Goal: Task Accomplishment & Management: Manage account settings

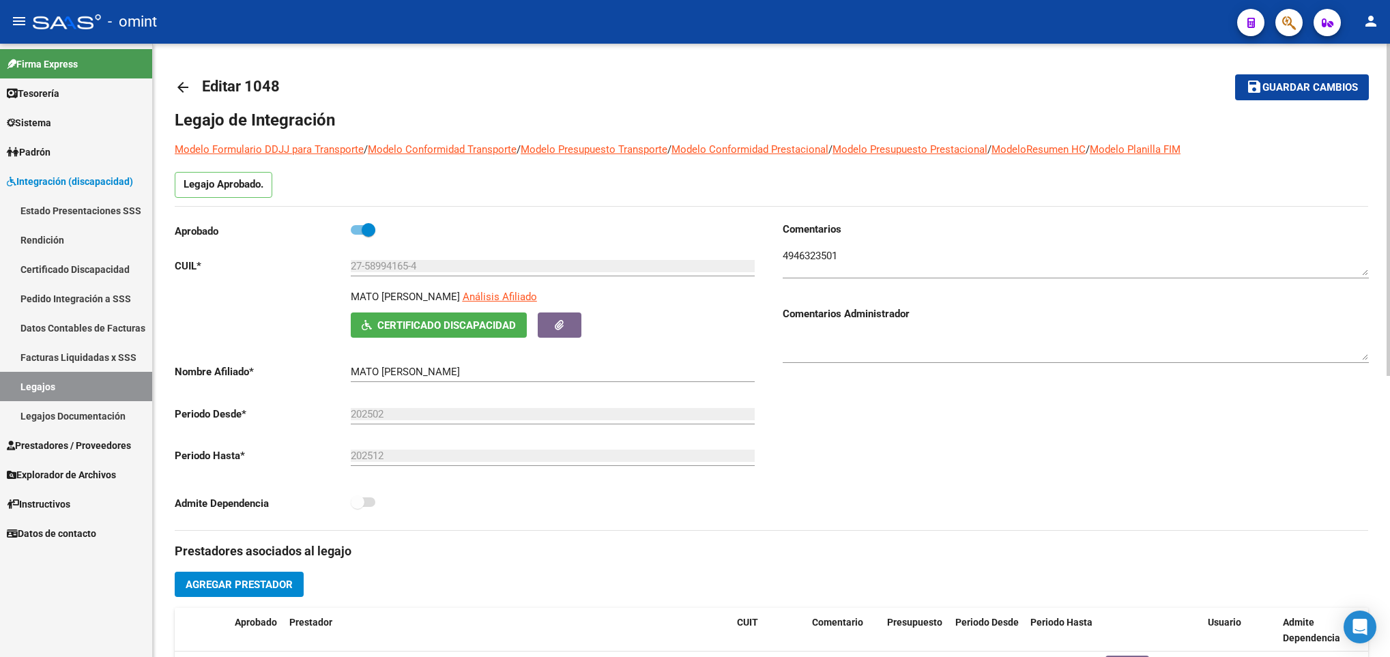
scroll to position [519, 0]
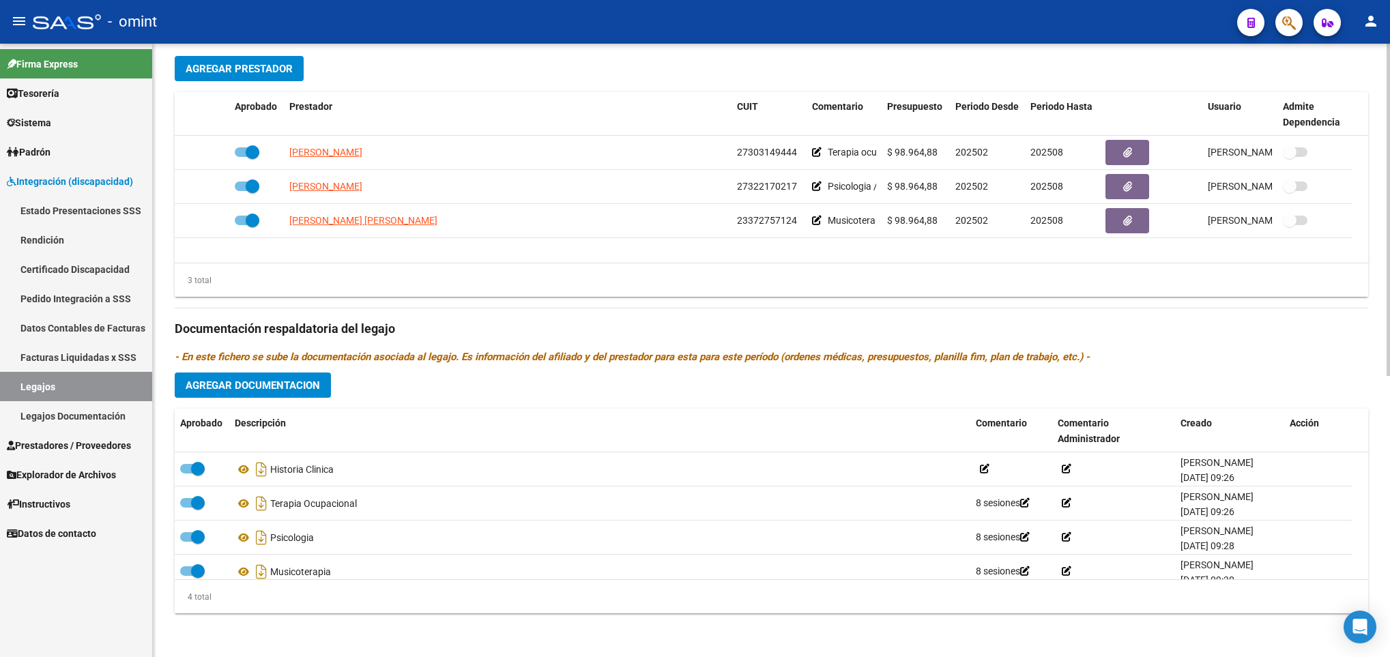
click at [1389, 486] on html "menu - omint person Firma Express Tesorería Extractos Procesados (csv) Extracto…" at bounding box center [695, 328] width 1390 height 657
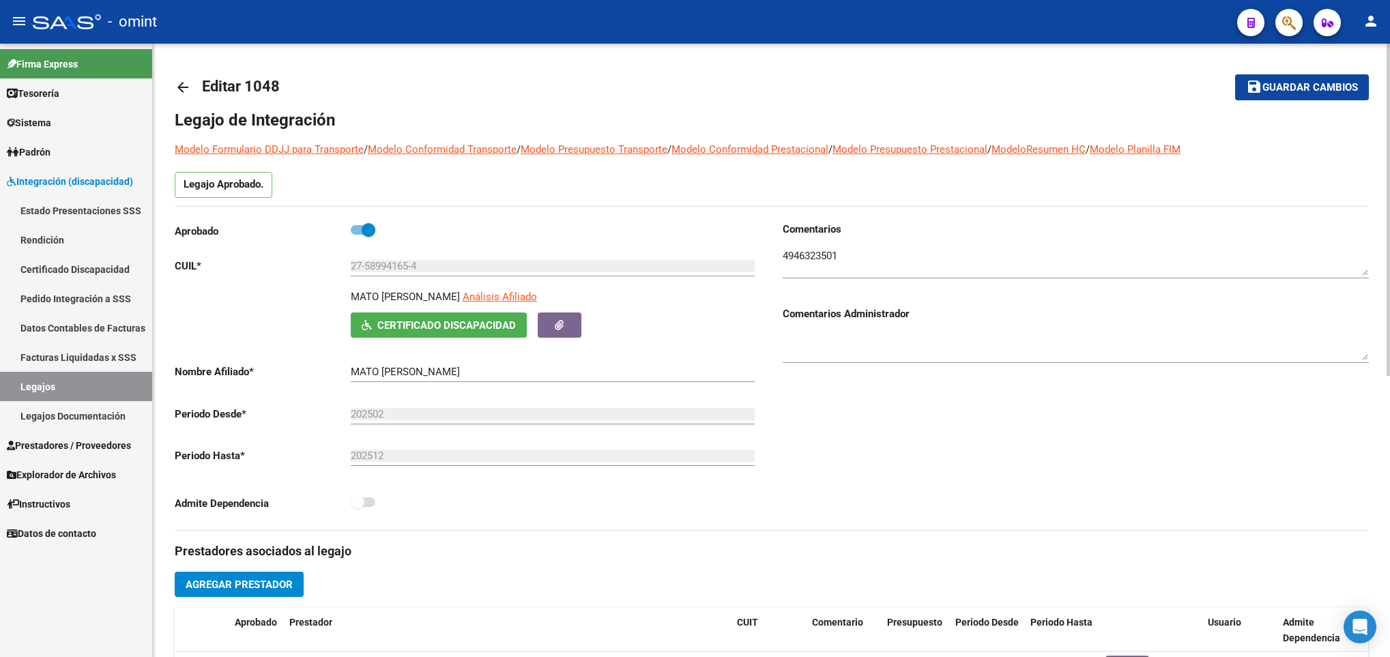
click at [1389, 60] on html "menu - omint person Firma Express Tesorería Extractos Procesados (csv) Extracto…" at bounding box center [695, 328] width 1390 height 657
click at [179, 82] on mat-icon "arrow_back" at bounding box center [183, 87] width 16 height 16
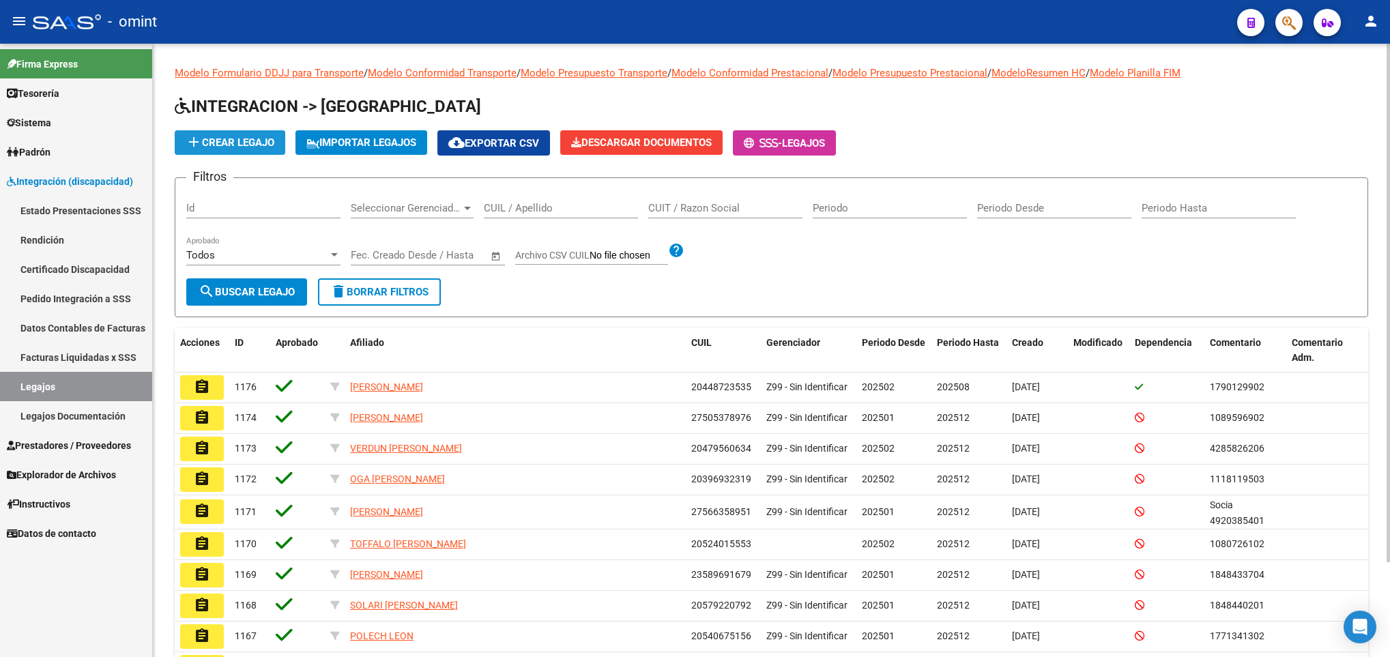
click at [248, 142] on span "add Crear Legajo" at bounding box center [230, 142] width 89 height 12
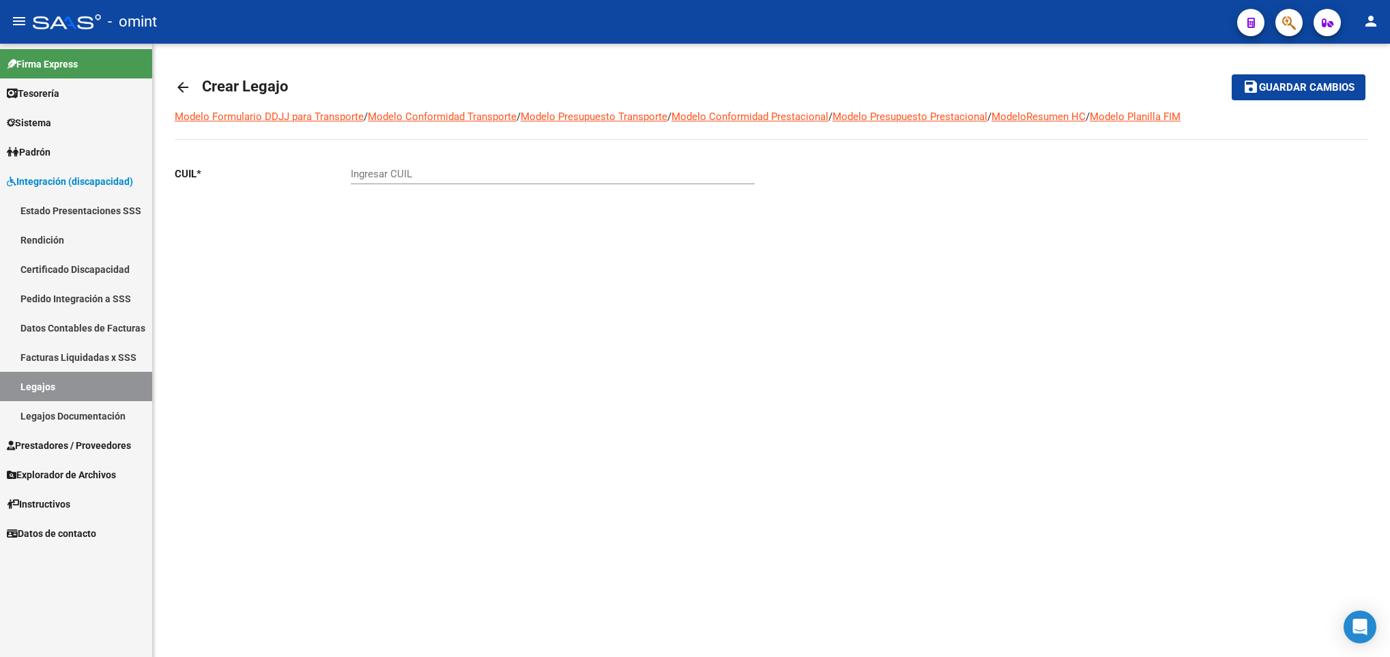
click at [392, 168] on div "Ingresar CUIL" at bounding box center [553, 169] width 404 height 29
paste input "23-41646452-9"
type input "23-41646452-9"
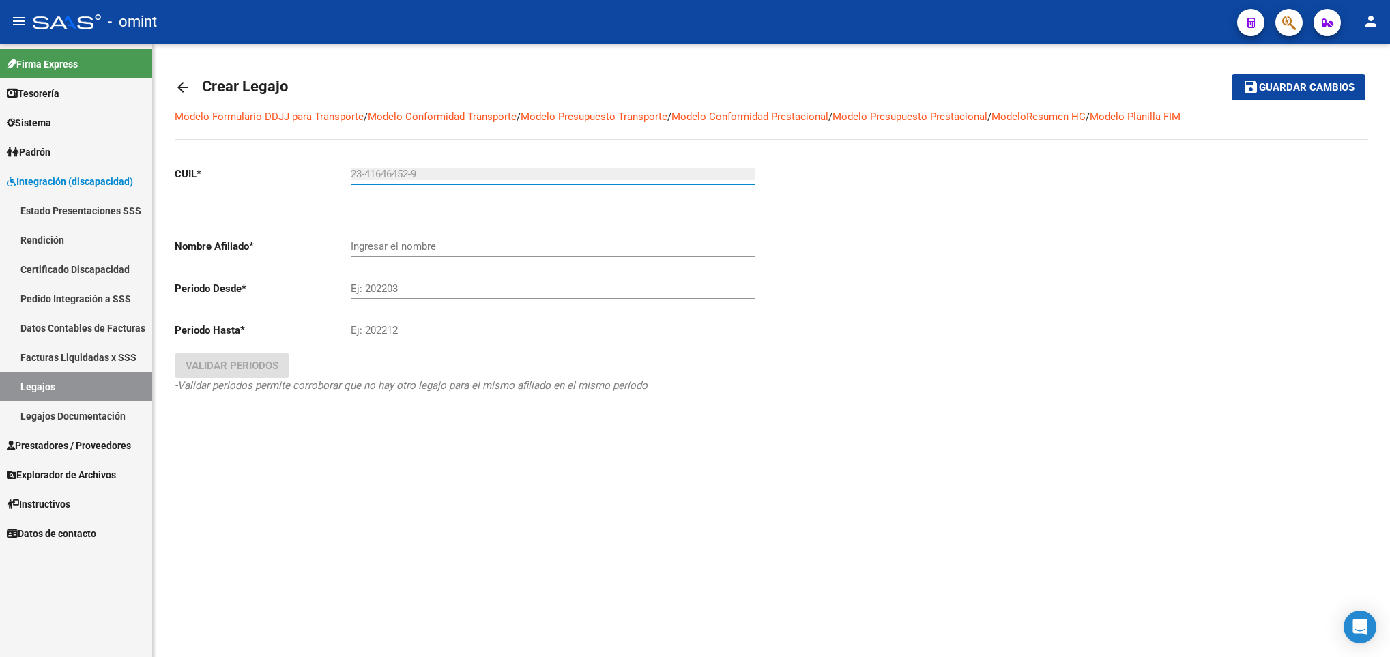
type input "VERASAY FACUNDO MARCELO"
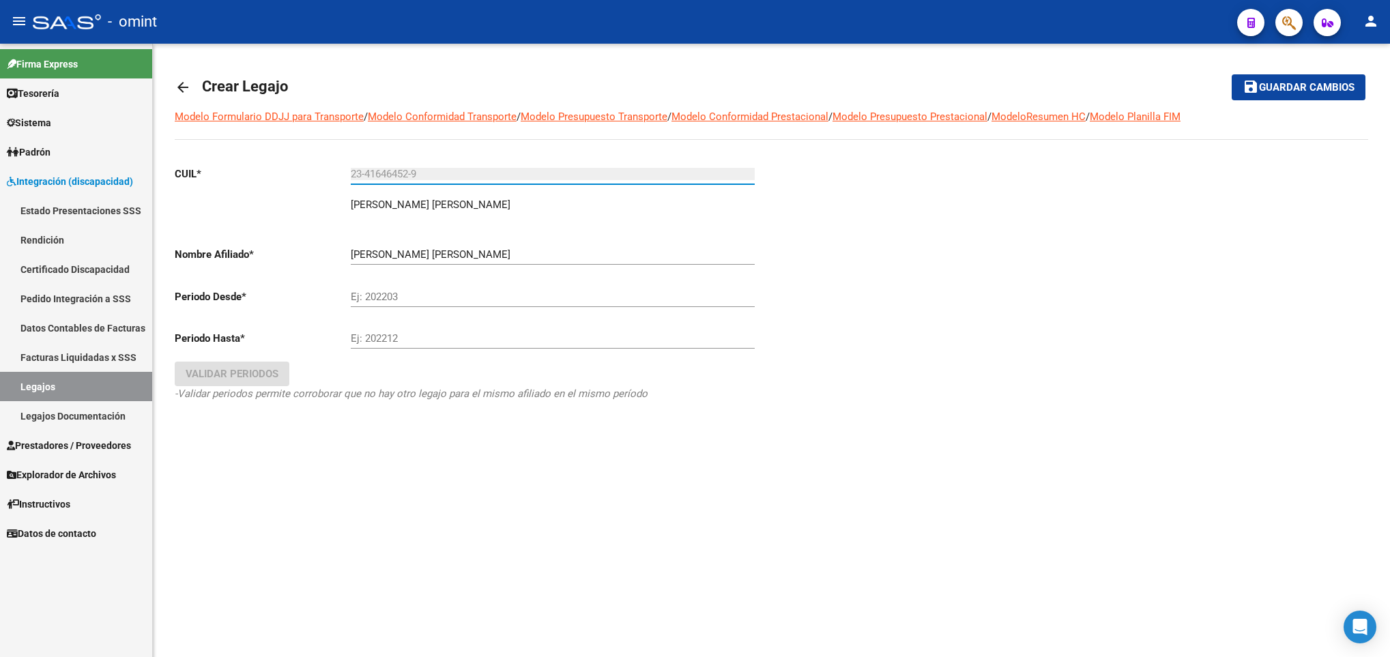
type input "23-41646452-9"
click at [381, 295] on input "Ej: 202203" at bounding box center [553, 297] width 404 height 12
type input "202502"
type input "202512"
click at [257, 371] on span "Validar Periodos" at bounding box center [232, 374] width 93 height 12
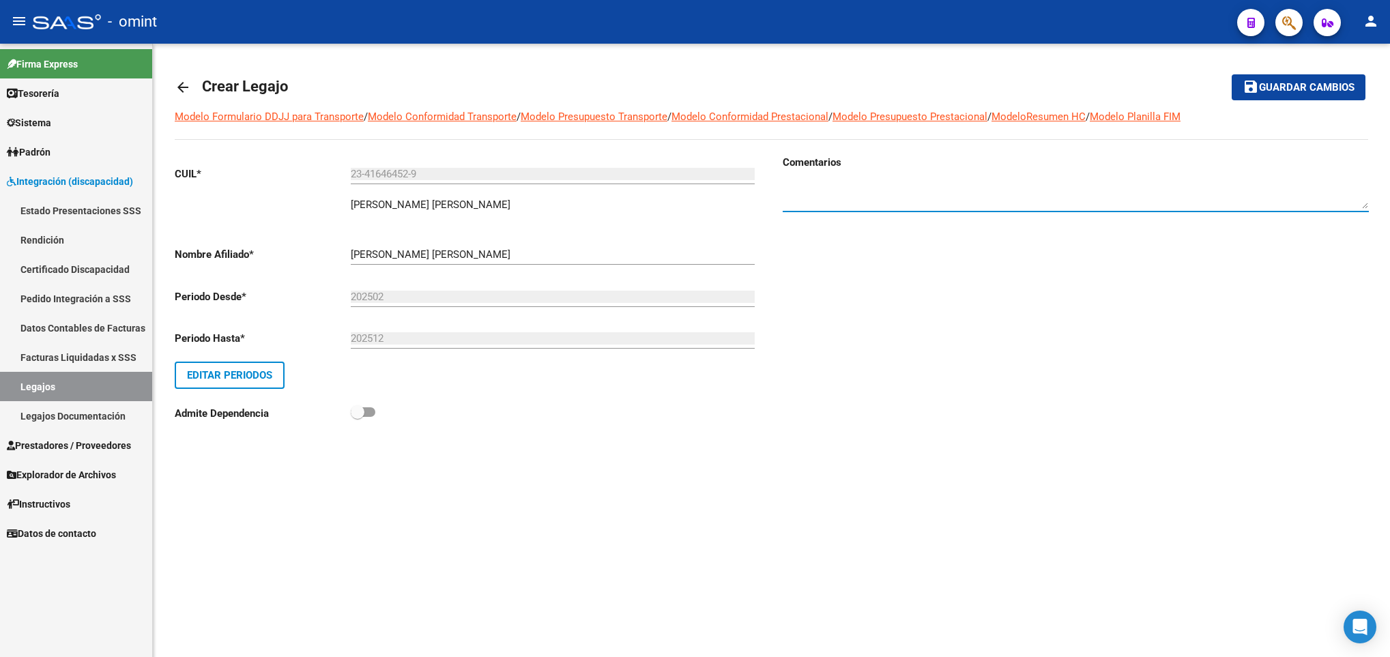
click at [975, 205] on textarea at bounding box center [1076, 195] width 586 height 27
paste textarea "4300787702"
type textarea "4300787702"
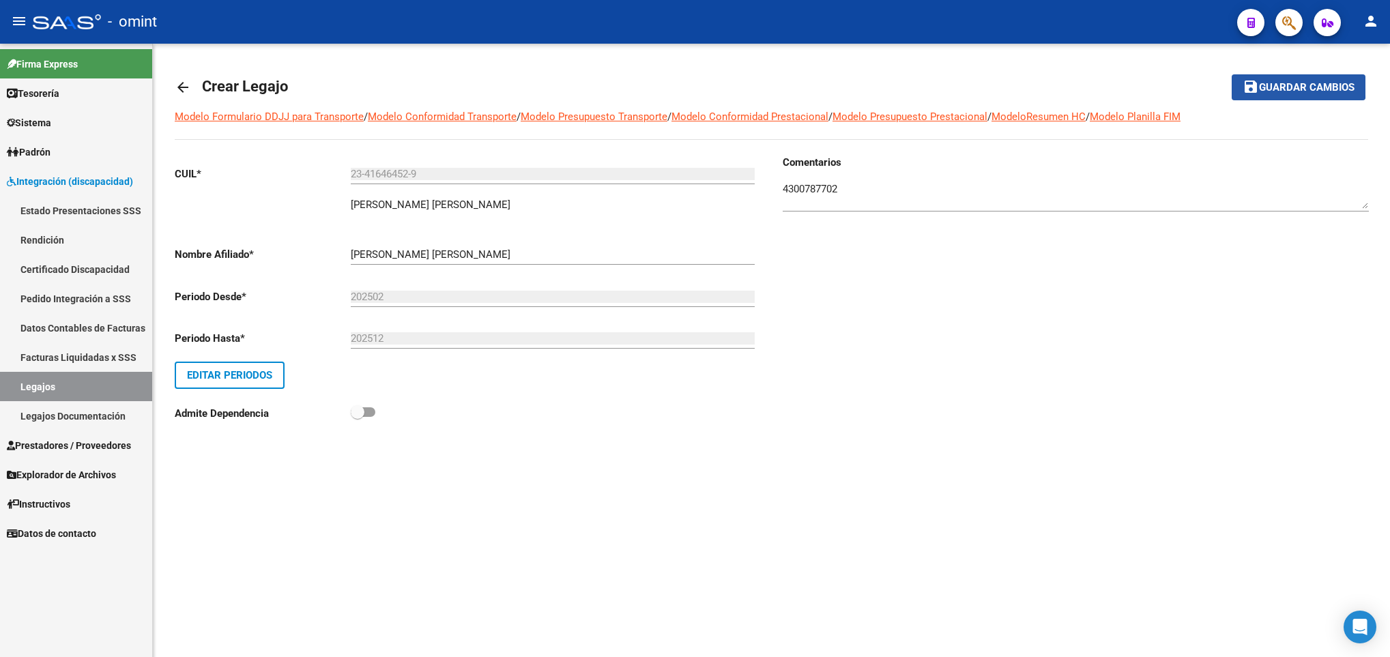
click at [1270, 85] on span "Guardar cambios" at bounding box center [1307, 88] width 96 height 12
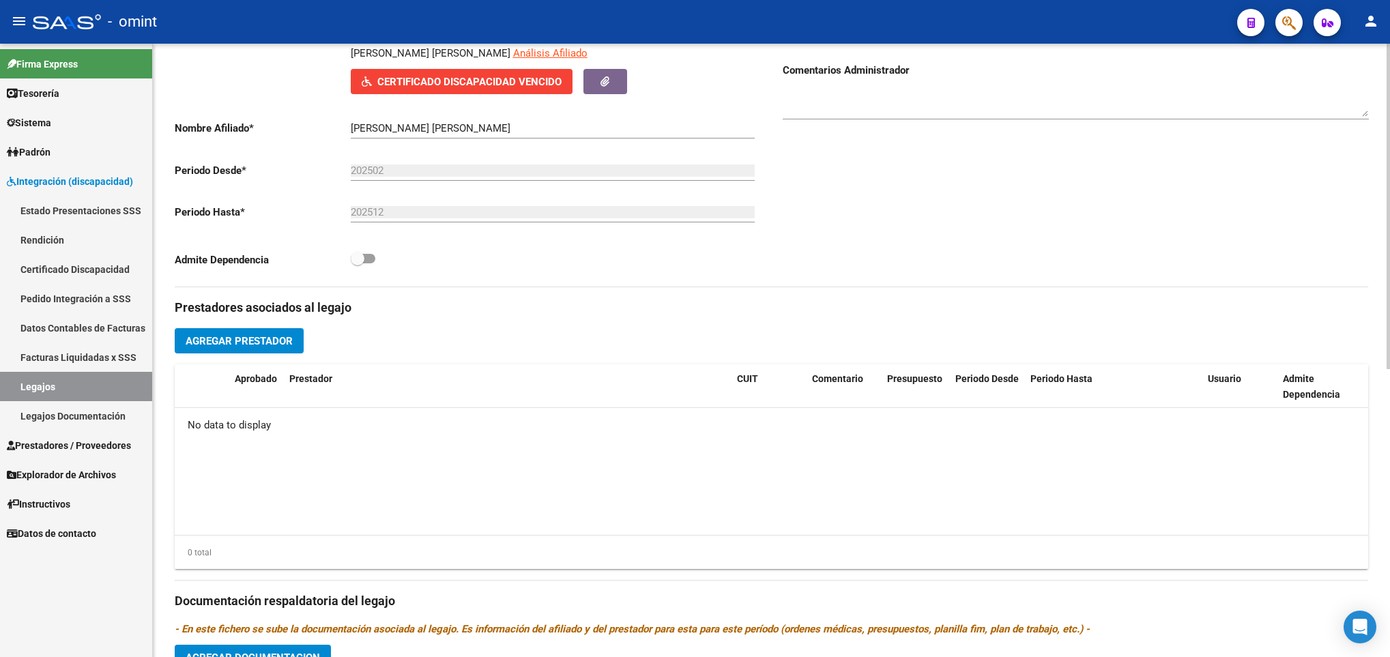
scroll to position [287, 0]
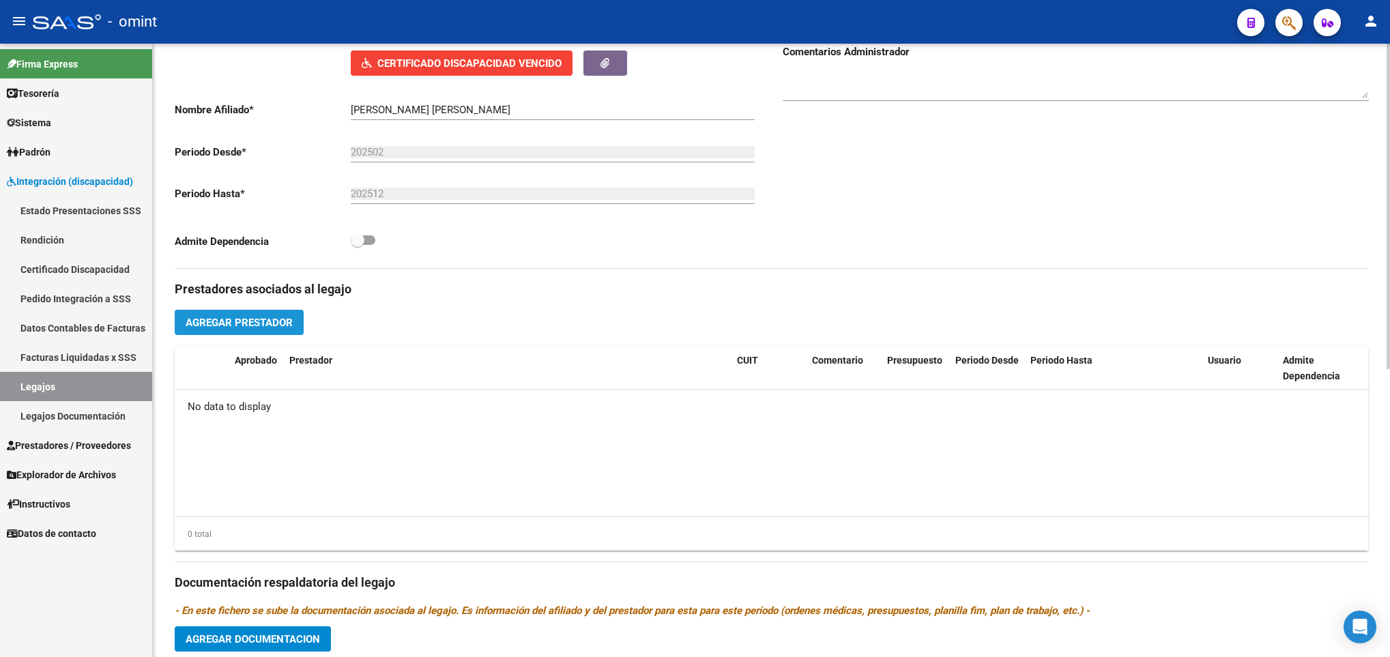
click at [248, 322] on span "Agregar Prestador" at bounding box center [239, 323] width 107 height 12
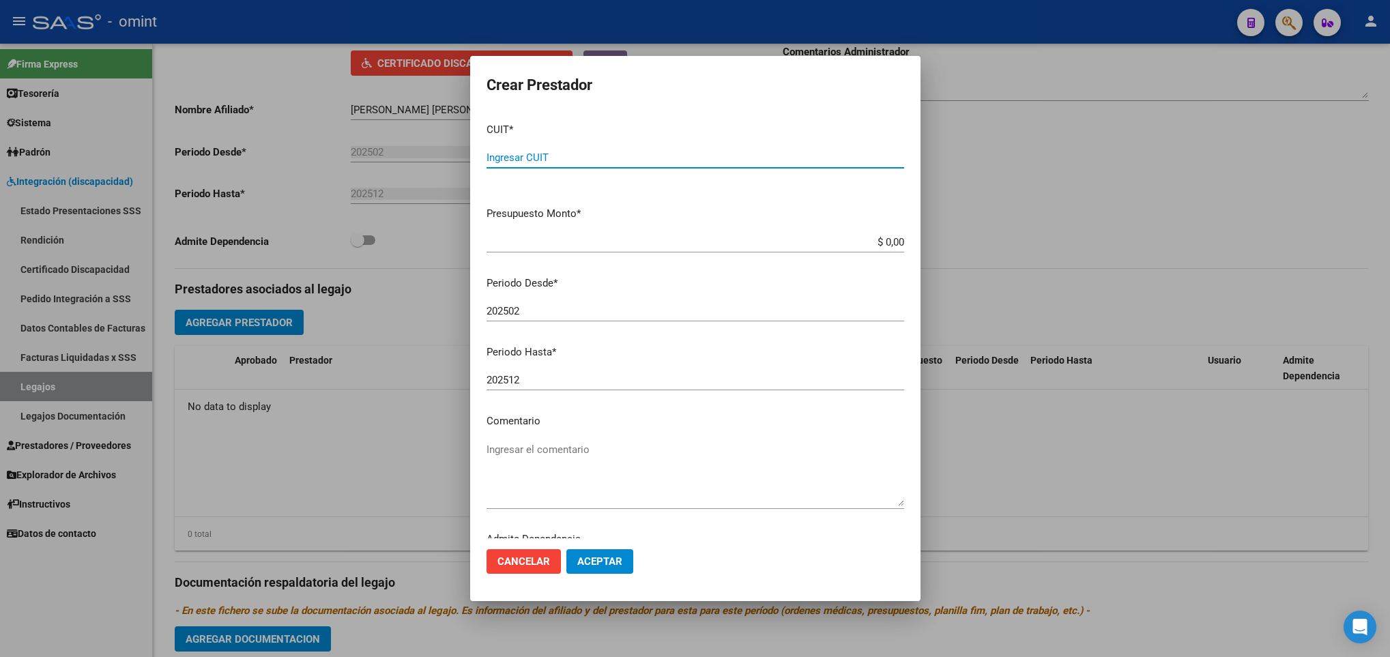
paste input "27-18057101-4"
type input "27-18057101-4"
click at [889, 244] on app-form-text-field "Presupuesto Monto * $ 0,00 Ingresar el monto" at bounding box center [701, 227] width 429 height 42
click at [885, 244] on input "$ 0,00" at bounding box center [696, 242] width 418 height 12
type input "$ 49.480,44"
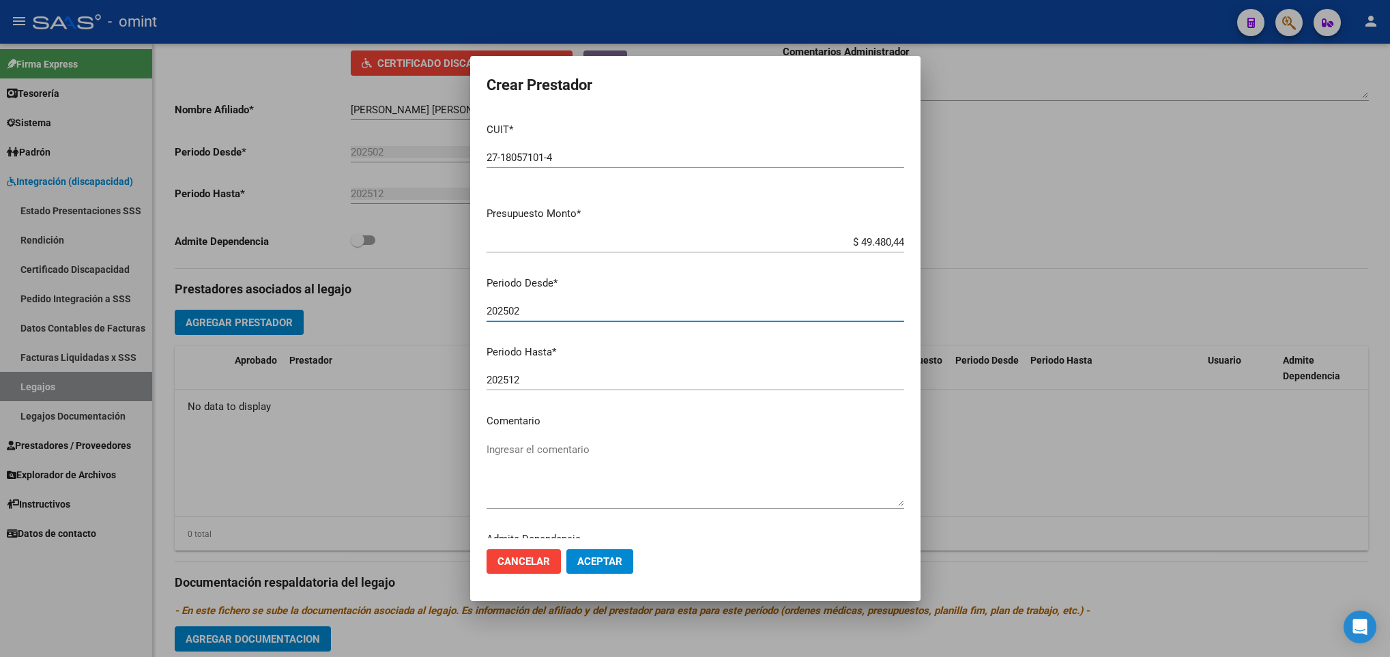
click at [567, 316] on input "202502" at bounding box center [696, 311] width 418 height 12
type input "202506"
click at [655, 472] on textarea "Ingresar el comentario" at bounding box center [696, 474] width 418 height 64
type textarea "Terapia Ocupacional 4 sesiones"
click at [612, 567] on span "Aceptar" at bounding box center [599, 561] width 45 height 12
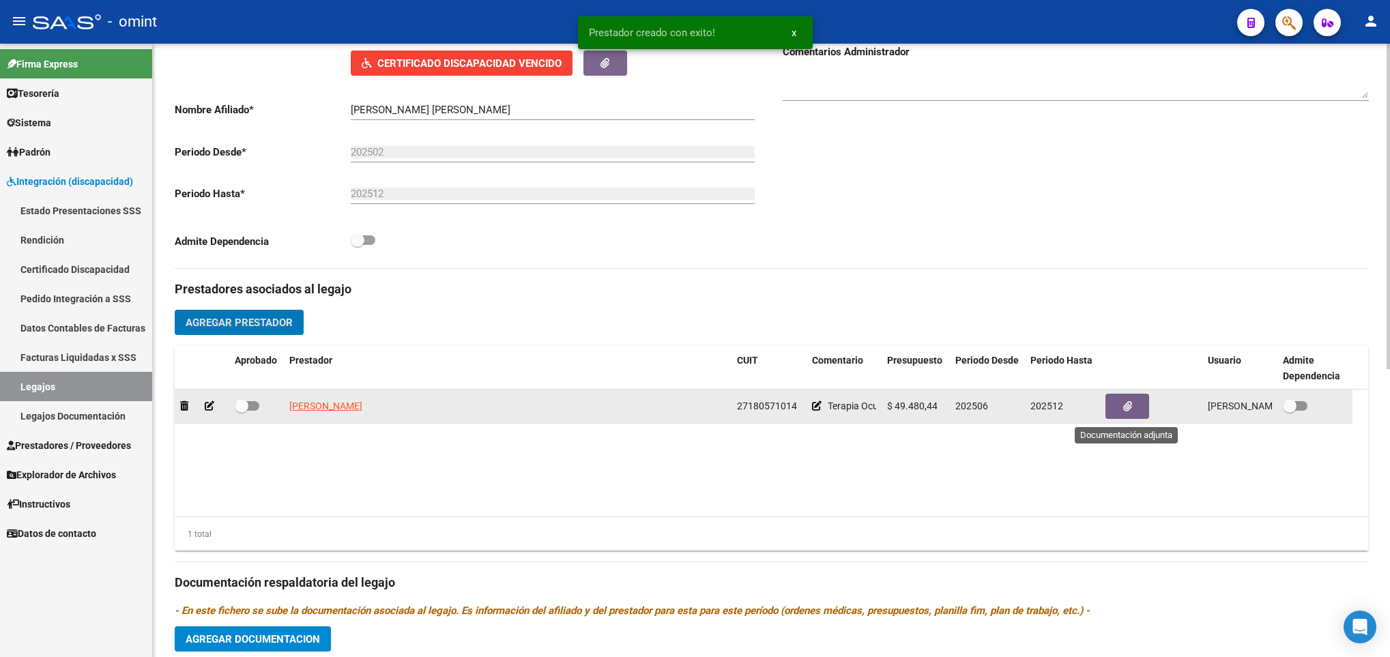
click at [1143, 412] on button "button" at bounding box center [1127, 406] width 44 height 25
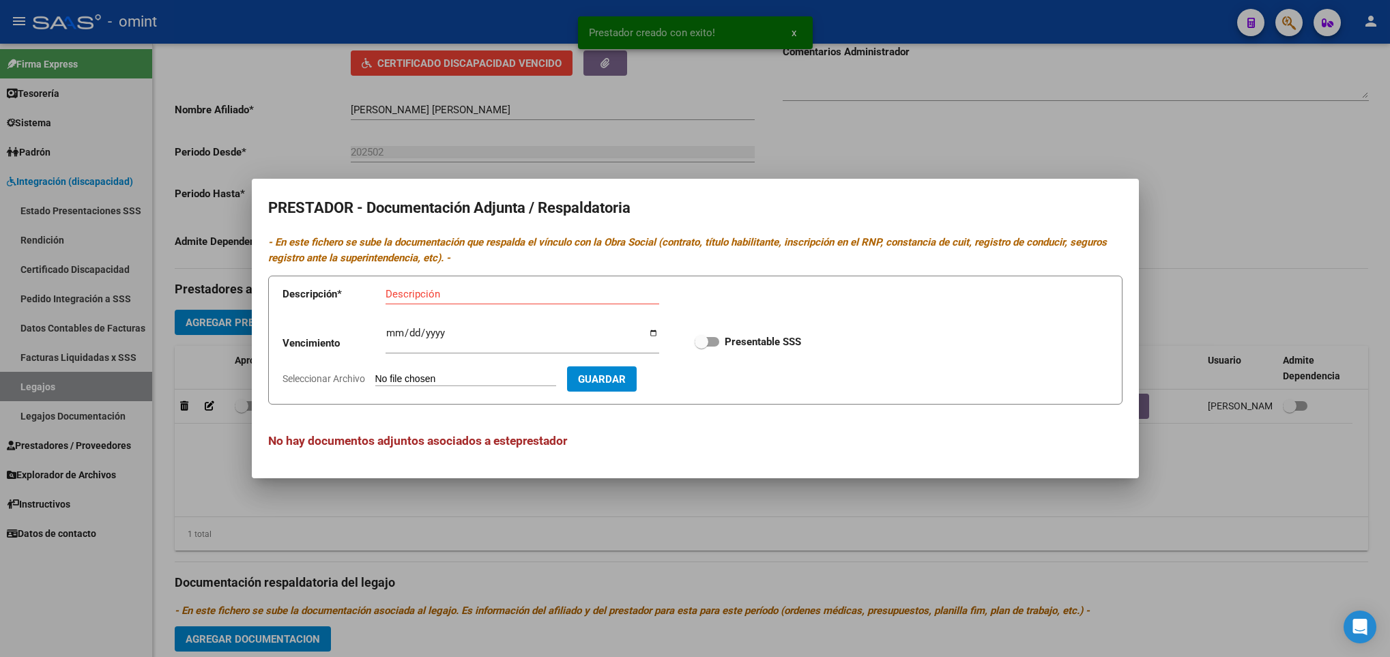
click at [504, 377] on input "Seleccionar Archivo" at bounding box center [465, 379] width 181 height 13
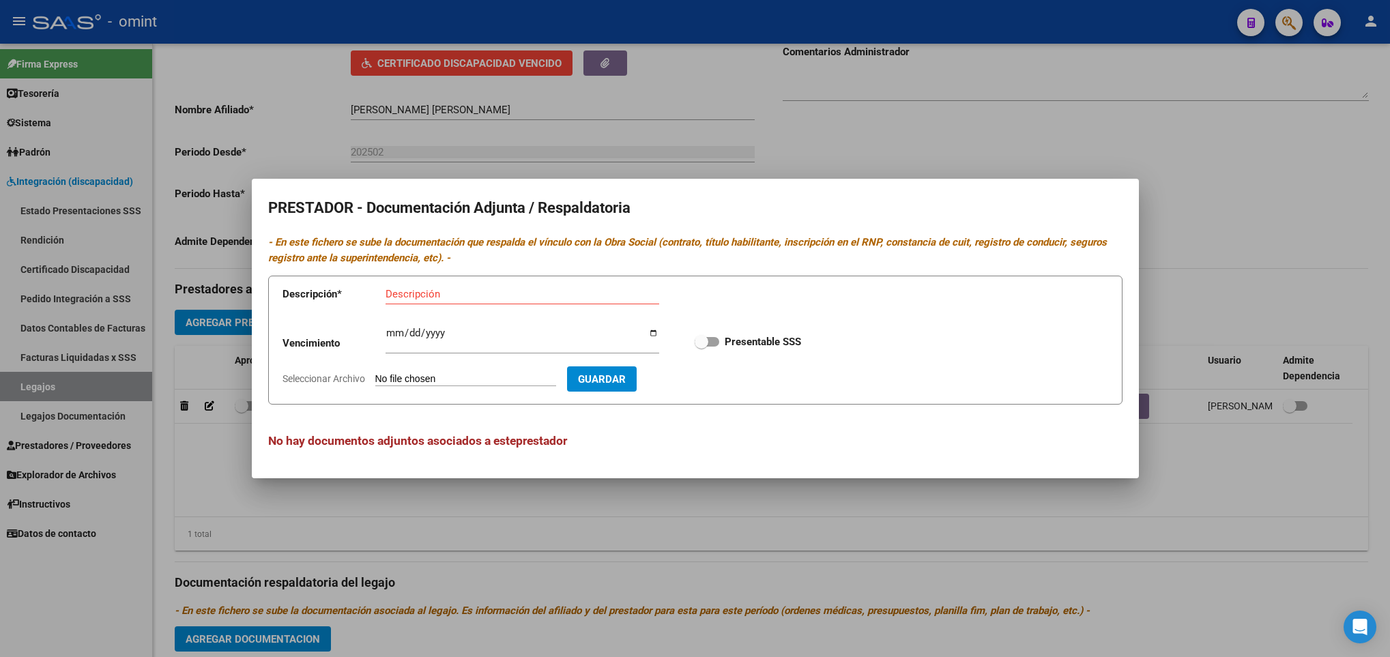
type input "C:\fakepath\PSICO Y TO.pdf"
click at [624, 373] on span "Eliminar" at bounding box center [601, 379] width 46 height 12
click at [453, 295] on input "Descripción" at bounding box center [523, 294] width 274 height 12
type input "TITULO-CBU-ARCA-RNP"
click at [708, 342] on span at bounding box center [702, 342] width 14 height 14
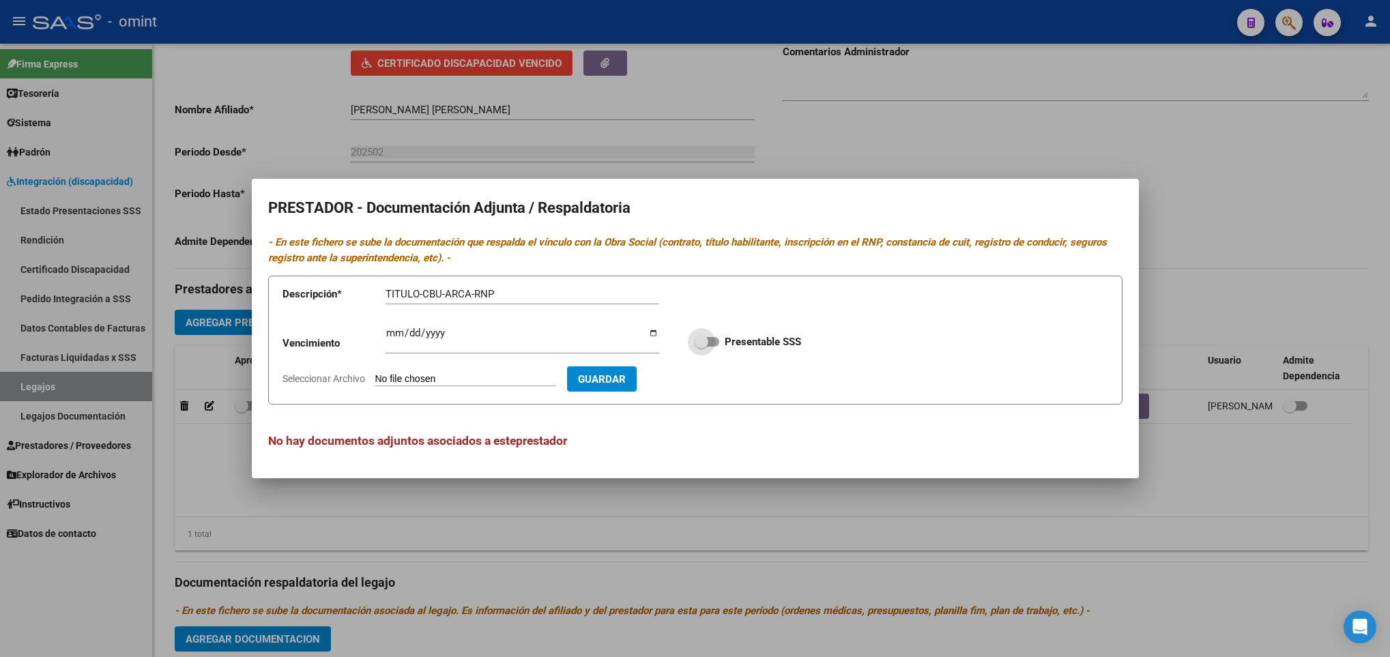
click at [702, 347] on input "Presentable SSS" at bounding box center [701, 347] width 1 height 1
checkbox input "true"
click at [515, 379] on input "Seleccionar Archivo" at bounding box center [465, 379] width 181 height 13
type input "C:\fakepath\PSICO Y TO.pdf"
click at [395, 334] on input "Ingresar vencimiento" at bounding box center [523, 339] width 274 height 22
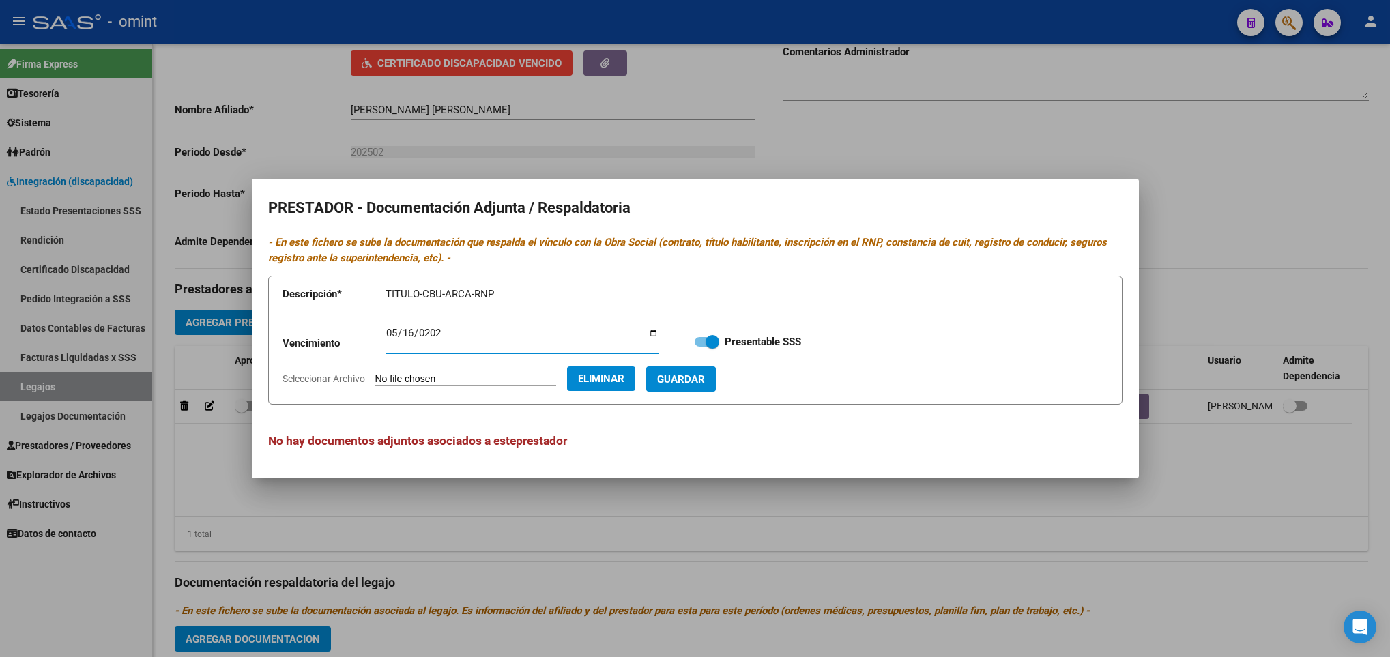
type input "2029-05-16"
click at [705, 375] on span "Guardar" at bounding box center [681, 379] width 48 height 12
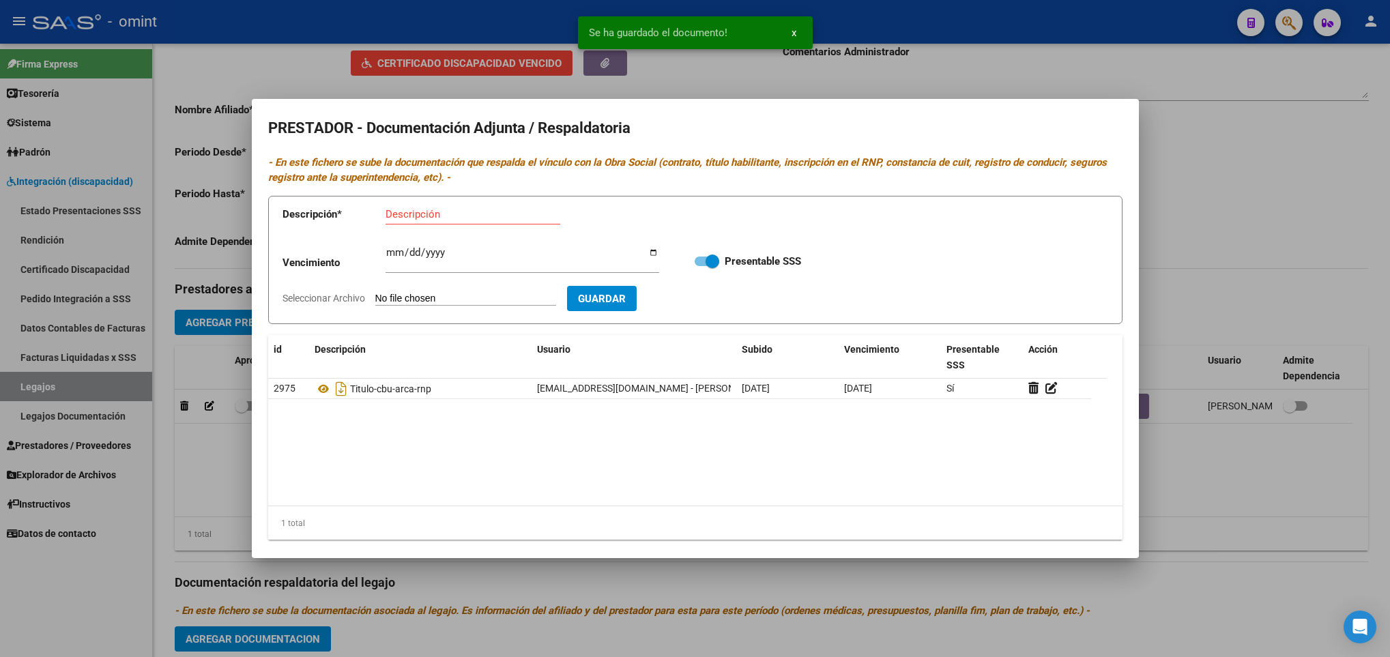
click at [886, 594] on div at bounding box center [695, 328] width 1390 height 657
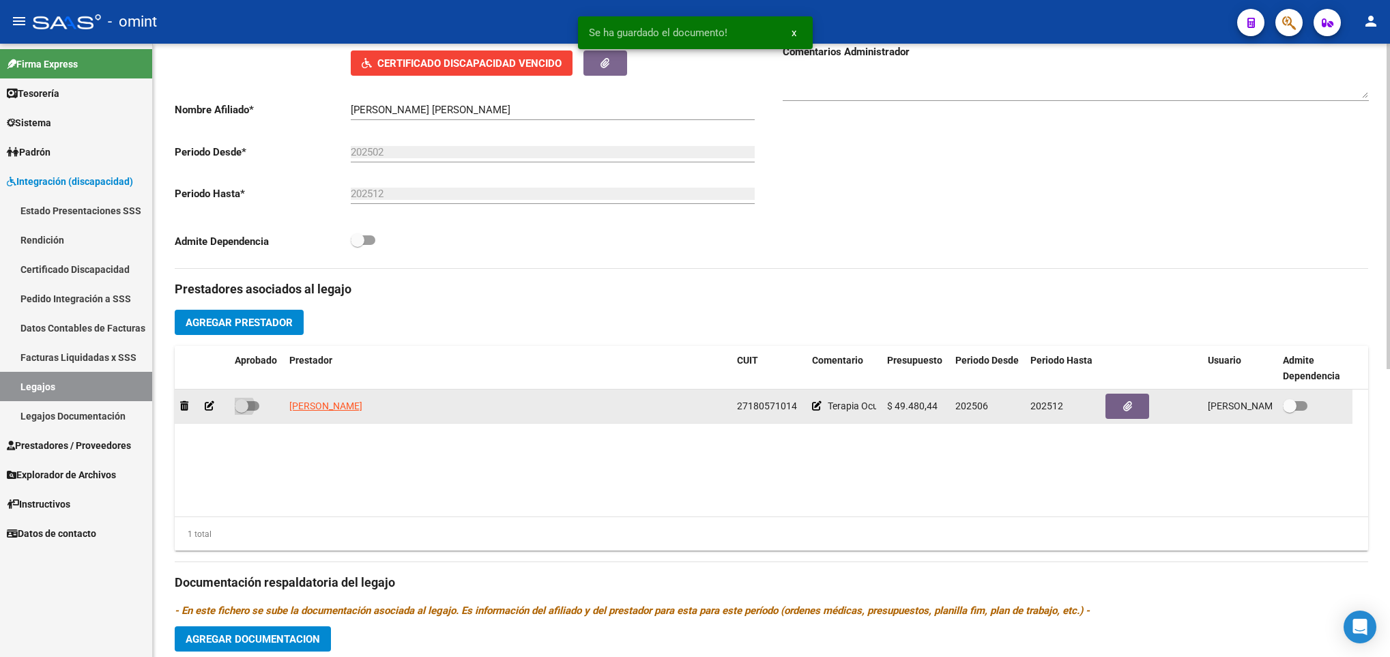
click at [248, 409] on span at bounding box center [247, 406] width 25 height 10
click at [242, 411] on input "checkbox" at bounding box center [241, 411] width 1 height 1
checkbox input "true"
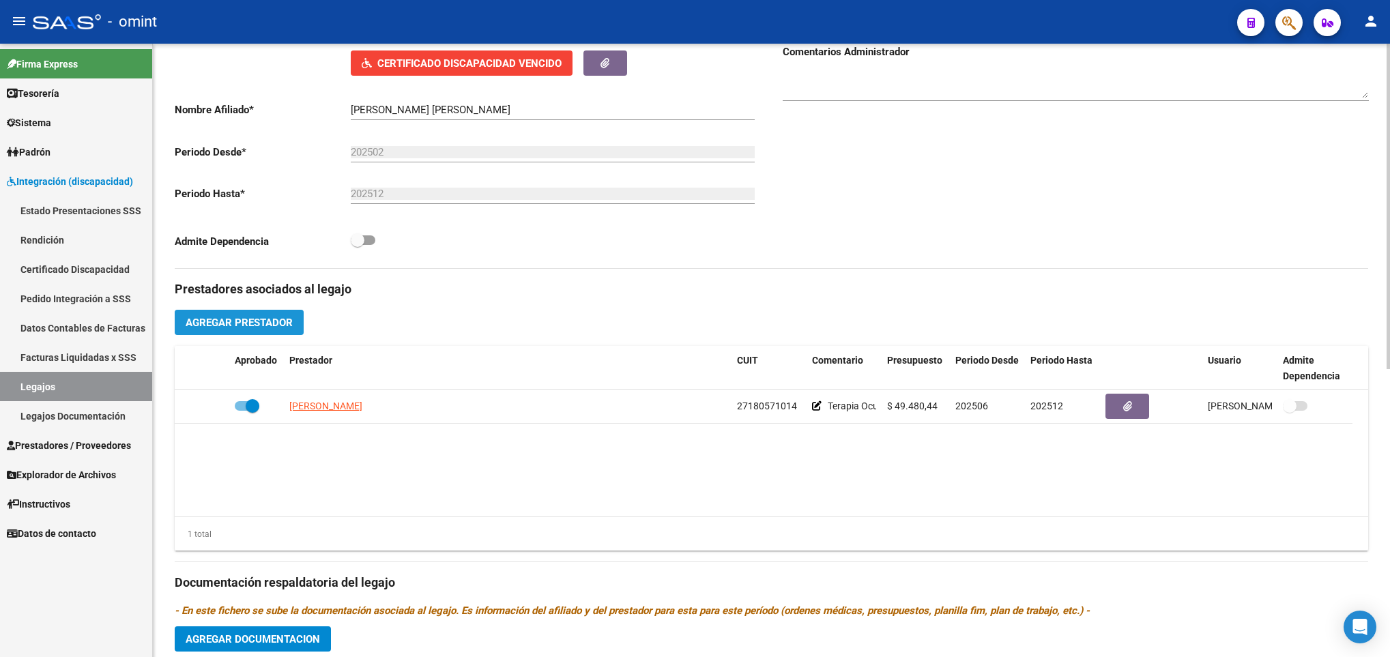
click at [272, 328] on span "Agregar Prestador" at bounding box center [239, 323] width 107 height 12
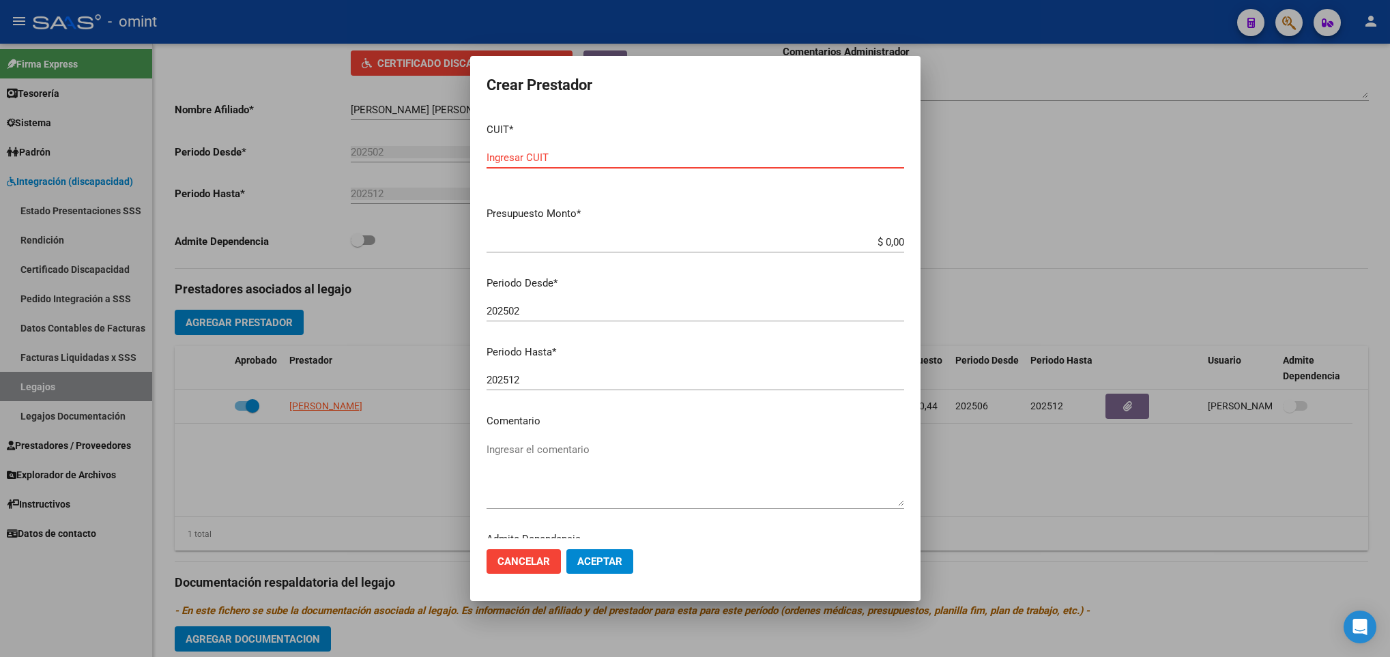
paste input "27-32593802-7"
type input "27-32593802-7"
type input "$ 98.960,88"
type input "202506"
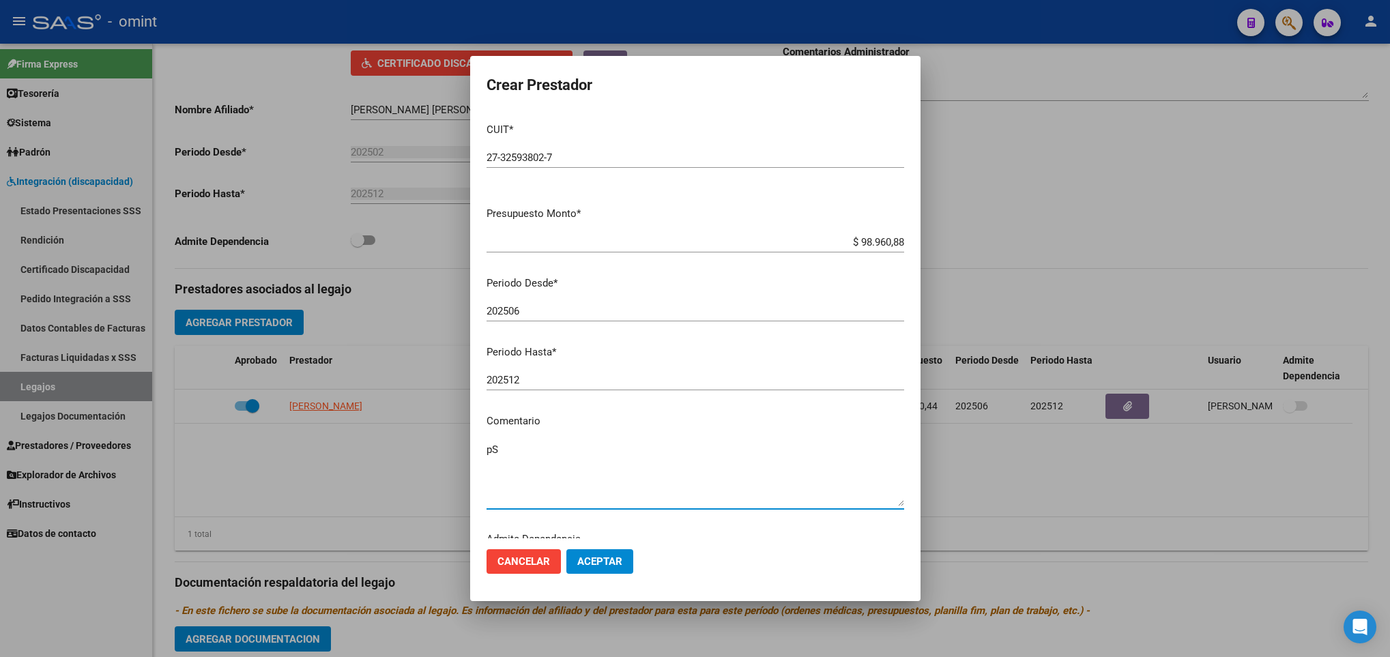
type textarea "p"
type textarea "Psicologia 8 sesiones"
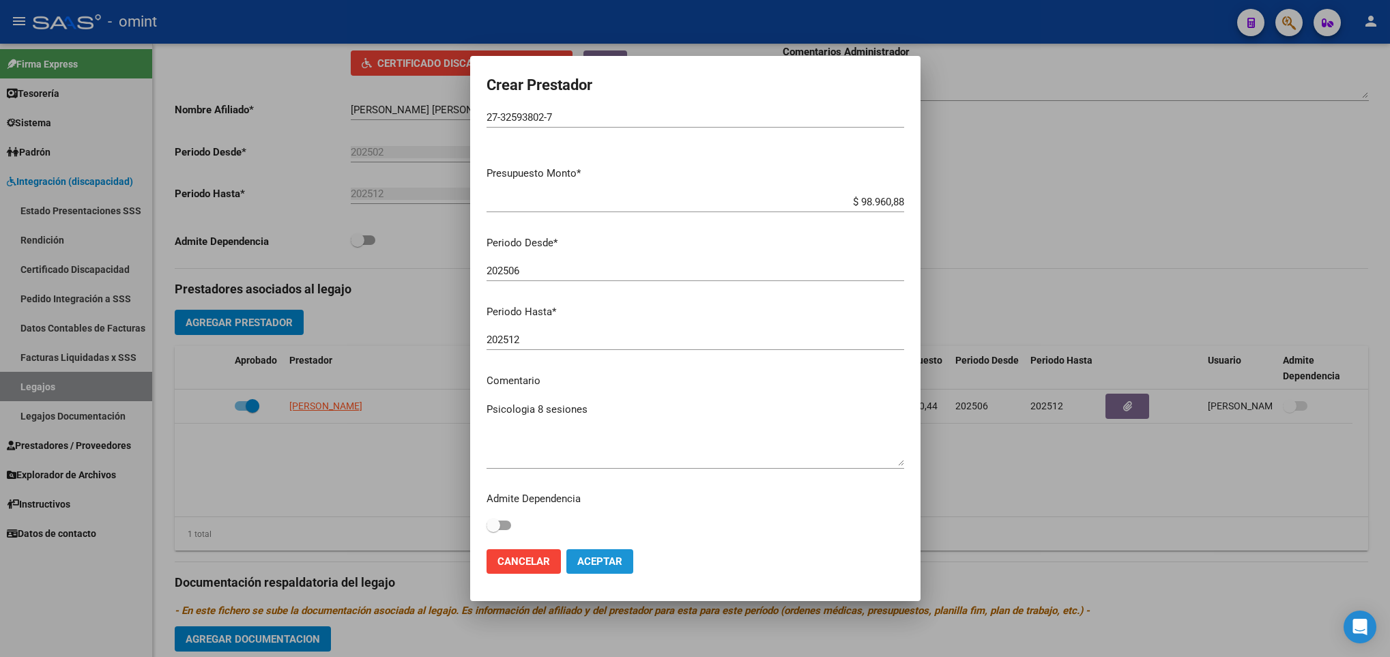
click at [625, 565] on button "Aceptar" at bounding box center [599, 561] width 67 height 25
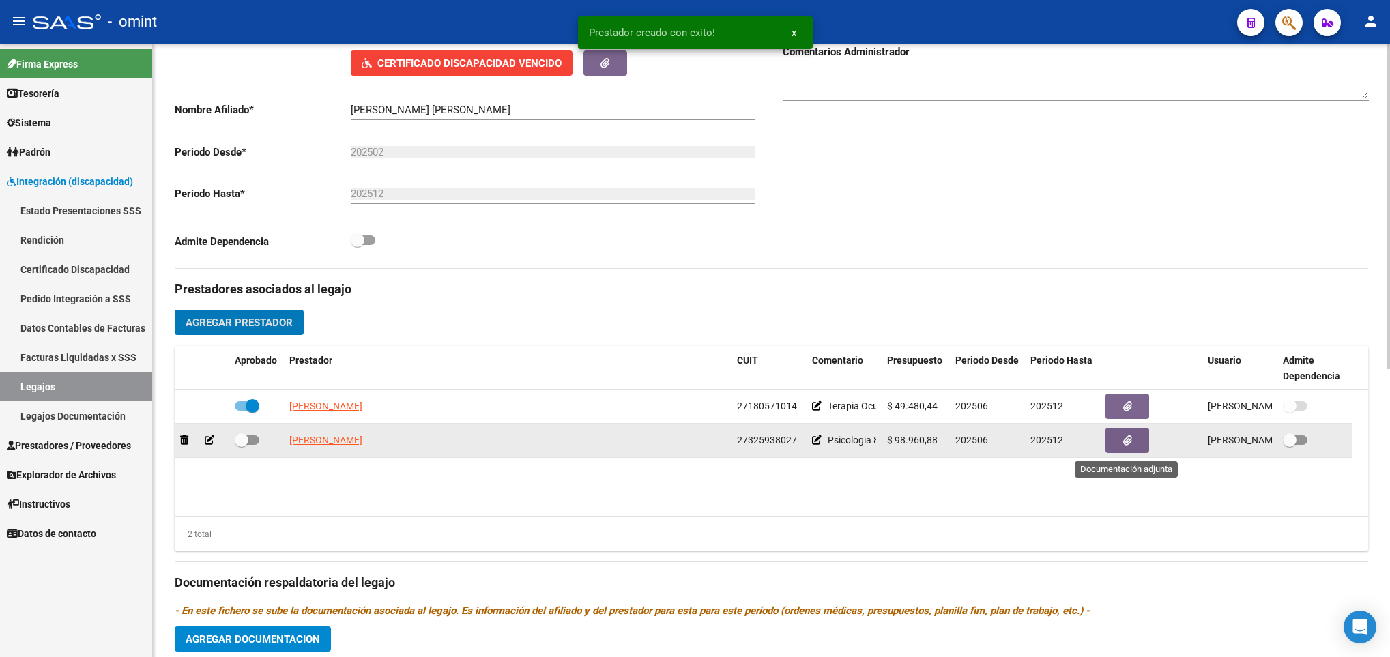
click at [1120, 445] on button "button" at bounding box center [1127, 440] width 44 height 25
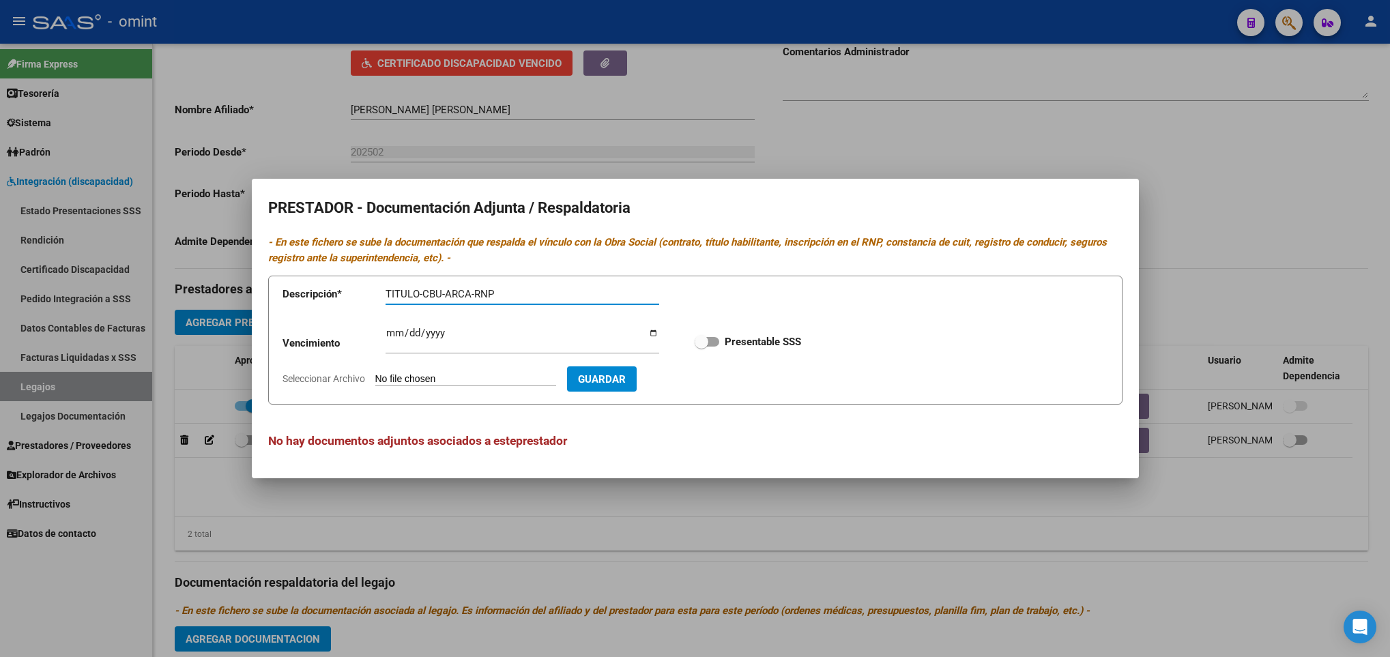
type input "TITULO-CBU-ARCA-RNP"
click at [717, 338] on span at bounding box center [707, 342] width 25 height 10
click at [702, 347] on input "Presentable SSS" at bounding box center [701, 347] width 1 height 1
checkbox input "true"
click at [506, 373] on app-file-uploader "Seleccionar Archivo" at bounding box center [425, 379] width 285 height 12
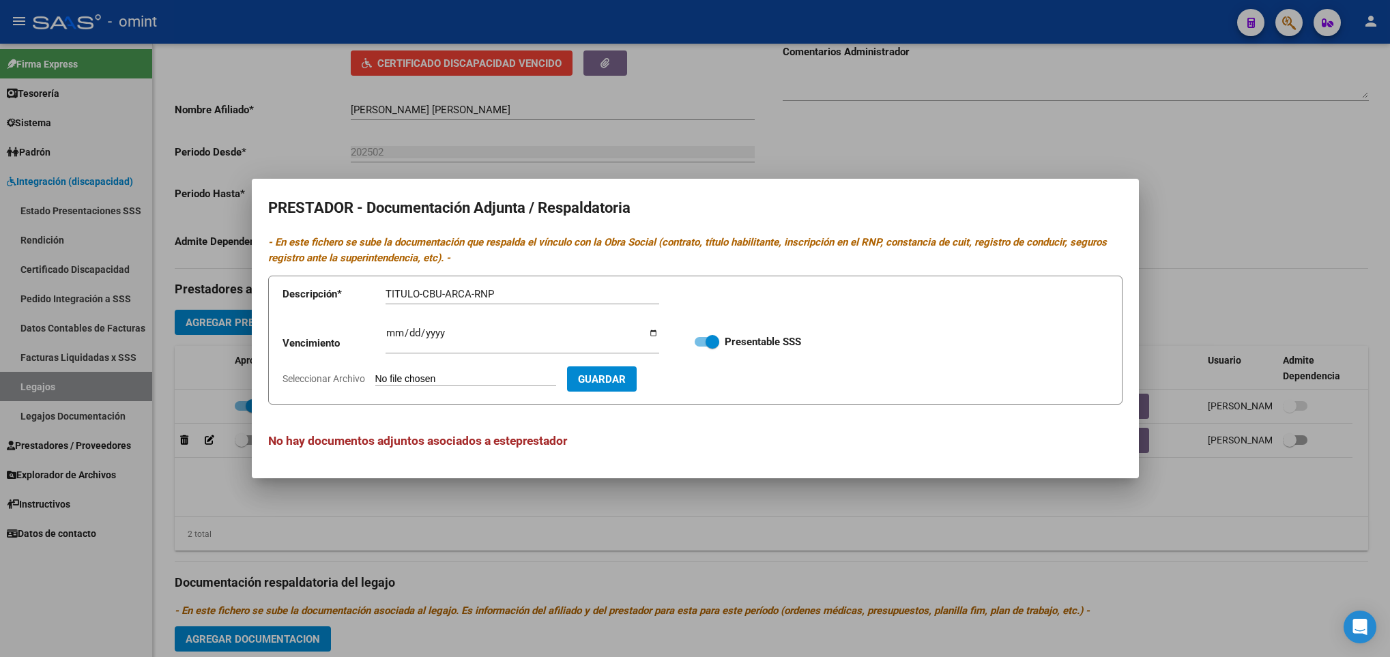
click at [490, 377] on input "Seleccionar Archivo" at bounding box center [465, 379] width 181 height 13
type input "C:\fakepath\PSICO Y TO (1).pdf"
click at [392, 332] on input "Ingresar vencimiento" at bounding box center [523, 339] width 274 height 22
type input "2028-01-06"
click at [705, 375] on span "Guardar" at bounding box center [681, 379] width 48 height 12
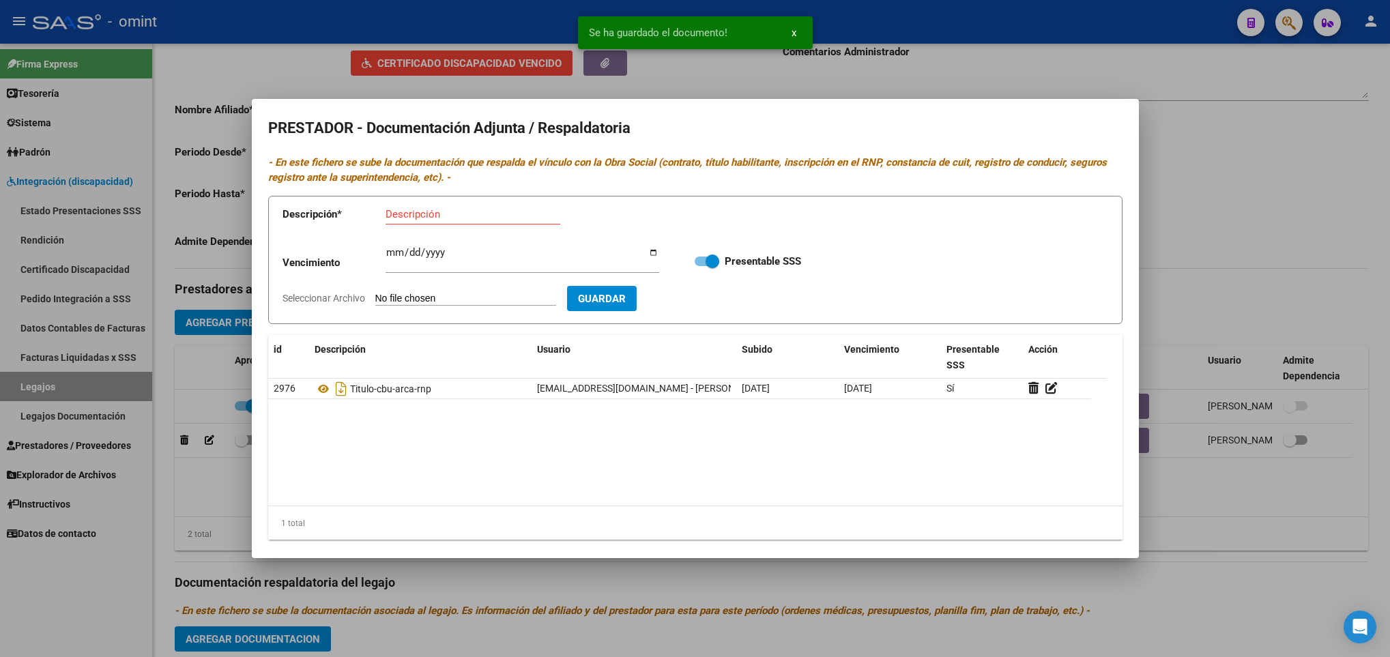
click at [926, 584] on div at bounding box center [695, 328] width 1390 height 657
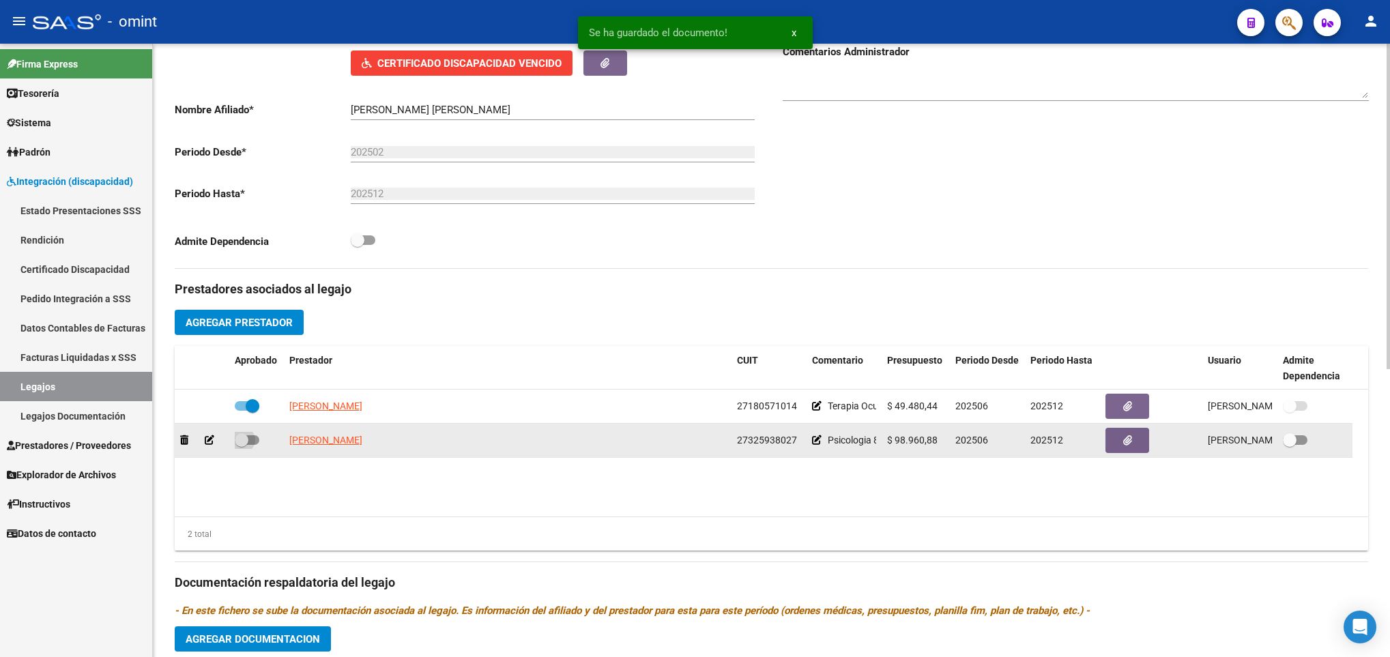
click at [252, 441] on span at bounding box center [247, 440] width 25 height 10
click at [242, 445] on input "checkbox" at bounding box center [241, 445] width 1 height 1
checkbox input "true"
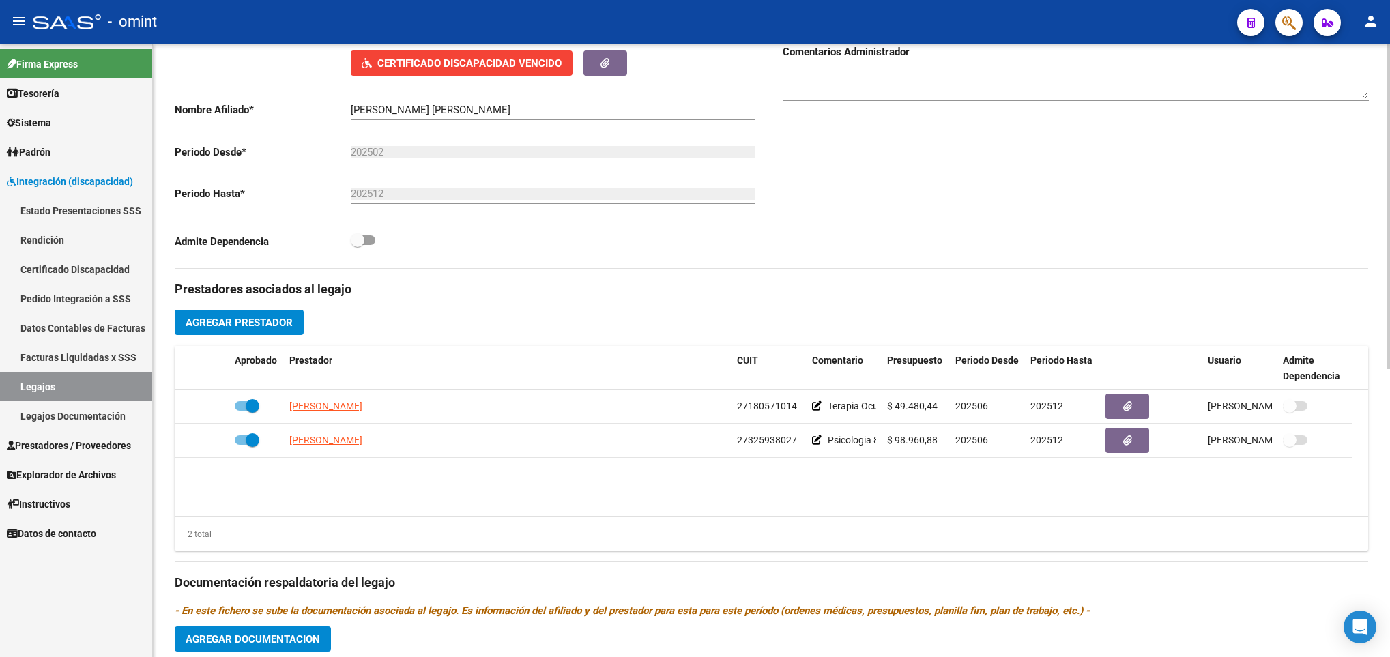
scroll to position [543, 0]
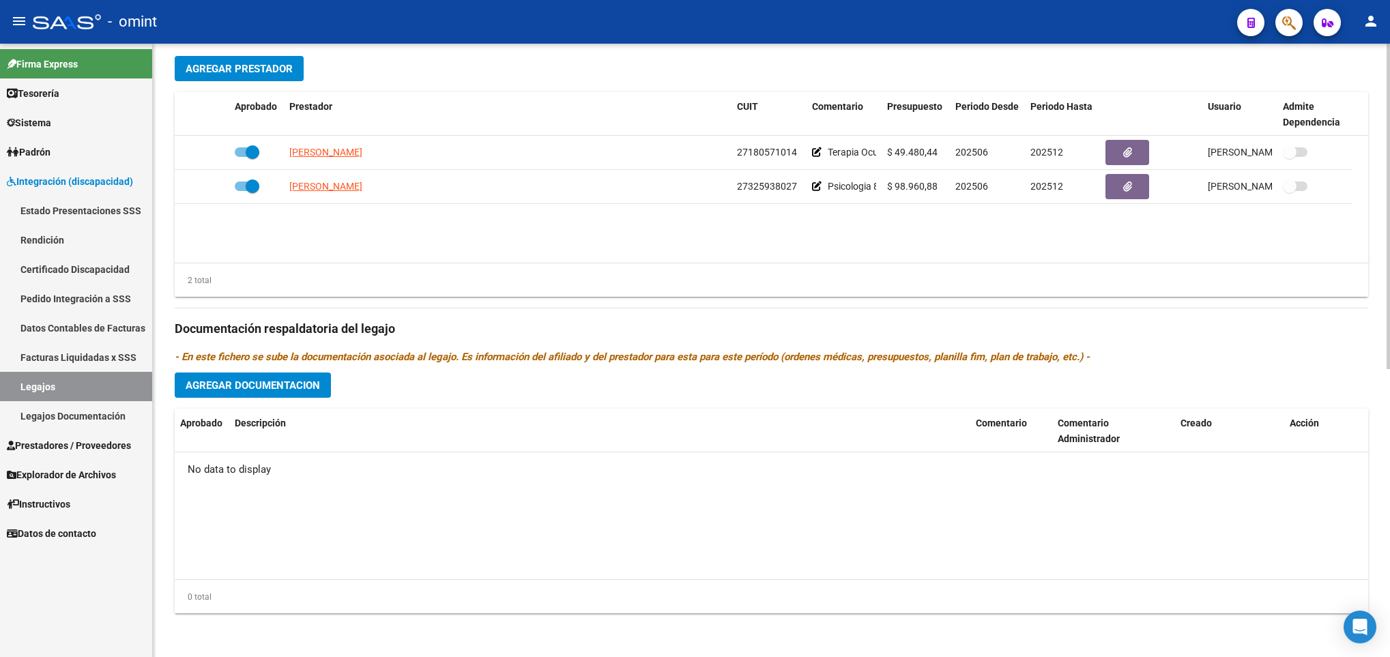
click at [1388, 577] on div at bounding box center [1388, 350] width 3 height 613
click at [301, 392] on span "Agregar Documentacion" at bounding box center [253, 385] width 134 height 12
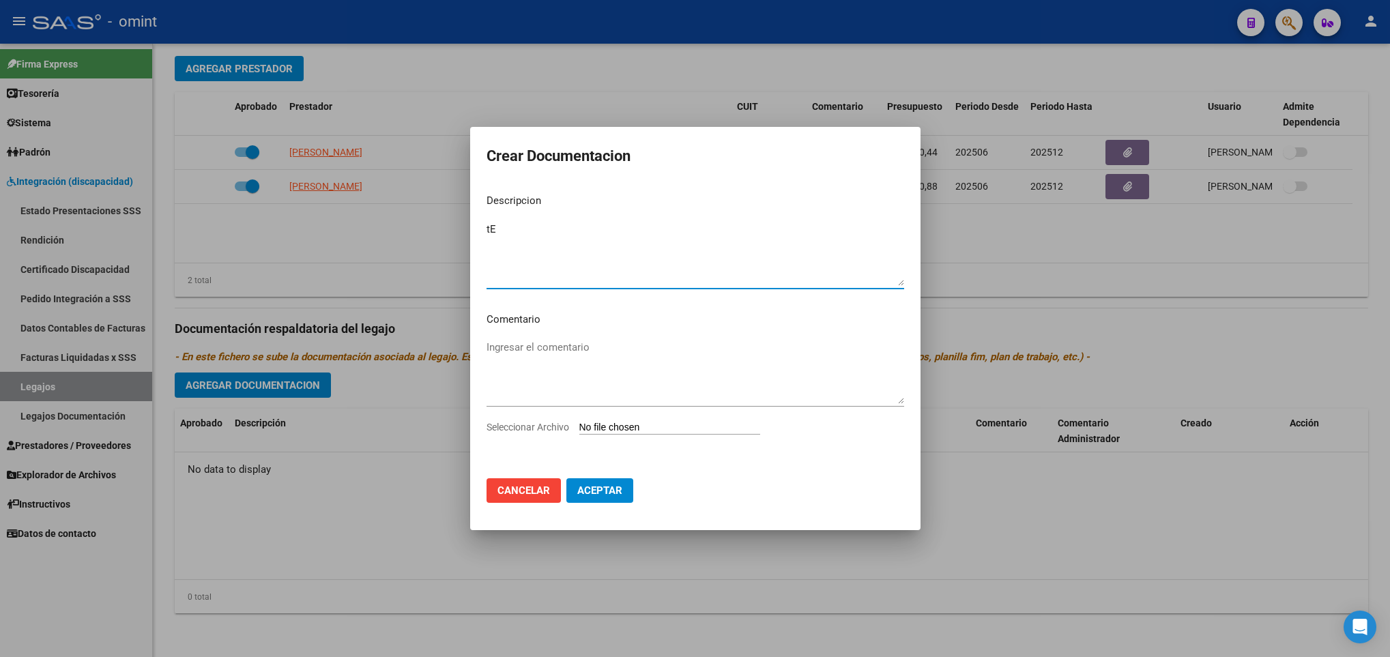
type textarea "t"
type textarea "Terapia Ocupacional"
click at [698, 429] on input "Seleccionar Archivo" at bounding box center [669, 428] width 181 height 13
type input "C:\fakepath\PSICO Y TO (2).pdf"
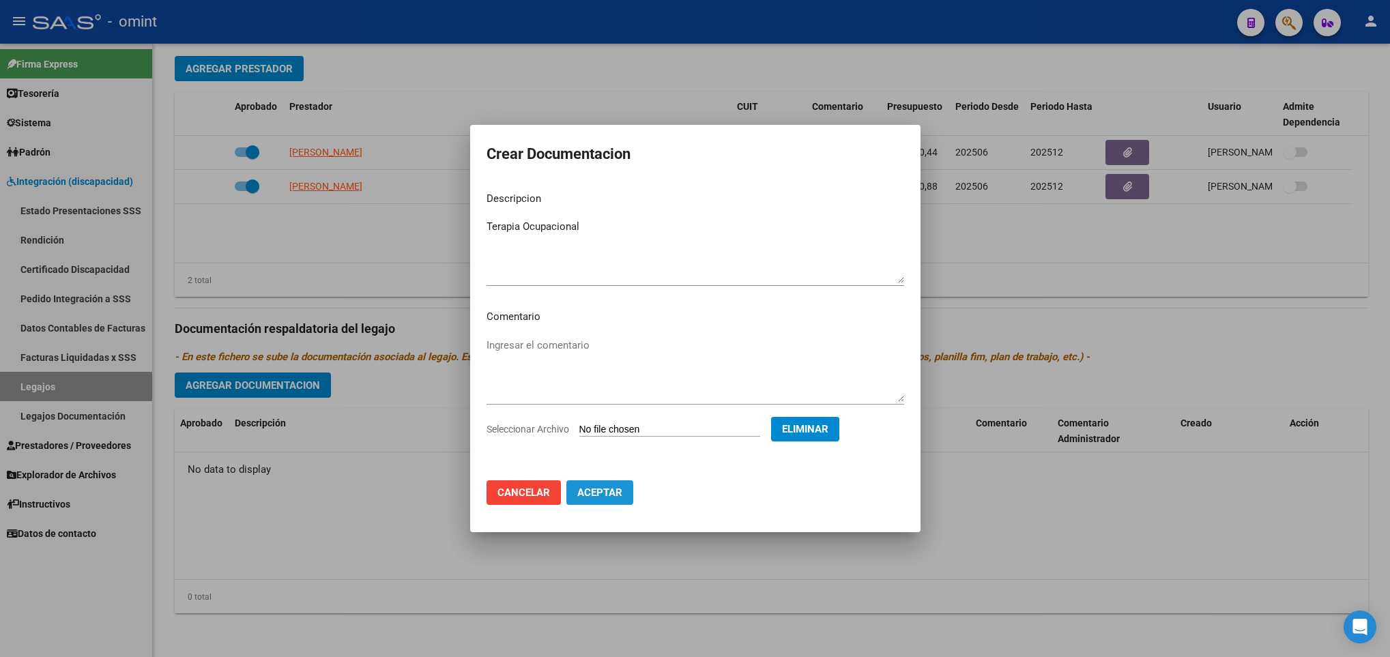
click at [614, 493] on span "Aceptar" at bounding box center [599, 493] width 45 height 12
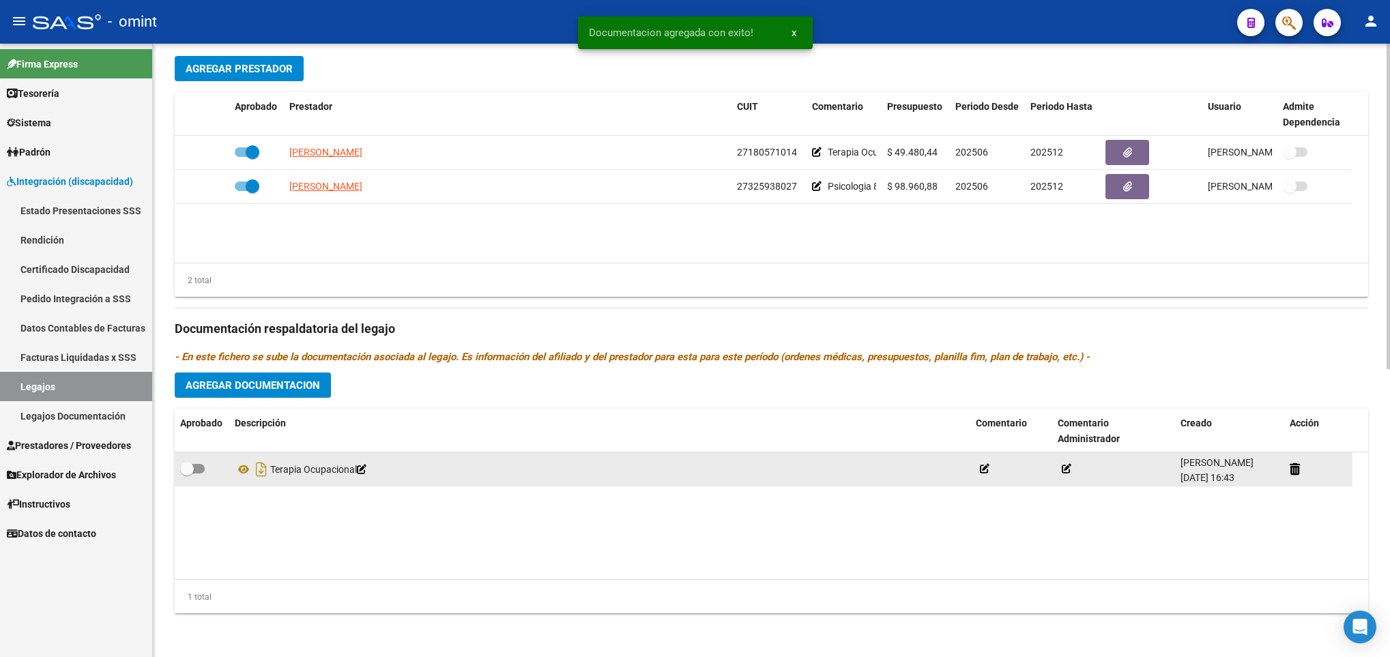
click at [205, 472] on div at bounding box center [202, 470] width 44 height 18
click at [197, 467] on span at bounding box center [192, 469] width 25 height 10
click at [187, 474] on input "checkbox" at bounding box center [186, 474] width 1 height 1
checkbox input "true"
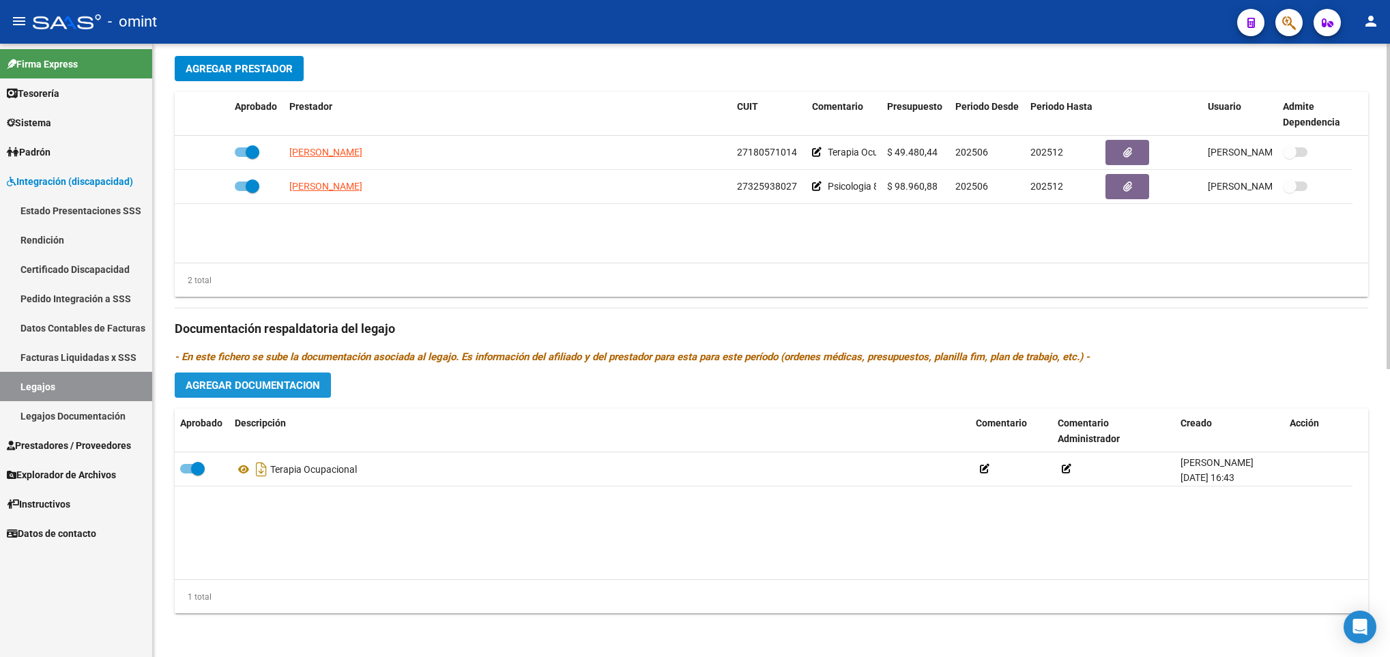
click at [305, 383] on span "Agregar Documentacion" at bounding box center [253, 385] width 134 height 12
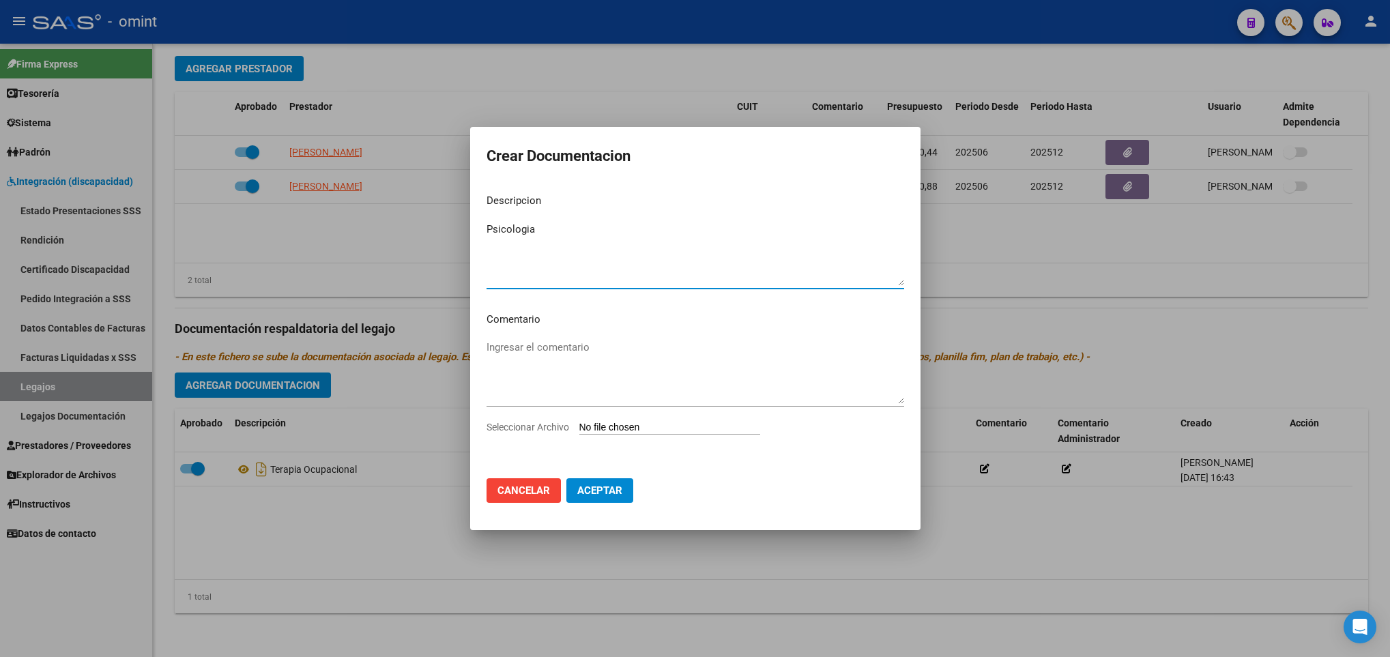
type textarea "Psicologia"
click at [688, 429] on input "Seleccionar Archivo" at bounding box center [669, 428] width 181 height 13
type input "C:\fakepath\PSICO Y TO (3).pdf"
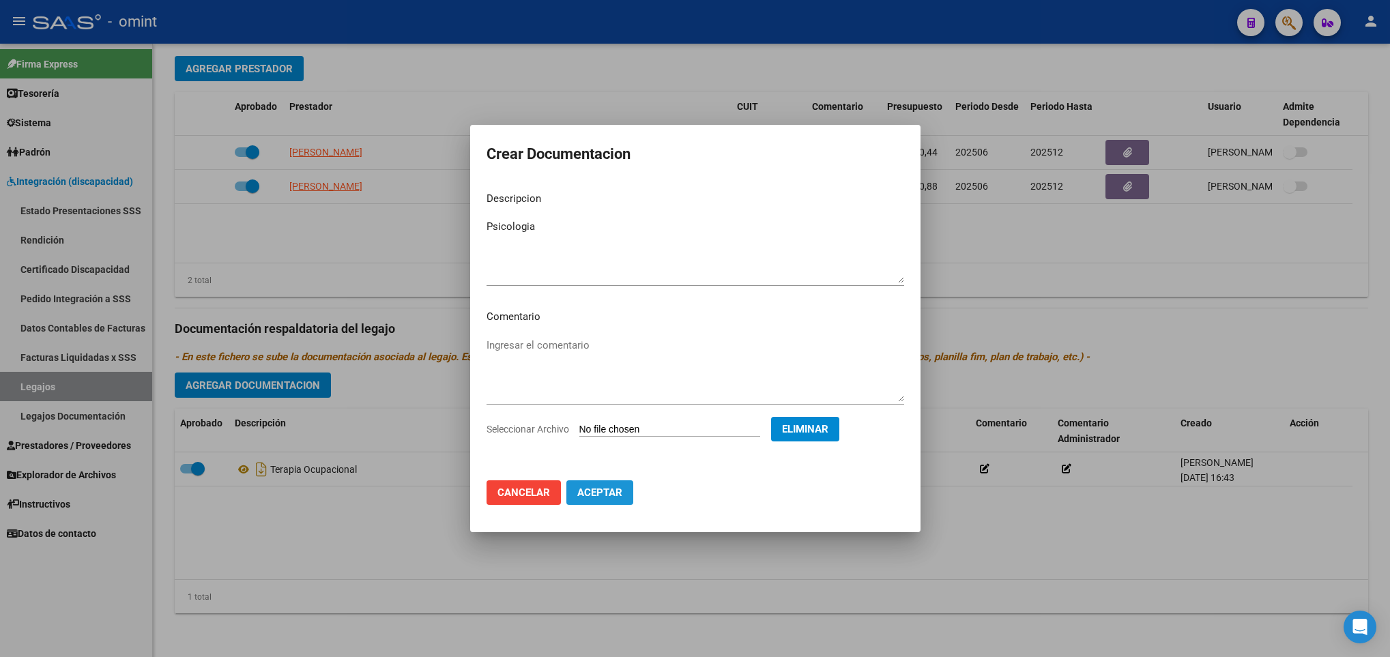
click at [609, 494] on span "Aceptar" at bounding box center [599, 493] width 45 height 12
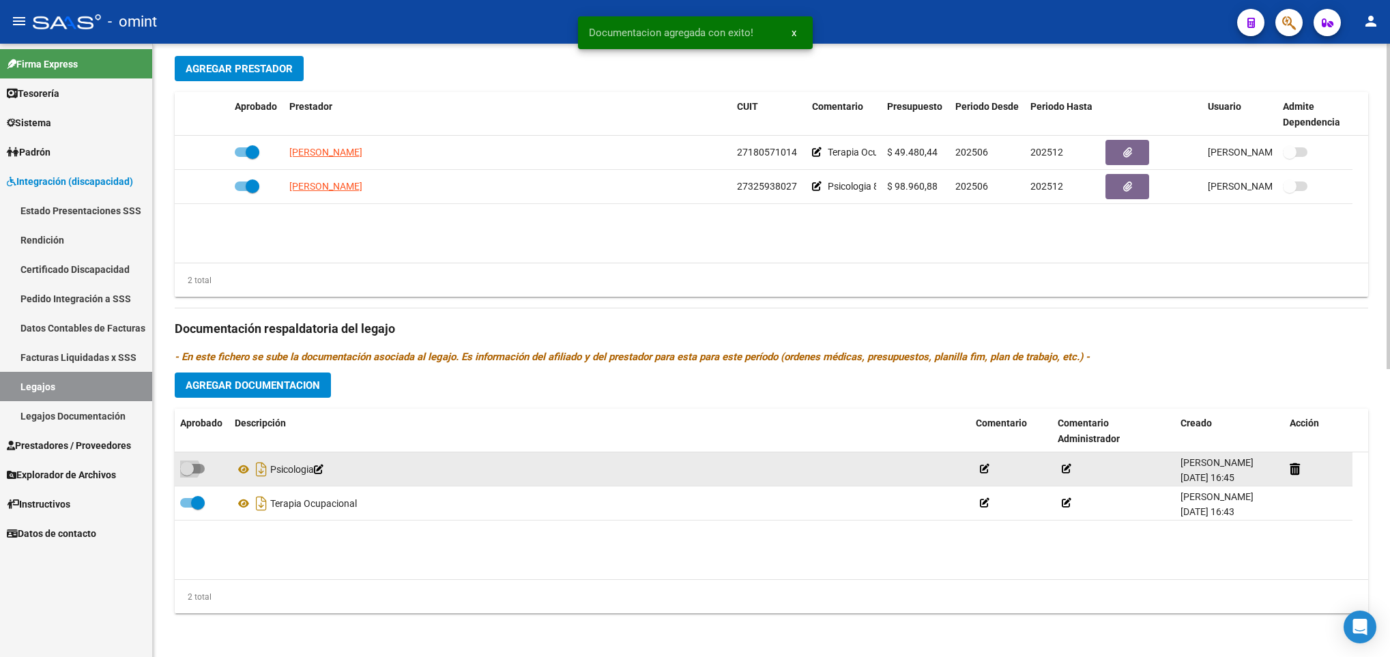
click at [195, 471] on span at bounding box center [192, 469] width 25 height 10
click at [187, 474] on input "checkbox" at bounding box center [186, 474] width 1 height 1
checkbox input "true"
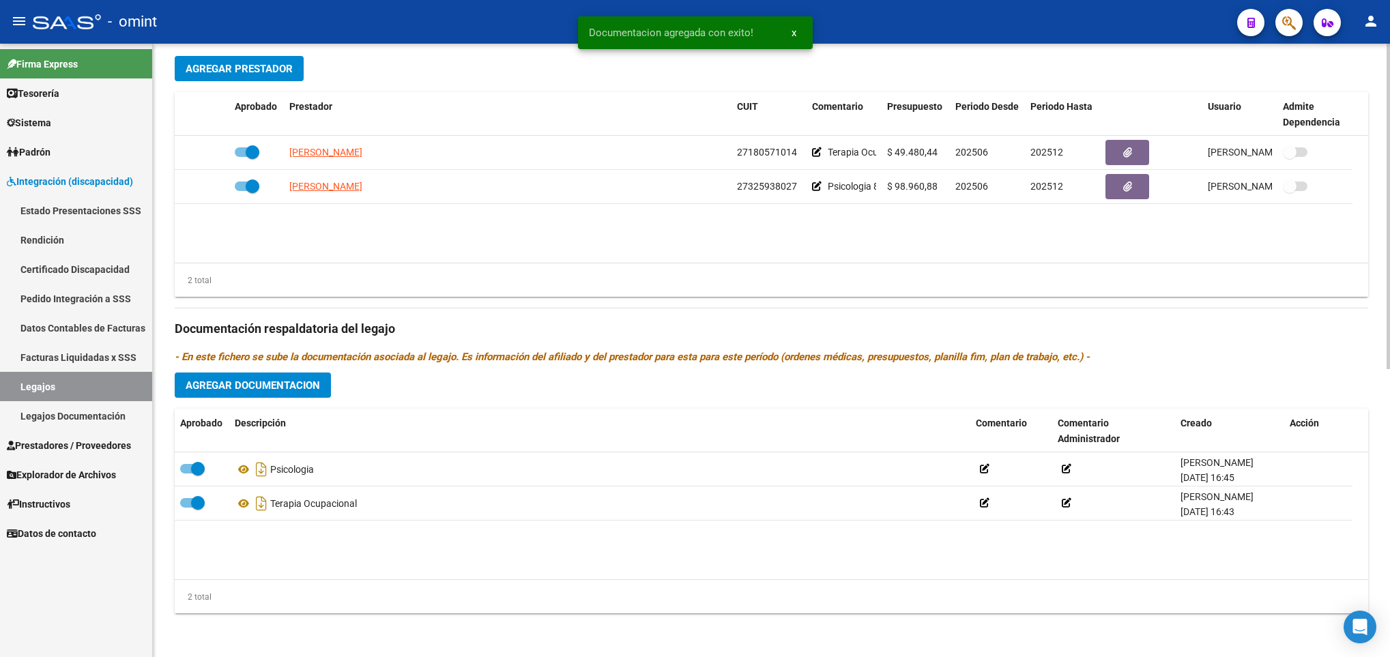
scroll to position [0, 0]
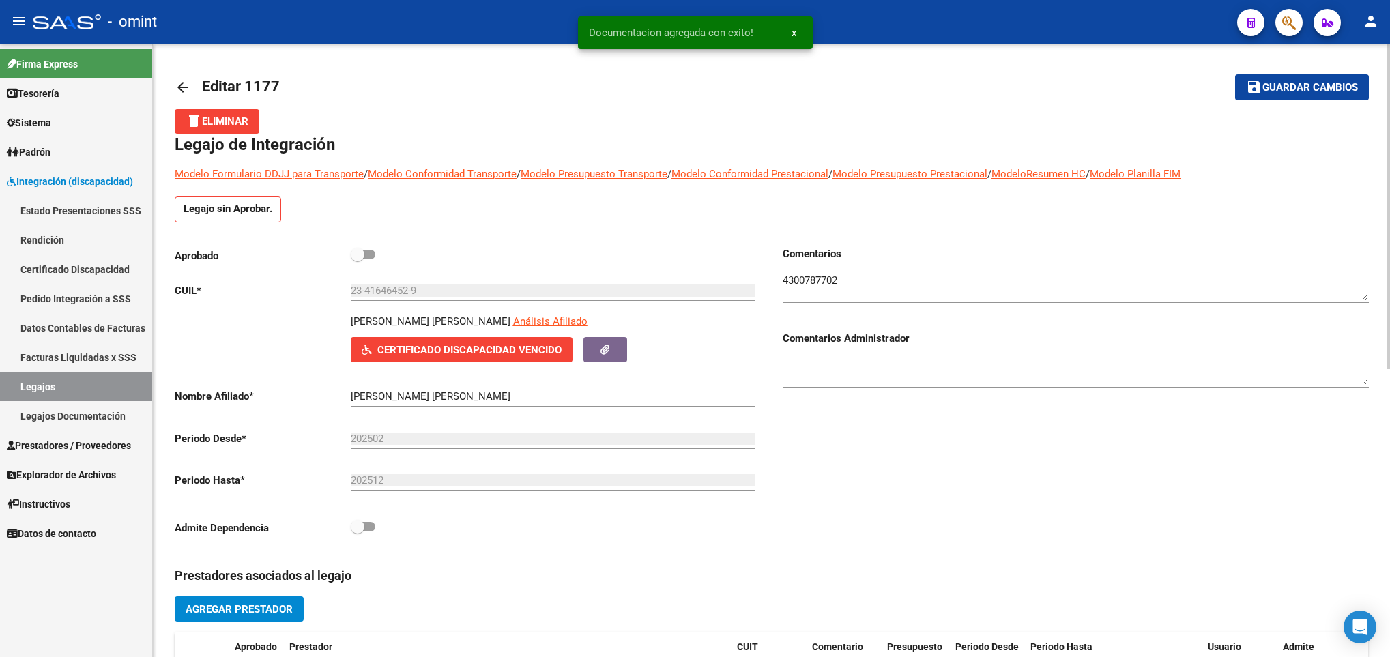
click at [1387, 74] on div at bounding box center [1388, 350] width 3 height 613
click at [1333, 87] on span "Guardar cambios" at bounding box center [1310, 88] width 96 height 12
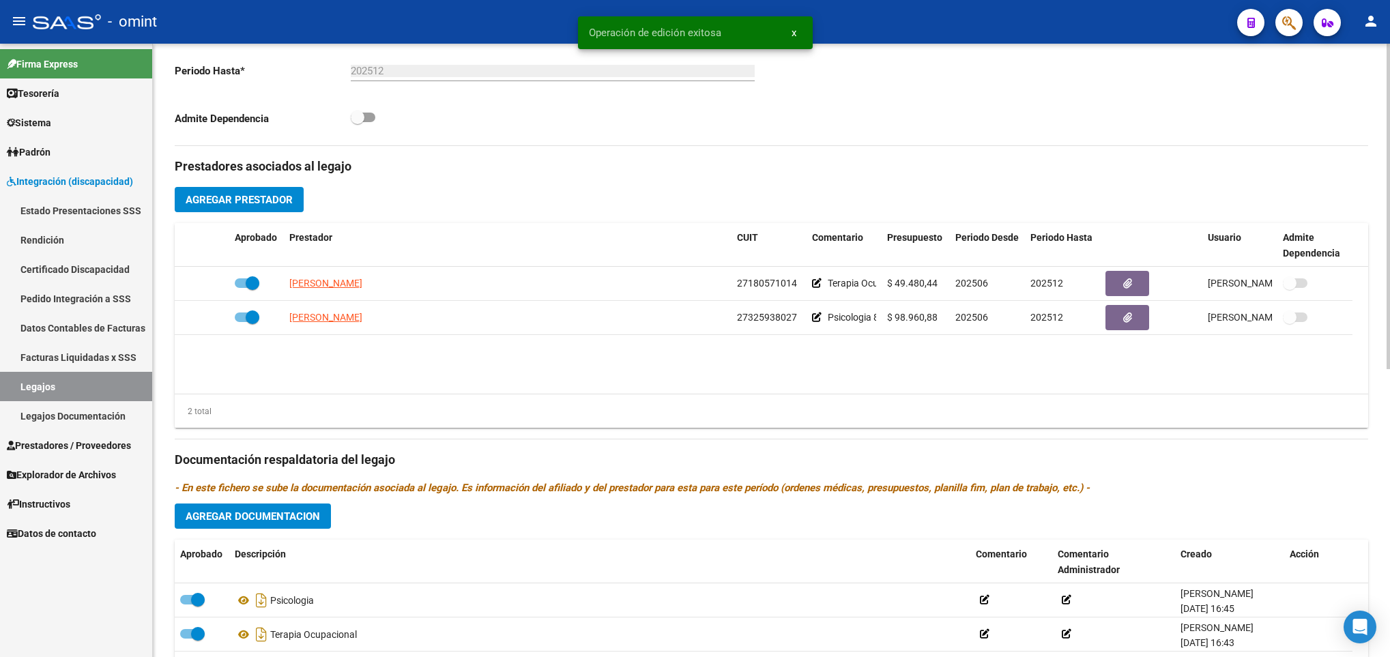
scroll to position [450, 0]
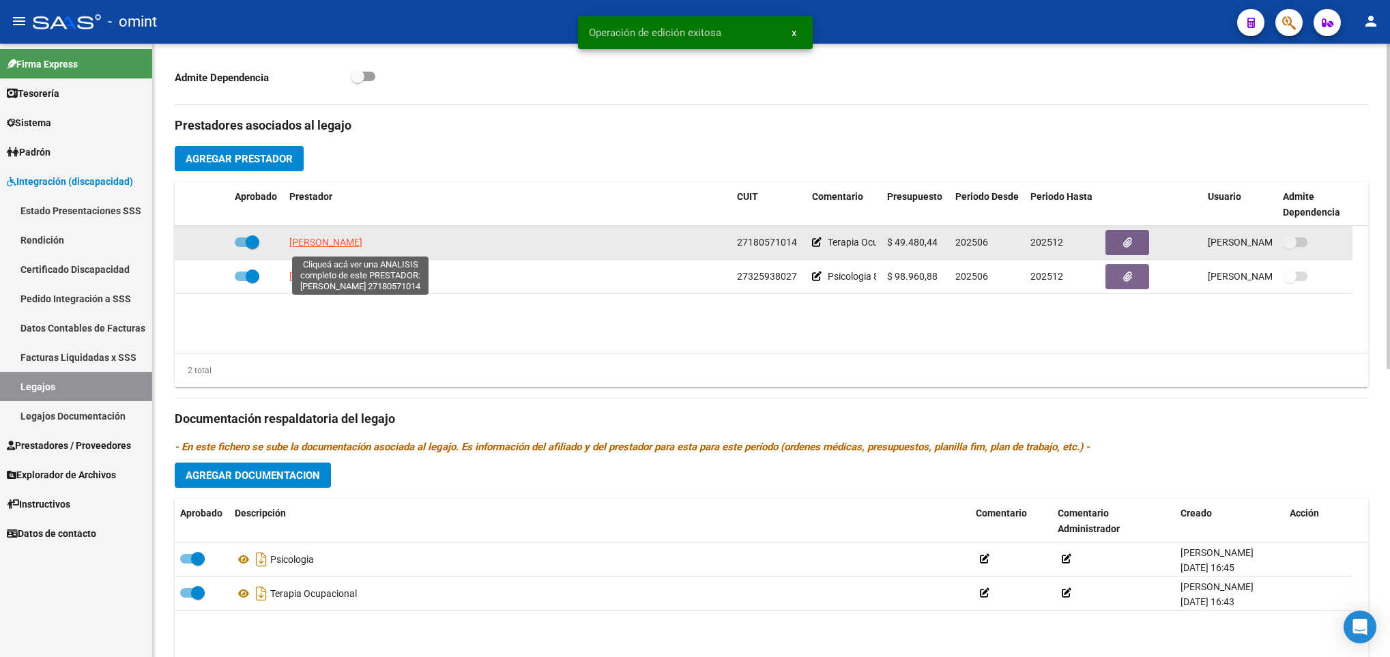
click at [362, 248] on span "[PERSON_NAME] [PERSON_NAME]" at bounding box center [325, 242] width 73 height 11
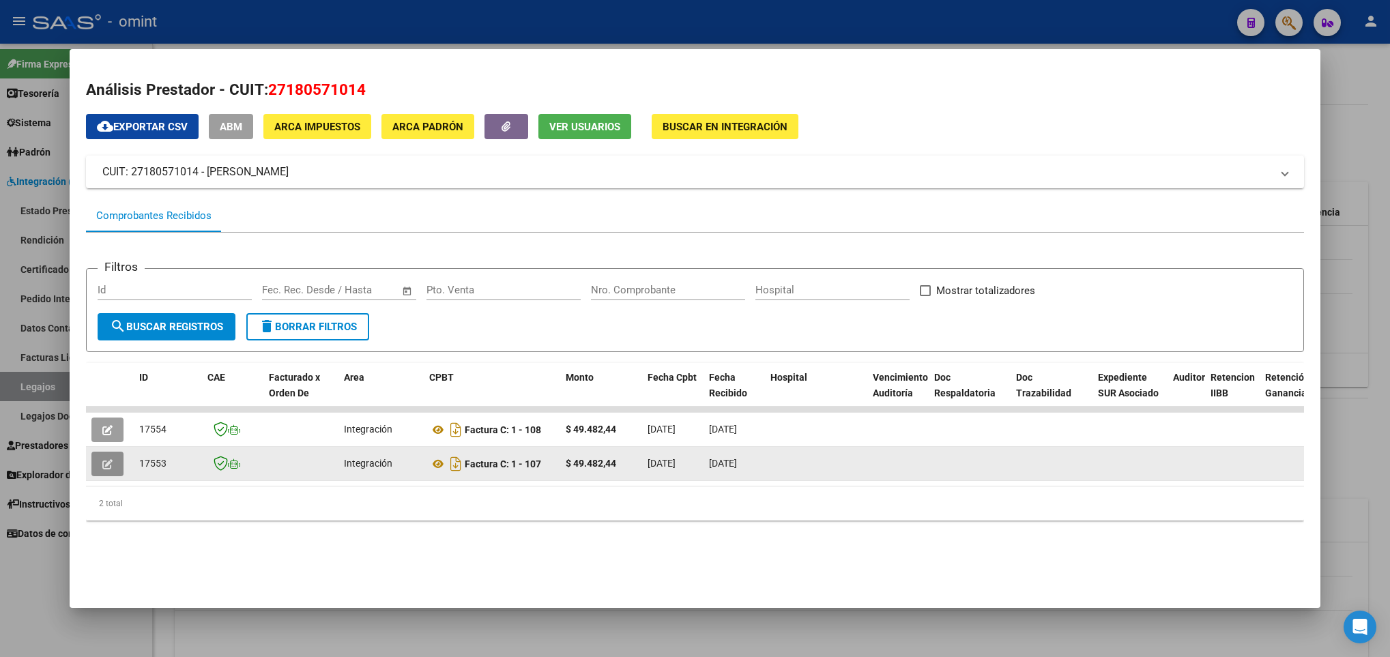
click at [104, 459] on icon "button" at bounding box center [107, 464] width 10 height 10
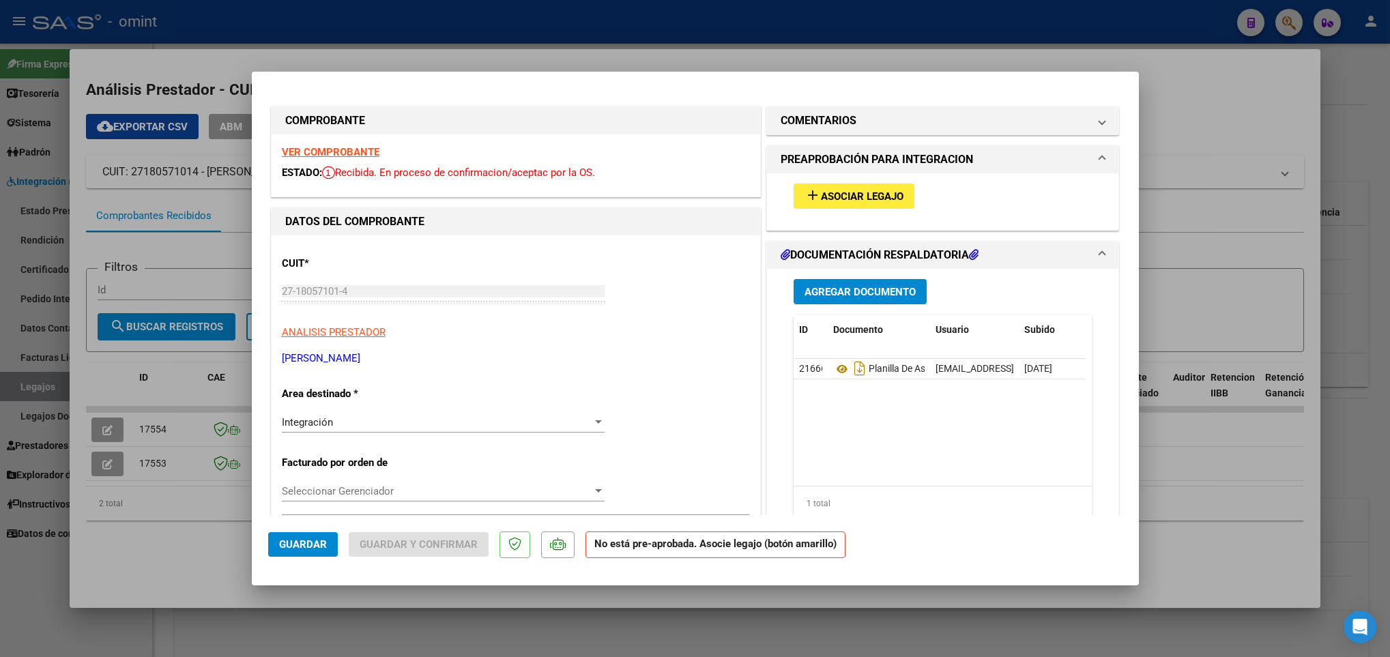
click at [363, 150] on strong "VER COMPROBANTE" at bounding box center [331, 152] width 98 height 12
click at [821, 199] on span "Asociar Legajo" at bounding box center [862, 196] width 83 height 12
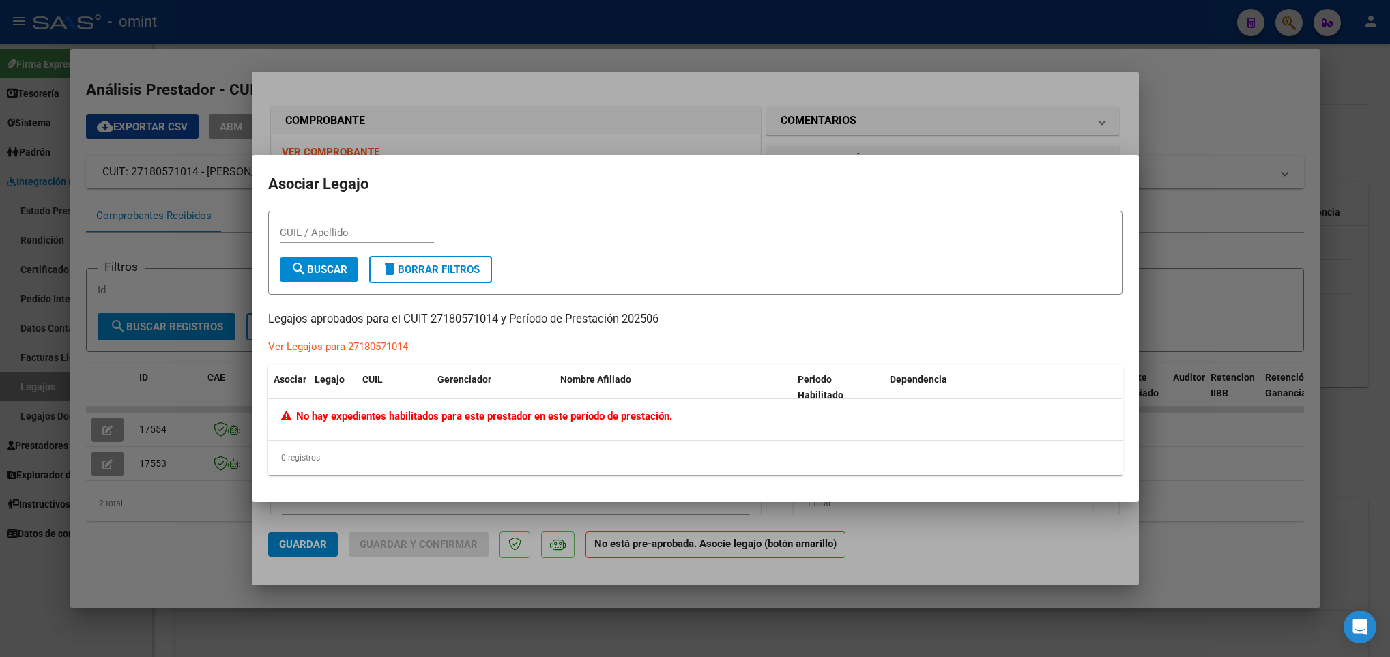
click at [887, 514] on div at bounding box center [695, 328] width 1390 height 657
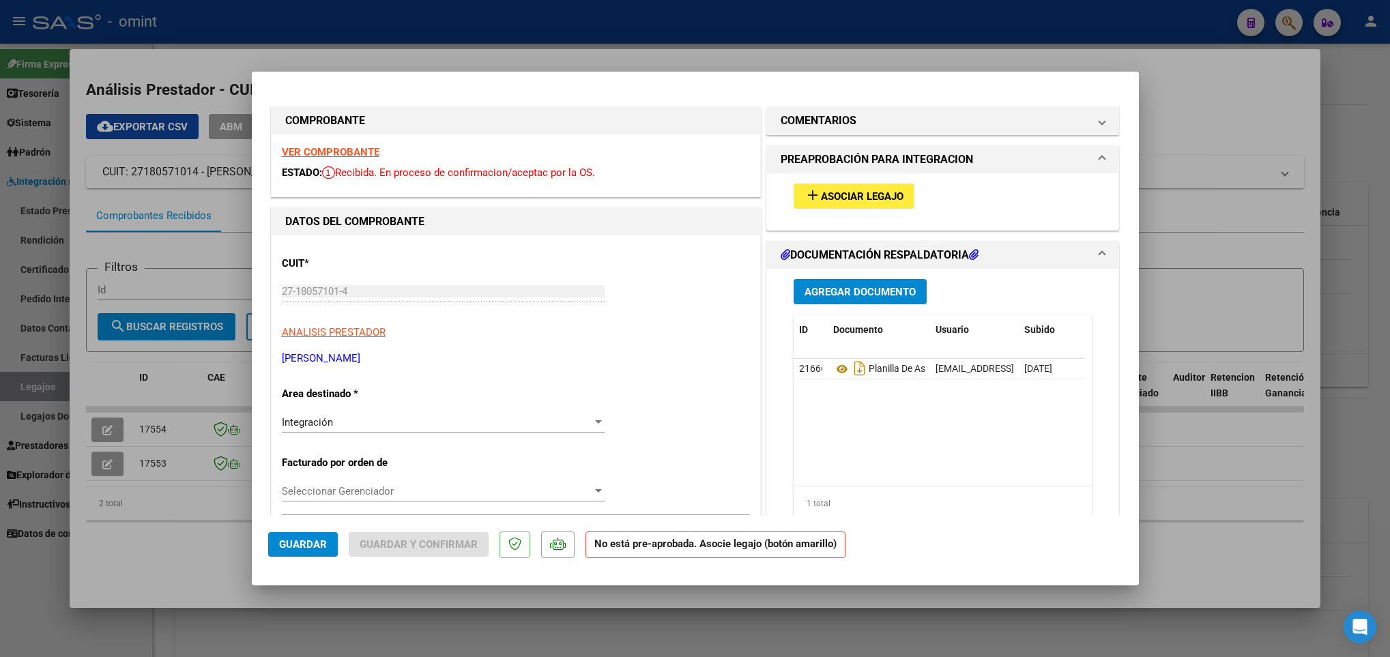
click at [336, 154] on strong "VER COMPROBANTE" at bounding box center [331, 152] width 98 height 12
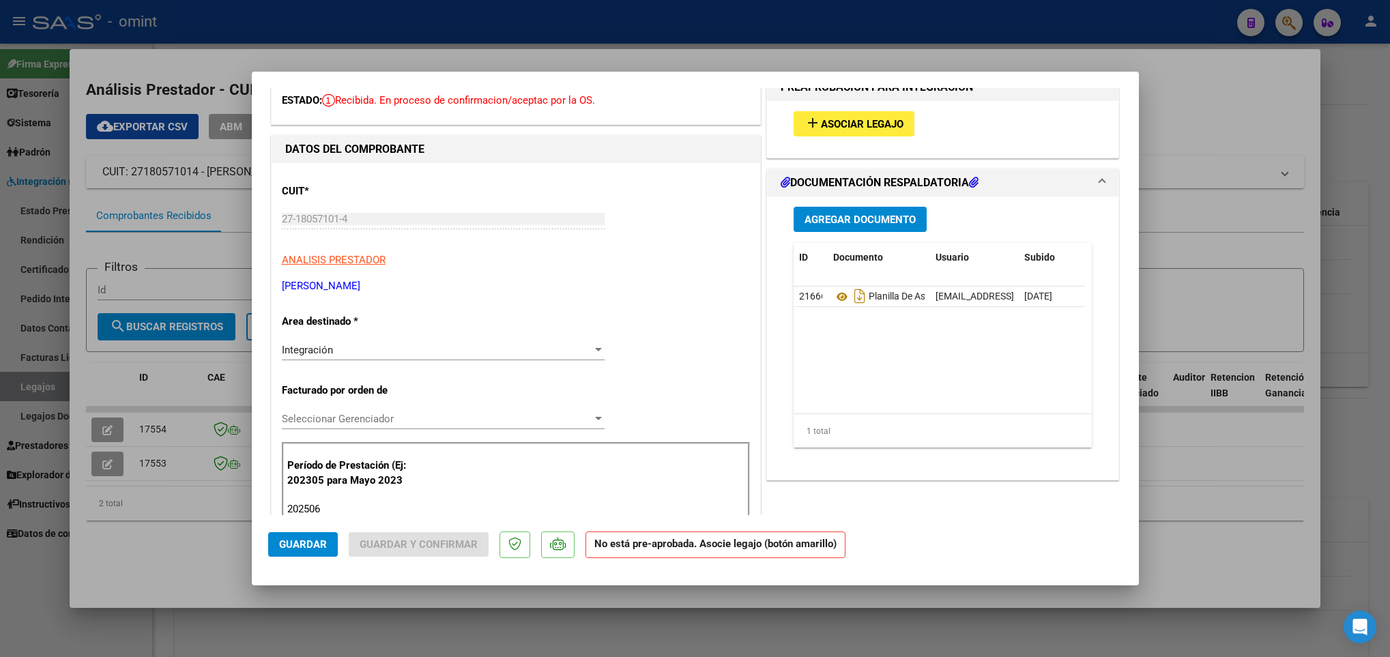
scroll to position [0, 0]
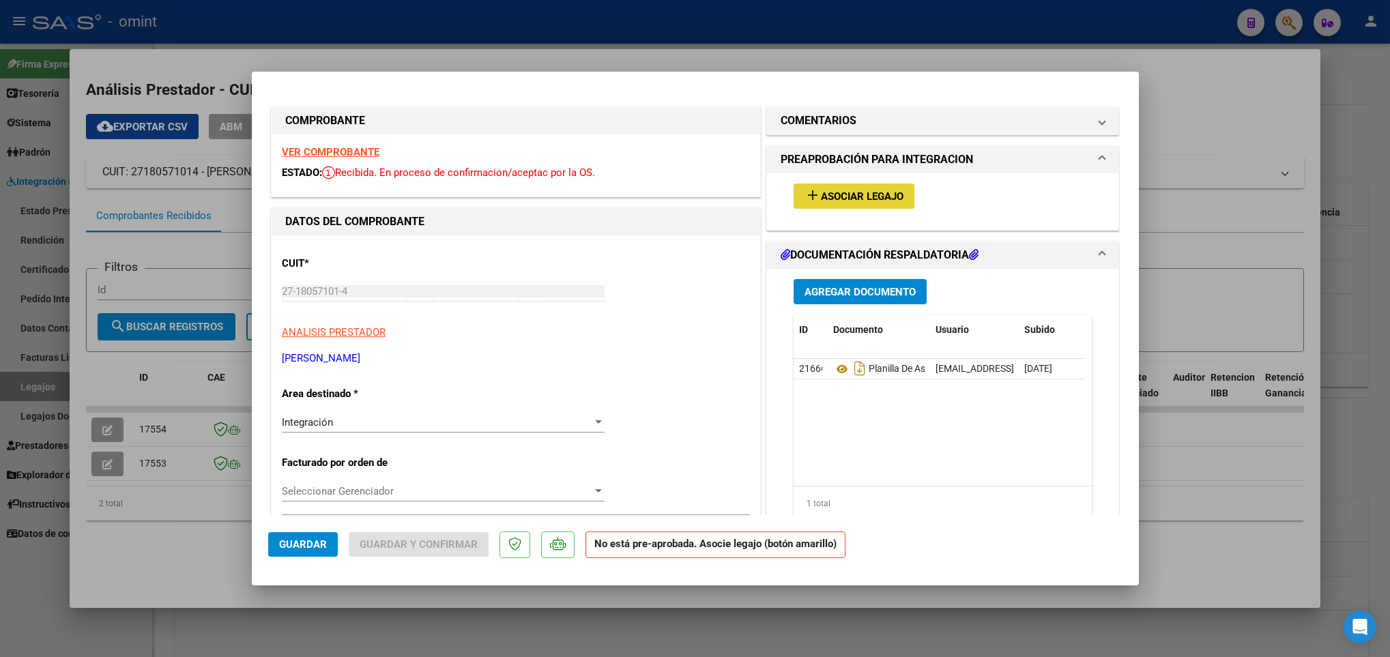
click at [862, 193] on span "Asociar Legajo" at bounding box center [862, 196] width 83 height 12
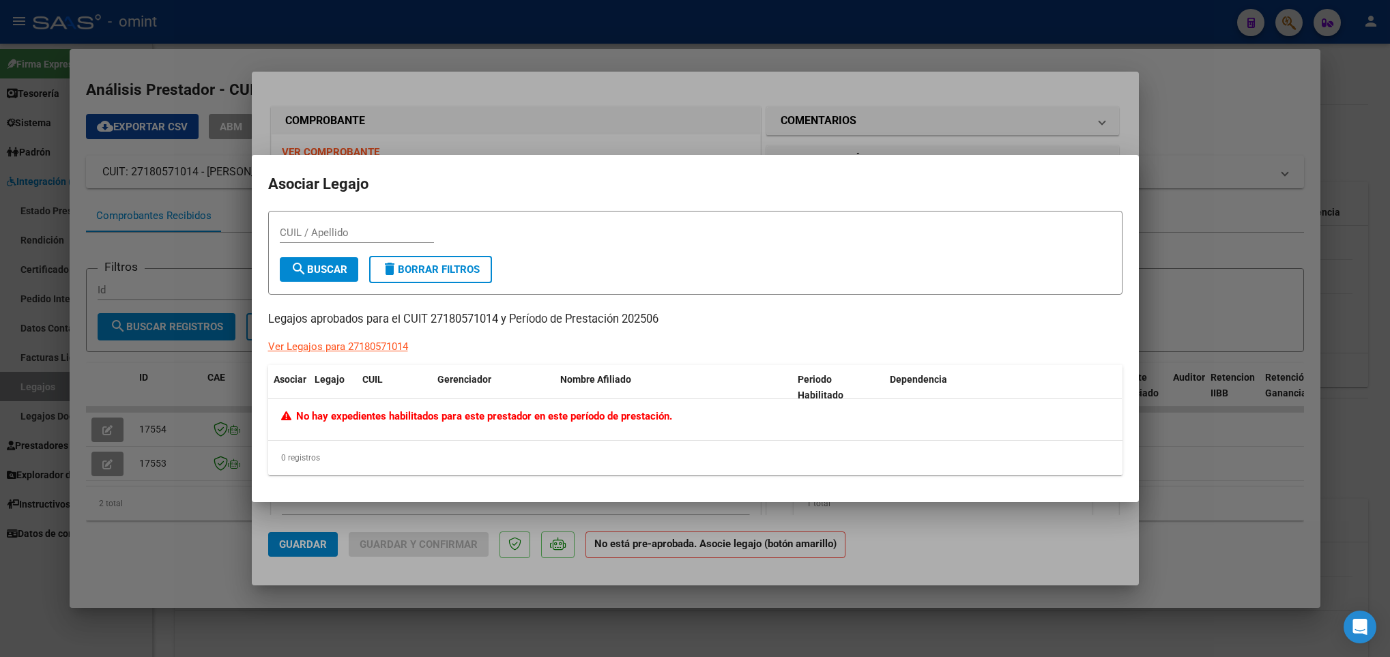
click at [1234, 203] on div at bounding box center [695, 328] width 1390 height 657
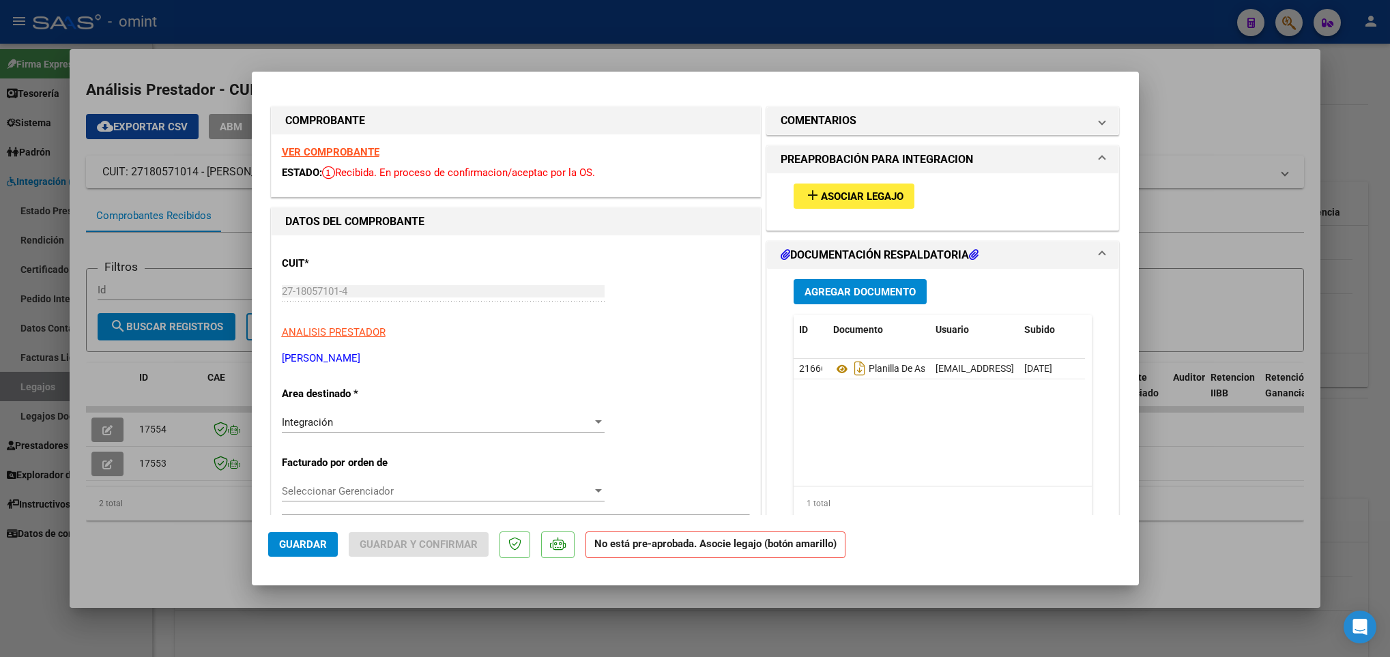
click at [1255, 211] on div at bounding box center [695, 328] width 1390 height 657
type input "$ 0,00"
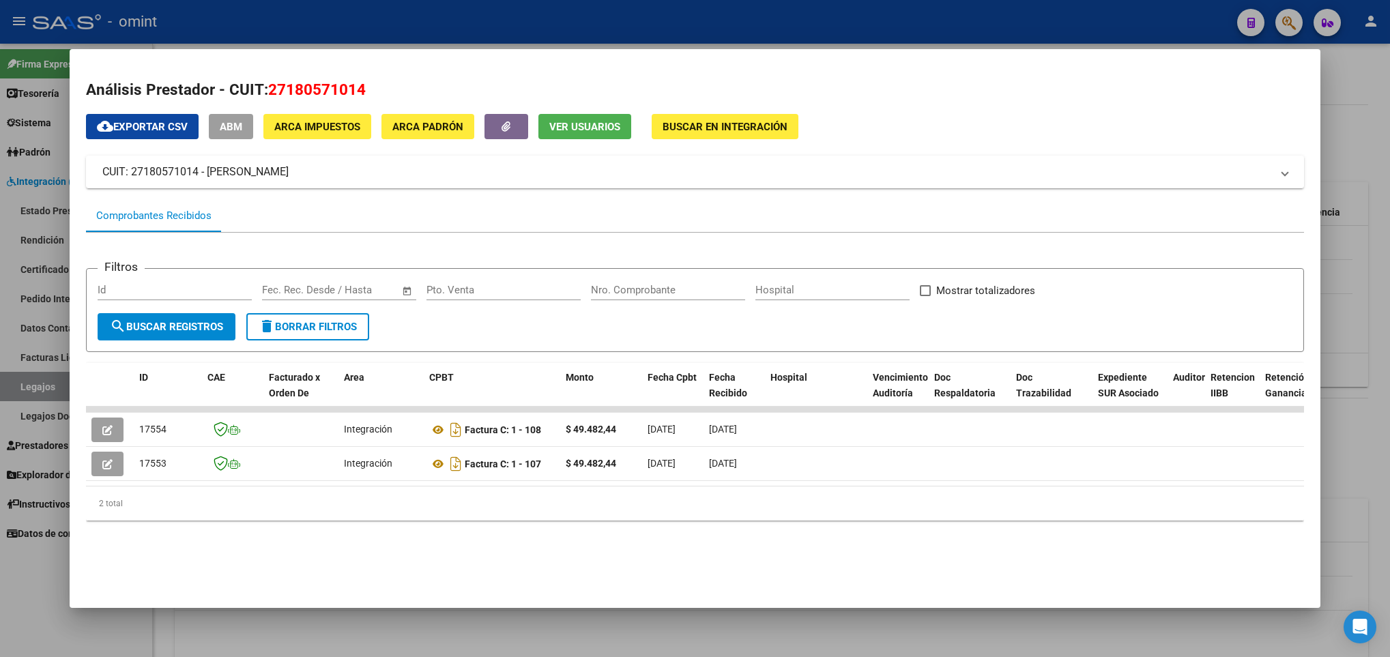
click at [1327, 232] on div at bounding box center [695, 328] width 1390 height 657
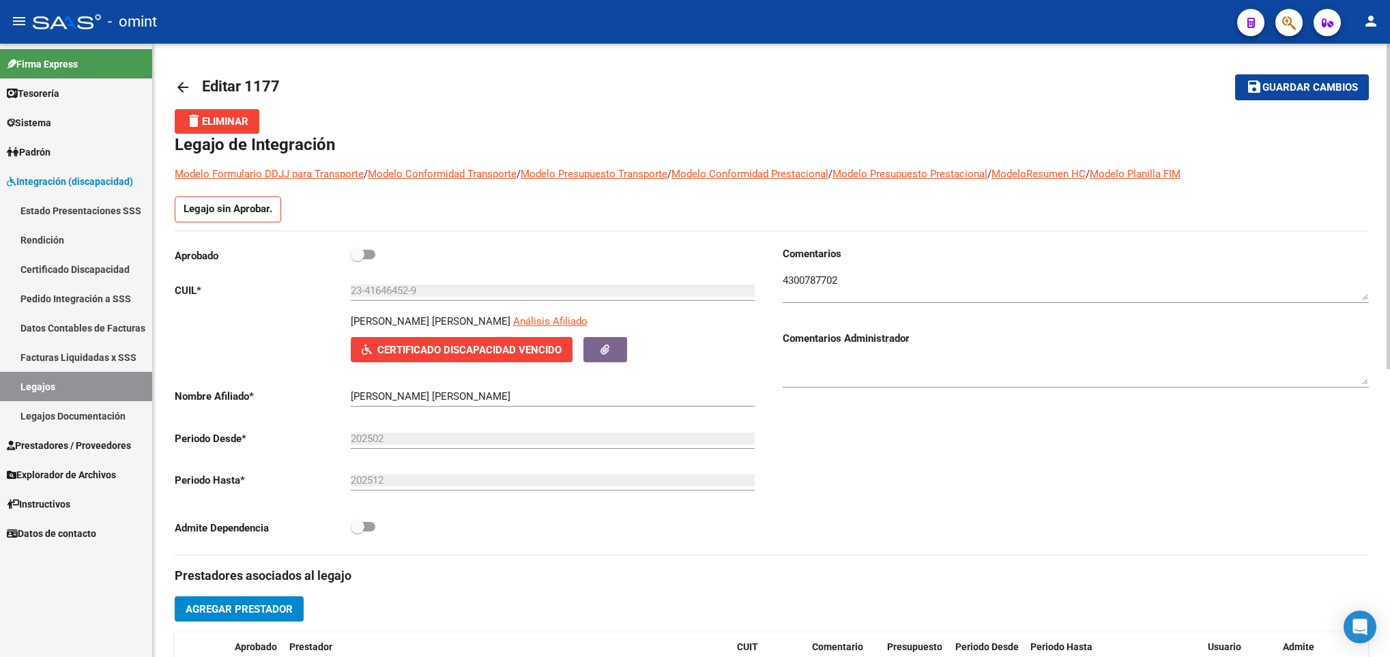
click at [1388, 76] on div at bounding box center [1388, 350] width 3 height 613
click at [365, 259] on span at bounding box center [363, 255] width 25 height 10
click at [358, 260] on input "checkbox" at bounding box center [357, 259] width 1 height 1
checkbox input "true"
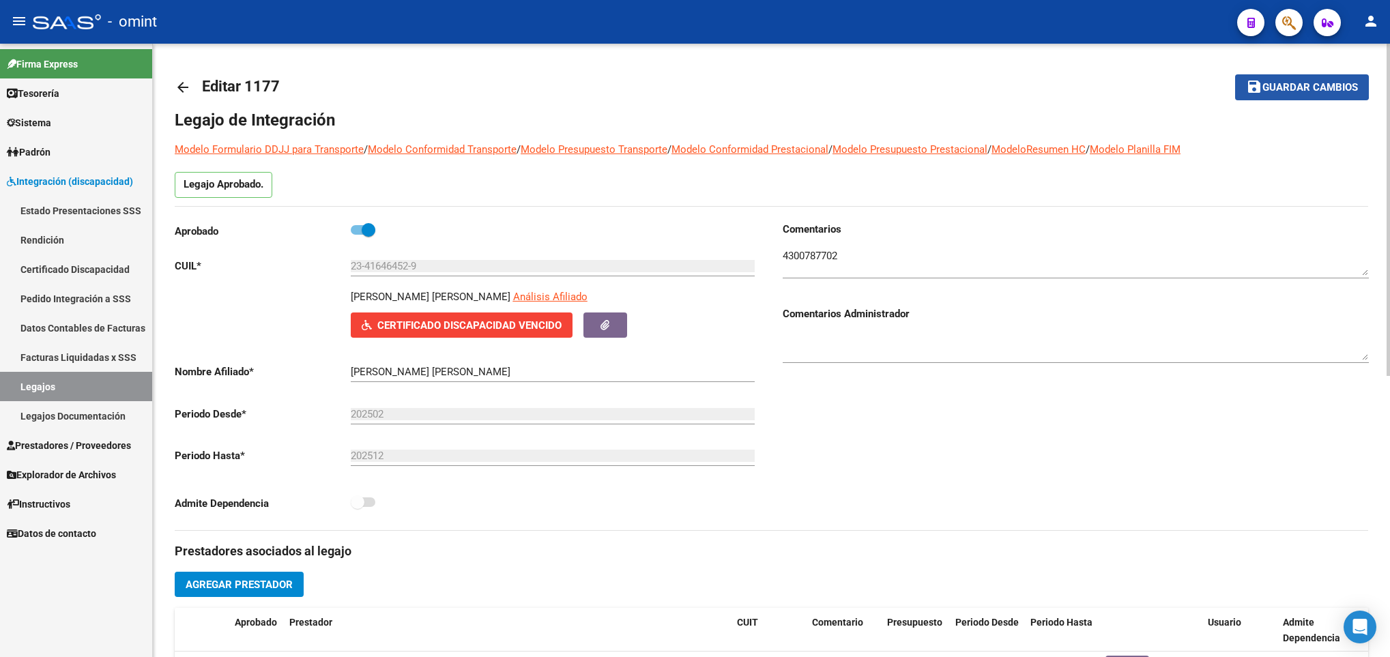
click at [1284, 76] on button "save Guardar cambios" at bounding box center [1302, 86] width 134 height 25
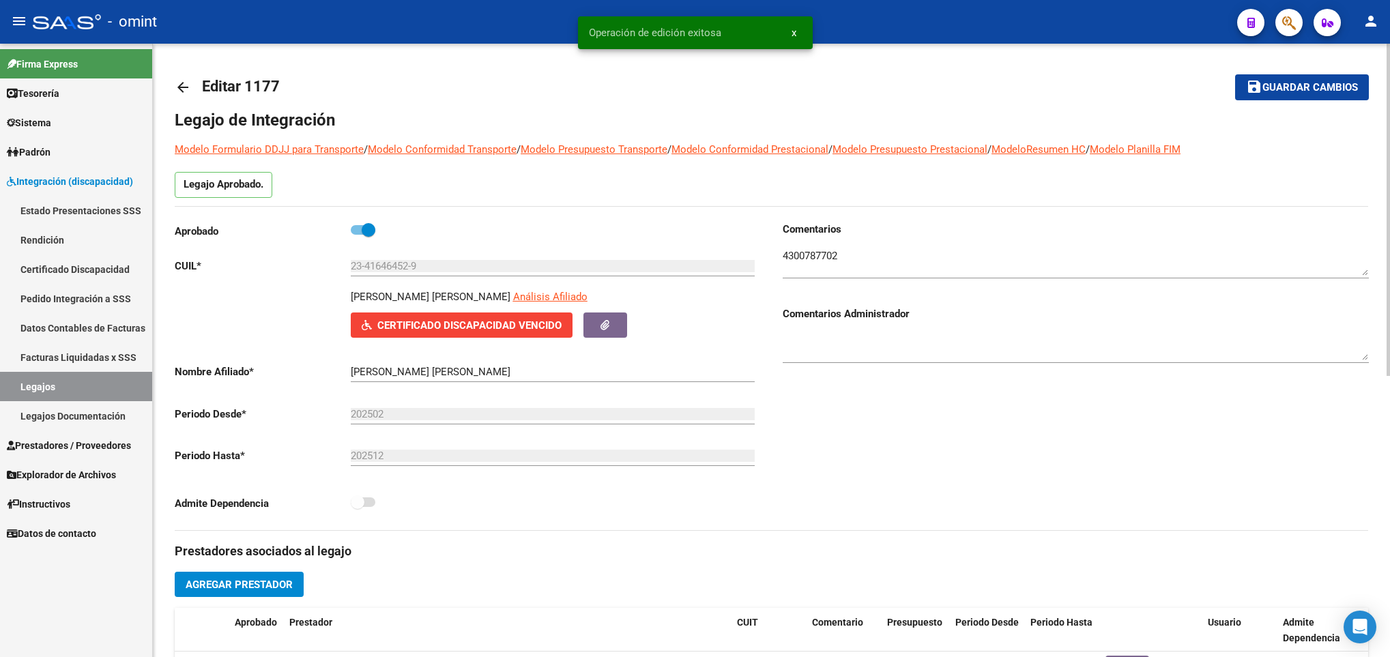
click at [1383, 428] on div "arrow_back Editar 1177 save Guardar cambios Legajo de Integración Modelo Formul…" at bounding box center [771, 608] width 1237 height 1129
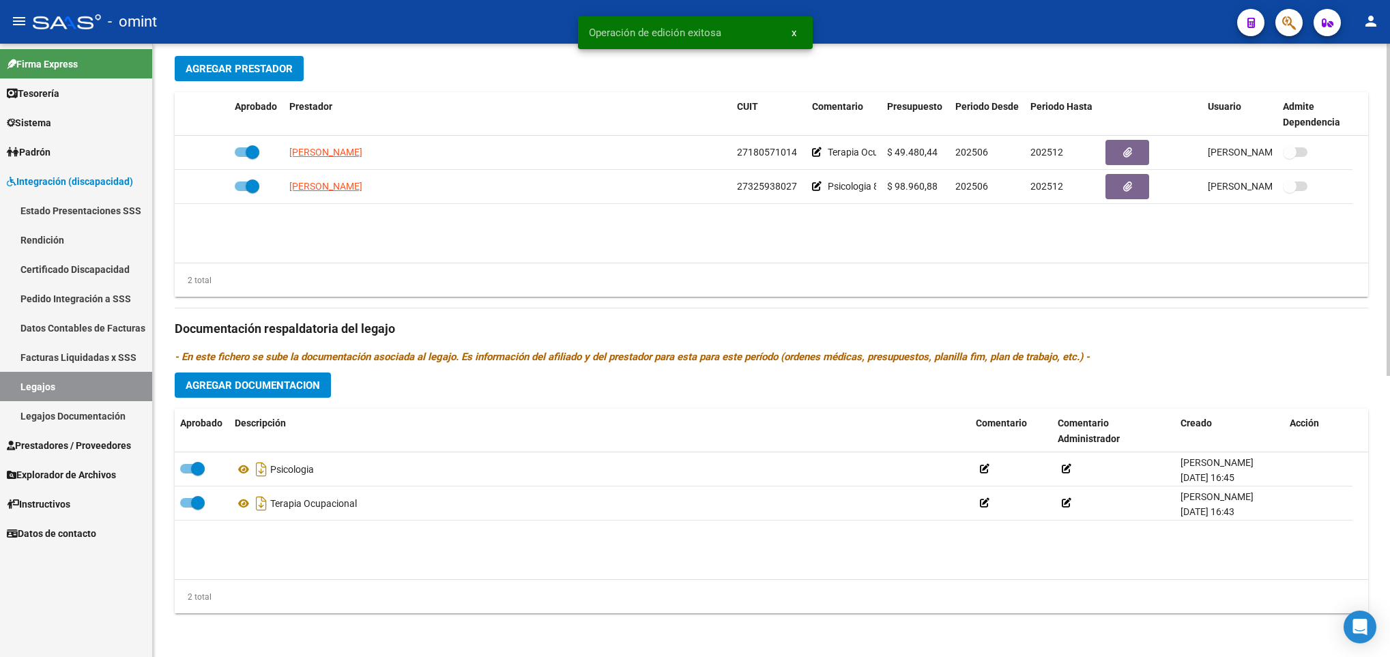
click at [1389, 430] on html "menu - omint person Firma Express Tesorería Extractos Procesados (csv) Extracto…" at bounding box center [695, 328] width 1390 height 657
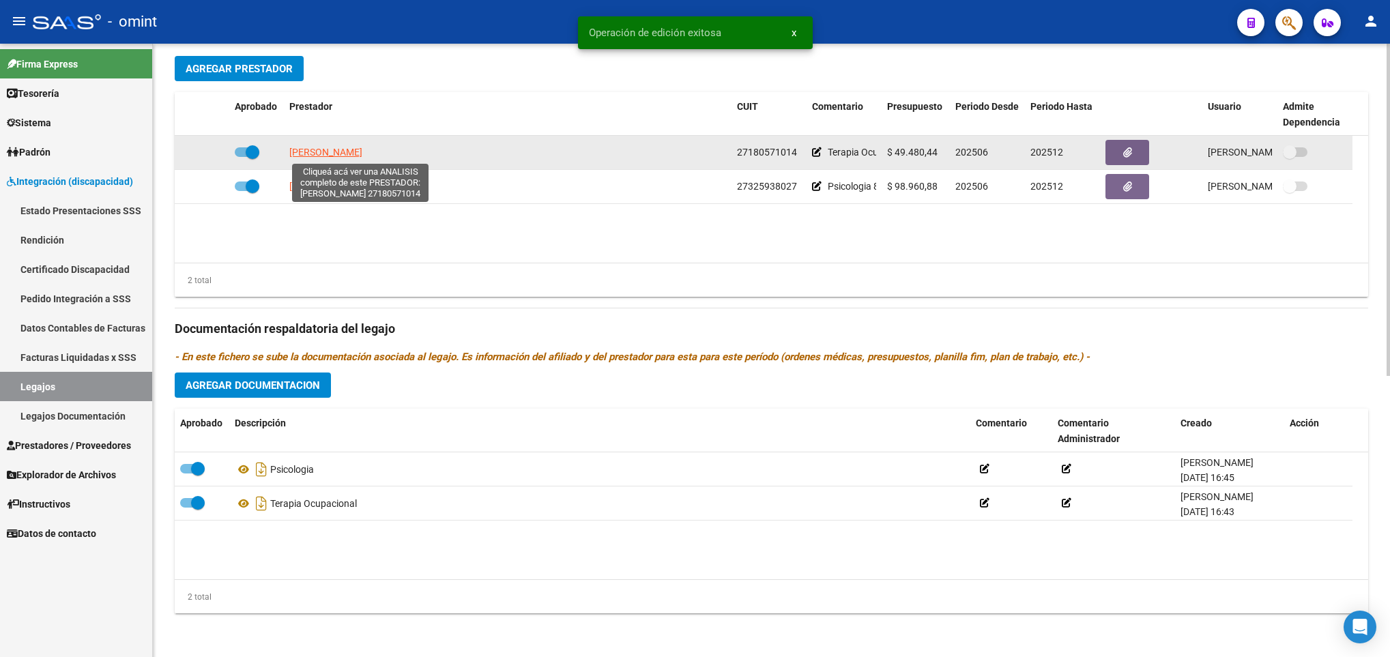
click at [362, 149] on span "ALVAREZ ISABEL MARIA CRISTIN" at bounding box center [325, 152] width 73 height 11
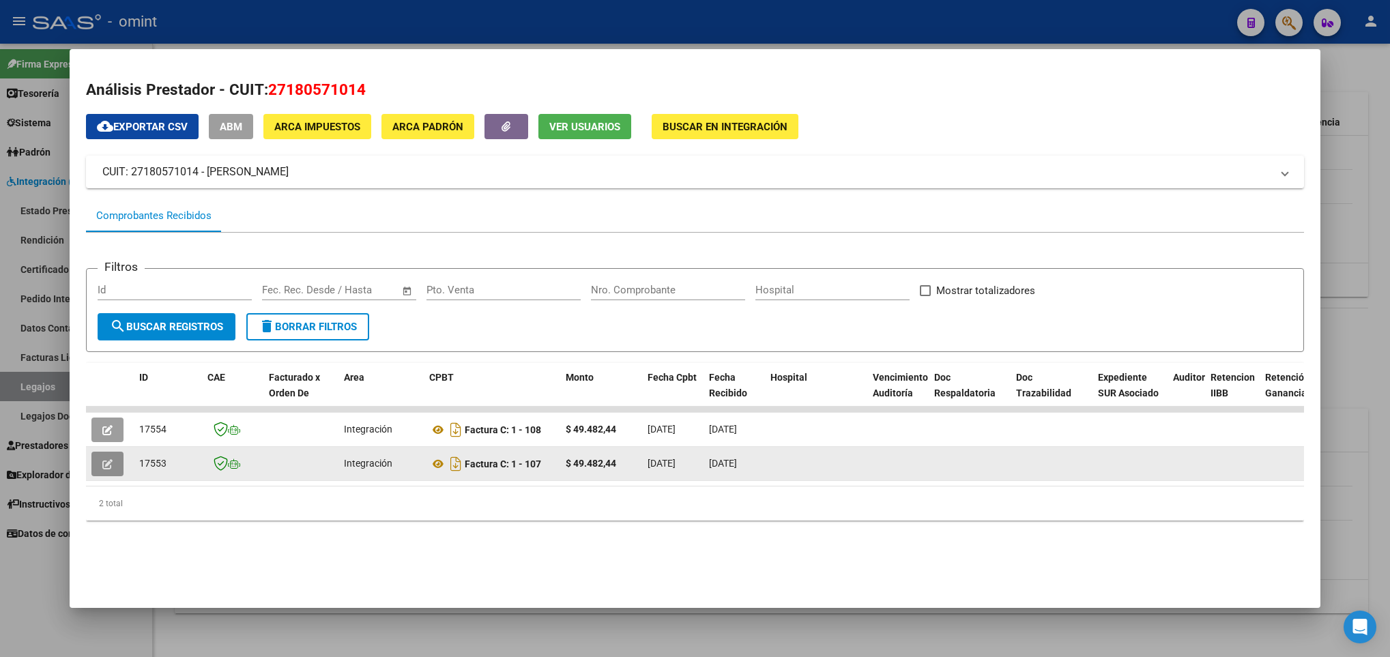
click at [117, 453] on button "button" at bounding box center [107, 464] width 32 height 25
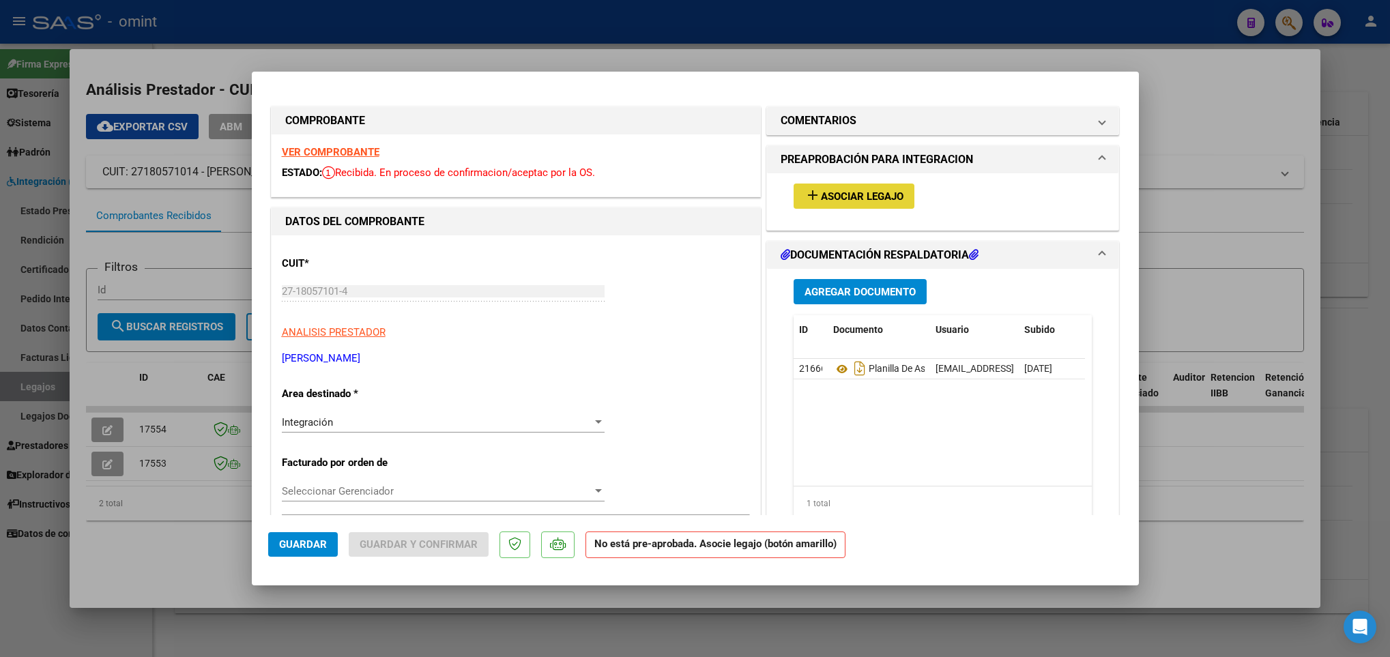
click at [858, 197] on span "Asociar Legajo" at bounding box center [862, 196] width 83 height 12
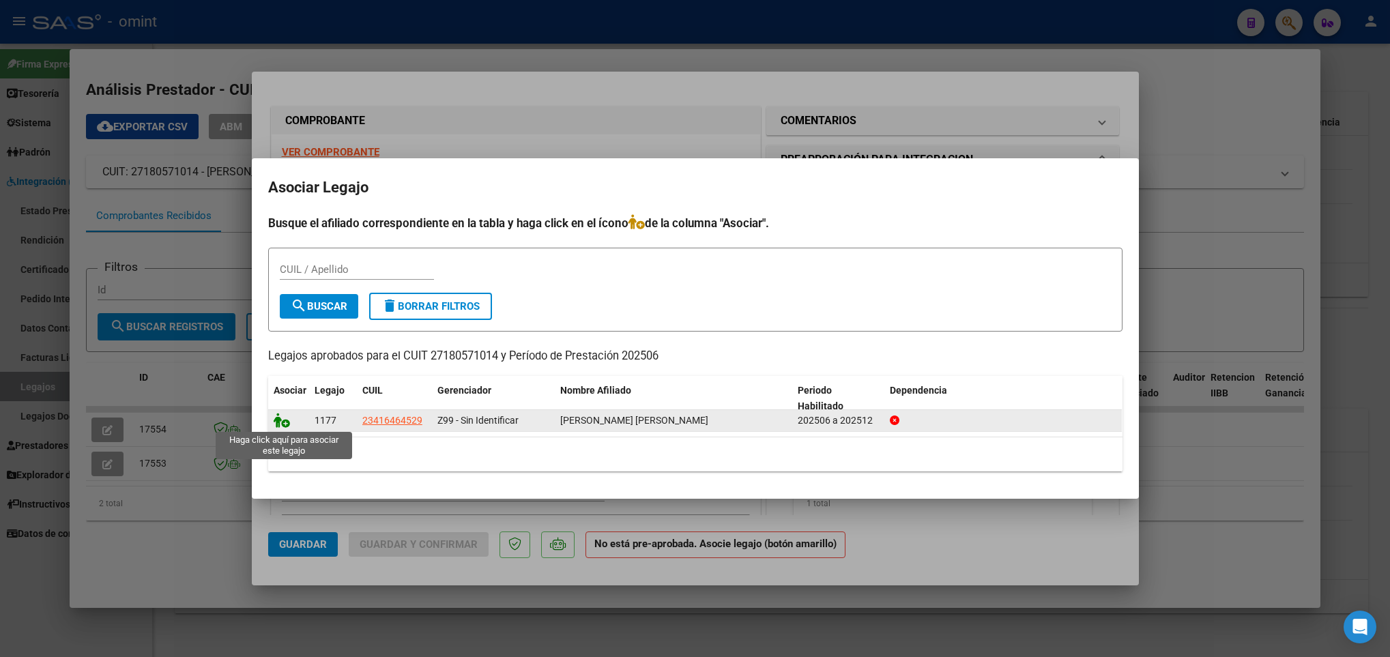
click at [277, 418] on icon at bounding box center [282, 420] width 16 height 15
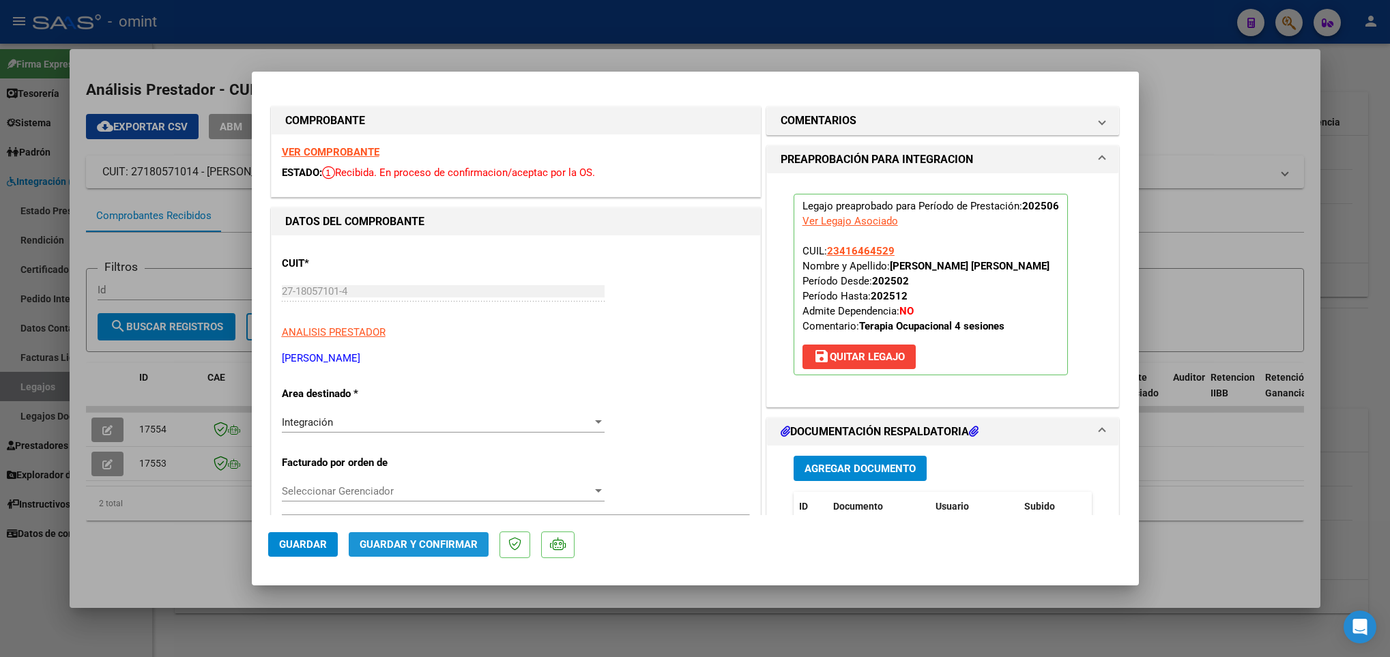
click at [432, 543] on span "Guardar y Confirmar" at bounding box center [419, 544] width 118 height 12
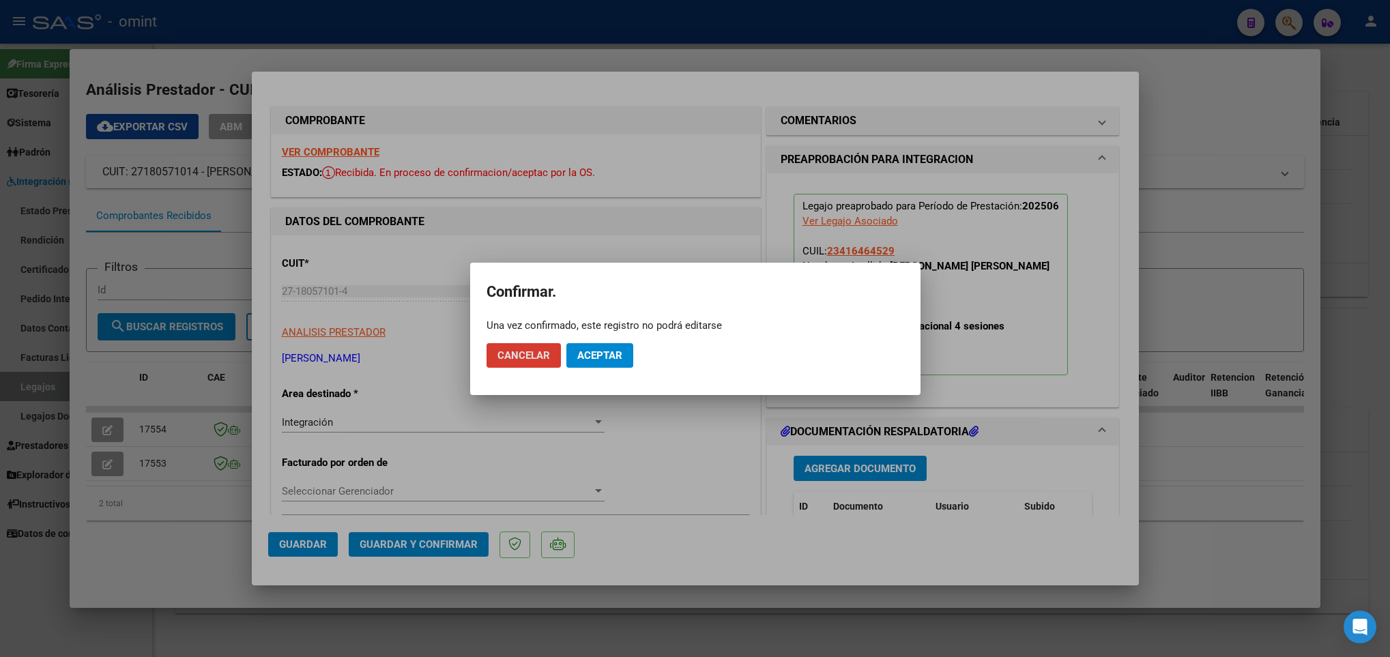
click at [596, 353] on span "Aceptar" at bounding box center [599, 355] width 45 height 12
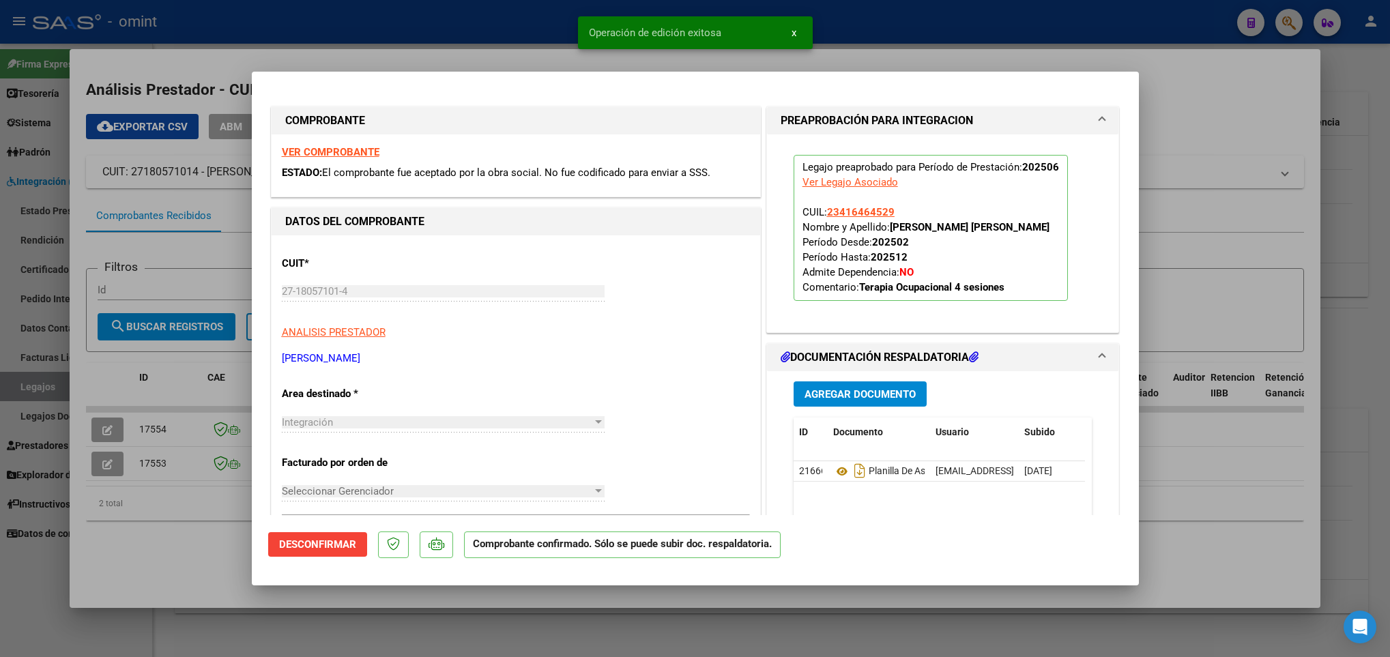
click at [154, 549] on div at bounding box center [695, 328] width 1390 height 657
type input "$ 0,00"
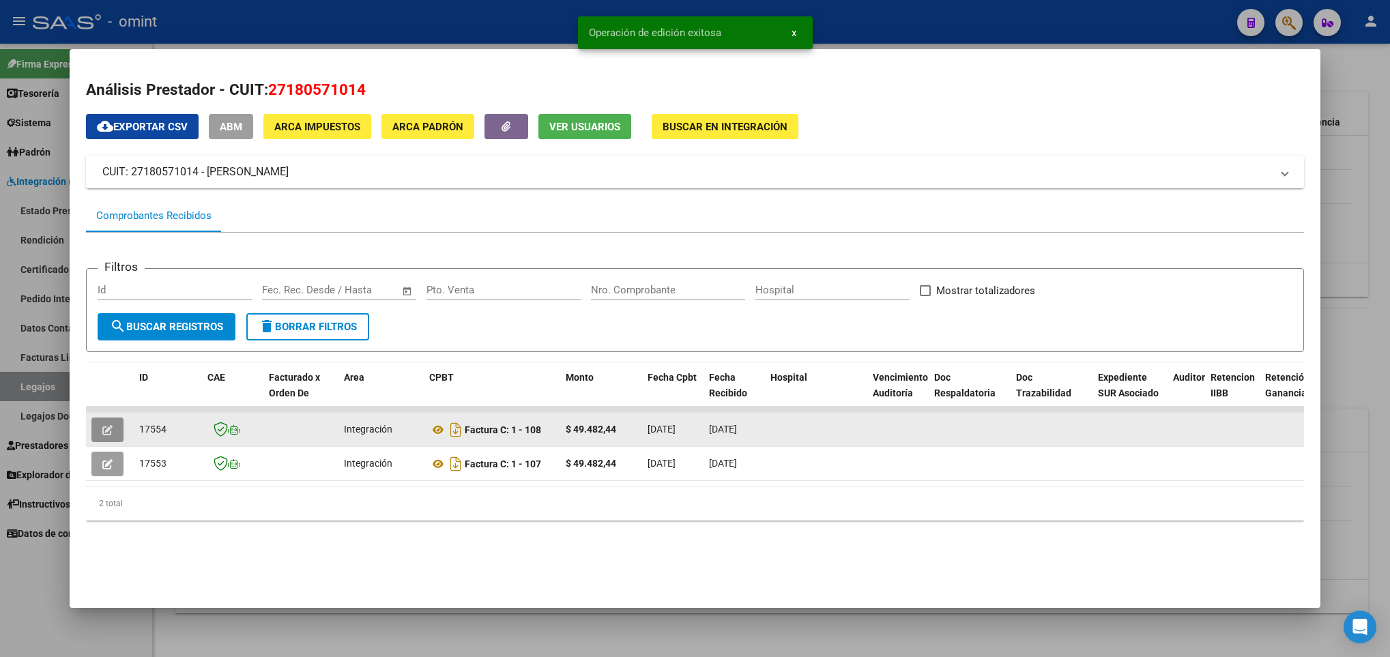
click at [102, 428] on icon "button" at bounding box center [107, 430] width 10 height 10
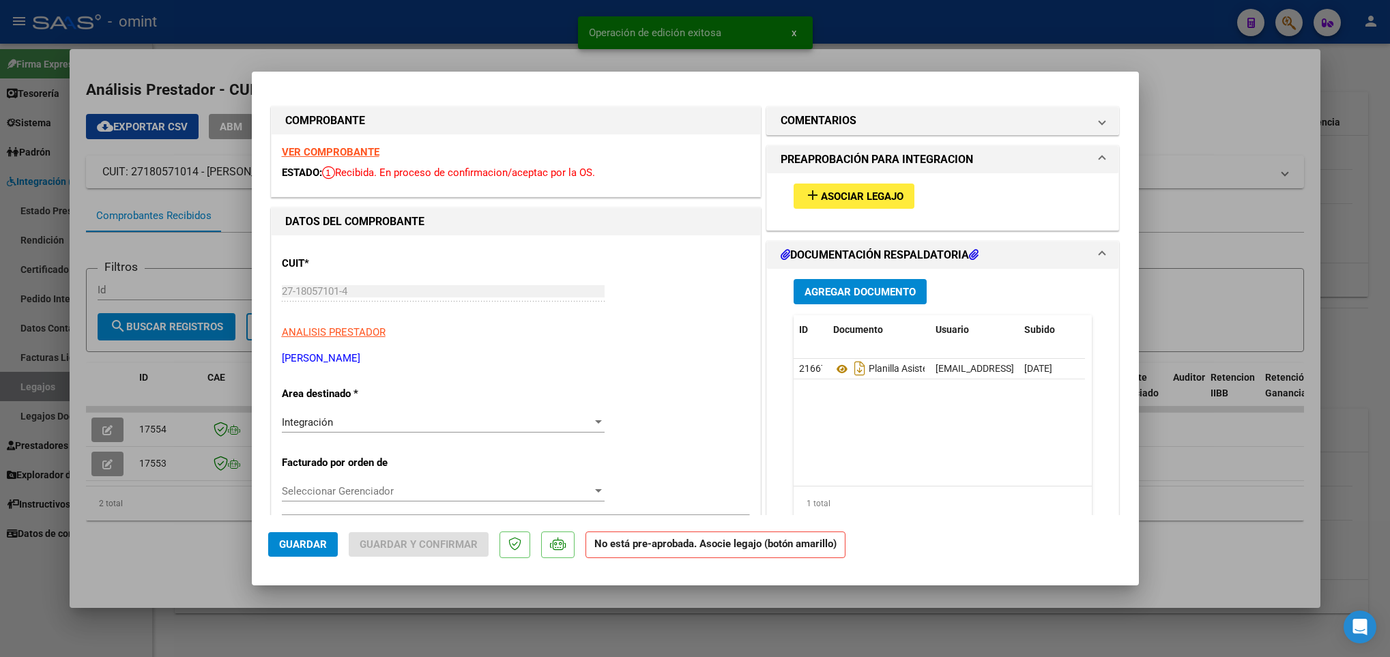
click at [364, 152] on strong "VER COMPROBANTE" at bounding box center [331, 152] width 98 height 12
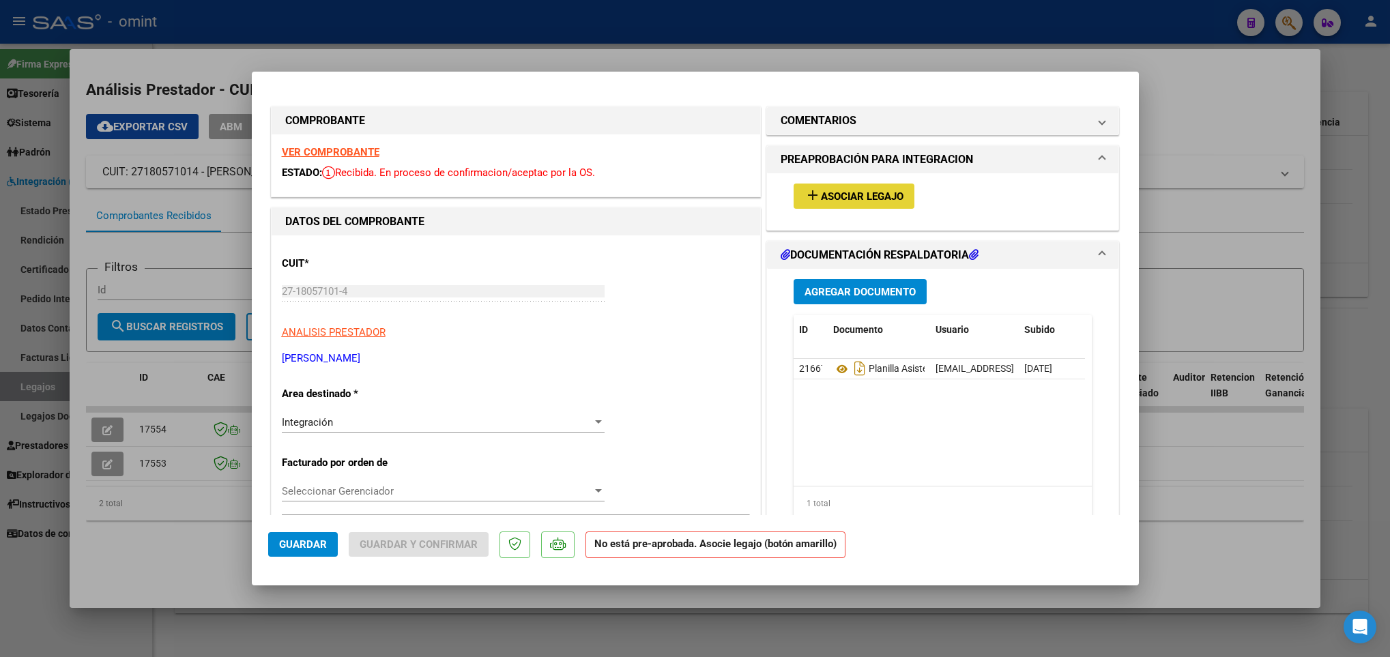
click at [821, 193] on span "Asociar Legajo" at bounding box center [862, 196] width 83 height 12
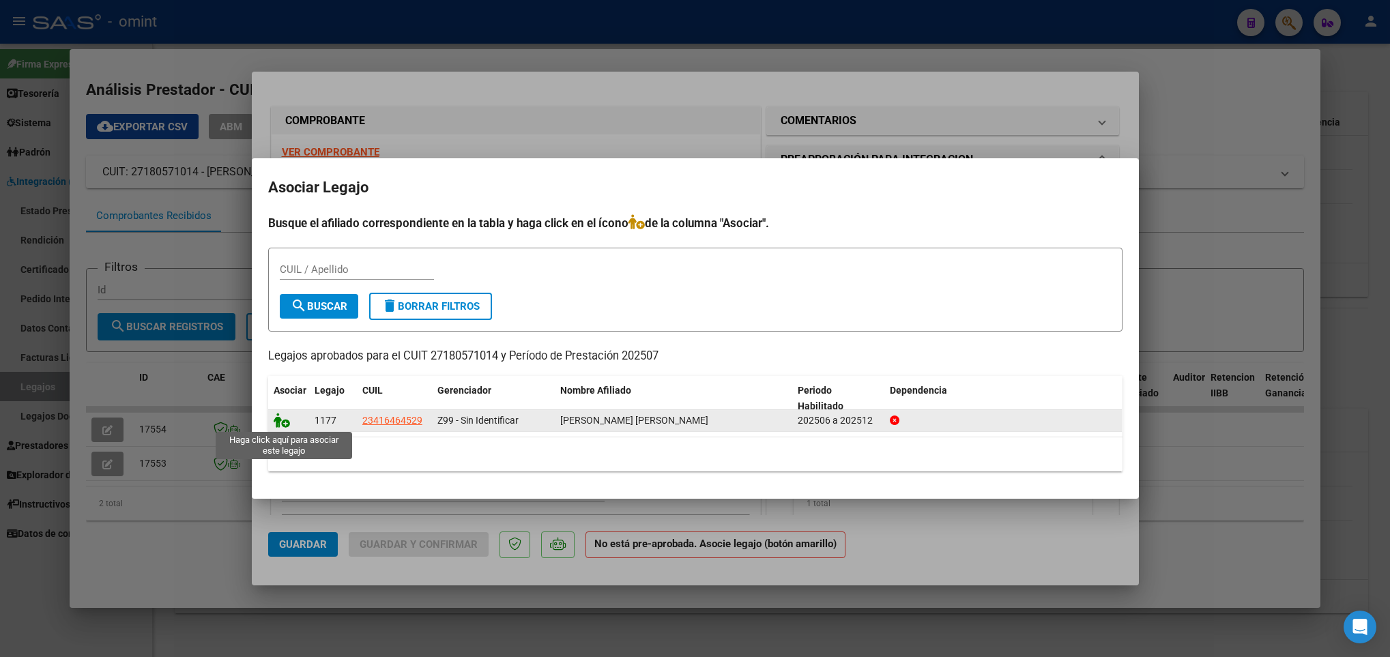
click at [283, 422] on icon at bounding box center [282, 420] width 16 height 15
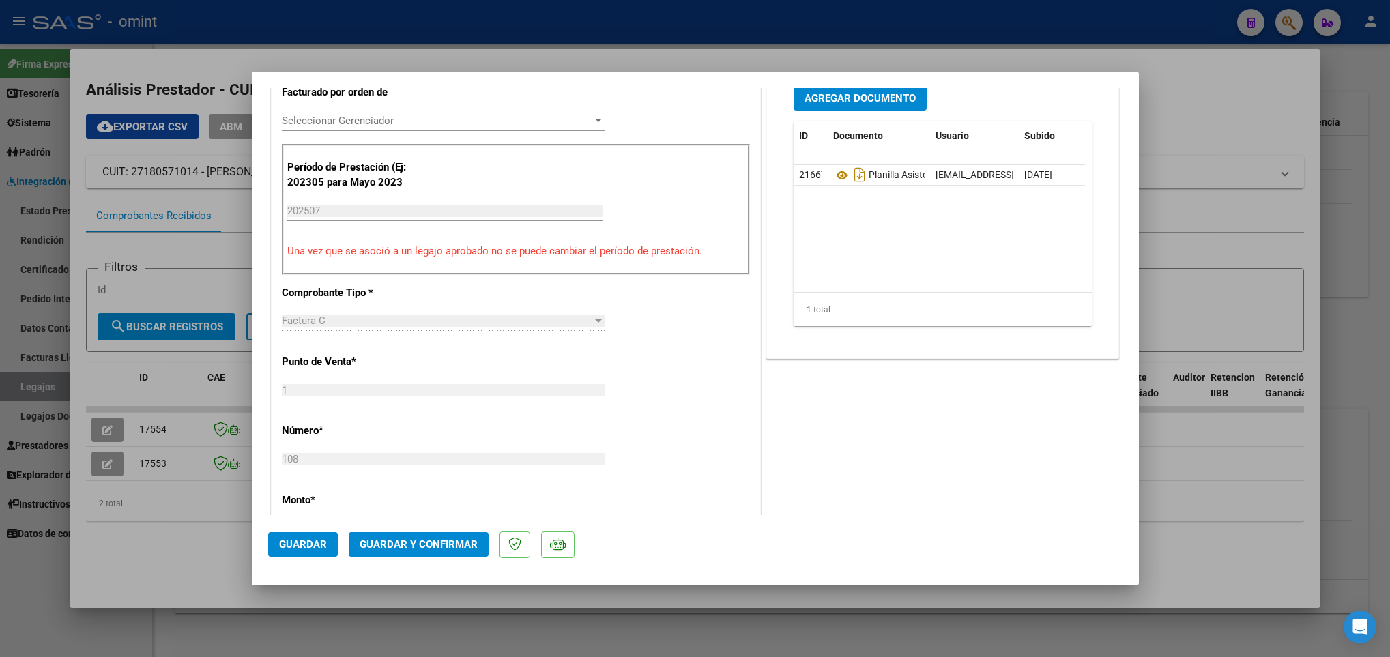
scroll to position [373, 0]
click at [461, 540] on span "Guardar y Confirmar" at bounding box center [419, 544] width 118 height 12
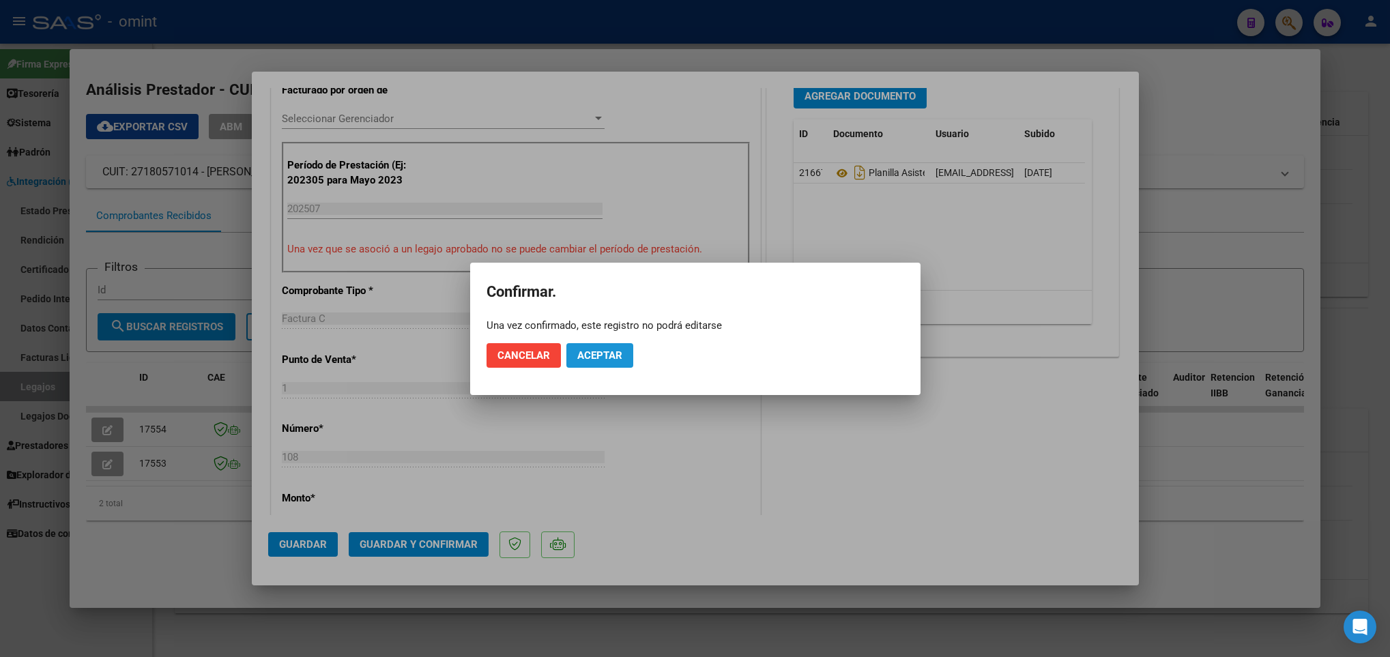
click at [617, 350] on span "Aceptar" at bounding box center [599, 355] width 45 height 12
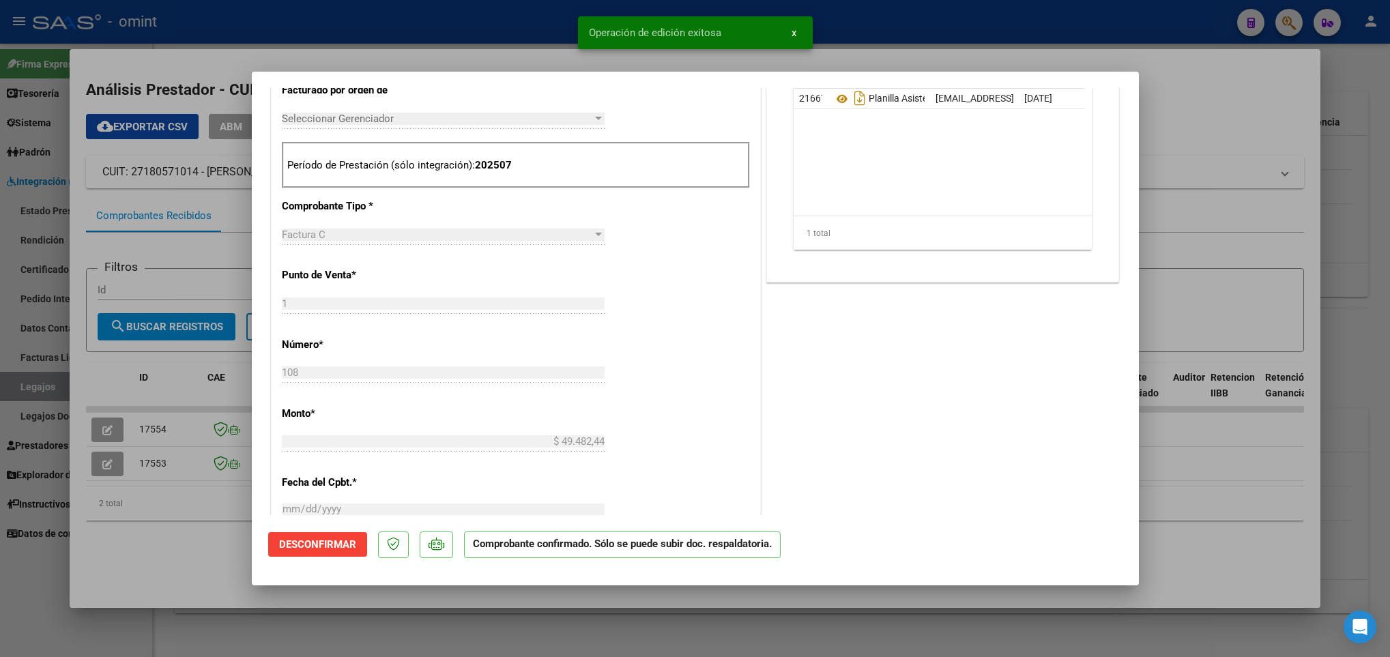
click at [154, 562] on div at bounding box center [695, 328] width 1390 height 657
type input "$ 0,00"
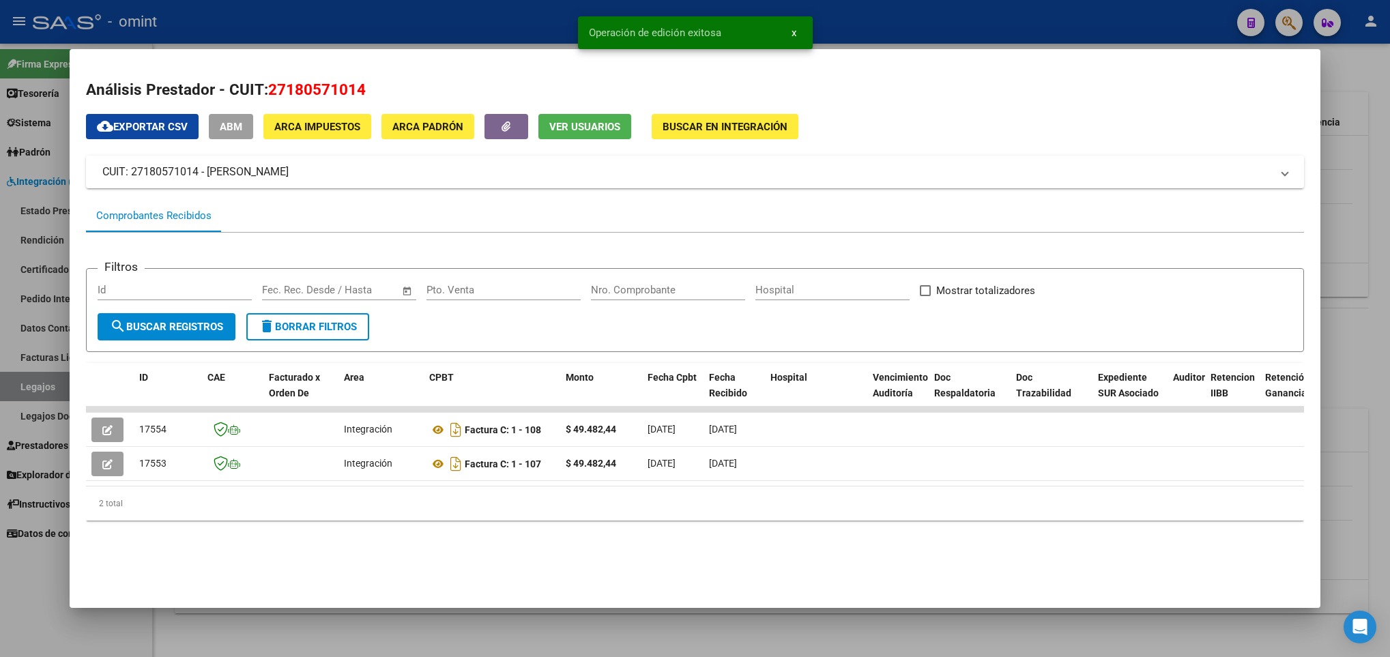
click at [291, 624] on div at bounding box center [695, 328] width 1390 height 657
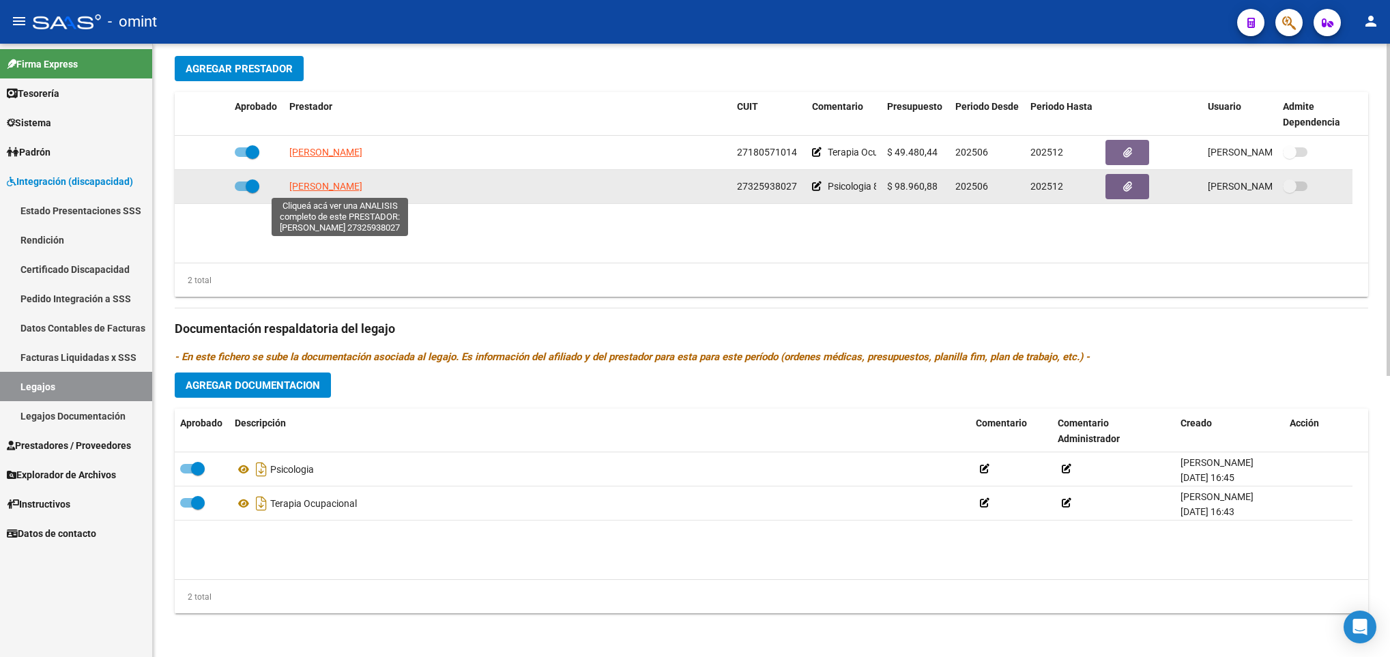
click at [362, 182] on span "SALIMO NATALIA NELA" at bounding box center [325, 186] width 73 height 11
type textarea "27325938027"
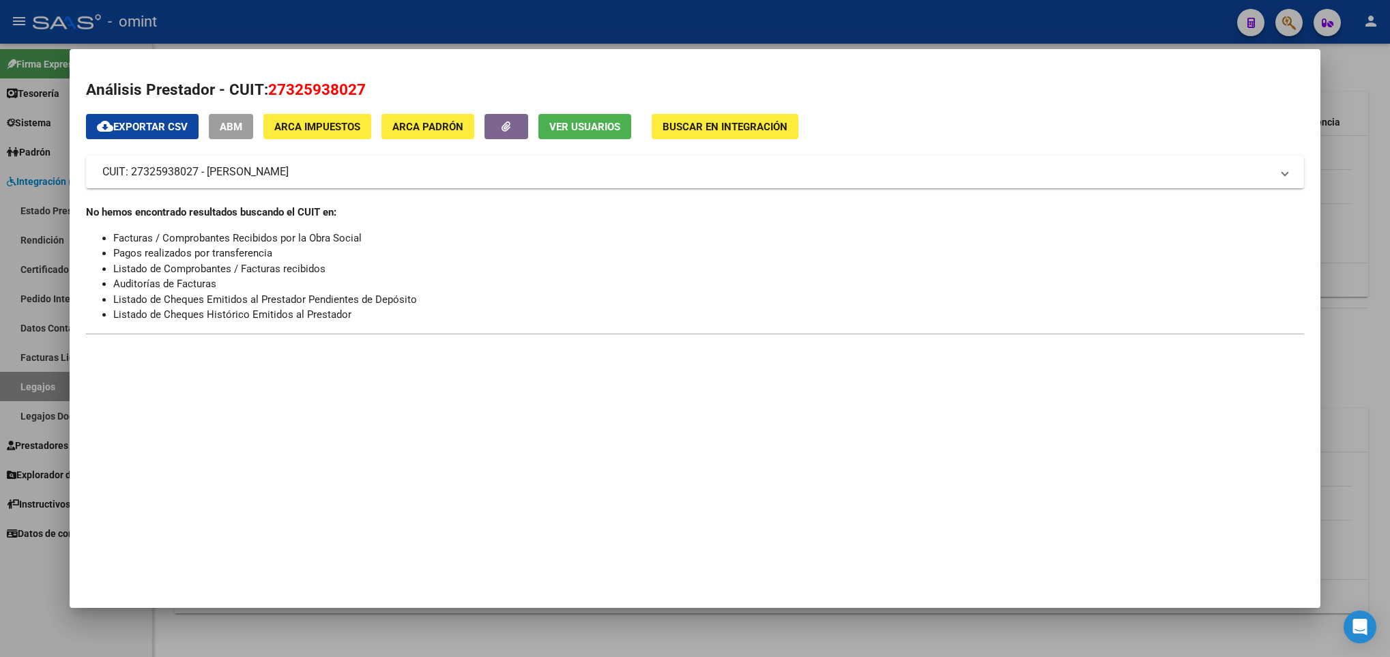
click at [515, 641] on div at bounding box center [695, 328] width 1390 height 657
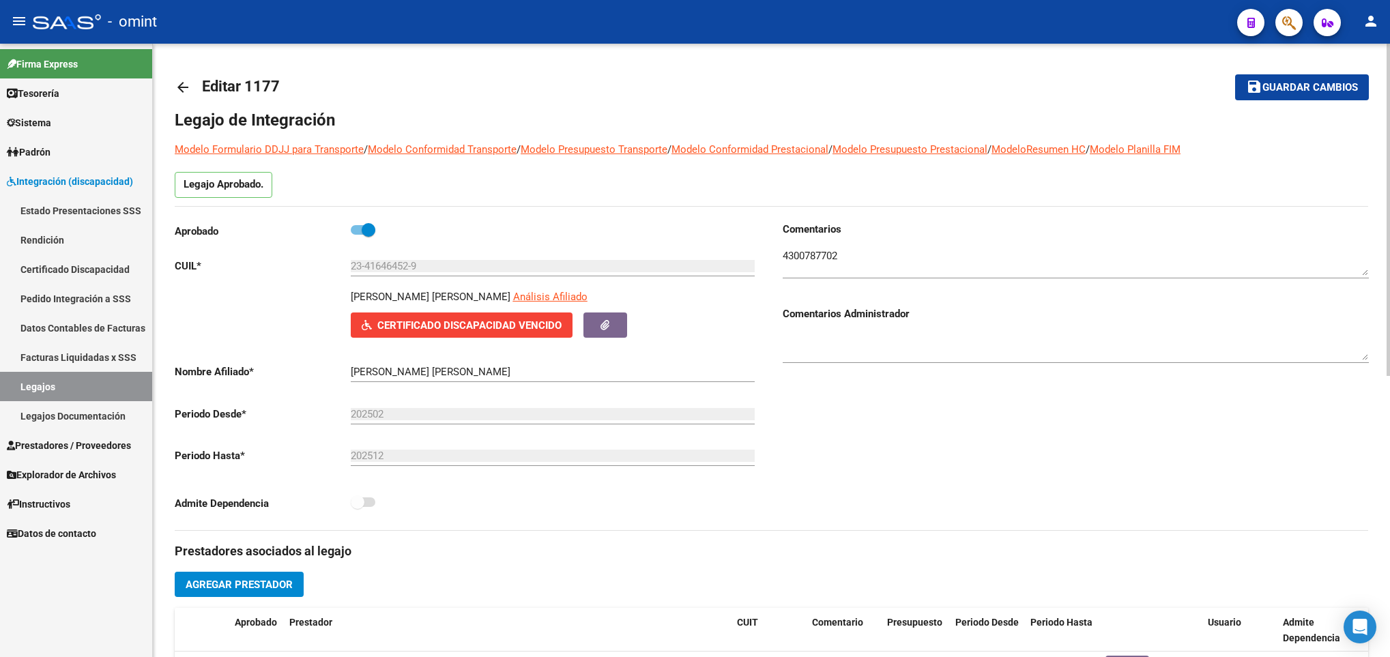
click at [1387, 51] on div at bounding box center [1388, 350] width 3 height 613
click at [1316, 90] on span "Guardar cambios" at bounding box center [1310, 88] width 96 height 12
click at [182, 86] on mat-icon "arrow_back" at bounding box center [183, 87] width 16 height 16
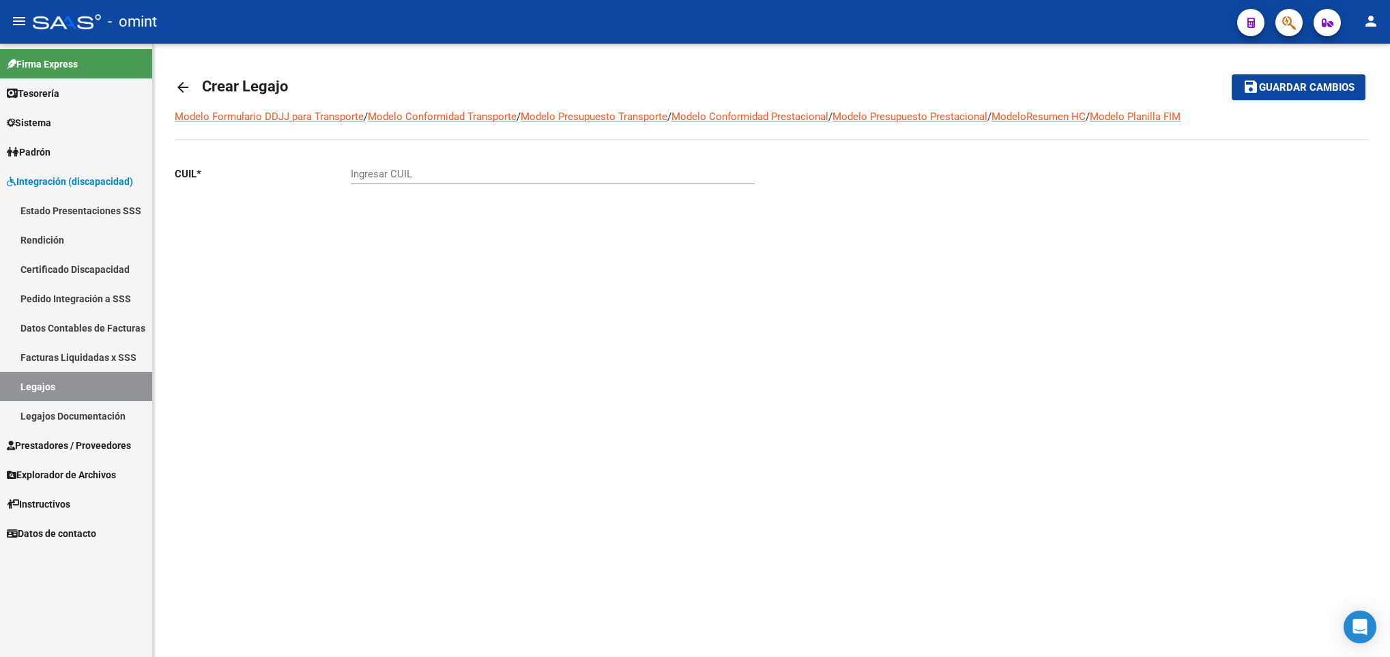
click at [168, 83] on div "arrow_back Crear Legajo save Guardar cambios Modelo Formulario DDJJ para Transp…" at bounding box center [771, 172] width 1237 height 257
click at [186, 89] on mat-icon "arrow_back" at bounding box center [183, 87] width 16 height 16
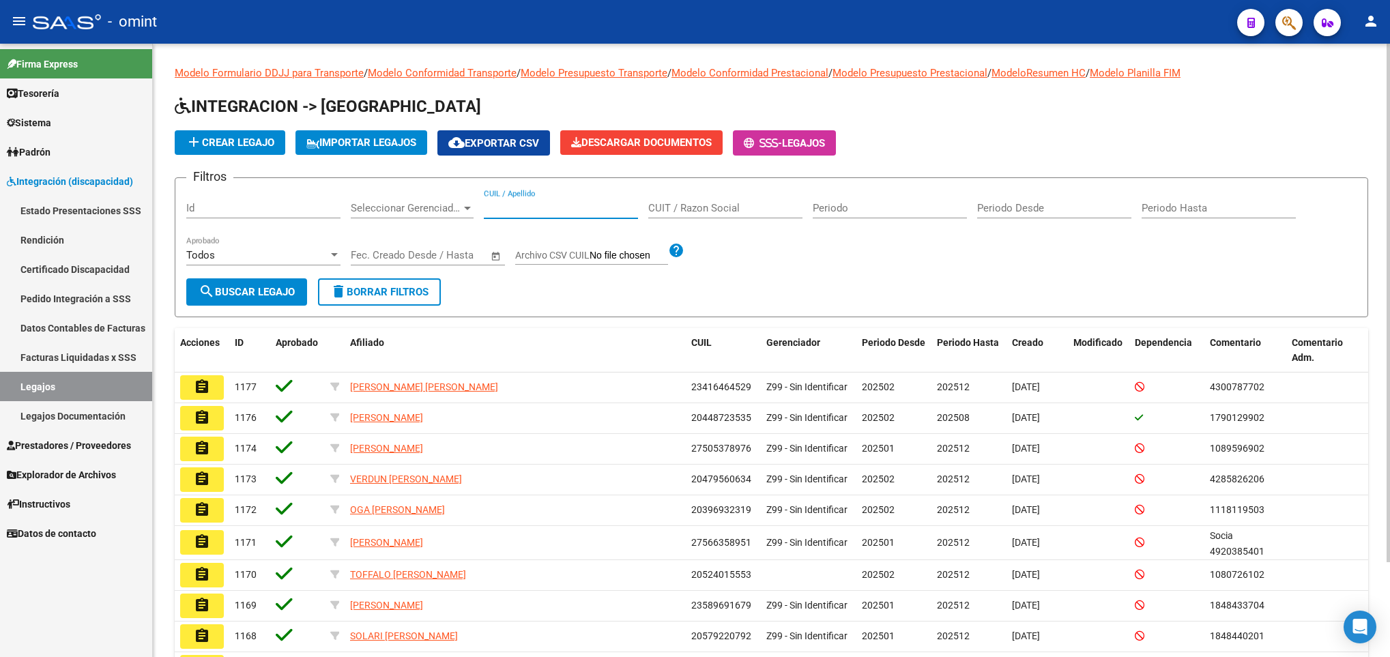
click at [527, 207] on input "CUIL / Apellido" at bounding box center [561, 208] width 154 height 12
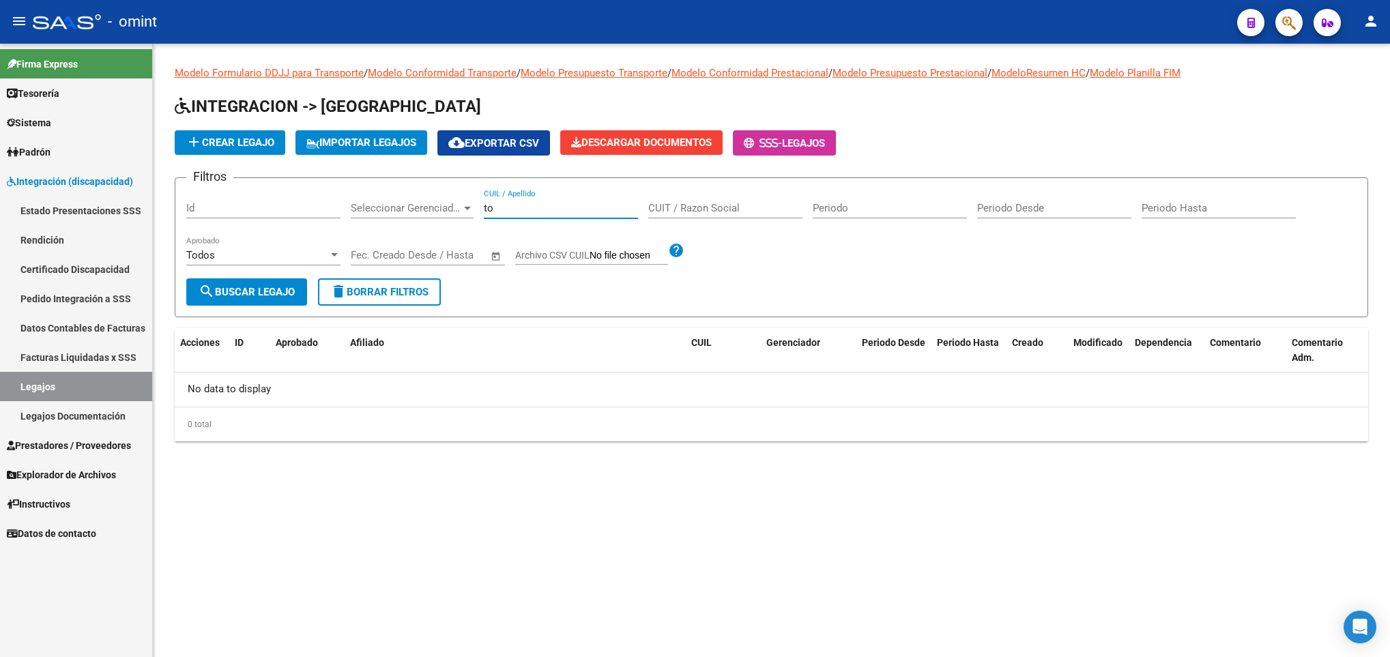
type input "t"
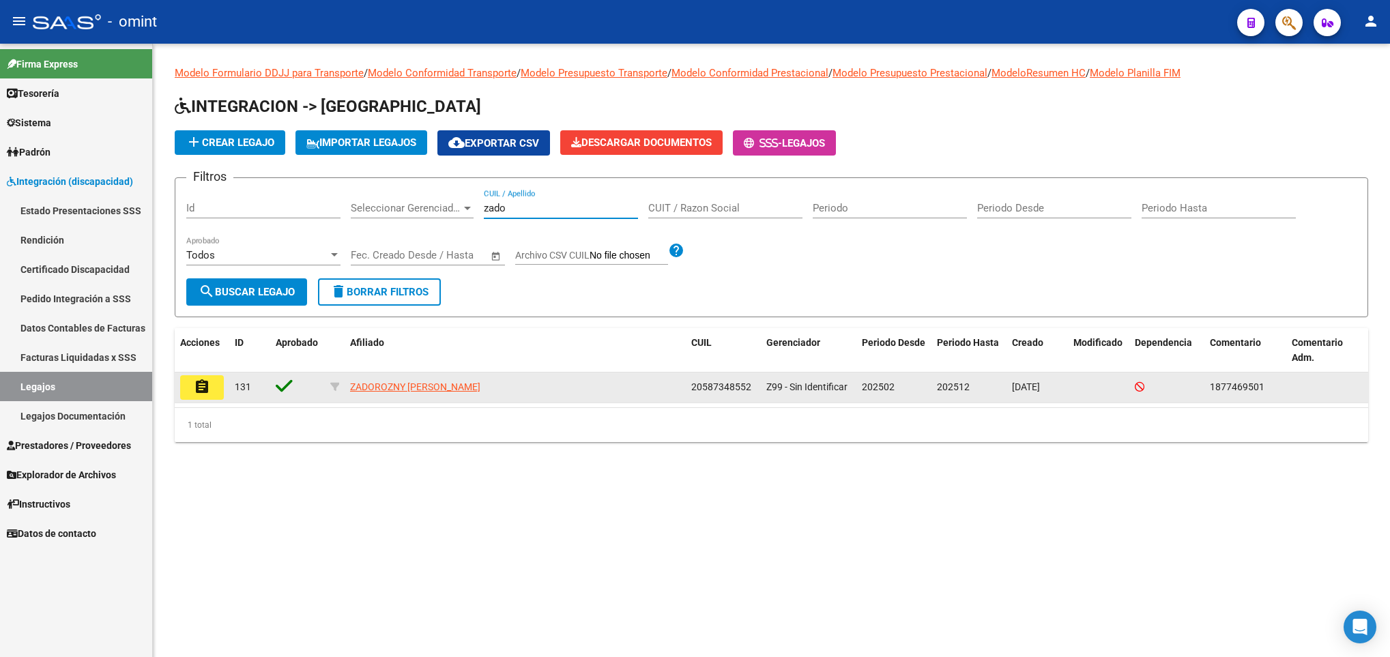
type input "zado"
click at [195, 392] on mat-icon "assignment" at bounding box center [202, 387] width 16 height 16
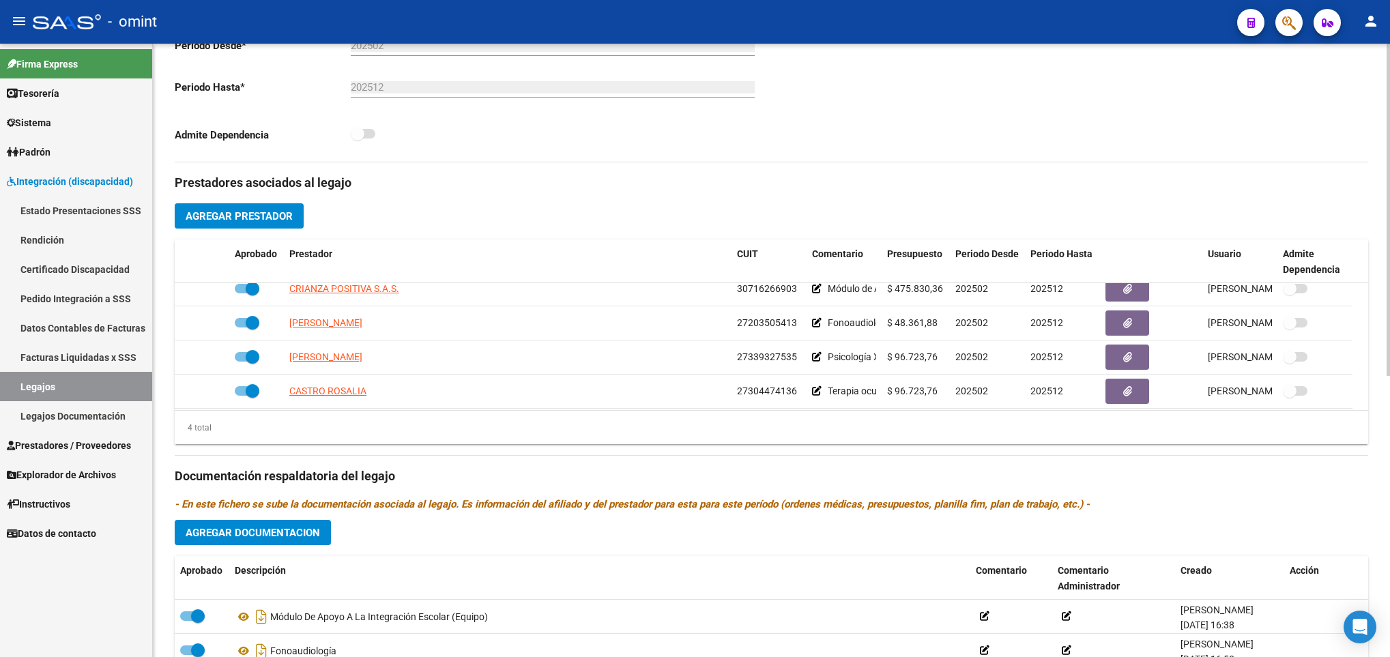
scroll to position [14, 0]
click at [1385, 102] on div "arrow_back Editar 131 save Guardar cambios Legajo de Integración Modelo Formula…" at bounding box center [771, 239] width 1237 height 1129
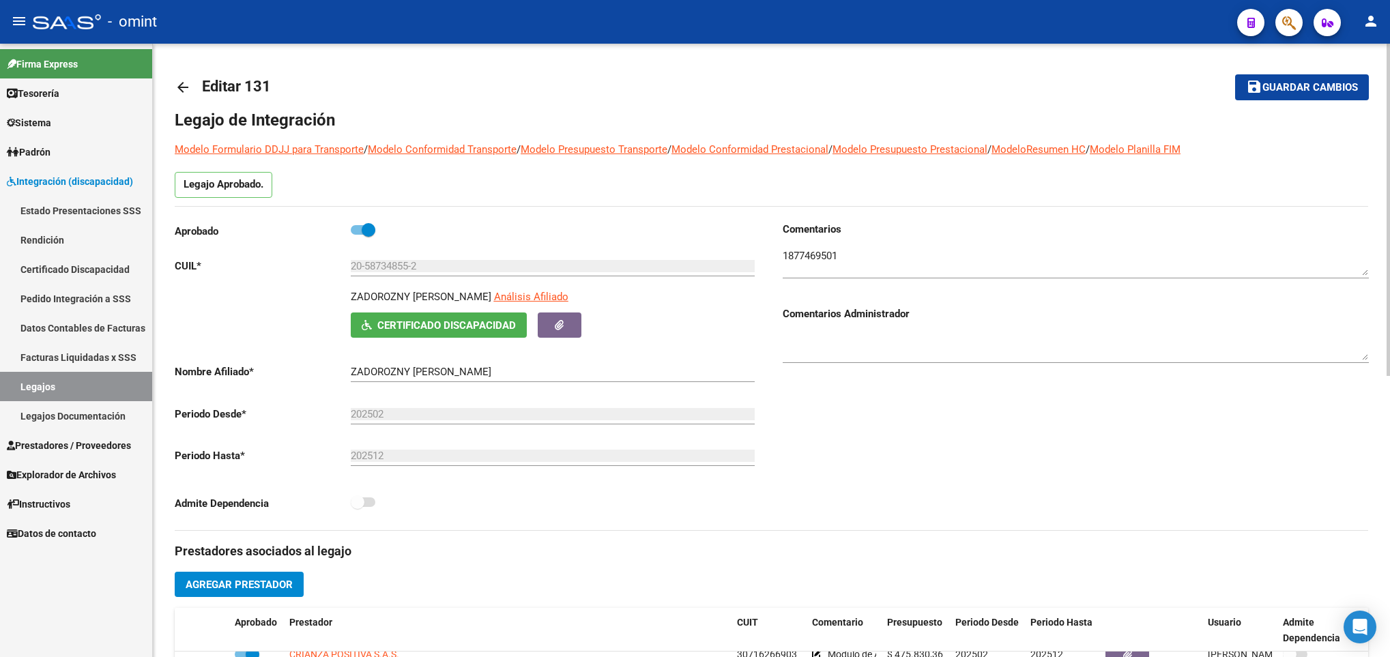
click at [1387, 96] on div at bounding box center [1388, 350] width 3 height 613
click at [803, 254] on textarea at bounding box center [1076, 261] width 586 height 27
click at [1384, 448] on div "arrow_back Editar 131 save Guardar cambios Legajo de Integración Modelo Formula…" at bounding box center [771, 608] width 1237 height 1129
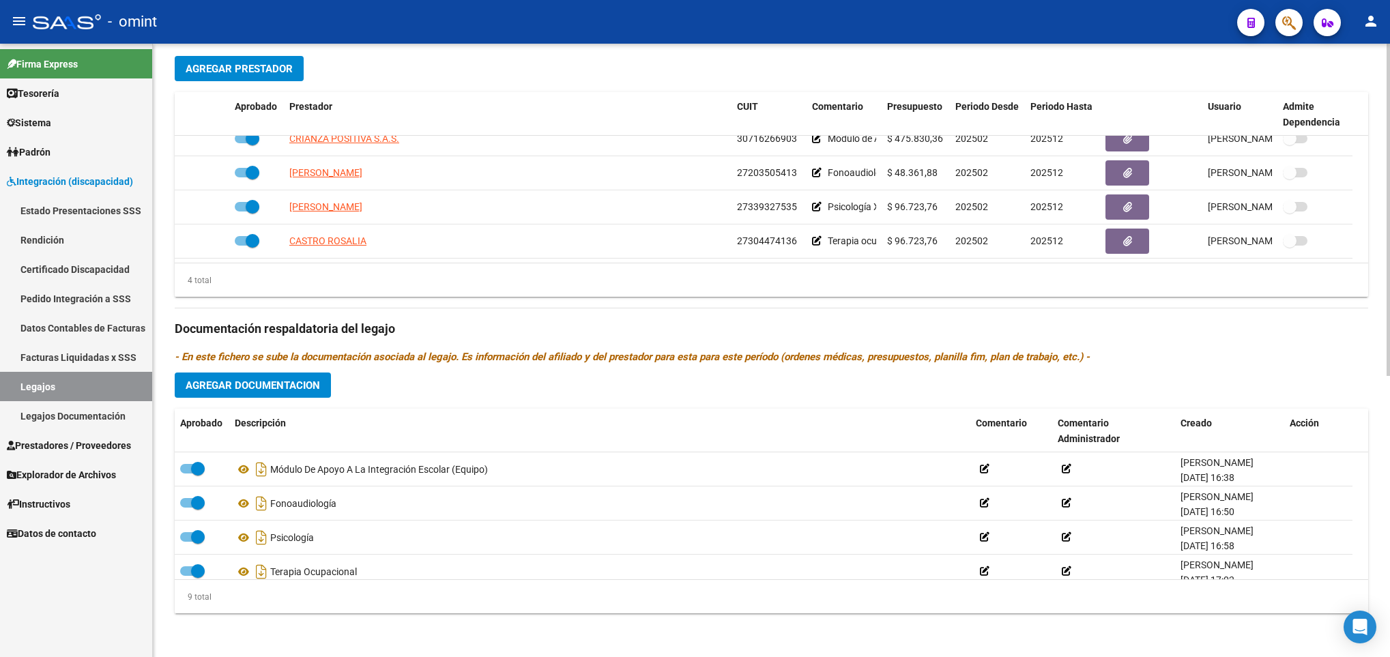
click at [1388, 450] on div at bounding box center [1388, 350] width 3 height 613
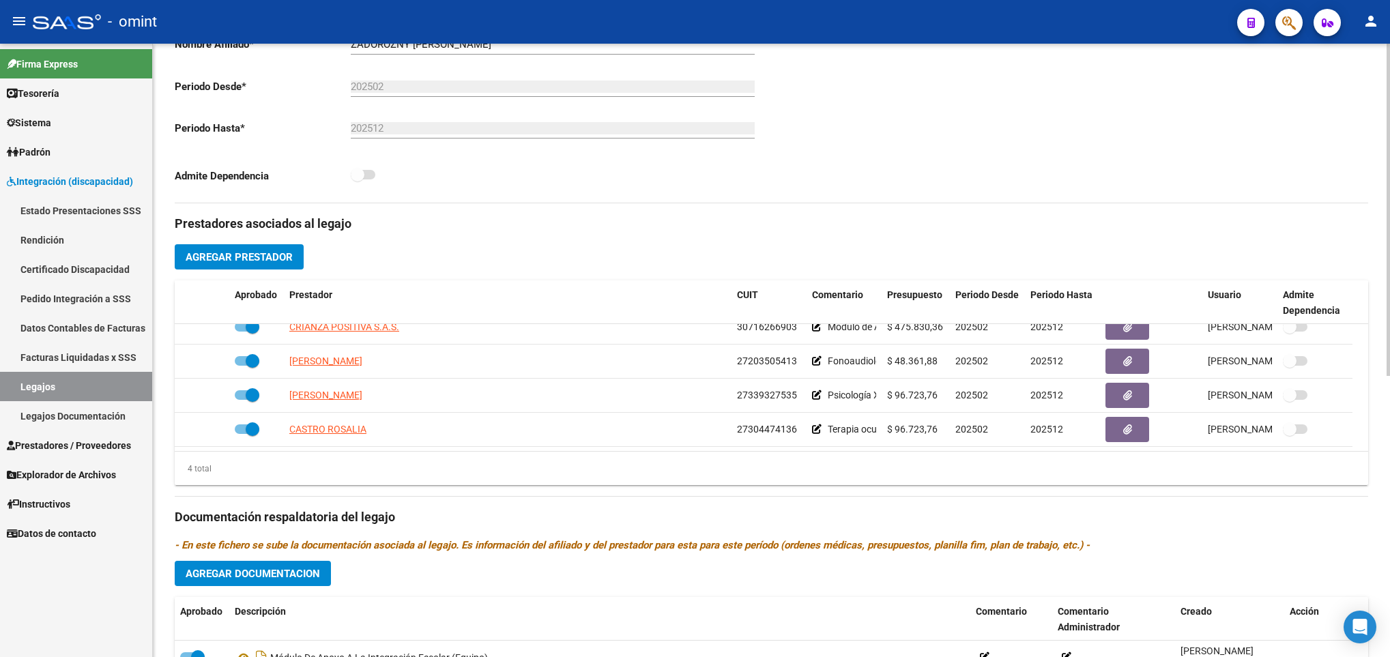
click at [1384, 255] on div "arrow_back Editar 131 save Guardar cambios Legajo de Integración Modelo Formula…" at bounding box center [773, 280] width 1241 height 1129
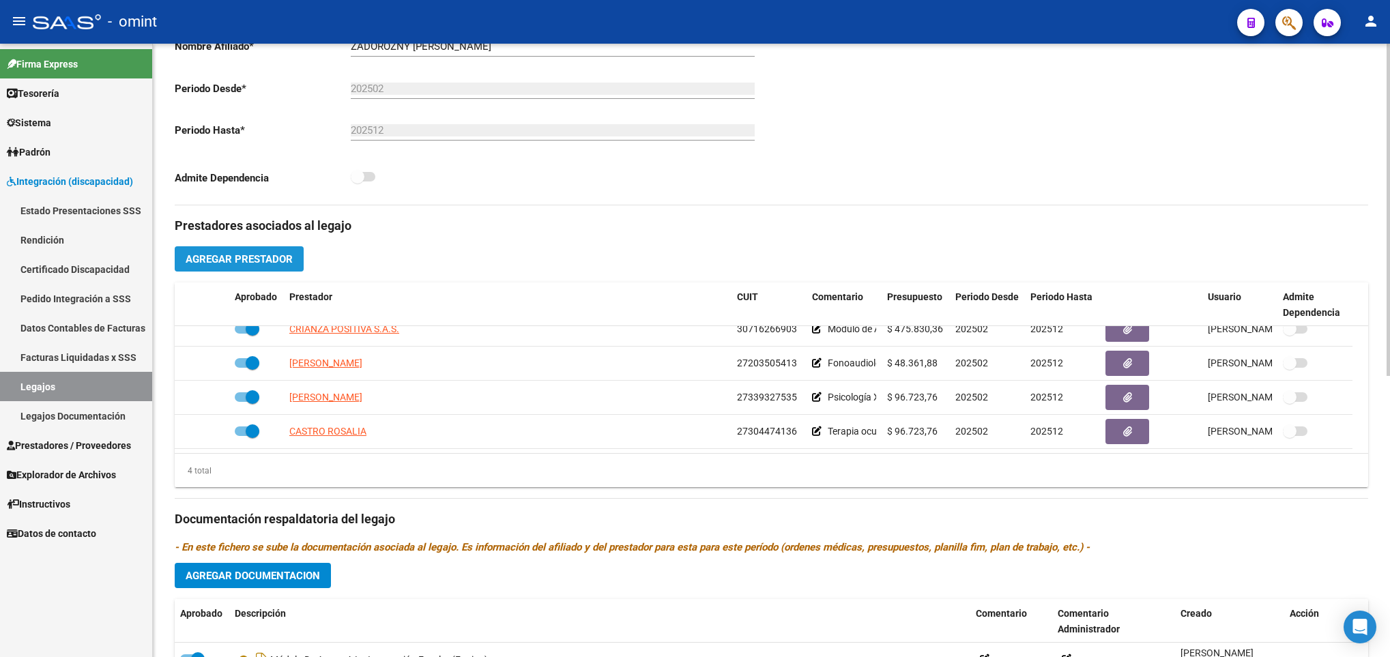
click at [242, 257] on span "Agregar Prestador" at bounding box center [239, 259] width 107 height 12
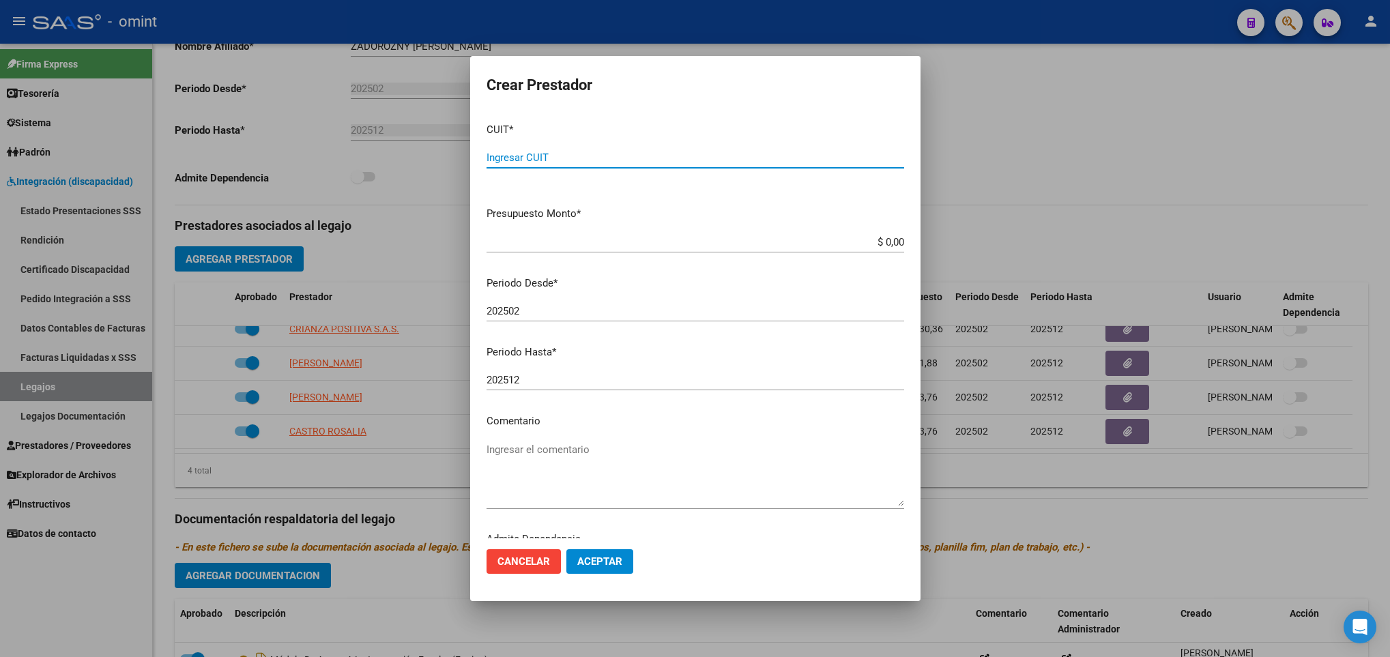
paste input "27-20416472-5"
type input "27-20416472-5"
type input "$ 49.460,44"
type input "202508"
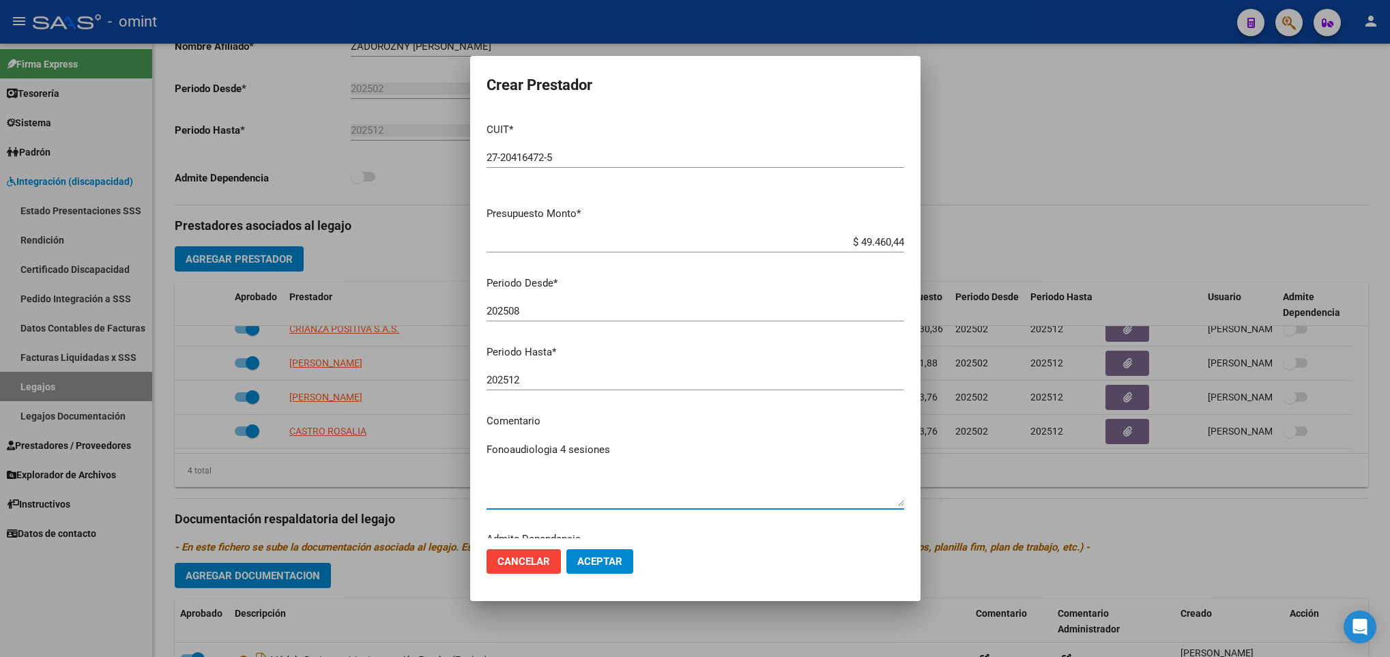
type textarea "Fonoaudiologia 4 sesiones"
click at [617, 553] on button "Aceptar" at bounding box center [599, 561] width 67 height 25
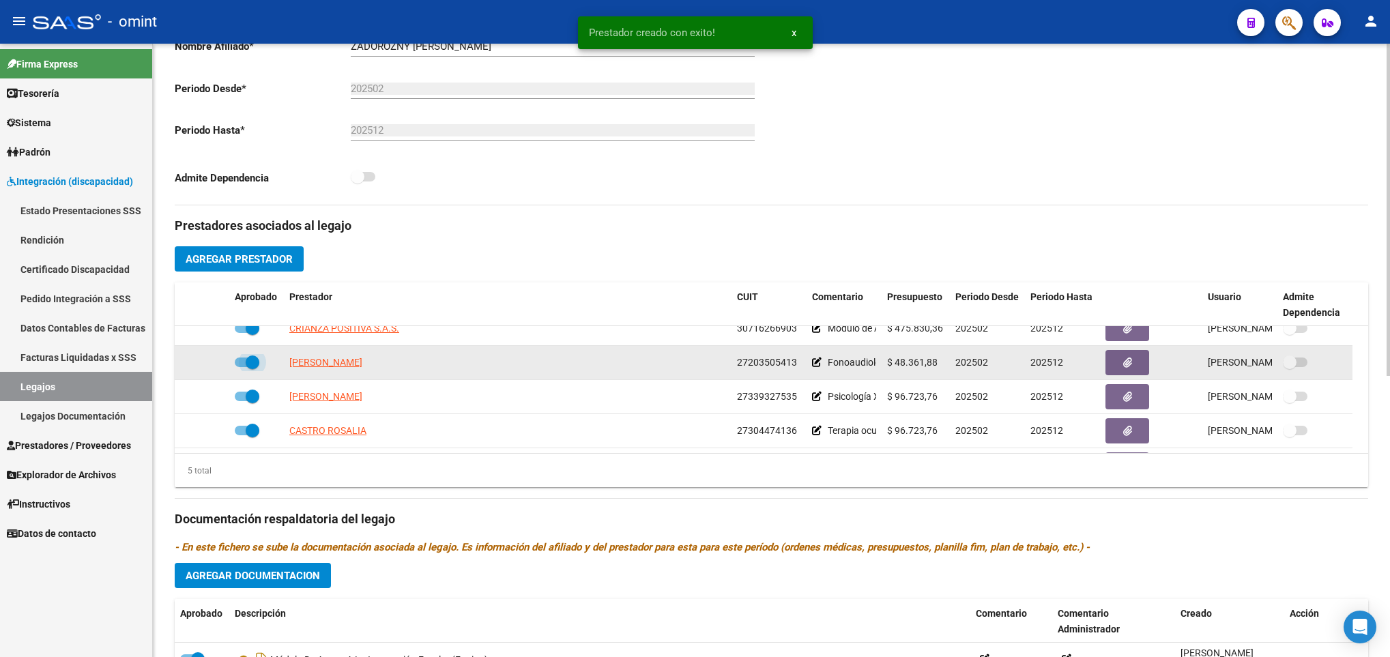
click at [246, 361] on span at bounding box center [253, 363] width 14 height 14
click at [242, 367] on input "checkbox" at bounding box center [241, 367] width 1 height 1
checkbox input "false"
click at [209, 367] on icon at bounding box center [210, 363] width 10 height 10
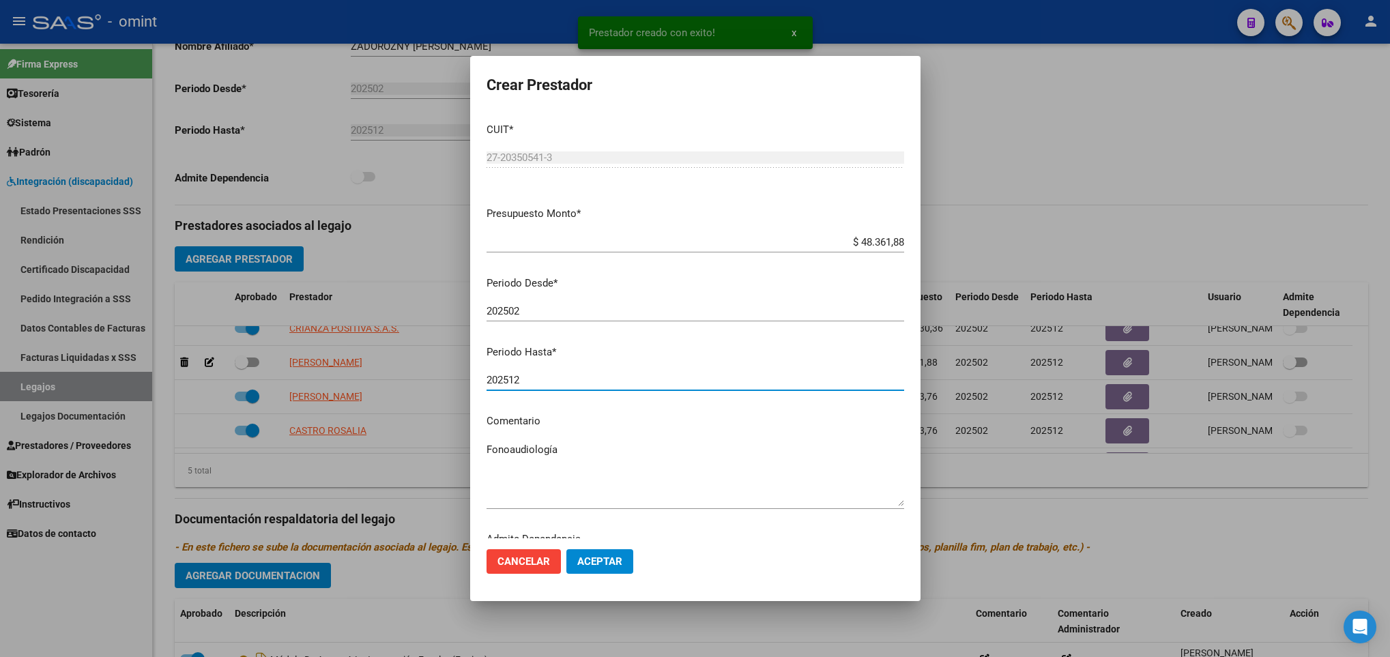
click at [564, 381] on input "202512" at bounding box center [696, 380] width 418 height 12
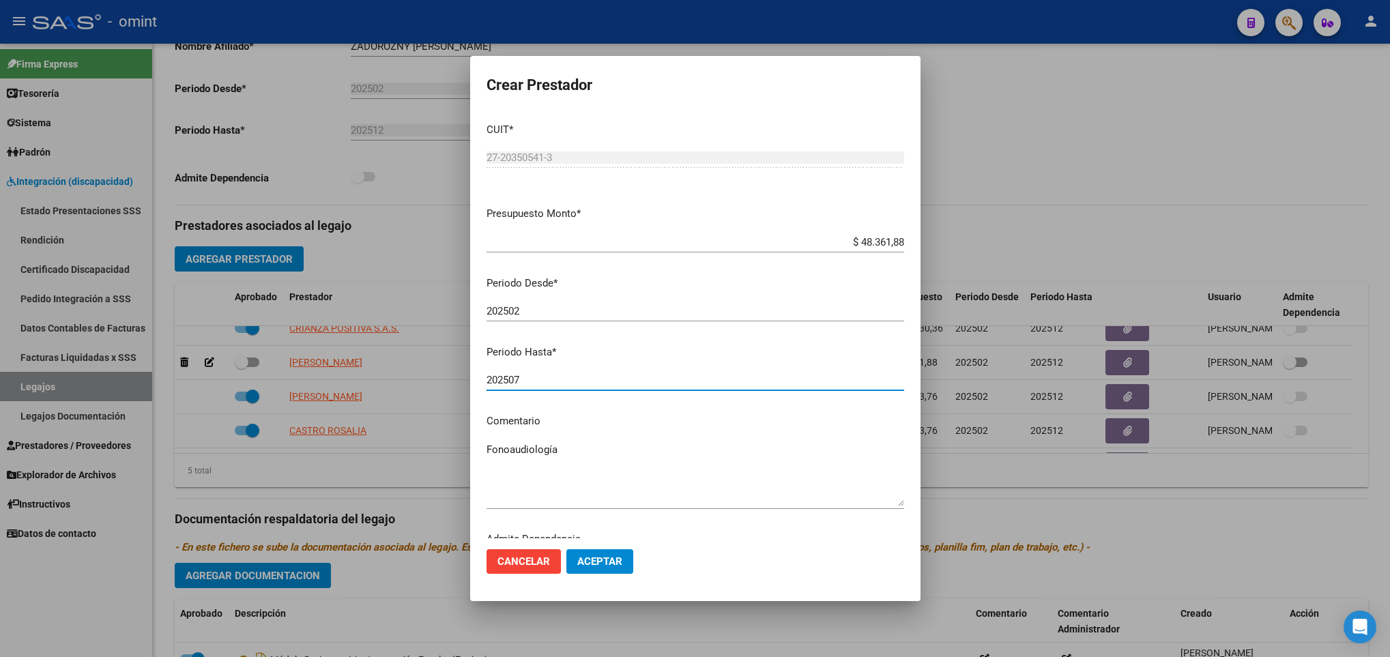
type input "202507"
click at [618, 568] on button "Aceptar" at bounding box center [599, 561] width 67 height 25
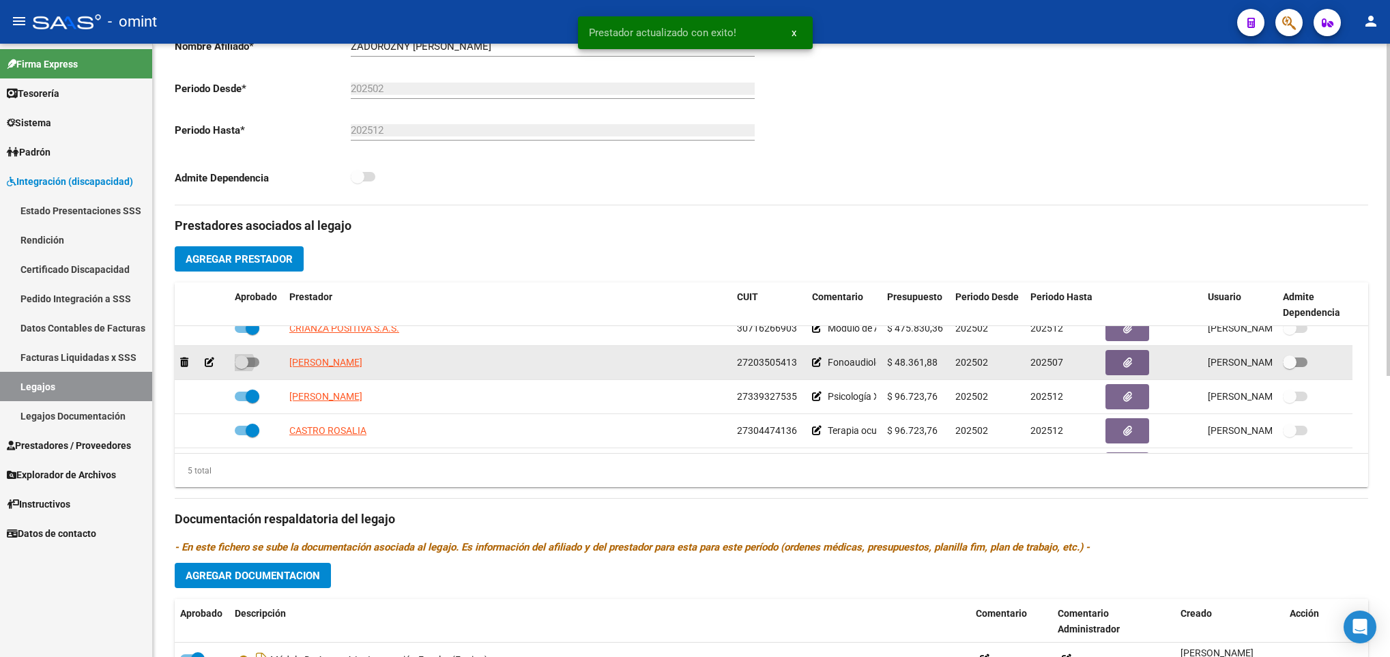
click at [252, 357] on label at bounding box center [247, 362] width 25 height 16
click at [242, 367] on input "checkbox" at bounding box center [241, 367] width 1 height 1
checkbox input "true"
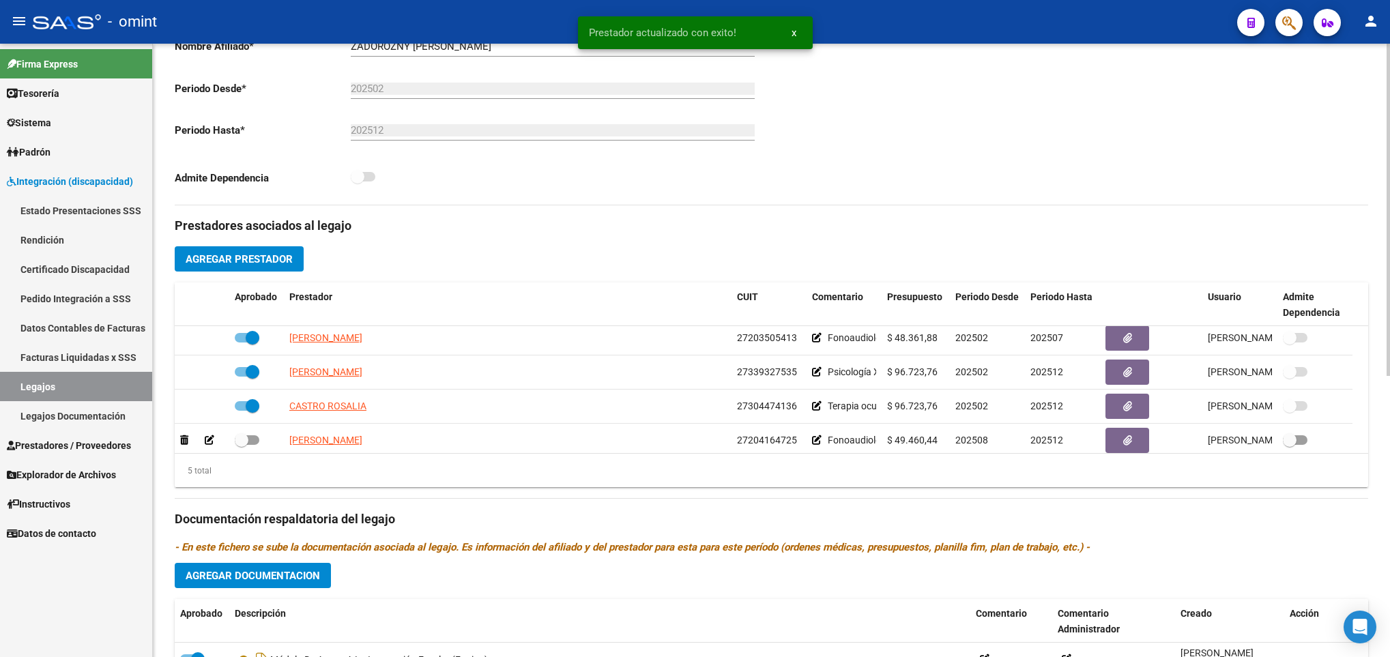
scroll to position [48, 0]
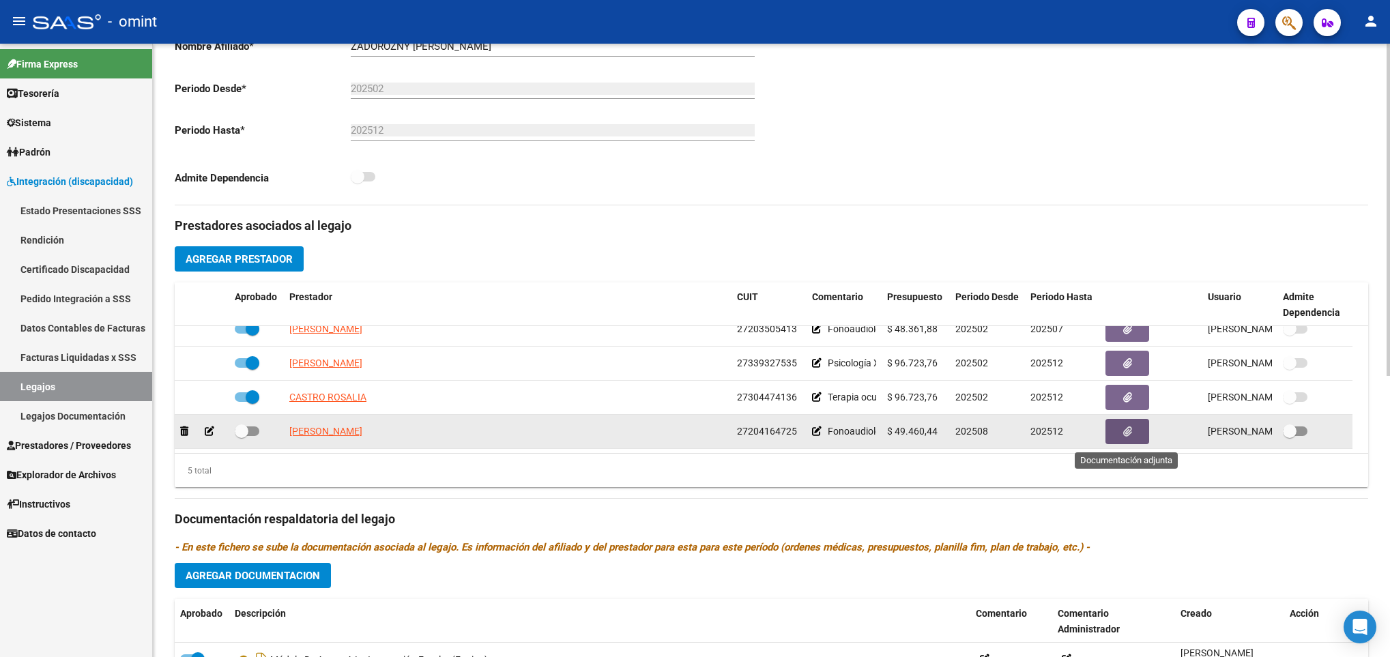
click at [1127, 433] on icon "button" at bounding box center [1127, 431] width 9 height 10
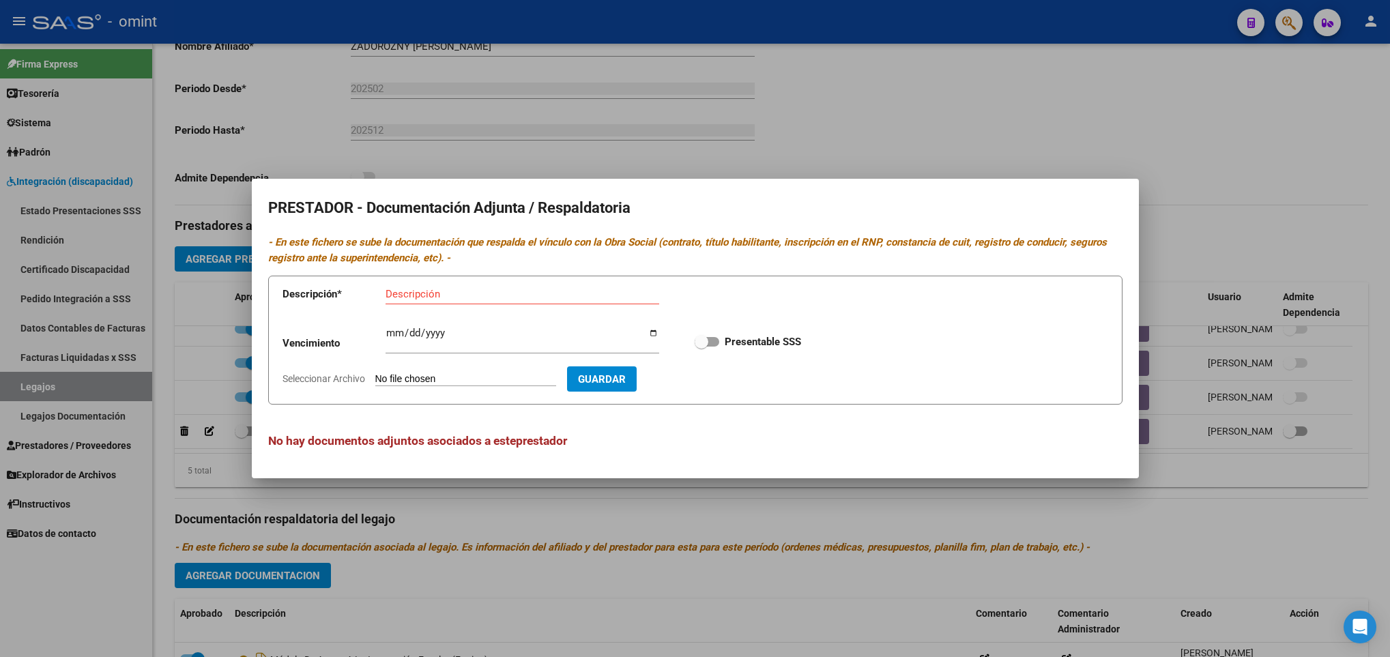
click at [453, 377] on input "Seleccionar Archivo" at bounding box center [465, 379] width 181 height 13
click at [498, 377] on input "Seleccionar Archivo" at bounding box center [465, 379] width 181 height 13
click at [618, 293] on input "Descripción" at bounding box center [523, 294] width 274 height 12
type input "TITULO-CBU-ARCA-RNP"
click at [510, 381] on input "Seleccionar Archivo" at bounding box center [465, 379] width 181 height 13
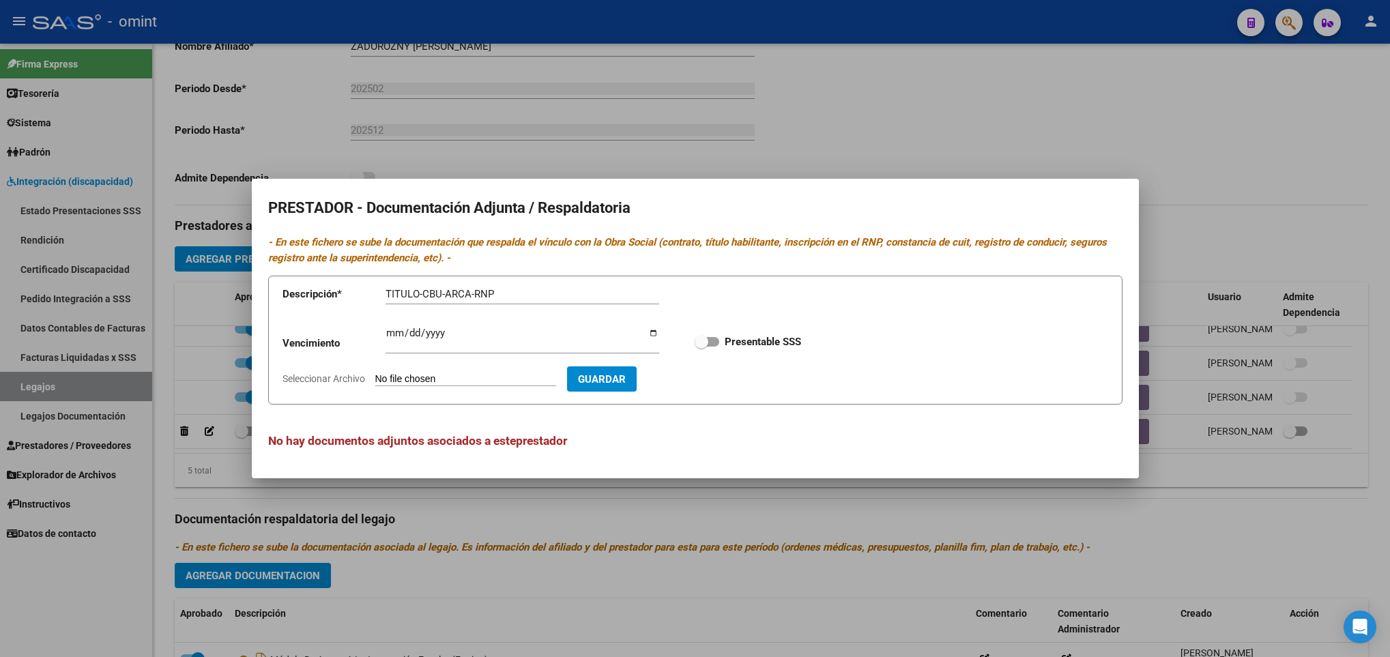
type input "C:\fakepath\1877469501_25072709425_tit-prof-hab-page1.pdf"
click at [390, 330] on input "Ingresar vencimiento" at bounding box center [523, 339] width 274 height 22
type input "2026-11-13"
click at [717, 338] on span at bounding box center [707, 342] width 25 height 10
click at [702, 347] on input "Presentable SSS" at bounding box center [701, 347] width 1 height 1
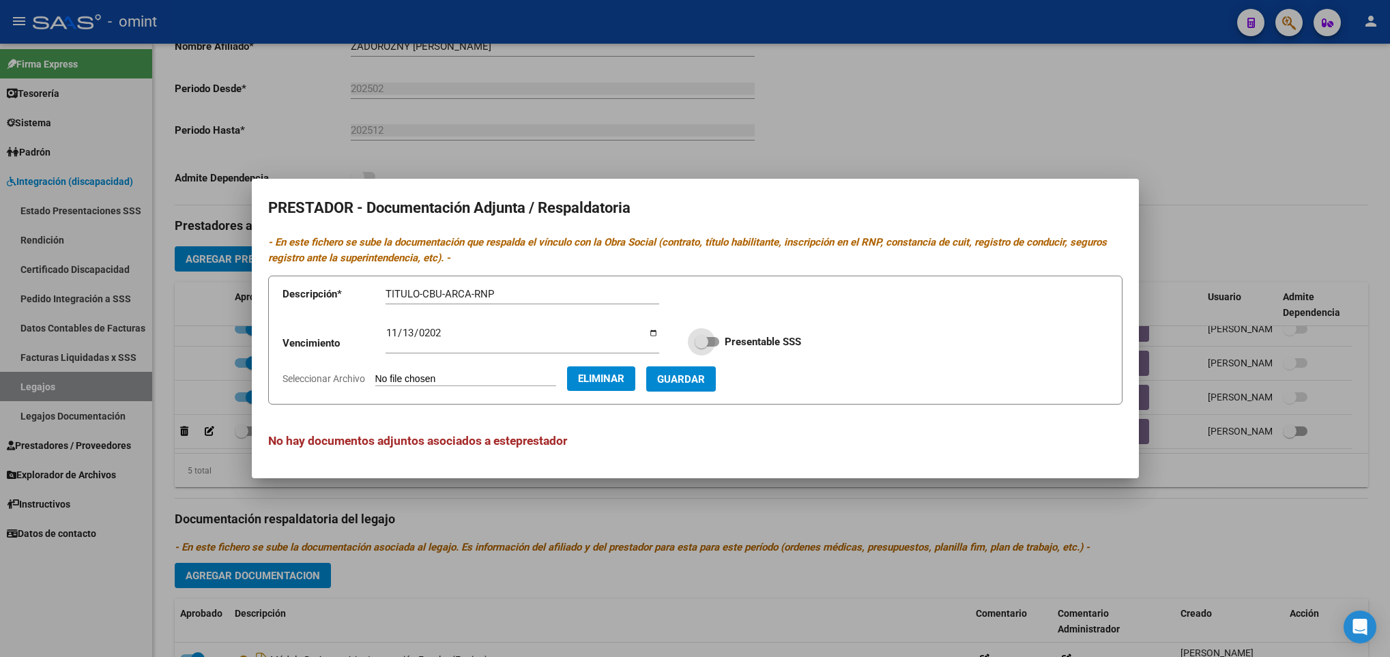
checkbox input "true"
click at [705, 373] on span "Guardar" at bounding box center [681, 379] width 48 height 12
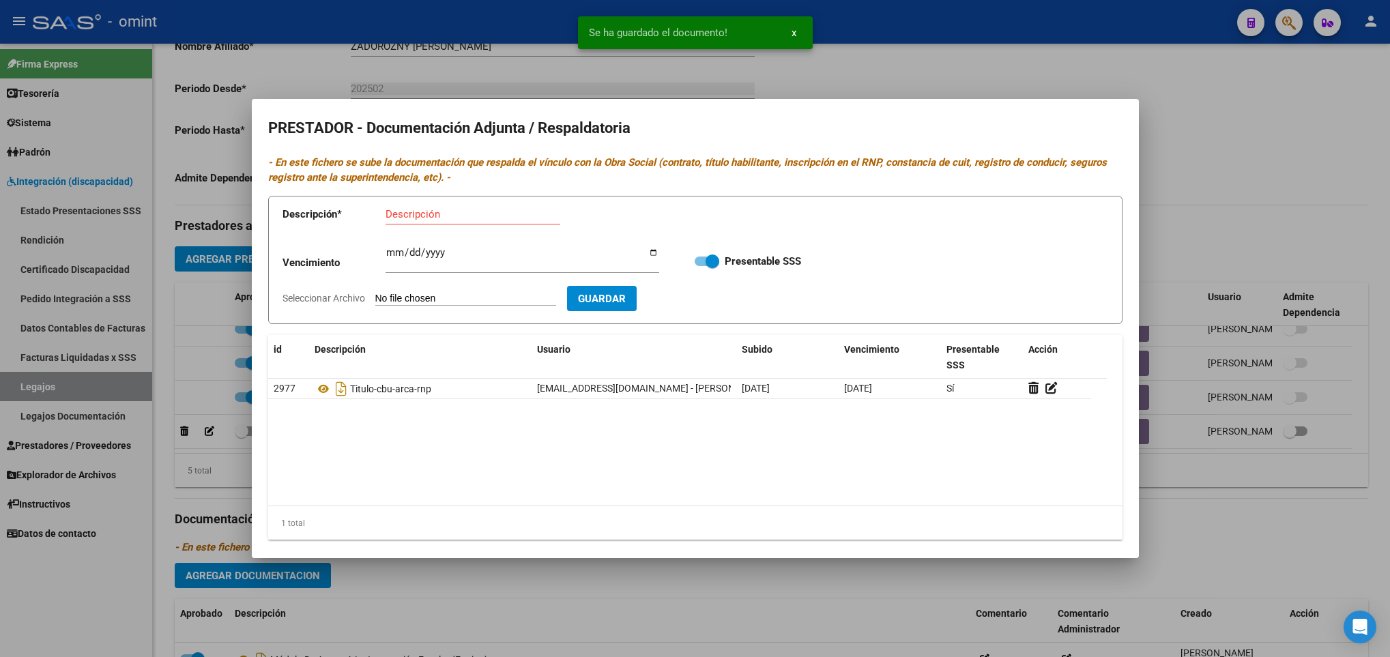
click at [1259, 523] on div at bounding box center [695, 328] width 1390 height 657
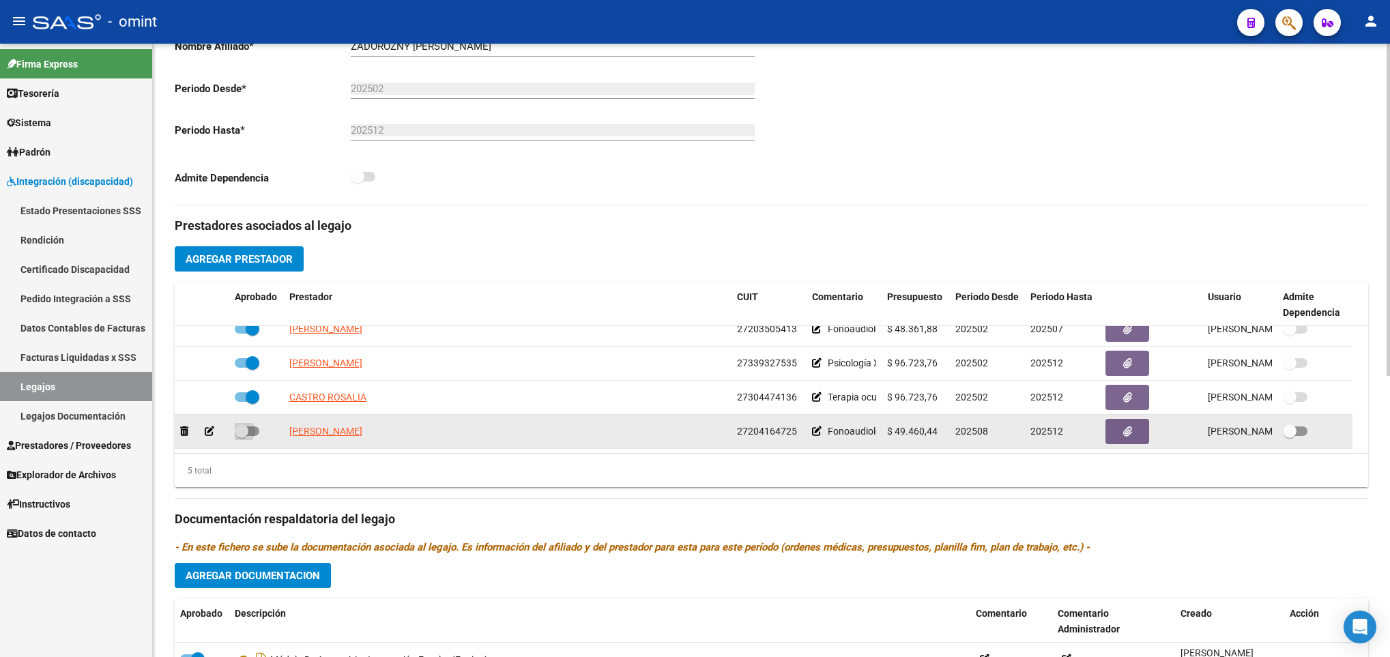
click at [250, 433] on span at bounding box center [247, 431] width 25 height 10
click at [242, 436] on input "checkbox" at bounding box center [241, 436] width 1 height 1
checkbox input "true"
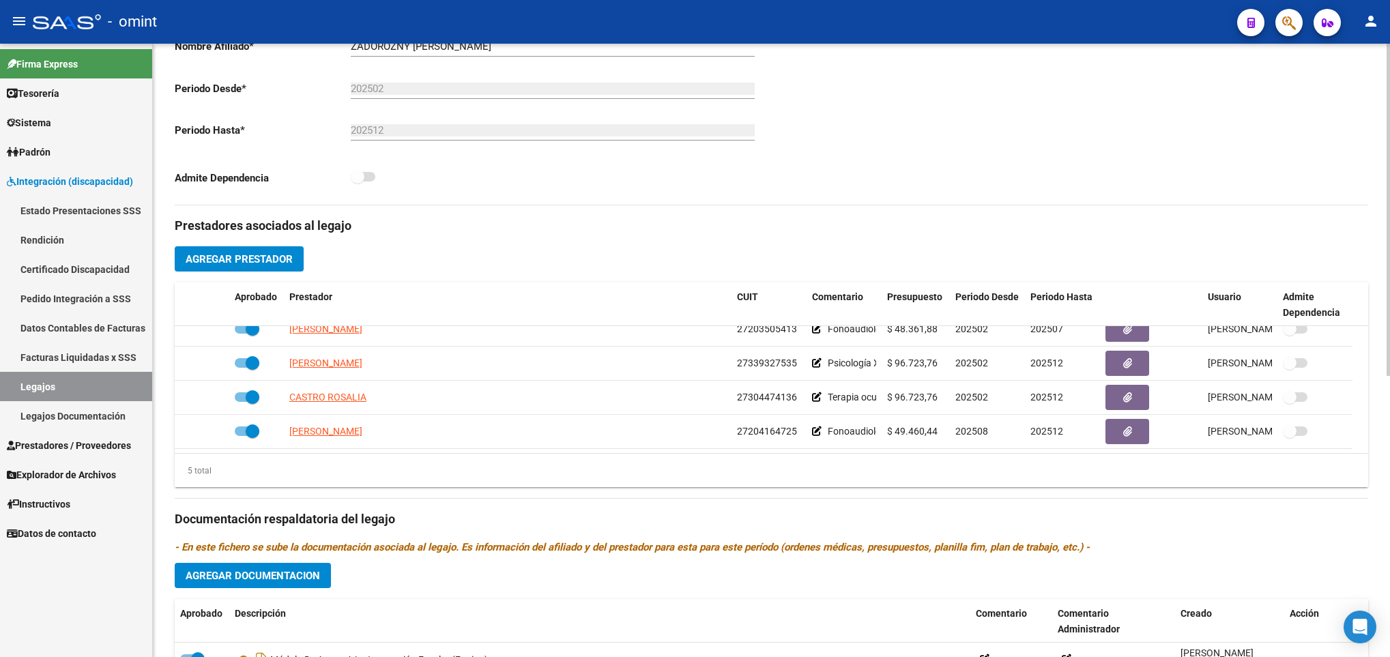
scroll to position [519, 0]
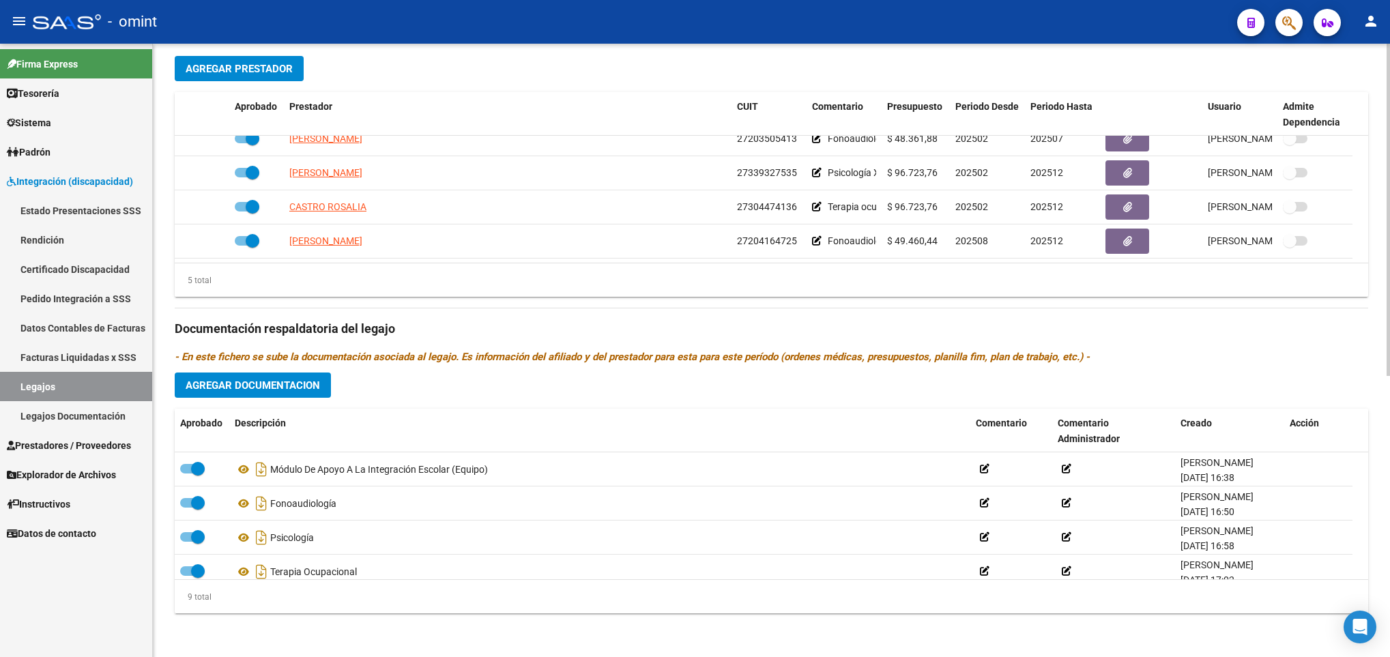
click at [1389, 574] on html "menu - omint person Firma Express Tesorería Extractos Procesados (csv) Extracto…" at bounding box center [695, 328] width 1390 height 657
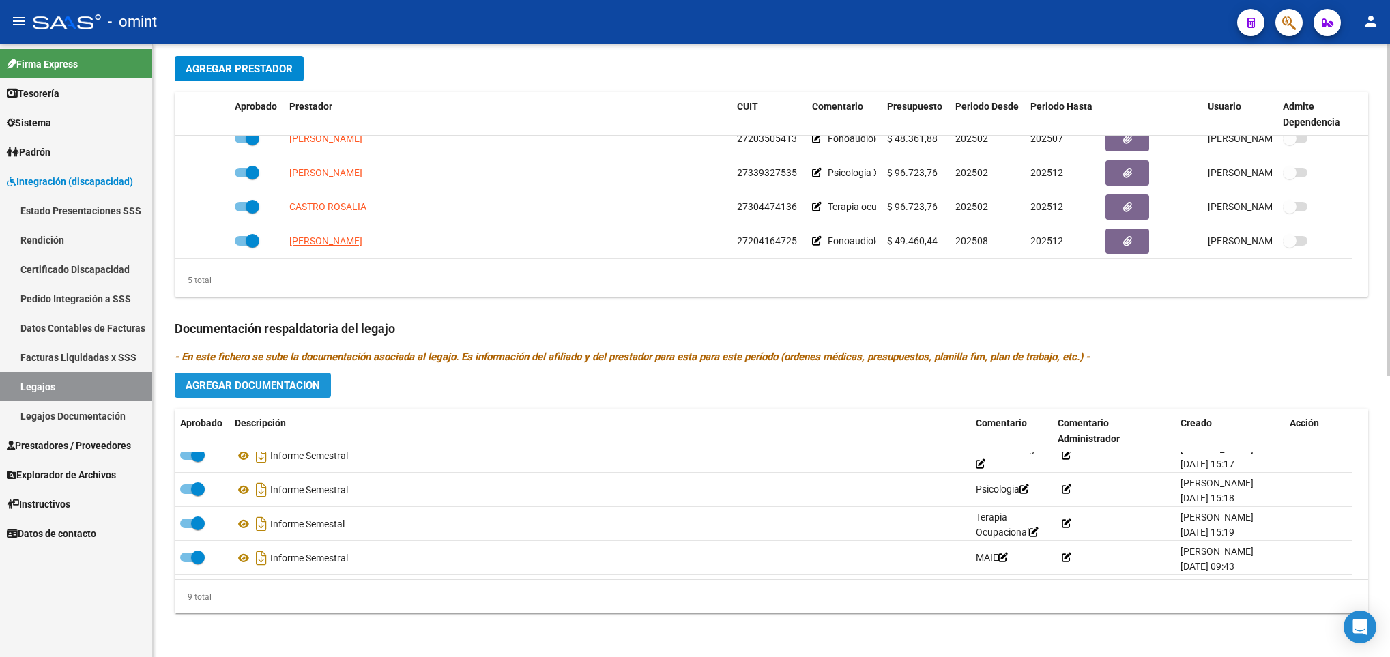
click at [257, 384] on span "Agregar Documentacion" at bounding box center [253, 385] width 134 height 12
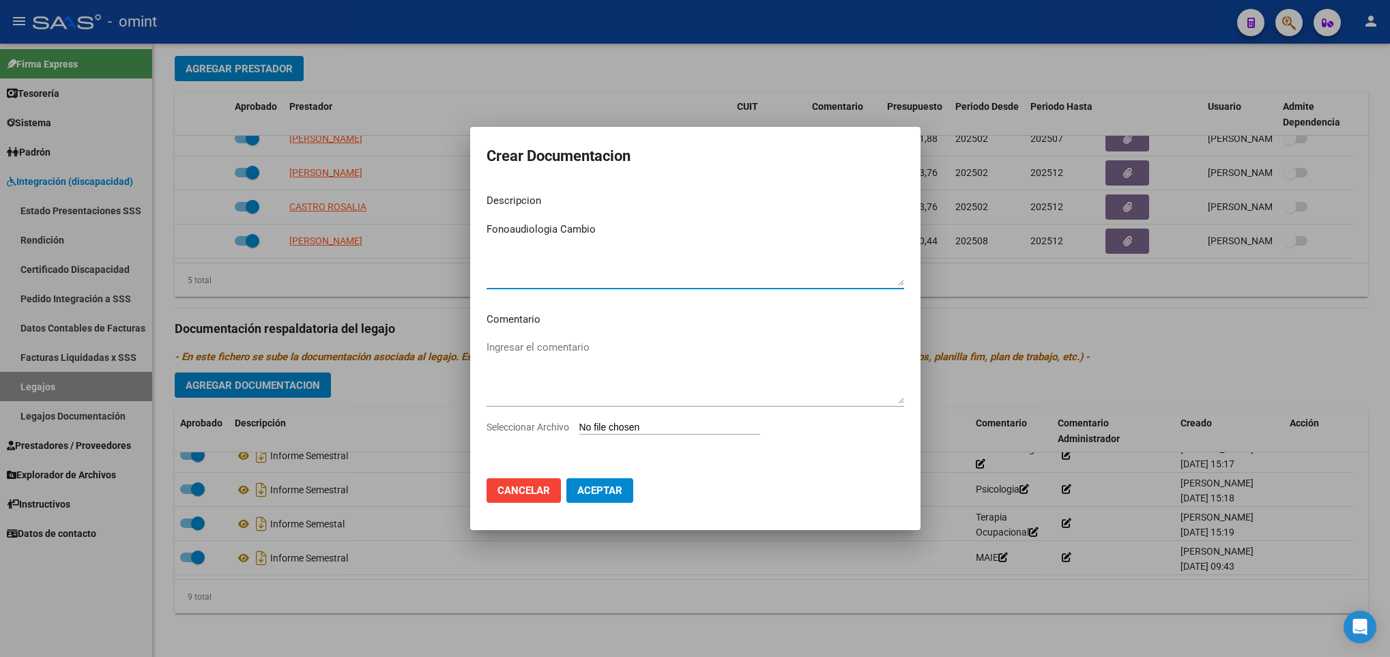
type textarea "Fonoaudiologia Cambio"
click at [680, 426] on input "Seleccionar Archivo" at bounding box center [669, 428] width 181 height 13
type input "C:\fakepath\ilovepdf_merged (10).pdf"
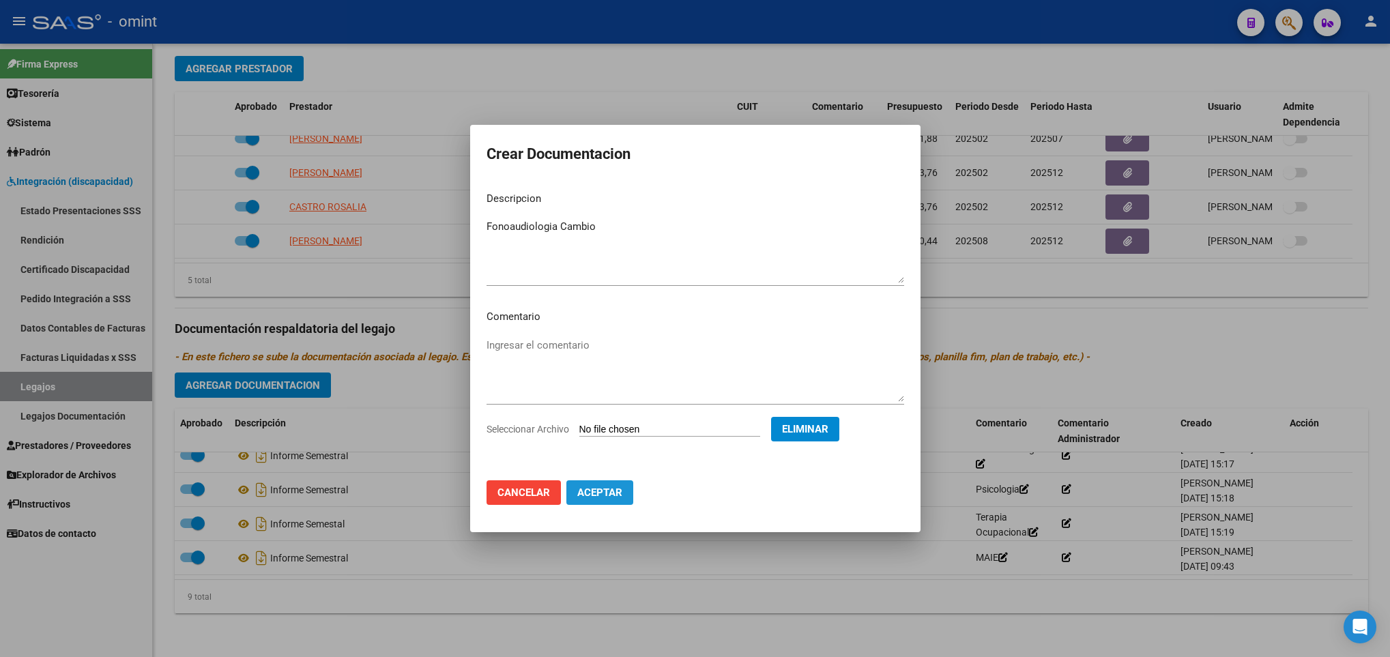
click at [615, 492] on span "Aceptar" at bounding box center [599, 493] width 45 height 12
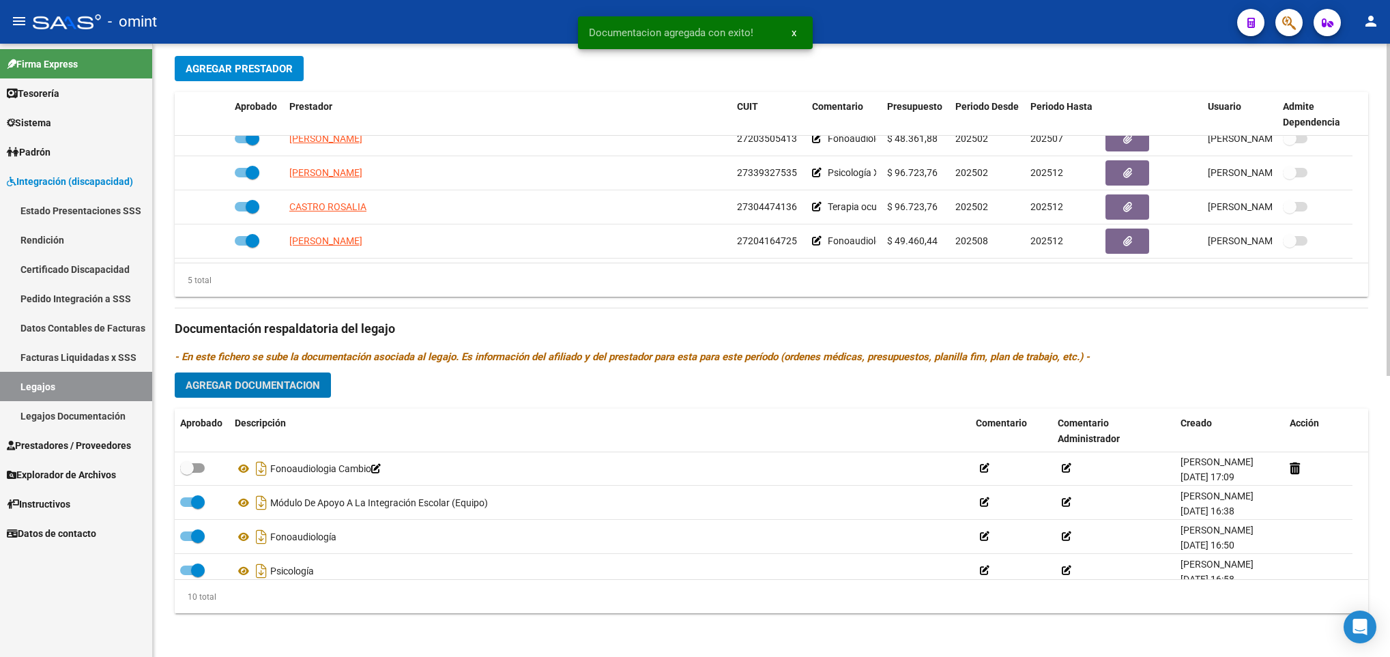
scroll to position [0, 0]
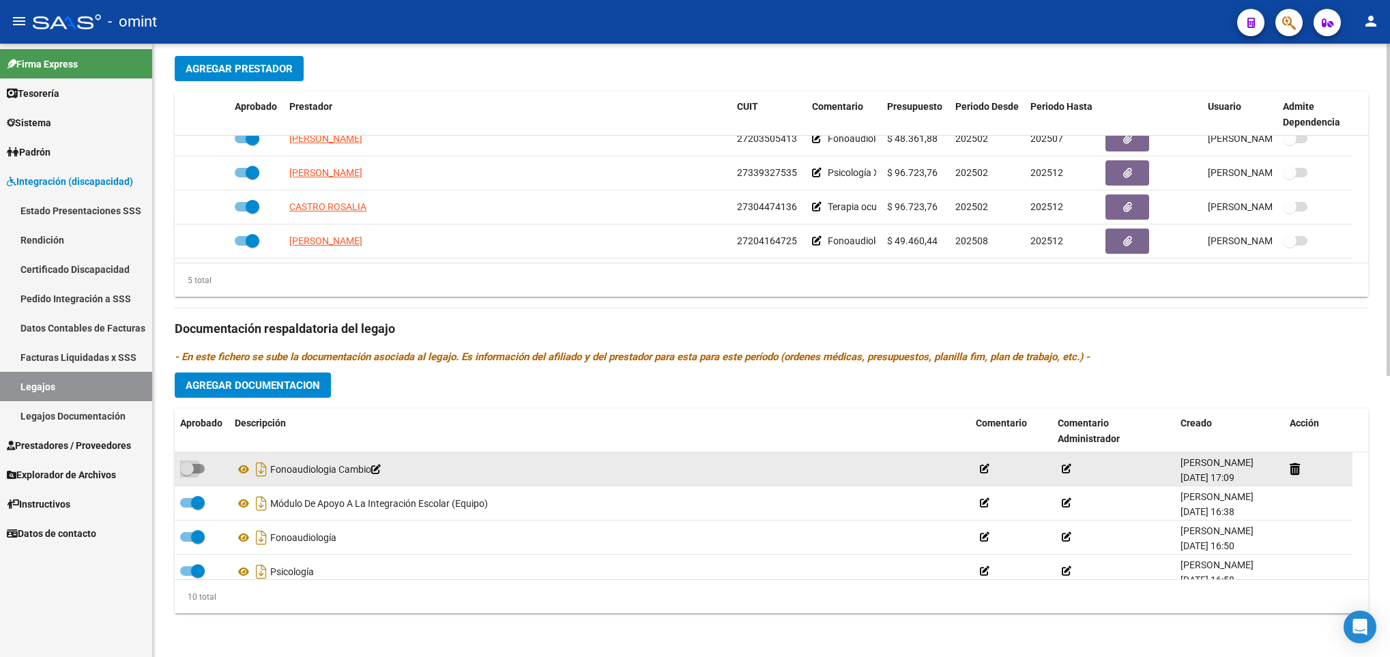
click at [201, 467] on span at bounding box center [192, 469] width 25 height 10
click at [187, 474] on input "checkbox" at bounding box center [186, 474] width 1 height 1
checkbox input "true"
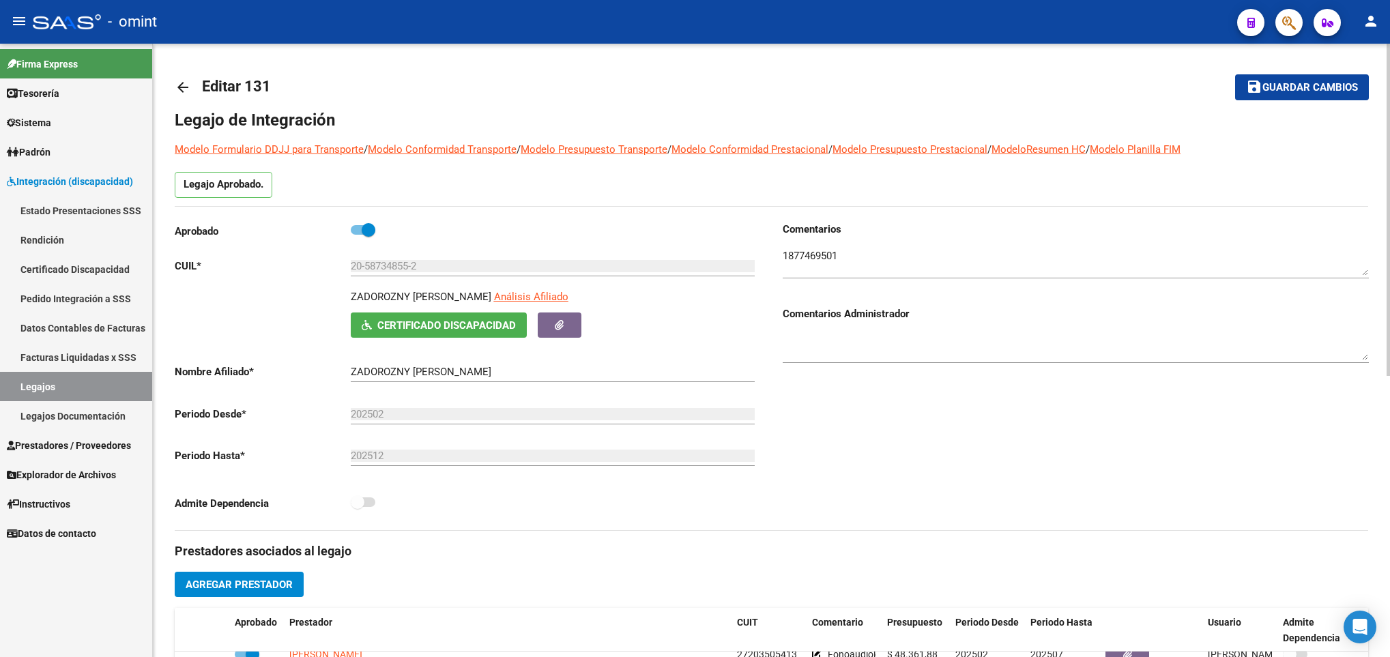
click at [1389, 84] on html "menu - omint person Firma Express Tesorería Extractos Procesados (csv) Extracto…" at bounding box center [695, 328] width 1390 height 657
click at [1346, 82] on span "Guardar cambios" at bounding box center [1310, 88] width 96 height 12
click at [1313, 87] on span "Guardar cambios" at bounding box center [1310, 88] width 96 height 12
click at [1306, 89] on span "Guardar cambios" at bounding box center [1310, 88] width 96 height 12
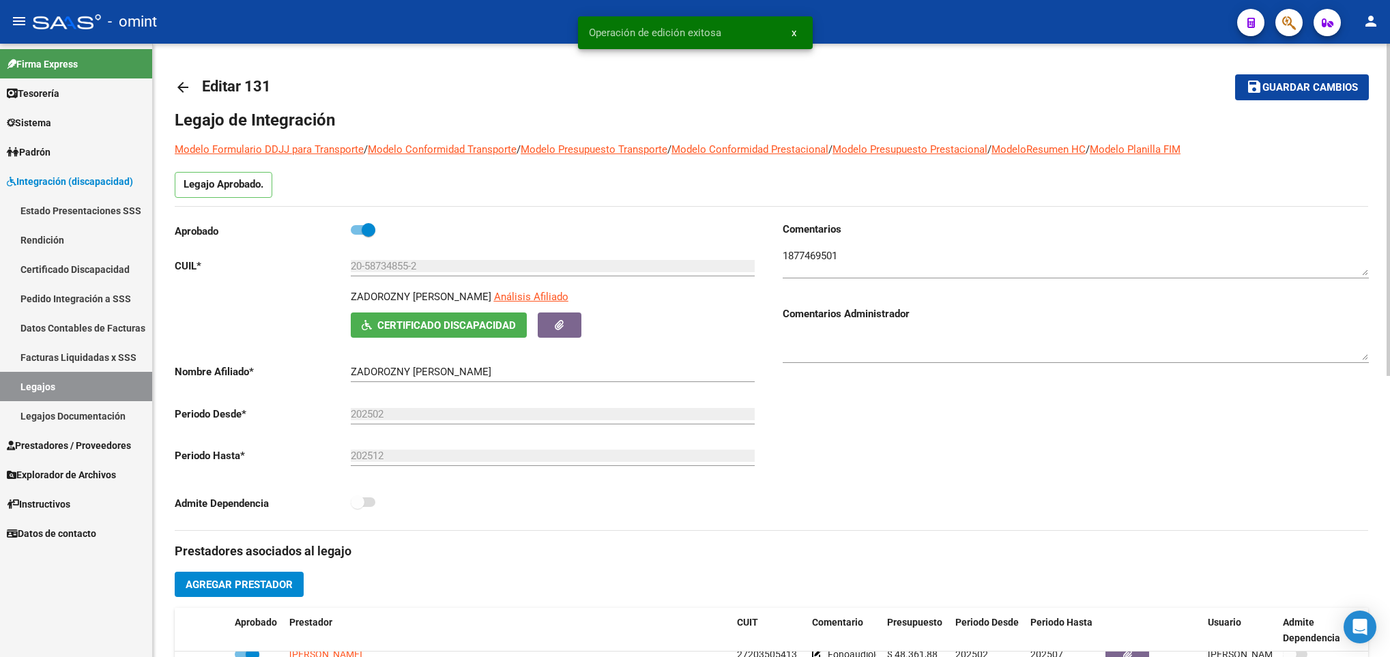
click at [171, 85] on div "arrow_back Editar 131 save Guardar cambios Legajo de Integración Modelo Formula…" at bounding box center [771, 608] width 1237 height 1129
click at [186, 86] on mat-icon "arrow_back" at bounding box center [183, 87] width 16 height 16
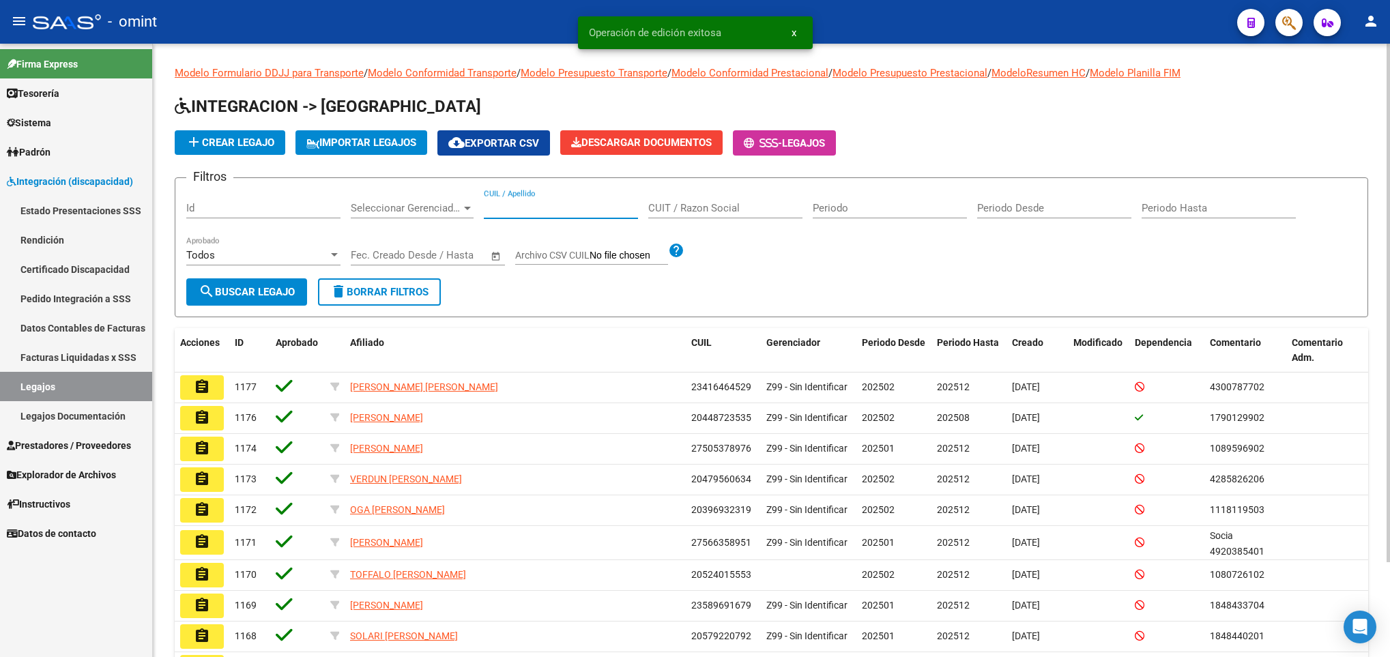
click at [533, 209] on input "CUIL / Apellido" at bounding box center [561, 208] width 154 height 12
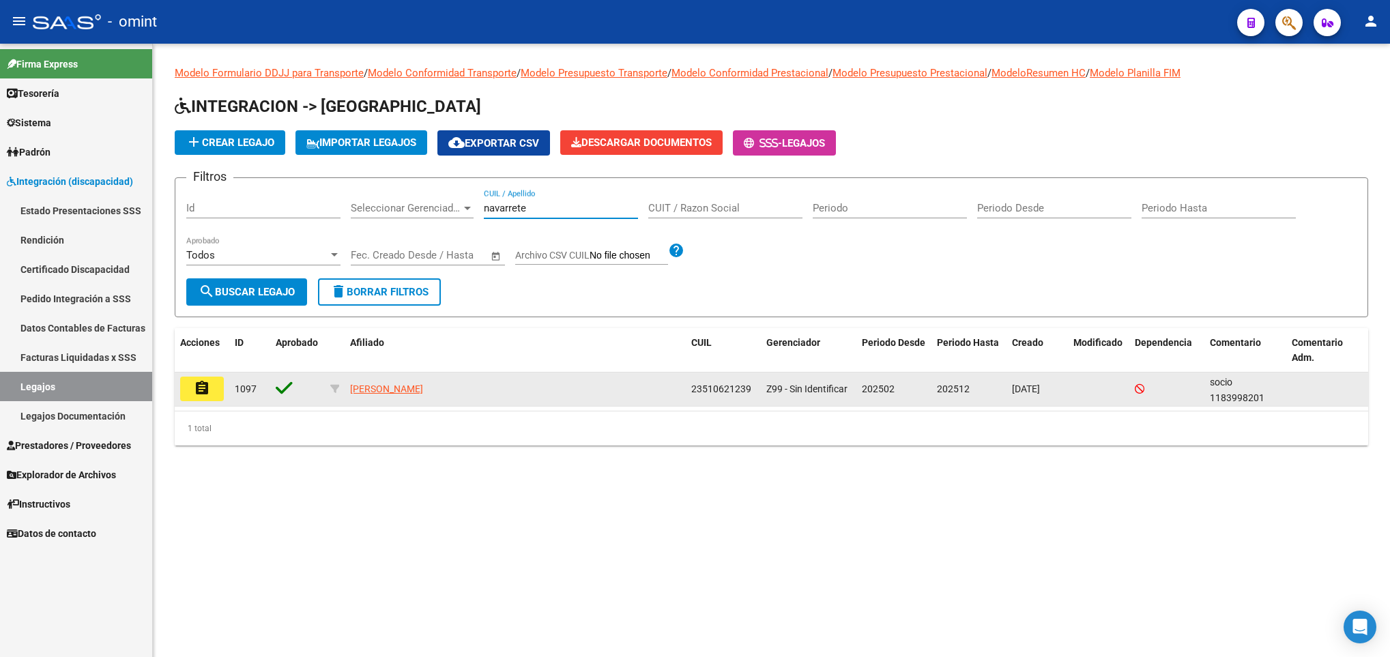
type input "navarrete"
click at [203, 383] on mat-icon "assignment" at bounding box center [202, 388] width 16 height 16
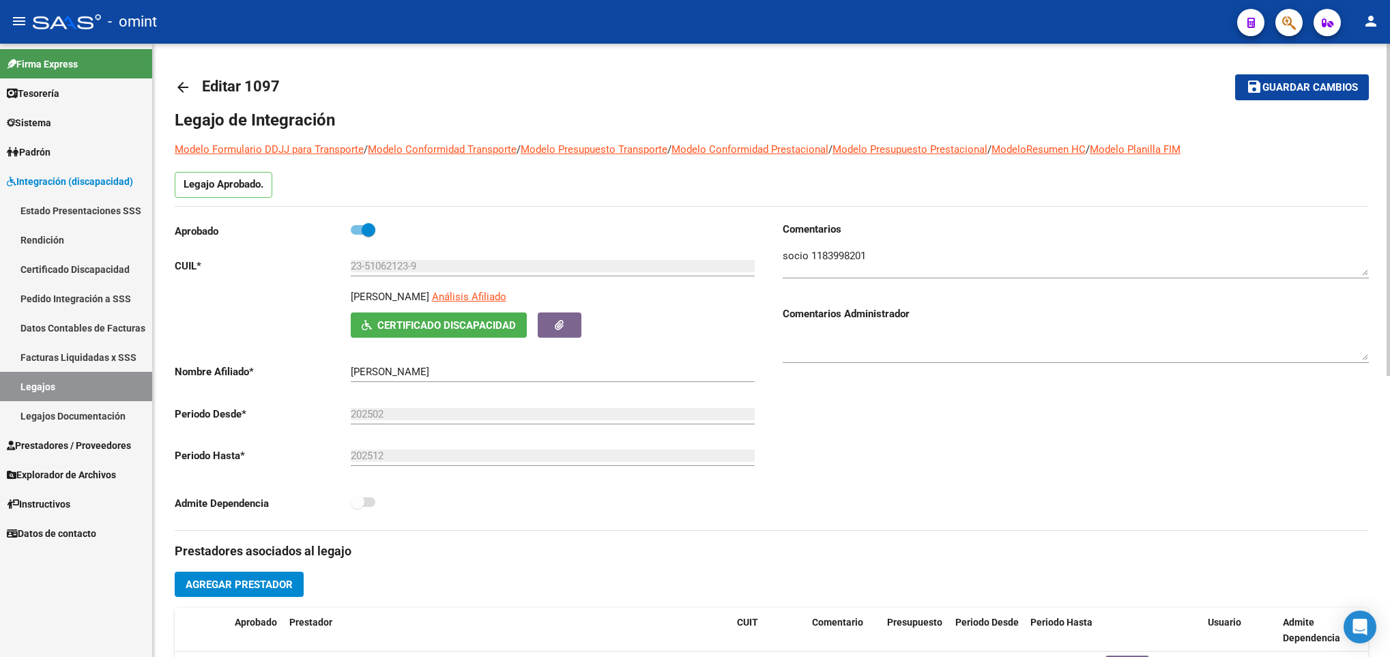
click at [184, 90] on mat-icon "arrow_back" at bounding box center [183, 87] width 16 height 16
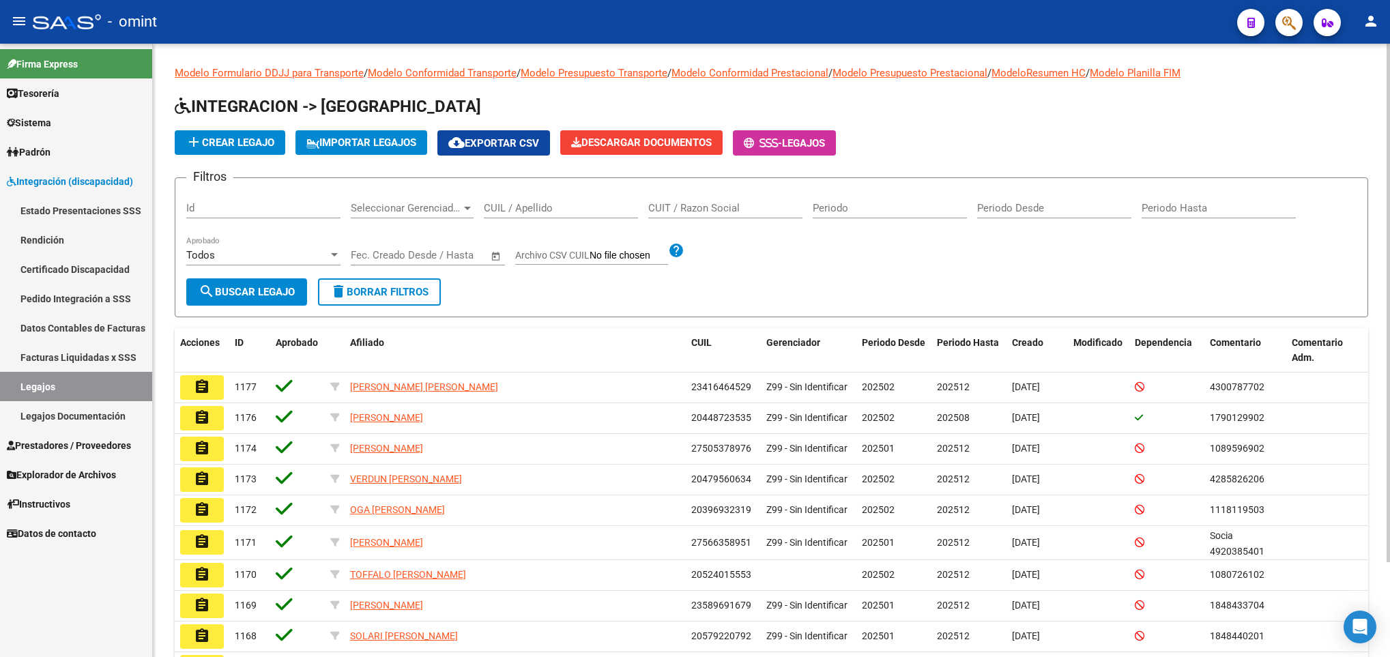
click at [504, 201] on div "CUIL / Apellido" at bounding box center [561, 203] width 154 height 29
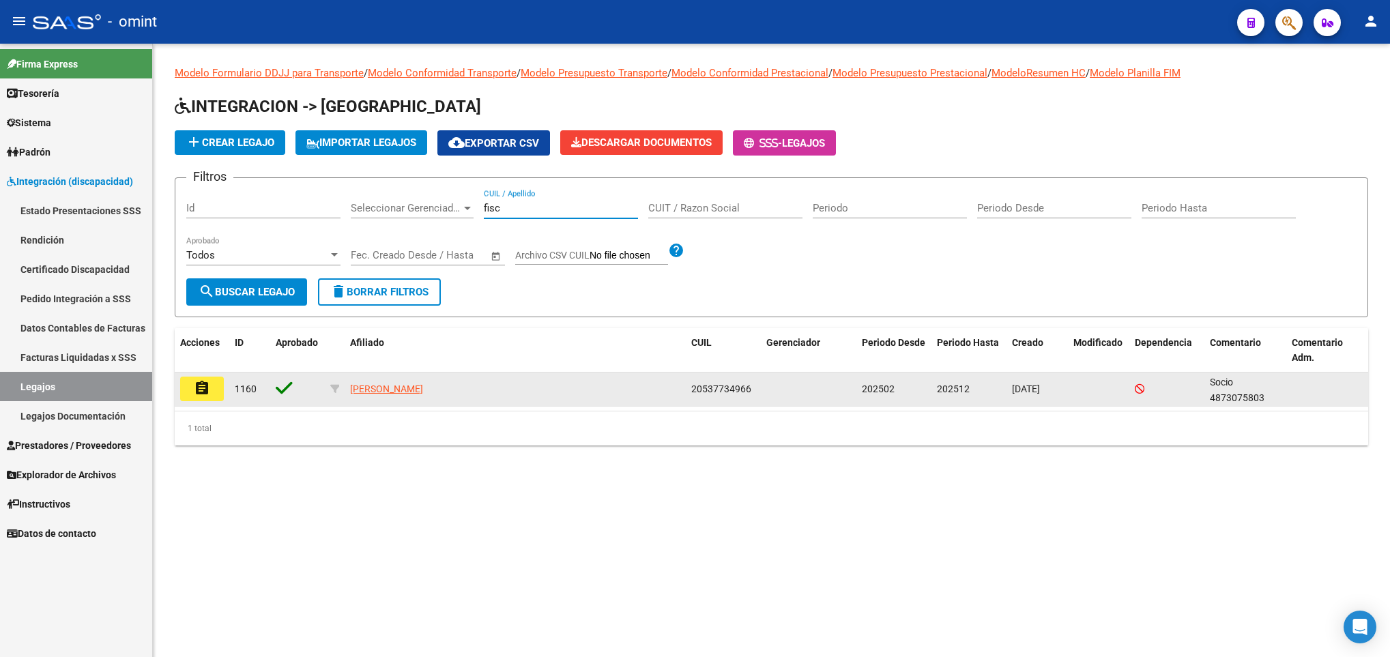
type input "fisc"
click at [201, 392] on mat-icon "assignment" at bounding box center [202, 388] width 16 height 16
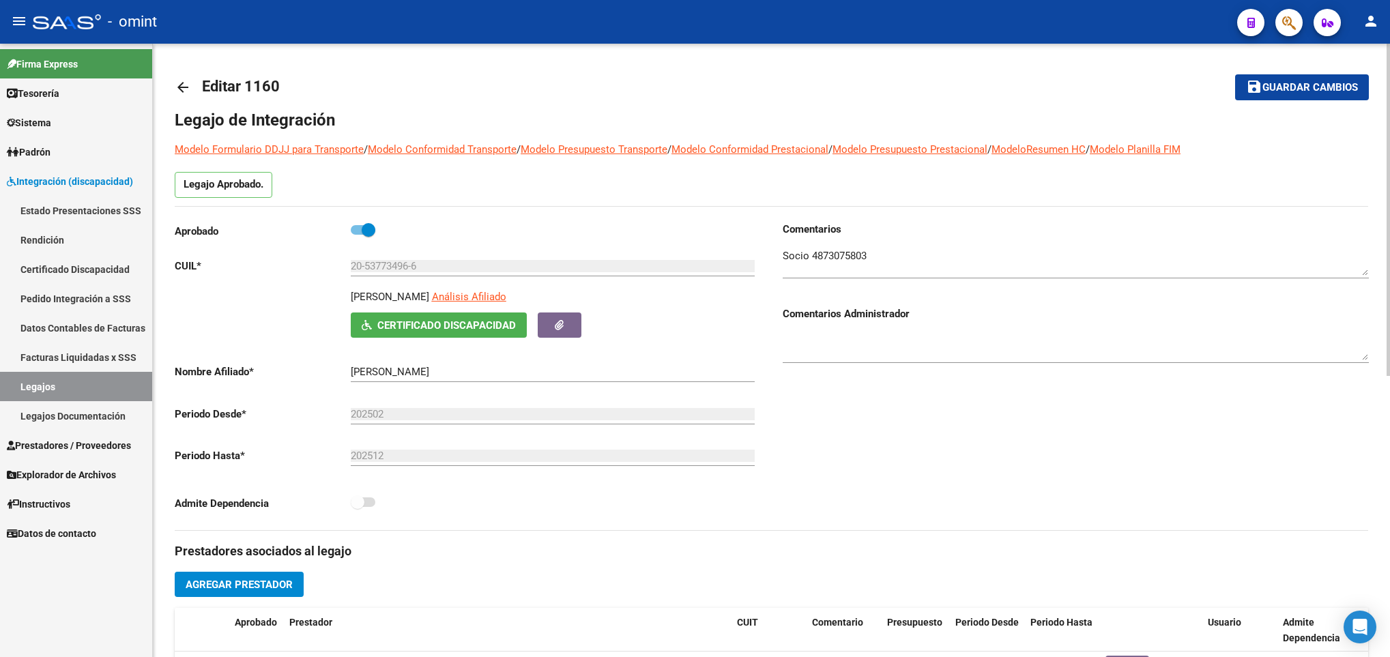
click at [1388, 230] on div at bounding box center [1388, 350] width 3 height 613
click at [179, 89] on mat-icon "arrow_back" at bounding box center [183, 87] width 16 height 16
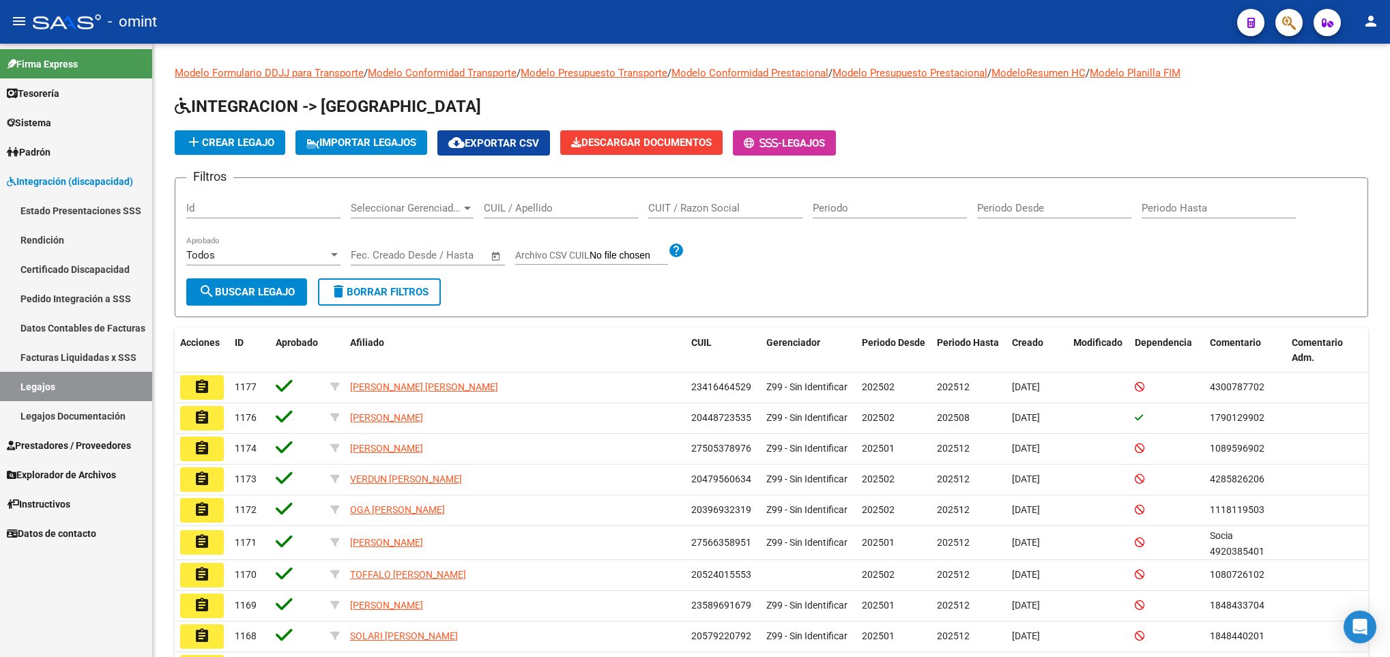
click at [526, 215] on div "CUIL / Apellido" at bounding box center [561, 203] width 154 height 29
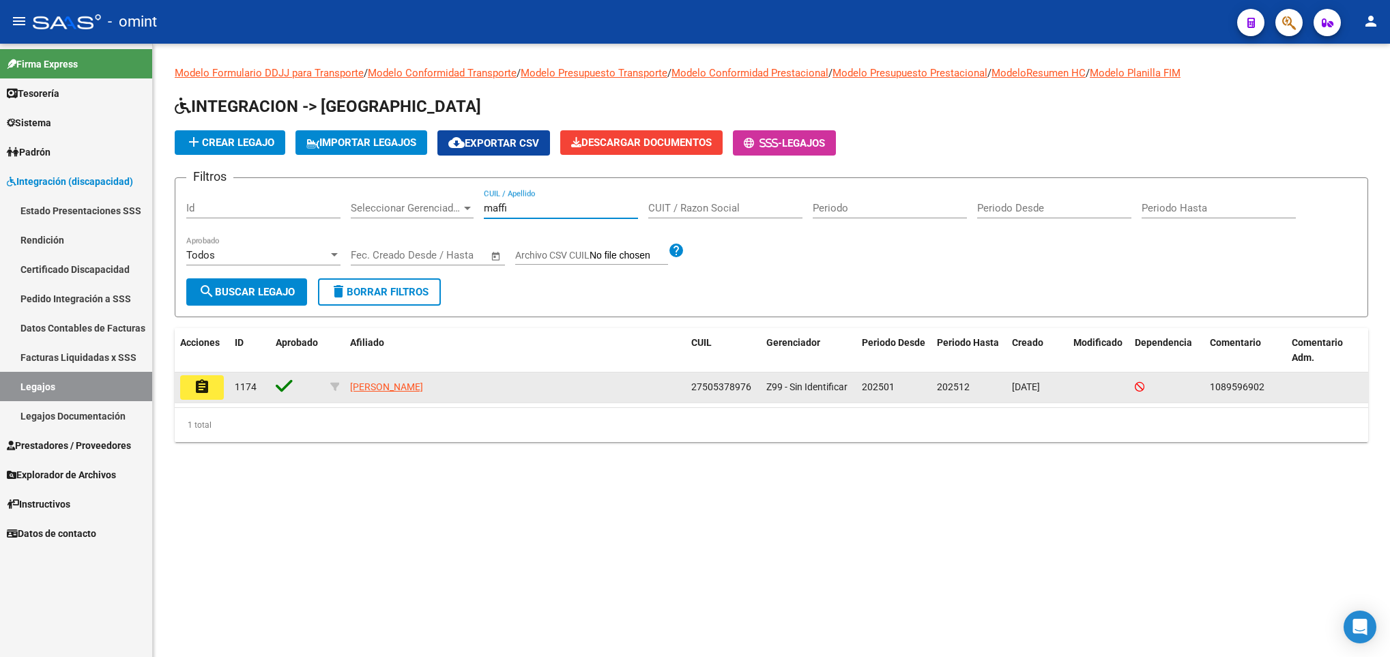
type input "maffi"
click at [199, 388] on mat-icon "assignment" at bounding box center [202, 387] width 16 height 16
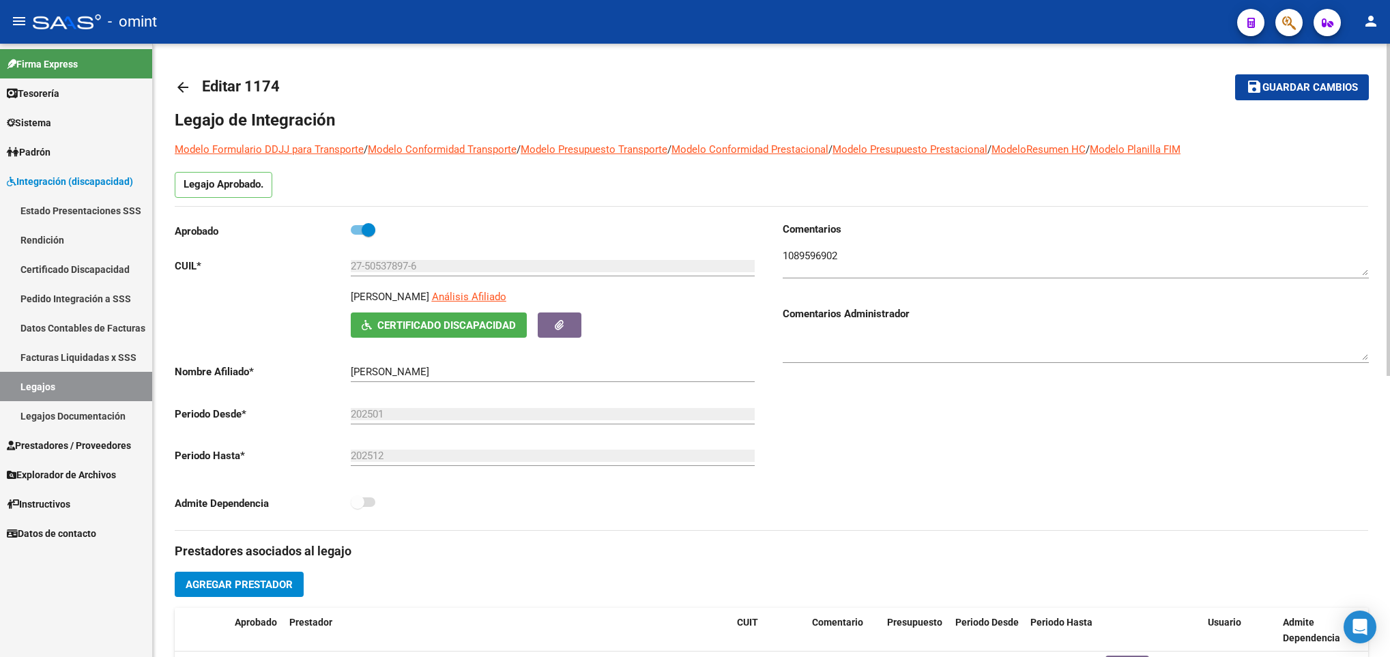
click at [1387, 89] on div at bounding box center [1388, 350] width 3 height 613
click at [1387, 89] on div at bounding box center [1388, 210] width 3 height 332
click at [186, 82] on mat-icon "arrow_back" at bounding box center [183, 87] width 16 height 16
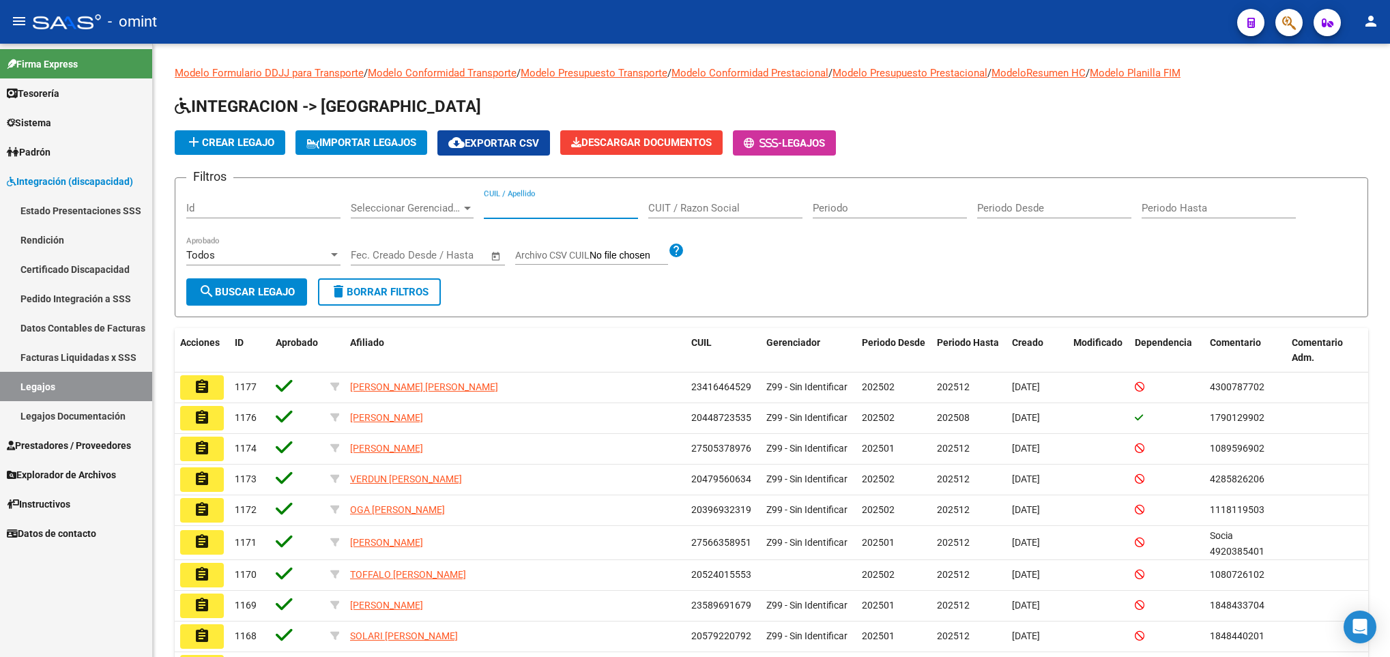
click at [510, 211] on input "CUIL / Apellido" at bounding box center [561, 208] width 154 height 12
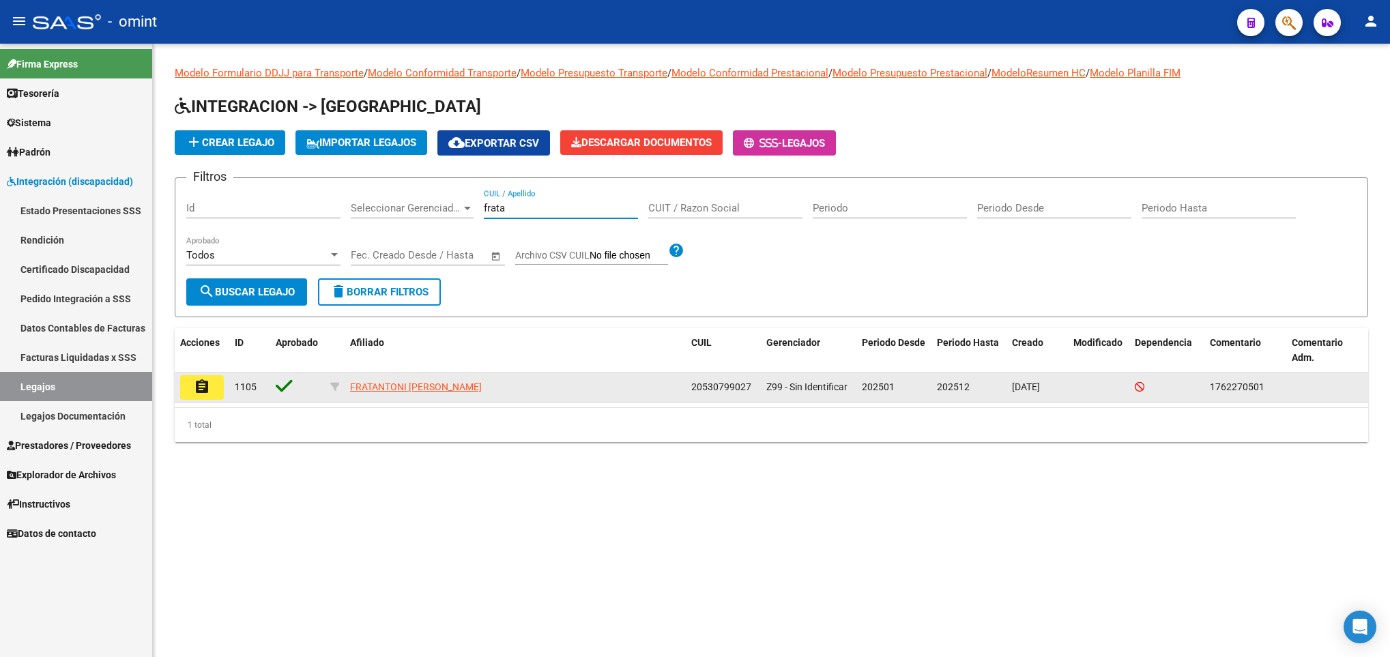
type input "frata"
click at [207, 385] on mat-icon "assignment" at bounding box center [202, 387] width 16 height 16
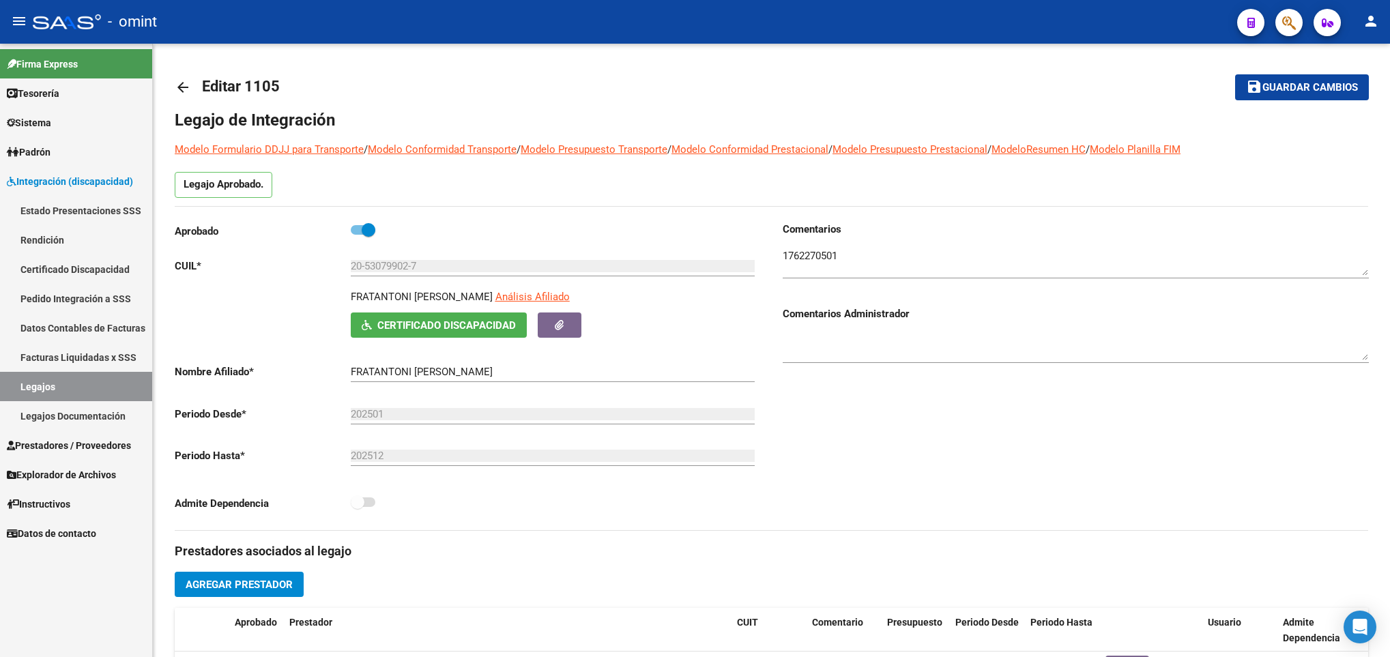
click at [176, 92] on mat-icon "arrow_back" at bounding box center [183, 87] width 16 height 16
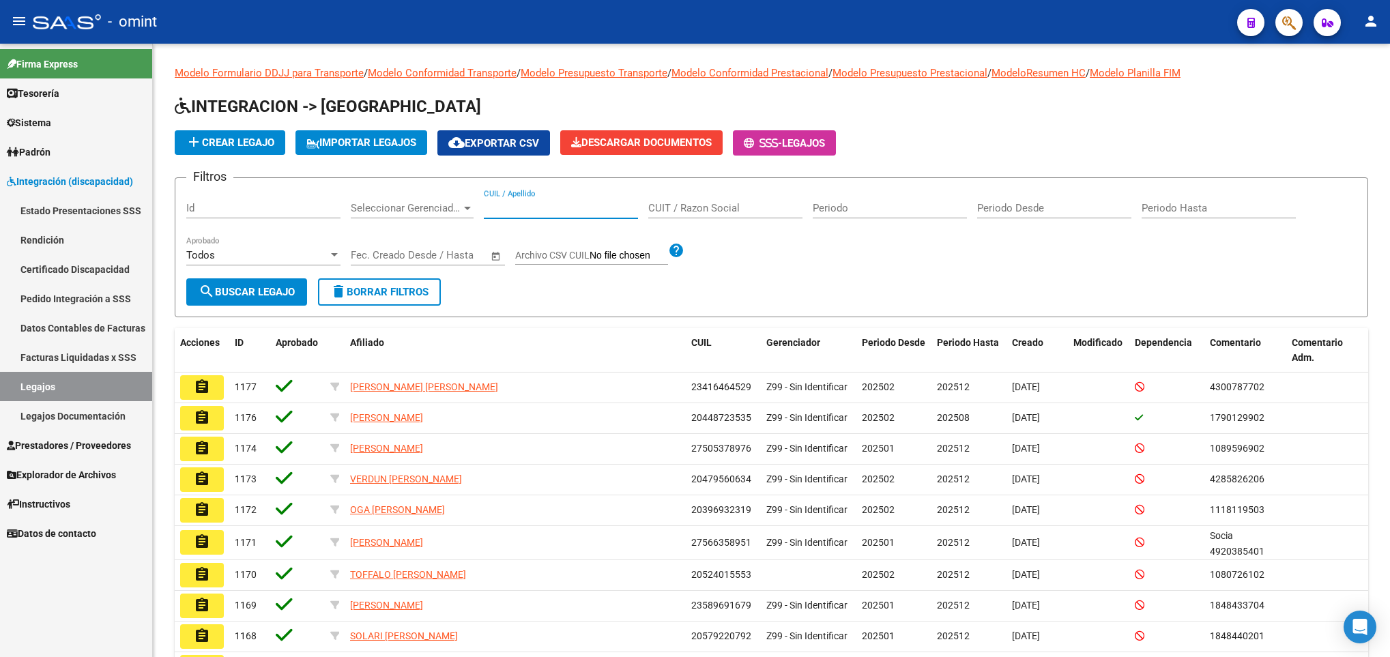
click at [516, 205] on input "CUIL / Apellido" at bounding box center [561, 208] width 154 height 12
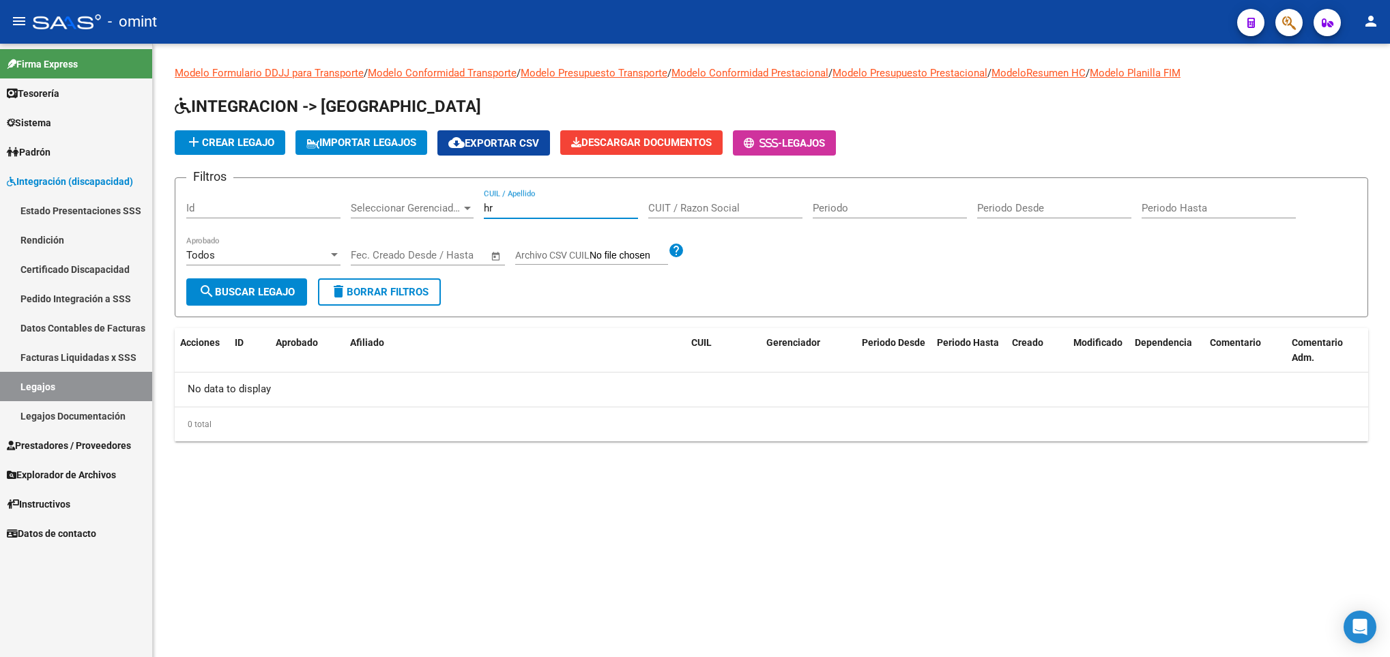
type input "h"
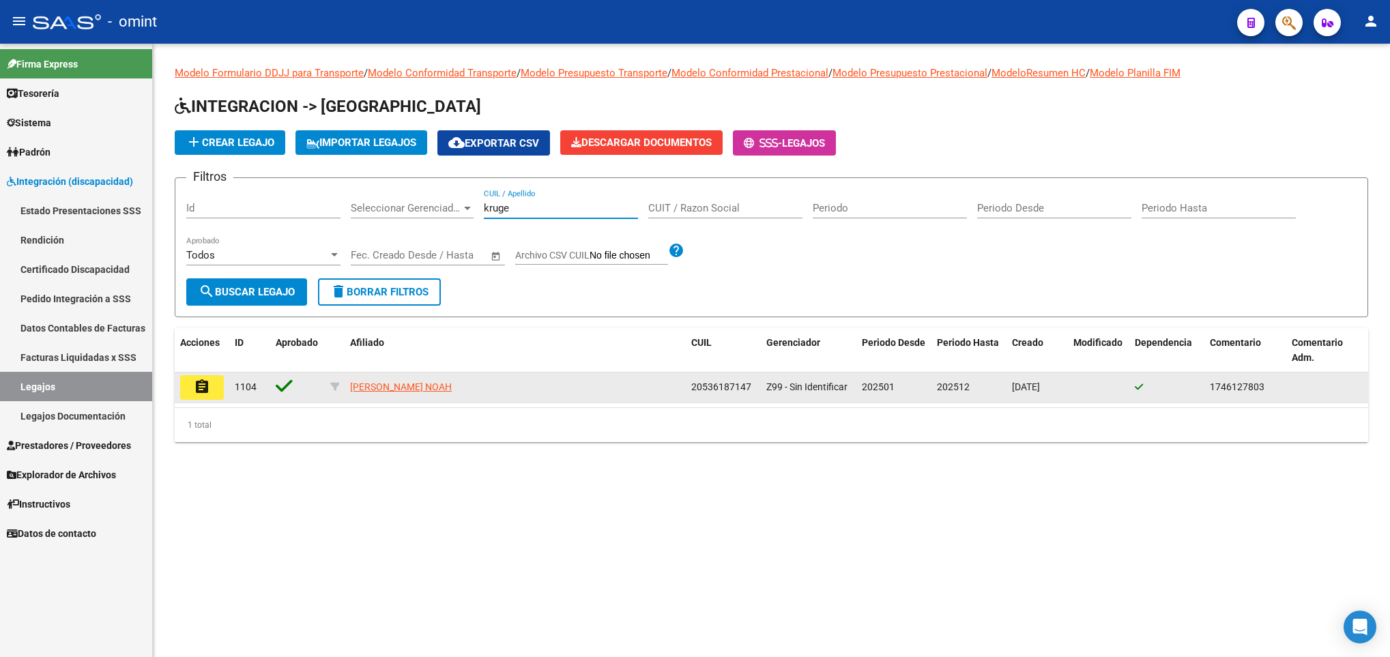
type input "kruge"
click at [201, 393] on mat-icon "assignment" at bounding box center [202, 387] width 16 height 16
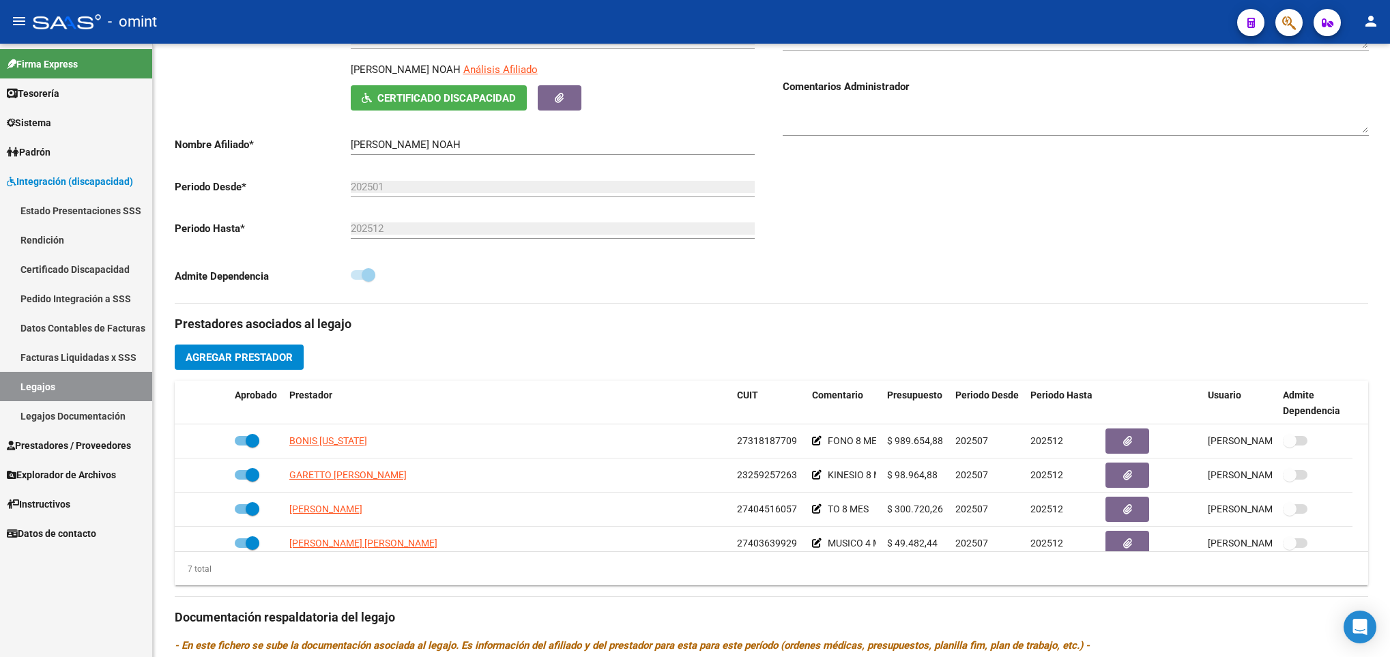
scroll to position [246, 0]
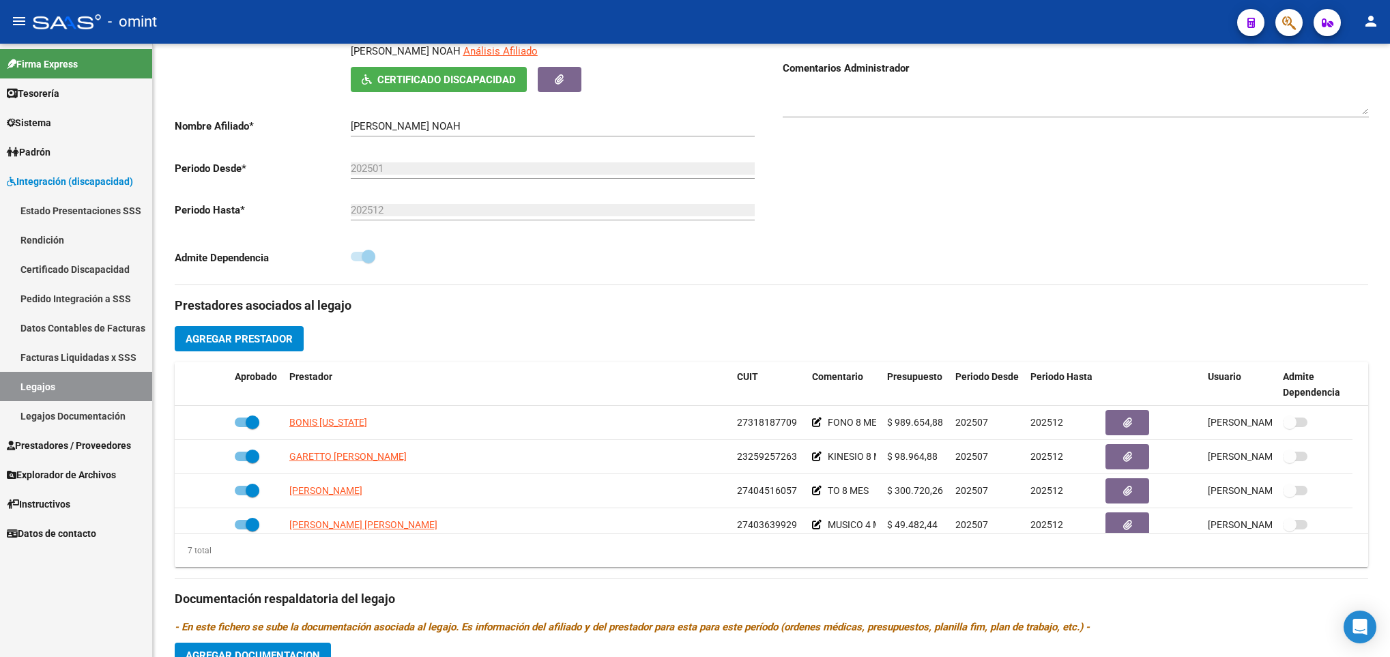
click at [1014, 313] on h3 "Prestadores asociados al legajo" at bounding box center [772, 305] width 1194 height 19
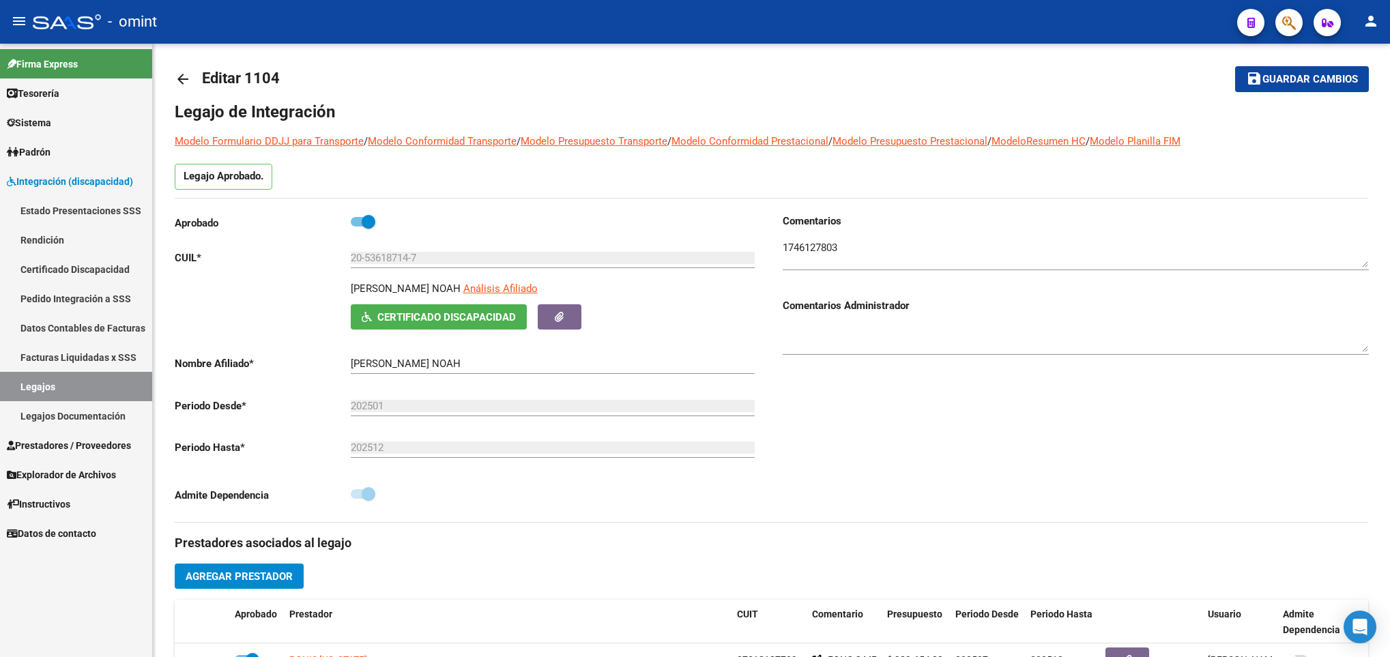
scroll to position [0, 0]
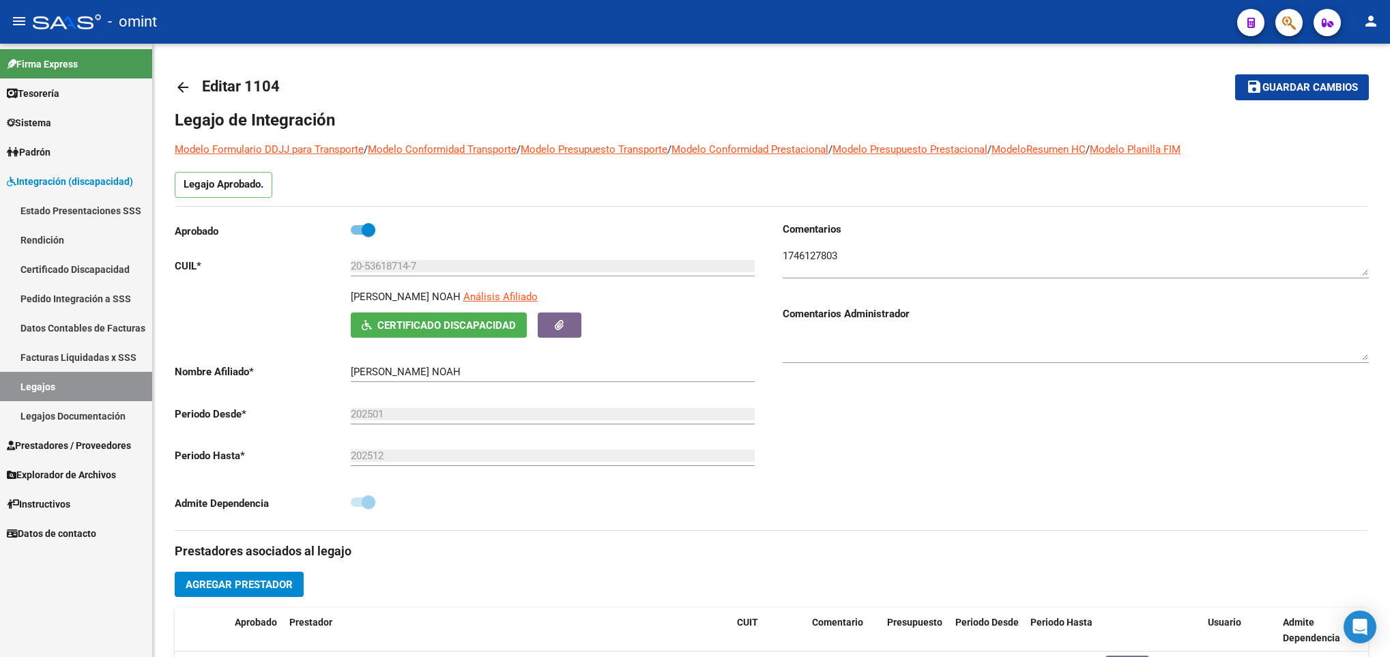
click at [180, 95] on mat-icon "arrow_back" at bounding box center [183, 87] width 16 height 16
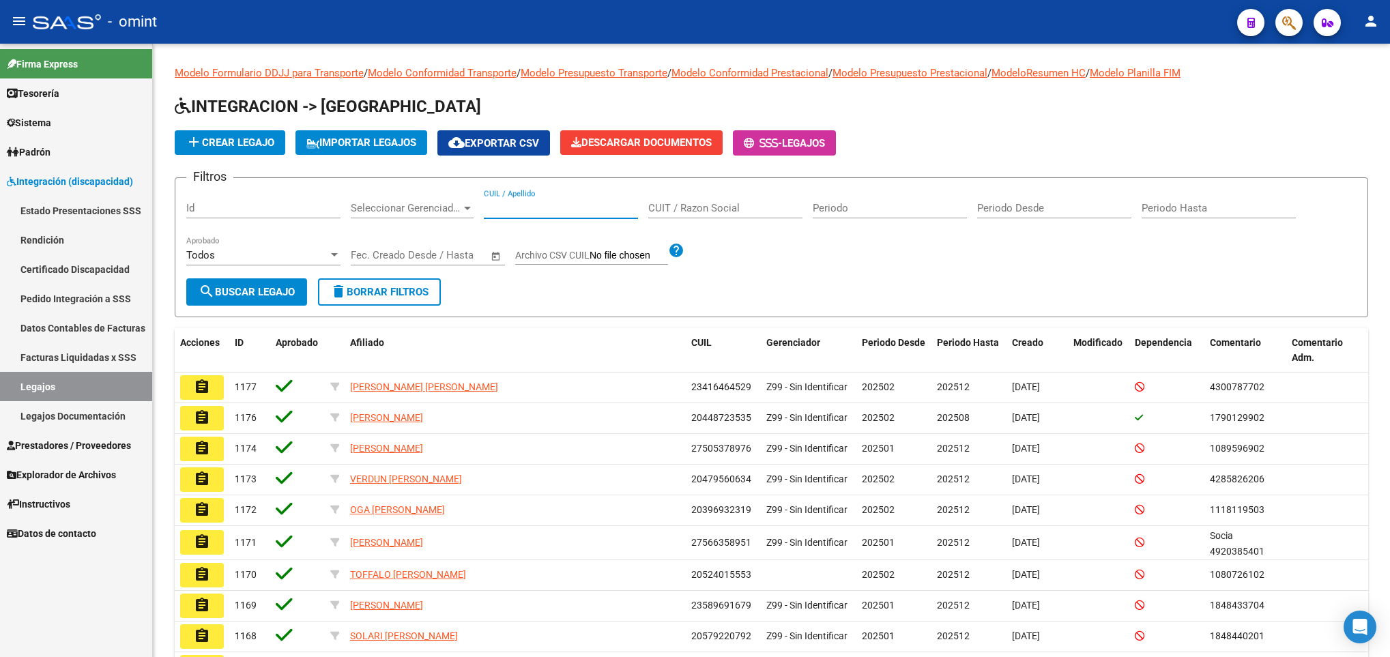
click at [521, 203] on input "CUIL / Apellido" at bounding box center [561, 208] width 154 height 12
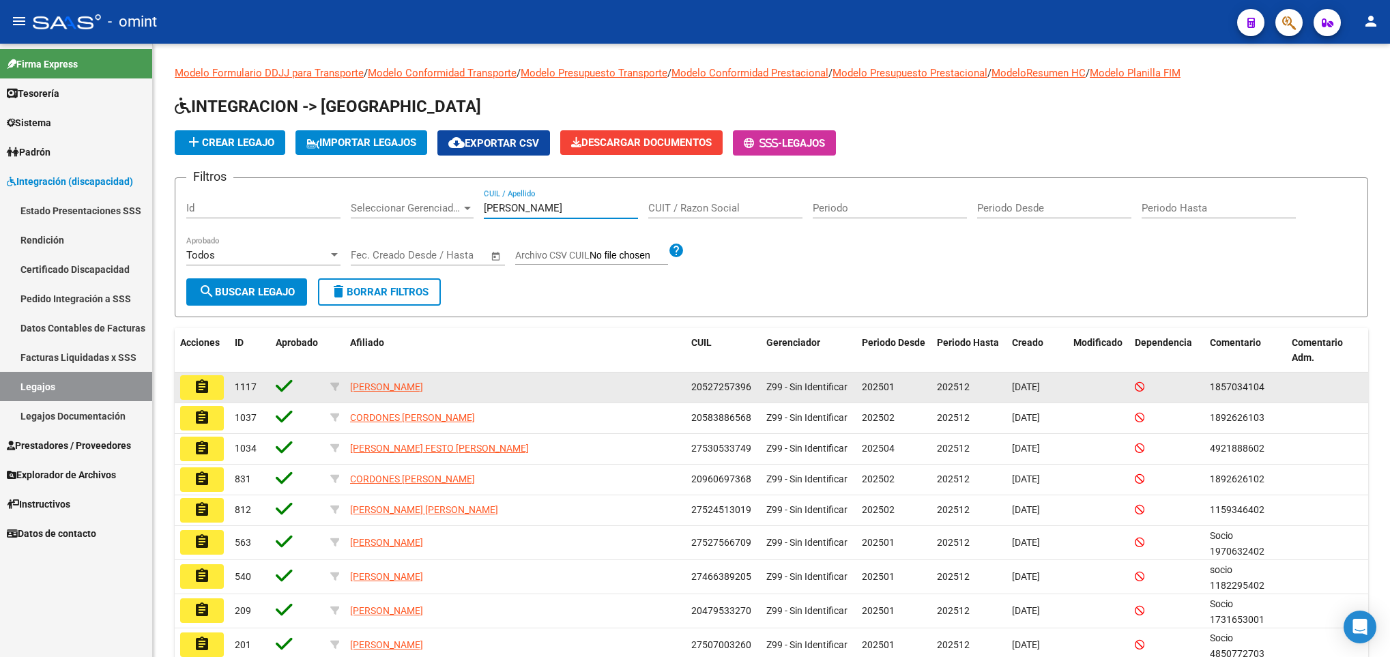
type input "garcia"
click at [205, 386] on mat-icon "assignment" at bounding box center [202, 387] width 16 height 16
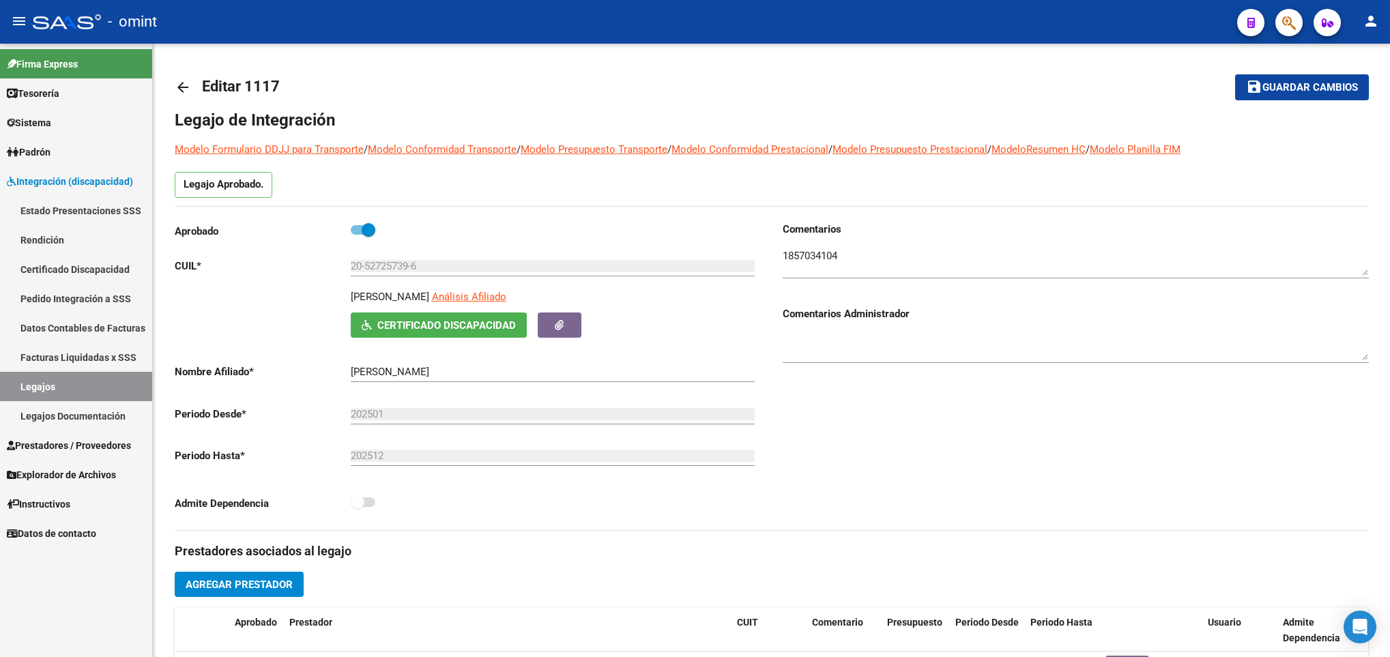
click at [185, 83] on mat-icon "arrow_back" at bounding box center [183, 87] width 16 height 16
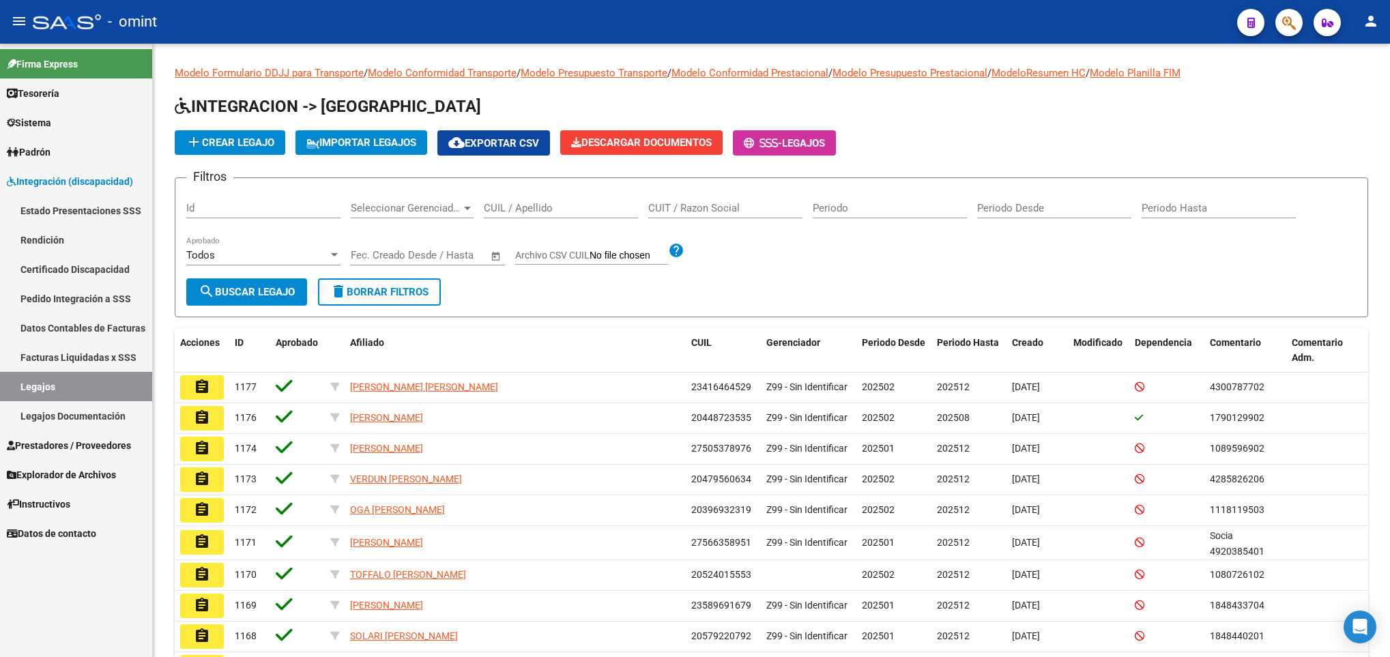
click at [562, 207] on input "CUIL / Apellido" at bounding box center [561, 208] width 154 height 12
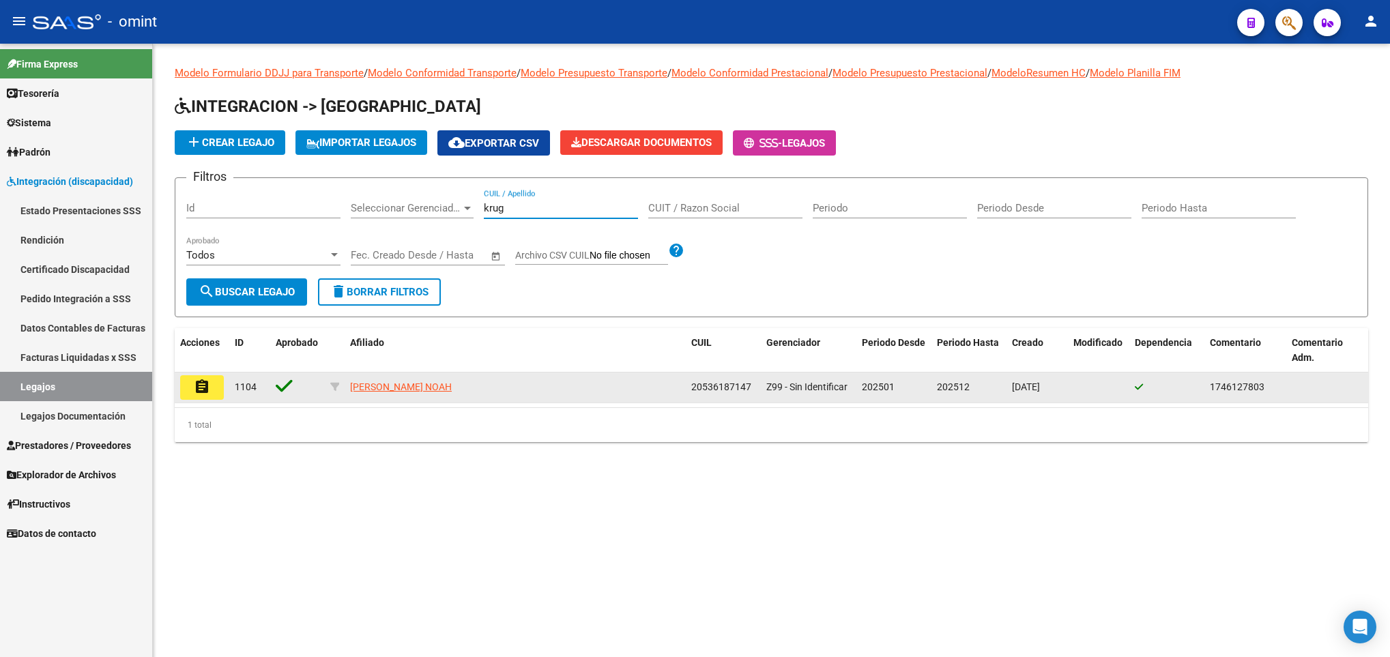
type input "krug"
click at [190, 394] on button "assignment" at bounding box center [202, 387] width 44 height 25
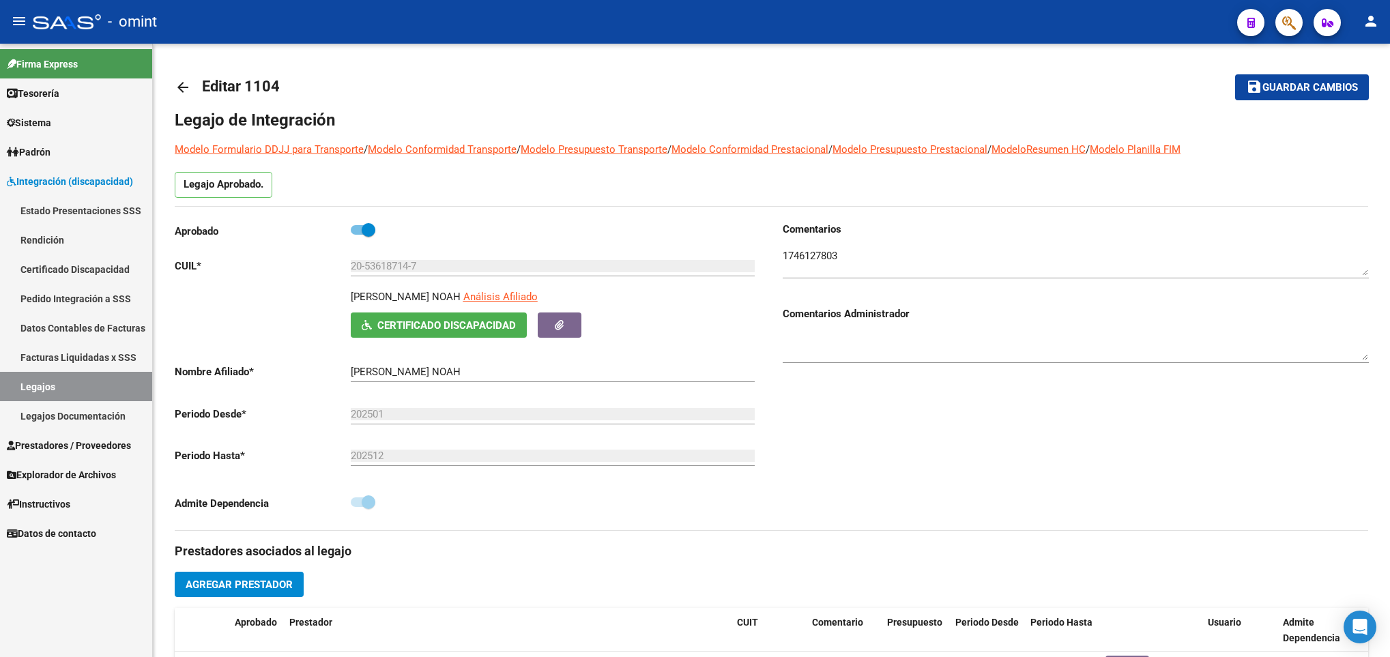
click at [188, 85] on mat-icon "arrow_back" at bounding box center [183, 87] width 16 height 16
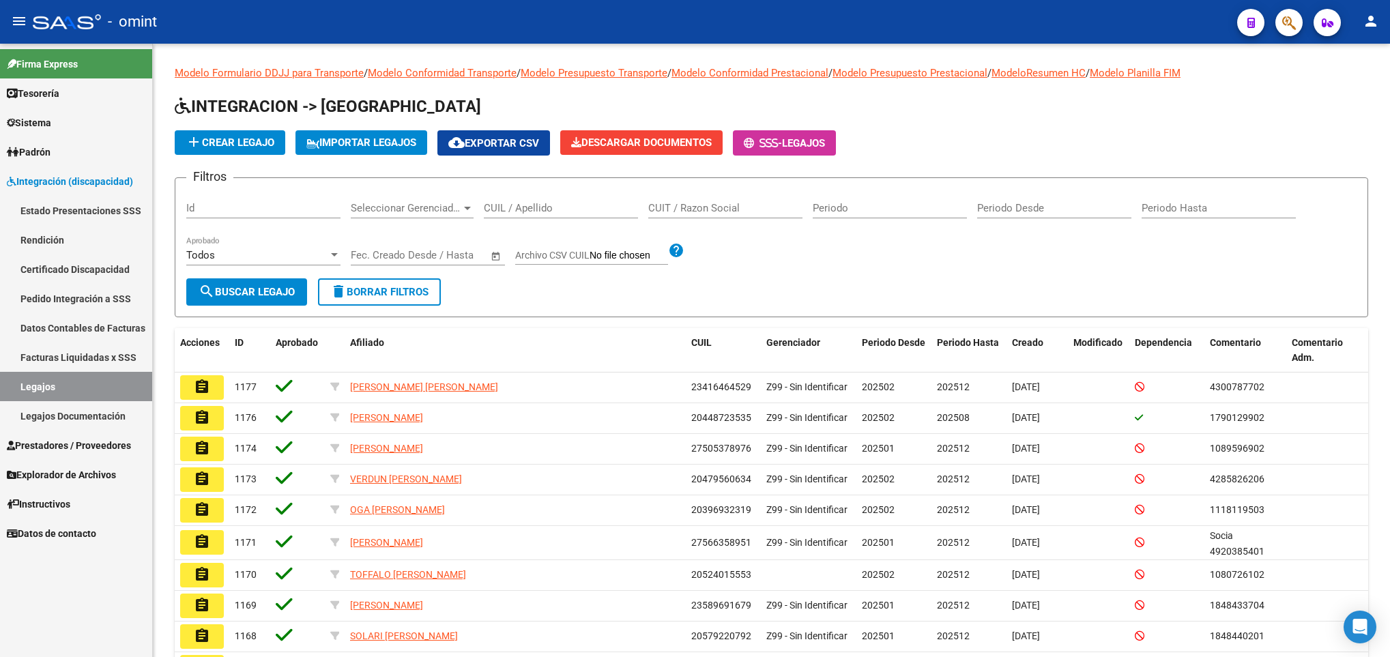
click at [491, 201] on div "CUIL / Apellido" at bounding box center [561, 203] width 154 height 29
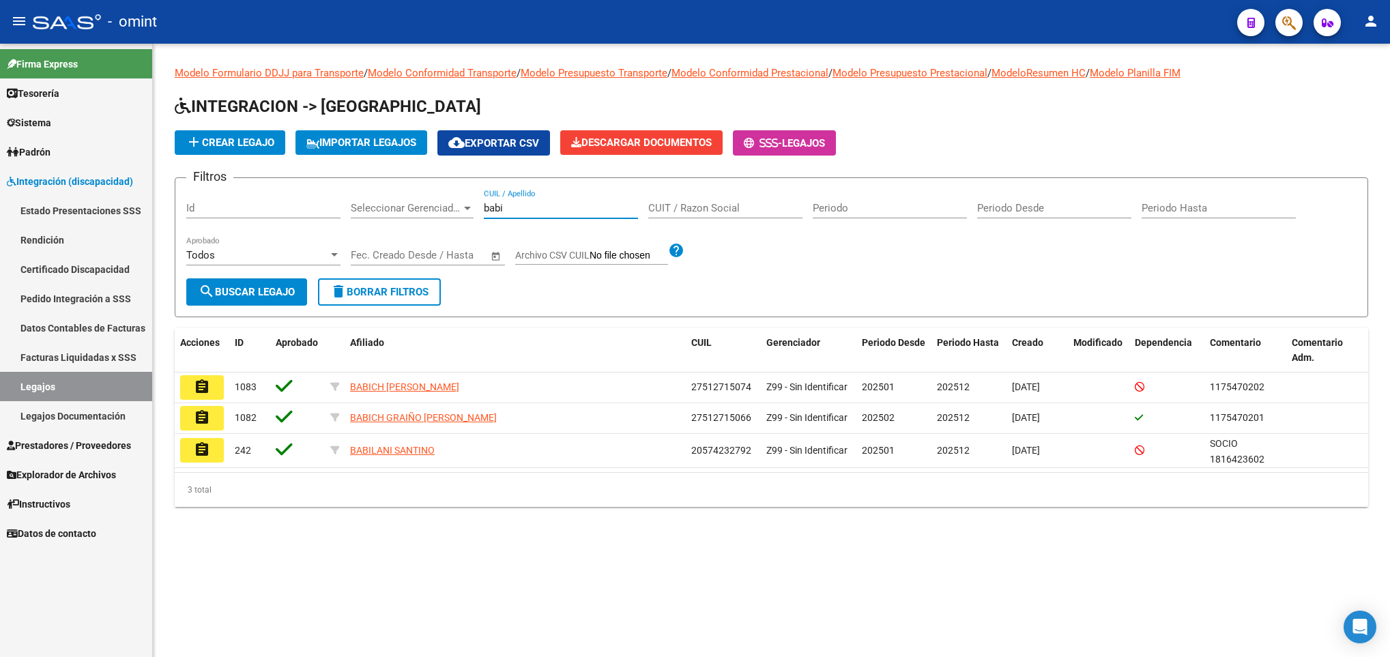
type input "babi"
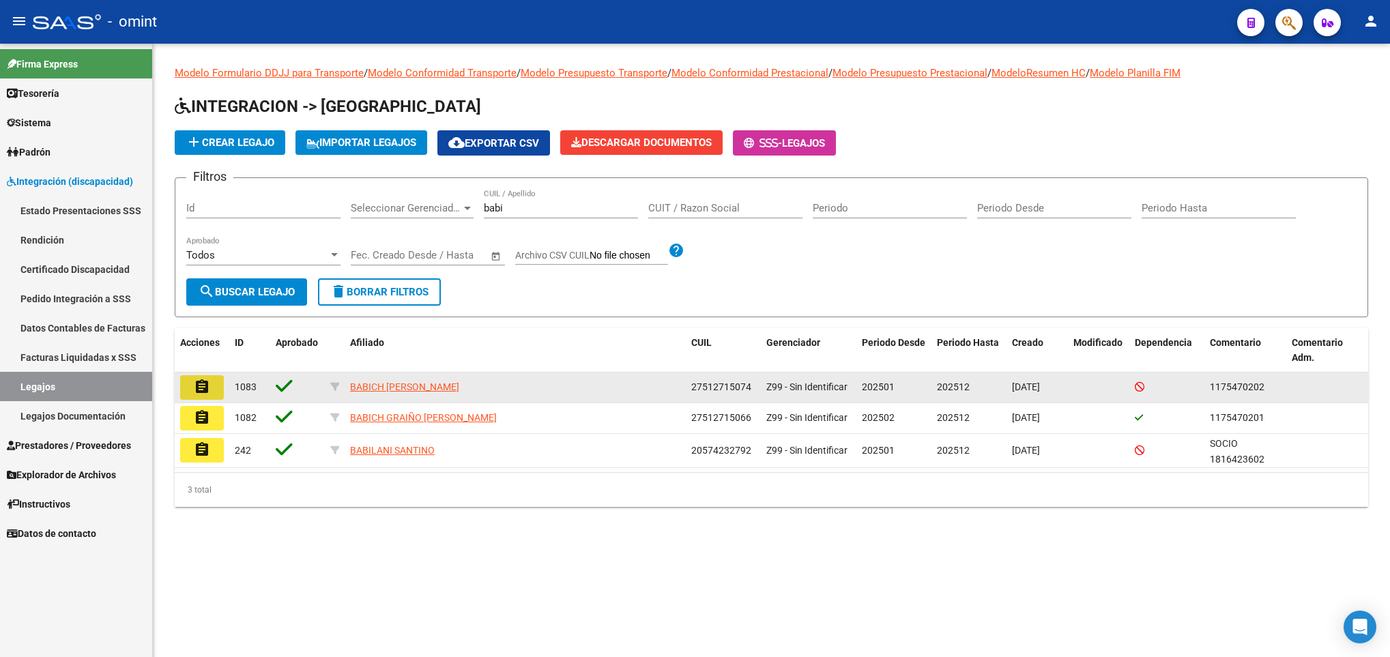
click at [190, 384] on button "assignment" at bounding box center [202, 387] width 44 height 25
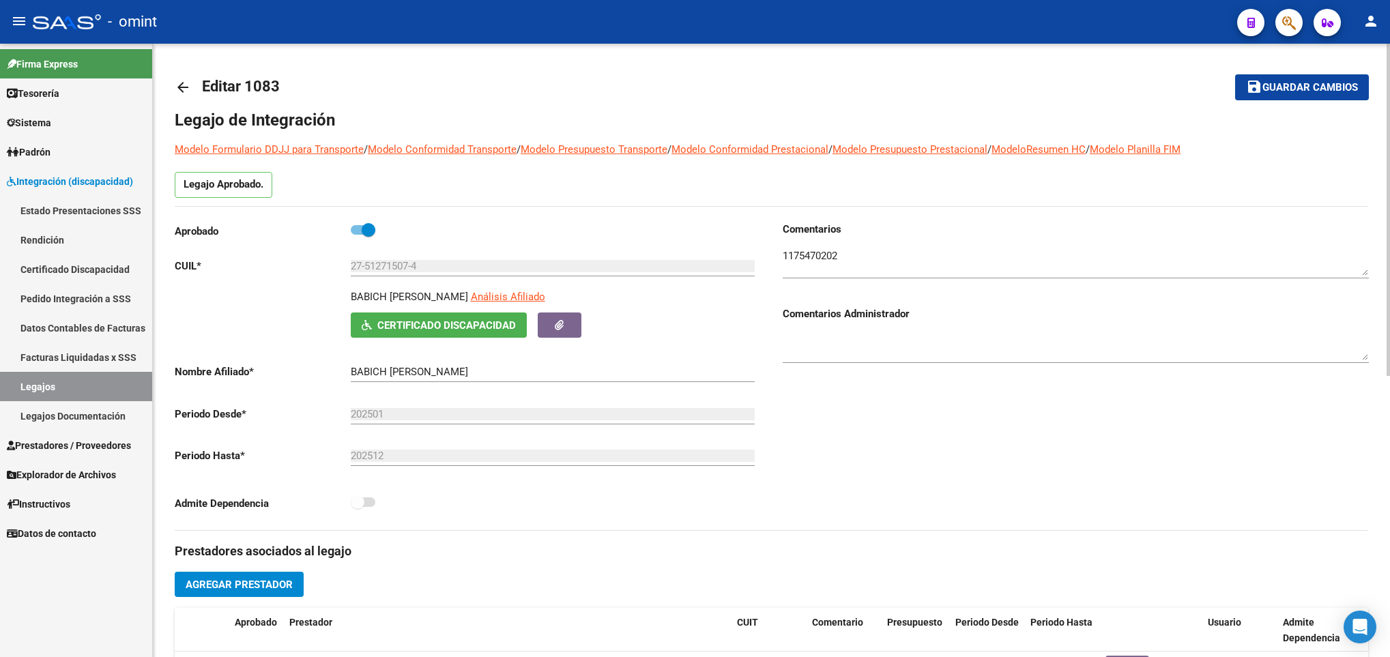
click at [188, 85] on mat-icon "arrow_back" at bounding box center [183, 87] width 16 height 16
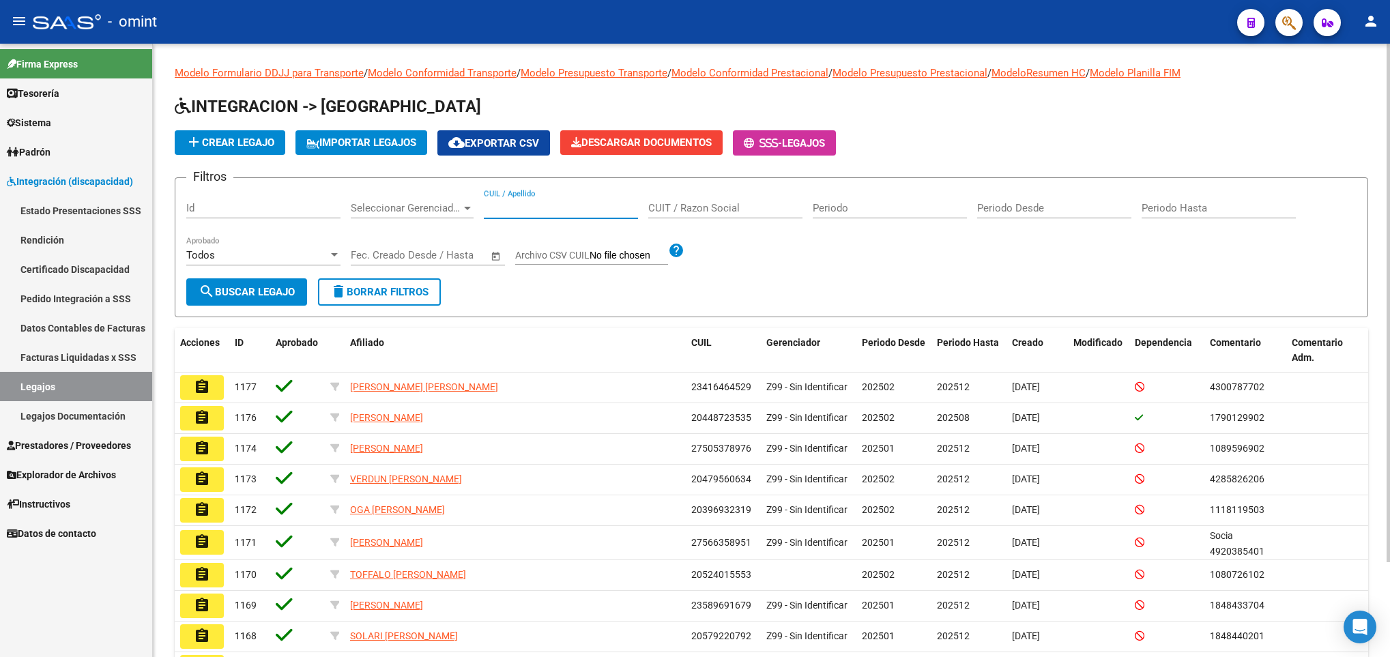
click at [522, 212] on input "CUIL / Apellido" at bounding box center [561, 208] width 154 height 12
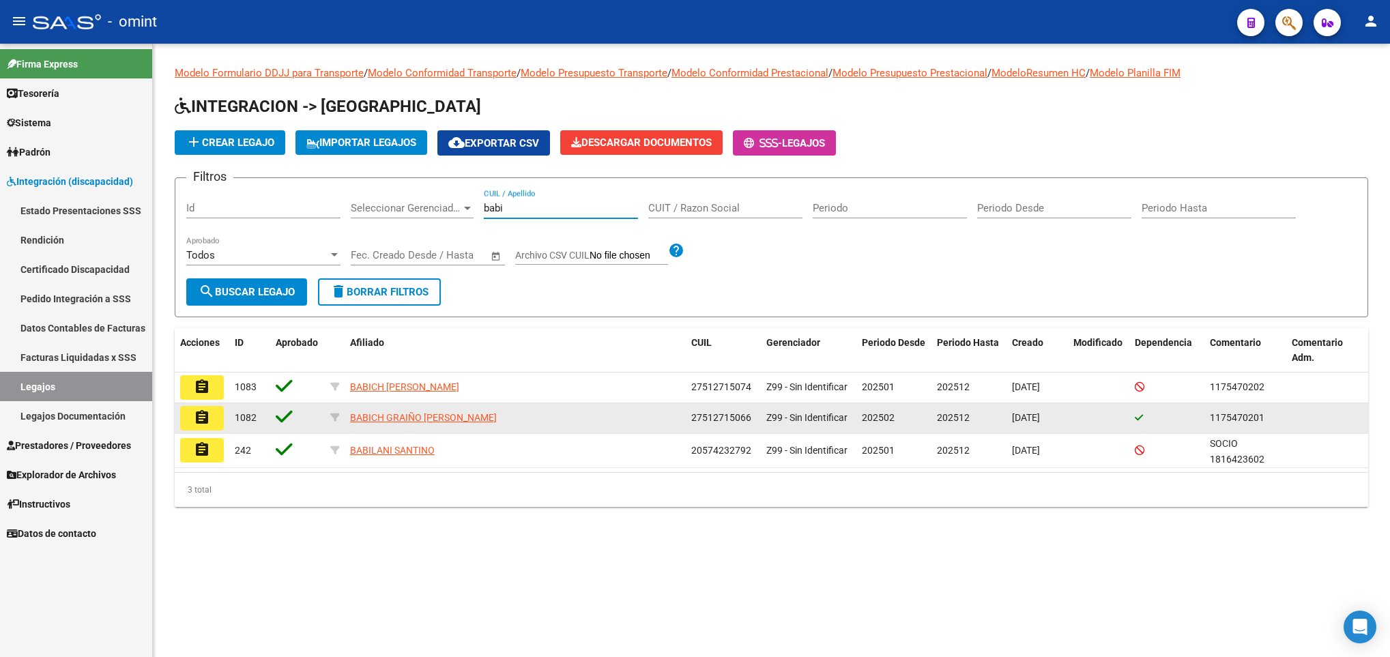
type input "babi"
click at [213, 420] on button "assignment" at bounding box center [202, 418] width 44 height 25
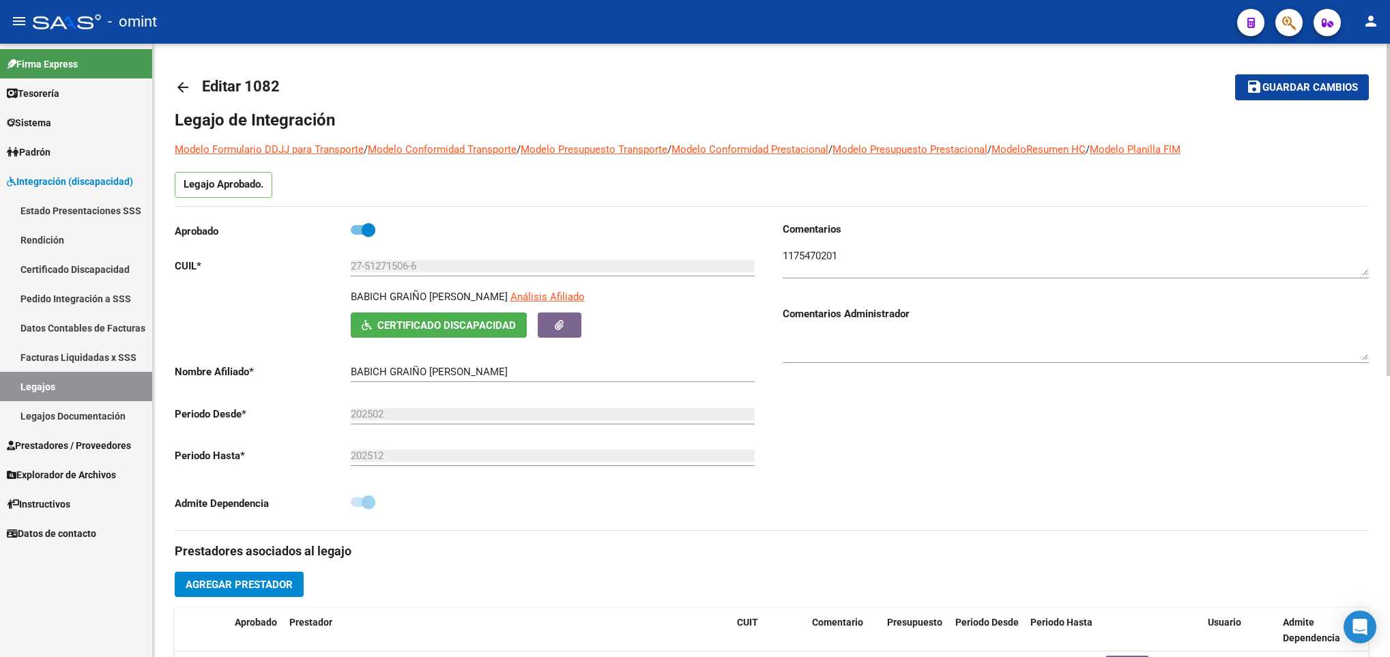
click at [176, 87] on mat-icon "arrow_back" at bounding box center [183, 87] width 16 height 16
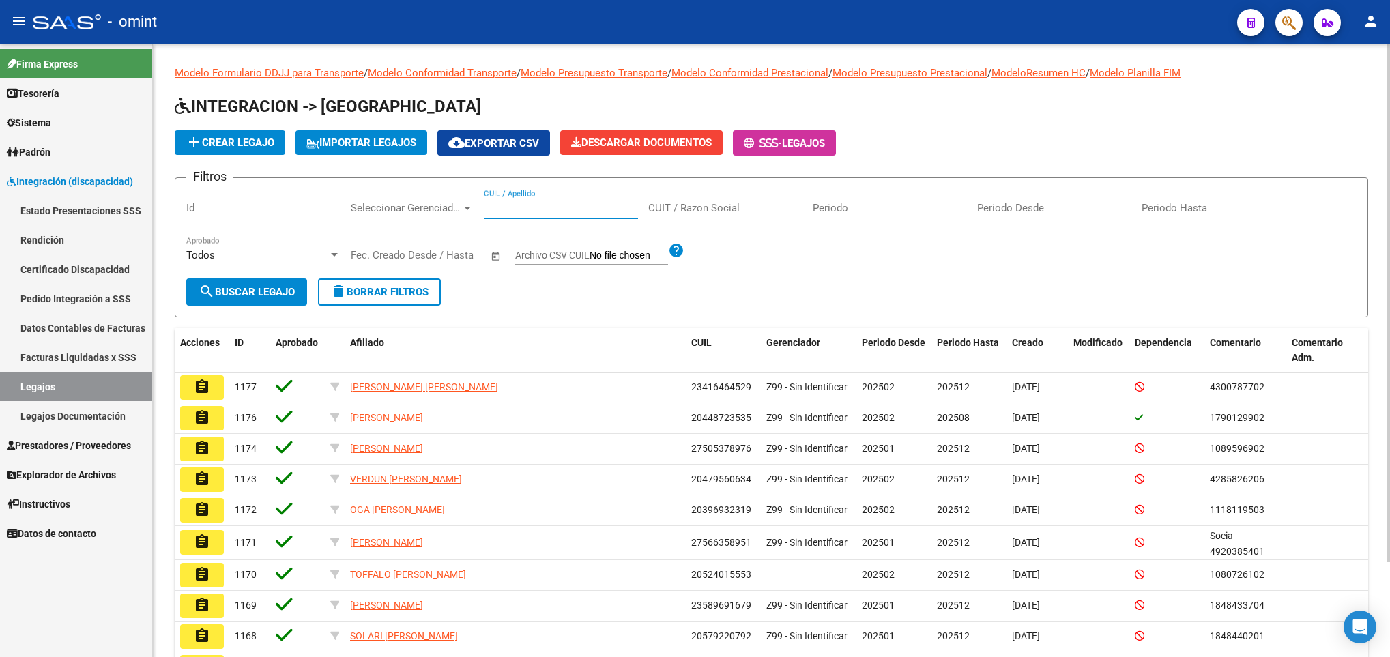
click at [566, 207] on input "CUIL / Apellido" at bounding box center [561, 208] width 154 height 12
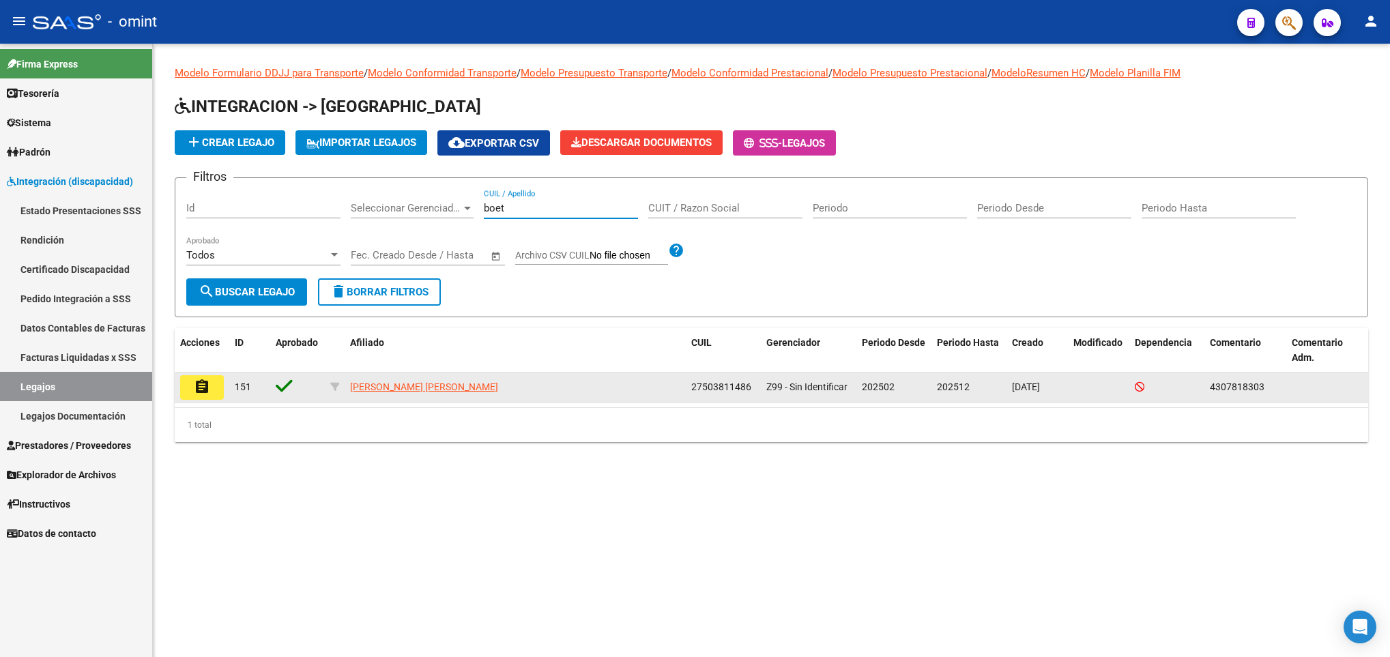
type input "boet"
click at [199, 385] on mat-icon "assignment" at bounding box center [202, 387] width 16 height 16
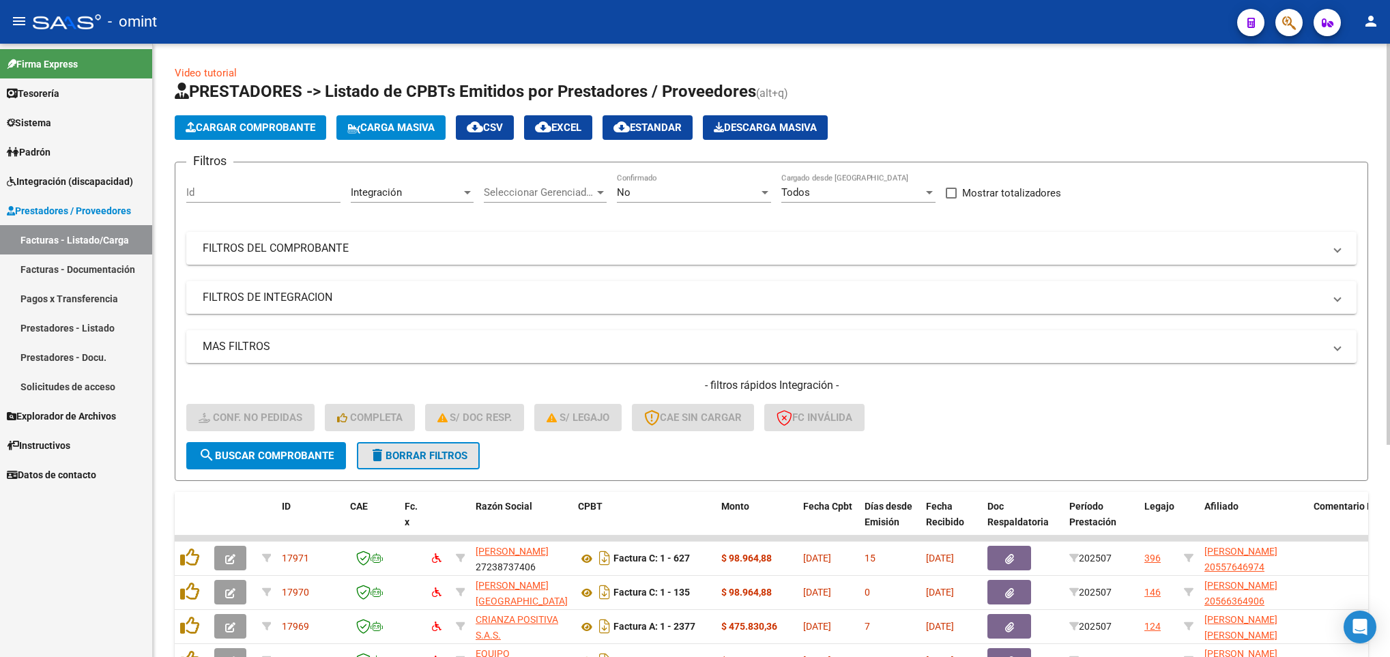
drag, startPoint x: 0, startPoint y: 0, endPoint x: 428, endPoint y: 457, distance: 626.2
click at [428, 457] on span "delete Borrar Filtros" at bounding box center [418, 456] width 98 height 12
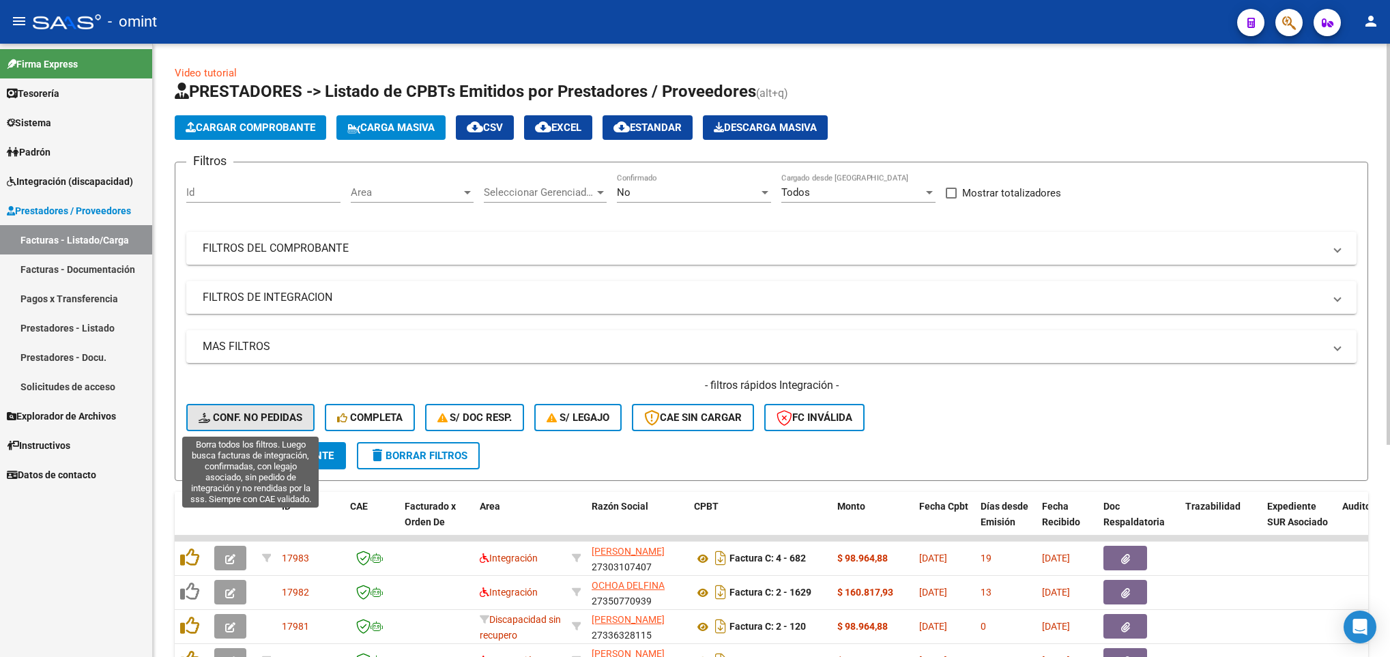
click at [259, 418] on span "Conf. no pedidas" at bounding box center [251, 417] width 104 height 12
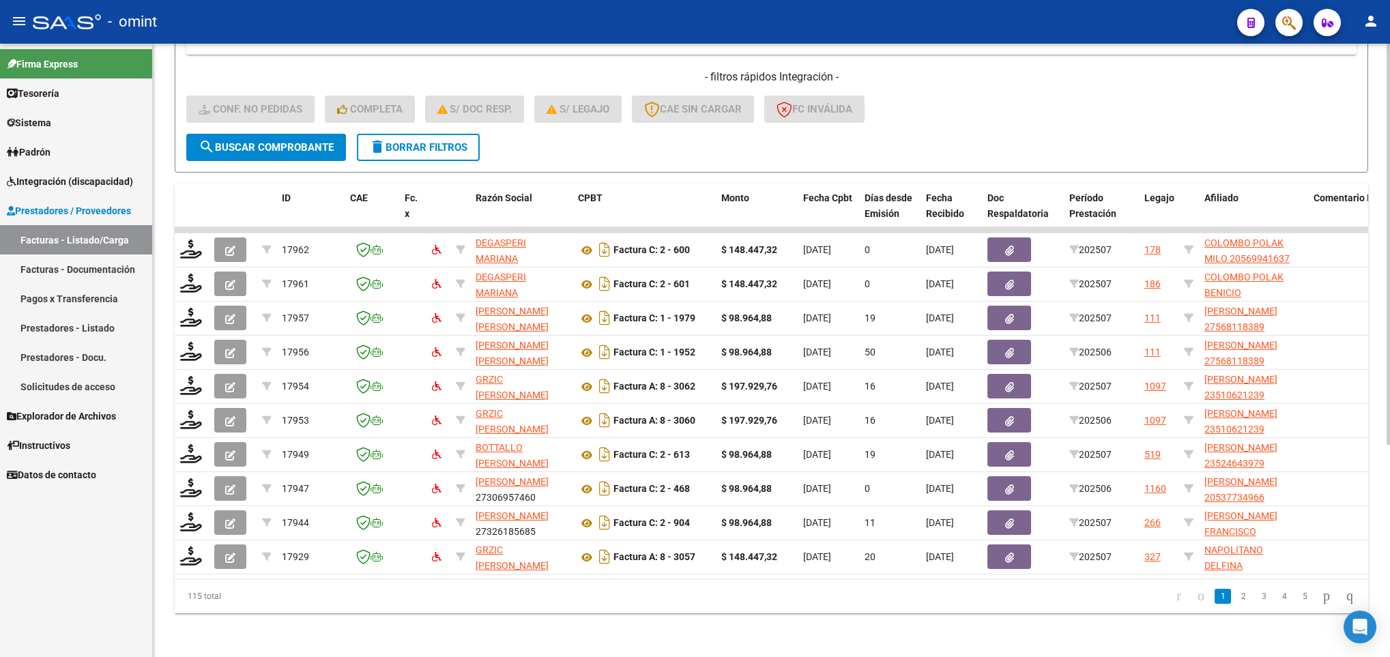
scroll to position [324, 0]
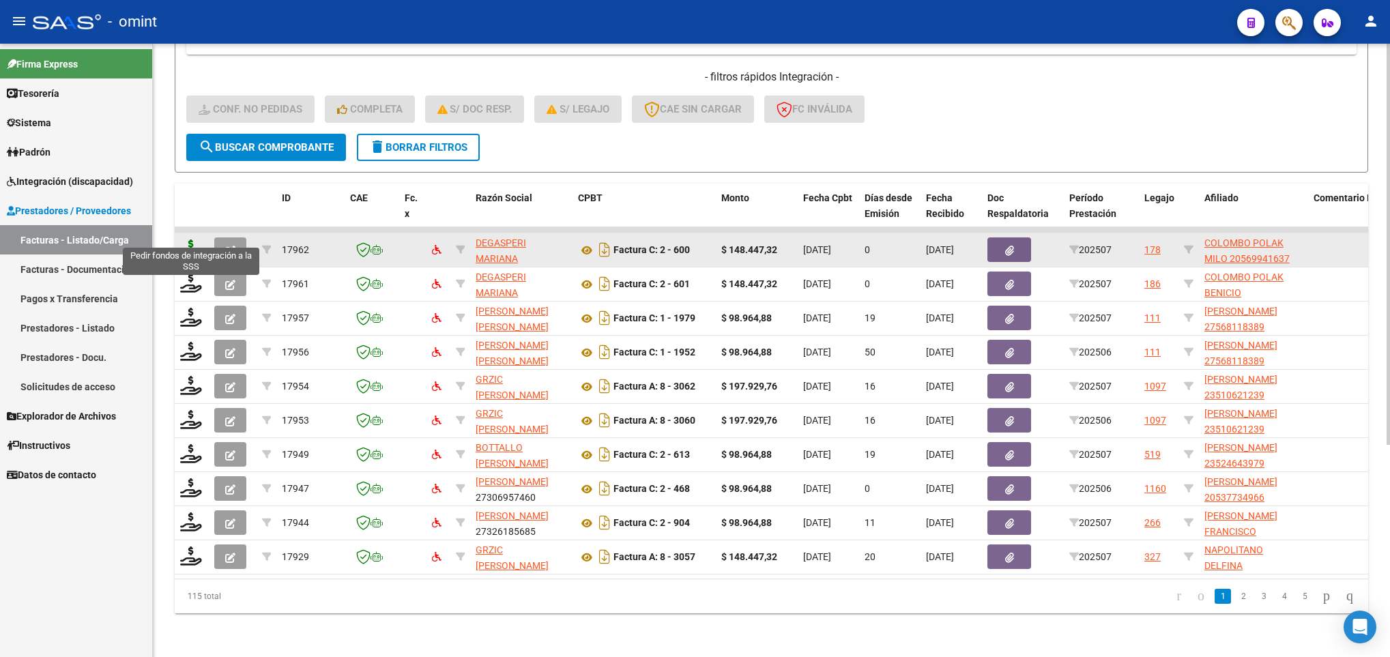
click at [190, 240] on icon at bounding box center [191, 249] width 22 height 19
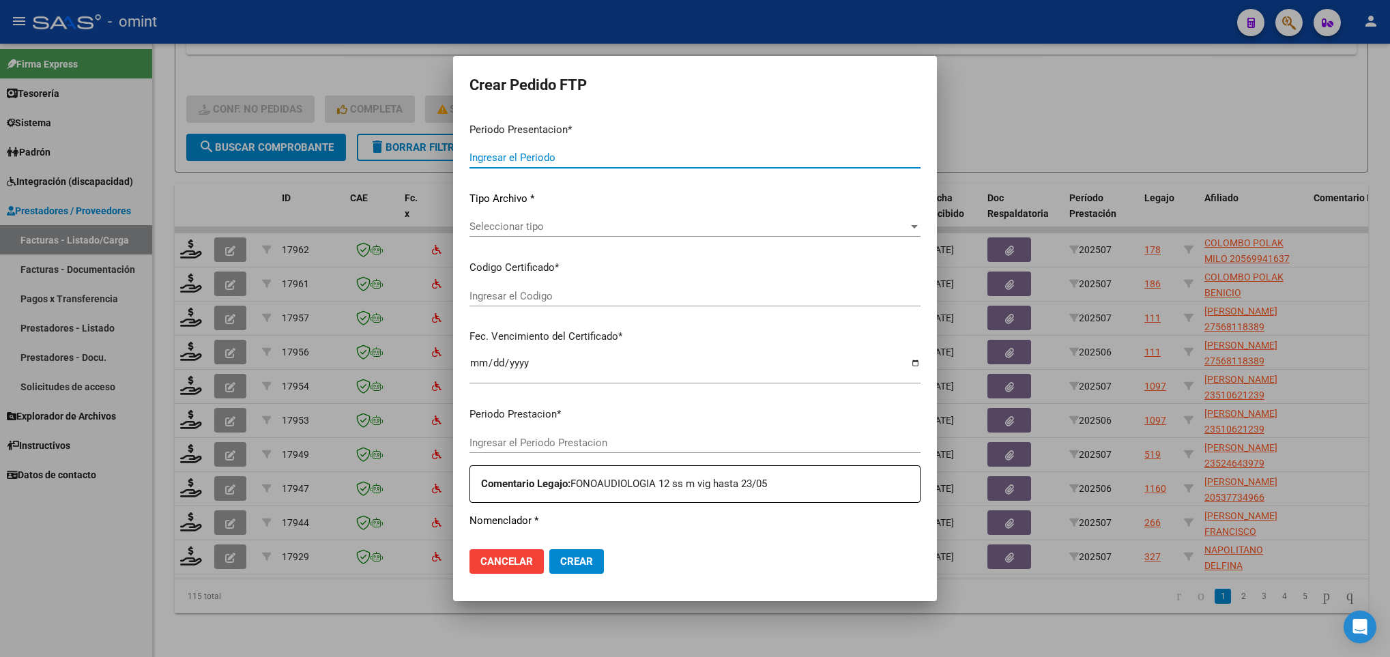
type input "202507"
type input "$ 148.447,32"
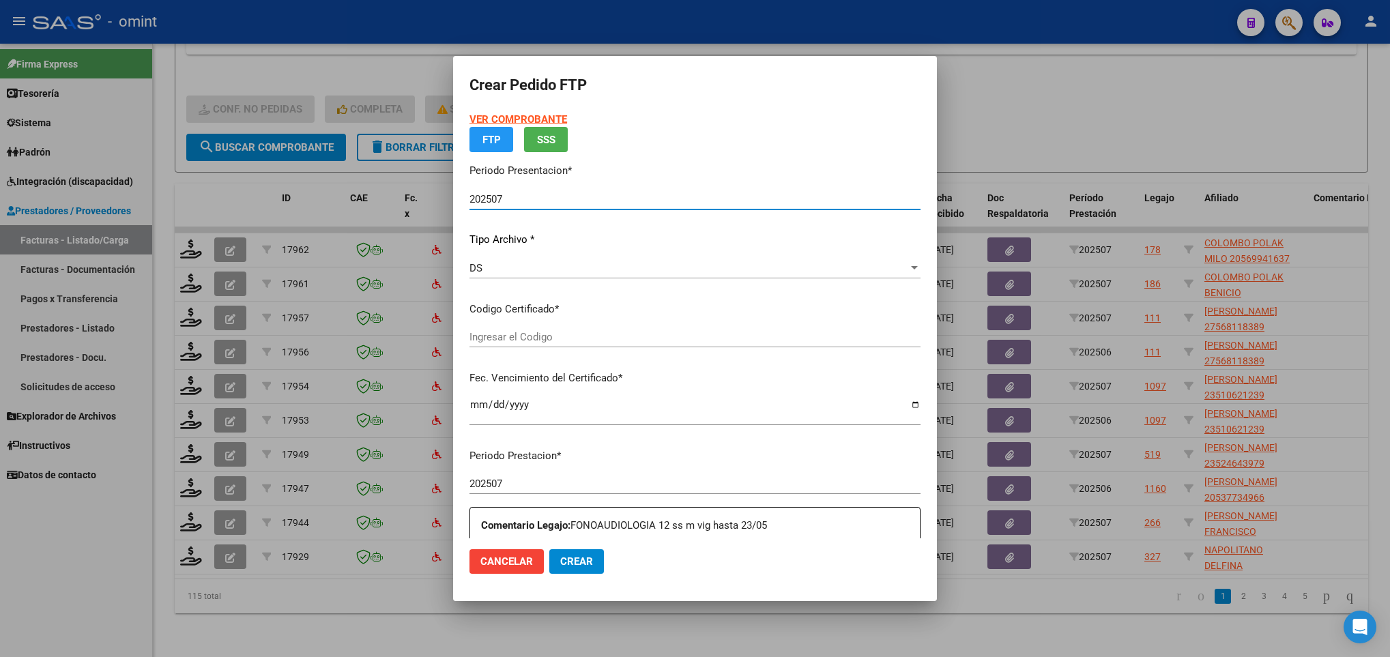
type input "1237789009"
type input "2030-04-30"
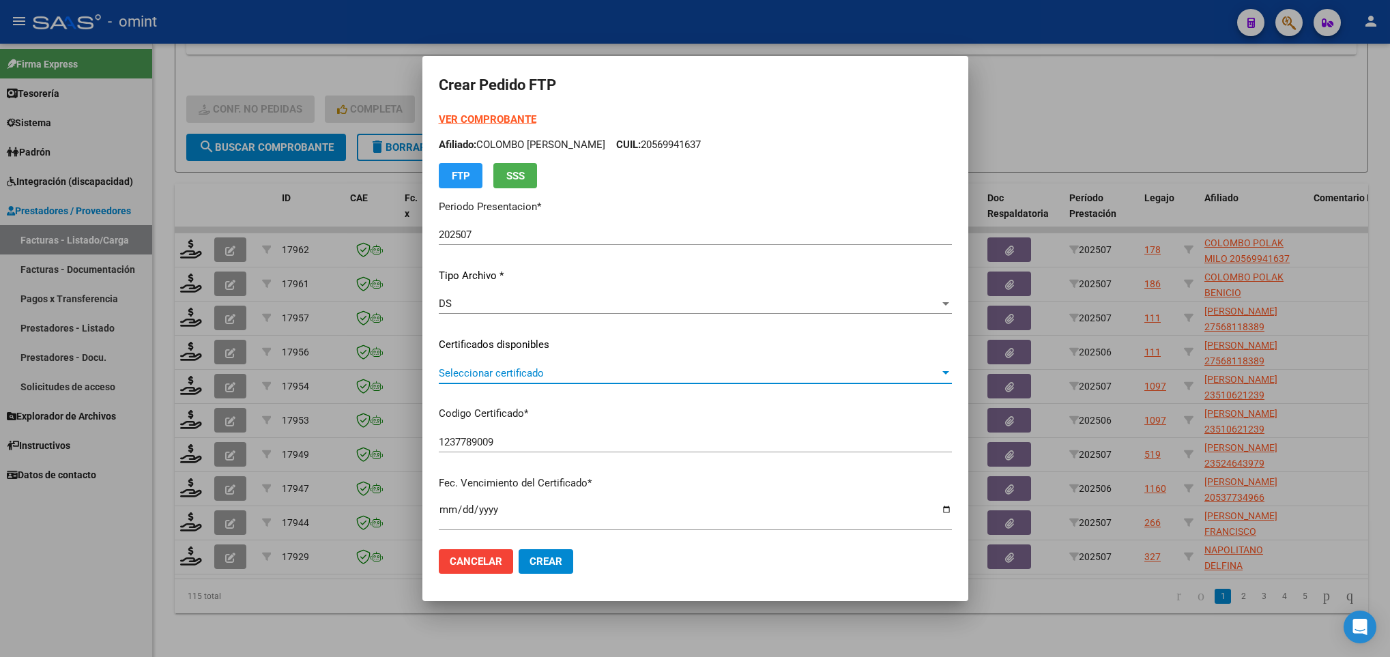
click at [545, 371] on span "Seleccionar certificado" at bounding box center [689, 373] width 501 height 12
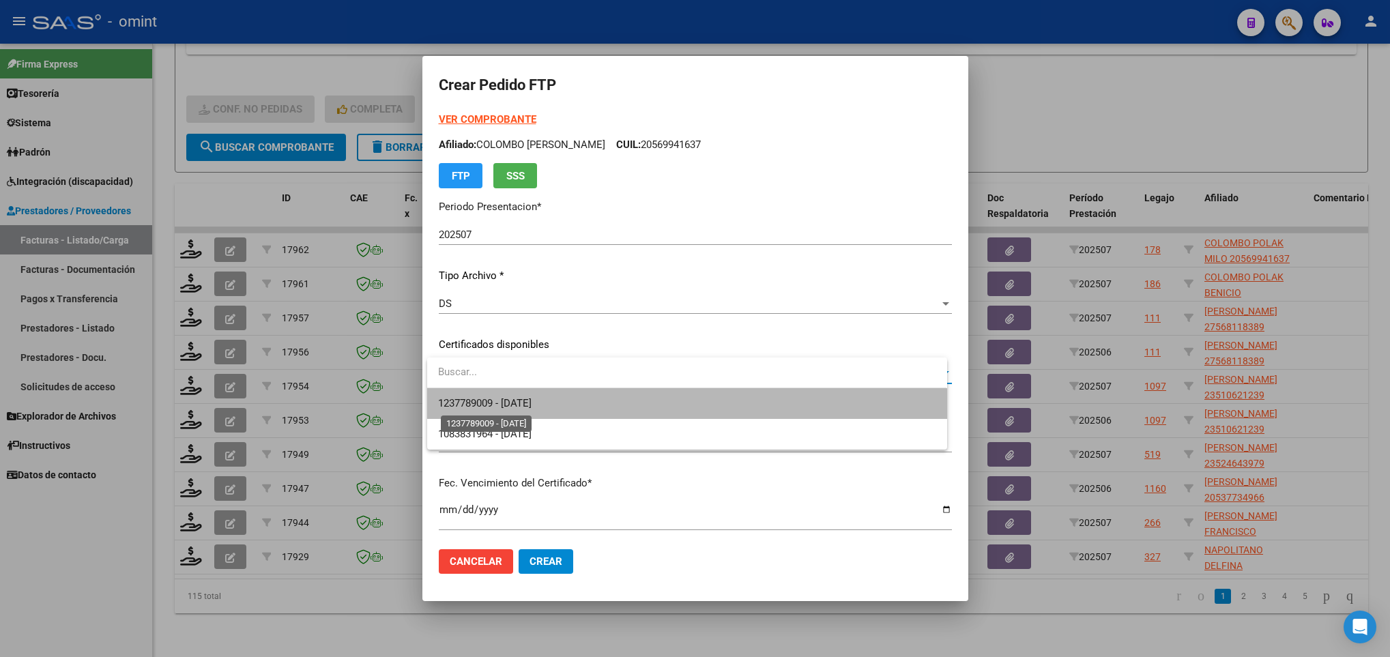
click at [532, 405] on span "1237789009 - 2030-04-30" at bounding box center [484, 403] width 93 height 12
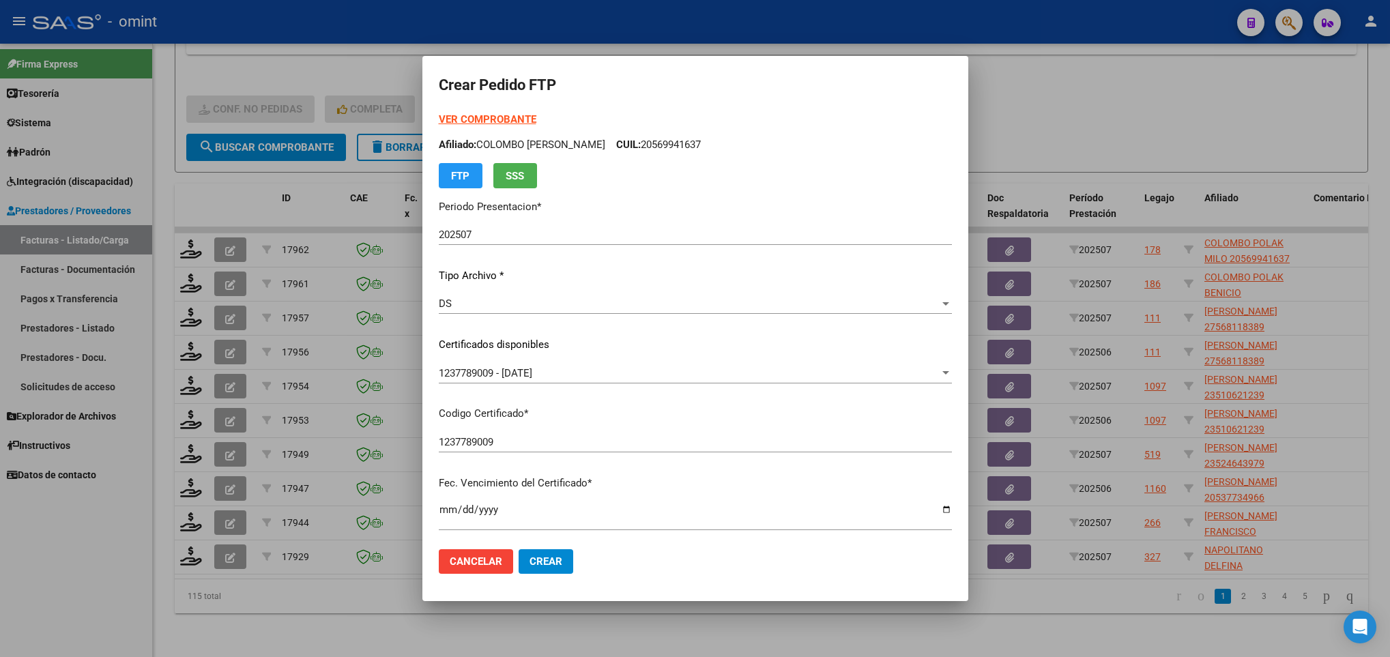
scroll to position [278, 0]
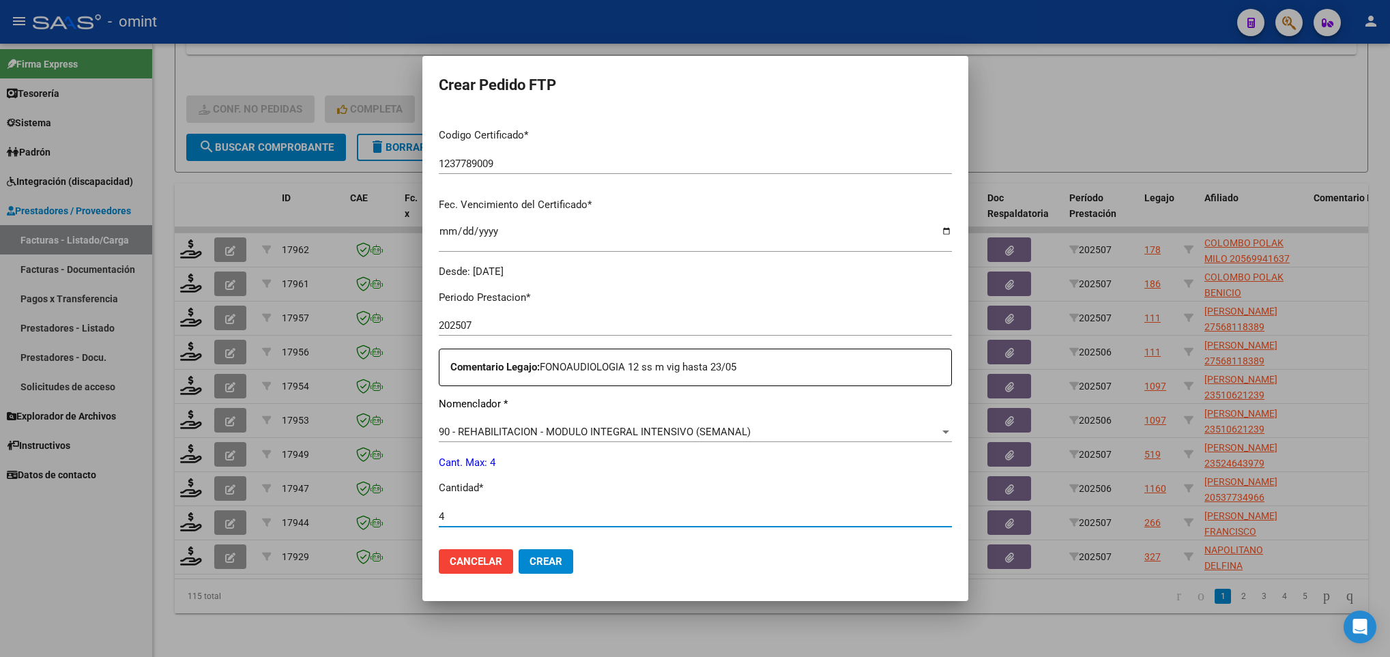
type input "4"
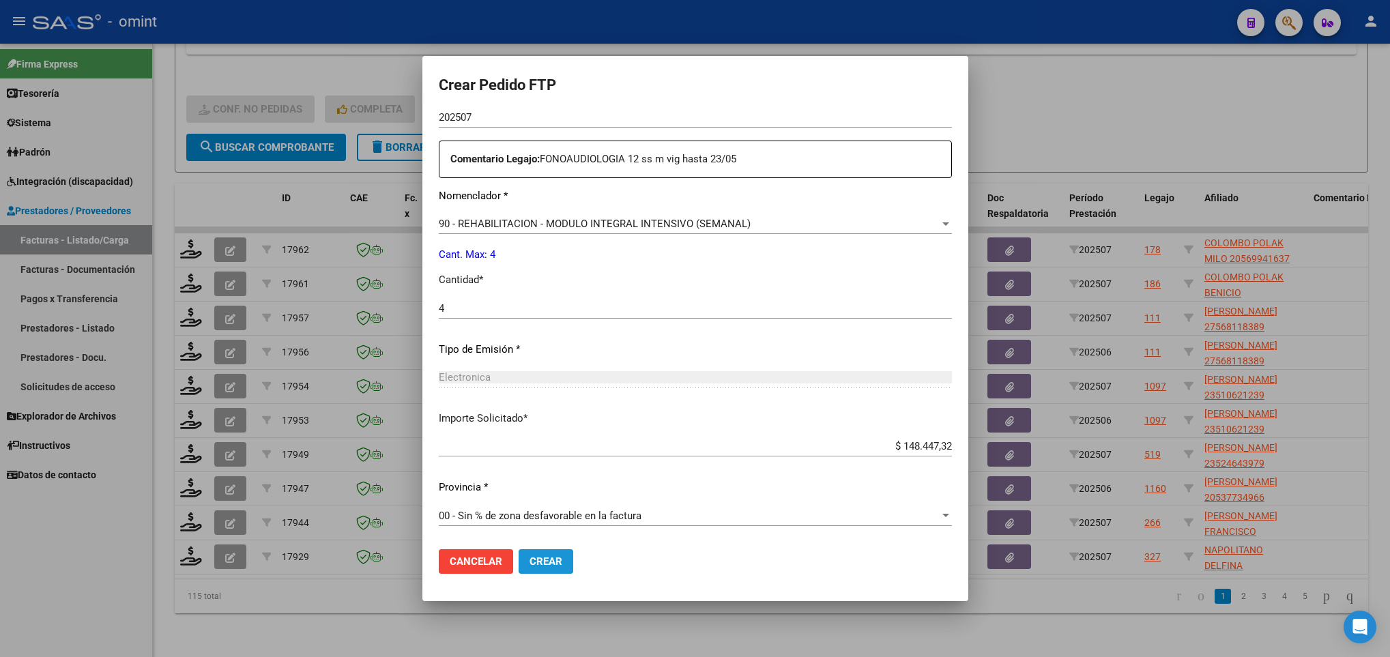
click at [557, 560] on span "Crear" at bounding box center [546, 561] width 33 height 12
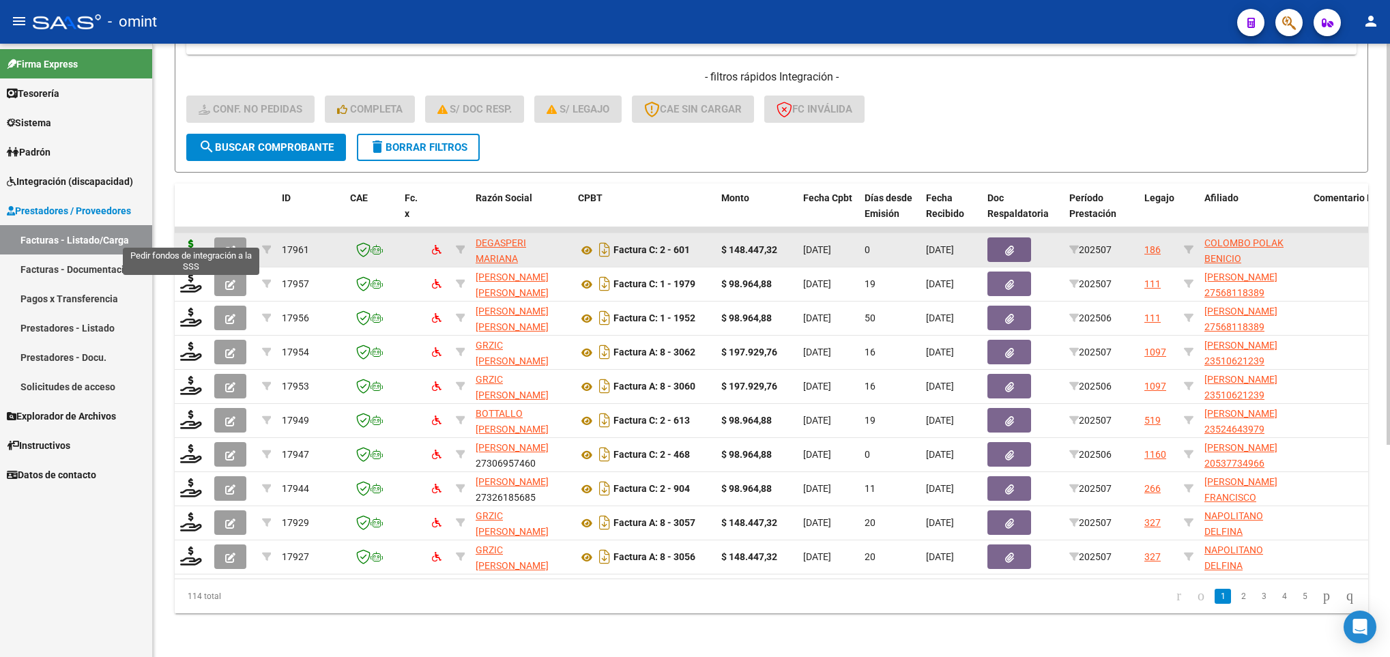
click at [197, 240] on icon at bounding box center [191, 249] width 22 height 19
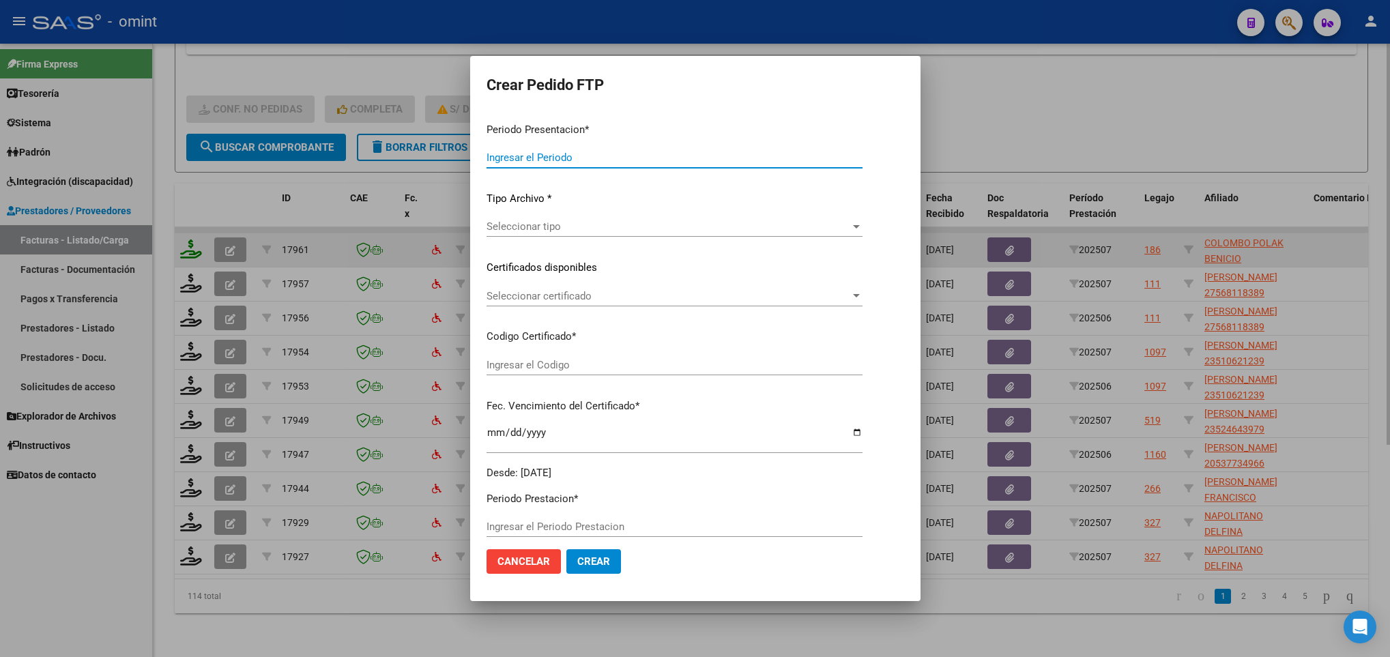
type input "202507"
type input "$ 148.447,32"
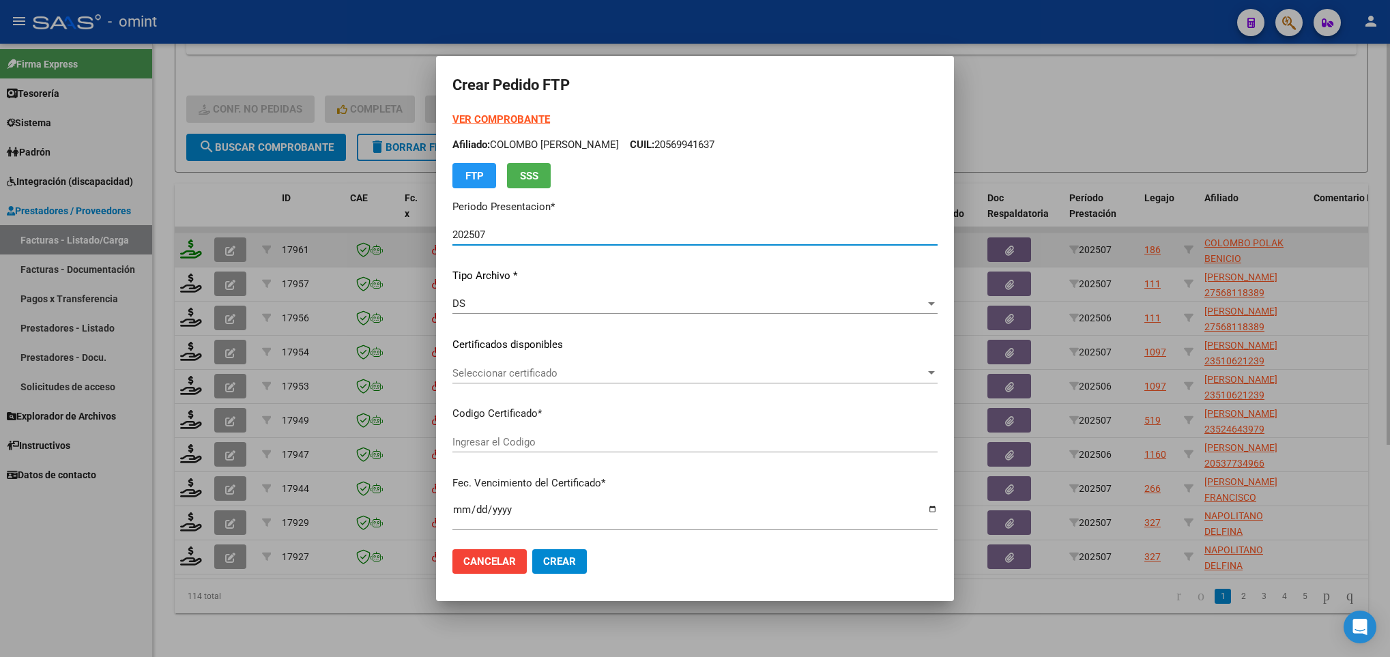
type input "3299709830"
type input "2025-02-09"
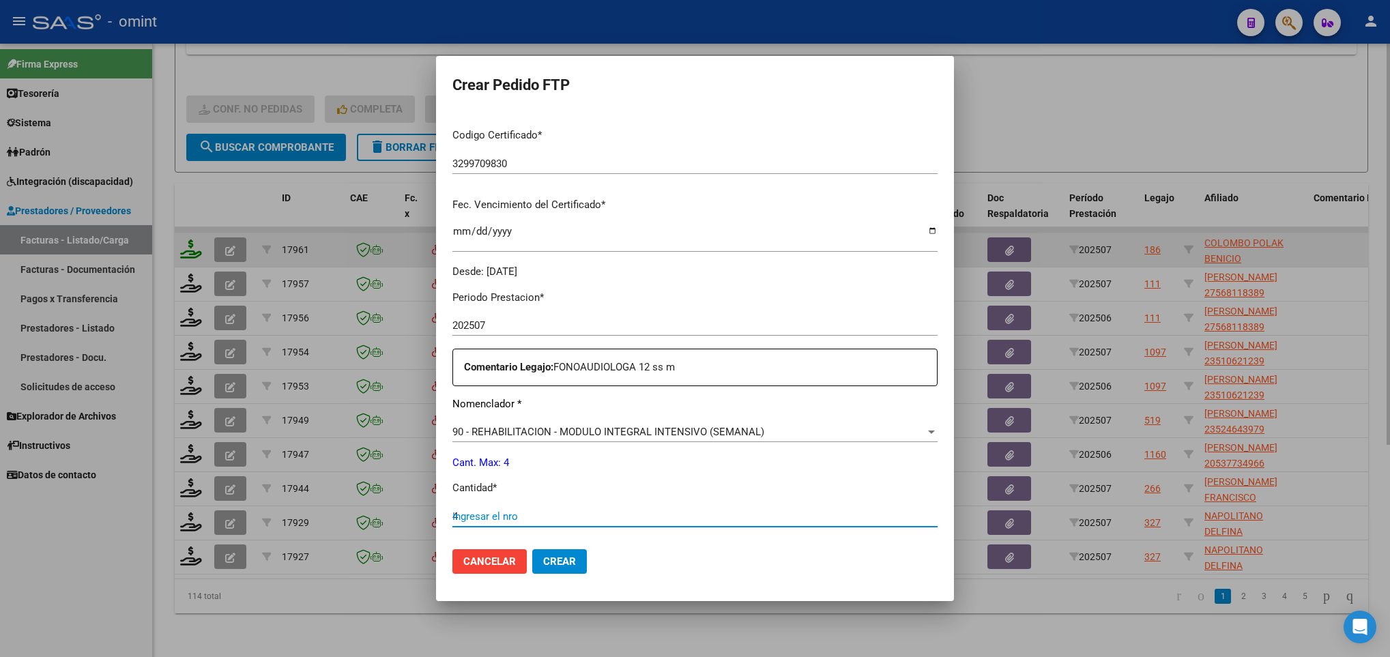
type input "4"
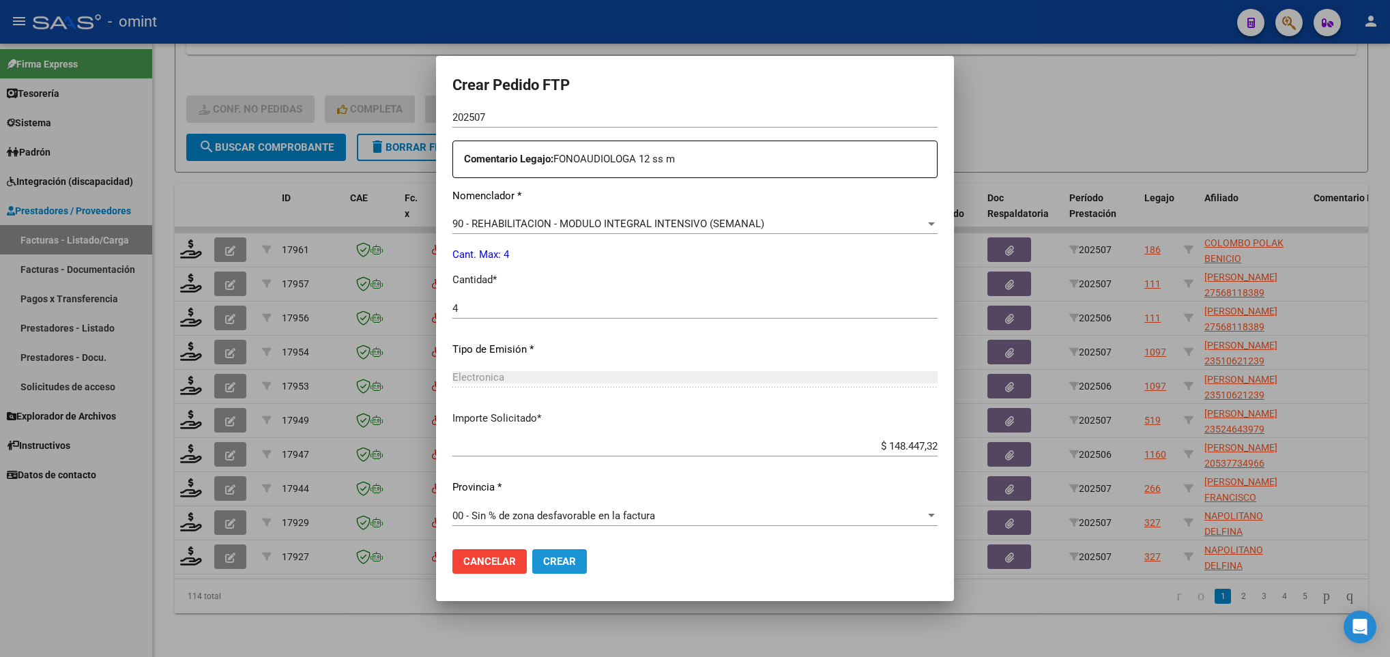
click at [553, 566] on span "Crear" at bounding box center [559, 561] width 33 height 12
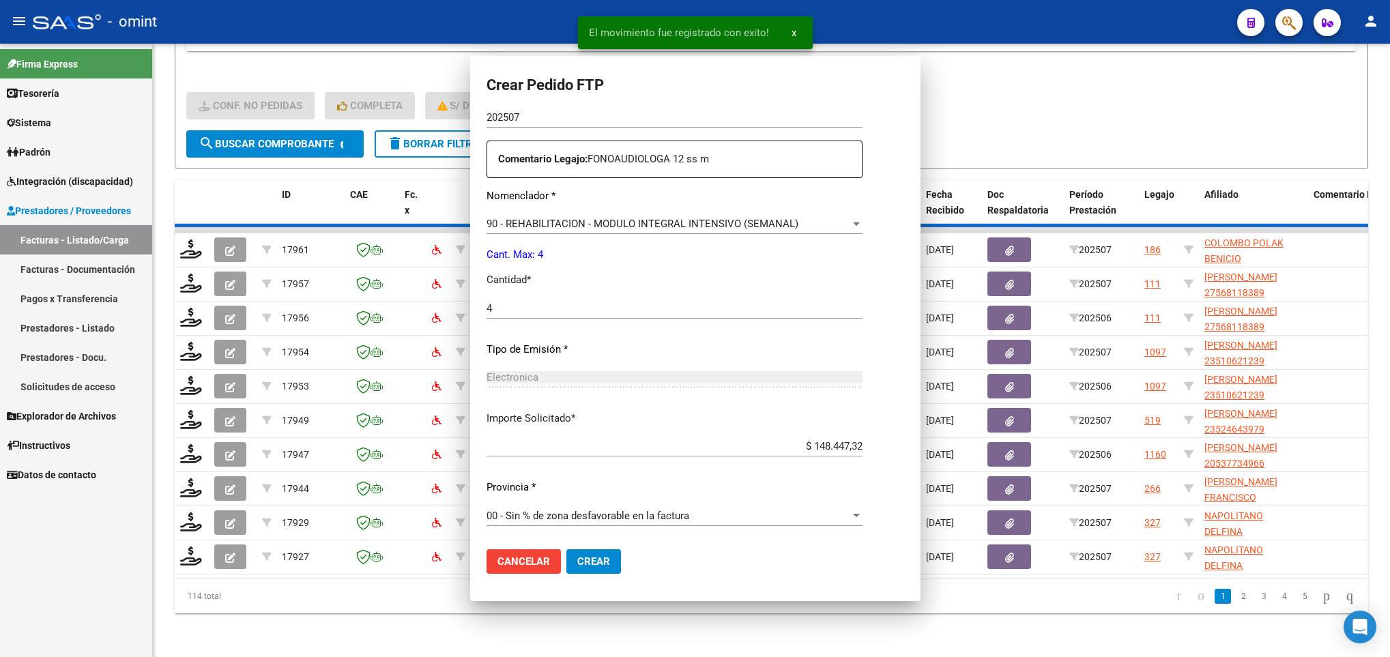
scroll to position [410, 0]
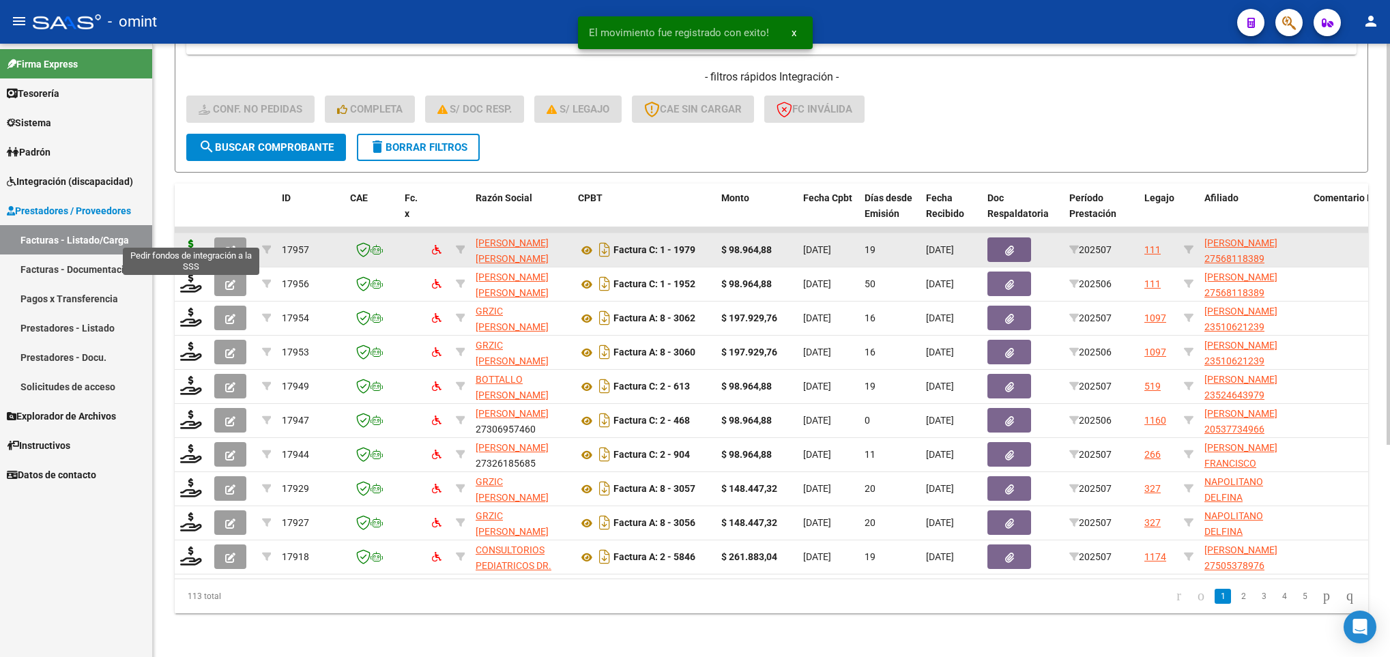
click at [188, 242] on icon at bounding box center [191, 249] width 22 height 19
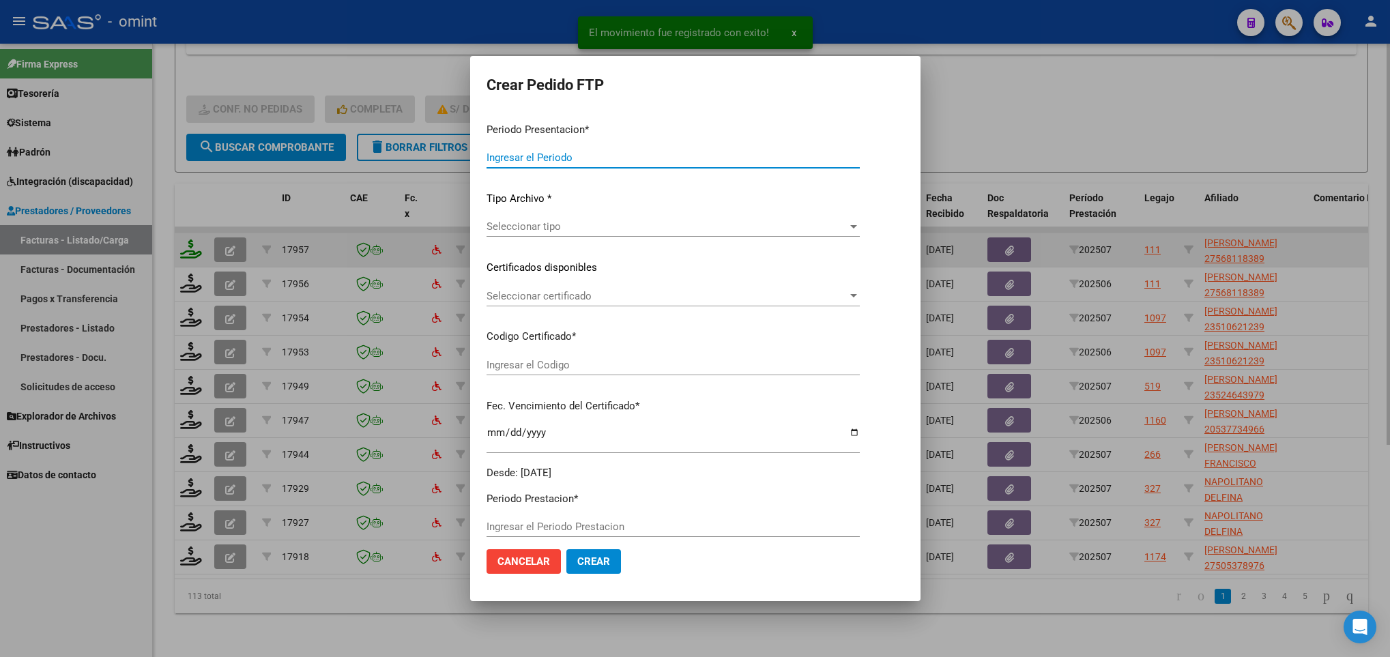
type input "202507"
type input "$ 98.964,88"
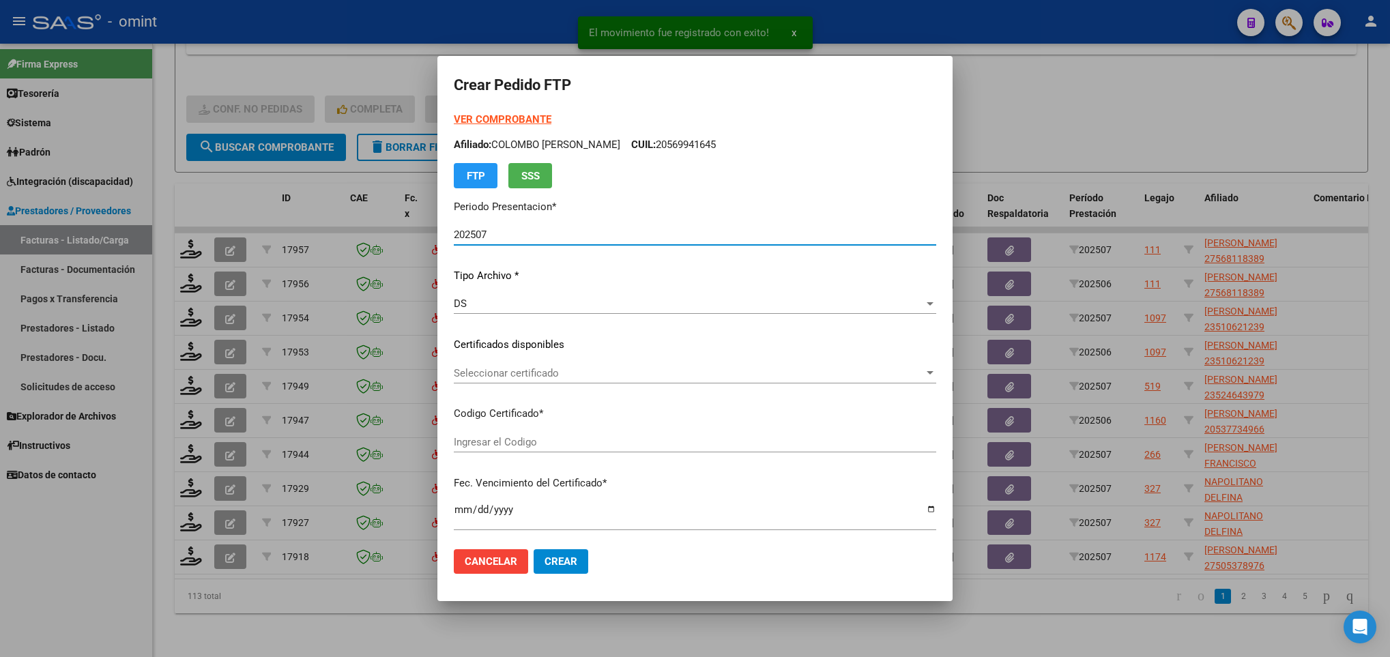
type input "6588467733"
type input "2026-01-20"
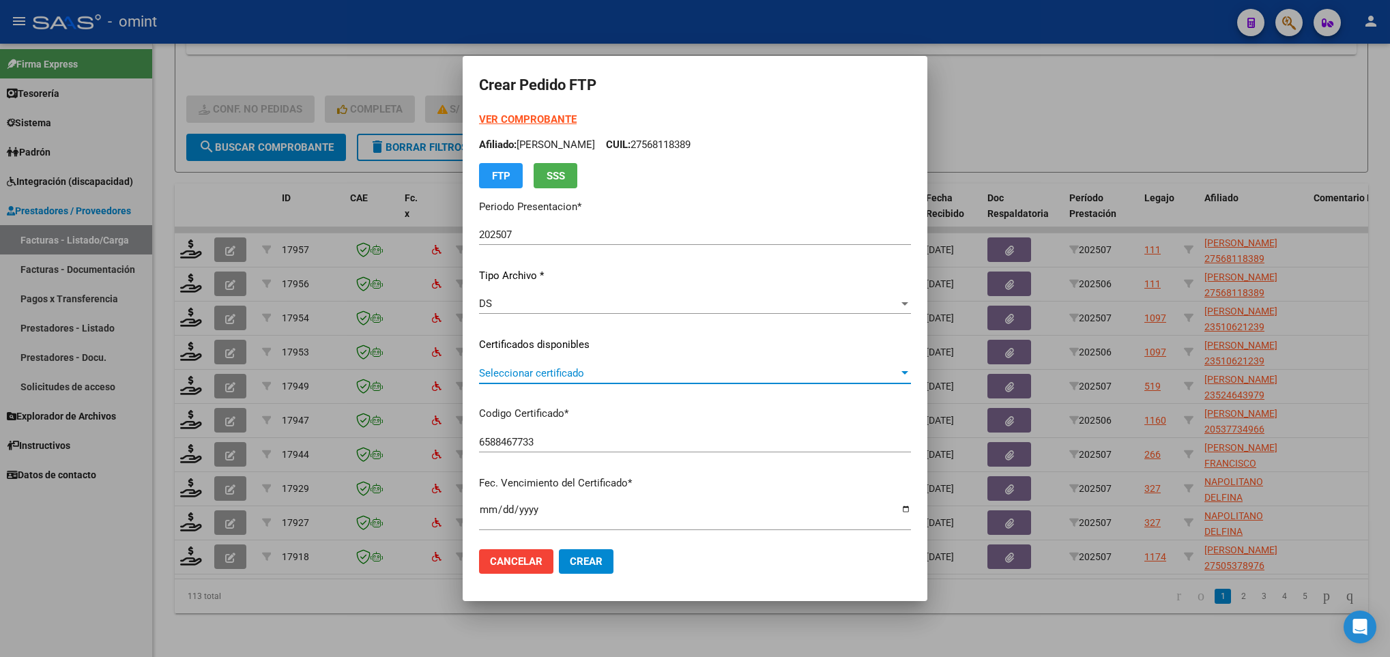
click at [762, 377] on span "Seleccionar certificado" at bounding box center [689, 373] width 420 height 12
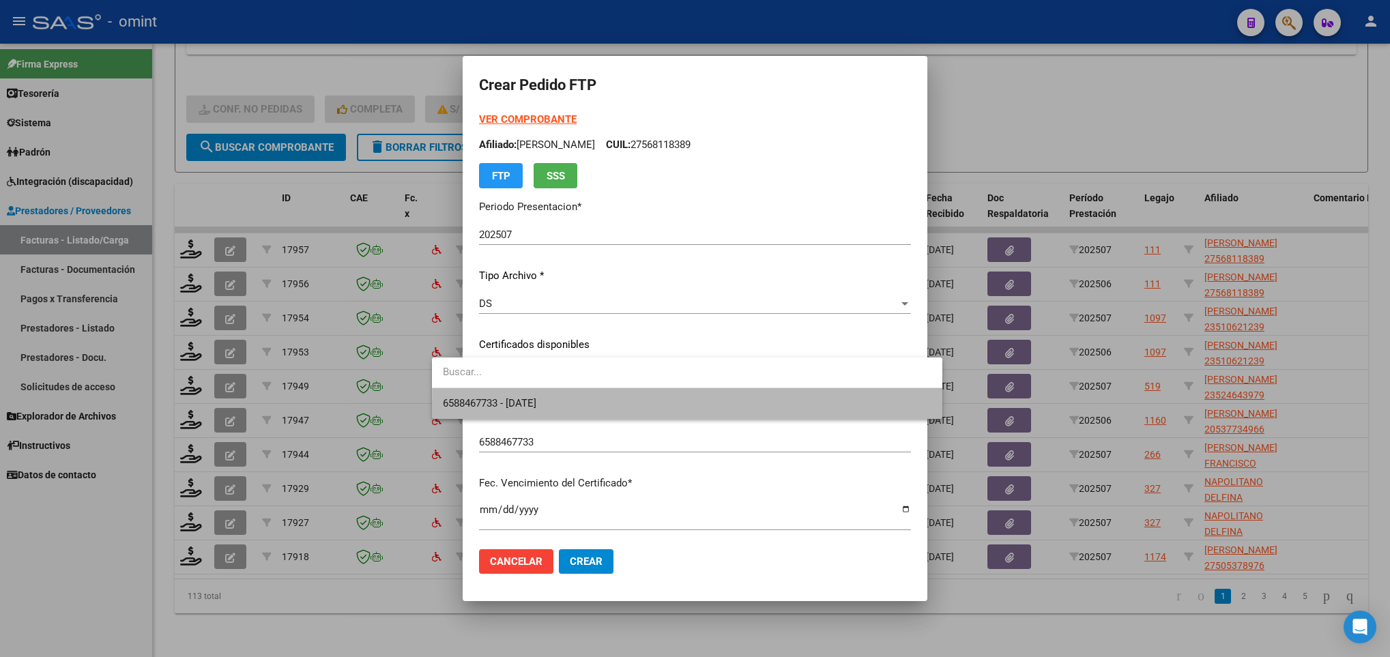
click at [770, 407] on span "6588467733 - 2026-01-20" at bounding box center [687, 403] width 489 height 31
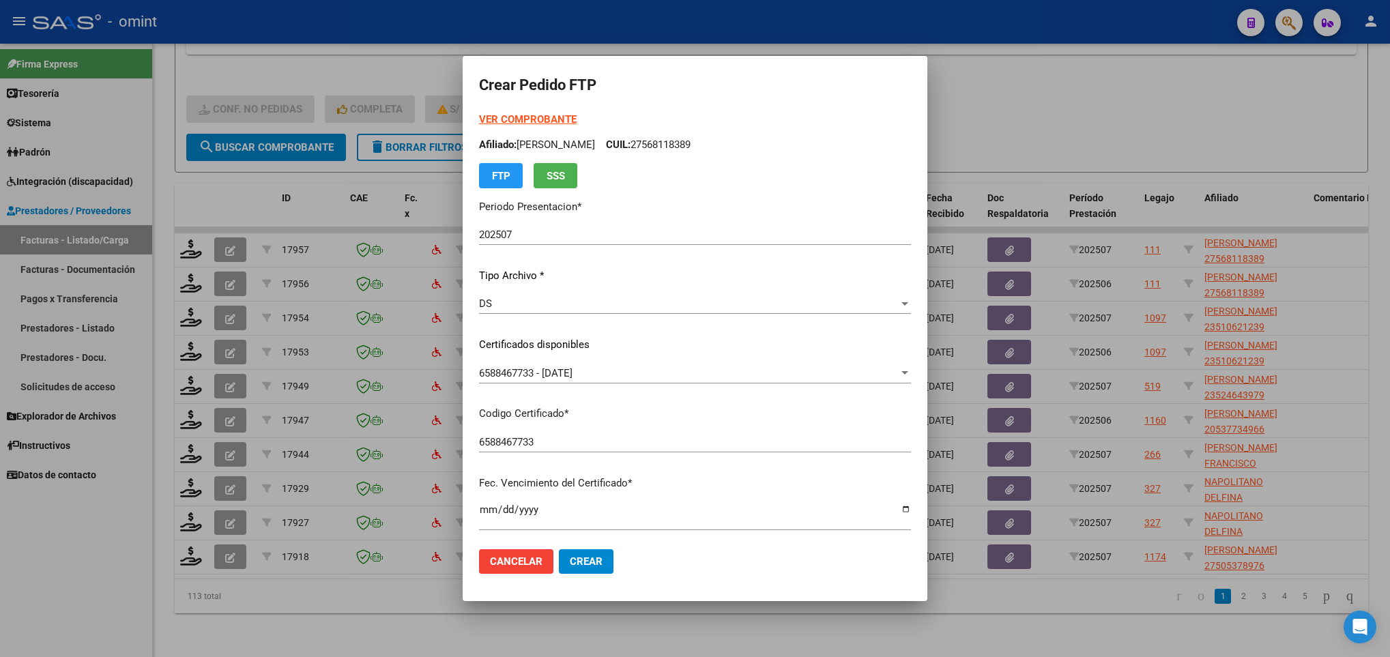
scroll to position [278, 0]
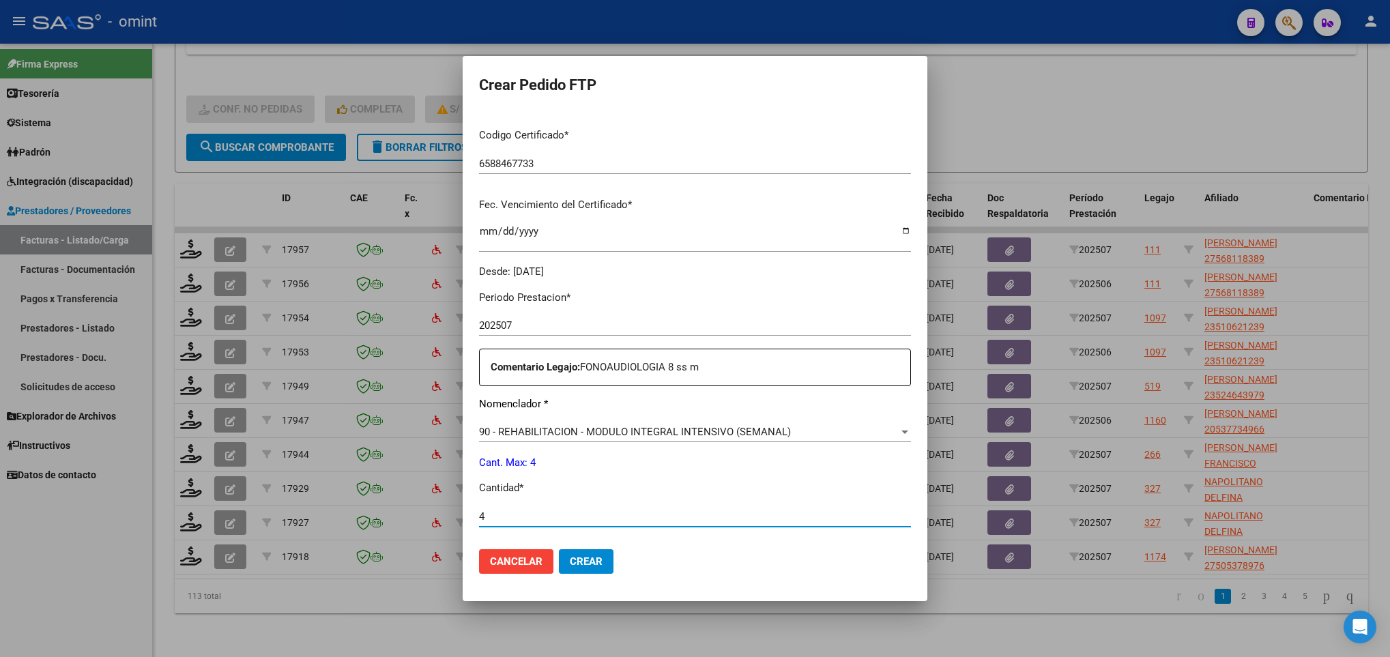
type input "4"
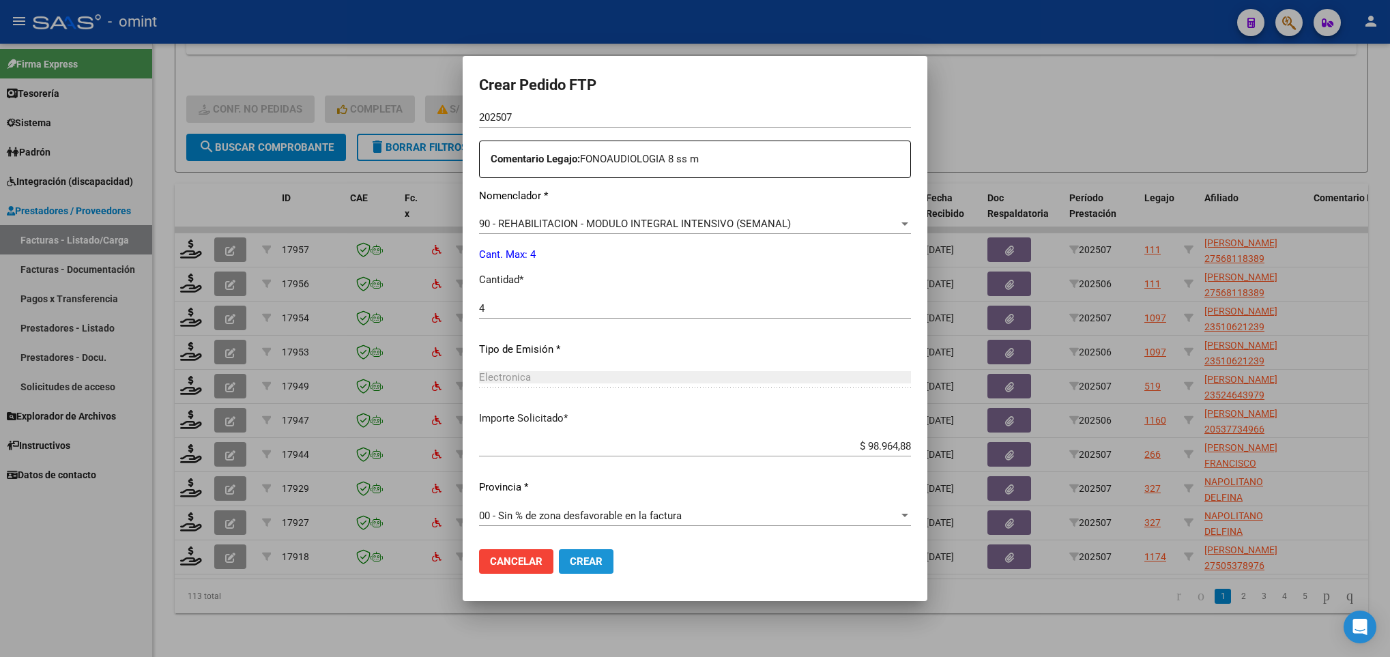
click at [570, 562] on span "Crear" at bounding box center [586, 561] width 33 height 12
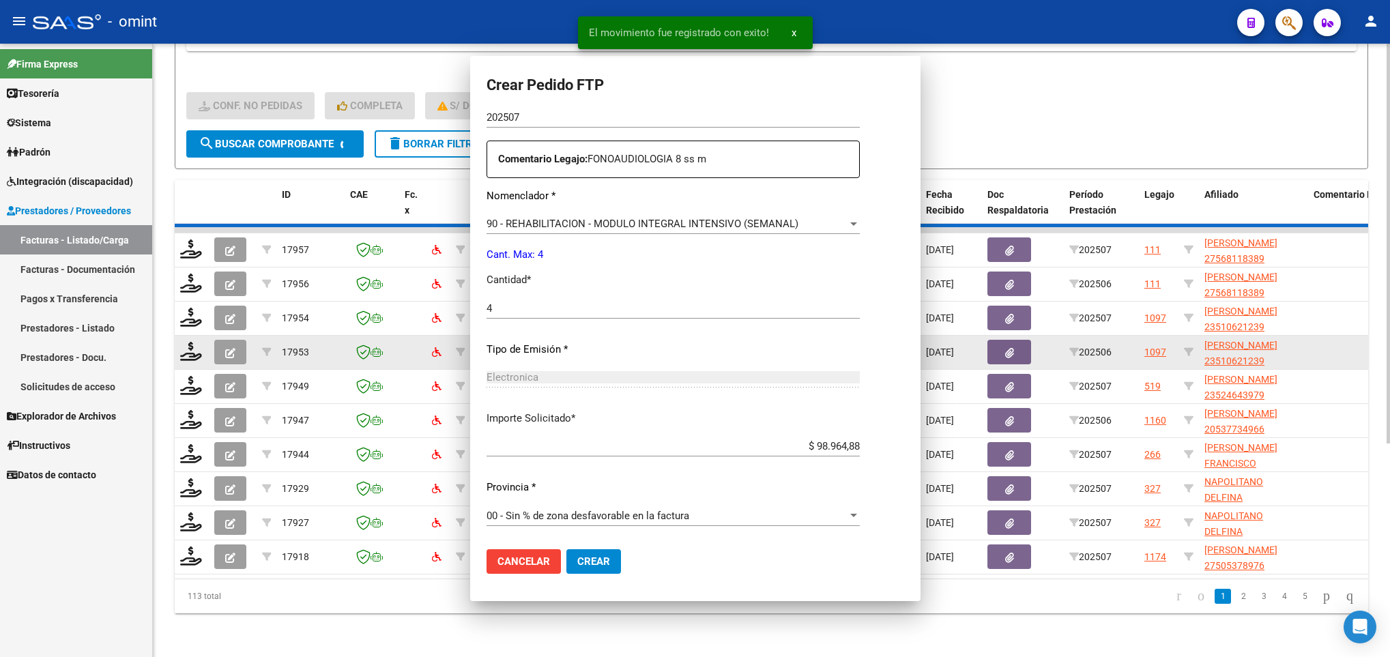
scroll to position [410, 0]
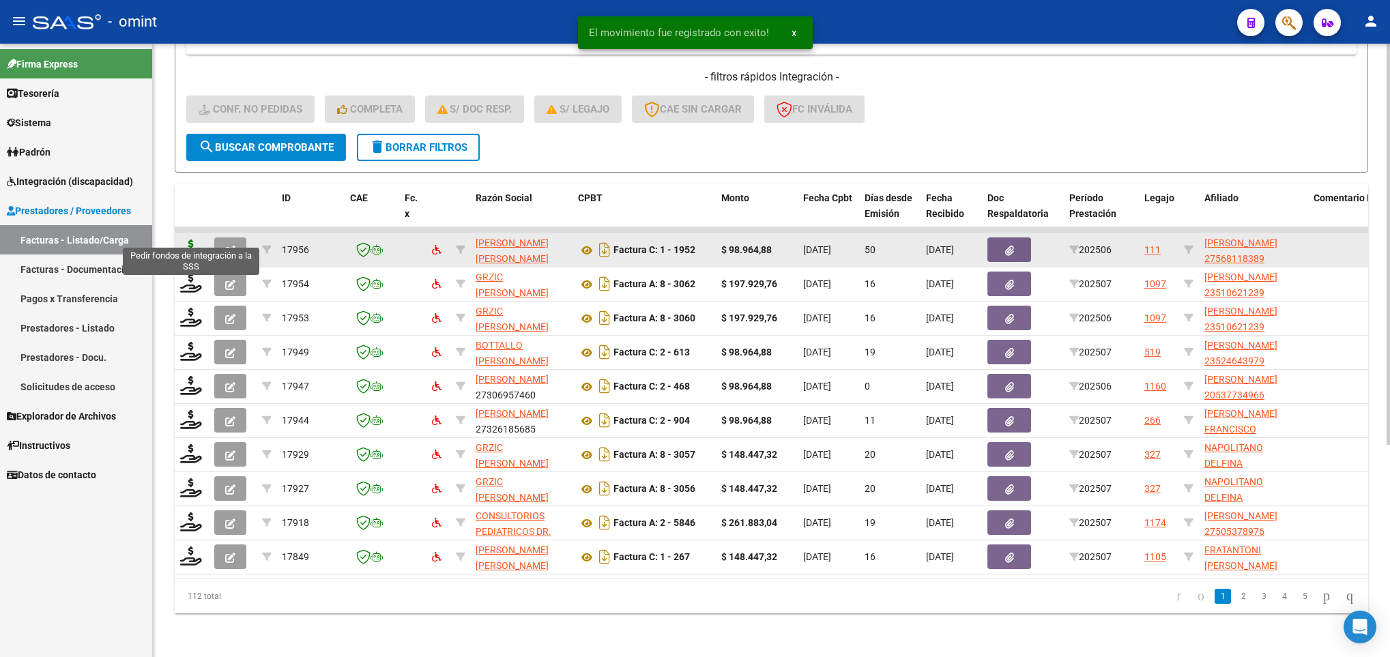
click at [192, 240] on icon at bounding box center [191, 249] width 22 height 19
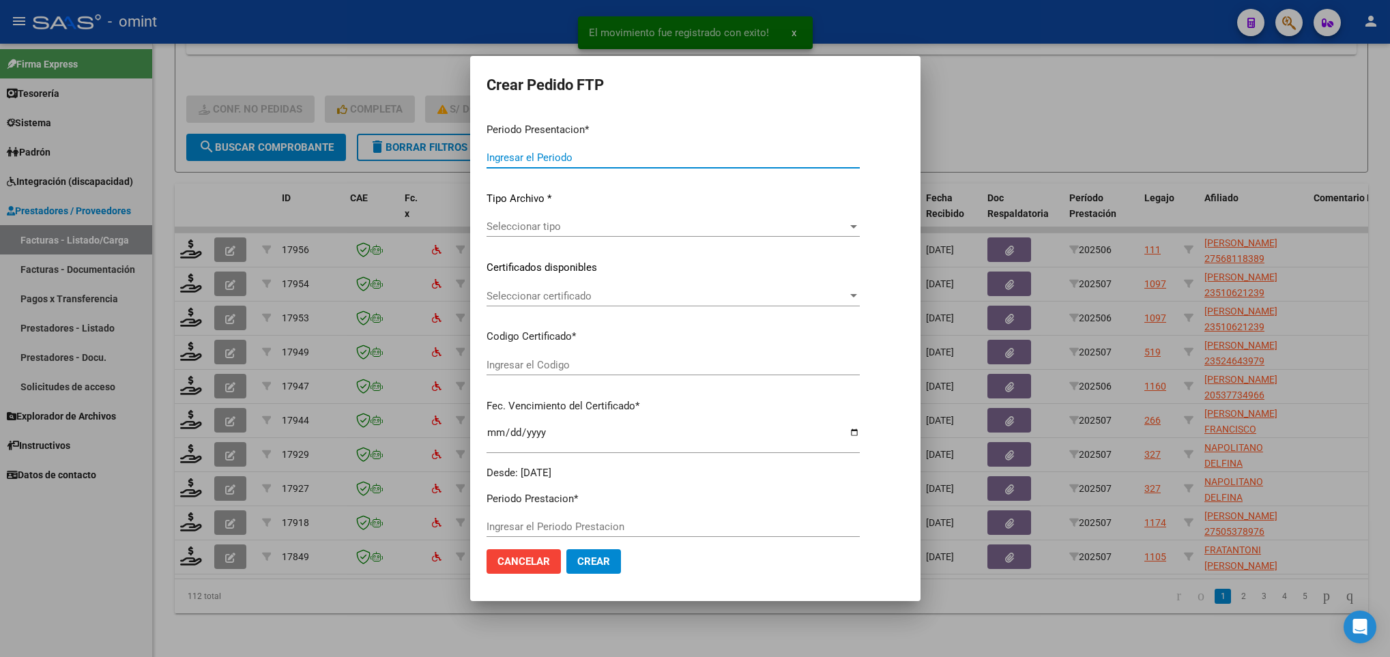
type input "202507"
type input "202506"
type input "$ 98.964,88"
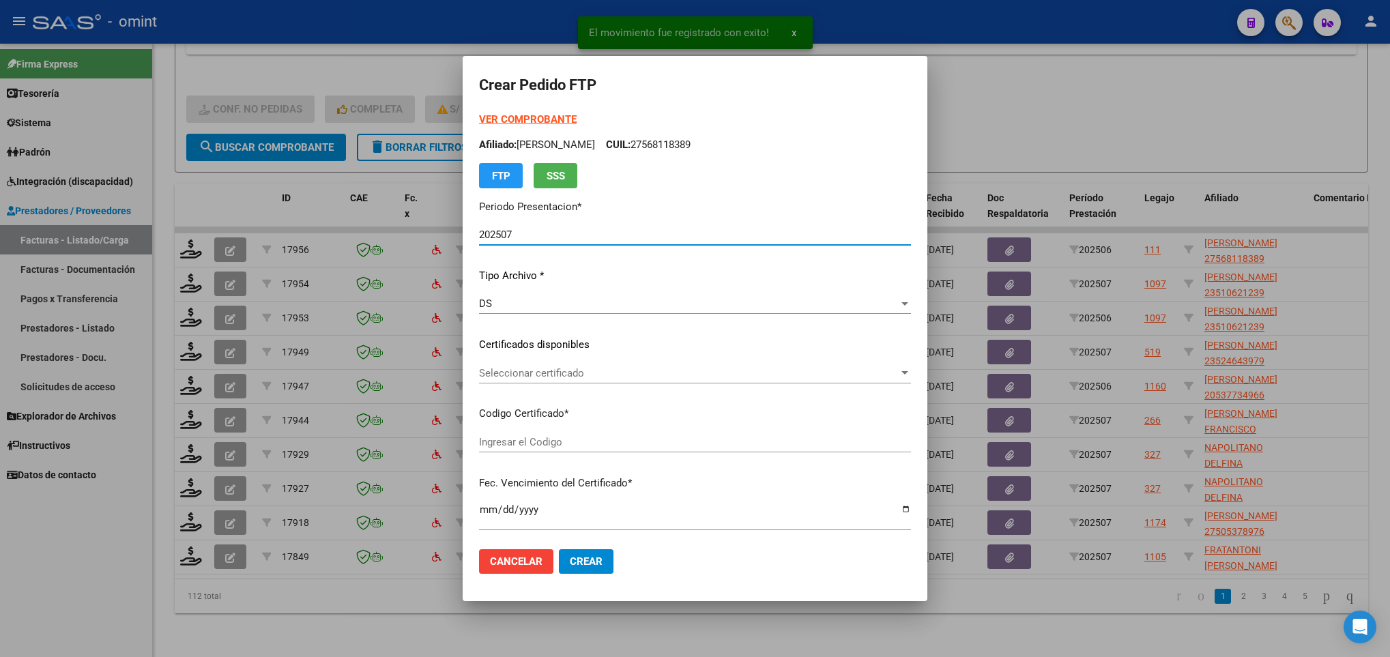
type input "6588467733"
type input "2026-01-20"
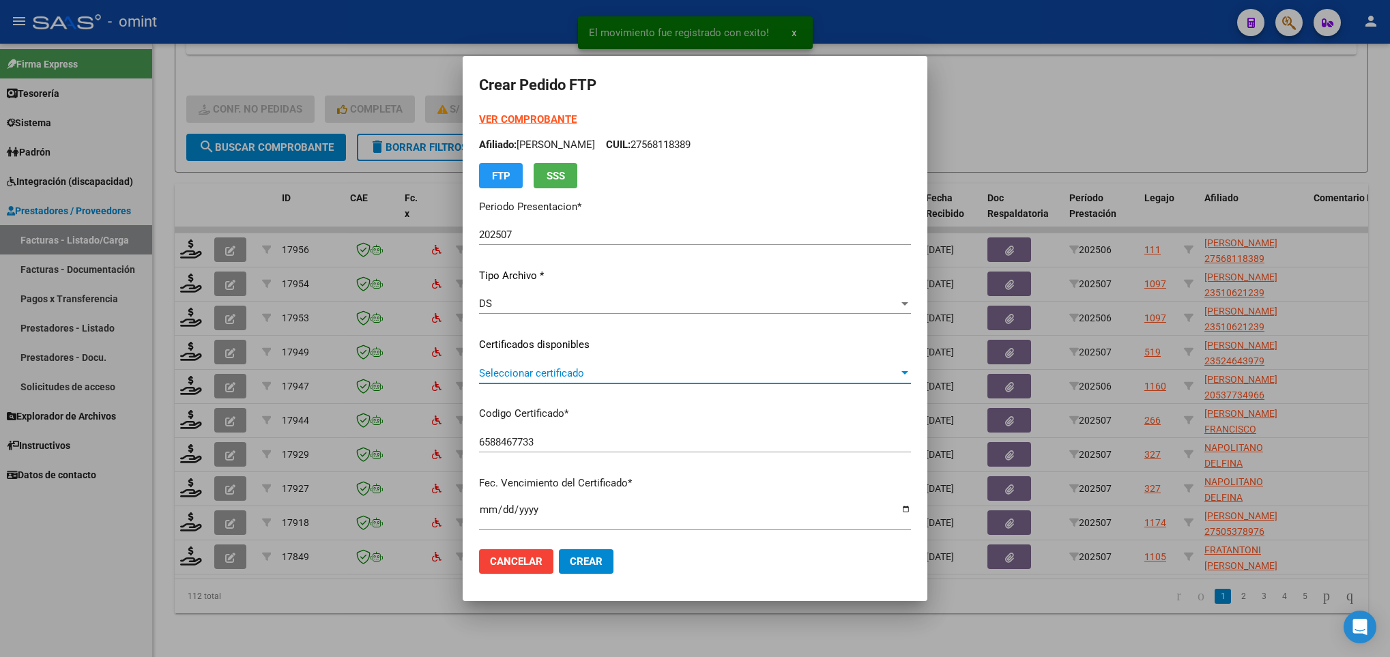
click at [489, 367] on span "Seleccionar certificado" at bounding box center [689, 373] width 420 height 12
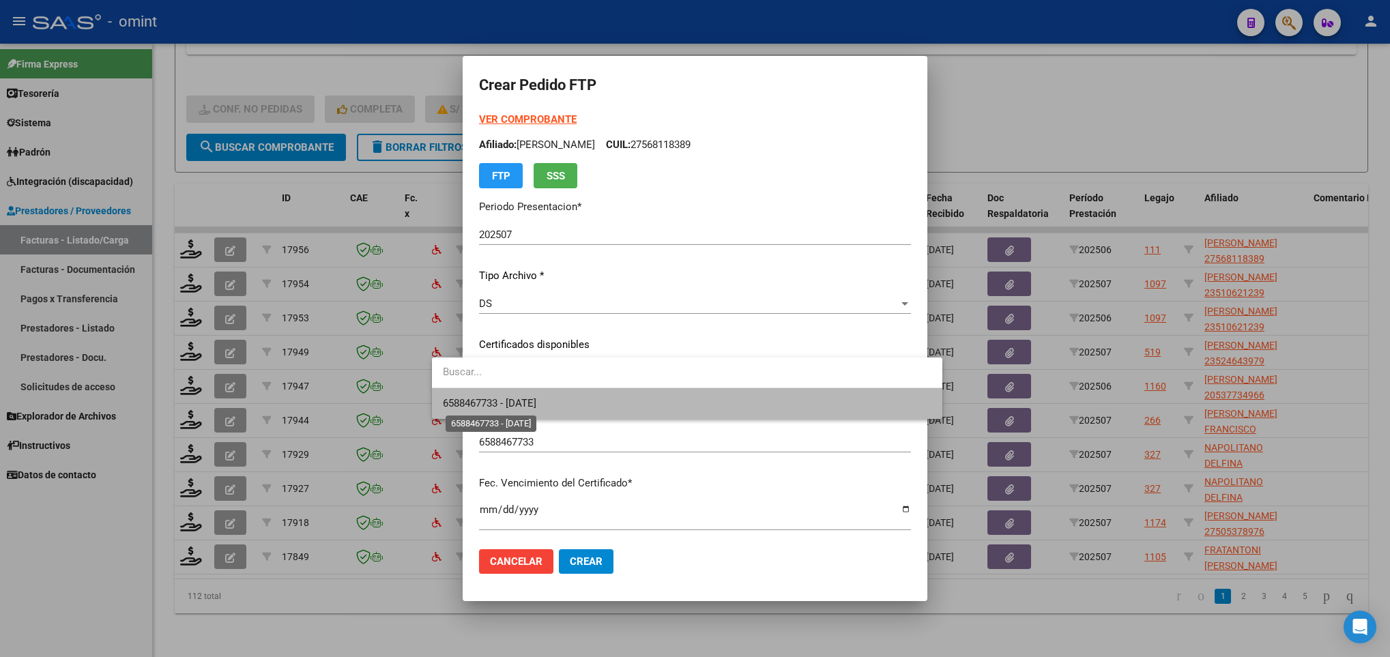
click at [516, 398] on span "6588467733 - 2026-01-20" at bounding box center [489, 403] width 93 height 12
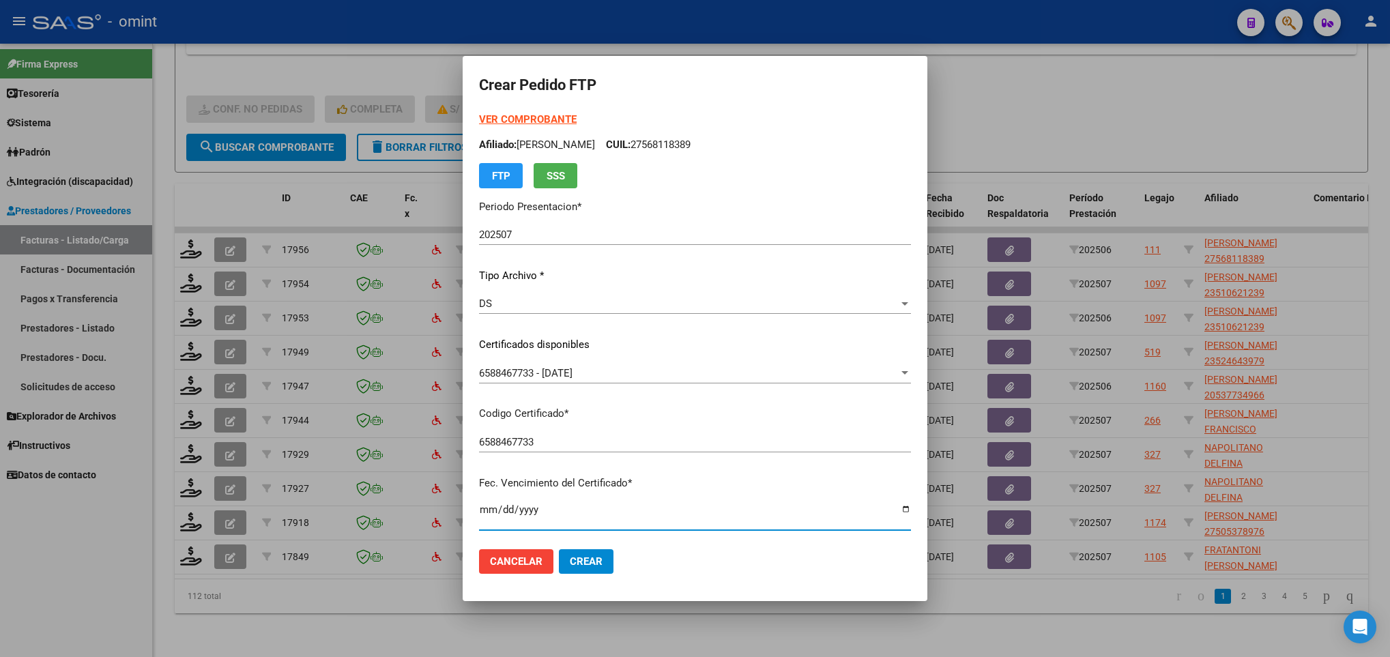
scroll to position [278, 0]
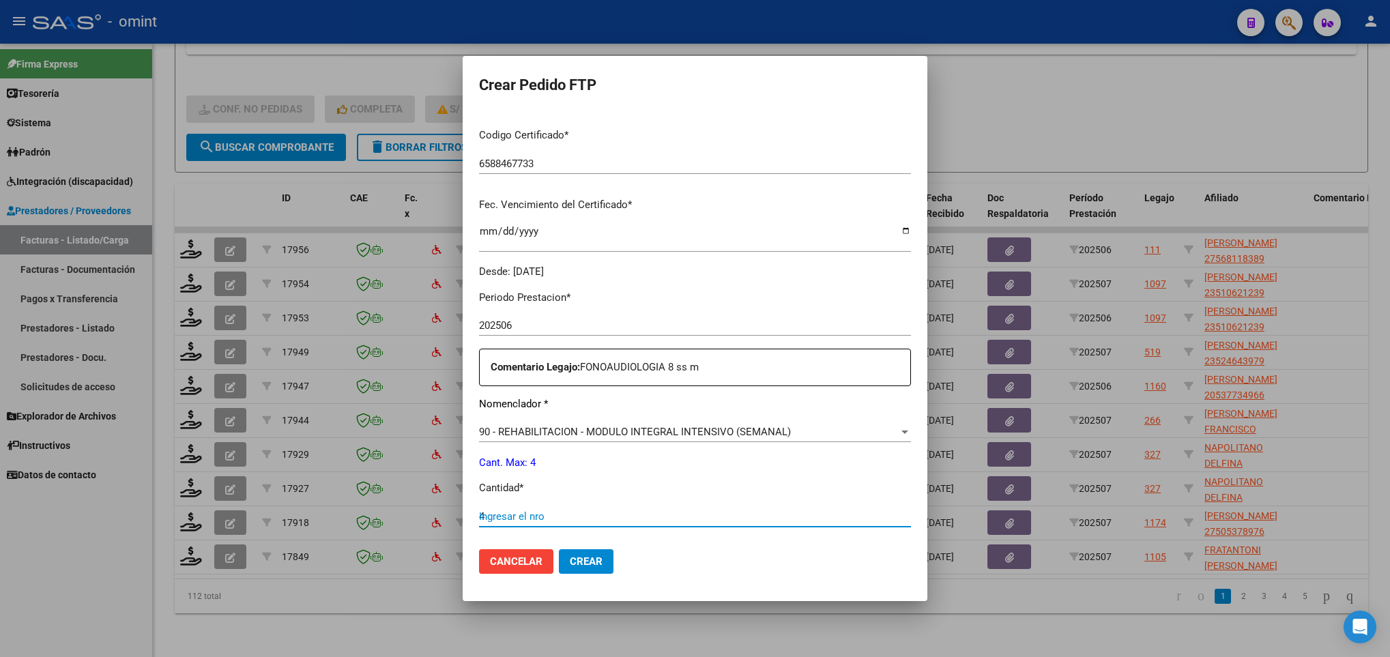
type input "4"
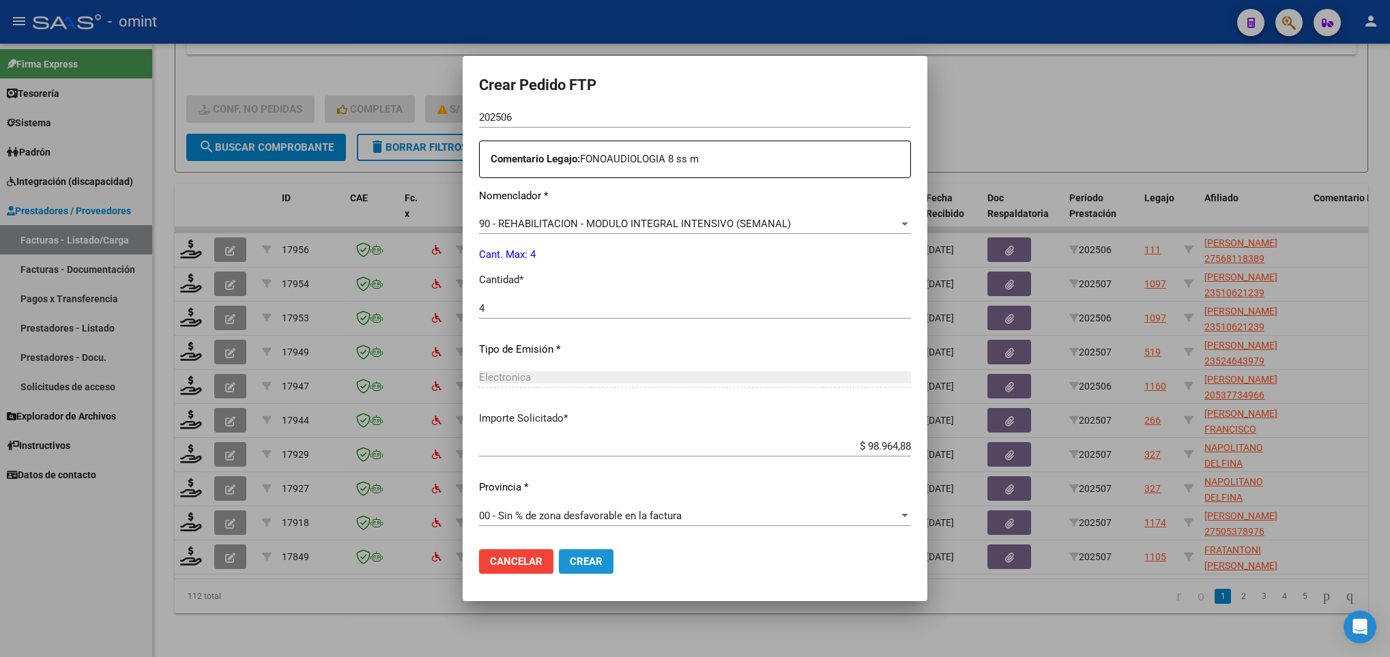
click at [570, 559] on span "Crear" at bounding box center [586, 561] width 33 height 12
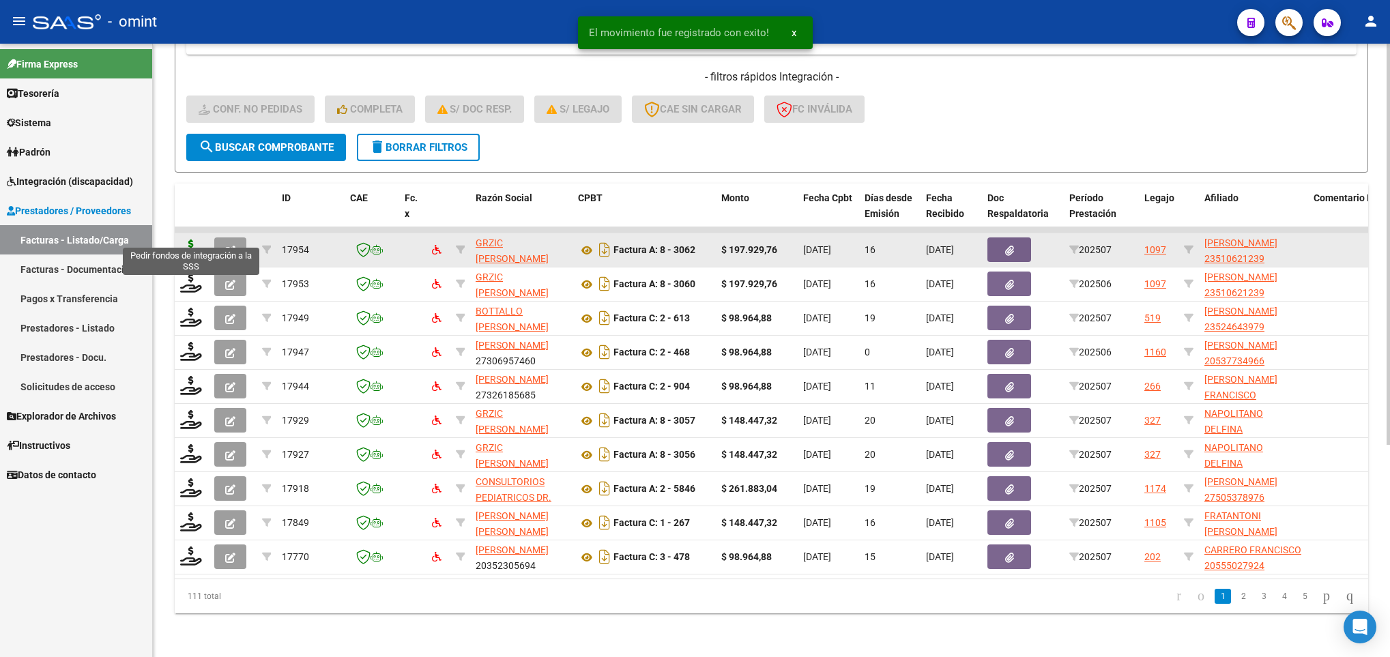
click at [191, 240] on icon at bounding box center [191, 249] width 22 height 19
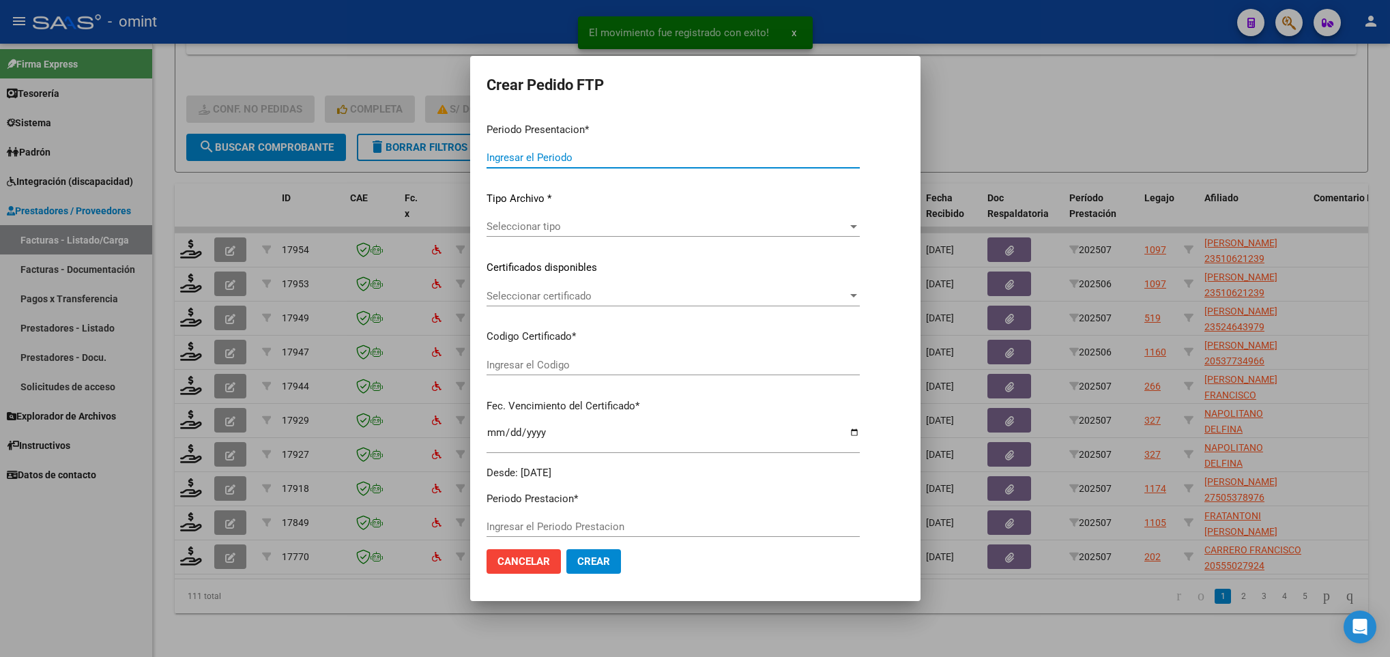
type input "202507"
type input "$ 197.929,76"
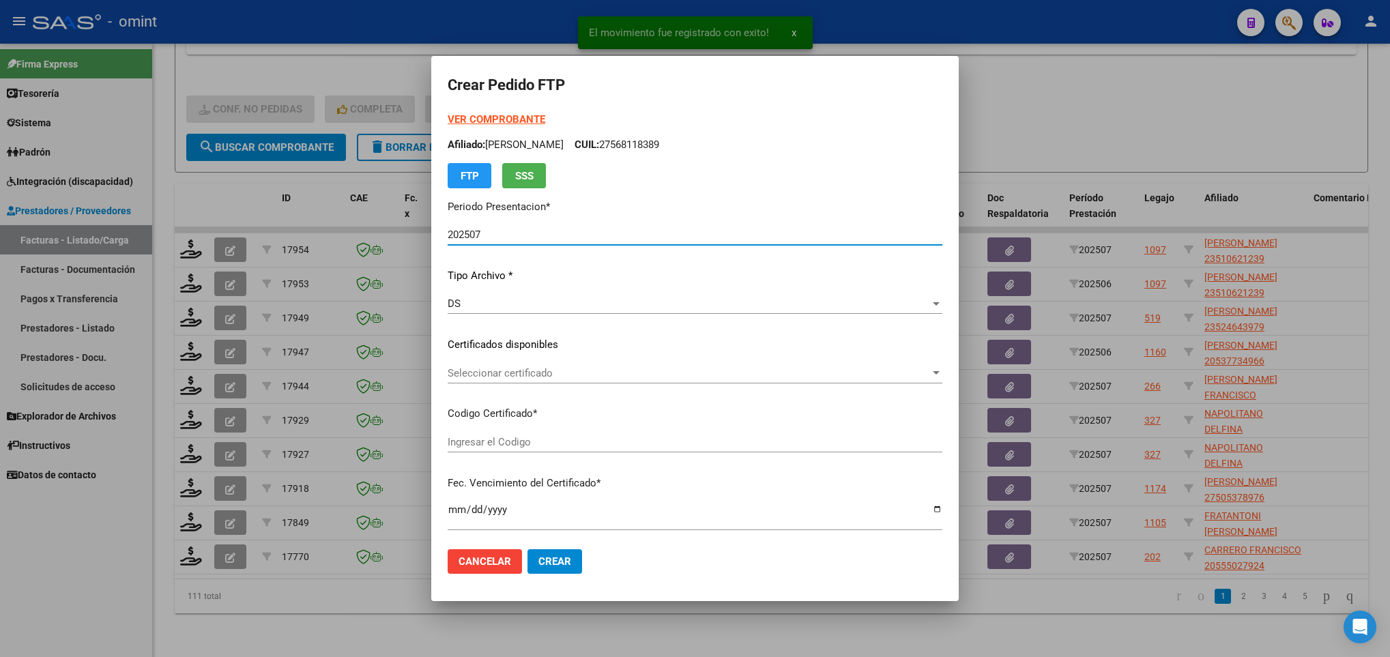
type input "917339529"
type input "2025-12-14"
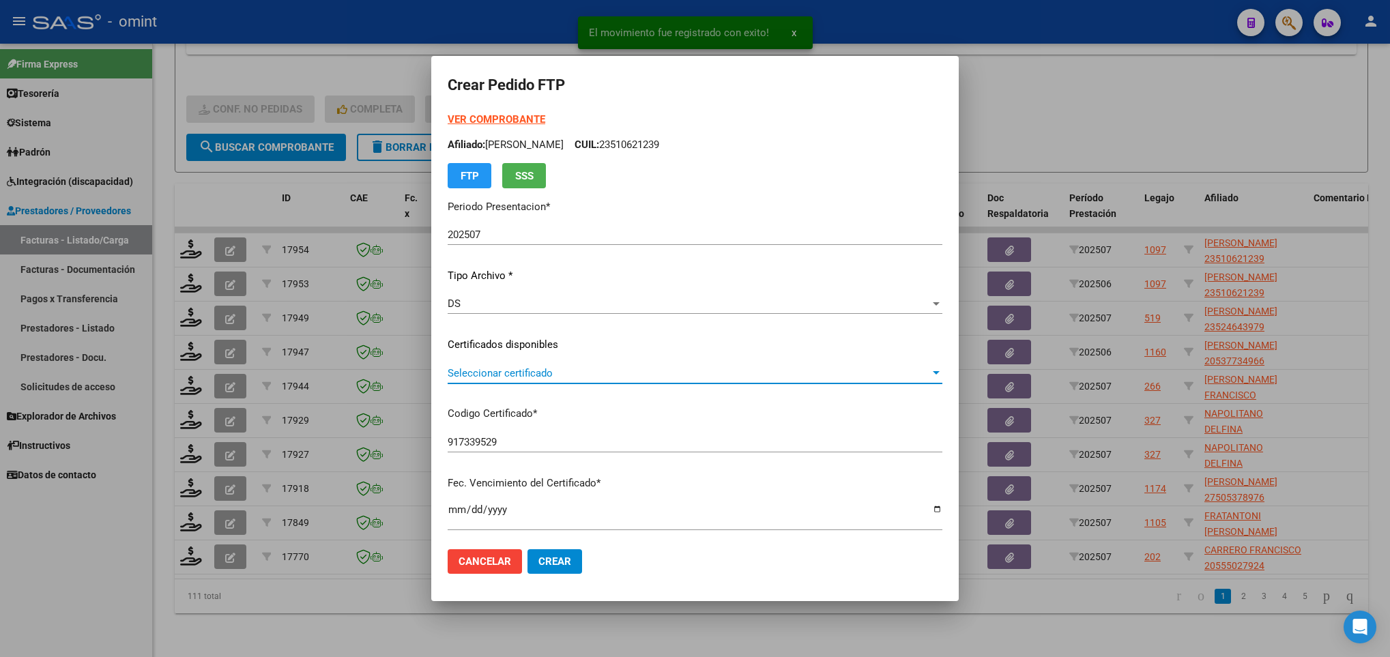
click at [572, 368] on span "Seleccionar certificado" at bounding box center [689, 373] width 482 height 12
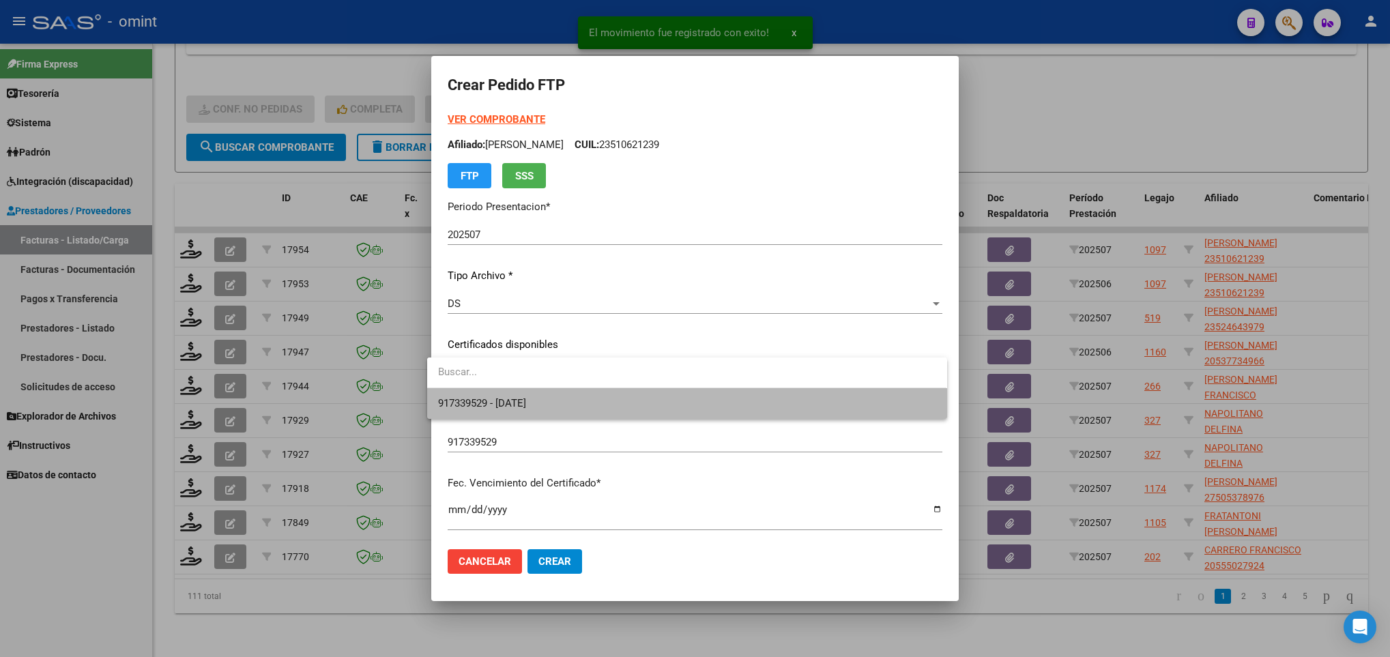
click at [588, 398] on span "917339529 - 2025-12-14" at bounding box center [686, 403] width 497 height 31
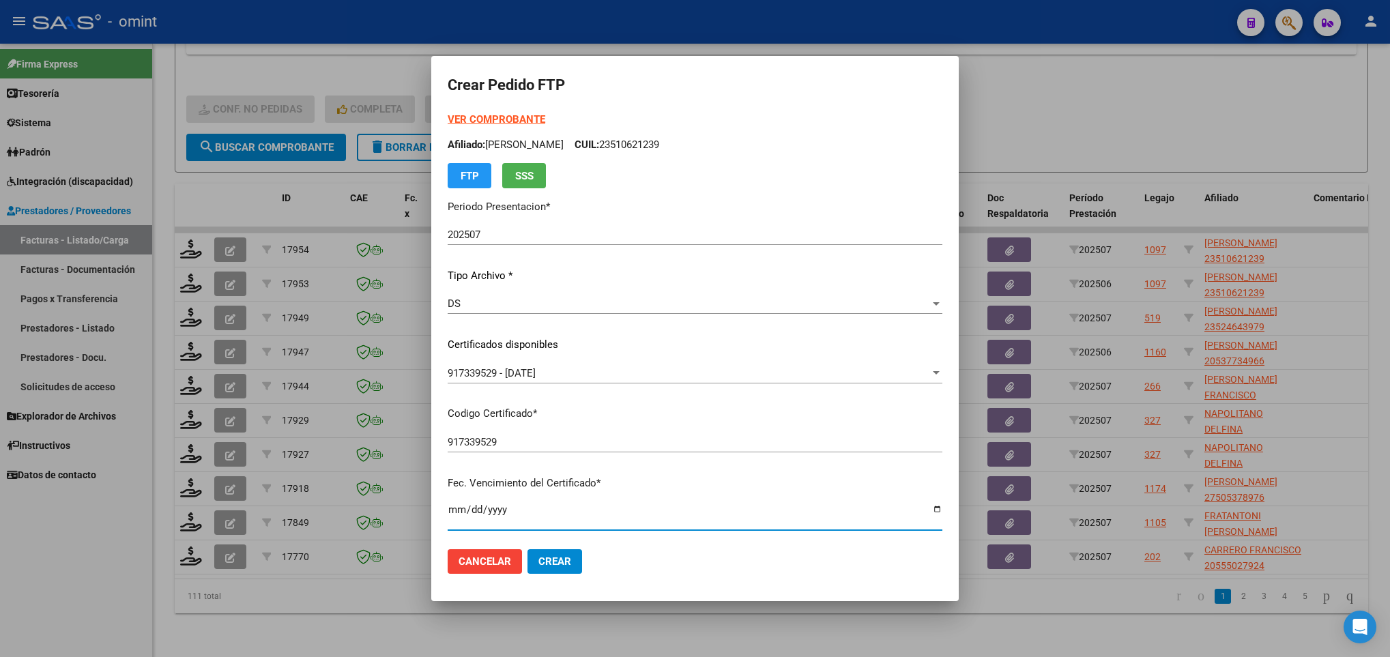
scroll to position [278, 0]
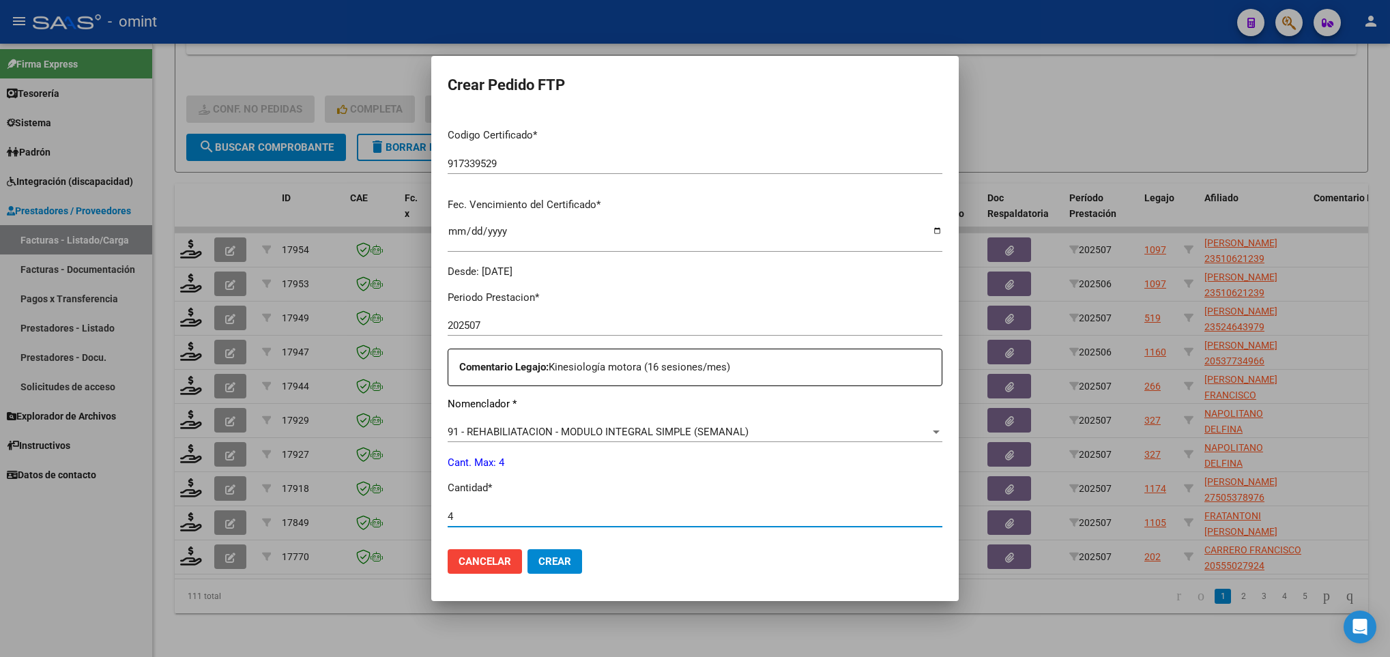
type input "4"
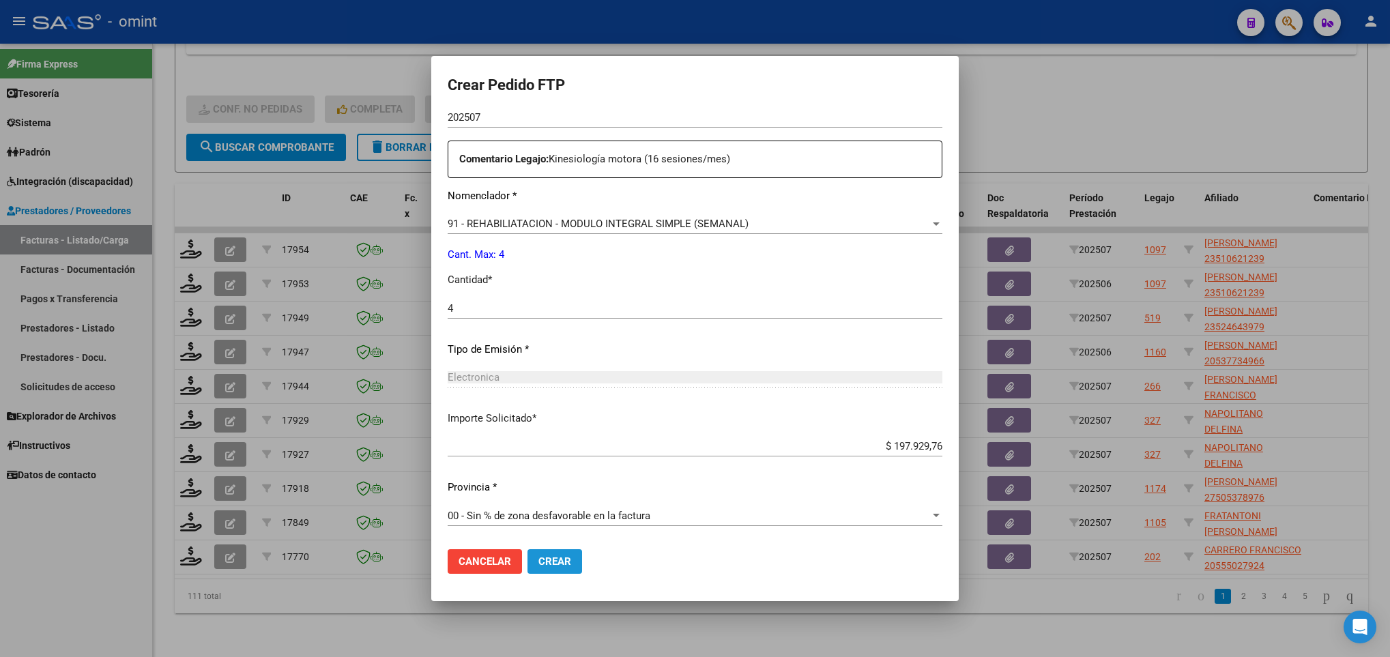
click at [545, 569] on button "Crear" at bounding box center [554, 561] width 55 height 25
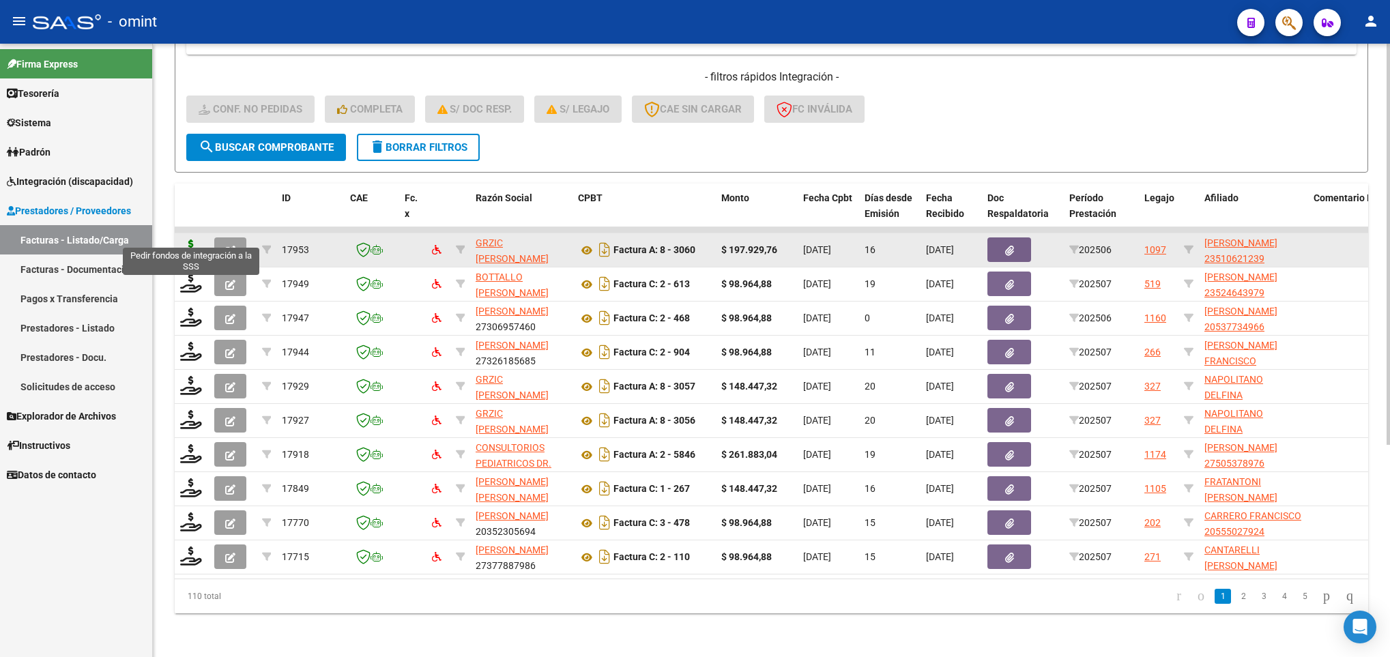
click at [190, 240] on icon at bounding box center [191, 249] width 22 height 19
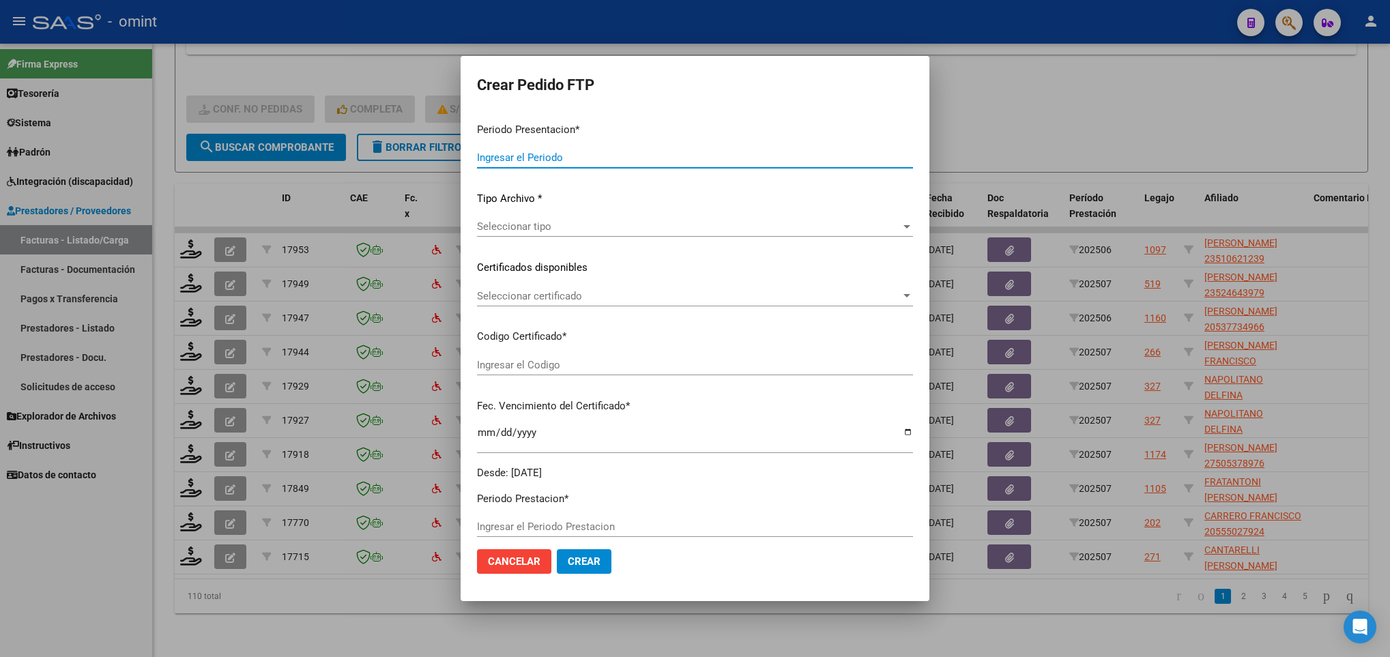
type input "202507"
type input "202506"
type input "$ 197.929,76"
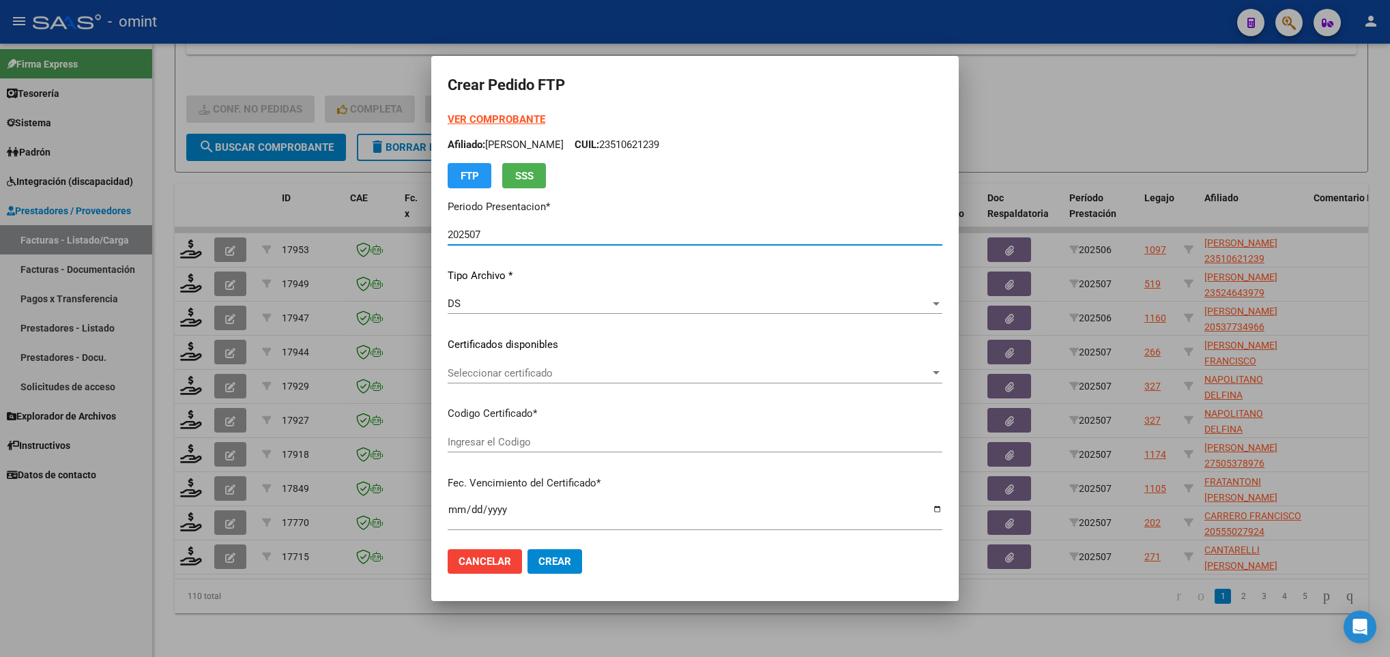
type input "917339529"
type input "2025-12-14"
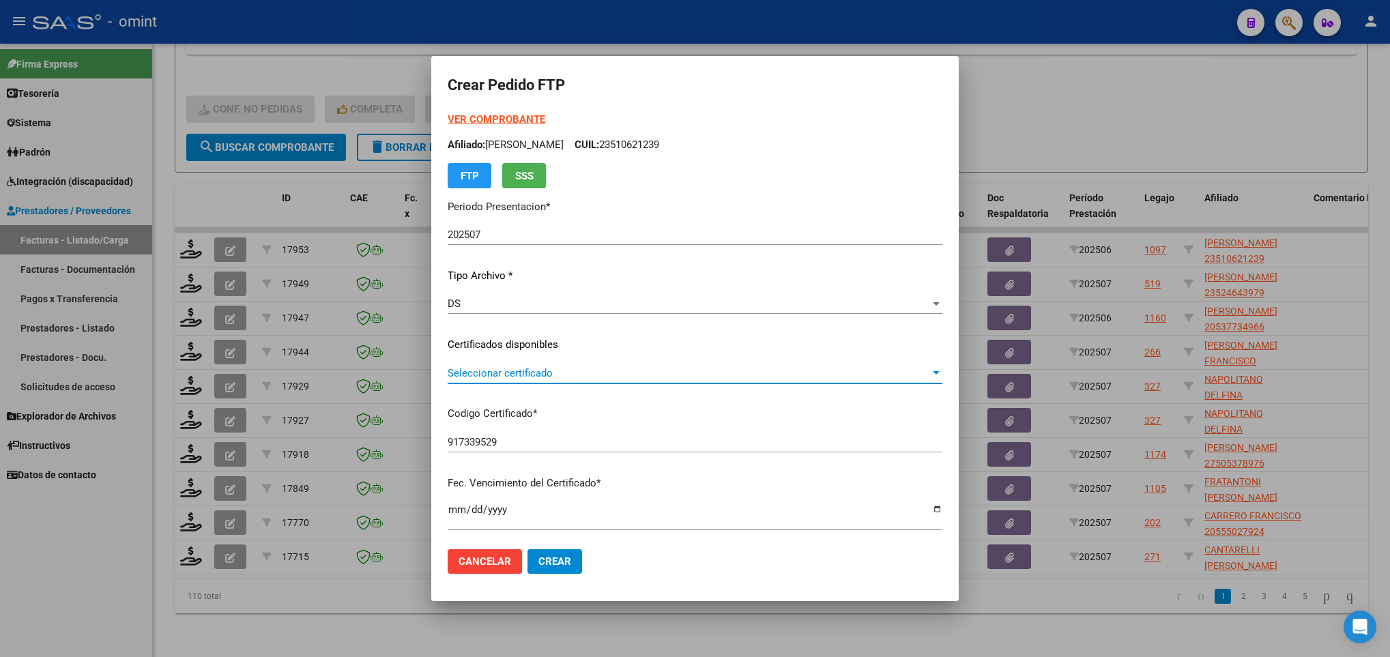
click at [713, 373] on span "Seleccionar certificado" at bounding box center [689, 373] width 482 height 12
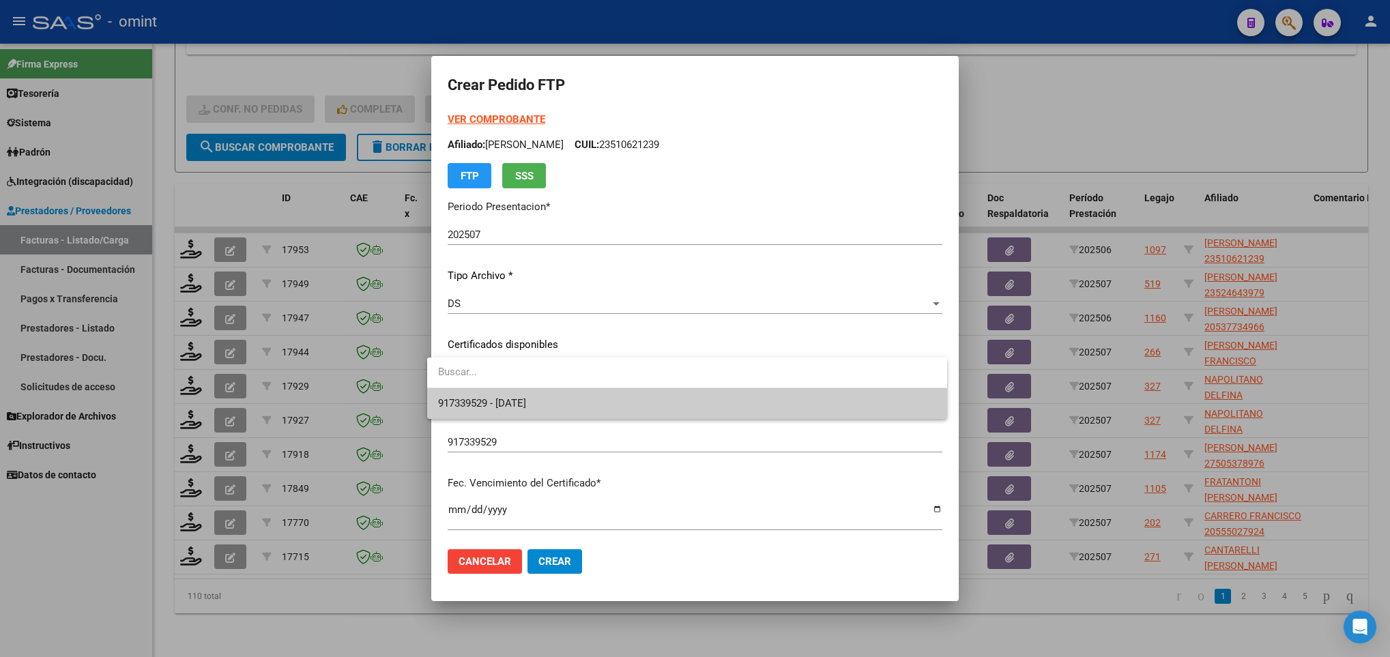
click at [709, 399] on span "917339529 - 2025-12-14" at bounding box center [686, 403] width 497 height 31
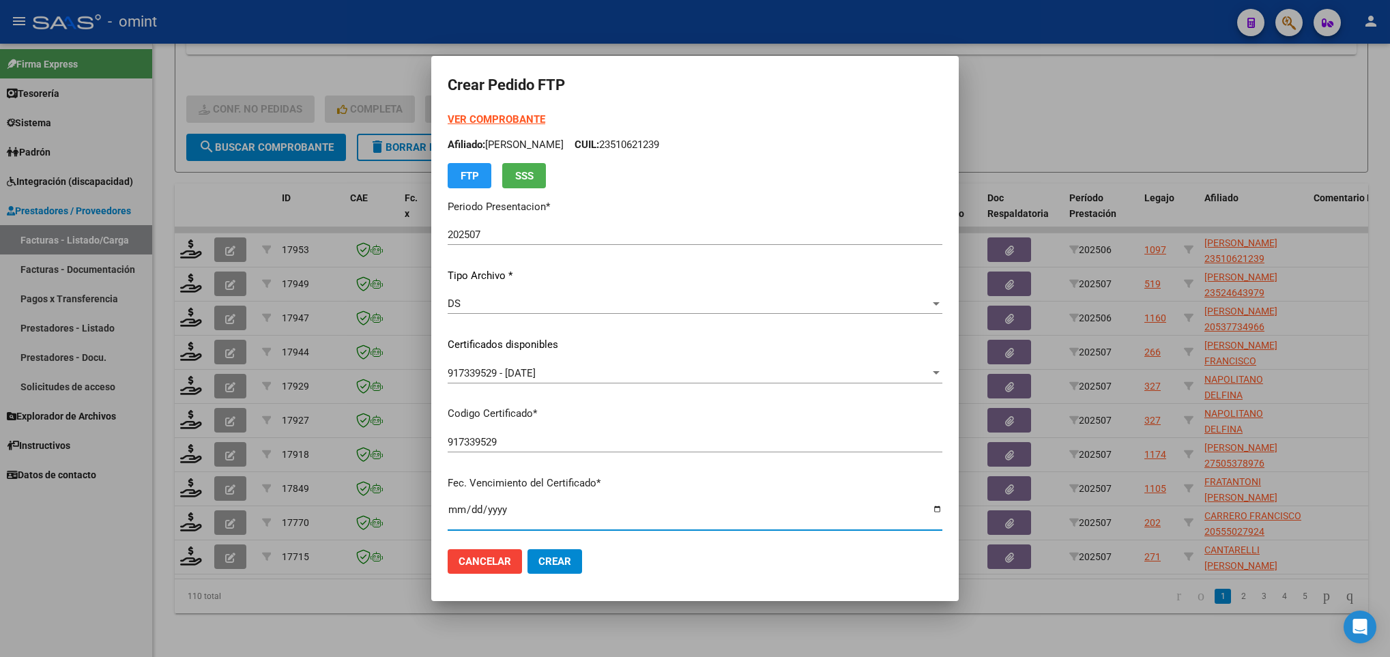
scroll to position [278, 0]
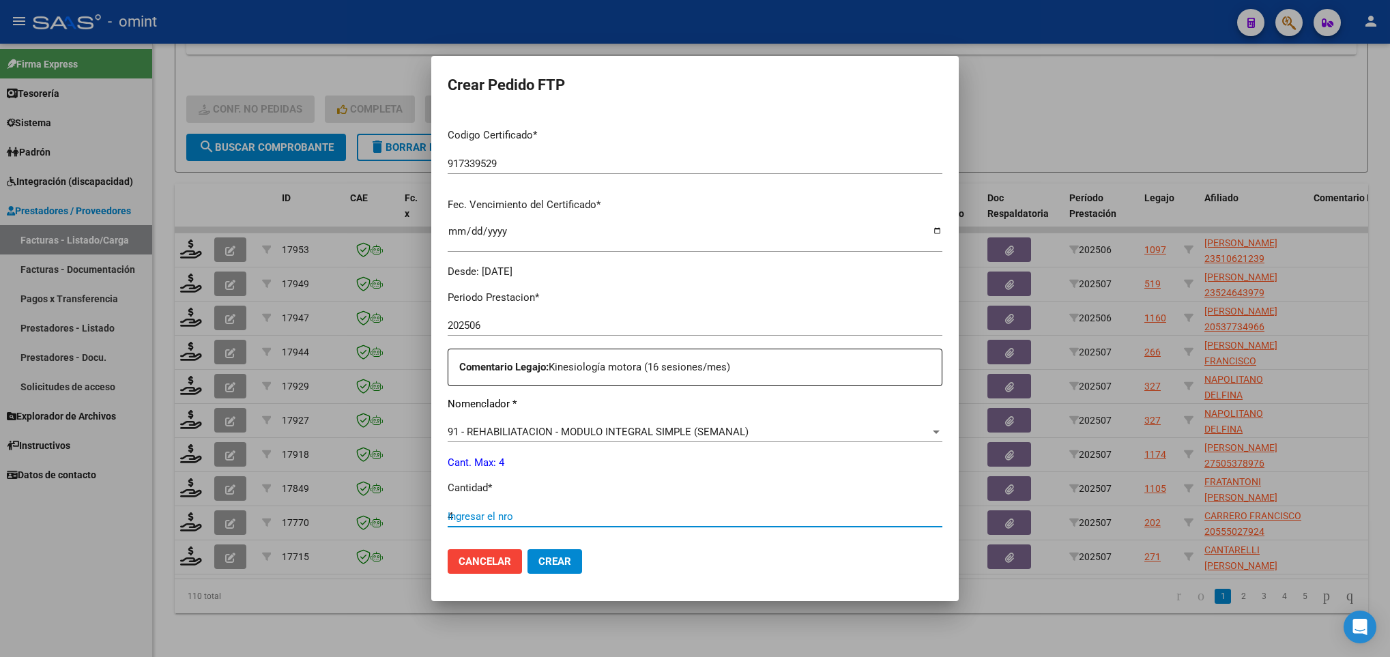
type input "4"
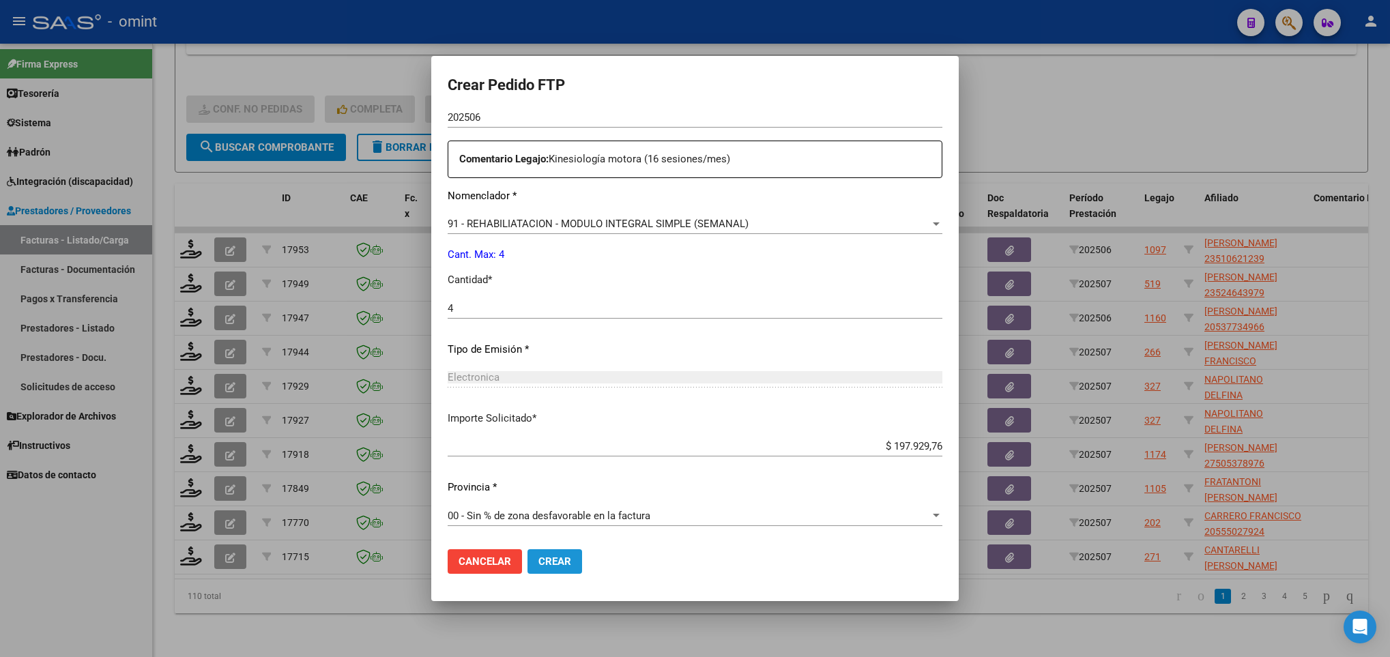
click at [543, 555] on span "Crear" at bounding box center [554, 561] width 33 height 12
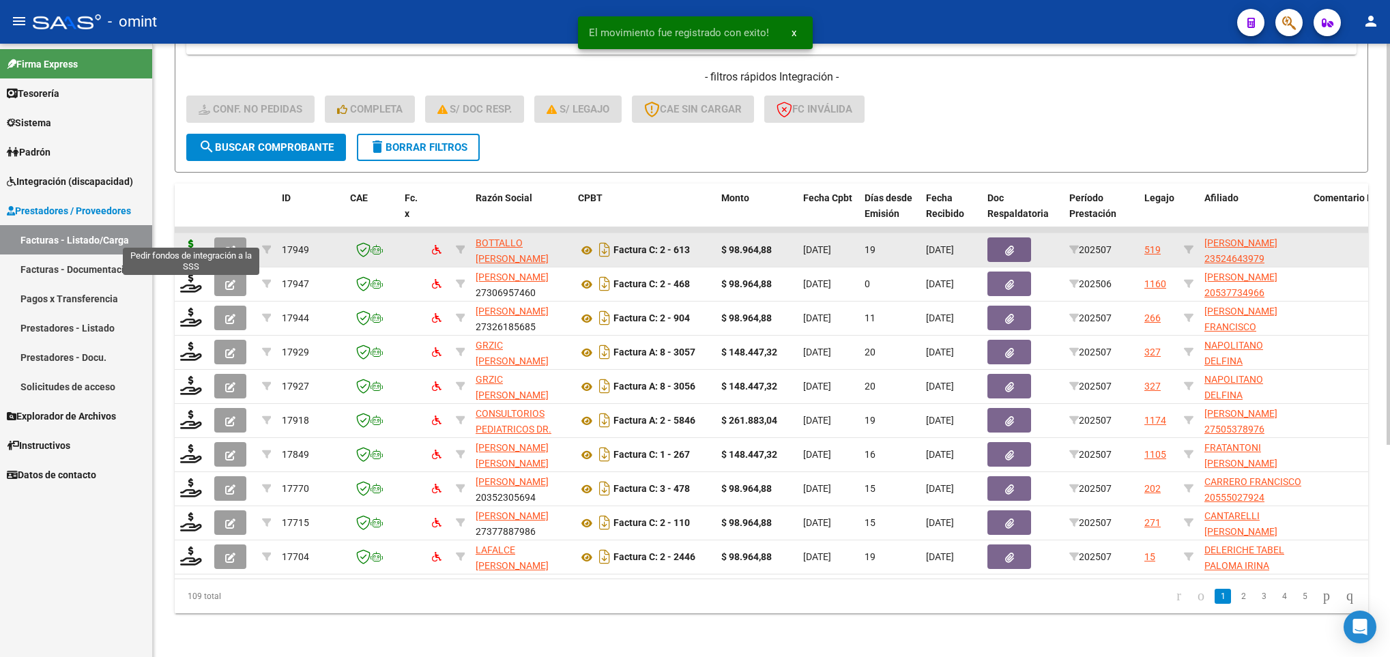
click at [188, 240] on icon at bounding box center [191, 249] width 22 height 19
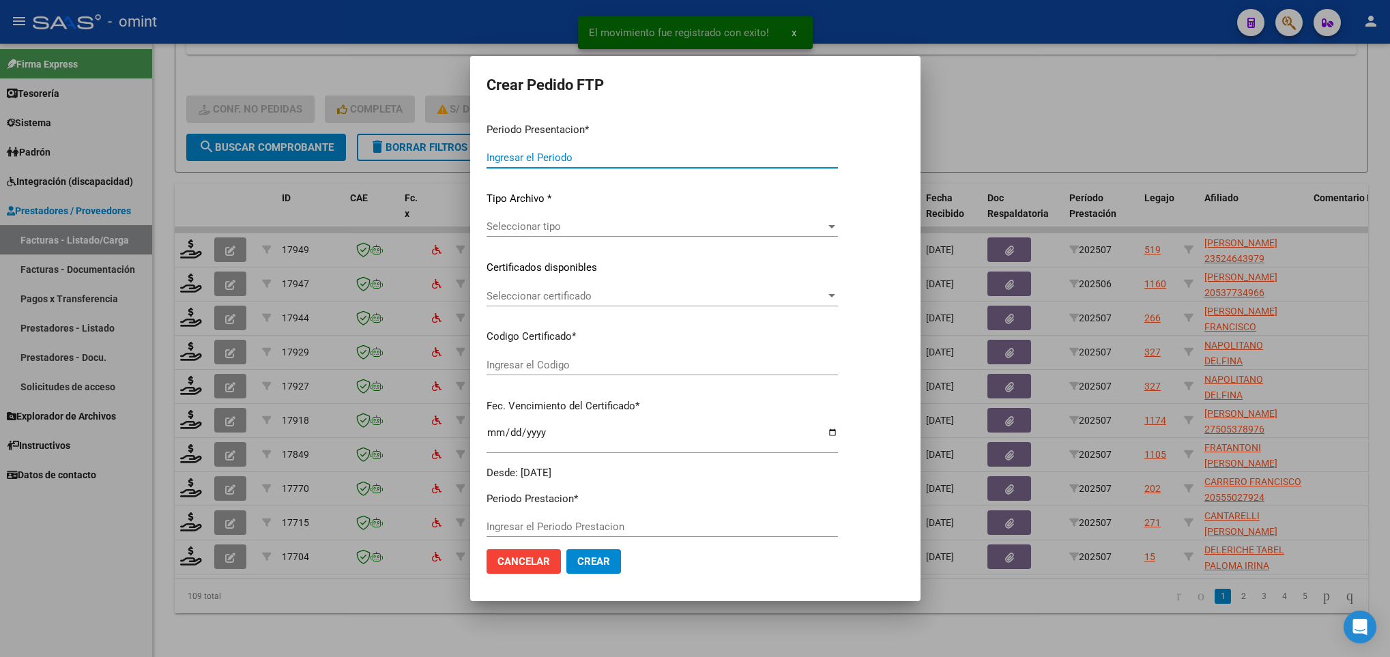
type input "202507"
type input "$ 98.964,88"
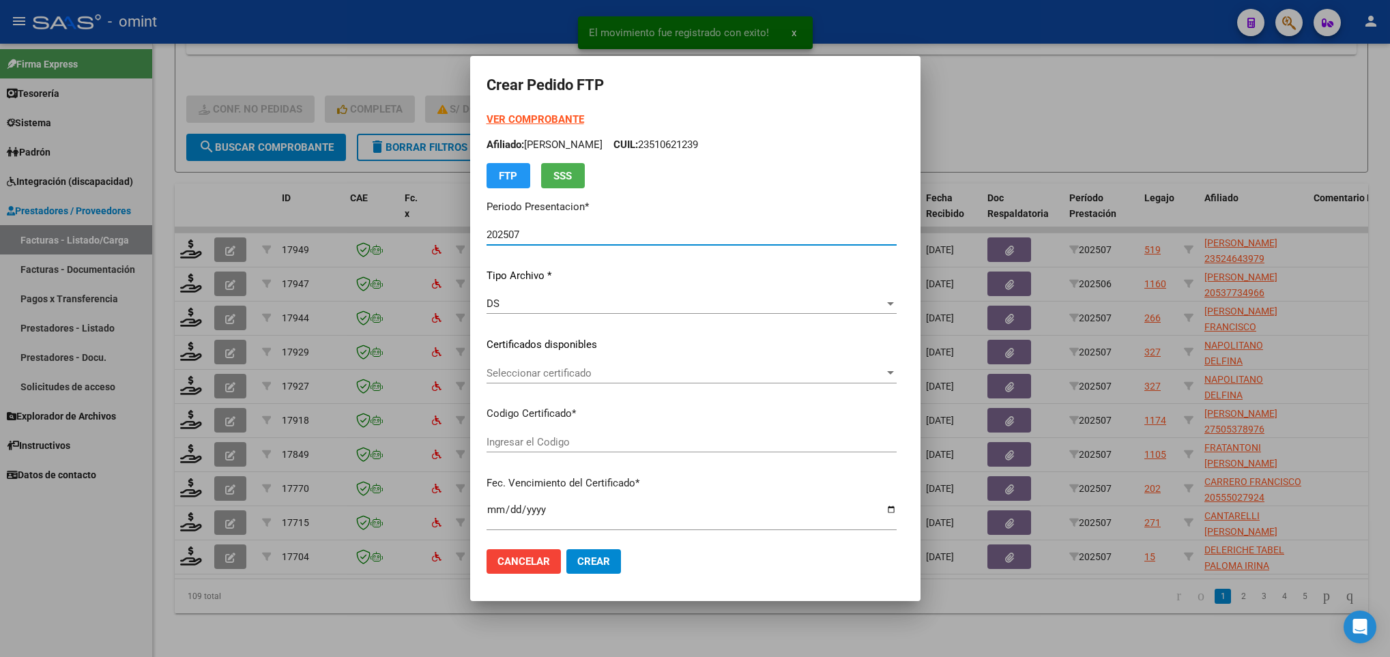
type input "411167862"
type input "2025-10-09"
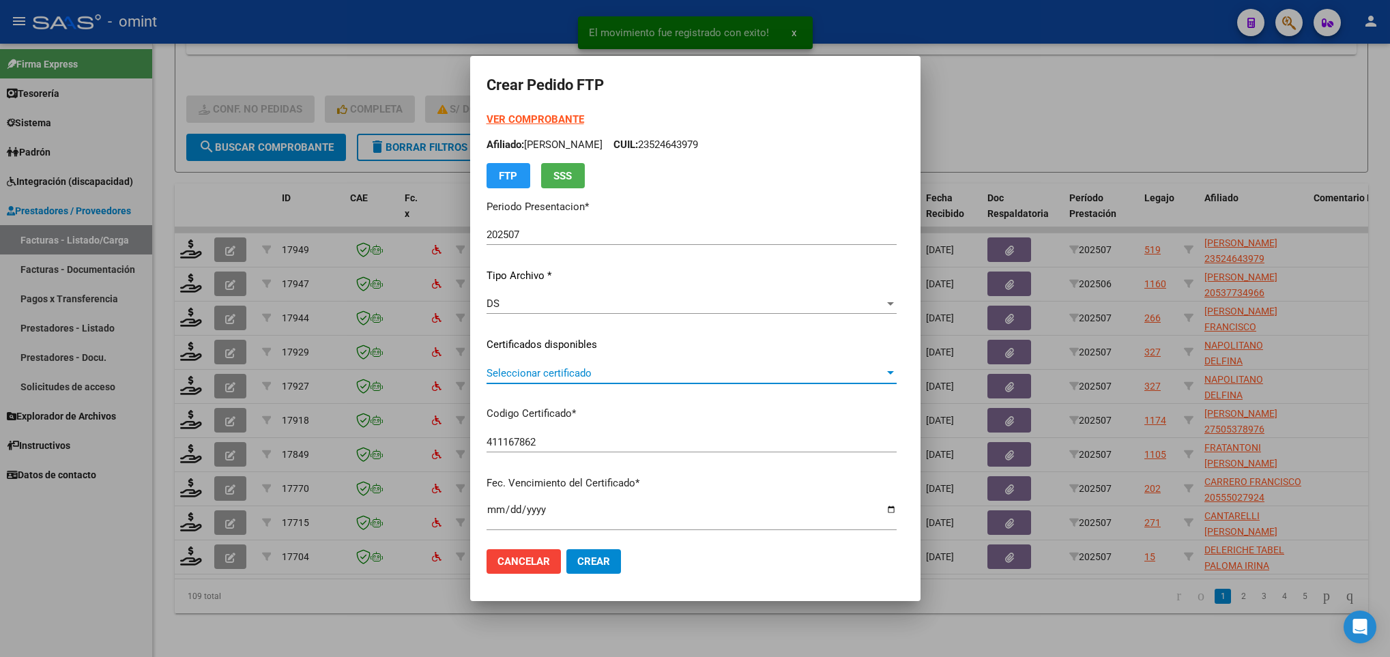
drag, startPoint x: 672, startPoint y: 377, endPoint x: 688, endPoint y: 406, distance: 33.3
click at [688, 406] on div "VER COMPROBANTE ARCA Padrón Afiliado: ROBLES DESBAT BENJAMIN CUIL: 23524643979 …" at bounding box center [692, 335] width 410 height 446
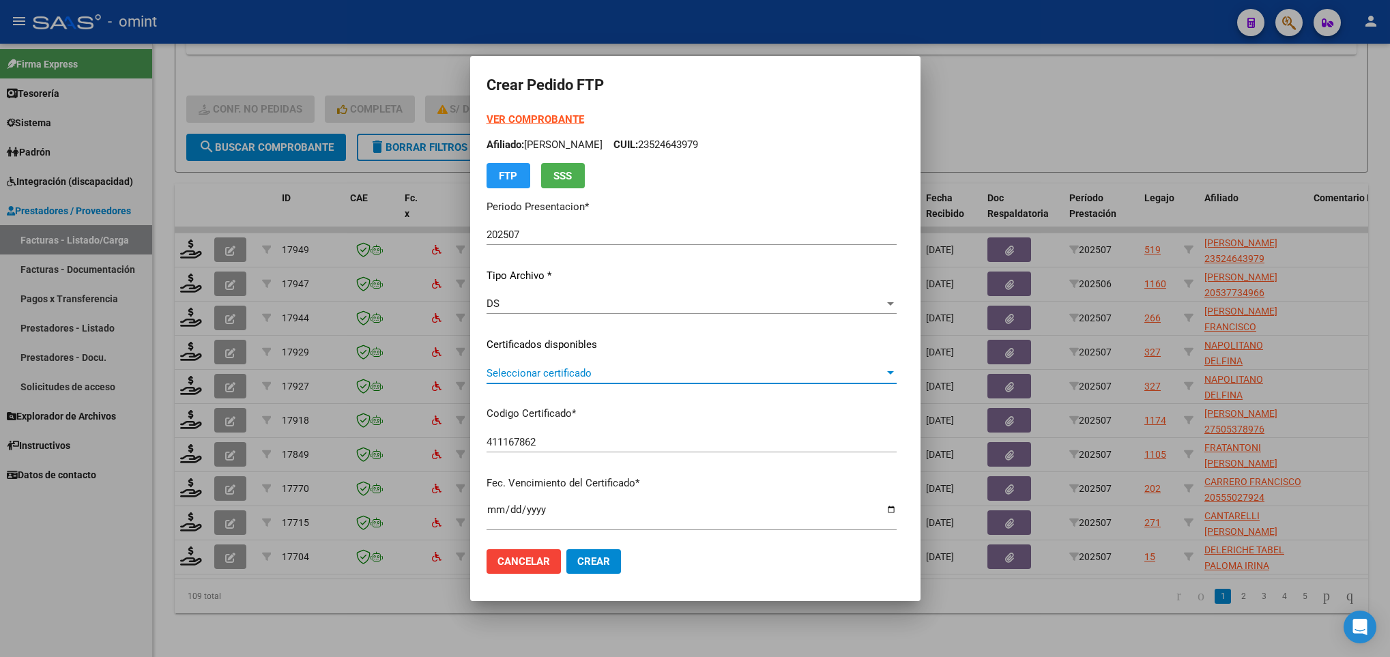
drag, startPoint x: 688, startPoint y: 406, endPoint x: 665, endPoint y: 377, distance: 36.4
click at [665, 377] on span "Seleccionar certificado" at bounding box center [686, 373] width 398 height 12
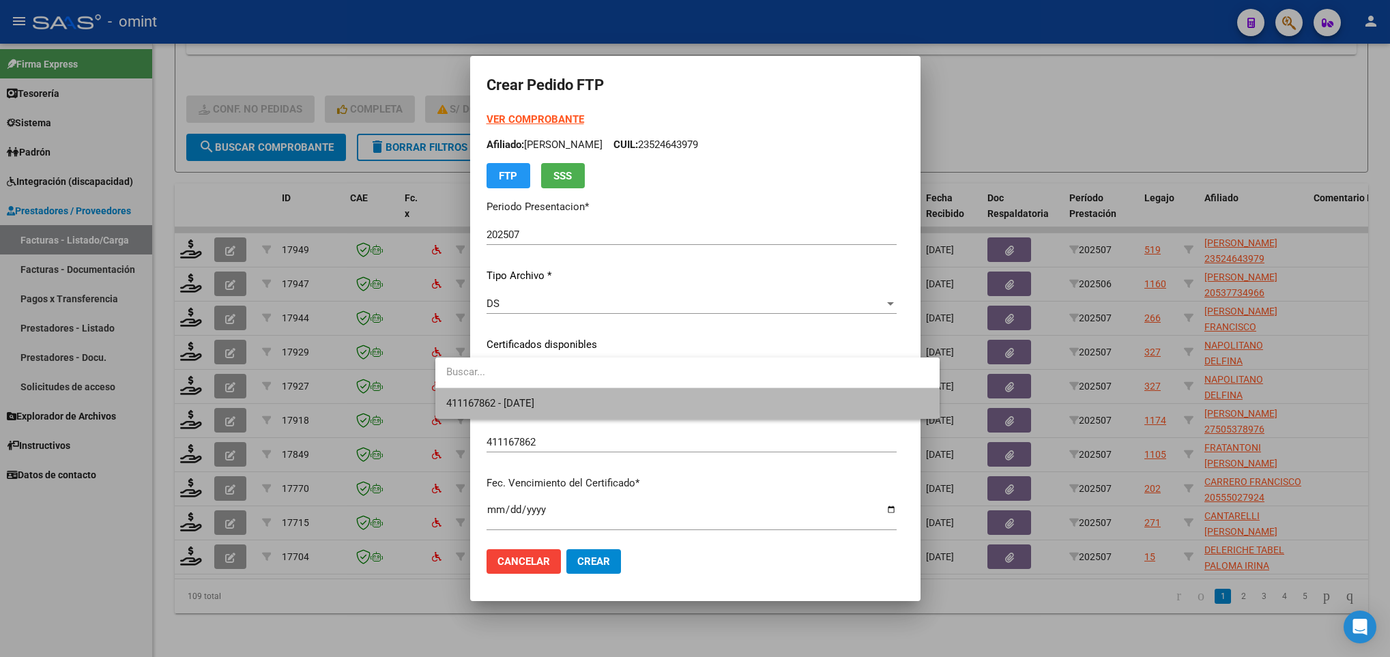
click at [658, 394] on span "411167862 - 2025-10-09" at bounding box center [687, 403] width 482 height 31
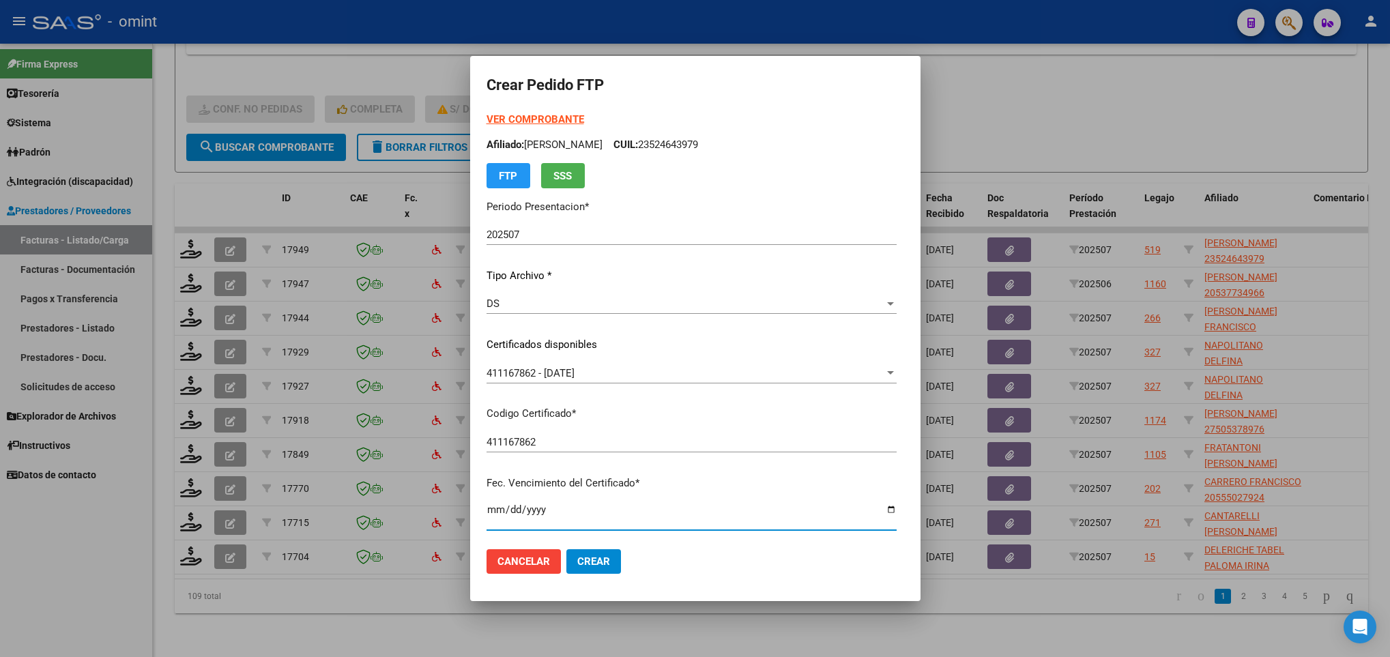
scroll to position [278, 0]
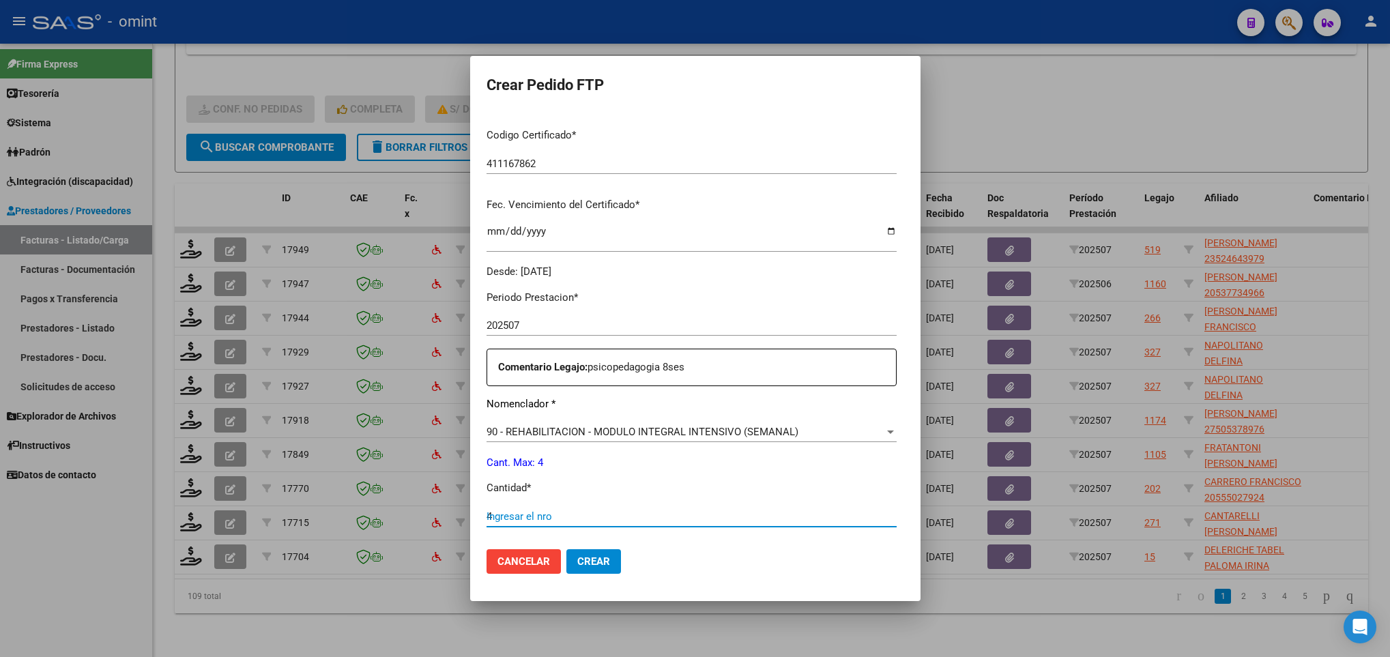
type input "4"
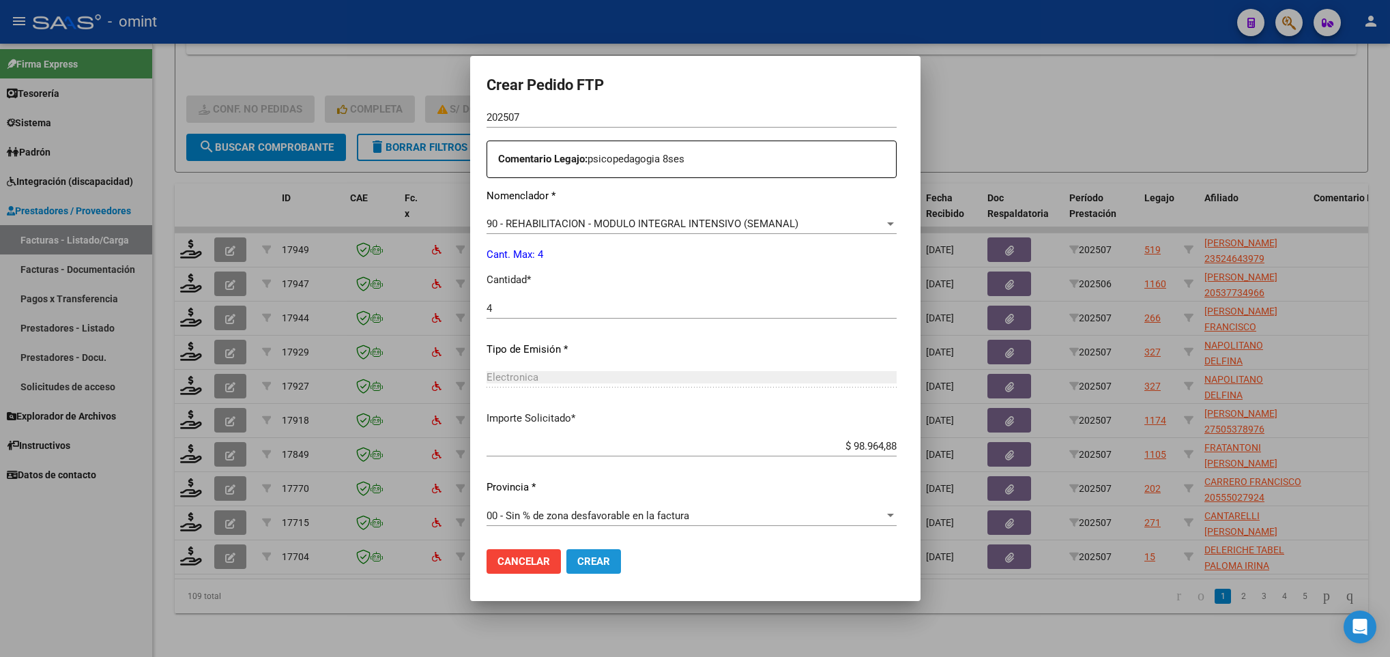
click at [577, 565] on span "Crear" at bounding box center [593, 561] width 33 height 12
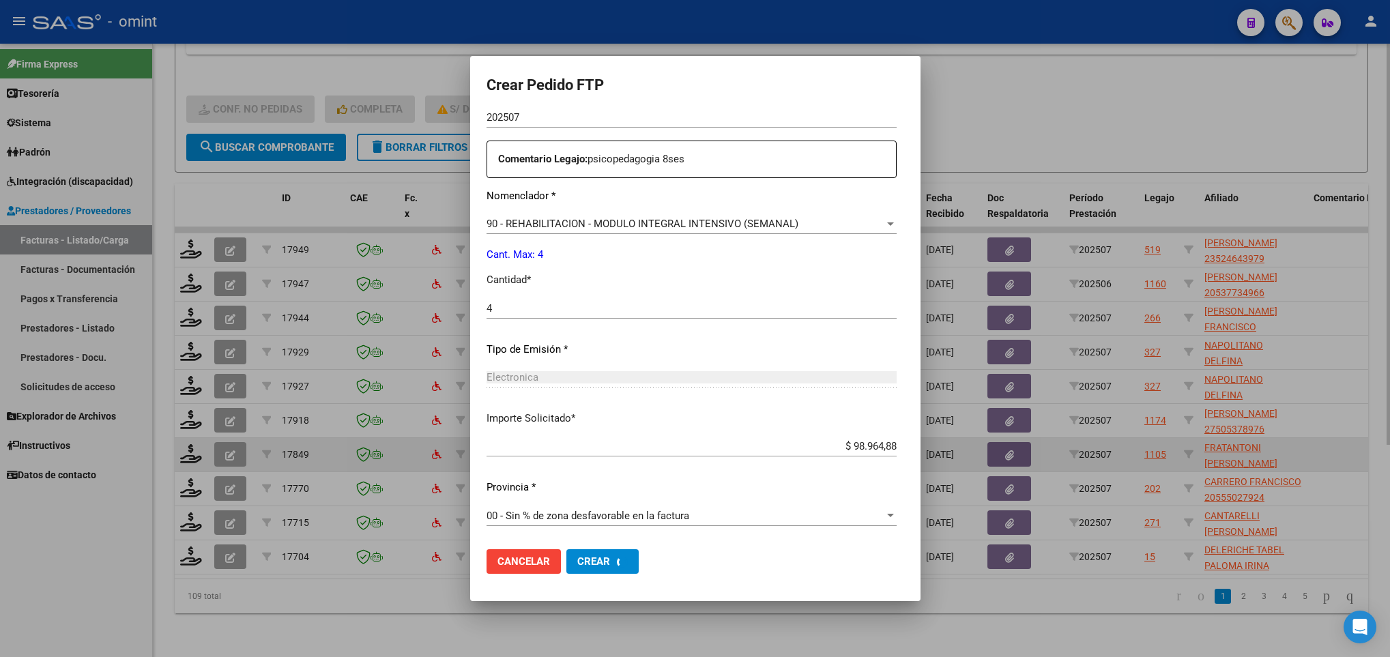
scroll to position [410, 0]
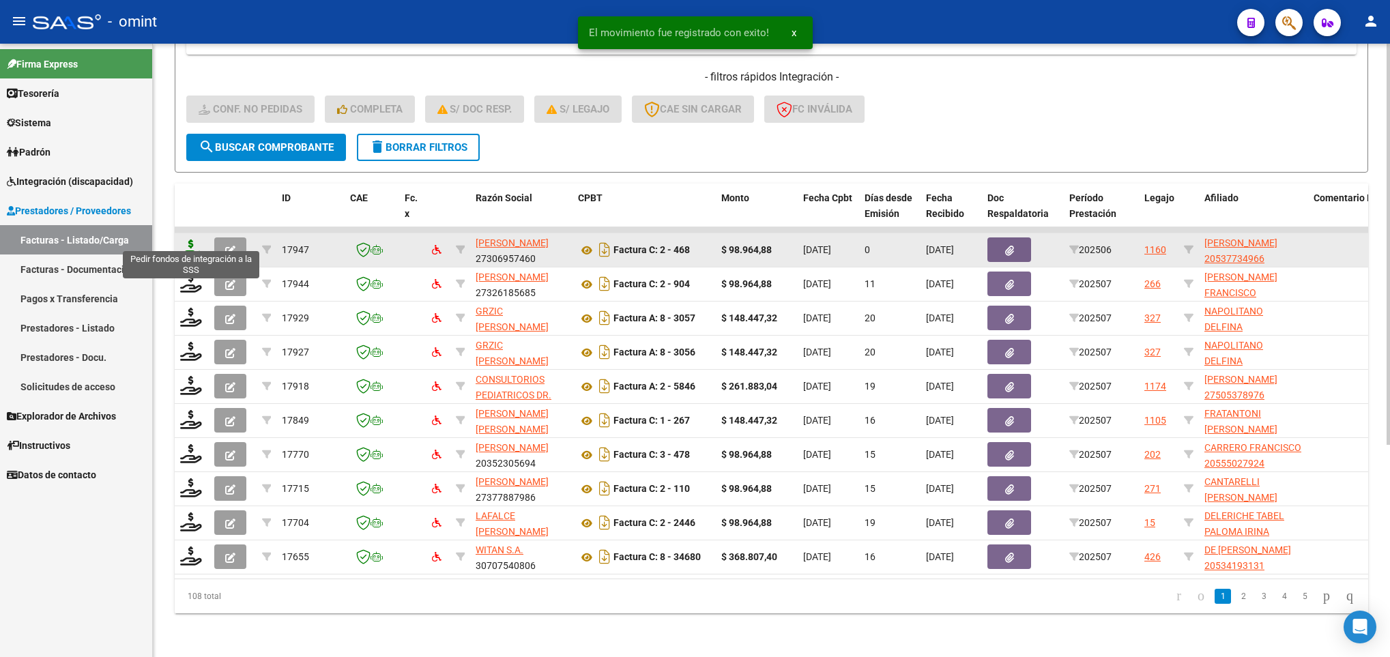
click at [189, 240] on icon at bounding box center [191, 249] width 22 height 19
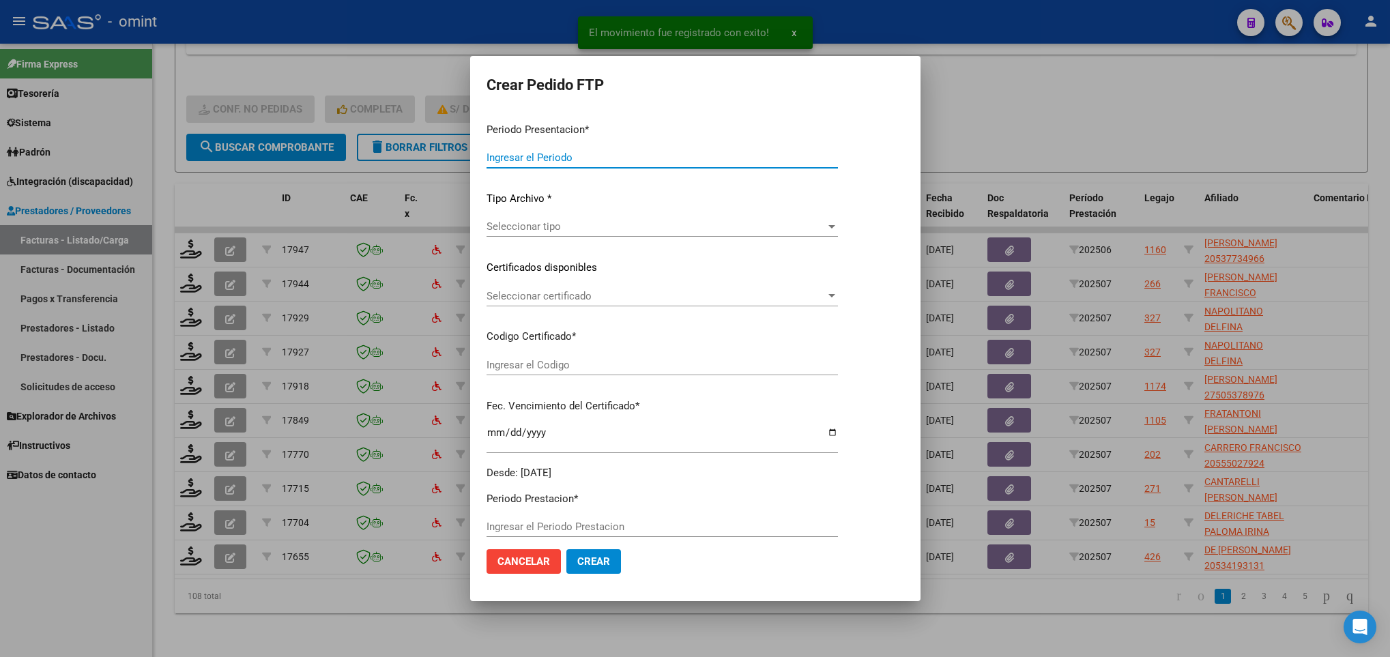
type input "202507"
type input "202506"
type input "$ 98.964,88"
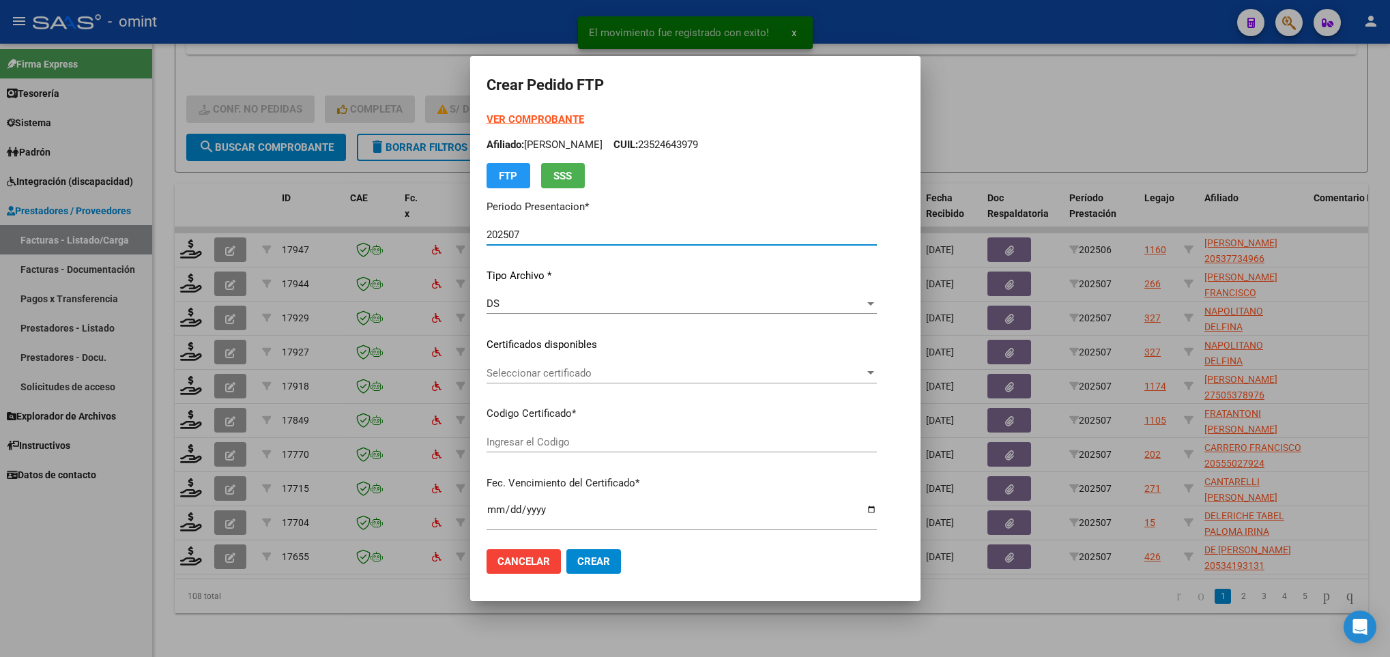
type input "8180070263"
type input "2026-02-09"
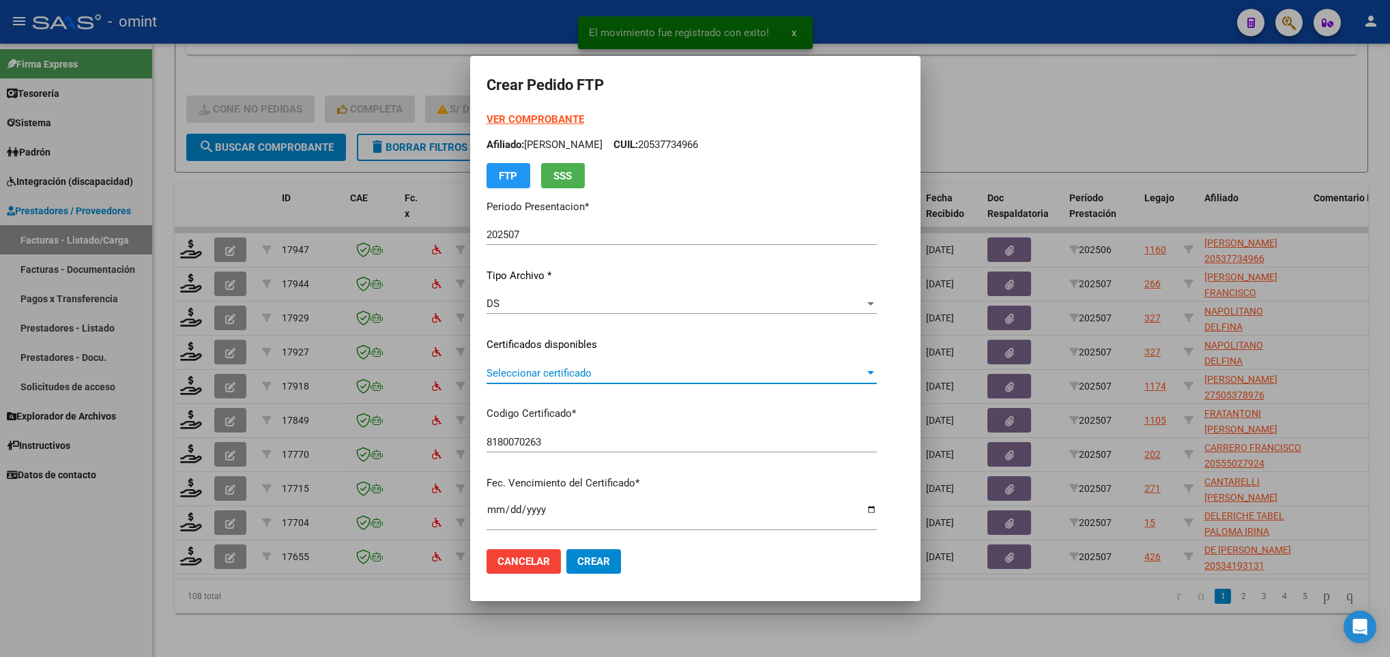
click at [858, 375] on span "Seleccionar certificado" at bounding box center [676, 373] width 378 height 12
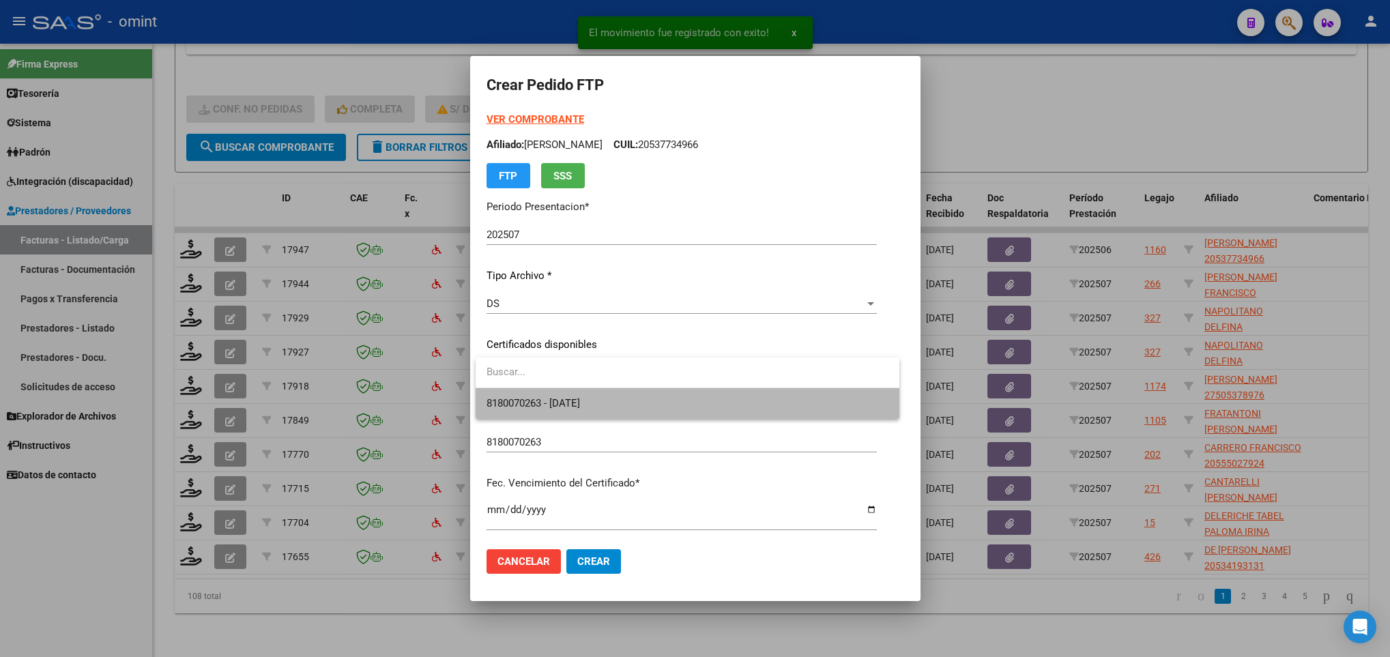
click at [850, 398] on span "8180070263 - 2026-02-09" at bounding box center [688, 403] width 402 height 31
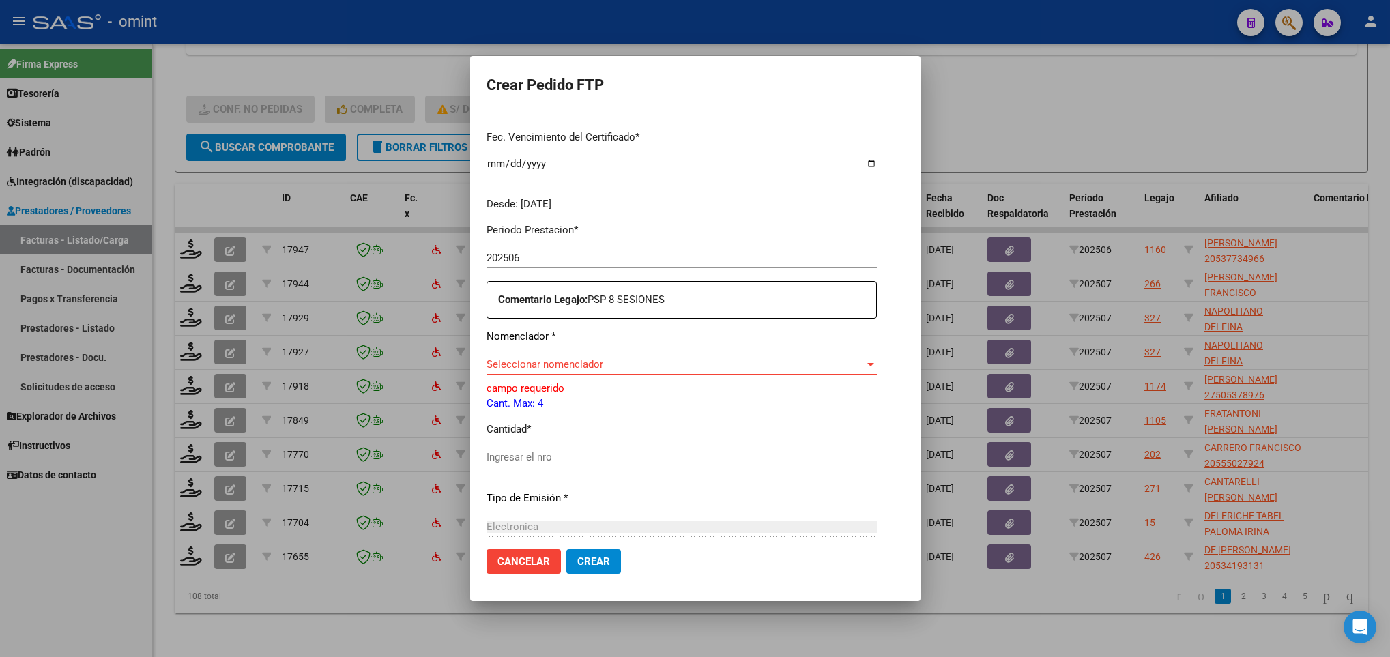
scroll to position [373, 0]
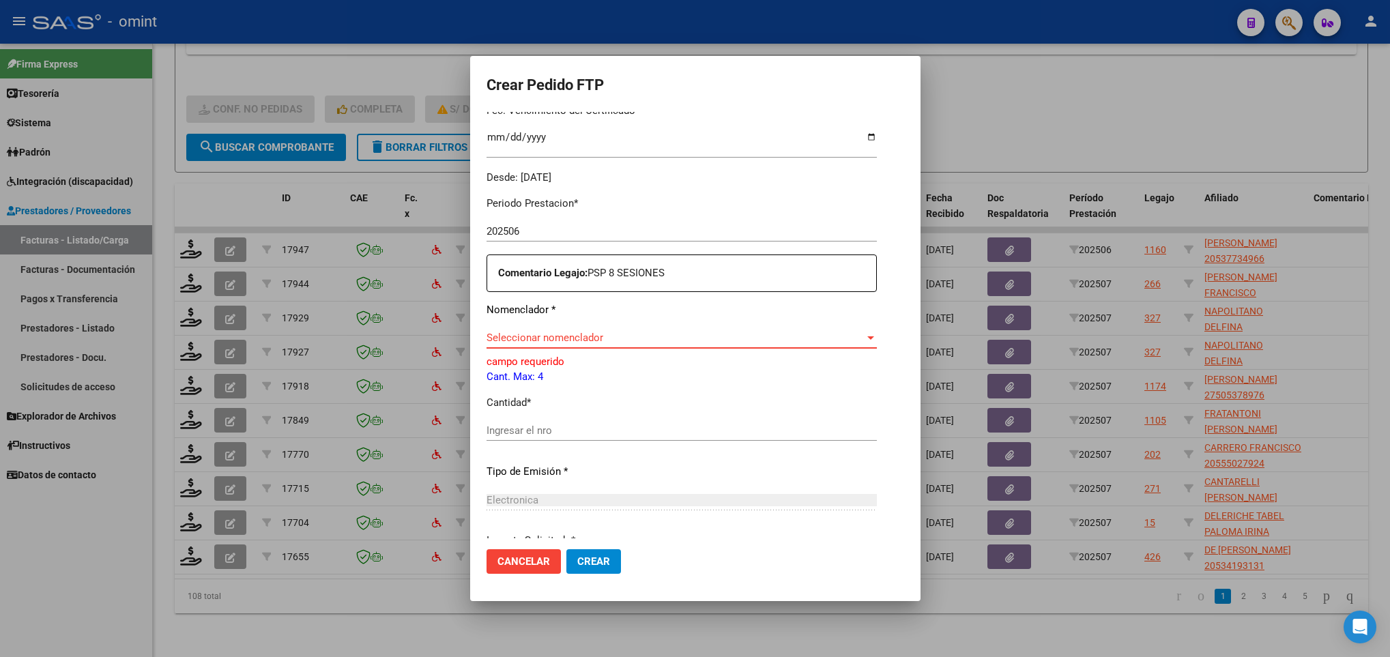
click at [710, 341] on span "Seleccionar nomenclador" at bounding box center [676, 338] width 378 height 12
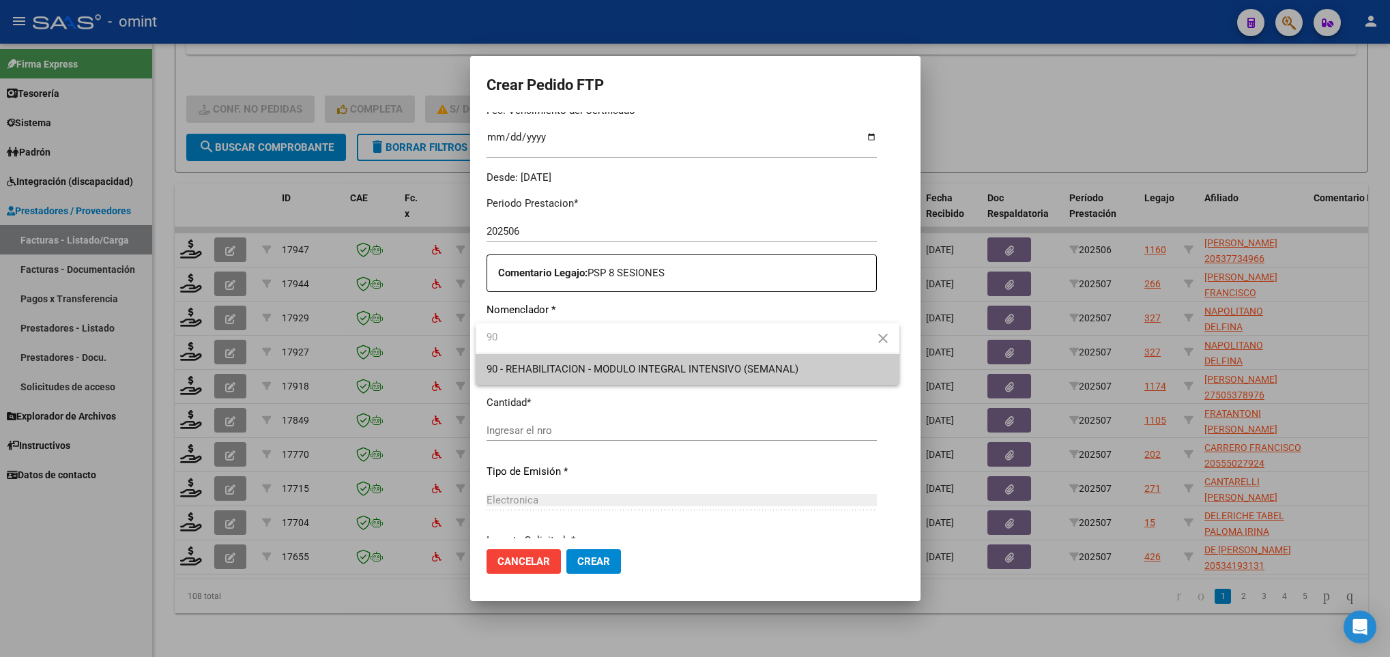
type input "90"
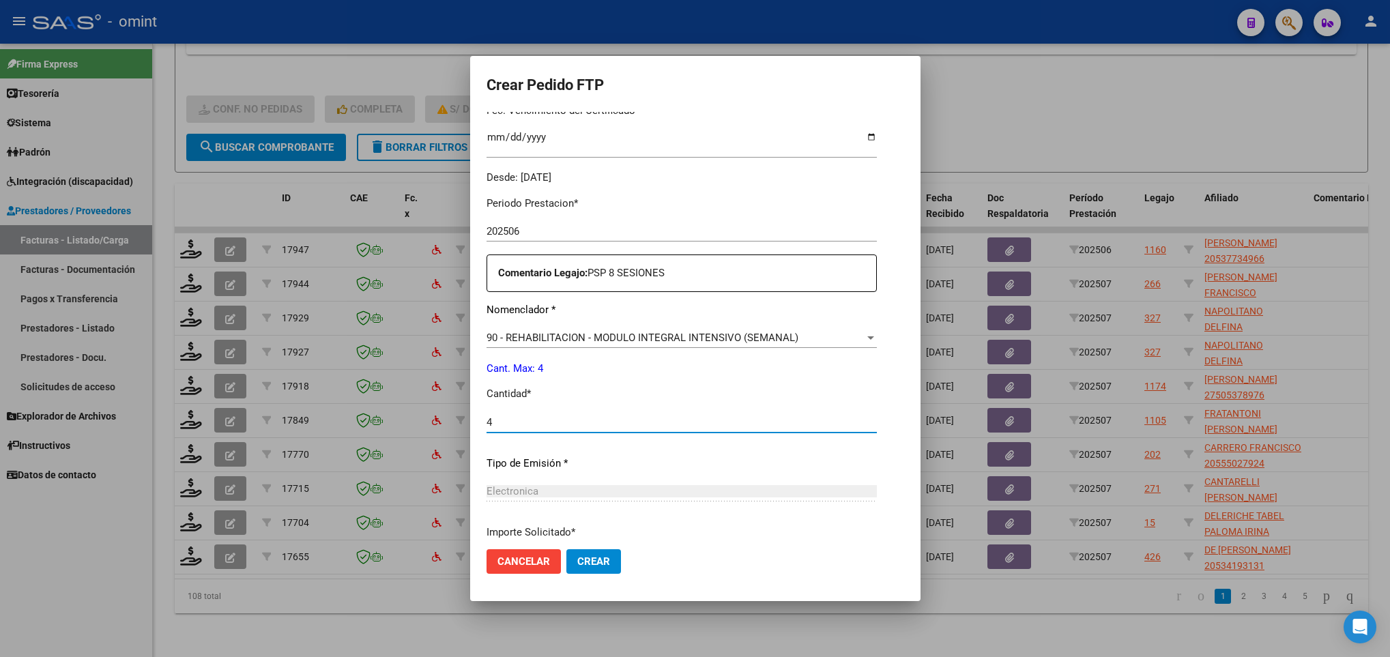
type input "4"
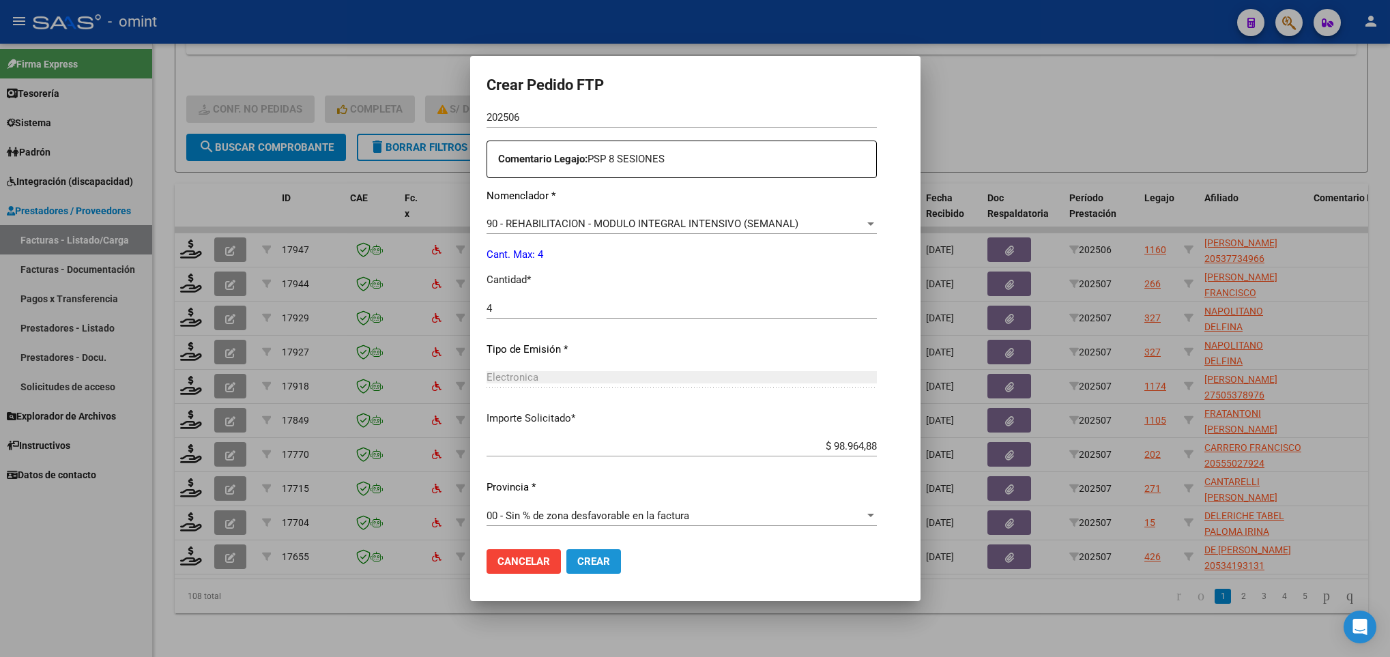
click at [596, 566] on span "Crear" at bounding box center [593, 561] width 33 height 12
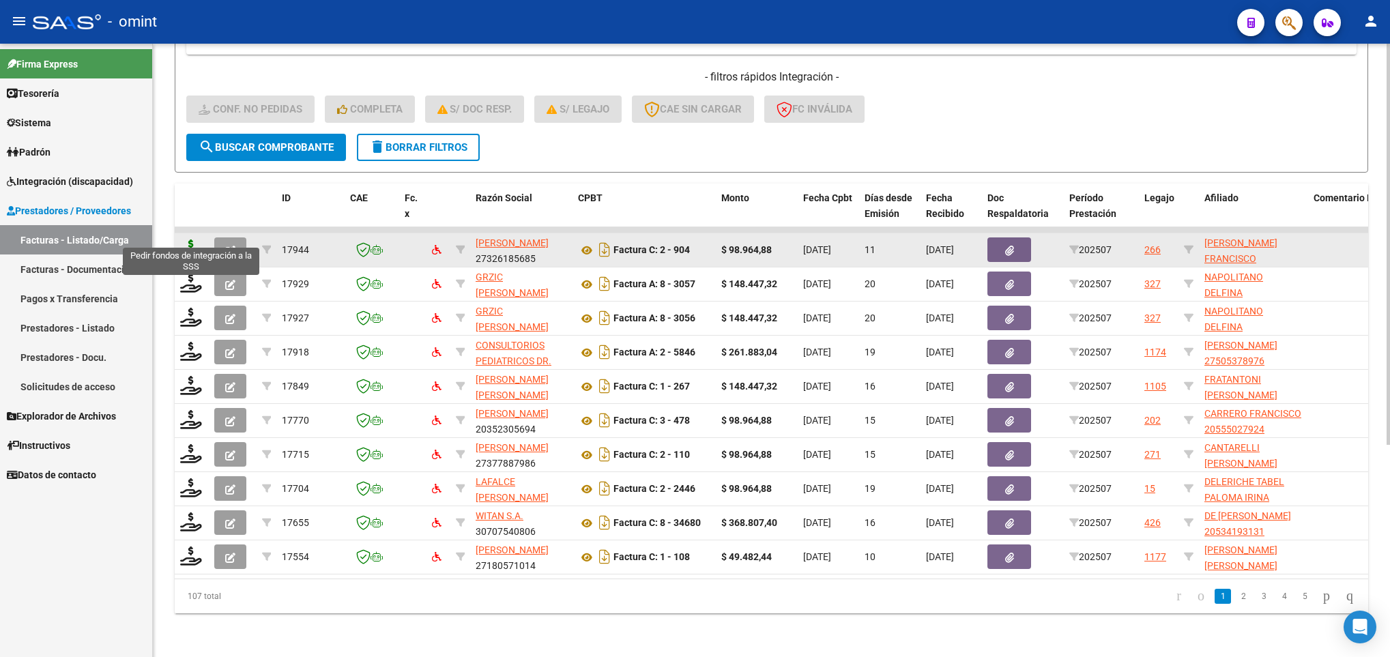
click at [186, 240] on icon at bounding box center [191, 249] width 22 height 19
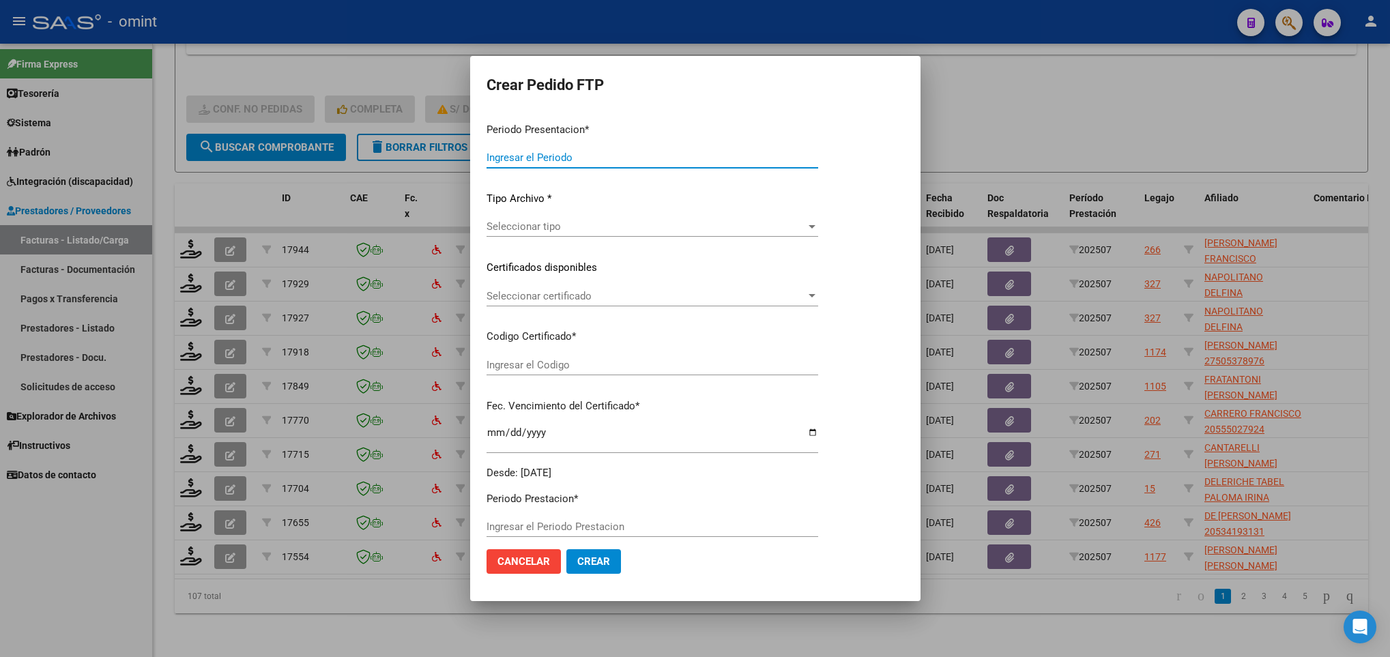
type input "202507"
type input "$ 98.964,88"
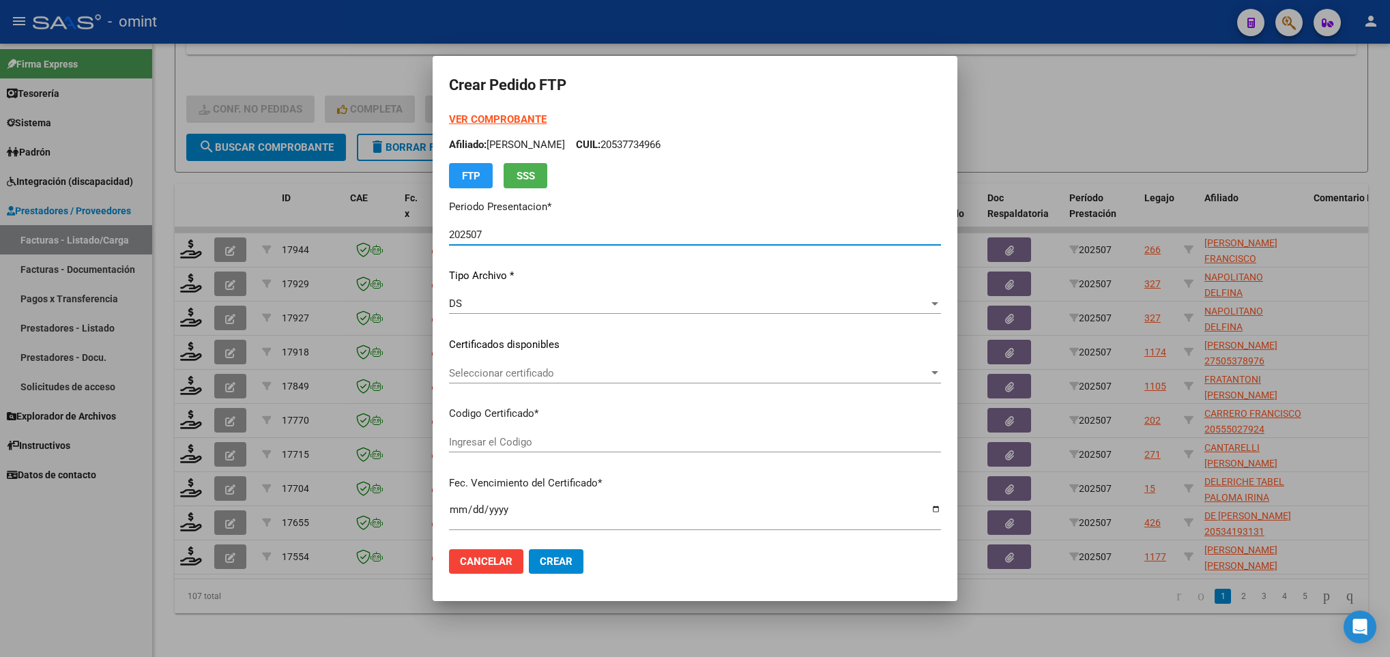
type input "2593321366"
type input "2028-09-30"
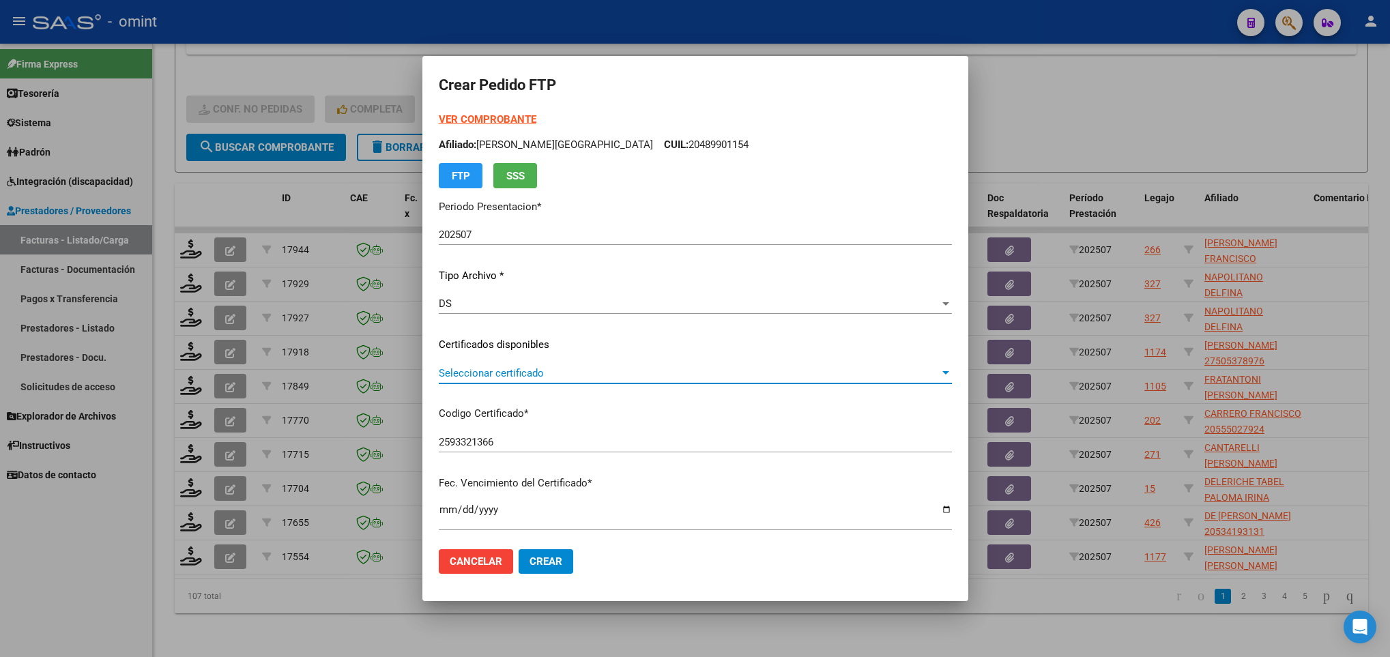
click at [594, 375] on span "Seleccionar certificado" at bounding box center [689, 373] width 501 height 12
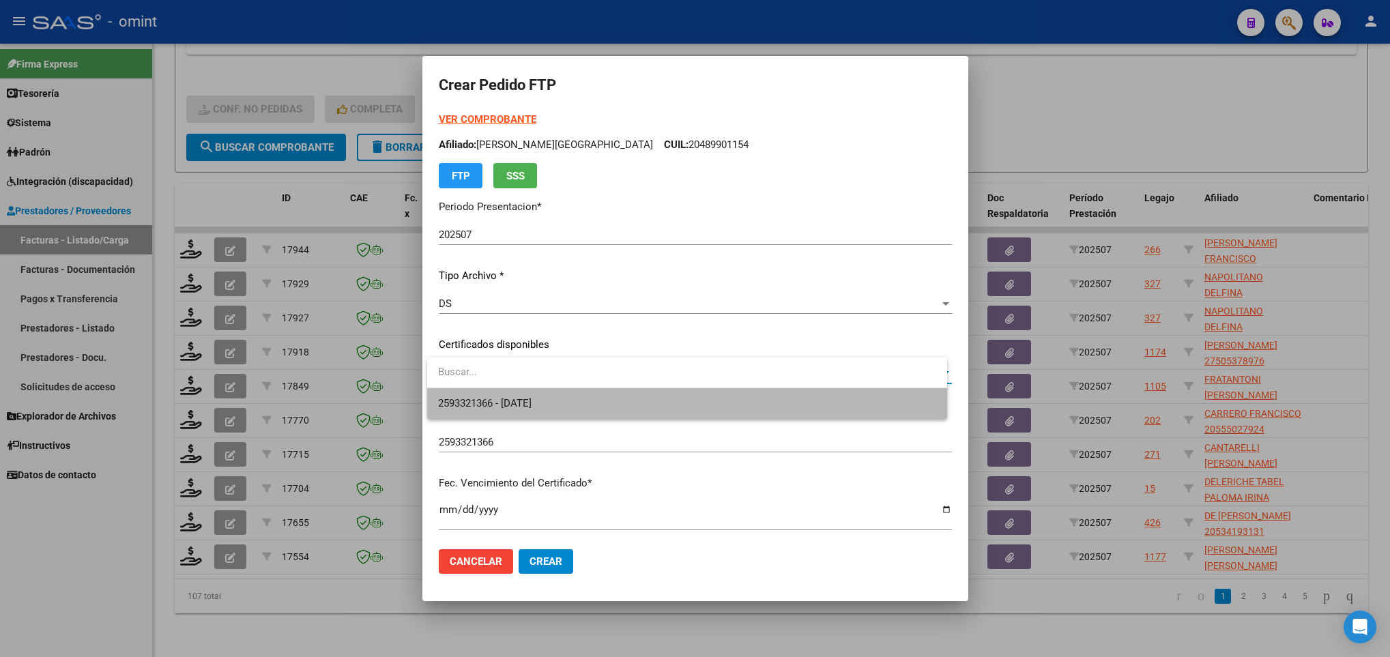
click at [607, 405] on span "2593321366 - 2028-09-30" at bounding box center [686, 403] width 497 height 31
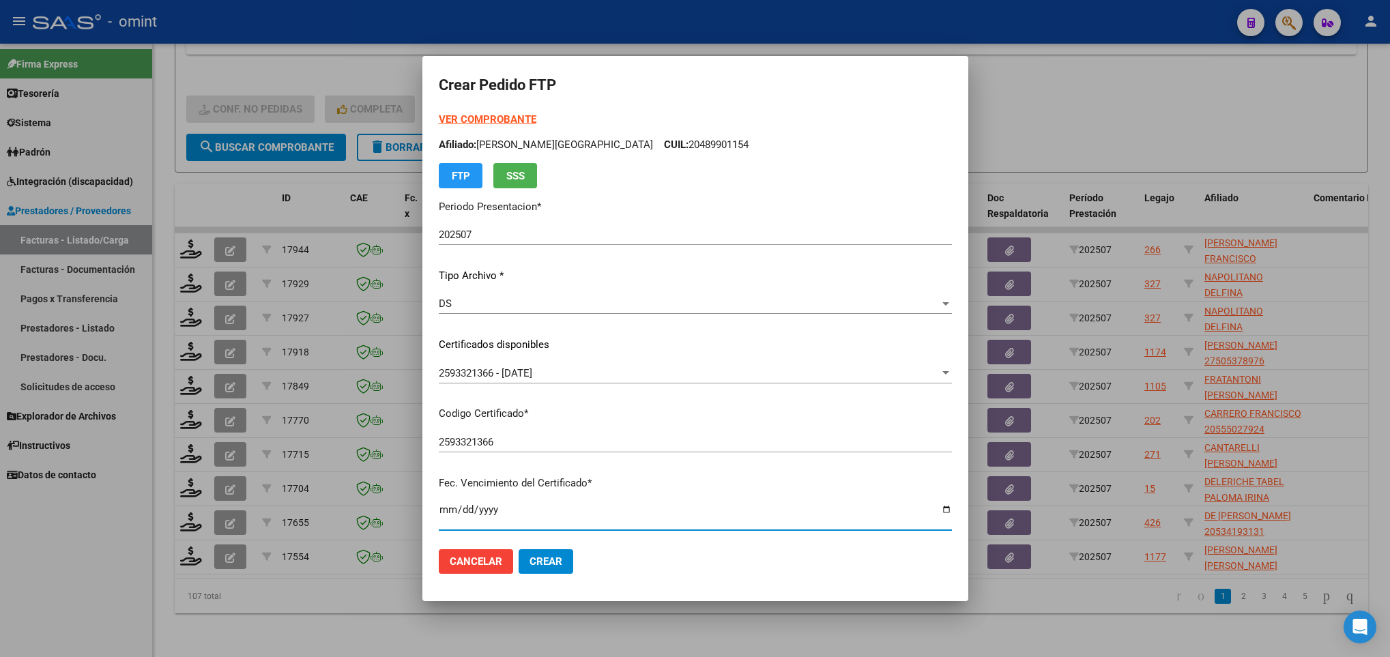
scroll to position [278, 0]
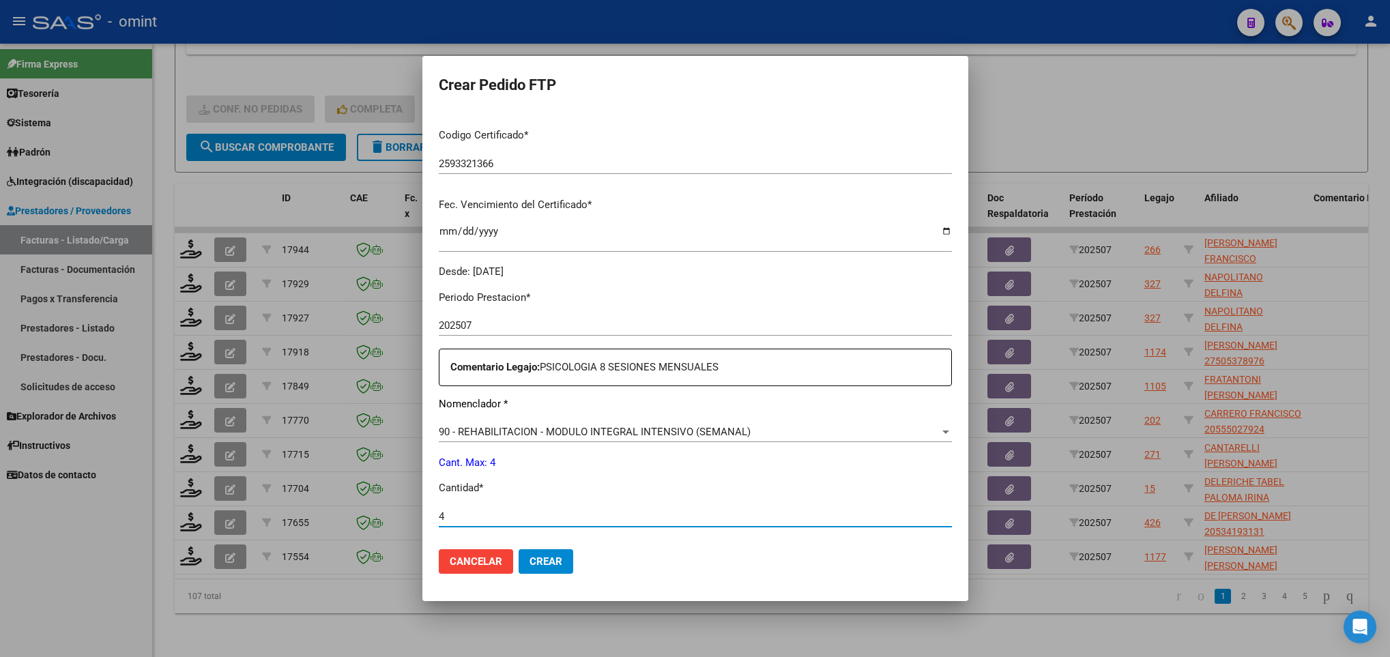
type input "4"
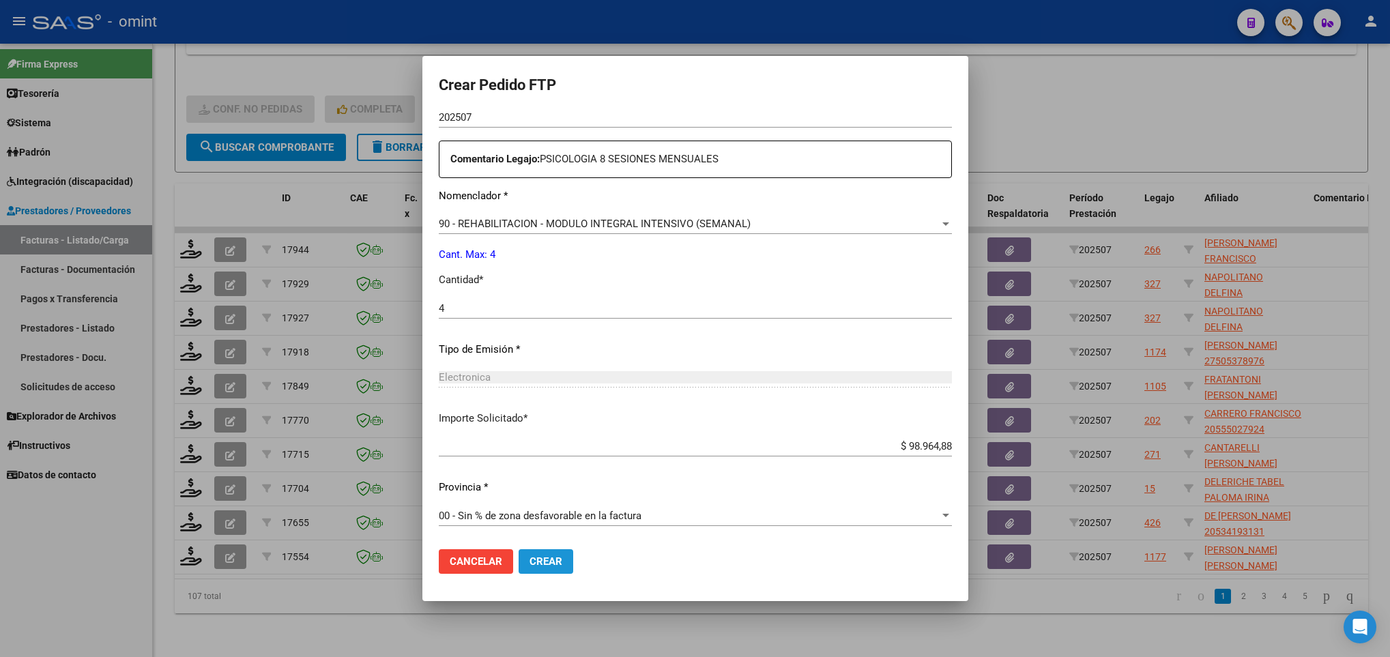
click at [537, 558] on span "Crear" at bounding box center [546, 561] width 33 height 12
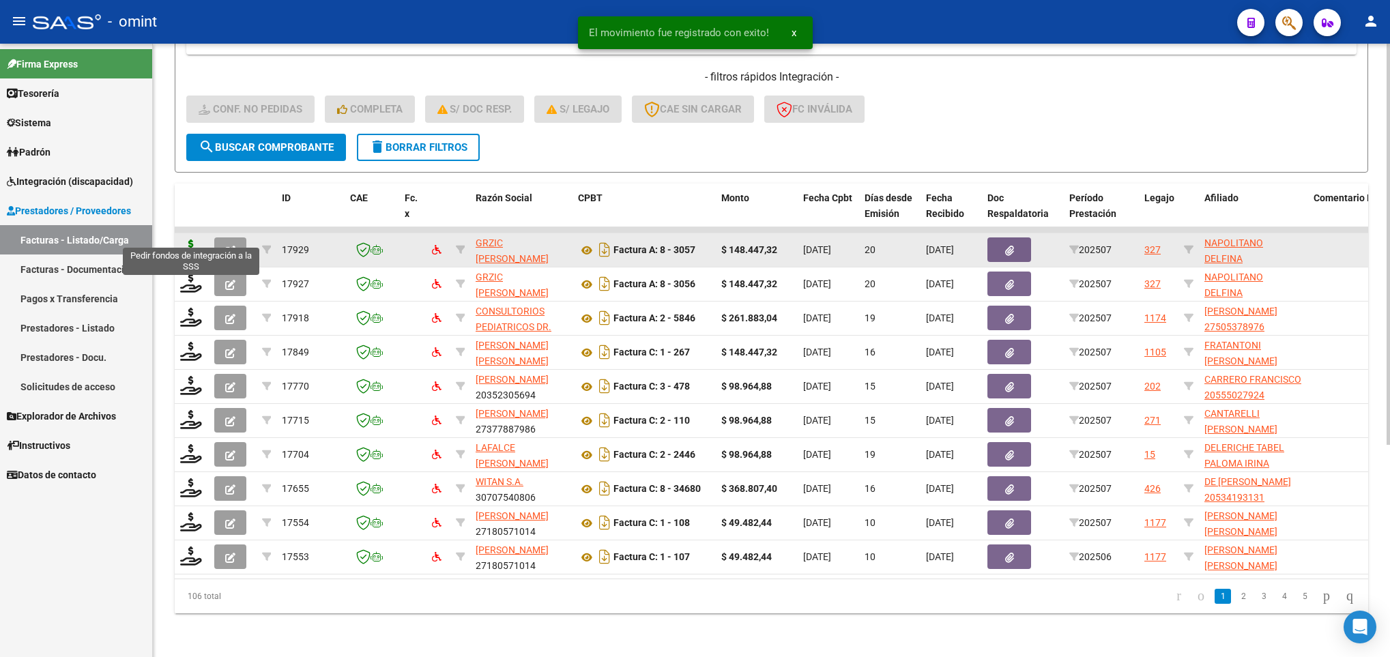
click at [193, 240] on icon at bounding box center [191, 249] width 22 height 19
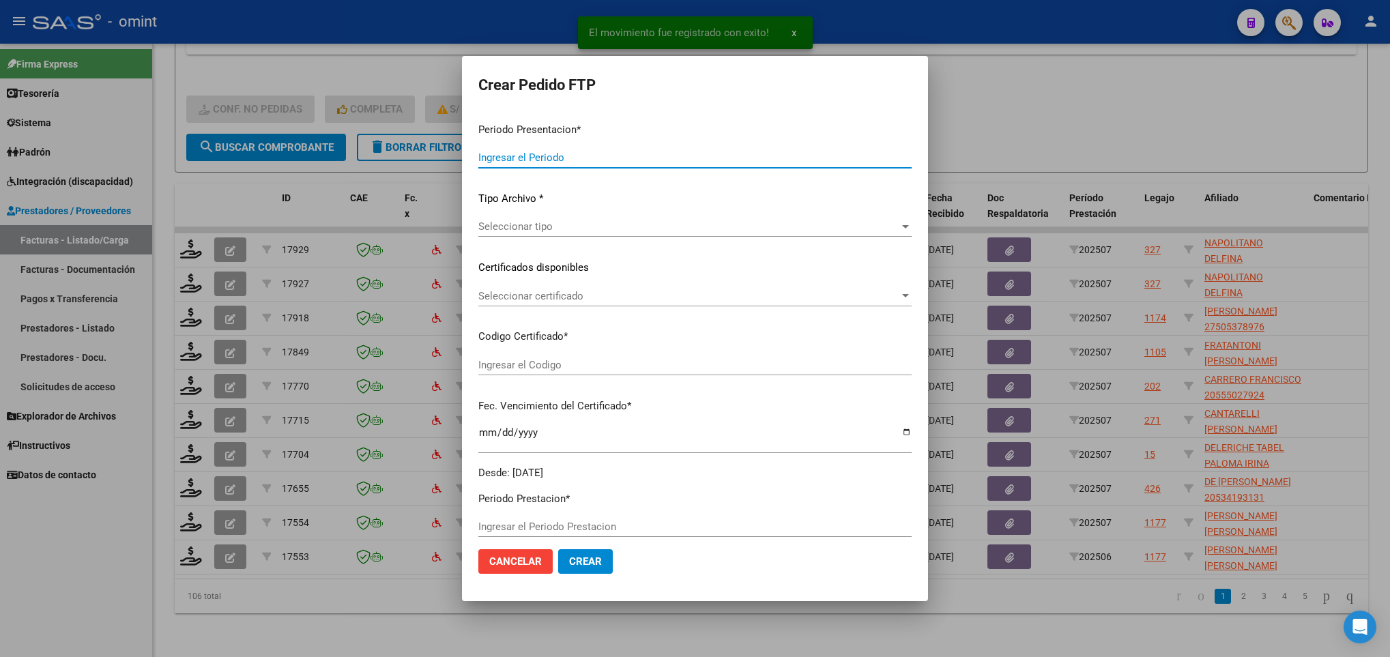
type input "202507"
type input "$ 148.447,32"
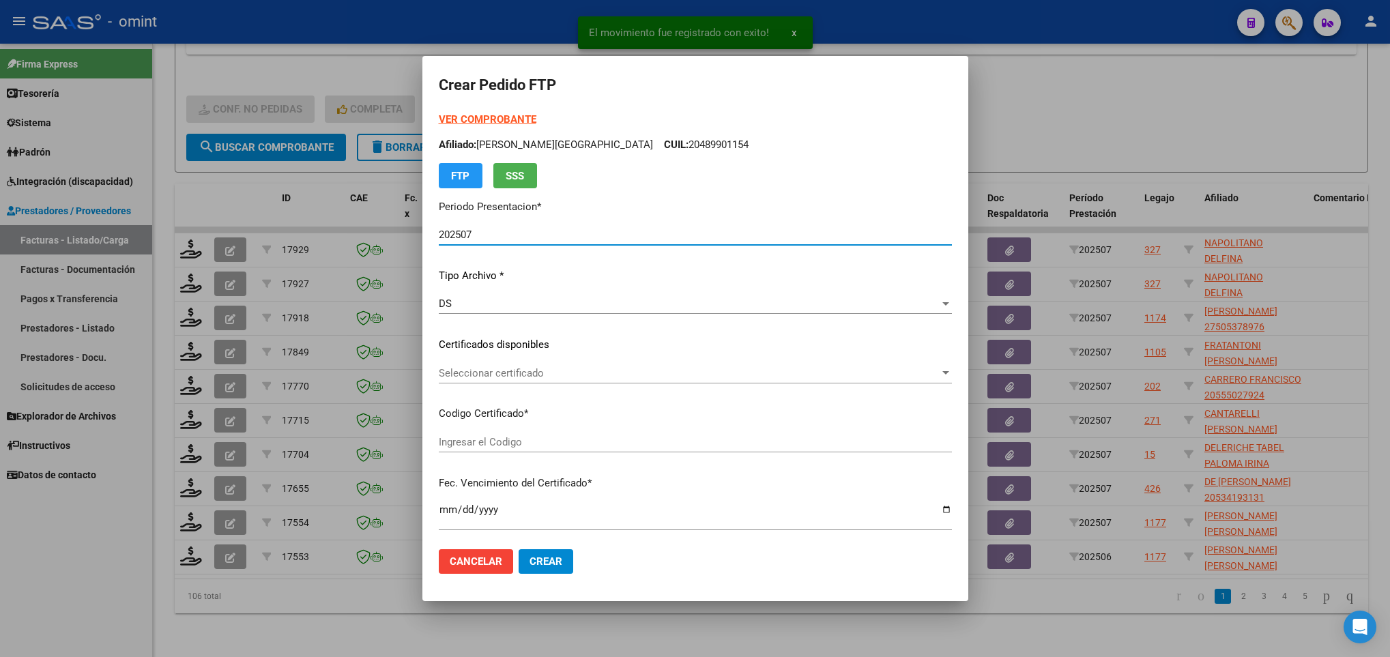
type input "2873990566"
type input "2033-02-22"
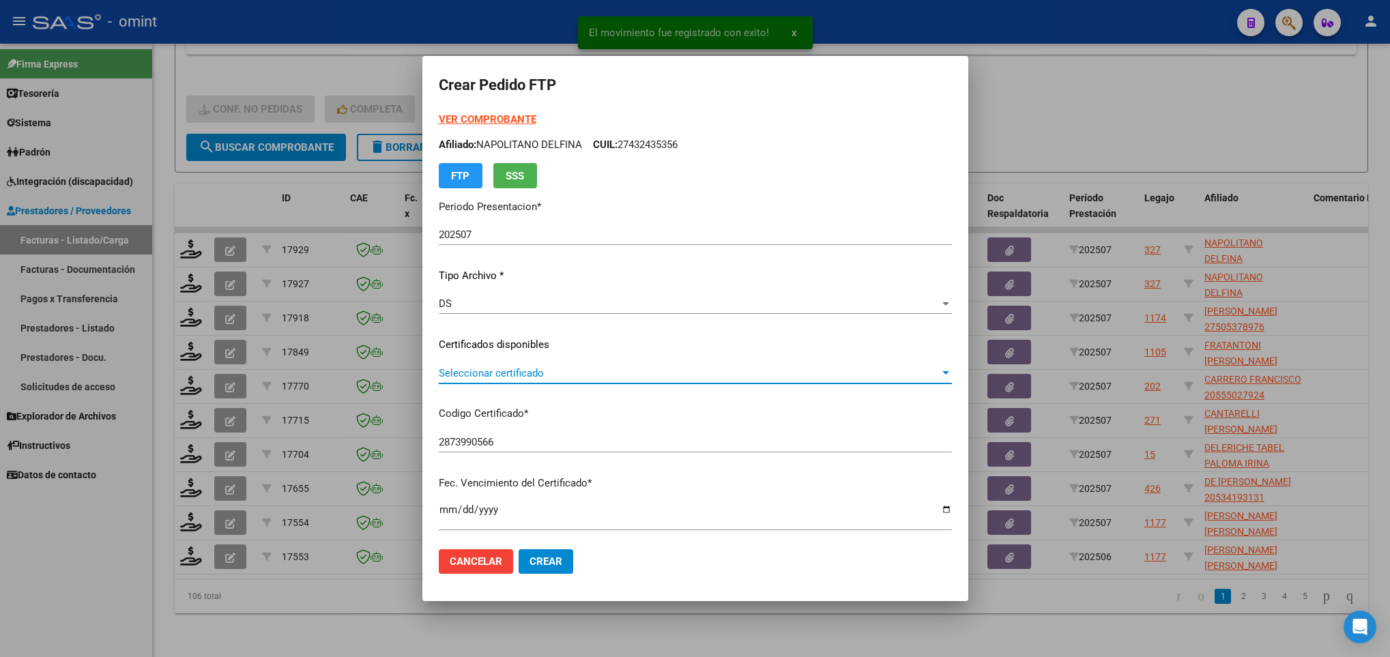
click at [510, 367] on span "Seleccionar certificado" at bounding box center [689, 373] width 501 height 12
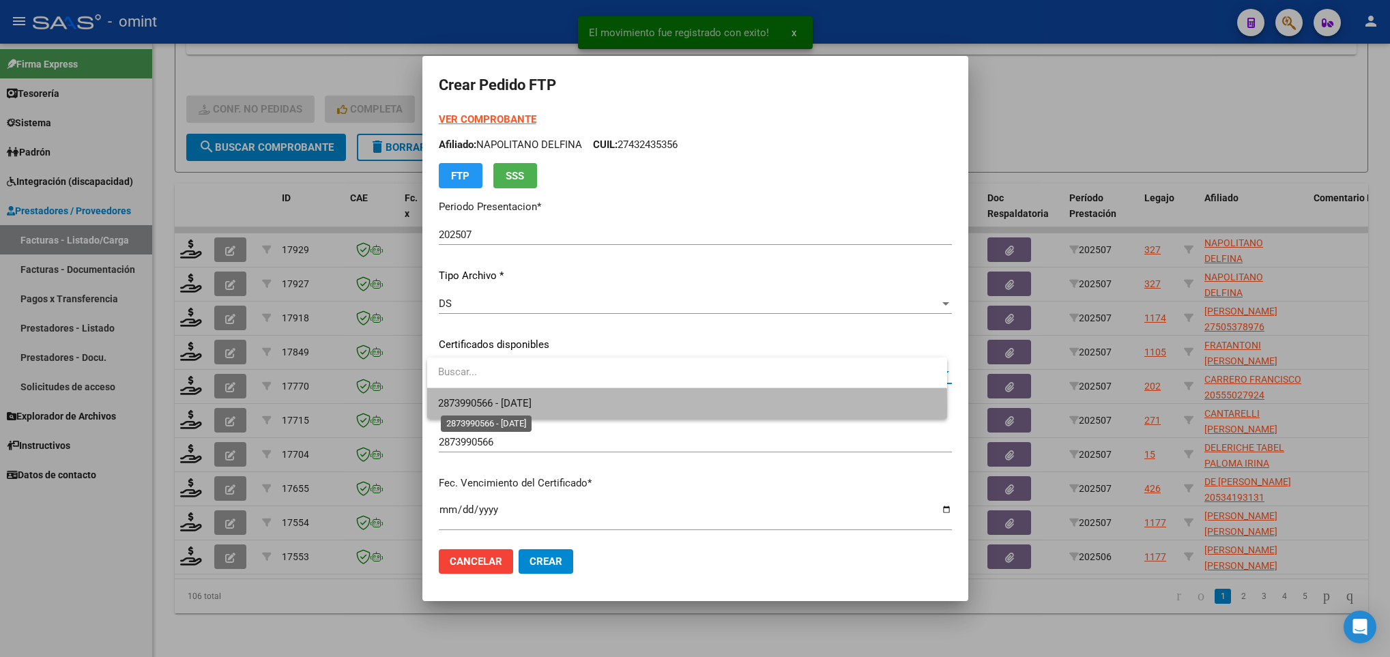
click at [532, 405] on span "2873990566 - 2033-02-22" at bounding box center [484, 403] width 93 height 12
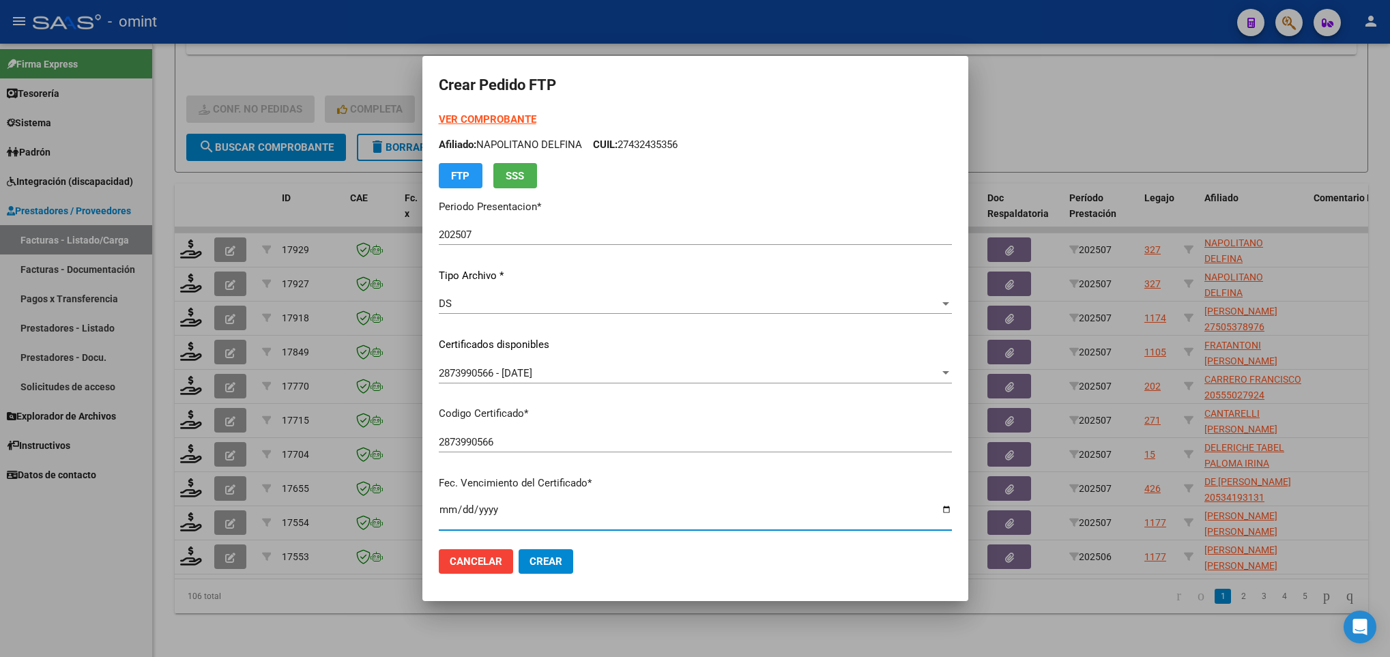
scroll to position [278, 0]
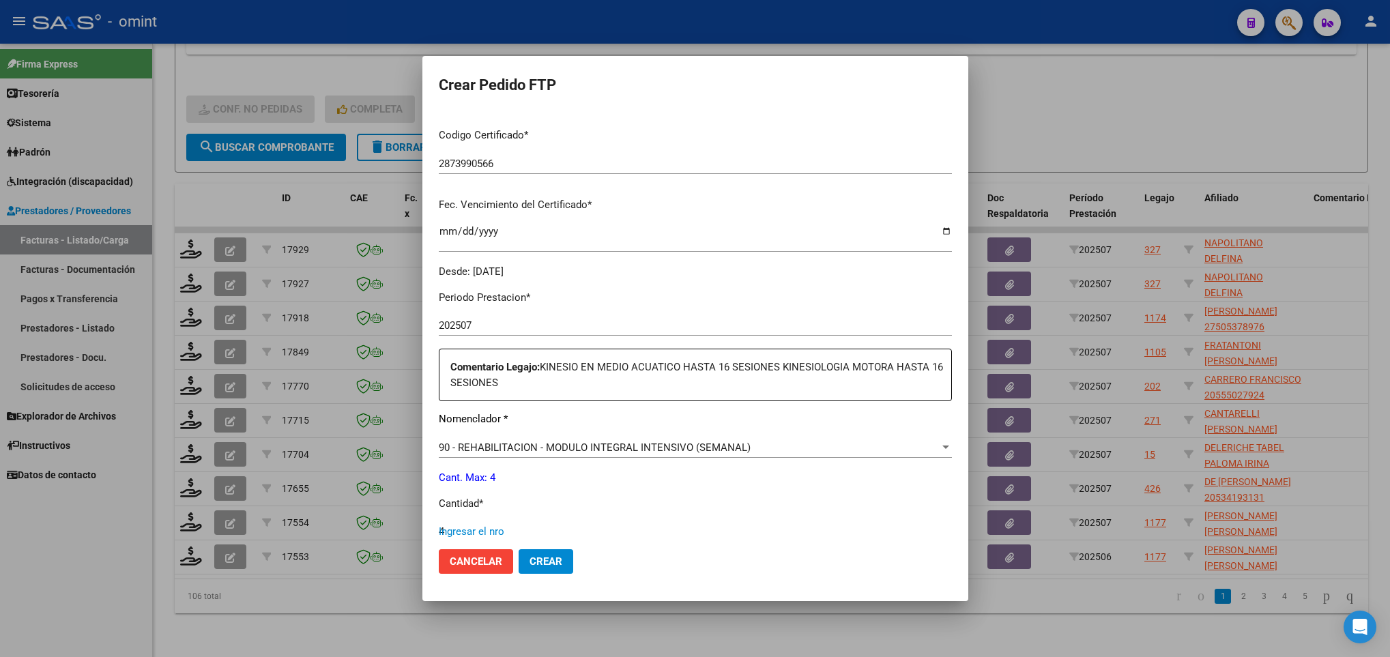
type input "4"
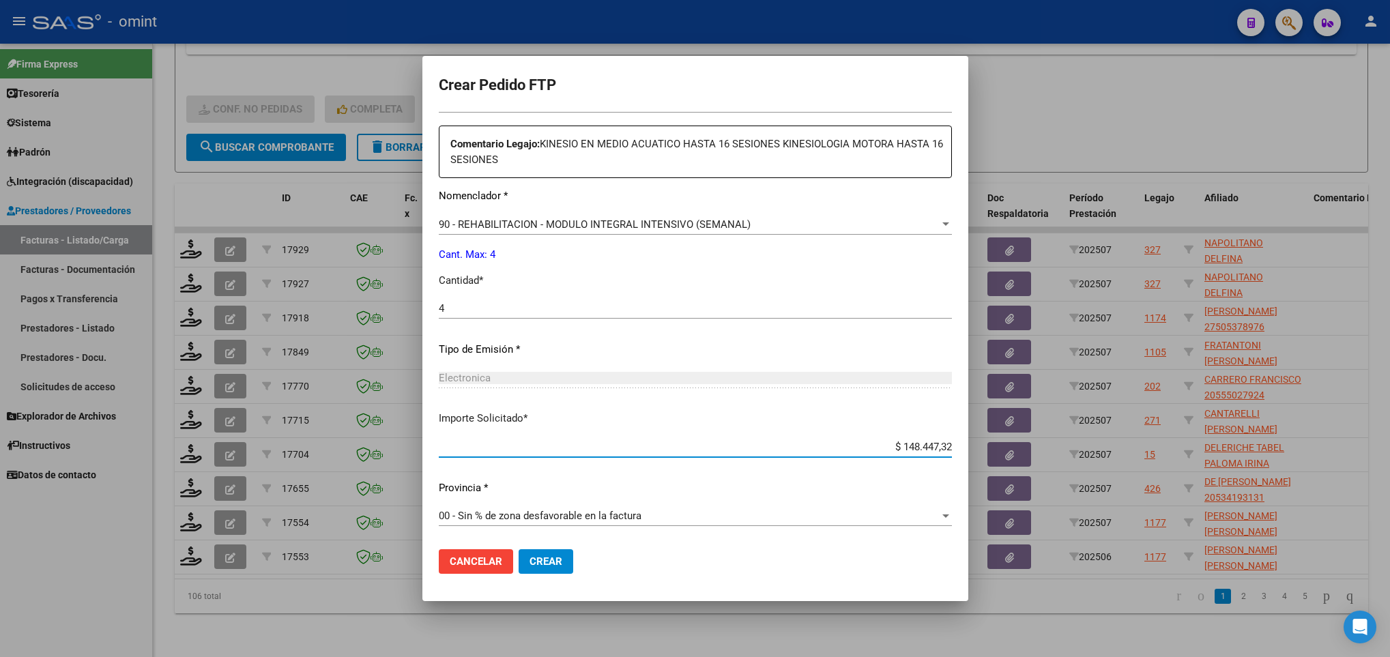
click at [553, 567] on span "Crear" at bounding box center [546, 561] width 33 height 12
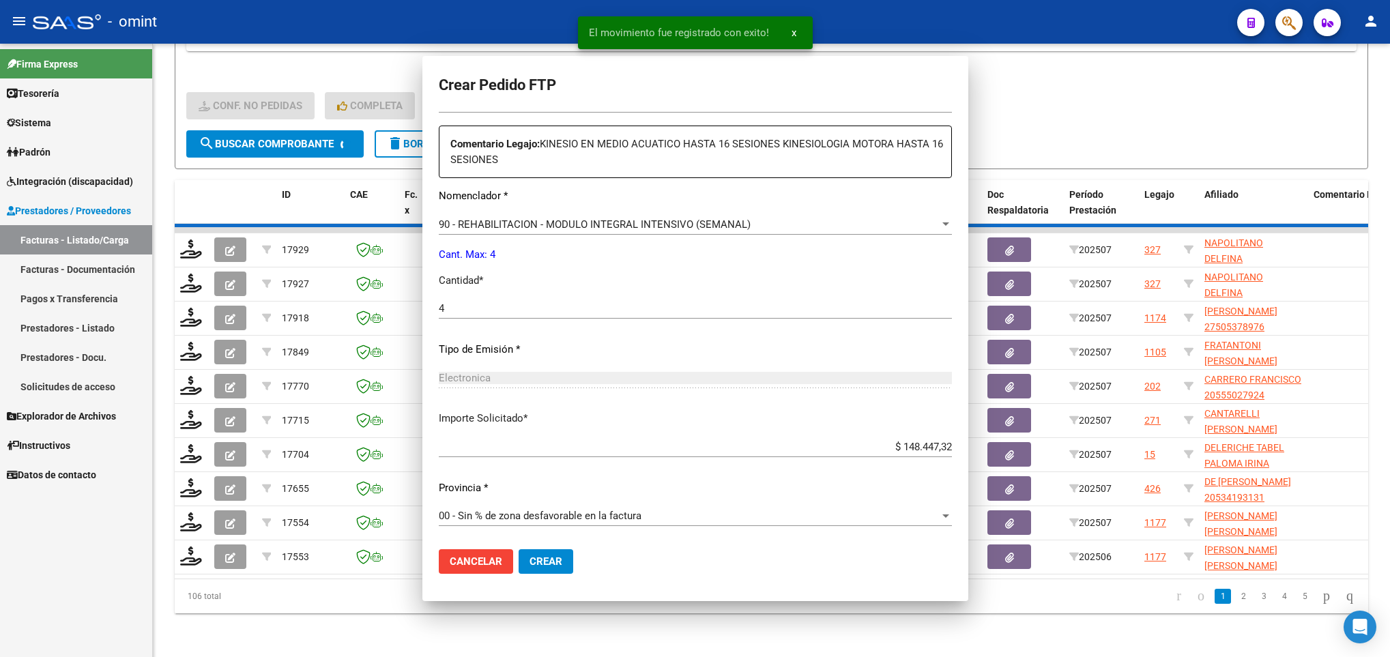
scroll to position [0, 0]
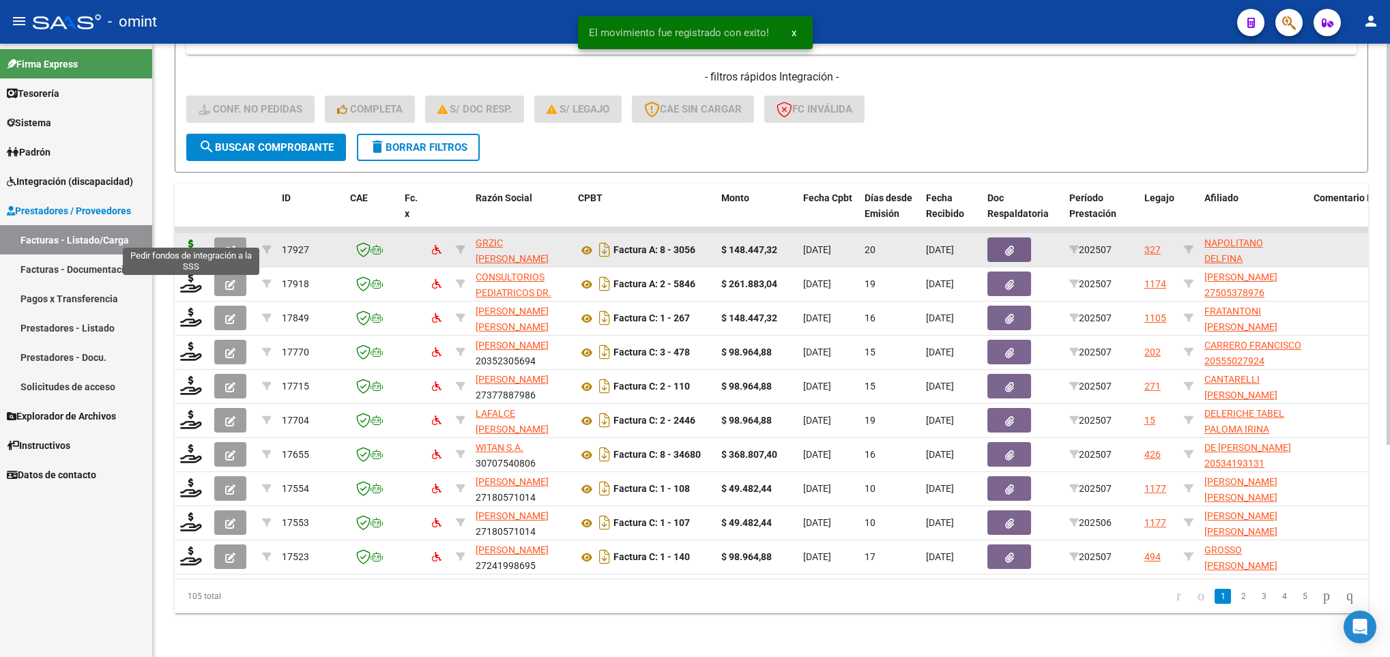
click at [191, 240] on icon at bounding box center [191, 249] width 22 height 19
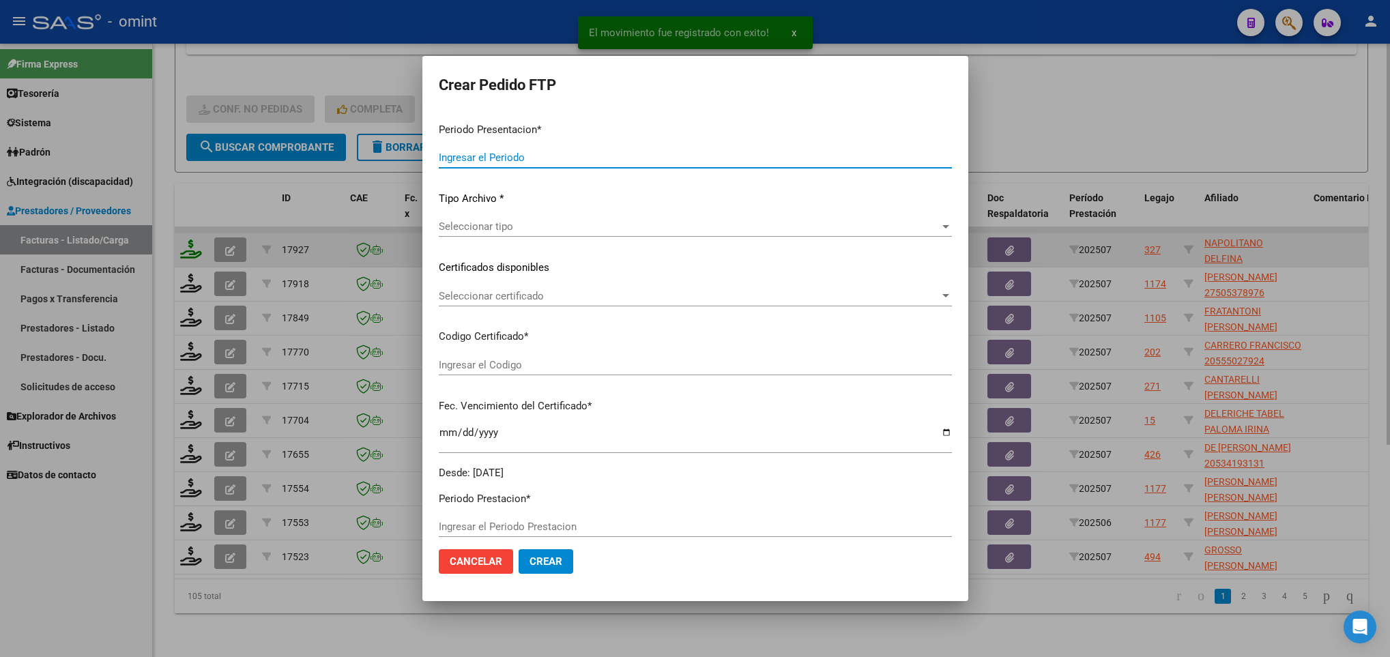
type input "202507"
type input "$ 148.447,32"
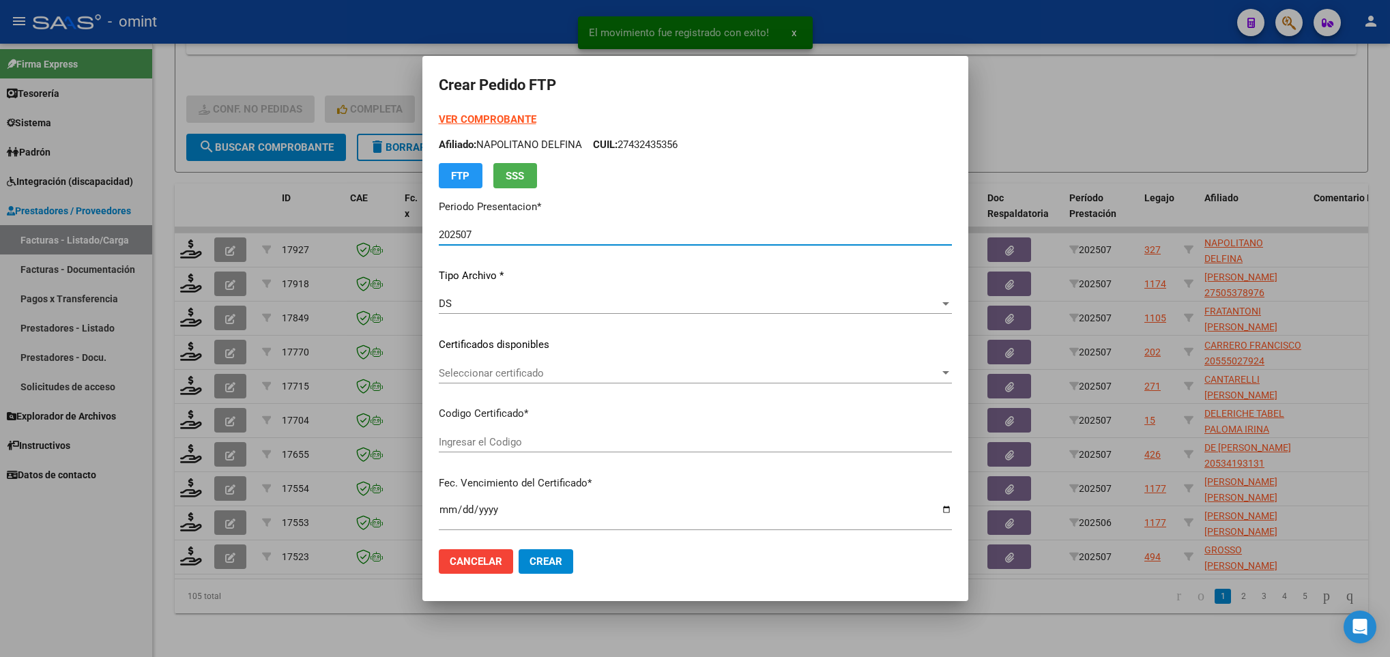
type input "2873990566"
type input "2033-02-22"
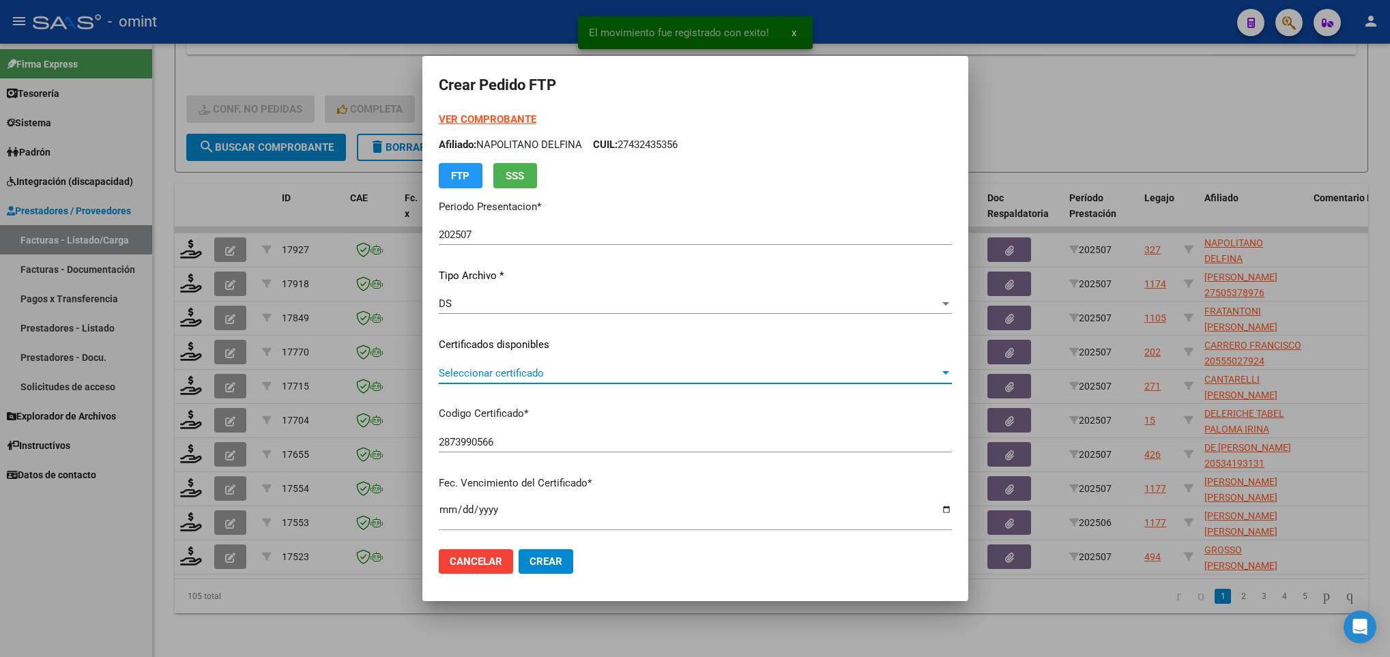
click at [545, 379] on span "Seleccionar certificado" at bounding box center [689, 373] width 501 height 12
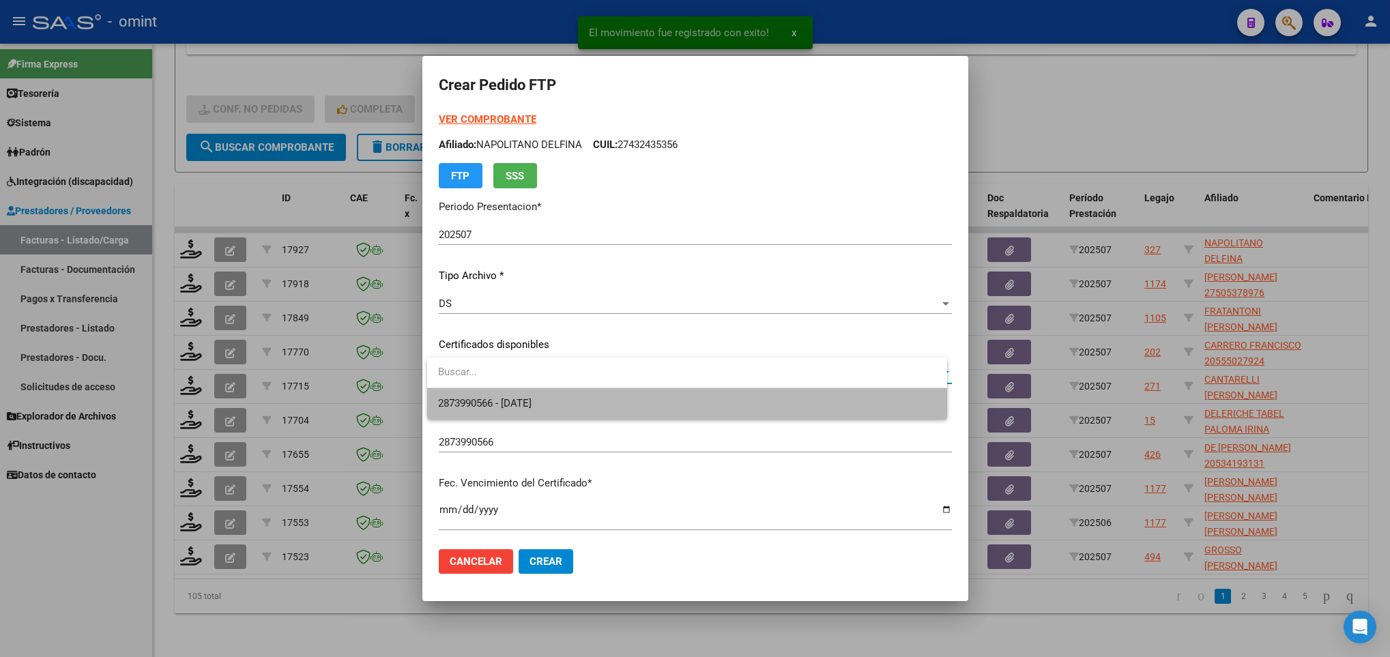
click at [561, 393] on span "2873990566 - 2033-02-22" at bounding box center [686, 403] width 497 height 31
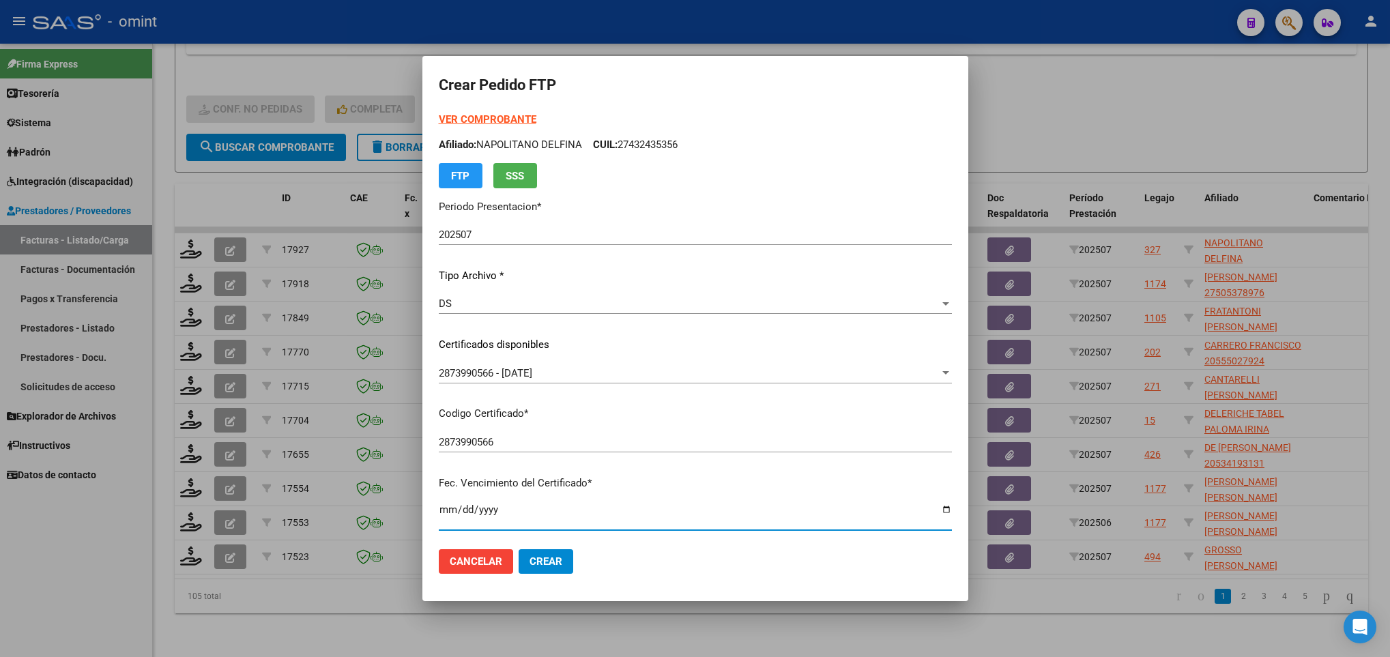
scroll to position [278, 0]
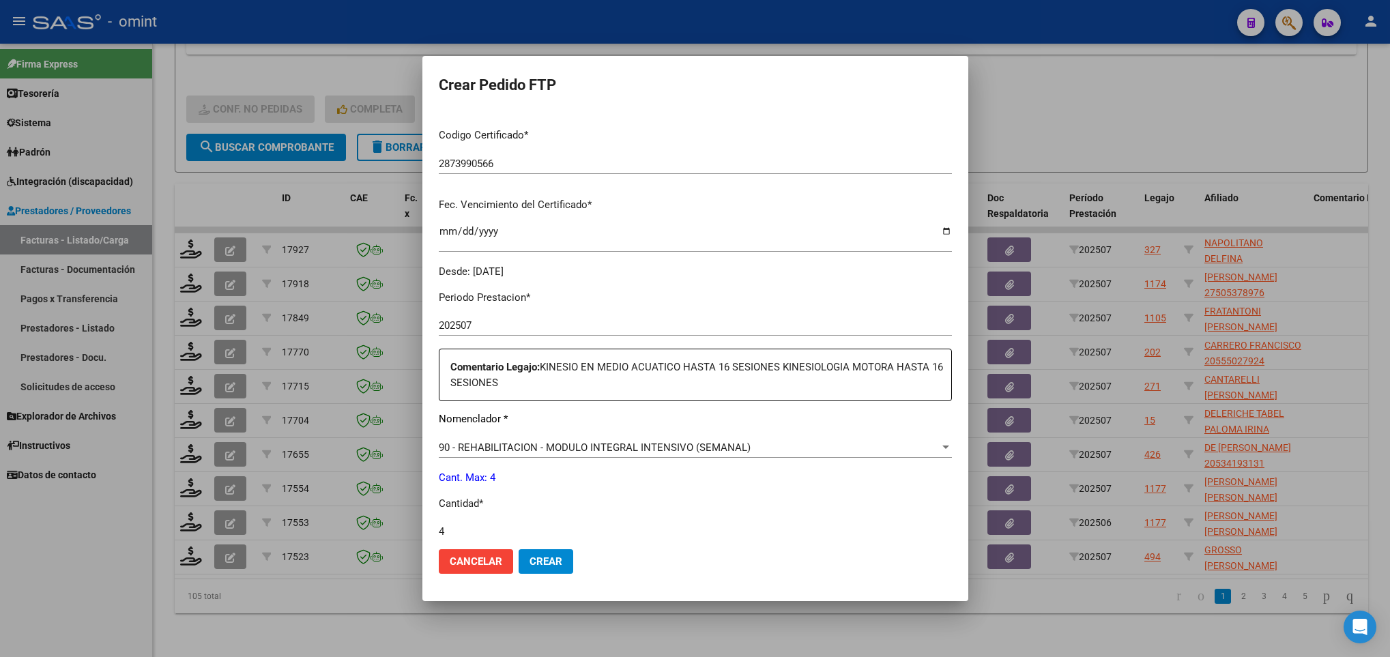
type input "4"
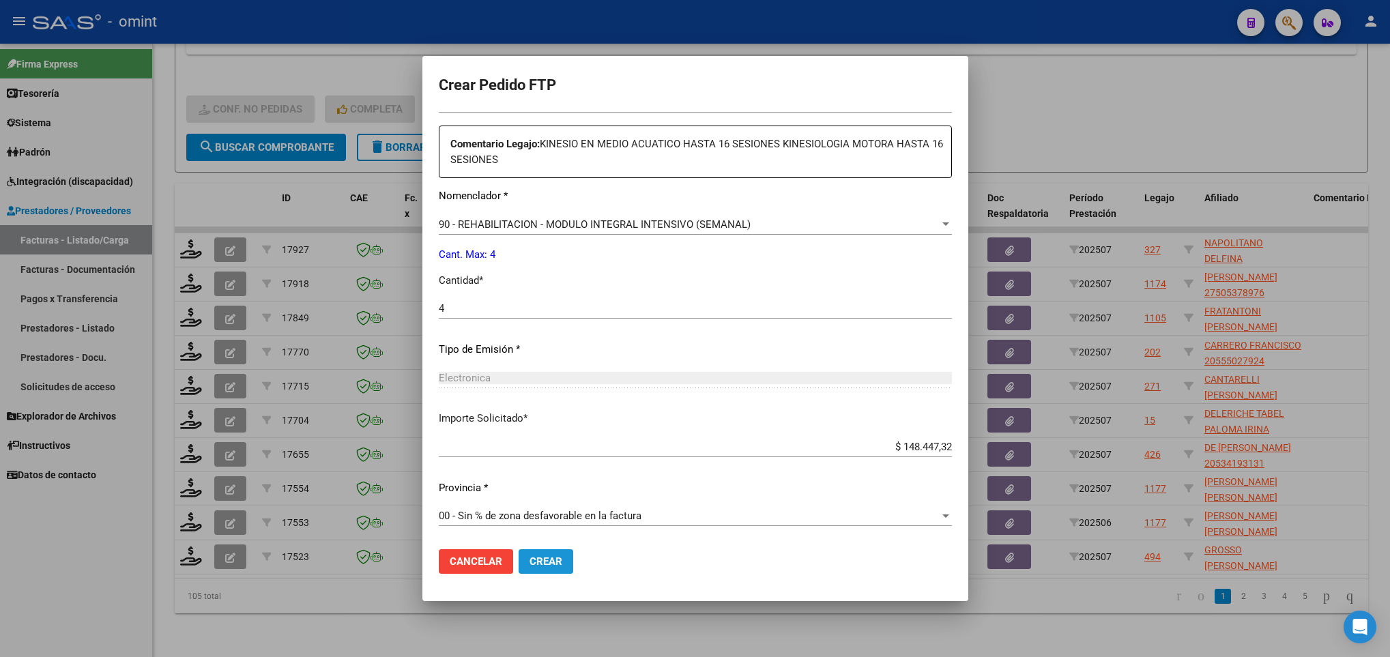
click at [545, 555] on span "Crear" at bounding box center [546, 561] width 33 height 12
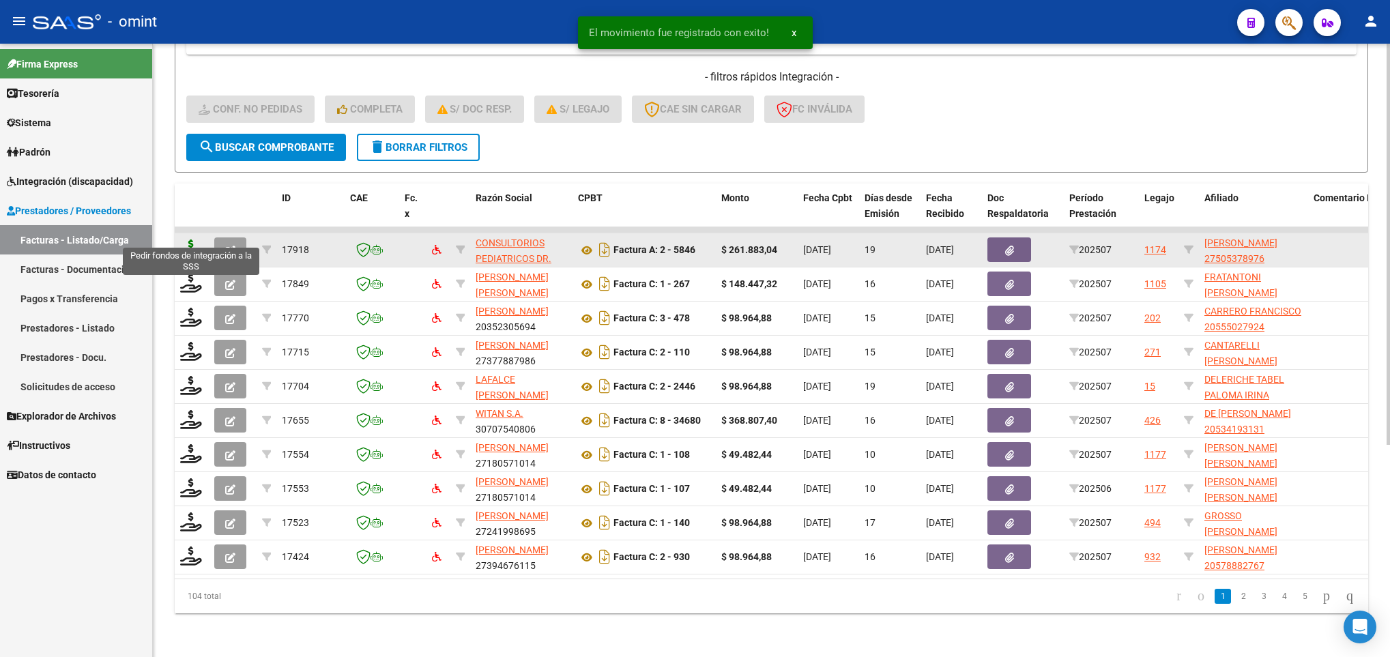
click at [197, 240] on icon at bounding box center [191, 249] width 22 height 19
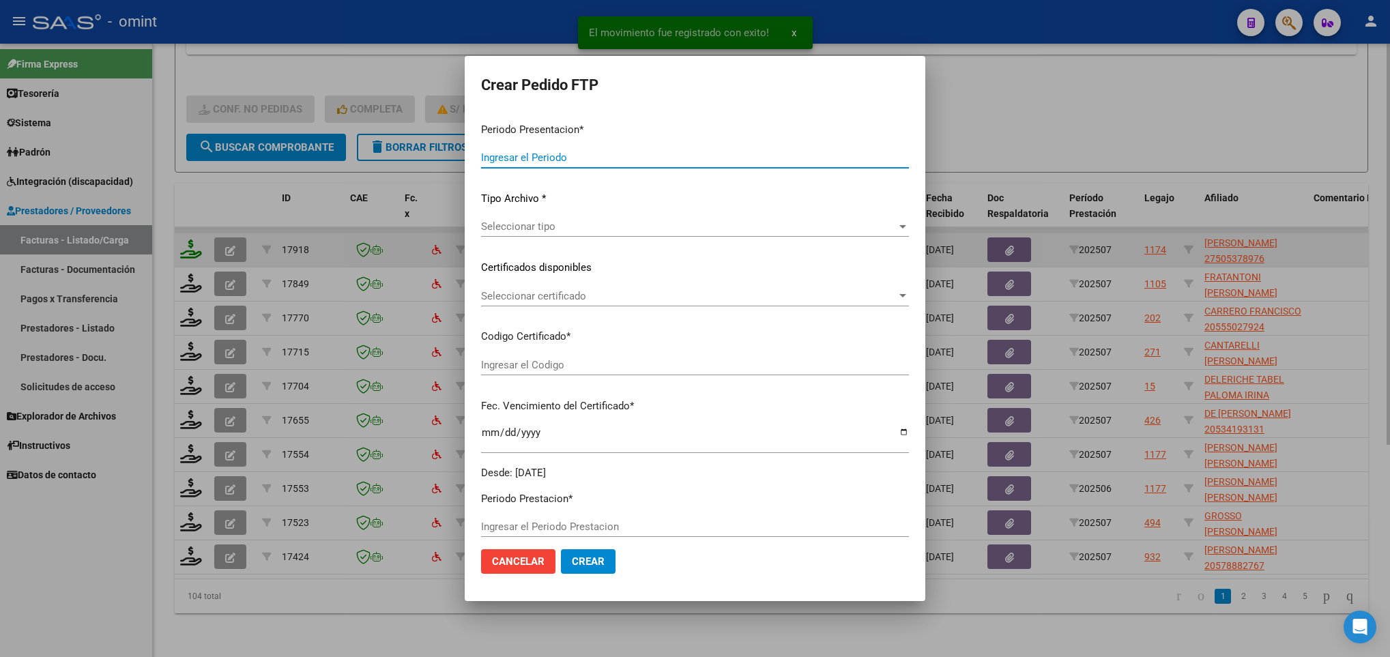
type input "202507"
type input "$ 261.883,04"
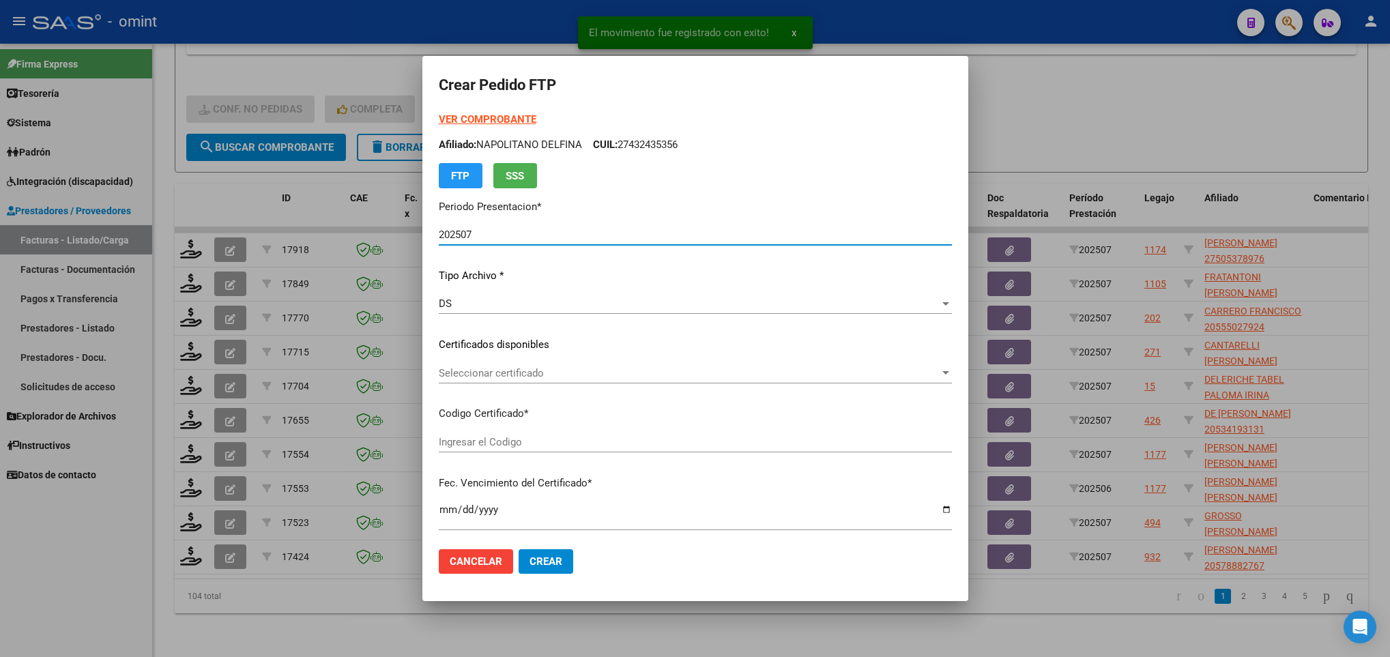
type input "5695877162"
type input "2027-06-22"
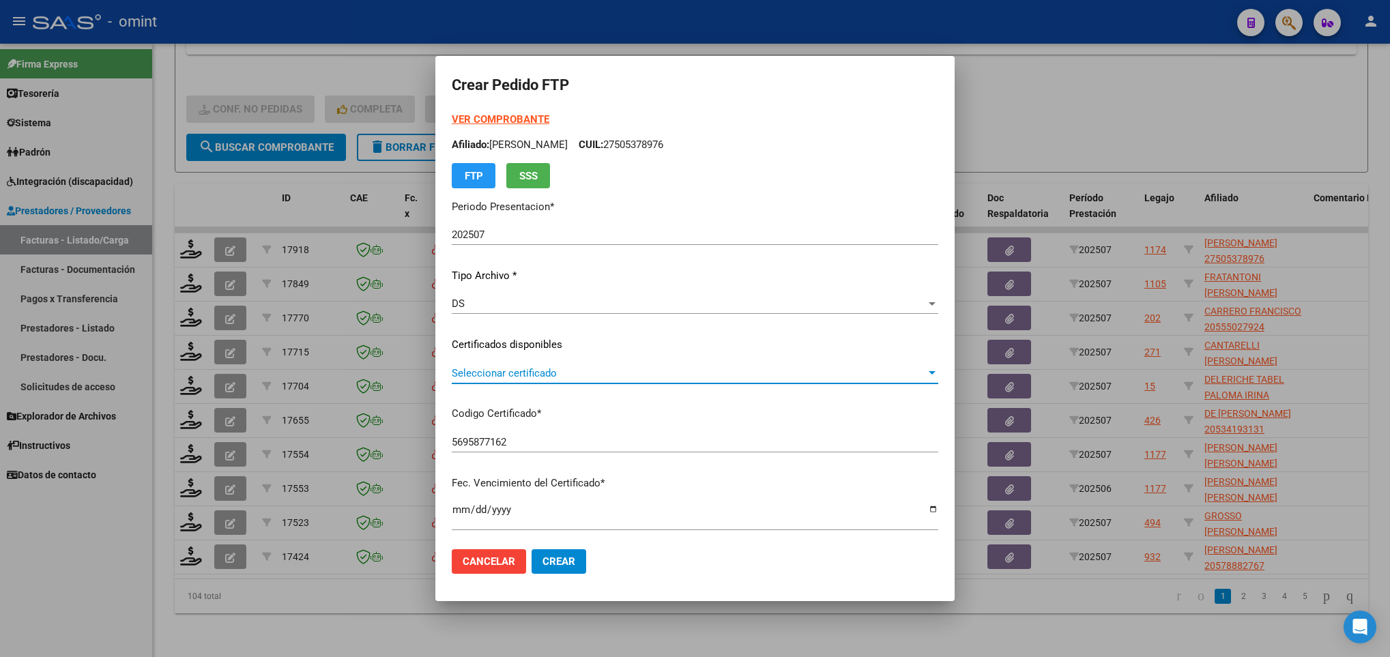
click at [514, 373] on span "Seleccionar certificado" at bounding box center [689, 373] width 474 height 12
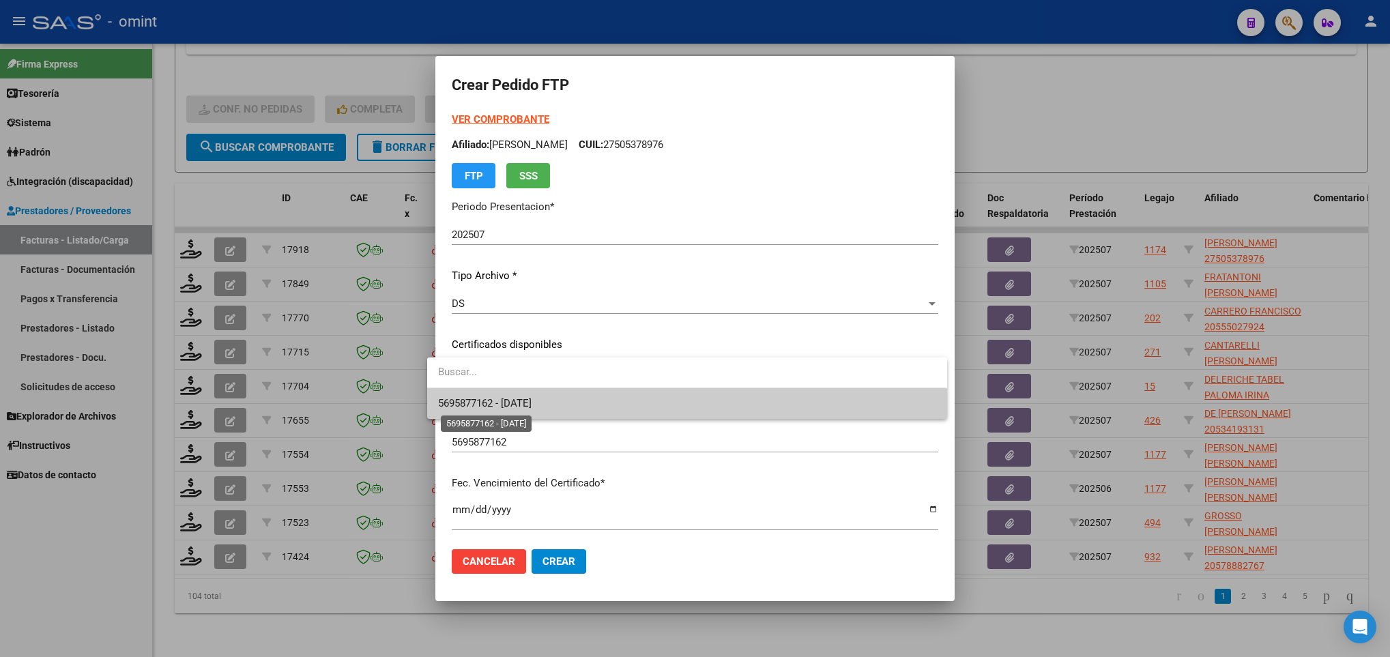
click at [532, 401] on span "5695877162 - 2027-06-22" at bounding box center [484, 403] width 93 height 12
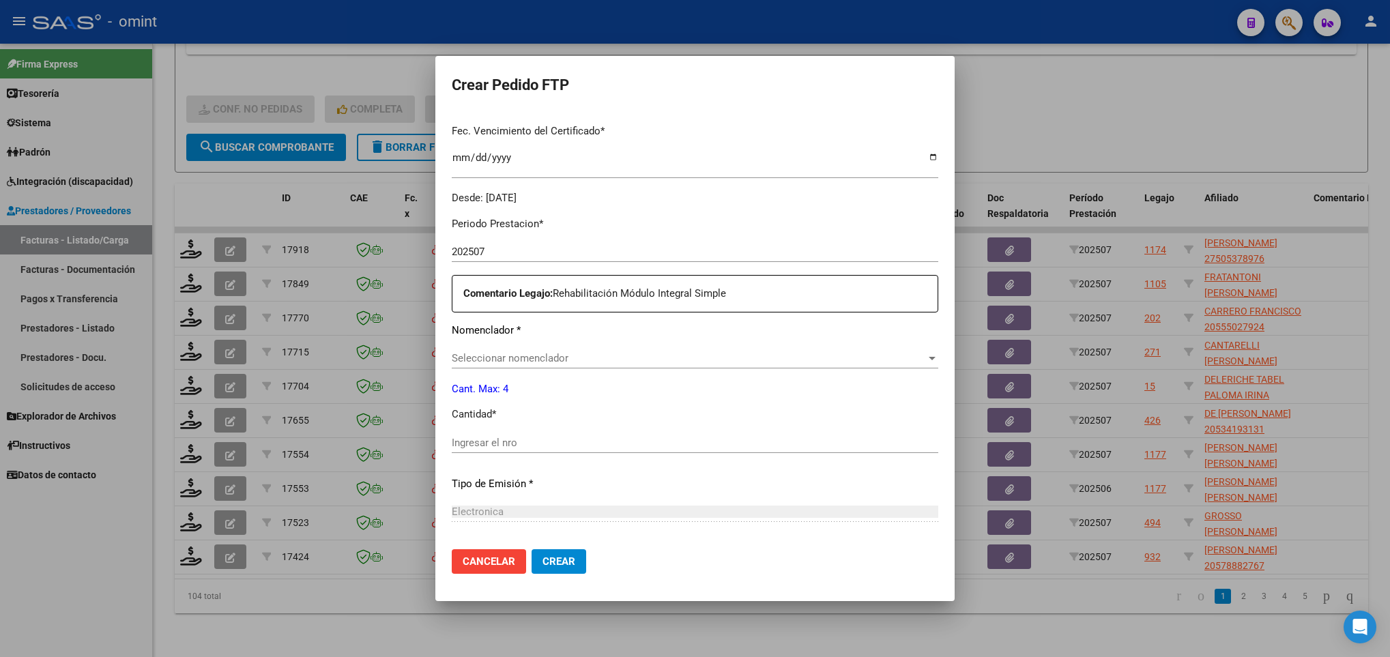
scroll to position [373, 0]
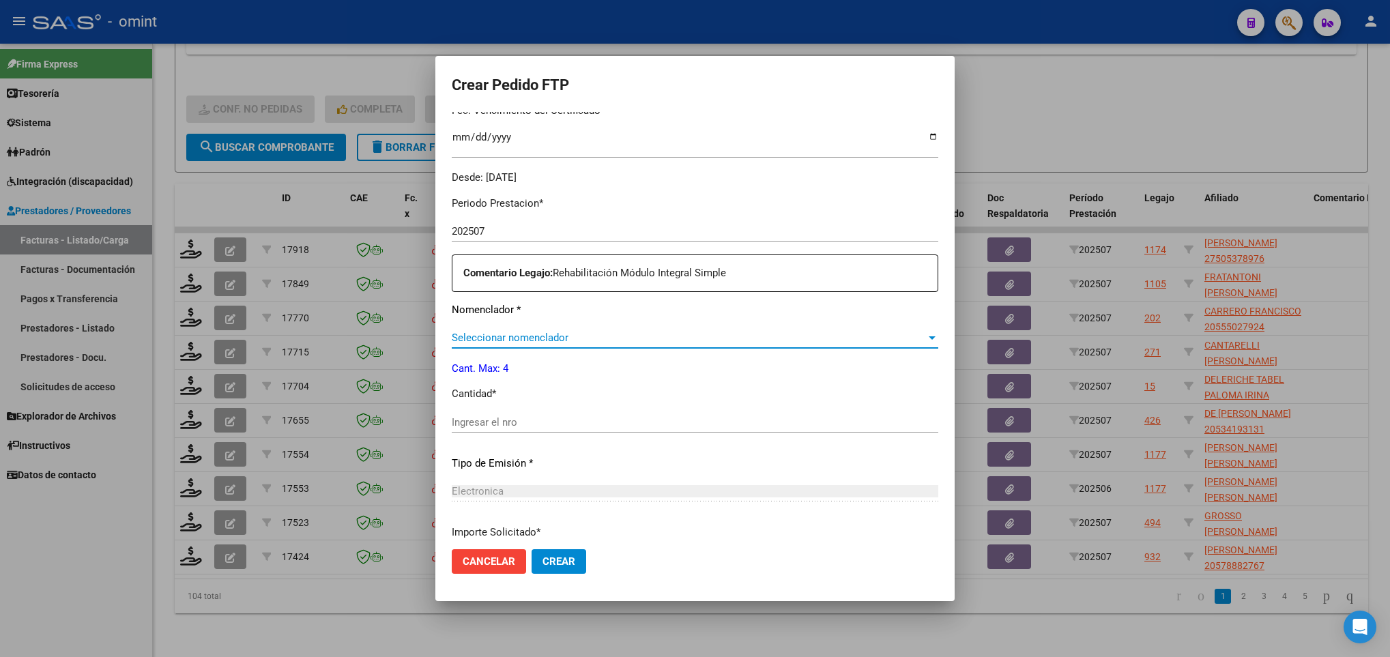
click at [682, 338] on span "Seleccionar nomenclador" at bounding box center [689, 338] width 474 height 12
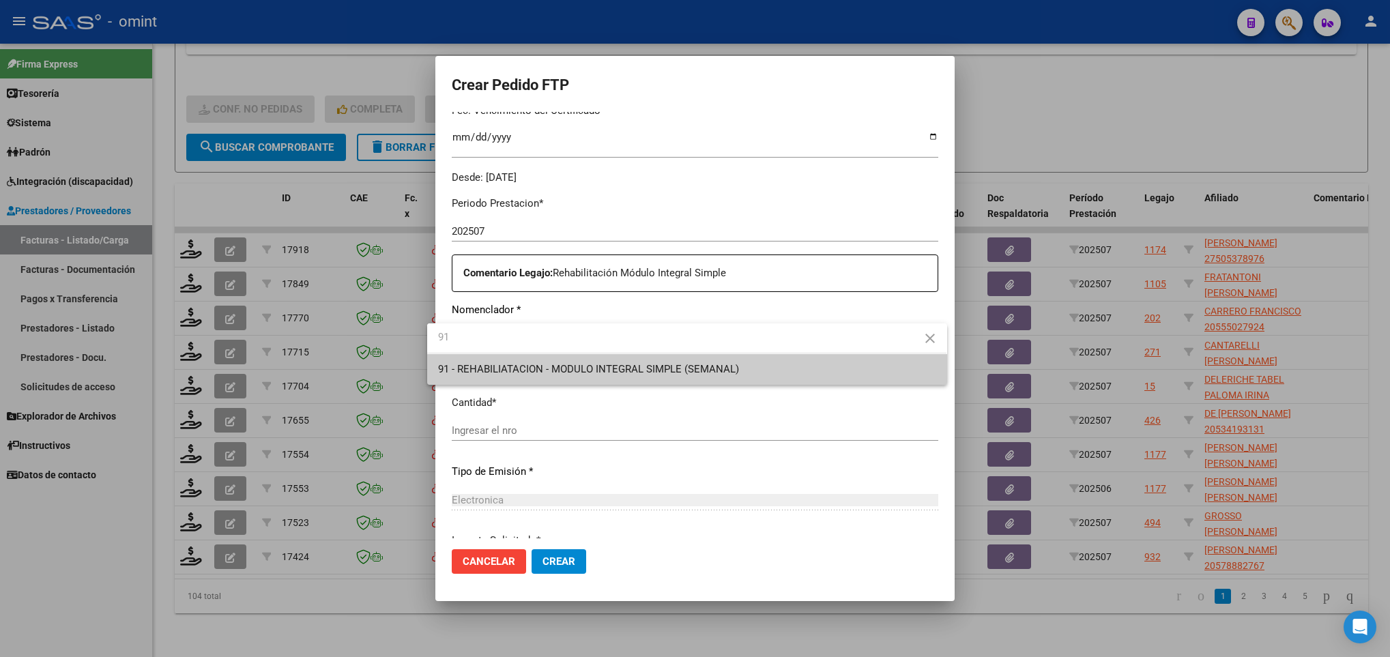
type input "91"
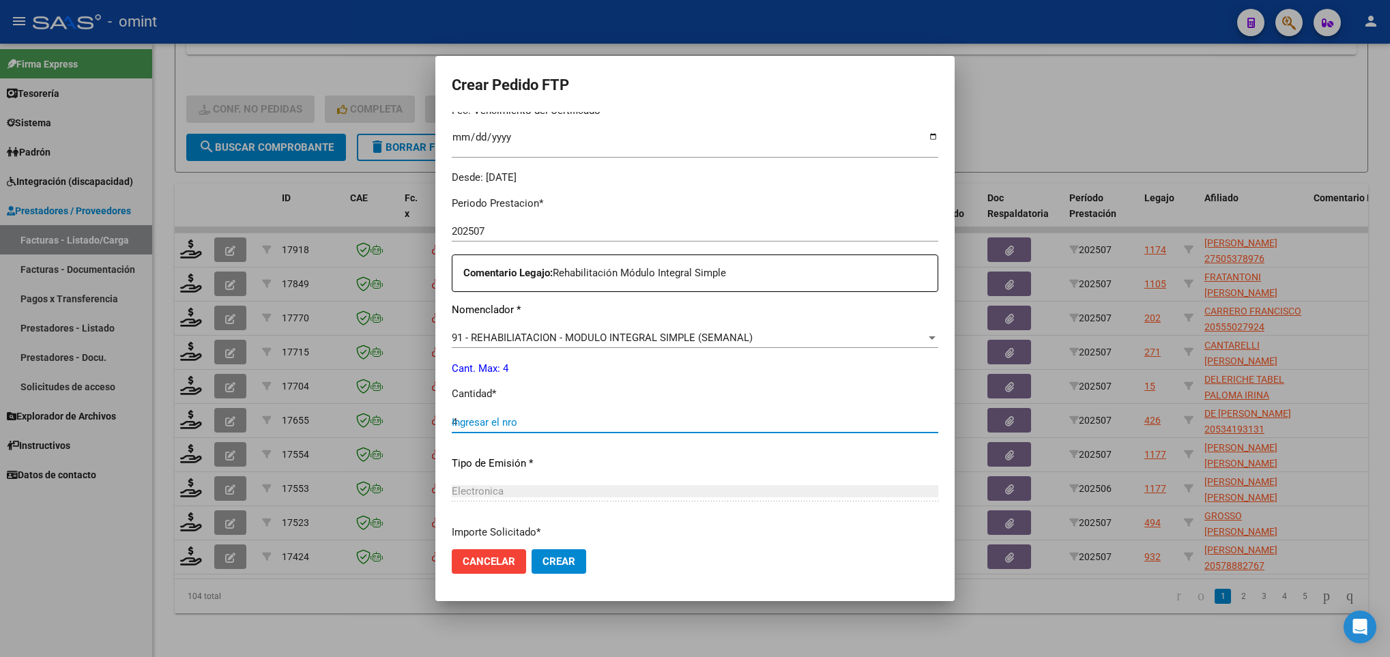
type input "4"
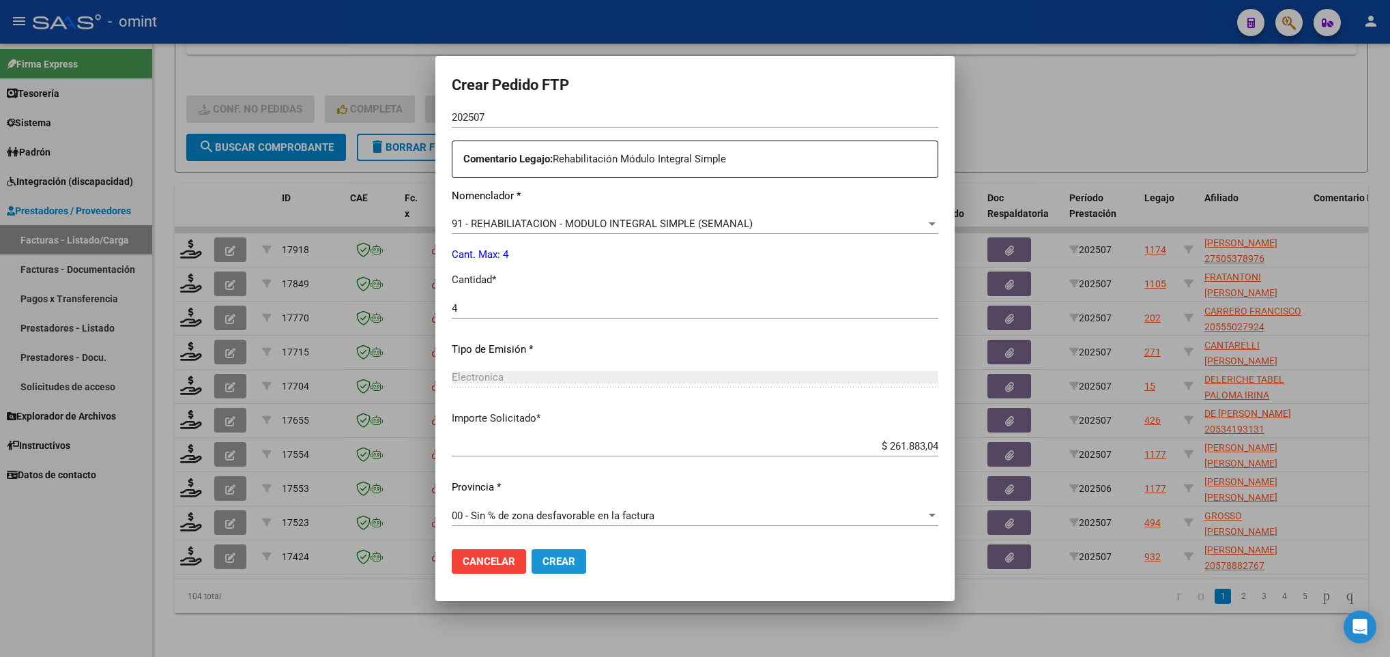
click at [549, 563] on span "Crear" at bounding box center [559, 561] width 33 height 12
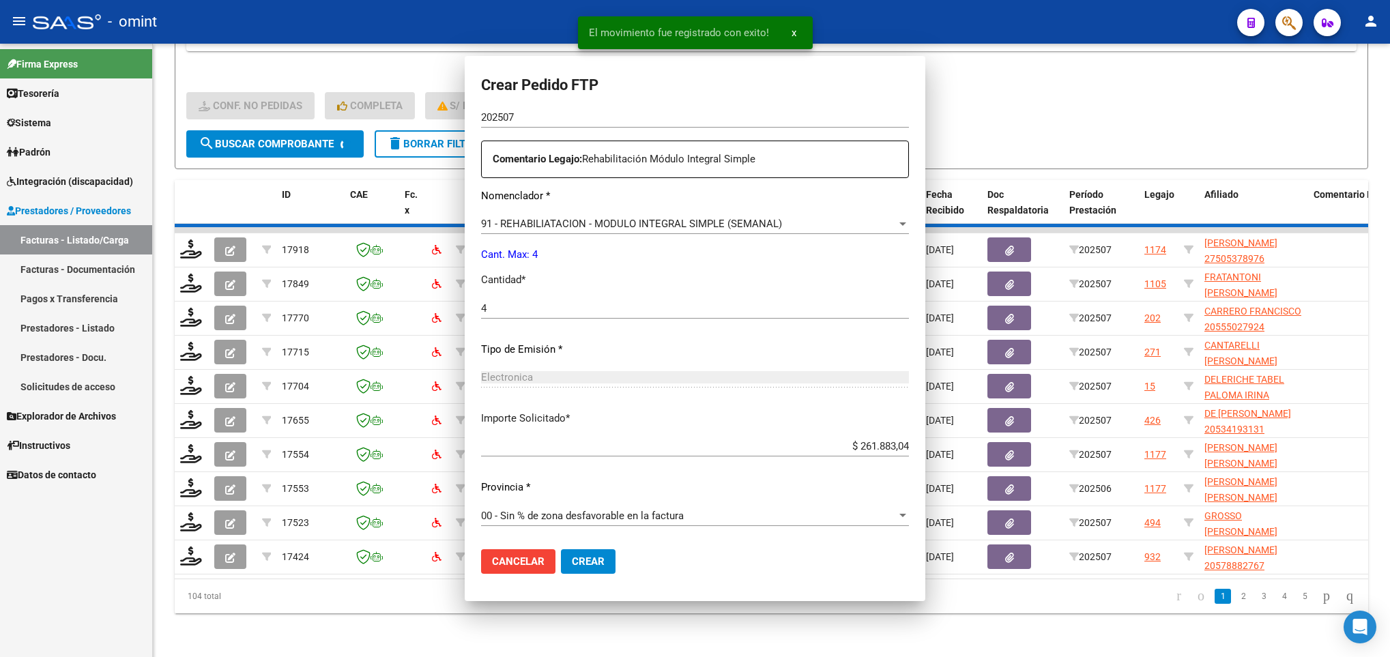
scroll to position [0, 0]
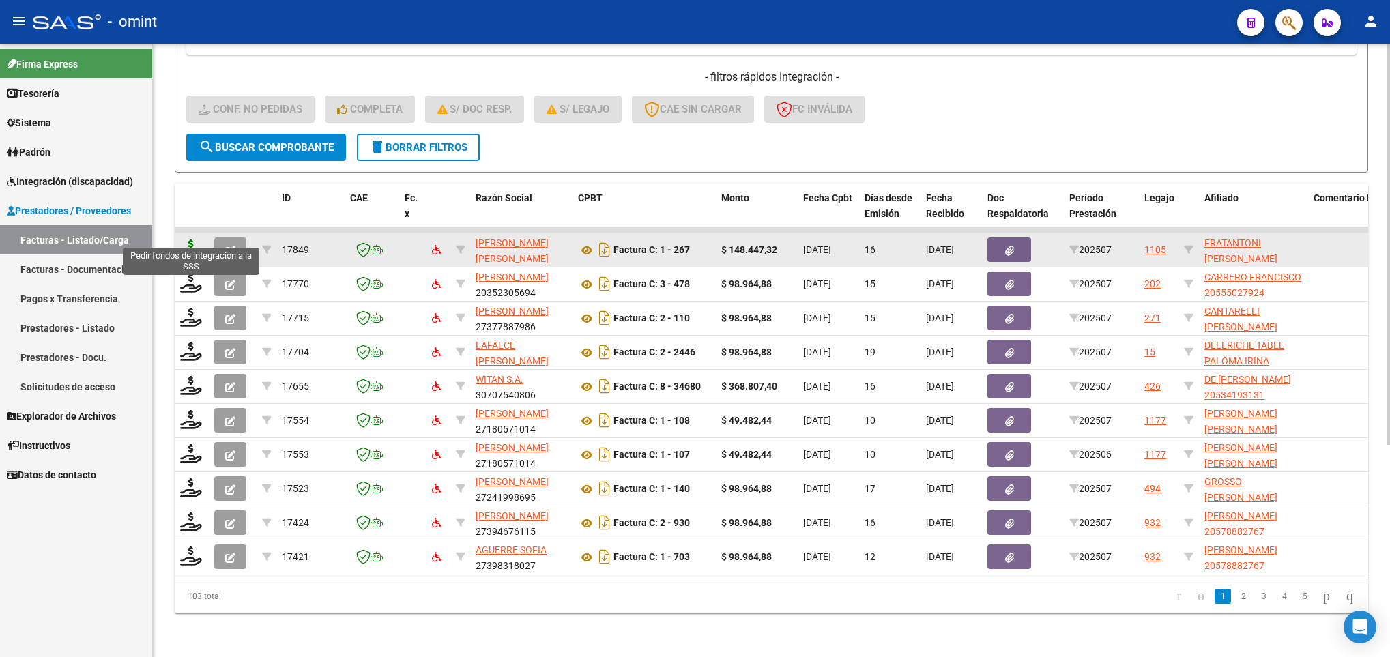
click at [187, 242] on icon at bounding box center [191, 249] width 22 height 19
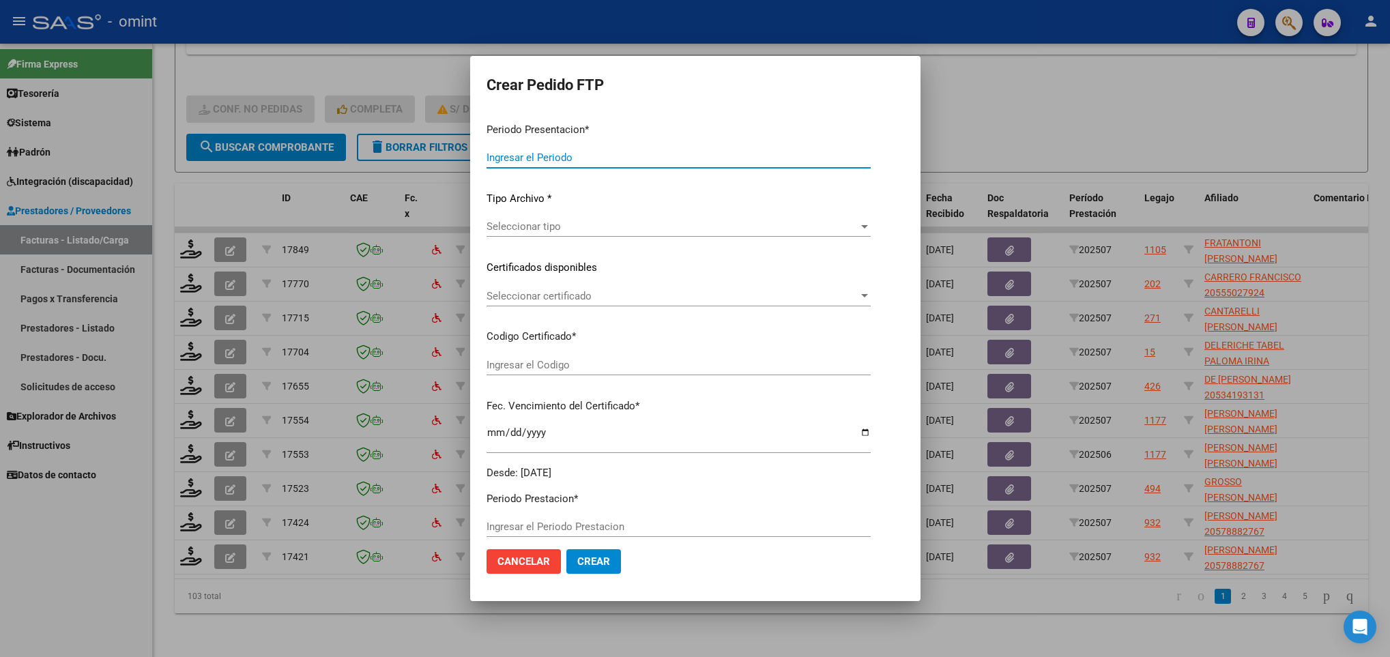
type input "202507"
type input "$ 148.447,32"
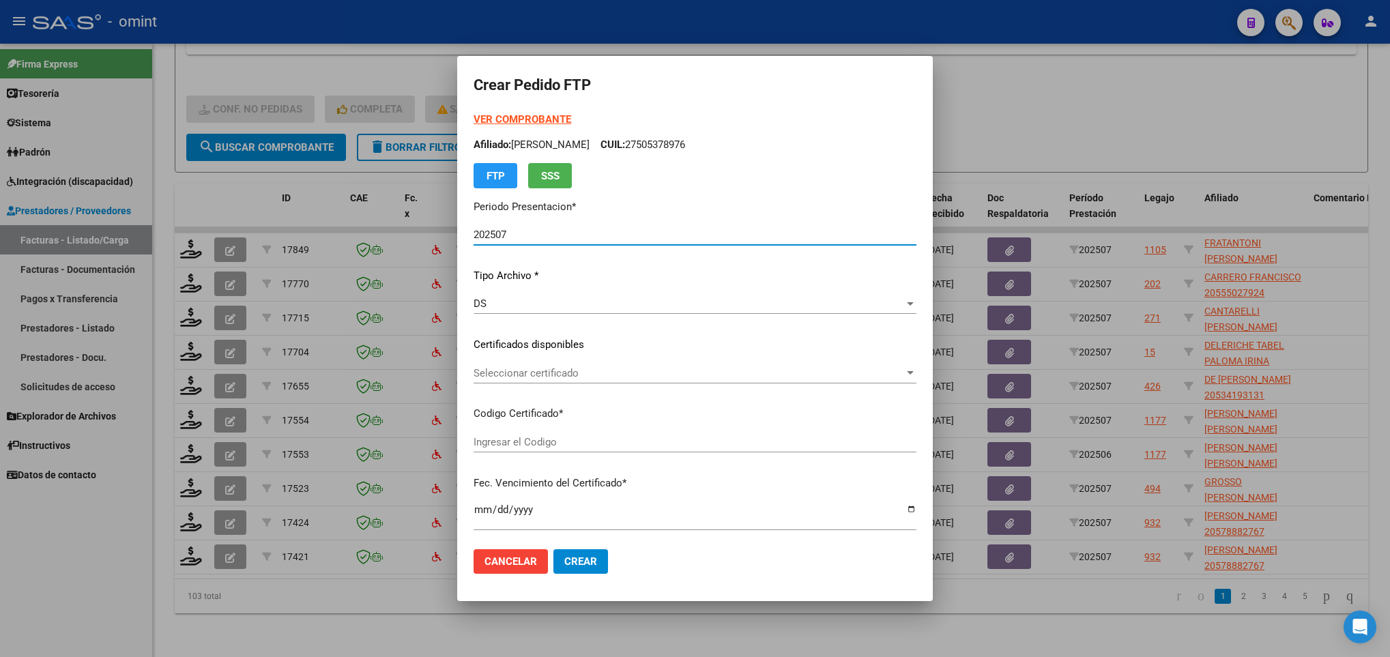
type input "7733993550"
type input "2034-03-31"
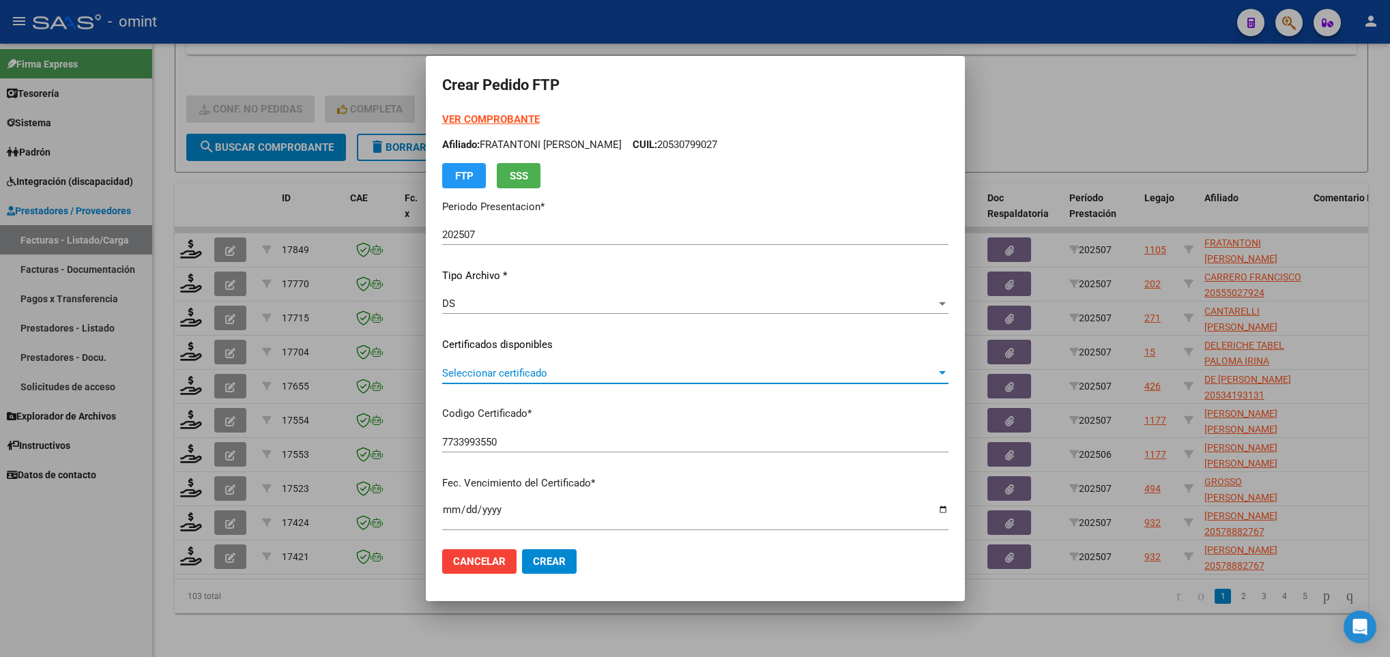
click at [639, 377] on span "Seleccionar certificado" at bounding box center [689, 373] width 494 height 12
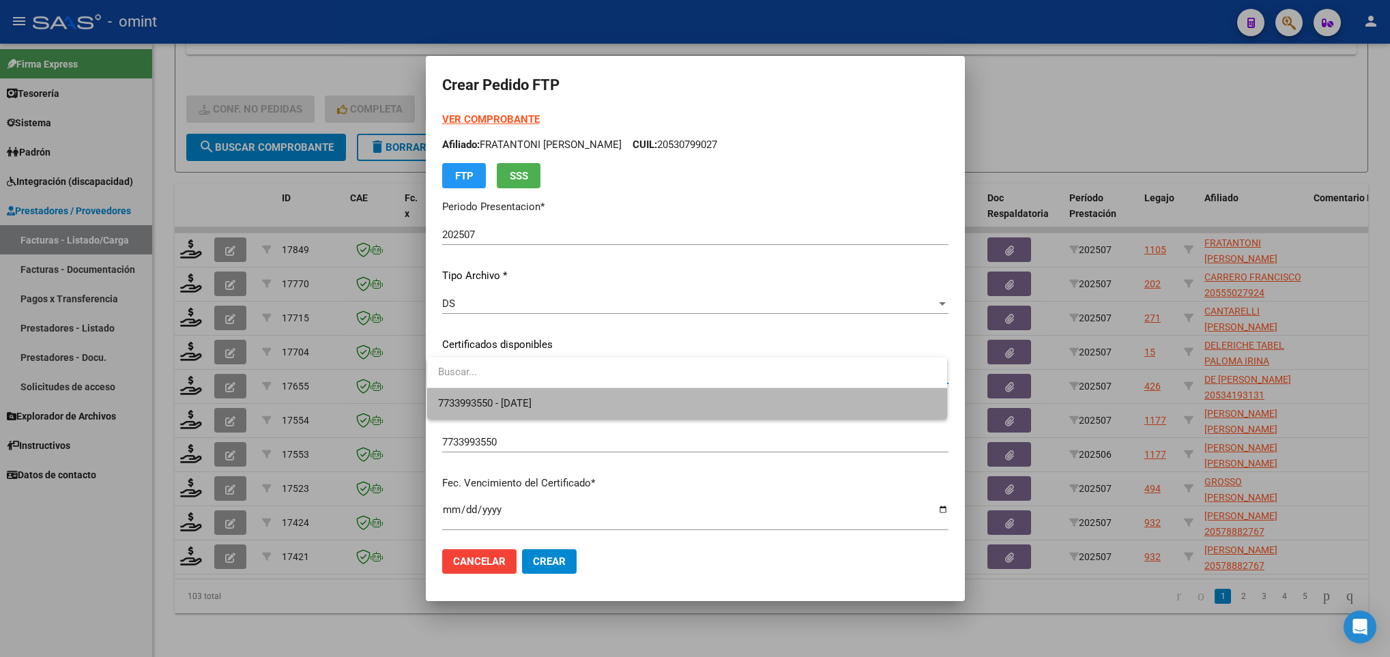
click at [650, 395] on span "7733993550 - 2034-03-31" at bounding box center [686, 403] width 497 height 31
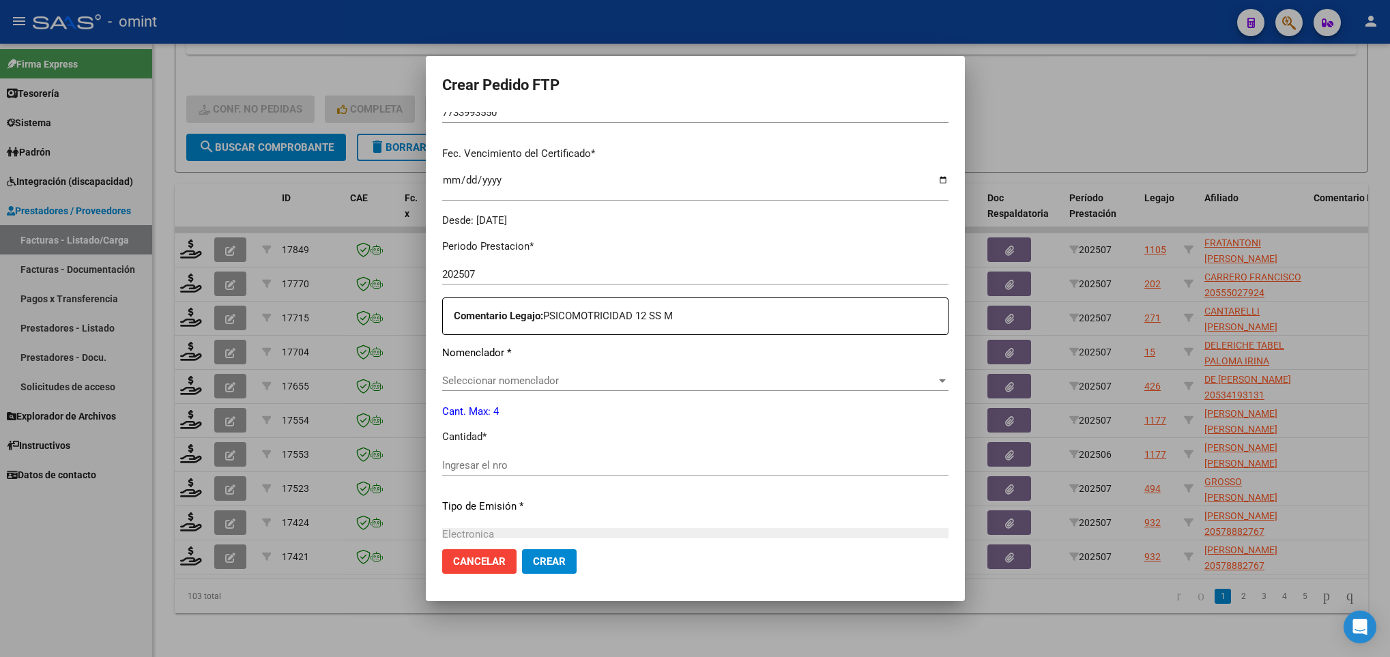
scroll to position [373, 0]
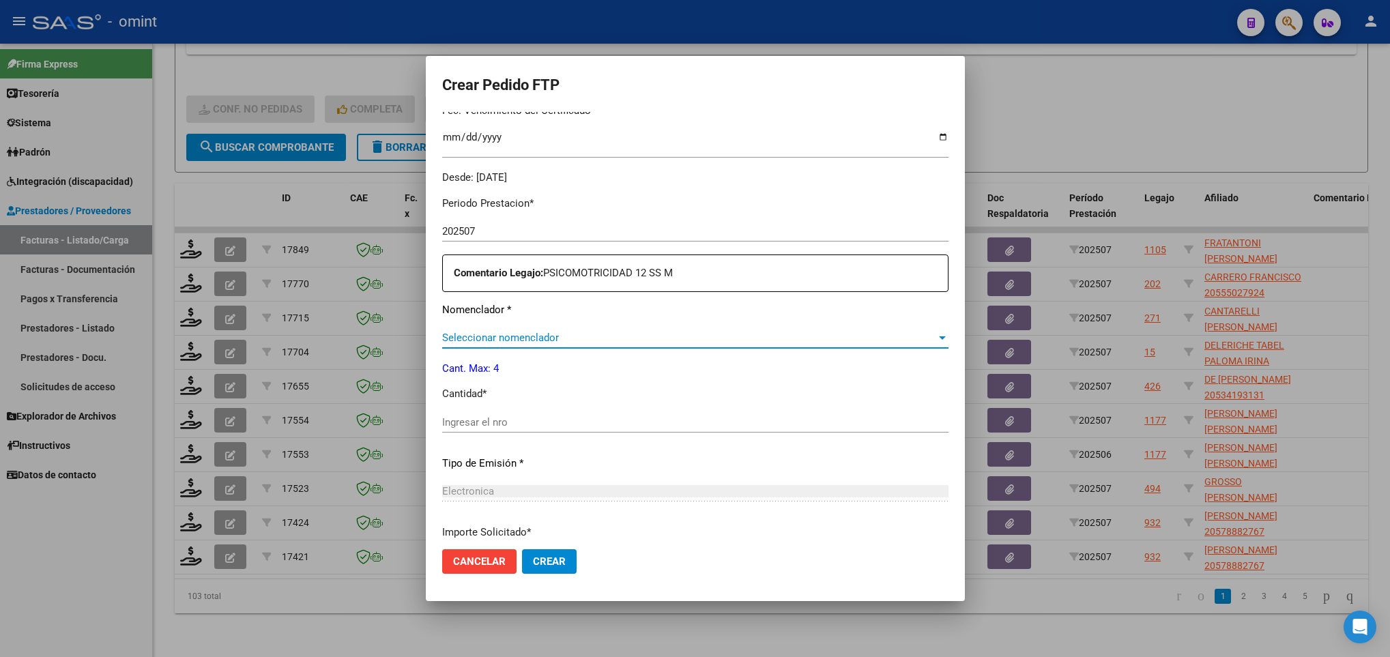
click at [678, 342] on span "Seleccionar nomenclador" at bounding box center [689, 338] width 494 height 12
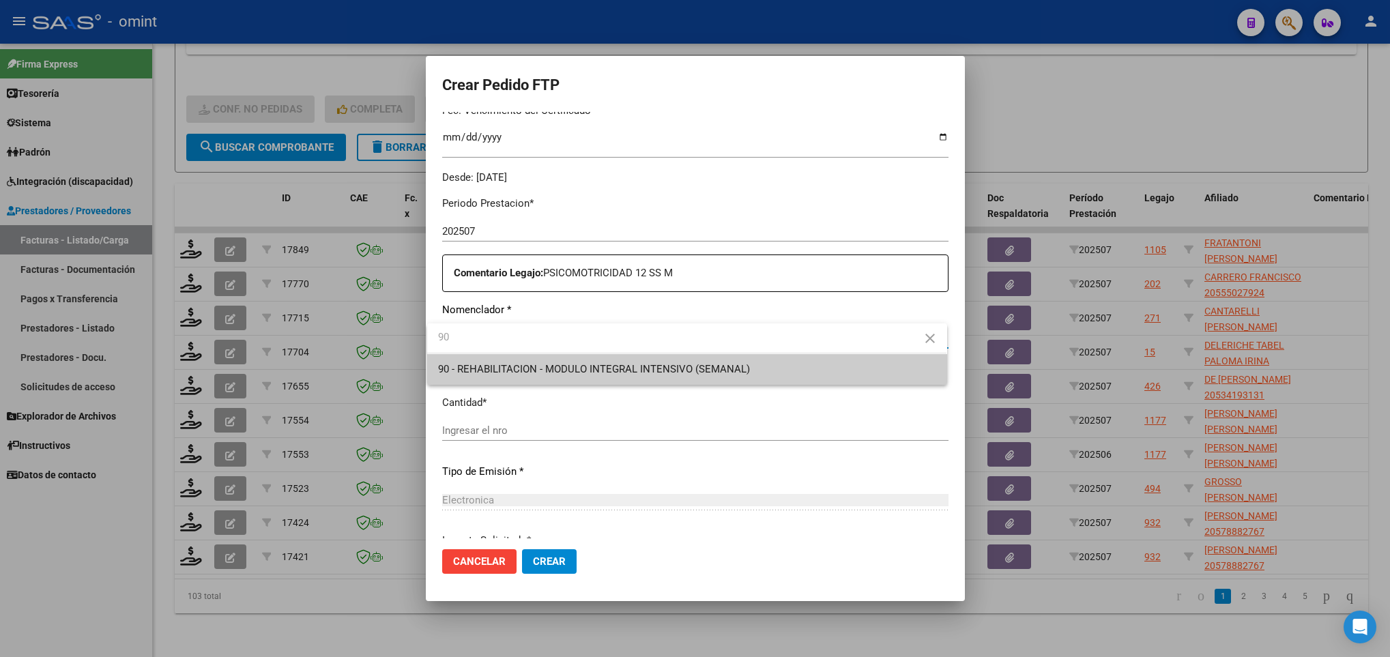
type input "90"
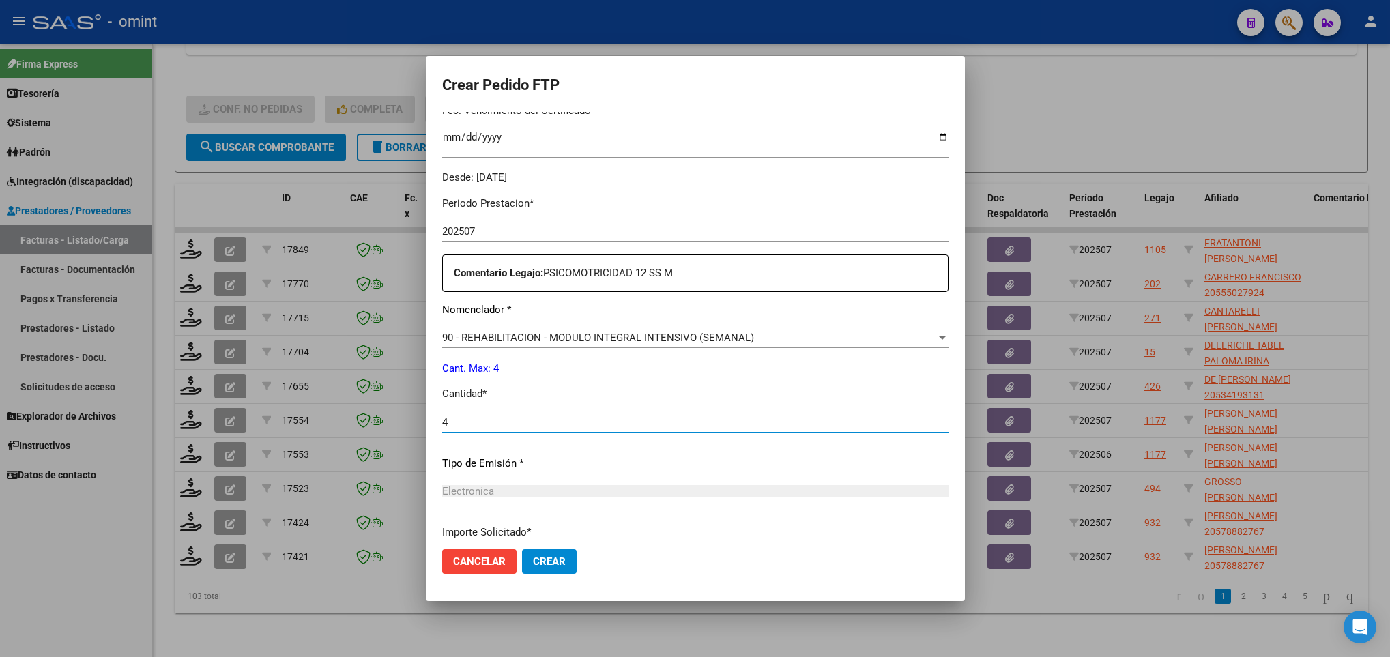
type input "4"
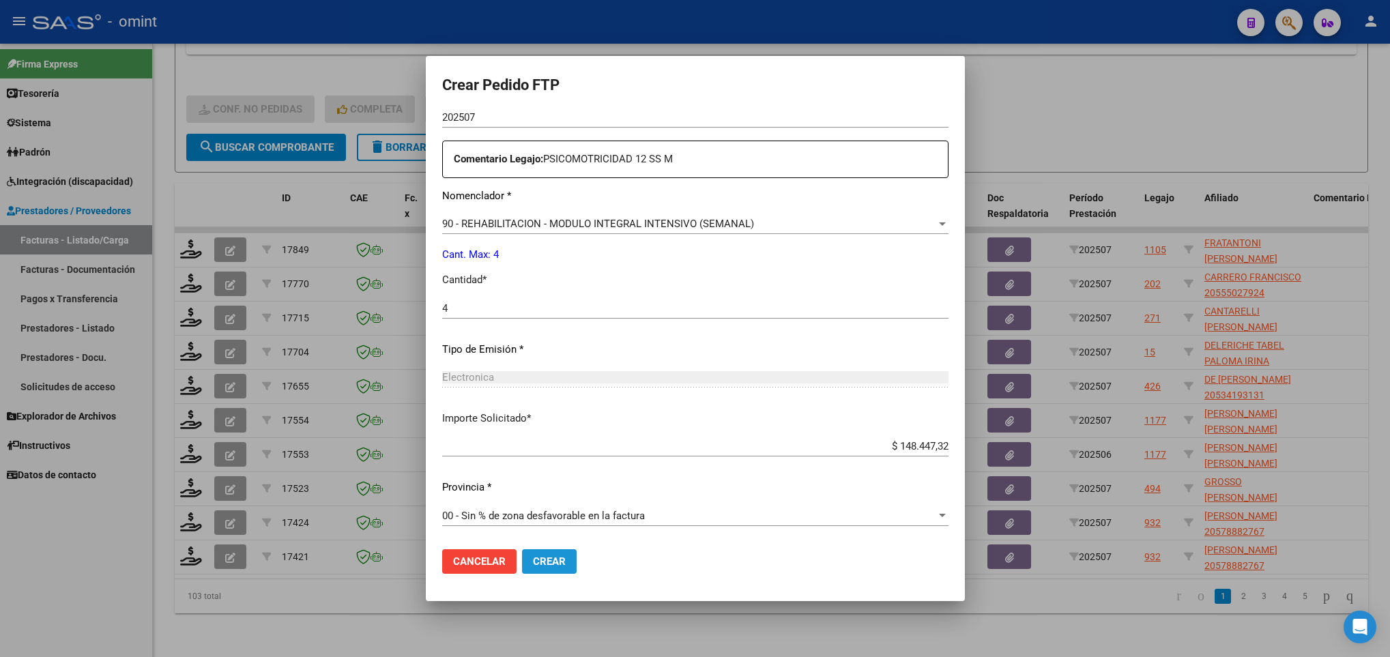
click at [551, 561] on span "Crear" at bounding box center [549, 561] width 33 height 12
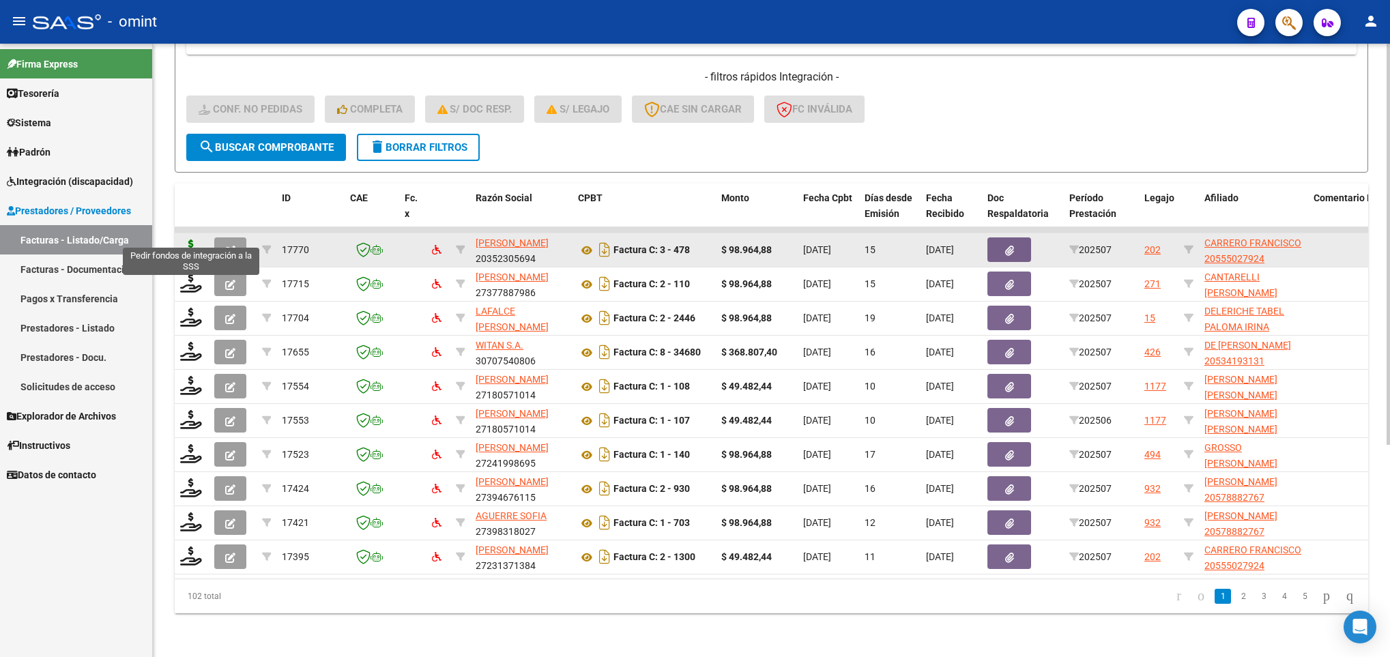
click at [190, 242] on icon at bounding box center [191, 249] width 22 height 19
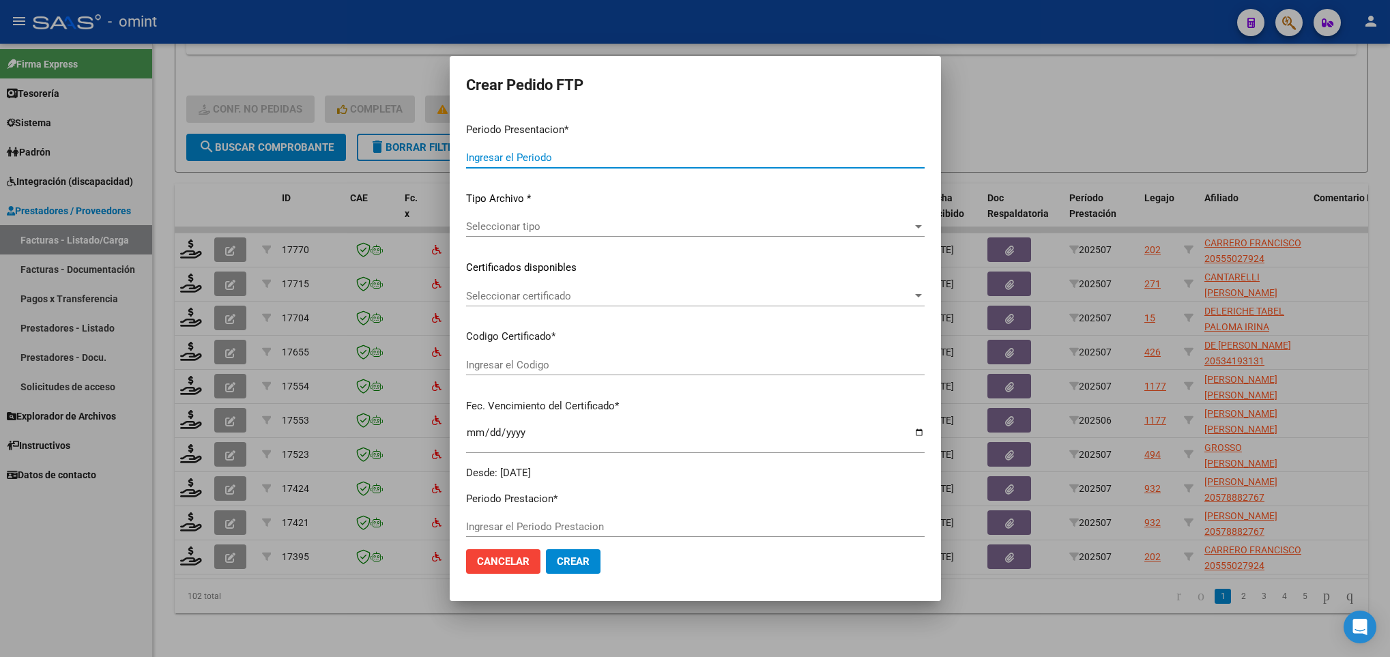
type input "202507"
type input "$ 98.964,88"
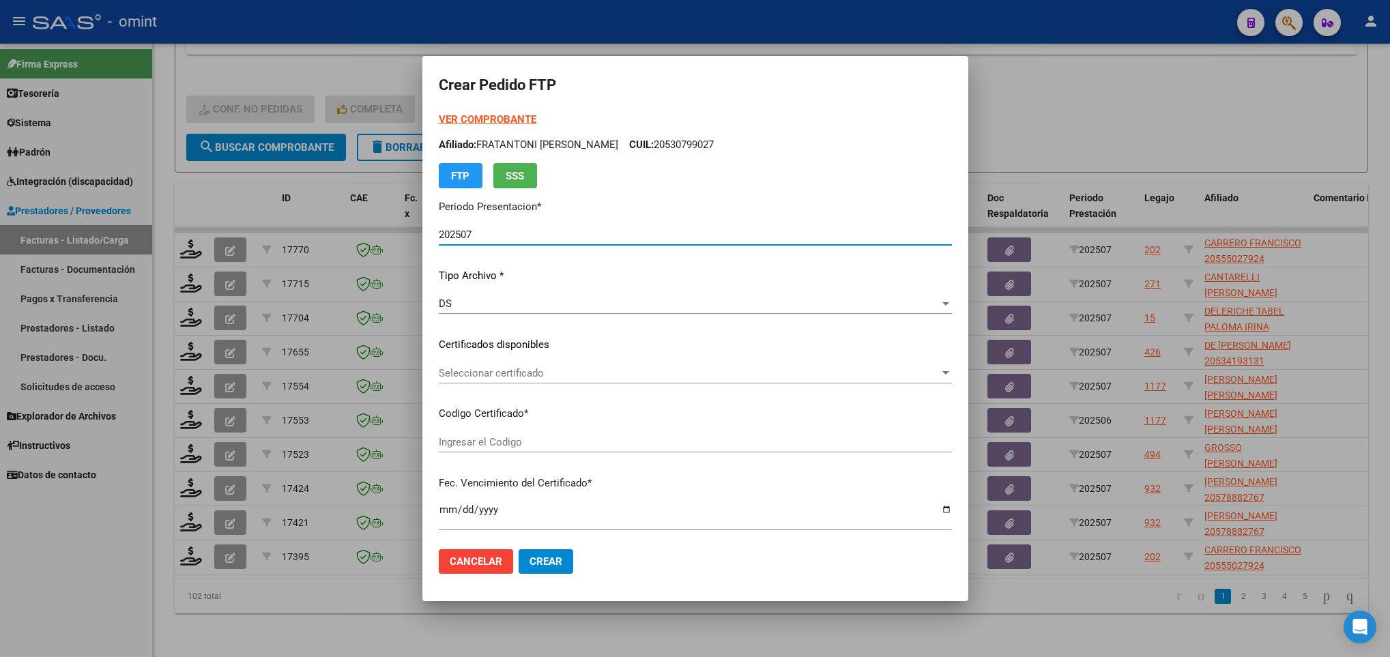
type input "8414234664"
type input "2025-06-08"
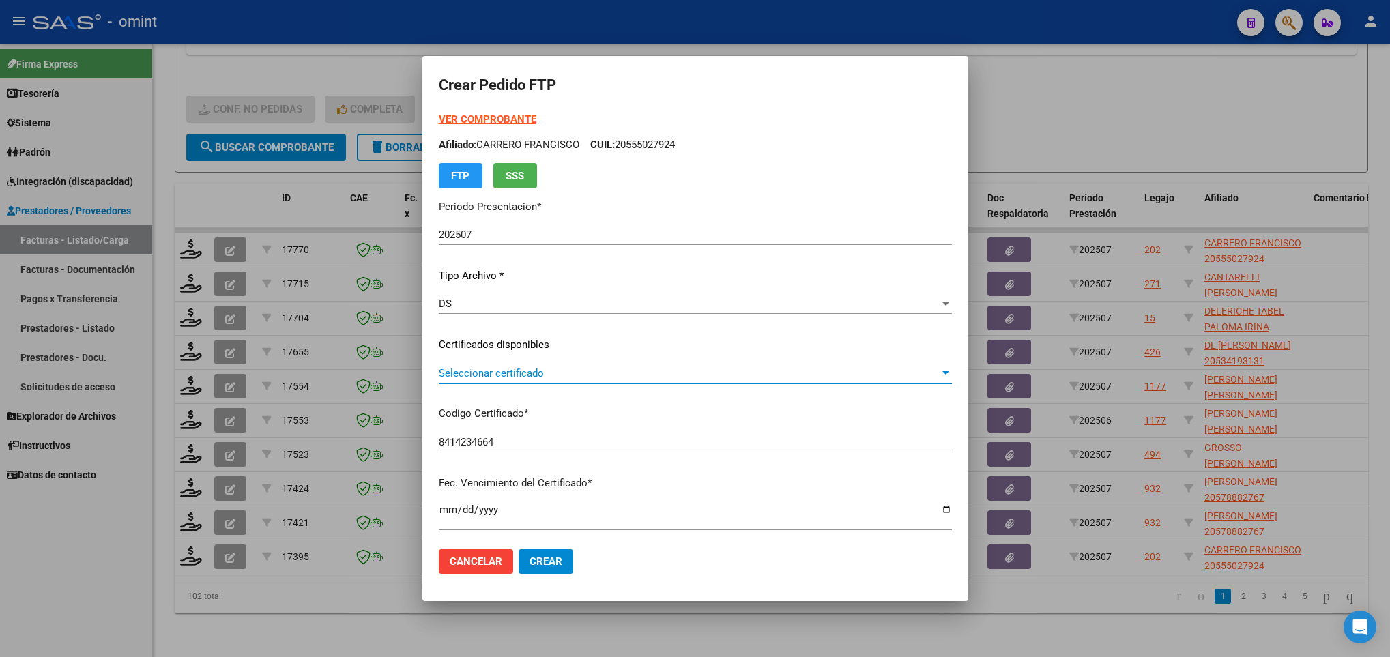
click at [647, 371] on span "Seleccionar certificado" at bounding box center [689, 373] width 501 height 12
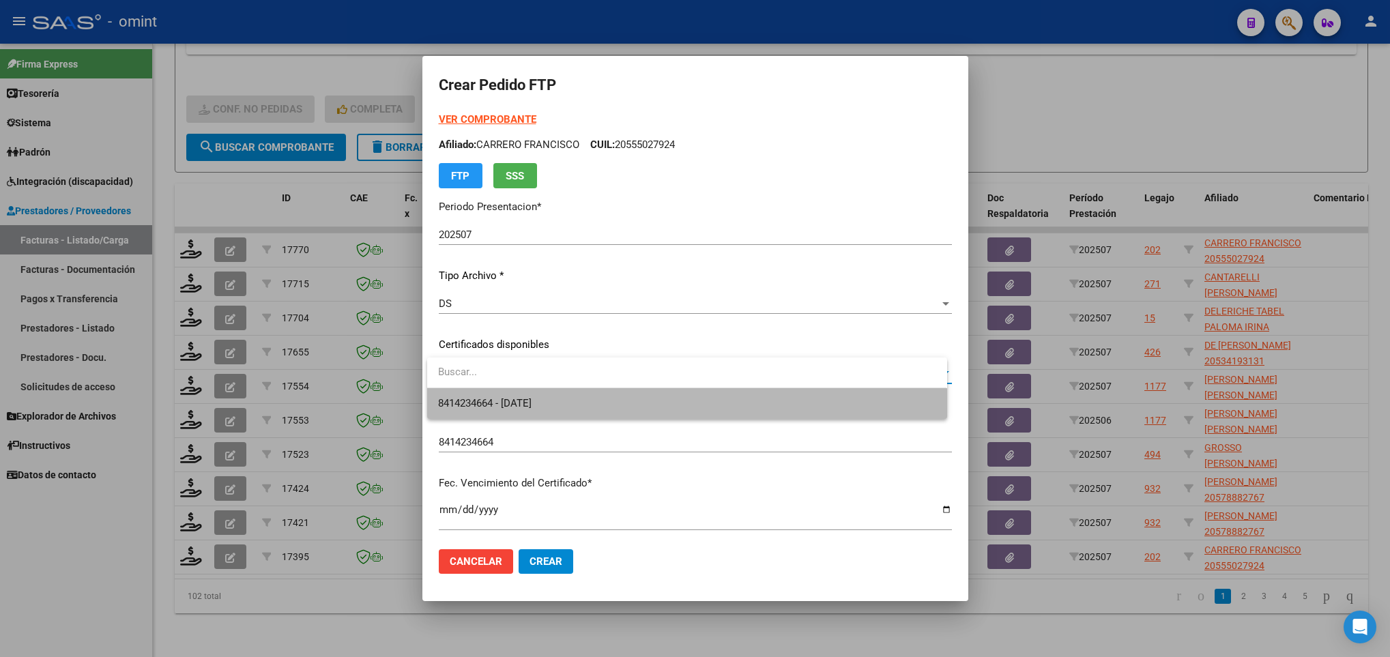
click at [671, 414] on span "8414234664 - 2025-06-08" at bounding box center [686, 403] width 497 height 31
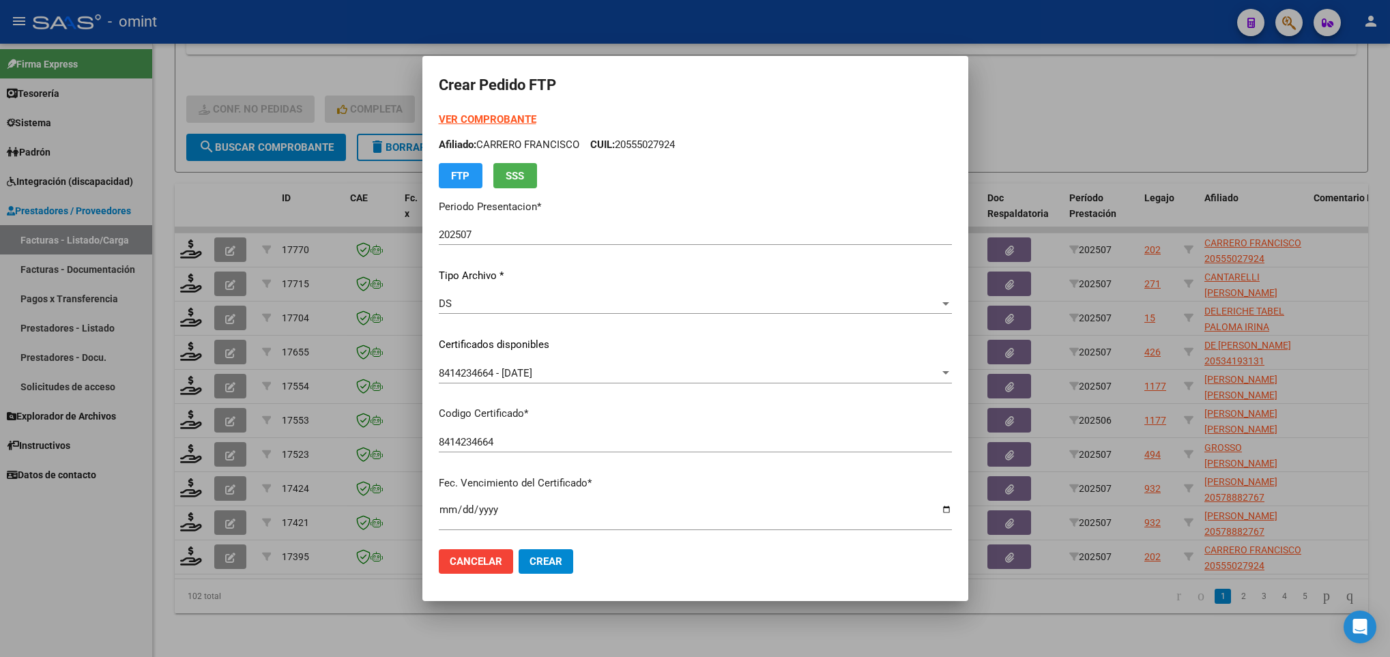
scroll to position [278, 0]
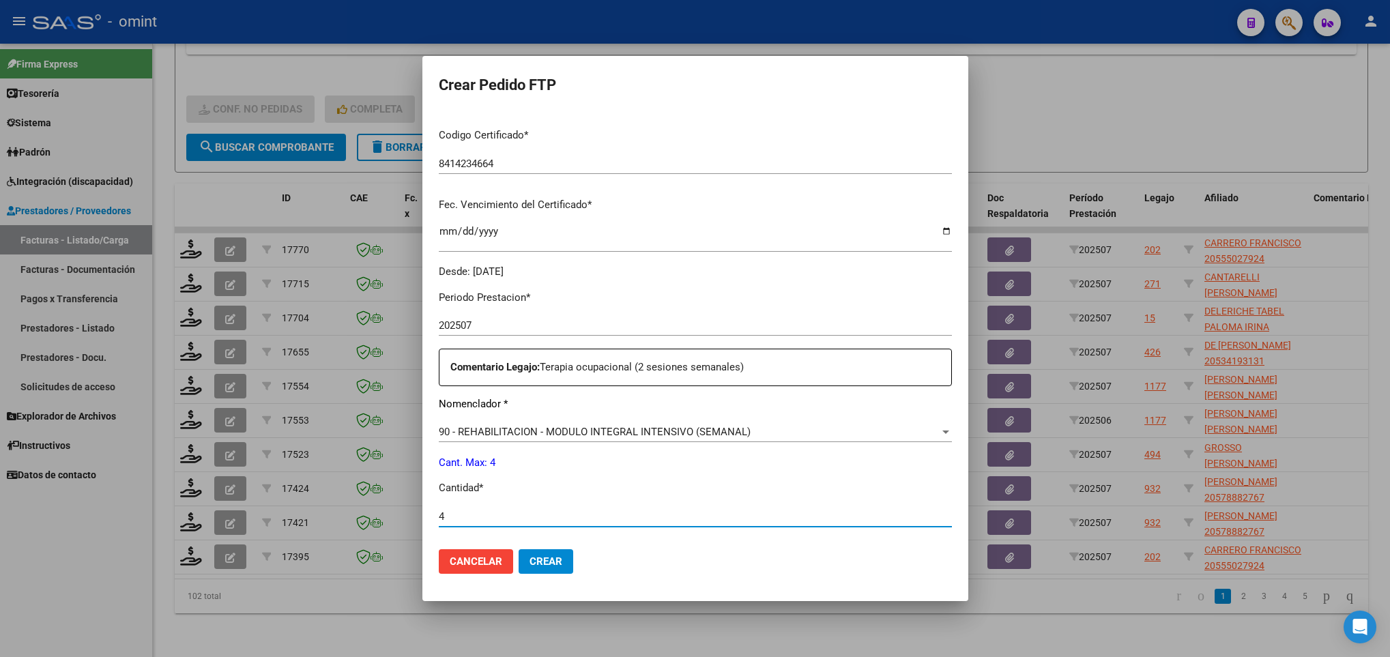
type input "4"
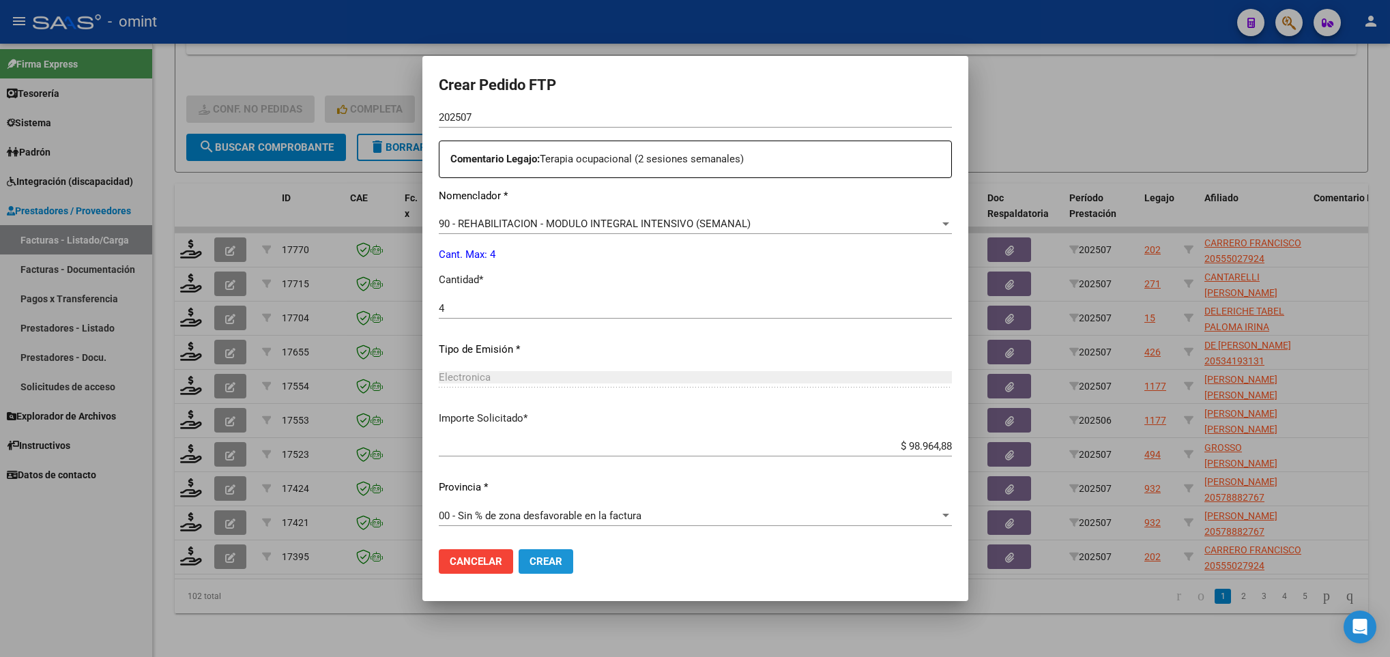
click at [541, 570] on button "Crear" at bounding box center [546, 561] width 55 height 25
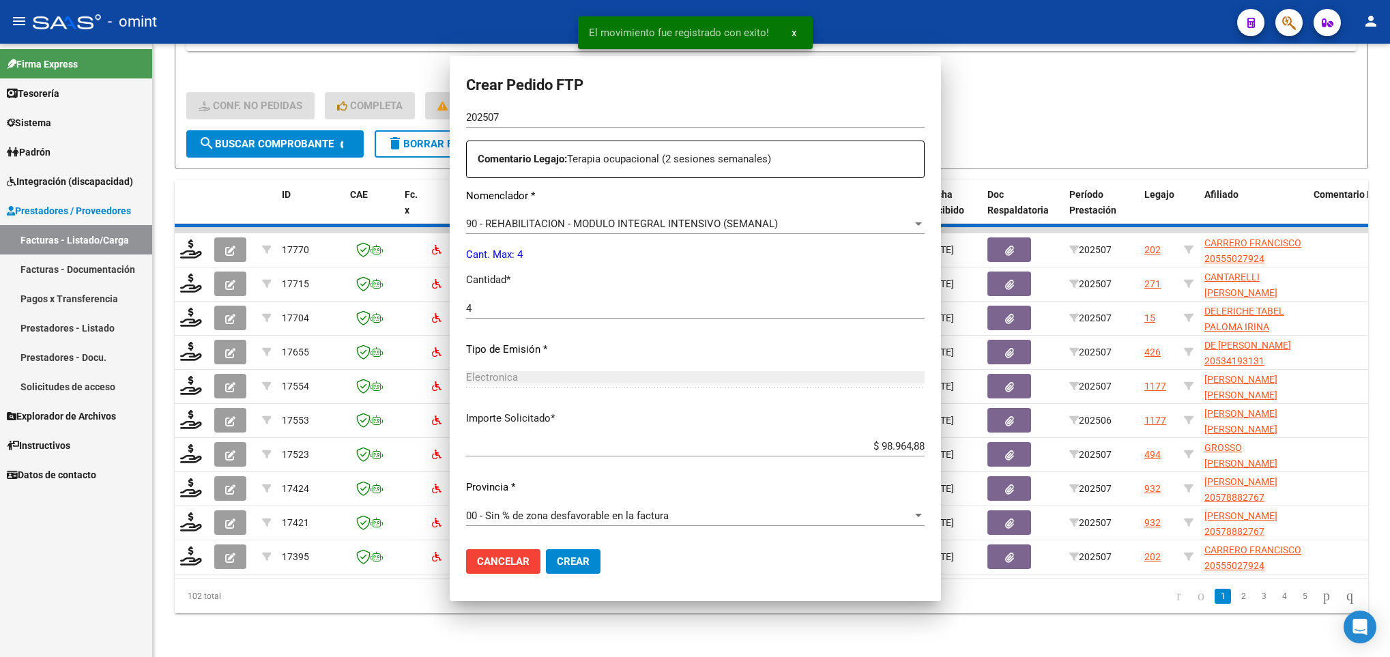
scroll to position [410, 0]
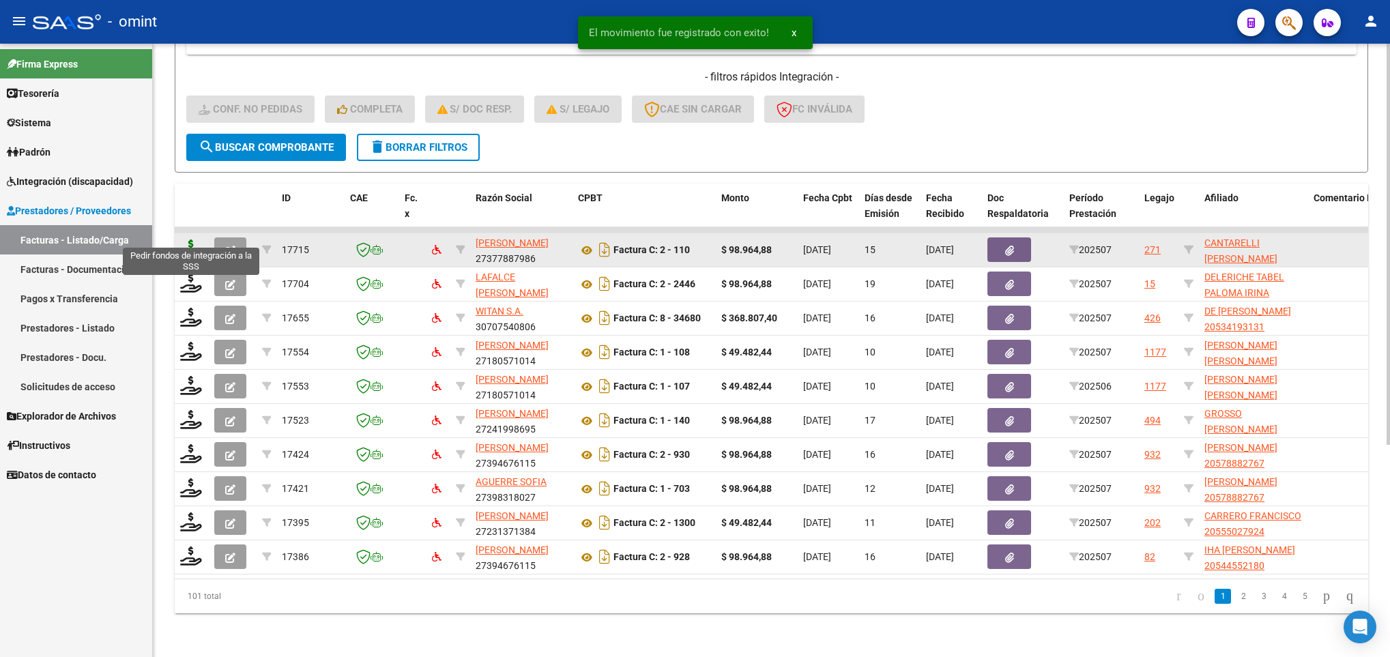
click at [197, 240] on icon at bounding box center [191, 249] width 22 height 19
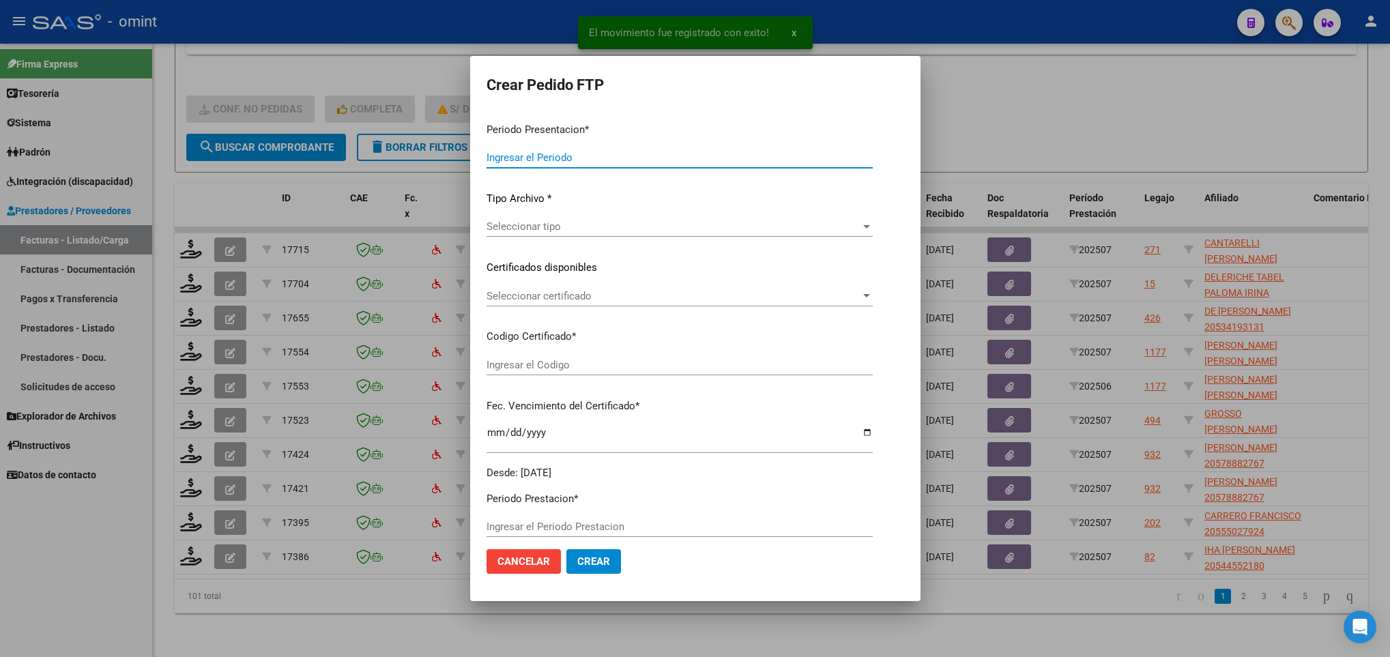
type input "202507"
type input "$ 98.964,88"
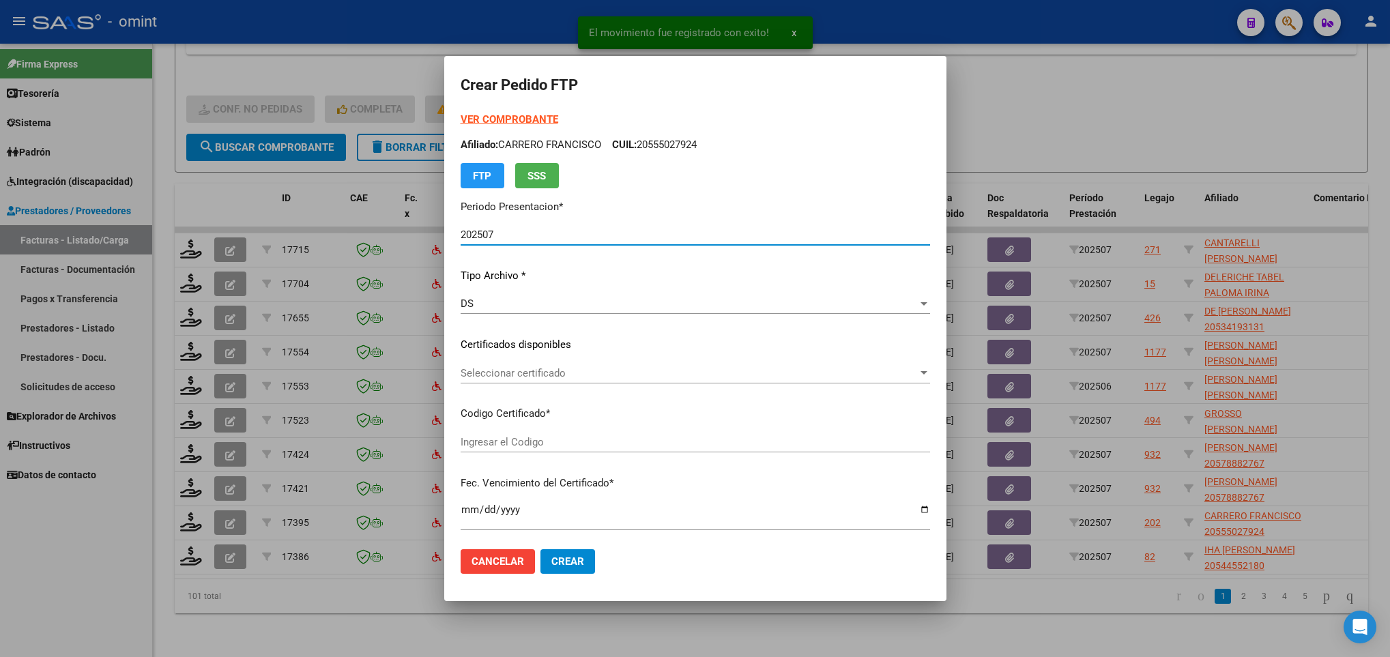
type input "1057682944"
type input "2029-10-08"
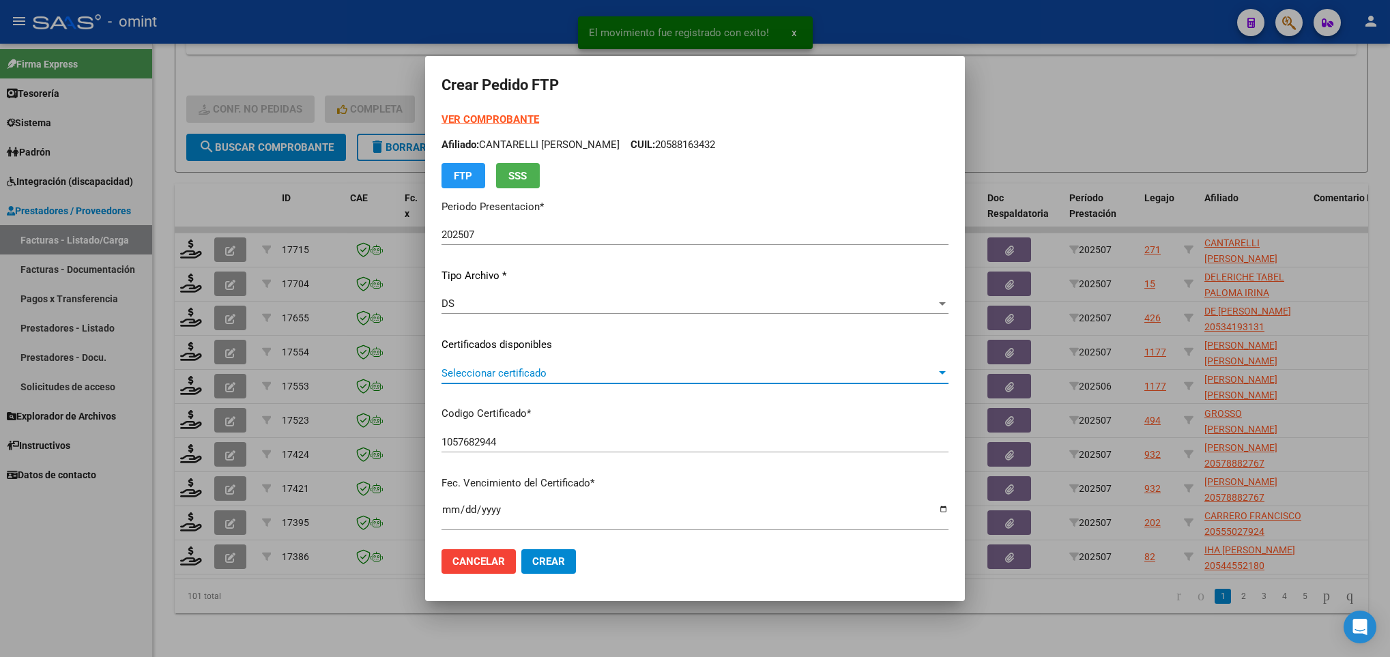
click at [549, 367] on span "Seleccionar certificado" at bounding box center [689, 373] width 495 height 12
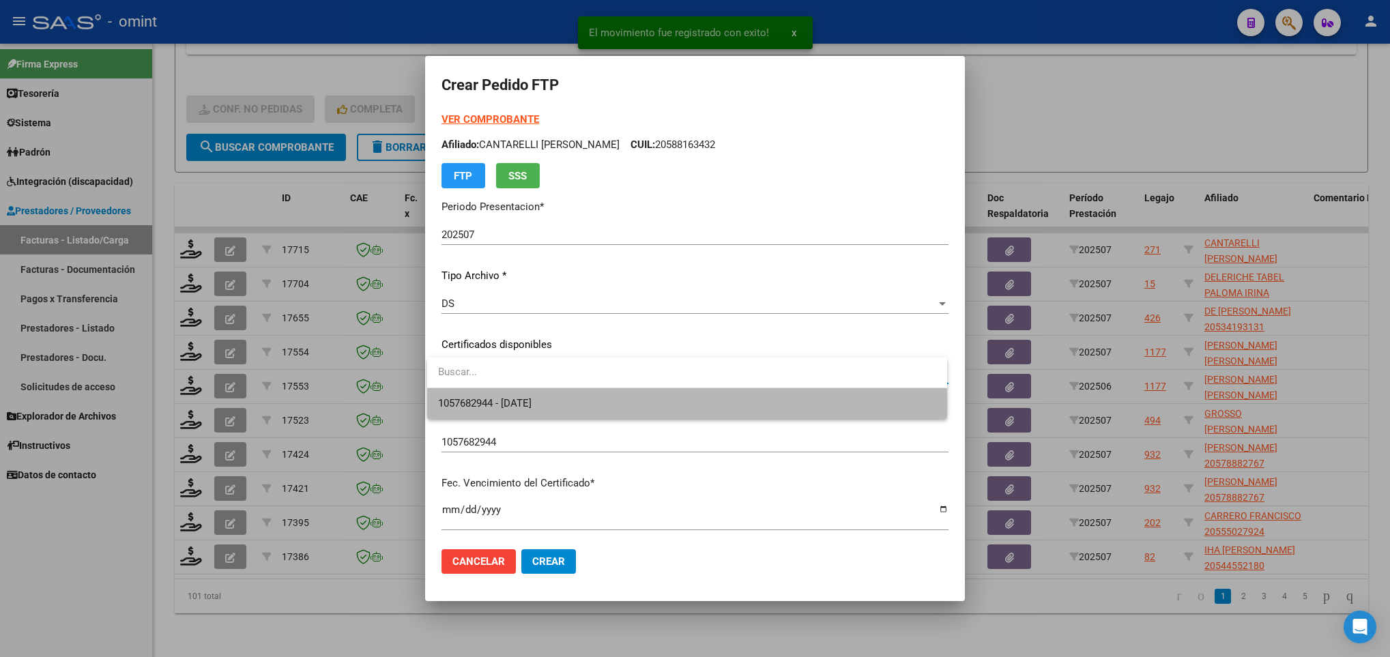
click at [563, 403] on span "1057682944 - 2029-10-08" at bounding box center [686, 403] width 497 height 31
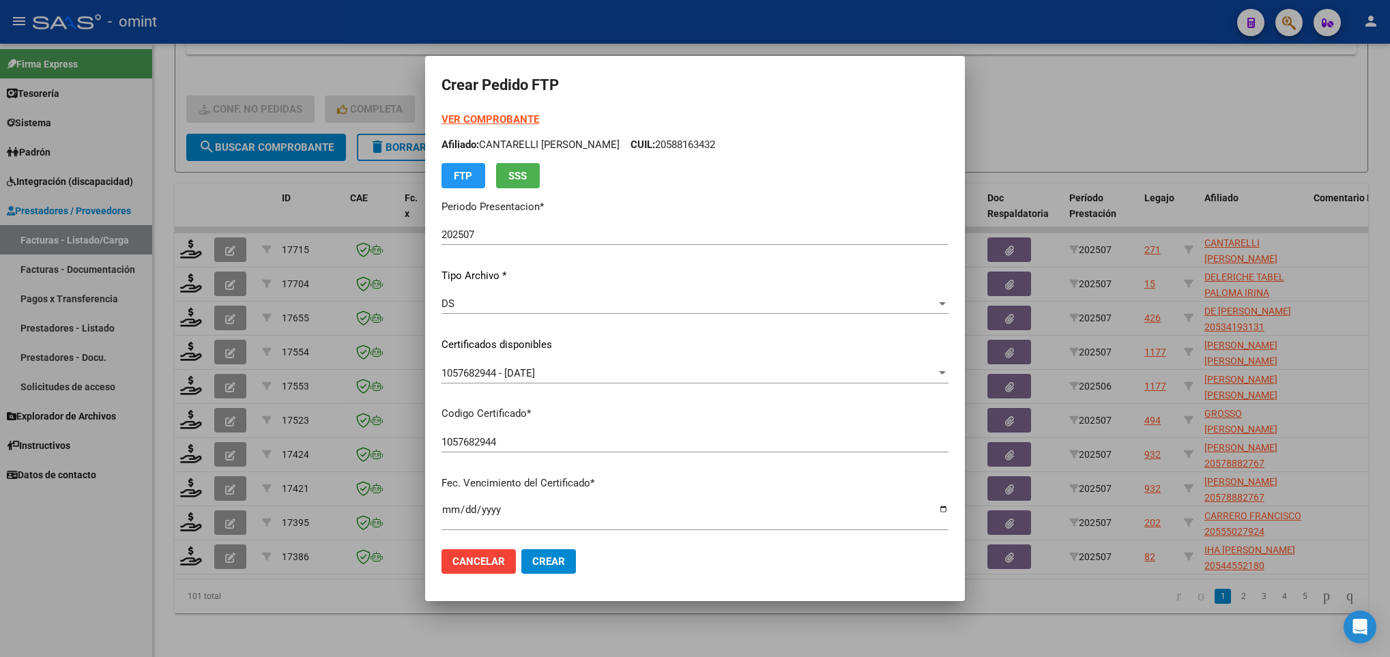
scroll to position [278, 0]
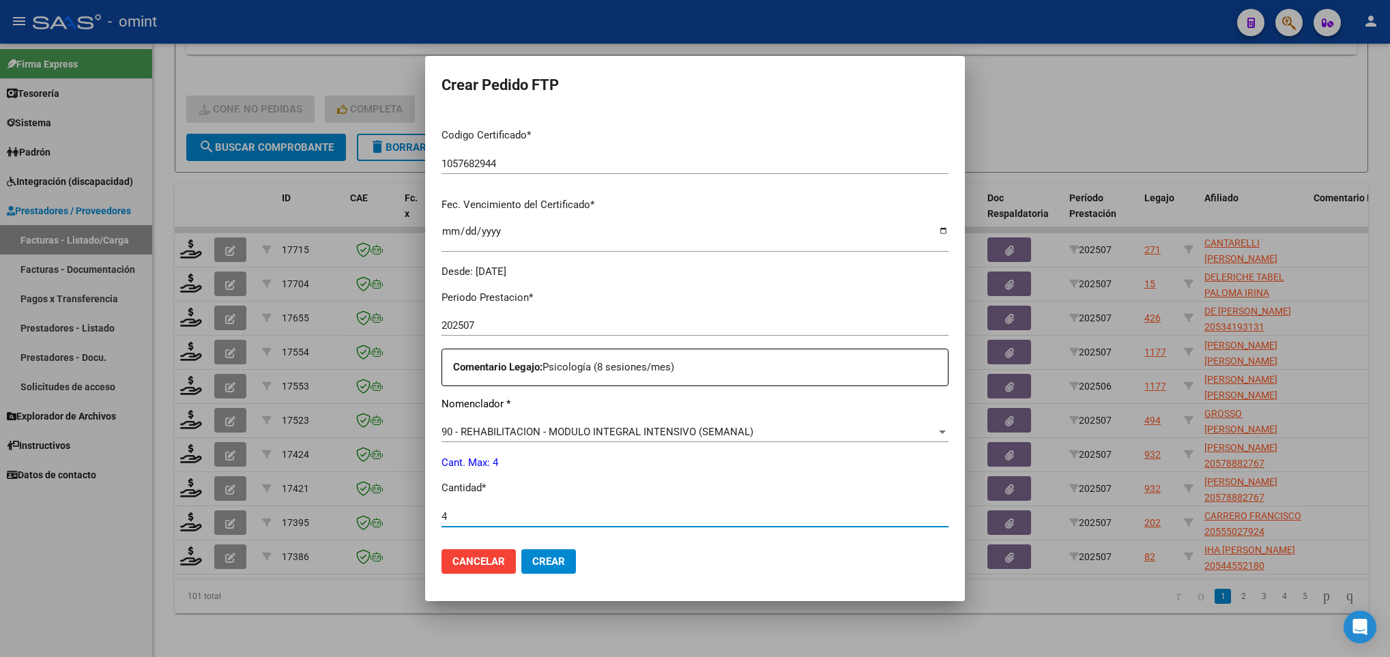
type input "4"
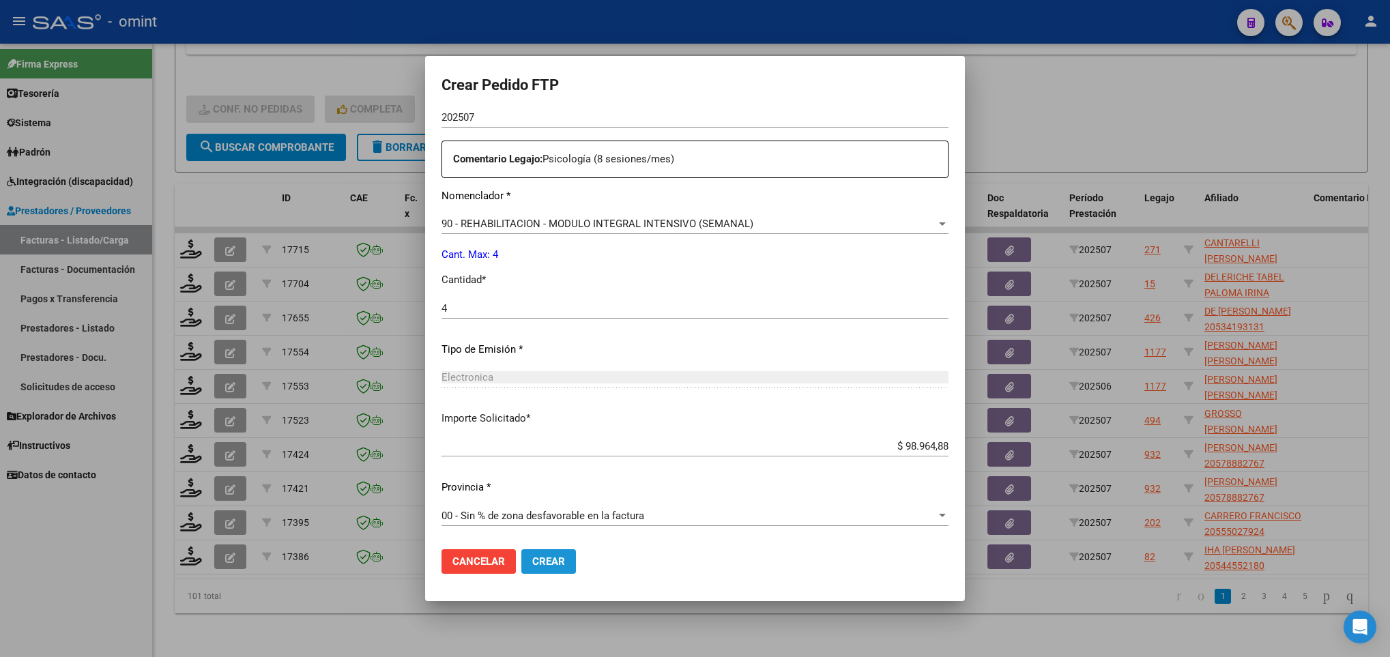
click at [537, 558] on span "Crear" at bounding box center [548, 561] width 33 height 12
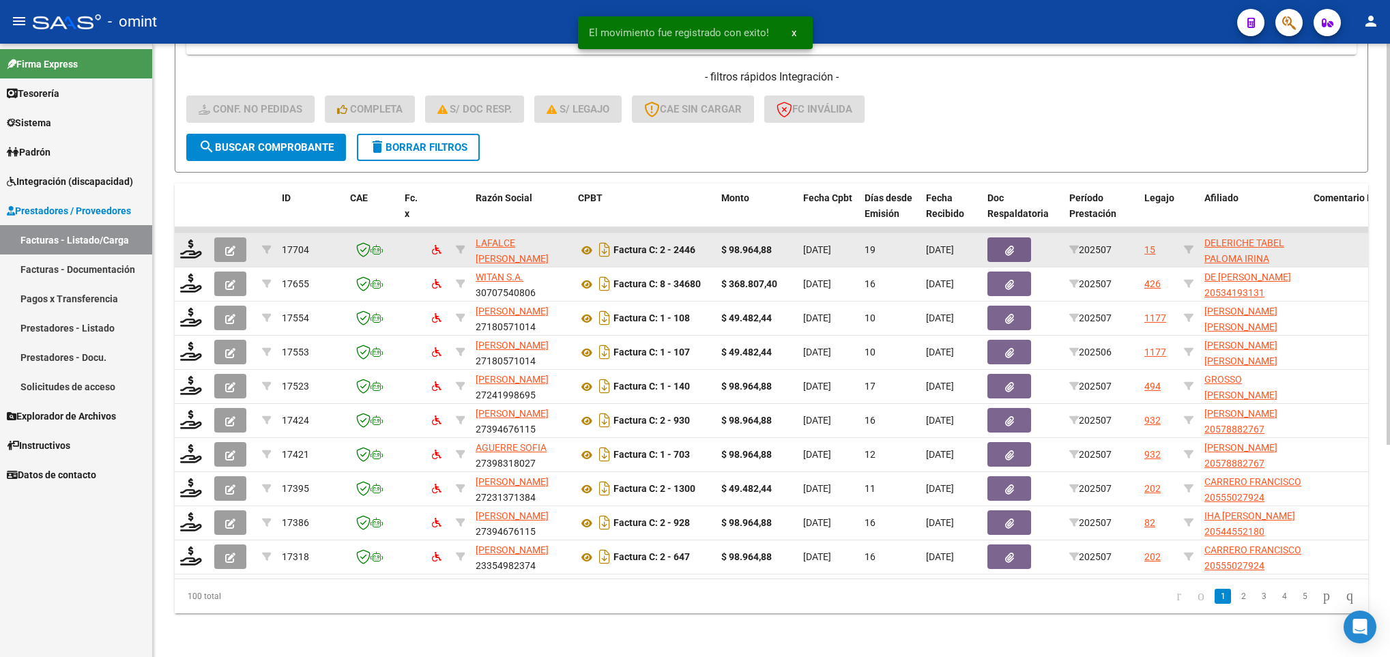
click at [190, 244] on datatable-body-cell at bounding box center [192, 249] width 34 height 33
click at [189, 242] on icon at bounding box center [191, 249] width 22 height 19
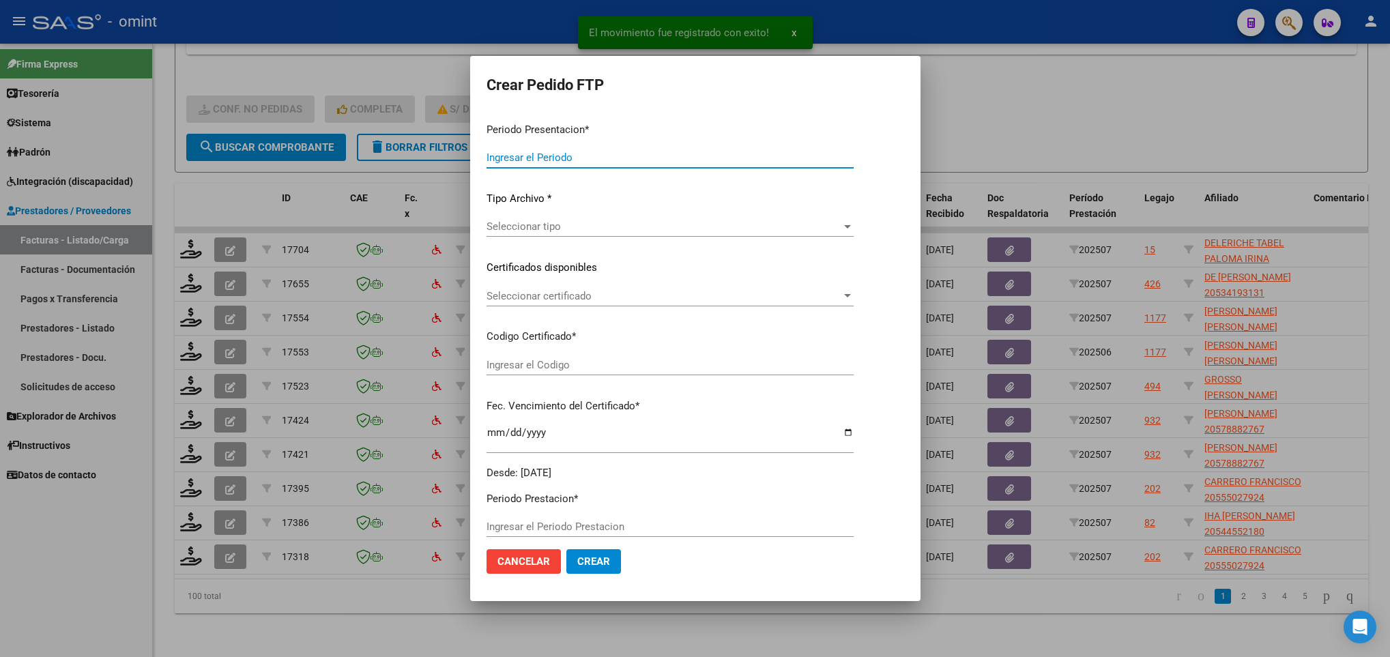
type input "202507"
type input "$ 98.964,88"
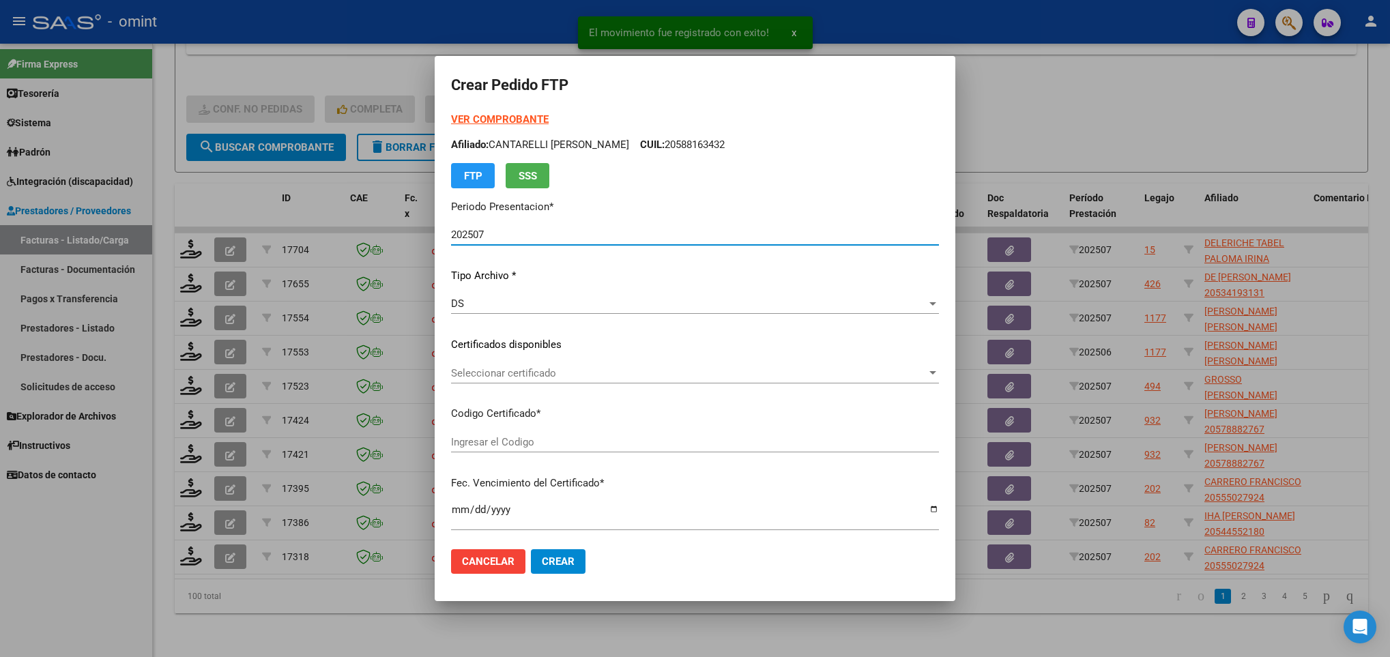
type input "8674710404"
type input "2027-05-04"
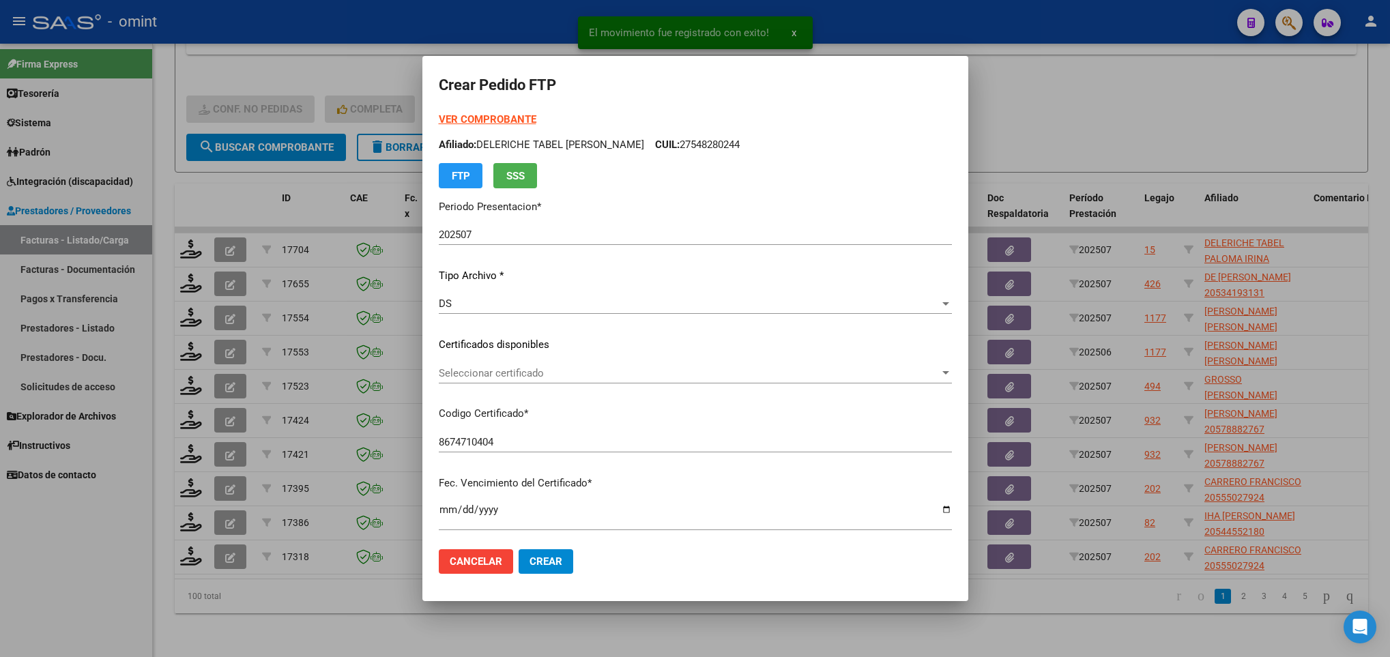
click at [631, 381] on div "Seleccionar certificado Seleccionar certificado" at bounding box center [695, 373] width 513 height 20
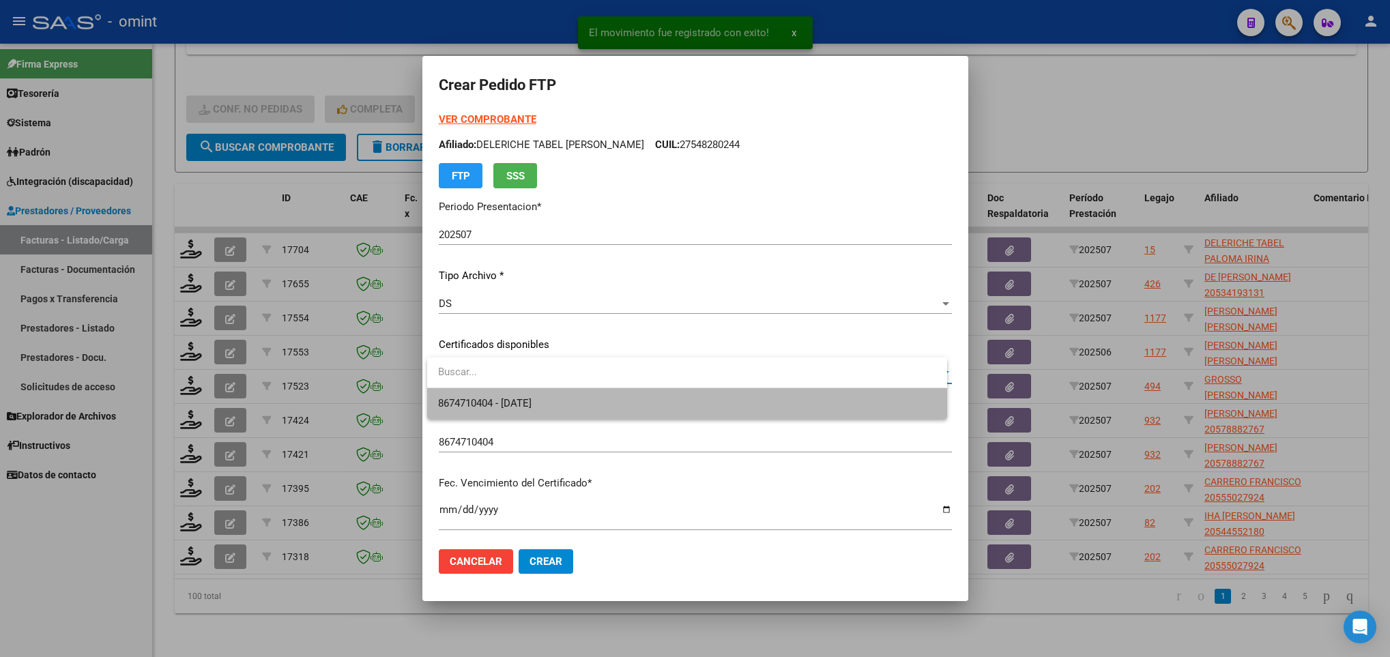
click at [647, 397] on span "8674710404 - 2027-05-04" at bounding box center [686, 403] width 497 height 31
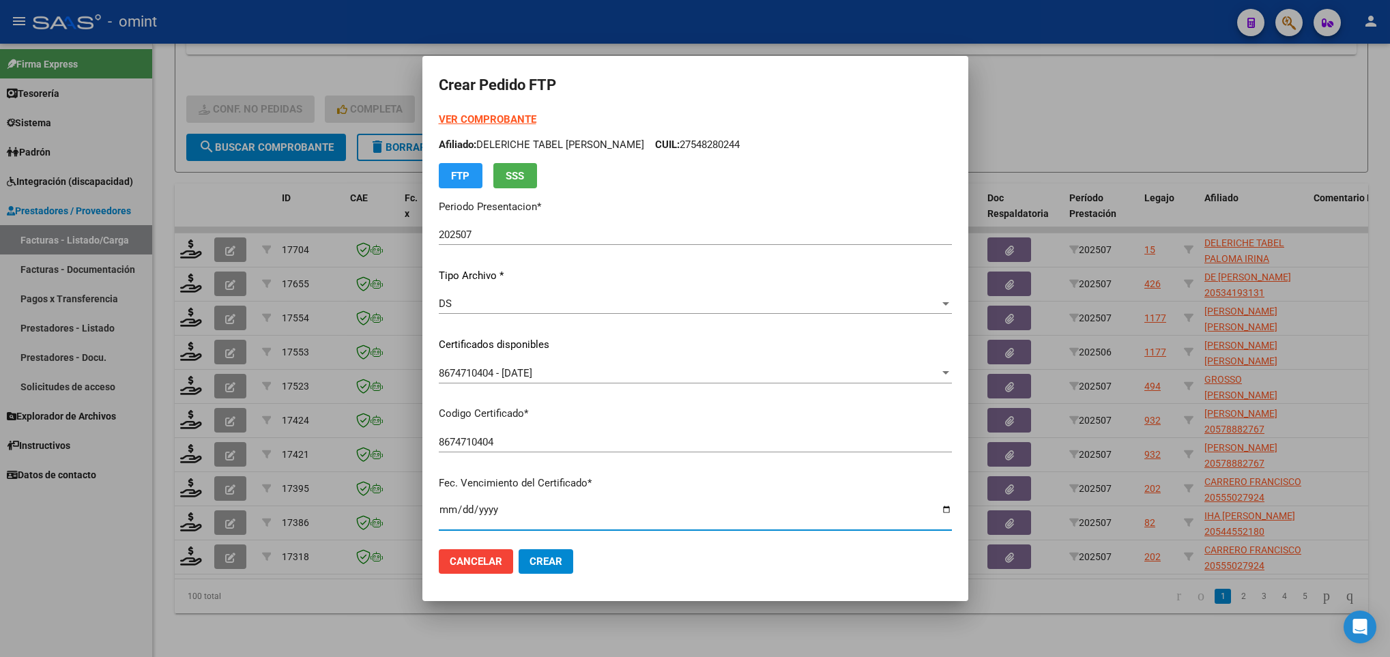
scroll to position [278, 0]
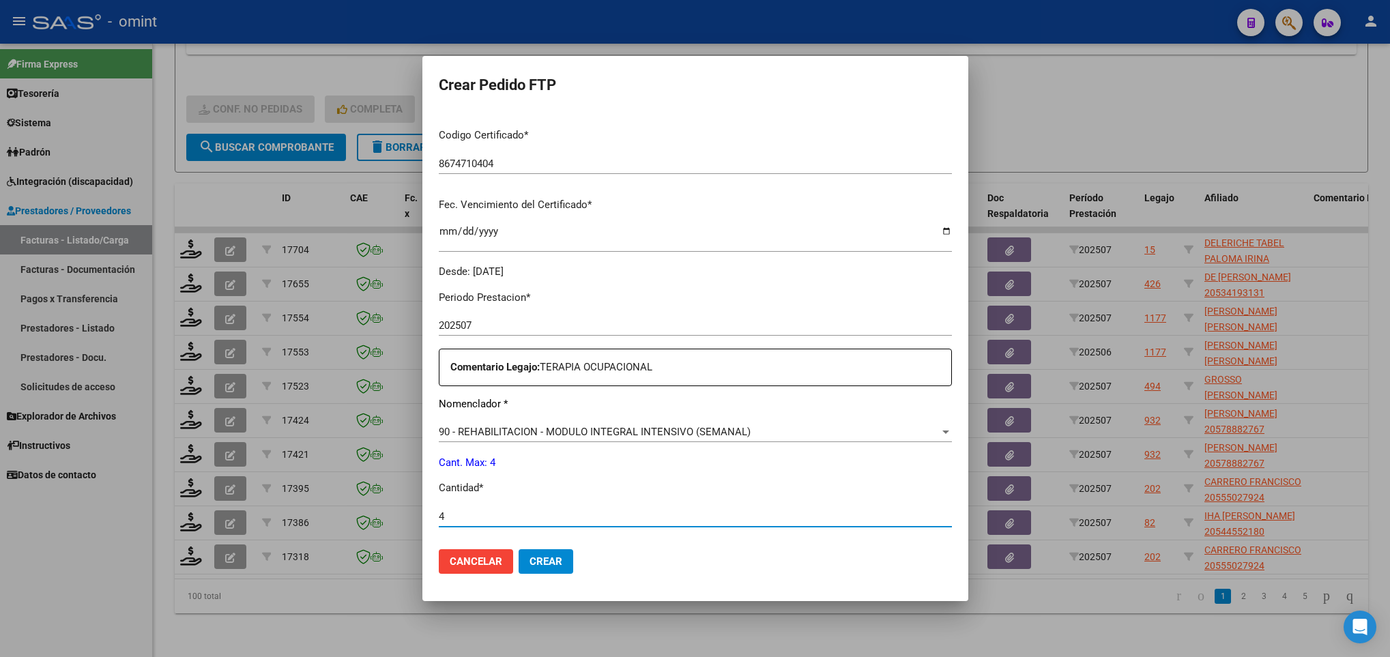
type input "4"
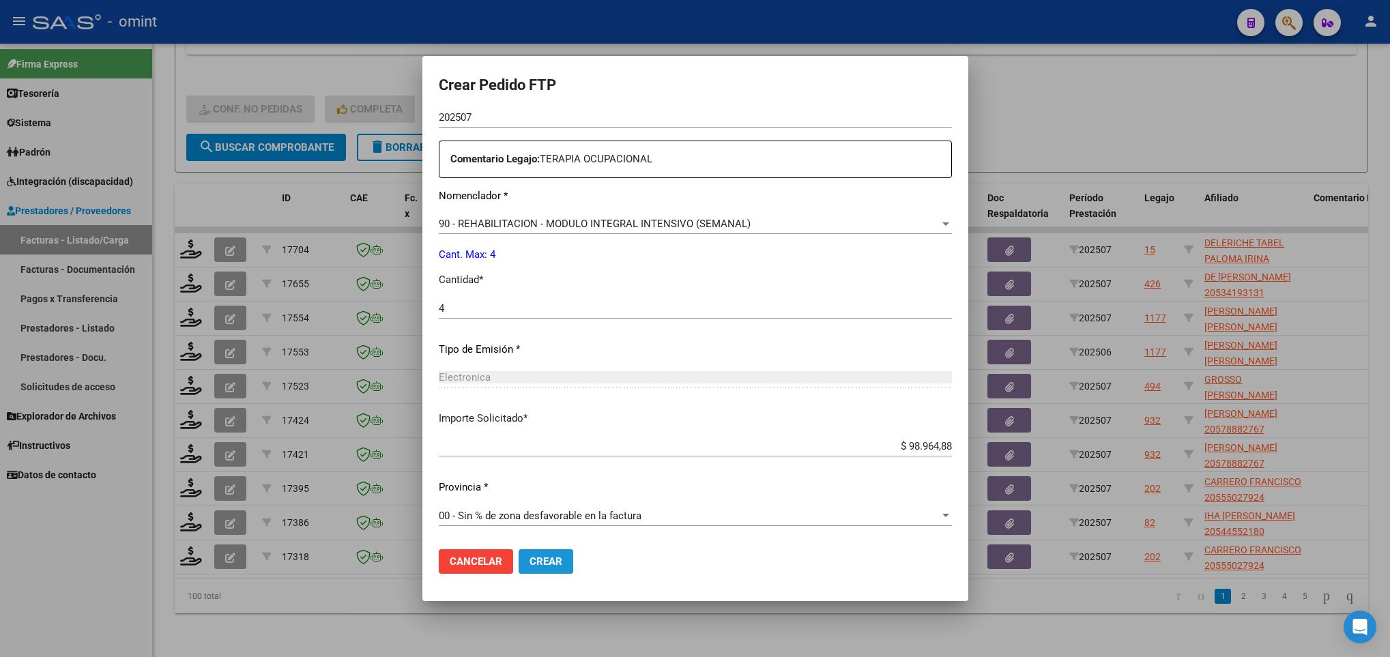
click at [543, 568] on button "Crear" at bounding box center [546, 561] width 55 height 25
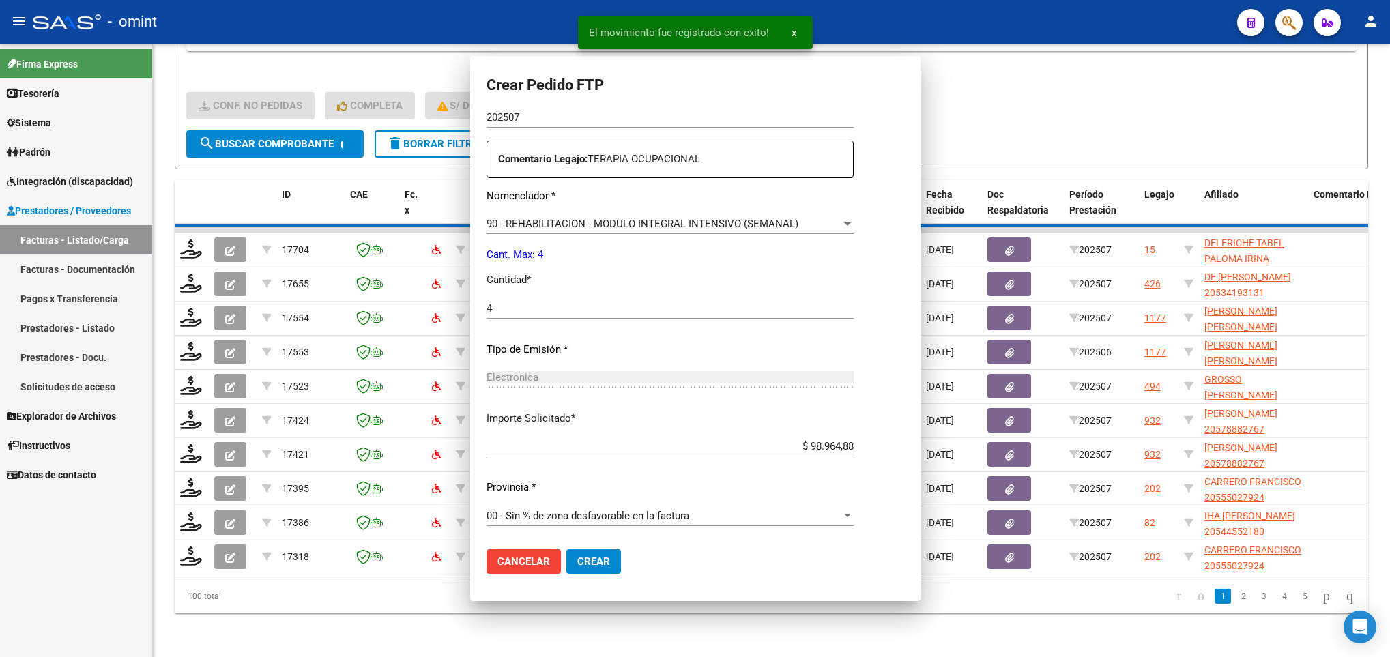
scroll to position [0, 0]
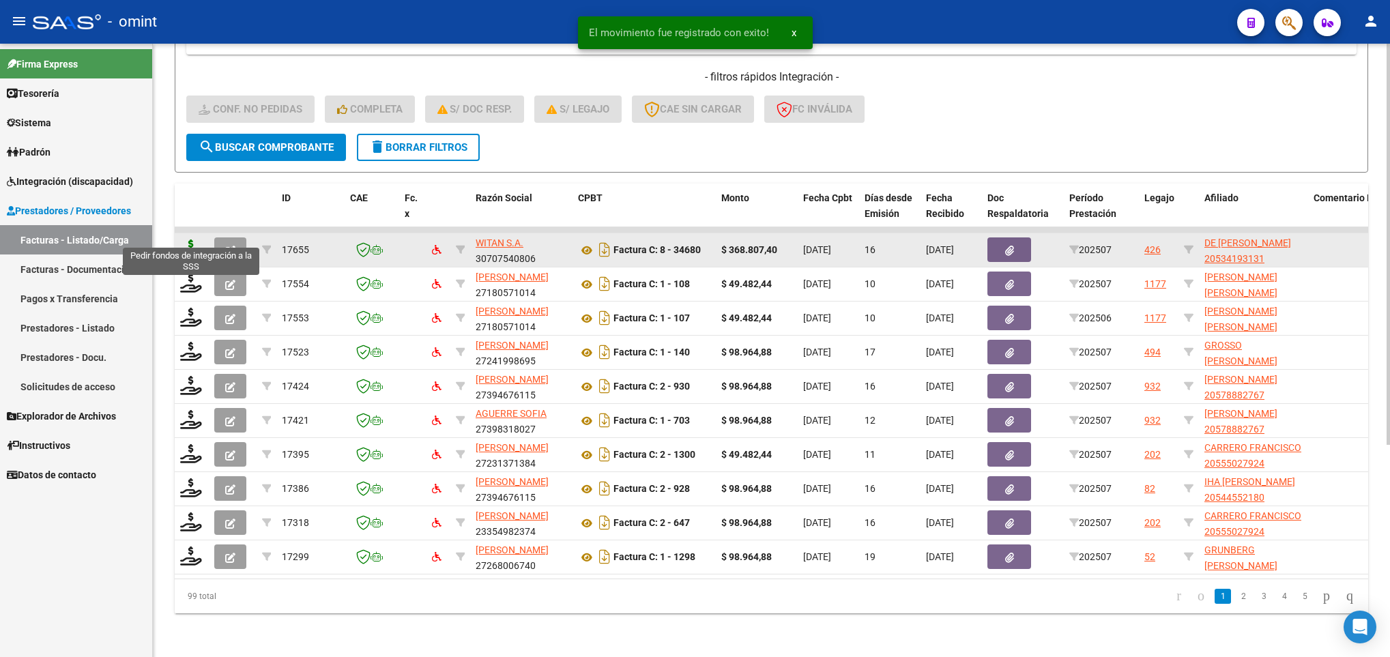
click at [197, 240] on icon at bounding box center [191, 249] width 22 height 19
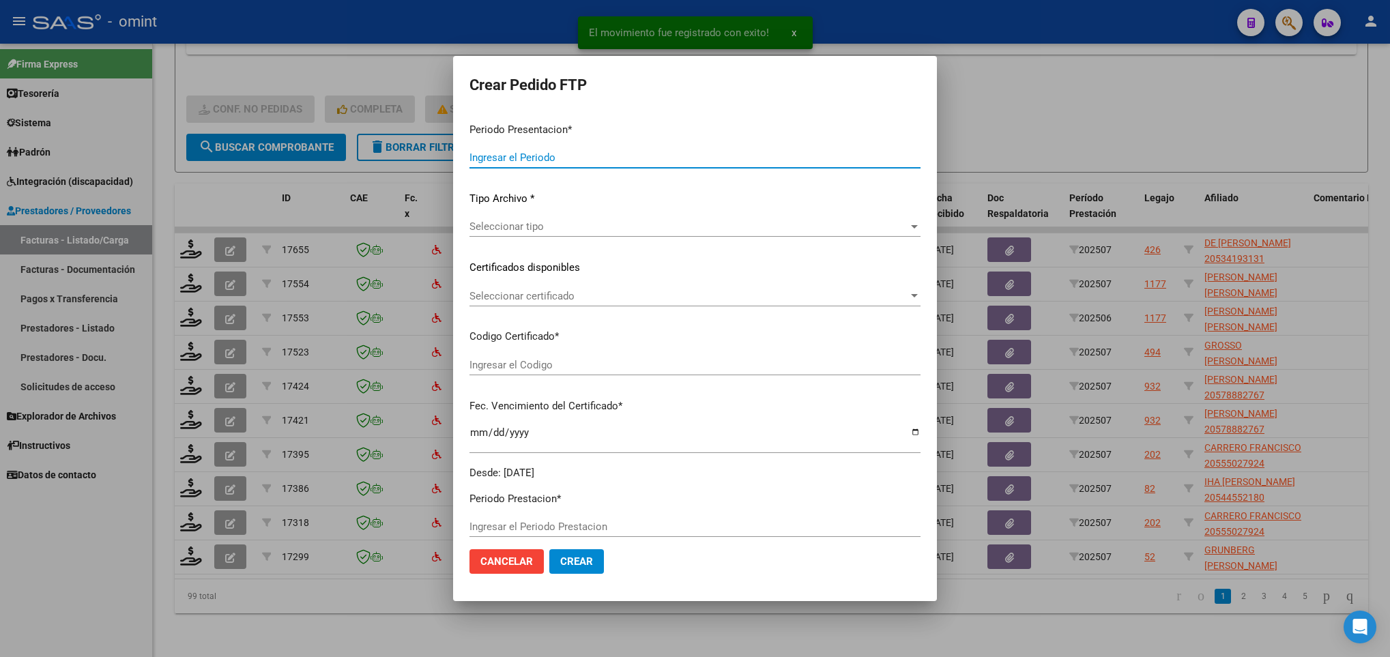
type input "202507"
type input "$ 368.807,40"
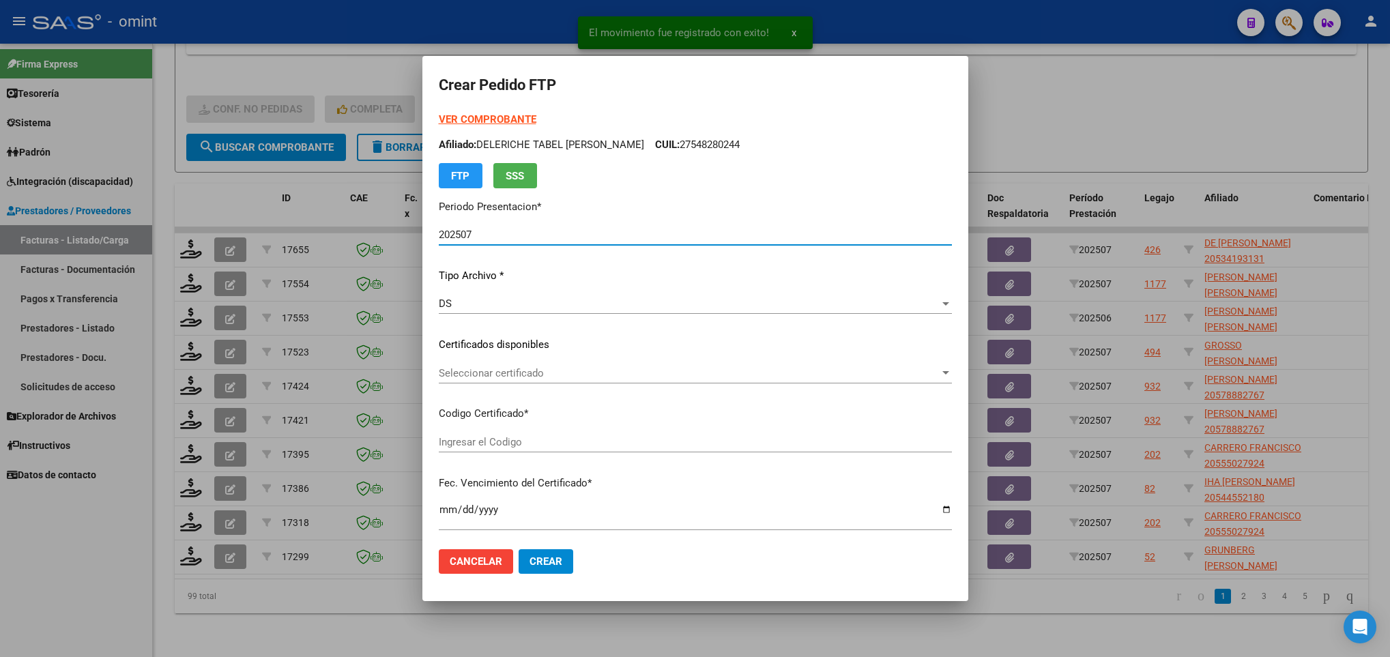
type input "5802121714"
type input "2027-12-13"
click at [543, 379] on div "Seleccionar certificado Seleccionar certificado" at bounding box center [695, 373] width 513 height 20
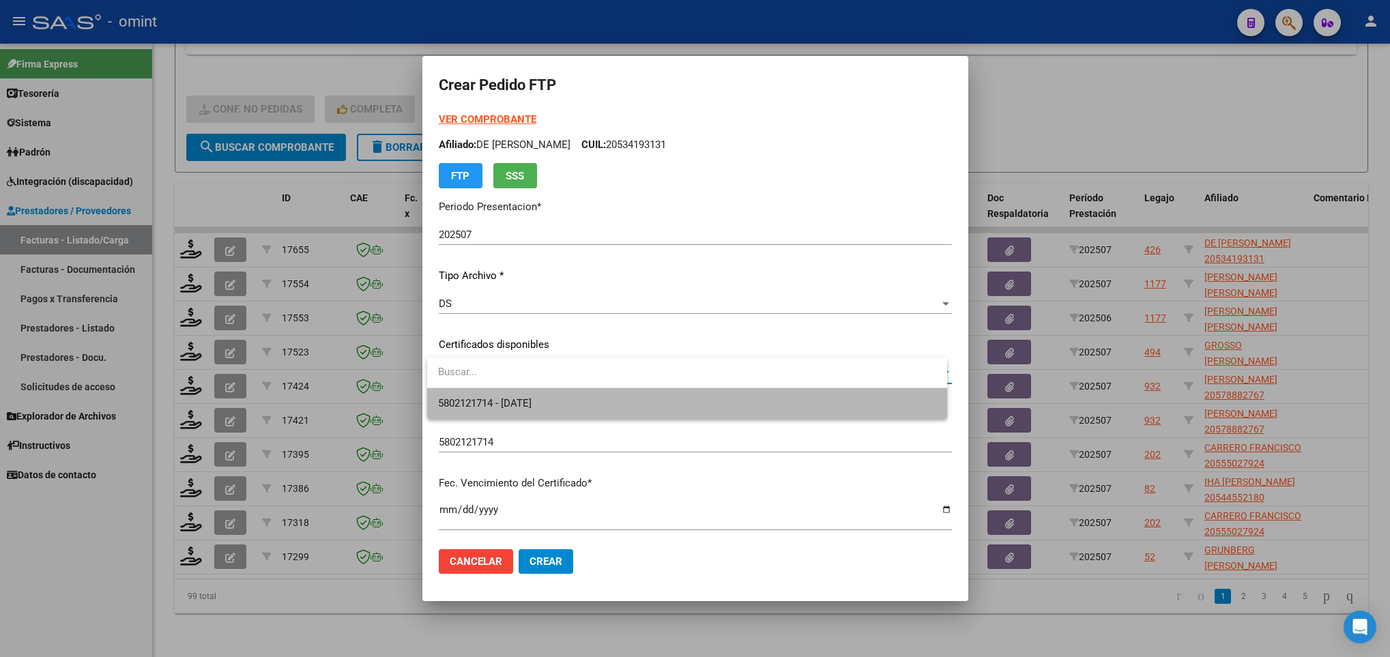
click at [637, 408] on span "5802121714 - 2027-12-13" at bounding box center [686, 403] width 497 height 31
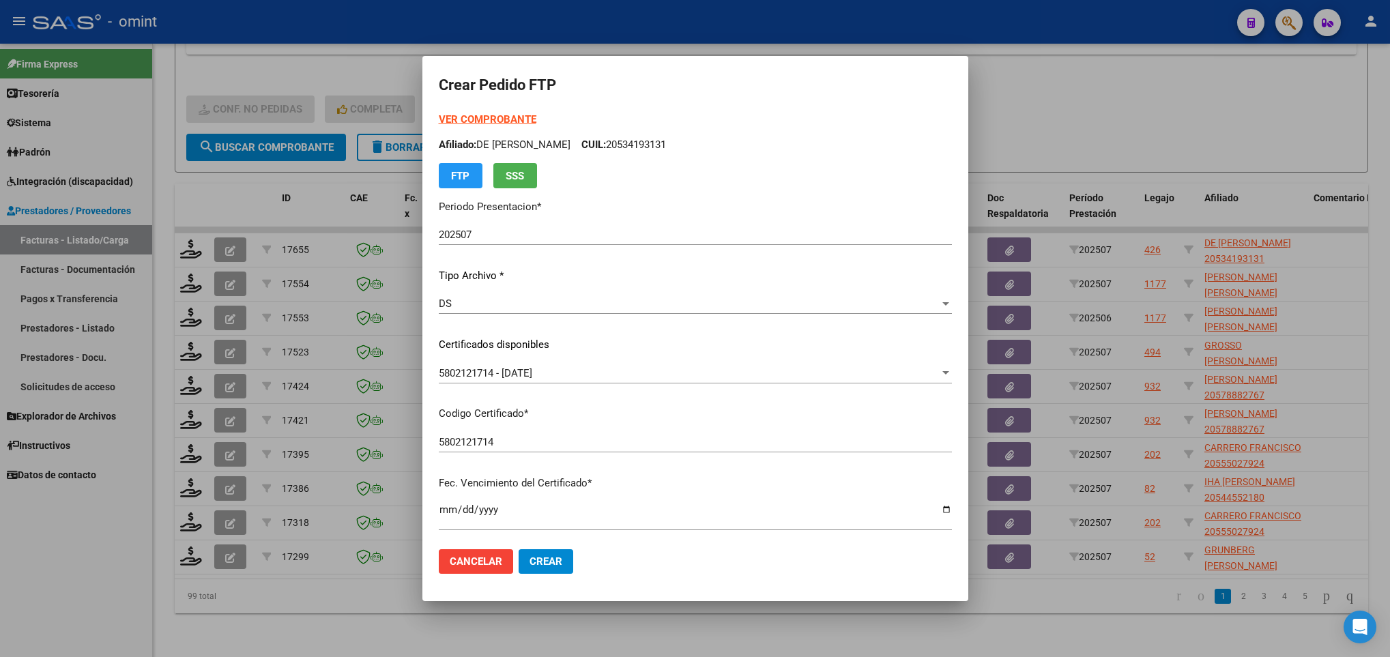
scroll to position [278, 0]
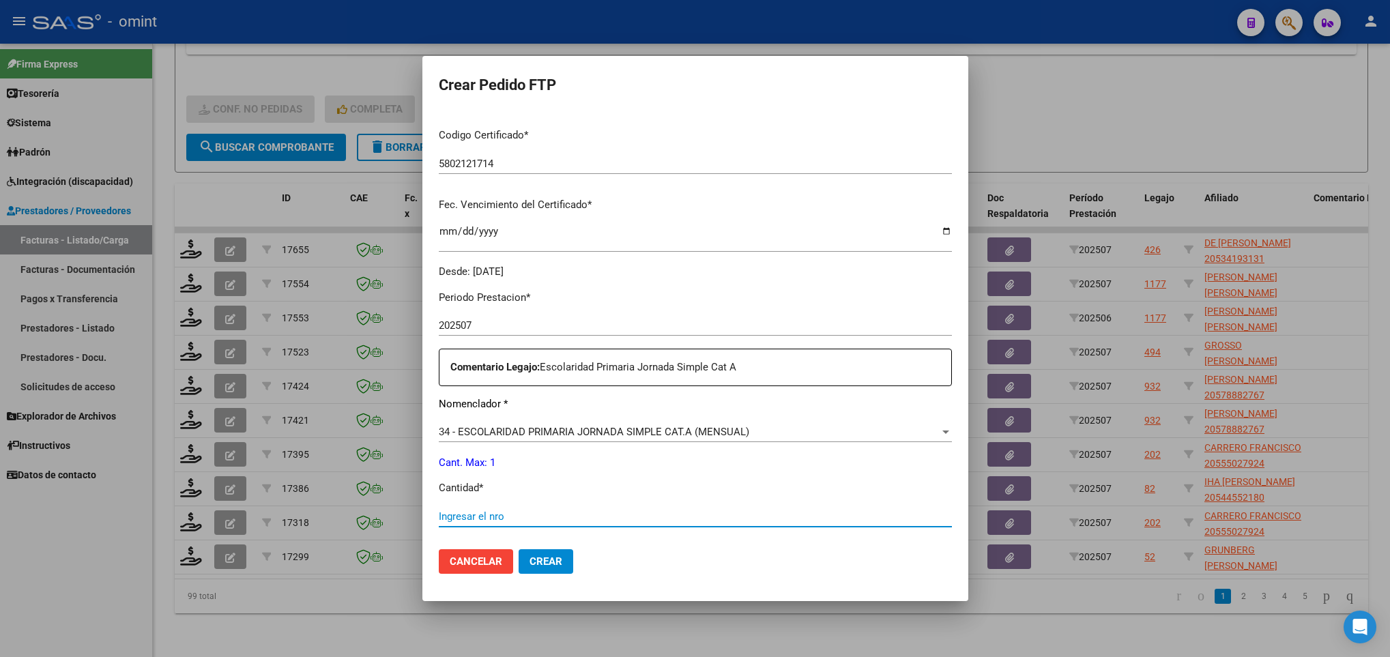
click at [491, 514] on input "Ingresar el nro" at bounding box center [695, 516] width 513 height 12
type input "1"
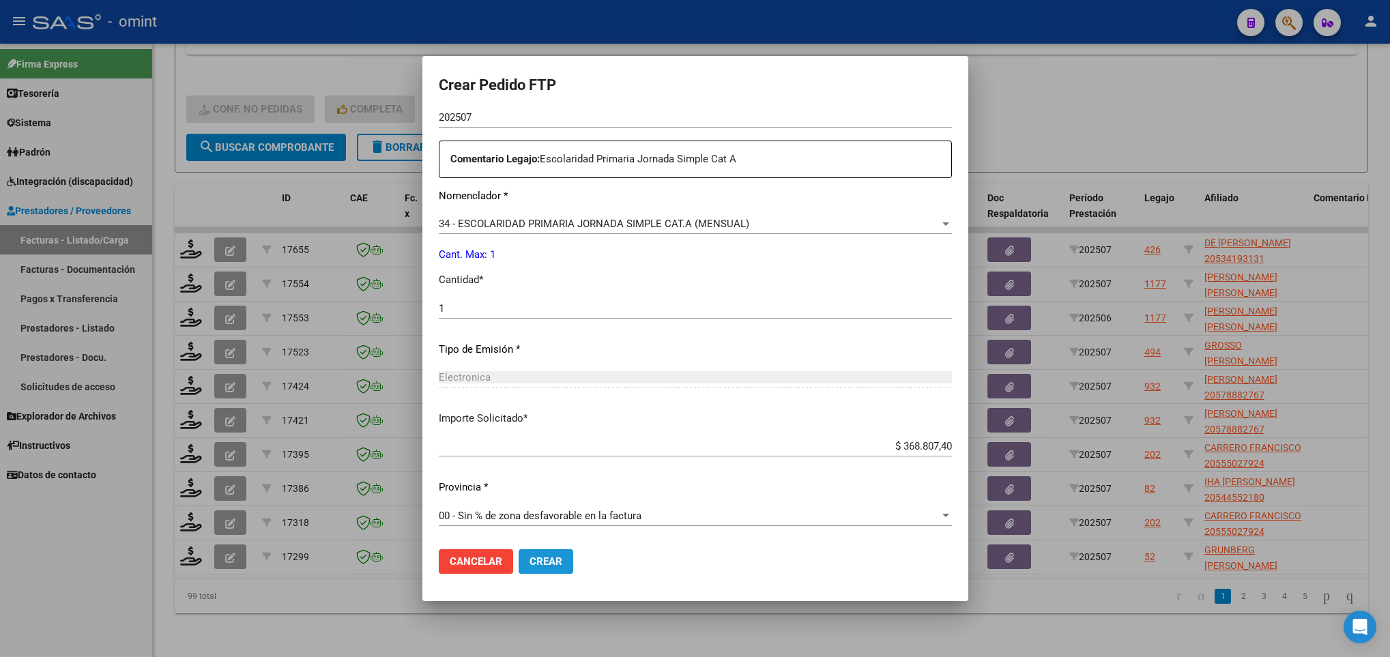
click at [536, 557] on span "Crear" at bounding box center [546, 561] width 33 height 12
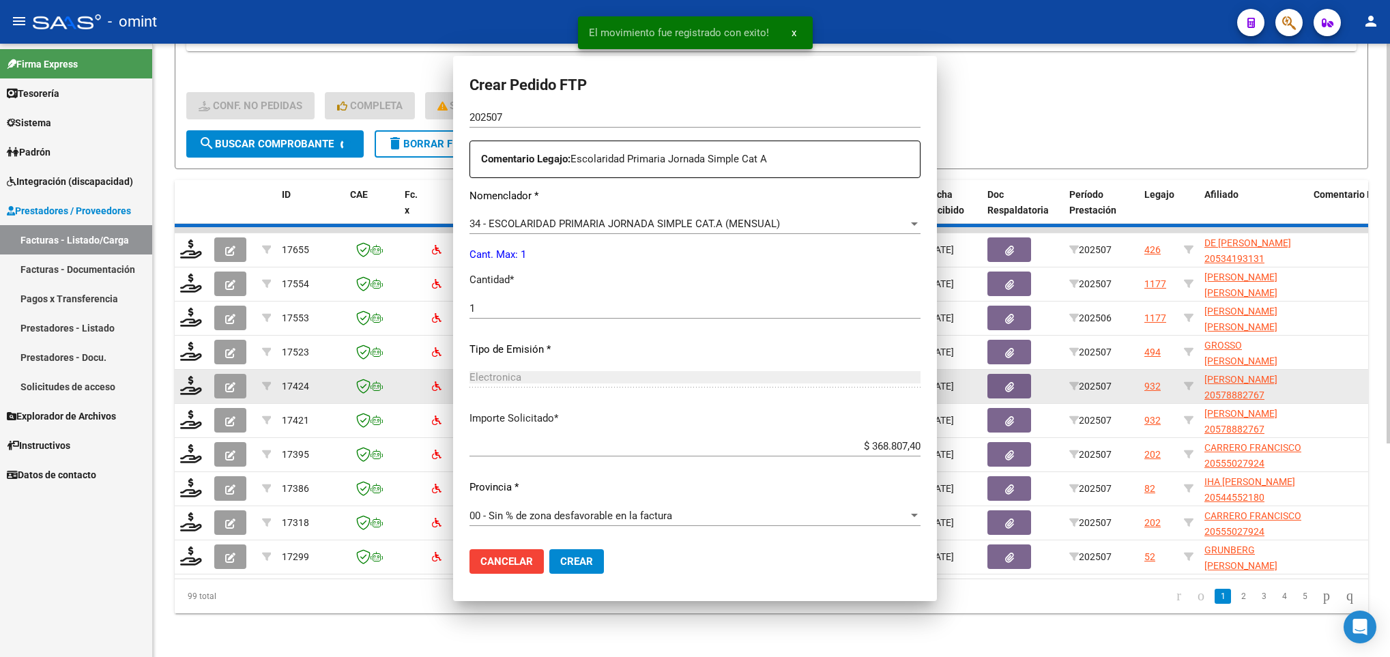
scroll to position [0, 0]
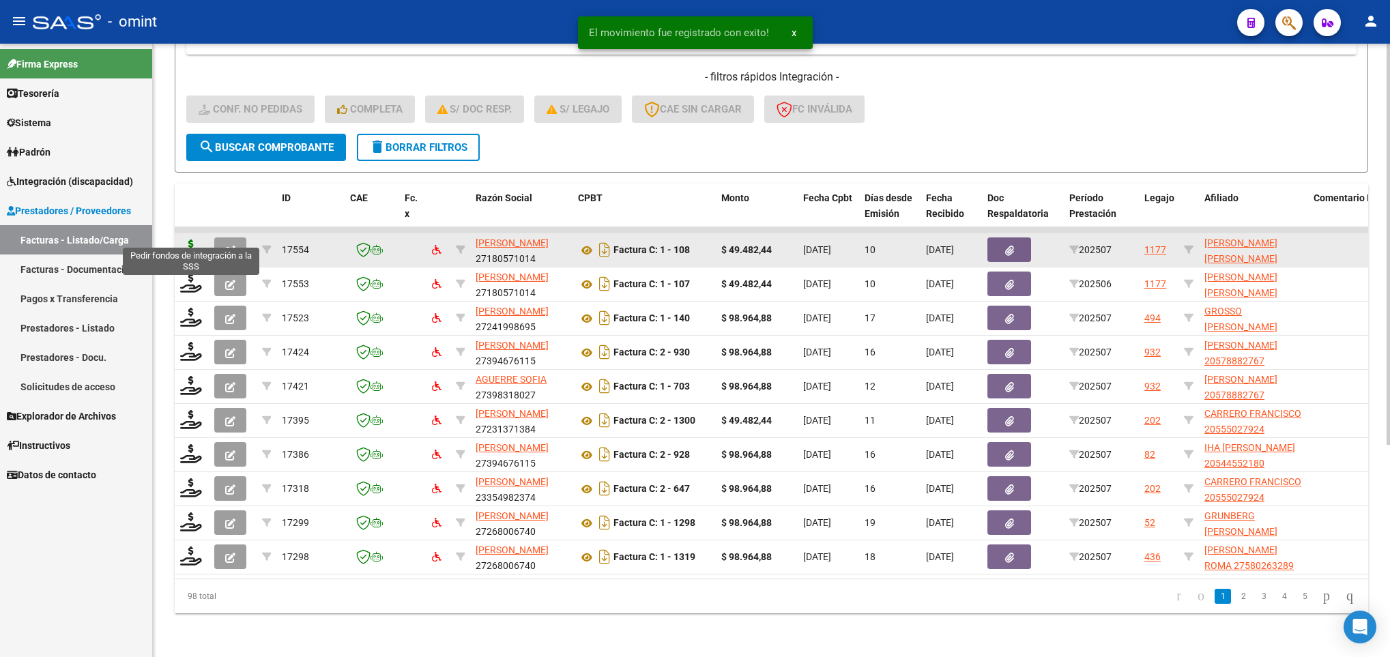
click at [190, 240] on icon at bounding box center [191, 249] width 22 height 19
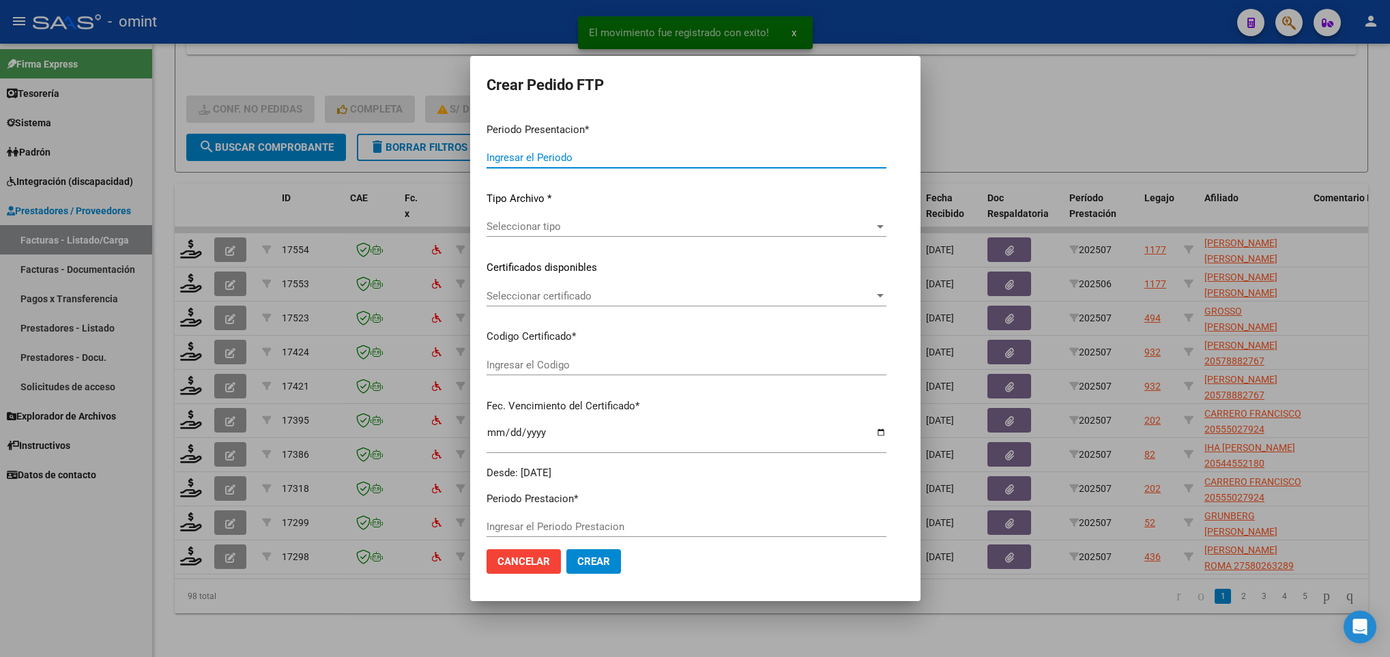
type input "202507"
type input "$ 49.482,44"
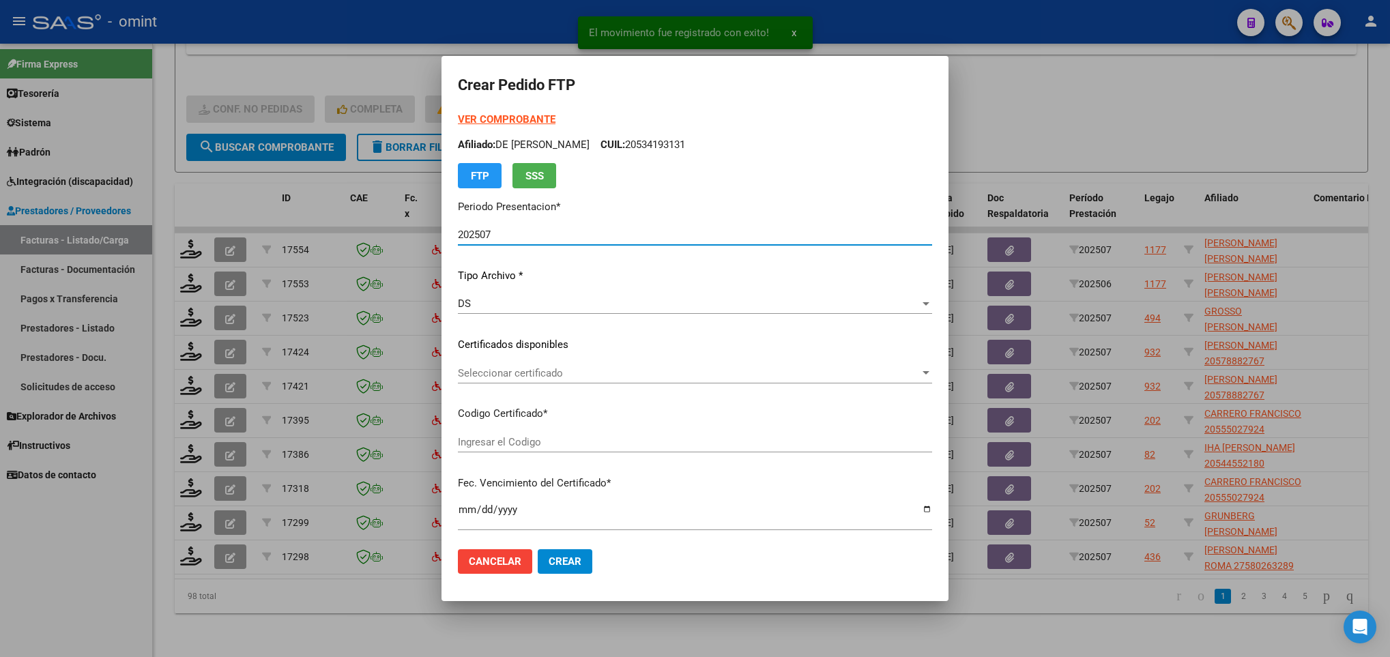
type input "856095257"
type input "2025-01-16"
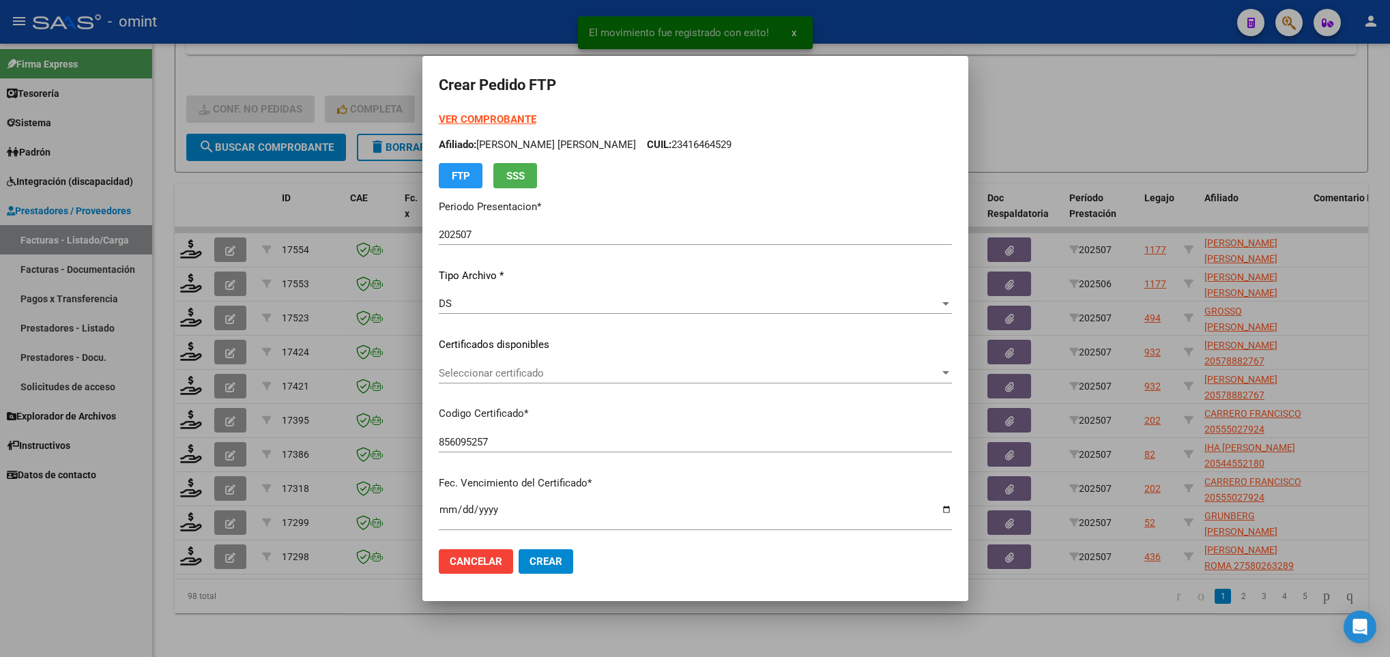
click at [586, 381] on div "Seleccionar certificado Seleccionar certificado" at bounding box center [695, 373] width 513 height 20
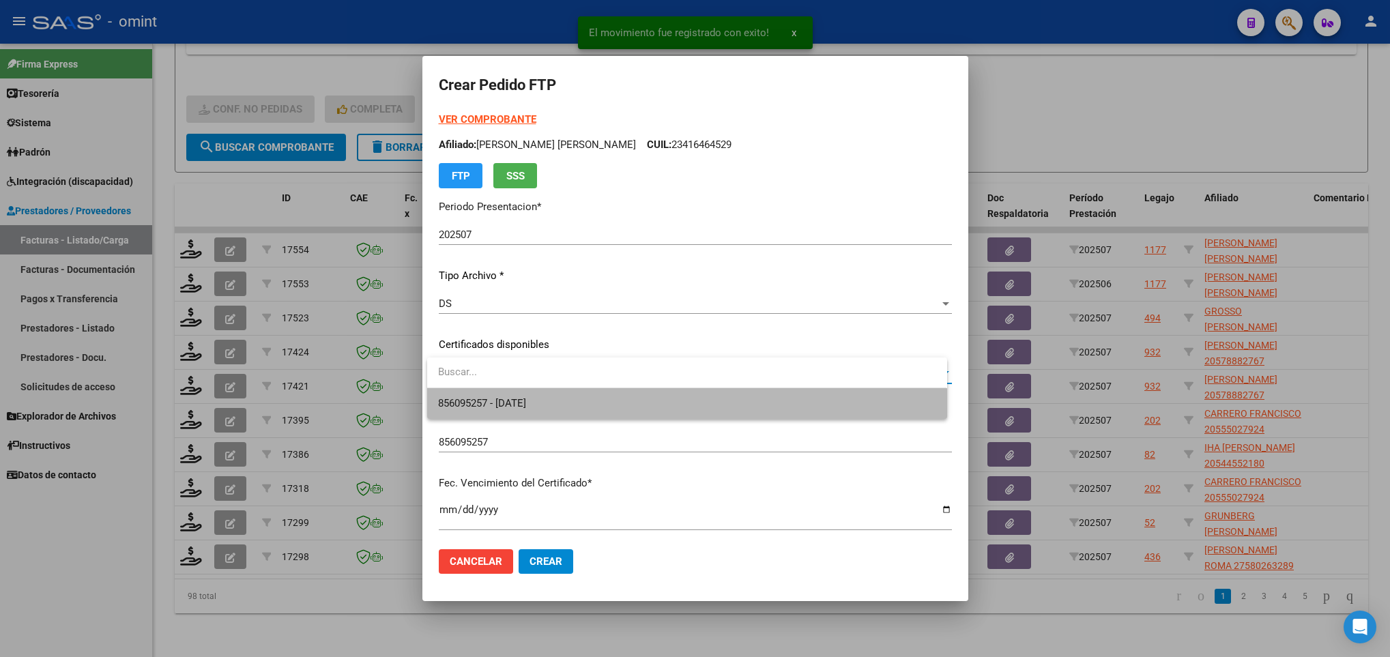
click at [623, 408] on span "856095257 - 2025-01-16" at bounding box center [686, 403] width 497 height 31
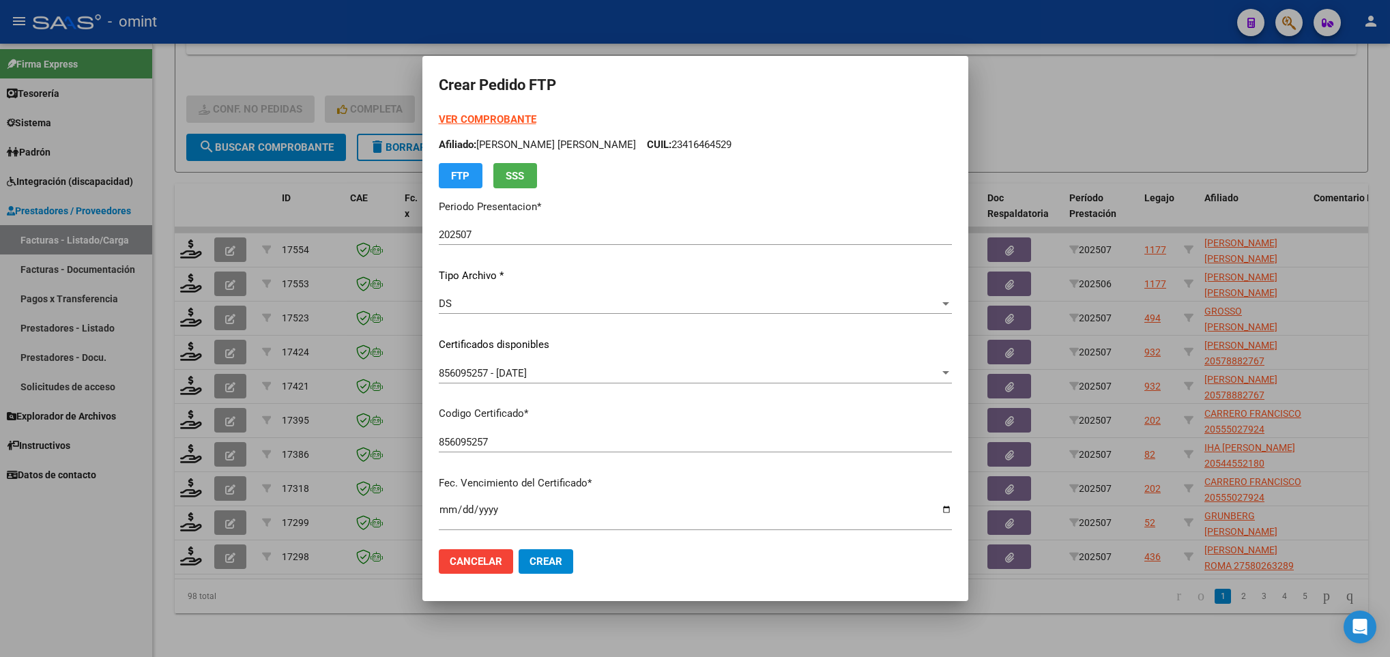
scroll to position [373, 0]
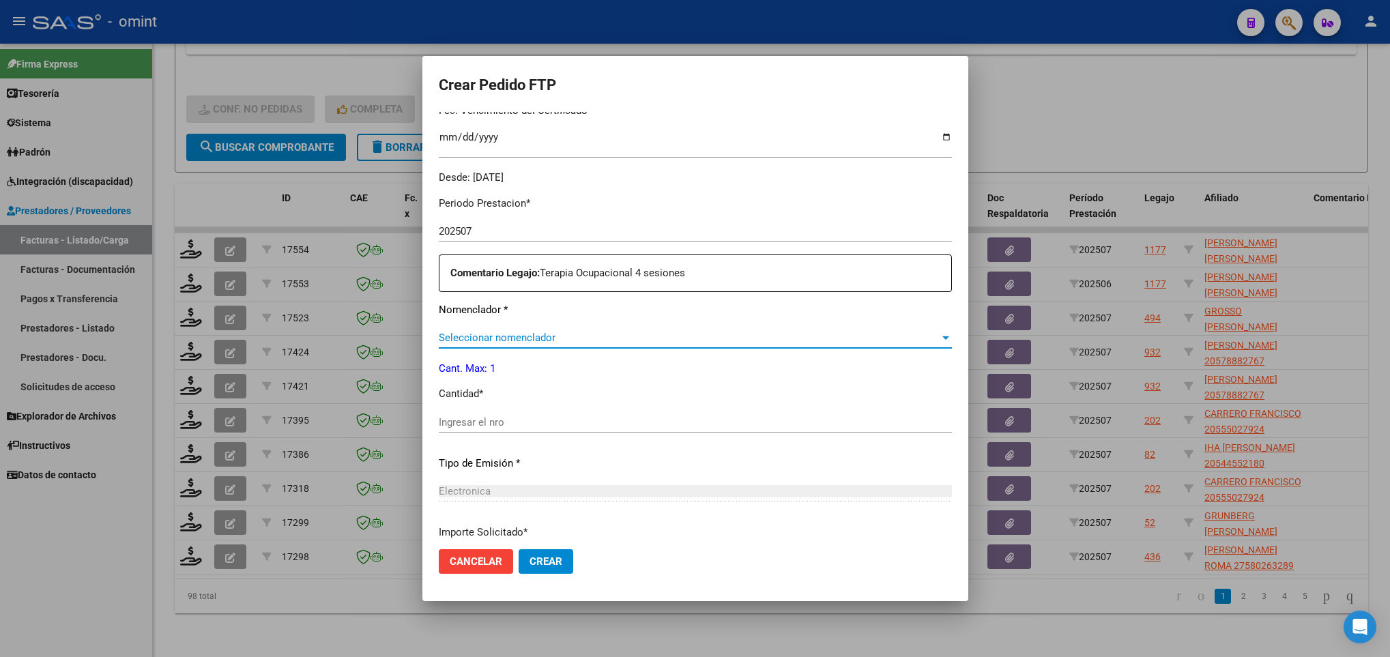
click at [697, 336] on span "Seleccionar nomenclador" at bounding box center [689, 338] width 501 height 12
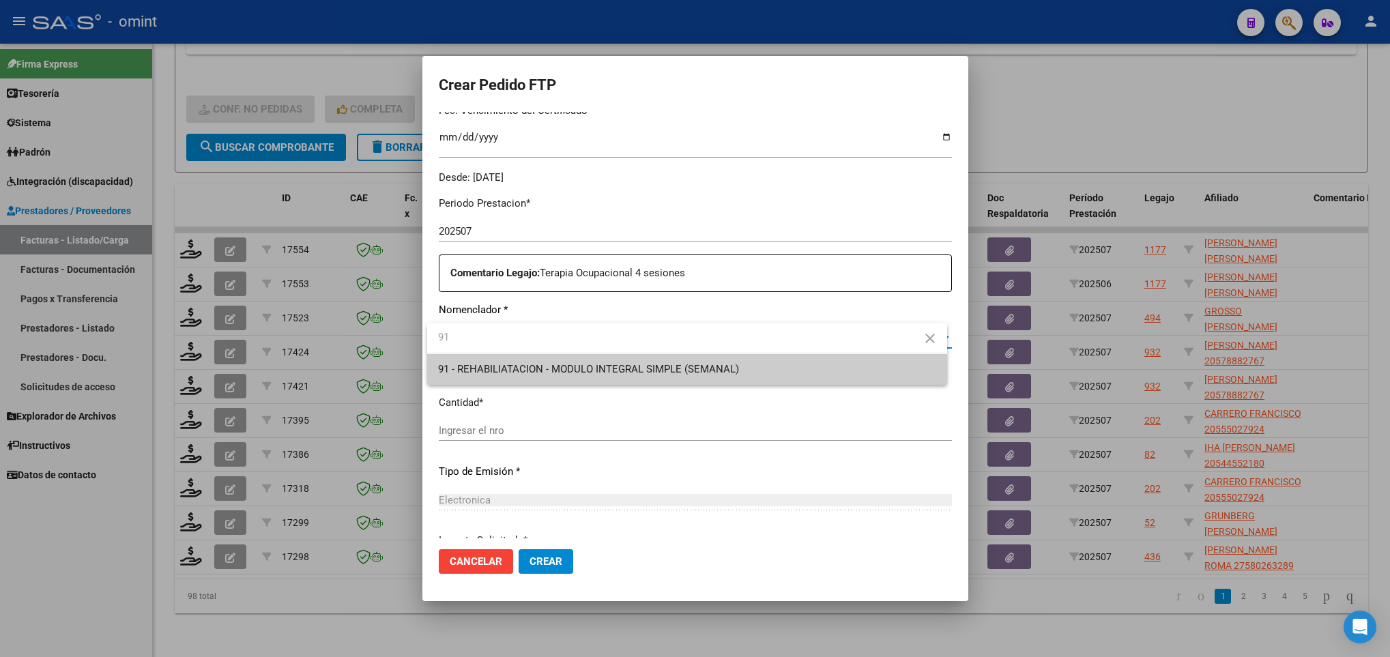
type input "91"
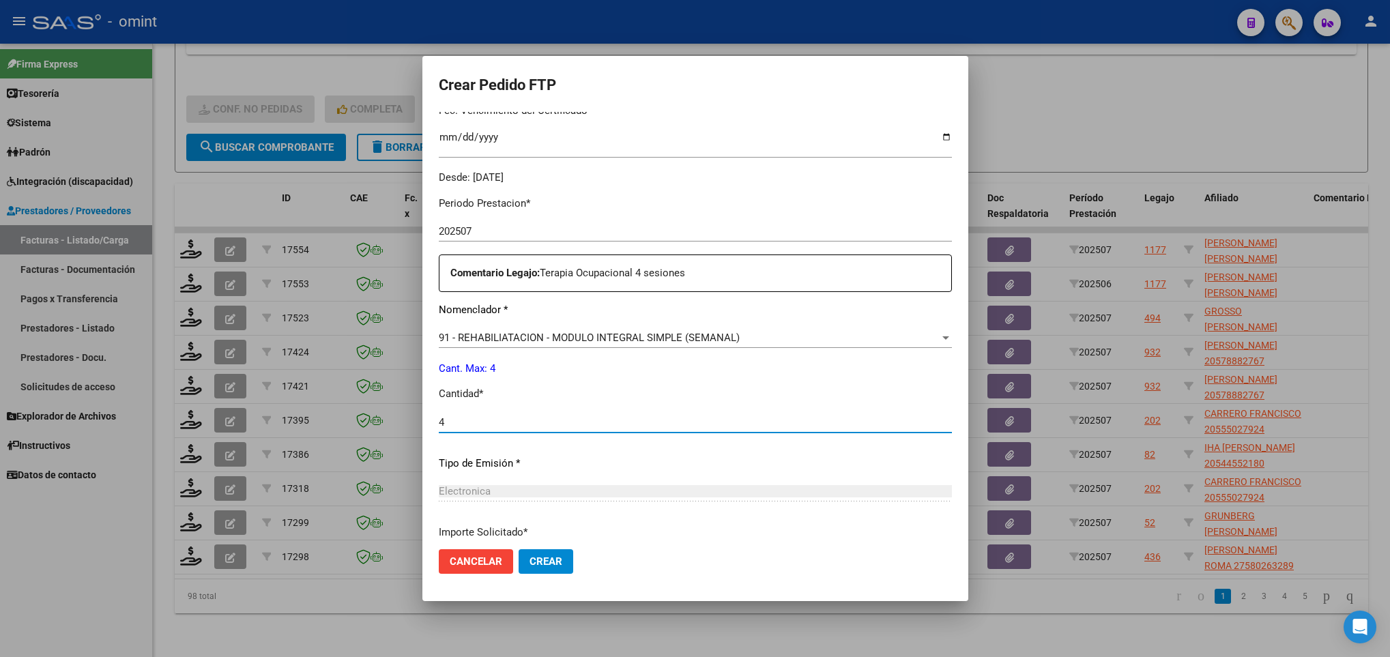
type input "4"
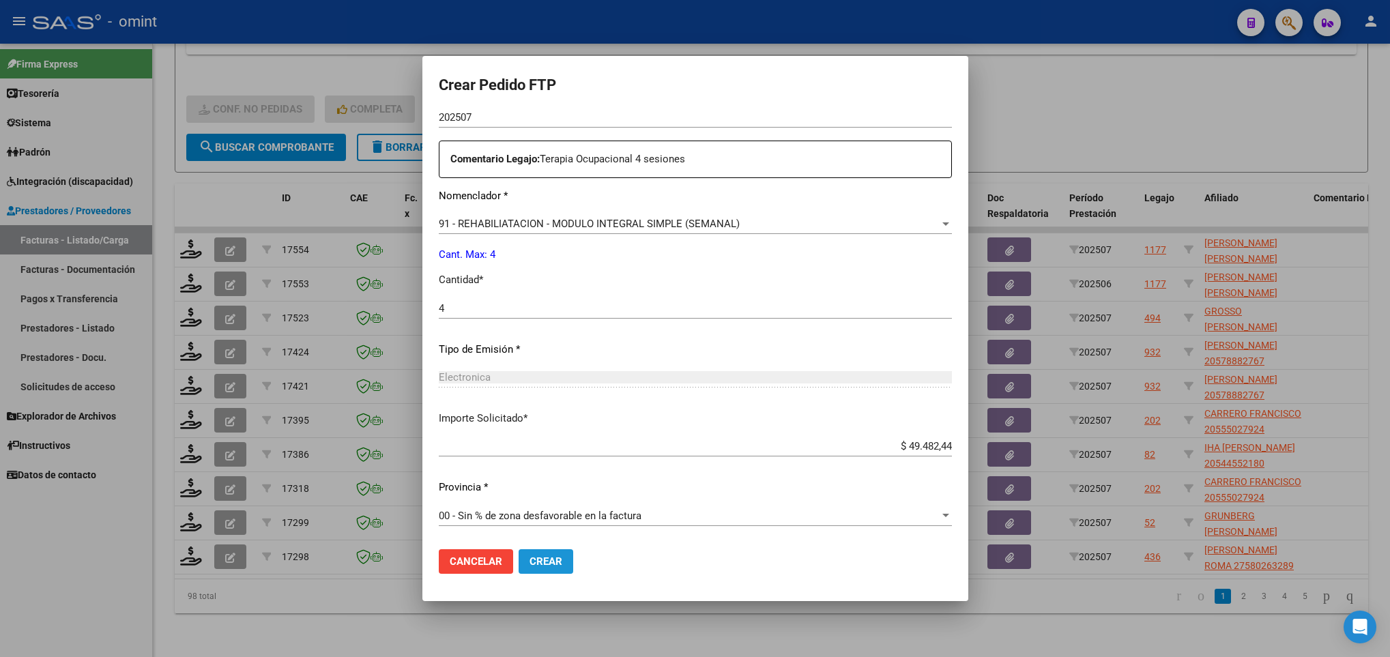
click at [535, 557] on span "Crear" at bounding box center [546, 561] width 33 height 12
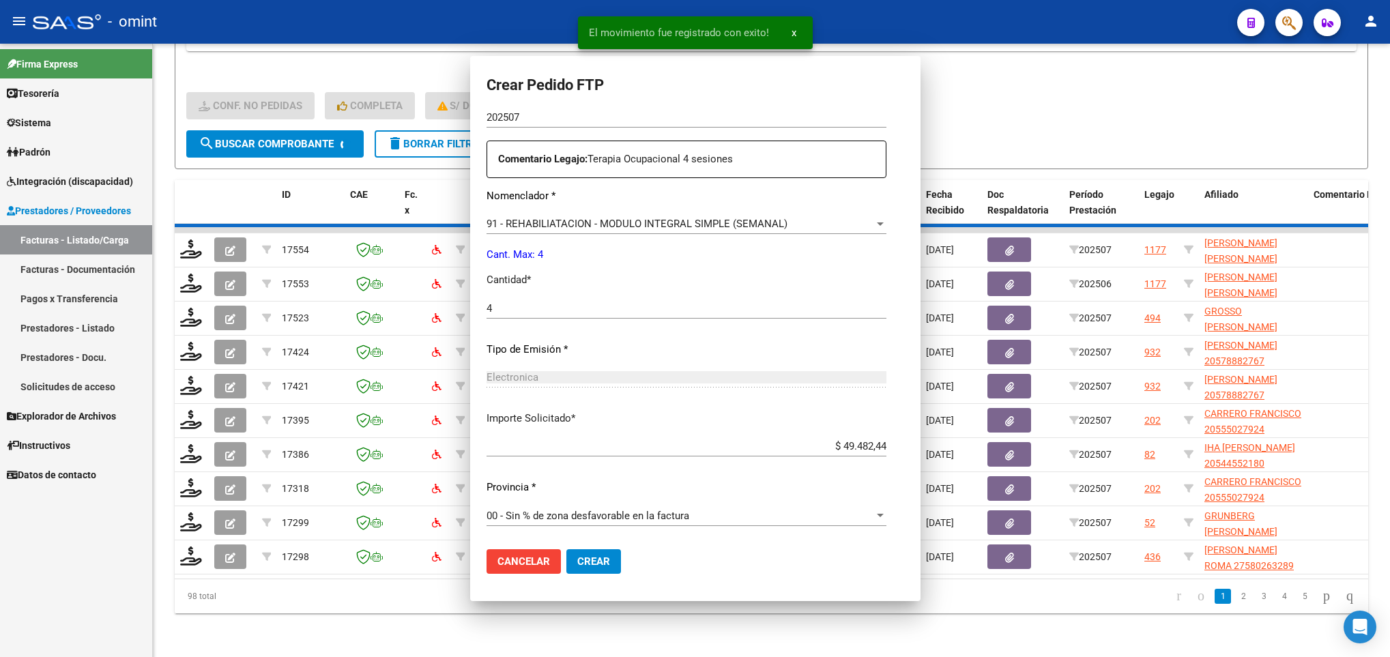
scroll to position [0, 0]
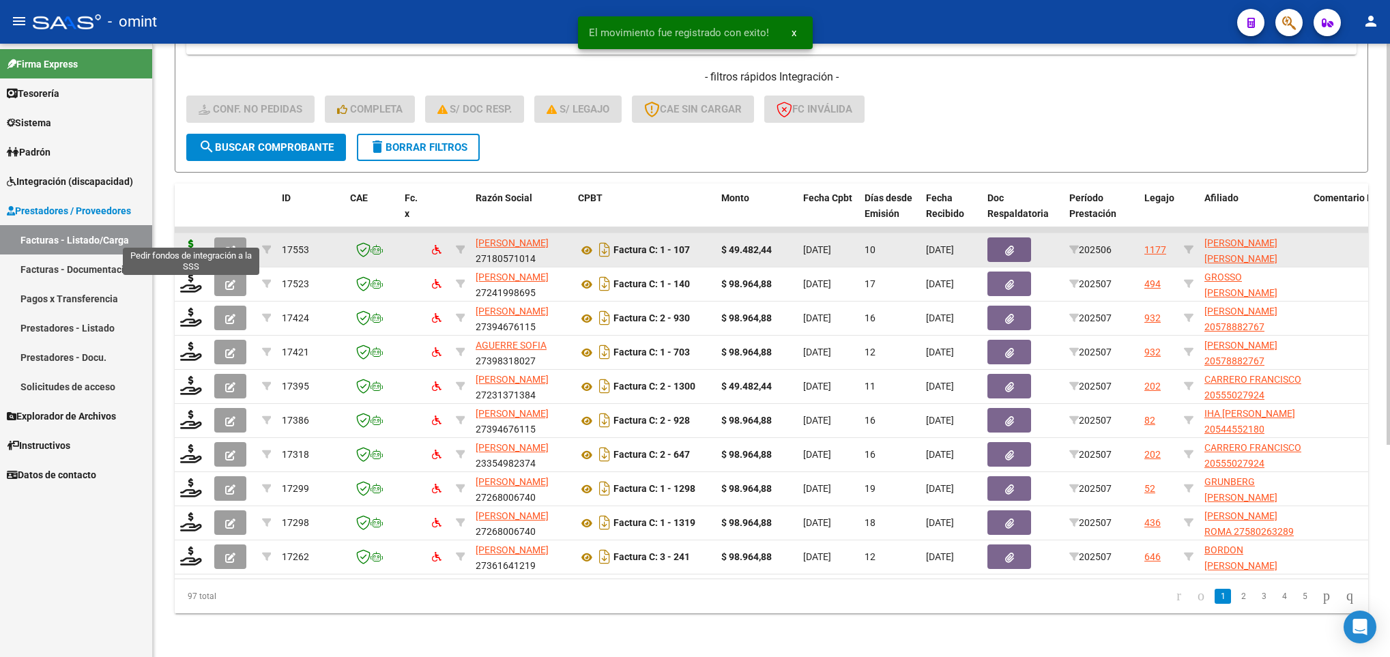
click at [199, 240] on icon at bounding box center [191, 249] width 22 height 19
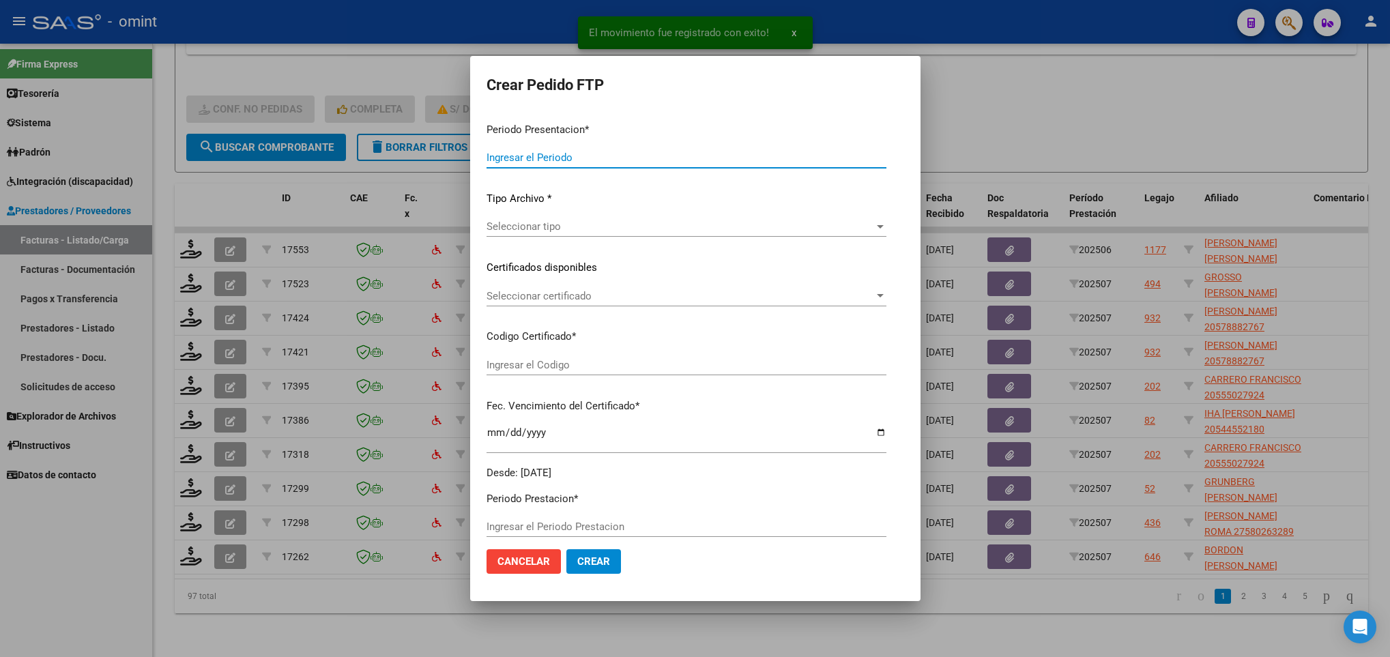
type input "202507"
type input "202506"
type input "$ 49.482,44"
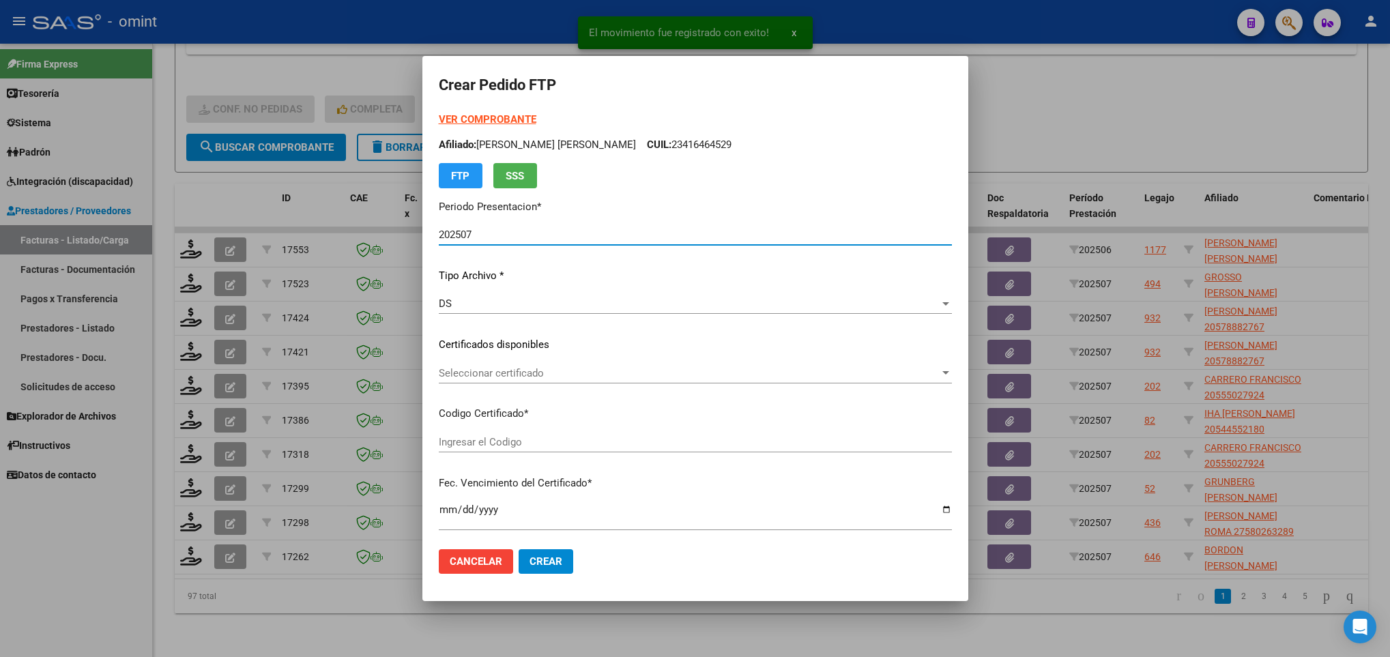
type input "856095257"
type input "2025-01-16"
click at [504, 365] on div "Seleccionar certificado Seleccionar certificado" at bounding box center [695, 373] width 513 height 20
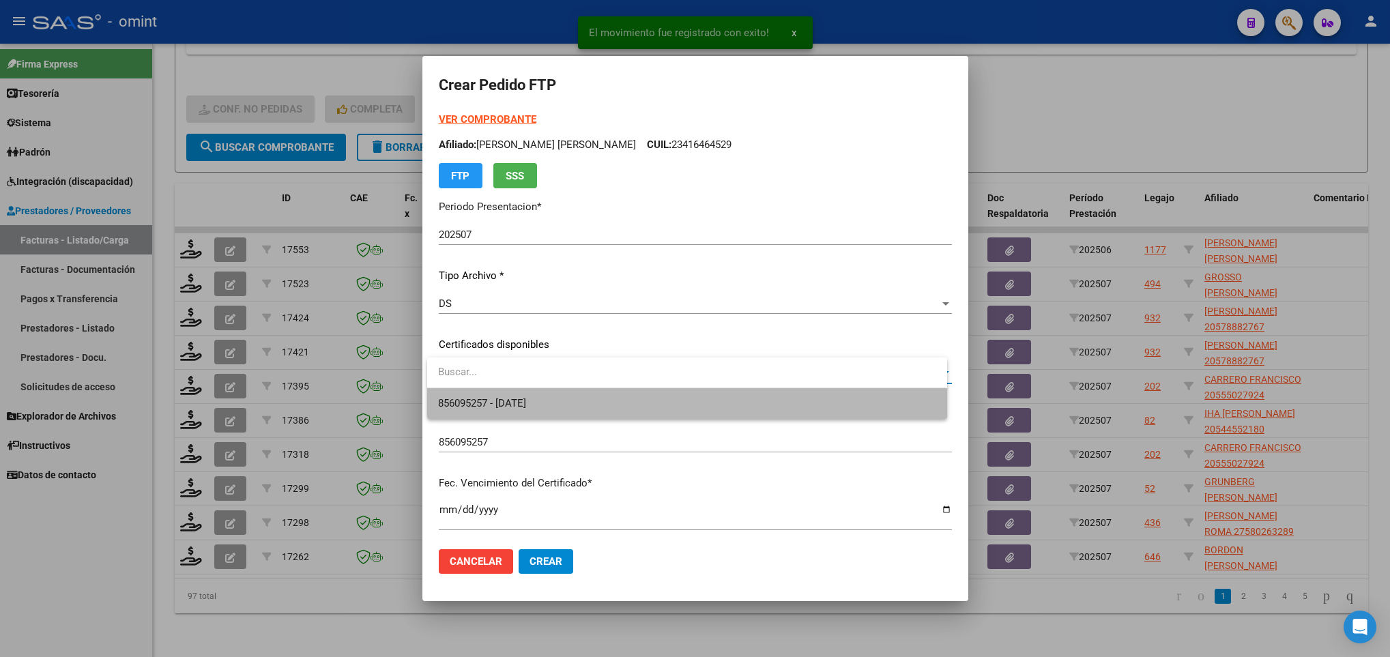
click at [536, 395] on span "856095257 - 2025-01-16" at bounding box center [686, 403] width 497 height 31
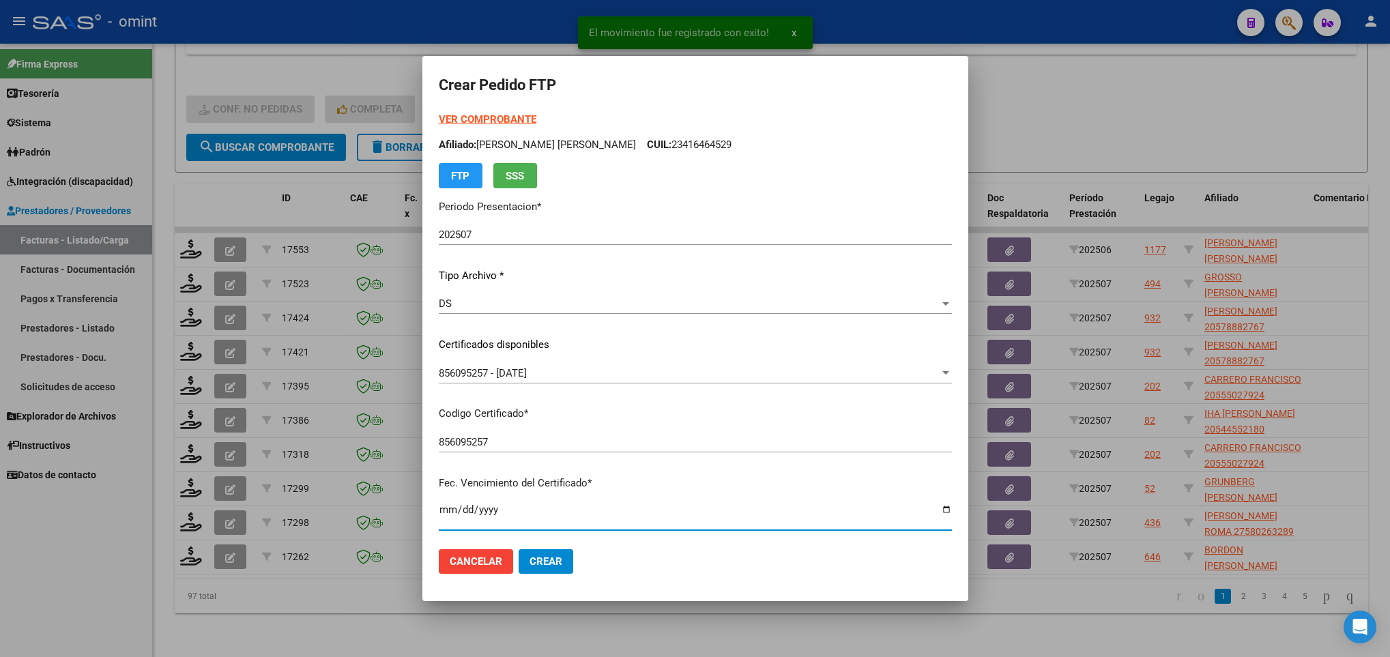
scroll to position [278, 0]
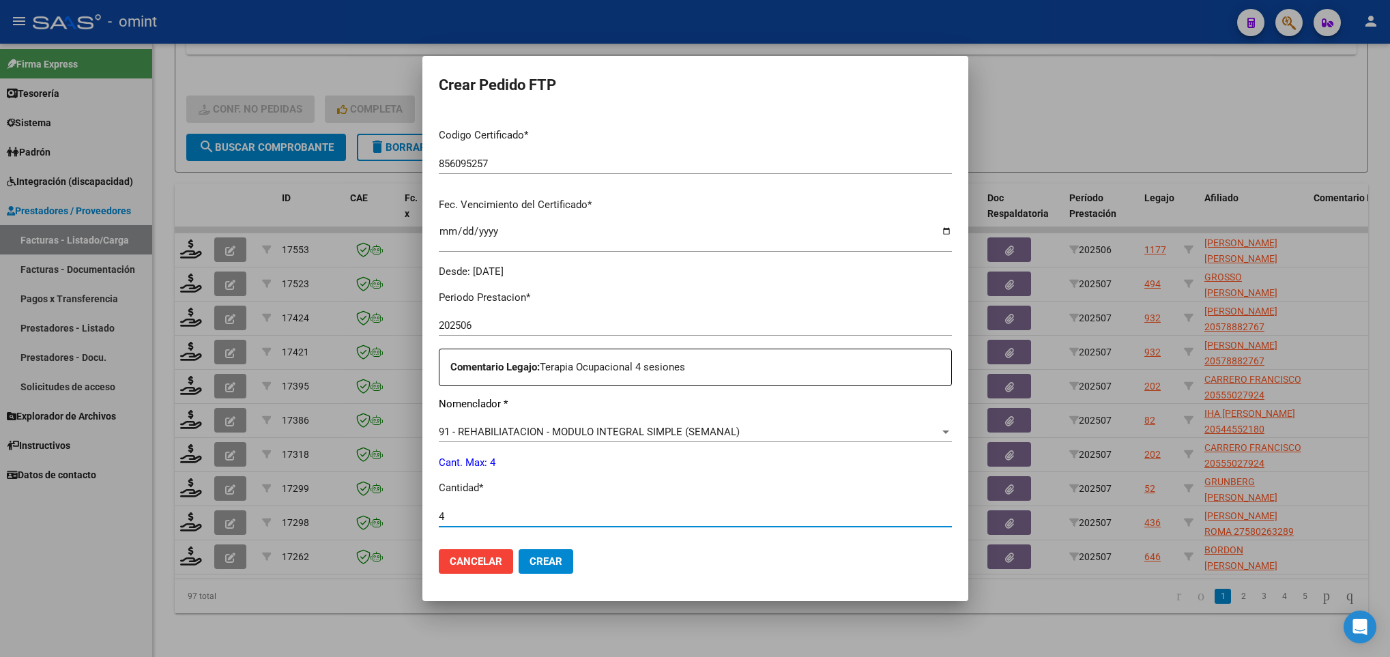
type input "4"
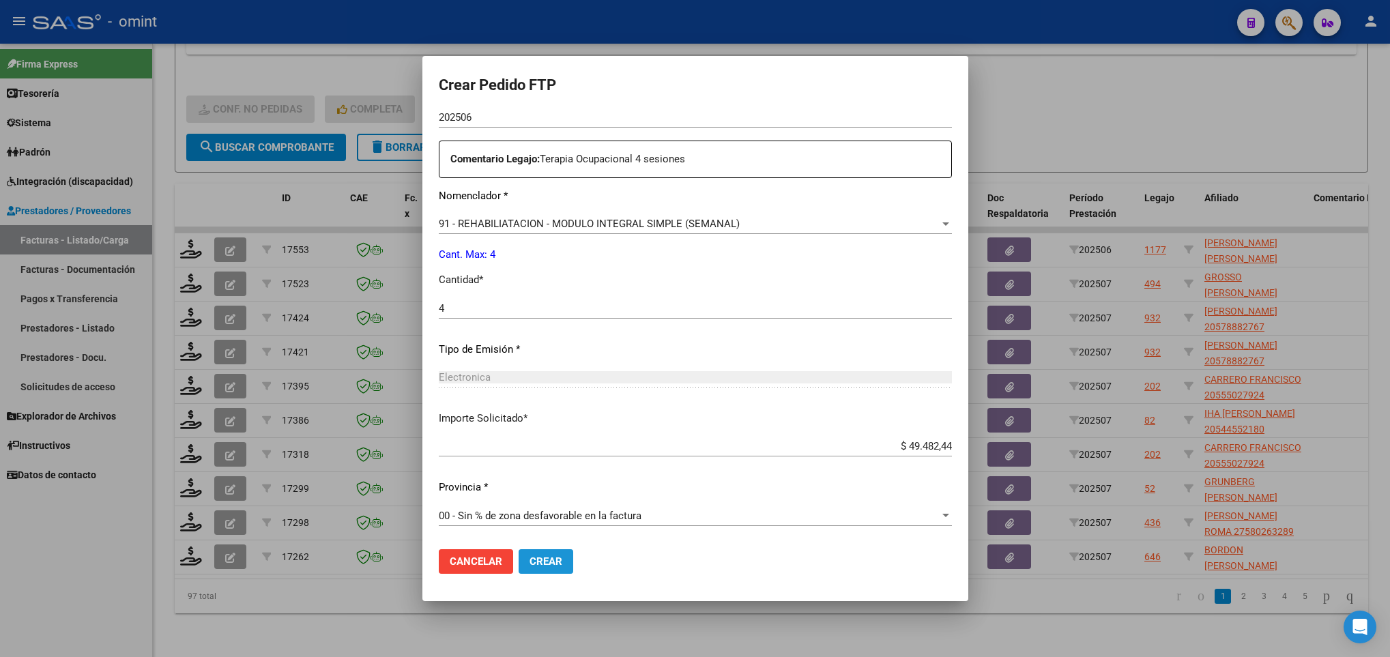
click at [547, 559] on span "Crear" at bounding box center [546, 561] width 33 height 12
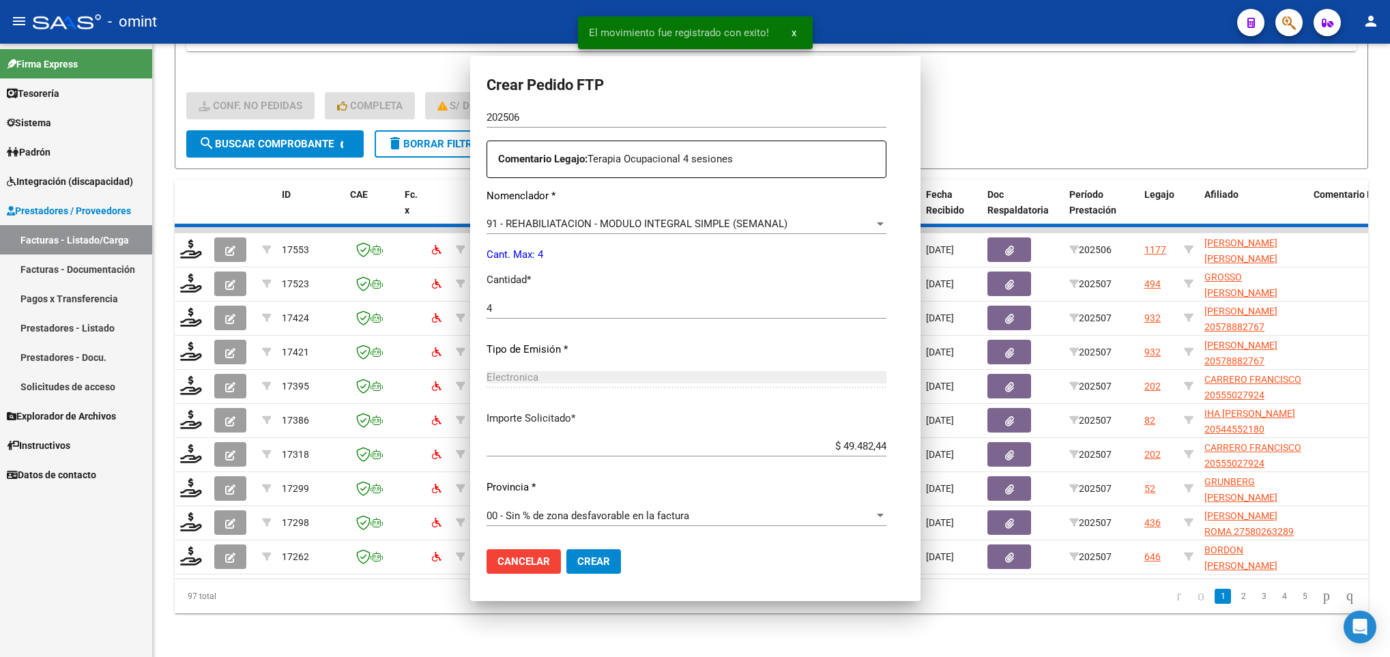
scroll to position [410, 0]
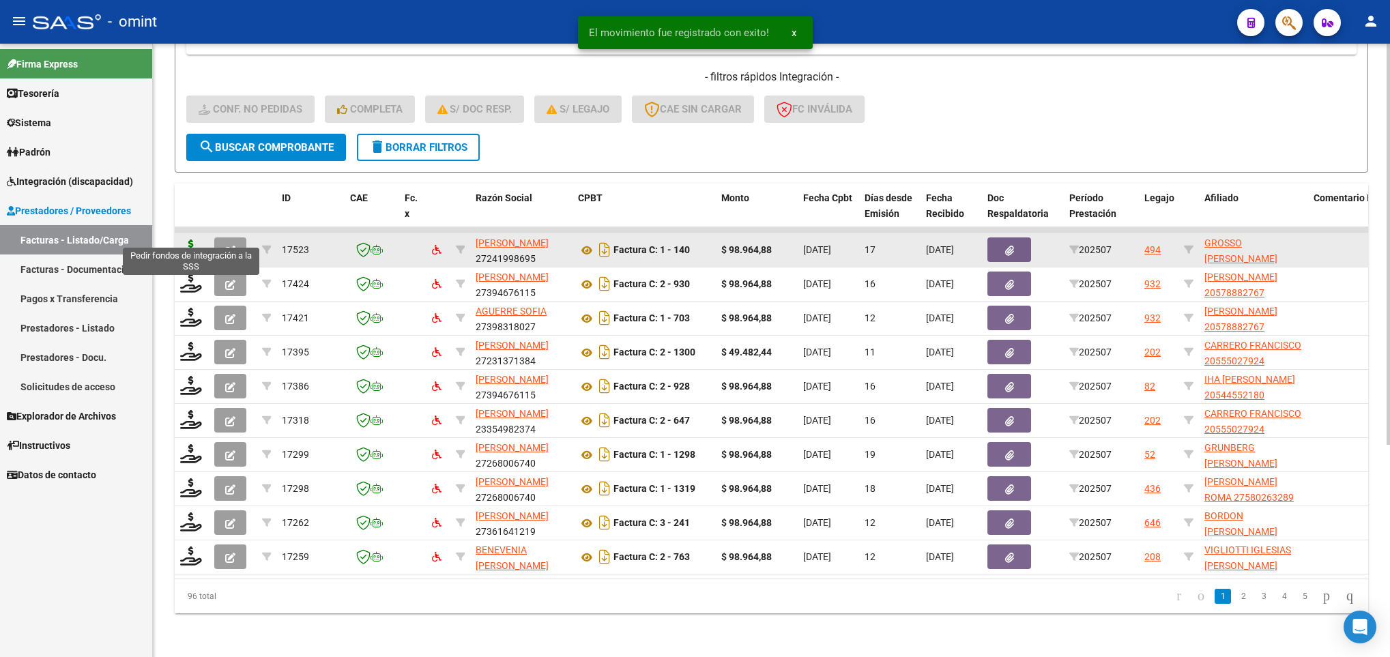
click at [194, 240] on icon at bounding box center [191, 249] width 22 height 19
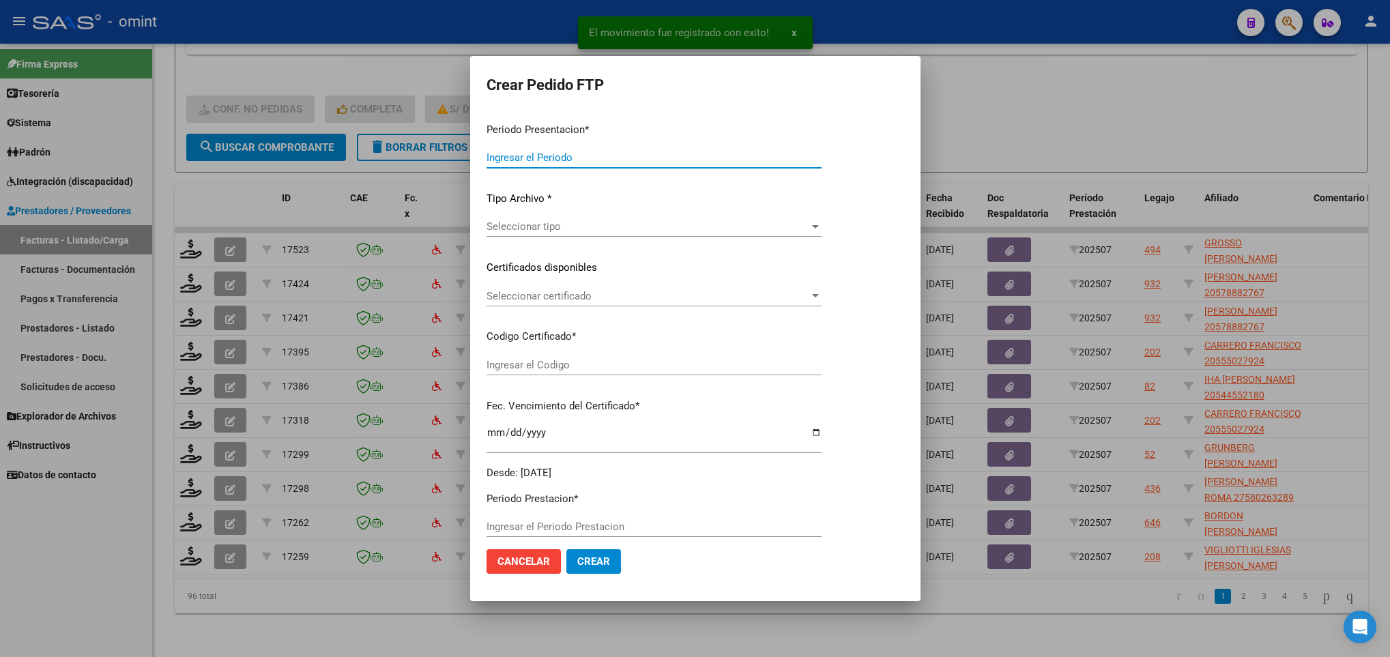
type input "202507"
type input "$ 98.964,88"
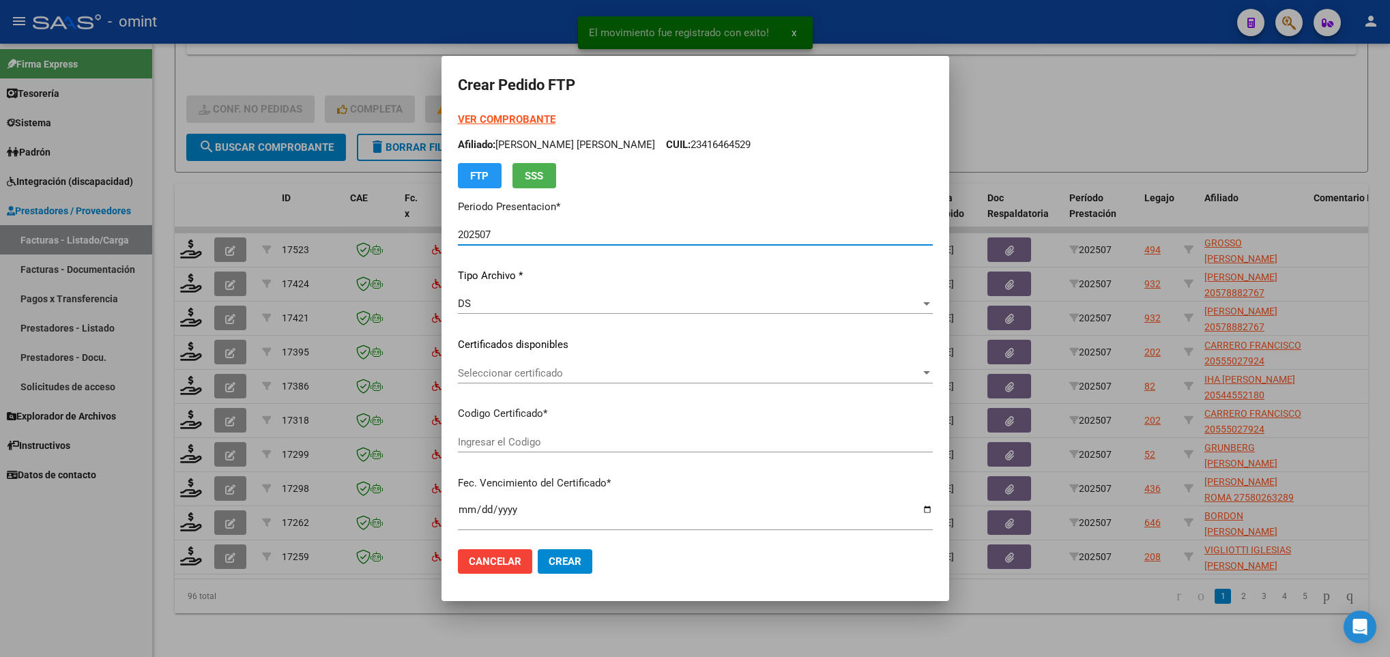
type input "8836786071"
type input "2027-03-04"
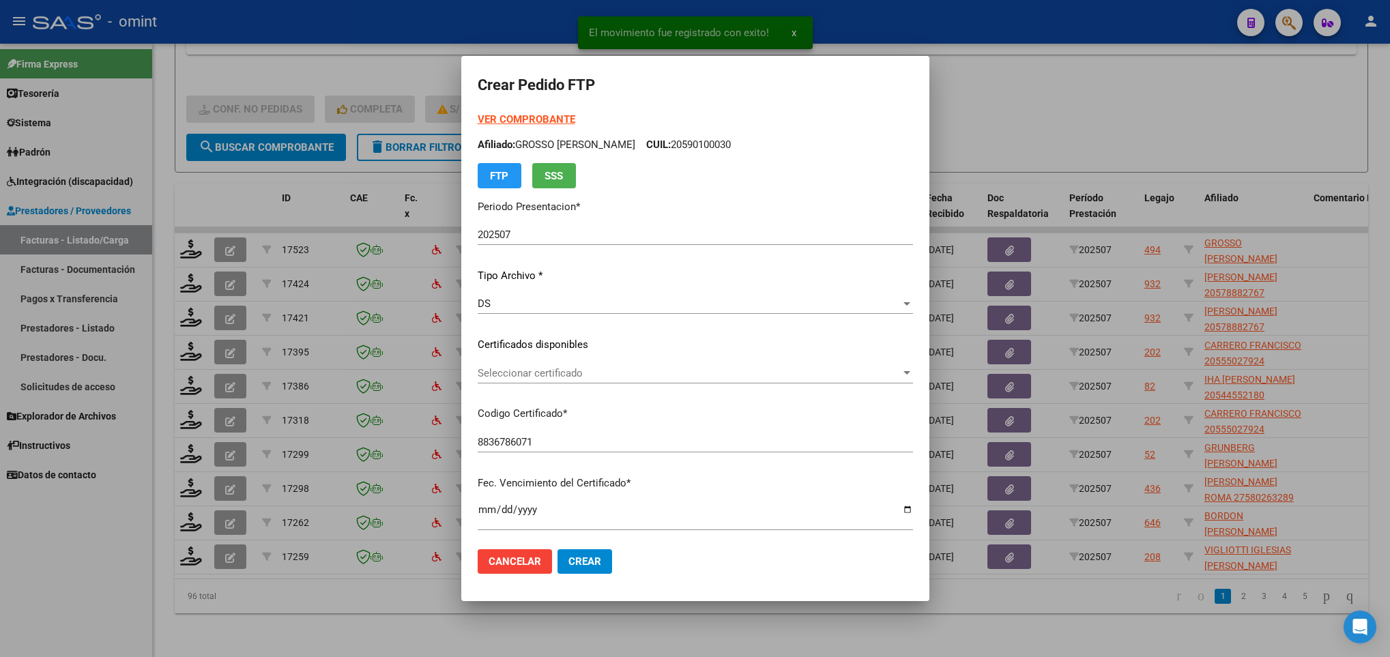
click at [572, 381] on div "Seleccionar certificado Seleccionar certificado" at bounding box center [695, 373] width 435 height 20
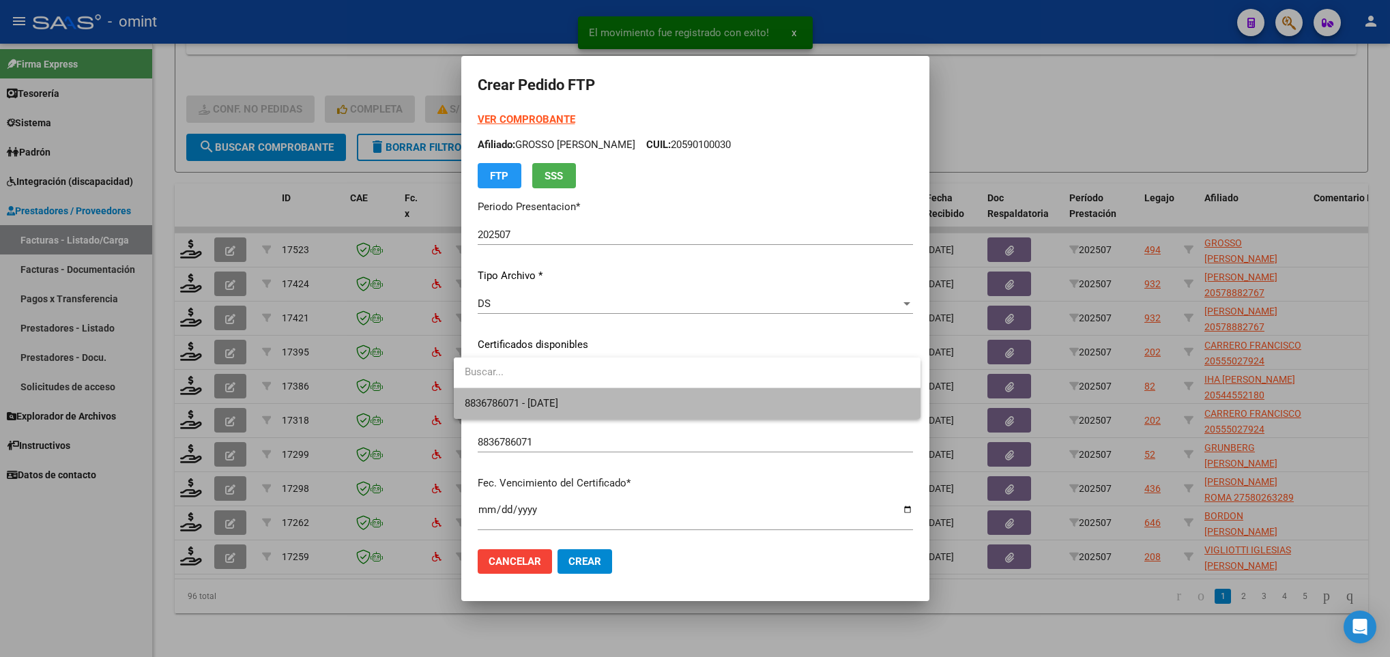
click at [606, 397] on span "8836786071 - 2027-03-04" at bounding box center [687, 403] width 445 height 31
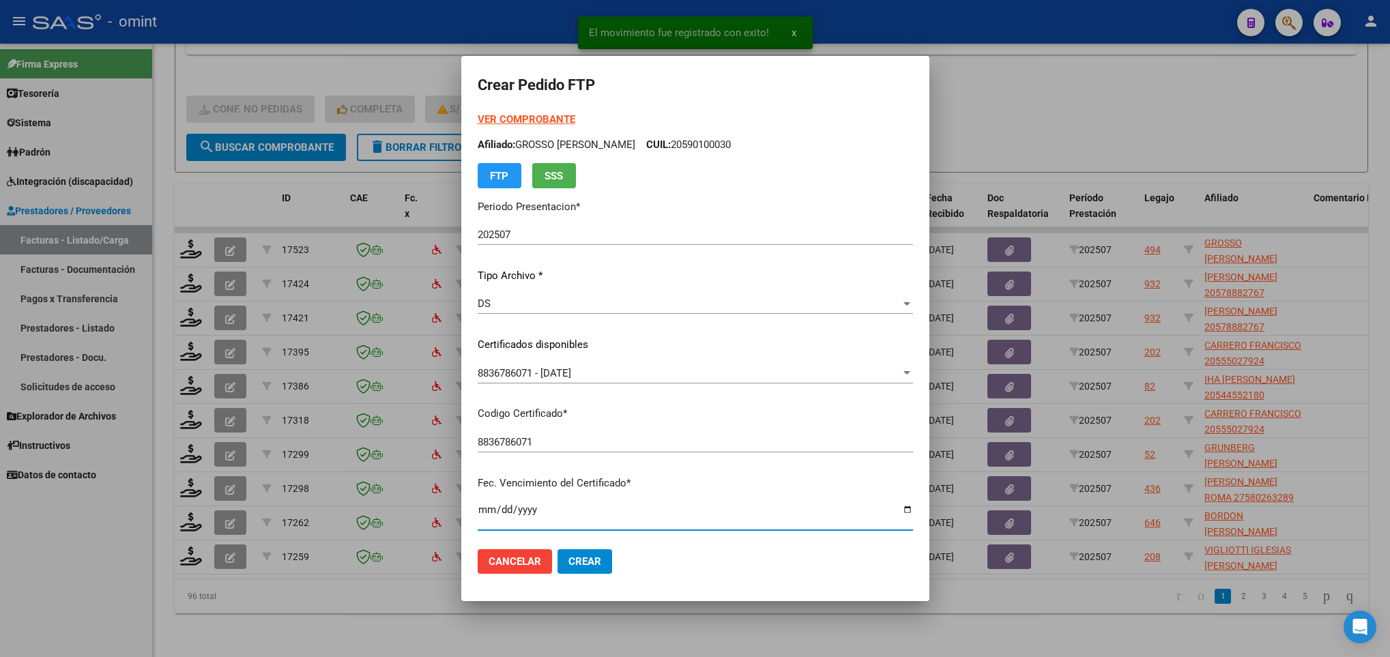
scroll to position [278, 0]
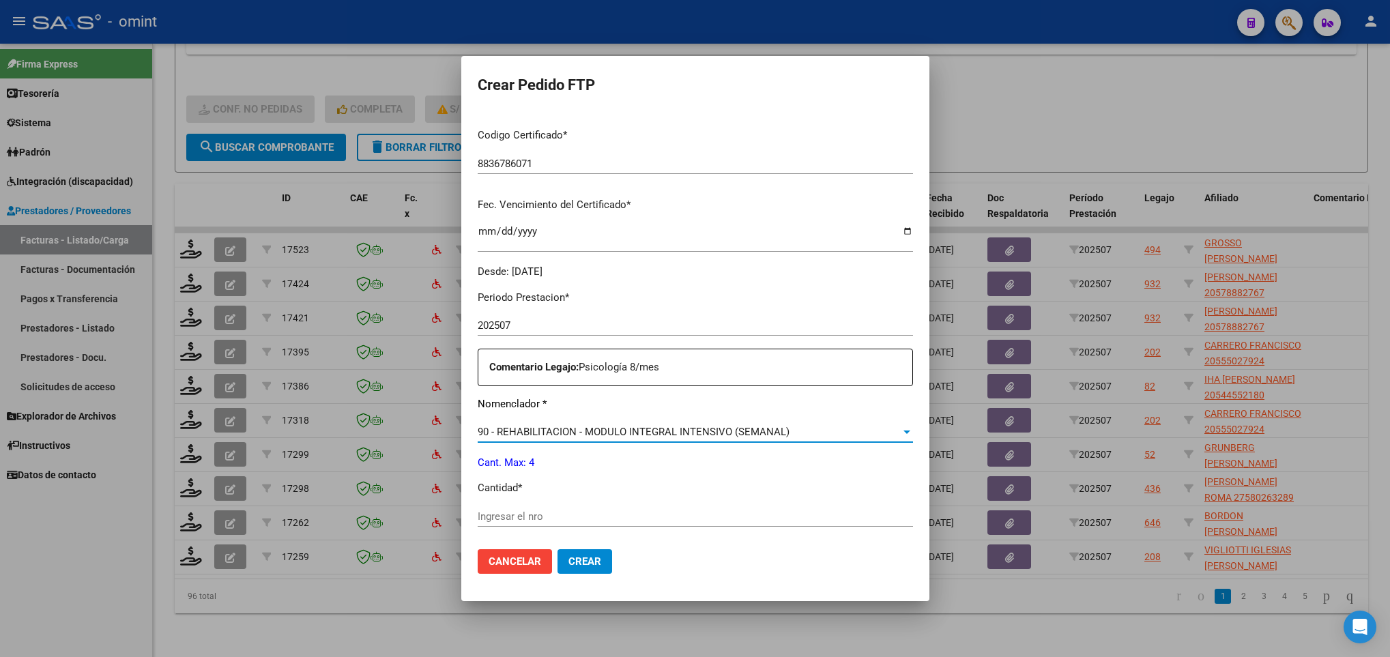
click at [483, 514] on input "Ingresar el nro" at bounding box center [695, 516] width 435 height 12
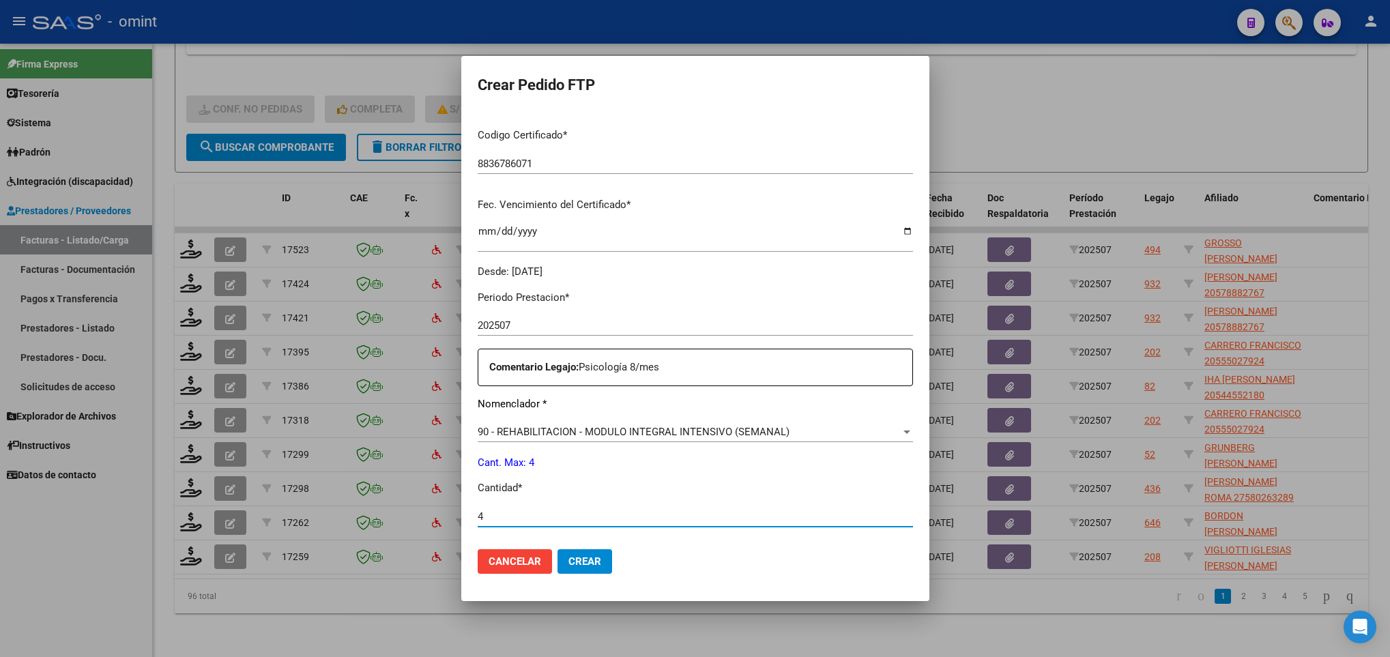
type input "4"
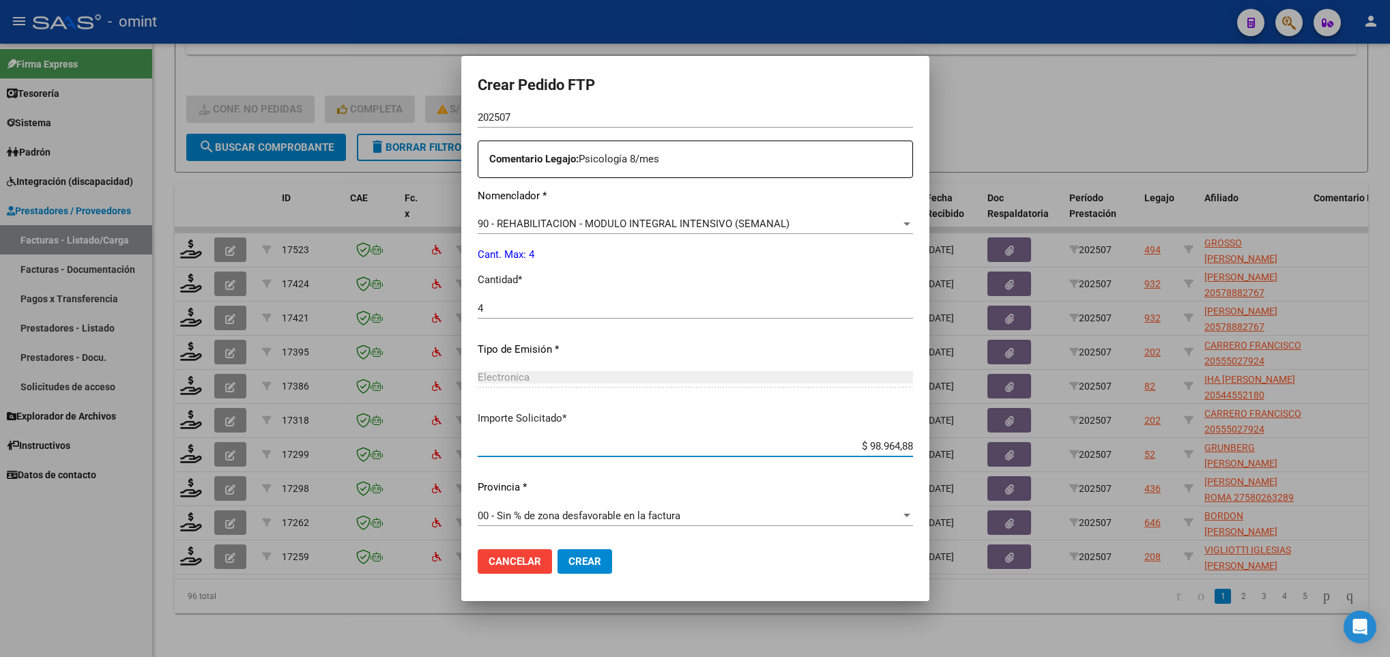
click at [575, 558] on span "Crear" at bounding box center [584, 561] width 33 height 12
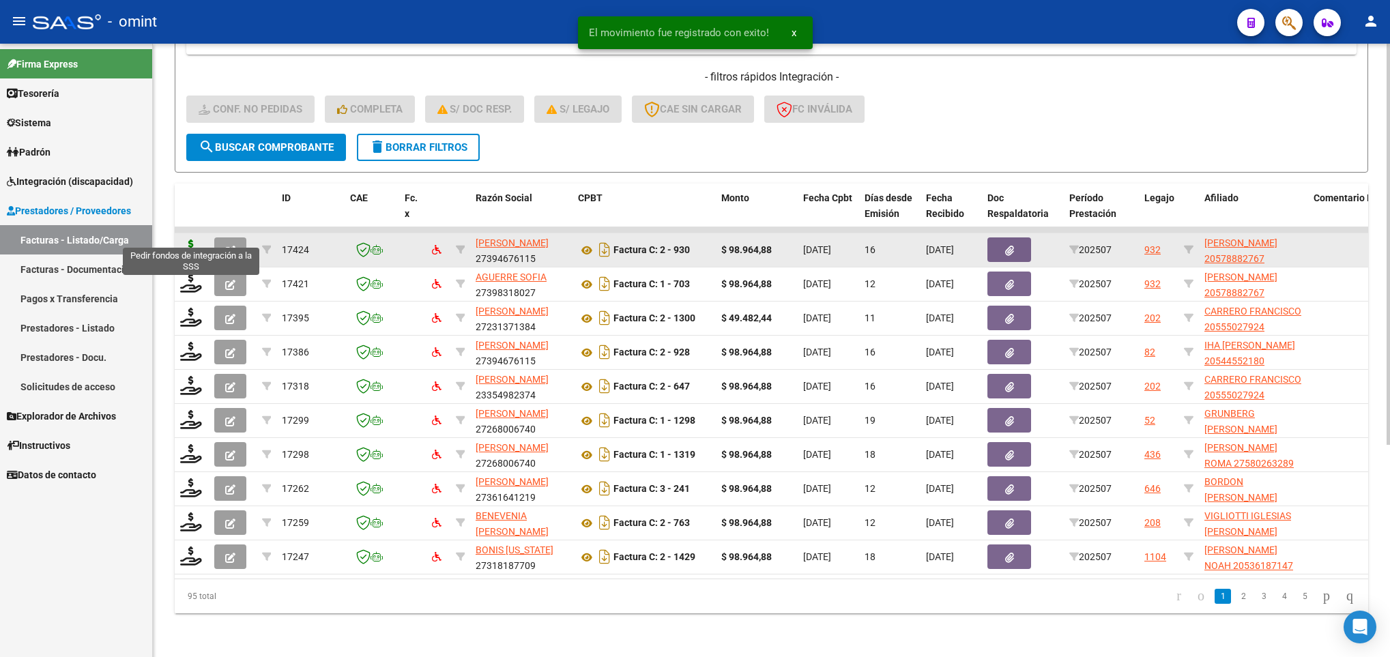
click at [186, 240] on icon at bounding box center [191, 249] width 22 height 19
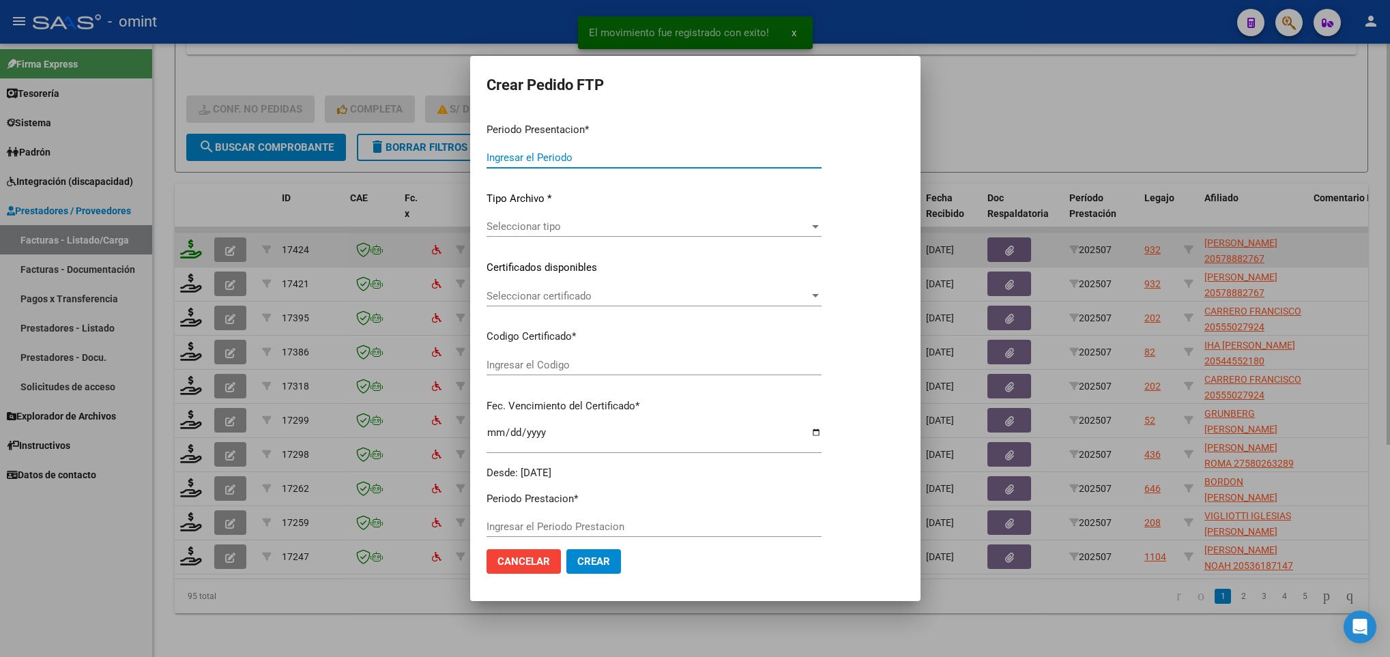
type input "202507"
type input "$ 98.964,88"
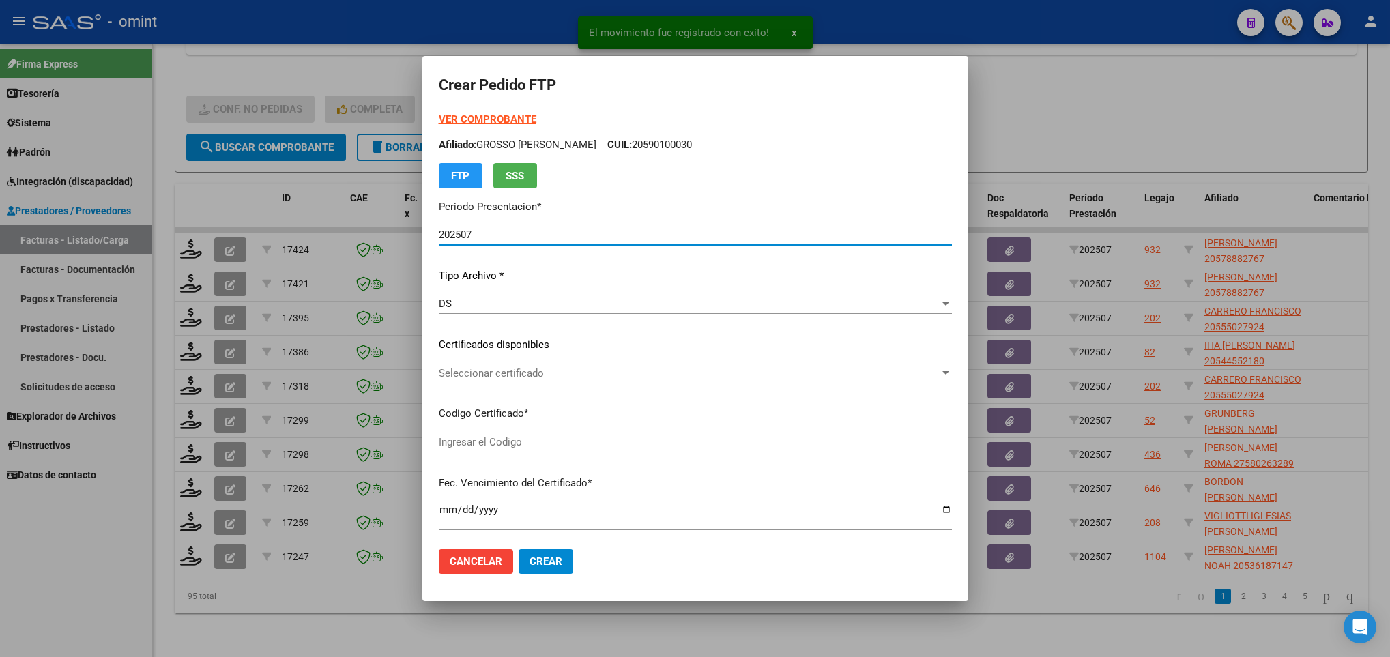
type input "8416030165"
type input "2028-08-31"
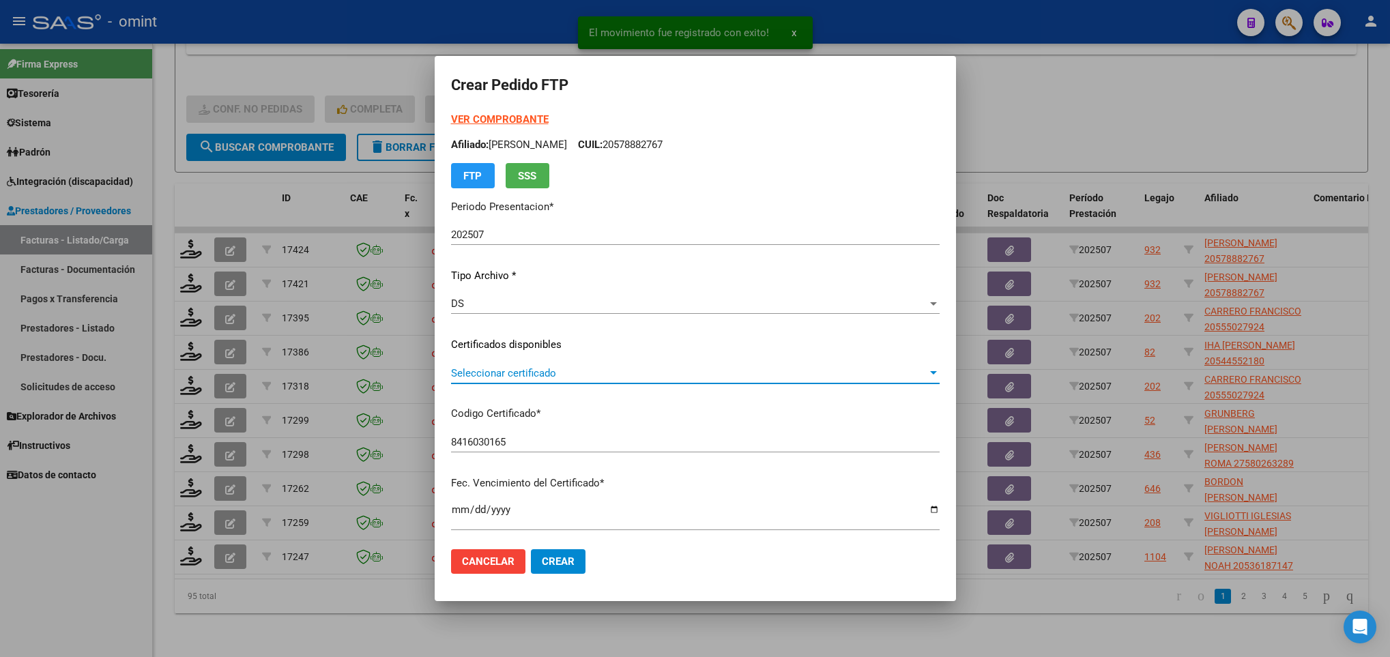
click at [521, 371] on span "Seleccionar certificado" at bounding box center [689, 373] width 476 height 12
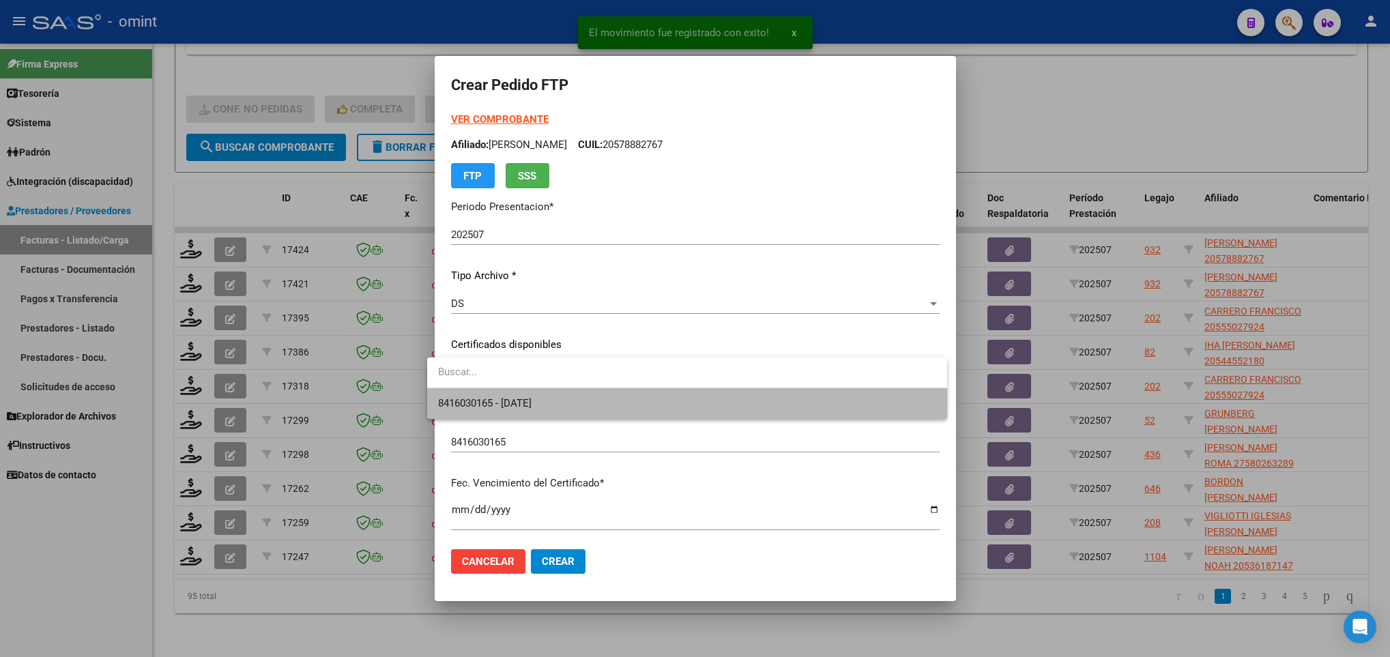
click at [564, 402] on span "8416030165 - 2028-08-31" at bounding box center [686, 403] width 497 height 31
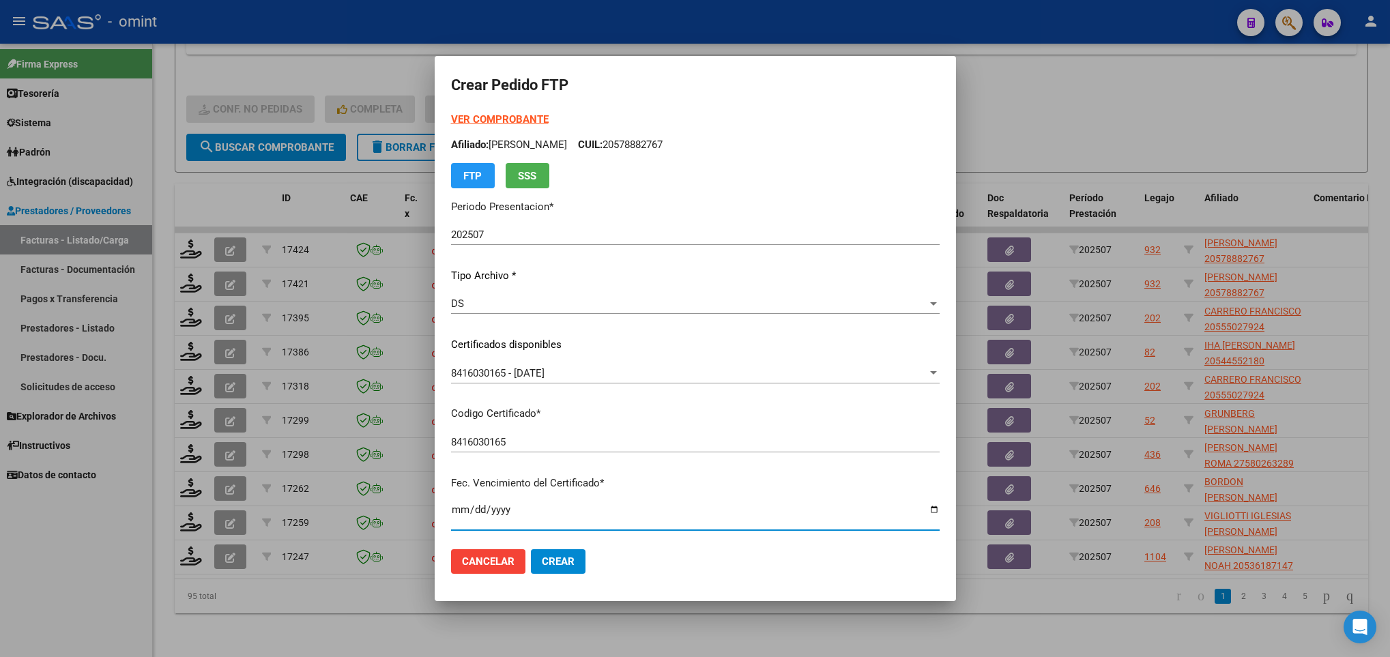
scroll to position [278, 0]
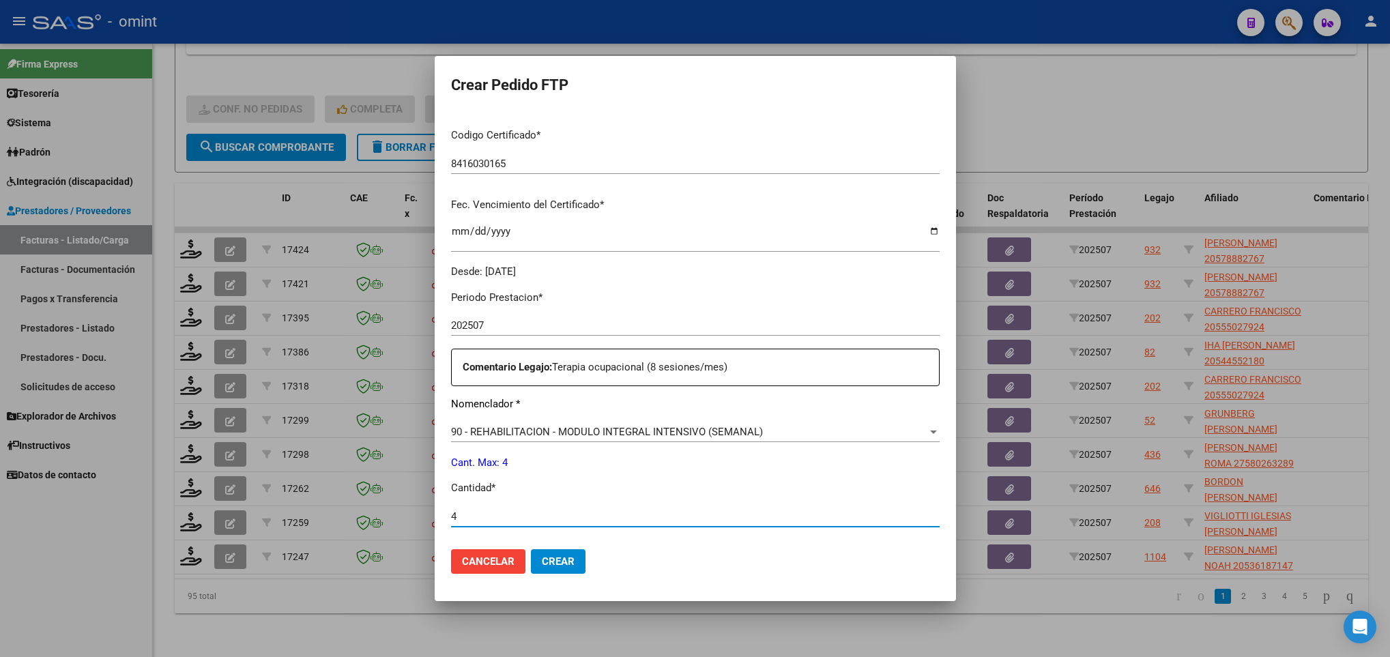
type input "4"
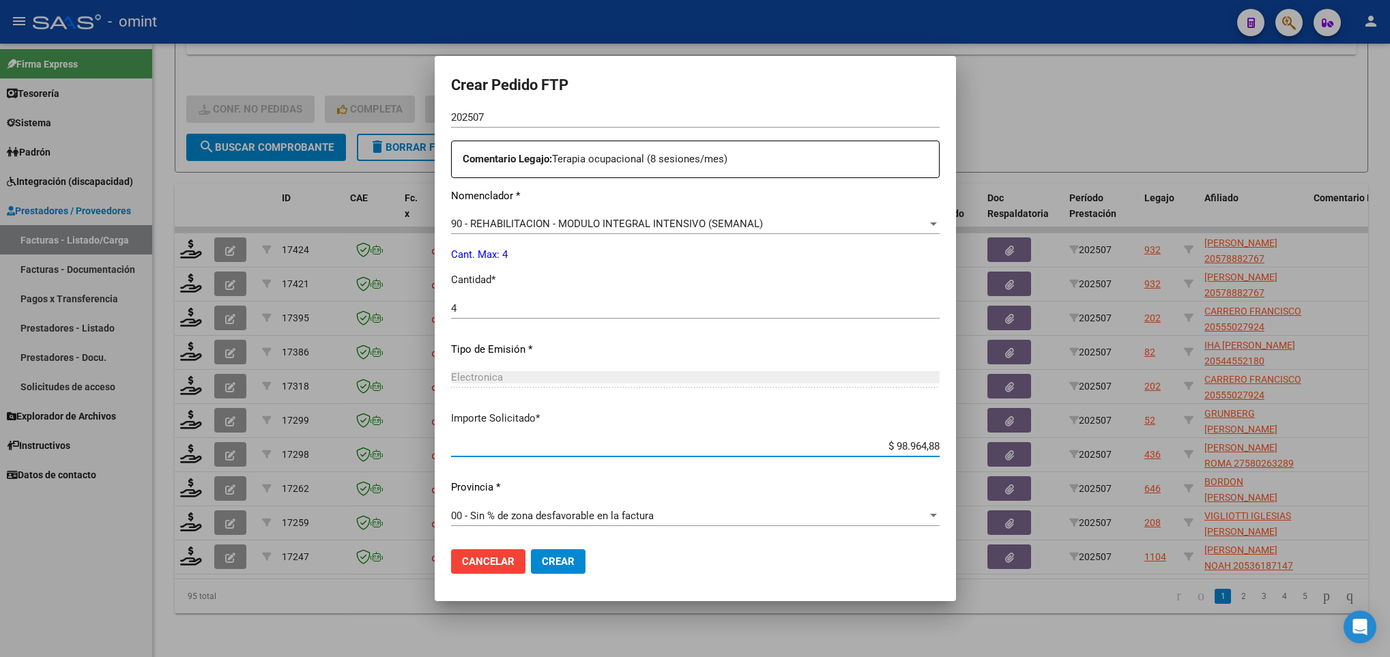
click at [557, 561] on span "Crear" at bounding box center [558, 561] width 33 height 12
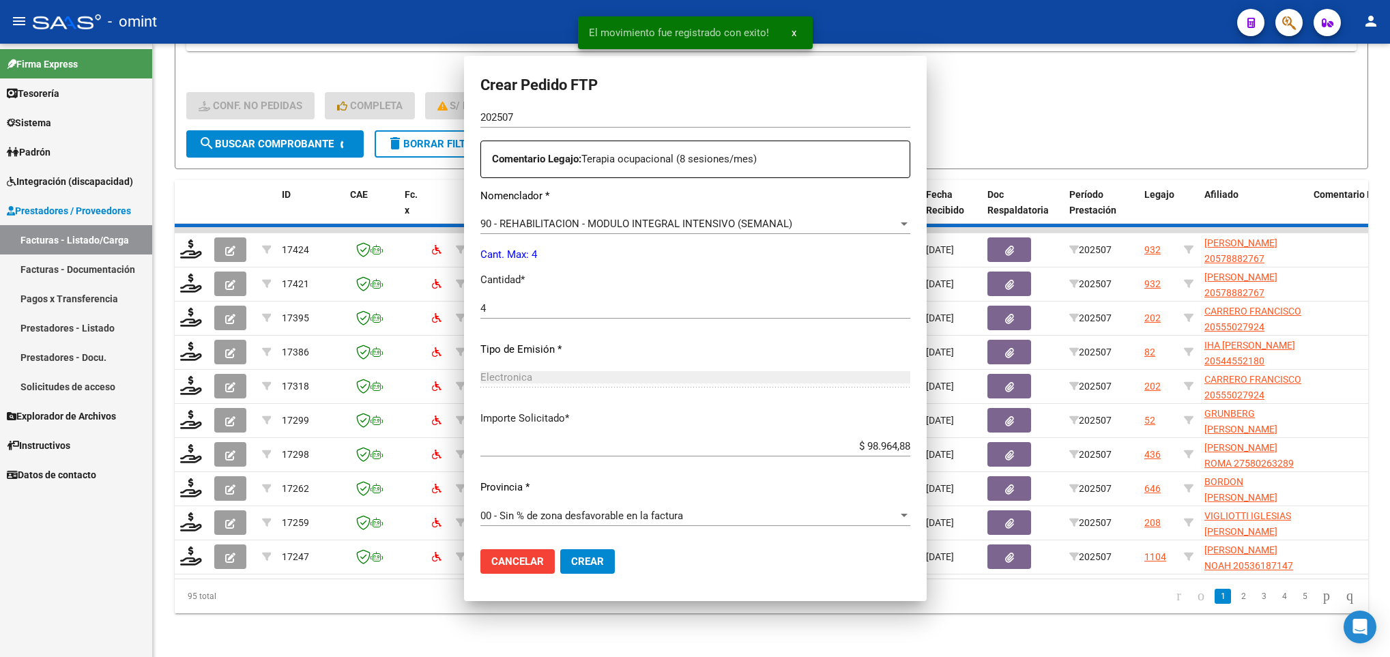
scroll to position [410, 0]
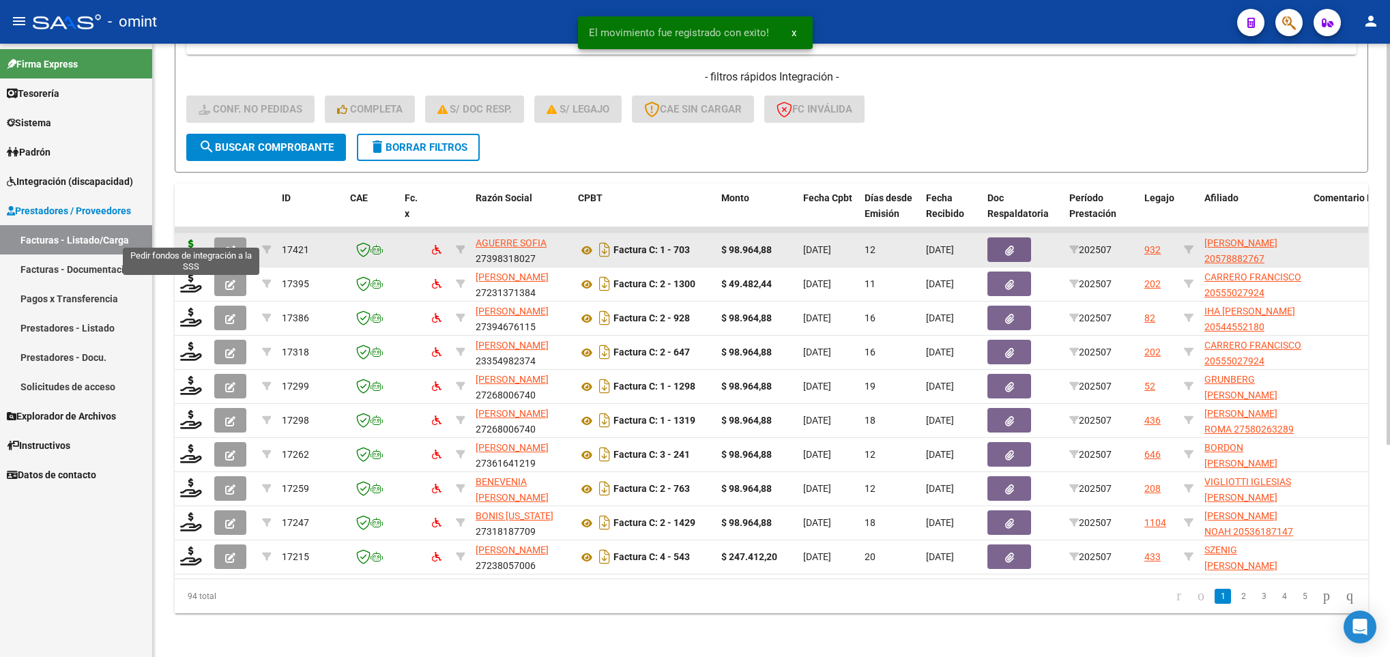
click at [186, 240] on icon at bounding box center [191, 249] width 22 height 19
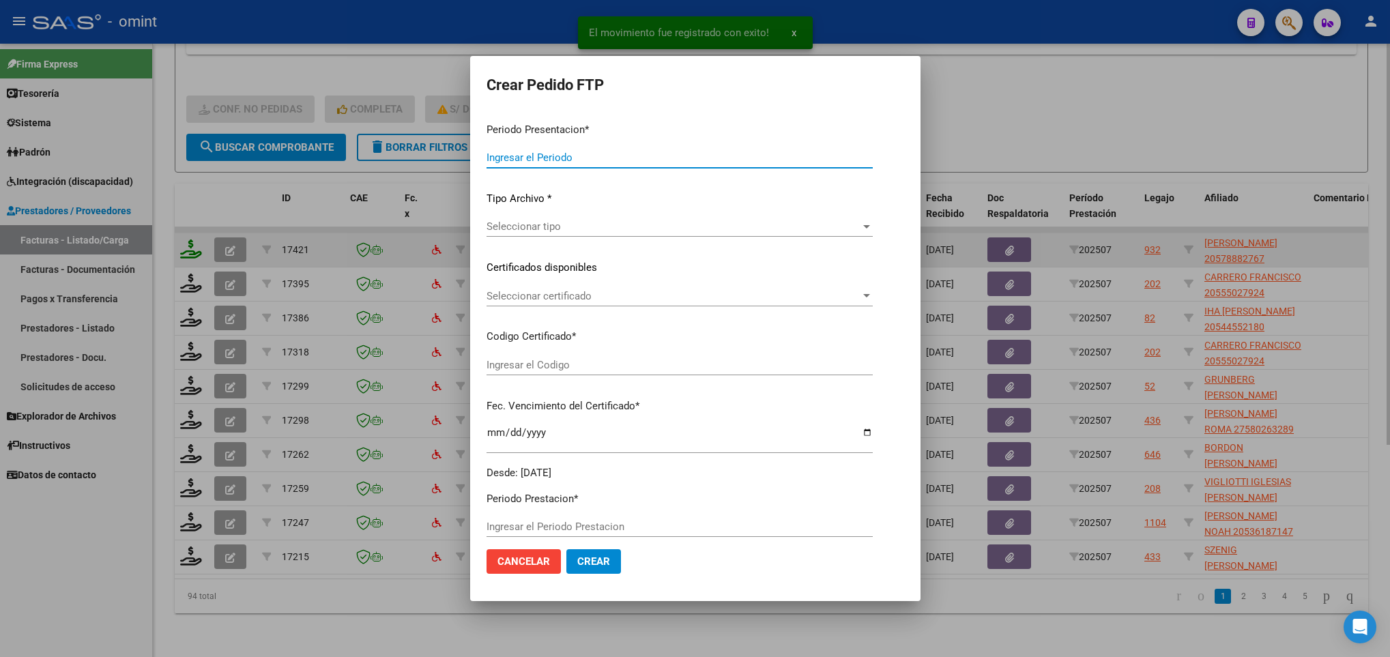
type input "202507"
type input "$ 98.964,88"
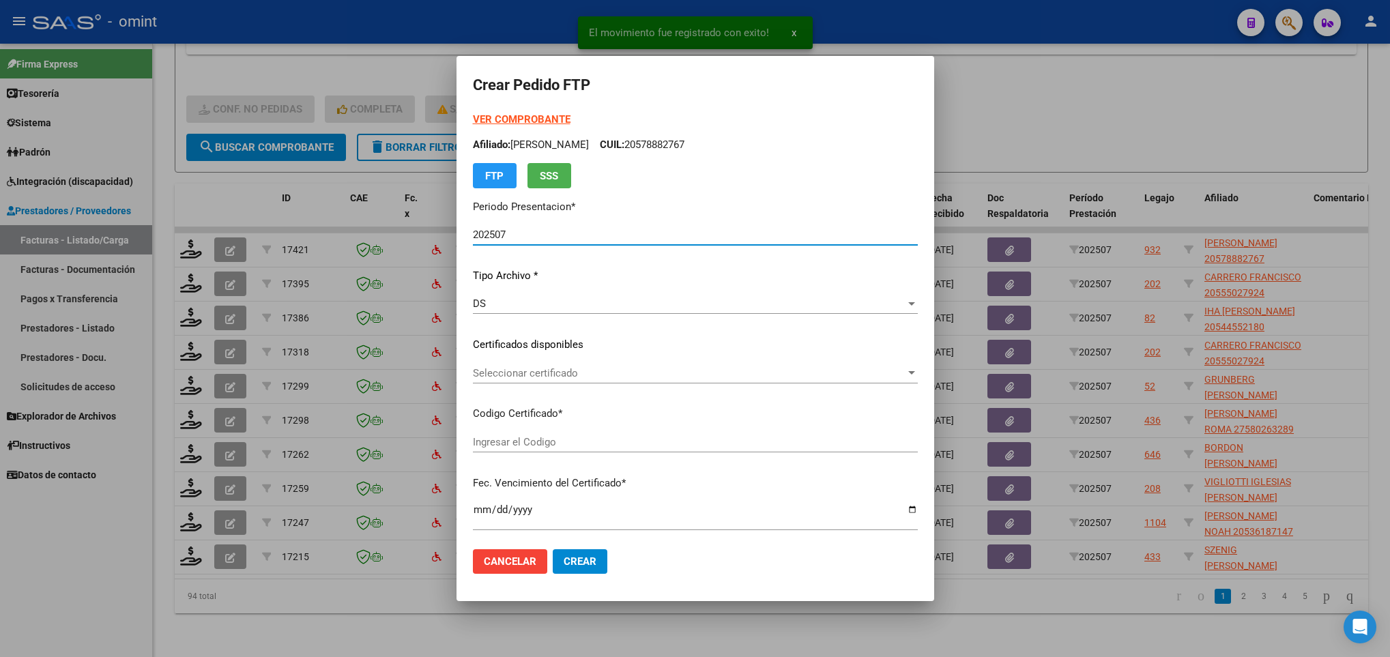
type input "8416030165"
type input "2028-08-31"
click at [592, 385] on div "Seleccionar certificado Seleccionar certificado" at bounding box center [695, 379] width 445 height 33
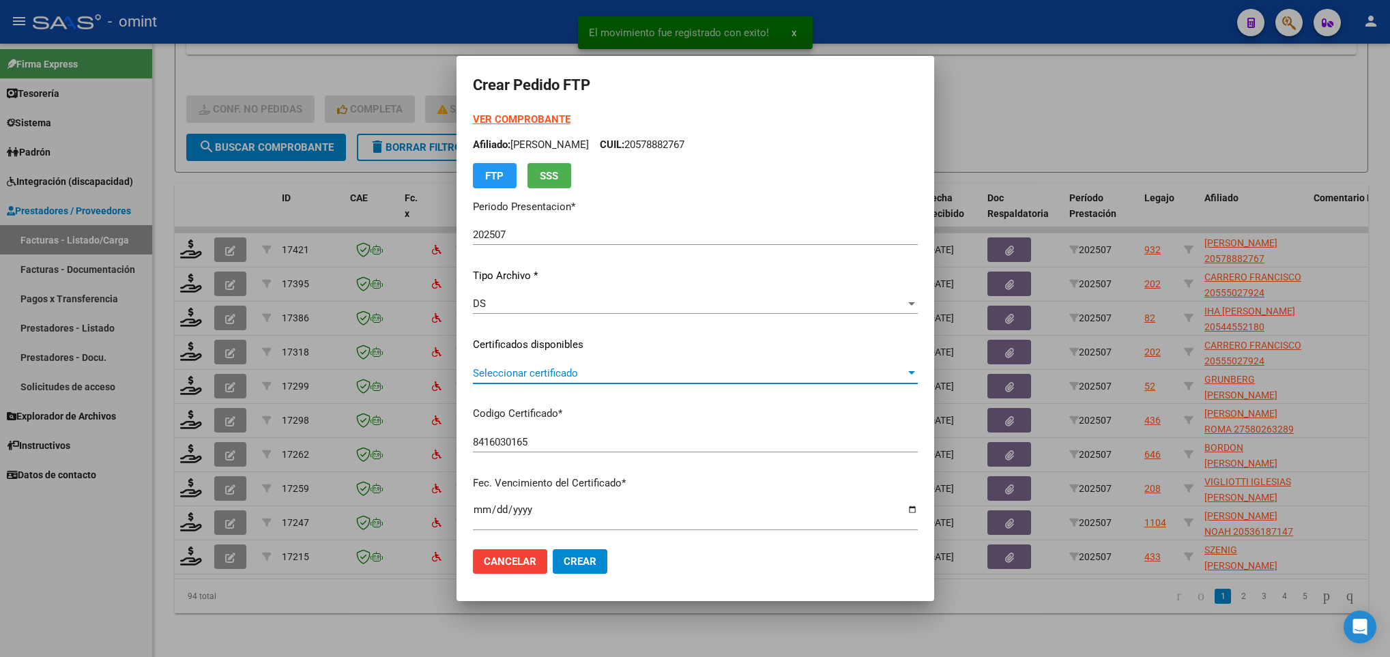
click at [628, 375] on span "Seleccionar certificado" at bounding box center [689, 373] width 433 height 12
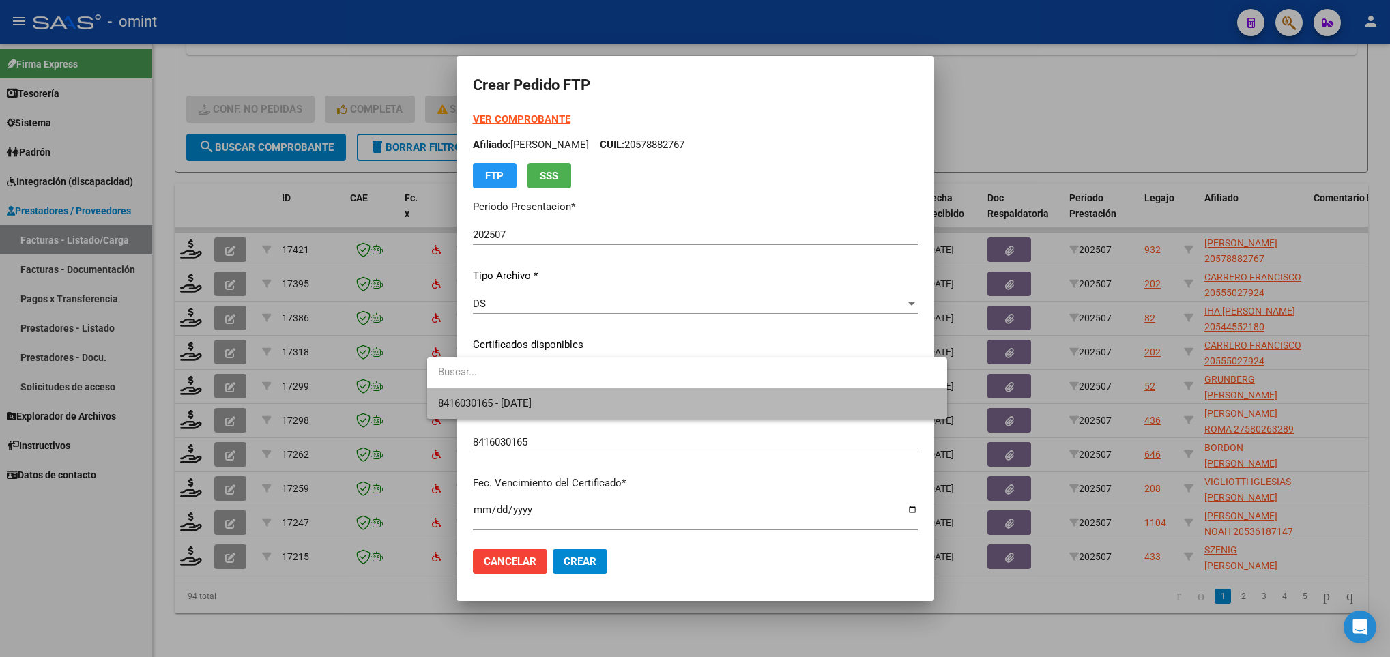
click at [656, 391] on span "8416030165 - 2028-08-31" at bounding box center [686, 403] width 497 height 31
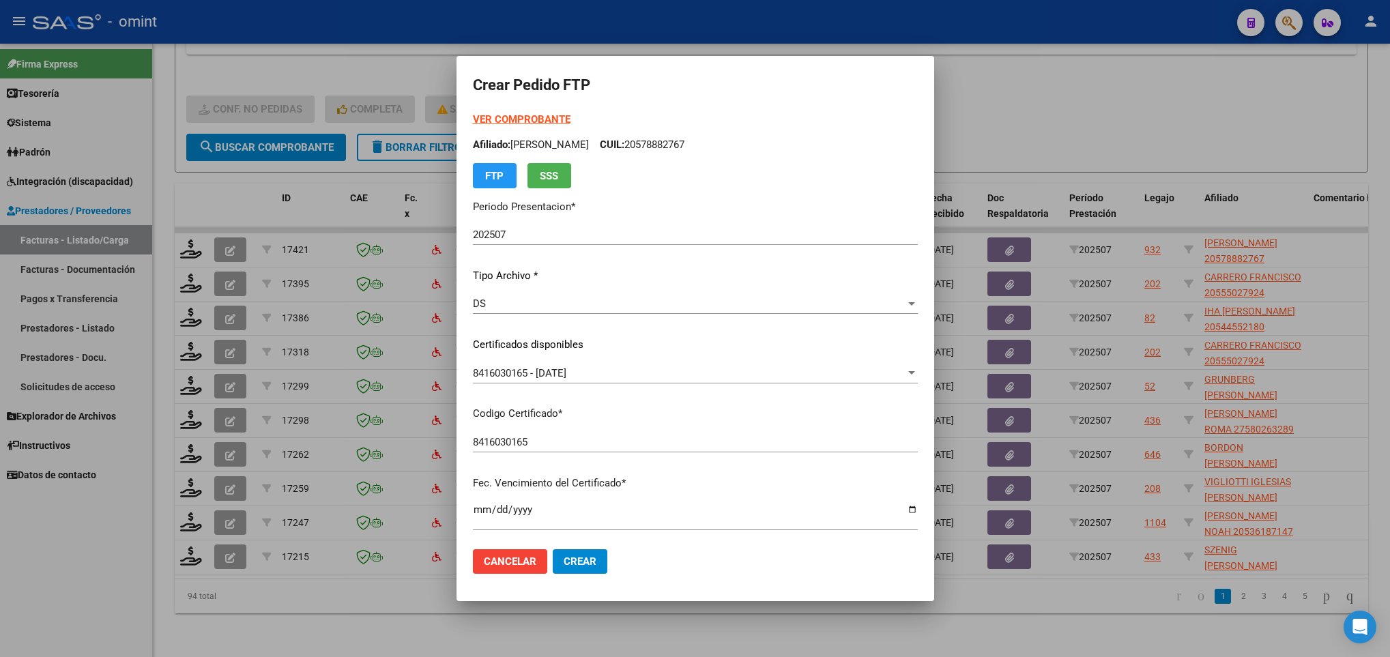
scroll to position [278, 0]
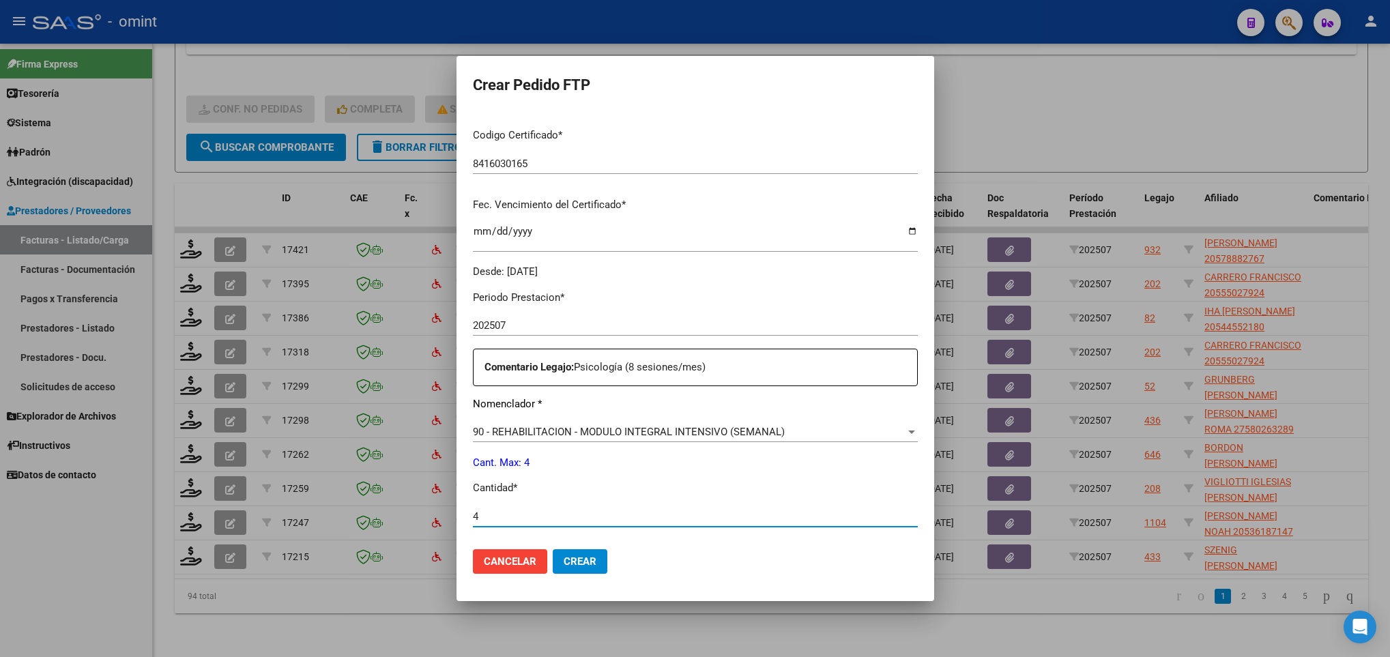
type input "4"
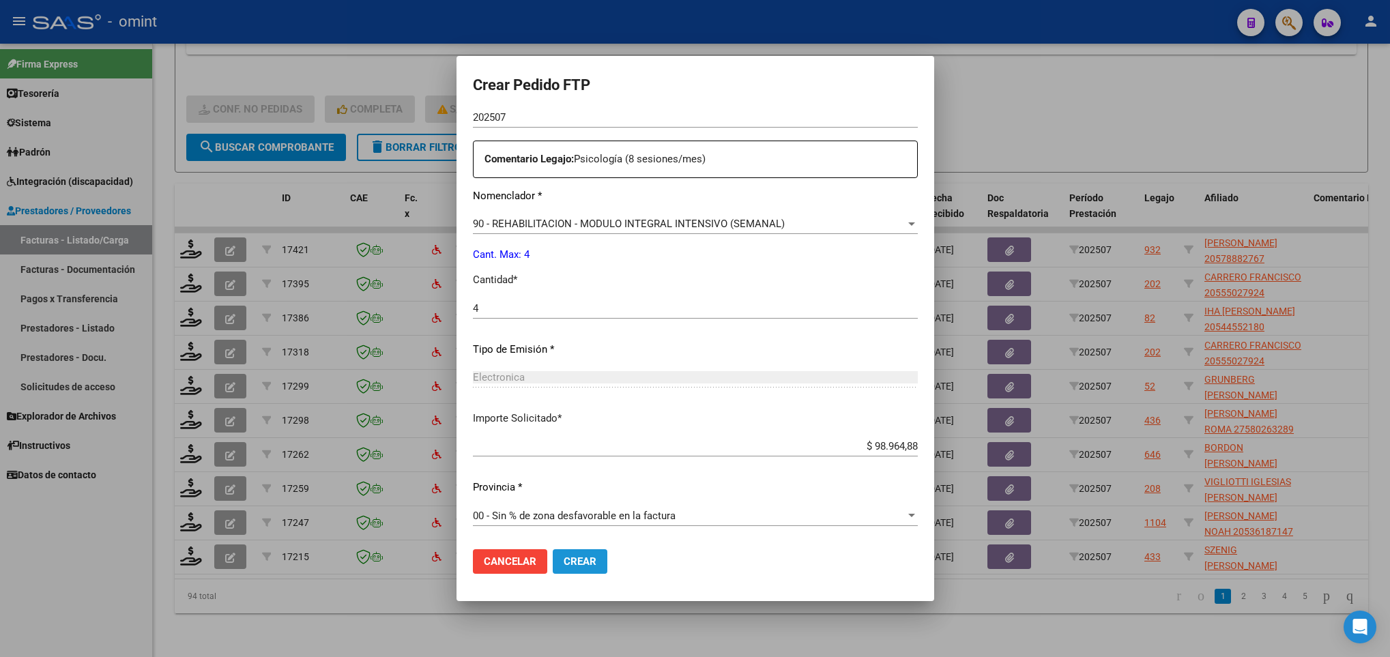
click at [564, 559] on span "Crear" at bounding box center [580, 561] width 33 height 12
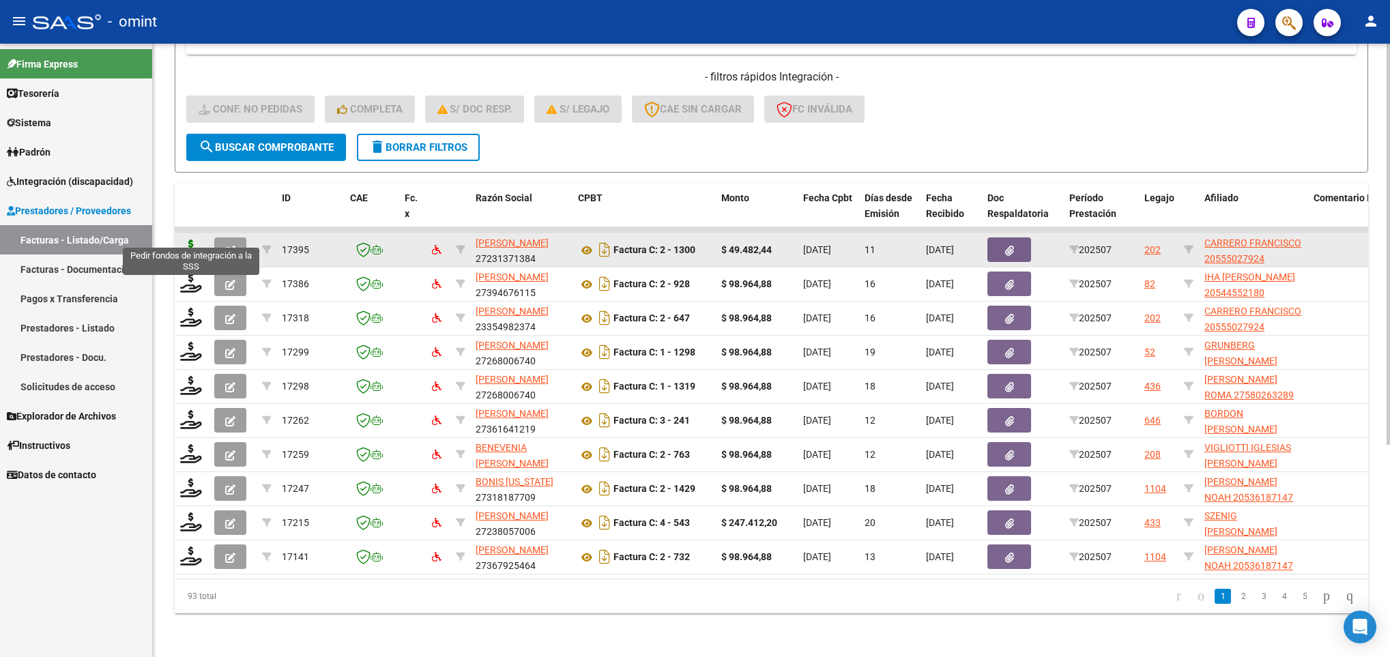
click at [190, 240] on icon at bounding box center [191, 249] width 22 height 19
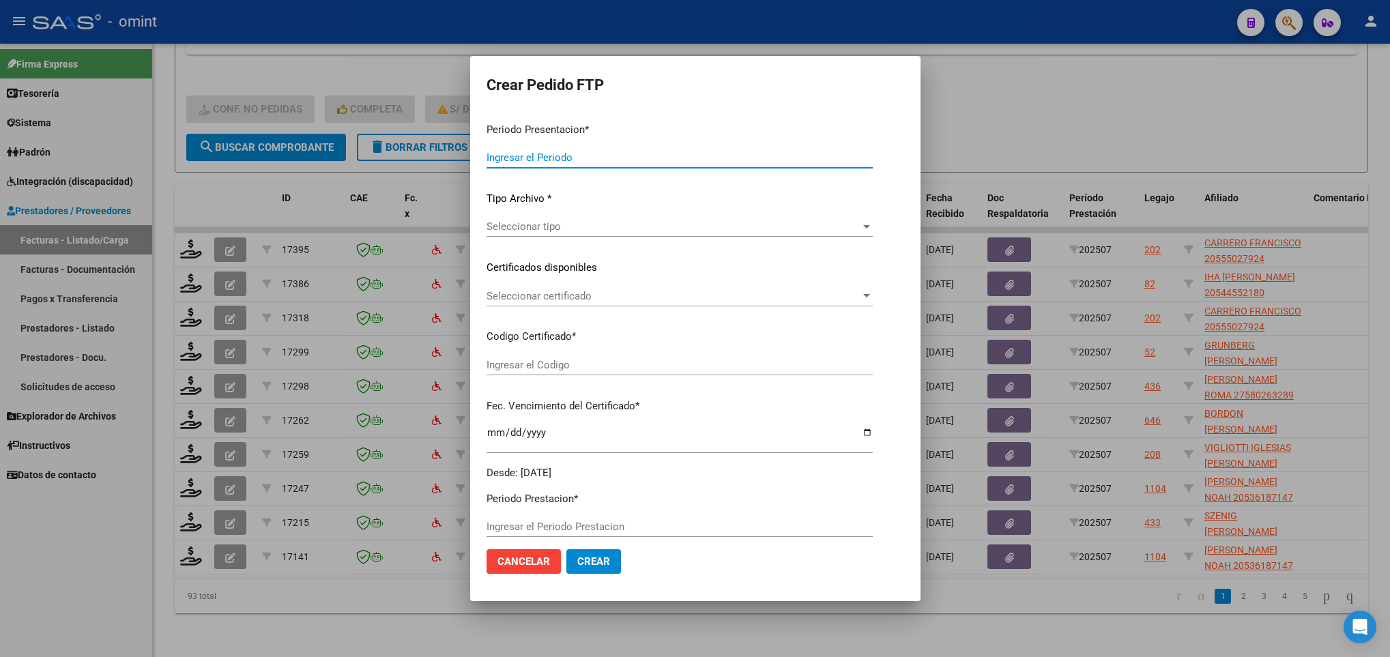
type input "202507"
type input "$ 49.482,44"
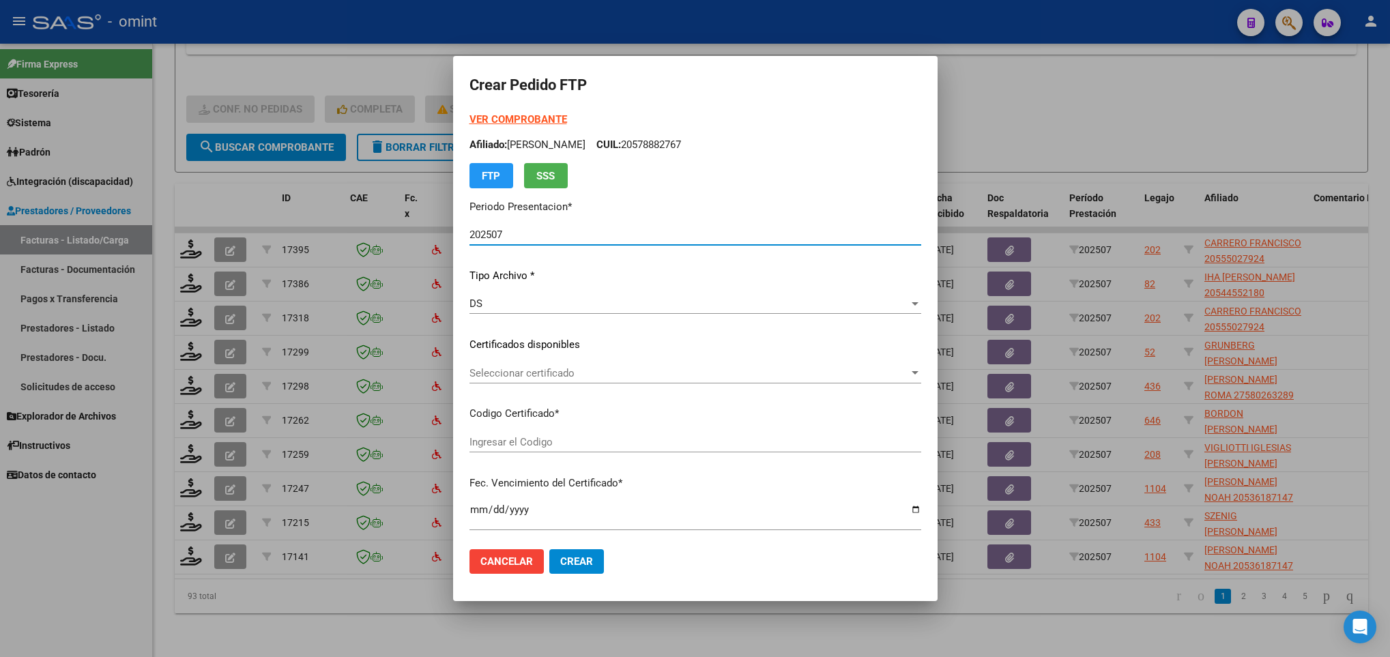
type input "8414234664"
type input "2025-06-08"
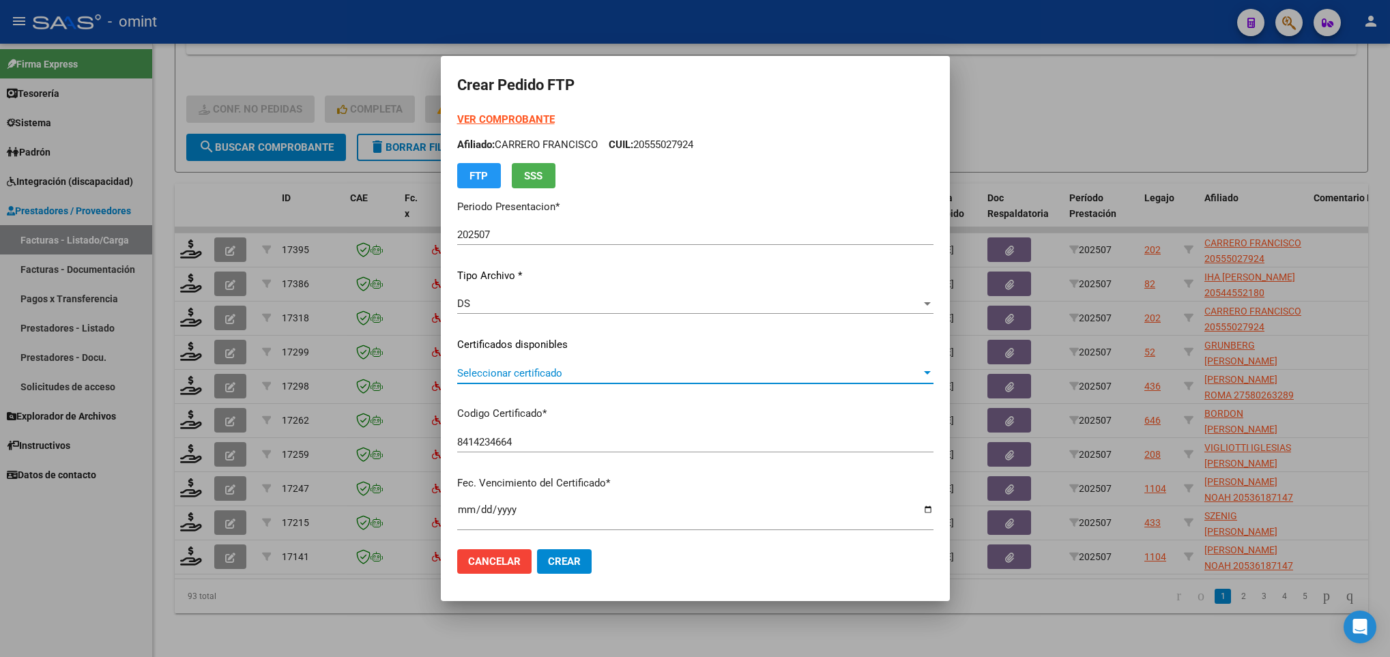
click at [588, 379] on span "Seleccionar certificado" at bounding box center [689, 373] width 464 height 12
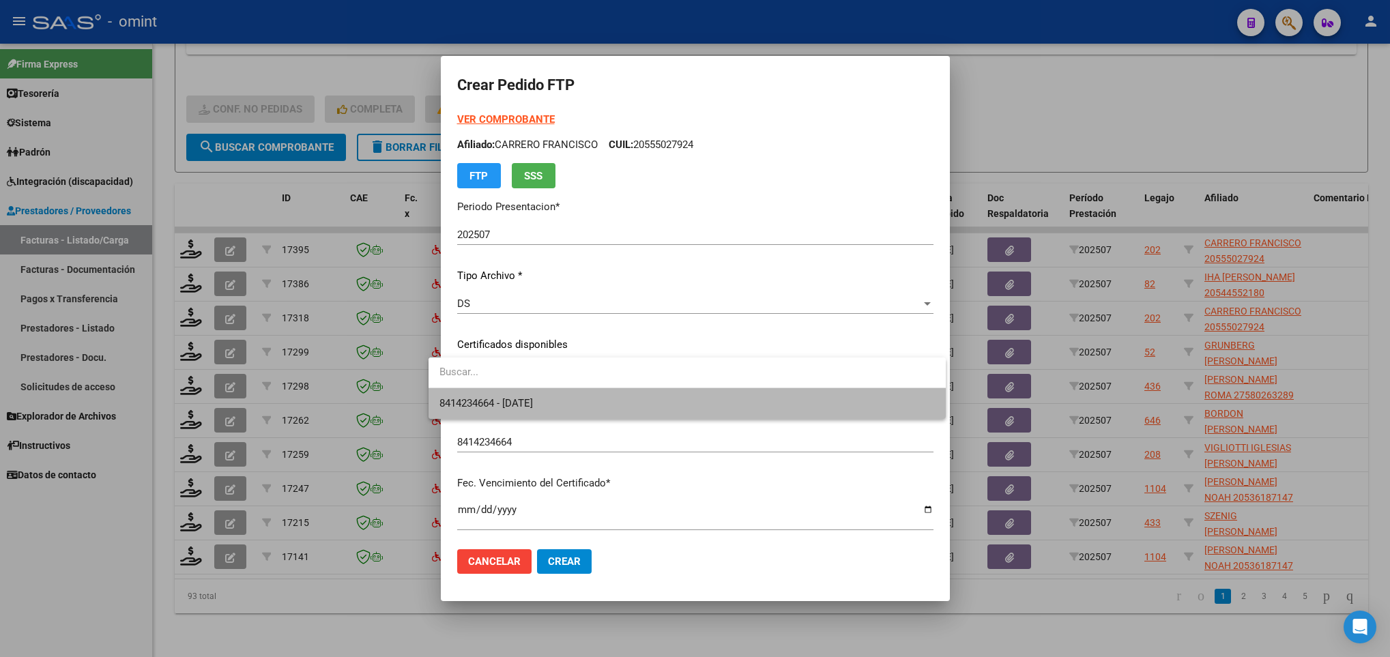
click at [619, 404] on span "8414234664 - 2025-06-08" at bounding box center [686, 403] width 495 height 31
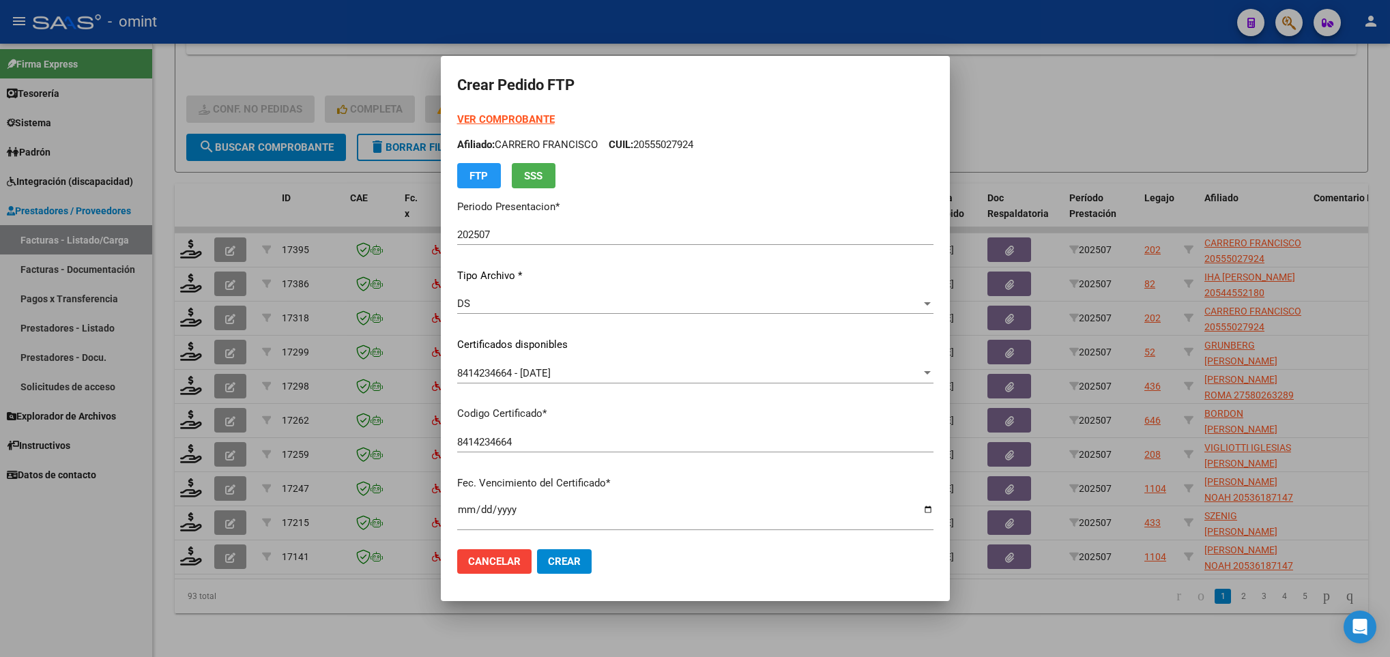
scroll to position [278, 0]
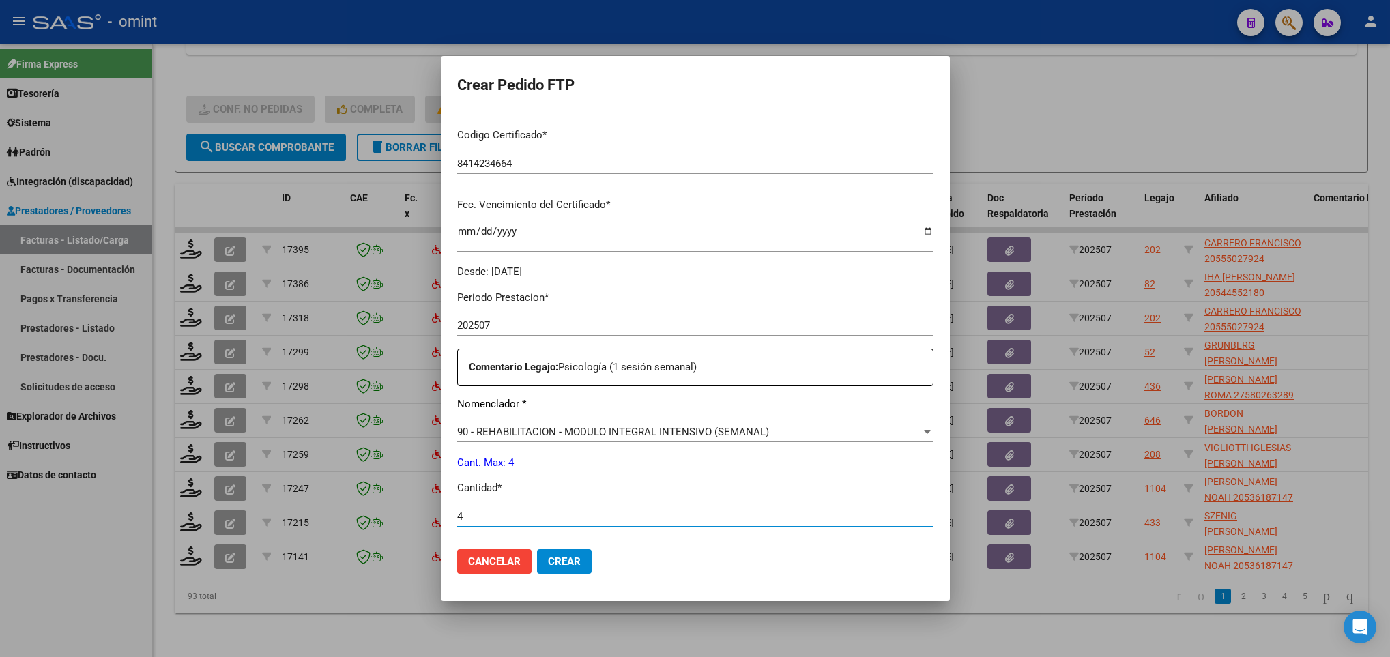
type input "4"
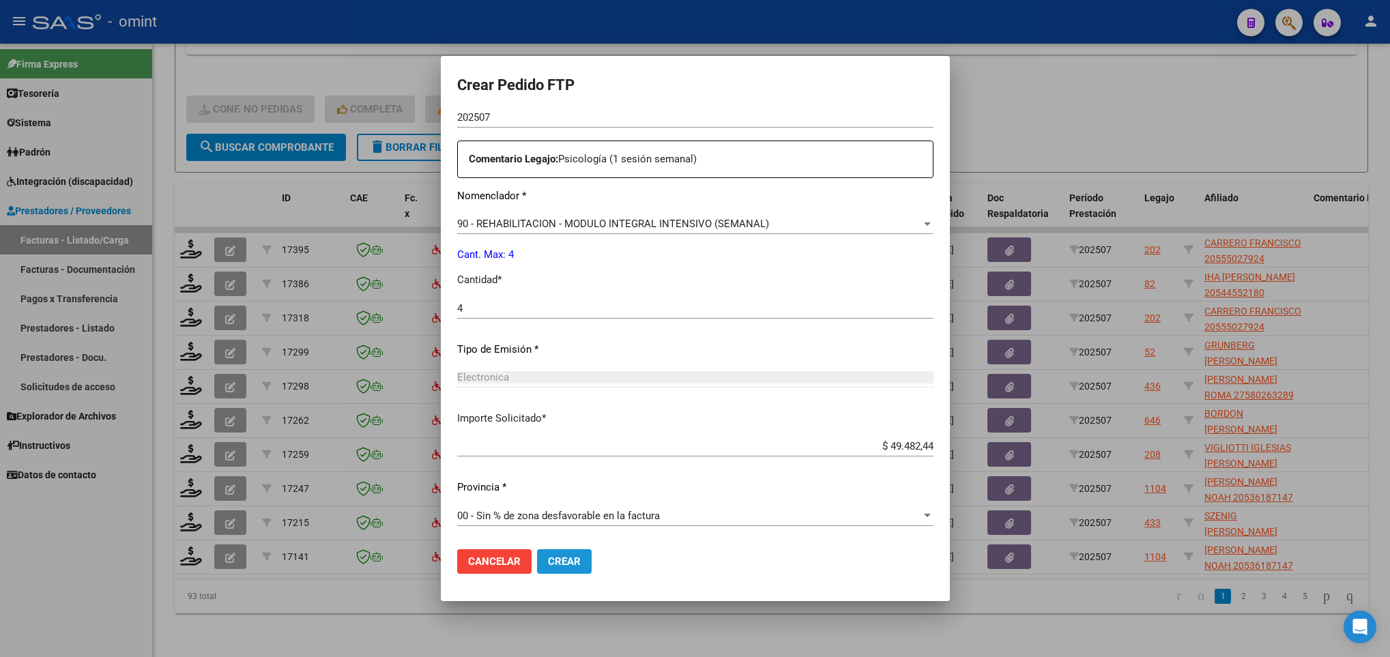
click at [548, 555] on span "Crear" at bounding box center [564, 561] width 33 height 12
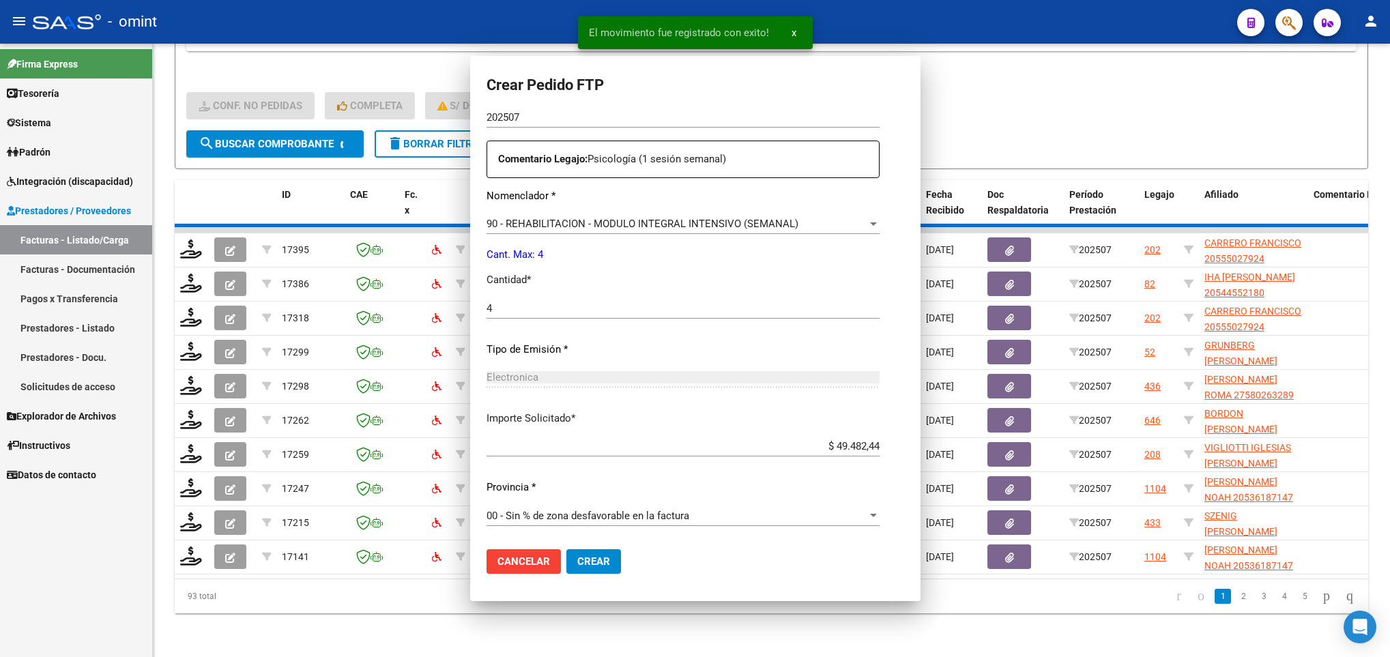
scroll to position [0, 0]
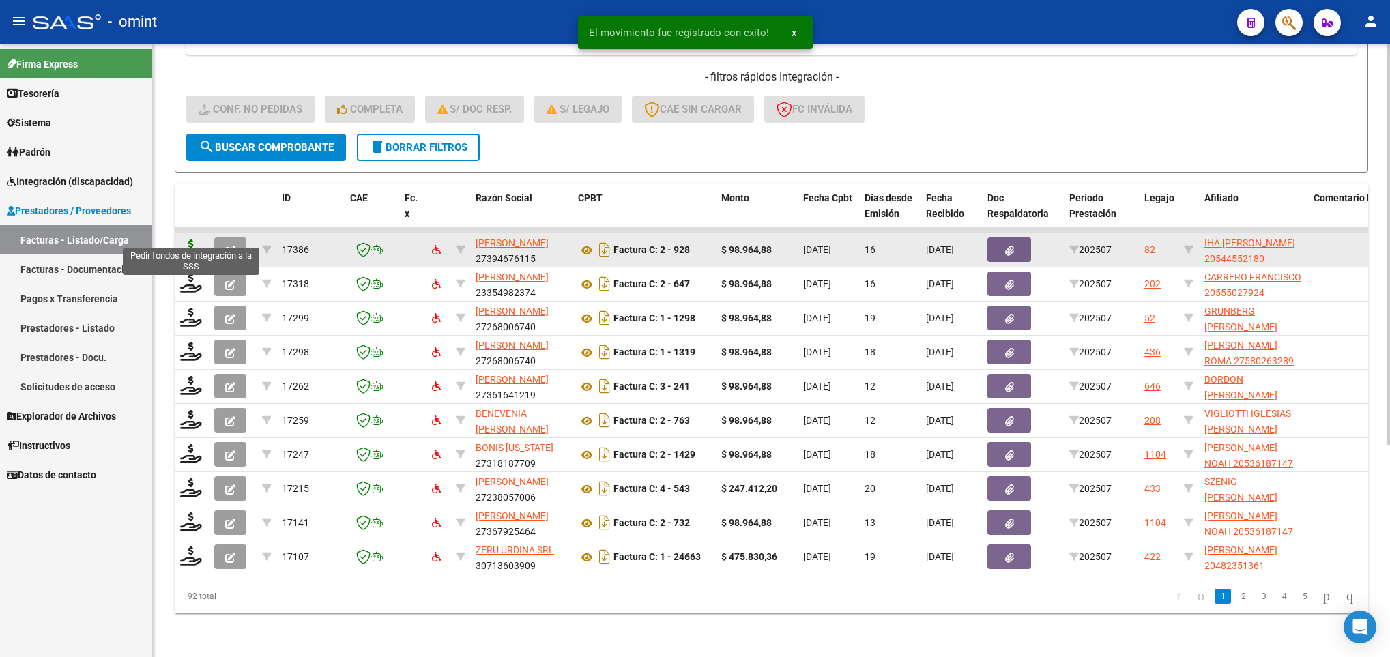
click at [194, 240] on icon at bounding box center [191, 249] width 22 height 19
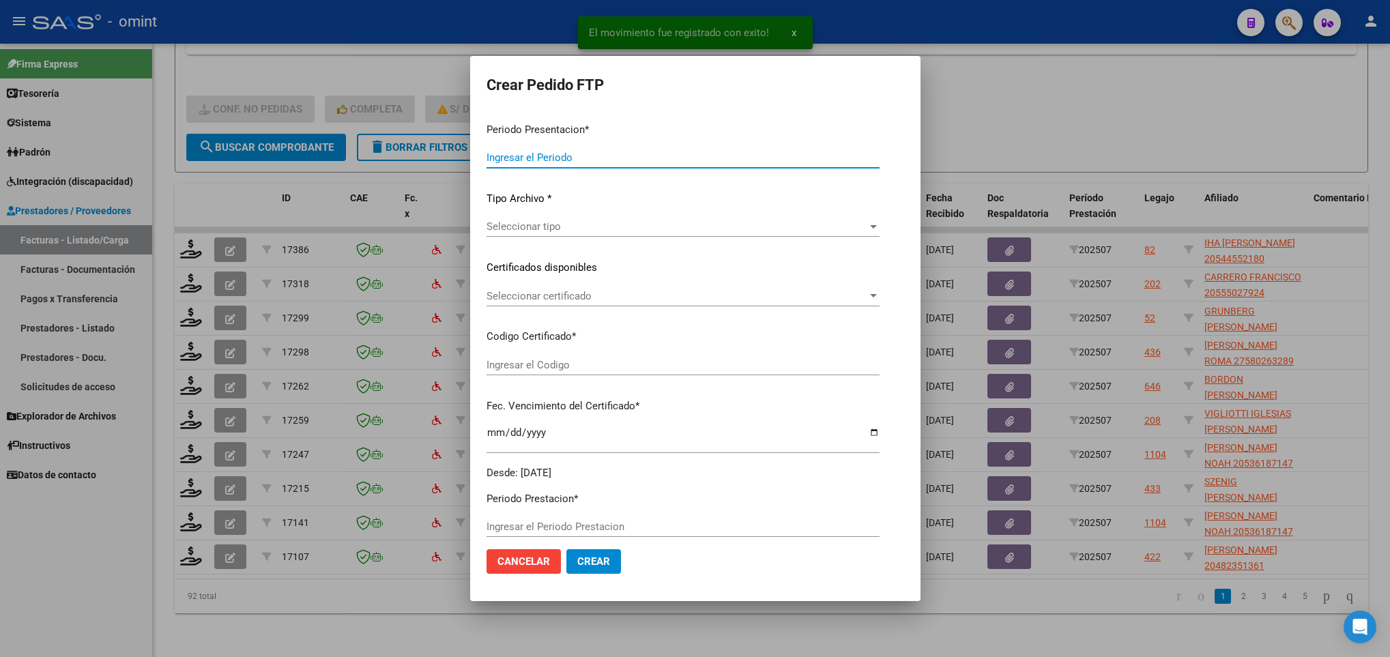
type input "202507"
type input "$ 98.964,88"
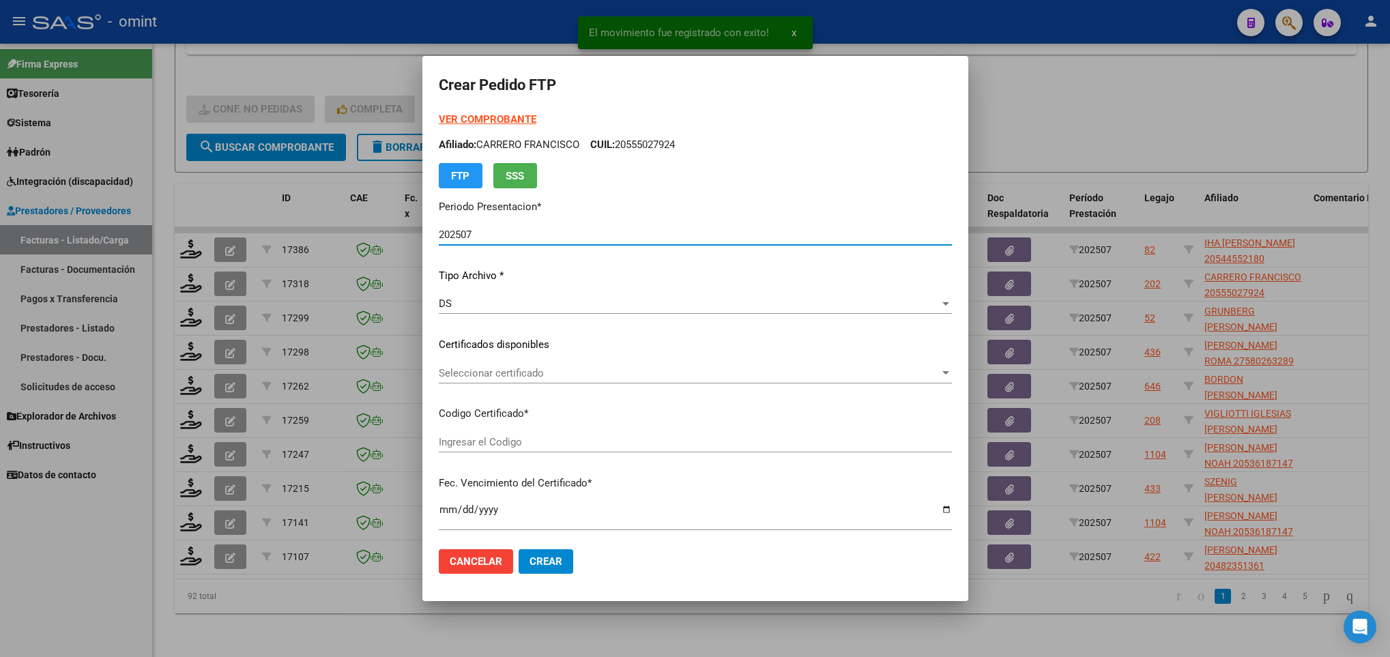
type input "3274300300"
type input "2030-03-17"
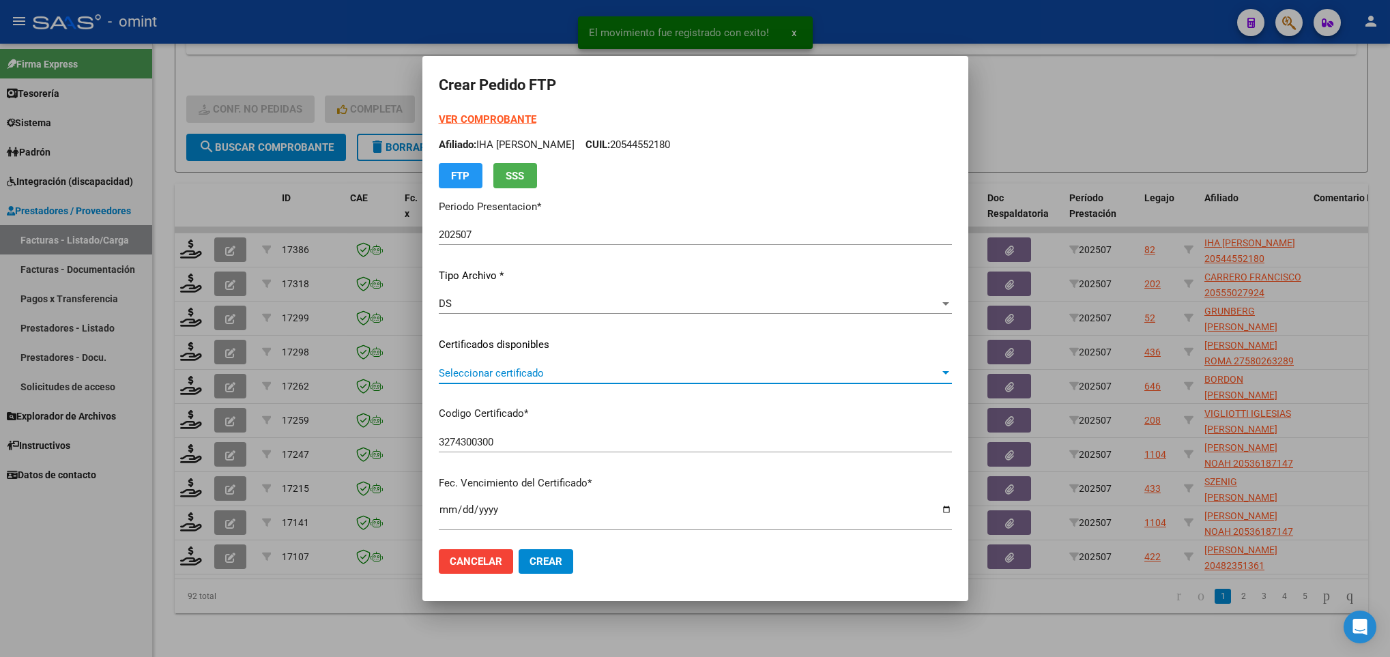
click at [571, 375] on span "Seleccionar certificado" at bounding box center [689, 373] width 501 height 12
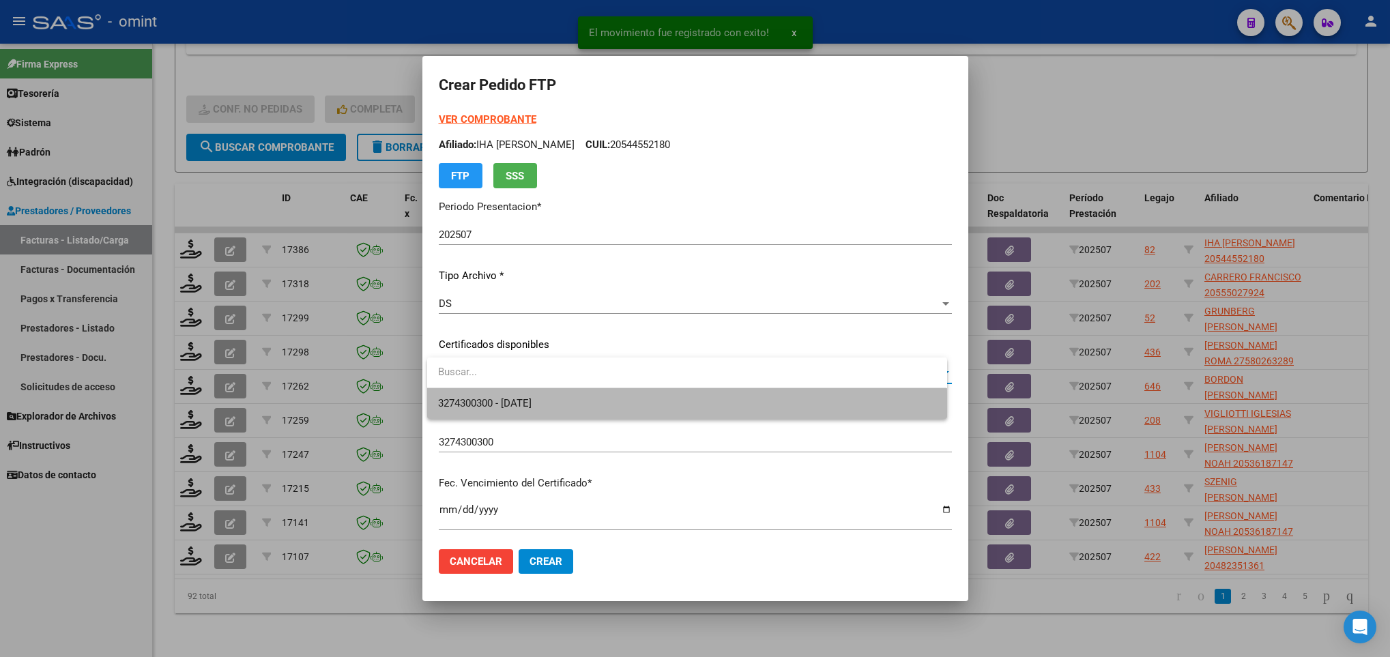
click at [615, 411] on span "3274300300 - 2030-03-17" at bounding box center [686, 403] width 497 height 31
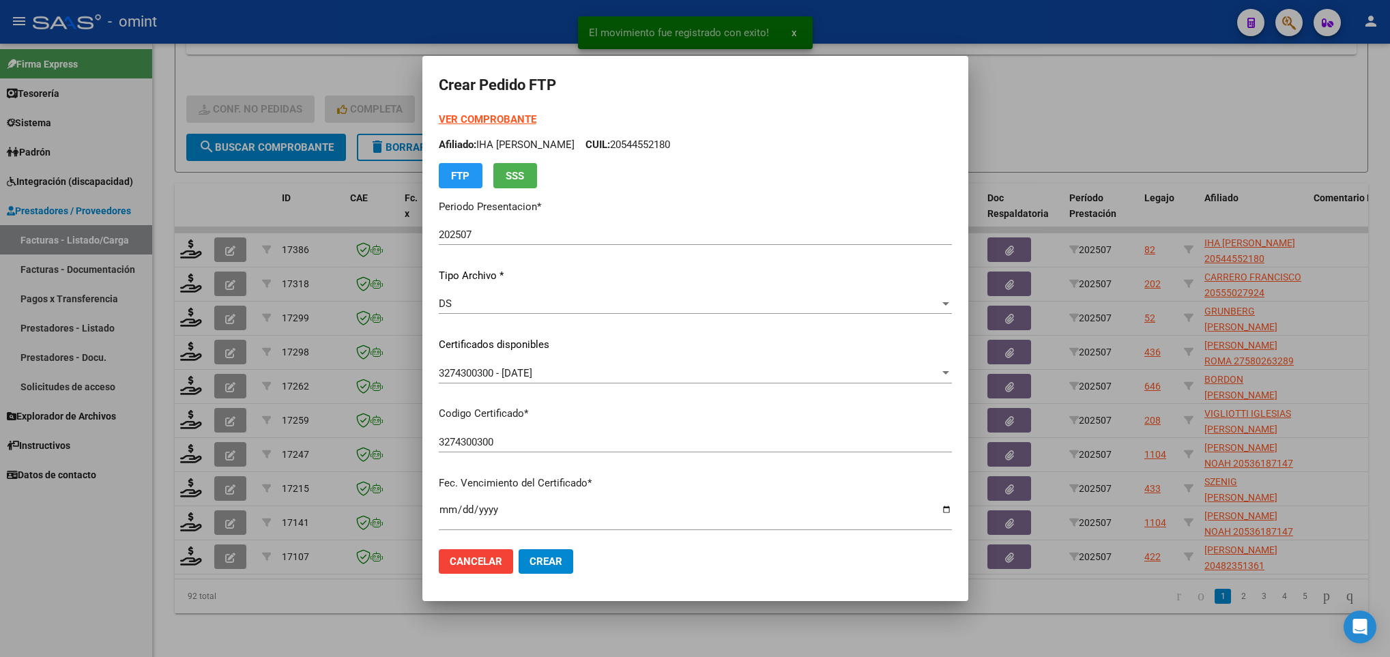
scroll to position [278, 0]
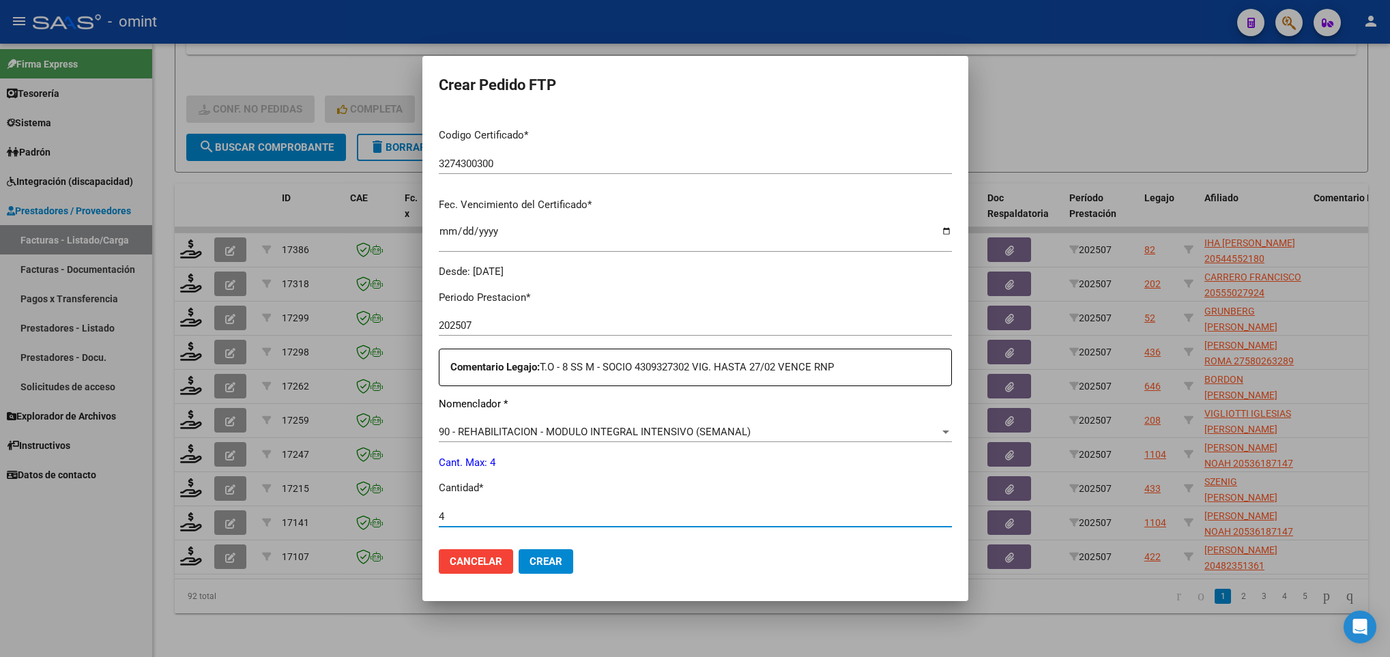
type input "4"
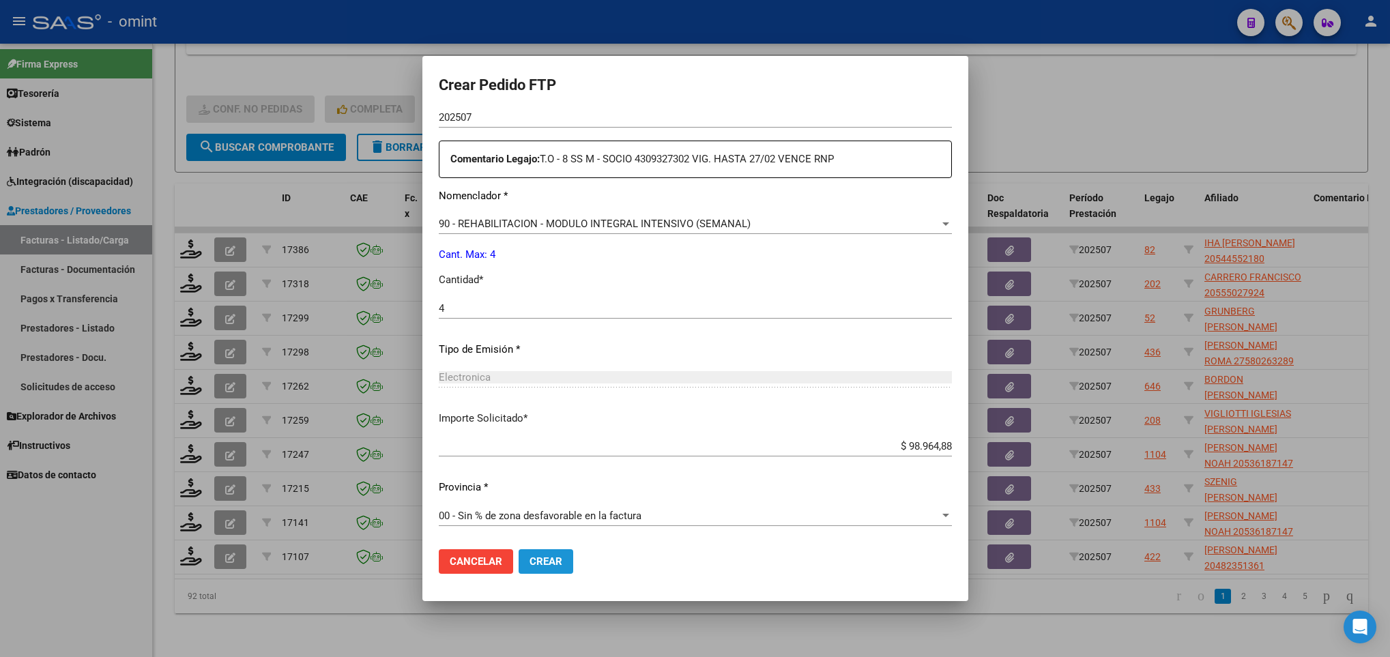
click at [549, 559] on span "Crear" at bounding box center [546, 561] width 33 height 12
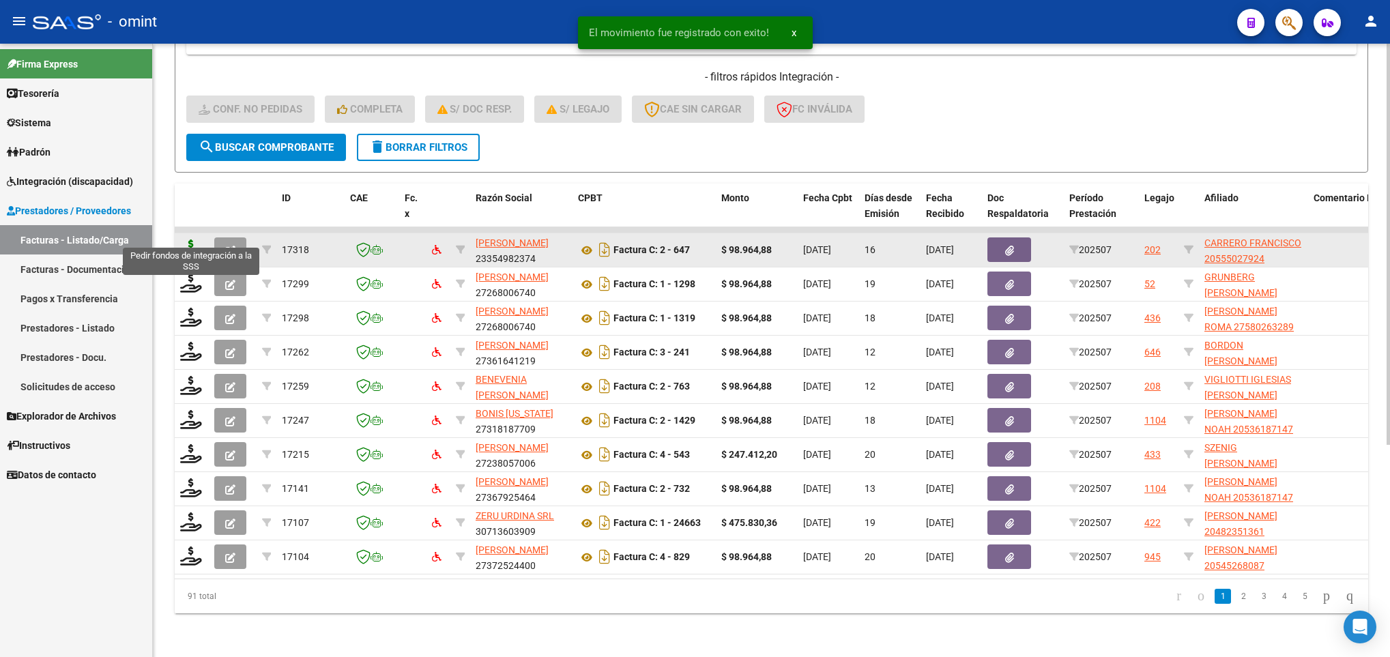
click at [186, 240] on icon at bounding box center [191, 249] width 22 height 19
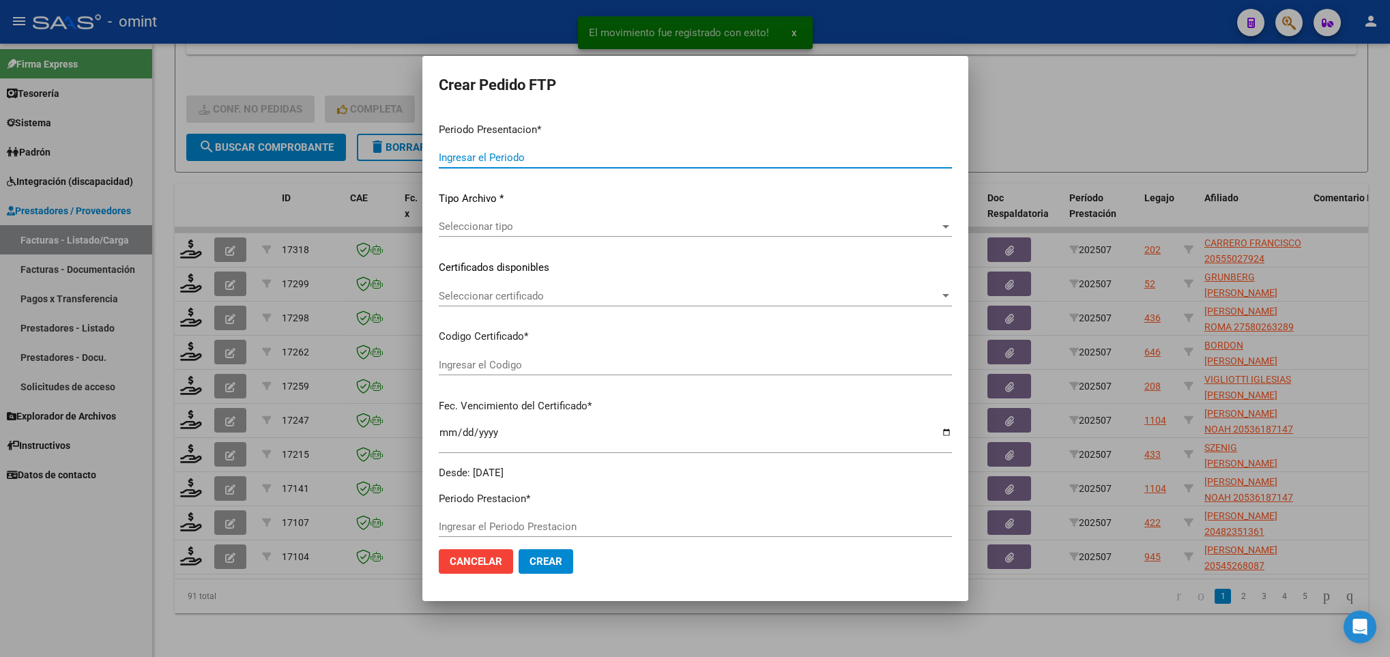
type input "202507"
type input "$ 98.964,88"
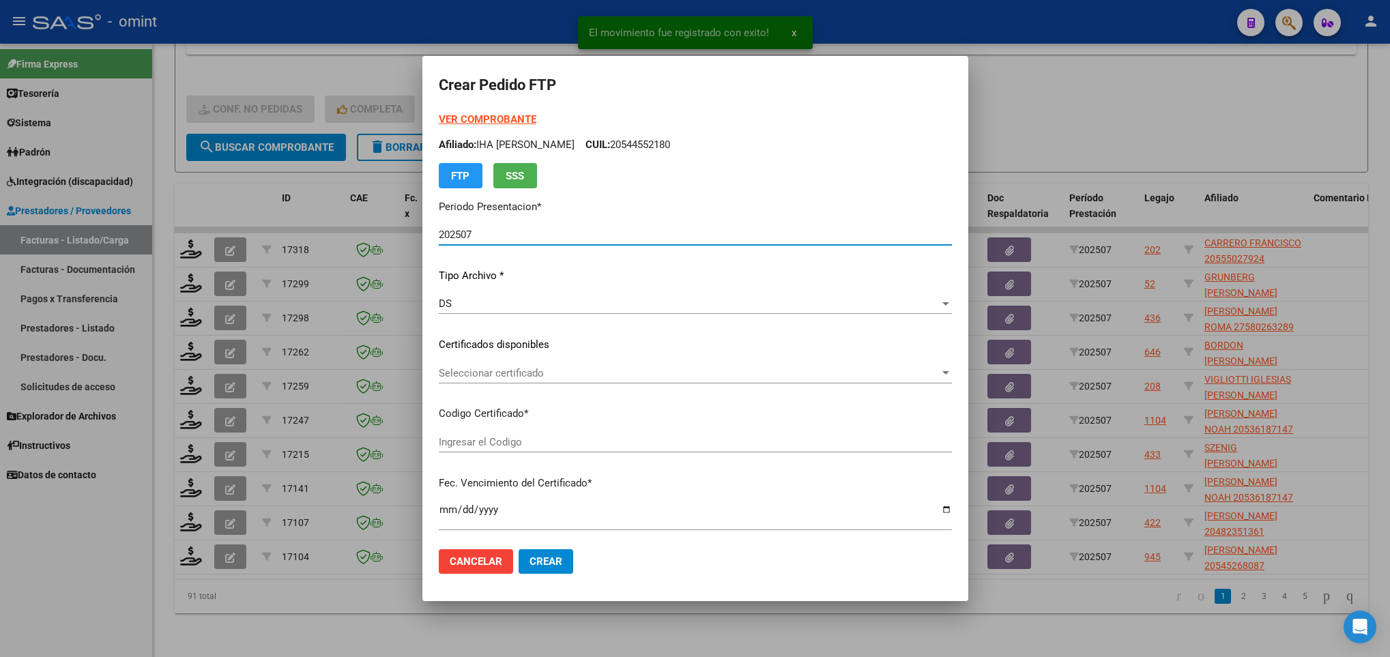
type input "8414234664"
type input "2025-06-08"
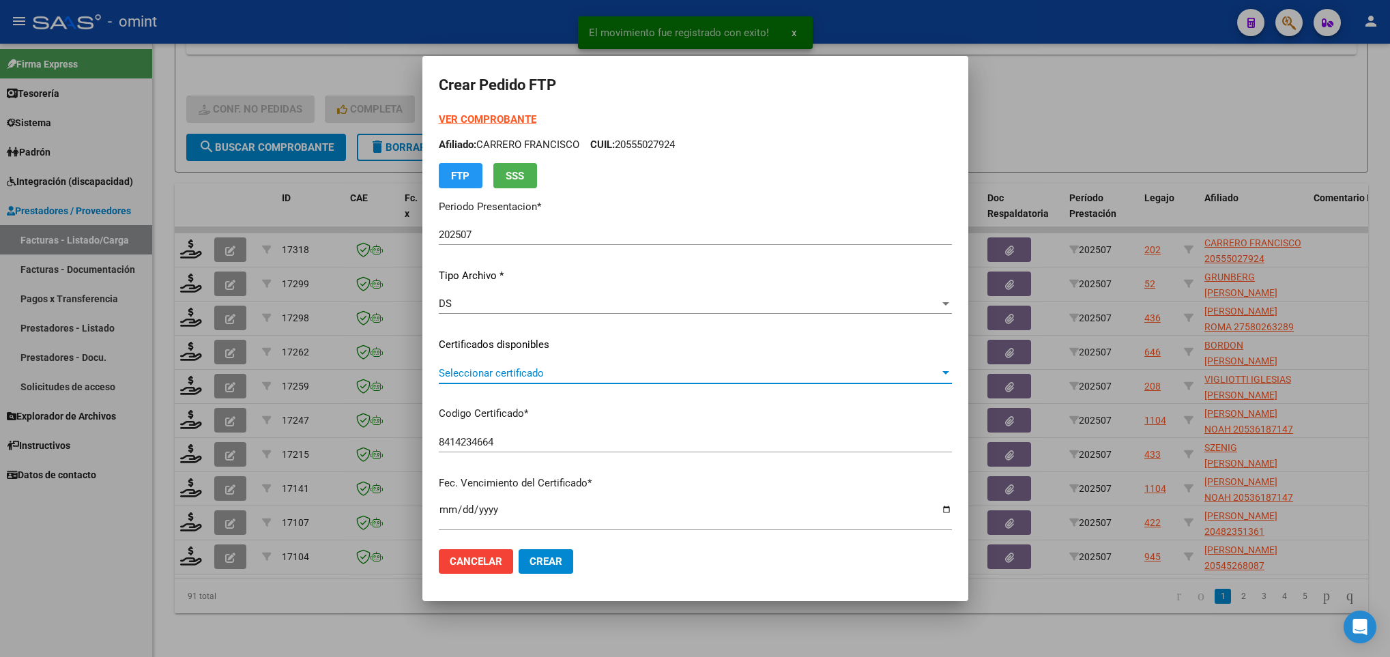
click at [498, 377] on span "Seleccionar certificado" at bounding box center [689, 373] width 501 height 12
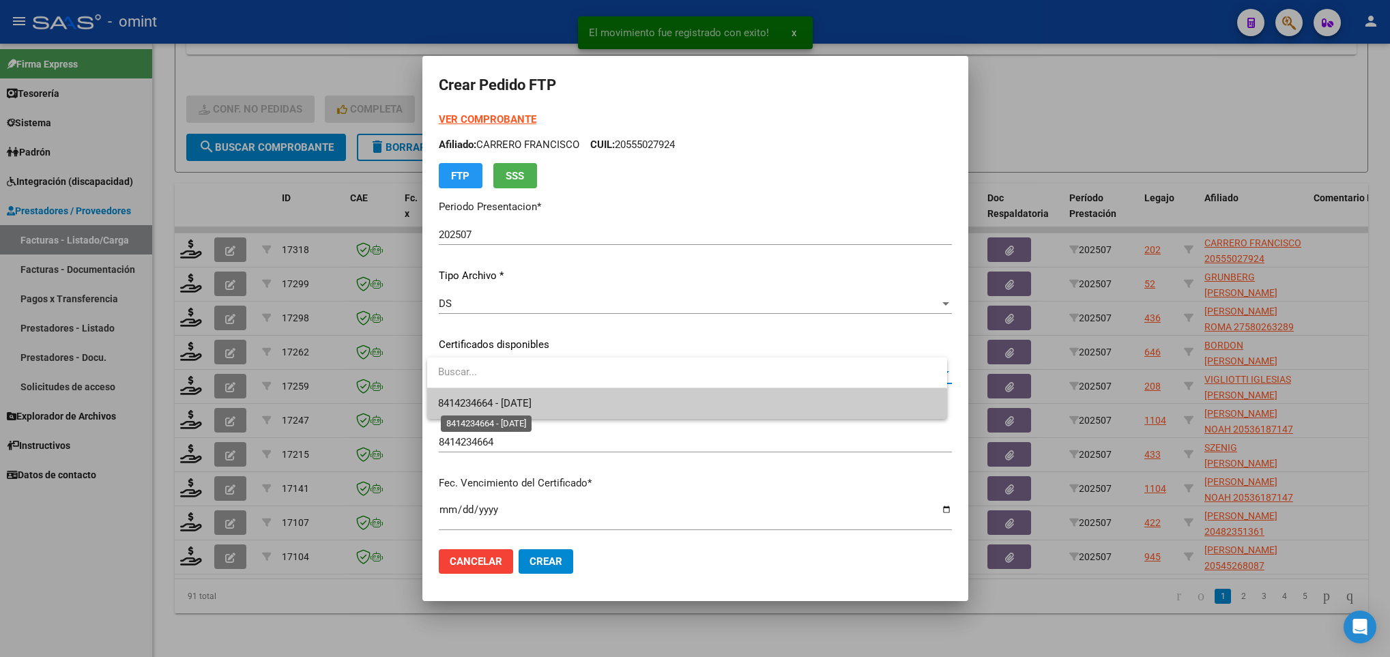
click at [523, 402] on span "8414234664 - 2025-06-08" at bounding box center [484, 403] width 93 height 12
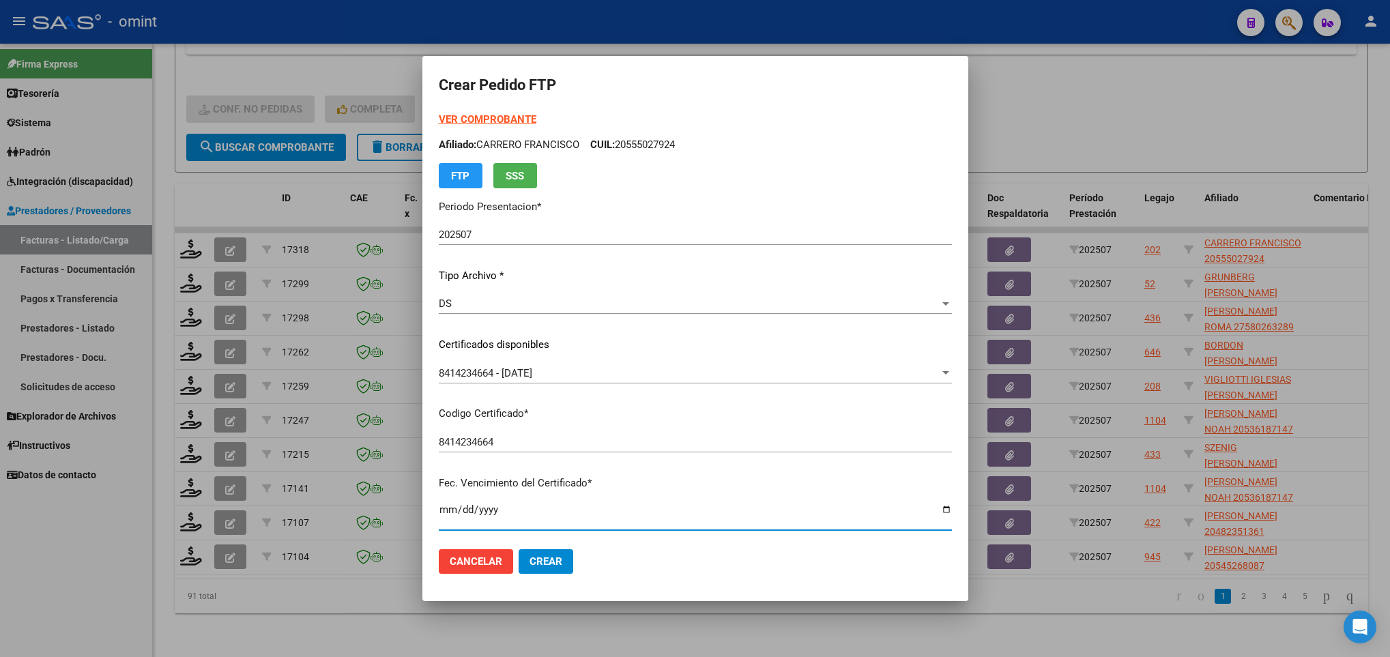
scroll to position [278, 0]
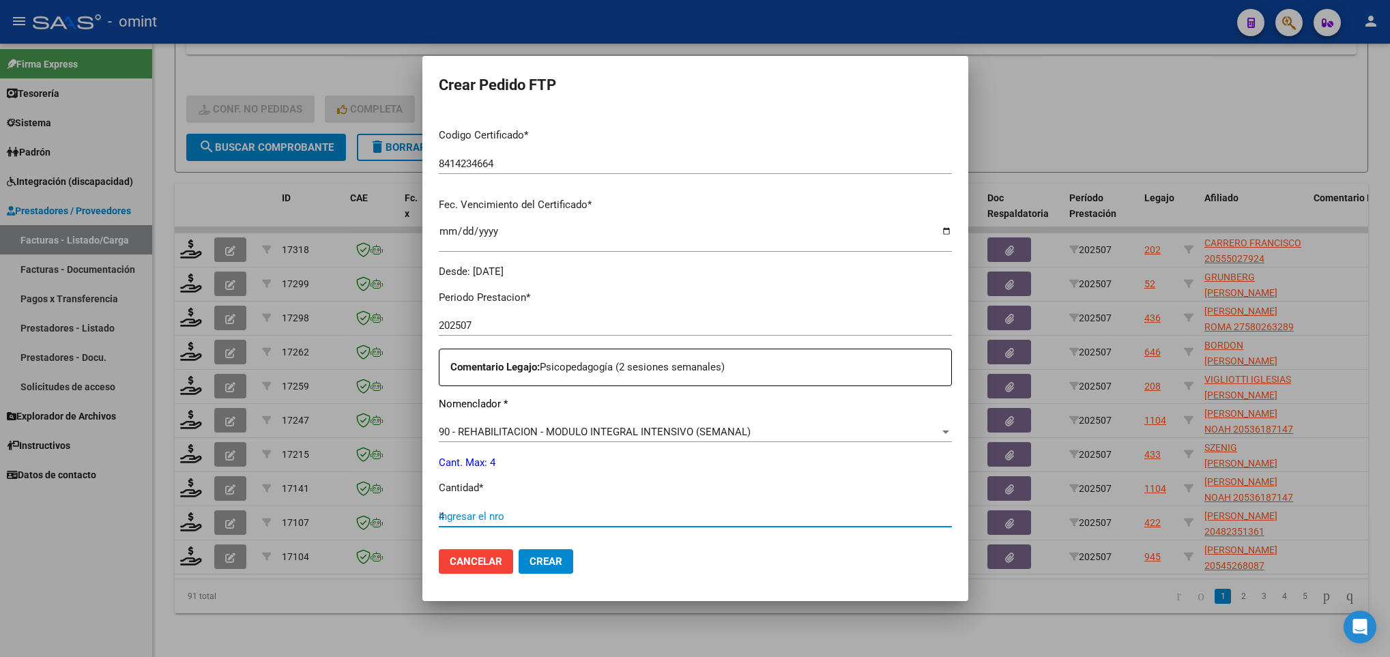
type input "4"
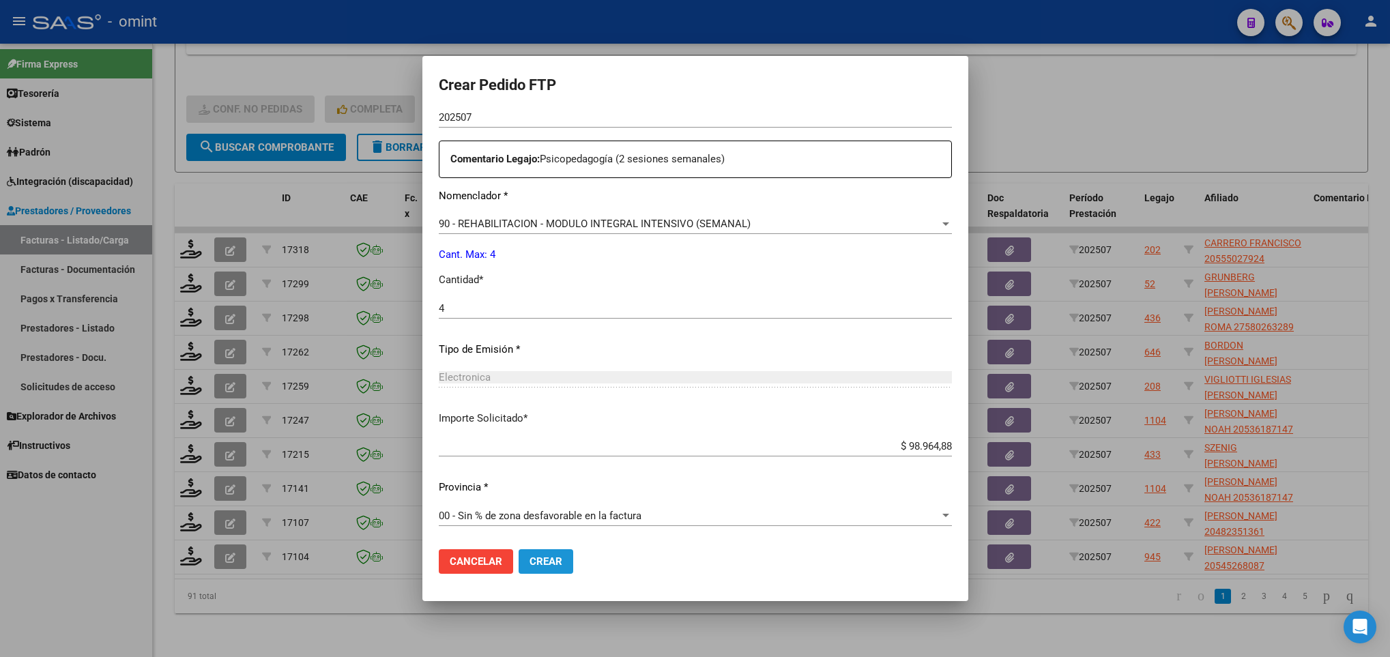
click at [549, 557] on span "Crear" at bounding box center [546, 561] width 33 height 12
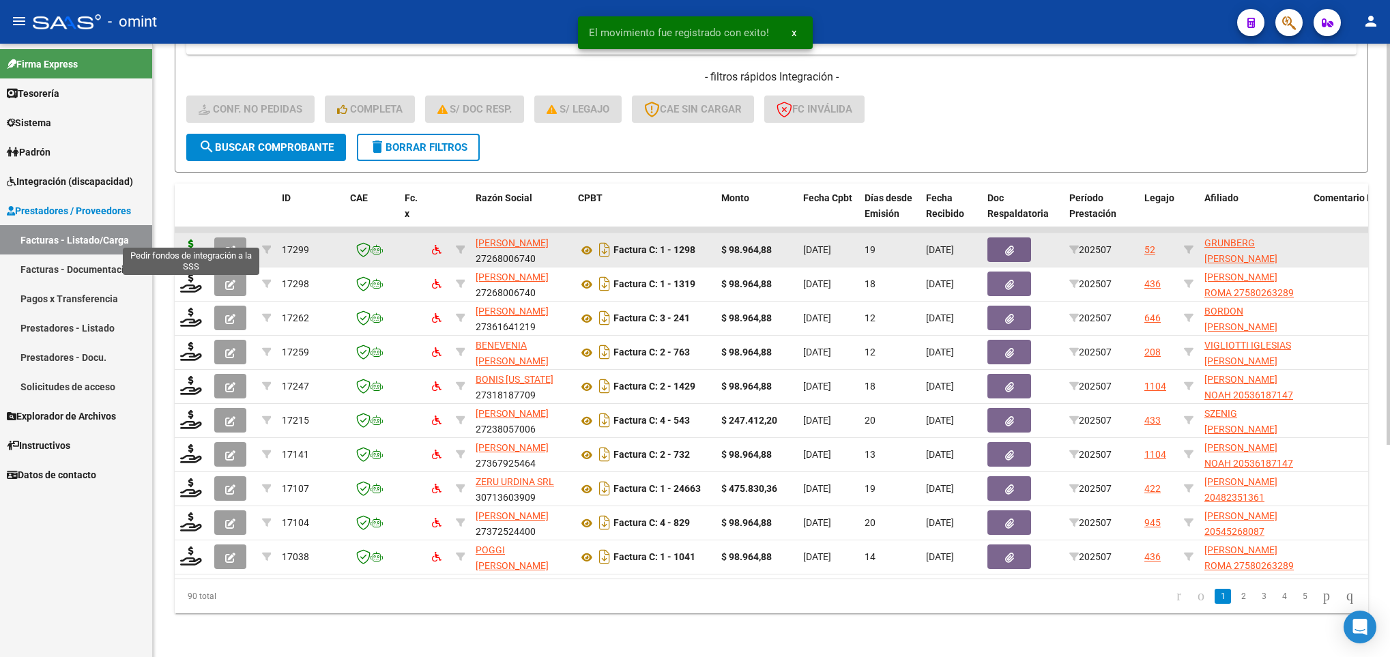
click at [189, 240] on icon at bounding box center [191, 249] width 22 height 19
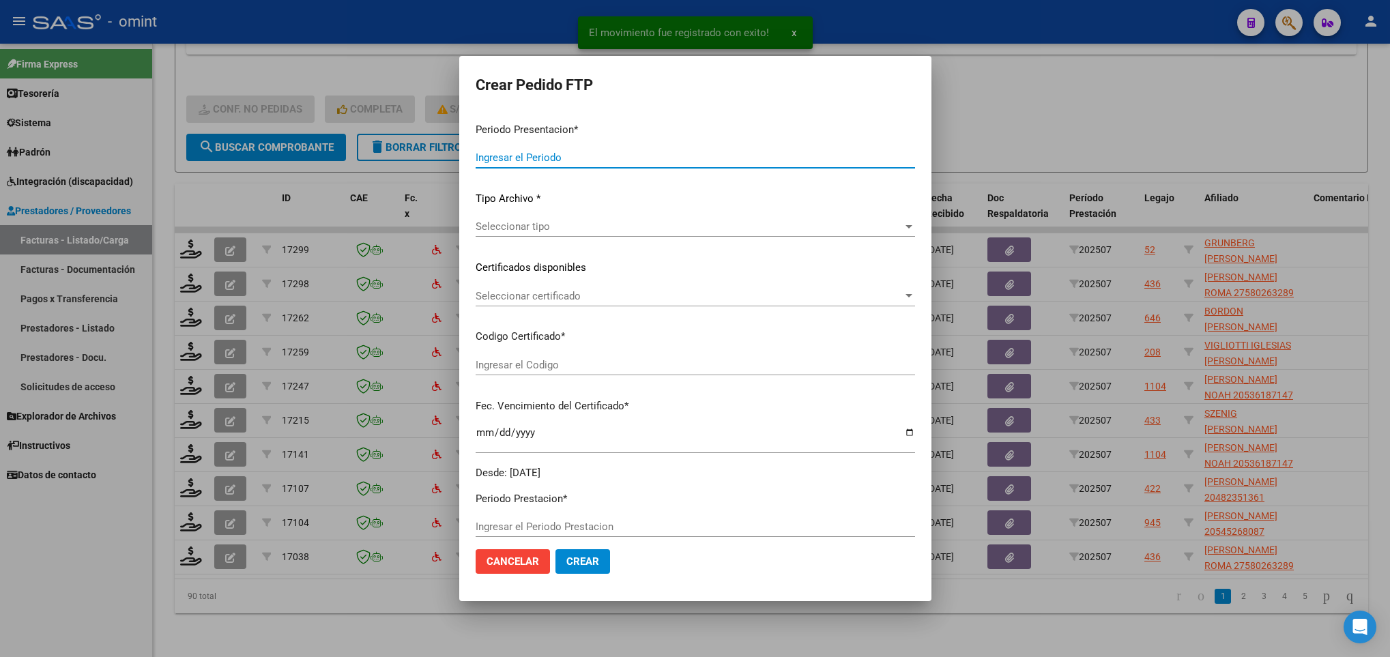
type input "202507"
type input "$ 98.964,88"
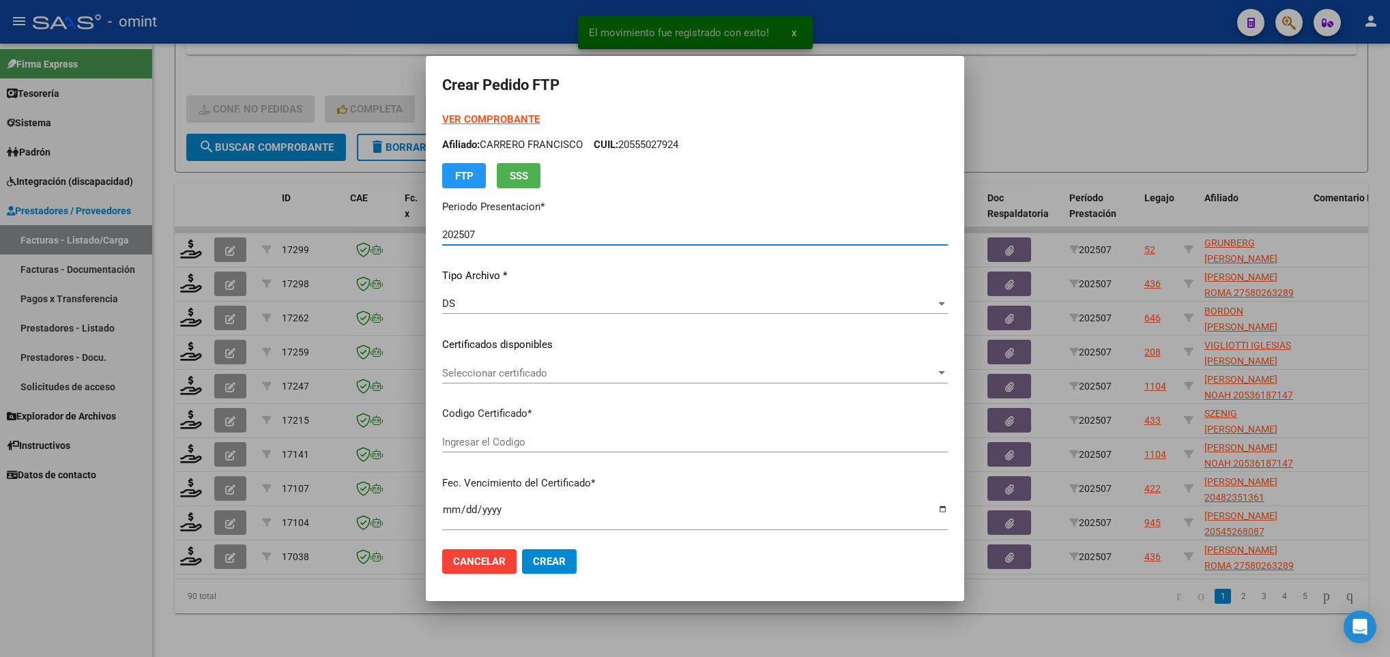
type input "2151591057"
type input "2027-03-11"
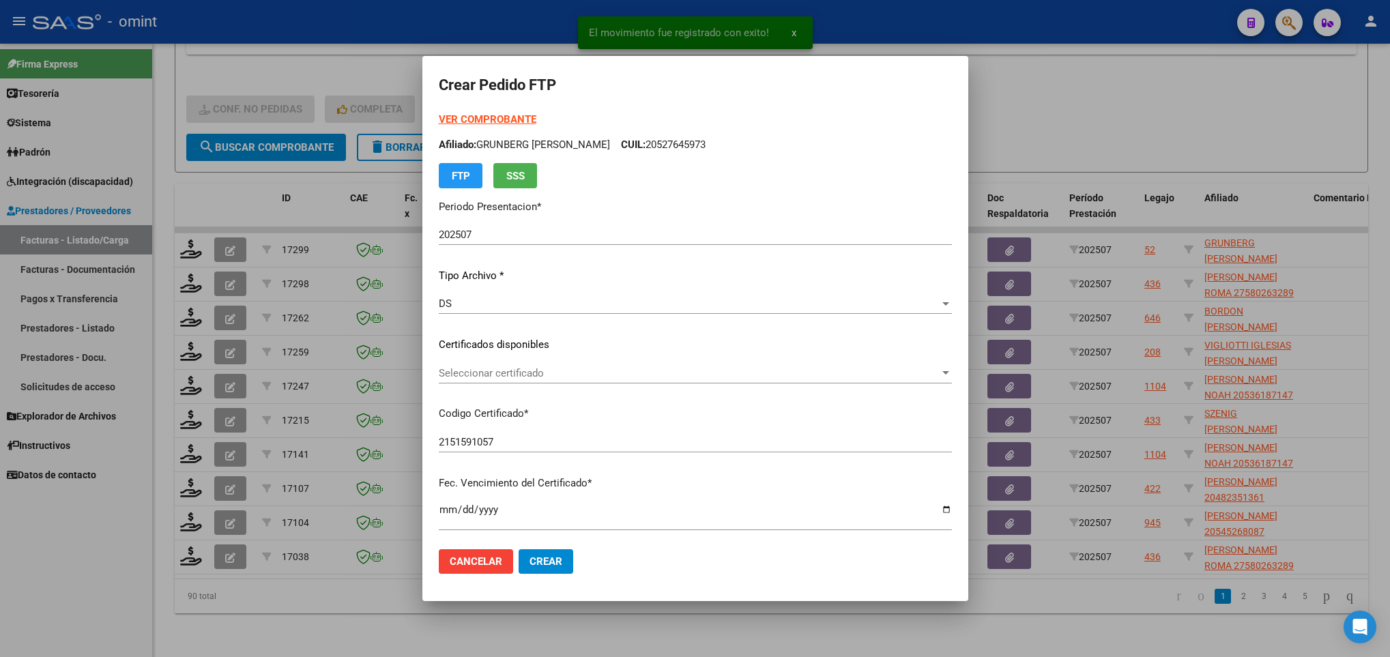
click at [577, 364] on div "Seleccionar certificado Seleccionar certificado" at bounding box center [695, 373] width 513 height 20
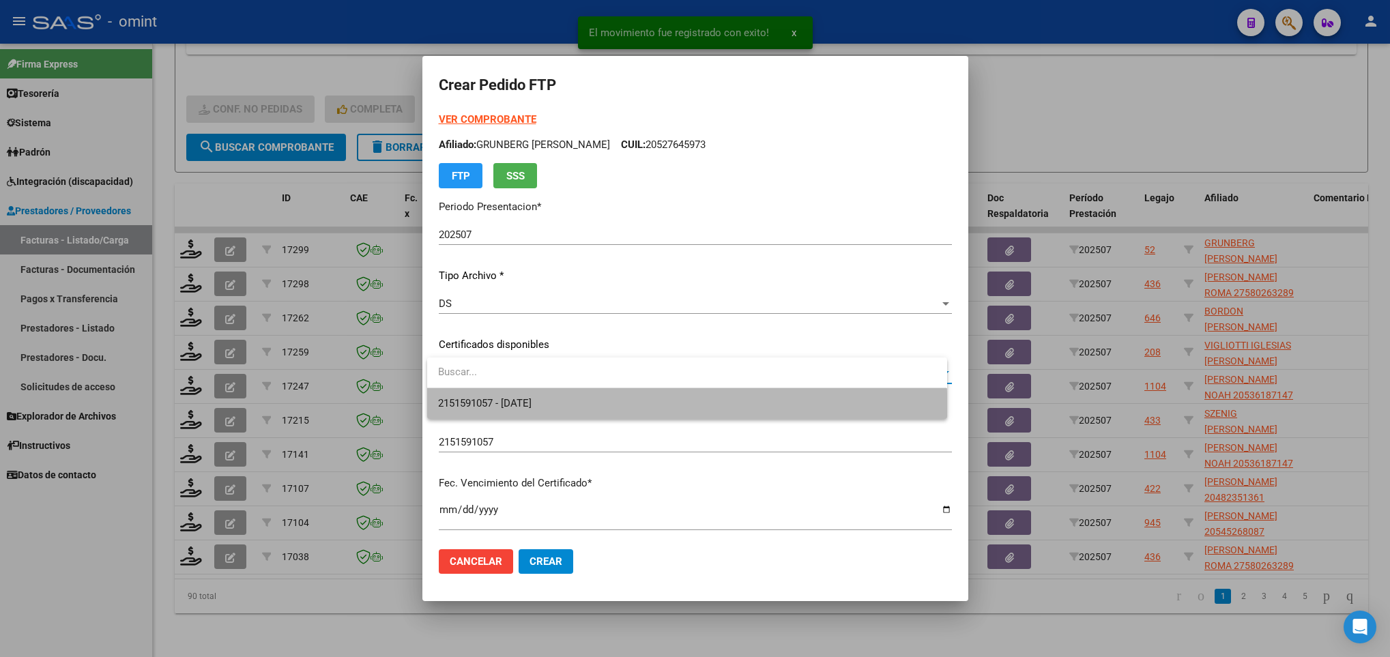
click at [602, 414] on span "2151591057 - 2027-03-11" at bounding box center [686, 403] width 497 height 31
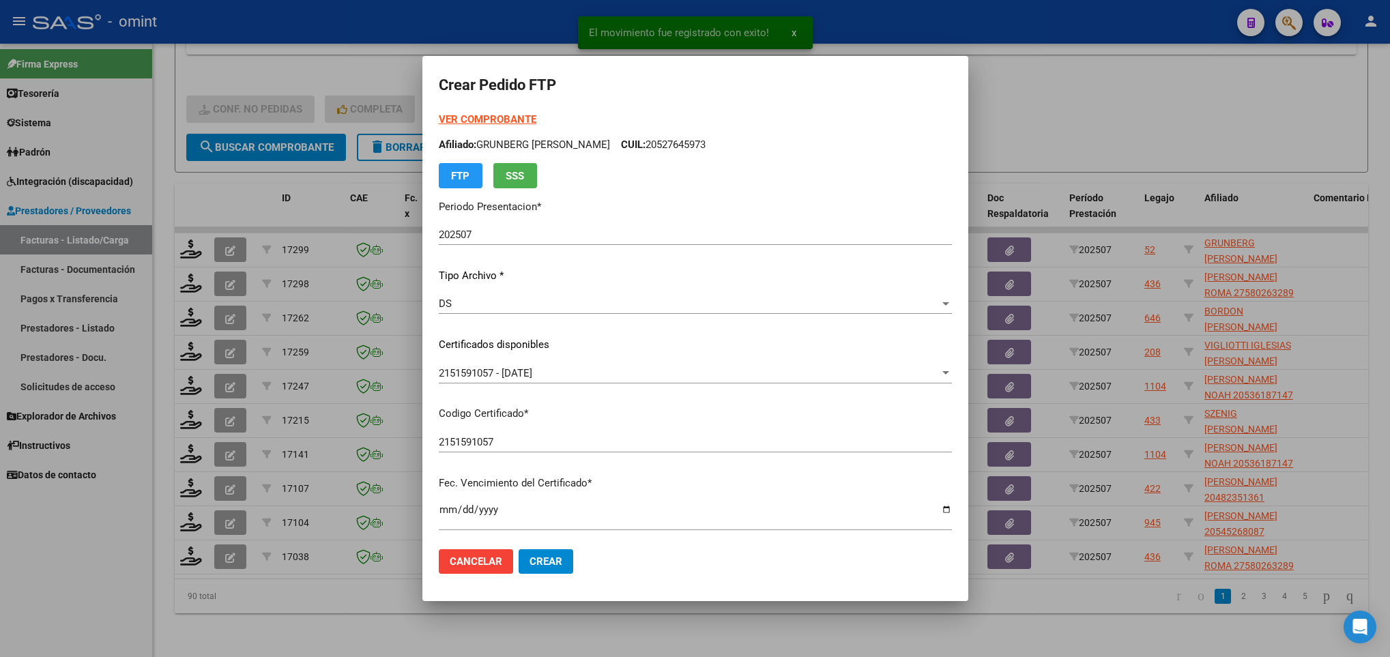
scroll to position [278, 0]
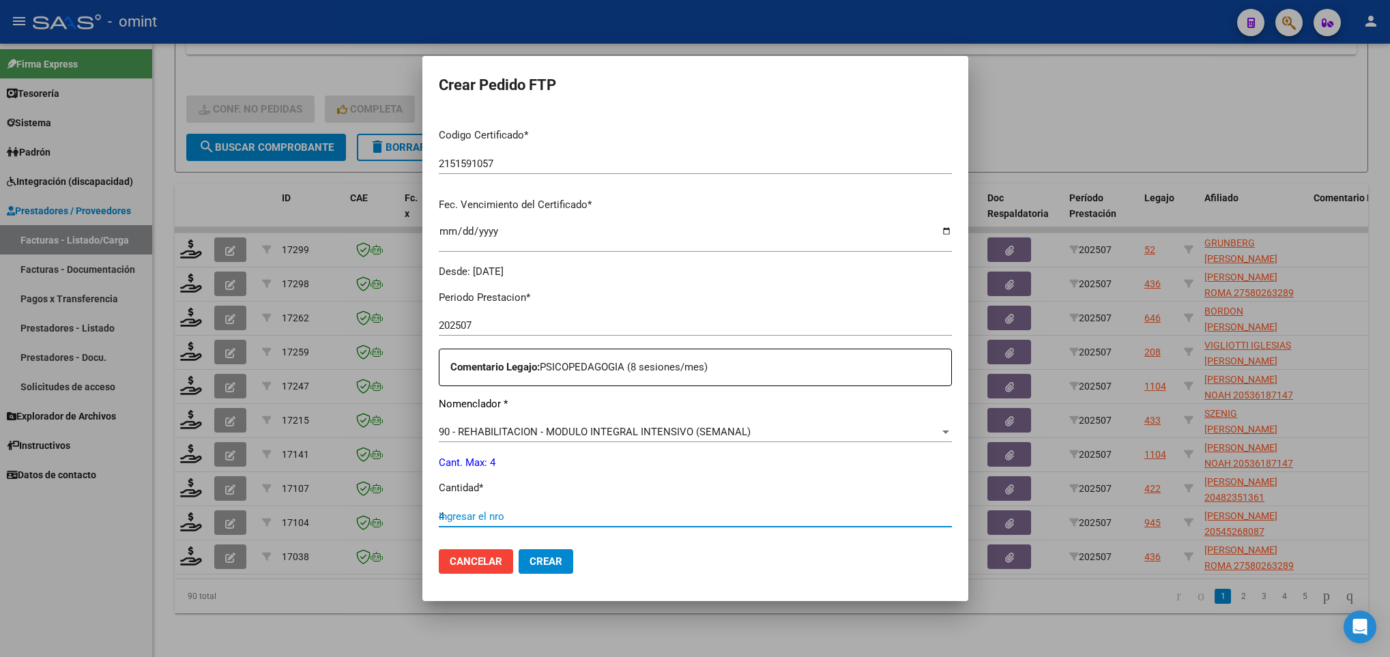
type input "4"
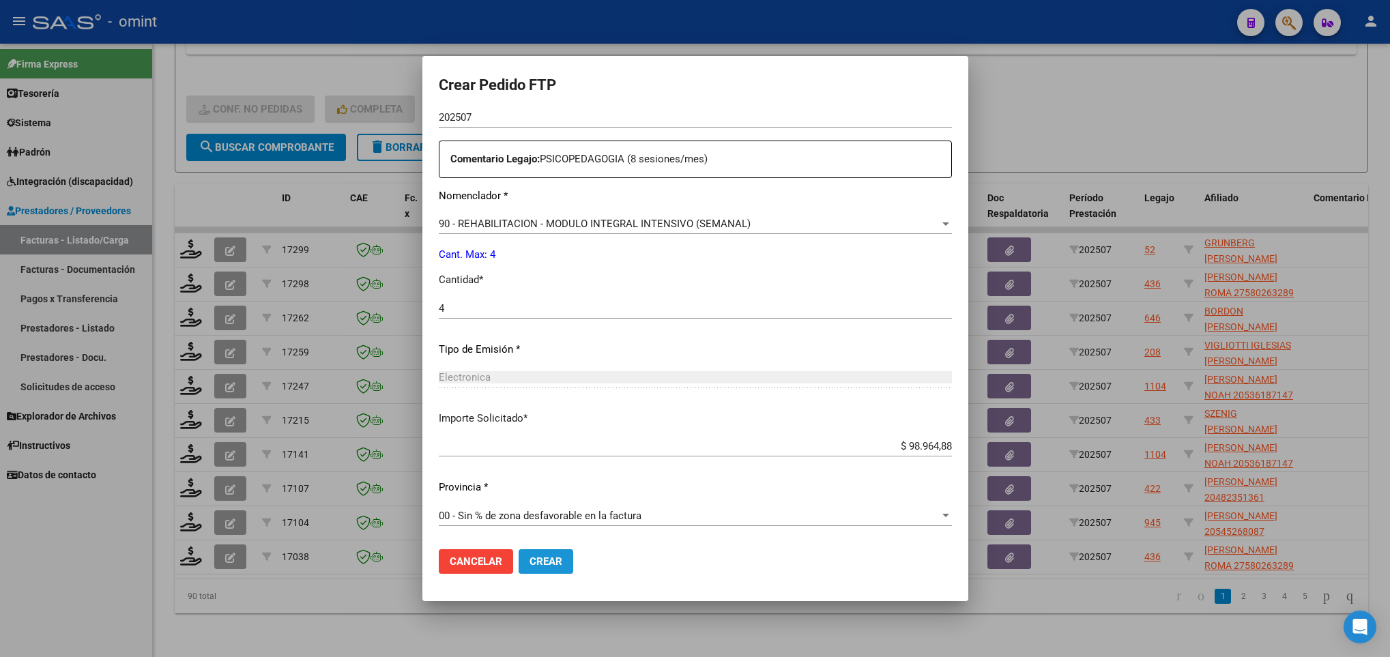
click at [558, 567] on span "Crear" at bounding box center [546, 561] width 33 height 12
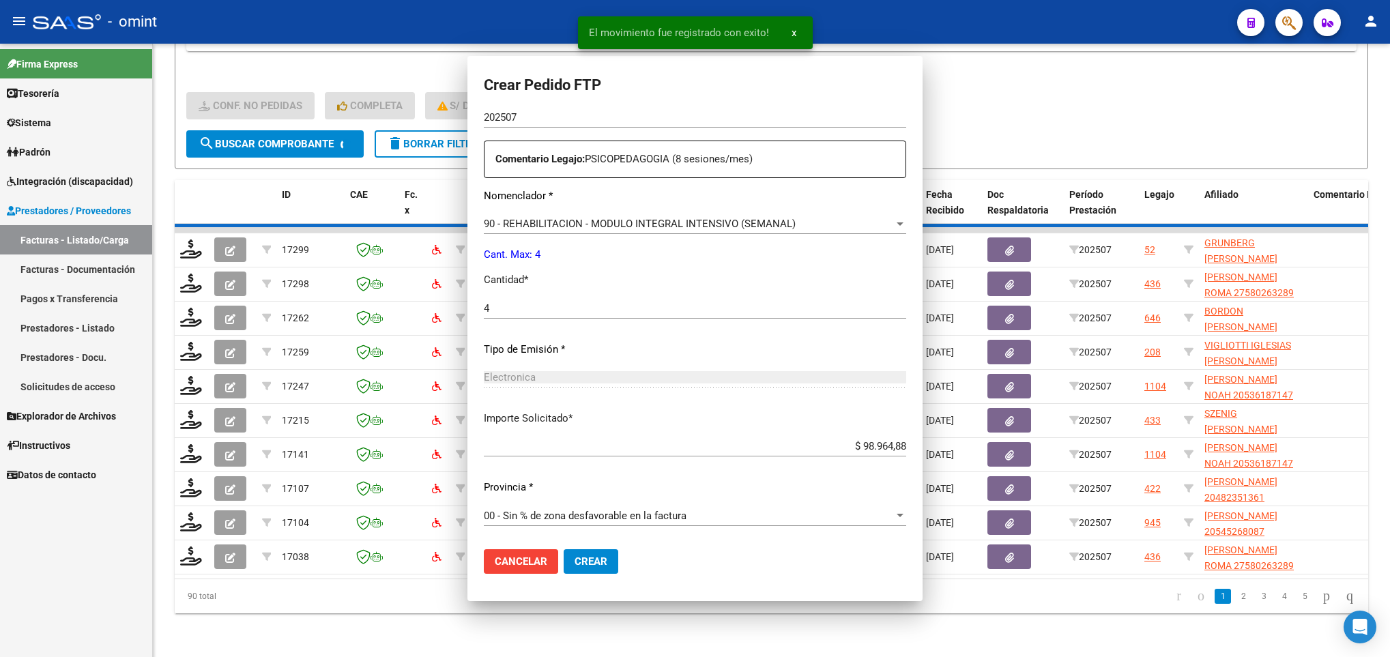
scroll to position [0, 0]
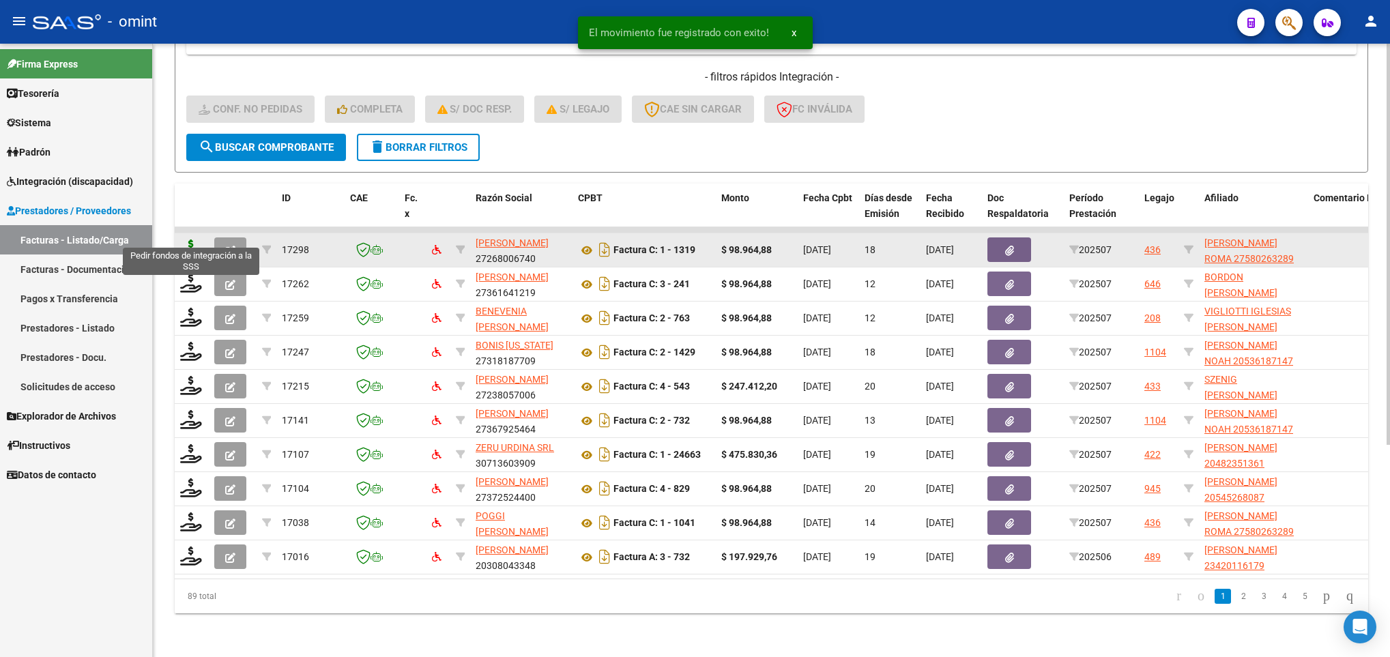
click at [191, 242] on icon at bounding box center [191, 249] width 22 height 19
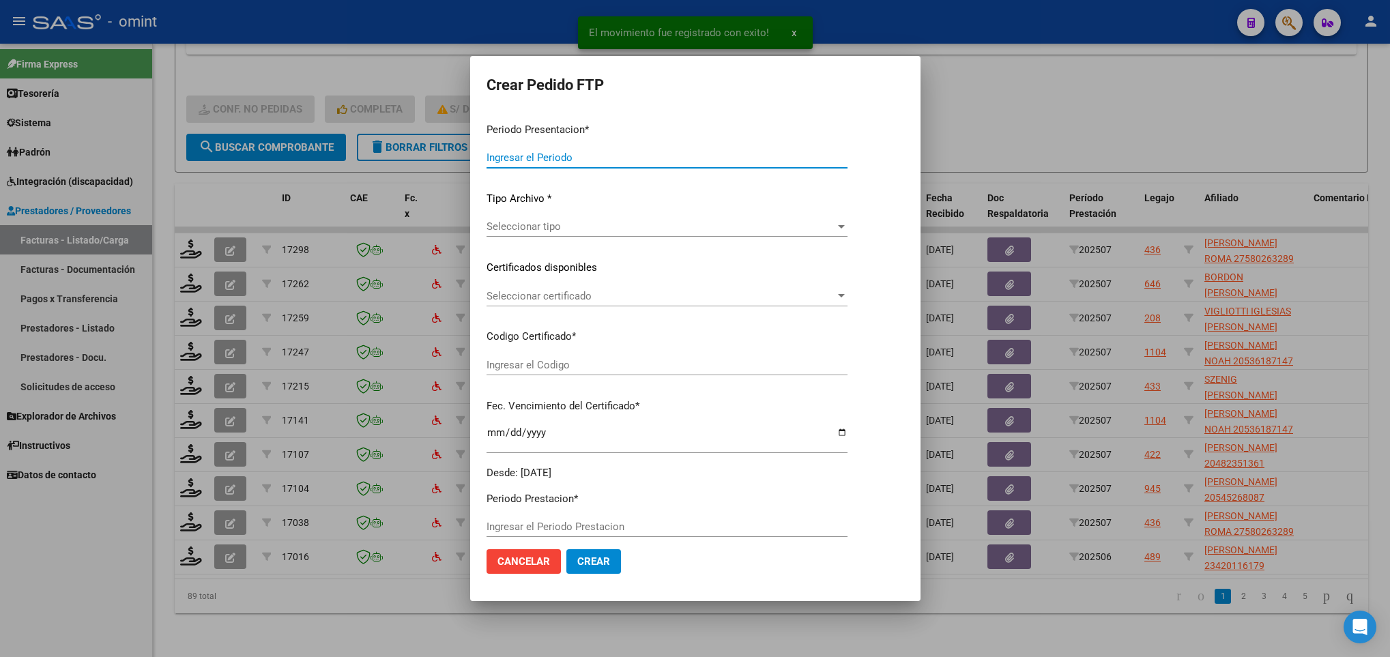
type input "202507"
type input "$ 98.964,88"
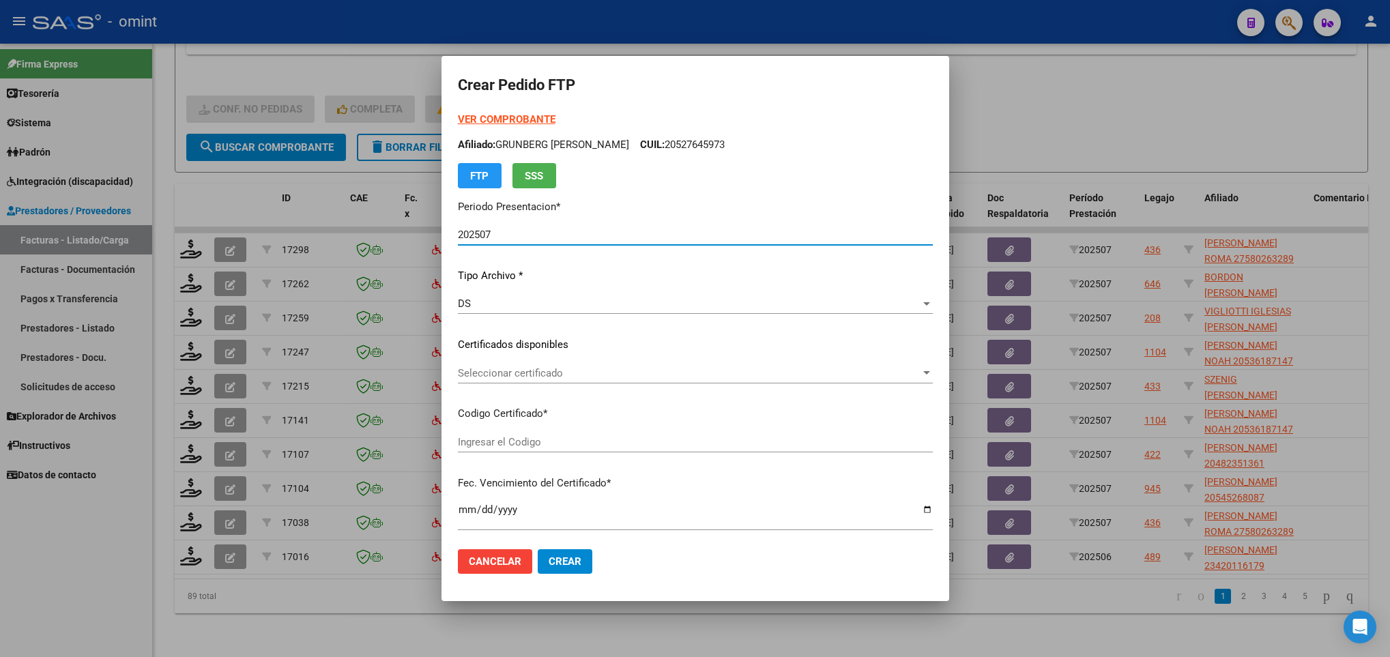
type input "2517195285"
type input "2025-05-23"
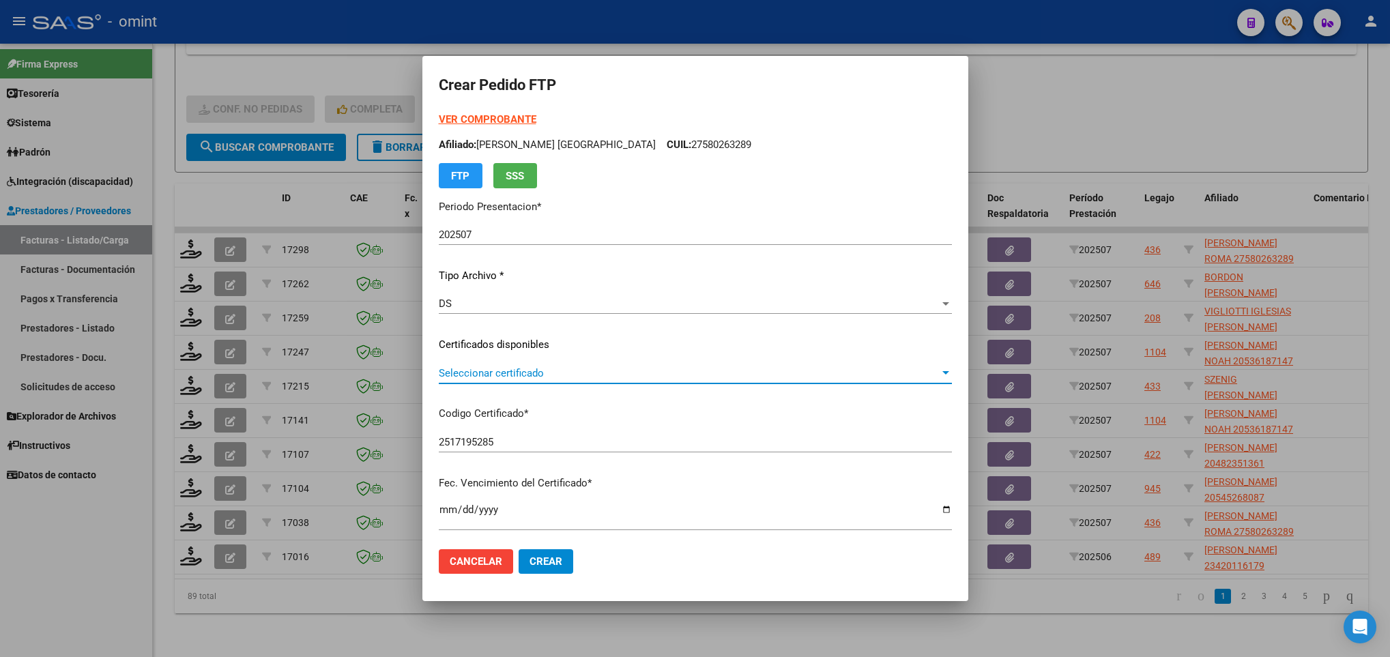
click at [641, 375] on span "Seleccionar certificado" at bounding box center [689, 373] width 501 height 12
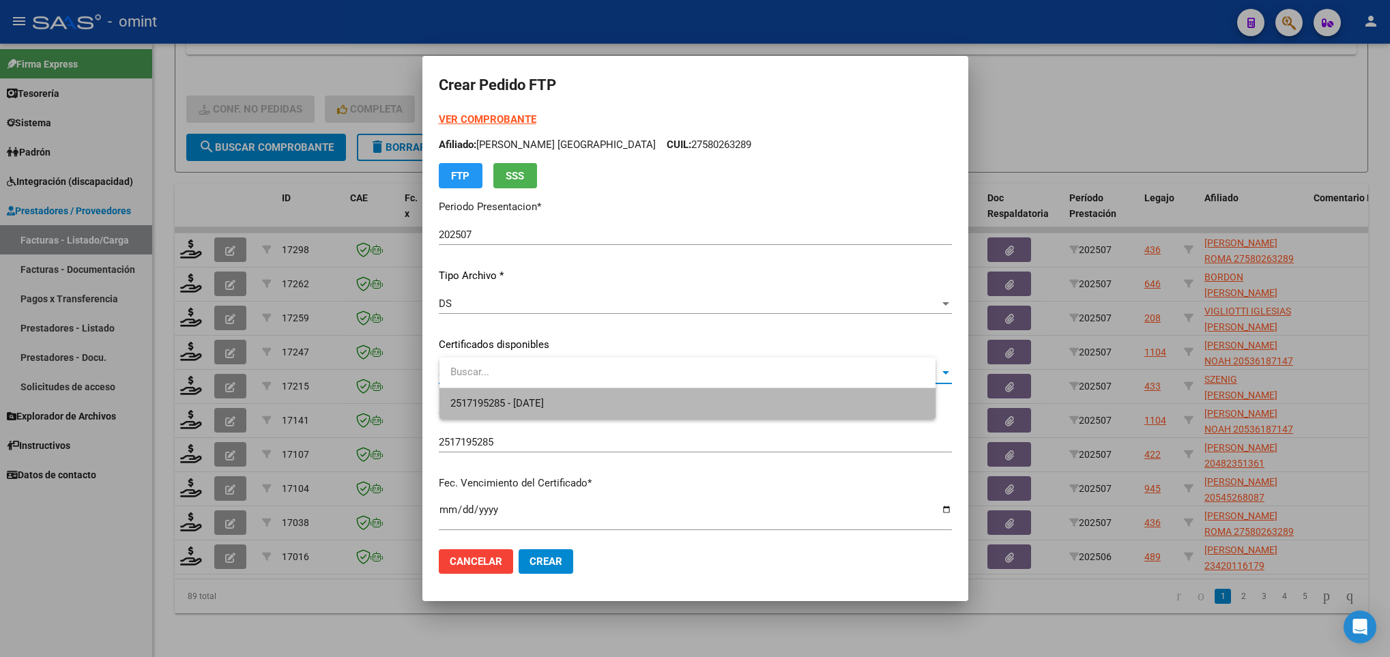
click at [689, 407] on span "2517195285 - 2025-05-23" at bounding box center [687, 403] width 474 height 31
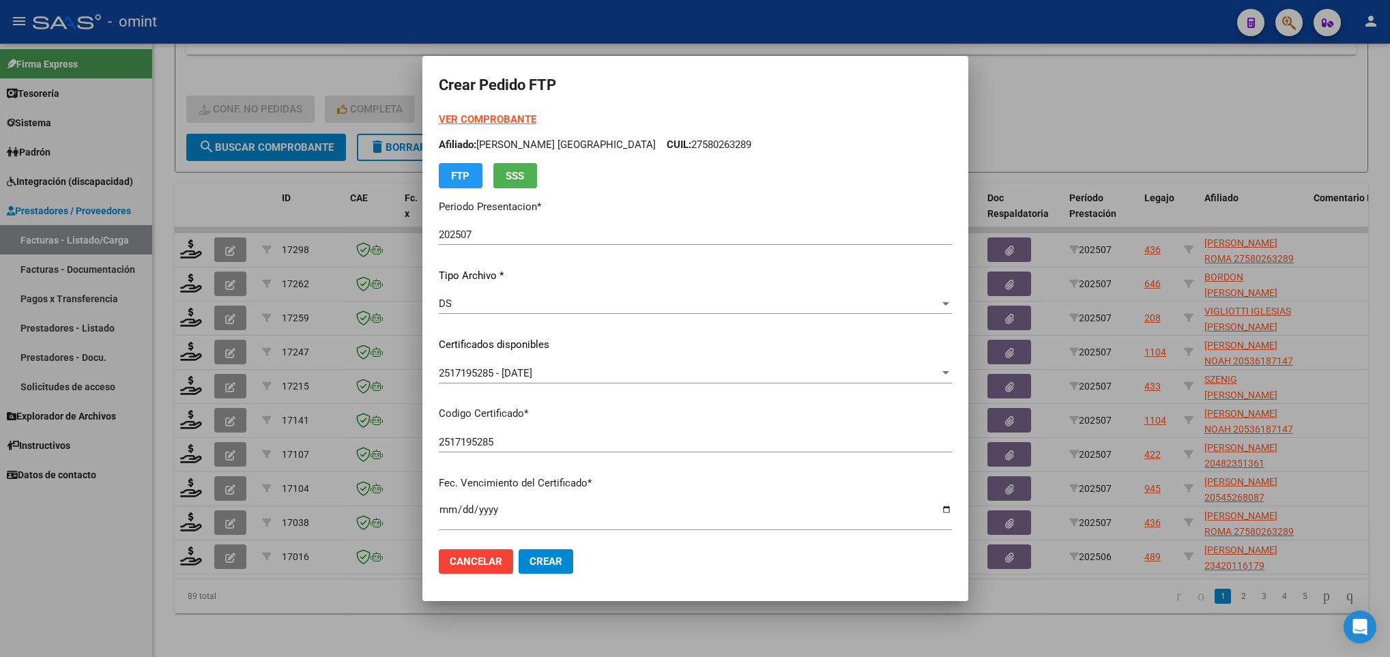
scroll to position [278, 0]
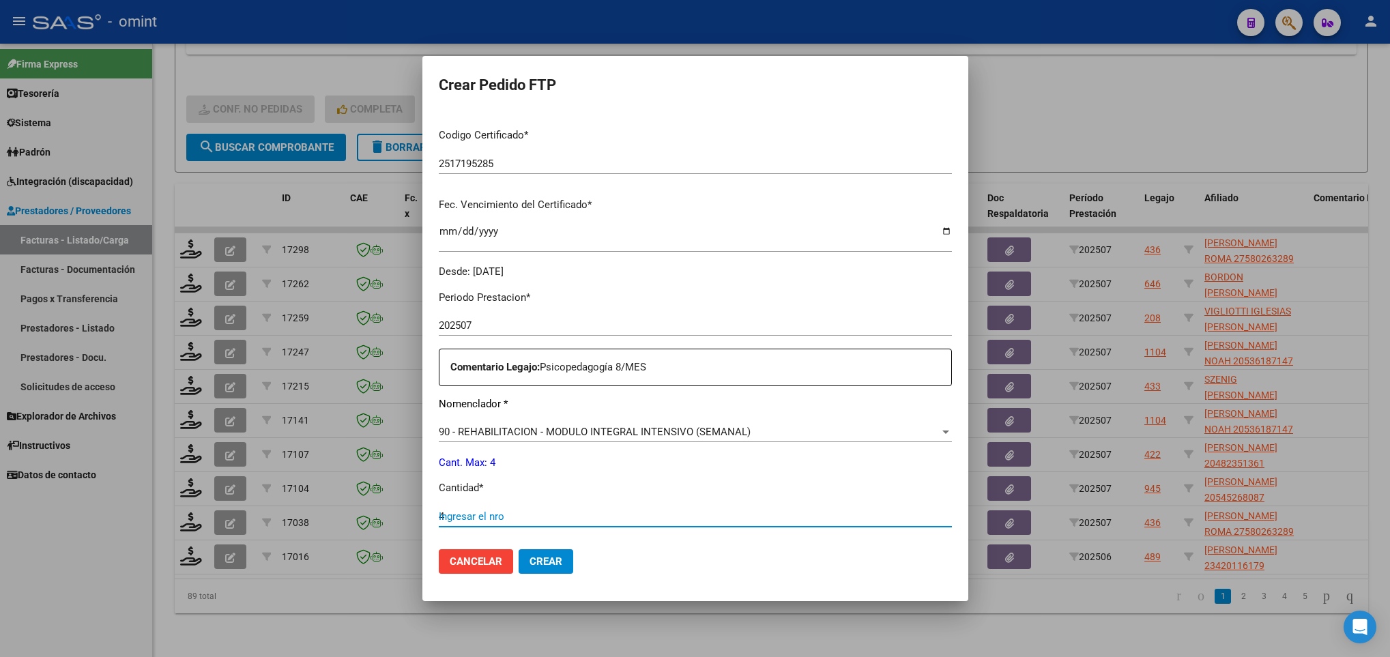
type input "4"
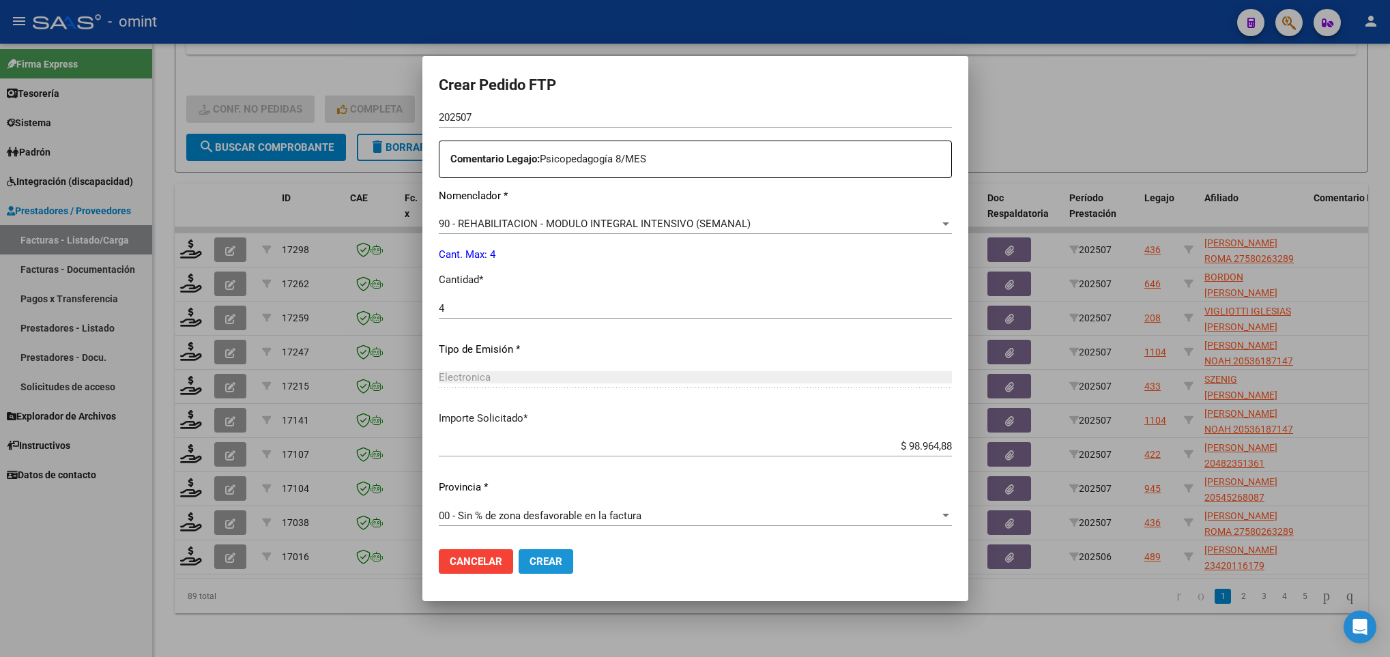
click at [553, 557] on span "Crear" at bounding box center [546, 561] width 33 height 12
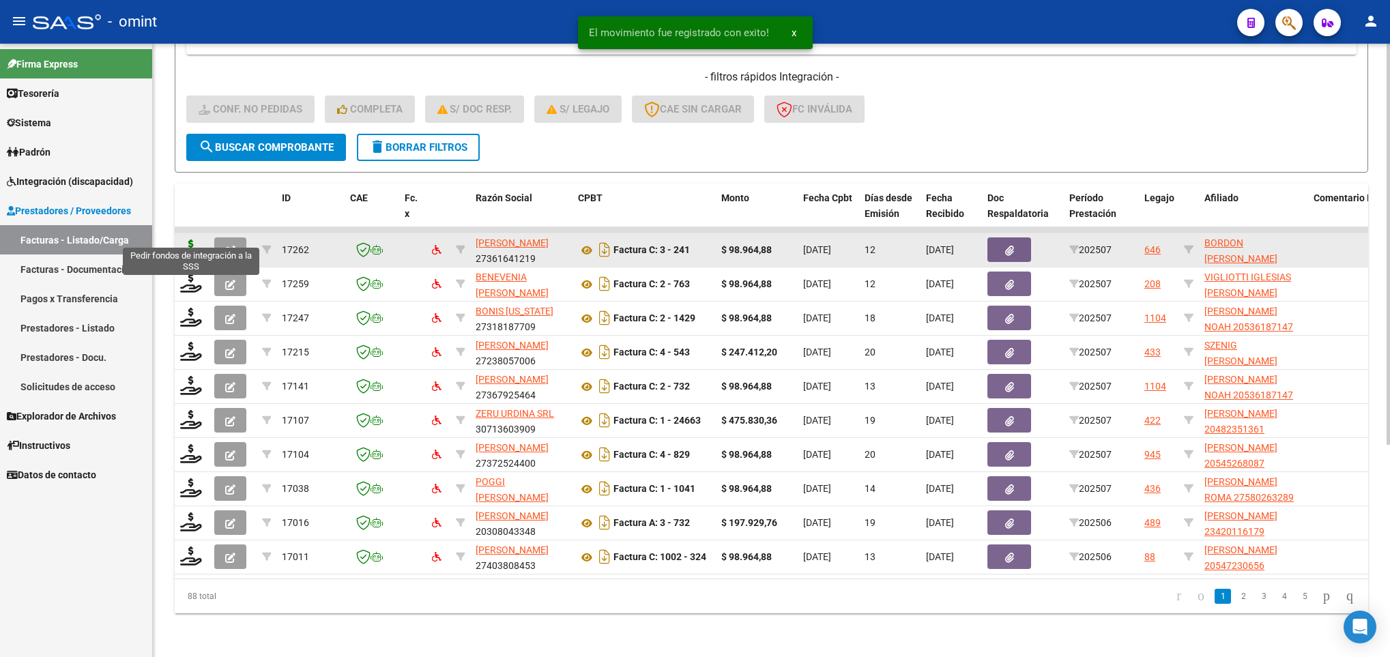
click at [187, 240] on icon at bounding box center [191, 249] width 22 height 19
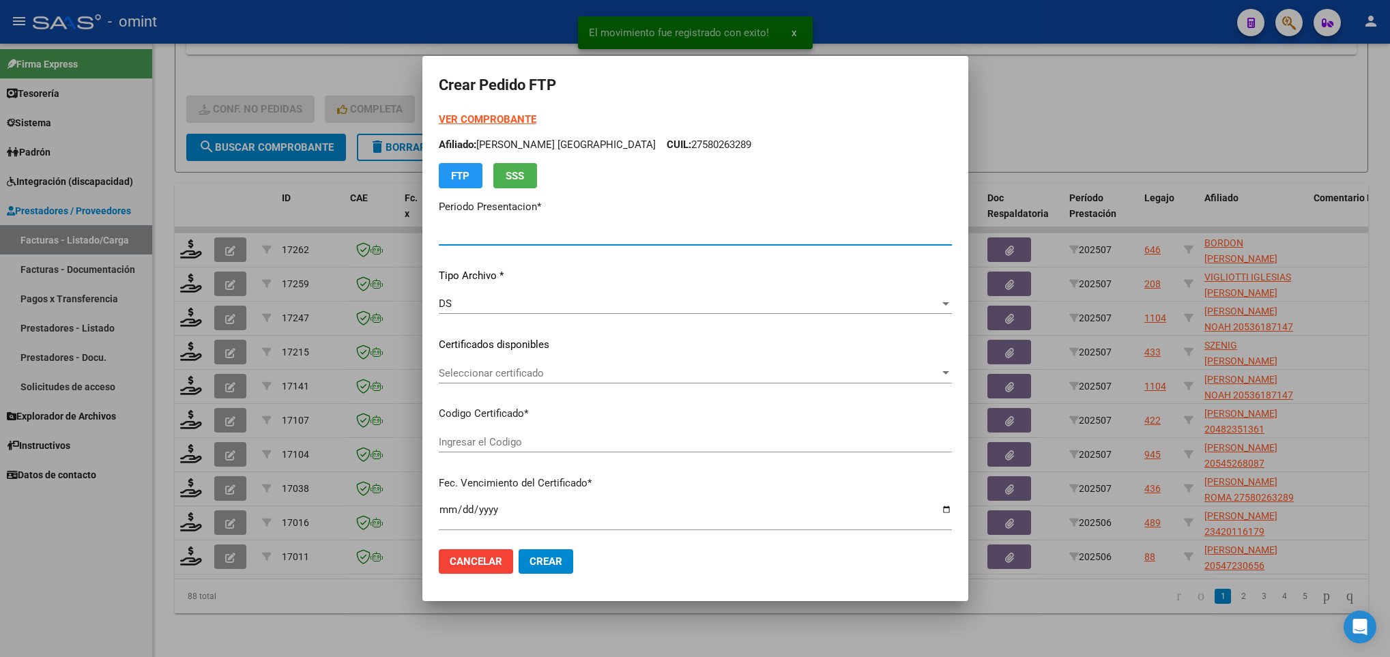
type input "202507"
type input "$ 98.964,88"
type input "4999915629"
type input "2028-05-09"
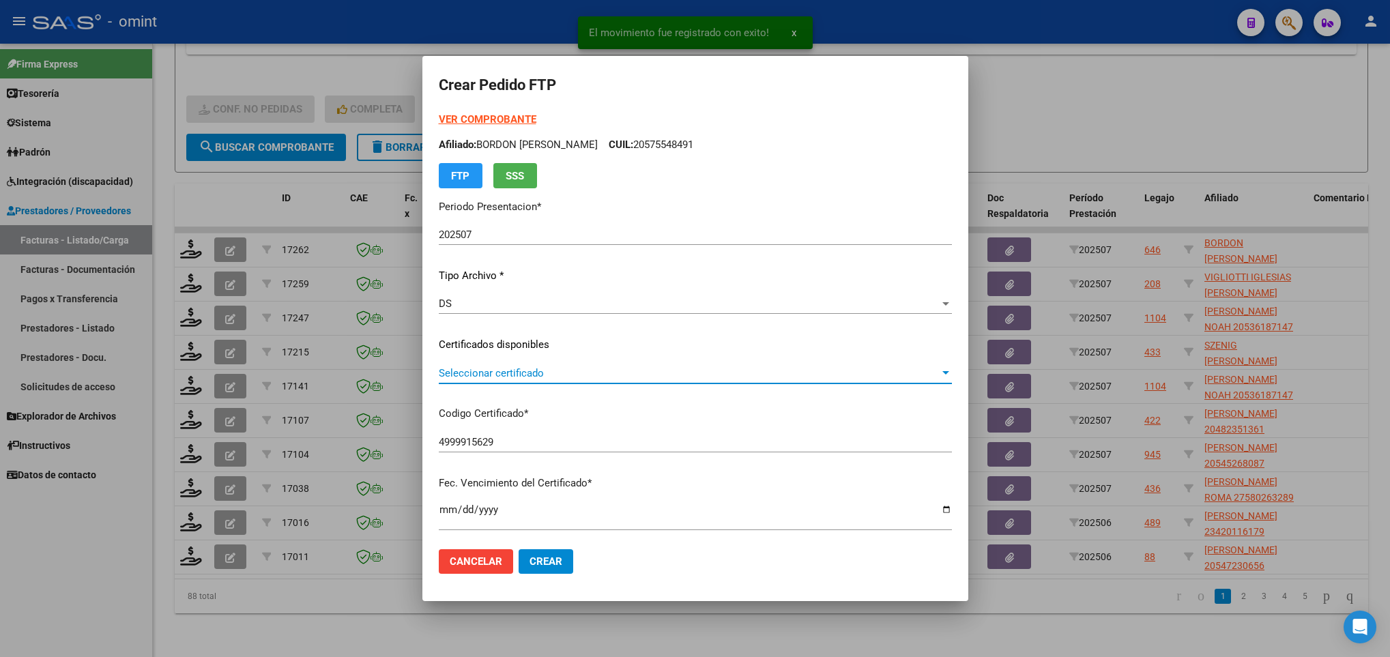
click at [545, 375] on span "Seleccionar certificado" at bounding box center [689, 373] width 501 height 12
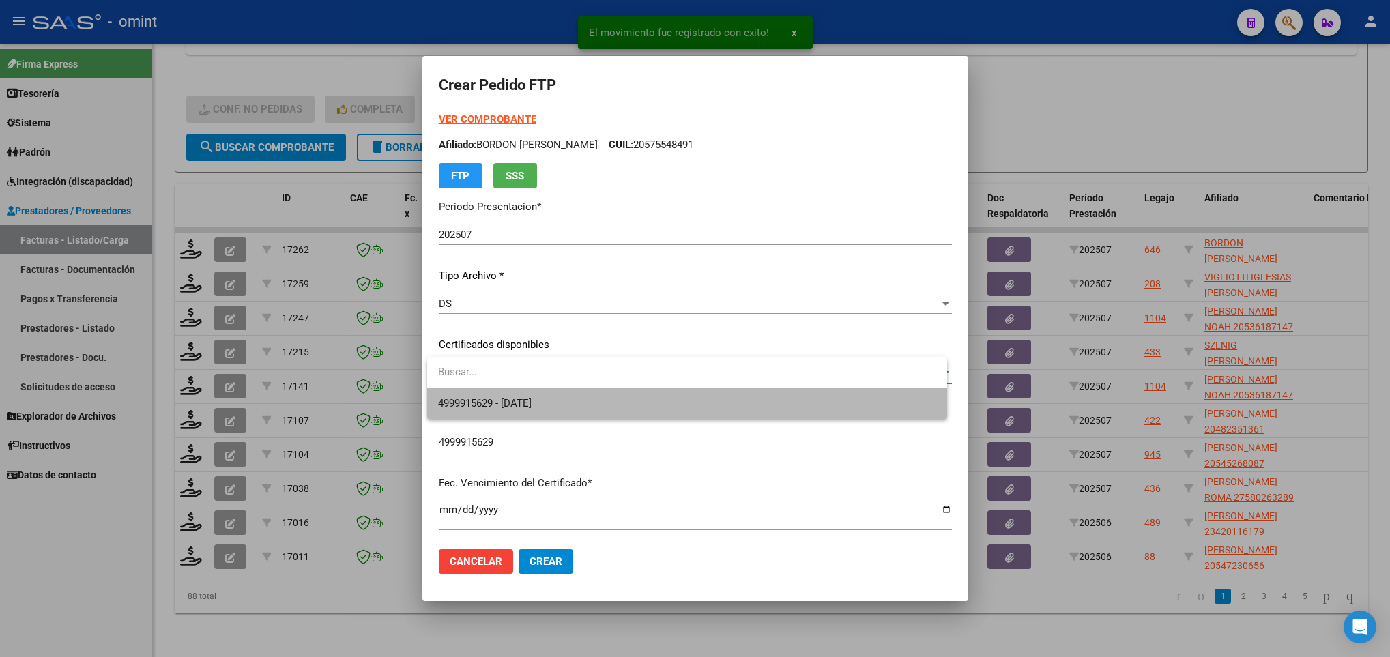
click at [583, 397] on span "4999915629 - 2028-05-09" at bounding box center [686, 403] width 497 height 31
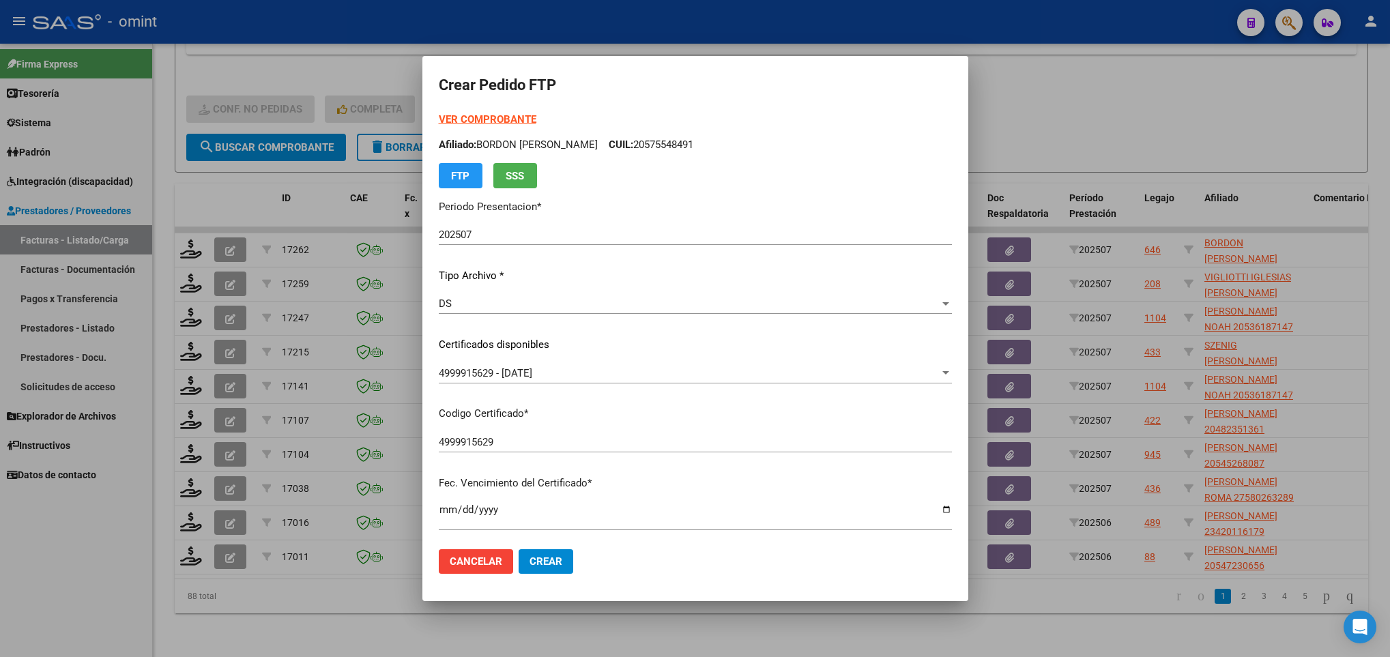
scroll to position [278, 0]
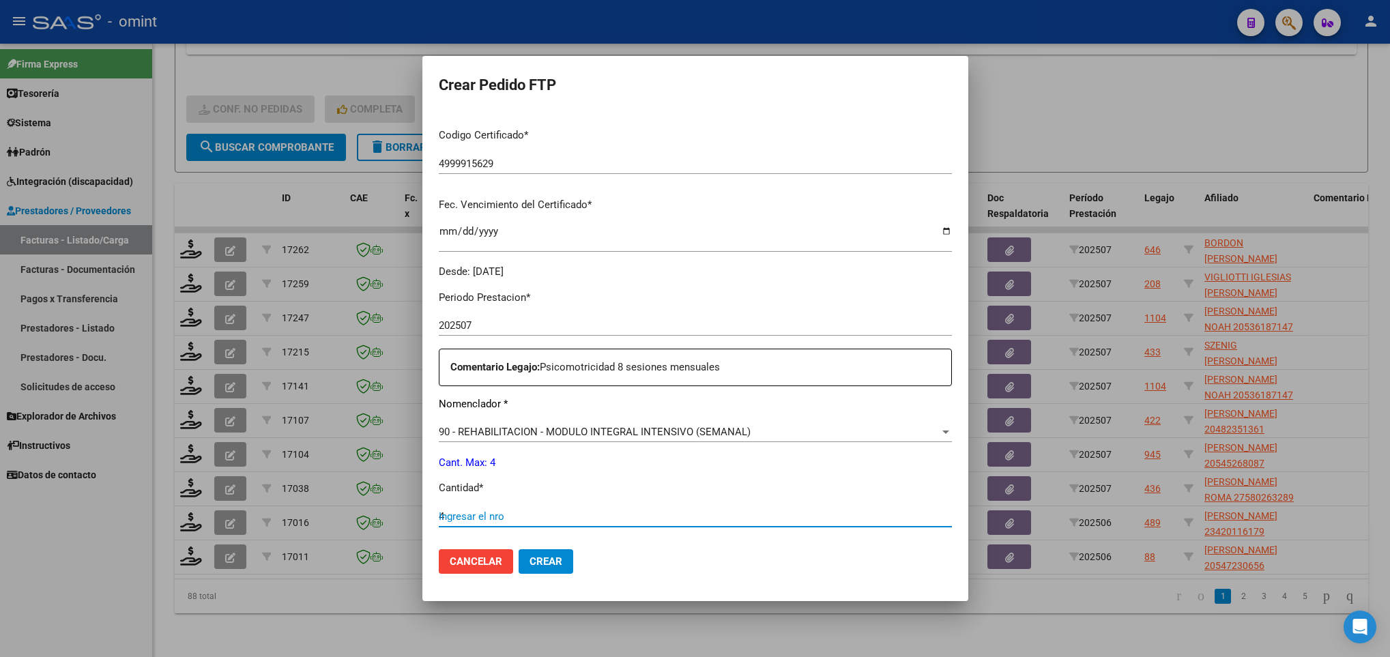
type input "4"
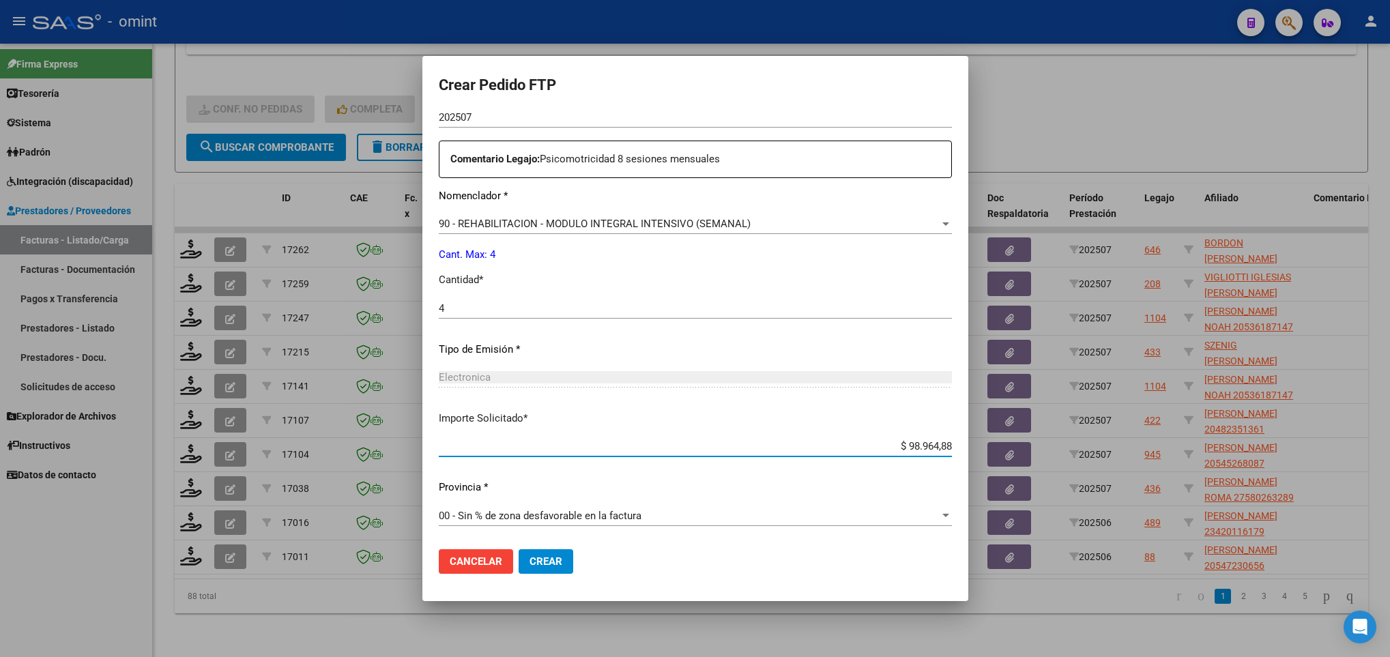
click at [549, 565] on span "Crear" at bounding box center [546, 561] width 33 height 12
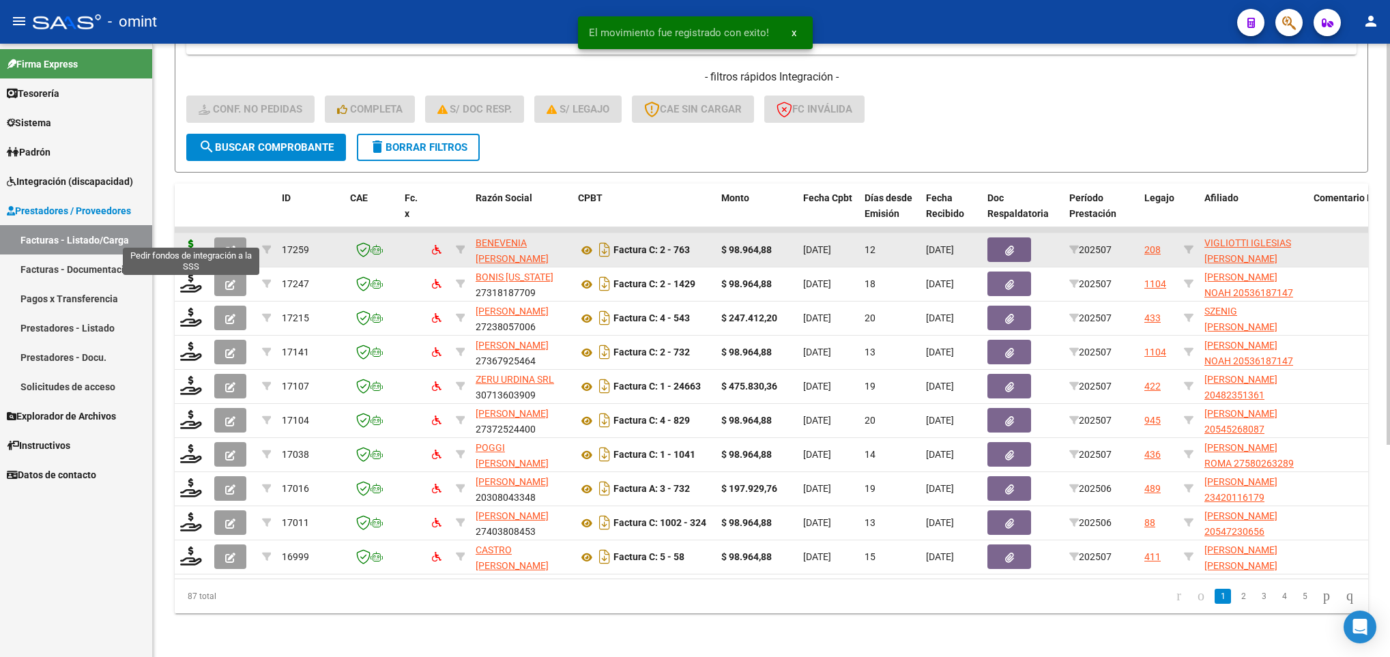
click at [184, 240] on icon at bounding box center [191, 249] width 22 height 19
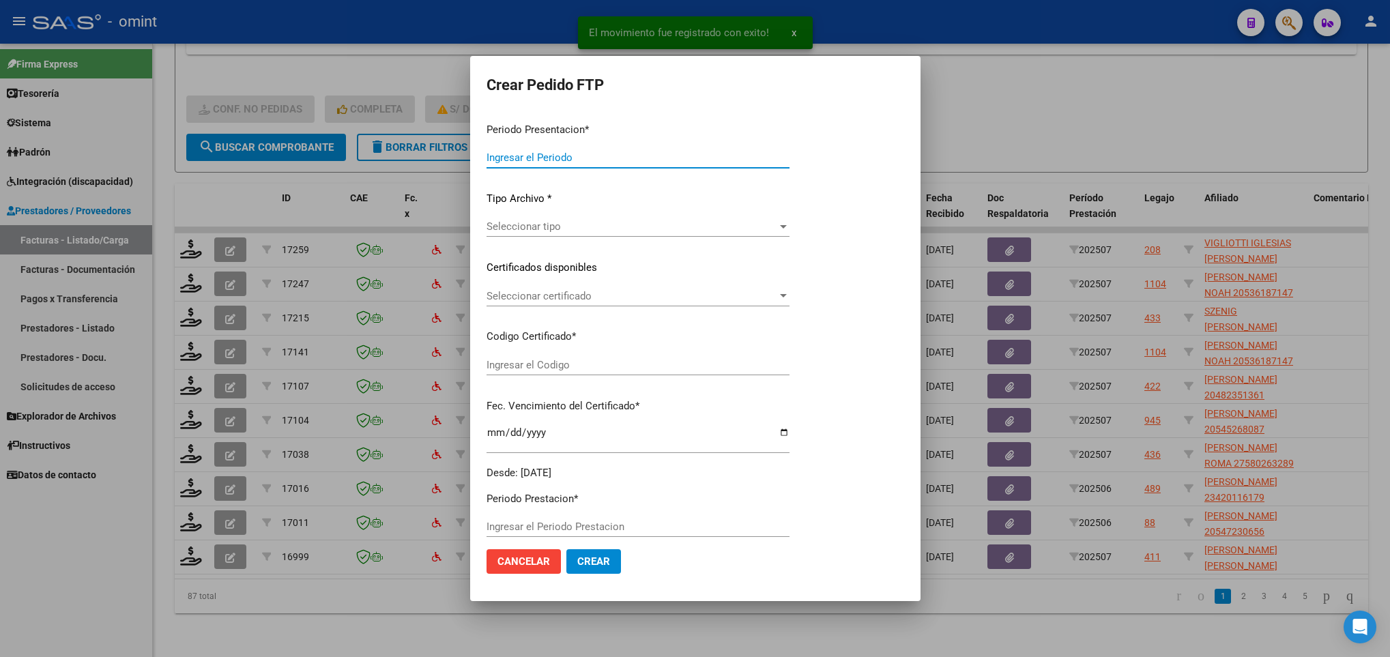
type input "202507"
type input "$ 98.964,88"
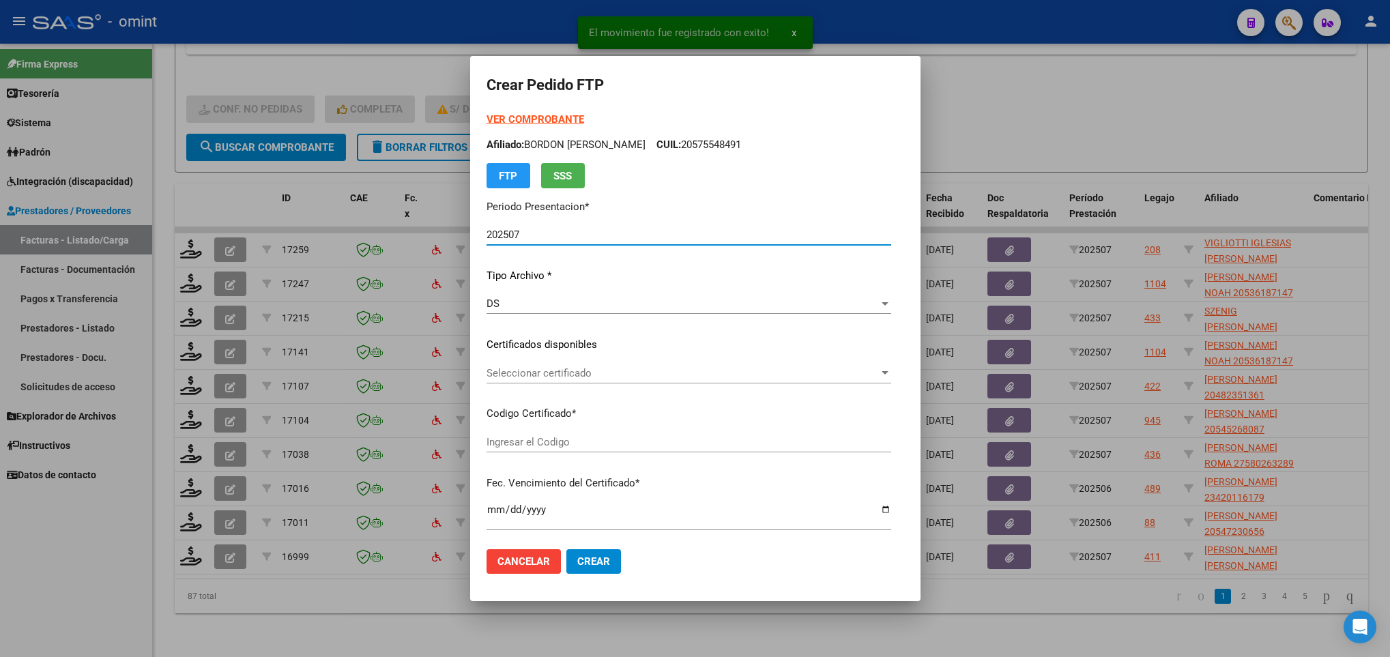
type input "1217235398"
type input "2023-04-02"
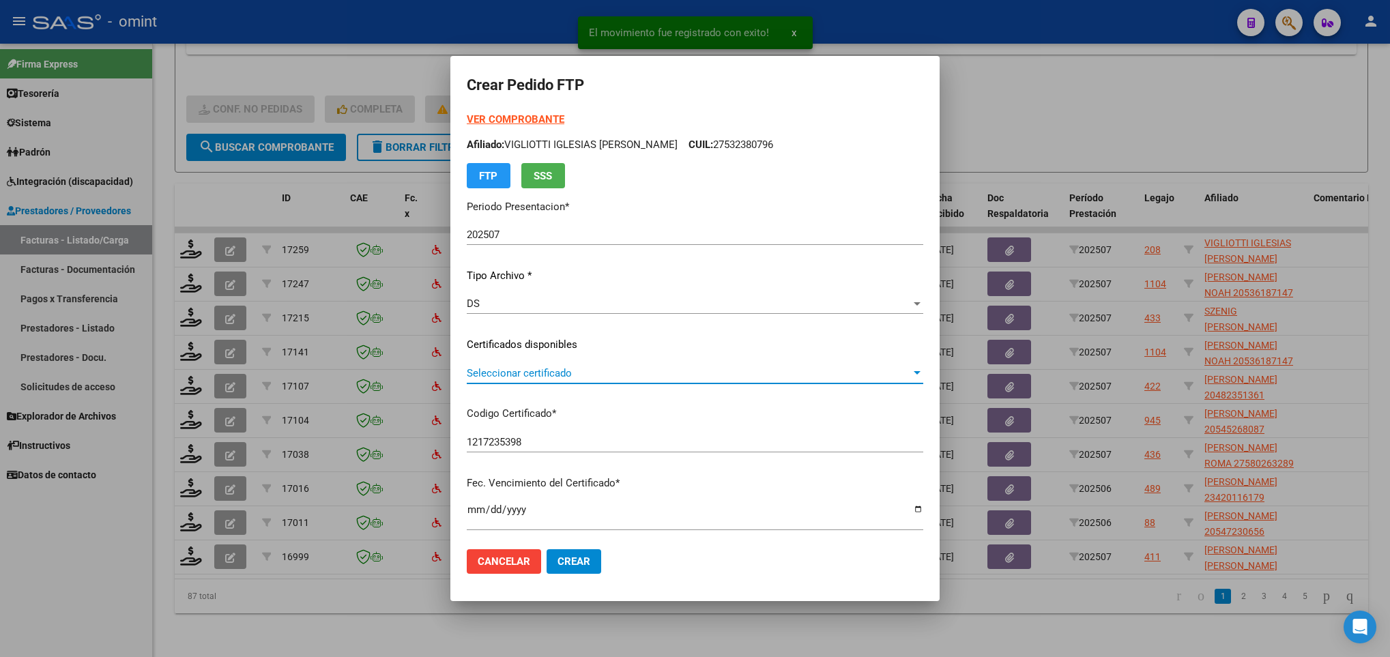
click at [519, 375] on span "Seleccionar certificado" at bounding box center [689, 373] width 444 height 12
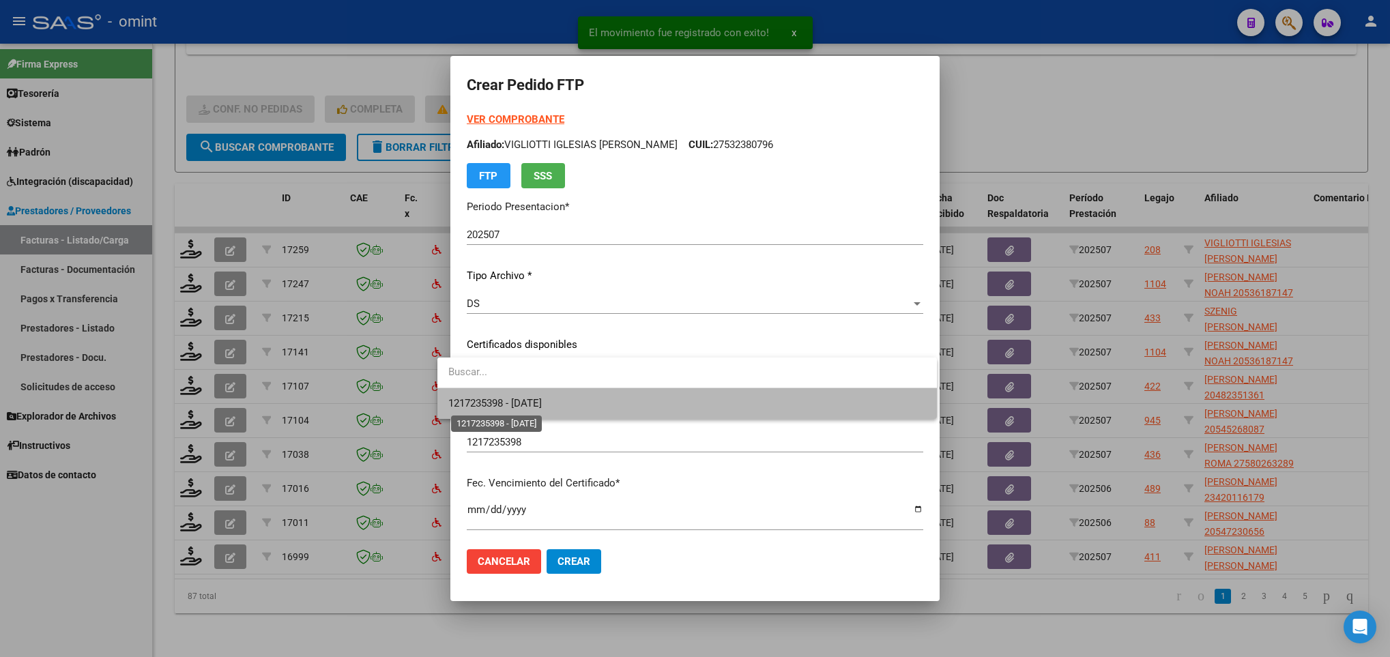
click at [542, 405] on span "1217235398 - 2023-04-02" at bounding box center [494, 403] width 93 height 12
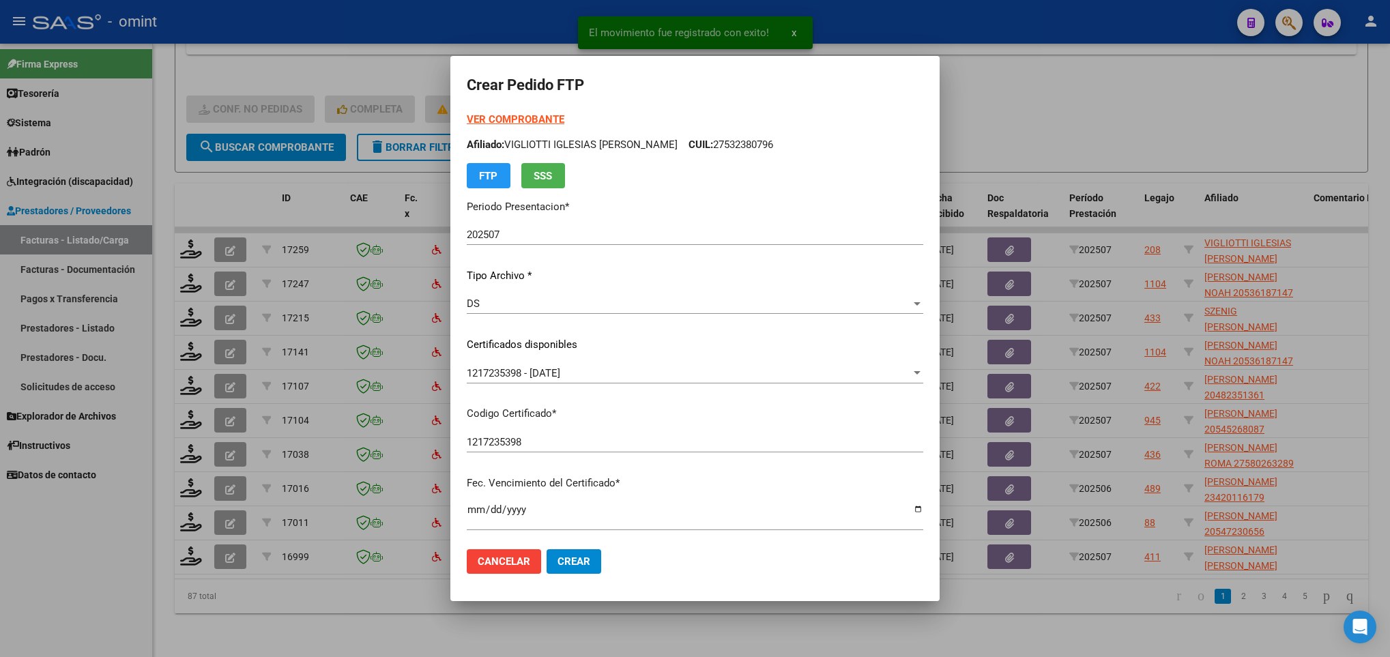
scroll to position [278, 0]
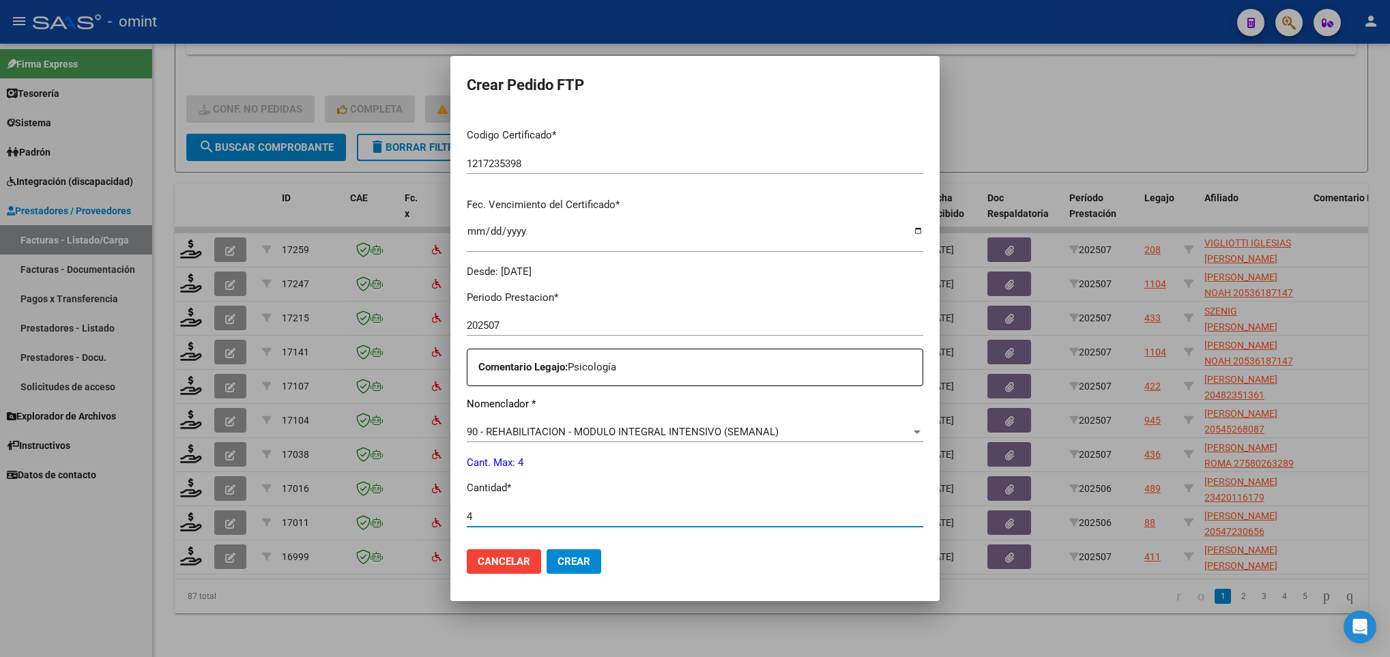
type input "4"
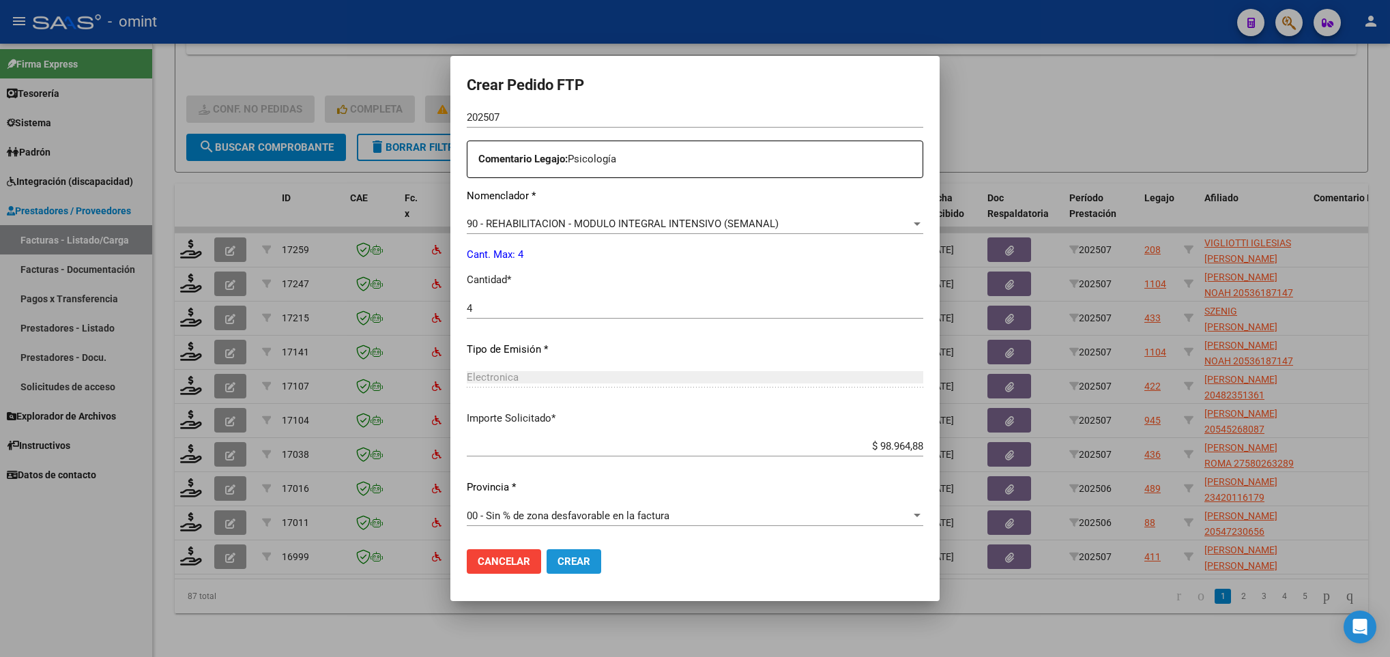
click at [558, 561] on span "Crear" at bounding box center [574, 561] width 33 height 12
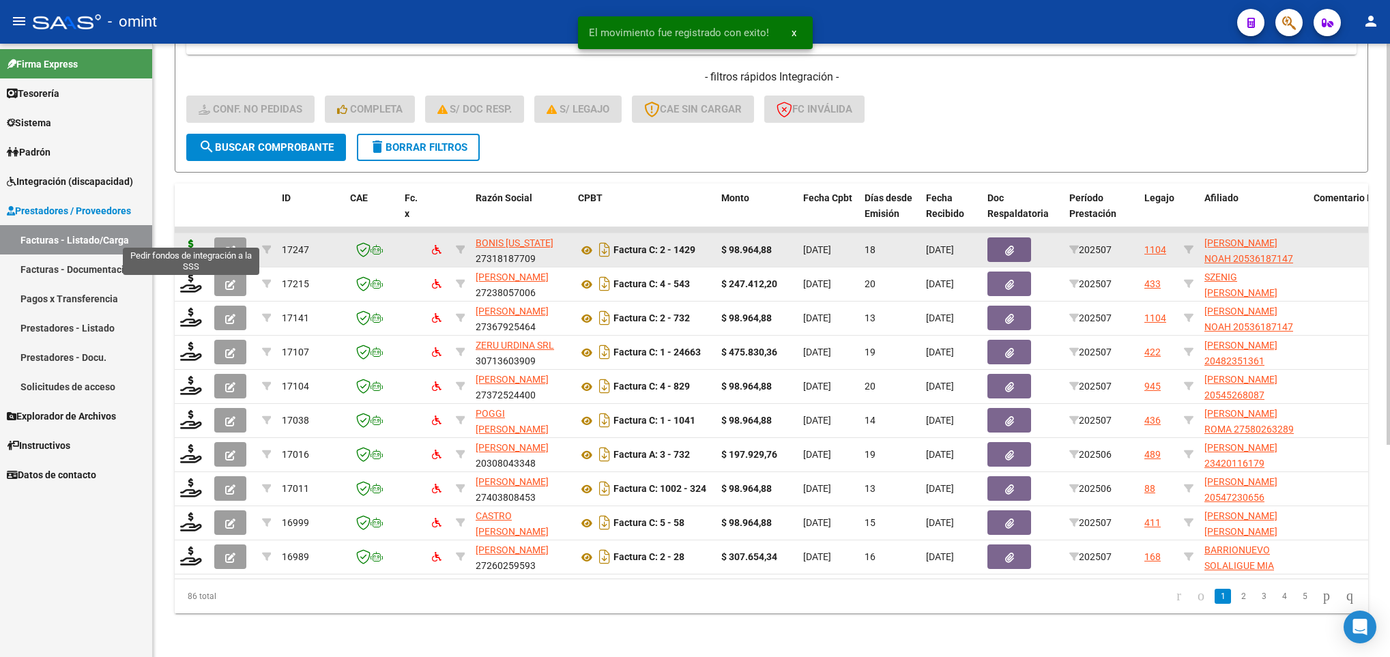
click at [187, 240] on icon at bounding box center [191, 249] width 22 height 19
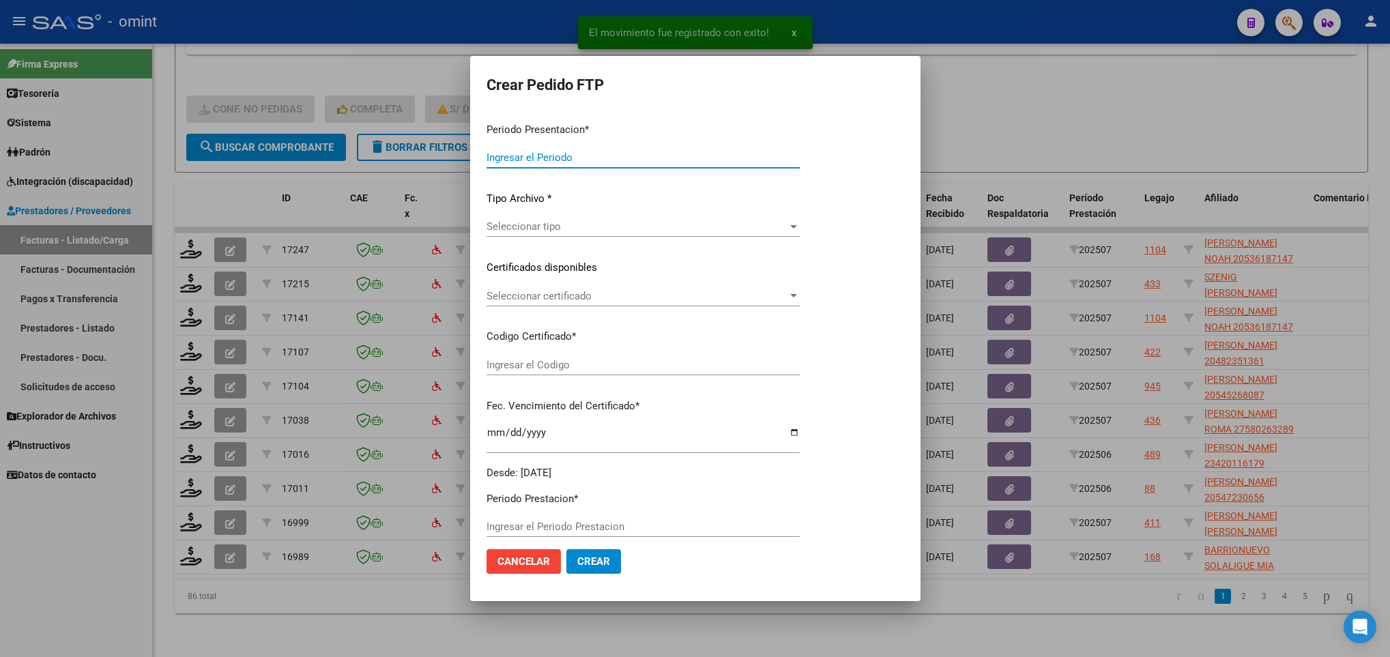
type input "202507"
type input "$ 98.964,88"
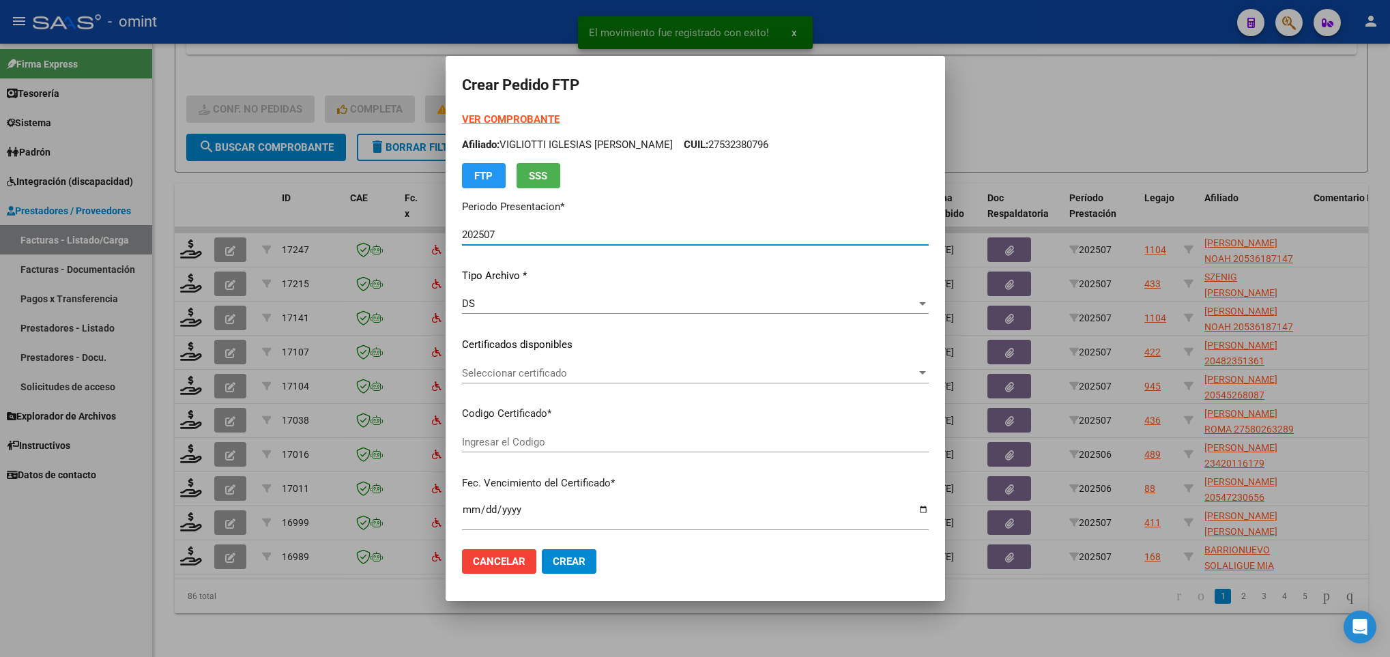
type input "8838711330"
type input "2028-11-25"
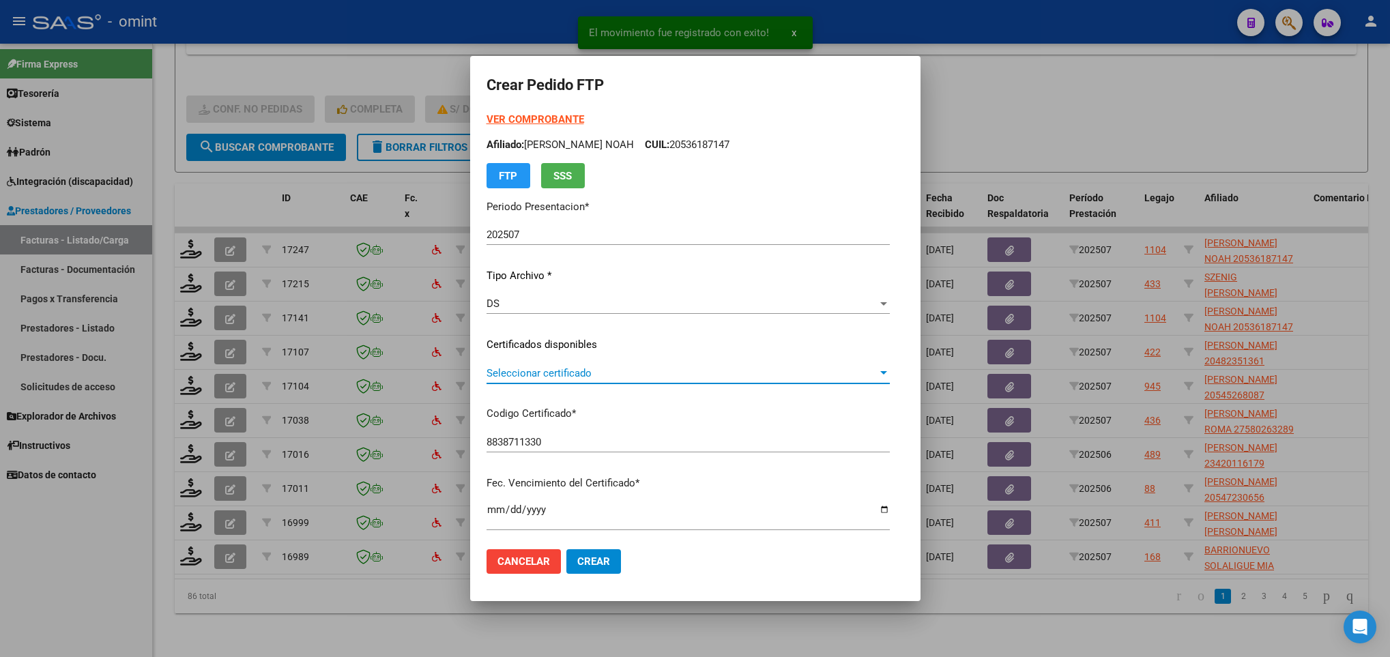
click at [620, 373] on span "Seleccionar certificado" at bounding box center [682, 373] width 391 height 12
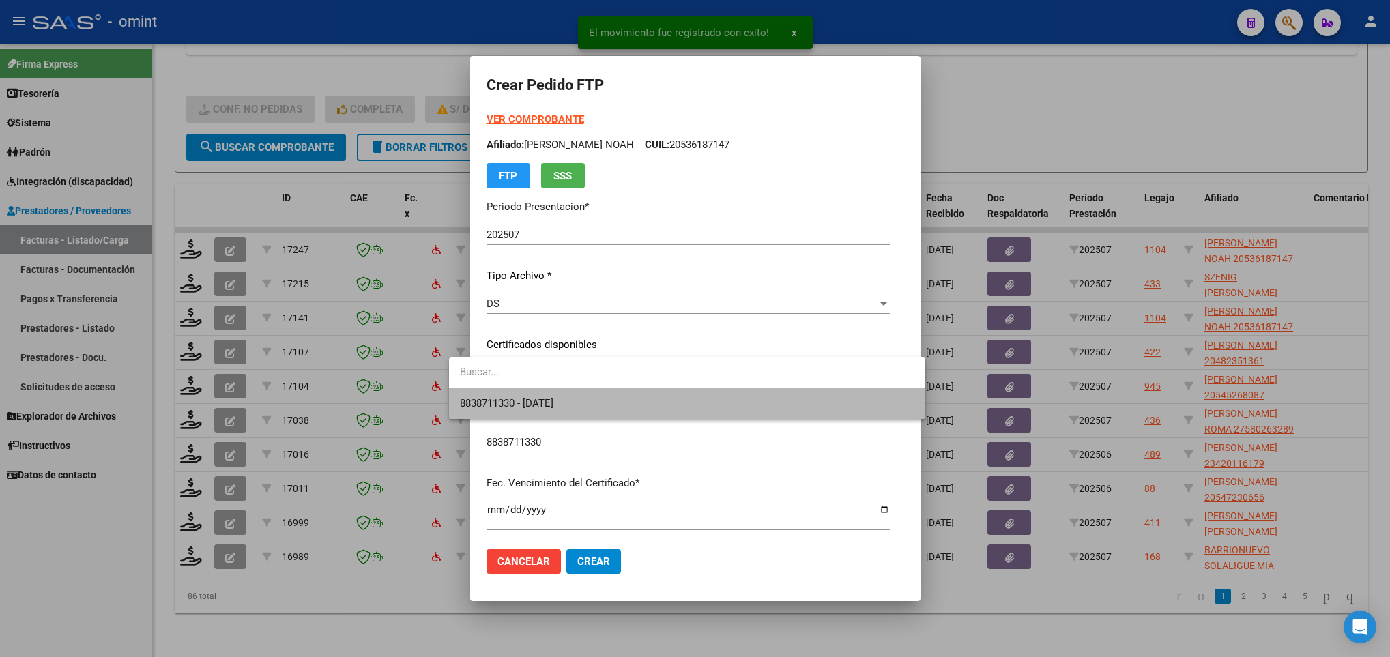
click at [657, 401] on span "8838711330 - 2028-11-25" at bounding box center [687, 403] width 454 height 31
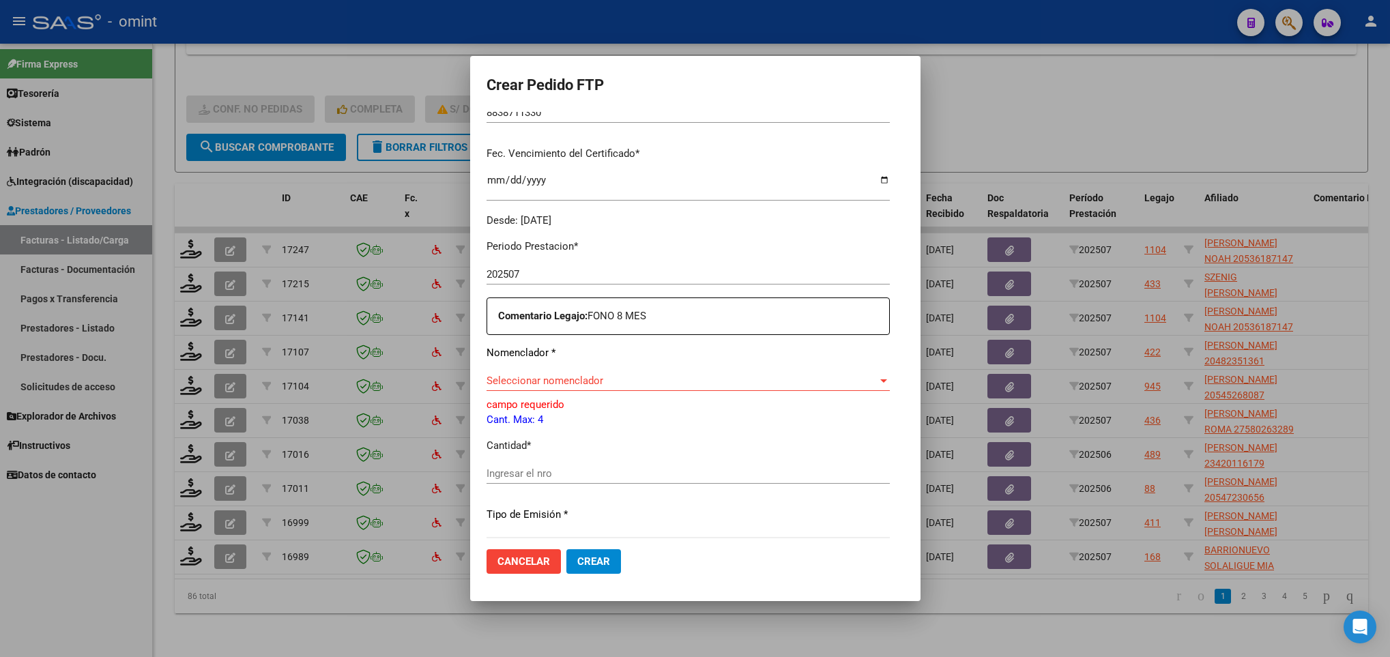
scroll to position [373, 0]
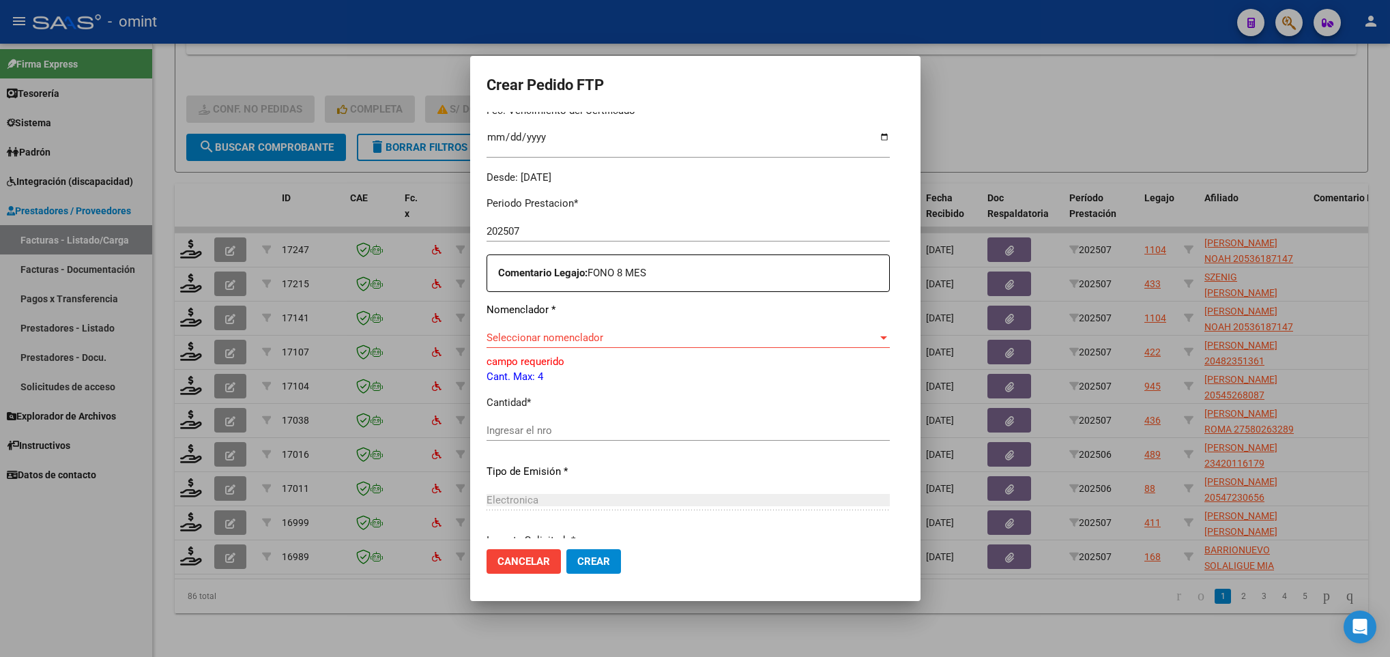
click at [606, 338] on span "Seleccionar nomenclador" at bounding box center [682, 338] width 391 height 12
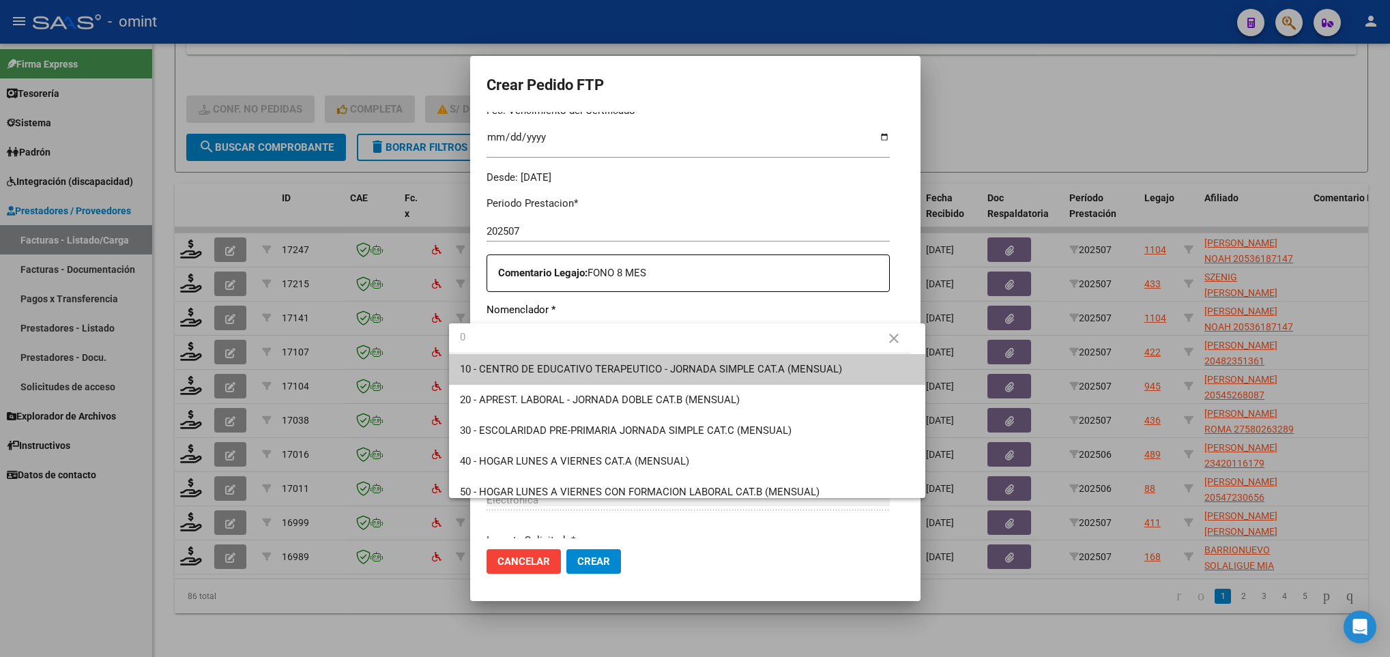
type input "0"
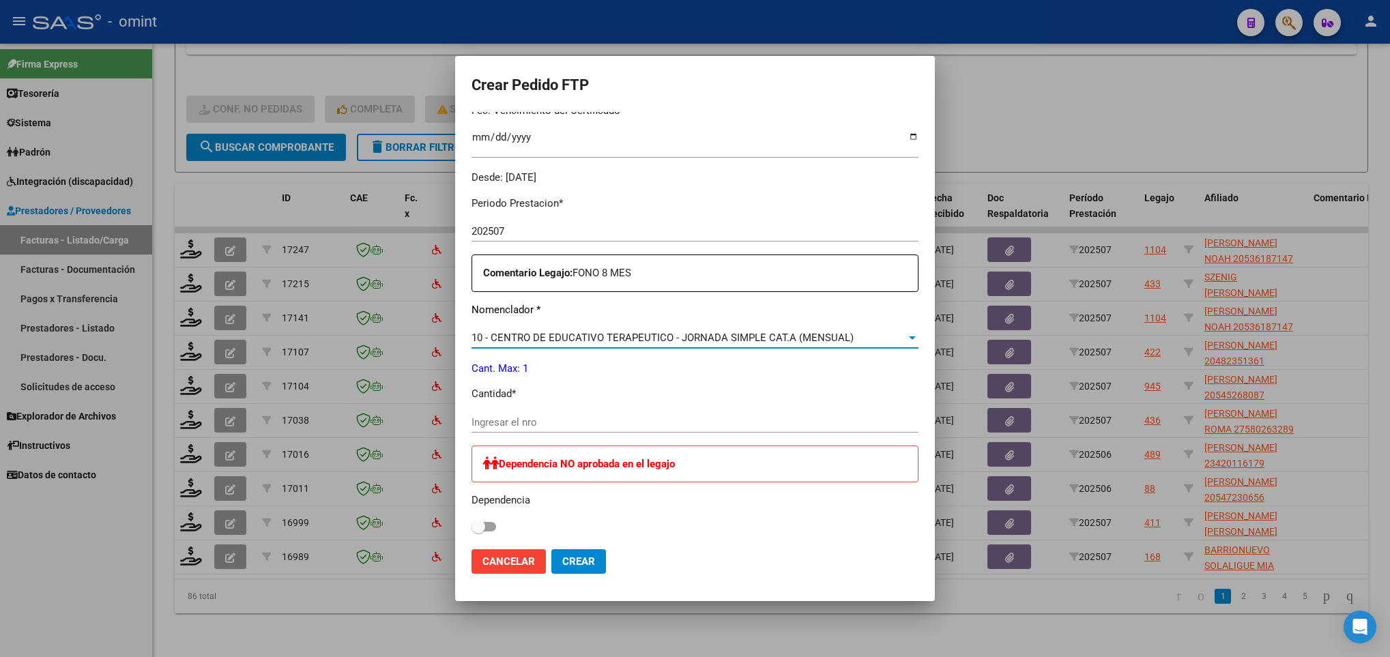
click at [606, 338] on span "10 - CENTRO DE EDUCATIVO TERAPEUTICO - JORNADA SIMPLE CAT.A (MENSUAL)" at bounding box center [663, 338] width 382 height 12
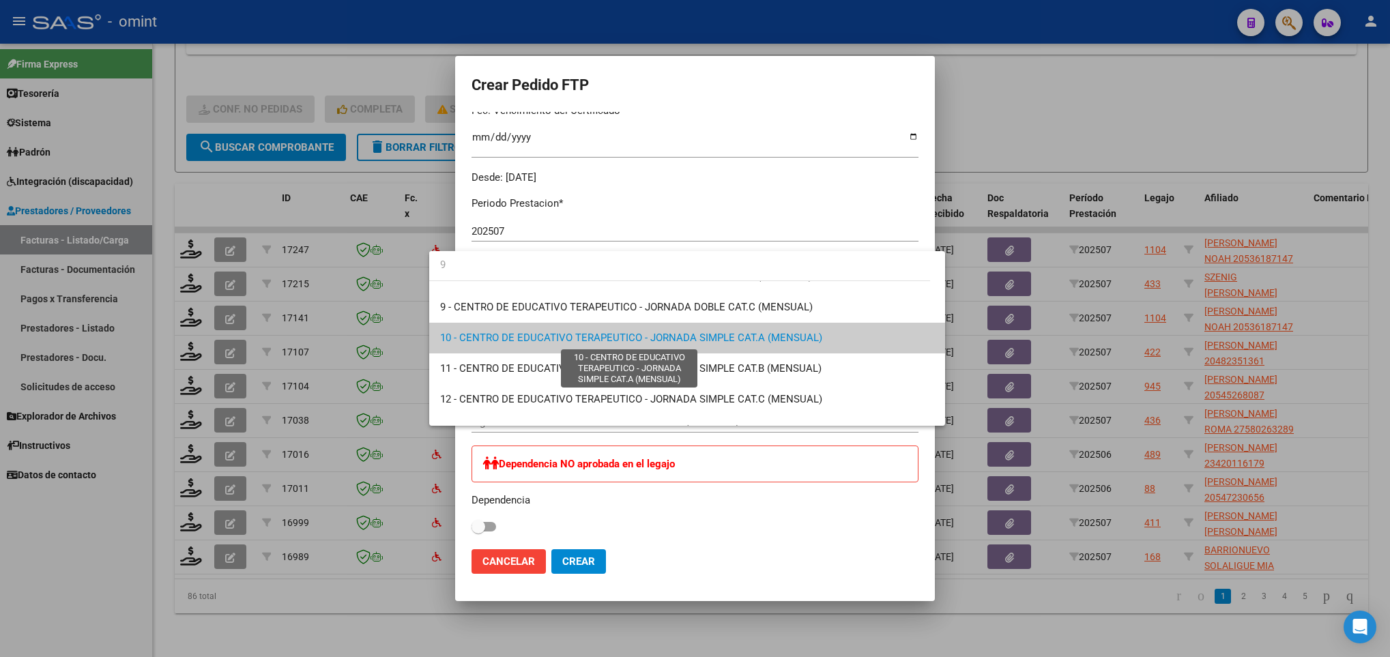
scroll to position [0, 0]
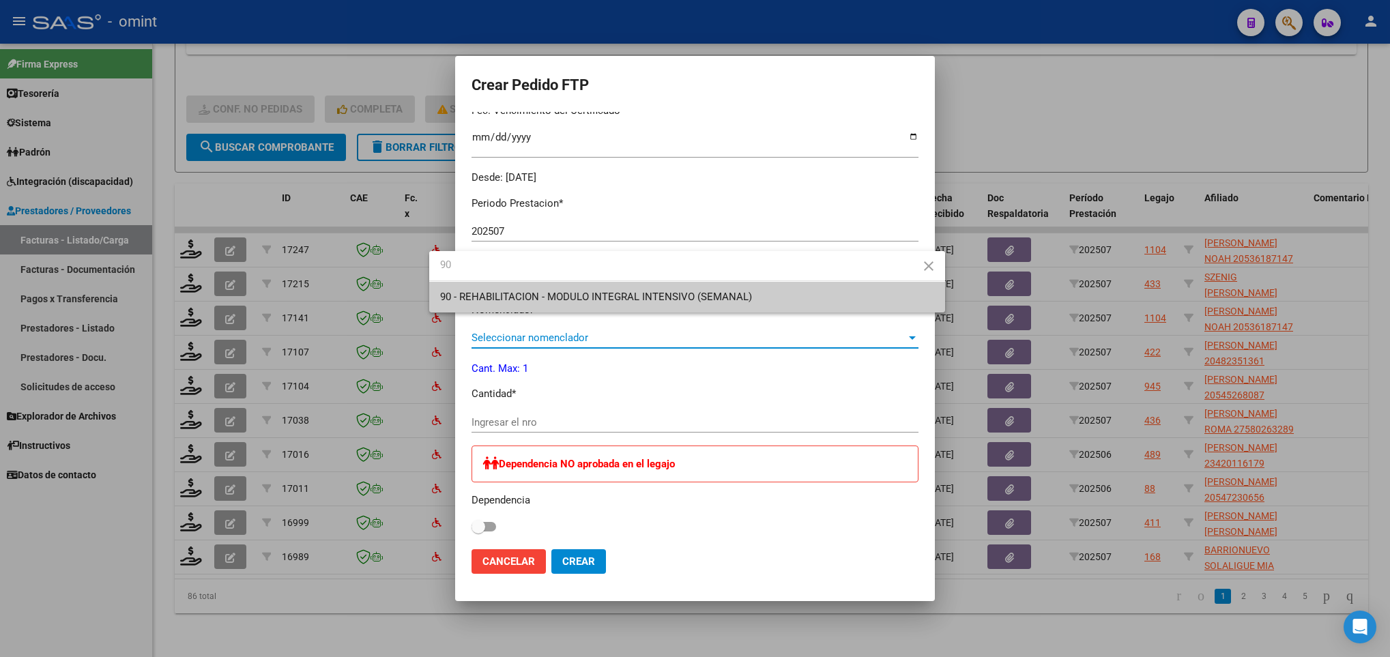
type input "90"
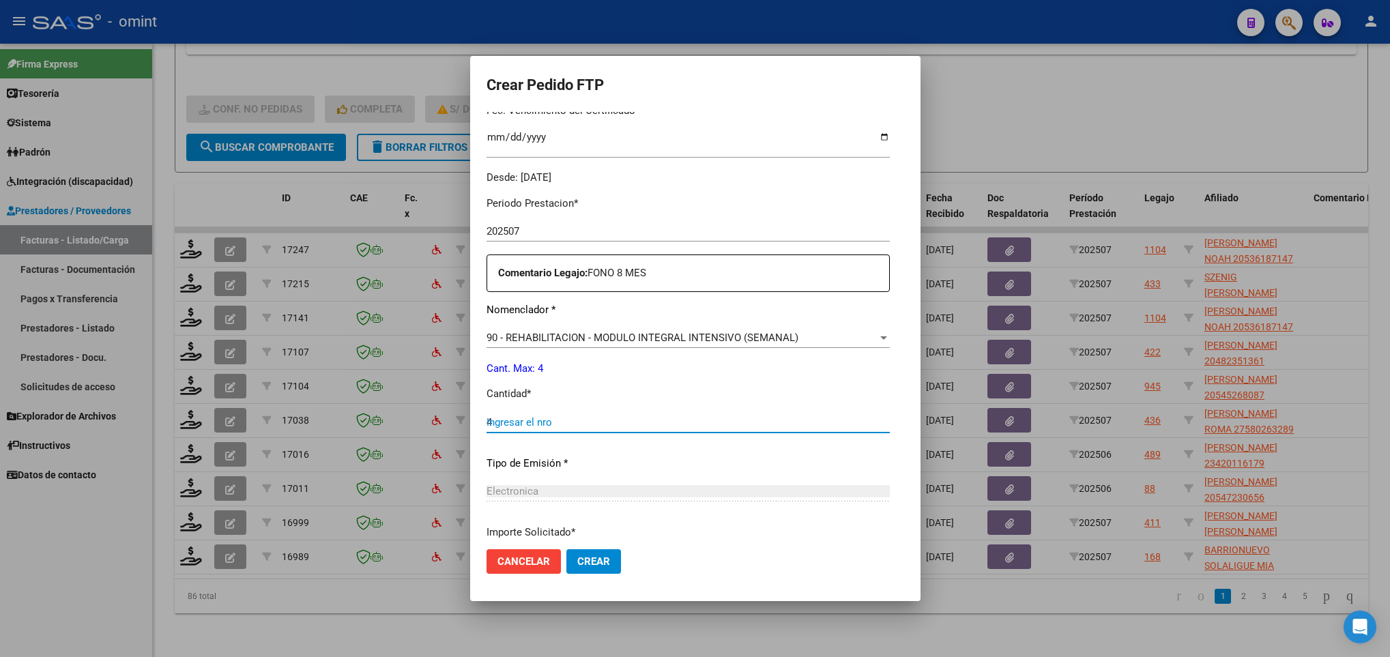
type input "4"
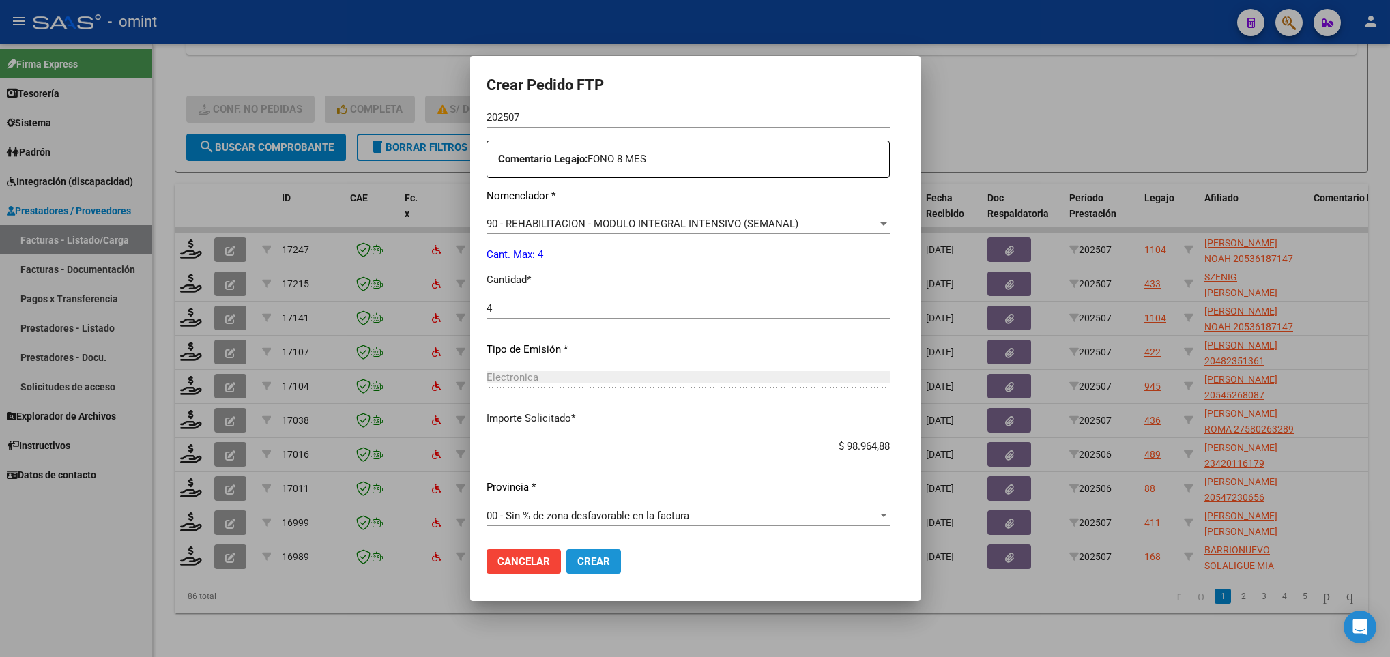
click at [577, 563] on span "Crear" at bounding box center [593, 561] width 33 height 12
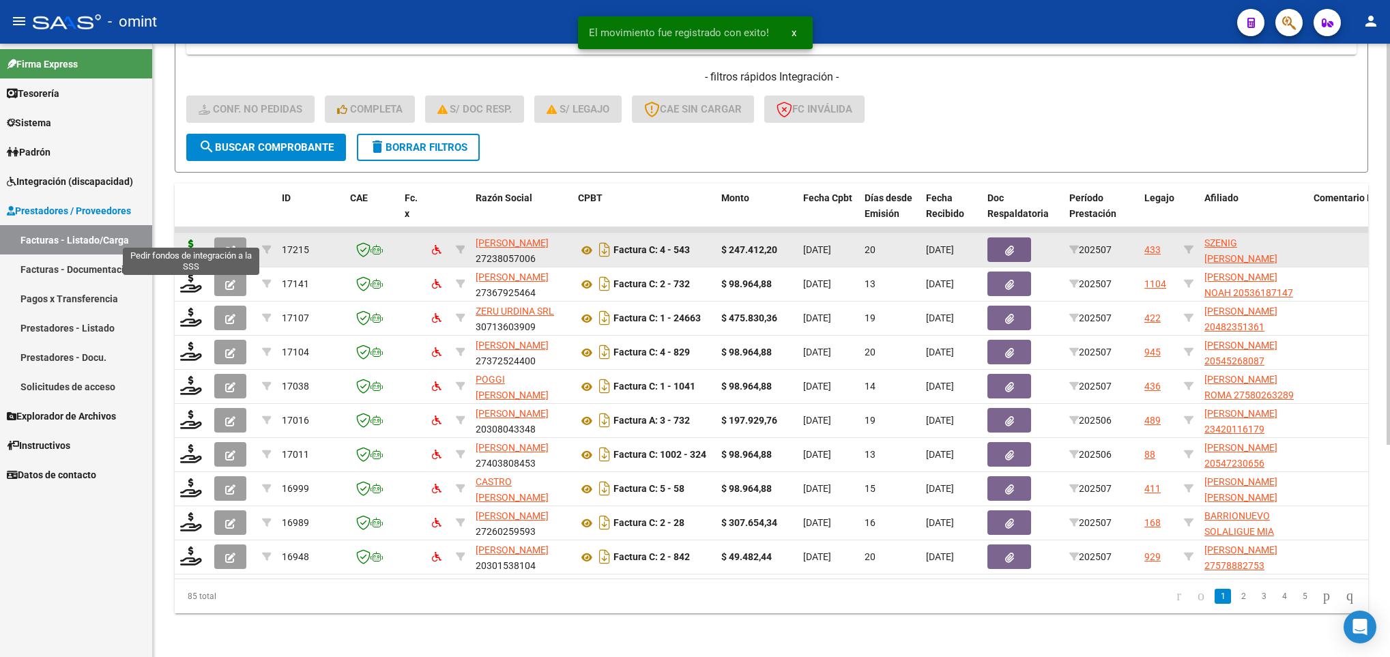
click at [185, 242] on icon at bounding box center [191, 249] width 22 height 19
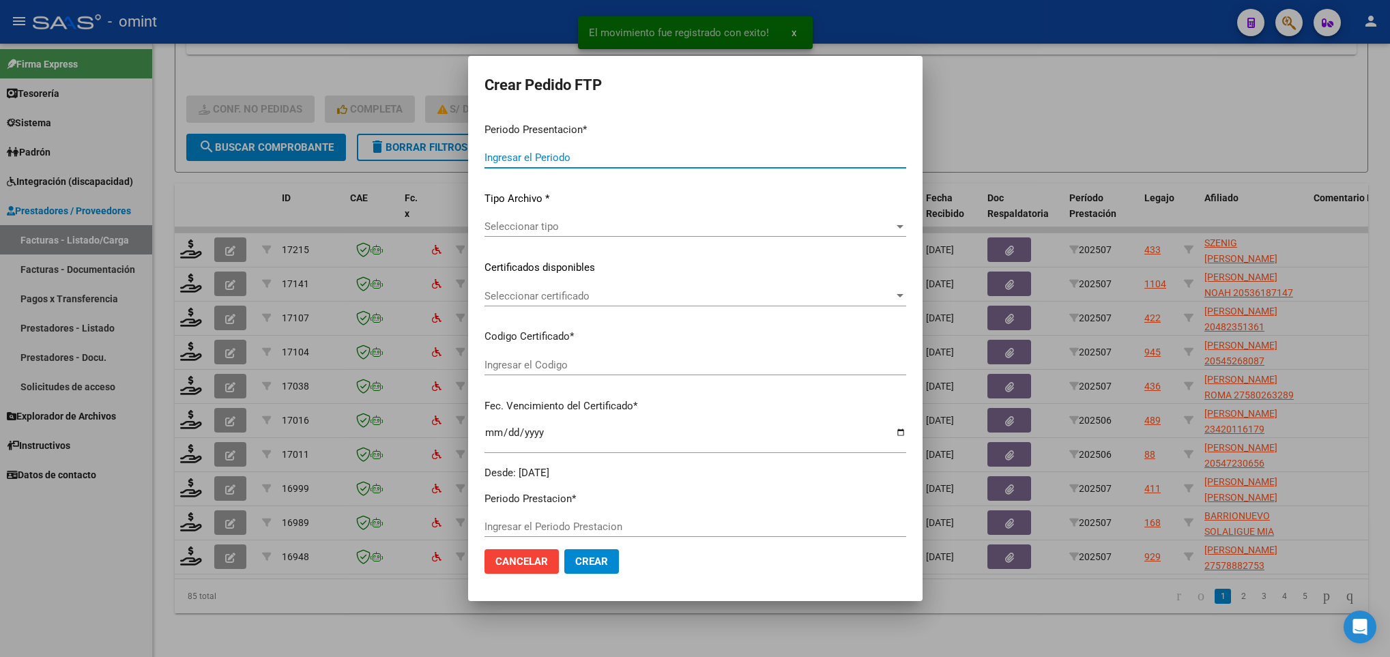
type input "202507"
type input "$ 247.412,20"
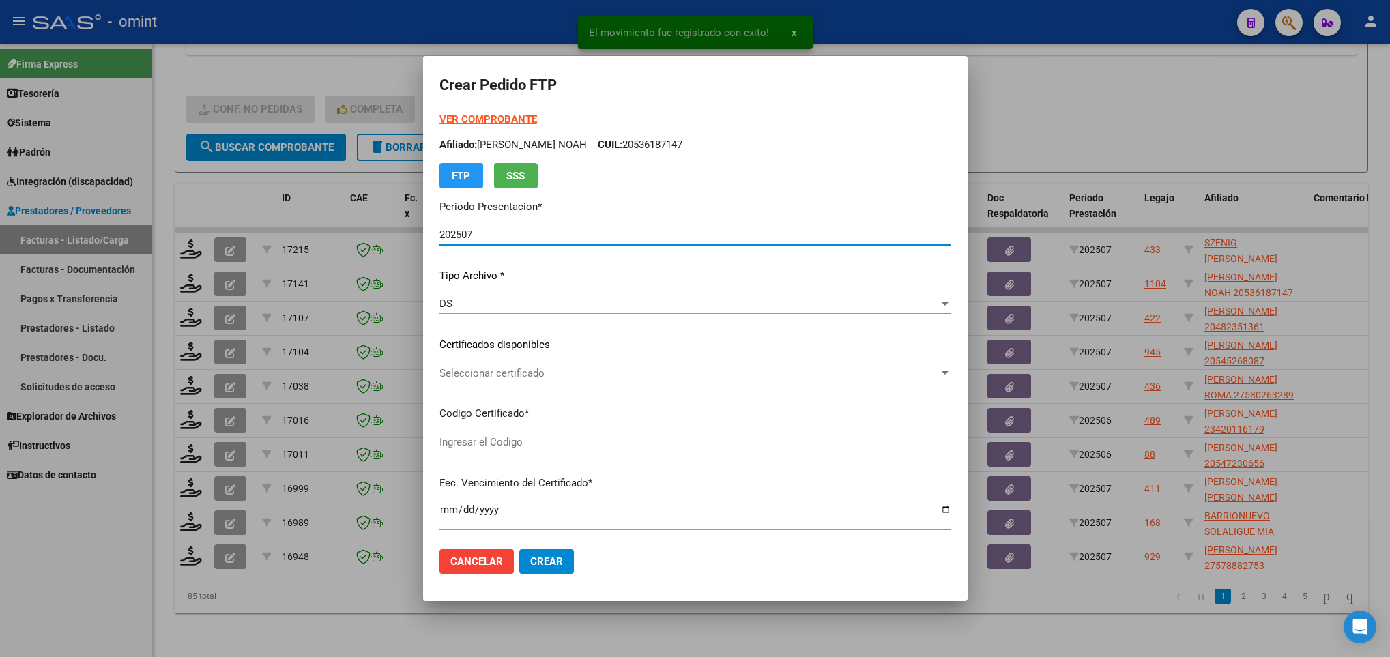
type input "5287514707"
type input "2034-03-27"
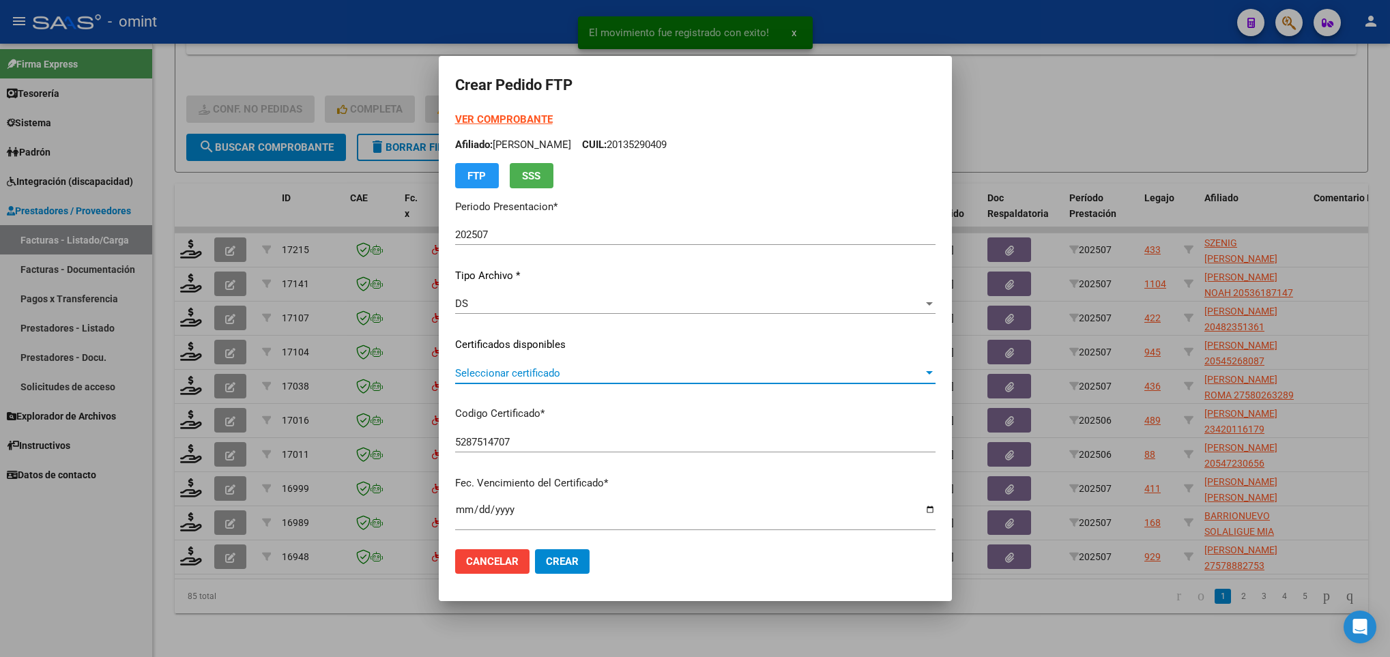
click at [551, 377] on span "Seleccionar certificado" at bounding box center [689, 373] width 468 height 12
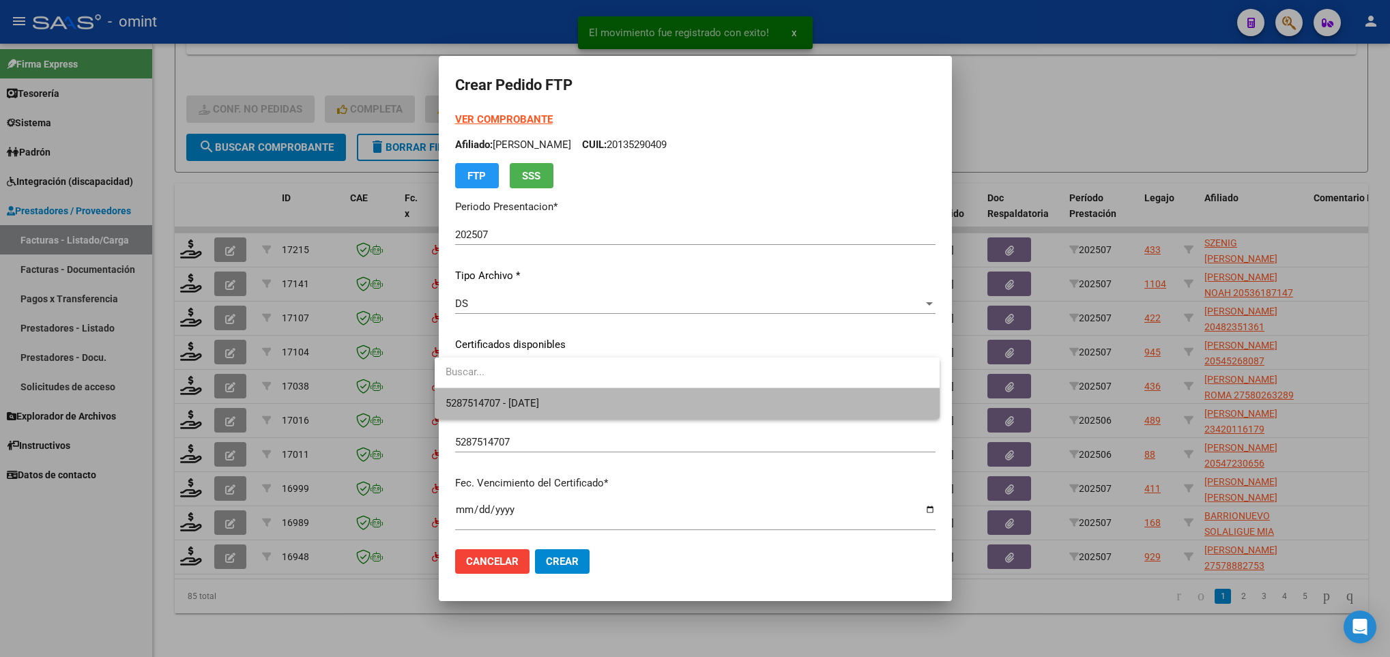
click at [594, 409] on span "5287514707 - 2034-03-27" at bounding box center [687, 403] width 483 height 31
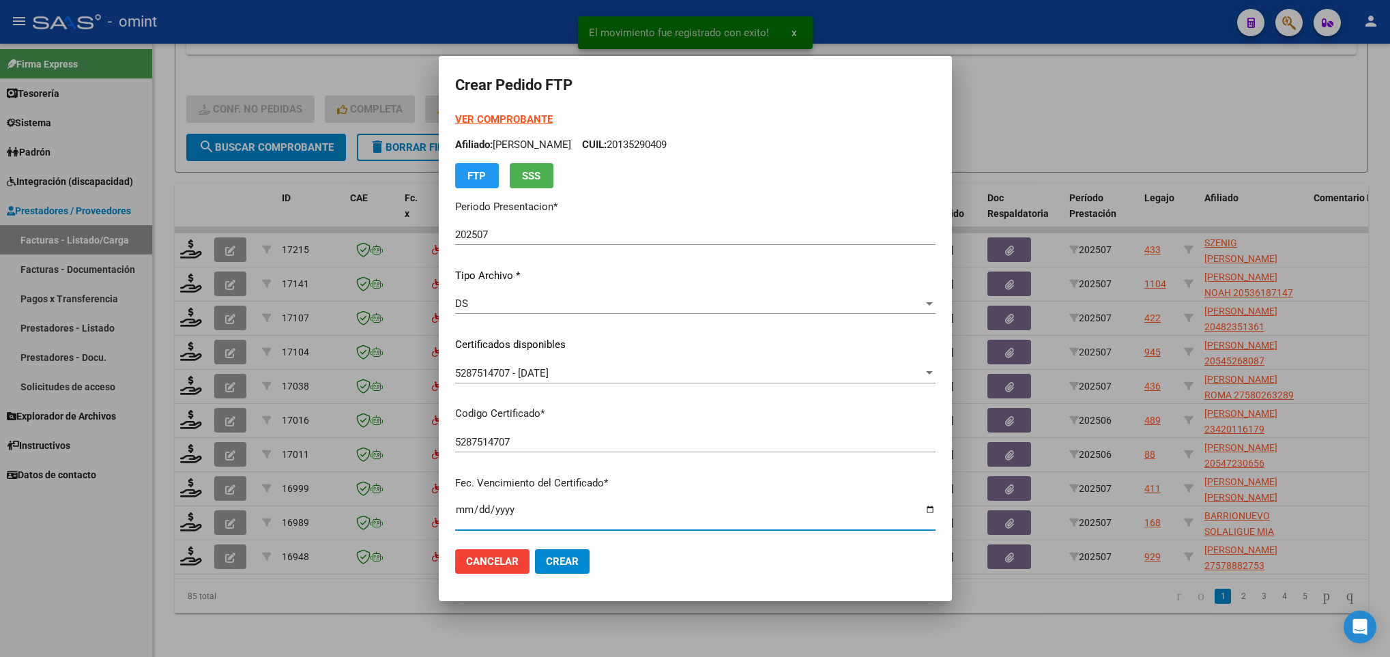
scroll to position [278, 0]
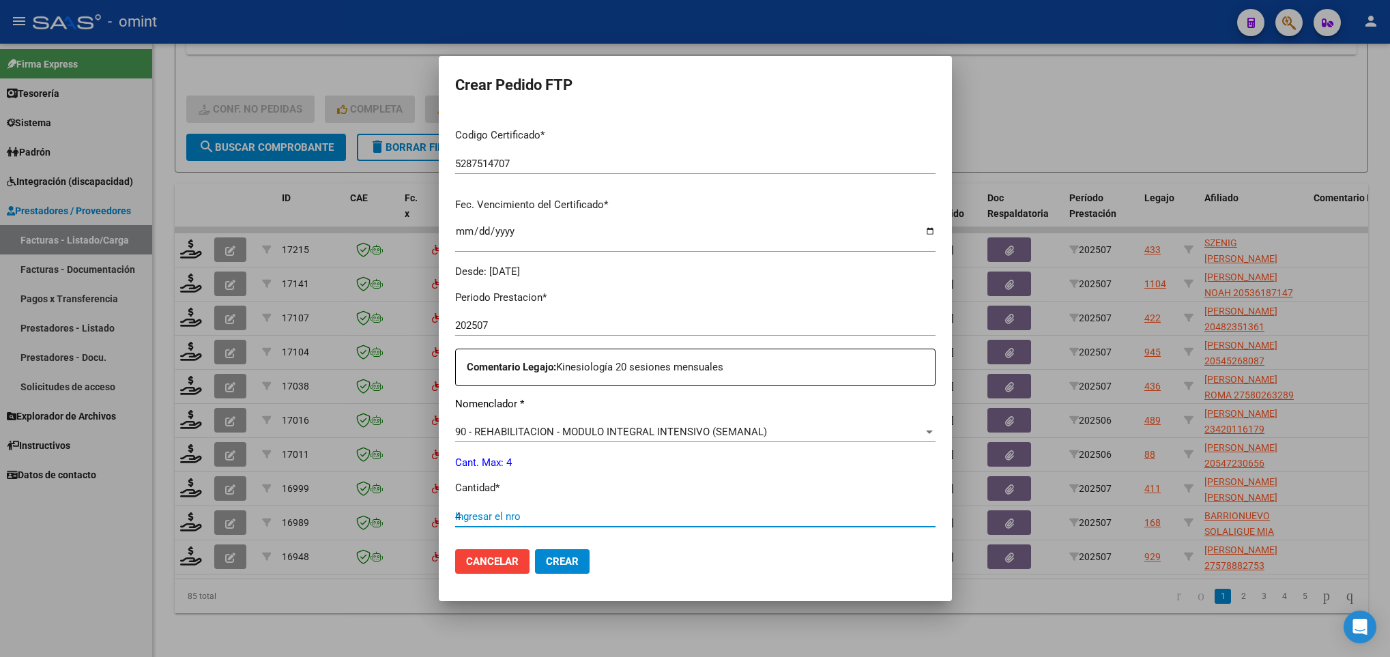
type input "4"
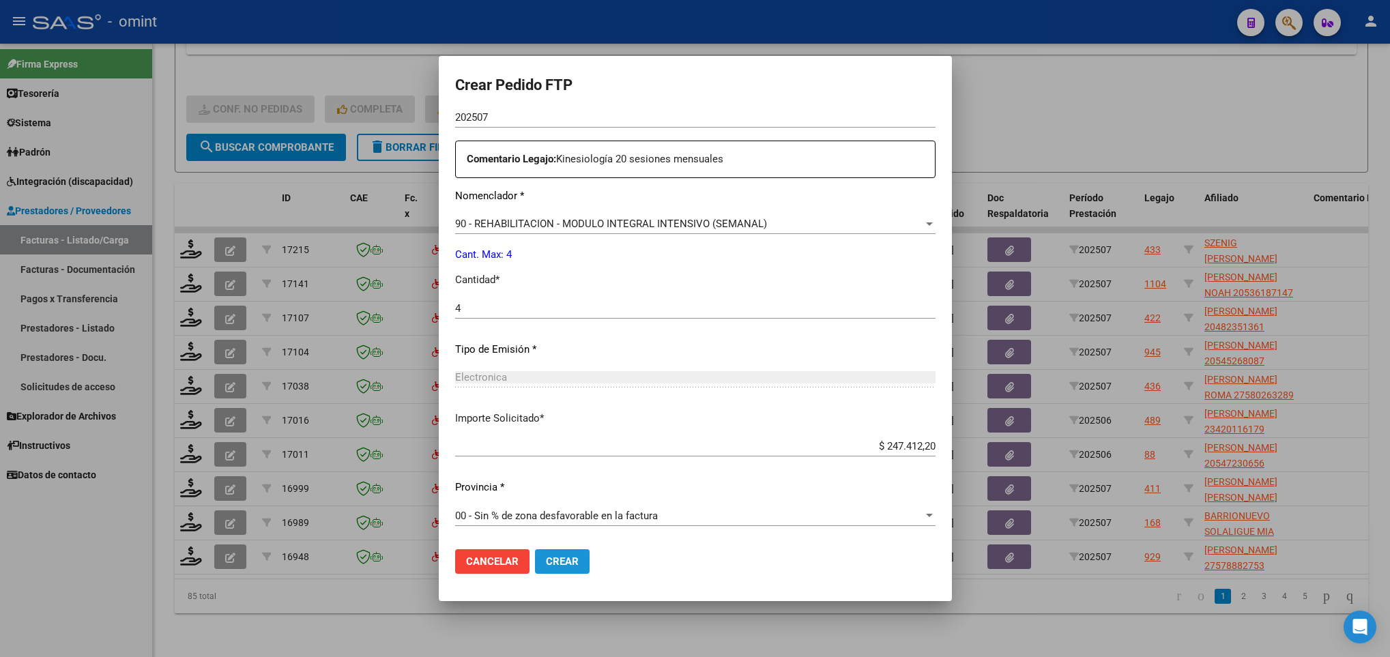
click at [559, 566] on span "Crear" at bounding box center [562, 561] width 33 height 12
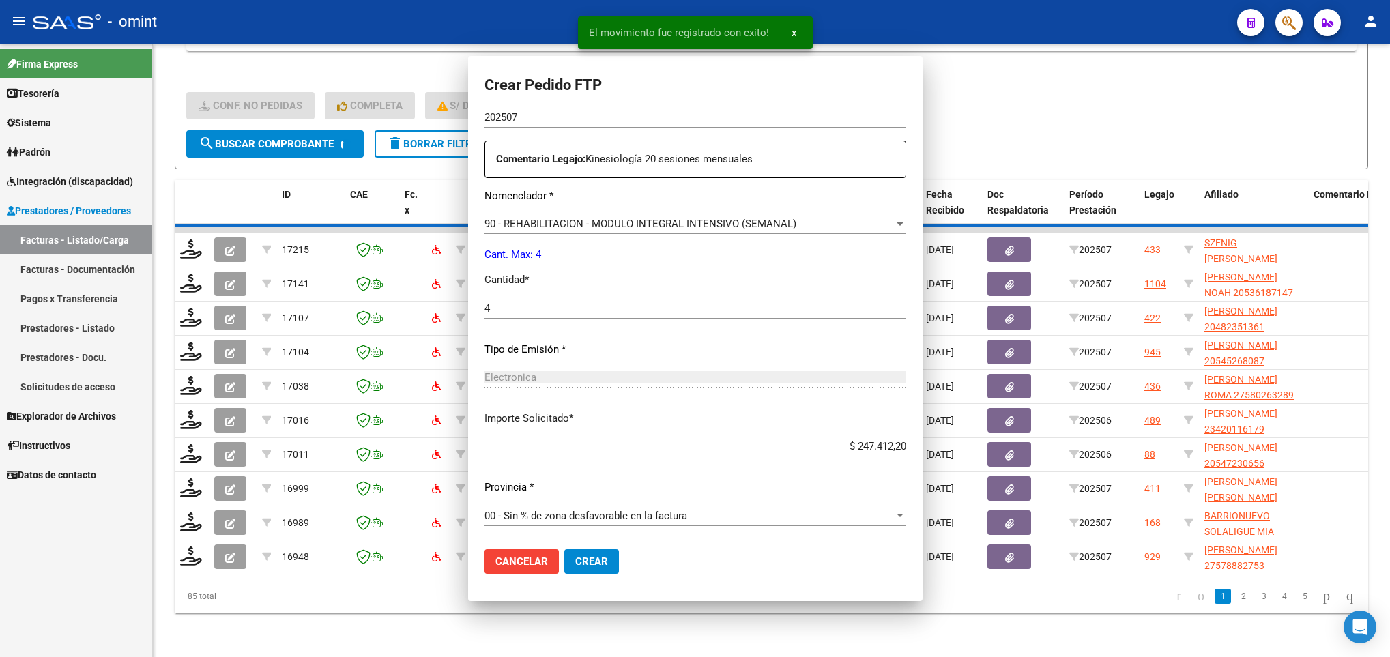
scroll to position [410, 0]
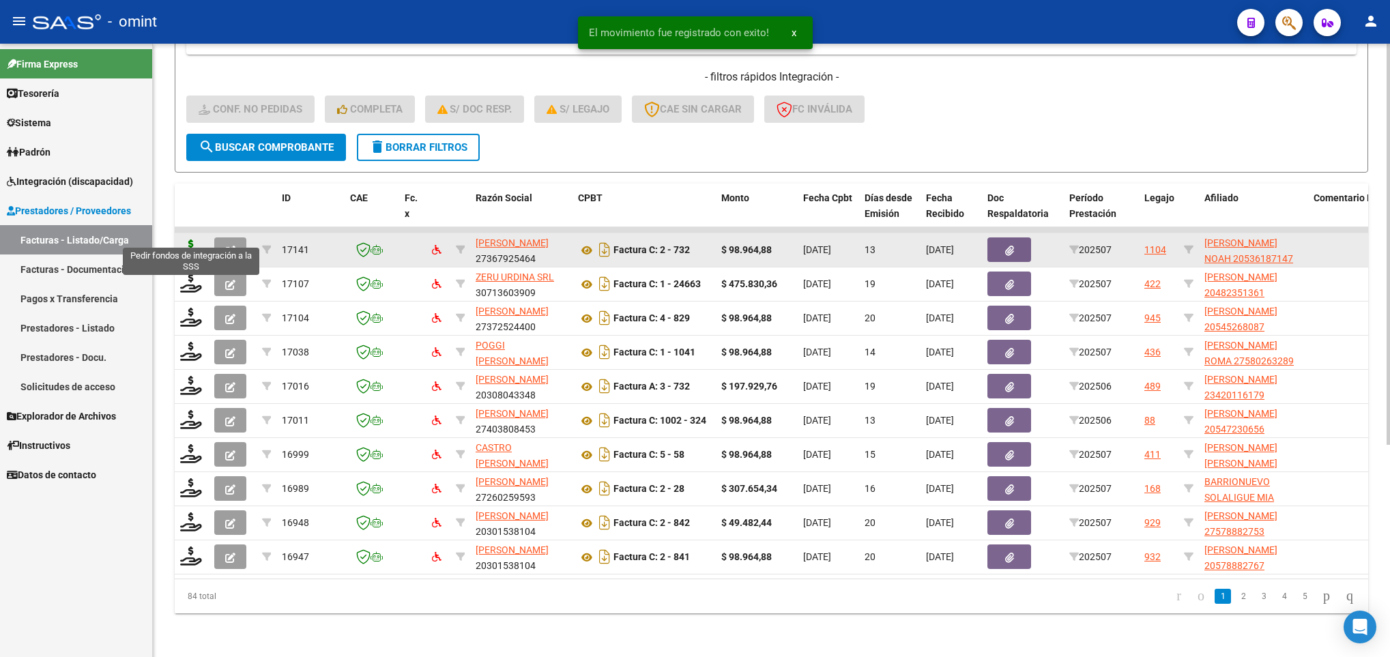
click at [197, 240] on icon at bounding box center [191, 249] width 22 height 19
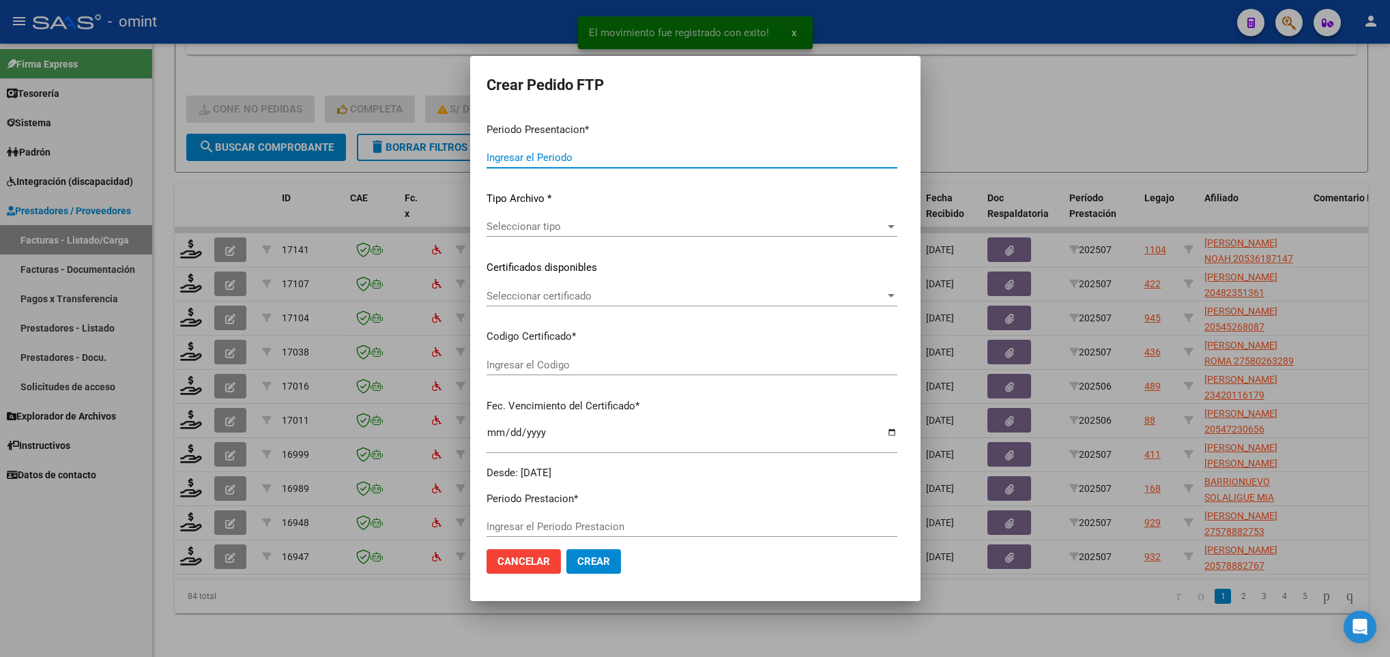
type input "202507"
type input "$ 98.964,88"
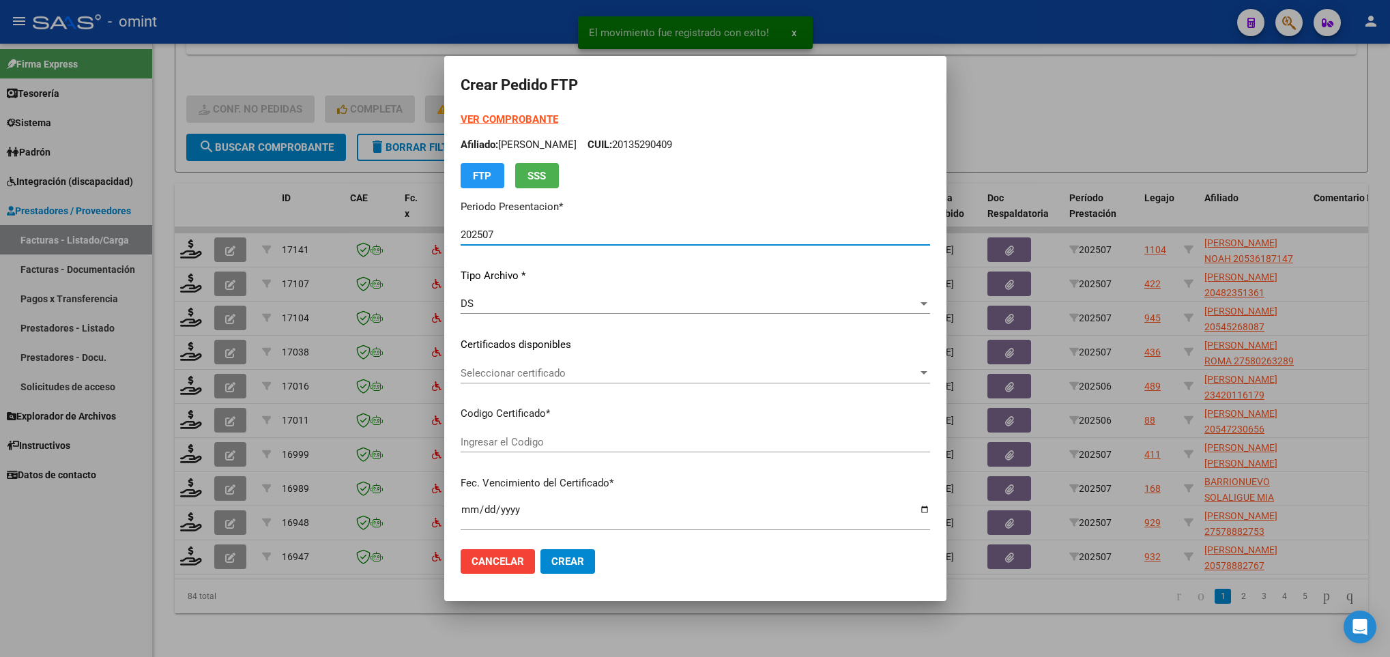
type input "8838711330"
type input "2028-11-25"
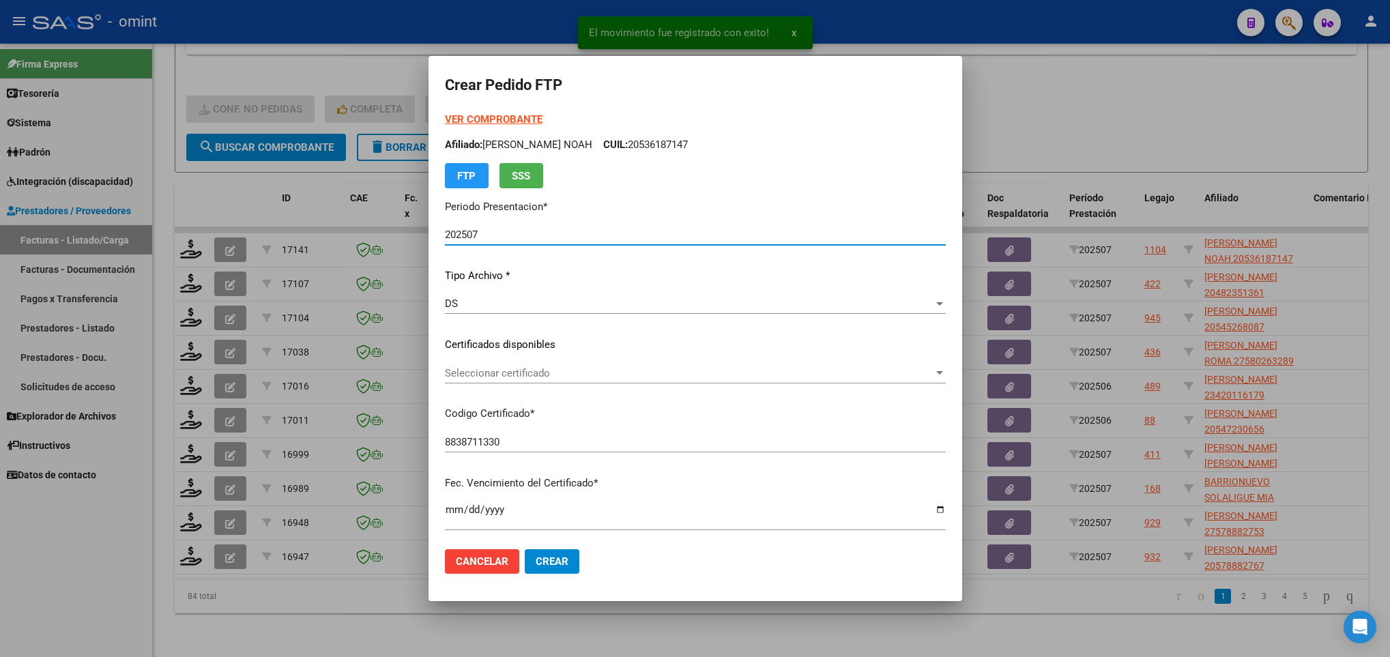
click at [528, 371] on span "Seleccionar certificado" at bounding box center [689, 373] width 489 height 12
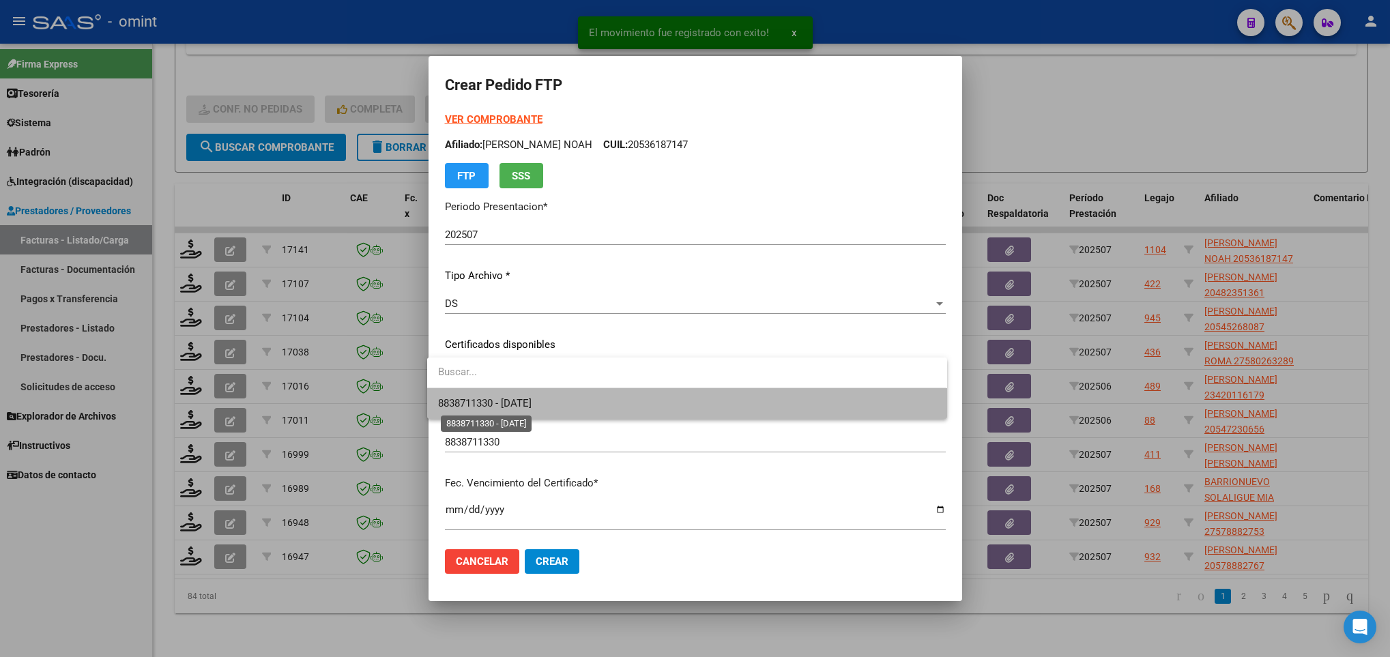
click at [532, 409] on span "8838711330 - 2028-11-25" at bounding box center [484, 403] width 93 height 12
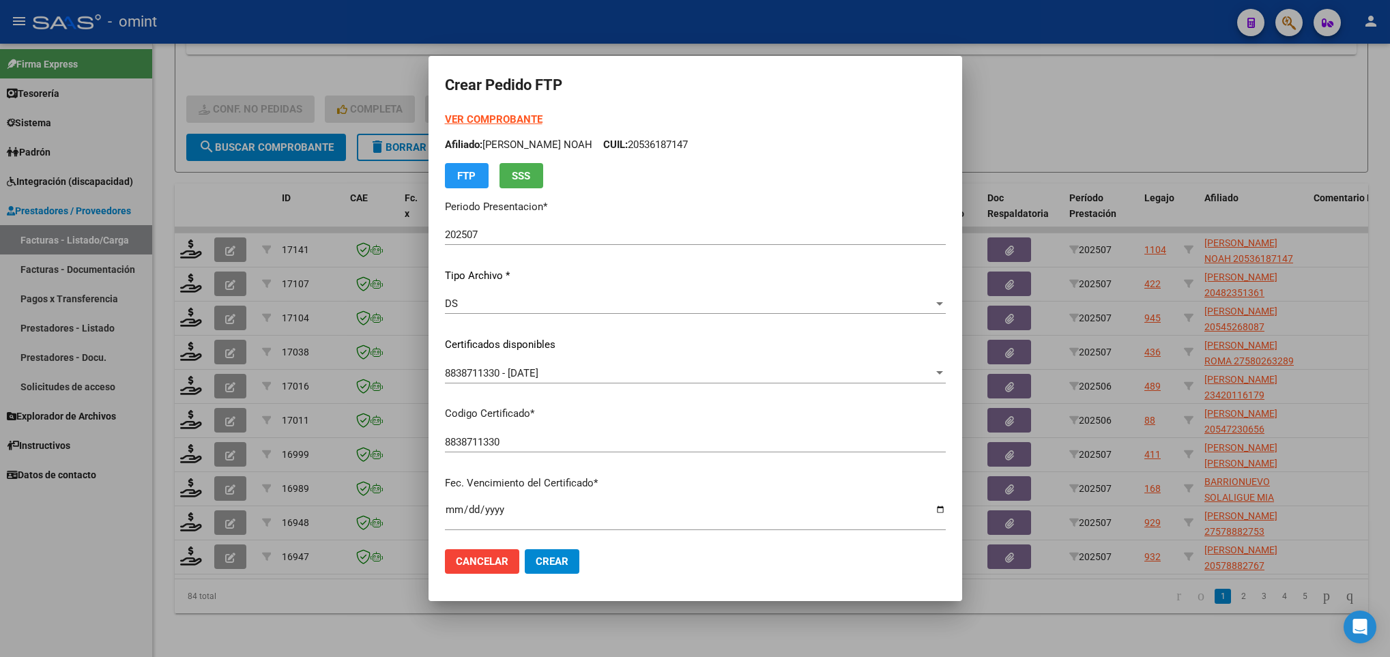
scroll to position [373, 0]
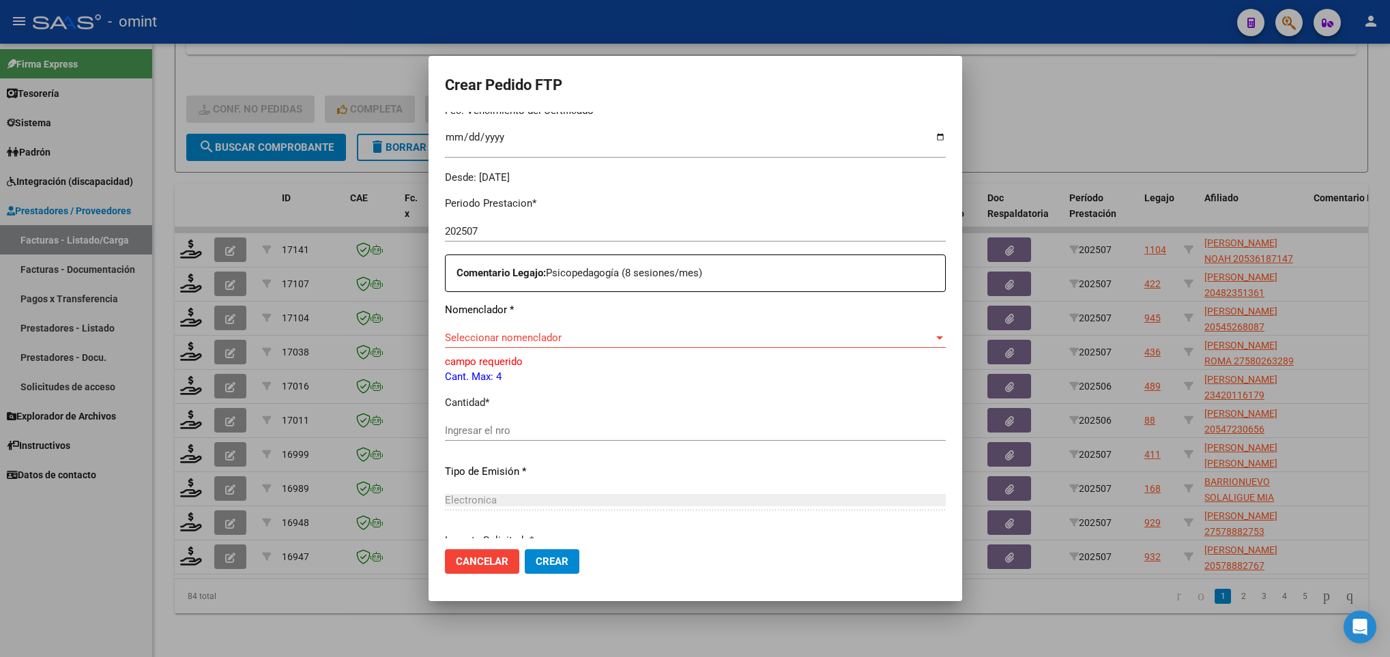
click at [697, 345] on div "Seleccionar nomenclador Seleccionar nomenclador" at bounding box center [695, 338] width 501 height 20
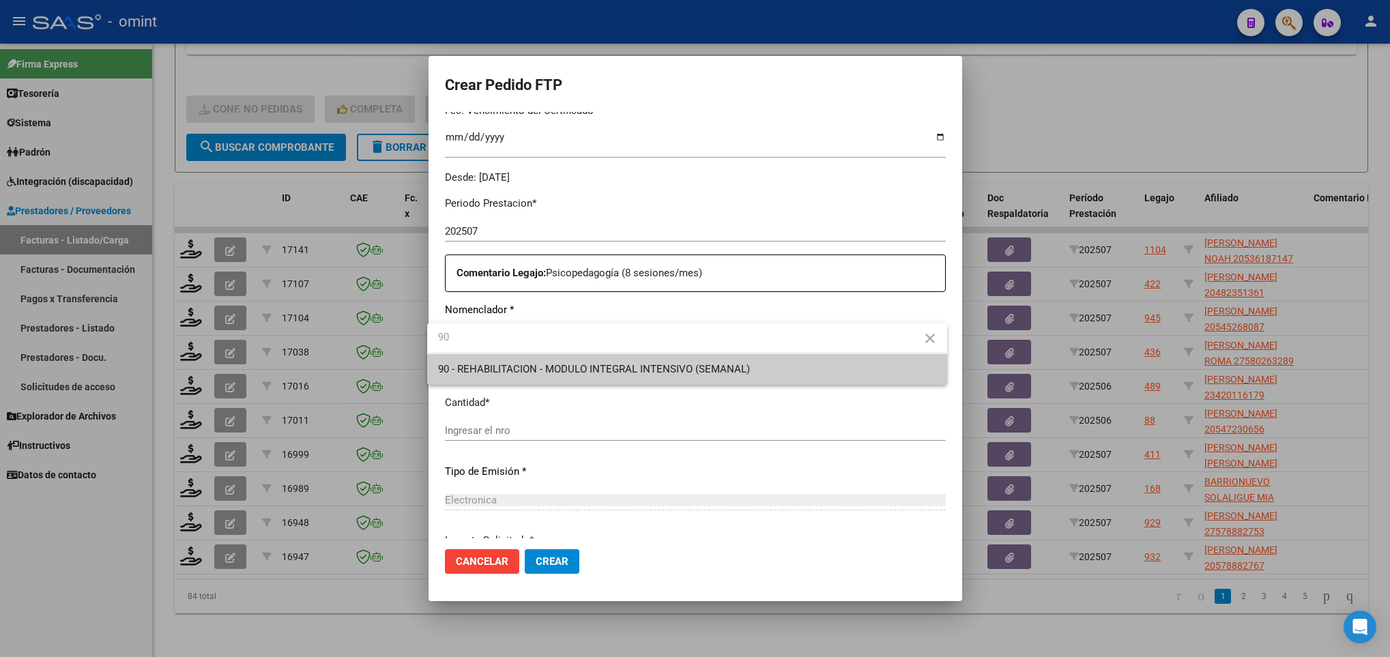
type input "90"
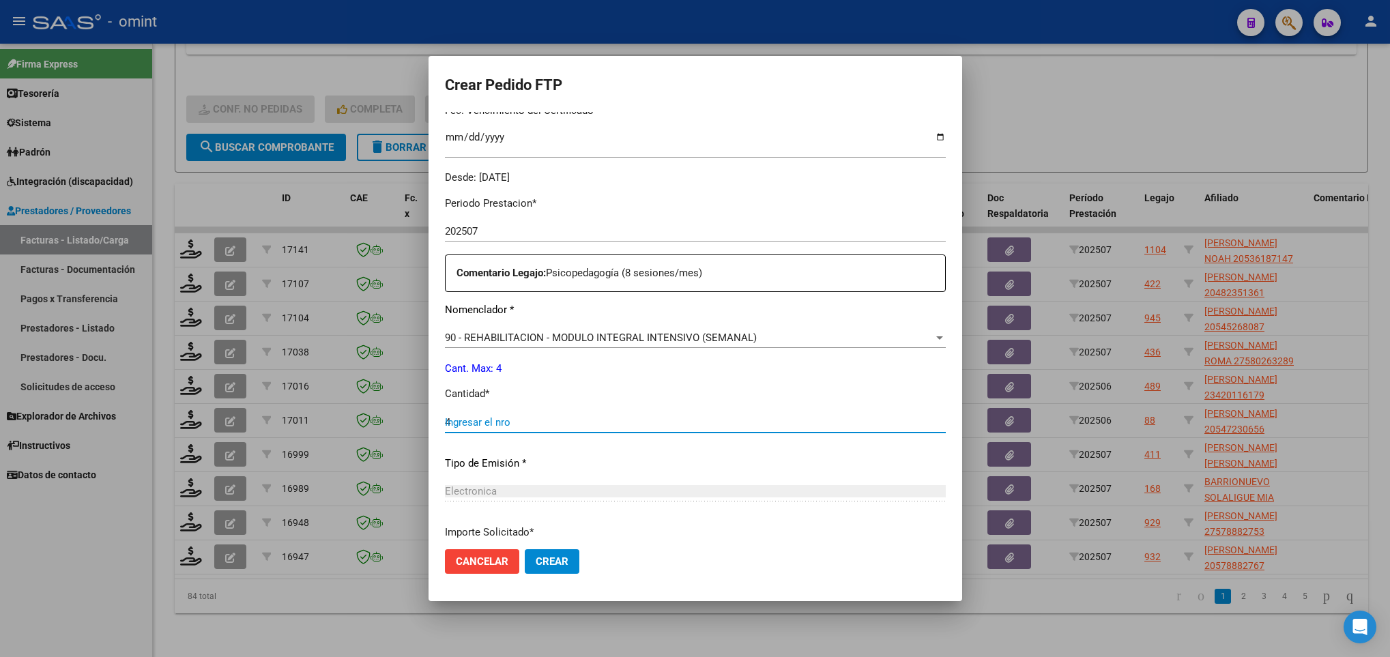
scroll to position [487, 0]
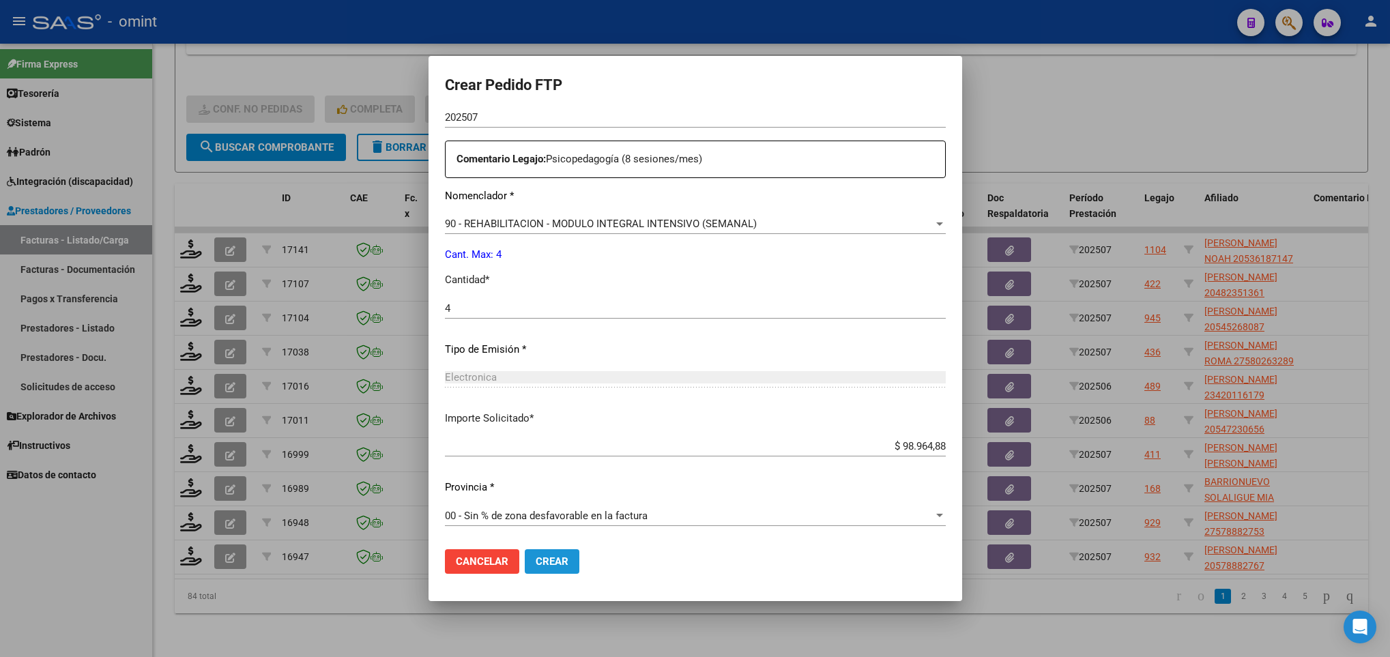
click at [543, 555] on span "Crear" at bounding box center [552, 561] width 33 height 12
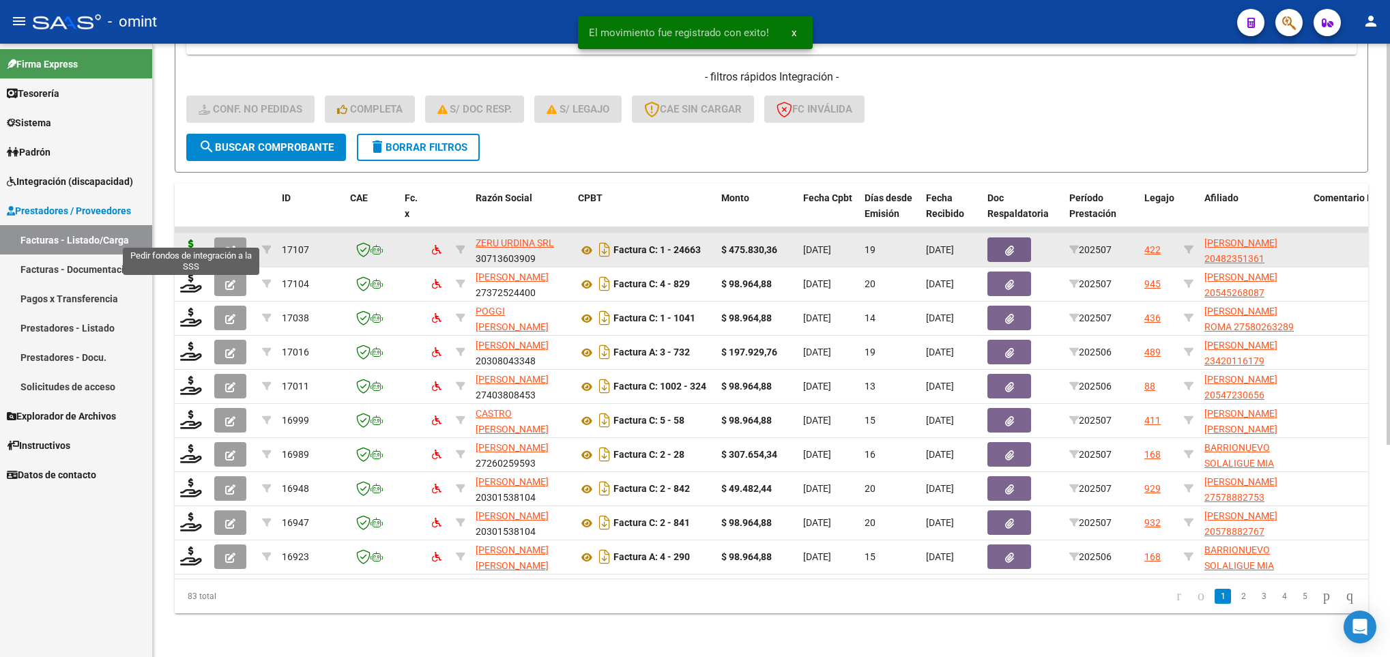
click at [195, 240] on icon at bounding box center [191, 249] width 22 height 19
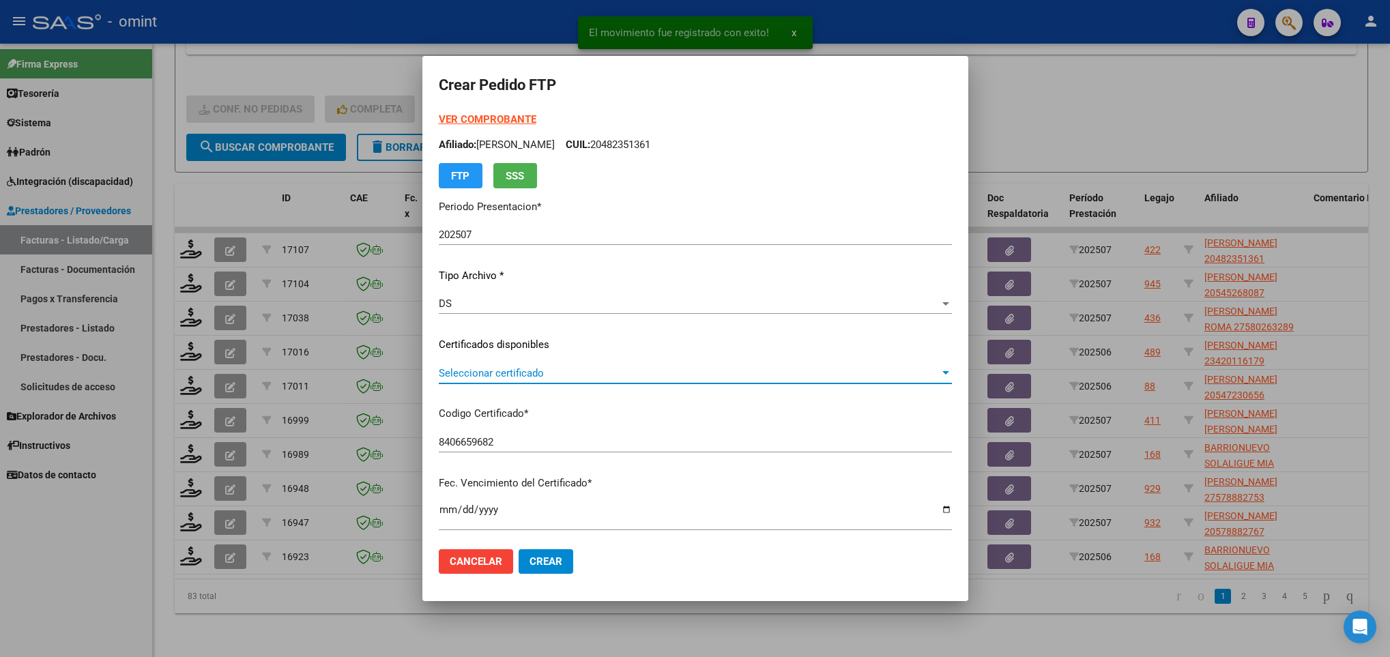
click at [504, 371] on span "Seleccionar certificado" at bounding box center [689, 373] width 501 height 12
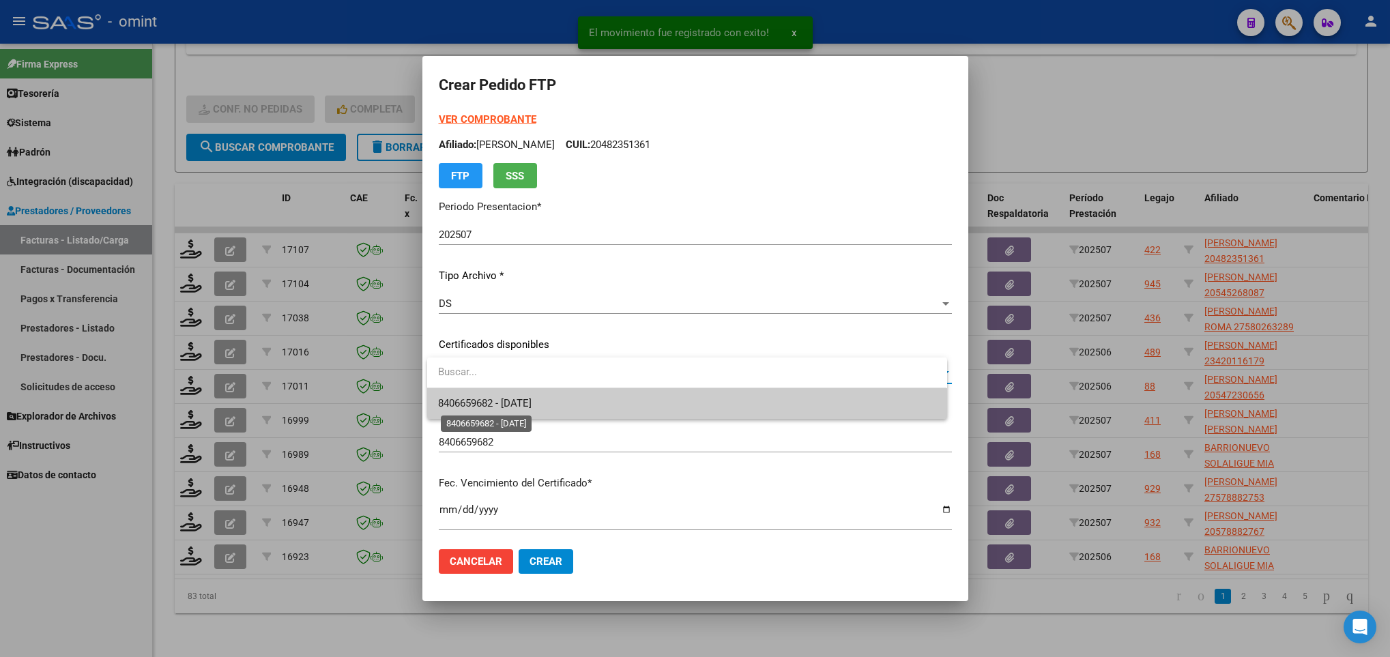
click at [525, 398] on span "8406659682 - 2031-04-09" at bounding box center [484, 403] width 93 height 12
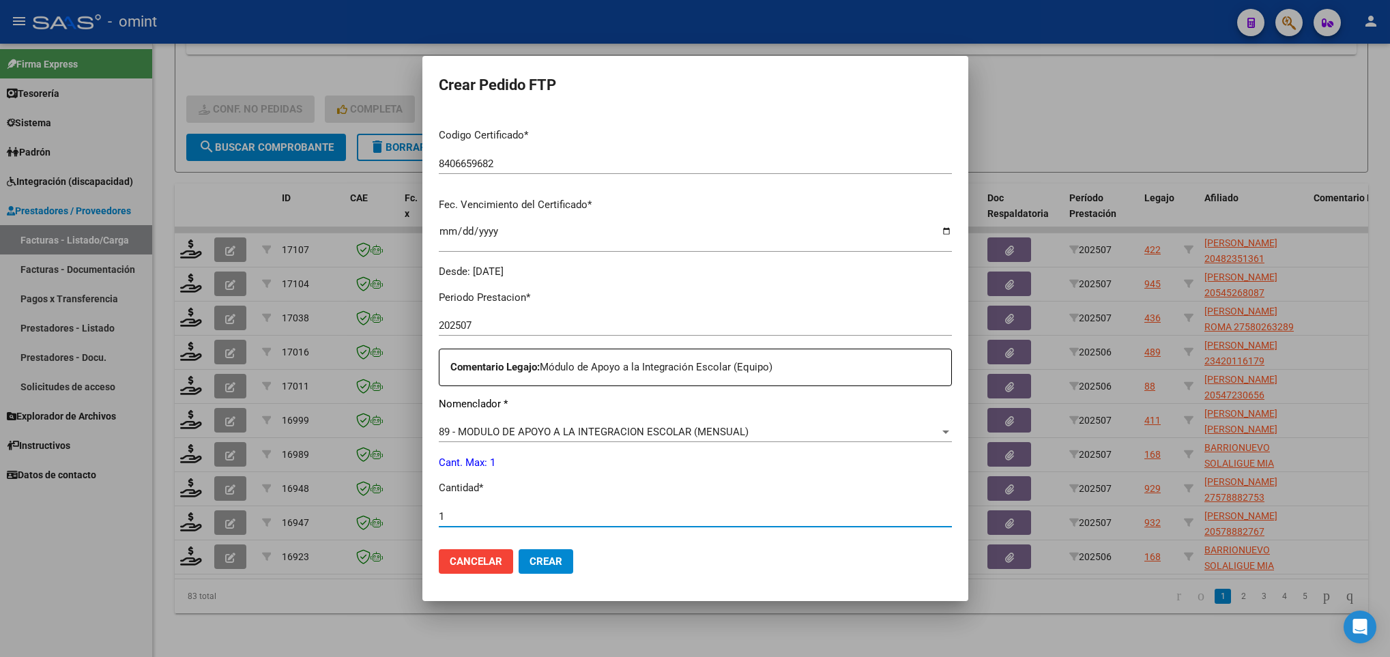
scroll to position [487, 0]
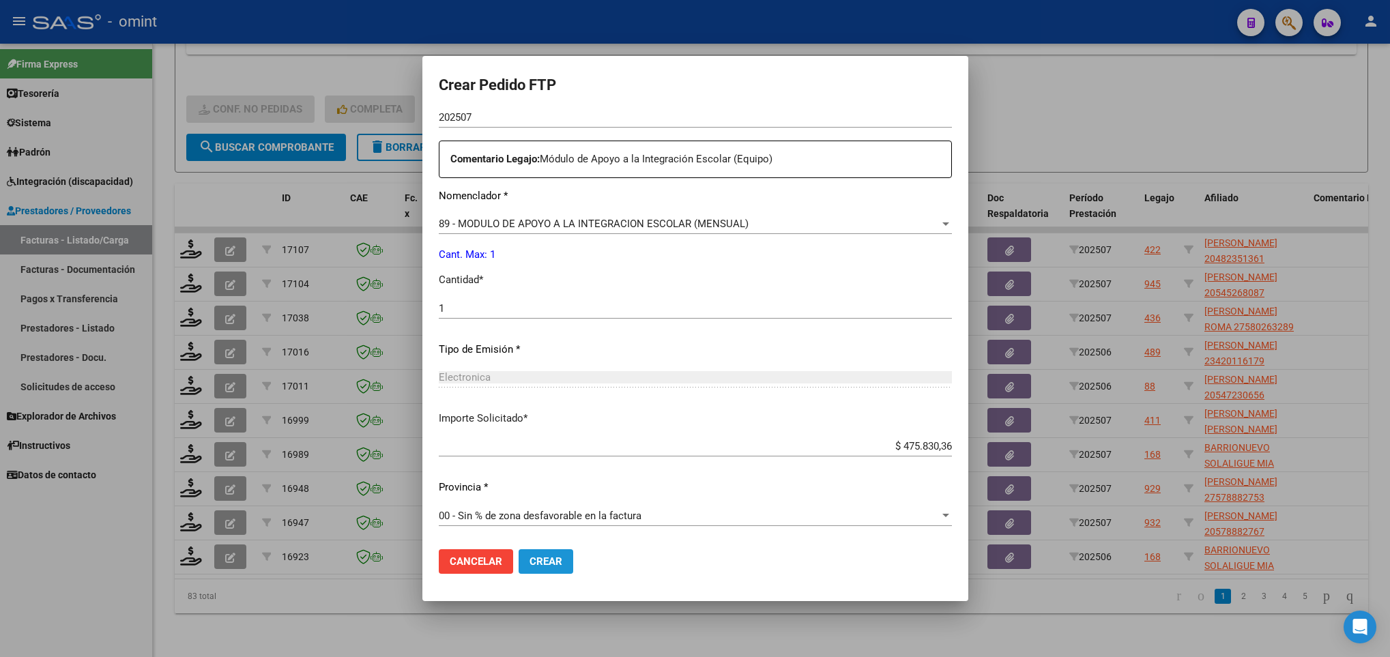
click at [555, 553] on button "Crear" at bounding box center [546, 561] width 55 height 25
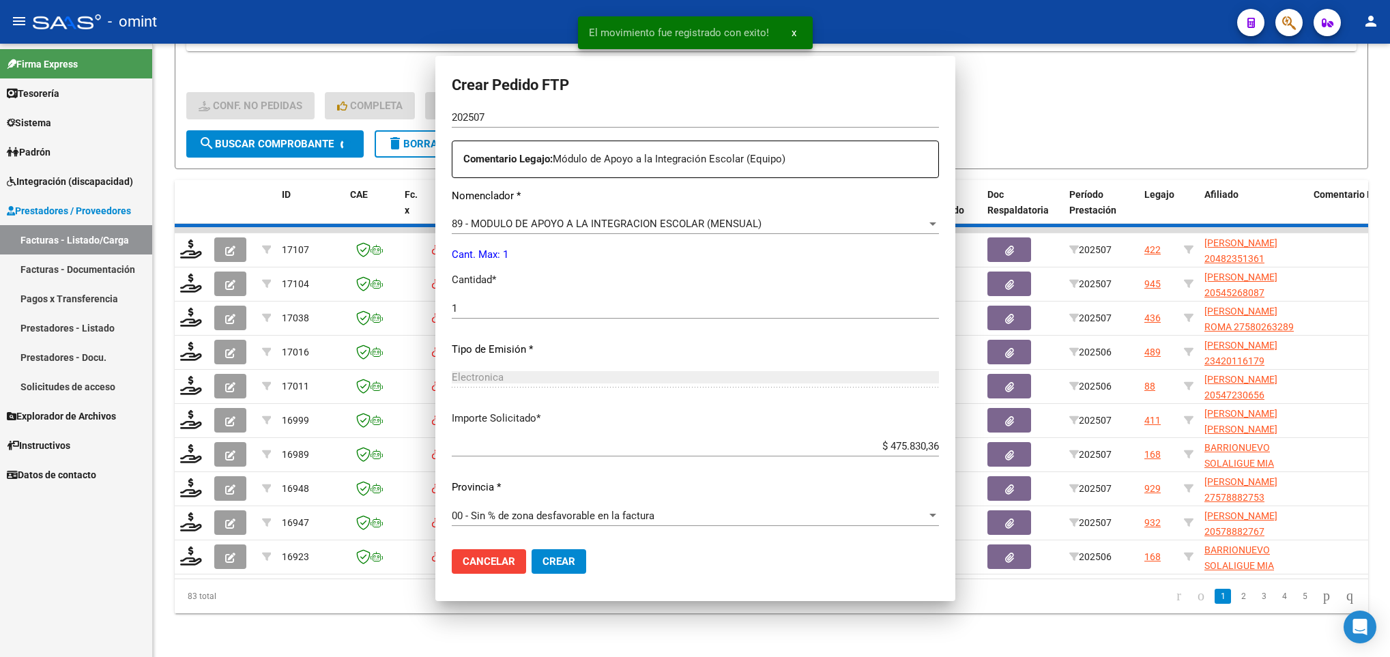
scroll to position [410, 0]
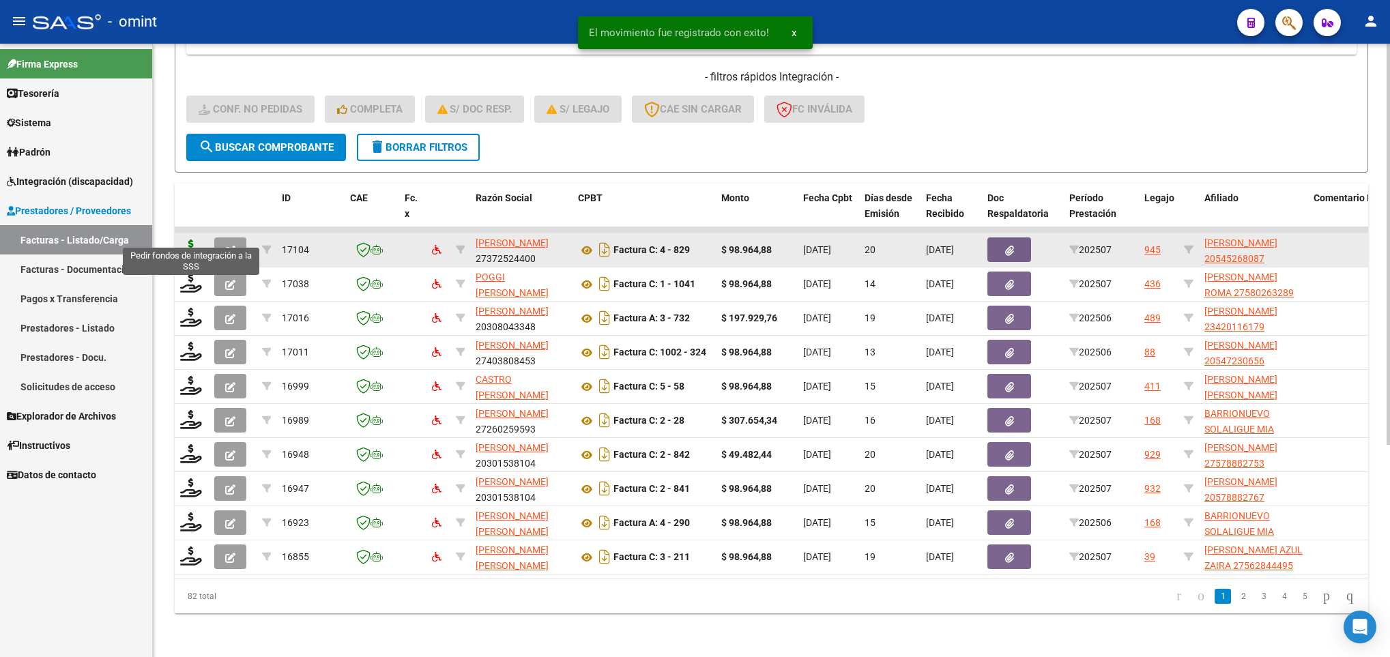
click at [191, 240] on icon at bounding box center [191, 249] width 22 height 19
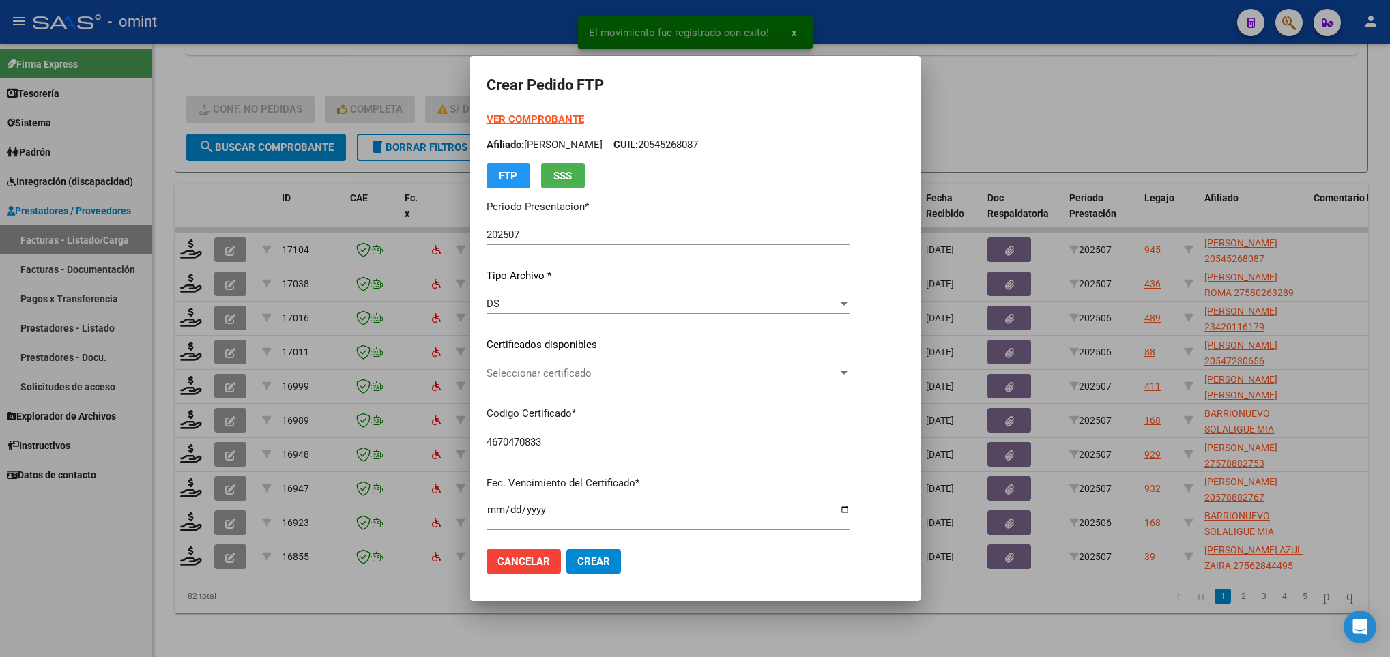
click at [504, 379] on div "Seleccionar certificado Seleccionar certificado" at bounding box center [669, 373] width 364 height 20
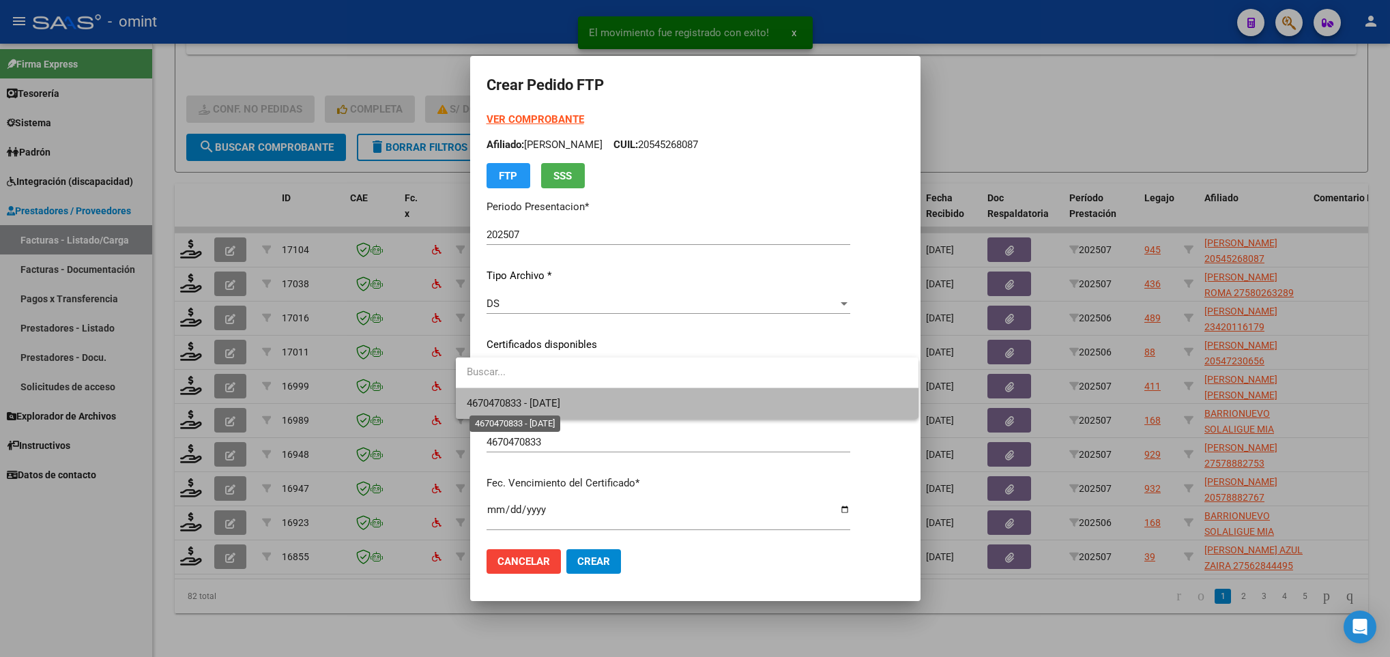
click at [534, 405] on span "4670470833 - 2025-10-28" at bounding box center [513, 403] width 93 height 12
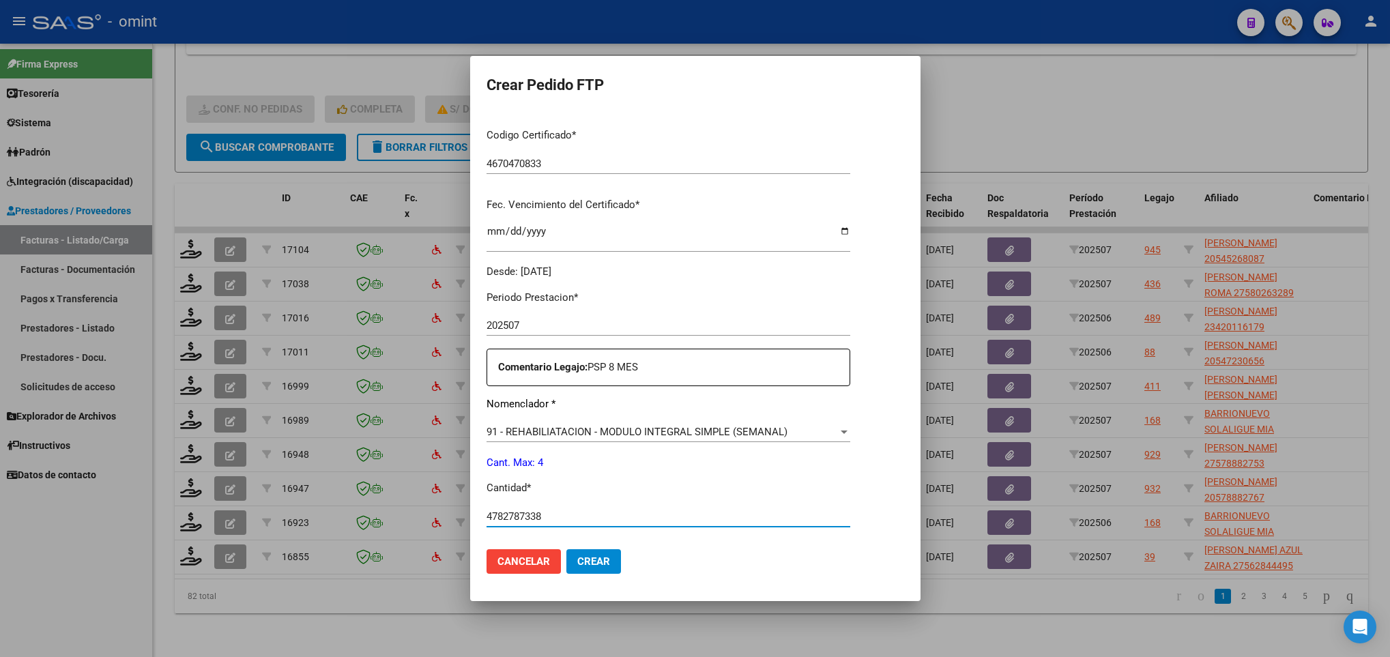
scroll to position [487, 0]
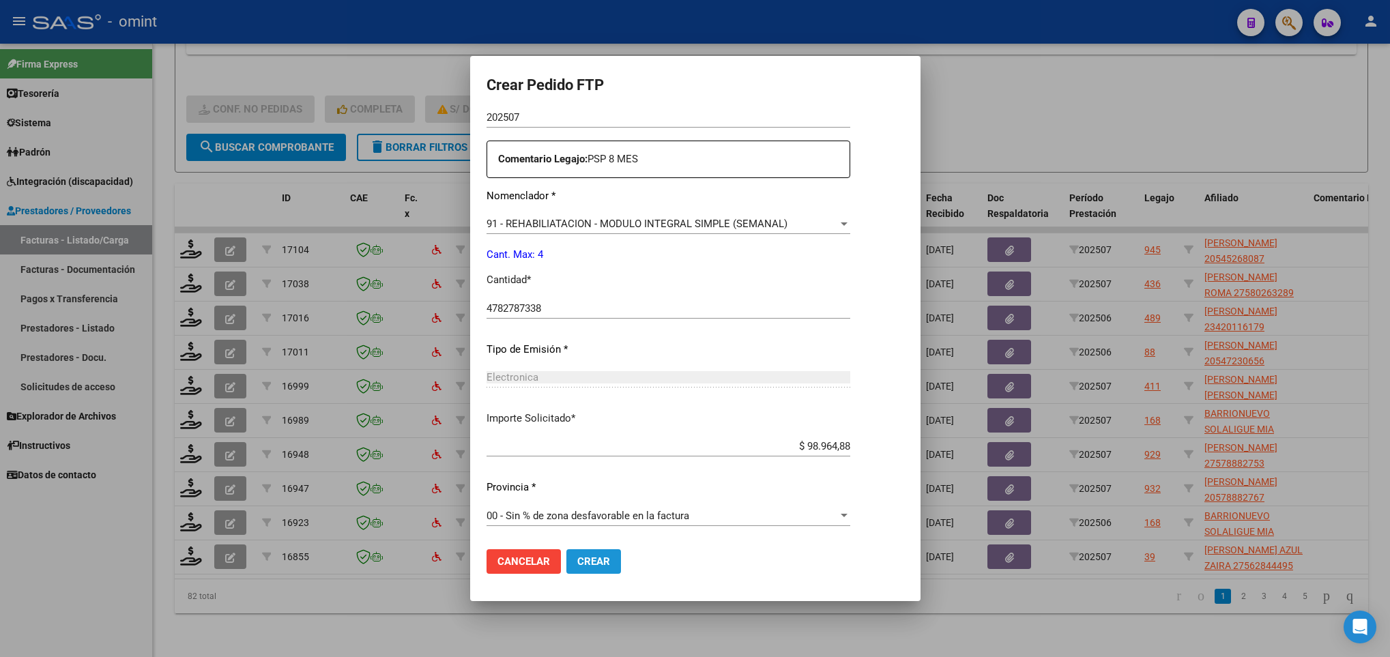
click at [581, 570] on button "Crear" at bounding box center [593, 561] width 55 height 25
click at [585, 566] on span "Crear" at bounding box center [593, 561] width 33 height 12
click at [577, 565] on span "Crear" at bounding box center [593, 561] width 33 height 12
drag, startPoint x: 577, startPoint y: 547, endPoint x: 570, endPoint y: 561, distance: 15.6
click at [570, 561] on mat-dialog-actions "Cancelar Crear" at bounding box center [696, 561] width 418 height 46
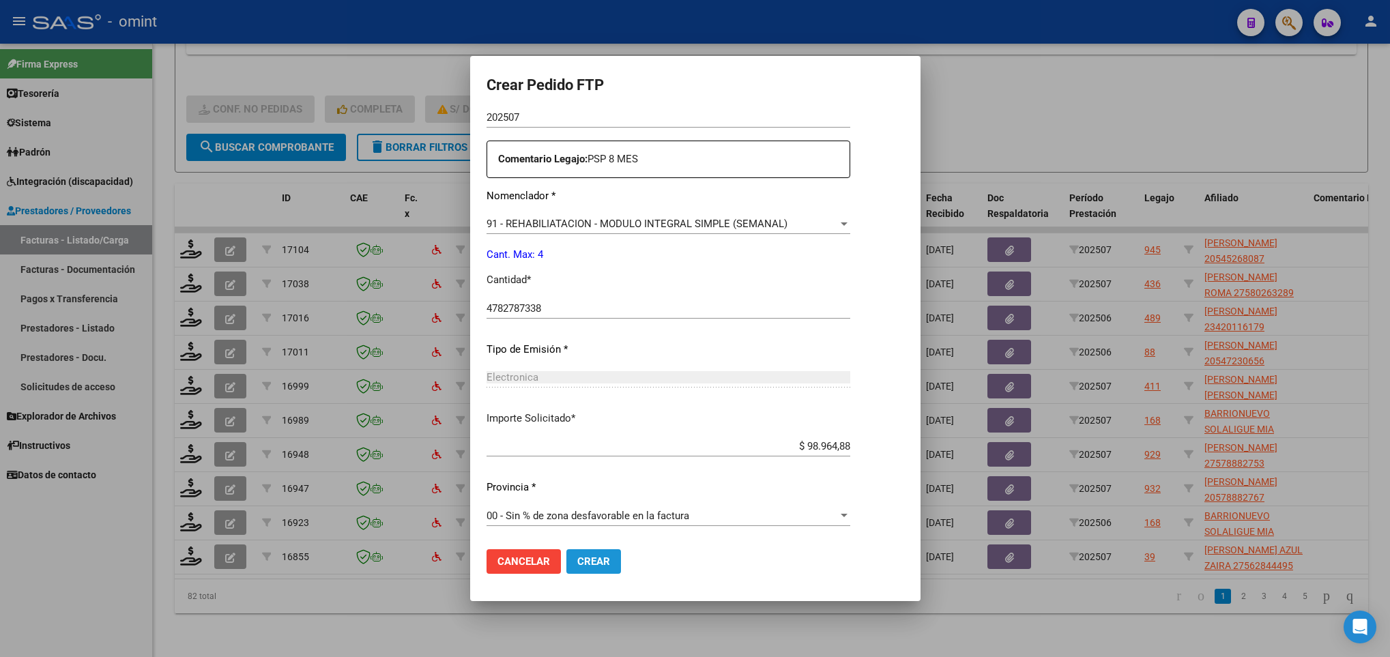
click at [577, 561] on span "Crear" at bounding box center [593, 561] width 33 height 12
click at [577, 310] on input "4782787338" at bounding box center [669, 308] width 364 height 12
click at [686, 583] on mat-dialog-actions "Cancelar Crear" at bounding box center [696, 561] width 418 height 46
click at [579, 561] on span "Crear" at bounding box center [593, 561] width 33 height 12
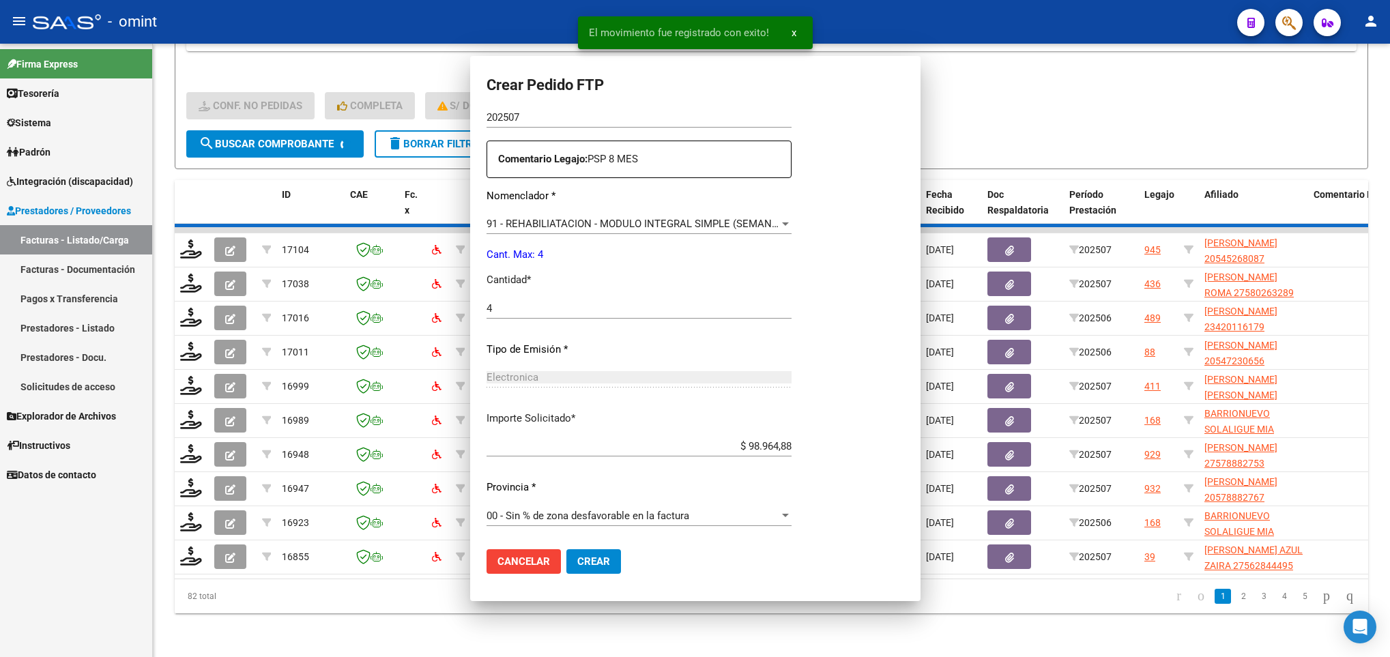
scroll to position [0, 0]
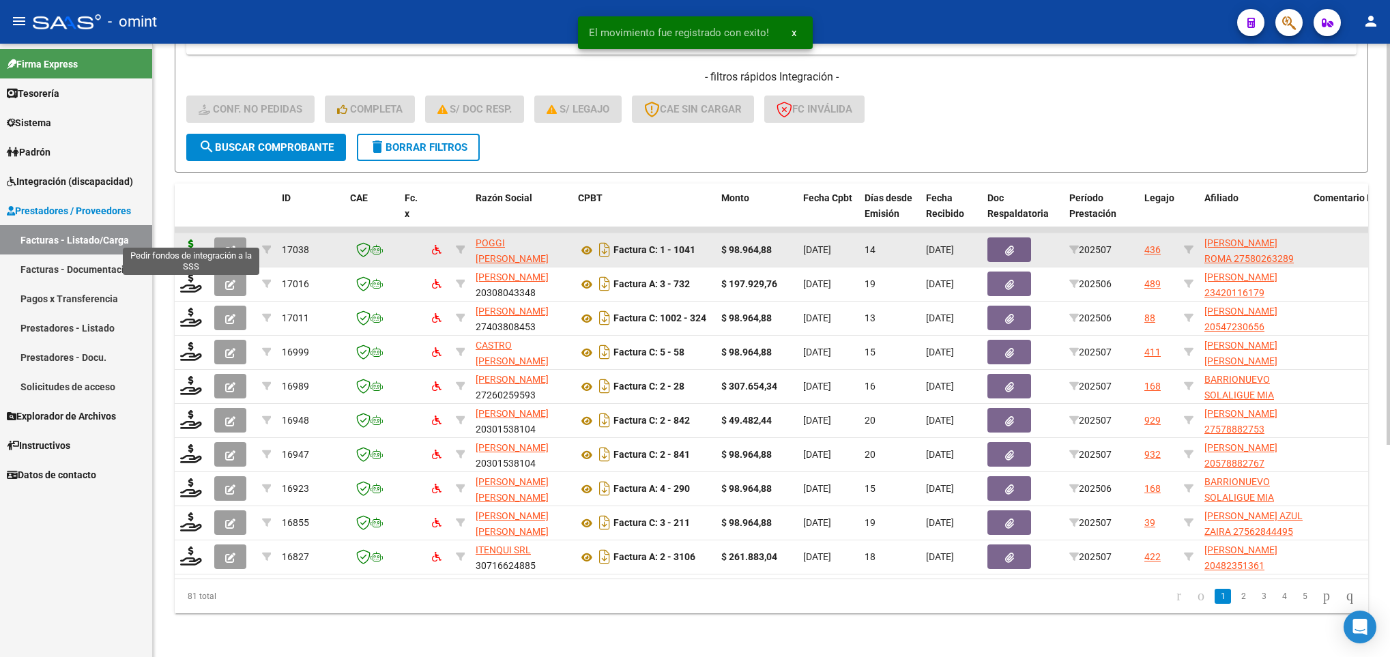
click at [192, 240] on icon at bounding box center [191, 249] width 22 height 19
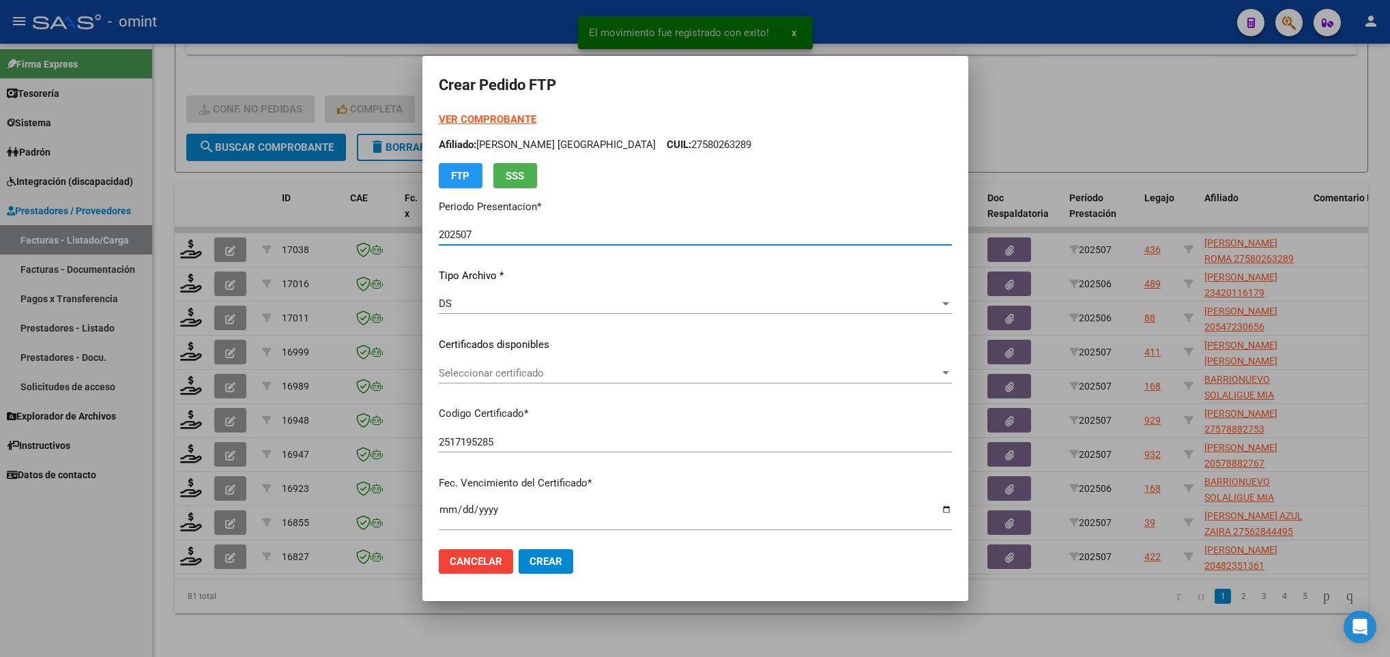
click at [564, 377] on span "Seleccionar certificado" at bounding box center [689, 373] width 501 height 12
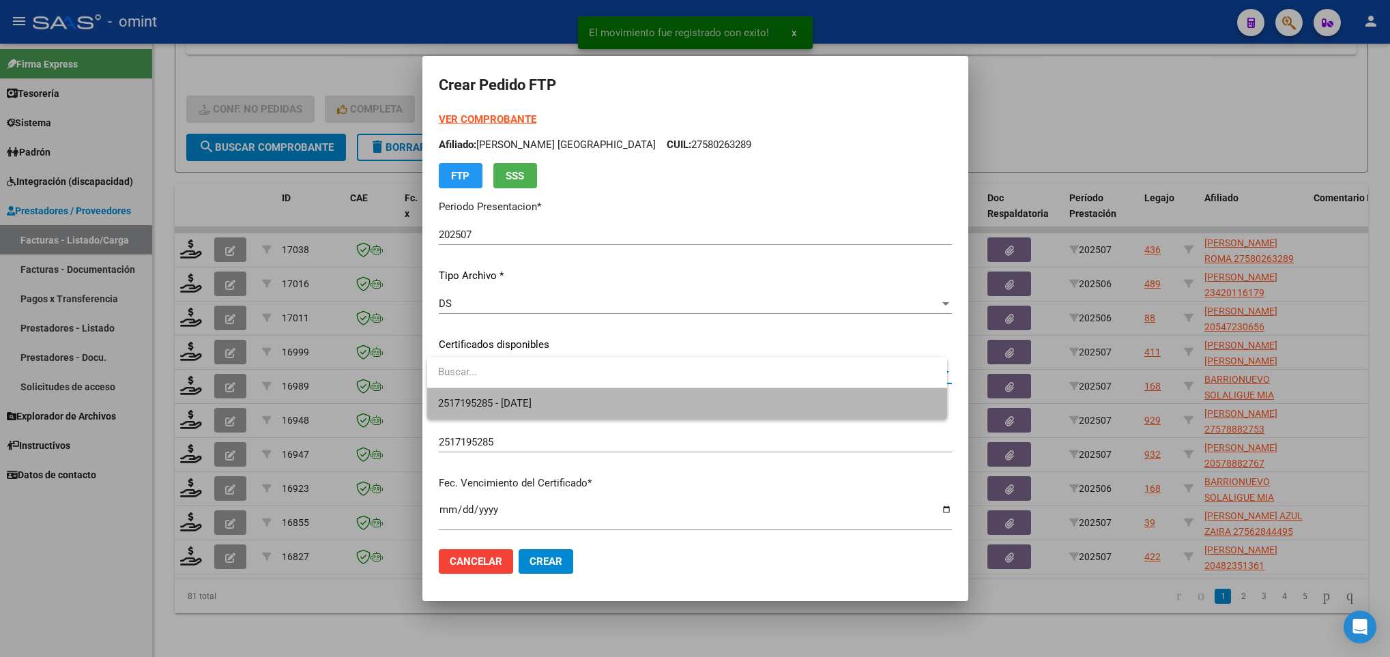
click at [588, 397] on span "2517195285 - 2025-05-23" at bounding box center [686, 403] width 497 height 31
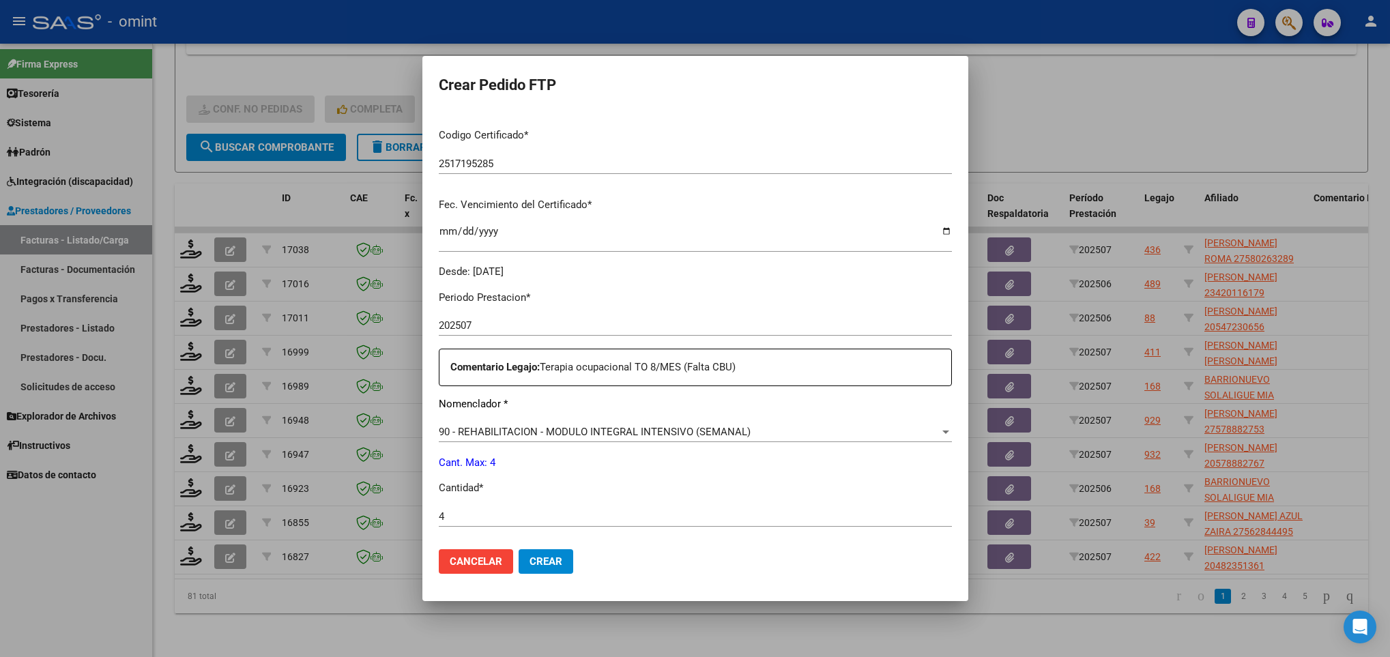
scroll to position [487, 0]
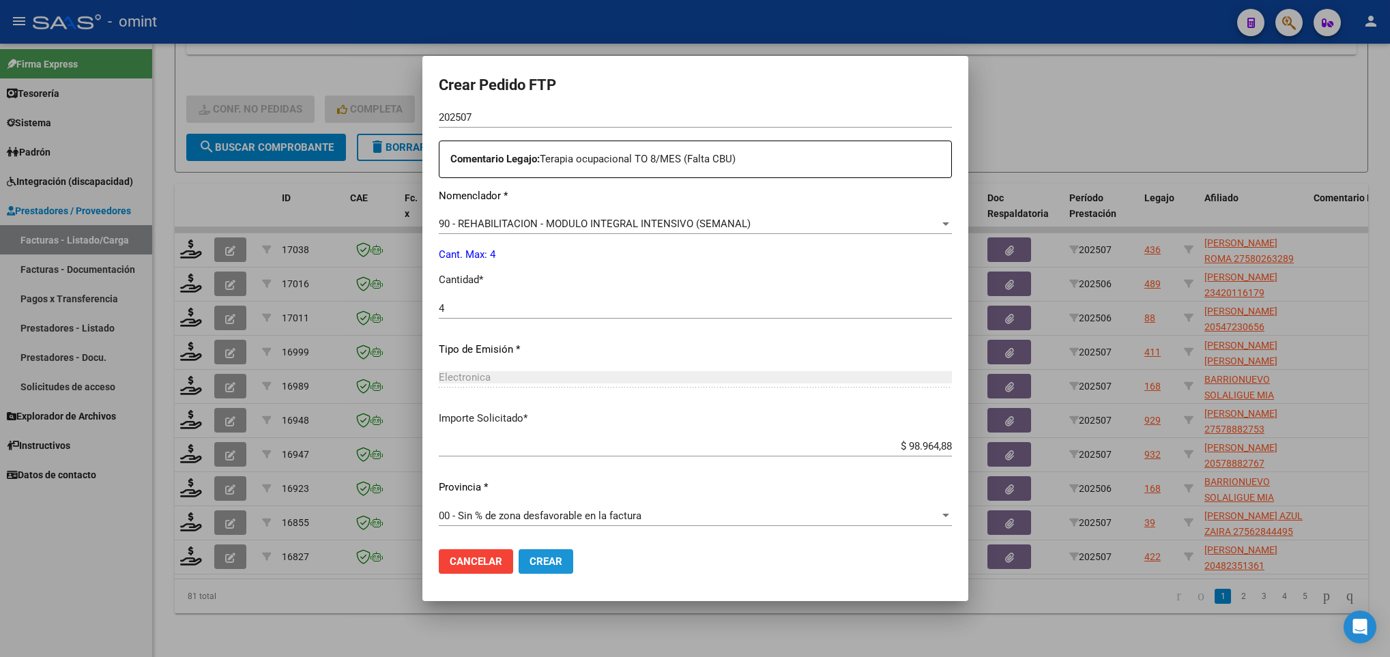
click at [568, 565] on button "Crear" at bounding box center [546, 561] width 55 height 25
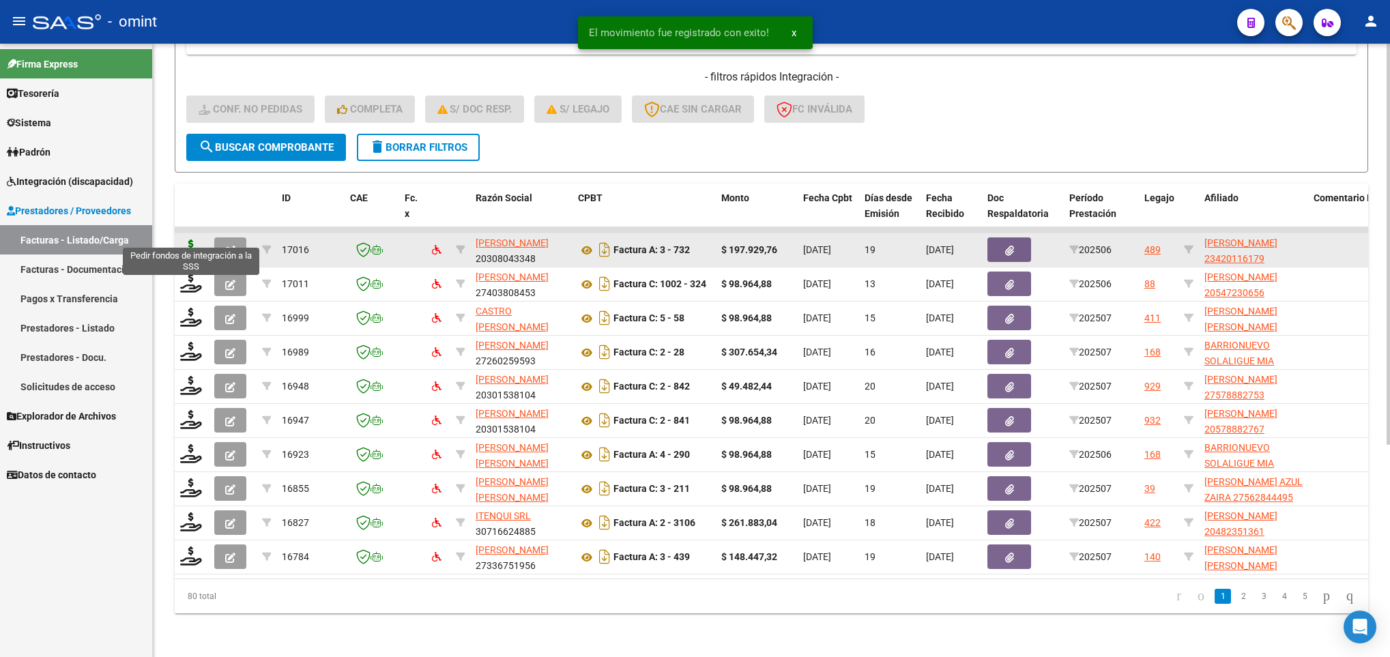
click at [194, 240] on icon at bounding box center [191, 249] width 22 height 19
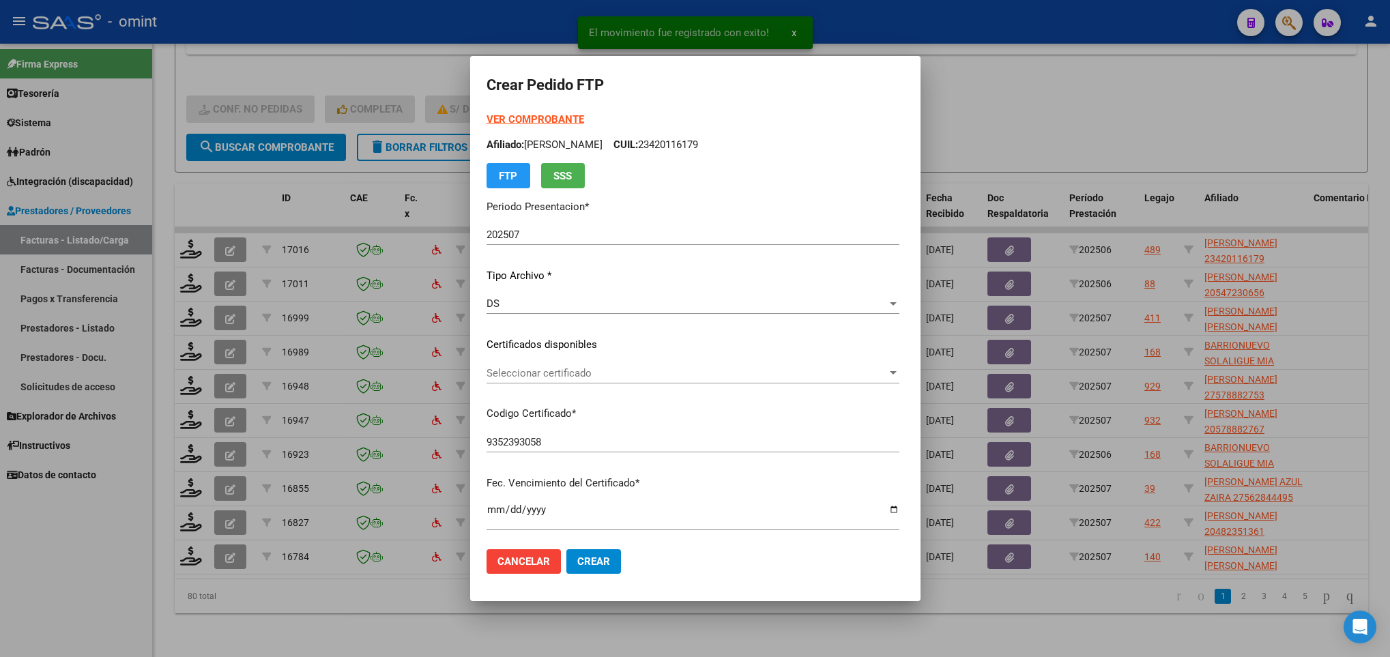
click at [568, 365] on div "Seleccionar certificado Seleccionar certificado" at bounding box center [693, 373] width 413 height 20
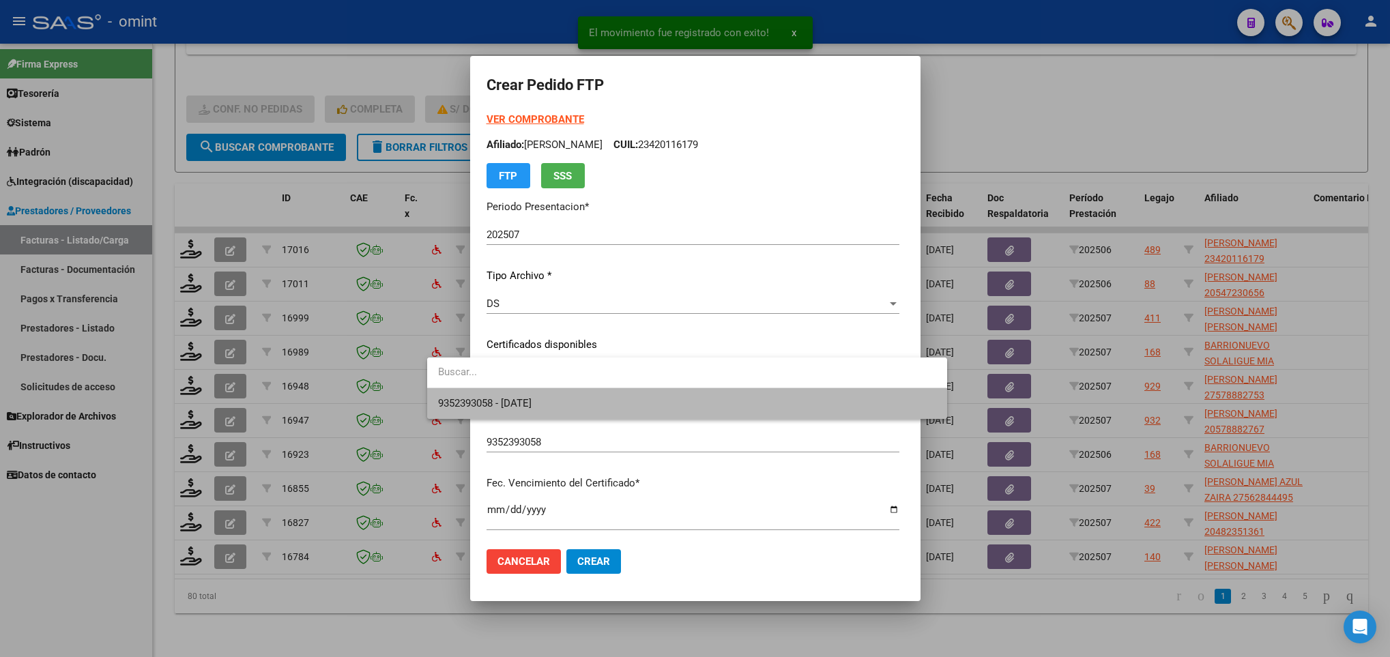
click at [596, 392] on span "9352393058 - 2028-04-20" at bounding box center [686, 403] width 497 height 31
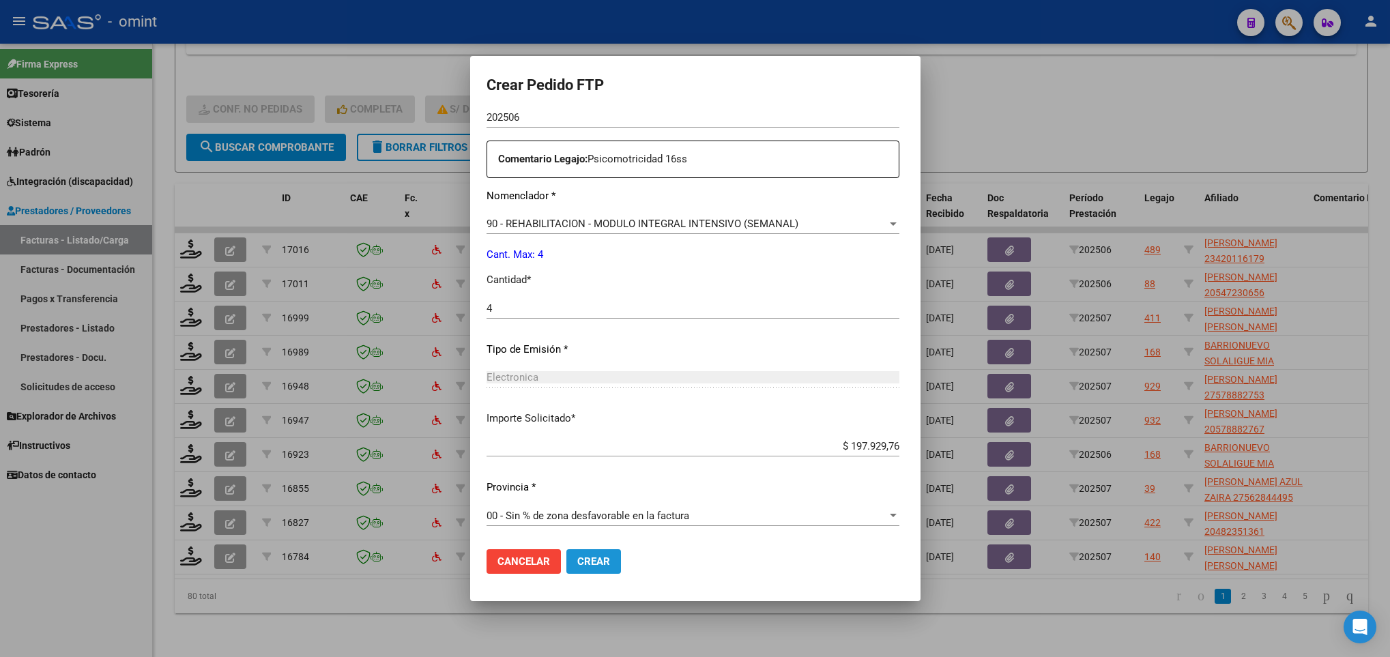
click at [577, 555] on span "Crear" at bounding box center [593, 561] width 33 height 12
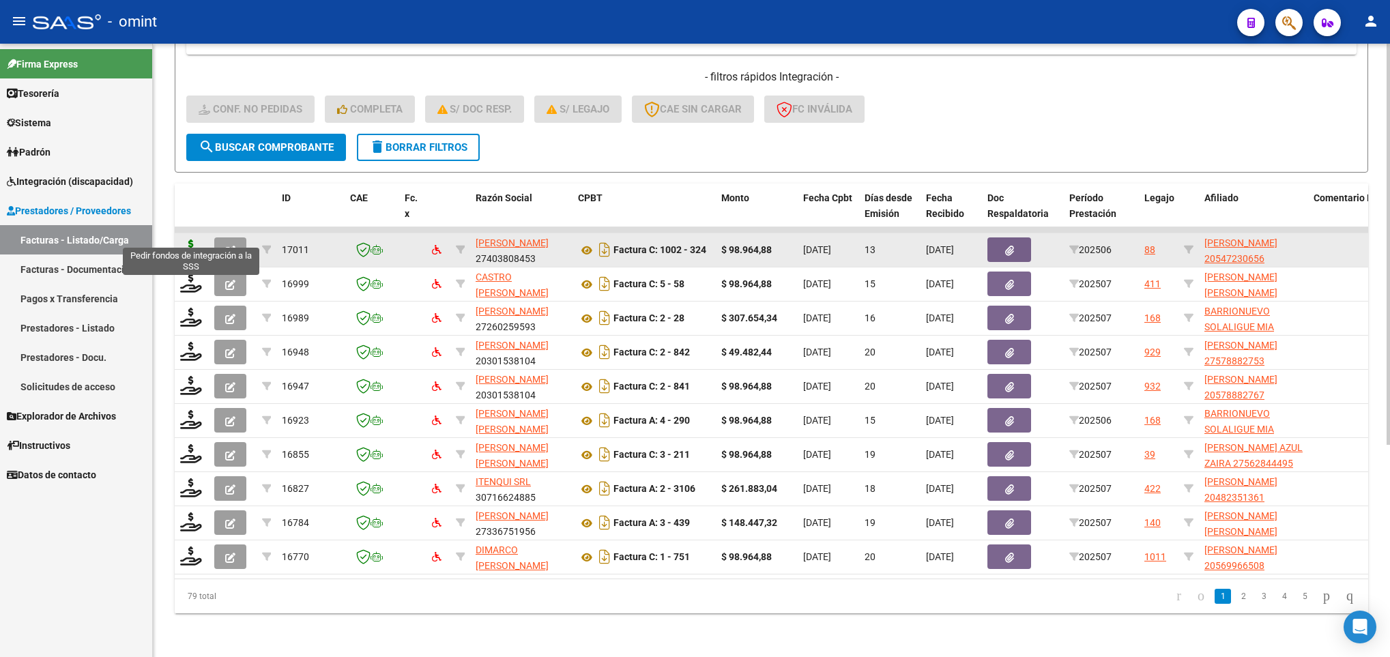
click at [195, 240] on icon at bounding box center [191, 249] width 22 height 19
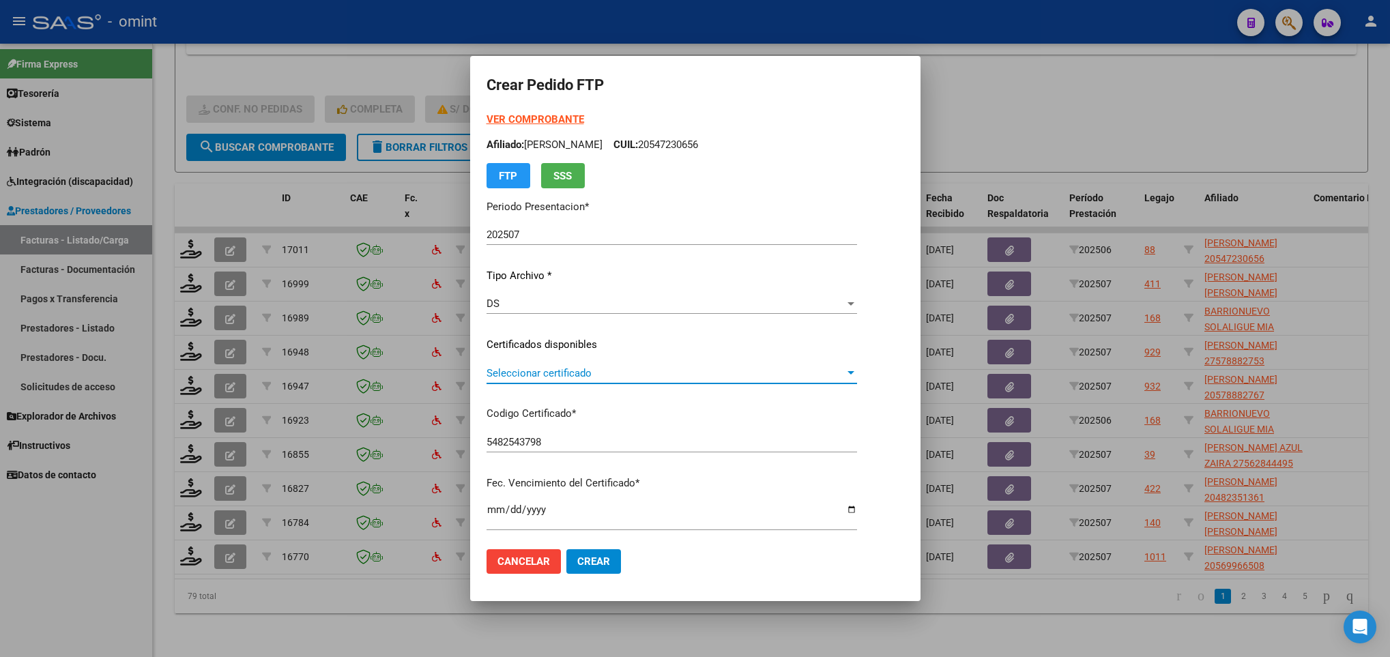
click at [527, 377] on span "Seleccionar certificado" at bounding box center [666, 373] width 358 height 12
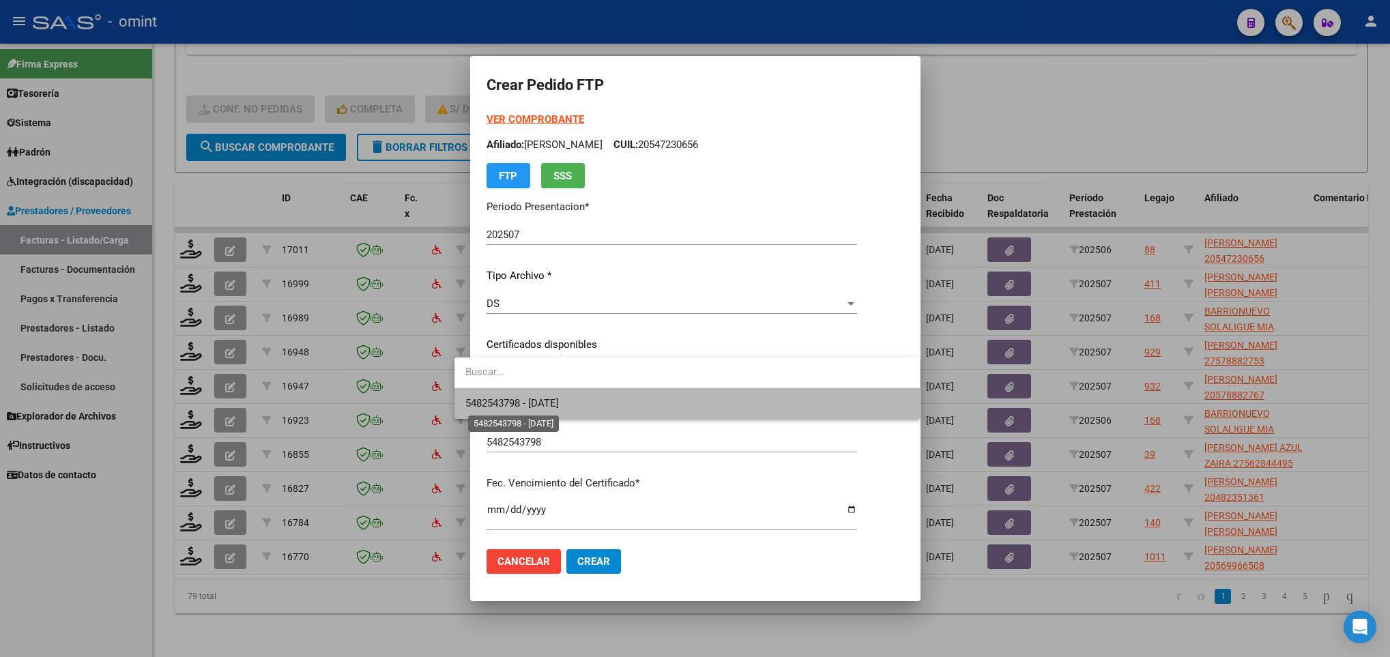
click at [557, 404] on span "5482543798 - 2026-08-31" at bounding box center [511, 403] width 93 height 12
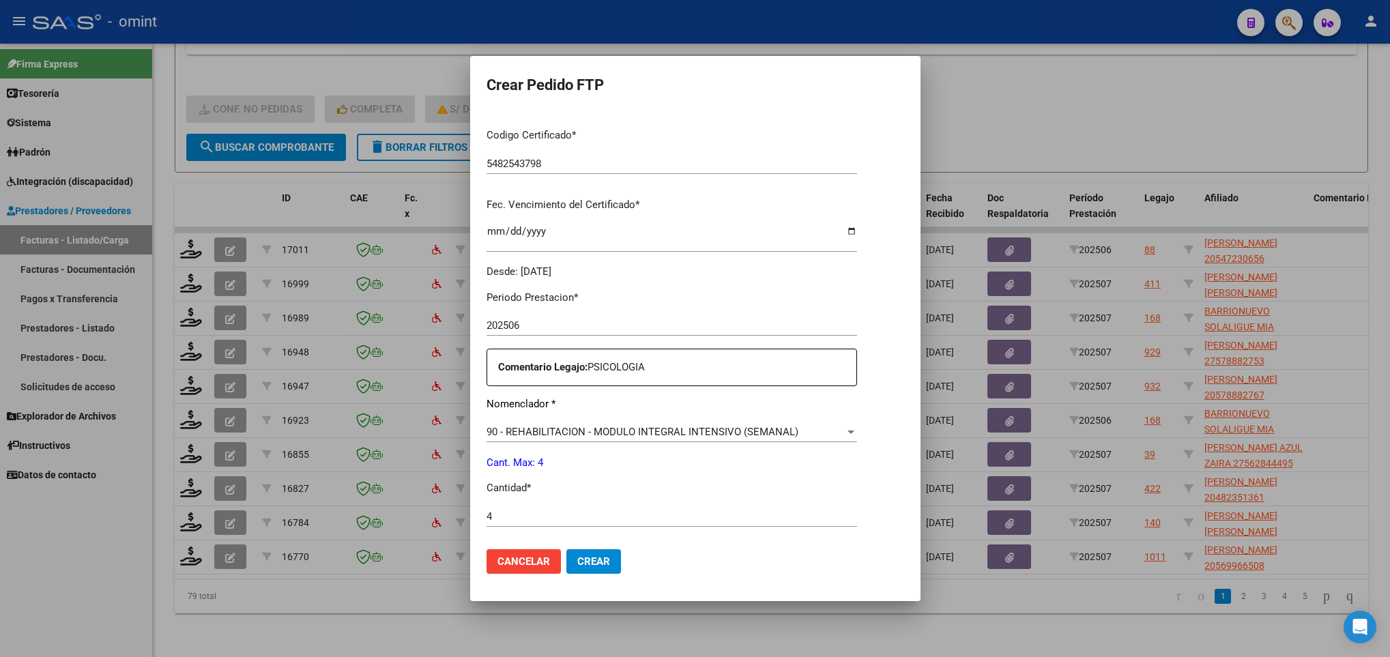
scroll to position [487, 0]
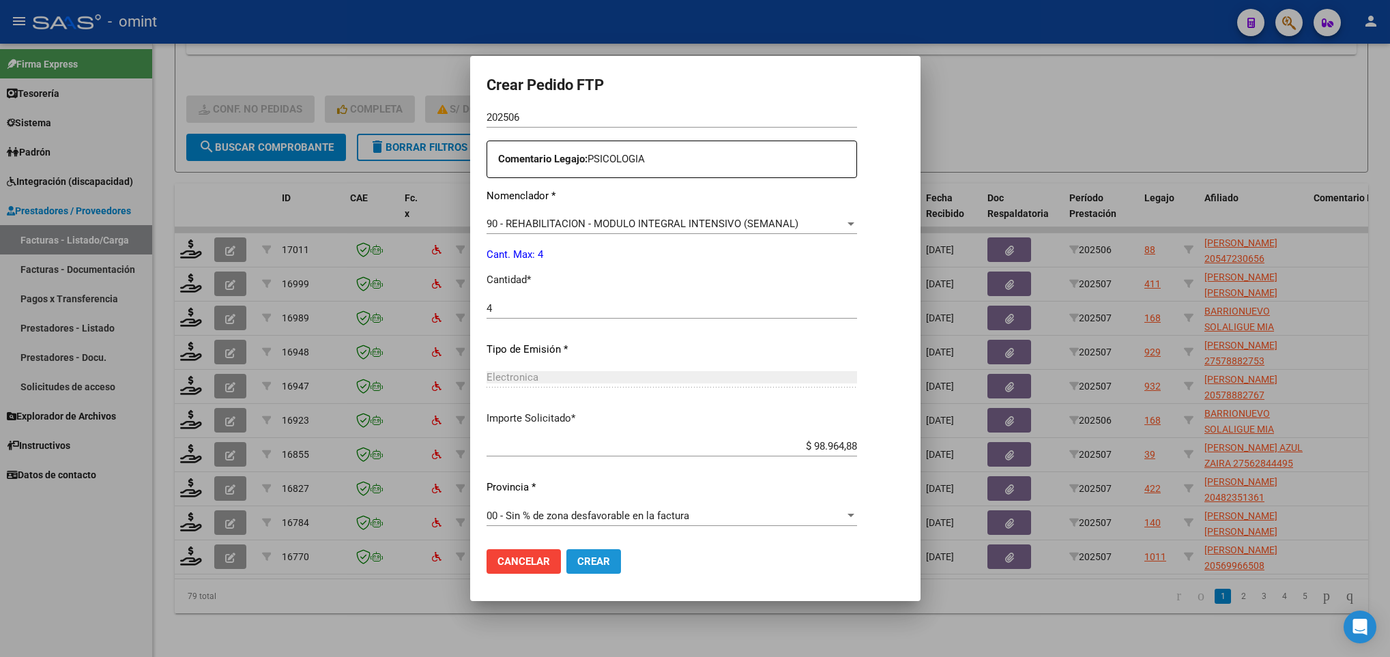
click at [586, 549] on button "Crear" at bounding box center [593, 561] width 55 height 25
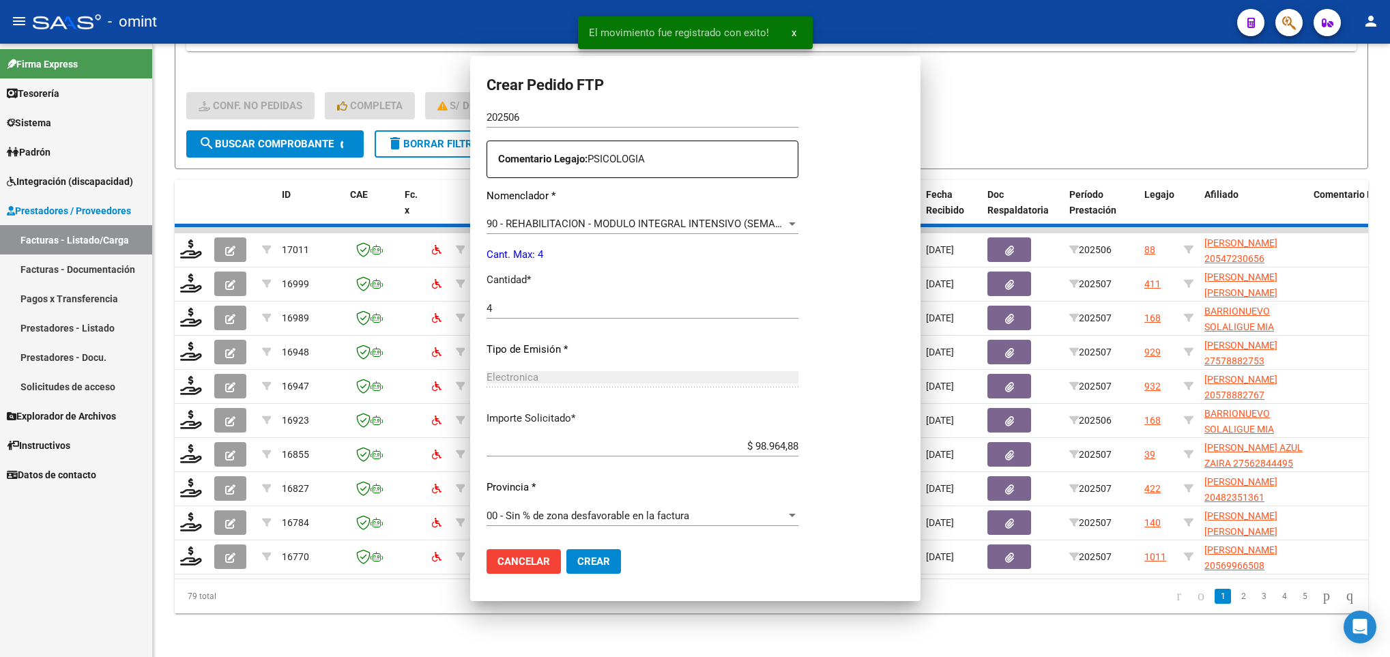
scroll to position [410, 0]
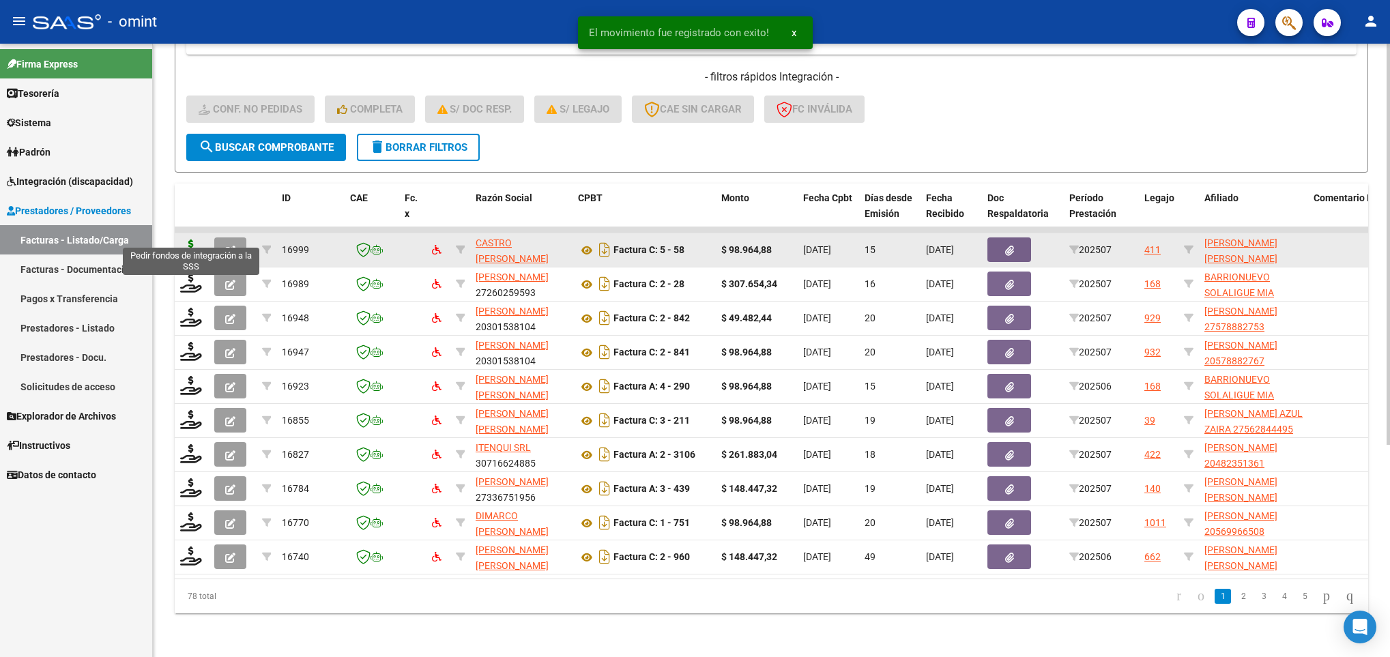
click at [192, 240] on icon at bounding box center [191, 249] width 22 height 19
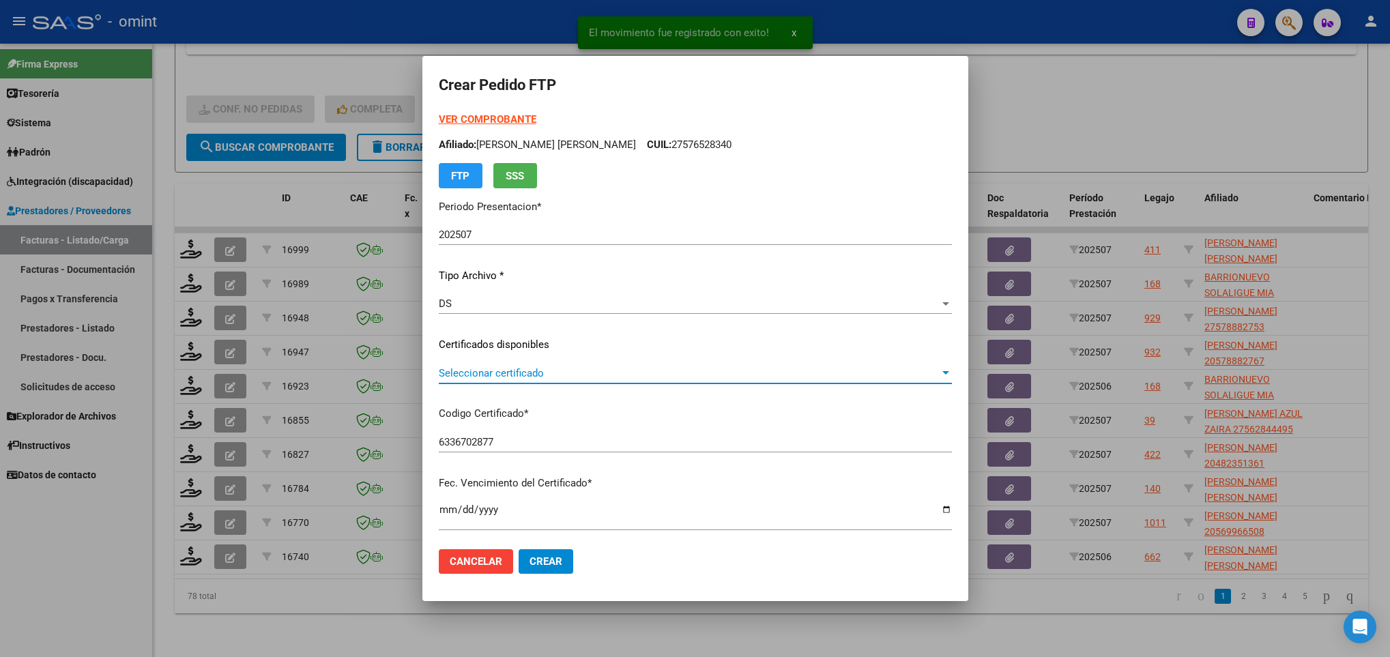
click at [565, 371] on span "Seleccionar certificado" at bounding box center [689, 373] width 501 height 12
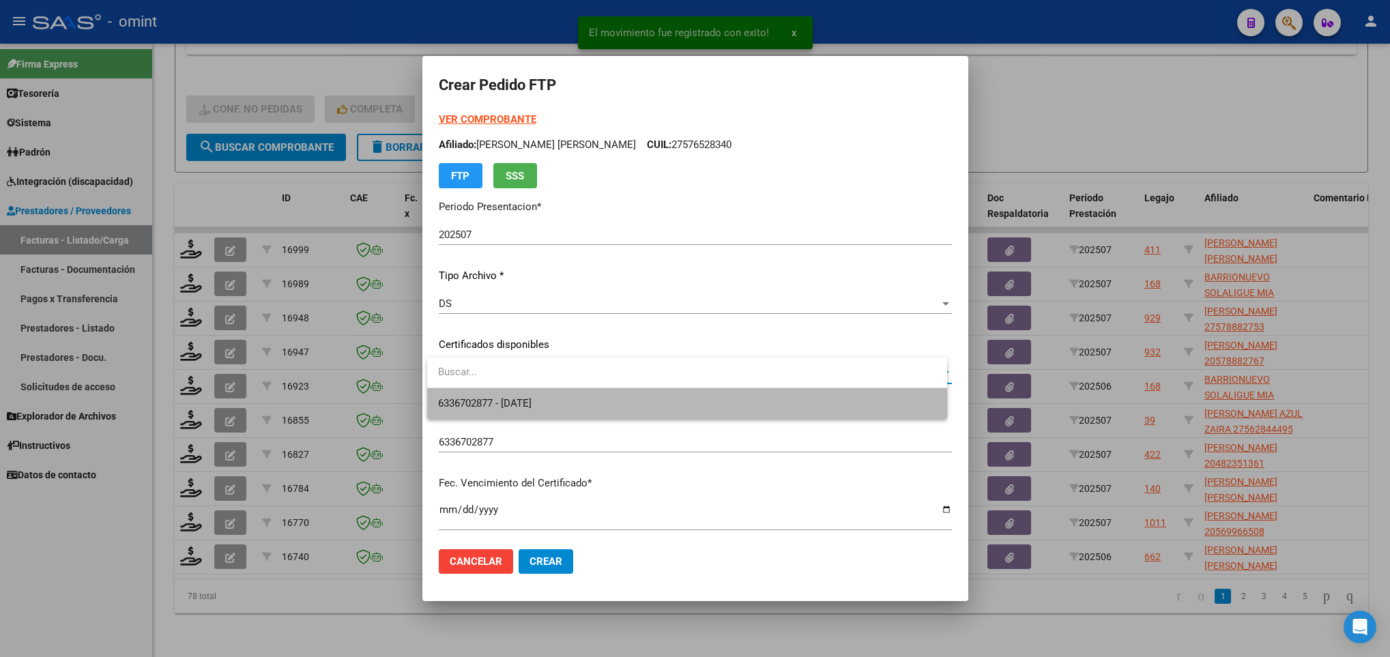
click at [606, 403] on span "6336702877 - 2027-07-01" at bounding box center [686, 403] width 497 height 31
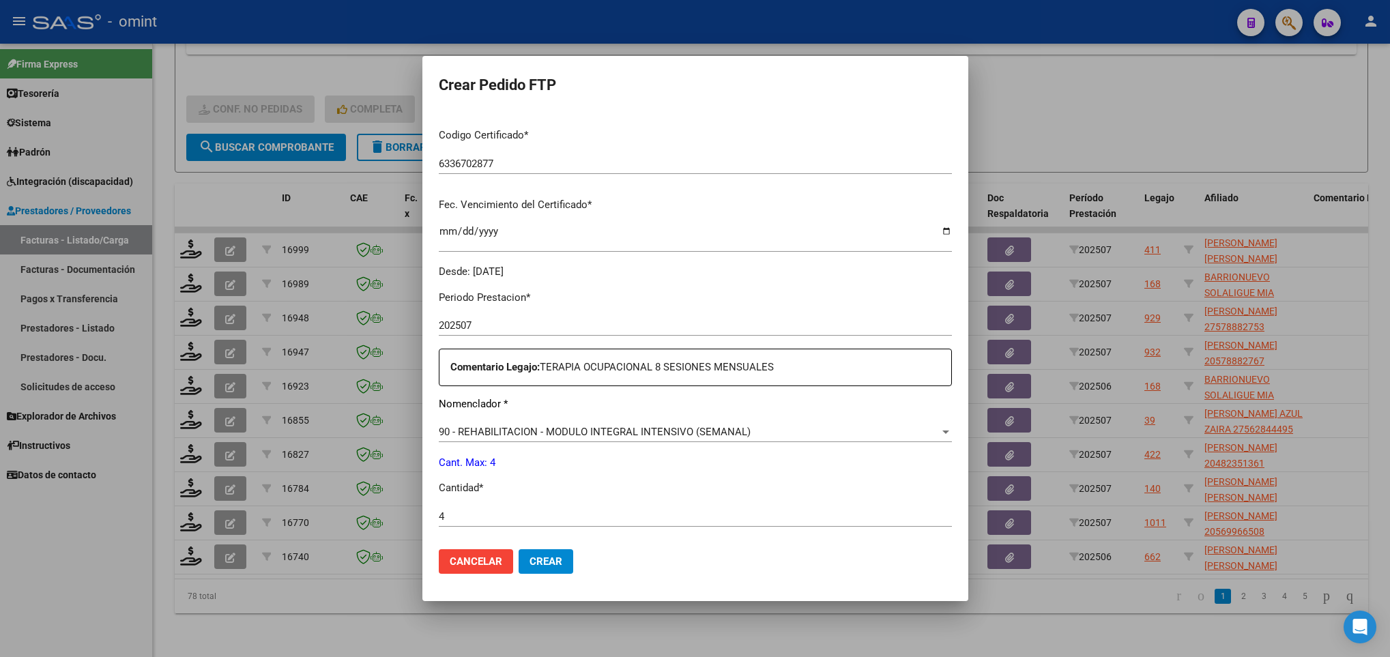
scroll to position [487, 0]
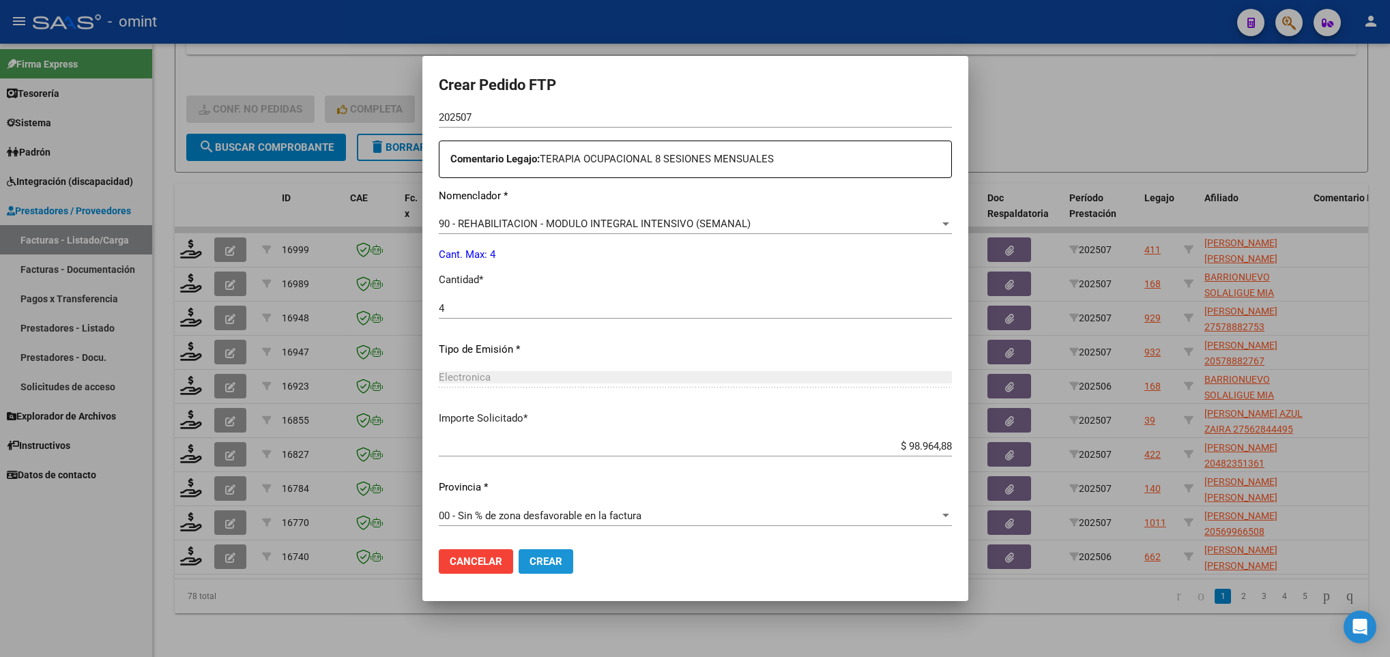
click at [549, 571] on button "Crear" at bounding box center [546, 561] width 55 height 25
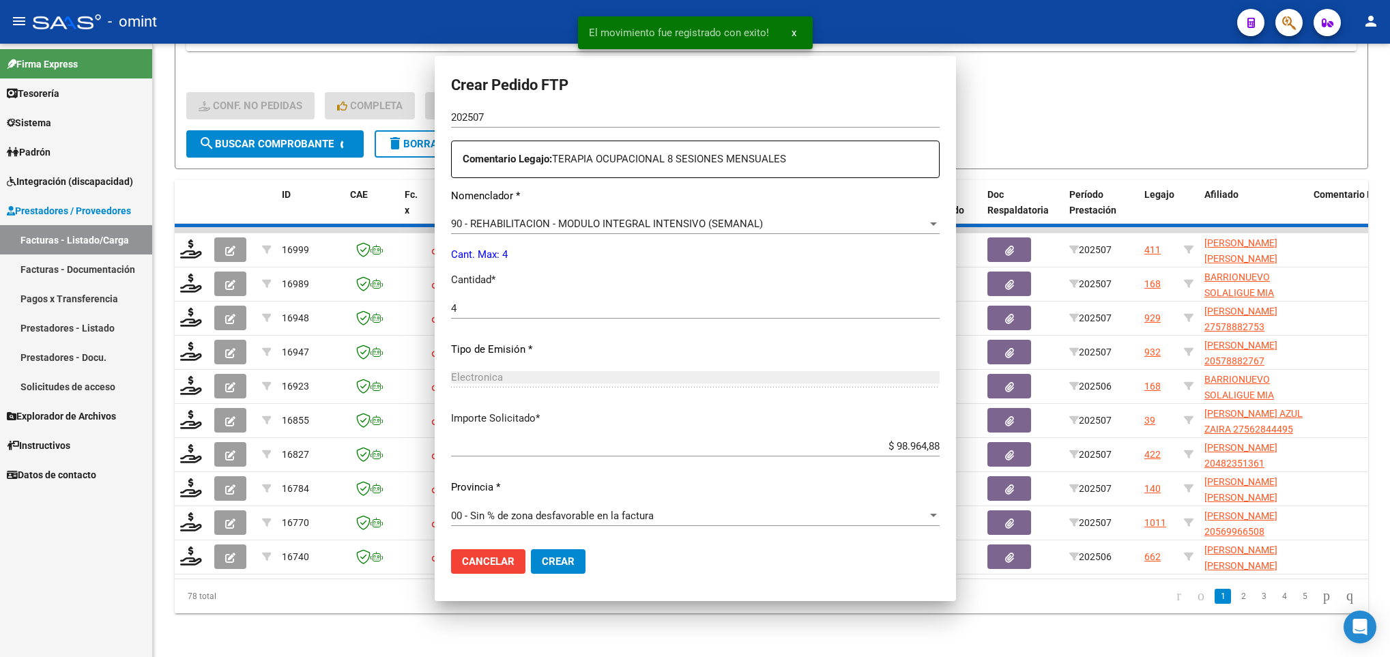
scroll to position [0, 0]
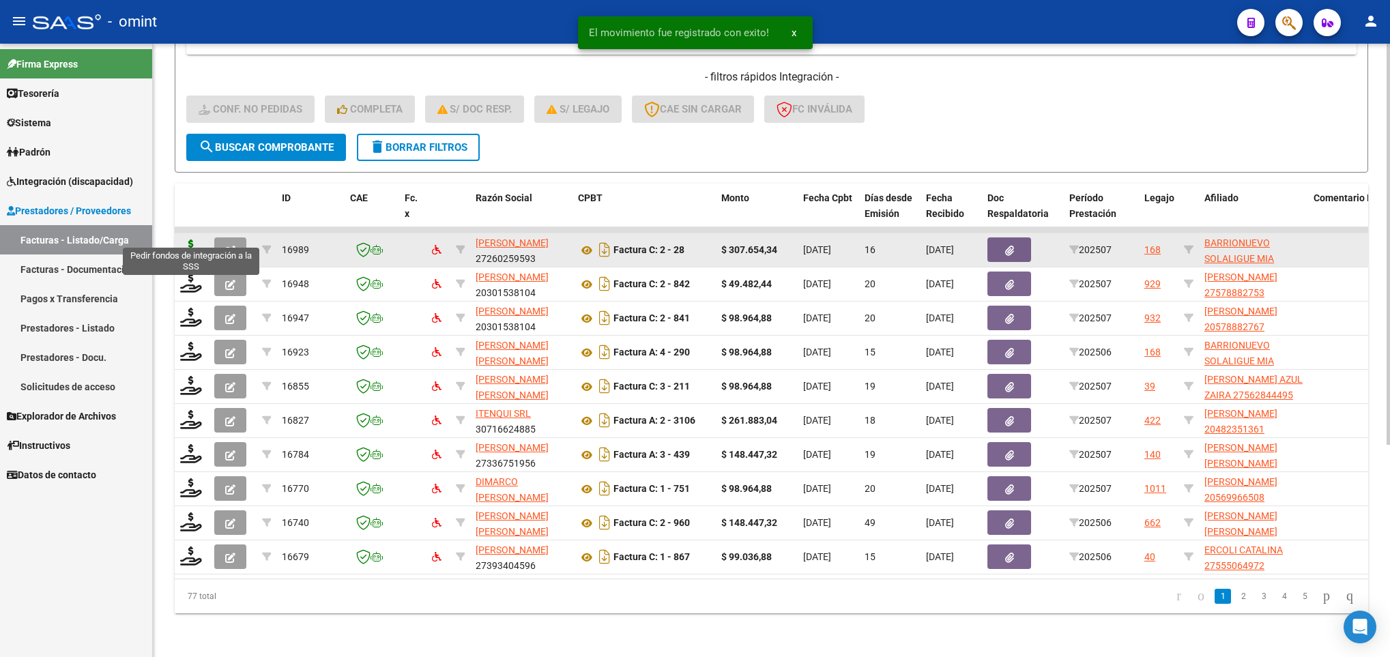
click at [190, 240] on icon at bounding box center [191, 249] width 22 height 19
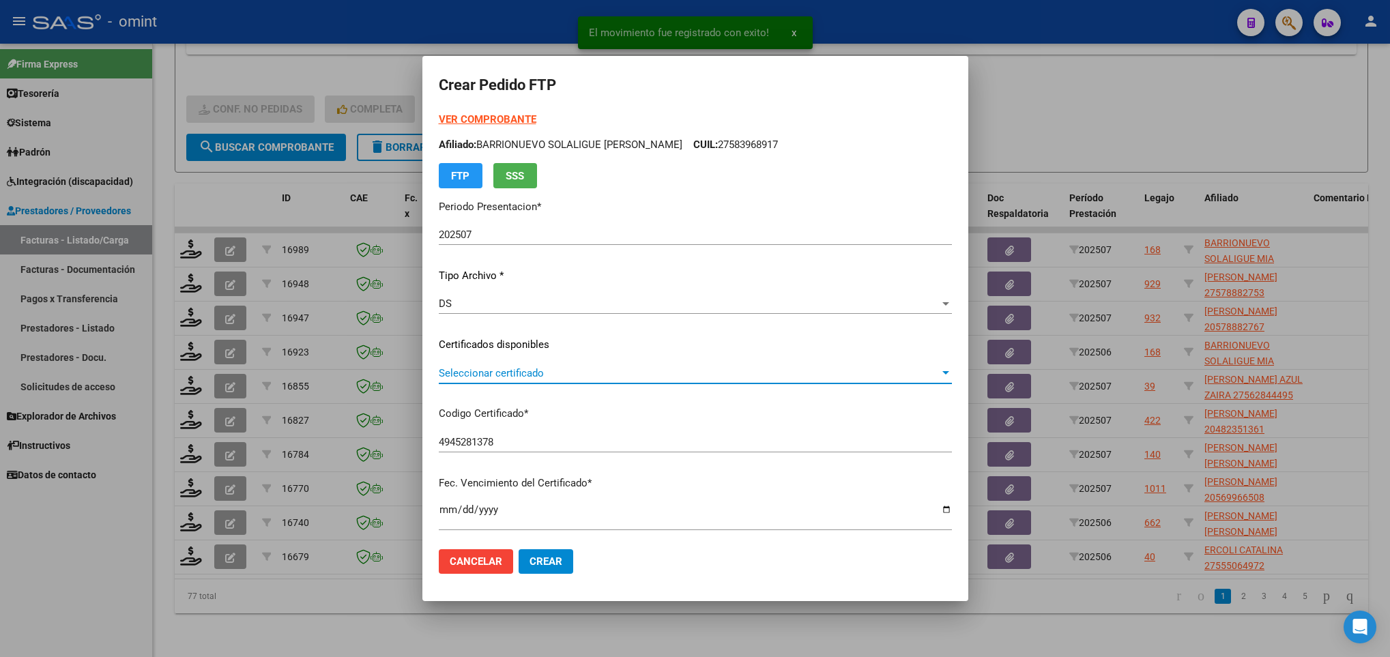
click at [654, 369] on span "Seleccionar certificado" at bounding box center [689, 373] width 501 height 12
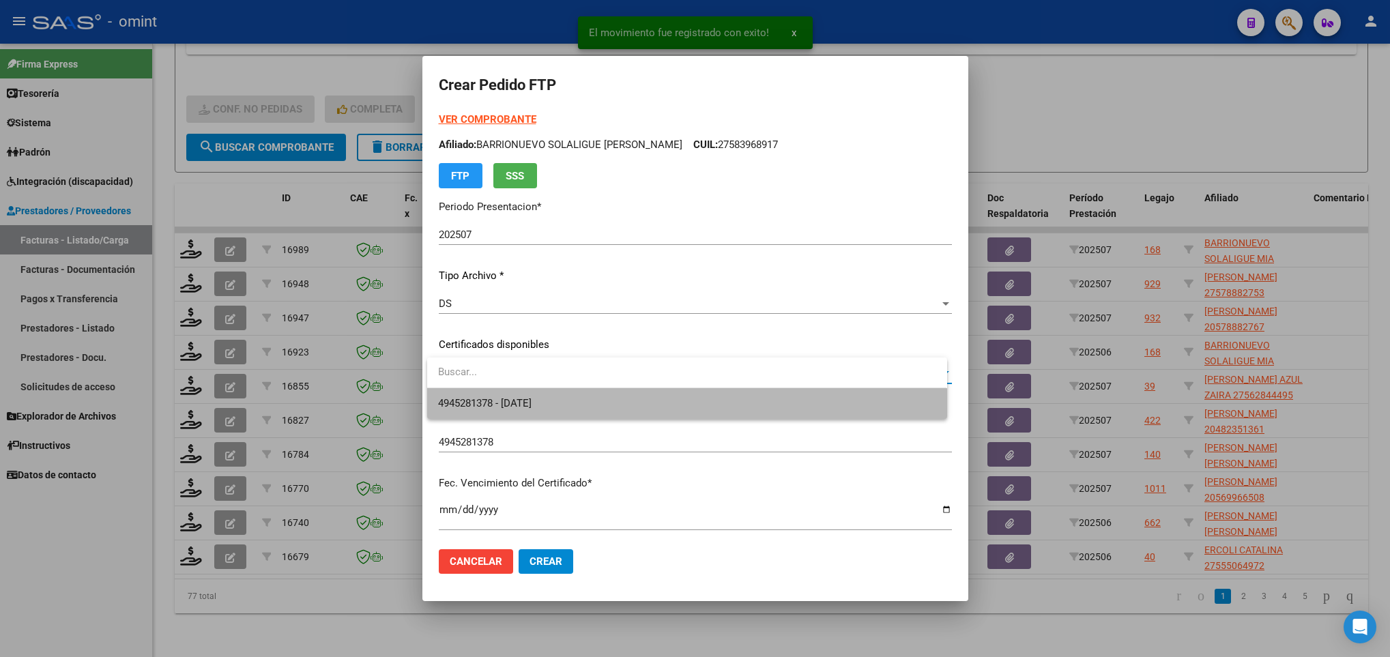
click at [639, 397] on span "4945281378 - 2027-05-22" at bounding box center [686, 403] width 497 height 31
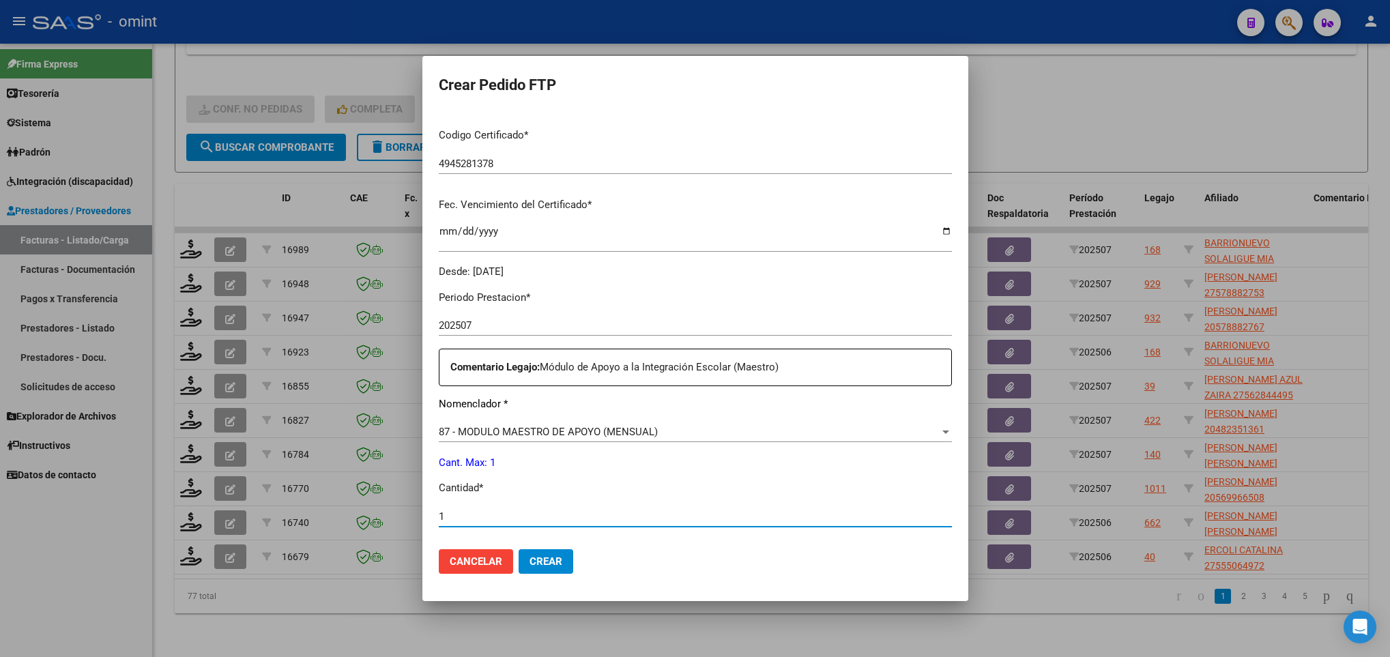
scroll to position [487, 0]
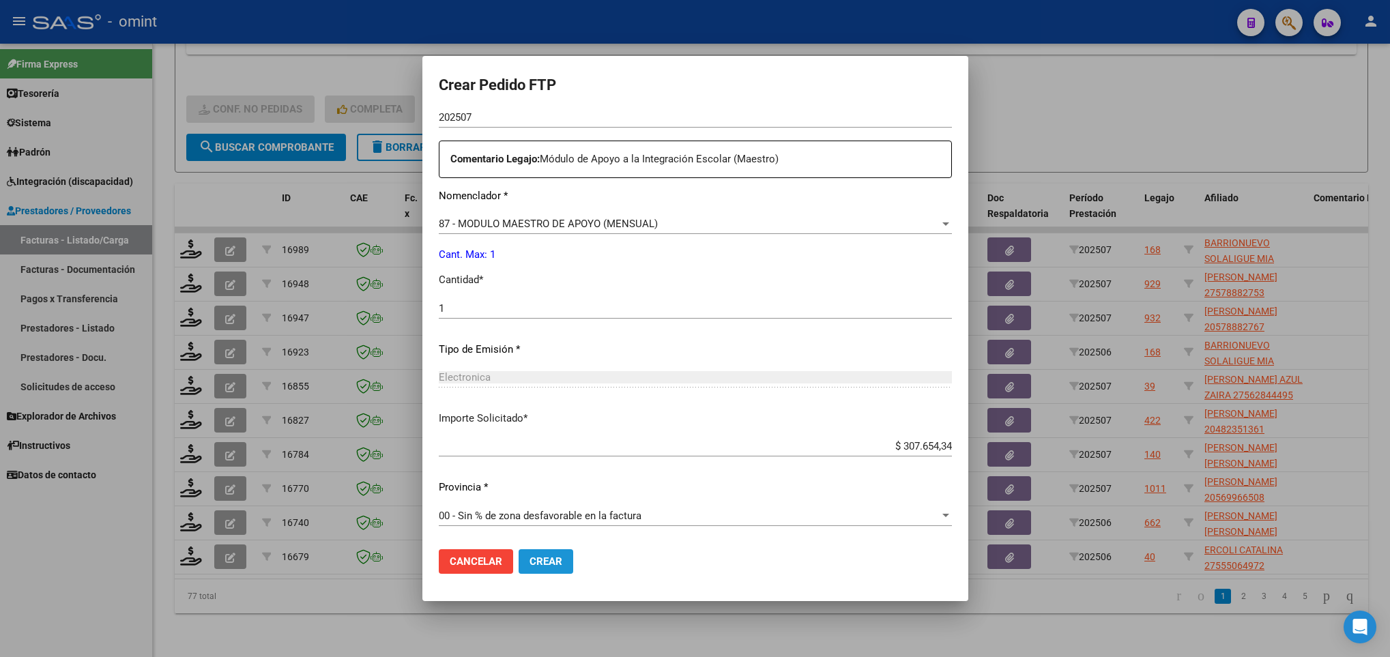
click at [547, 564] on span "Crear" at bounding box center [546, 561] width 33 height 12
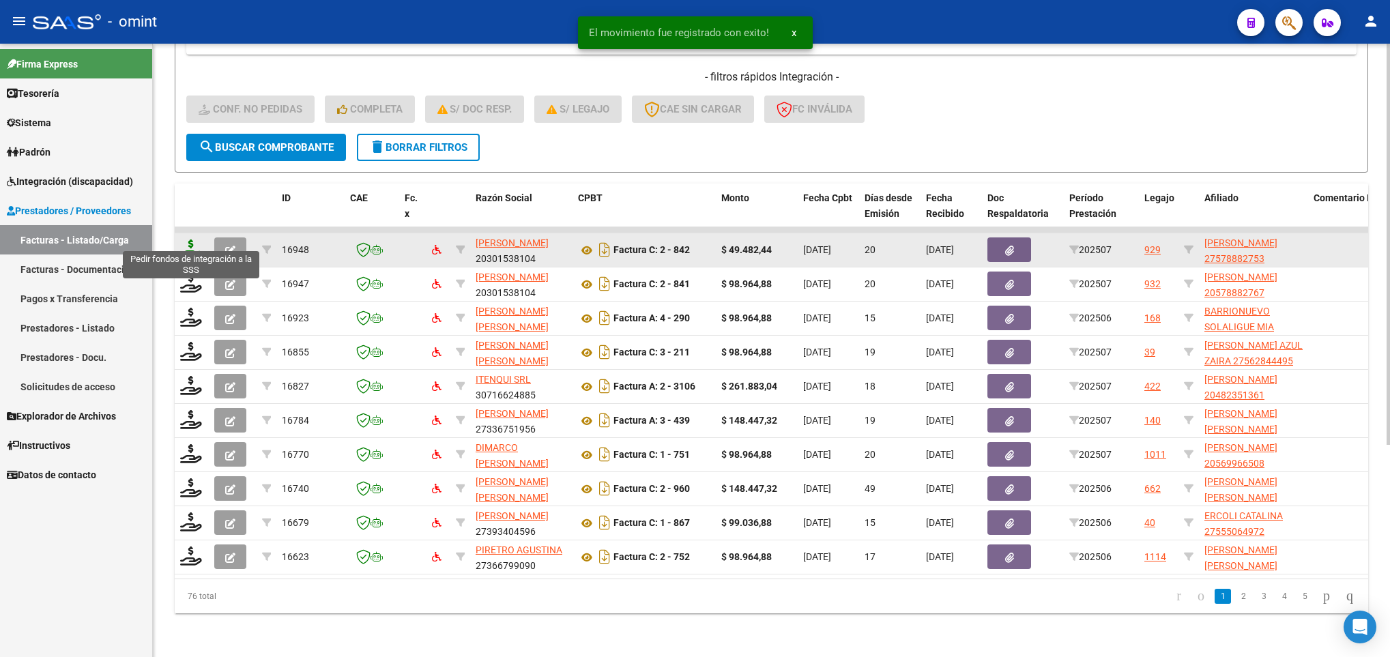
click at [188, 242] on icon at bounding box center [191, 249] width 22 height 19
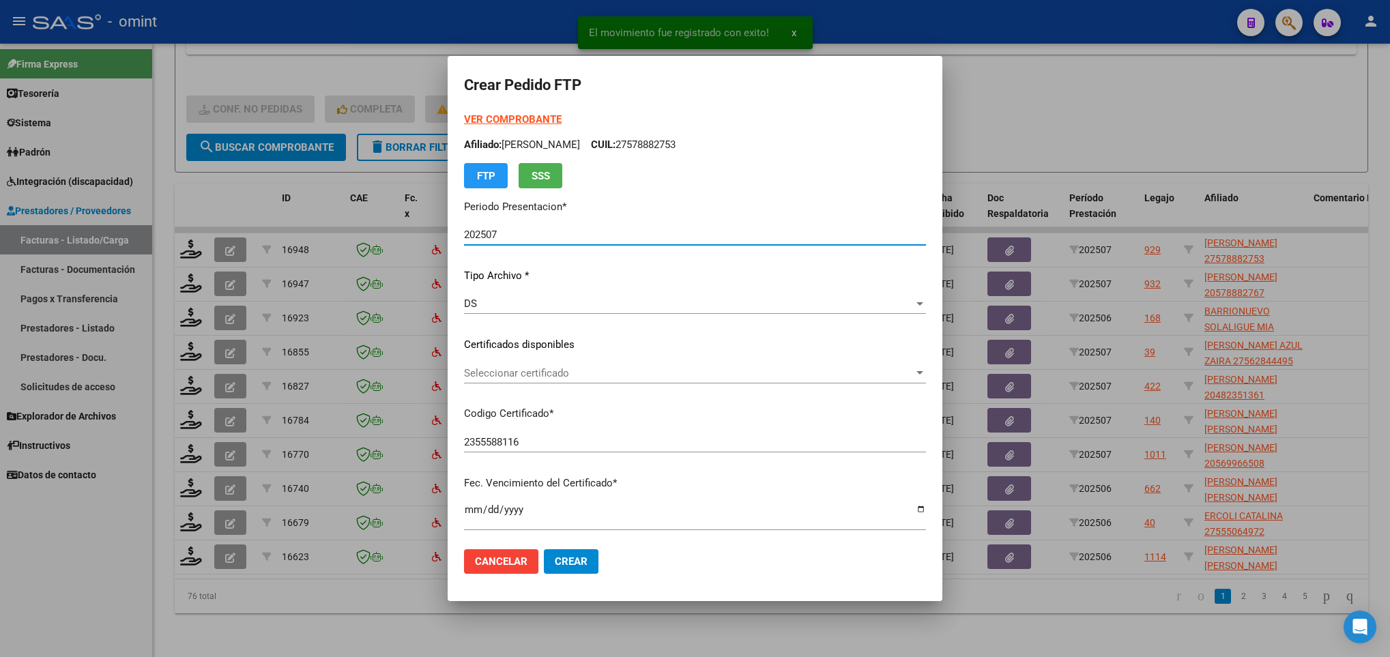
click at [566, 375] on span "Seleccionar certificado" at bounding box center [689, 373] width 450 height 12
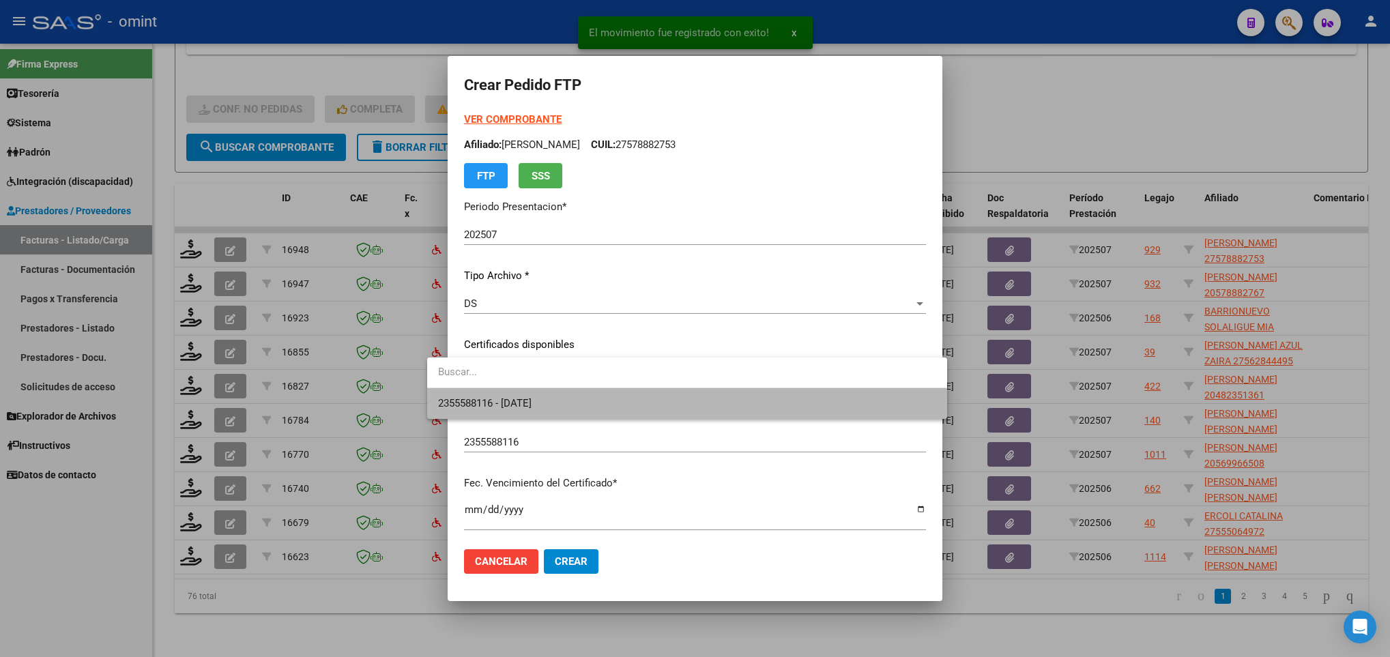
click at [622, 399] on span "2355588116 - 2028-08-31" at bounding box center [686, 403] width 497 height 31
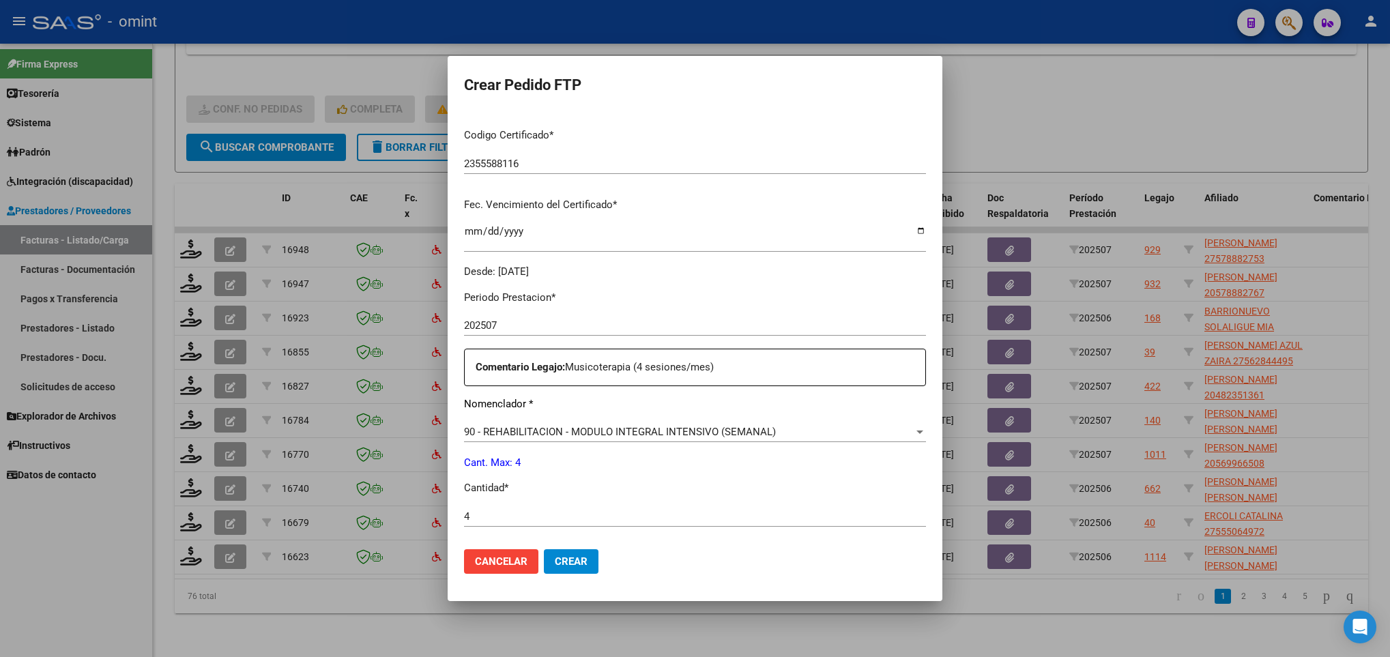
scroll to position [487, 0]
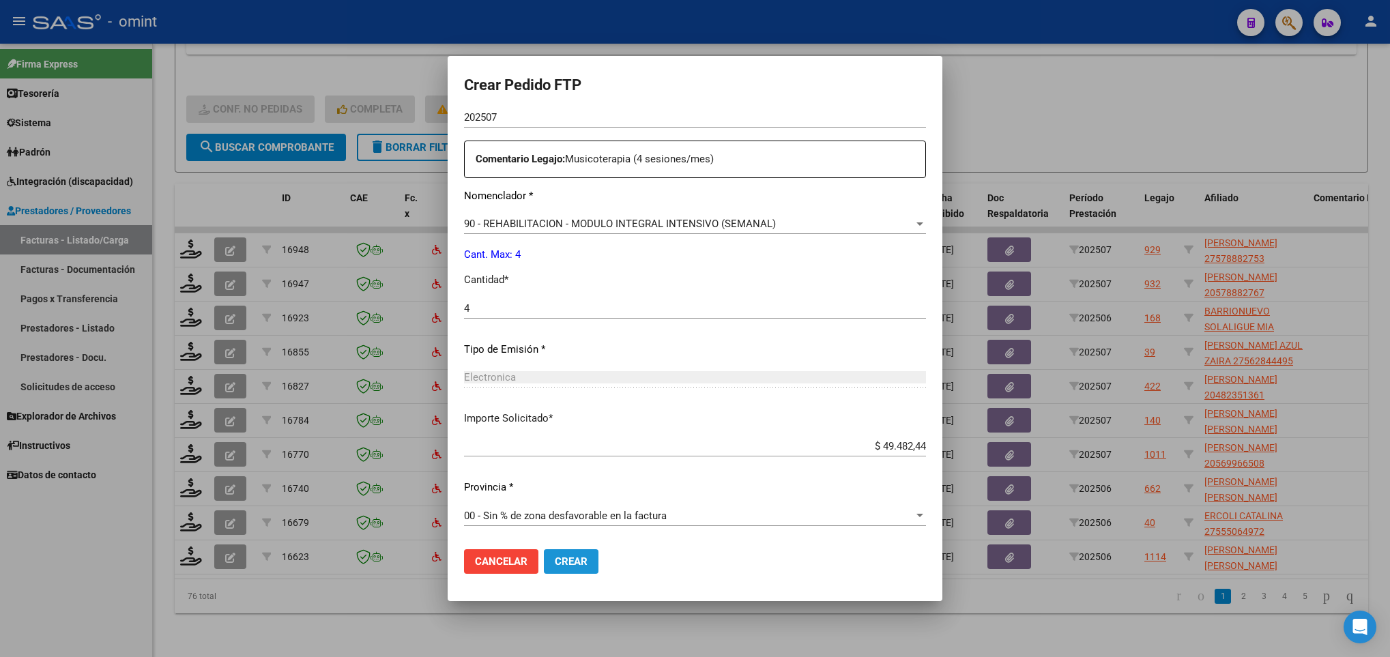
click at [544, 551] on button "Crear" at bounding box center [571, 561] width 55 height 25
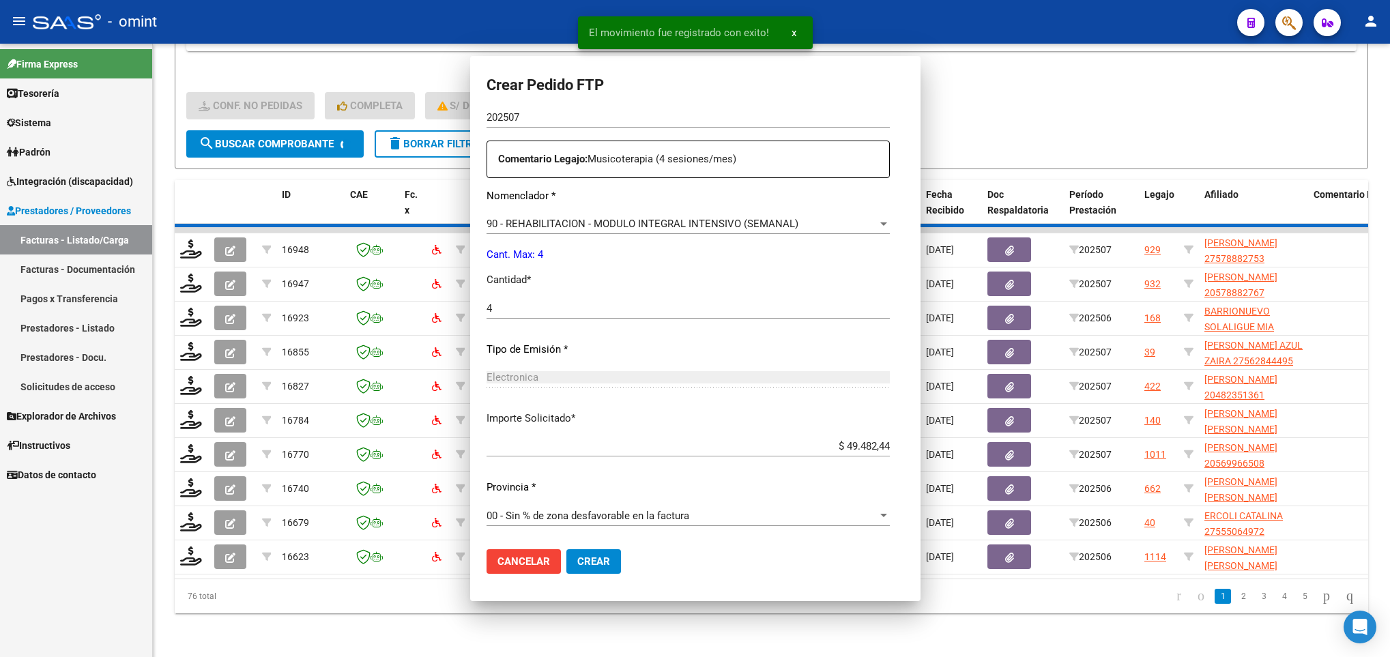
scroll to position [410, 0]
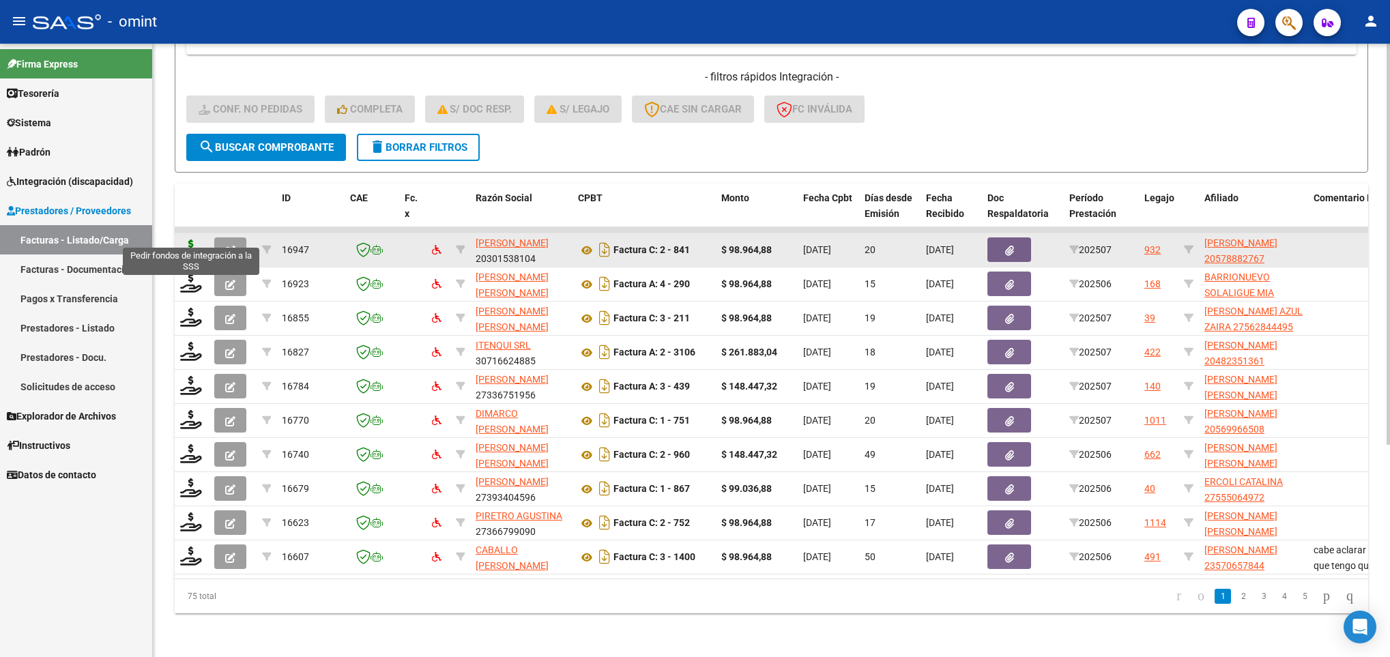
click at [189, 240] on icon at bounding box center [191, 249] width 22 height 19
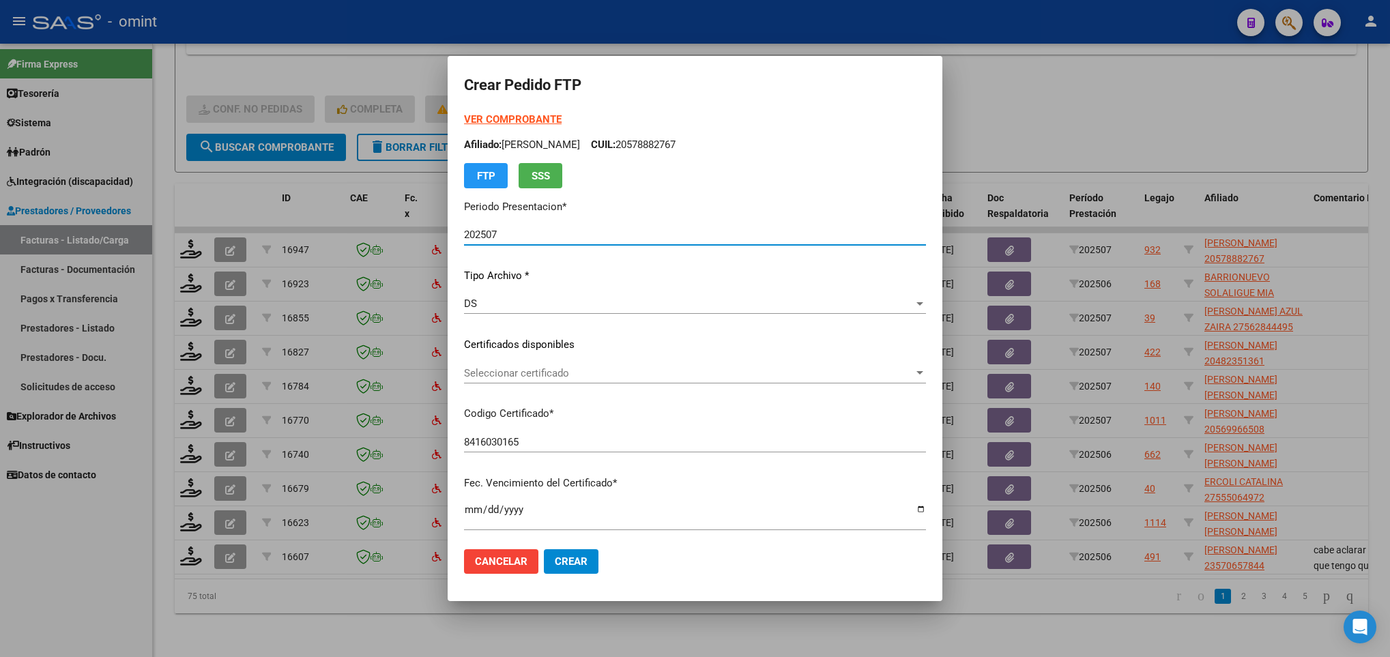
click at [555, 367] on span "Seleccionar certificado" at bounding box center [689, 373] width 450 height 12
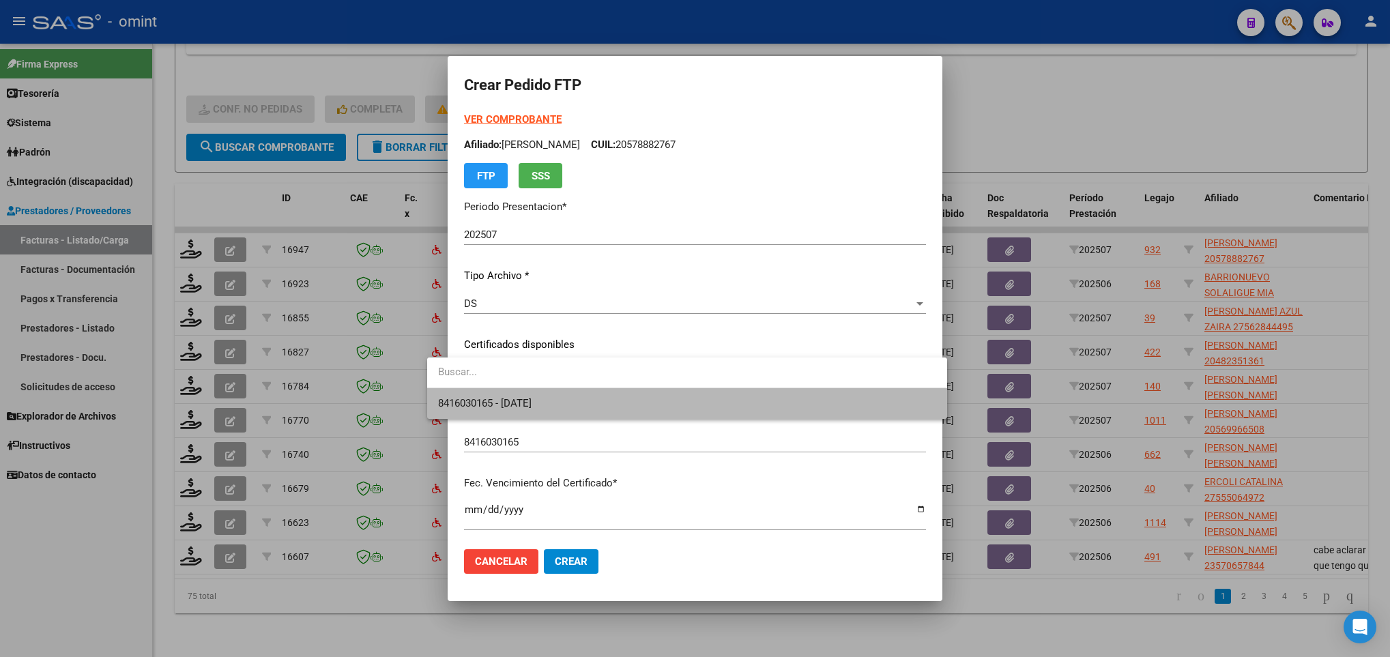
click at [582, 391] on span "8416030165 - 2028-08-31" at bounding box center [686, 403] width 497 height 31
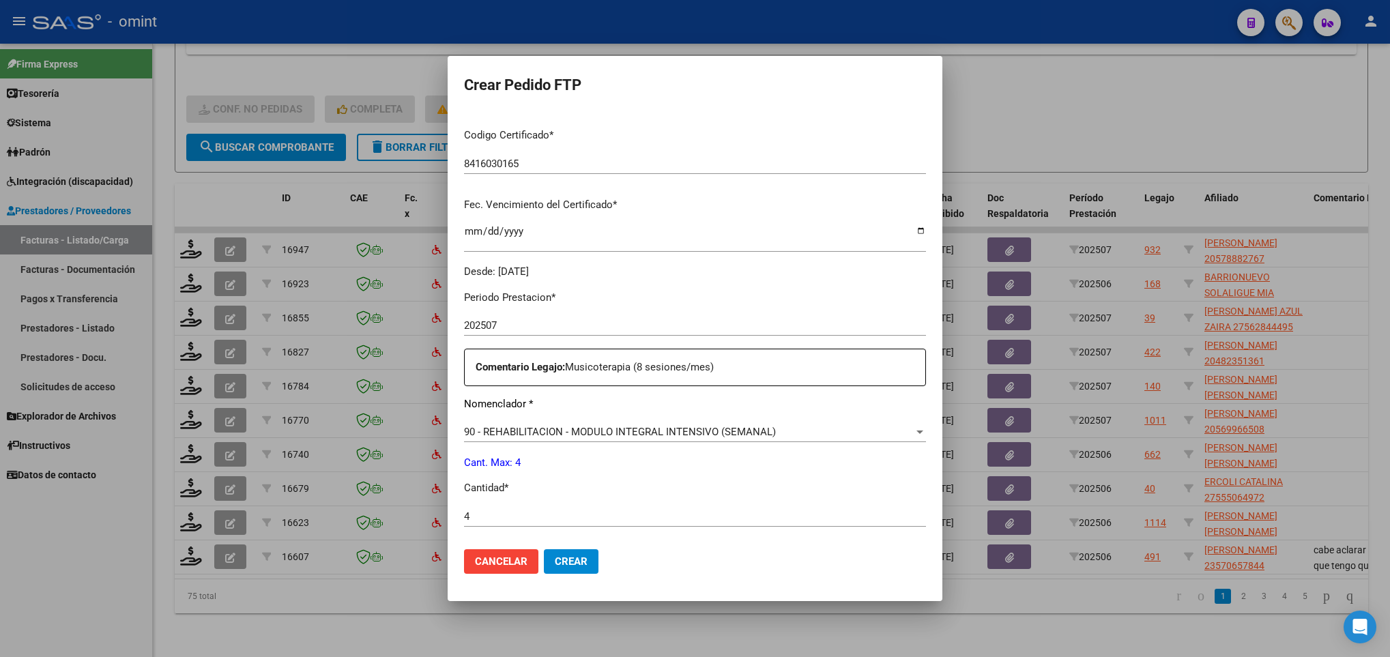
scroll to position [487, 0]
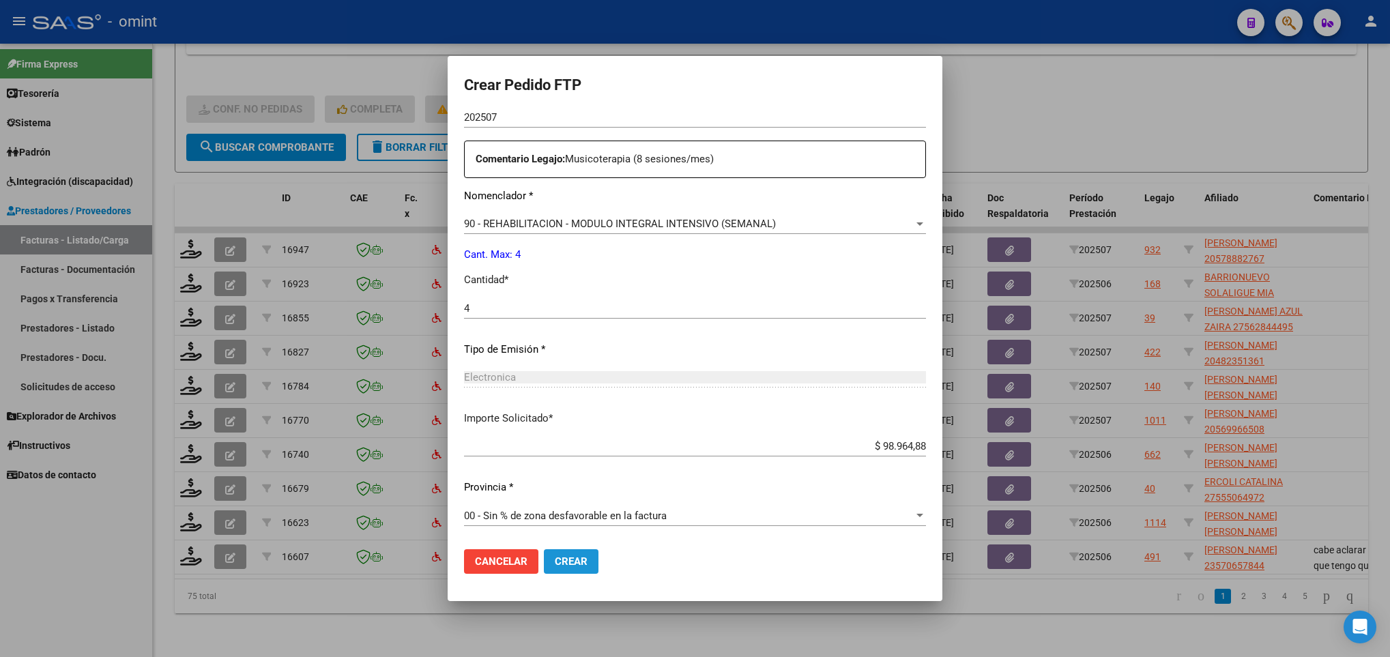
click at [563, 573] on button "Crear" at bounding box center [571, 561] width 55 height 25
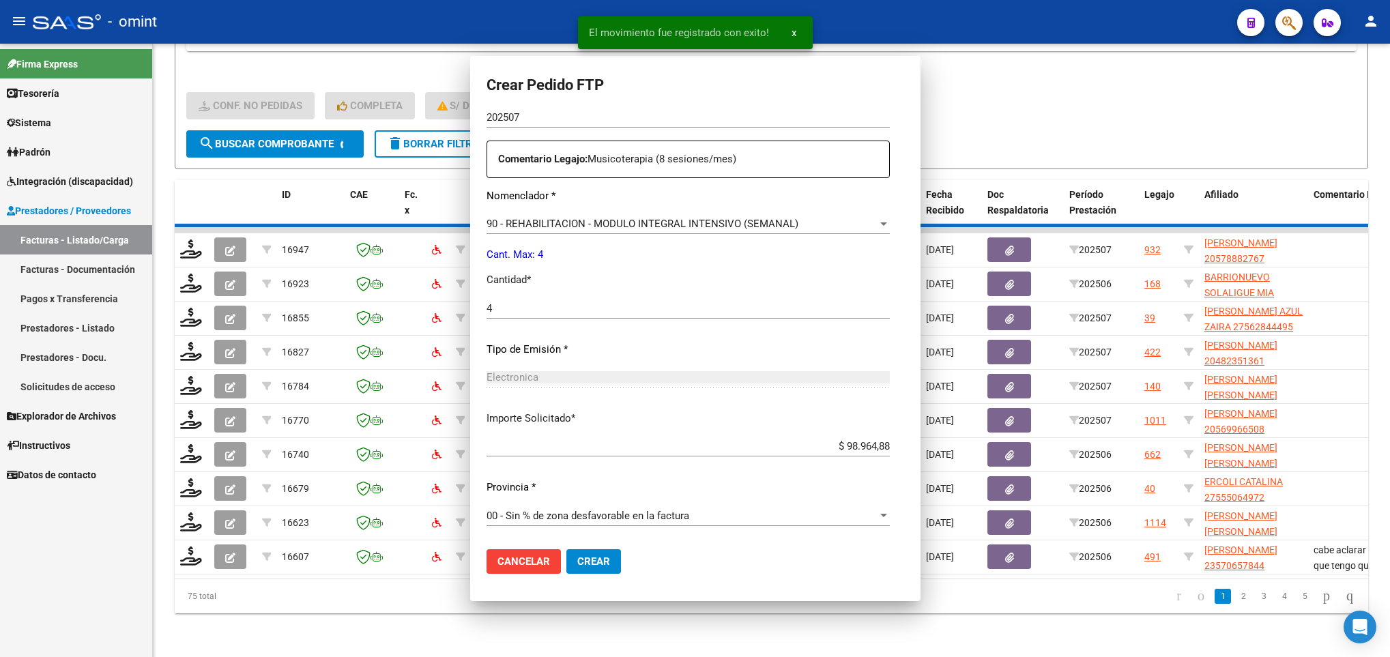
scroll to position [410, 0]
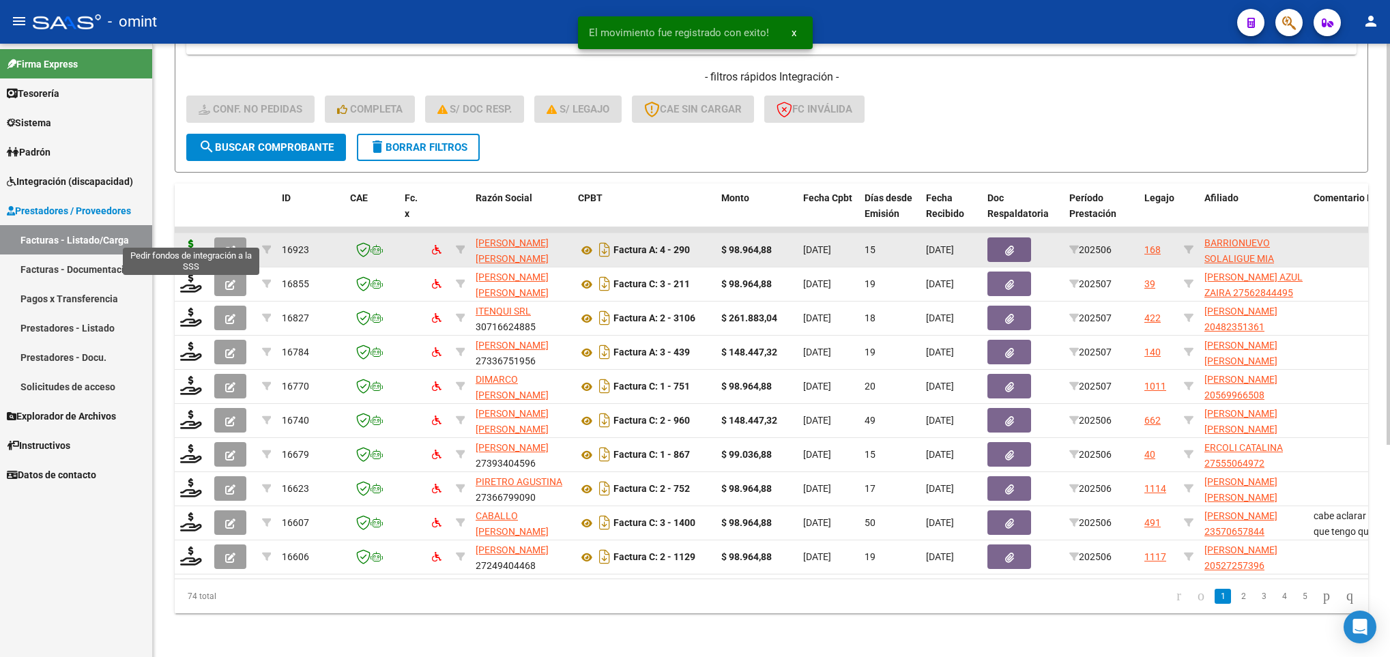
click at [188, 240] on icon at bounding box center [191, 249] width 22 height 19
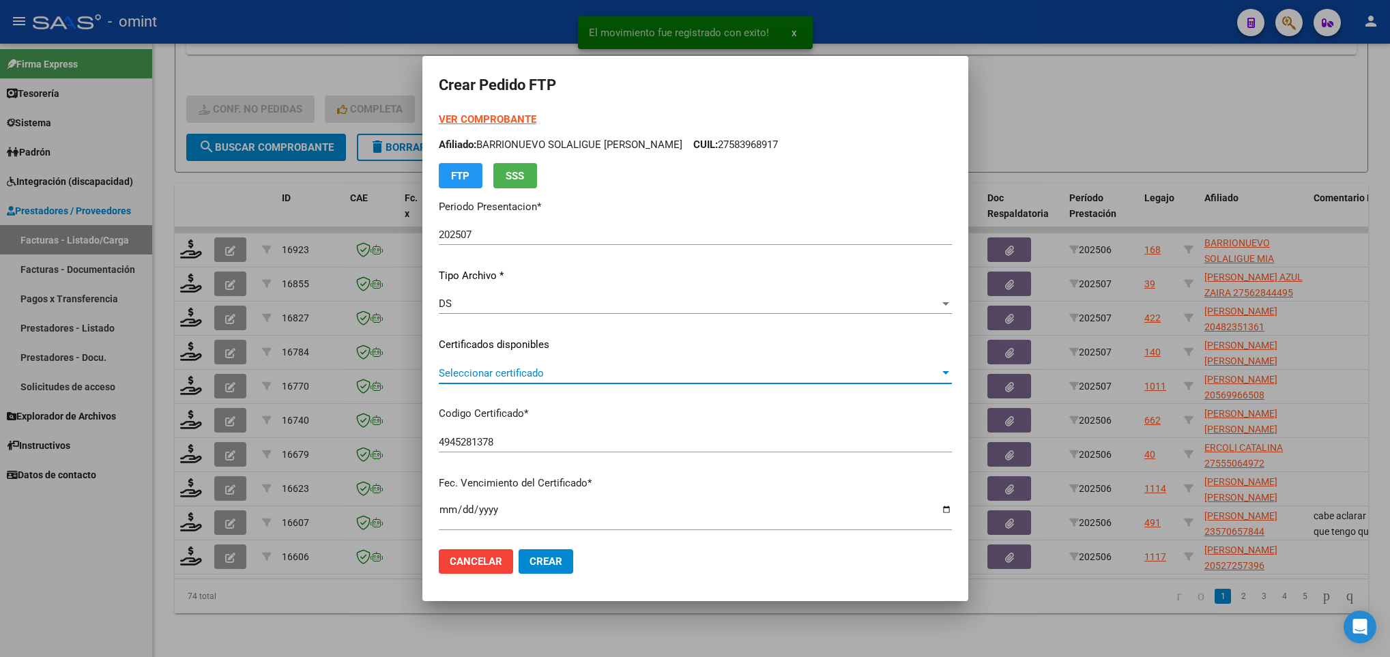
click at [573, 379] on span "Seleccionar certificado" at bounding box center [689, 373] width 501 height 12
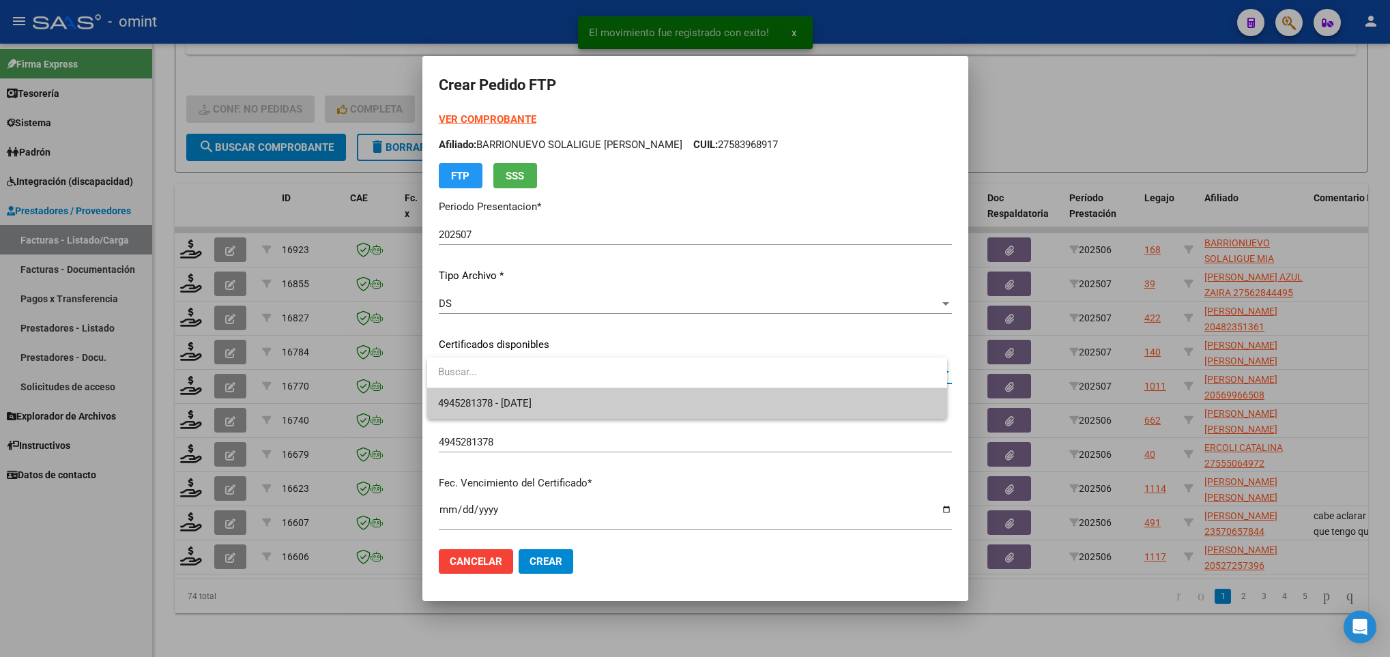
click at [603, 396] on span "4945281378 - 2027-05-22" at bounding box center [686, 403] width 497 height 31
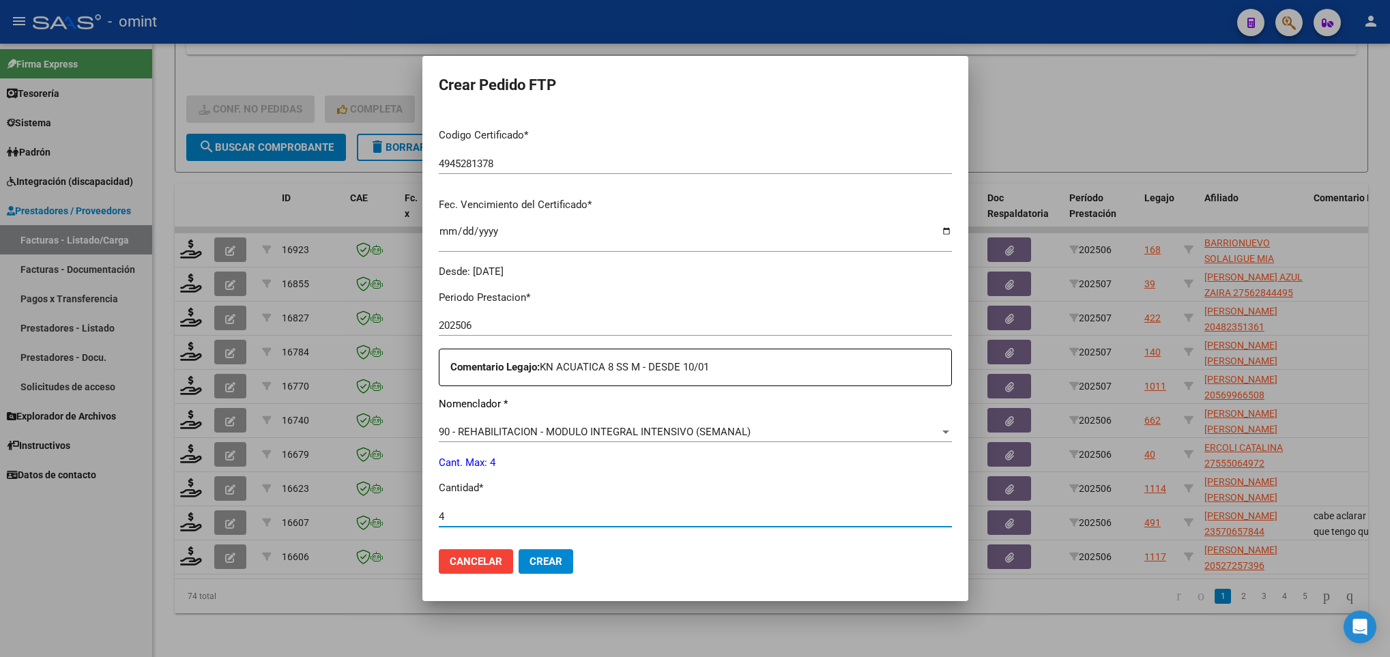
scroll to position [487, 0]
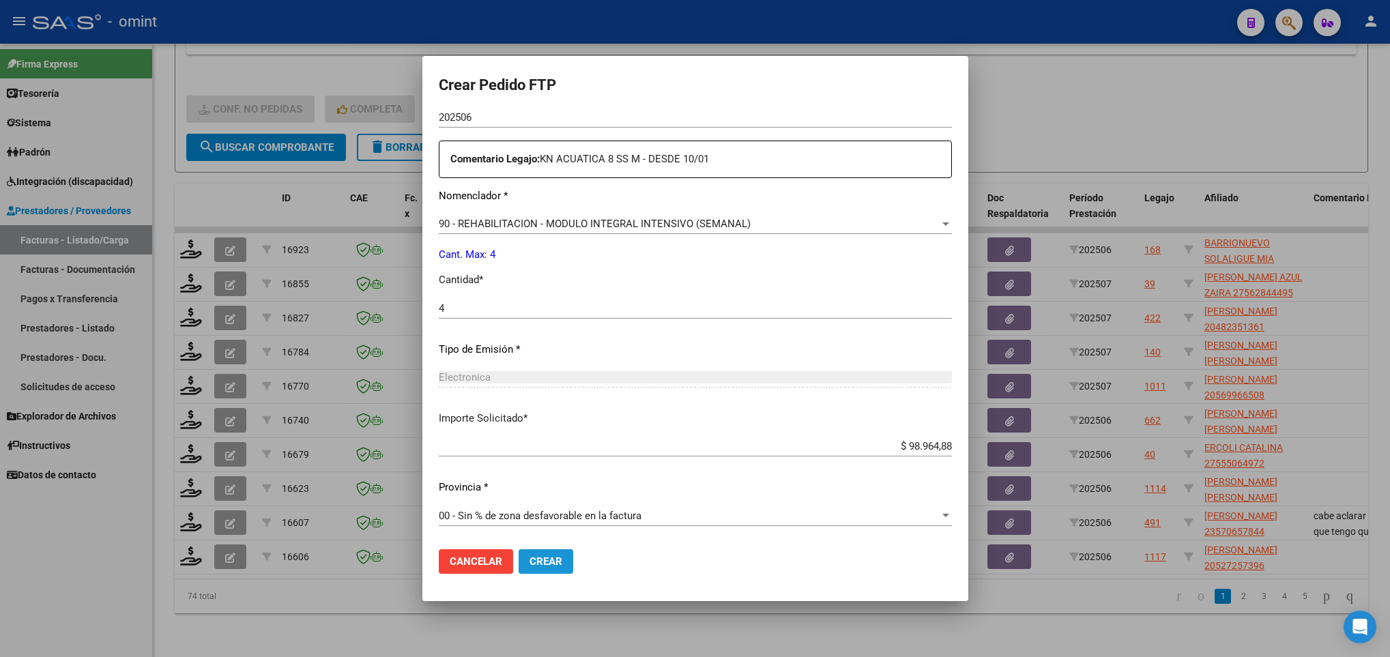
click at [549, 562] on span "Crear" at bounding box center [546, 561] width 33 height 12
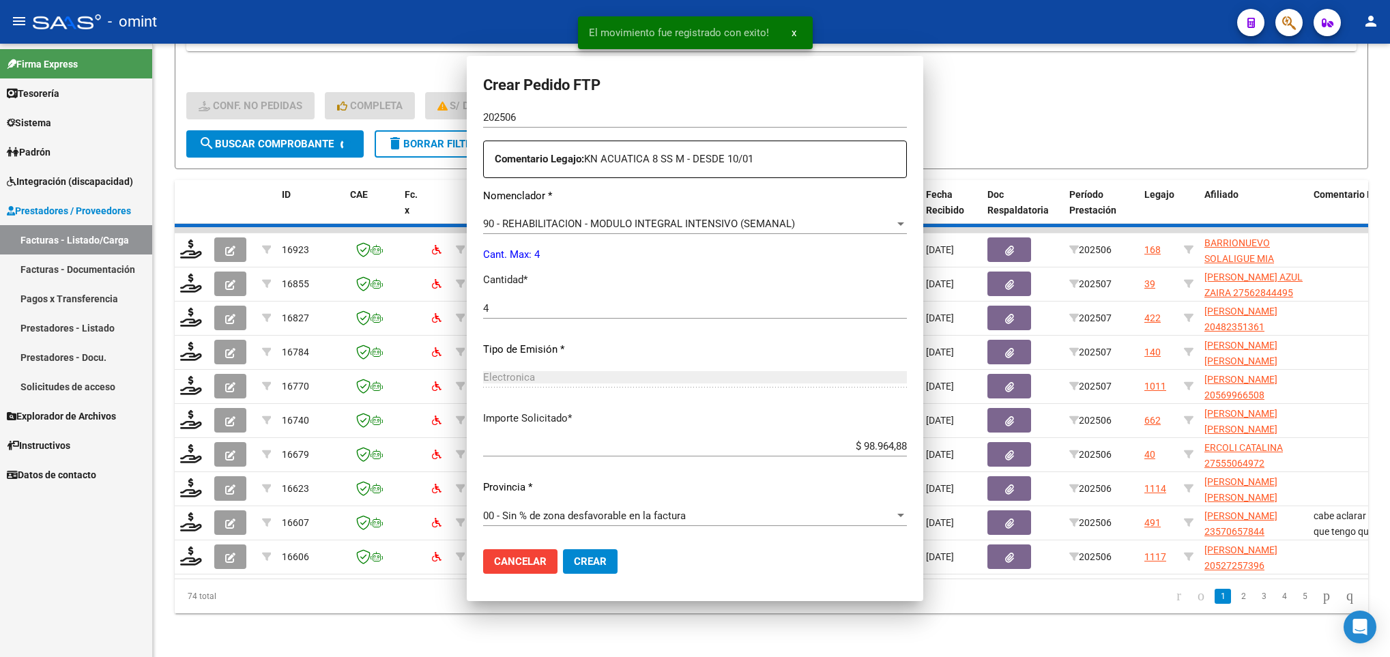
scroll to position [410, 0]
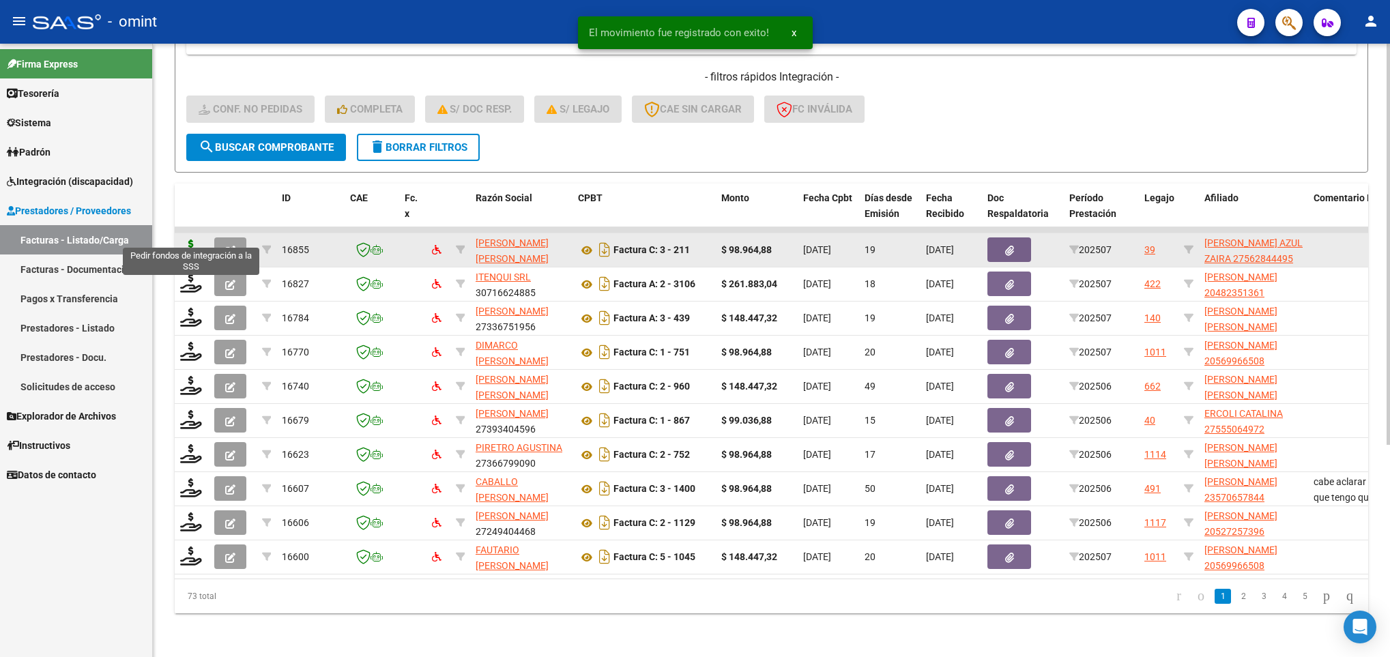
click at [191, 242] on icon at bounding box center [191, 249] width 22 height 19
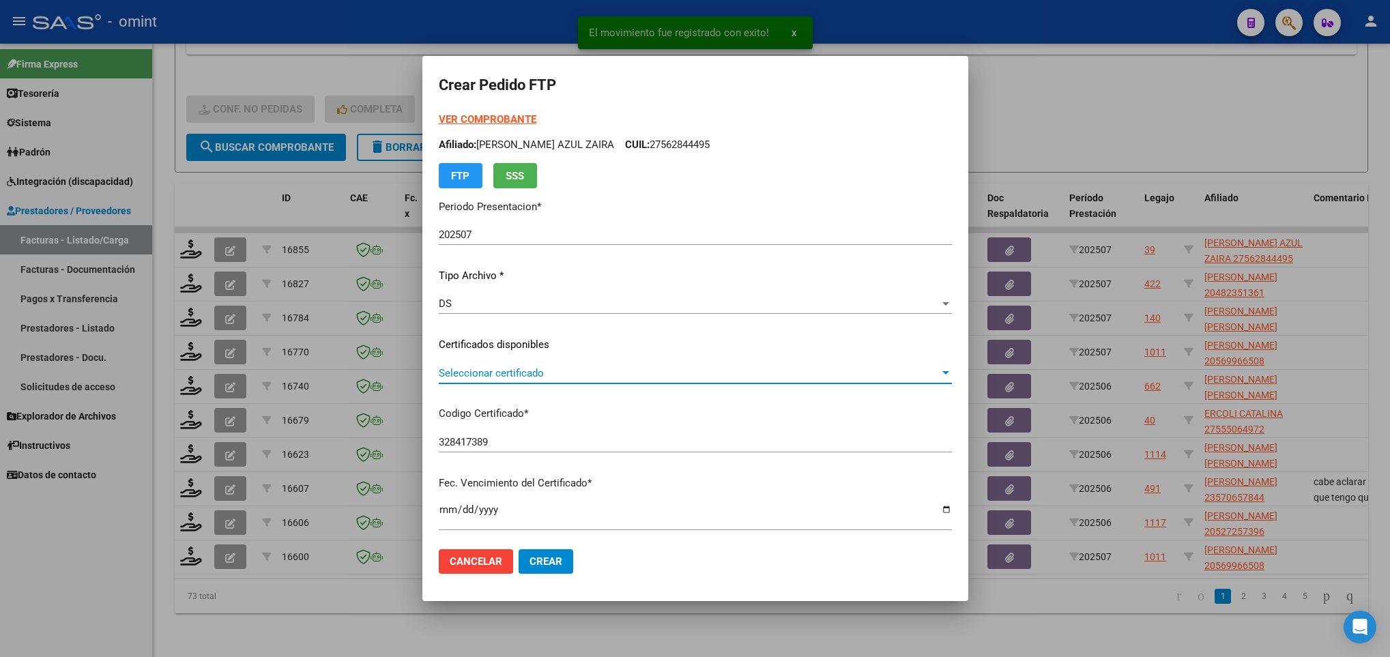
click at [576, 371] on span "Seleccionar certificado" at bounding box center [689, 373] width 501 height 12
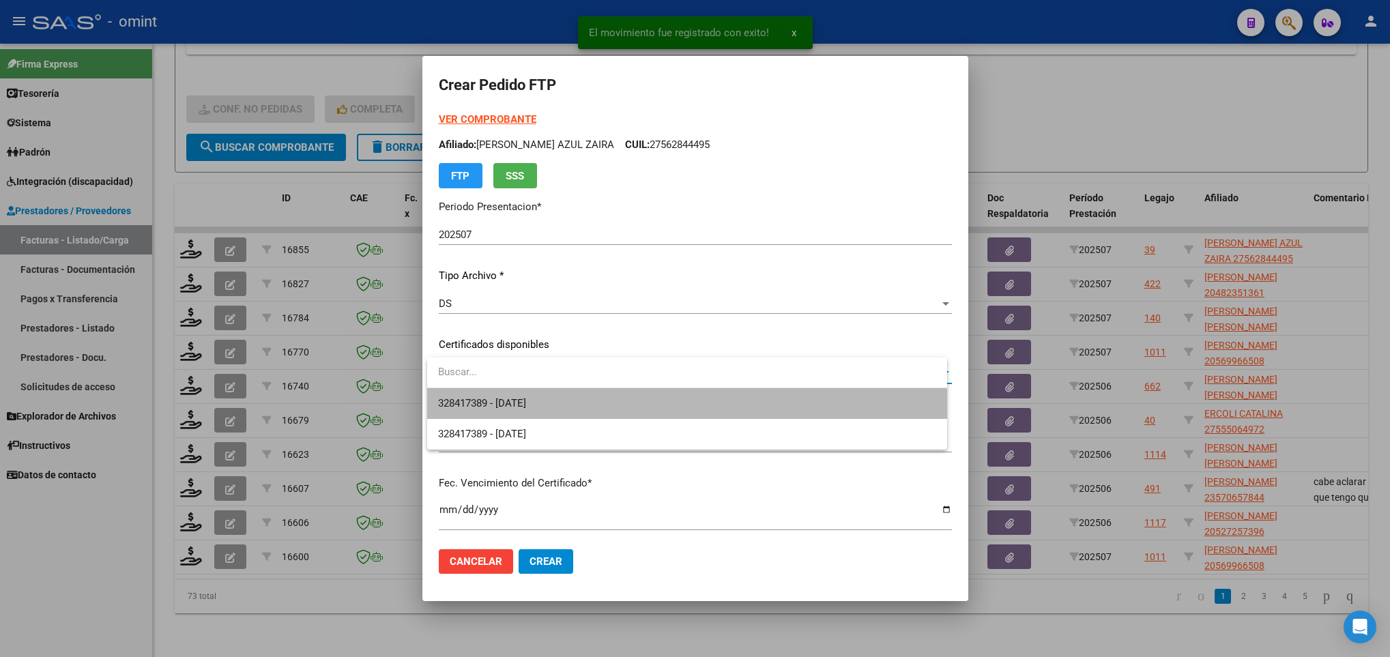
click at [625, 399] on span "328417389 - 2025-01-28" at bounding box center [686, 403] width 497 height 31
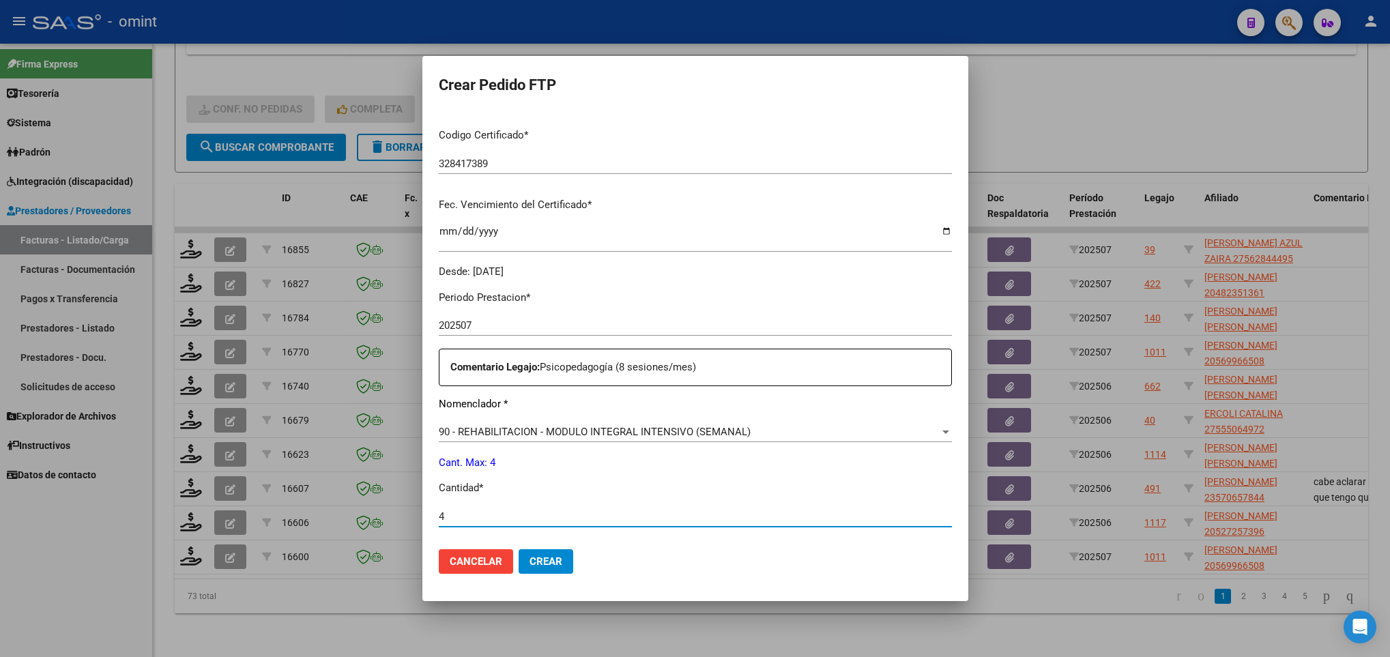
scroll to position [487, 0]
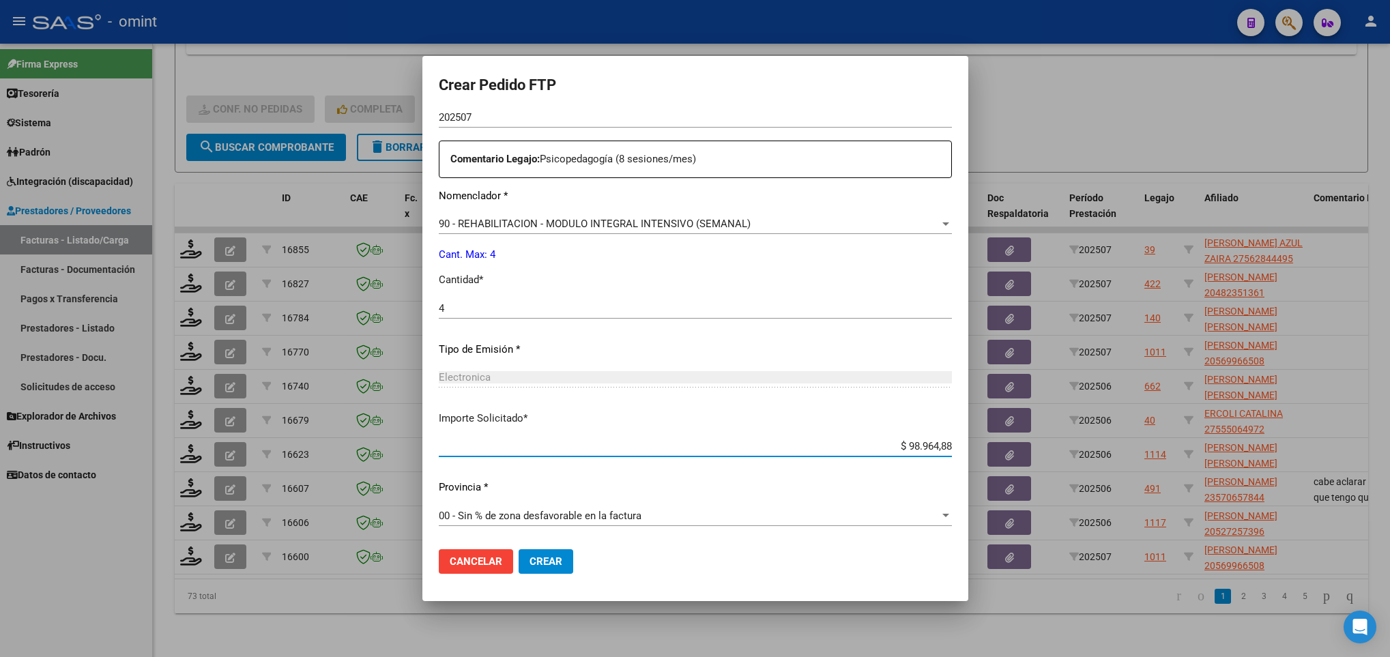
click at [547, 564] on span "Crear" at bounding box center [546, 561] width 33 height 12
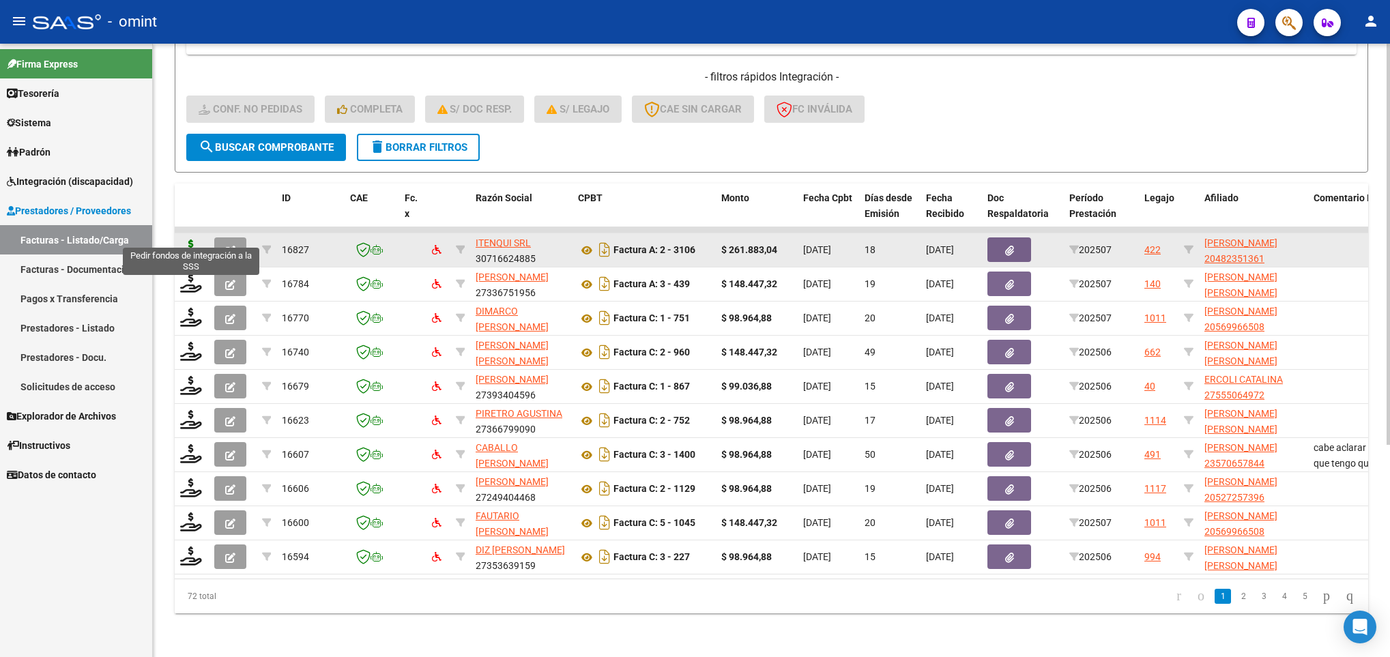
click at [186, 240] on icon at bounding box center [191, 249] width 22 height 19
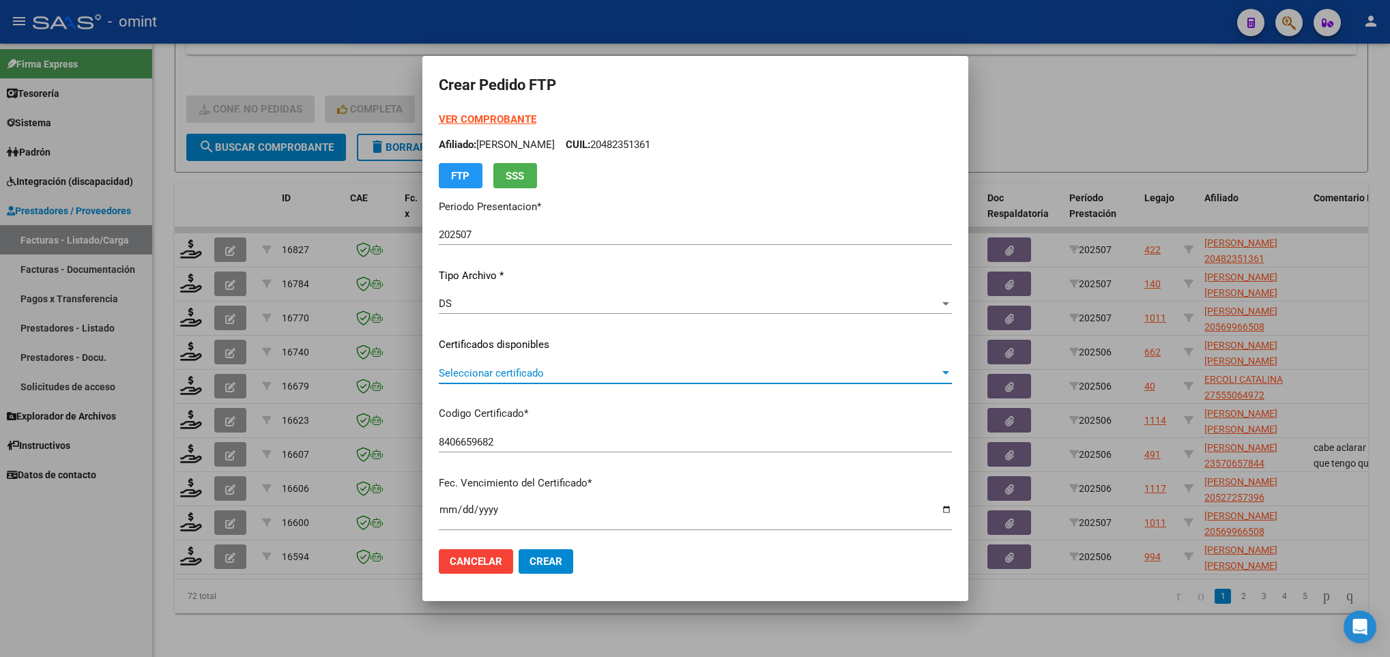
click at [659, 377] on span "Seleccionar certificado" at bounding box center [689, 373] width 501 height 12
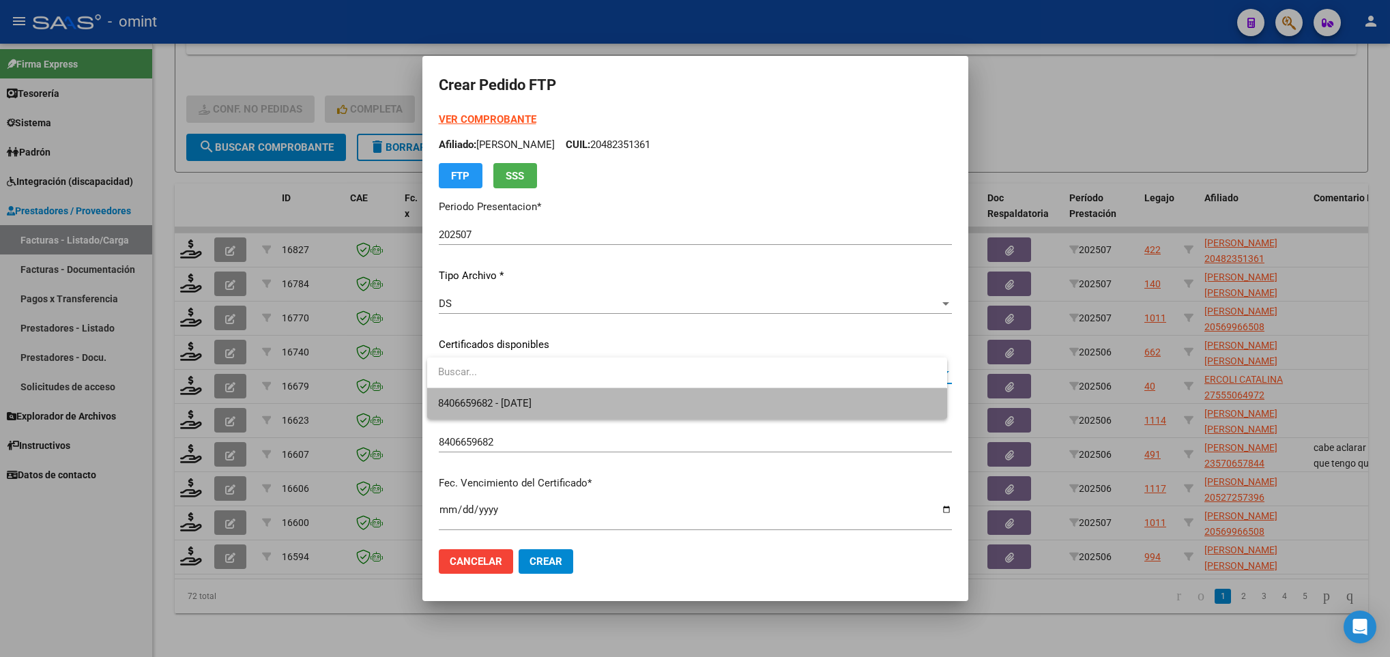
click at [682, 395] on span "8406659682 - 2031-04-09" at bounding box center [686, 403] width 497 height 31
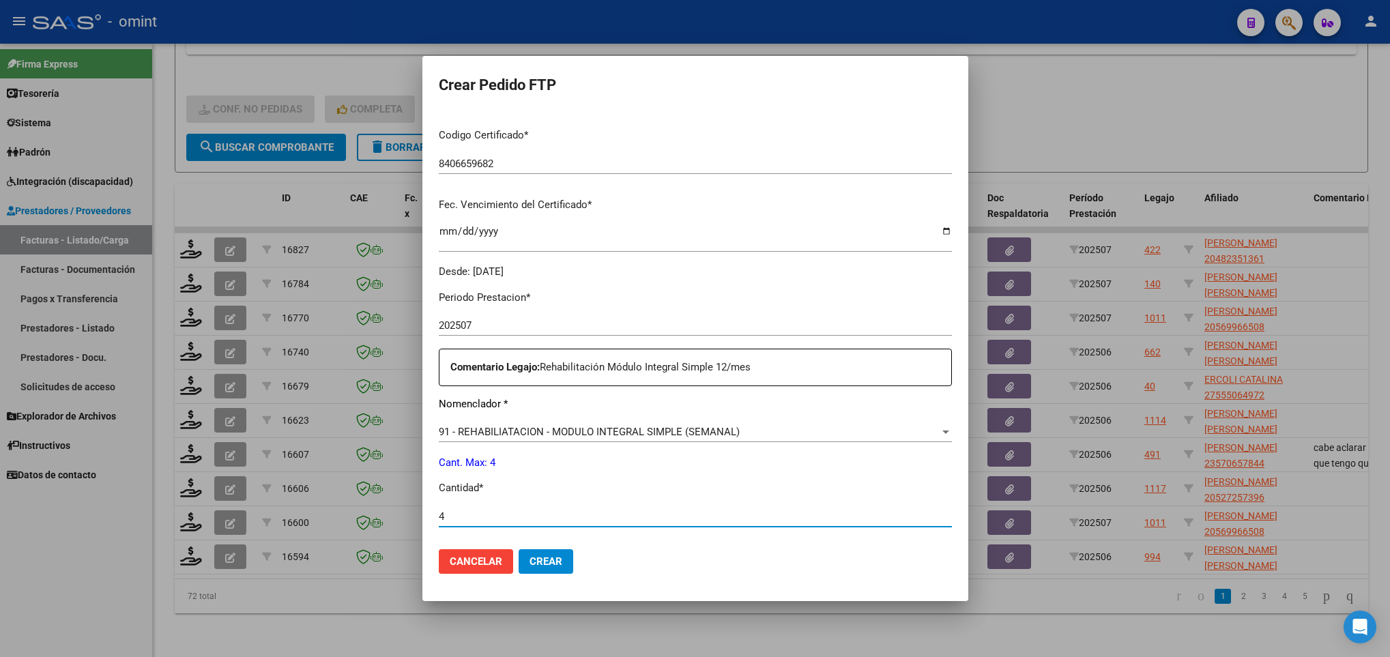
scroll to position [487, 0]
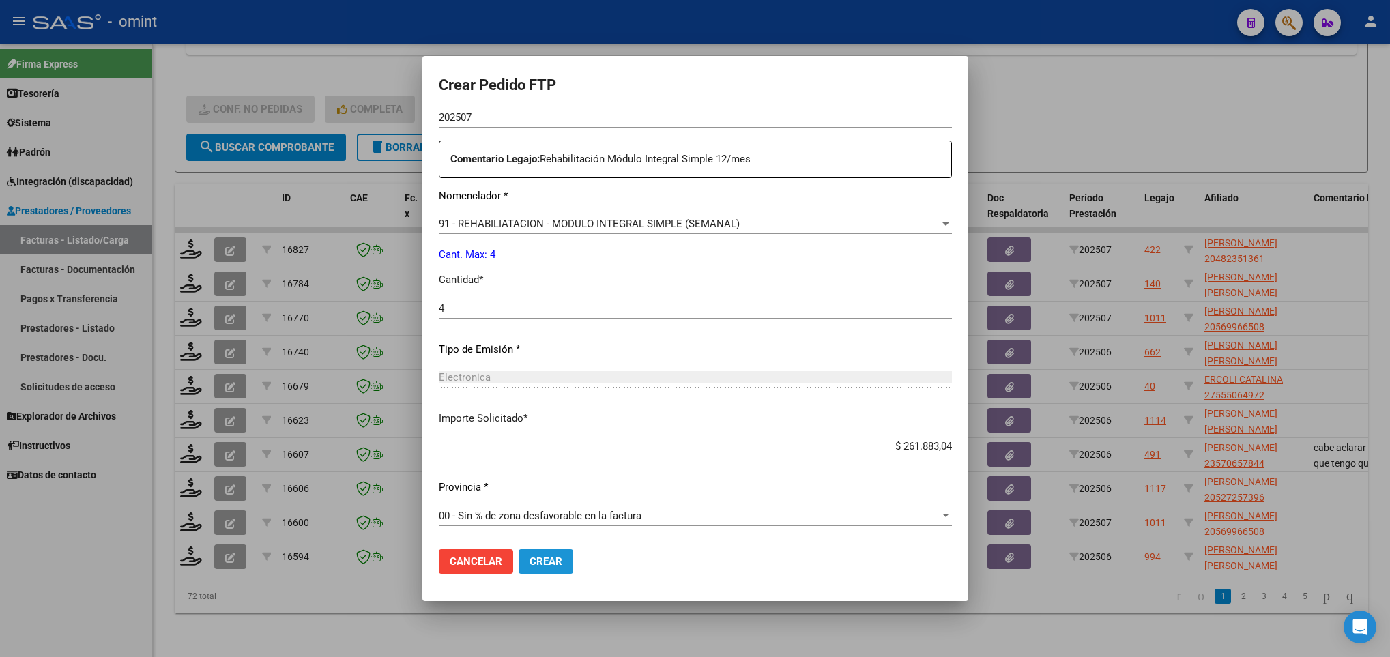
click at [545, 565] on span "Crear" at bounding box center [546, 561] width 33 height 12
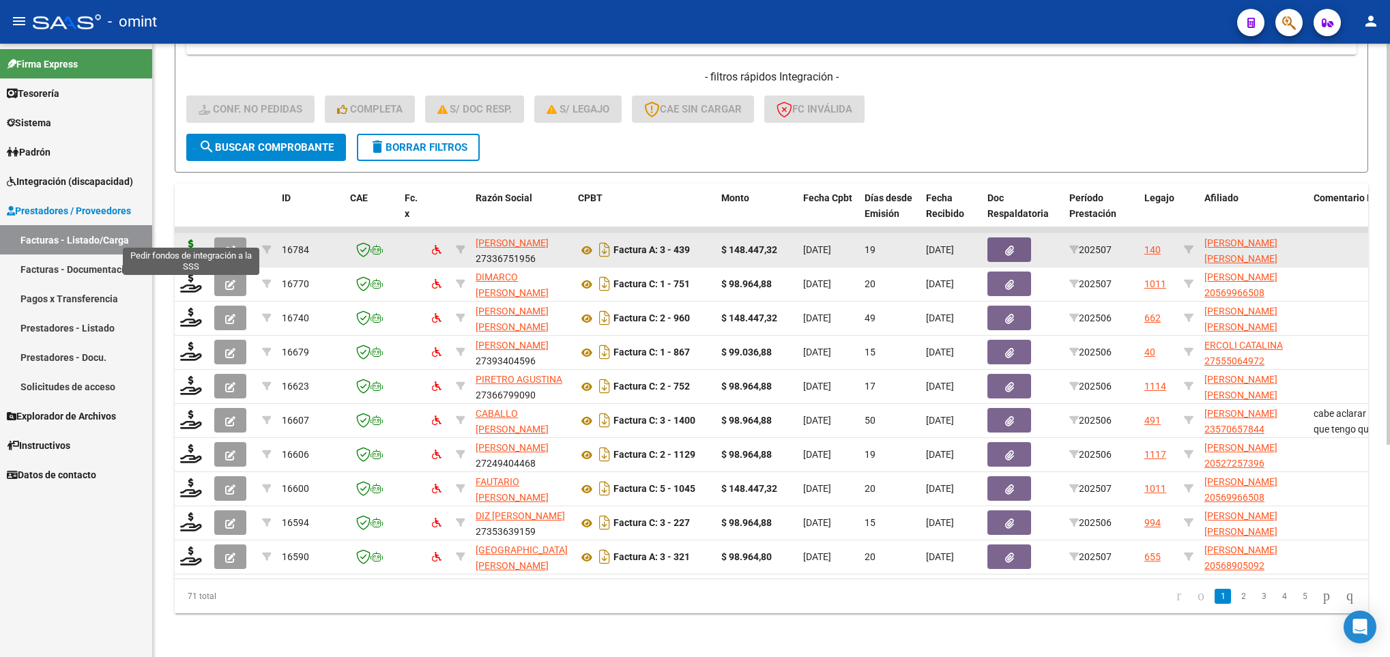
click at [191, 240] on icon at bounding box center [191, 249] width 22 height 19
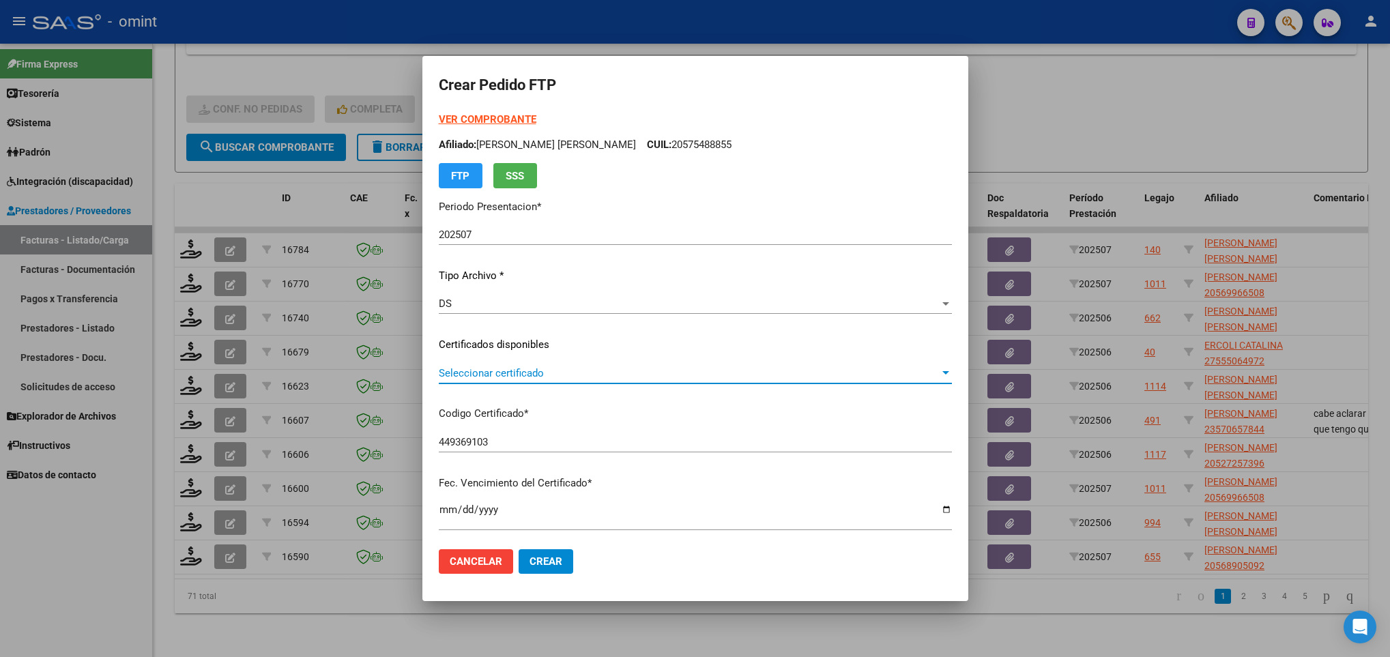
click at [531, 369] on span "Seleccionar certificado" at bounding box center [689, 373] width 501 height 12
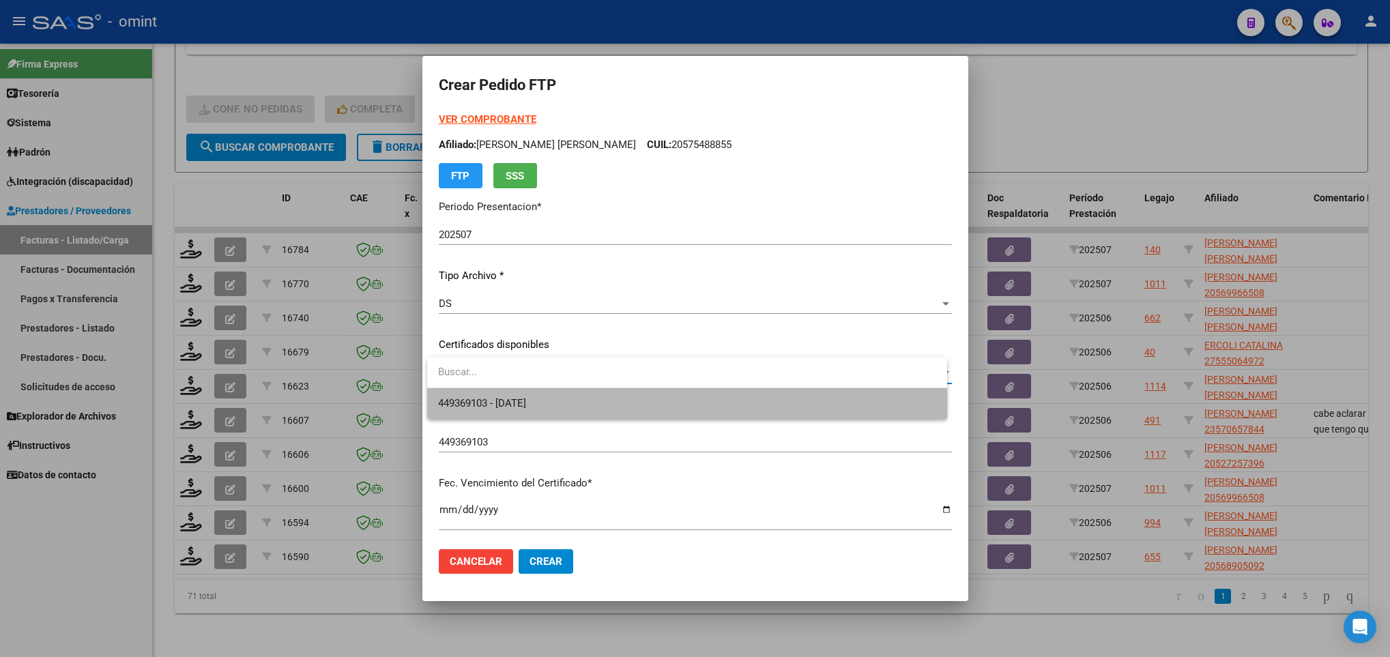
click at [588, 402] on span "449369103 - 2025-09-12" at bounding box center [686, 403] width 497 height 31
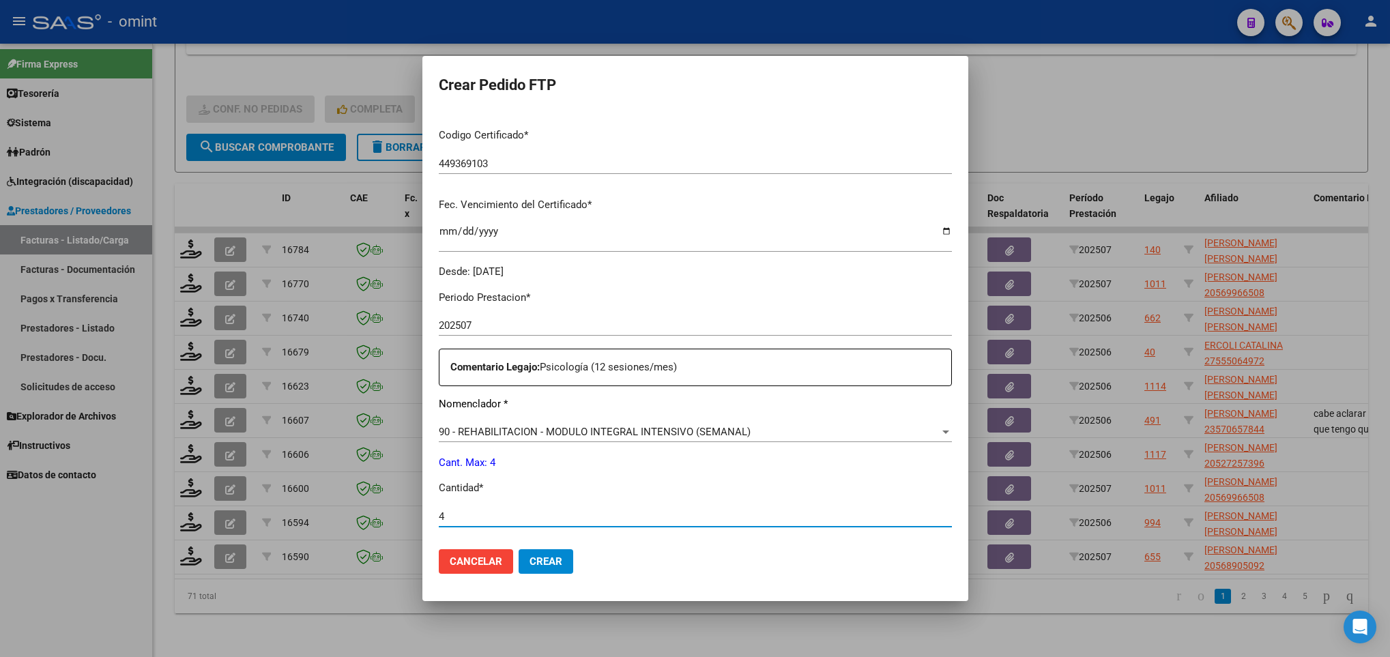
scroll to position [487, 0]
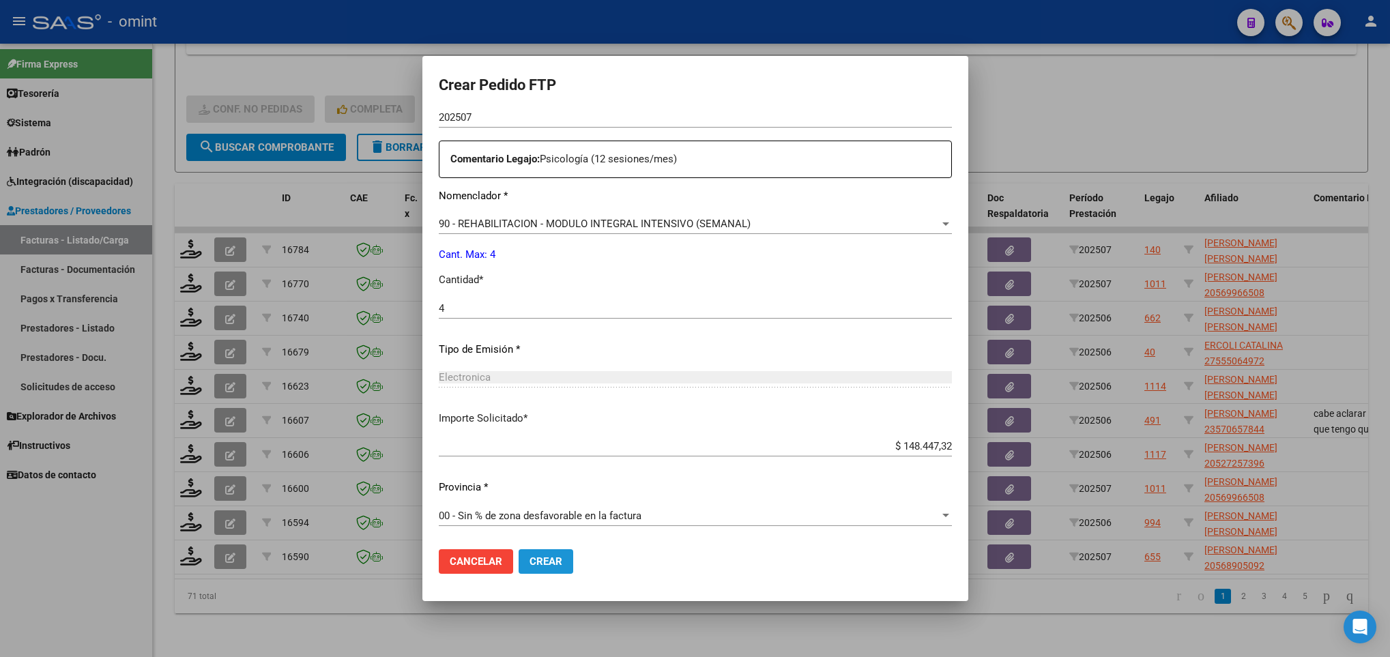
click at [535, 561] on span "Crear" at bounding box center [546, 561] width 33 height 12
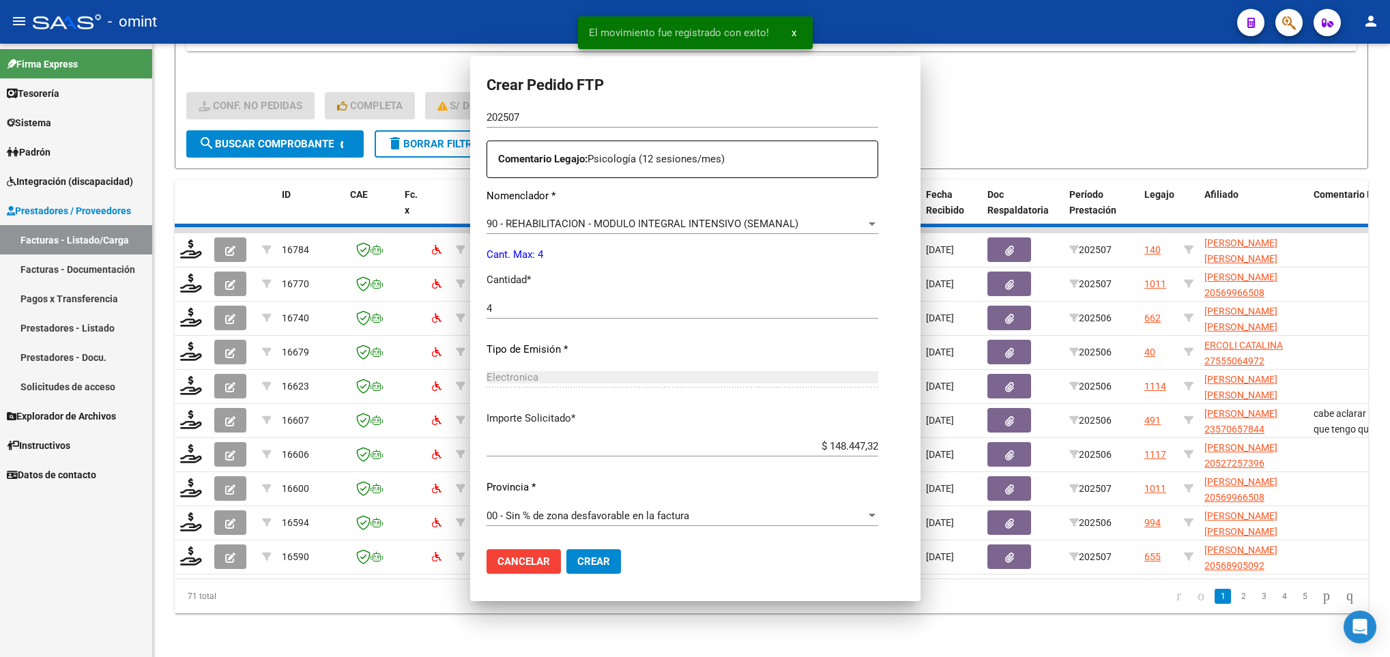
scroll to position [410, 0]
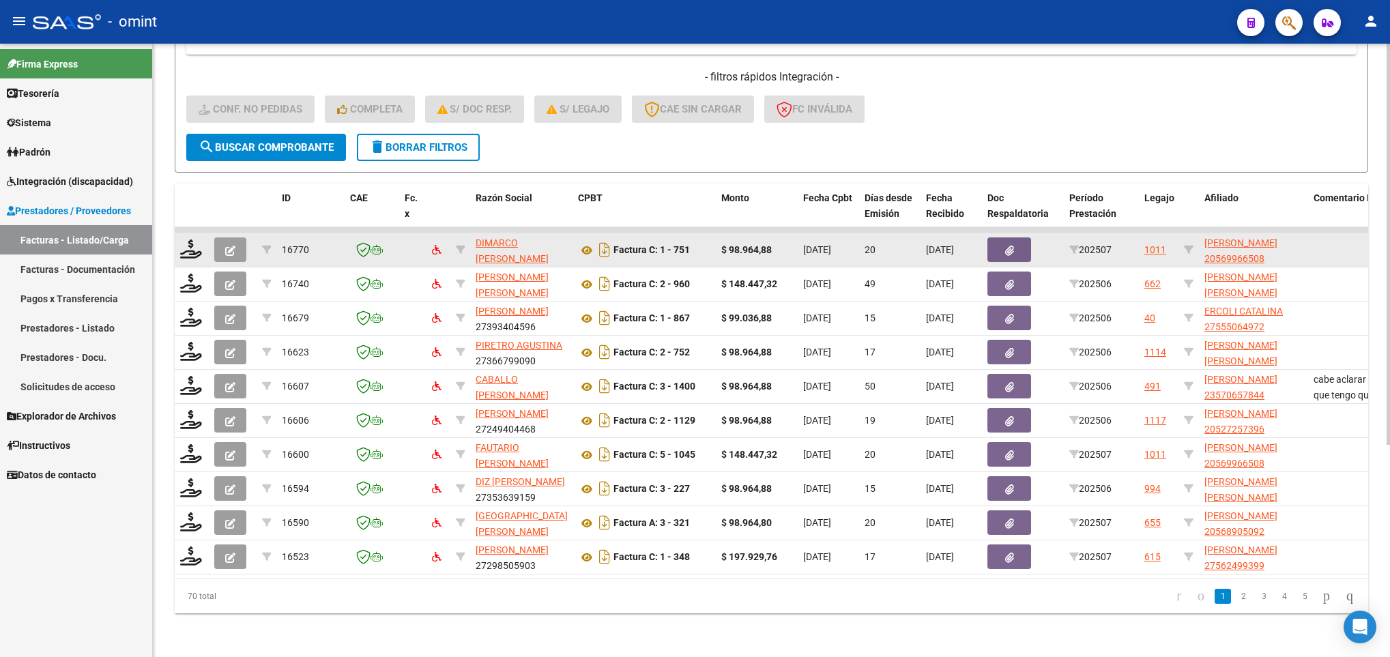
click at [203, 237] on datatable-body-cell at bounding box center [192, 249] width 34 height 33
click at [194, 240] on icon at bounding box center [191, 249] width 22 height 19
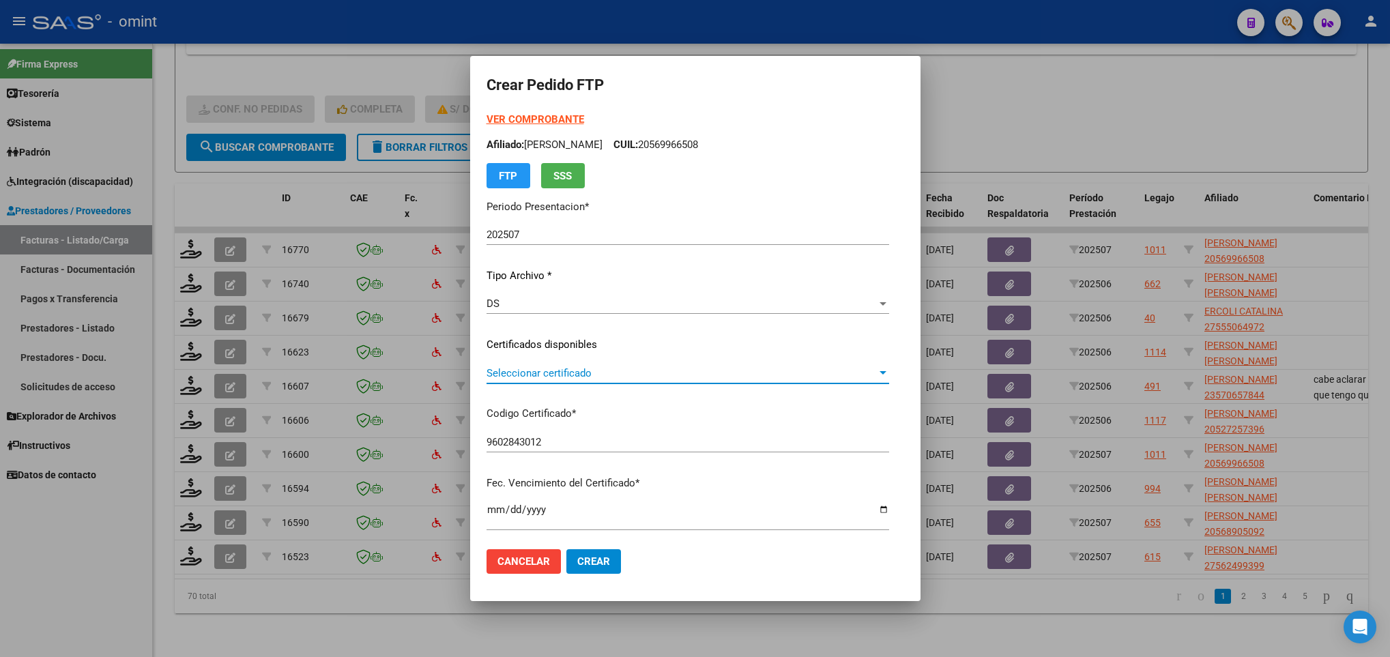
click at [686, 373] on span "Seleccionar certificado" at bounding box center [682, 373] width 390 height 12
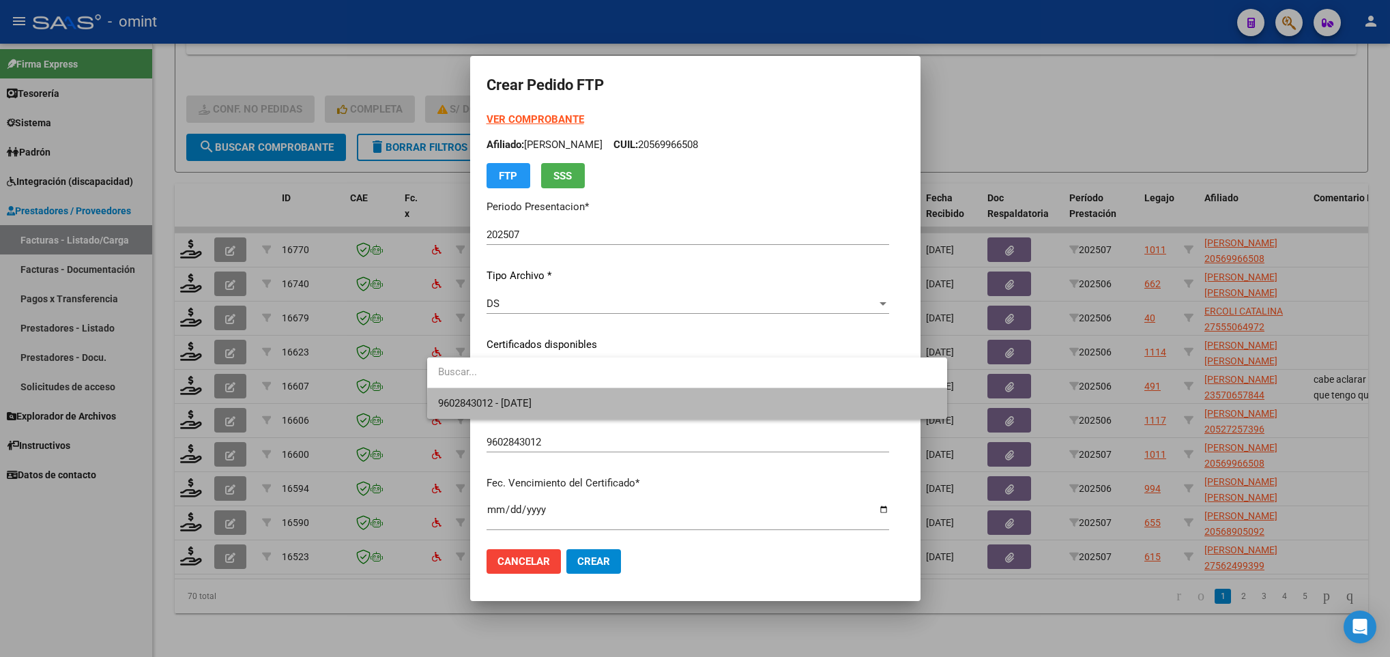
click at [705, 406] on span "9602843012 - 2034-06-19" at bounding box center [686, 403] width 497 height 31
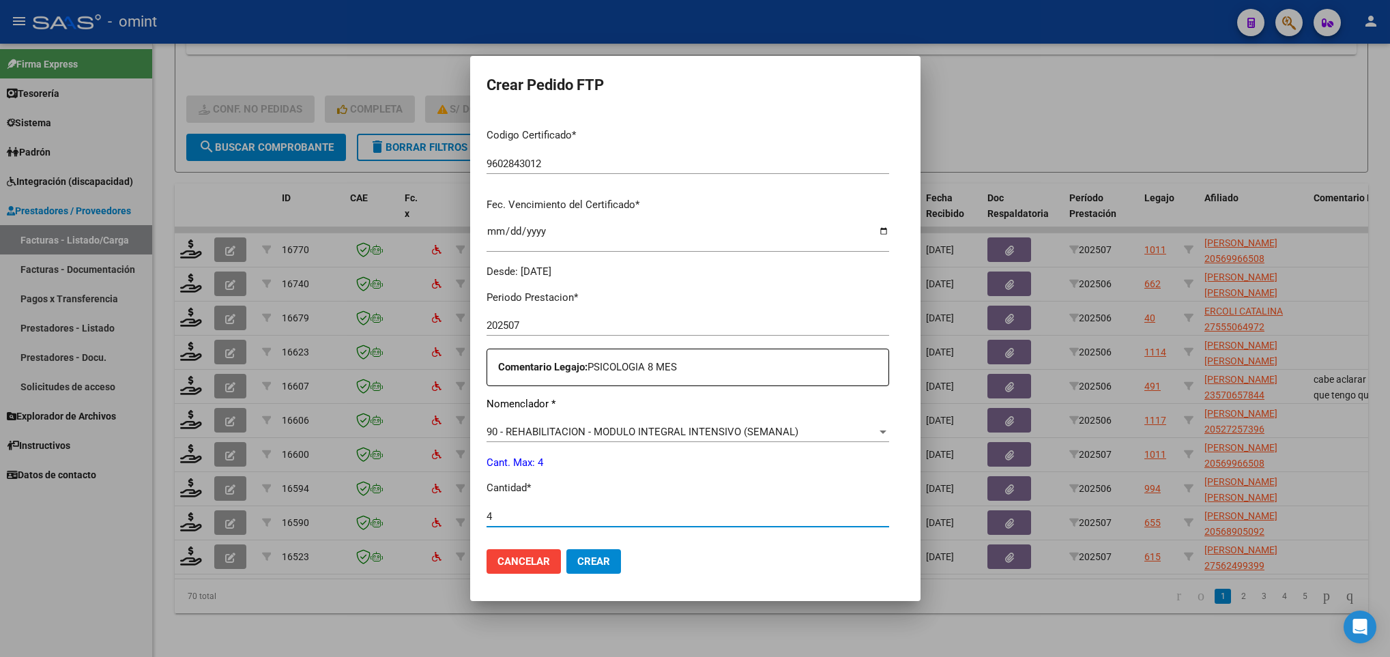
scroll to position [487, 0]
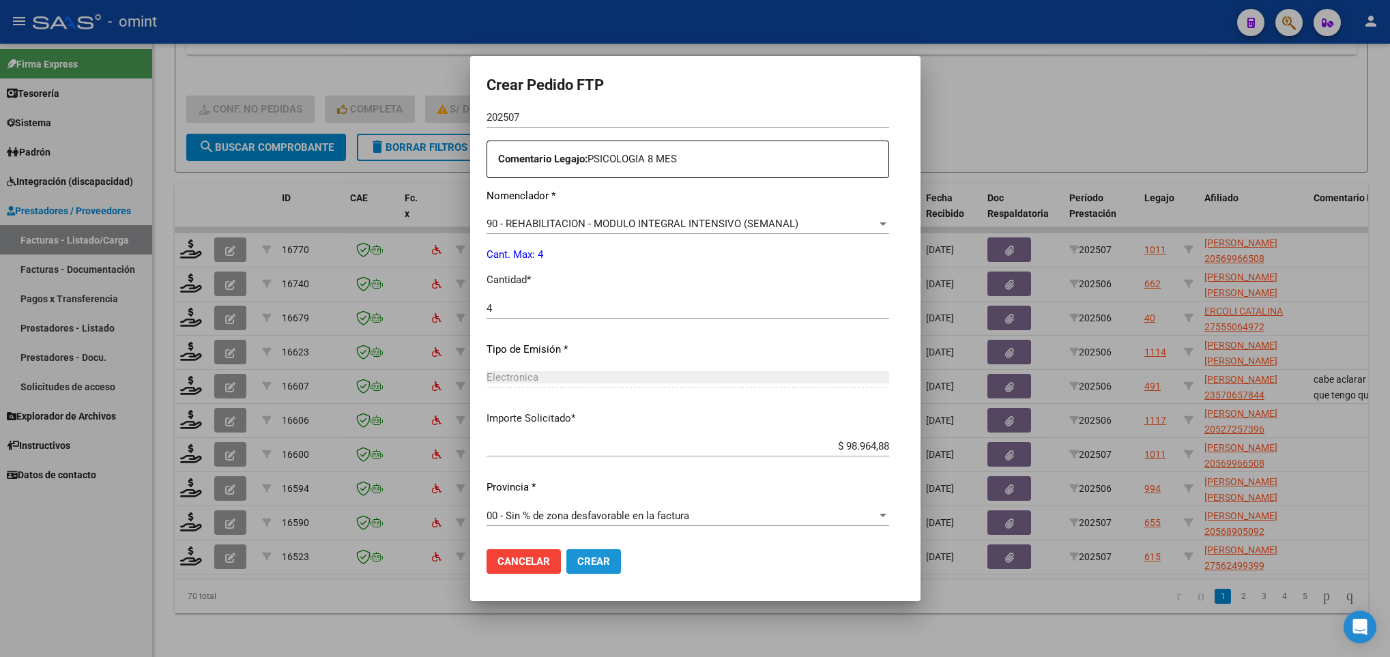
click at [566, 568] on button "Crear" at bounding box center [593, 561] width 55 height 25
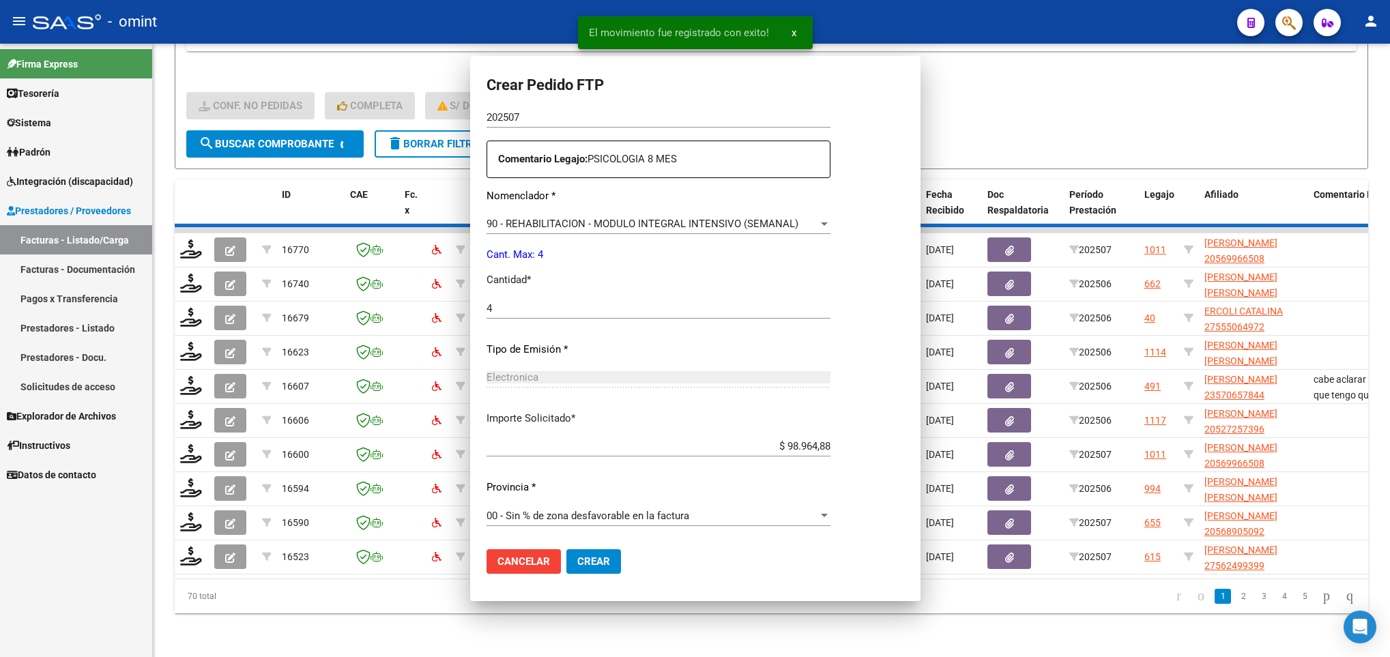
scroll to position [0, 0]
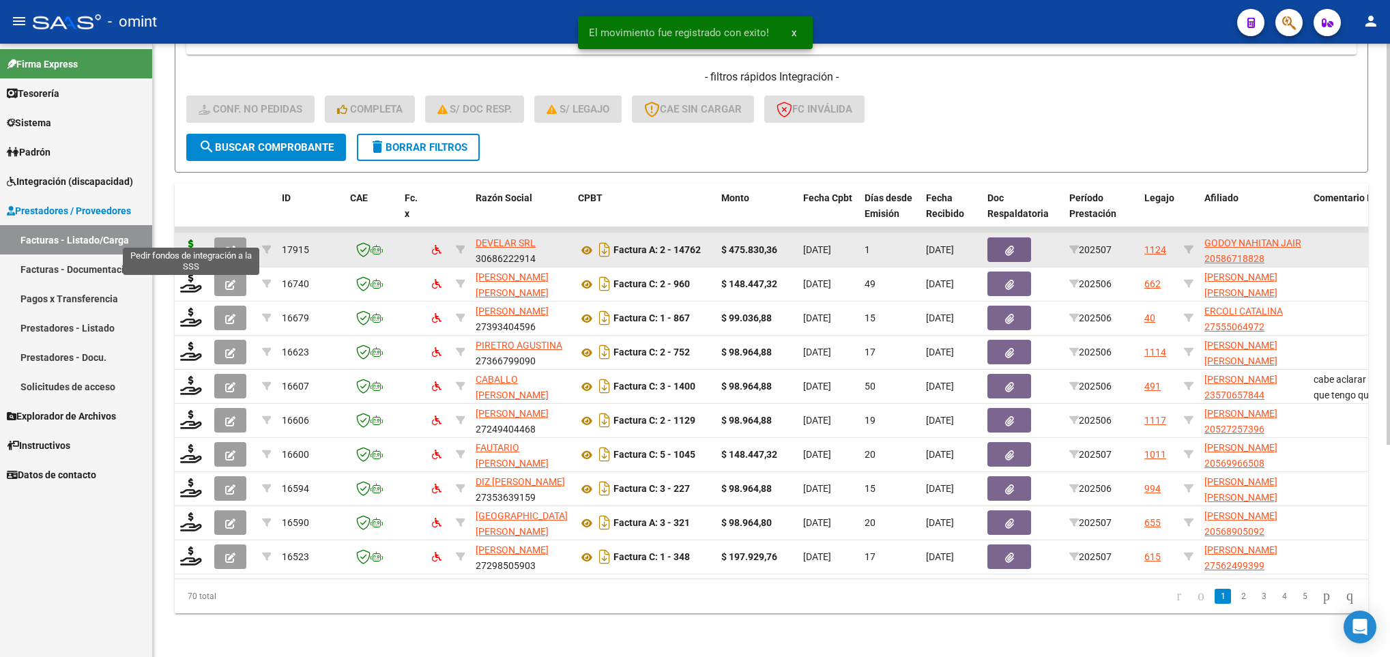
click at [187, 240] on icon at bounding box center [191, 249] width 22 height 19
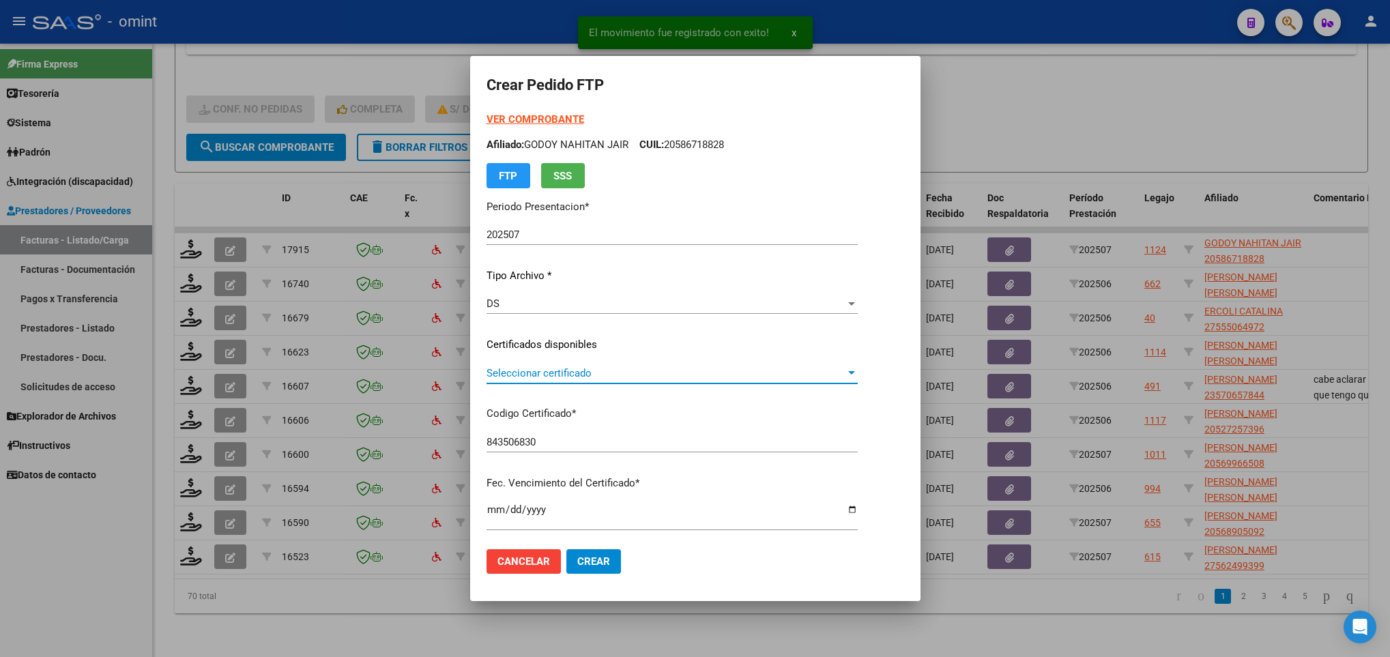
click at [517, 368] on span "Seleccionar certificado" at bounding box center [666, 373] width 359 height 12
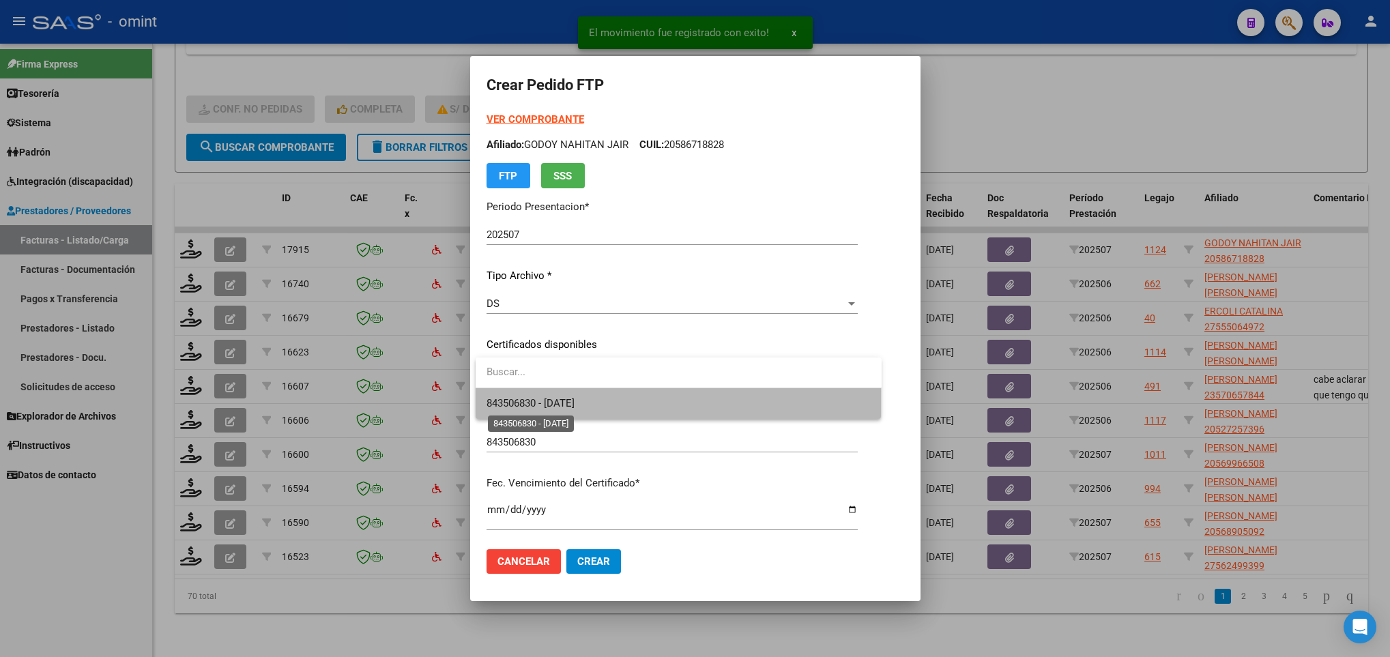
click at [531, 403] on span "843506830 - 2027-09-24" at bounding box center [531, 403] width 88 height 12
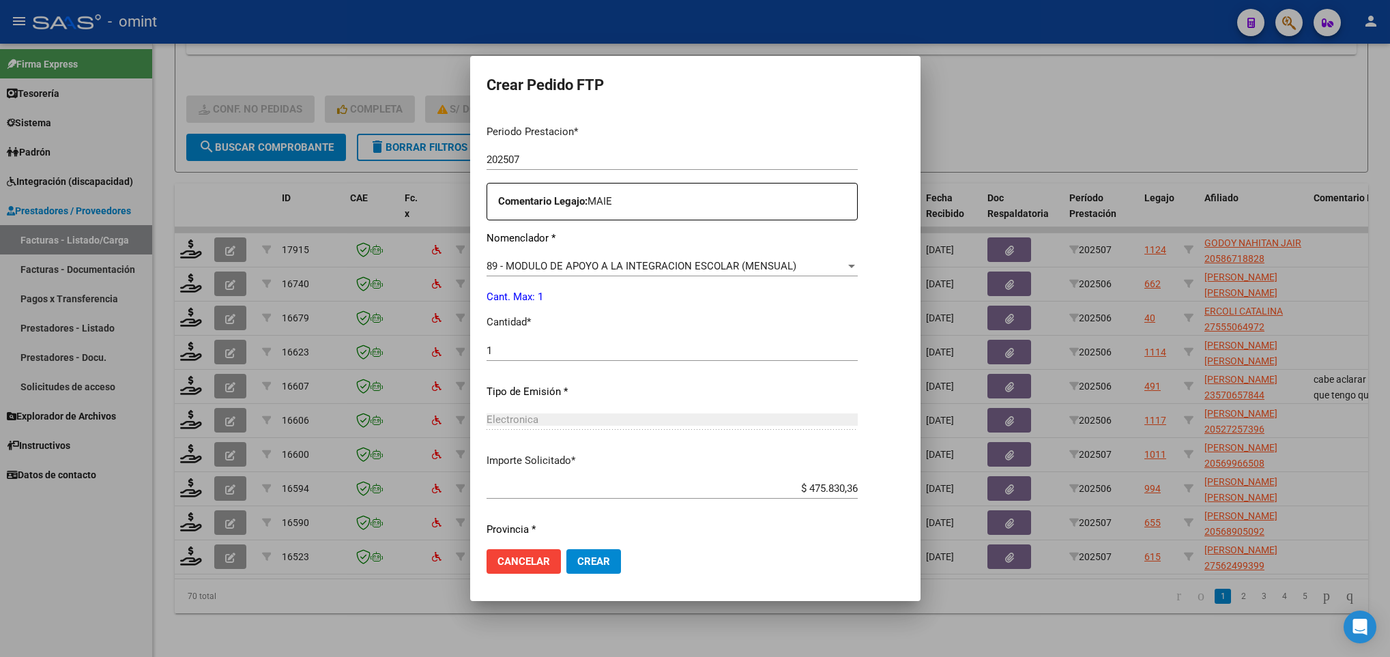
scroll to position [487, 0]
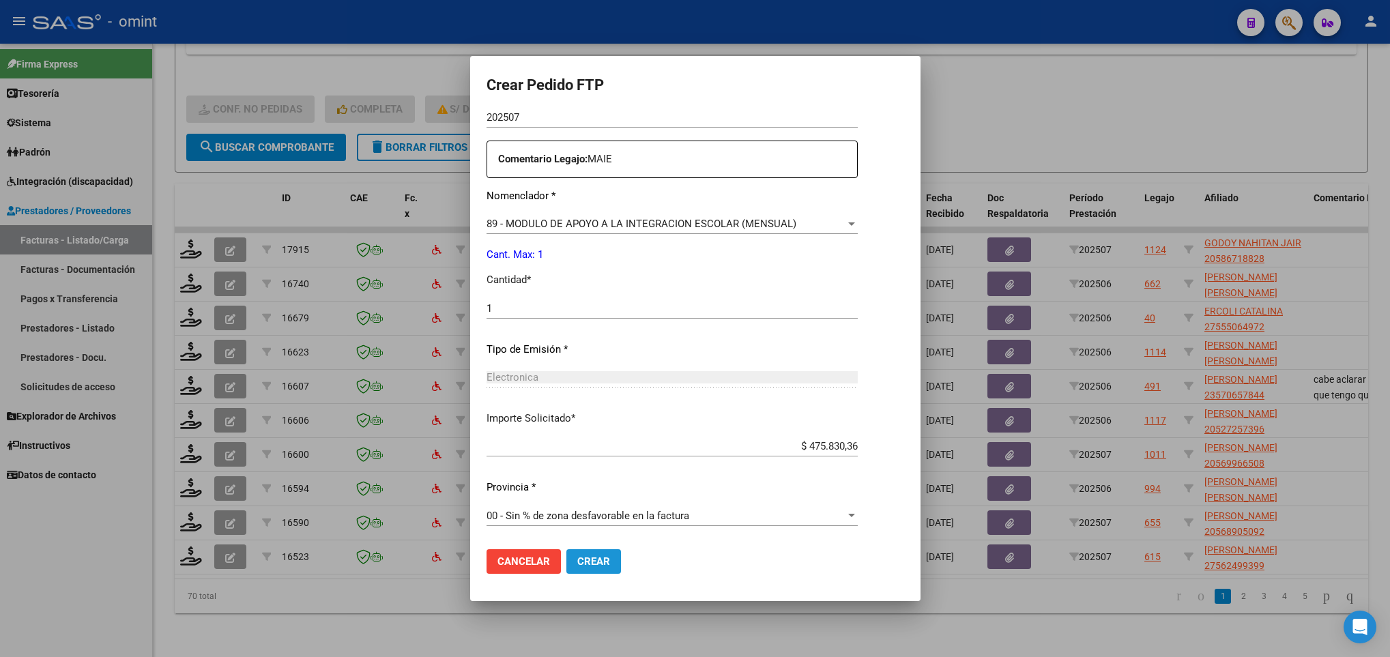
click at [594, 558] on span "Crear" at bounding box center [593, 561] width 33 height 12
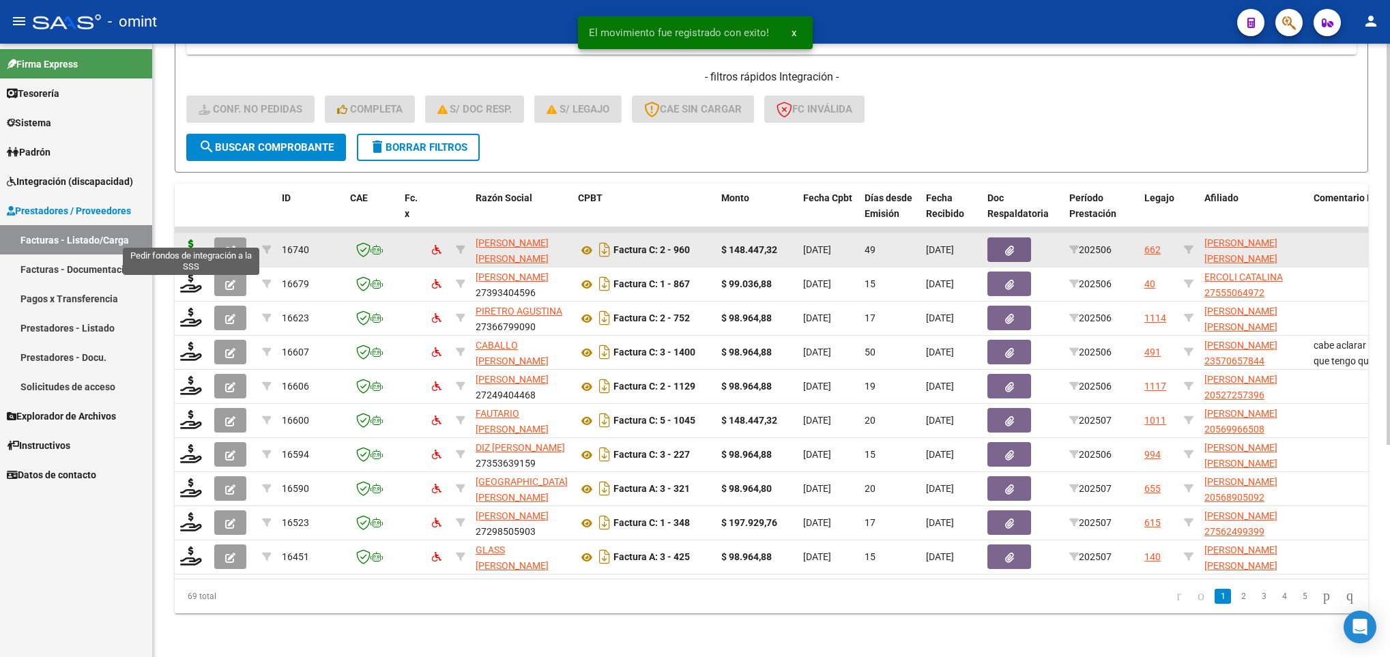
click at [187, 242] on icon at bounding box center [191, 249] width 22 height 19
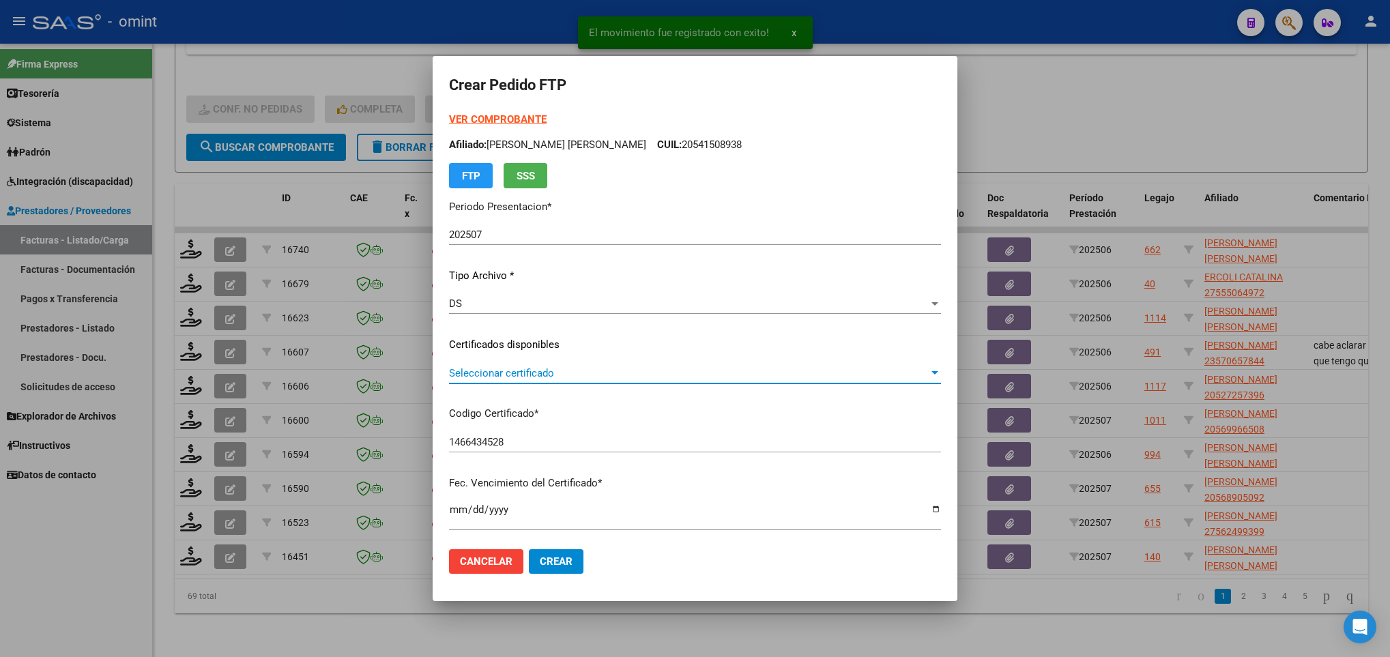
click at [565, 375] on span "Seleccionar certificado" at bounding box center [689, 373] width 480 height 12
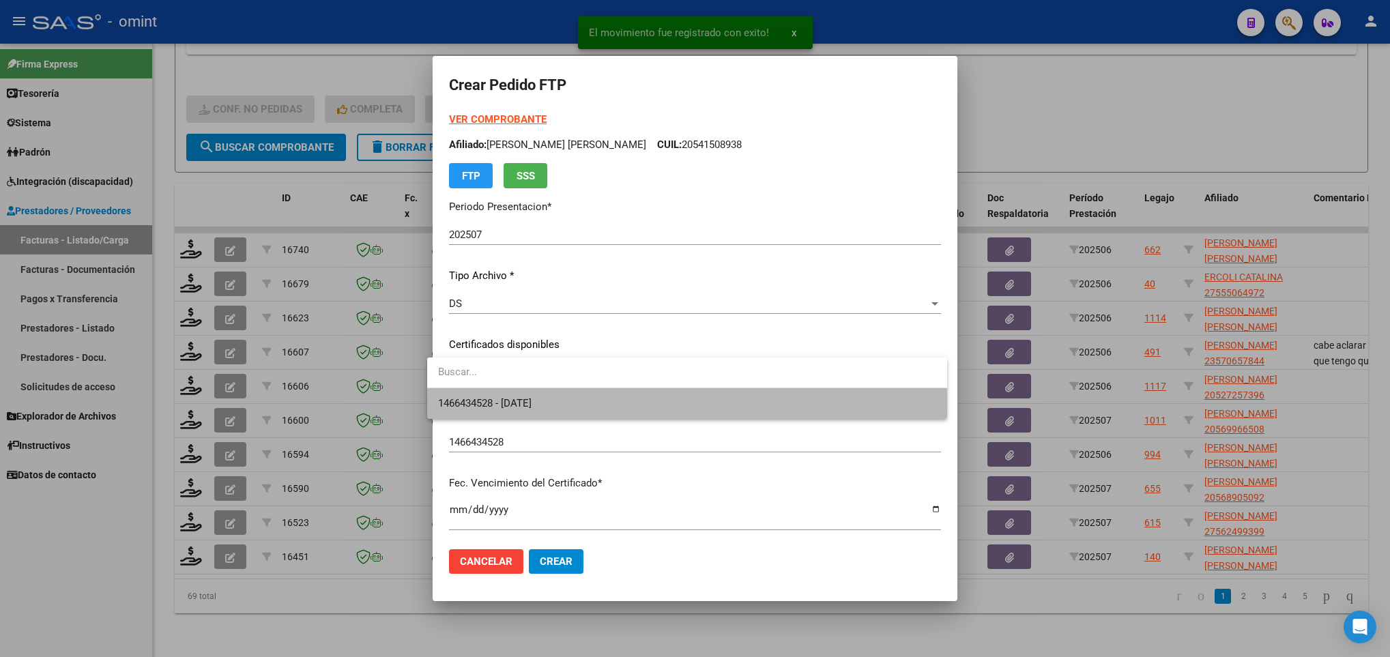
click at [567, 389] on span "1466434528 - 2027-09-30" at bounding box center [686, 403] width 497 height 31
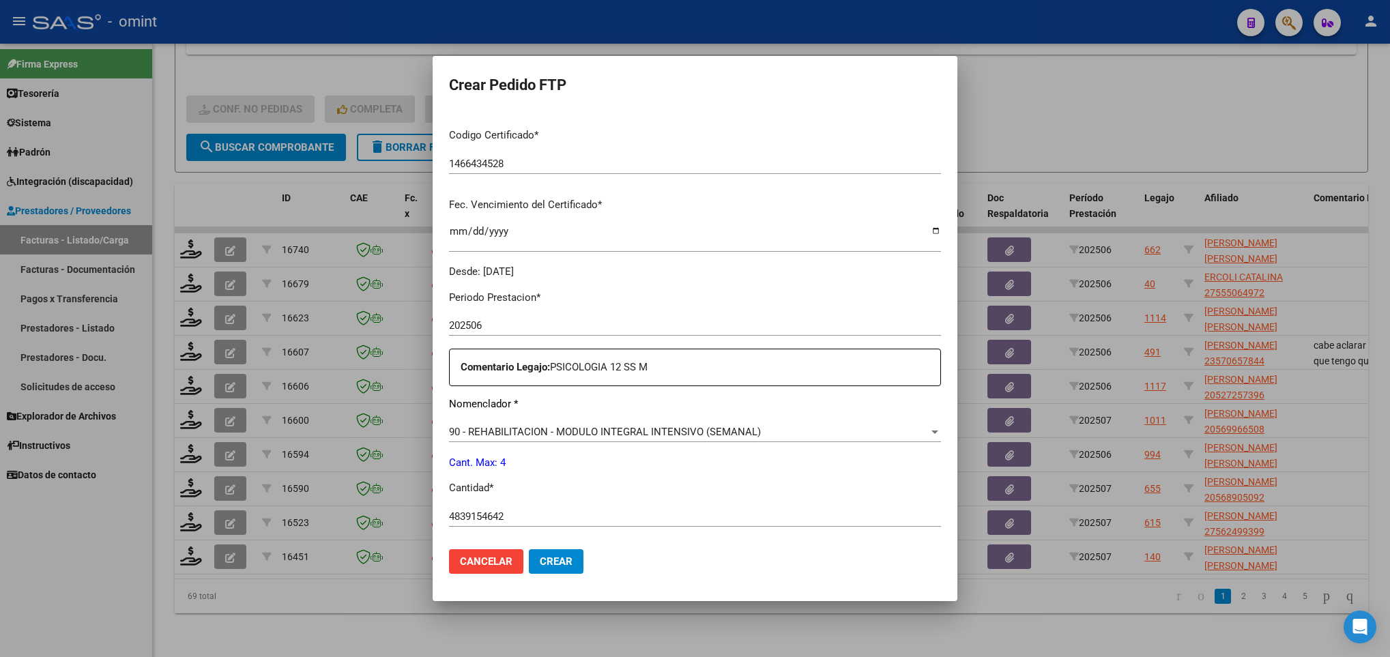
scroll to position [487, 0]
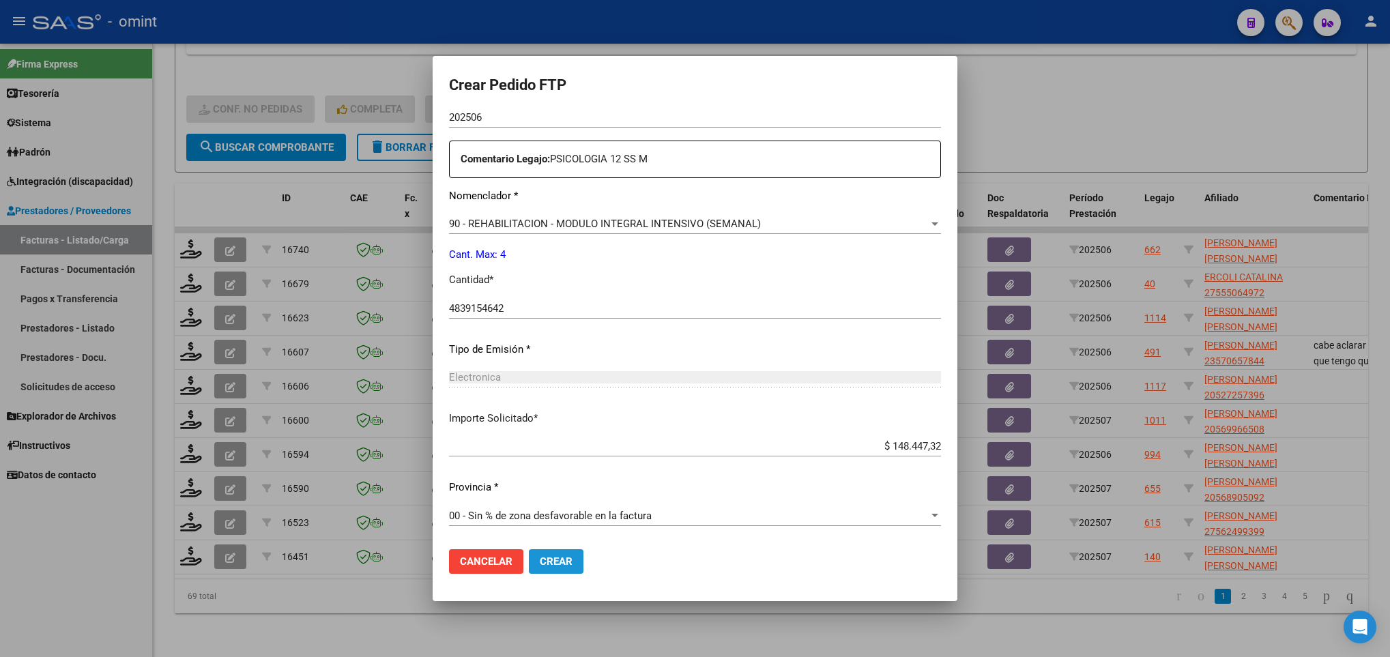
click at [551, 563] on span "Crear" at bounding box center [556, 561] width 33 height 12
click at [523, 314] on div "4839154642 Ingresar el nro" at bounding box center [695, 308] width 492 height 20
click at [540, 566] on span "Crear" at bounding box center [556, 561] width 33 height 12
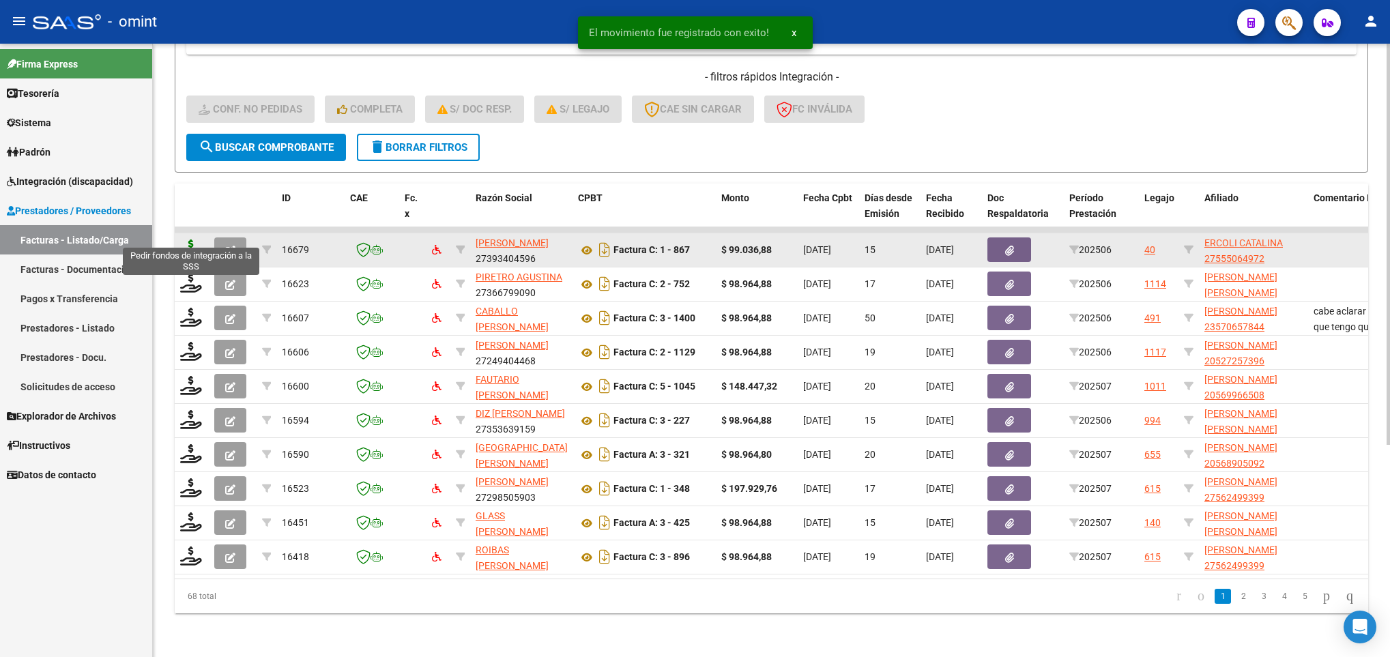
click at [193, 240] on icon at bounding box center [191, 249] width 22 height 19
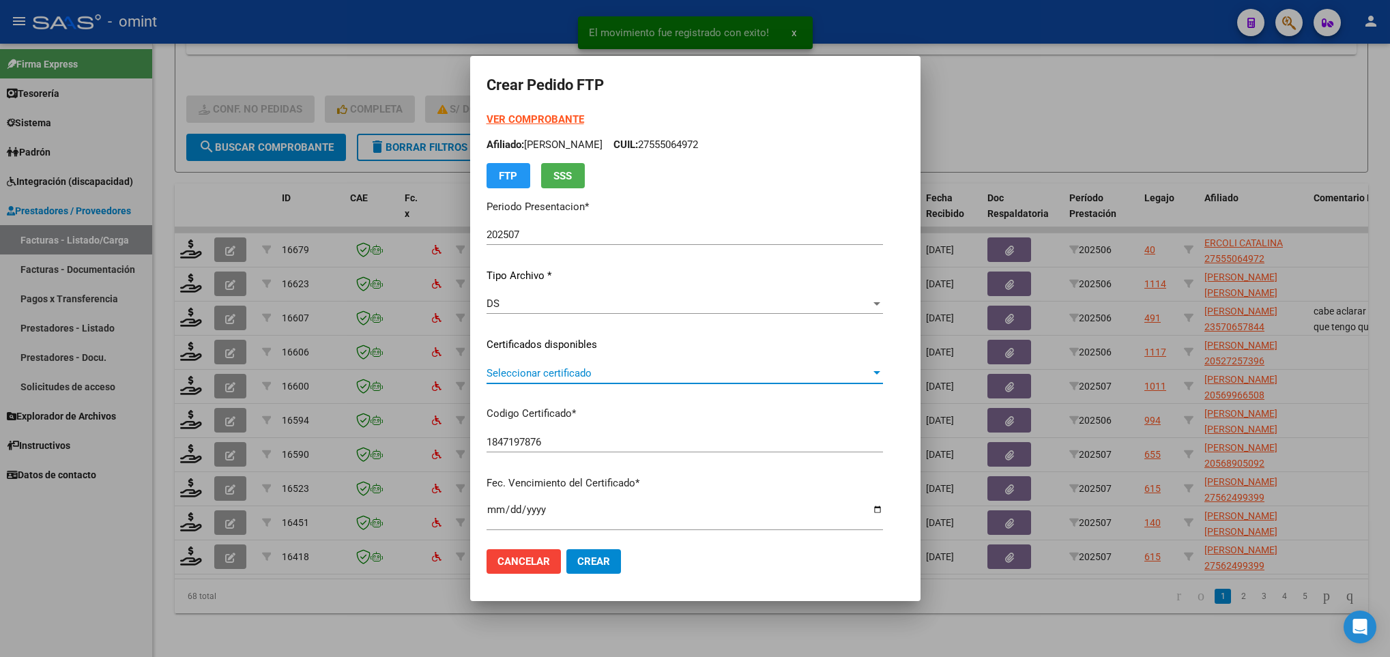
click at [580, 375] on span "Seleccionar certificado" at bounding box center [679, 373] width 384 height 12
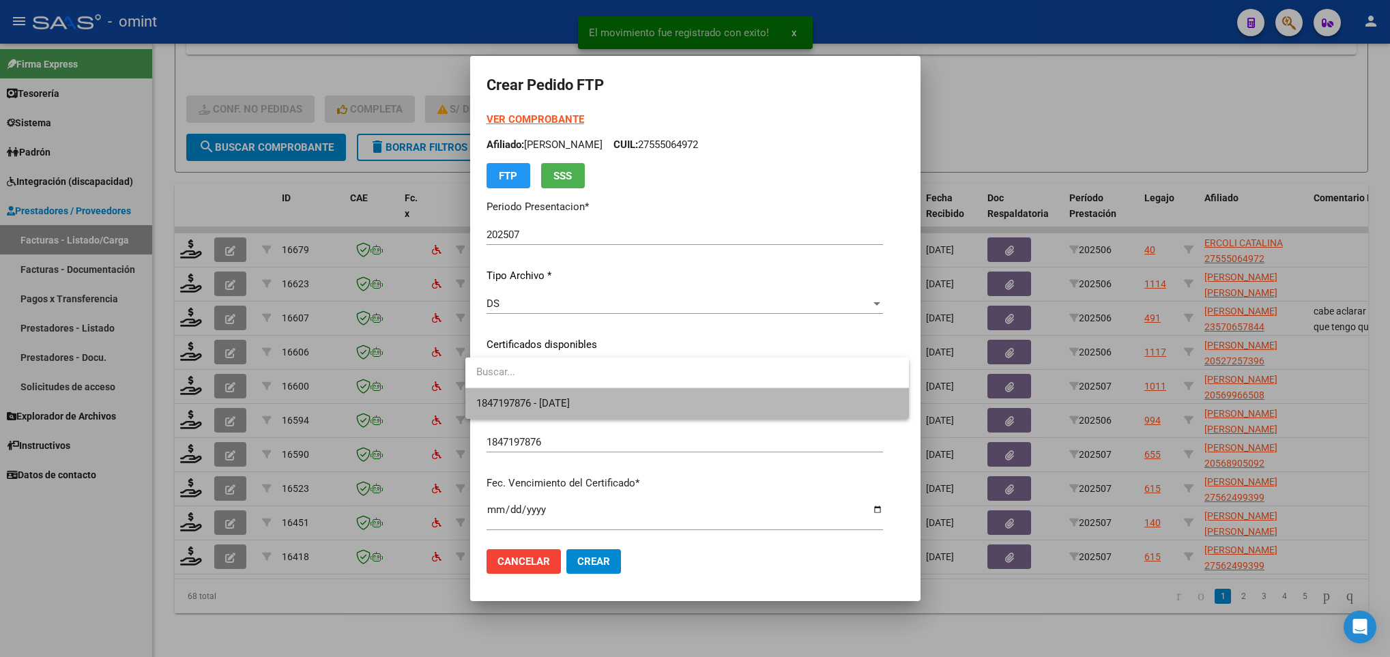
click at [604, 401] on span "1847197876 - 2034-06-30" at bounding box center [687, 403] width 422 height 31
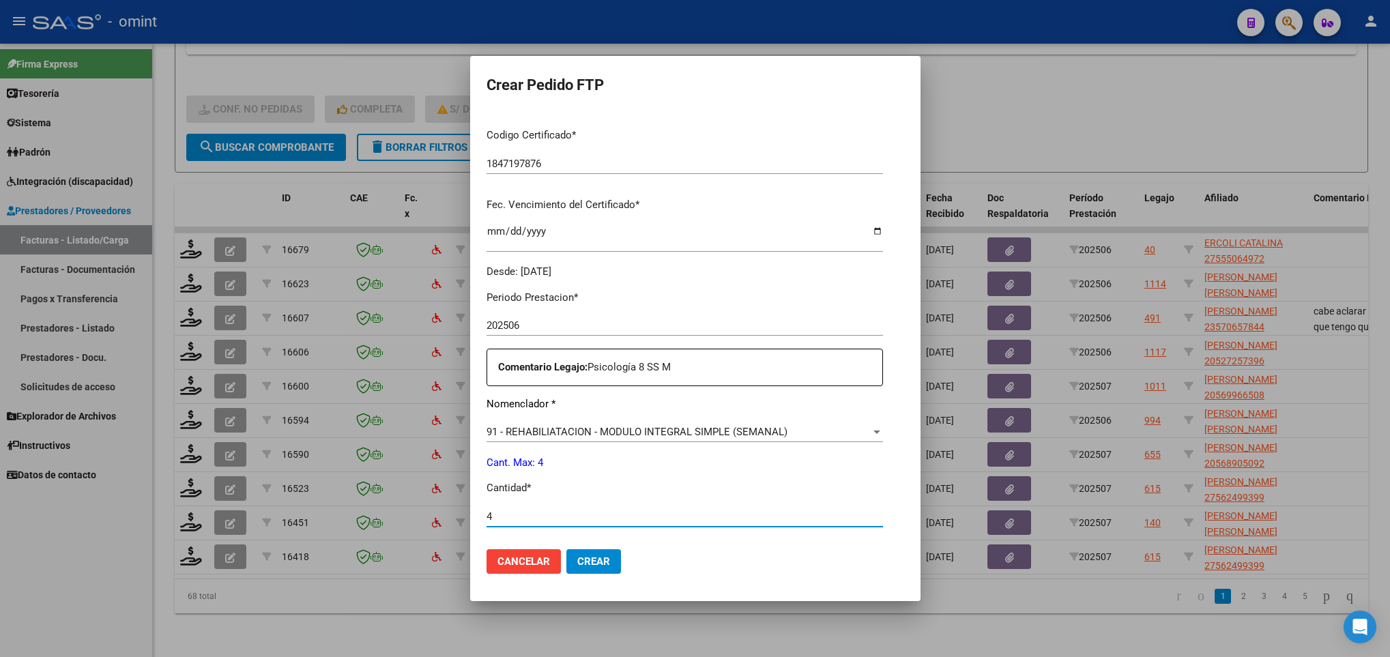
scroll to position [487, 0]
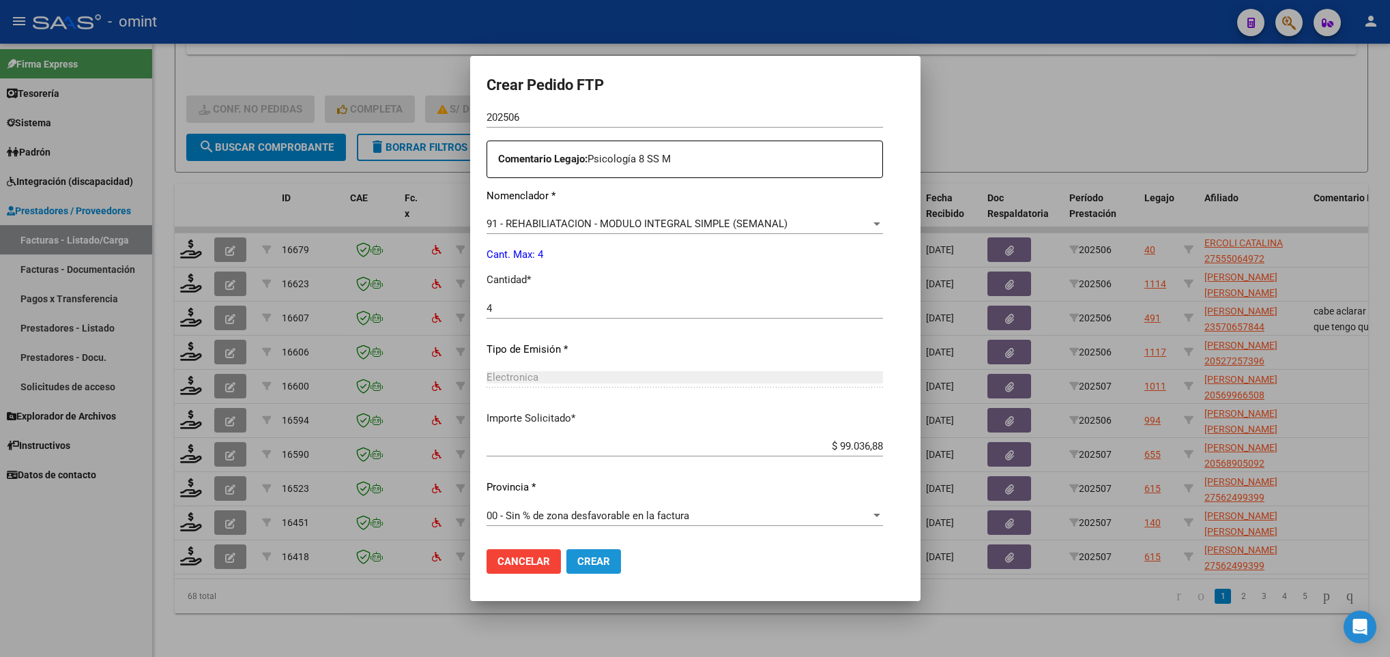
click at [602, 553] on button "Crear" at bounding box center [593, 561] width 55 height 25
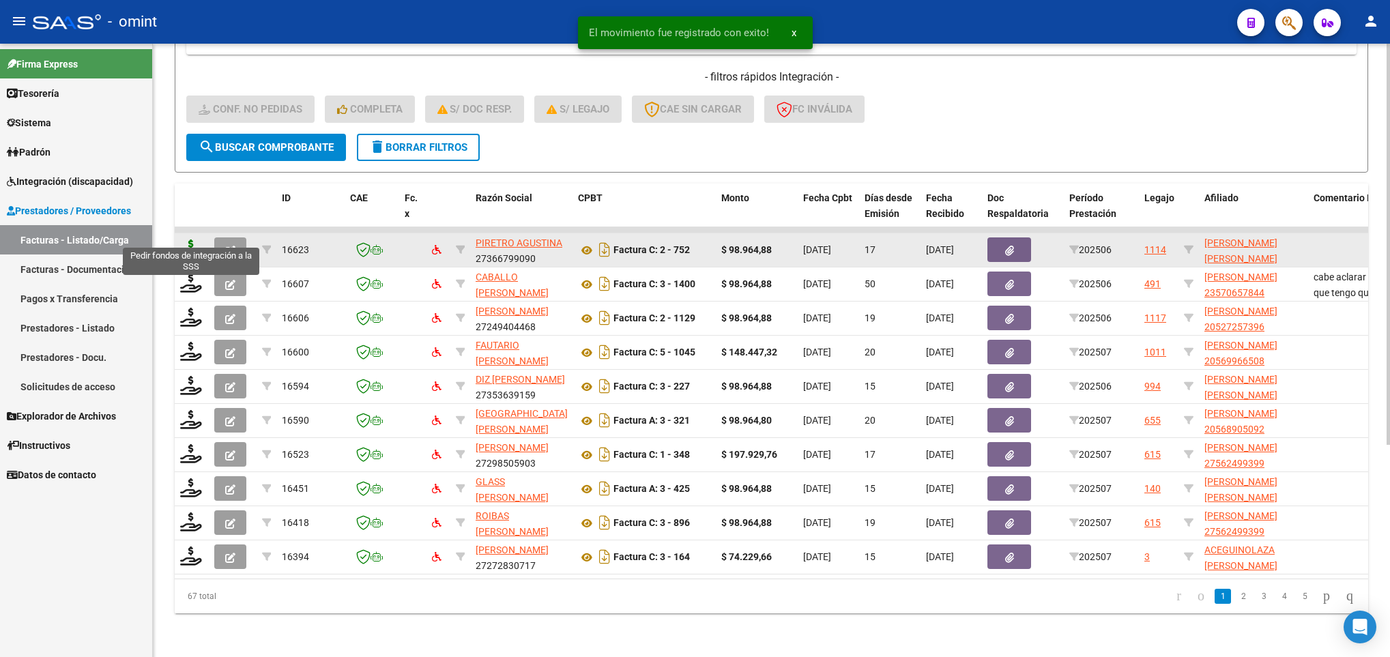
click at [185, 240] on icon at bounding box center [191, 249] width 22 height 19
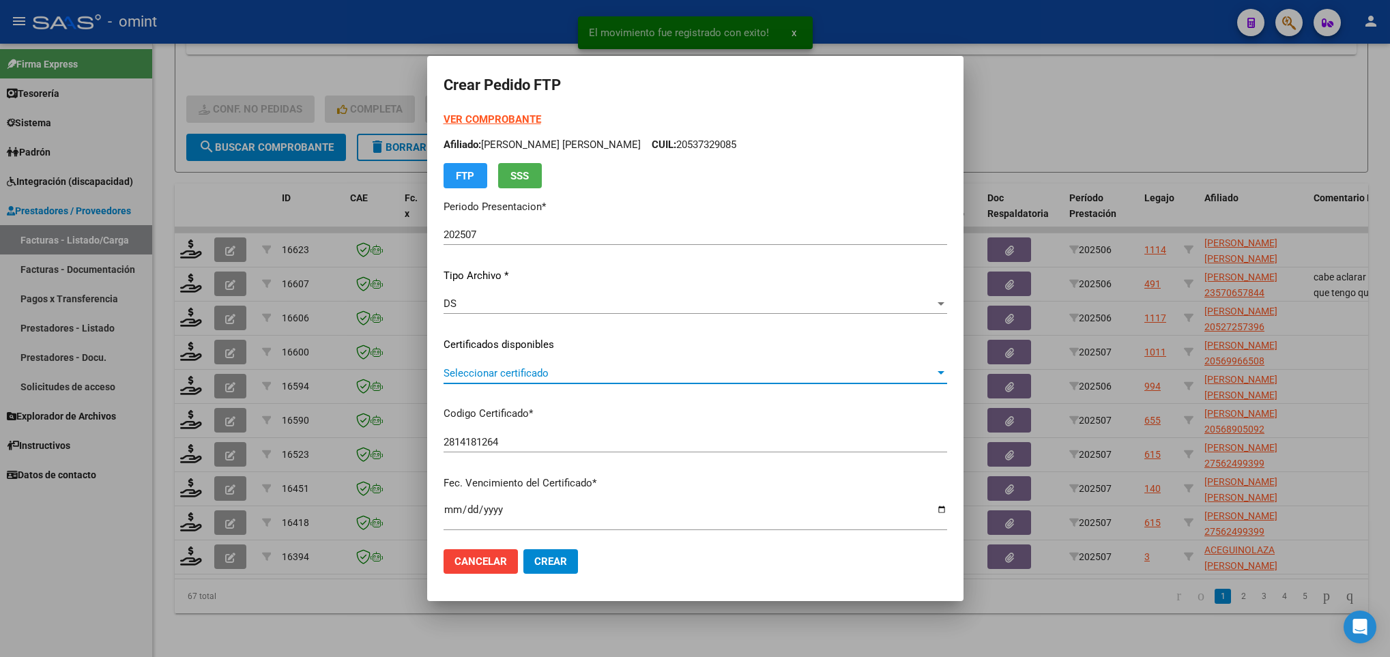
click at [537, 367] on span "Seleccionar certificado" at bounding box center [689, 373] width 491 height 12
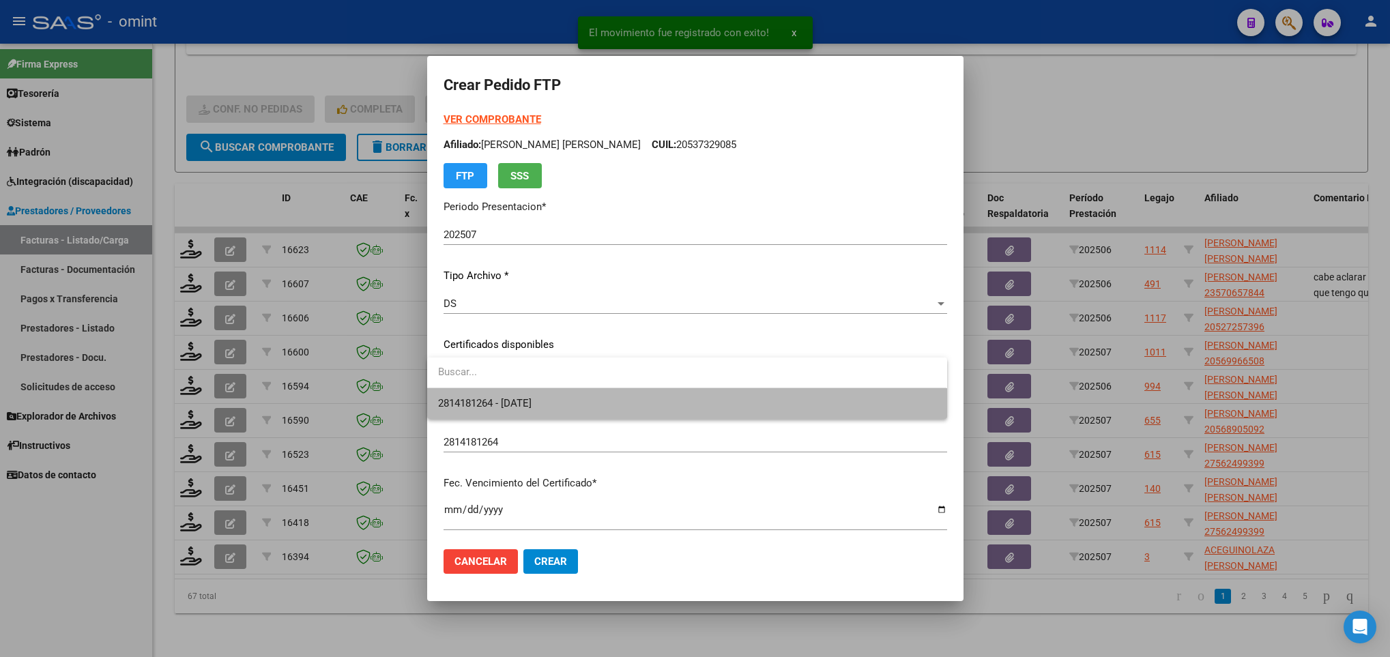
click at [560, 400] on span "2814181264 - 2029-01-31" at bounding box center [686, 403] width 497 height 31
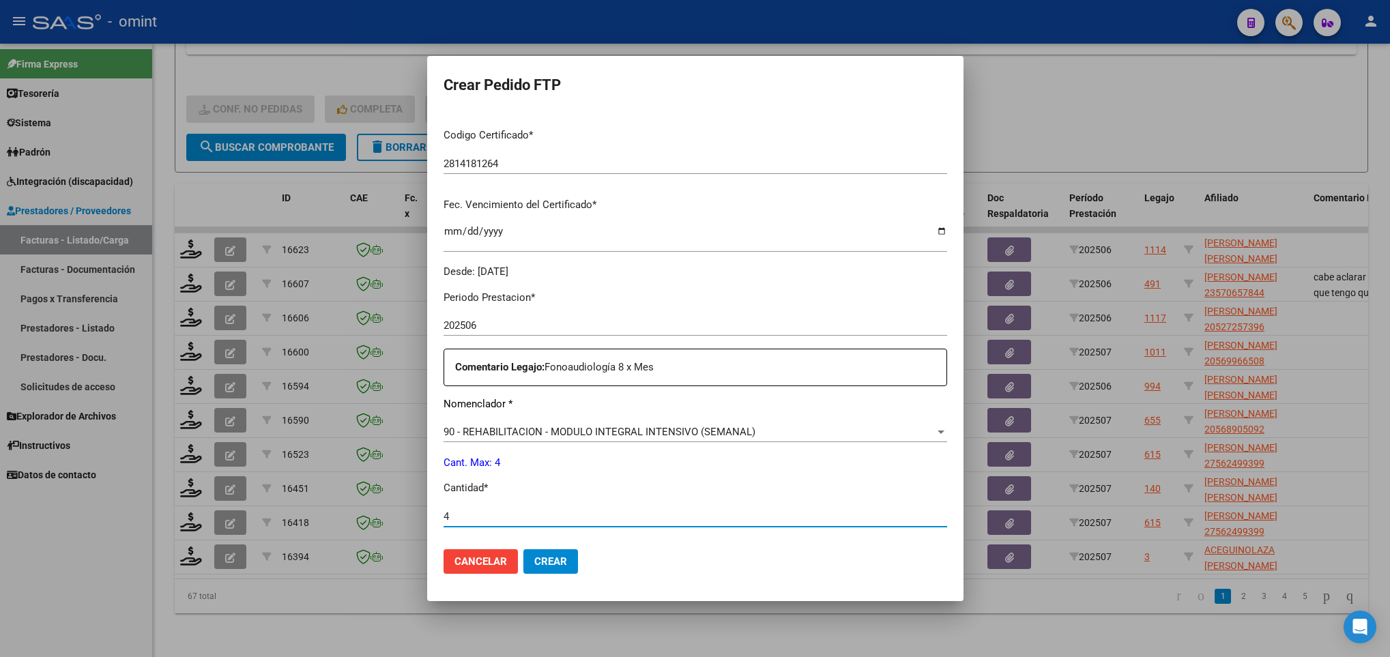
scroll to position [487, 0]
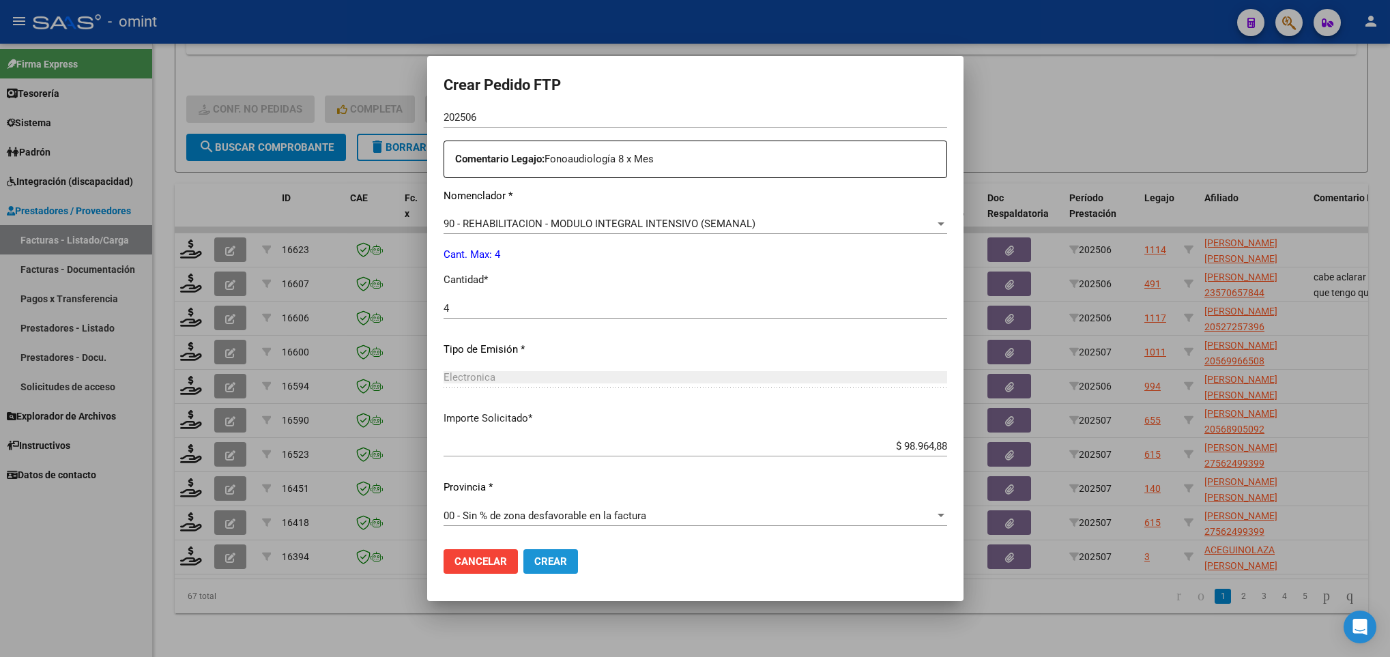
click at [555, 559] on span "Crear" at bounding box center [550, 561] width 33 height 12
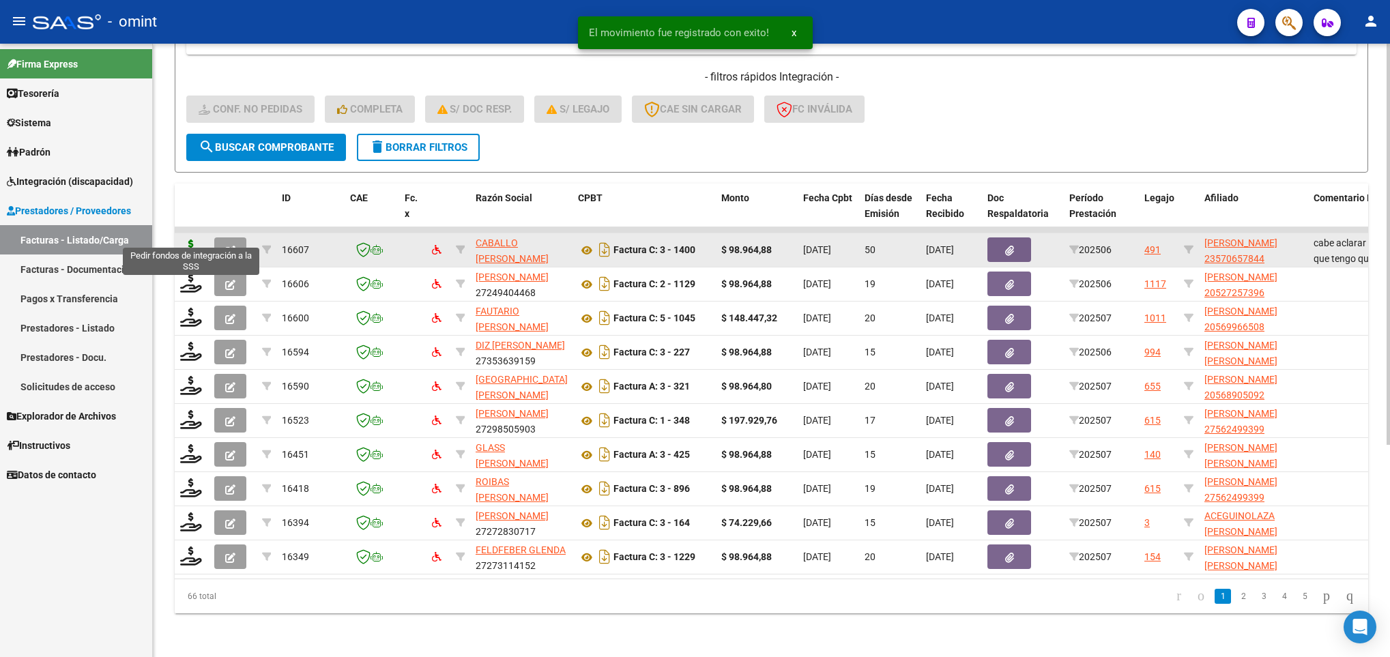
click at [195, 240] on icon at bounding box center [191, 249] width 22 height 19
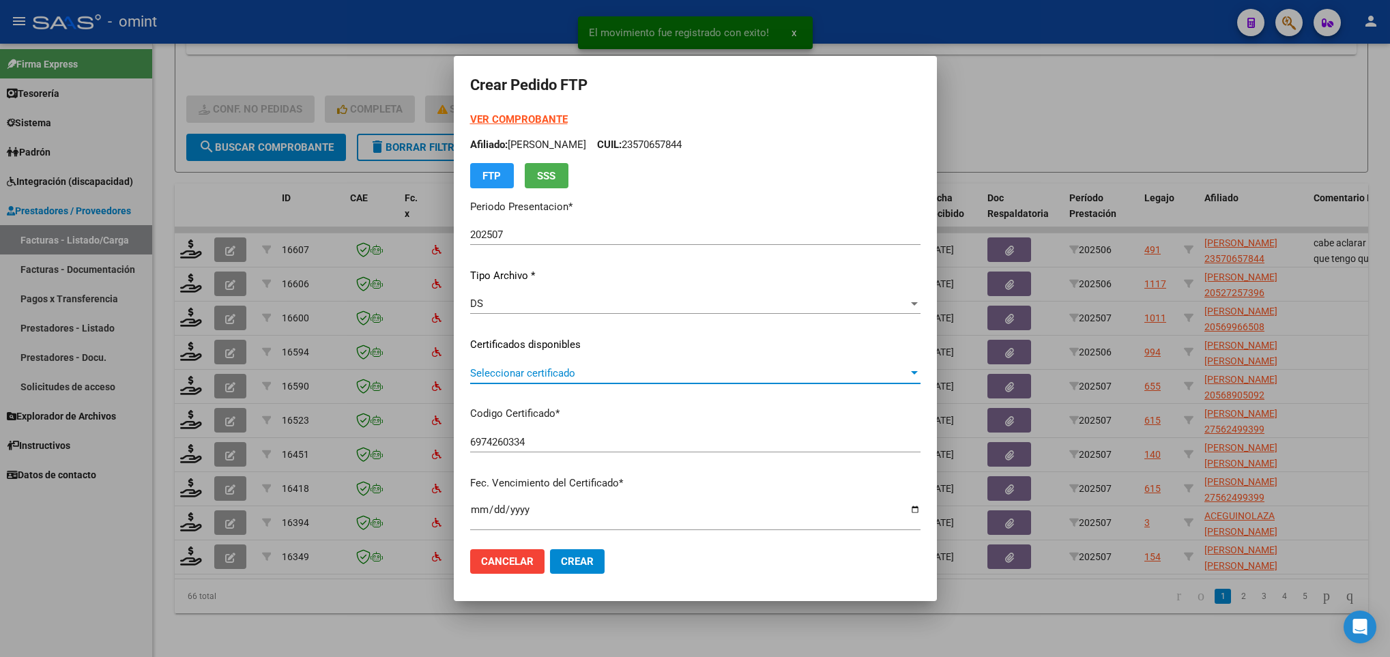
click at [539, 371] on span "Seleccionar certificado" at bounding box center [689, 373] width 438 height 12
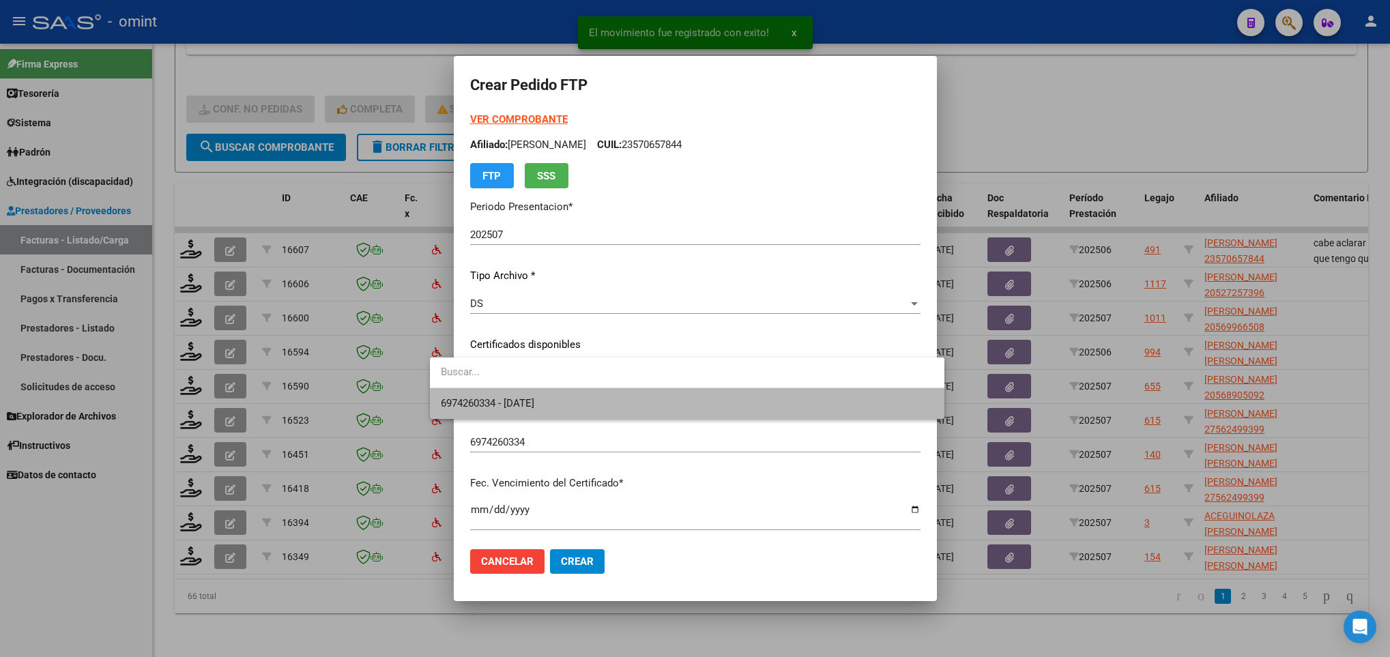
click at [564, 400] on span "6974260334 - 2026-07-05" at bounding box center [687, 403] width 493 height 31
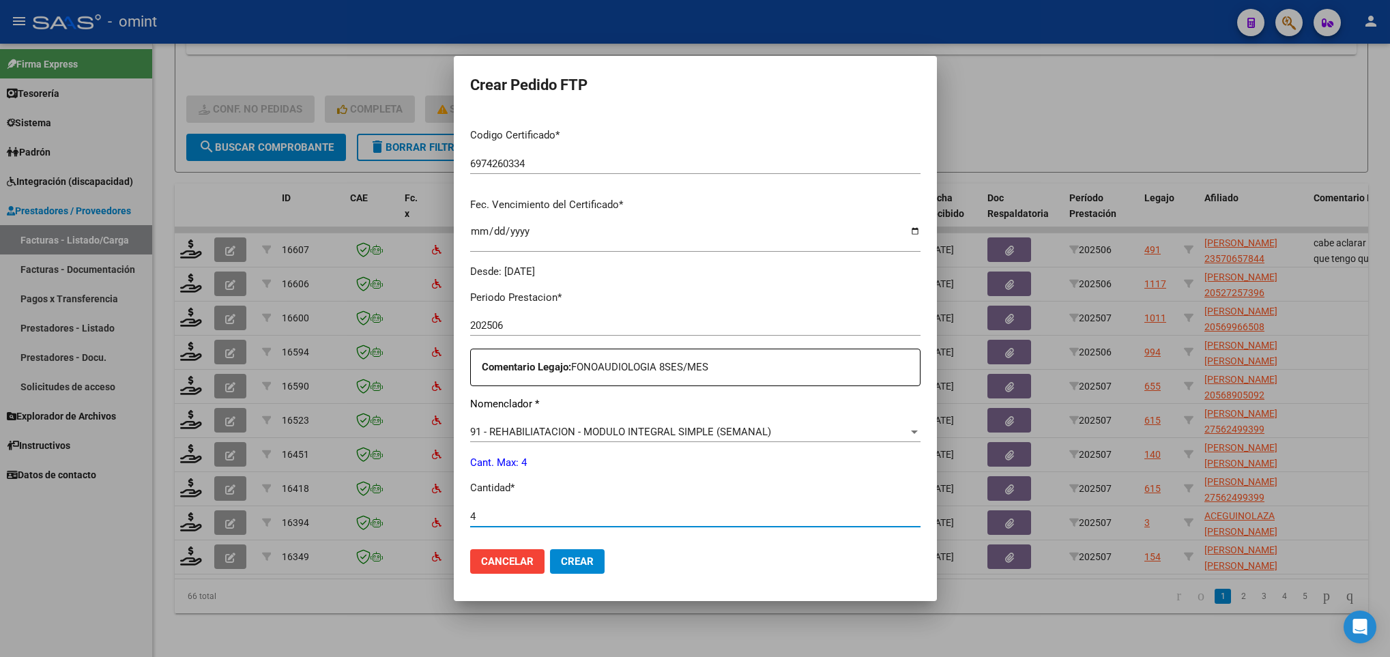
scroll to position [487, 0]
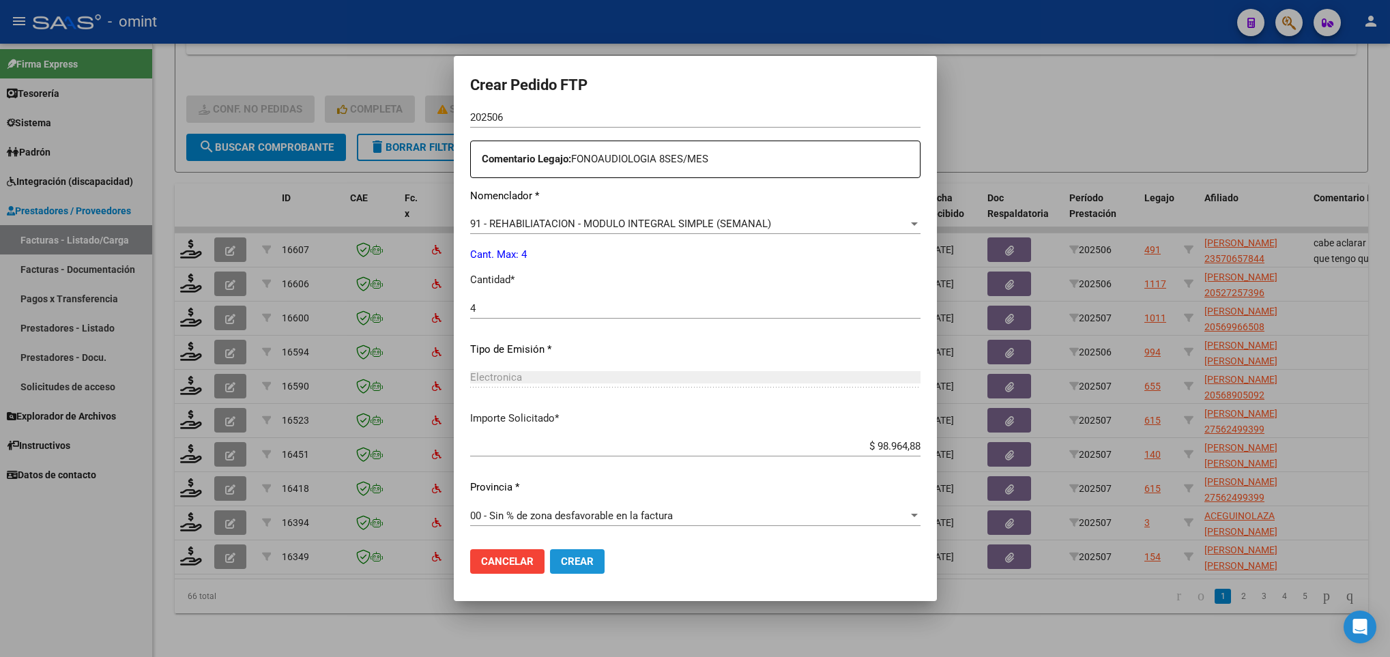
click at [561, 555] on span "Crear" at bounding box center [577, 561] width 33 height 12
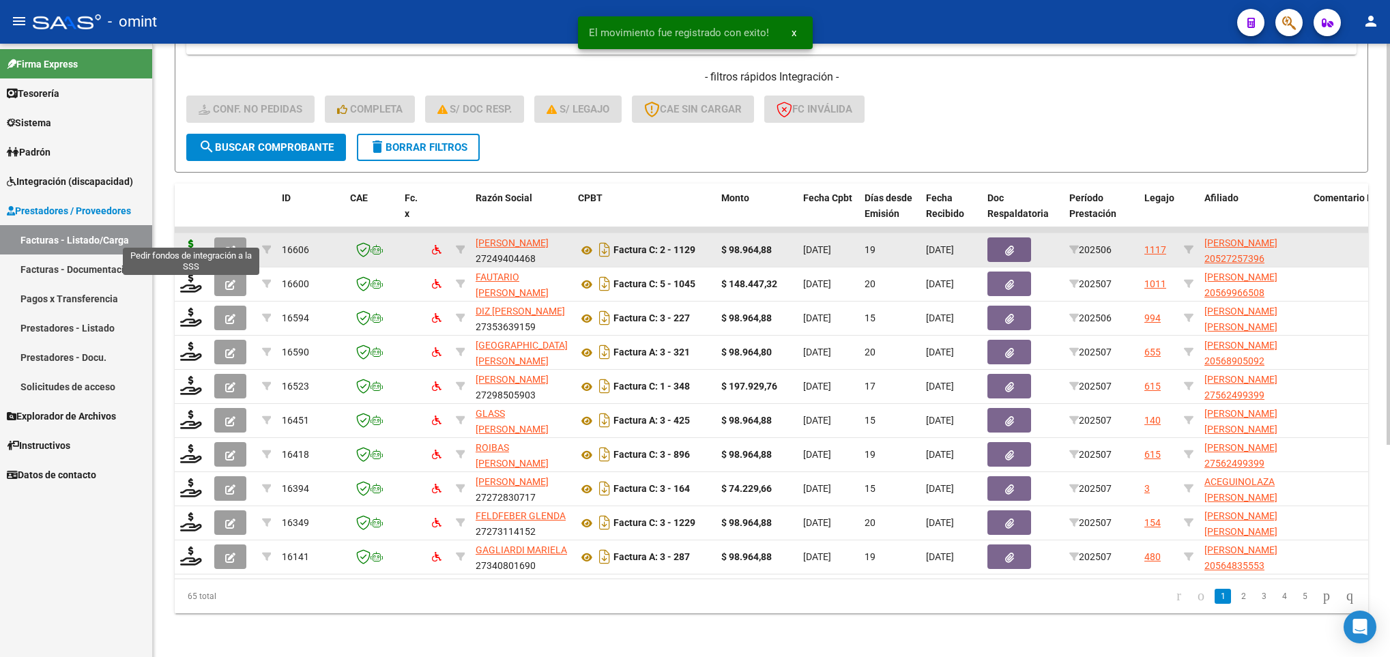
click at [197, 240] on icon at bounding box center [191, 249] width 22 height 19
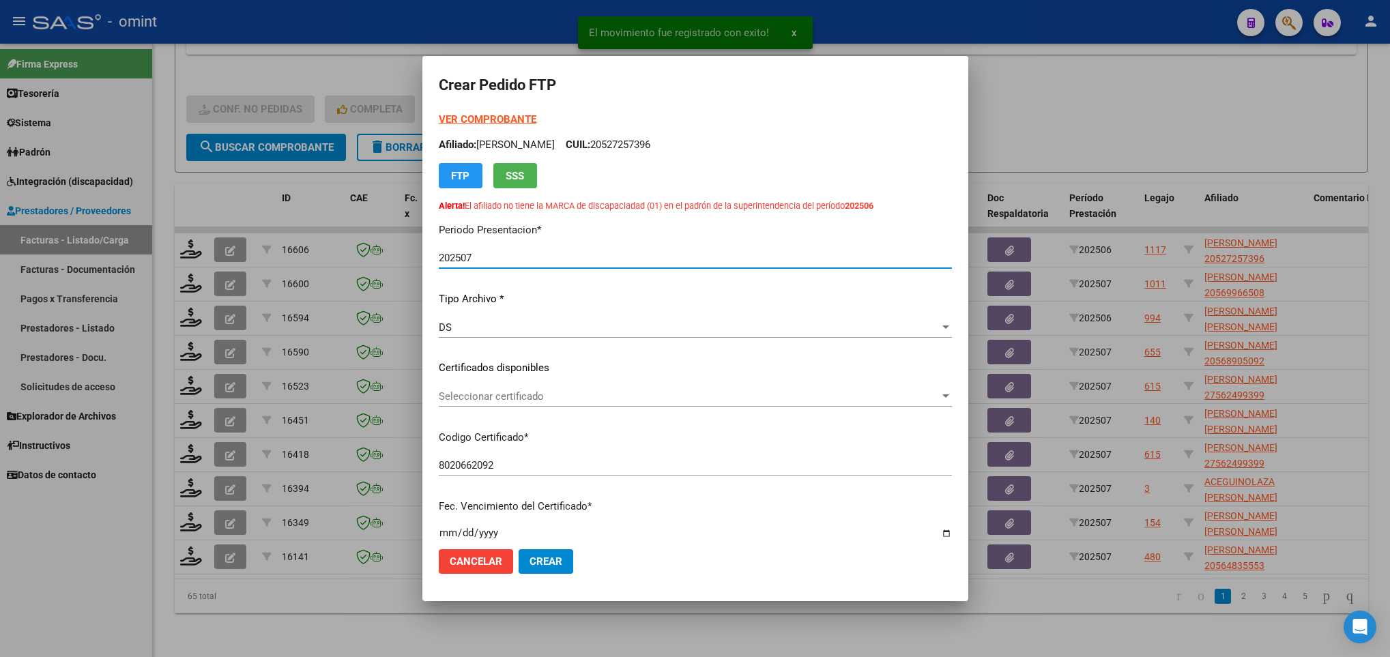
click at [508, 386] on div "Seleccionar certificado Seleccionar certificado" at bounding box center [695, 396] width 513 height 20
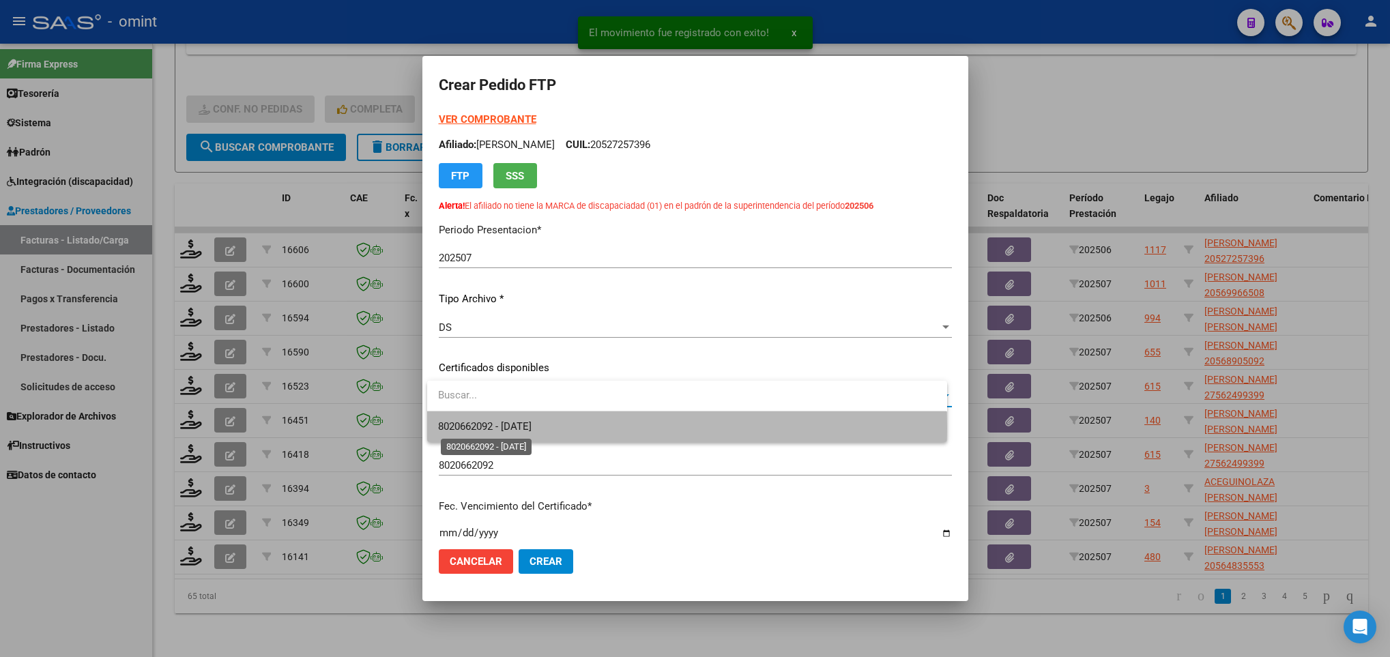
click at [530, 428] on span "8020662092 - 2027-03-31" at bounding box center [484, 426] width 93 height 12
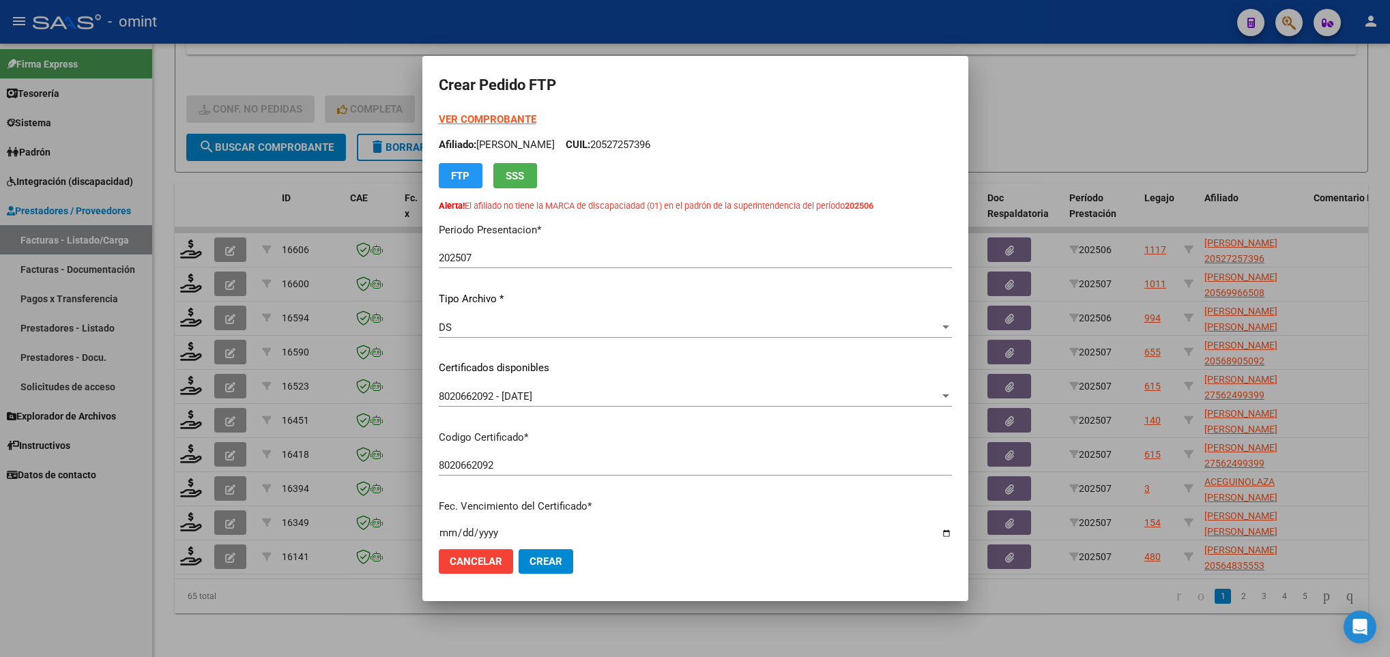
click at [952, 488] on mat-dialog-content "VER COMPROBANTE ARCA Padrón Afiliado: GARCIA TOMAS BENJAMIN CUIL: 20527257396 F…" at bounding box center [695, 325] width 546 height 427
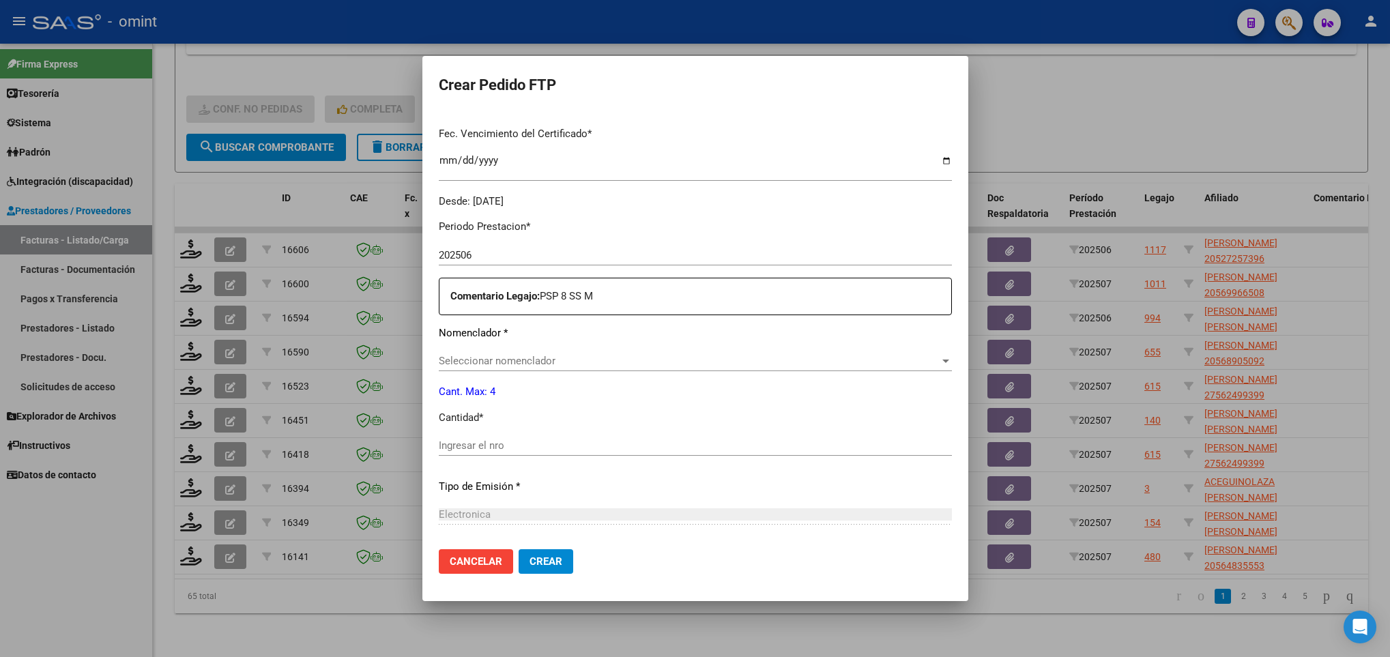
click at [645, 353] on div "Seleccionar nomenclador Seleccionar nomenclador" at bounding box center [695, 361] width 513 height 20
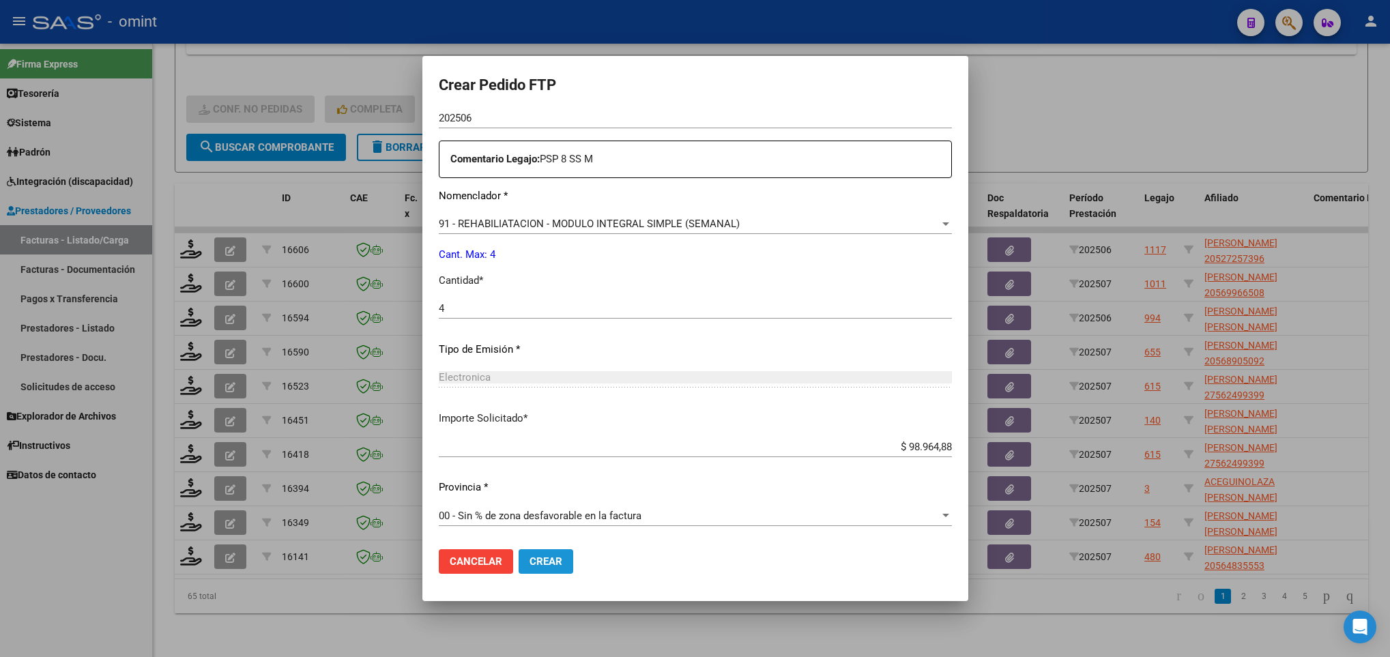
click at [545, 559] on span "Crear" at bounding box center [546, 561] width 33 height 12
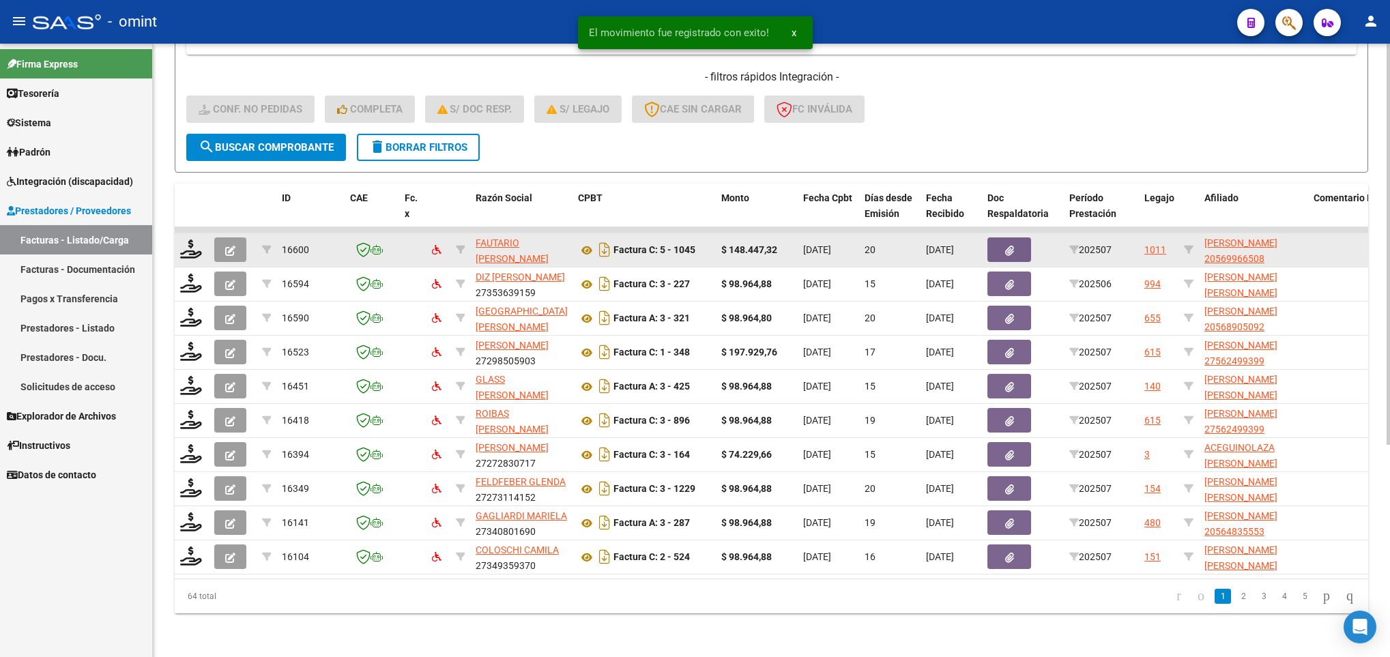
click at [203, 240] on div at bounding box center [191, 250] width 23 height 21
click at [199, 240] on icon at bounding box center [191, 249] width 22 height 19
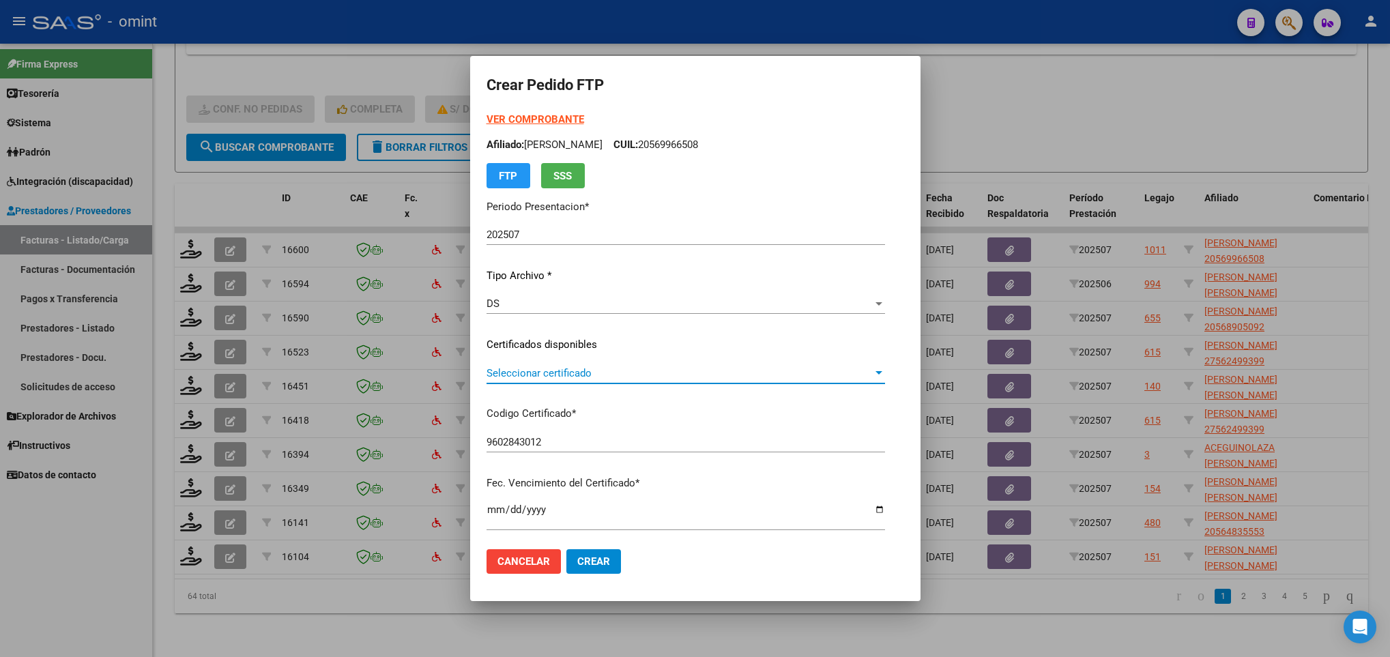
click at [487, 373] on span "Seleccionar certificado" at bounding box center [680, 373] width 386 height 12
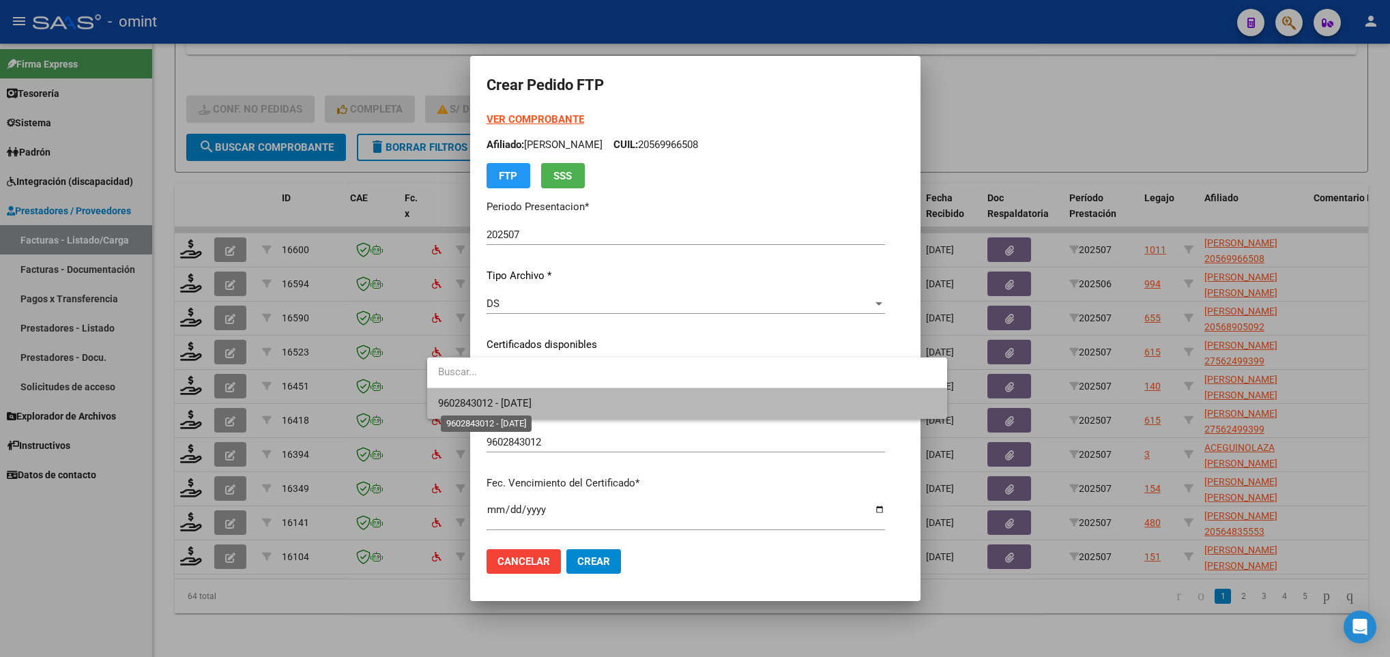
click at [502, 406] on span "9602843012 - 2034-06-19" at bounding box center [484, 403] width 93 height 12
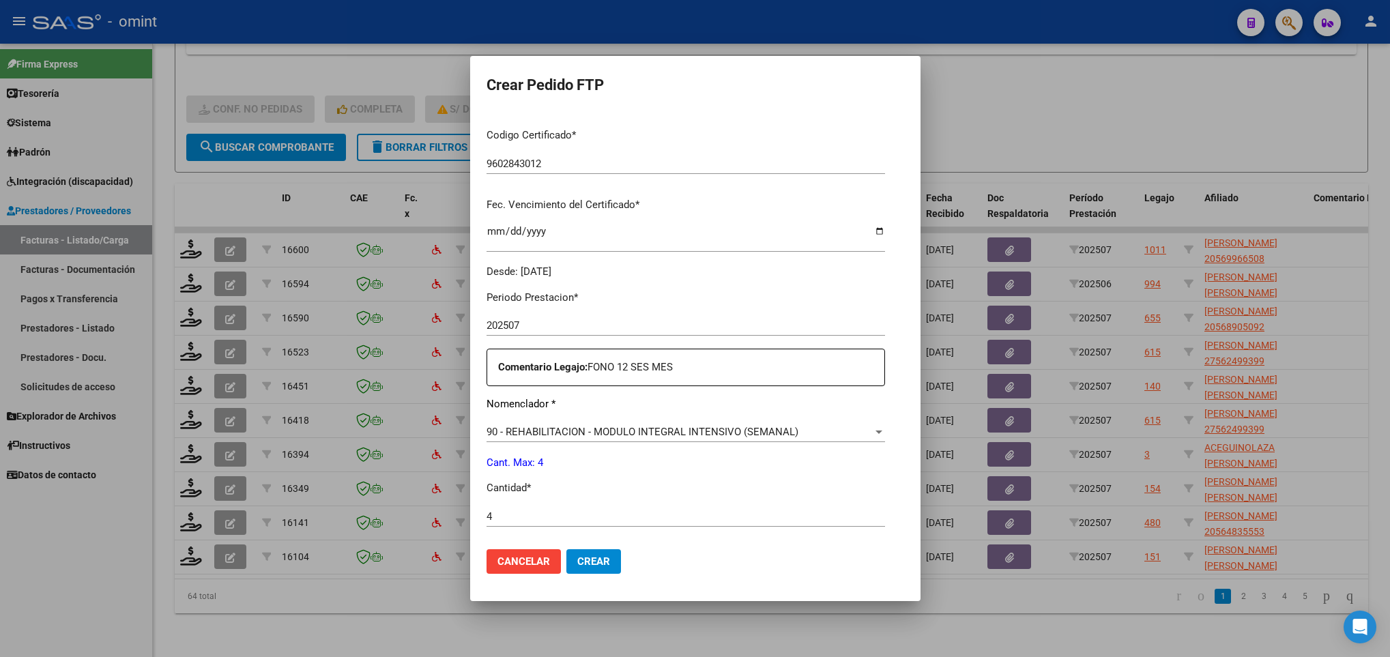
scroll to position [487, 0]
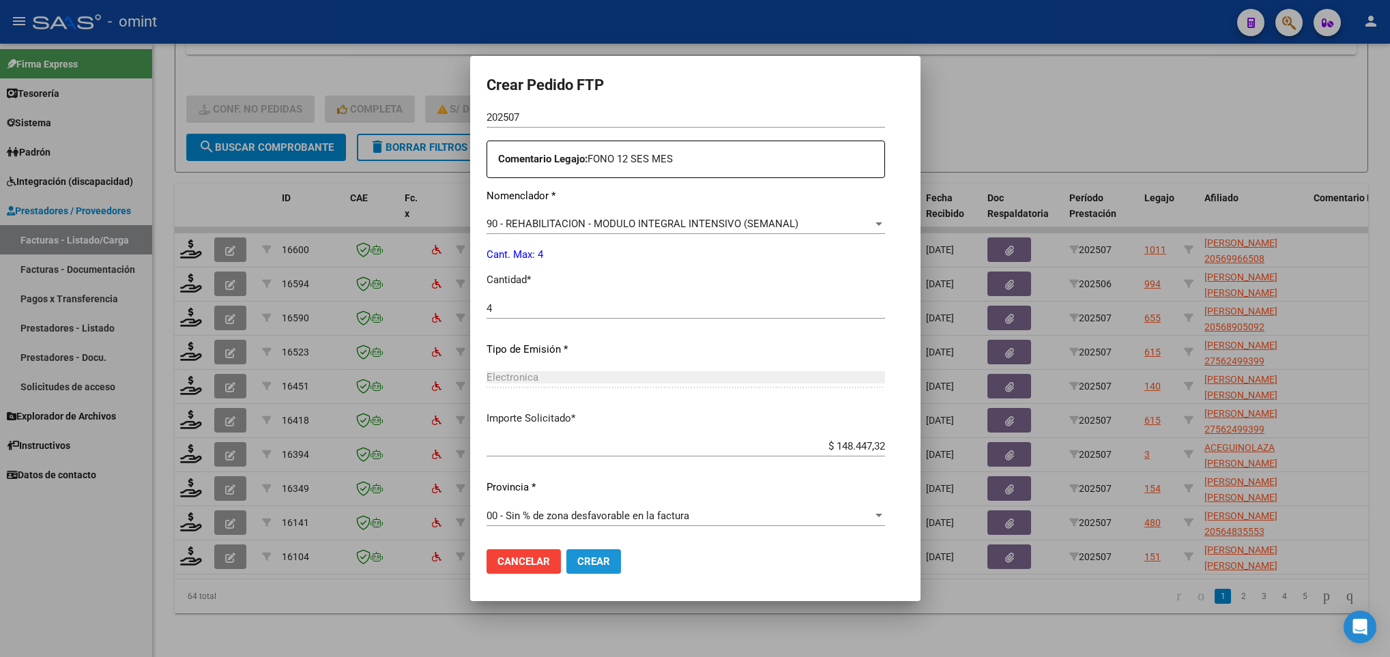
click at [577, 559] on span "Crear" at bounding box center [593, 561] width 33 height 12
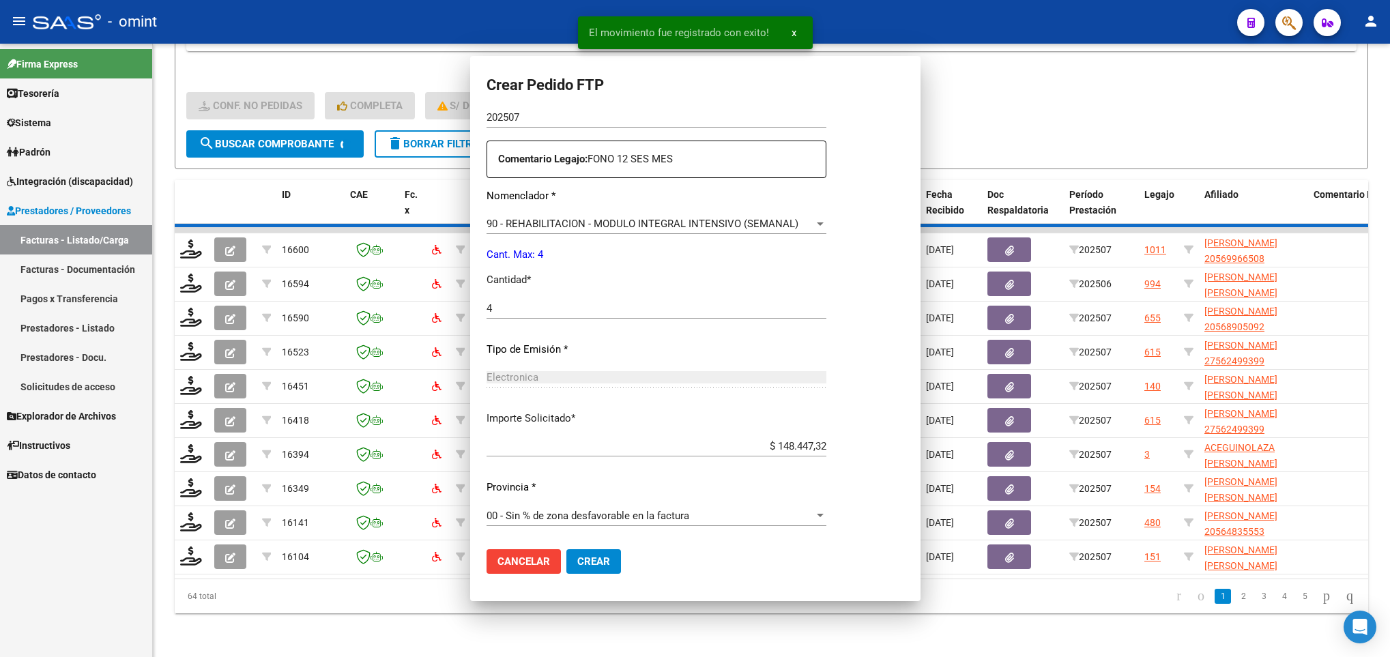
scroll to position [0, 0]
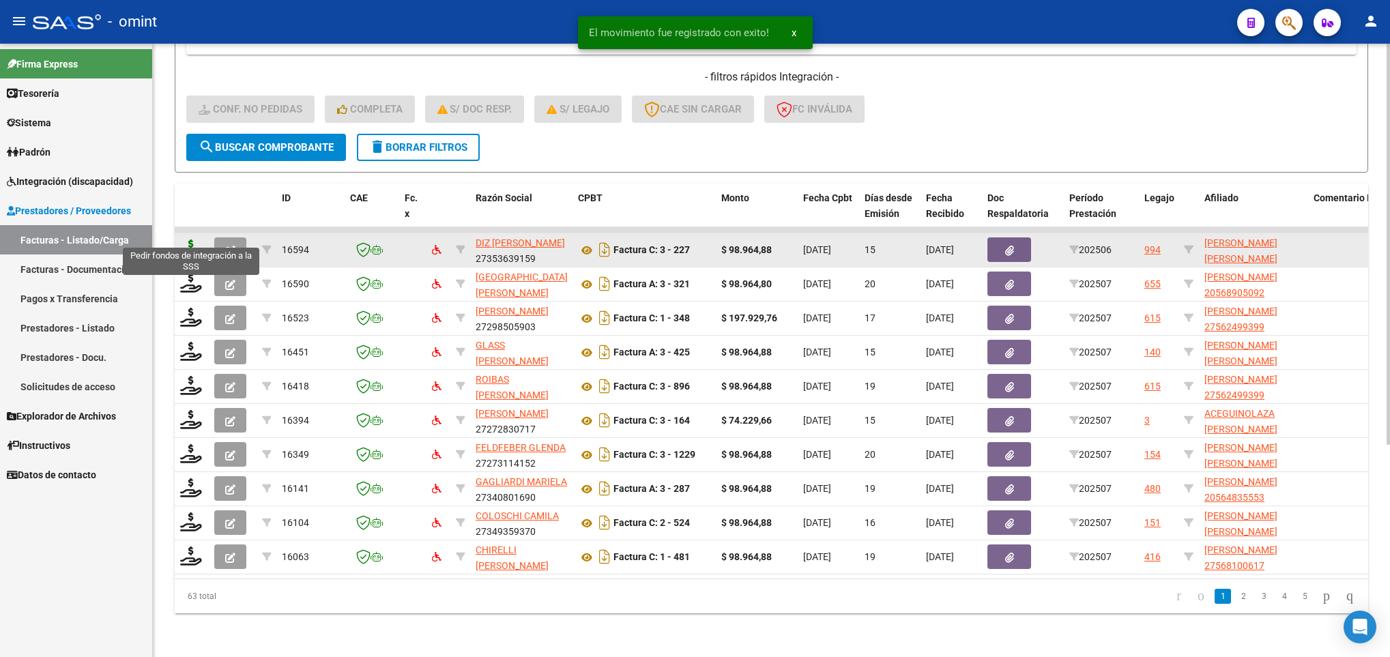
click at [193, 240] on icon at bounding box center [191, 249] width 22 height 19
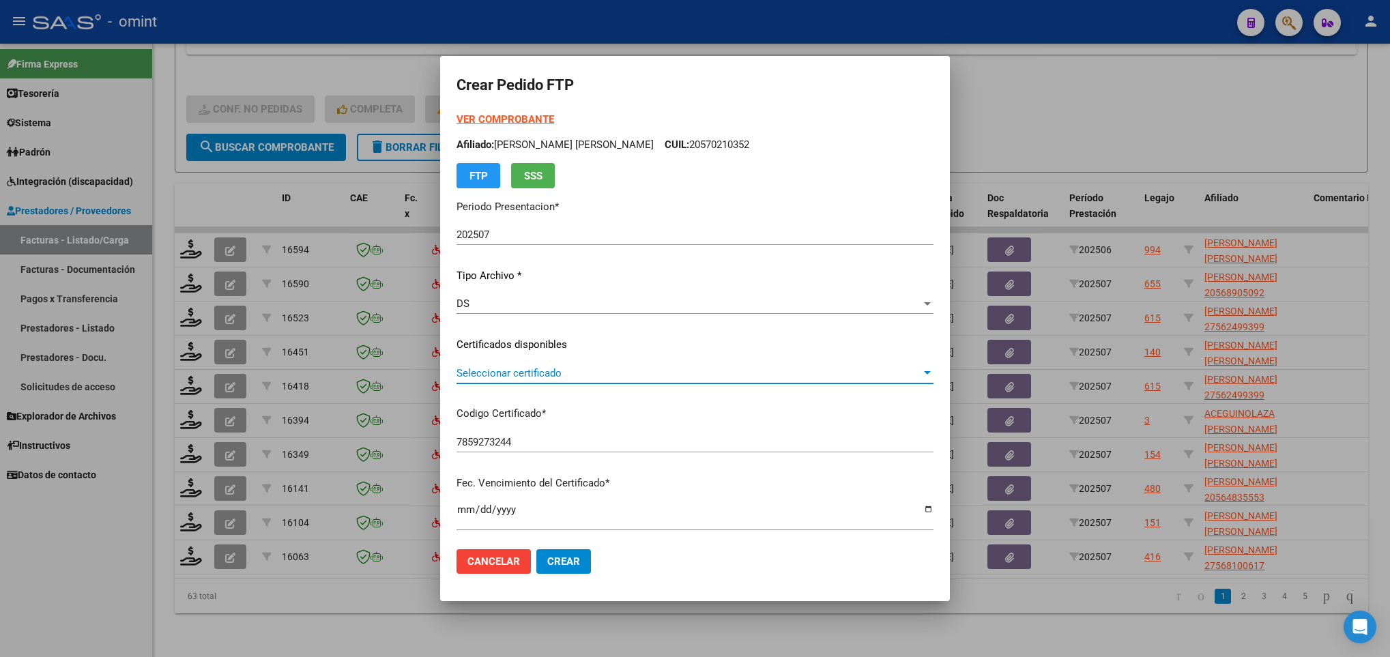
click at [497, 375] on span "Seleccionar certificado" at bounding box center [689, 373] width 465 height 12
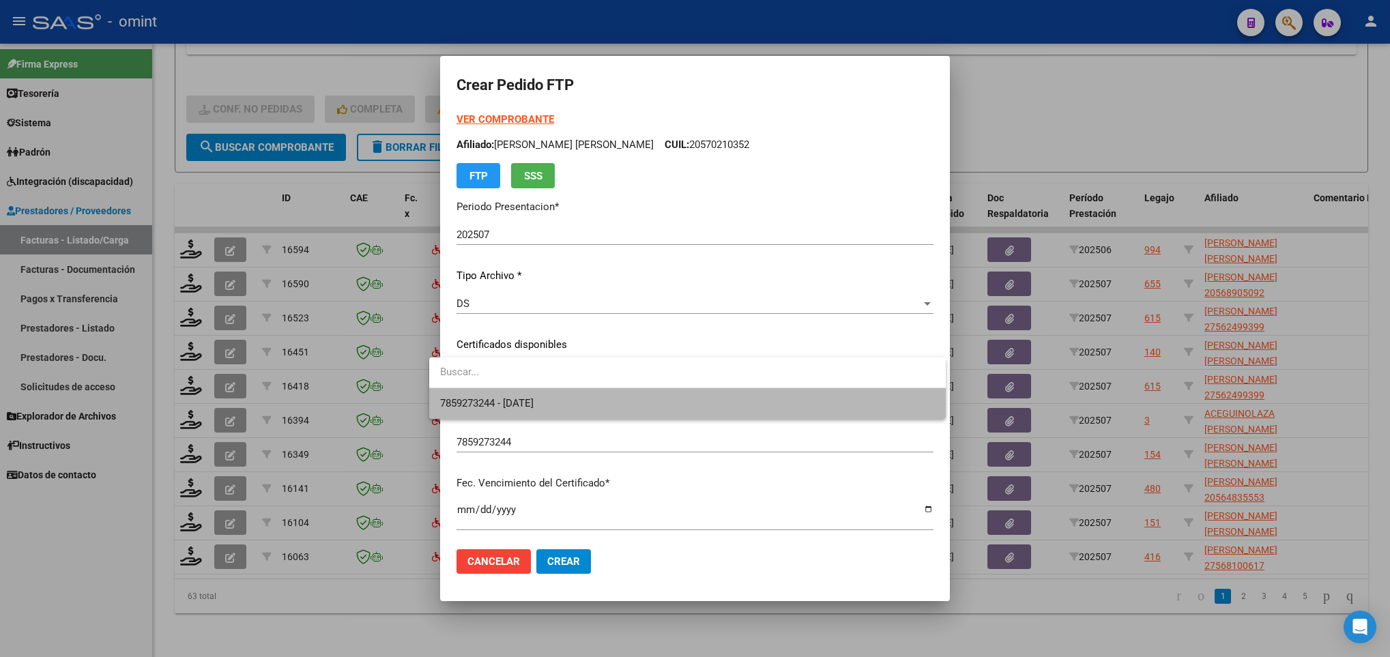
click at [558, 411] on span "7859273244 - 2027-04-20" at bounding box center [687, 403] width 495 height 31
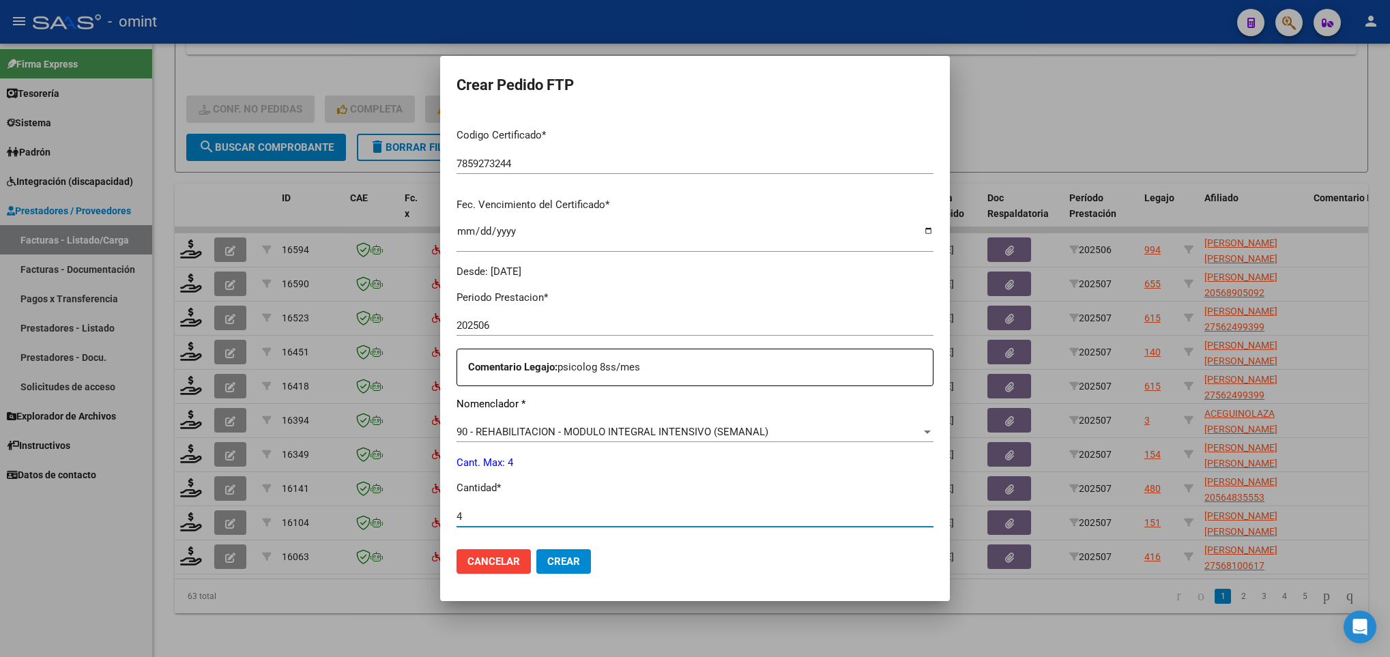
scroll to position [487, 0]
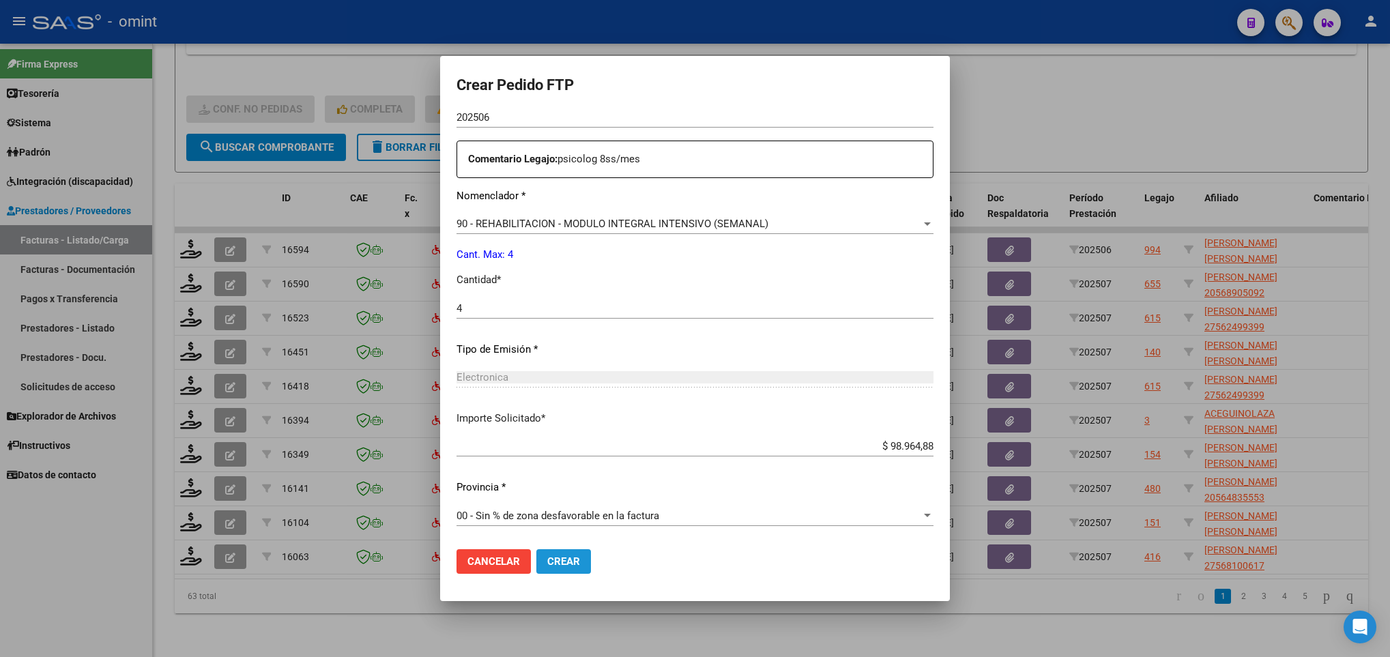
click at [547, 564] on span "Crear" at bounding box center [563, 561] width 33 height 12
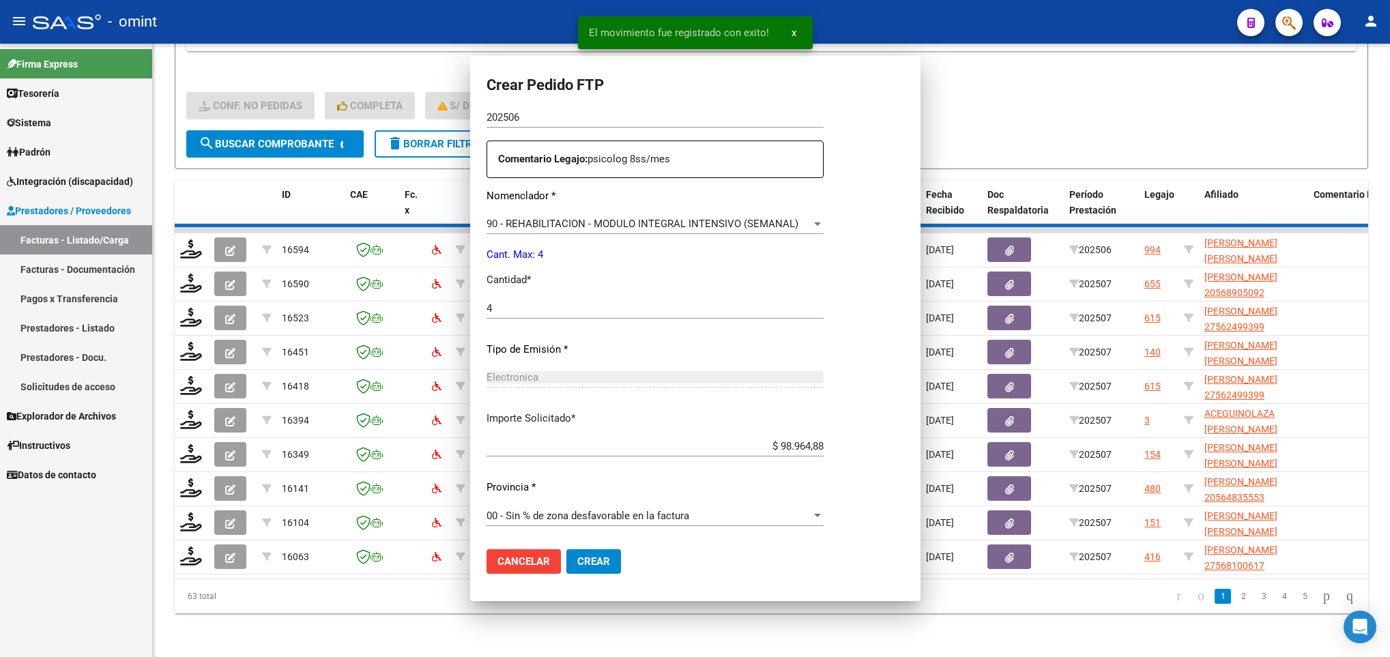
scroll to position [410, 0]
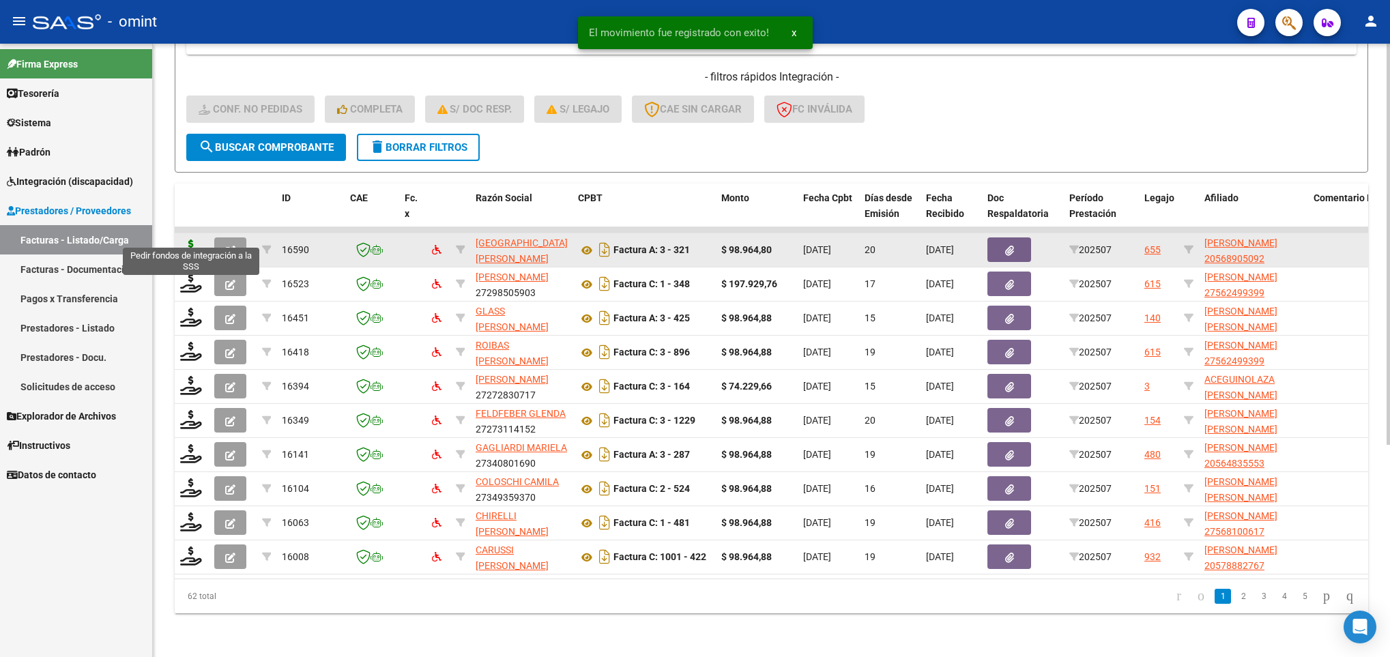
click at [192, 240] on icon at bounding box center [191, 249] width 22 height 19
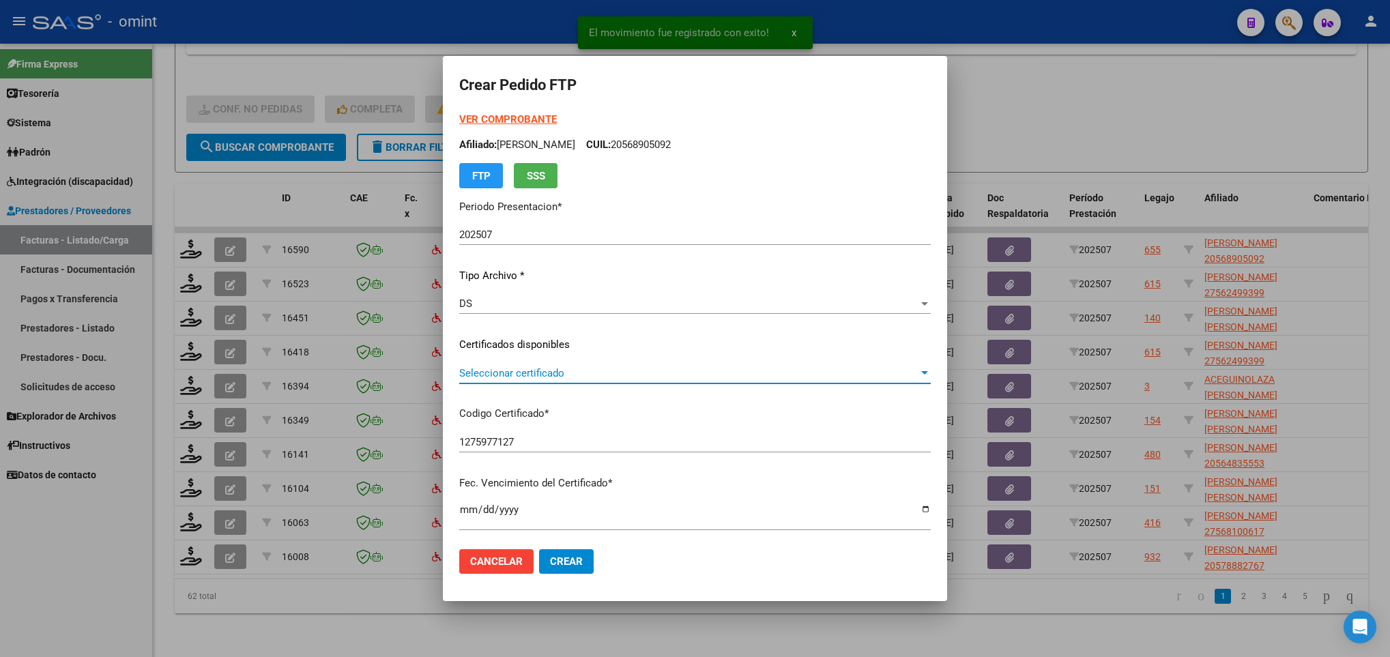
click at [578, 373] on span "Seleccionar certificado" at bounding box center [688, 373] width 459 height 12
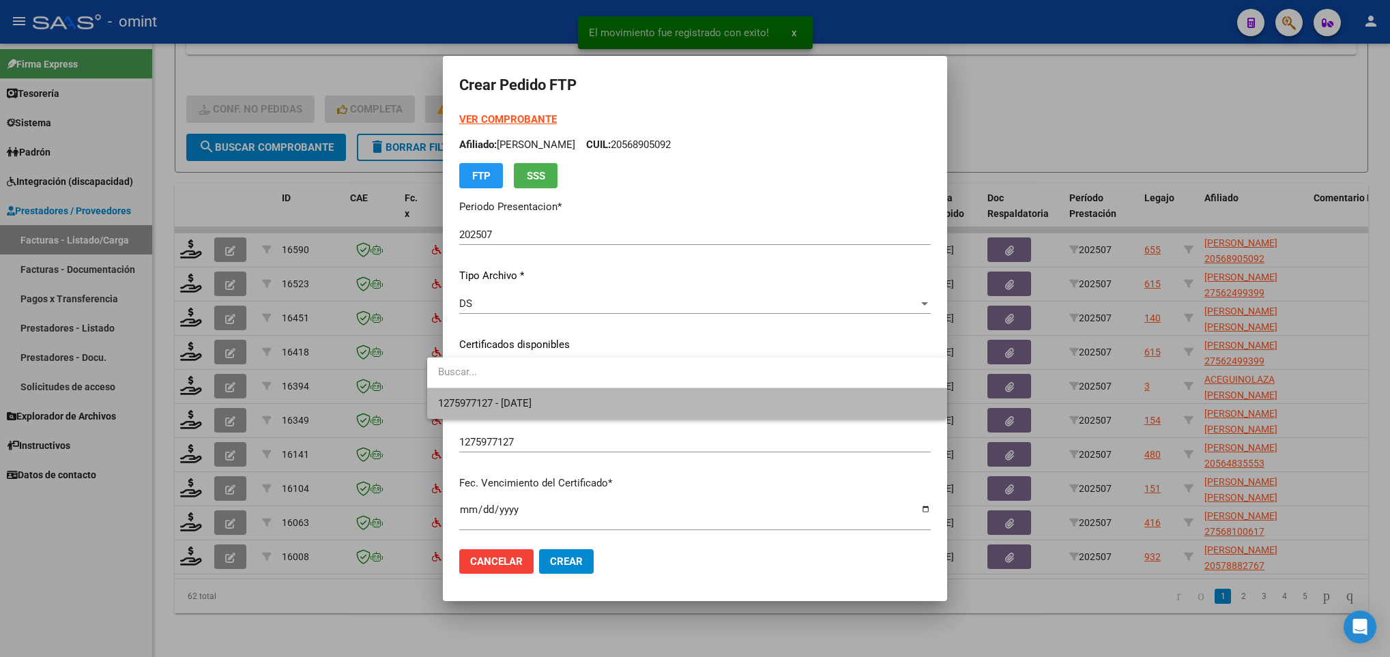
click at [603, 408] on span "1275977127 - 2024-07-15" at bounding box center [686, 403] width 497 height 31
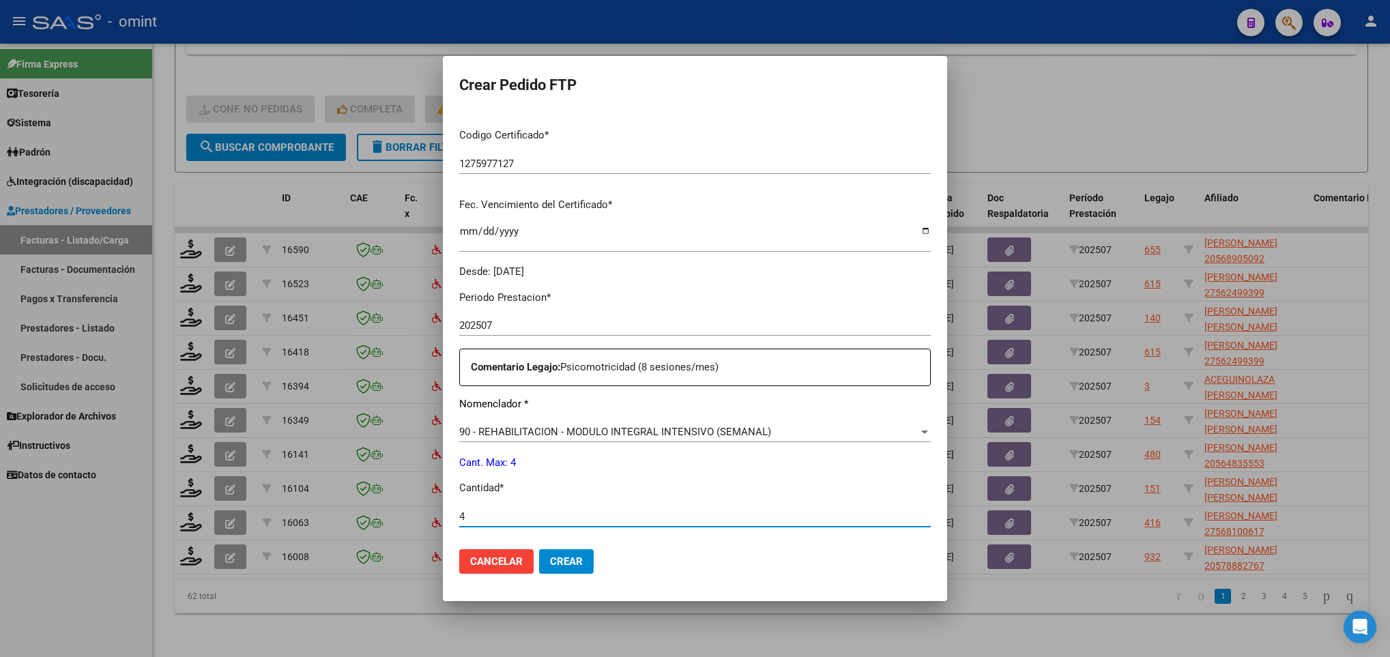
scroll to position [487, 0]
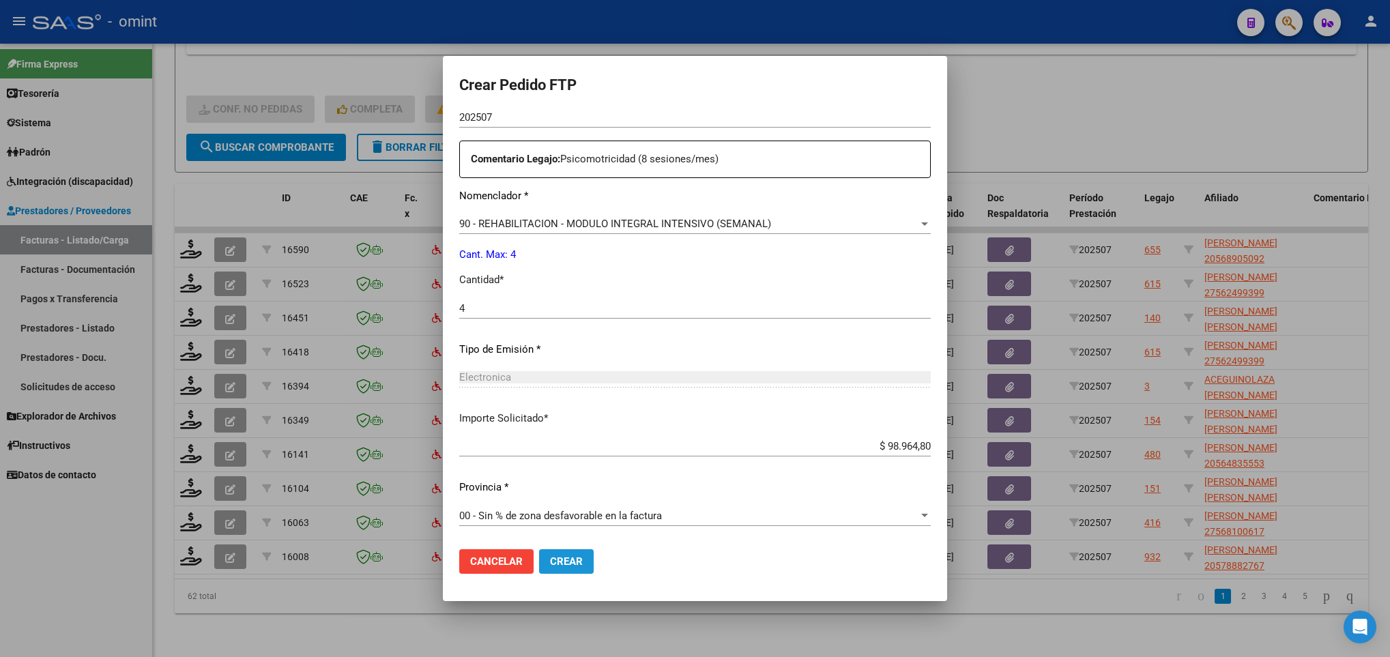
click at [566, 559] on button "Crear" at bounding box center [566, 561] width 55 height 25
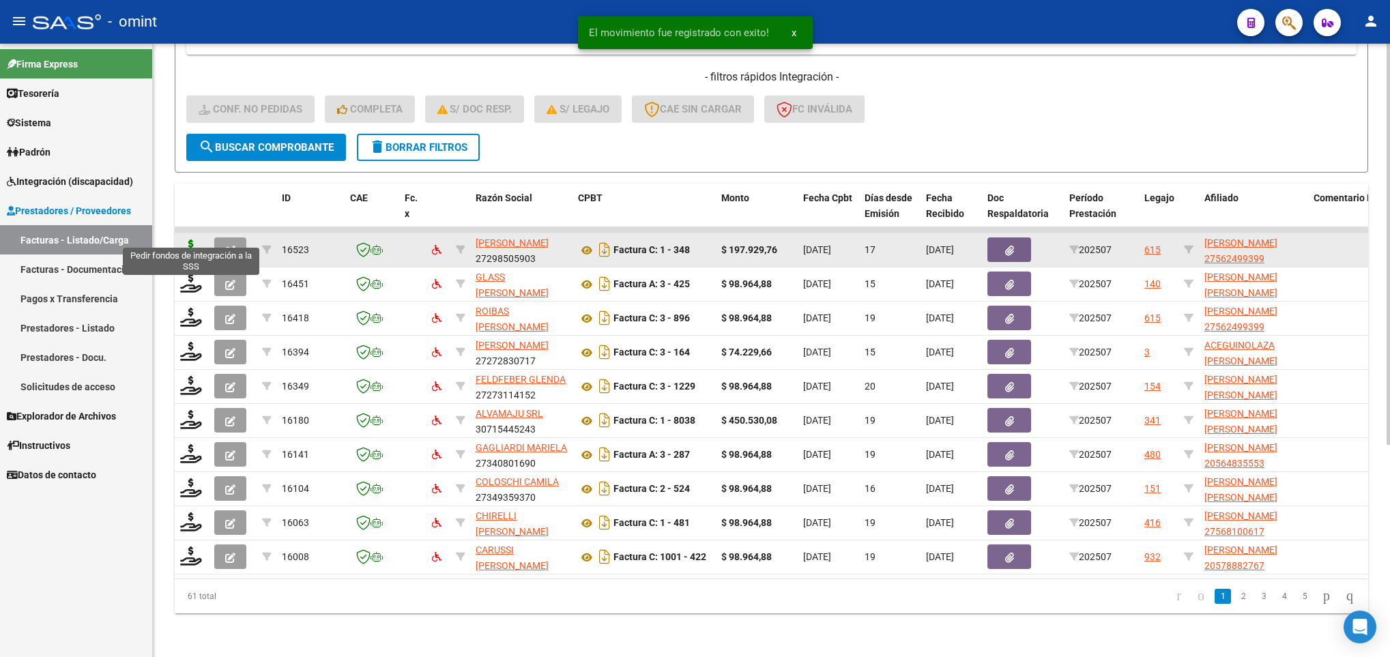
click at [187, 240] on icon at bounding box center [191, 249] width 22 height 19
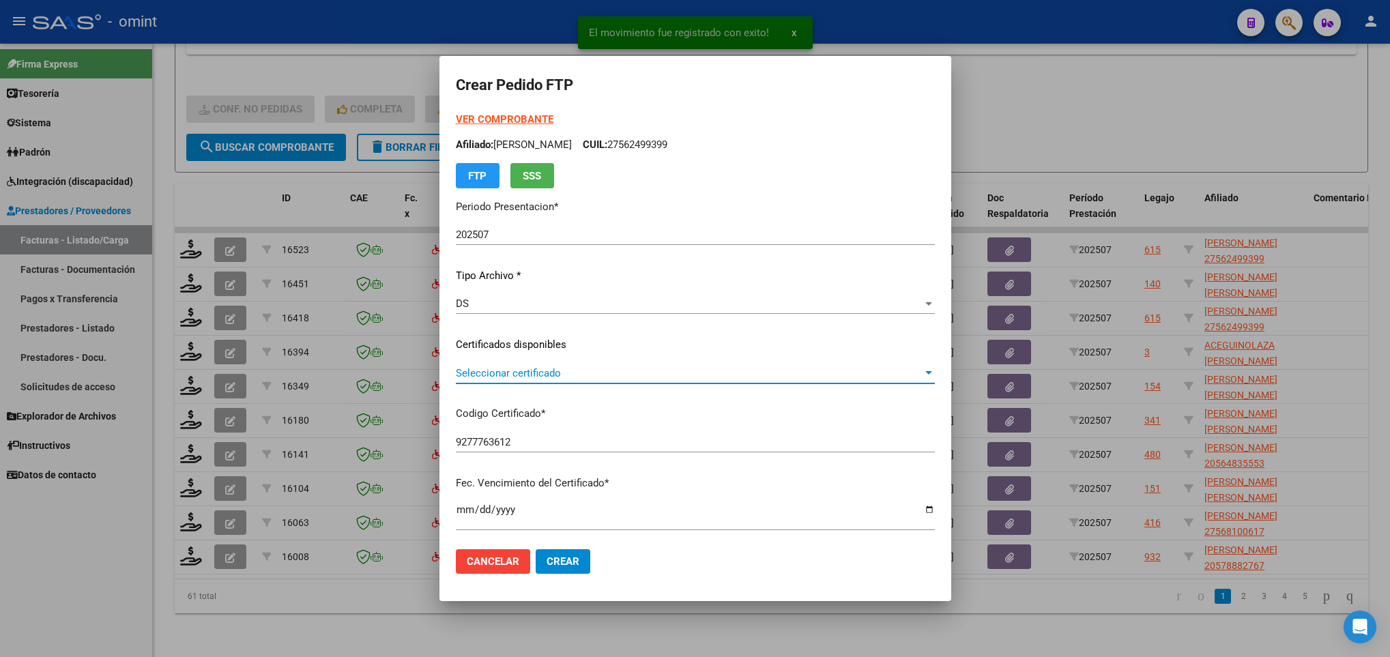
click at [577, 379] on span "Seleccionar certificado" at bounding box center [689, 373] width 467 height 12
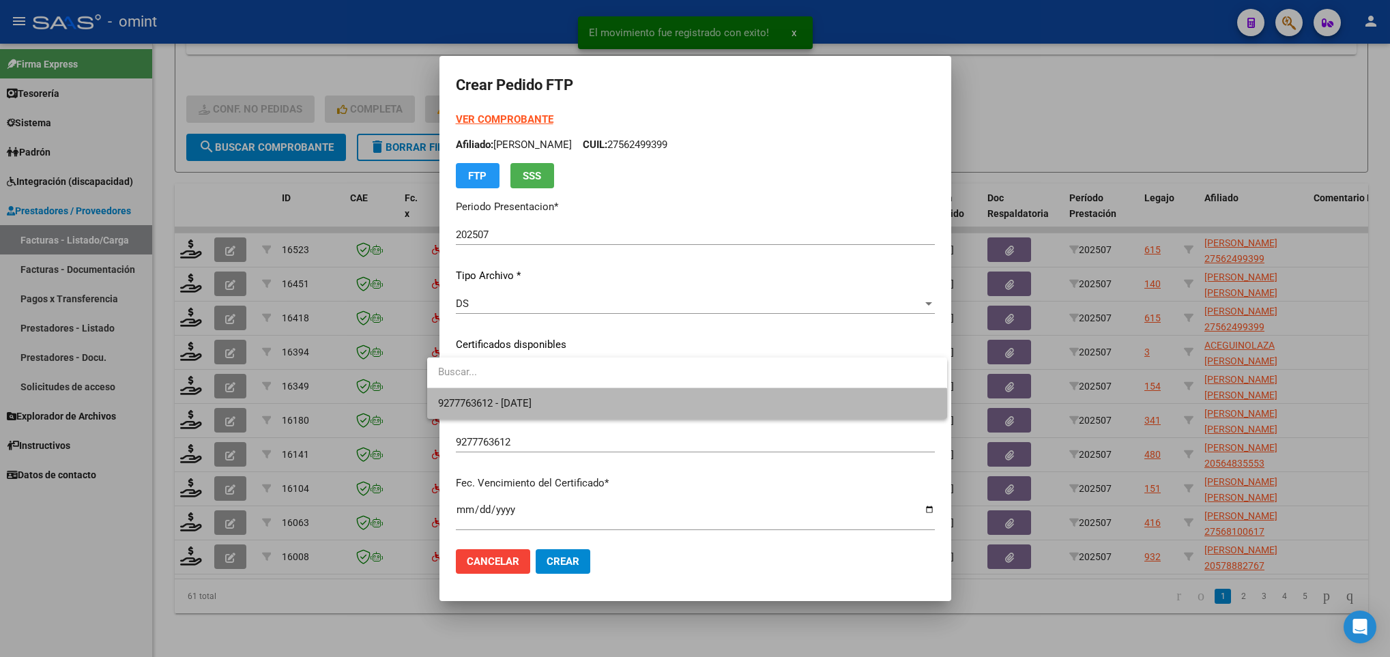
click at [602, 414] on span "9277763612 - 2024-09-15" at bounding box center [686, 403] width 497 height 31
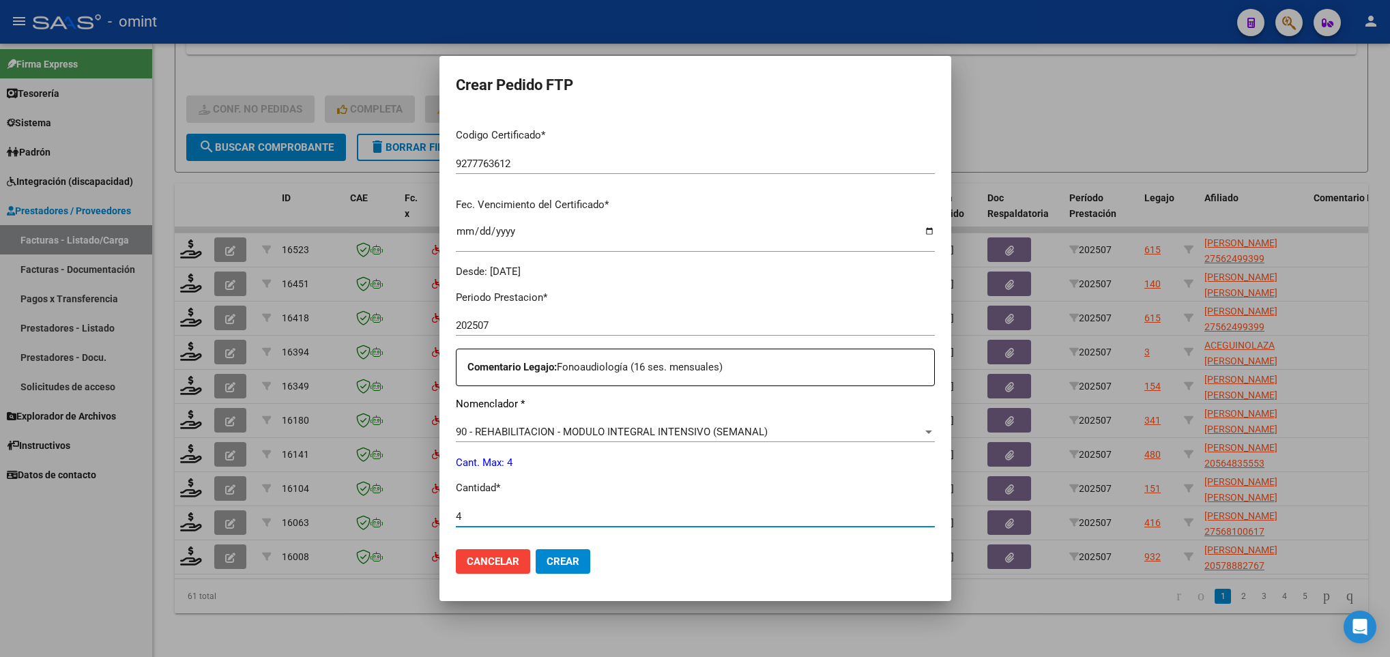
scroll to position [487, 0]
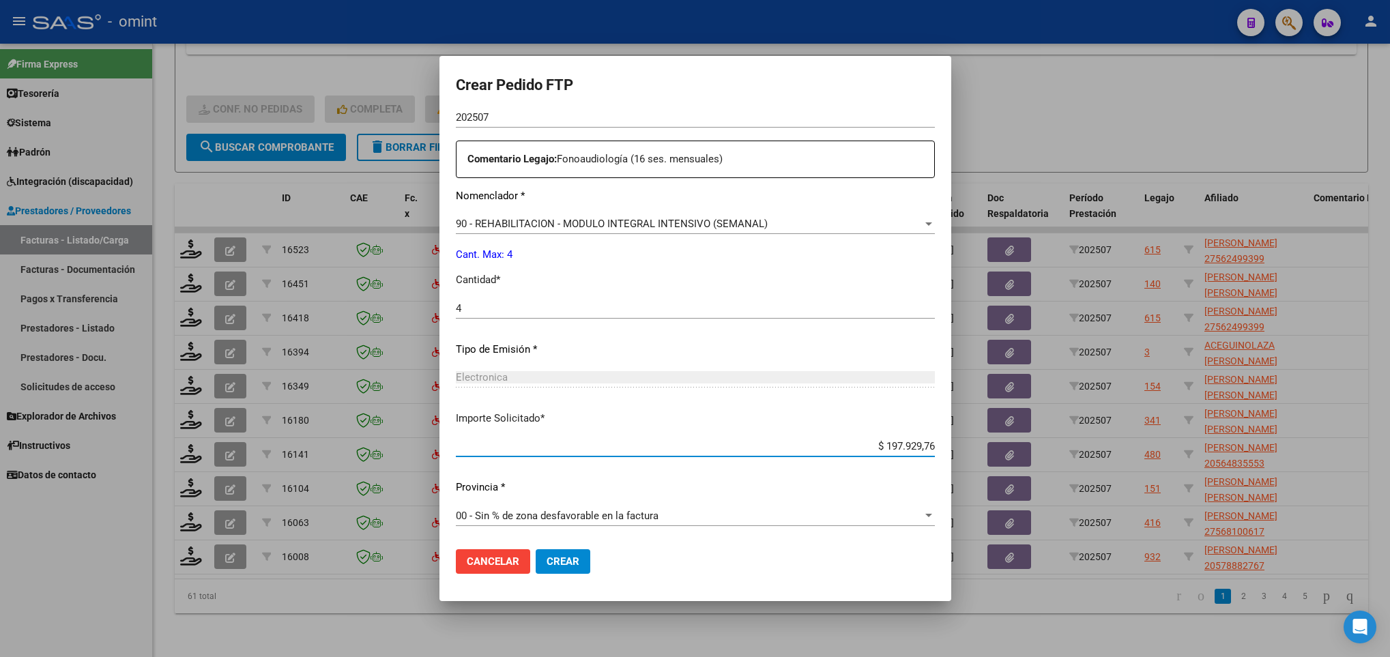
click at [562, 551] on button "Crear" at bounding box center [563, 561] width 55 height 25
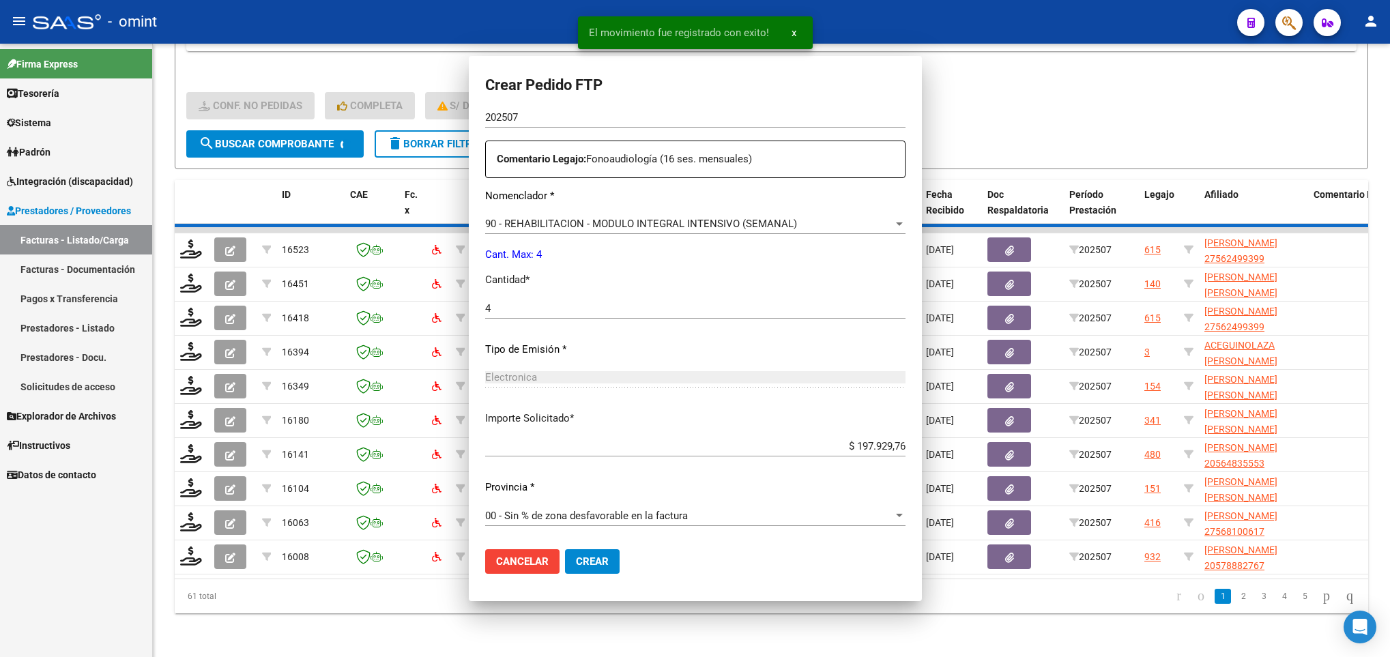
scroll to position [0, 0]
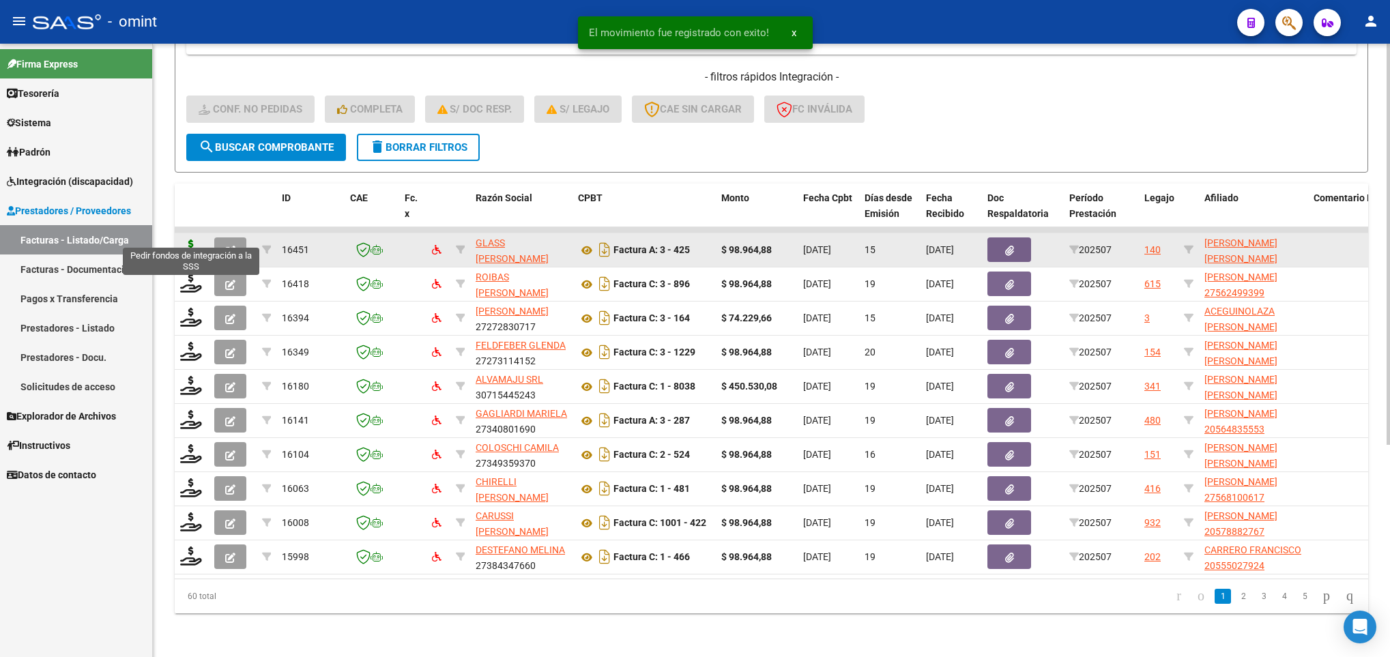
click at [194, 240] on icon at bounding box center [191, 249] width 22 height 19
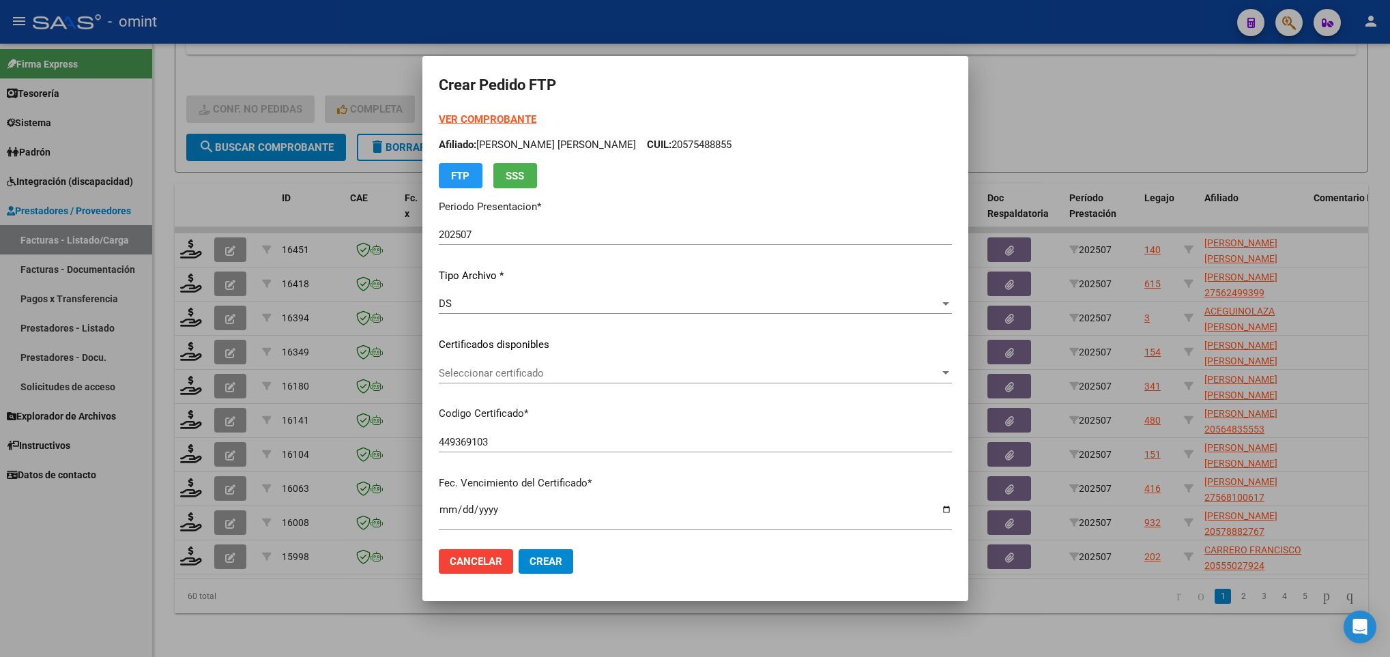
click at [596, 364] on div "Seleccionar certificado Seleccionar certificado" at bounding box center [695, 373] width 513 height 20
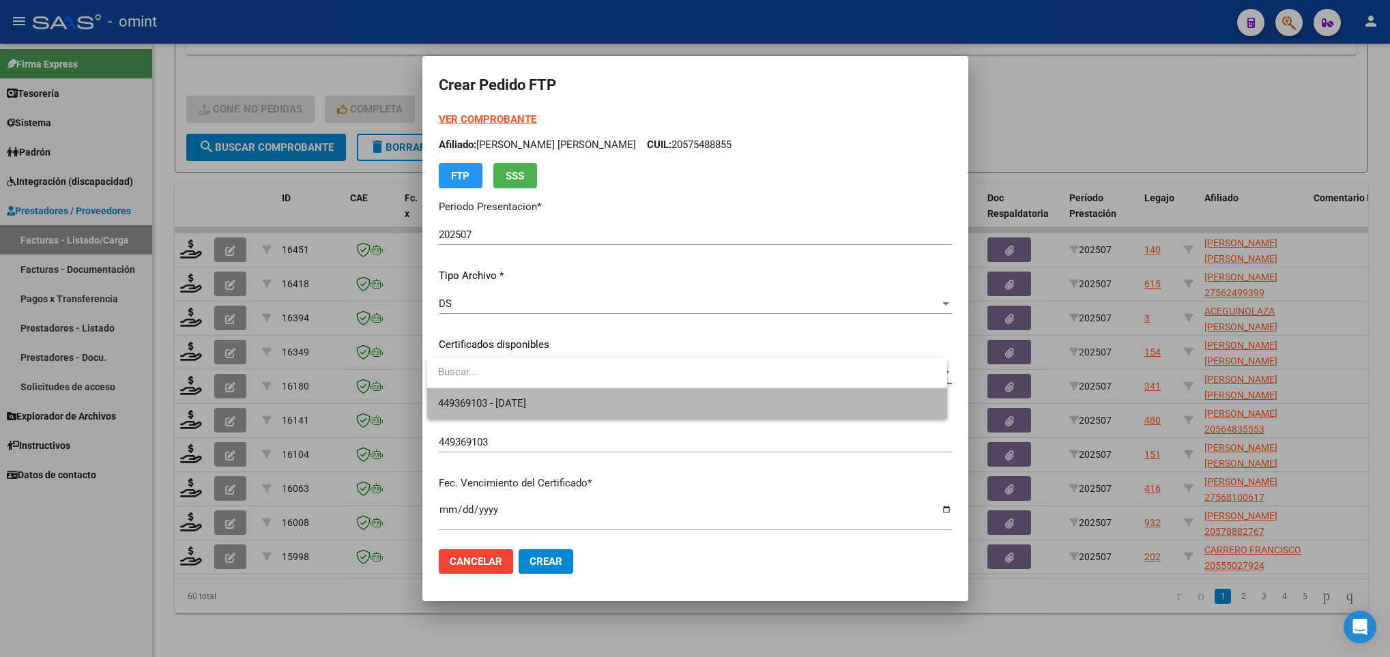
click at [594, 405] on span "449369103 - 2025-09-12" at bounding box center [686, 403] width 497 height 31
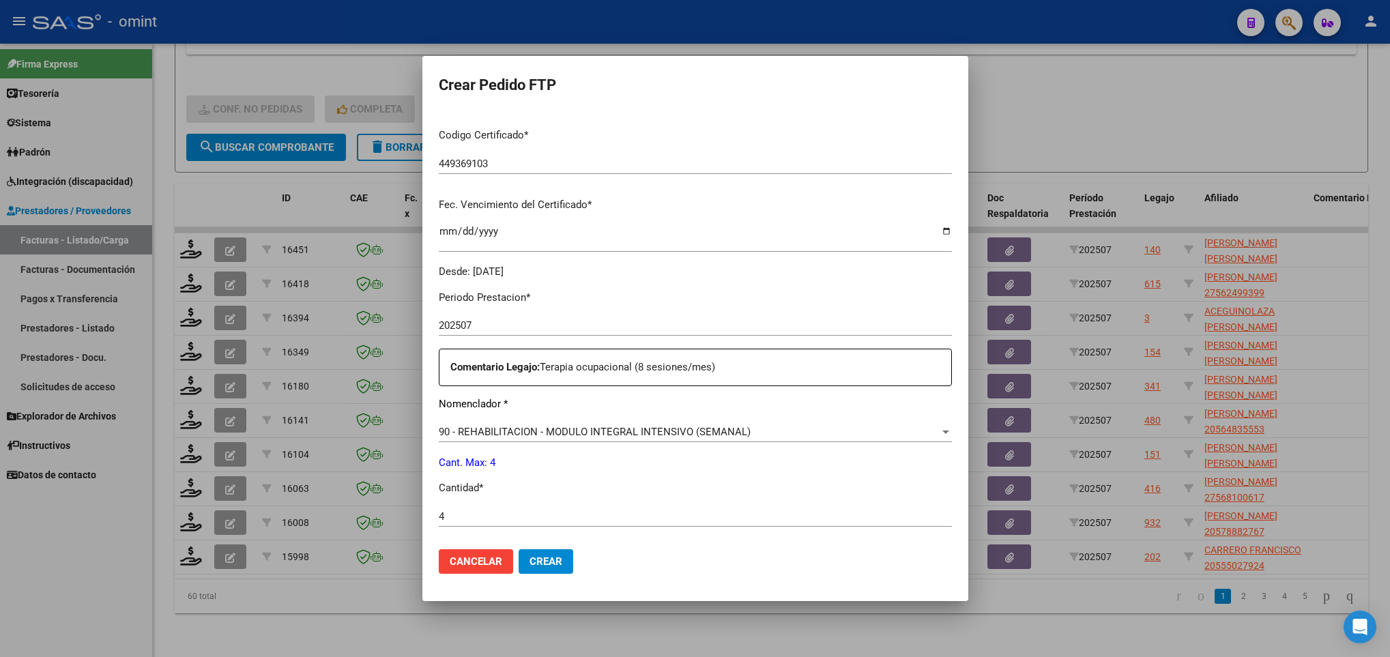
scroll to position [487, 0]
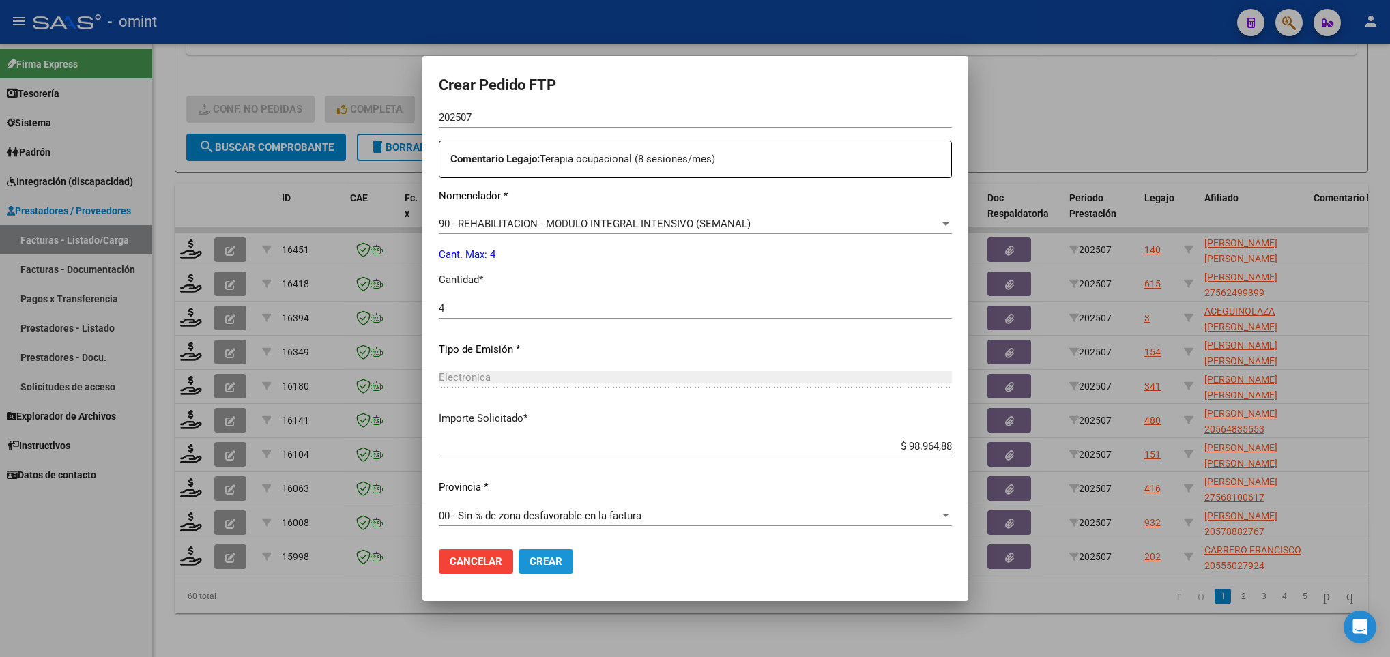
click at [553, 567] on span "Crear" at bounding box center [546, 561] width 33 height 12
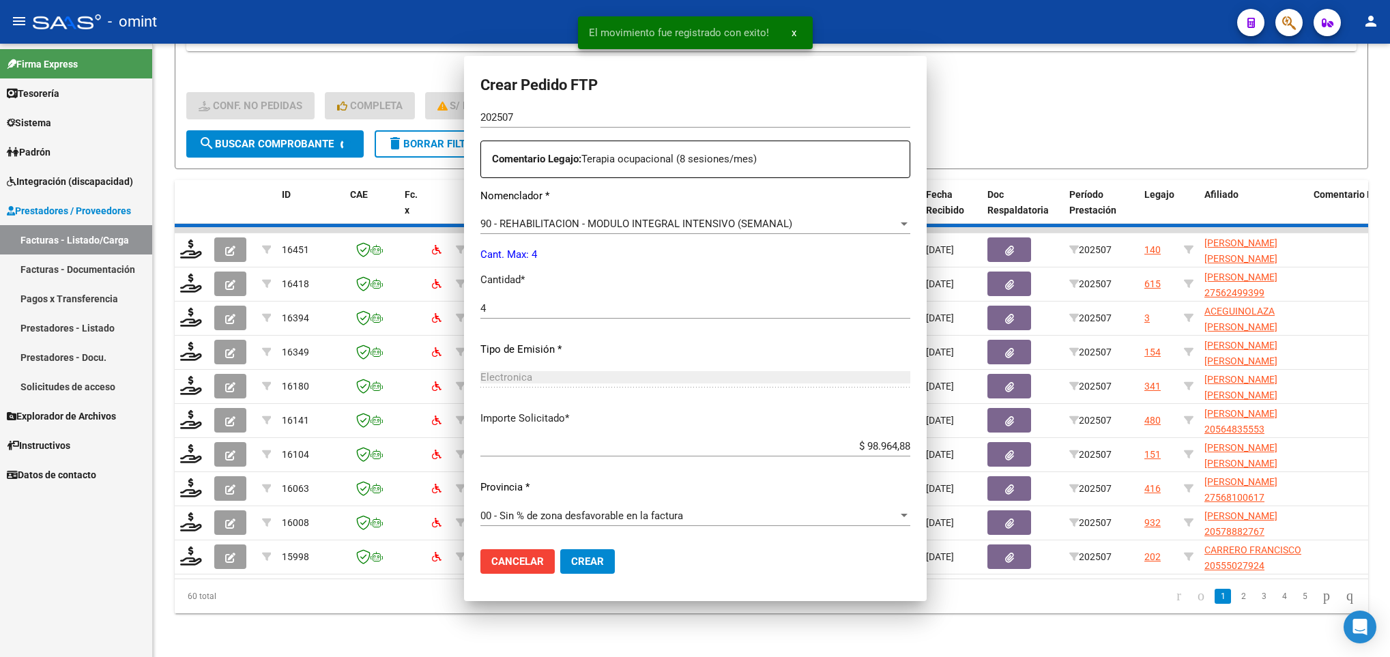
scroll to position [0, 0]
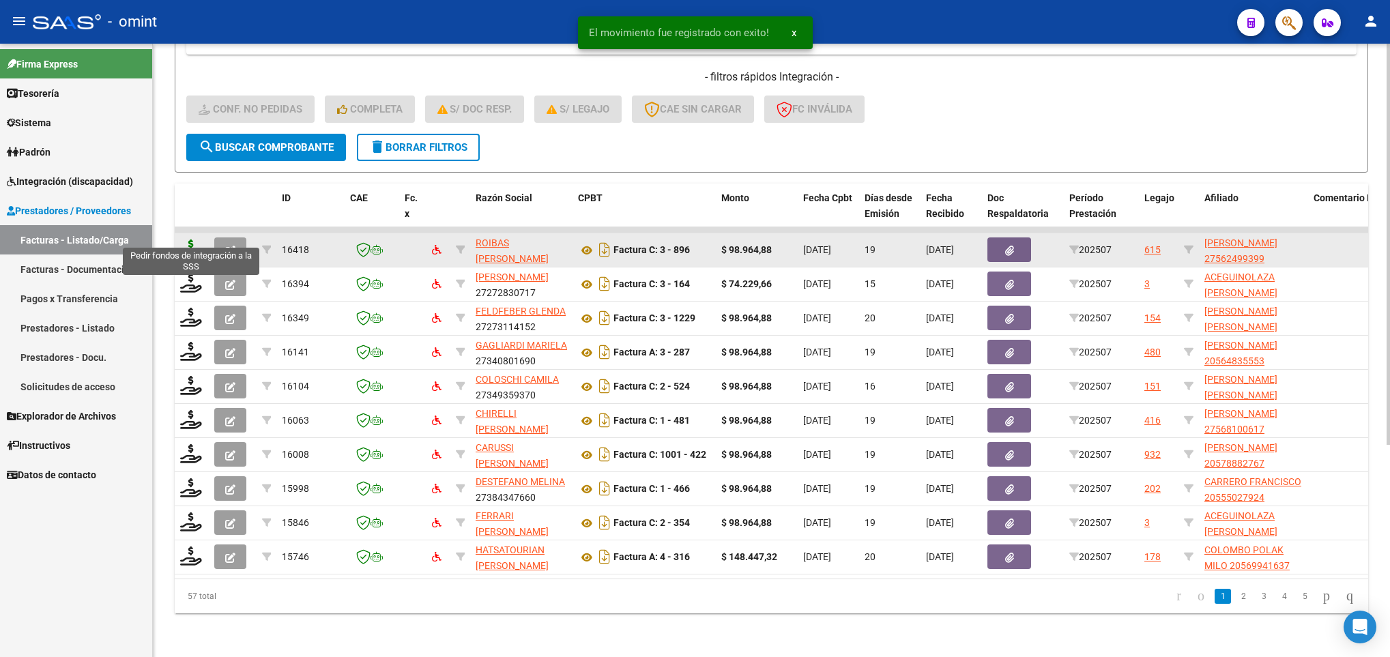
click at [185, 240] on icon at bounding box center [191, 249] width 22 height 19
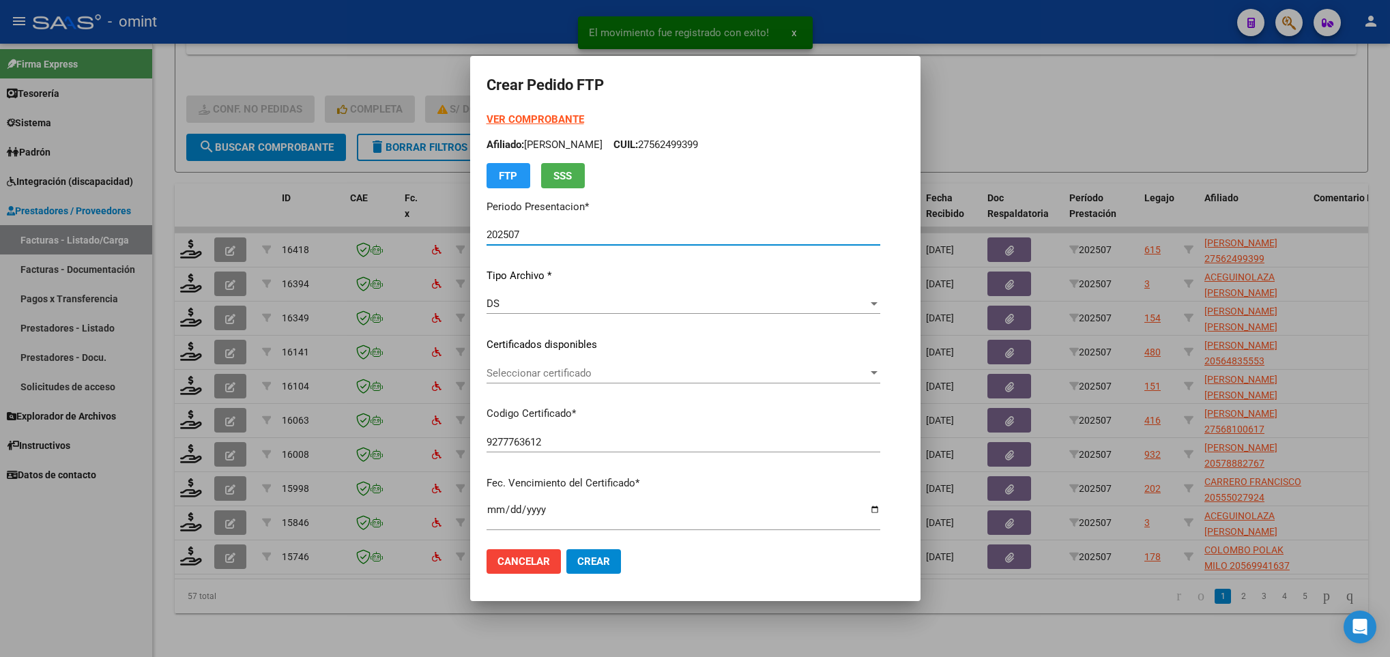
click at [551, 367] on span "Seleccionar certificado" at bounding box center [677, 373] width 381 height 12
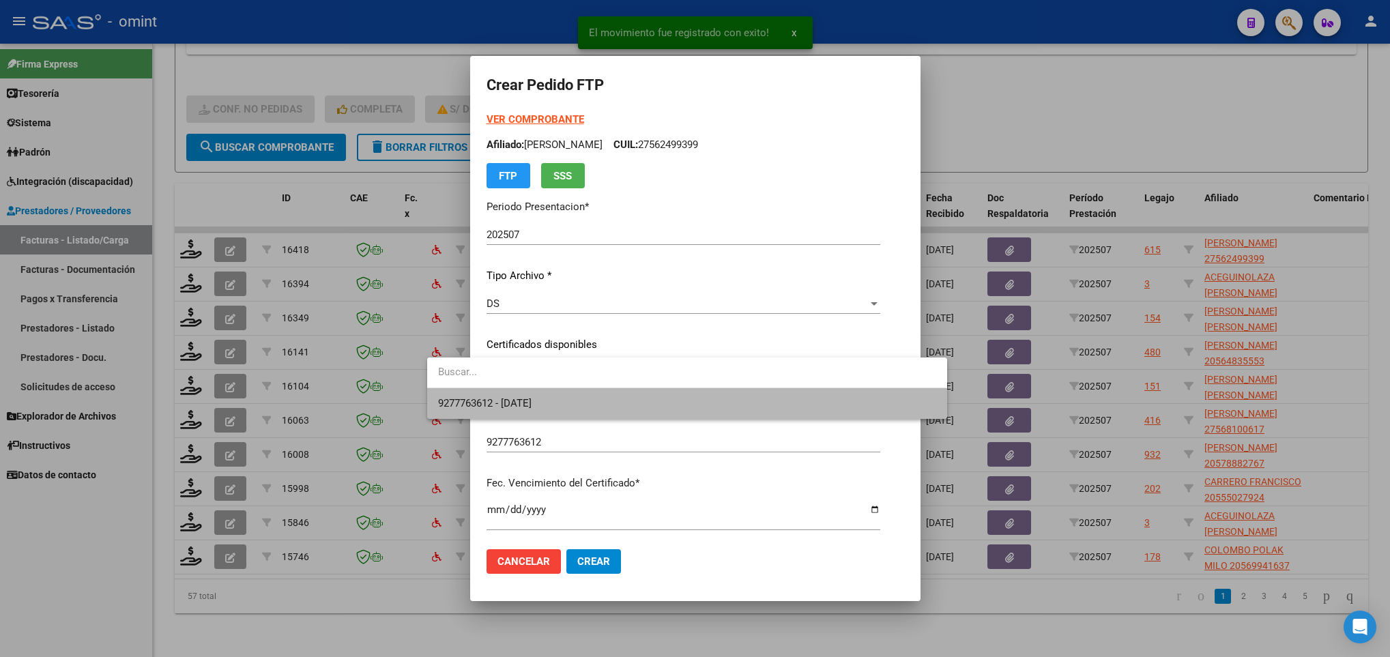
click at [581, 392] on span "9277763612 - 2024-09-15" at bounding box center [686, 403] width 497 height 31
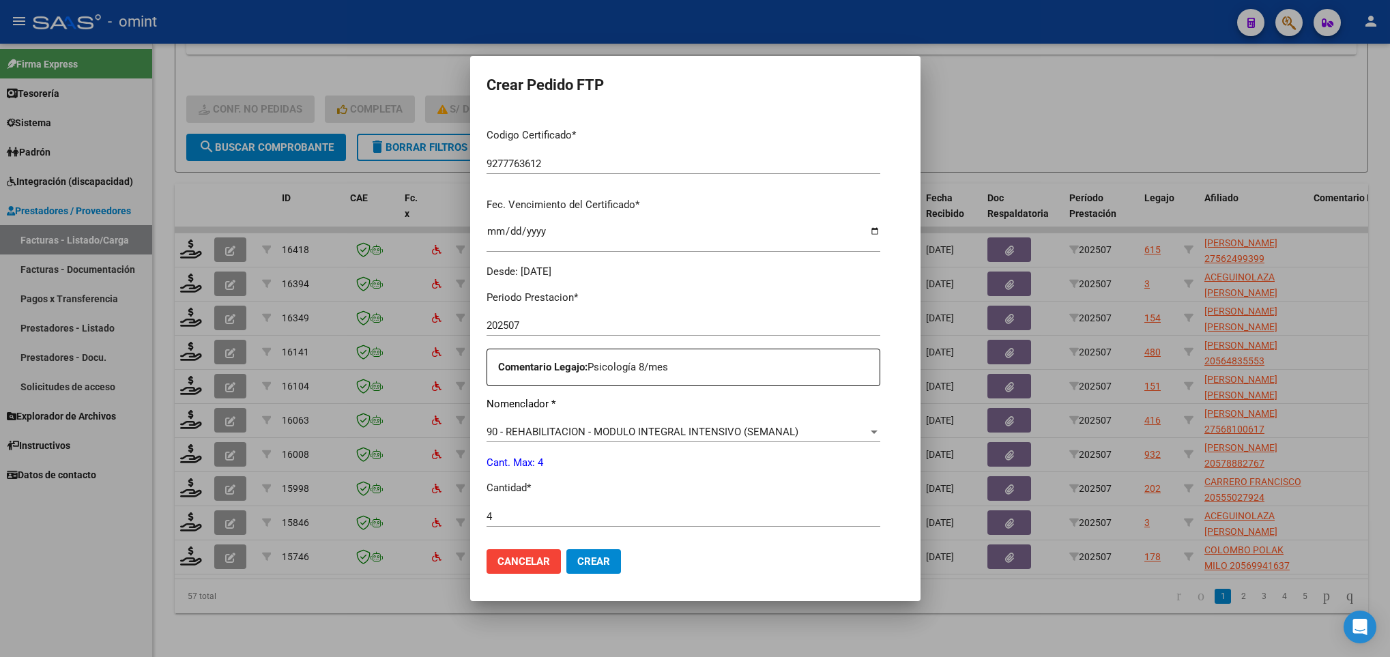
scroll to position [487, 0]
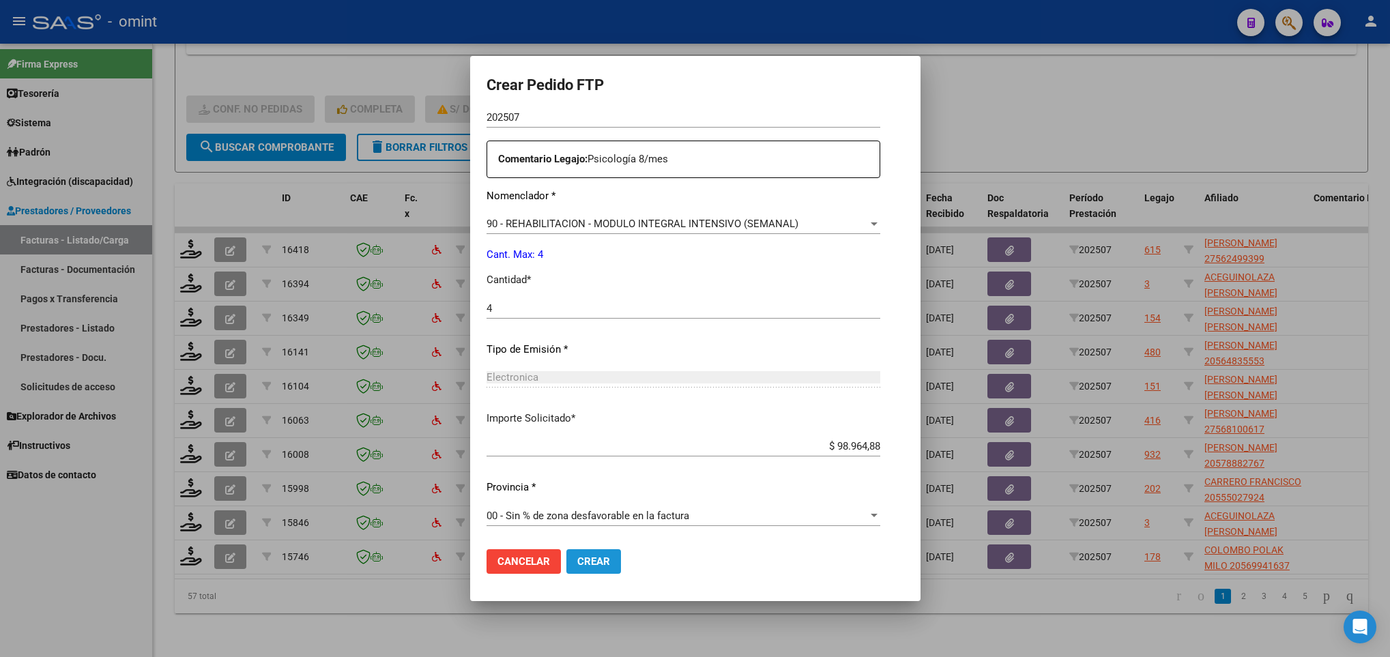
click at [577, 565] on span "Crear" at bounding box center [593, 561] width 33 height 12
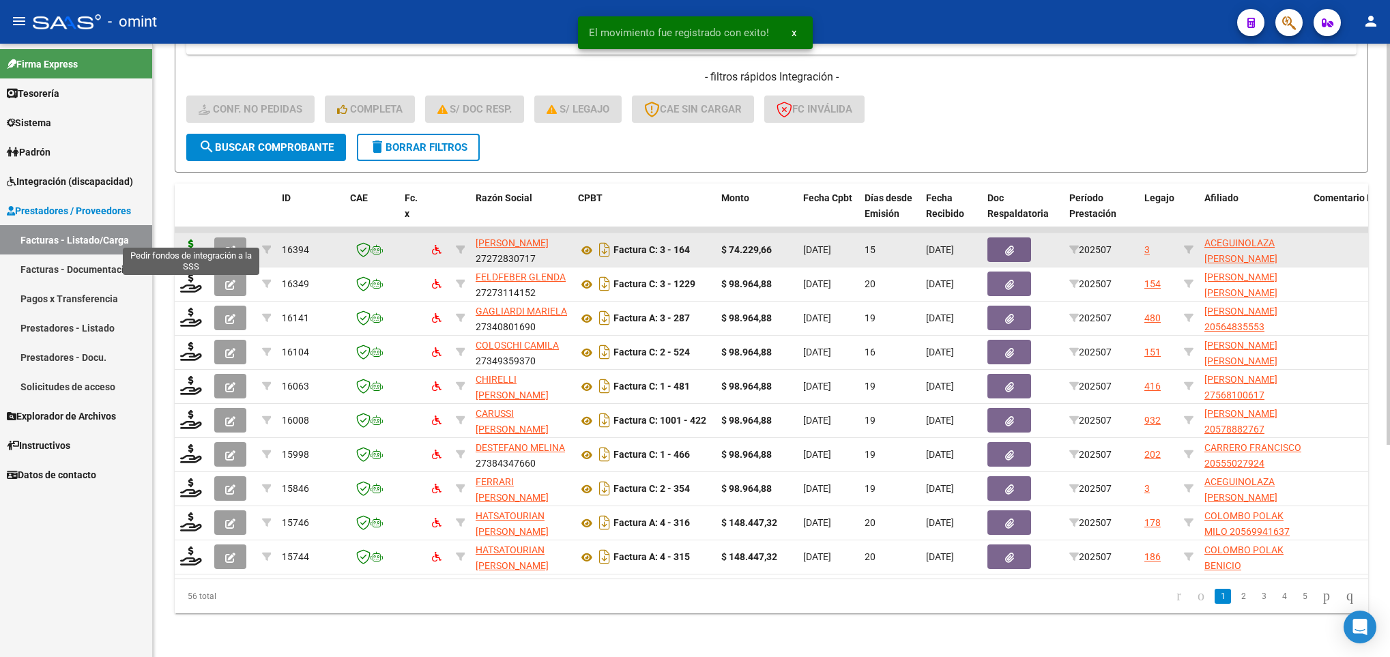
click at [192, 240] on icon at bounding box center [191, 249] width 22 height 19
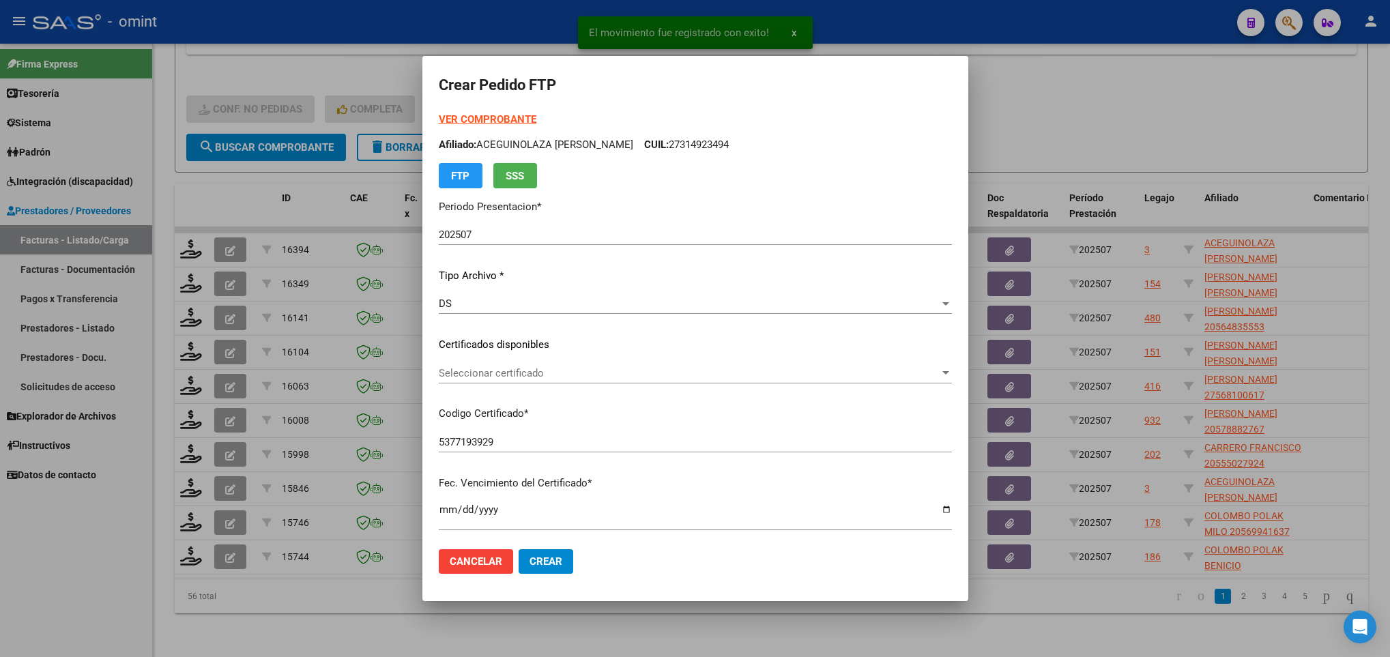
click at [551, 365] on div "Seleccionar certificado Seleccionar certificado" at bounding box center [695, 373] width 513 height 20
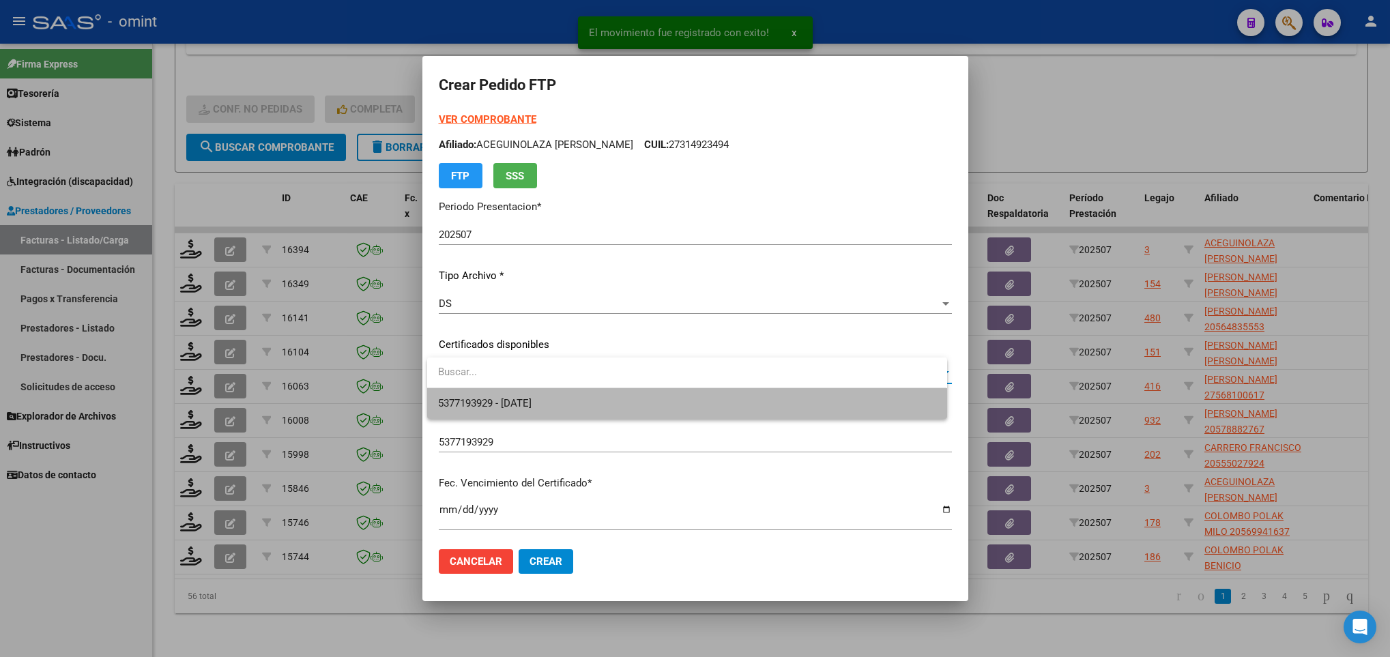
click at [575, 405] on span "5377193929 - 2033-07-31" at bounding box center [686, 403] width 497 height 31
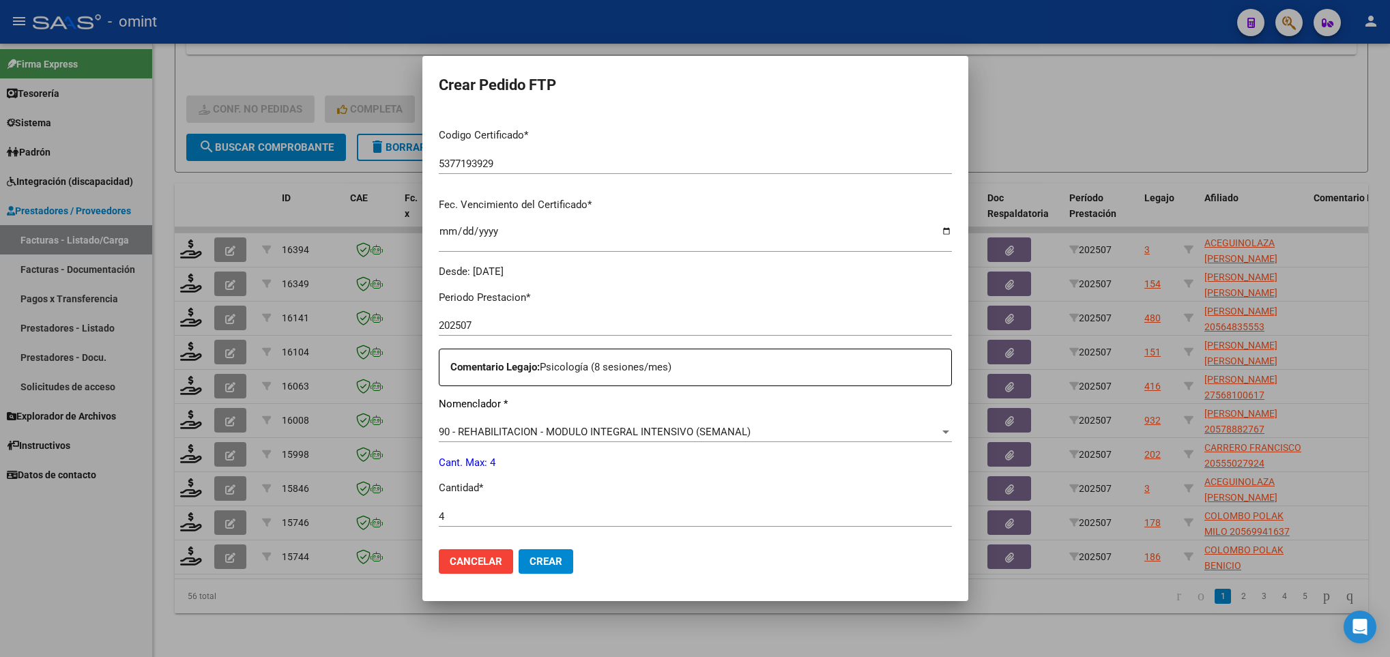
scroll to position [487, 0]
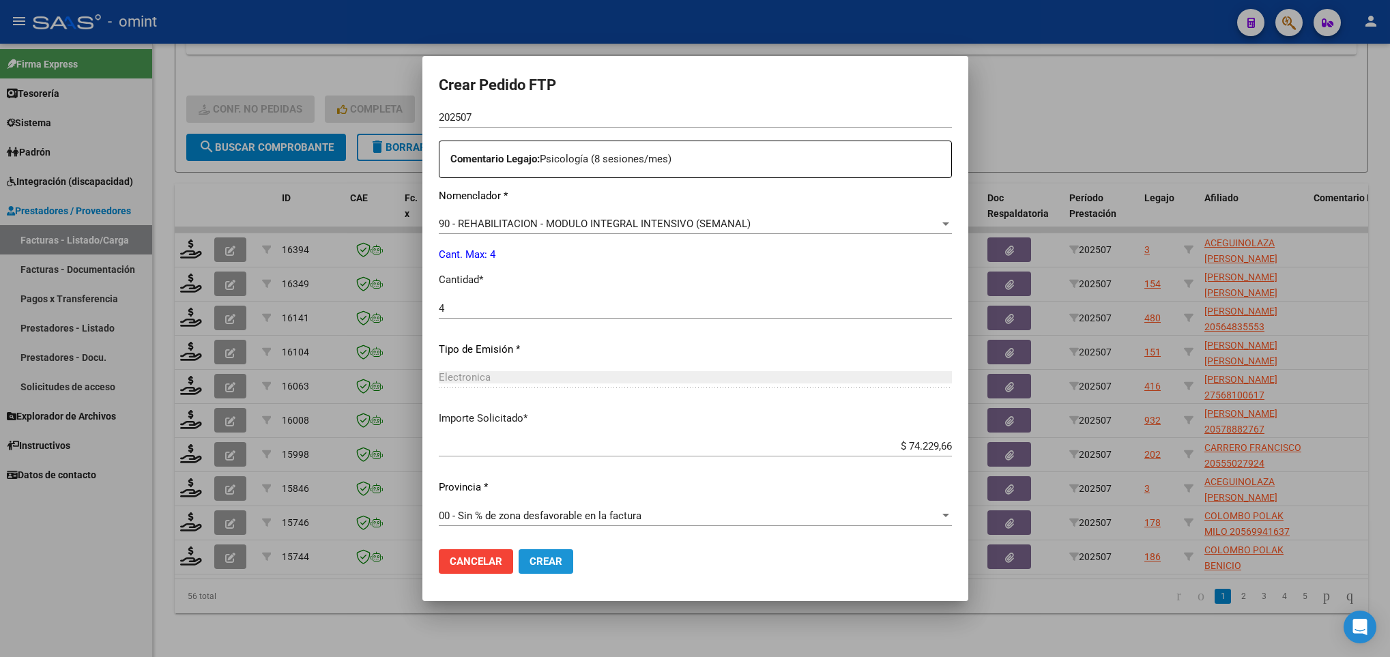
click at [543, 555] on span "Crear" at bounding box center [546, 561] width 33 height 12
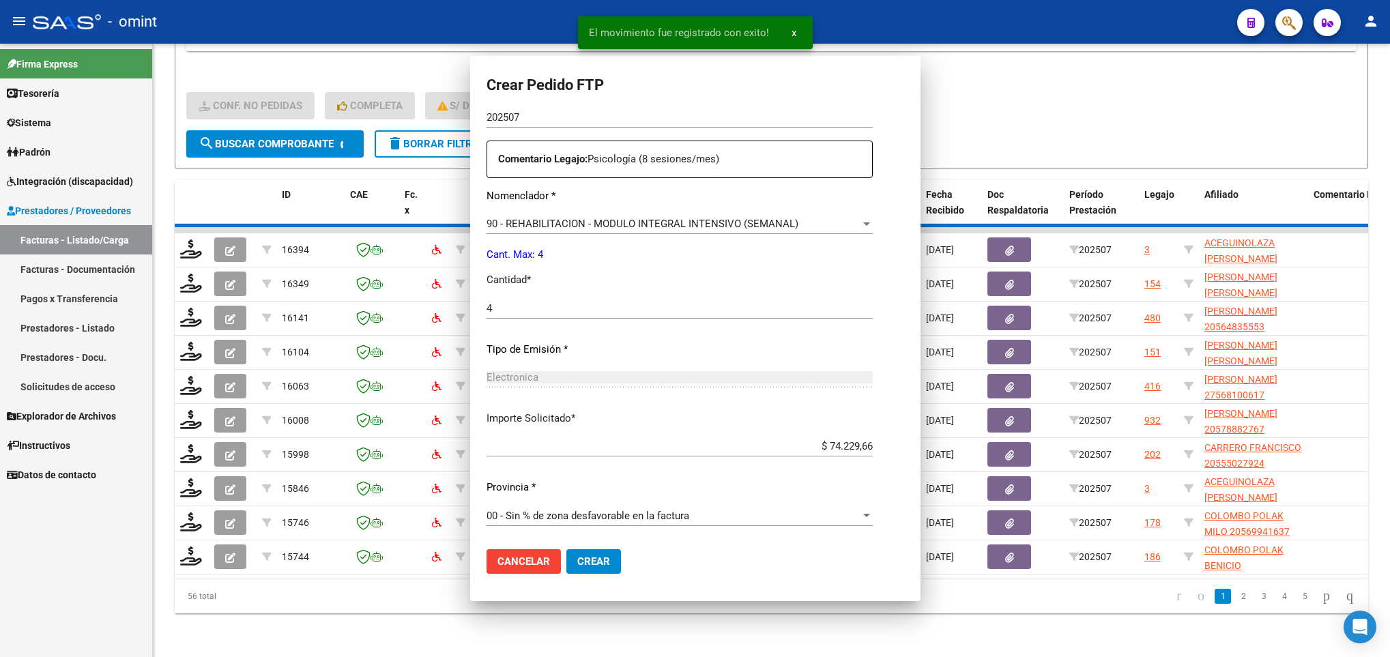
scroll to position [410, 0]
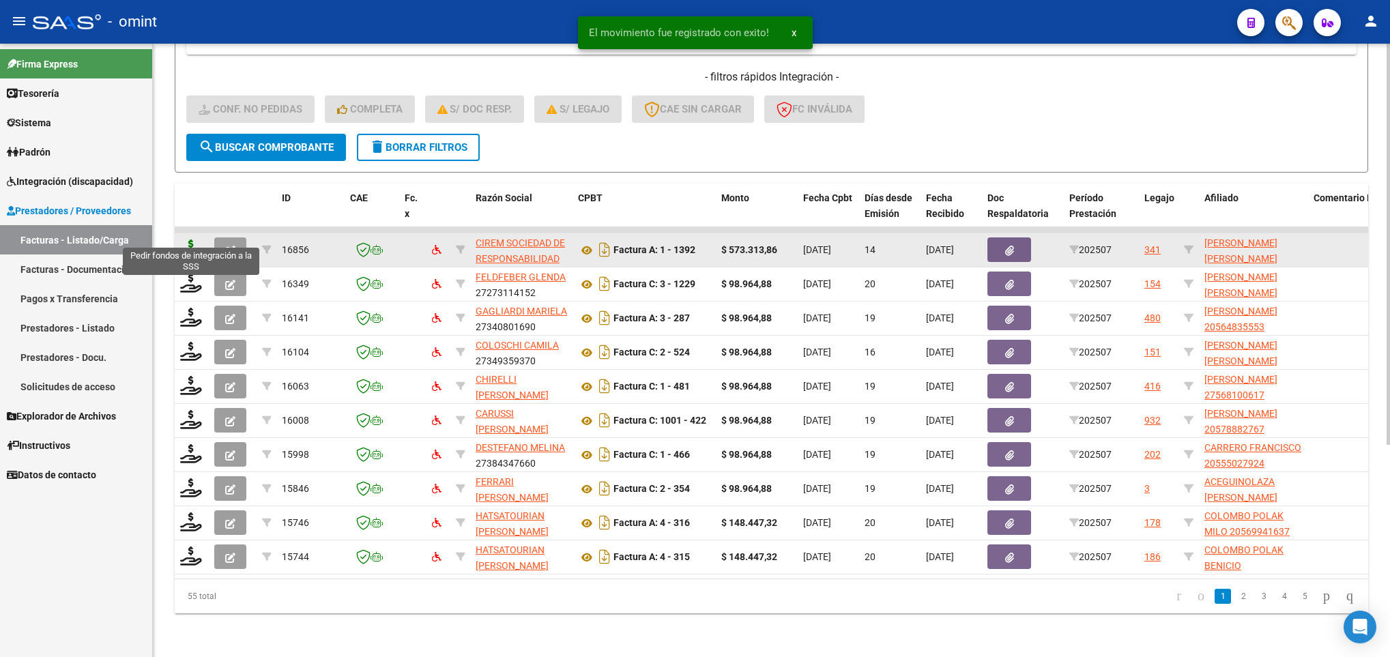
click at [188, 240] on icon at bounding box center [191, 249] width 22 height 19
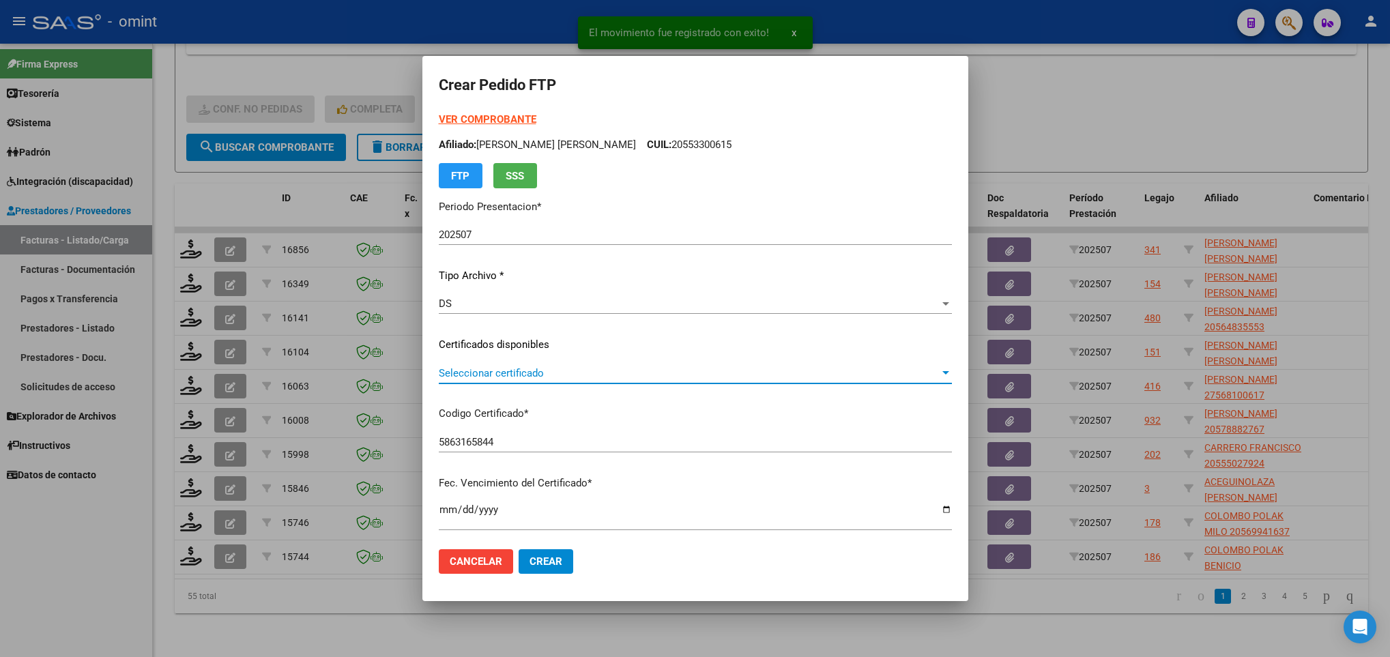
click at [484, 373] on span "Seleccionar certificado" at bounding box center [689, 373] width 501 height 12
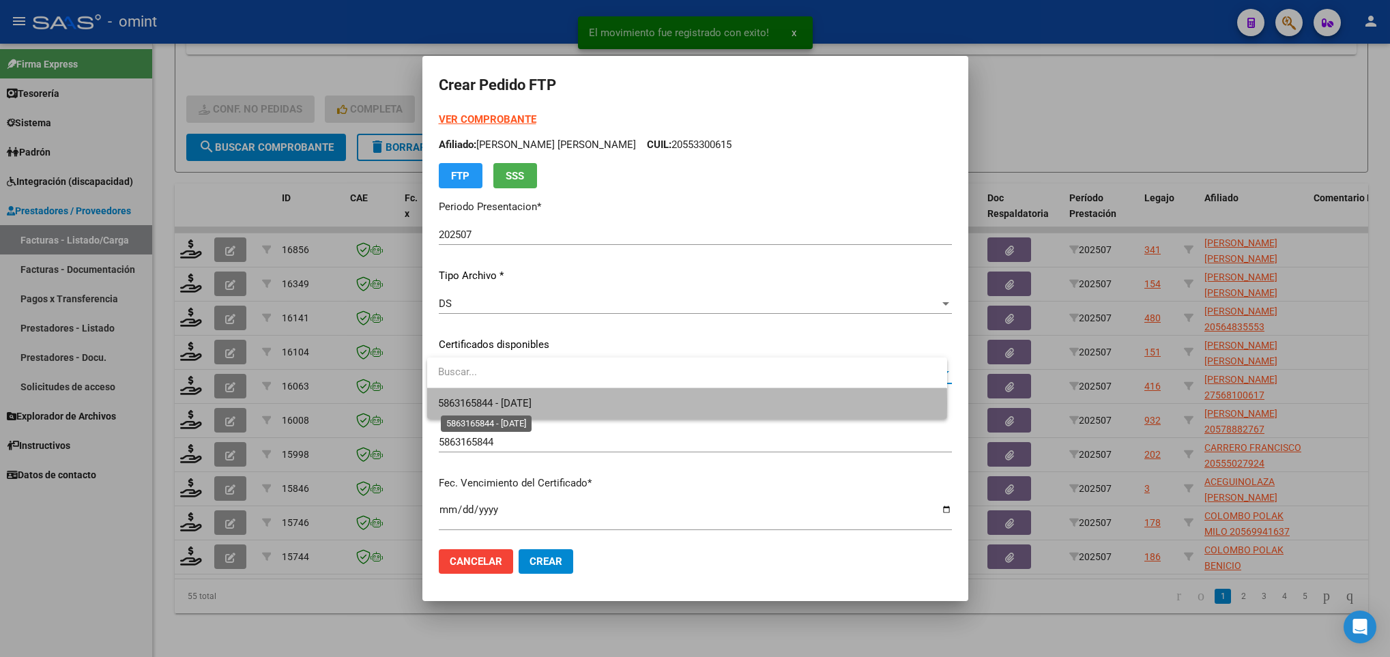
click at [518, 403] on span "5863165844 - 2034-10-31" at bounding box center [484, 403] width 93 height 12
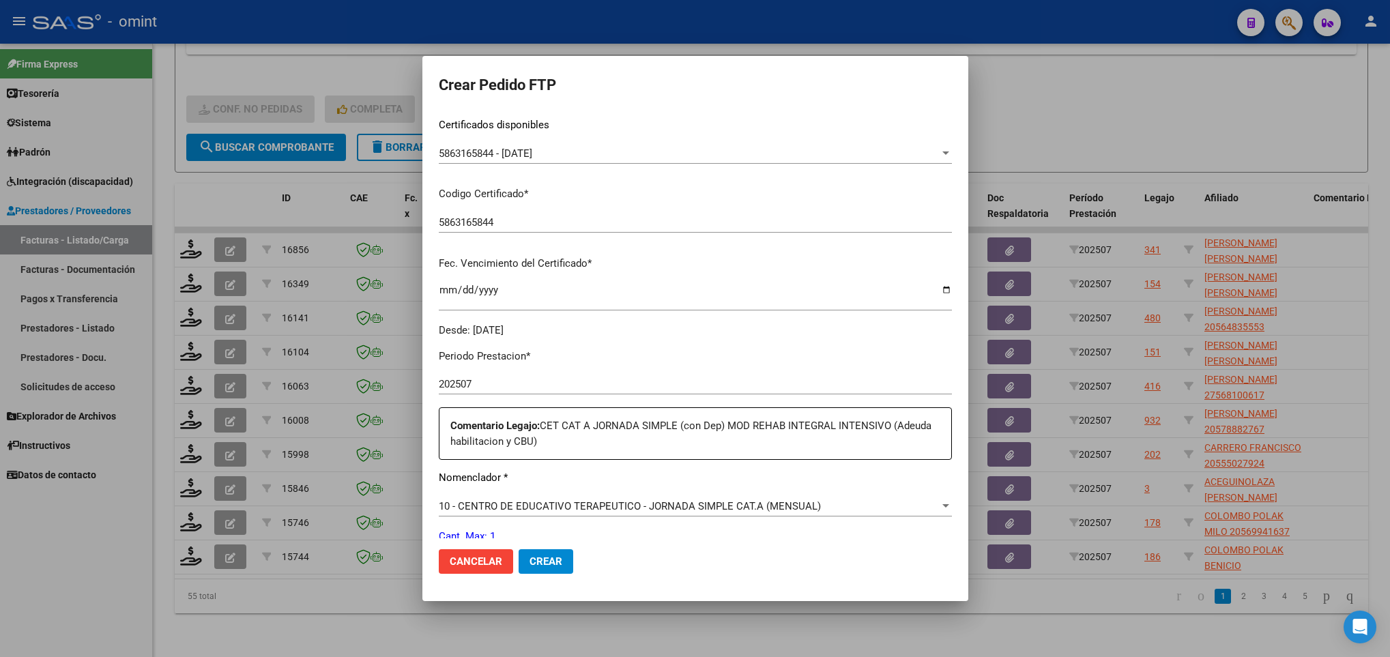
scroll to position [592, 0]
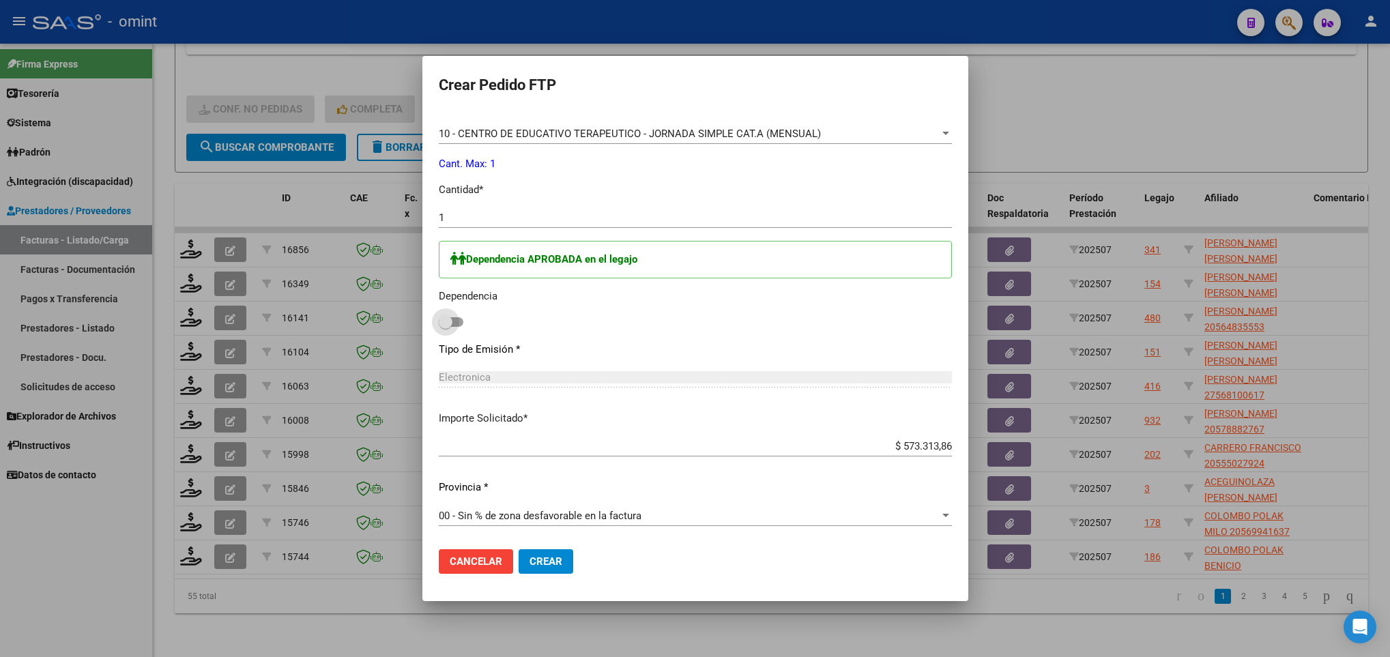
click at [459, 318] on span at bounding box center [451, 322] width 25 height 10
click at [446, 327] on input "checkbox" at bounding box center [445, 327] width 1 height 1
click at [545, 549] on button "Crear" at bounding box center [546, 561] width 55 height 25
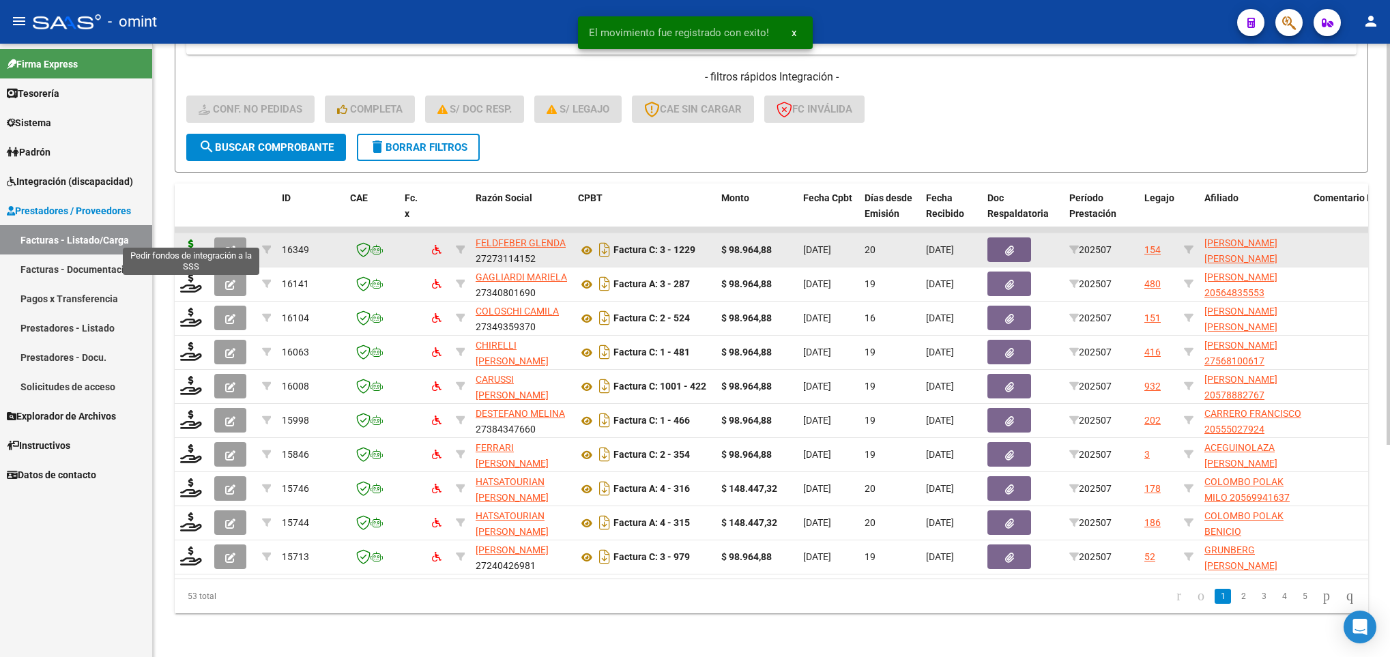
click at [195, 240] on icon at bounding box center [191, 249] width 22 height 19
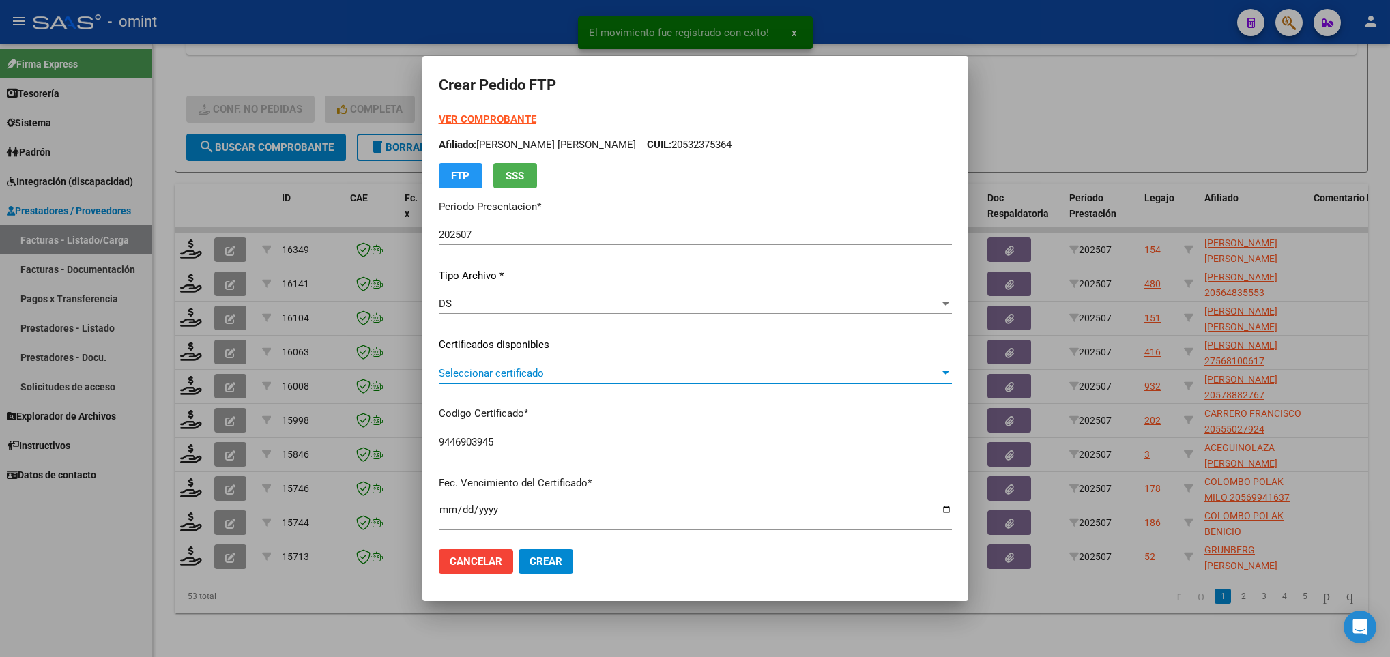
click at [498, 369] on span "Seleccionar certificado" at bounding box center [689, 373] width 501 height 12
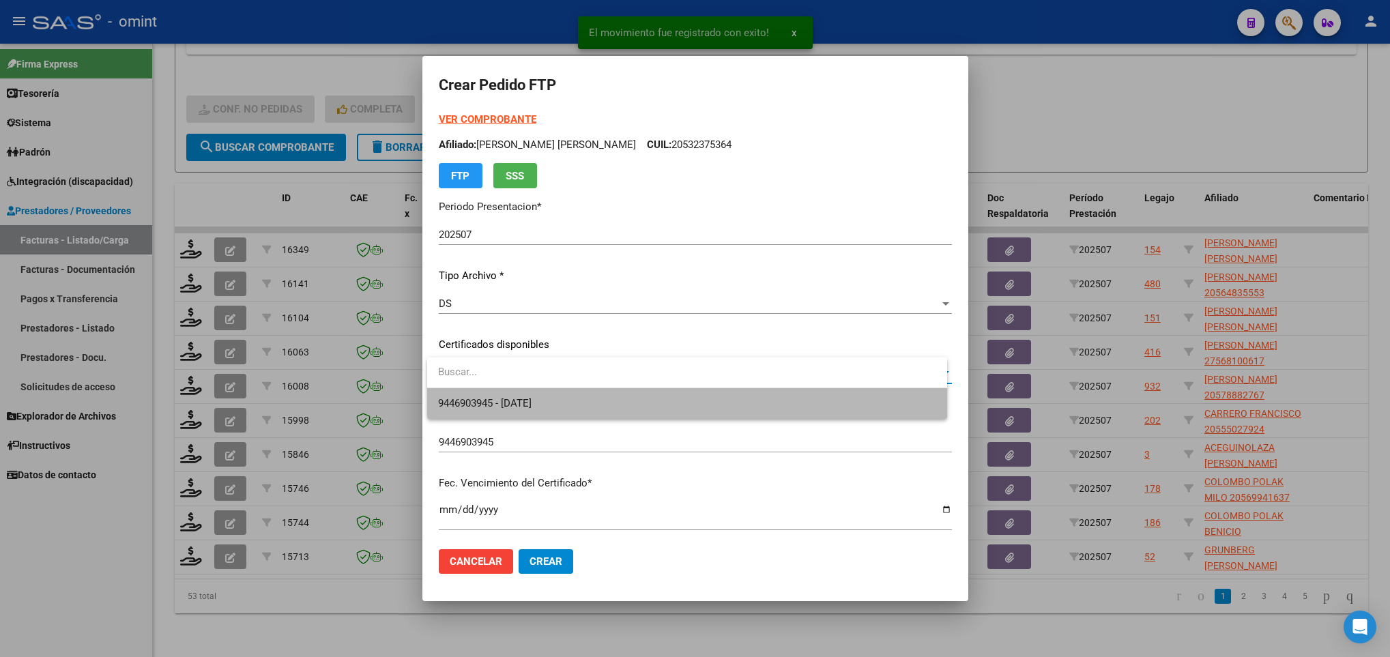
click at [512, 394] on span "9446903945 - 2029-10-08" at bounding box center [686, 403] width 497 height 31
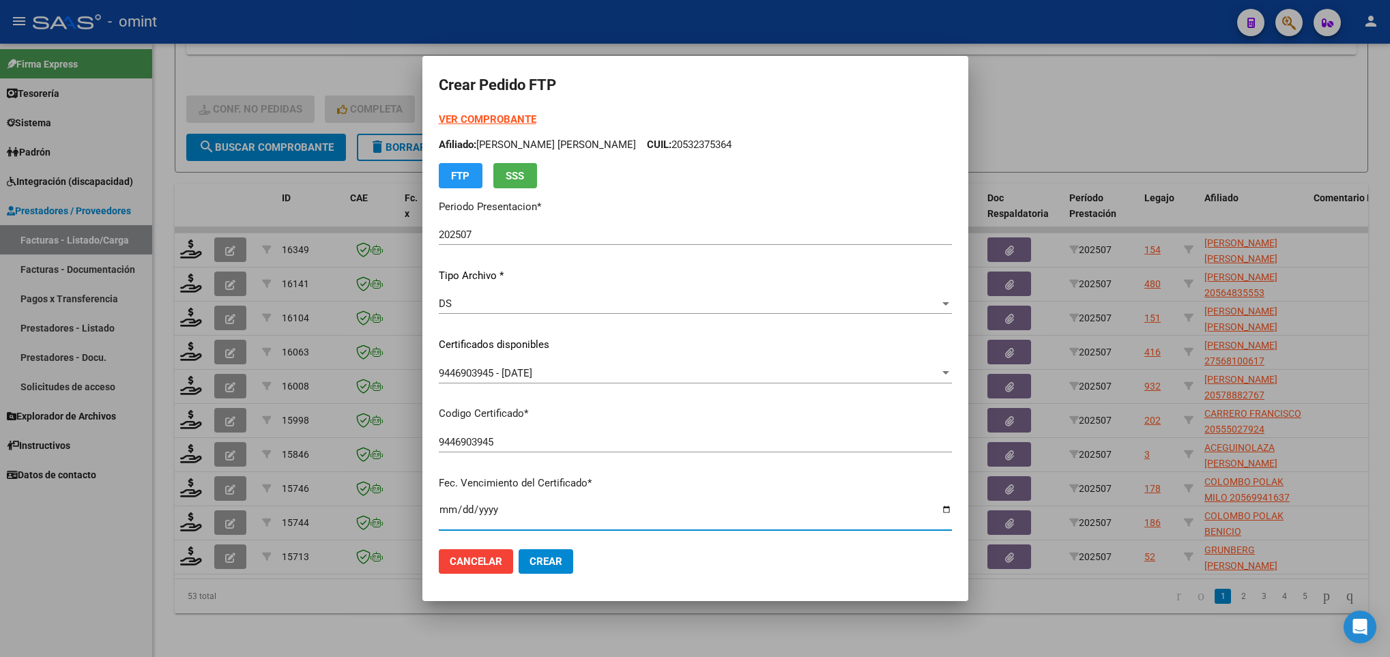
scroll to position [278, 0]
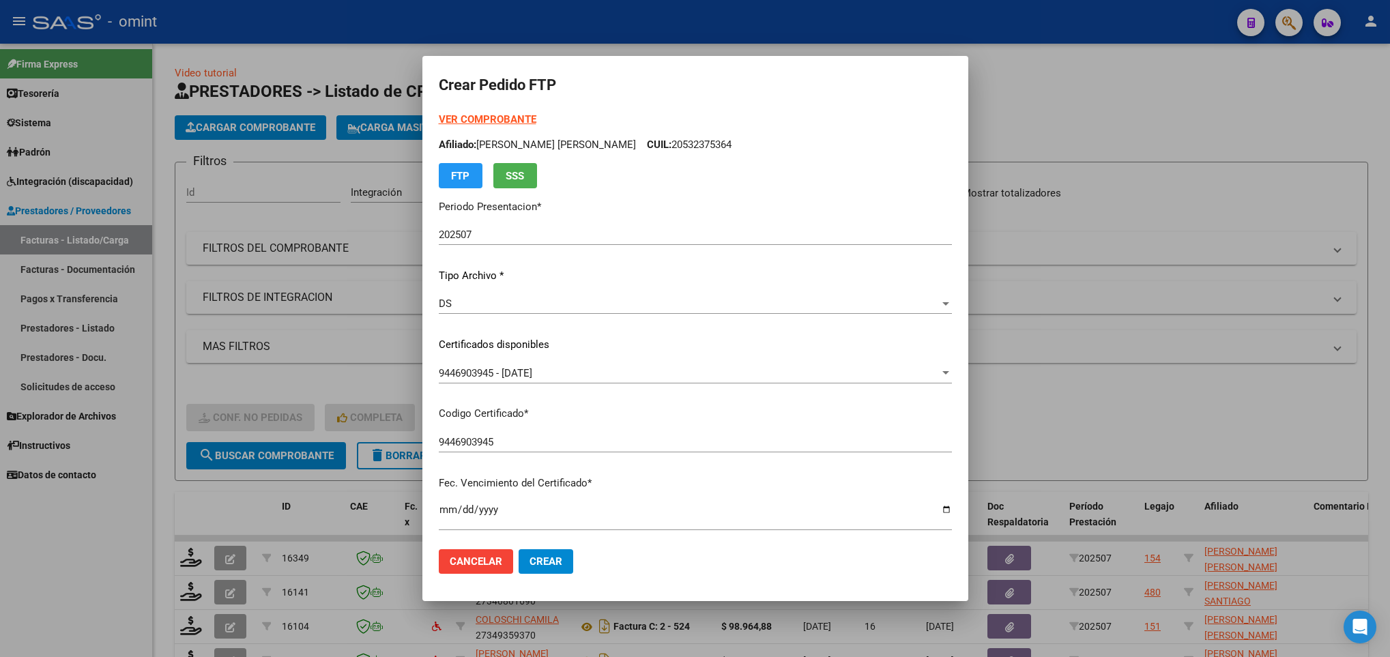
scroll to position [278, 0]
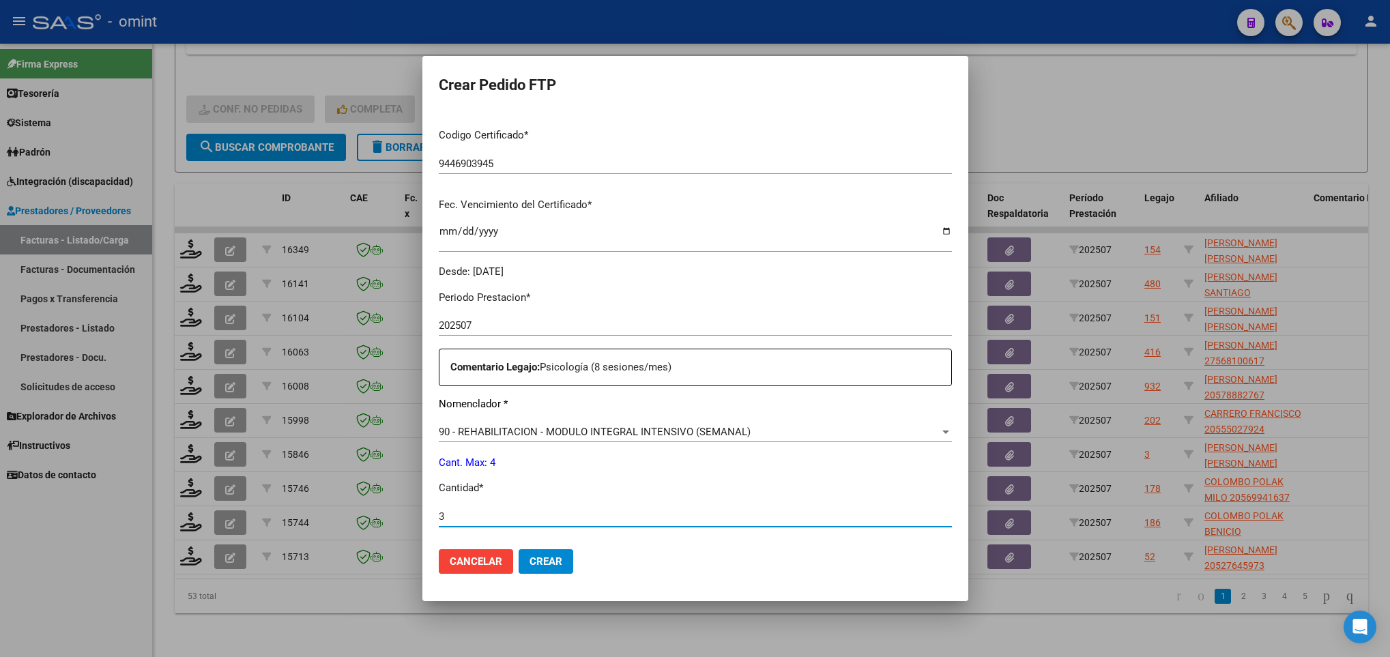
type input "2"
type input "4"
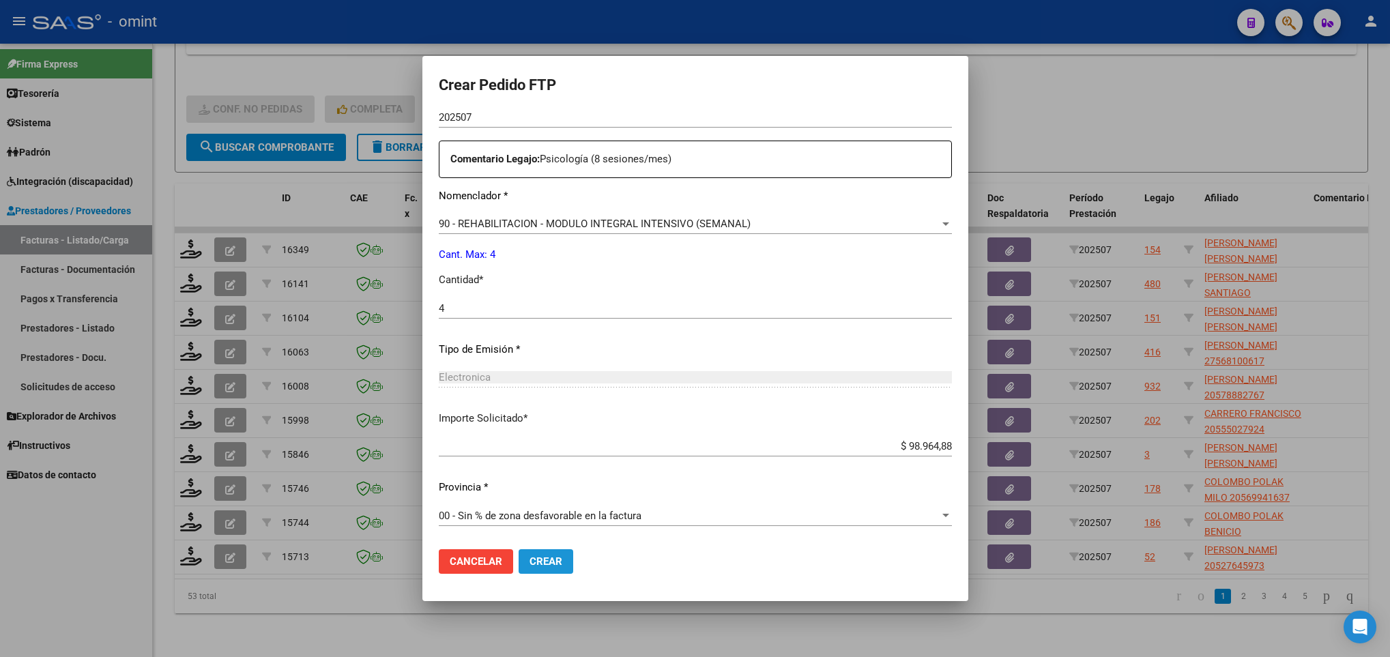
click at [540, 573] on button "Crear" at bounding box center [546, 561] width 55 height 25
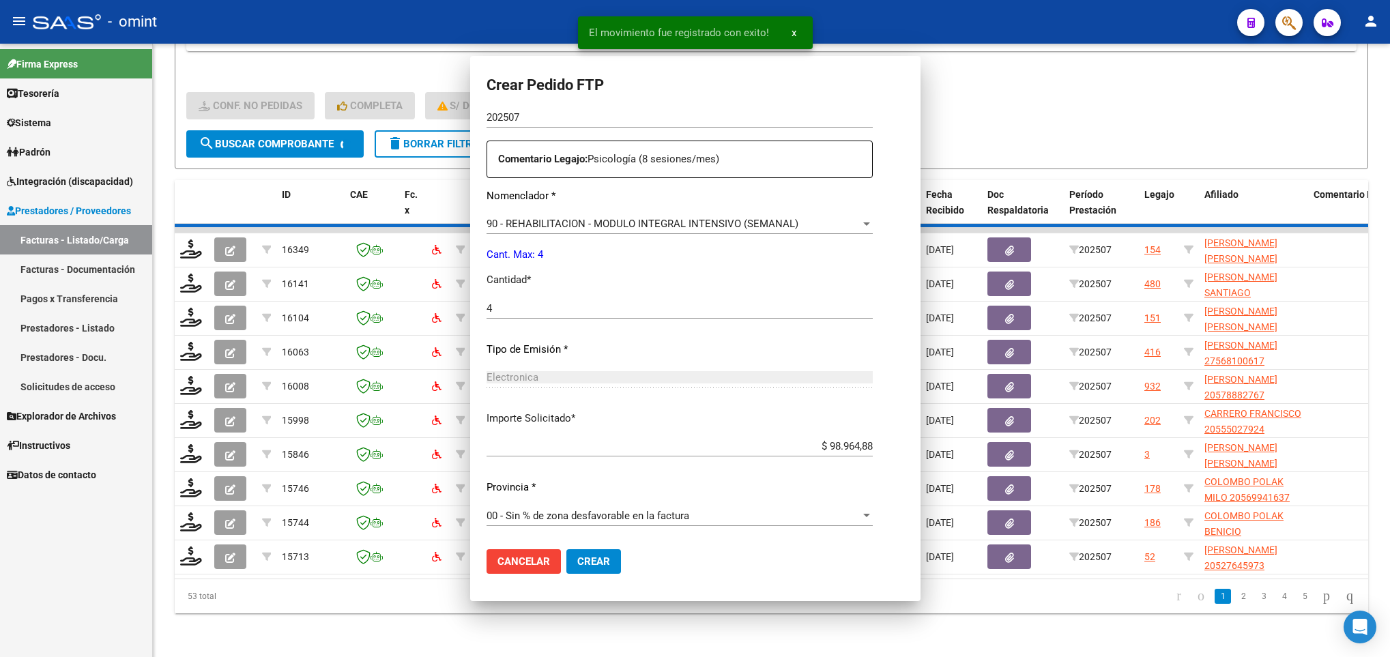
scroll to position [410, 0]
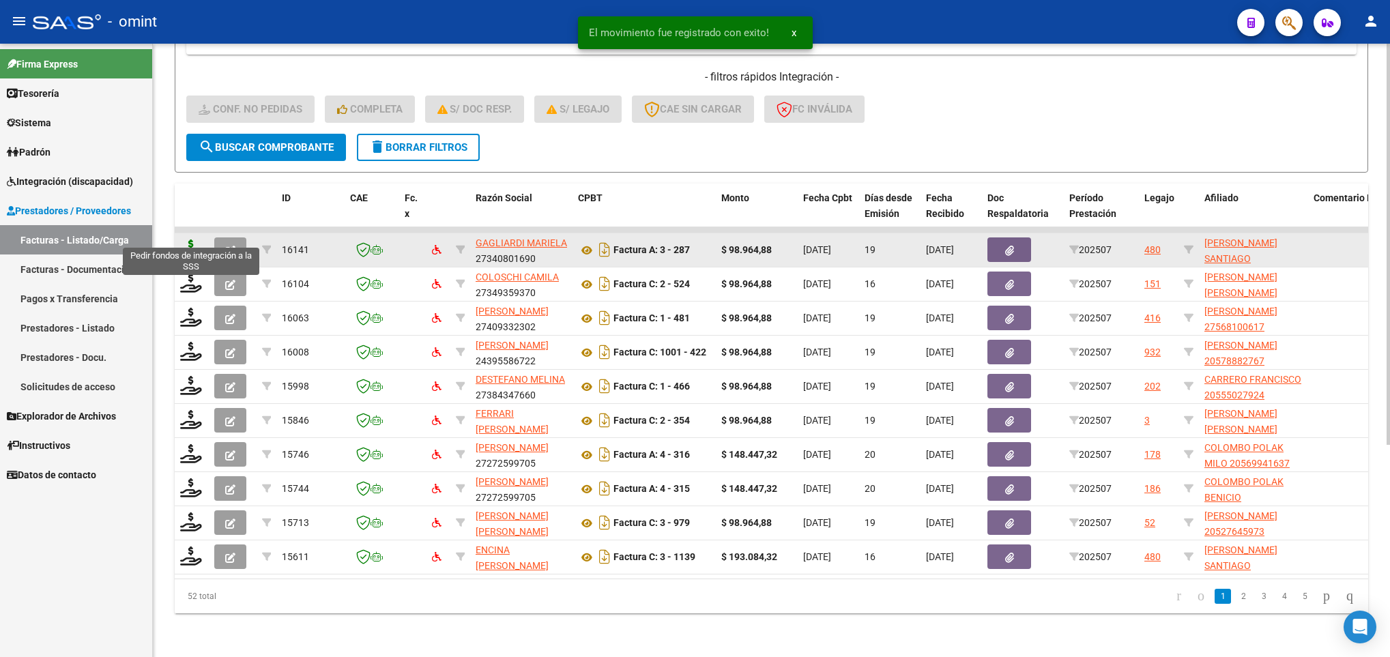
click at [187, 240] on icon at bounding box center [191, 249] width 22 height 19
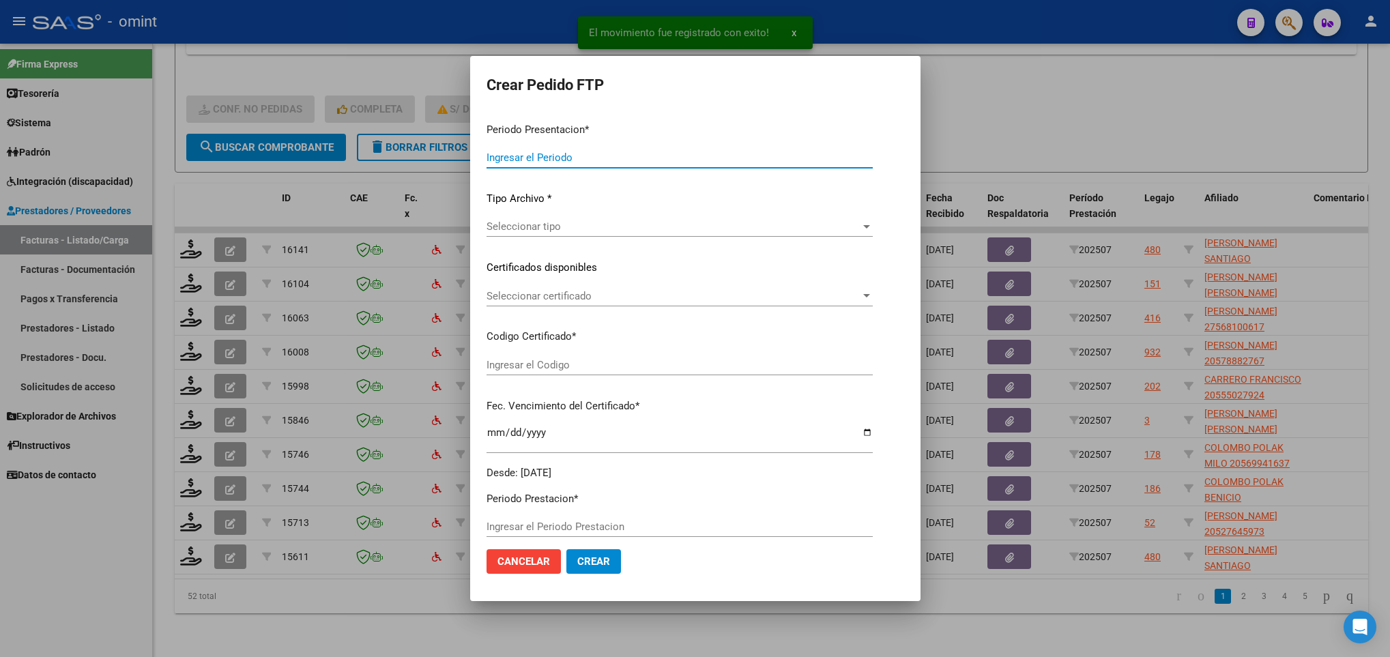
type input "202507"
type input "$ 98.964,88"
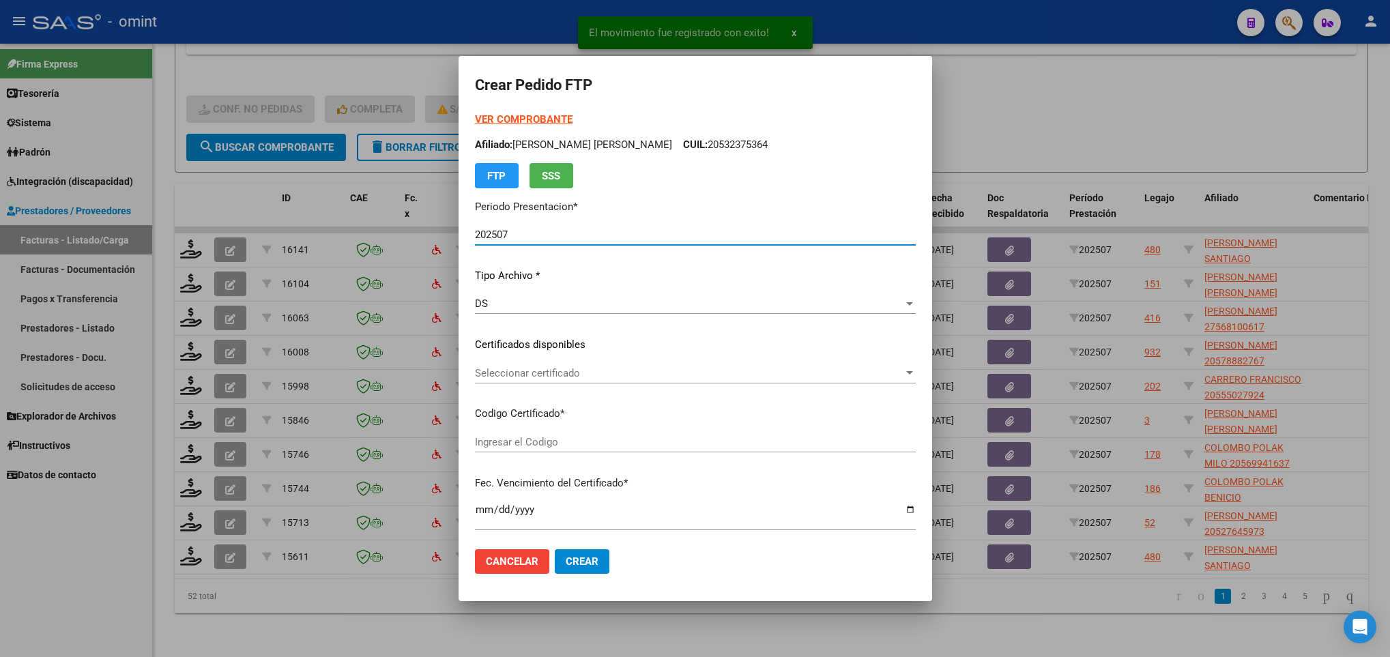
type input "2498941906"
type input "2025-09-25"
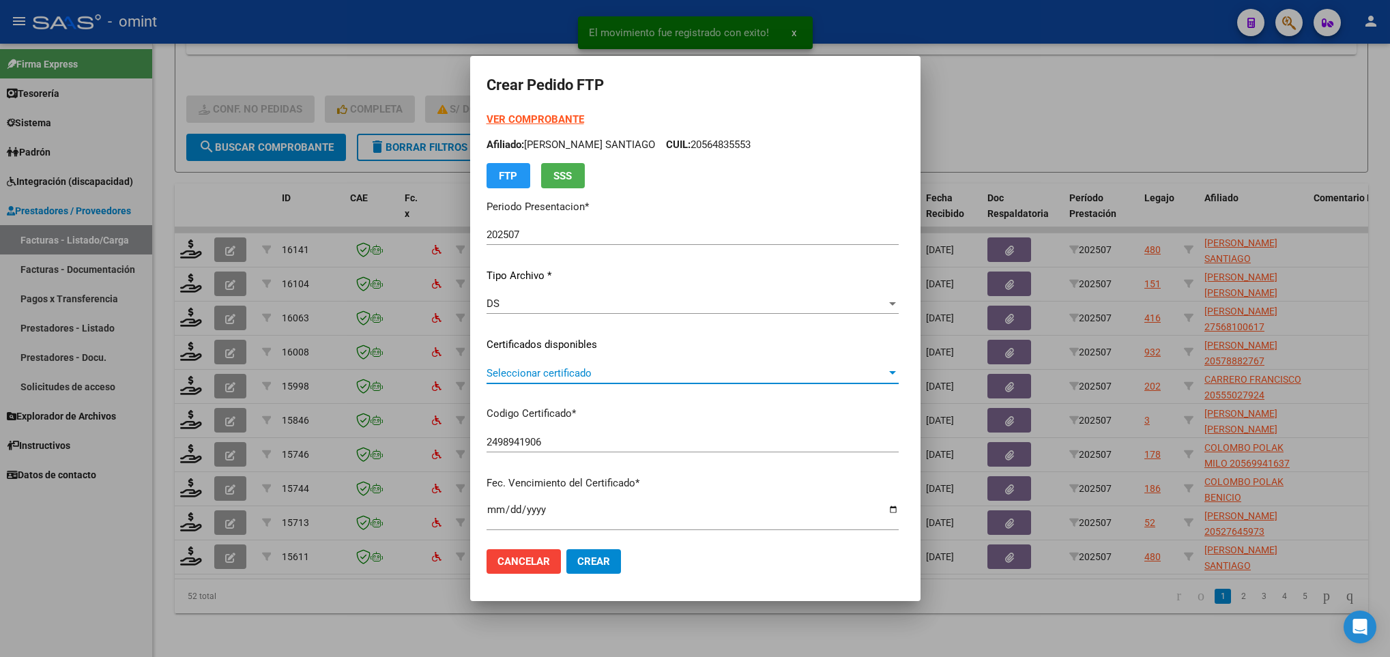
click at [590, 377] on span "Seleccionar certificado" at bounding box center [687, 373] width 400 height 12
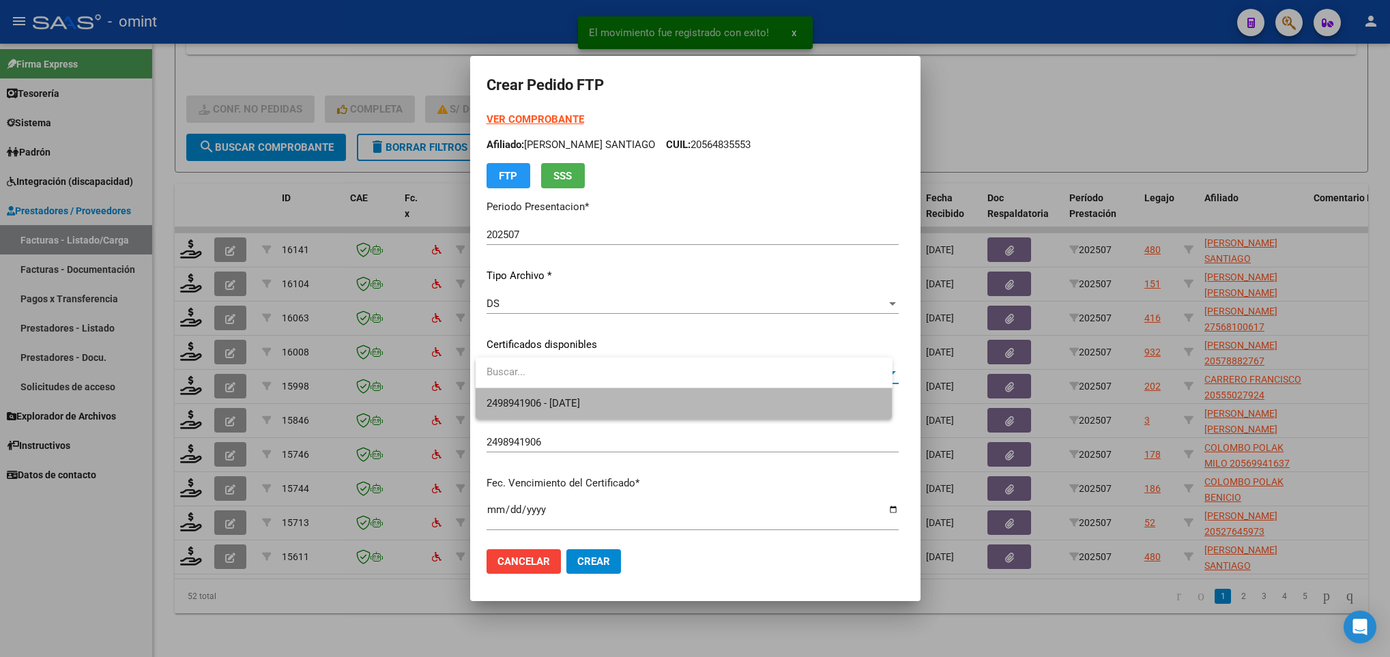
click at [624, 404] on span "2498941906 - 2025-09-25" at bounding box center [684, 403] width 395 height 31
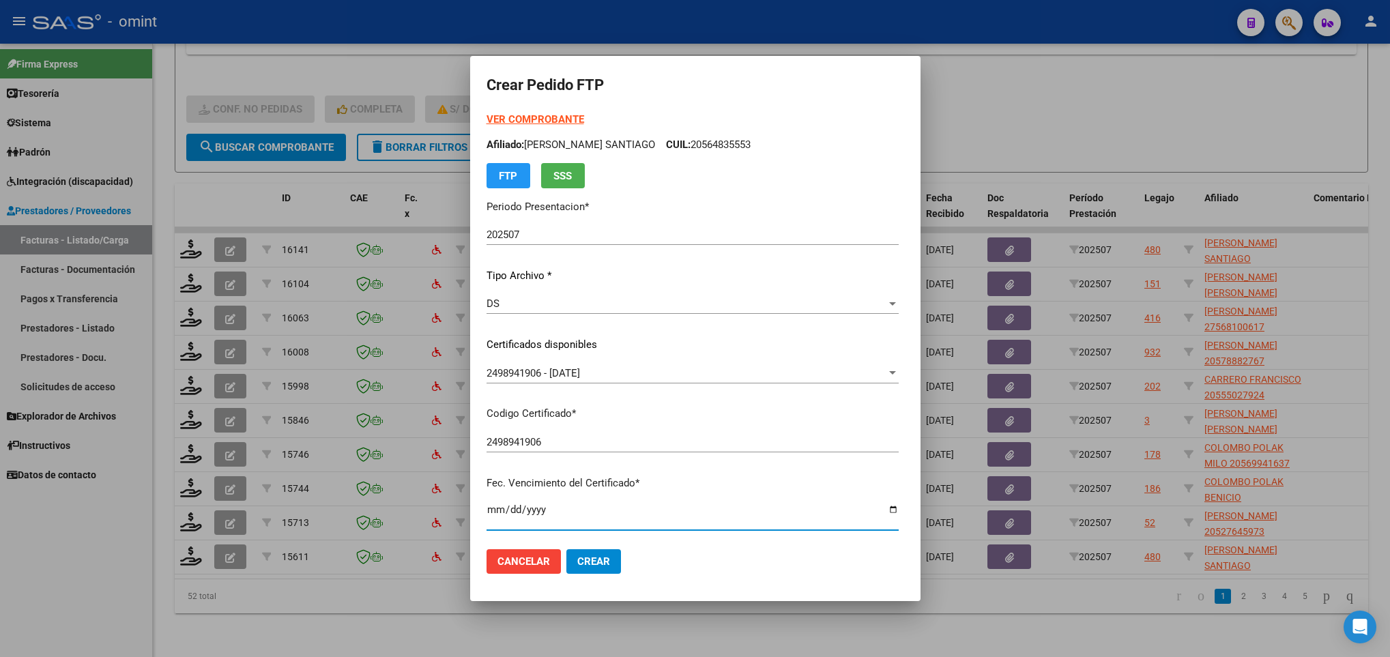
scroll to position [278, 0]
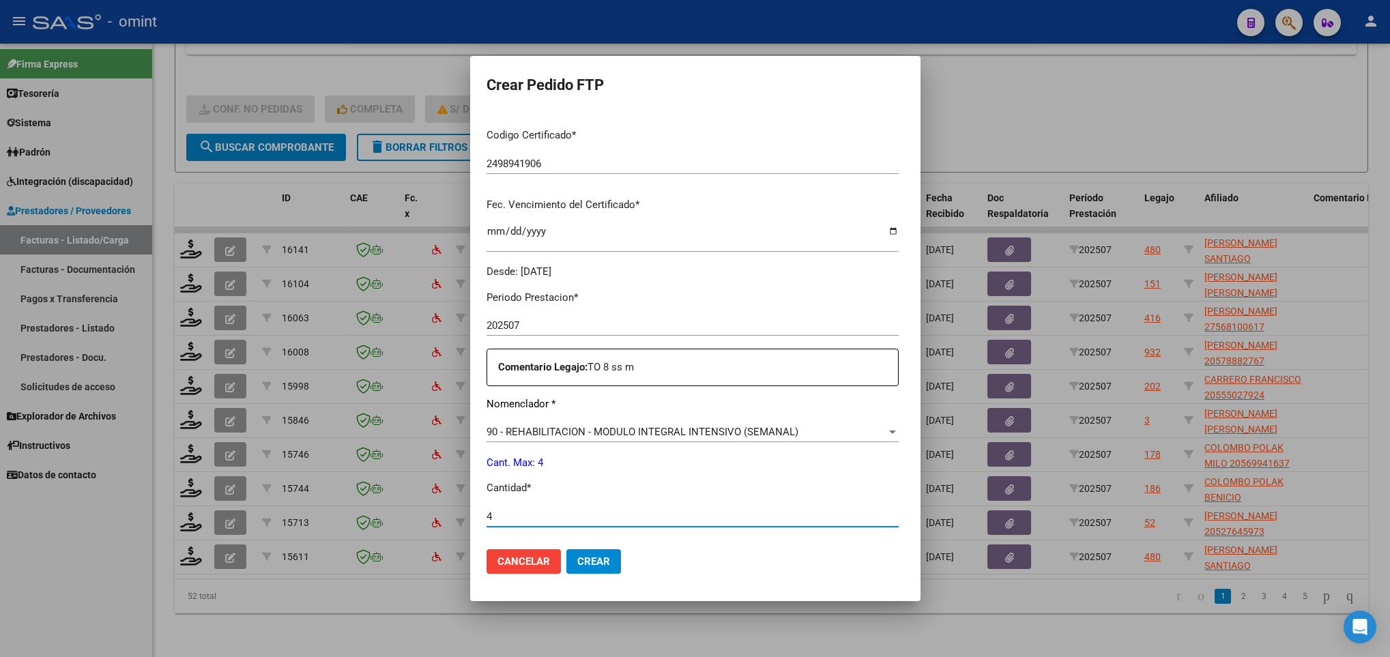
type input "4"
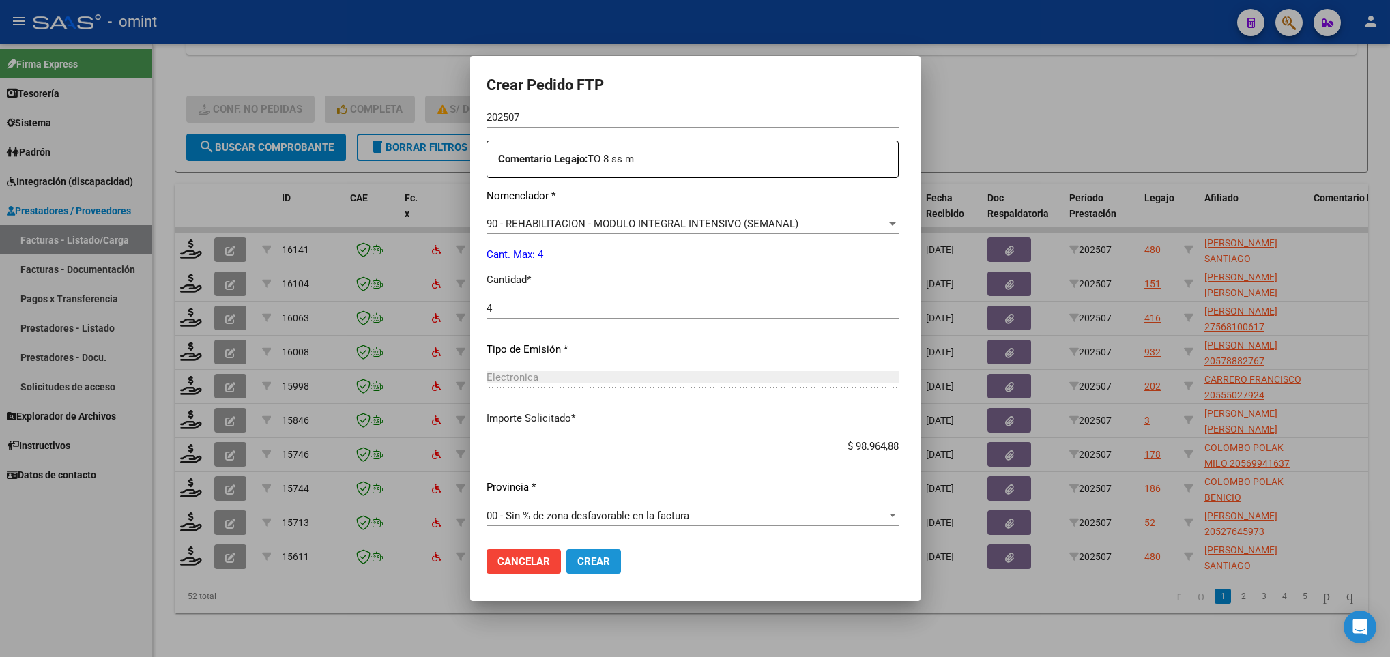
click at [603, 566] on span "Crear" at bounding box center [593, 561] width 33 height 12
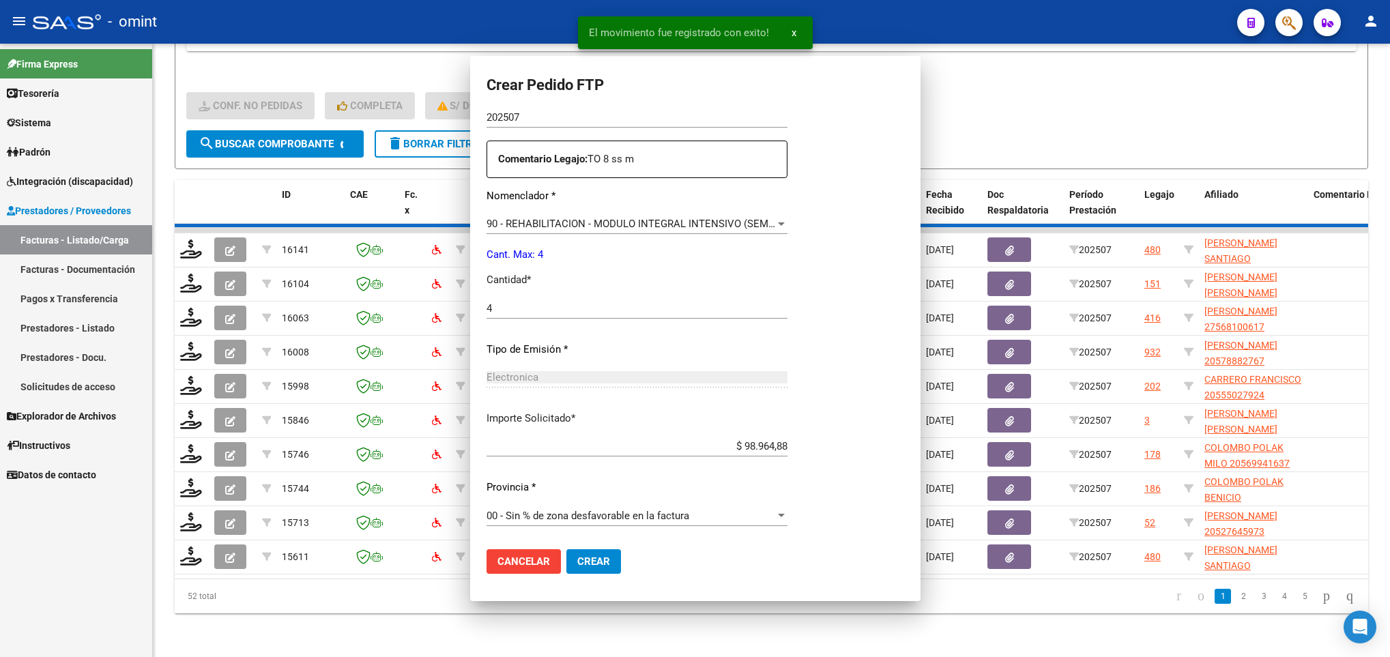
scroll to position [410, 0]
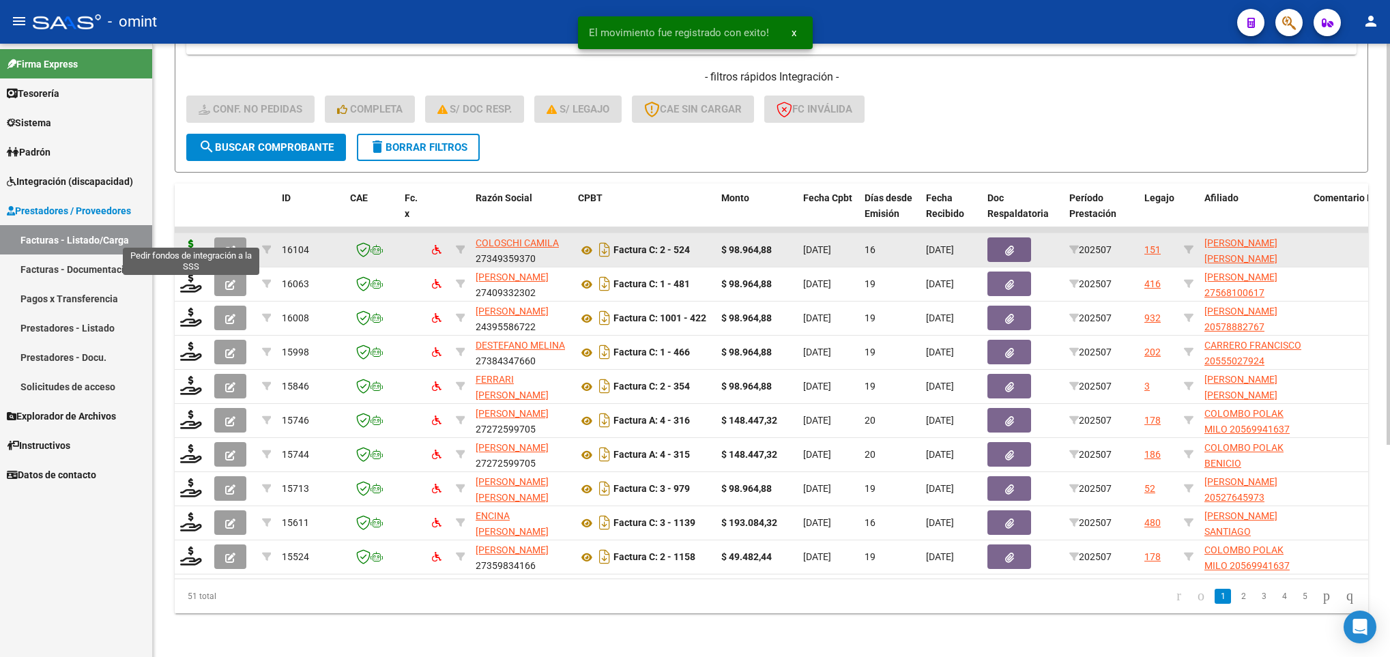
click at [190, 240] on icon at bounding box center [191, 249] width 22 height 19
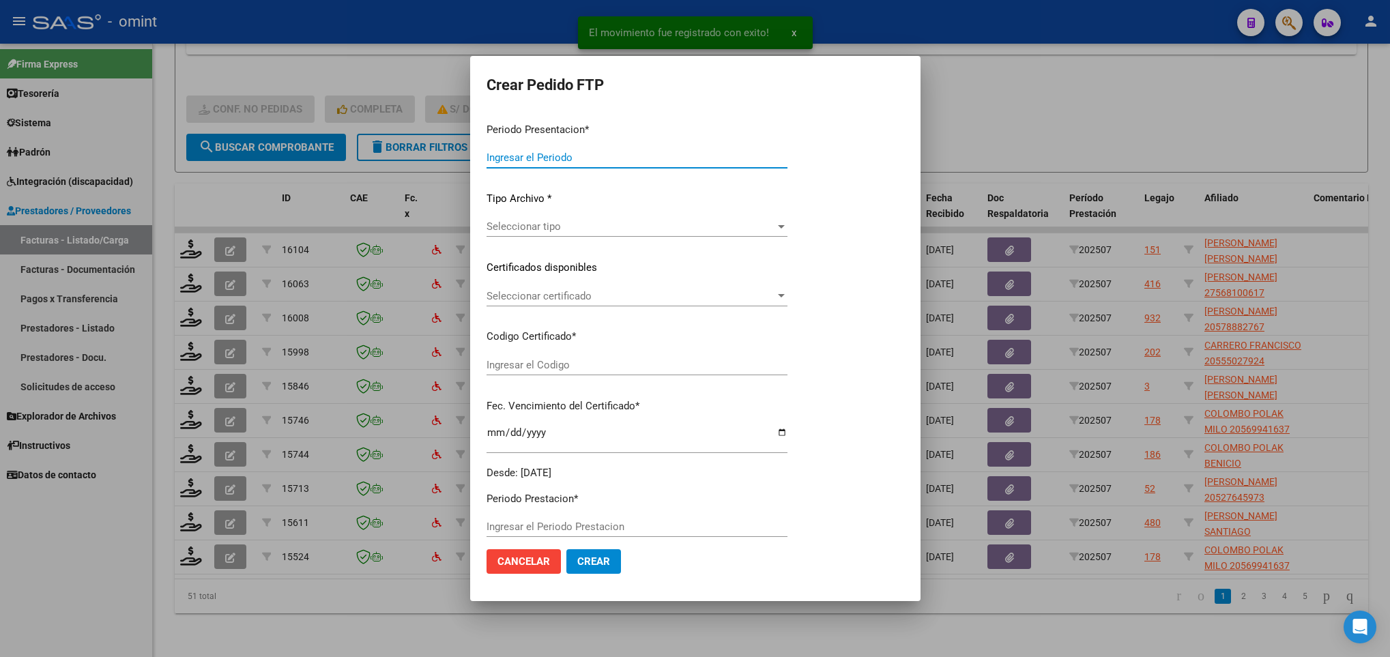
type input "202507"
type input "$ 98.964,88"
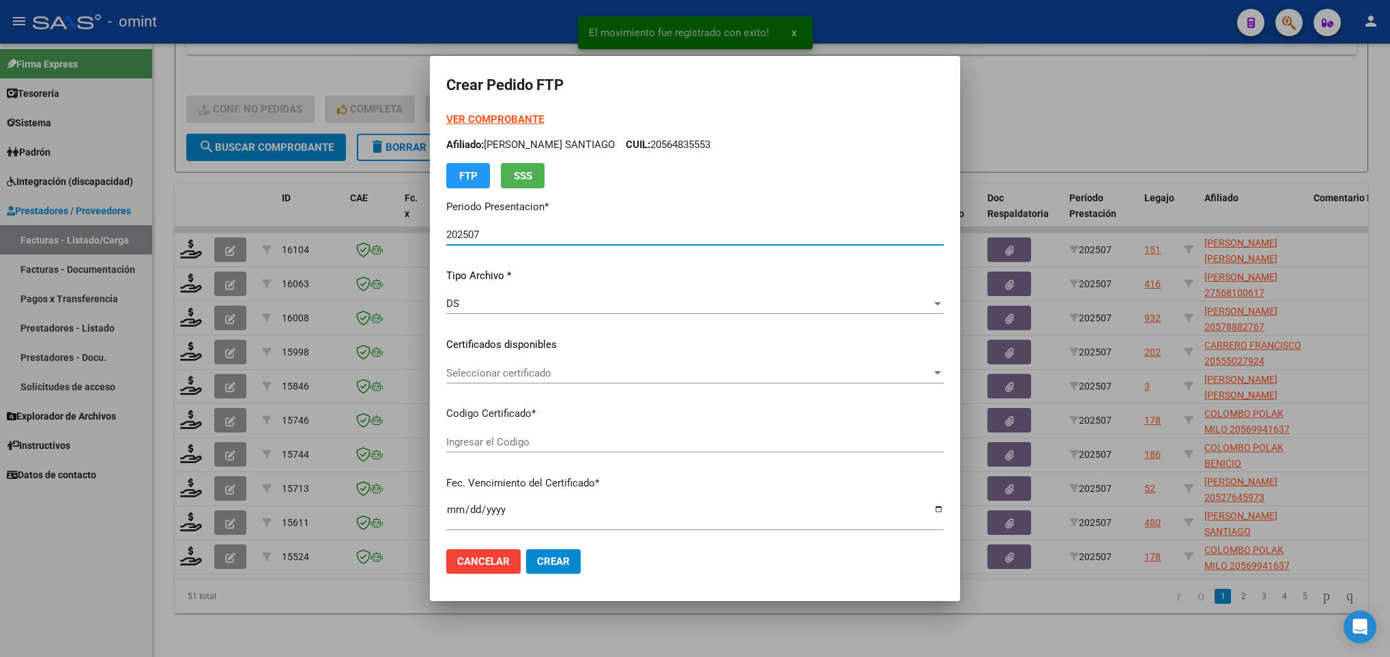
type input "6583390031"
type input "2029-03-31"
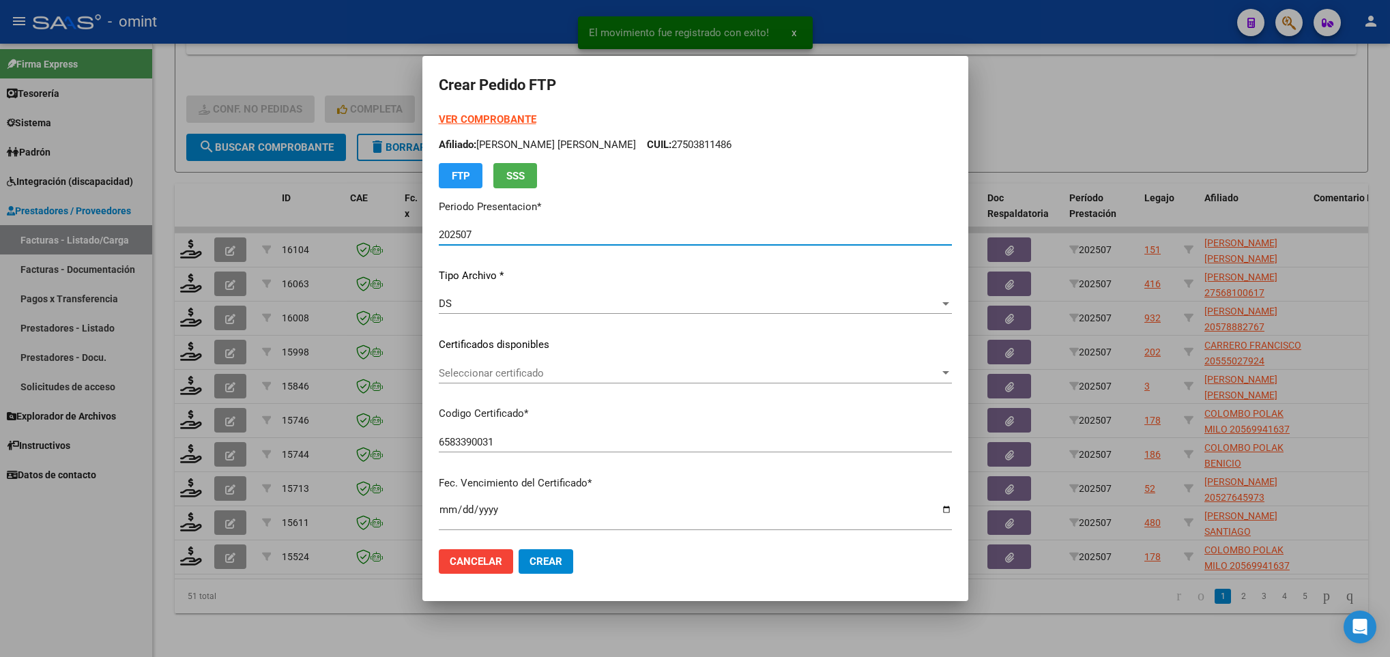
click at [559, 364] on div "Seleccionar certificado Seleccionar certificado" at bounding box center [695, 373] width 513 height 20
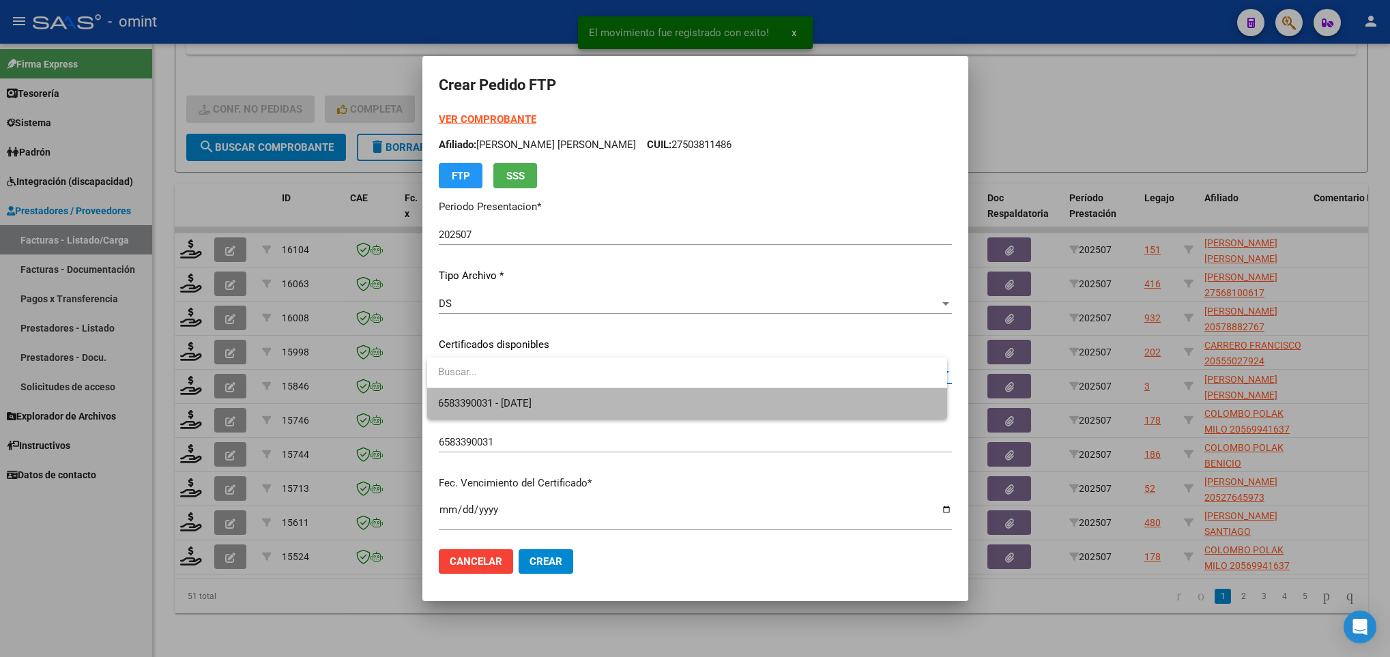
click at [575, 391] on span "6583390031 - 2029-03-31" at bounding box center [686, 403] width 497 height 31
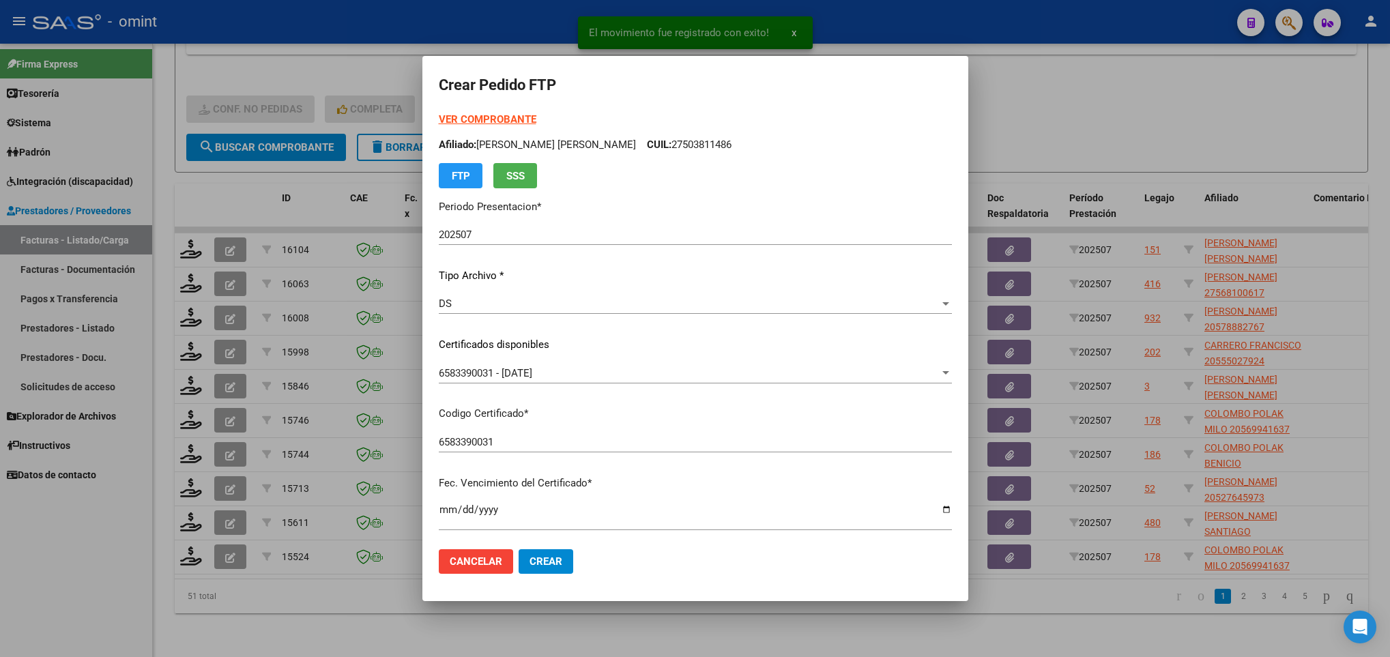
scroll to position [278, 0]
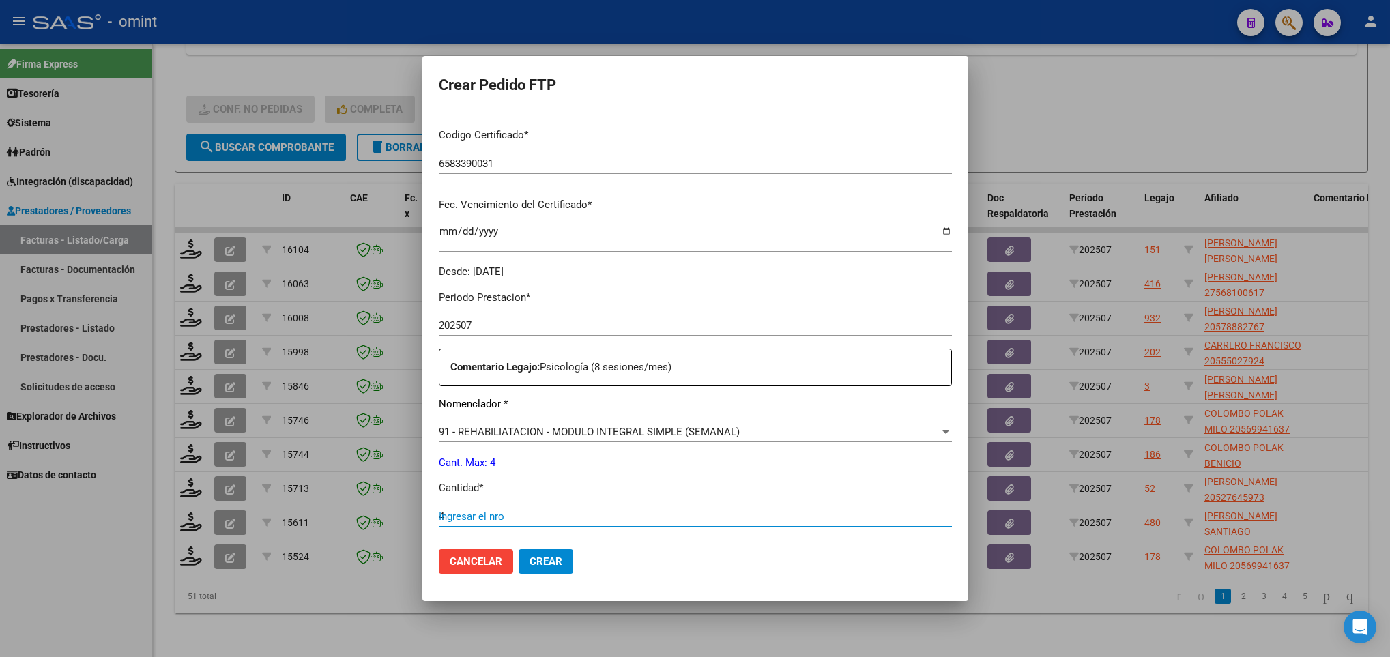
type input "4"
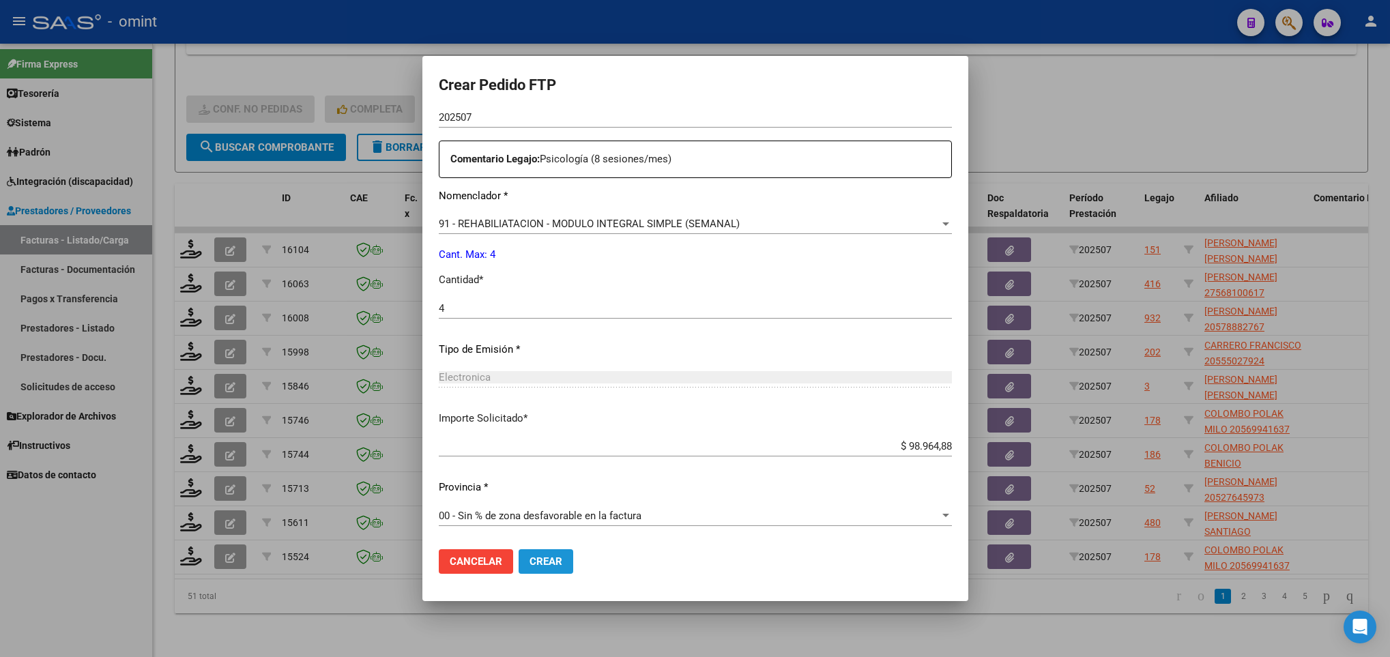
click at [547, 561] on span "Crear" at bounding box center [546, 561] width 33 height 12
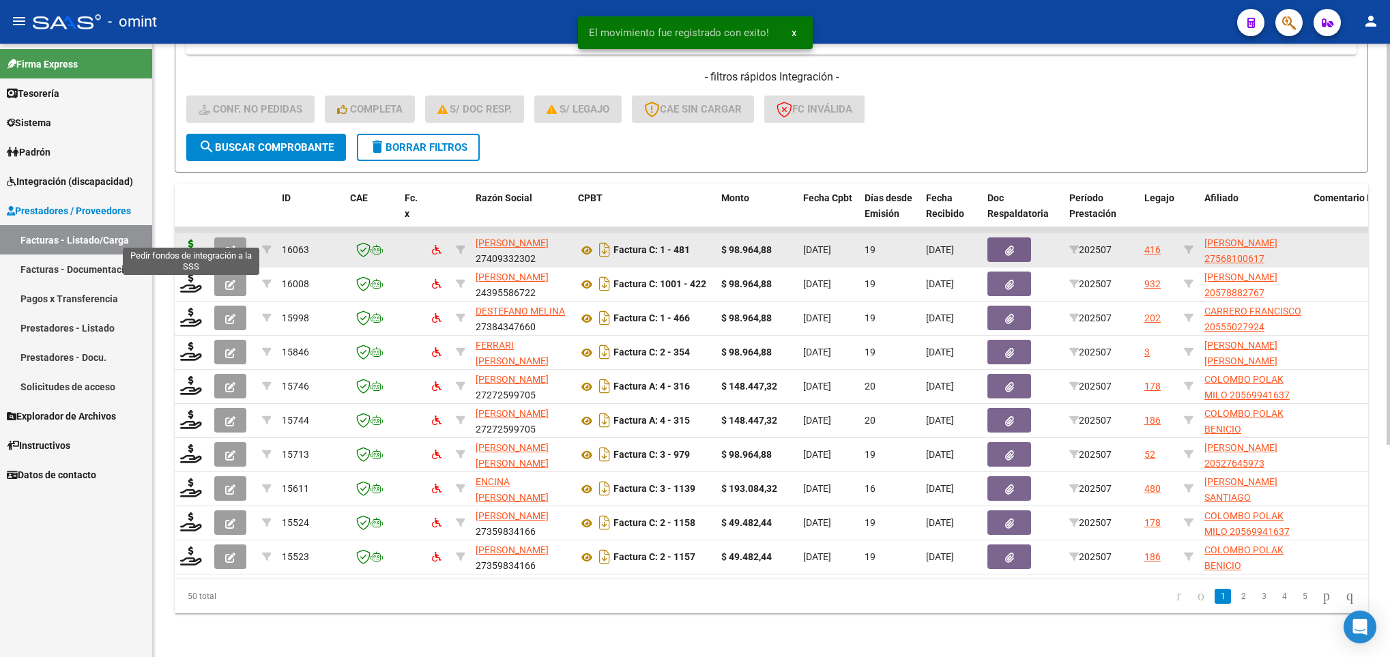
click at [194, 240] on icon at bounding box center [191, 249] width 22 height 19
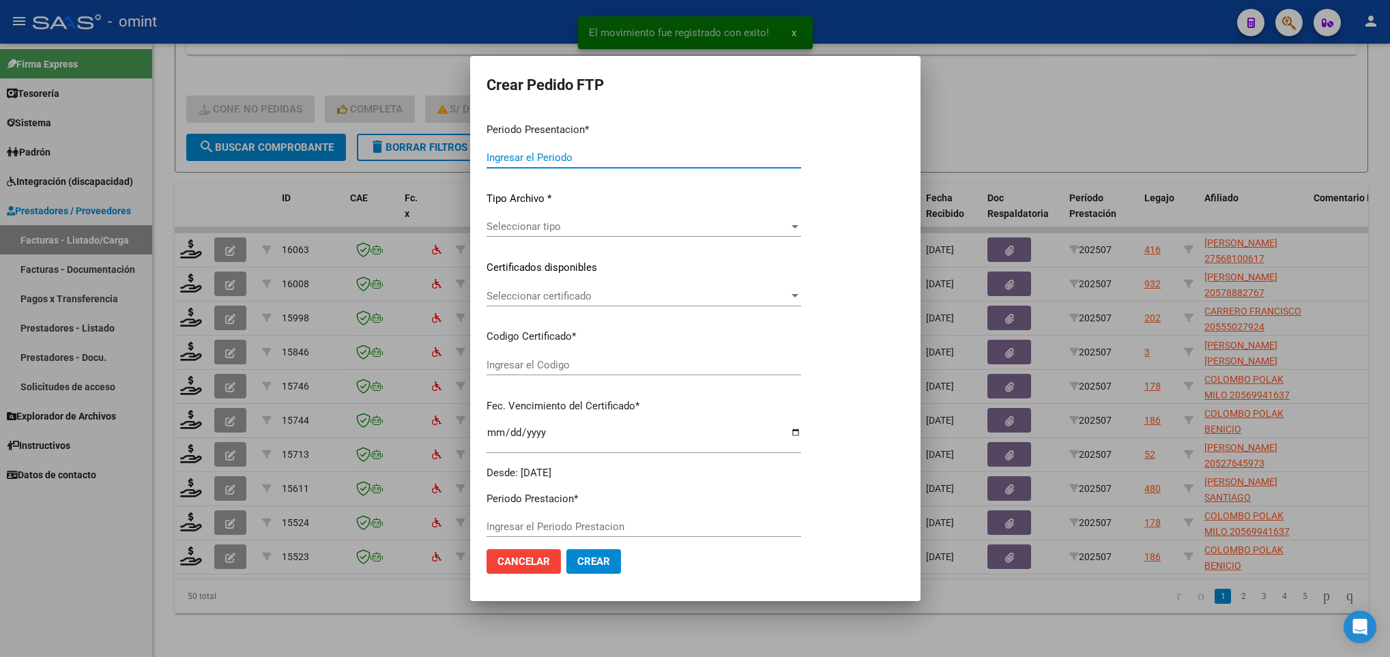
type input "202507"
type input "$ 98.964,88"
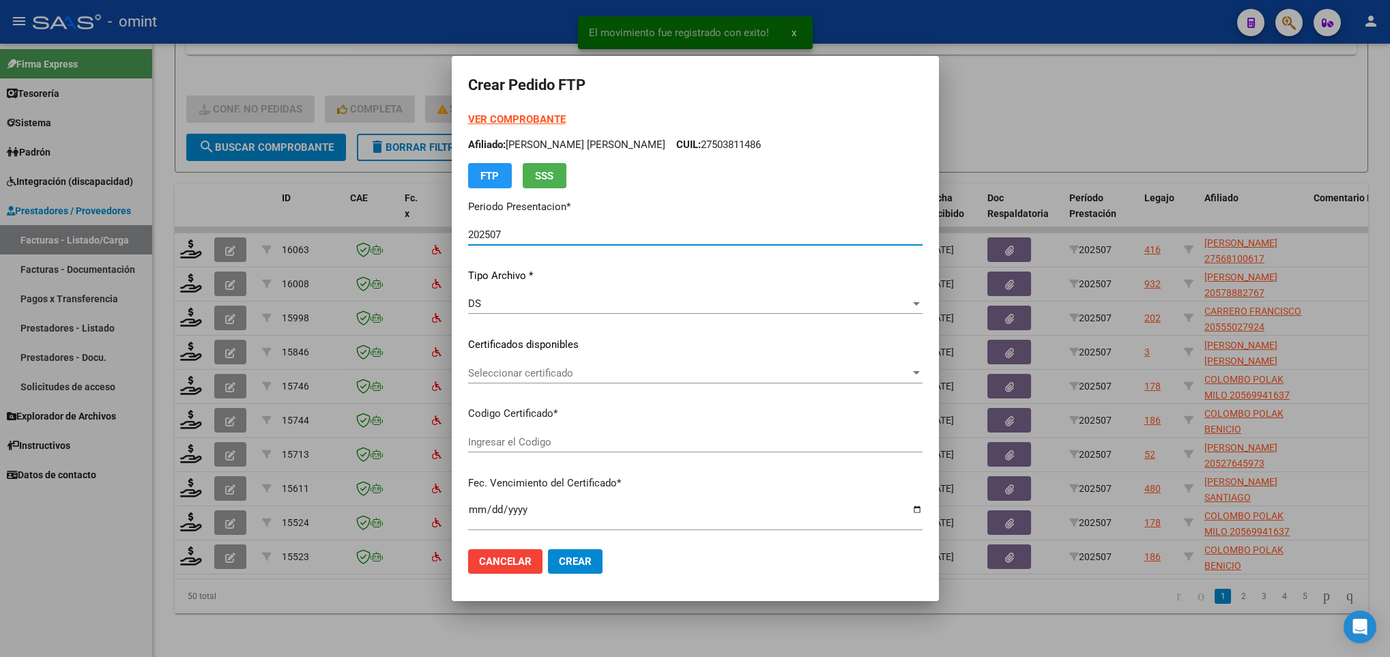
type input "6913842533"
type input "2027-02-18"
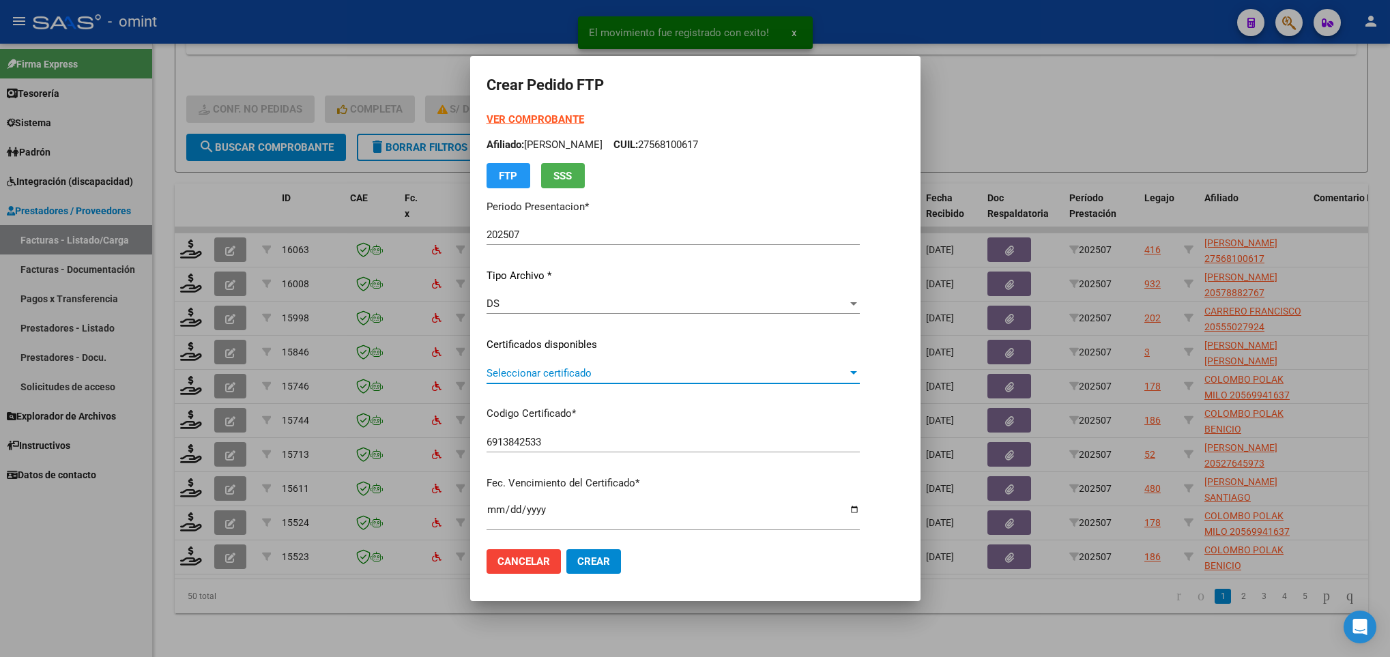
click at [551, 367] on span "Seleccionar certificado" at bounding box center [667, 373] width 361 height 12
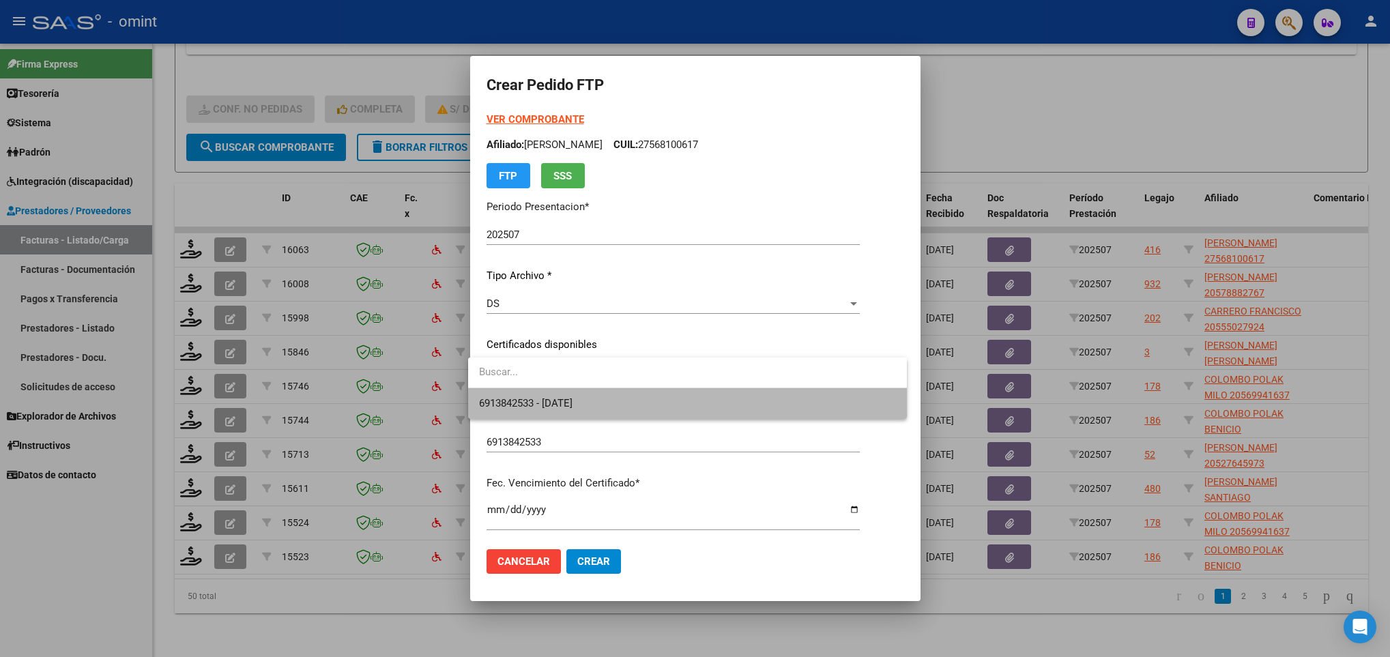
click at [564, 395] on span "6913842533 - 2027-02-18" at bounding box center [687, 403] width 417 height 31
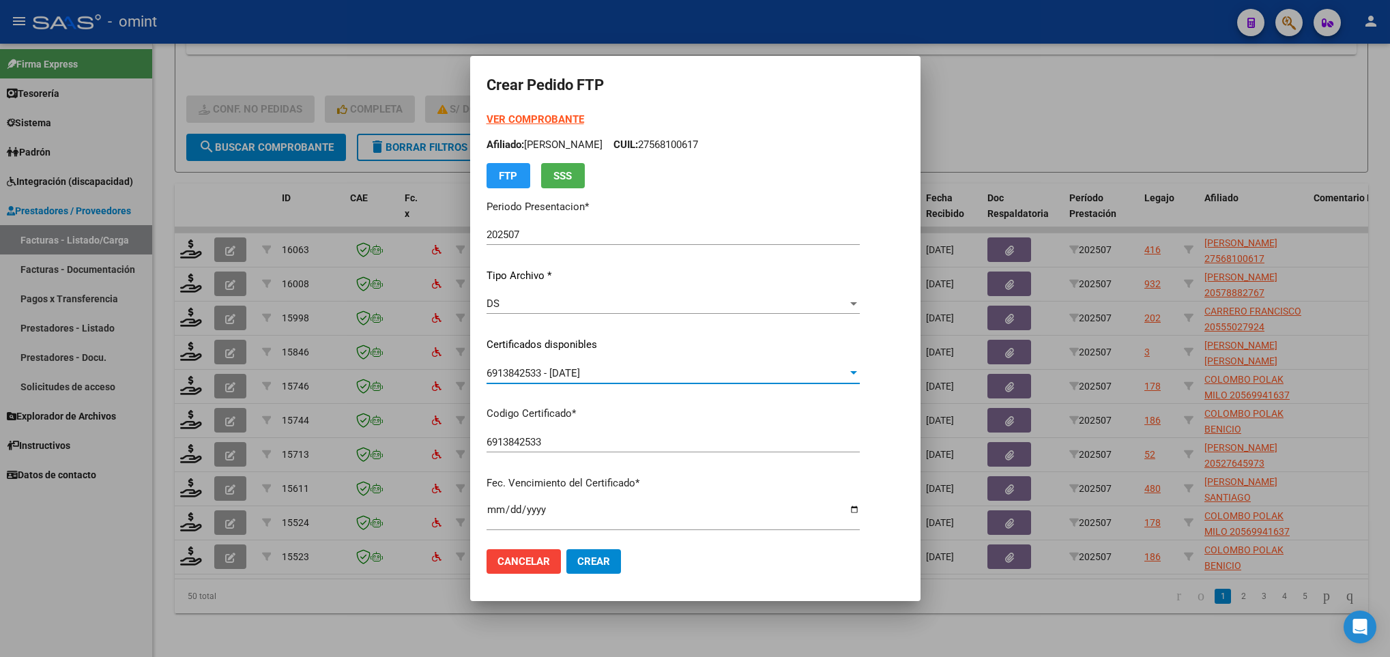
scroll to position [487, 0]
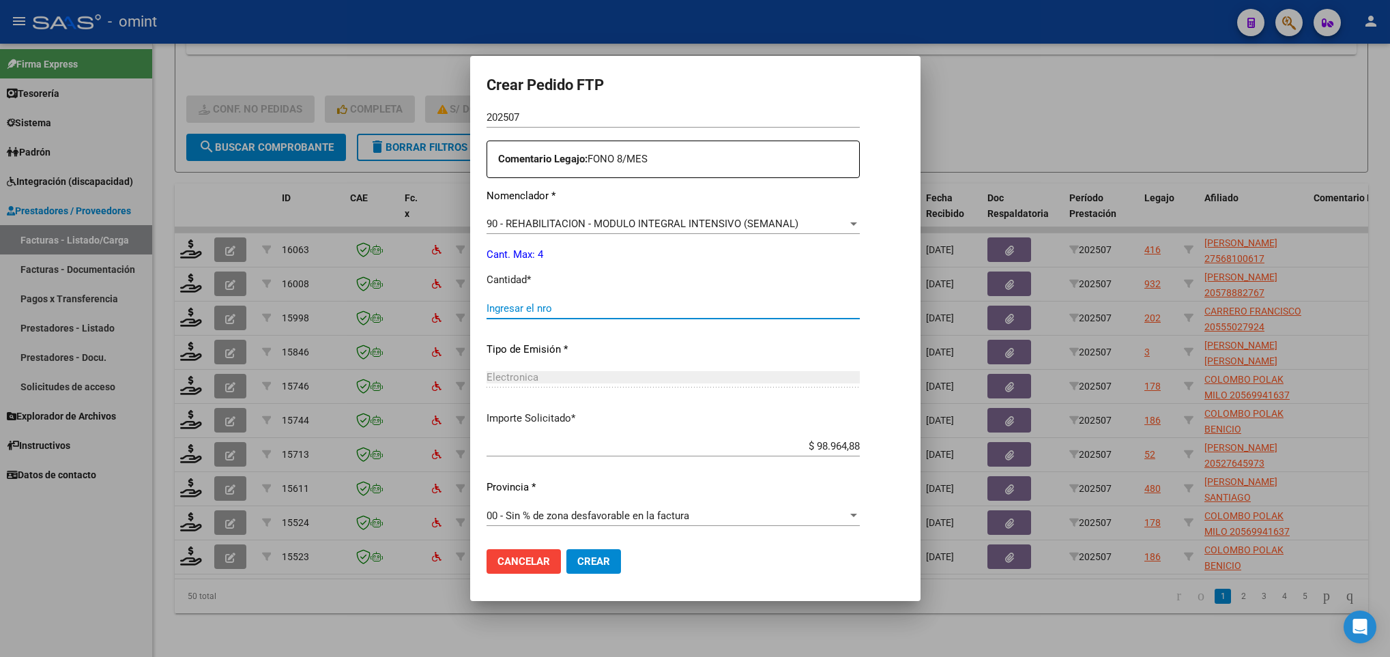
click at [641, 311] on input "Ingresar el nro" at bounding box center [673, 308] width 373 height 12
type input "4"
click at [586, 560] on span "Crear" at bounding box center [593, 561] width 33 height 12
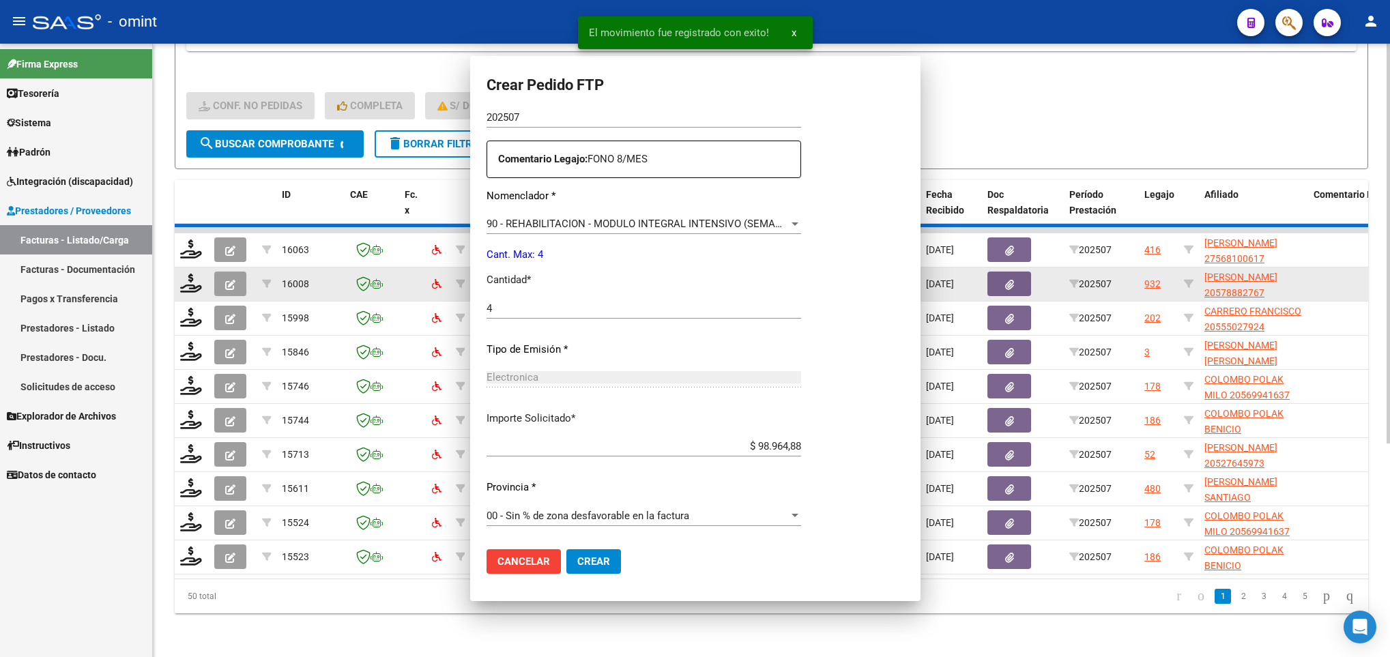
scroll to position [0, 0]
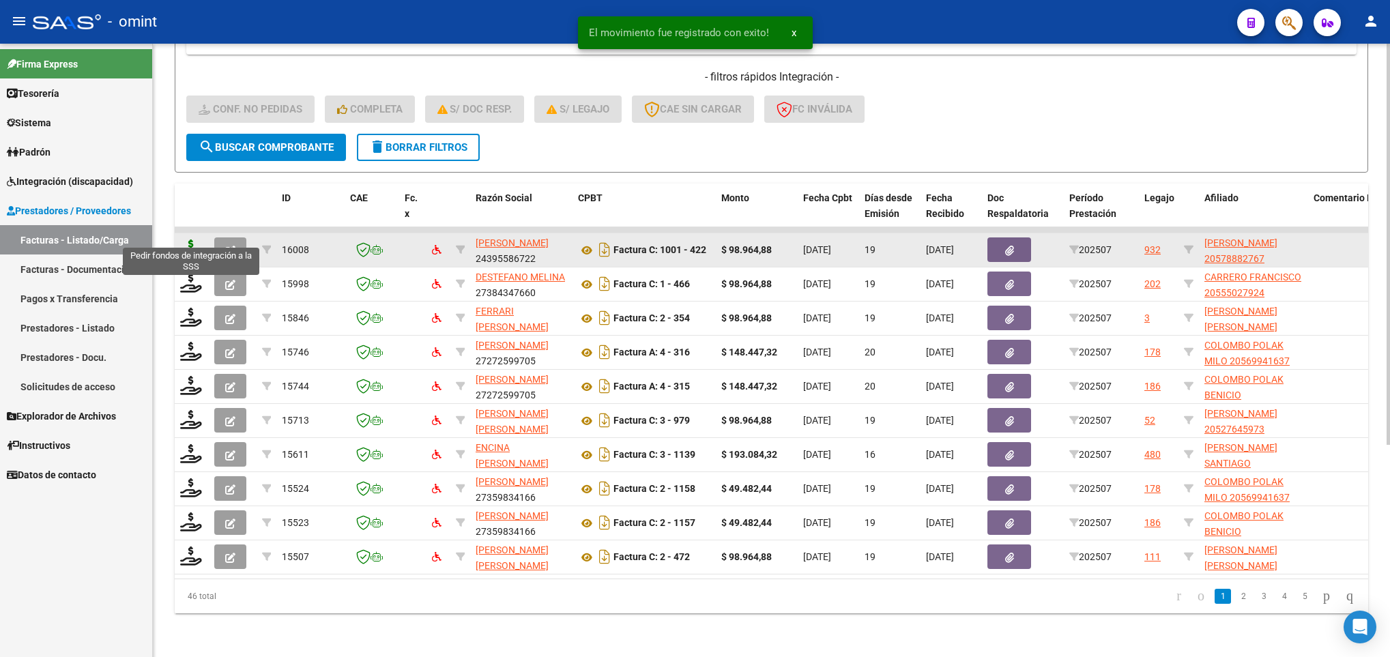
click at [192, 240] on icon at bounding box center [191, 249] width 22 height 19
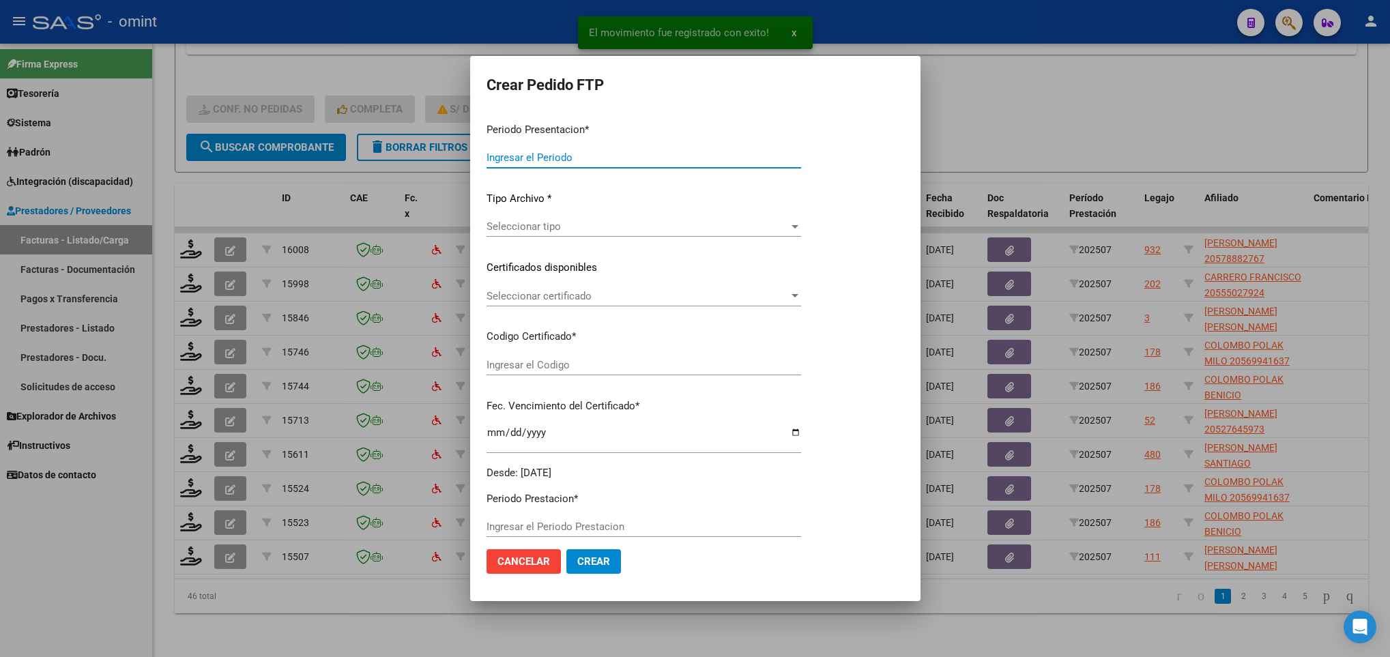
type input "202507"
type input "$ 98.964,88"
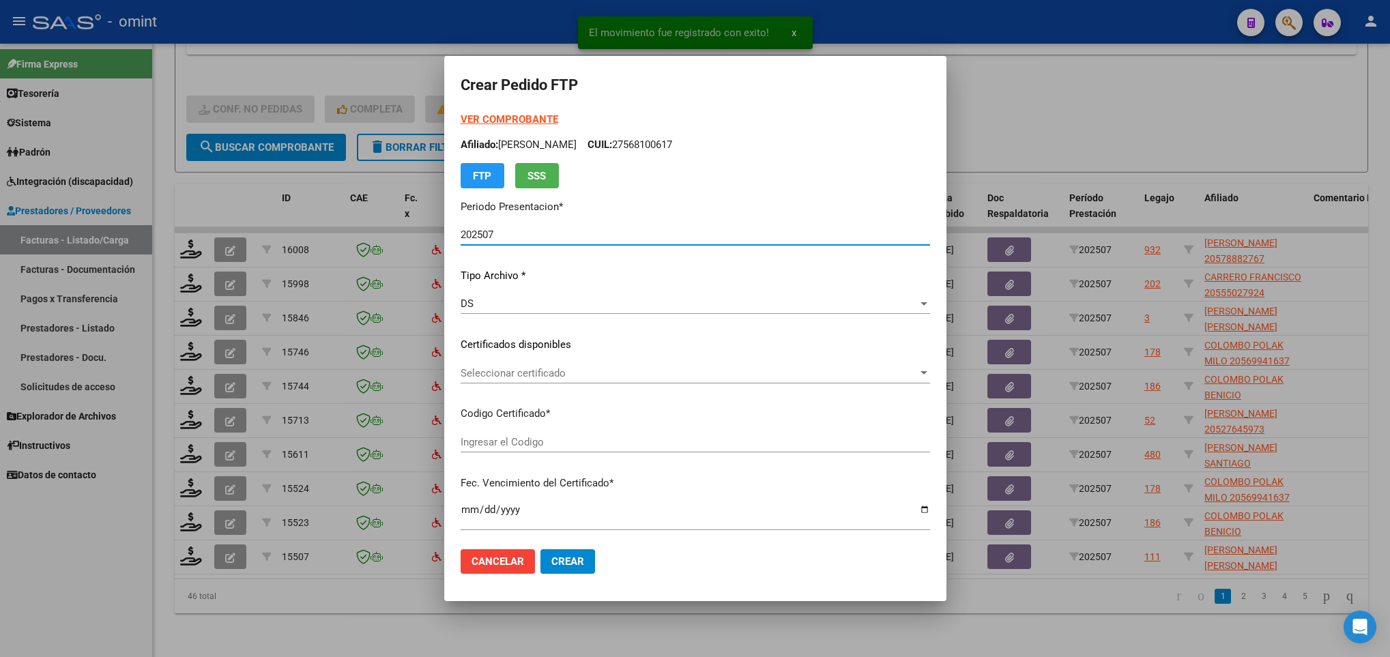
type input "8416030165"
type input "2028-08-31"
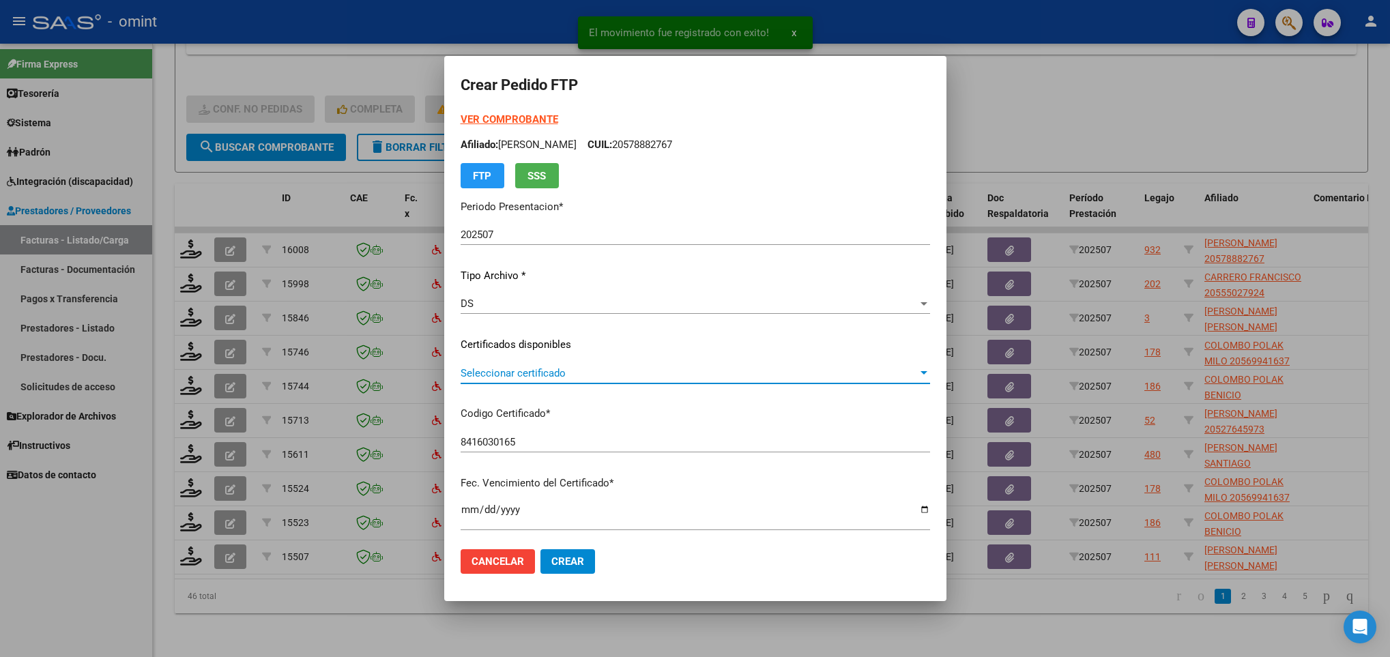
click at [582, 373] on span "Seleccionar certificado" at bounding box center [689, 373] width 457 height 12
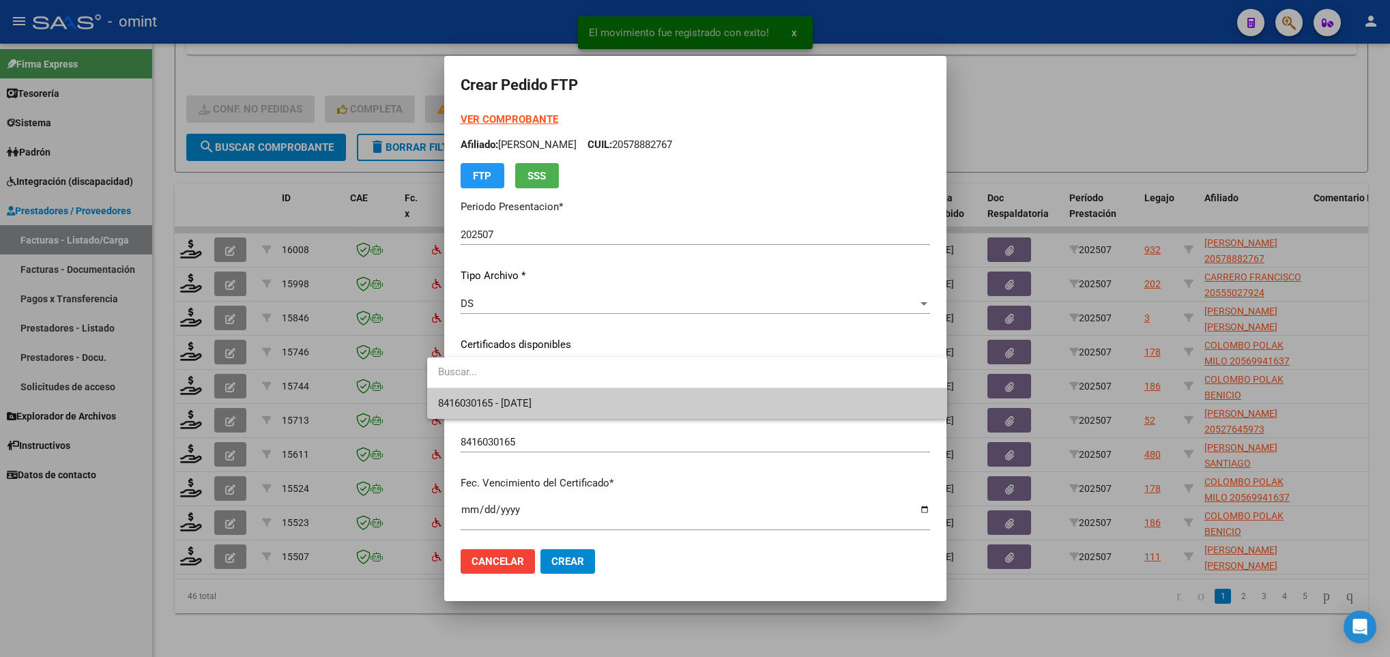
click at [596, 401] on span "8416030165 - 2028-08-31" at bounding box center [686, 403] width 497 height 31
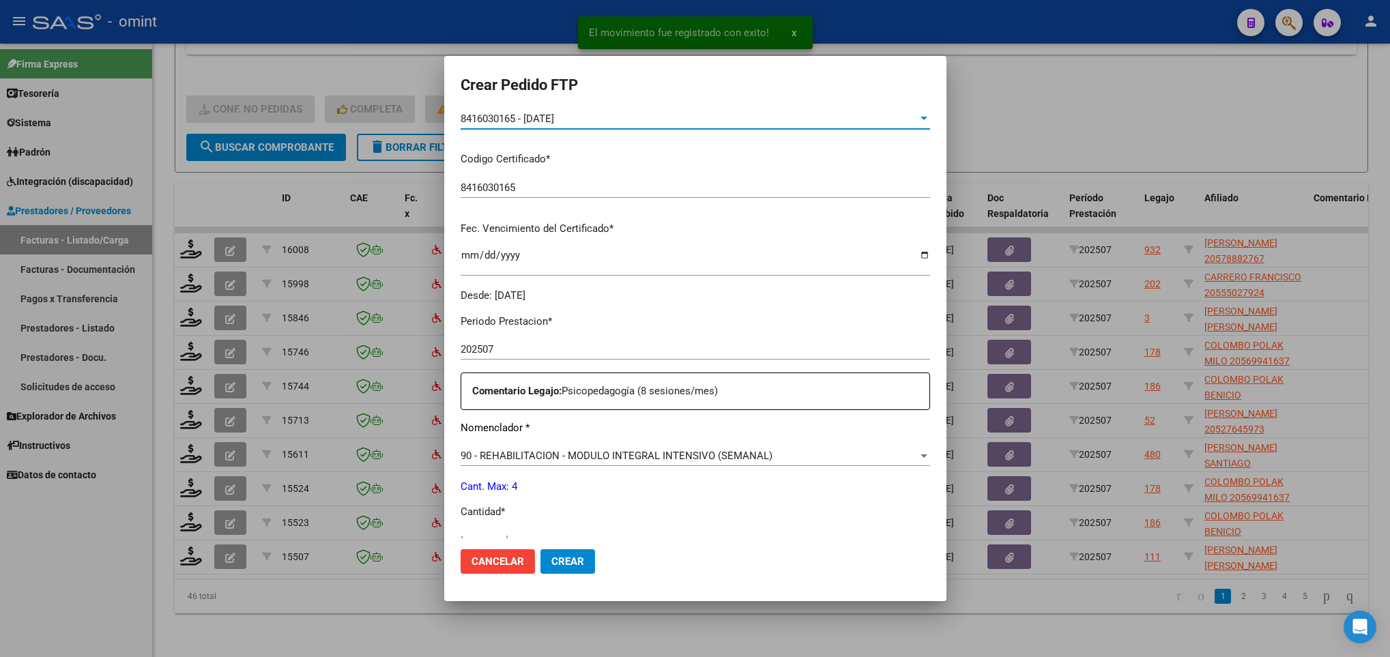
scroll to position [409, 0]
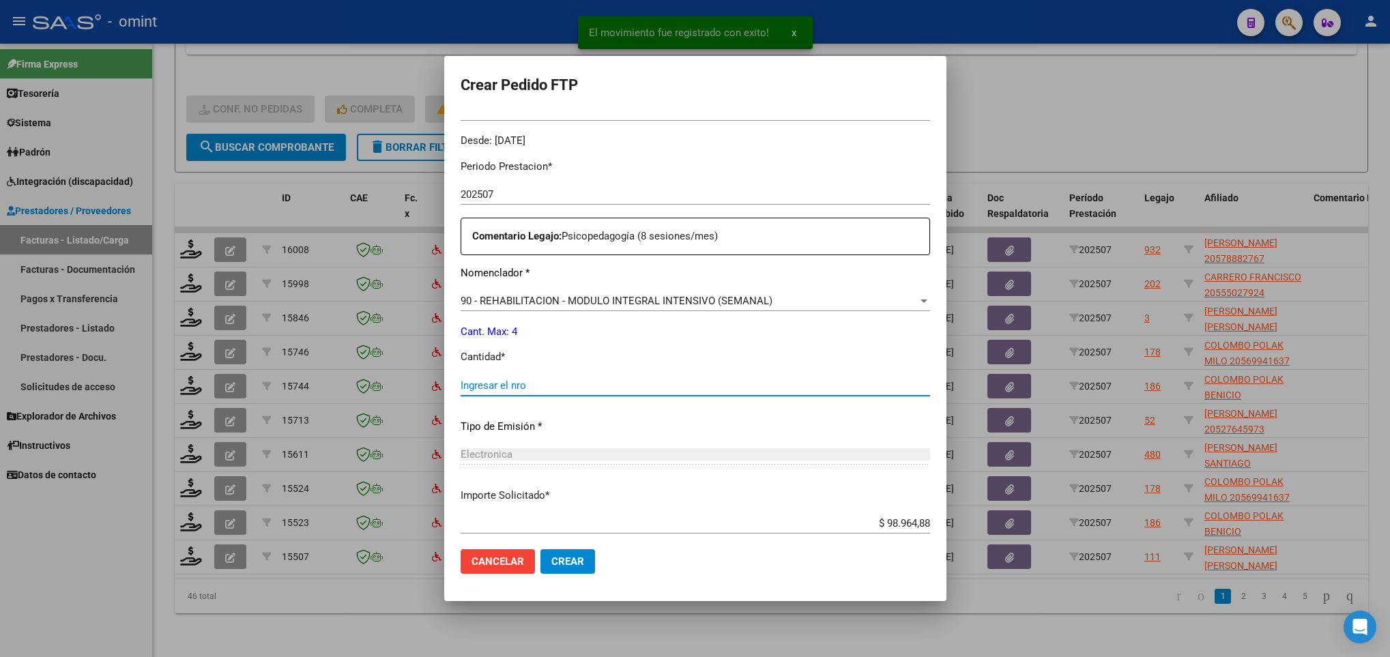
click at [523, 384] on input "Ingresar el nro" at bounding box center [695, 385] width 469 height 12
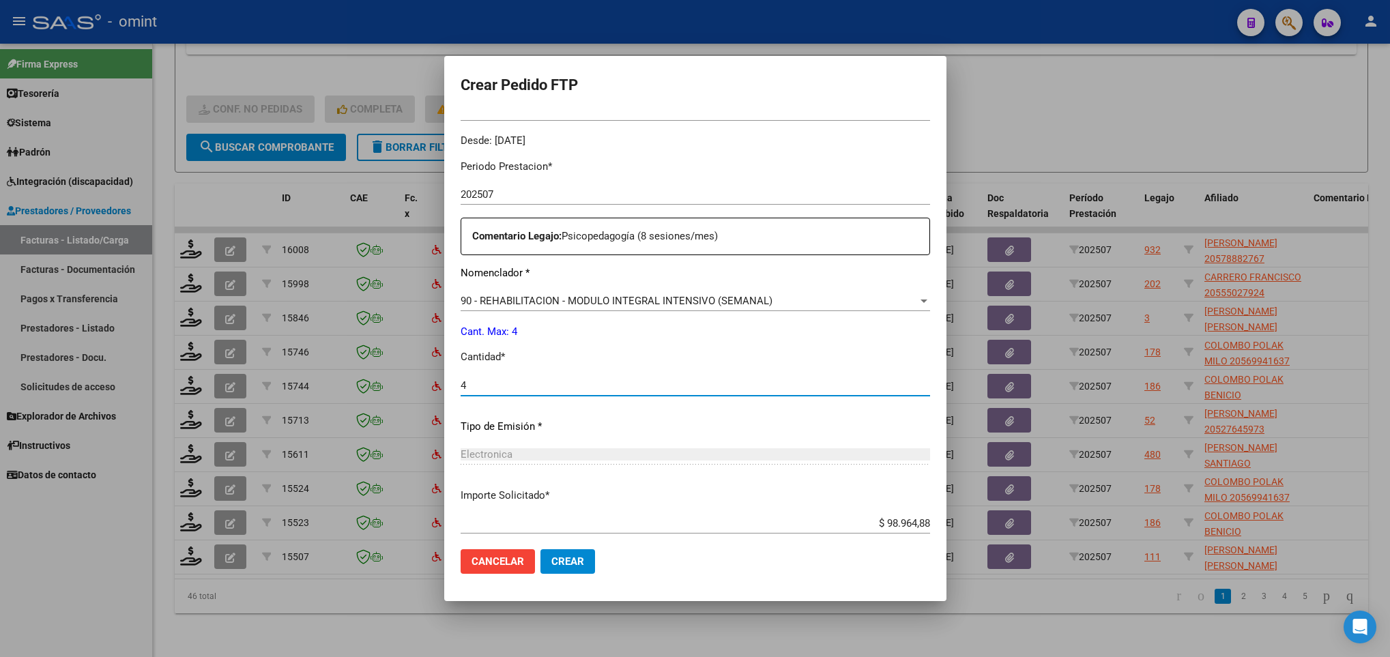
type input "4"
click at [557, 565] on span "Crear" at bounding box center [567, 561] width 33 height 12
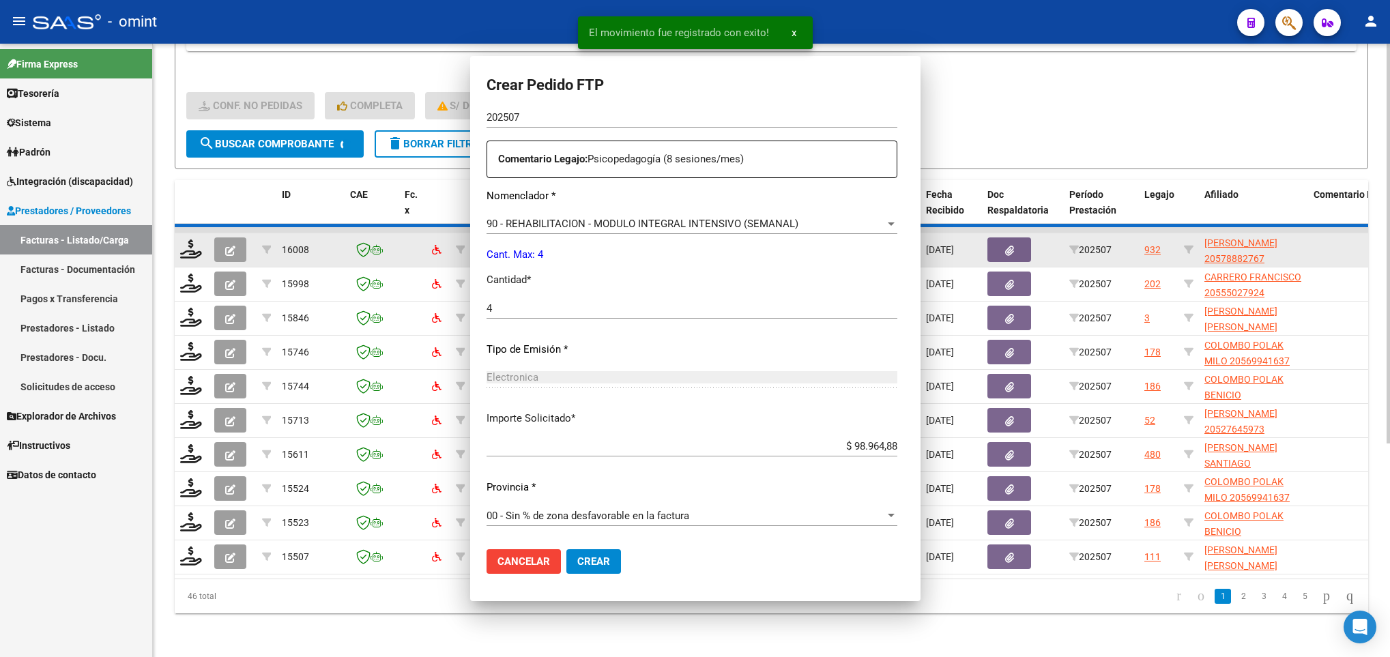
scroll to position [0, 0]
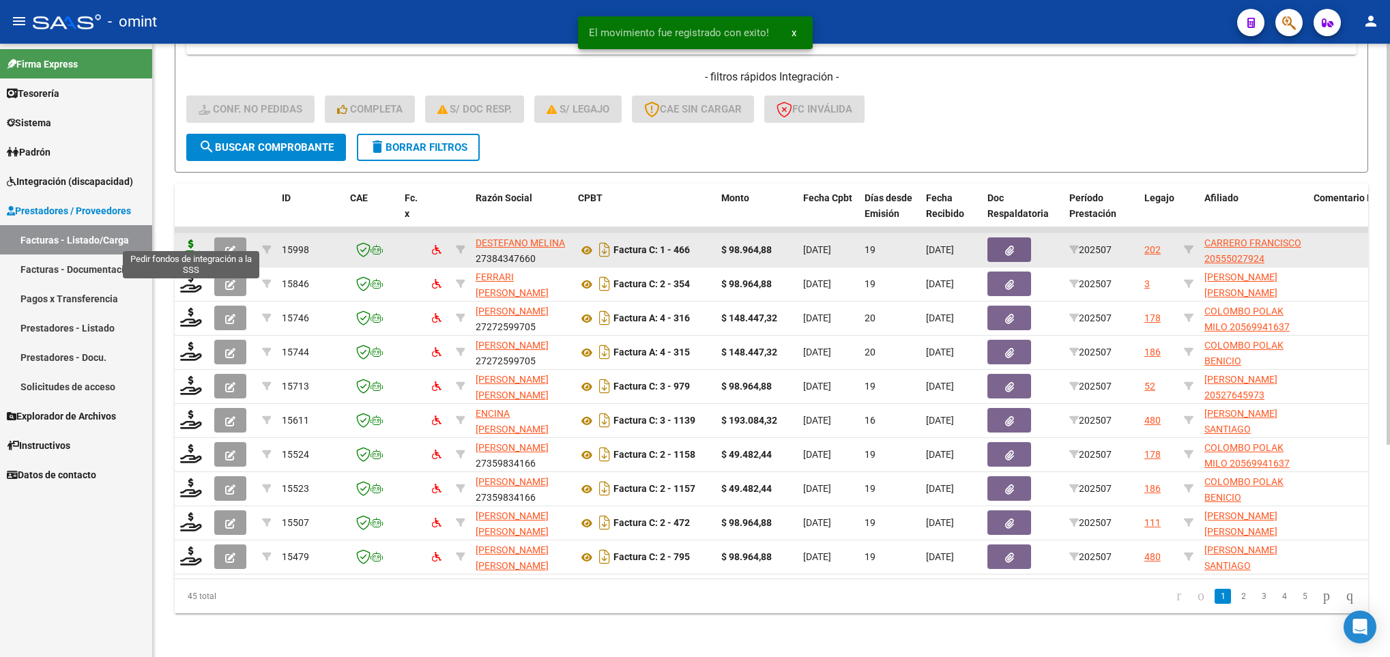
click at [192, 240] on icon at bounding box center [191, 249] width 22 height 19
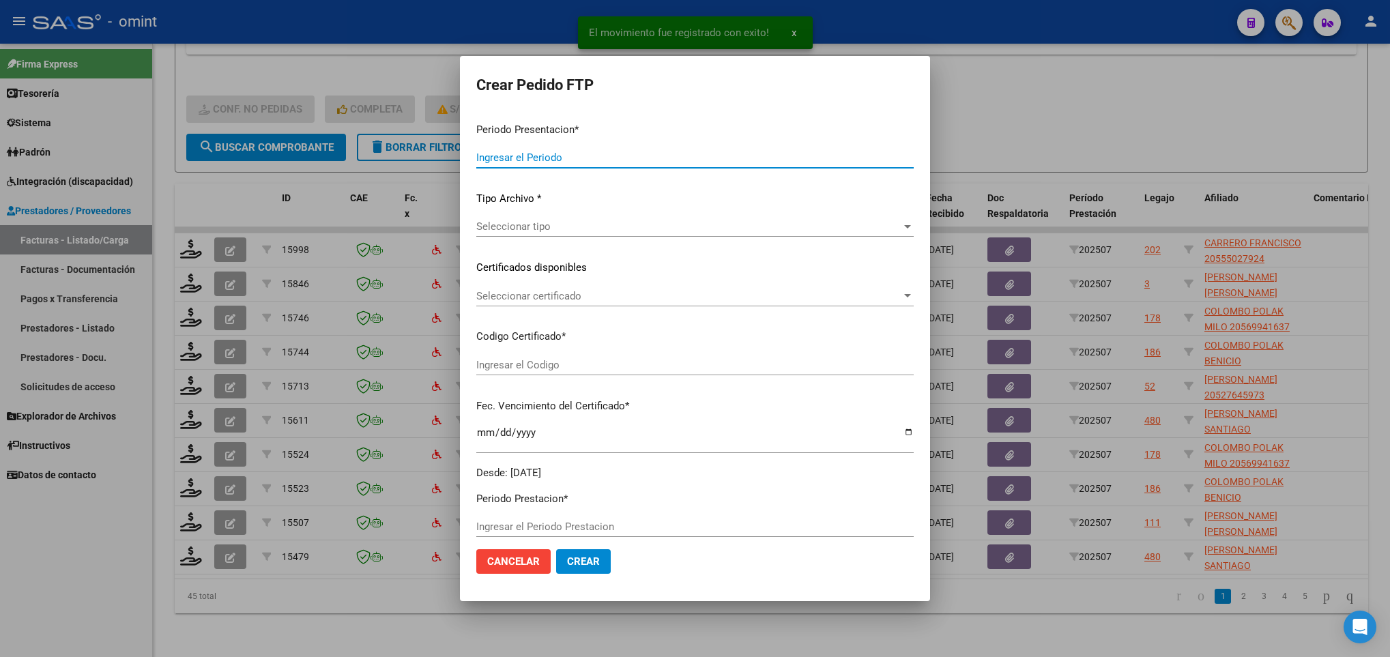
type input "202507"
type input "$ 98.964,88"
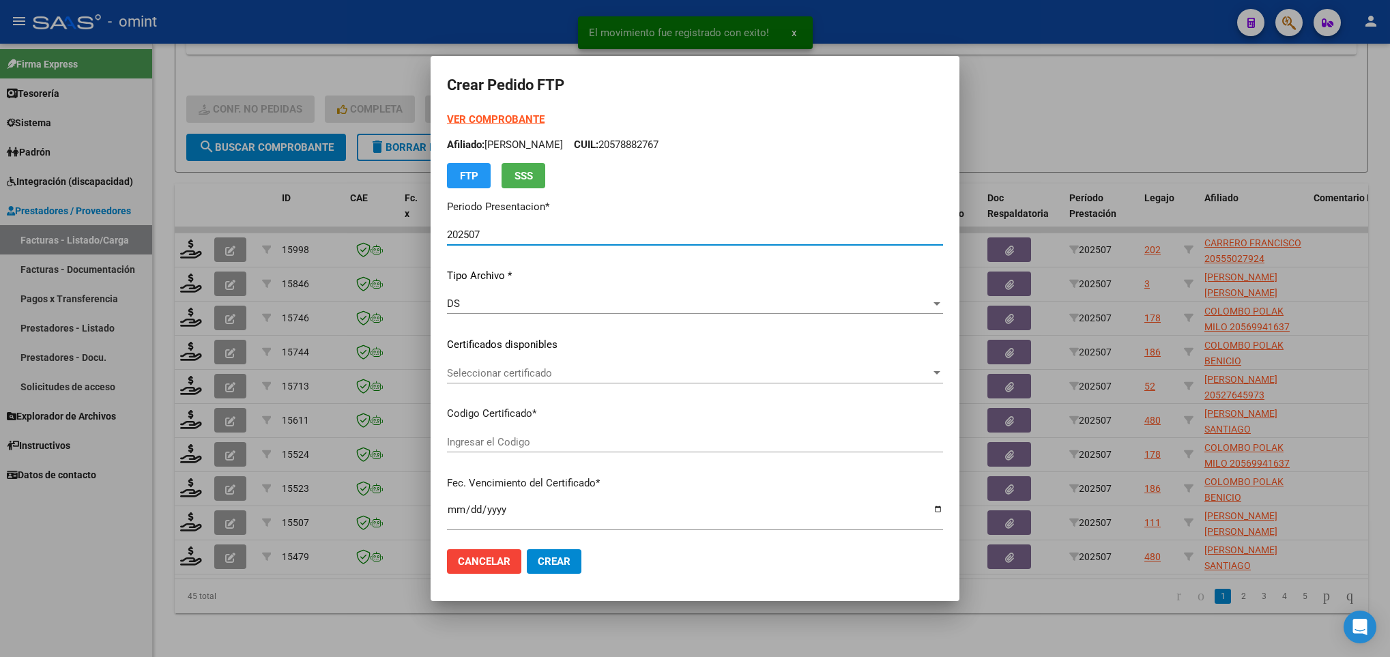
type input "8414234664"
type input "2025-06-08"
click at [538, 364] on div "Seleccionar certificado Seleccionar certificado" at bounding box center [695, 373] width 496 height 20
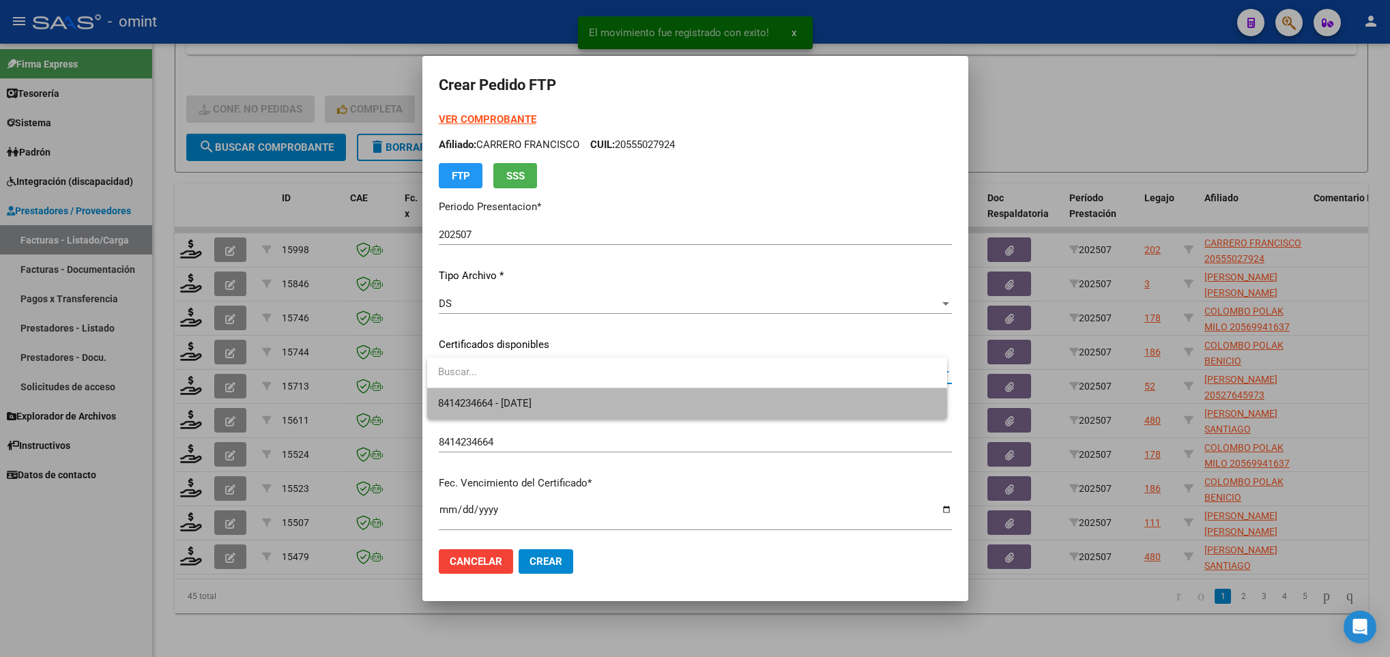
click at [559, 404] on span "8414234664 - 2025-06-08" at bounding box center [686, 403] width 497 height 31
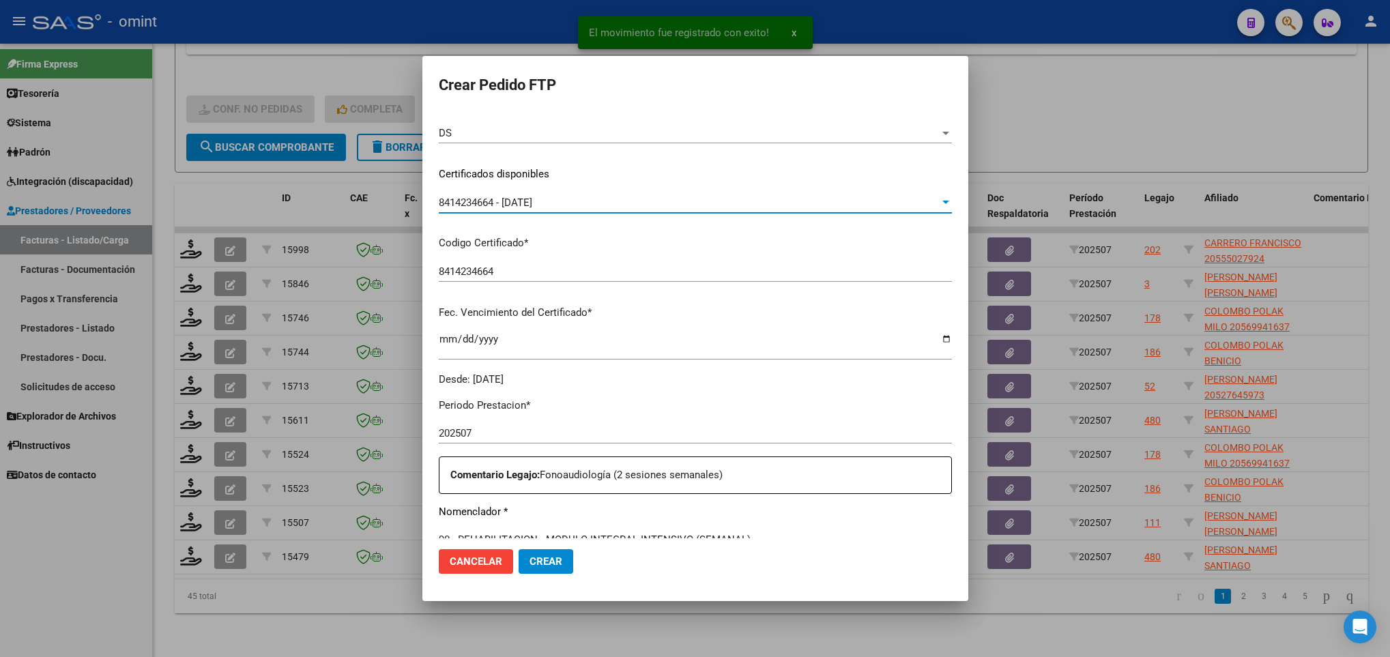
scroll to position [409, 0]
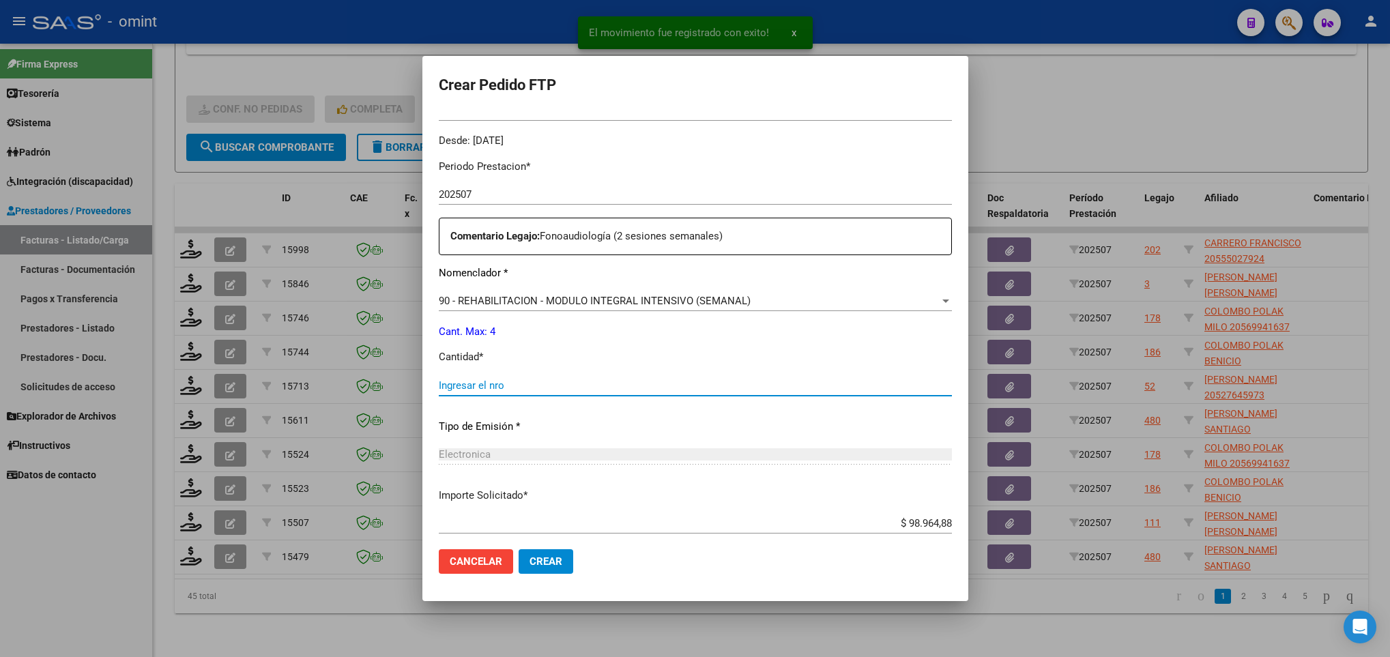
click at [508, 390] on input "Ingresar el nro" at bounding box center [695, 385] width 513 height 12
type input "4"
click at [545, 566] on span "Crear" at bounding box center [546, 561] width 33 height 12
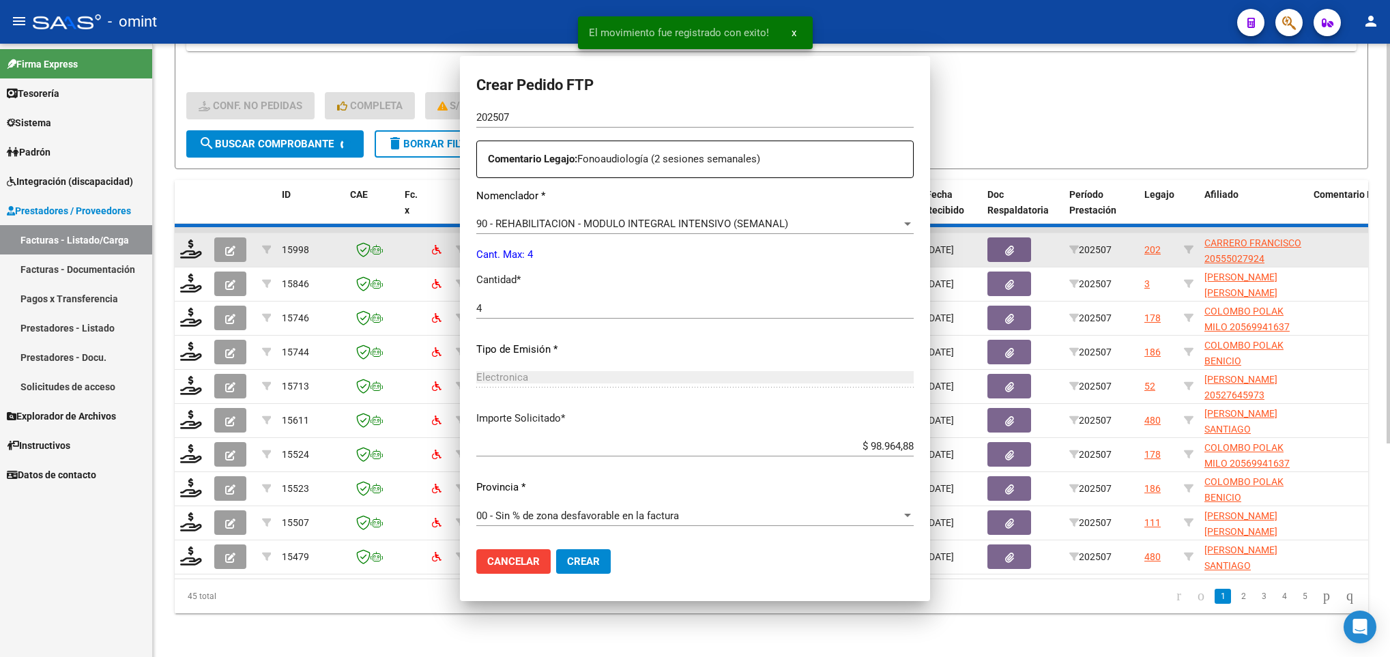
scroll to position [0, 0]
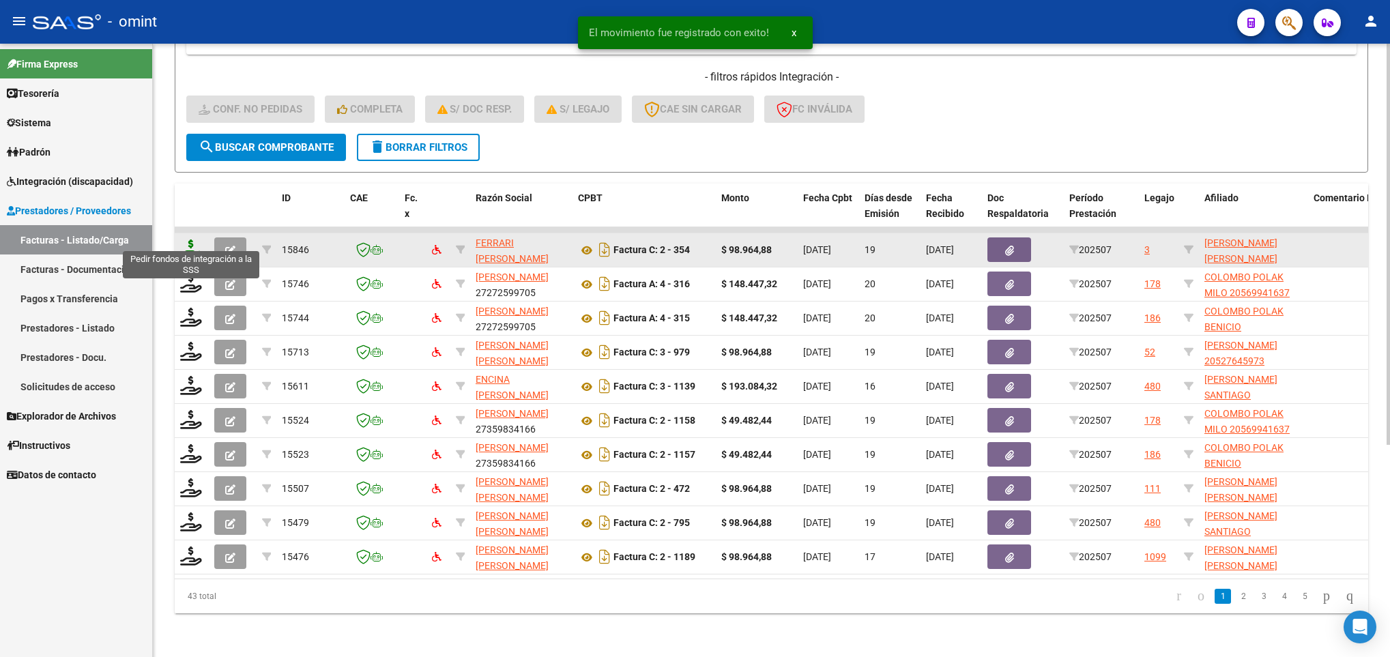
click at [188, 240] on icon at bounding box center [191, 249] width 22 height 19
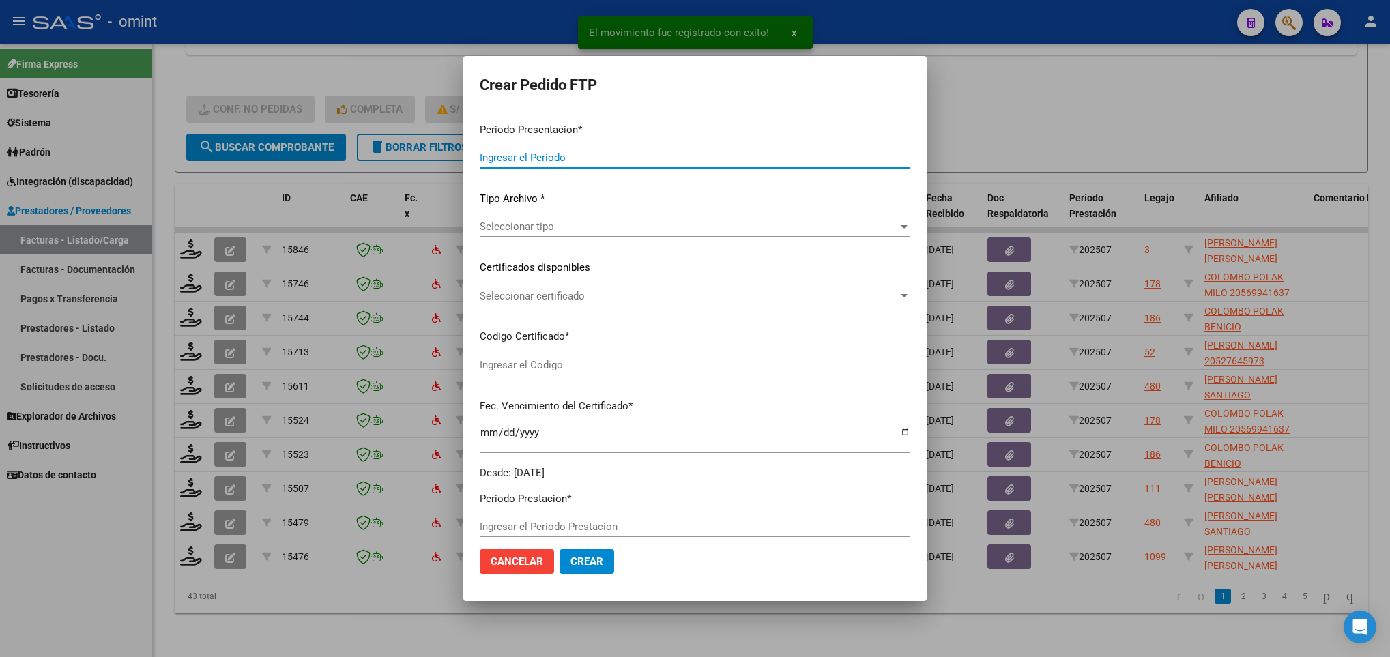
type input "202507"
type input "$ 98.964,88"
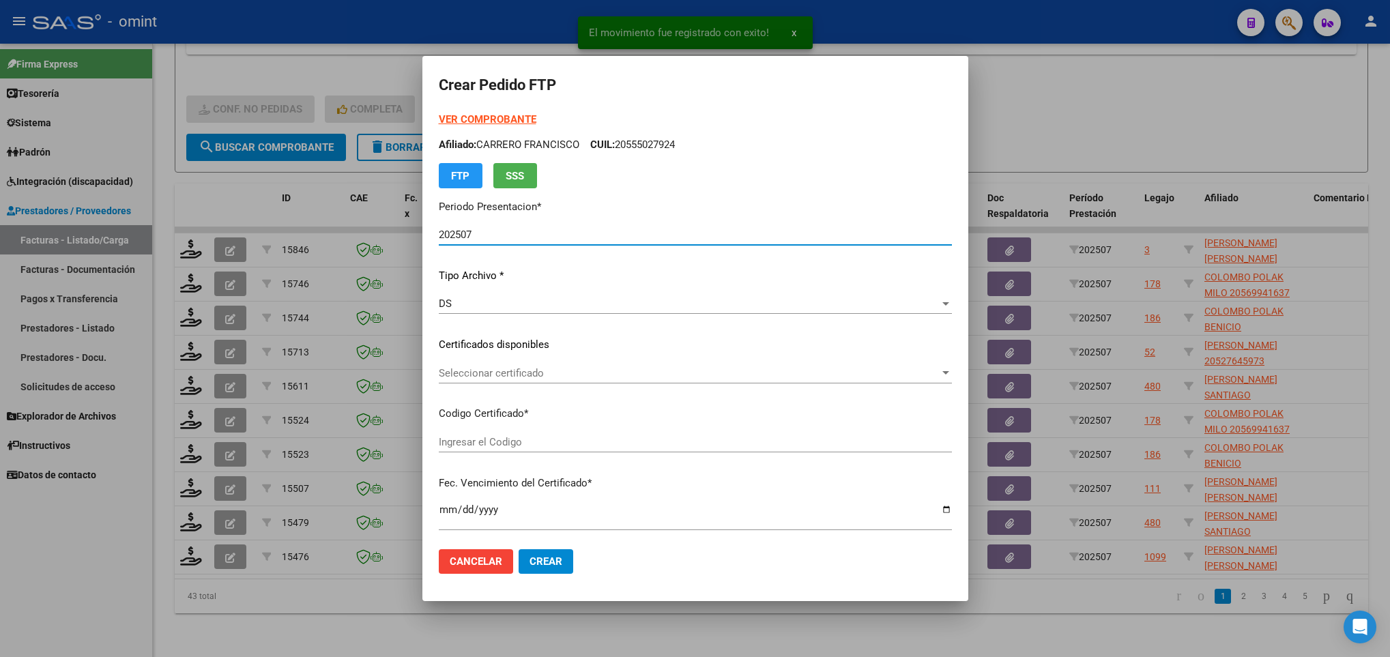
type input "5377193929"
type input "2033-07-31"
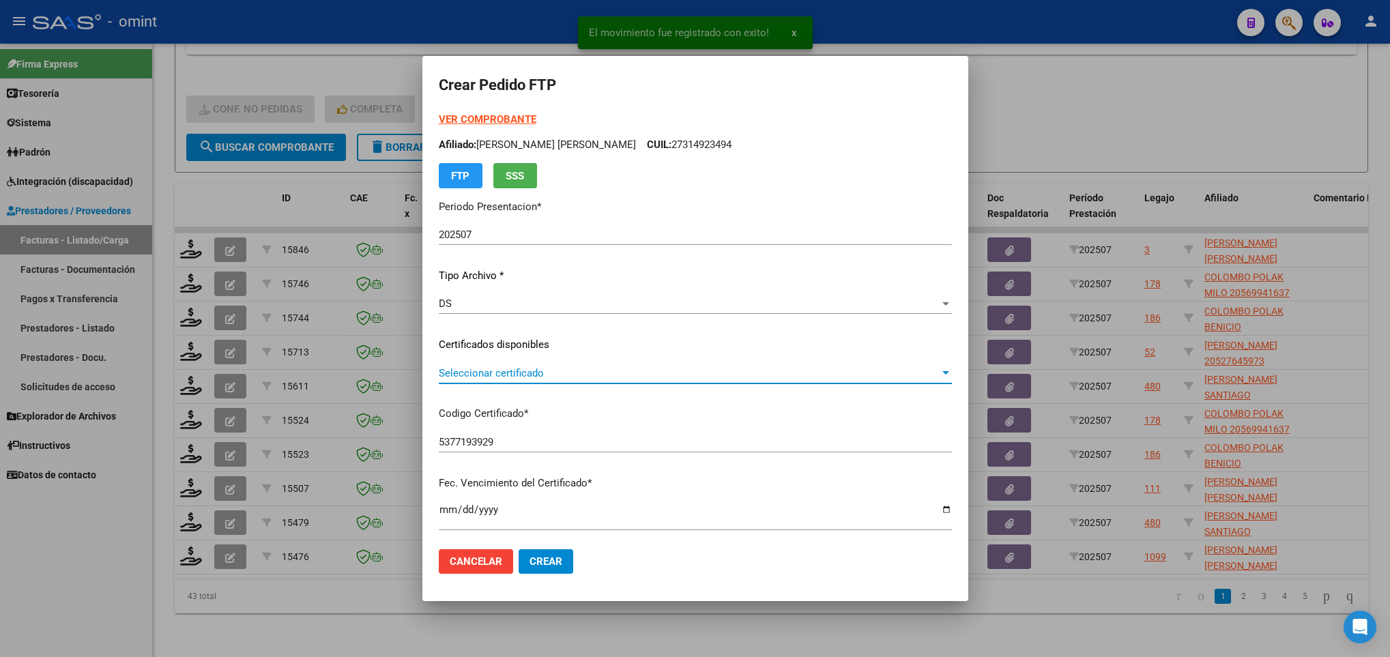
click at [563, 373] on span "Seleccionar certificado" at bounding box center [689, 373] width 501 height 12
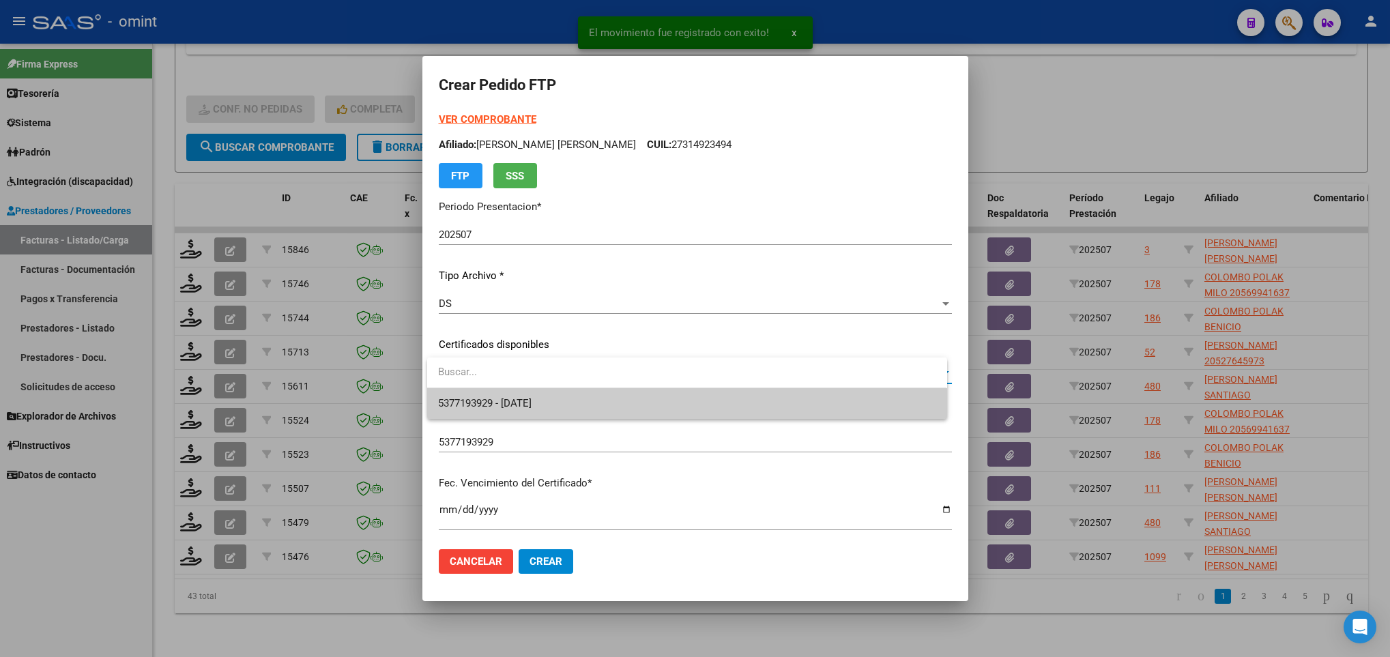
click at [572, 392] on span "5377193929 - 2033-07-31" at bounding box center [686, 403] width 497 height 31
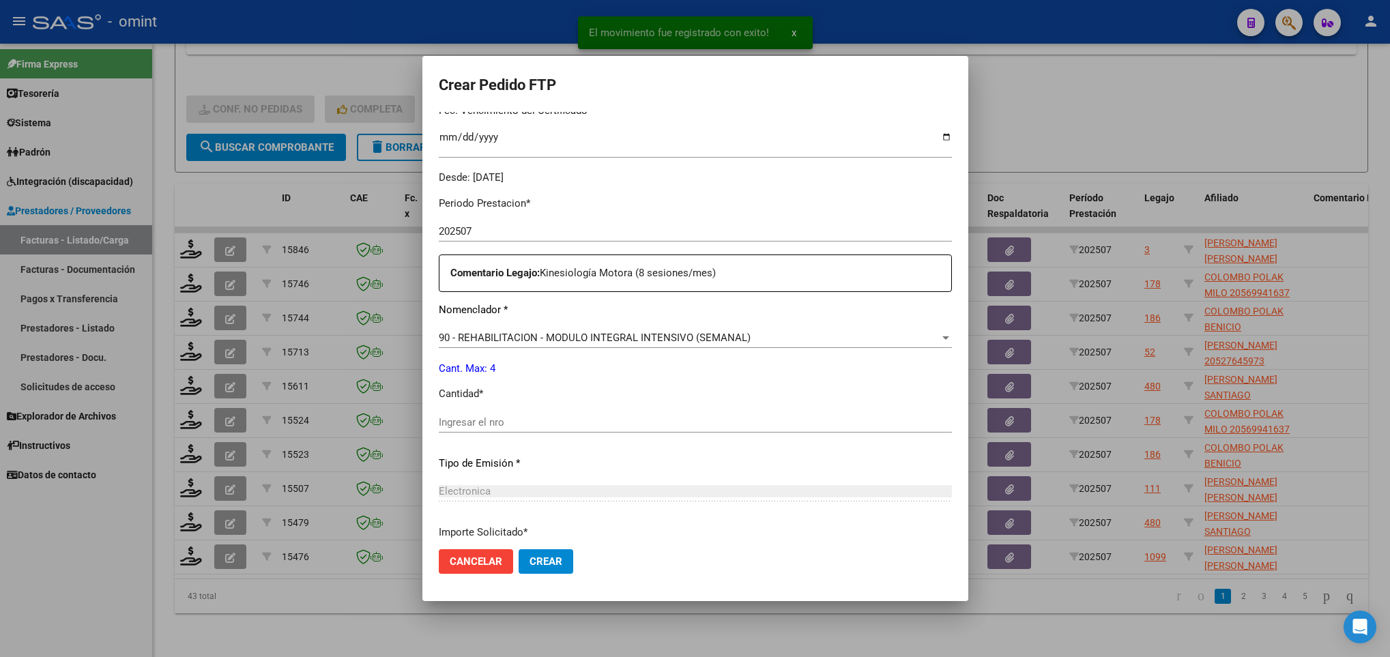
scroll to position [409, 0]
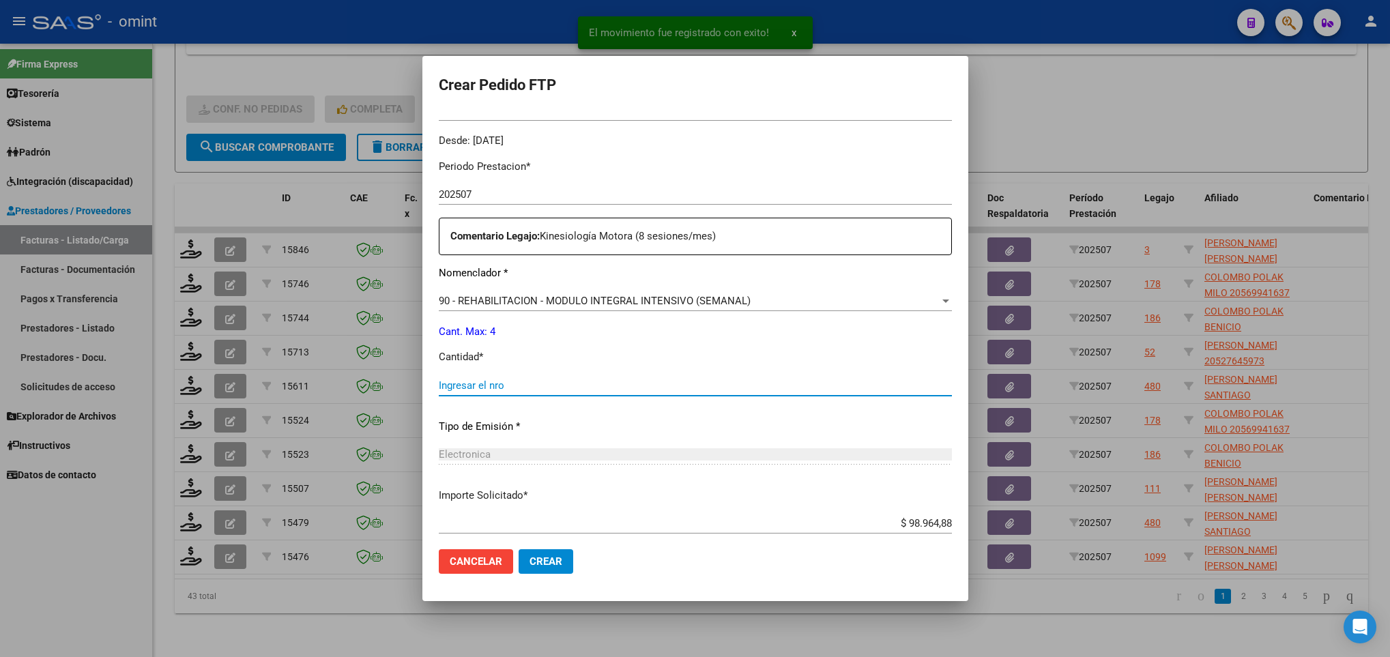
click at [572, 391] on input "Ingresar el nro" at bounding box center [695, 385] width 513 height 12
type input "4"
click at [561, 555] on span "Crear" at bounding box center [546, 561] width 33 height 12
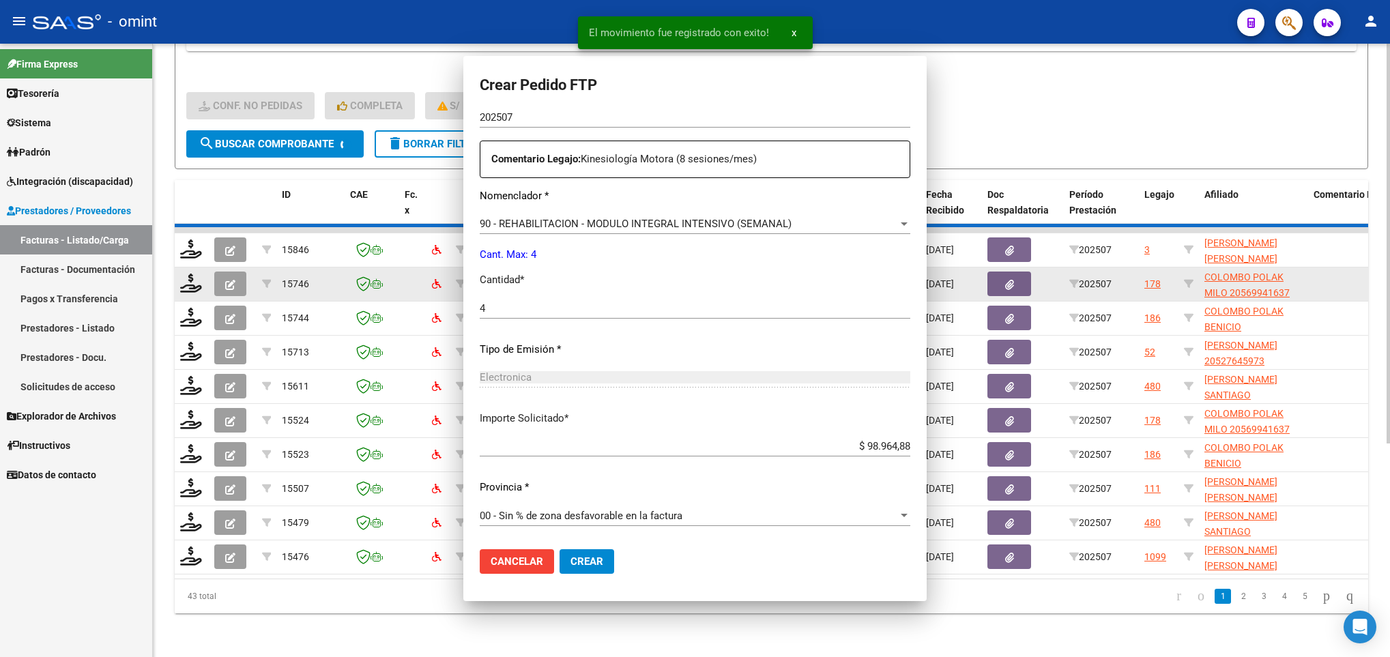
scroll to position [0, 0]
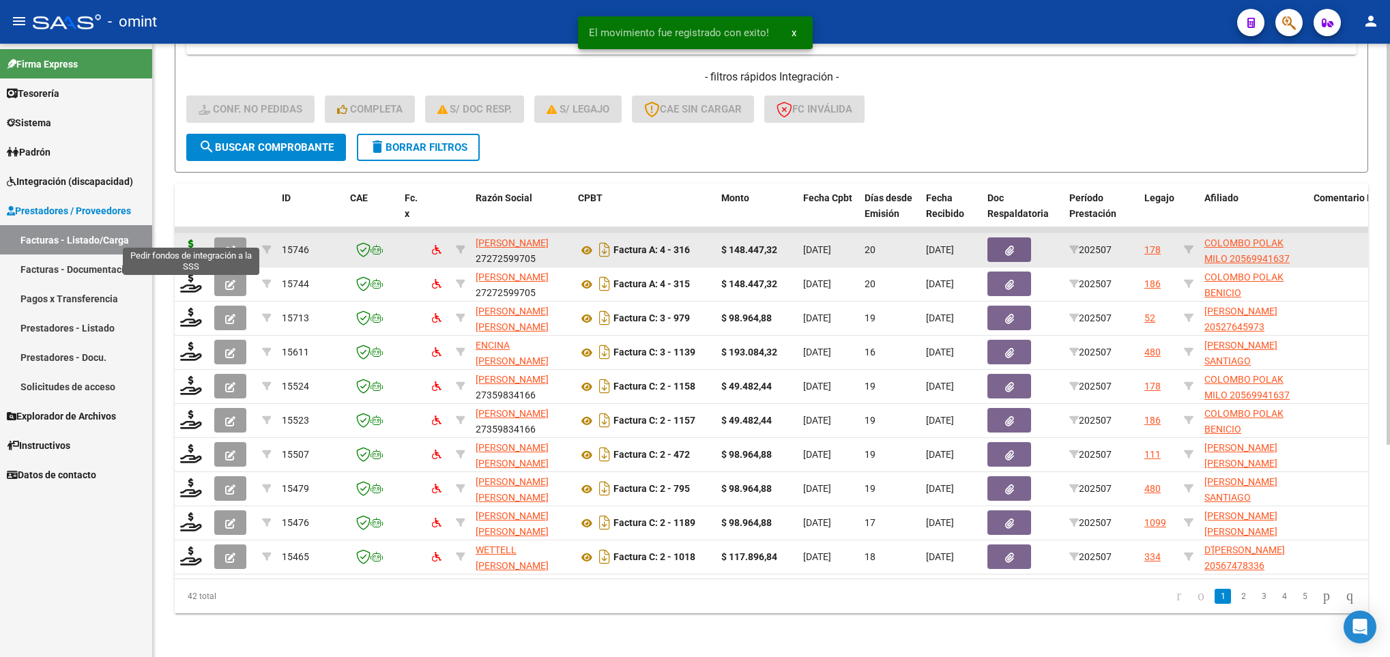
click at [189, 240] on icon at bounding box center [191, 249] width 22 height 19
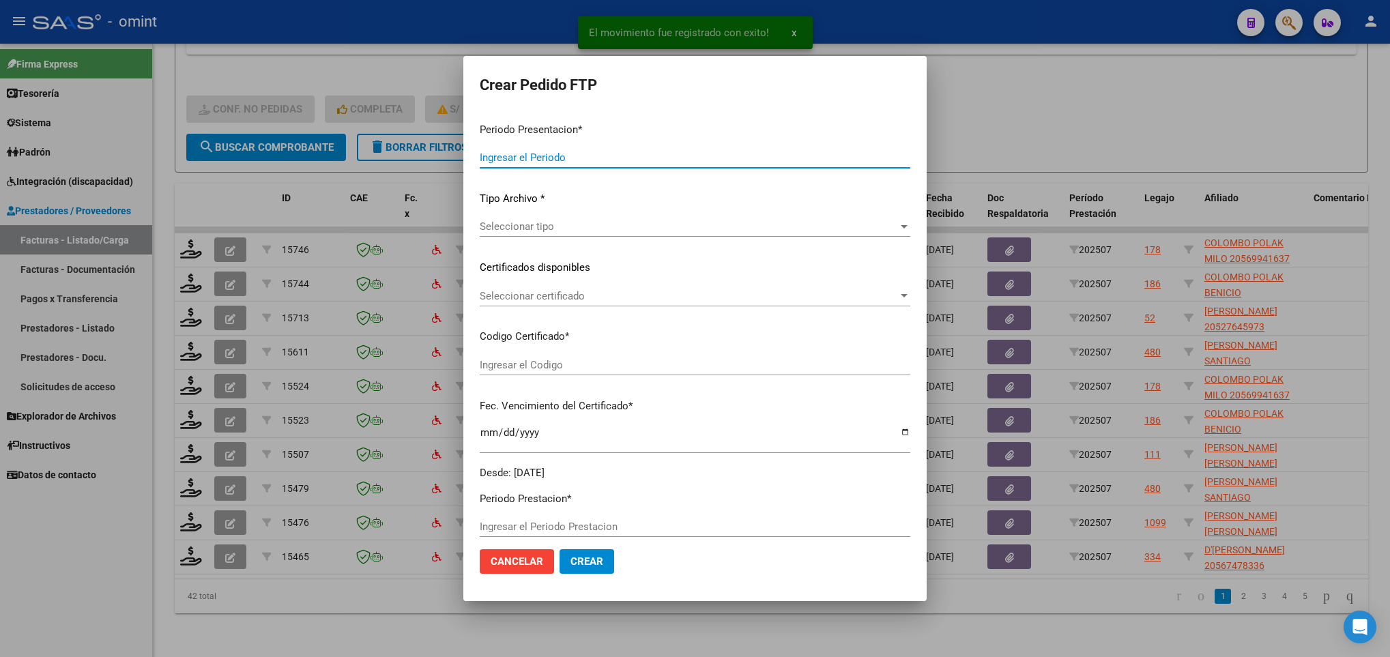
type input "202507"
type input "$ 148.447,32"
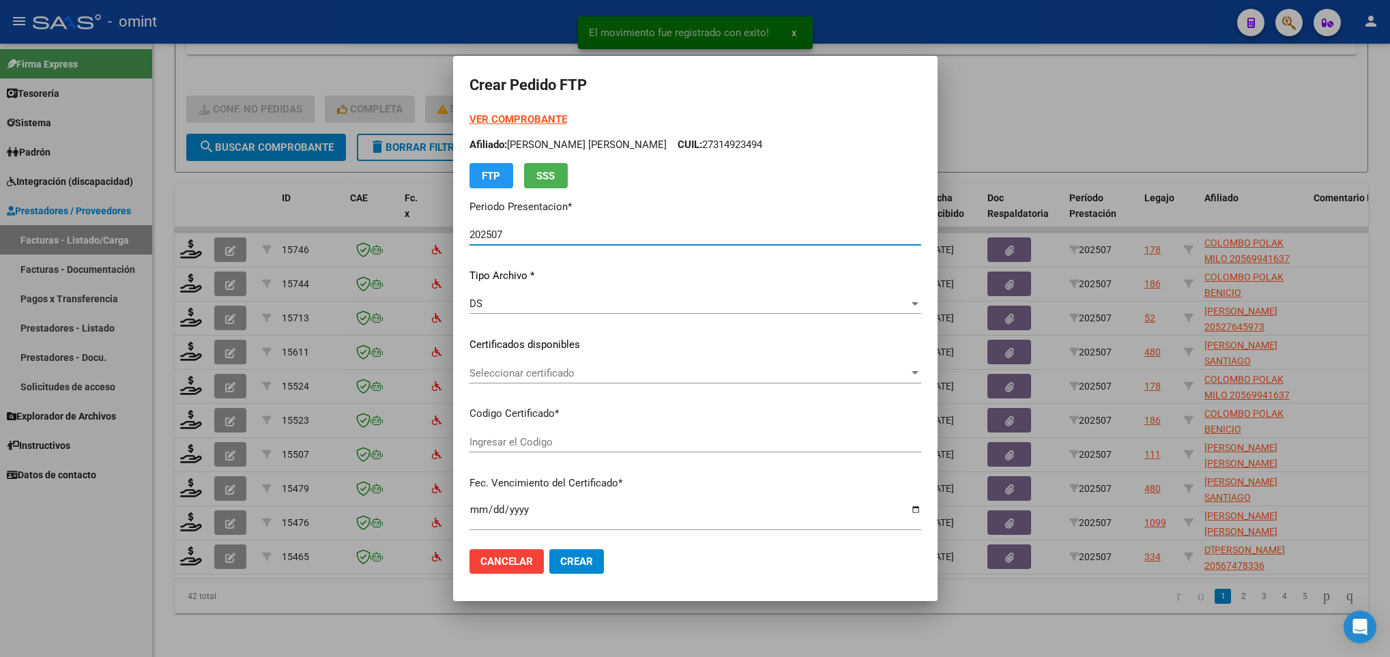
type input "1237789009"
type input "2030-04-30"
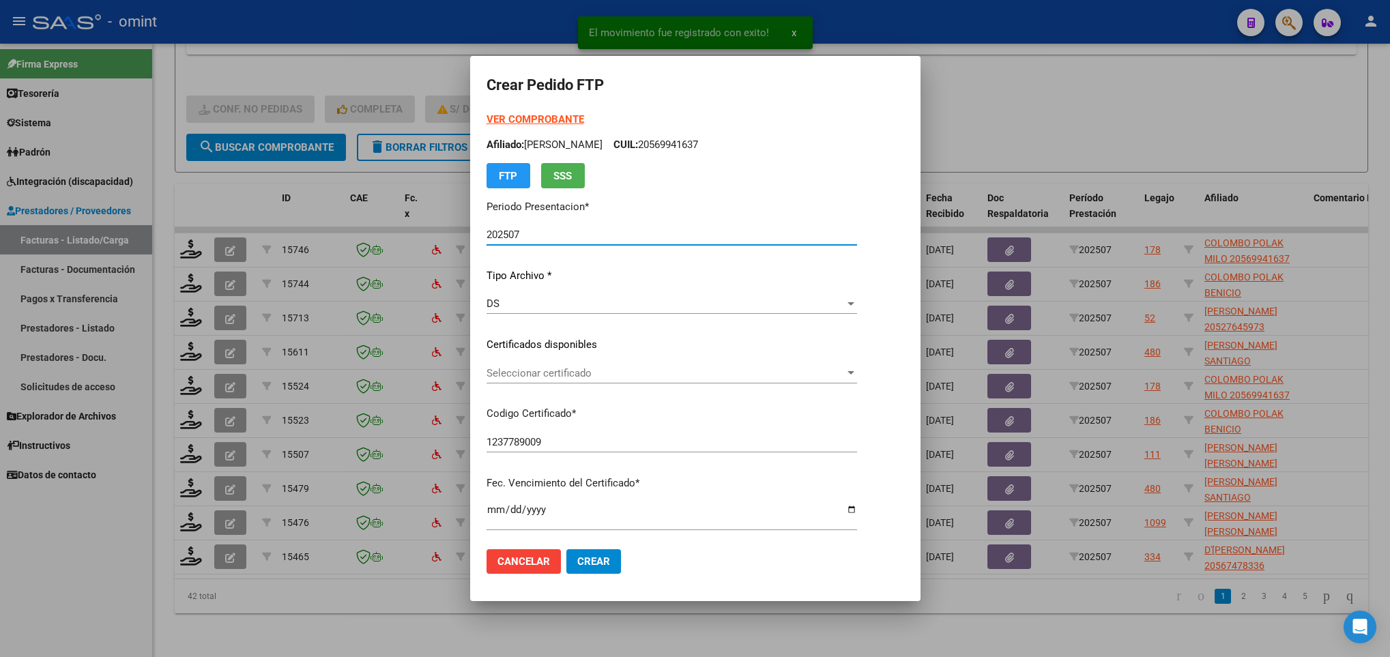
click at [643, 368] on span "Seleccionar certificado" at bounding box center [666, 373] width 358 height 12
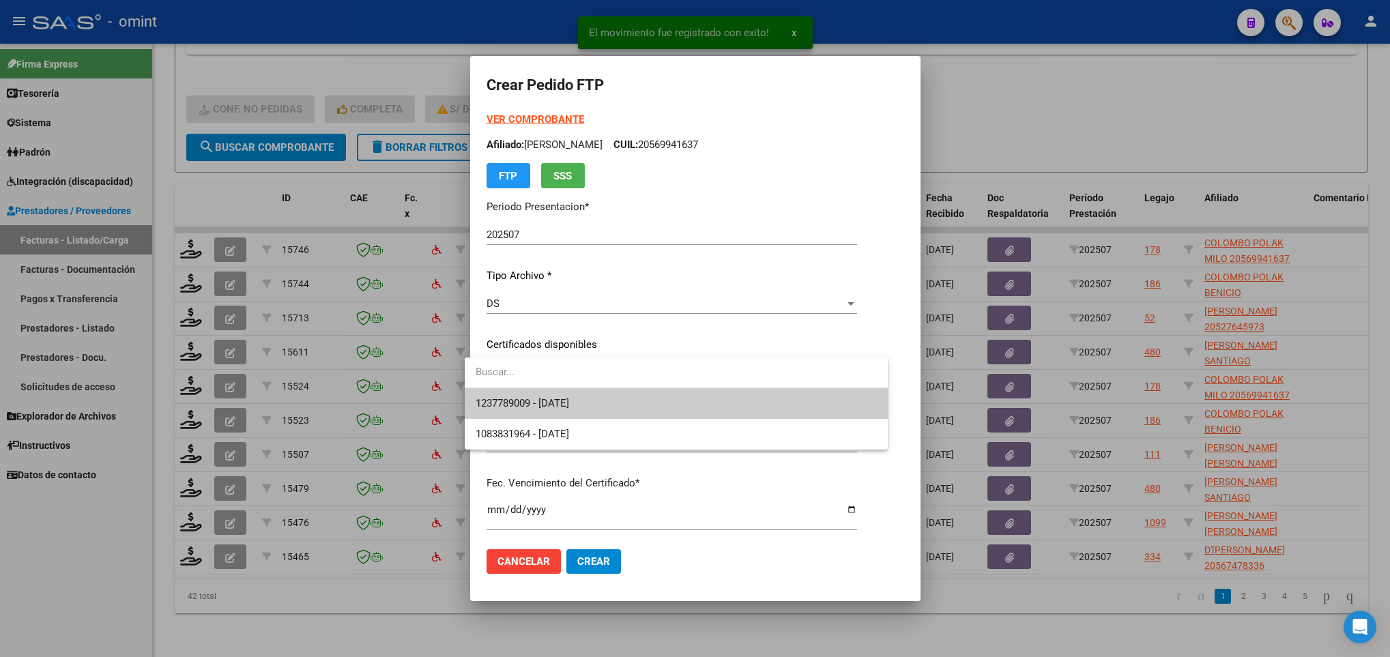
click at [650, 403] on span "1237789009 - 2030-04-30" at bounding box center [676, 403] width 401 height 31
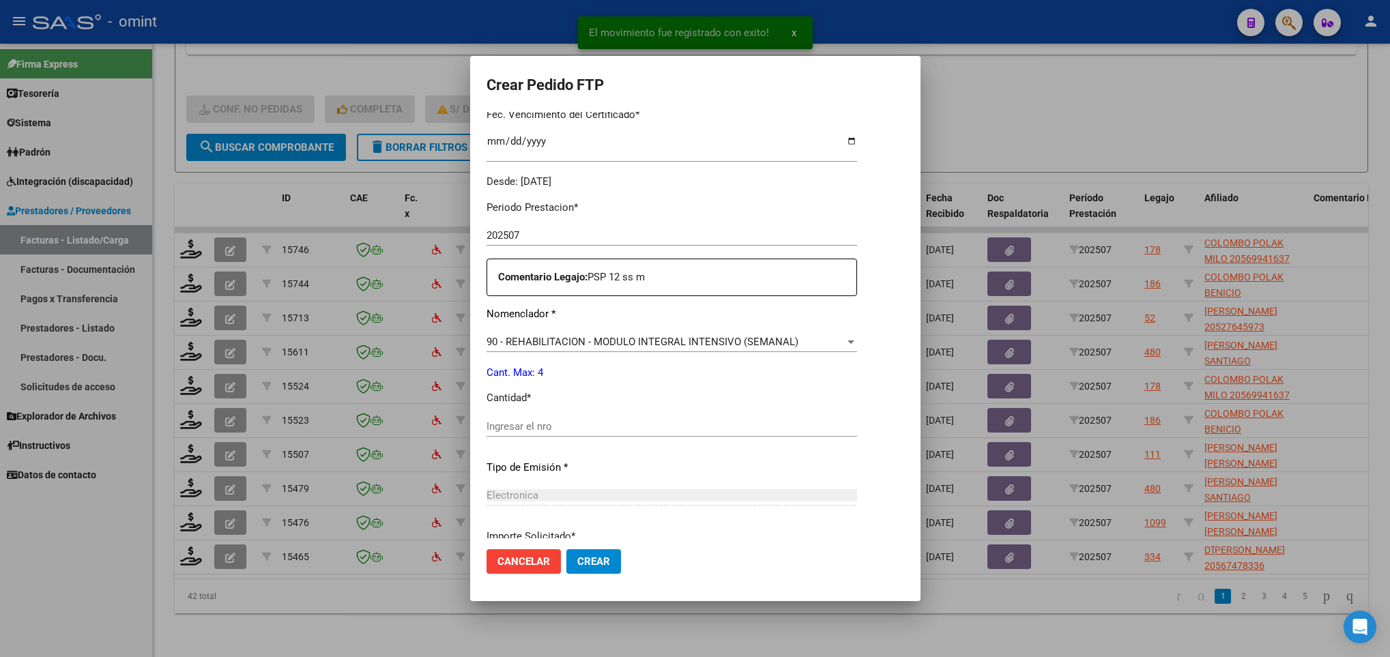
scroll to position [409, 0]
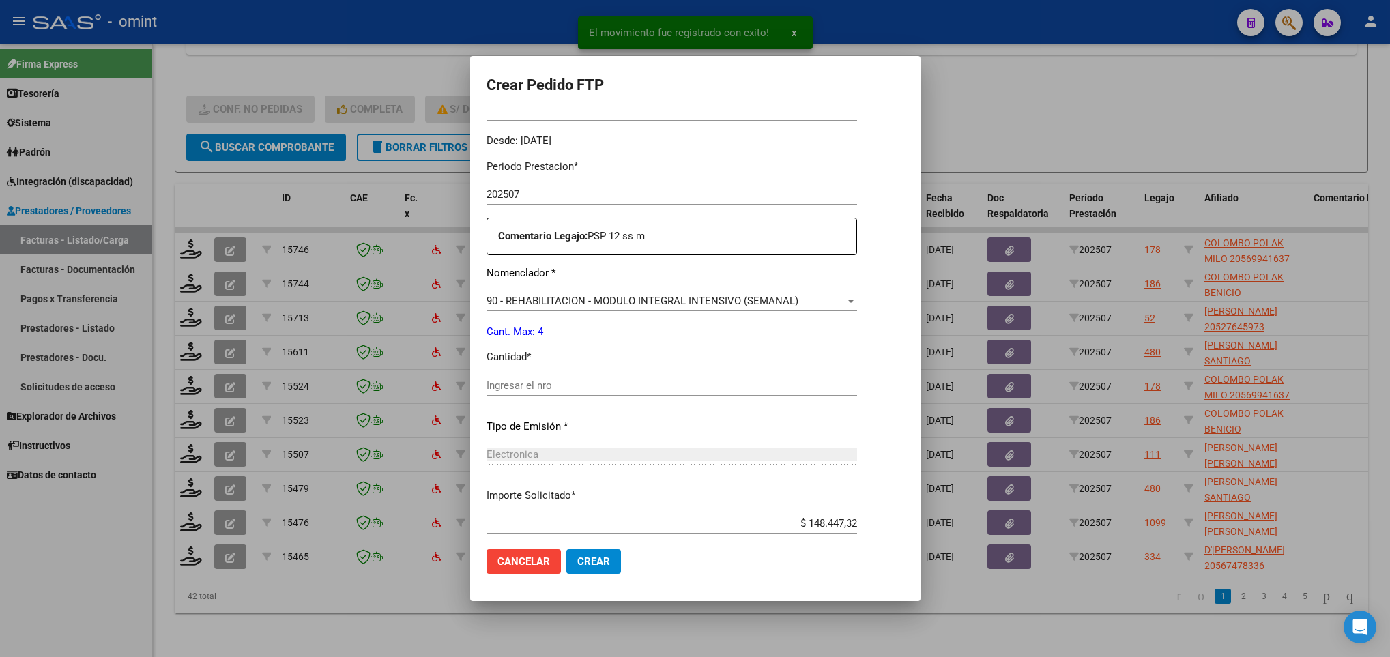
click at [655, 383] on input "Ingresar el nro" at bounding box center [672, 385] width 371 height 12
type input "4"
click at [717, 585] on mat-dialog-container "Crear Pedido FTP VER COMPROBANTE ARCA Padrón Afiliado: COLOMBO POLAK MILO CUIL:…" at bounding box center [695, 329] width 450 height 546
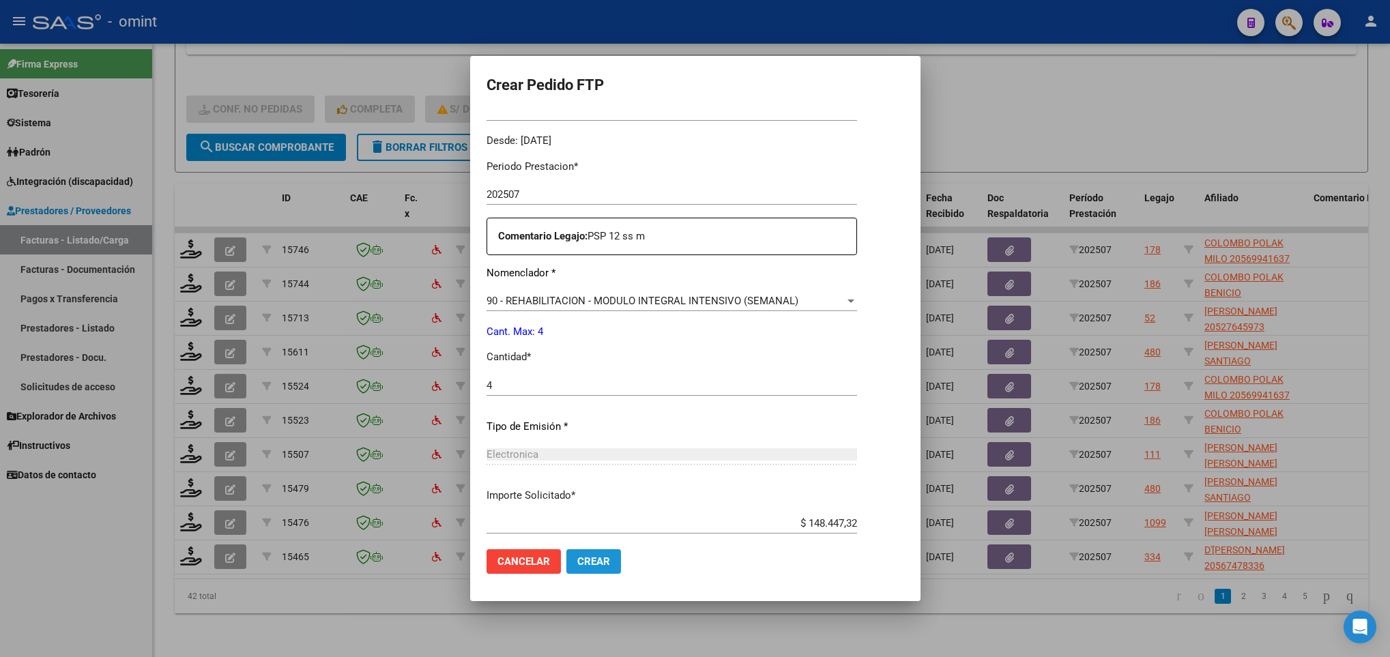
click at [588, 551] on button "Crear" at bounding box center [593, 561] width 55 height 25
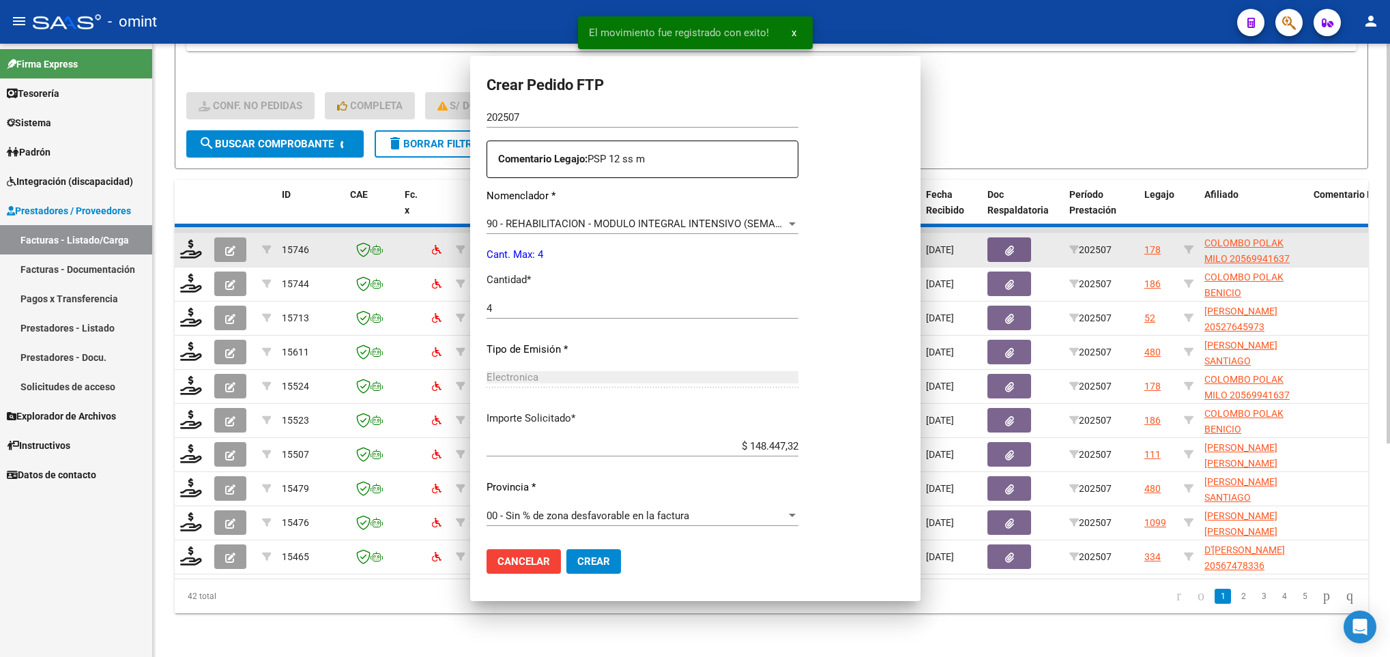
scroll to position [332, 0]
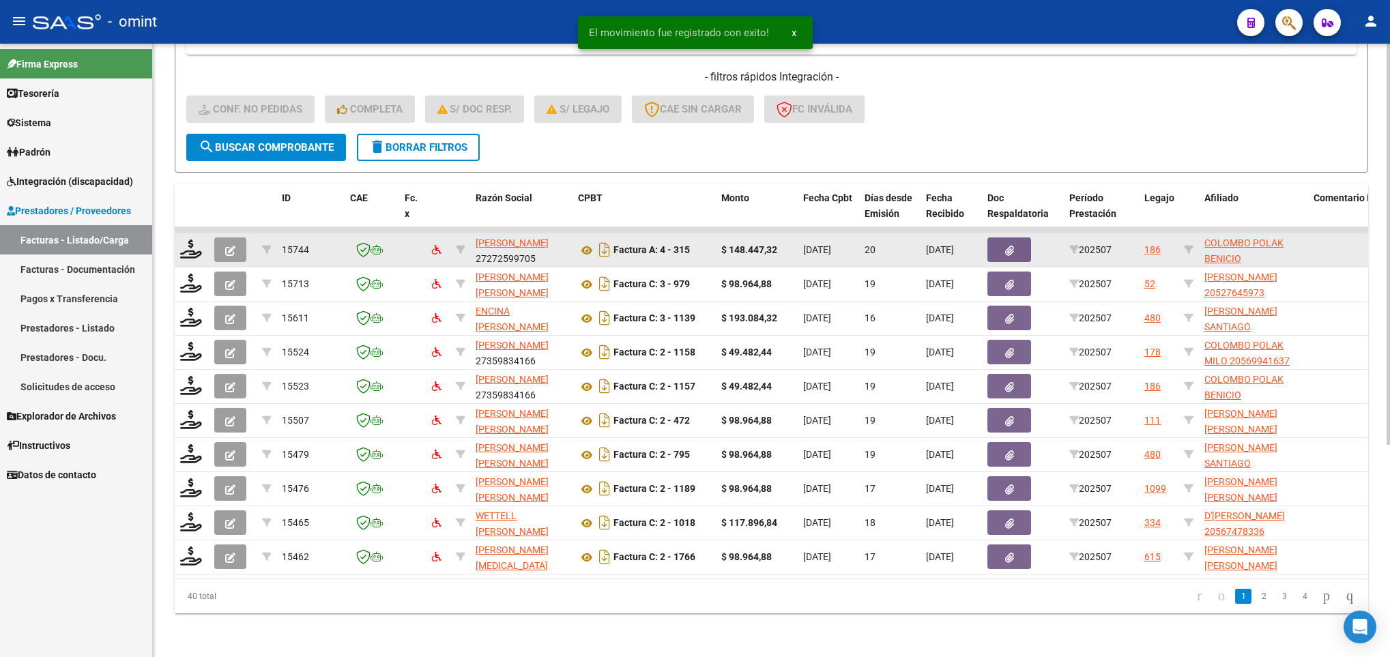
click at [186, 244] on div at bounding box center [191, 250] width 23 height 21
click at [194, 240] on icon at bounding box center [191, 249] width 22 height 19
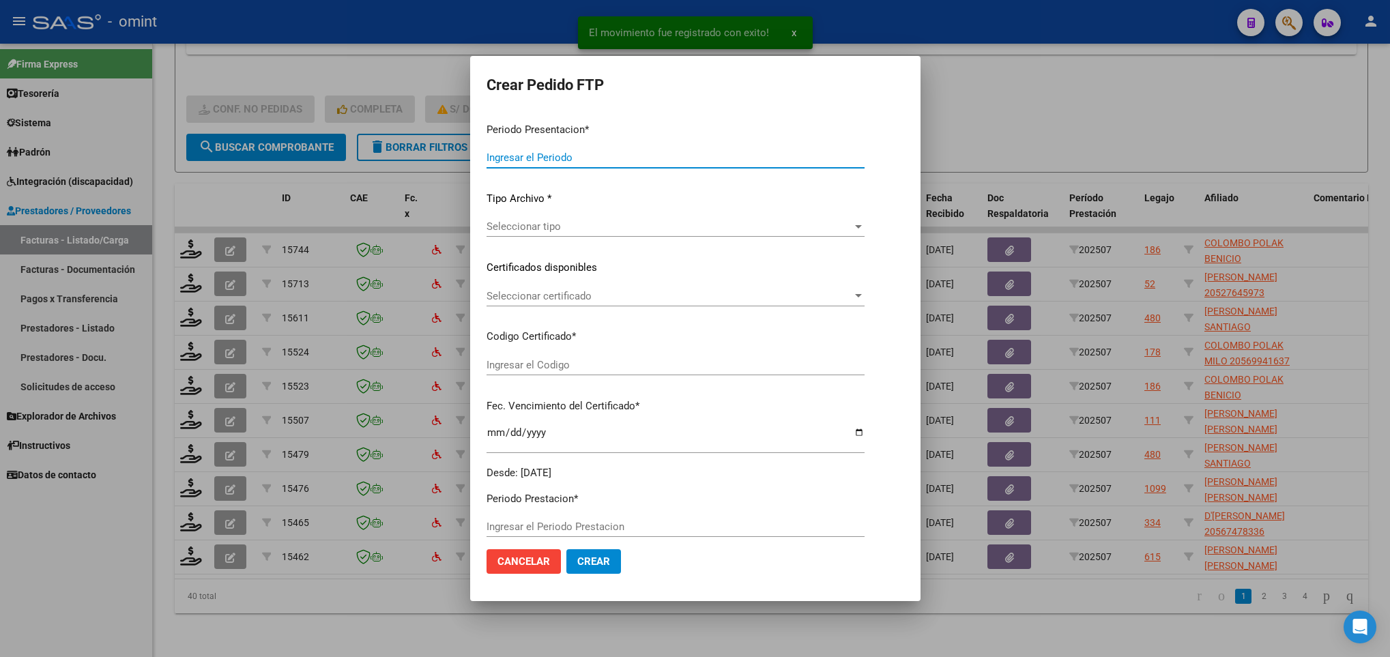
type input "202507"
type input "$ 148.447,32"
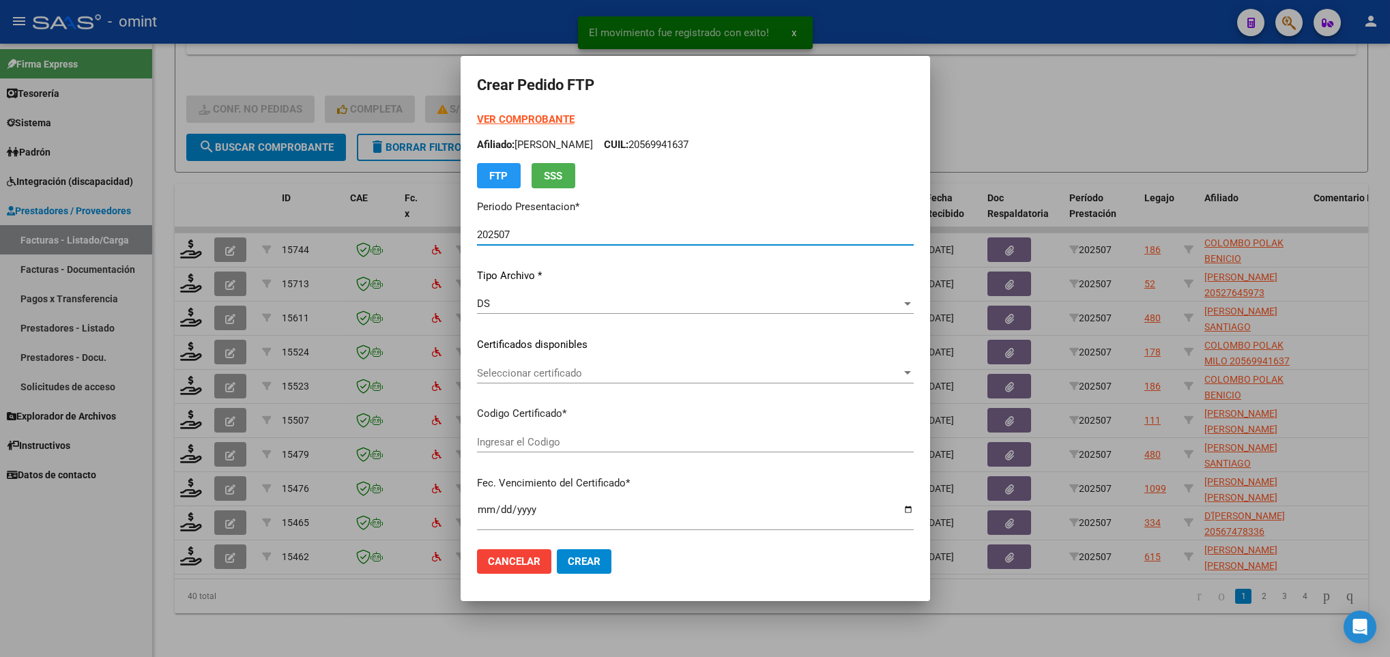
type input "3299709830"
type input "2025-02-09"
click at [665, 377] on span "Seleccionar certificado" at bounding box center [689, 373] width 424 height 12
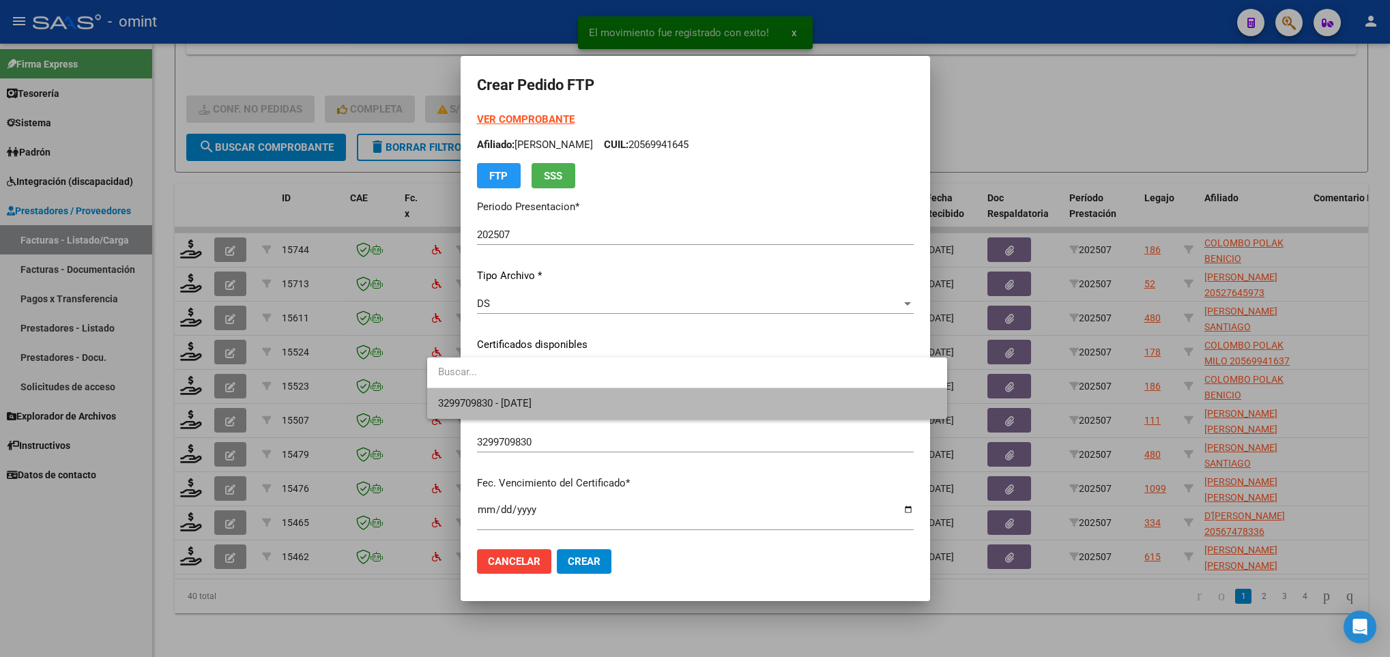
click at [672, 399] on span "3299709830 - 2025-02-09" at bounding box center [686, 403] width 497 height 31
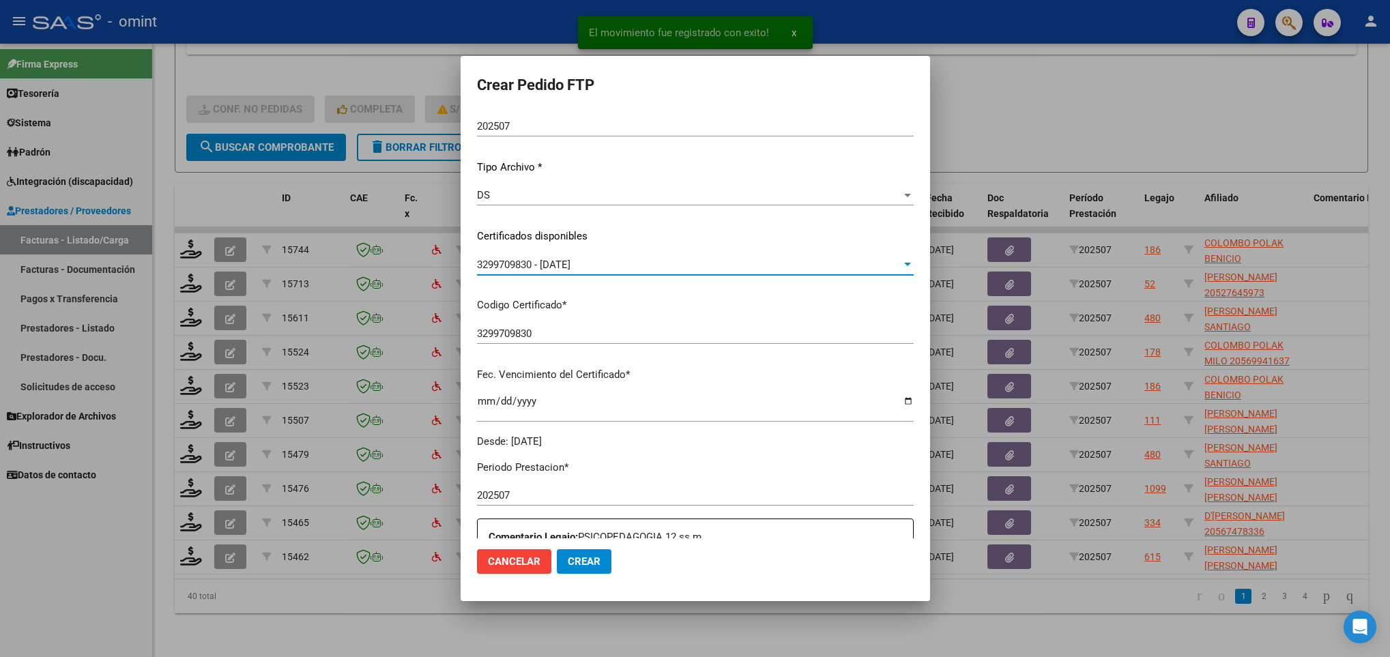
scroll to position [307, 0]
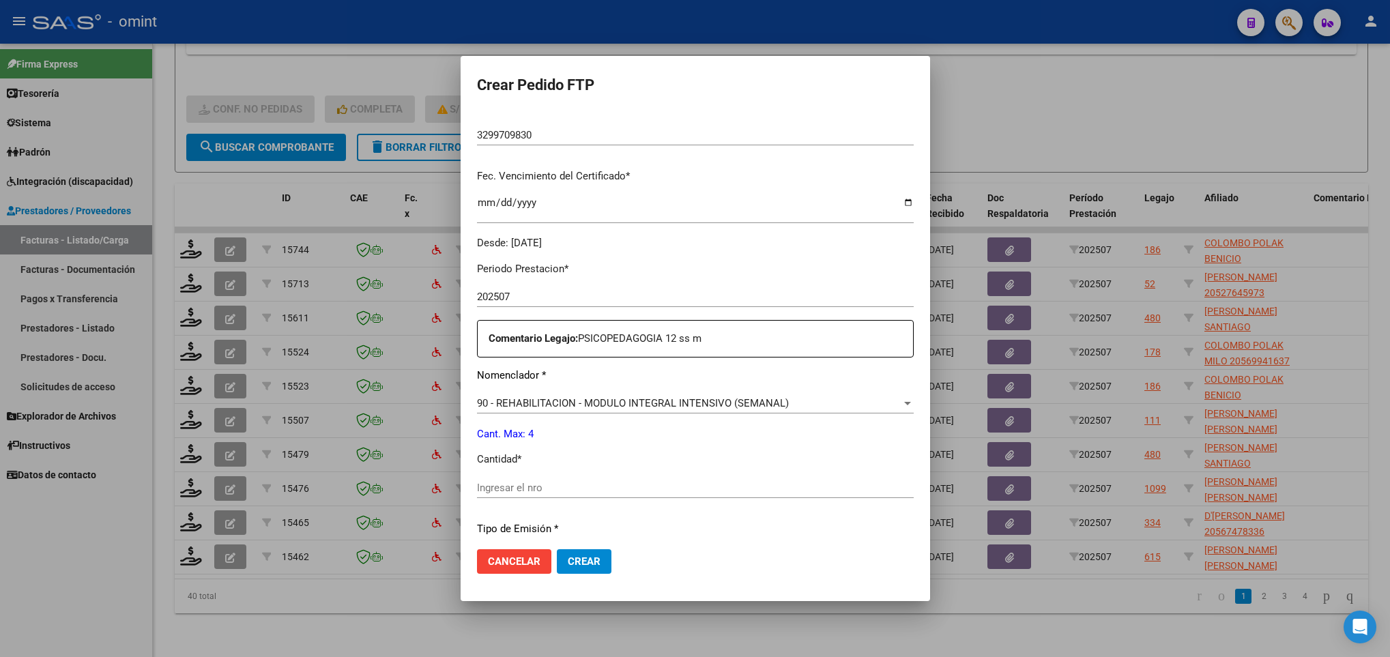
click at [588, 485] on input "Ingresar el nro" at bounding box center [695, 488] width 437 height 12
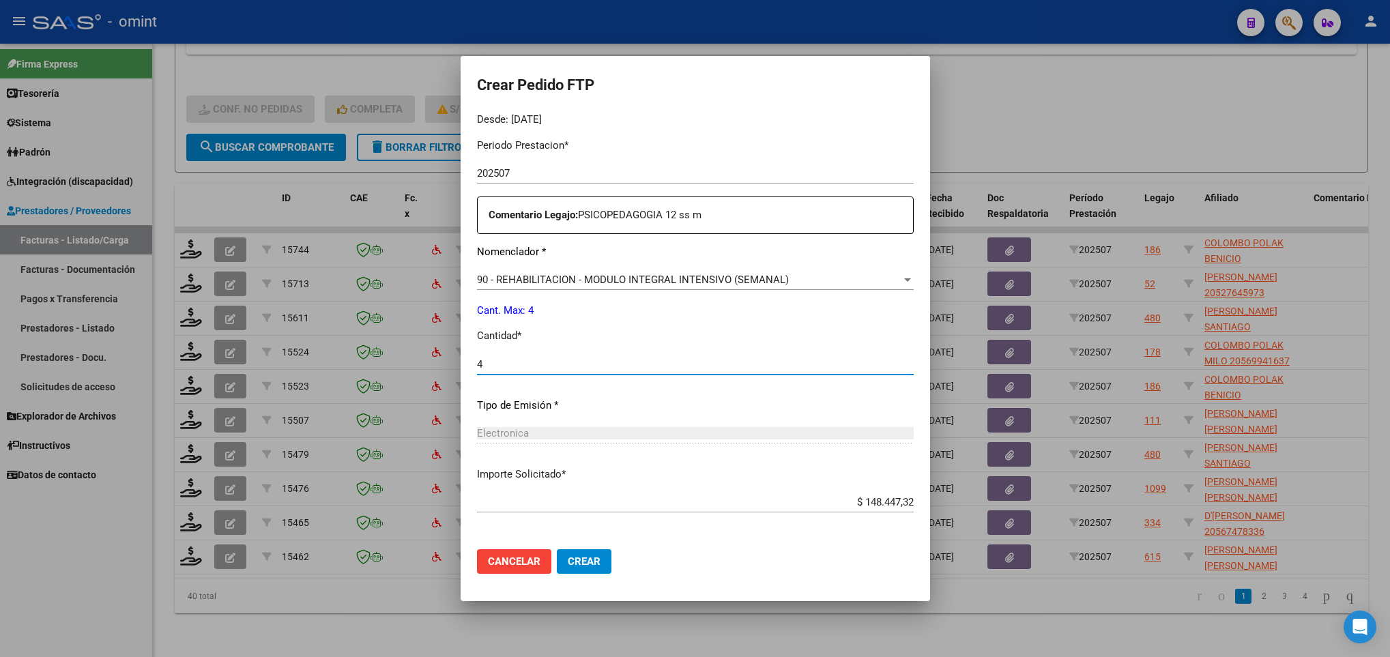
scroll to position [487, 0]
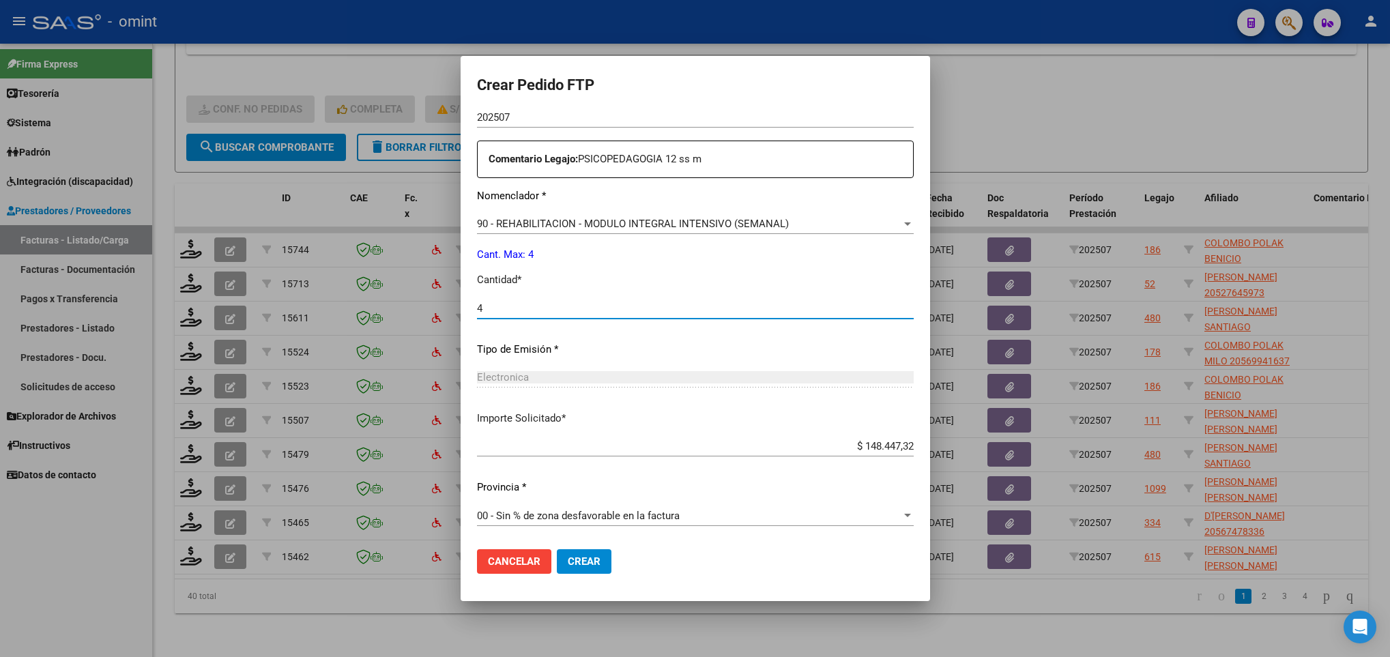
type input "4"
click at [562, 555] on button "Crear" at bounding box center [584, 561] width 55 height 25
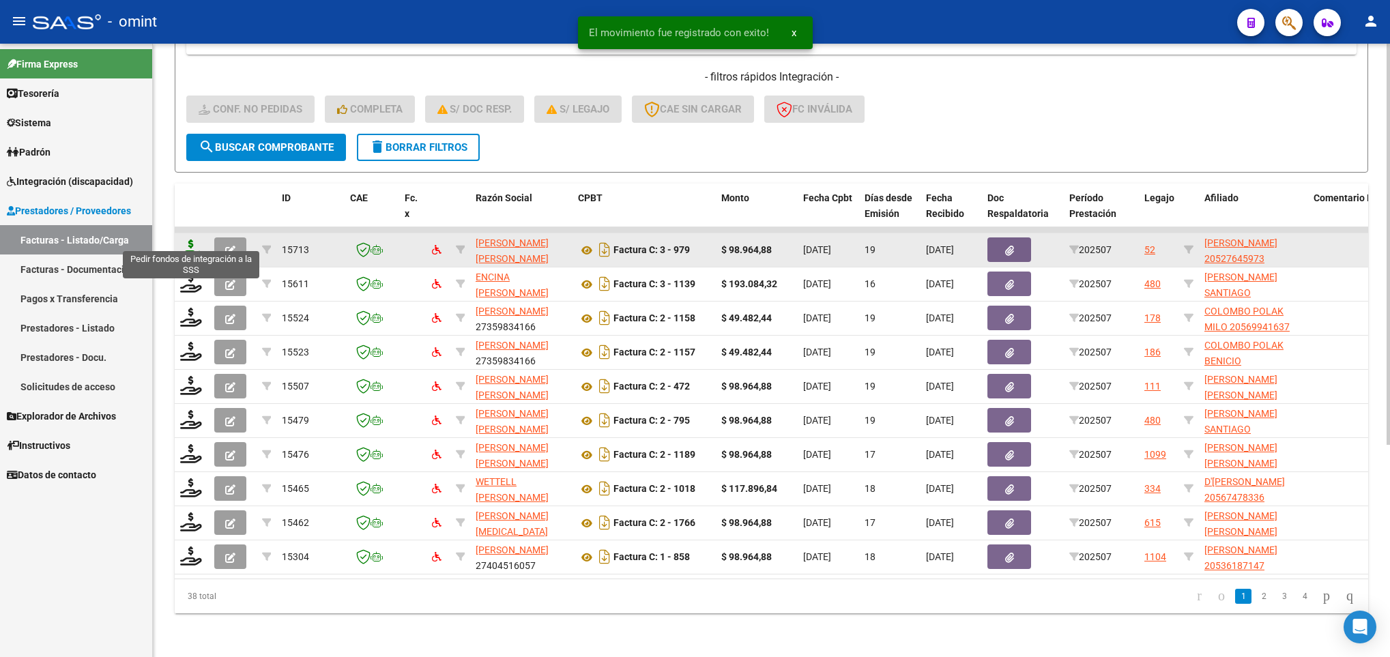
click at [186, 240] on icon at bounding box center [191, 249] width 22 height 19
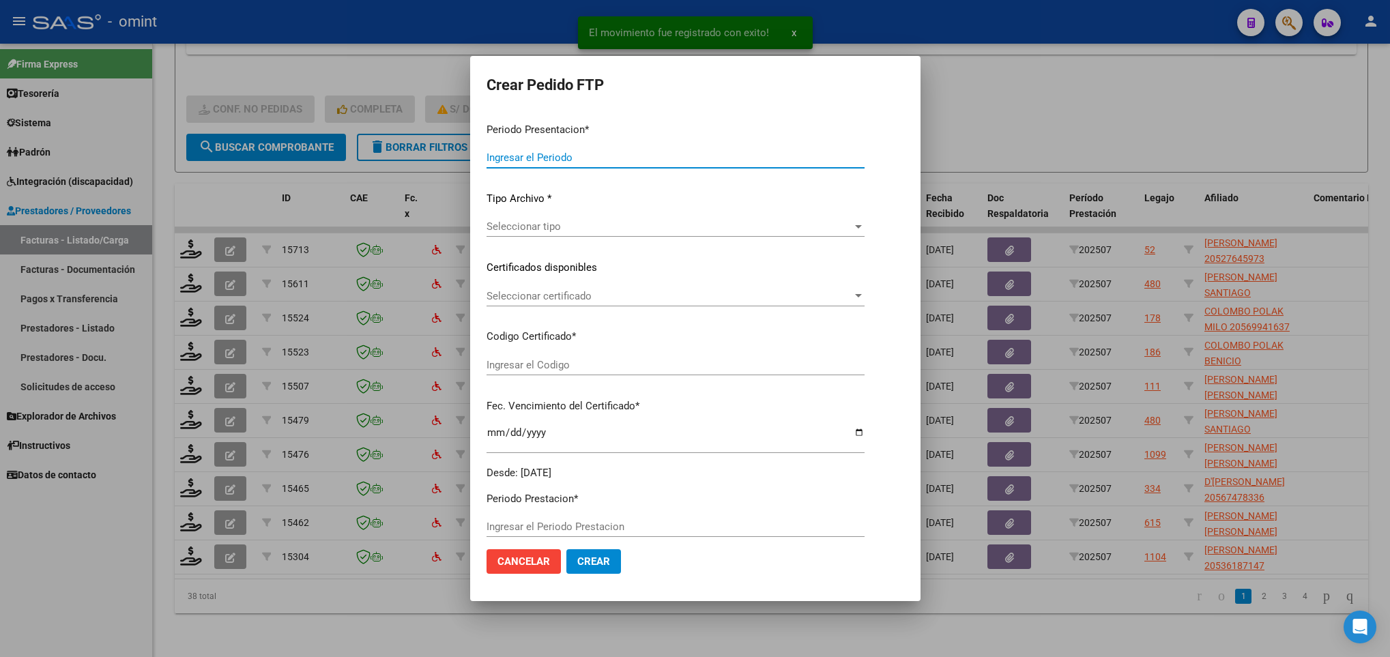
type input "202507"
type input "$ 98.964,88"
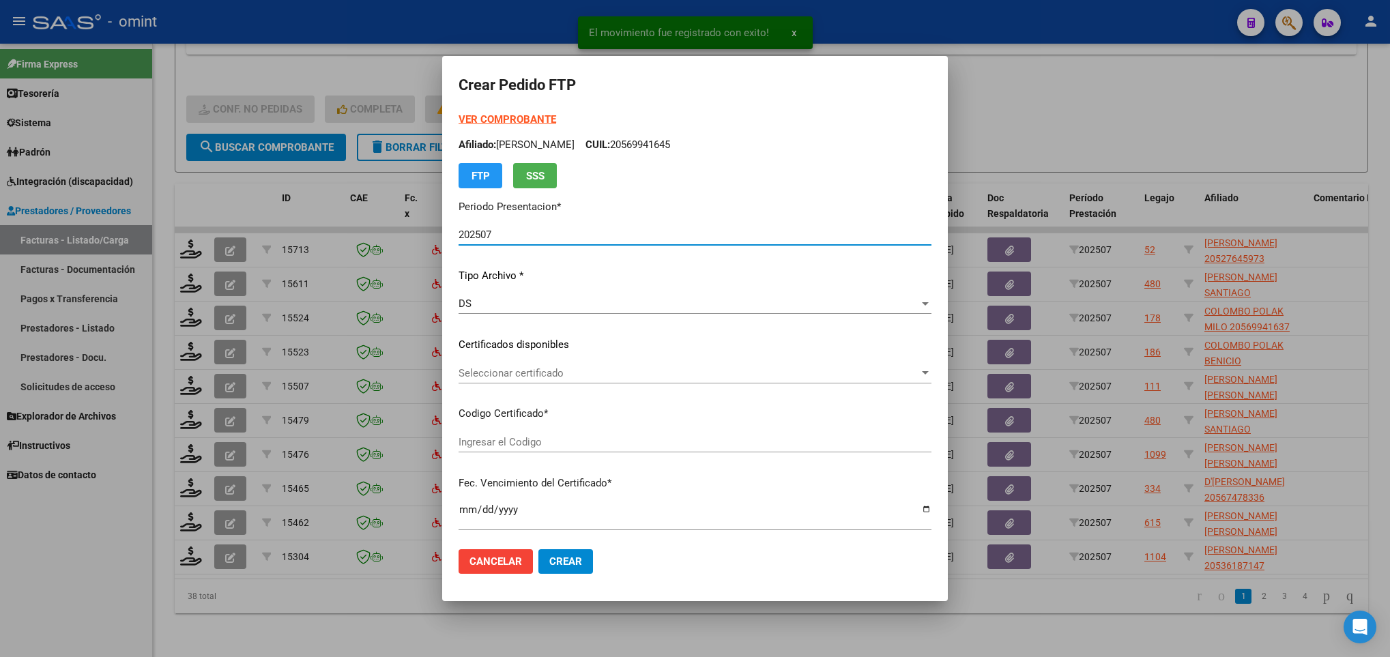
type input "2151591057"
type input "2027-03-11"
click at [573, 379] on div "Seleccionar certificado Seleccionar certificado" at bounding box center [695, 373] width 473 height 20
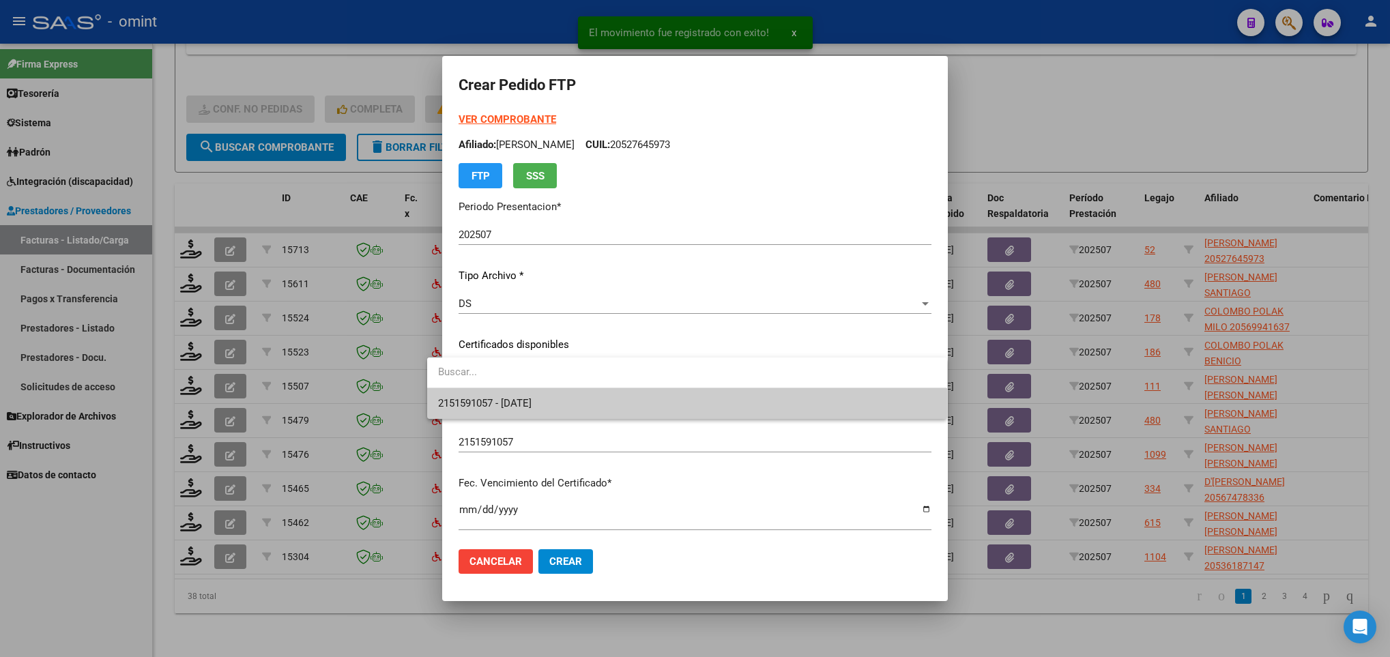
click at [590, 414] on span "2151591057 - 2027-03-11" at bounding box center [686, 403] width 497 height 31
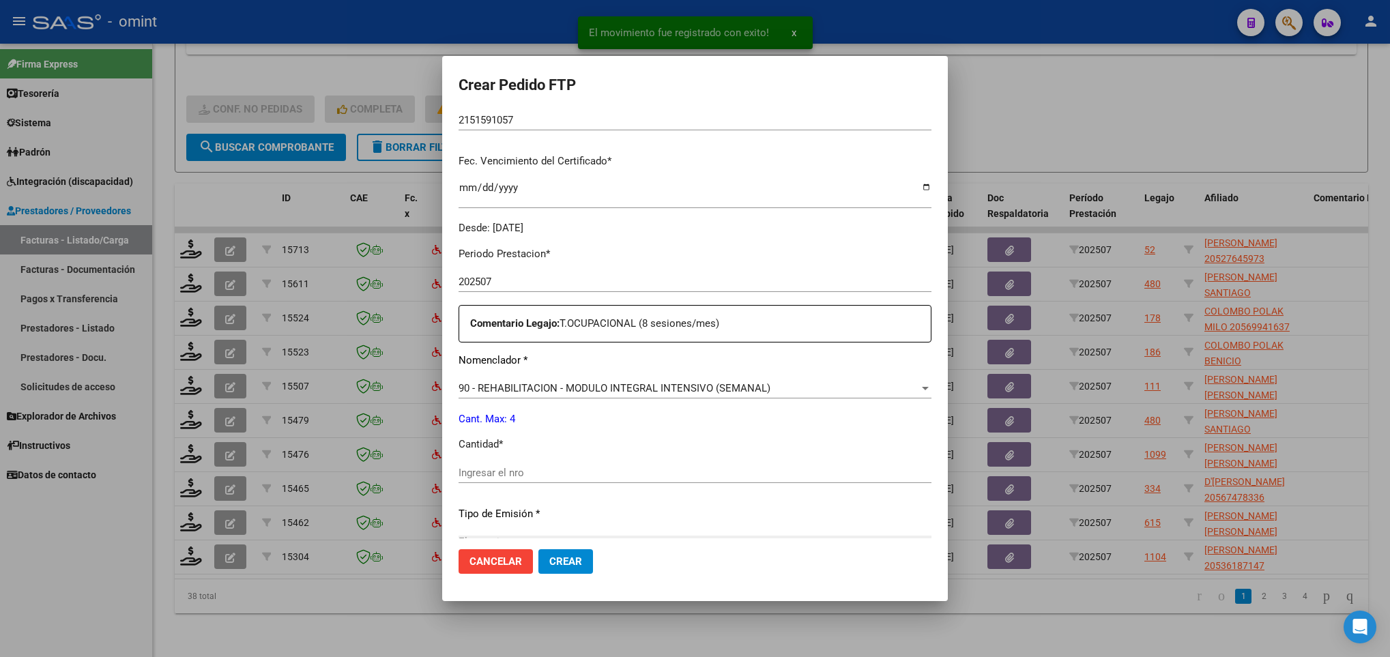
scroll to position [409, 0]
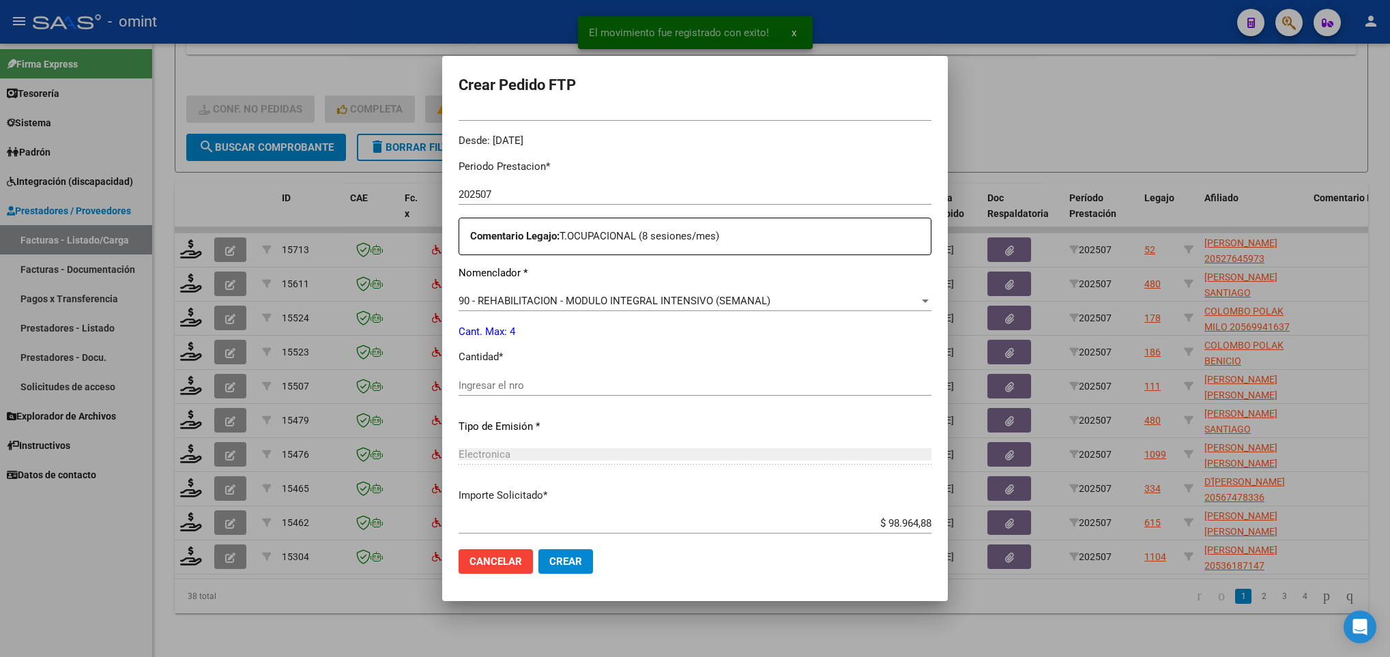
click at [564, 390] on input "Ingresar el nro" at bounding box center [695, 385] width 473 height 12
type input "4"
click at [558, 555] on span "Crear" at bounding box center [565, 561] width 33 height 12
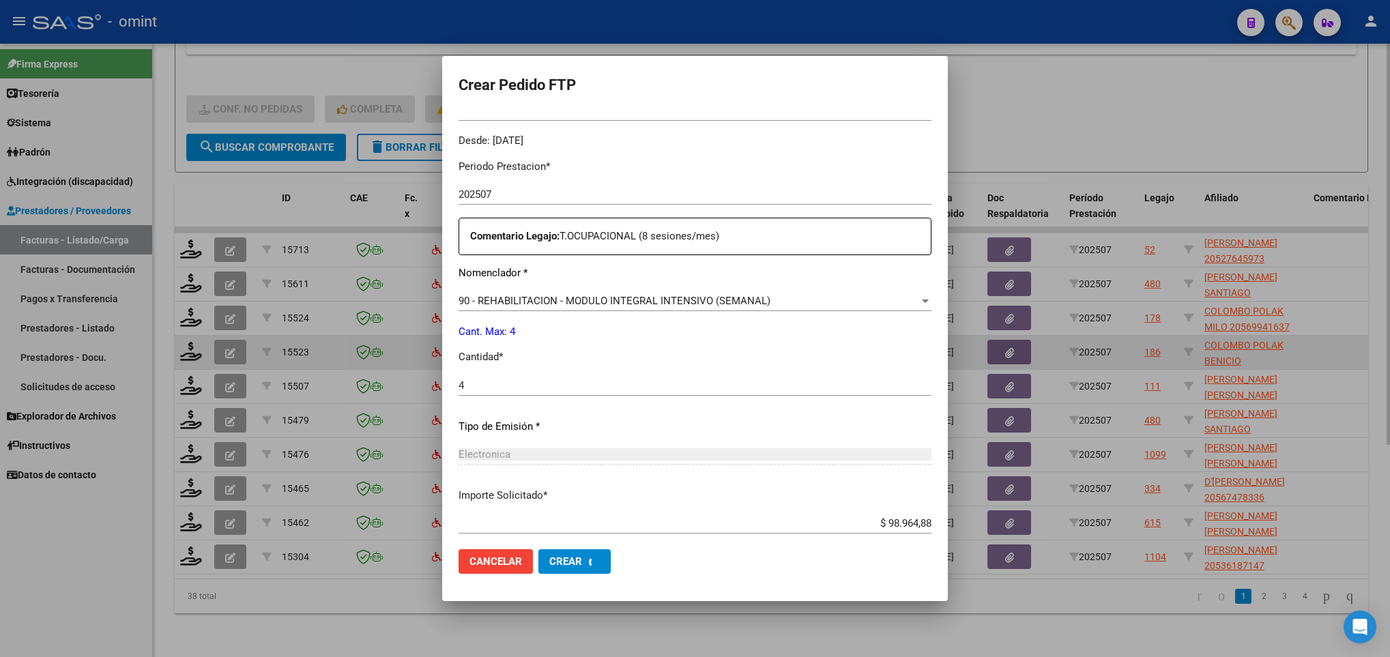
scroll to position [0, 0]
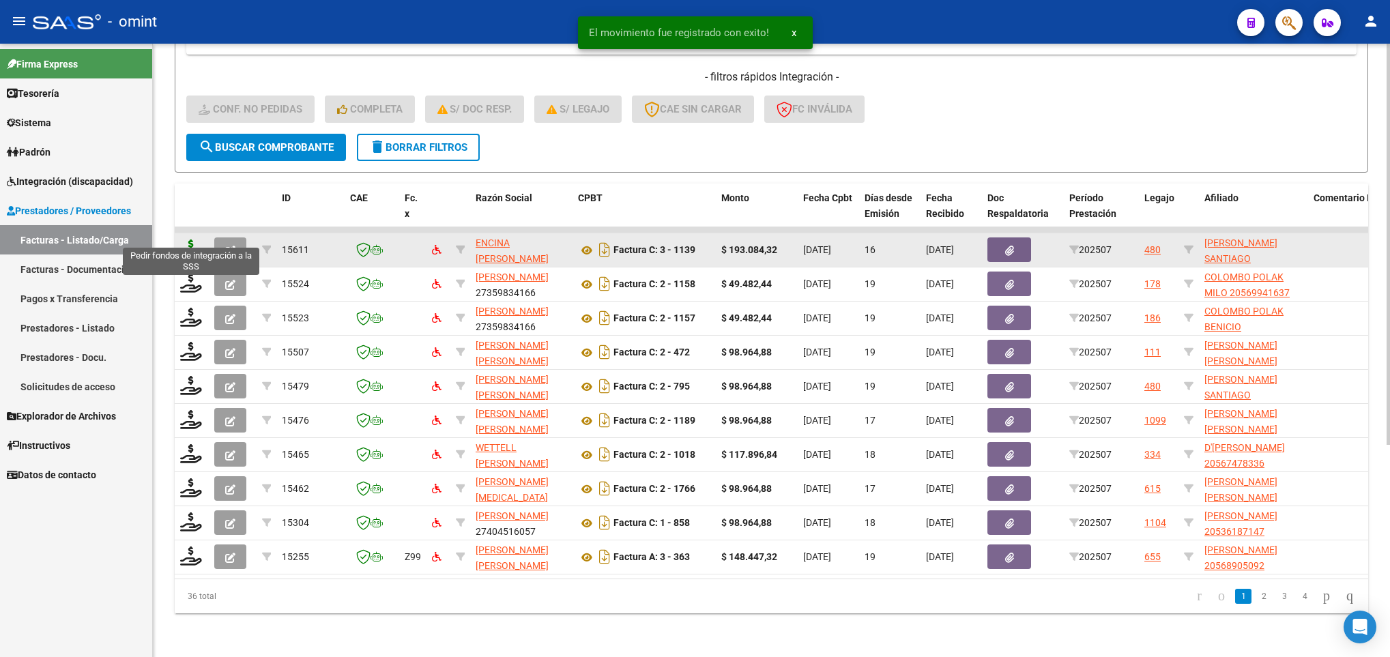
click at [183, 240] on icon at bounding box center [191, 249] width 22 height 19
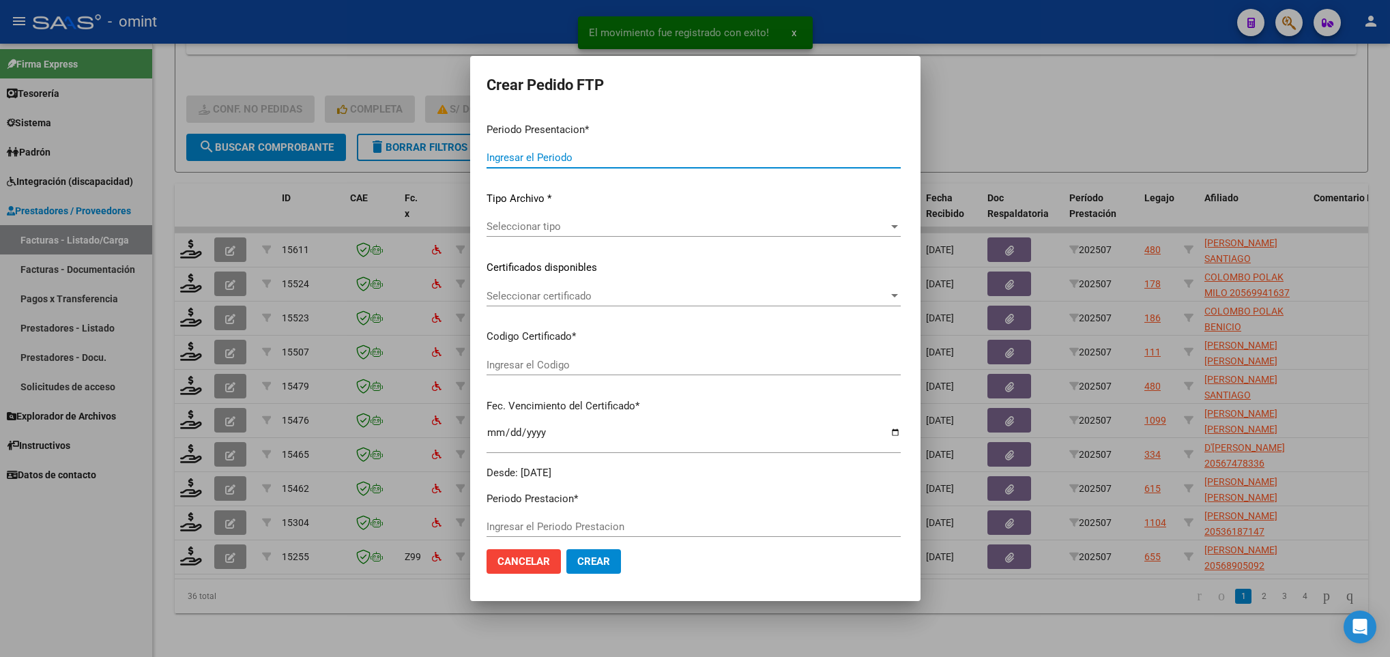
type input "202507"
type input "$ 193.084,32"
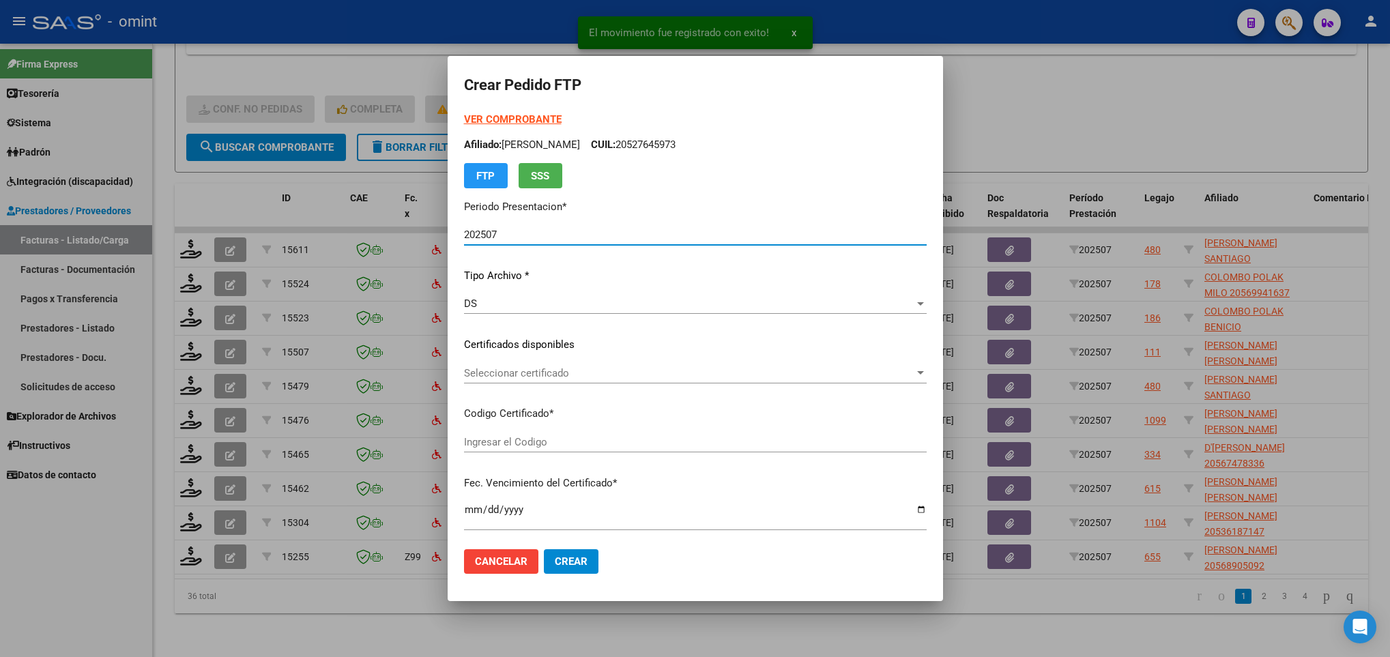
type input "2498941906"
type input "2025-09-25"
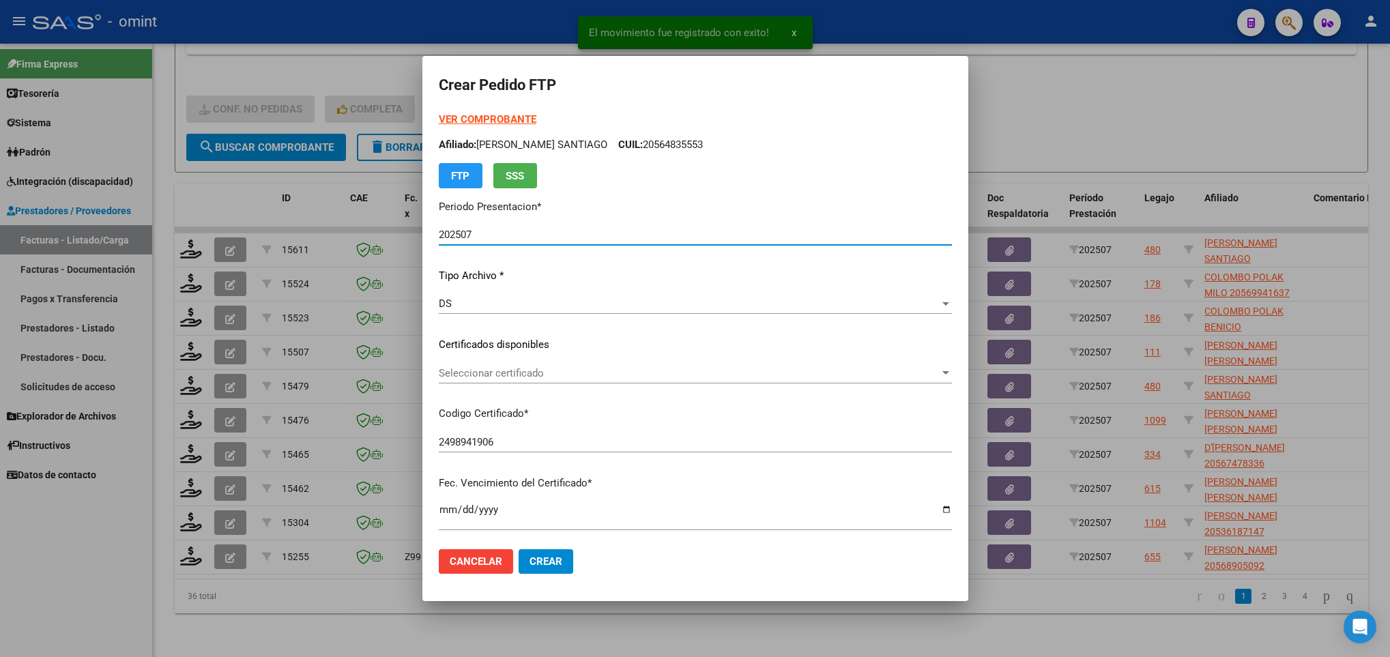
click at [615, 373] on span "Seleccionar certificado" at bounding box center [689, 373] width 501 height 12
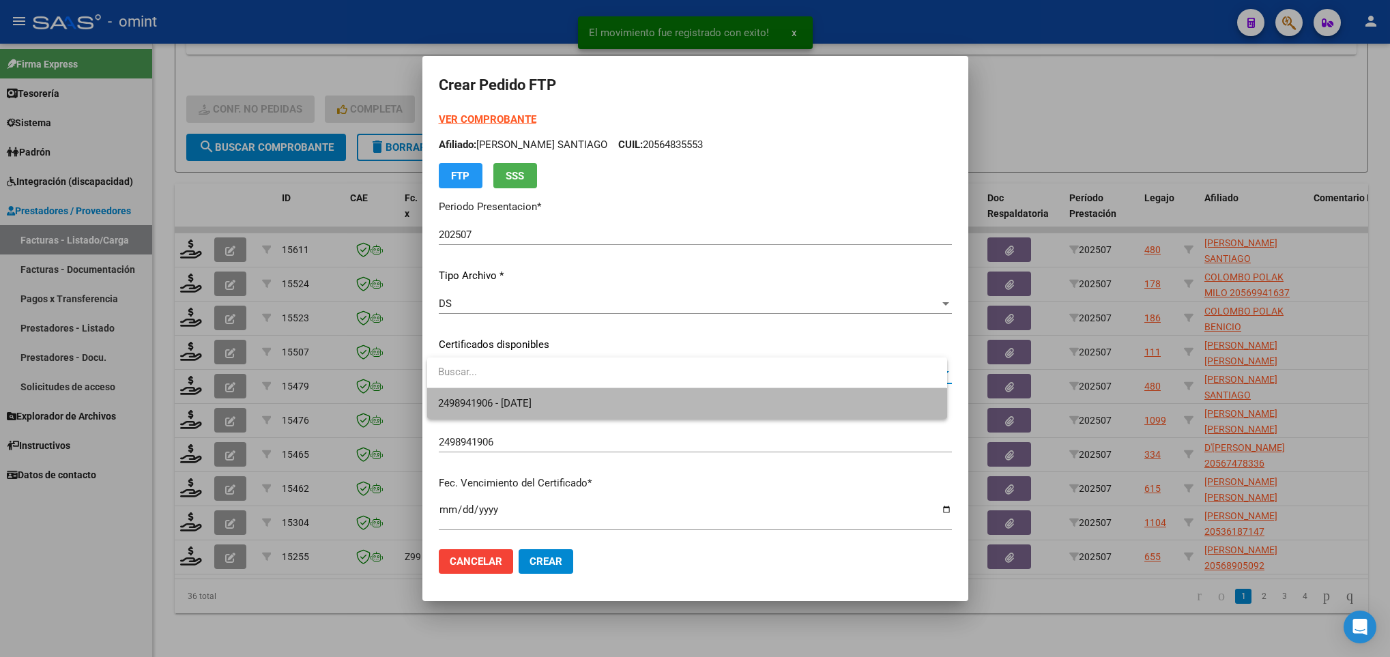
click at [625, 404] on span "2498941906 - 2025-09-25" at bounding box center [686, 403] width 497 height 31
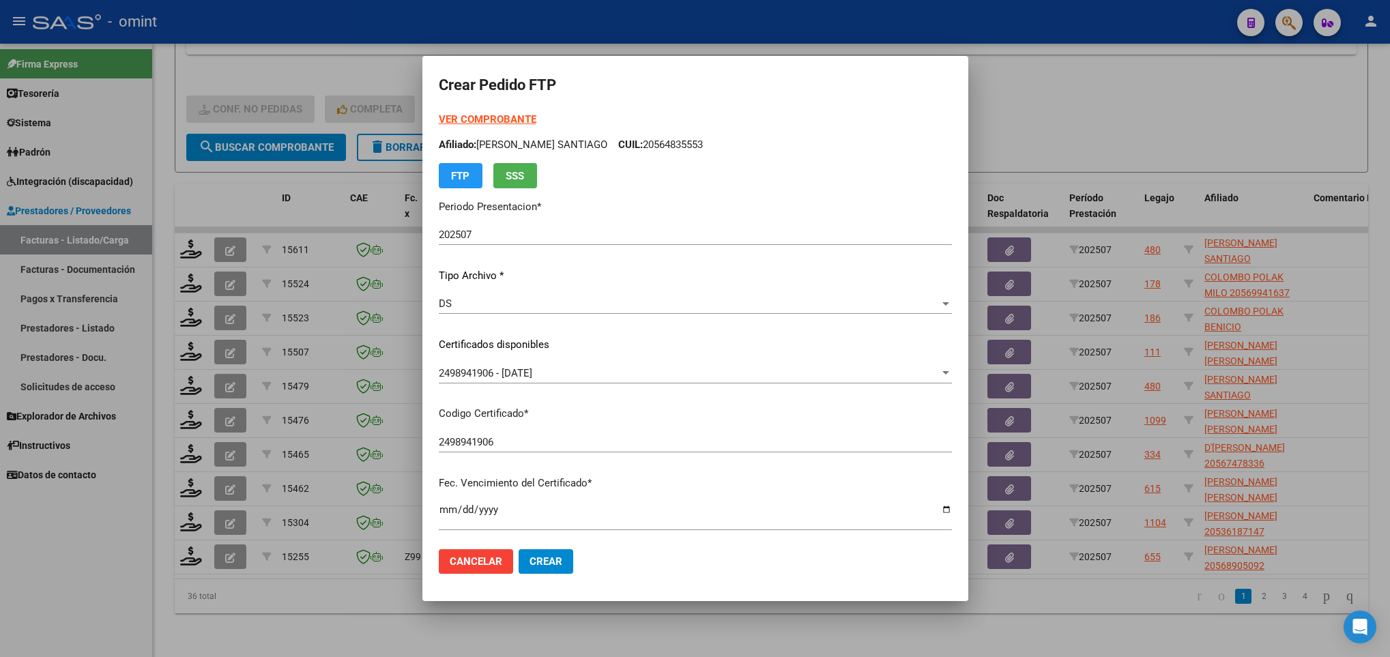
click at [523, 115] on strong "VER COMPROBANTE" at bounding box center [488, 119] width 98 height 12
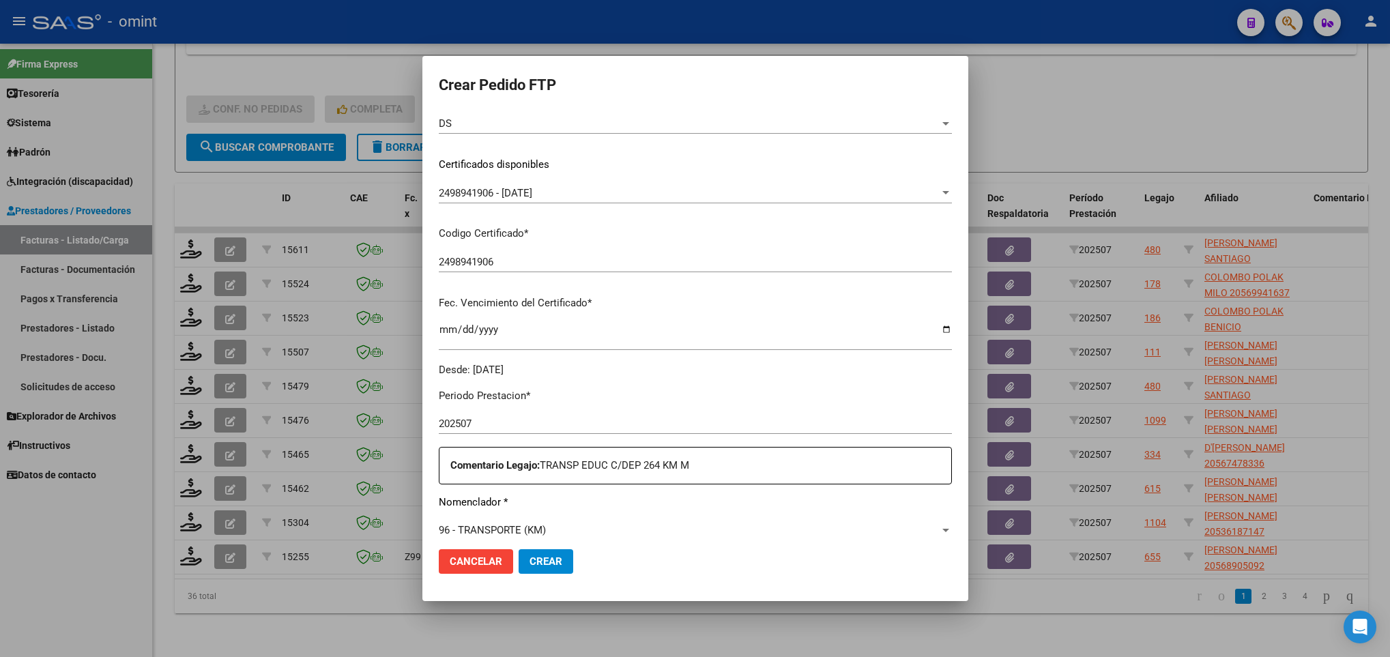
scroll to position [409, 0]
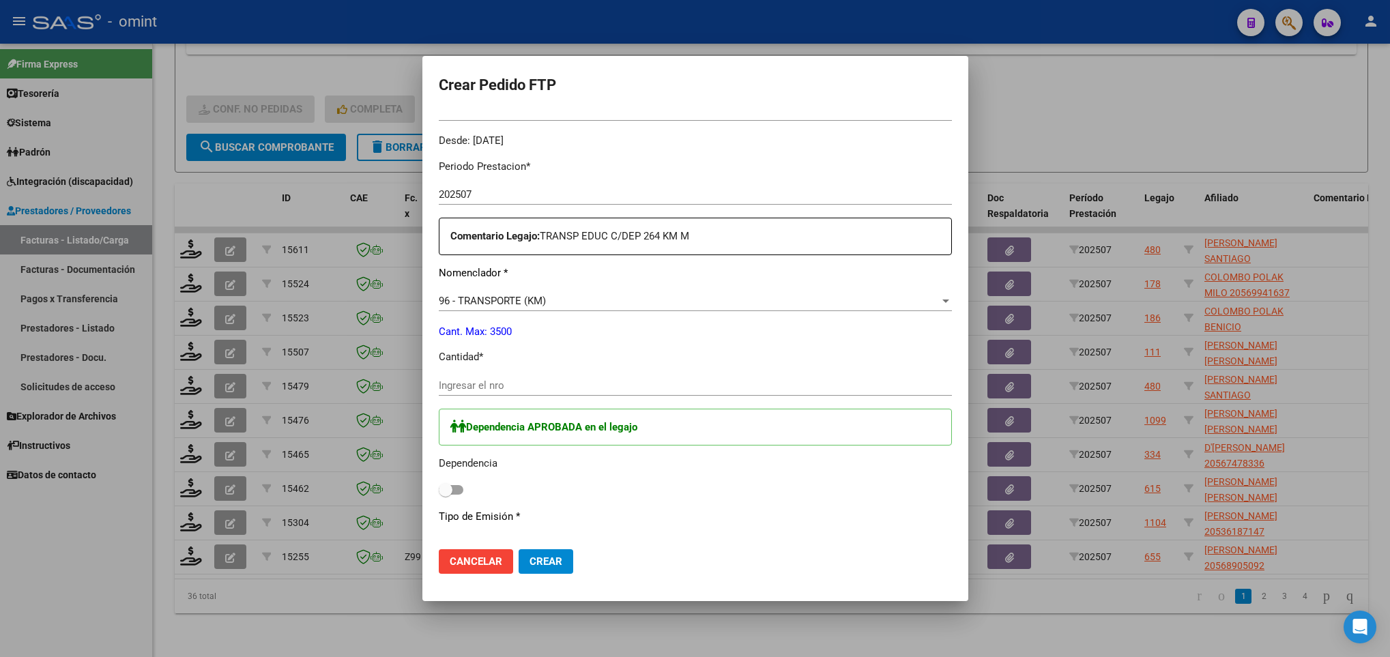
click at [538, 381] on input "Ingresar el nro" at bounding box center [695, 385] width 513 height 12
type input "264"
click at [461, 488] on span at bounding box center [451, 490] width 25 height 10
click at [446, 495] on input "checkbox" at bounding box center [445, 495] width 1 height 1
checkbox input "true"
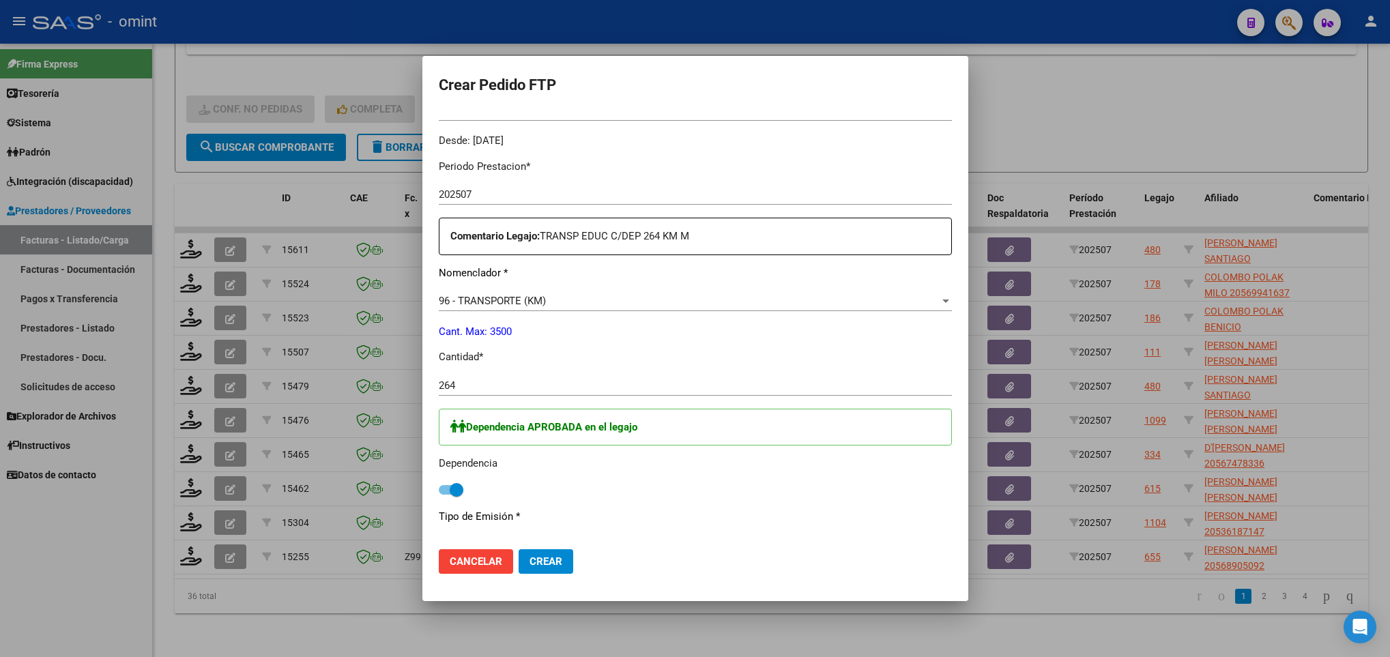
click at [566, 559] on button "Crear" at bounding box center [546, 561] width 55 height 25
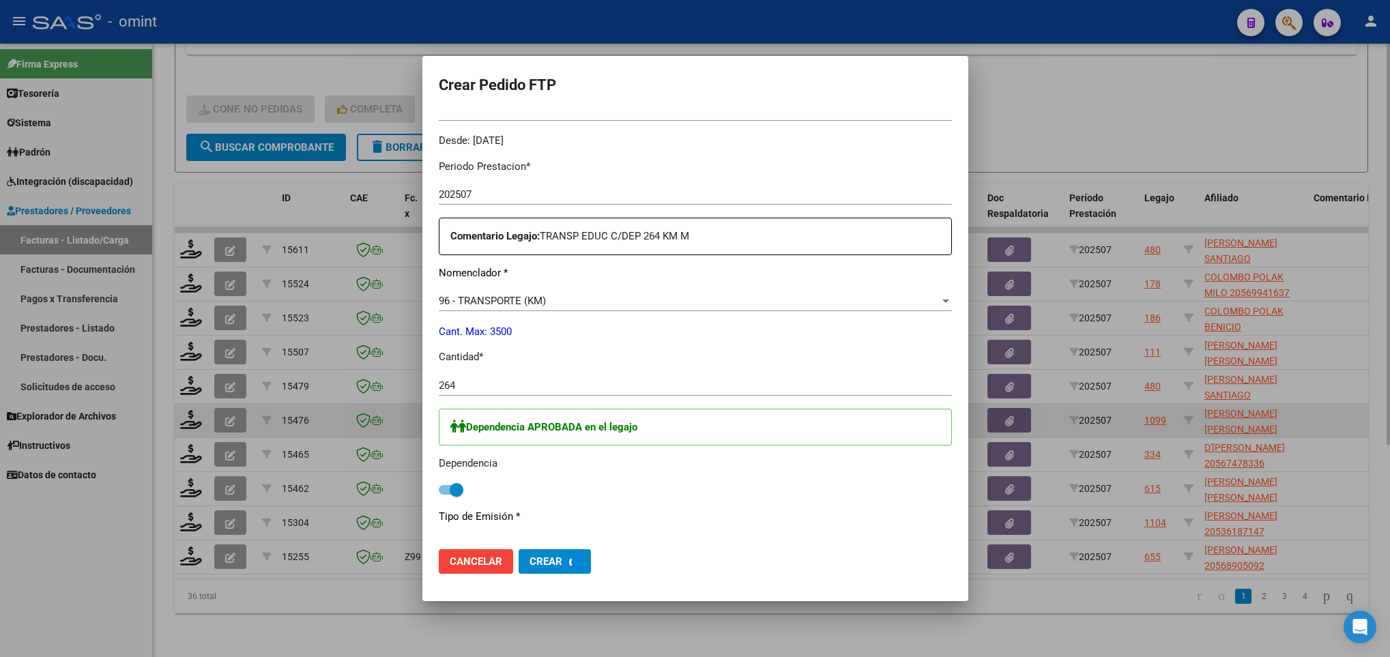
scroll to position [0, 0]
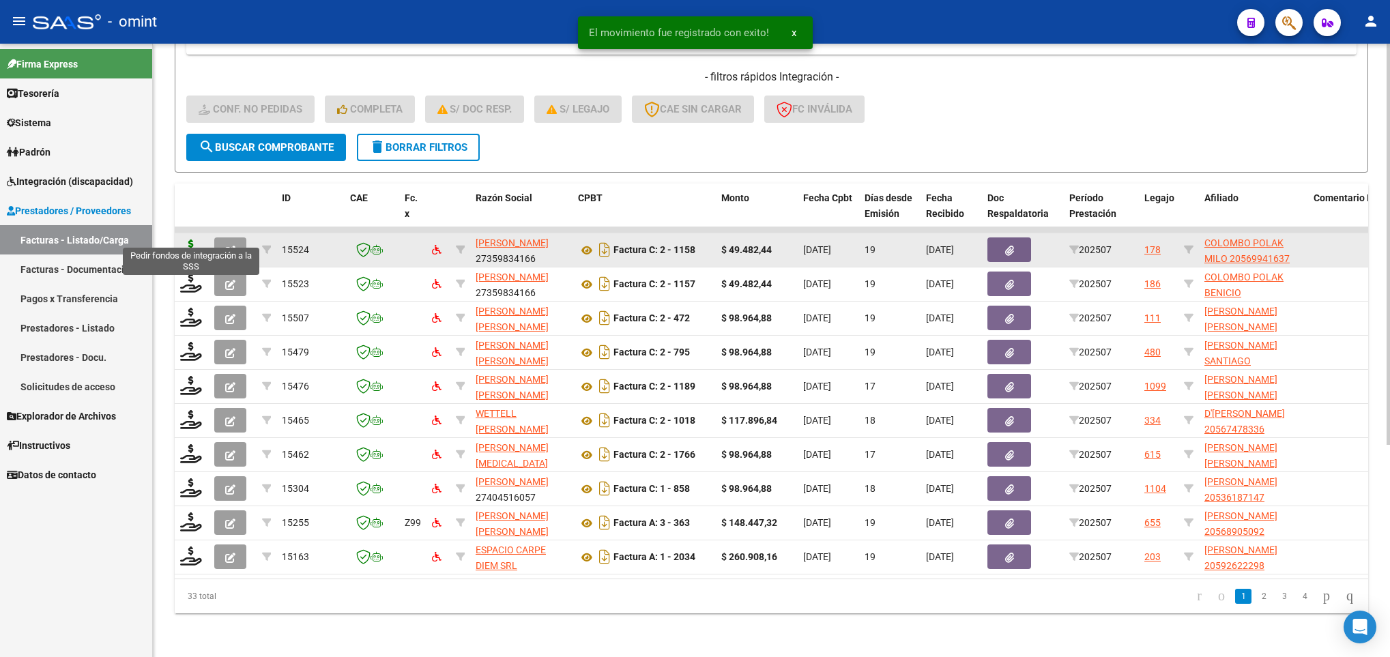
click at [182, 240] on icon at bounding box center [191, 249] width 22 height 19
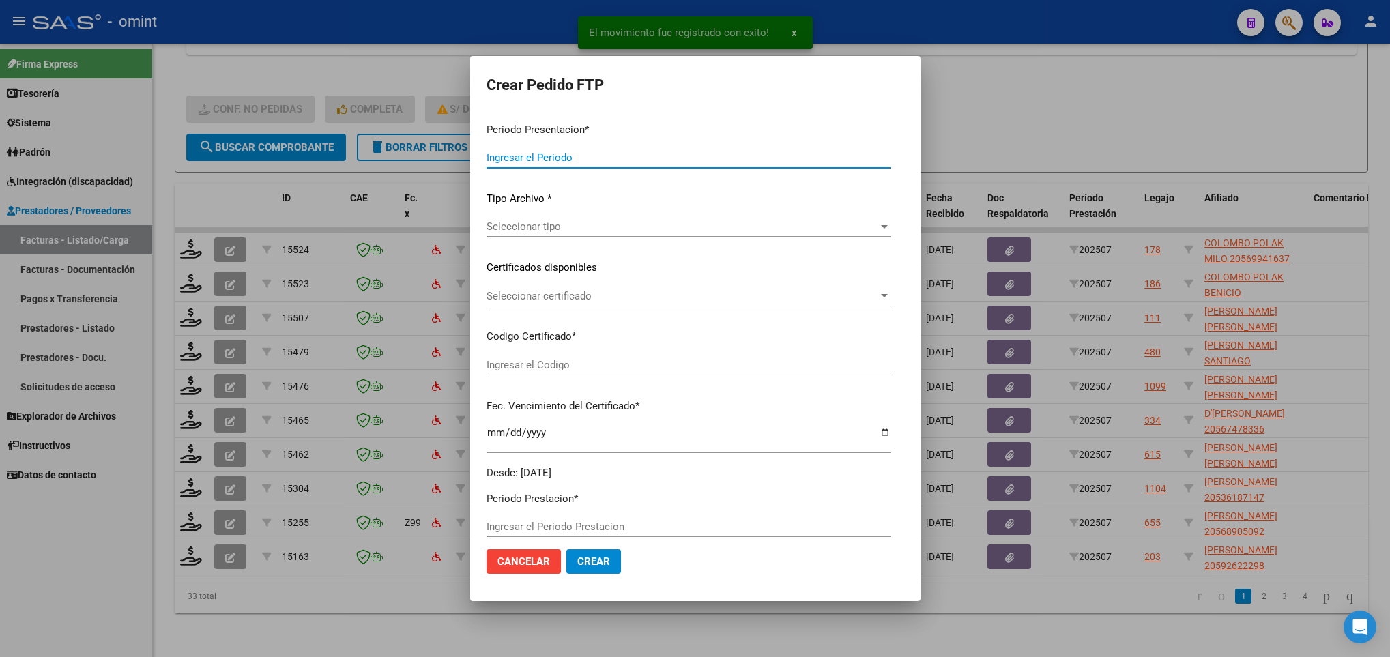
type input "202507"
type input "$ 49.482,44"
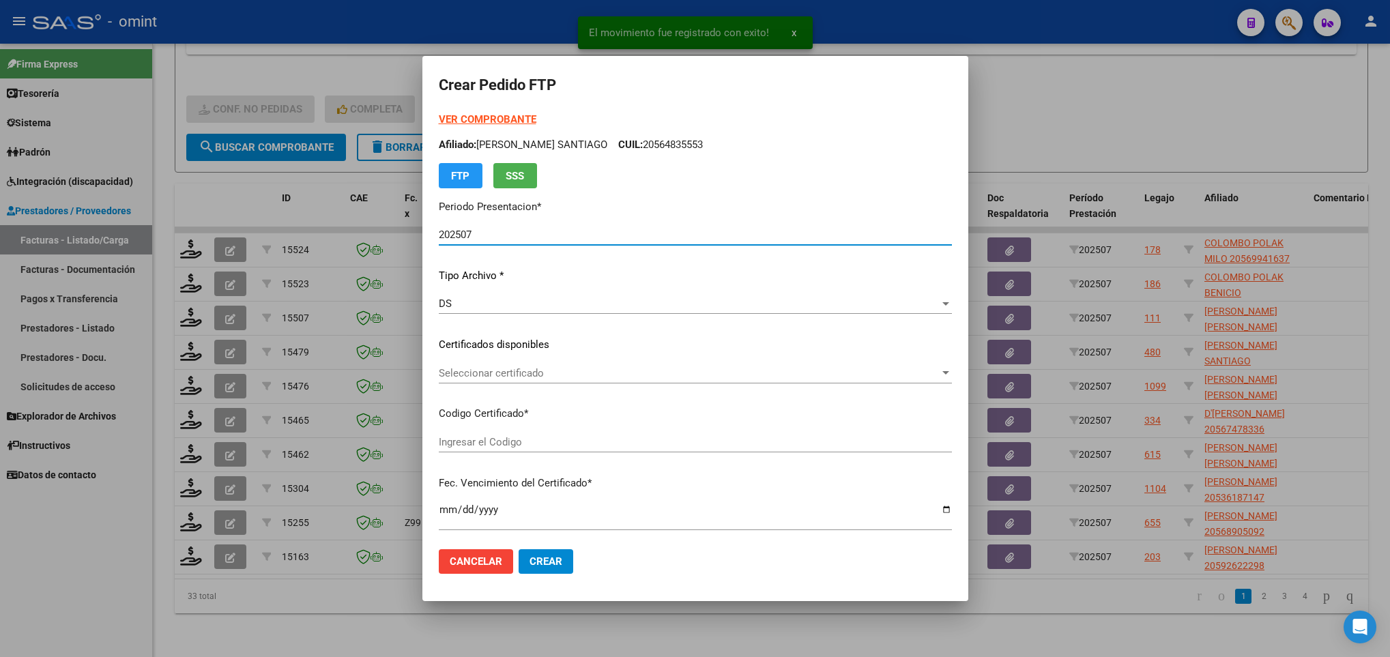
type input "1237789009"
type input "2030-04-30"
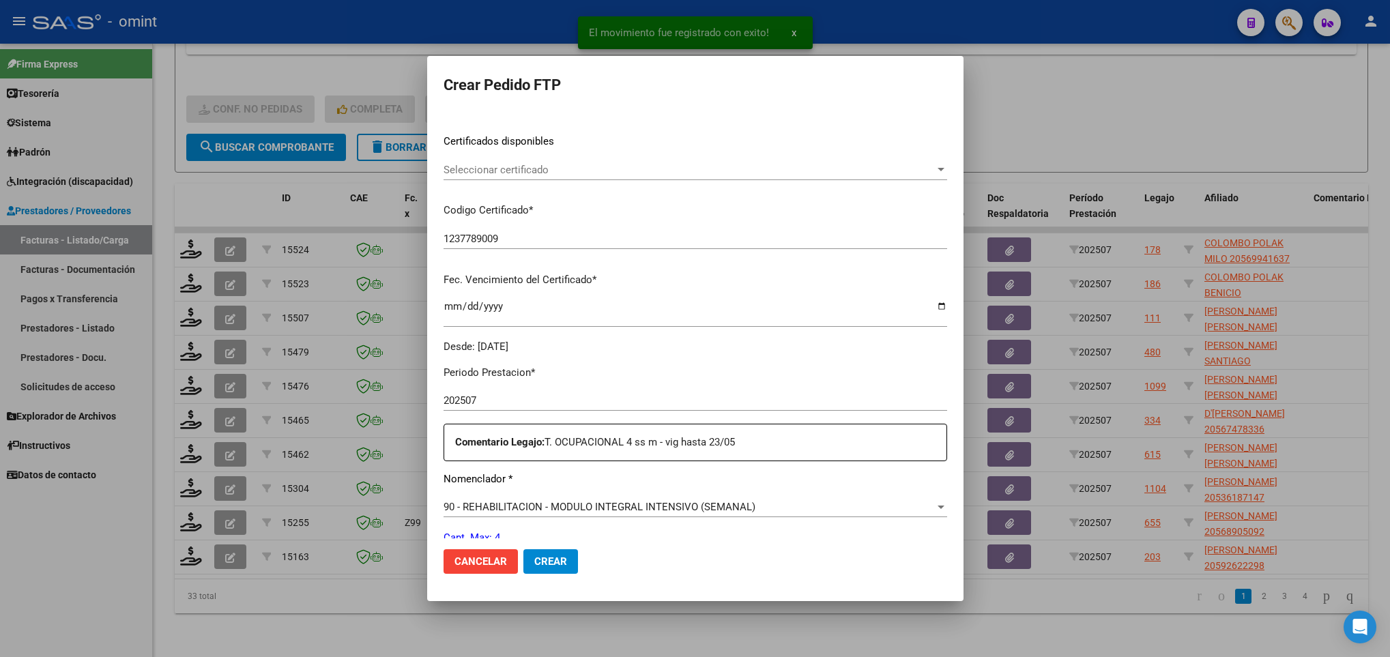
scroll to position [205, 0]
click at [585, 174] on span "Seleccionar certificado" at bounding box center [689, 168] width 491 height 12
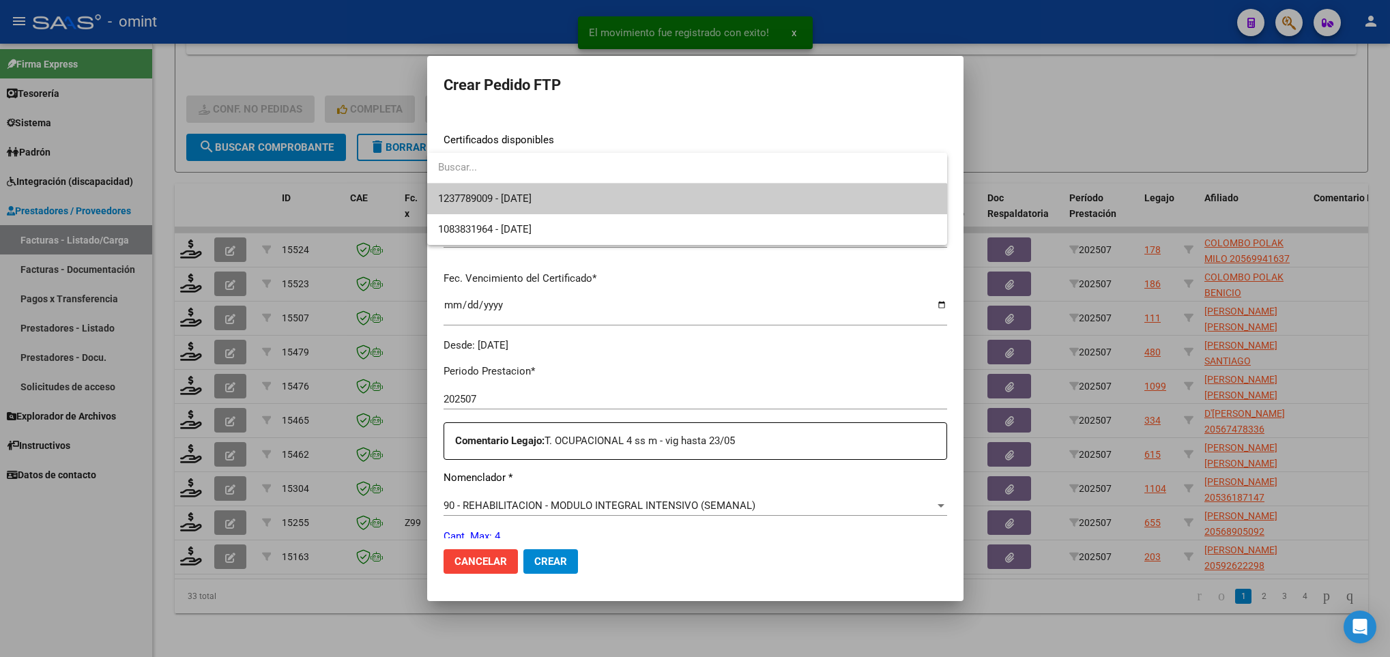
click at [586, 205] on span "1237789009 - 2030-04-30" at bounding box center [686, 199] width 497 height 31
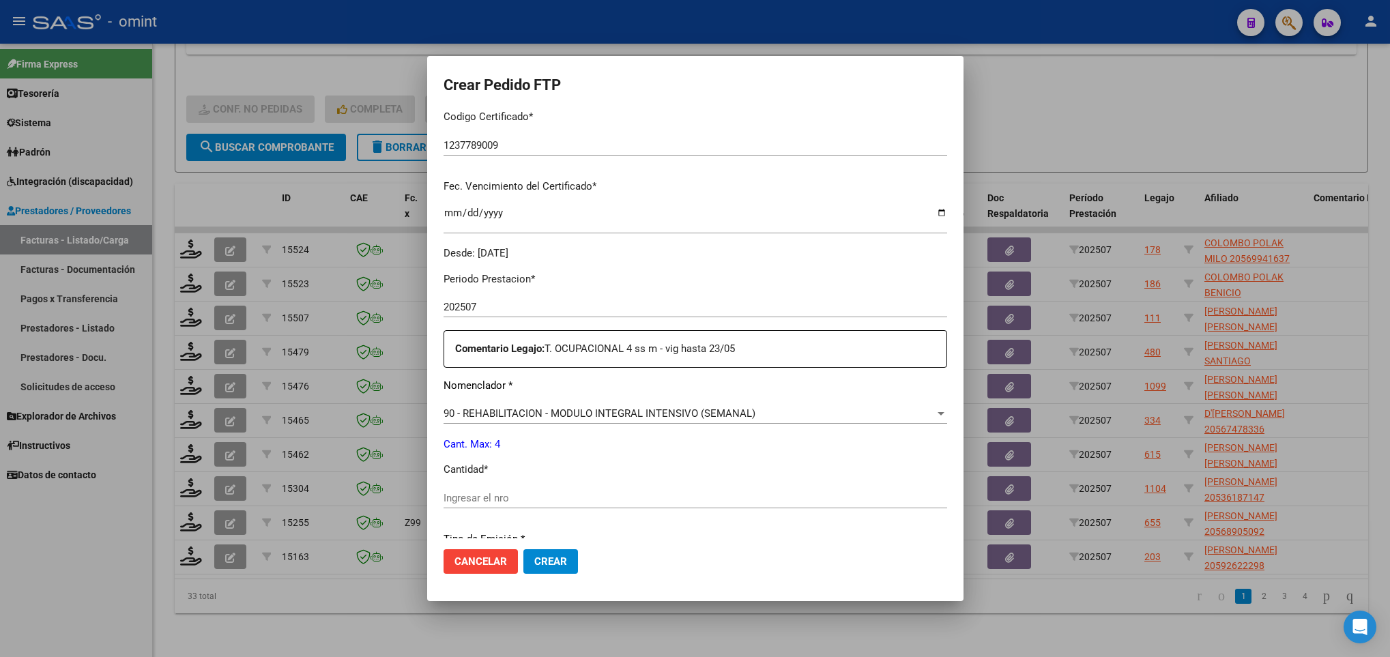
scroll to position [487, 0]
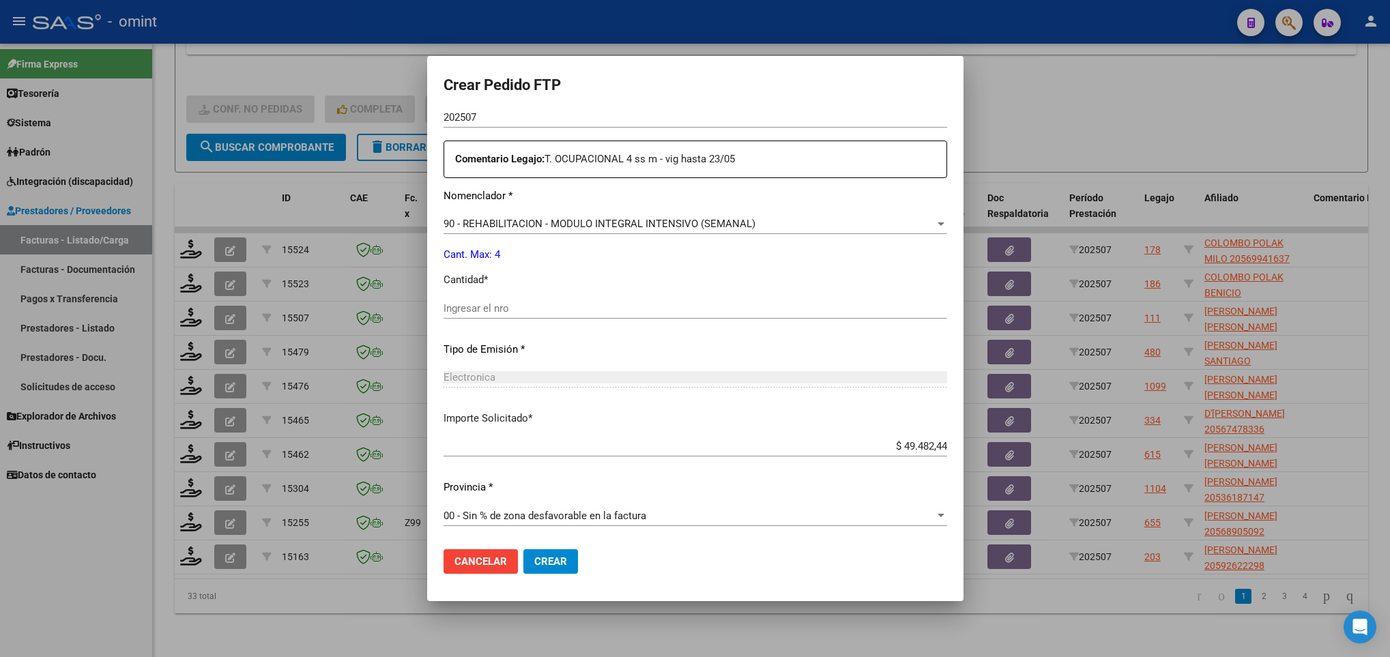
click at [563, 309] on input "Ingresar el nro" at bounding box center [696, 308] width 504 height 12
type input "4"
click at [555, 561] on span "Crear" at bounding box center [550, 561] width 33 height 12
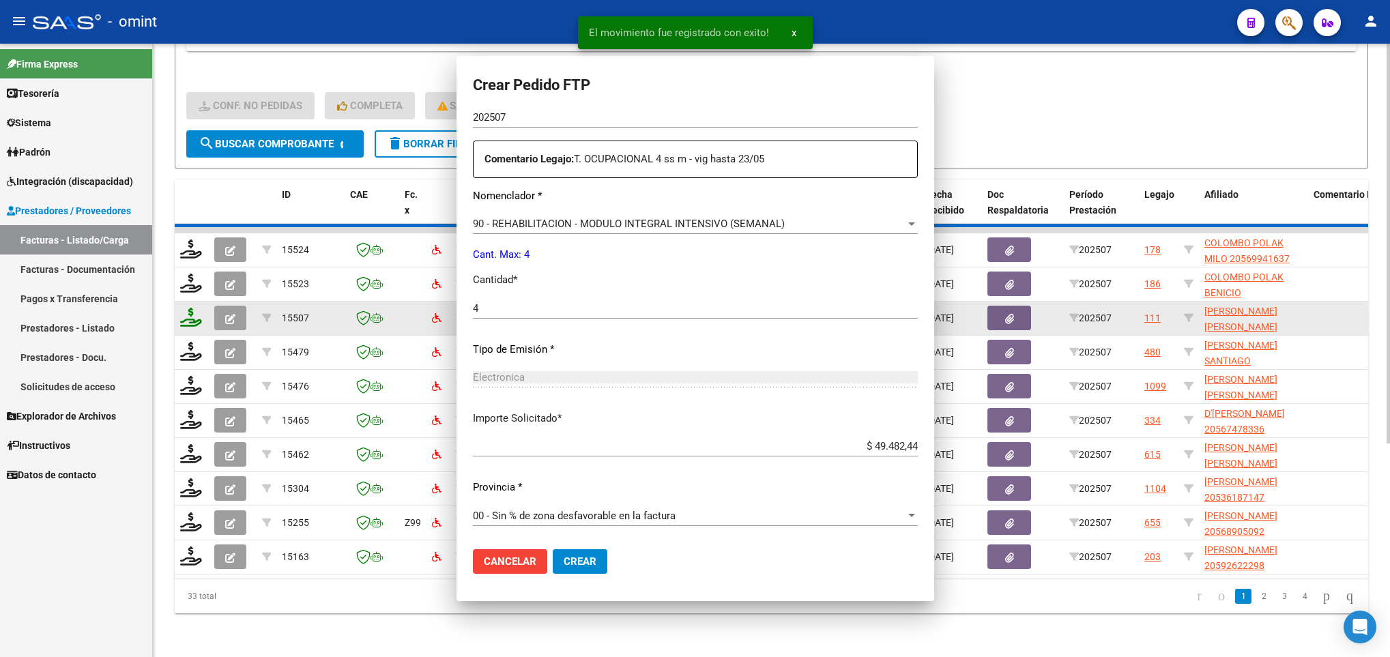
scroll to position [0, 0]
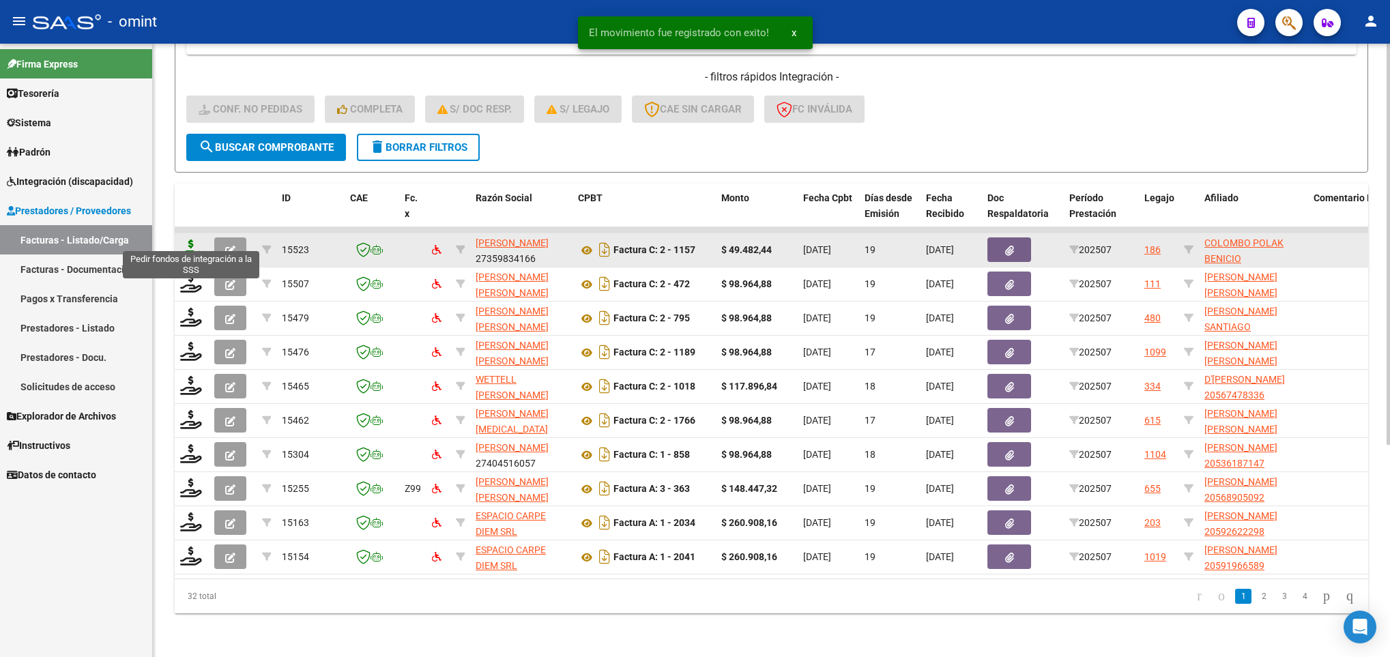
click at [191, 240] on icon at bounding box center [191, 249] width 22 height 19
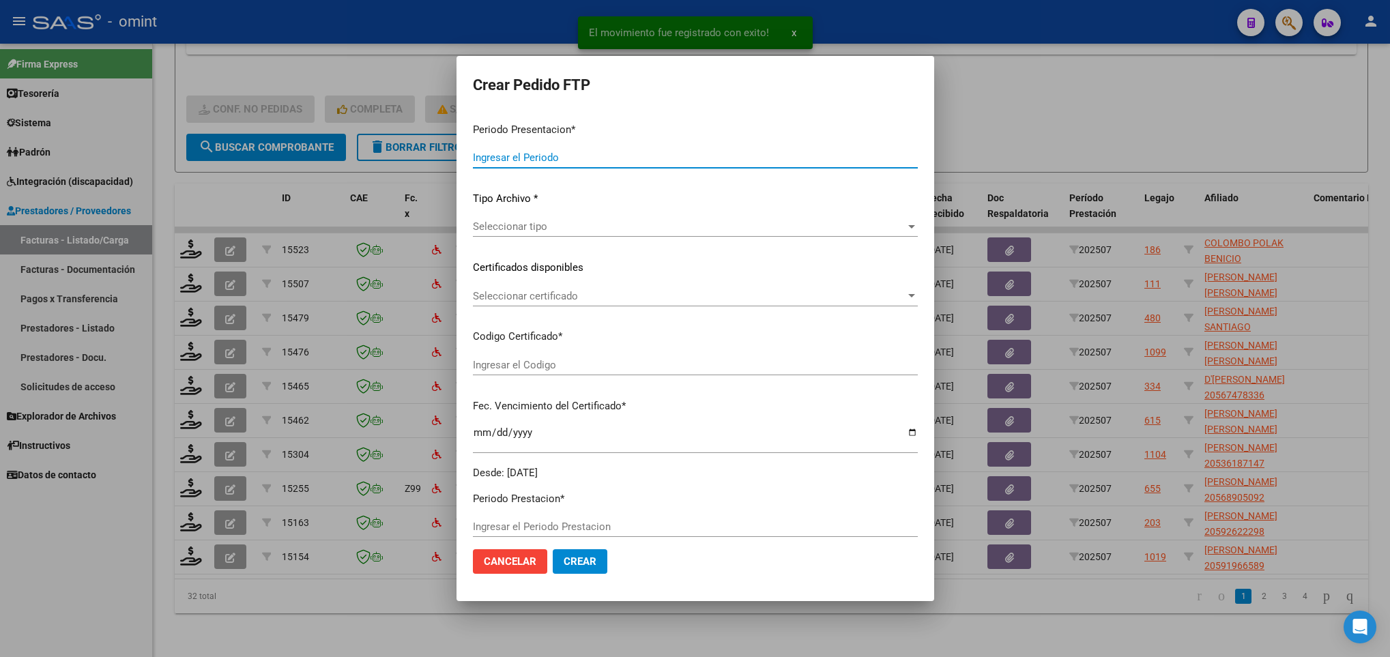
type input "202507"
type input "$ 49.482,44"
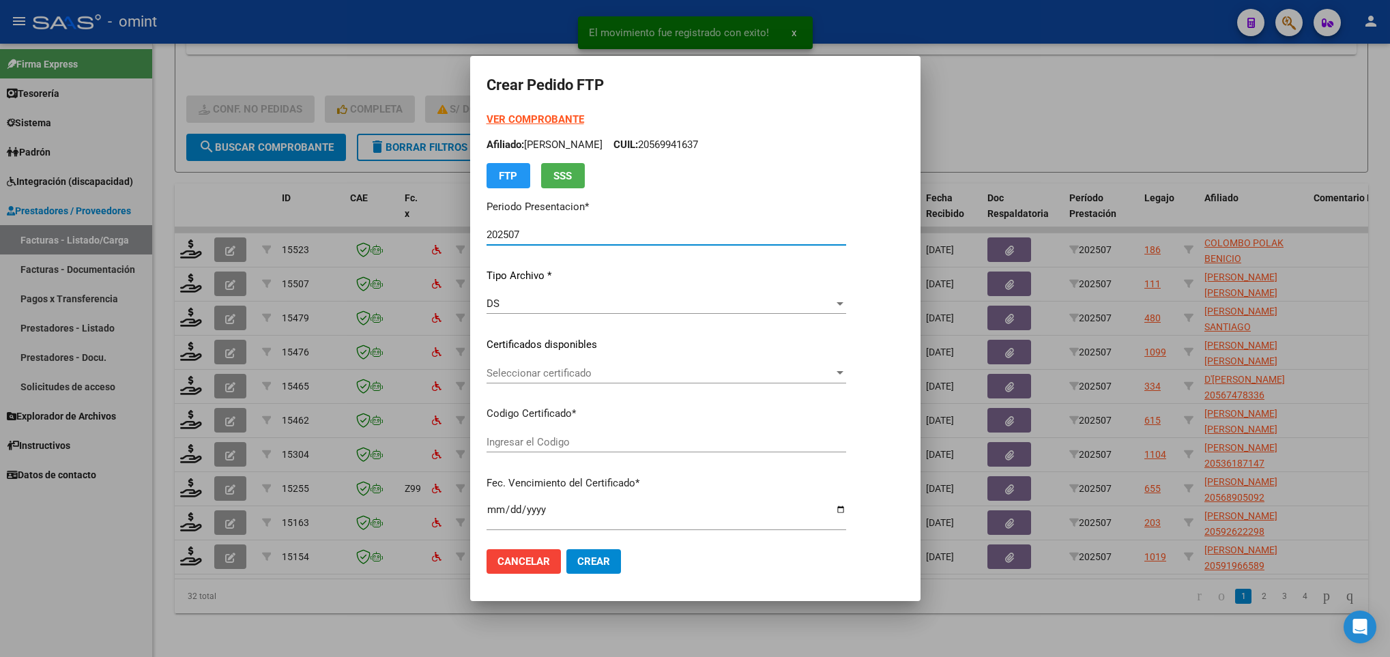
type input "3299709830"
type input "2025-02-09"
click at [562, 371] on span "Seleccionar certificado" at bounding box center [660, 373] width 347 height 12
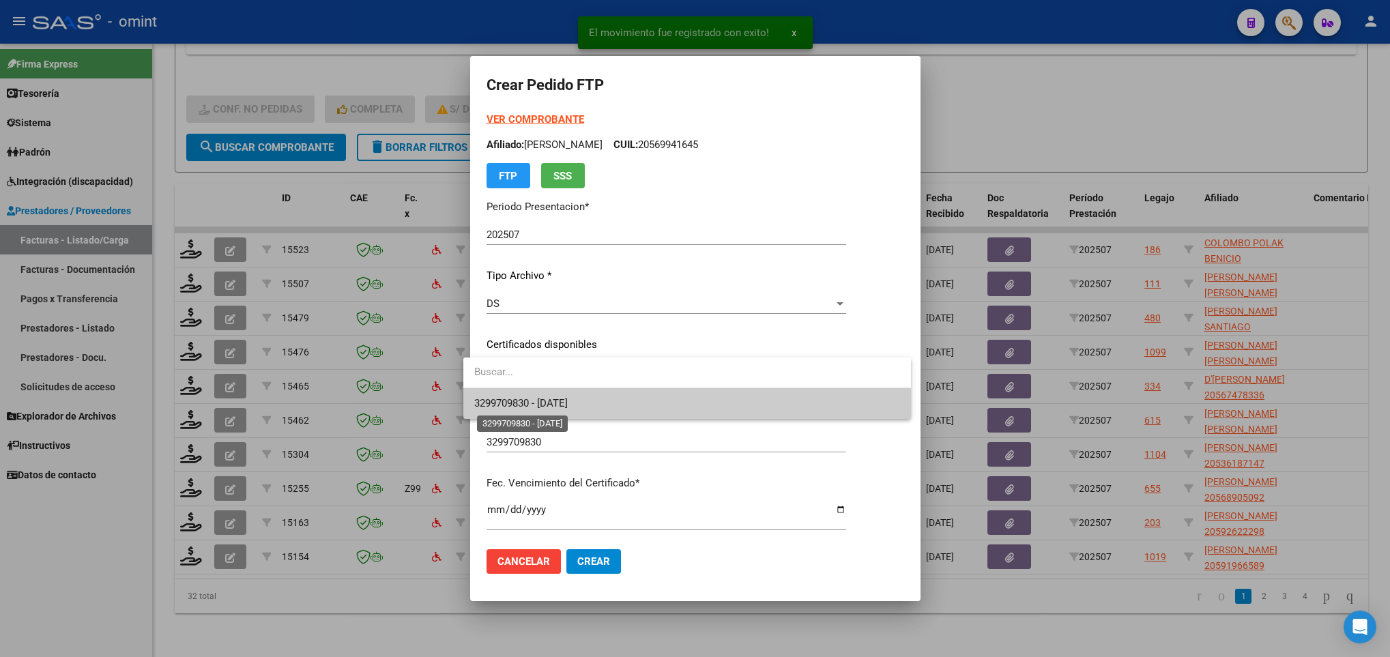
click at [568, 397] on span "3299709830 - 2025-02-09" at bounding box center [520, 403] width 93 height 12
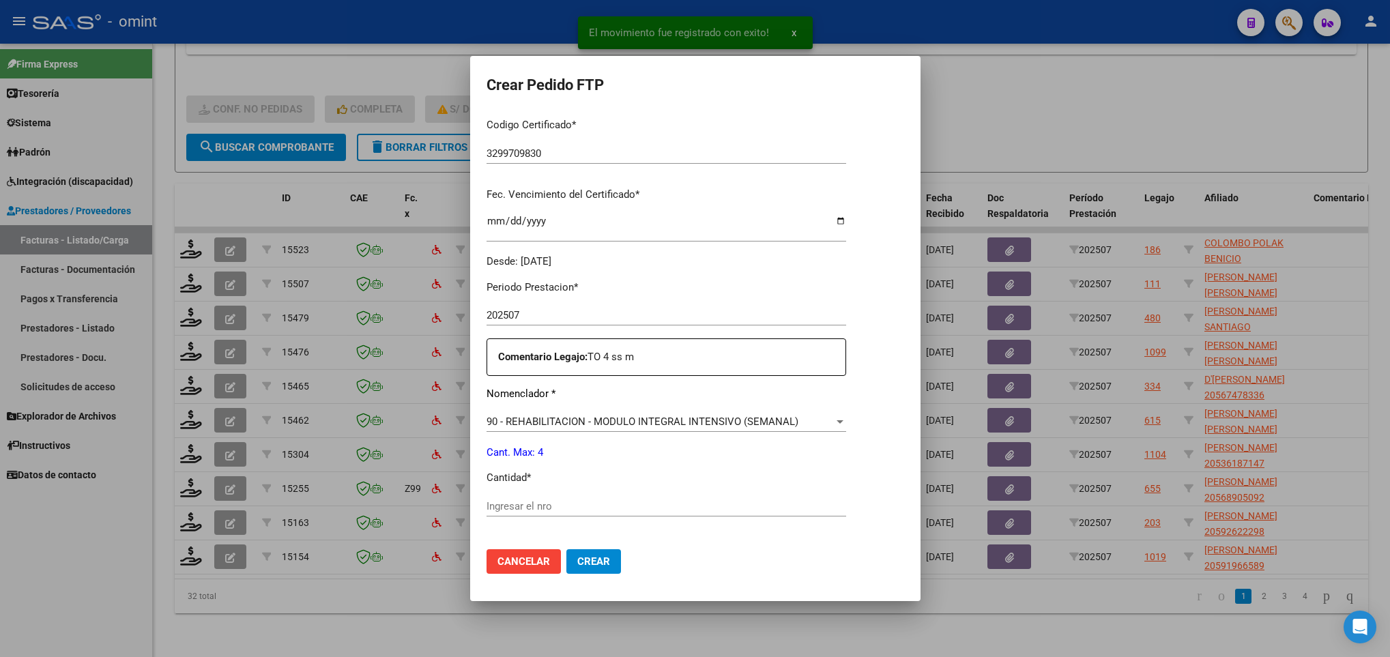
scroll to position [307, 0]
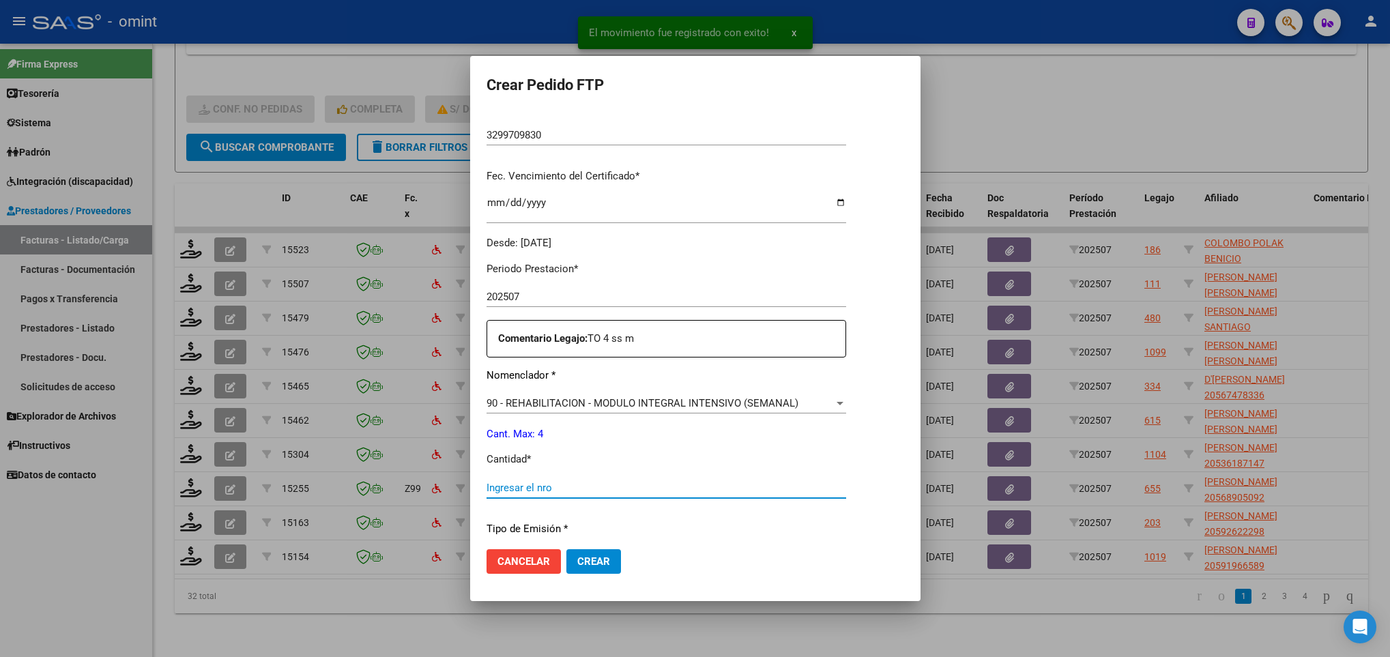
click at [564, 483] on input "Ingresar el nro" at bounding box center [667, 488] width 360 height 12
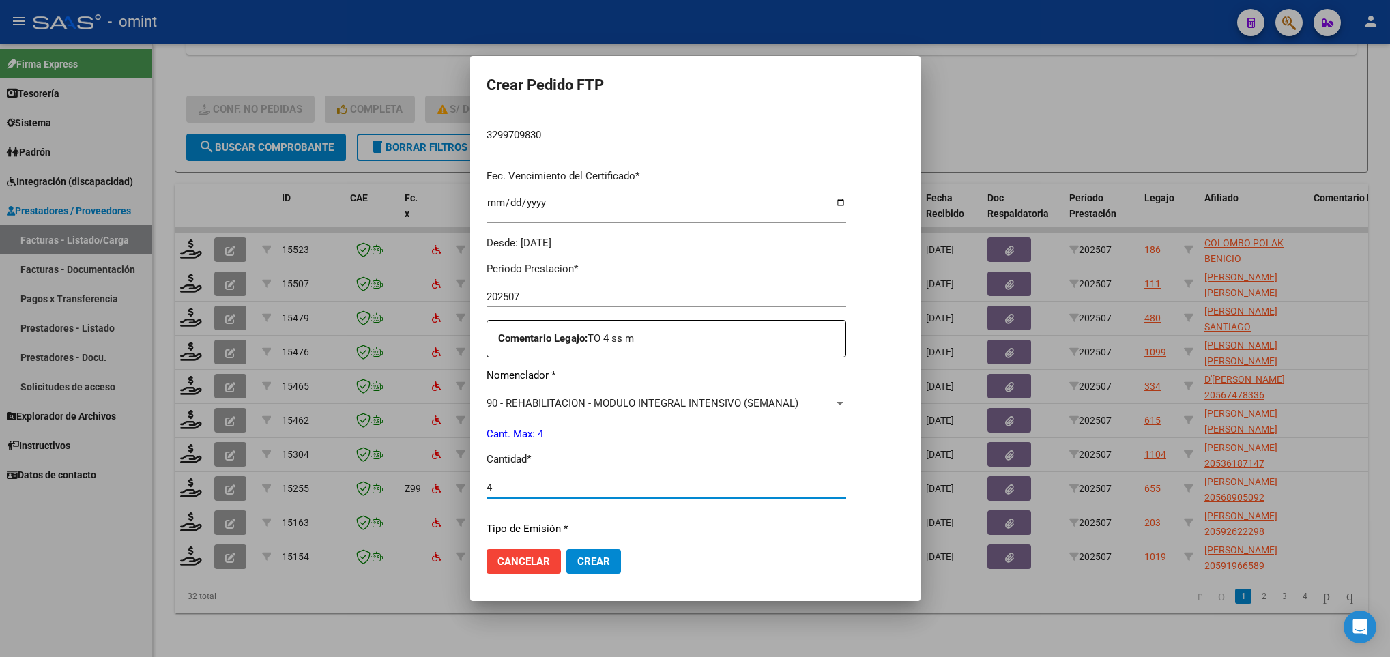
click at [839, 493] on input "4" at bounding box center [667, 488] width 360 height 12
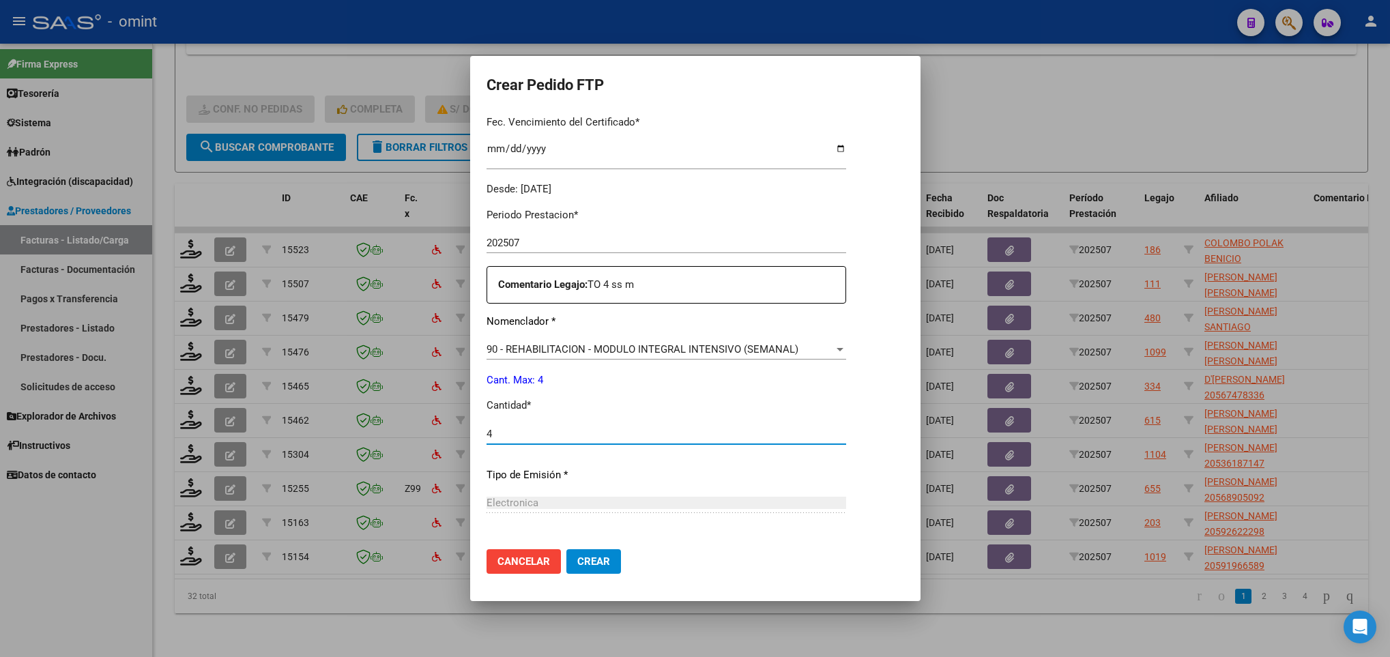
scroll to position [409, 0]
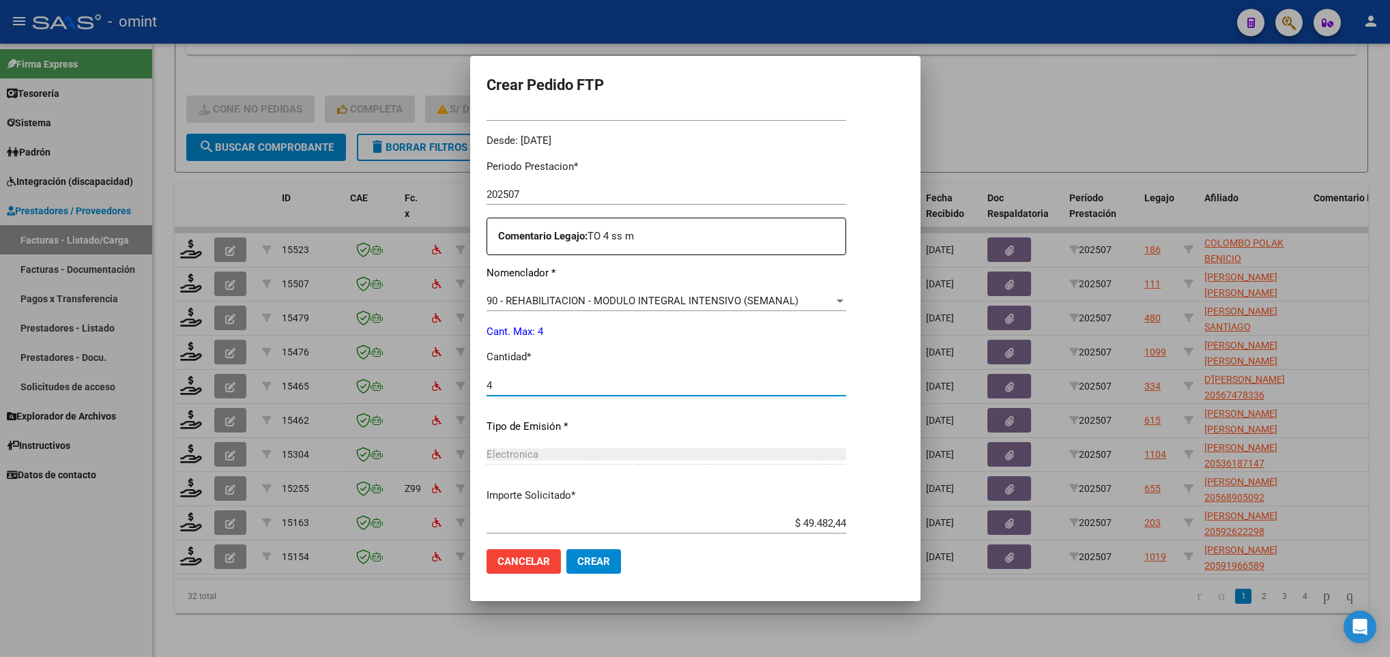
type input "4"
click at [838, 510] on div "Periodo Prestacion * 202507 Ingresar el Periodo Prestacion Comentario Legajo: T…" at bounding box center [667, 382] width 360 height 467
click at [598, 555] on button "Crear" at bounding box center [593, 561] width 55 height 25
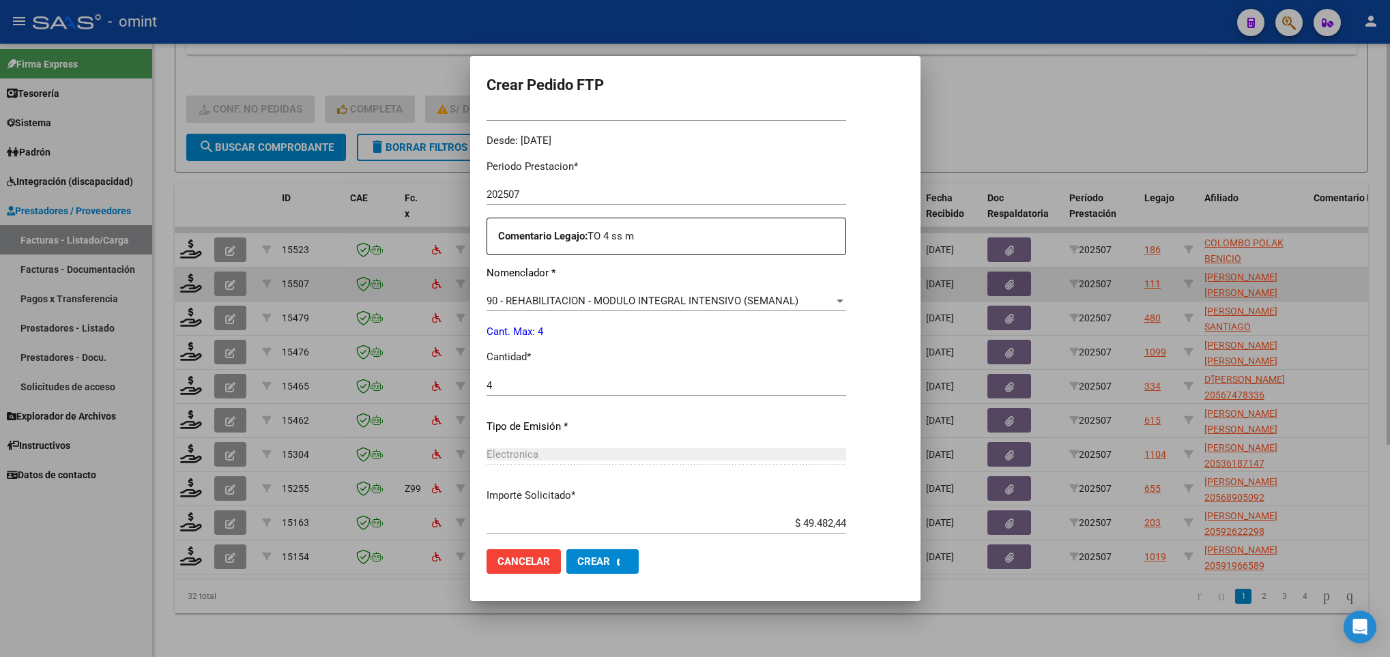
scroll to position [0, 0]
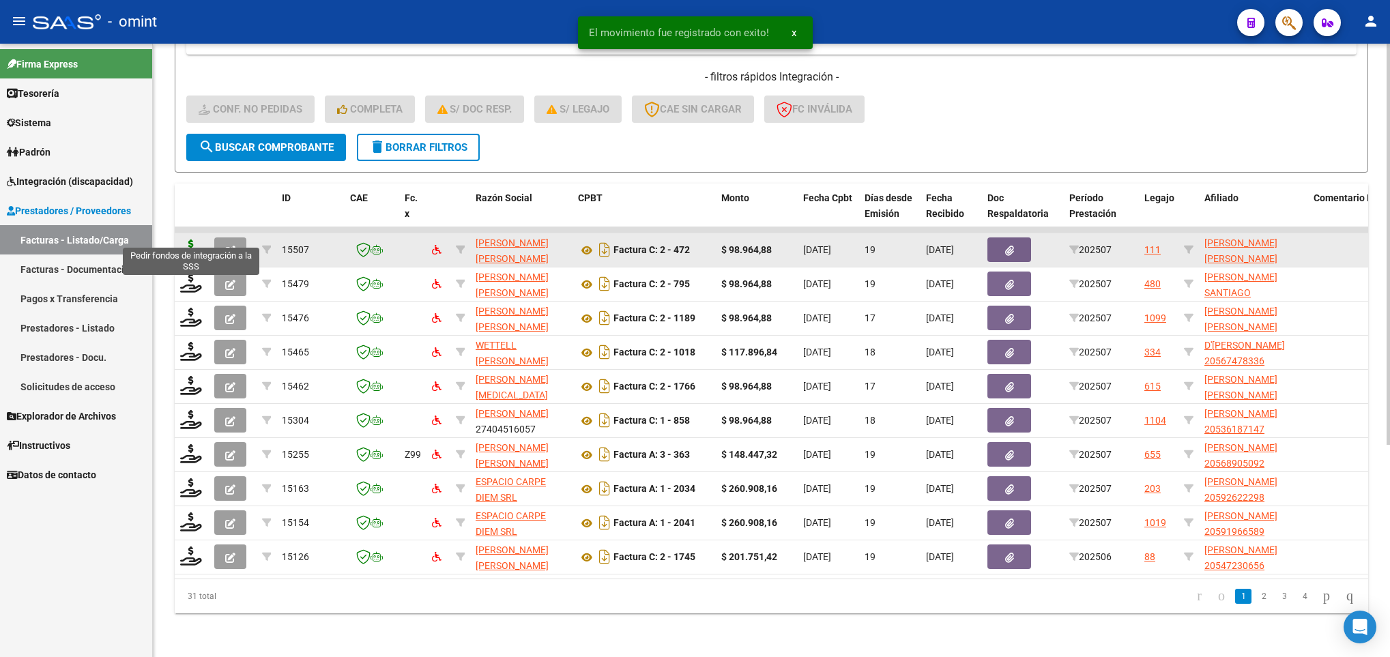
click at [192, 240] on icon at bounding box center [191, 249] width 22 height 19
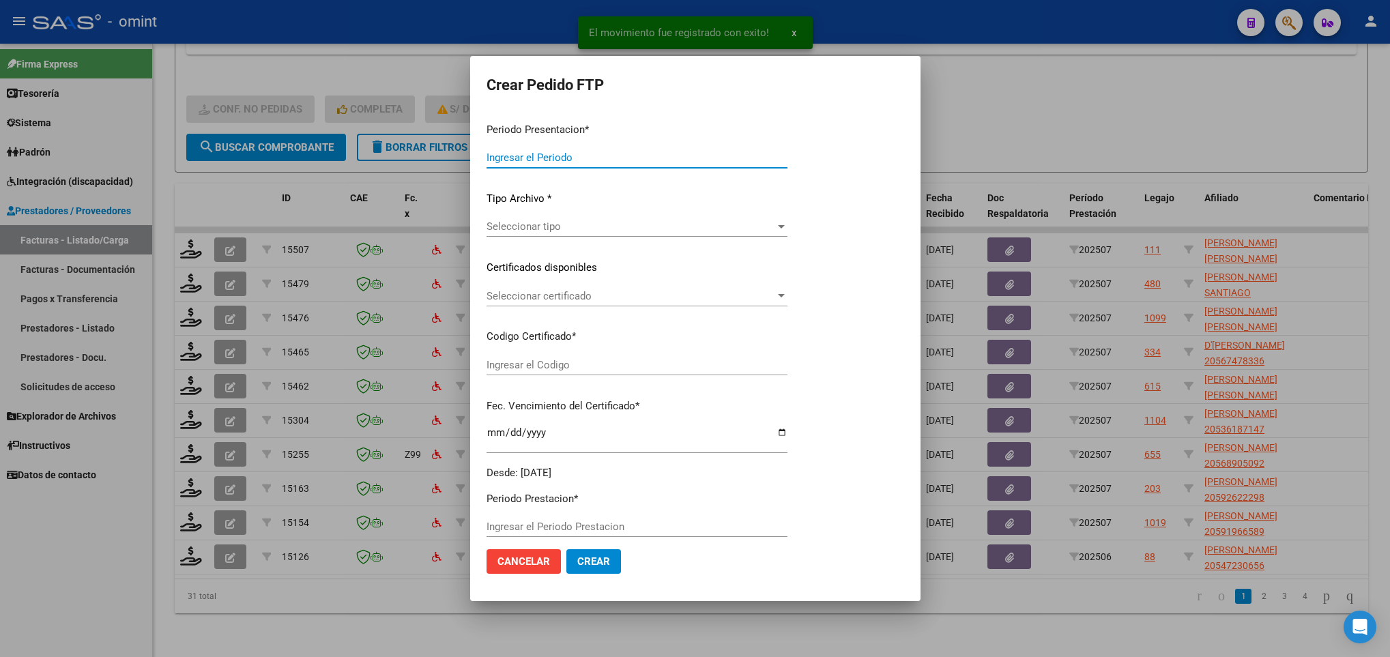
type input "202507"
type input "$ 98.964,88"
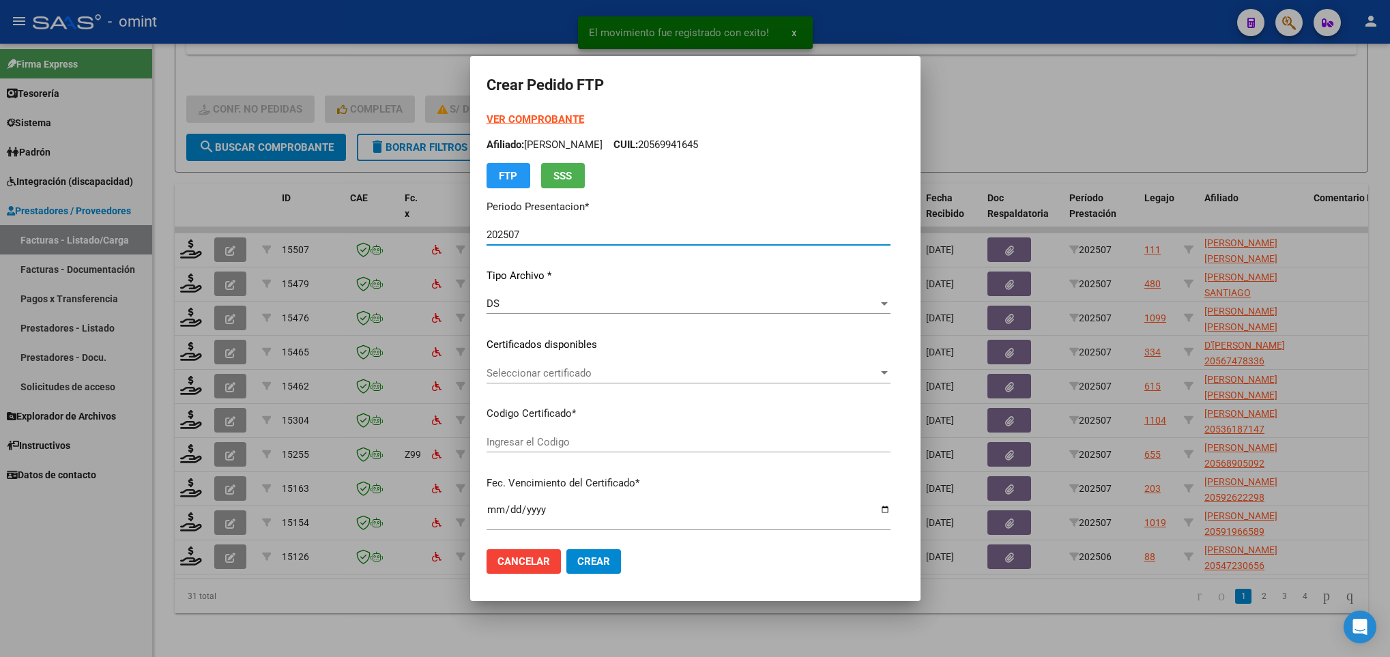
type input "6588467733"
type input "2026-01-20"
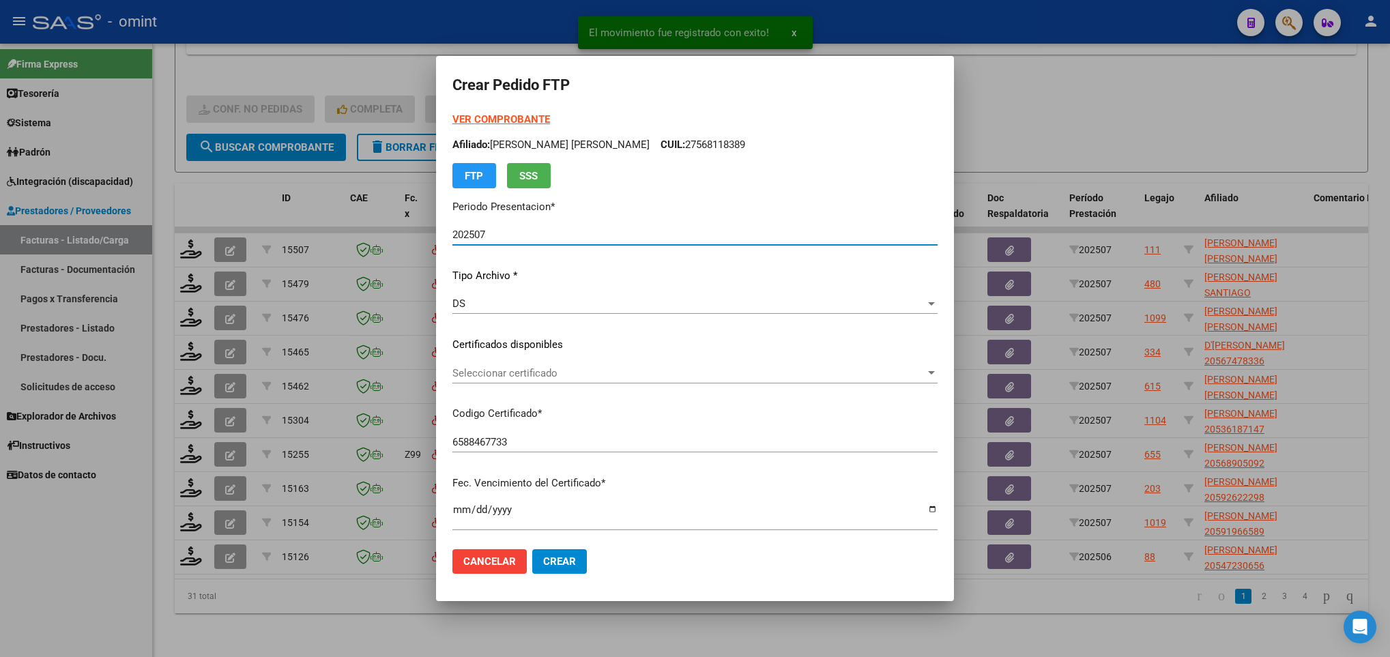
click at [601, 367] on span "Seleccionar certificado" at bounding box center [688, 373] width 473 height 12
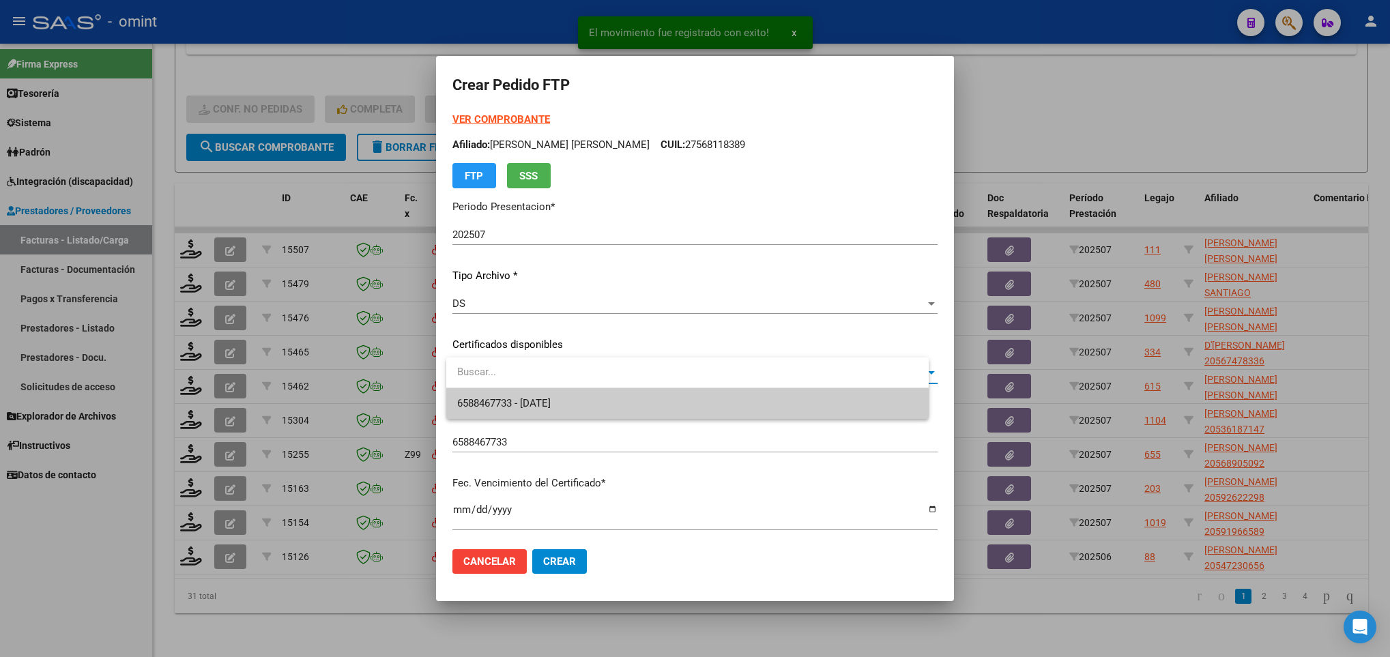
click at [613, 409] on span "6588467733 - 2026-01-20" at bounding box center [687, 403] width 461 height 31
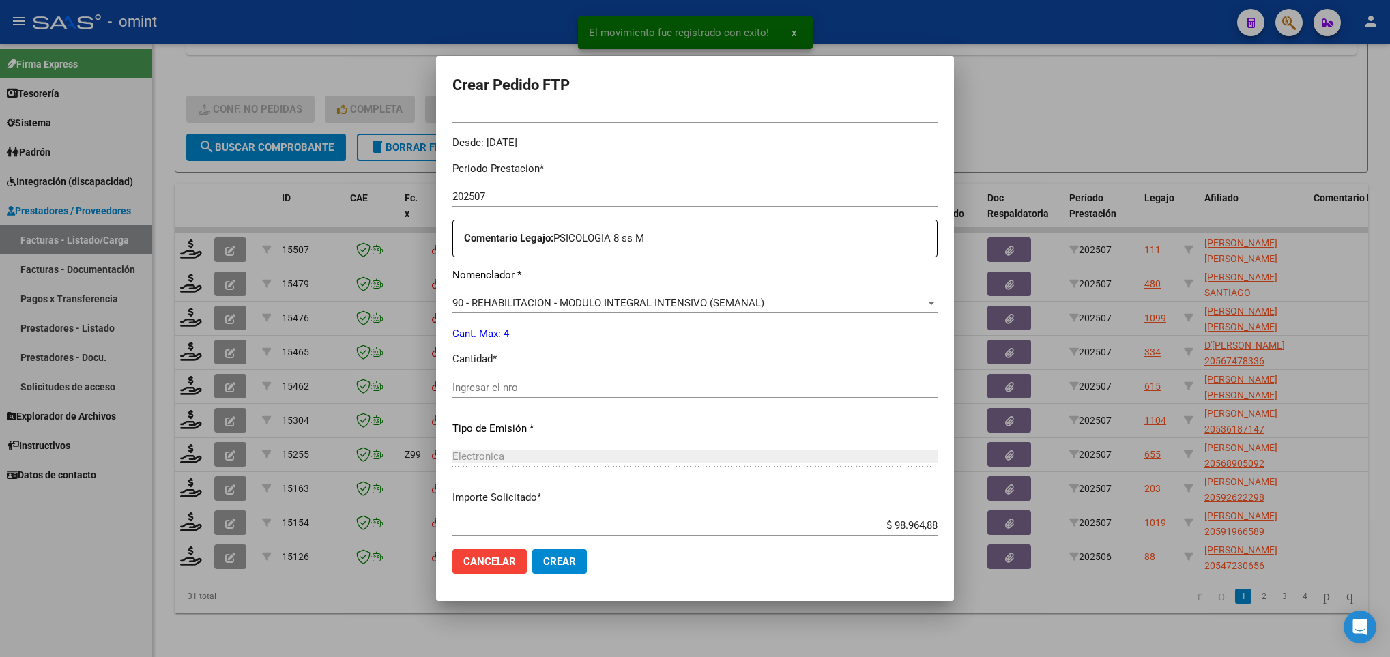
scroll to position [409, 0]
click at [477, 377] on div "Ingresar el nro" at bounding box center [694, 385] width 485 height 20
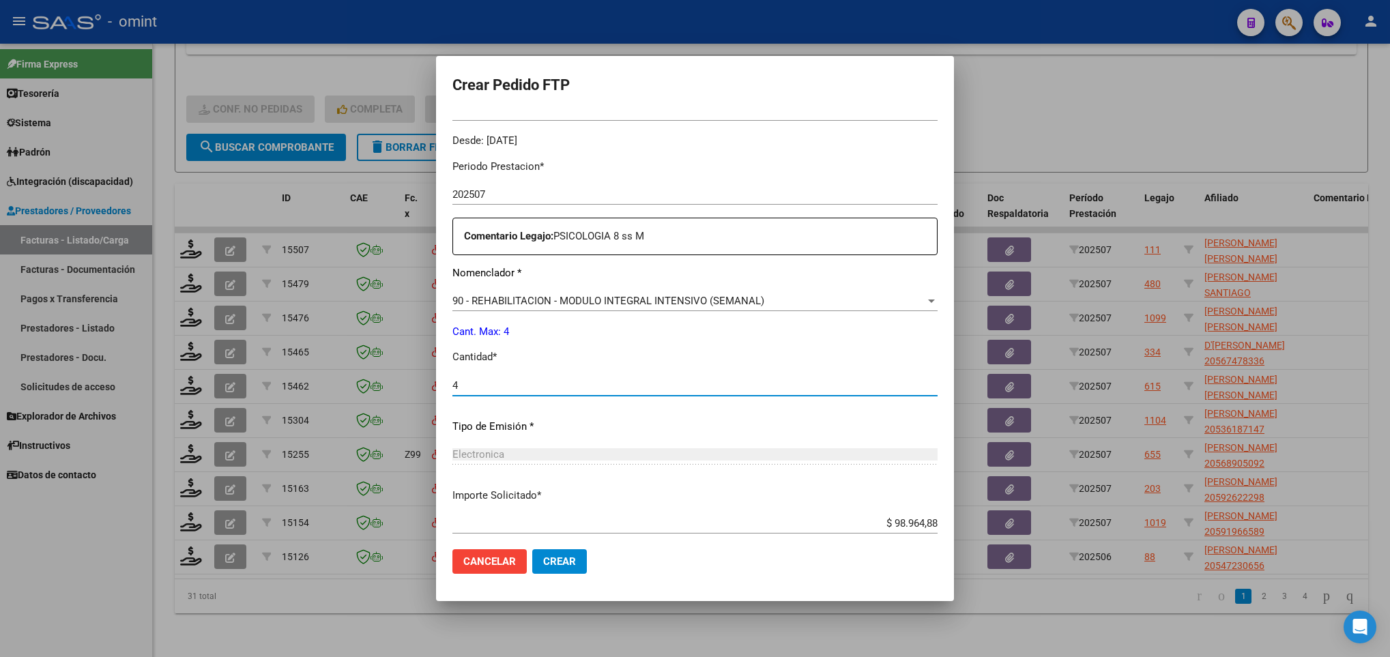
type input "4"
click at [566, 568] on button "Crear" at bounding box center [559, 561] width 55 height 25
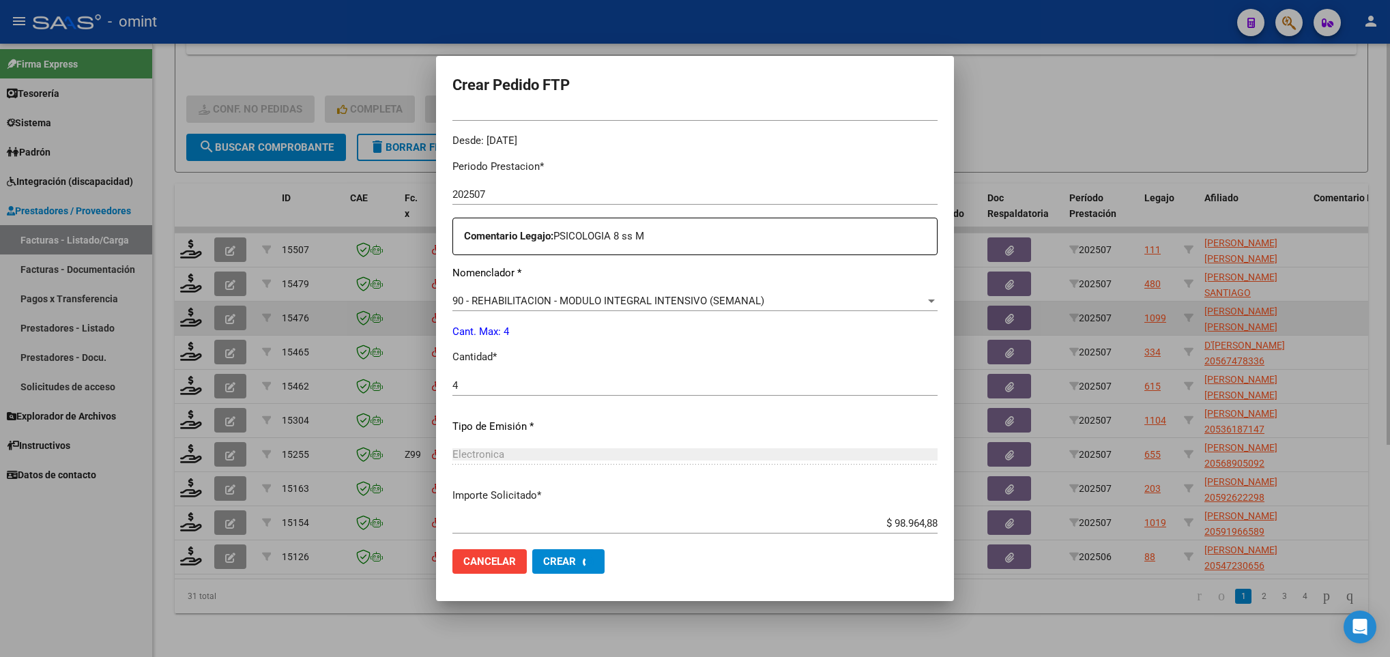
scroll to position [332, 0]
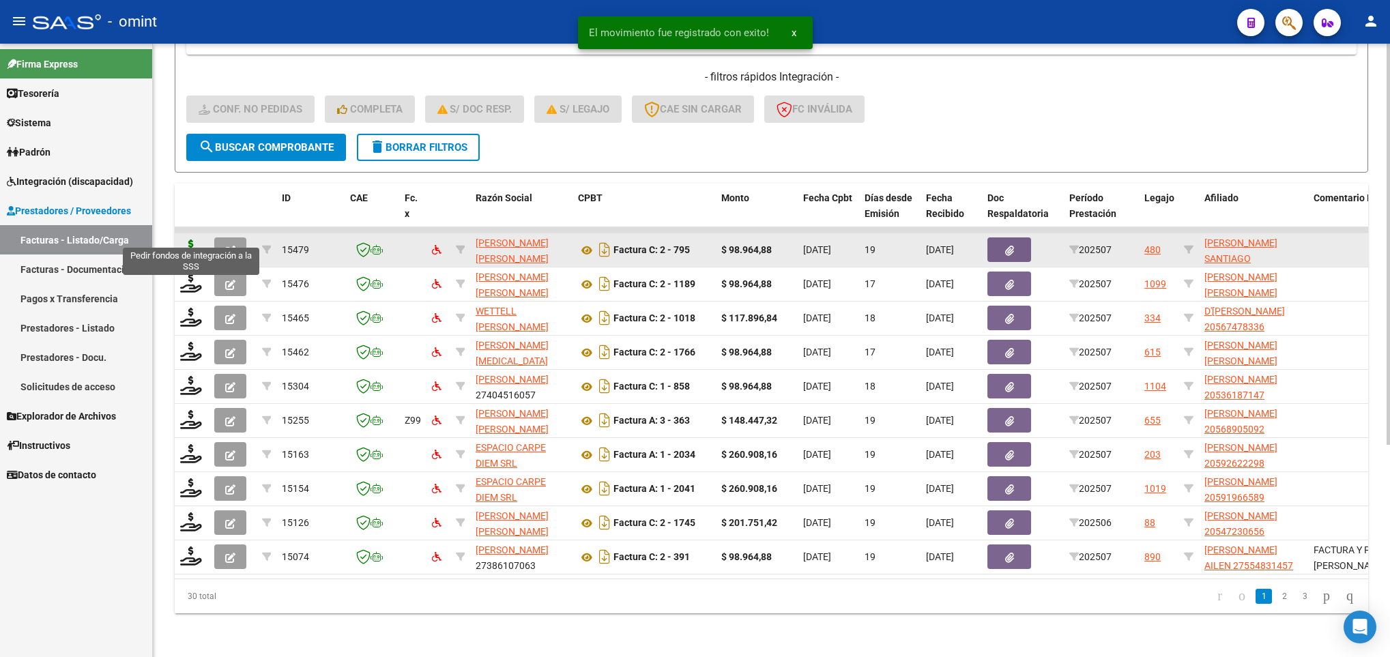
click at [183, 242] on icon at bounding box center [191, 249] width 22 height 19
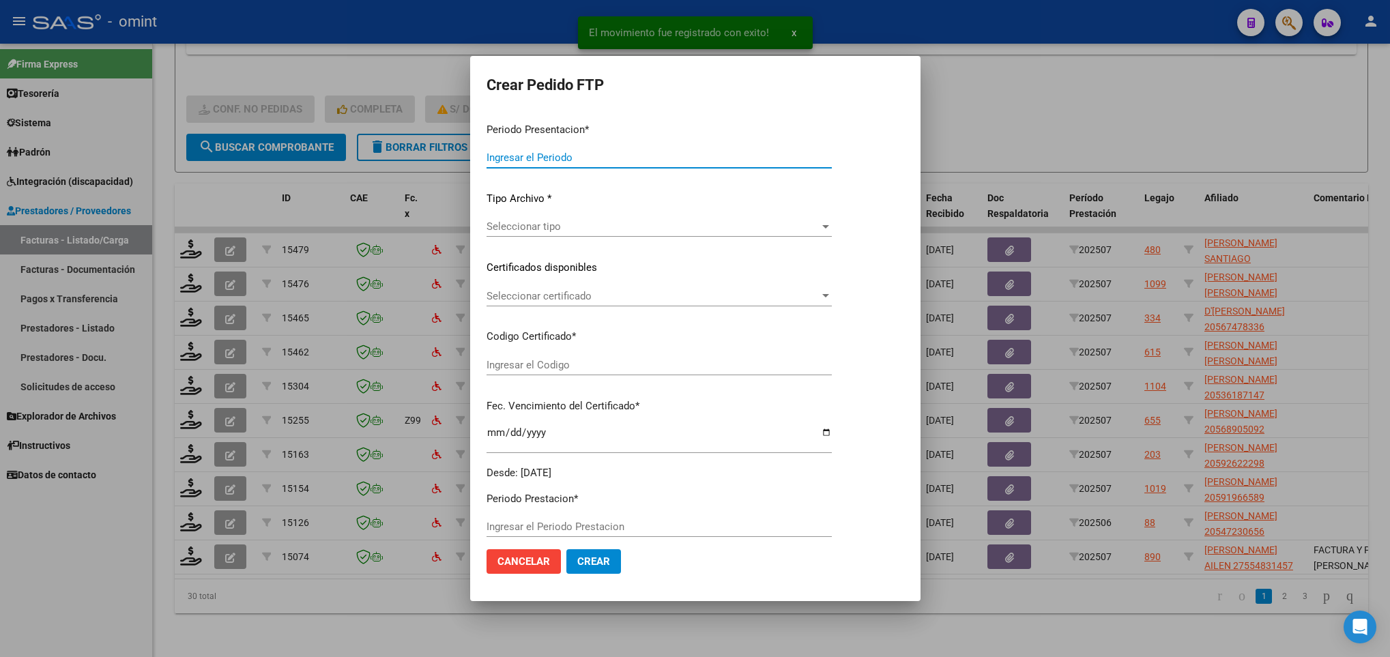
type input "202507"
type input "$ 98.964,88"
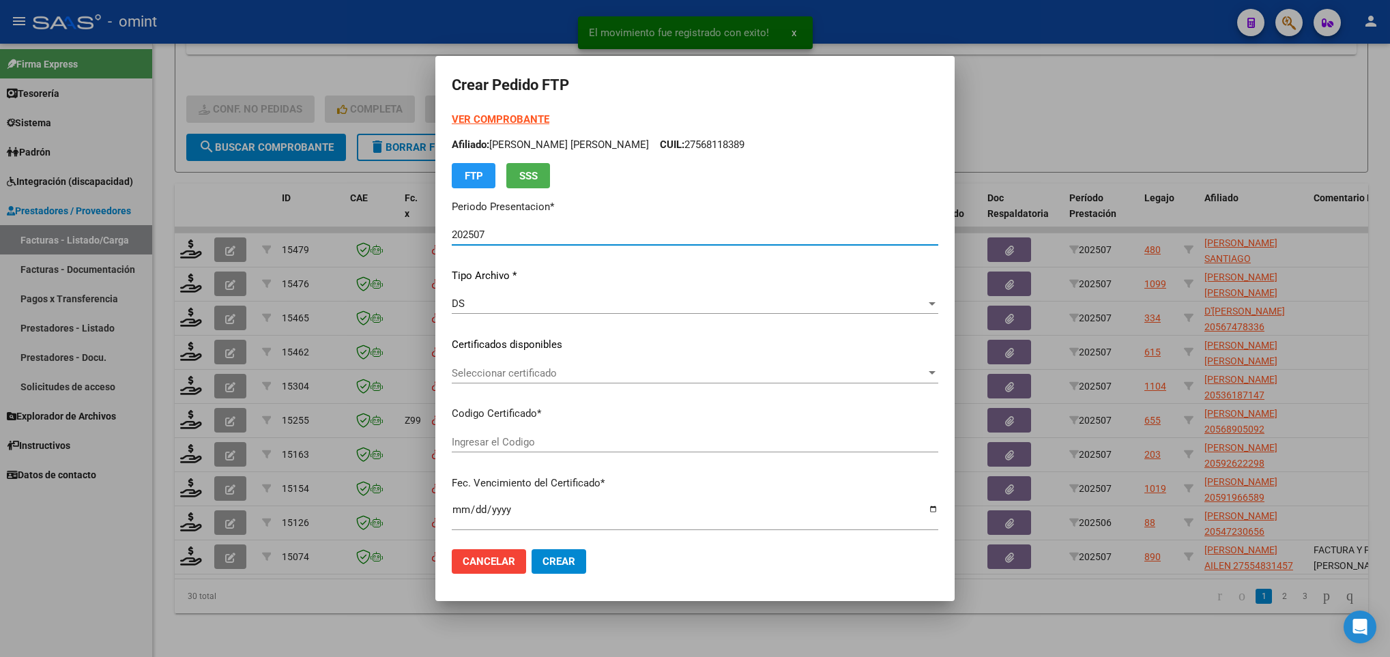
type input "2498941906"
type input "2025-09-25"
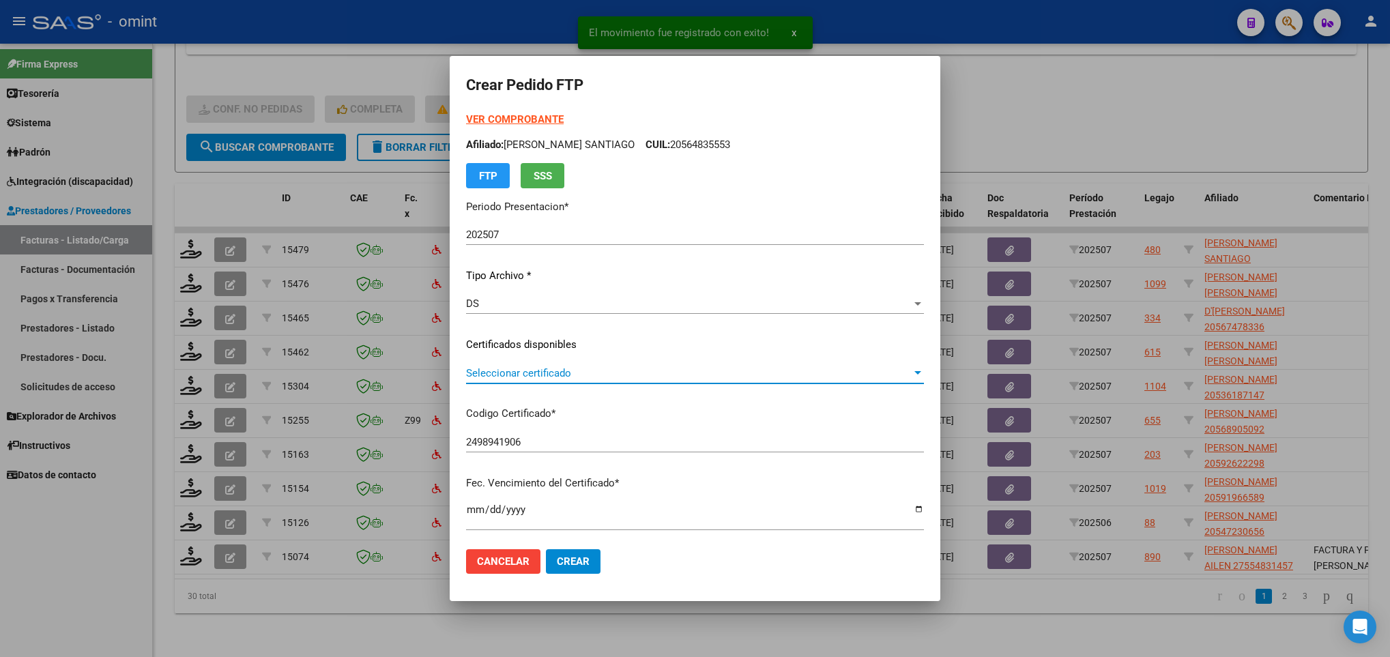
click at [557, 367] on span "Seleccionar certificado" at bounding box center [689, 373] width 446 height 12
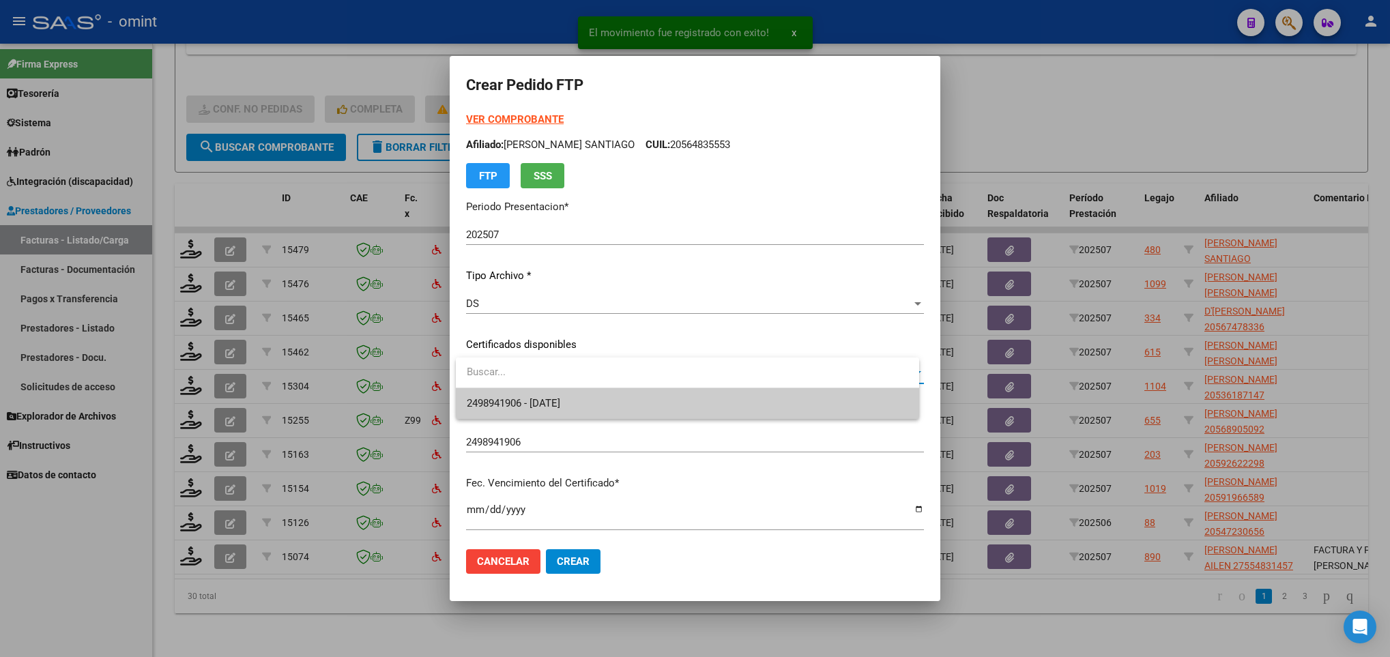
click at [571, 394] on span "2498941906 - 2025-09-25" at bounding box center [688, 403] width 442 height 31
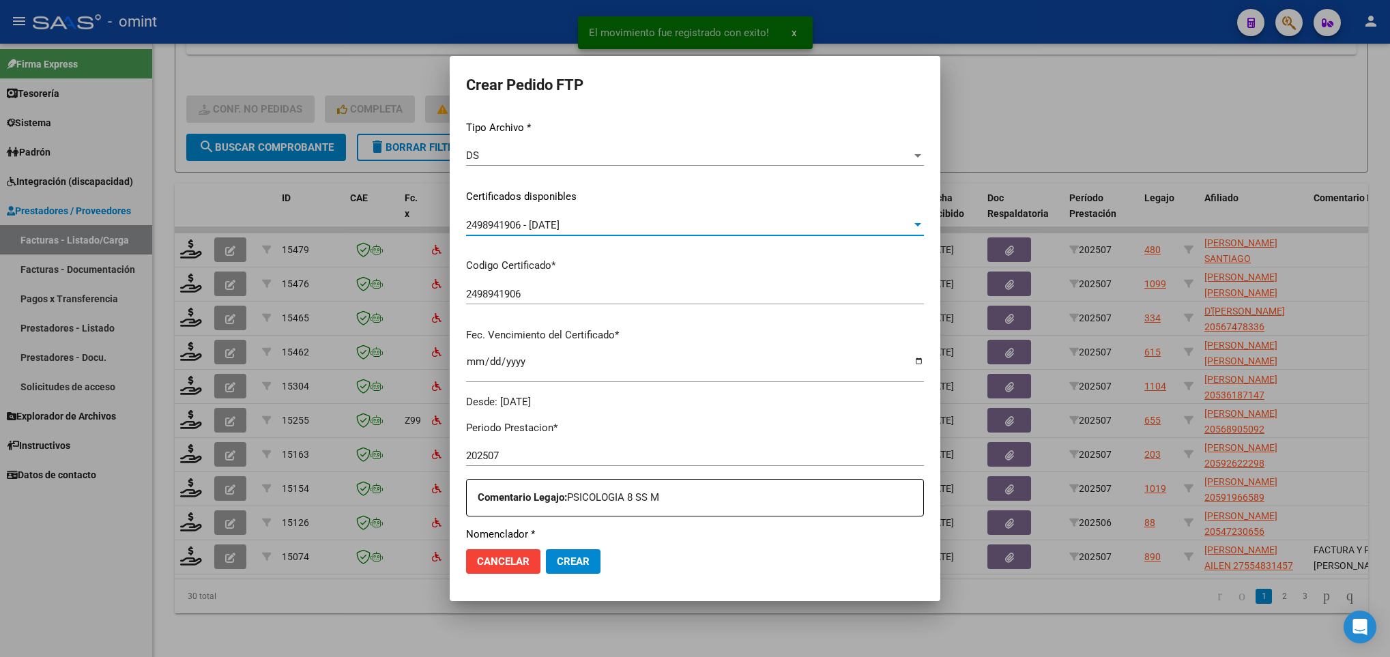
scroll to position [409, 0]
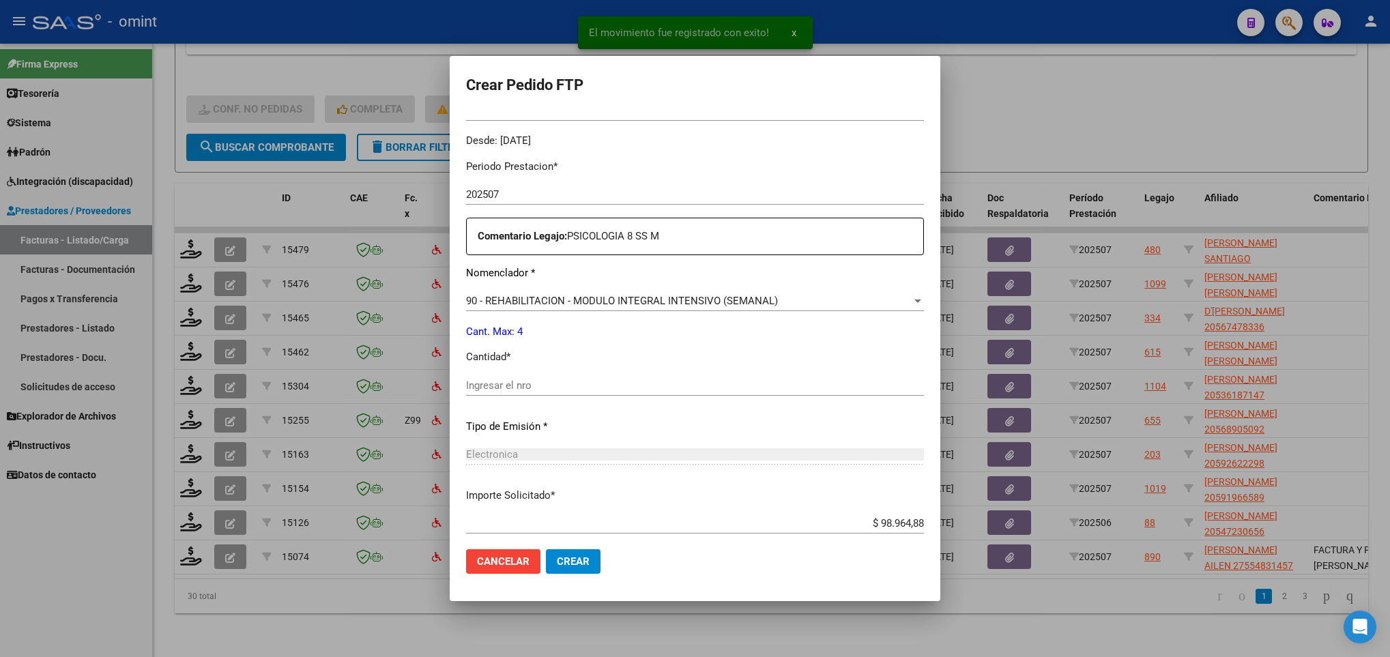
click at [575, 381] on input "Ingresar el nro" at bounding box center [695, 385] width 458 height 12
type input "4"
click at [576, 568] on button "Crear" at bounding box center [573, 561] width 55 height 25
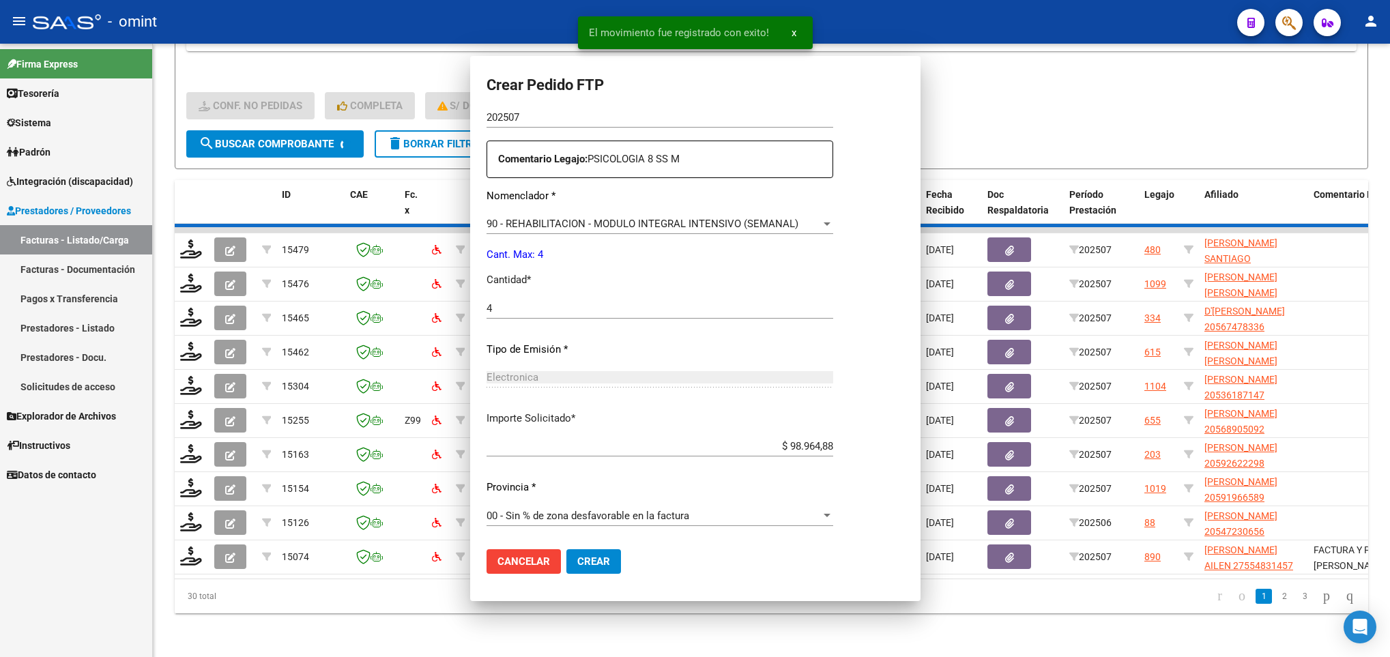
scroll to position [0, 0]
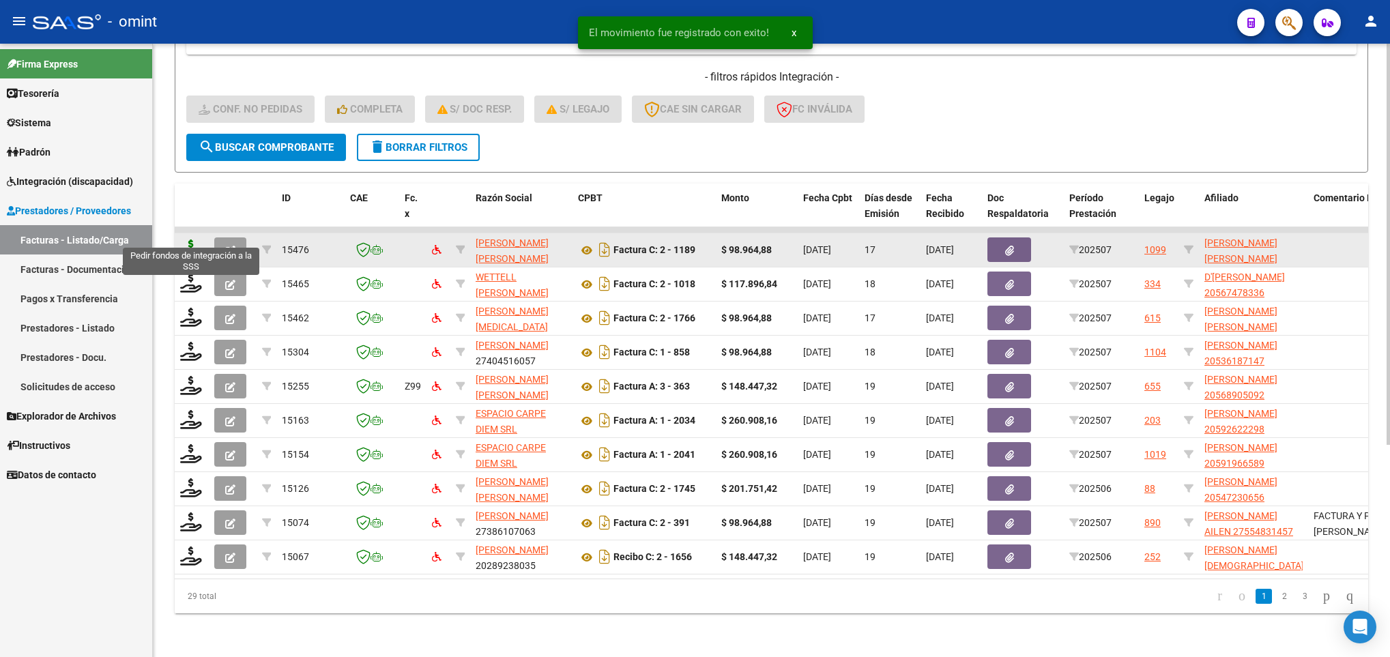
click at [184, 240] on icon at bounding box center [191, 249] width 22 height 19
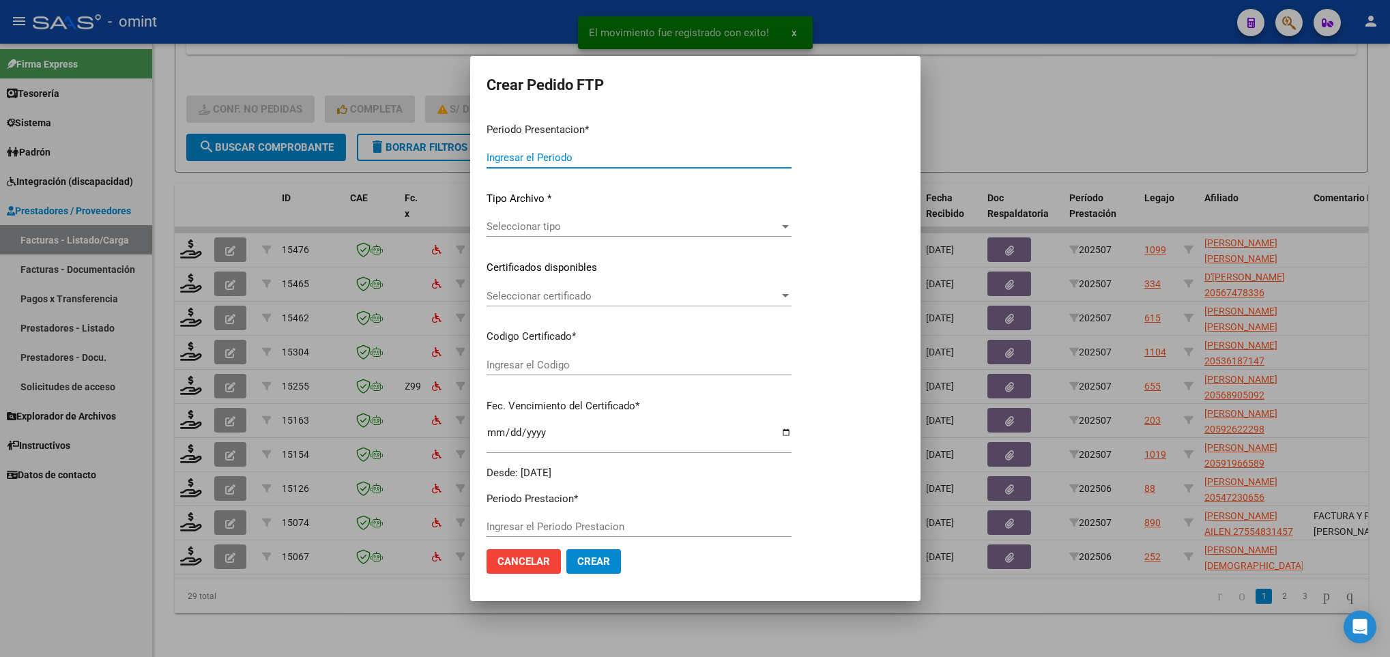
type input "202507"
type input "$ 98.964,88"
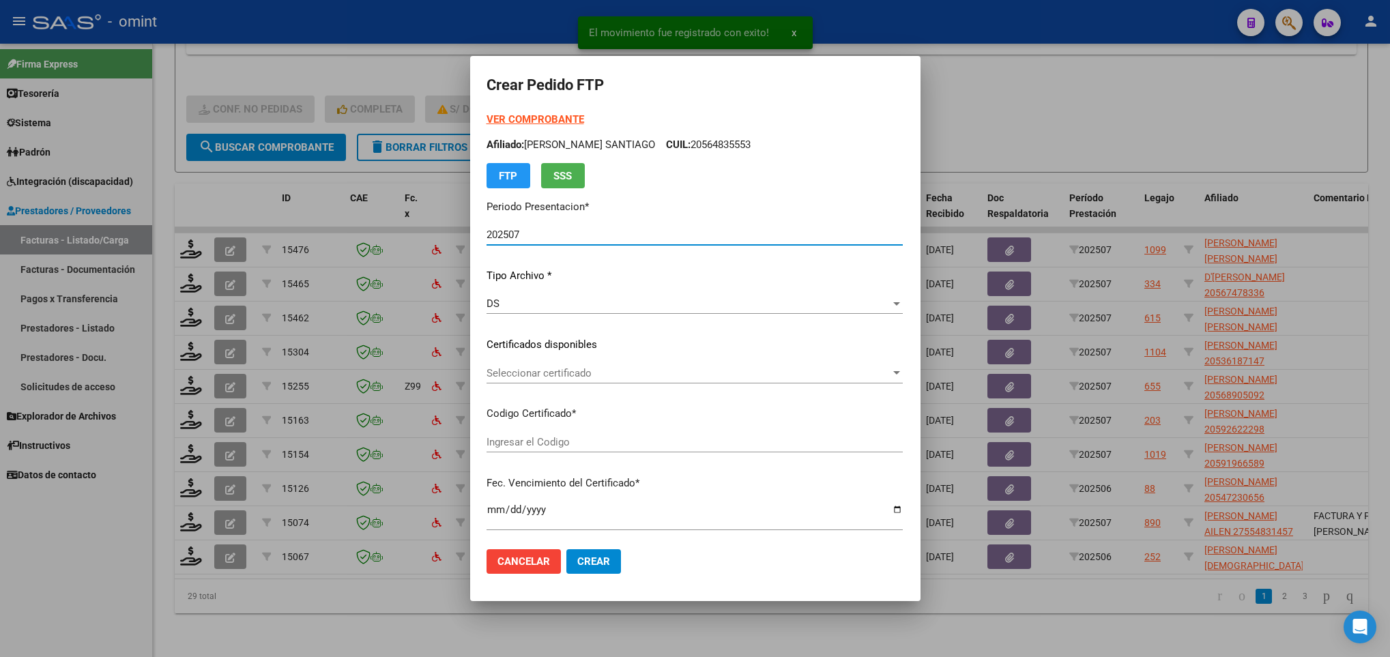
type input "834841668"
type input "2027-07-31"
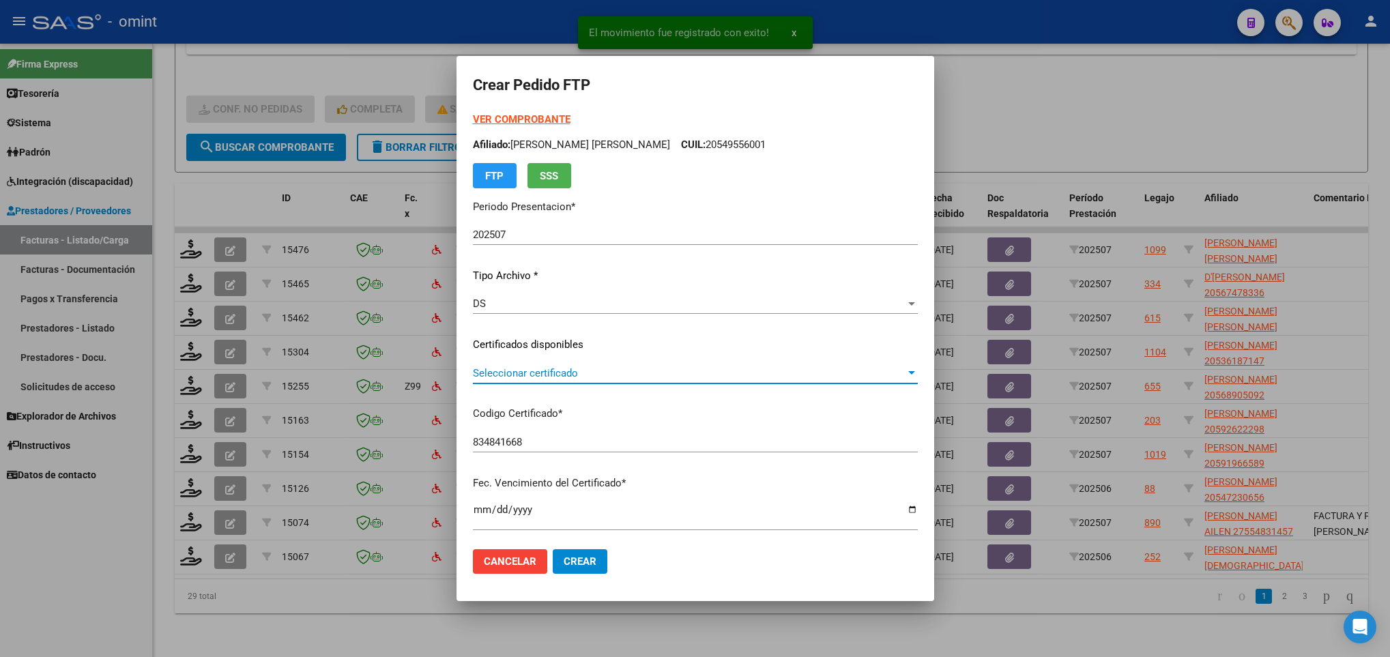
click at [529, 368] on span "Seleccionar certificado" at bounding box center [689, 373] width 433 height 12
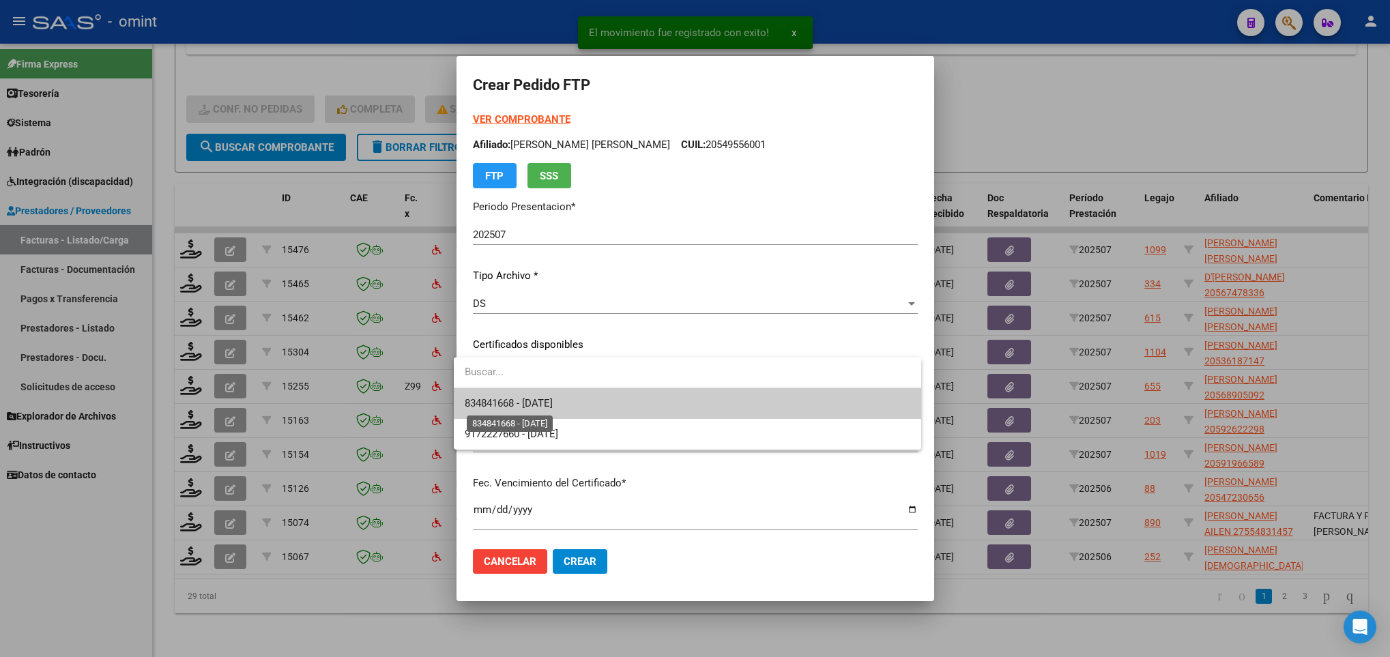
click at [543, 399] on span "834841668 - 2027-07-31" at bounding box center [509, 403] width 88 height 12
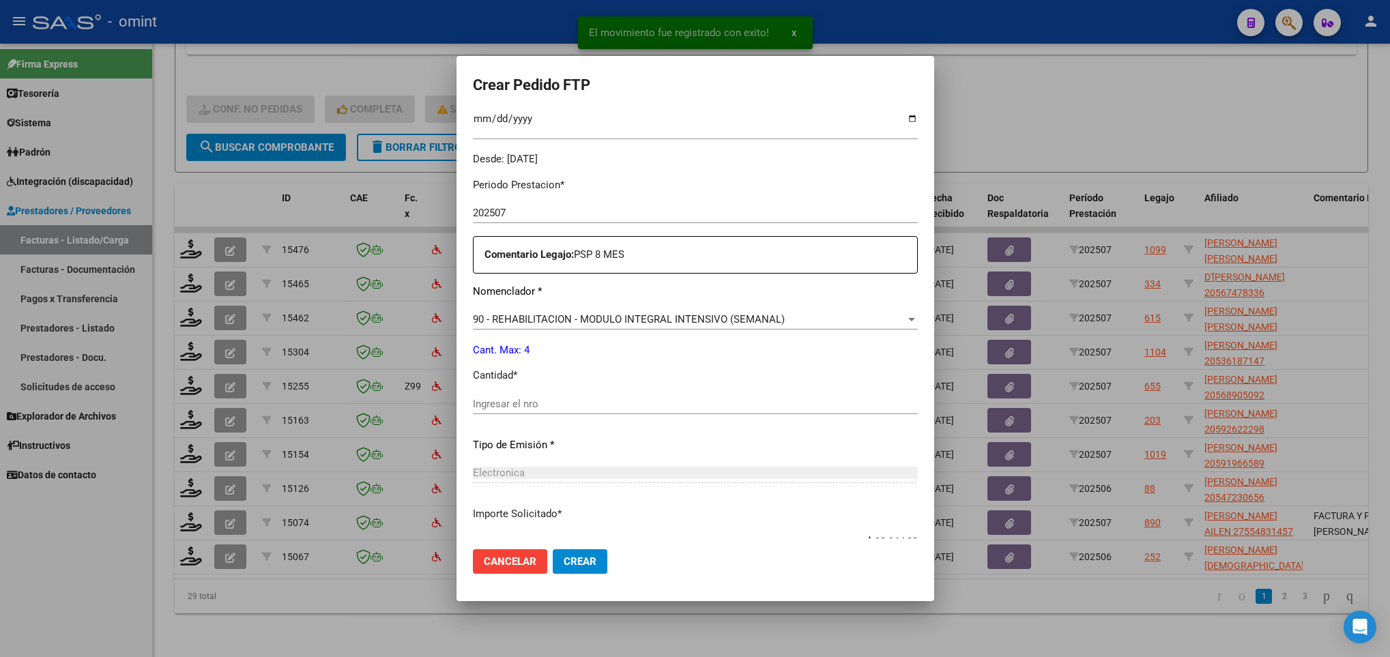
scroll to position [409, 0]
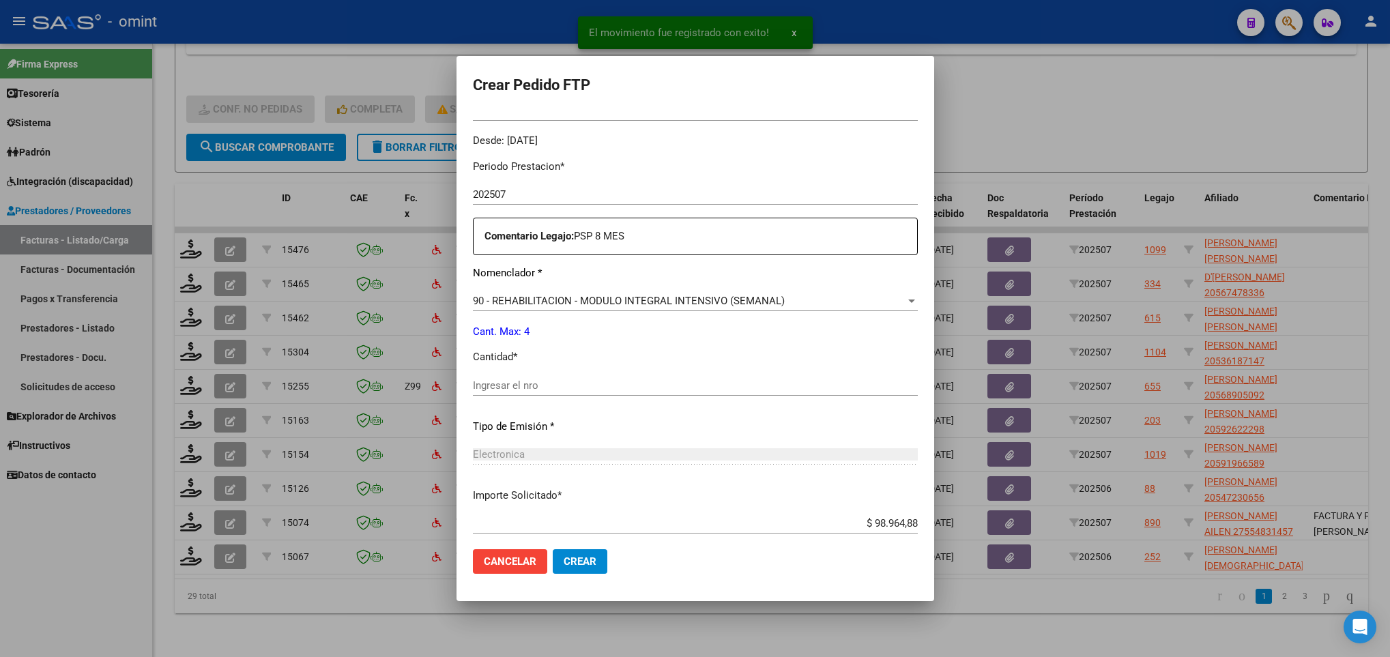
click at [541, 384] on input "Ingresar el nro" at bounding box center [695, 385] width 445 height 12
type input "4"
click at [580, 555] on span "Crear" at bounding box center [580, 561] width 33 height 12
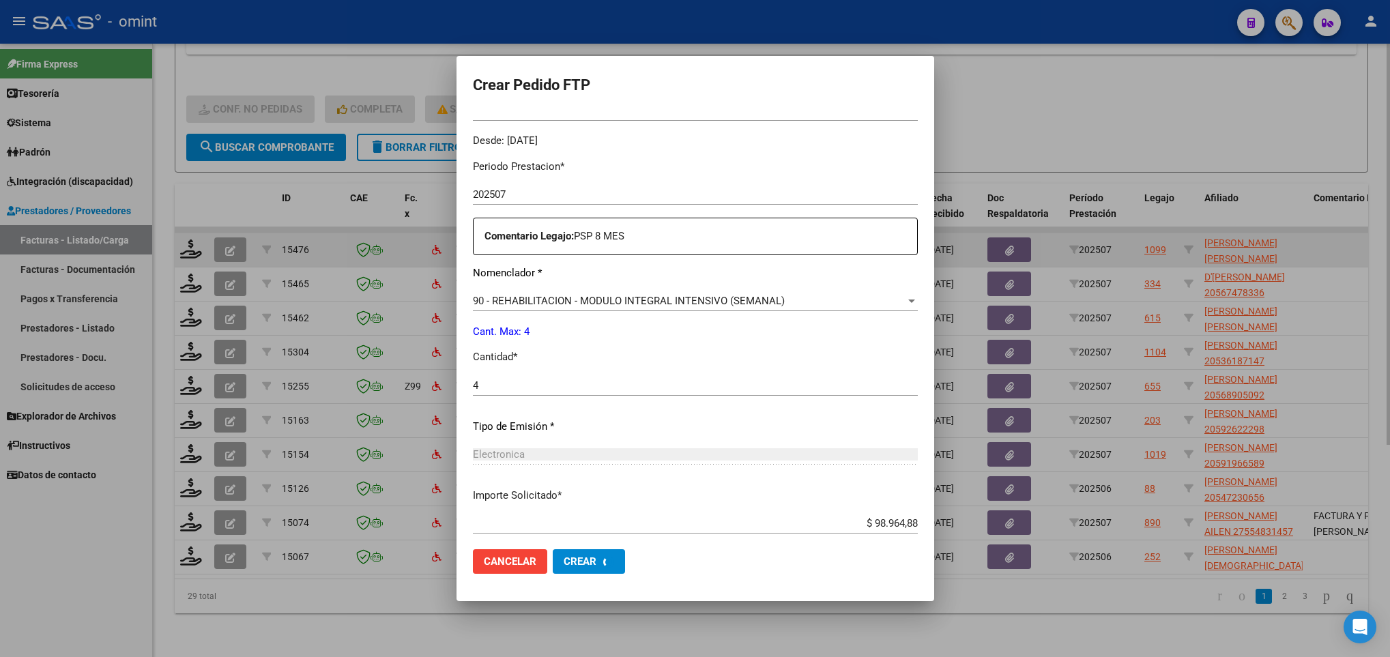
scroll to position [332, 0]
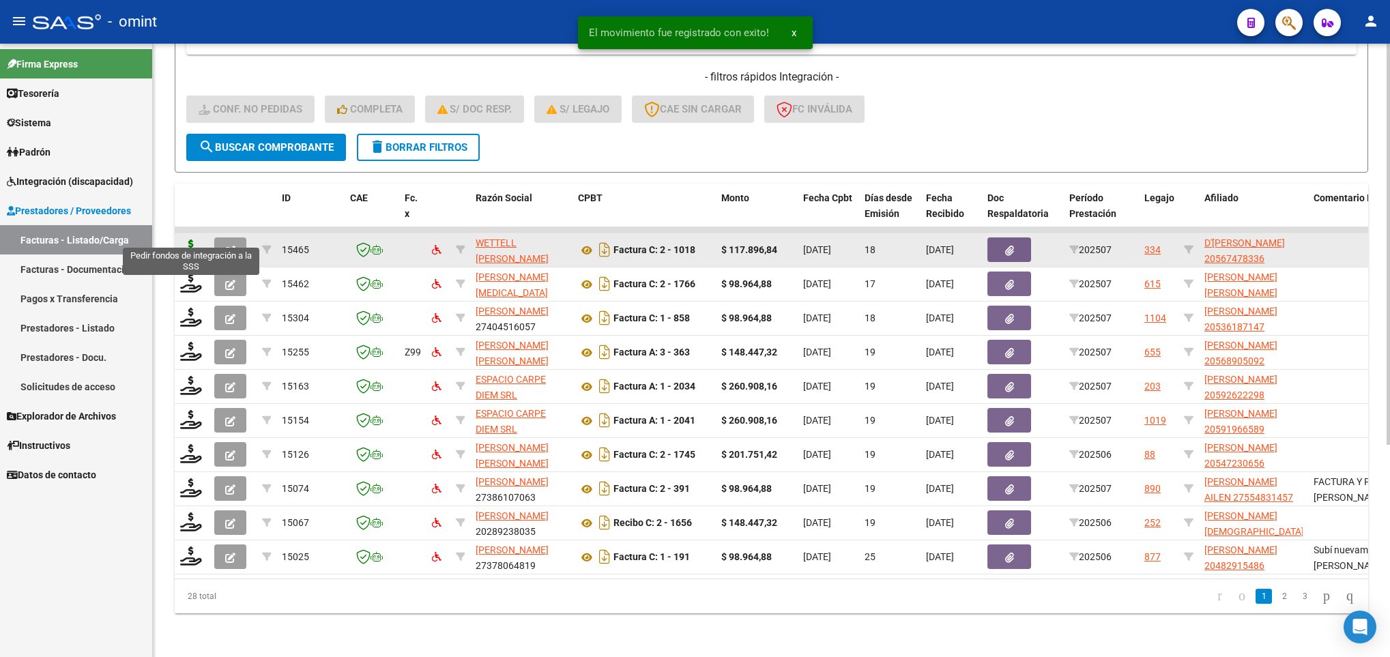
click at [189, 240] on icon at bounding box center [191, 249] width 22 height 19
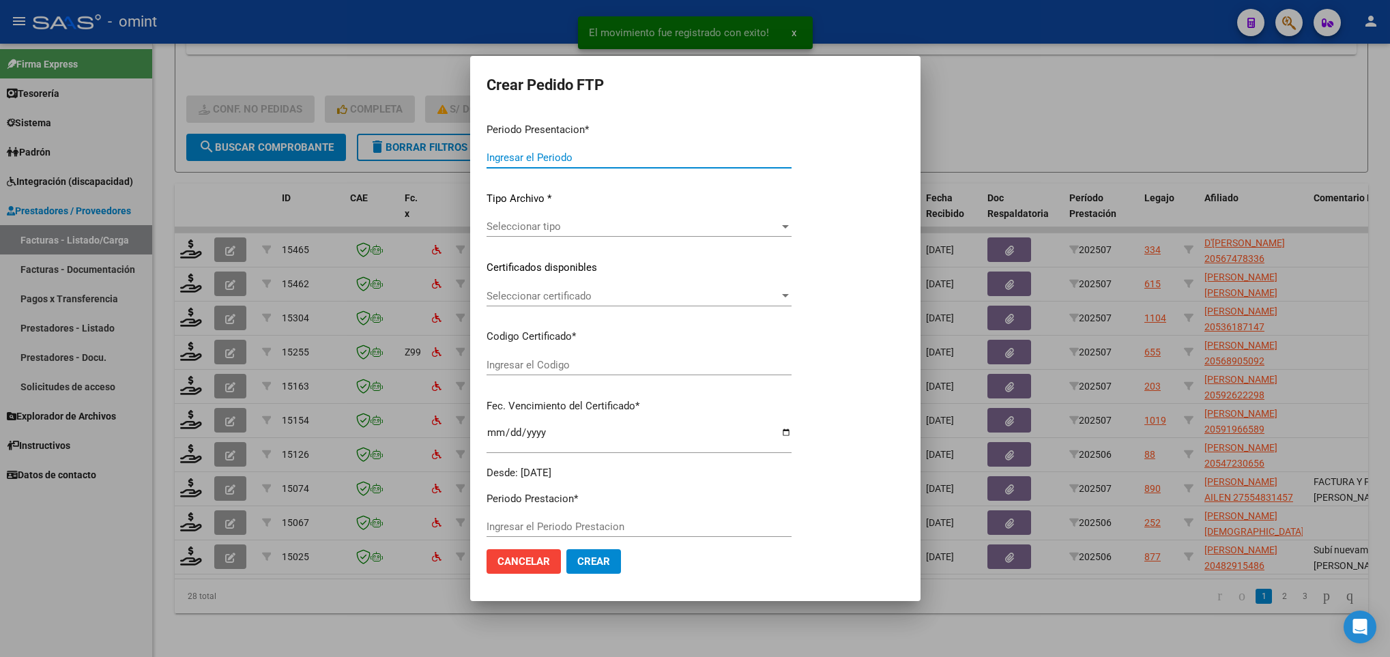
type input "202507"
type input "$ 117.896,84"
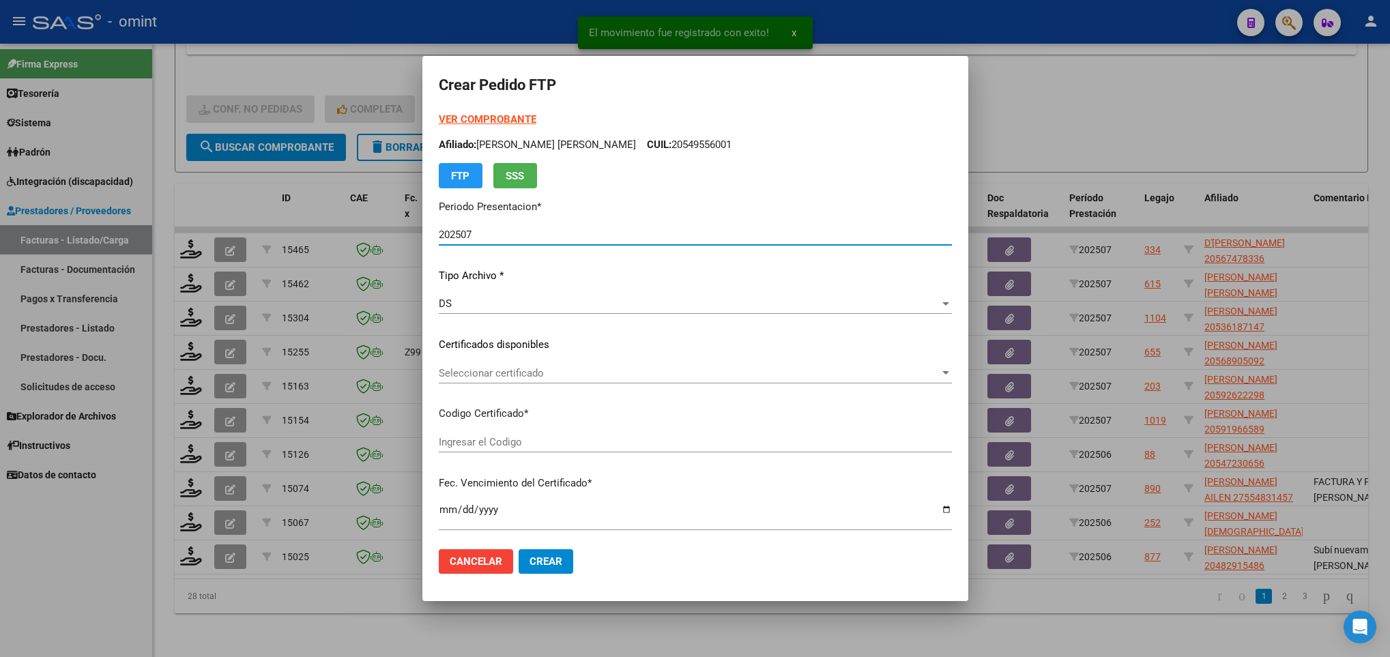
type input "56747833"
type input "2025-07-03"
click at [581, 368] on span "Seleccionar certificado" at bounding box center [689, 373] width 501 height 12
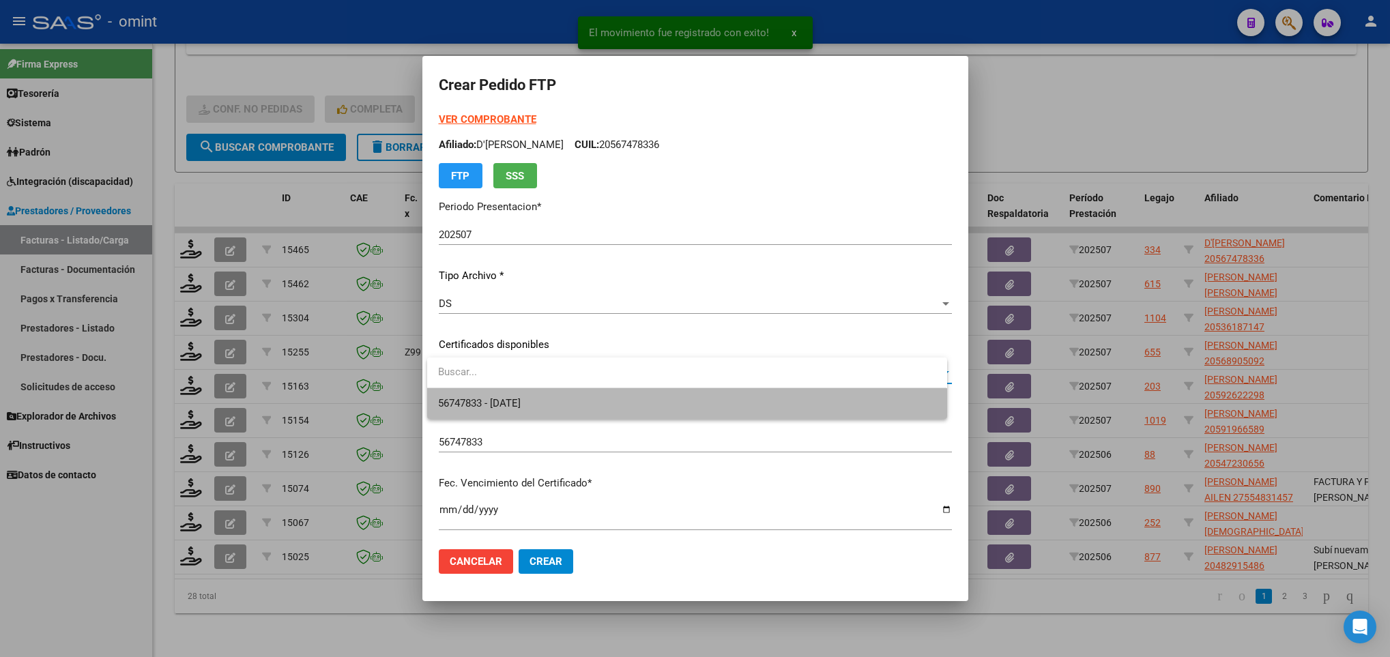
click at [588, 395] on span "56747833 - 2025-07-03" at bounding box center [686, 403] width 497 height 31
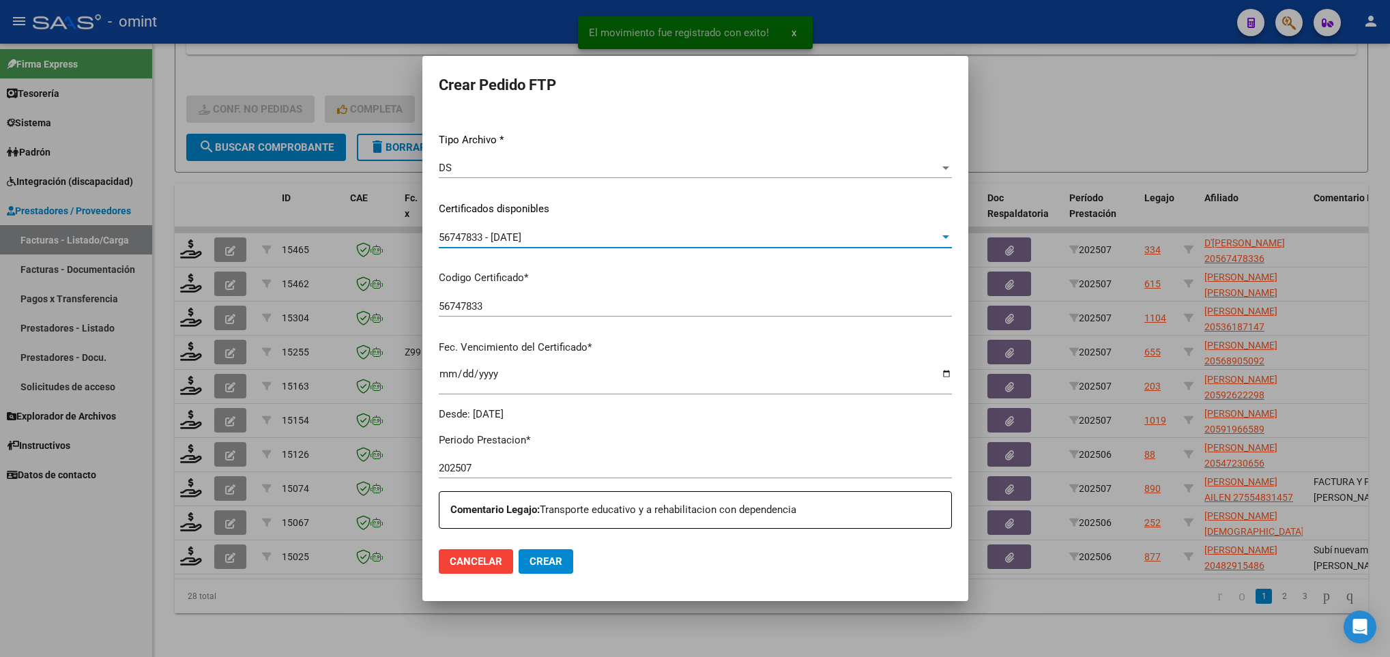
scroll to position [0, 0]
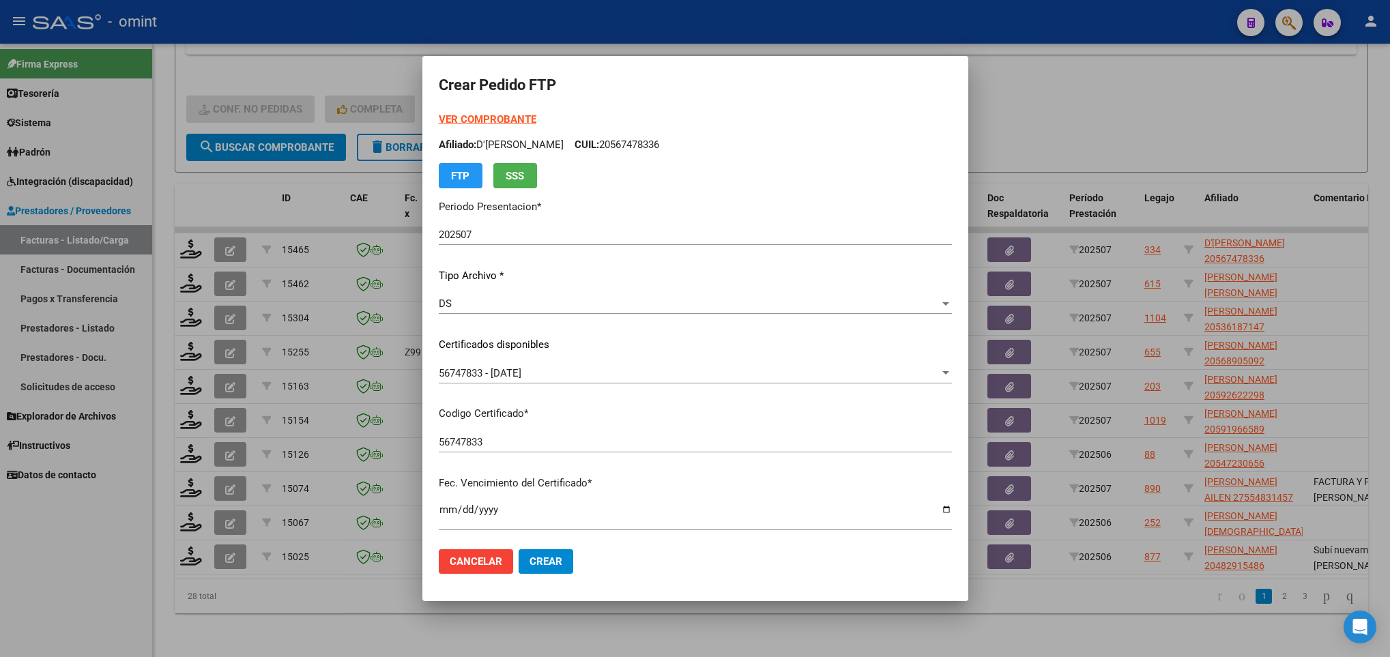
click at [490, 123] on strong "VER COMPROBANTE" at bounding box center [488, 119] width 98 height 12
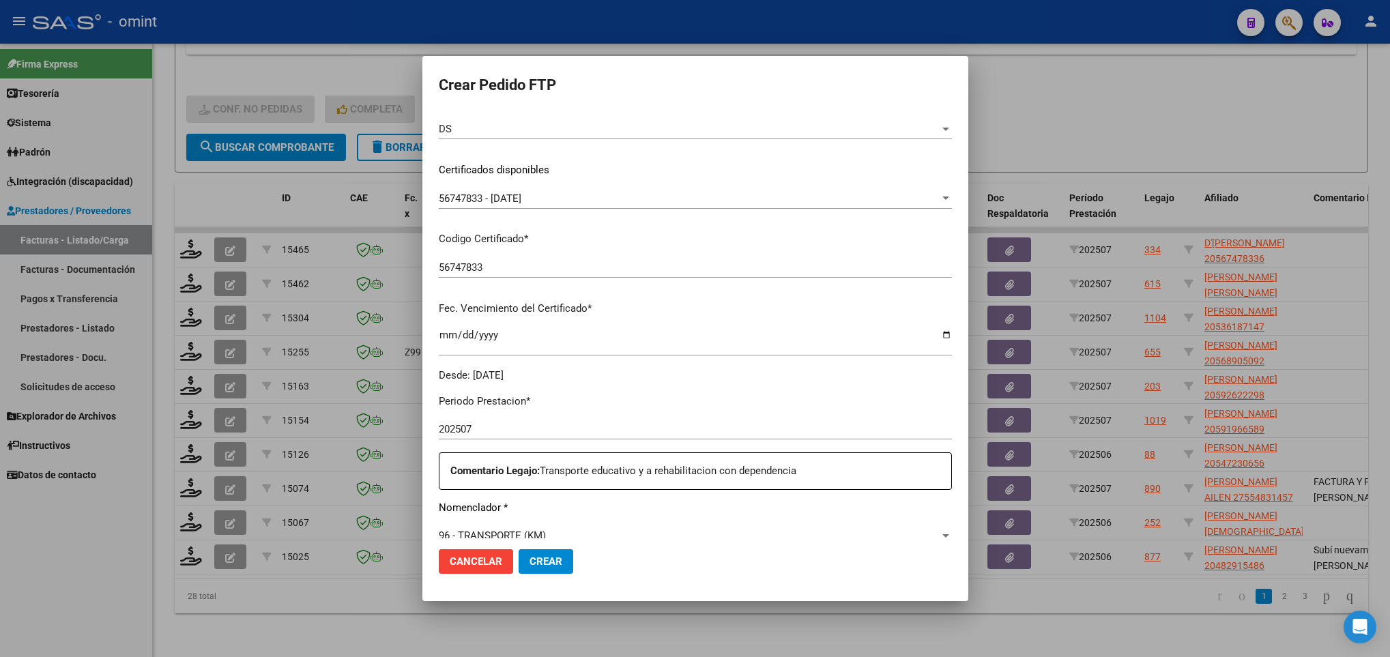
scroll to position [512, 0]
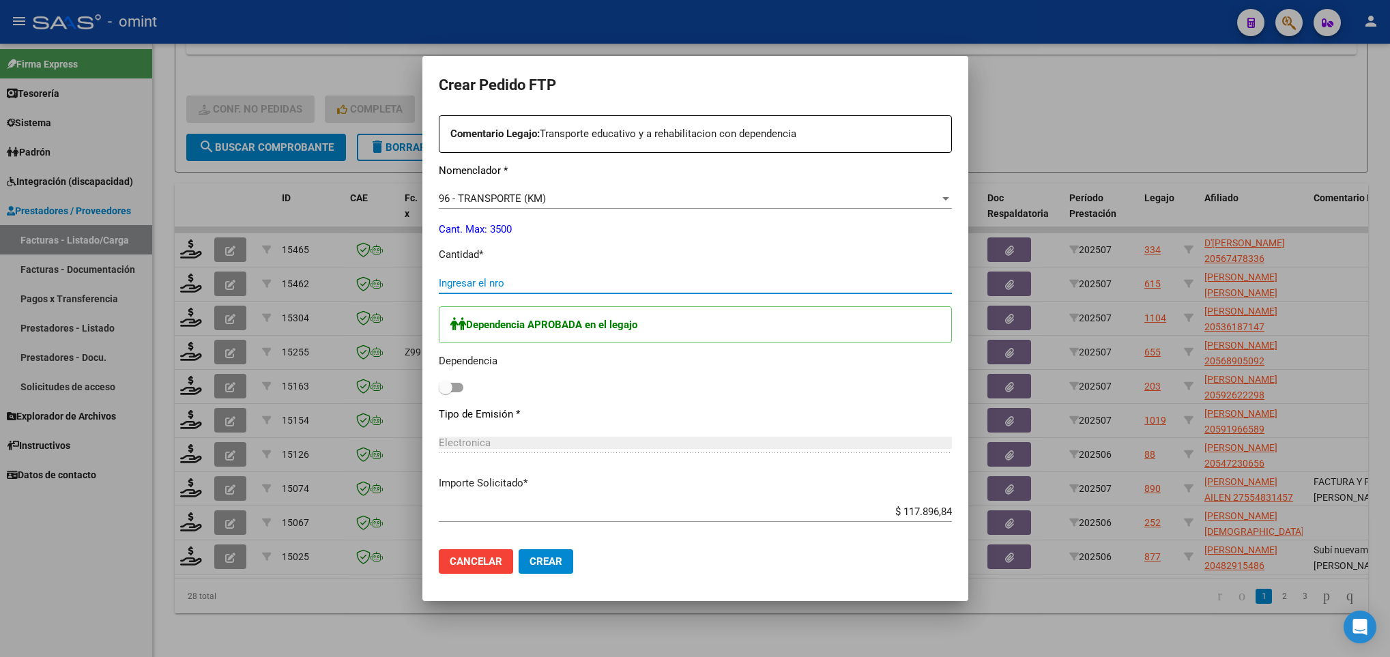
click at [512, 289] on input "Ingresar el nro" at bounding box center [695, 283] width 513 height 12
type input "162"
click at [454, 396] on label at bounding box center [451, 387] width 25 height 16
click at [446, 393] on input "checkbox" at bounding box center [445, 392] width 1 height 1
checkbox input "true"
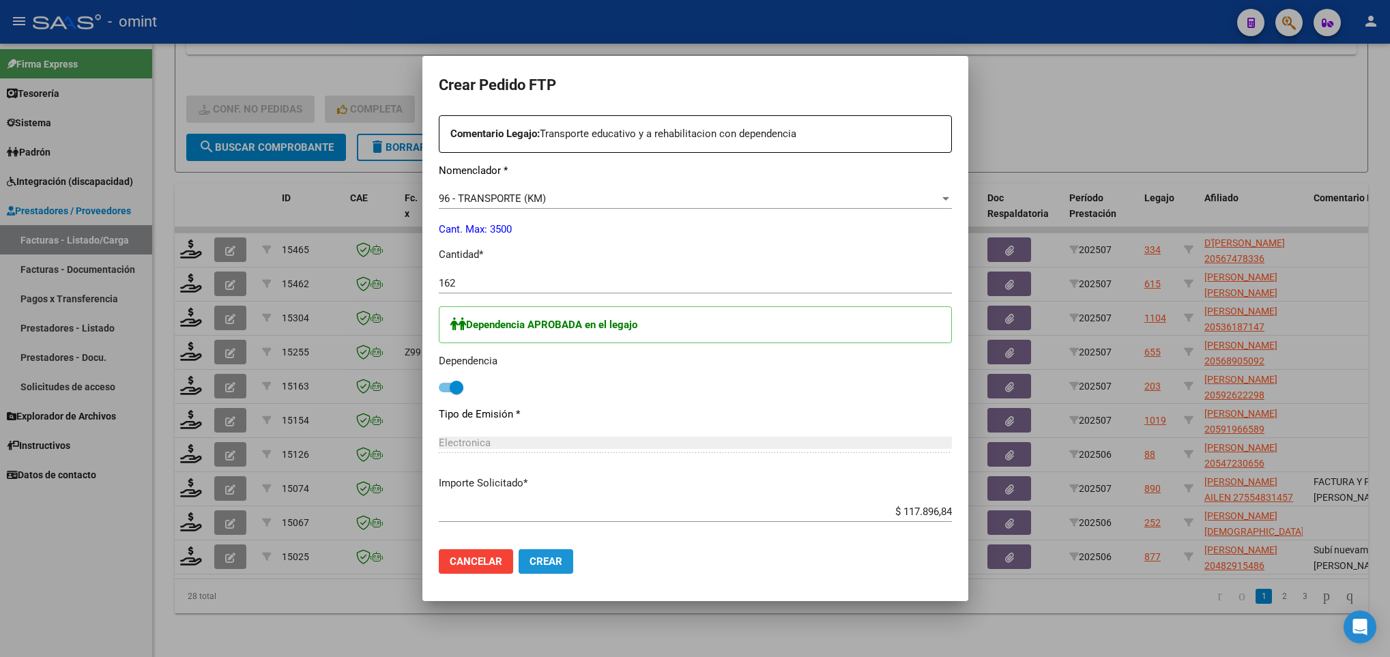
click at [560, 557] on span "Crear" at bounding box center [546, 561] width 33 height 12
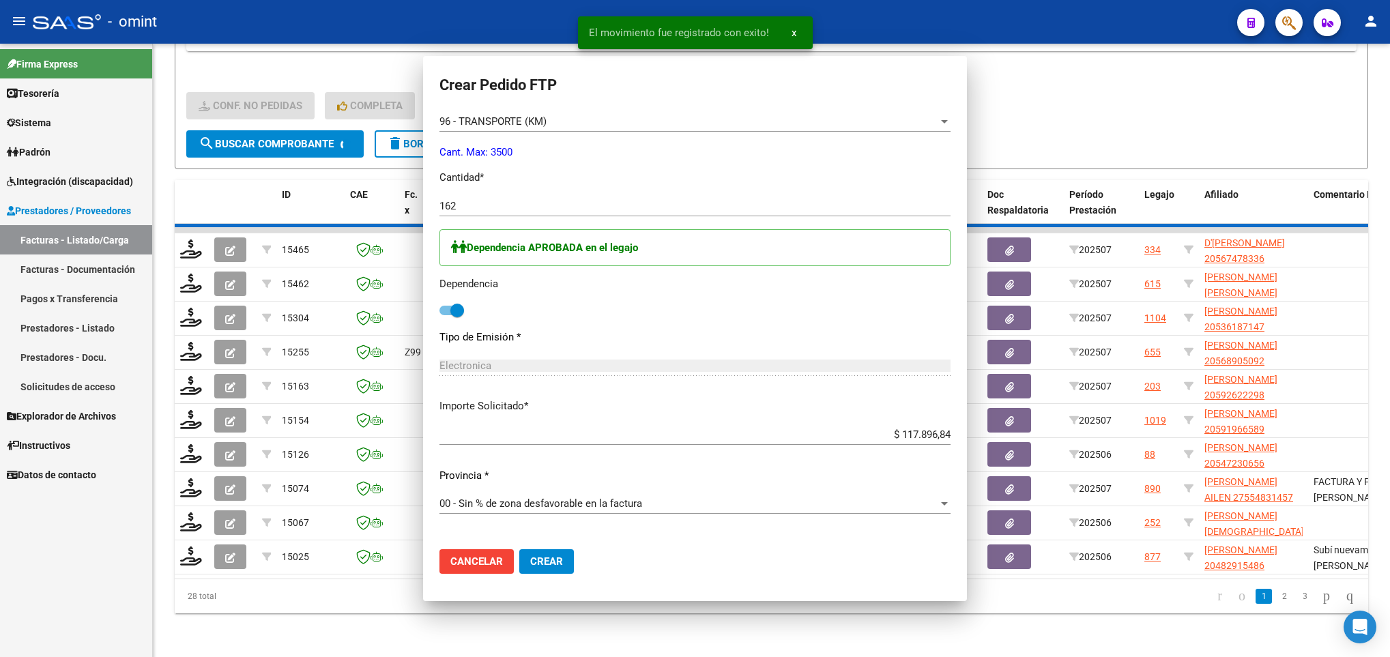
scroll to position [435, 0]
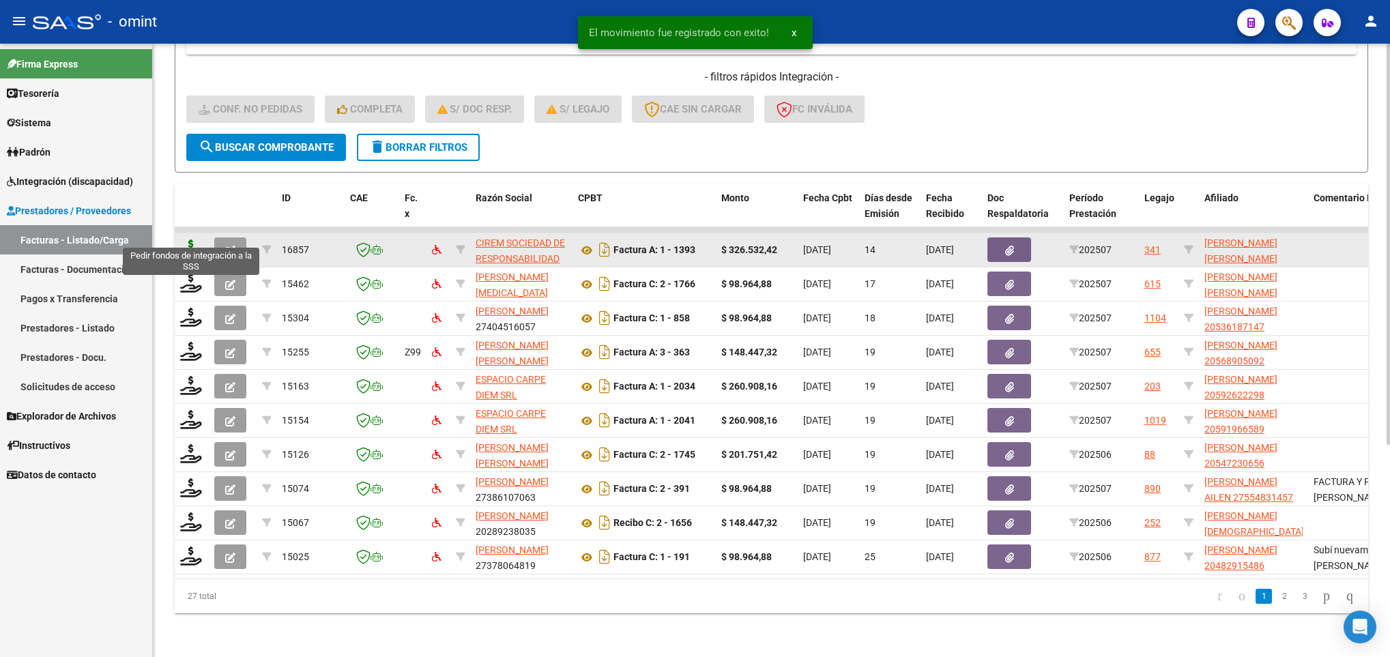
click at [192, 240] on icon at bounding box center [191, 249] width 22 height 19
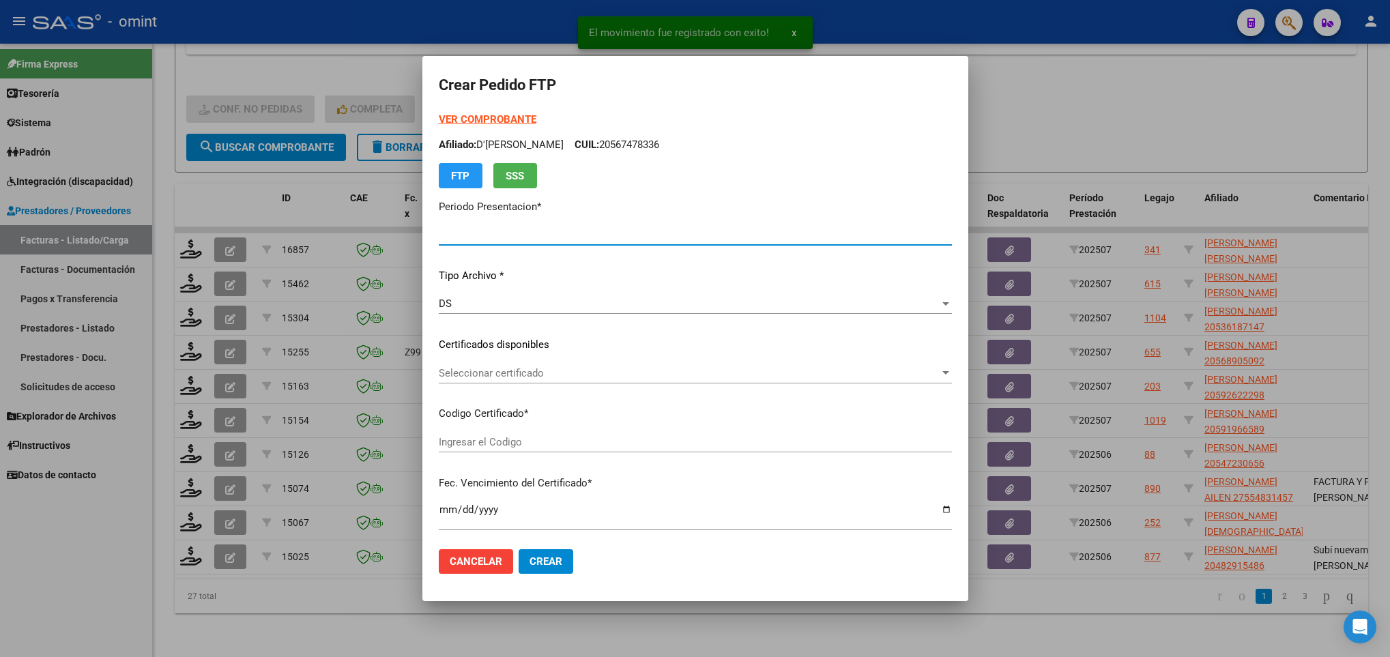
type input "202507"
type input "$ 326.532,42"
type input "5863165844"
type input "2034-10-31"
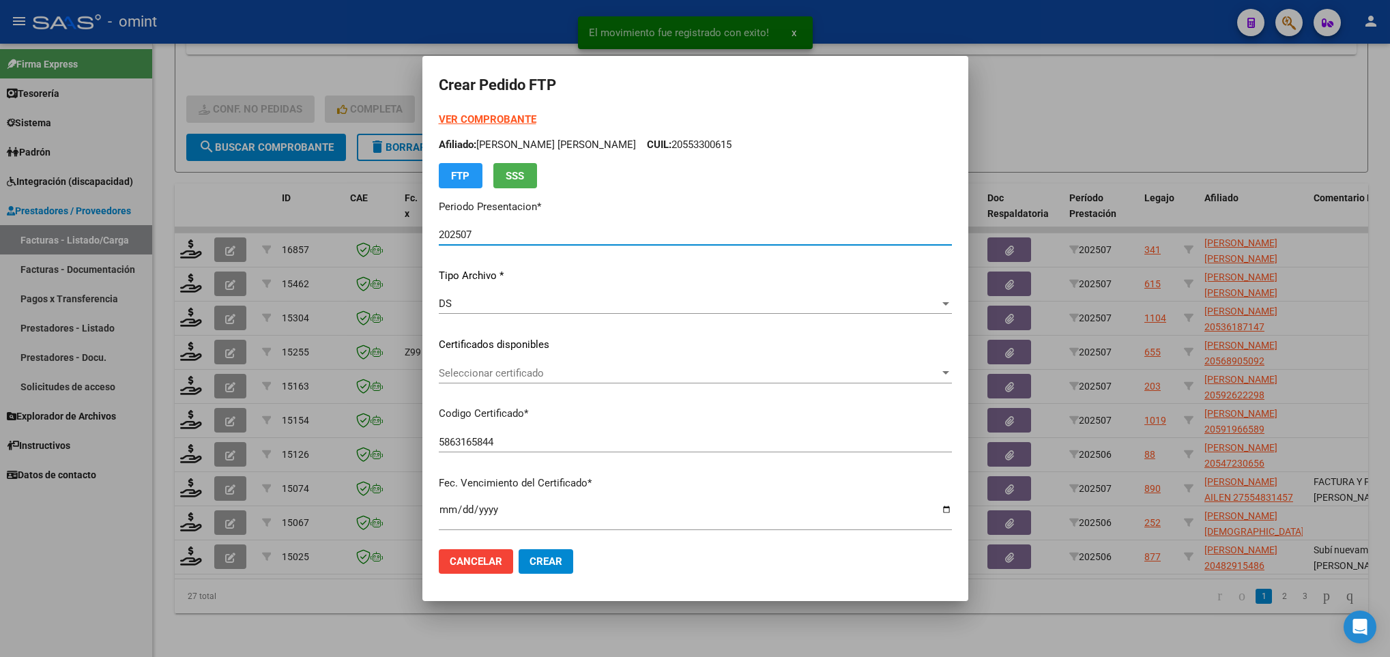
click at [506, 373] on span "Seleccionar certificado" at bounding box center [689, 373] width 501 height 12
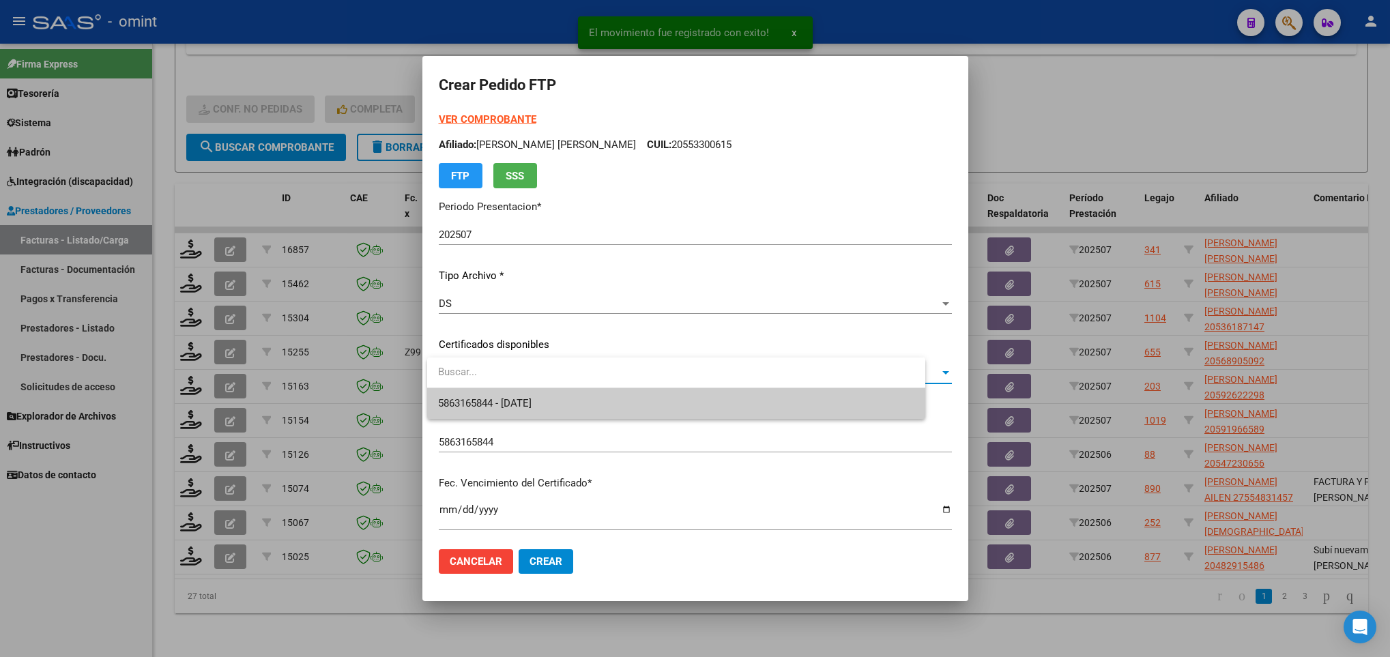
click at [515, 397] on span "5863165844 - 2034-10-31" at bounding box center [484, 403] width 93 height 12
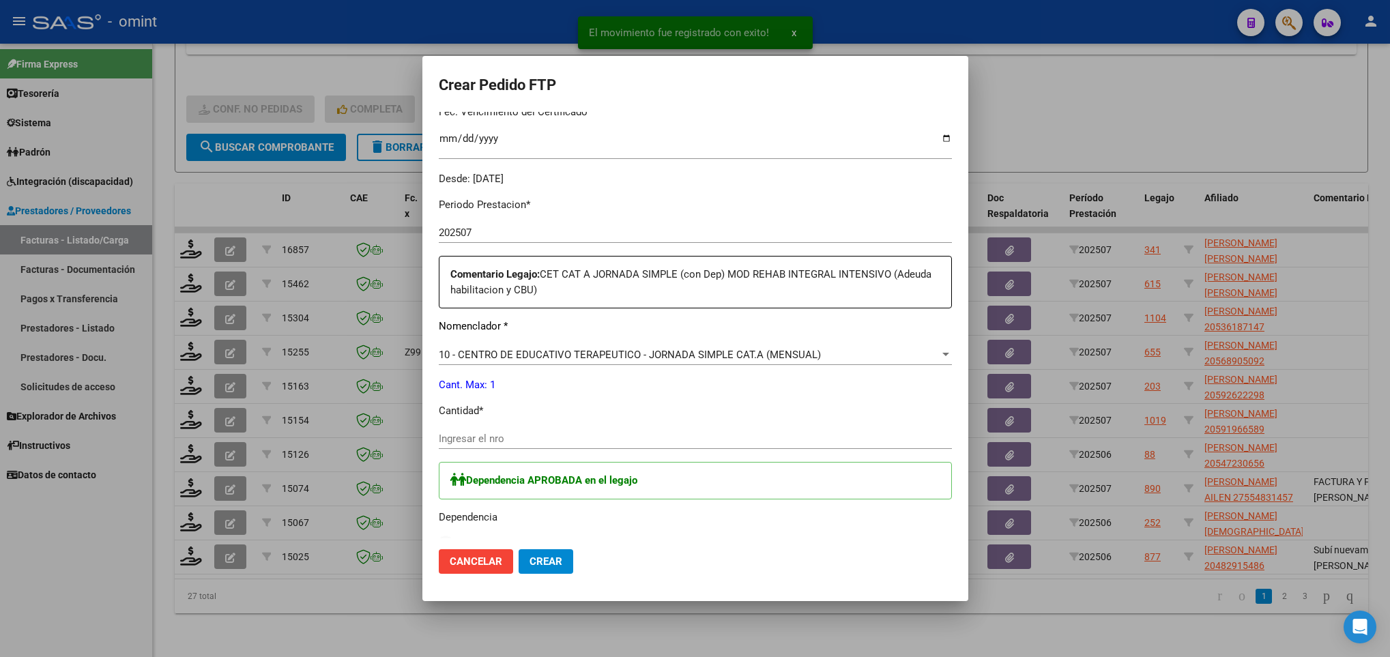
scroll to position [409, 0]
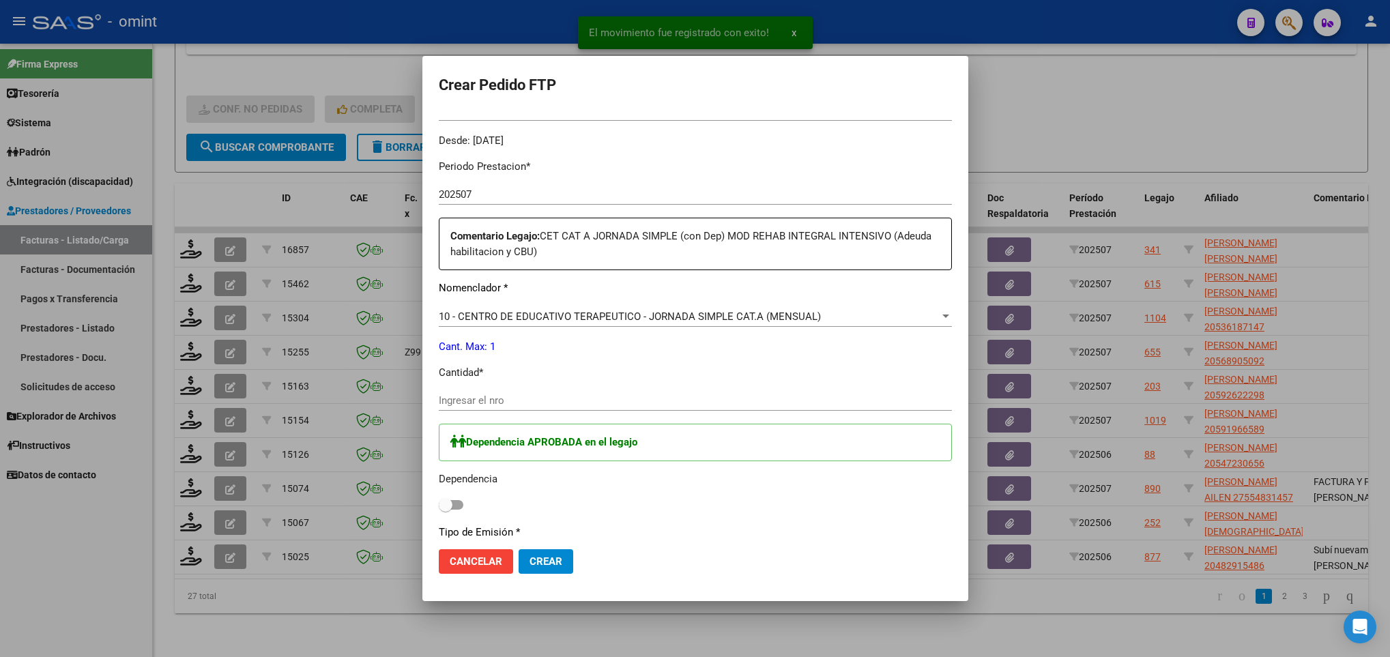
click at [516, 396] on input "Ingresar el nro" at bounding box center [695, 400] width 513 height 12
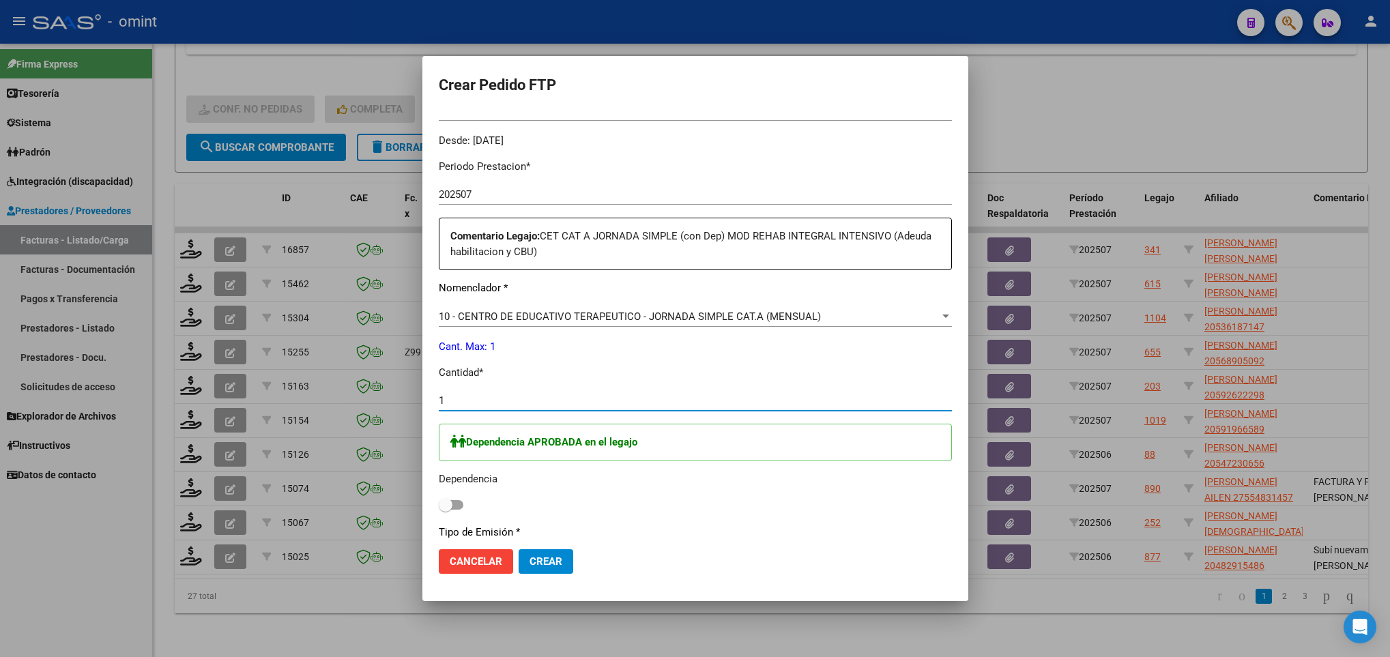
type input "1"
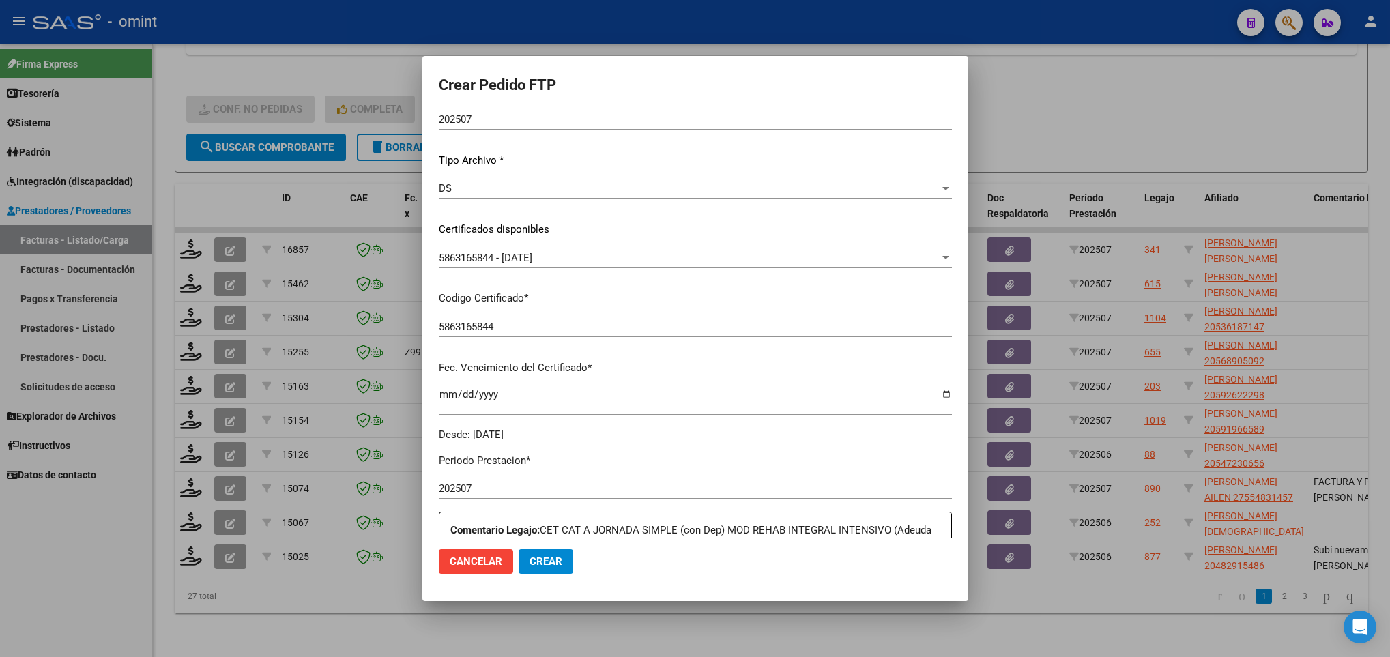
scroll to position [0, 0]
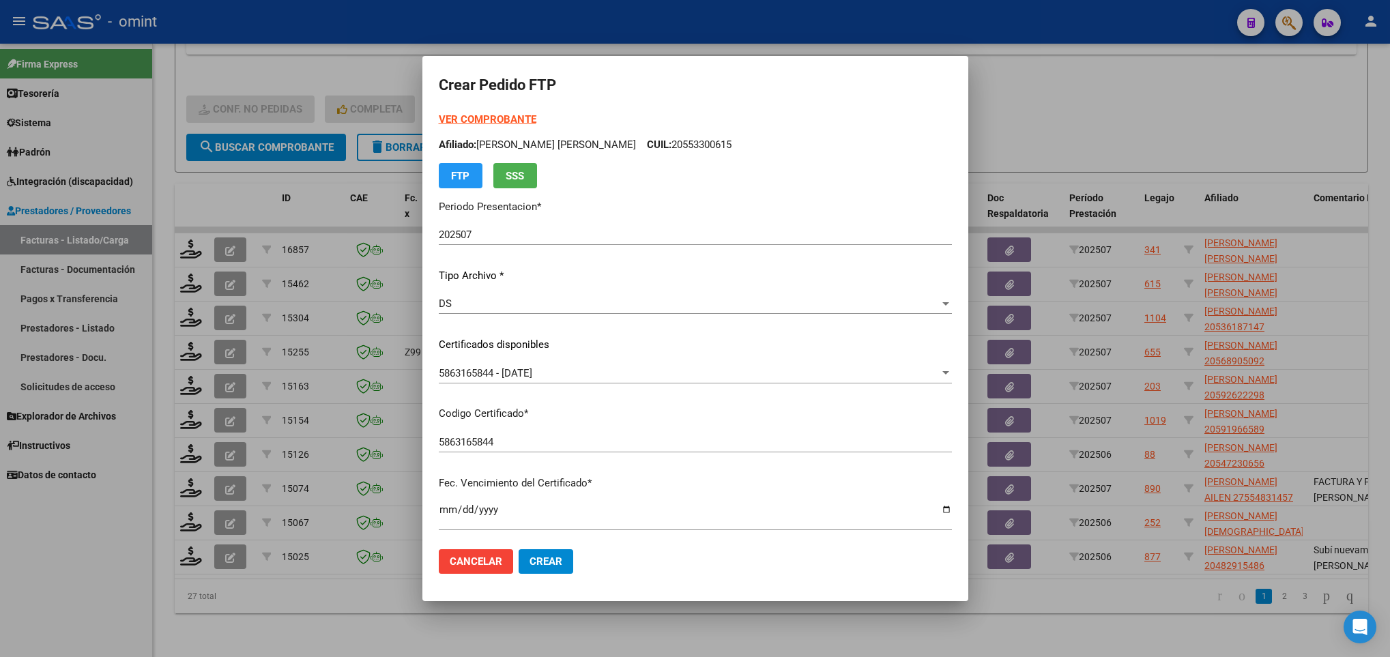
click at [487, 119] on strong "VER COMPROBANTE" at bounding box center [488, 119] width 98 height 12
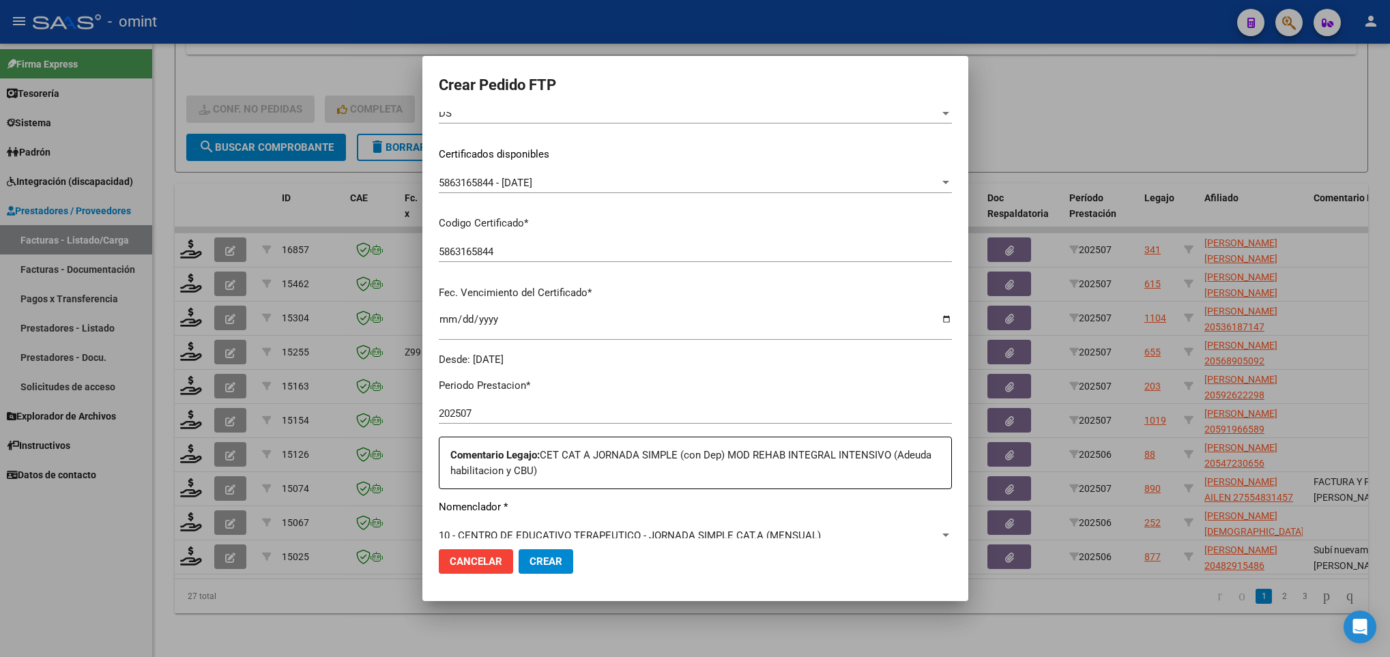
scroll to position [512, 0]
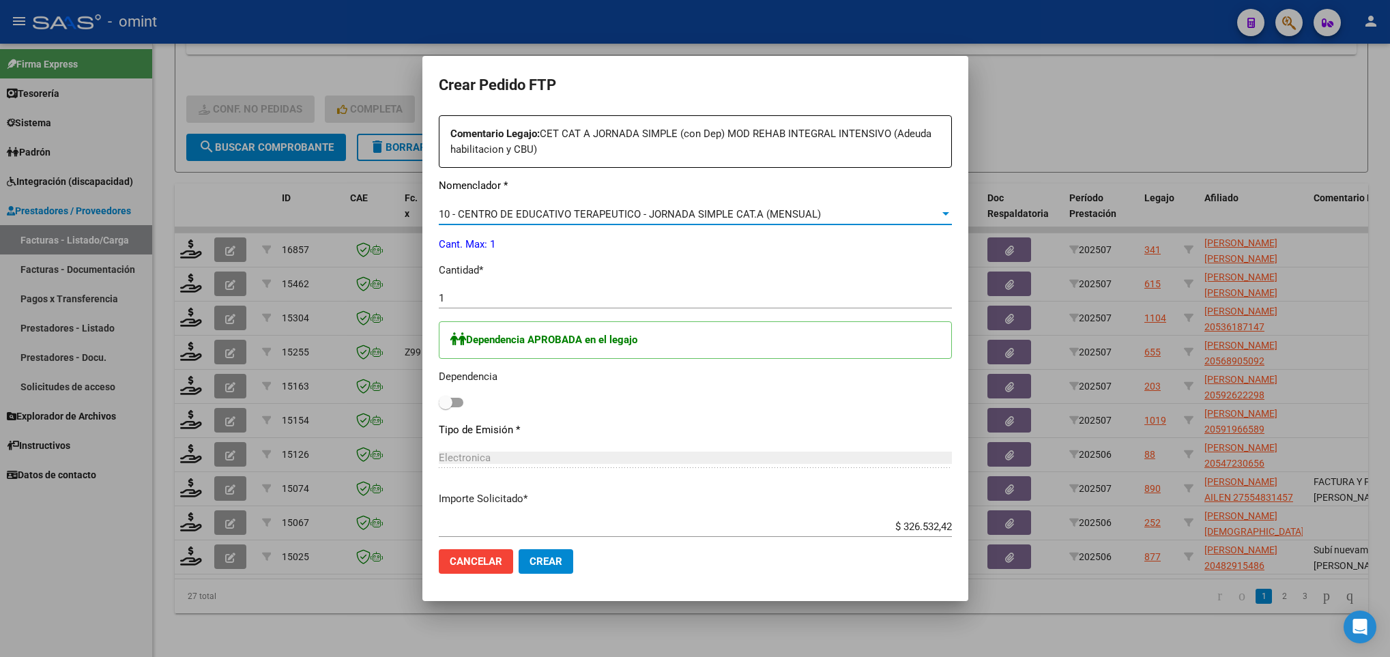
click at [680, 212] on span "10 - CENTRO DE EDUCATIVO TERAPEUTICO - JORNADA SIMPLE CAT.A (MENSUAL)" at bounding box center [630, 214] width 382 height 12
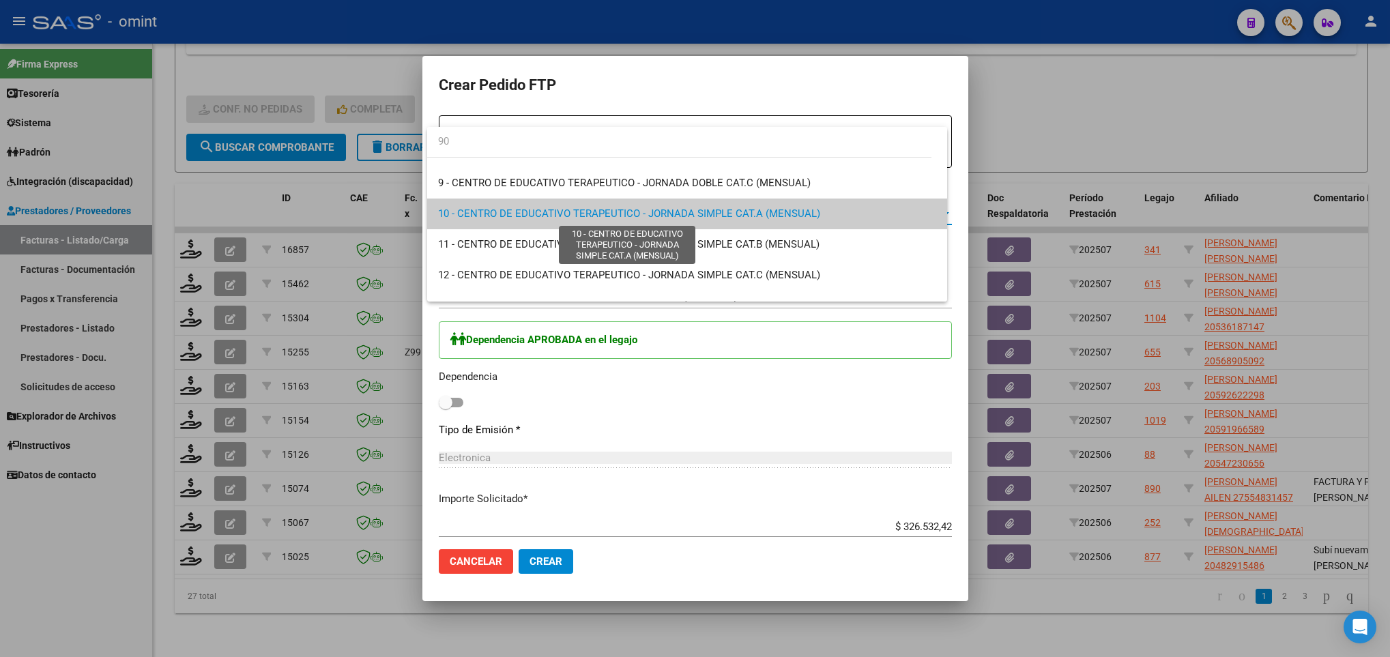
scroll to position [0, 0]
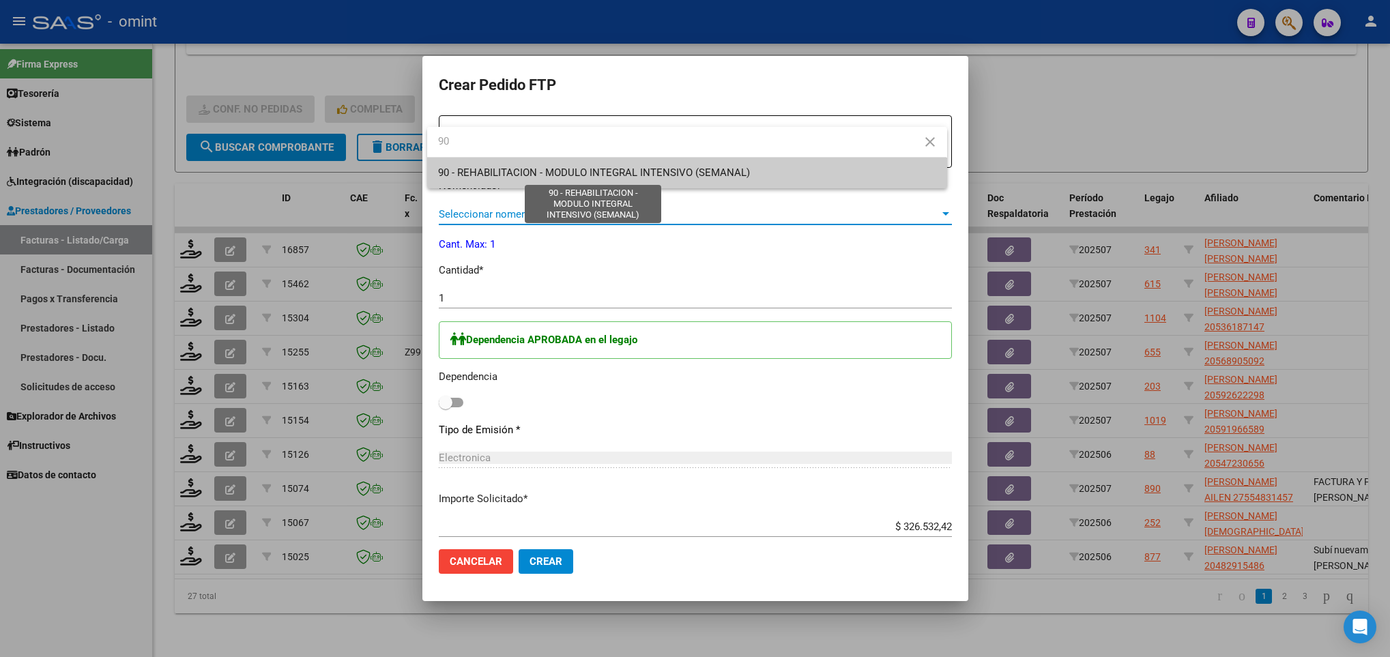
type input "90"
click at [680, 171] on span "90 - REHABILITACION - MODULO INTEGRAL INTENSIVO (SEMANAL)" at bounding box center [594, 173] width 312 height 12
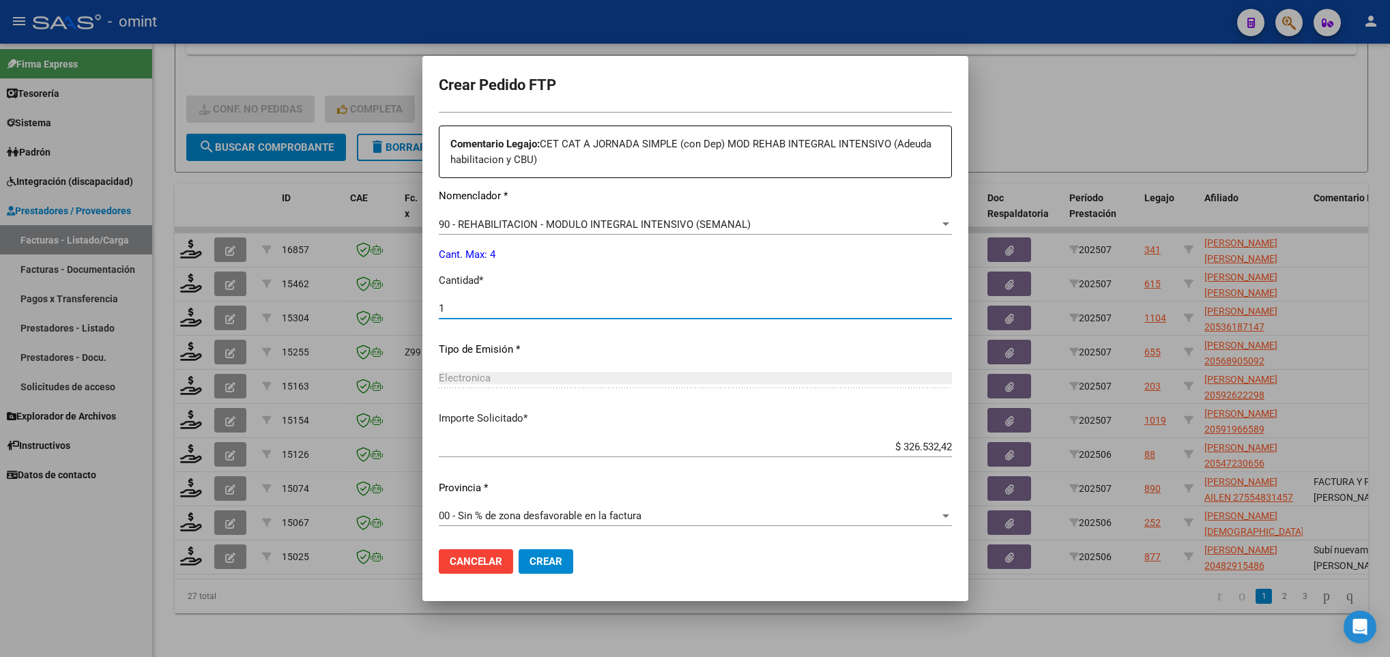
click at [543, 302] on input "1" at bounding box center [695, 308] width 513 height 12
type input "4"
click at [555, 545] on mat-dialog-actions "Cancelar Crear" at bounding box center [695, 561] width 513 height 46
click at [555, 571] on button "Crear" at bounding box center [546, 561] width 55 height 25
click at [545, 555] on span "Crear" at bounding box center [546, 561] width 33 height 12
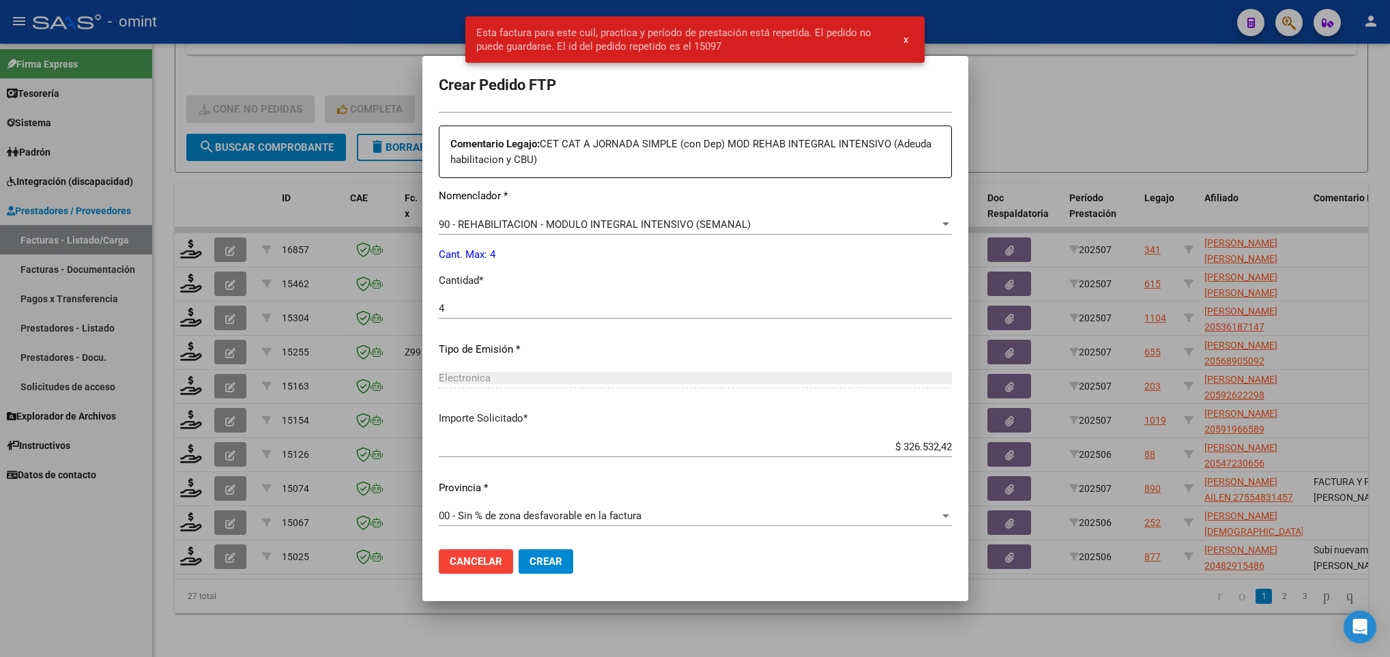
click at [301, 574] on div at bounding box center [695, 328] width 1390 height 657
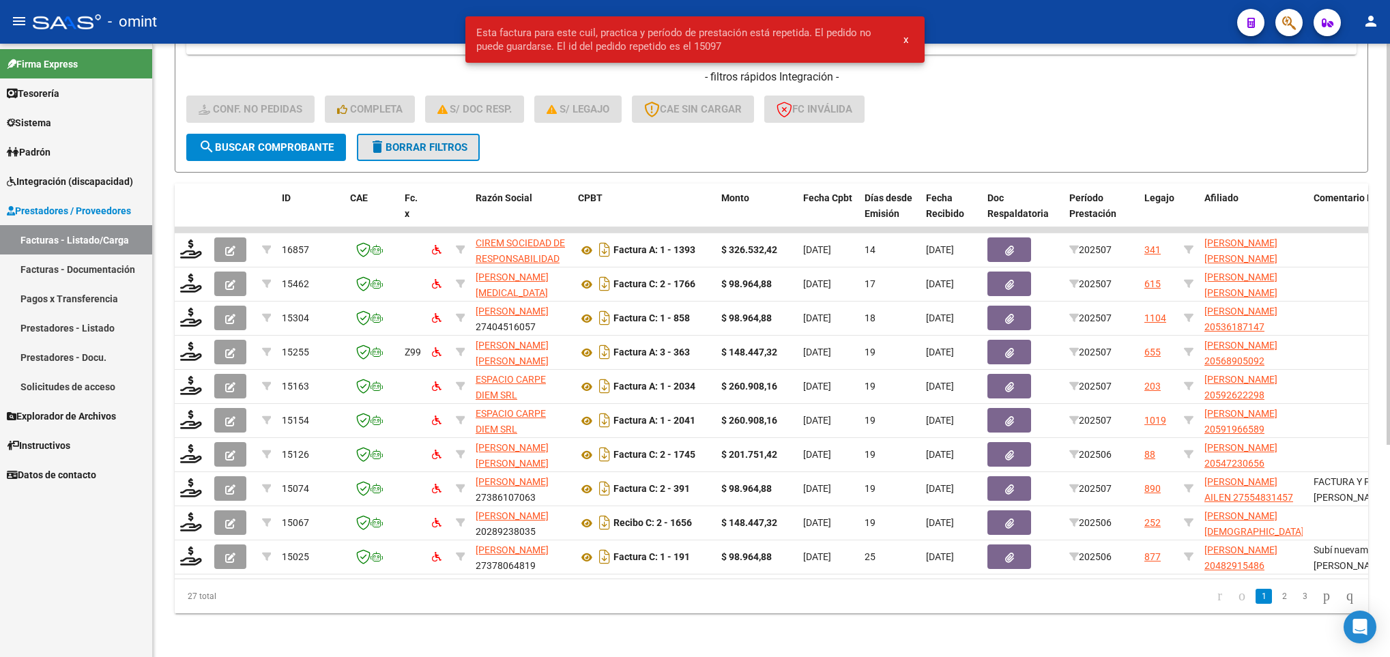
click at [440, 141] on span "delete Borrar Filtros" at bounding box center [418, 147] width 98 height 12
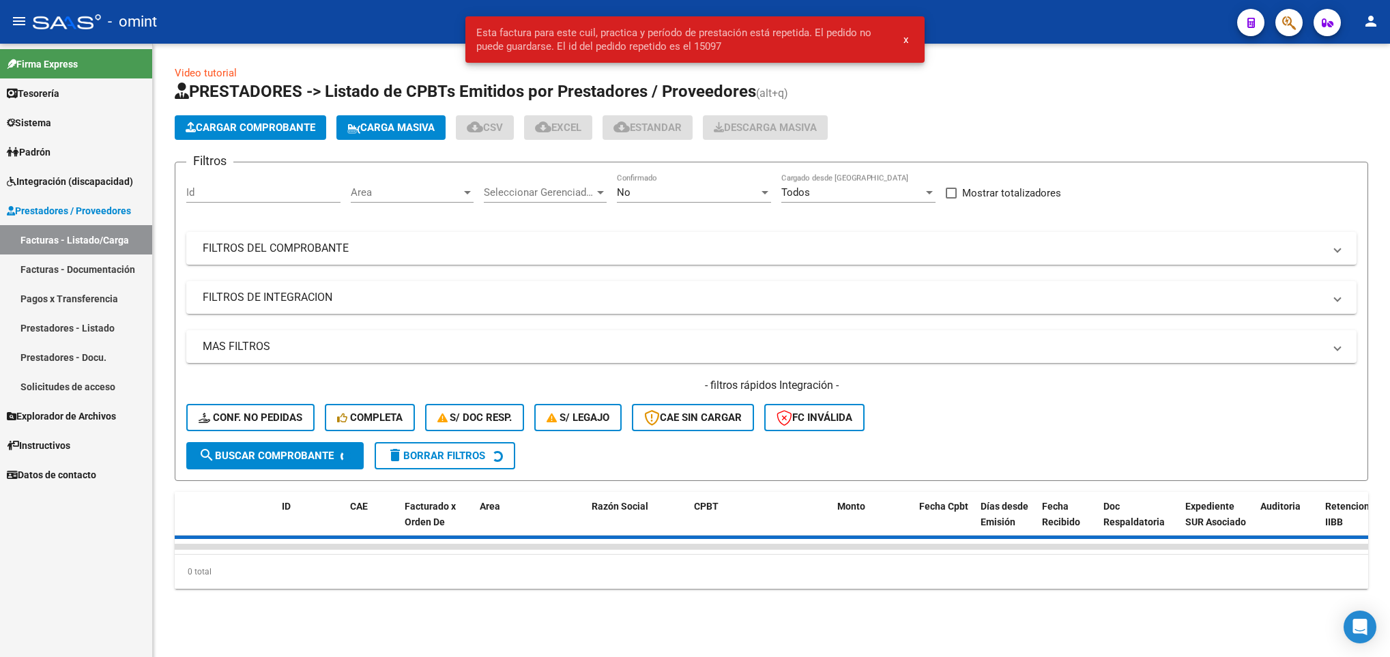
scroll to position [0, 0]
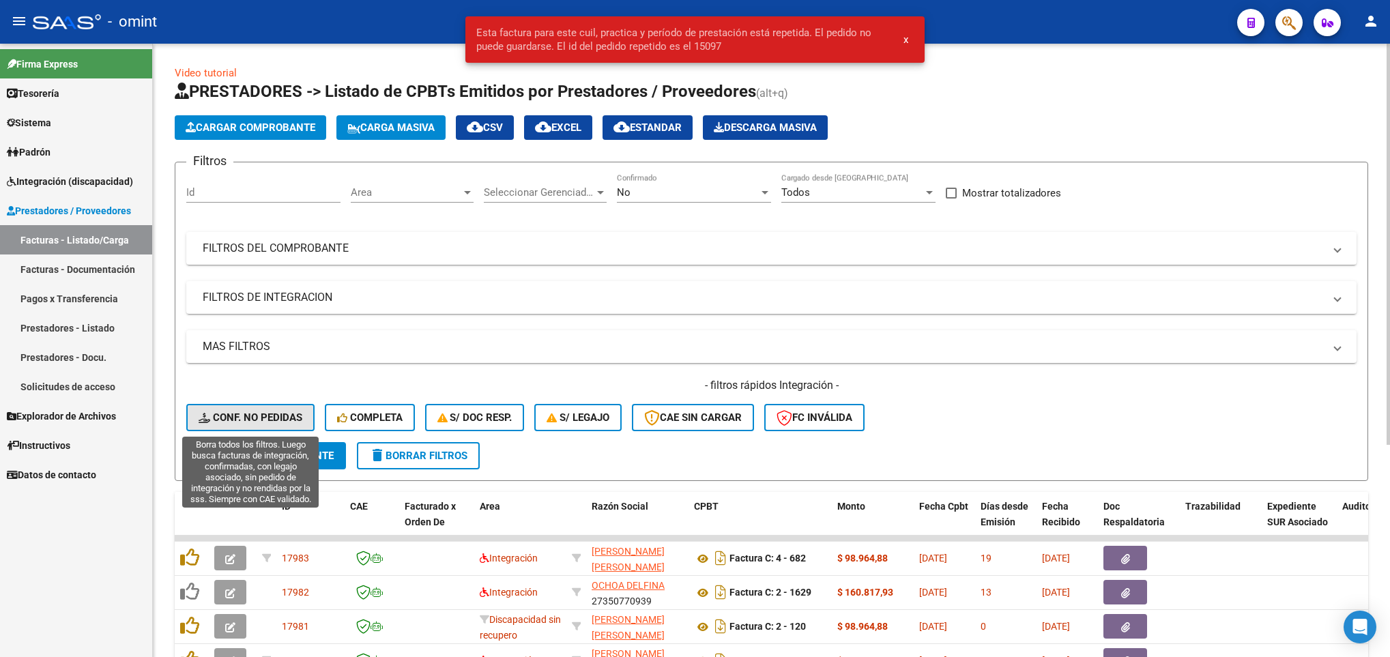
click at [281, 420] on span "Conf. no pedidas" at bounding box center [251, 417] width 104 height 12
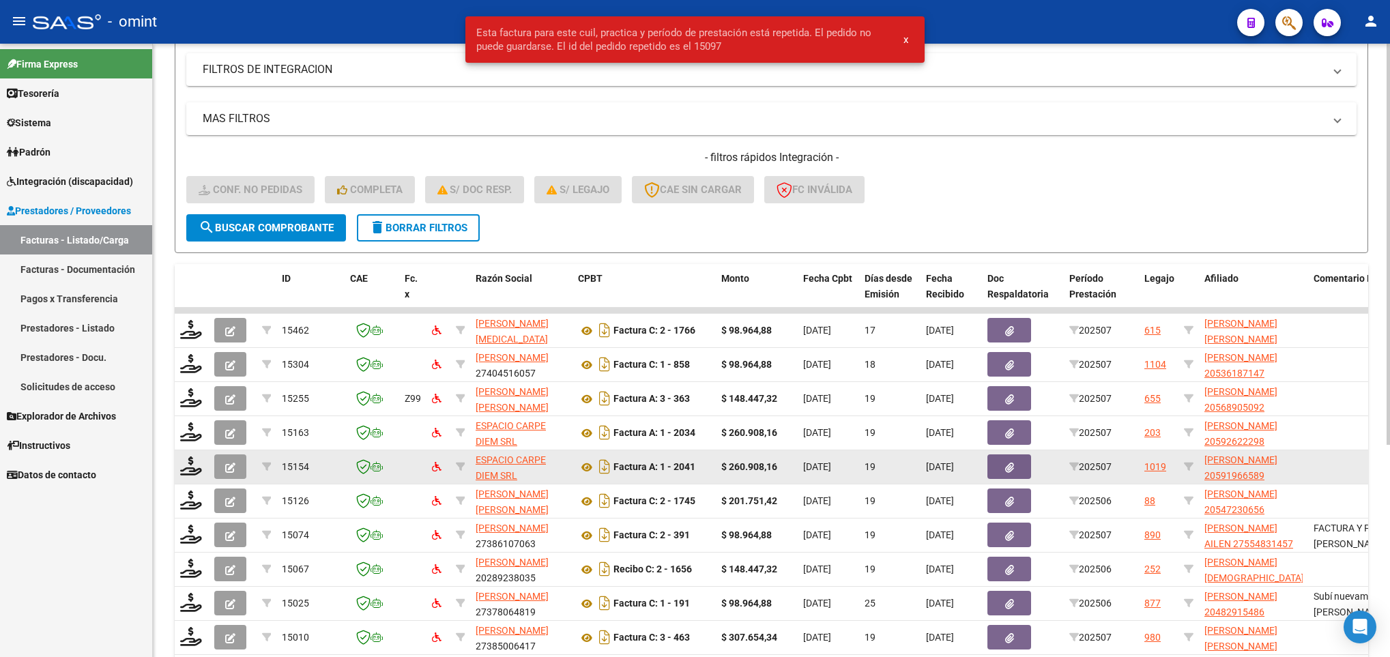
scroll to position [307, 0]
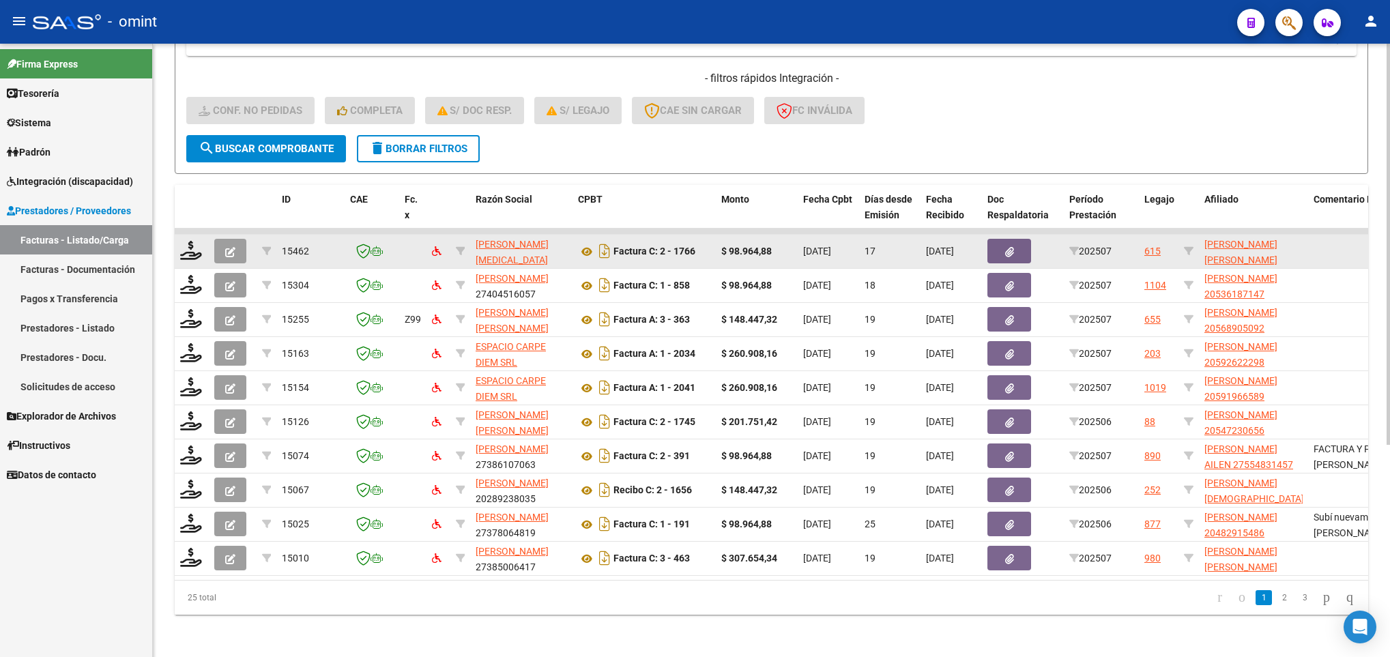
click at [189, 240] on datatable-body-cell at bounding box center [192, 251] width 34 height 33
click at [190, 248] on icon at bounding box center [191, 250] width 22 height 19
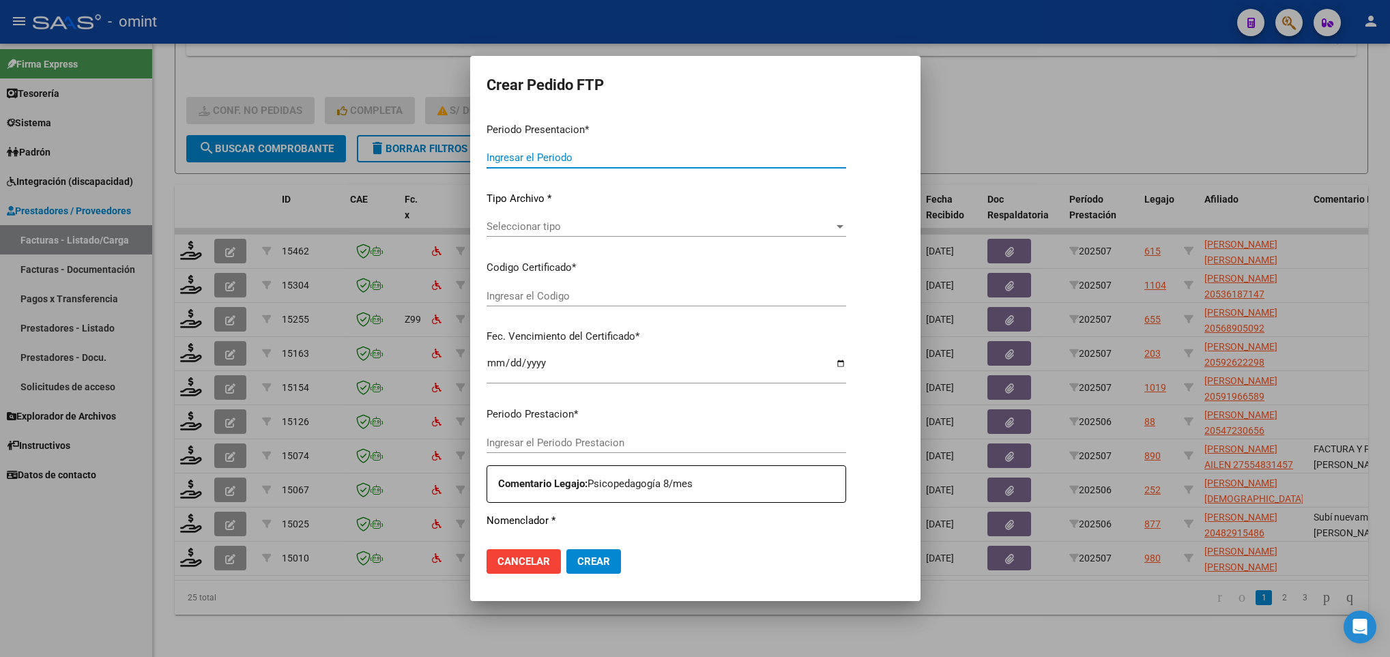
type input "202507"
type input "$ 98.964,88"
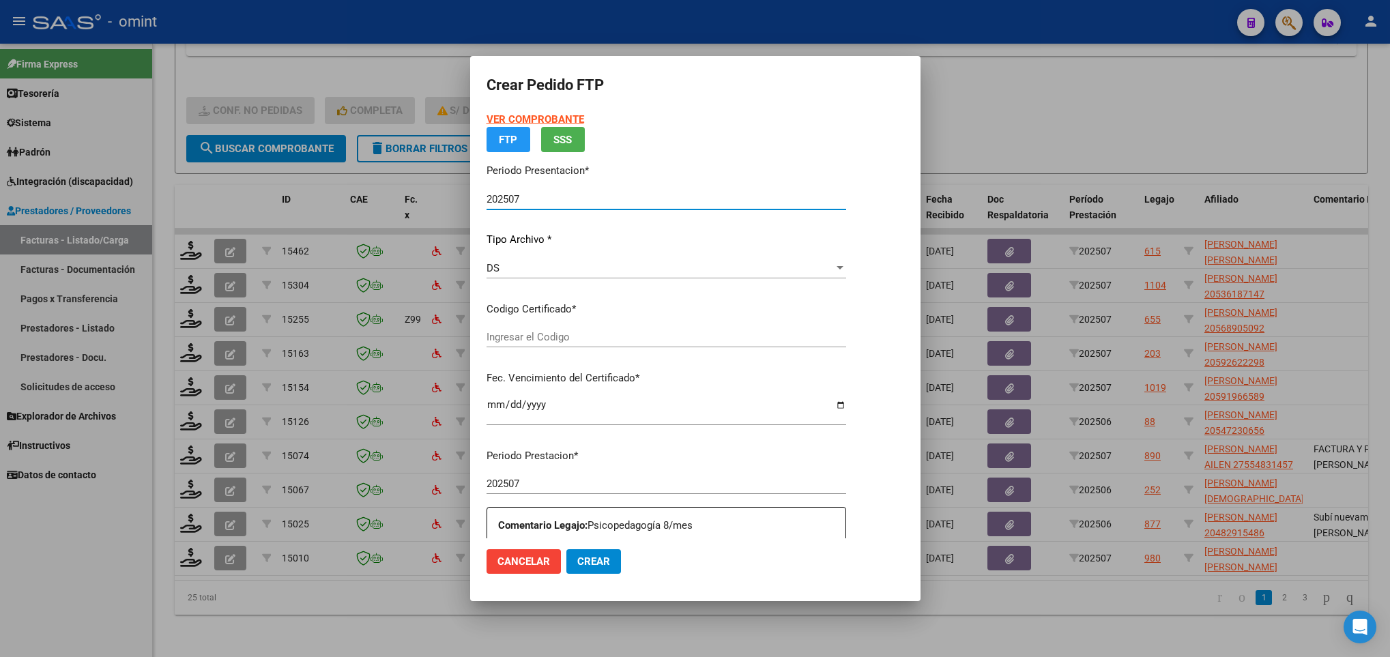
type input "9277763612"
type input "2024-09-15"
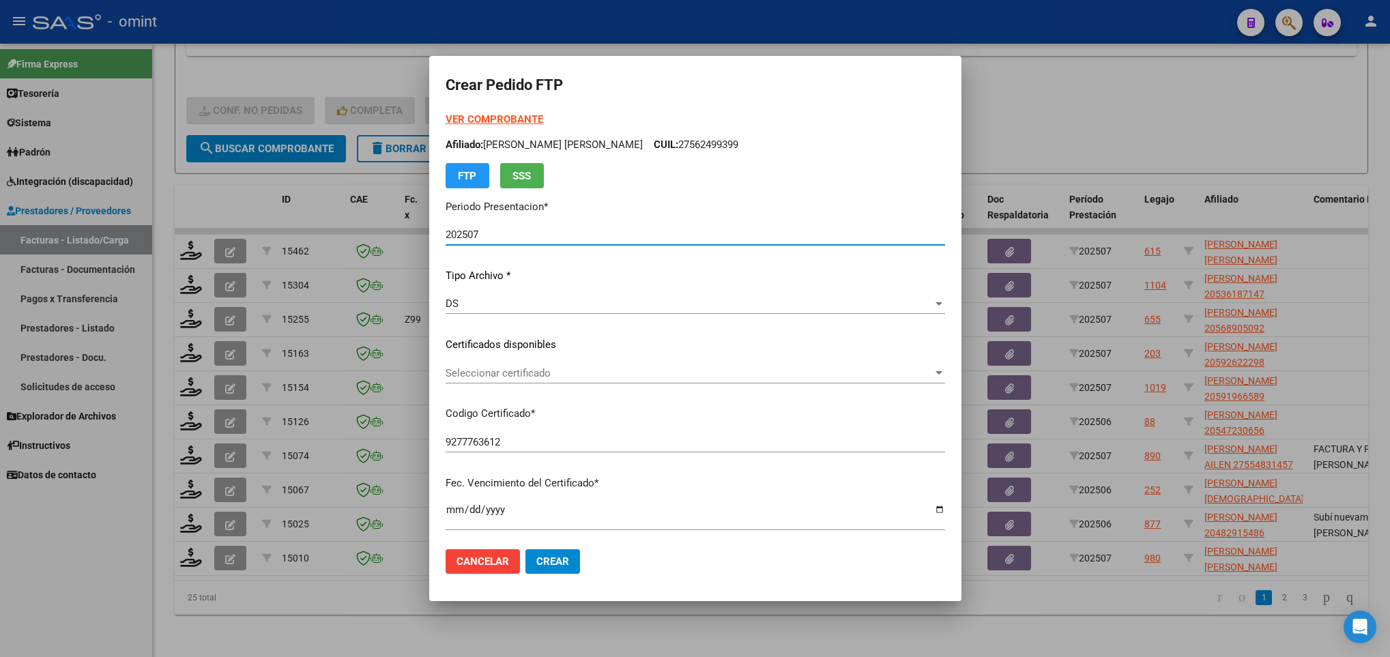
click at [565, 340] on p "Certificados disponibles" at bounding box center [696, 345] width 500 height 16
click at [569, 375] on span "Seleccionar certificado" at bounding box center [689, 373] width 487 height 12
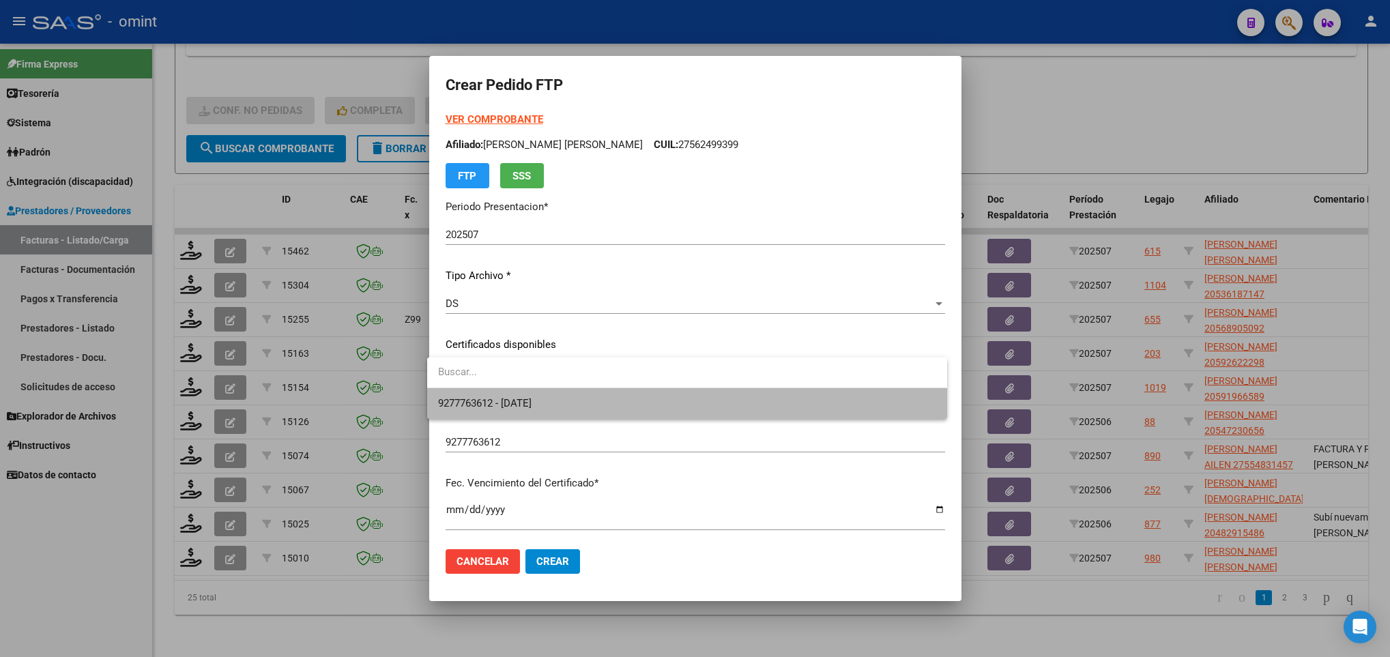
click at [577, 401] on span "9277763612 - 2024-09-15" at bounding box center [686, 403] width 497 height 31
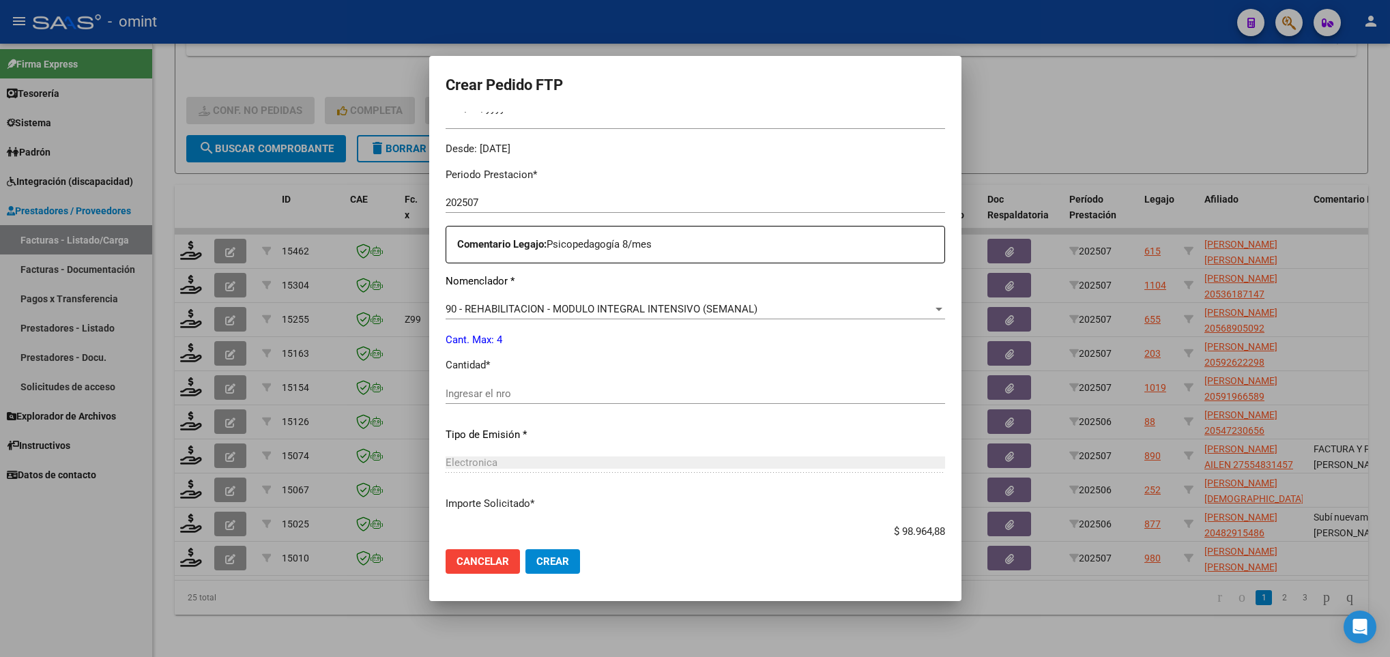
scroll to position [409, 0]
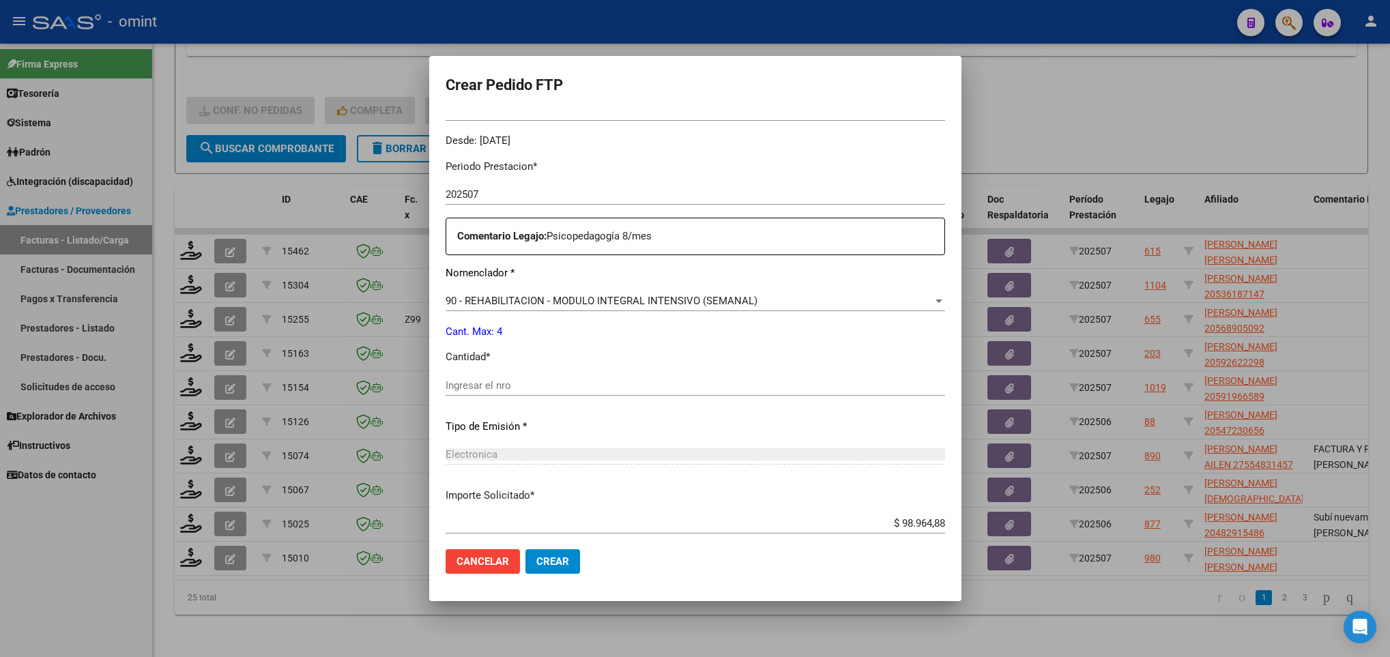
click at [566, 386] on input "Ingresar el nro" at bounding box center [696, 385] width 500 height 12
type input "4"
click at [551, 553] on button "Crear" at bounding box center [552, 561] width 55 height 25
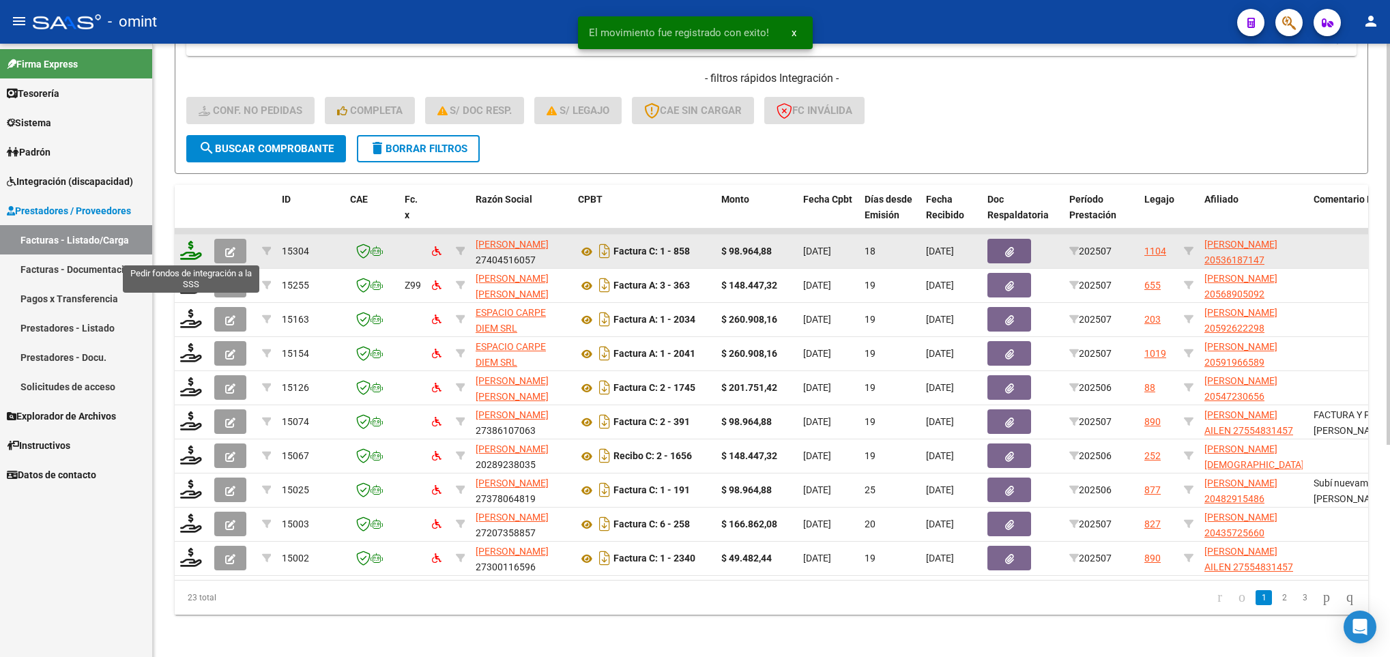
click at [195, 252] on icon at bounding box center [191, 250] width 22 height 19
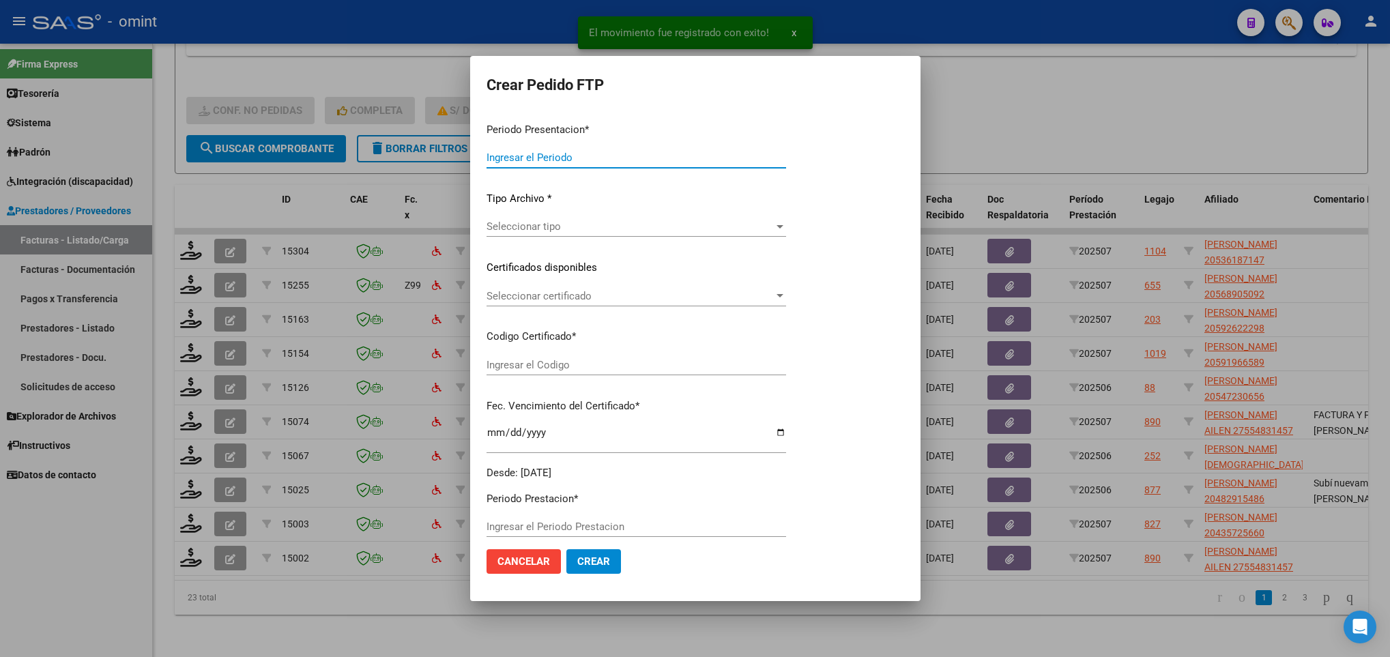
type input "202507"
type input "$ 98.964,88"
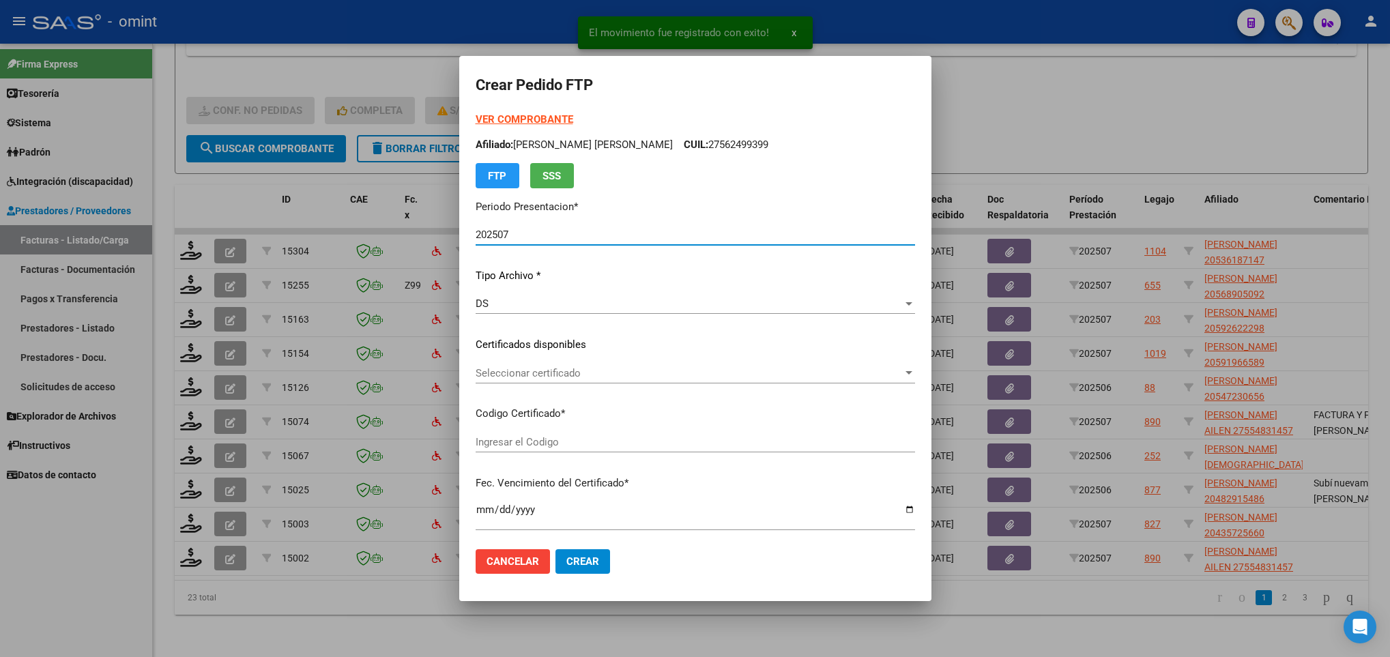
type input "8838711330"
type input "2028-11-25"
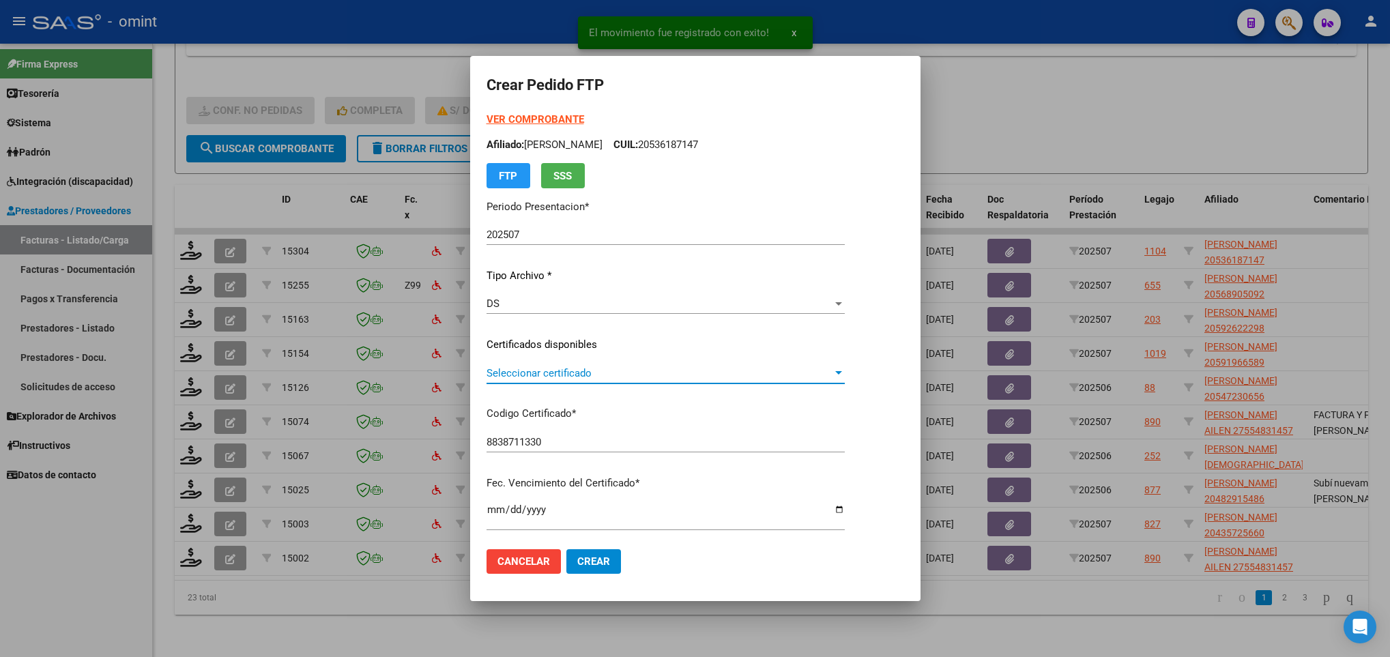
click at [651, 369] on span "Seleccionar certificado" at bounding box center [660, 373] width 346 height 12
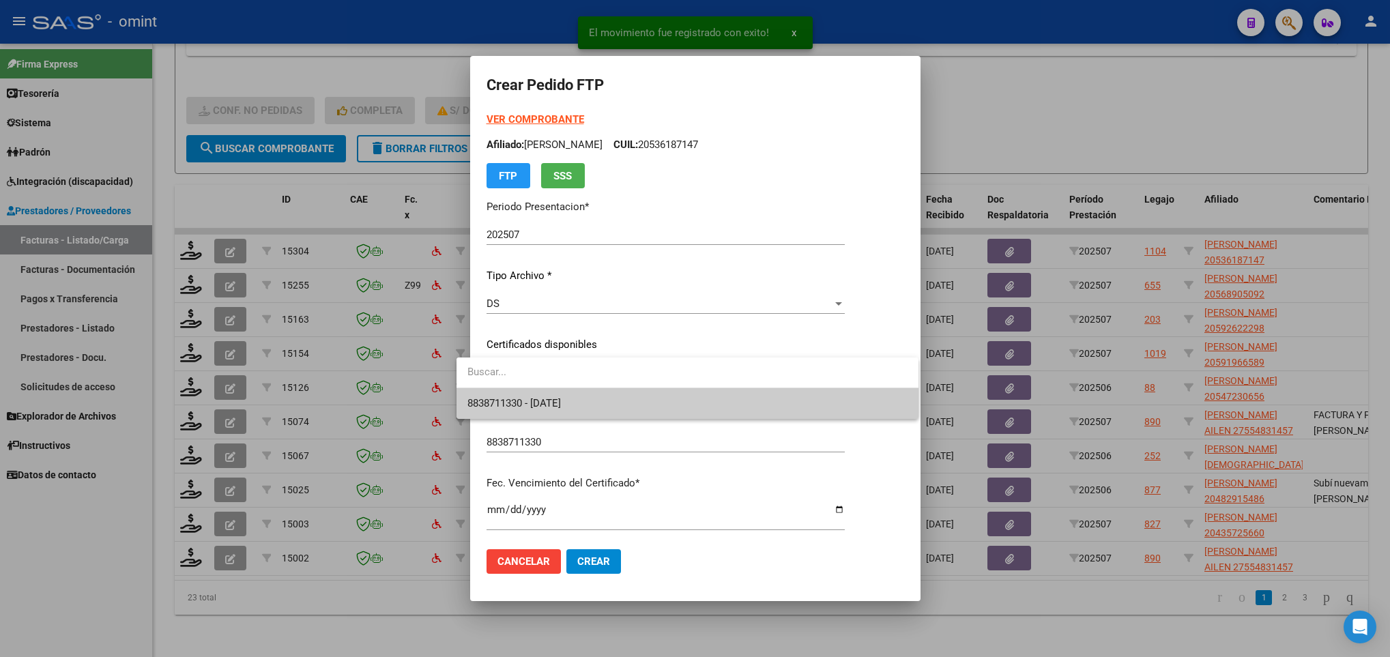
click at [665, 391] on span "8838711330 - 2028-11-25" at bounding box center [687, 403] width 440 height 31
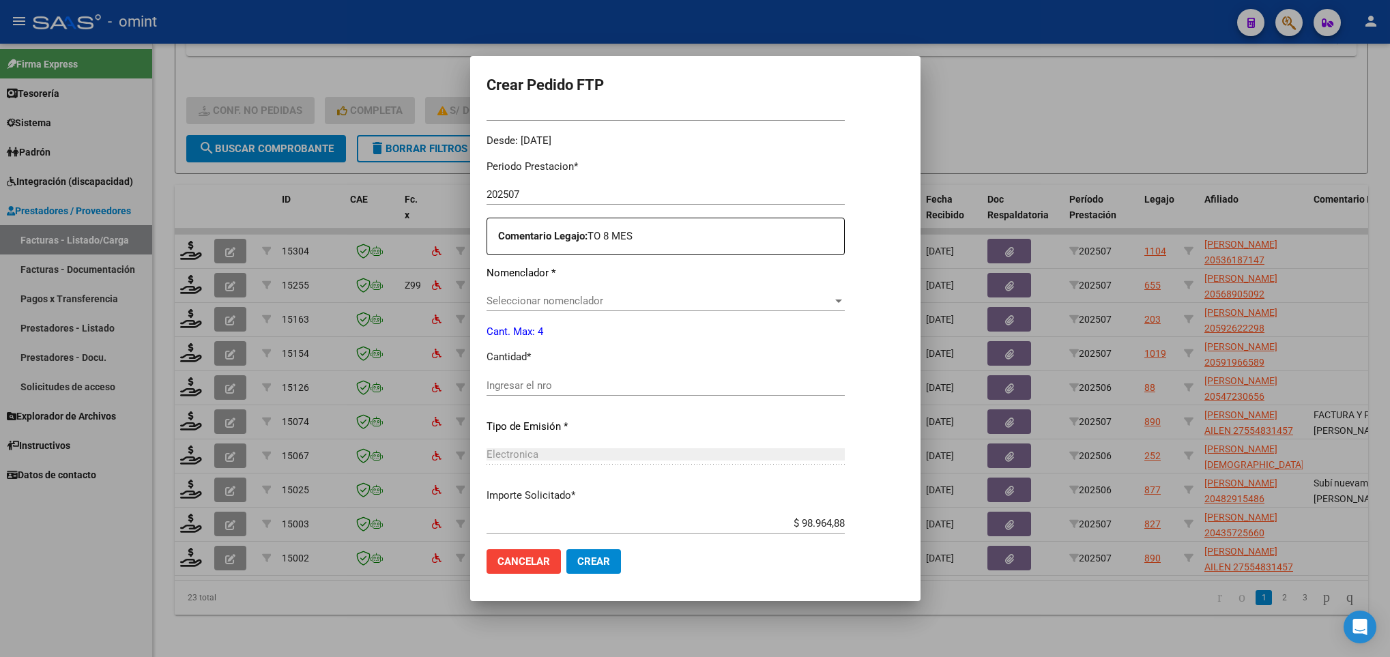
click at [539, 304] on span "Seleccionar nomenclador" at bounding box center [660, 301] width 346 height 12
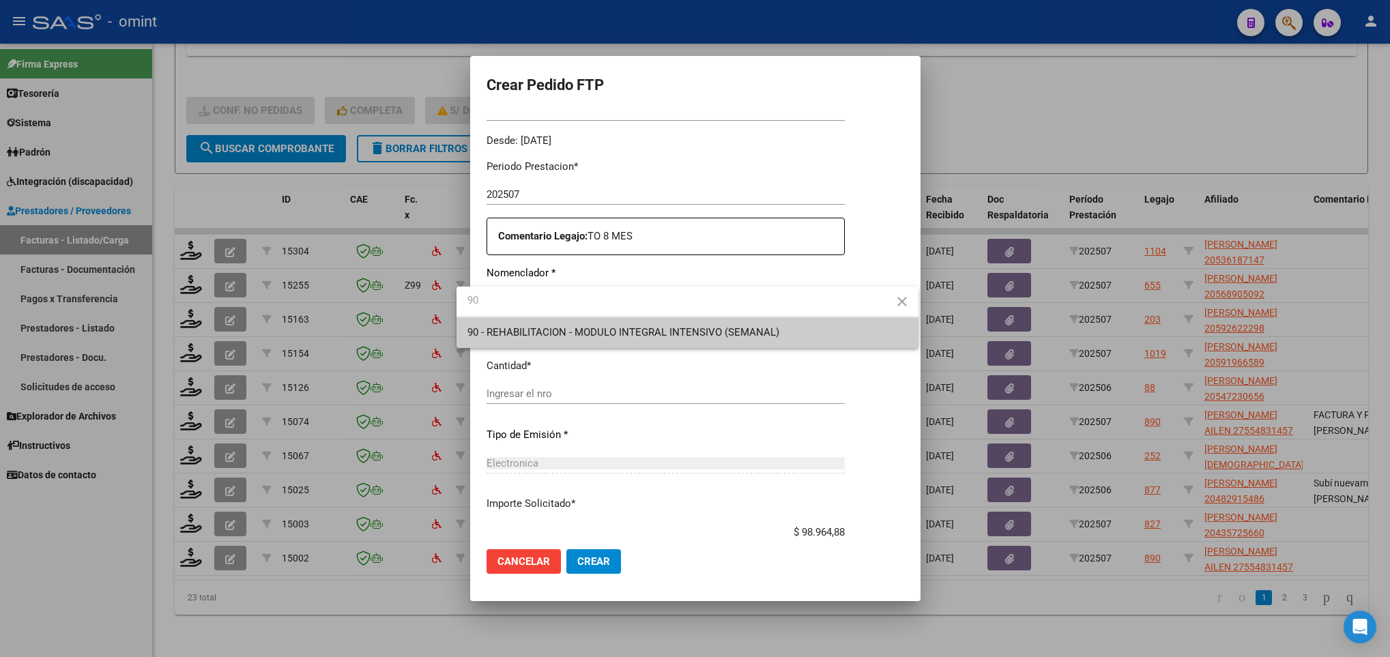
type input "90"
click at [661, 318] on span "90 - REHABILITACION - MODULO INTEGRAL INTENSIVO (SEMANAL)" at bounding box center [687, 332] width 440 height 31
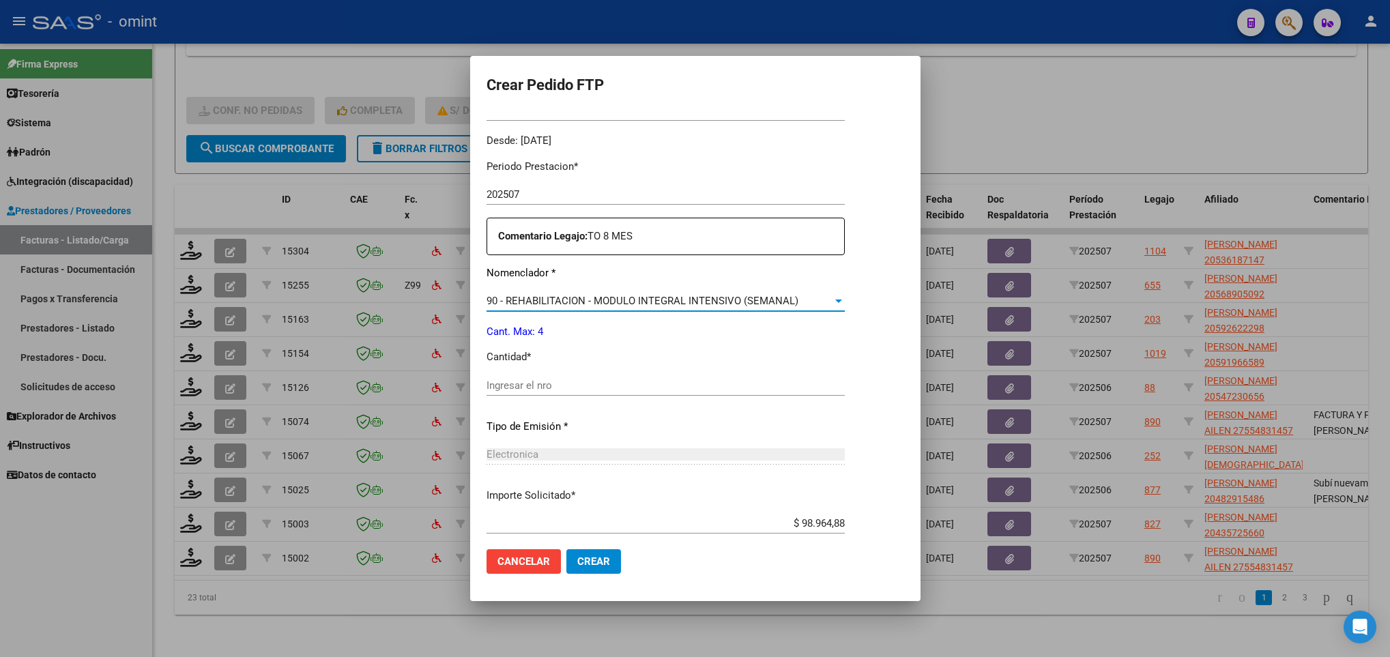
click at [650, 379] on input "Ingresar el nro" at bounding box center [666, 385] width 358 height 12
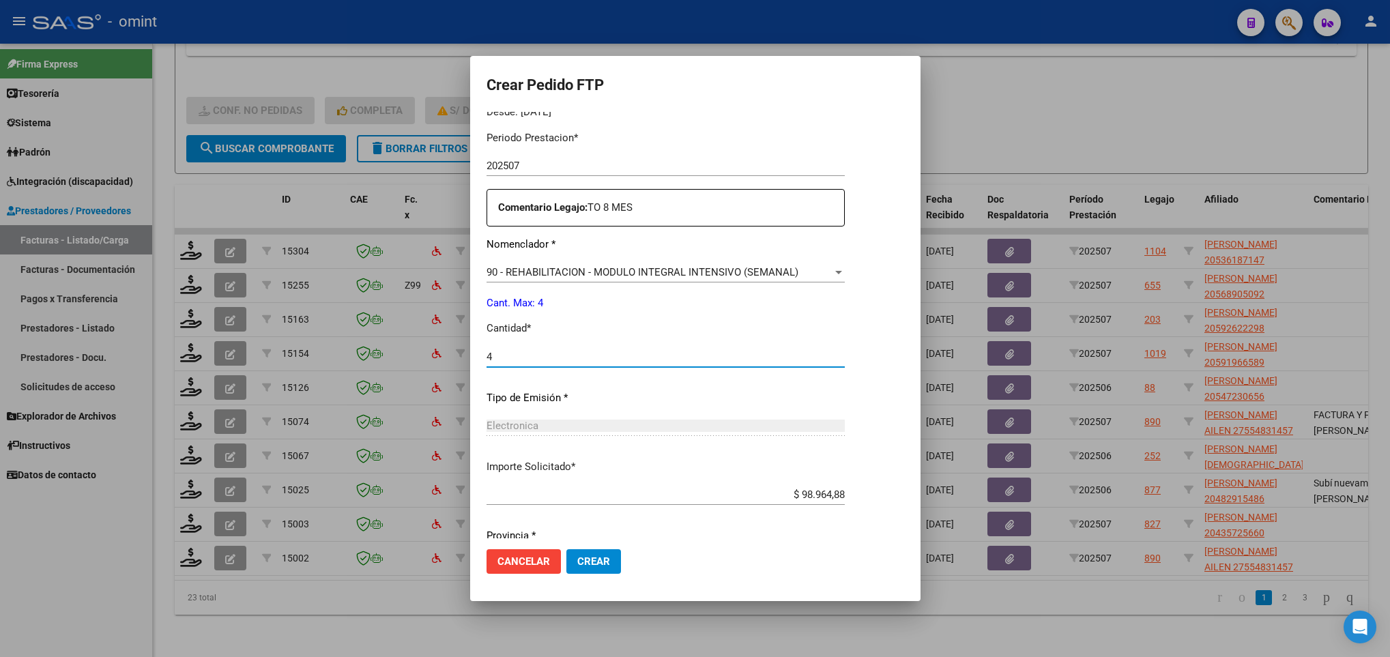
scroll to position [487, 0]
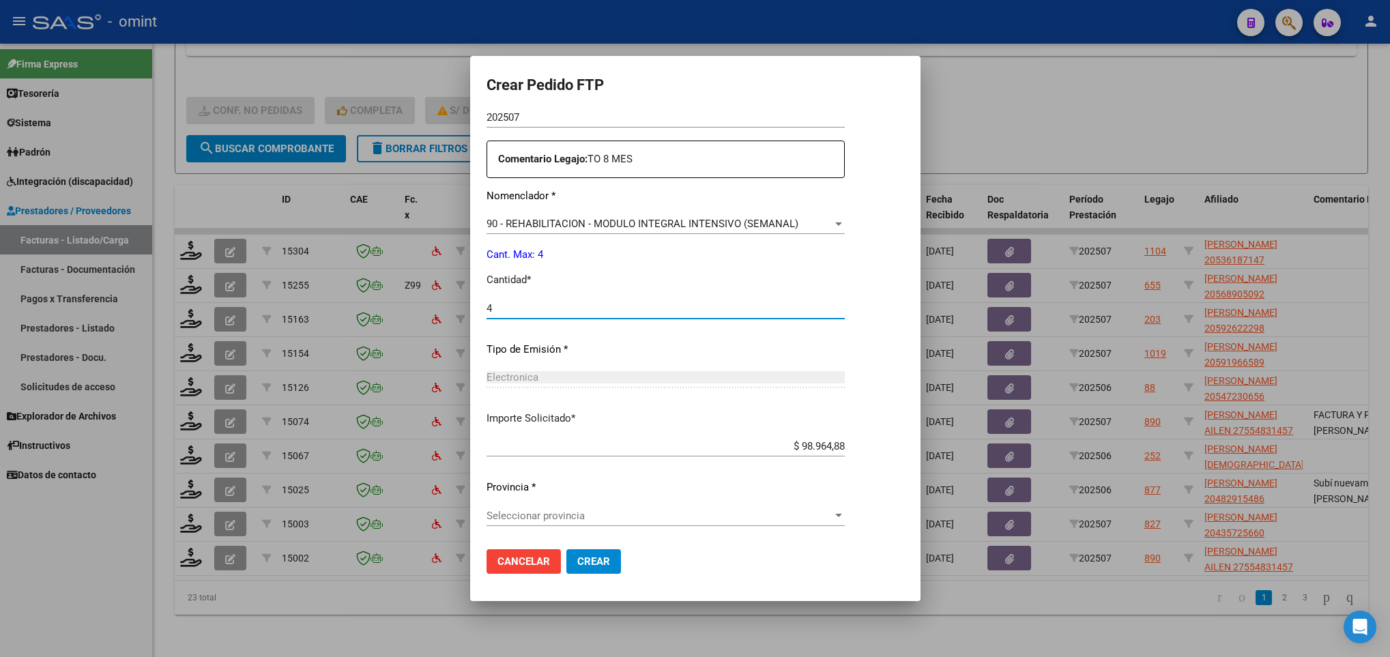
type input "4"
click at [594, 516] on span "Seleccionar provincia" at bounding box center [660, 516] width 346 height 12
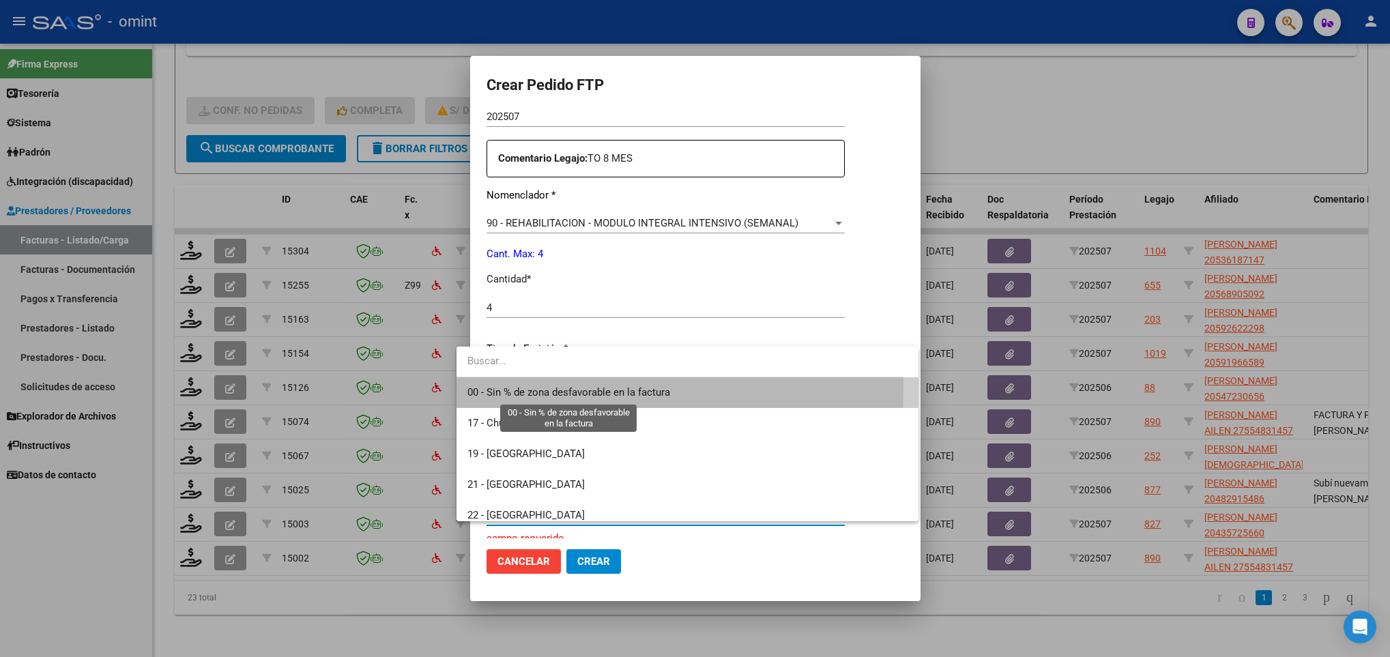
click at [604, 392] on span "00 - Sin % de zona desfavorable en la factura" at bounding box center [568, 392] width 203 height 12
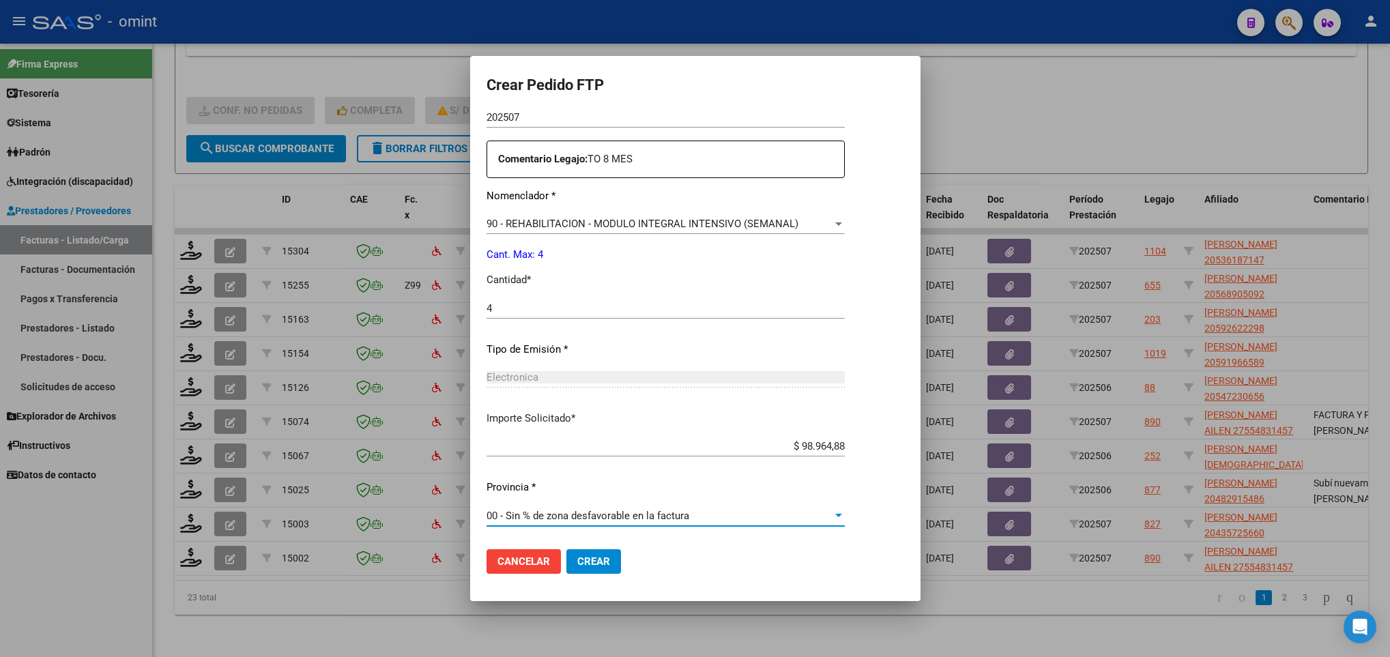
click at [582, 569] on button "Crear" at bounding box center [593, 561] width 55 height 25
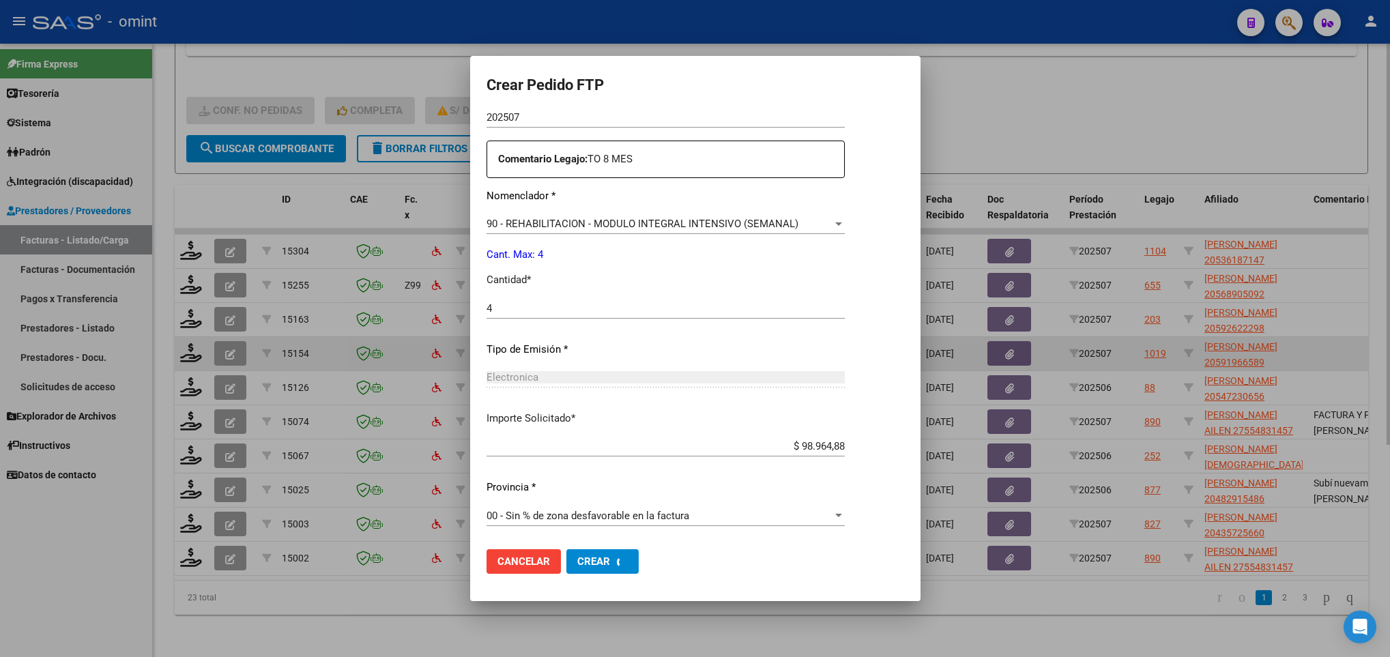
scroll to position [0, 0]
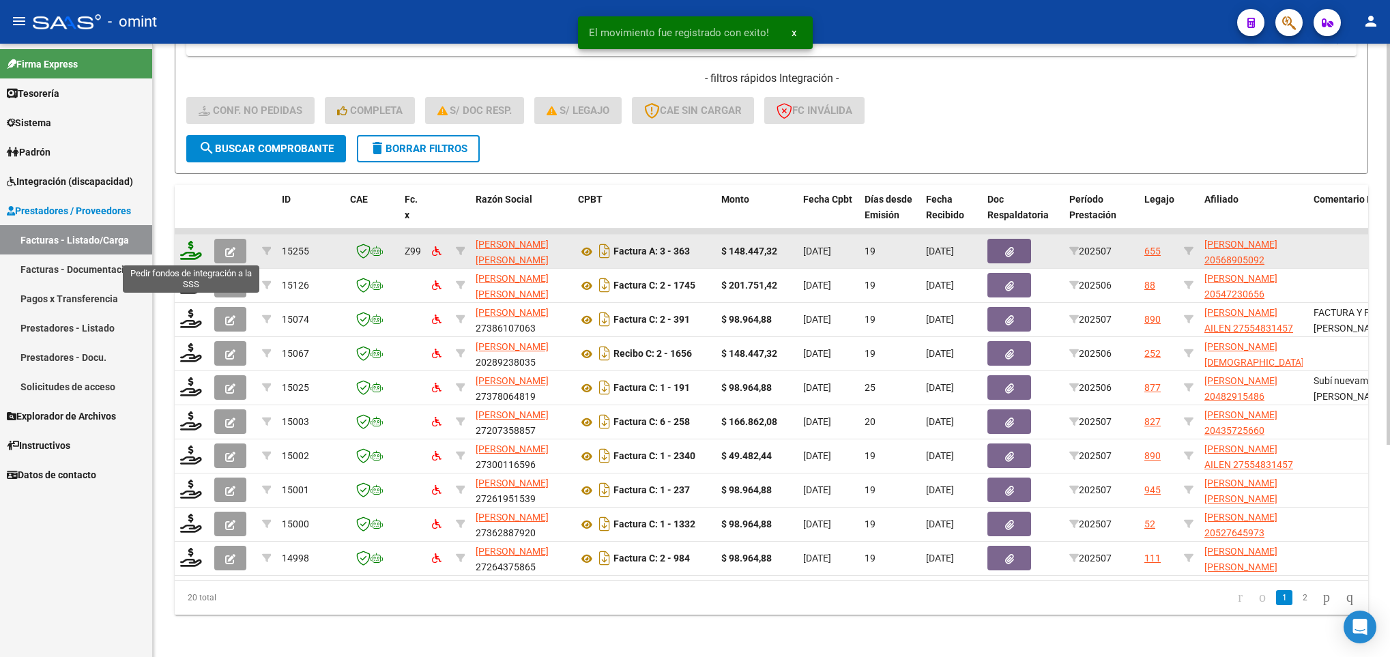
click at [181, 258] on icon at bounding box center [191, 250] width 22 height 19
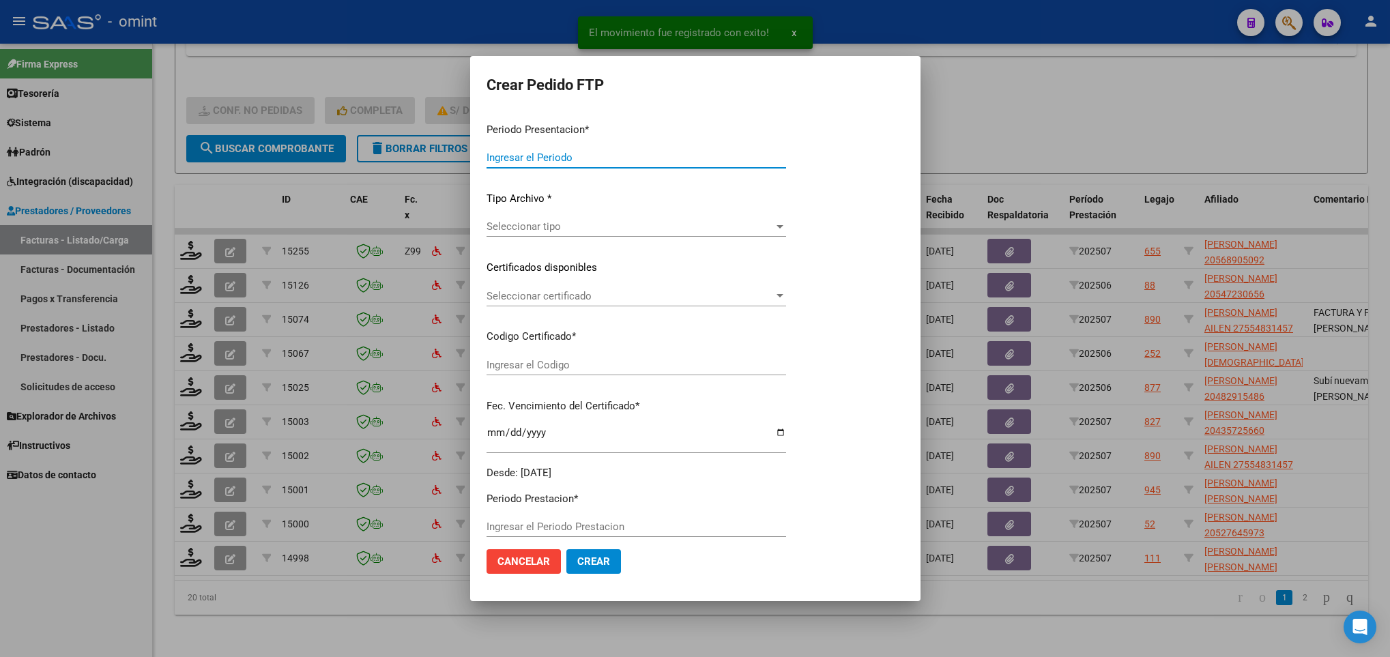
type input "202507"
type input "$ 148.447,32"
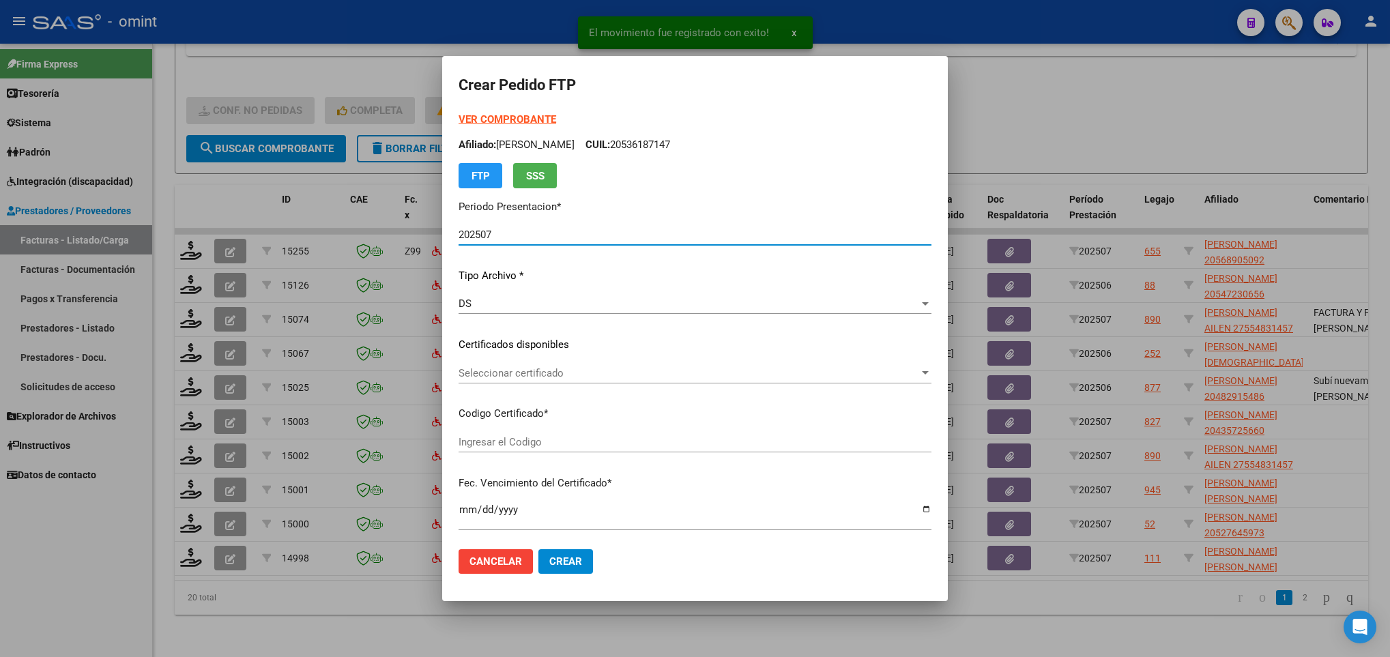
type input "1275977127"
type input "2024-07-15"
click at [555, 363] on div "Seleccionar certificado Seleccionar certificado" at bounding box center [695, 373] width 473 height 20
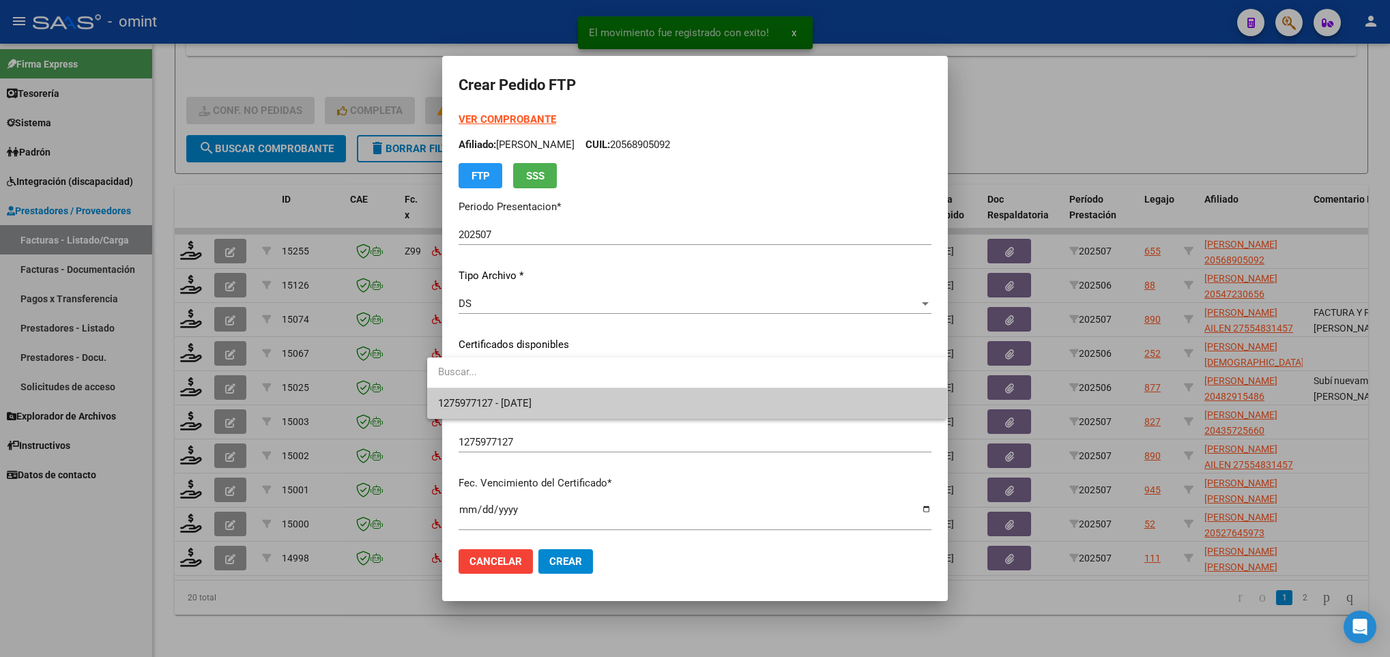
click at [563, 394] on span "1275977127 - 2024-07-15" at bounding box center [686, 403] width 497 height 31
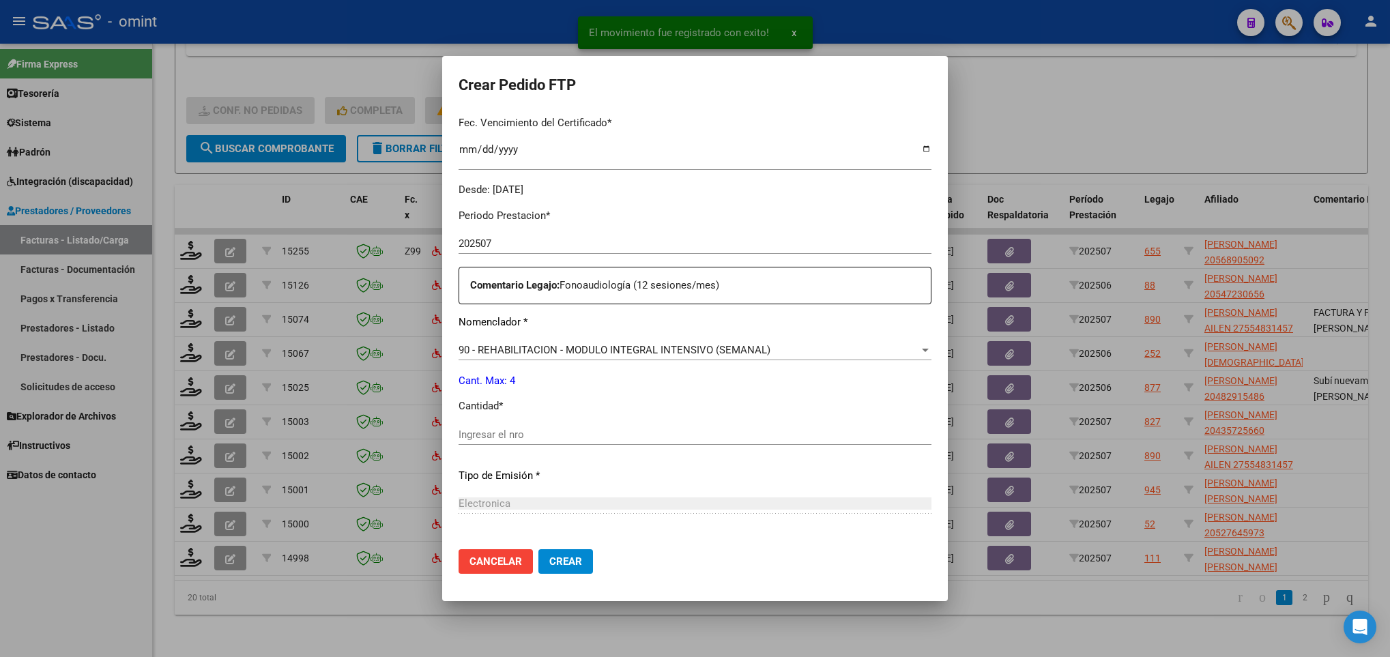
scroll to position [409, 0]
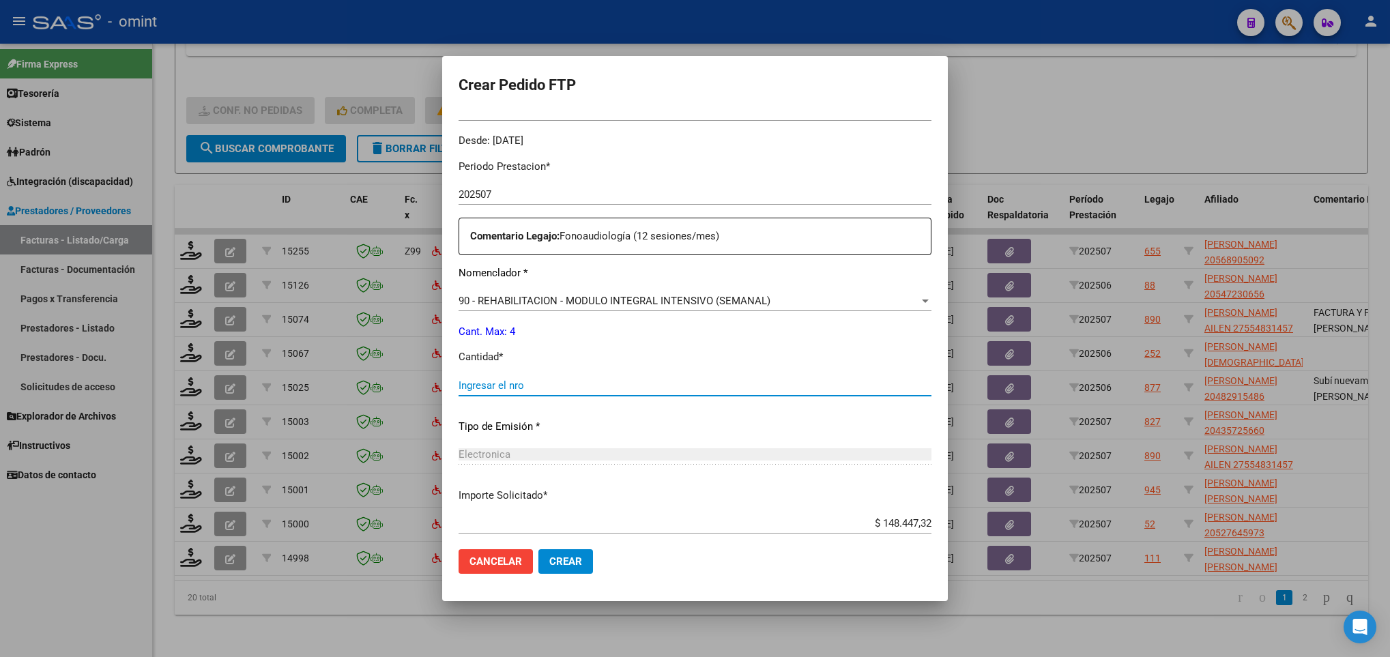
click at [514, 381] on input "Ingresar el nro" at bounding box center [695, 385] width 473 height 12
type input "4"
drag, startPoint x: 710, startPoint y: 592, endPoint x: 659, endPoint y: 590, distance: 51.2
click at [710, 592] on mat-dialog-container "Crear Pedido FTP VER COMPROBANTE ARCA Padrón Afiliado: URCOLA SAGGESE VALENTIN …" at bounding box center [695, 329] width 506 height 546
click at [567, 562] on button "Crear" at bounding box center [565, 561] width 55 height 25
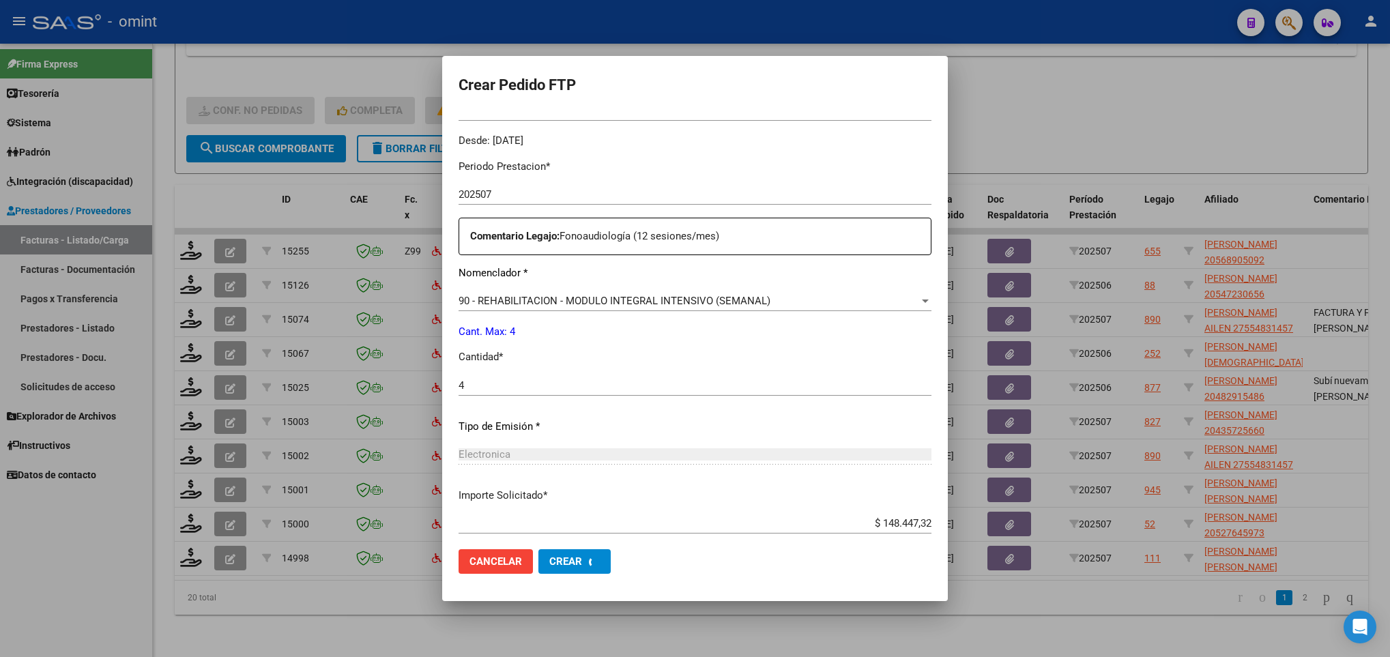
scroll to position [0, 0]
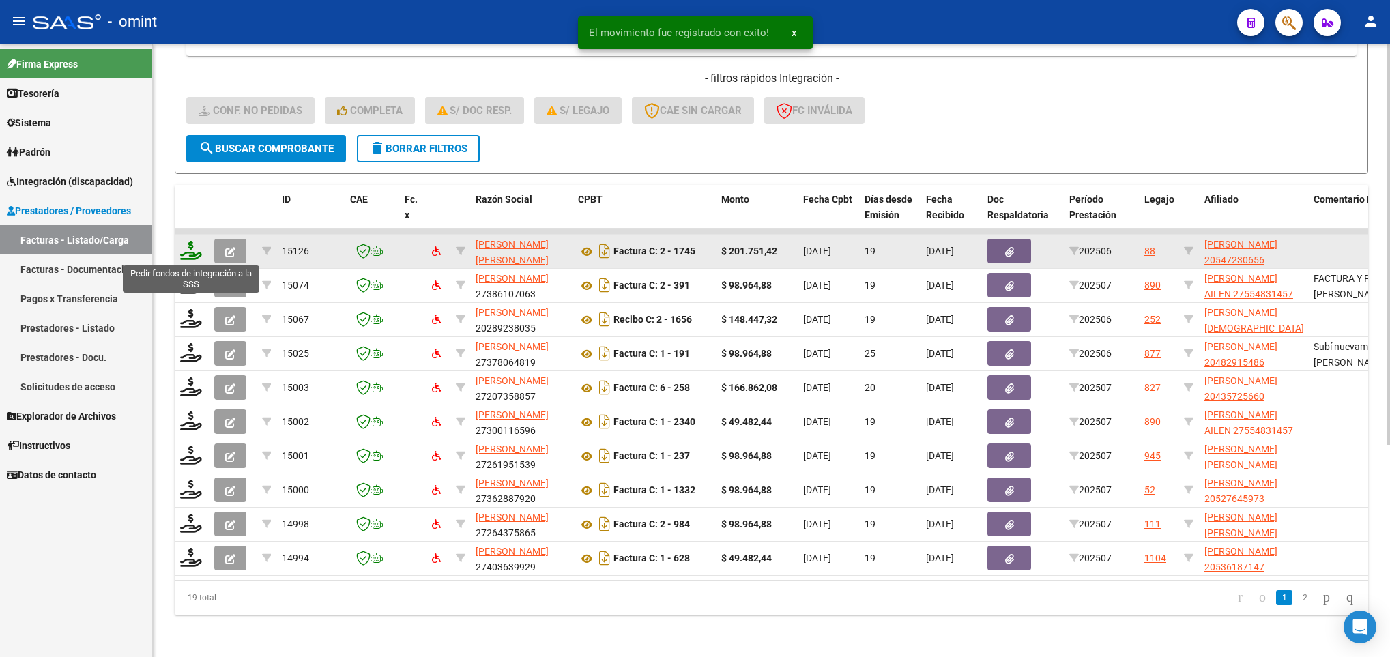
click at [195, 254] on icon at bounding box center [191, 250] width 22 height 19
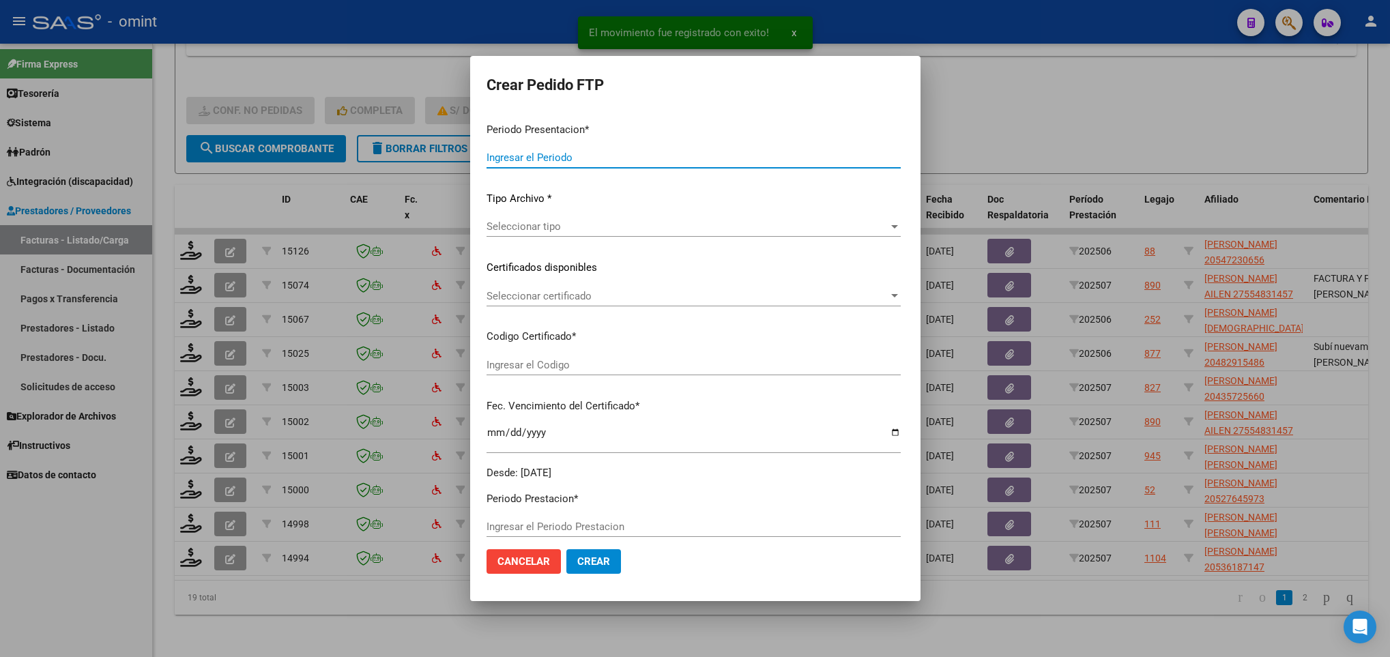
type input "202507"
type input "202506"
type input "$ 201.751,42"
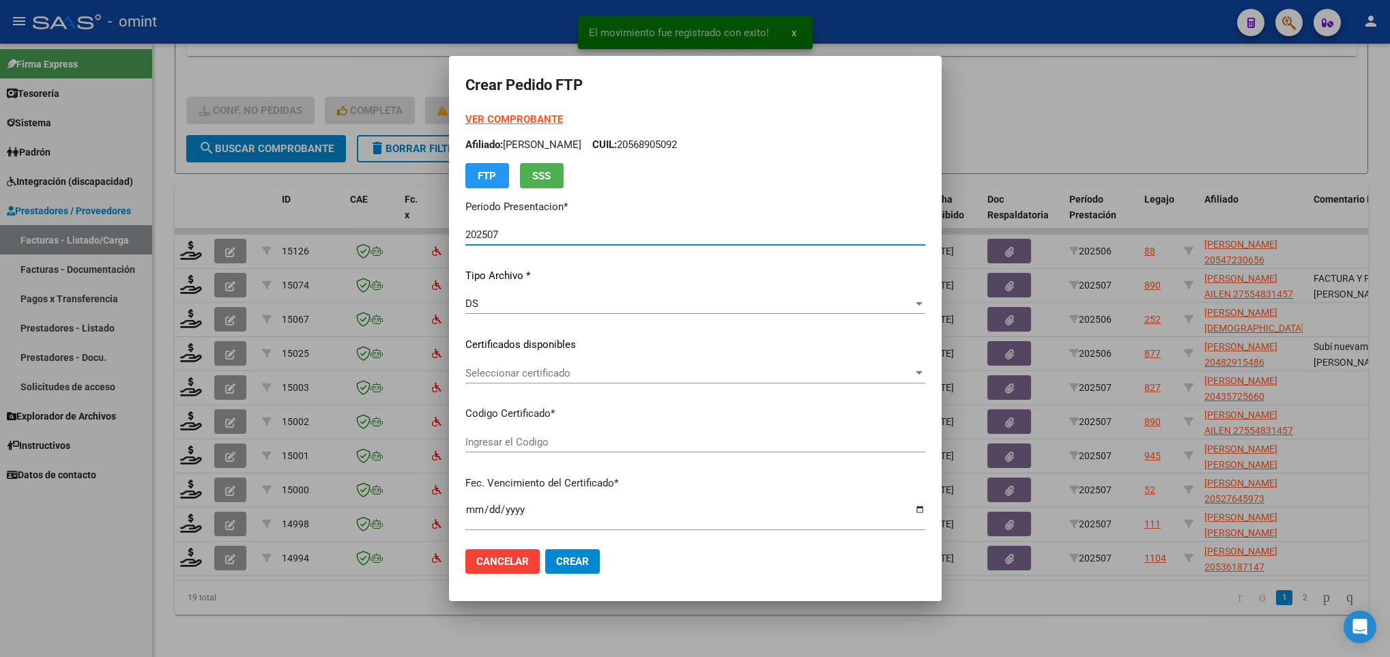
type input "5482543798"
type input "2026-08-31"
click at [577, 377] on span "Seleccionar certificado" at bounding box center [689, 373] width 448 height 12
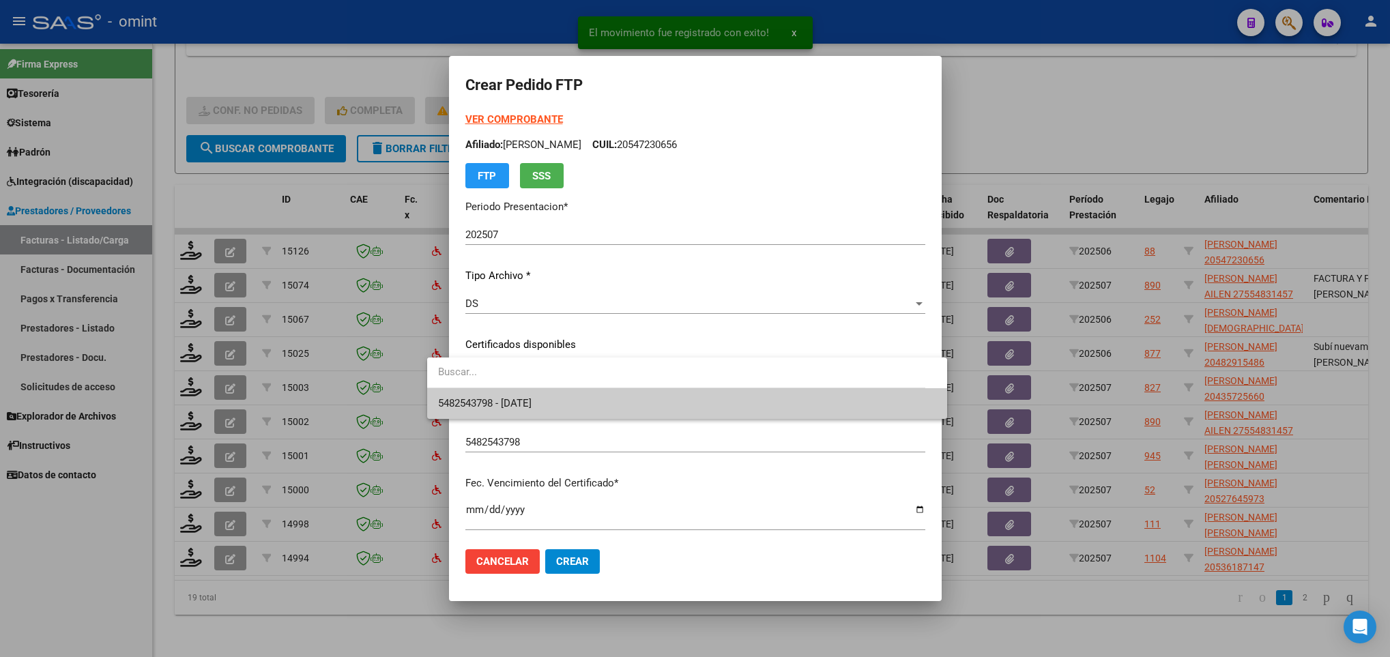
click at [580, 401] on span "5482543798 - 2026-08-31" at bounding box center [686, 403] width 497 height 31
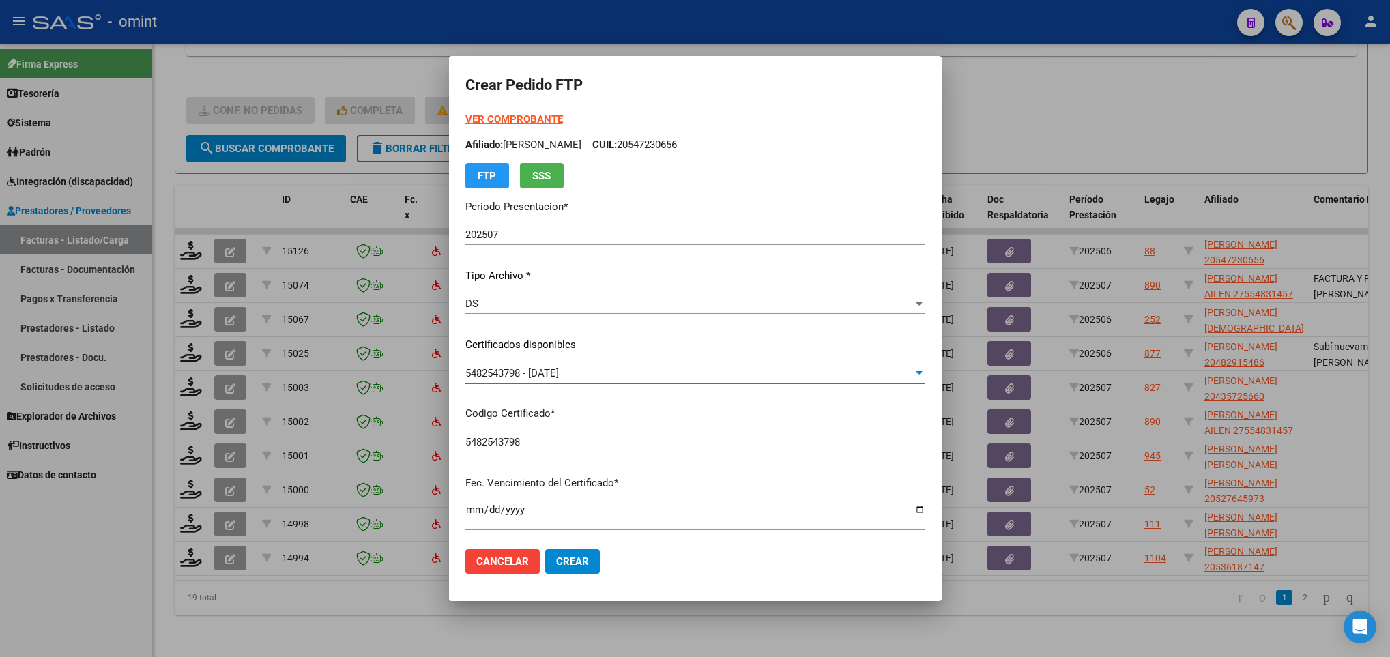
click at [489, 117] on strong "VER COMPROBANTE" at bounding box center [514, 119] width 98 height 12
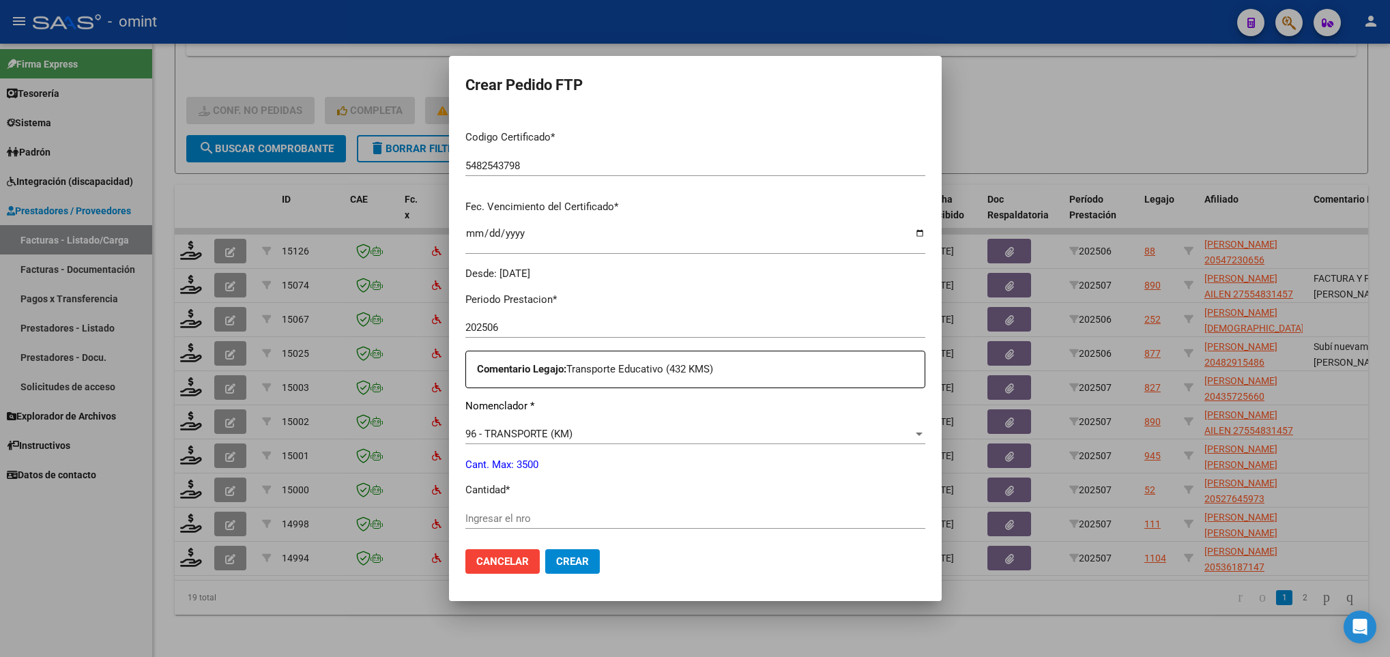
scroll to position [512, 0]
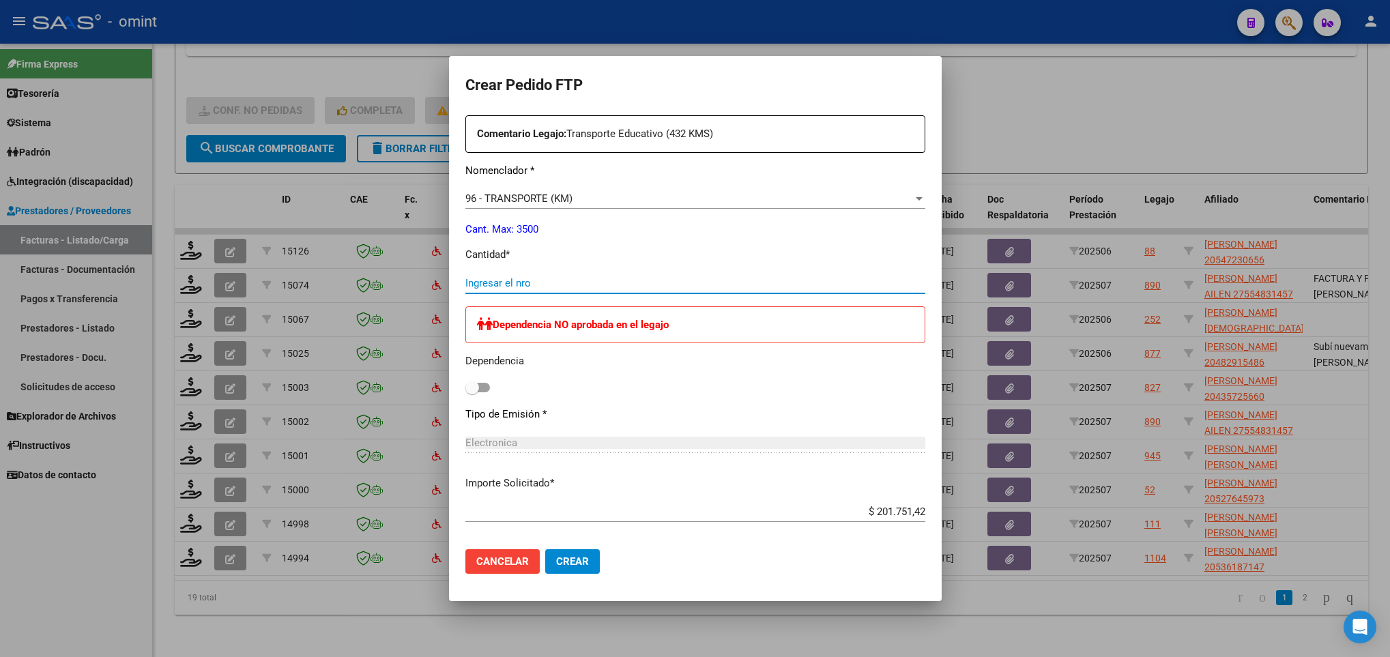
click at [506, 277] on input "Ingresar el nro" at bounding box center [695, 283] width 460 height 12
type input "373"
click at [562, 563] on button "Crear" at bounding box center [572, 561] width 55 height 25
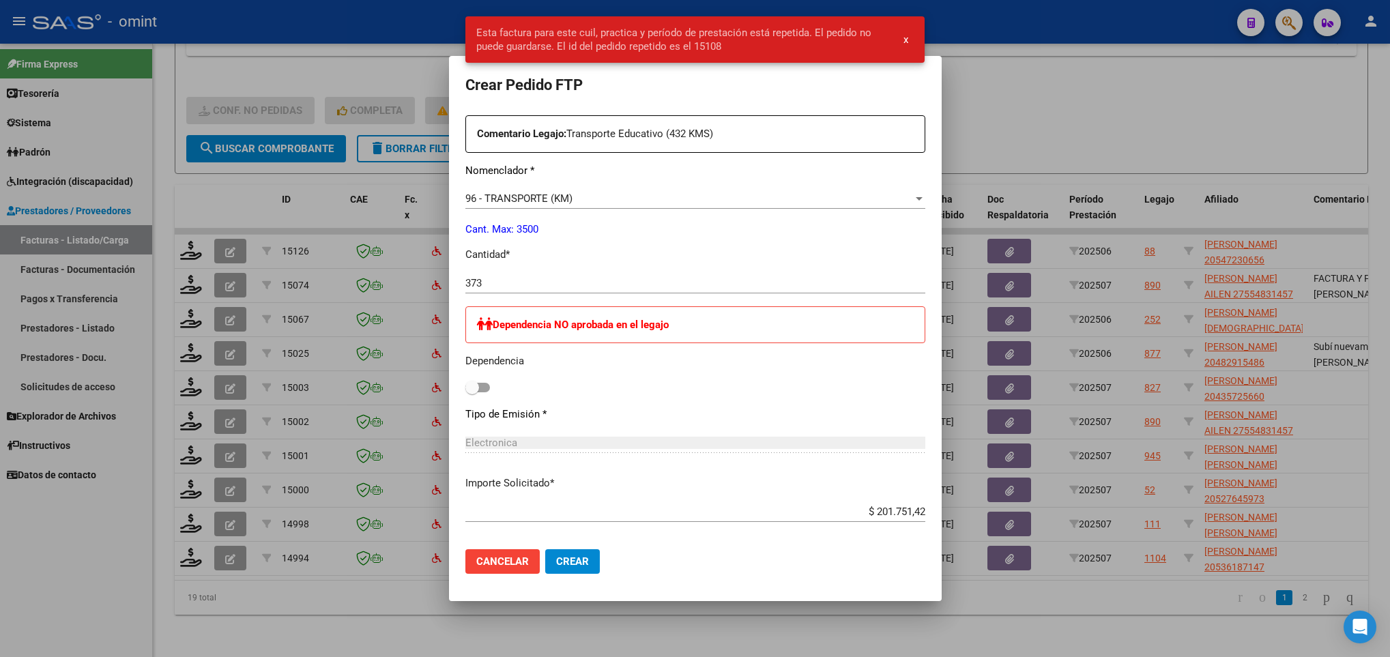
click at [338, 626] on div at bounding box center [695, 328] width 1390 height 657
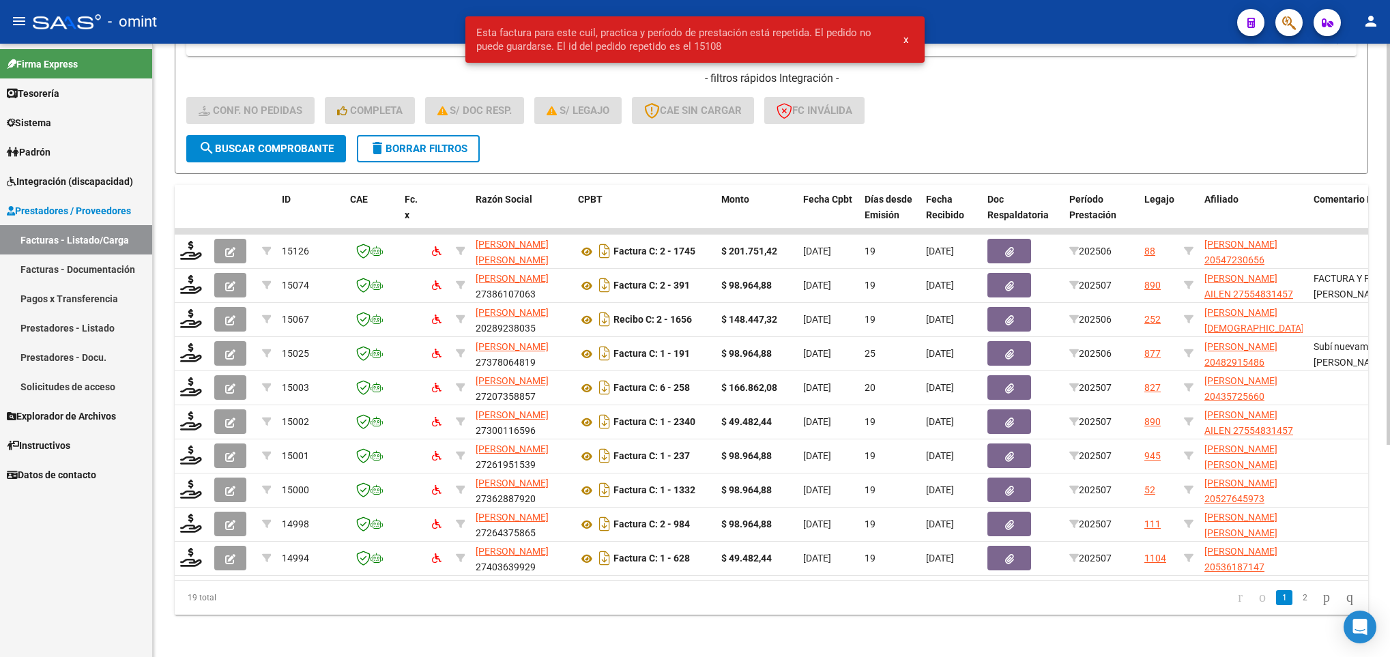
click at [422, 144] on span "delete Borrar Filtros" at bounding box center [418, 149] width 98 height 12
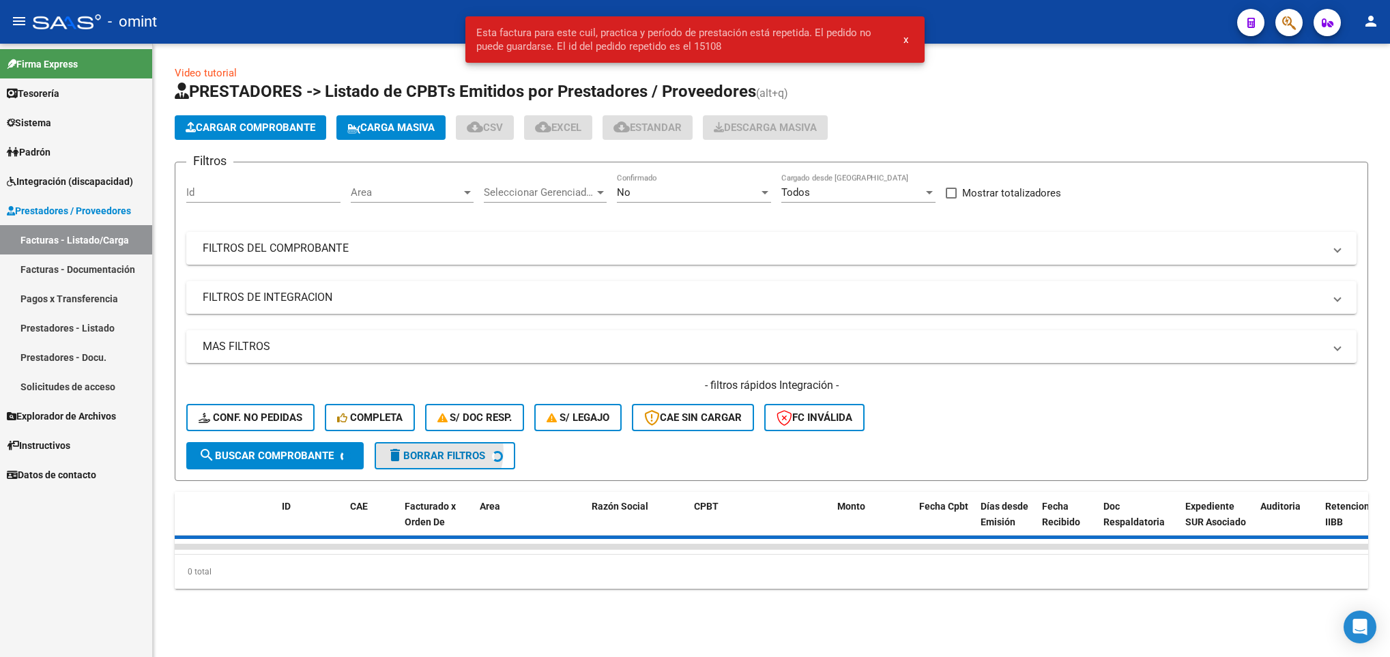
scroll to position [0, 0]
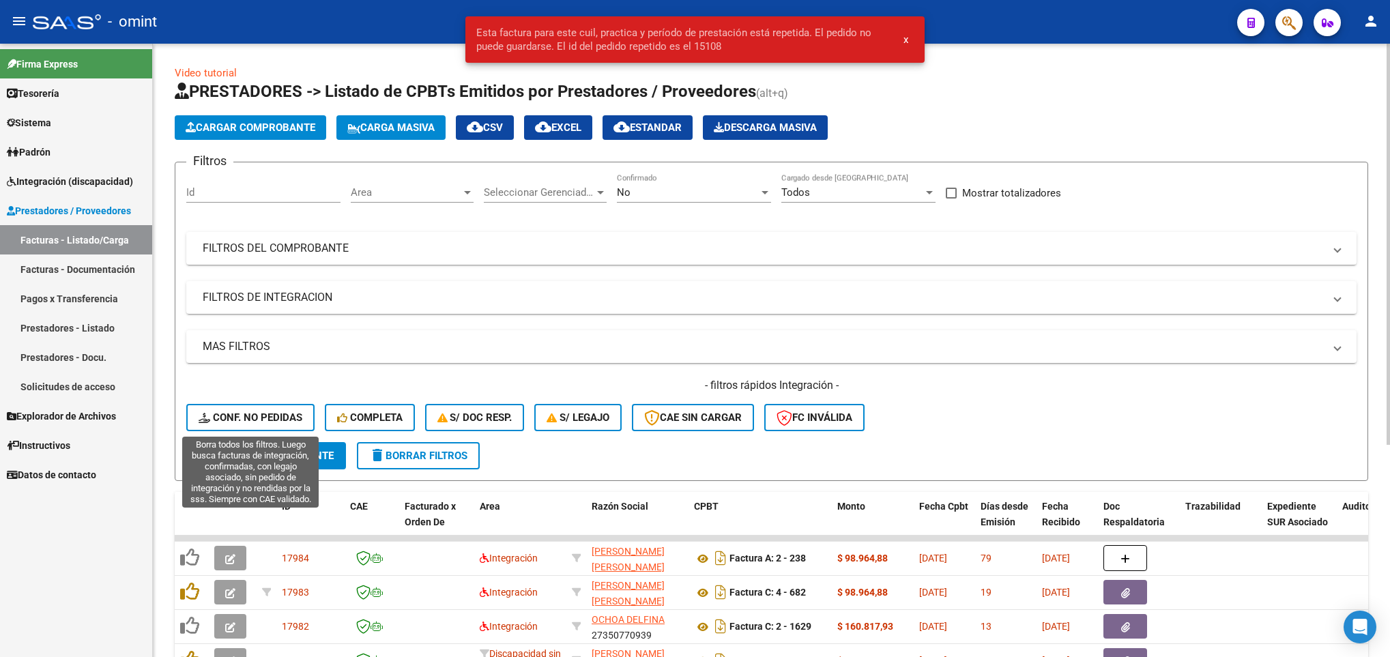
click at [266, 414] on span "Conf. no pedidas" at bounding box center [251, 417] width 104 height 12
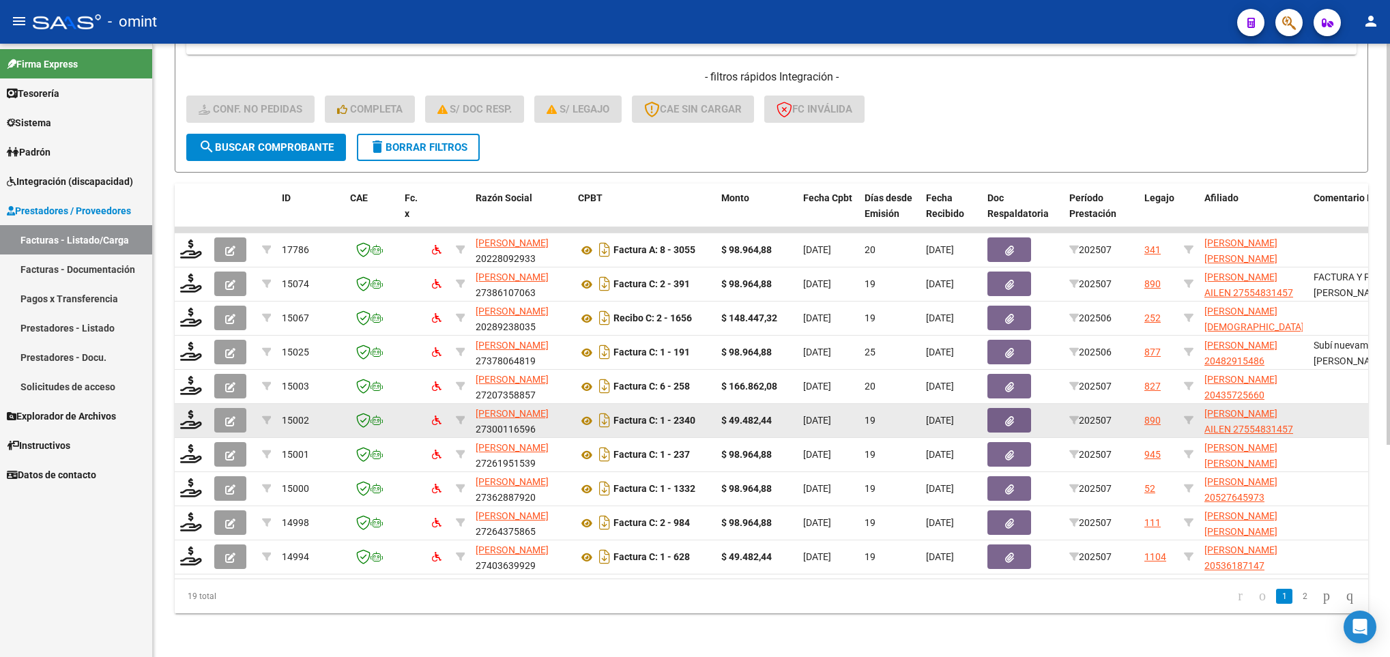
scroll to position [324, 0]
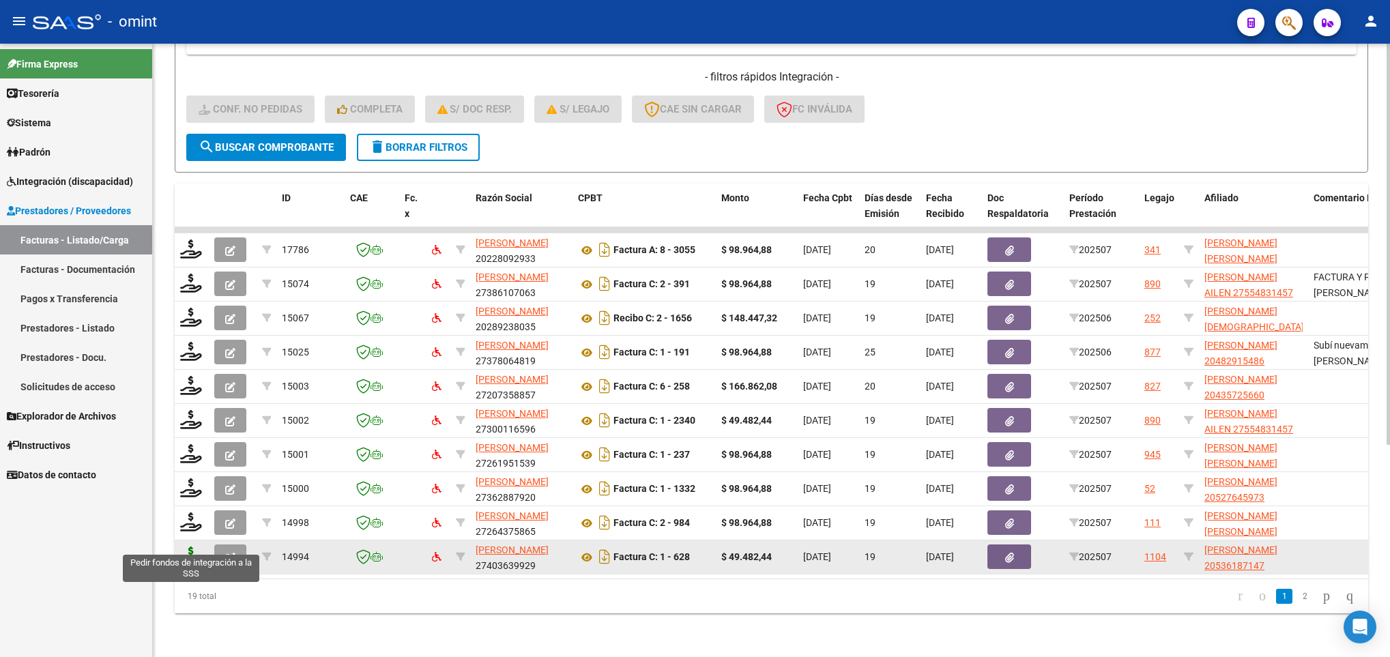
click at [190, 547] on icon at bounding box center [191, 556] width 22 height 19
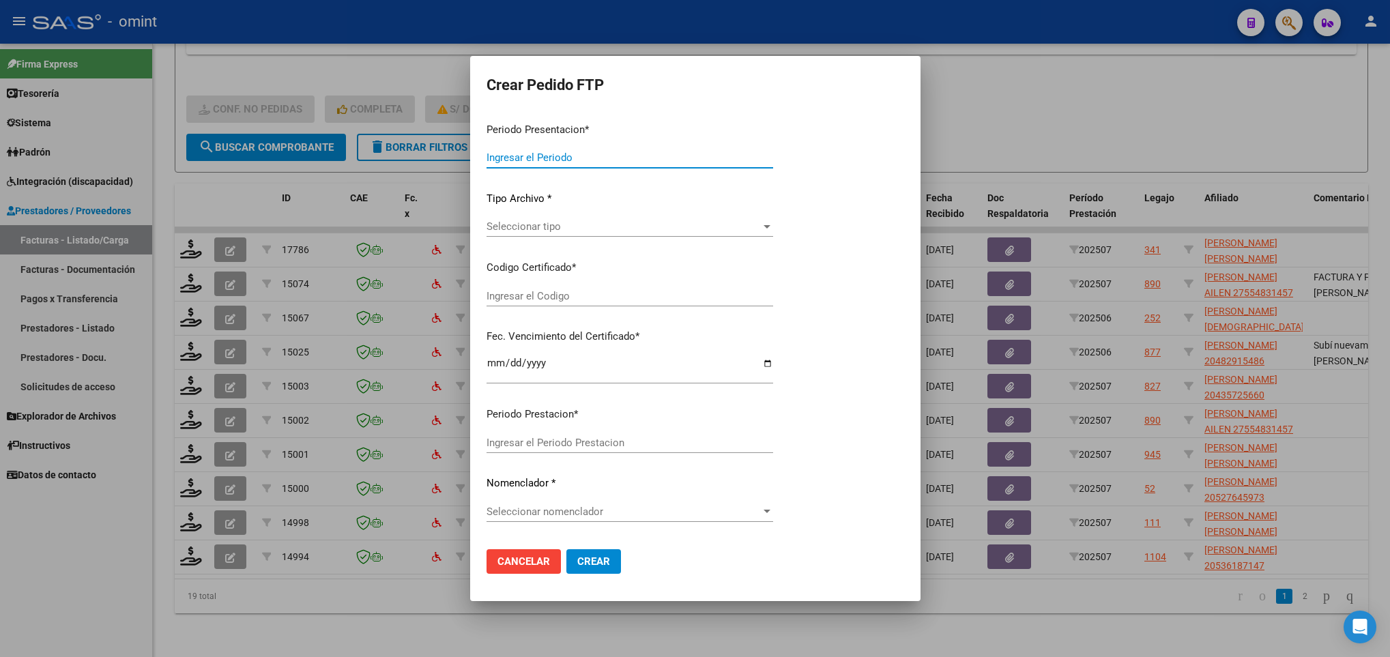
type input "202507"
type input "$ 49.482,44"
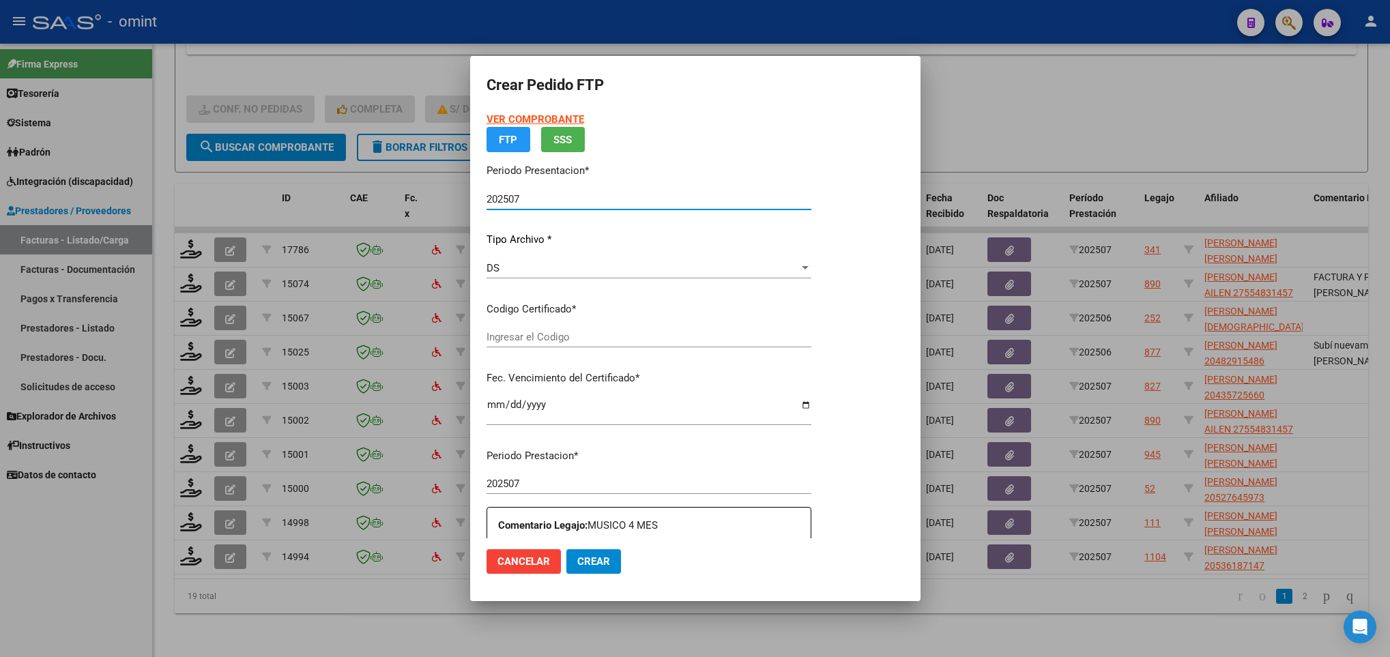
type input "8838711330"
type input "2028-11-25"
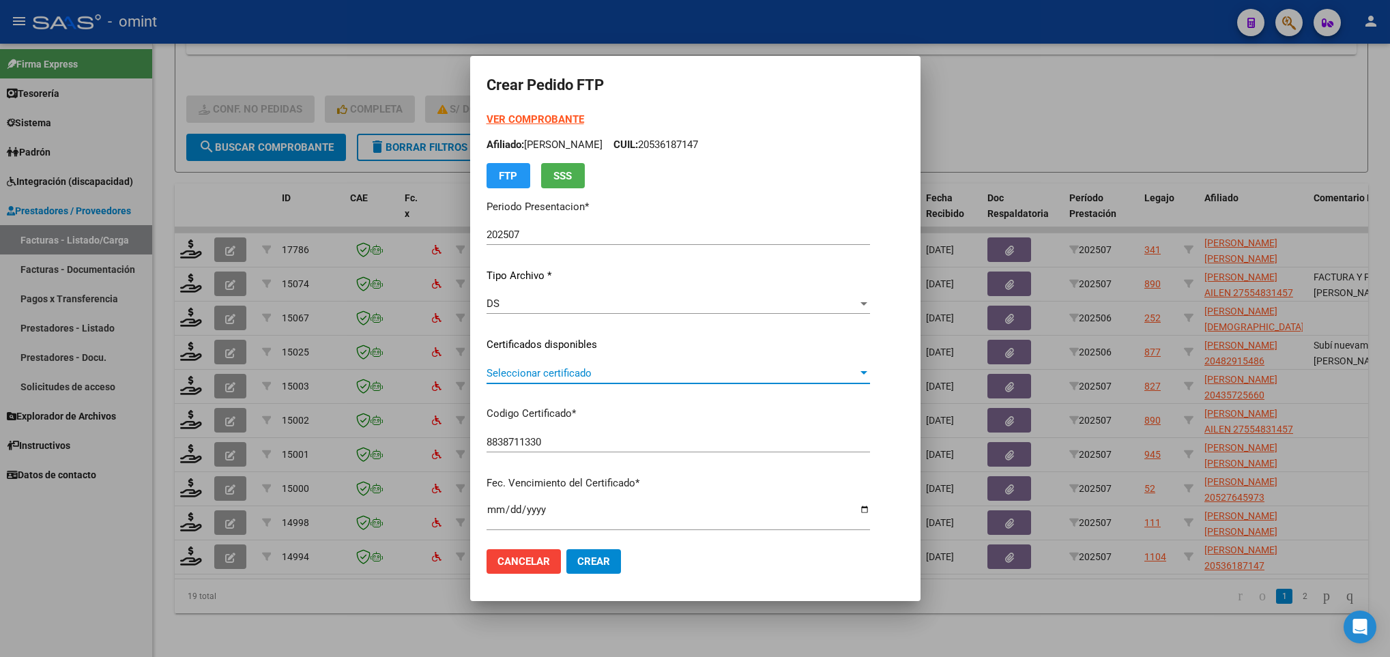
click at [604, 367] on span "Seleccionar certificado" at bounding box center [672, 373] width 371 height 12
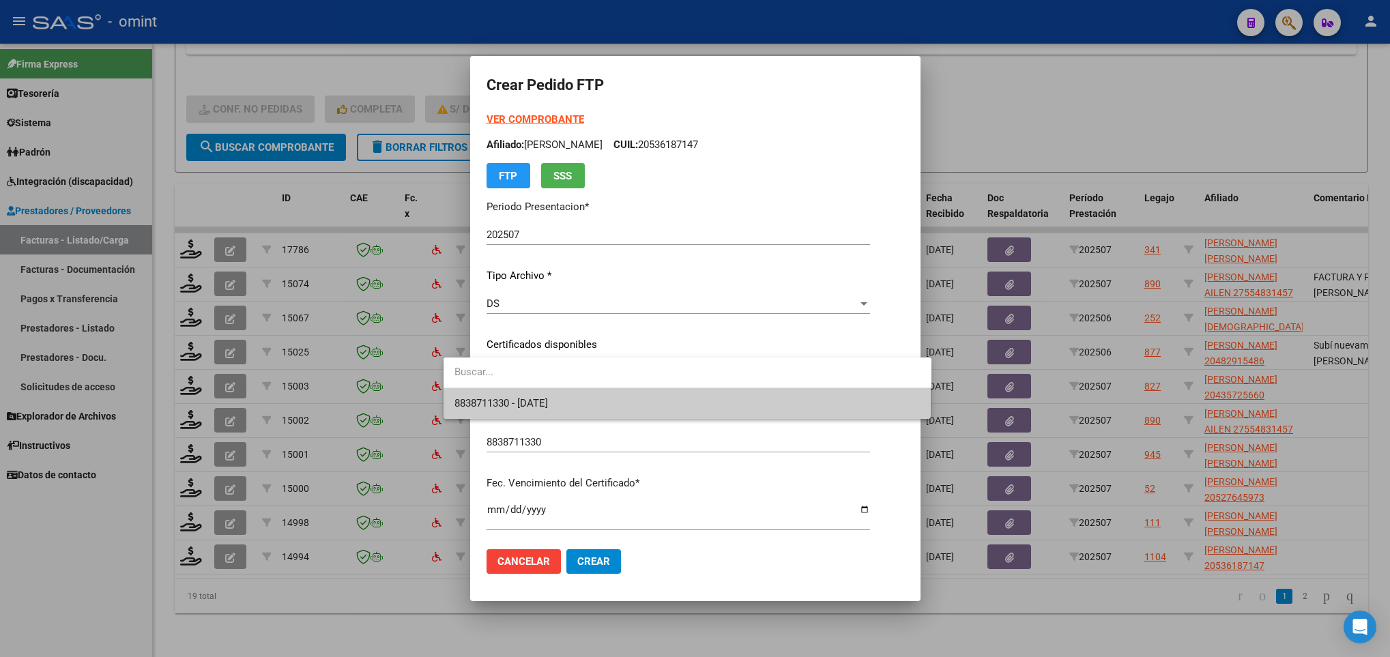
click at [612, 399] on span "8838711330 - 2028-11-25" at bounding box center [687, 403] width 466 height 31
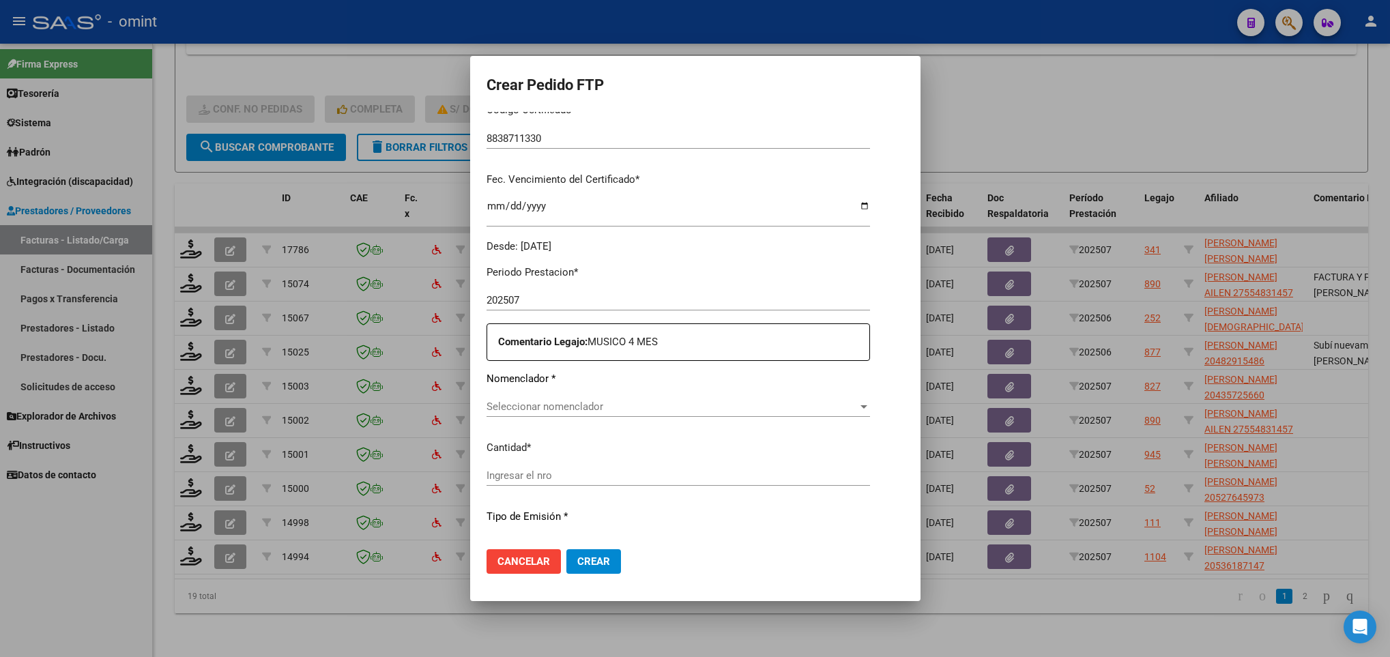
scroll to position [307, 0]
click at [573, 407] on span "Seleccionar nomenclador" at bounding box center [672, 403] width 371 height 12
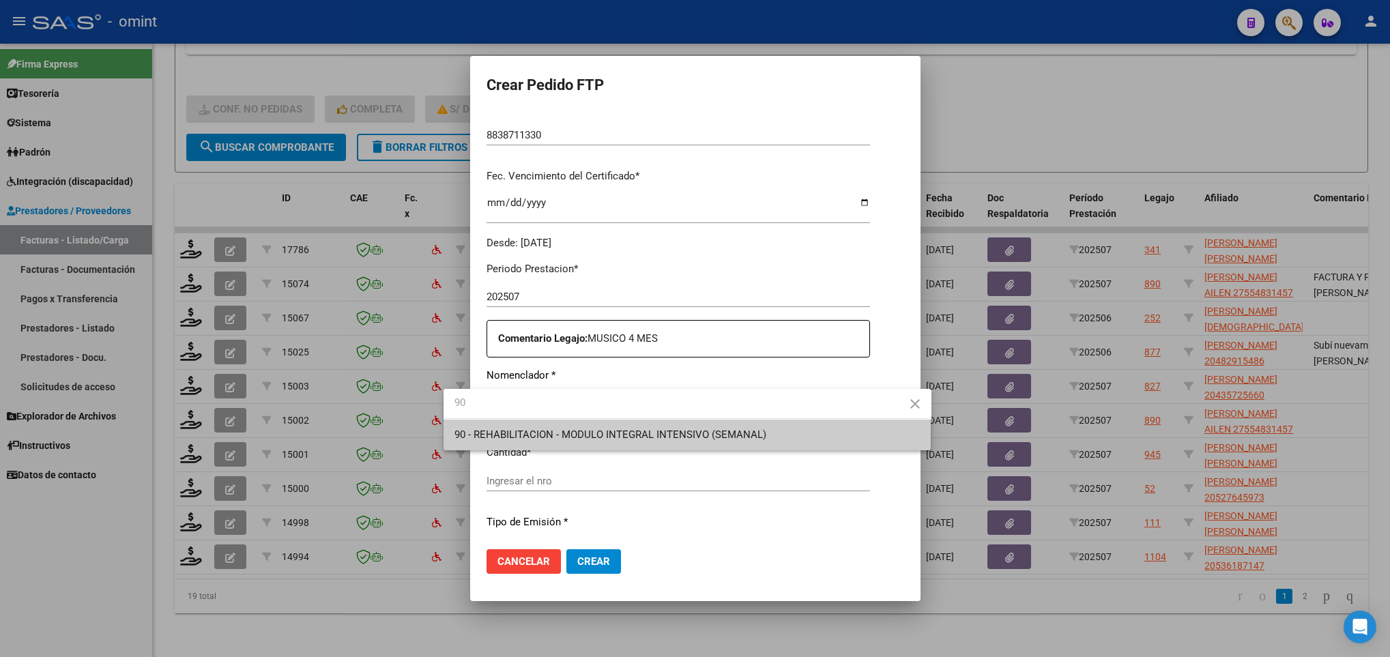
type input "90"
click at [578, 426] on span "90 - REHABILITACION - MODULO INTEGRAL INTENSIVO (SEMANAL)" at bounding box center [687, 435] width 466 height 31
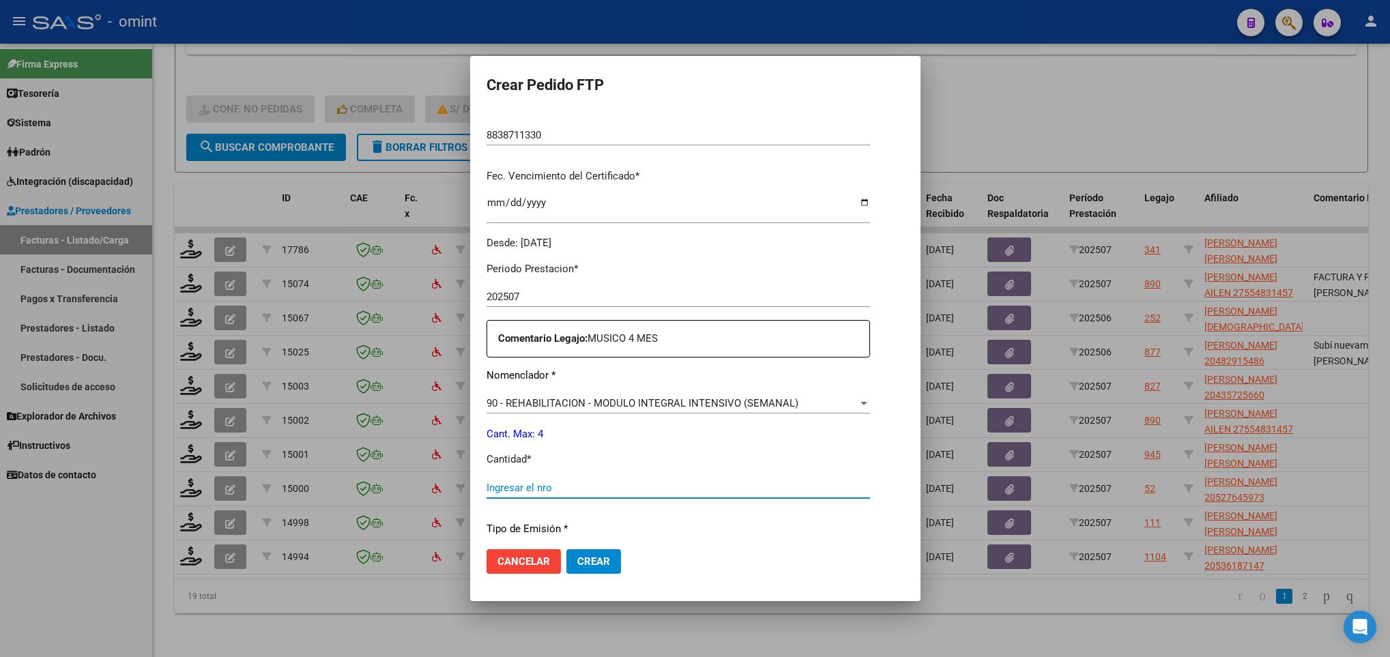
click at [559, 486] on input "Ingresar el nro" at bounding box center [679, 488] width 384 height 12
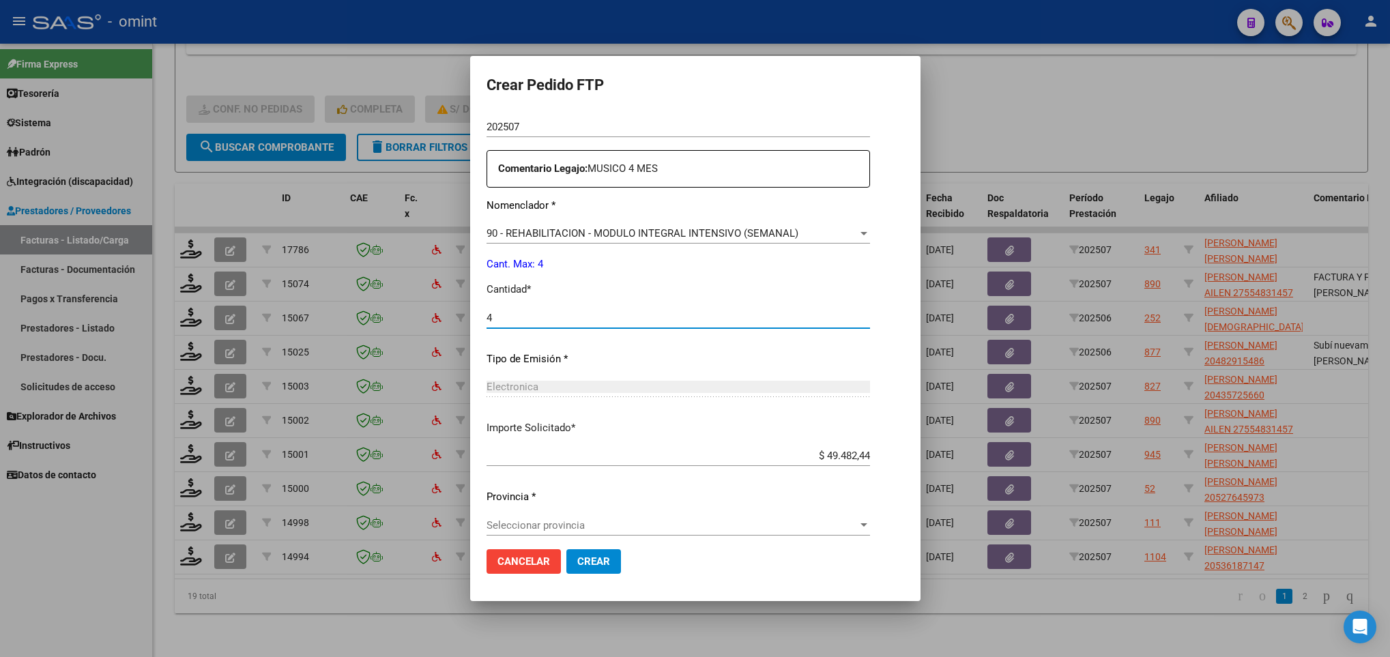
scroll to position [487, 0]
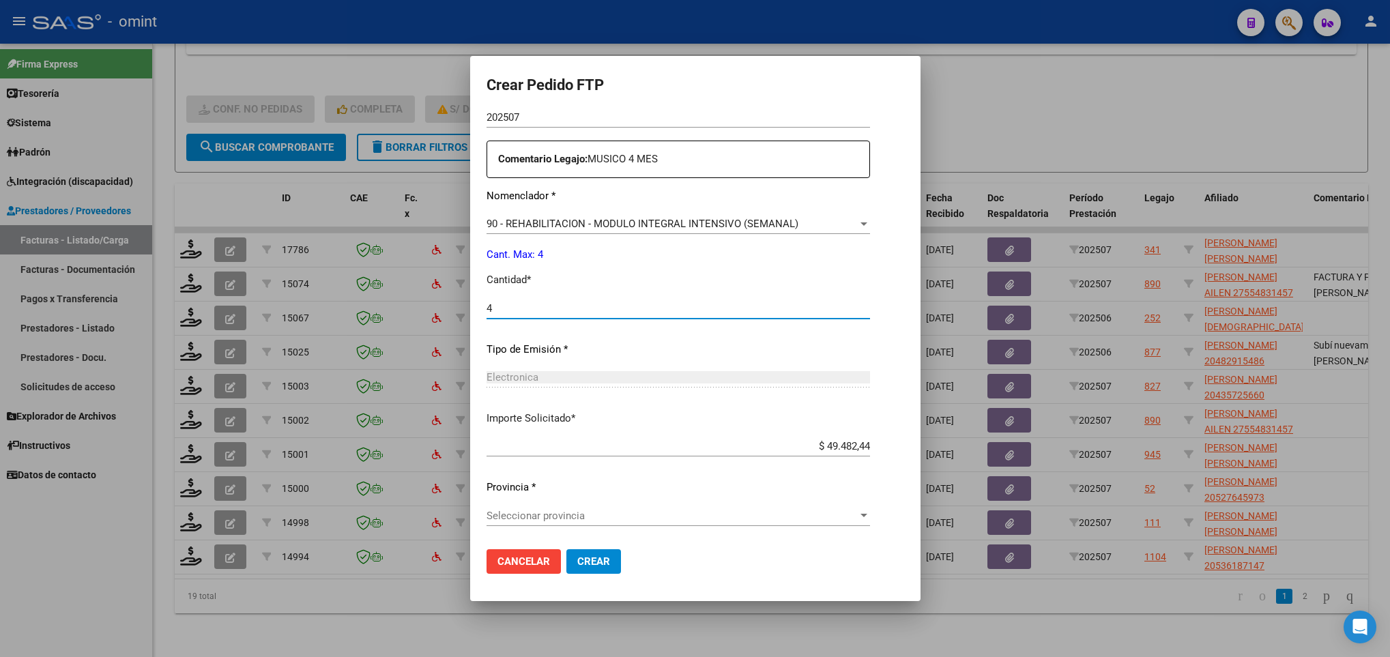
type input "4"
click at [588, 523] on div "Seleccionar provincia Seleccionar provincia" at bounding box center [679, 516] width 384 height 20
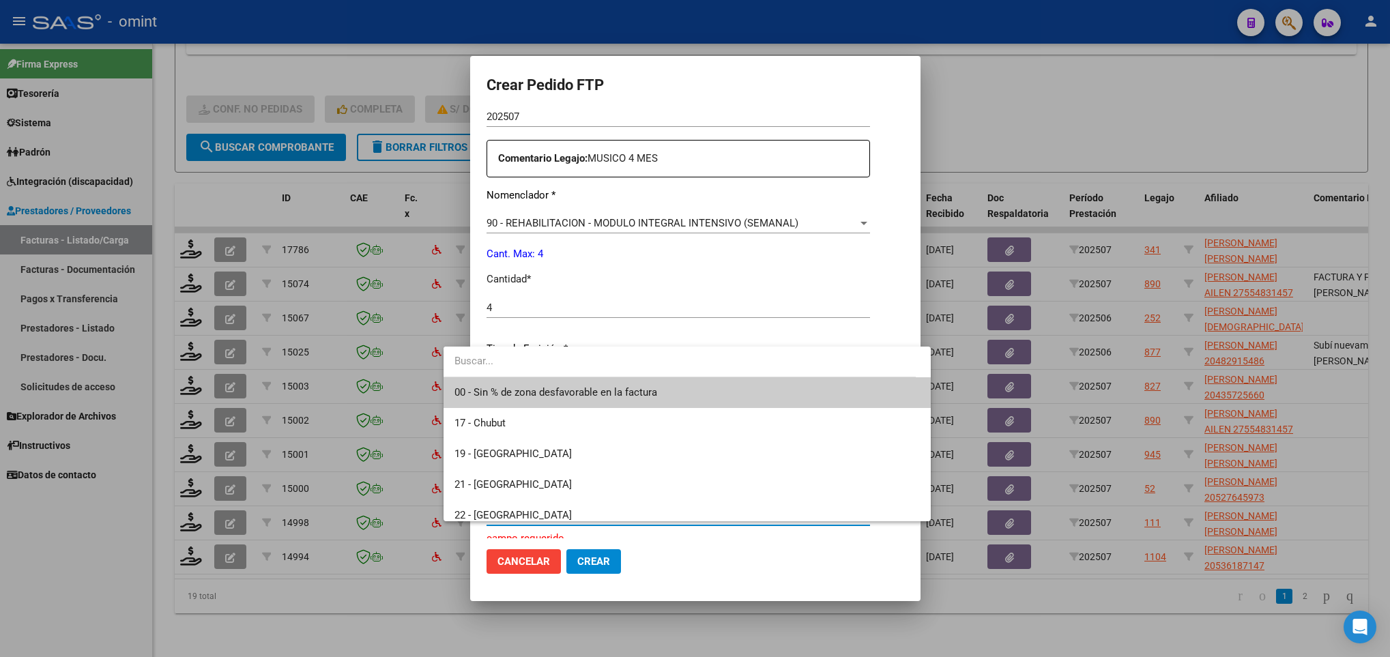
click at [596, 393] on span "00 - Sin % de zona desfavorable en la factura" at bounding box center [555, 392] width 203 height 12
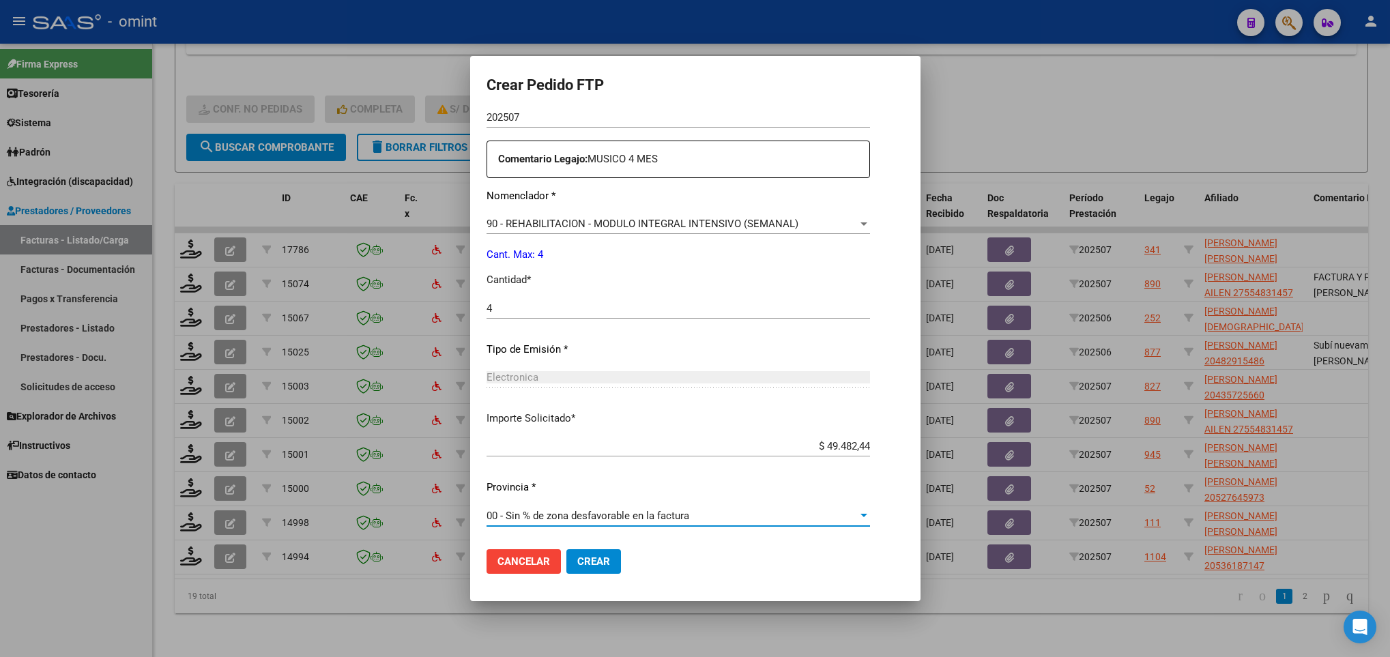
click at [577, 557] on span "Crear" at bounding box center [593, 561] width 33 height 12
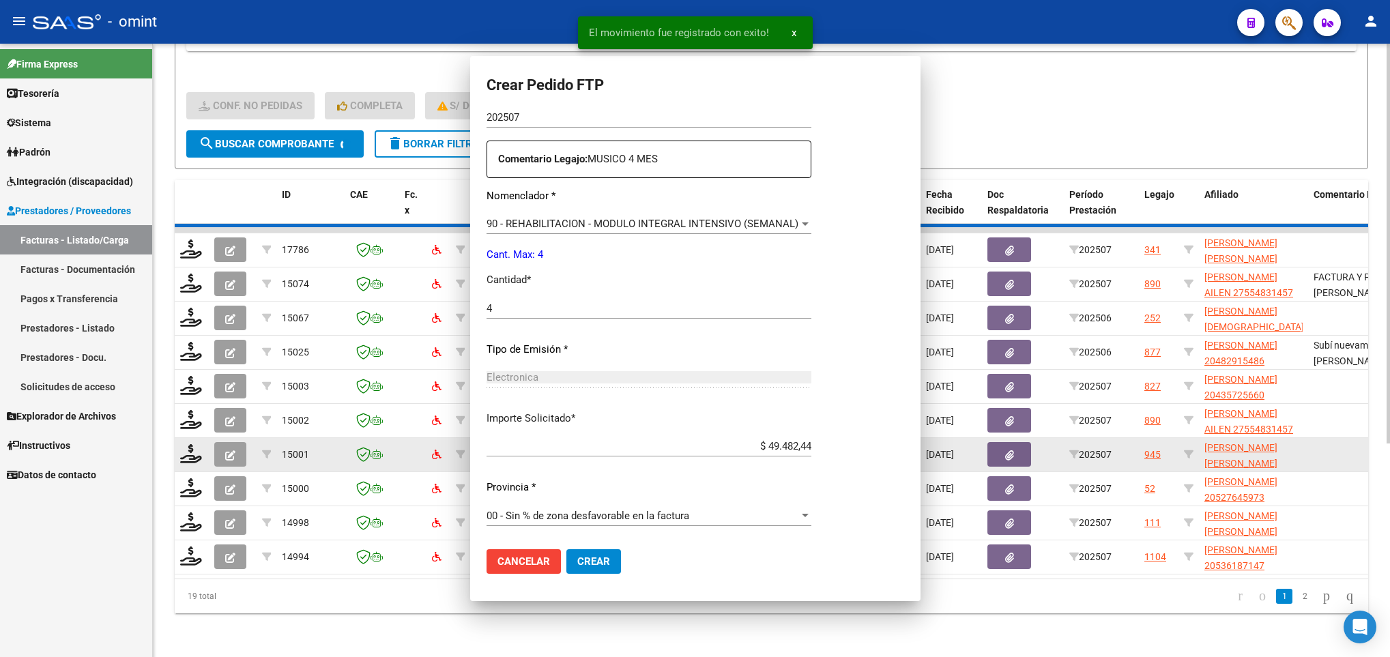
scroll to position [410, 0]
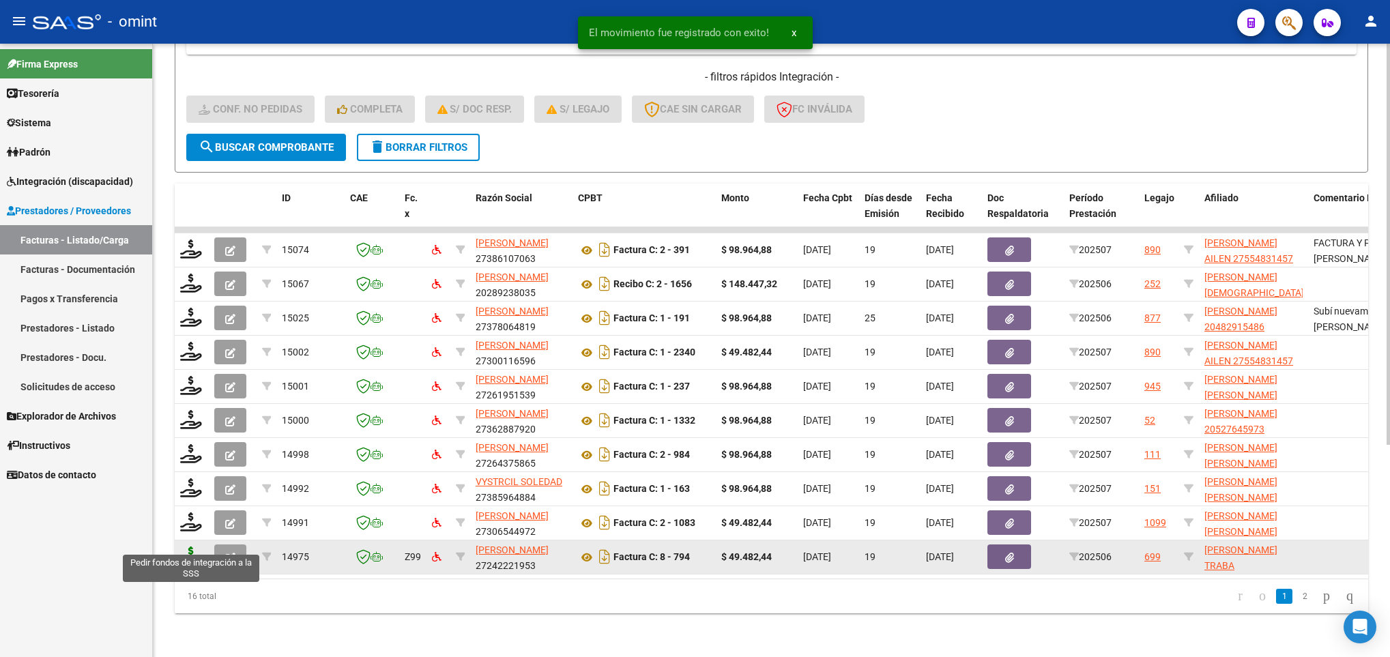
click at [199, 547] on icon at bounding box center [191, 556] width 22 height 19
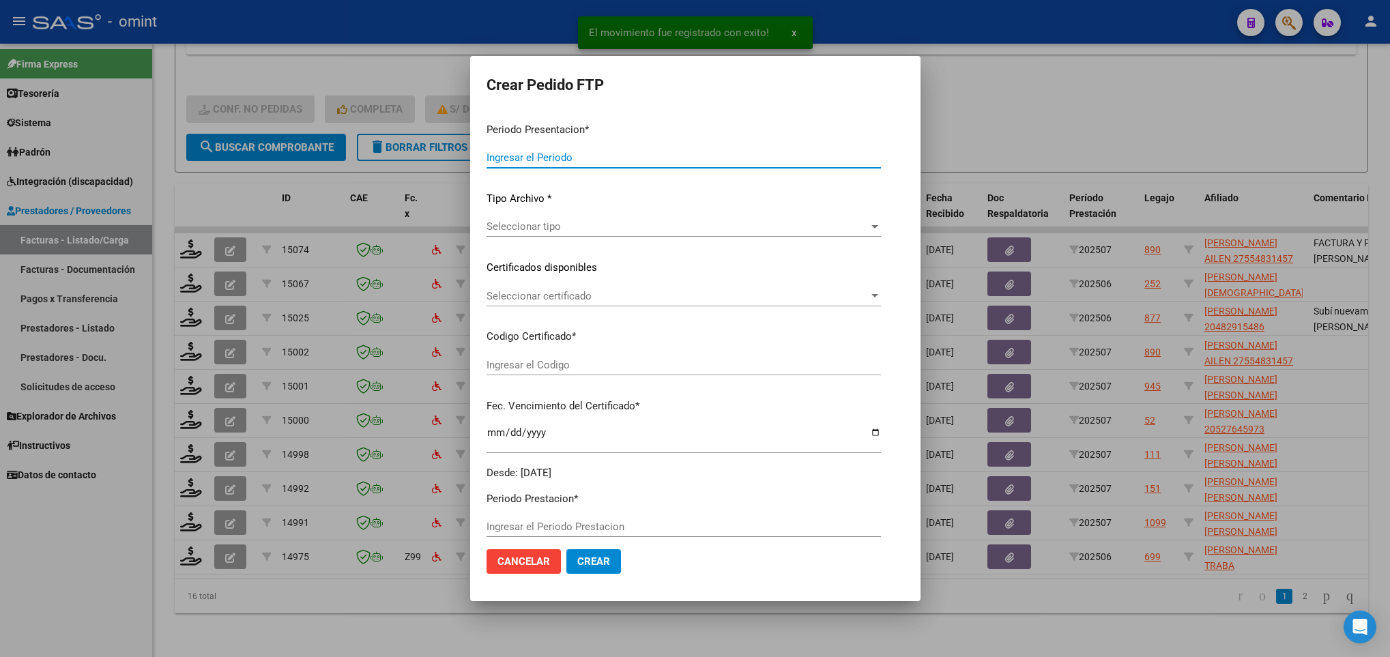
type input "202507"
type input "202506"
type input "$ 49.482,44"
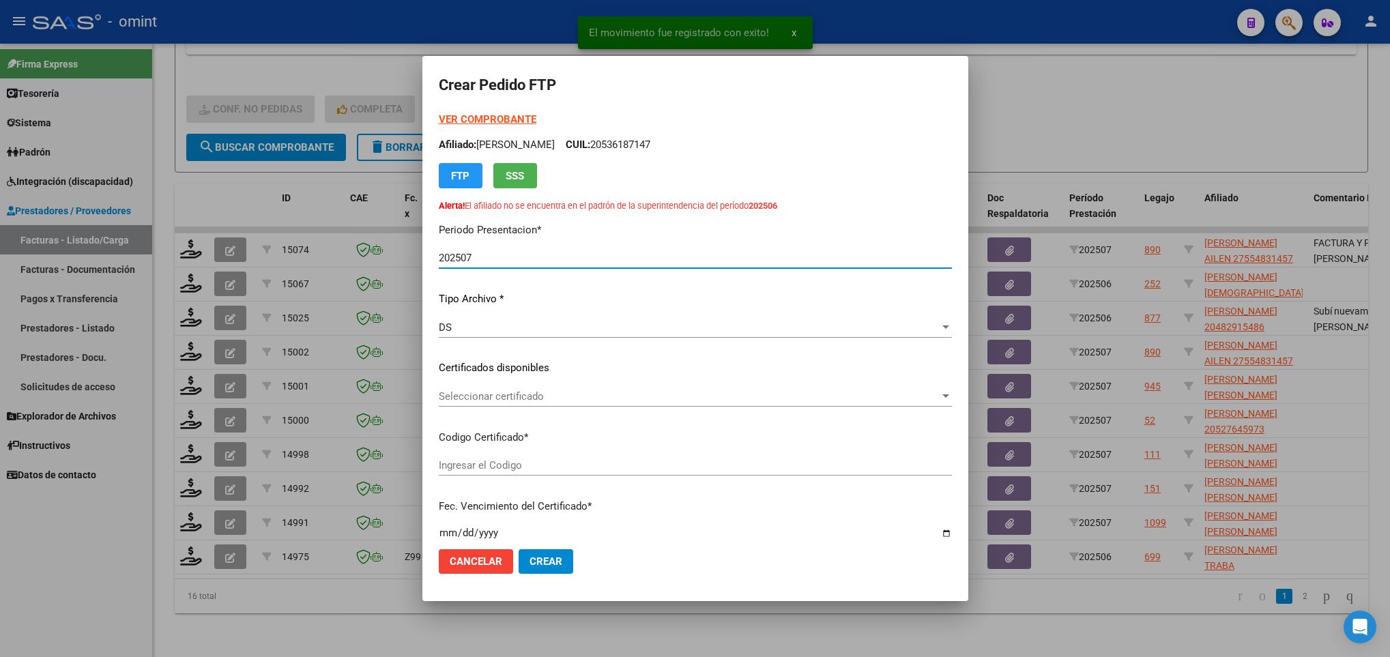
type input "4813075055"
type input "2025-09-30"
click at [616, 399] on span "Seleccionar certificado" at bounding box center [689, 396] width 501 height 12
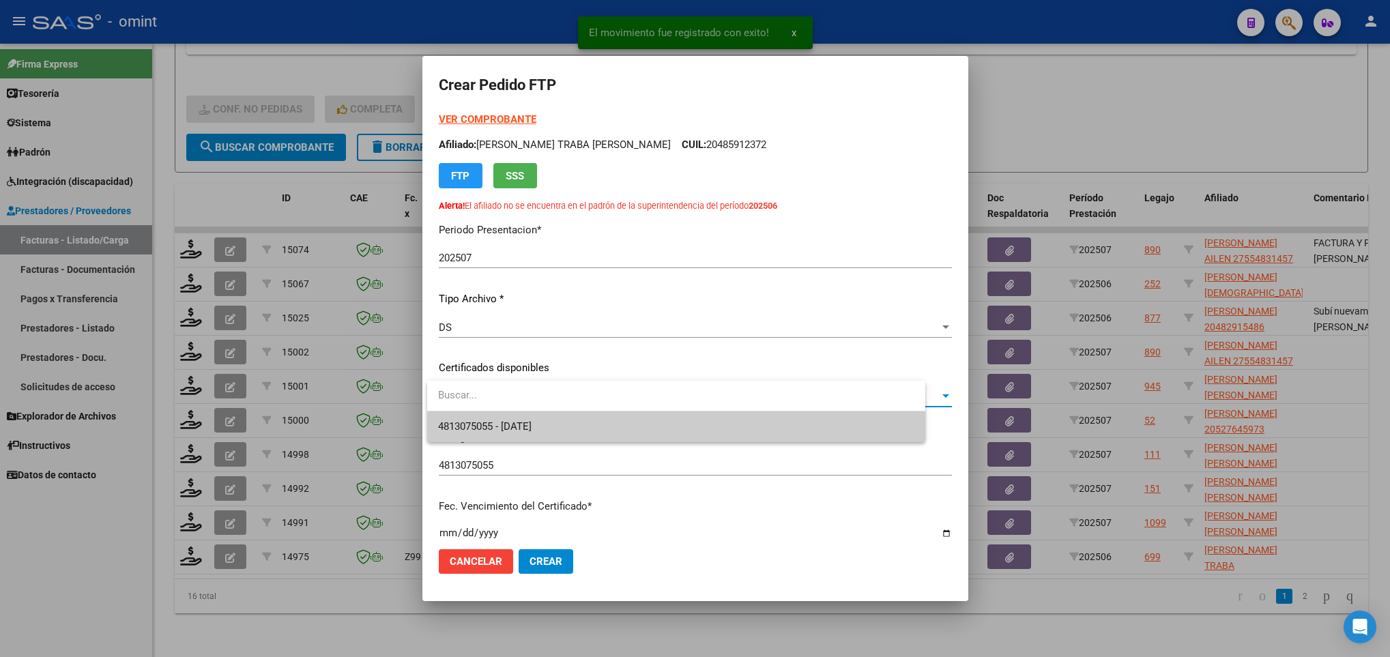
click at [621, 416] on span "4813075055 - 2025-09-30" at bounding box center [676, 426] width 476 height 31
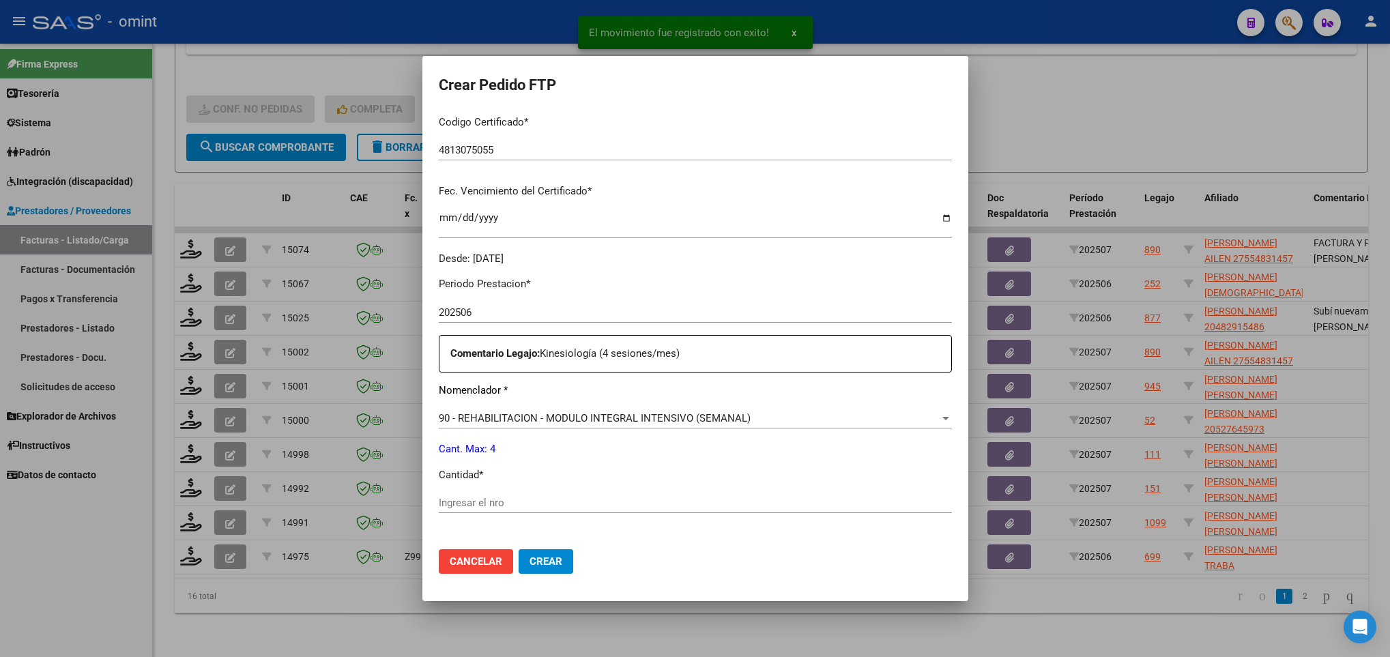
scroll to position [409, 0]
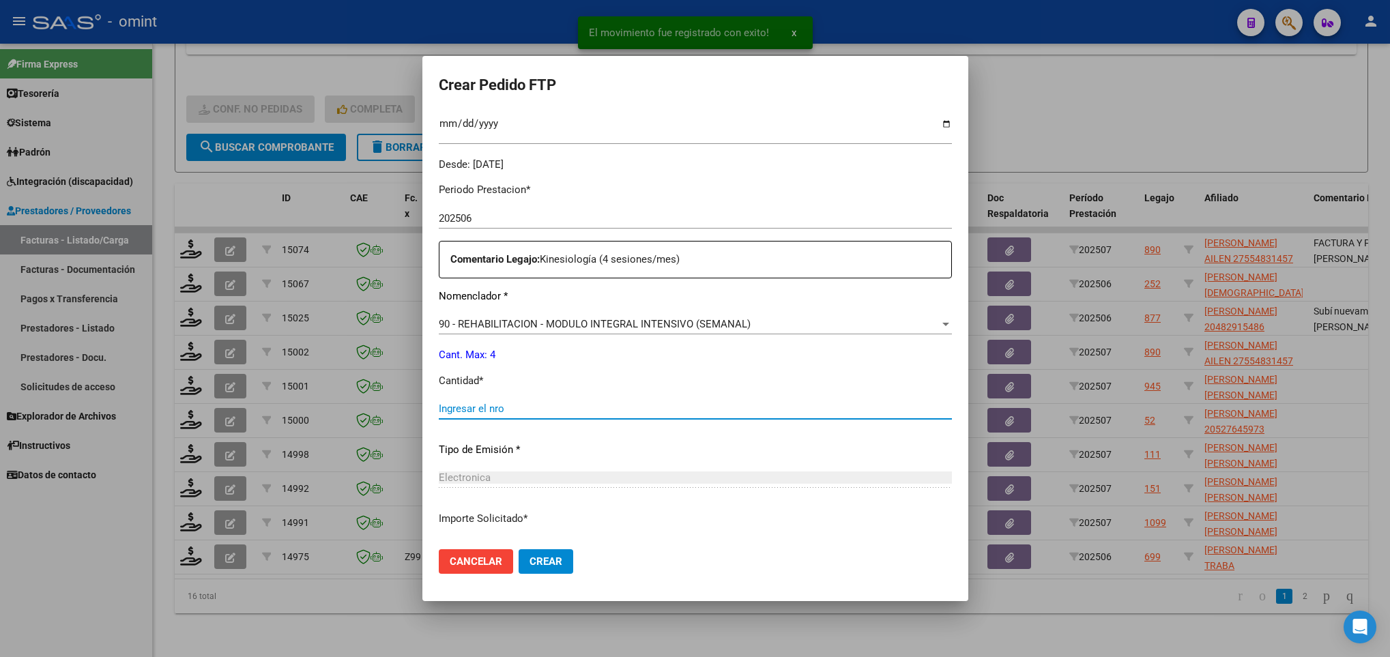
click at [545, 408] on input "Ingresar el nro" at bounding box center [695, 409] width 513 height 12
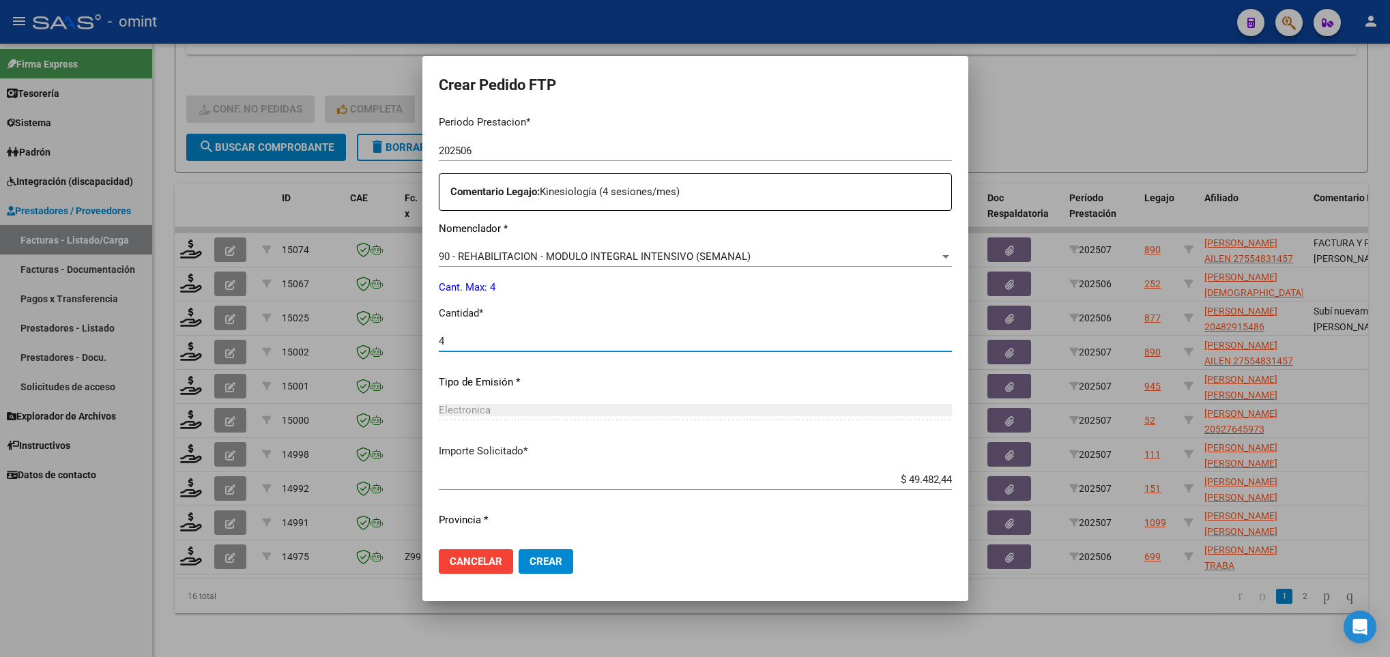
scroll to position [510, 0]
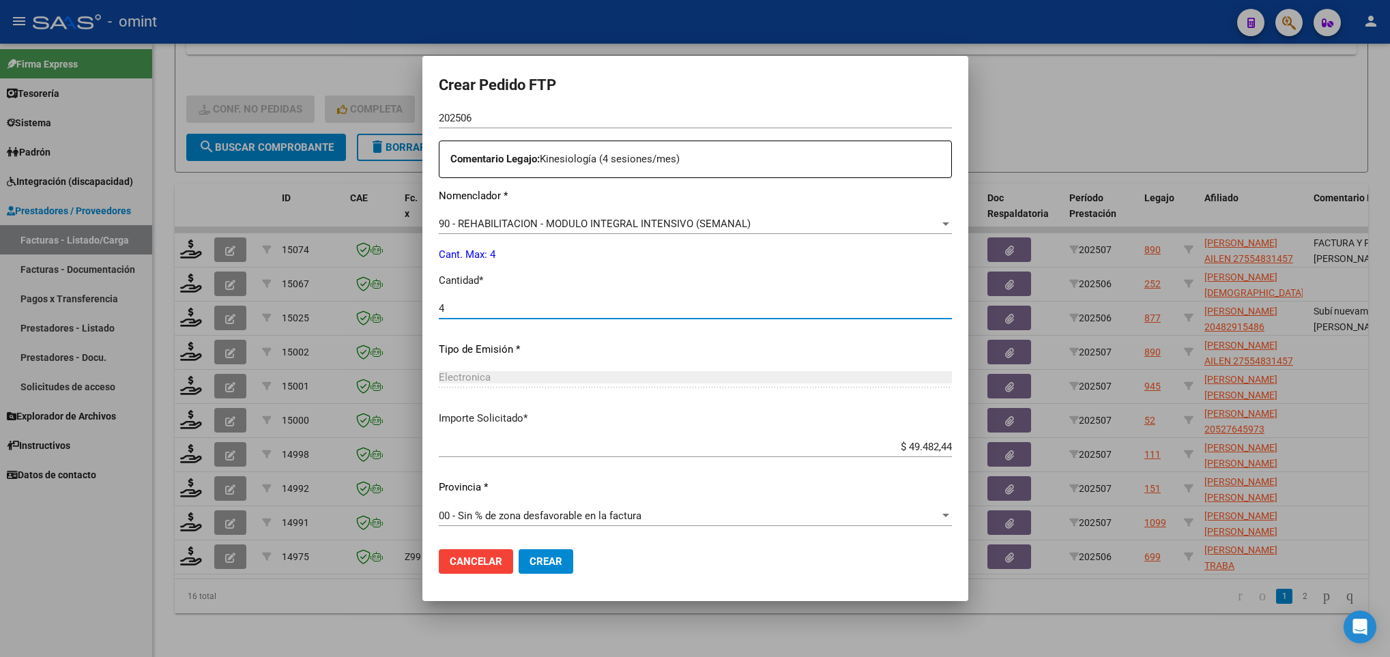
type input "4"
click at [838, 586] on mat-dialog-container "Crear Pedido FTP VER COMPROBANTE ARCA Padrón Afiliado: BRIZUELA TRABA JUAN IGNA…" at bounding box center [695, 329] width 546 height 546
click at [543, 566] on span "Crear" at bounding box center [546, 561] width 33 height 12
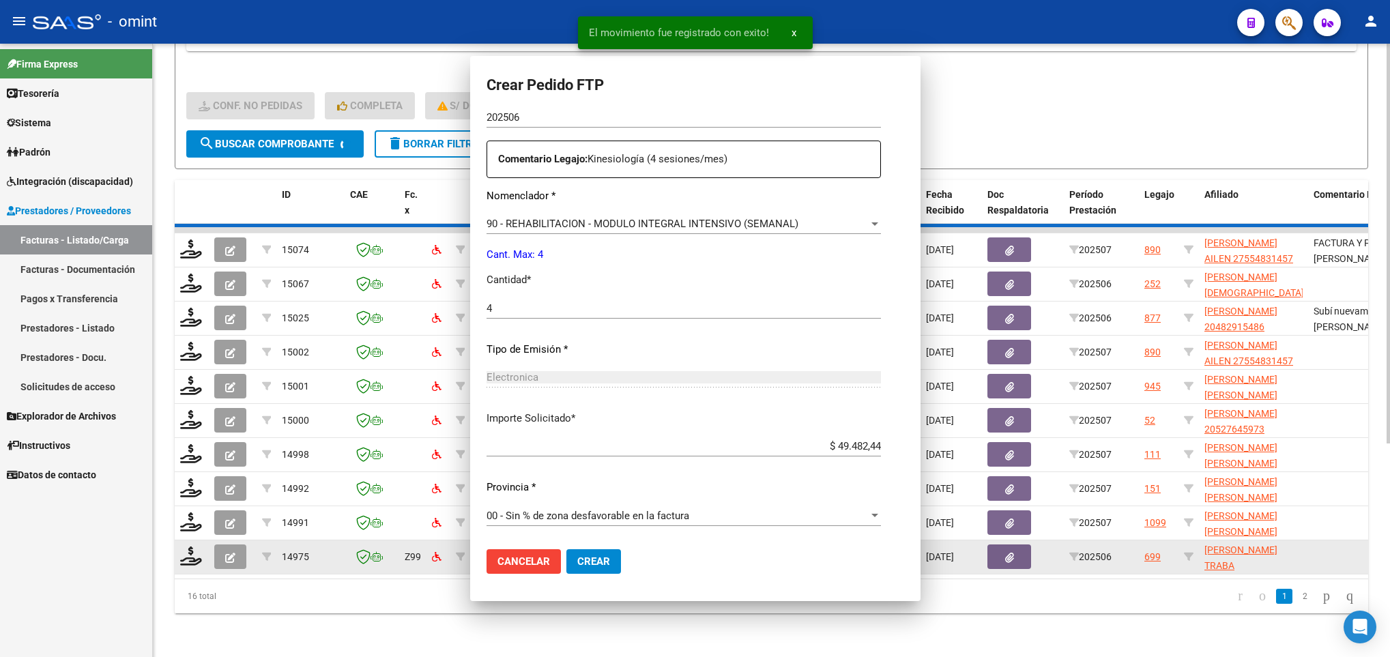
scroll to position [0, 0]
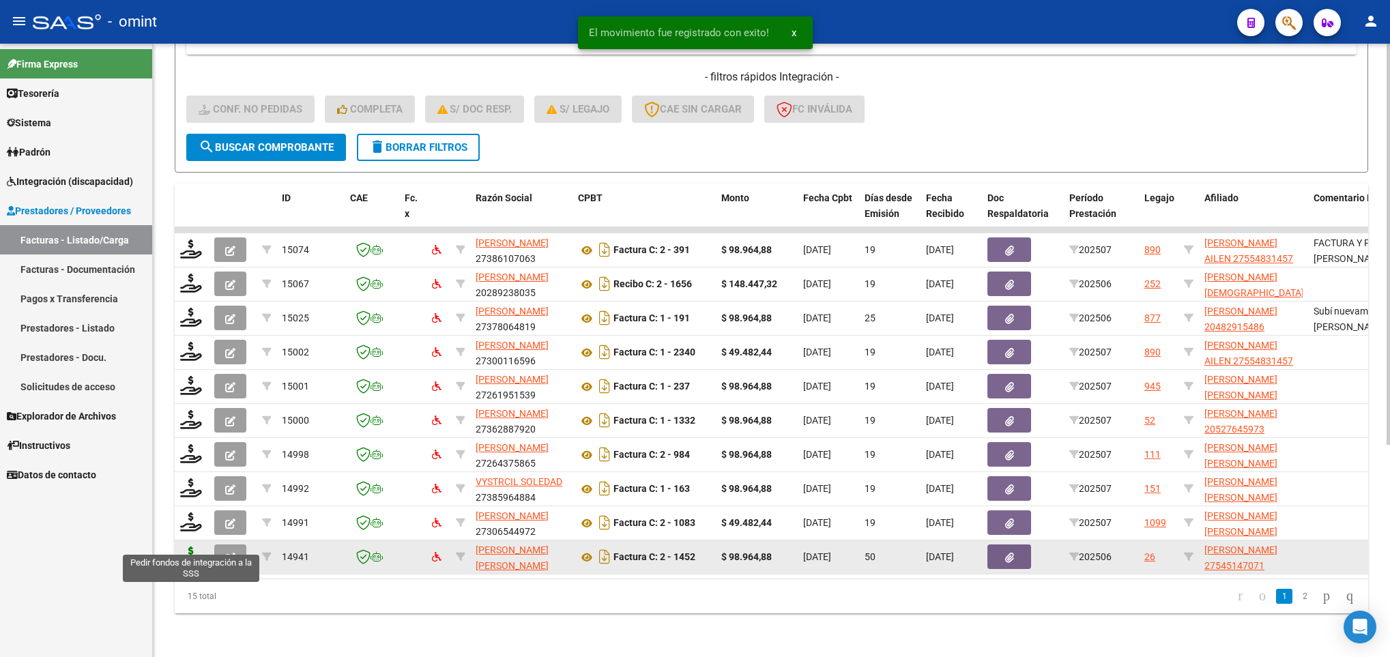
click at [192, 547] on icon at bounding box center [191, 556] width 22 height 19
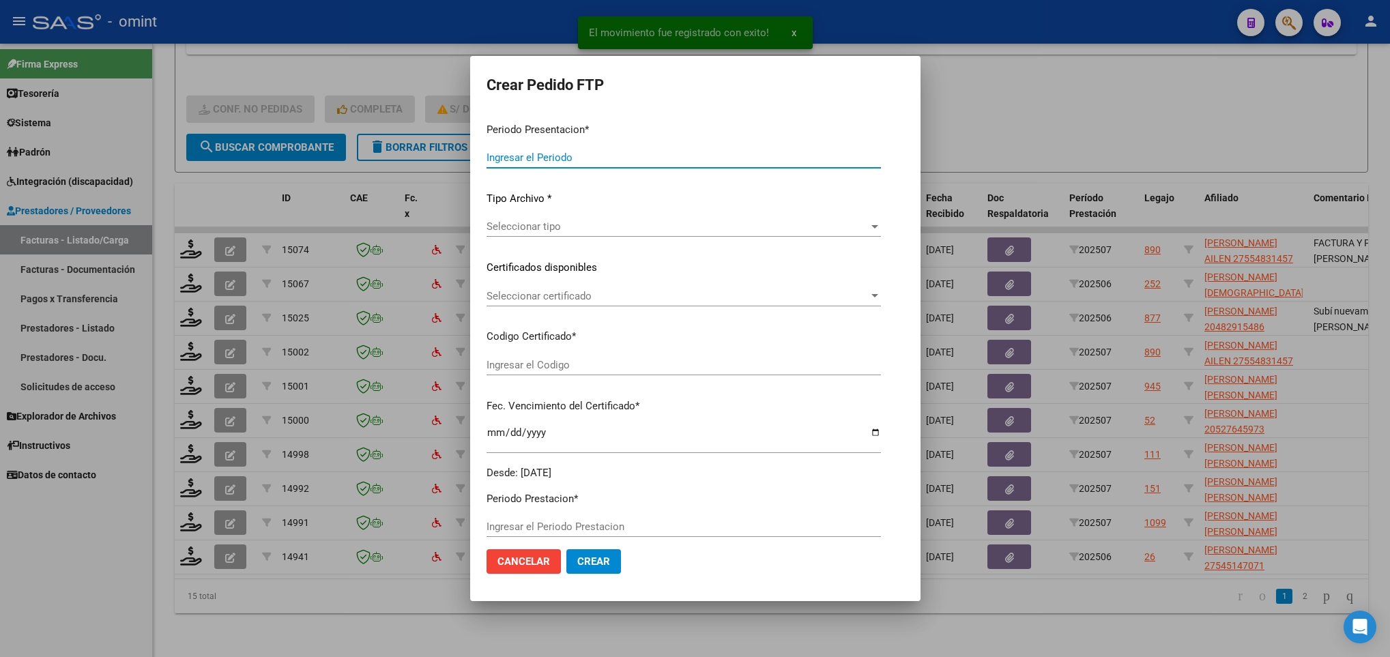
type input "202507"
type input "202506"
type input "$ 98.964,88"
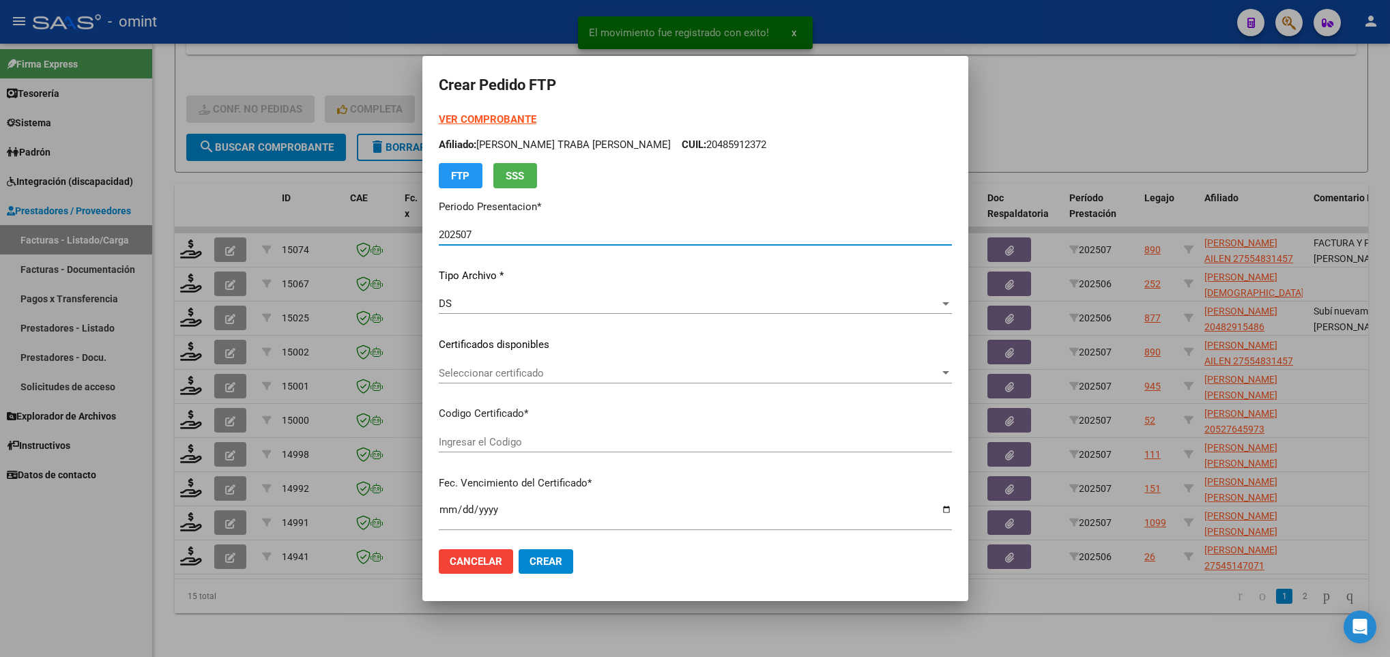
type input "8405964019"
type input "2025-08-21"
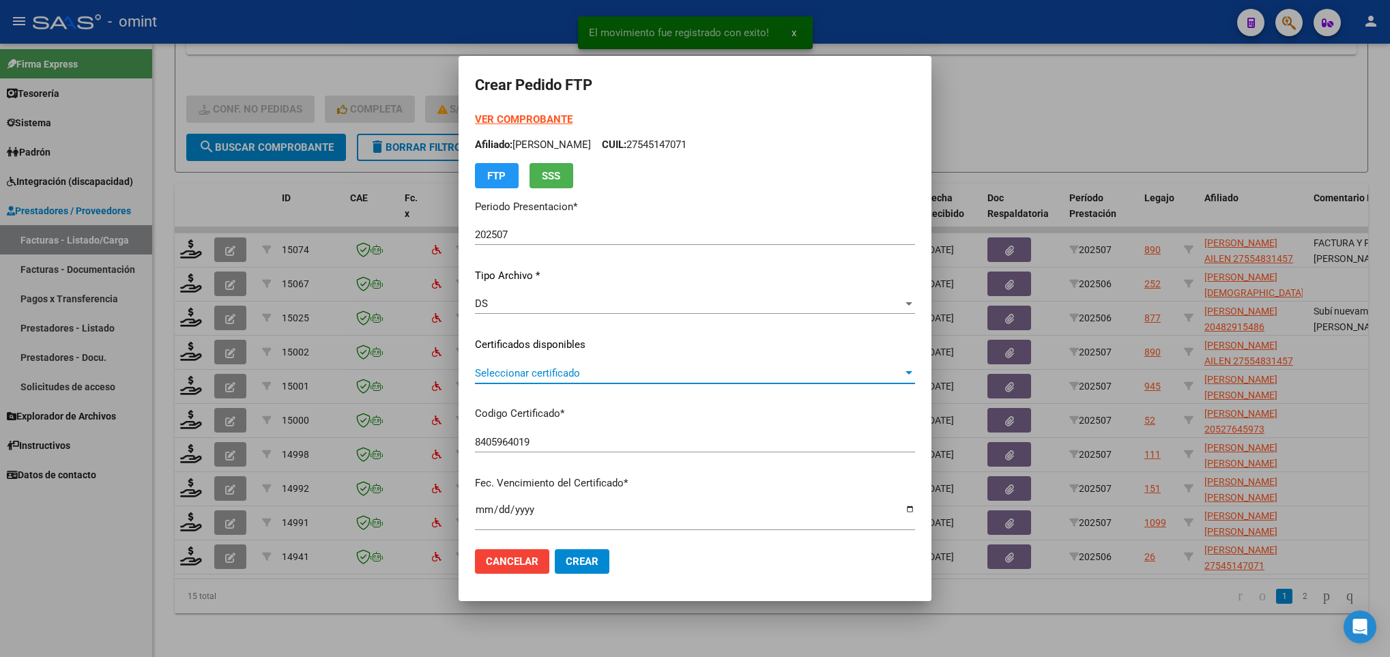
click at [624, 375] on span "Seleccionar certificado" at bounding box center [689, 373] width 428 height 12
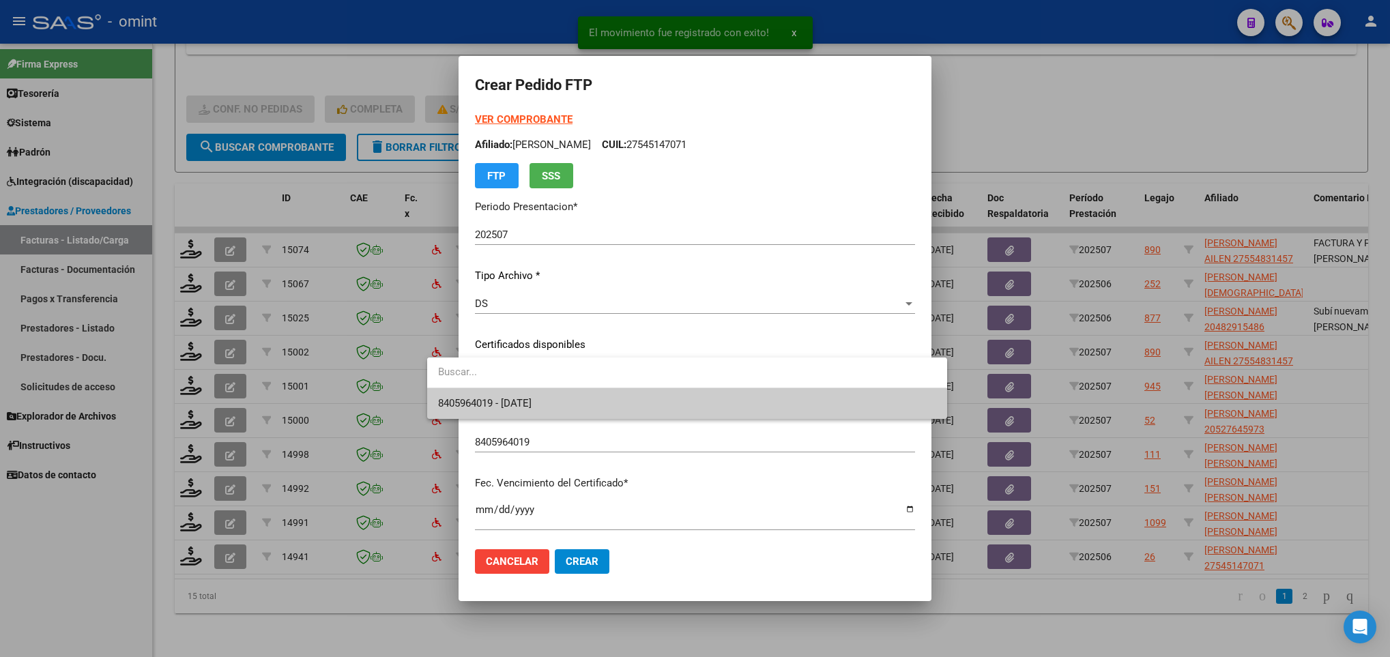
click at [629, 396] on span "8405964019 - 2025-08-21" at bounding box center [686, 403] width 497 height 31
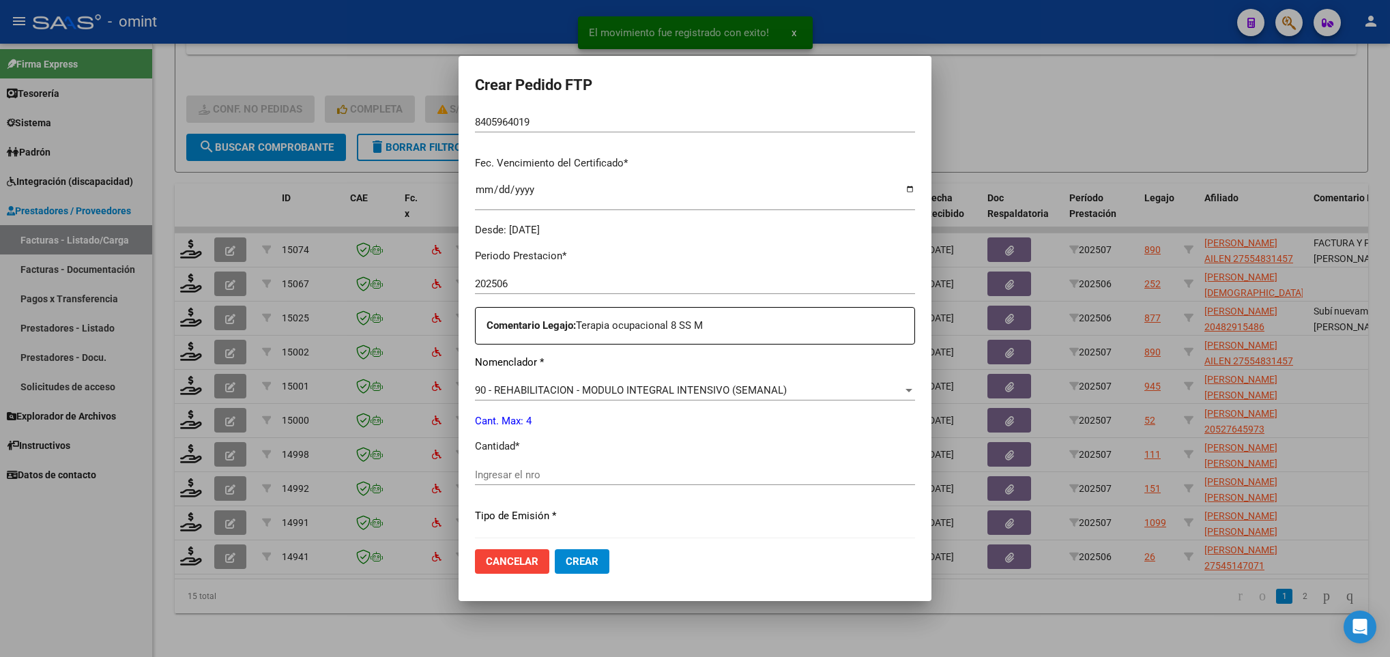
scroll to position [409, 0]
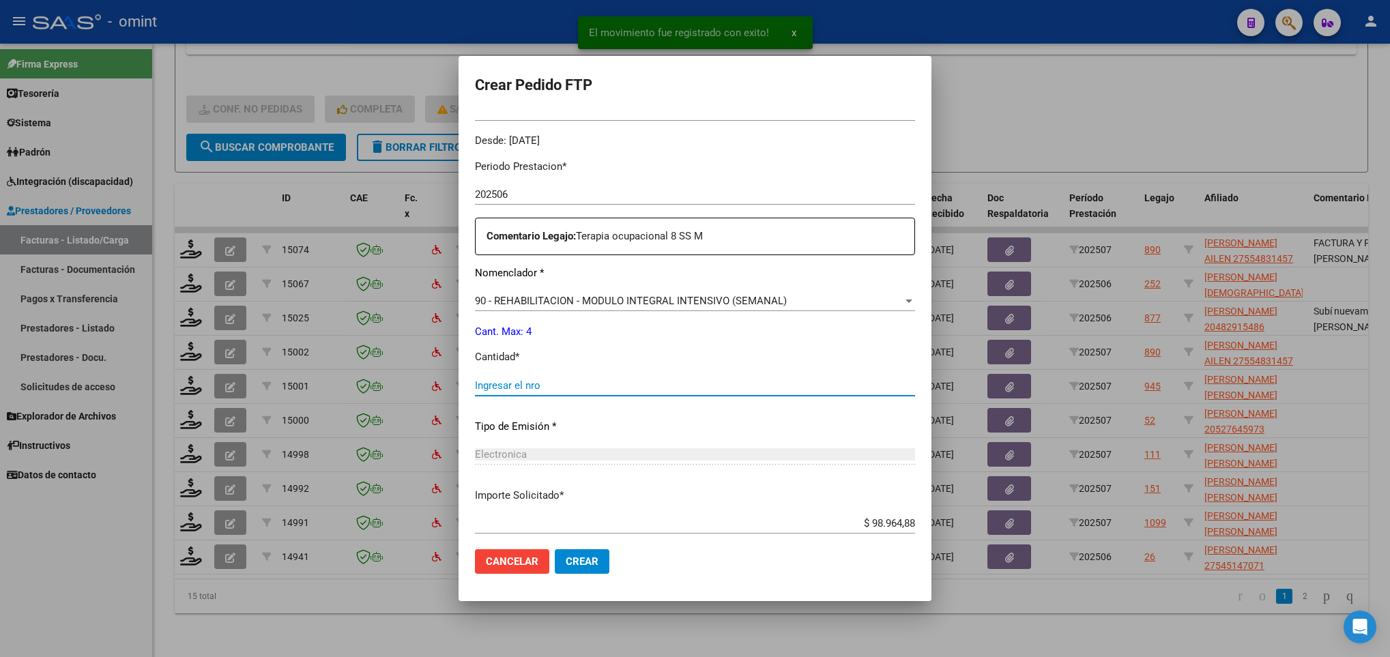
click at [535, 381] on input "Ingresar el nro" at bounding box center [695, 385] width 440 height 12
type input "4"
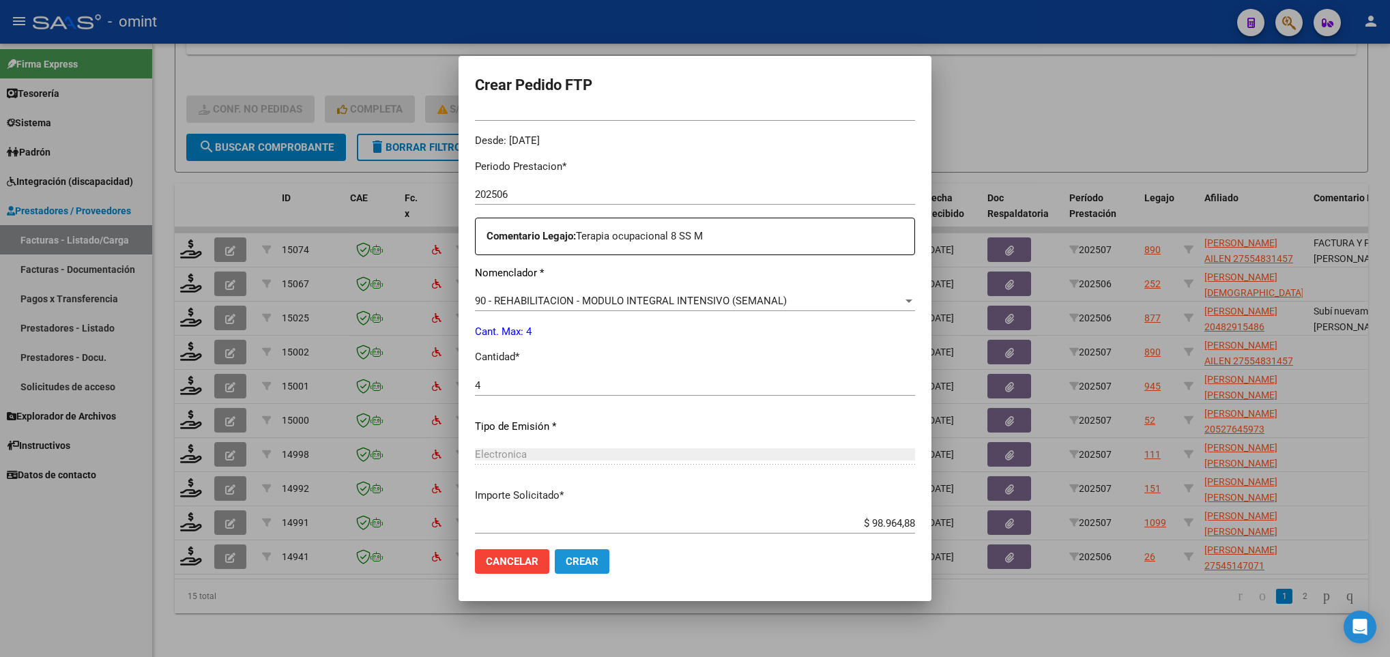
click at [566, 562] on span "Crear" at bounding box center [582, 561] width 33 height 12
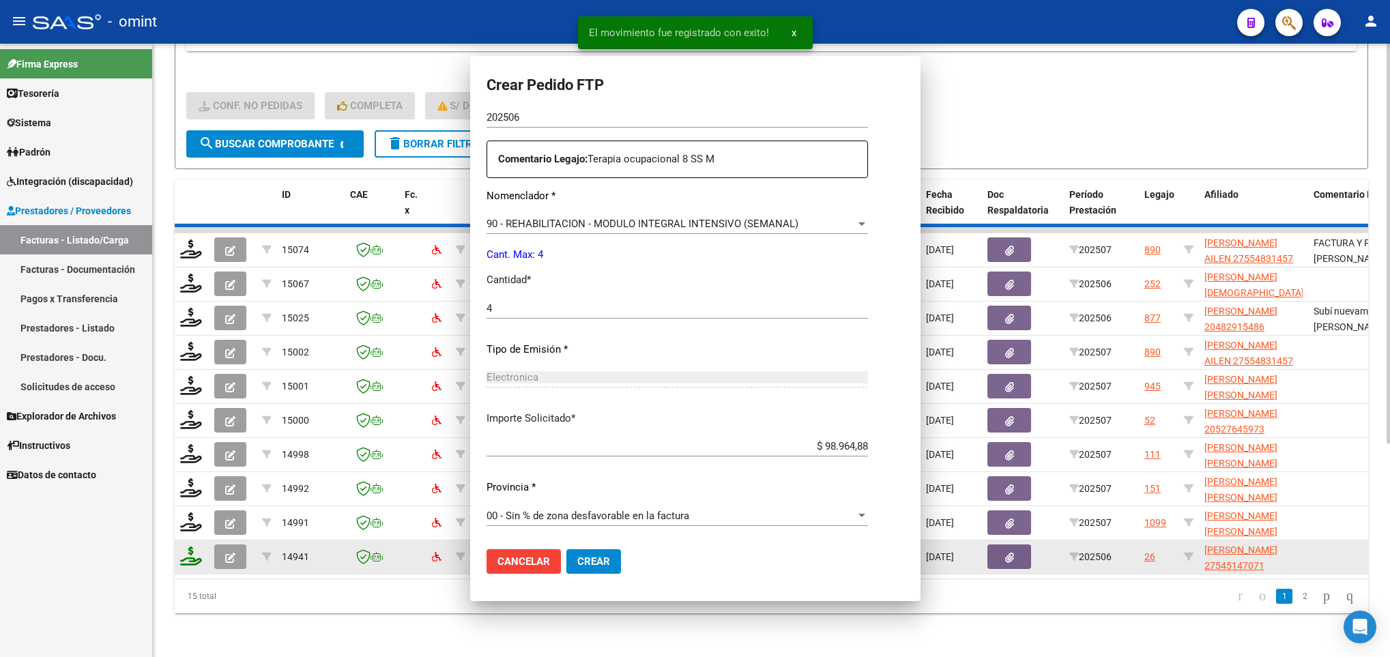
scroll to position [0, 0]
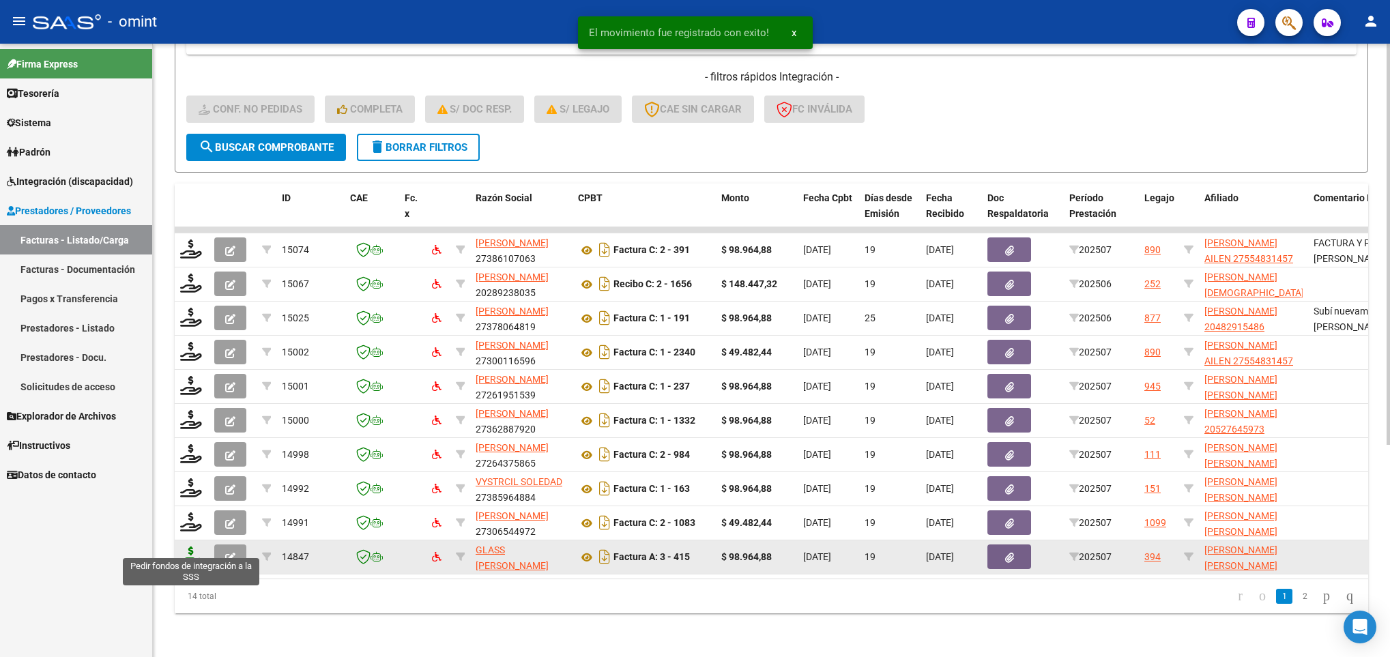
click at [185, 547] on icon at bounding box center [191, 556] width 22 height 19
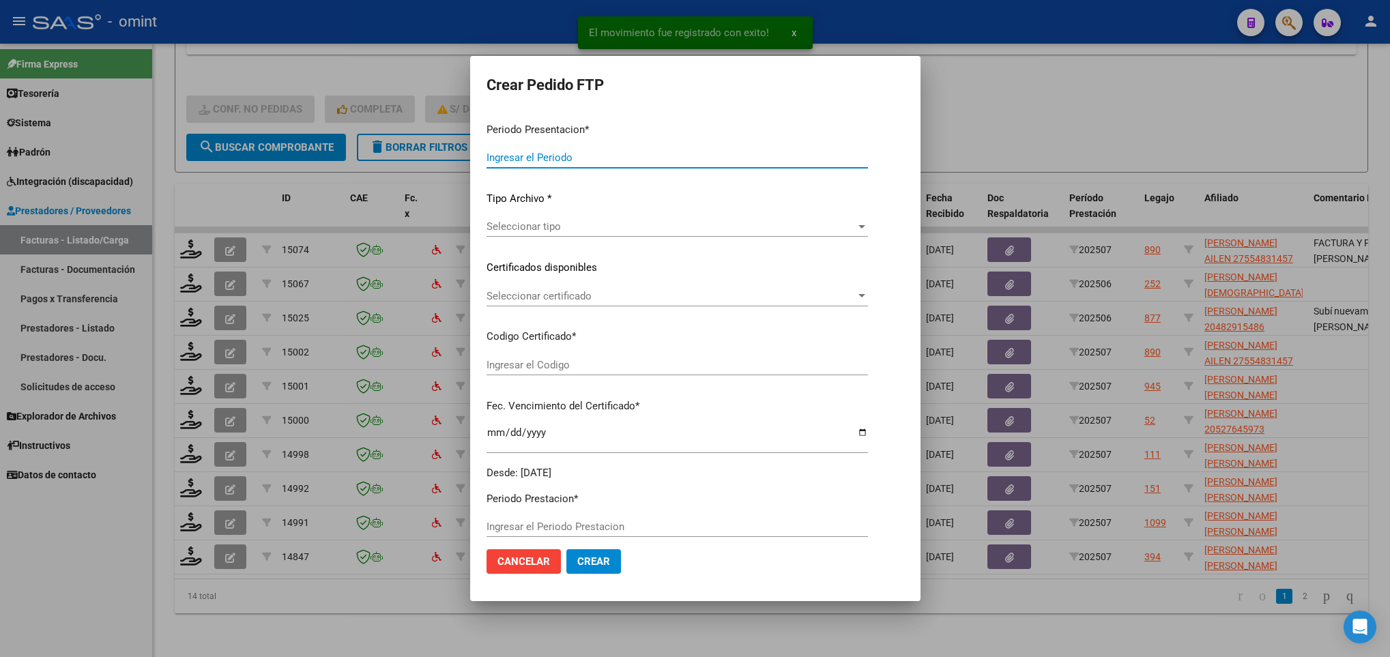
type input "202507"
type input "$ 98.964,88"
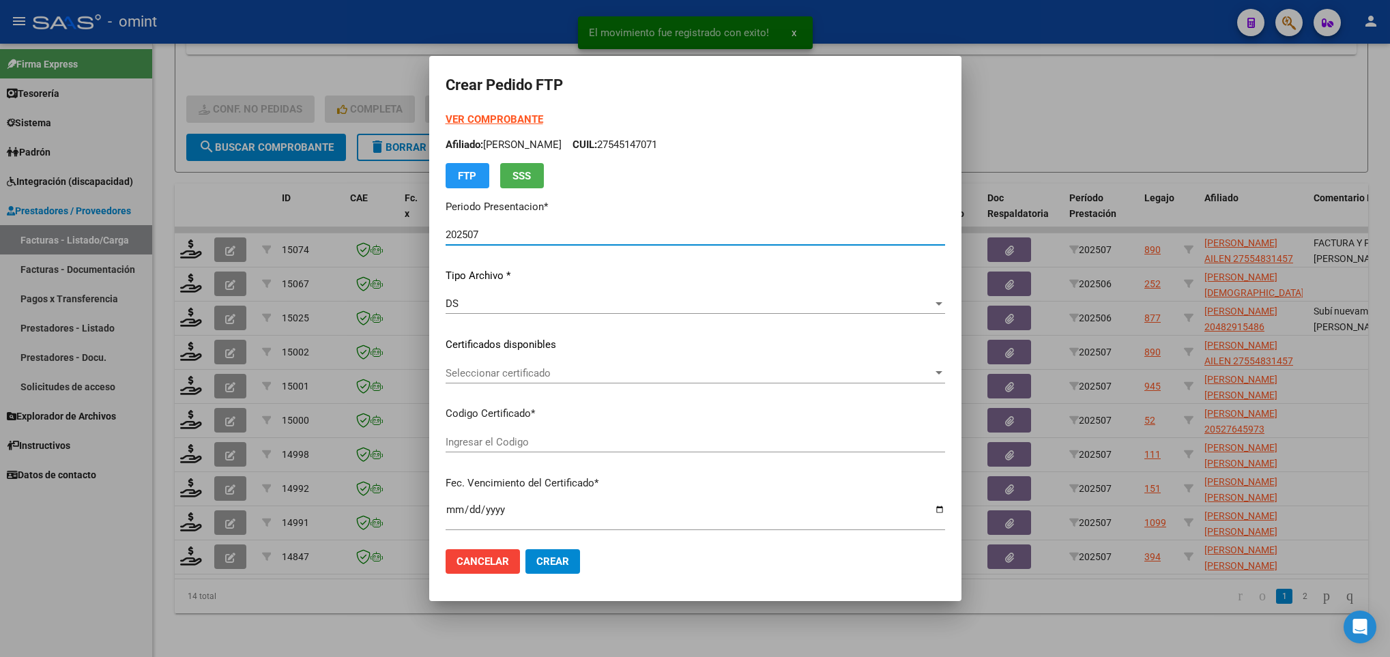
type input "8924223730"
type input "2029-11-30"
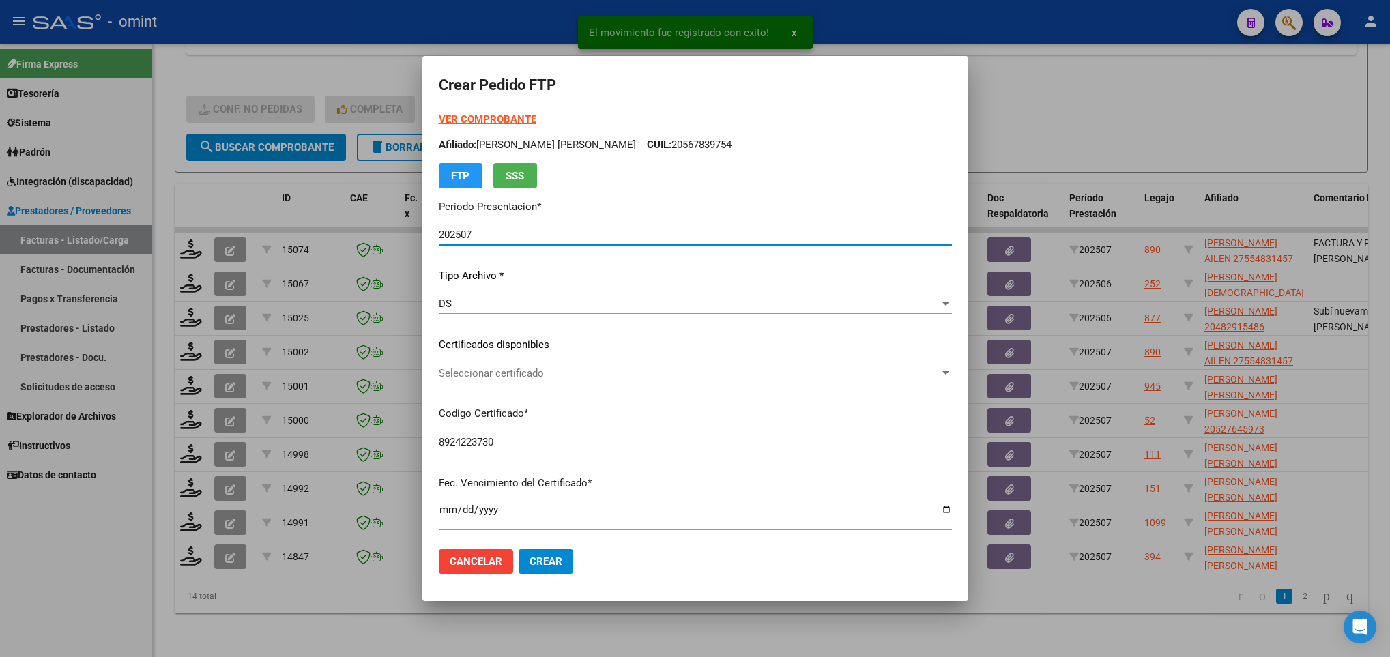
click at [607, 379] on span "Seleccionar certificado" at bounding box center [689, 373] width 501 height 12
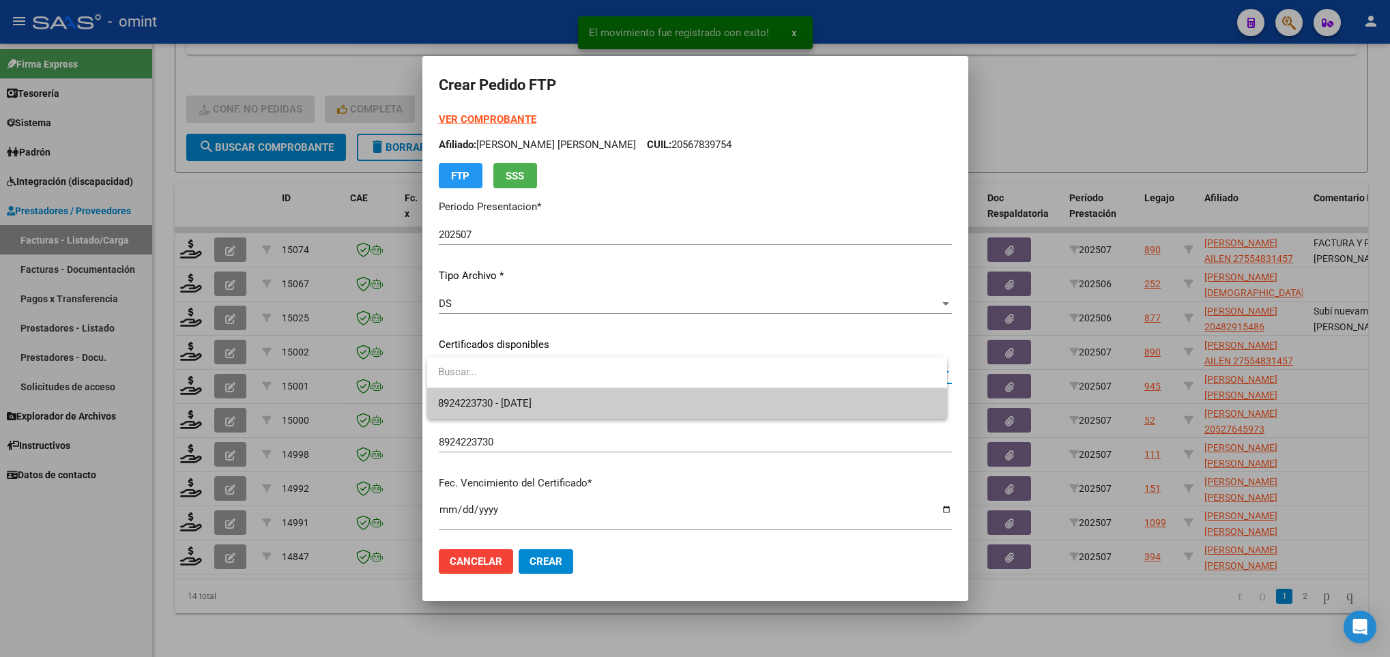
click at [612, 407] on span "8924223730 - 2029-11-30" at bounding box center [686, 403] width 497 height 31
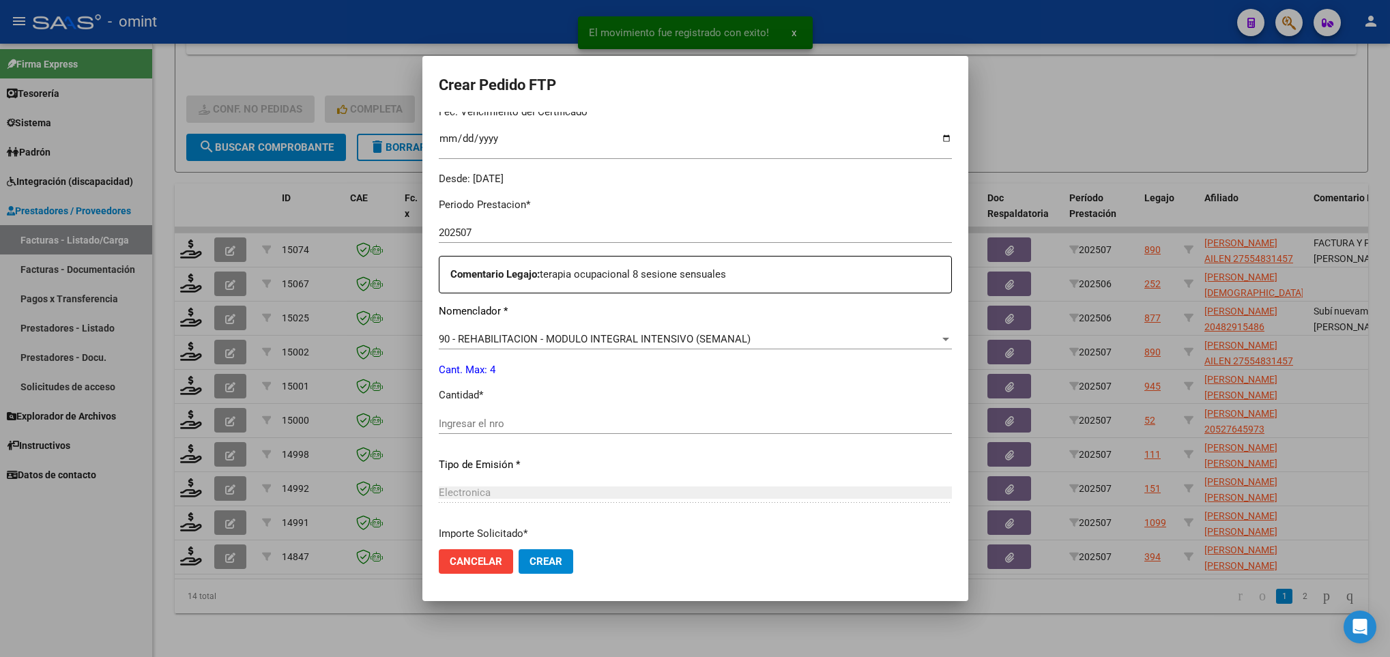
scroll to position [409, 0]
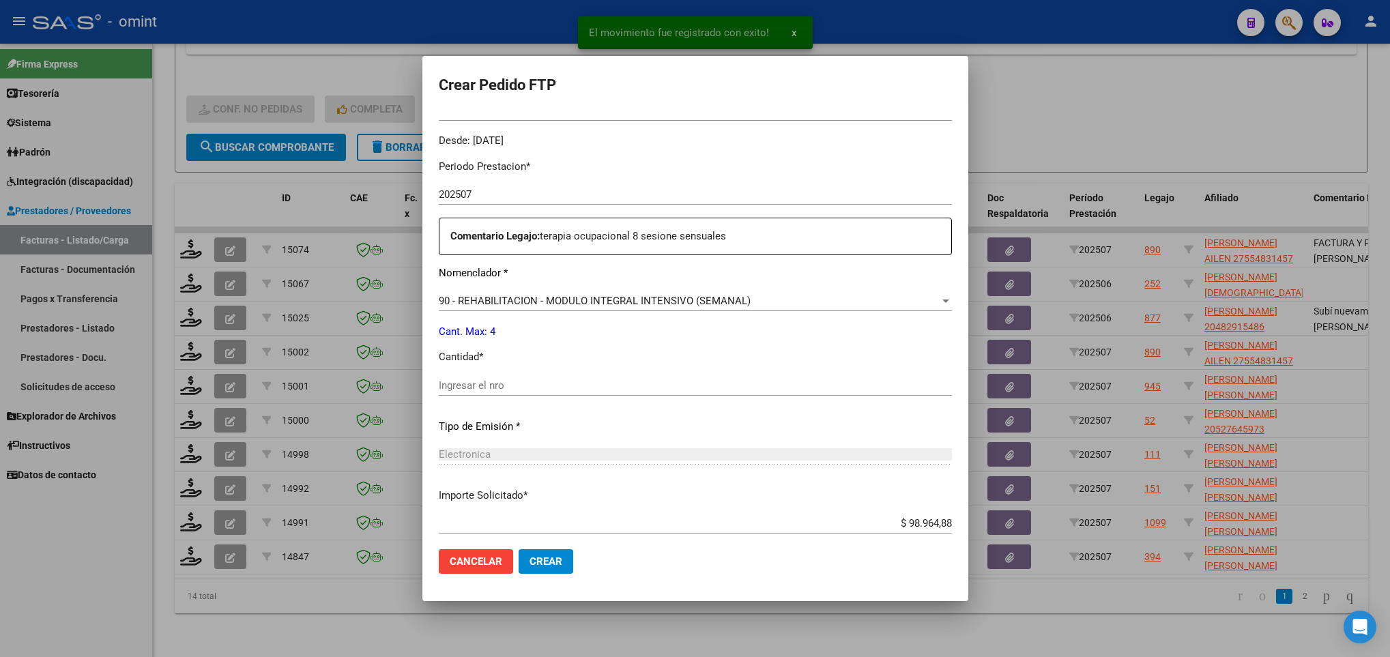
click at [551, 393] on div "Ingresar el nro" at bounding box center [695, 385] width 513 height 20
type input "4"
click at [558, 560] on span "Crear" at bounding box center [546, 561] width 33 height 12
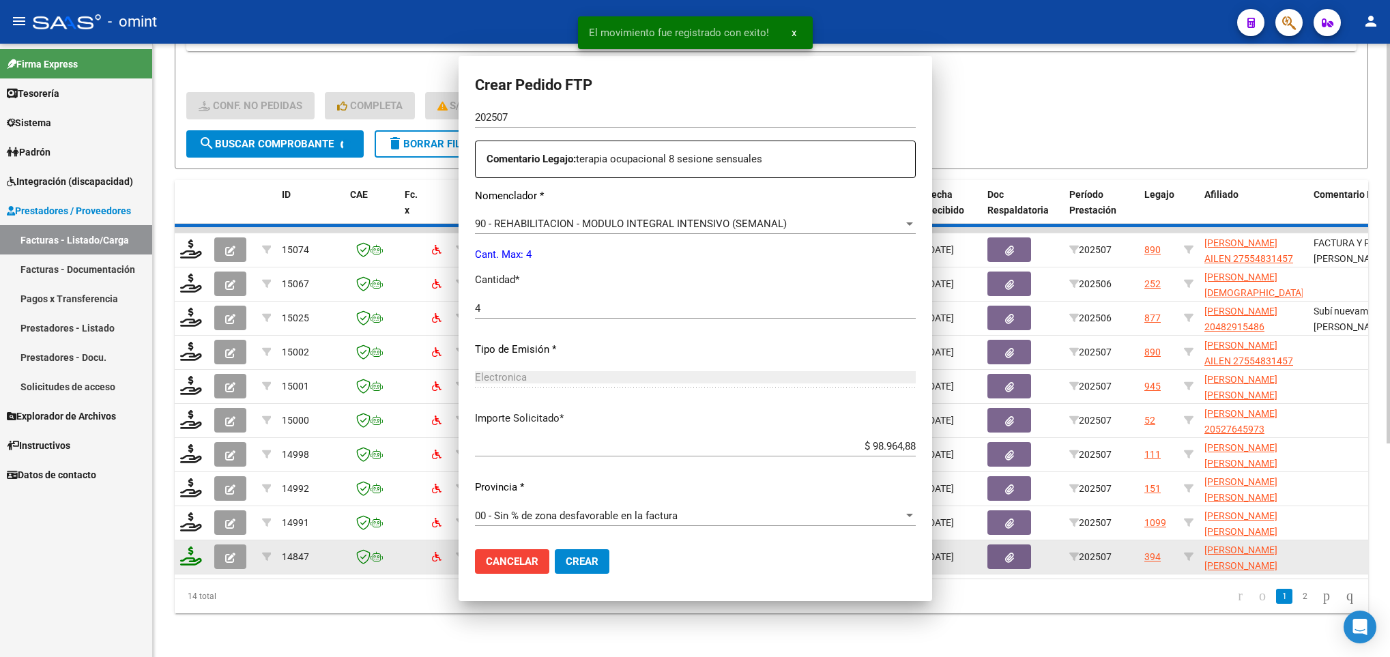
scroll to position [0, 0]
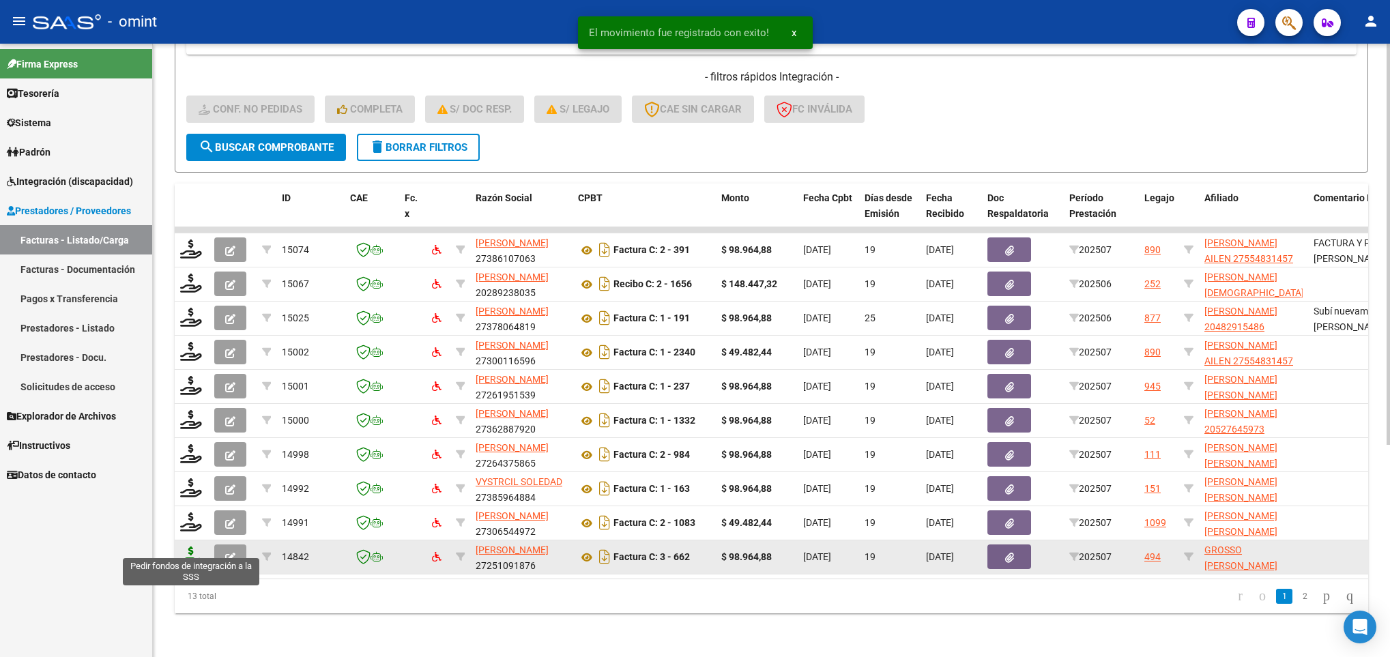
click at [192, 547] on icon at bounding box center [191, 556] width 22 height 19
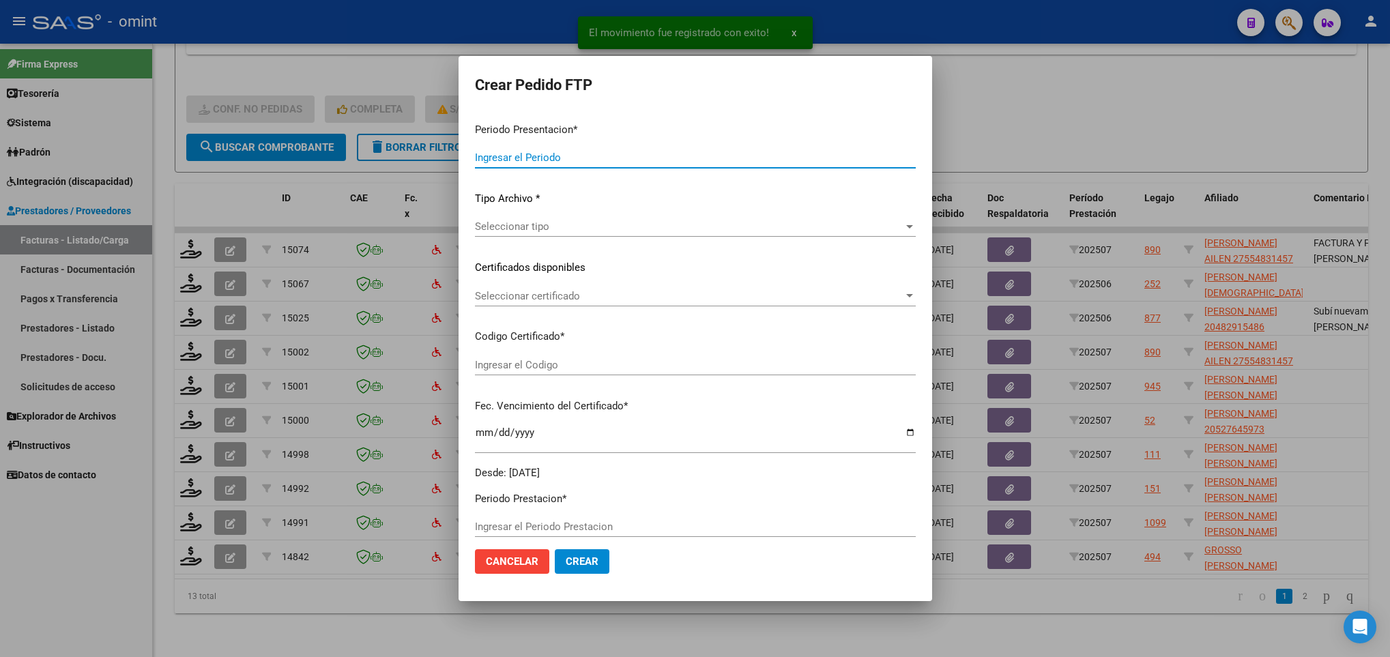
type input "202507"
type input "$ 98.964,88"
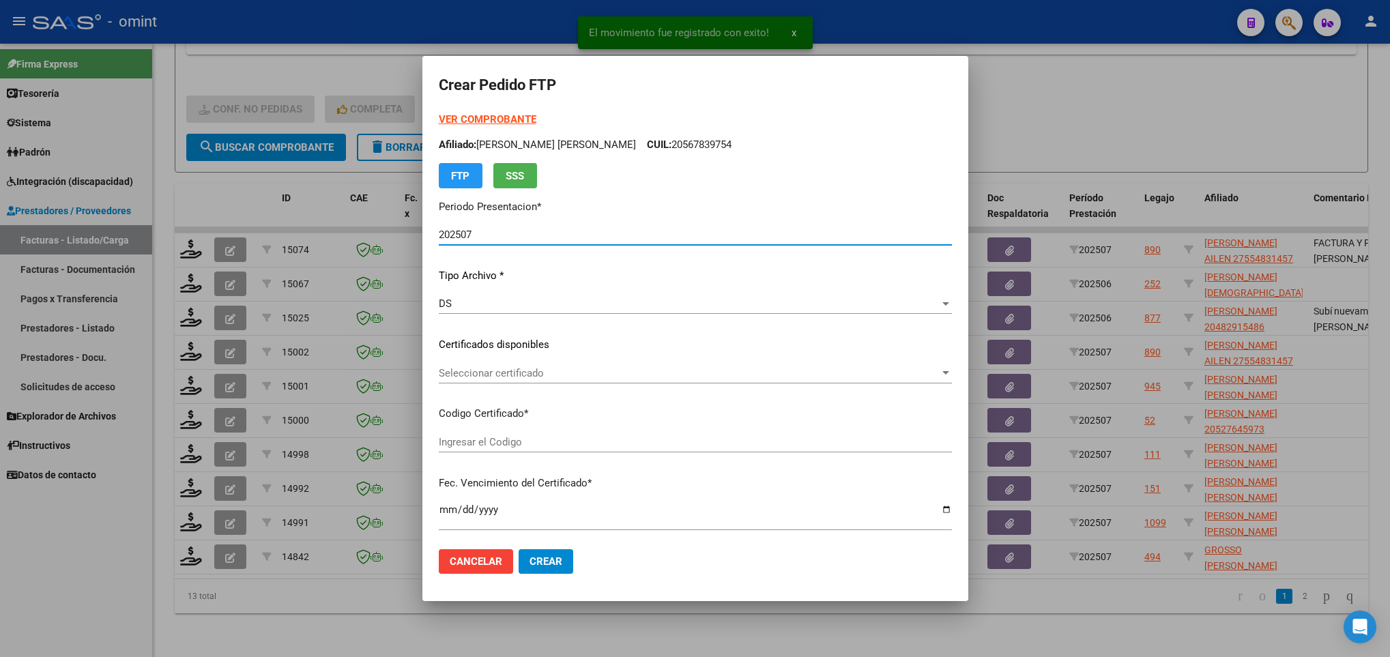
type input "8836786071"
type input "2027-03-04"
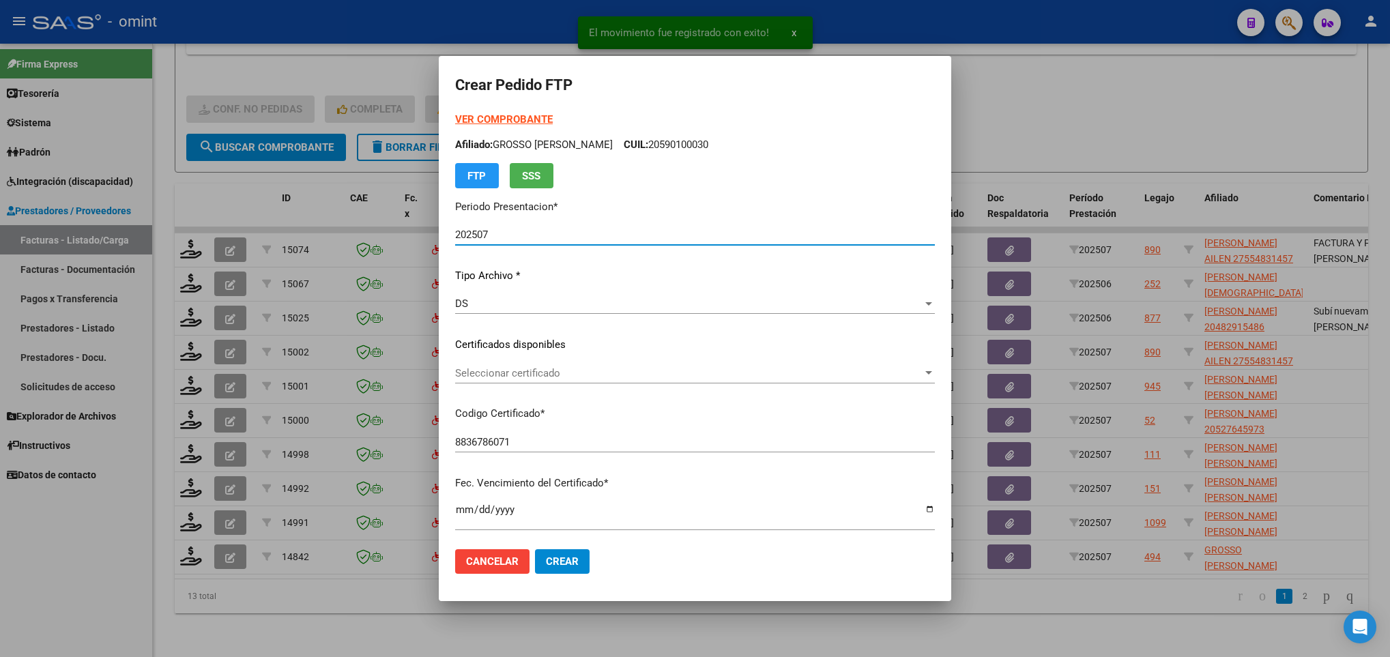
click at [569, 377] on span "Seleccionar certificado" at bounding box center [688, 373] width 467 height 12
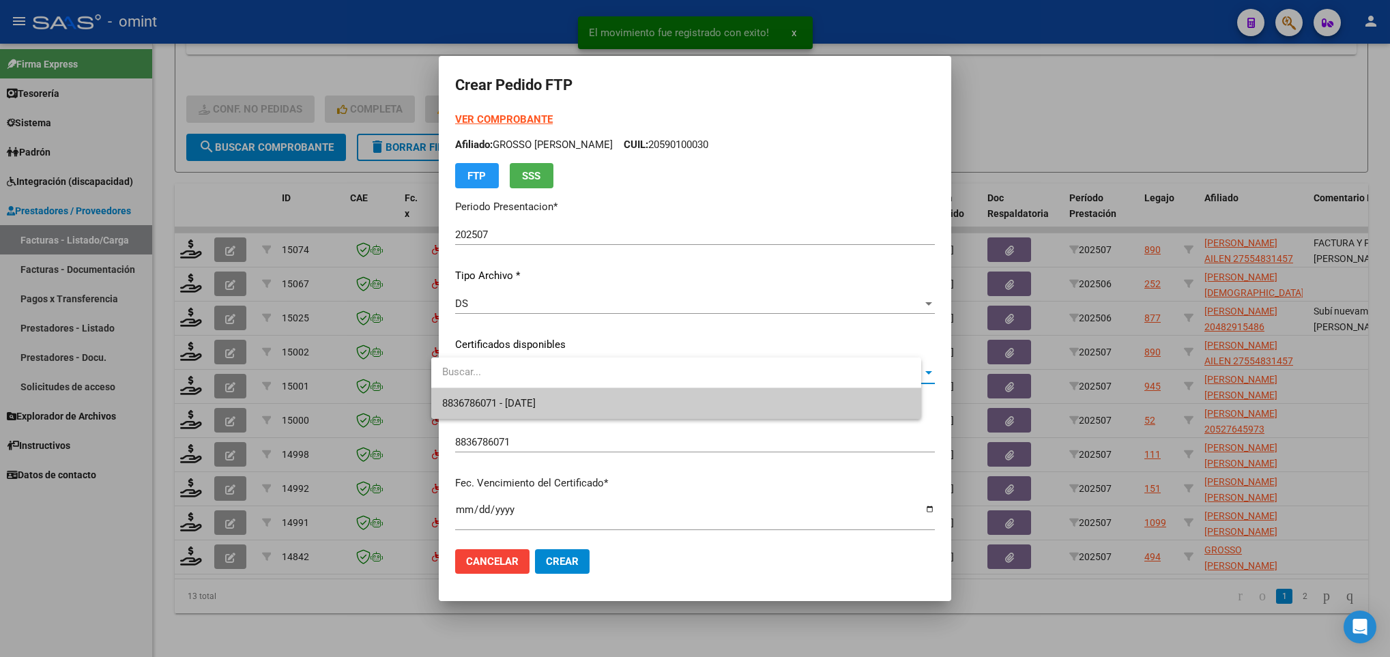
click at [575, 402] on span "8836786071 - 2027-03-04" at bounding box center [676, 403] width 468 height 31
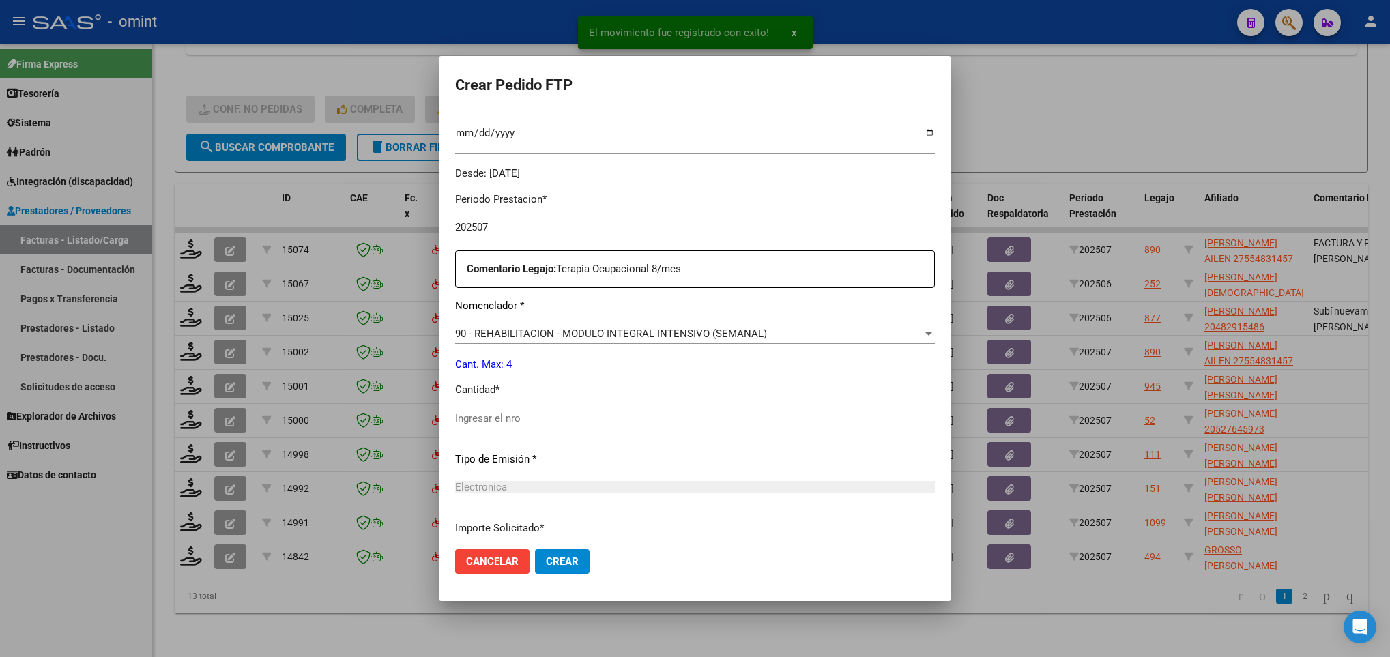
scroll to position [409, 0]
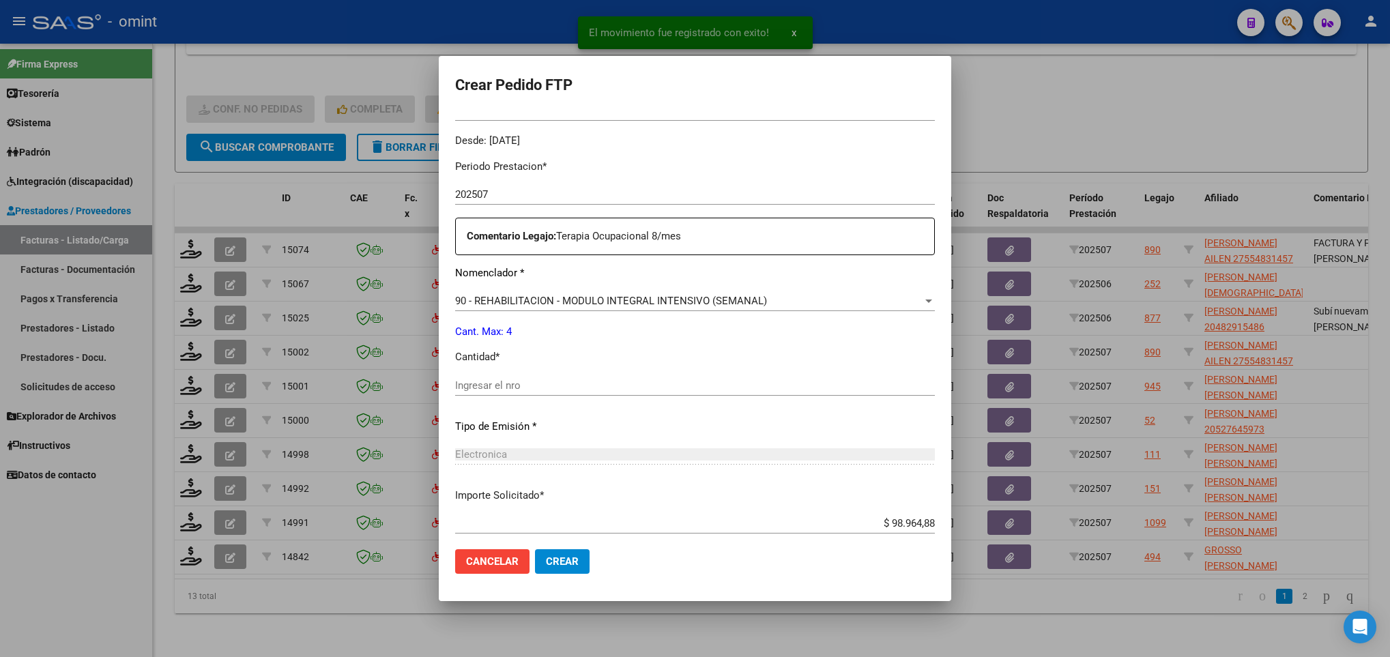
click at [574, 381] on input "Ingresar el nro" at bounding box center [695, 385] width 480 height 12
type input "4"
click at [558, 558] on span "Crear" at bounding box center [562, 561] width 33 height 12
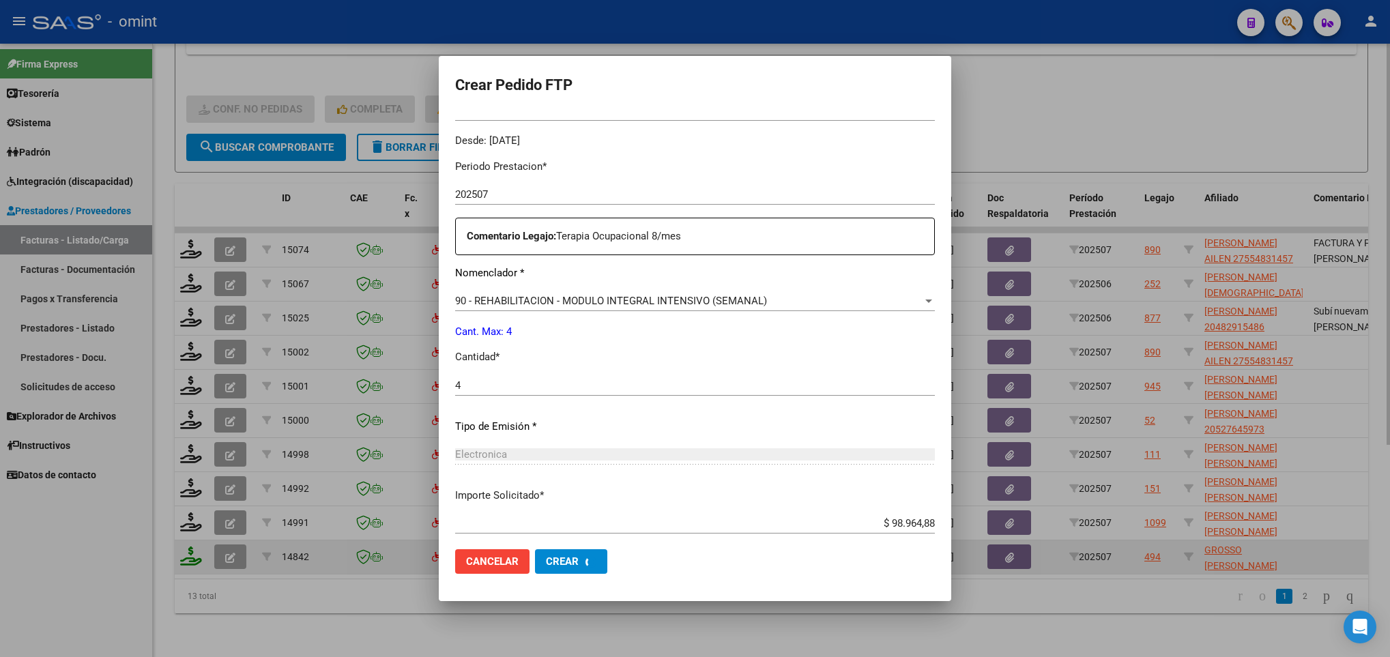
scroll to position [0, 0]
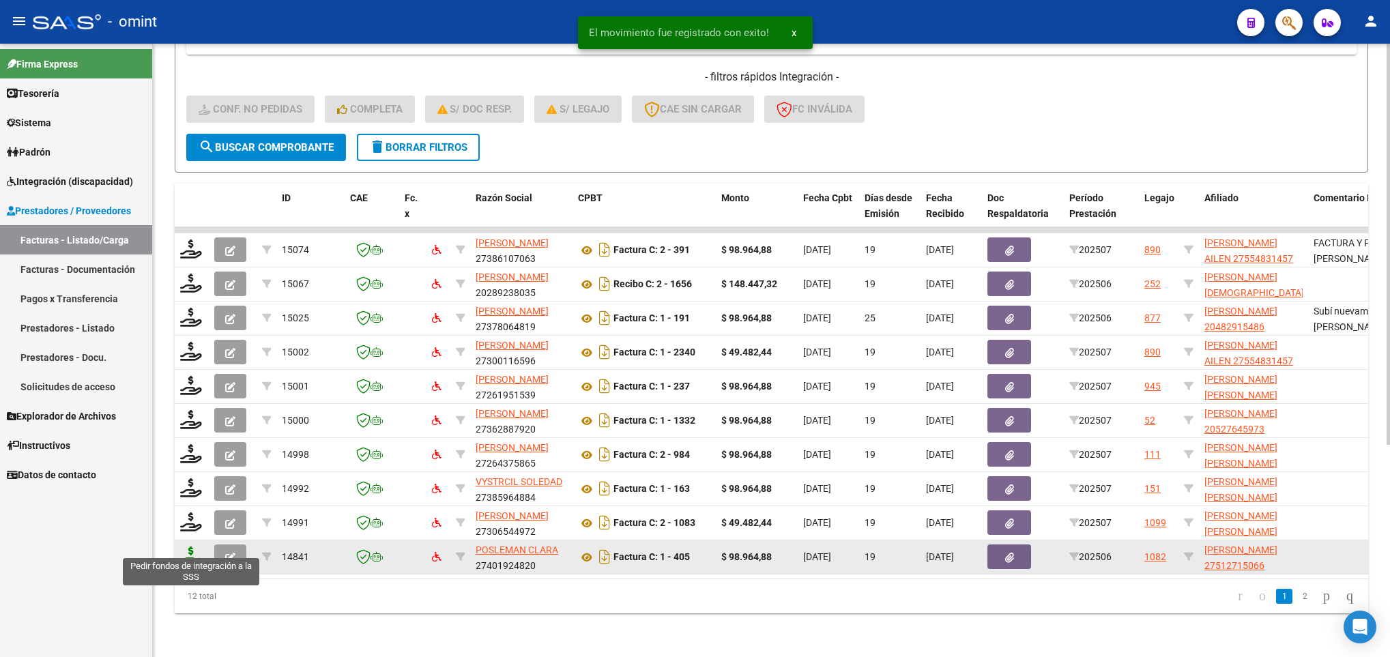
click at [184, 547] on icon at bounding box center [191, 556] width 22 height 19
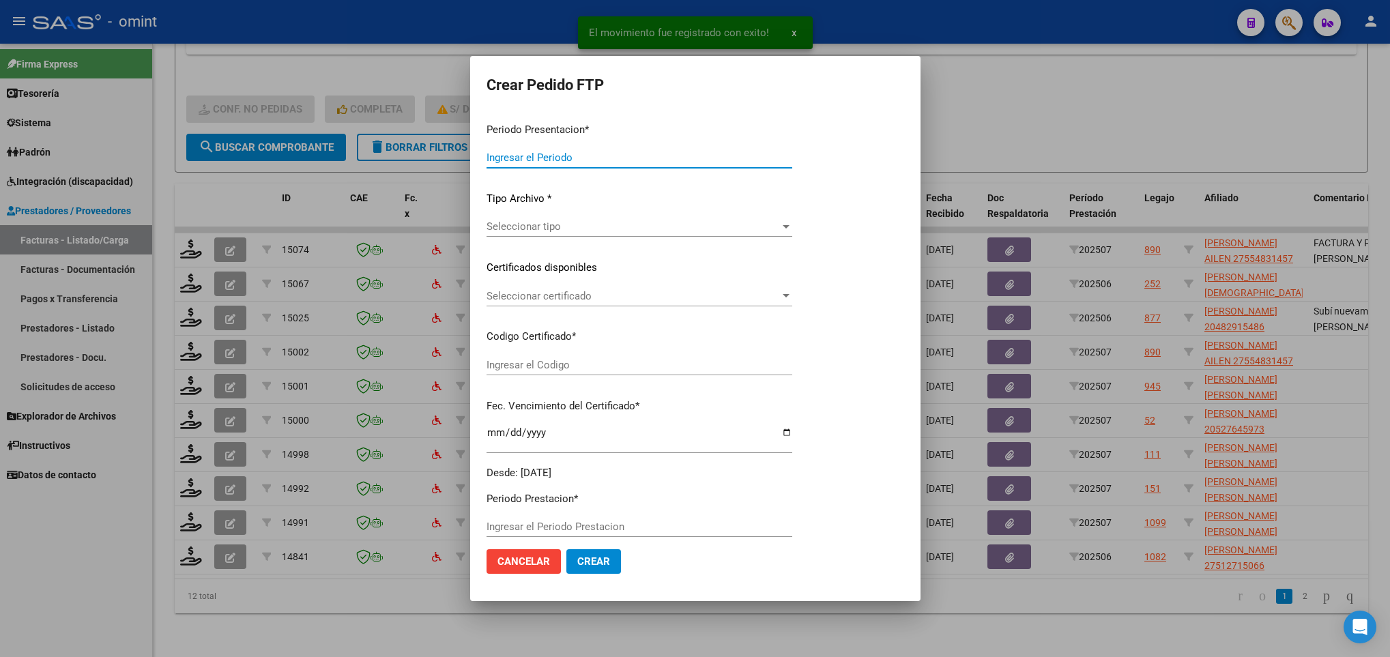
type input "202507"
type input "202506"
type input "$ 98.964,88"
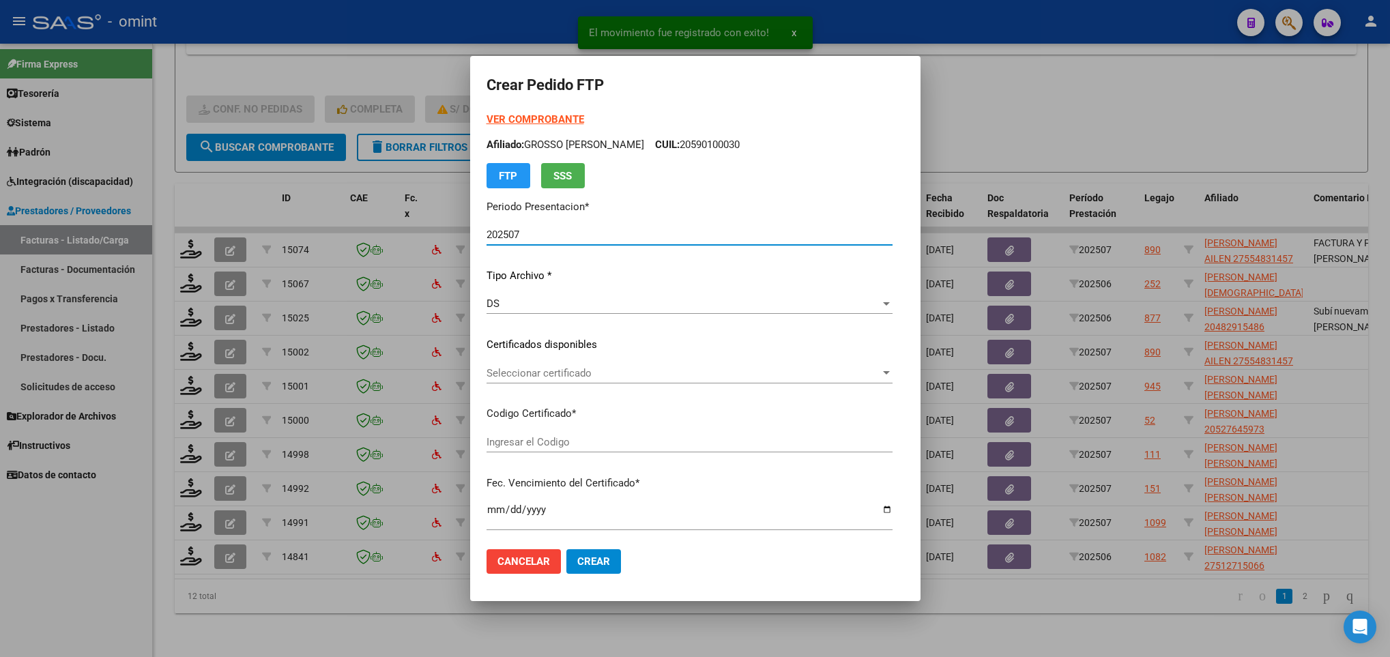
type input "8222820539"
type input "2028-08-14"
click at [622, 373] on span "Seleccionar certificado" at bounding box center [663, 373] width 352 height 12
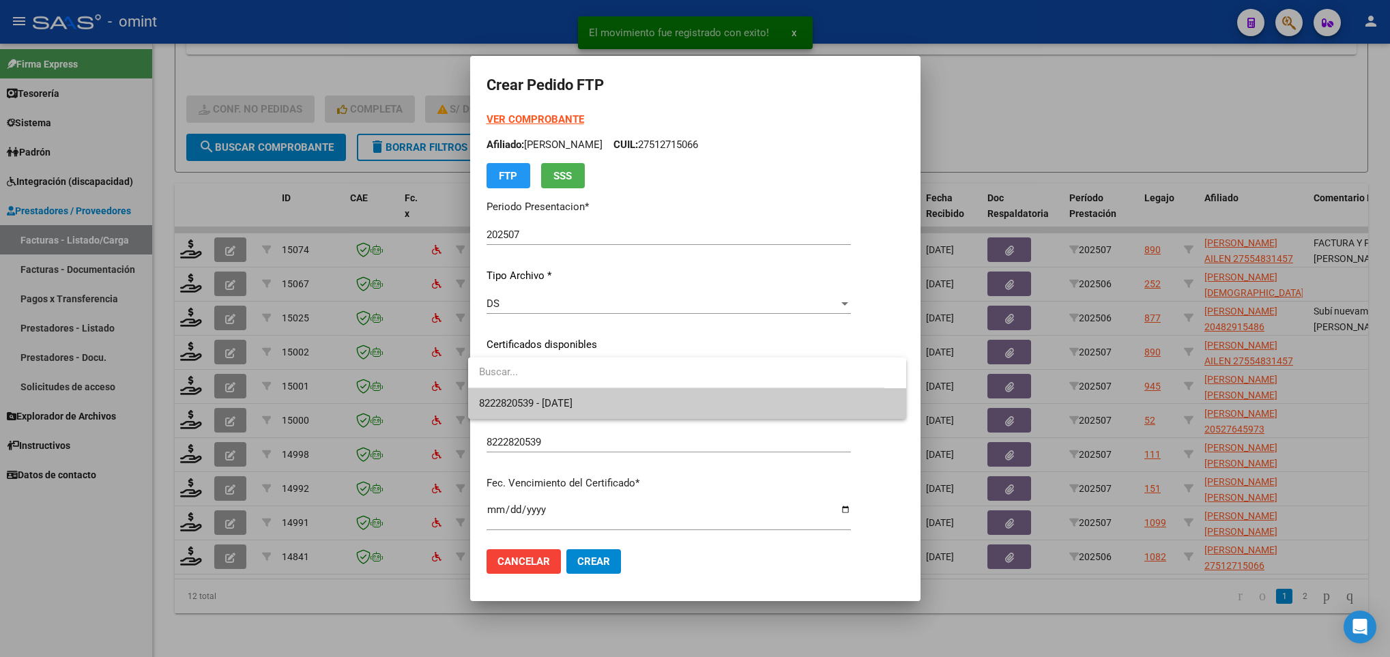
click at [626, 395] on span "8222820539 - 2028-08-14" at bounding box center [687, 403] width 416 height 31
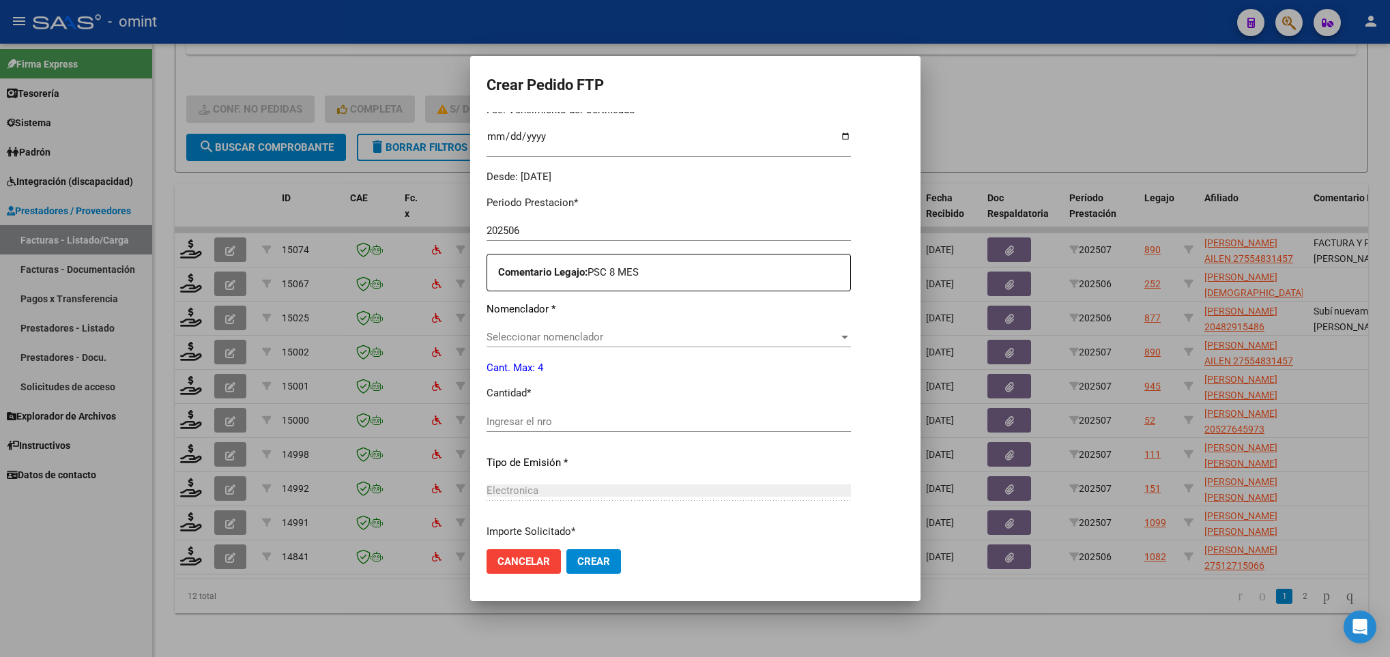
scroll to position [409, 0]
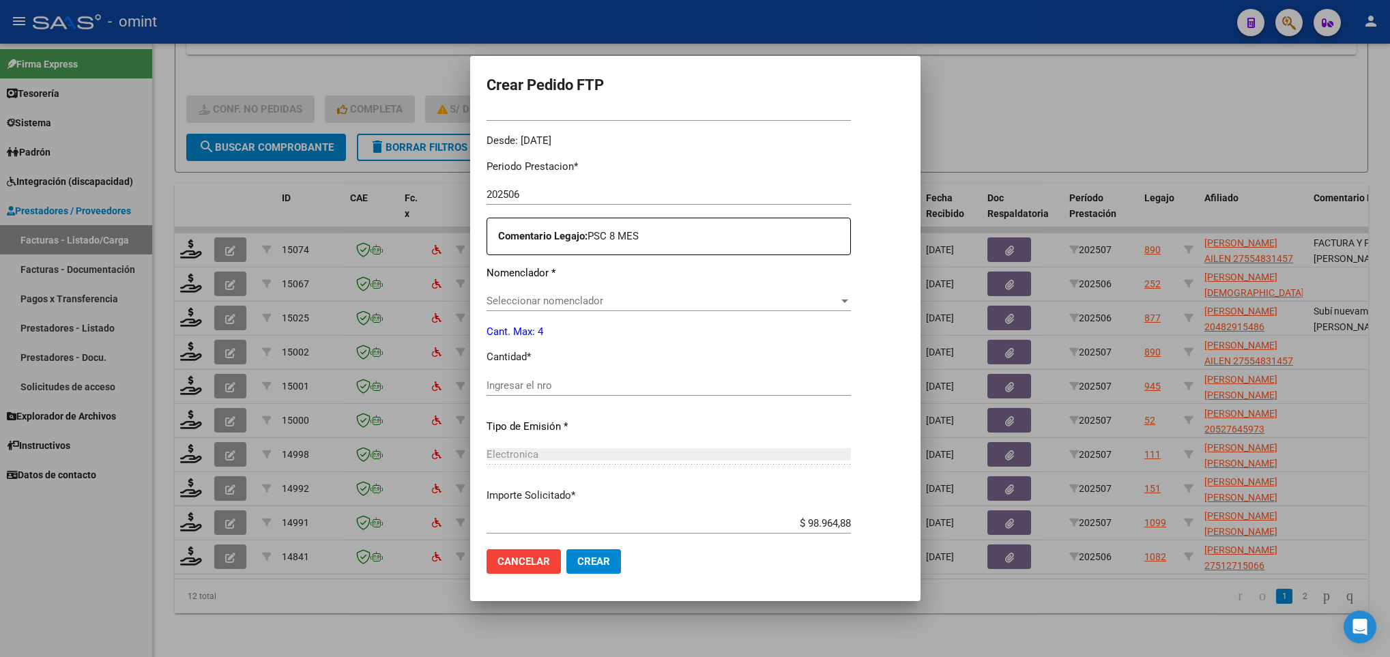
click at [645, 301] on span "Seleccionar nomenclador" at bounding box center [663, 301] width 352 height 12
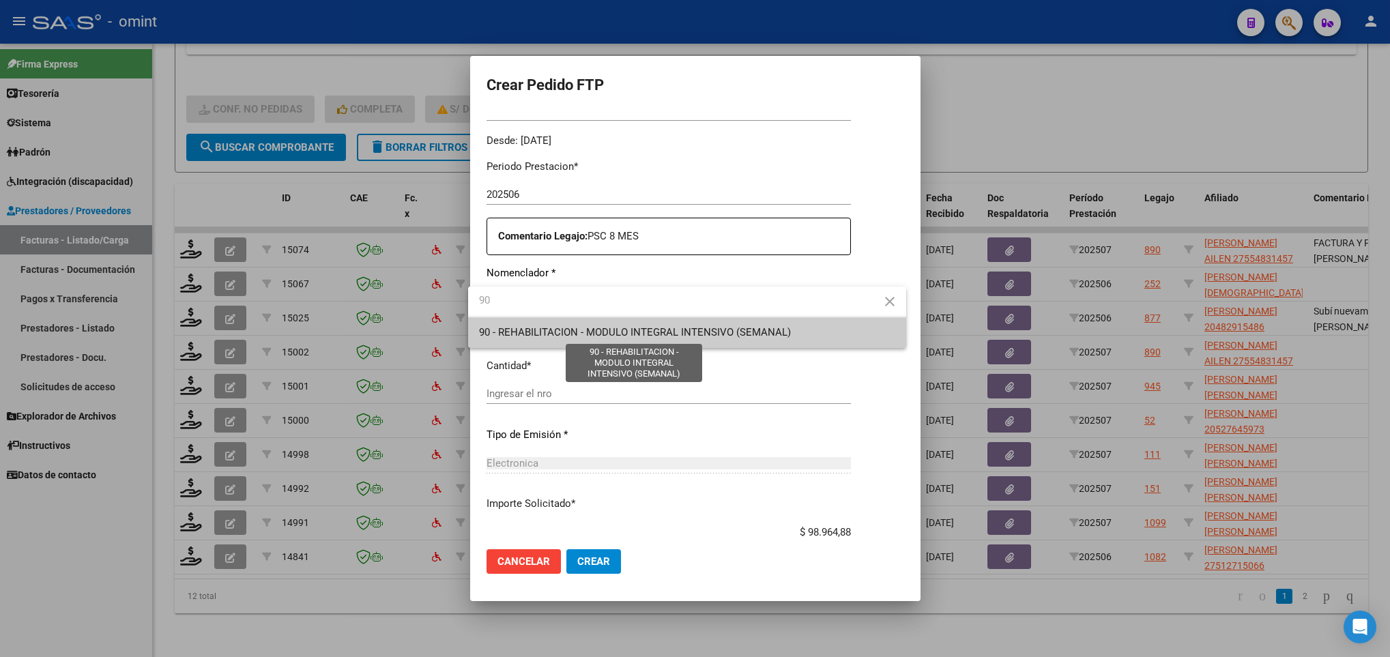
type input "90"
click at [654, 332] on span "90 - REHABILITACION - MODULO INTEGRAL INTENSIVO (SEMANAL)" at bounding box center [635, 332] width 312 height 12
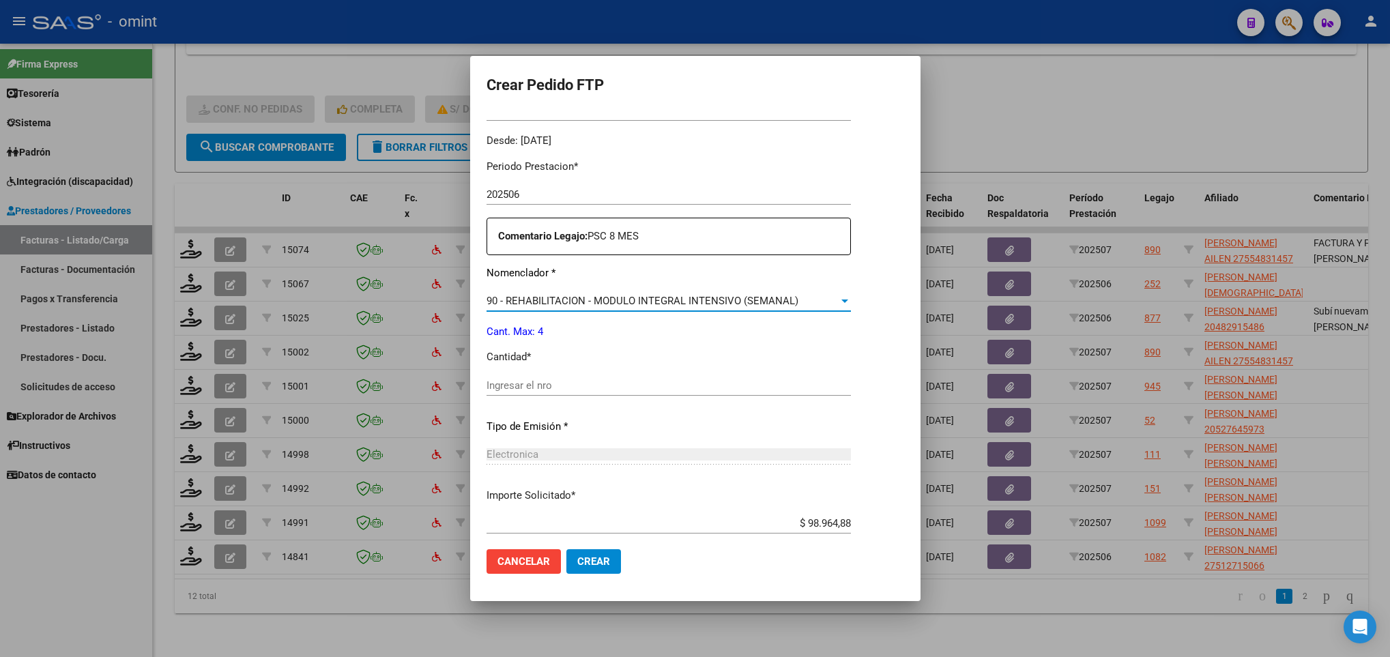
click at [633, 377] on div "Ingresar el nro" at bounding box center [669, 385] width 364 height 20
type input "4"
click at [839, 571] on mat-dialog-actions "Cancelar Crear" at bounding box center [696, 561] width 418 height 46
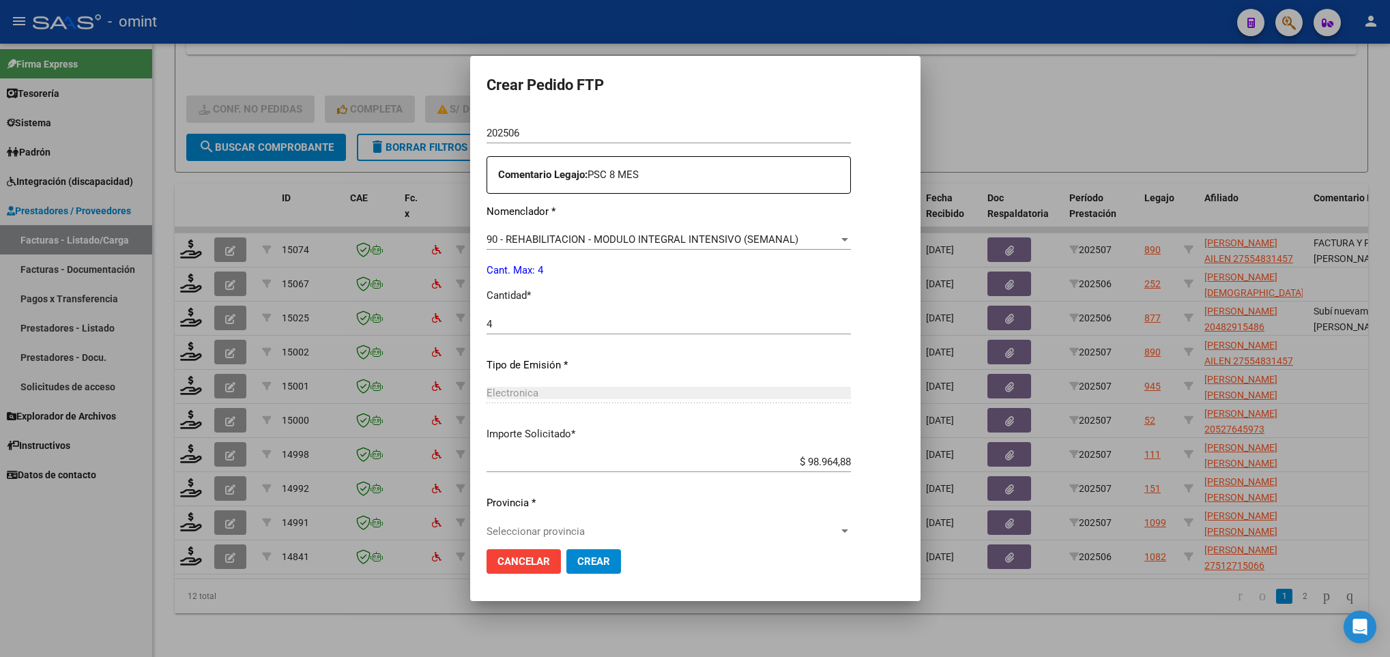
scroll to position [487, 0]
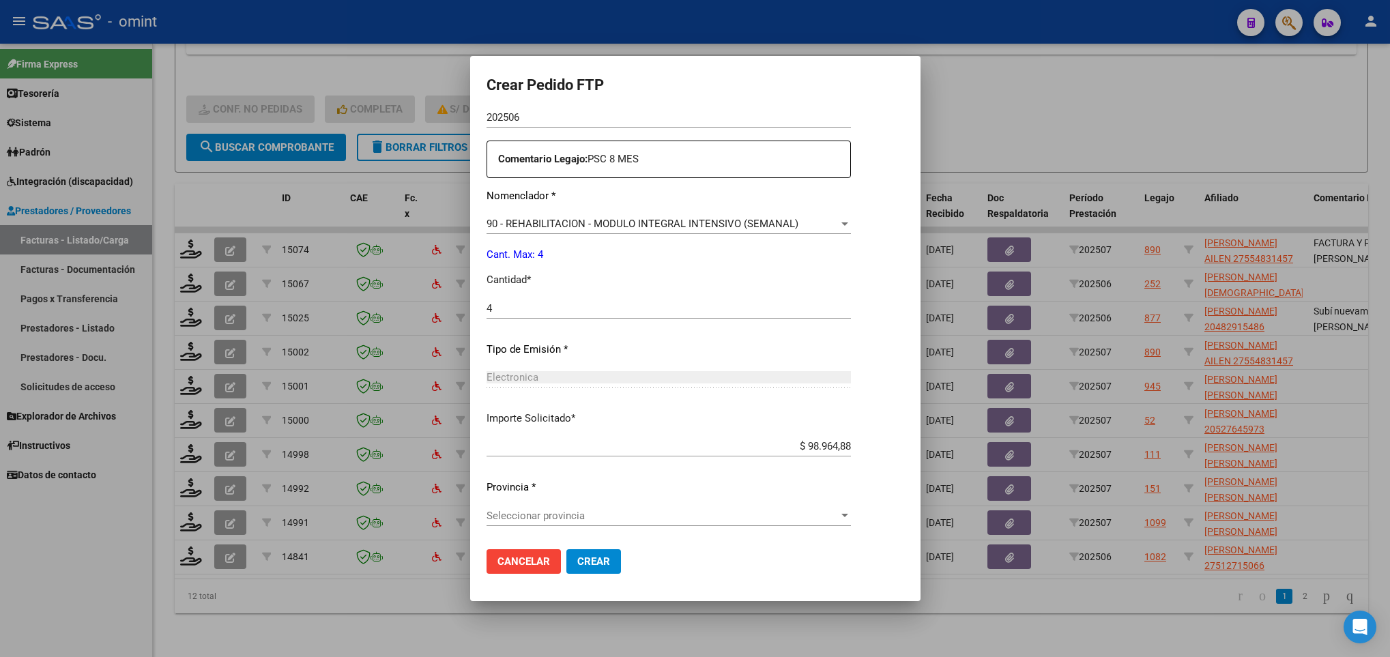
click at [789, 510] on span "Seleccionar provincia" at bounding box center [663, 516] width 352 height 12
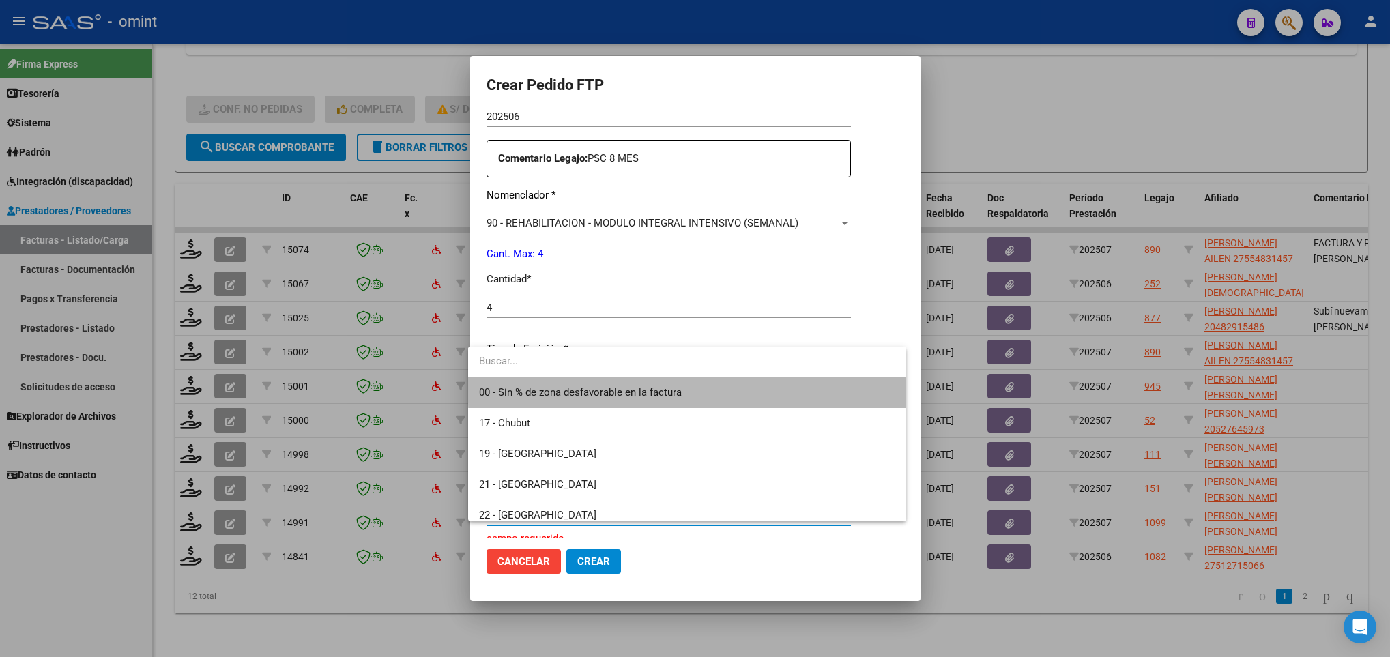
click at [733, 385] on span "00 - Sin % de zona desfavorable en la factura" at bounding box center [687, 392] width 416 height 31
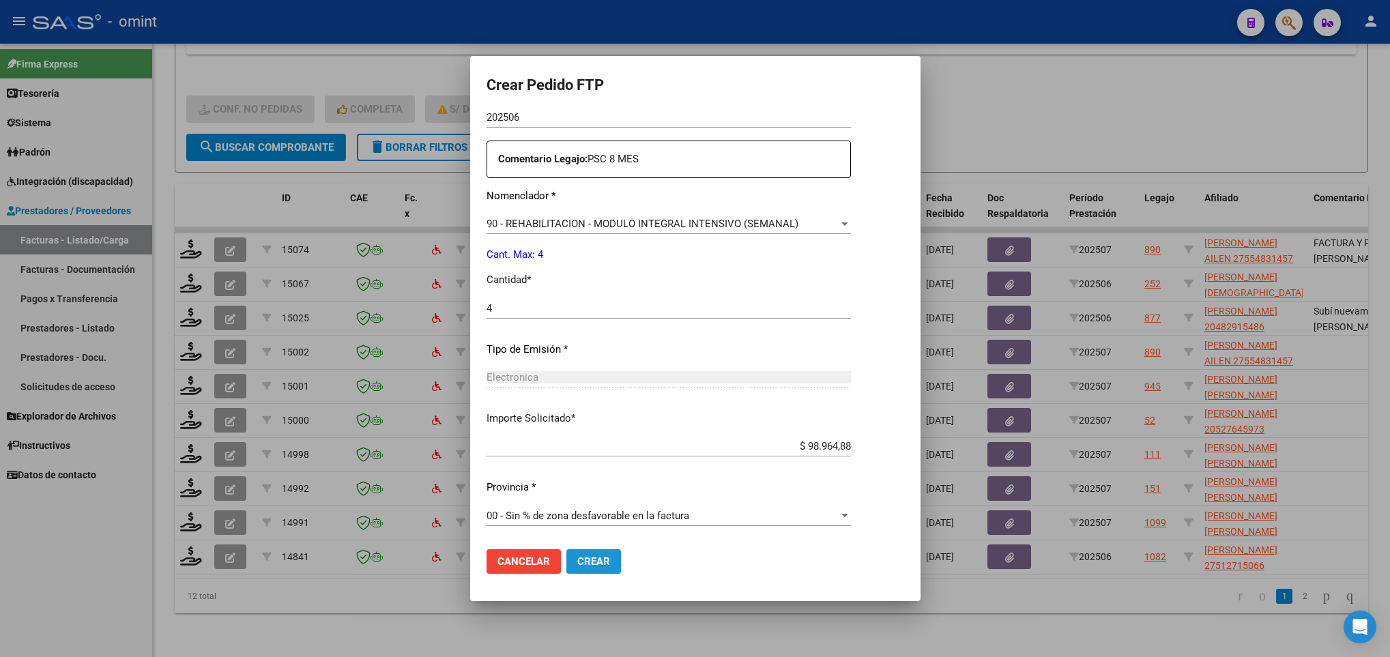
click at [611, 565] on button "Crear" at bounding box center [593, 561] width 55 height 25
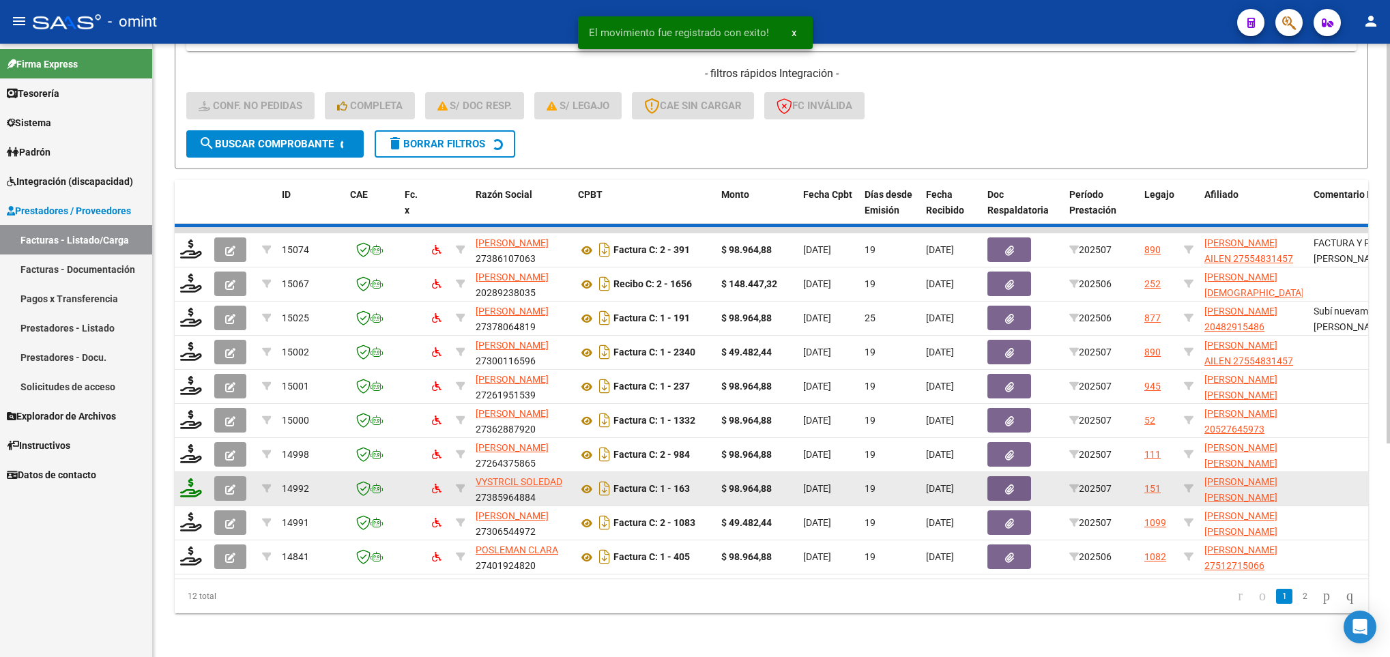
scroll to position [257, 0]
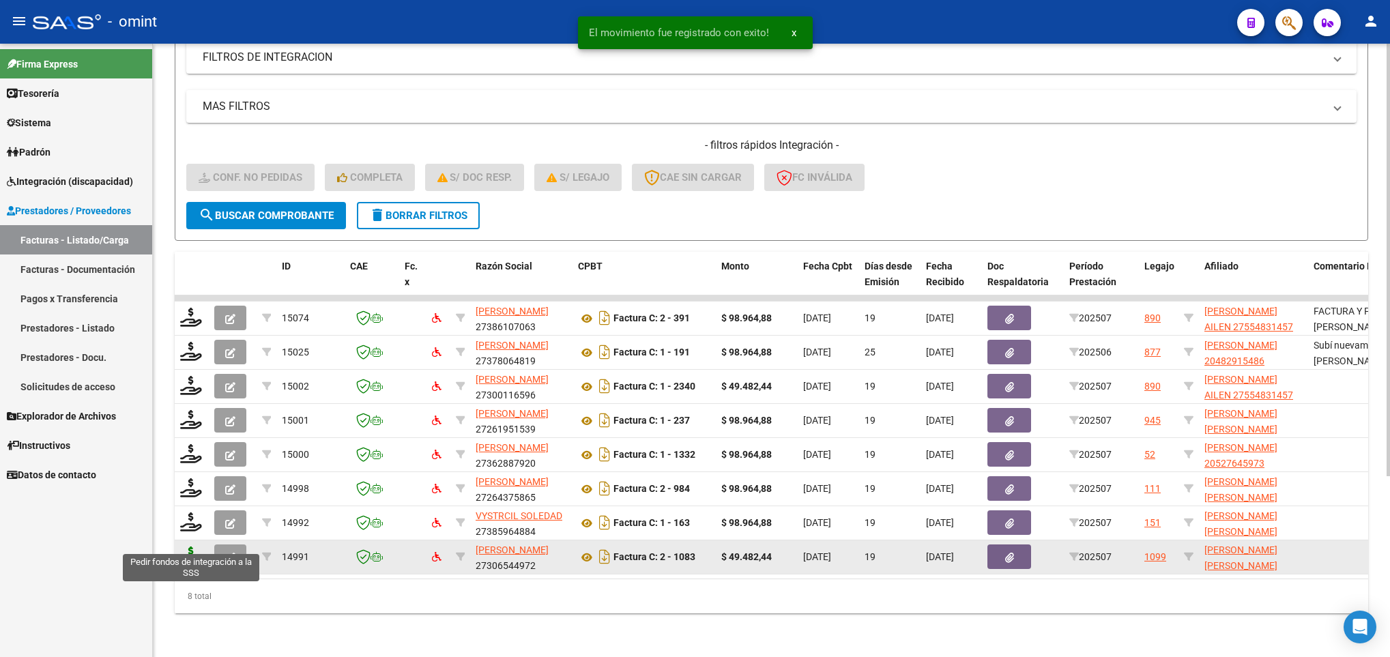
click at [186, 547] on icon at bounding box center [191, 556] width 22 height 19
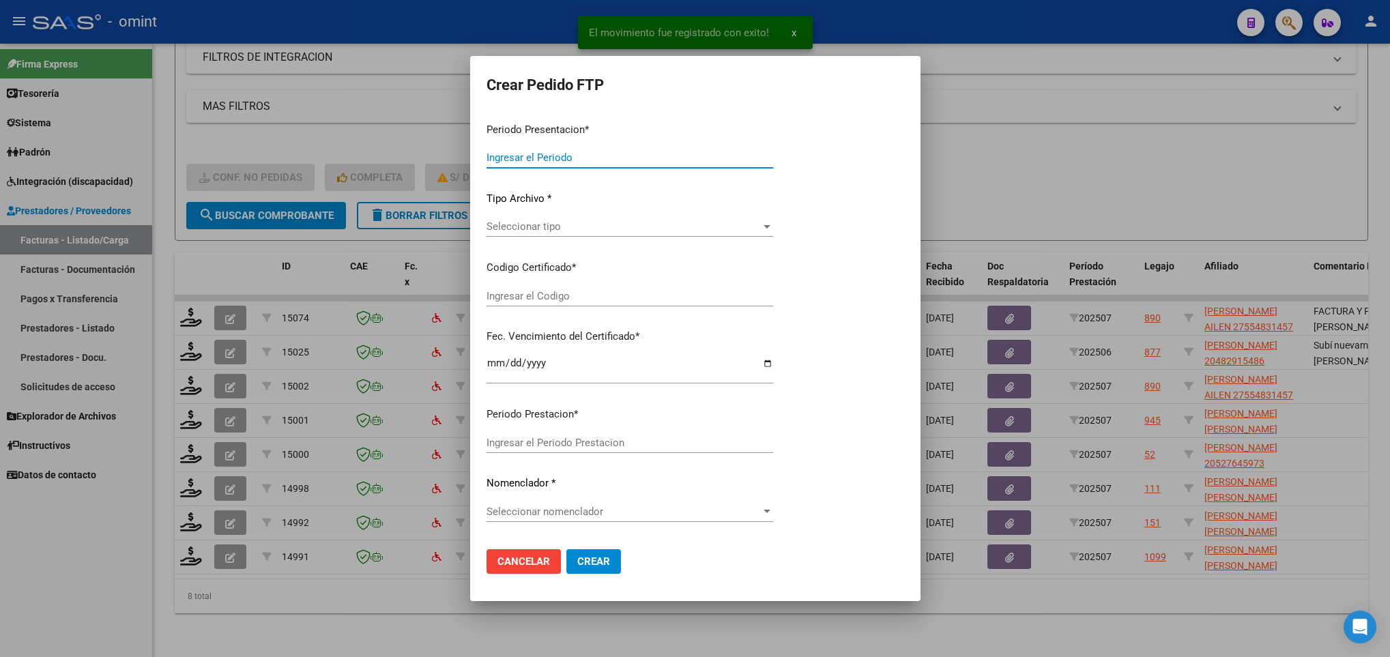
type input "202507"
type input "$ 49.482,44"
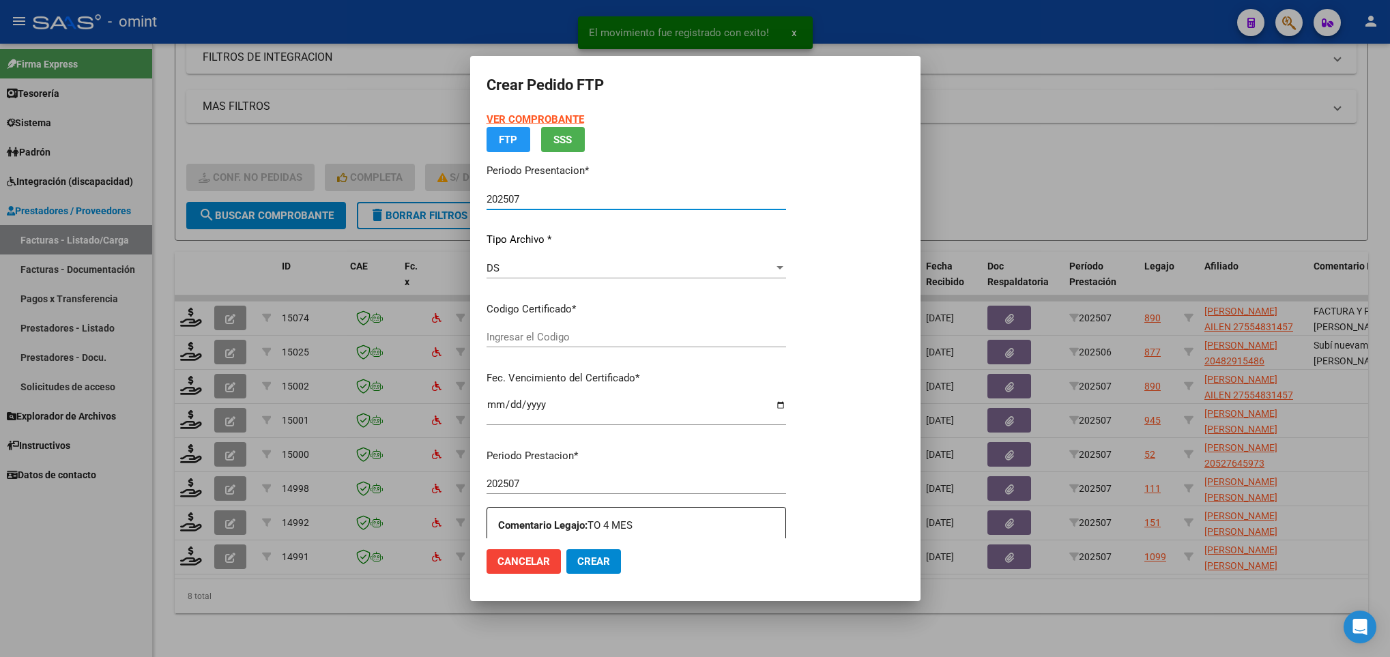
type input "834841668"
type input "2027-07-31"
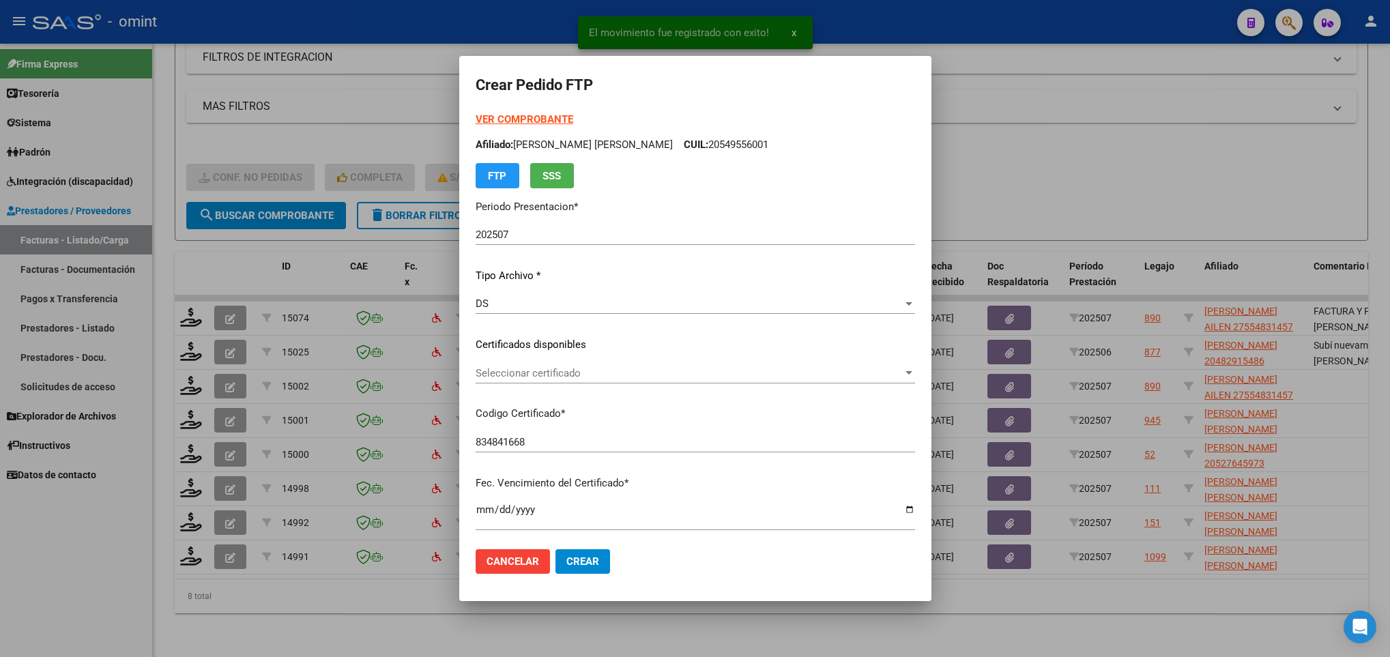
click at [605, 342] on p "Certificados disponibles" at bounding box center [695, 345] width 439 height 16
click at [610, 373] on span "Seleccionar certificado" at bounding box center [689, 373] width 427 height 12
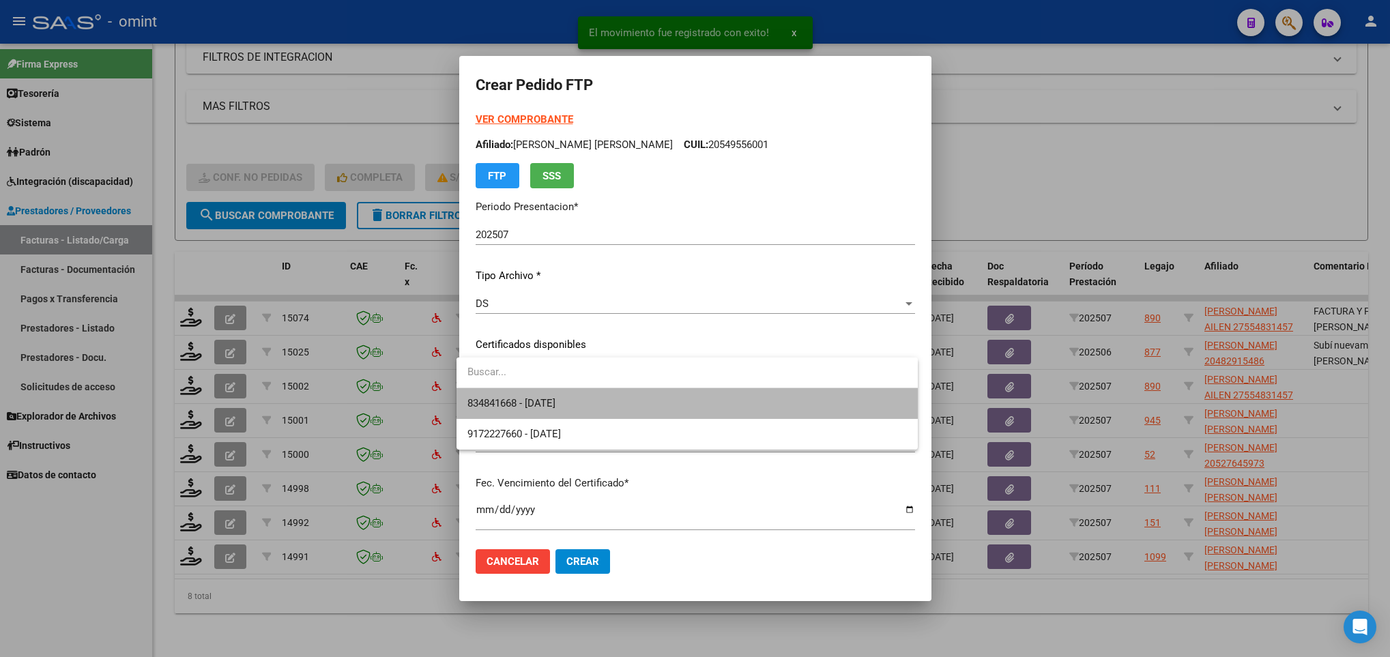
click at [615, 389] on span "834841668 - 2027-07-31" at bounding box center [686, 403] width 439 height 31
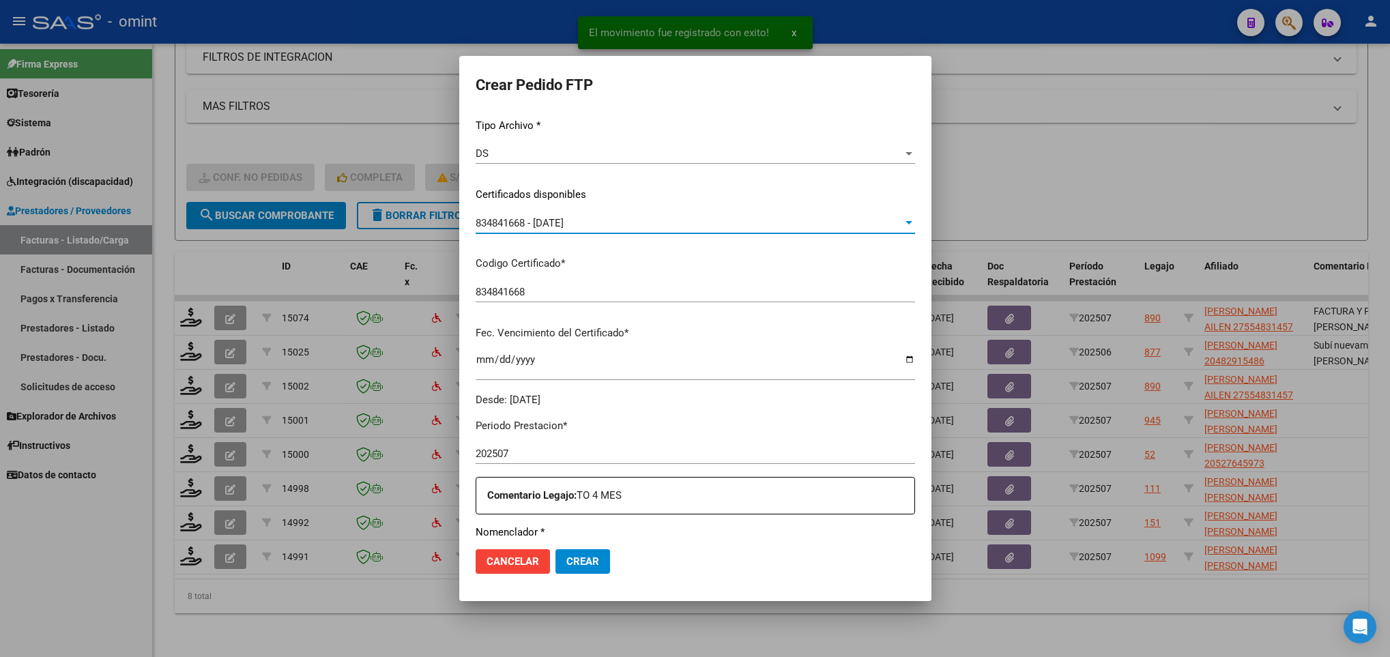
scroll to position [409, 0]
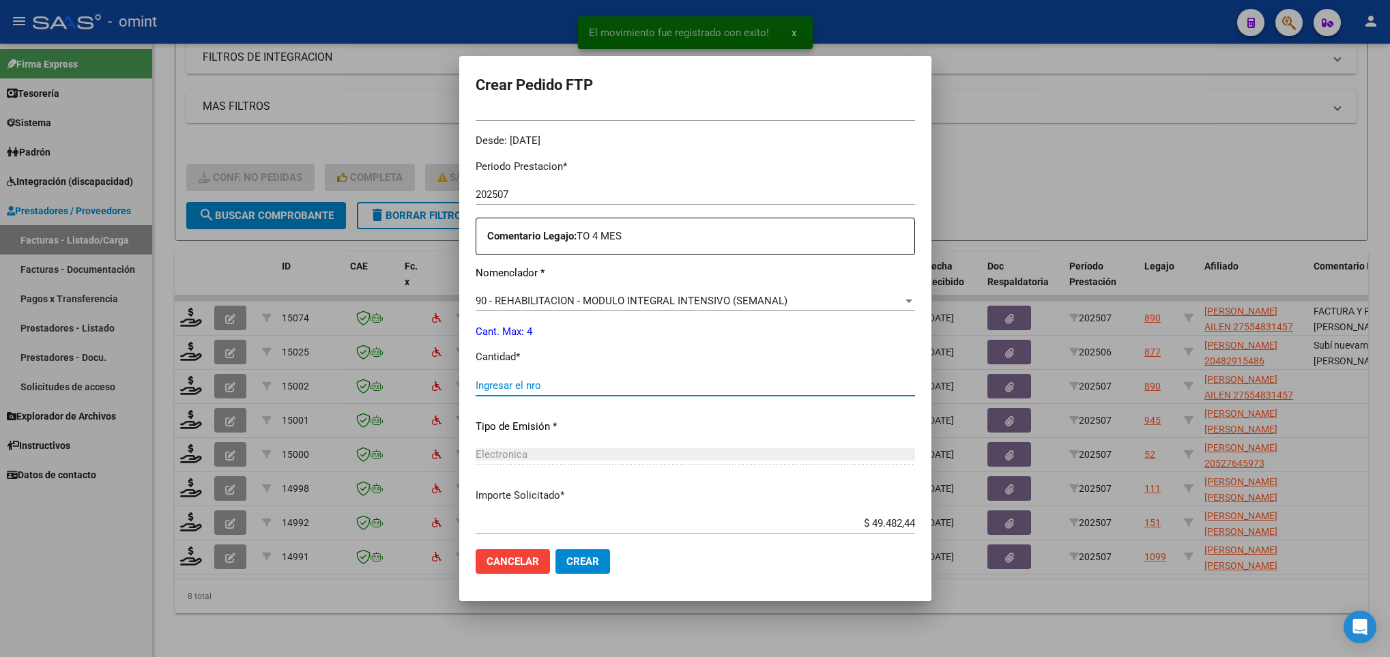
click at [611, 384] on input "Ingresar el nro" at bounding box center [695, 385] width 439 height 12
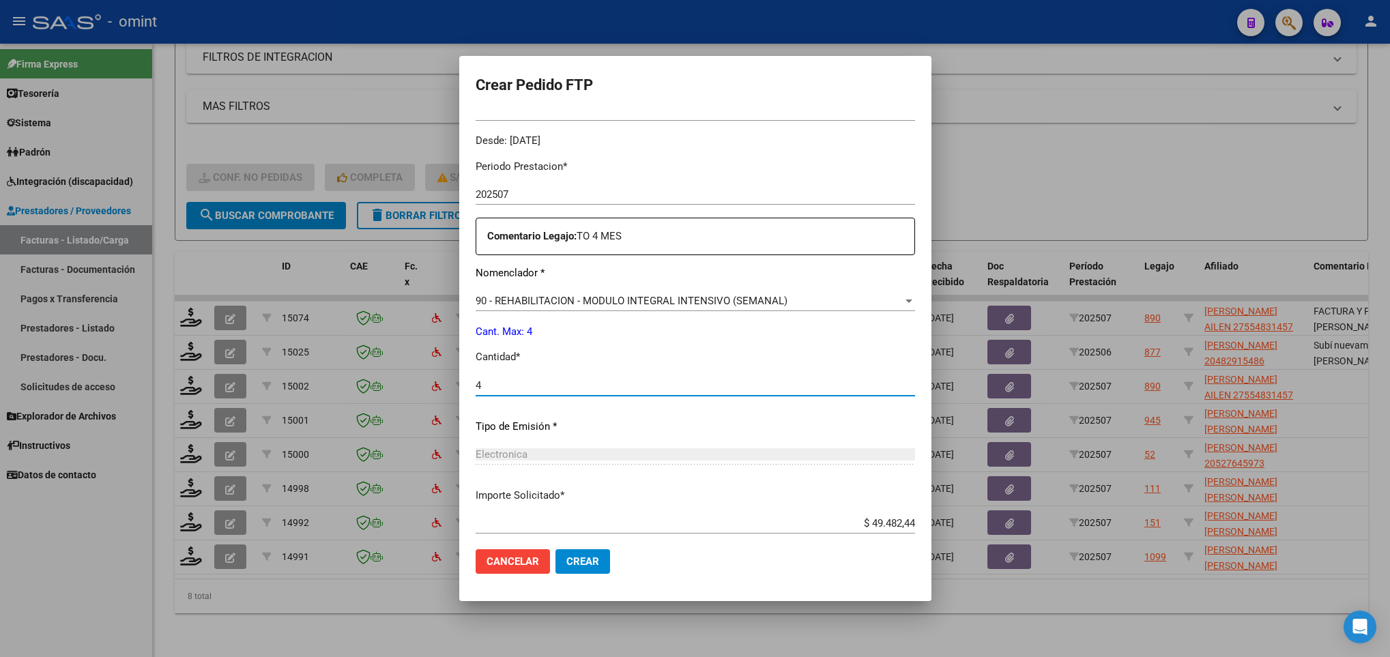
type input "4"
click at [566, 558] on span "Crear" at bounding box center [582, 561] width 33 height 12
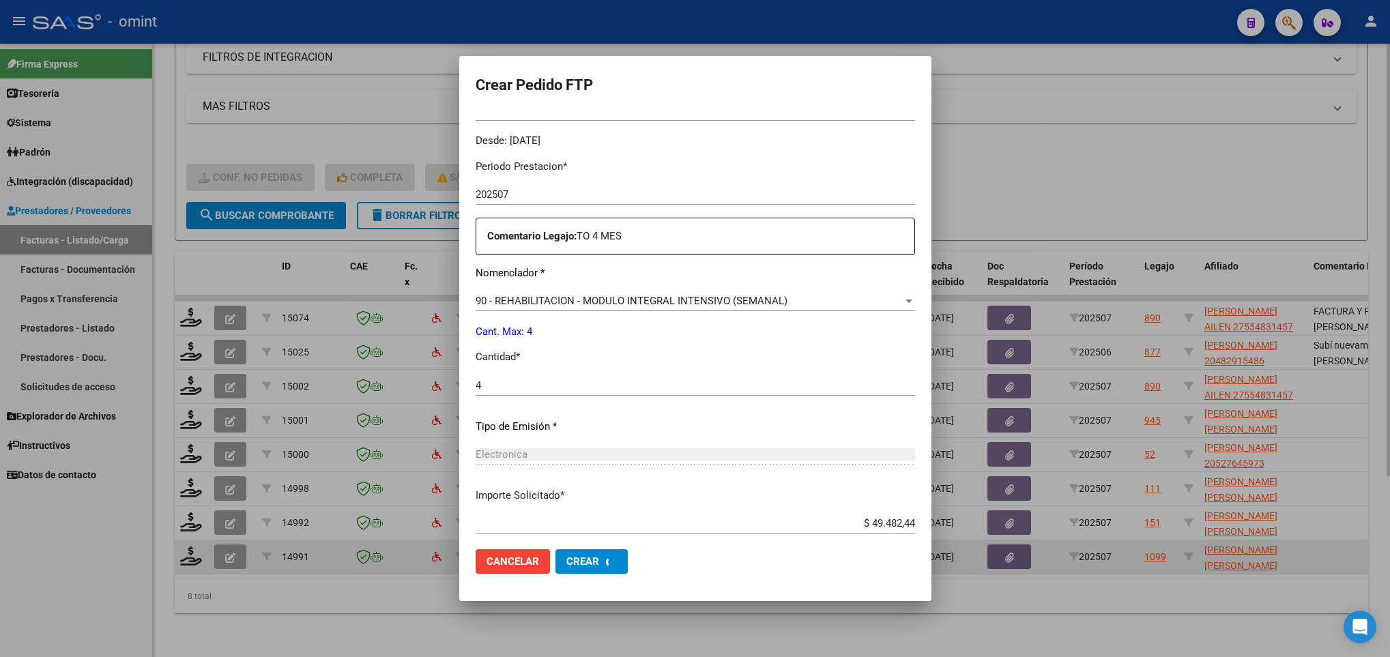
scroll to position [0, 0]
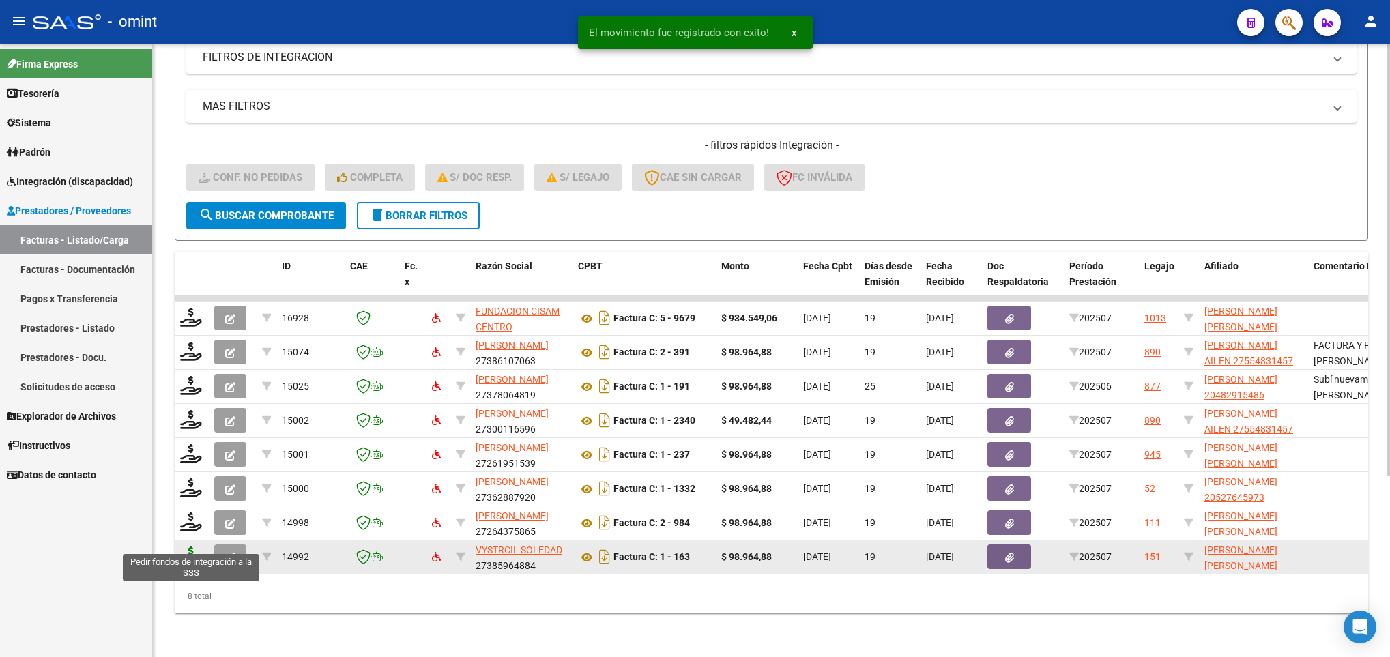
click at [187, 547] on icon at bounding box center [191, 556] width 22 height 19
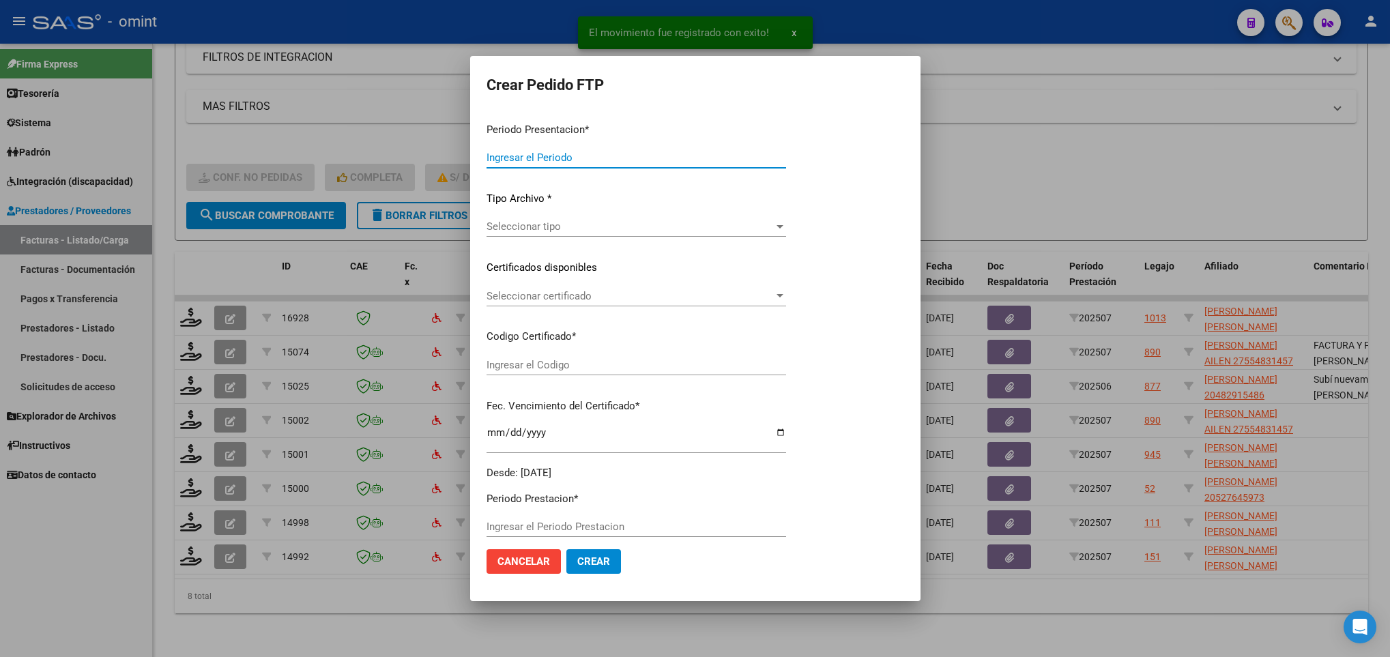
type input "202507"
type input "$ 98.964,88"
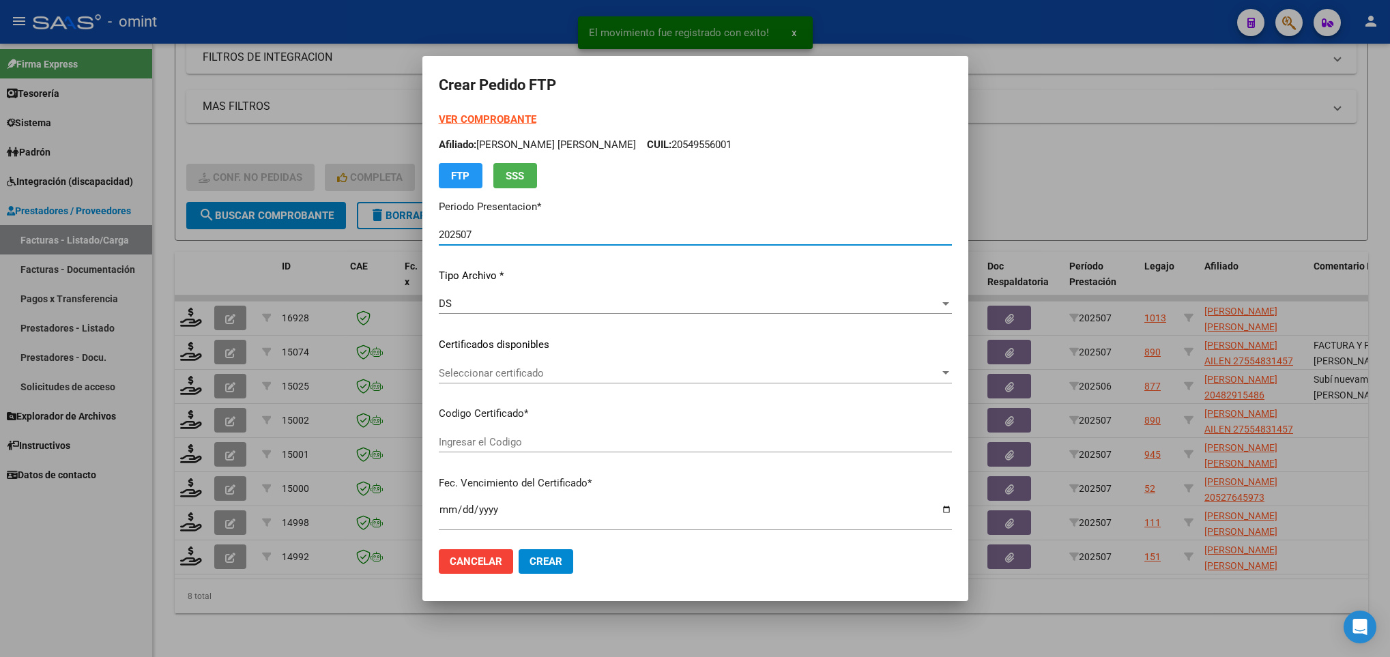
type input "6583390031"
type input "2029-03-31"
click at [551, 379] on div "Seleccionar certificado Seleccionar certificado" at bounding box center [695, 373] width 513 height 20
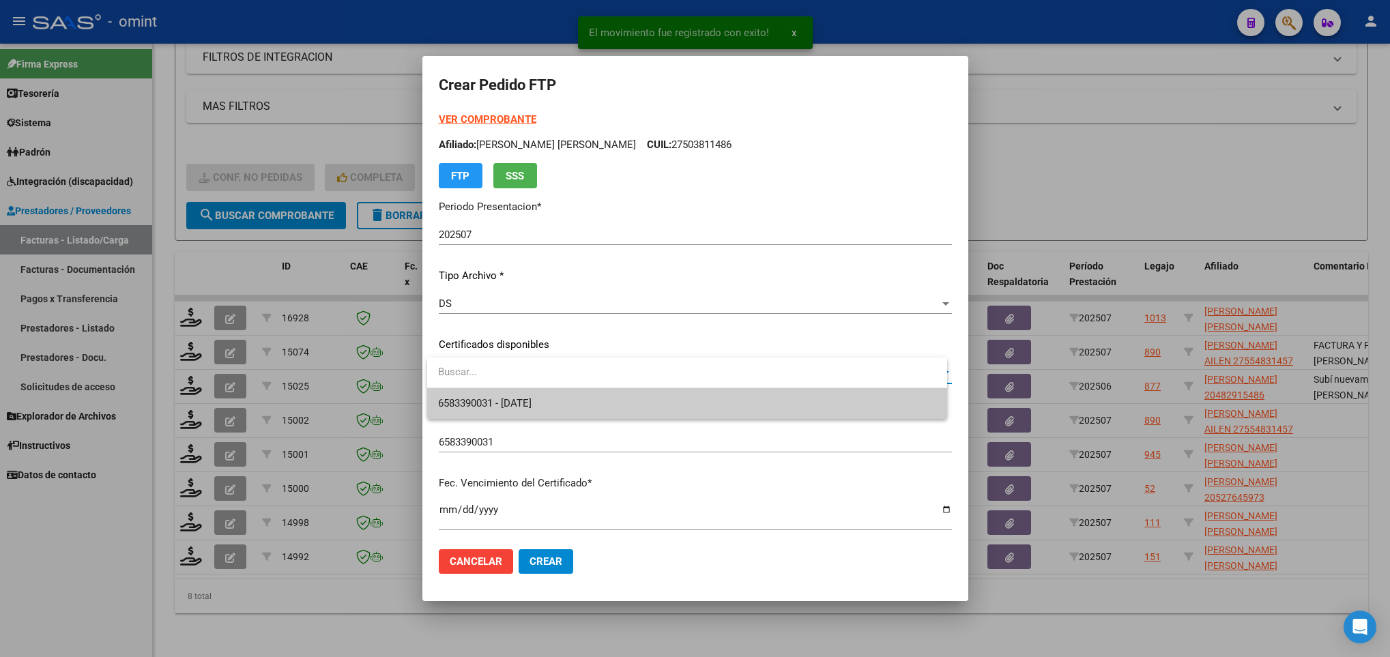
click at [553, 392] on span "6583390031 - 2029-03-31" at bounding box center [686, 403] width 497 height 31
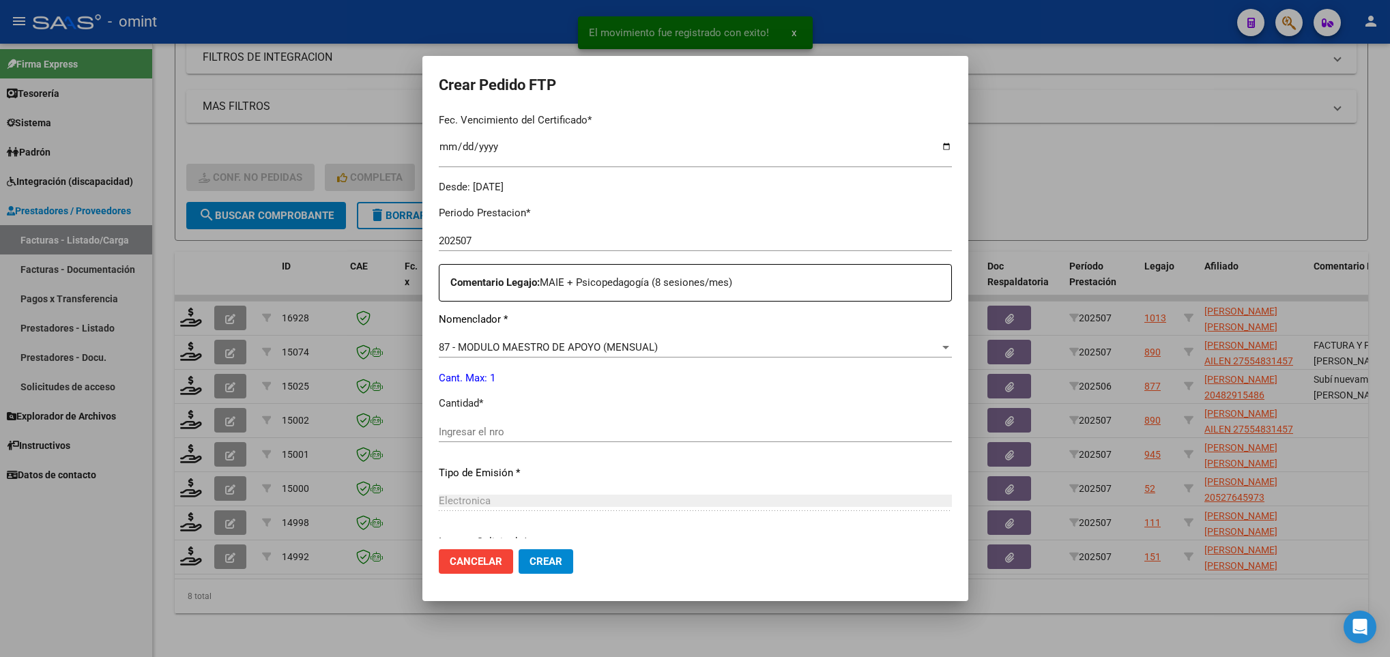
scroll to position [409, 0]
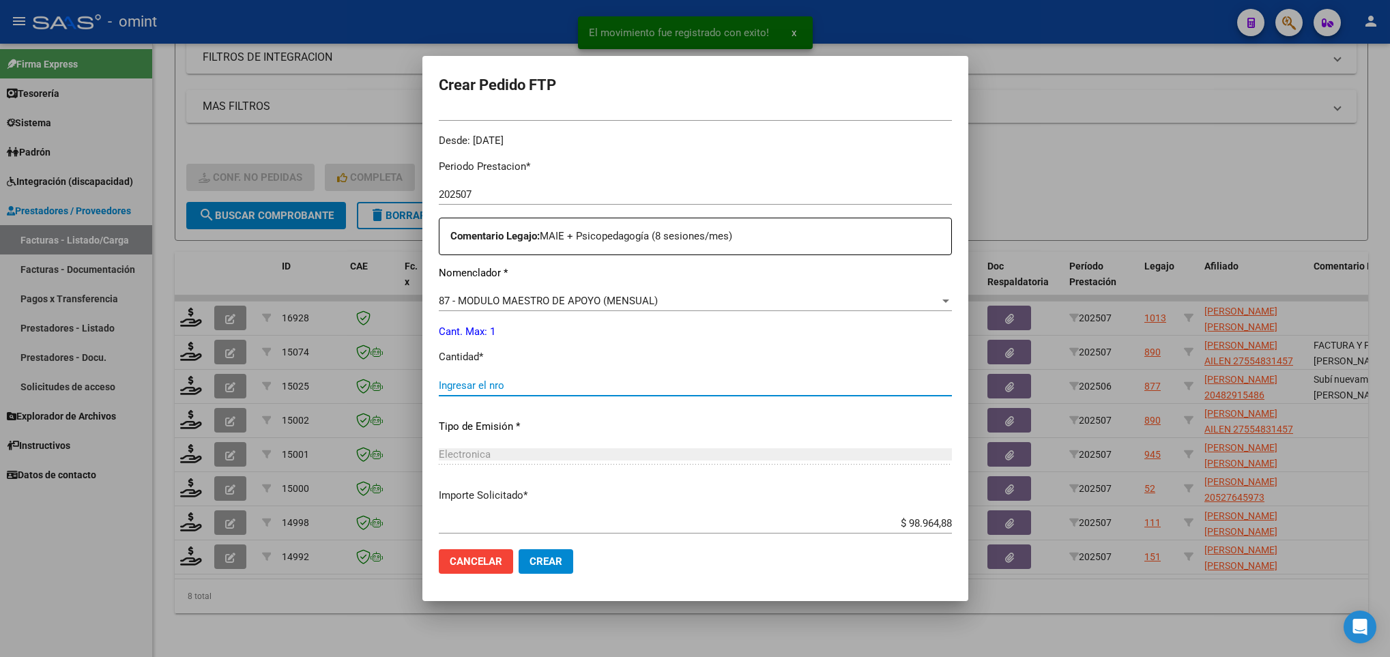
click at [545, 379] on input "Ingresar el nro" at bounding box center [695, 385] width 513 height 12
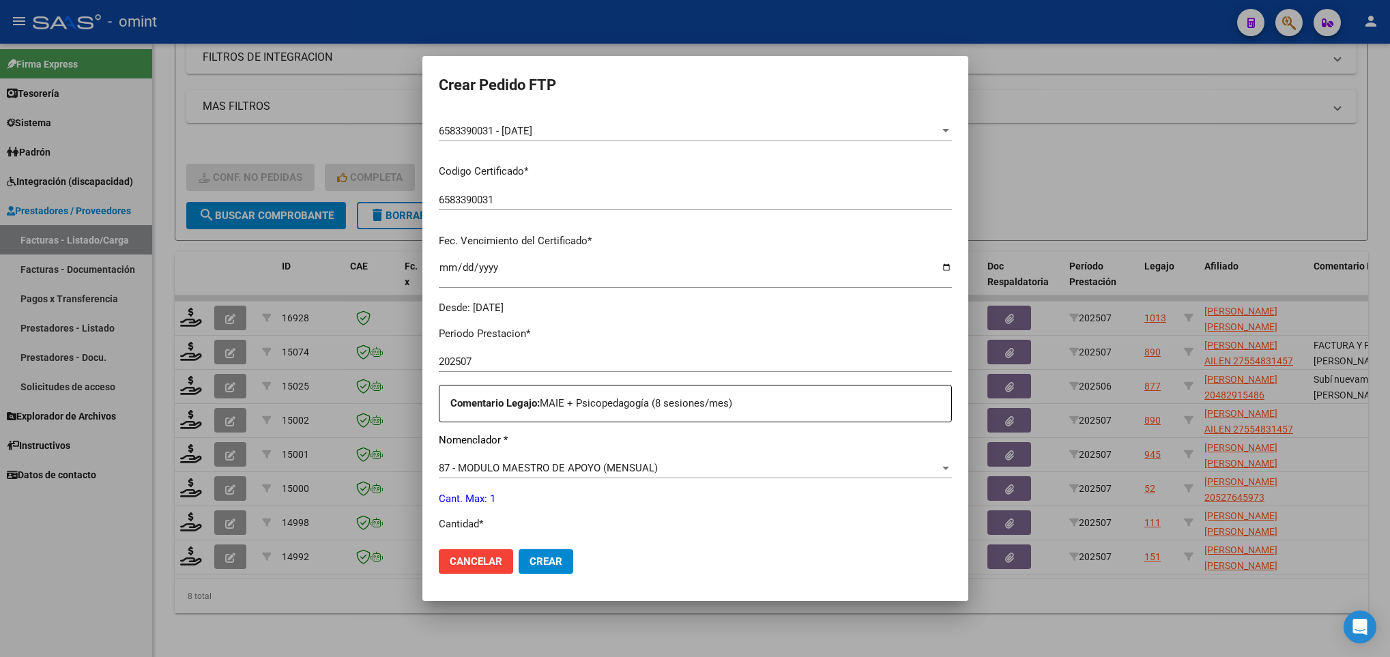
scroll to position [0, 0]
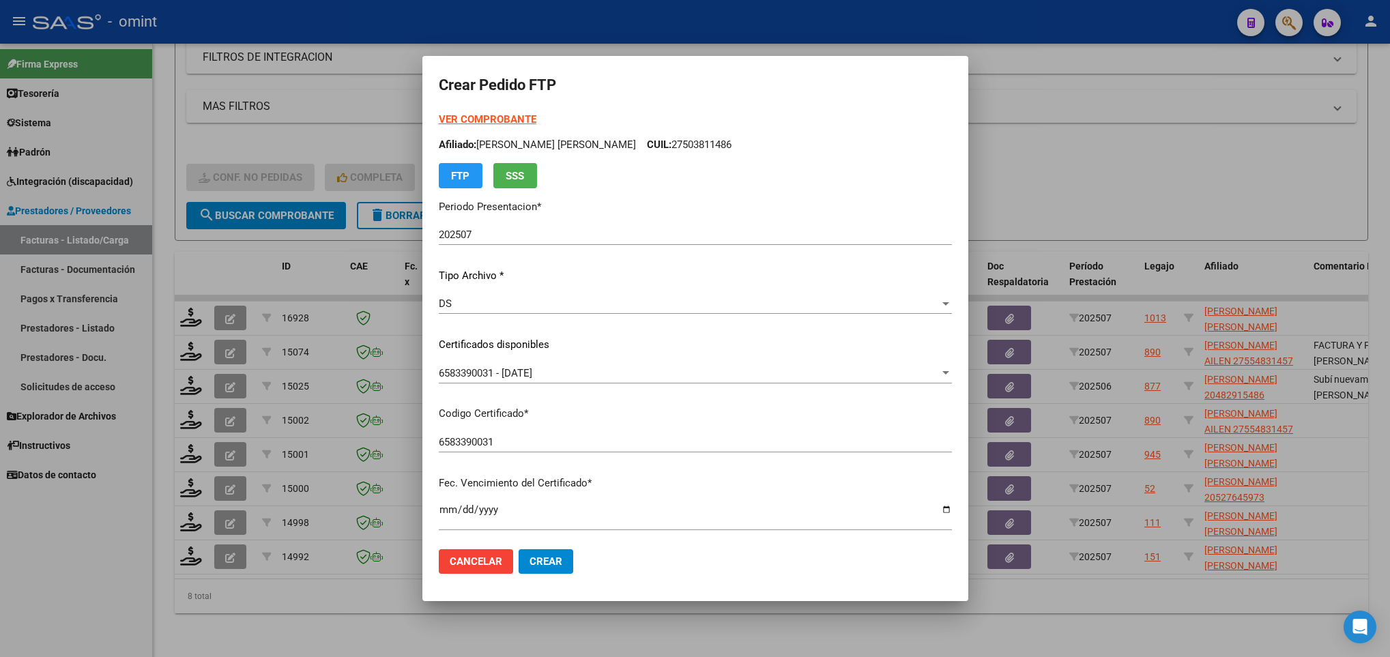
type input "1"
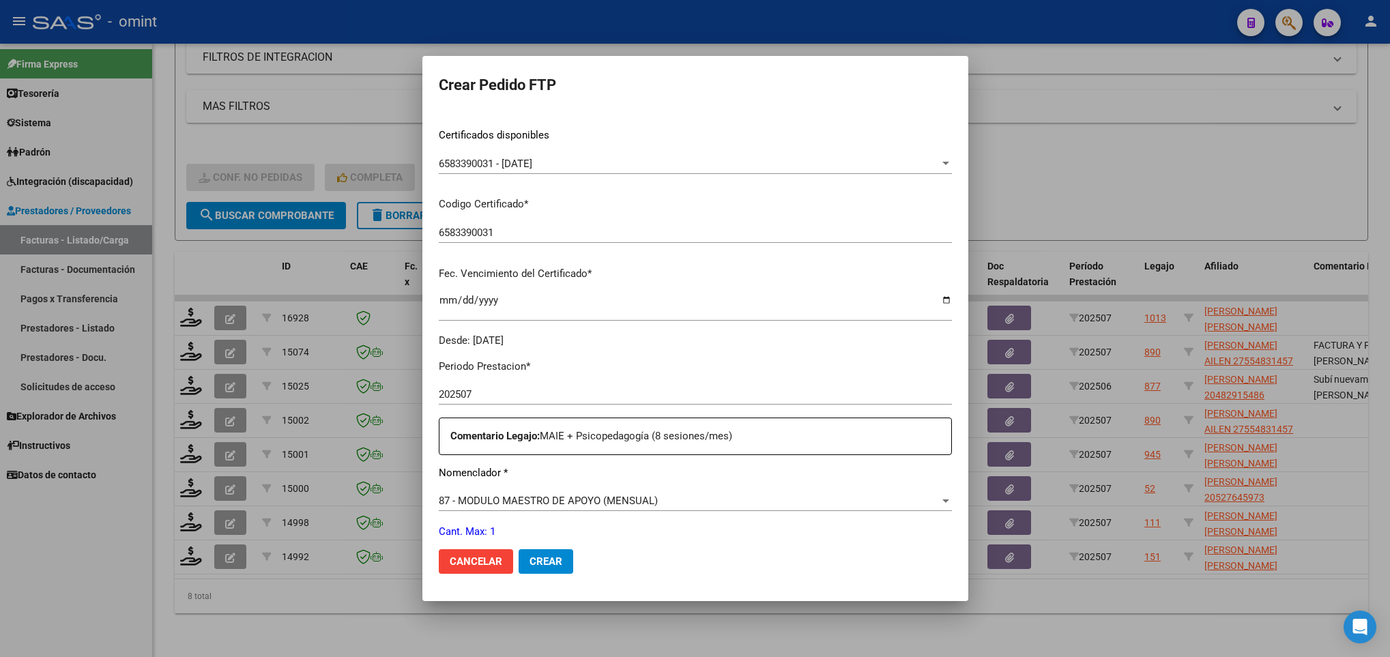
scroll to position [409, 0]
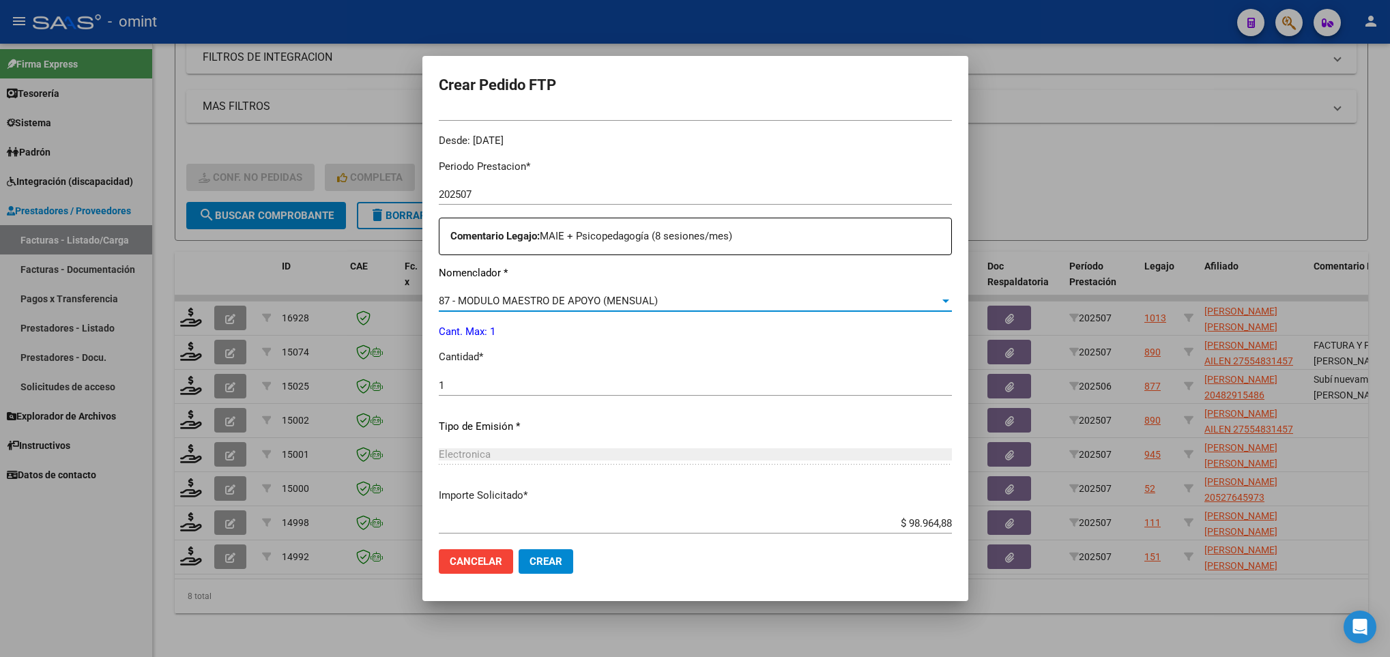
click at [646, 303] on span "87 - MODULO MAESTRO DE APOYO (MENSUAL)" at bounding box center [548, 301] width 219 height 12
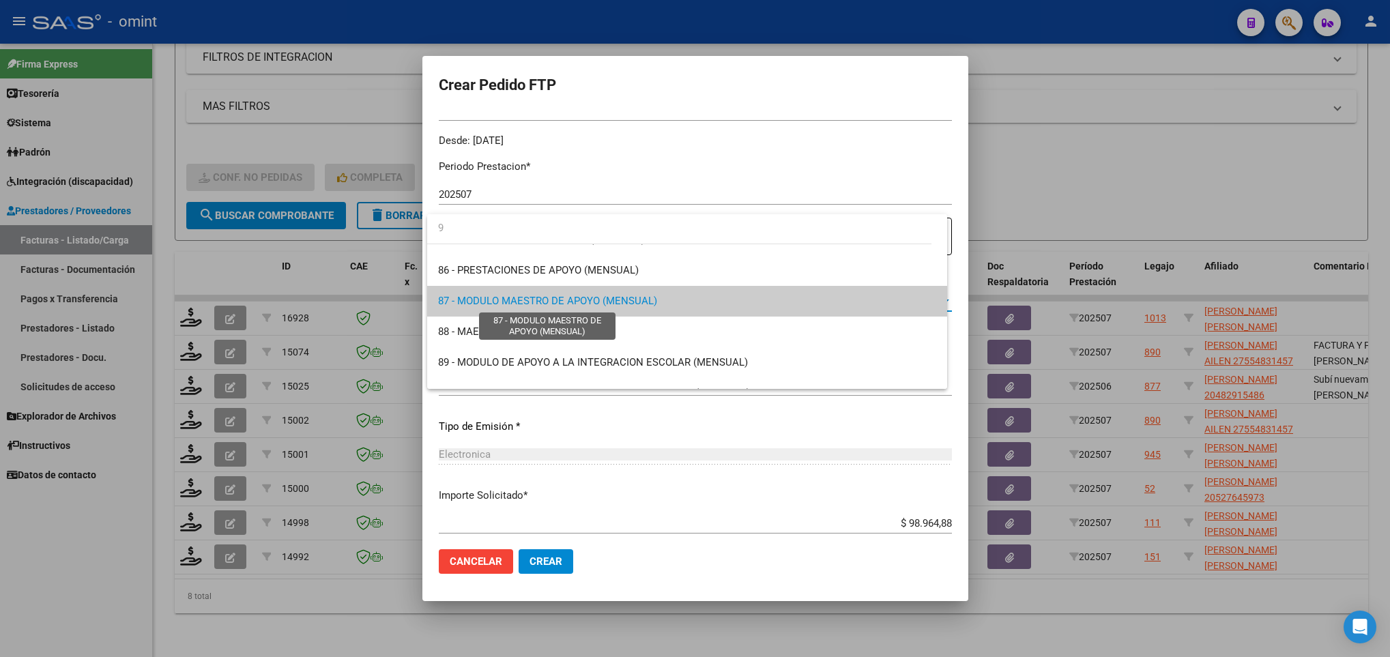
scroll to position [0, 0]
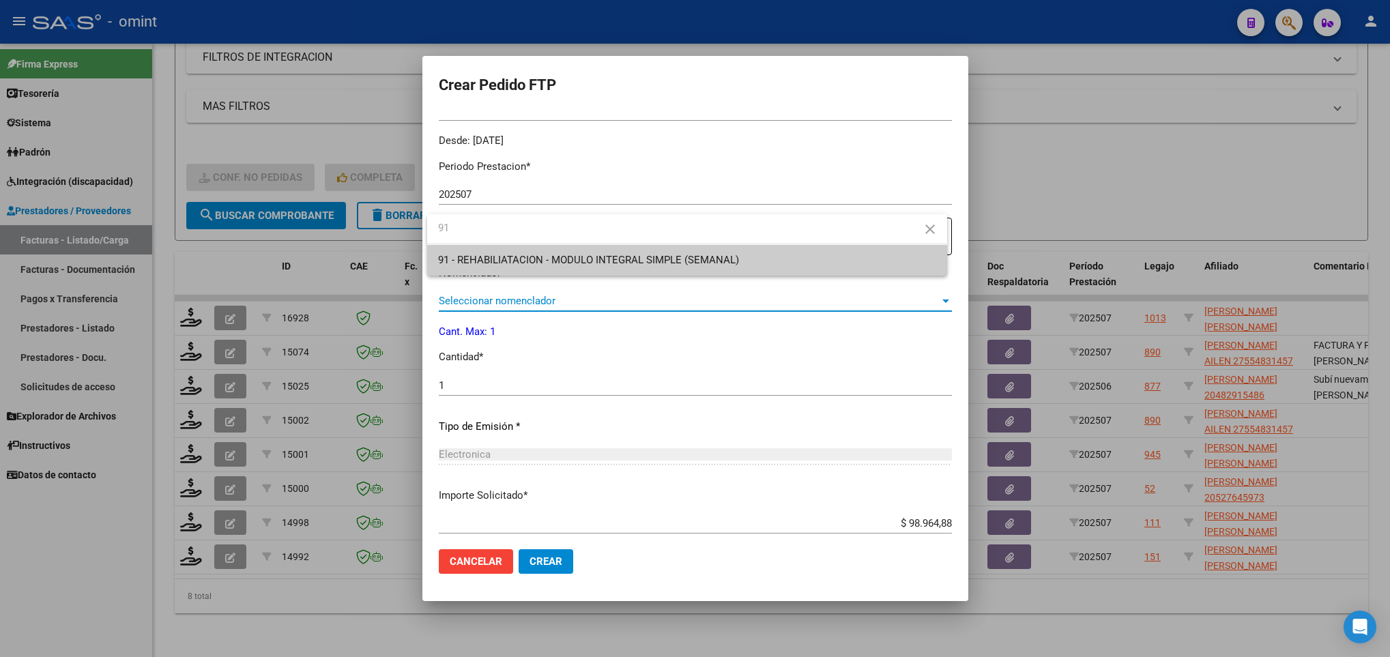
type input "91"
click at [637, 266] on span "91 - REHABILIATACION - MODULO INTEGRAL SIMPLE (SEMANAL)" at bounding box center [588, 260] width 301 height 12
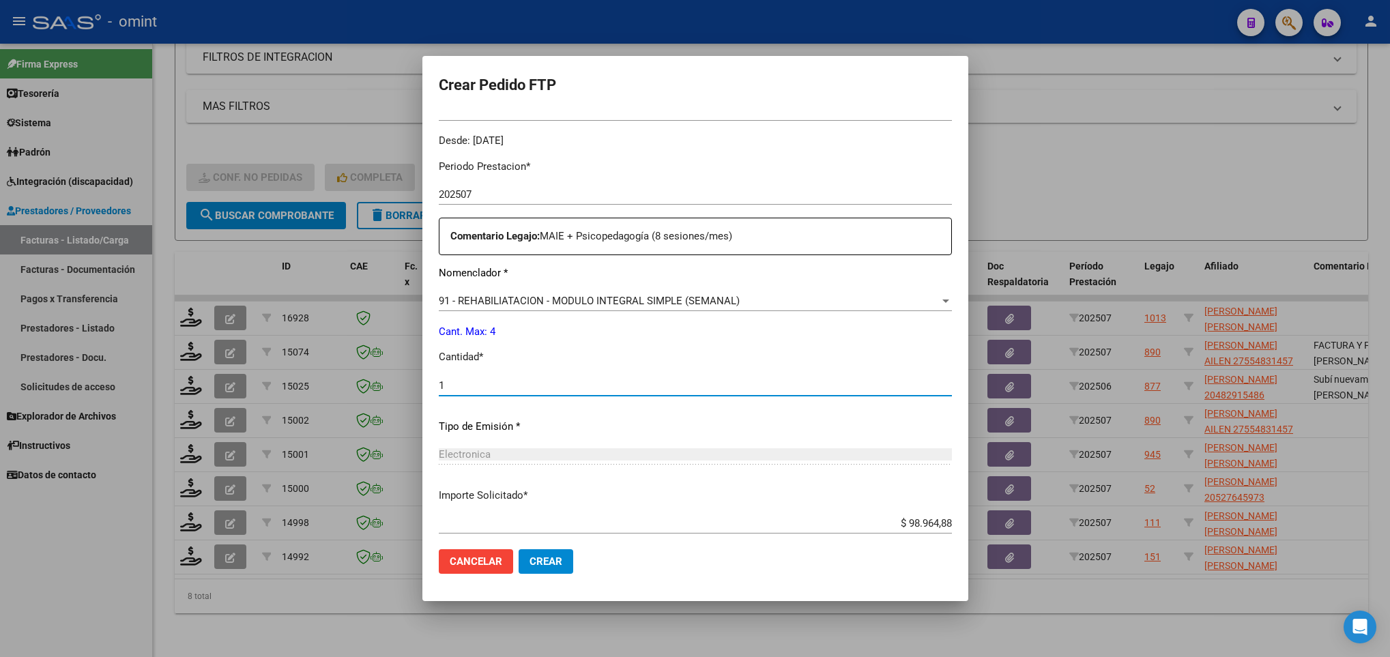
click at [553, 387] on input "1" at bounding box center [695, 385] width 513 height 12
type input "4"
click at [844, 576] on mat-dialog-actions "Cancelar Crear" at bounding box center [695, 561] width 513 height 46
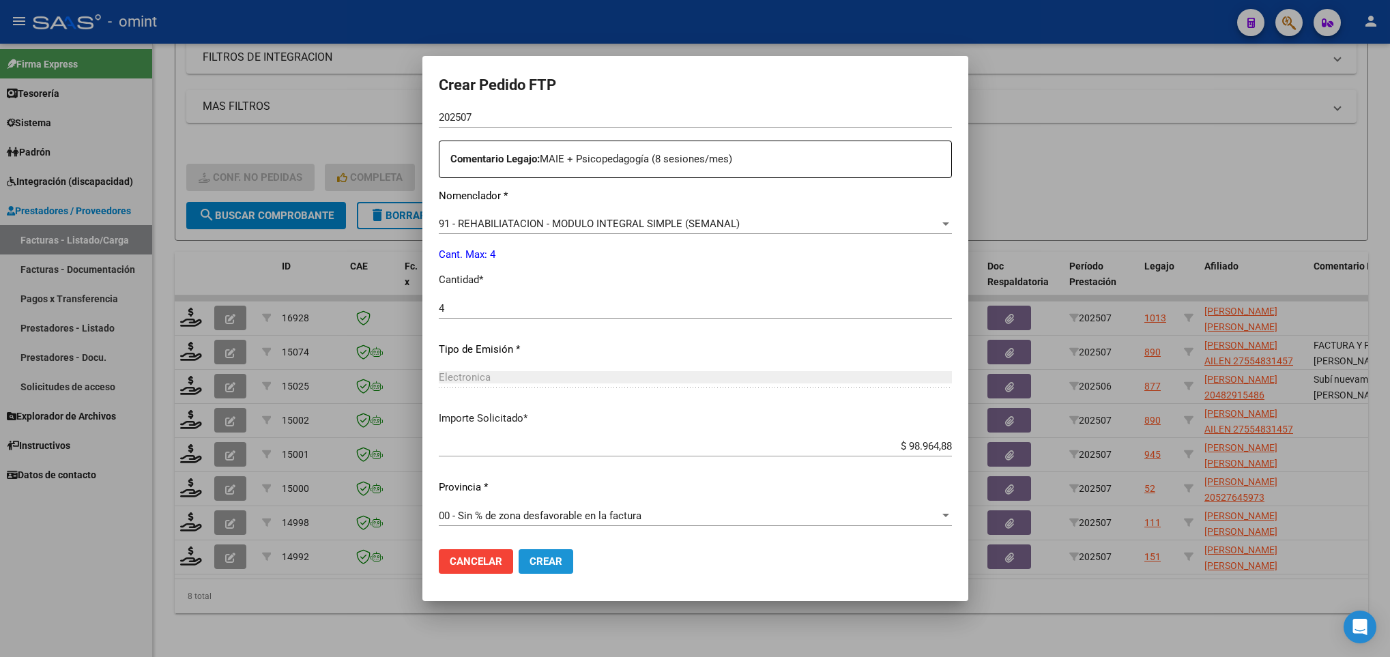
click at [553, 565] on span "Crear" at bounding box center [546, 561] width 33 height 12
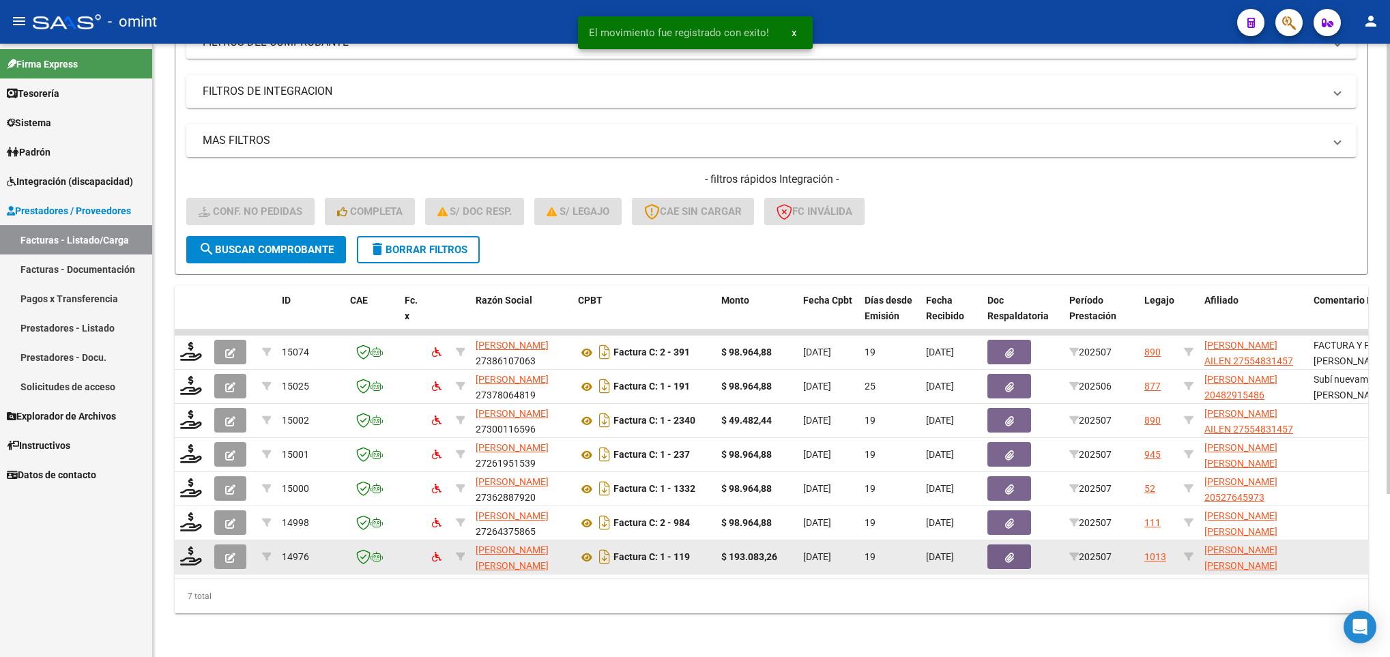
scroll to position [222, 0]
click at [188, 547] on icon at bounding box center [191, 556] width 22 height 19
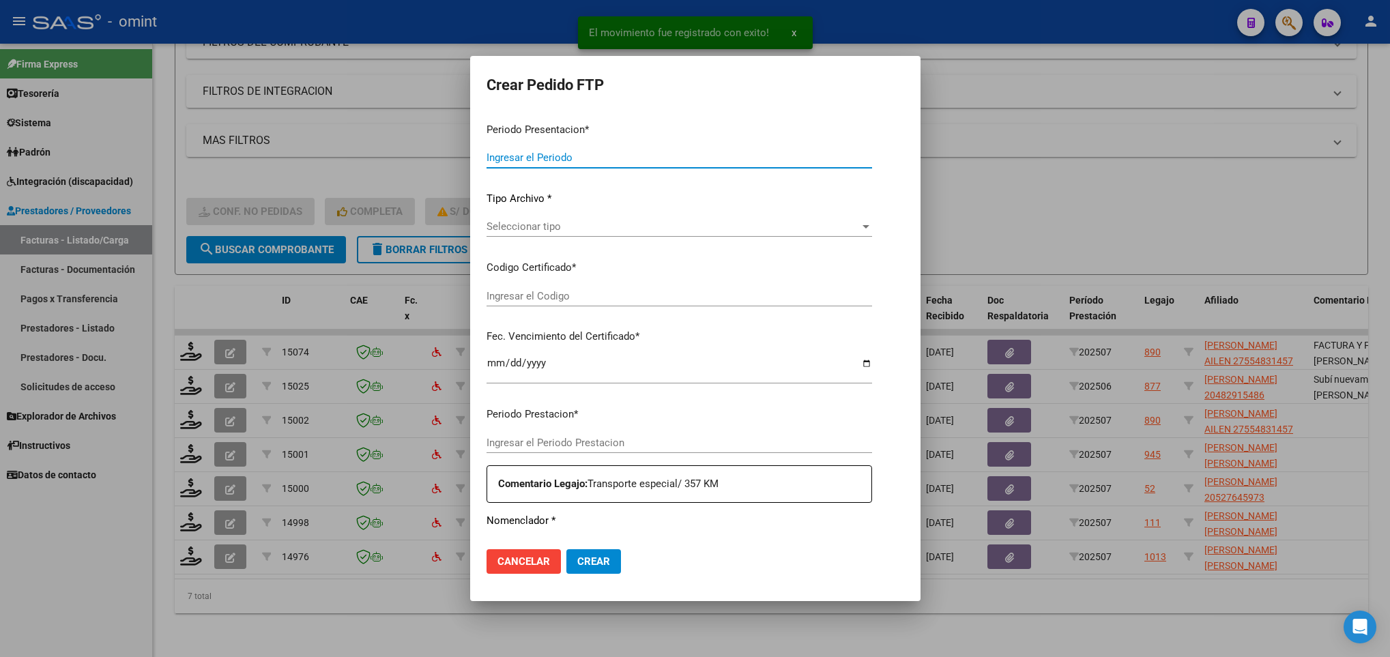
type input "202507"
type input "$ 193.083,26"
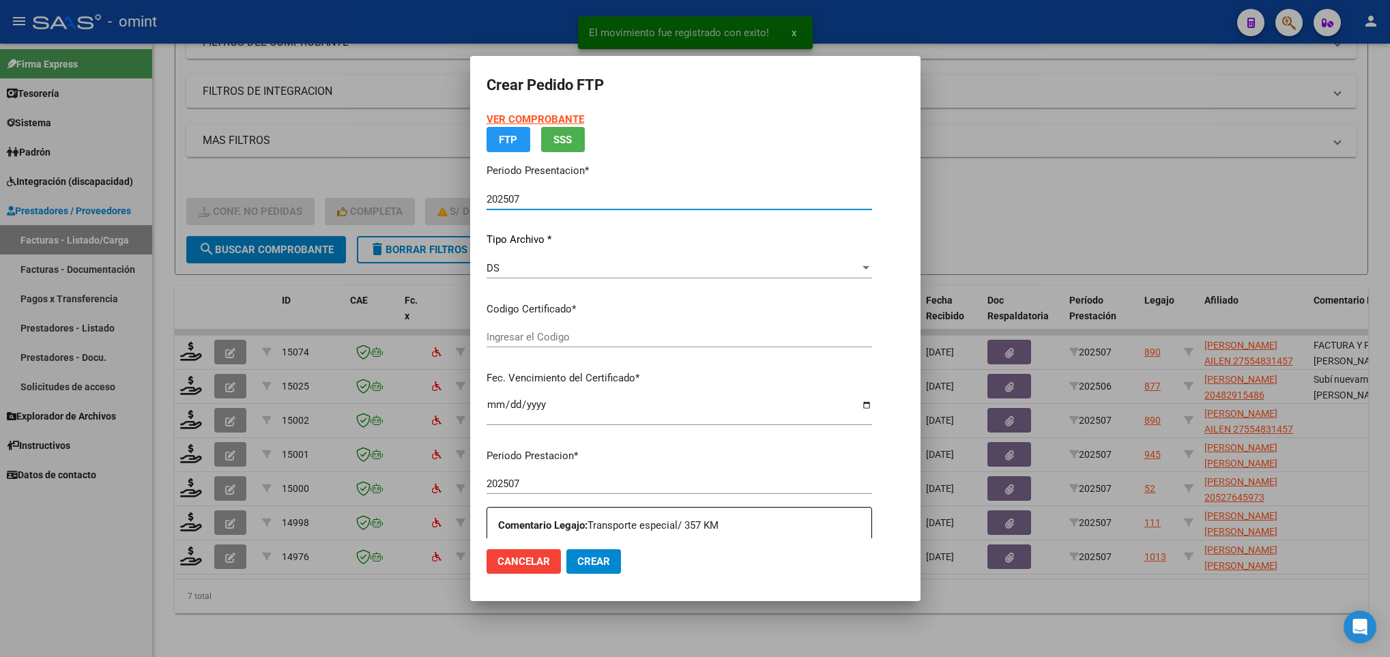
type input "8943160306"
type input "2026-03-01"
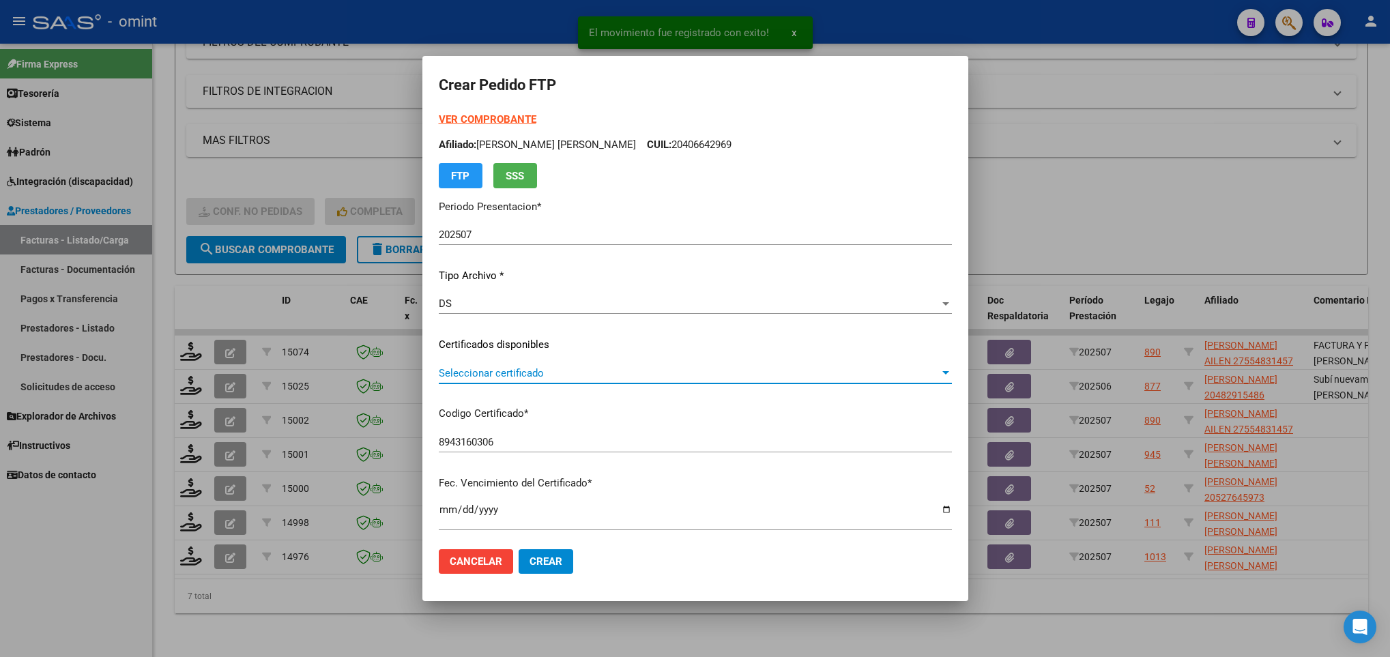
click at [583, 368] on span "Seleccionar certificado" at bounding box center [689, 373] width 501 height 12
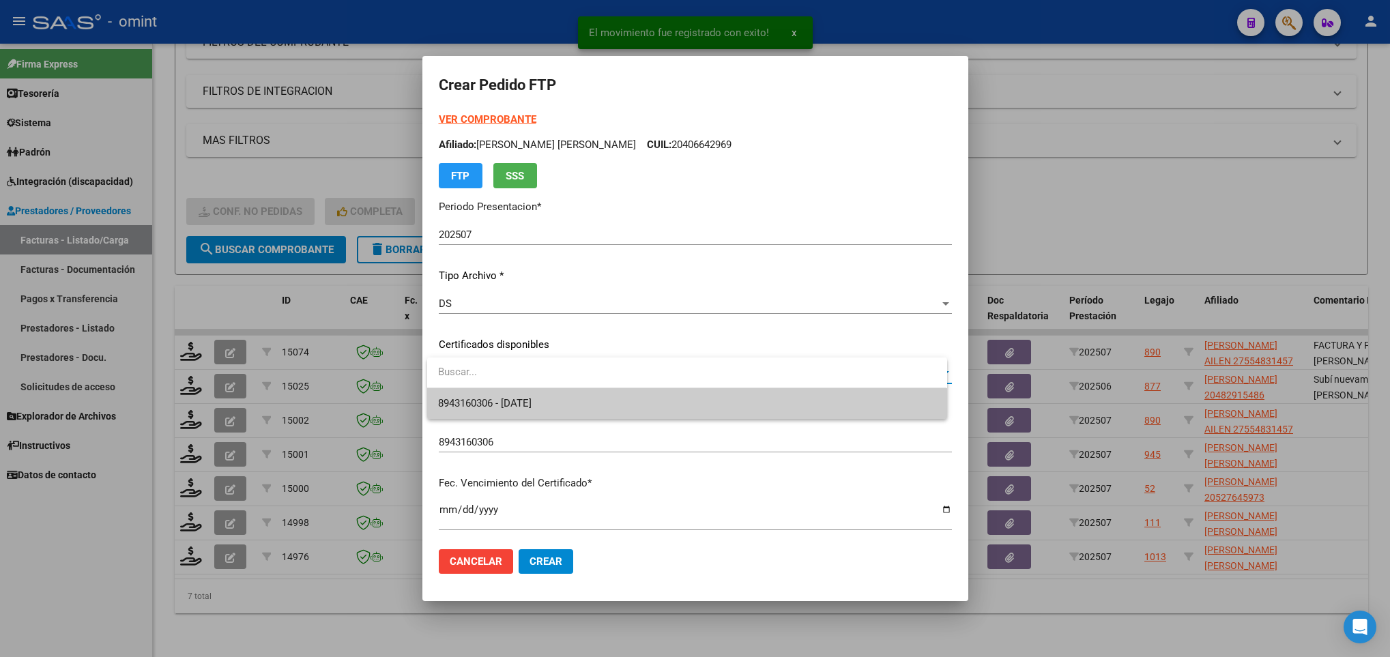
click at [588, 409] on span "8943160306 - 2026-03-01" at bounding box center [686, 403] width 497 height 31
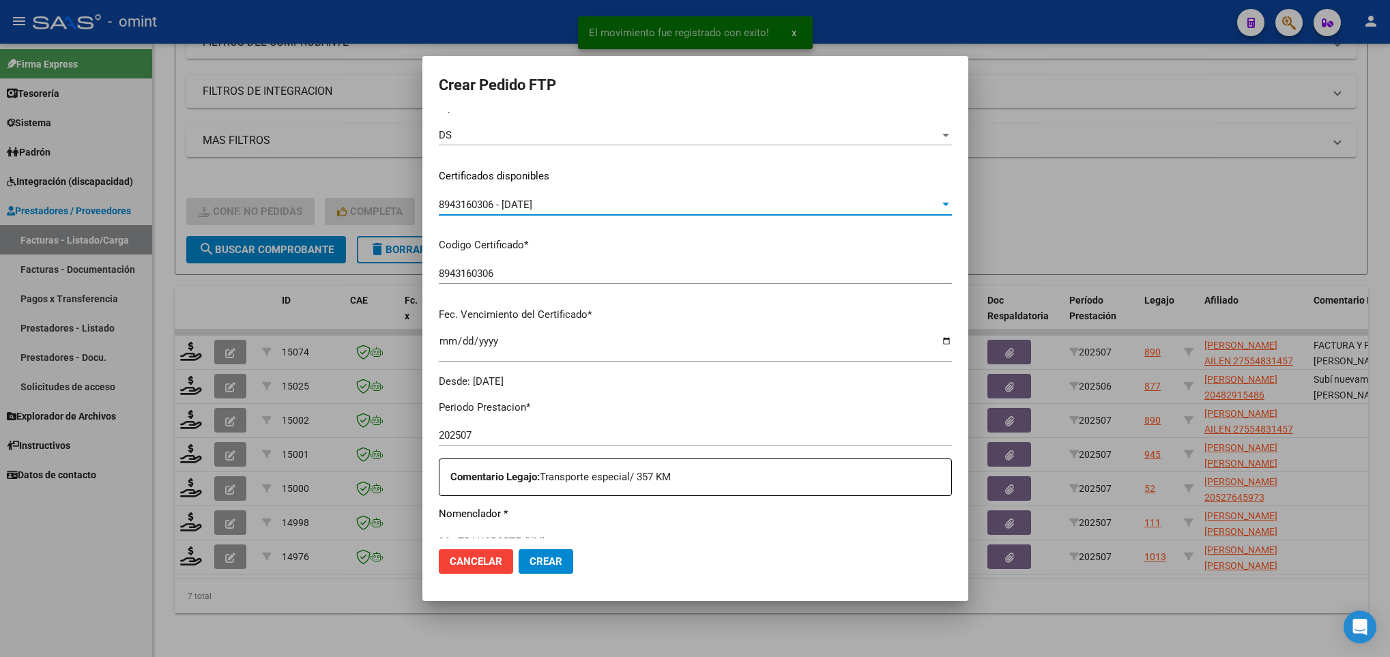
scroll to position [0, 0]
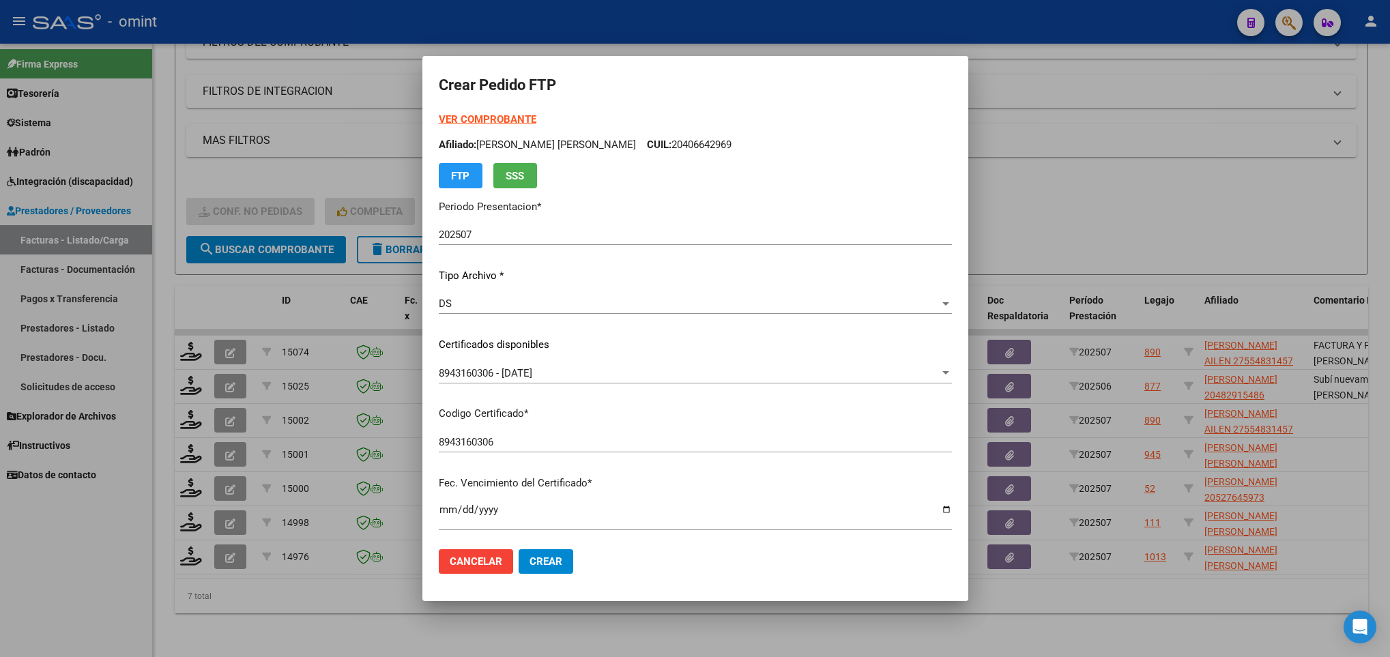
click at [502, 115] on strong "VER COMPROBANTE" at bounding box center [488, 119] width 98 height 12
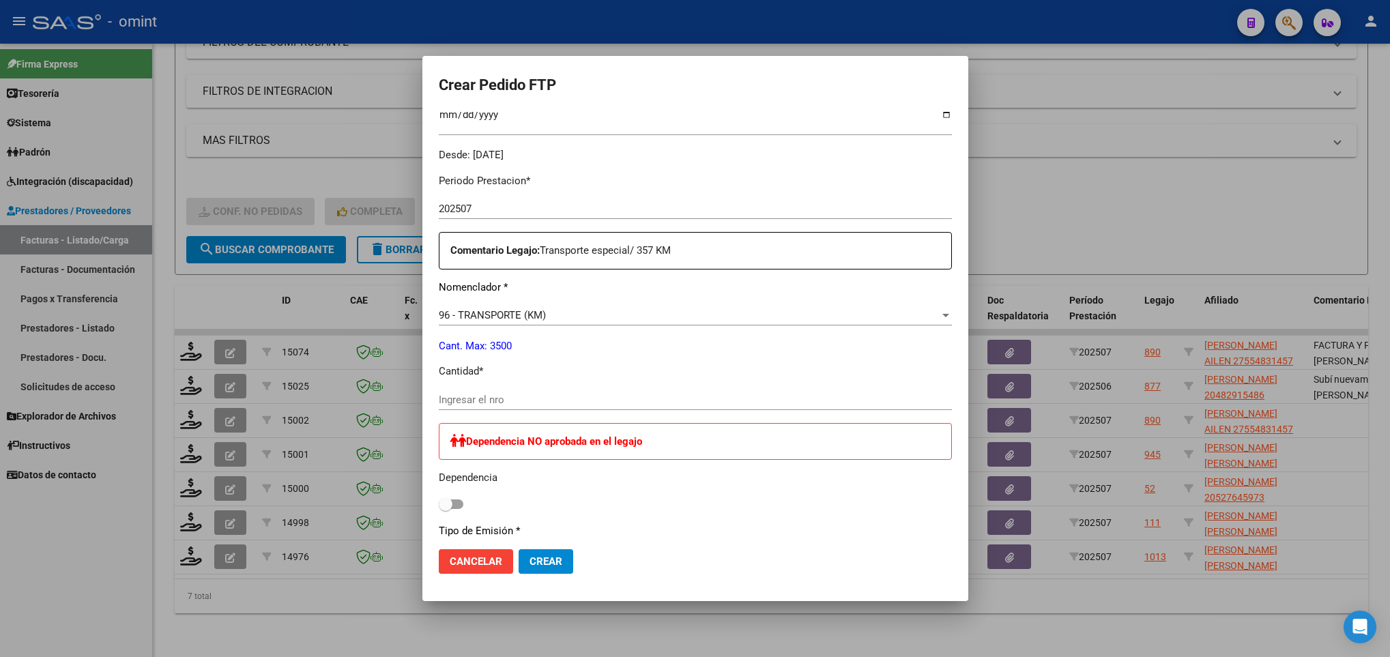
scroll to position [409, 0]
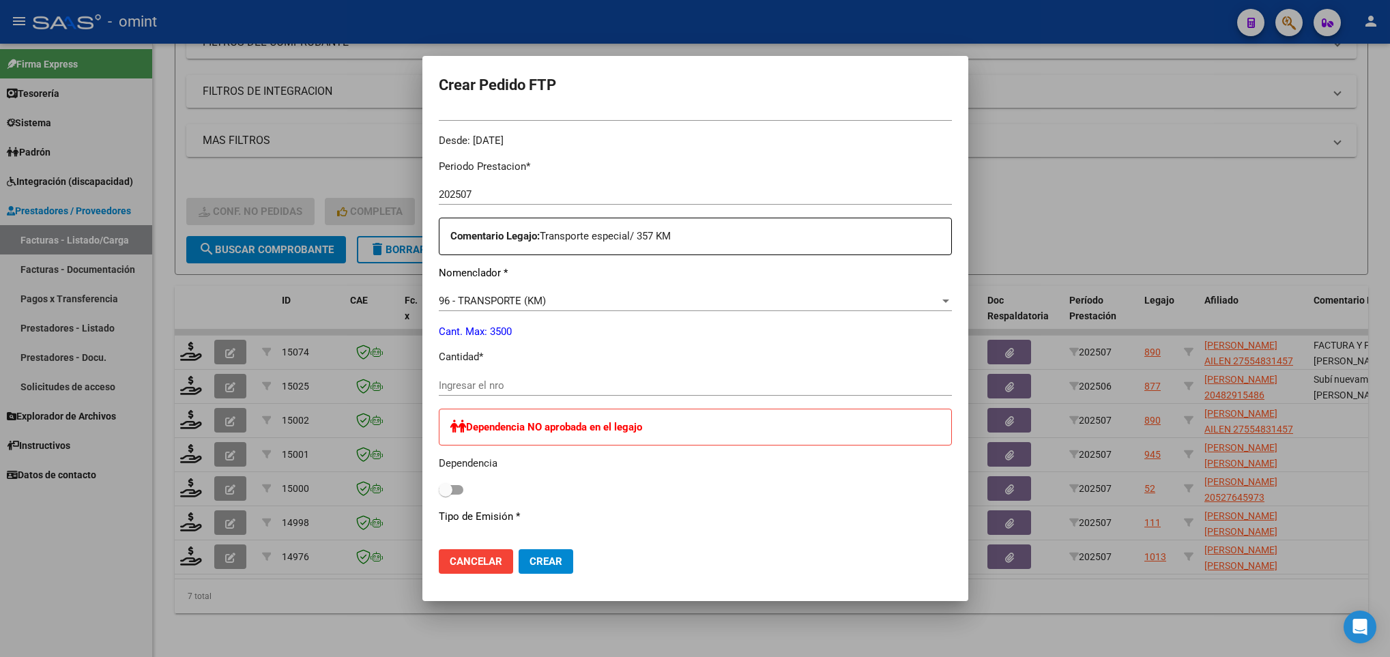
click at [555, 392] on div "Ingresar el nro" at bounding box center [695, 385] width 513 height 20
type input "357"
click at [562, 558] on button "Crear" at bounding box center [546, 561] width 55 height 25
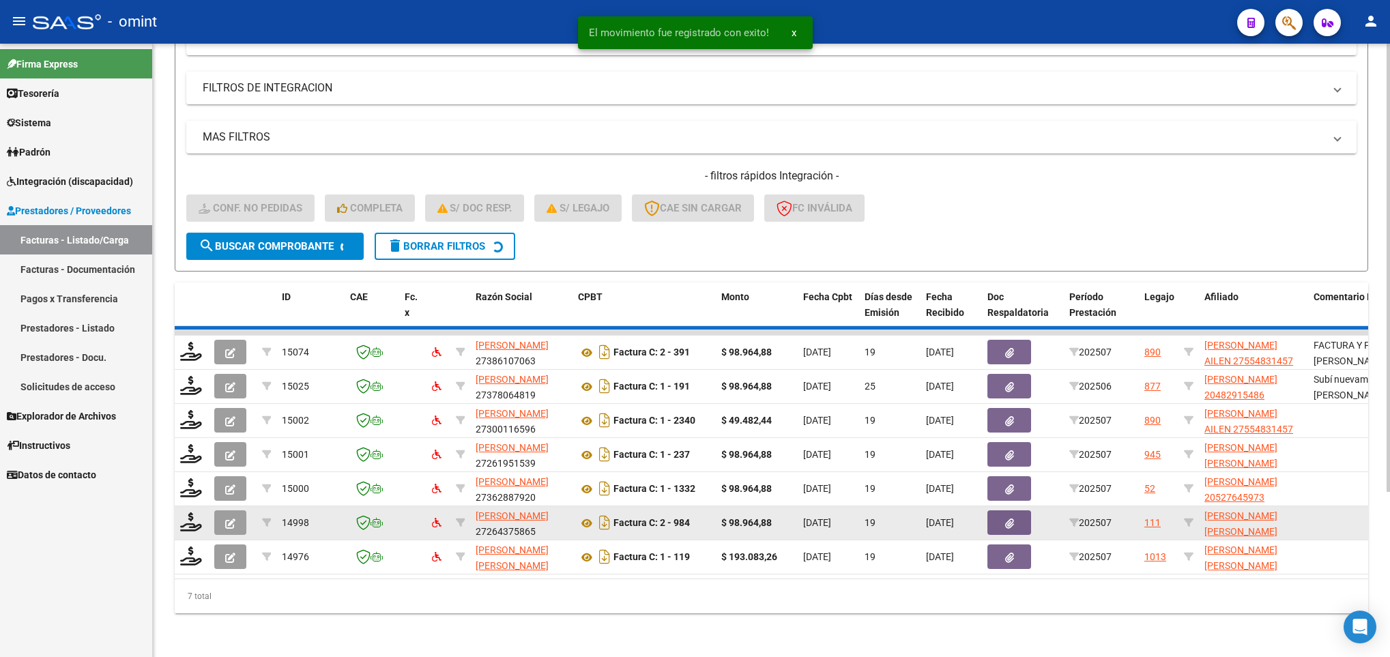
scroll to position [188, 0]
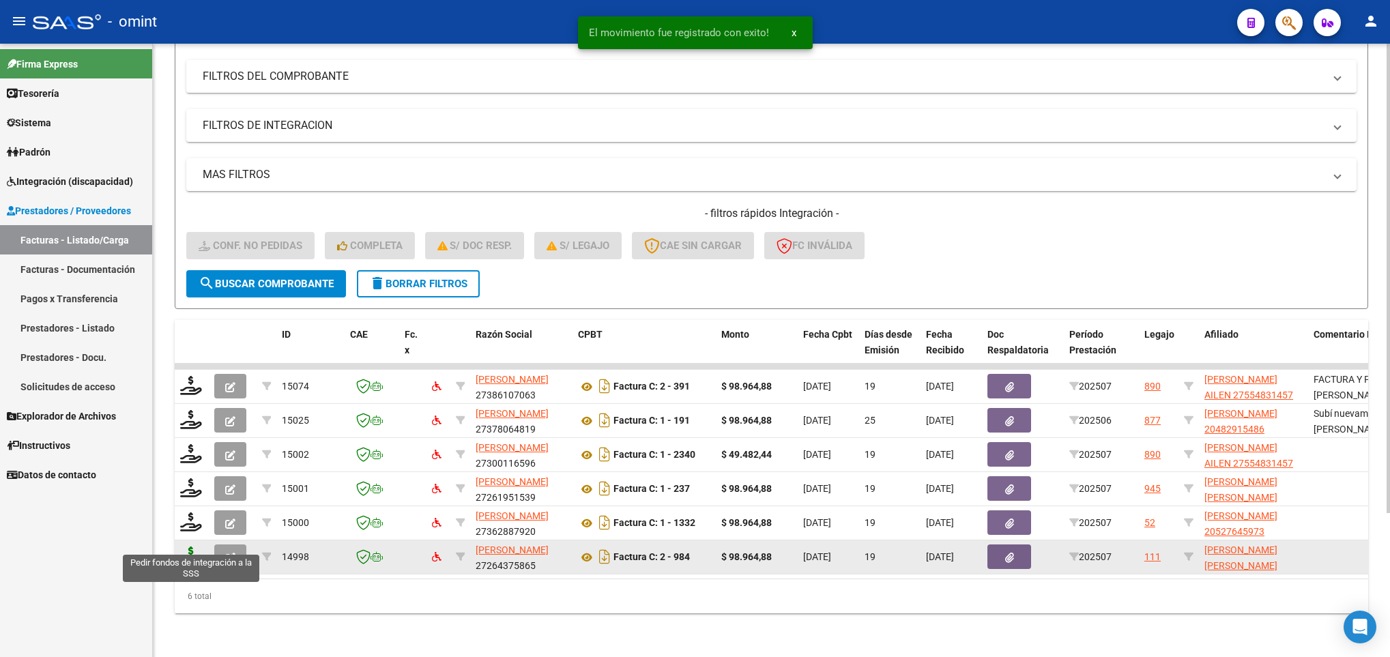
click at [197, 547] on icon at bounding box center [191, 556] width 22 height 19
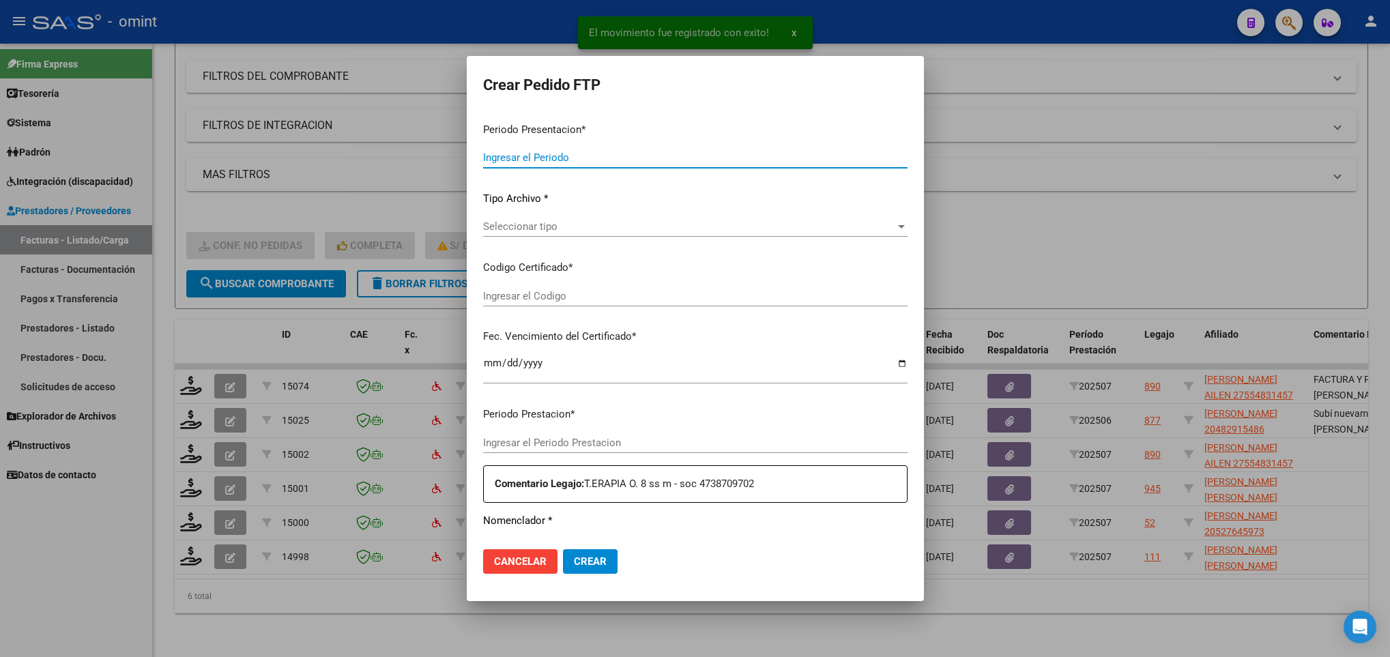
type input "202507"
type input "$ 98.964,88"
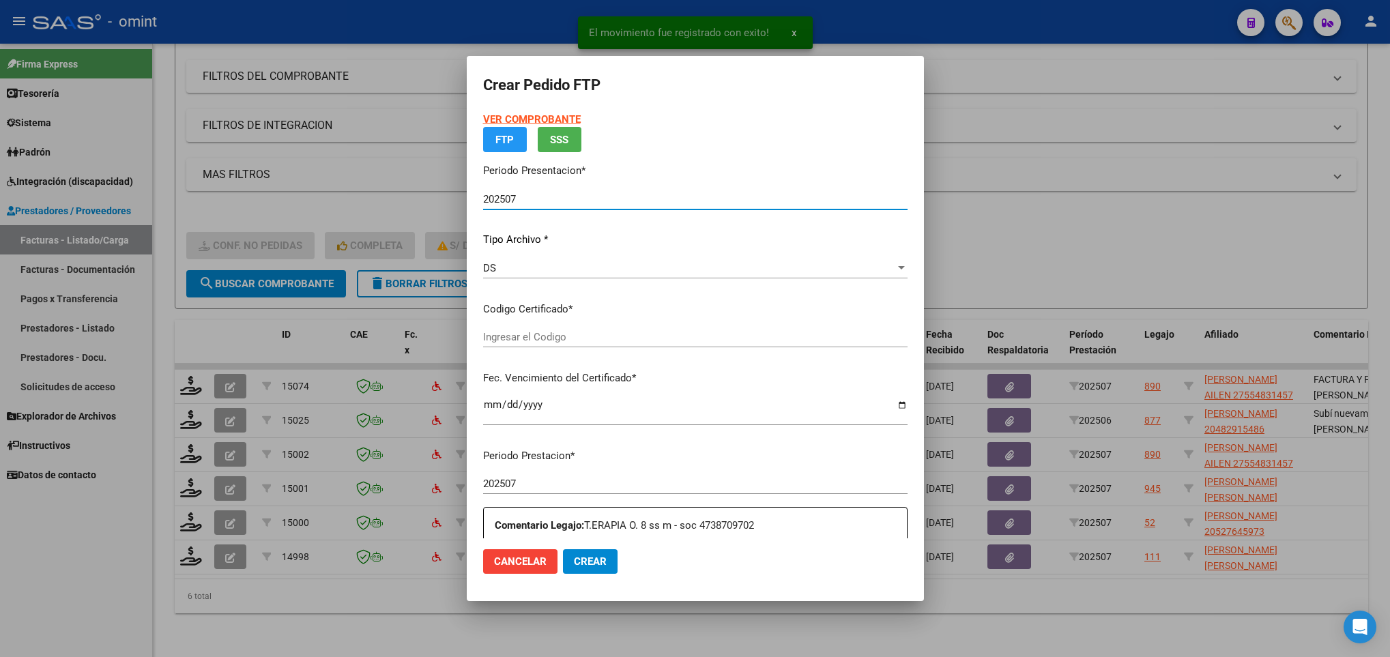
type input "6588467733"
type input "2026-01-20"
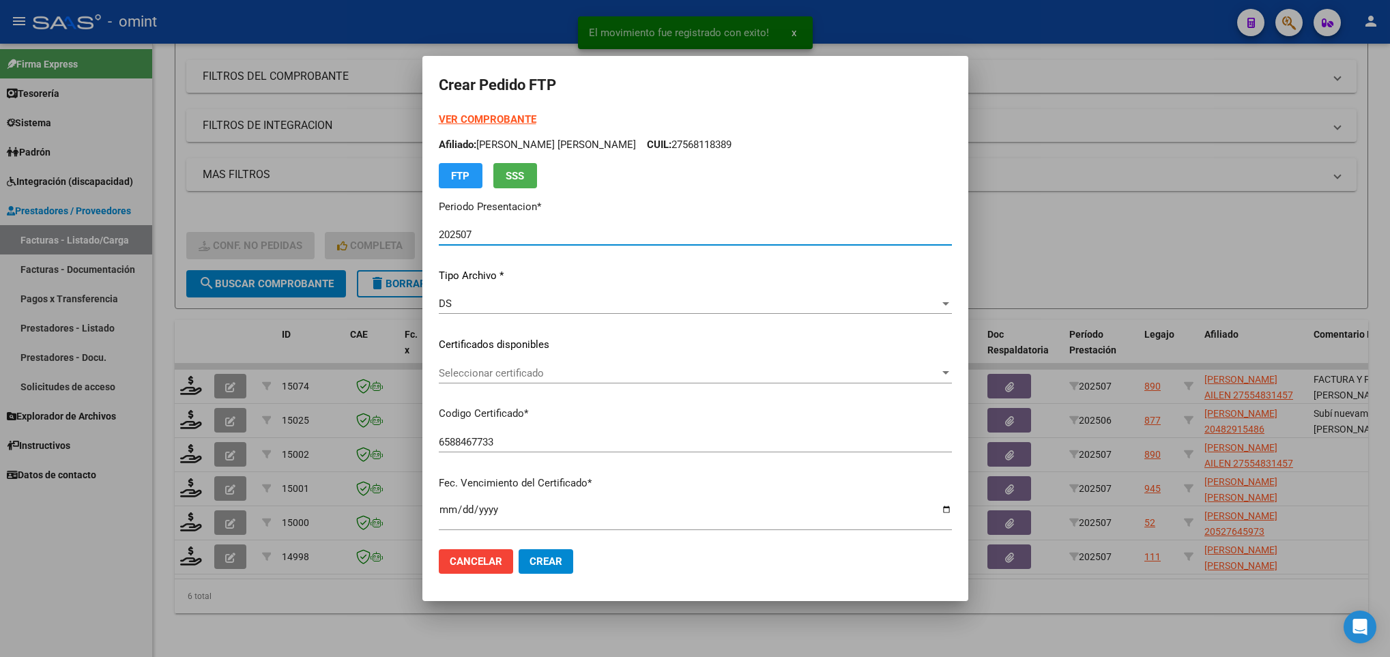
click at [551, 371] on span "Seleccionar certificado" at bounding box center [689, 373] width 501 height 12
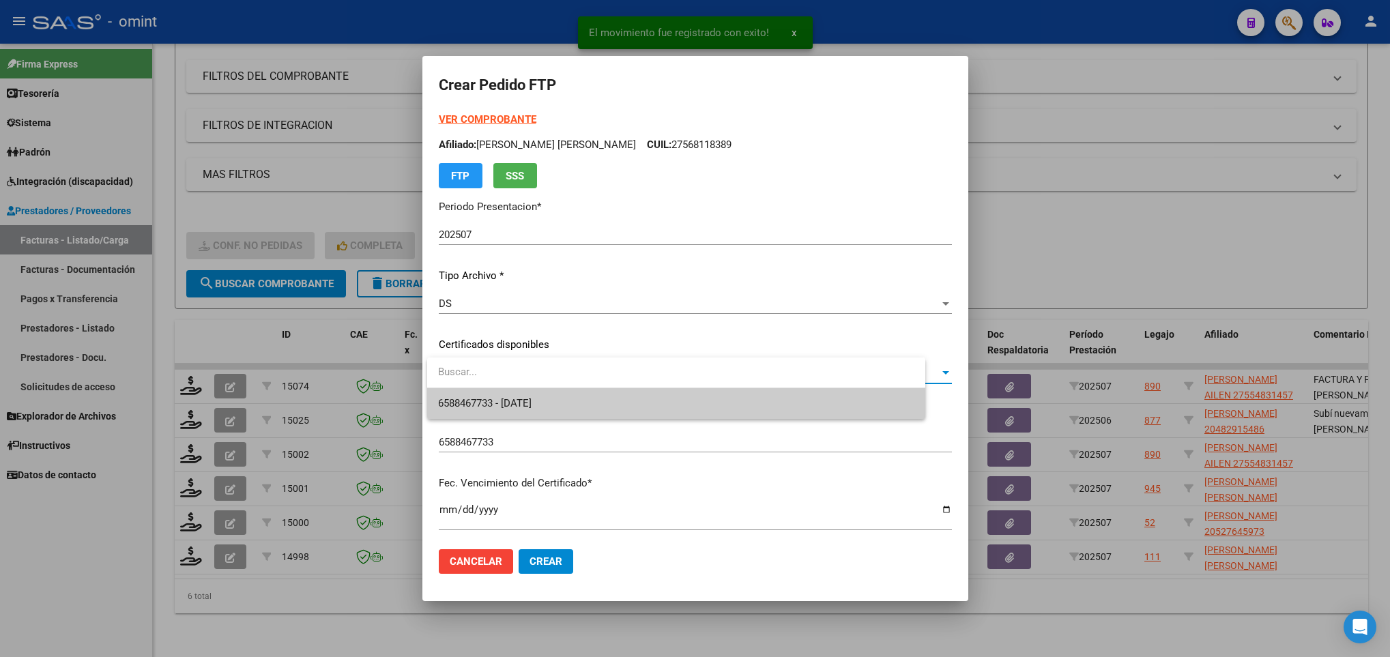
click at [562, 397] on span "6588467733 - 2026-01-20" at bounding box center [676, 403] width 476 height 31
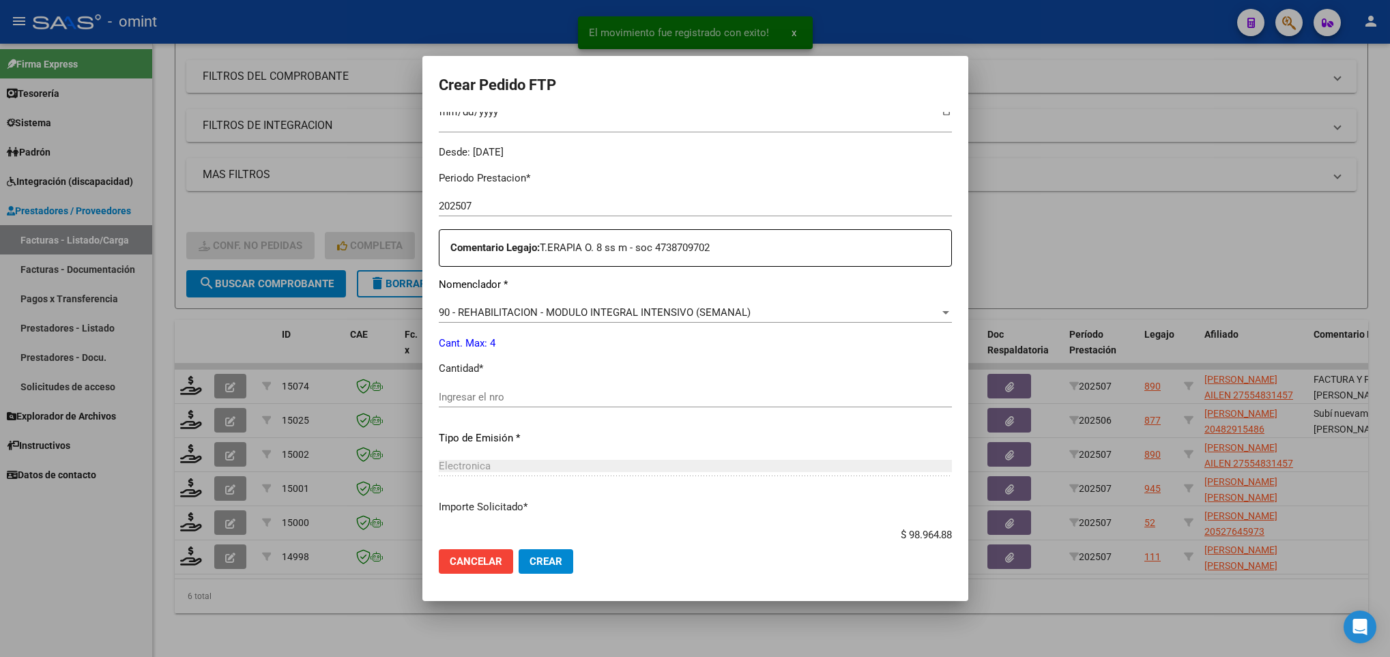
scroll to position [409, 0]
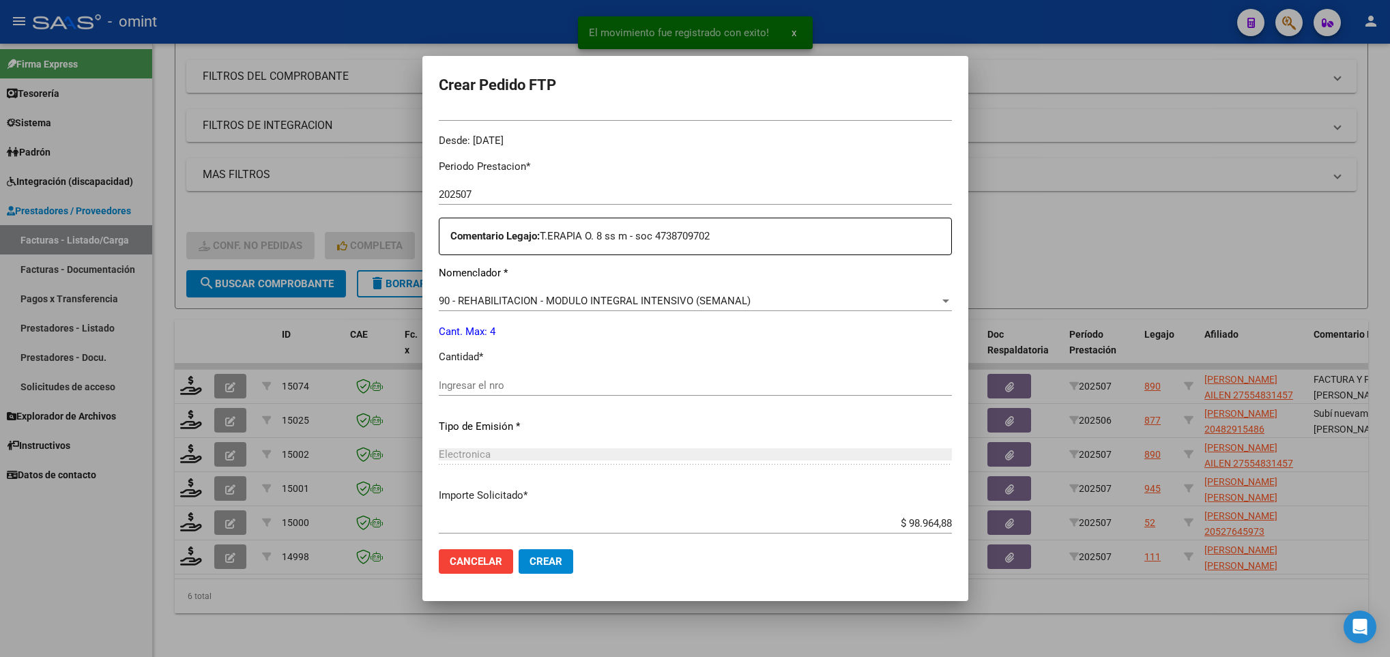
click at [549, 379] on input "Ingresar el nro" at bounding box center [695, 385] width 513 height 12
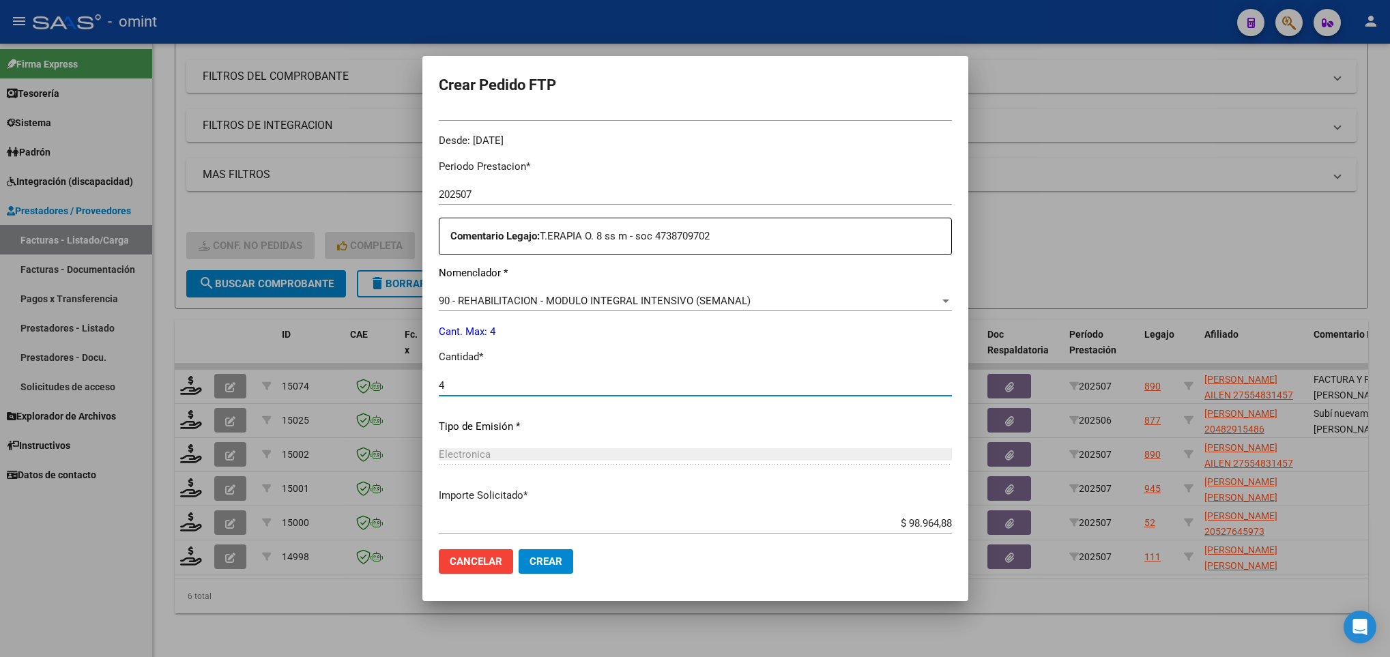
type input "4"
click at [534, 553] on button "Crear" at bounding box center [546, 561] width 55 height 25
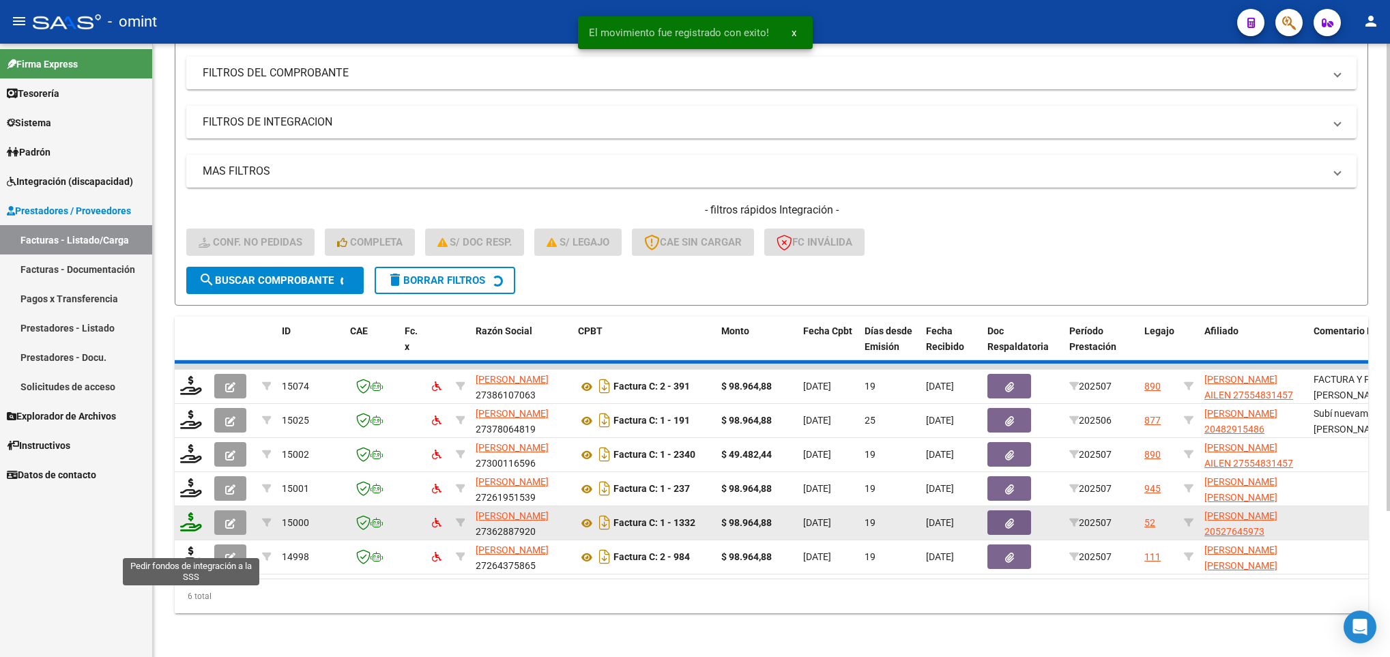
scroll to position [154, 0]
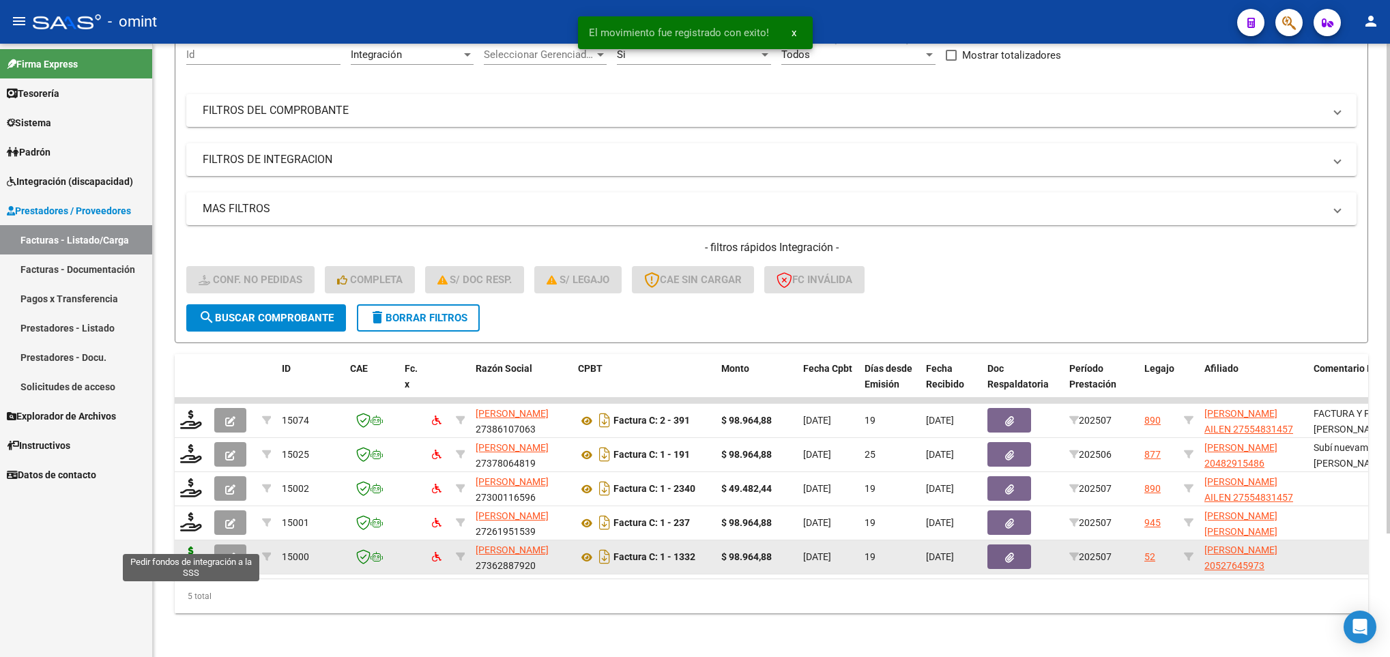
click at [192, 547] on icon at bounding box center [191, 556] width 22 height 19
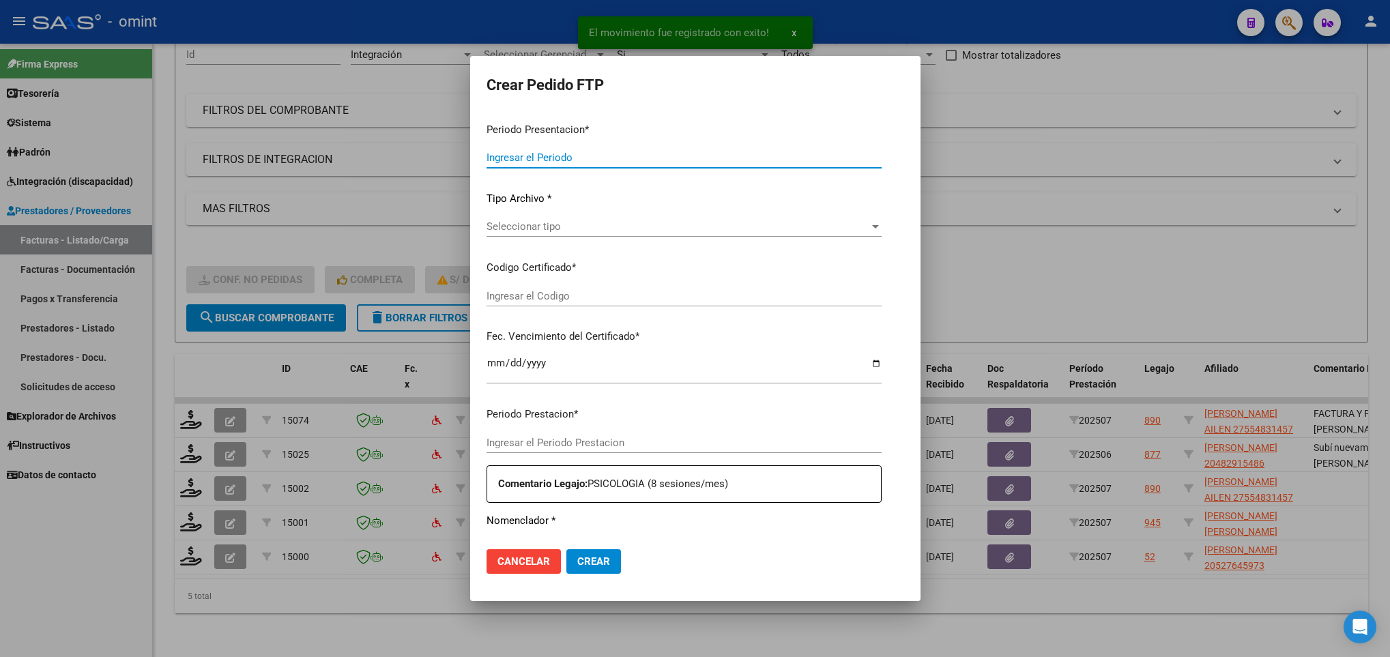
type input "202507"
type input "$ 98.964,88"
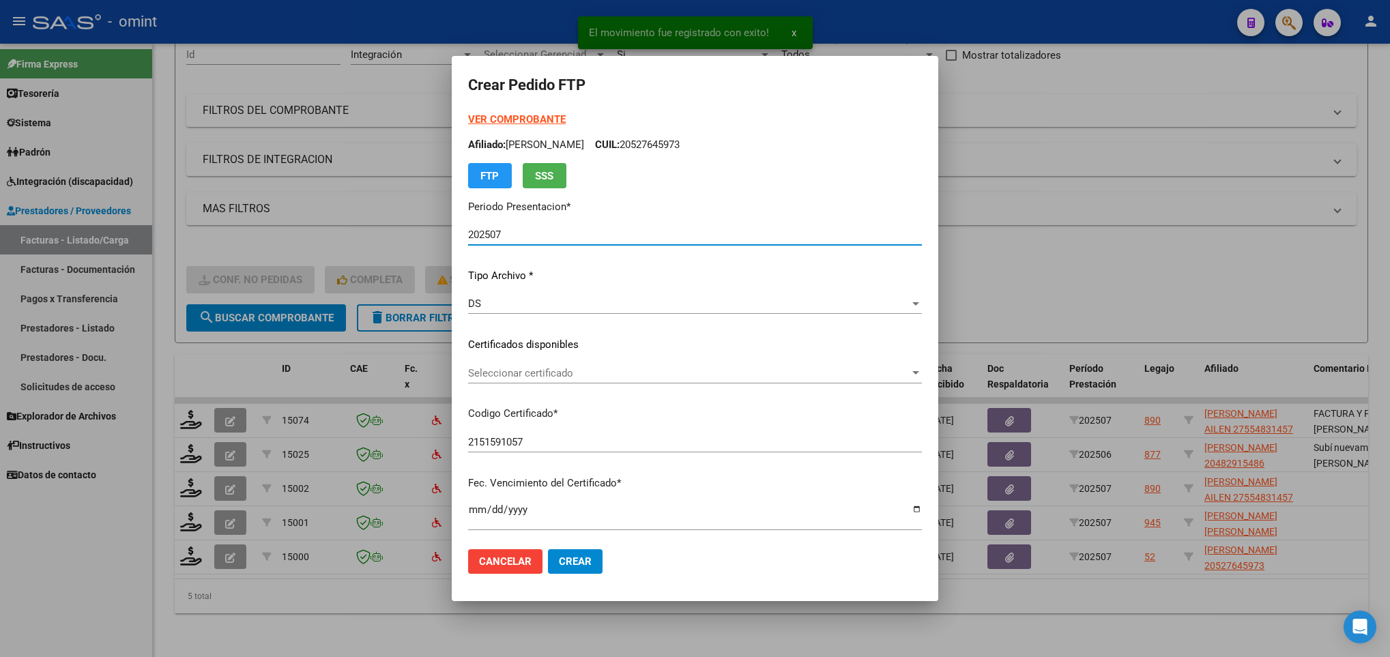
click at [618, 379] on div "Seleccionar certificado Seleccionar certificado" at bounding box center [695, 373] width 454 height 20
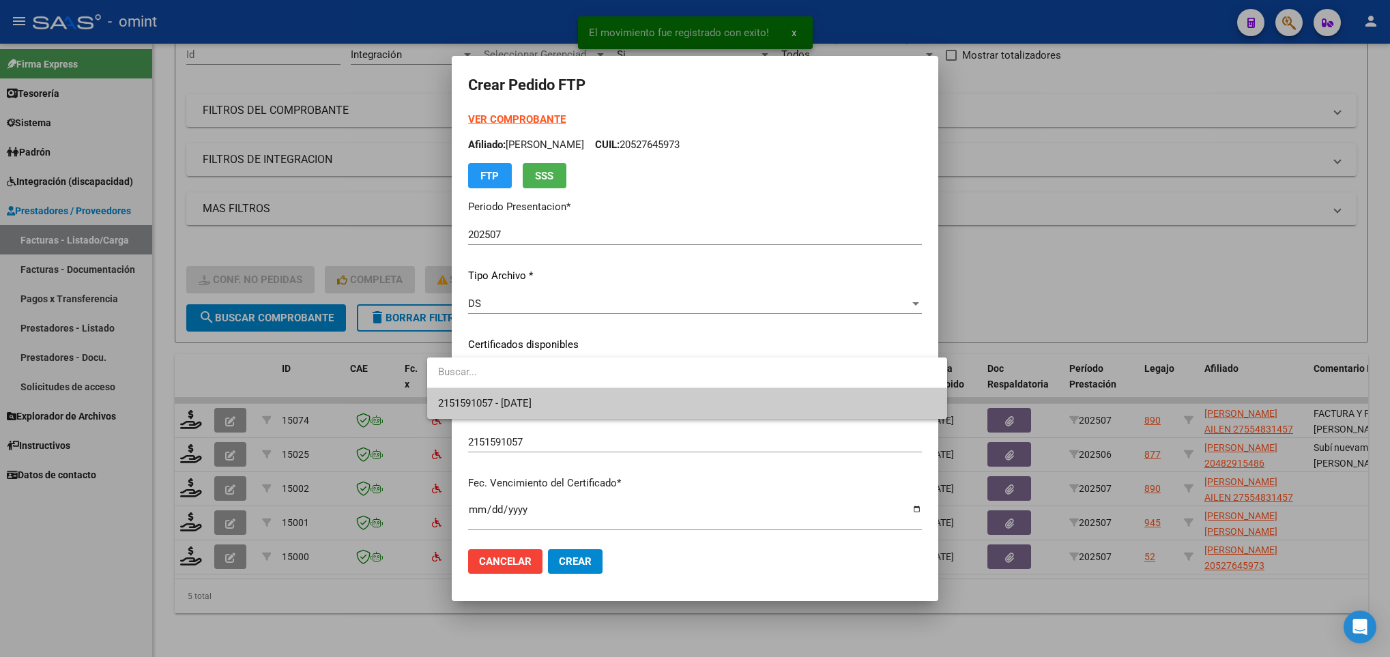
click at [623, 398] on span "2151591057 - 2027-03-11" at bounding box center [686, 403] width 497 height 31
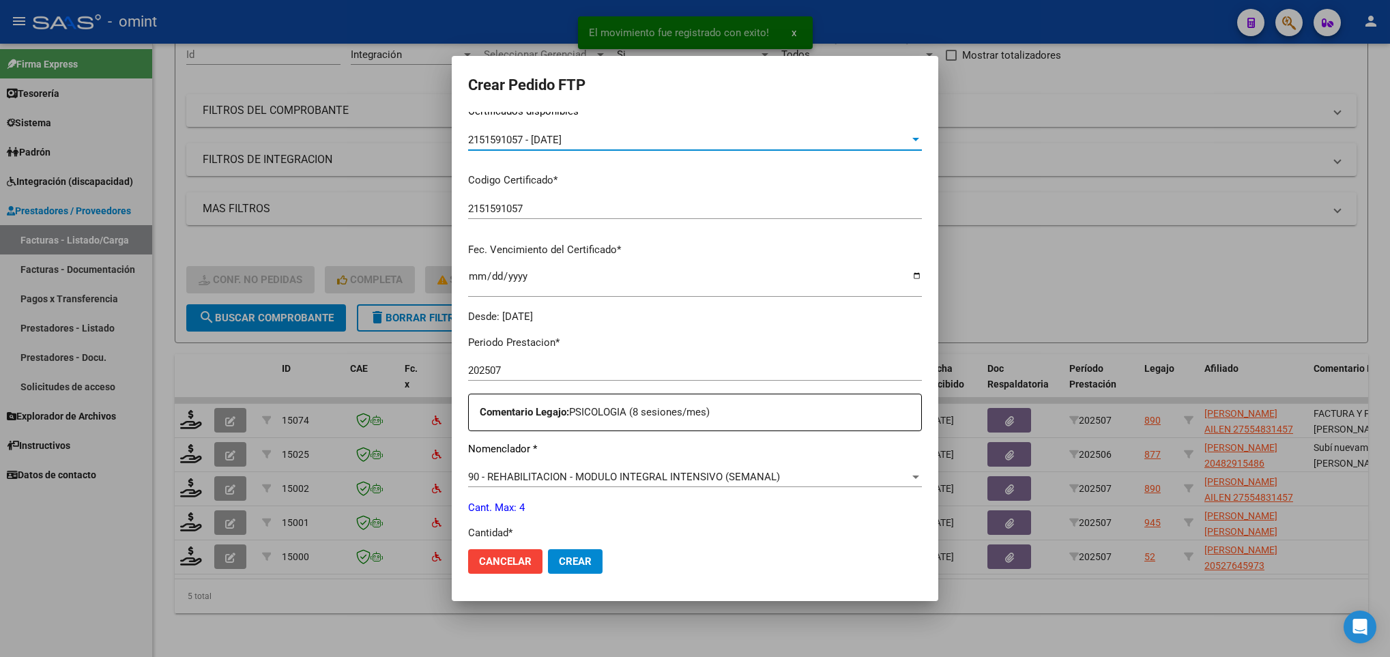
scroll to position [307, 0]
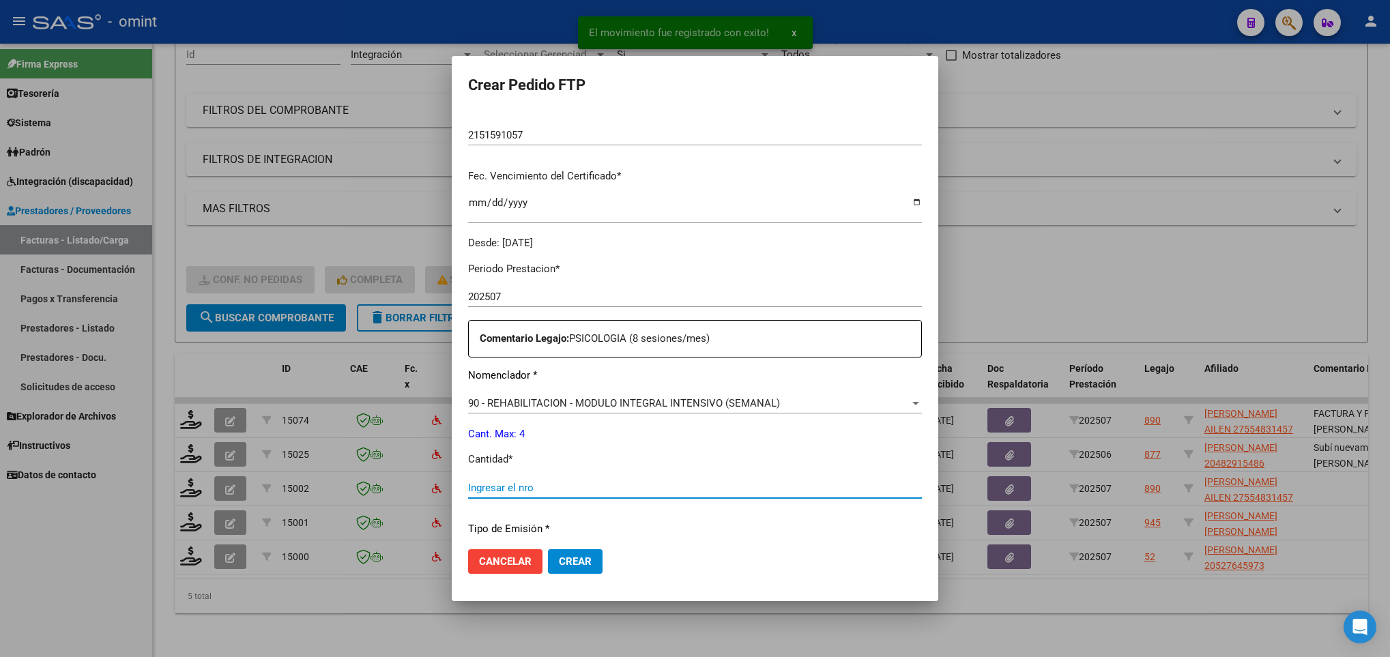
click at [500, 483] on input "Ingresar el nro" at bounding box center [695, 488] width 454 height 12
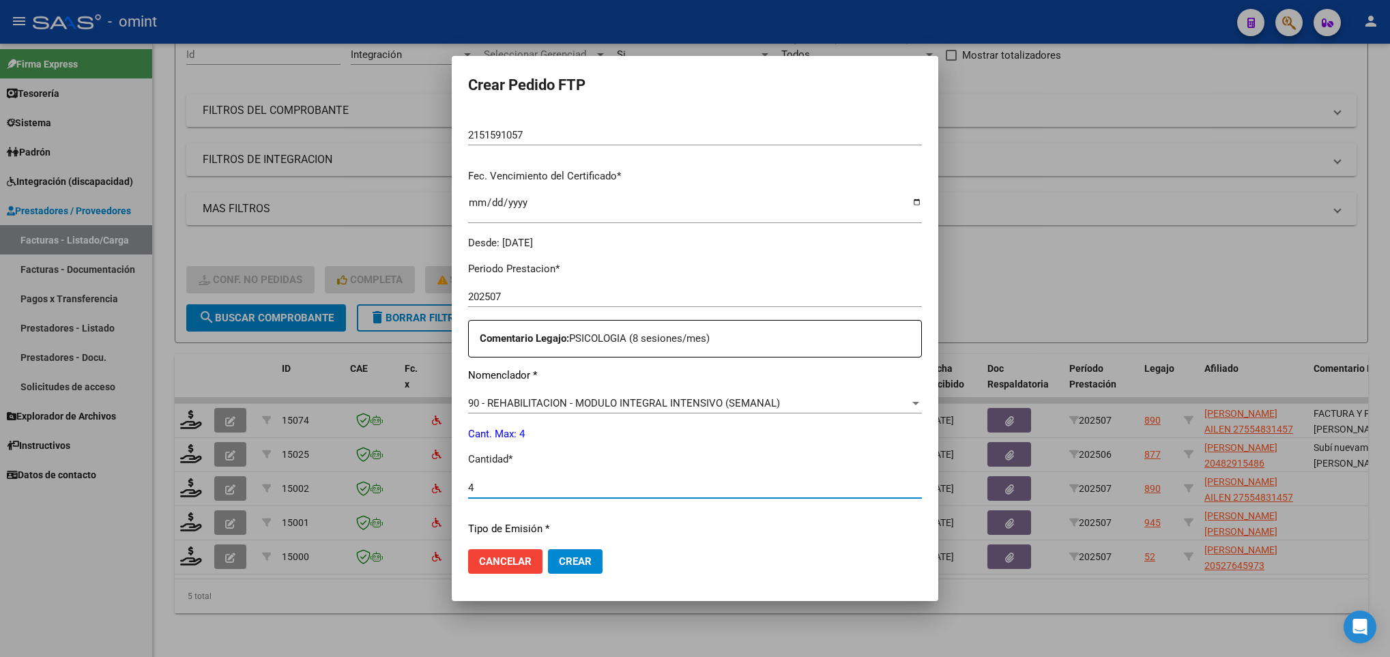
scroll to position [487, 0]
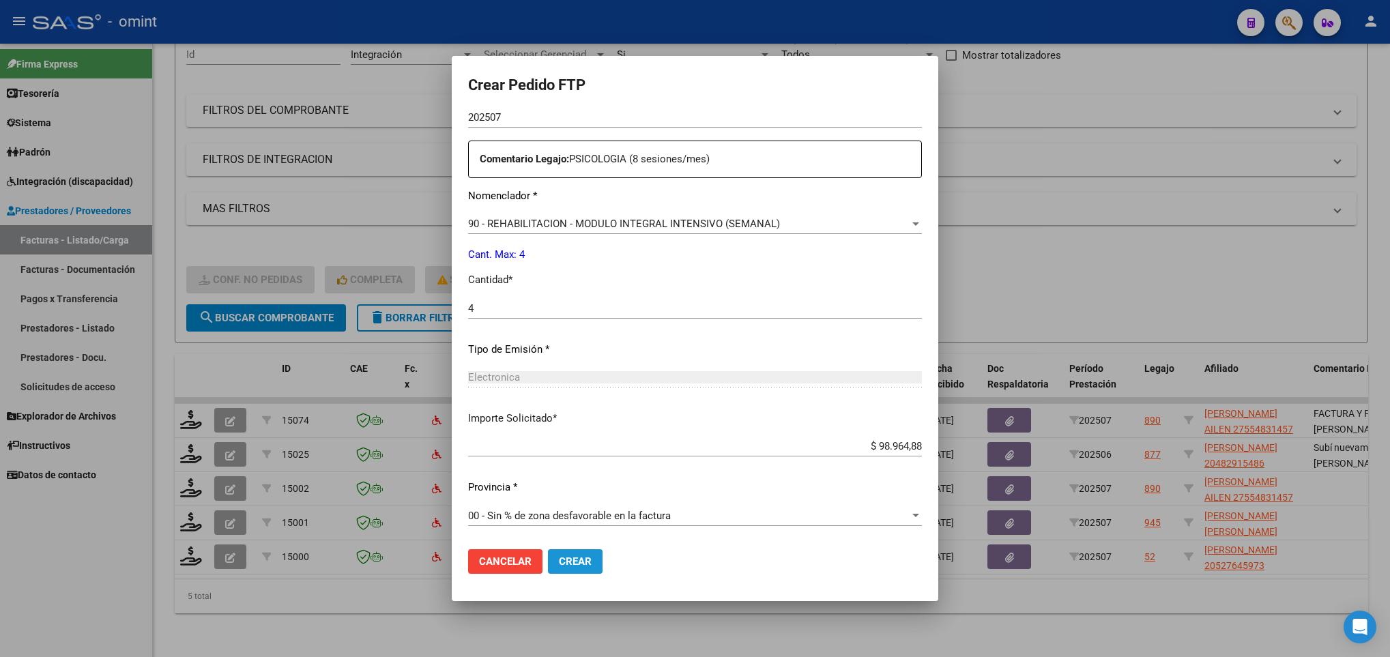
click at [559, 560] on span "Crear" at bounding box center [575, 561] width 33 height 12
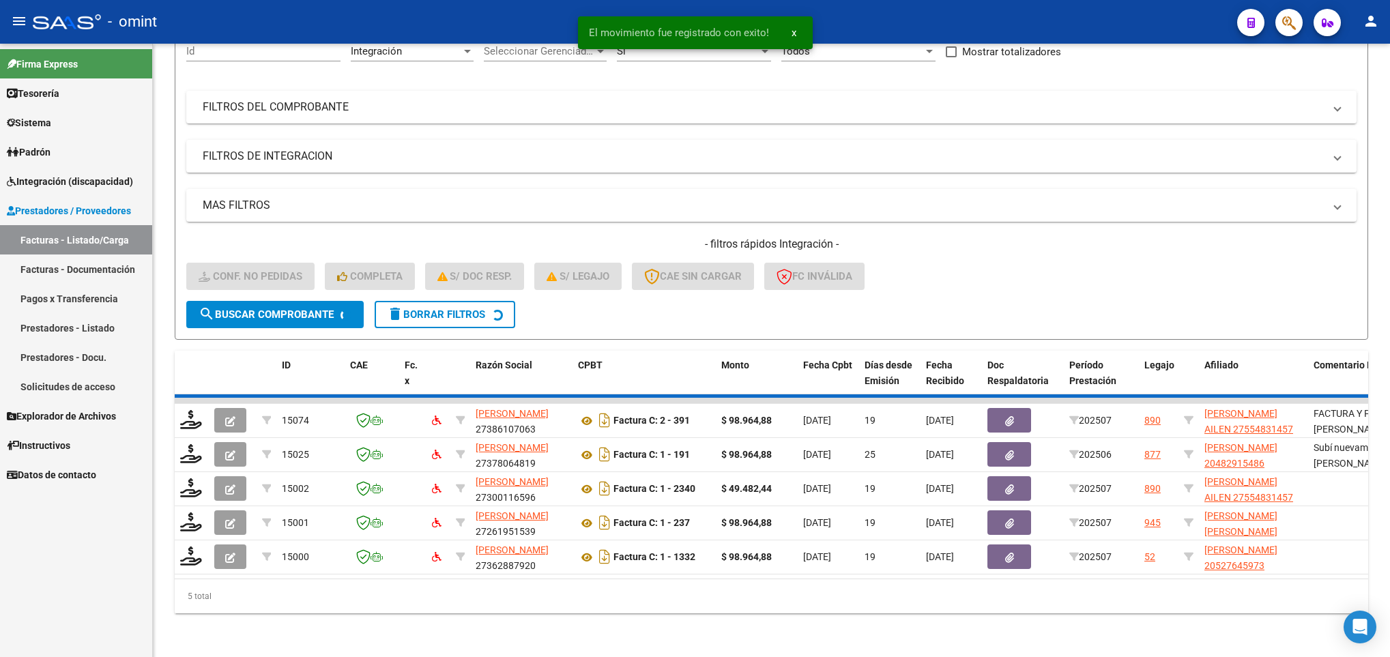
scroll to position [119, 0]
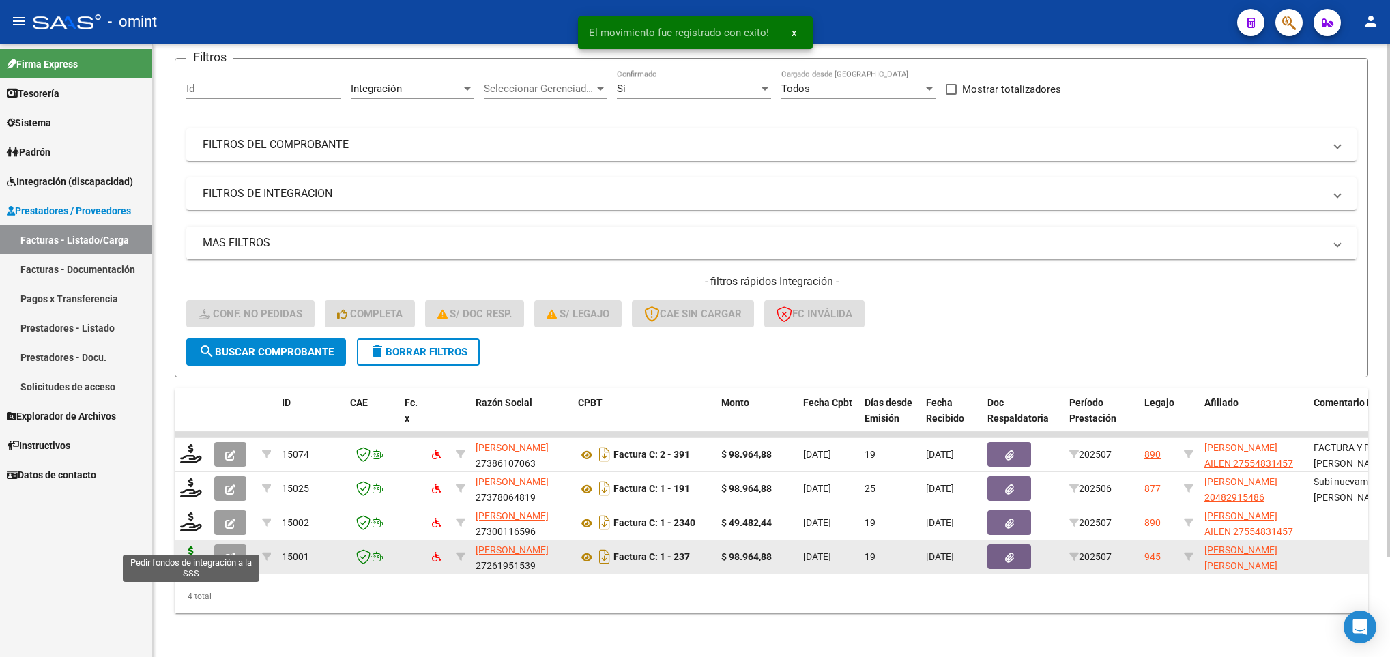
click at [195, 547] on icon at bounding box center [191, 556] width 22 height 19
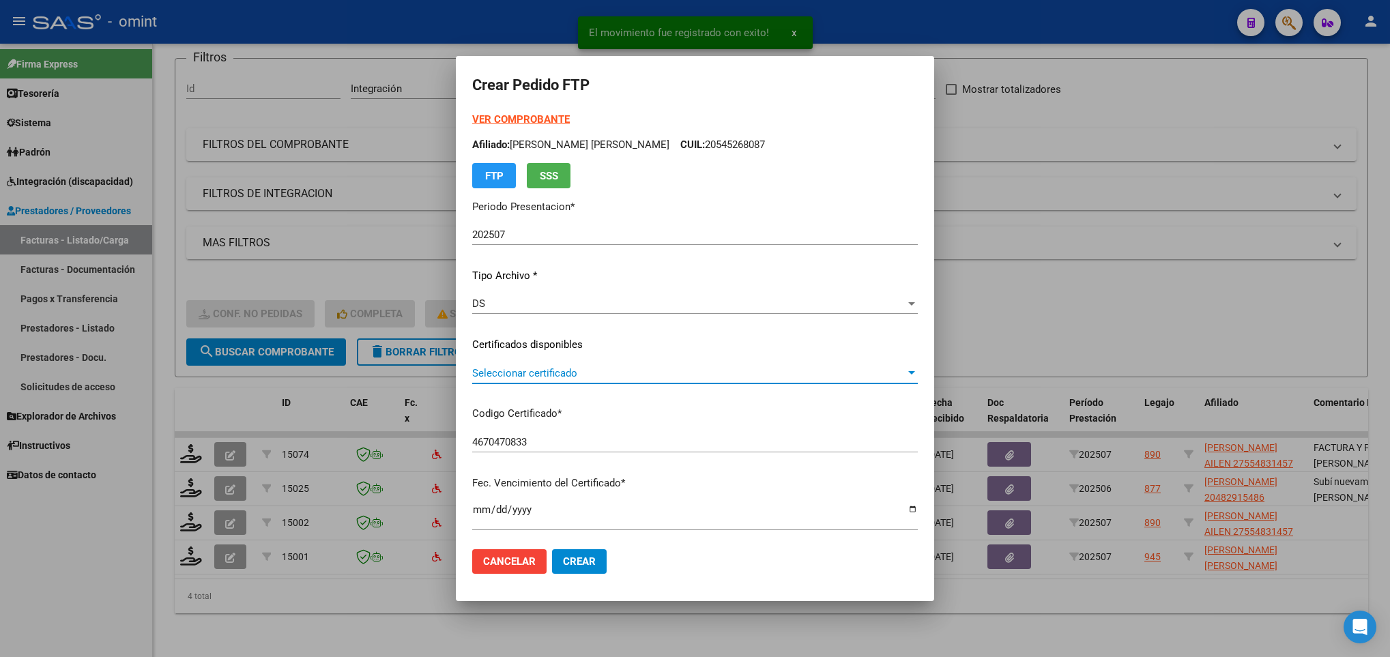
click at [594, 373] on span "Seleccionar certificado" at bounding box center [688, 373] width 433 height 12
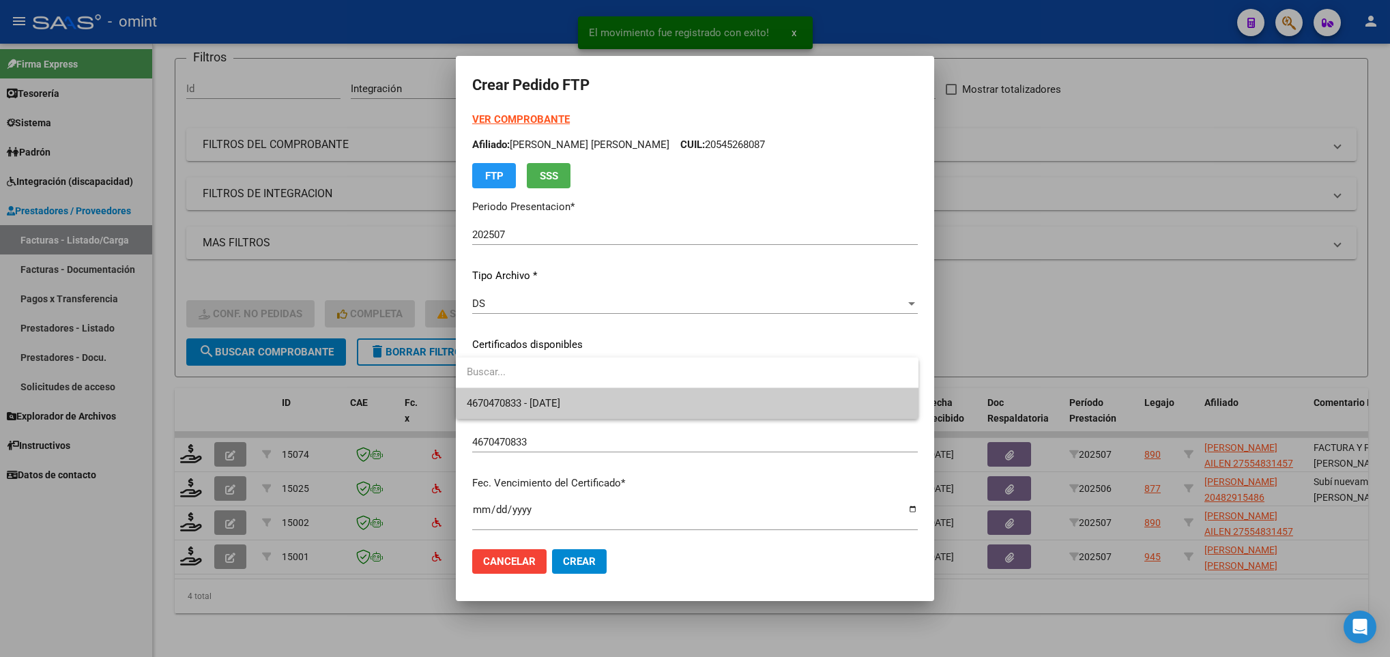
click at [598, 394] on span "4670470833 - 2025-10-28" at bounding box center [687, 403] width 441 height 31
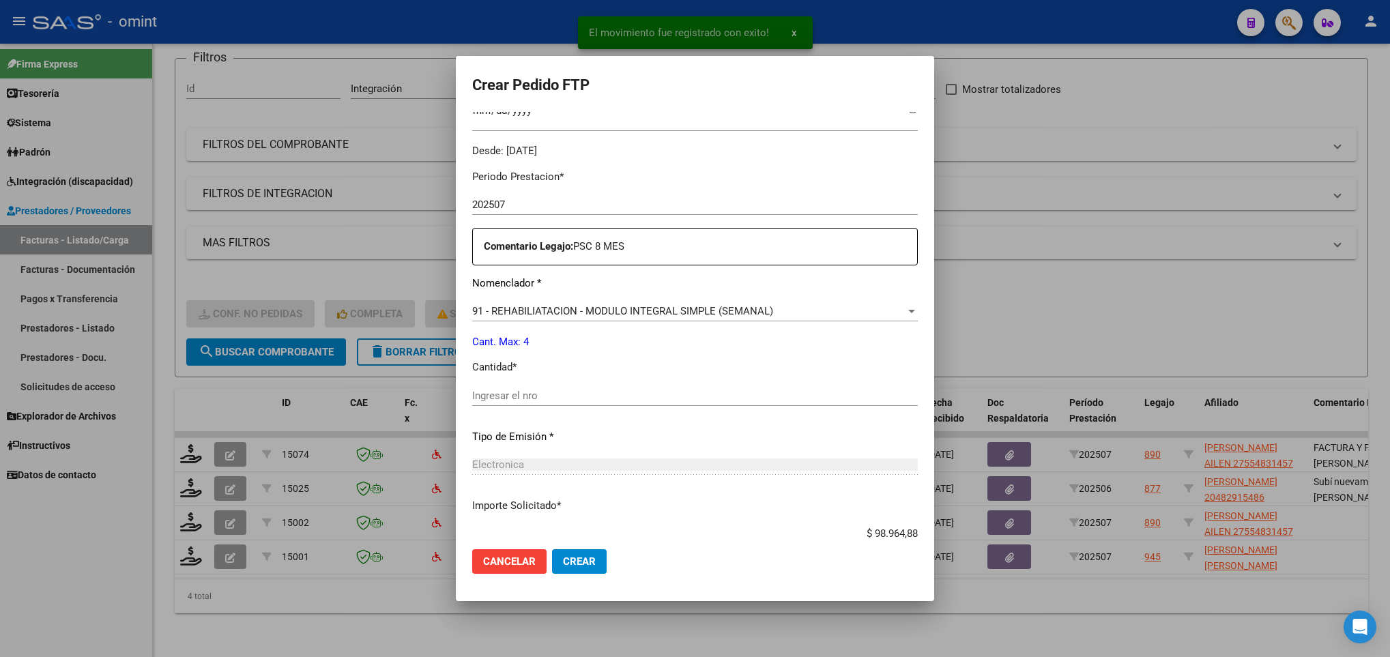
scroll to position [409, 0]
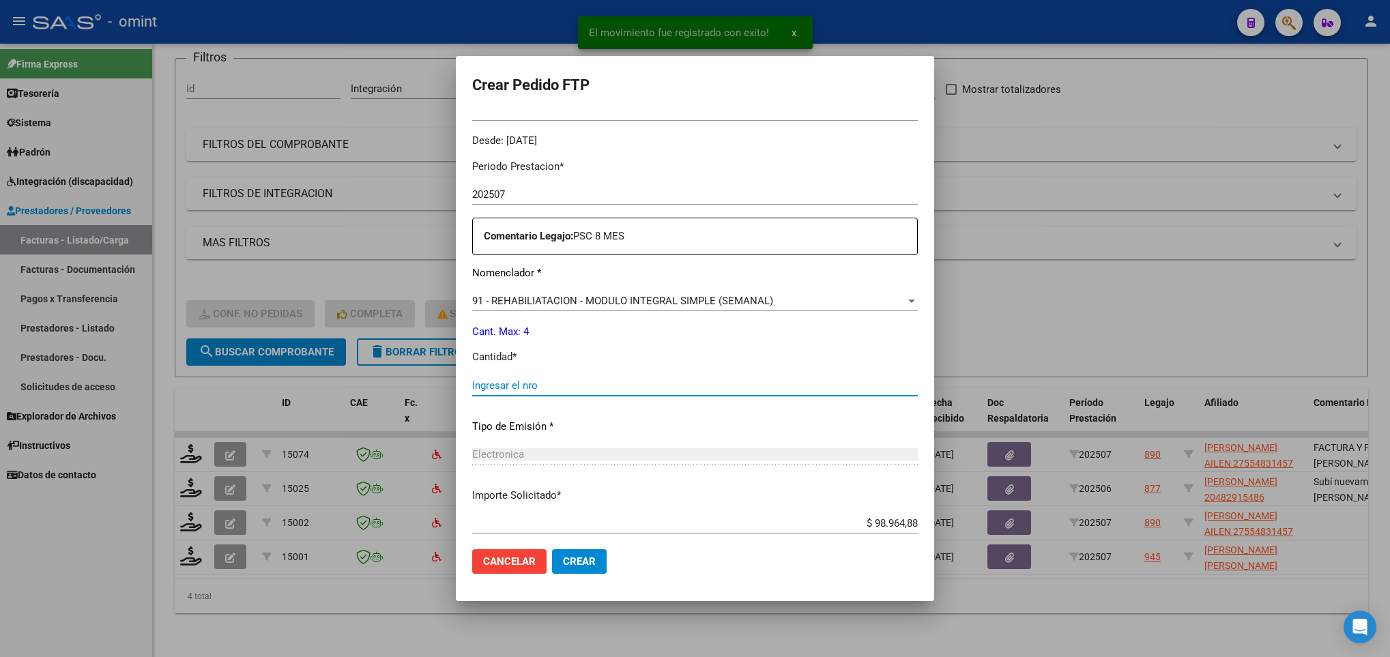
click at [551, 379] on input "Ingresar el nro" at bounding box center [695, 385] width 446 height 12
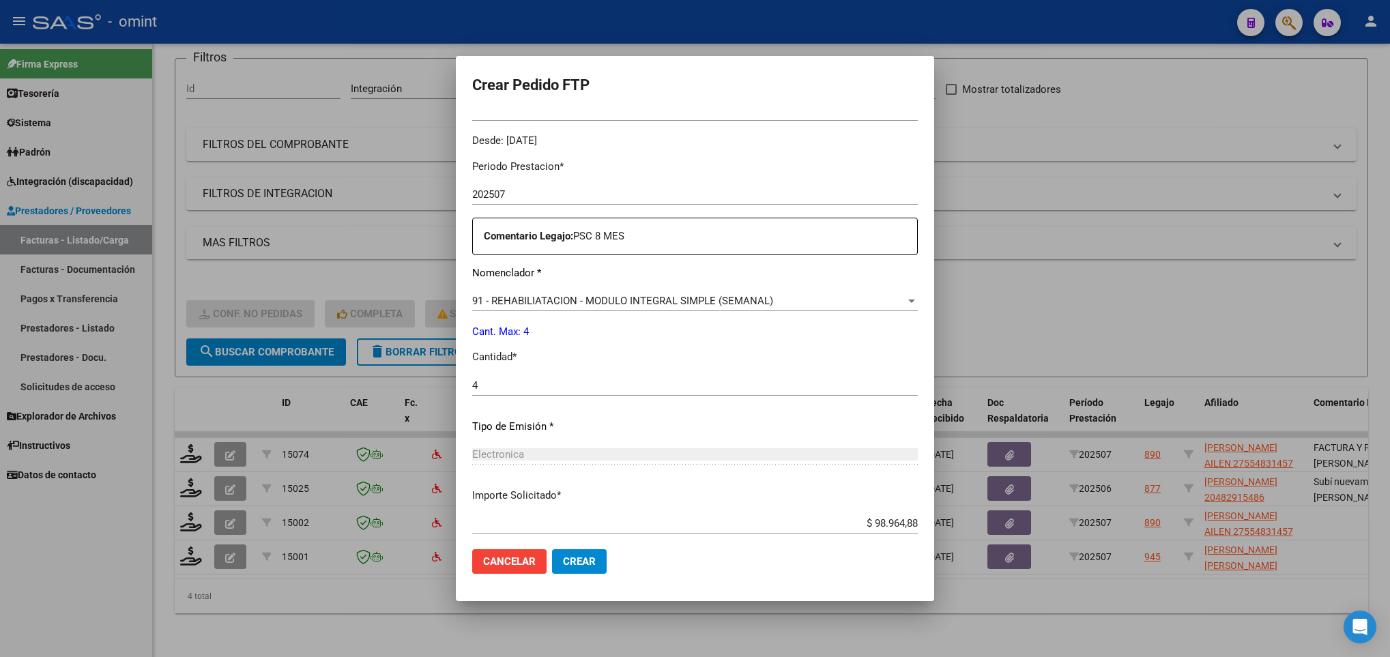
click at [614, 582] on mat-dialog-actions "Cancelar Crear" at bounding box center [695, 561] width 446 height 46
click at [579, 576] on mat-dialog-actions "Cancelar Crear" at bounding box center [695, 561] width 446 height 46
click at [578, 564] on span "Crear" at bounding box center [579, 561] width 33 height 12
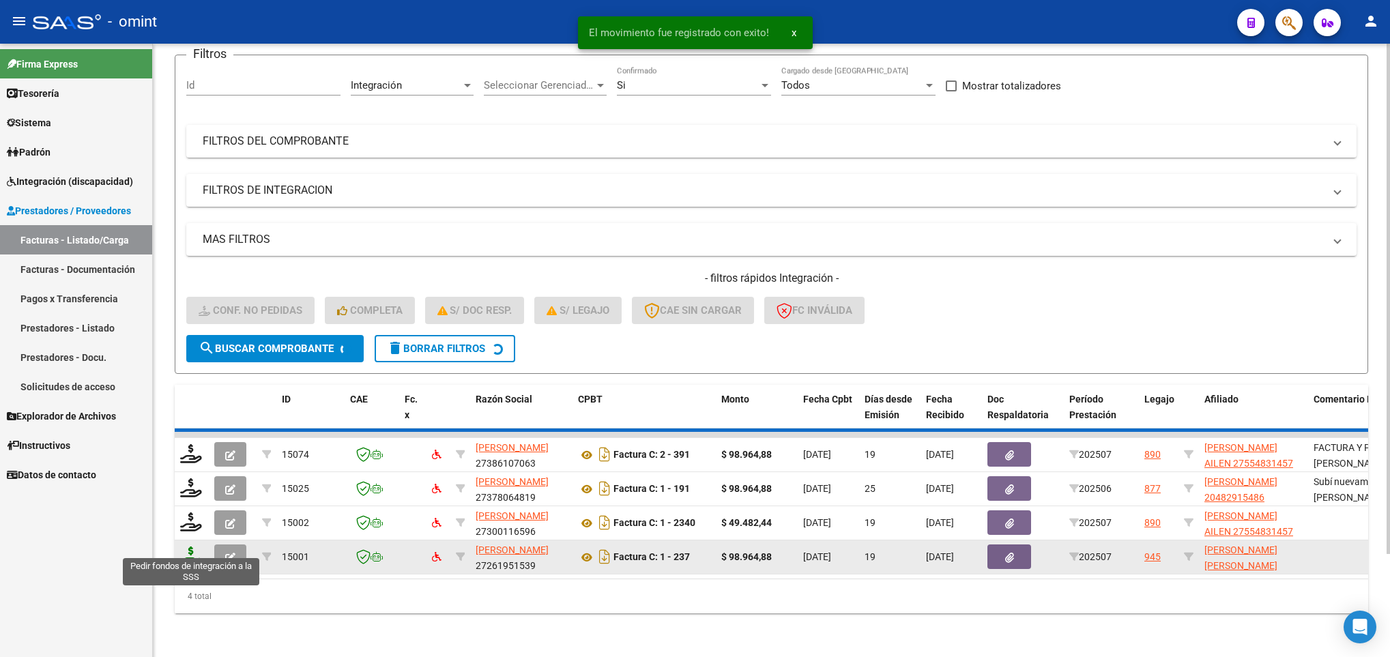
scroll to position [86, 0]
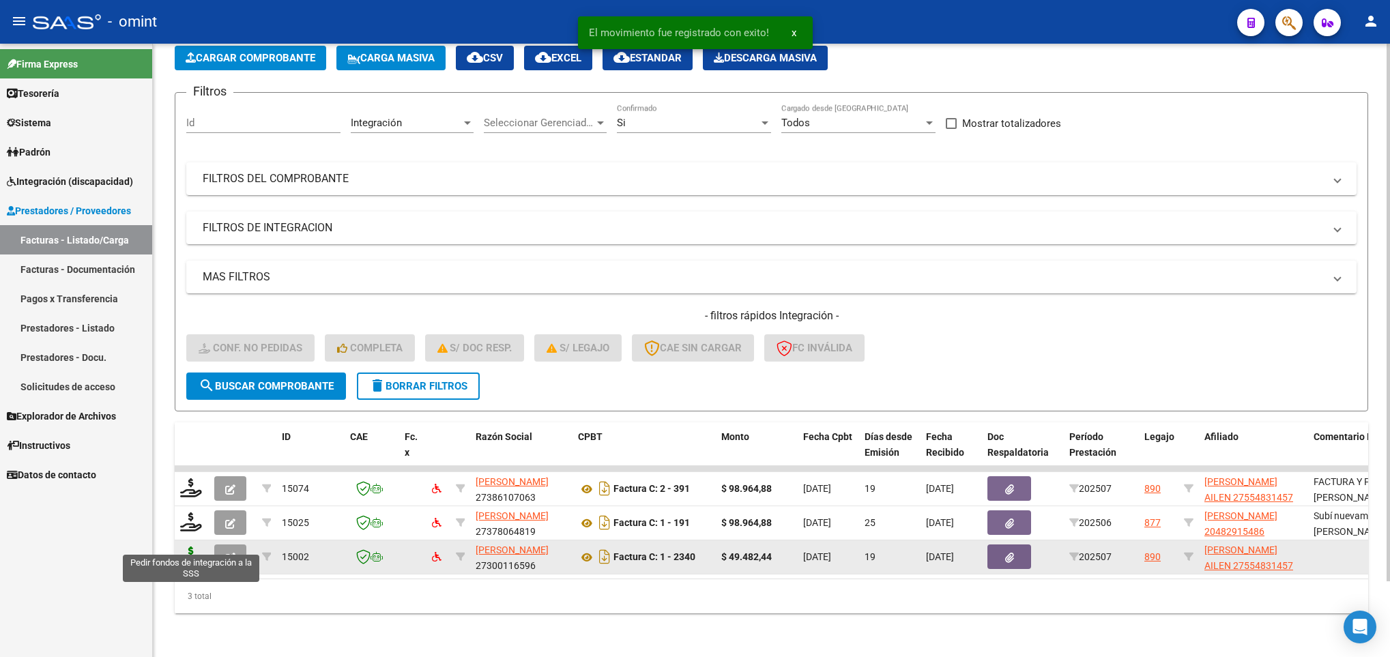
click at [188, 547] on icon at bounding box center [191, 556] width 22 height 19
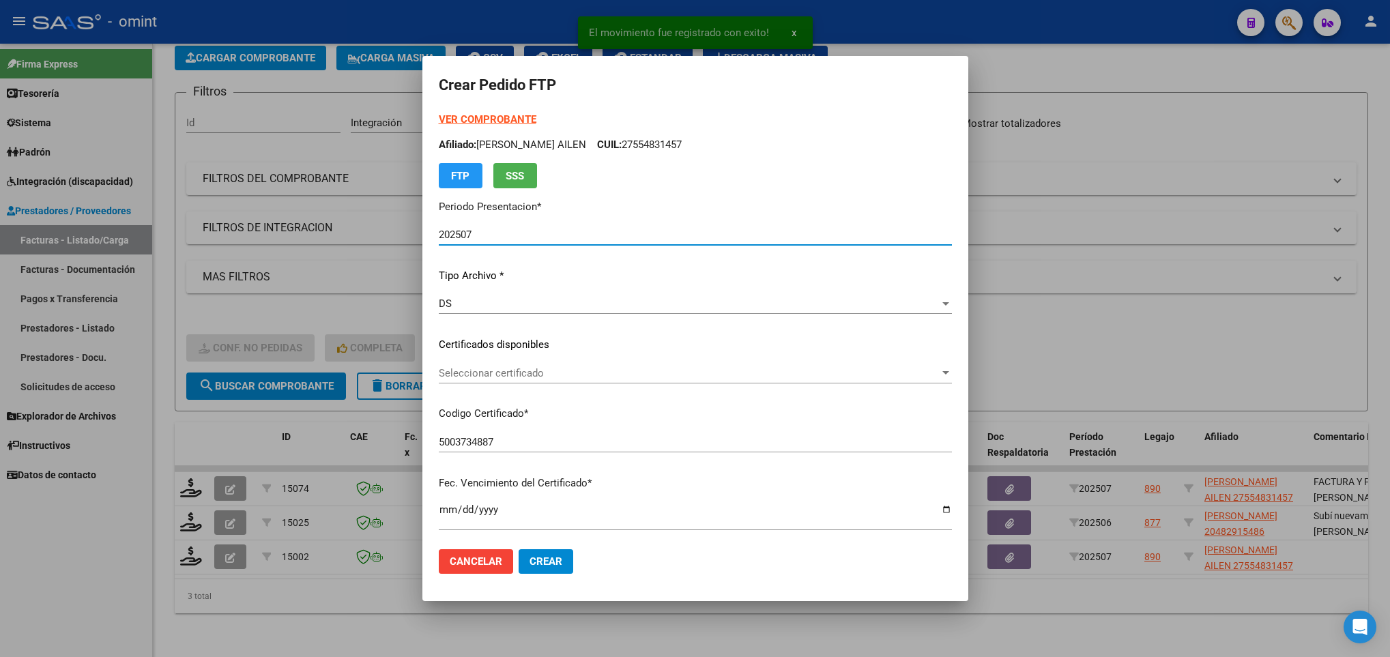
click at [529, 371] on span "Seleccionar certificado" at bounding box center [689, 373] width 501 height 12
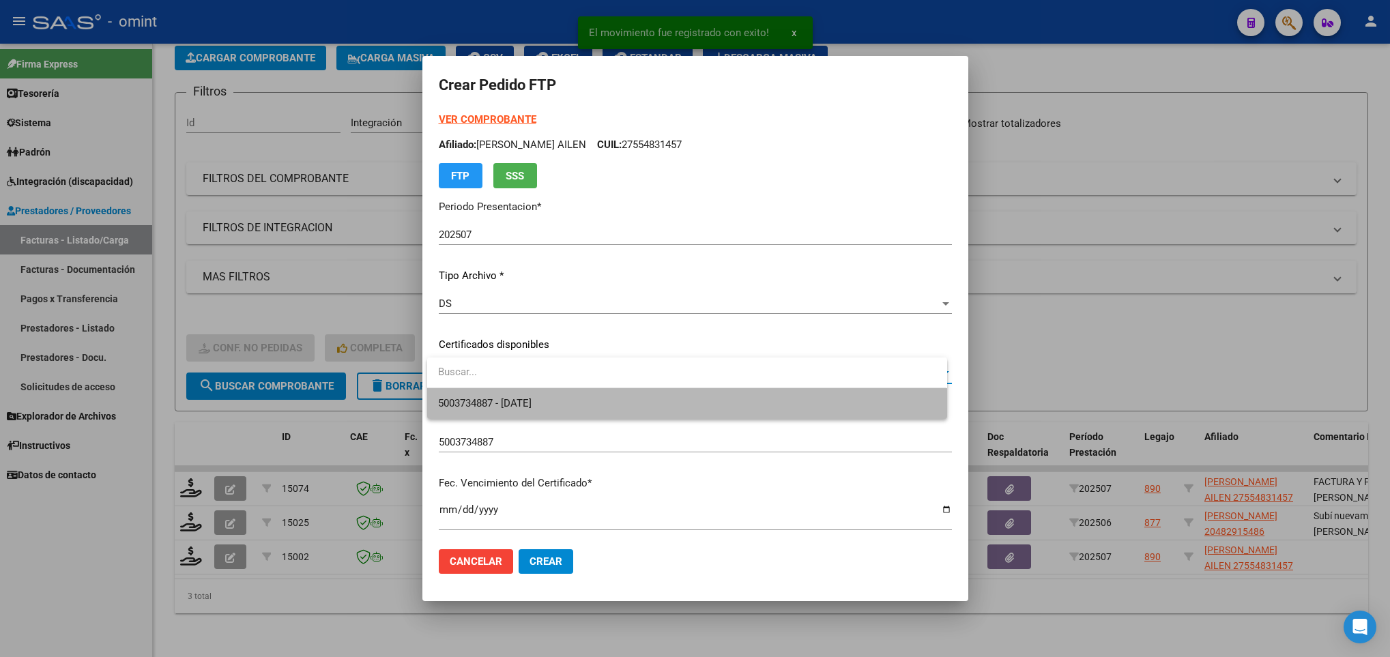
click at [535, 394] on span "5003734887 - 2027-07-06" at bounding box center [686, 403] width 497 height 31
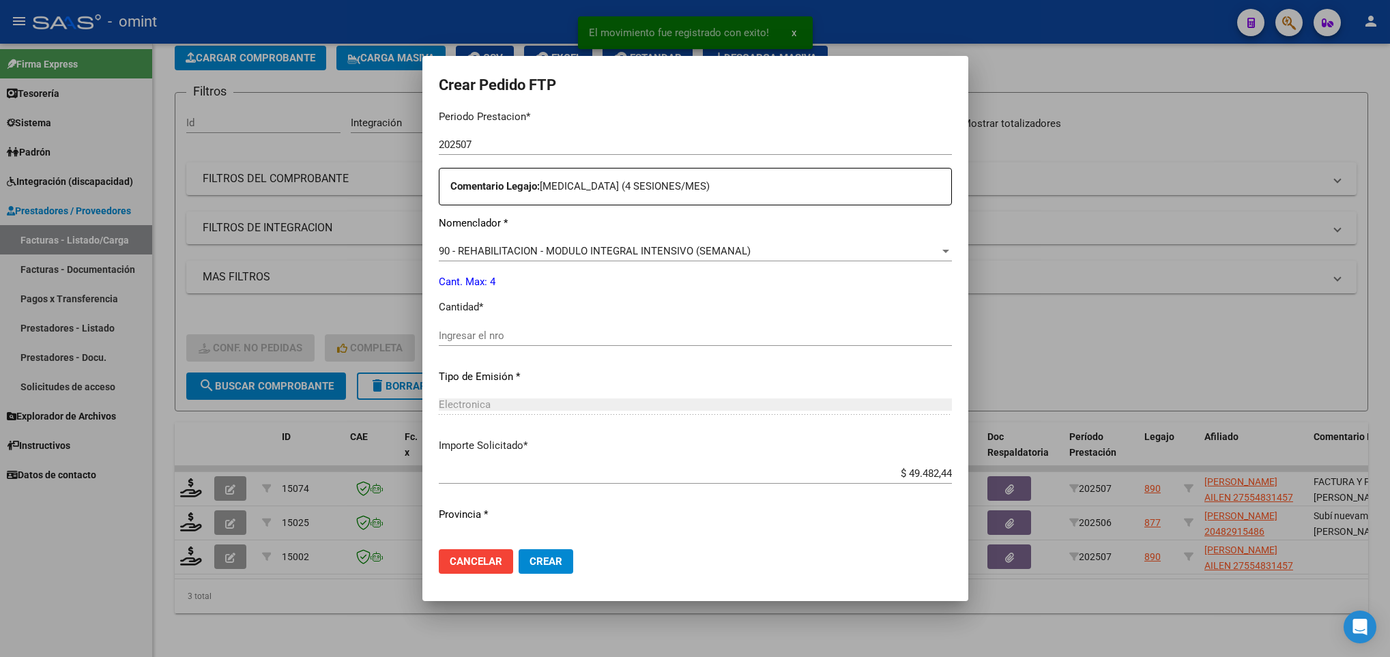
scroll to position [487, 0]
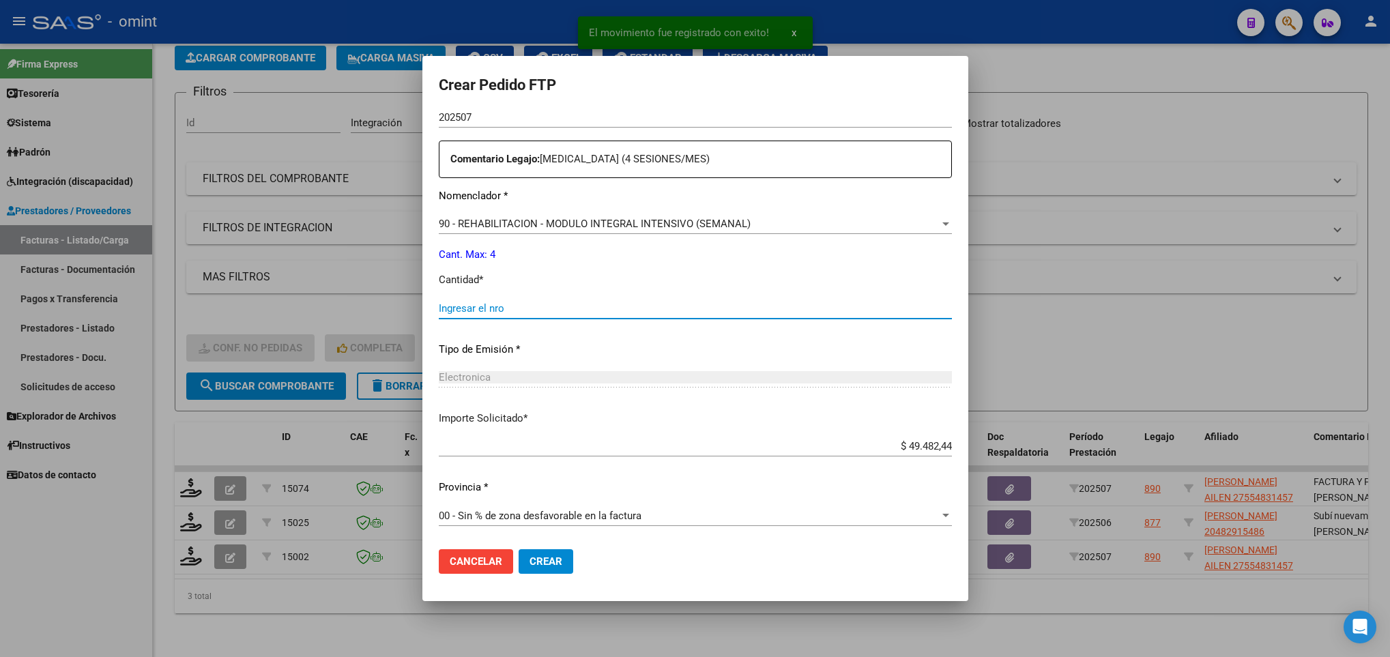
click at [536, 302] on input "Ingresar el nro" at bounding box center [695, 308] width 513 height 12
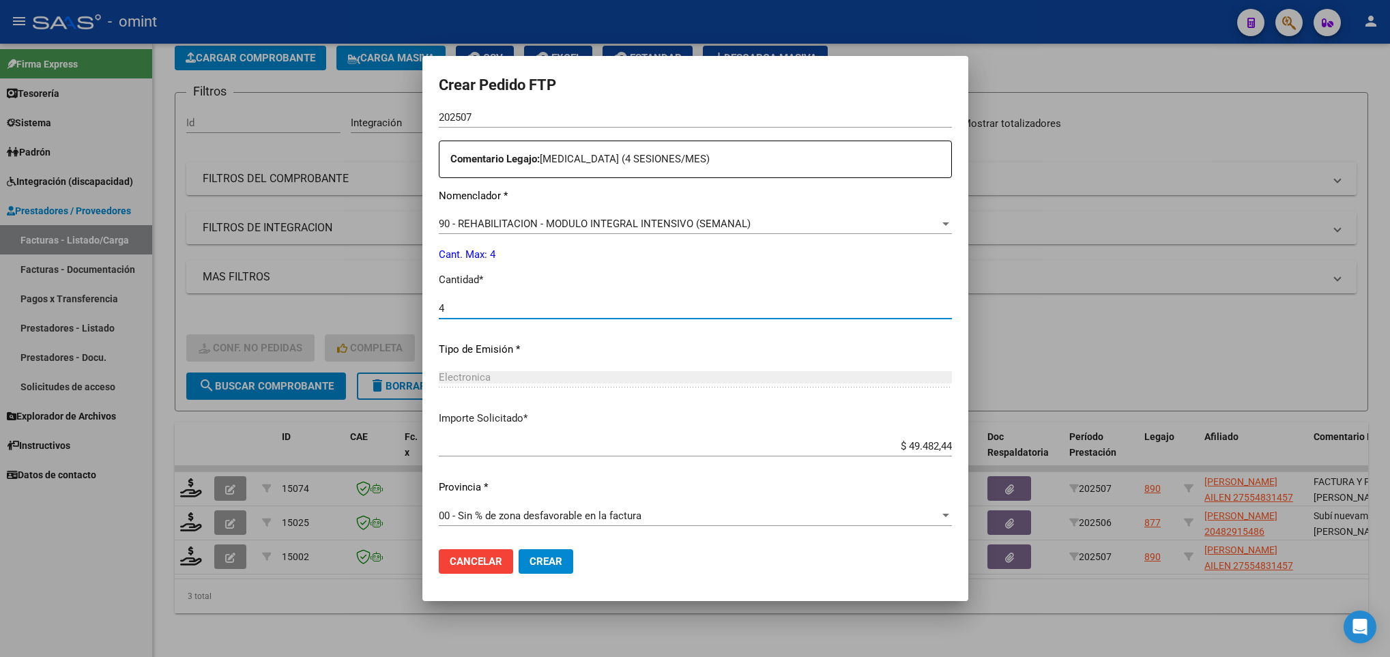
click at [555, 559] on span "Crear" at bounding box center [546, 561] width 33 height 12
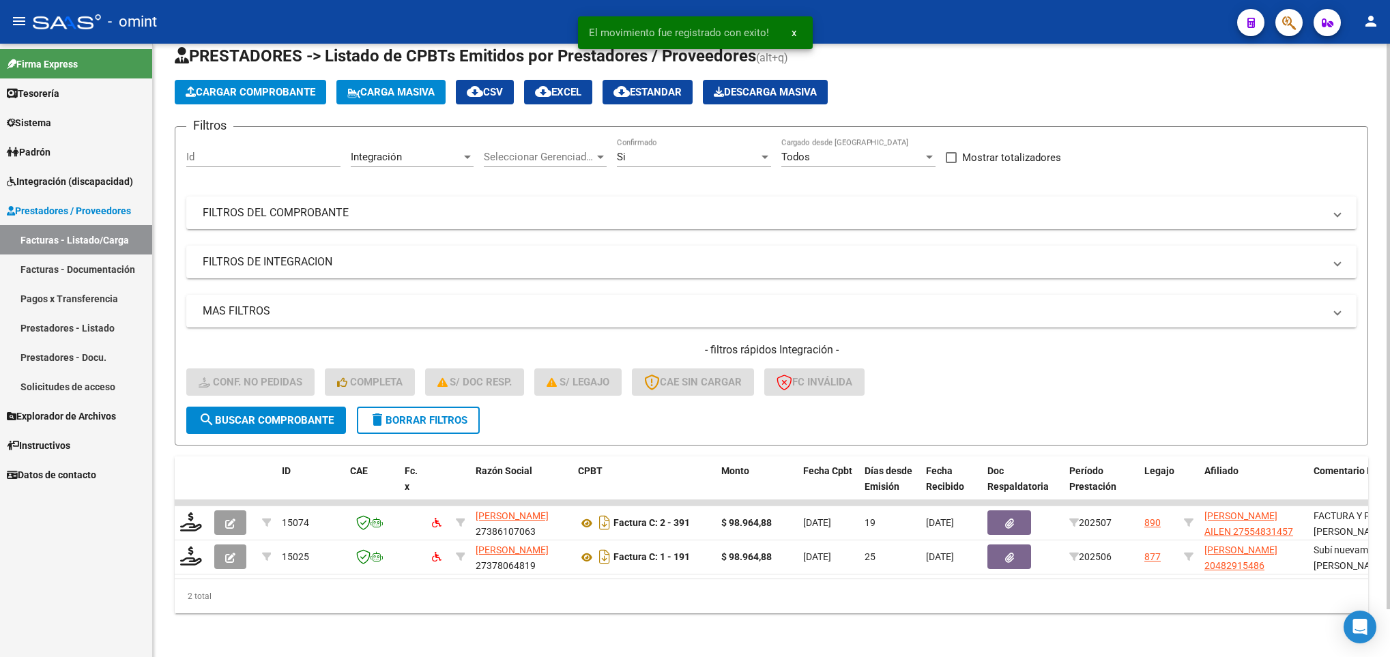
scroll to position [52, 0]
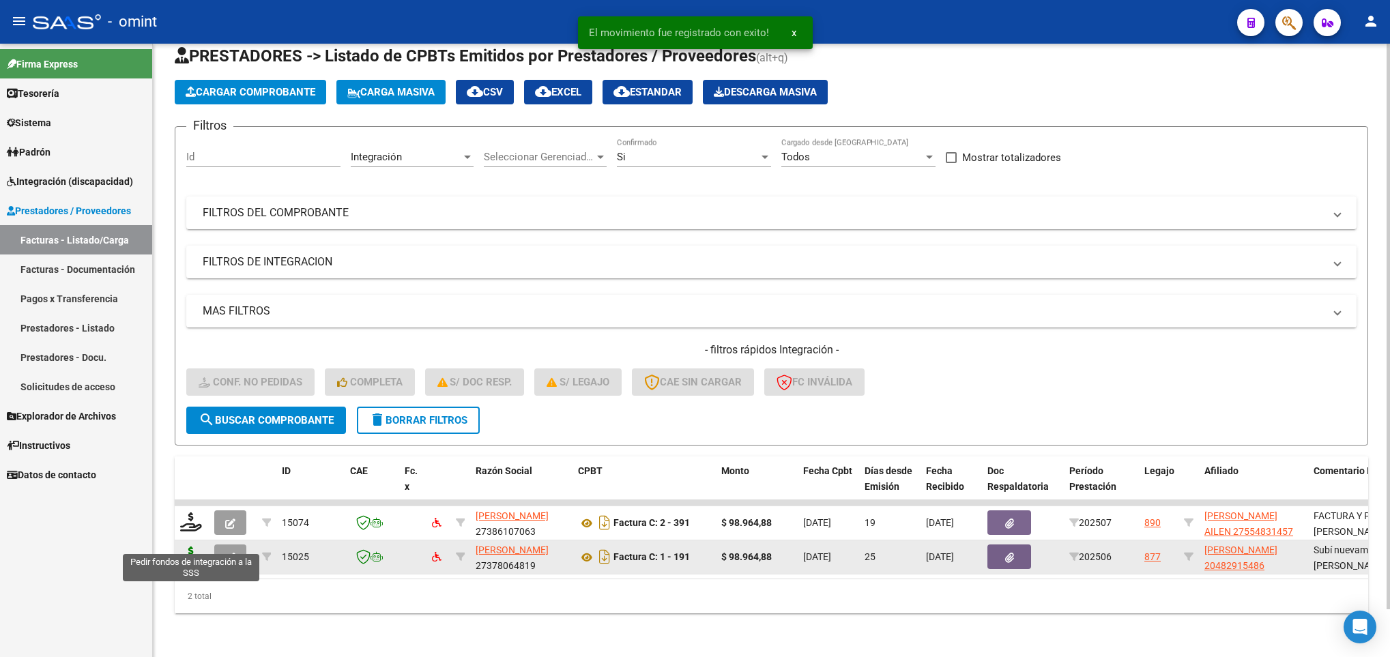
click at [194, 547] on icon at bounding box center [191, 556] width 22 height 19
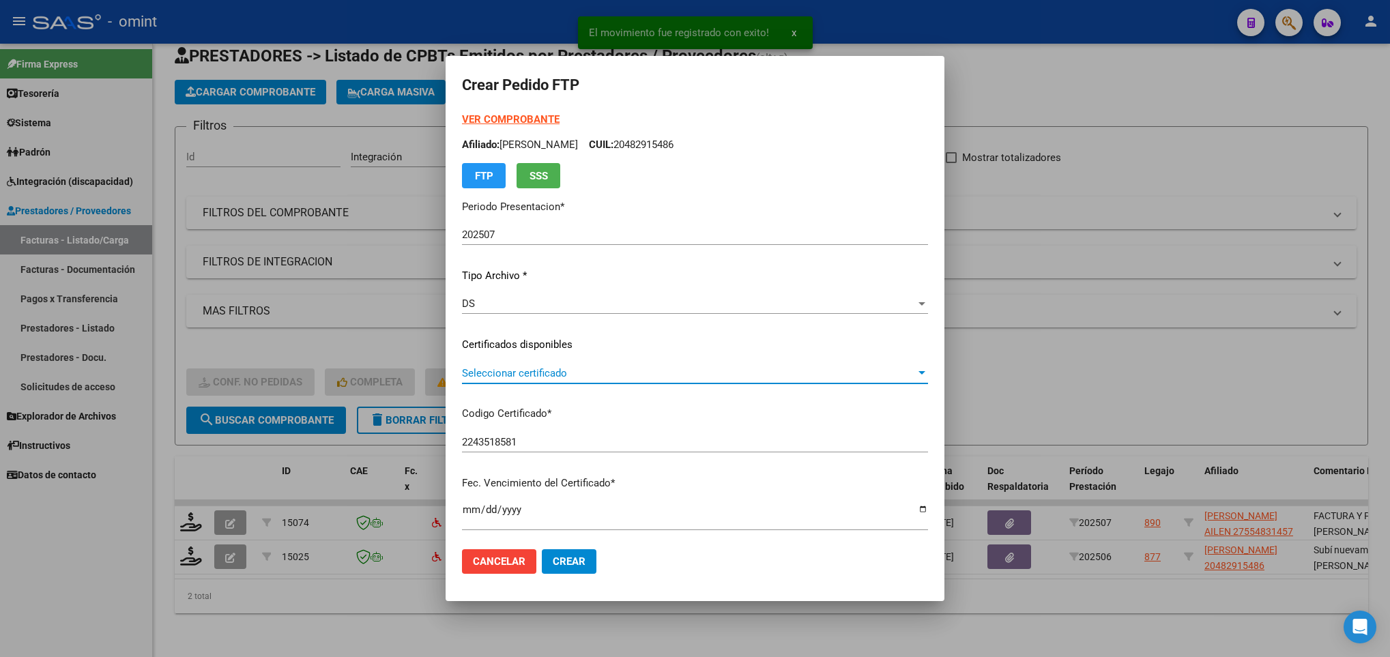
click at [602, 373] on span "Seleccionar certificado" at bounding box center [689, 373] width 454 height 12
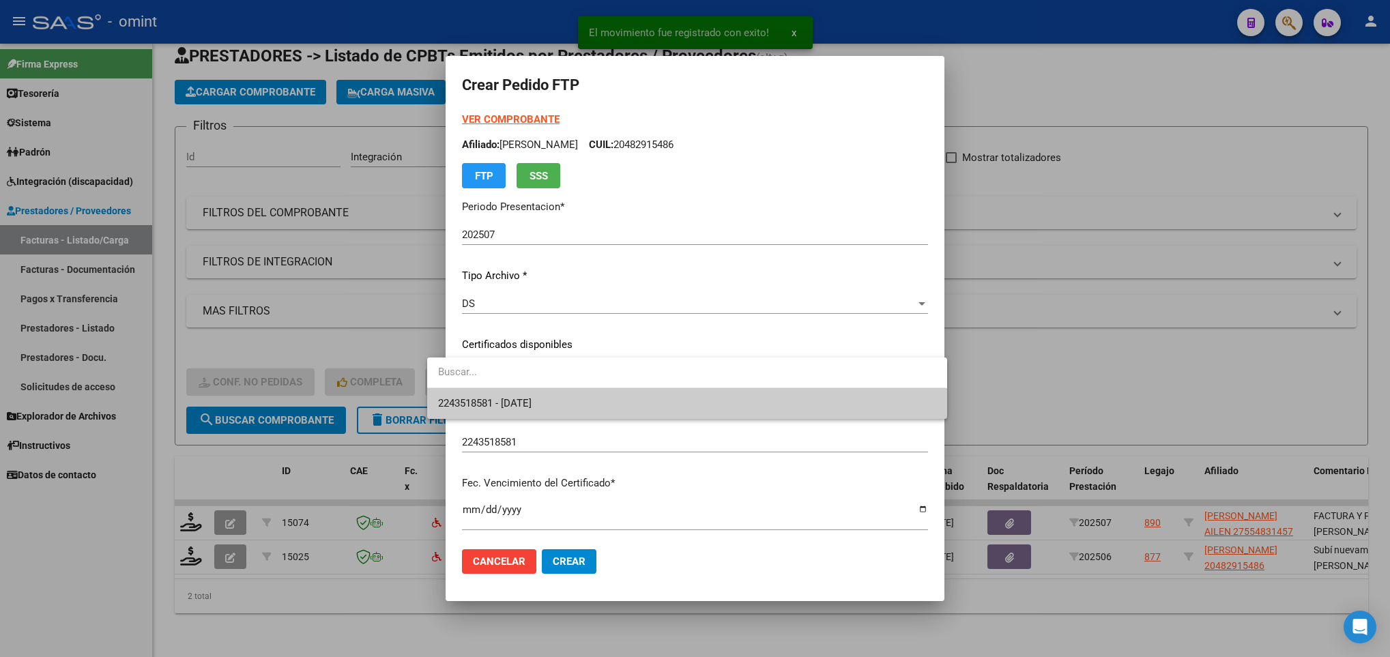
click at [603, 392] on span "2243518581 - 2099-01-01" at bounding box center [686, 403] width 497 height 31
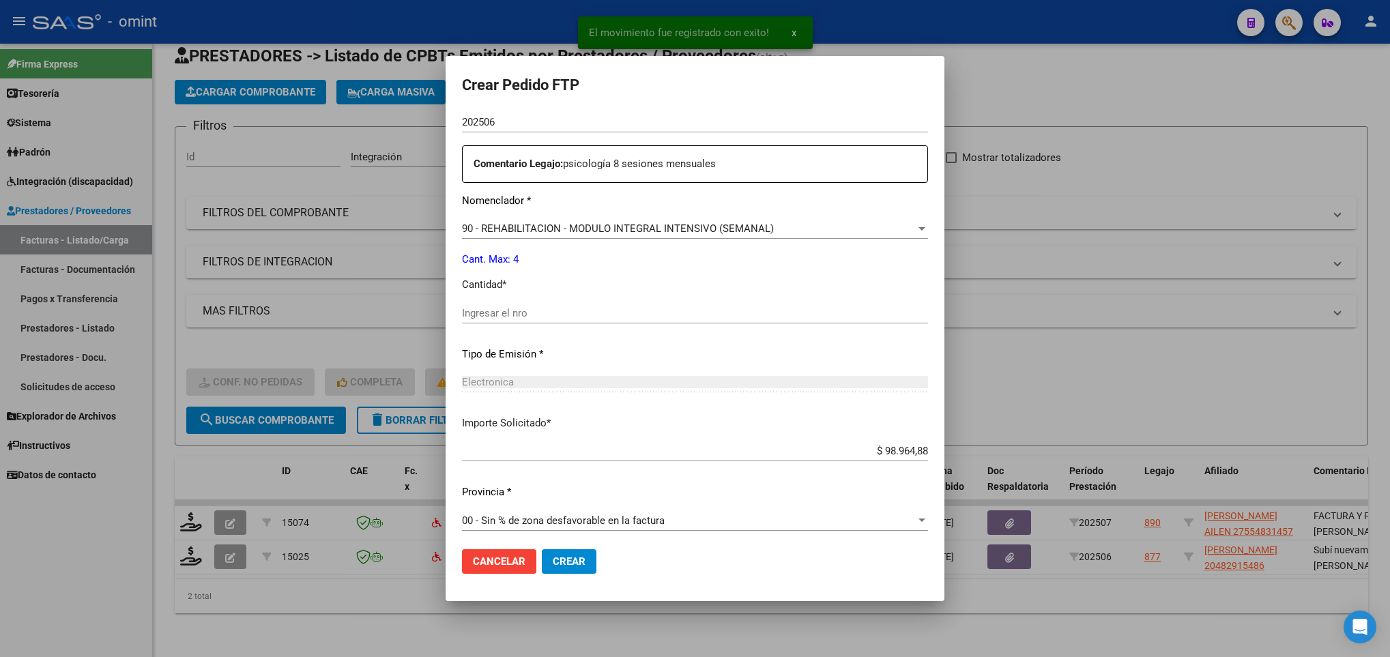
scroll to position [487, 0]
click at [526, 305] on input "Ingresar el nro" at bounding box center [695, 308] width 466 height 12
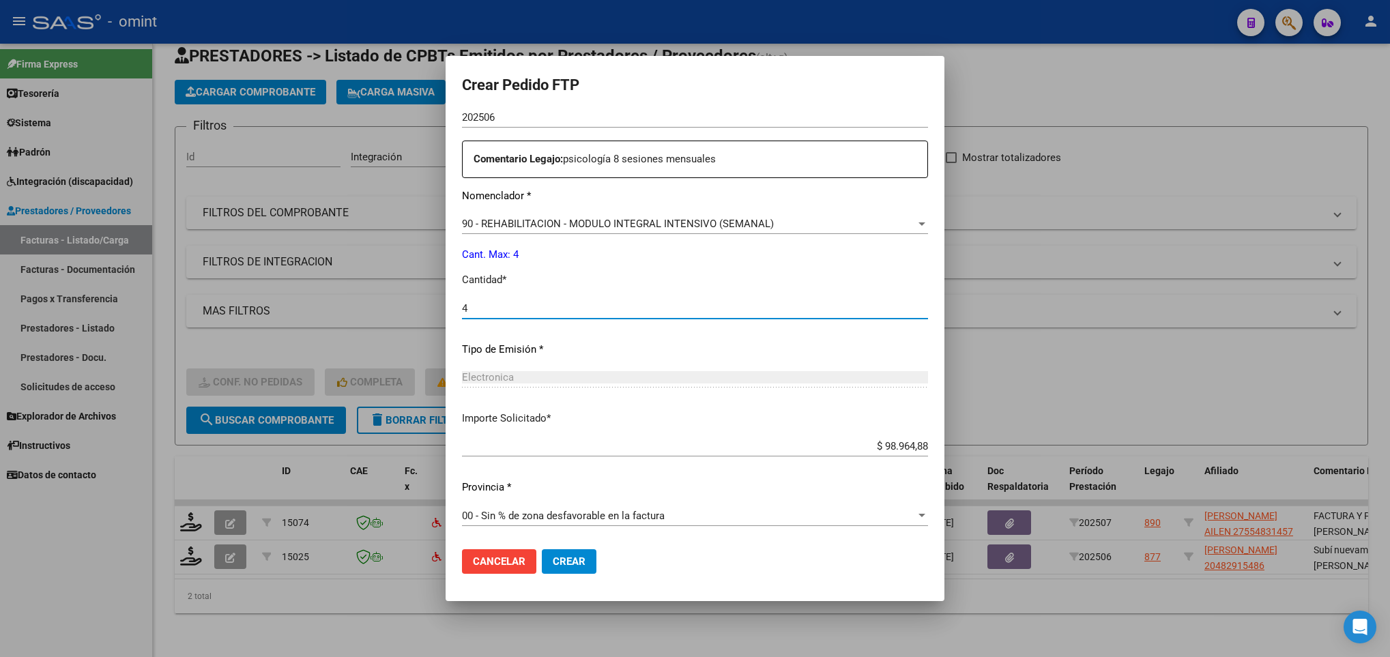
click at [553, 562] on span "Crear" at bounding box center [569, 561] width 33 height 12
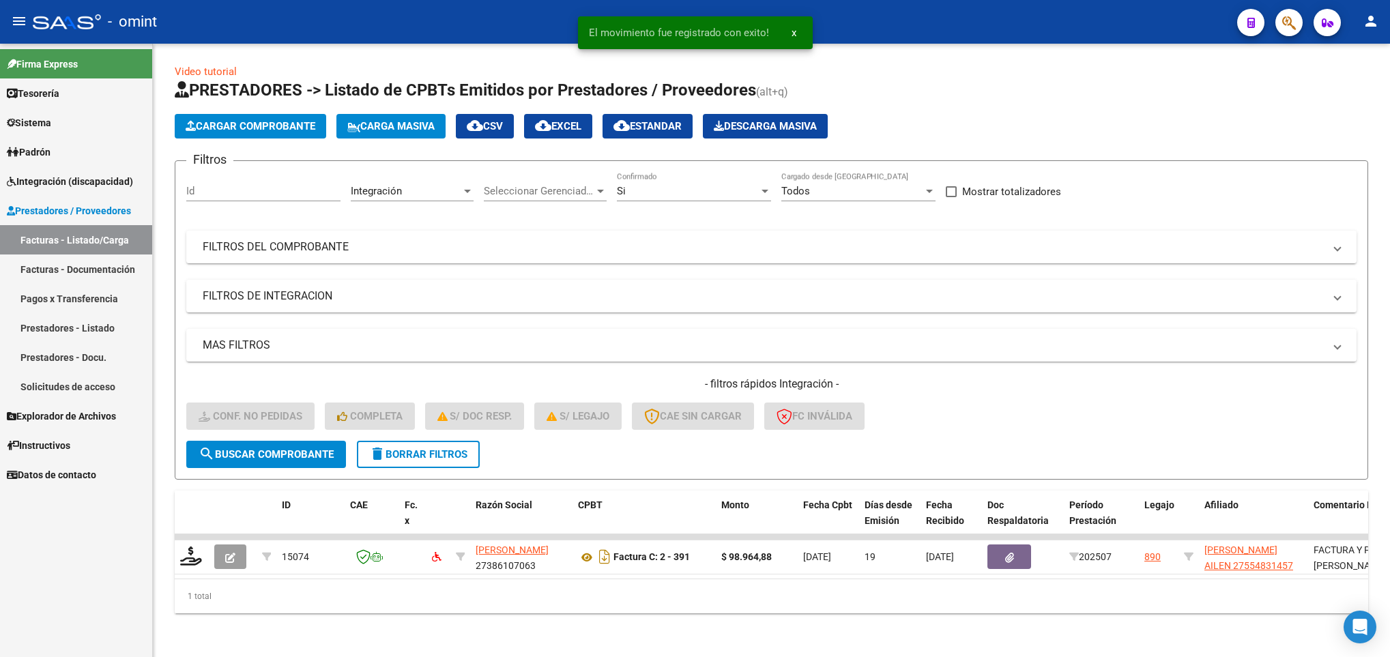
scroll to position [17, 0]
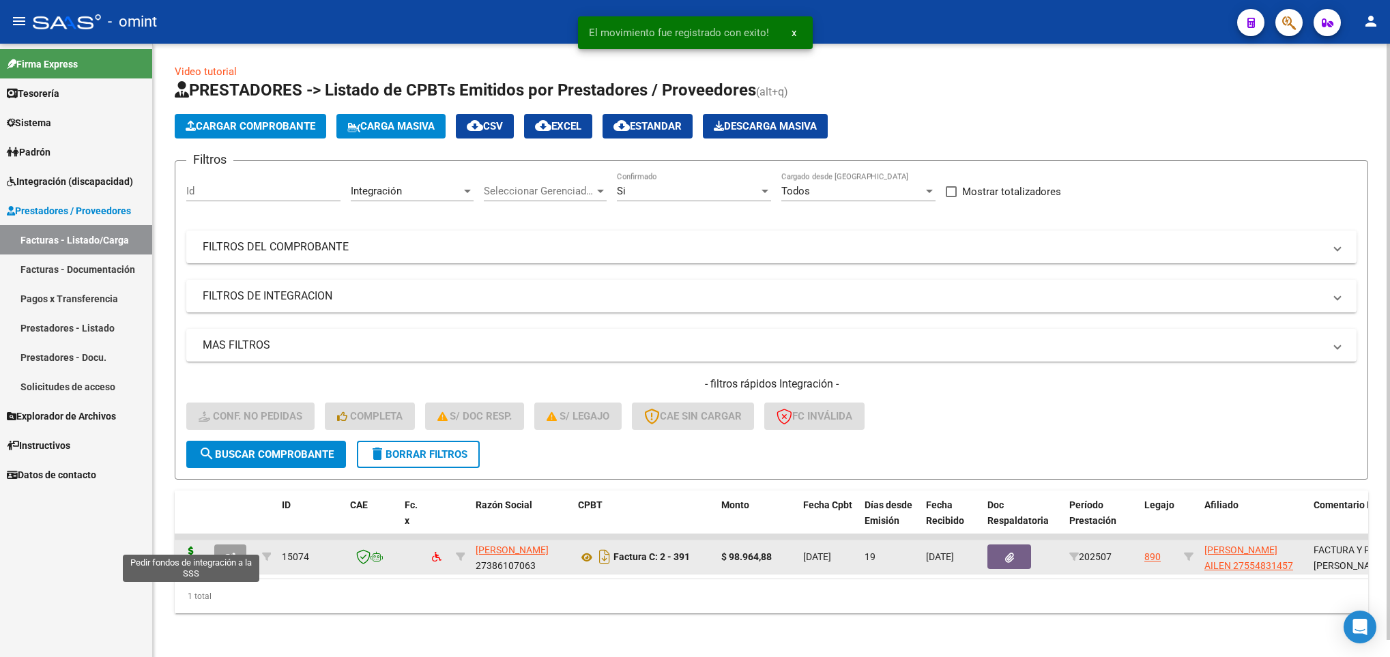
click at [188, 547] on icon at bounding box center [191, 556] width 22 height 19
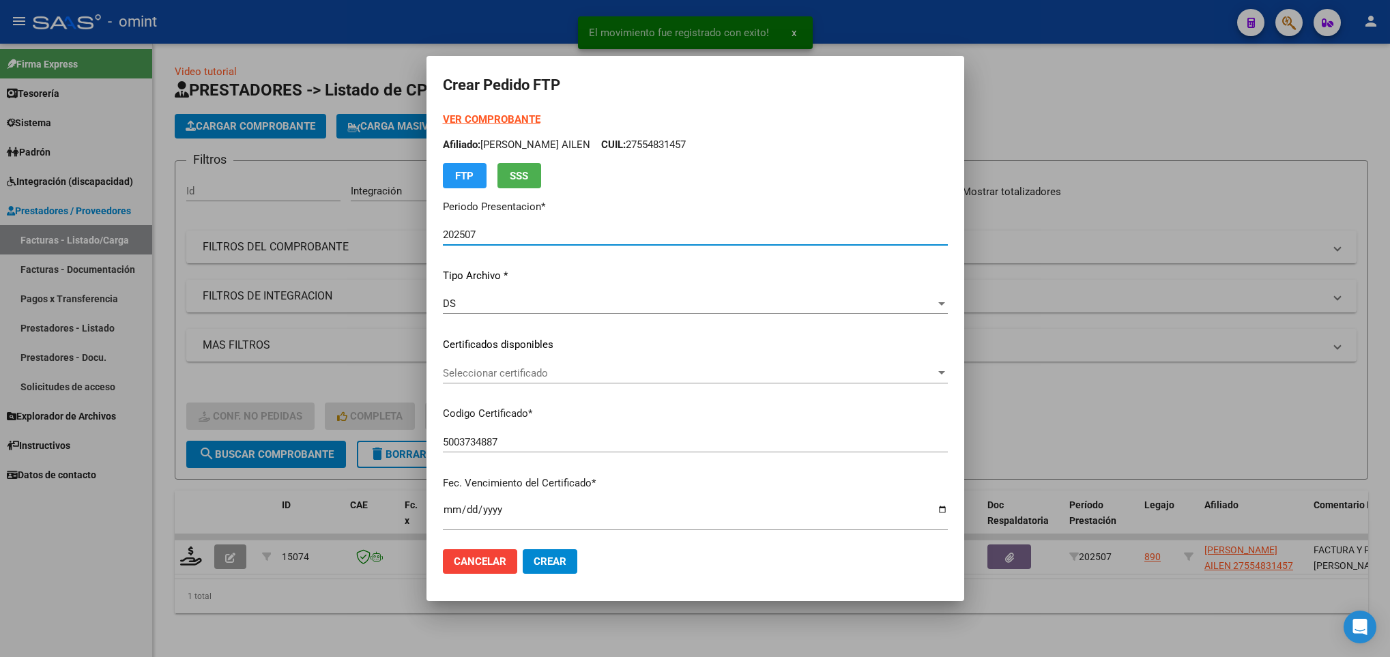
click at [641, 367] on span "Seleccionar certificado" at bounding box center [689, 373] width 493 height 12
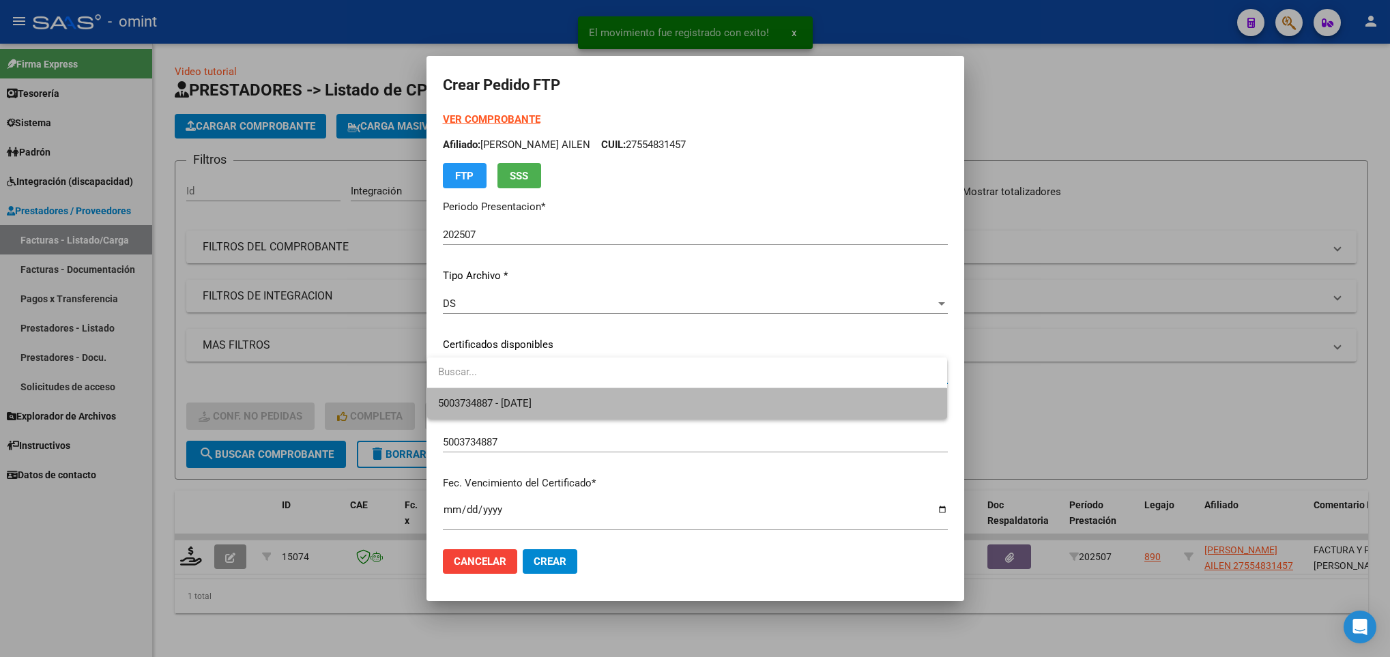
click at [639, 398] on span "5003734887 - 2027-07-06" at bounding box center [686, 403] width 497 height 31
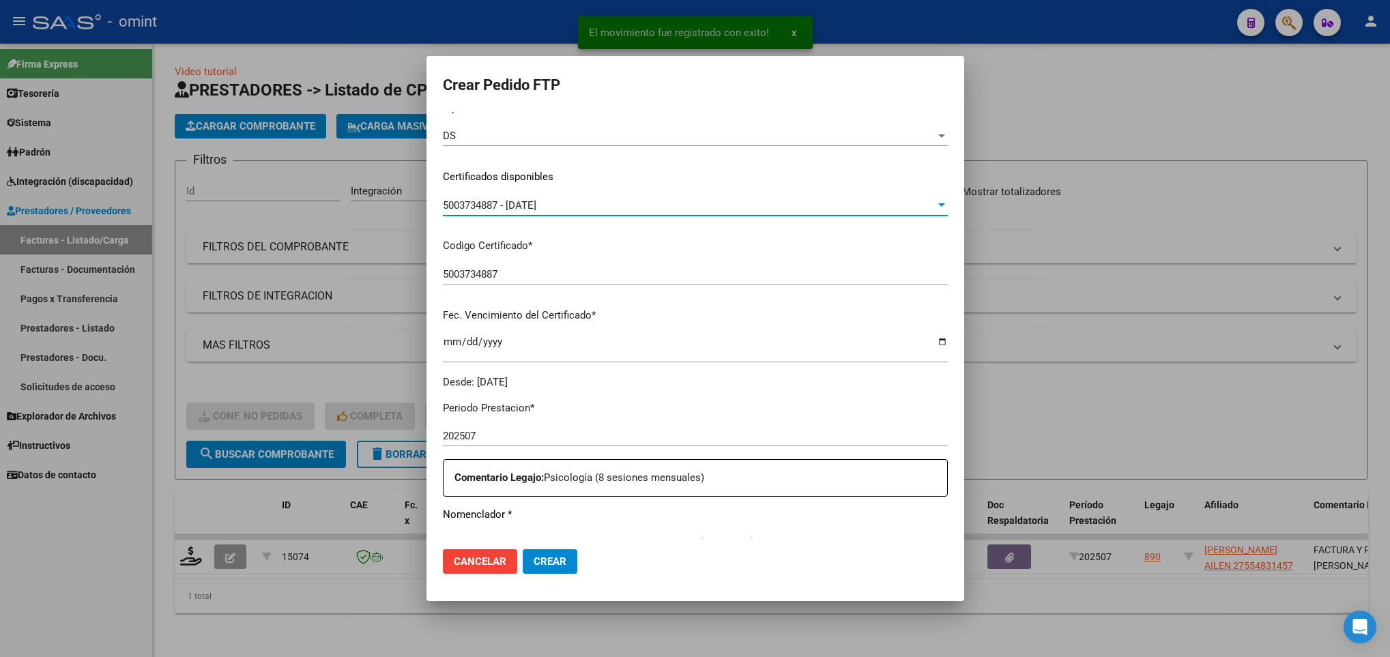
scroll to position [409, 0]
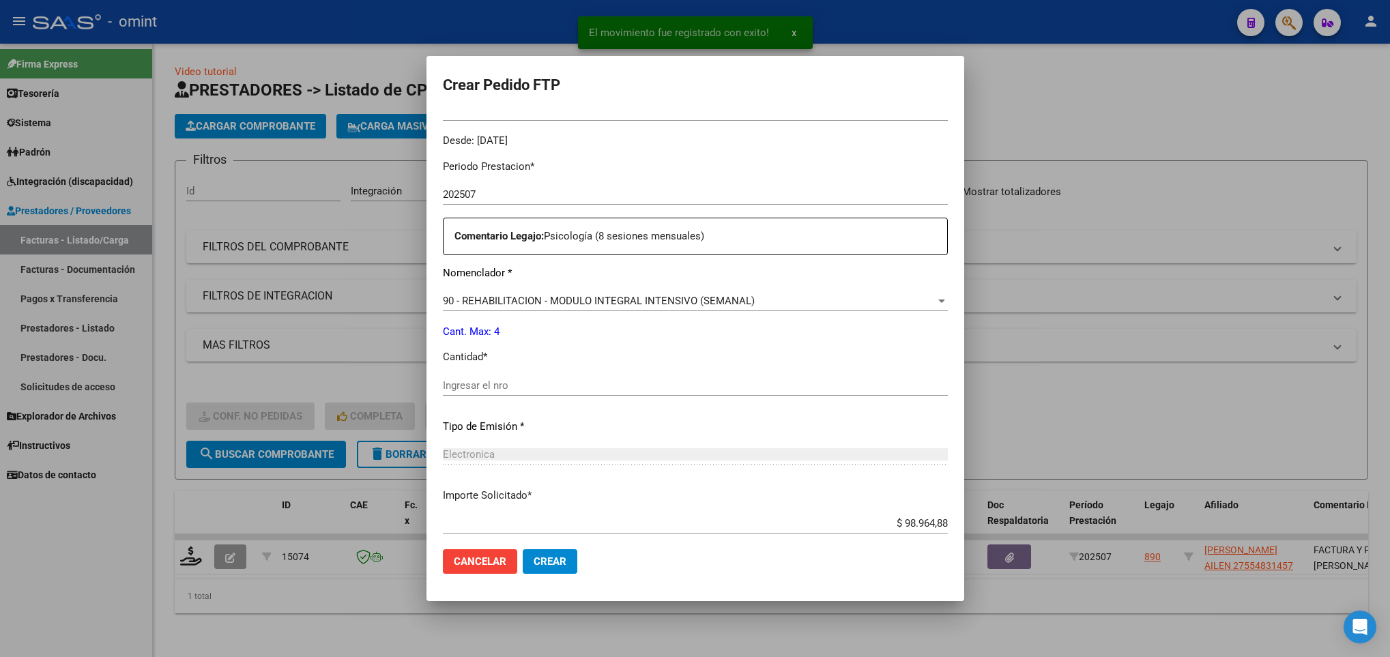
click at [528, 375] on div "Ingresar el nro" at bounding box center [695, 385] width 505 height 20
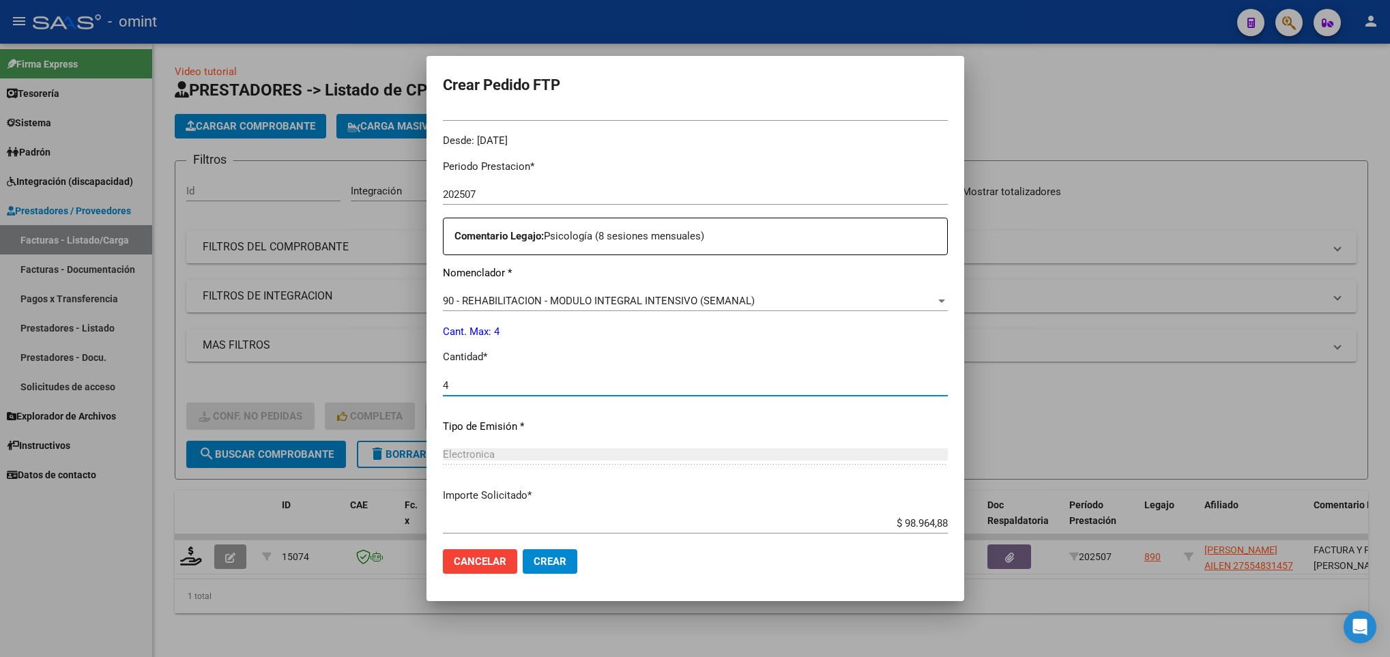
click at [547, 559] on span "Crear" at bounding box center [550, 561] width 33 height 12
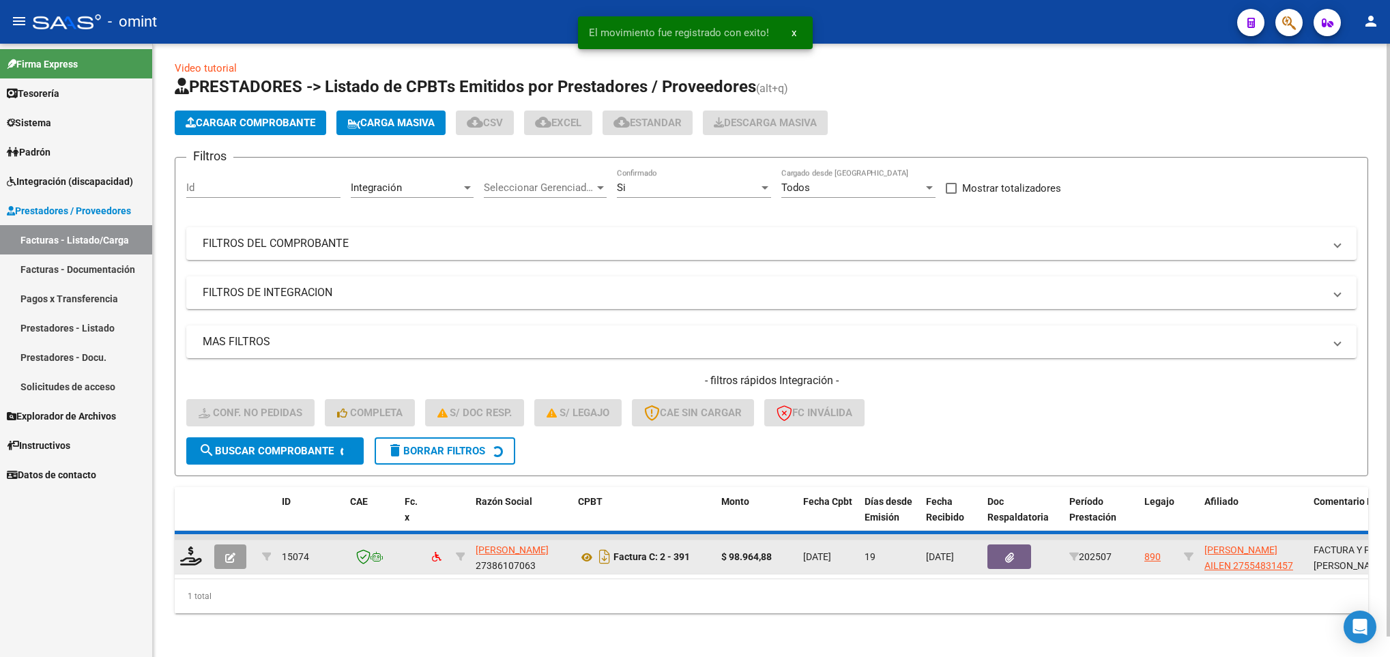
scroll to position [0, 0]
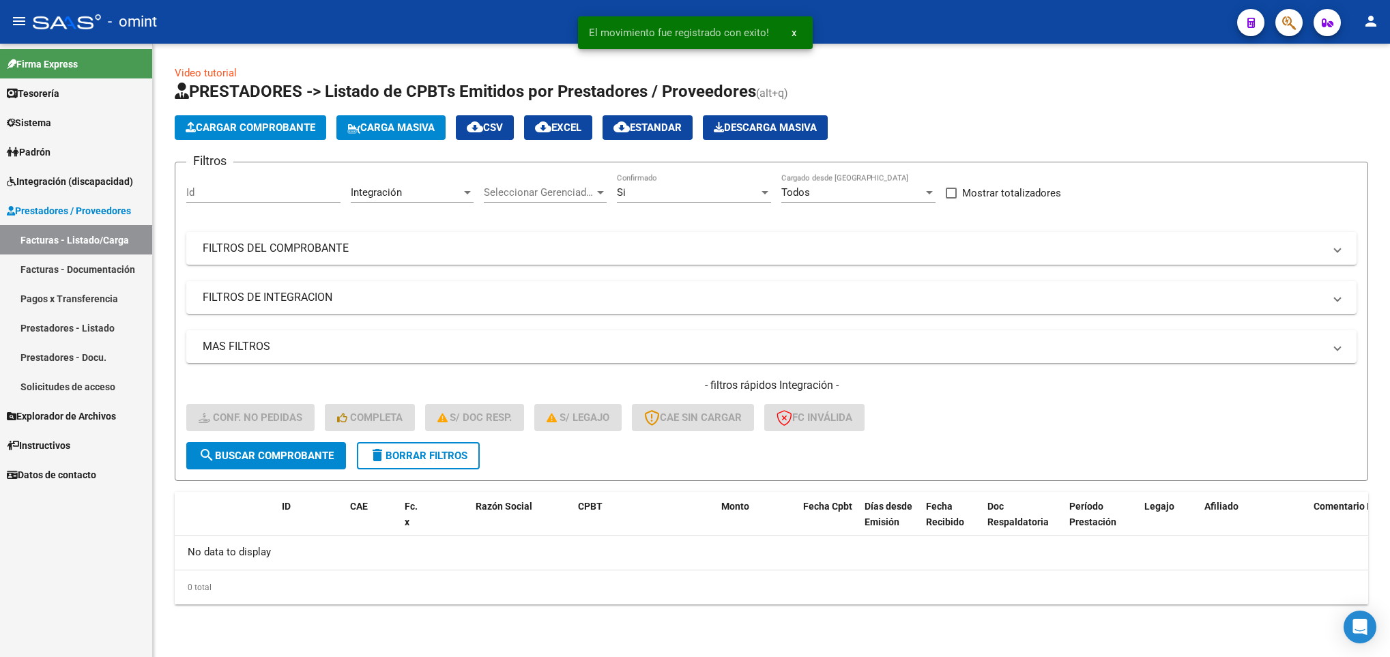
click at [459, 452] on span "delete Borrar Filtros" at bounding box center [418, 456] width 98 height 12
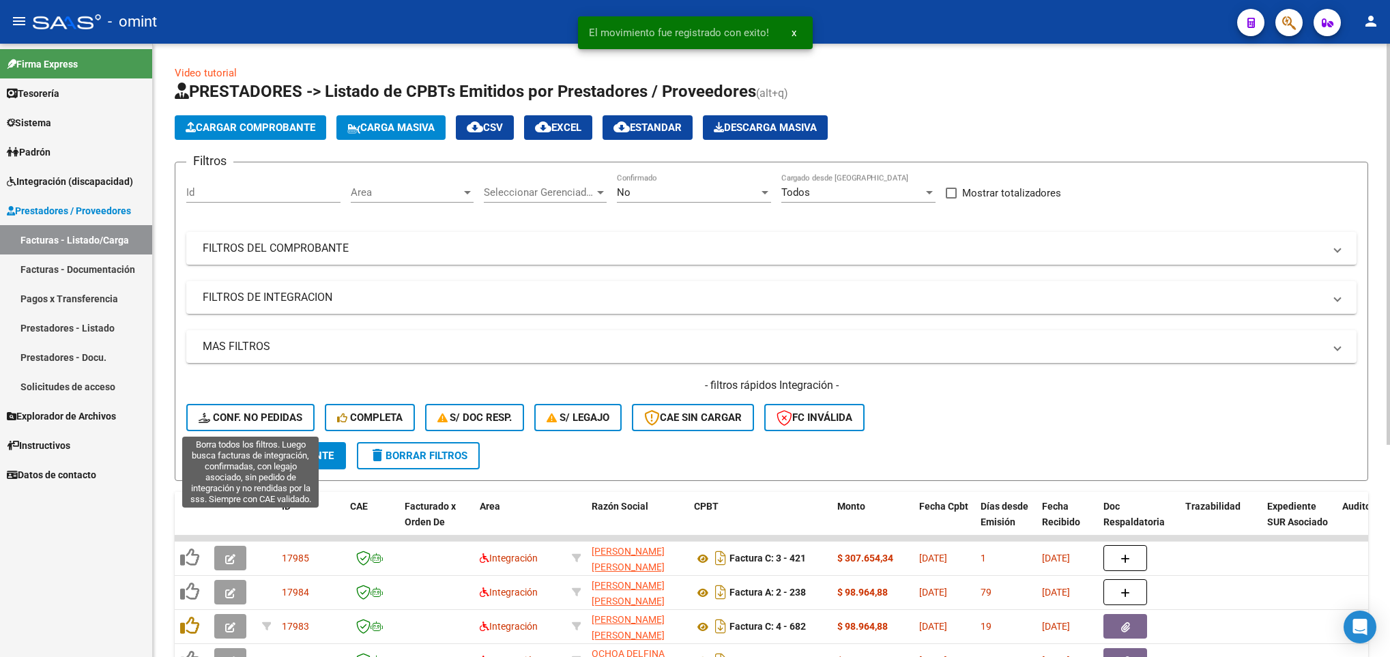
click at [280, 422] on span "Conf. no pedidas" at bounding box center [251, 417] width 104 height 12
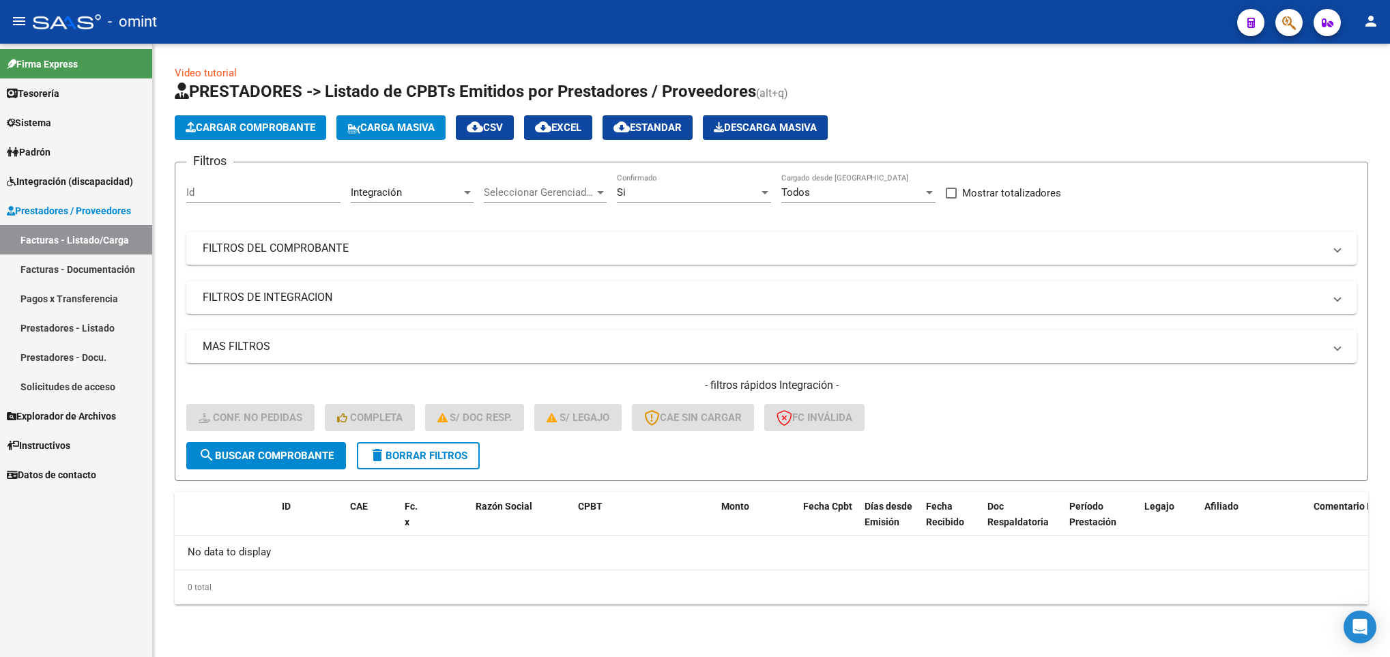
click at [434, 457] on span "delete Borrar Filtros" at bounding box center [418, 456] width 98 height 12
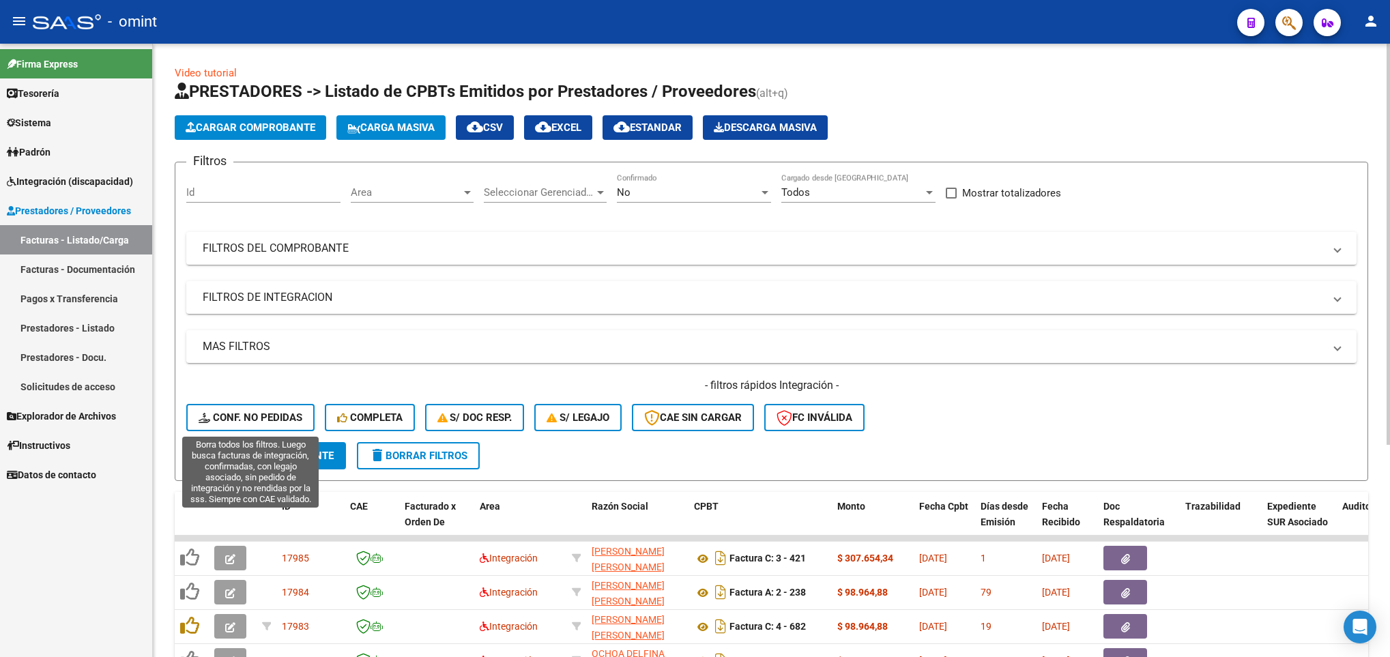
click at [275, 416] on span "Conf. no pedidas" at bounding box center [251, 417] width 104 height 12
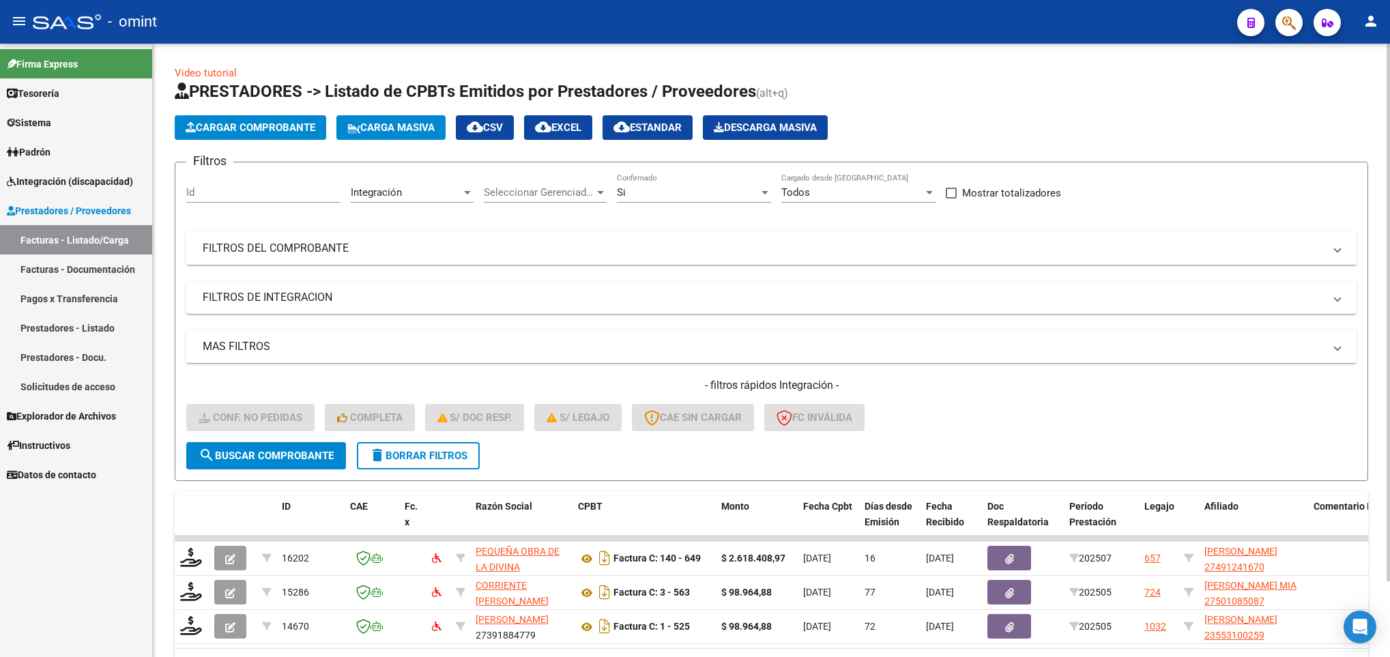
scroll to position [86, 0]
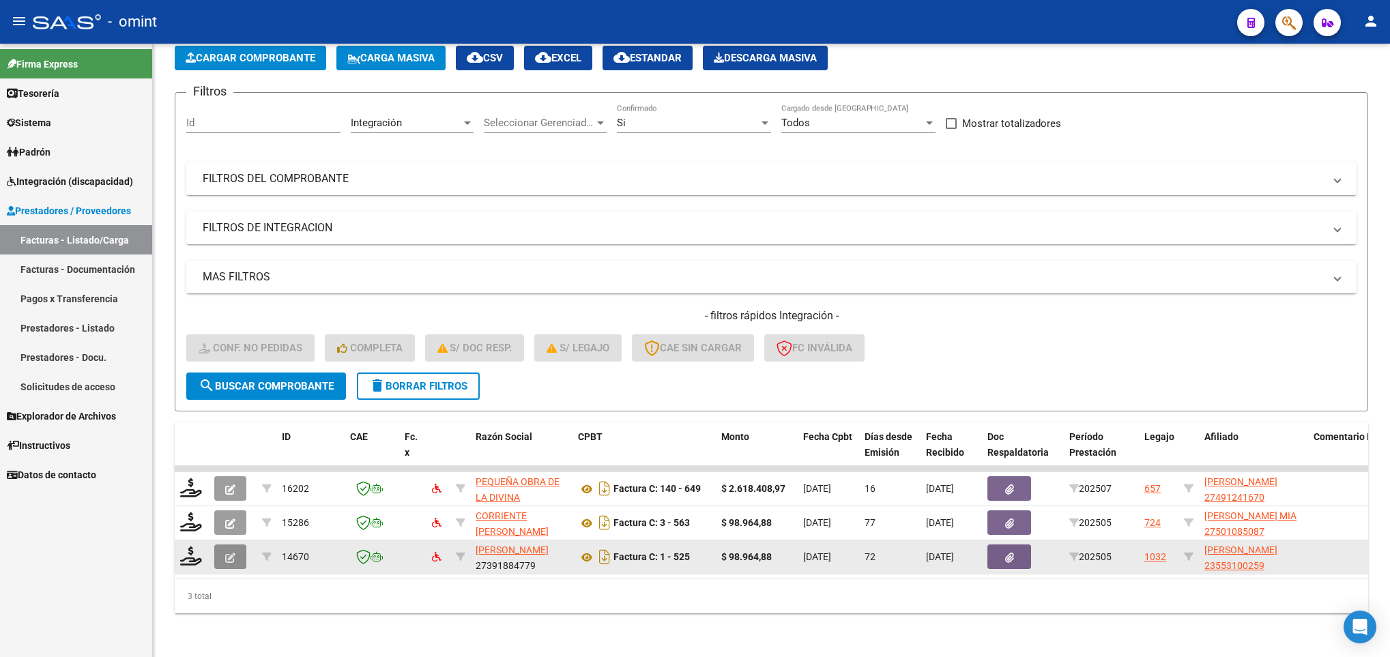
click at [226, 553] on icon "button" at bounding box center [230, 558] width 10 height 10
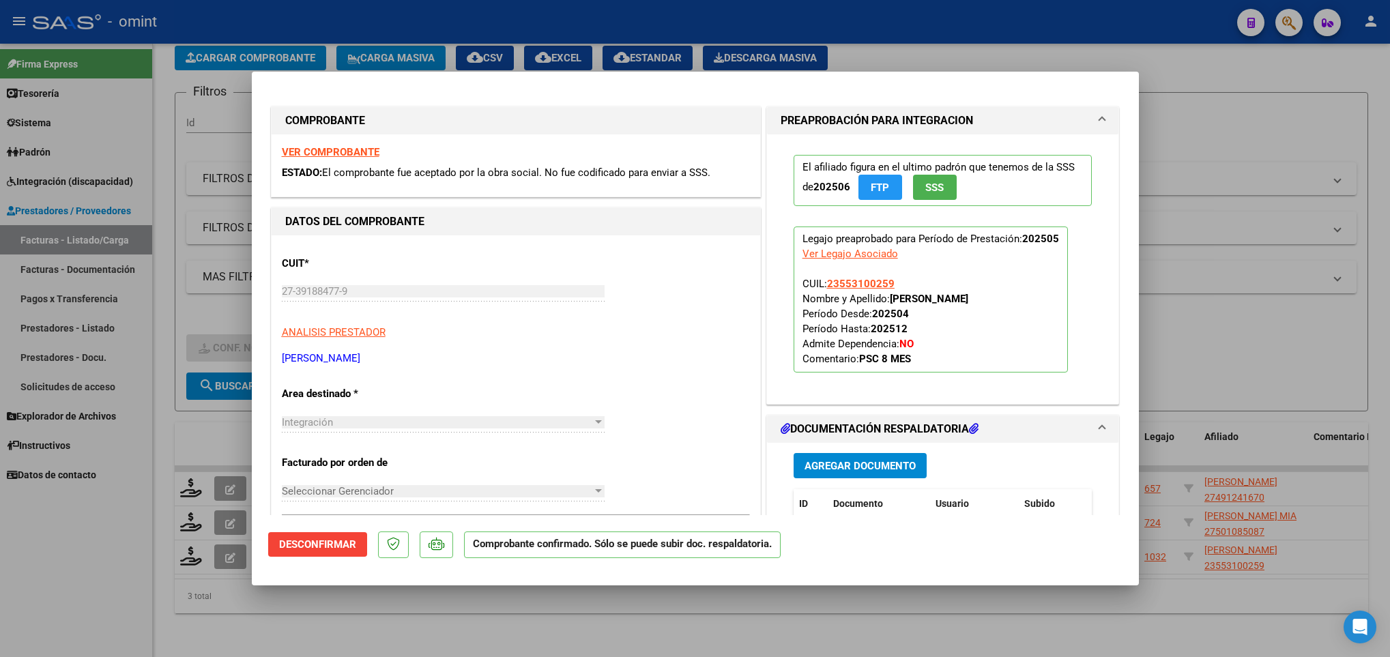
click at [308, 547] on span "Desconfirmar" at bounding box center [317, 544] width 77 height 12
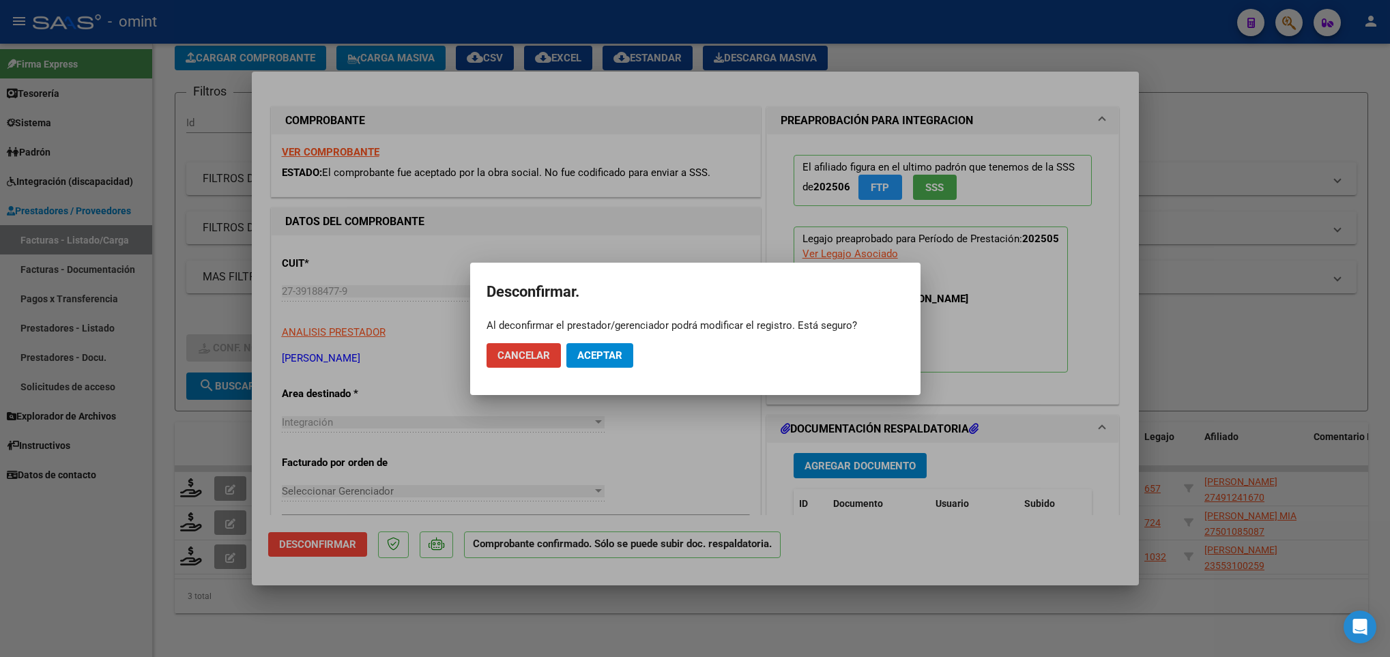
drag, startPoint x: 601, startPoint y: 355, endPoint x: 603, endPoint y: 362, distance: 7.8
click at [602, 355] on span "Aceptar" at bounding box center [599, 355] width 45 height 12
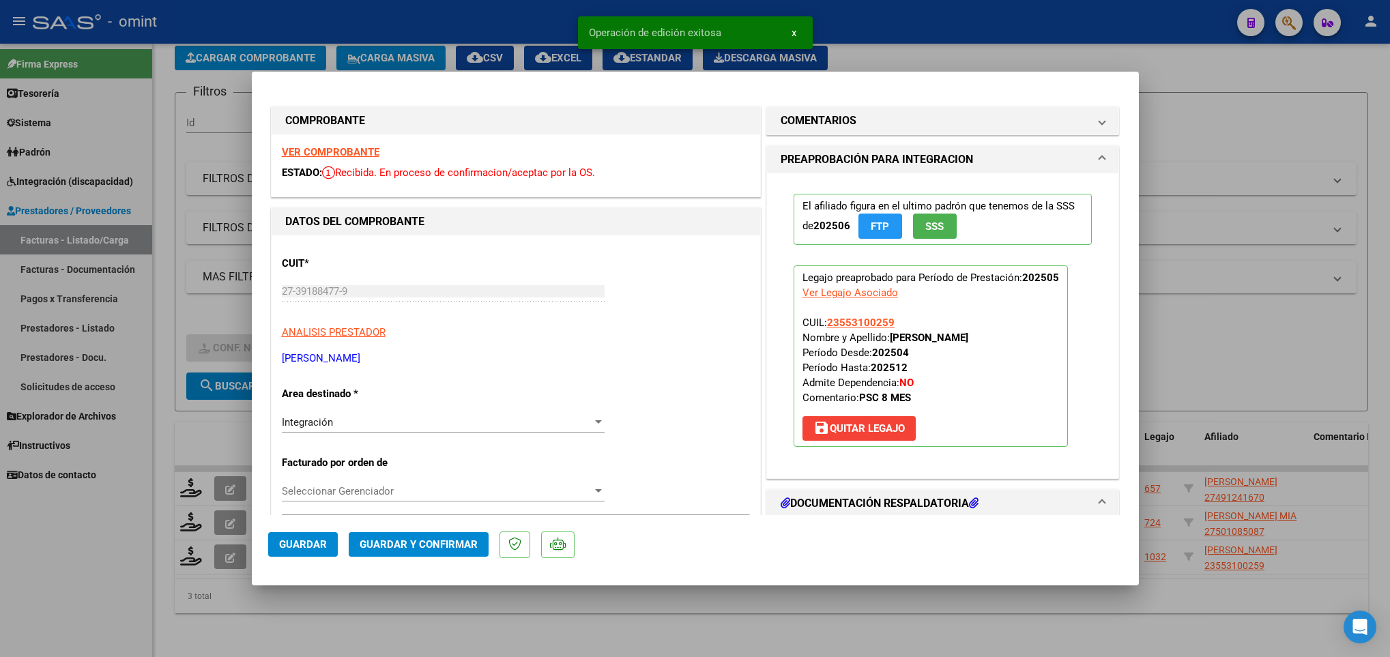
click at [525, 613] on div at bounding box center [695, 328] width 1390 height 657
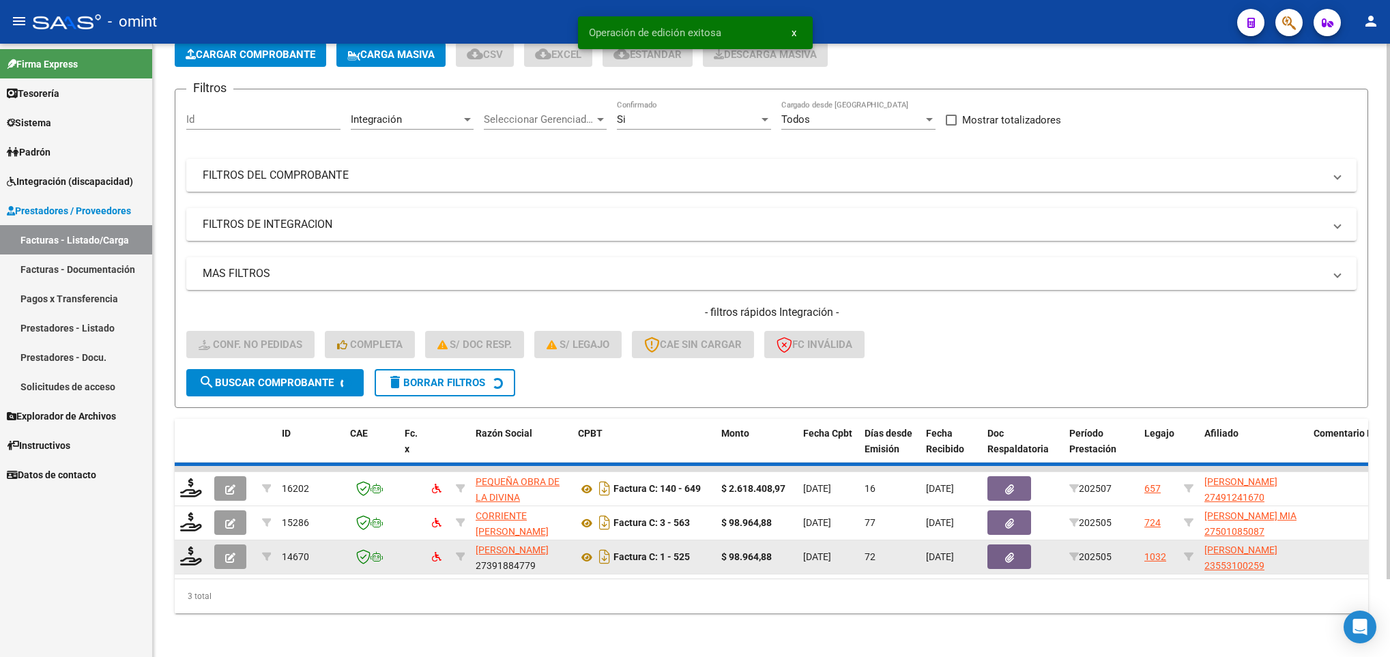
scroll to position [52, 0]
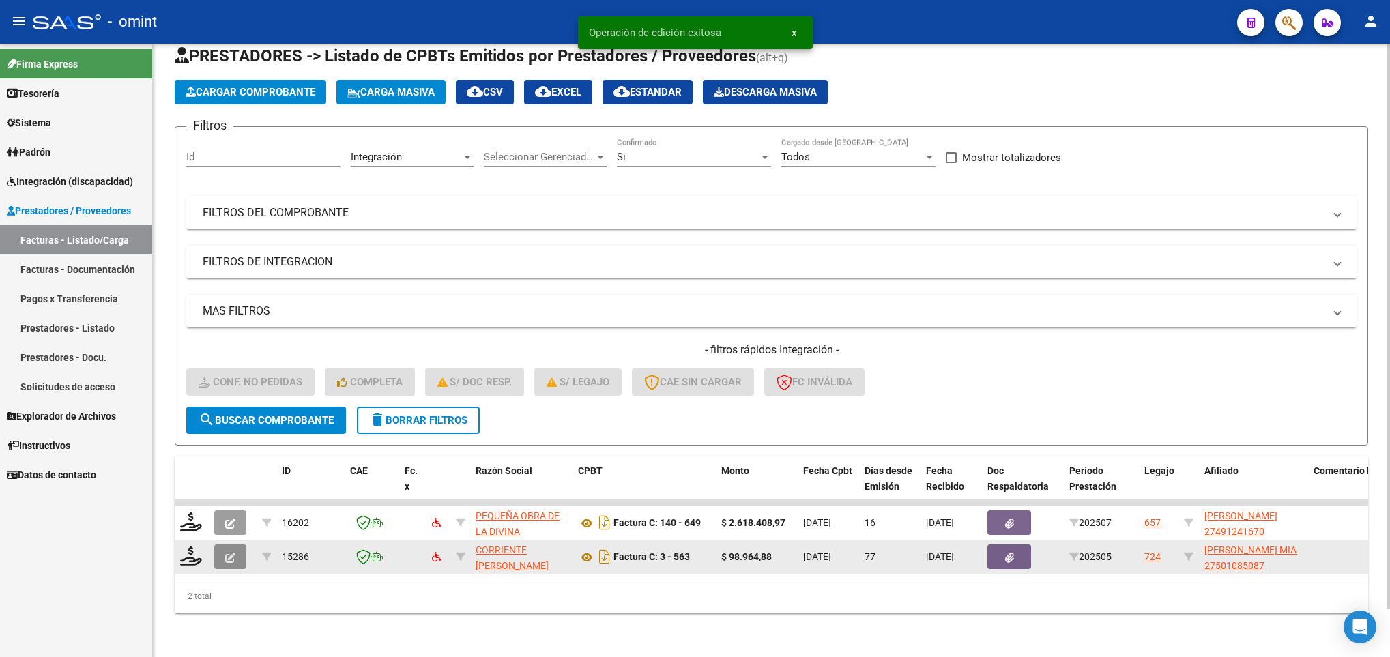
click at [222, 545] on button "button" at bounding box center [230, 557] width 32 height 25
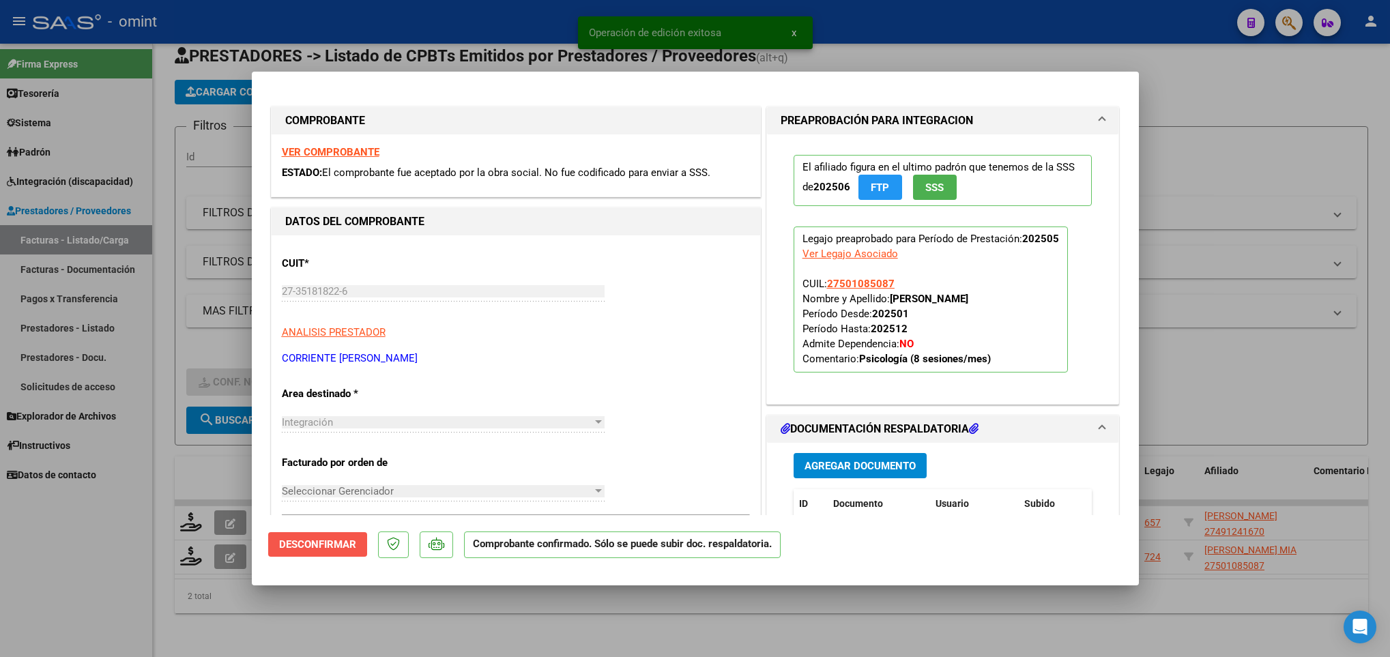
click at [309, 549] on span "Desconfirmar" at bounding box center [317, 544] width 77 height 12
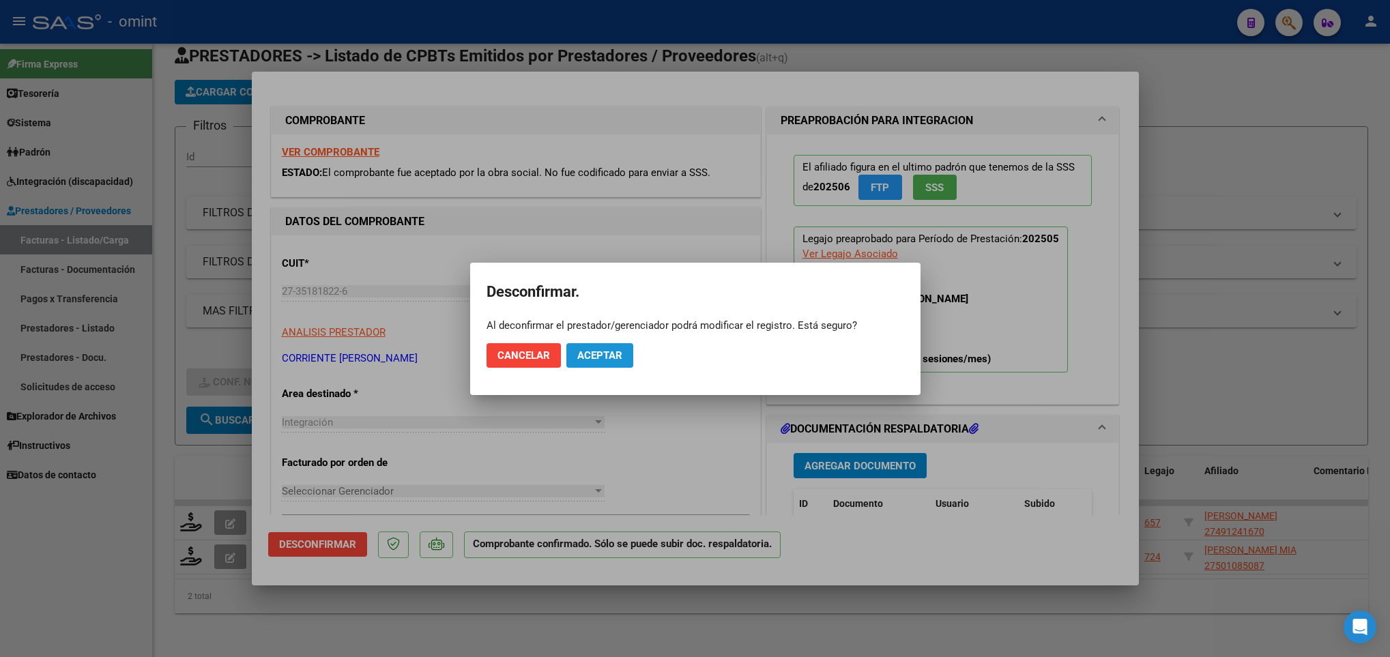
drag, startPoint x: 590, startPoint y: 354, endPoint x: 584, endPoint y: 403, distance: 49.4
click at [590, 354] on span "Aceptar" at bounding box center [599, 355] width 45 height 12
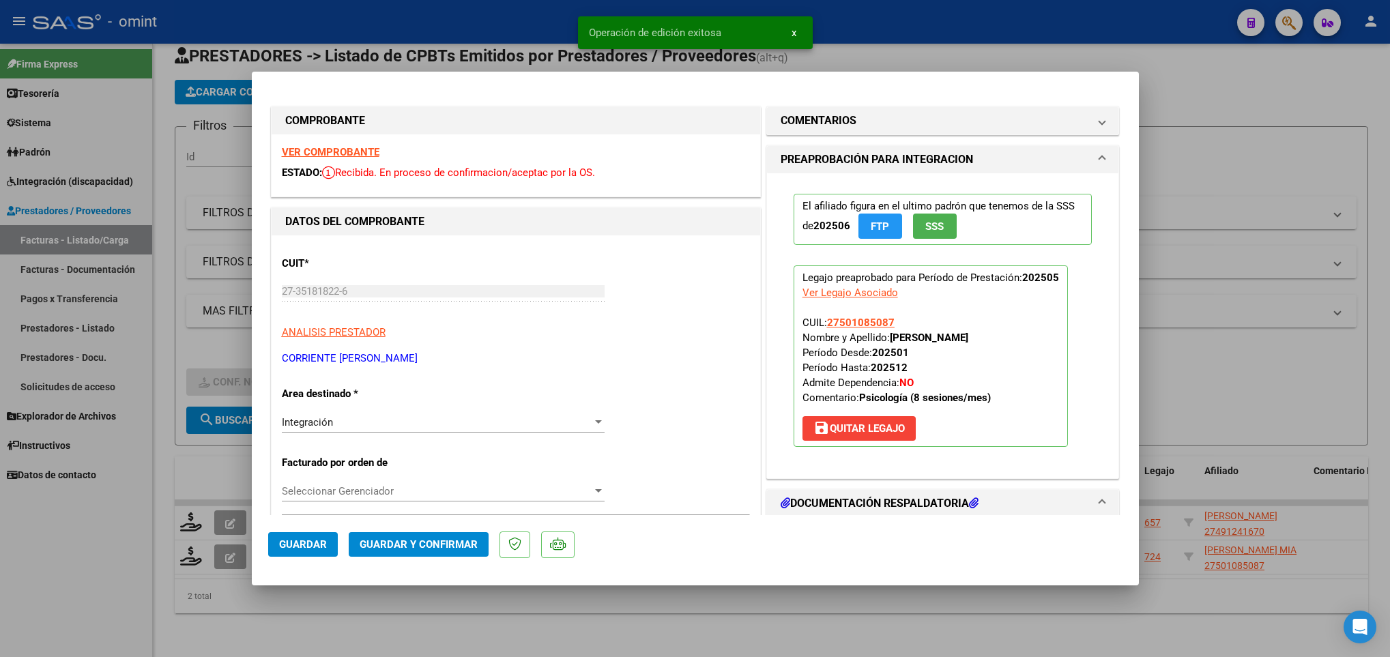
click at [616, 624] on div at bounding box center [695, 328] width 1390 height 657
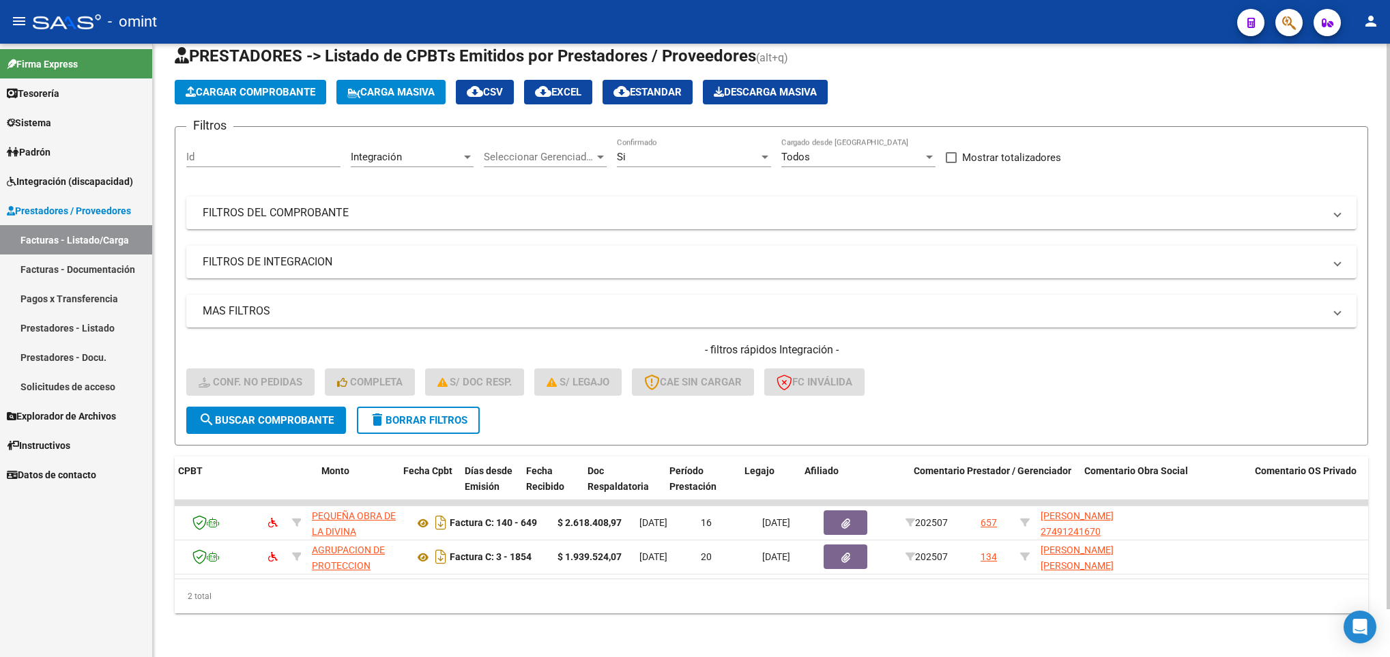
scroll to position [0, 0]
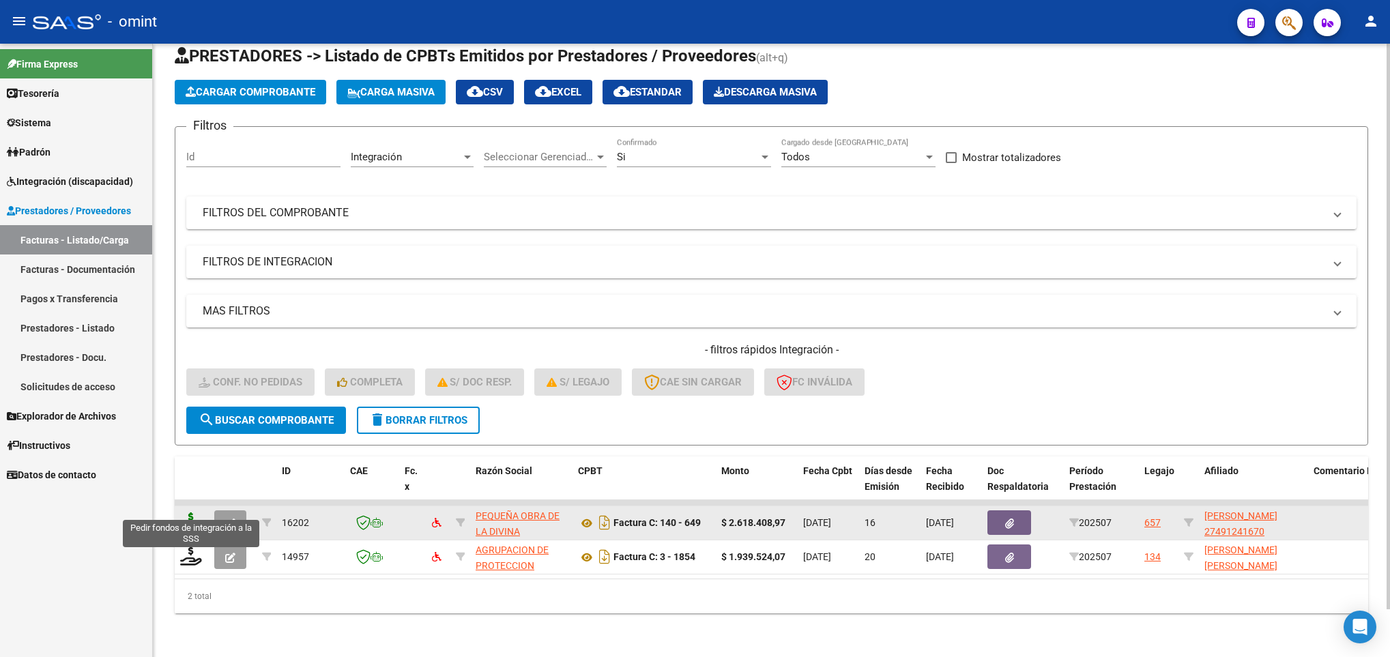
click at [191, 512] on icon at bounding box center [191, 521] width 22 height 19
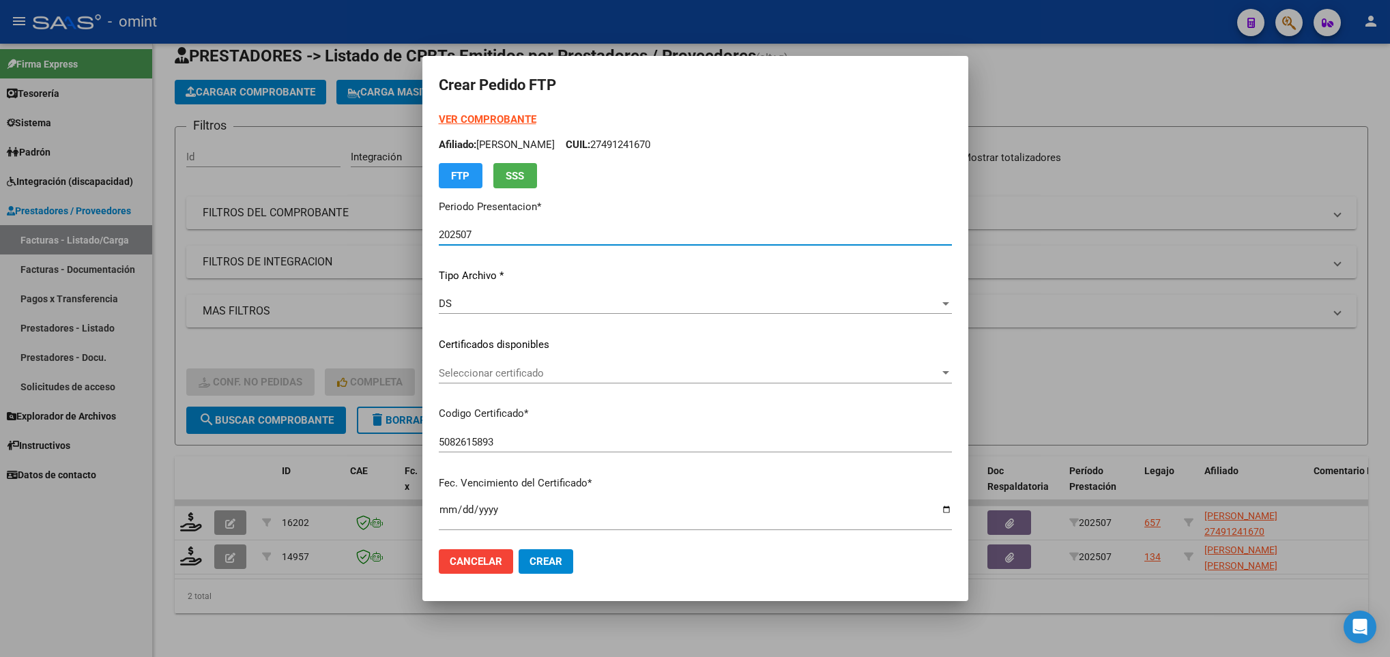
click at [562, 373] on span "Seleccionar certificado" at bounding box center [689, 373] width 501 height 12
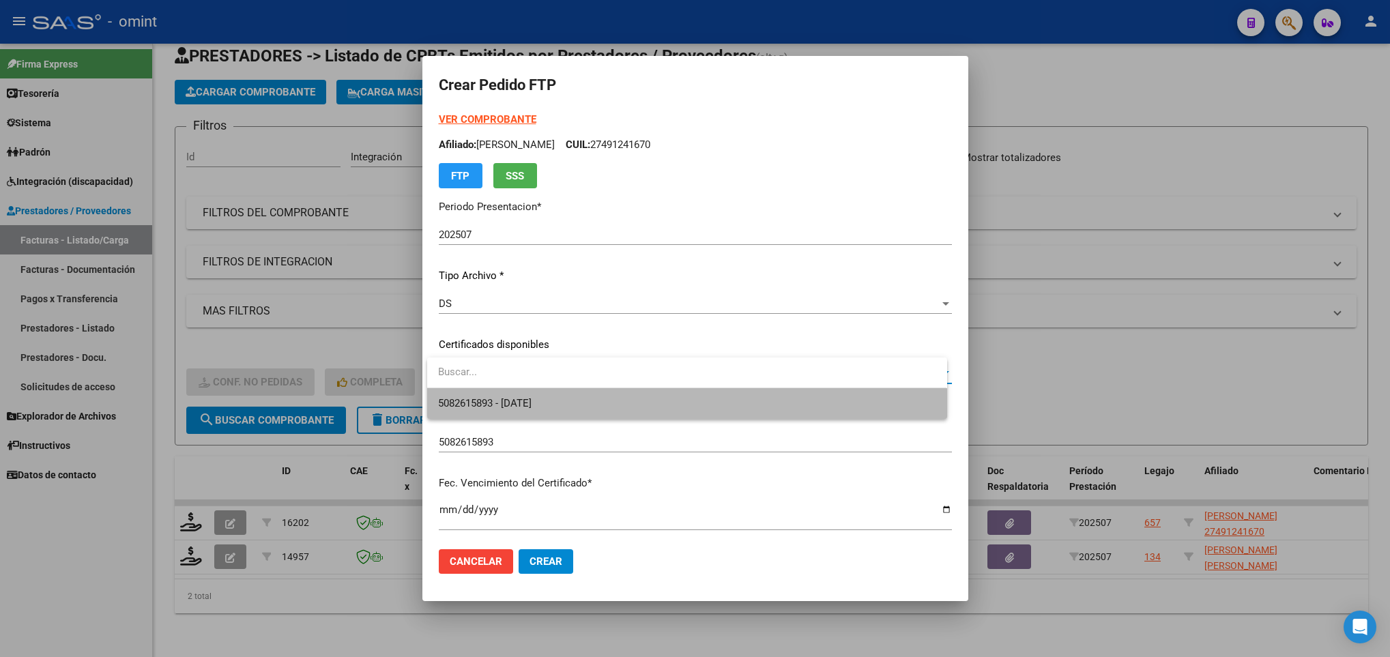
click at [565, 408] on span "5082615893 - 2029-10-15" at bounding box center [686, 403] width 497 height 31
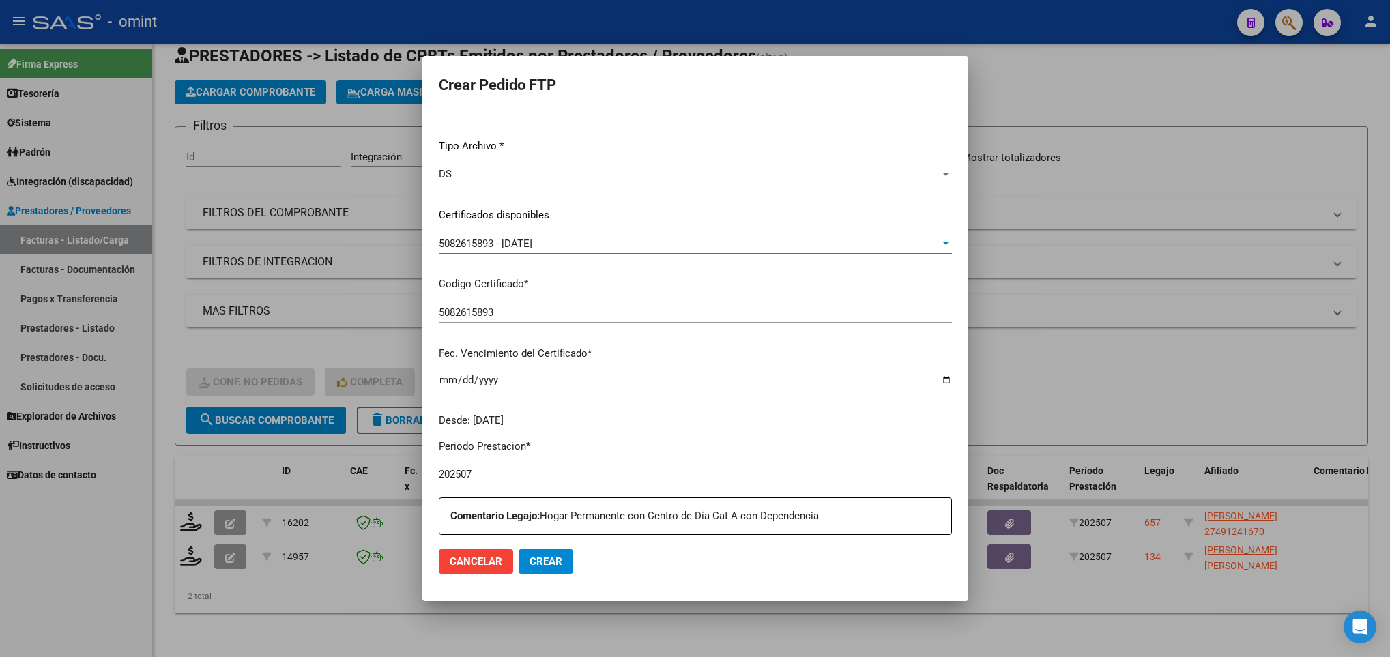
scroll to position [512, 0]
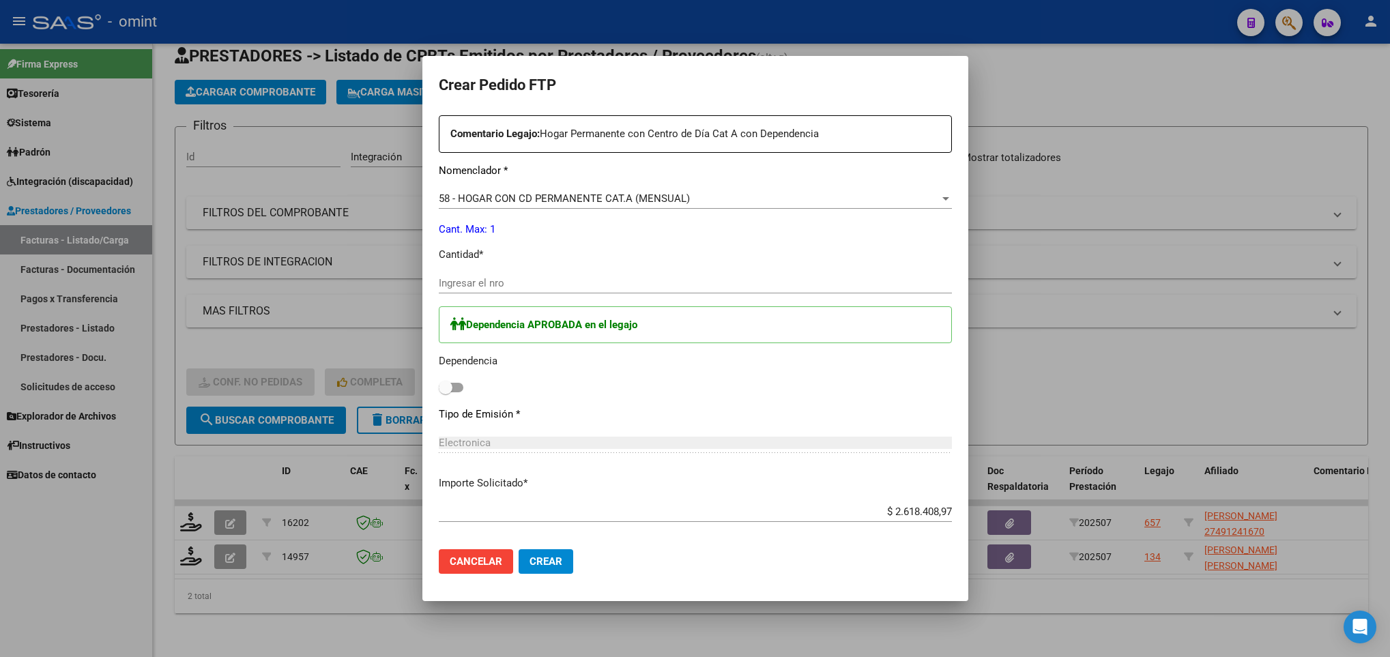
click at [506, 280] on input "Ingresar el nro" at bounding box center [695, 283] width 513 height 12
click at [459, 385] on span at bounding box center [451, 388] width 25 height 10
click at [446, 392] on input "checkbox" at bounding box center [445, 392] width 1 height 1
click at [557, 562] on span "Crear" at bounding box center [546, 561] width 33 height 12
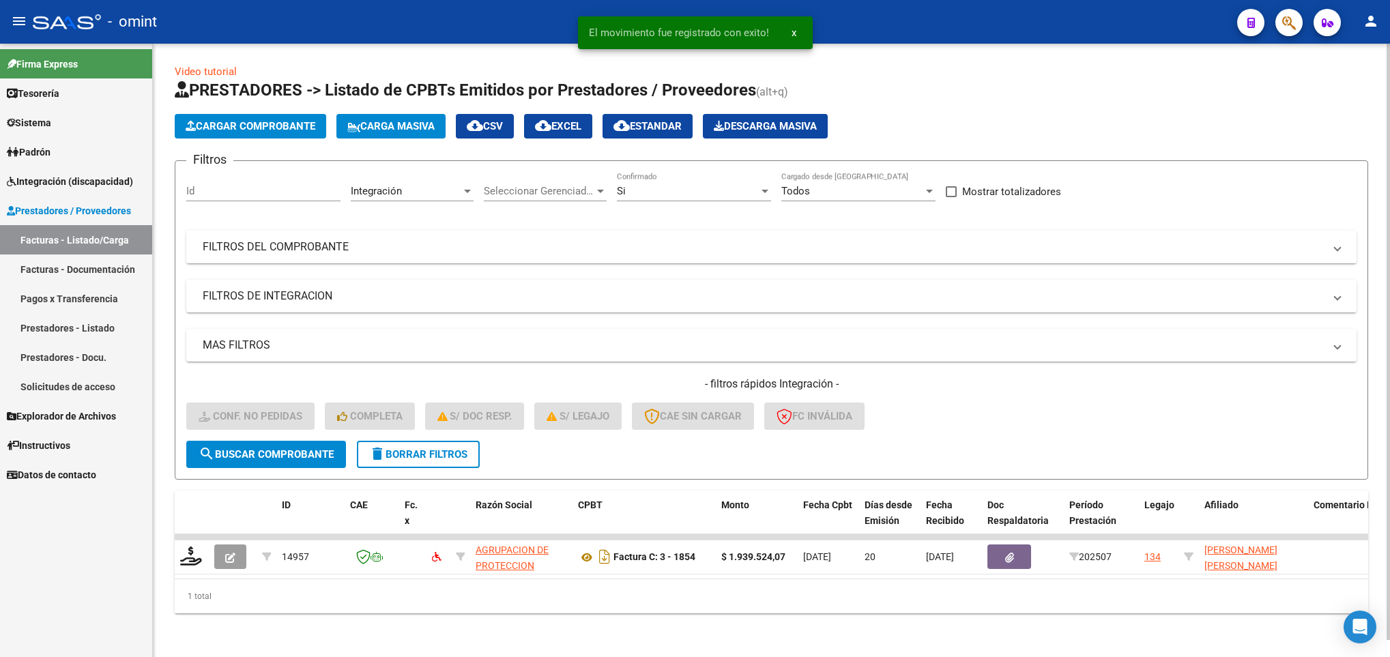
scroll to position [17, 0]
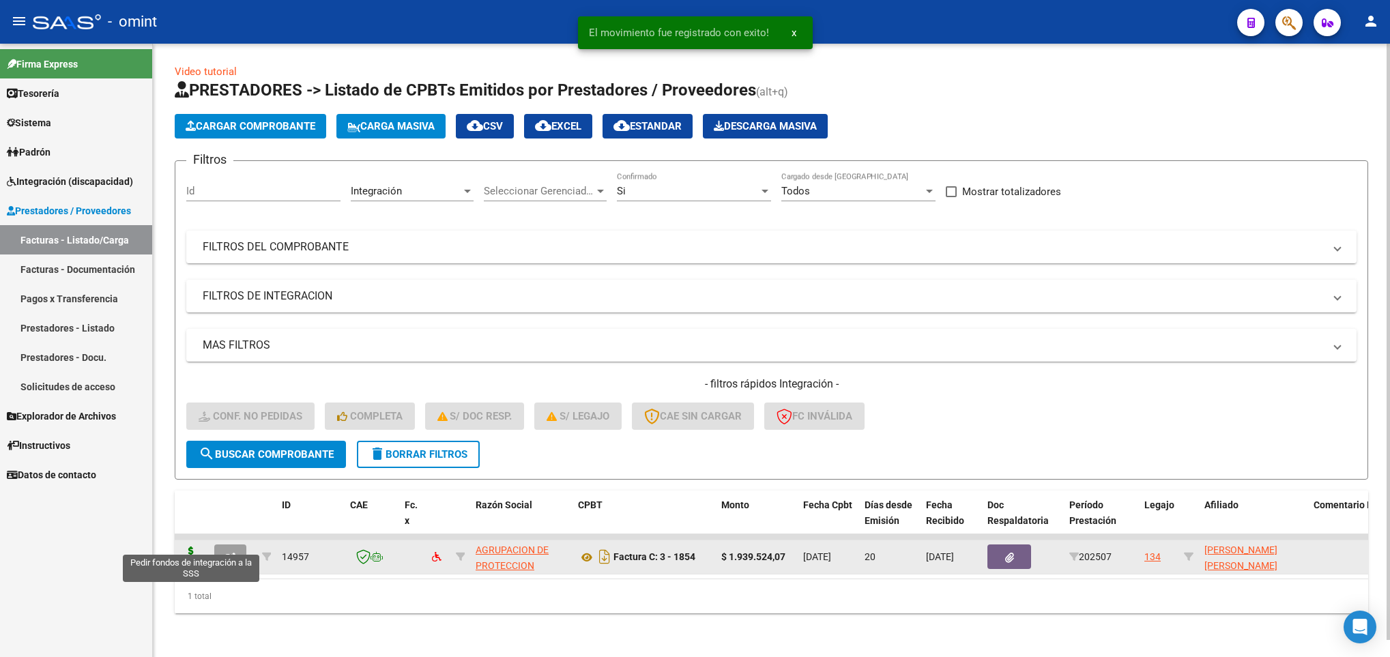
click at [188, 547] on icon at bounding box center [191, 556] width 22 height 19
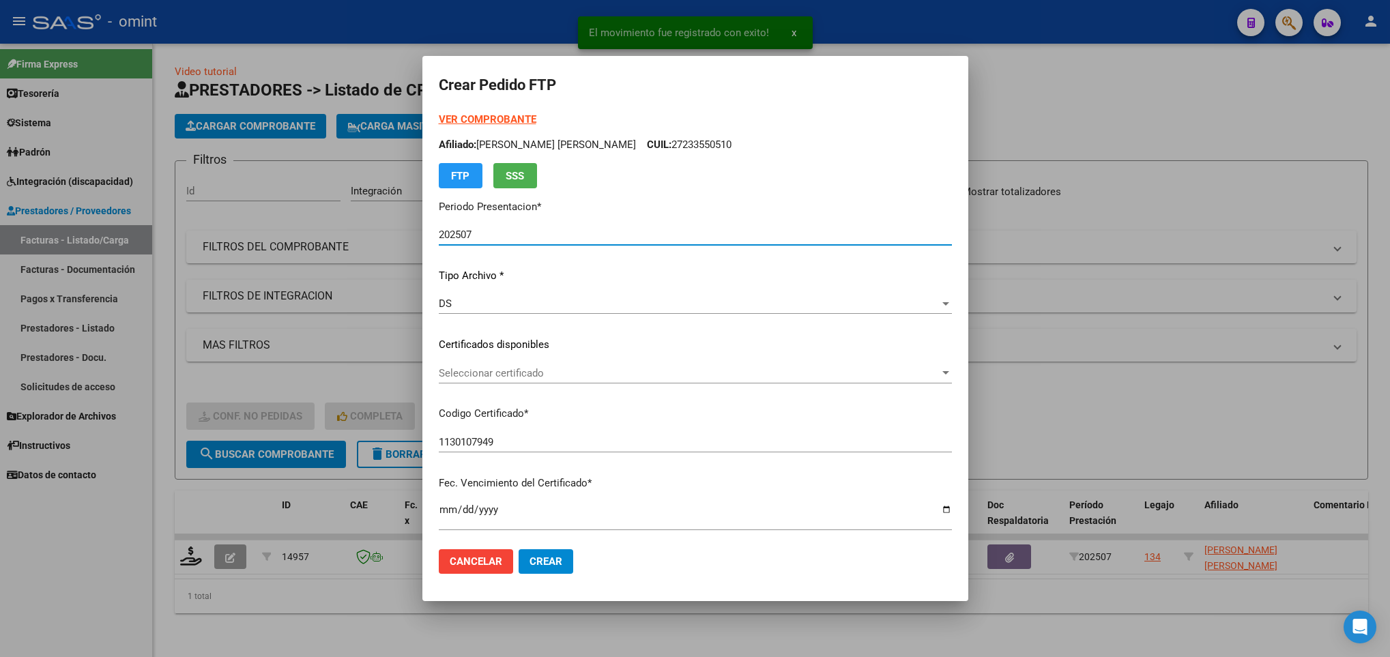
click at [540, 368] on span "Seleccionar certificado" at bounding box center [689, 373] width 501 height 12
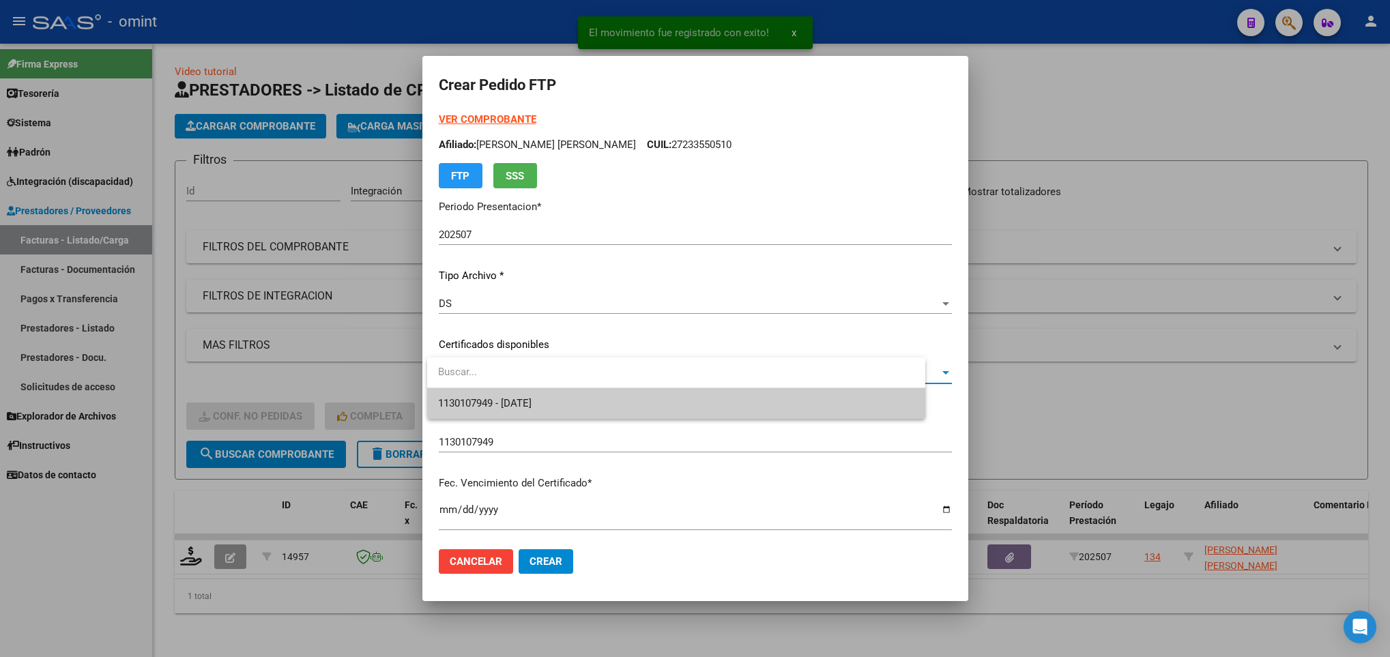
click at [532, 399] on span "1130107949 - 2028-07-31" at bounding box center [484, 403] width 93 height 12
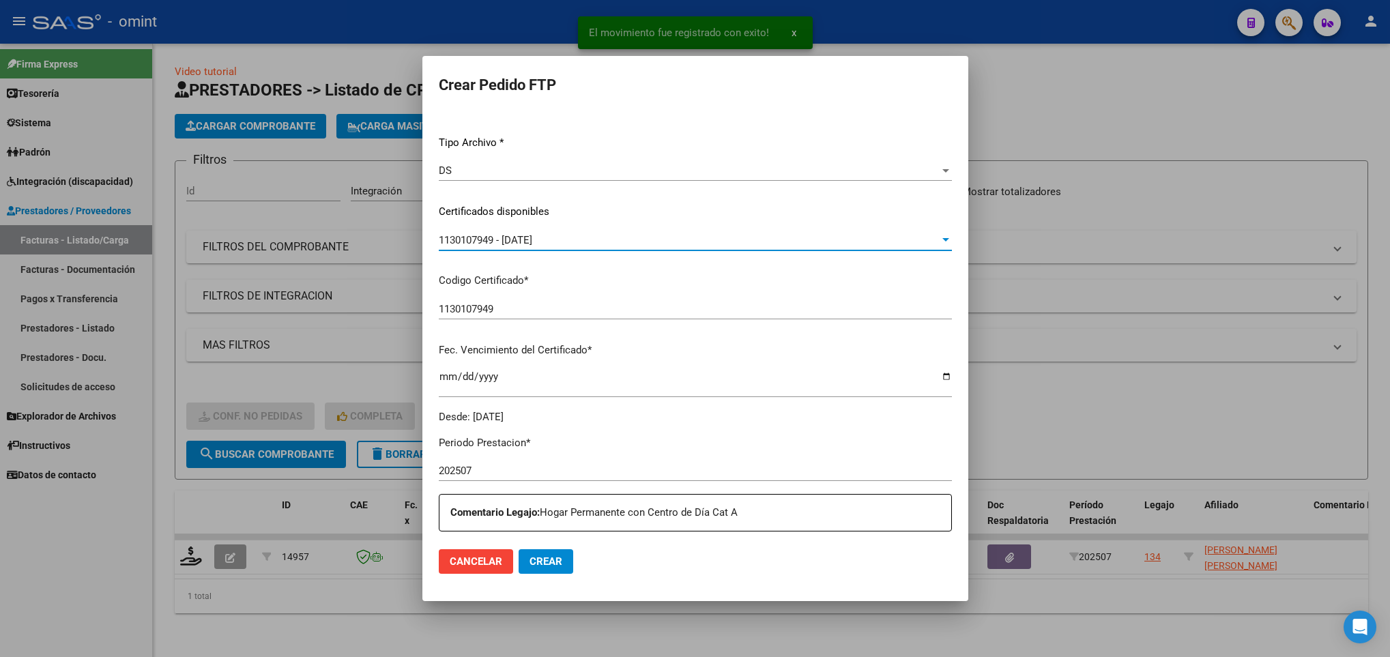
scroll to position [409, 0]
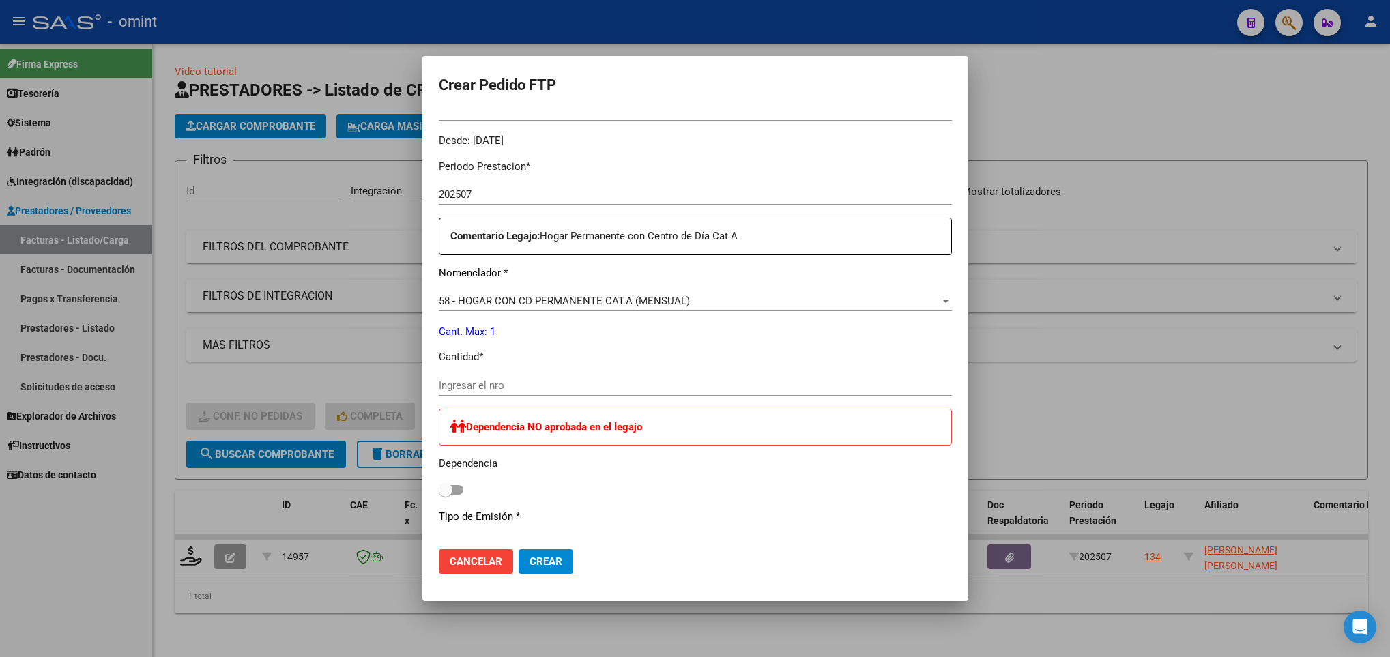
click at [527, 392] on div "Ingresar el nro" at bounding box center [695, 385] width 513 height 20
click at [860, 360] on p "Cantidad *" at bounding box center [695, 357] width 513 height 16
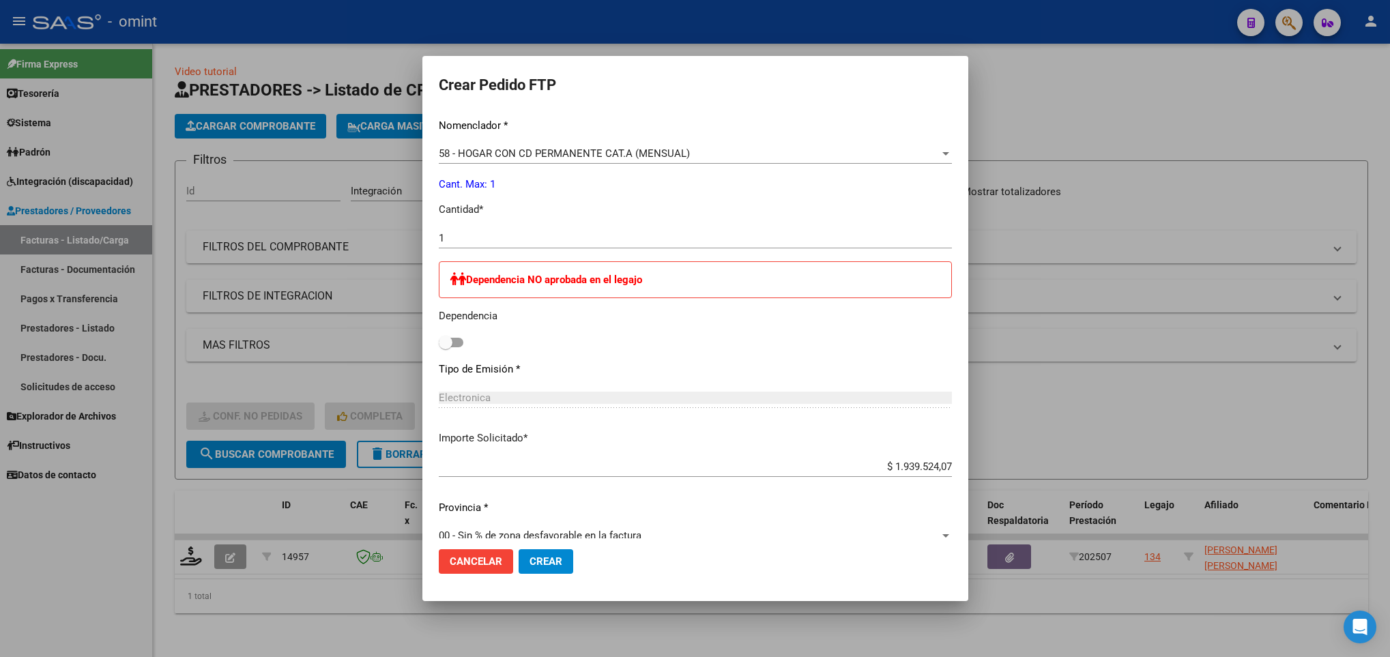
scroll to position [577, 0]
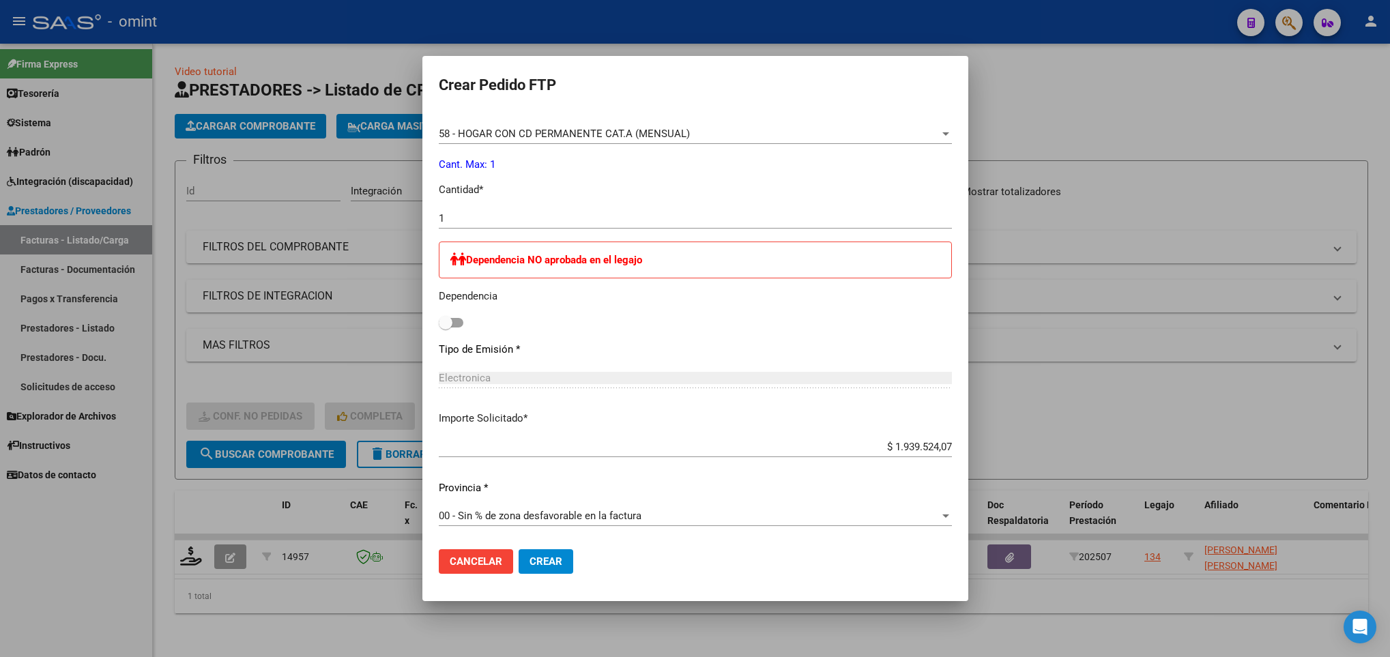
click at [545, 564] on span "Crear" at bounding box center [546, 561] width 33 height 12
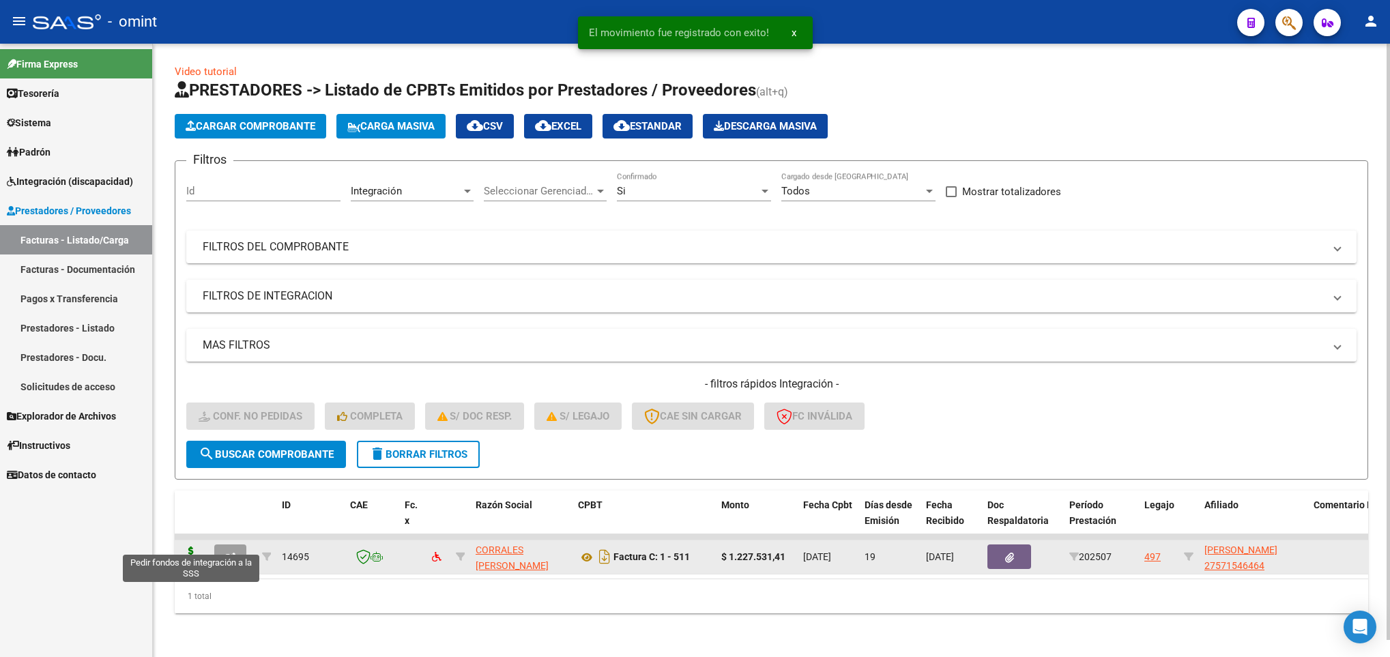
click at [184, 547] on icon at bounding box center [191, 556] width 22 height 19
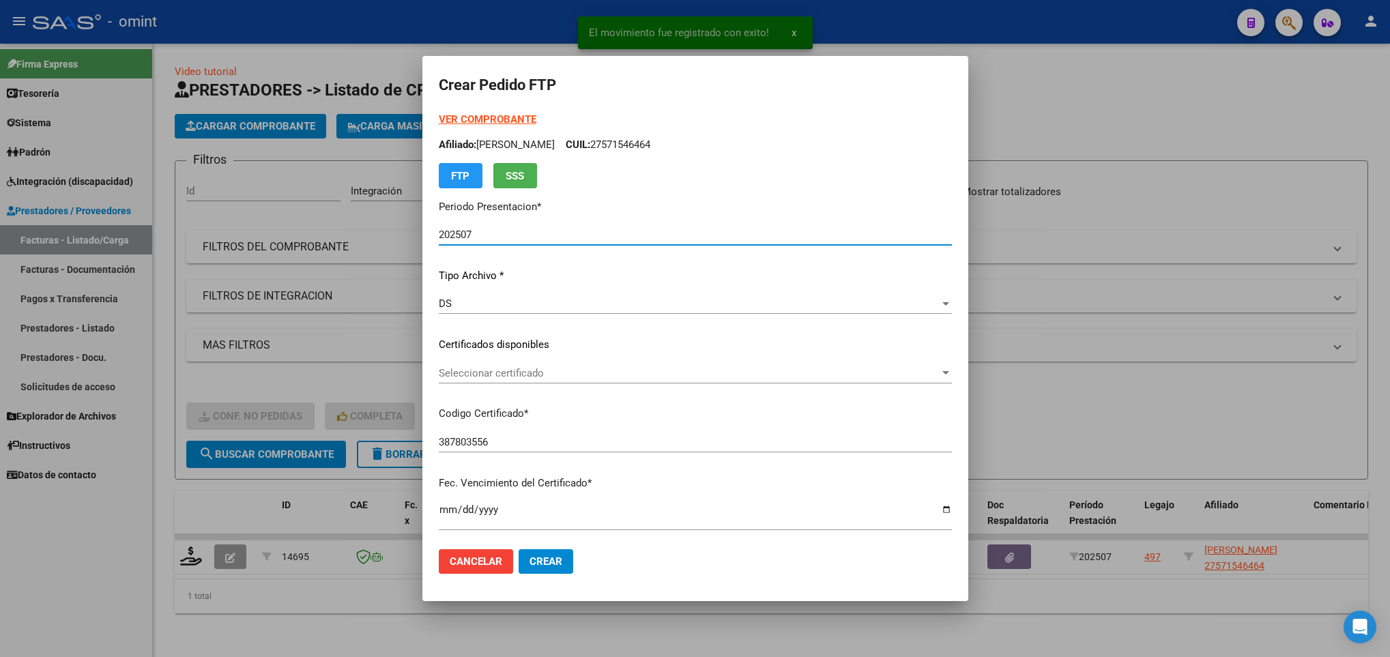
click at [504, 383] on div "Seleccionar certificado Seleccionar certificado" at bounding box center [695, 373] width 513 height 20
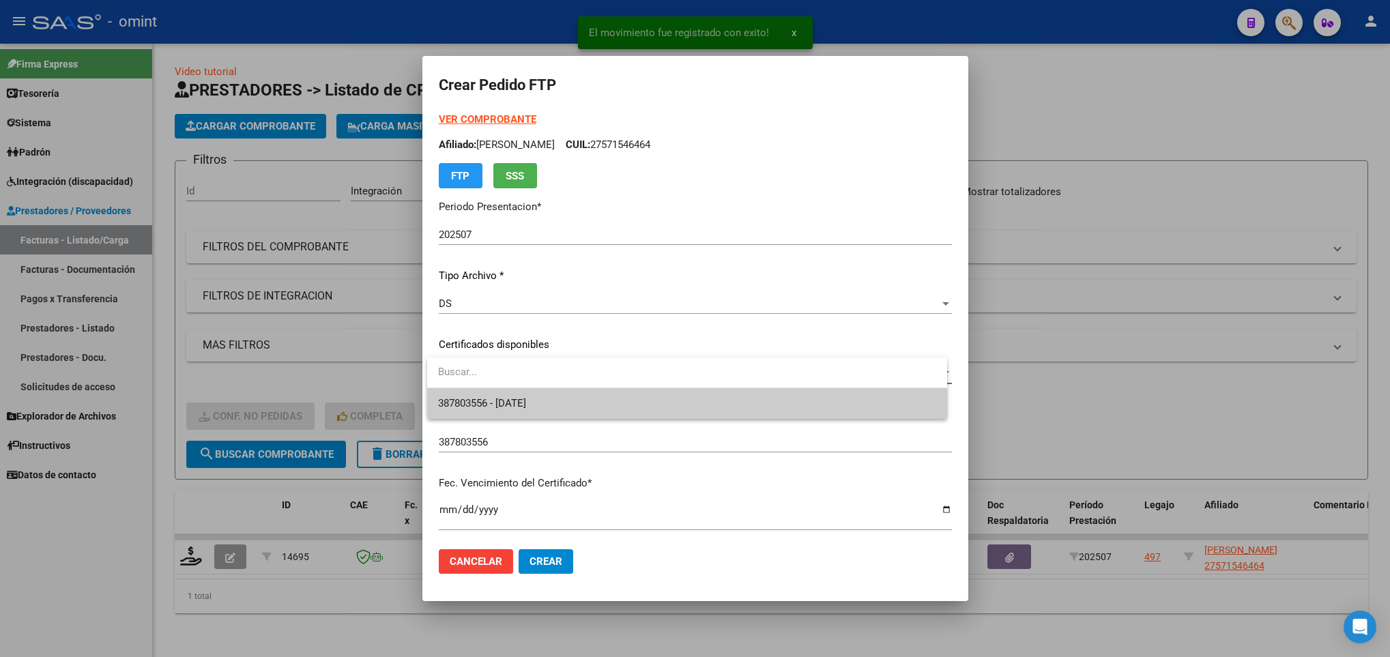
click at [522, 416] on span "387803556 - 2034-11-12" at bounding box center [686, 403] width 497 height 31
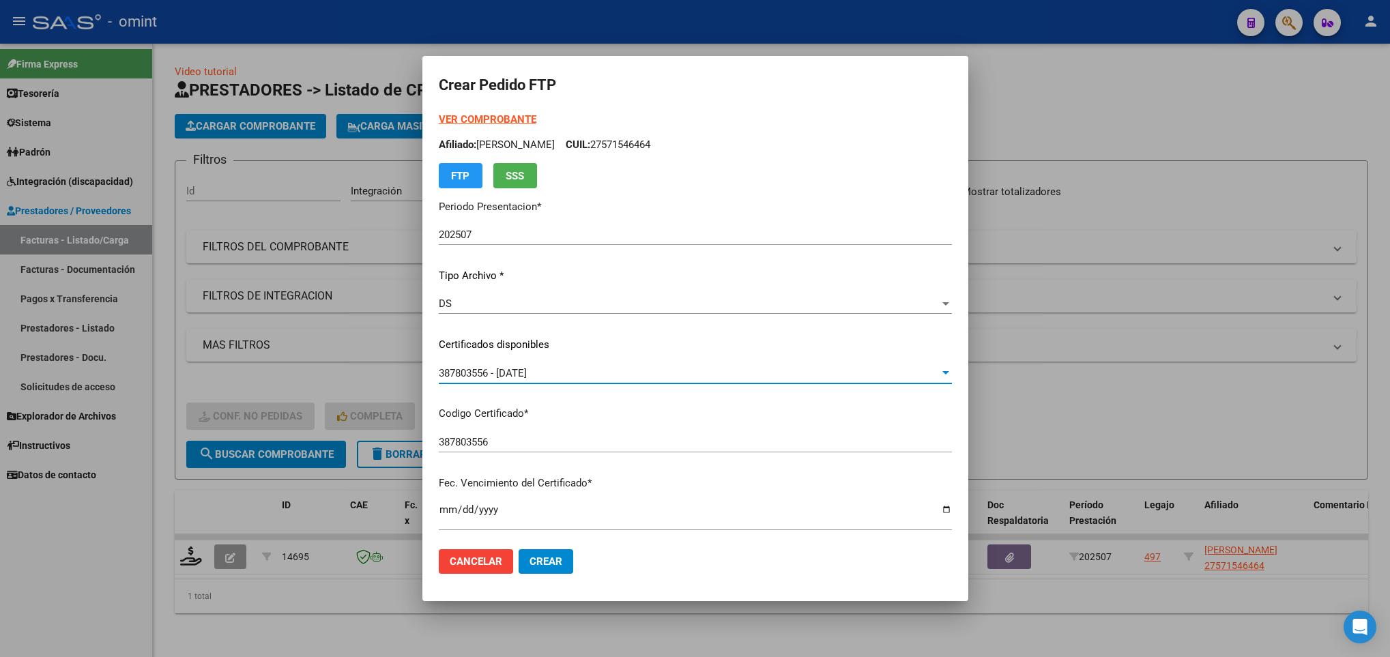
click at [481, 115] on strong "VER COMPROBANTE" at bounding box center [488, 119] width 98 height 12
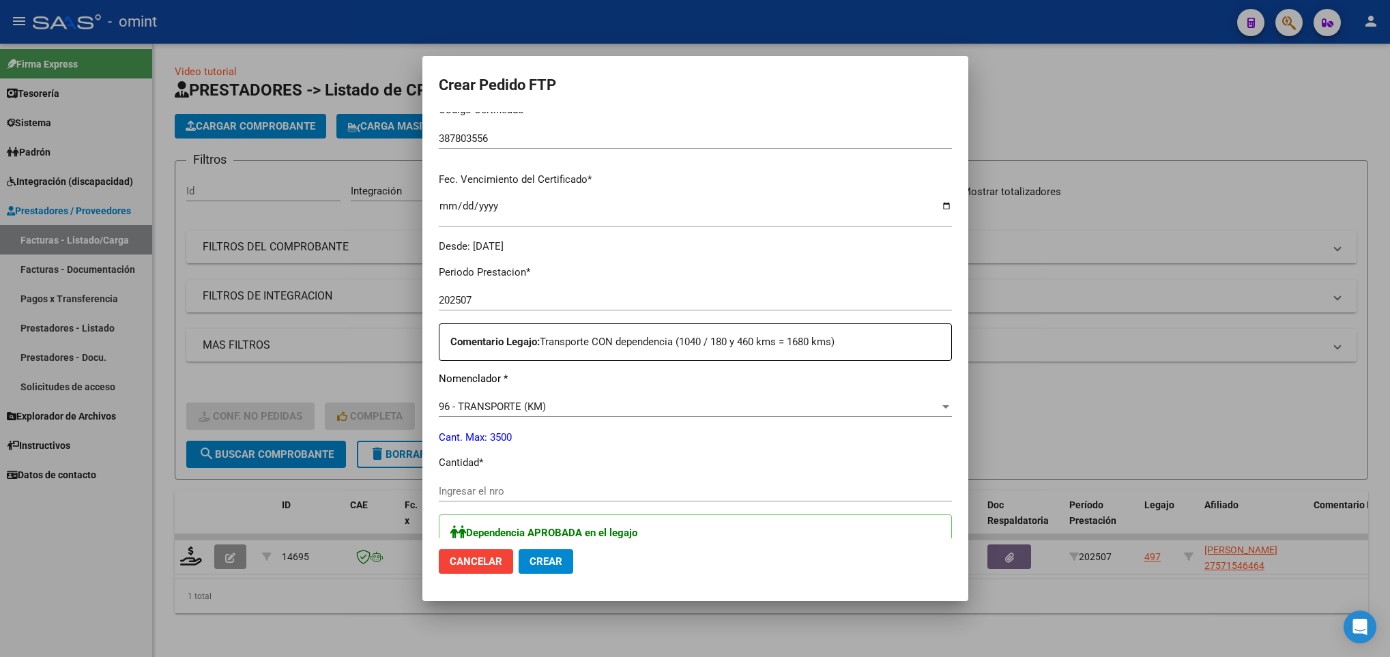
scroll to position [307, 0]
click at [527, 487] on input "Ingresar el nro" at bounding box center [695, 488] width 513 height 12
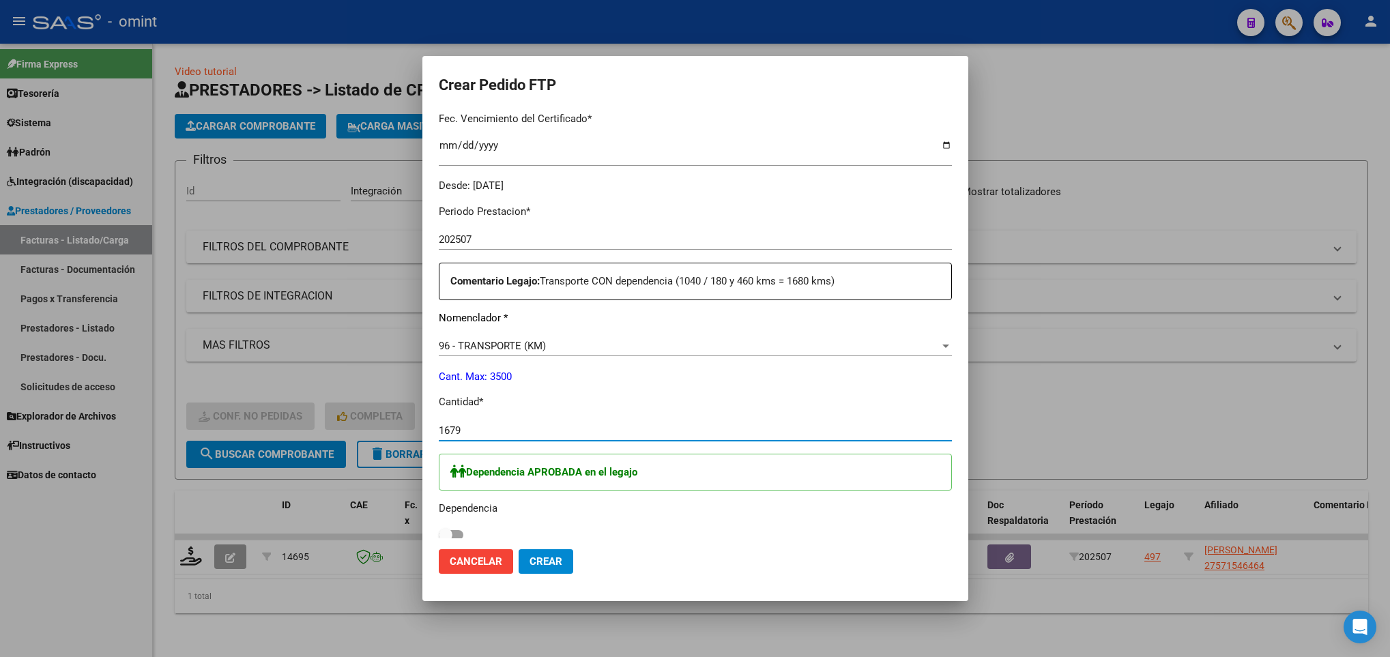
scroll to position [512, 0]
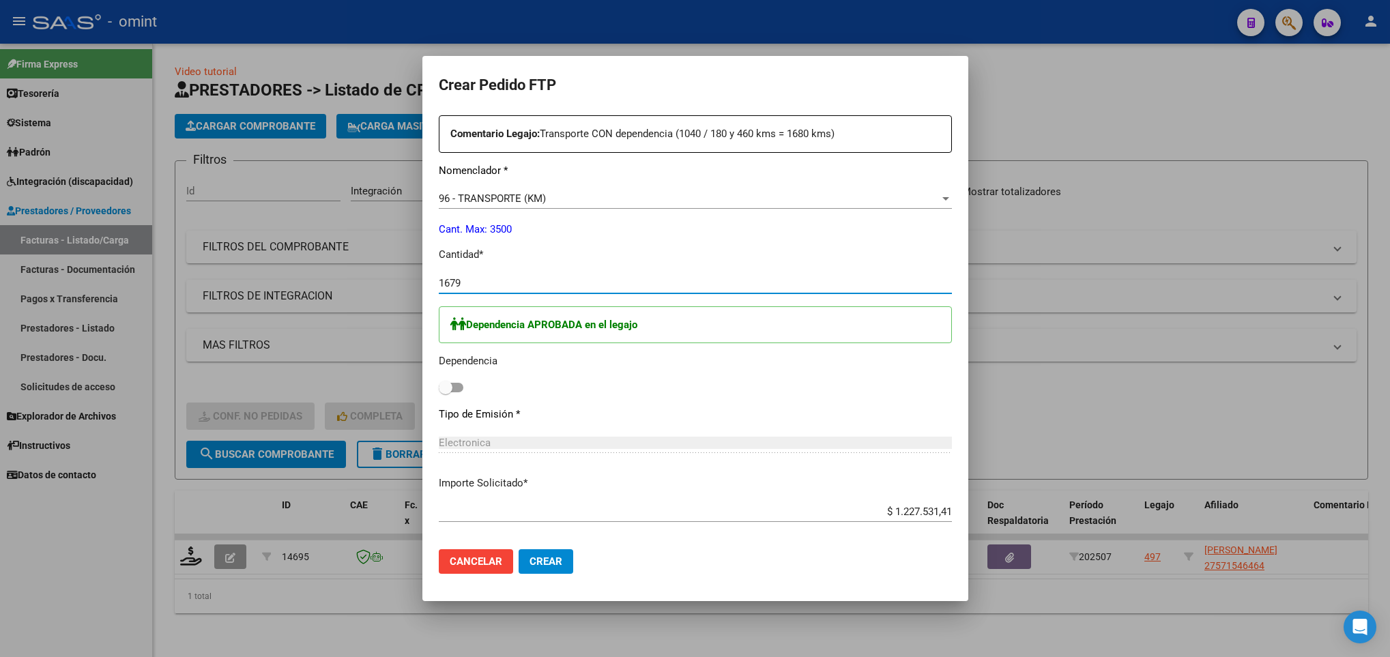
click at [457, 386] on span at bounding box center [451, 388] width 25 height 10
click at [446, 392] on input "checkbox" at bounding box center [445, 392] width 1 height 1
click at [566, 563] on button "Crear" at bounding box center [546, 561] width 55 height 25
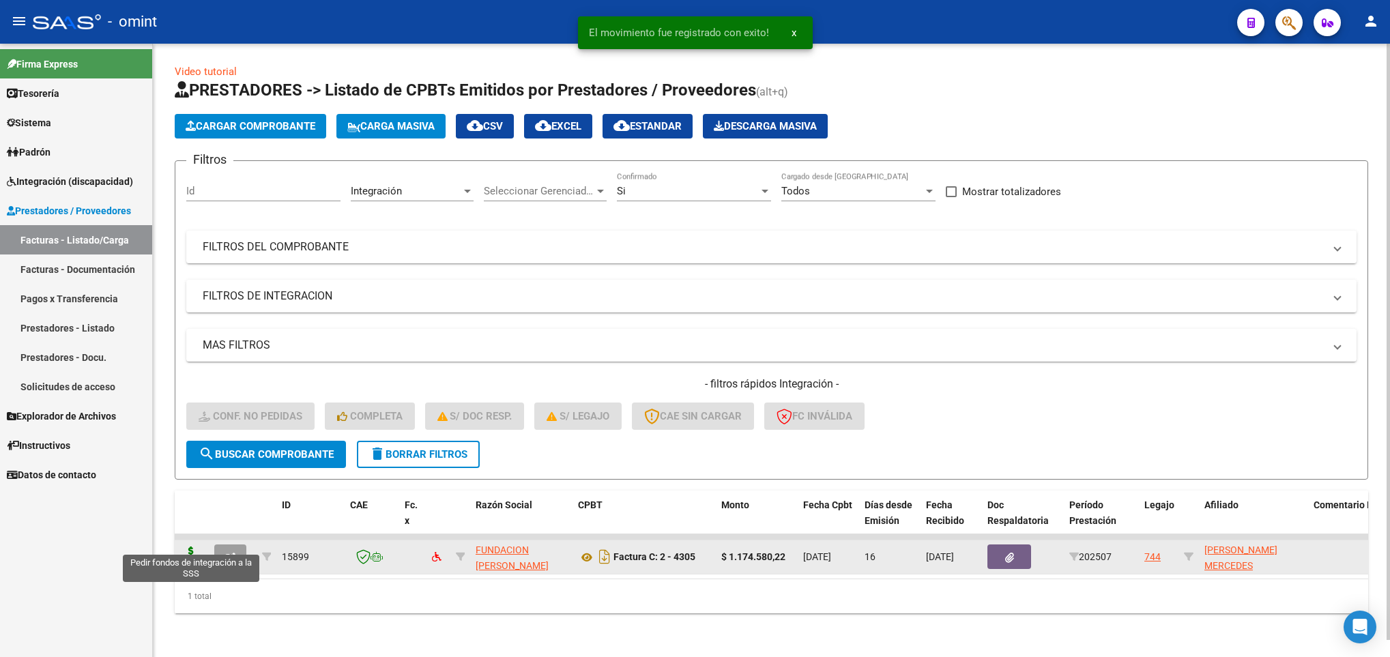
click at [188, 547] on icon at bounding box center [191, 556] width 22 height 19
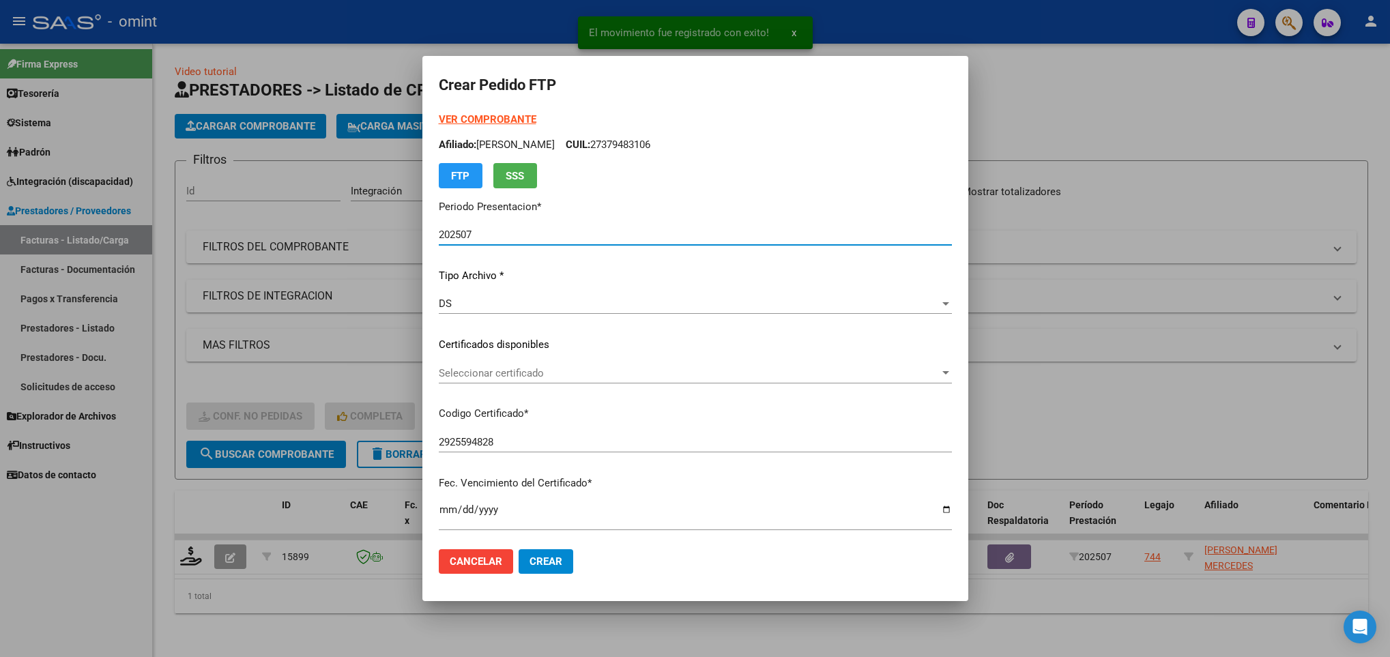
click at [561, 373] on span "Seleccionar certificado" at bounding box center [689, 373] width 501 height 12
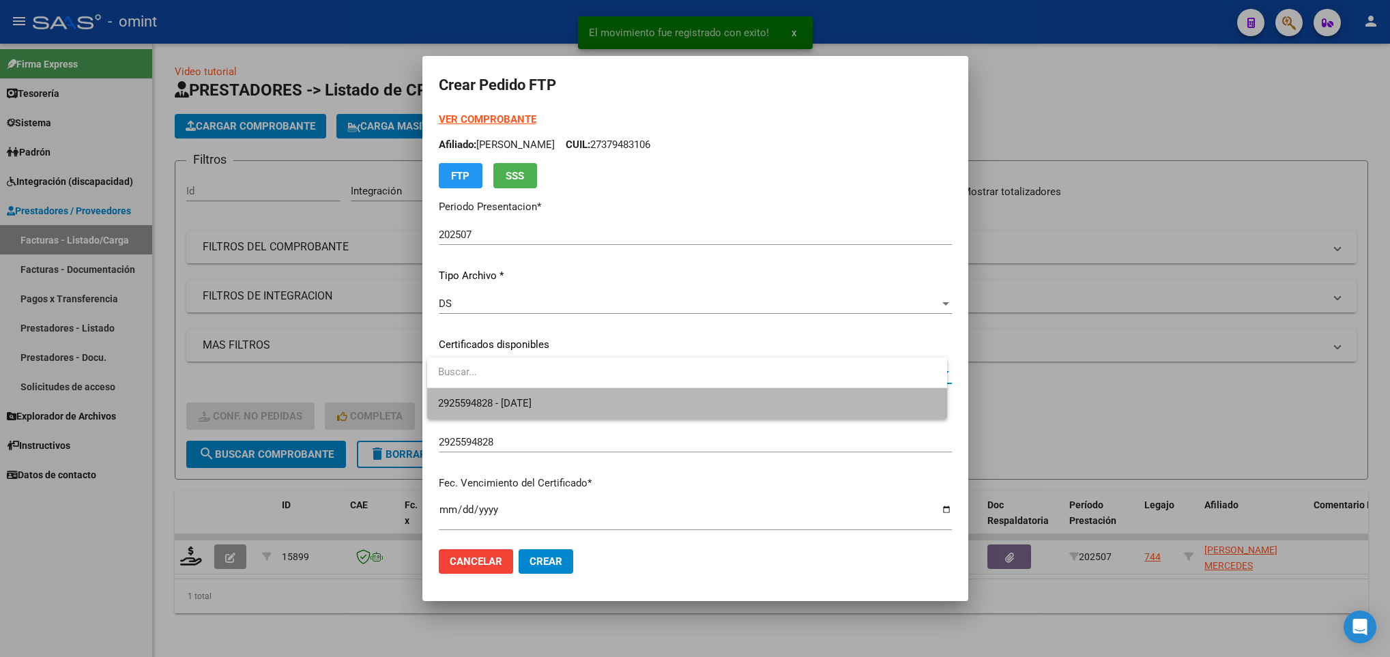
click at [565, 400] on span "2925594828 - 2029-06-18" at bounding box center [686, 403] width 497 height 31
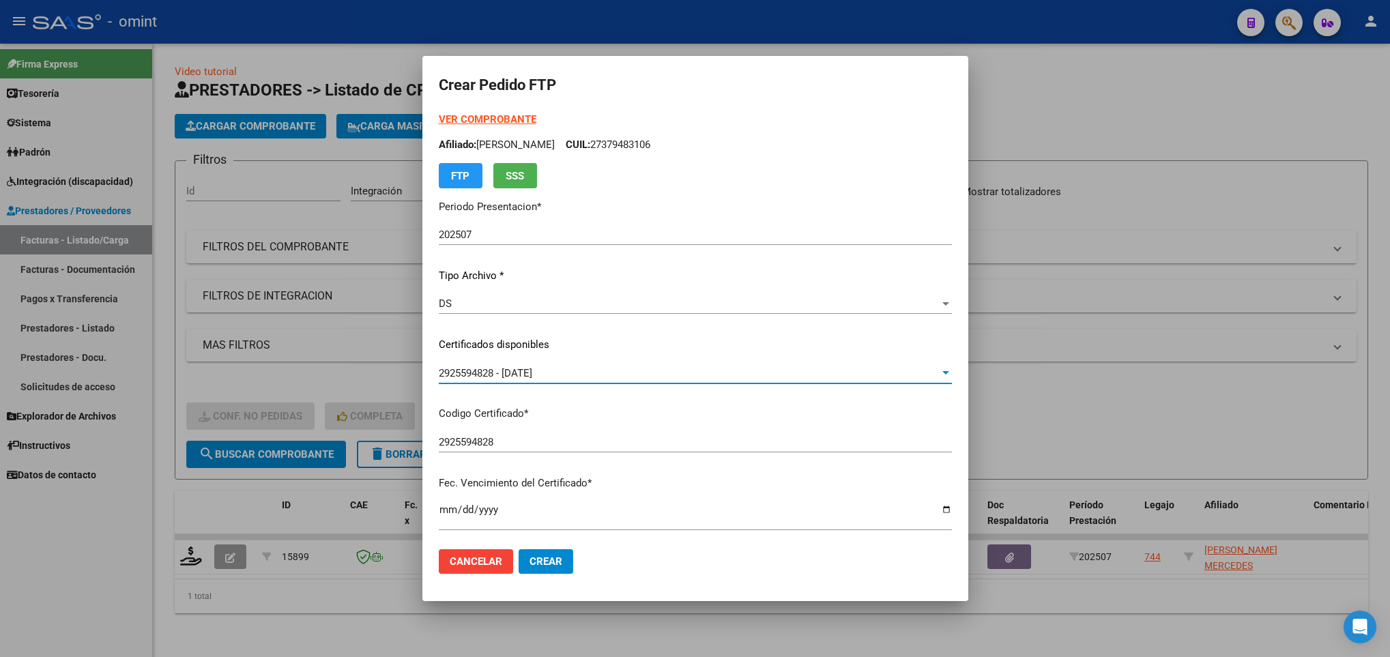
click at [491, 124] on strong "VER COMPROBANTE" at bounding box center [488, 119] width 98 height 12
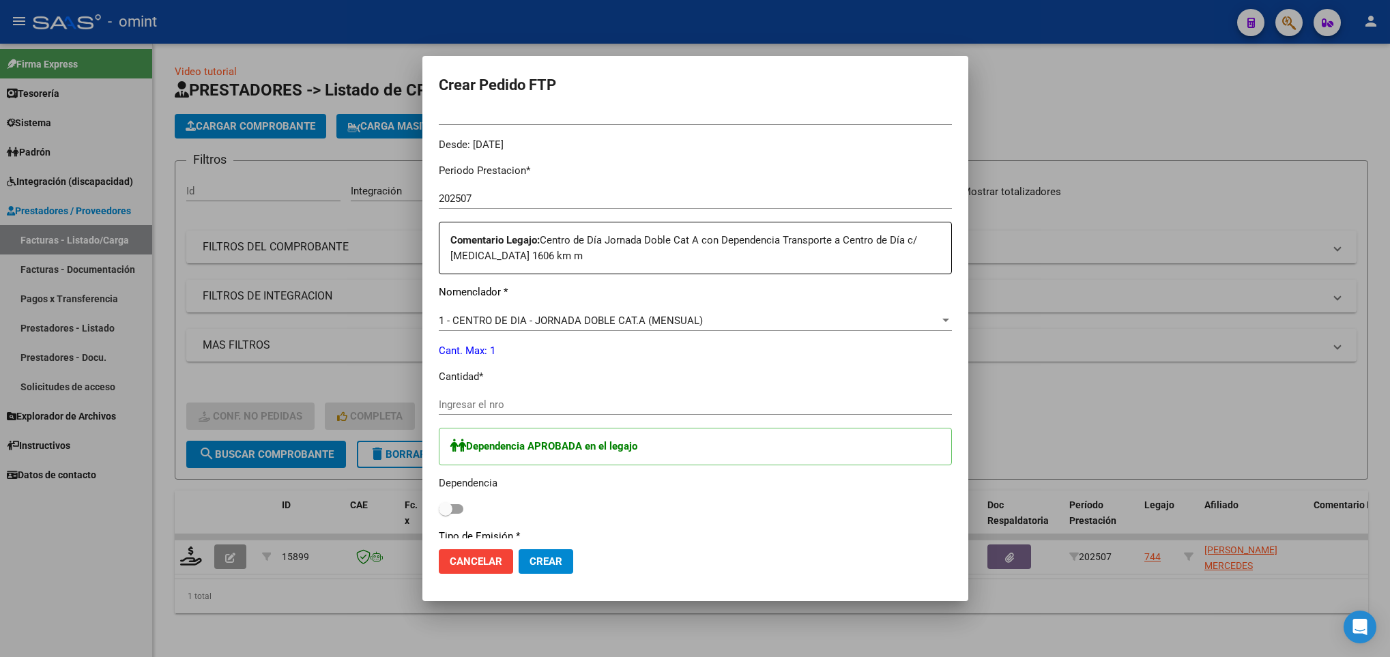
scroll to position [409, 0]
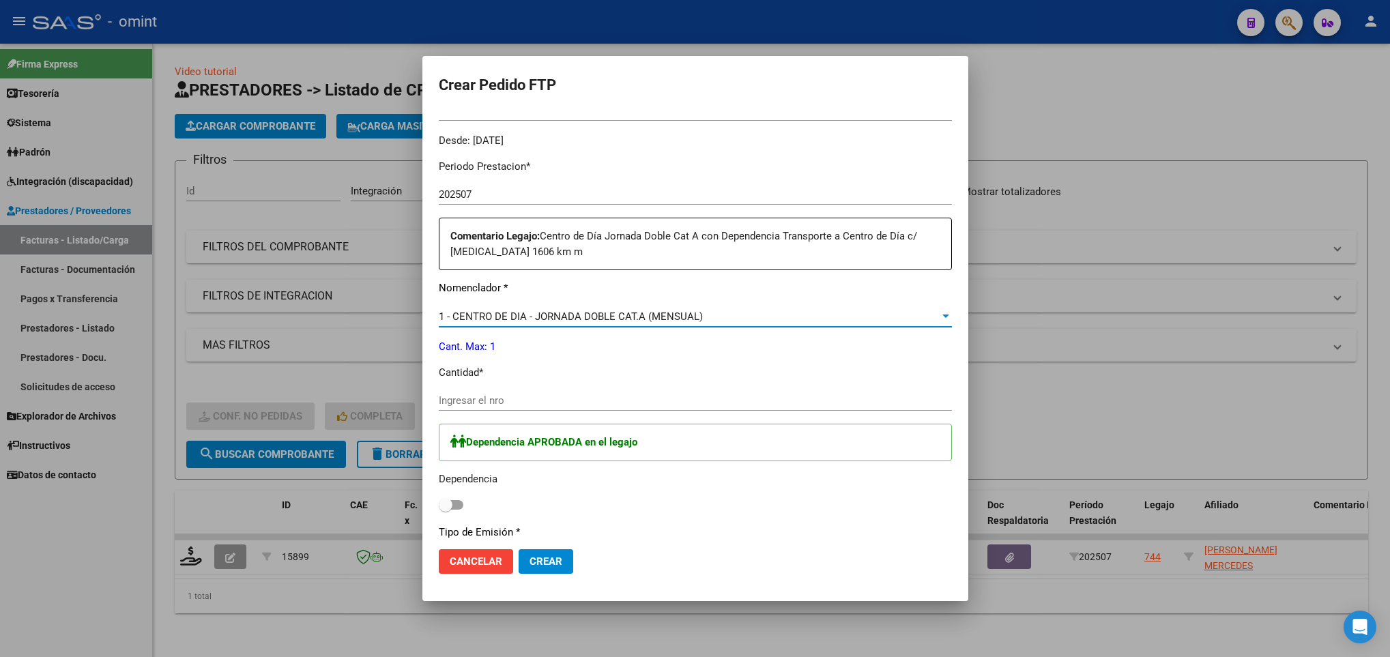
click at [549, 313] on span "1 - CENTRO DE DIA - JORNADA DOBLE CAT.A (MENSUAL)" at bounding box center [571, 316] width 264 height 12
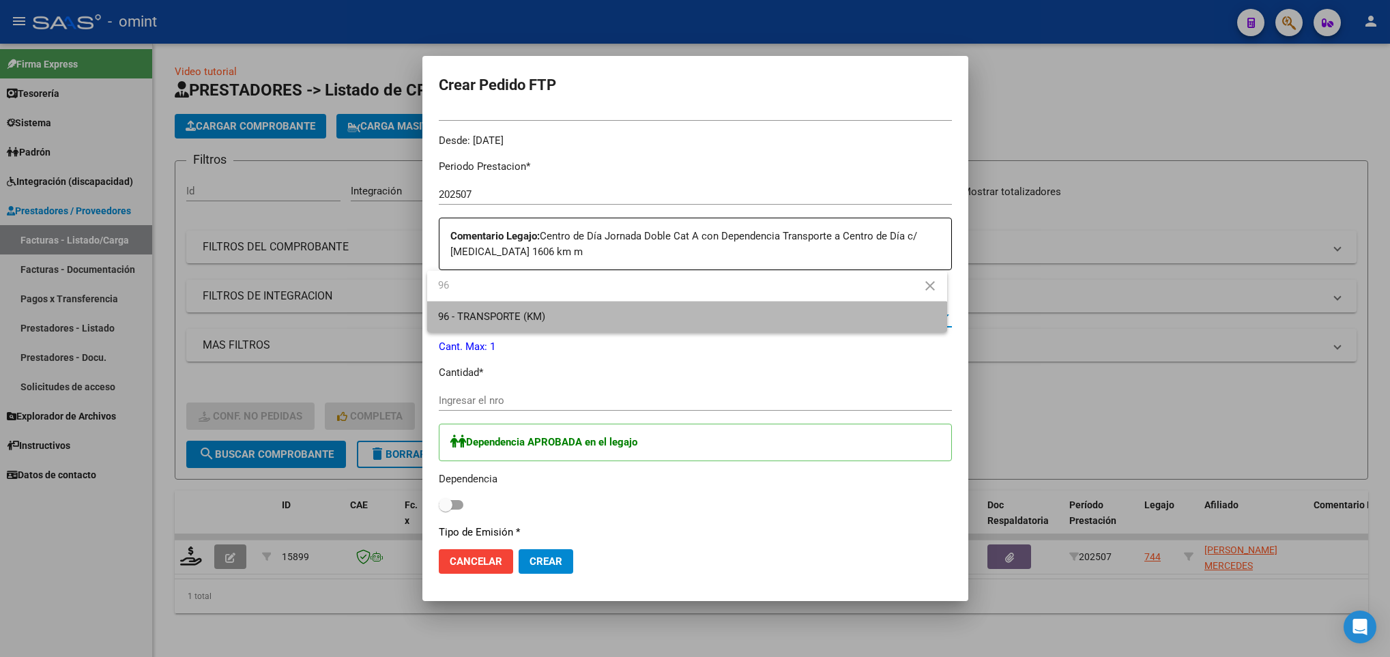
click at [574, 321] on span "96 - TRANSPORTE (KM)" at bounding box center [686, 317] width 497 height 31
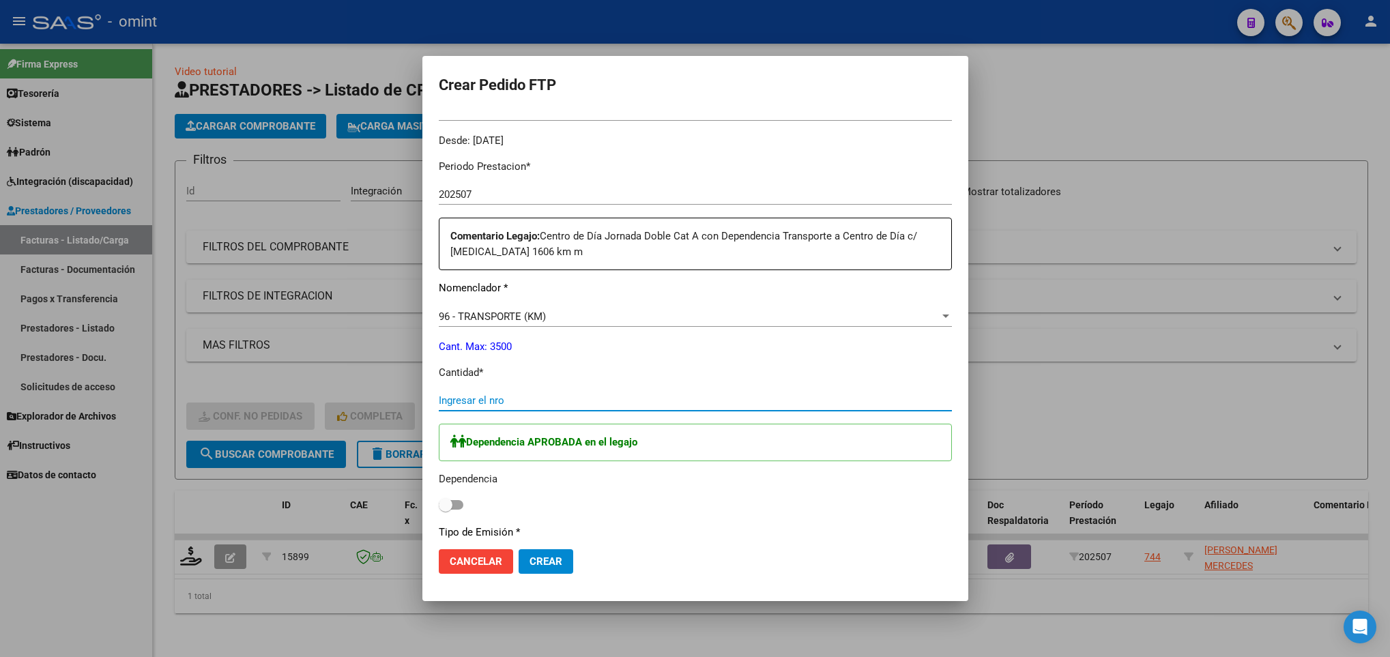
click at [566, 397] on input "Ingresar el nro" at bounding box center [695, 400] width 513 height 12
click at [453, 510] on span at bounding box center [451, 505] width 25 height 10
click at [446, 510] on input "checkbox" at bounding box center [445, 510] width 1 height 1
click at [558, 560] on span "Crear" at bounding box center [546, 561] width 33 height 12
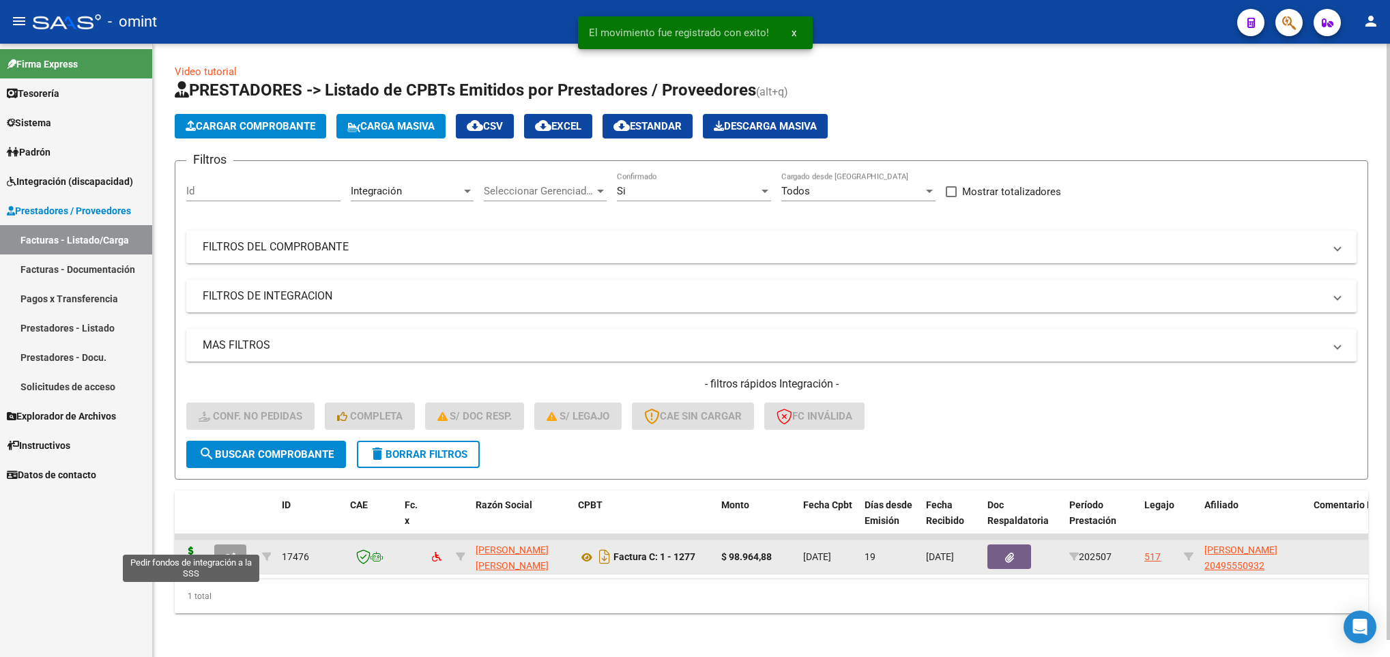
click at [186, 547] on icon at bounding box center [191, 556] width 22 height 19
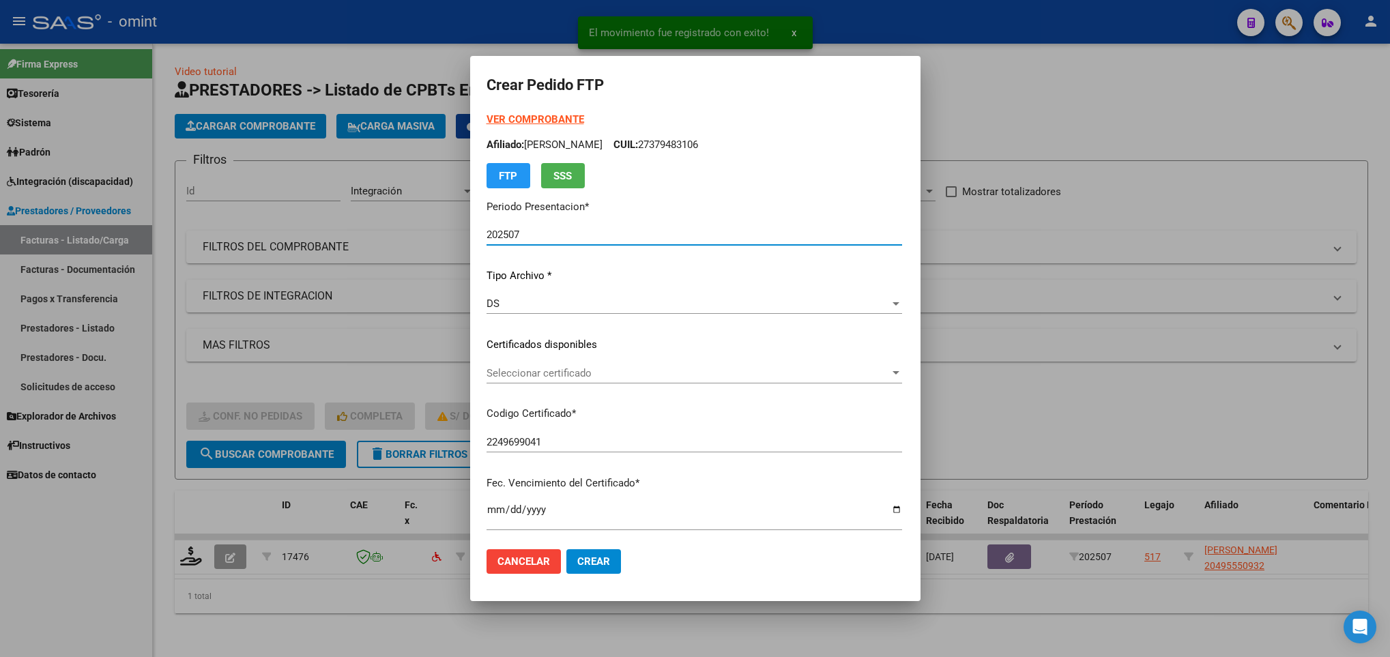
click at [526, 371] on span "Seleccionar certificado" at bounding box center [688, 373] width 403 height 12
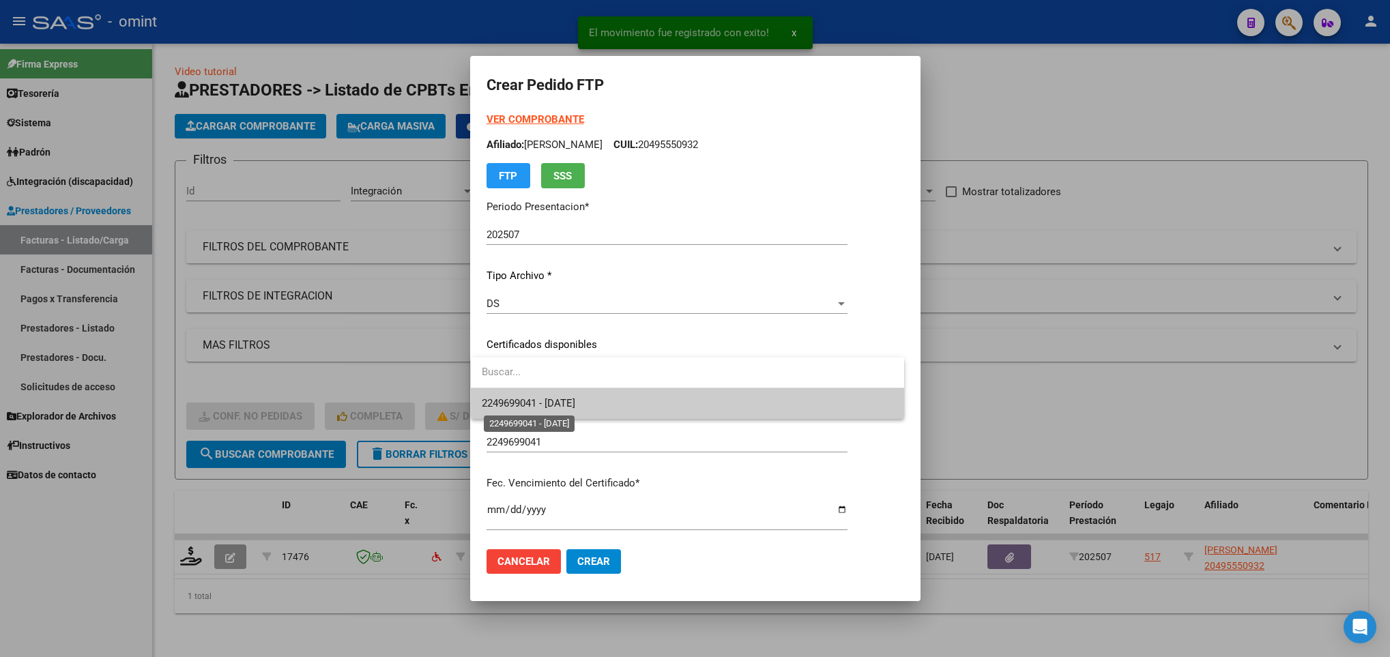
click at [541, 397] on span "2249699041 - 2029-09-23" at bounding box center [528, 403] width 93 height 12
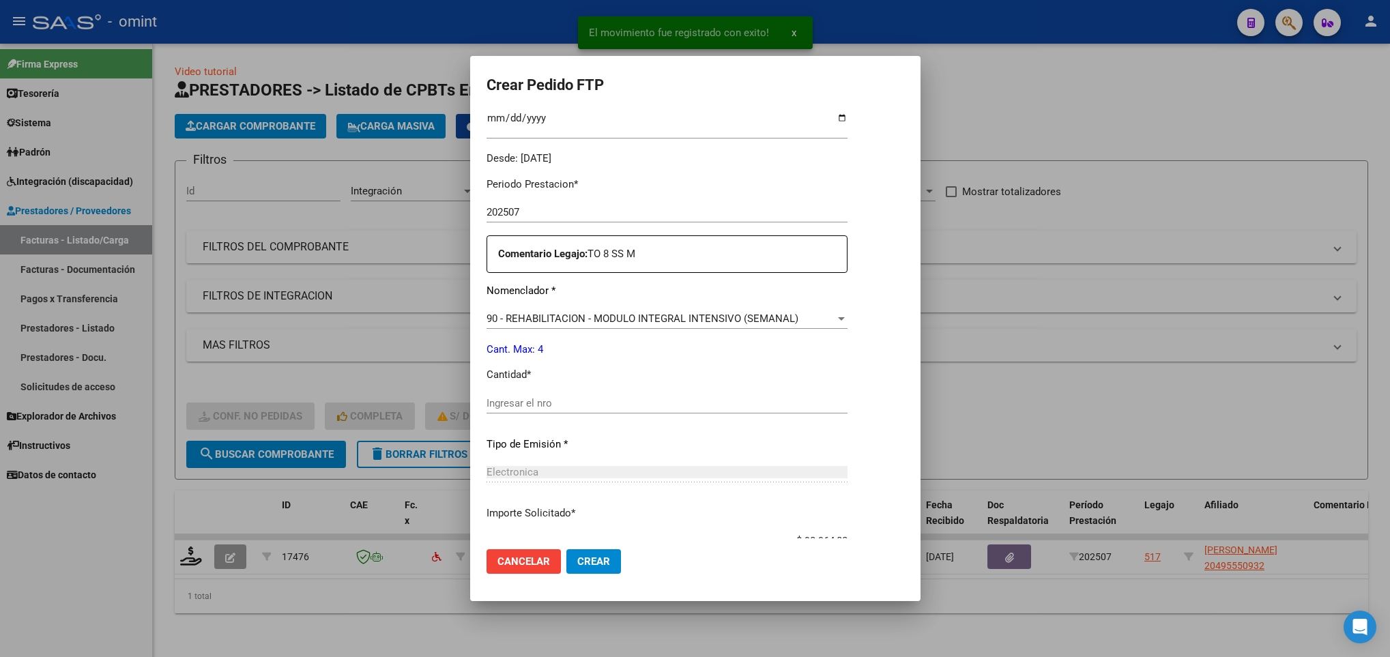
scroll to position [409, 0]
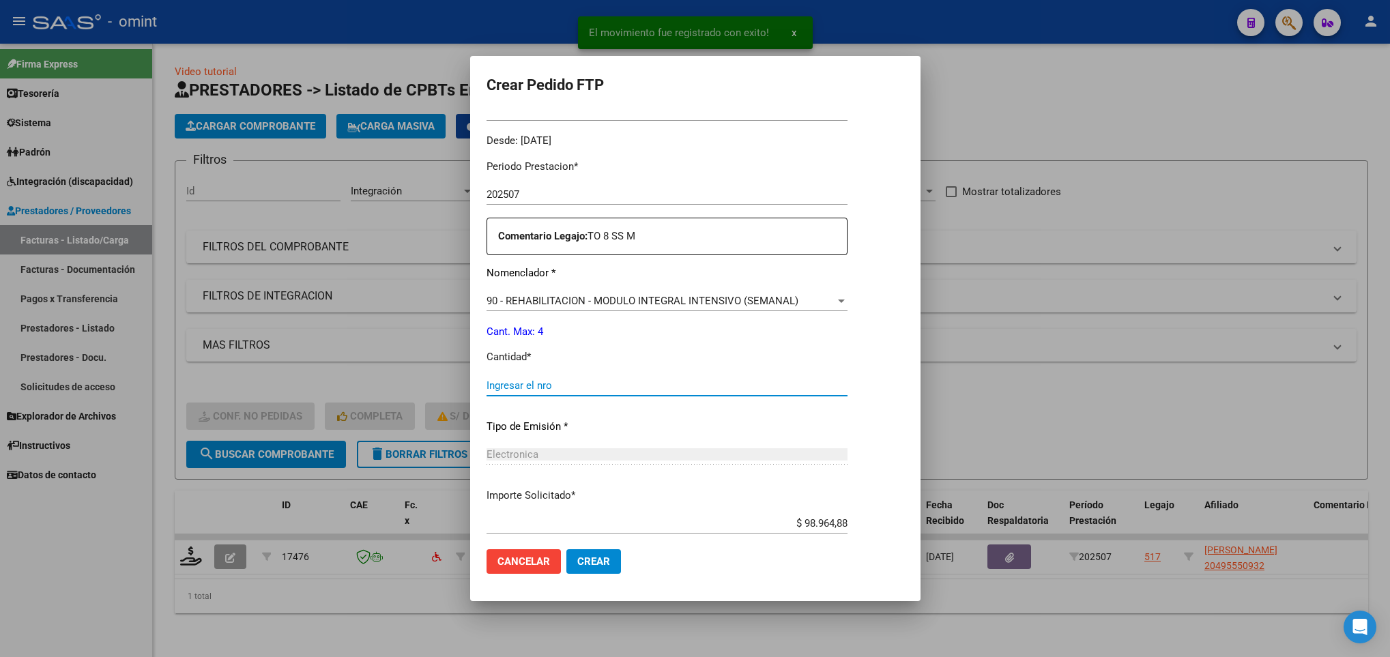
click at [534, 379] on input "Ingresar el nro" at bounding box center [667, 385] width 361 height 12
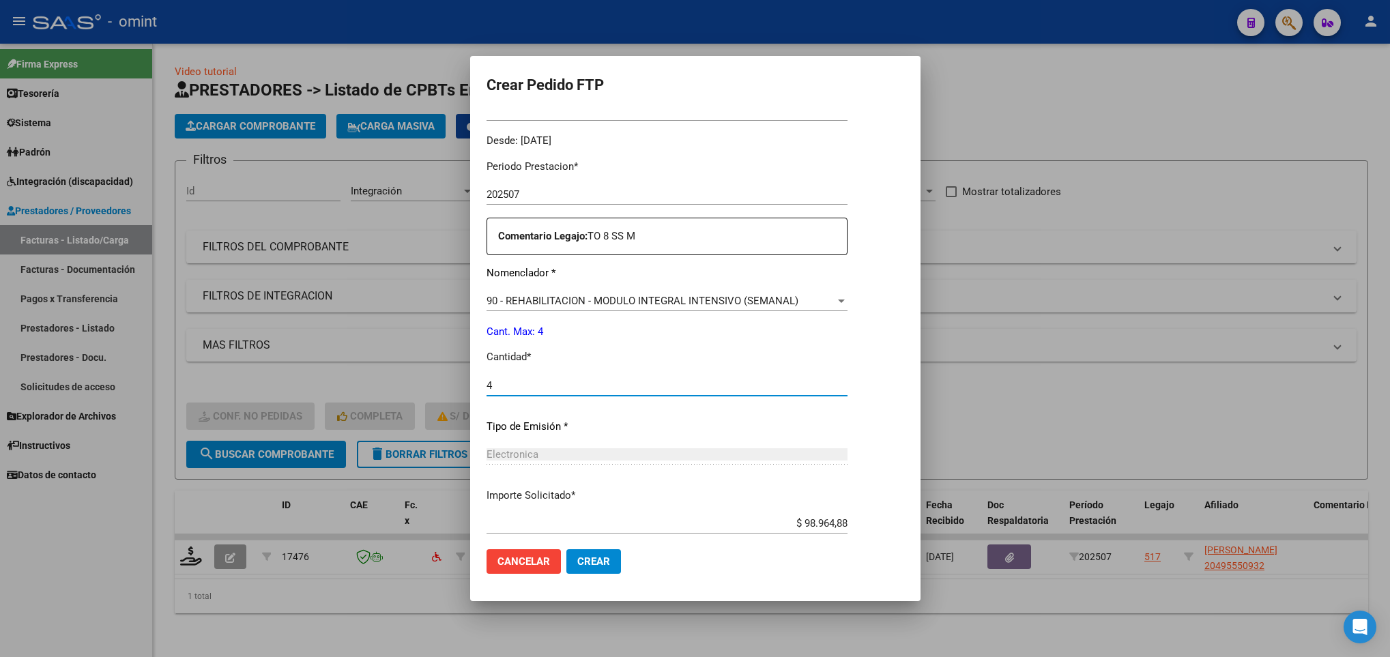
click at [590, 568] on button "Crear" at bounding box center [593, 561] width 55 height 25
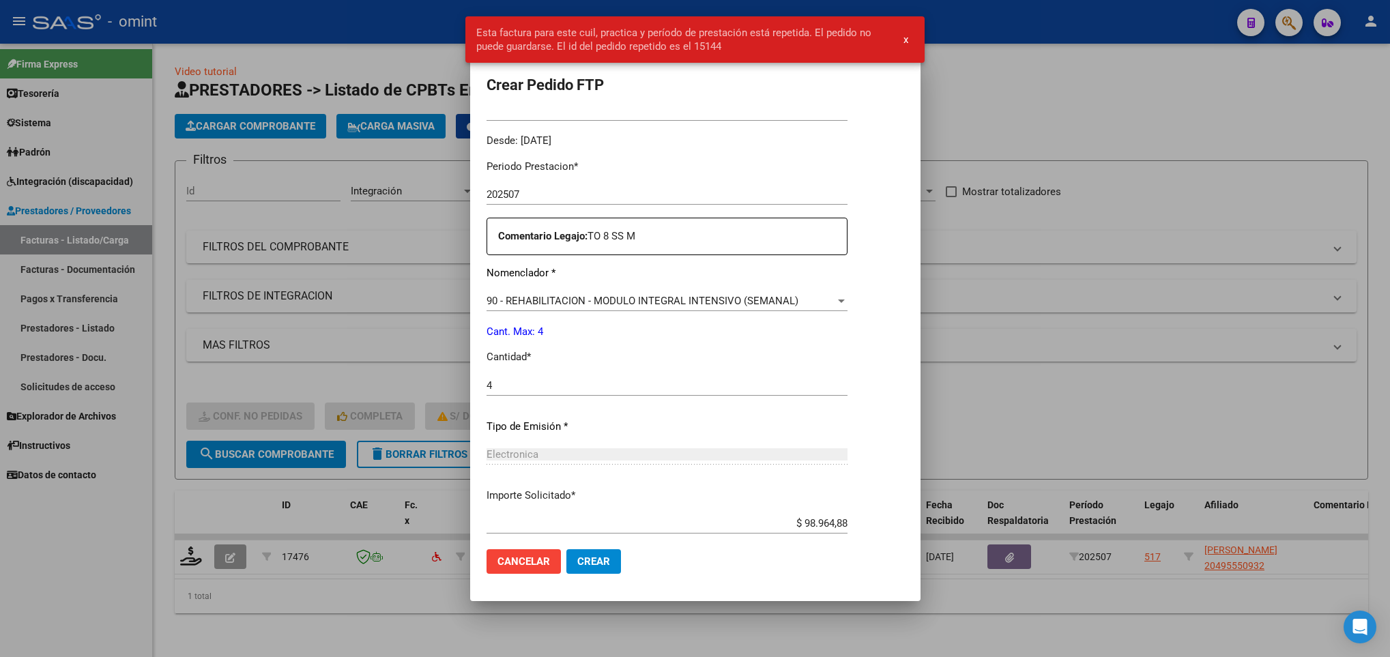
click at [402, 581] on div at bounding box center [695, 328] width 1390 height 657
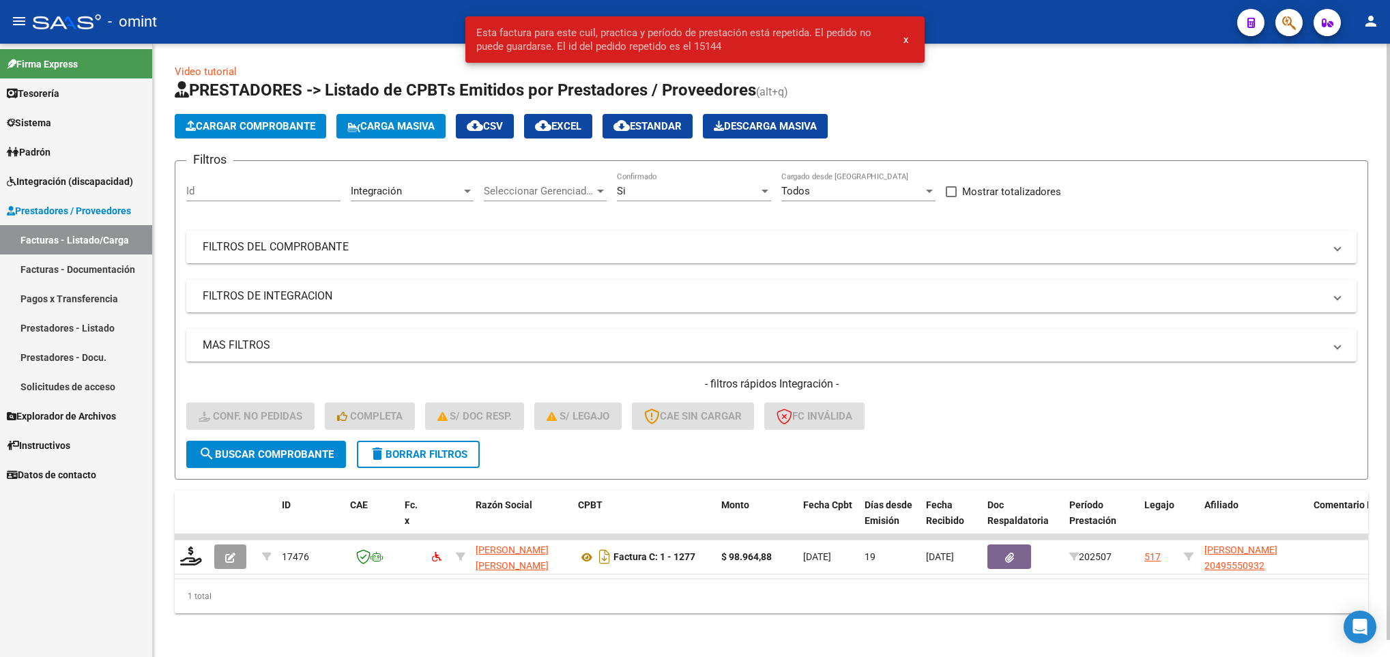
click at [420, 448] on span "delete Borrar Filtros" at bounding box center [418, 454] width 98 height 12
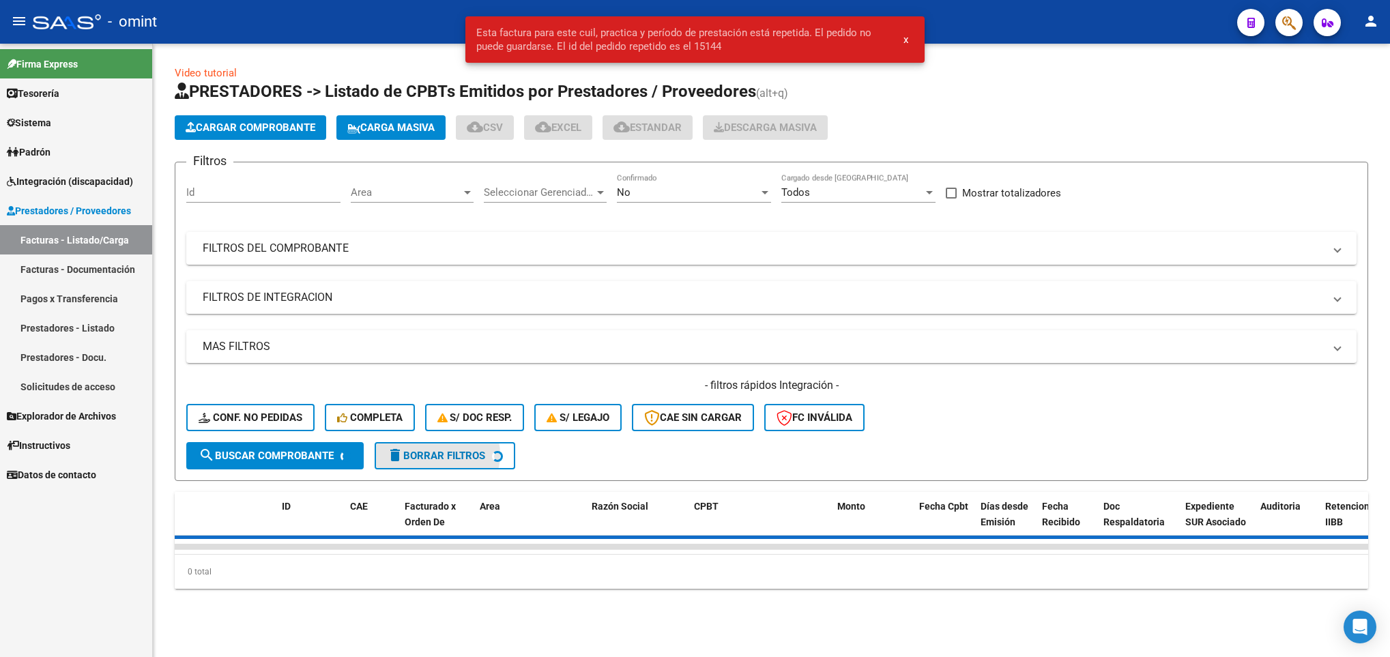
scroll to position [0, 0]
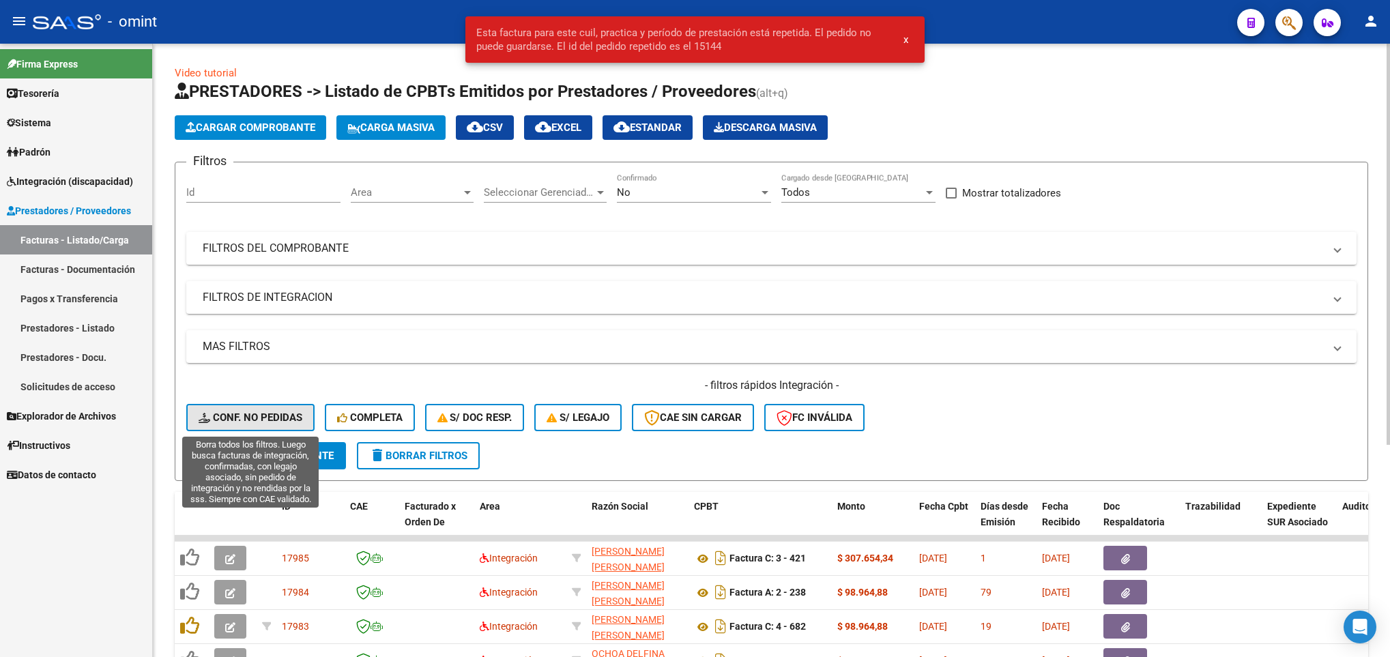
click at [261, 409] on button "Conf. no pedidas" at bounding box center [250, 417] width 128 height 27
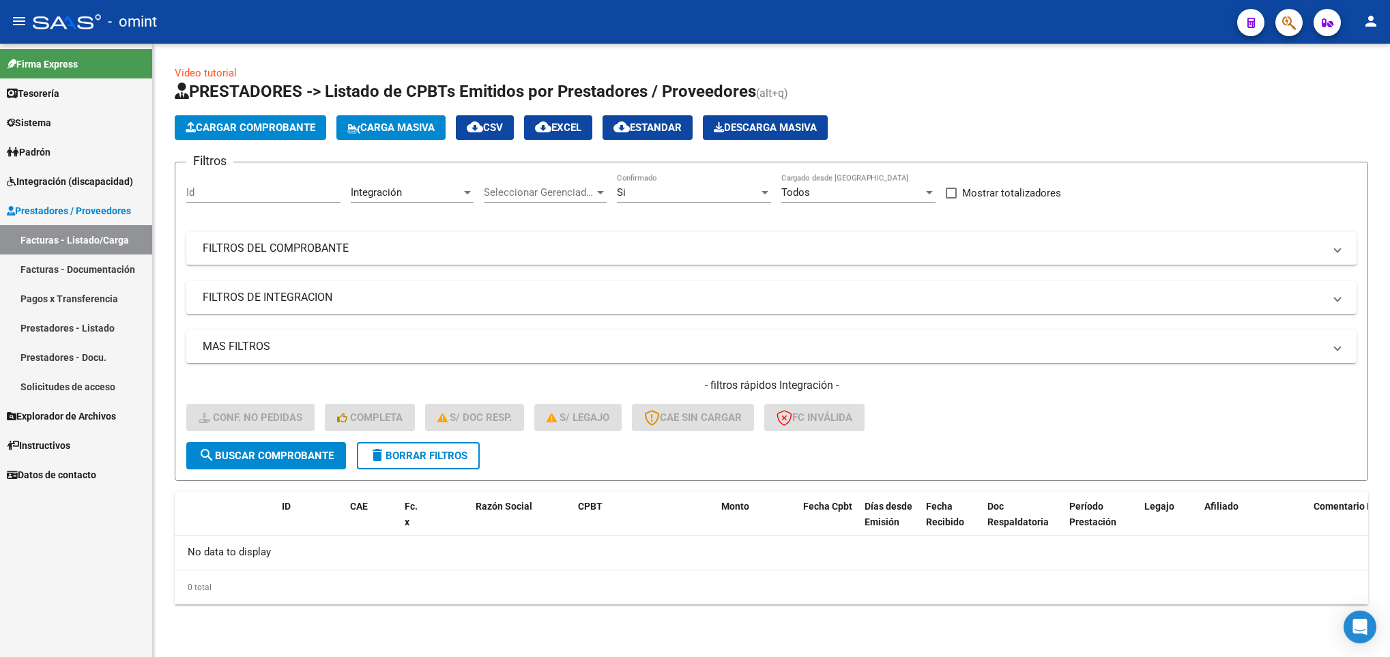
click at [451, 457] on span "delete Borrar Filtros" at bounding box center [418, 456] width 98 height 12
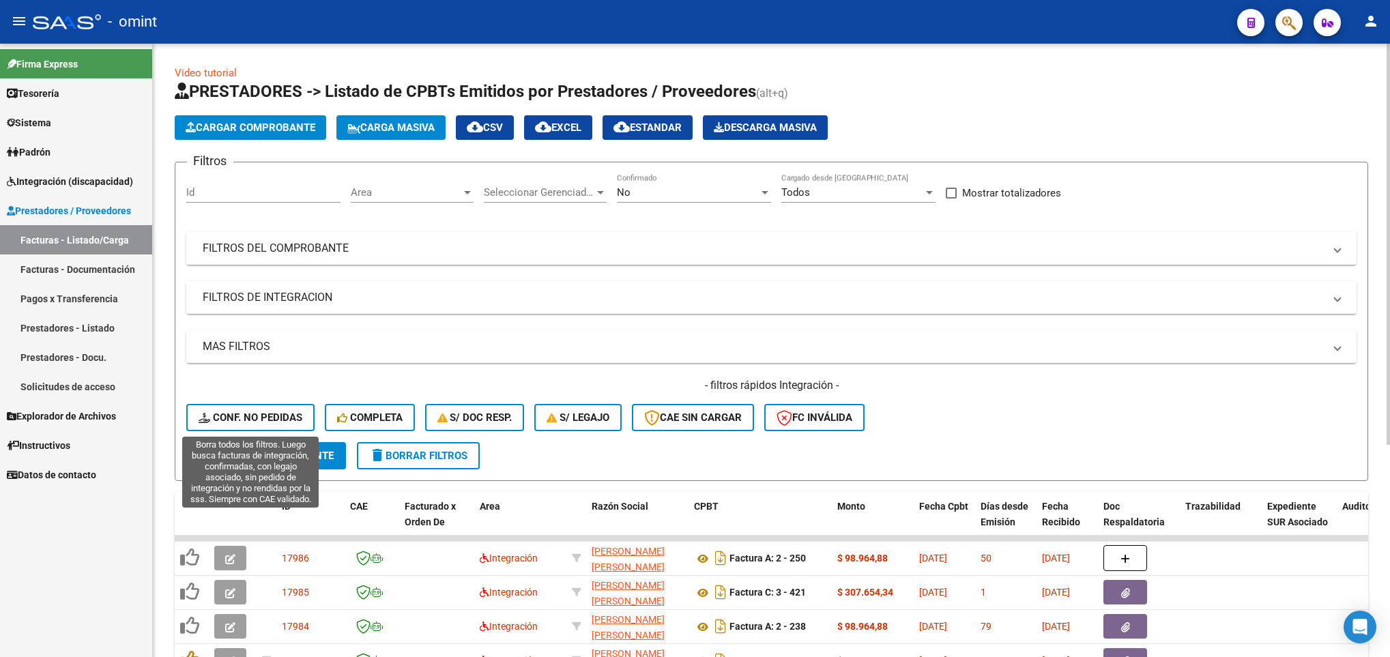
click at [272, 416] on span "Conf. no pedidas" at bounding box center [251, 417] width 104 height 12
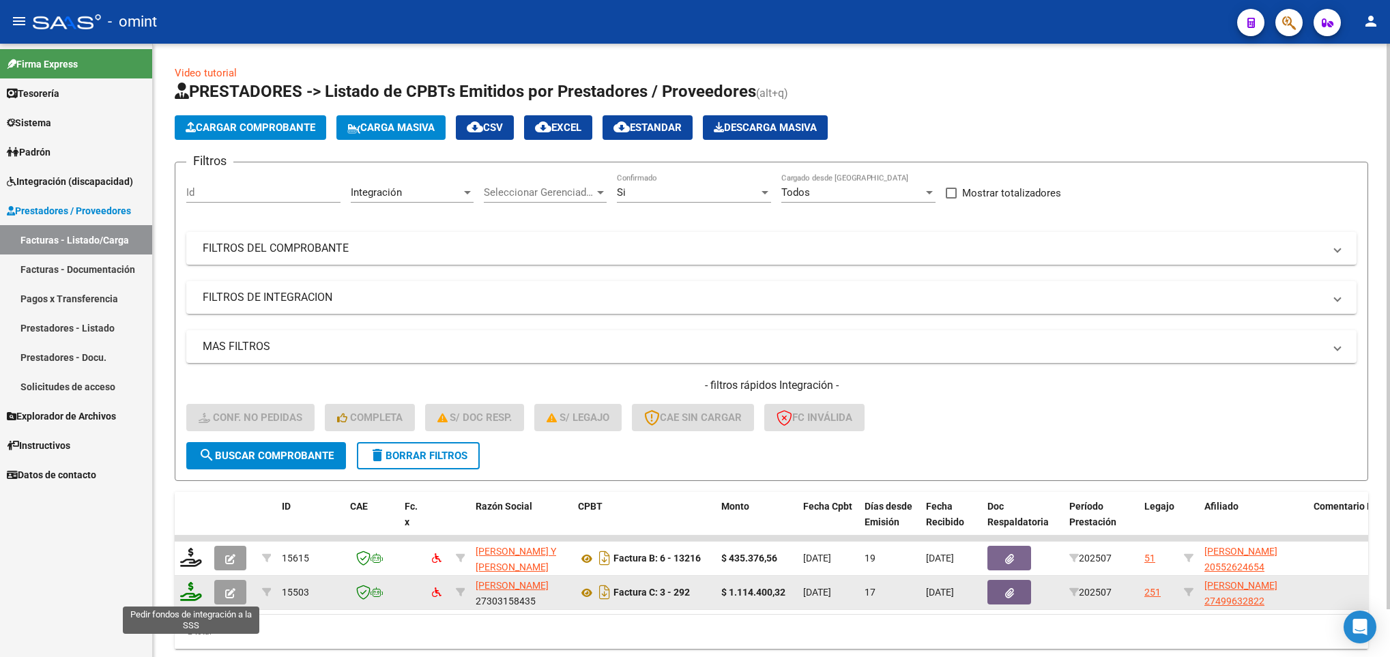
click at [190, 594] on icon at bounding box center [191, 591] width 22 height 19
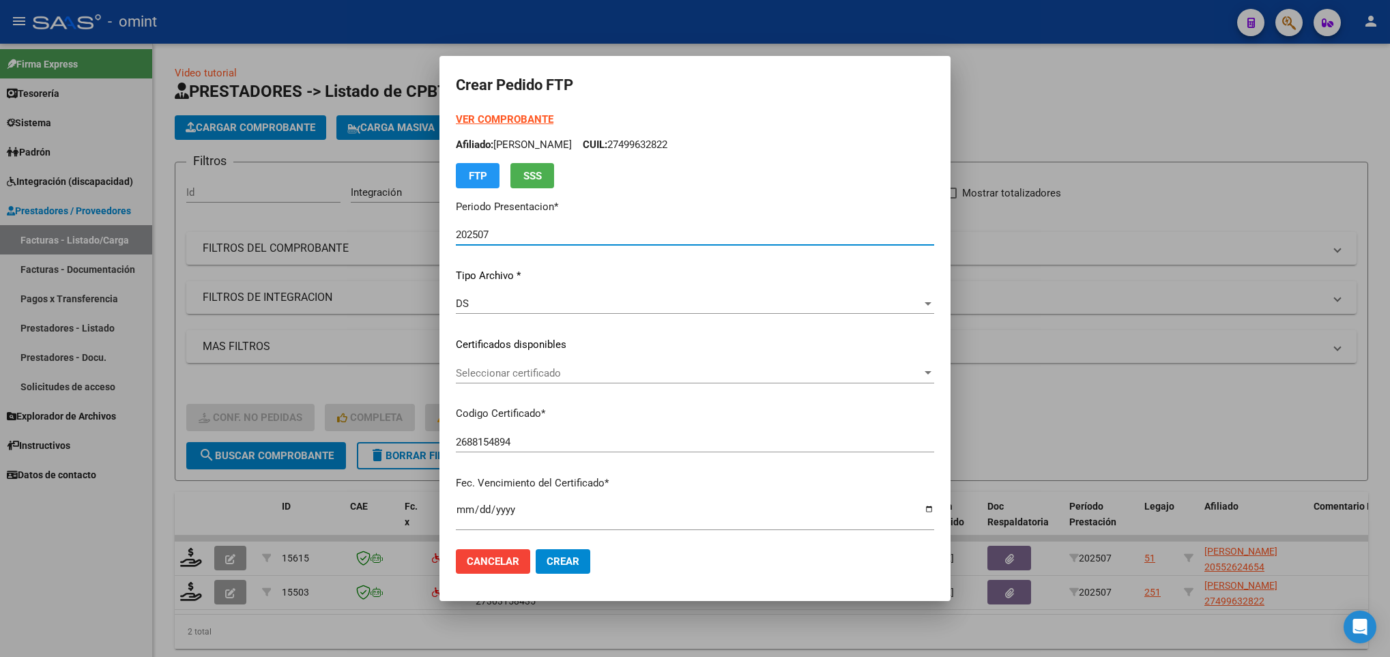
click at [543, 373] on span "Seleccionar certificado" at bounding box center [689, 373] width 466 height 12
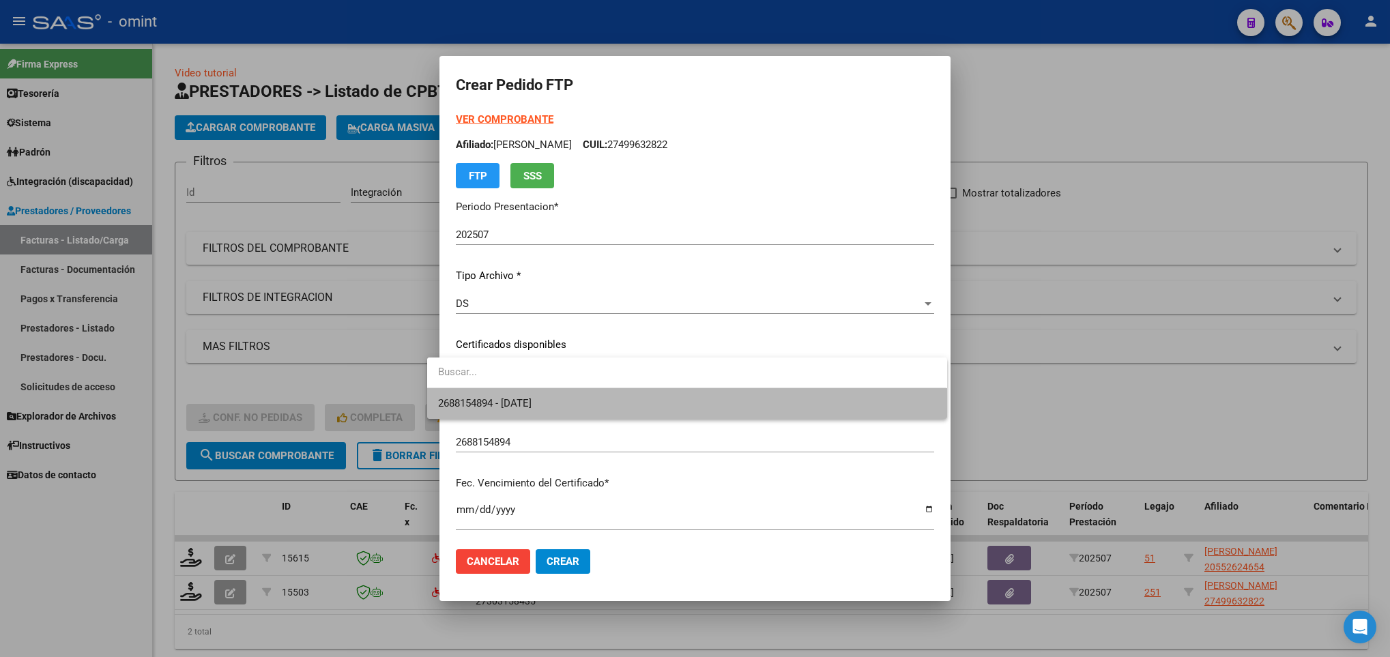
click at [540, 389] on span "2688154894 - 2026-10-26" at bounding box center [686, 403] width 497 height 31
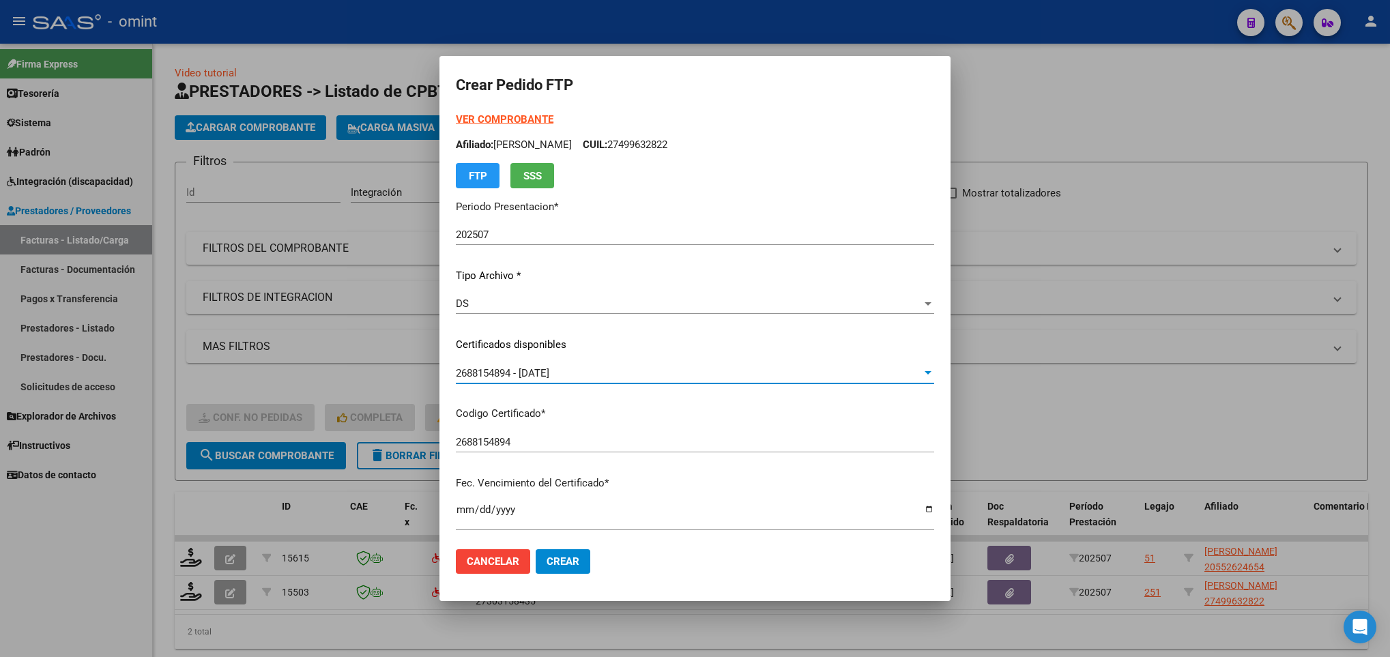
click at [489, 113] on strong "VER COMPROBANTE" at bounding box center [505, 119] width 98 height 12
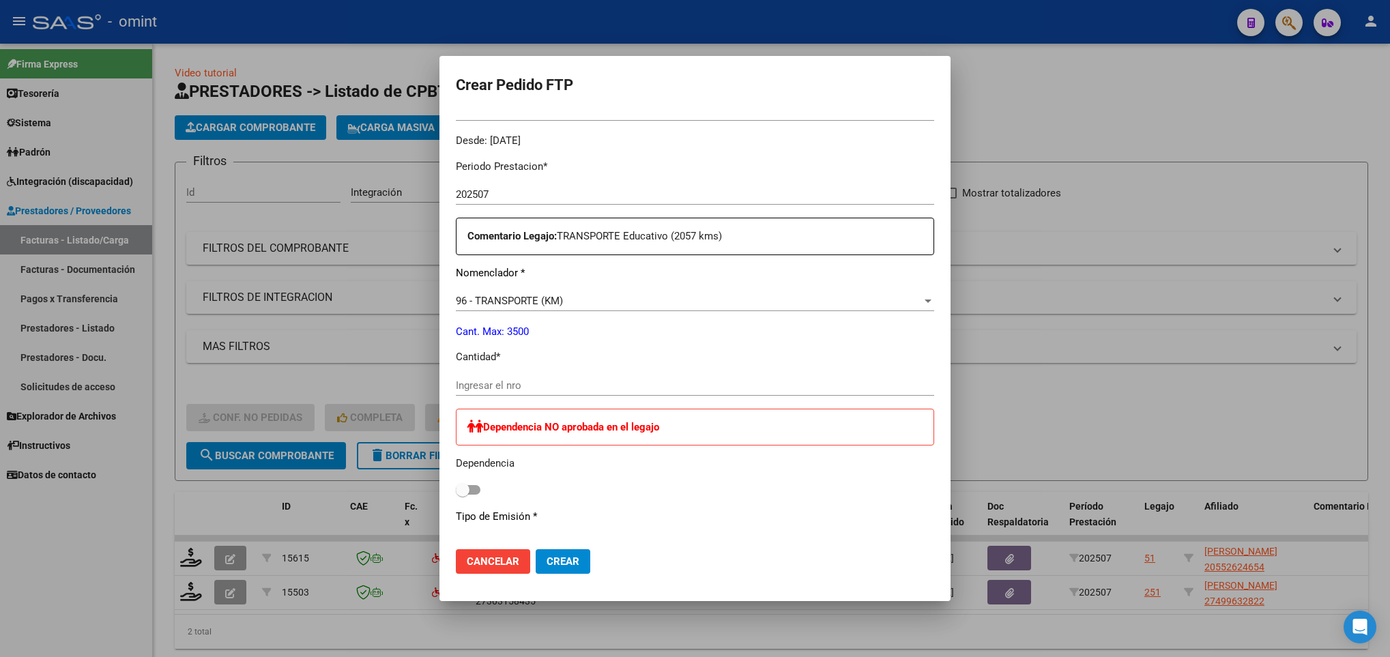
click at [571, 377] on div "Ingresar el nro" at bounding box center [695, 385] width 478 height 20
click at [547, 564] on span "Crear" at bounding box center [563, 561] width 33 height 12
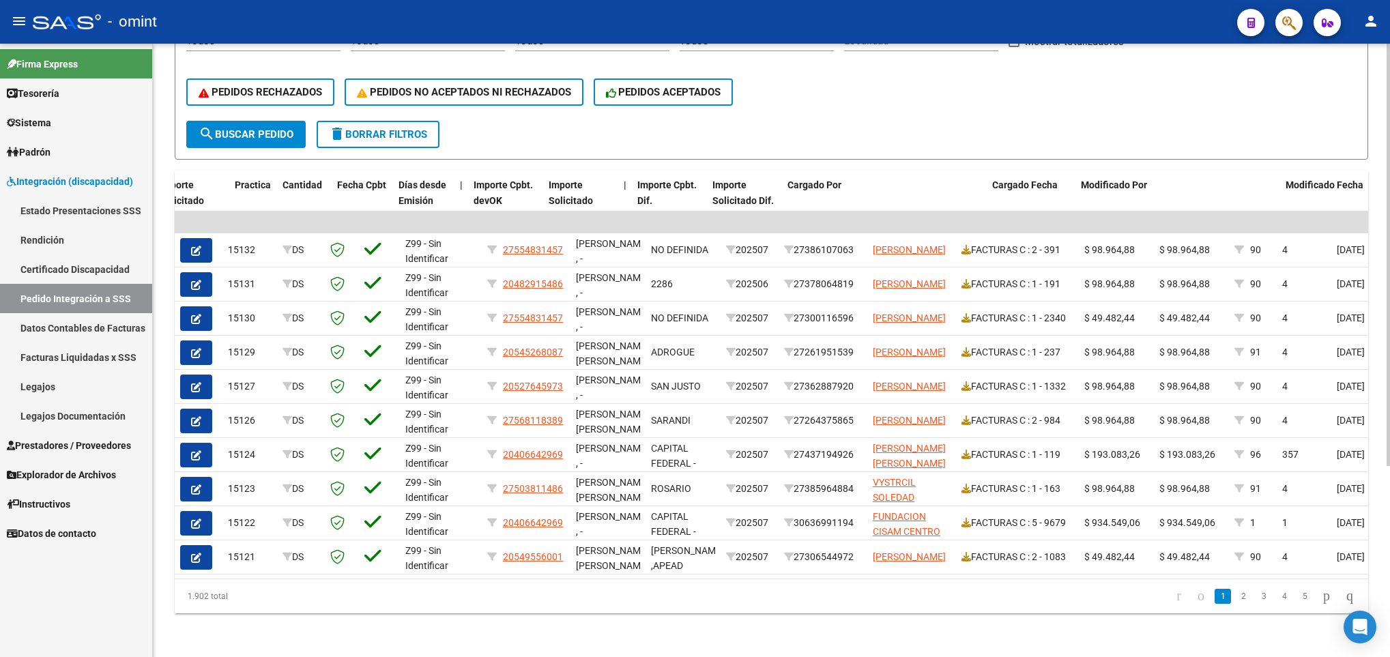
scroll to position [0, 1000]
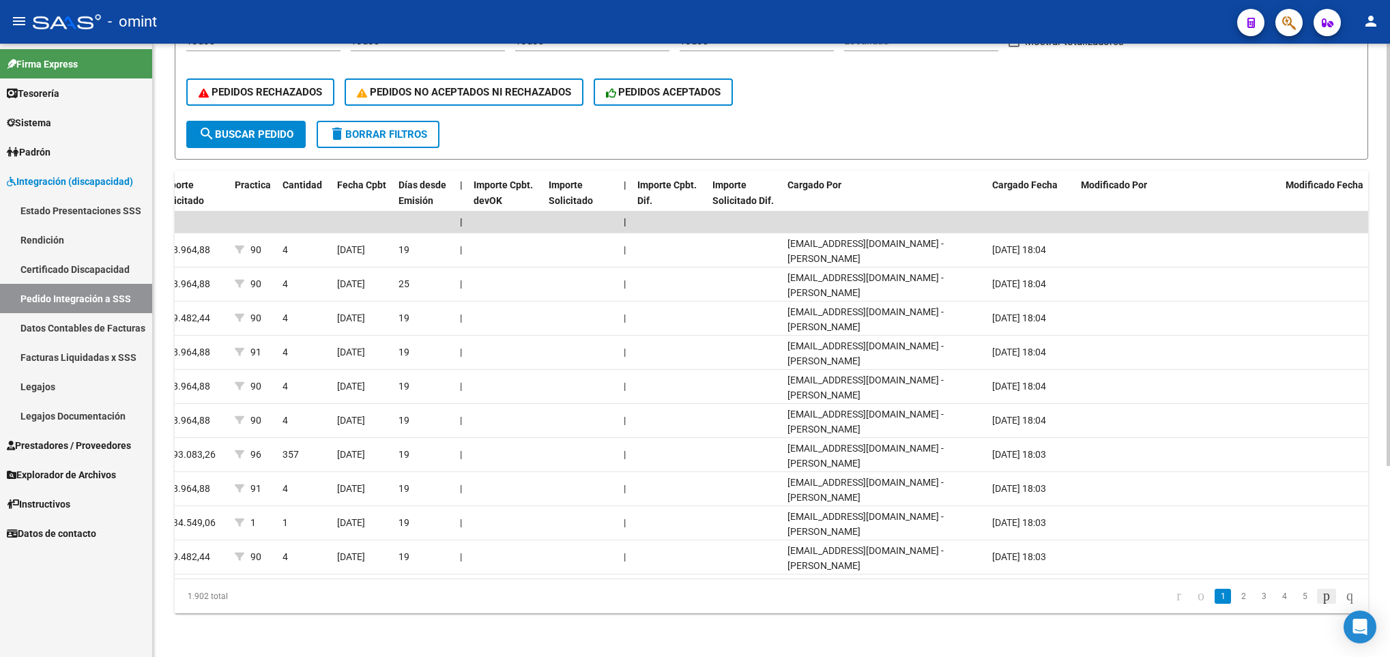
click at [1321, 604] on icon "go to next page" at bounding box center [1326, 596] width 11 height 16
click at [1321, 590] on icon "go to next page" at bounding box center [1326, 596] width 11 height 16
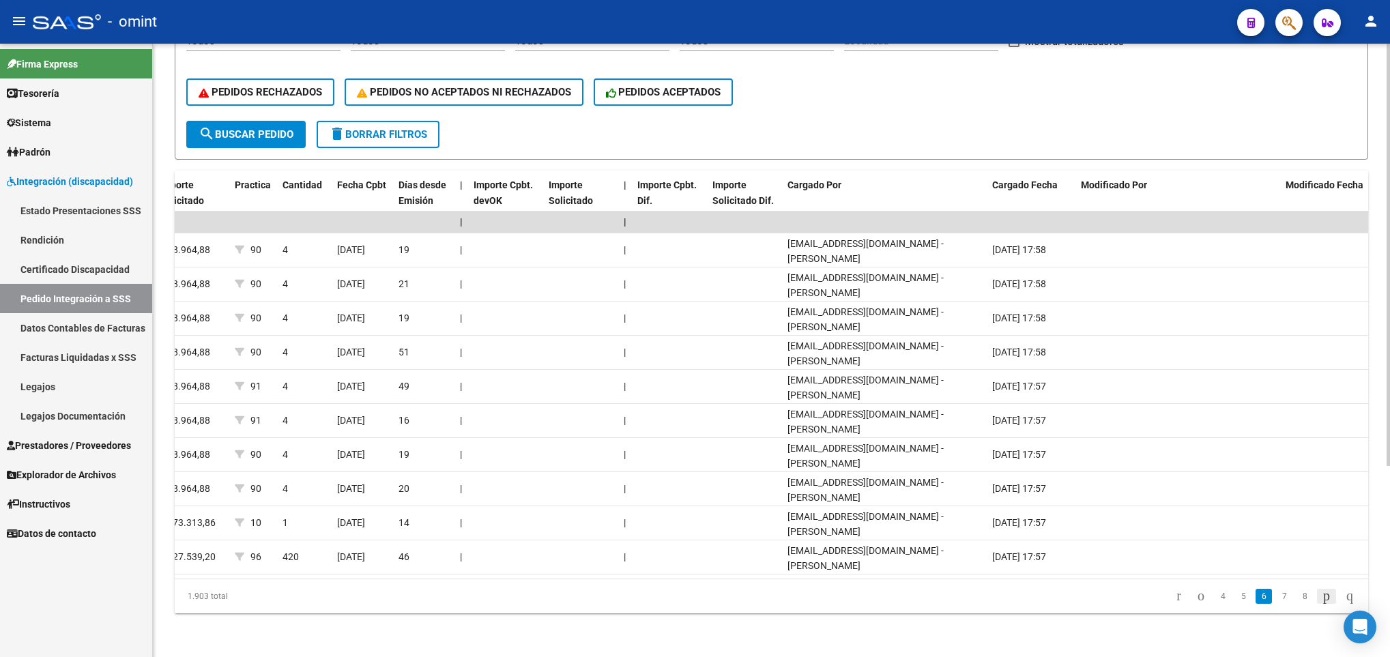
click at [1321, 590] on icon "go to next page" at bounding box center [1326, 596] width 11 height 16
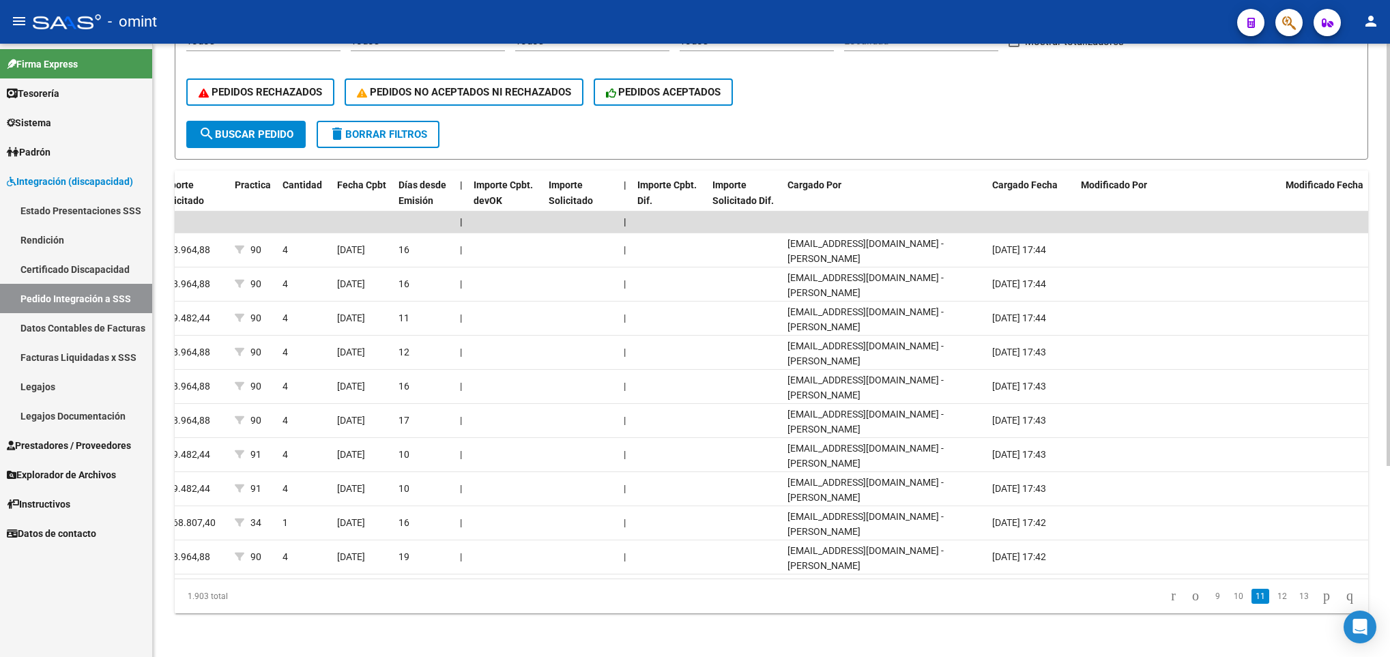
click at [1321, 590] on icon "go to next page" at bounding box center [1326, 596] width 11 height 16
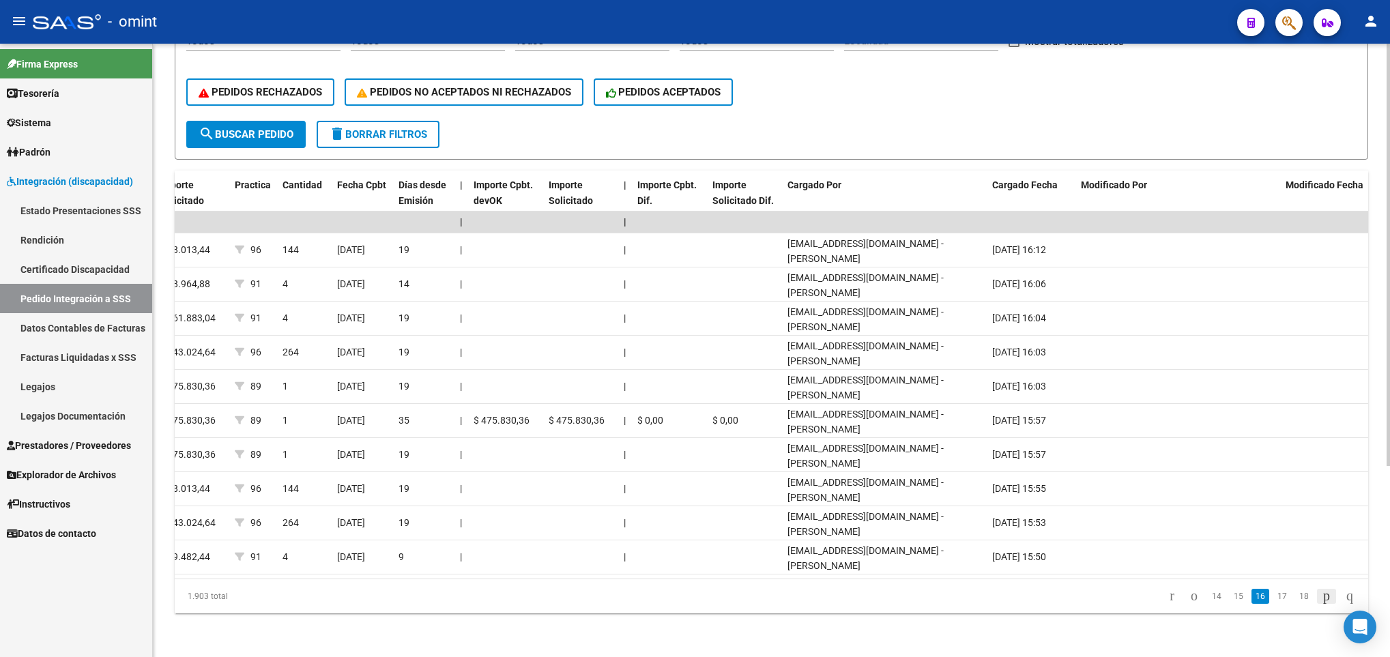
click at [1321, 594] on icon "go to next page" at bounding box center [1326, 596] width 11 height 16
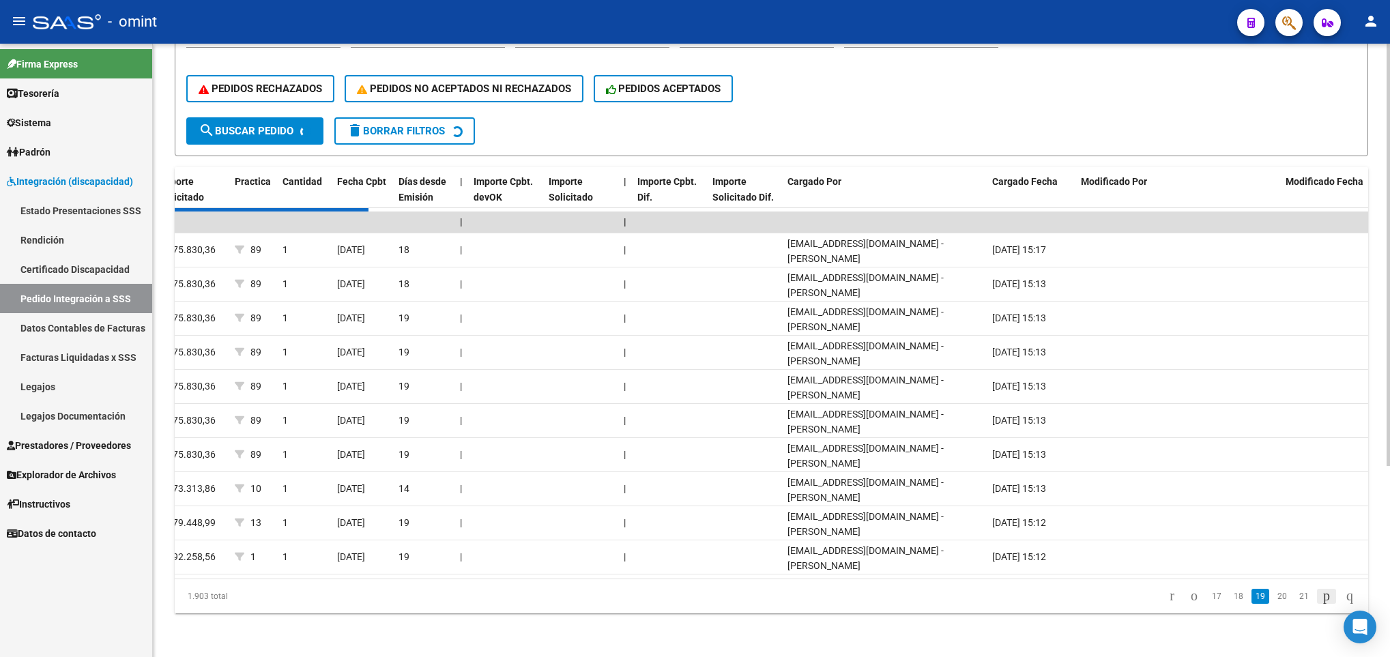
scroll to position [277, 0]
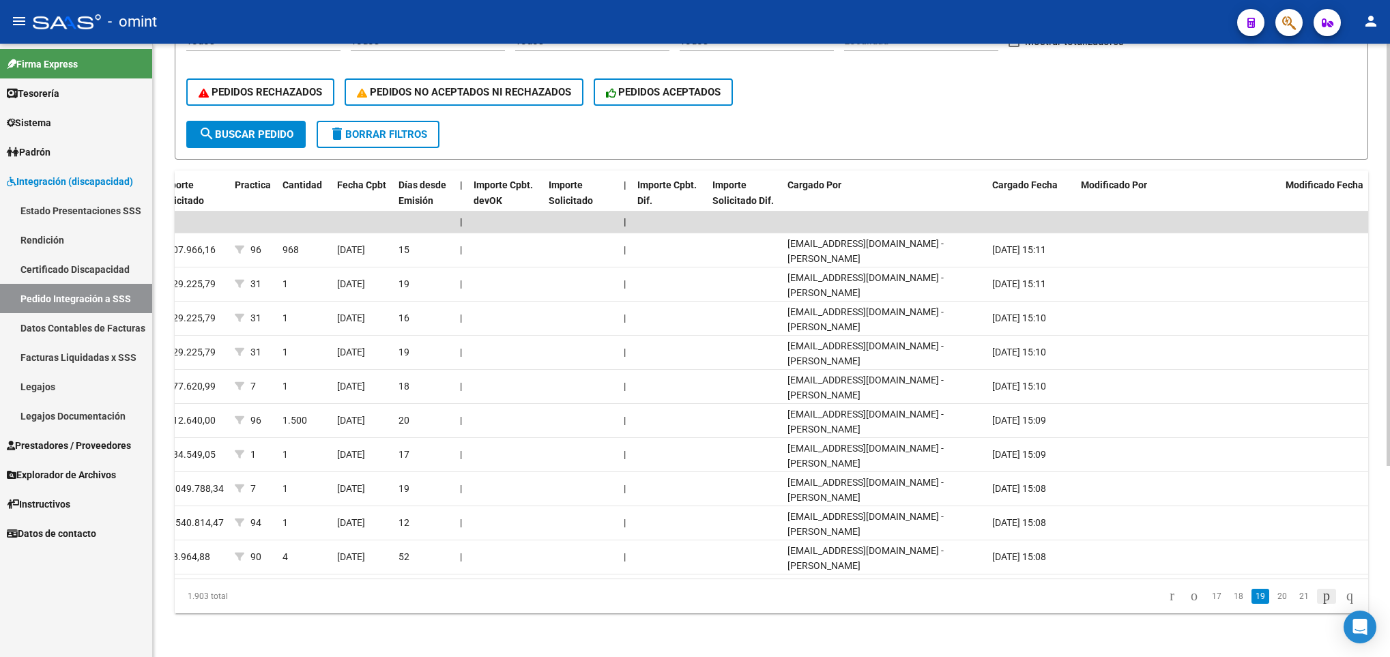
click at [1321, 594] on icon "go to next page" at bounding box center [1326, 596] width 11 height 16
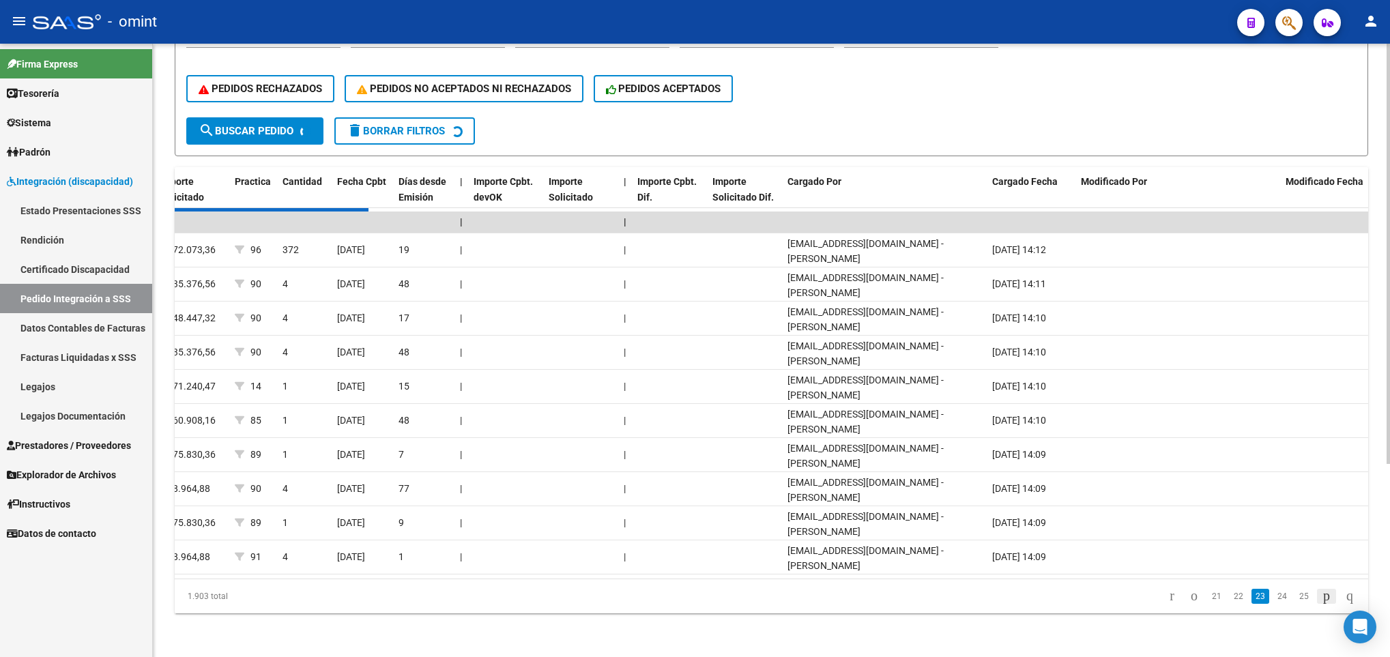
click at [1311, 594] on div "1.903 total 21 22 23 24 25" at bounding box center [772, 596] width 1194 height 34
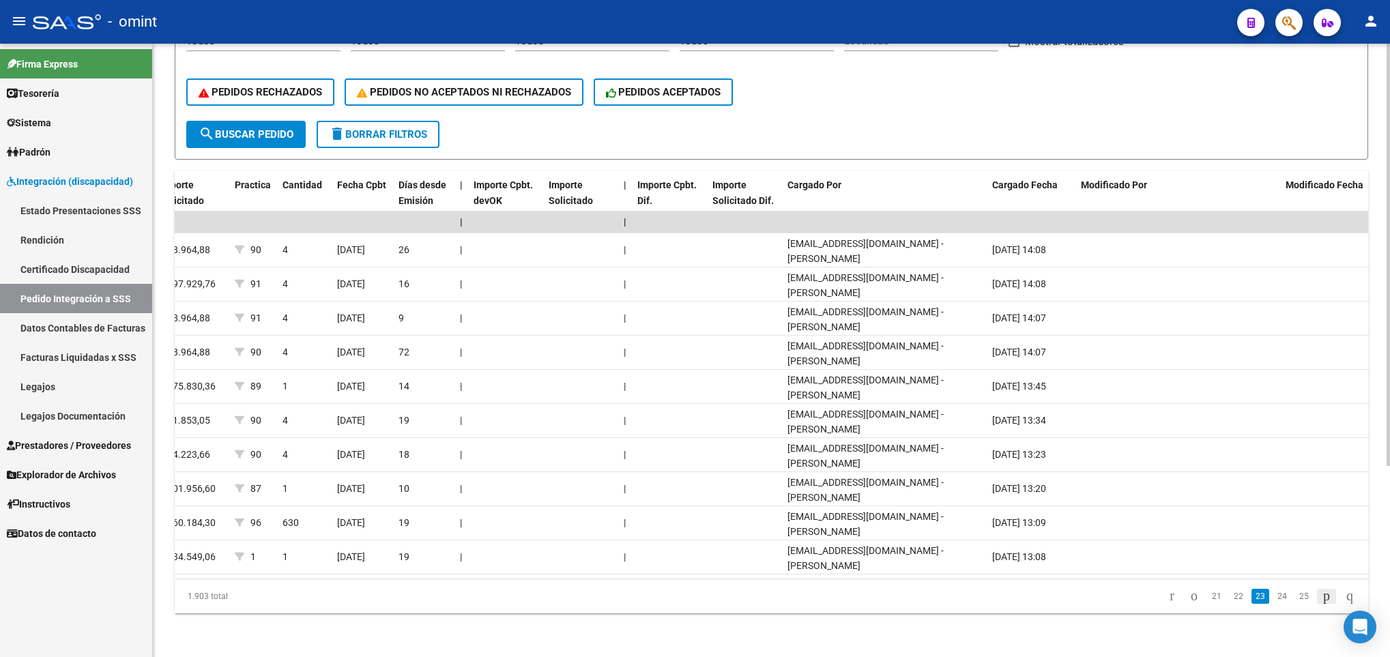
click at [1321, 594] on icon "go to next page" at bounding box center [1326, 596] width 11 height 16
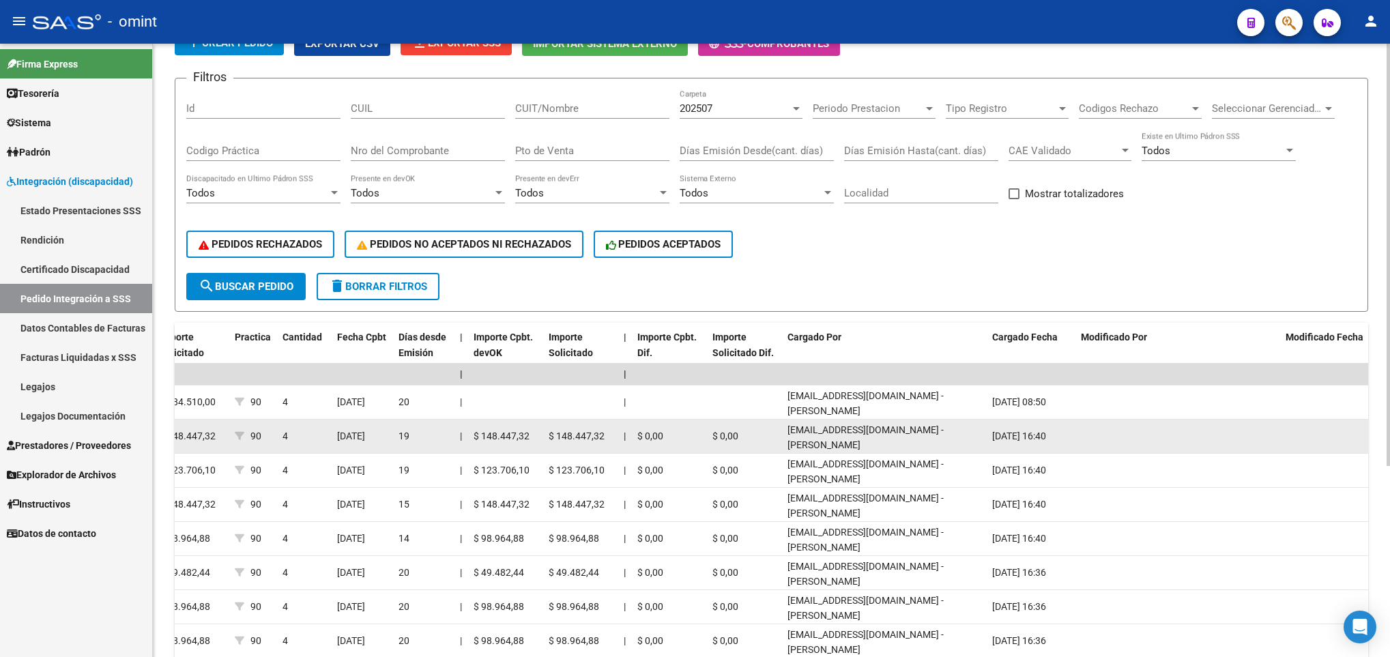
scroll to position [0, 0]
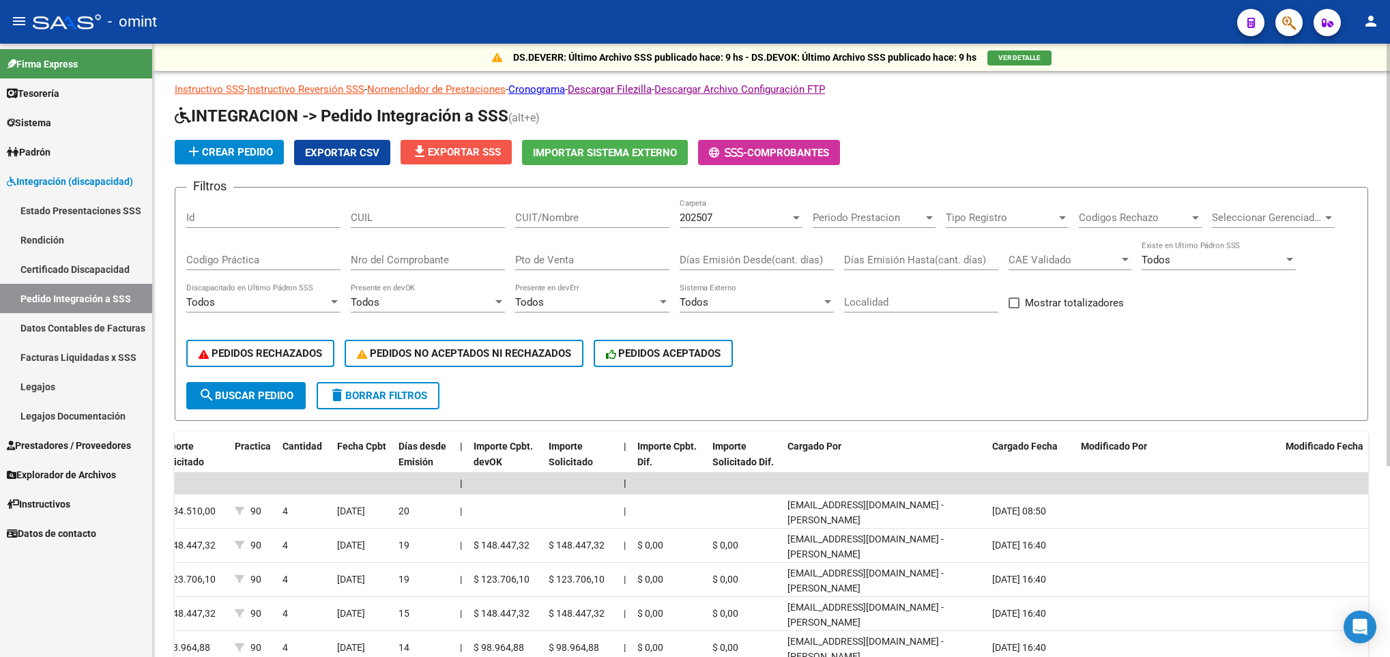
click at [476, 148] on span "file_download Exportar SSS" at bounding box center [455, 152] width 89 height 12
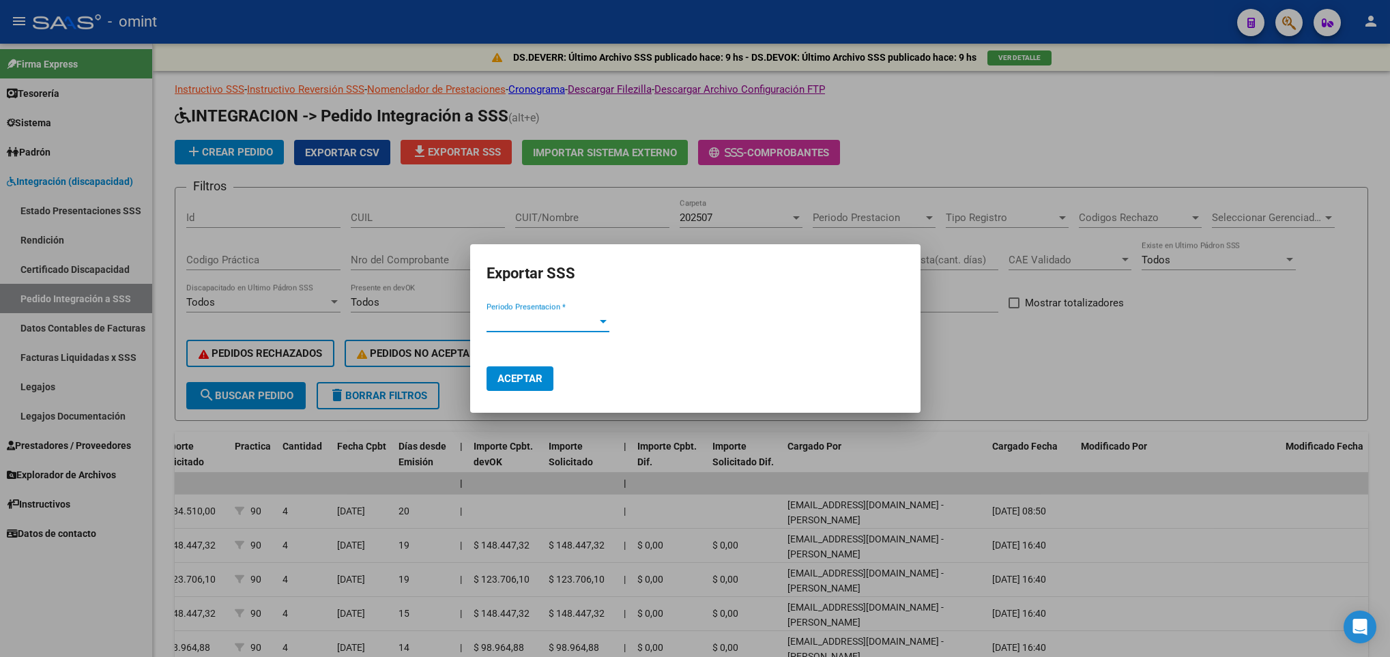
click at [549, 319] on span "Periodo Presentacion *" at bounding box center [542, 321] width 111 height 12
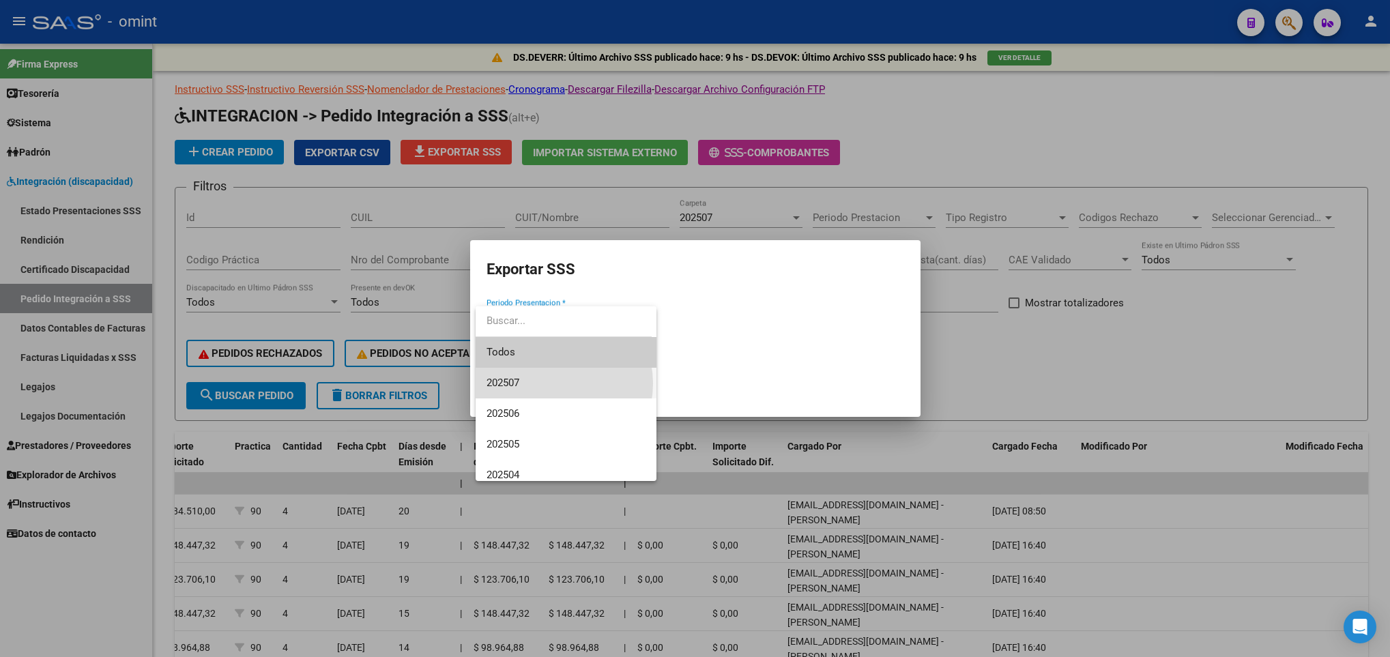
click at [553, 384] on span "202507" at bounding box center [566, 383] width 159 height 31
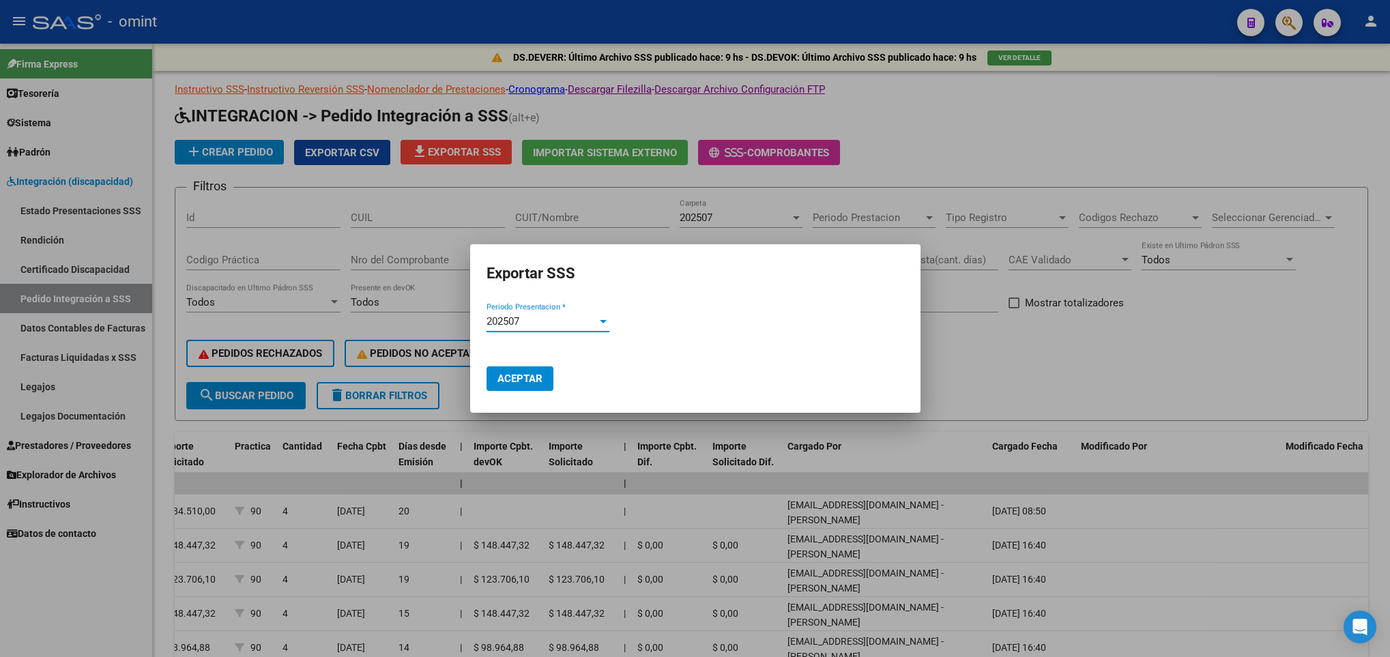
click at [535, 366] on button "Aceptar" at bounding box center [520, 378] width 67 height 25
click at [1073, 438] on div at bounding box center [695, 328] width 1390 height 657
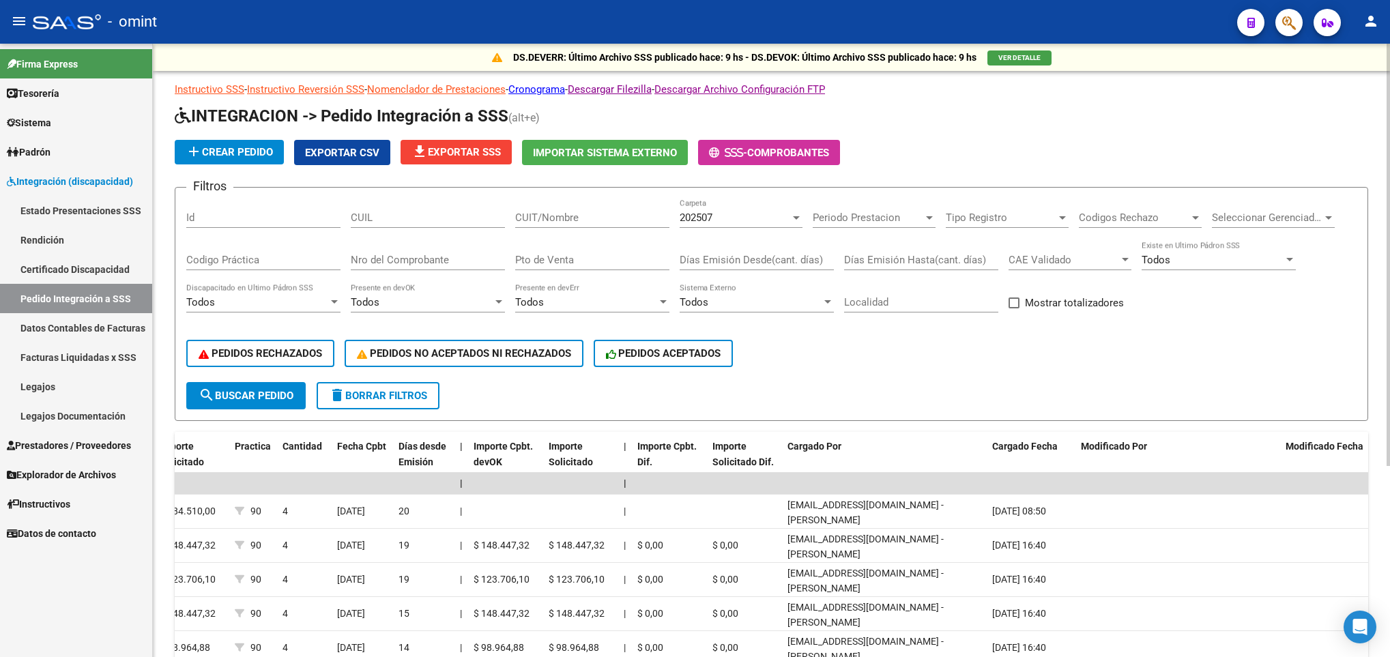
click at [547, 224] on div "CUIT/Nombre" at bounding box center [592, 213] width 154 height 29
paste input "27391884779"
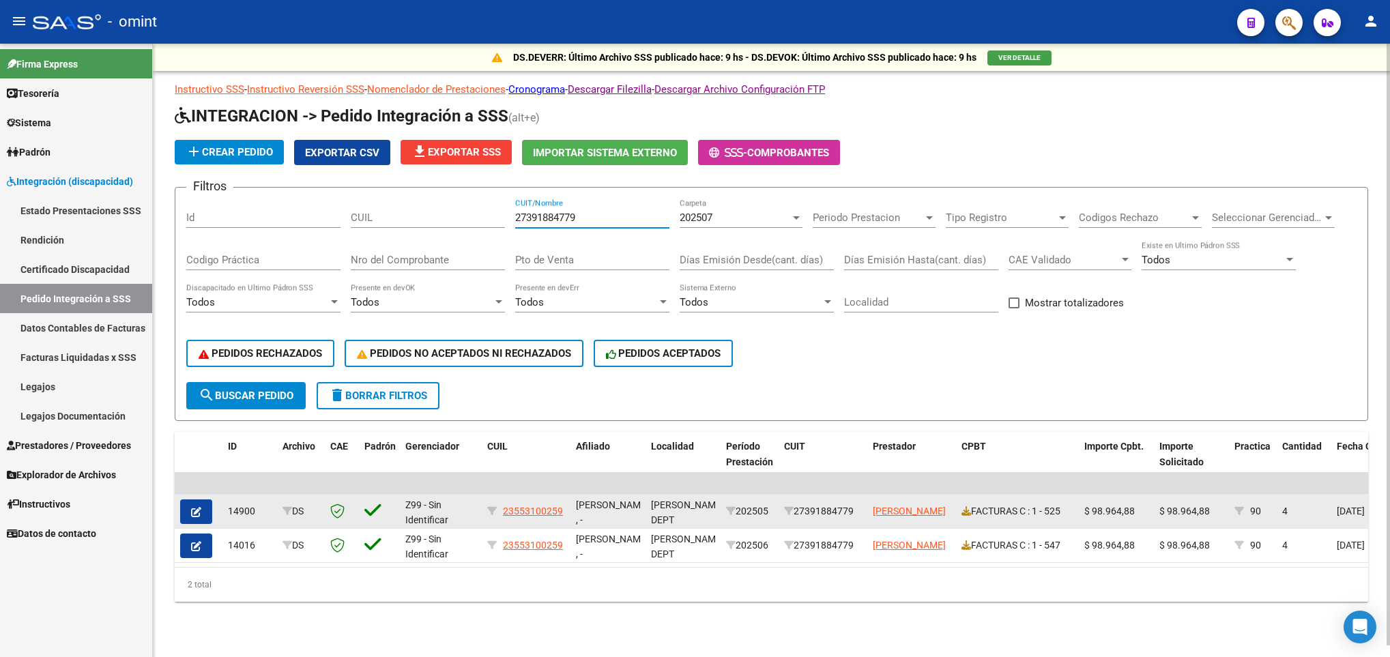
type input "27391884779"
click at [199, 510] on icon "button" at bounding box center [196, 512] width 10 height 10
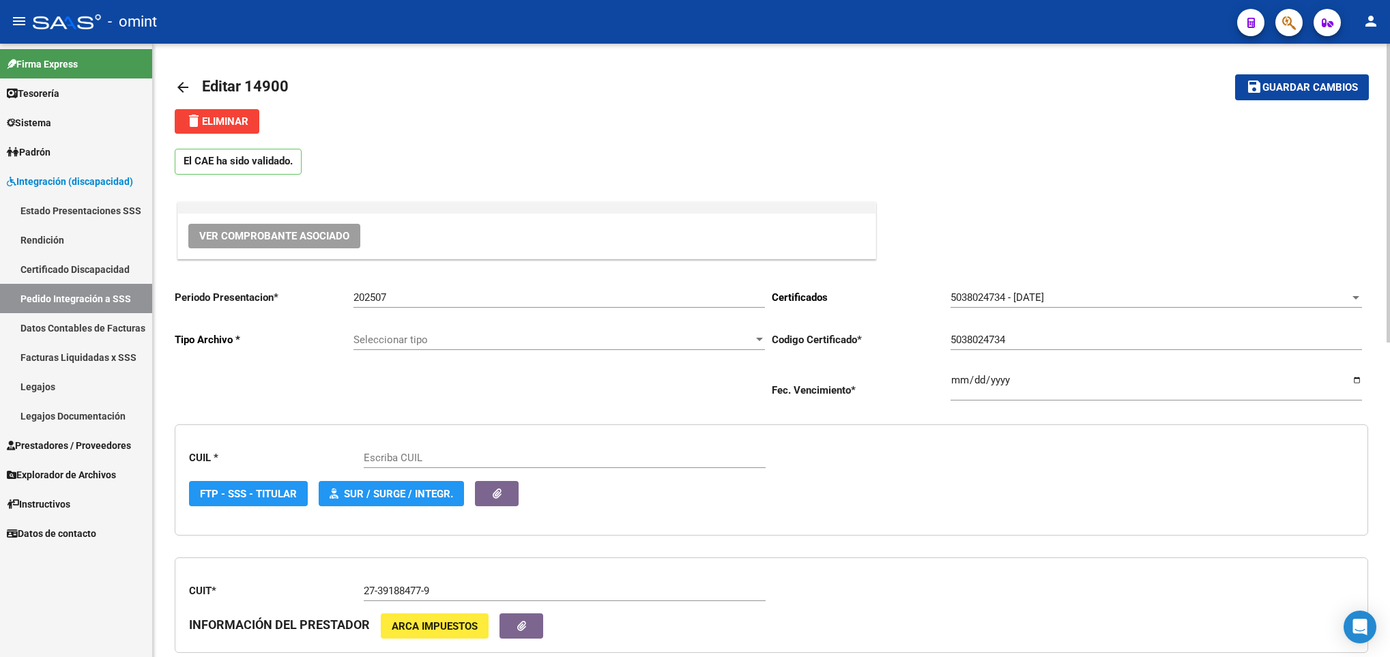
click at [232, 121] on span "delete Eliminar" at bounding box center [217, 121] width 63 height 12
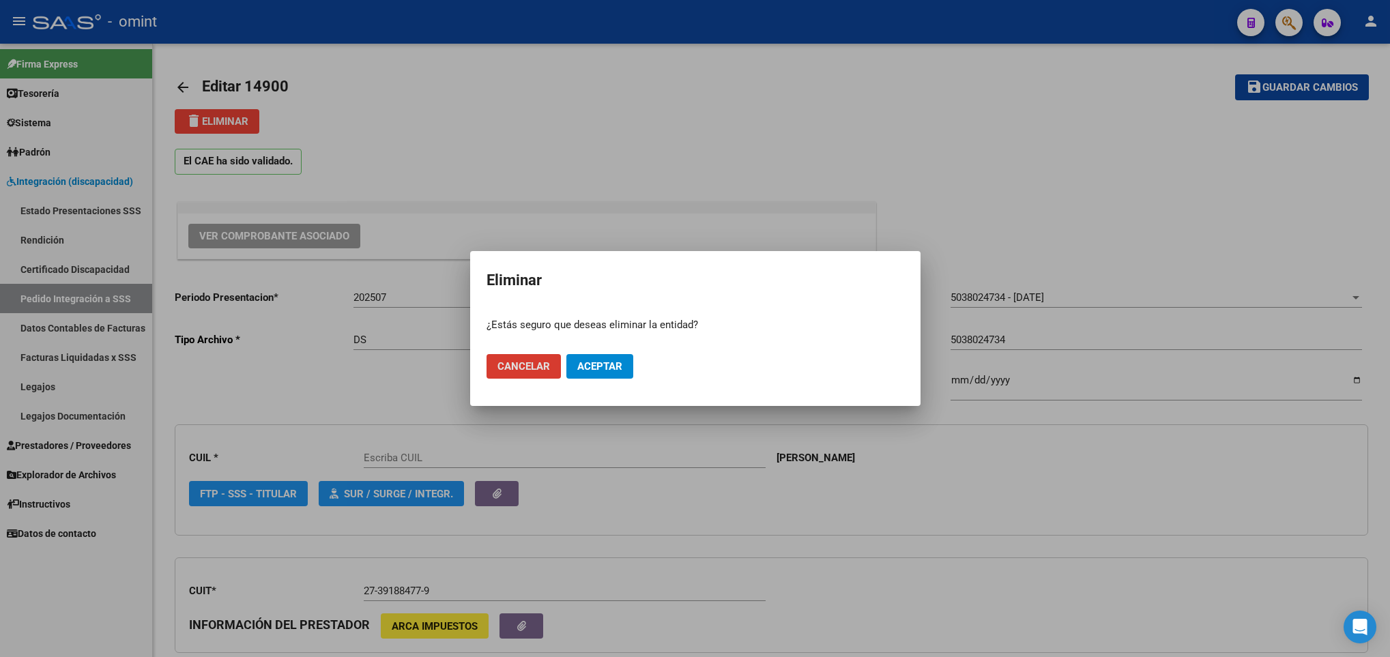
click at [605, 375] on button "Aceptar" at bounding box center [599, 366] width 67 height 25
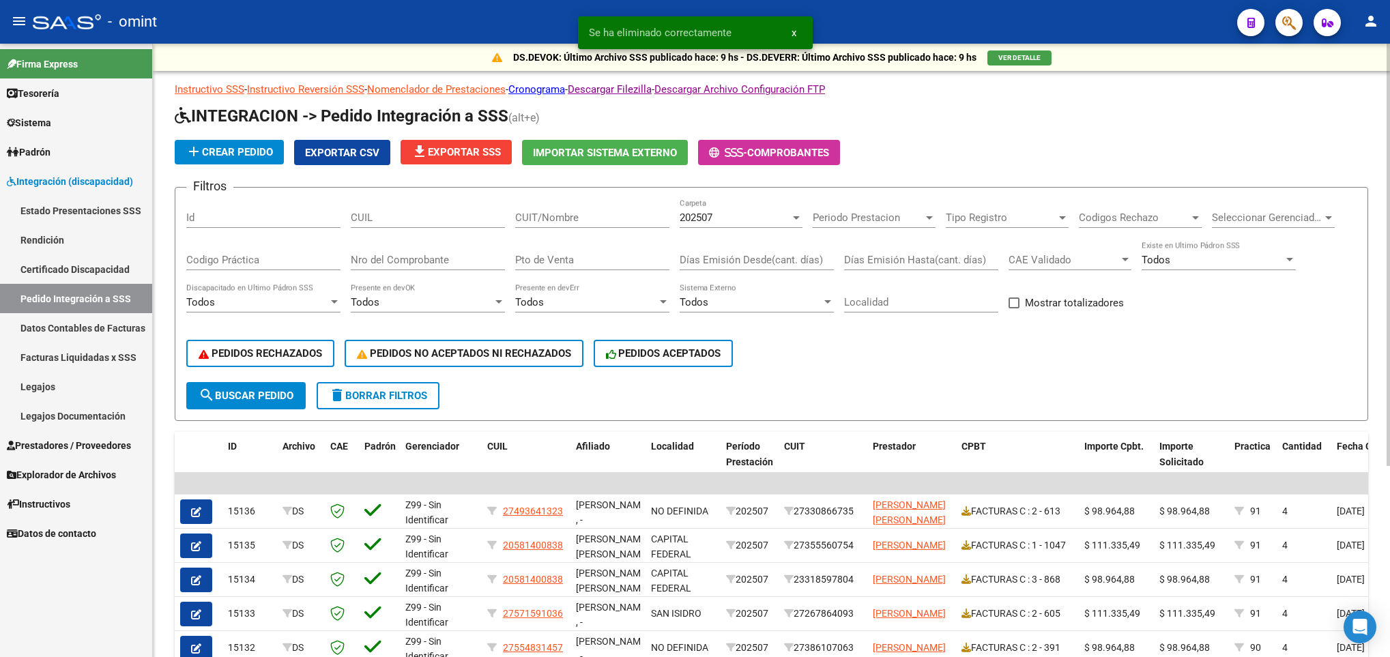
click at [559, 218] on input "CUIT/Nombre" at bounding box center [592, 218] width 154 height 12
paste input "27351818226"
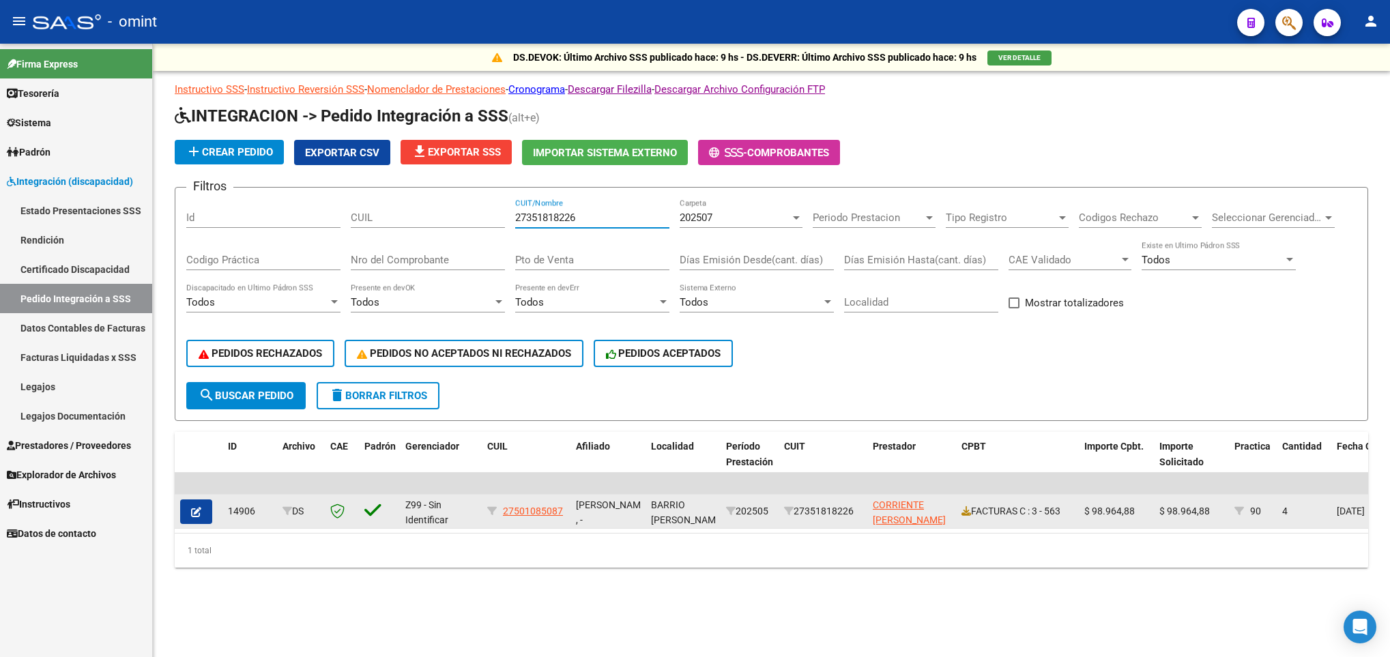
type input "27351818226"
click at [185, 510] on button "button" at bounding box center [196, 512] width 32 height 25
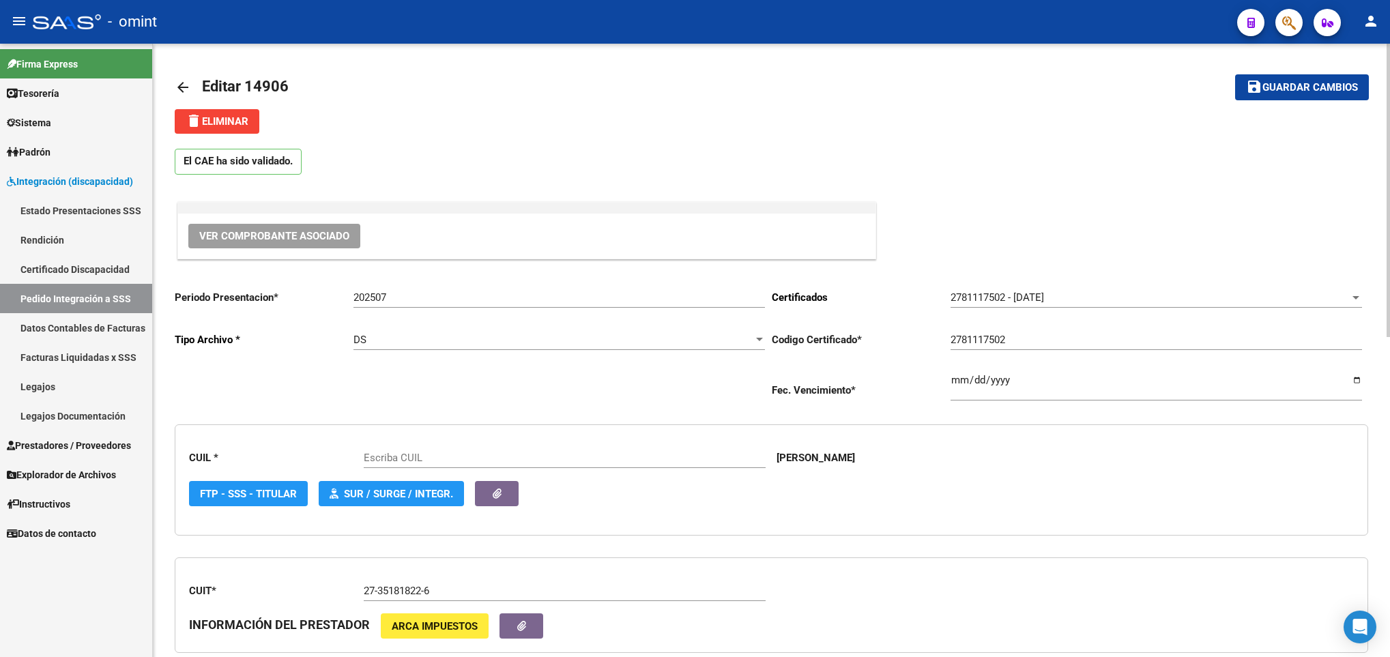
click at [240, 119] on span "delete Eliminar" at bounding box center [217, 121] width 63 height 12
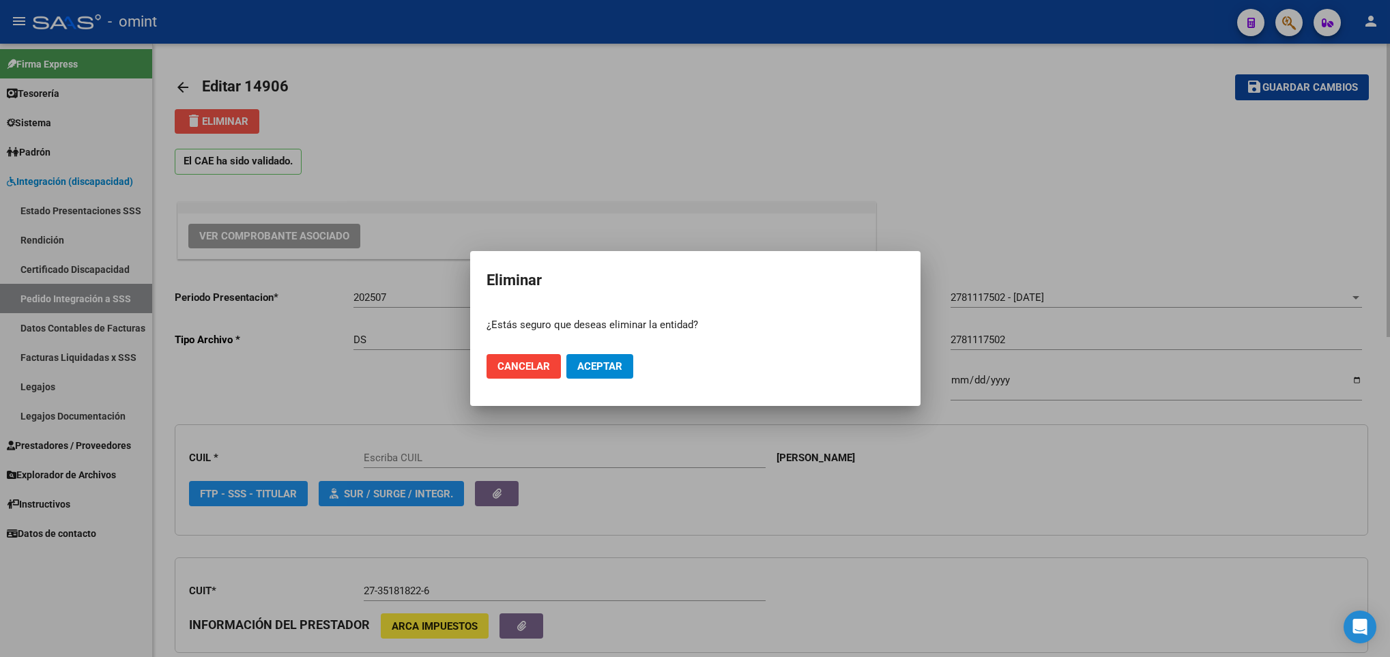
type input "27501085087"
click at [584, 360] on span "Aceptar" at bounding box center [599, 366] width 45 height 12
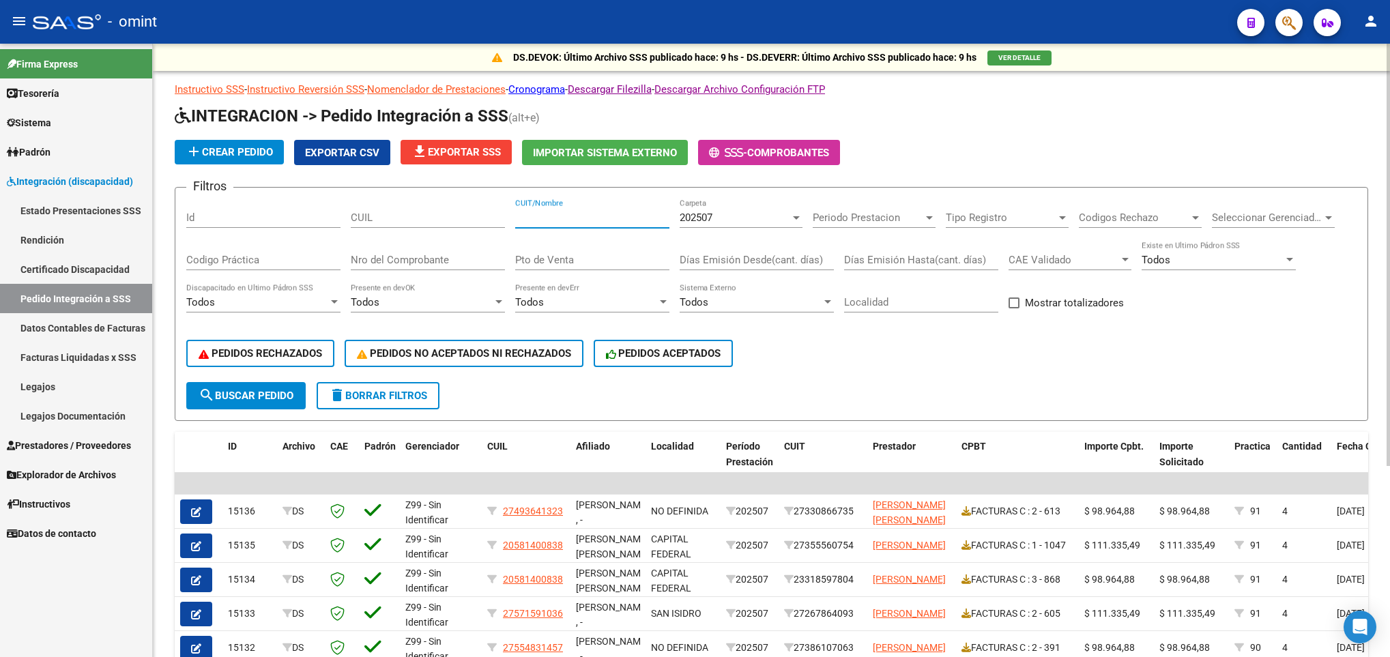
click at [557, 217] on input "CUIT/Nombre" at bounding box center [592, 218] width 154 height 12
paste input "30710833644"
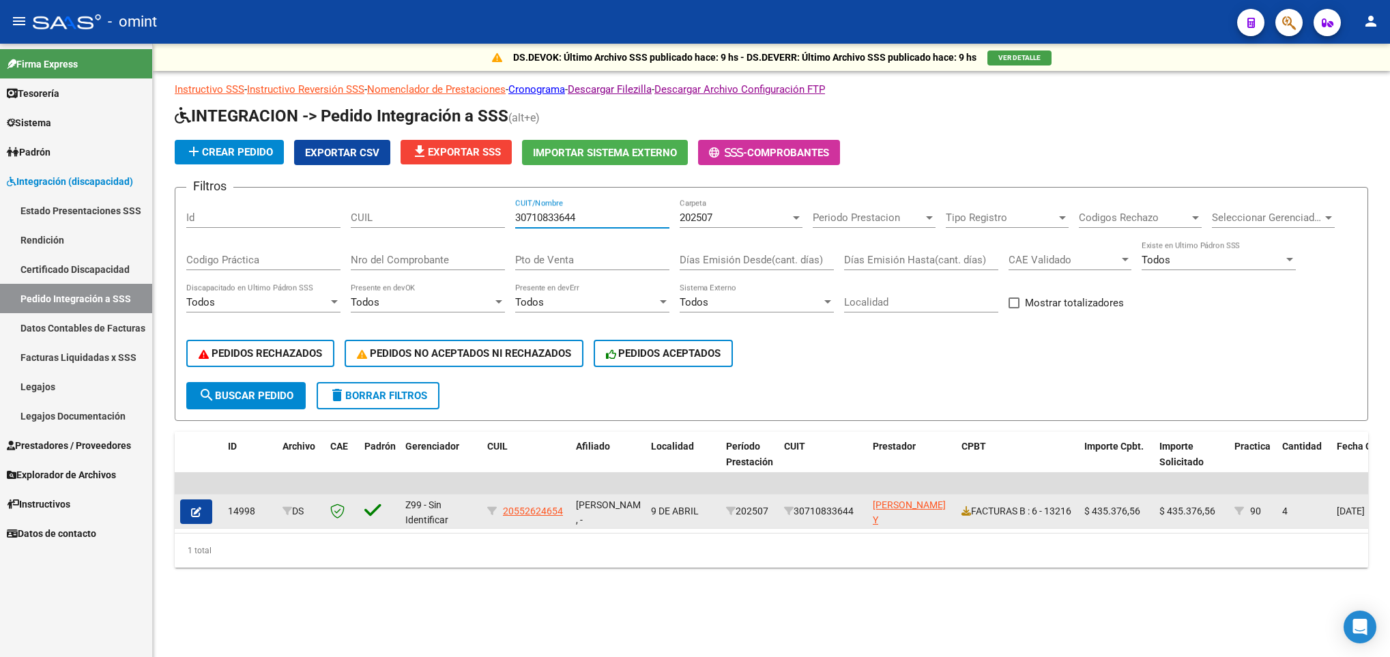
type input "30710833644"
click at [195, 506] on span "button" at bounding box center [196, 512] width 10 height 12
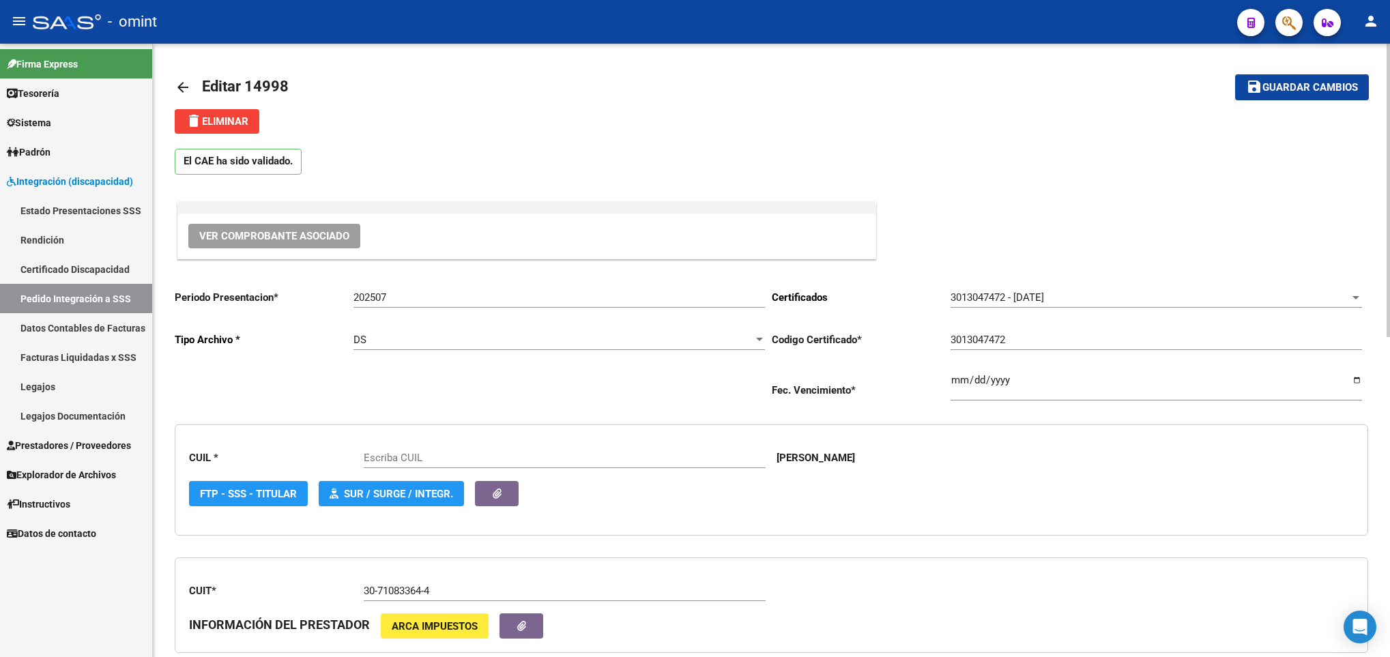
type input "20552624654"
click at [226, 124] on span "delete Eliminar" at bounding box center [217, 121] width 63 height 12
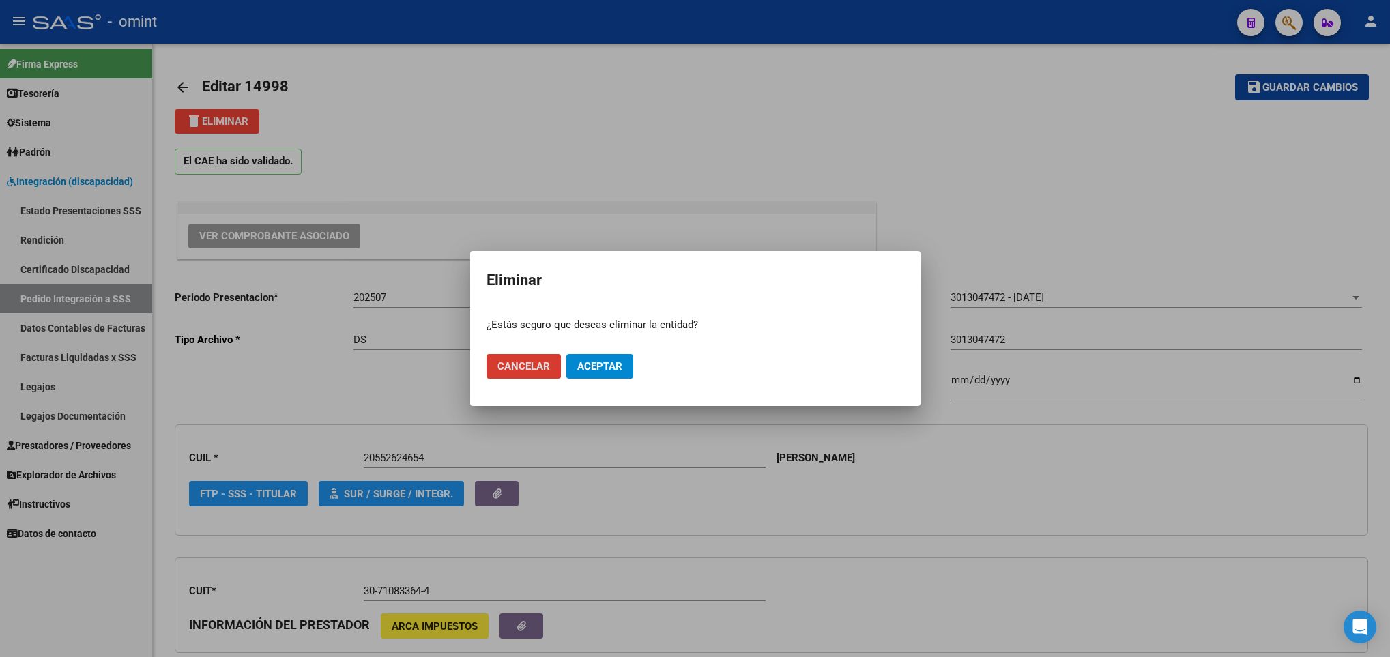
click at [605, 375] on button "Aceptar" at bounding box center [599, 366] width 67 height 25
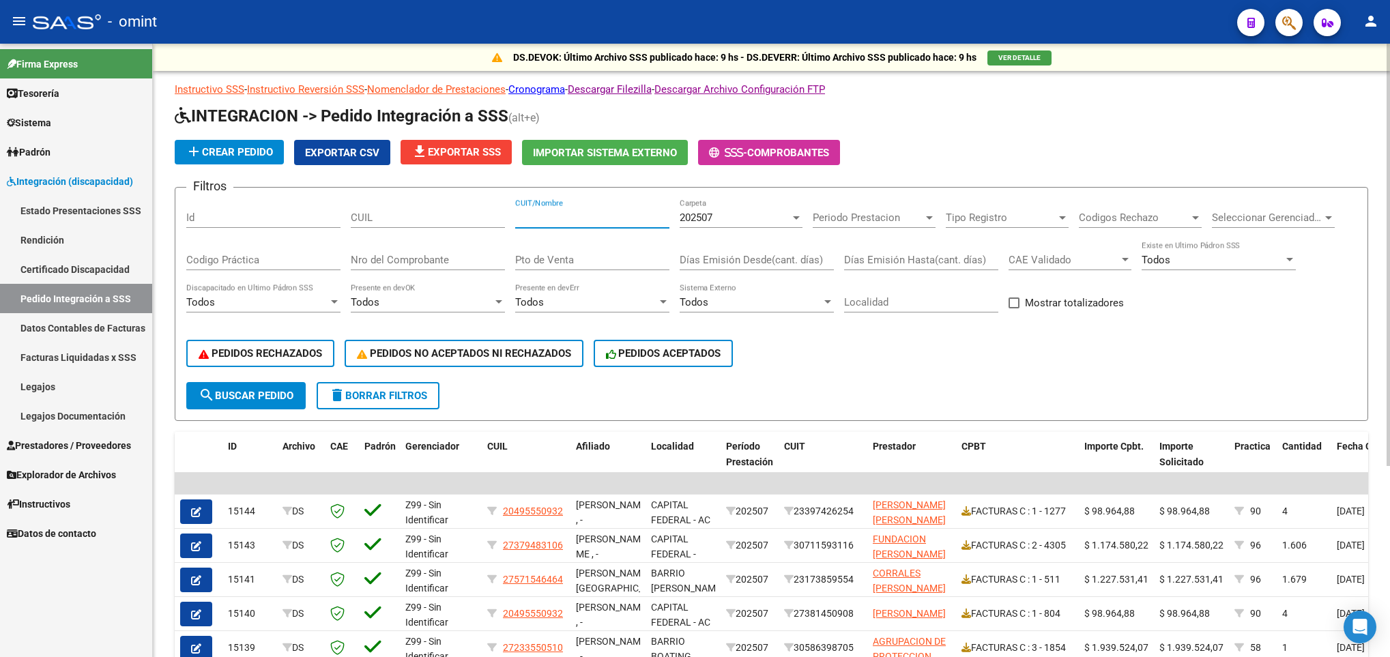
click at [586, 217] on input "CUIT/Nombre" at bounding box center [592, 218] width 154 height 12
paste input "27133950392"
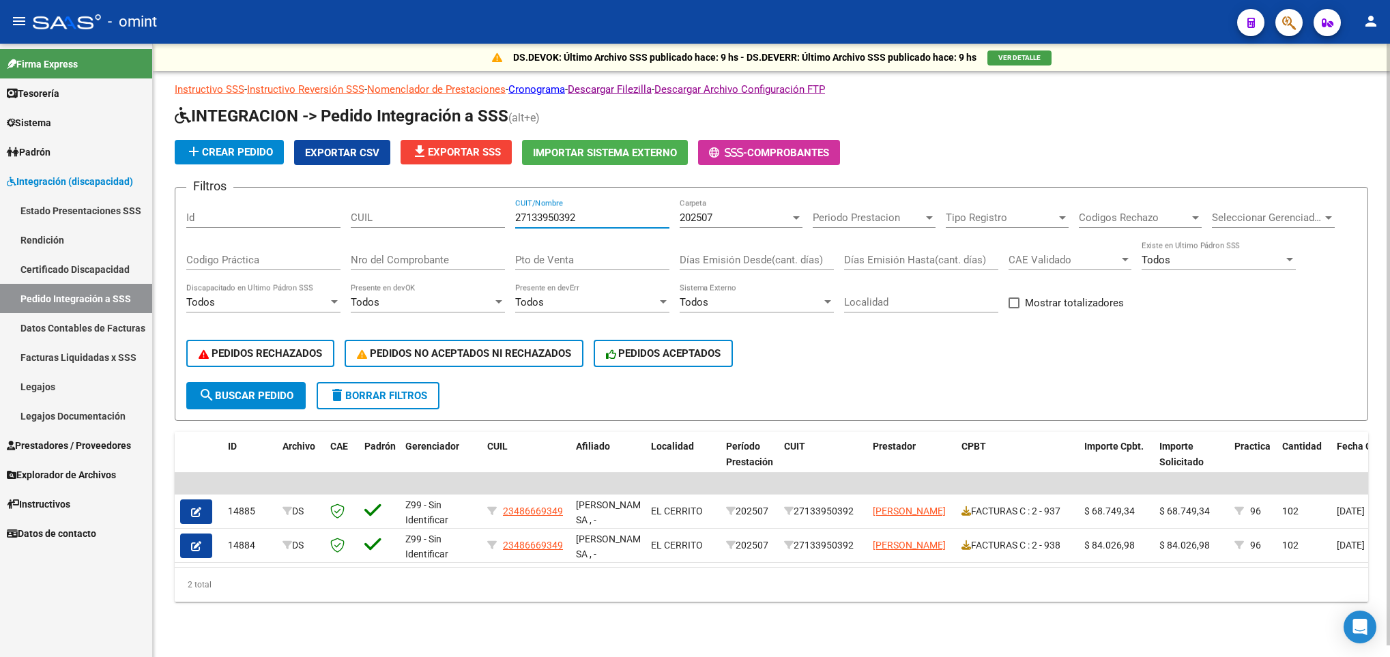
type input "27133950392"
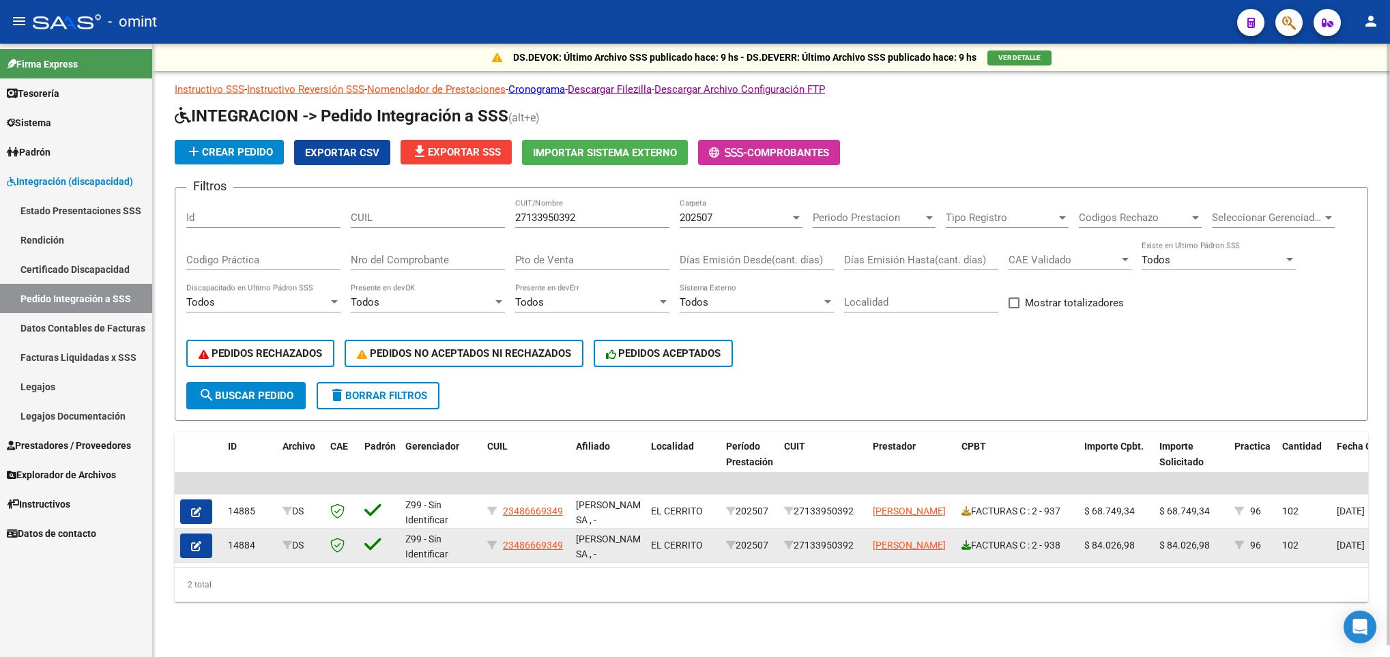
click at [966, 549] on icon at bounding box center [966, 545] width 10 height 10
click at [193, 540] on span "button" at bounding box center [196, 546] width 10 height 12
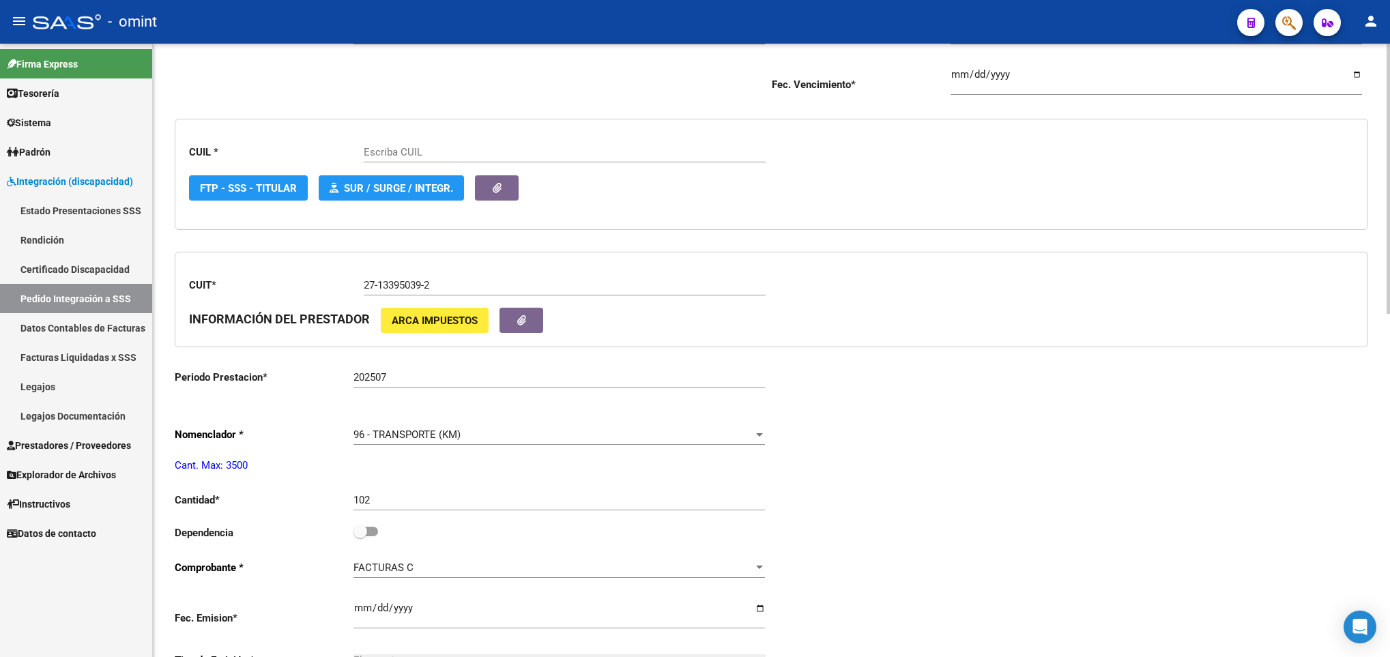
scroll to position [307, 0]
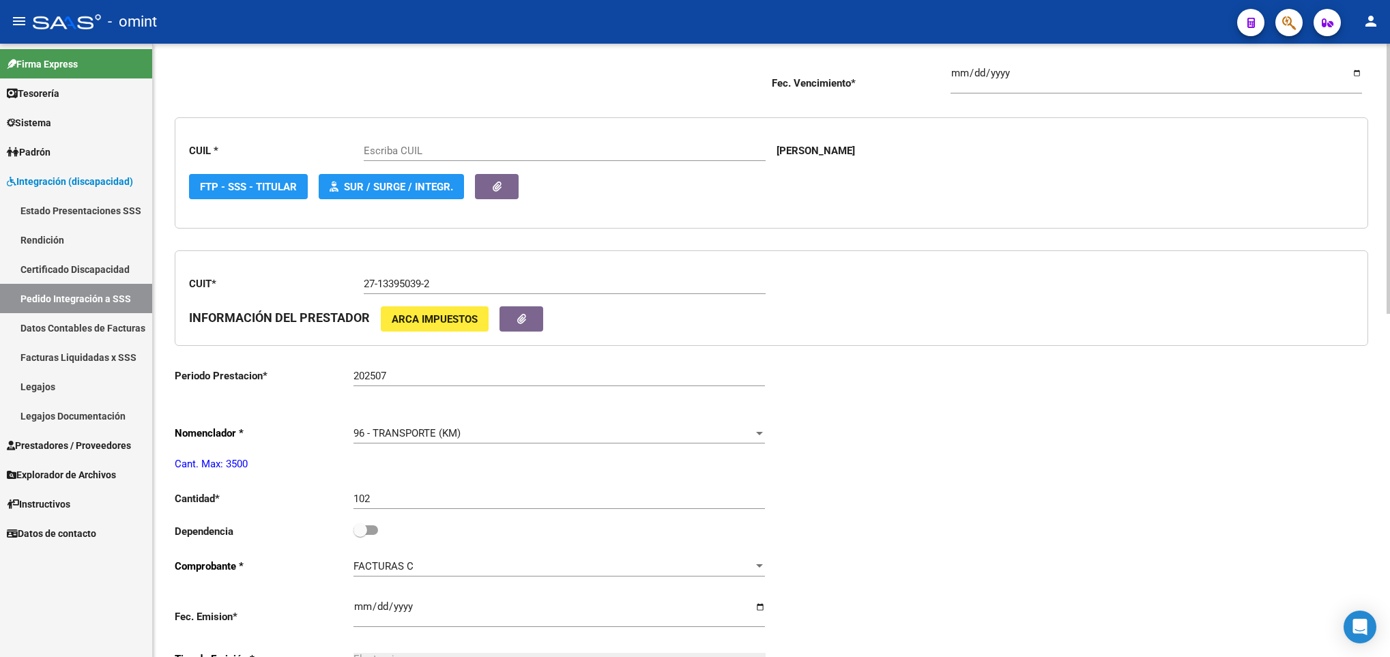
type input "23486669349"
click at [441, 504] on input "102" at bounding box center [558, 499] width 411 height 12
type input "156"
click at [895, 401] on div "Periodo Presentacion * 202507 Ingresar el Periodo Tipo Archivo * DS Seleccionar…" at bounding box center [772, 530] width 1194 height 1118
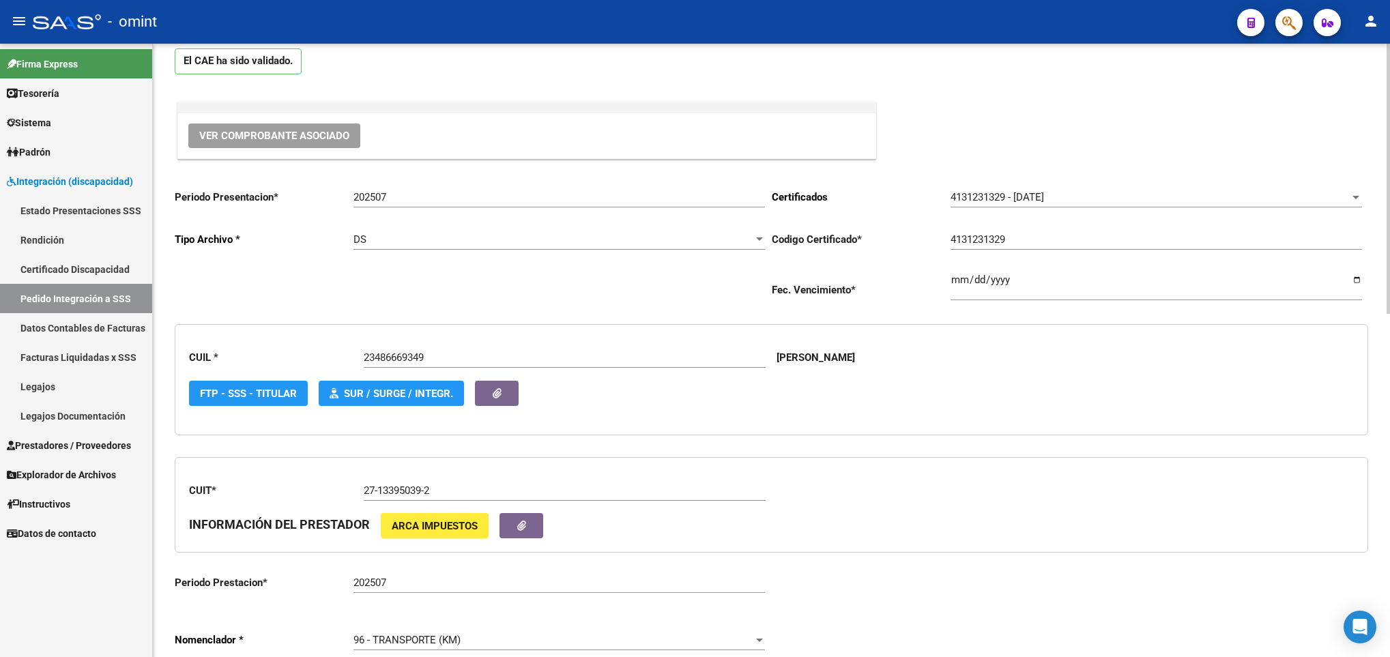
scroll to position [0, 0]
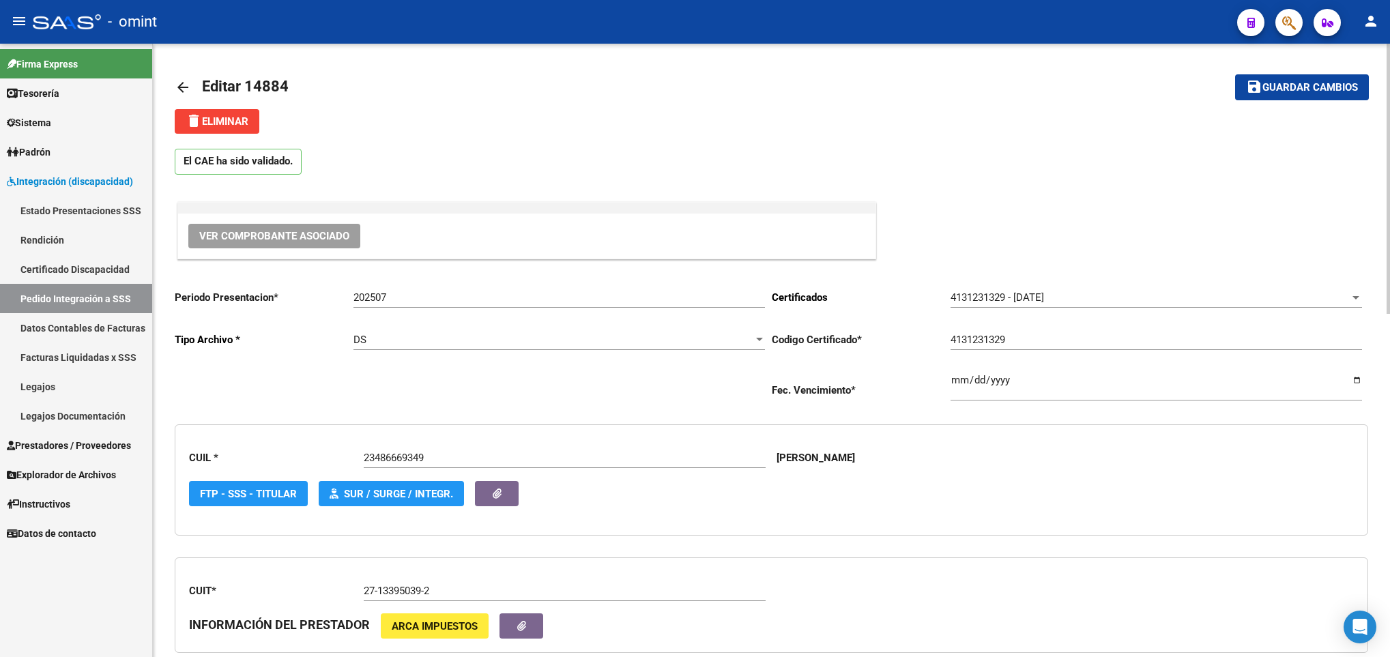
click at [1320, 88] on span "Guardar cambios" at bounding box center [1310, 88] width 96 height 12
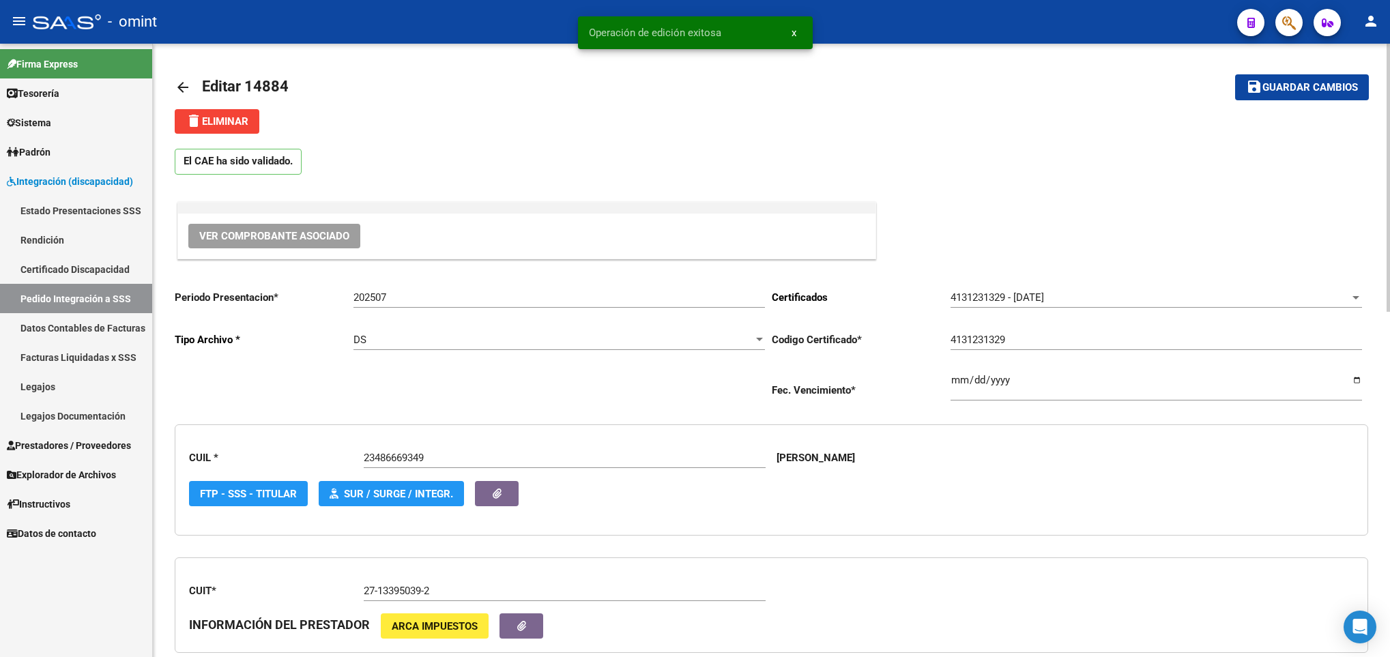
click at [182, 83] on mat-icon "arrow_back" at bounding box center [183, 87] width 16 height 16
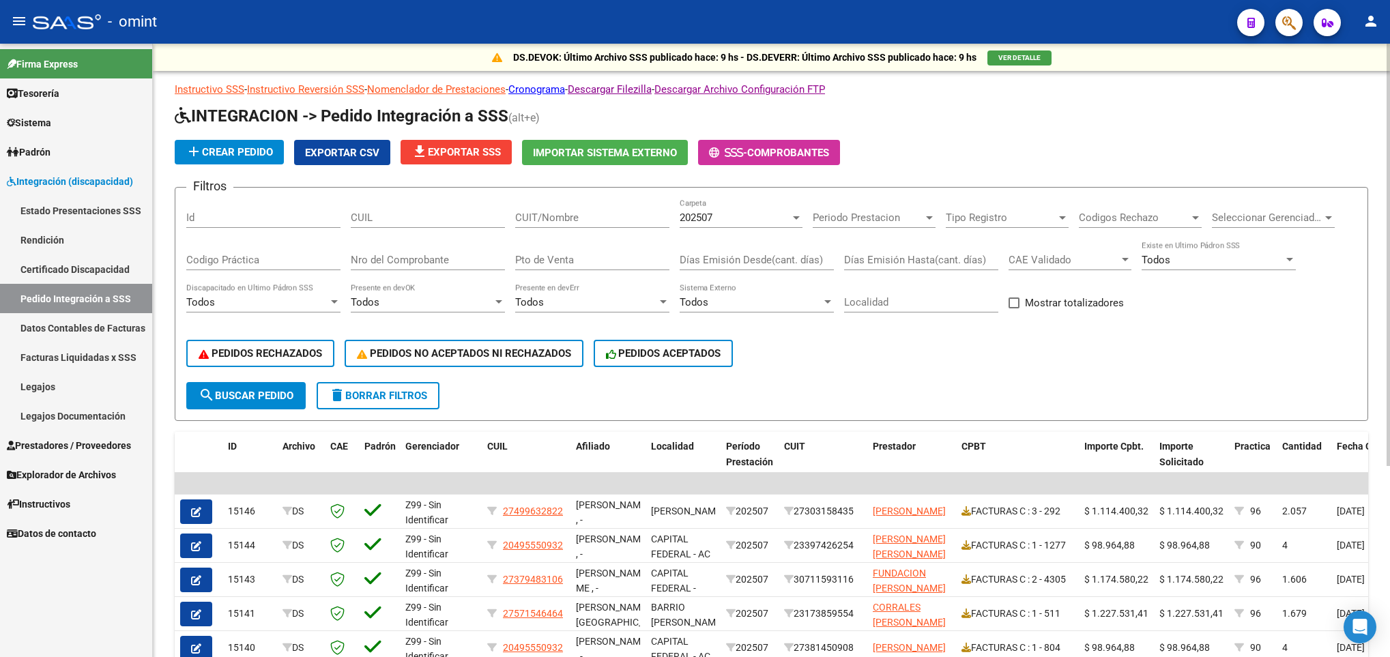
click at [584, 214] on input "CUIT/Nombre" at bounding box center [592, 218] width 154 height 12
paste input "27133950392"
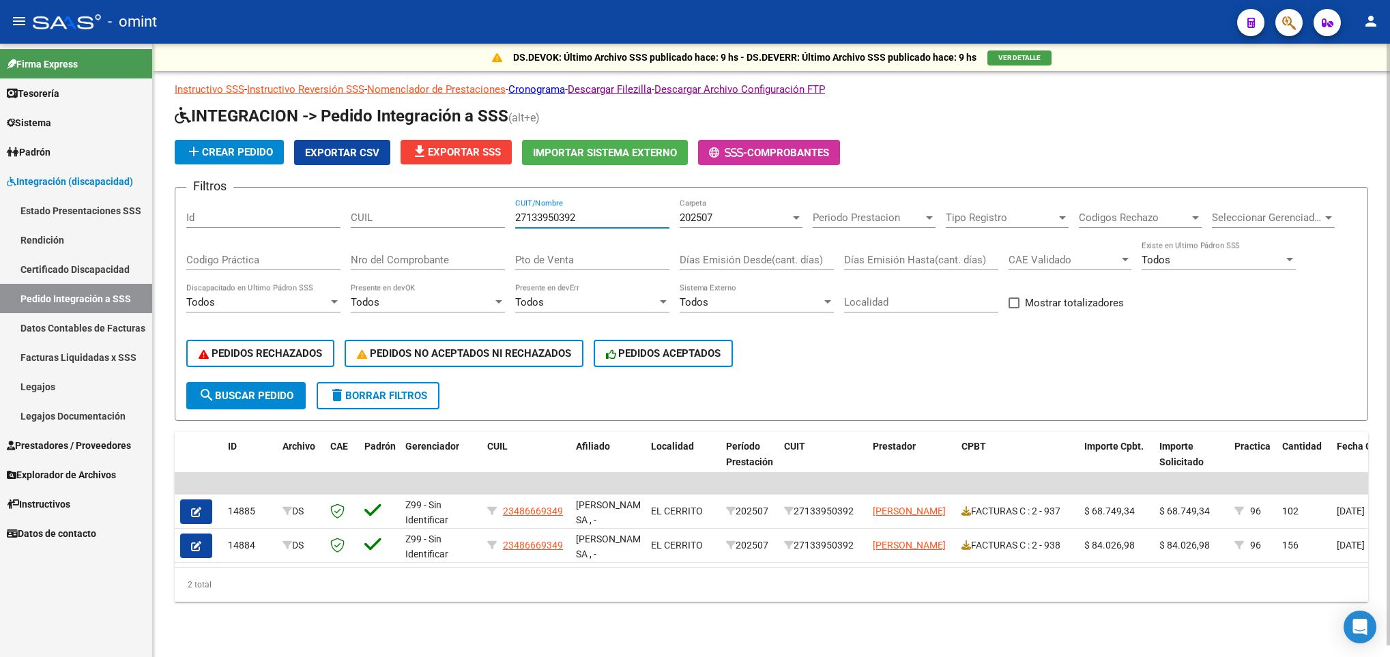
type input "27133950392"
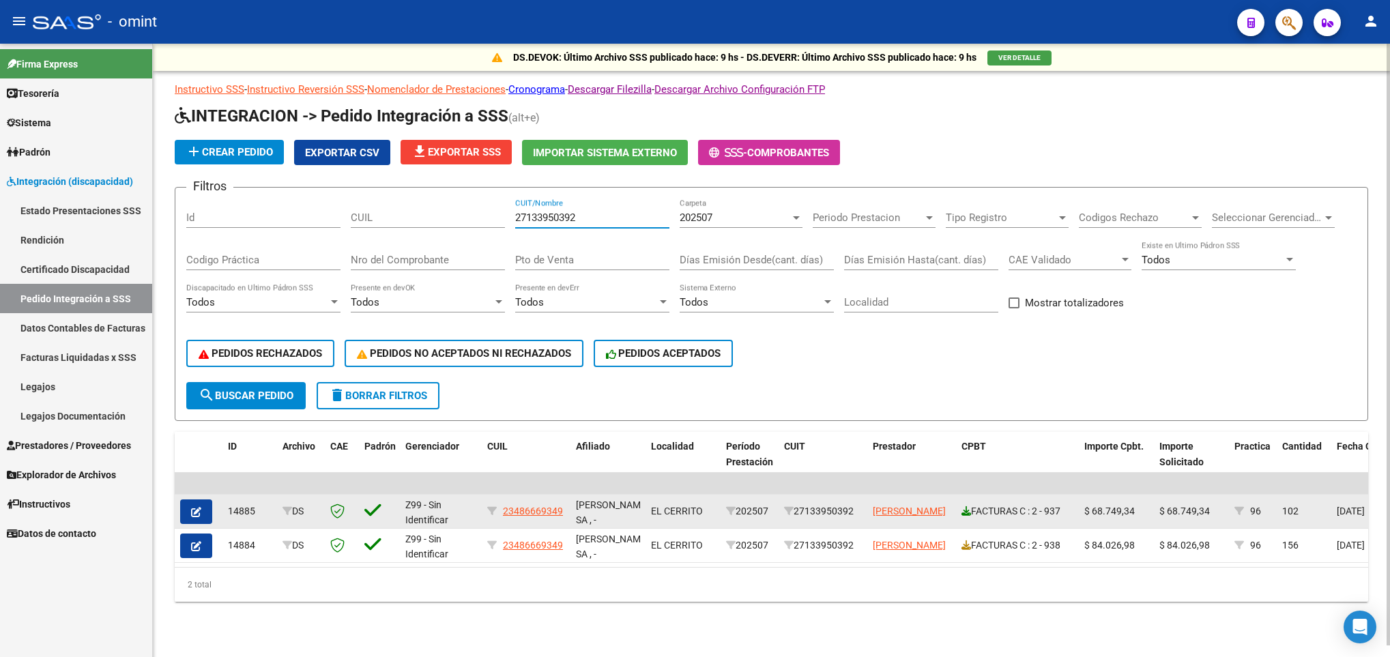
click at [967, 510] on icon at bounding box center [966, 511] width 10 height 10
click at [192, 510] on icon "button" at bounding box center [196, 512] width 10 height 10
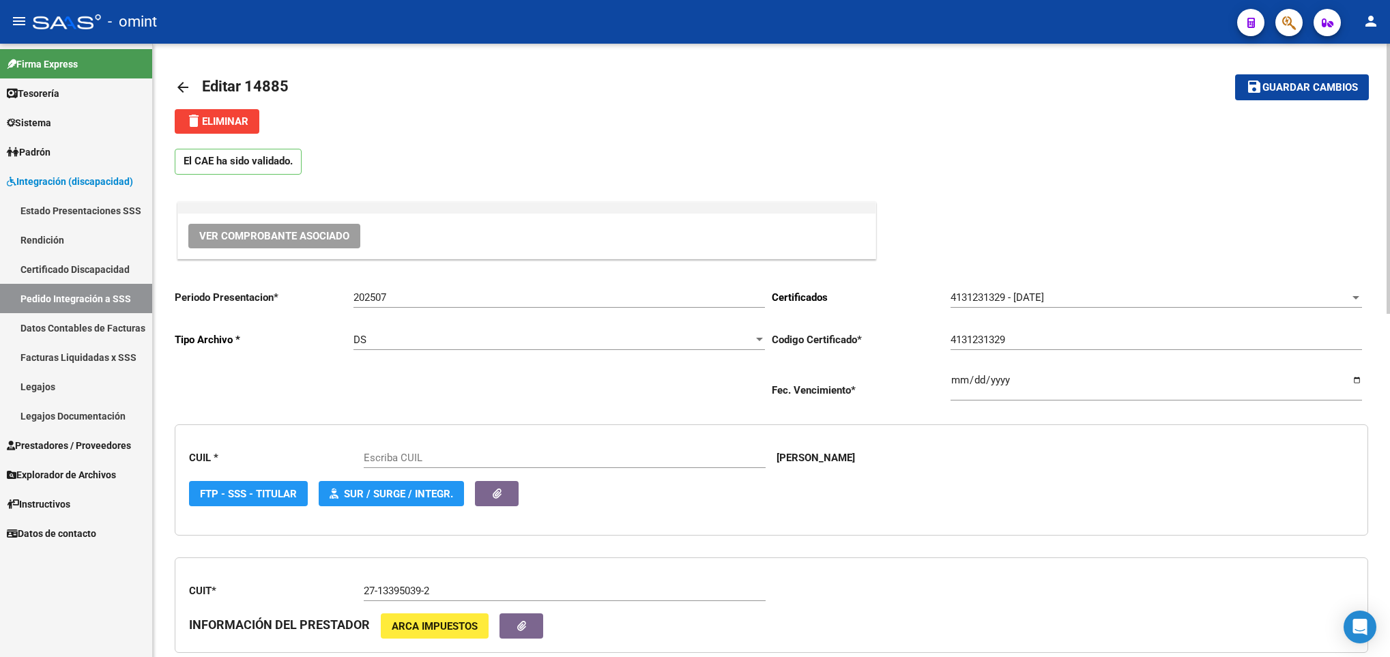
type input "23486669349"
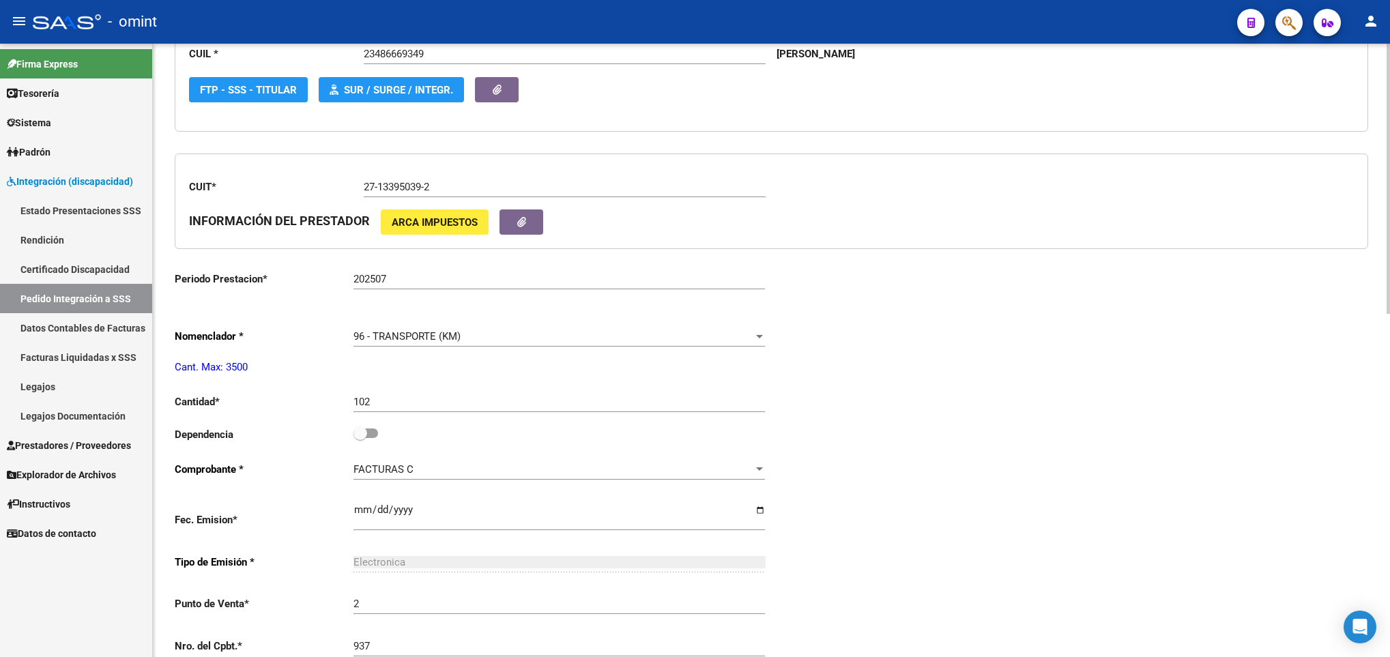
scroll to position [409, 0]
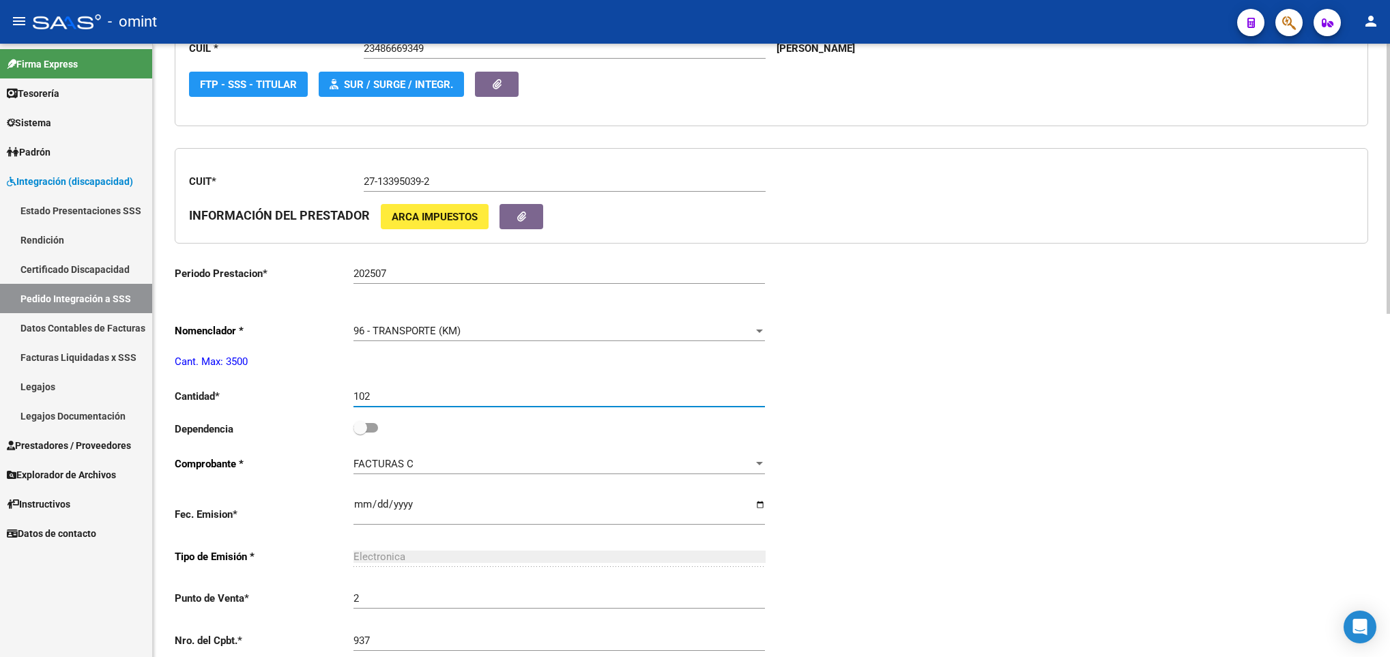
click at [450, 403] on input "102" at bounding box center [558, 396] width 411 height 12
type input "127"
click at [1041, 347] on div "Periodo Presentacion * 202507 Ingresar el Periodo Tipo Archivo * DS Seleccionar…" at bounding box center [772, 428] width 1194 height 1118
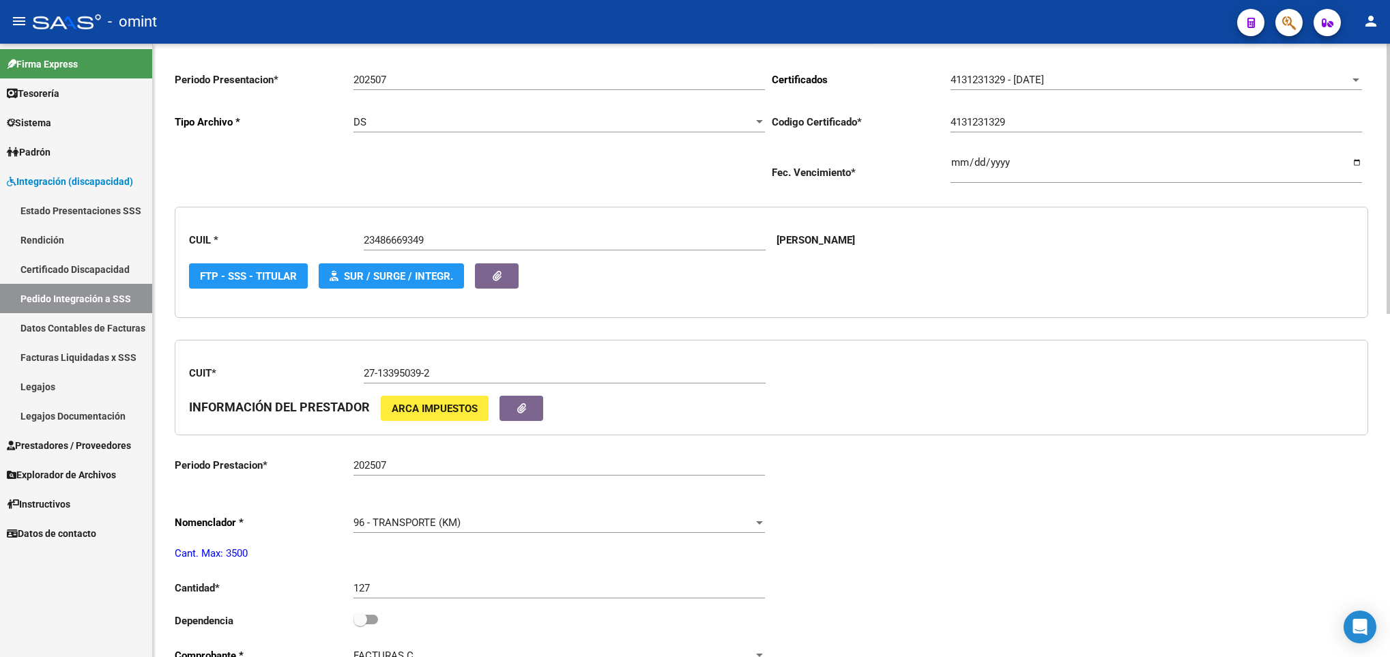
scroll to position [0, 0]
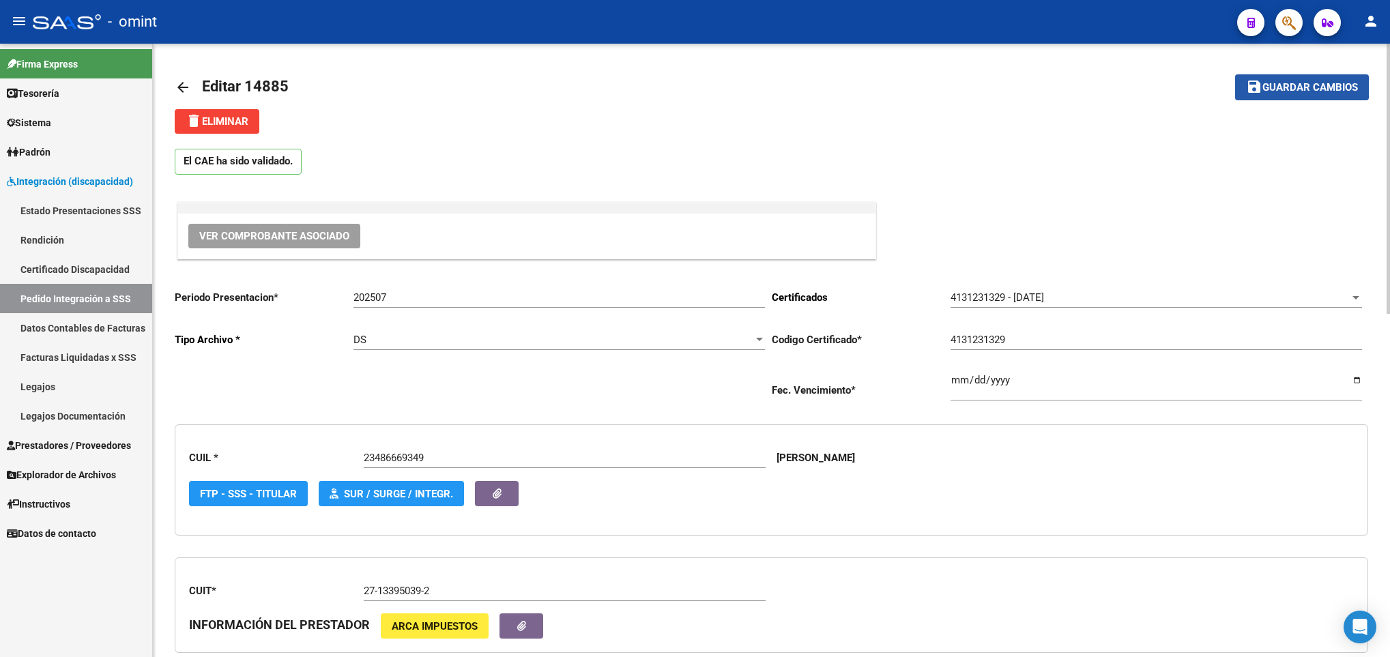
click at [1319, 96] on button "save Guardar cambios" at bounding box center [1302, 86] width 134 height 25
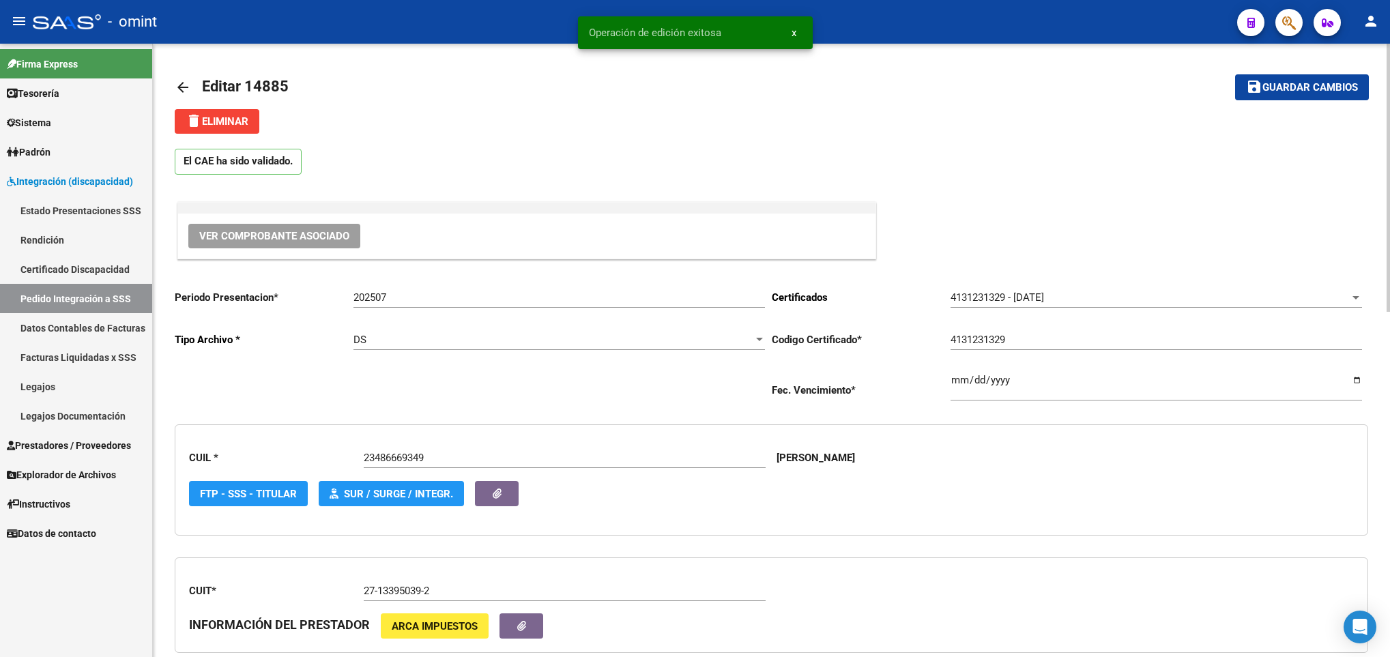
click at [177, 76] on link "arrow_back" at bounding box center [188, 87] width 27 height 32
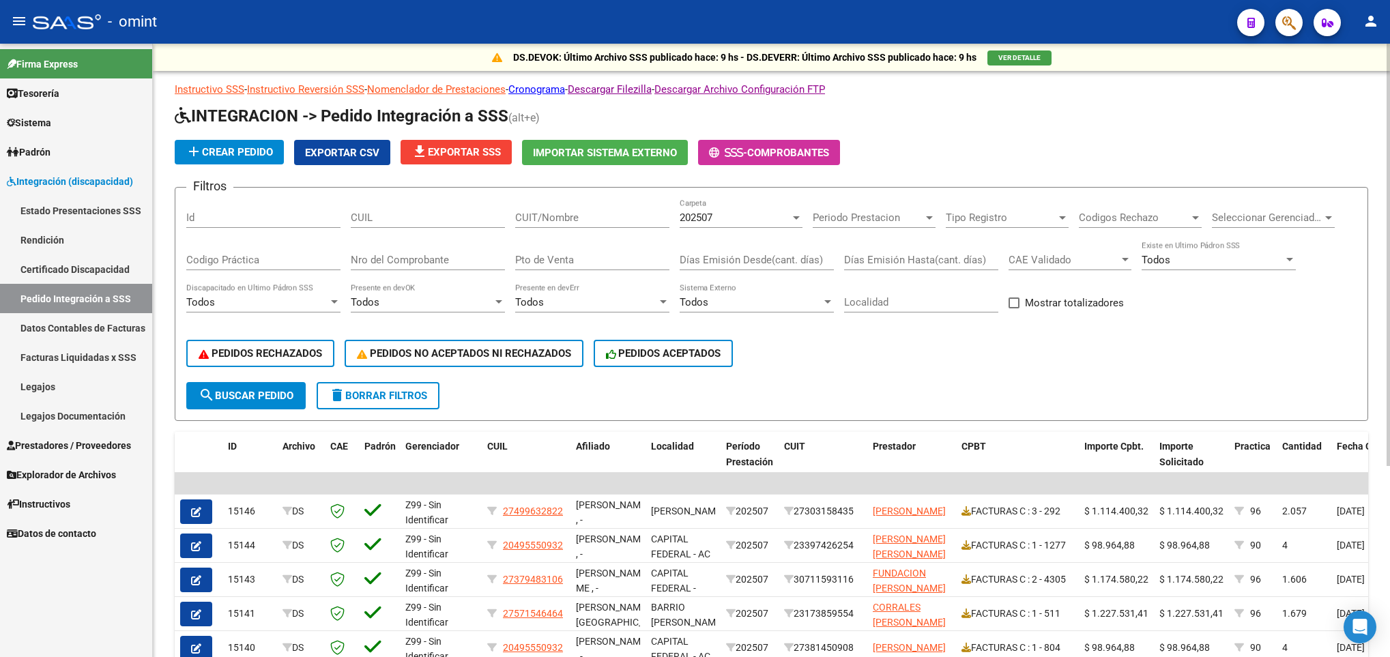
click at [631, 209] on div "CUIT/Nombre" at bounding box center [592, 213] width 154 height 29
paste input "27219893820"
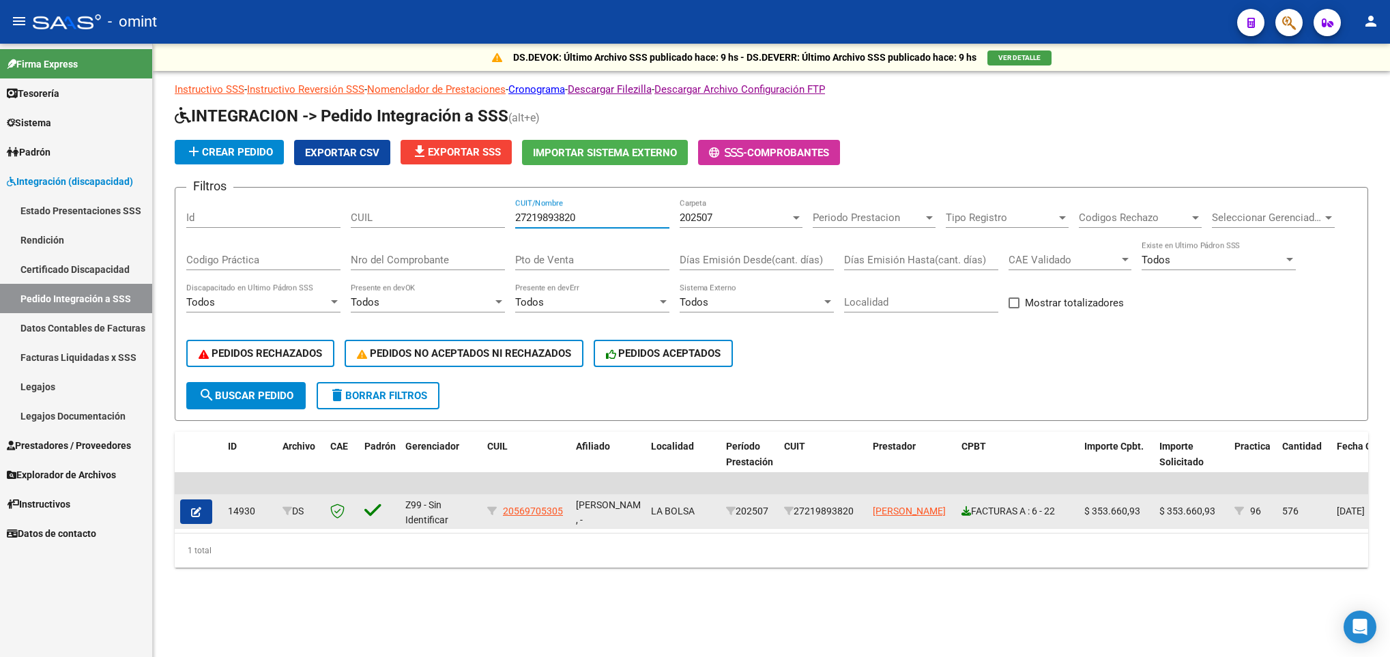
type input "27219893820"
click at [961, 516] on icon at bounding box center [966, 511] width 10 height 10
click at [197, 508] on icon "button" at bounding box center [196, 512] width 10 height 10
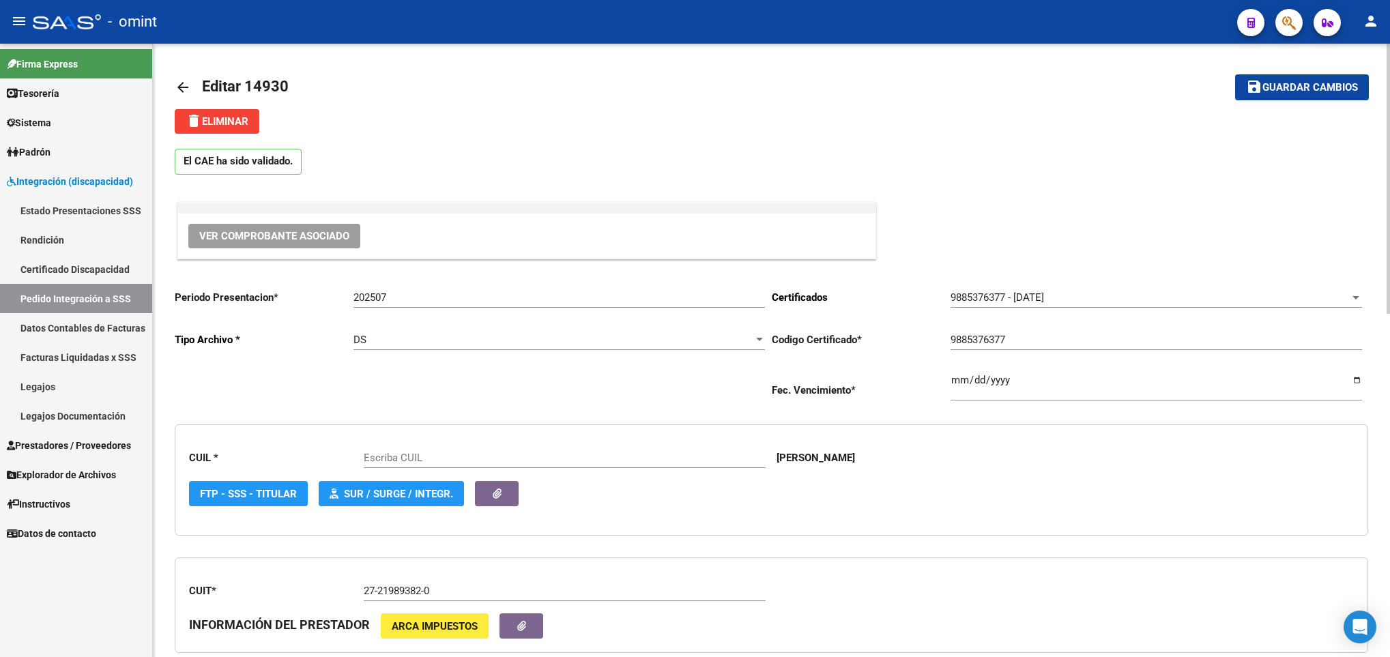
type input "20569705305"
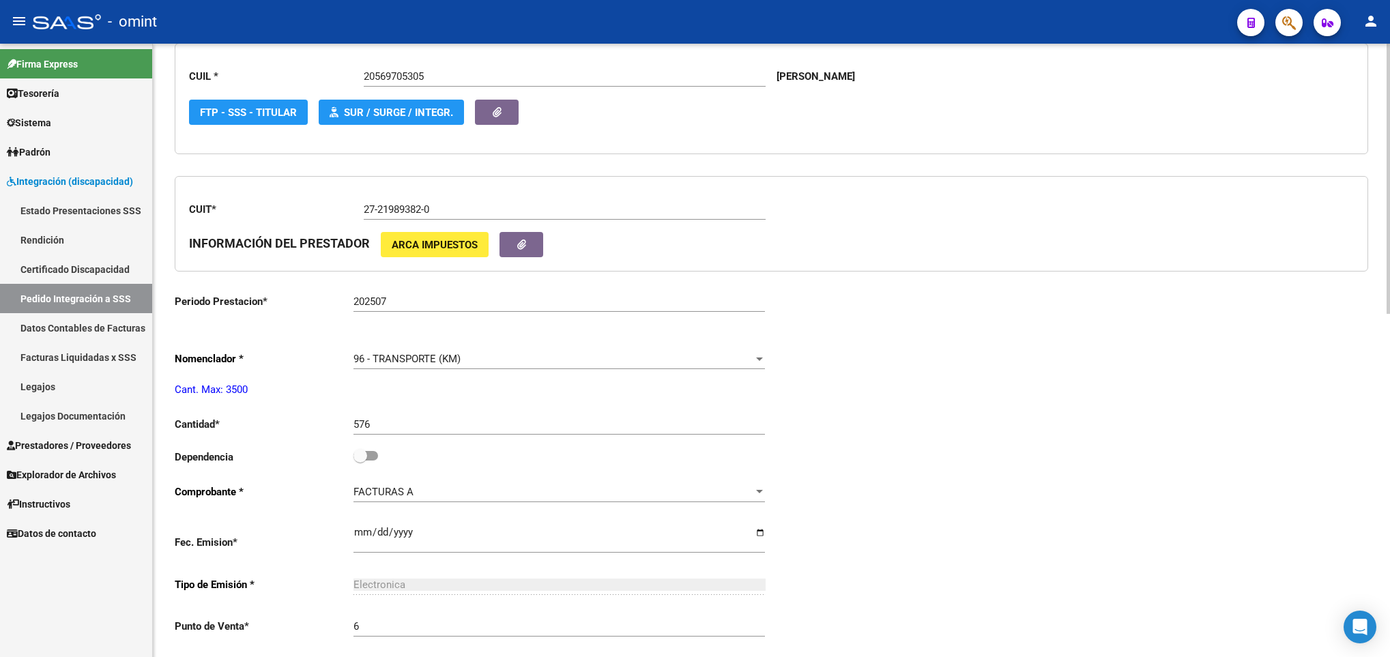
scroll to position [409, 0]
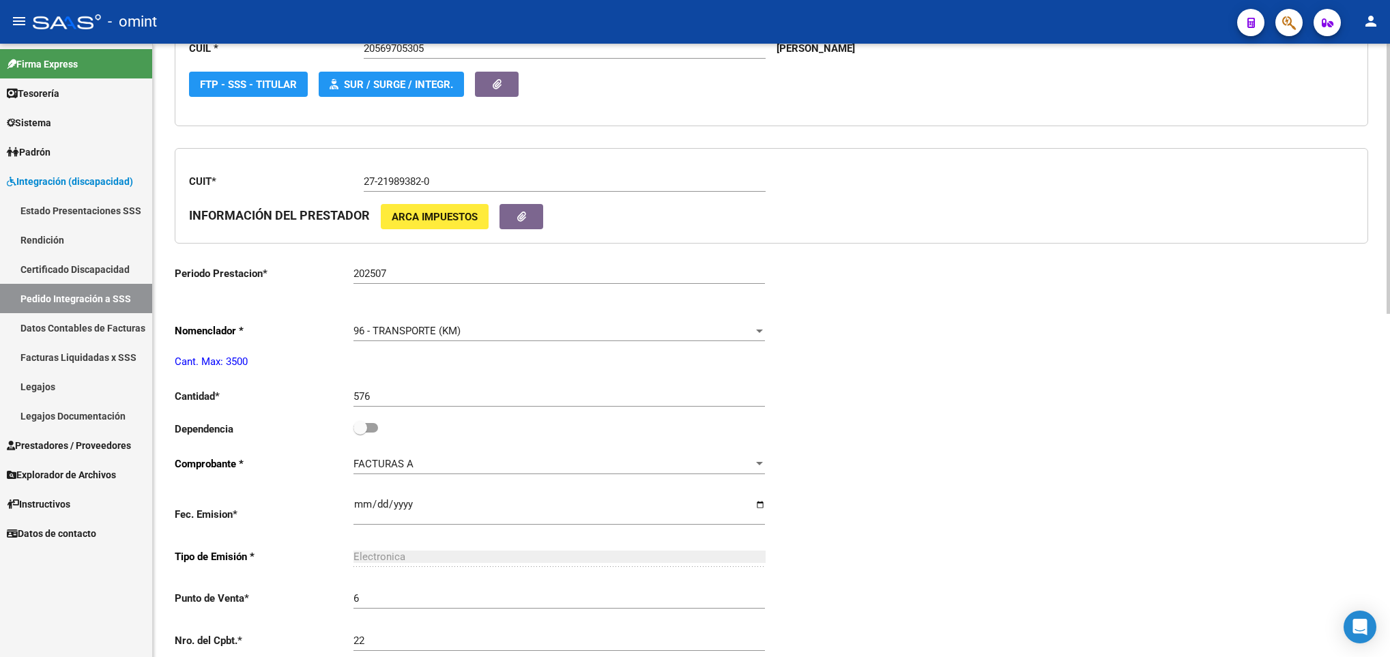
click at [521, 392] on div "576 Ingresar el nro" at bounding box center [558, 391] width 411 height 29
type input "5"
type input "653"
click at [918, 445] on div "Periodo Presentacion * 202507 Ingresar el Periodo Tipo Archivo * DS Seleccionar…" at bounding box center [772, 428] width 1194 height 1118
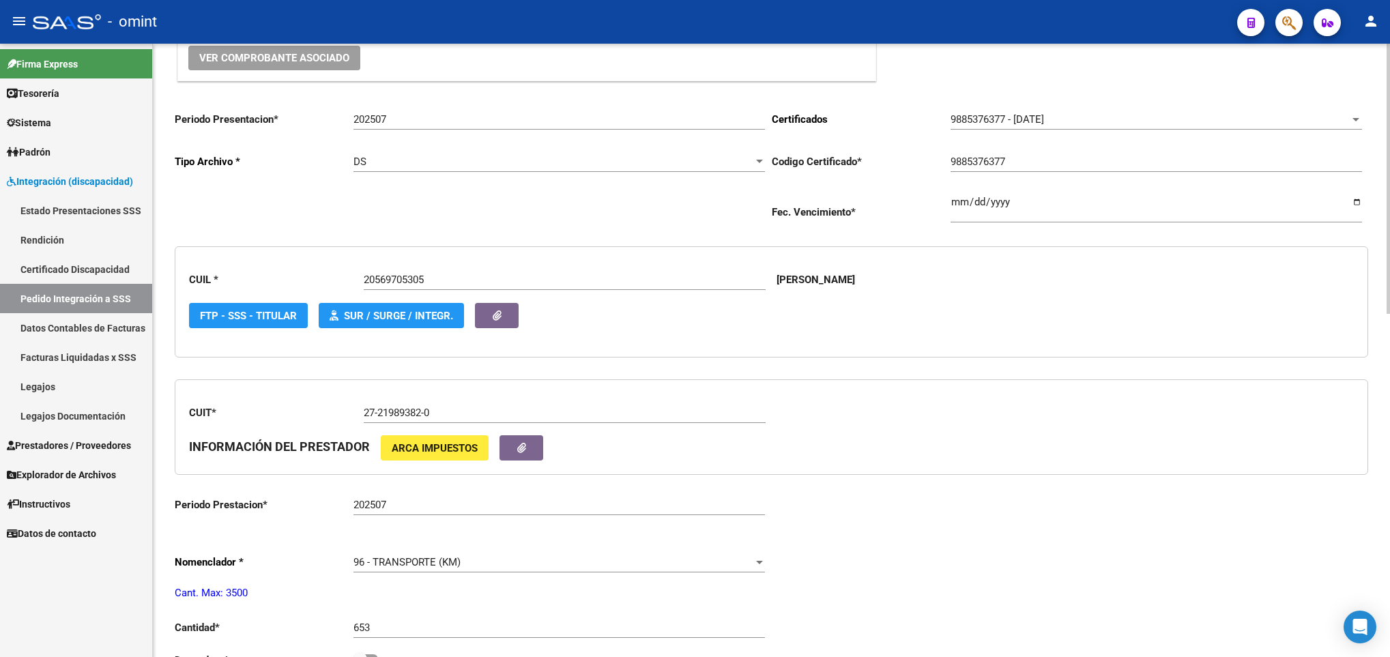
scroll to position [0, 0]
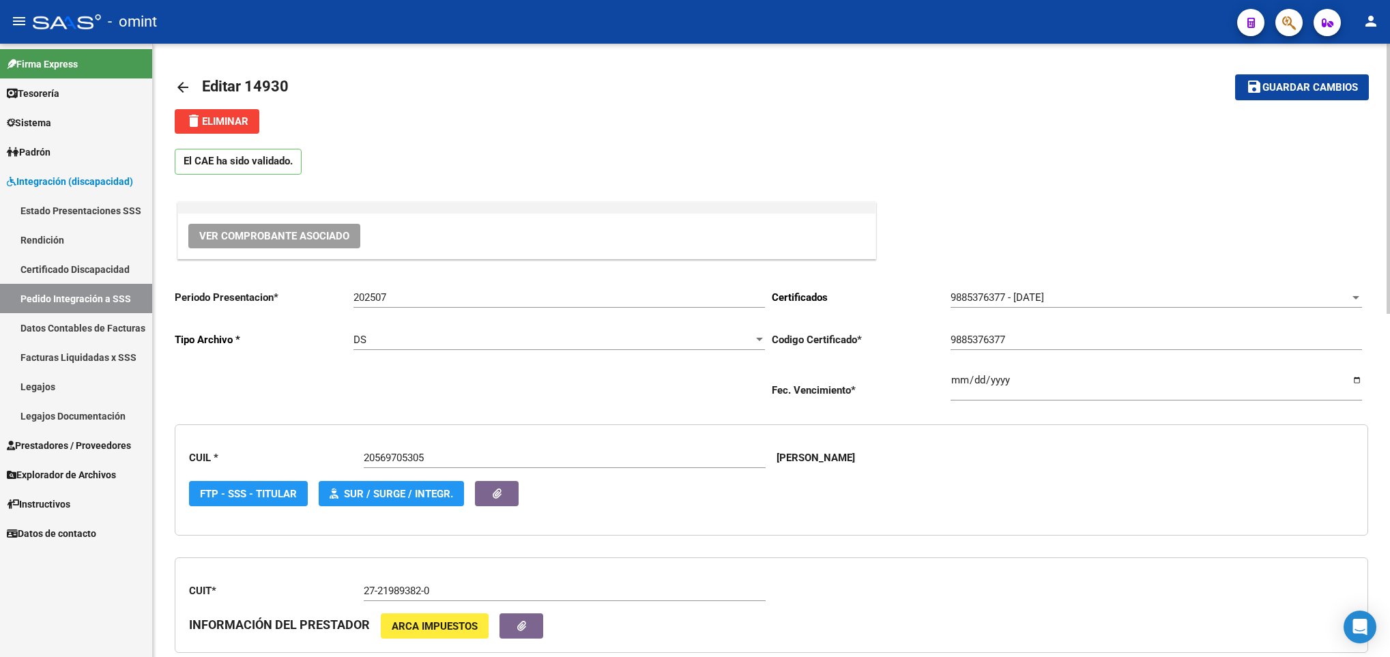
click at [1310, 89] on span "Guardar cambios" at bounding box center [1310, 88] width 96 height 12
click at [1258, 80] on mat-icon "save" at bounding box center [1254, 86] width 16 height 16
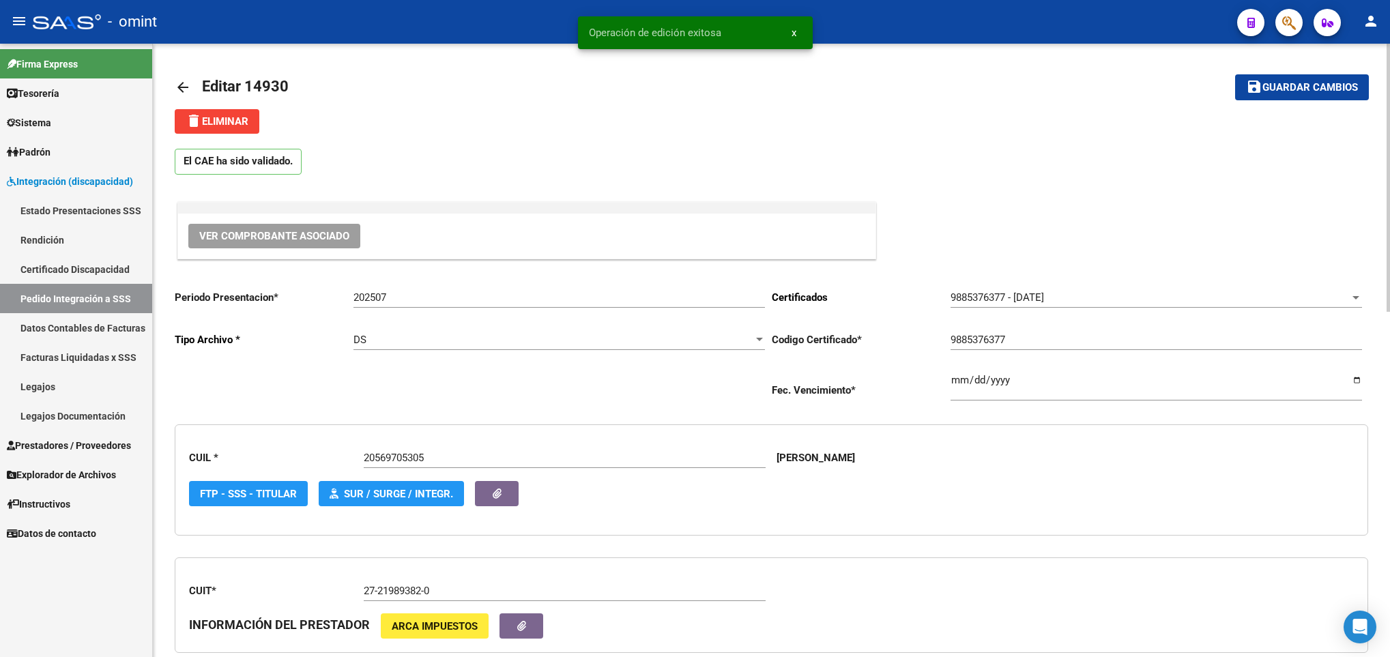
click at [180, 84] on mat-icon "arrow_back" at bounding box center [183, 87] width 16 height 16
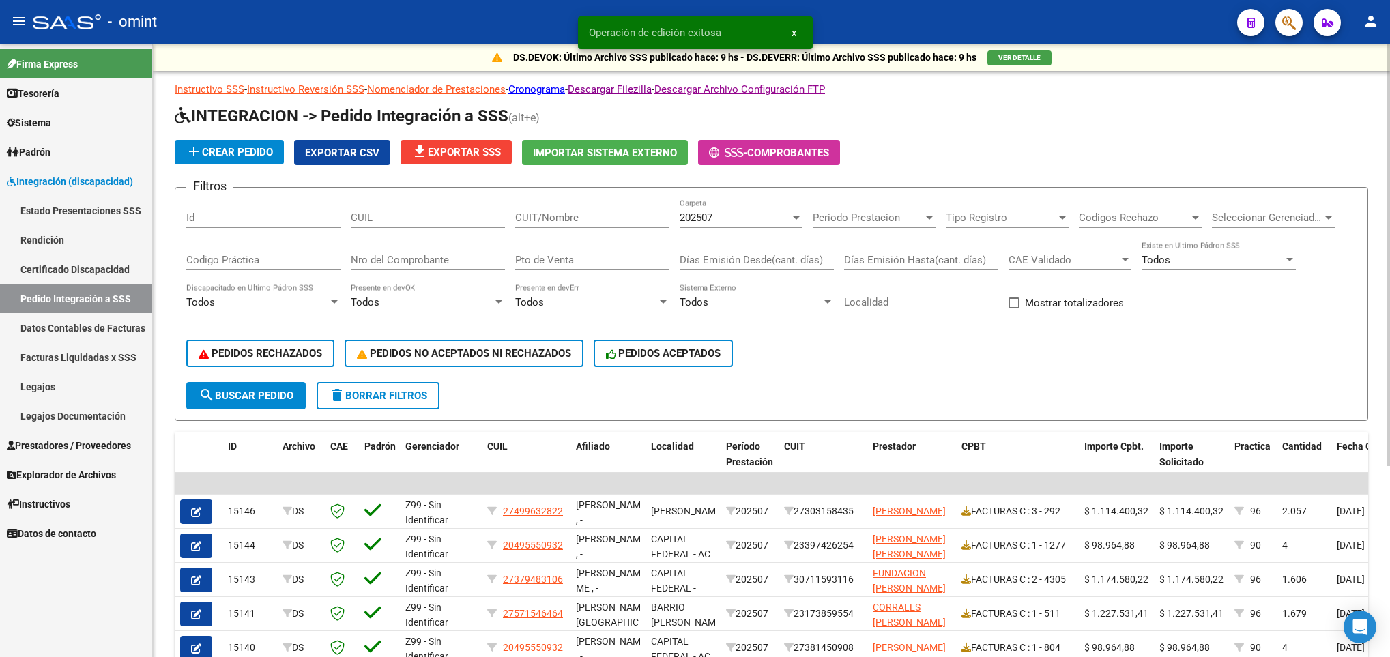
click at [607, 212] on input "CUIT/Nombre" at bounding box center [592, 218] width 154 height 12
paste input "20270129235"
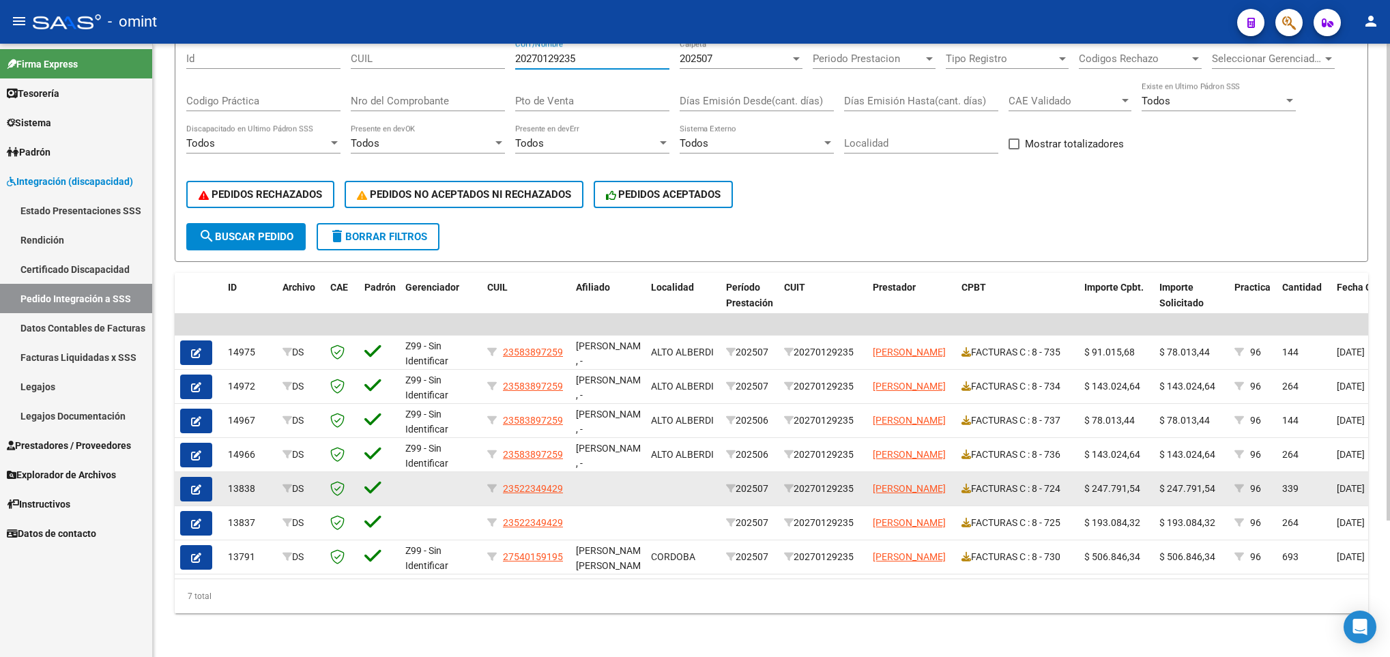
scroll to position [175, 0]
type input "20270129235"
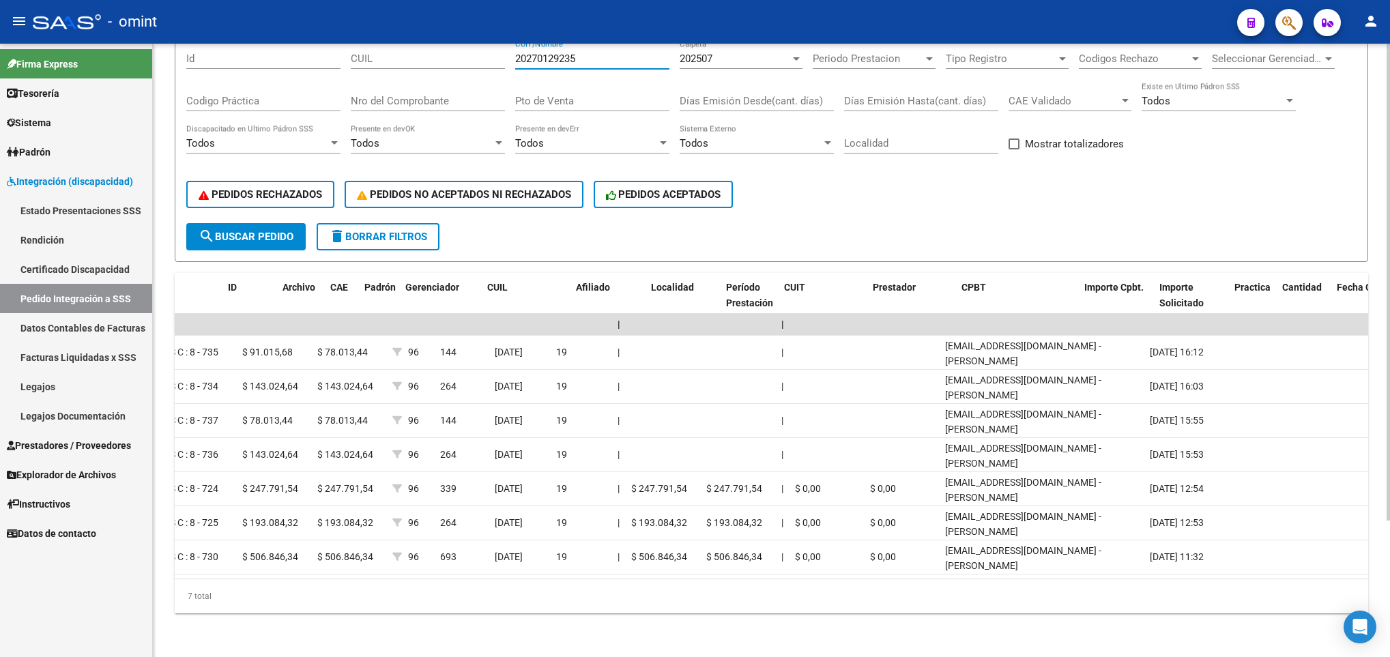
scroll to position [0, 0]
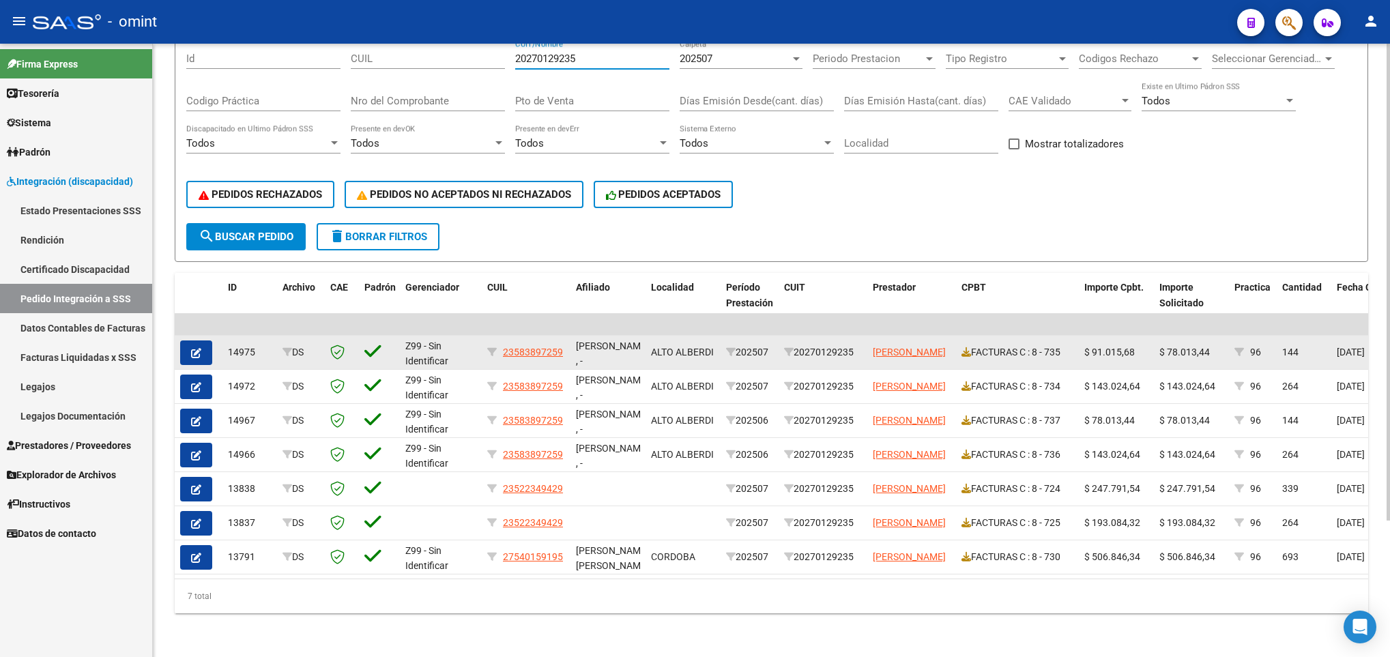
click at [959, 336] on datatable-body-cell "FACTURAS C : 8 - 735" at bounding box center [1017, 352] width 123 height 33
click at [969, 347] on icon at bounding box center [966, 352] width 10 height 10
click at [199, 348] on icon "button" at bounding box center [196, 353] width 10 height 10
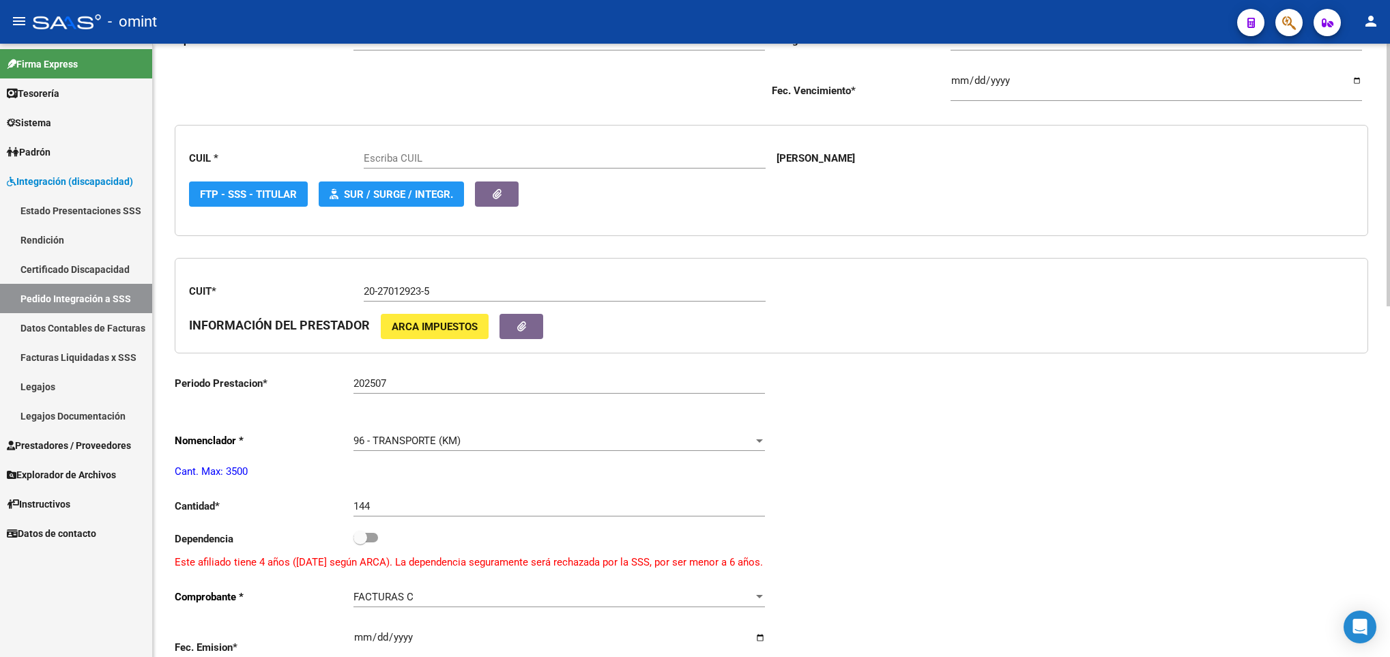
scroll to position [307, 0]
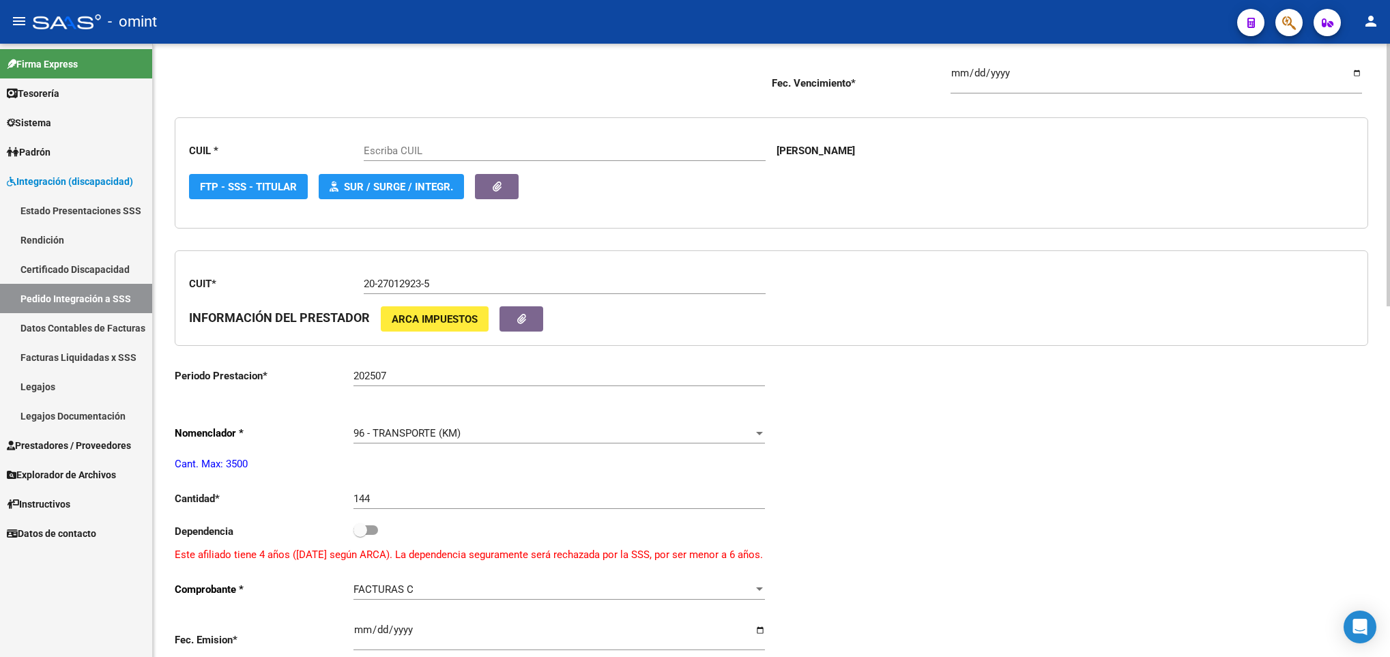
type input "23583897259"
click at [414, 505] on input "144" at bounding box center [558, 499] width 411 height 12
type input "168"
click at [1120, 524] on div "Periodo Presentacion * 202507 Ingresar el Periodo Tipo Archivo * DS Seleccionar…" at bounding box center [772, 541] width 1194 height 1141
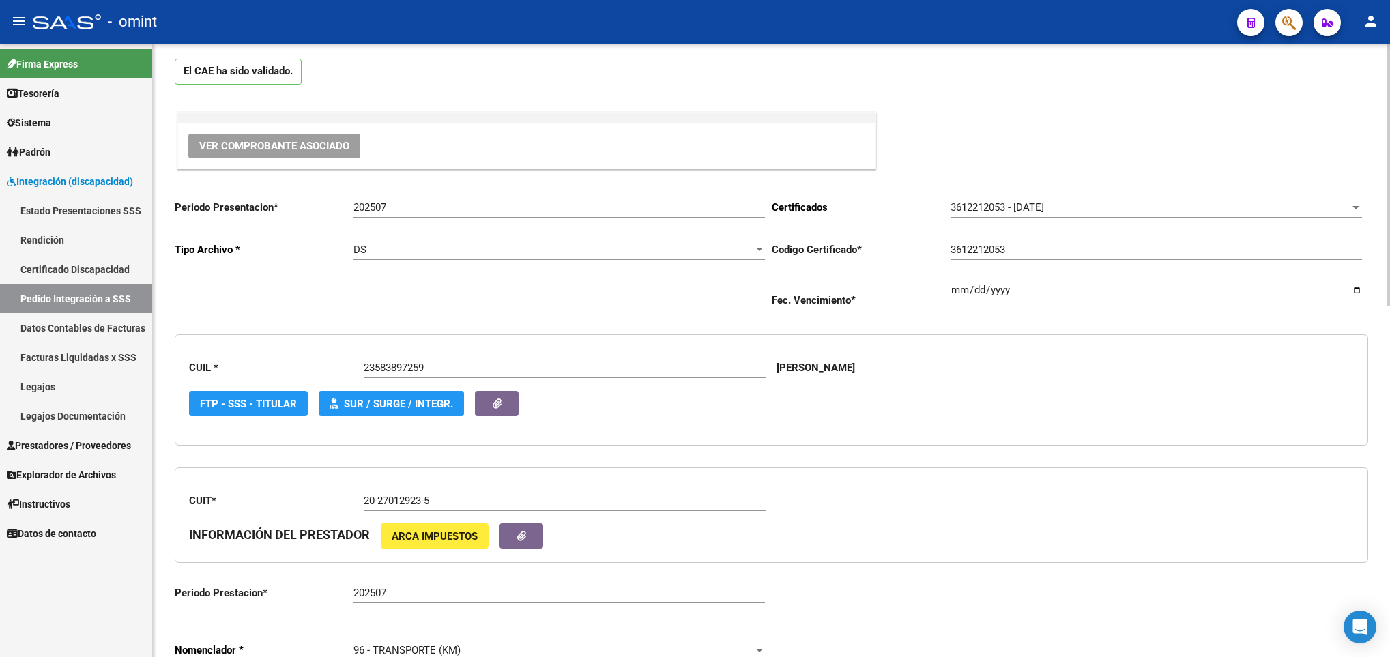
scroll to position [0, 0]
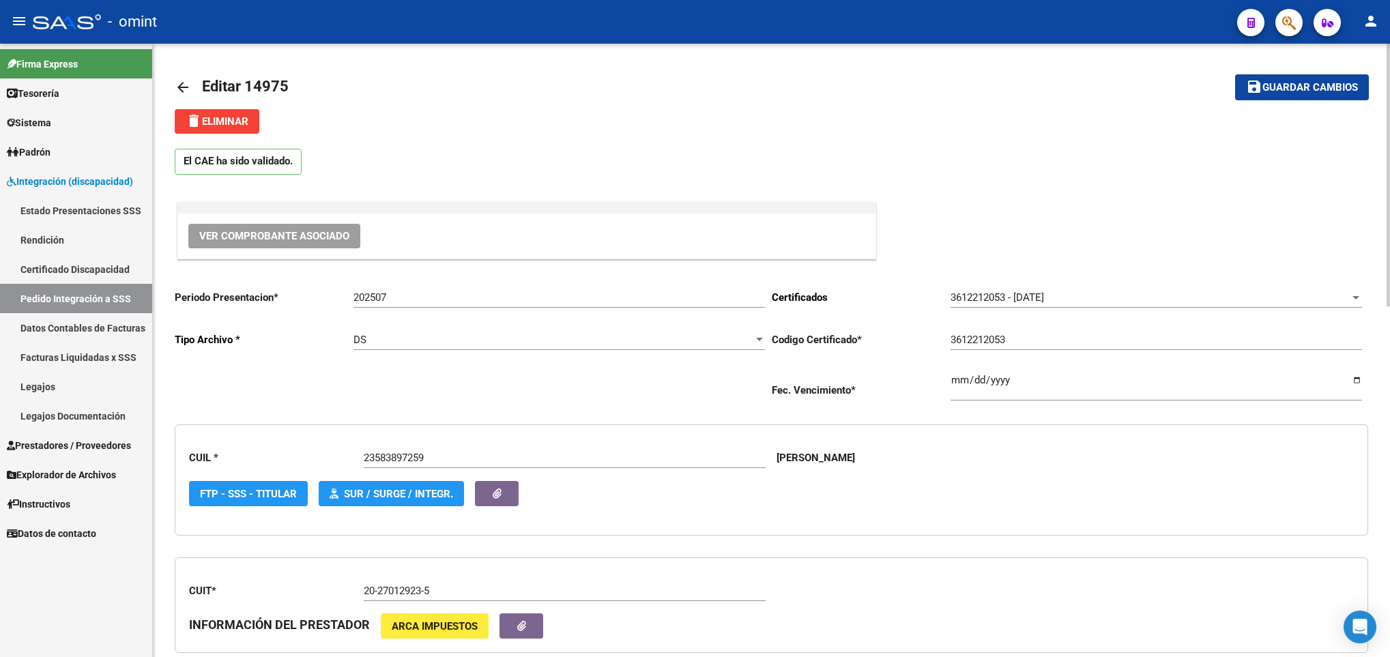
click at [1321, 87] on span "Guardar cambios" at bounding box center [1310, 88] width 96 height 12
click at [1270, 82] on span "Guardar cambios" at bounding box center [1310, 88] width 96 height 12
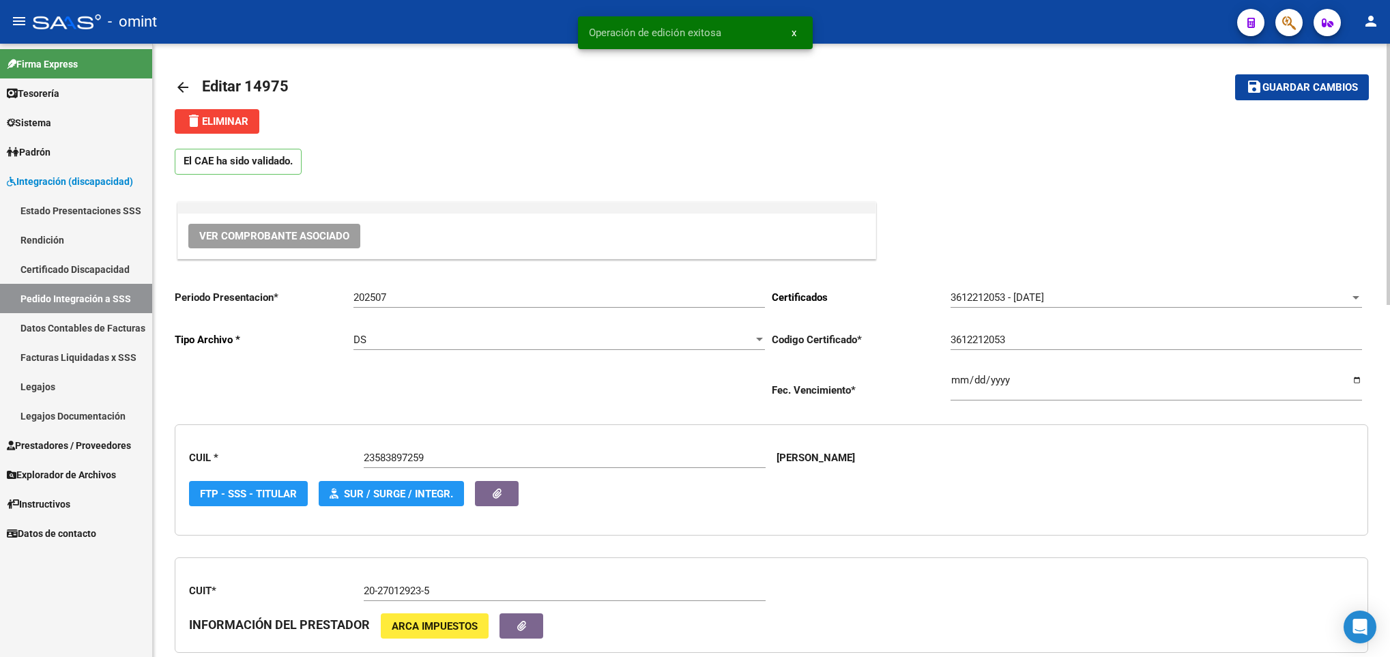
click at [189, 74] on link "arrow_back" at bounding box center [188, 87] width 27 height 32
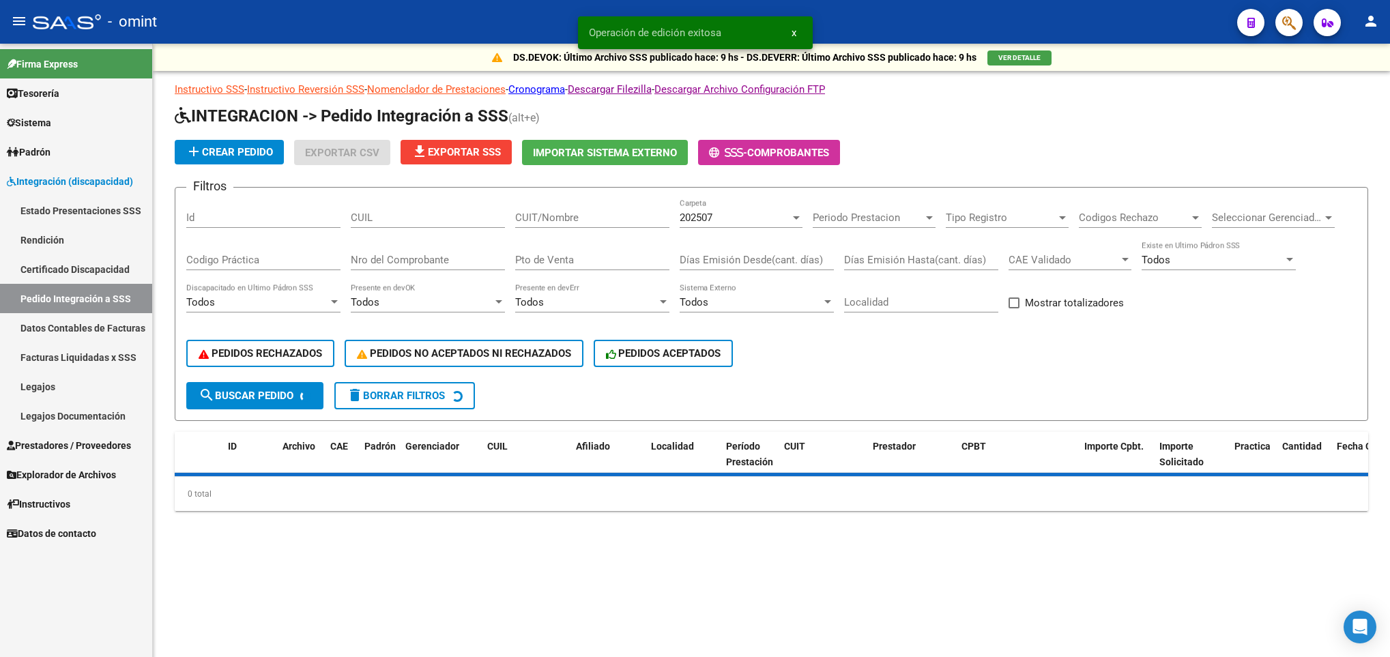
click at [567, 207] on div "CUIT/Nombre" at bounding box center [592, 213] width 154 height 29
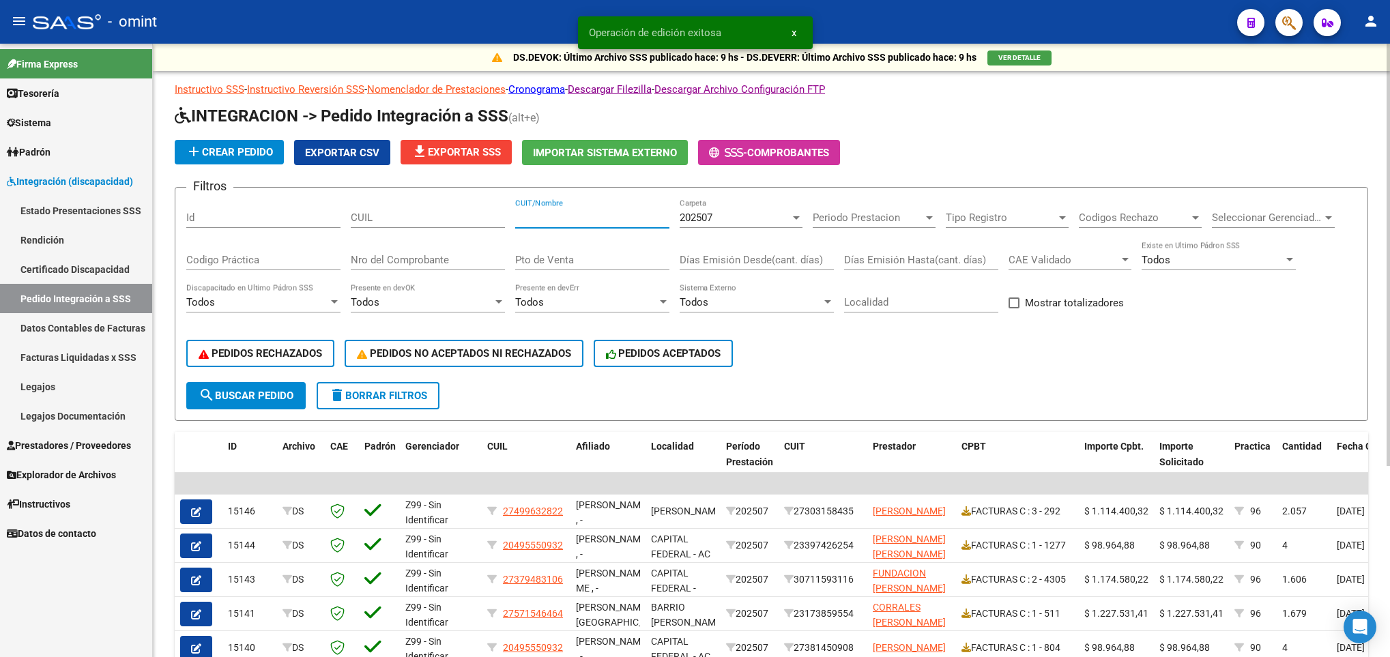
paste input "20333052165"
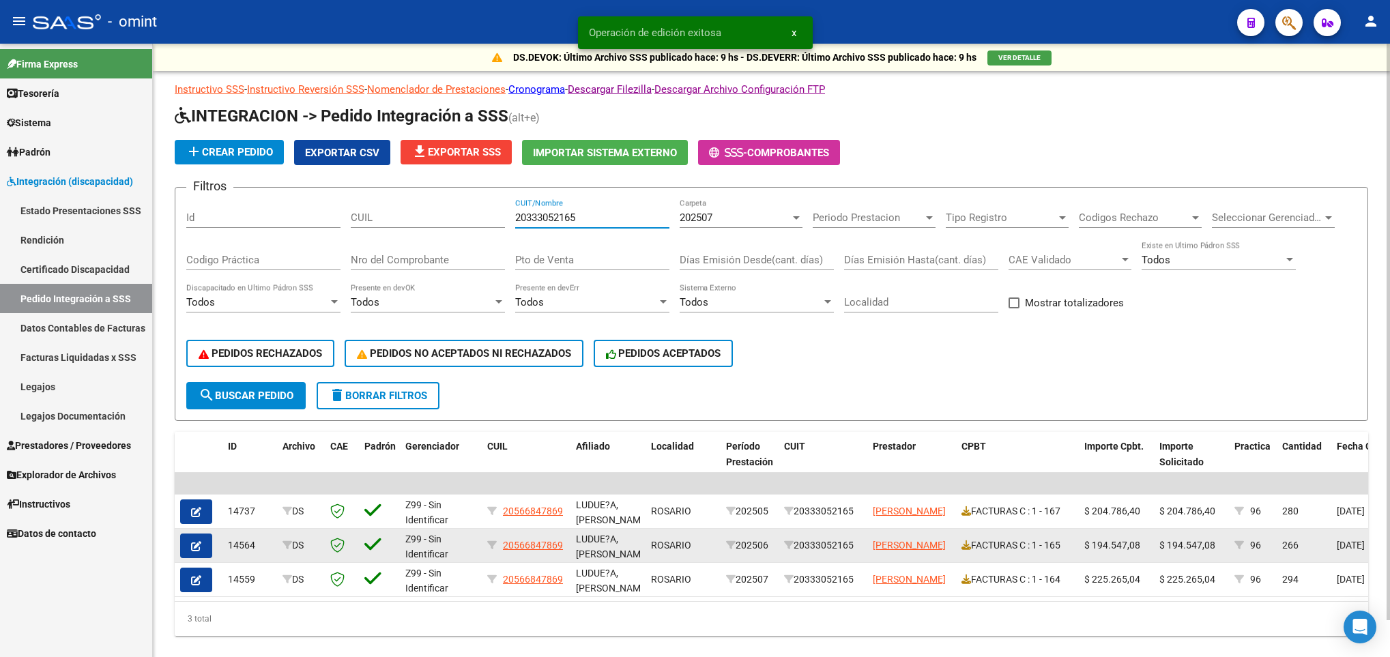
type input "20333052165"
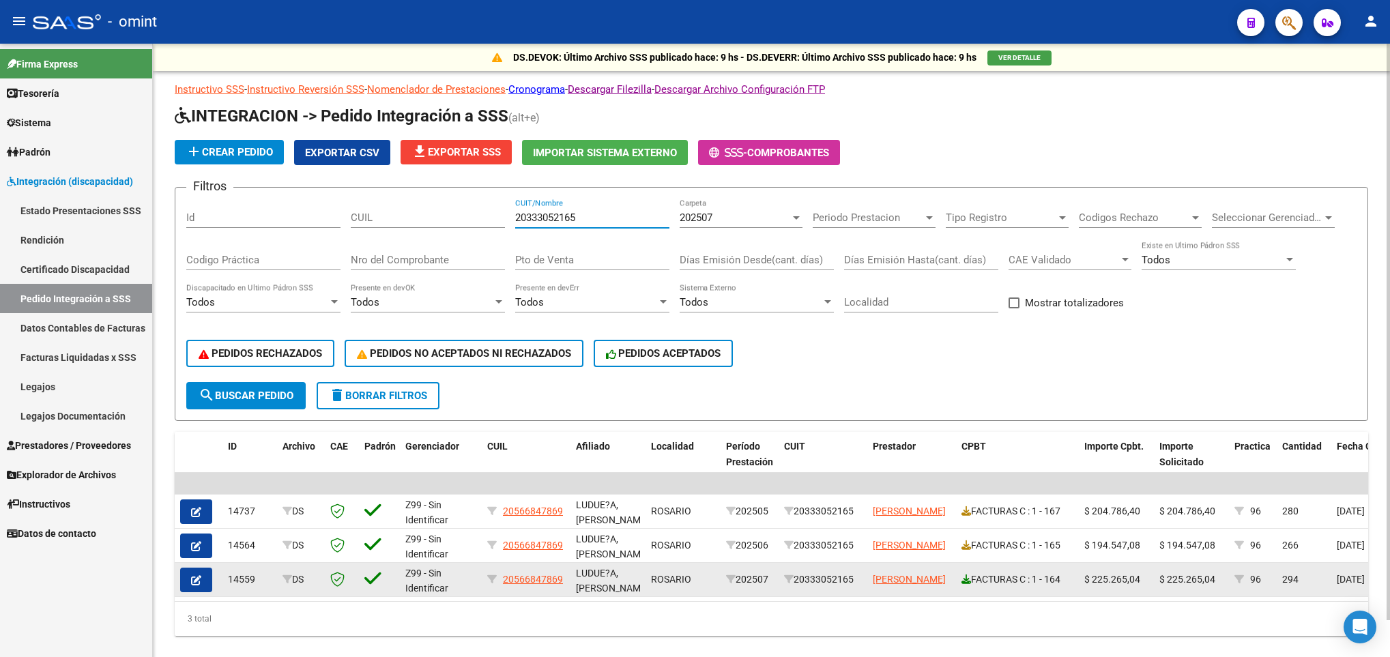
click at [965, 581] on icon at bounding box center [966, 580] width 10 height 10
click at [188, 581] on button "button" at bounding box center [196, 580] width 32 height 25
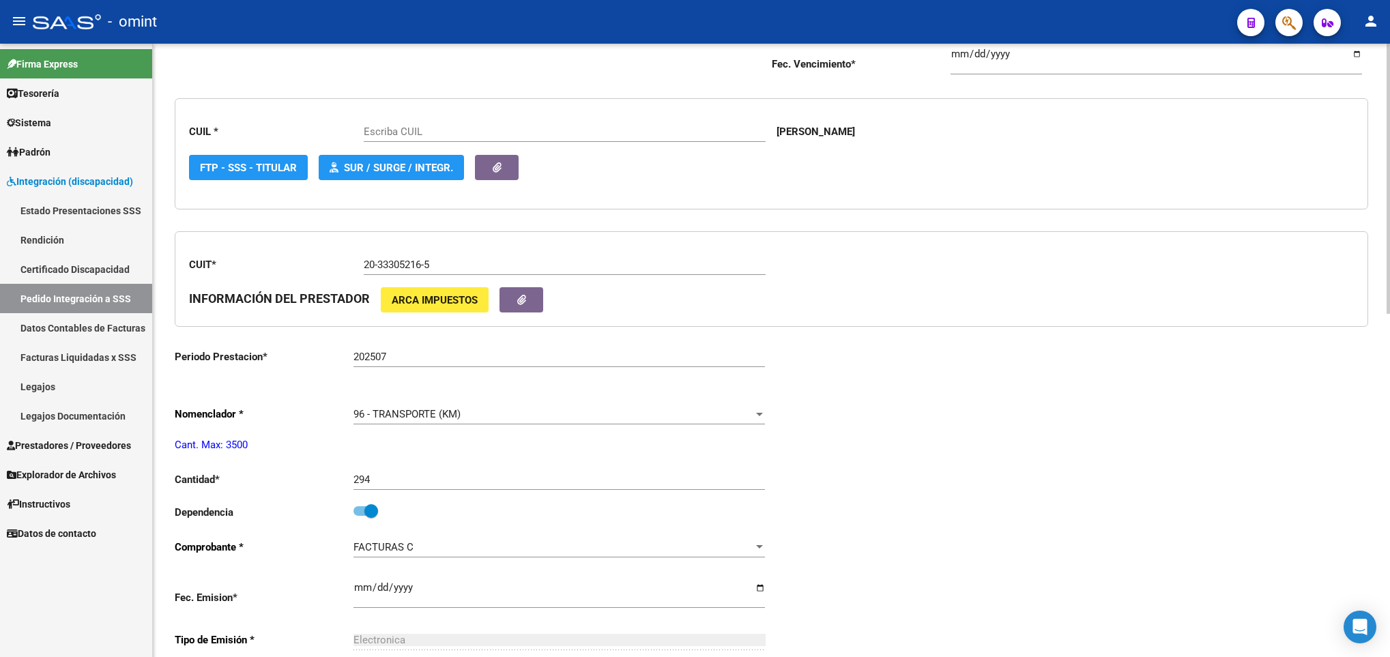
scroll to position [409, 0]
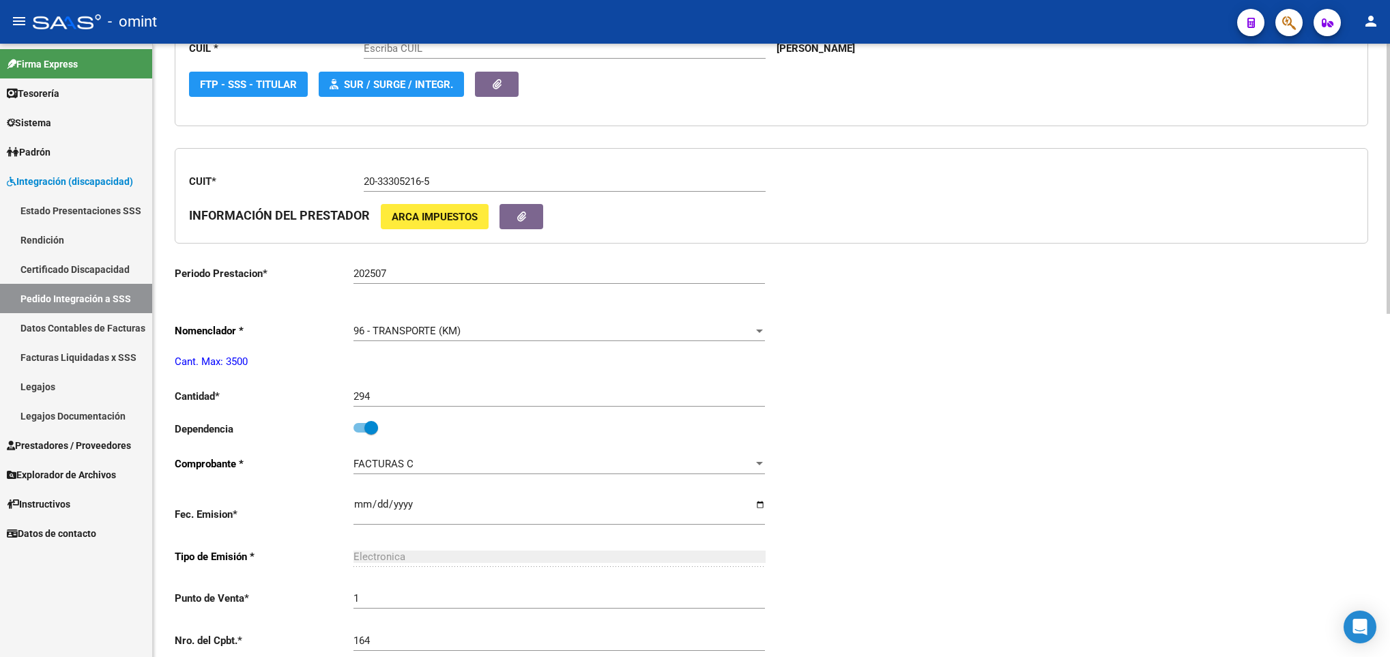
type input "20566847869"
click at [433, 403] on input "294" at bounding box center [558, 396] width 411 height 12
type input "2"
type input "308"
click at [1077, 492] on div "Periodo Presentacion * 202507 Ingresar el Periodo Tipo Archivo * DS Seleccionar…" at bounding box center [772, 428] width 1194 height 1118
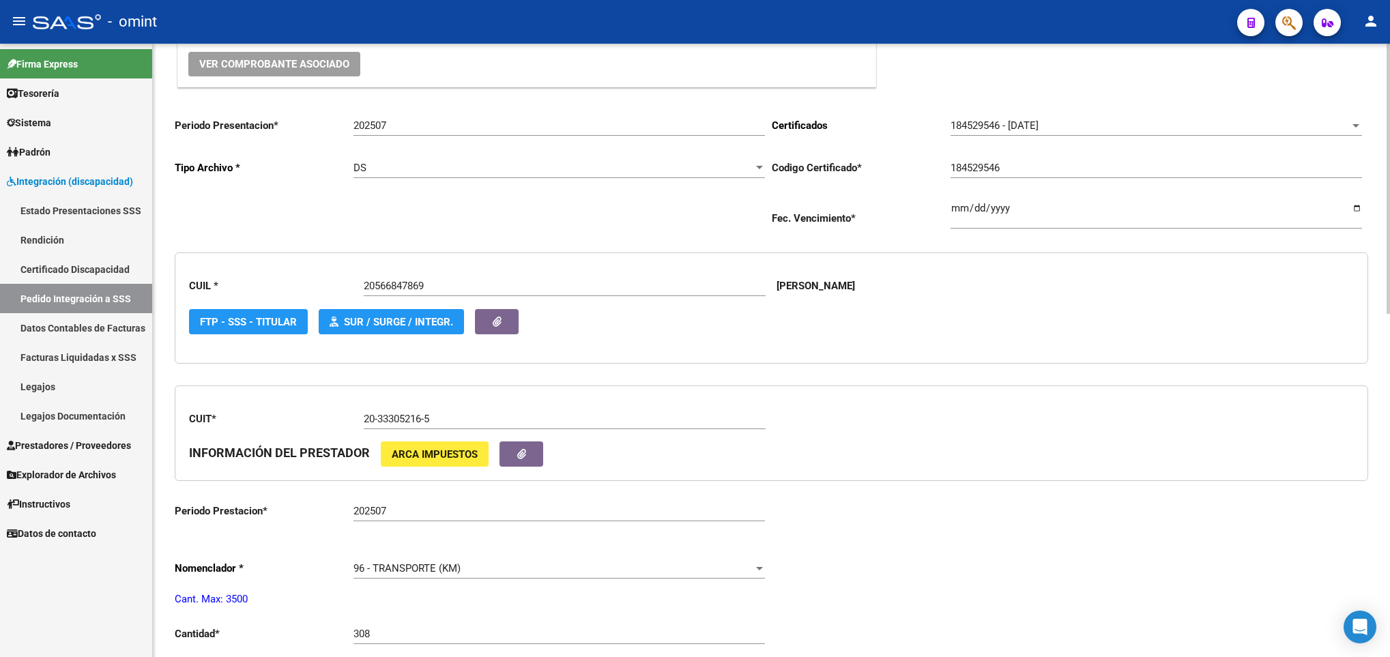
scroll to position [0, 0]
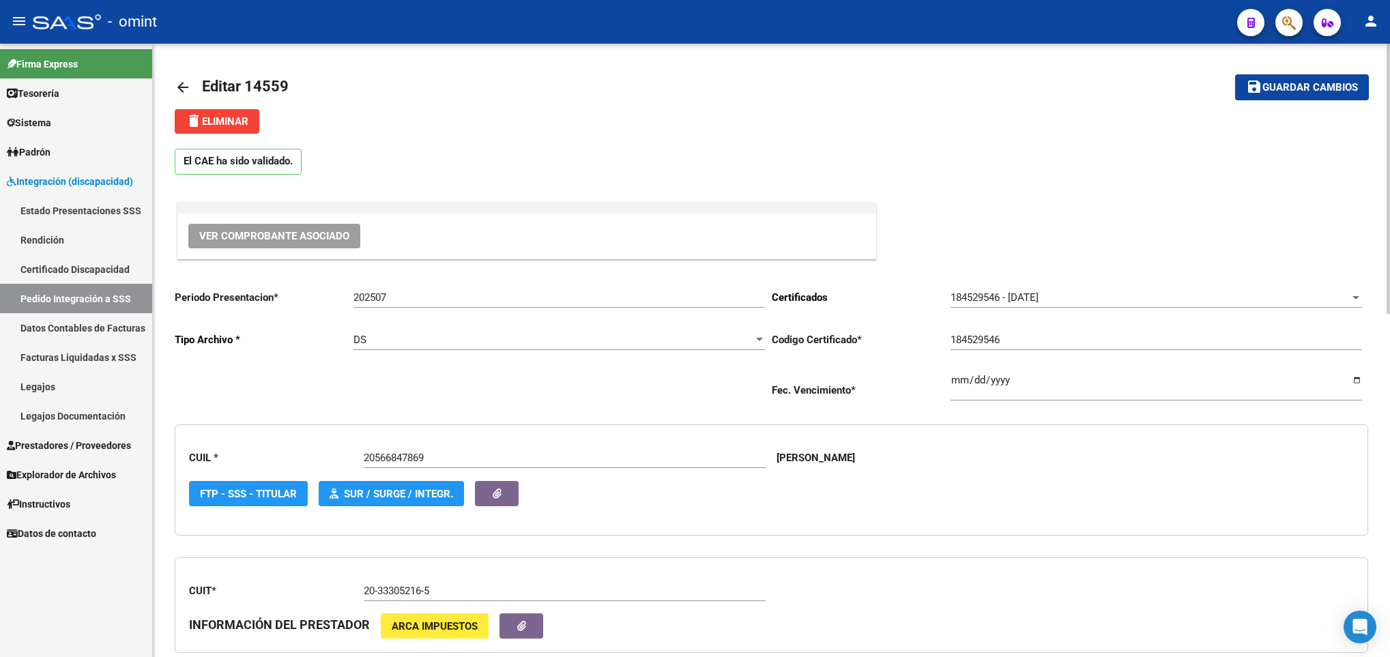
click at [1313, 87] on span "Guardar cambios" at bounding box center [1310, 88] width 96 height 12
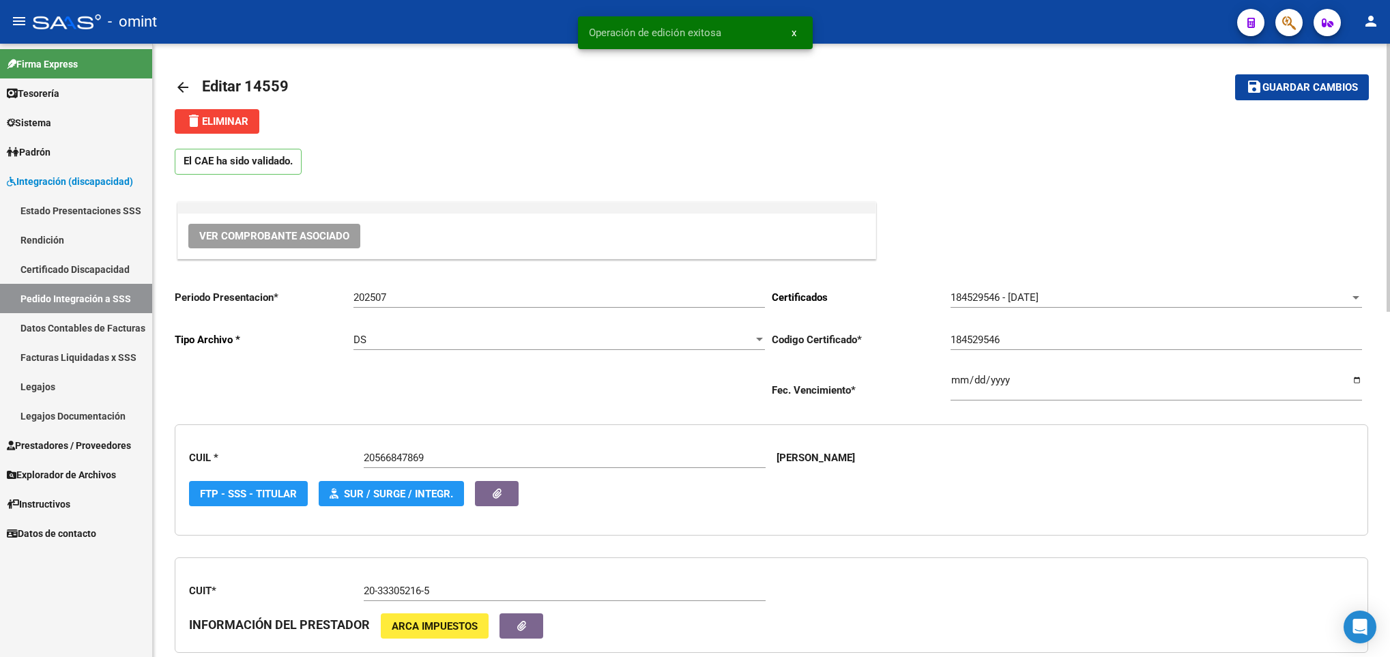
click at [188, 80] on mat-icon "arrow_back" at bounding box center [183, 87] width 16 height 16
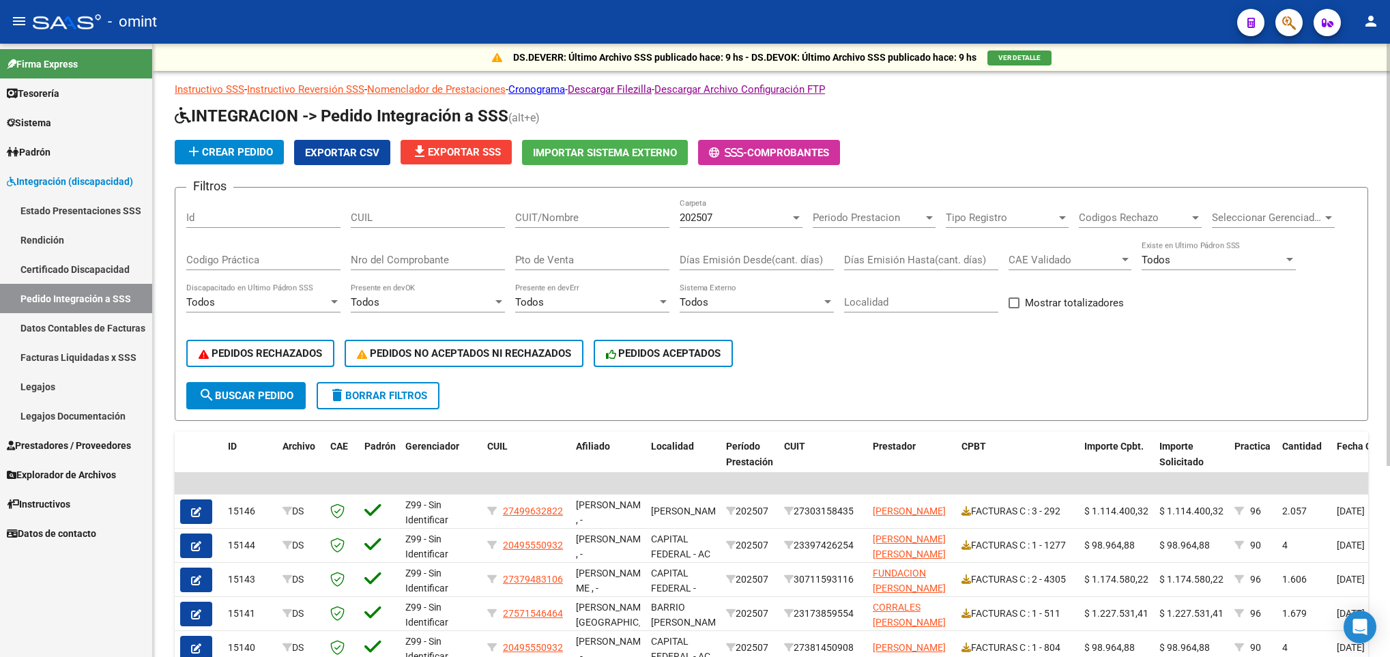
click at [555, 219] on input "CUIT/Nombre" at bounding box center [592, 218] width 154 height 12
paste input "30636991194"
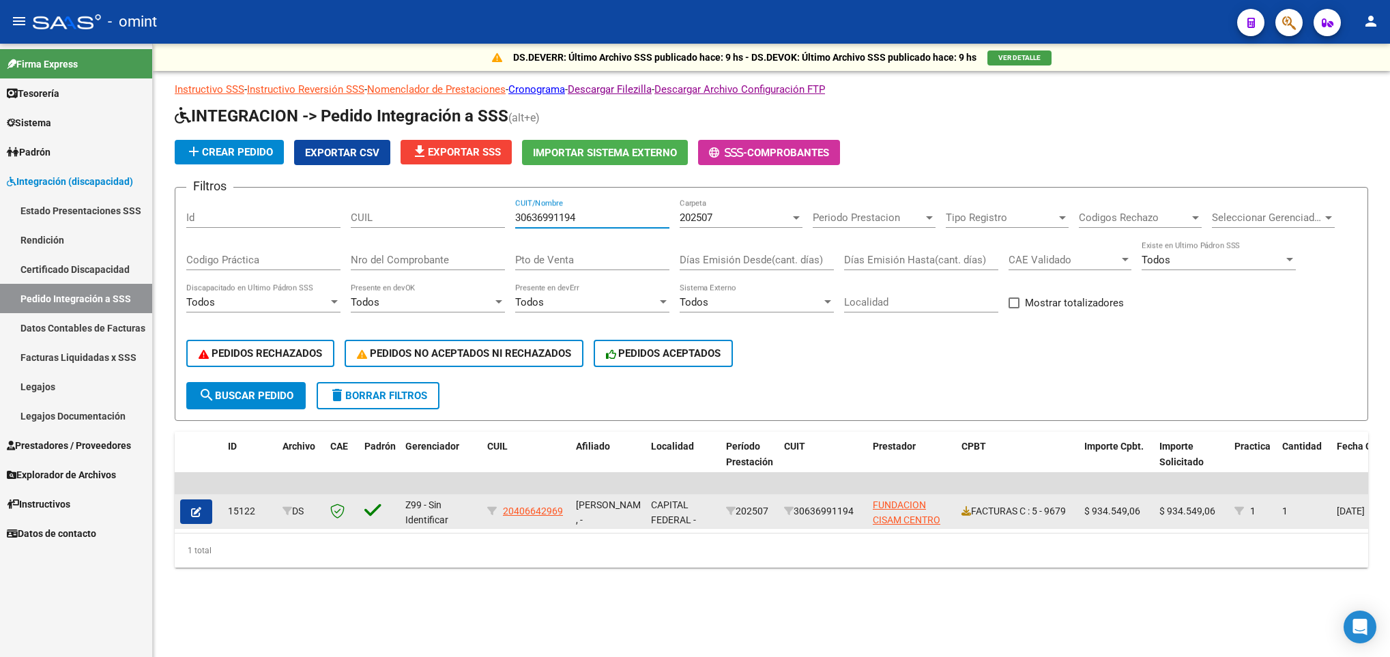
type input "30636991194"
click at [197, 512] on icon "button" at bounding box center [196, 512] width 10 height 10
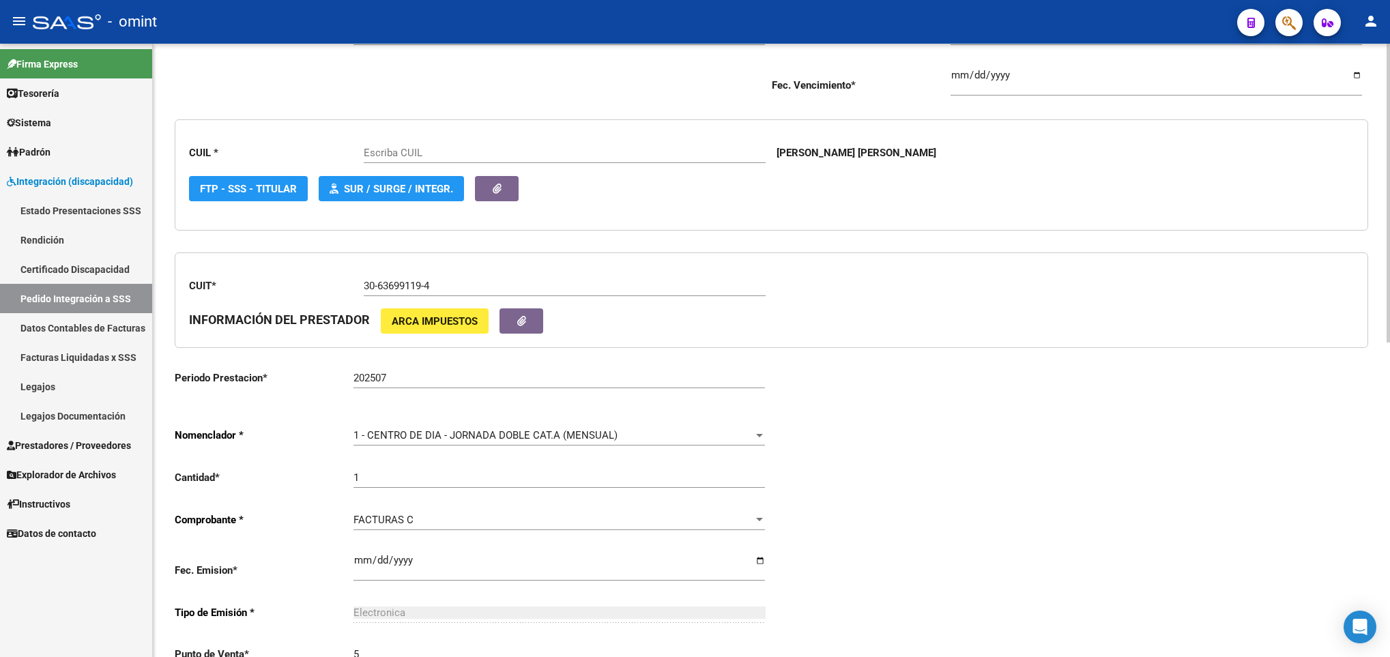
scroll to position [409, 0]
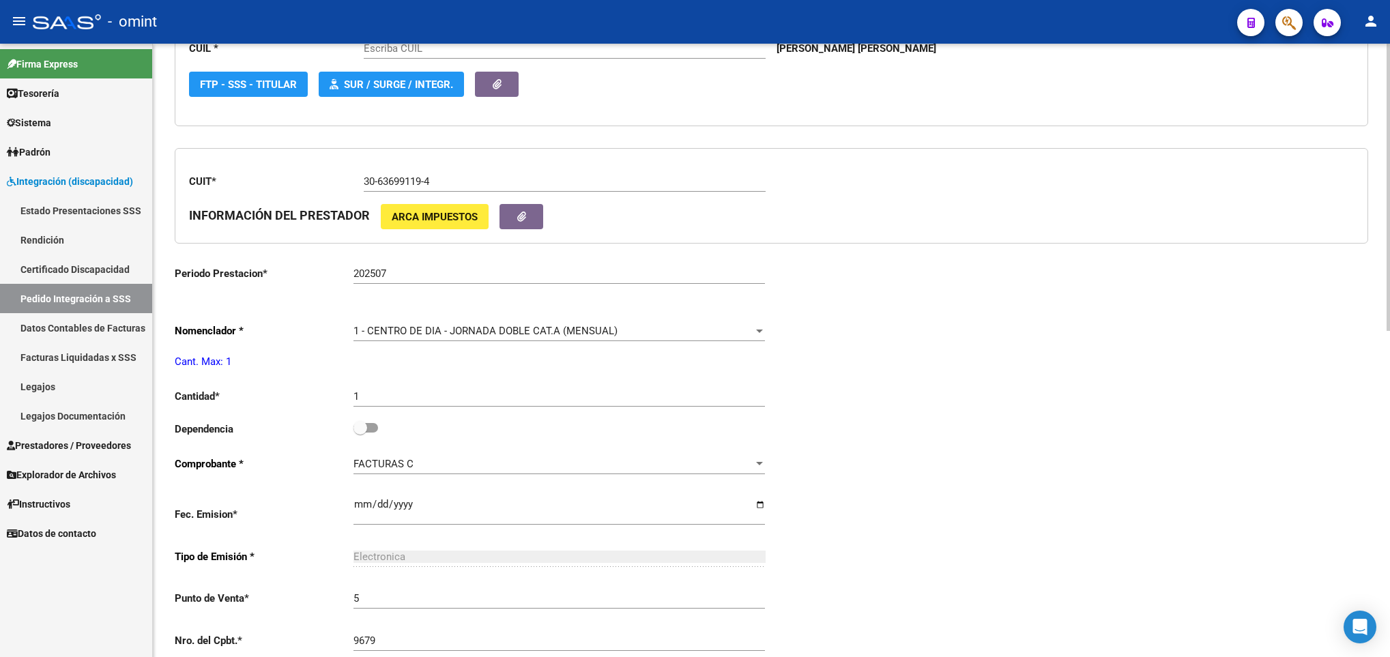
type input "20406642969"
click at [371, 426] on label at bounding box center [365, 428] width 25 height 16
click at [360, 433] on input "checkbox" at bounding box center [360, 433] width 1 height 1
checkbox input "true"
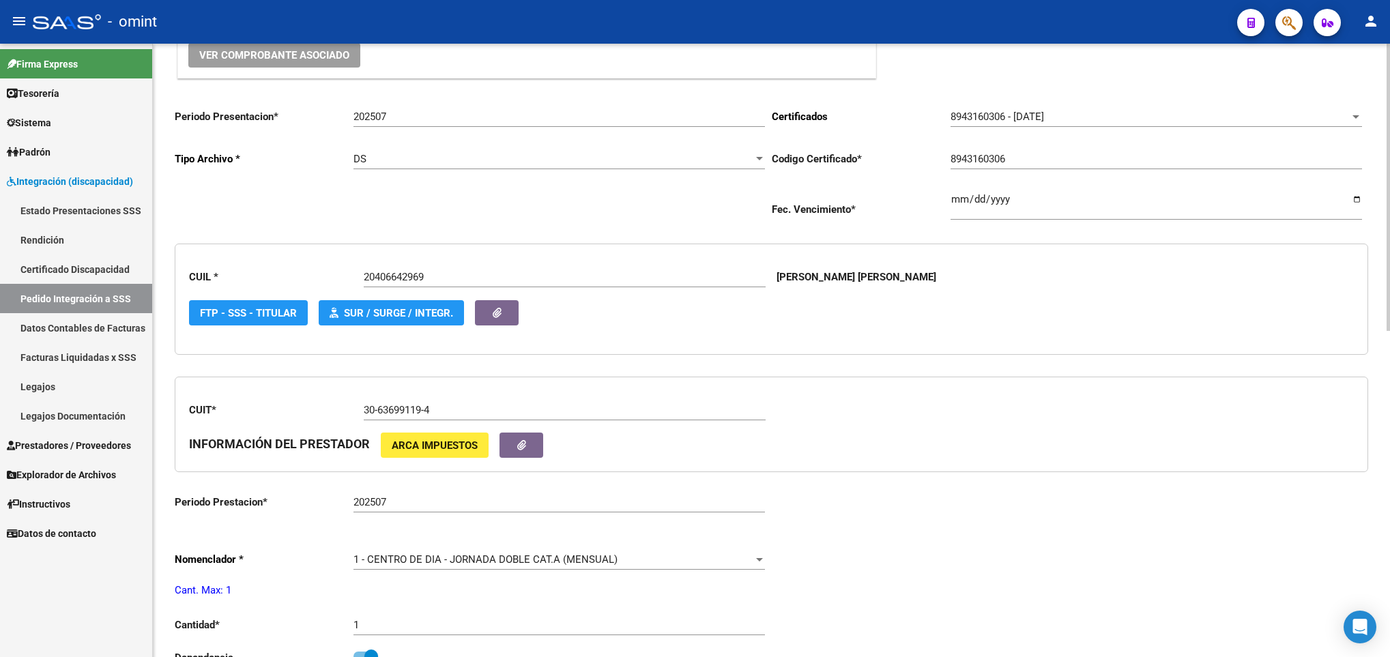
scroll to position [0, 0]
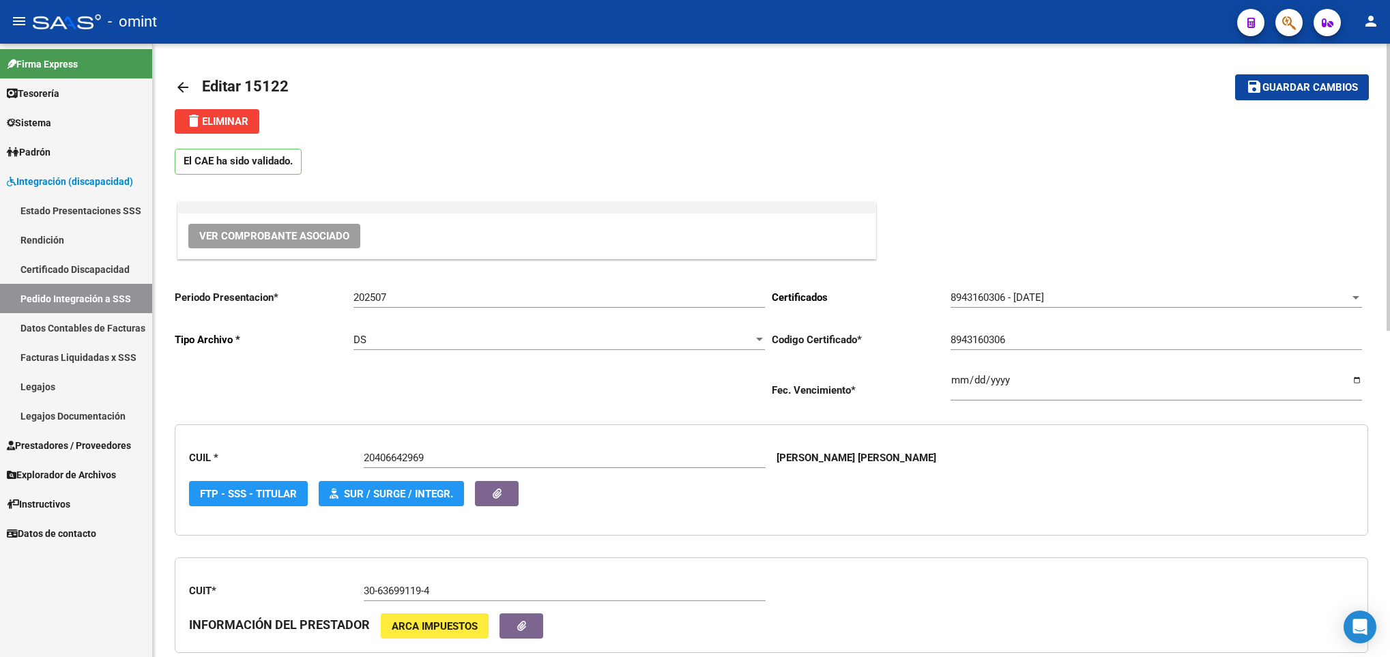
click at [1296, 90] on span "Guardar cambios" at bounding box center [1310, 88] width 96 height 12
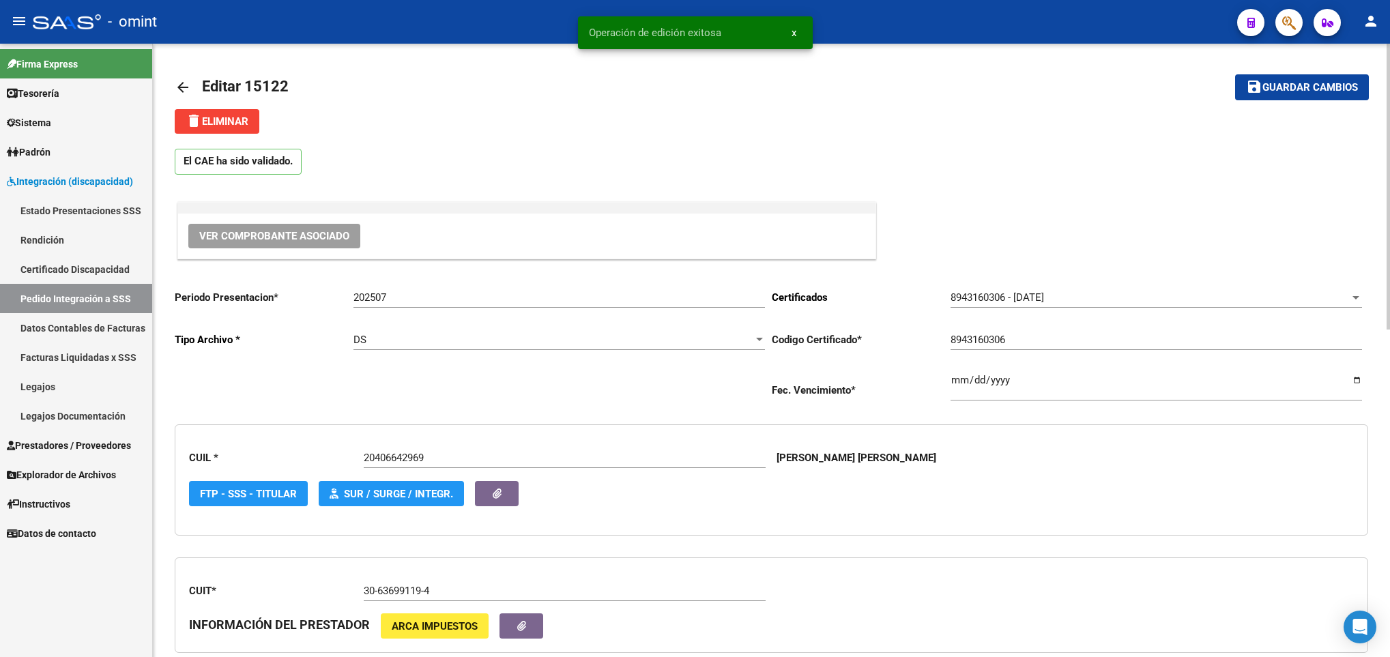
click at [187, 81] on mat-icon "arrow_back" at bounding box center [183, 87] width 16 height 16
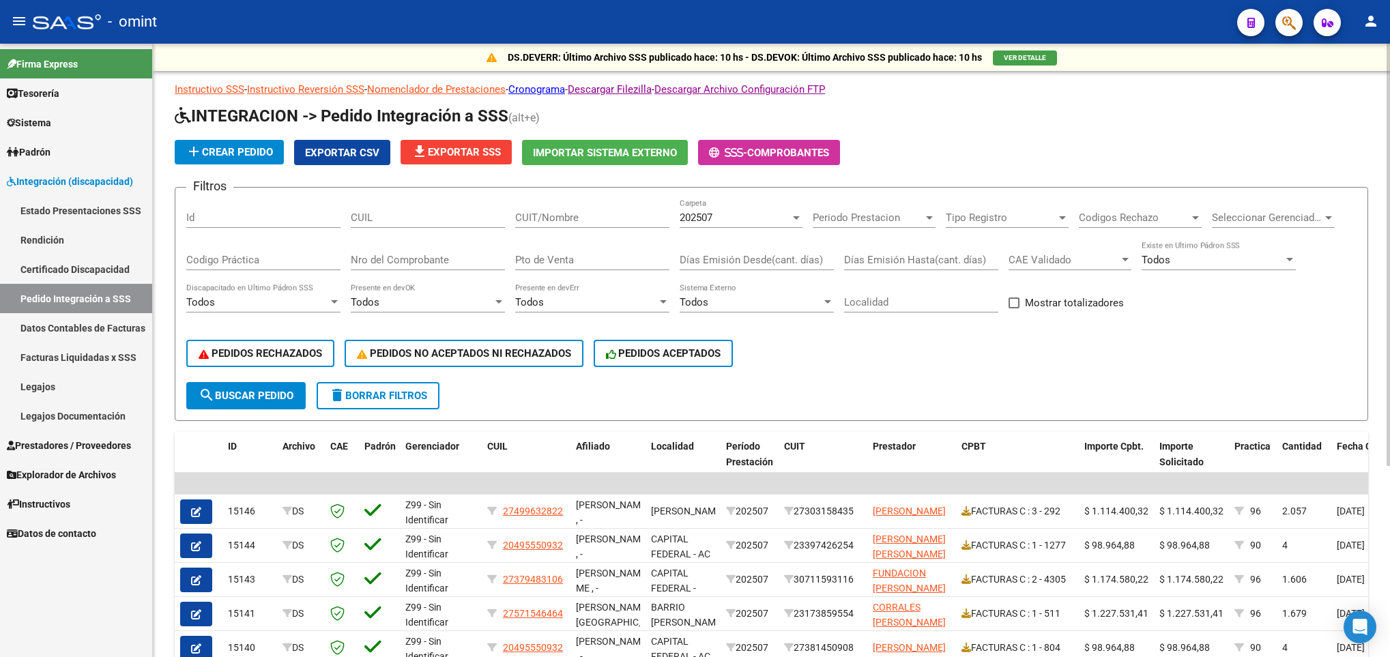
click at [534, 213] on input "CUIT/Nombre" at bounding box center [592, 218] width 154 height 12
paste input "30710833644"
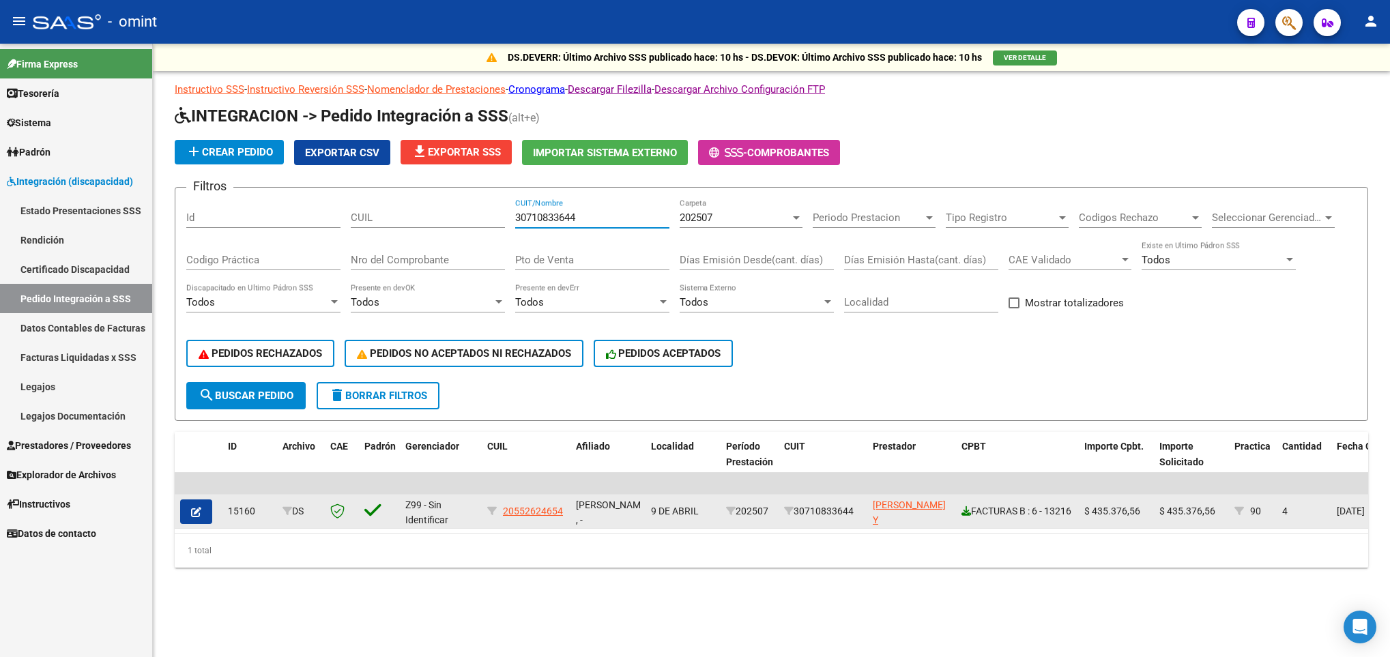
type input "30710833644"
click at [963, 506] on icon at bounding box center [966, 511] width 10 height 10
click at [199, 502] on button "button" at bounding box center [196, 512] width 32 height 25
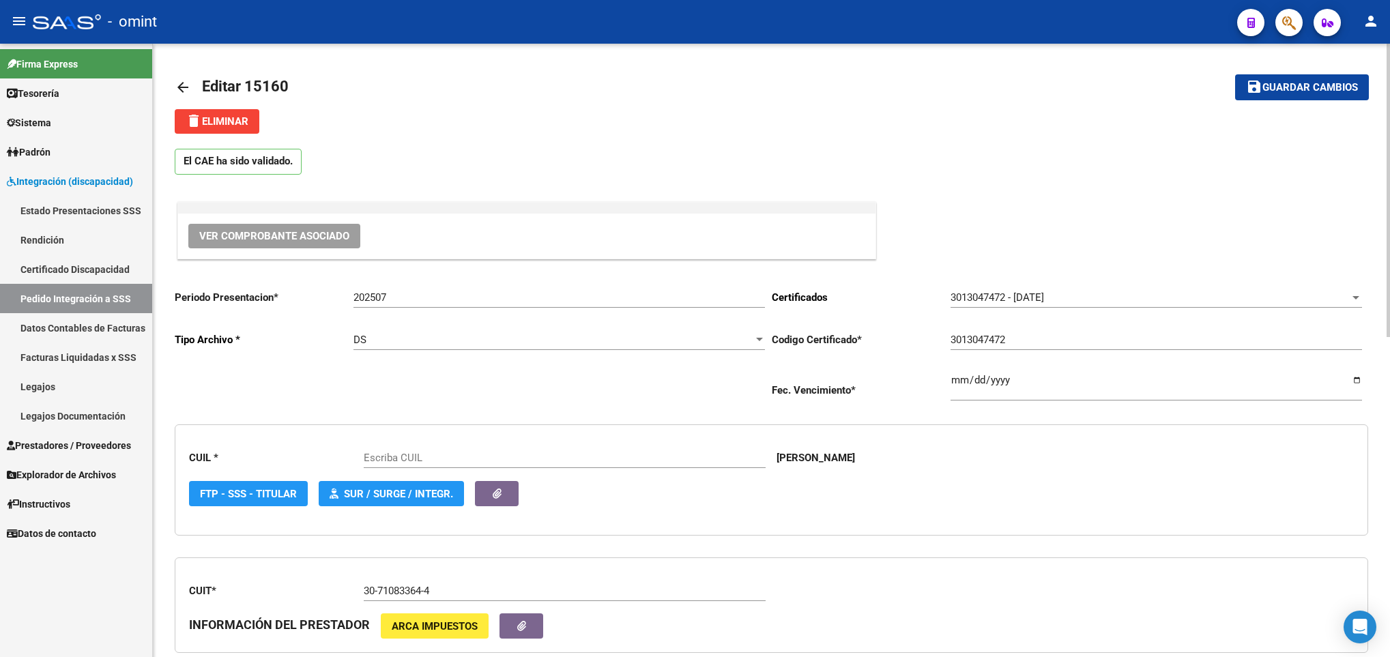
click at [217, 117] on span "delete Eliminar" at bounding box center [217, 121] width 63 height 12
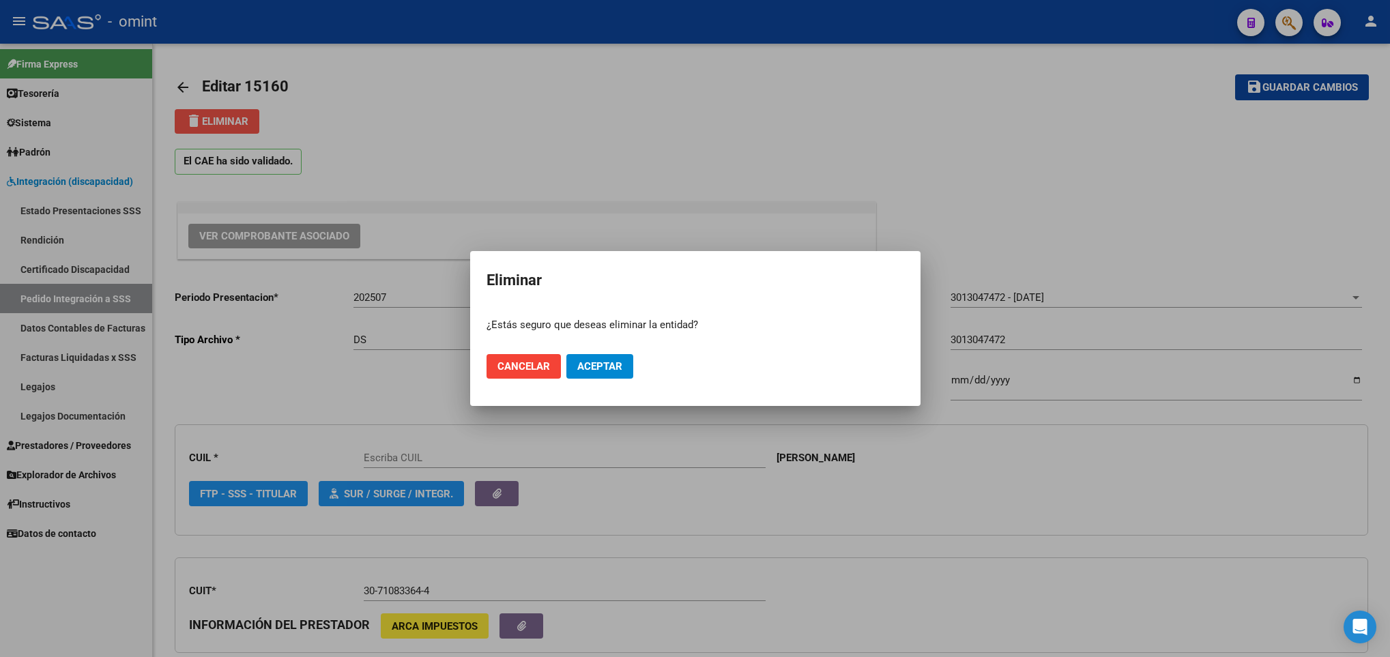
type input "20552624654"
click at [610, 361] on span "Aceptar" at bounding box center [599, 366] width 45 height 12
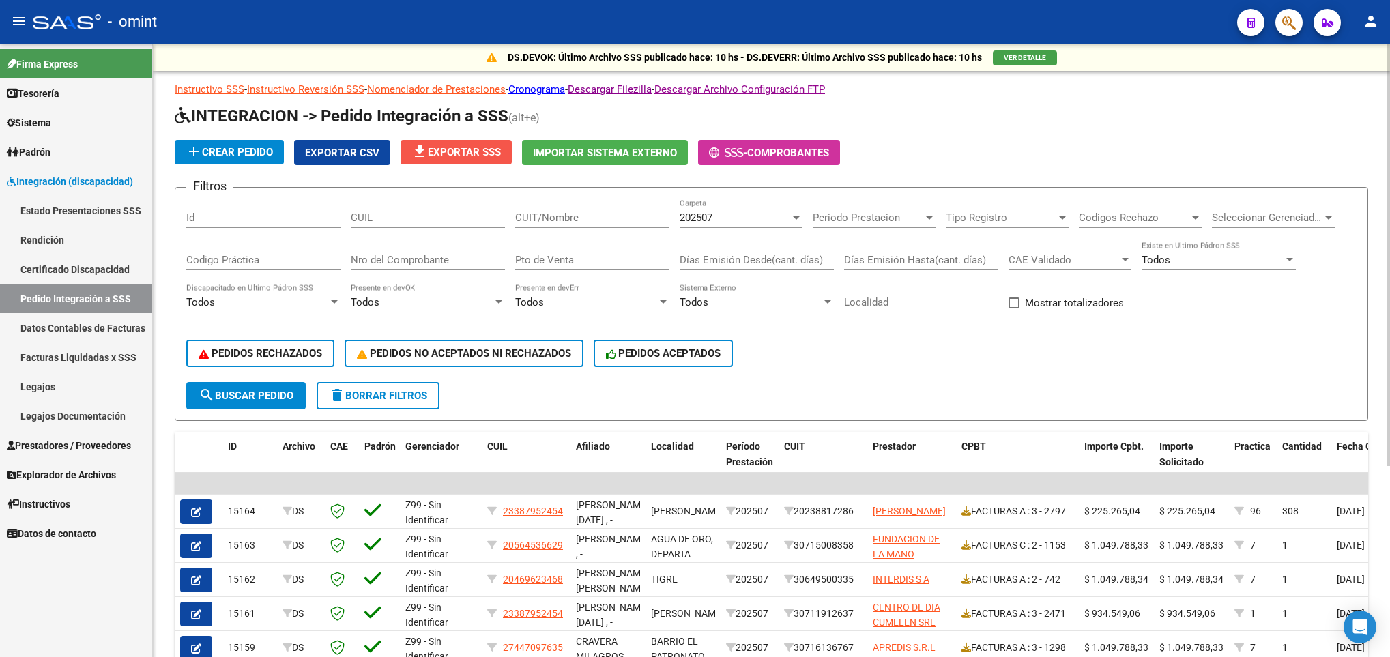
click at [479, 152] on span "file_download Exportar SSS" at bounding box center [455, 152] width 89 height 12
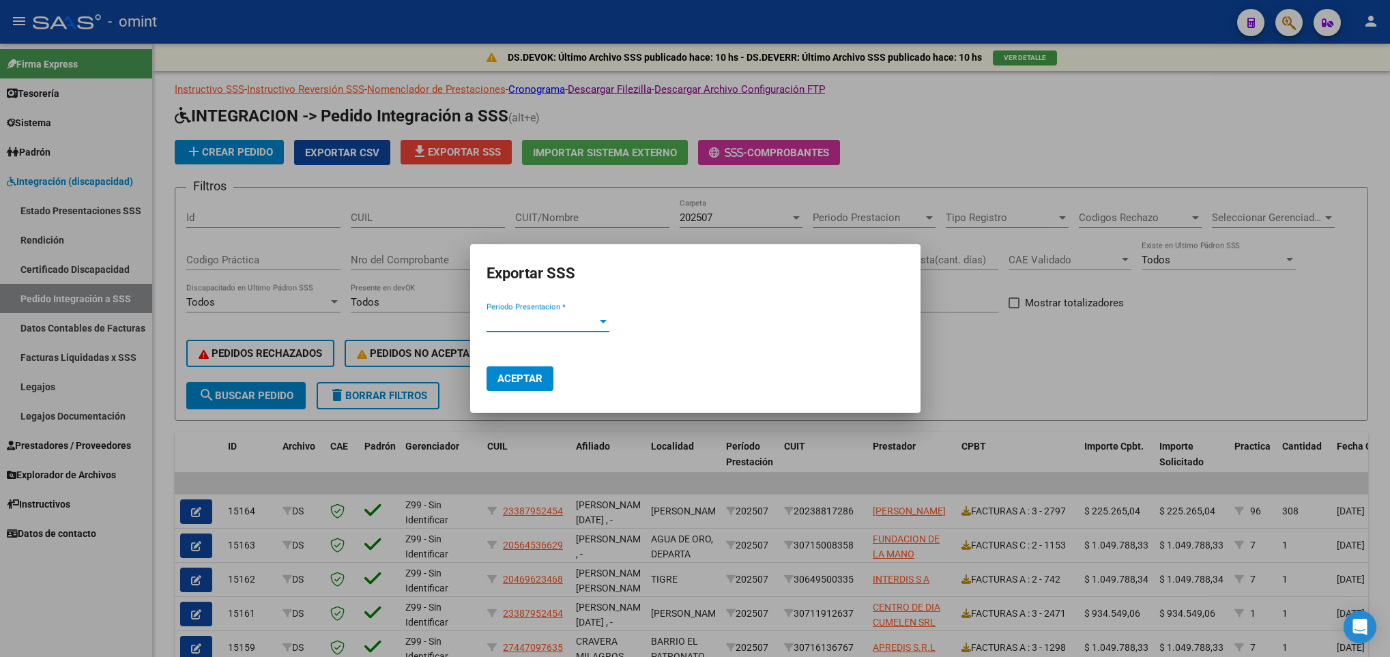
click at [551, 317] on span "Periodo Presentacion *" at bounding box center [542, 321] width 111 height 12
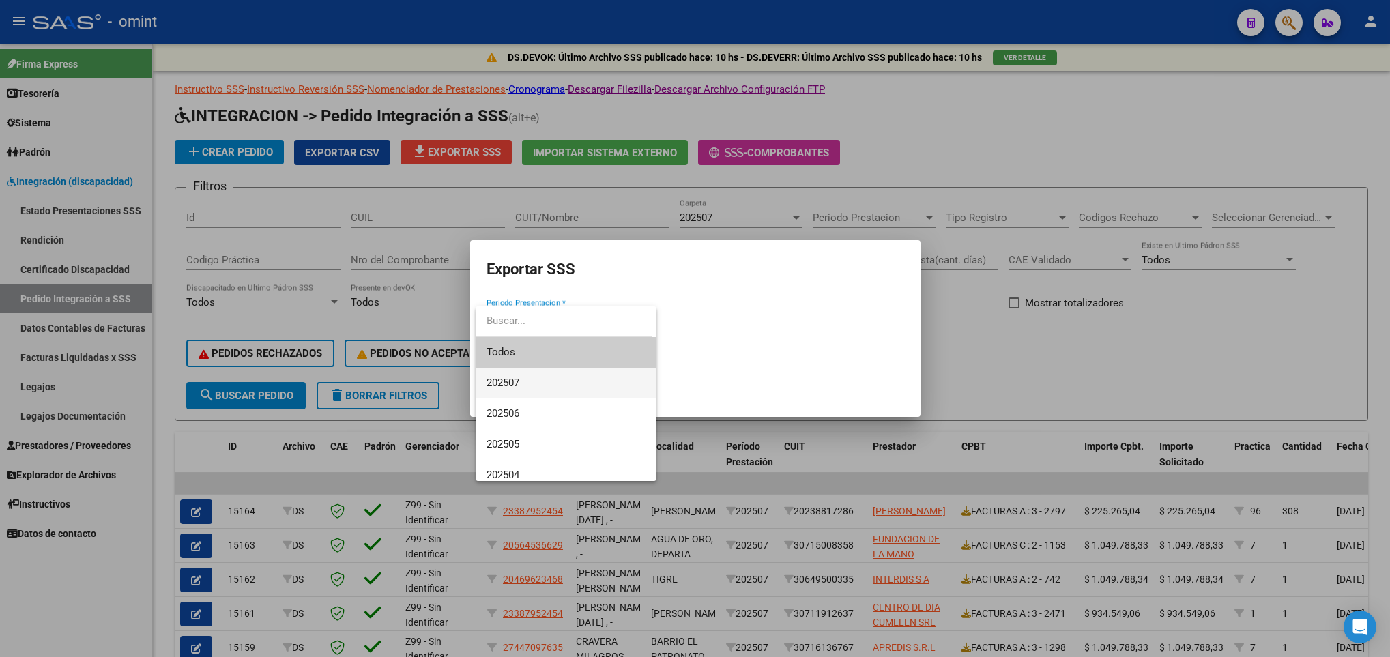
click at [572, 385] on span "202507" at bounding box center [566, 383] width 159 height 31
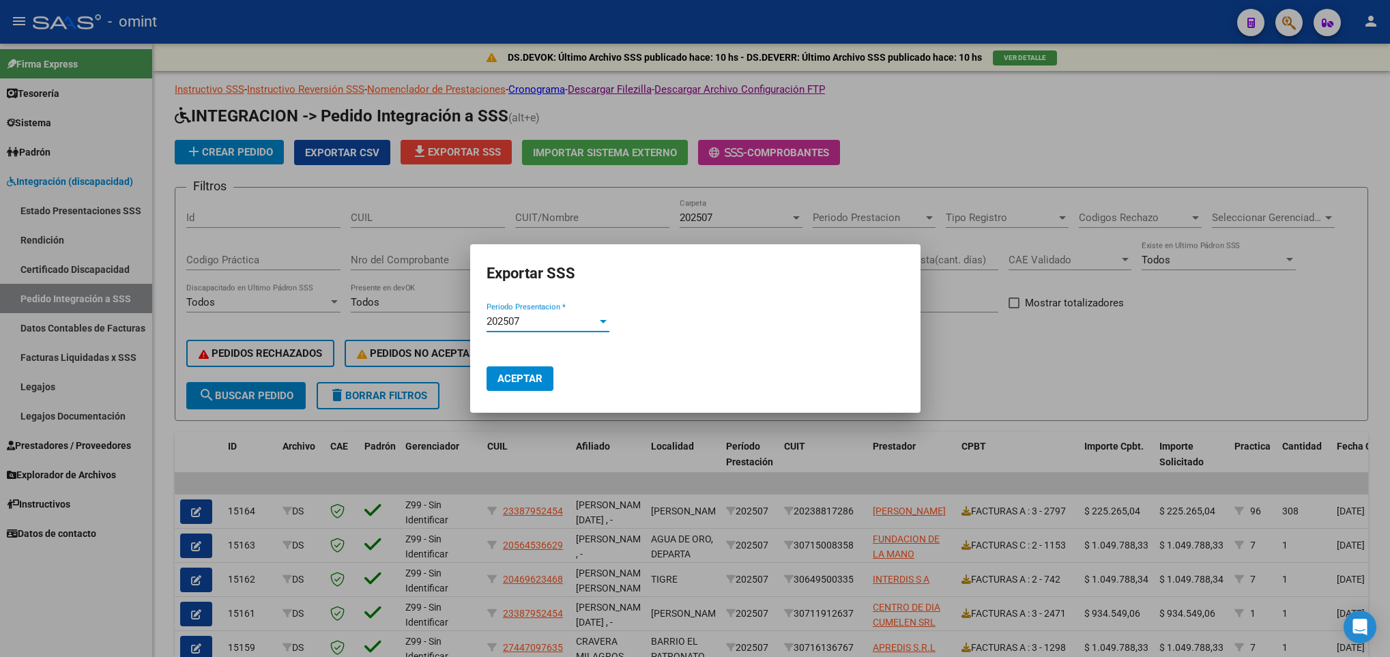
click at [531, 373] on span "Aceptar" at bounding box center [519, 379] width 45 height 12
click at [1073, 431] on div at bounding box center [695, 328] width 1390 height 657
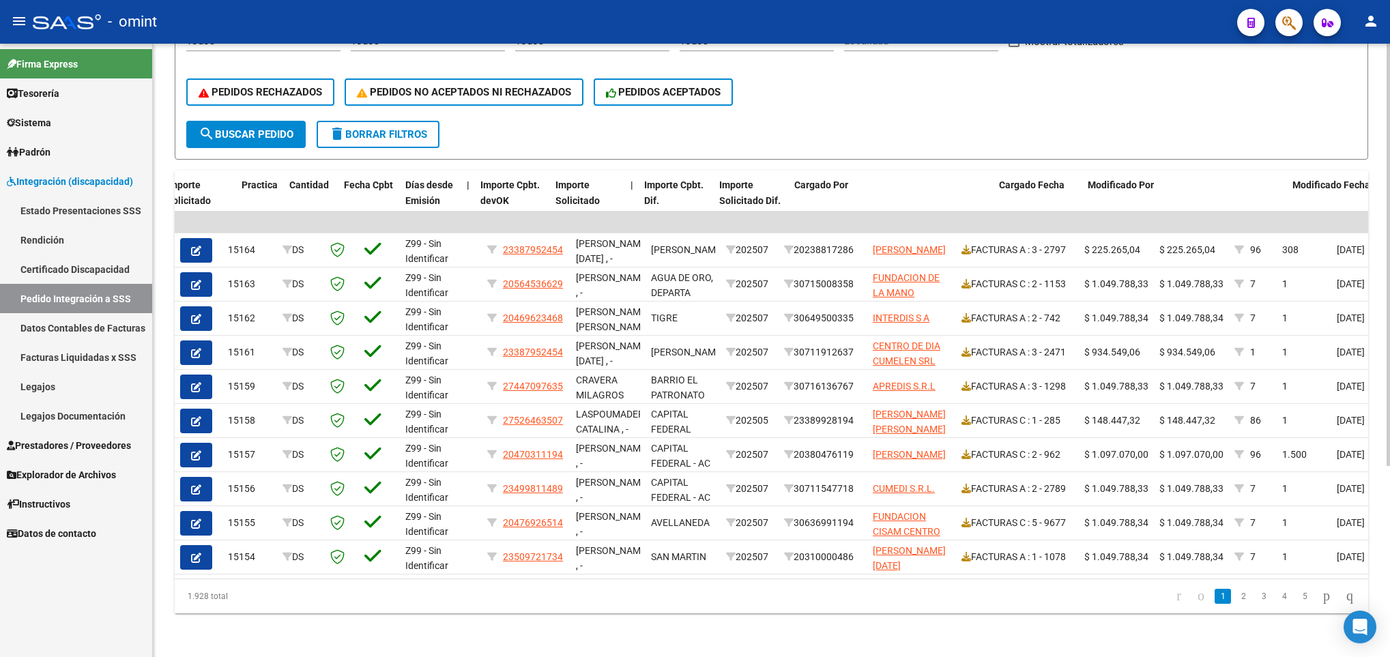
scroll to position [0, 1000]
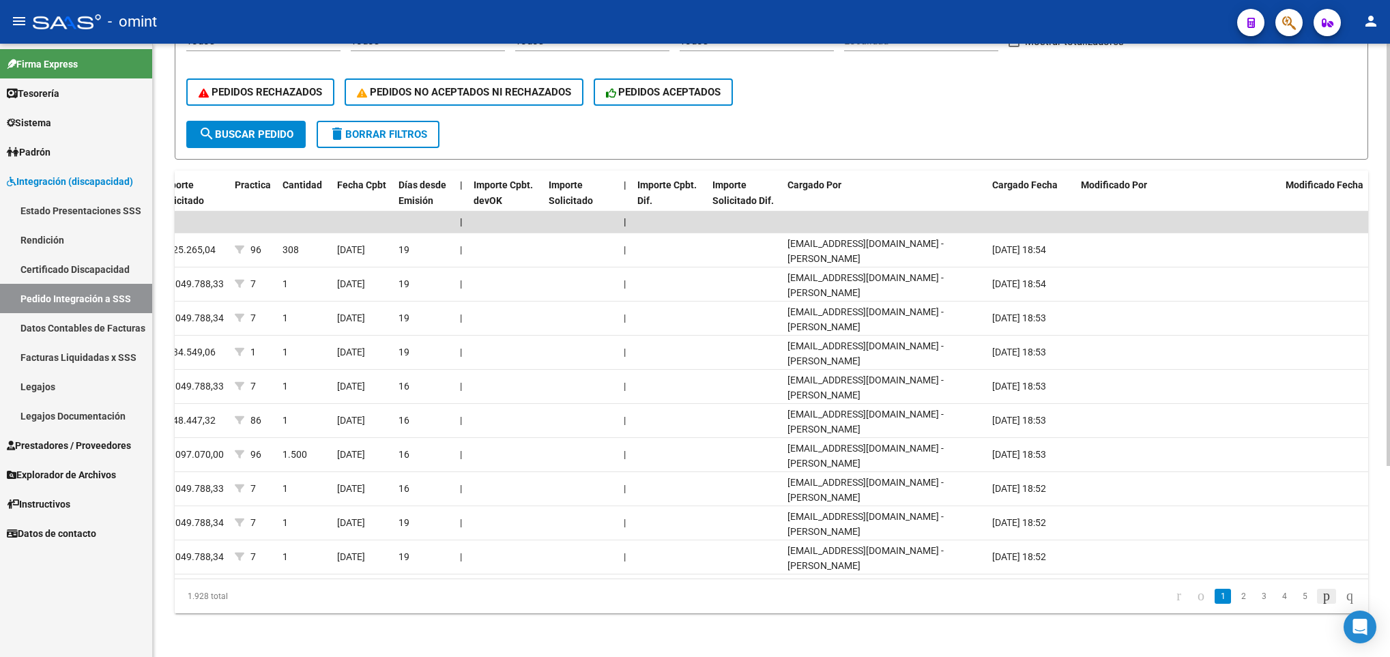
click at [1321, 596] on icon "go to next page" at bounding box center [1326, 596] width 11 height 16
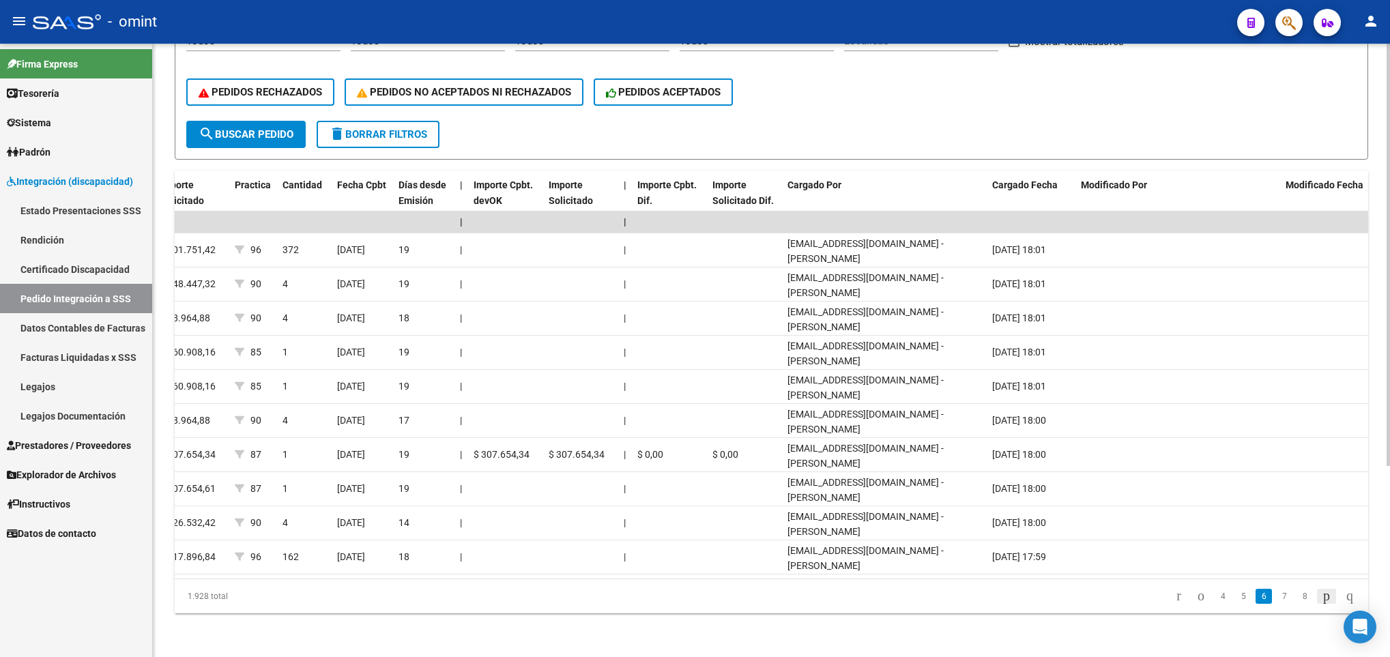
click at [1321, 596] on icon "go to next page" at bounding box center [1326, 596] width 11 height 16
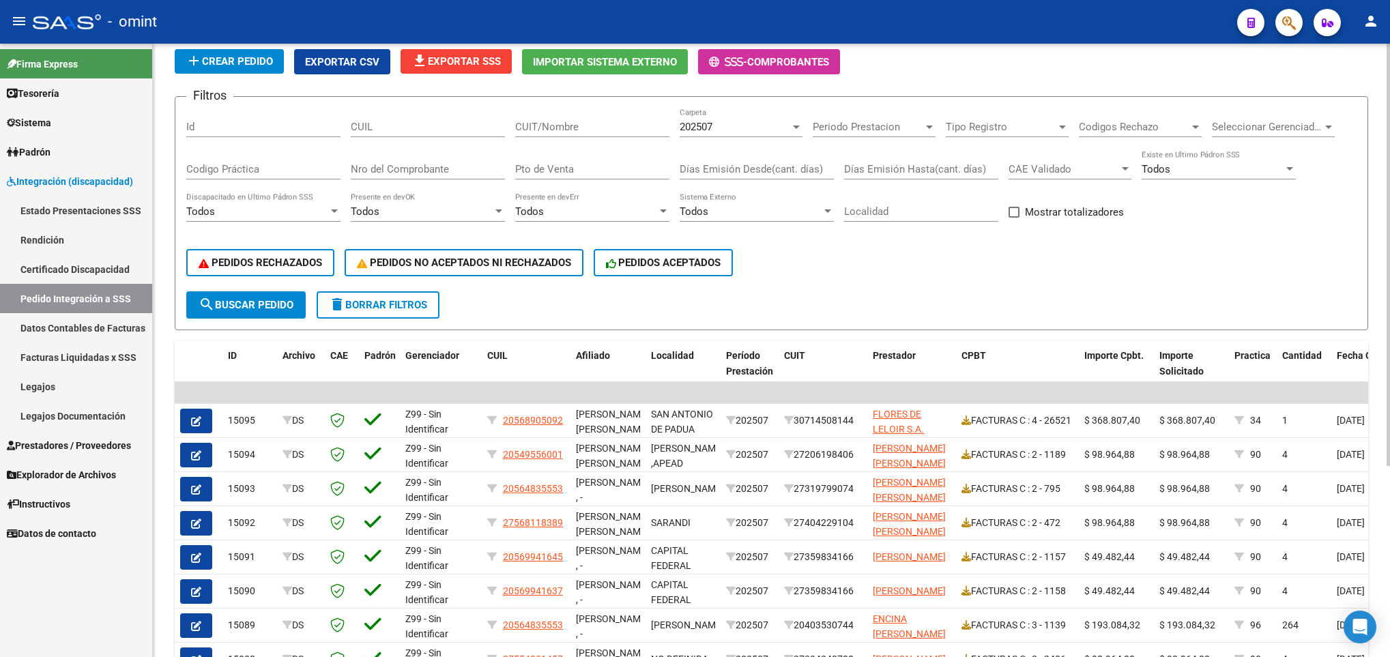
scroll to position [0, 0]
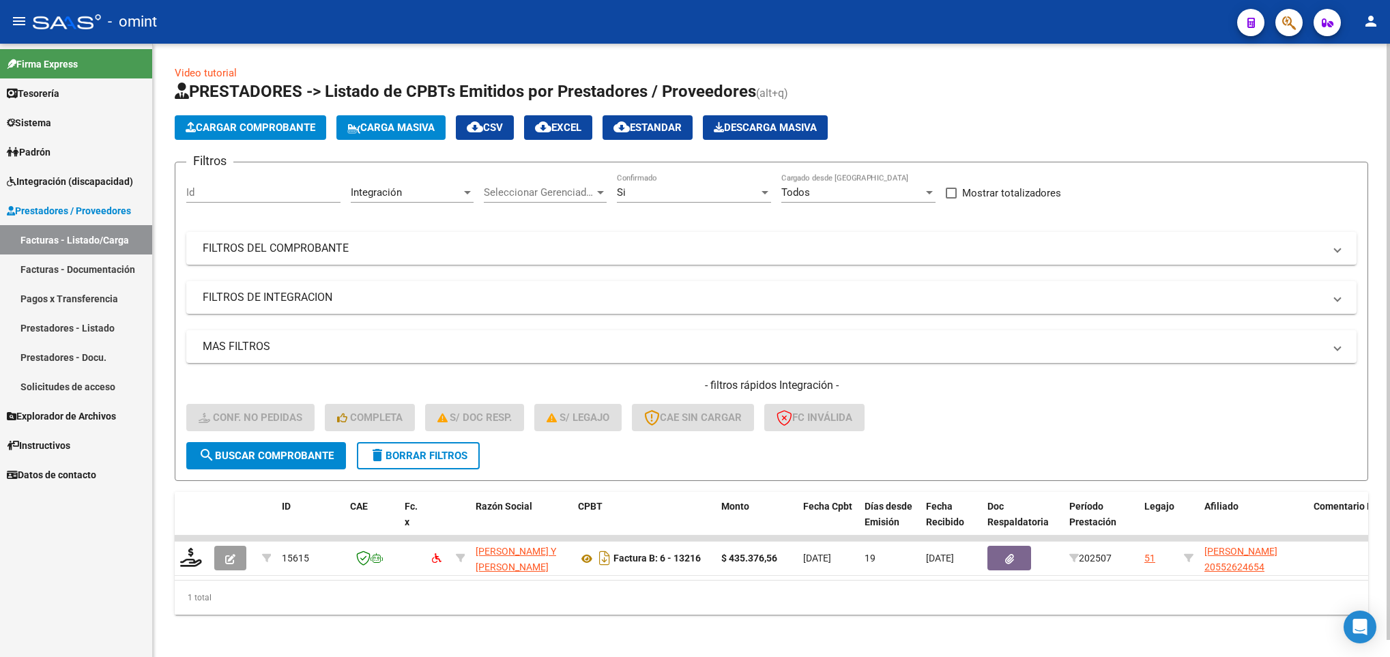
click at [432, 463] on button "delete Borrar Filtros" at bounding box center [418, 455] width 123 height 27
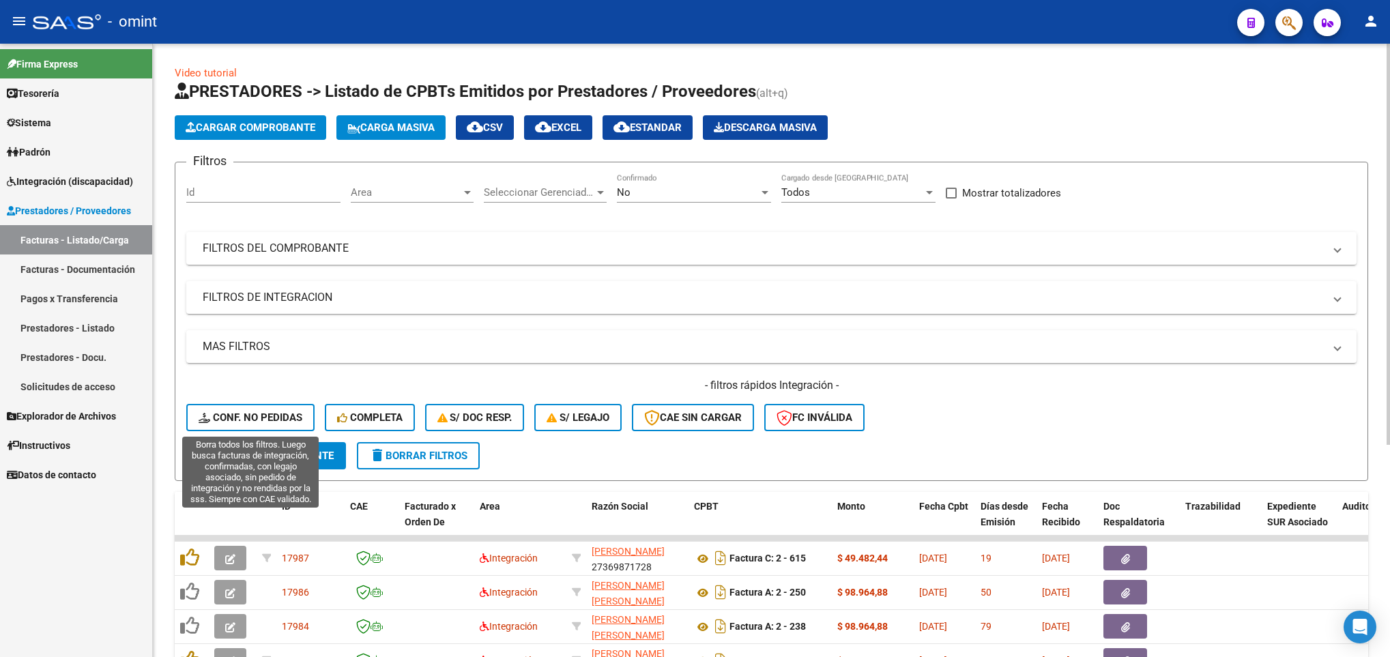
click at [274, 422] on span "Conf. no pedidas" at bounding box center [251, 417] width 104 height 12
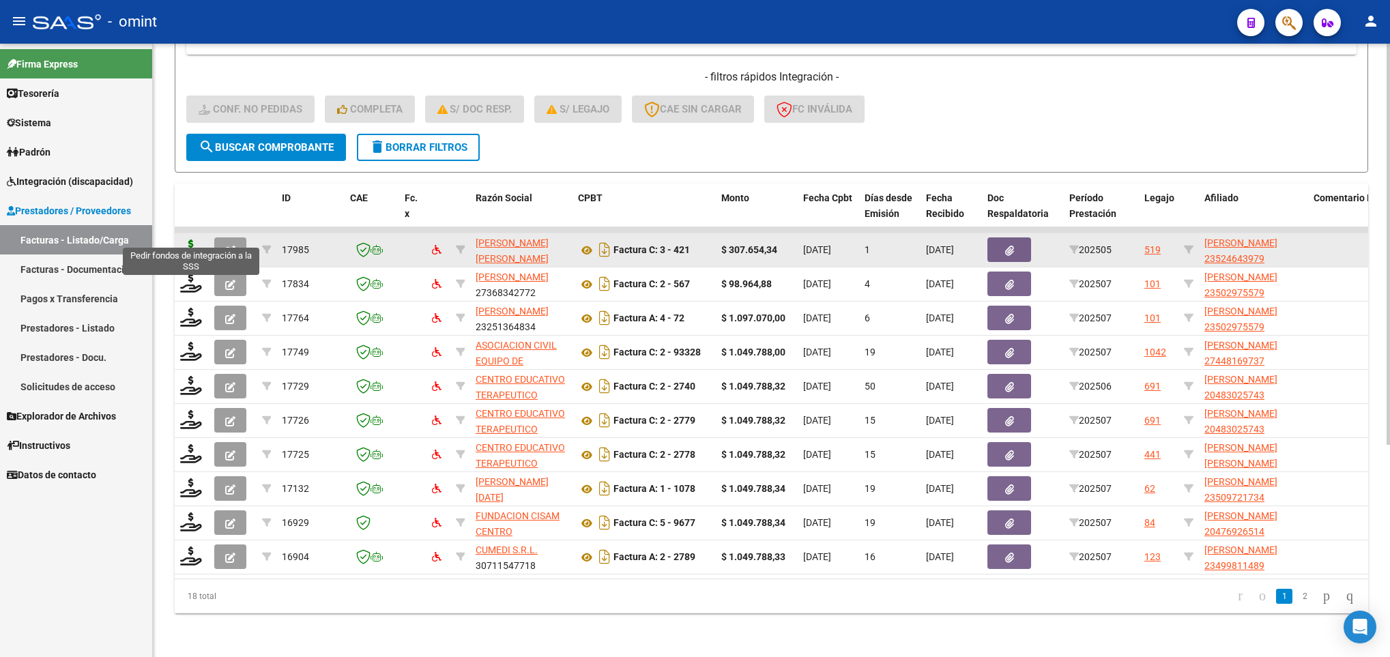
click at [189, 240] on icon at bounding box center [191, 249] width 22 height 19
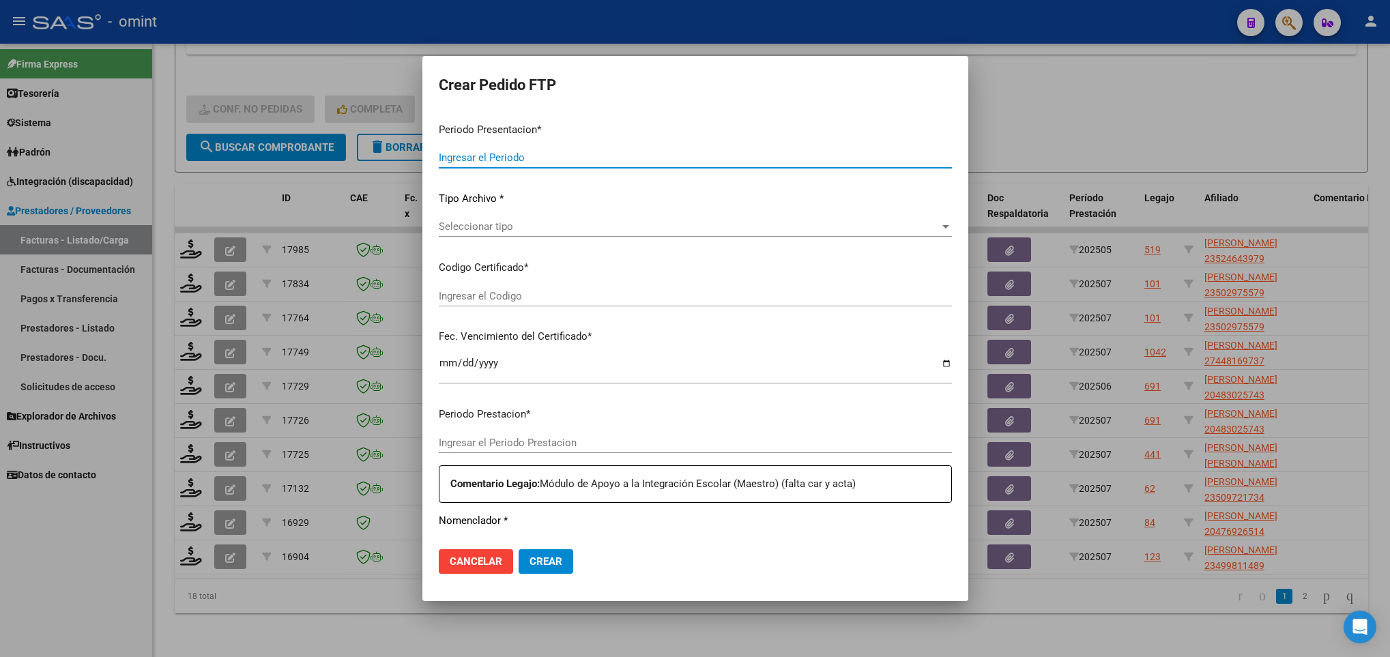
type input "202507"
type input "202505"
type input "$ 307.654,34"
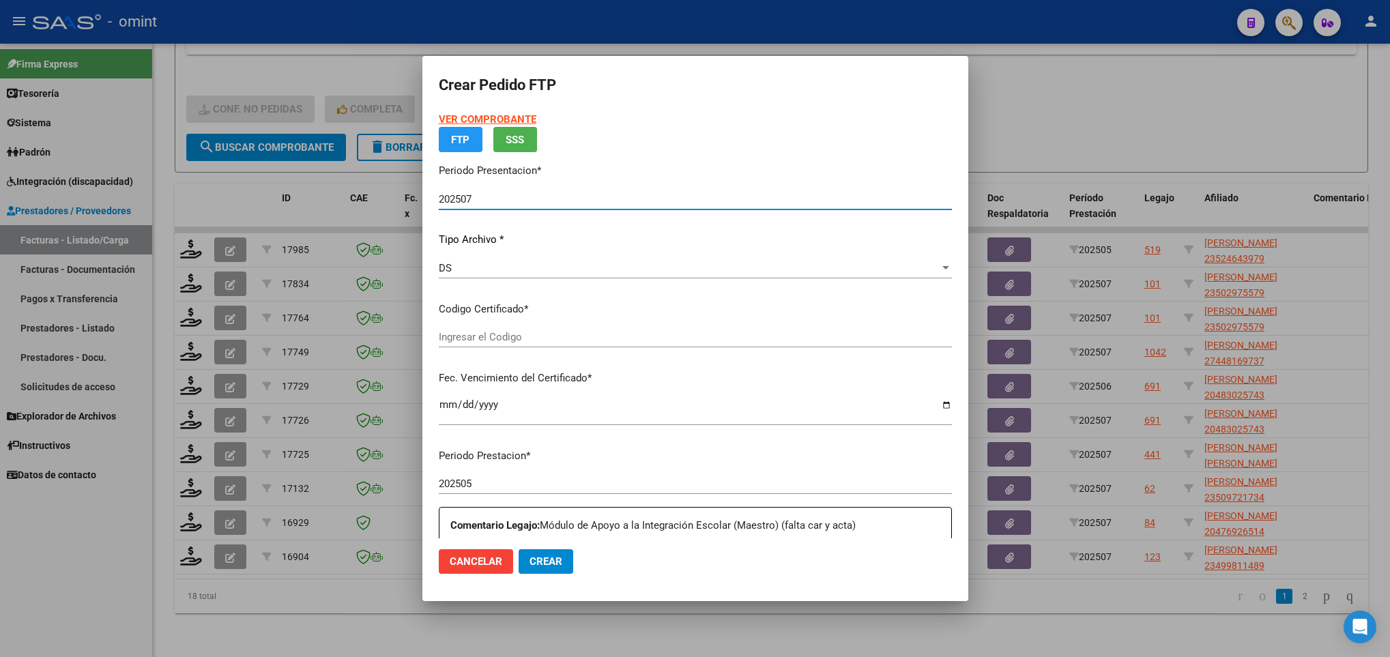
type input "411167862"
type input "[DATE]"
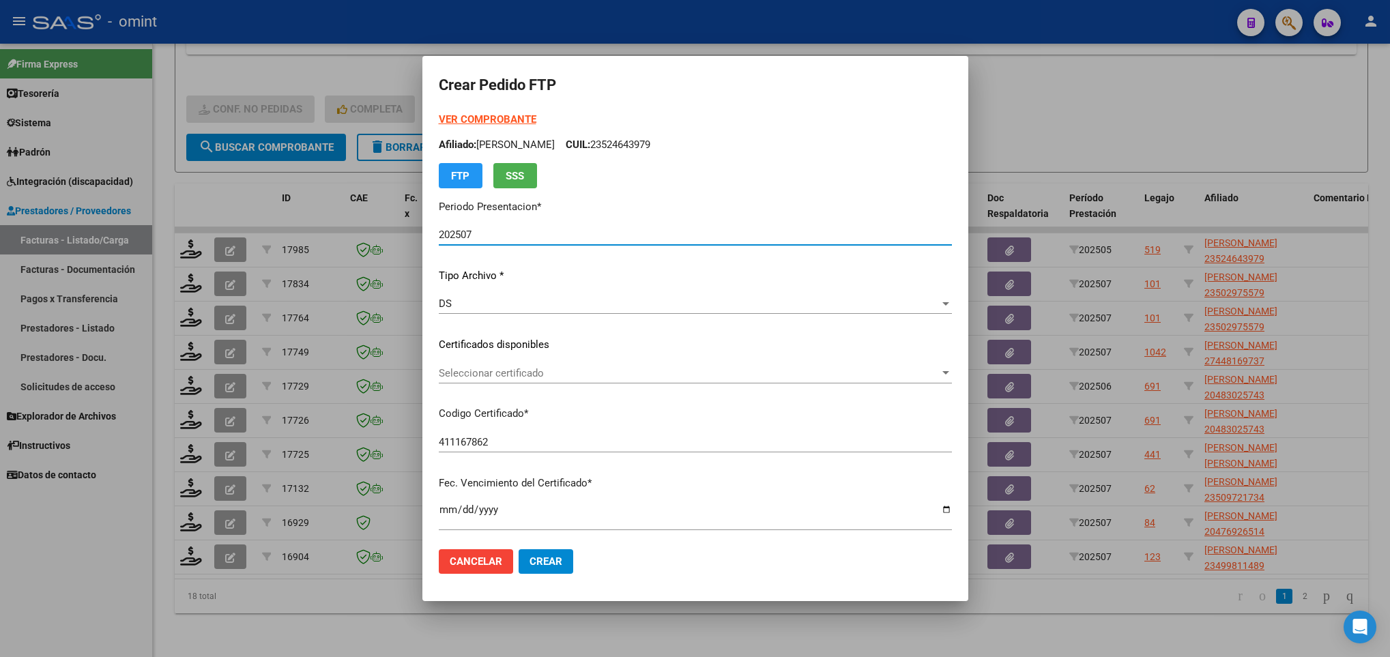
click at [560, 375] on span "Seleccionar certificado" at bounding box center [689, 373] width 501 height 12
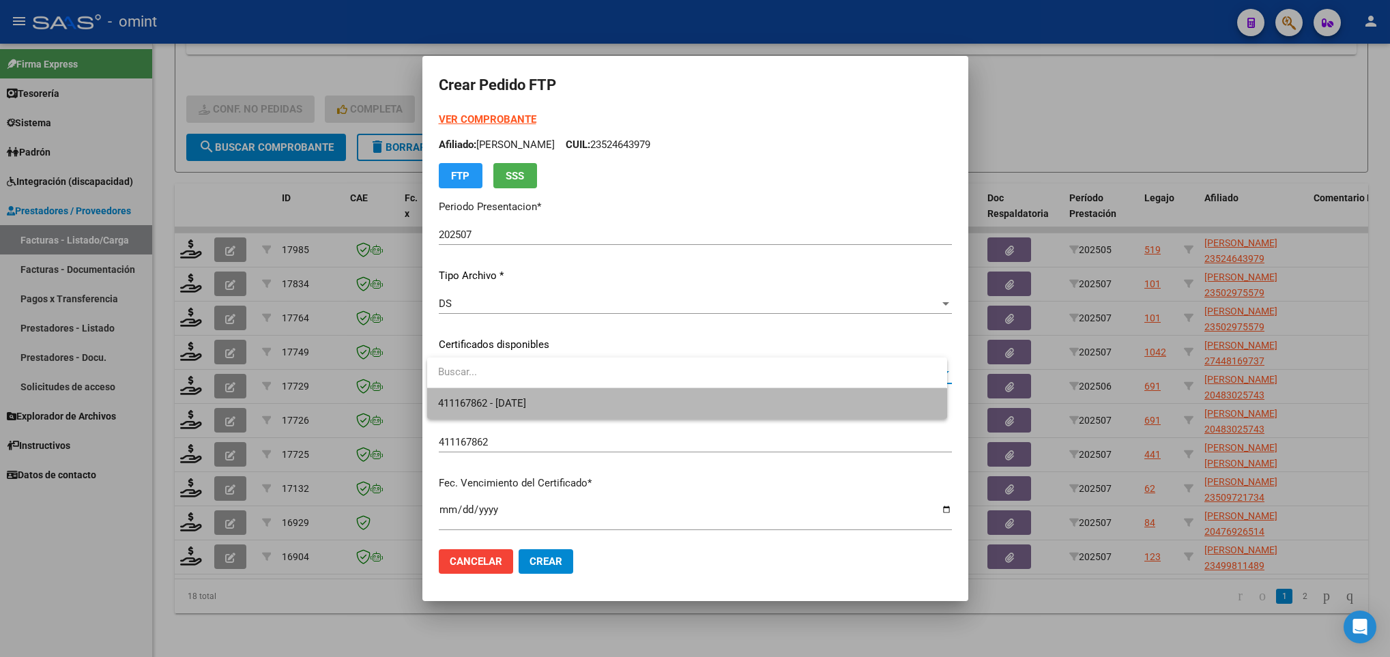
click at [558, 396] on span "411167862 - [DATE]" at bounding box center [686, 403] width 497 height 31
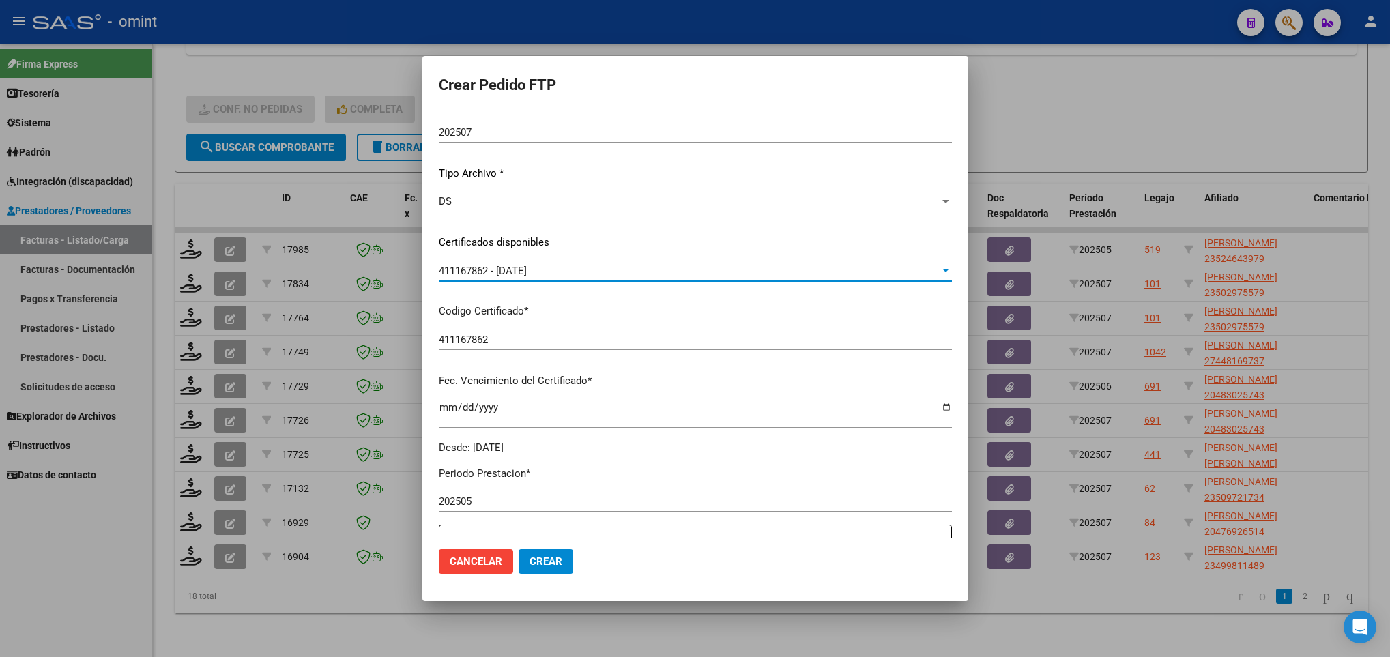
scroll to position [409, 0]
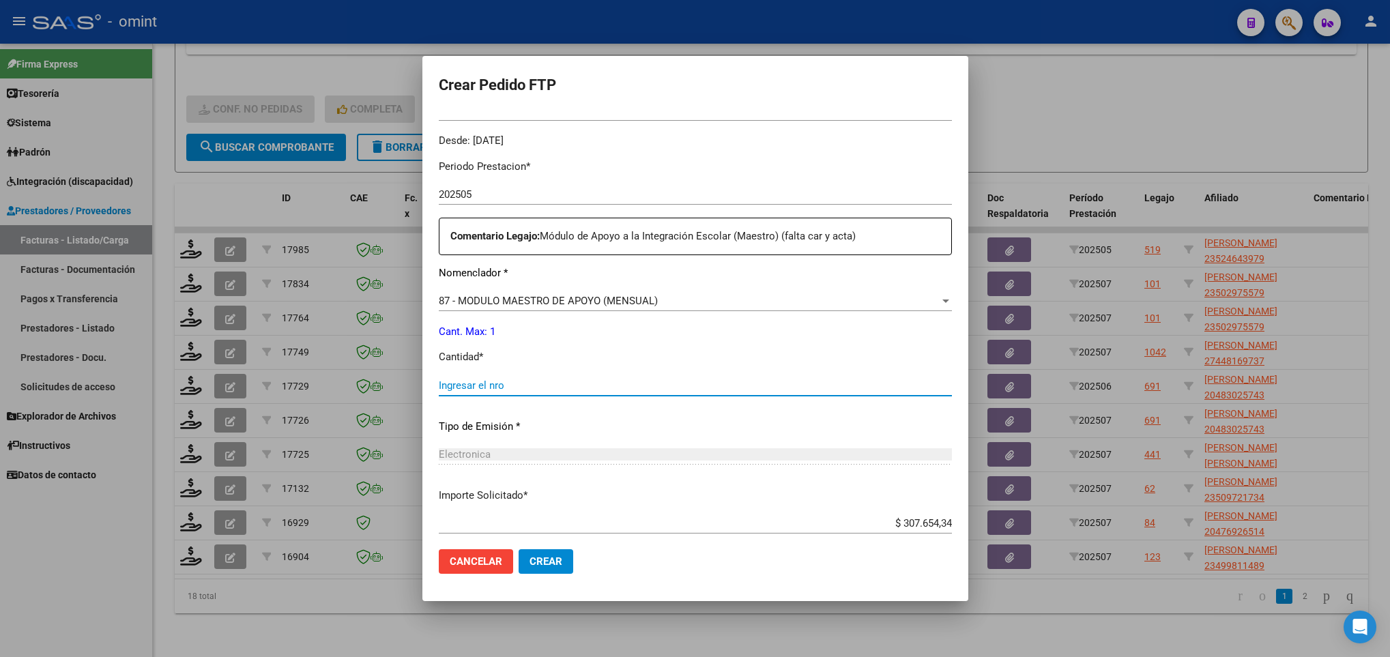
click at [536, 384] on input "Ingresar el nro" at bounding box center [695, 385] width 513 height 12
type input "1"
click at [543, 563] on span "Crear" at bounding box center [546, 561] width 33 height 12
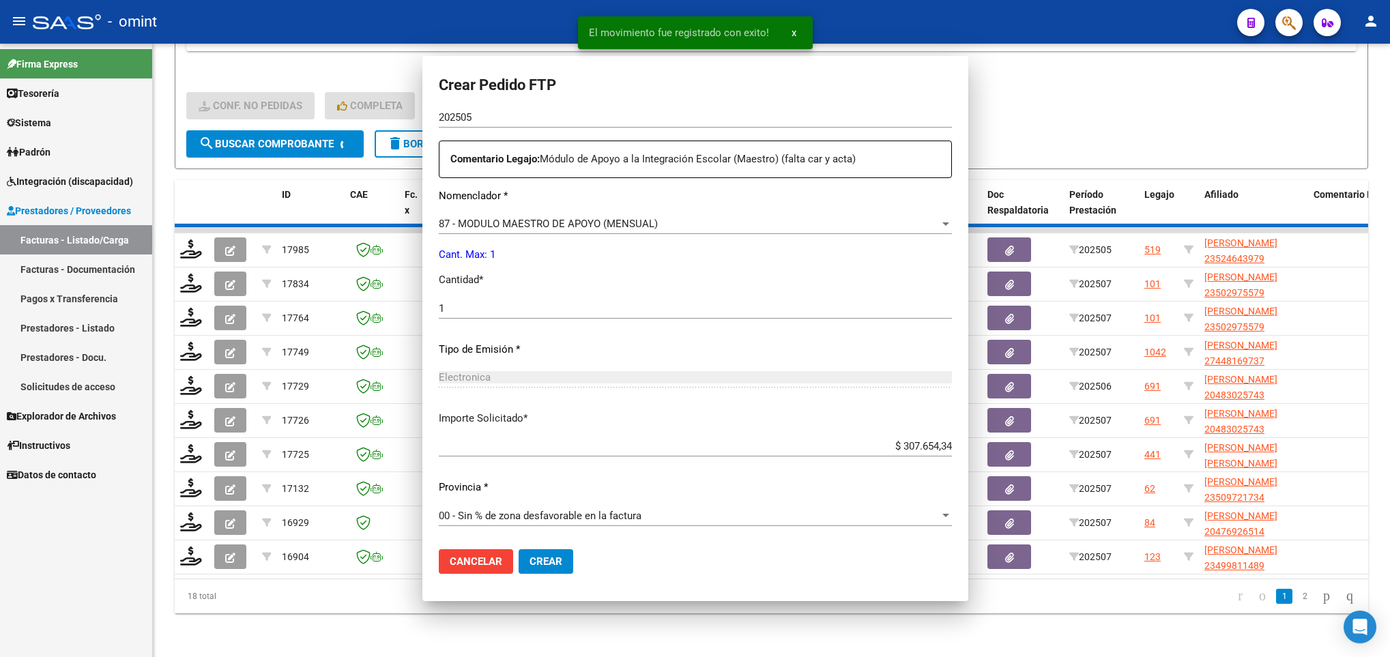
scroll to position [0, 0]
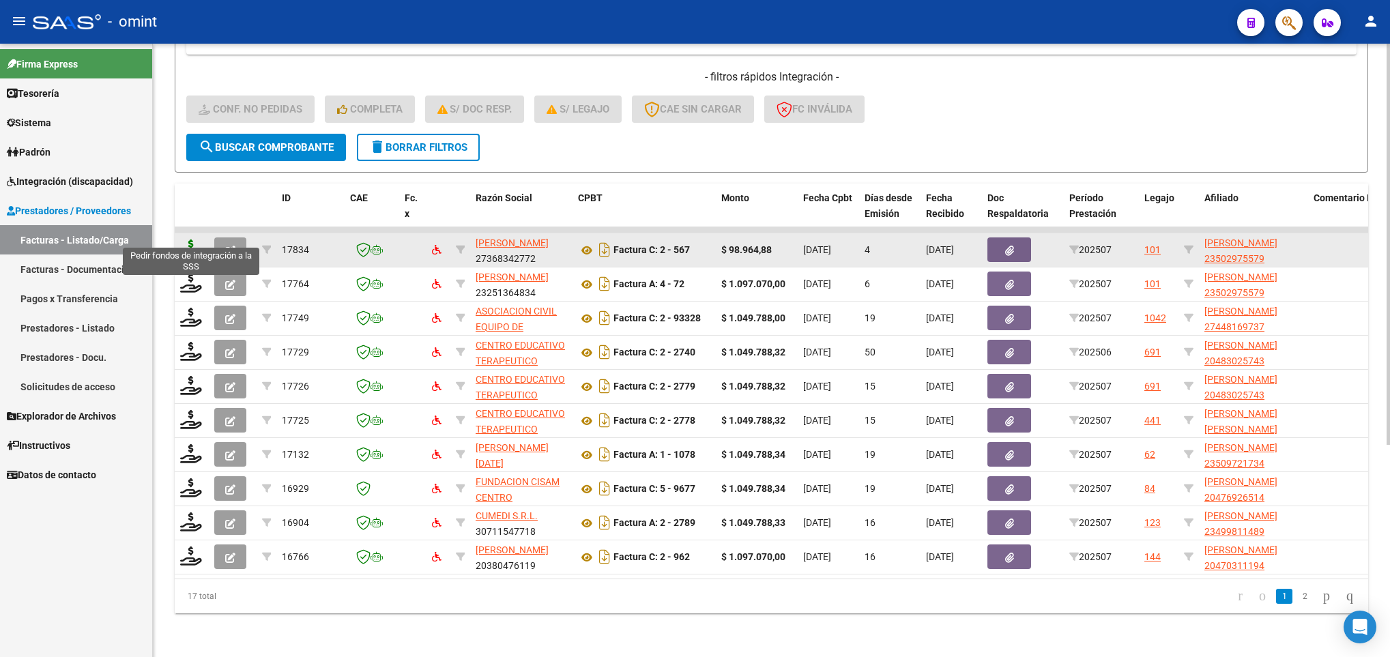
click at [194, 240] on icon at bounding box center [191, 249] width 22 height 19
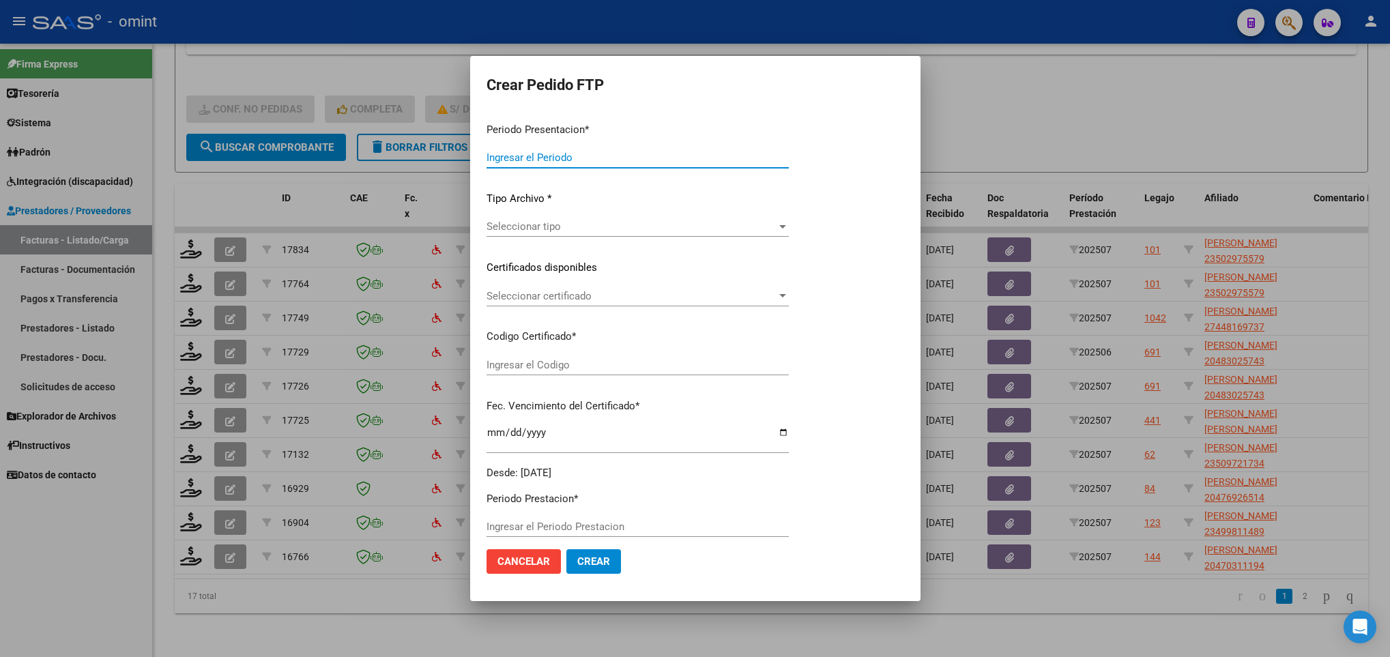
type input "202507"
type input "$ 98.964,88"
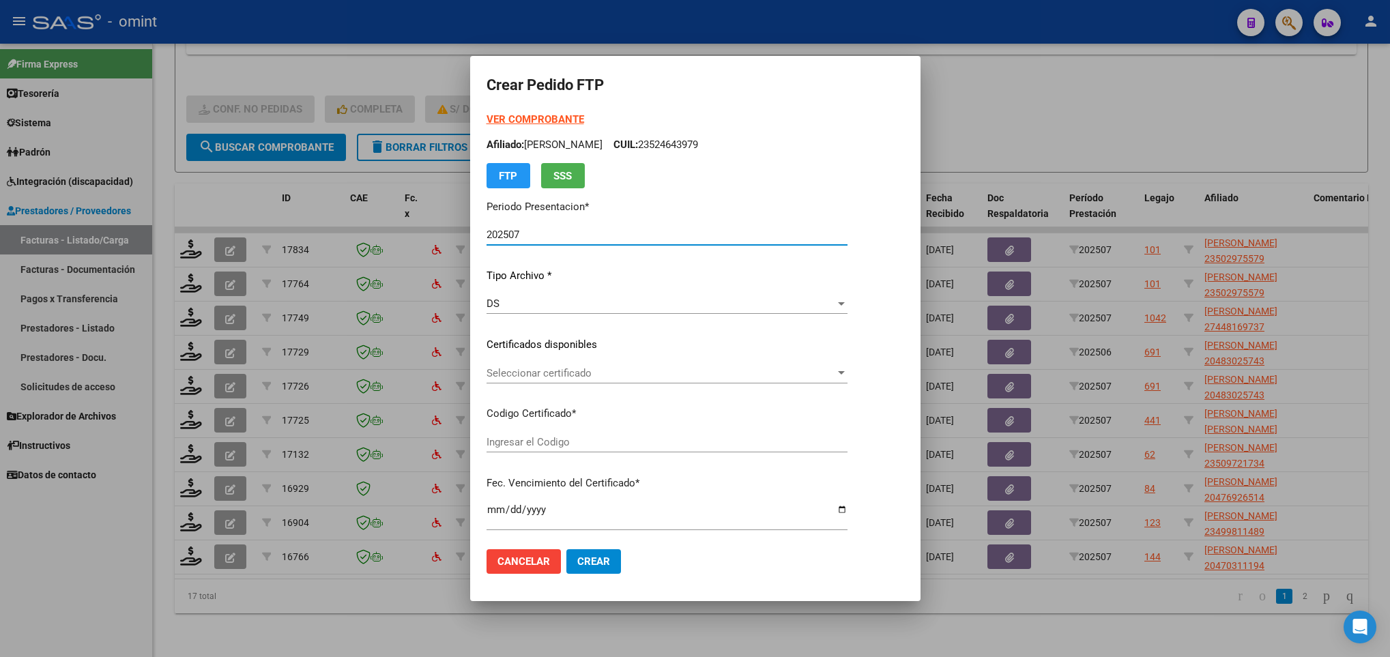
click at [571, 369] on span "Seleccionar certificado" at bounding box center [661, 373] width 349 height 12
type input "3478203415"
type input "[DATE]"
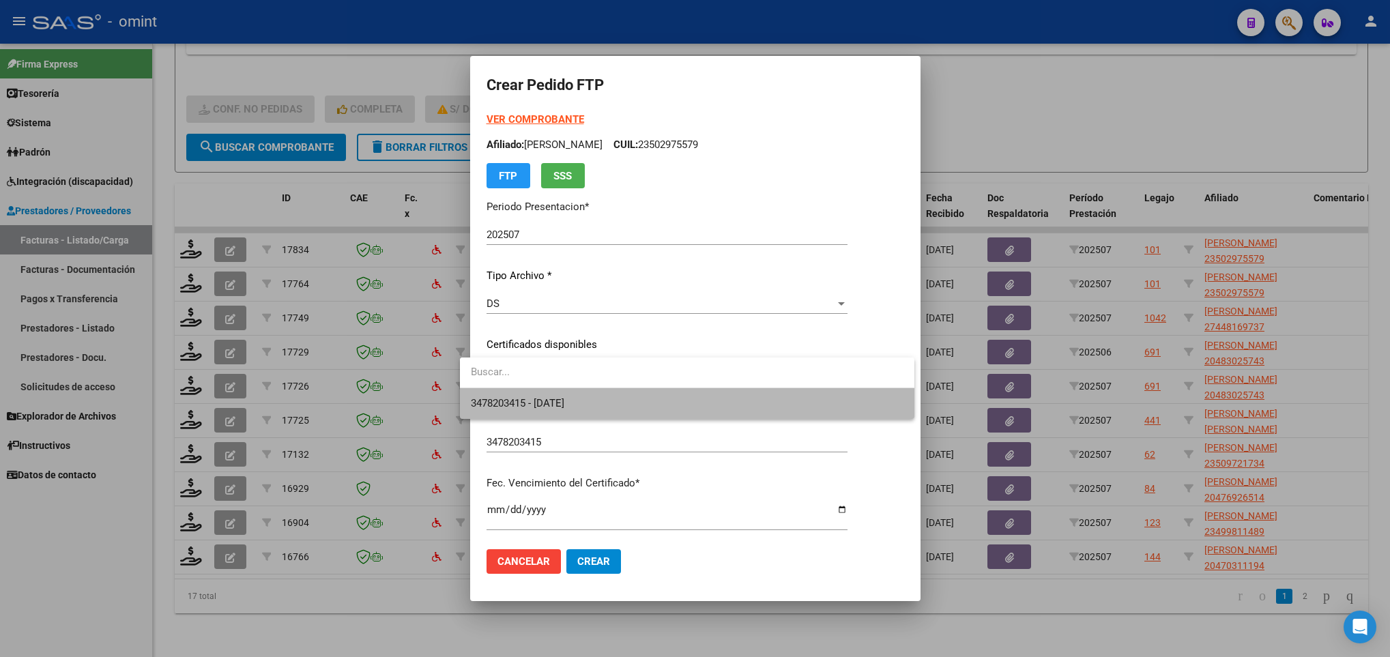
click at [578, 395] on span "3478203415 - [DATE]" at bounding box center [687, 403] width 433 height 31
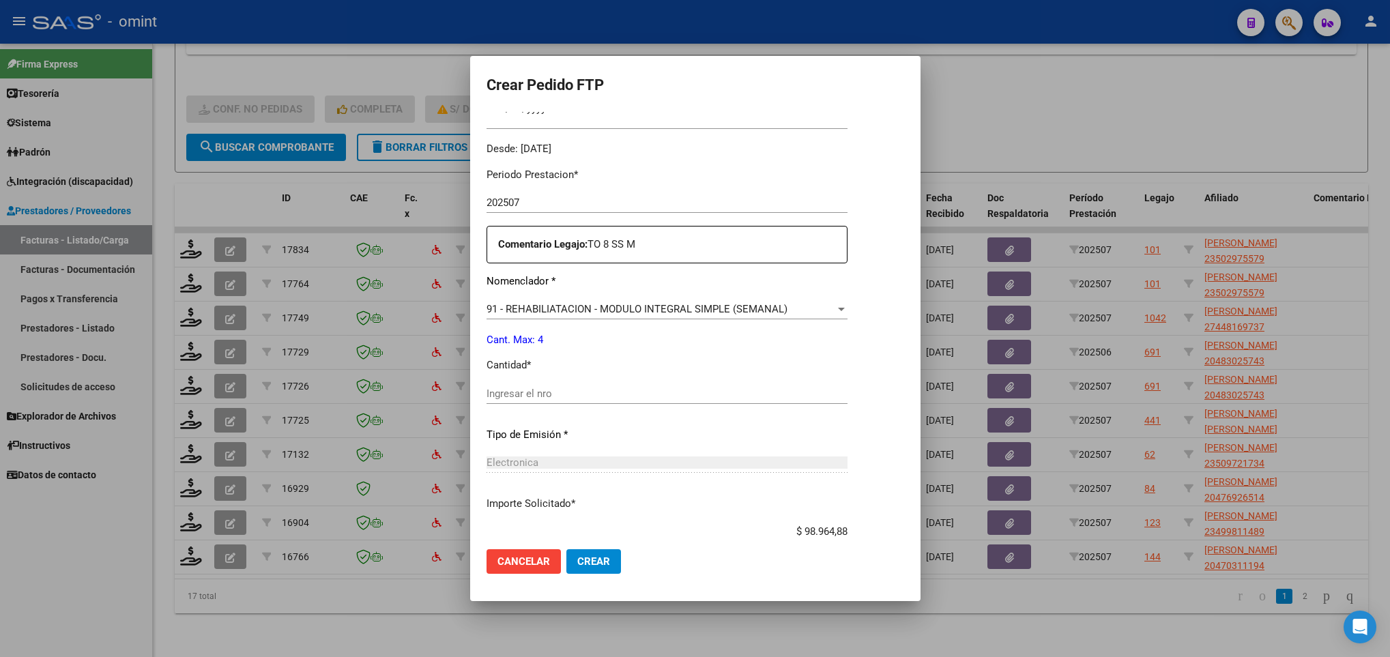
scroll to position [409, 0]
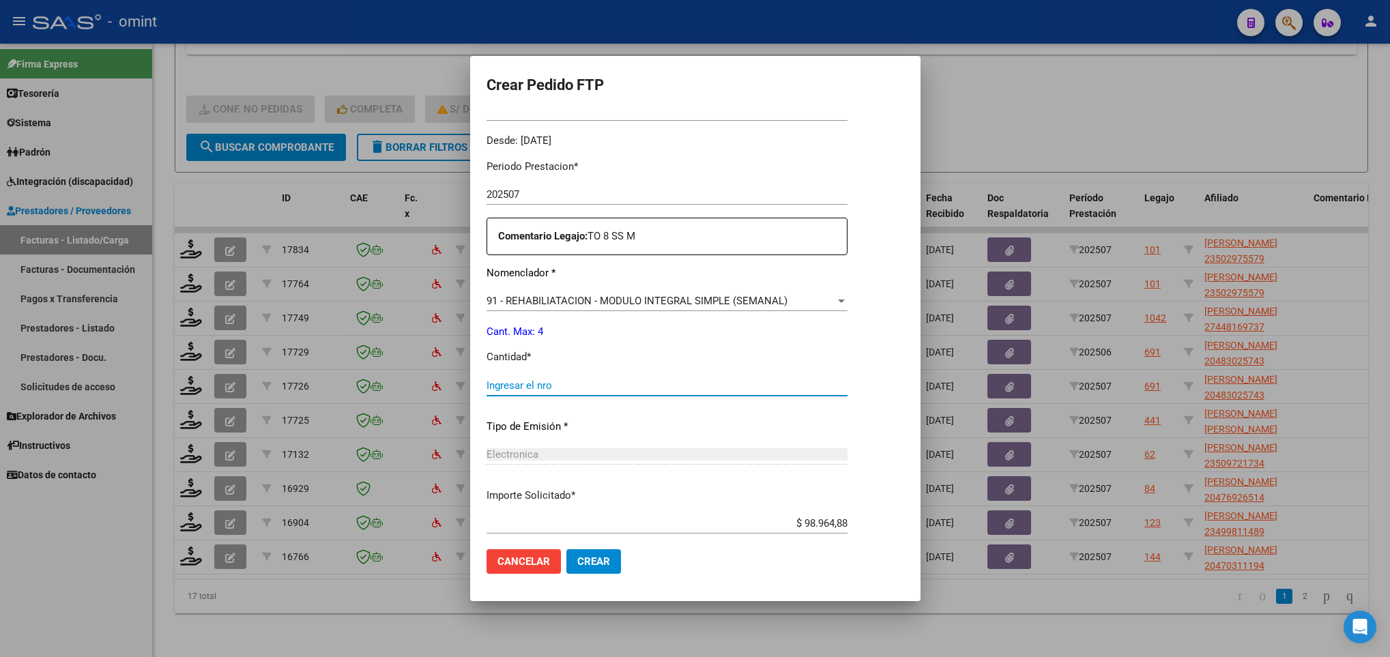
click at [569, 381] on input "Ingresar el nro" at bounding box center [667, 385] width 361 height 12
type input "4"
click at [566, 568] on button "Crear" at bounding box center [593, 561] width 55 height 25
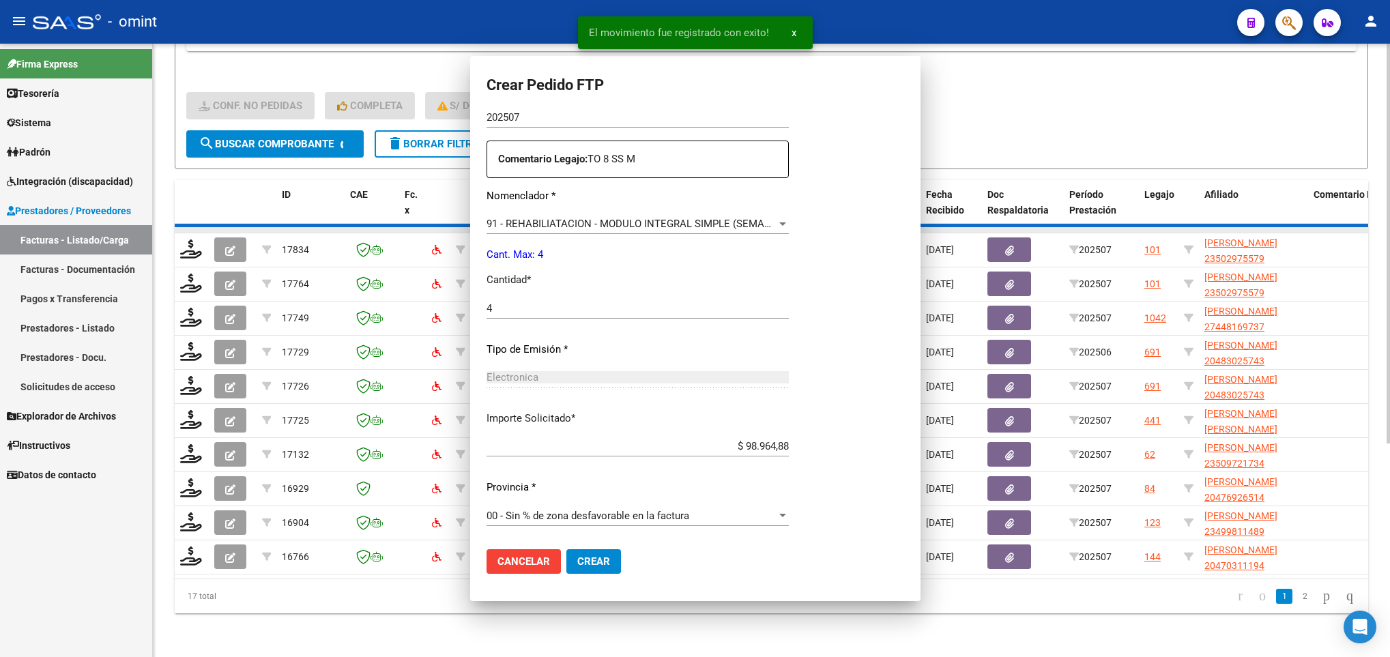
scroll to position [0, 0]
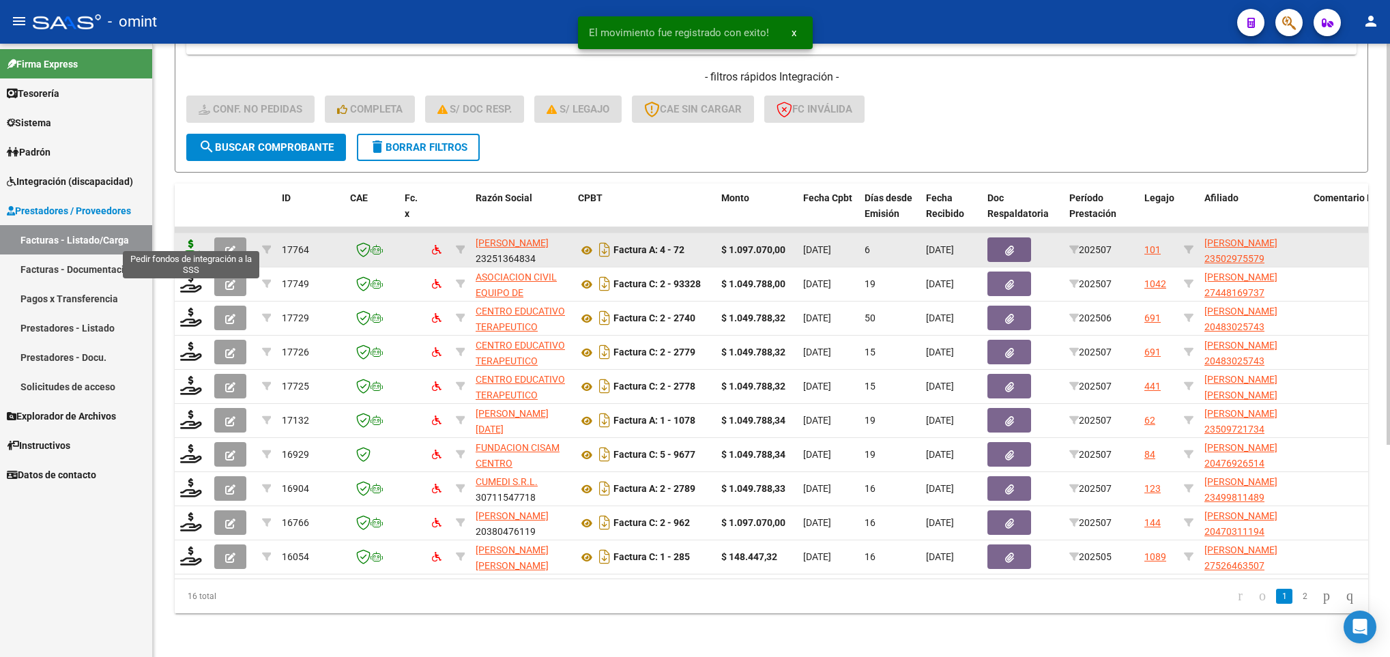
click at [191, 240] on icon at bounding box center [191, 249] width 22 height 19
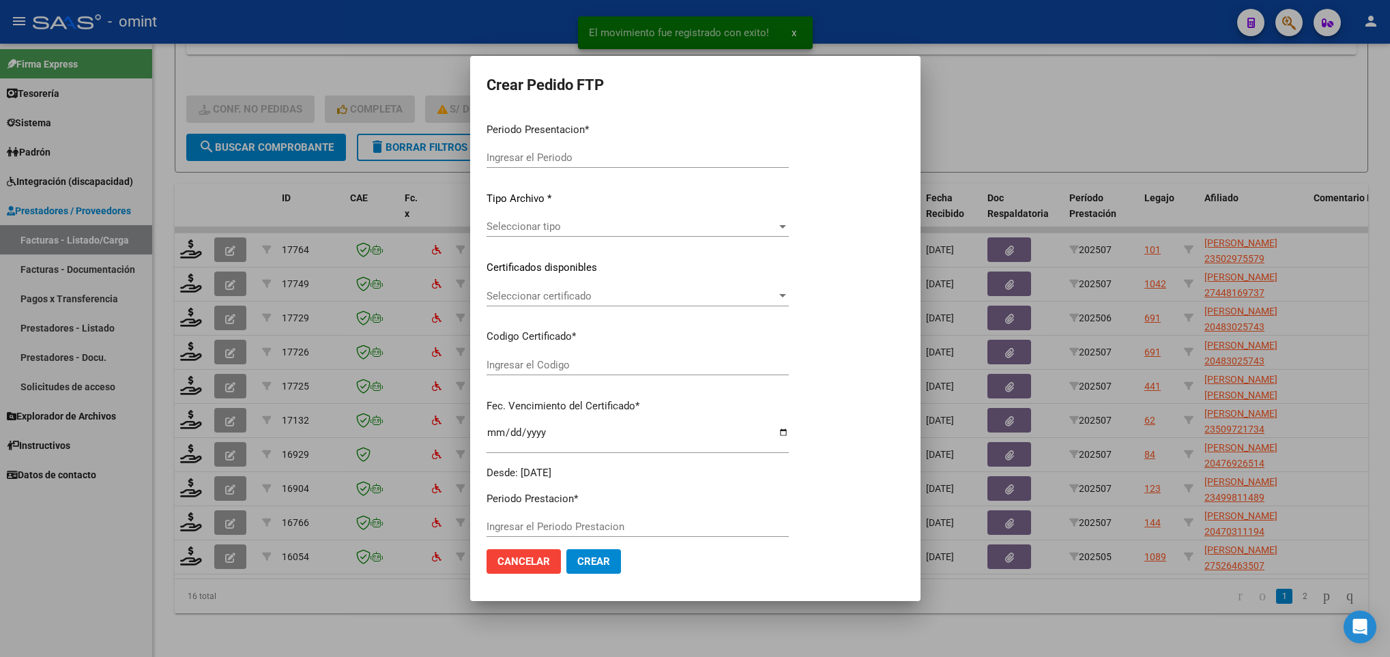
type input "202507"
type input "$ 1.097.070,00"
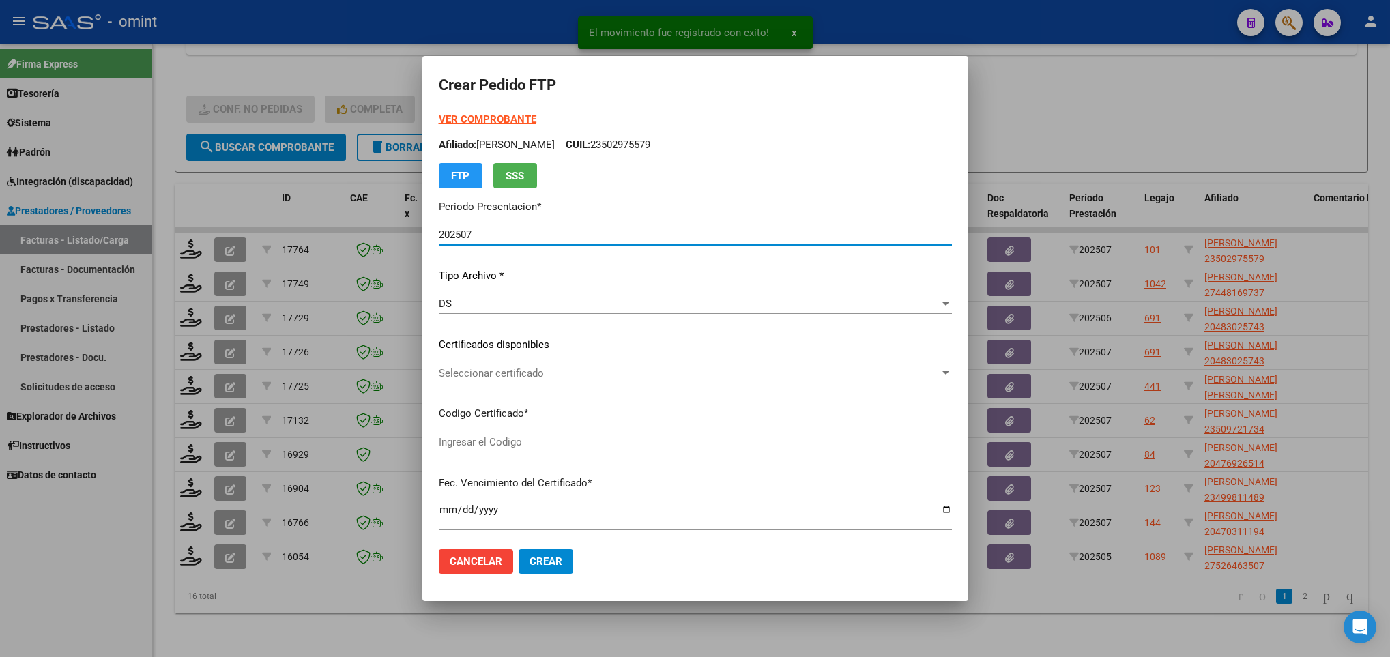
type input "3478203415"
type input "[DATE]"
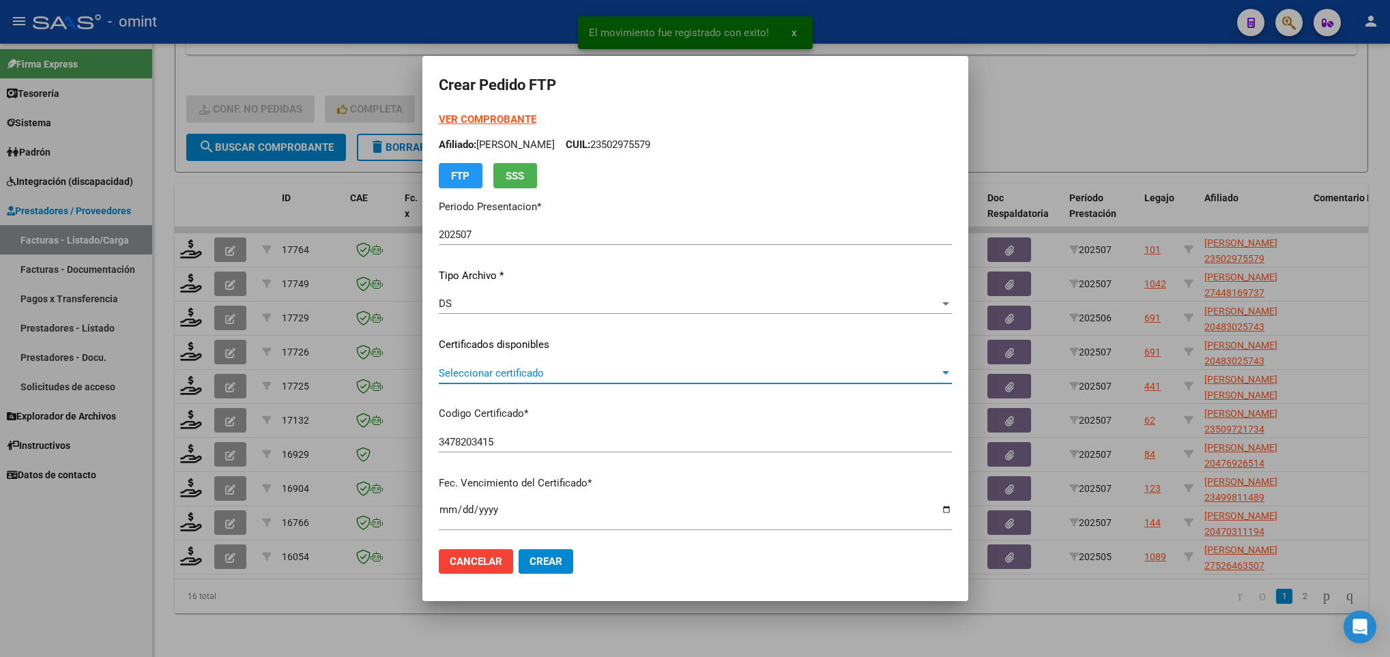
click at [585, 367] on span "Seleccionar certificado" at bounding box center [689, 373] width 501 height 12
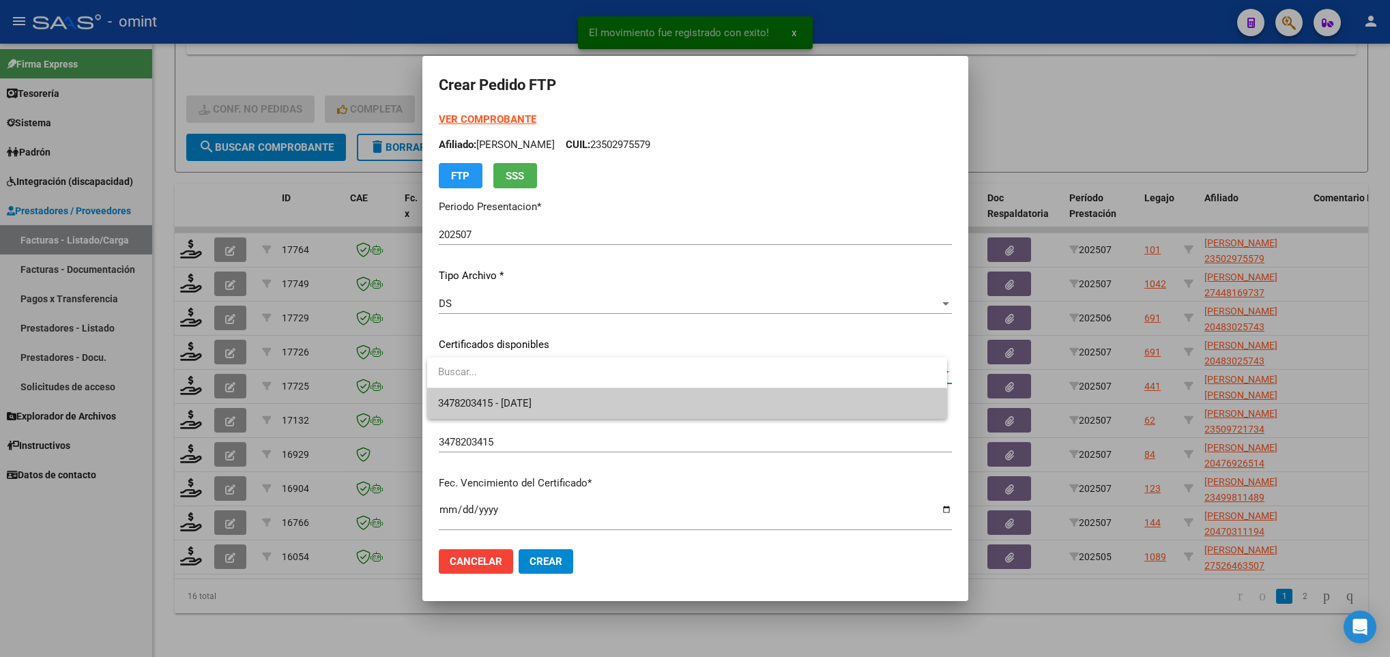
click at [594, 403] on span "3478203415 - [DATE]" at bounding box center [686, 403] width 497 height 31
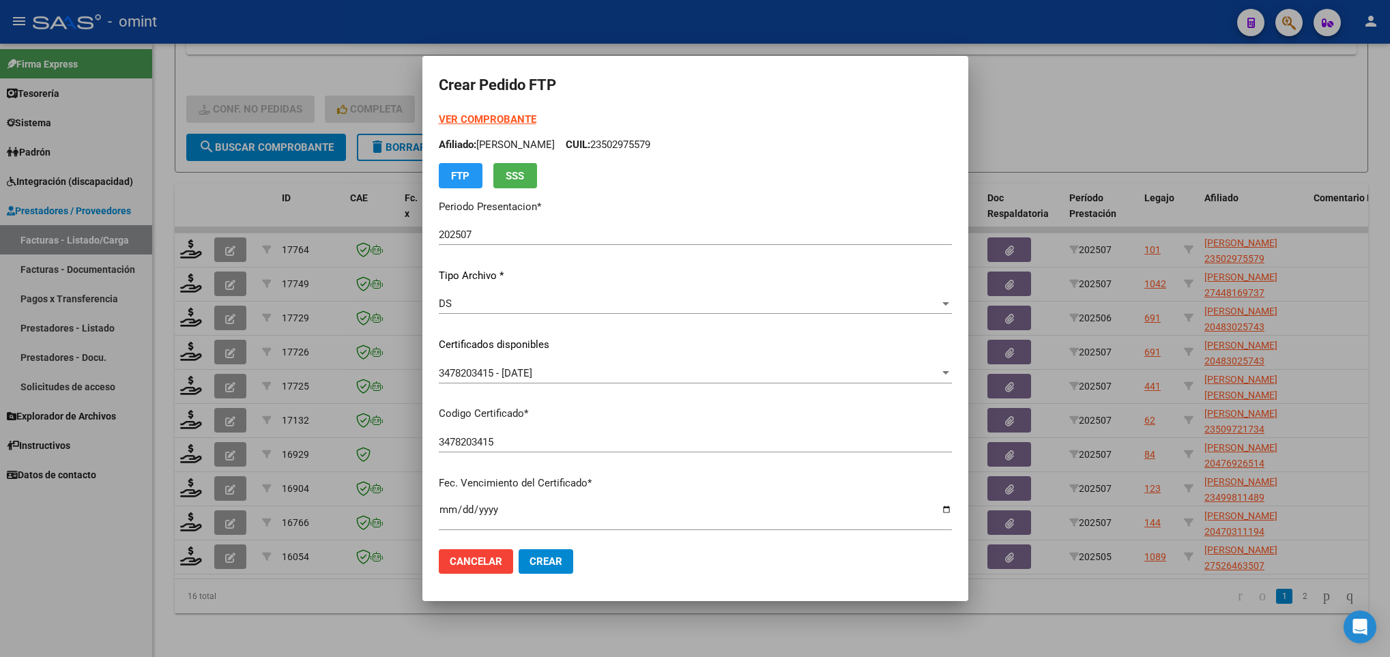
click at [487, 119] on strong "VER COMPROBANTE" at bounding box center [488, 119] width 98 height 12
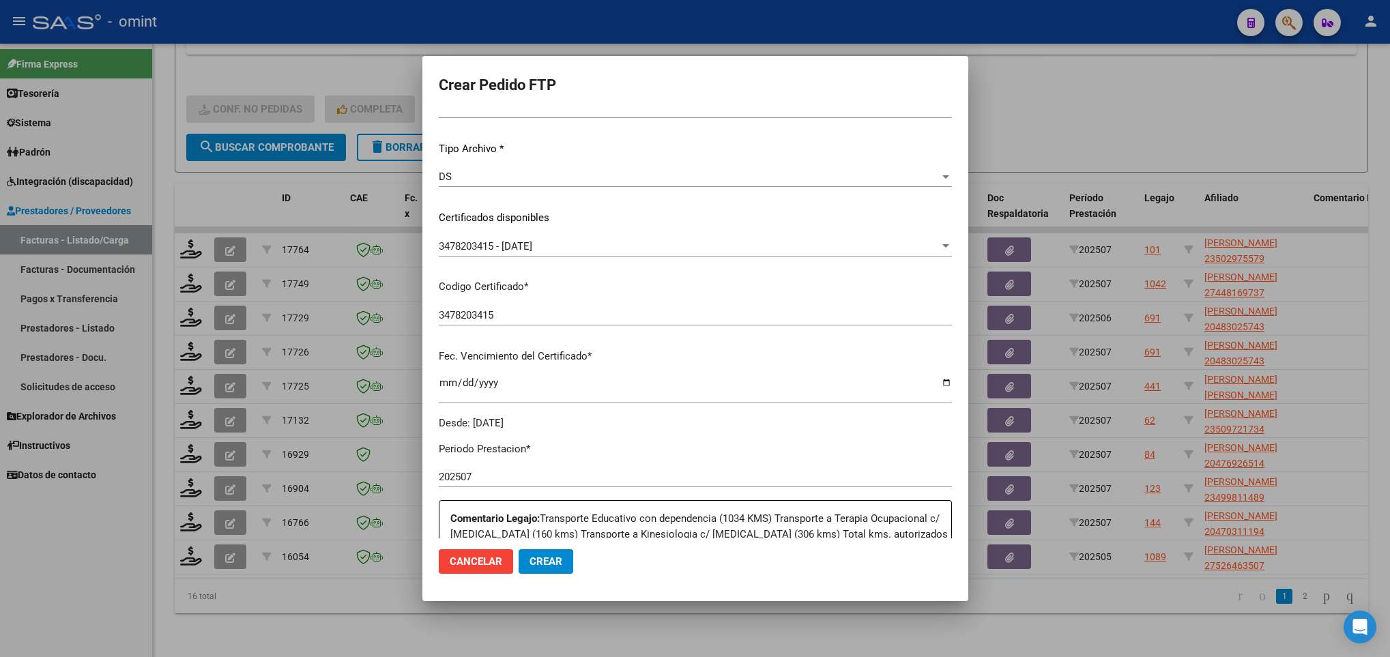
scroll to position [307, 0]
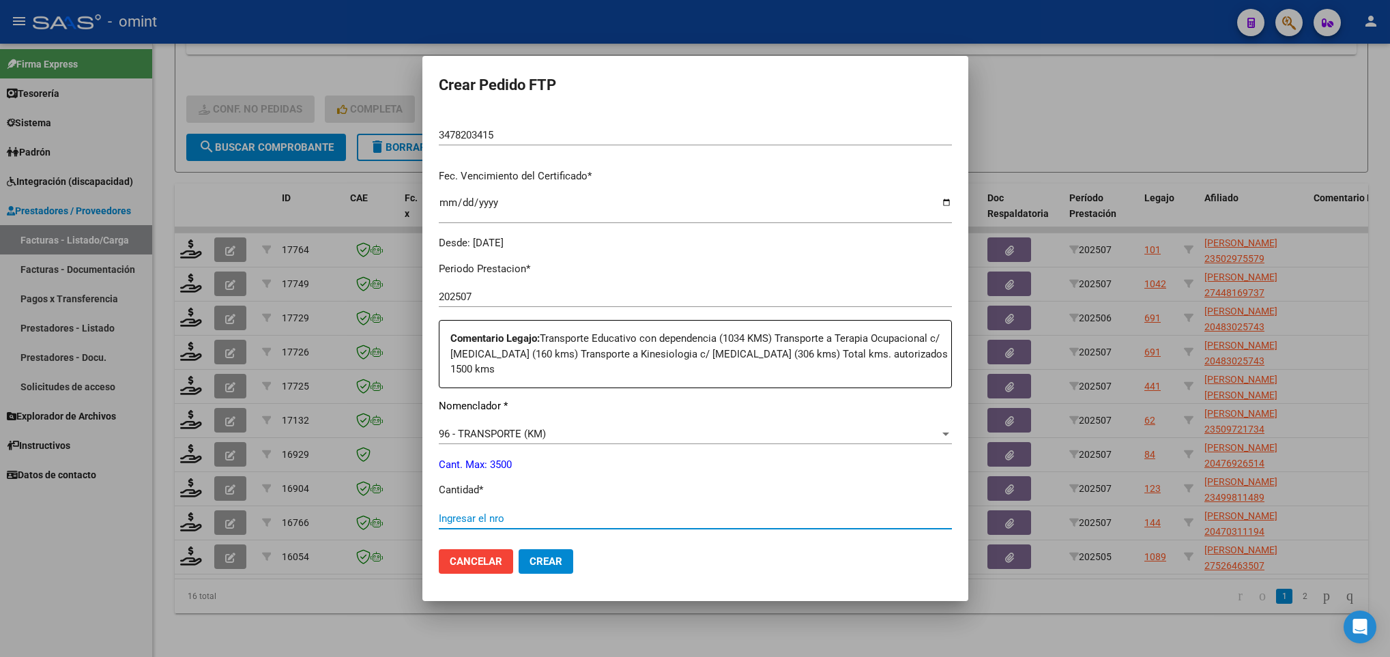
click at [500, 514] on input "Ingresar el nro" at bounding box center [695, 518] width 513 height 12
type input "1500"
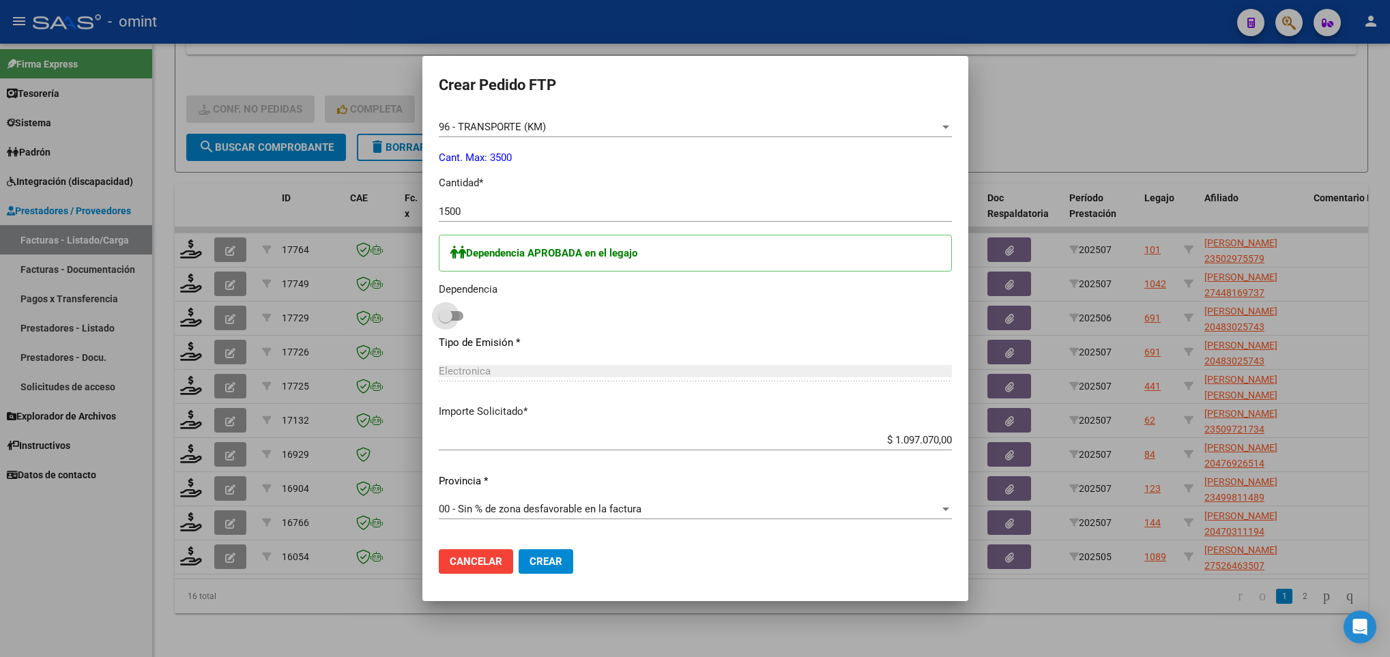
click at [457, 319] on span at bounding box center [451, 316] width 25 height 10
click at [446, 321] on input "checkbox" at bounding box center [445, 321] width 1 height 1
checkbox input "true"
click at [547, 570] on button "Crear" at bounding box center [546, 561] width 55 height 25
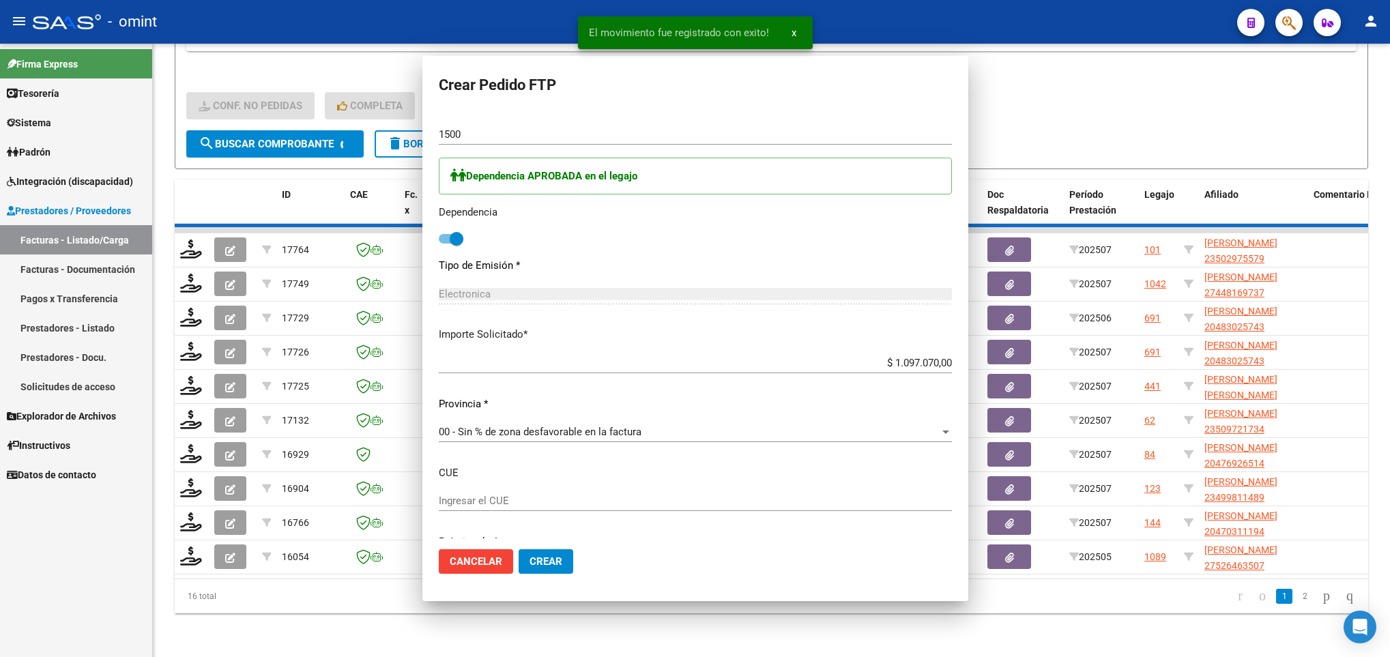
scroll to position [0, 0]
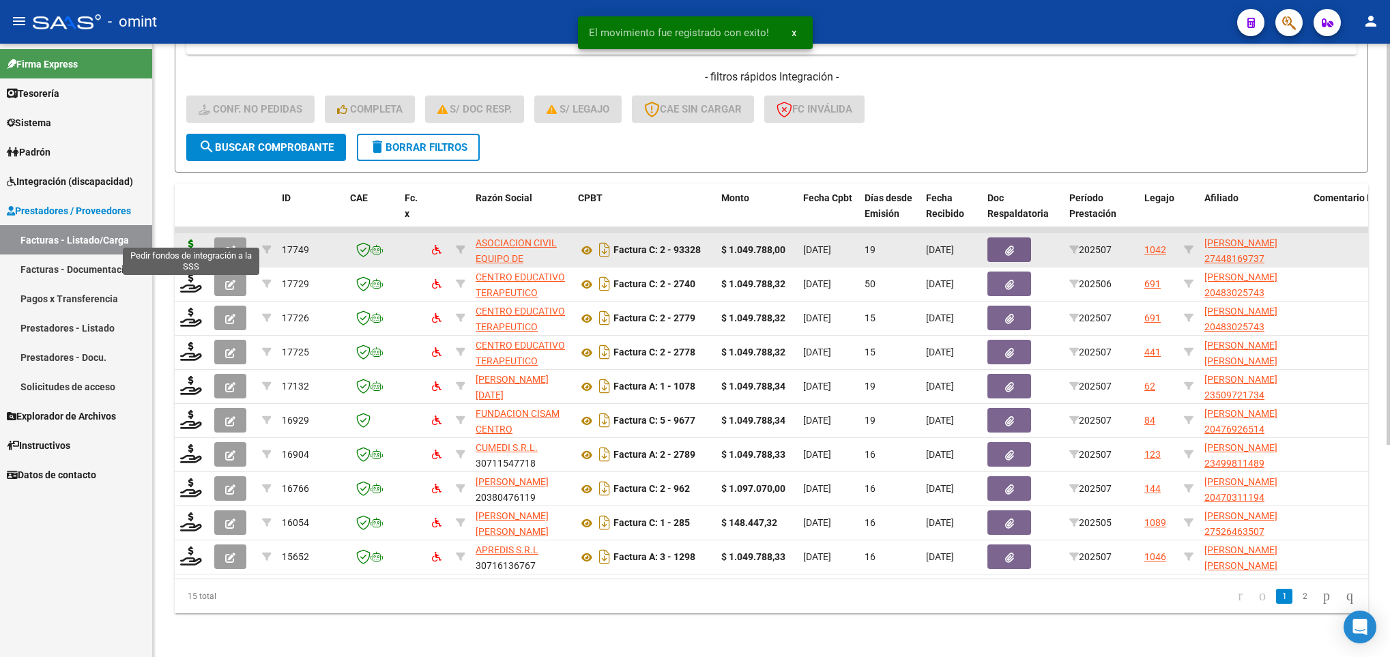
click at [194, 240] on icon at bounding box center [191, 249] width 22 height 19
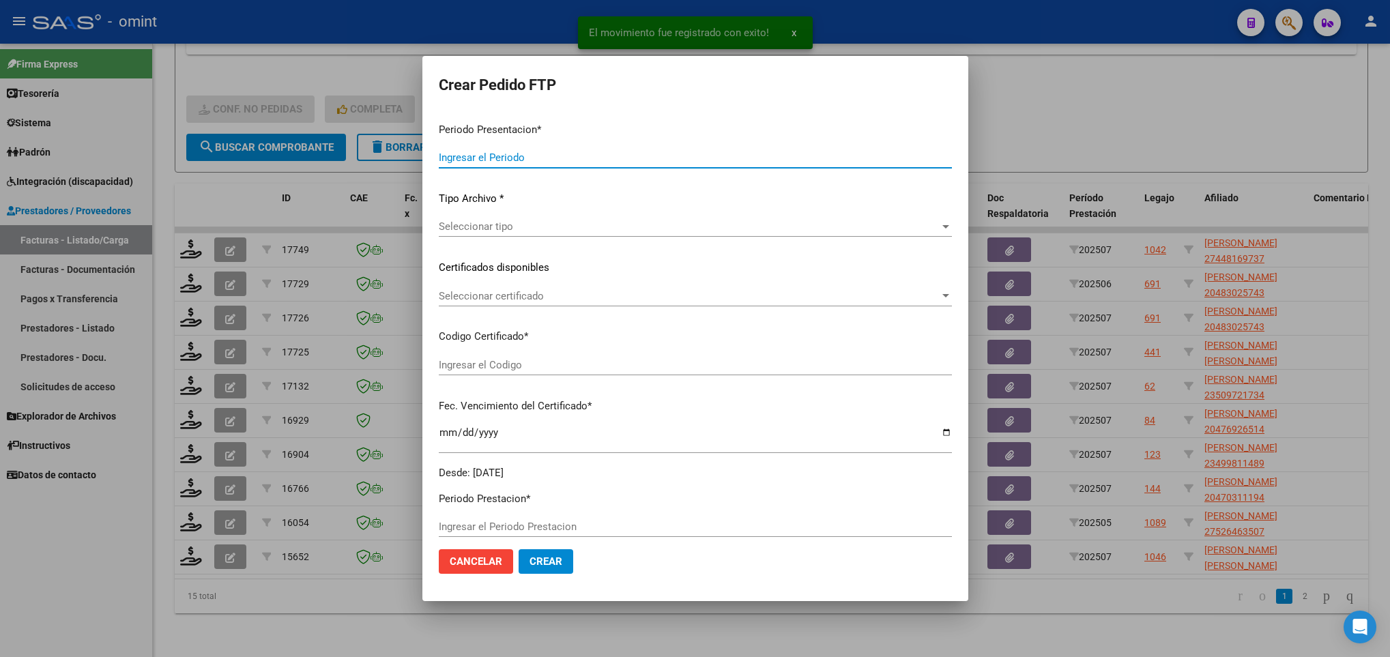
type input "202507"
type input "$ 1.049.788,00"
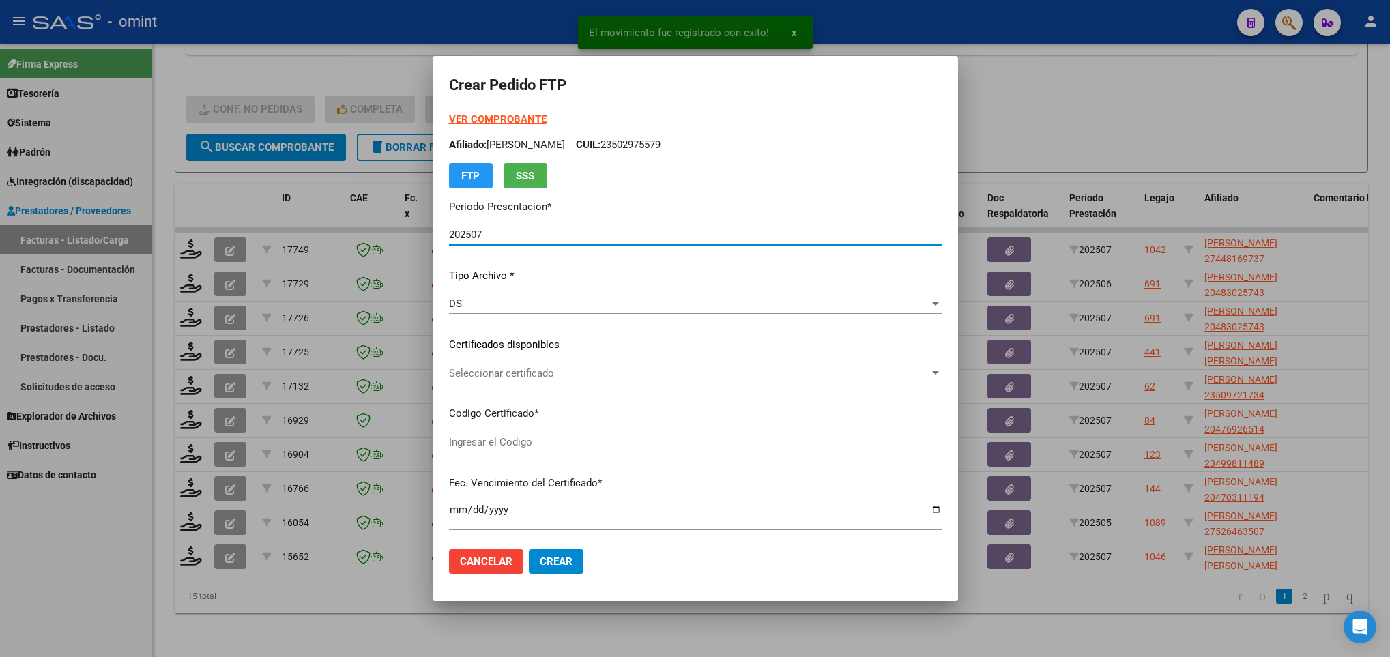
type input "7444884671"
type input "[DATE]"
click at [530, 377] on span "Seleccionar certificado" at bounding box center [689, 373] width 480 height 12
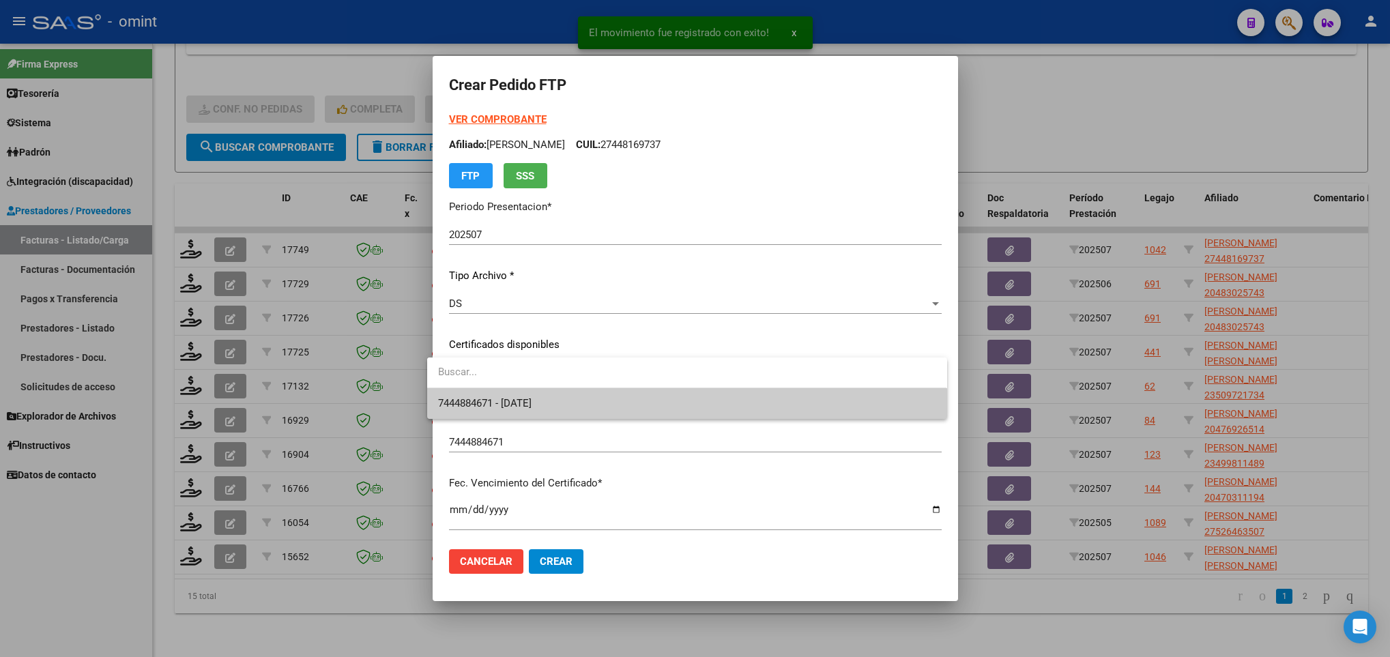
click at [537, 410] on span "7444884671 - [DATE]" at bounding box center [686, 403] width 497 height 31
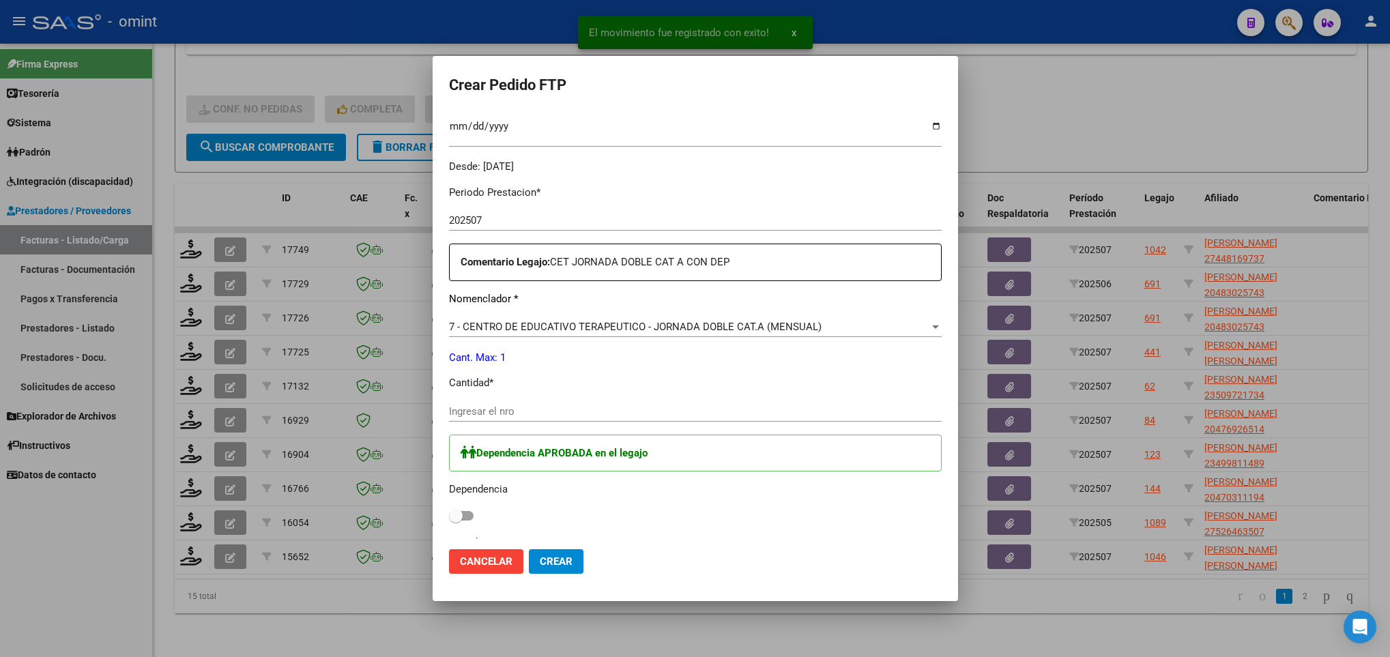
scroll to position [409, 0]
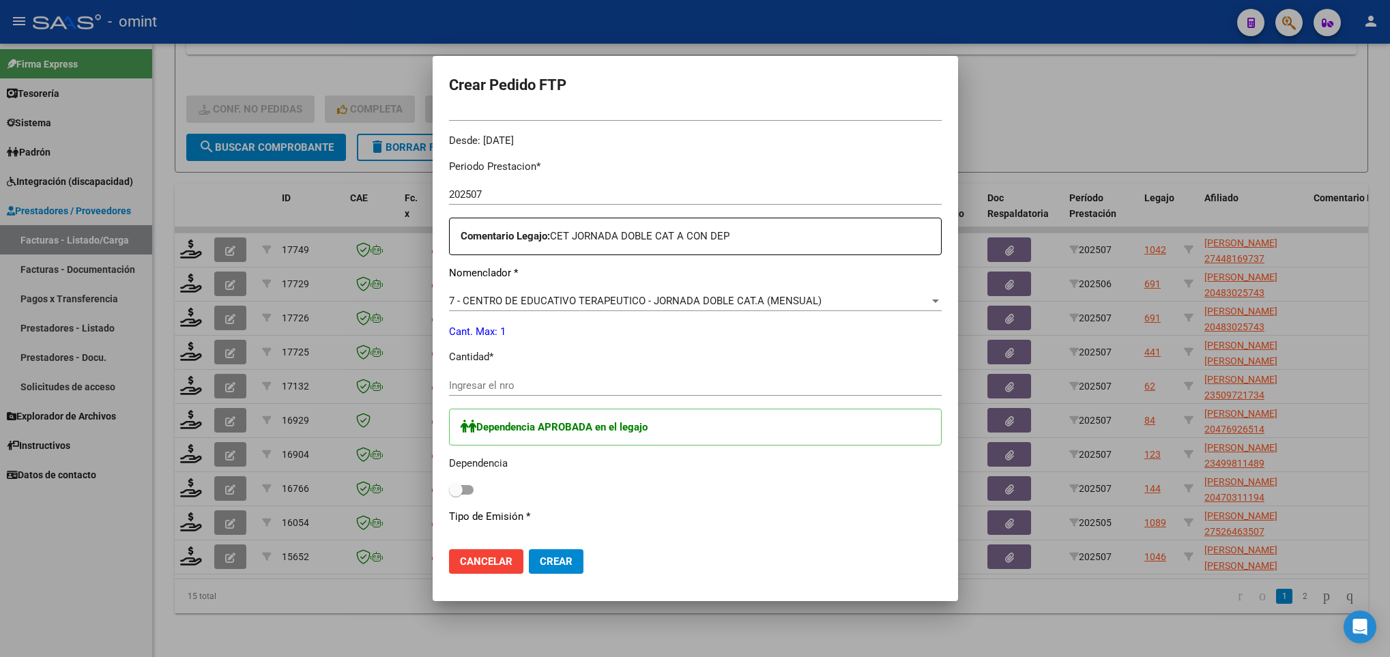
click at [504, 386] on input "Ingresar el nro" at bounding box center [695, 385] width 493 height 12
type input "1"
click at [461, 489] on span at bounding box center [461, 490] width 25 height 10
click at [456, 495] on input "checkbox" at bounding box center [455, 495] width 1 height 1
checkbox input "true"
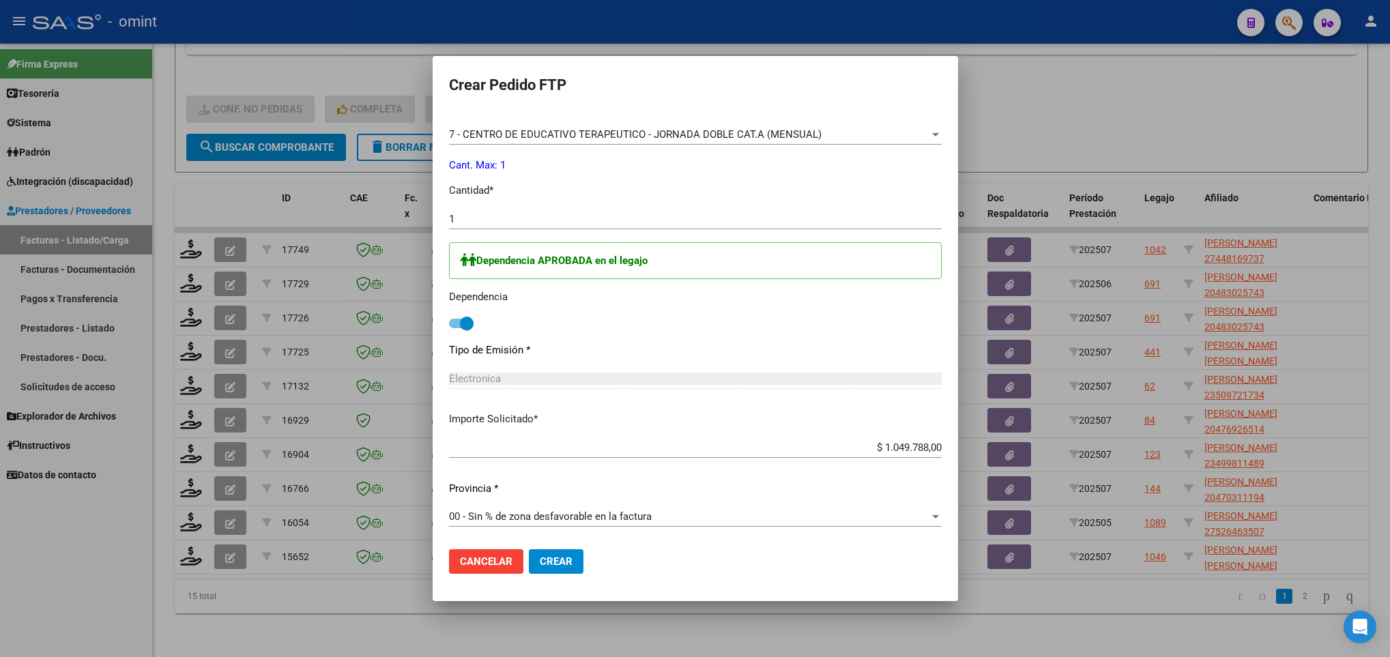
scroll to position [577, 0]
click at [540, 557] on span "Crear" at bounding box center [556, 561] width 33 height 12
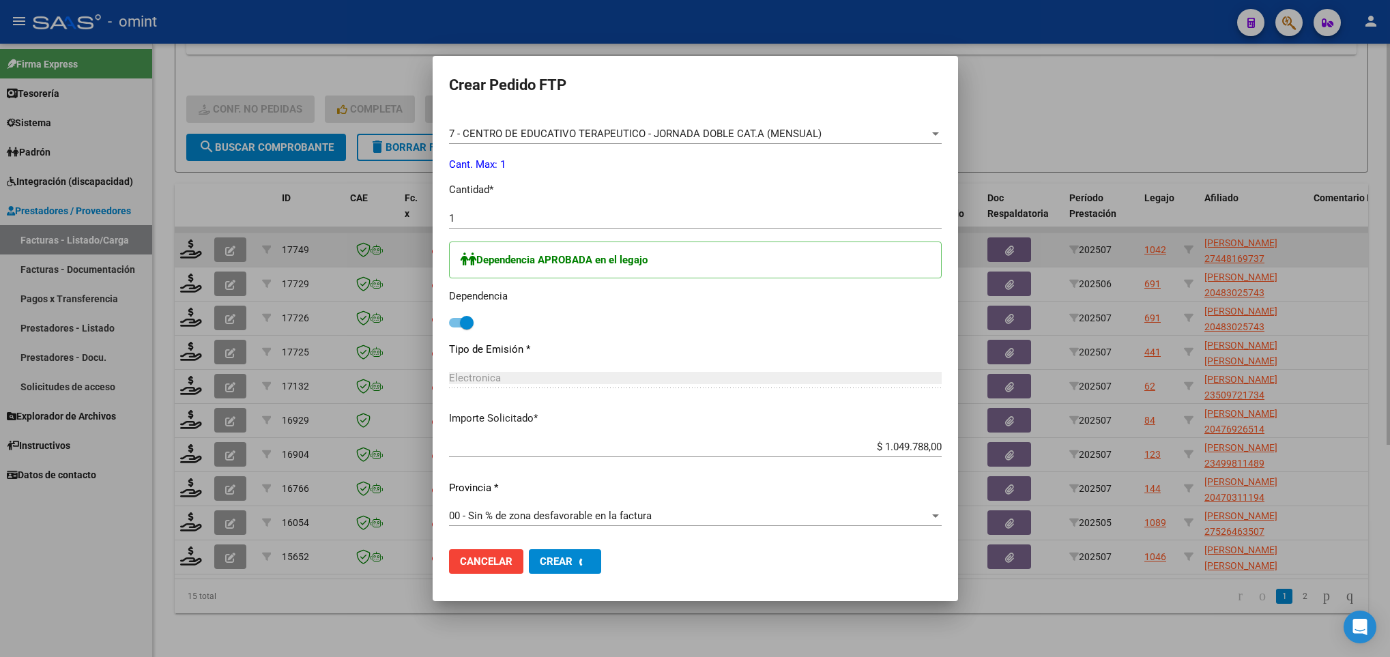
scroll to position [0, 0]
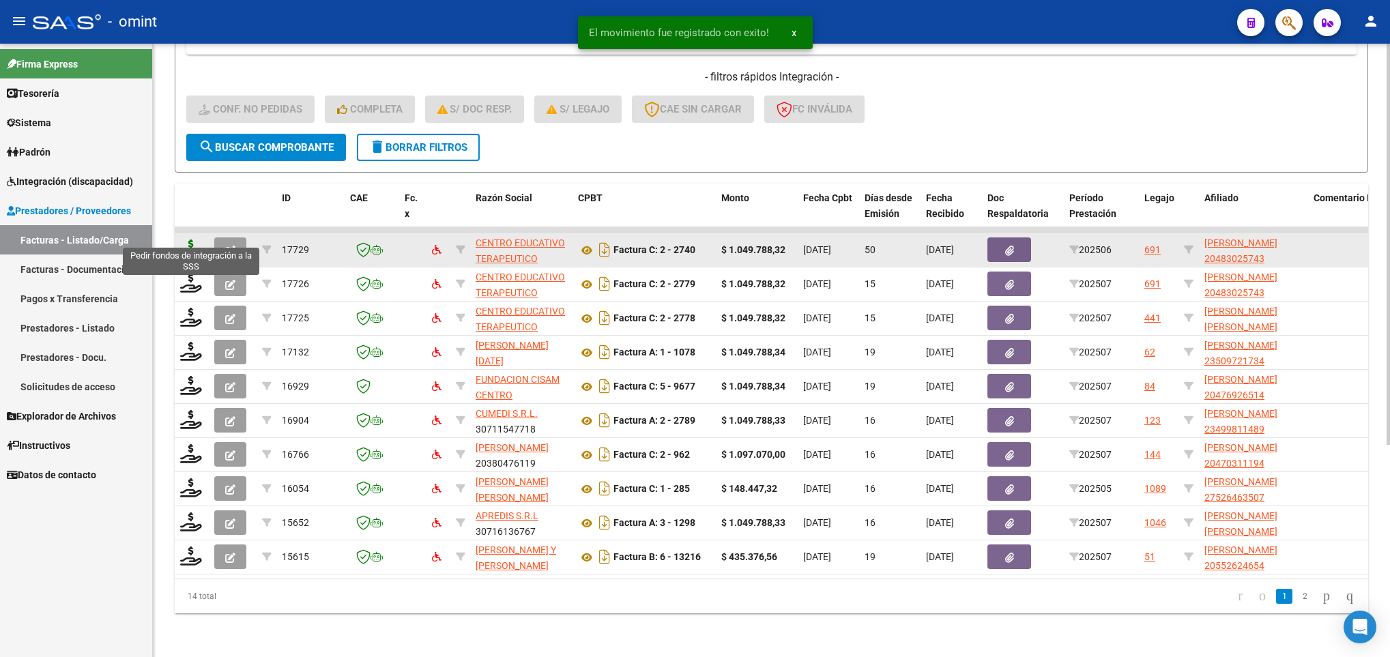
click at [194, 240] on icon at bounding box center [191, 249] width 22 height 19
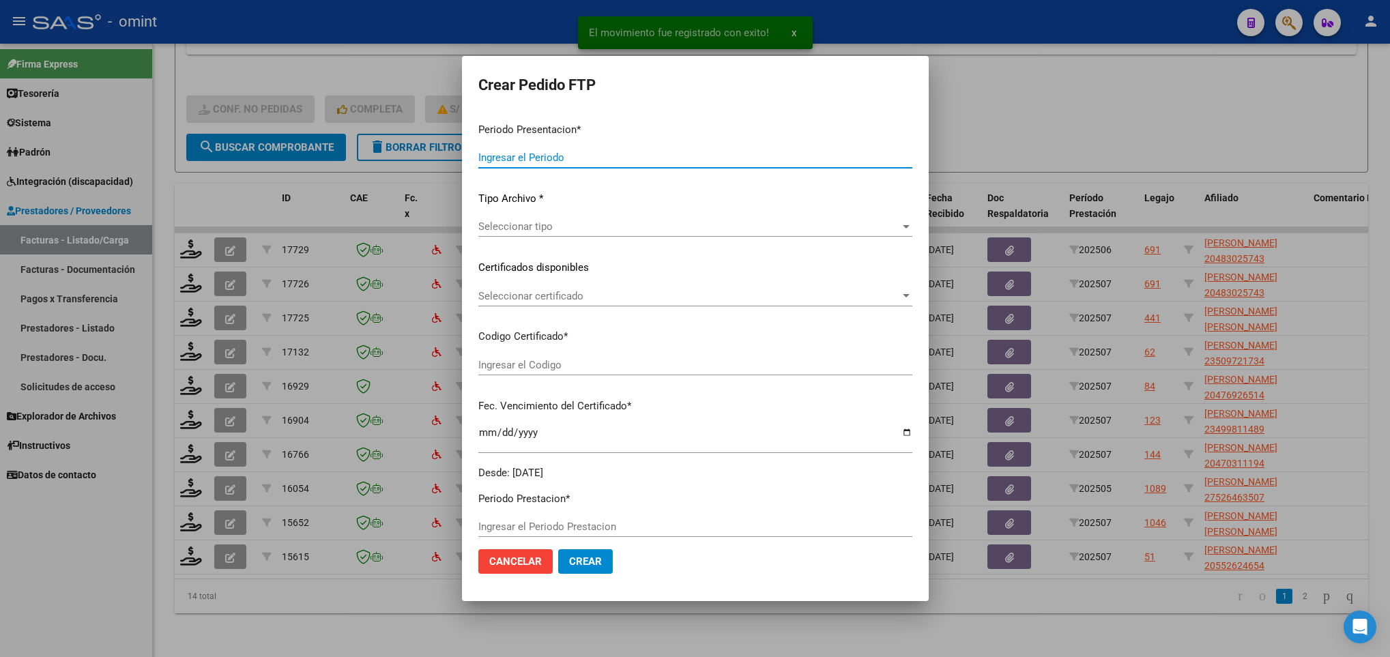
type input "202507"
type input "202506"
type input "$ 1.049.788,32"
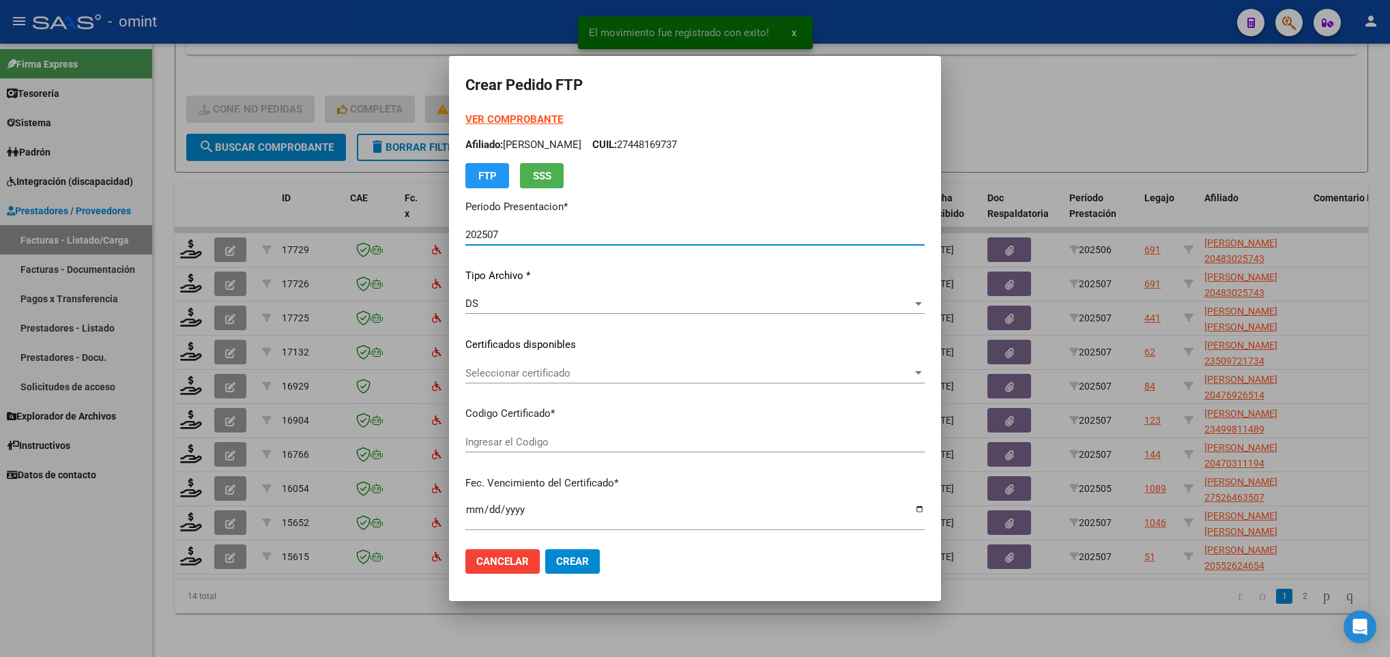
type input "1089154533"
type input "[DATE]"
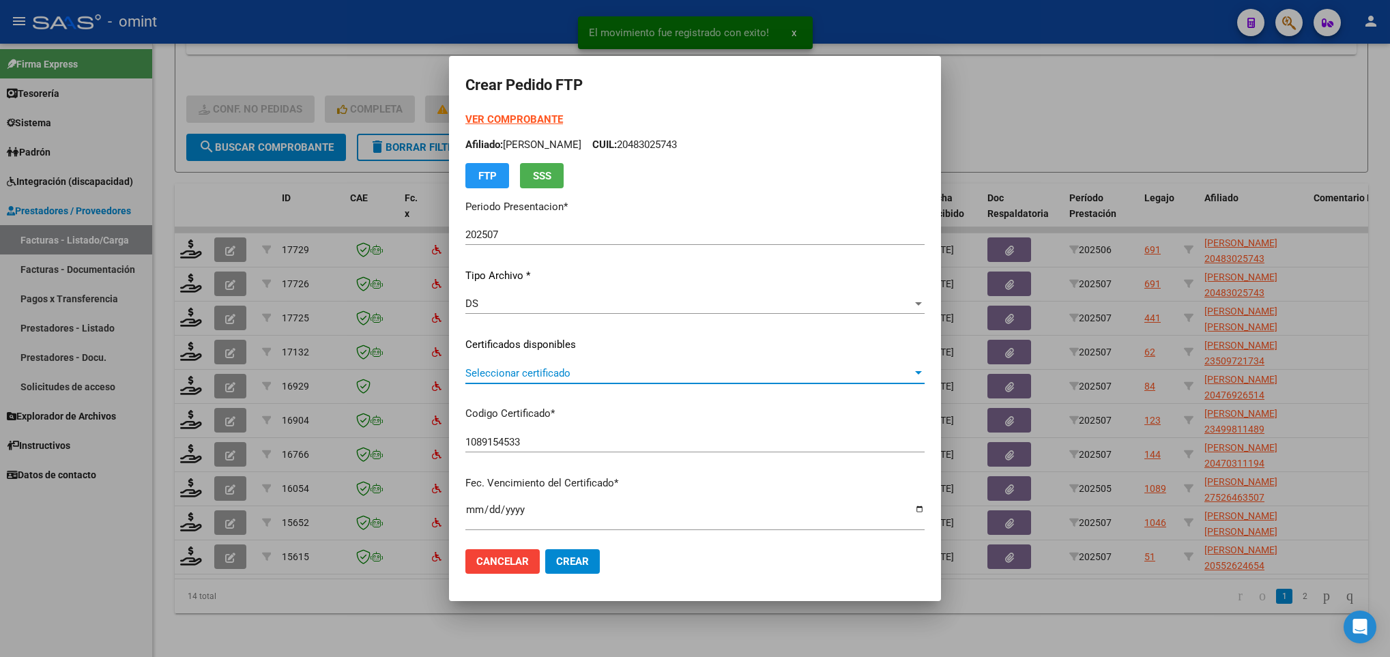
click at [574, 375] on span "Seleccionar certificado" at bounding box center [688, 373] width 447 height 12
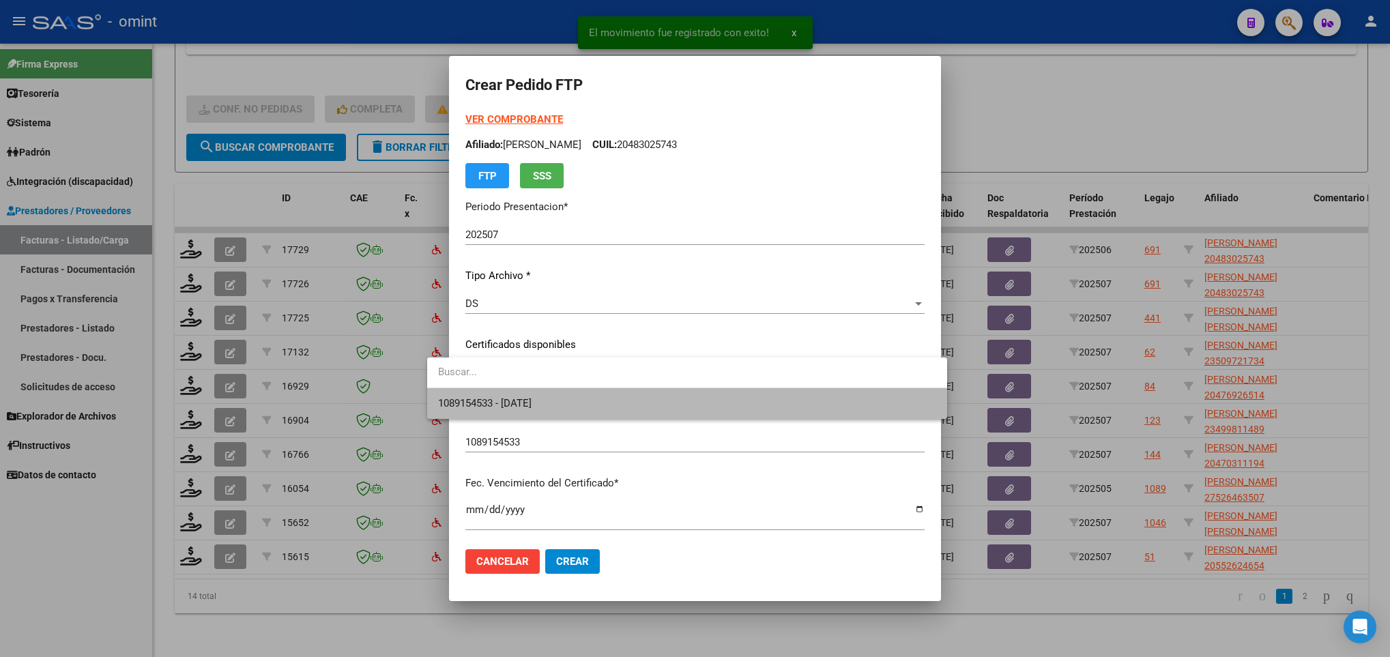
click at [576, 396] on span "1089154533 - [DATE]" at bounding box center [686, 403] width 497 height 31
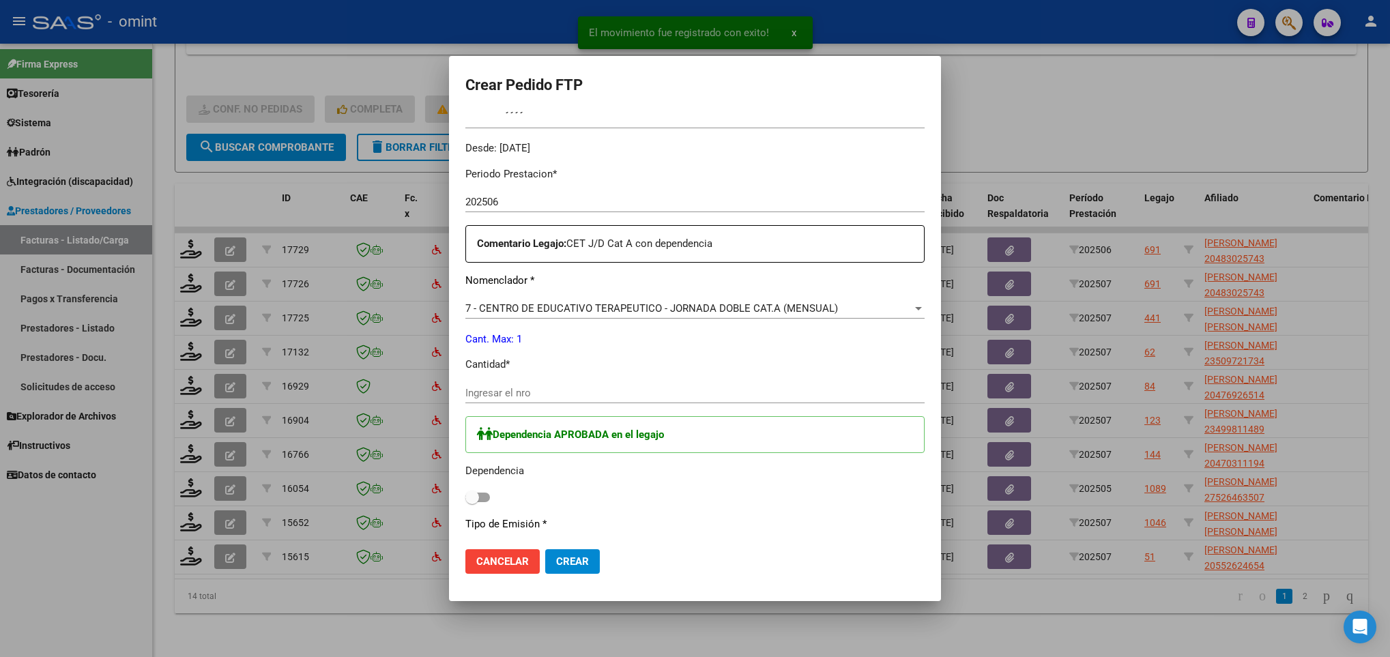
scroll to position [409, 0]
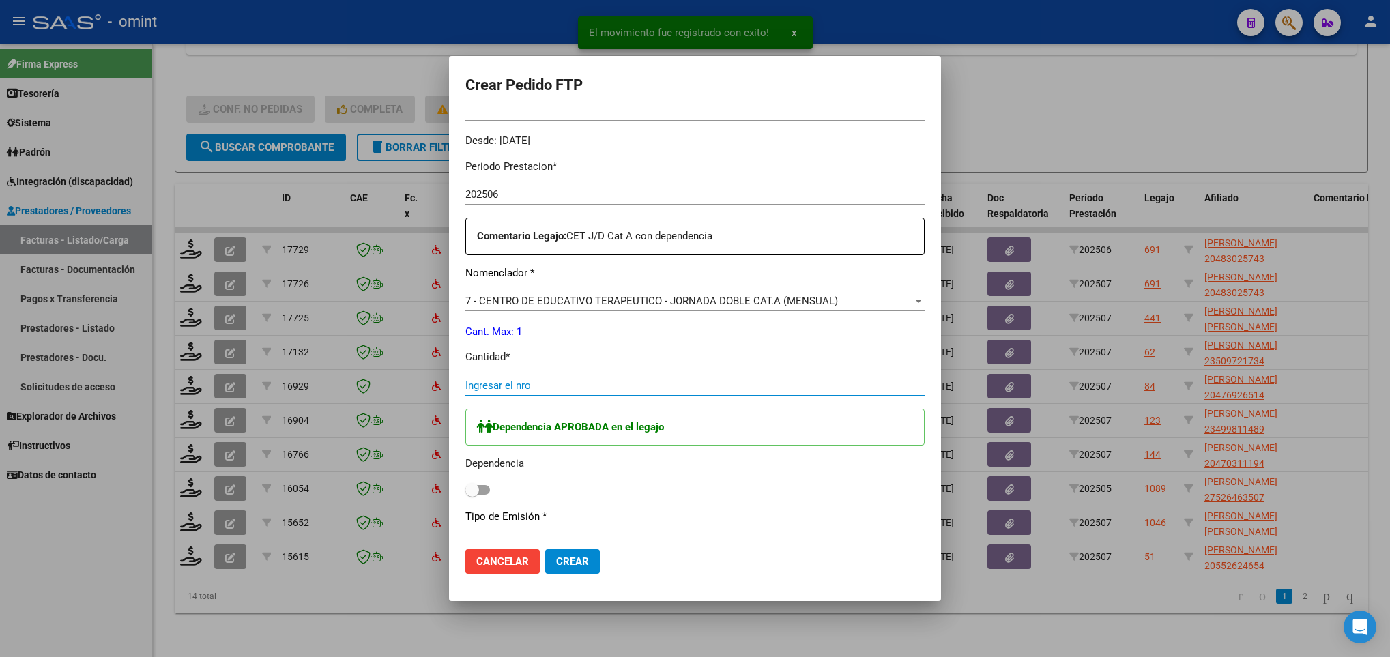
click at [508, 383] on input "Ingresar el nro" at bounding box center [694, 385] width 459 height 12
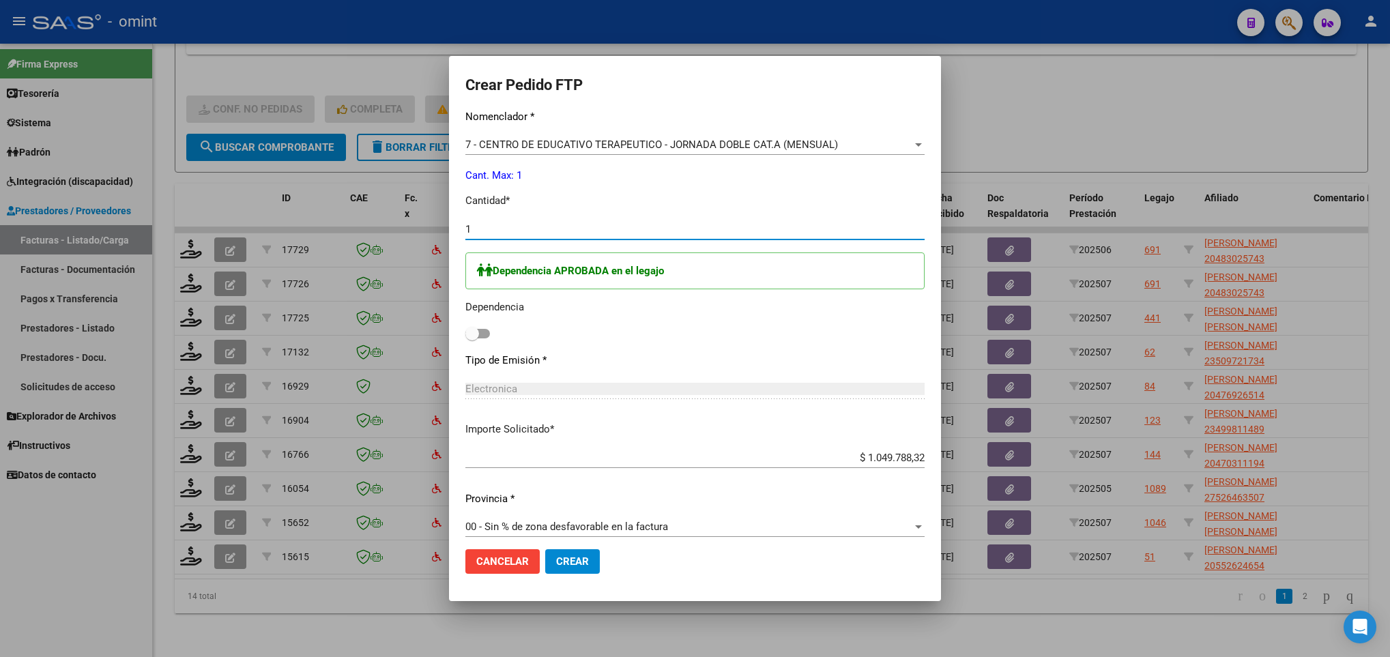
scroll to position [577, 0]
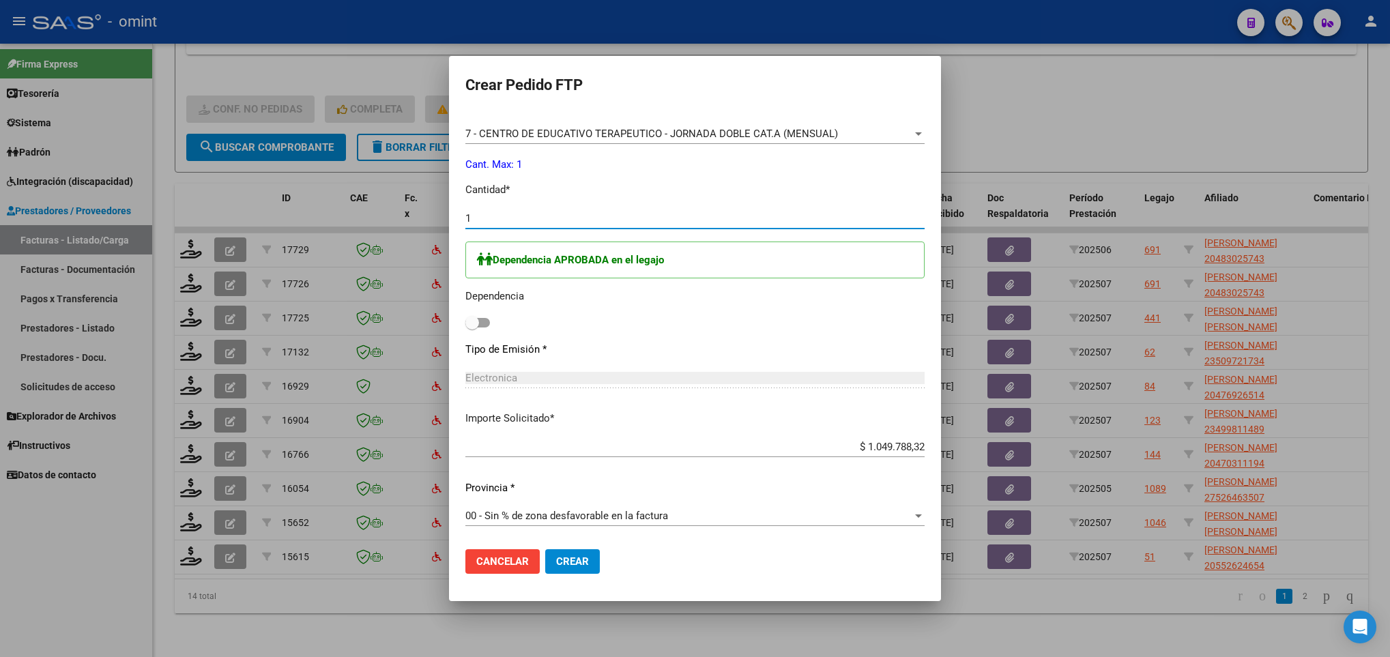
type input "1"
click at [465, 319] on span at bounding box center [477, 323] width 25 height 10
click at [472, 328] on input "checkbox" at bounding box center [472, 328] width 1 height 1
checkbox input "true"
click at [556, 557] on span "Crear" at bounding box center [572, 561] width 33 height 12
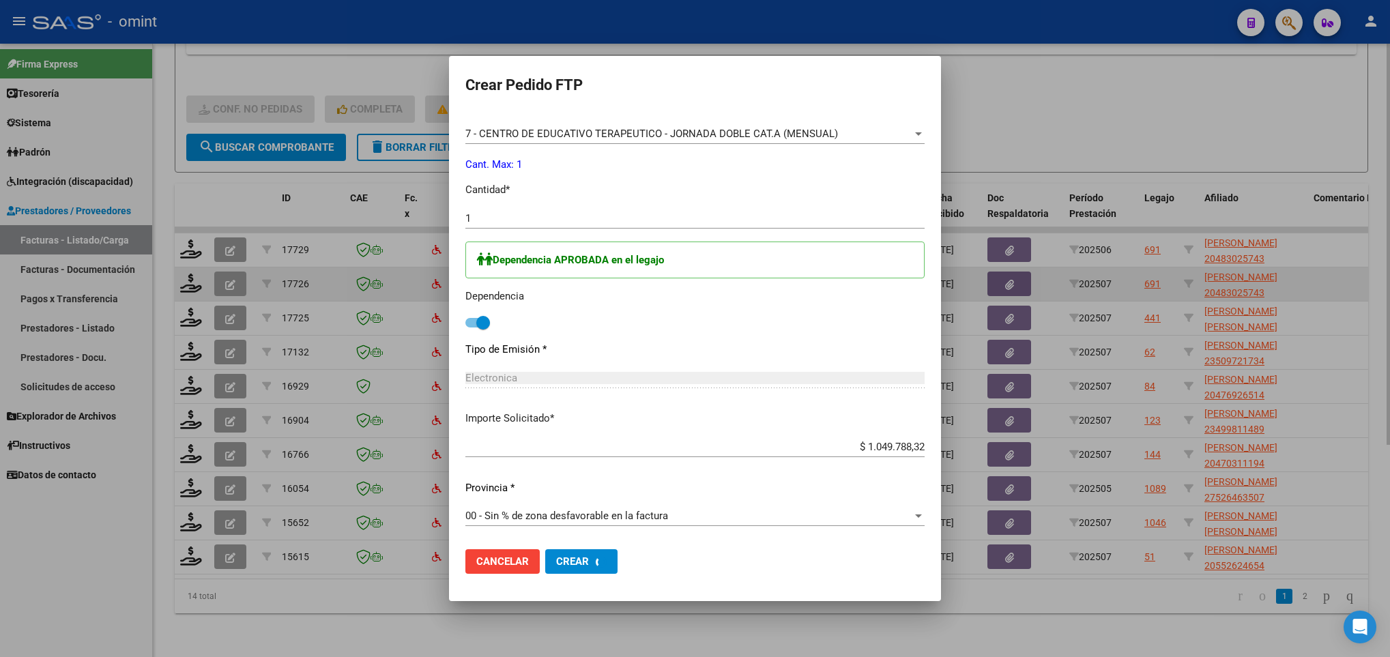
scroll to position [0, 0]
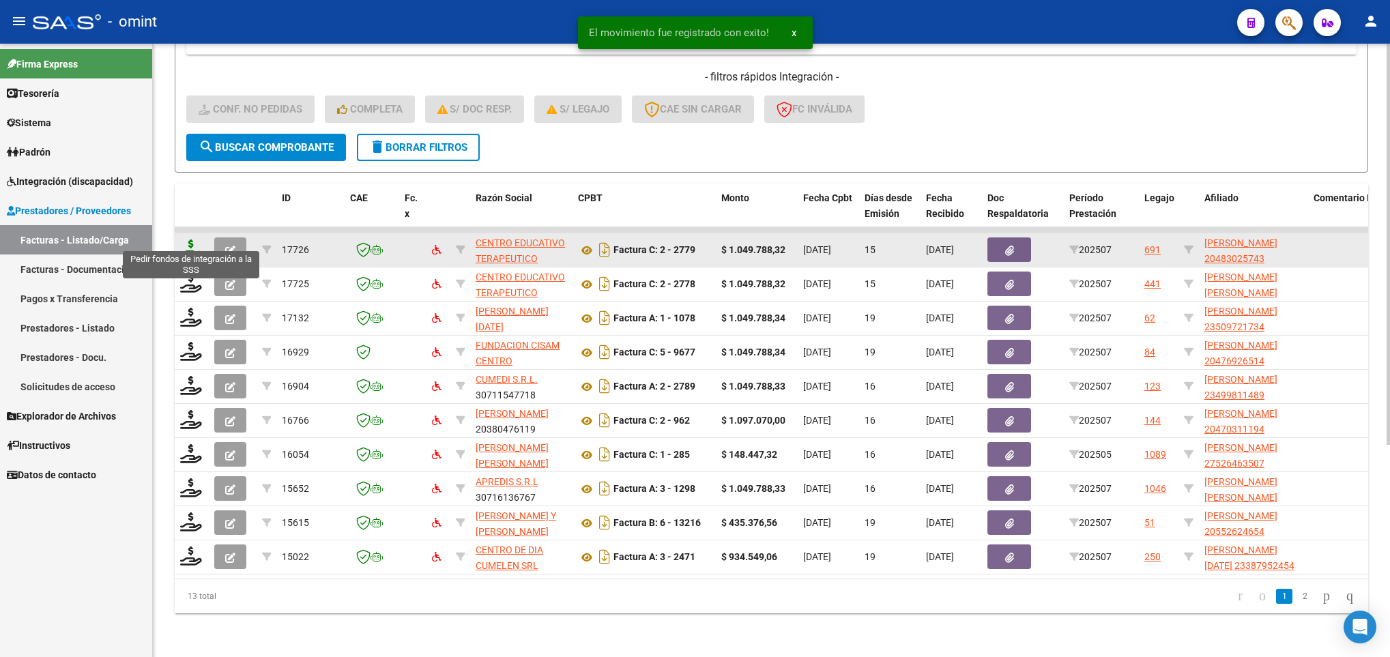
click at [190, 240] on icon at bounding box center [191, 249] width 22 height 19
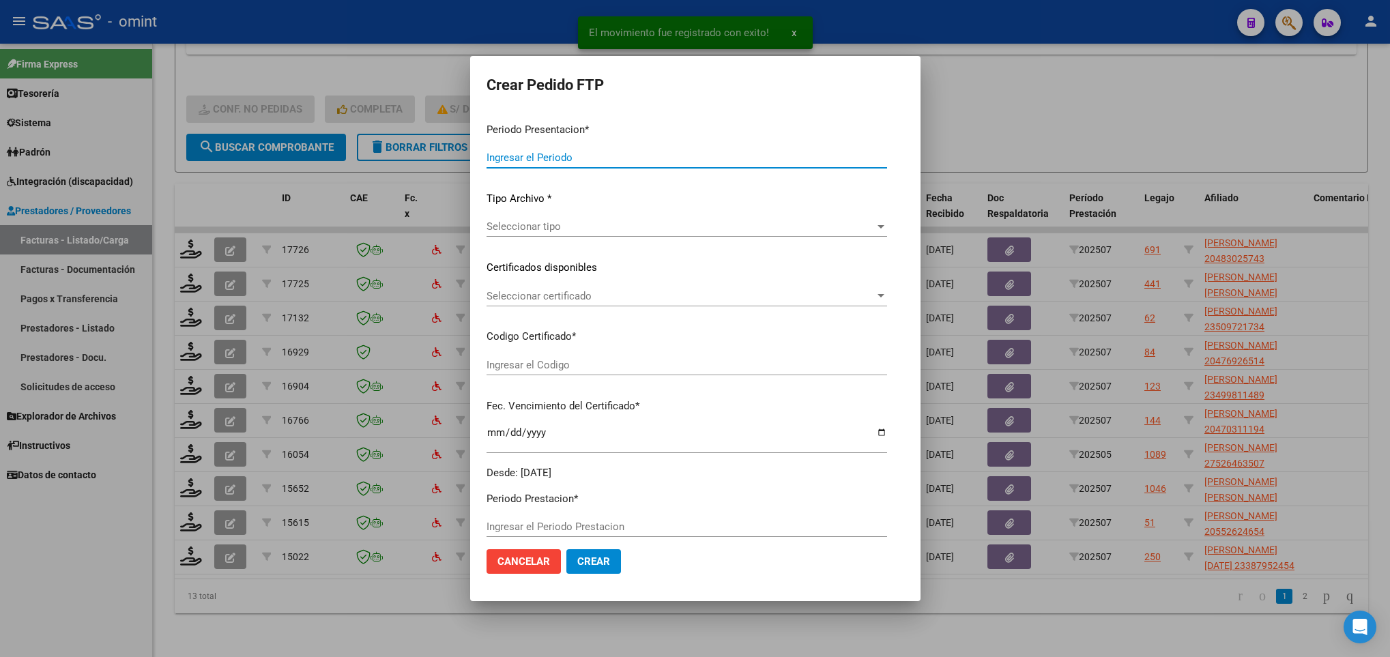
type input "202507"
type input "$ 1.049.788,32"
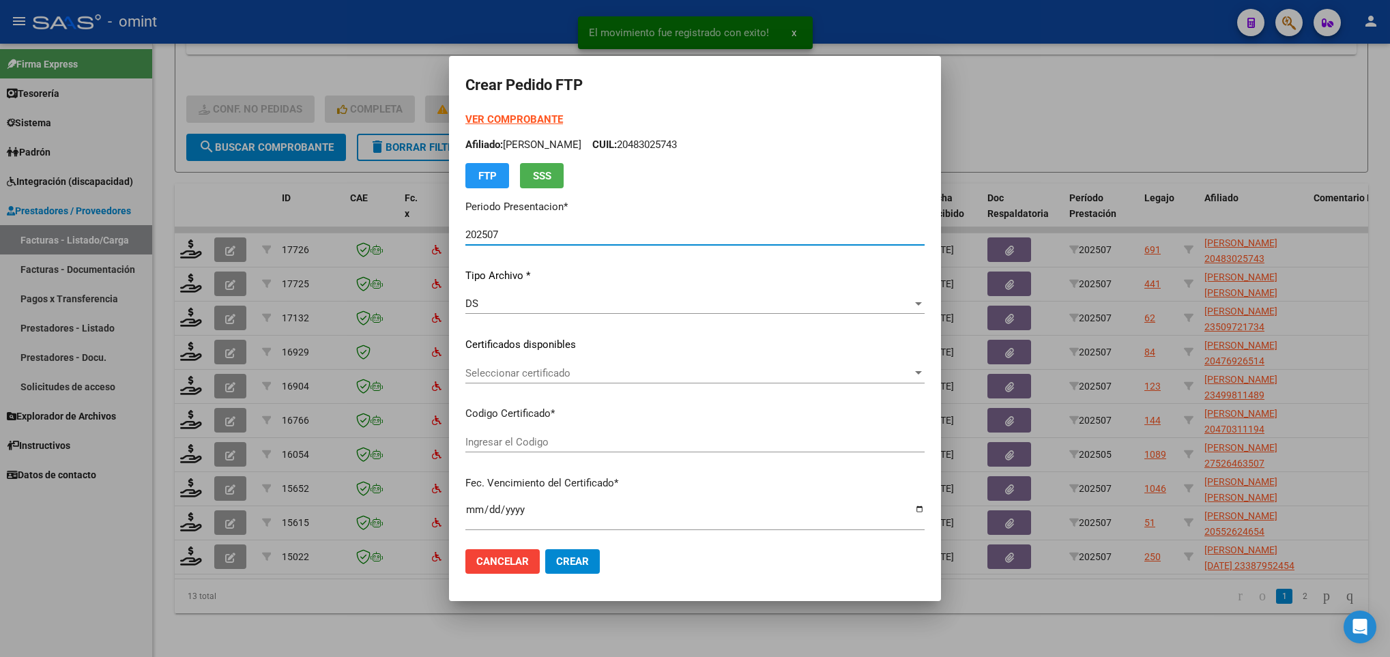
type input "1089154533"
type input "[DATE]"
click at [603, 385] on div "Seleccionar certificado Seleccionar certificado" at bounding box center [694, 379] width 459 height 33
click at [603, 377] on span "Seleccionar certificado" at bounding box center [688, 373] width 447 height 12
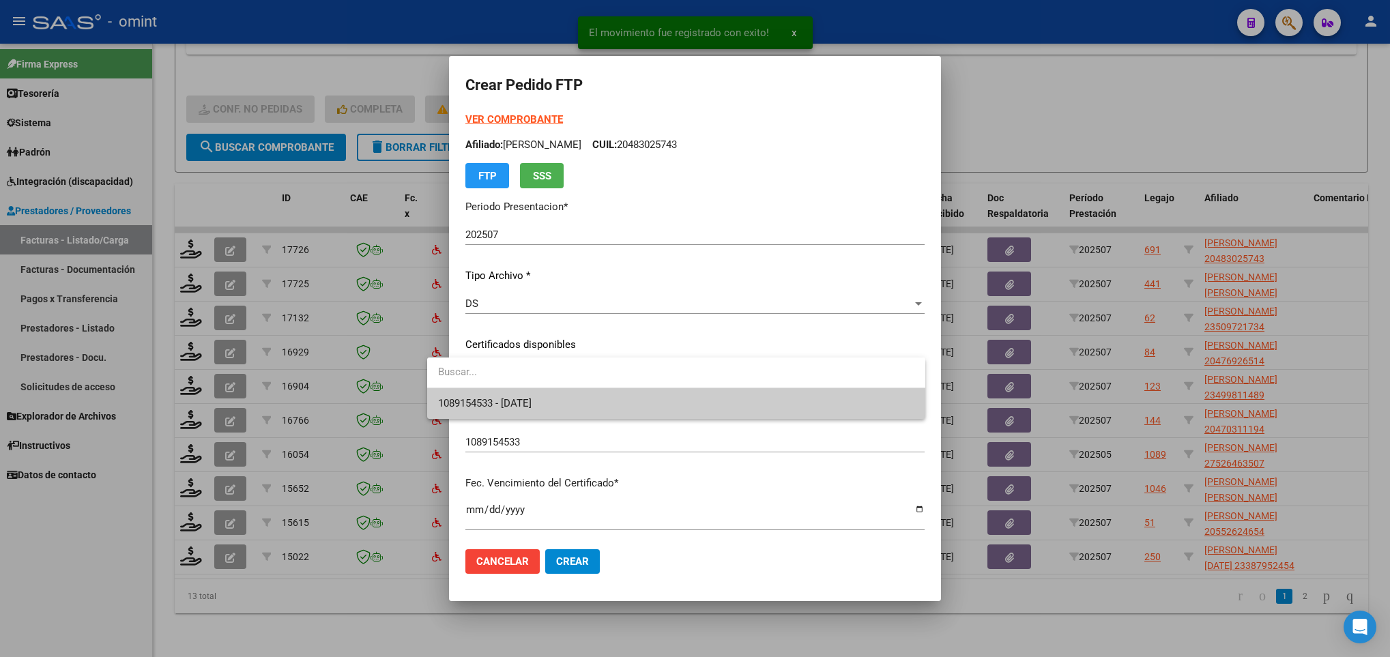
click at [606, 395] on span "1089154533 - [DATE]" at bounding box center [676, 403] width 476 height 31
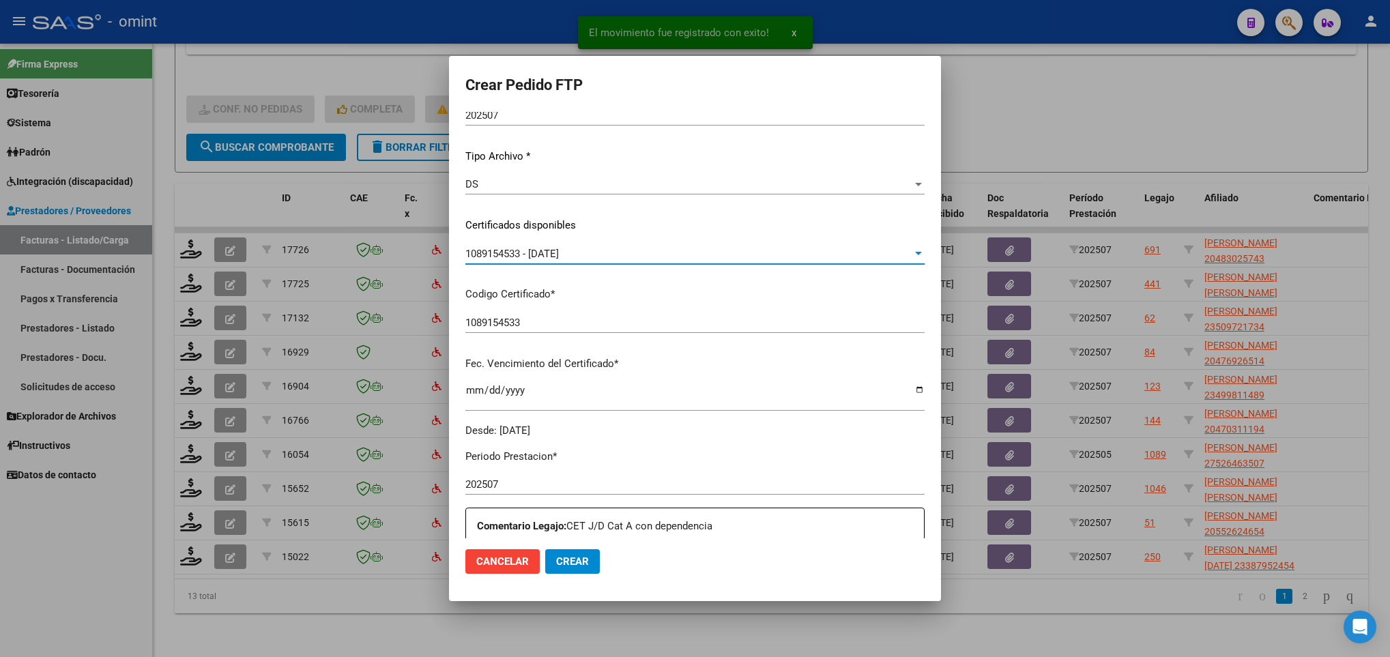
scroll to position [307, 0]
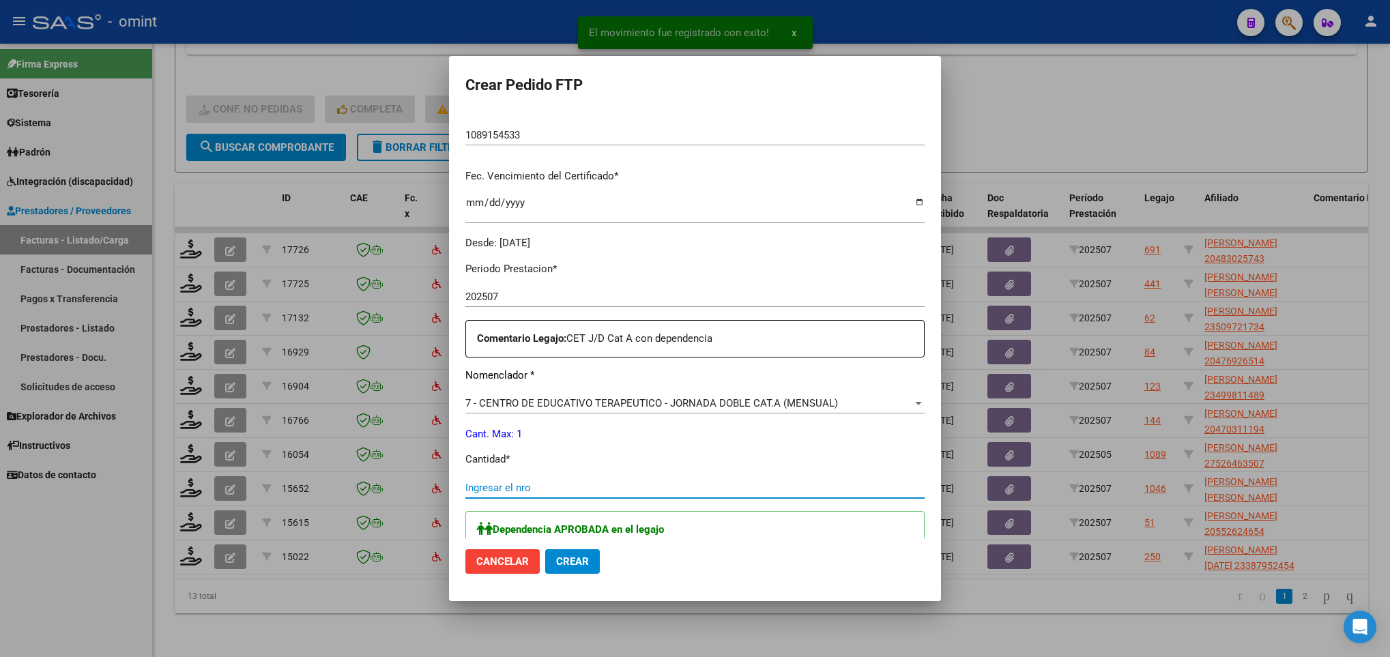
click at [521, 486] on input "Ingresar el nro" at bounding box center [694, 488] width 459 height 12
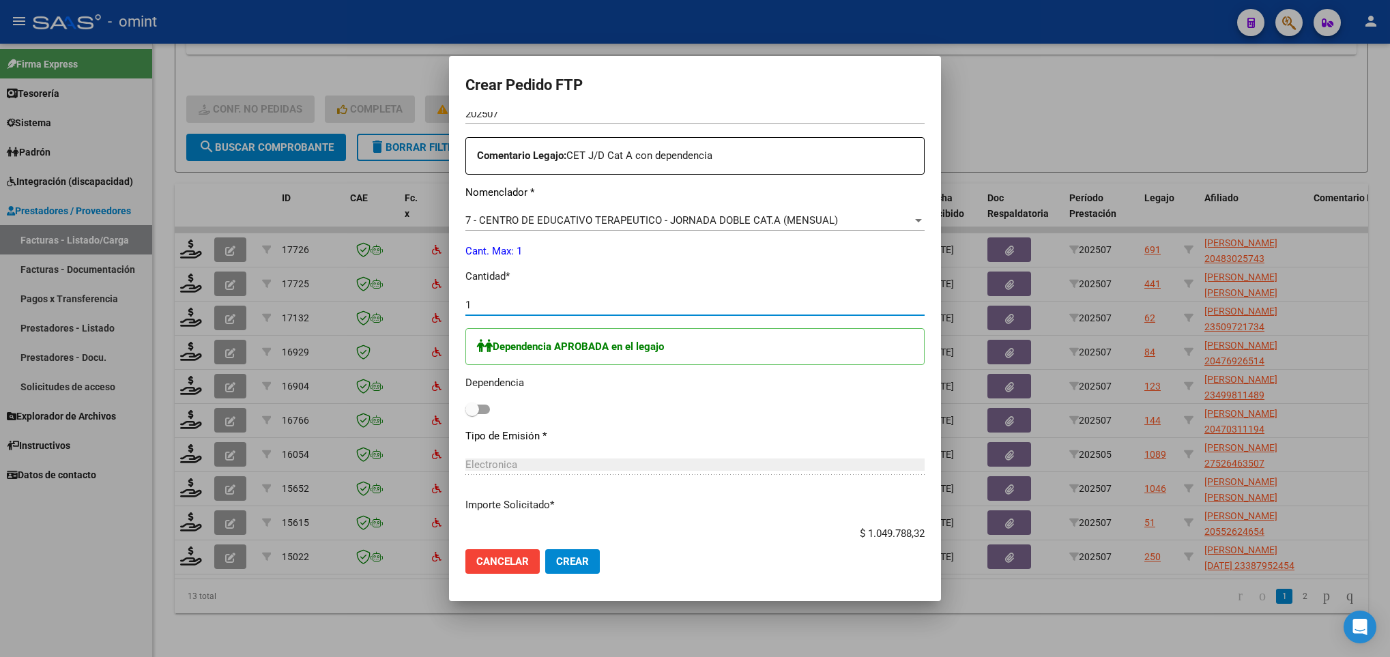
scroll to position [577, 0]
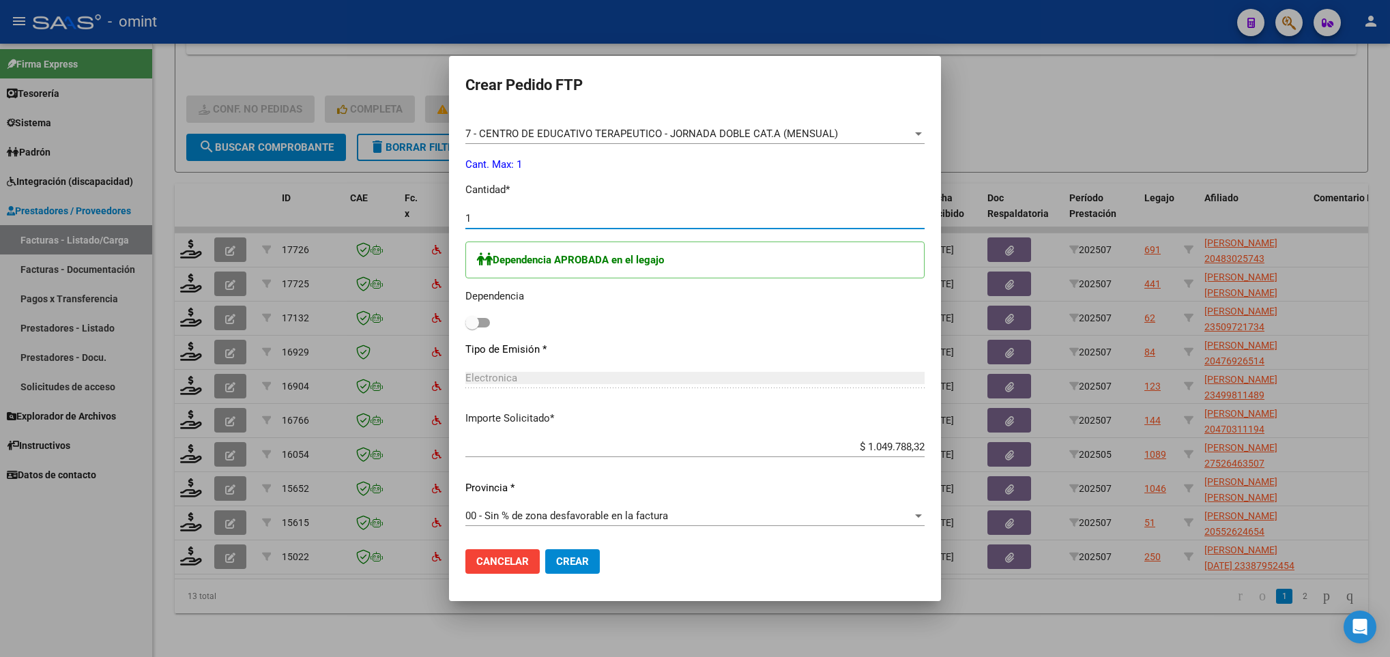
type input "1"
click at [465, 328] on div "Dependencia APROBADA en el legajo Dependencia" at bounding box center [694, 287] width 459 height 91
click at [465, 316] on label at bounding box center [477, 323] width 25 height 16
click at [472, 328] on input "checkbox" at bounding box center [472, 328] width 1 height 1
checkbox input "true"
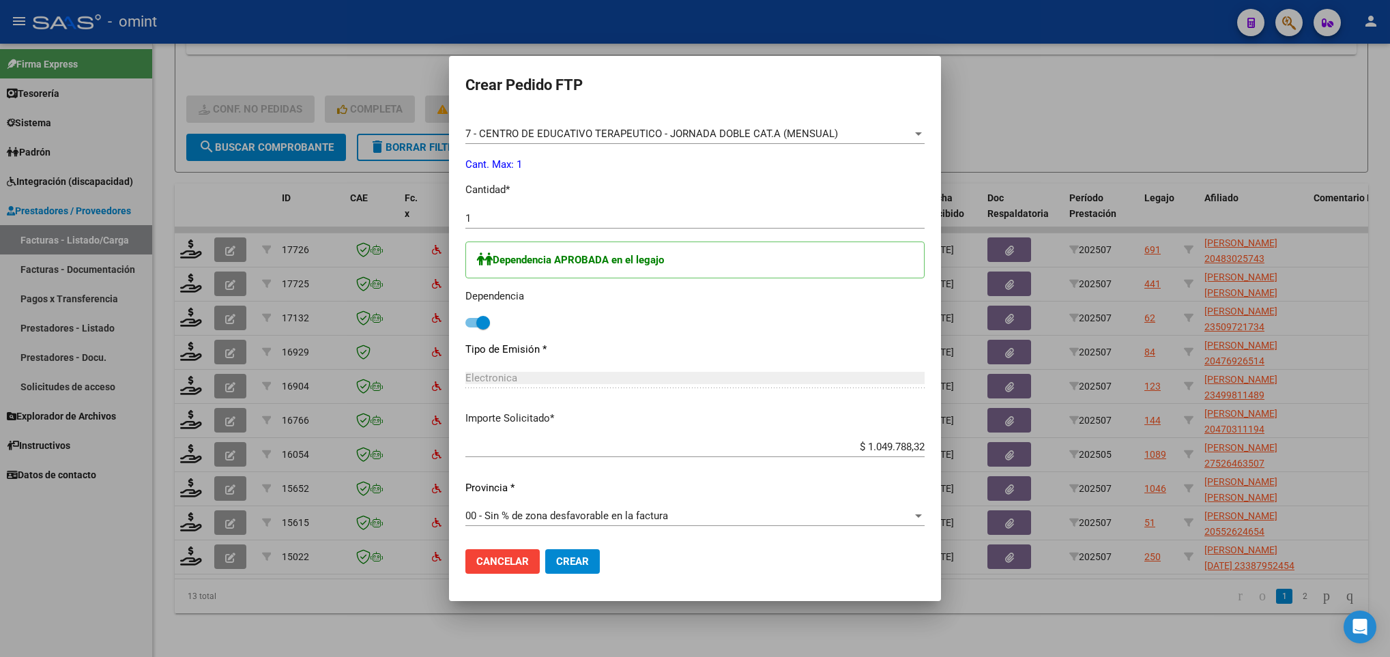
click at [556, 558] on span "Crear" at bounding box center [572, 561] width 33 height 12
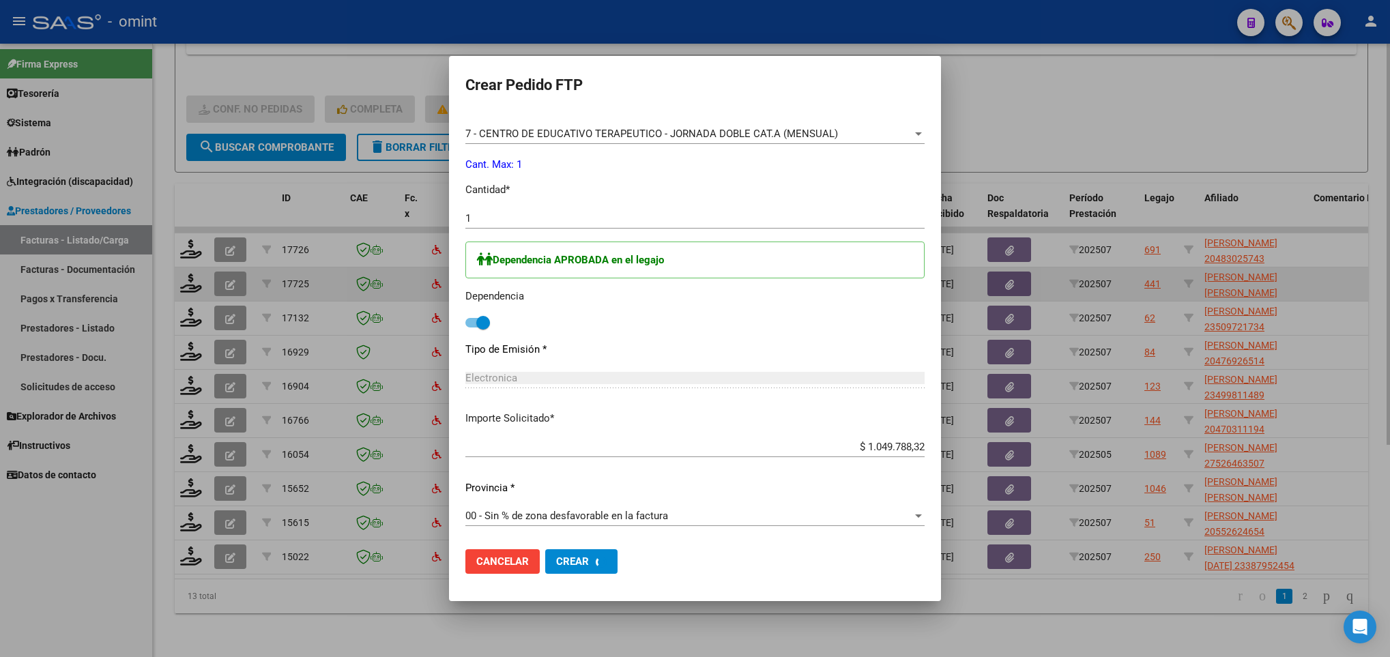
scroll to position [0, 0]
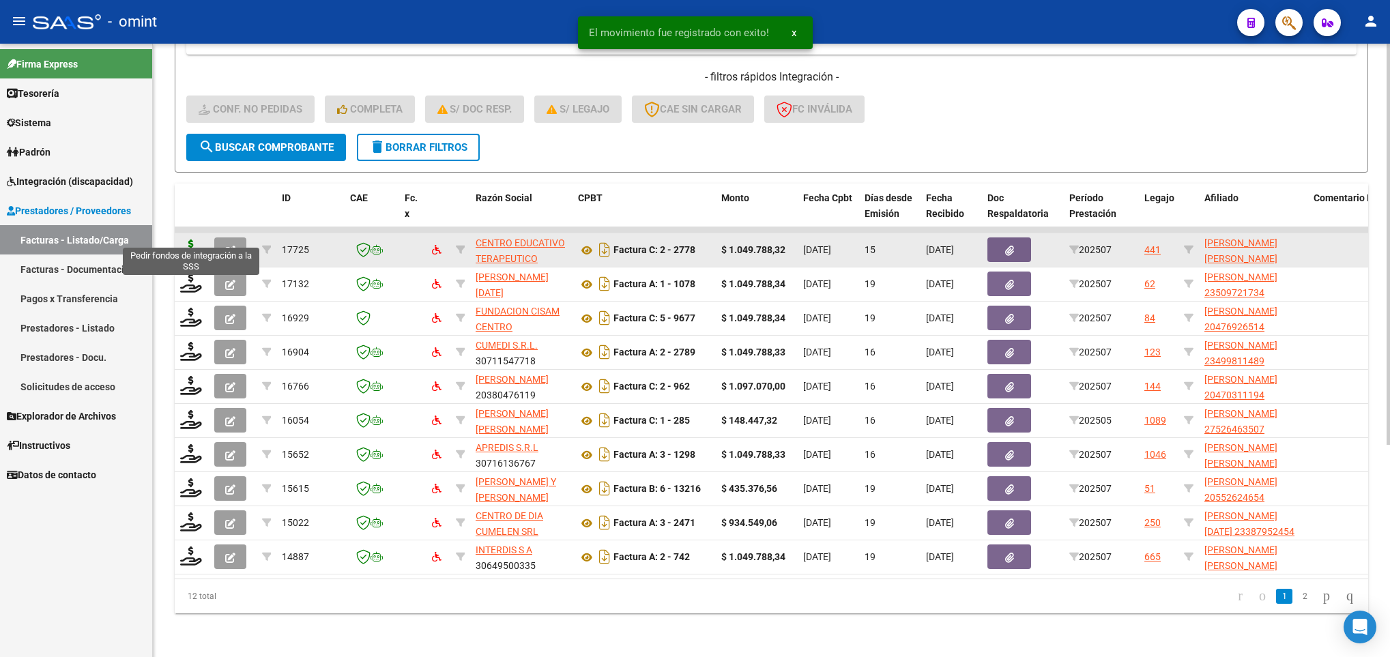
click at [192, 240] on icon at bounding box center [191, 249] width 22 height 19
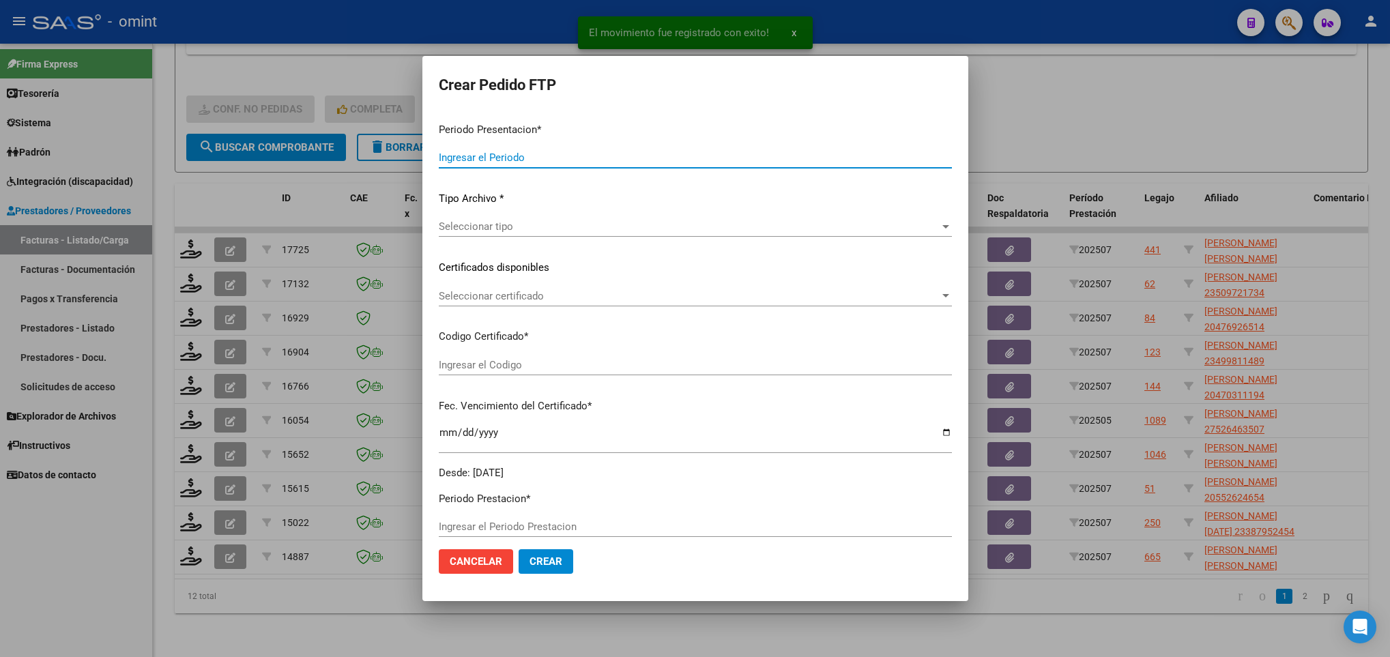
type input "202507"
type input "$ 1.049.788,32"
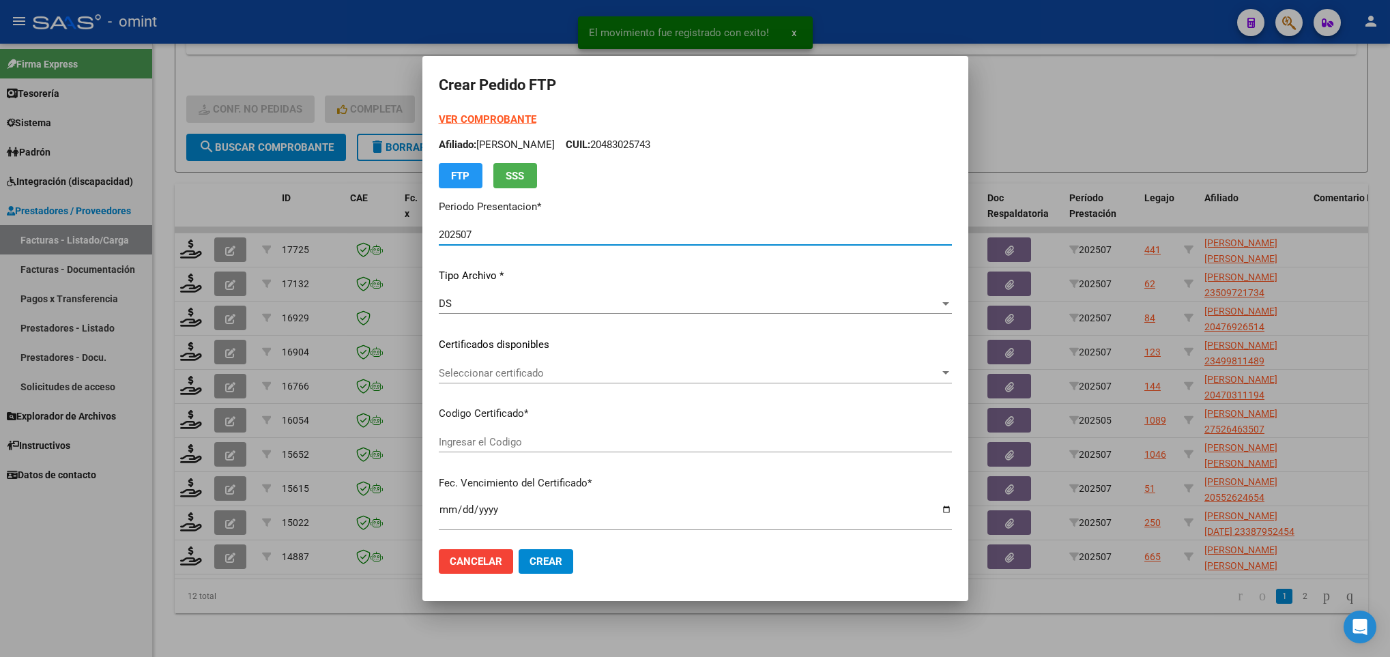
type input "20446706234"
type input "[DATE]"
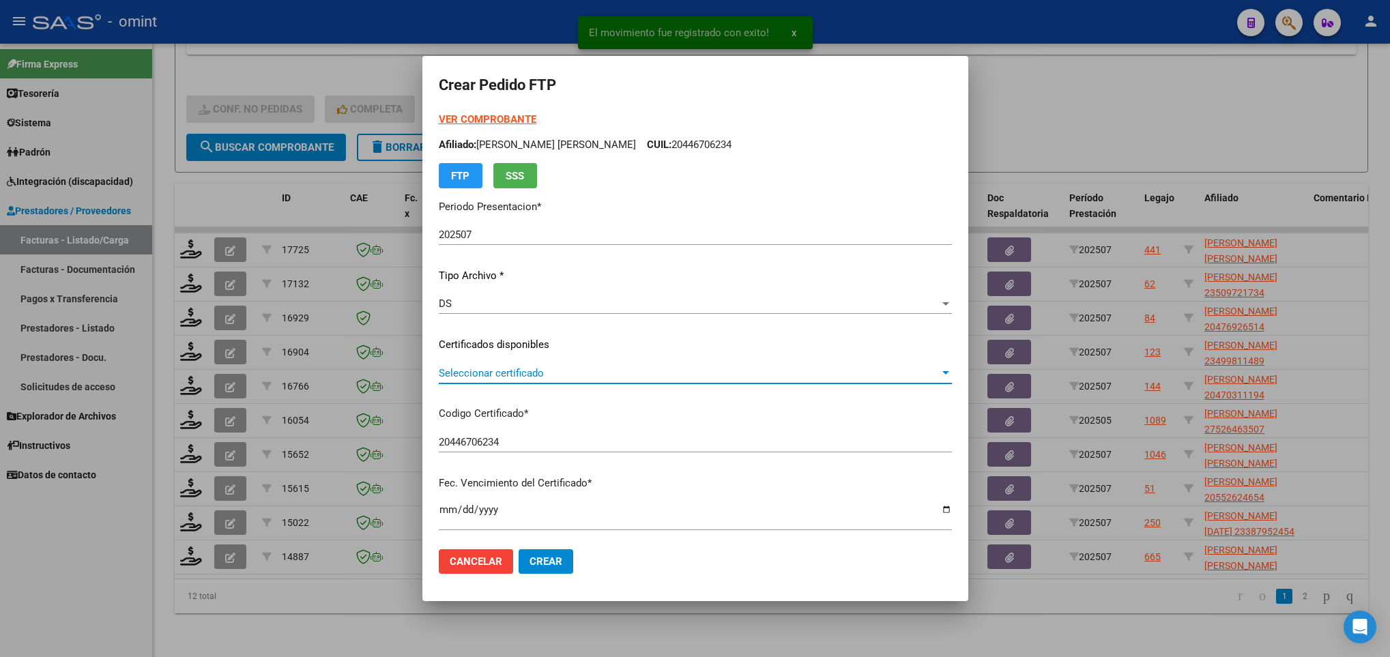
click at [574, 371] on span "Seleccionar certificado" at bounding box center [689, 373] width 501 height 12
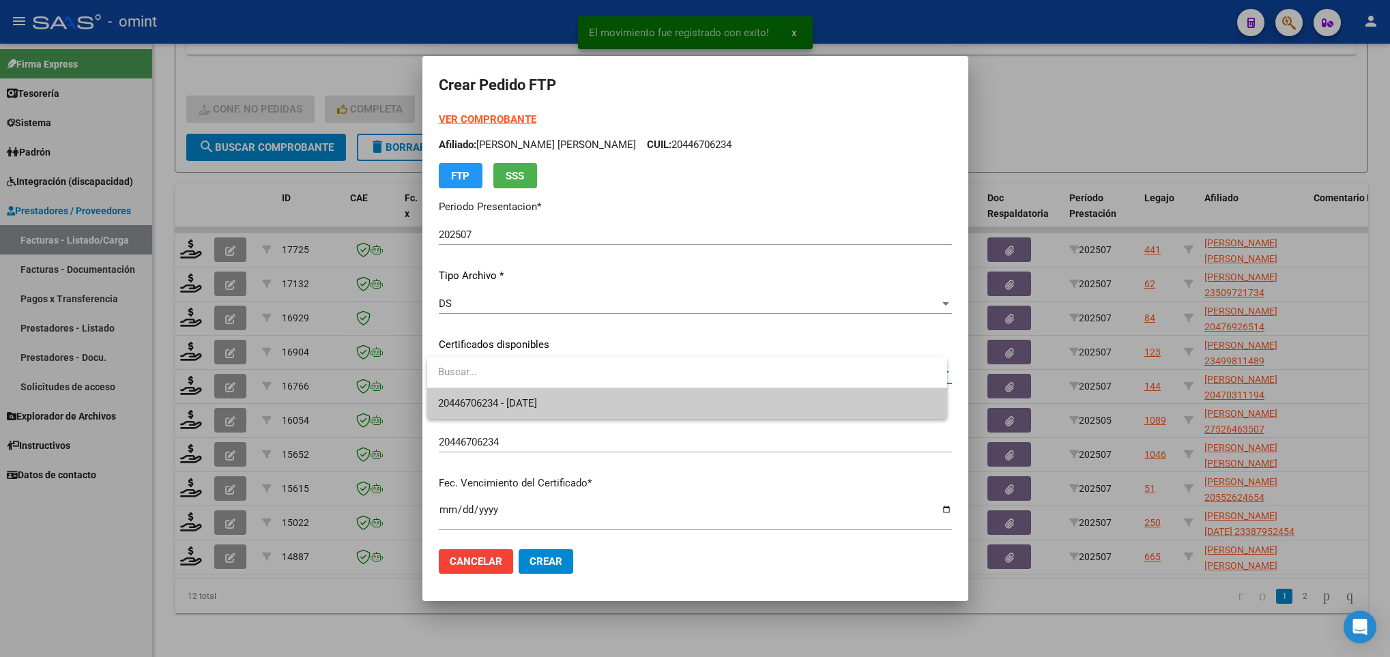
click at [578, 410] on span "20446706234 - [DATE]" at bounding box center [686, 403] width 497 height 31
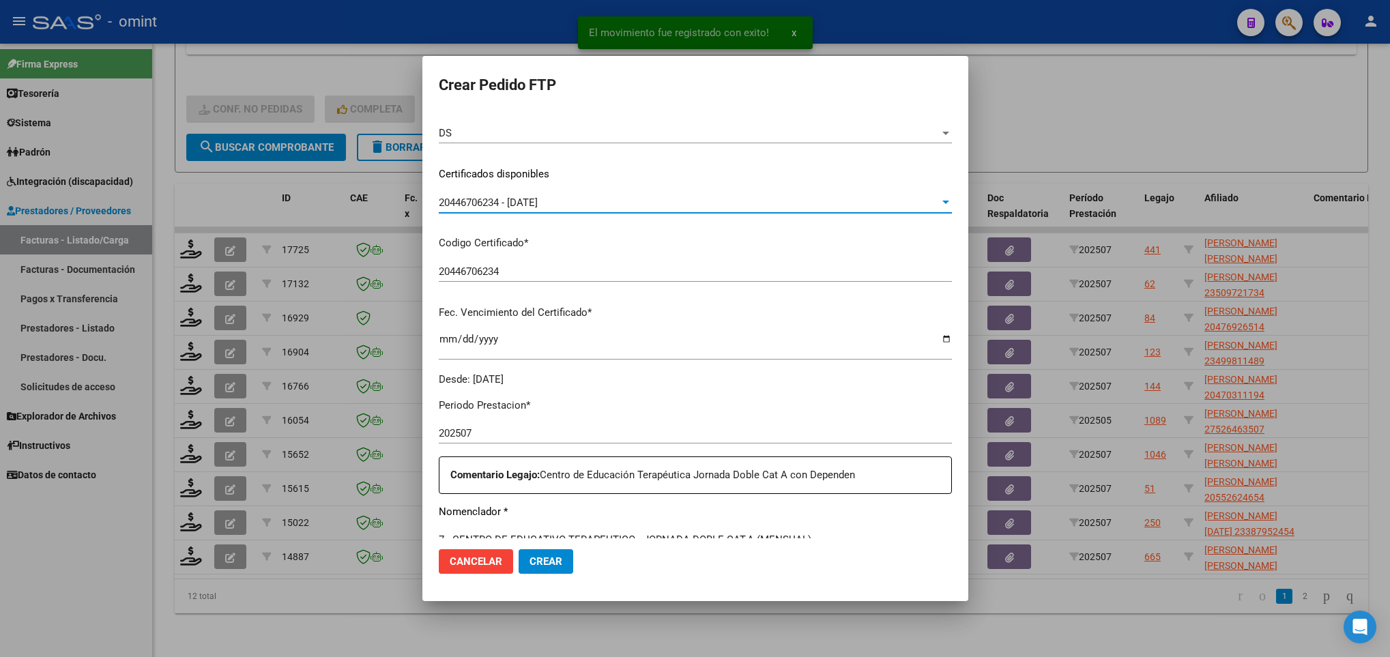
scroll to position [307, 0]
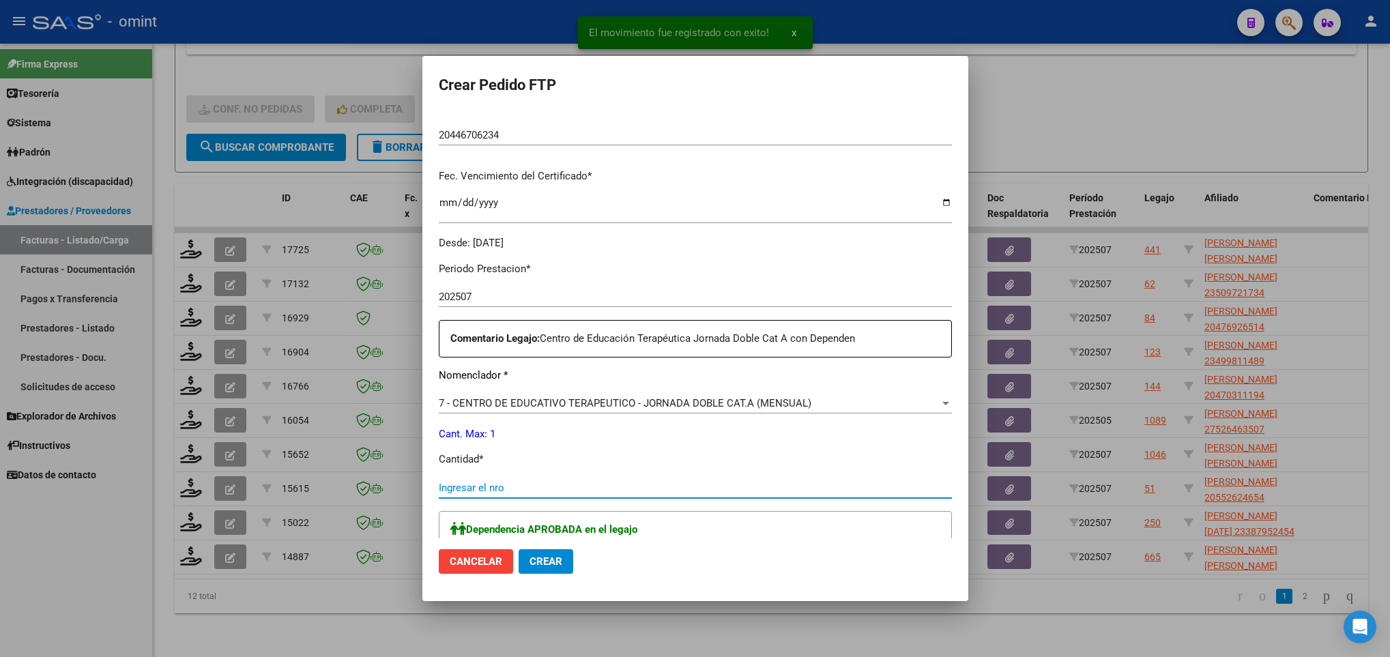
click at [535, 491] on input "Ingresar el nro" at bounding box center [695, 488] width 513 height 12
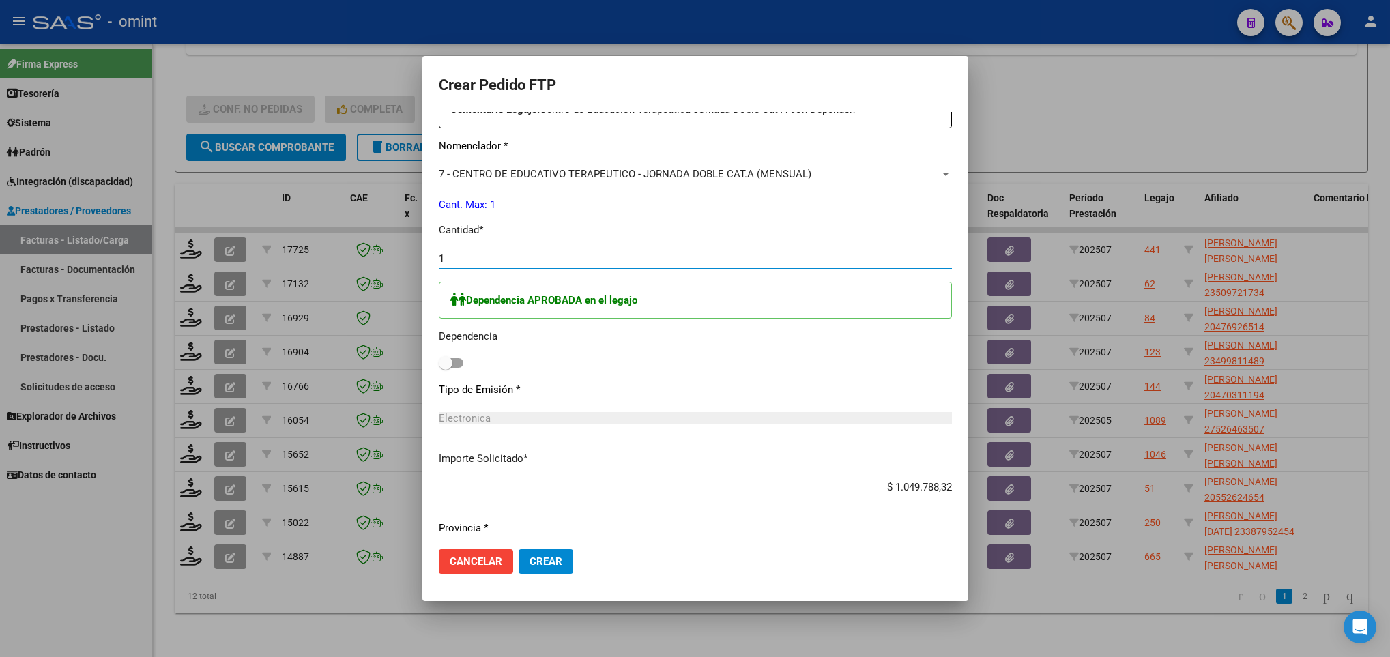
scroll to position [577, 0]
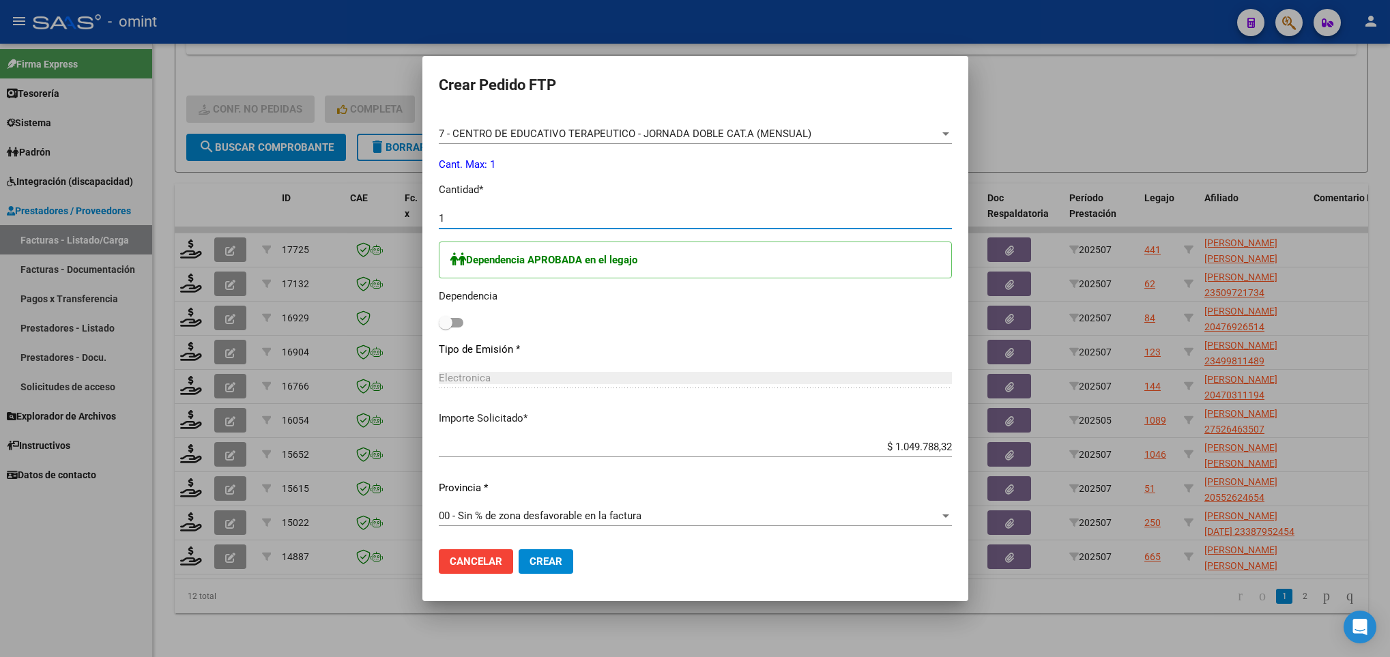
type input "1"
click at [461, 319] on span at bounding box center [451, 323] width 25 height 10
click at [446, 328] on input "checkbox" at bounding box center [445, 328] width 1 height 1
checkbox input "true"
click at [562, 568] on button "Crear" at bounding box center [546, 561] width 55 height 25
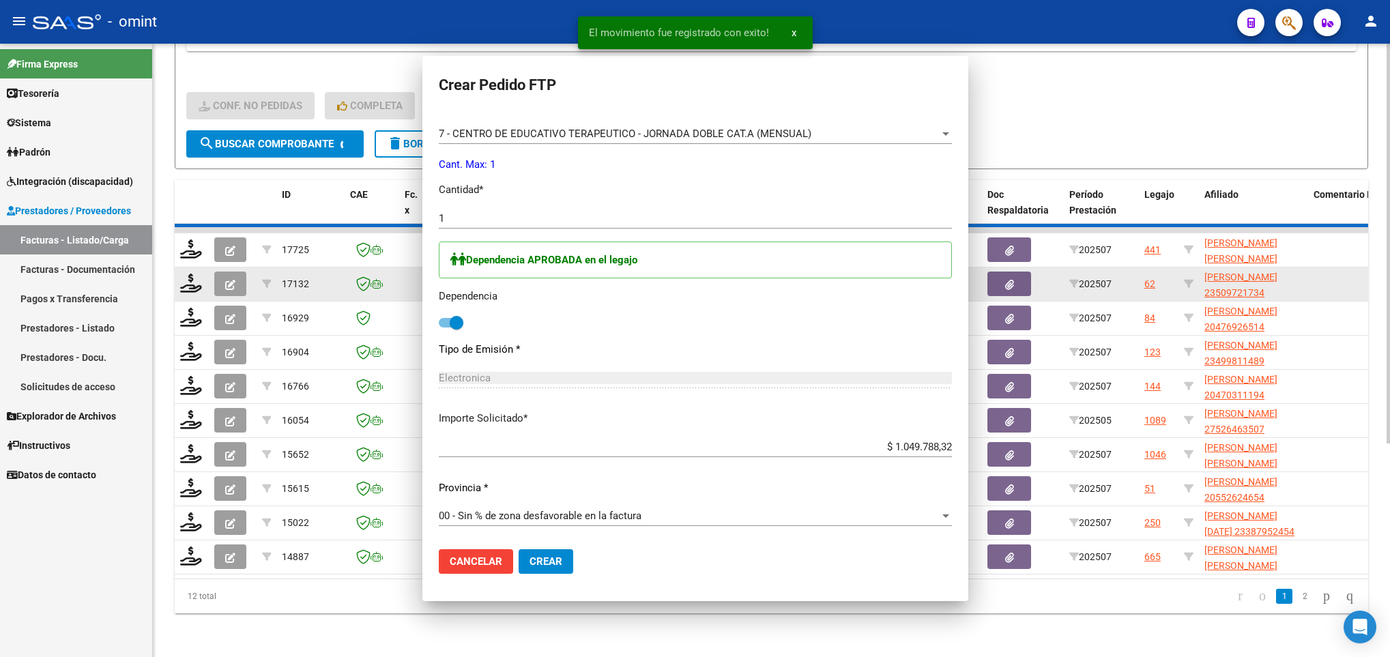
scroll to position [500, 0]
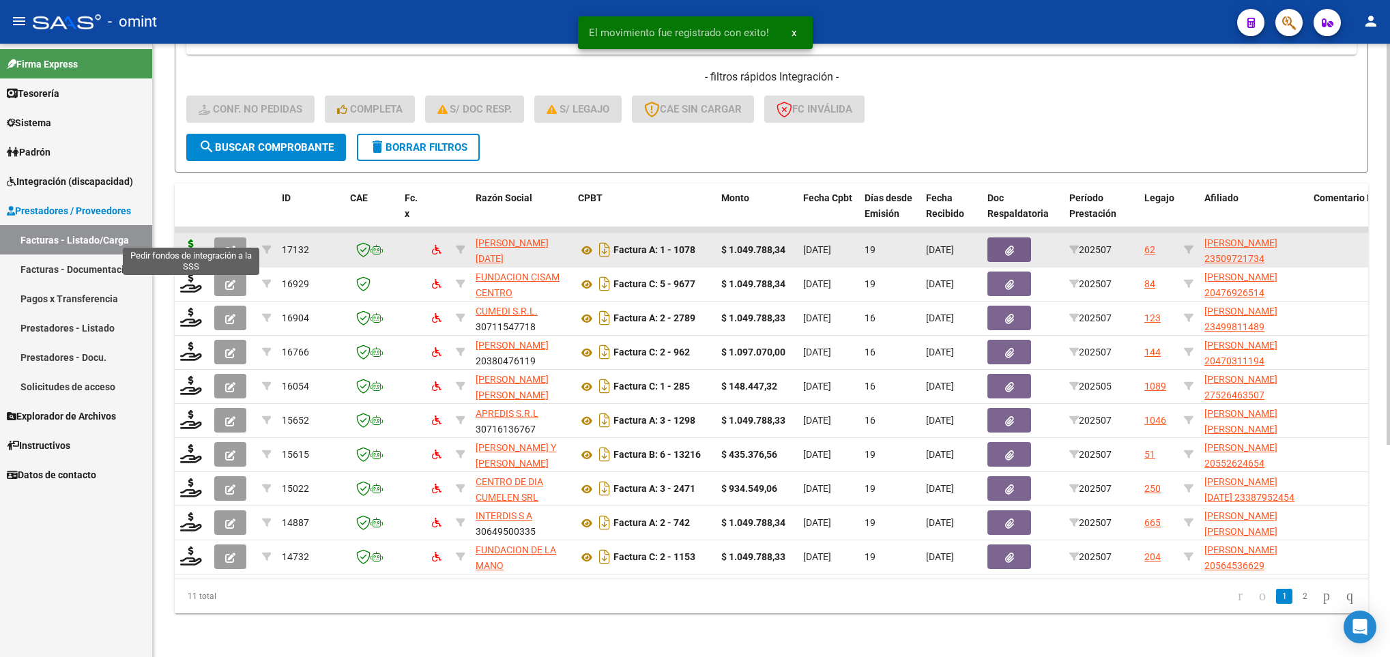
click at [195, 240] on icon at bounding box center [191, 249] width 22 height 19
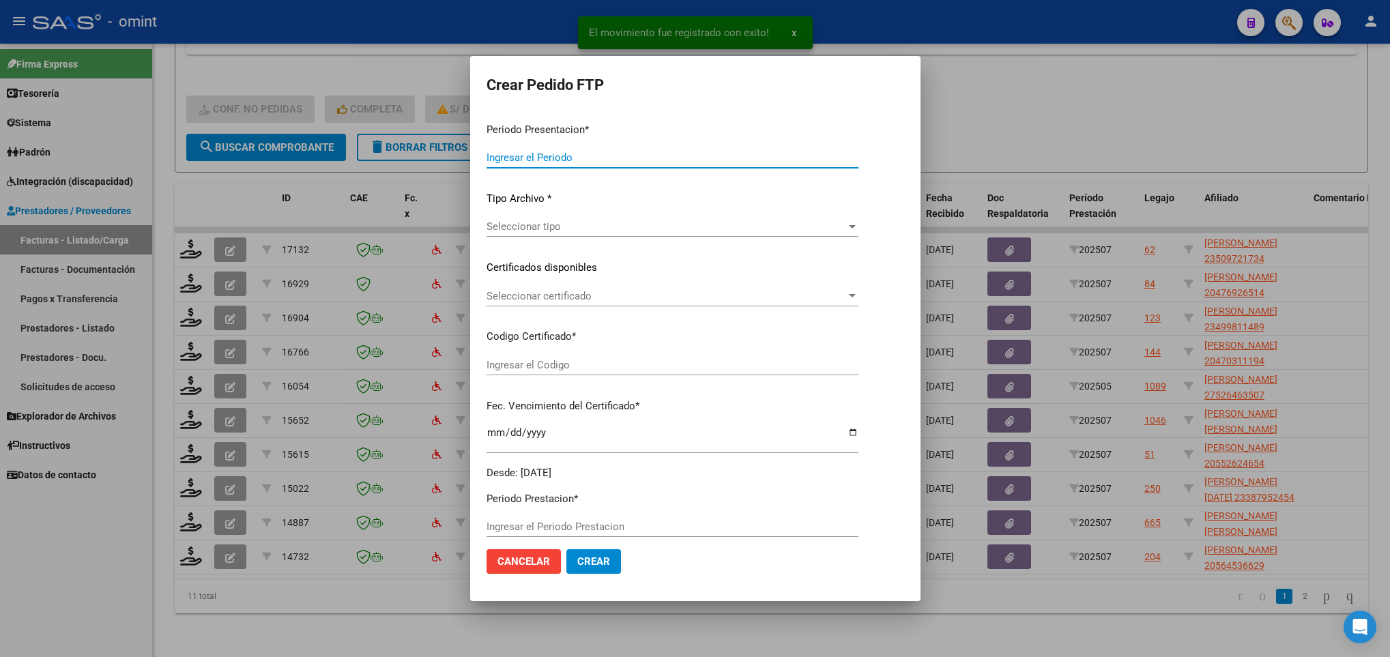
type input "202507"
type input "$ 1.049.788,34"
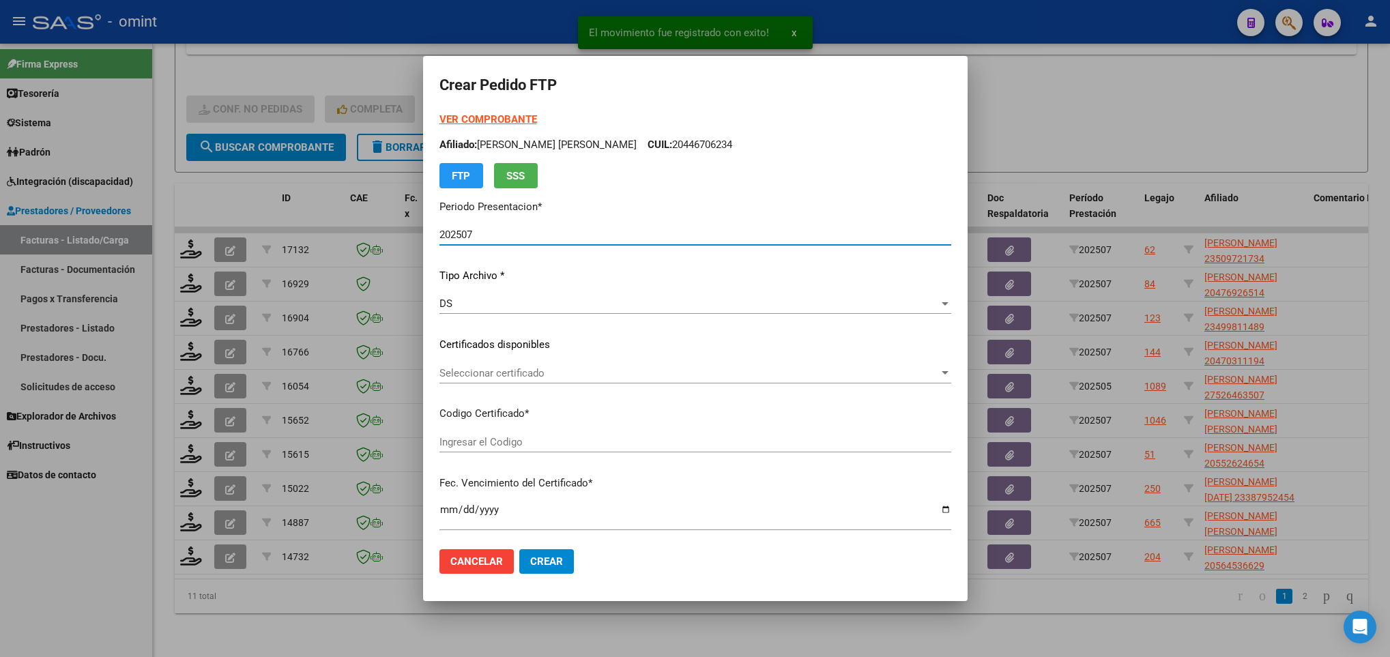
type input "5333455057"
type input "[DATE]"
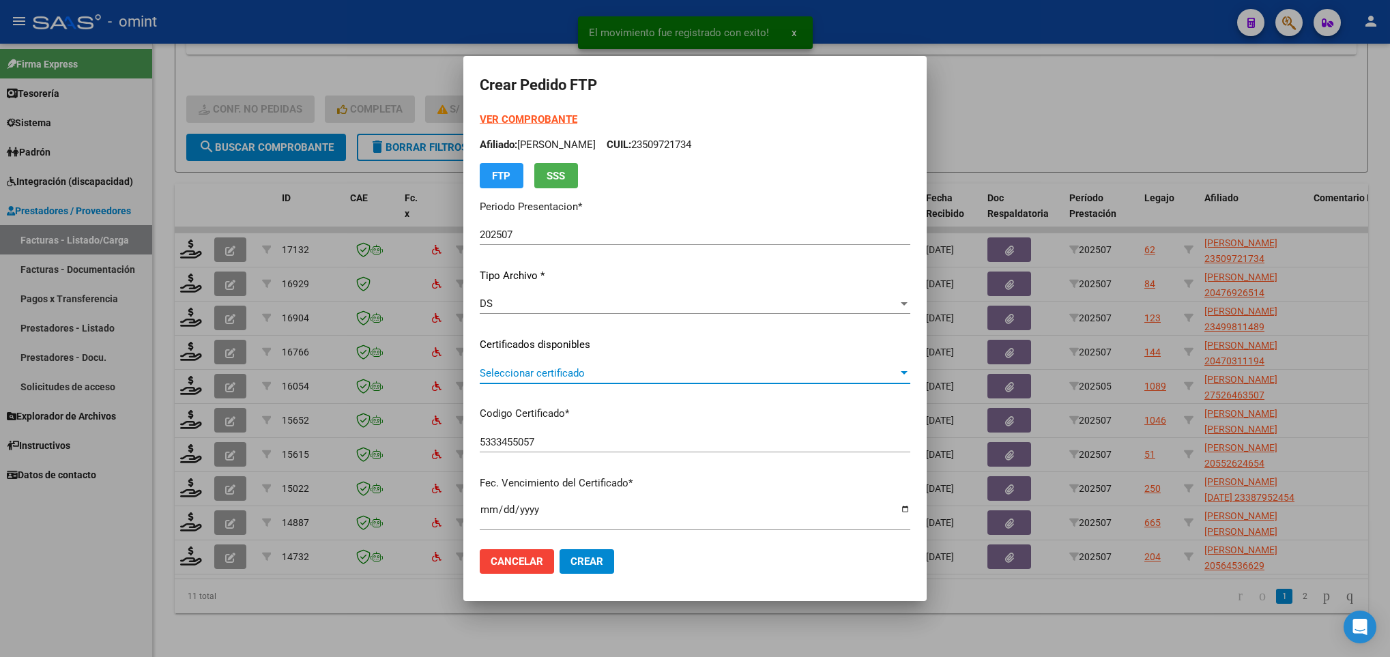
click at [545, 367] on span "Seleccionar certificado" at bounding box center [689, 373] width 418 height 12
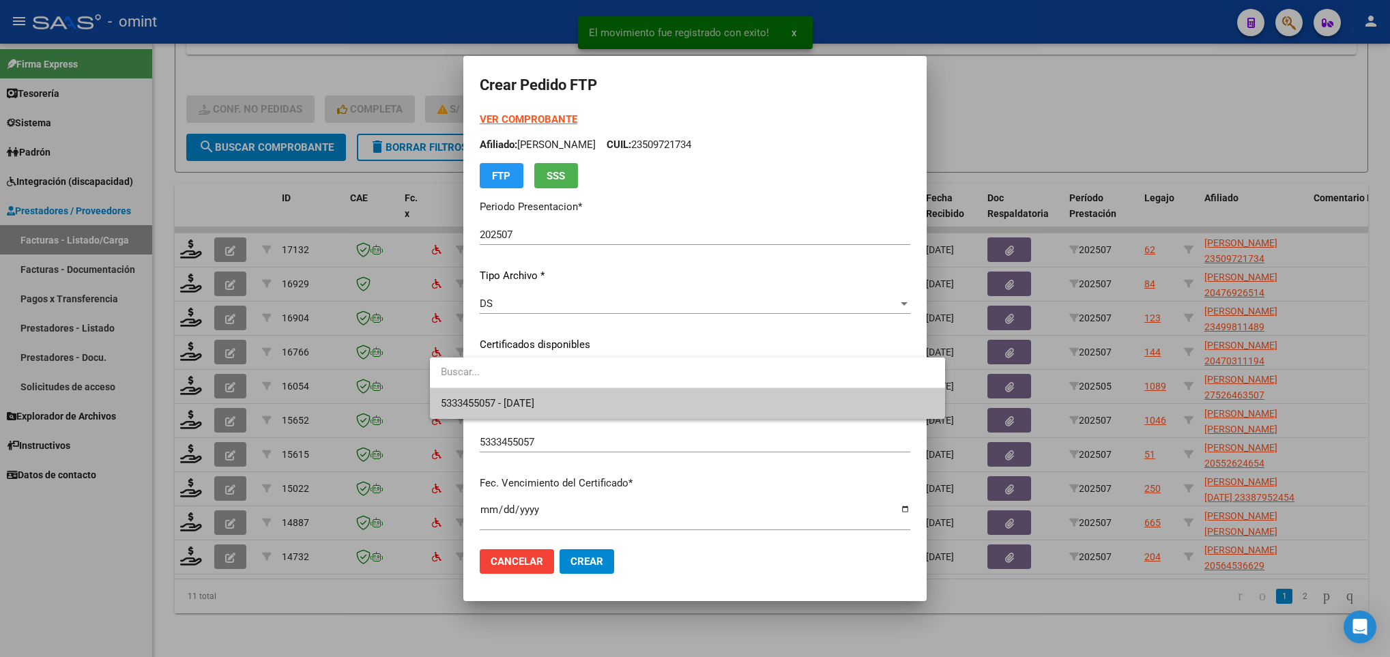
click at [534, 403] on span "5333455057 - [DATE]" at bounding box center [487, 403] width 93 height 12
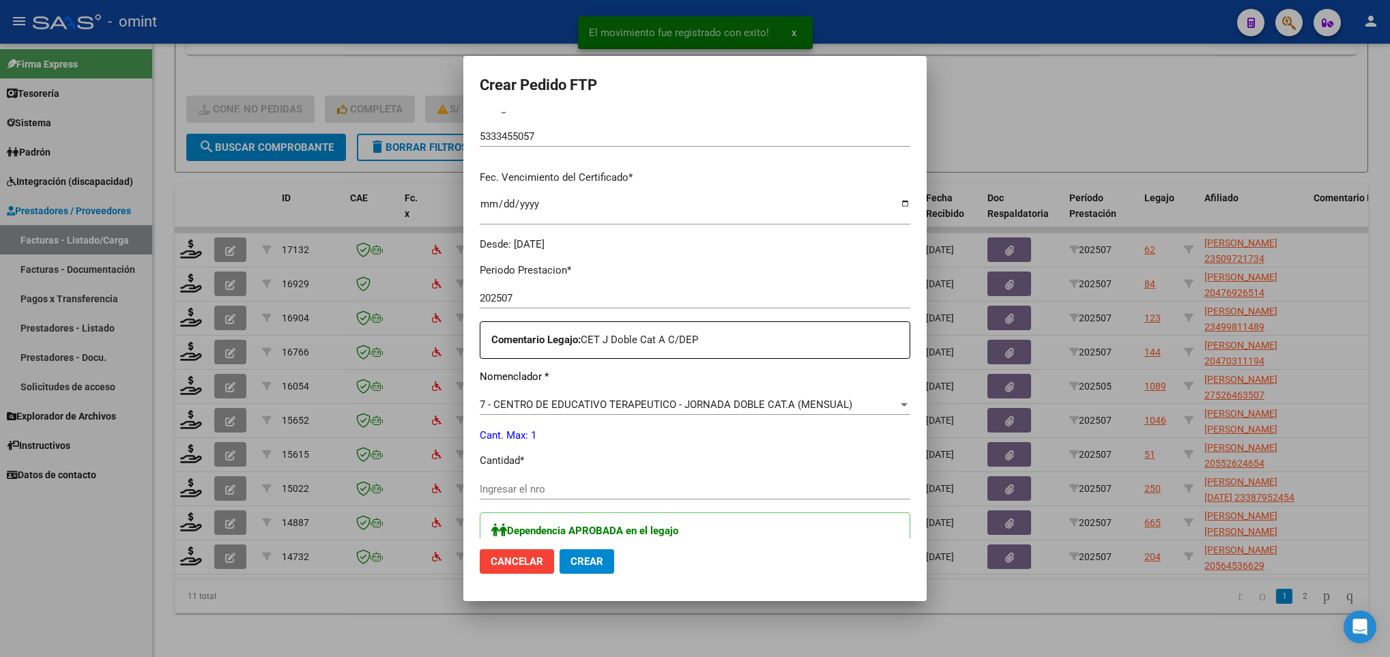
scroll to position [307, 0]
click at [488, 500] on div "Ingresar el nro" at bounding box center [695, 494] width 431 height 33
click at [490, 490] on input "Ingresar el nro" at bounding box center [695, 488] width 431 height 12
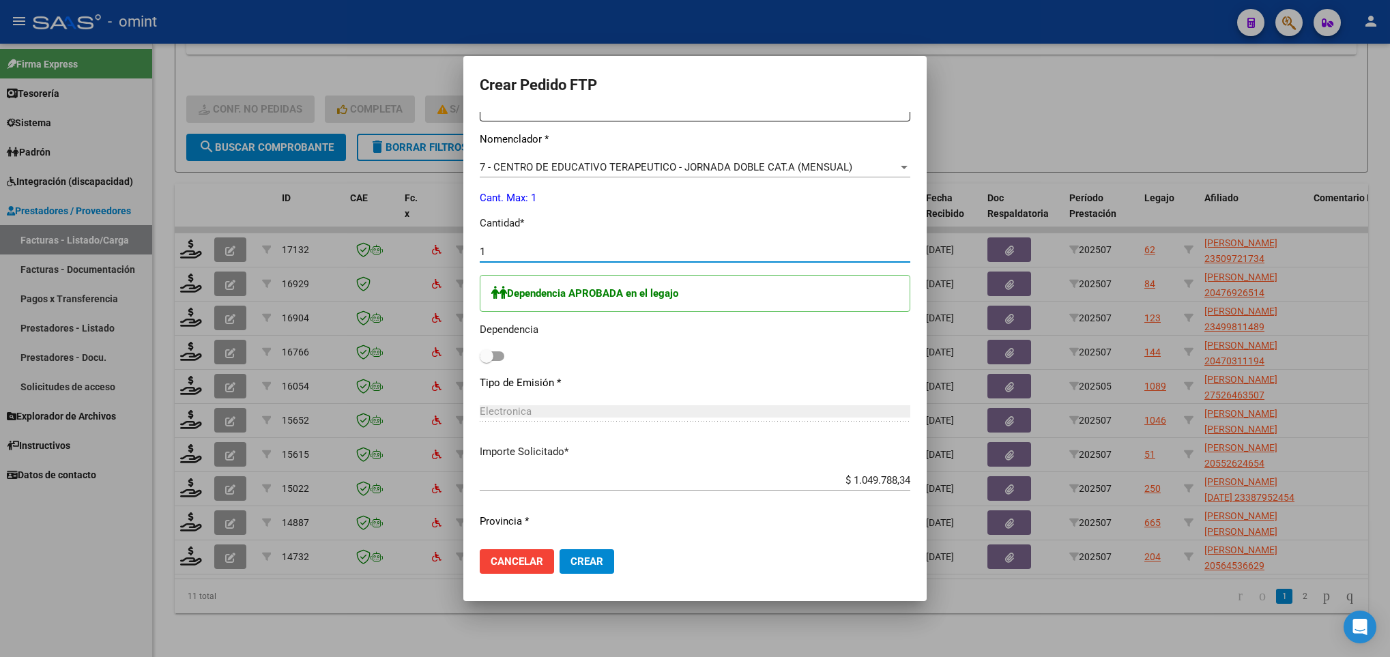
scroll to position [577, 0]
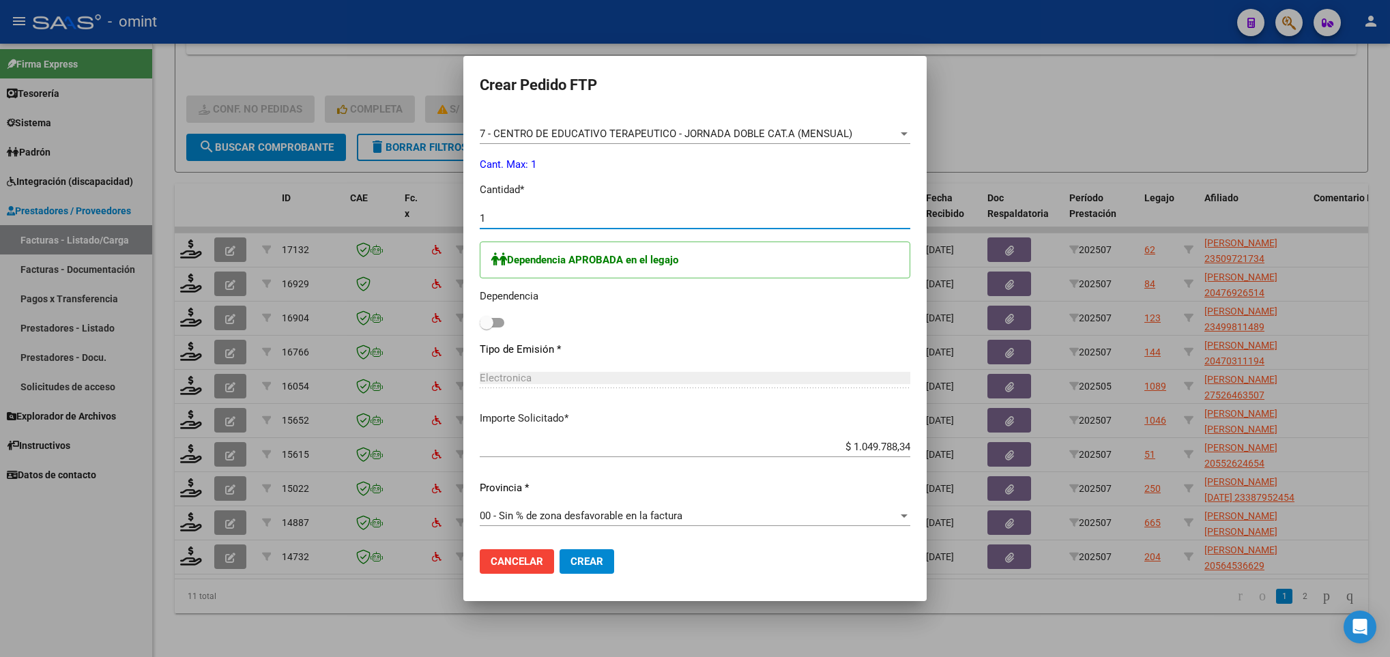
type input "1"
click at [480, 318] on span at bounding box center [492, 323] width 25 height 10
click at [486, 328] on input "checkbox" at bounding box center [486, 328] width 1 height 1
checkbox input "true"
click at [560, 549] on button "Crear" at bounding box center [587, 561] width 55 height 25
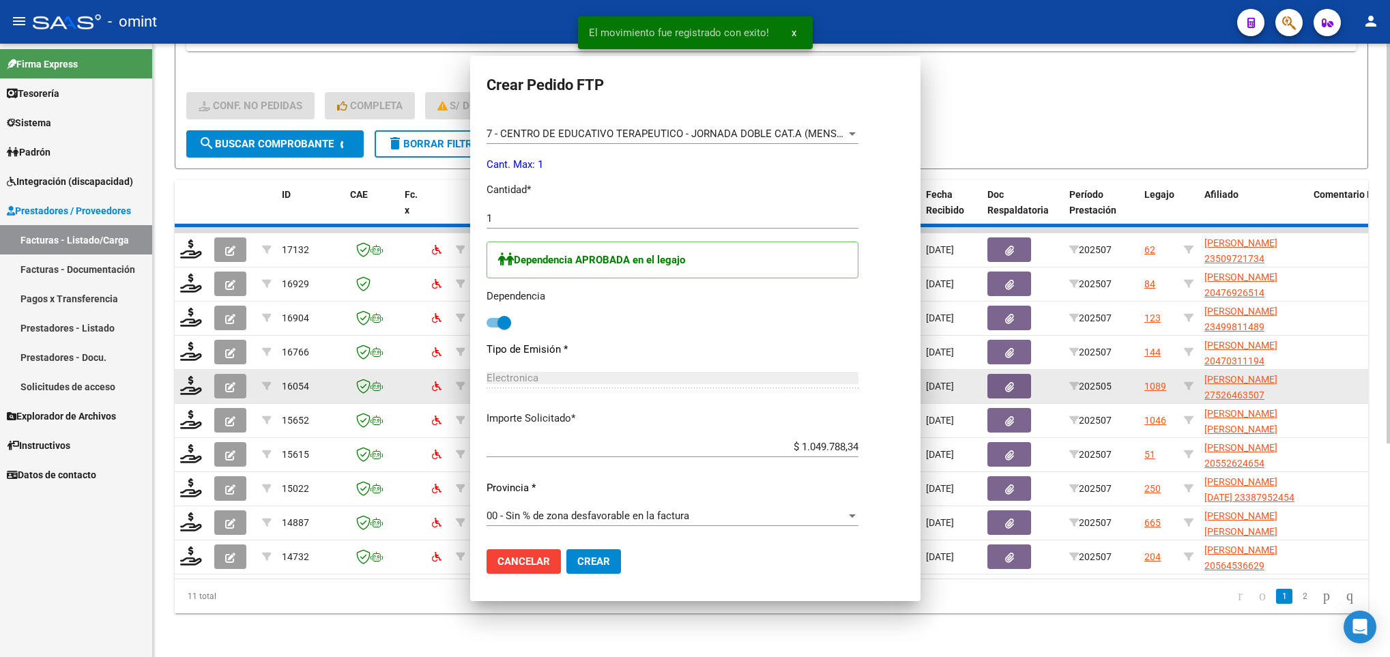
scroll to position [0, 0]
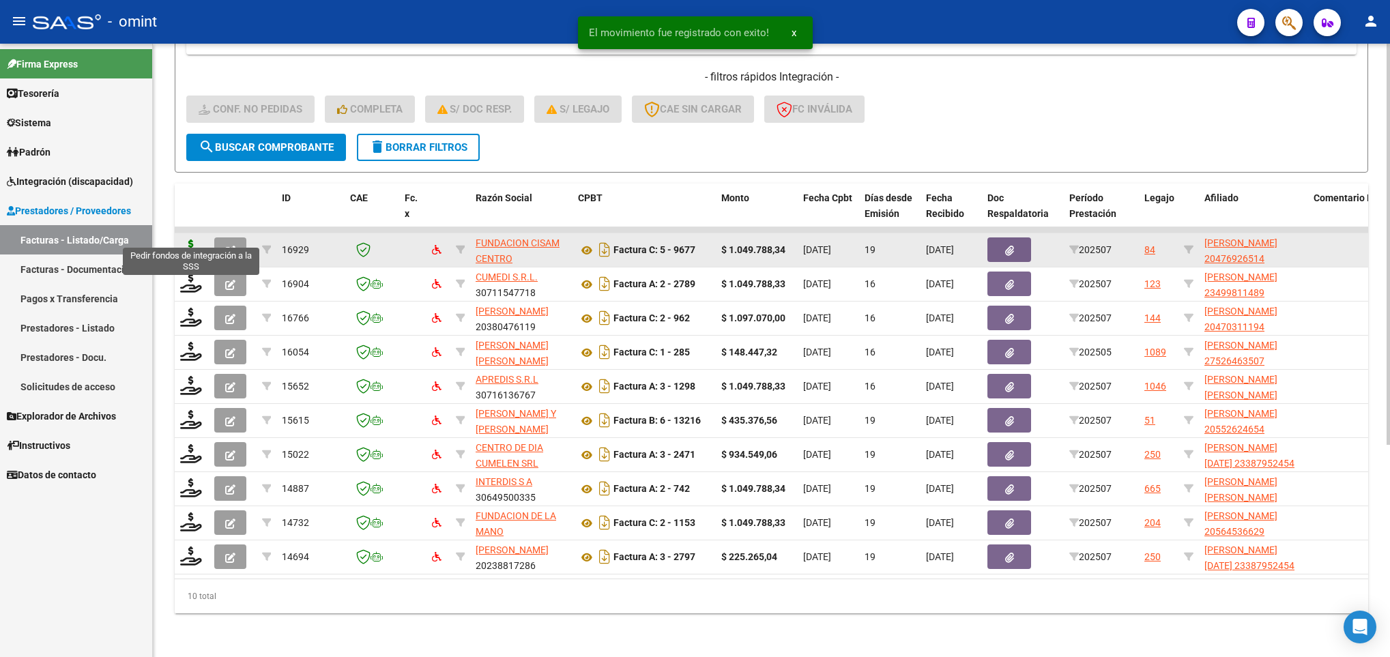
click at [192, 240] on icon at bounding box center [191, 249] width 22 height 19
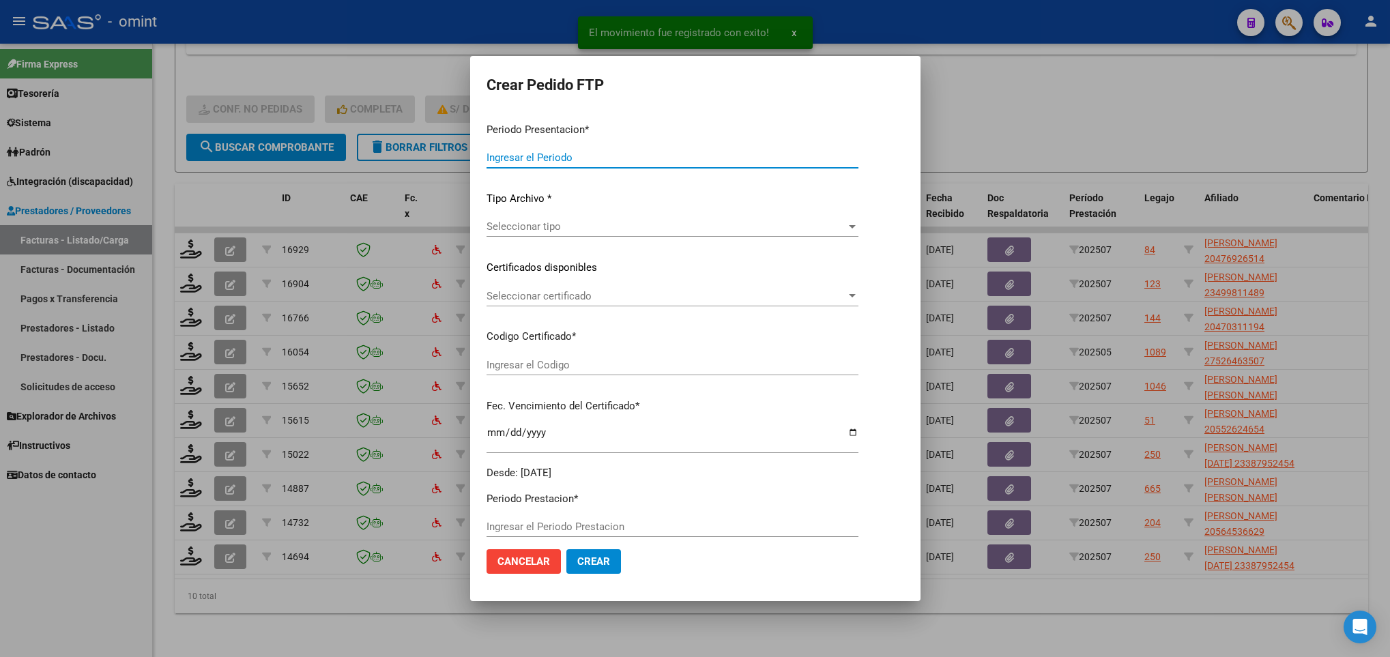
type input "202507"
type input "$ 1.049.788,34"
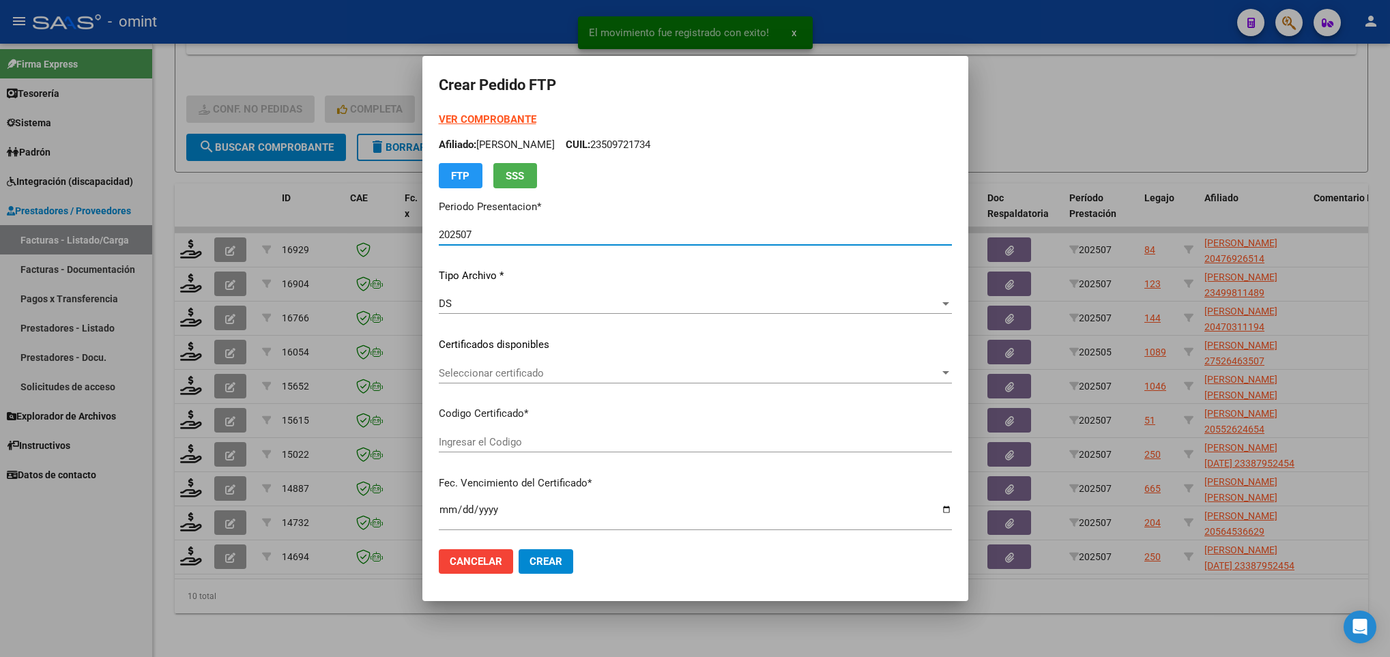
type input "7912617274"
type input "[DATE]"
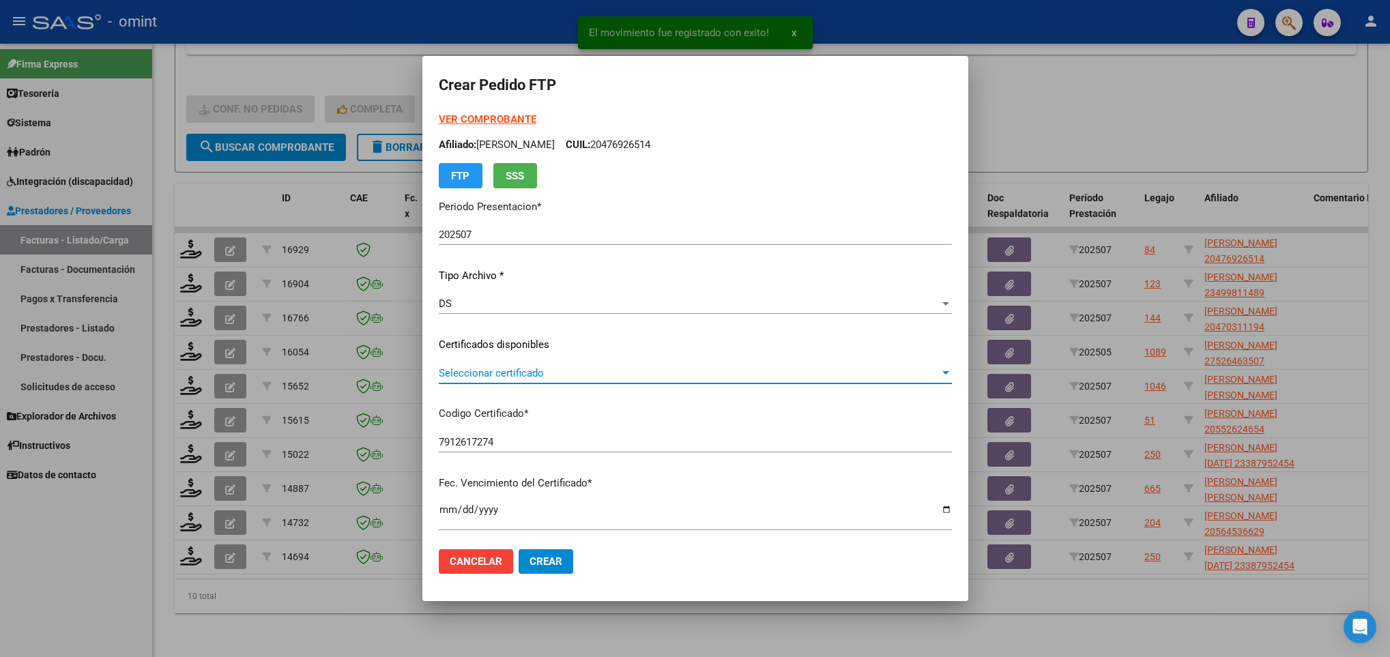
click at [577, 375] on span "Seleccionar certificado" at bounding box center [689, 373] width 501 height 12
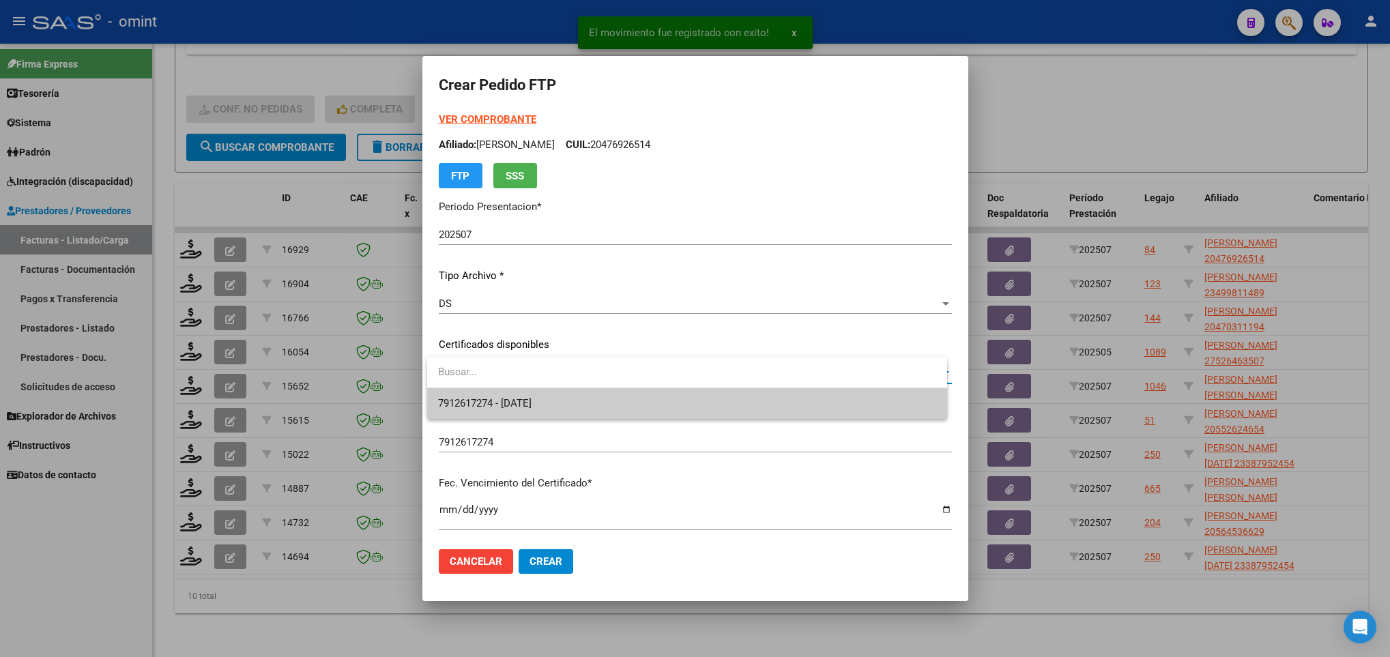
click at [588, 396] on span "7912617274 - [DATE]" at bounding box center [686, 403] width 497 height 31
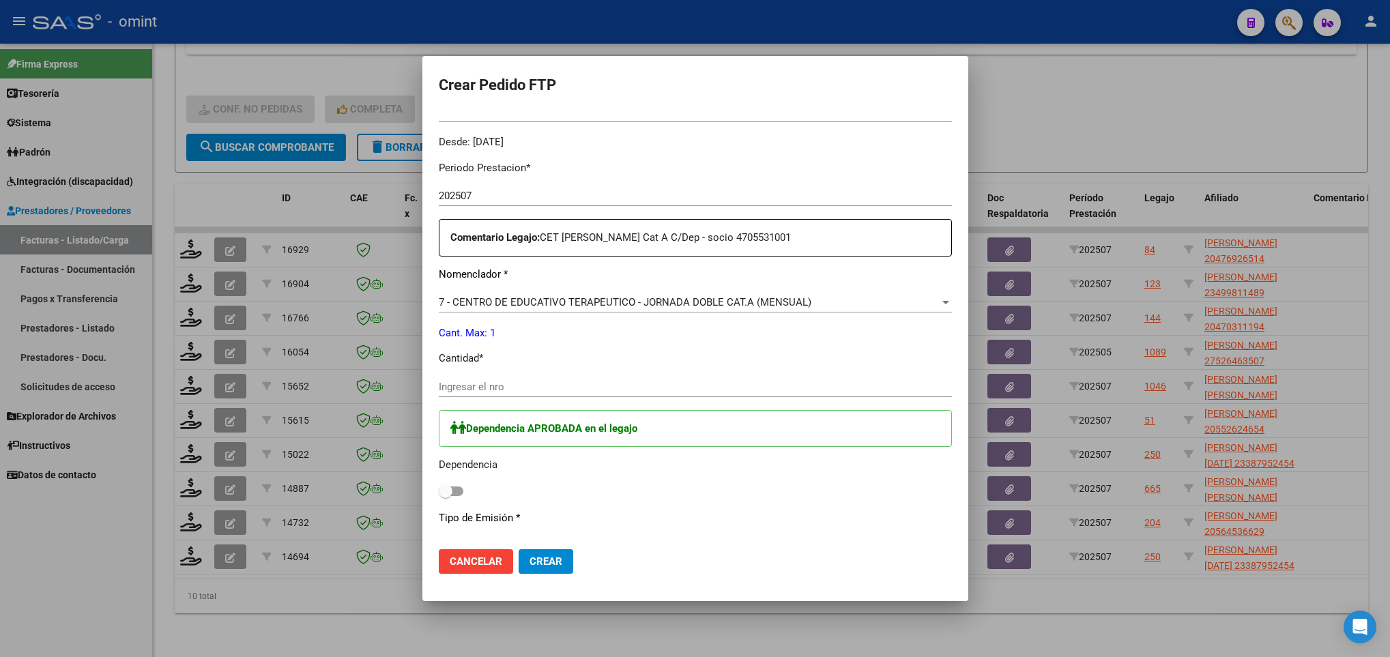
scroll to position [409, 0]
click at [562, 390] on input "Ingresar el nro" at bounding box center [695, 385] width 513 height 12
type input "1"
click at [439, 483] on mat-dialog-content "VER COMPROBANTE ARCA Padrón Afiliado: [PERSON_NAME]: 20476926514 FTP SSS Period…" at bounding box center [695, 325] width 546 height 427
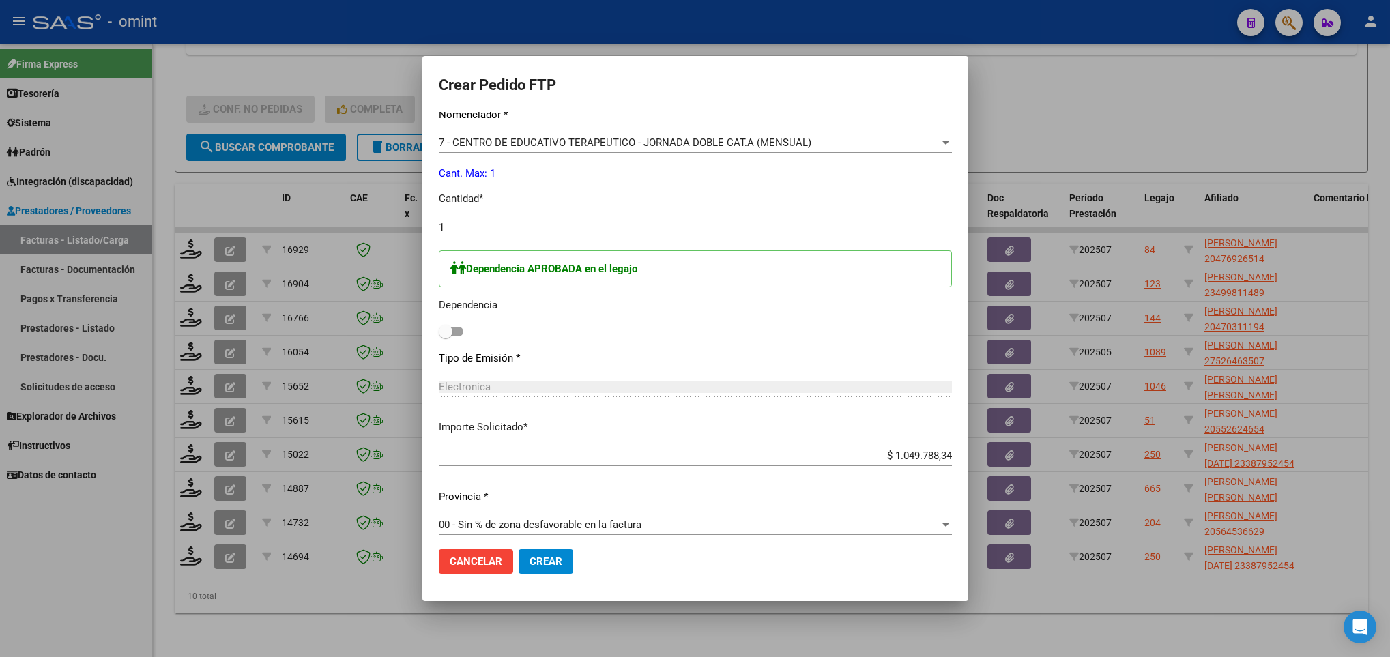
scroll to position [577, 0]
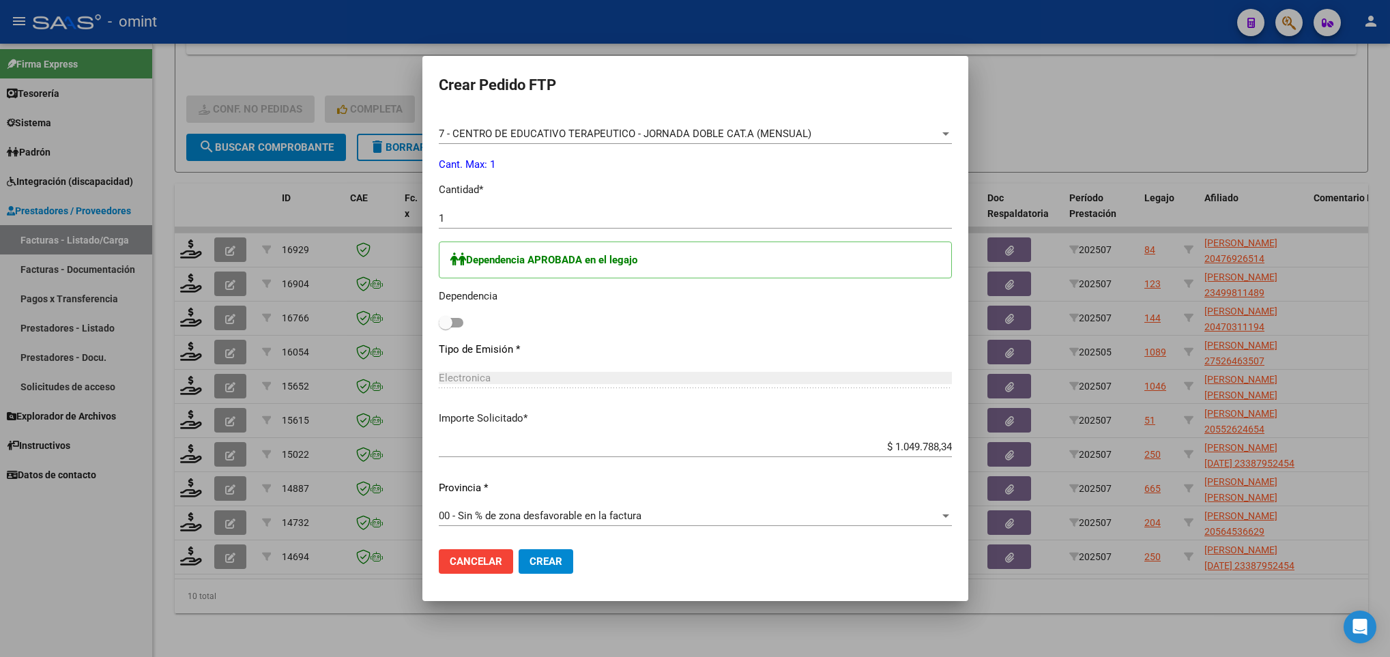
click at [463, 323] on div "Dependencia APROBADA en el legajo Dependencia" at bounding box center [695, 287] width 513 height 91
click at [461, 321] on span at bounding box center [451, 323] width 25 height 10
click at [446, 328] on input "checkbox" at bounding box center [445, 328] width 1 height 1
checkbox input "true"
click at [549, 561] on span "Crear" at bounding box center [546, 561] width 33 height 12
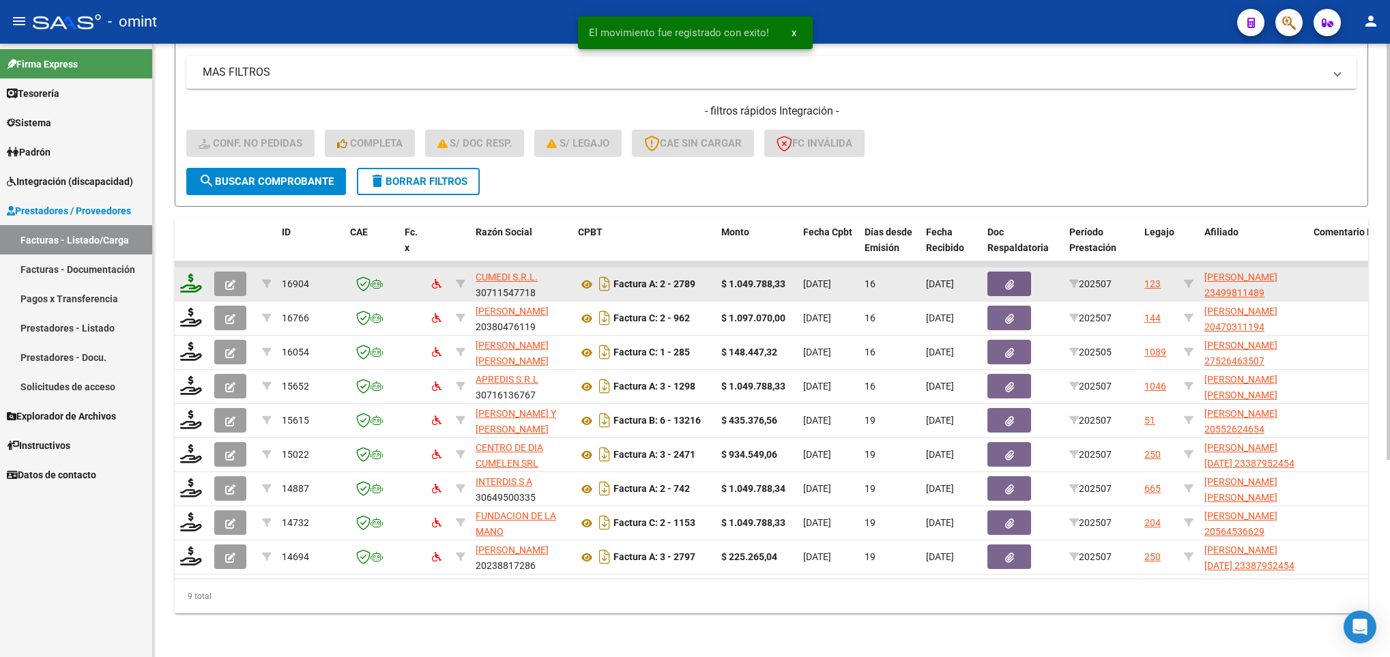
scroll to position [291, 0]
click at [193, 274] on icon at bounding box center [191, 283] width 22 height 19
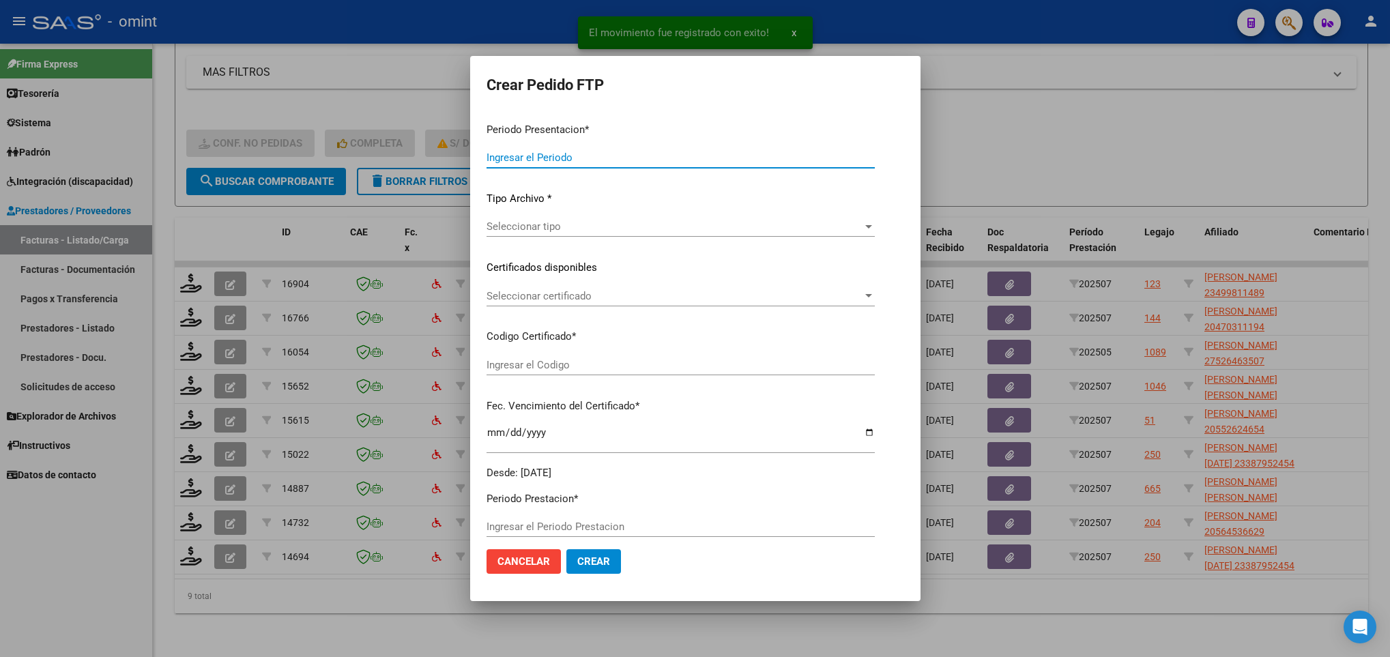
type input "202507"
type input "$ 1.049.788,33"
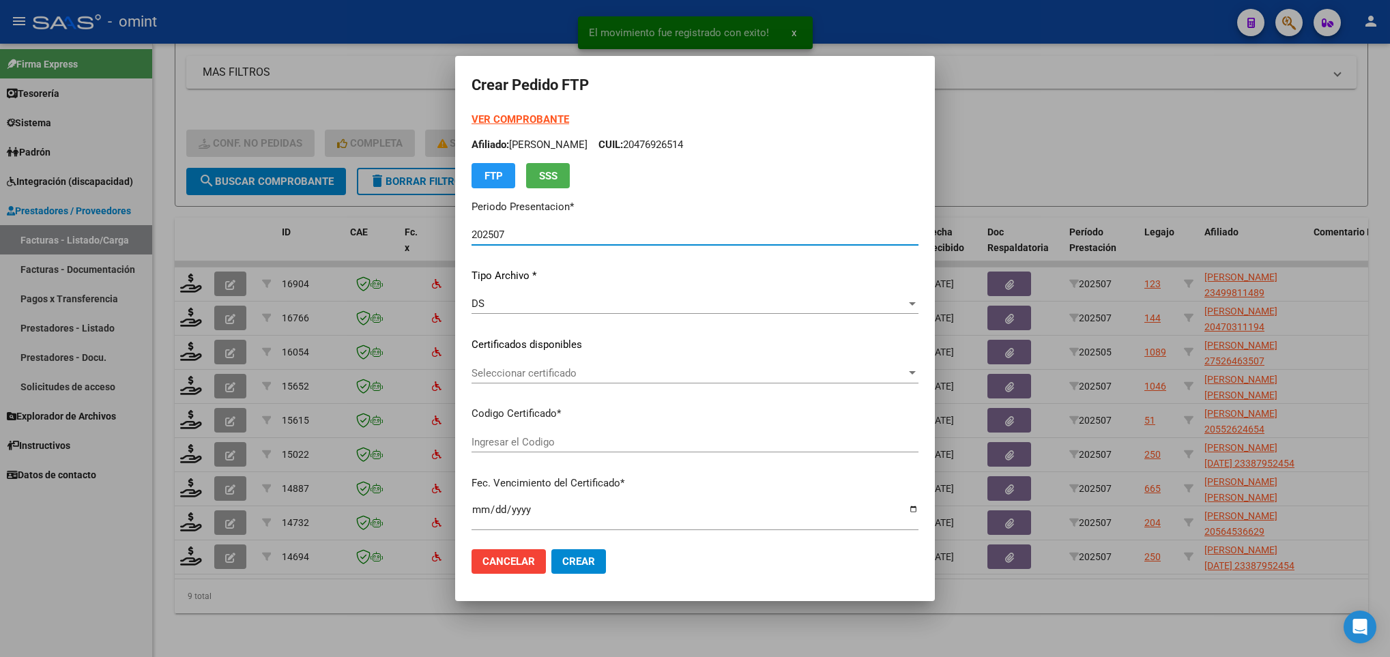
type input "4839481211"
type input "[DATE]"
click at [534, 375] on span "Seleccionar certificado" at bounding box center [689, 373] width 435 height 12
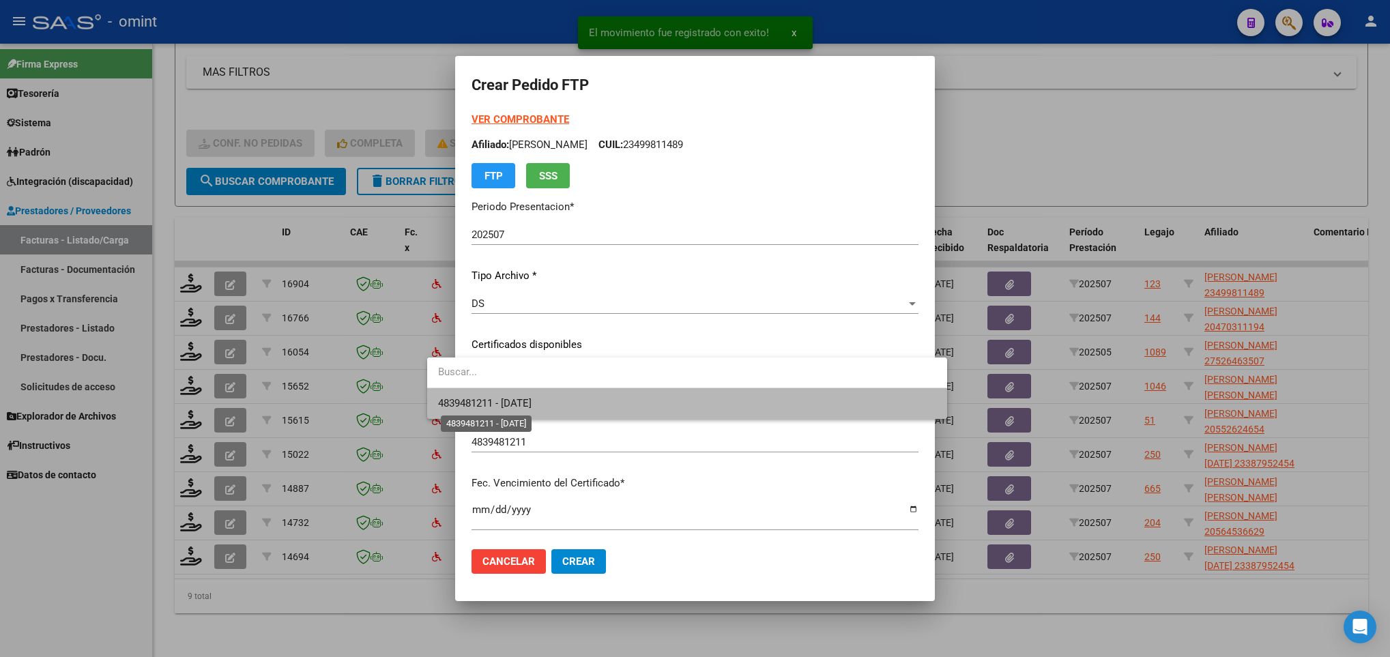
click at [532, 398] on span "4839481211 - [DATE]" at bounding box center [484, 403] width 93 height 12
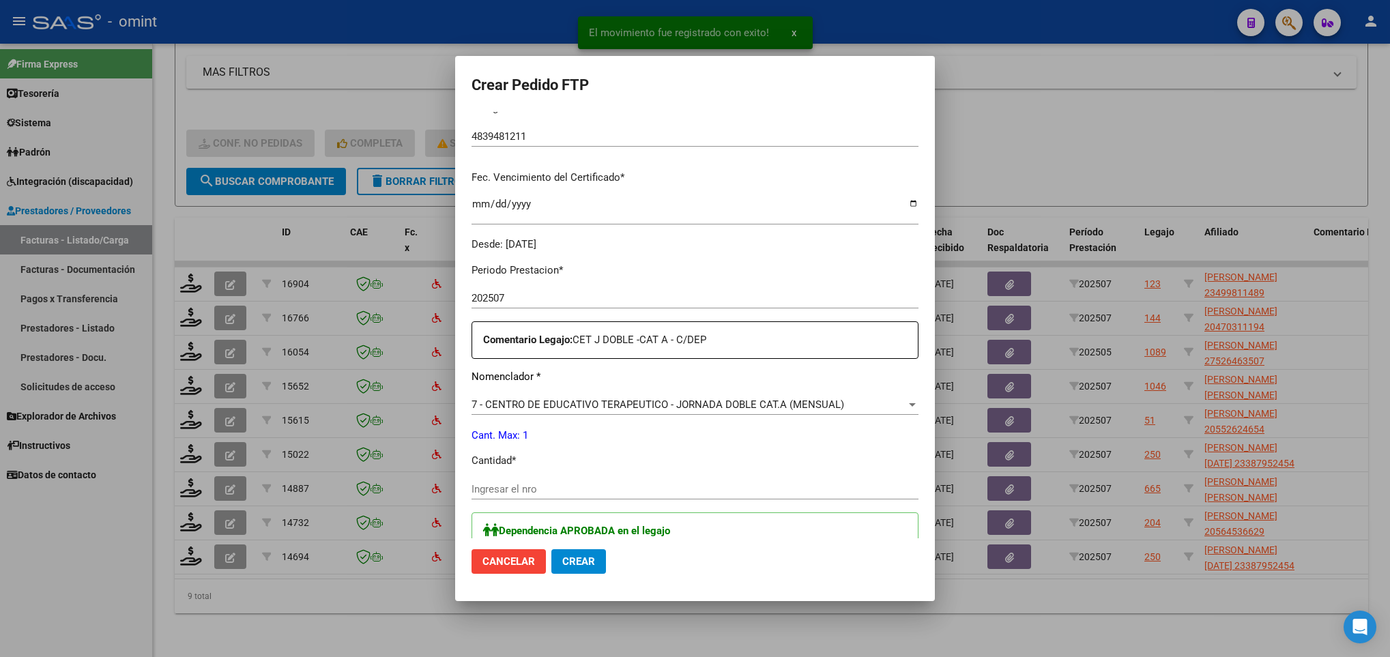
scroll to position [307, 0]
click at [524, 491] on input "Ingresar el nro" at bounding box center [695, 488] width 447 height 12
type input "1"
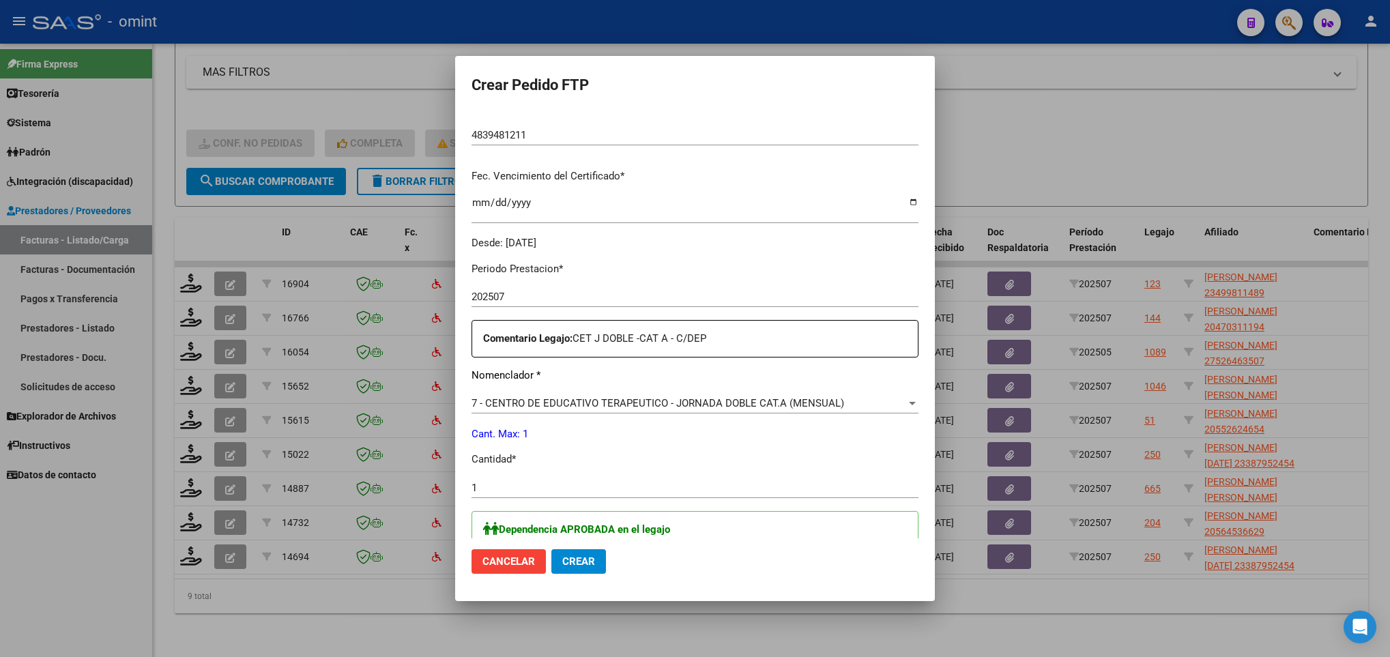
scroll to position [577, 0]
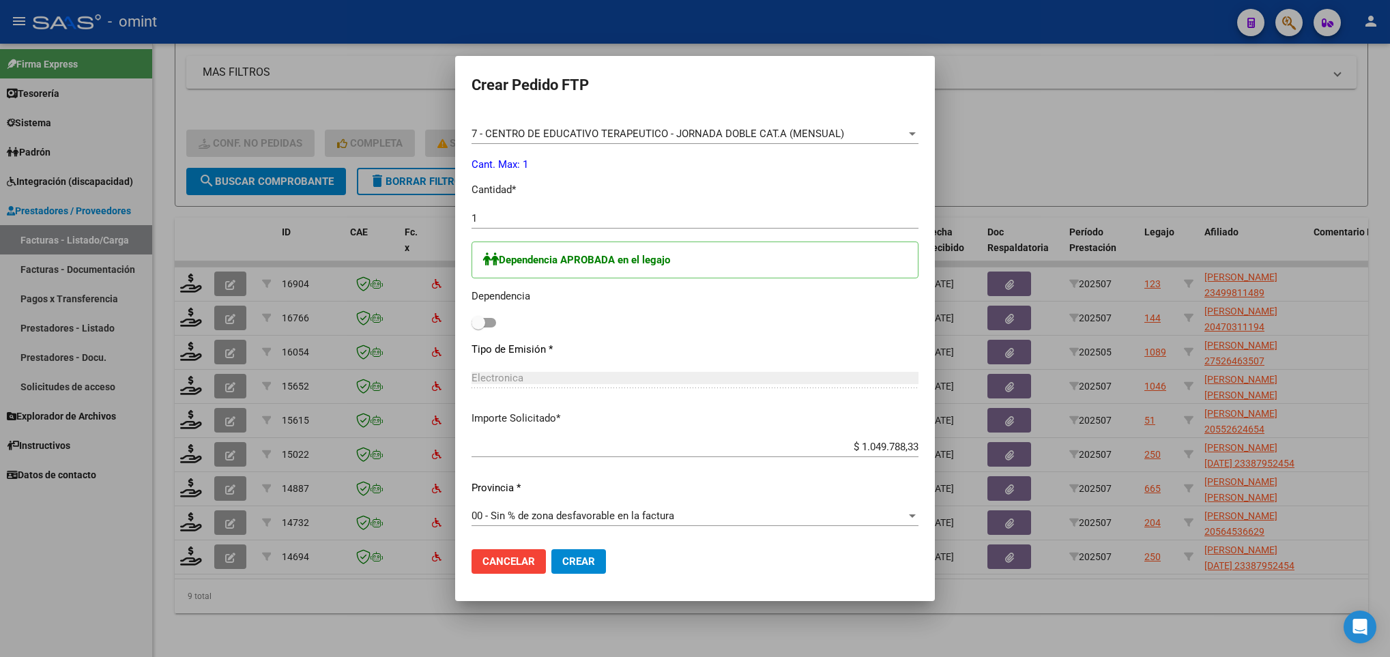
click at [472, 326] on span at bounding box center [484, 323] width 25 height 10
click at [478, 328] on input "checkbox" at bounding box center [478, 328] width 1 height 1
checkbox input "true"
click at [551, 549] on button "Crear" at bounding box center [578, 561] width 55 height 25
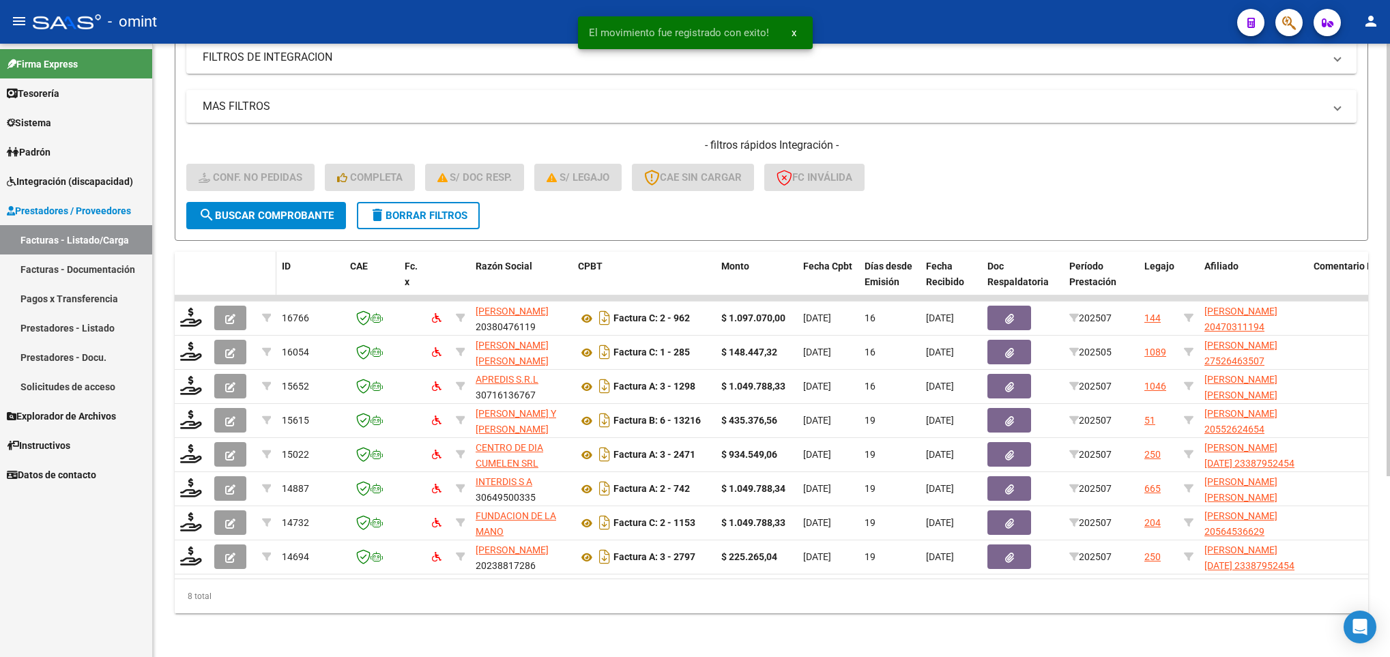
scroll to position [257, 0]
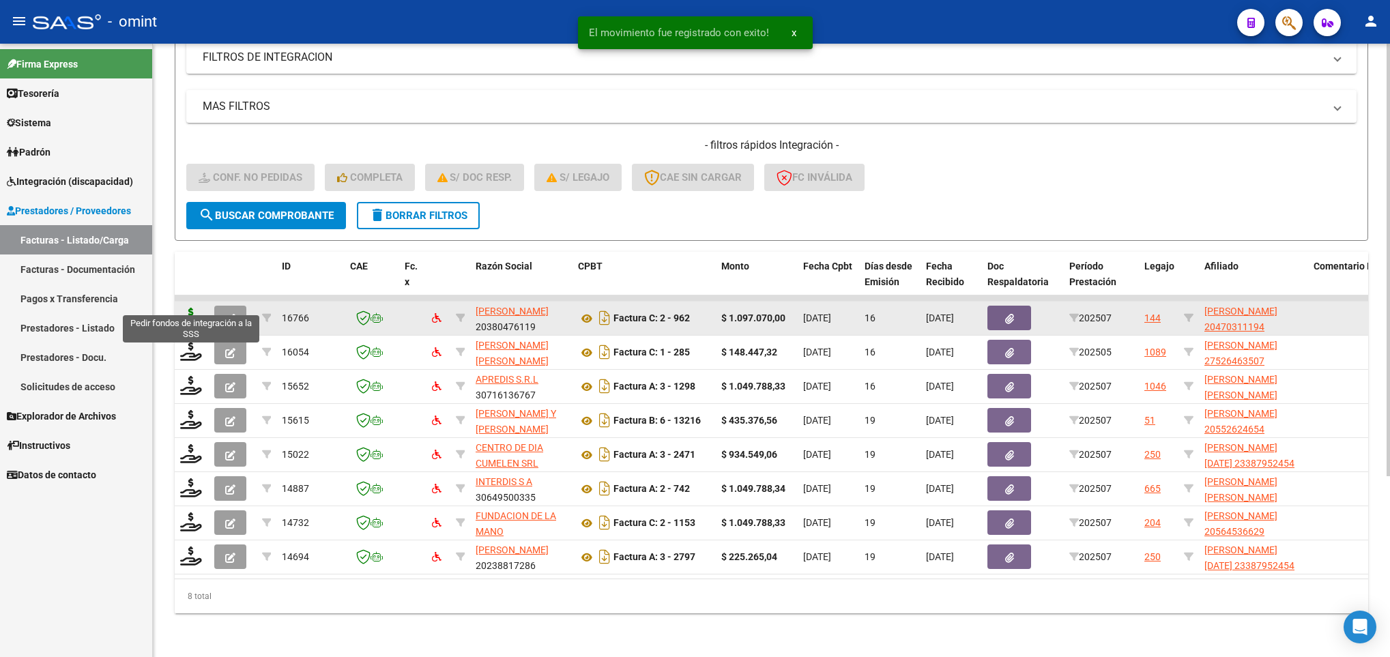
click at [193, 308] on icon at bounding box center [191, 317] width 22 height 19
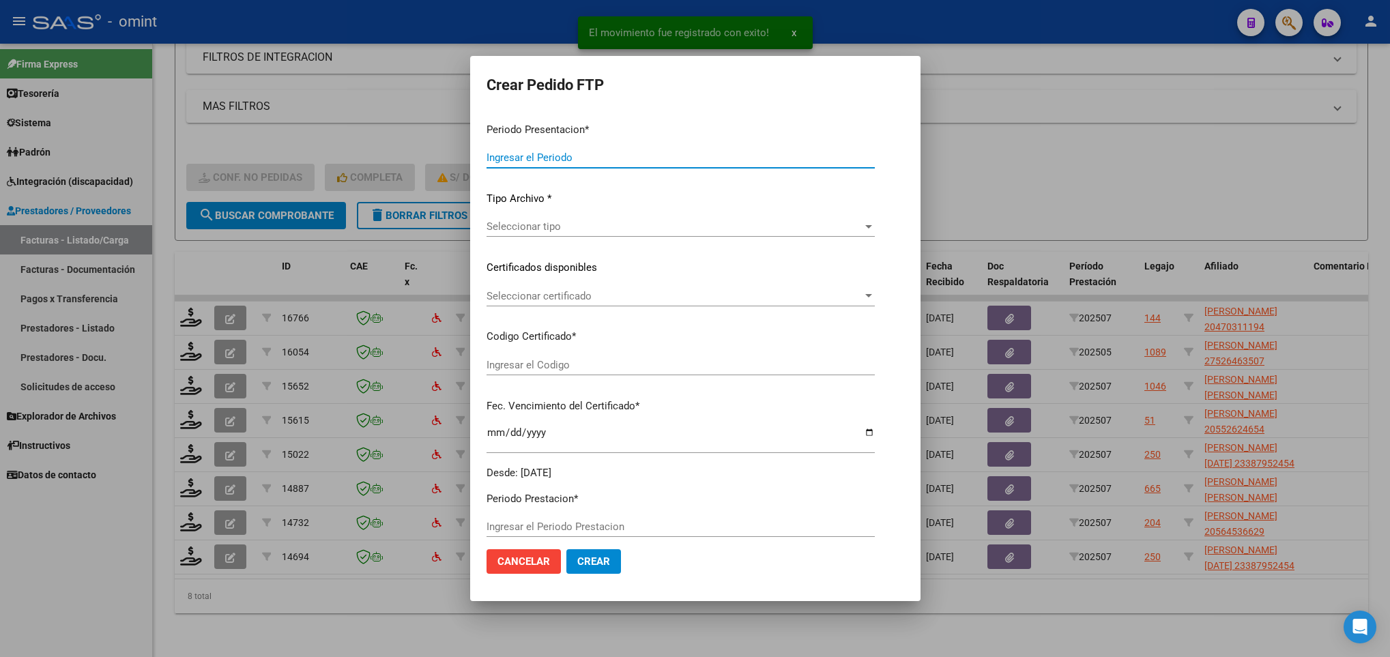
type input "202507"
type input "$ 1.097.070,00"
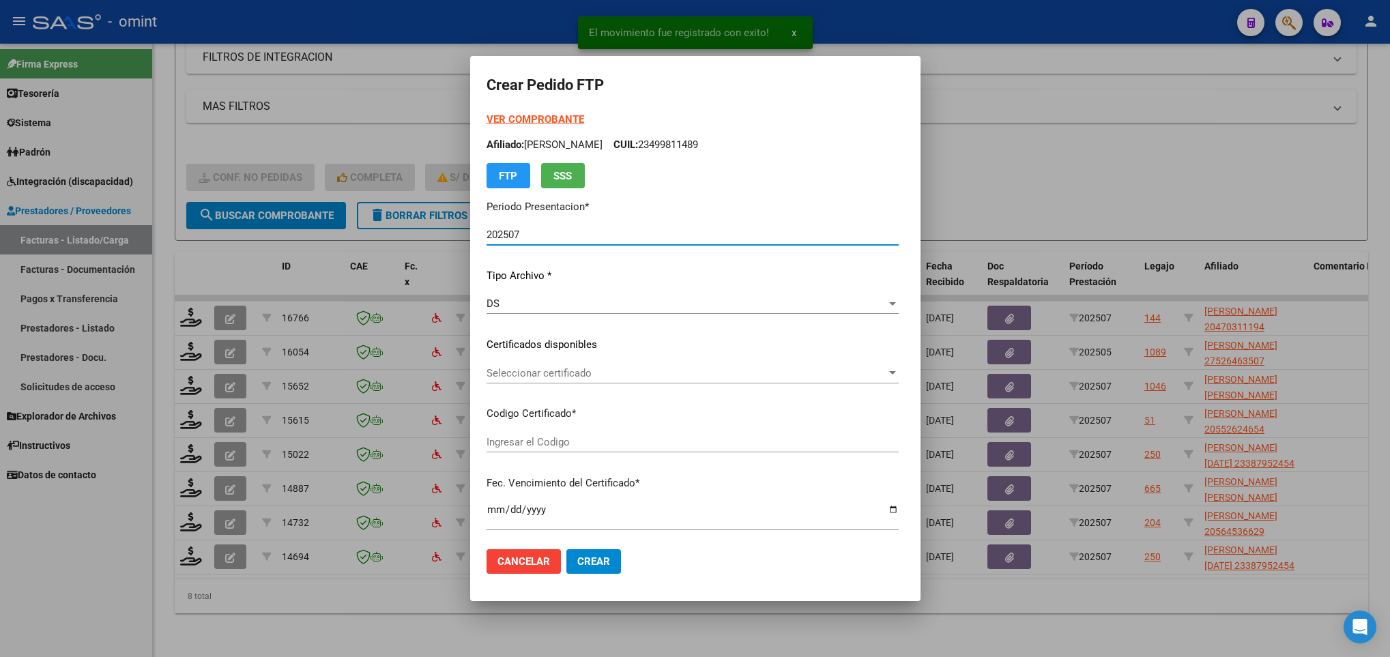
type input "226603740"
type input "[DATE]"
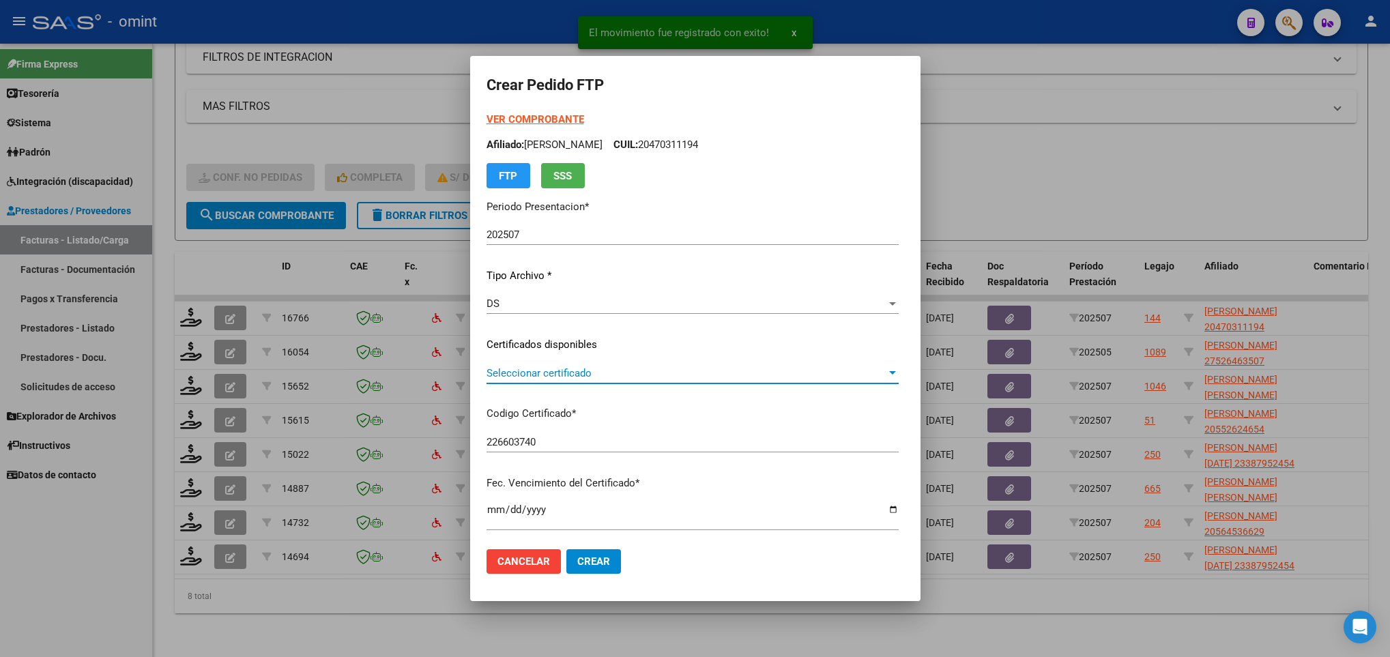
click at [602, 379] on span "Seleccionar certificado" at bounding box center [687, 373] width 400 height 12
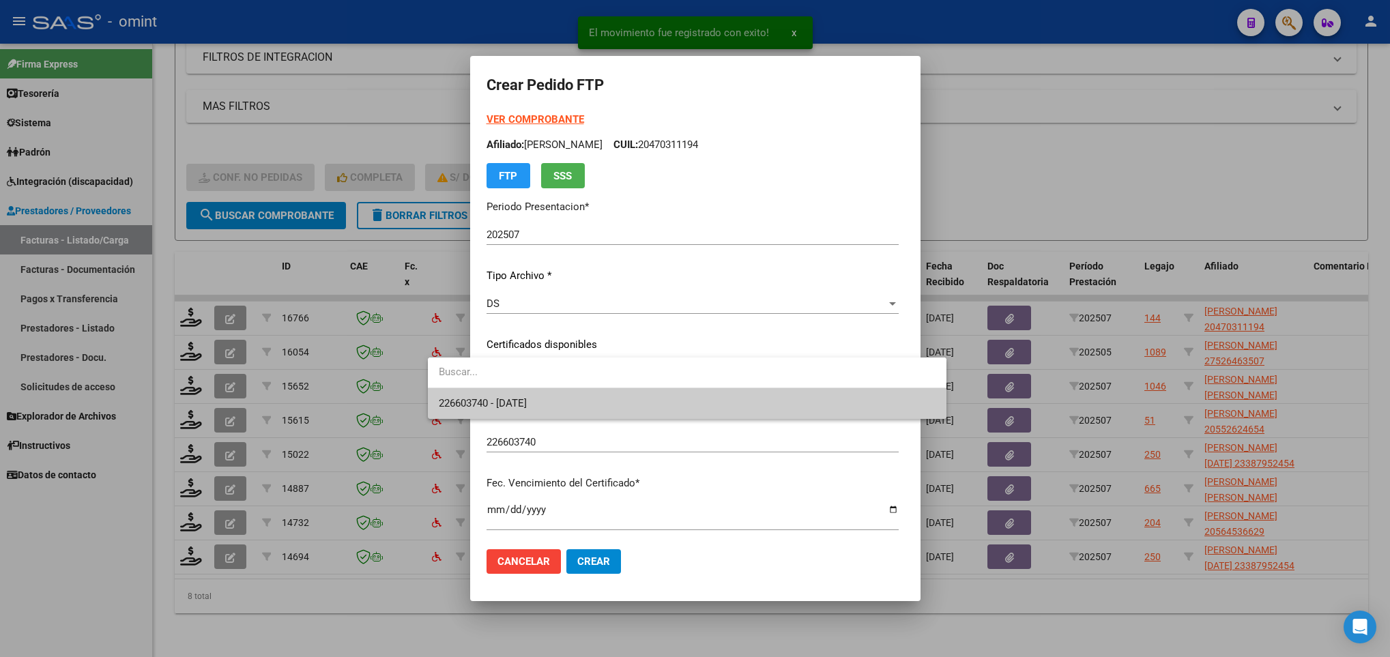
click at [606, 400] on span "226603740 - [DATE]" at bounding box center [687, 403] width 497 height 31
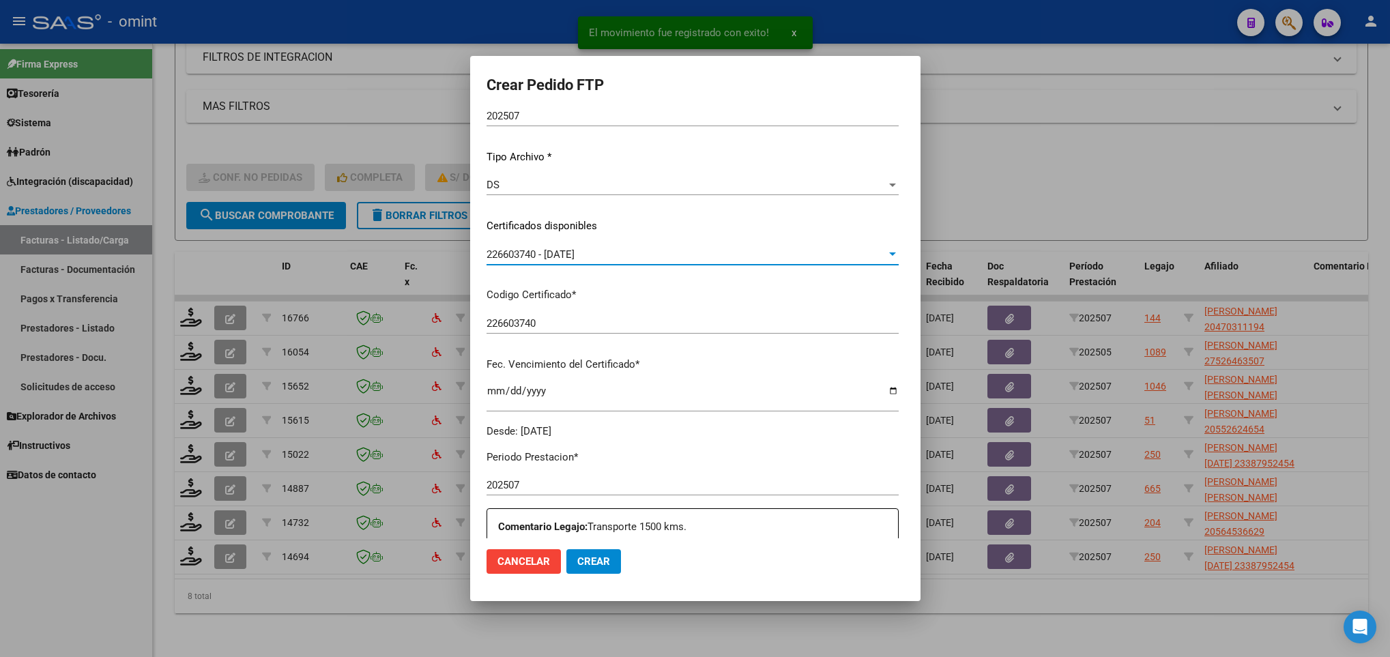
scroll to position [0, 0]
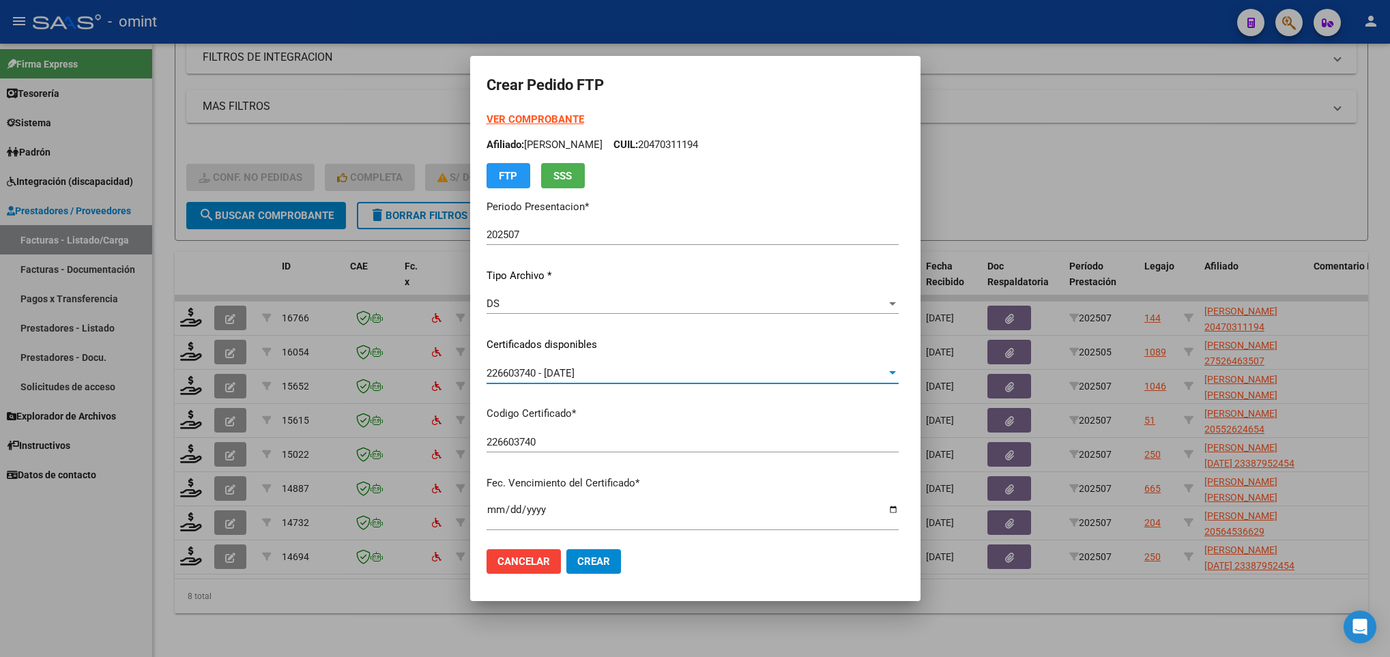
click at [487, 123] on strong "VER COMPROBANTE" at bounding box center [536, 119] width 98 height 12
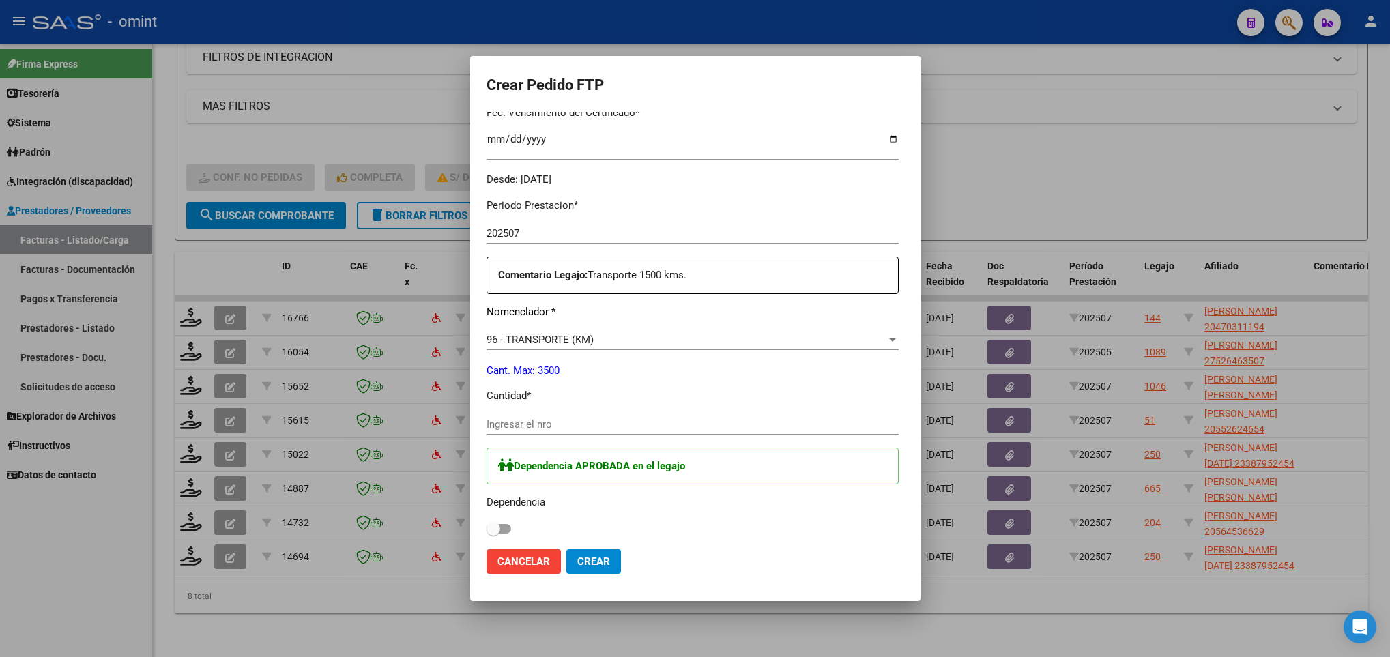
scroll to position [409, 0]
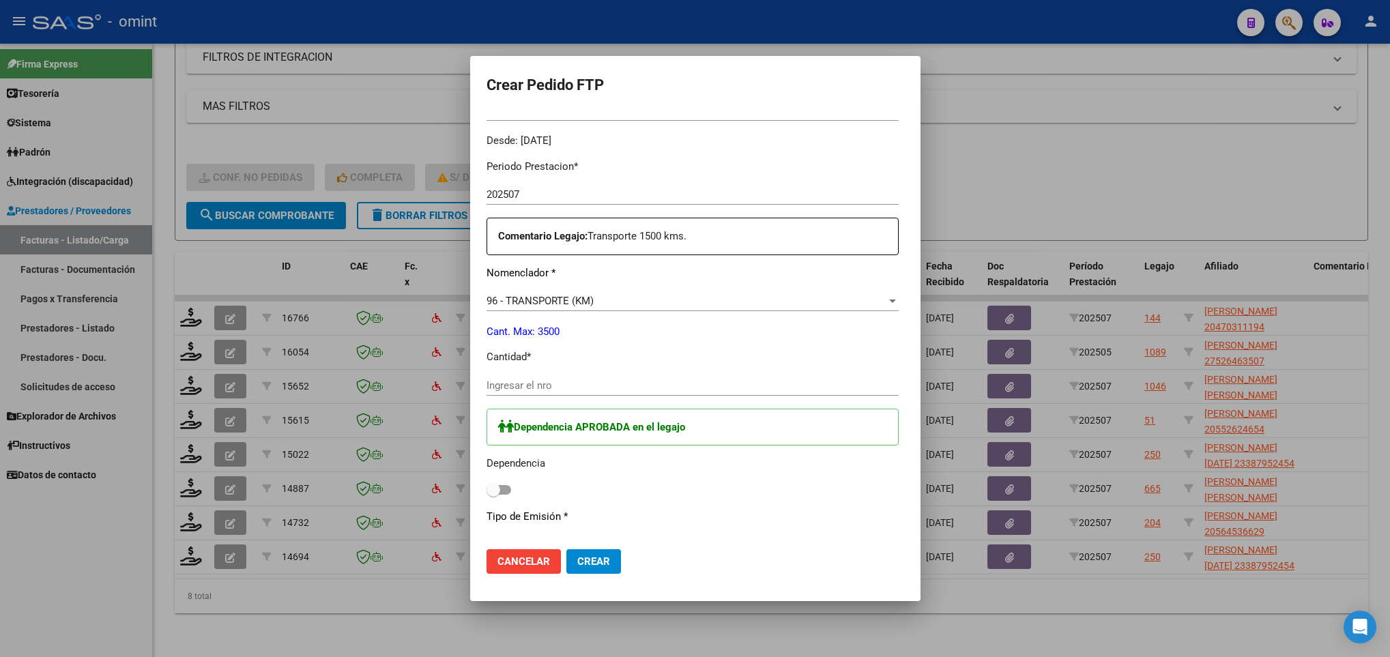
click at [523, 392] on div "Ingresar el nro" at bounding box center [693, 385] width 412 height 20
type input "1500"
click at [487, 481] on div "Dependencia APROBADA en el legajo Dependencia" at bounding box center [693, 454] width 412 height 91
click at [487, 484] on label at bounding box center [499, 490] width 25 height 16
click at [493, 495] on input "checkbox" at bounding box center [493, 495] width 1 height 1
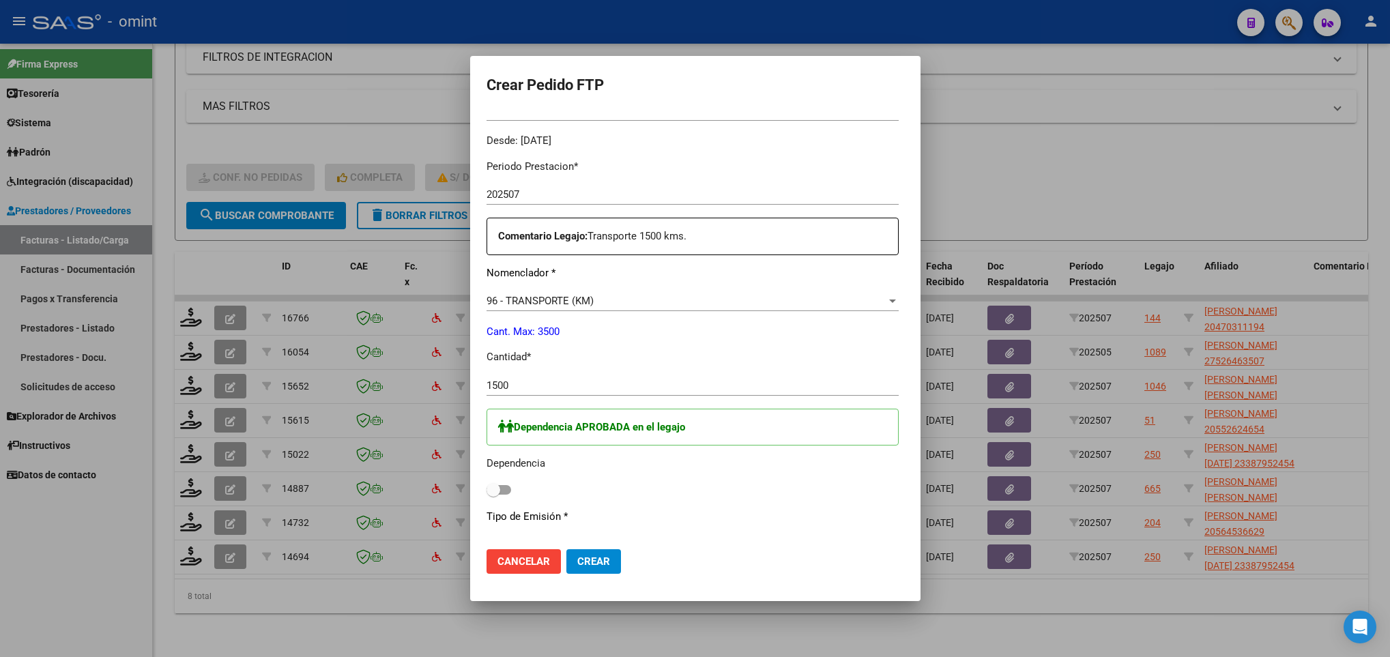
checkbox input "true"
click at [577, 562] on span "Crear" at bounding box center [593, 561] width 33 height 12
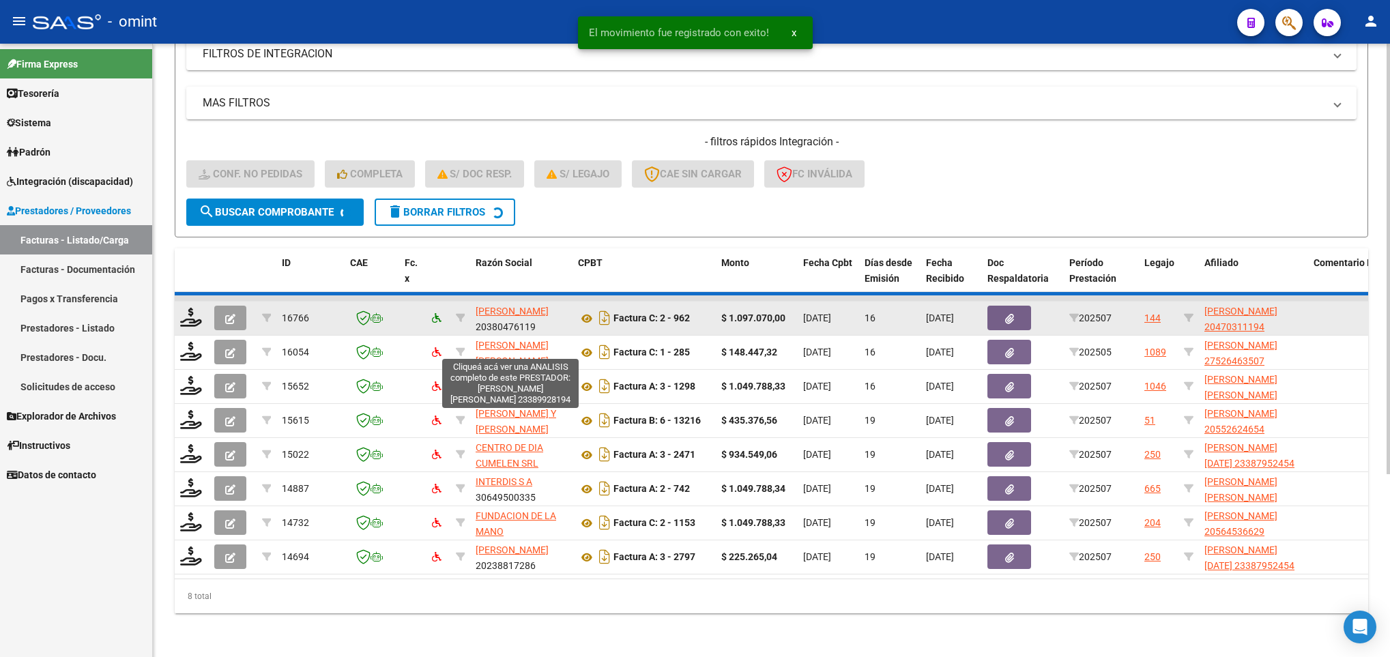
scroll to position [222, 0]
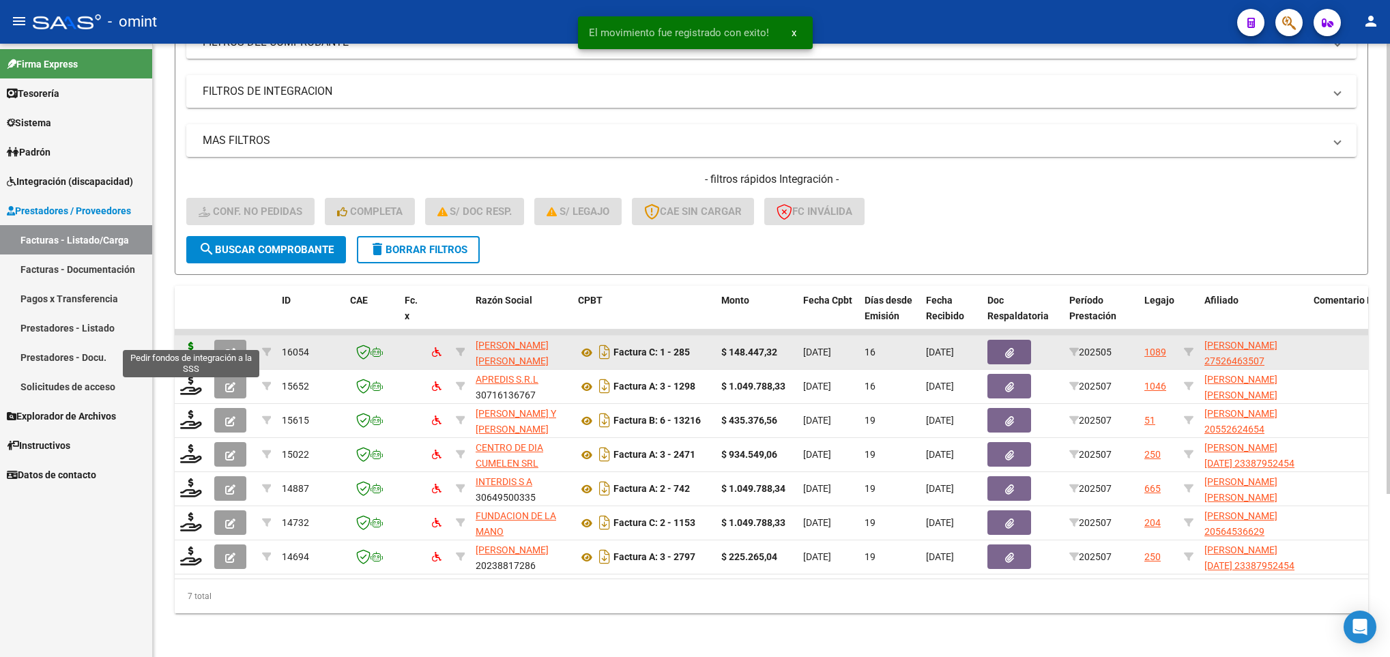
click at [194, 343] on icon at bounding box center [191, 351] width 22 height 19
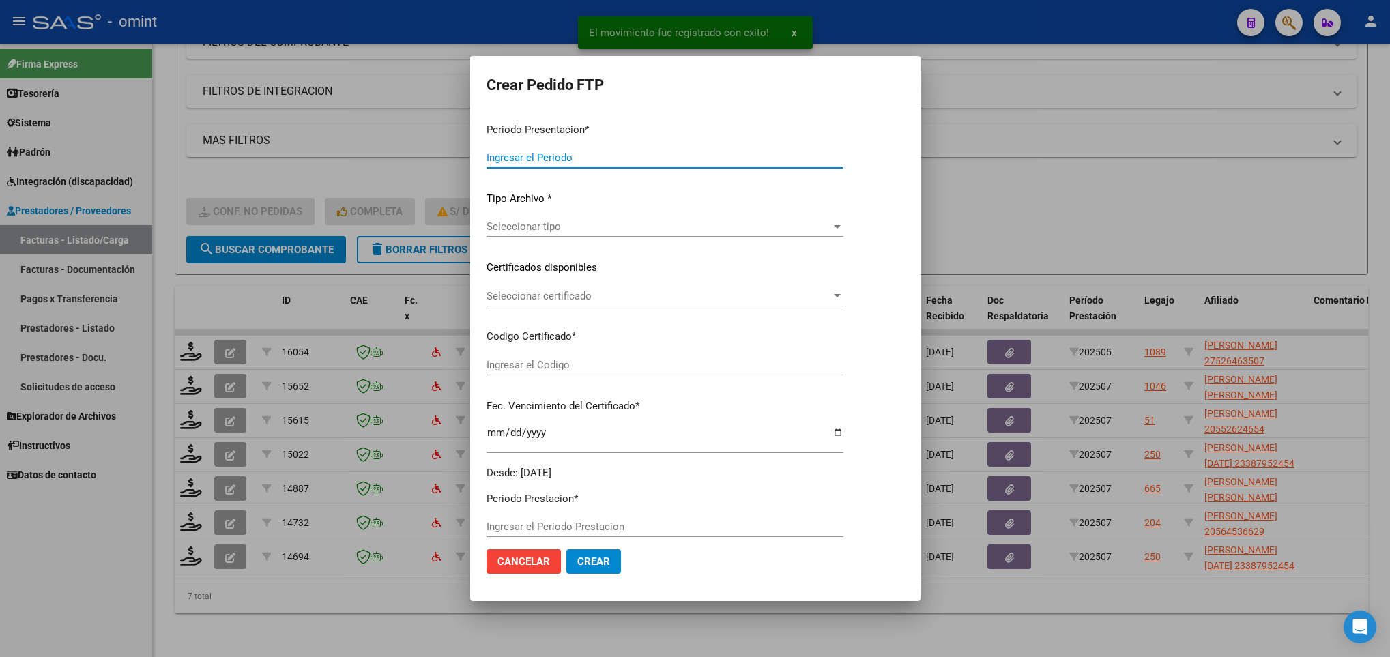
type input "202507"
type input "202505"
type input "$ 148.447,32"
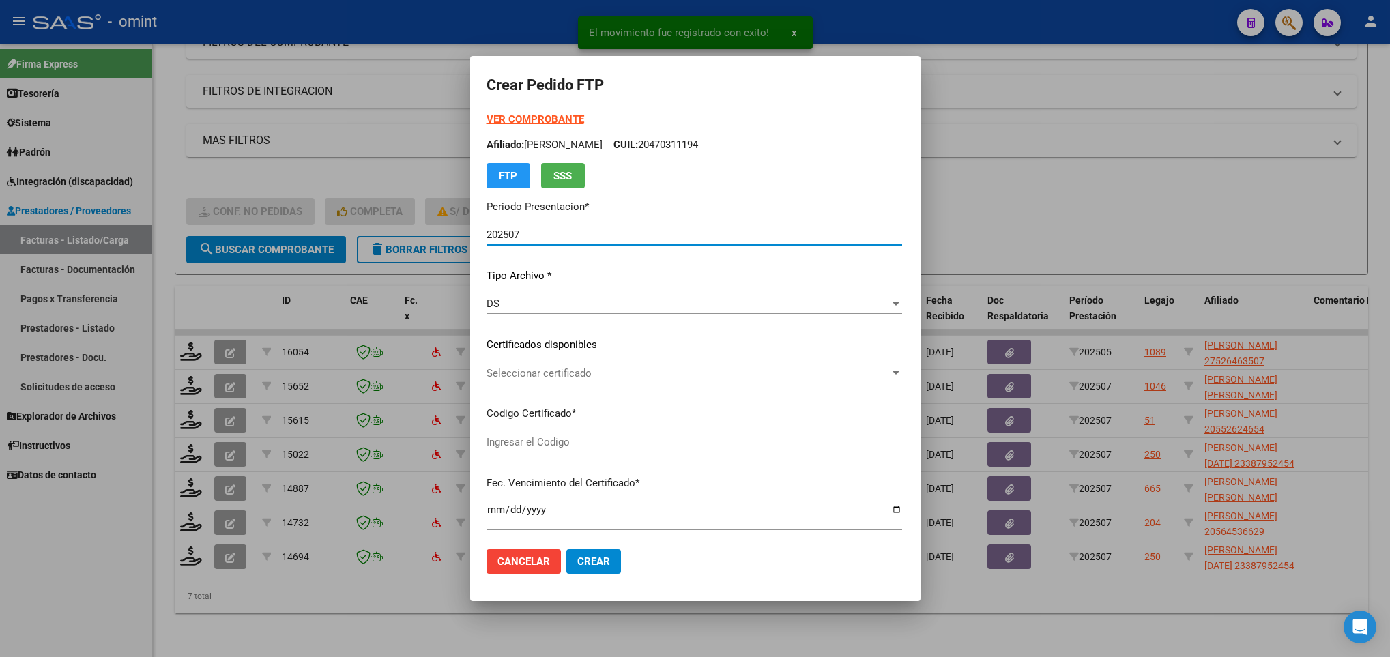
type input "9243242749"
type input "[DATE]"
type input "20147300"
click at [547, 371] on span "Seleccionar certificado" at bounding box center [686, 373] width 398 height 12
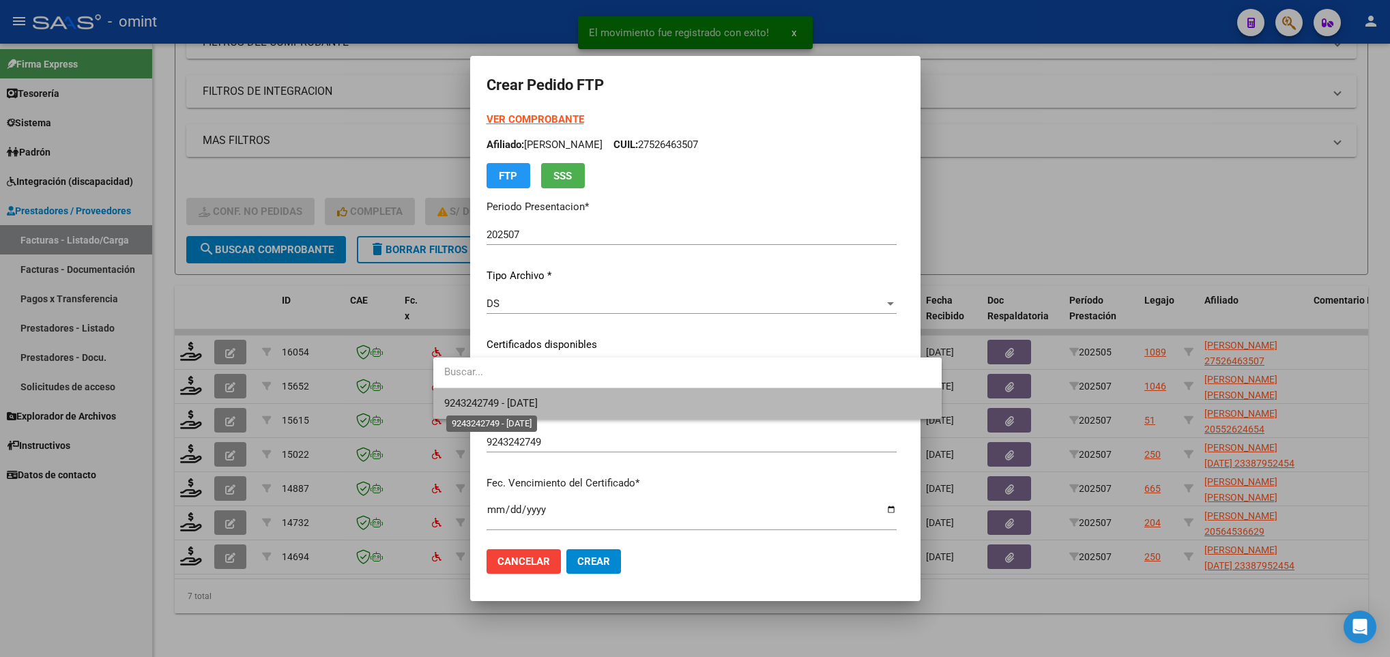
click at [538, 402] on span "9243242749 - [DATE]" at bounding box center [490, 403] width 93 height 12
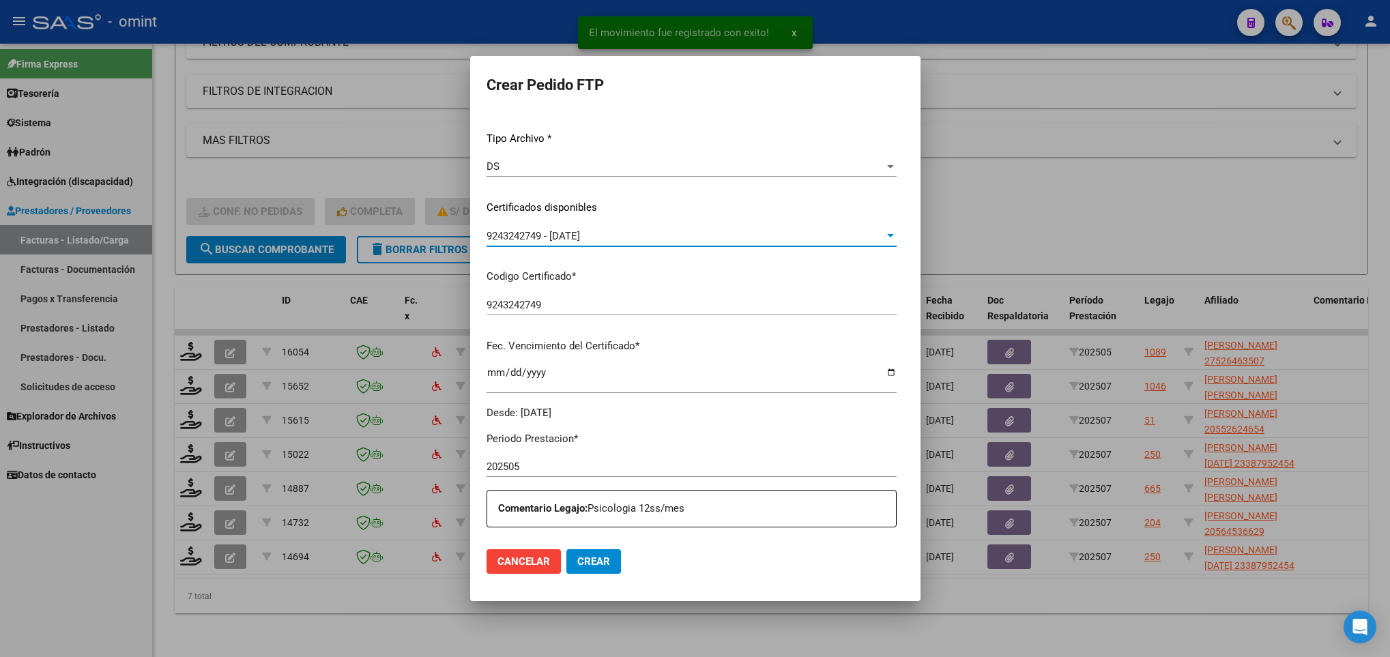
scroll to position [409, 0]
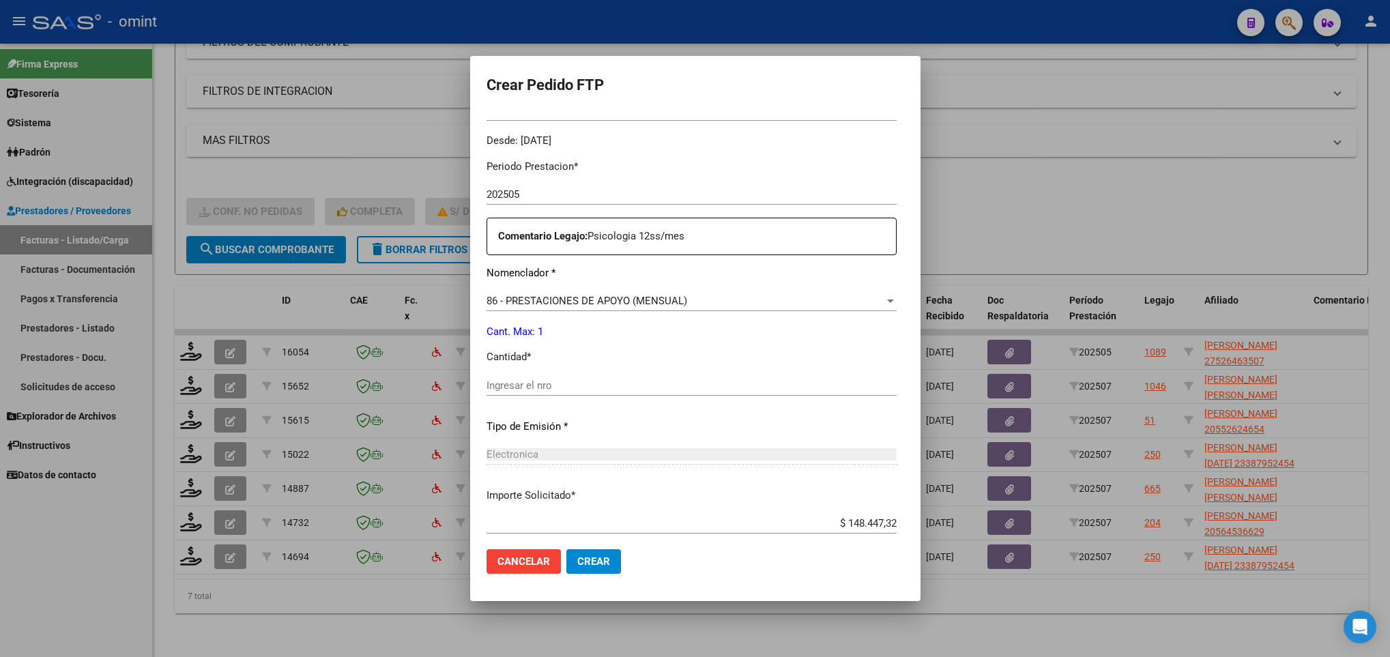
click at [533, 391] on input "Ingresar el nro" at bounding box center [692, 385] width 410 height 12
type input "1"
click at [577, 562] on span "Crear" at bounding box center [593, 561] width 33 height 12
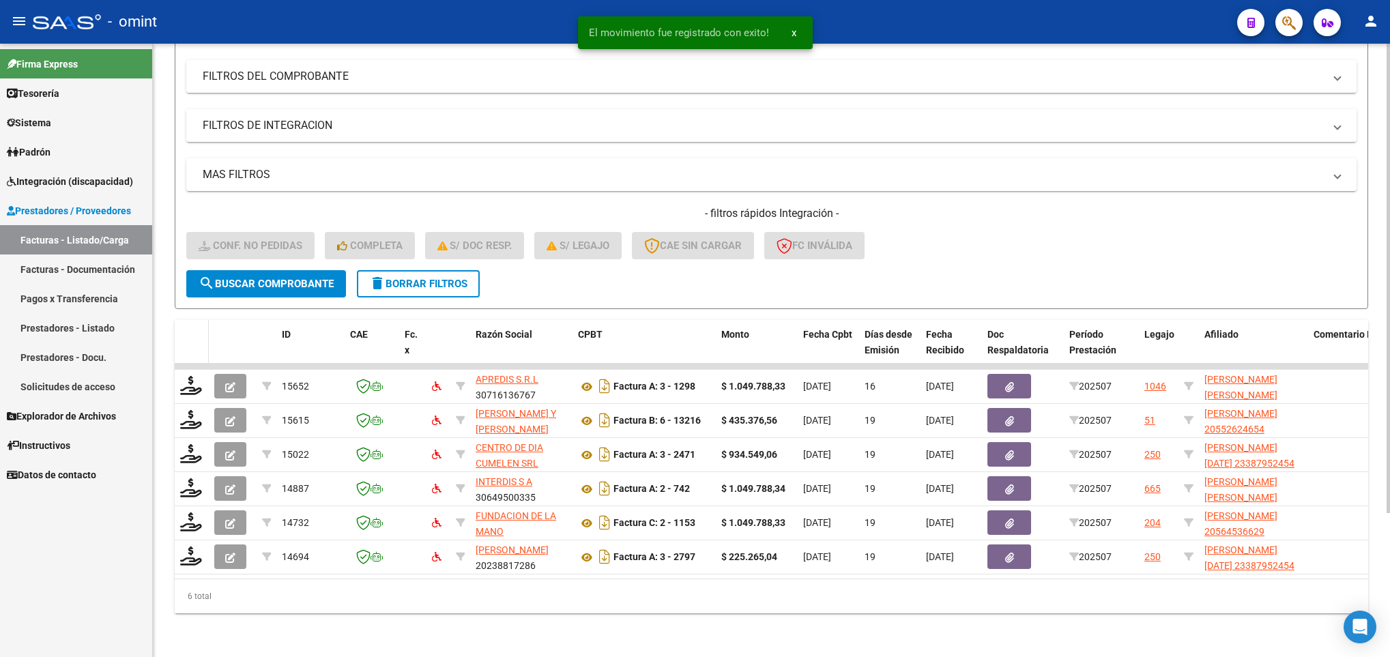
scroll to position [188, 0]
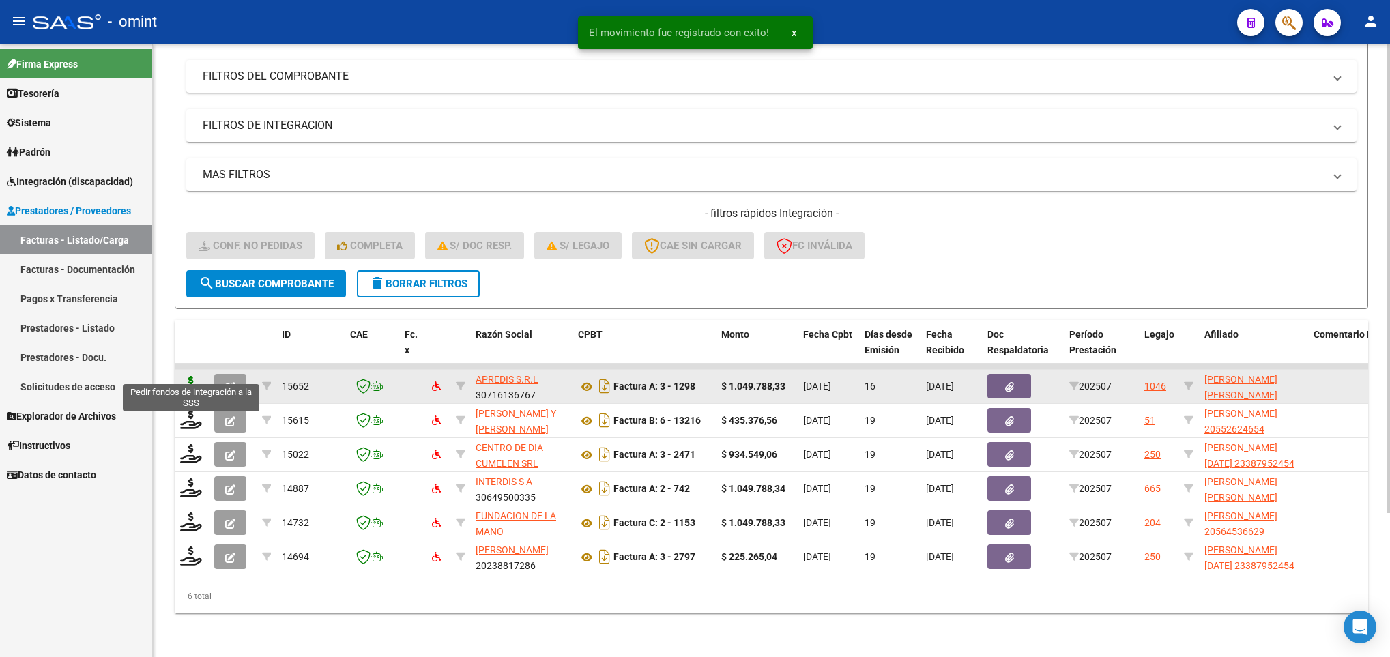
click at [191, 376] on icon at bounding box center [191, 385] width 22 height 19
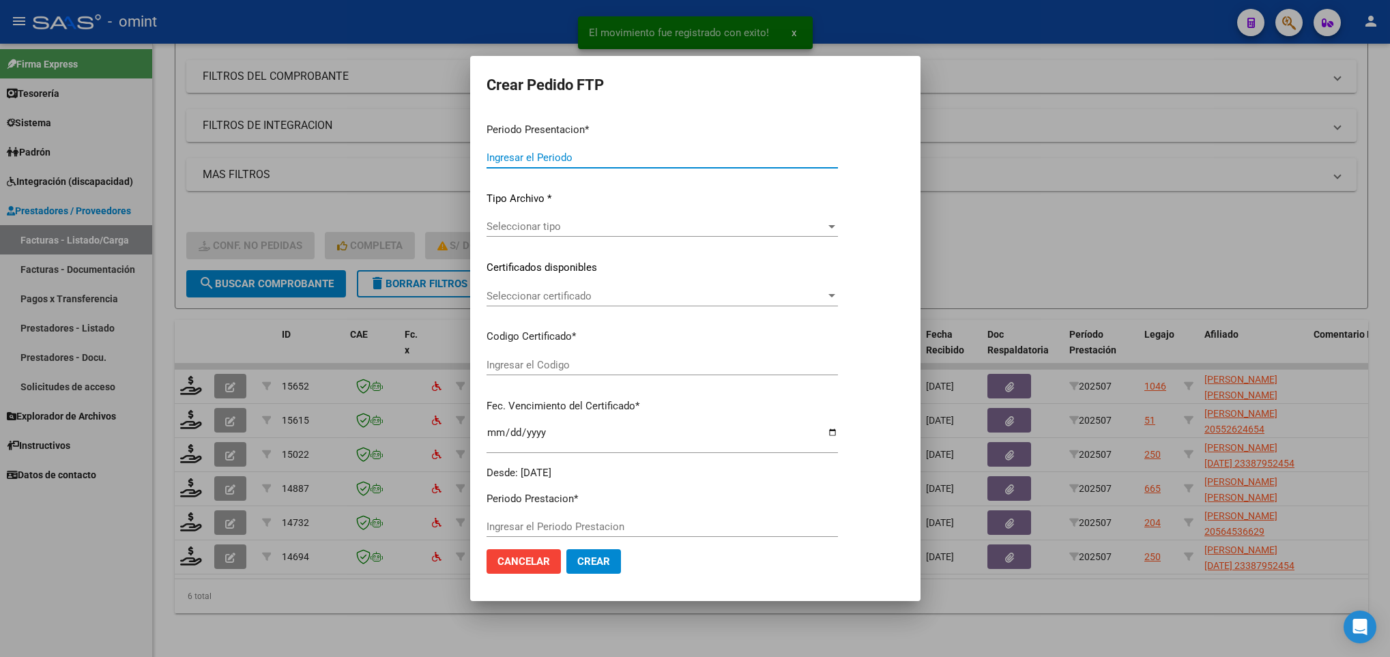
type input "202507"
type input "$ 1.049.788,33"
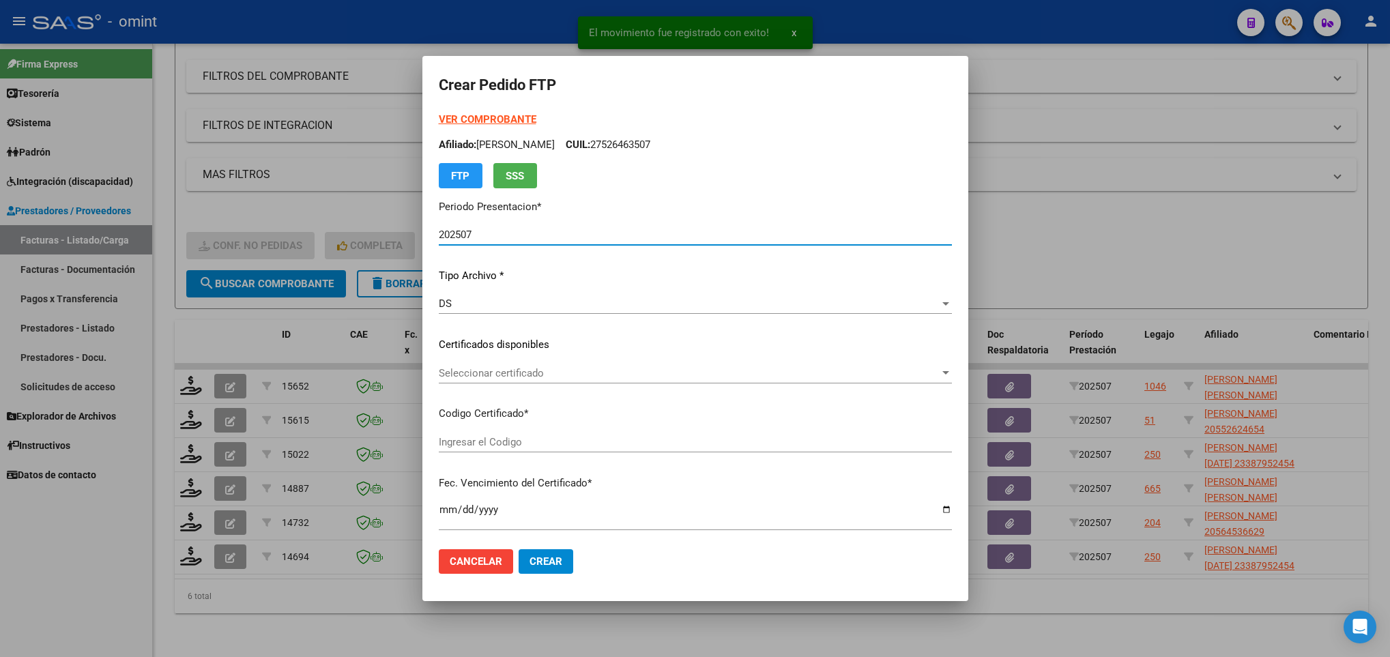
type input "6620488496"
type input "[DATE]"
click at [598, 388] on div "Seleccionar certificado Seleccionar certificado" at bounding box center [695, 379] width 513 height 33
click at [604, 384] on div "Seleccionar certificado Seleccionar certificado" at bounding box center [695, 379] width 513 height 33
click at [614, 365] on div "Seleccionar certificado Seleccionar certificado" at bounding box center [695, 373] width 513 height 20
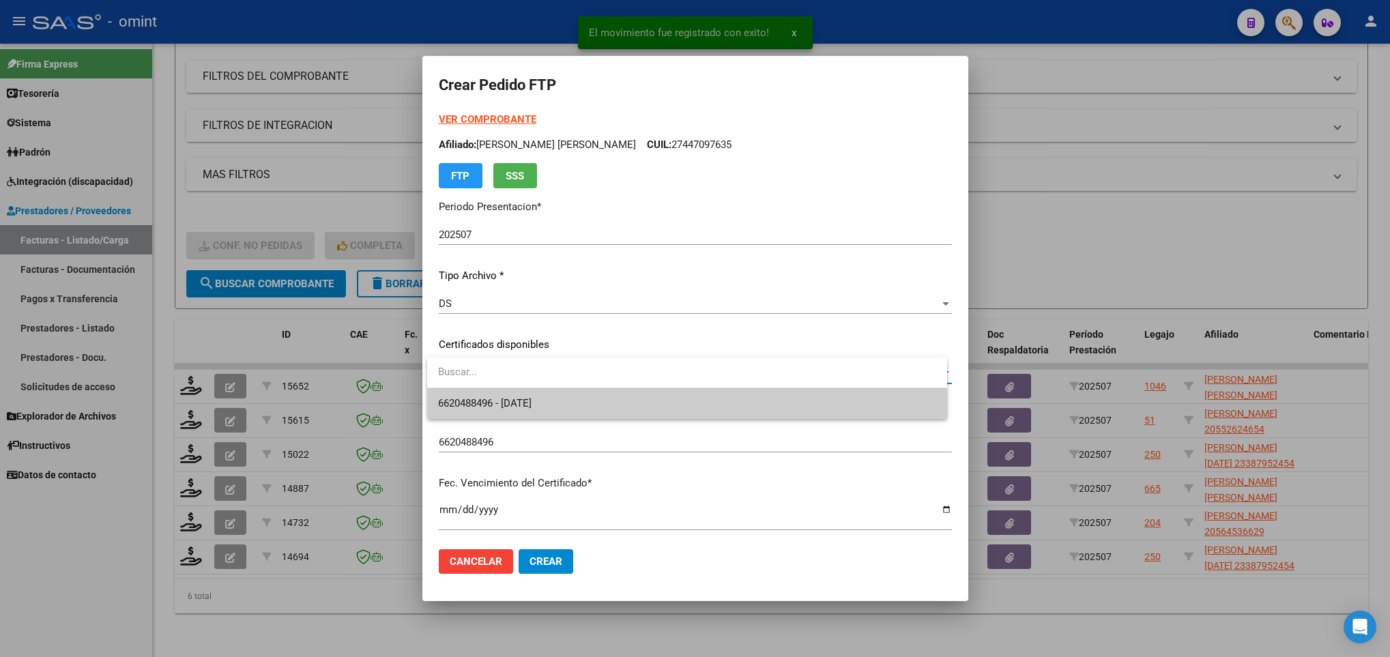
click at [616, 398] on span "6620488496 - [DATE]" at bounding box center [686, 403] width 497 height 31
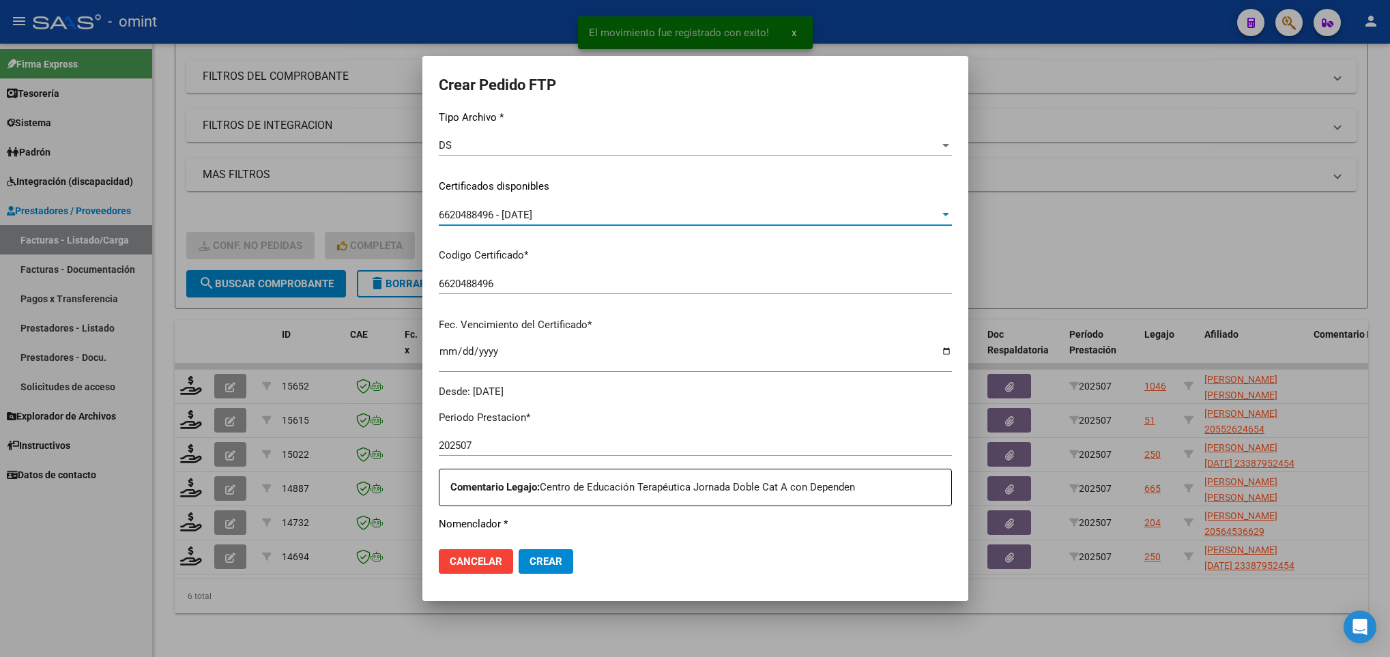
scroll to position [409, 0]
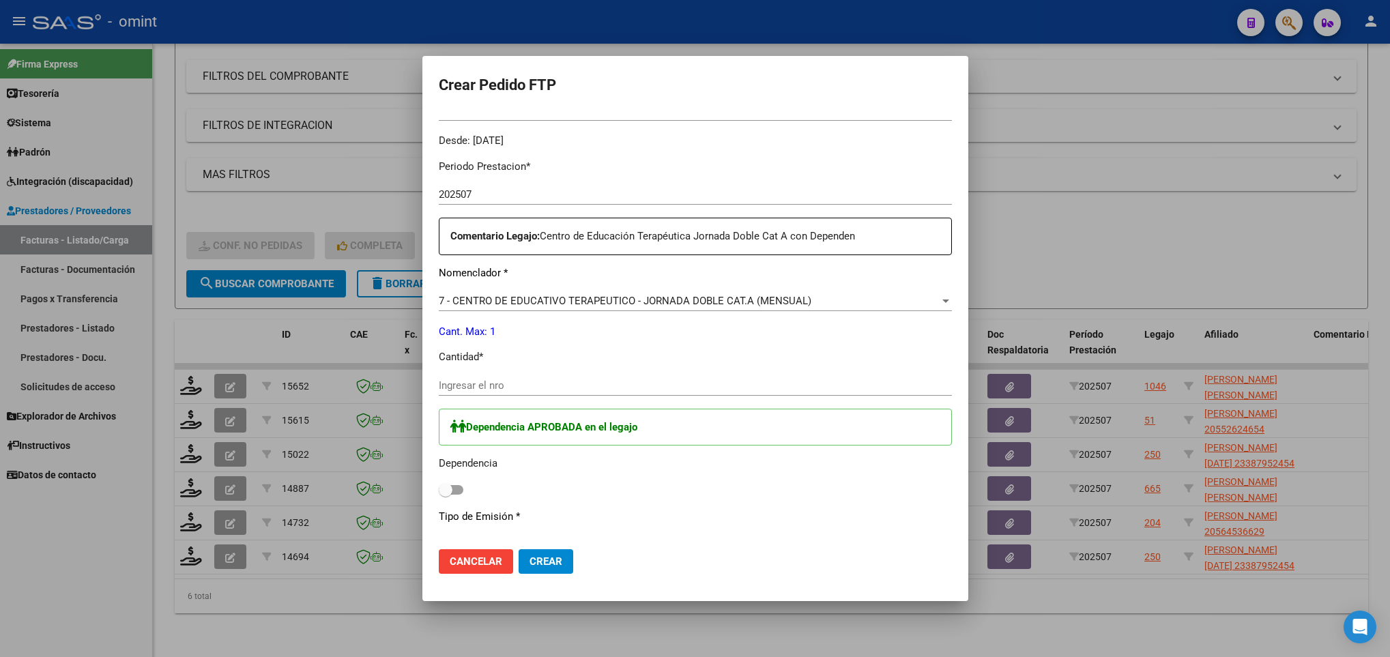
click at [584, 393] on div "Ingresar el nro" at bounding box center [695, 385] width 513 height 20
type input "1"
click at [454, 488] on span at bounding box center [451, 490] width 25 height 10
click at [446, 495] on input "checkbox" at bounding box center [445, 495] width 1 height 1
checkbox input "true"
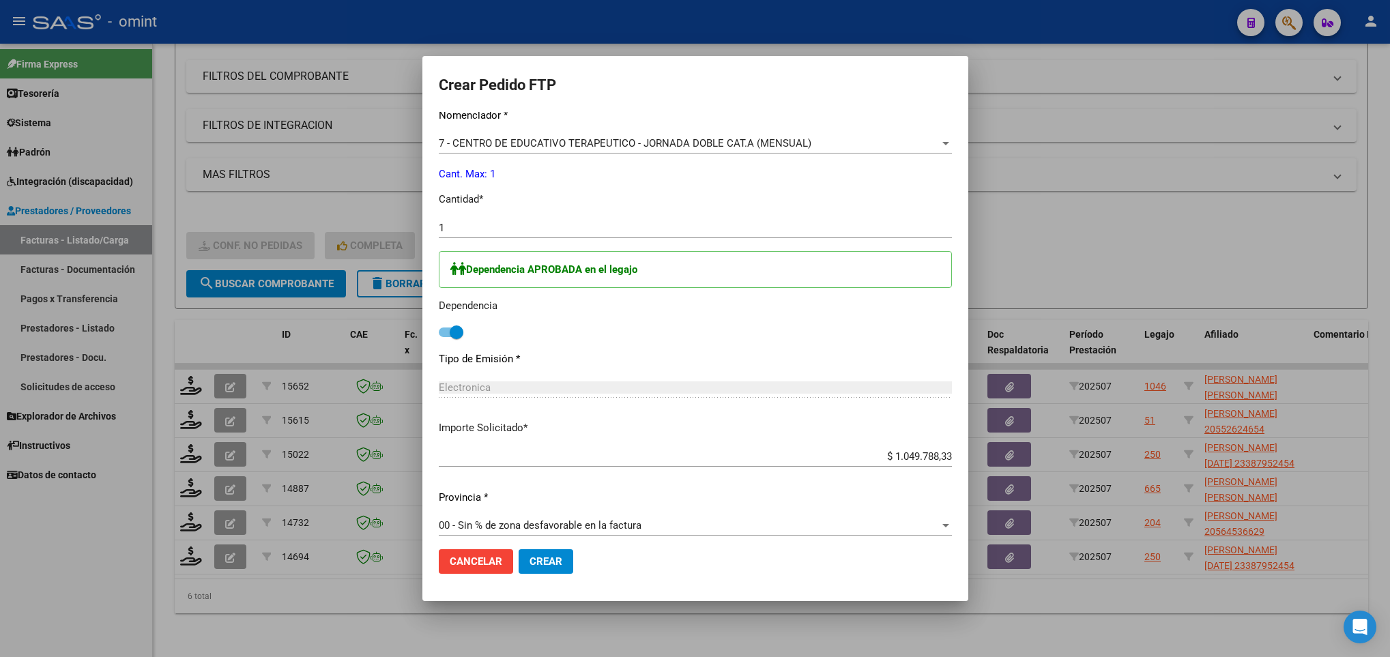
scroll to position [577, 0]
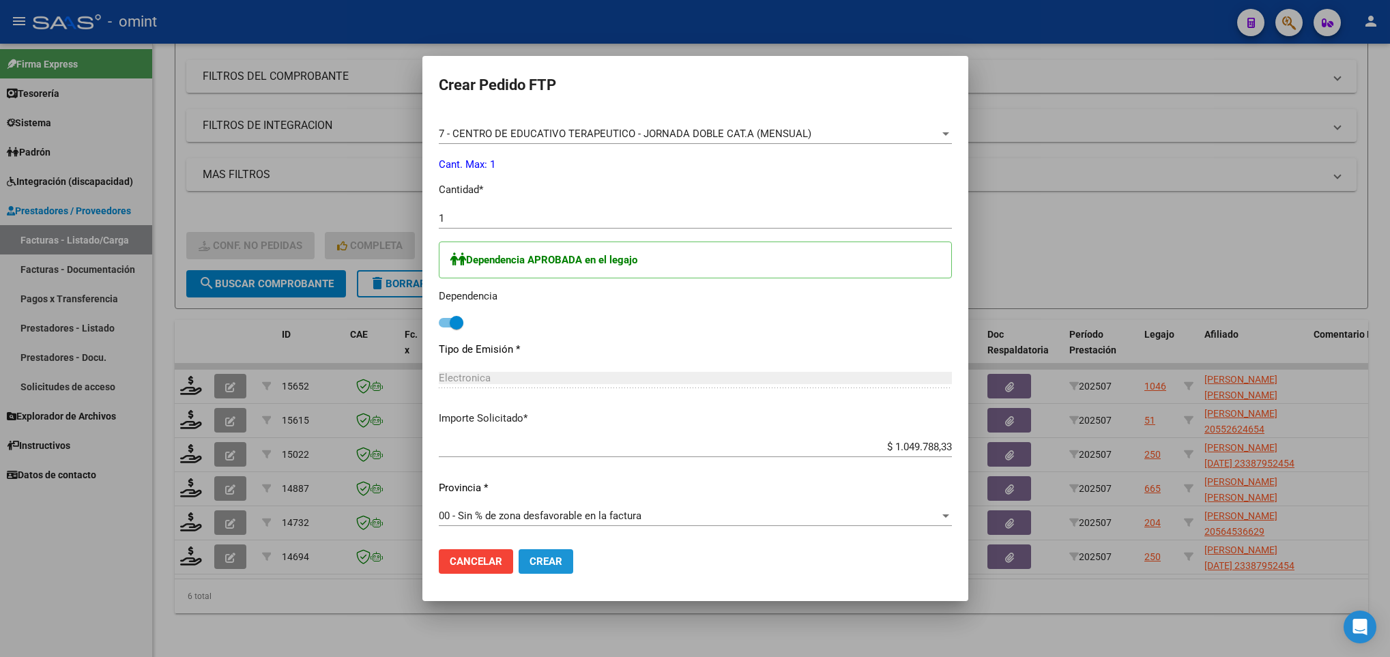
click at [555, 563] on span "Crear" at bounding box center [546, 561] width 33 height 12
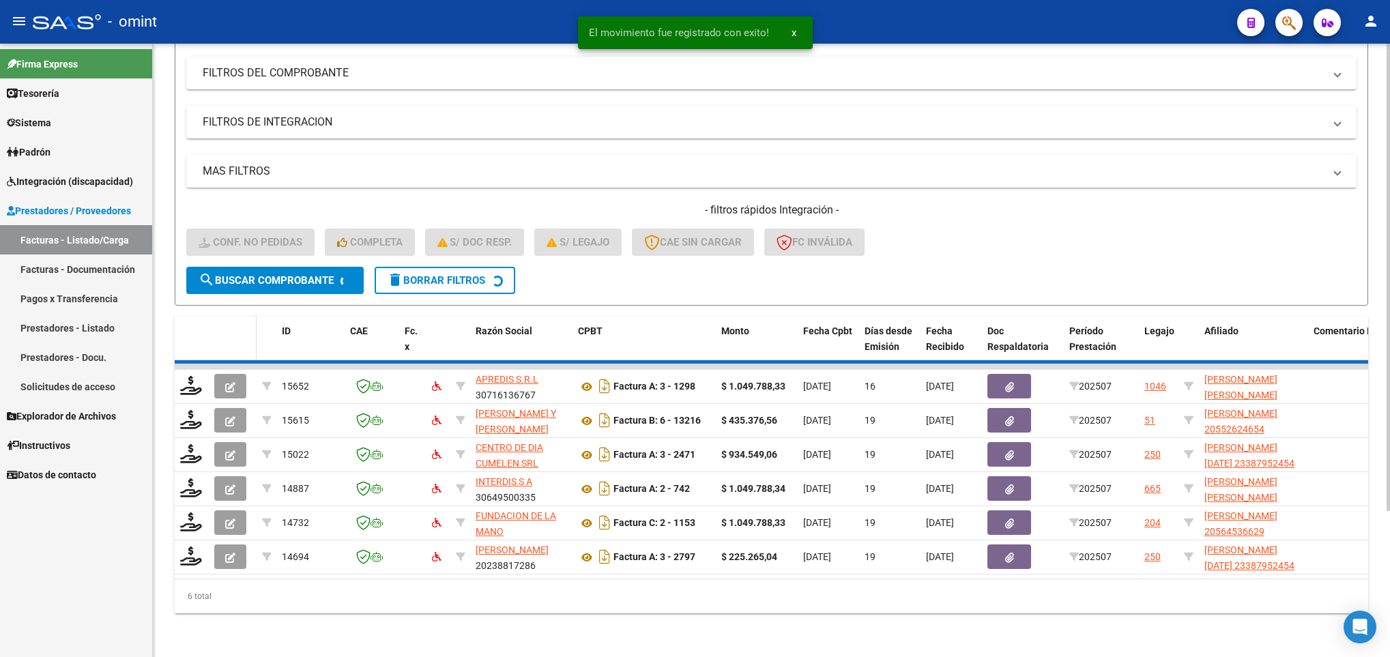
scroll to position [154, 0]
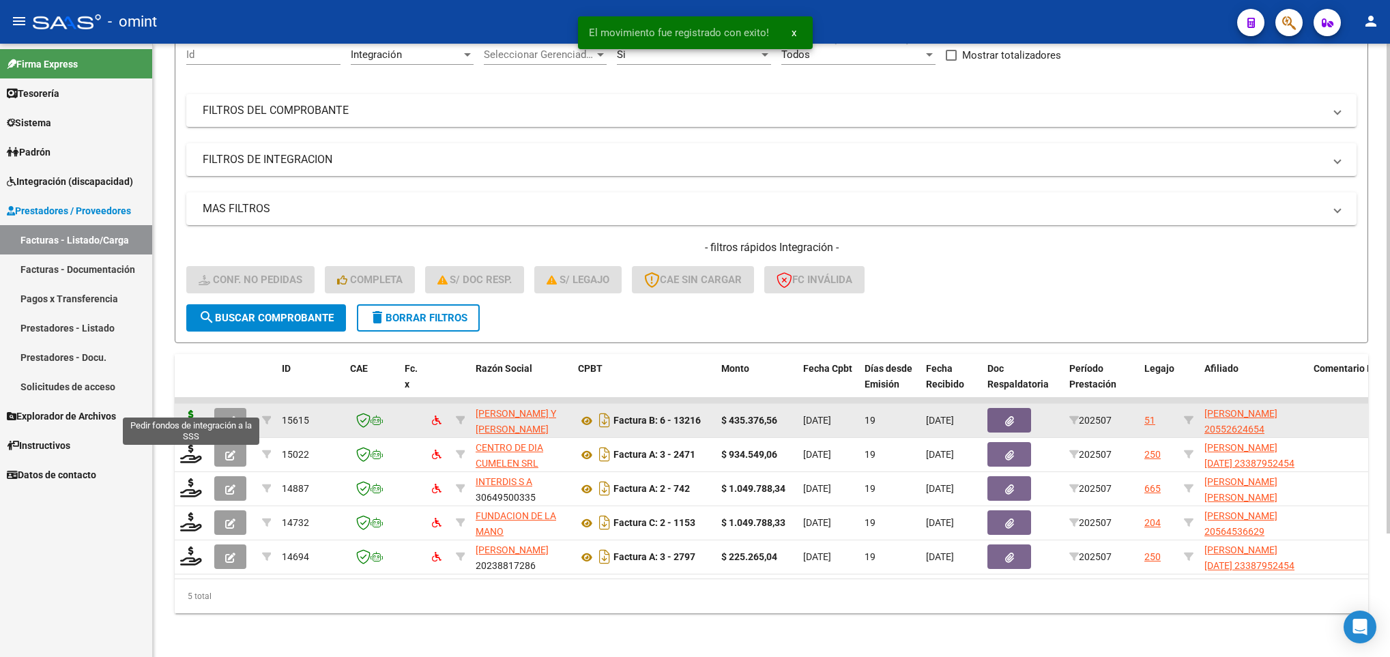
click at [192, 410] on icon at bounding box center [191, 419] width 22 height 19
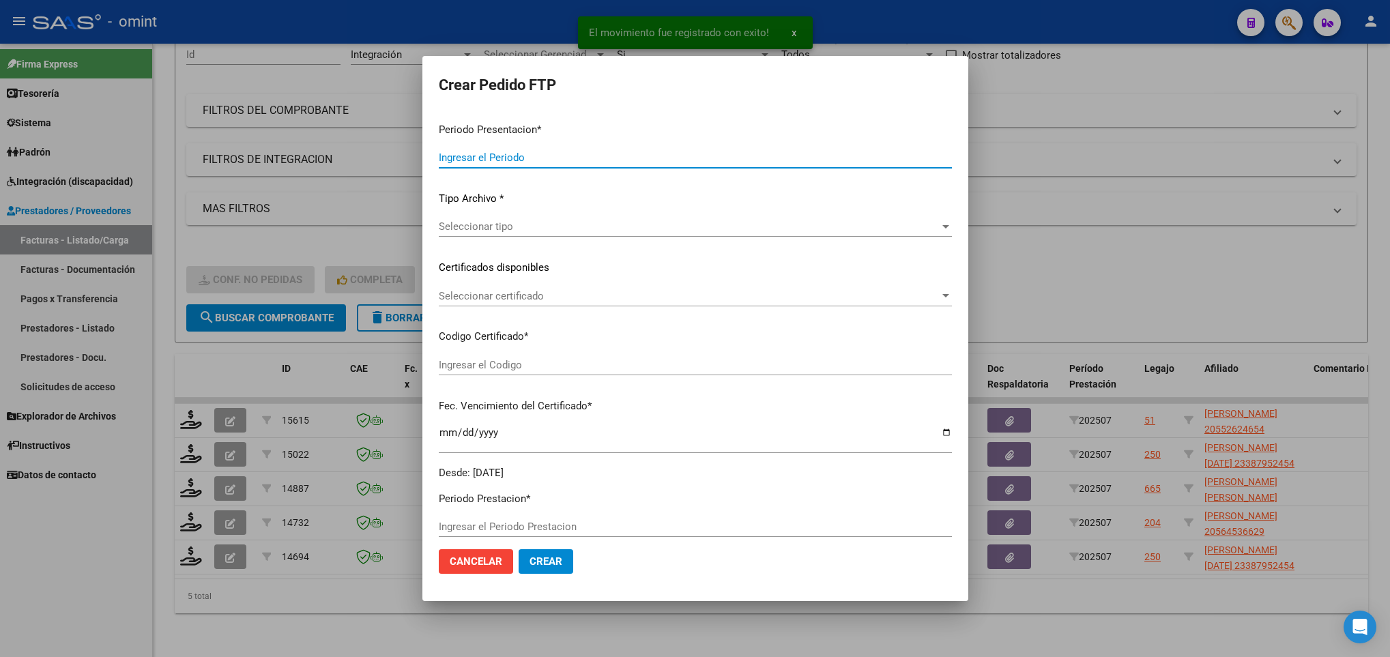
type input "202507"
type input "$ 435.376,56"
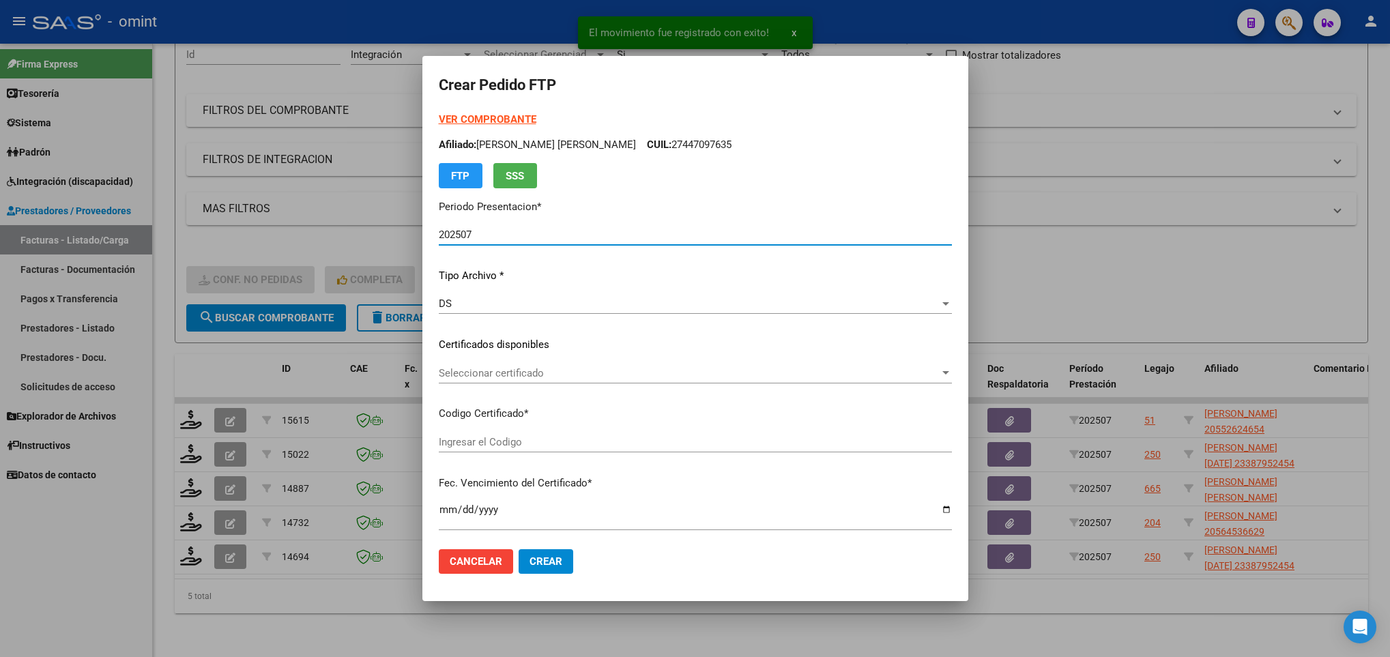
type input "3013047472"
type input "[DATE]"
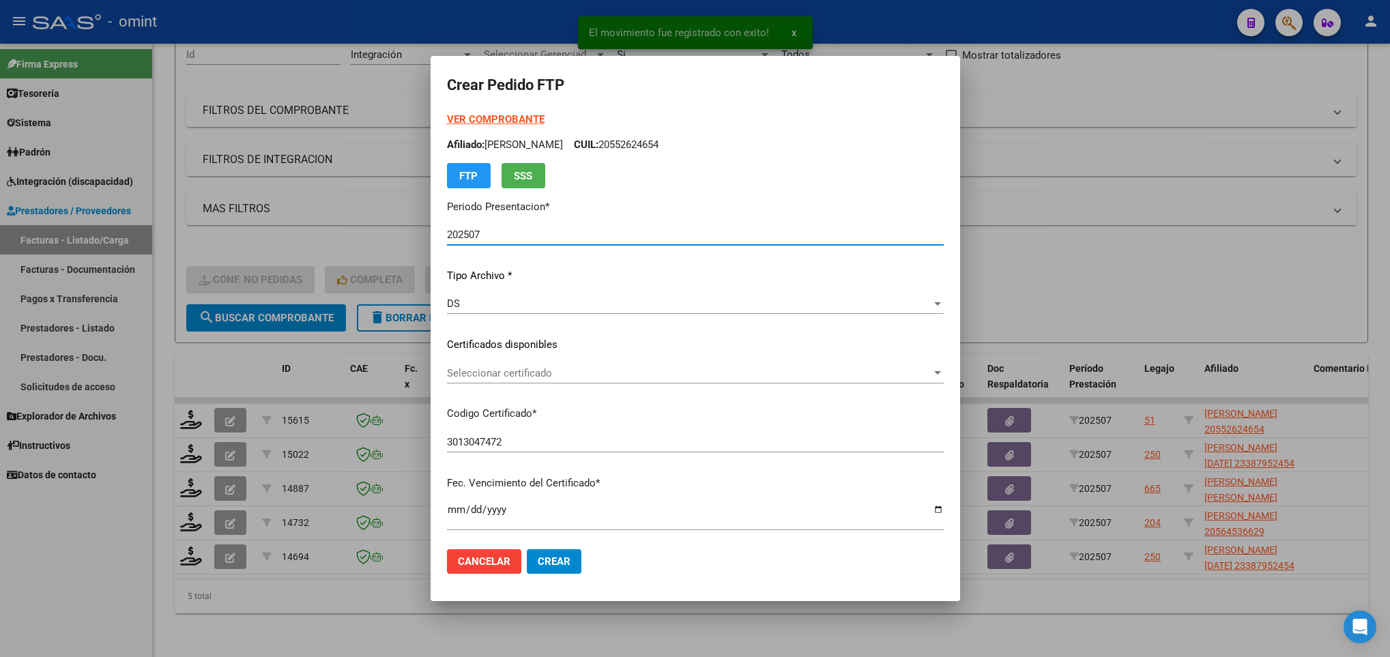
click at [547, 375] on span "Seleccionar certificado" at bounding box center [689, 373] width 484 height 12
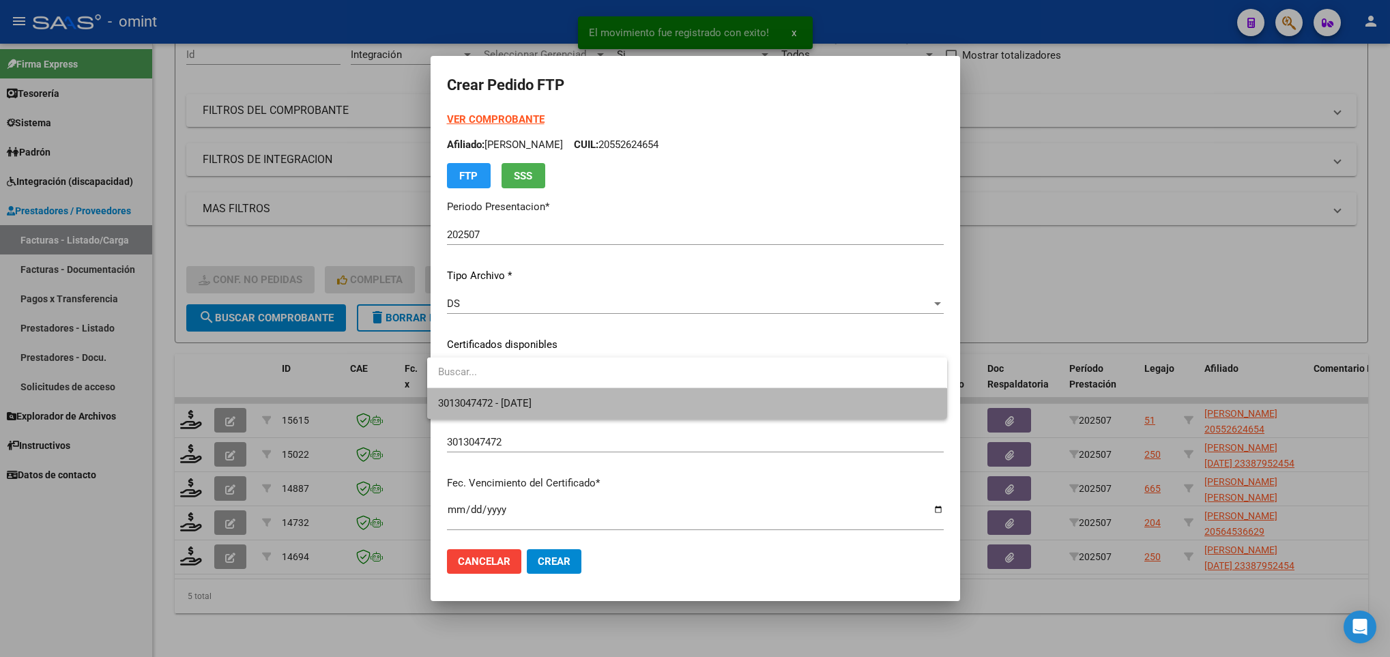
click at [551, 391] on span "3013047472 - [DATE]" at bounding box center [686, 403] width 497 height 31
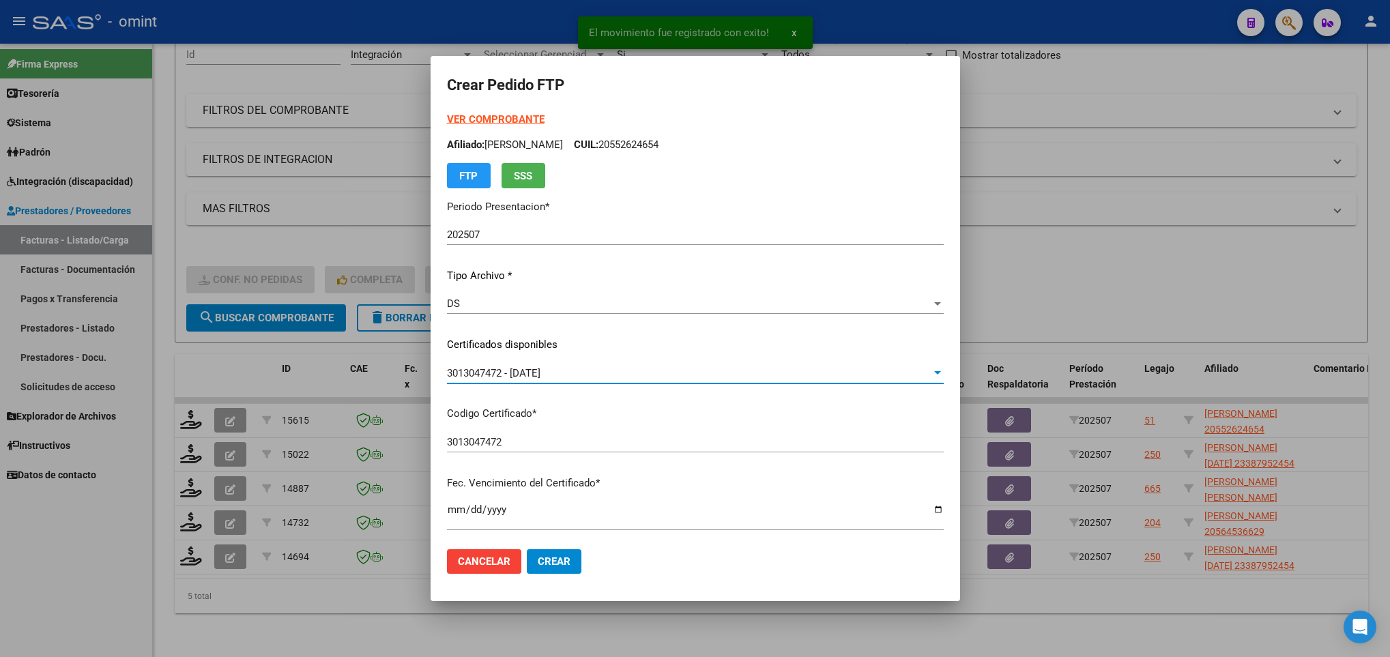
scroll to position [307, 0]
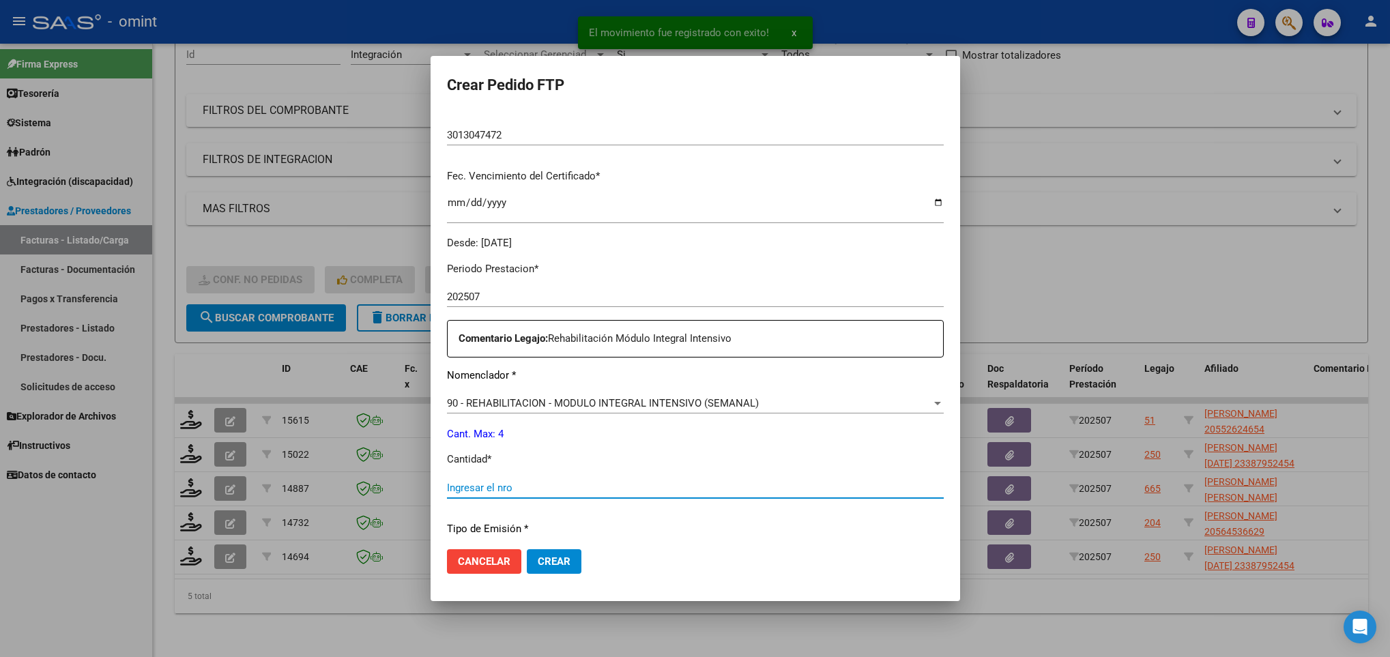
click at [547, 483] on input "Ingresar el nro" at bounding box center [695, 488] width 497 height 12
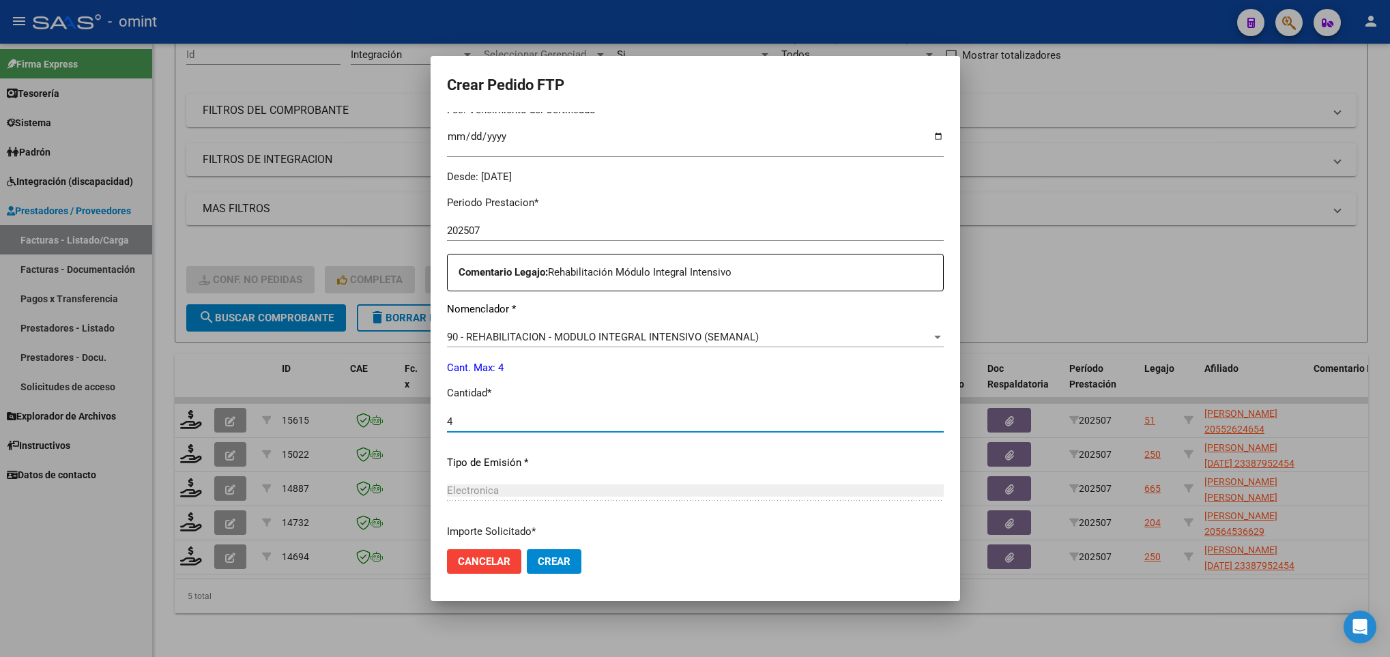
scroll to position [487, 0]
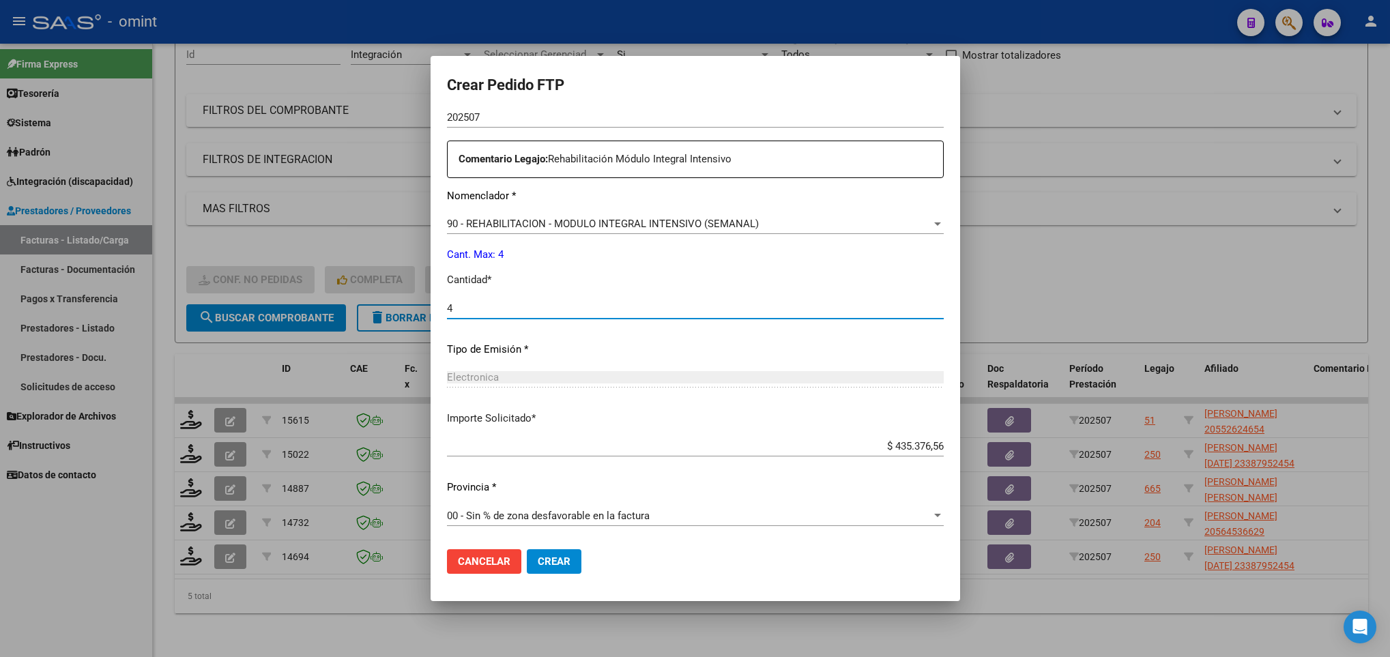
type input "4"
click at [543, 547] on mat-dialog-actions "Cancelar Crear" at bounding box center [695, 561] width 497 height 46
click at [543, 553] on button "Crear" at bounding box center [554, 561] width 55 height 25
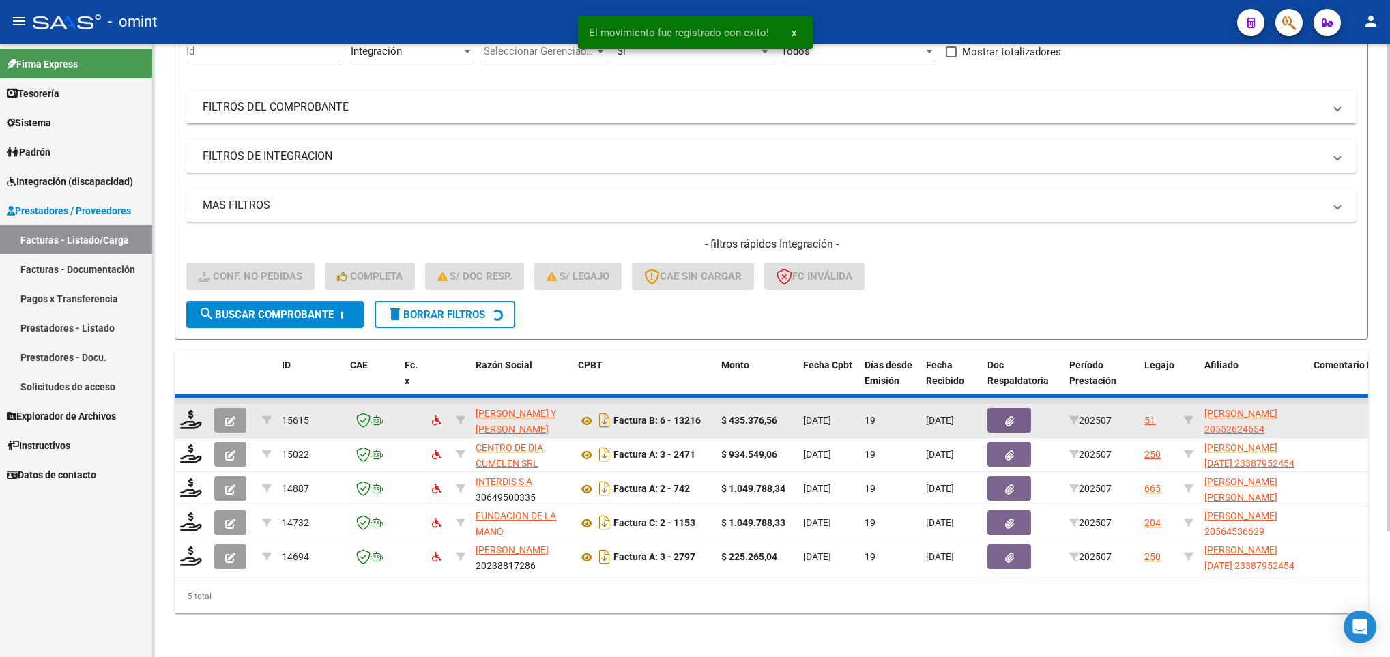
scroll to position [119, 0]
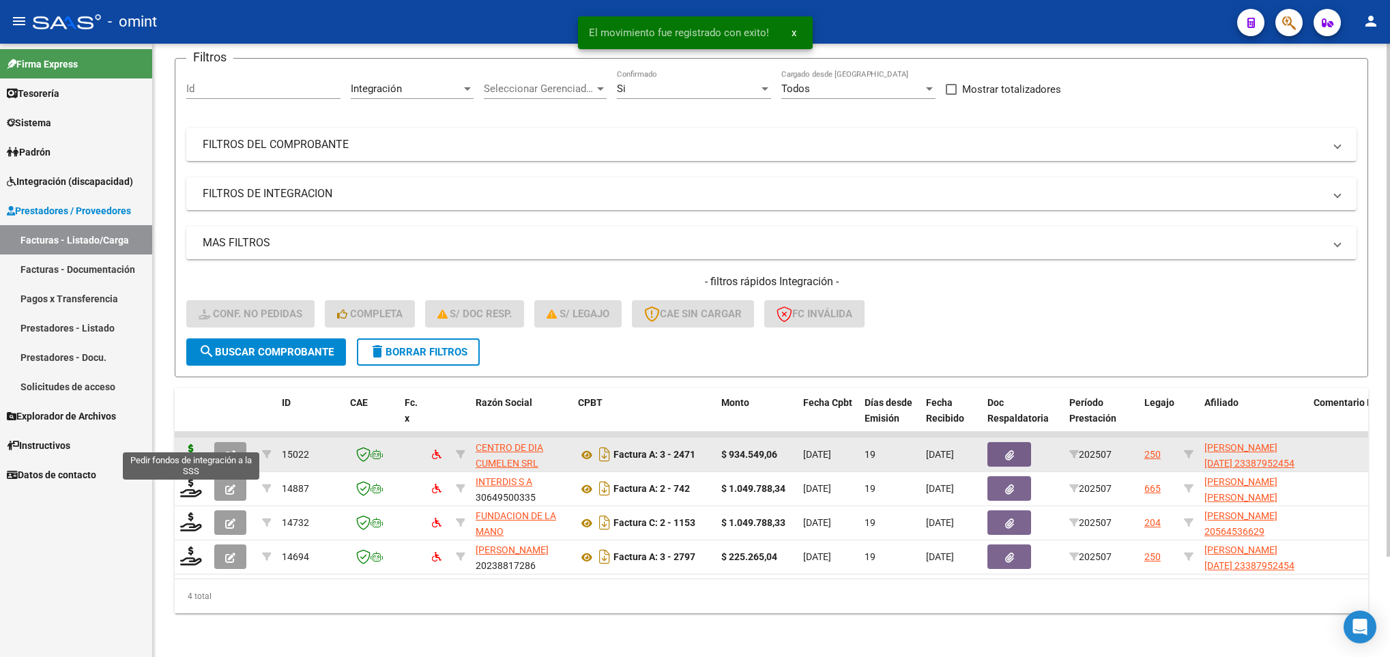
click at [190, 444] on icon at bounding box center [191, 453] width 22 height 19
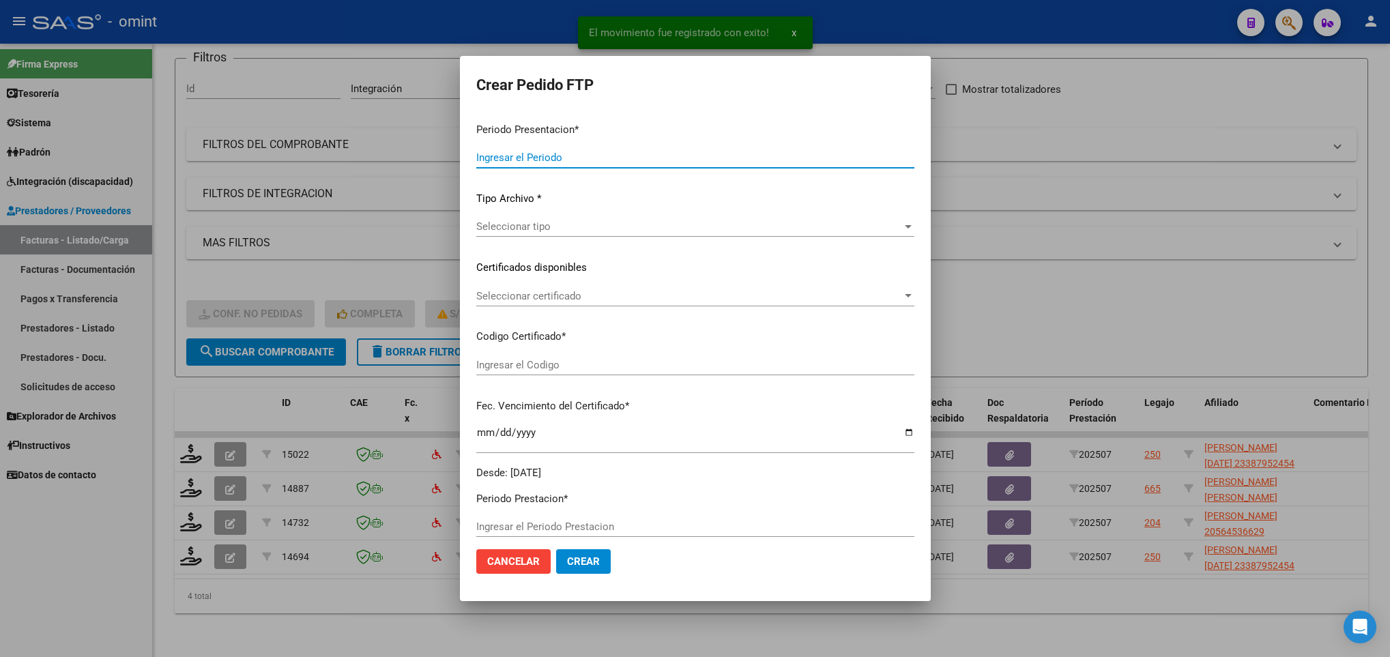
type input "202507"
type input "$ 934.549,06"
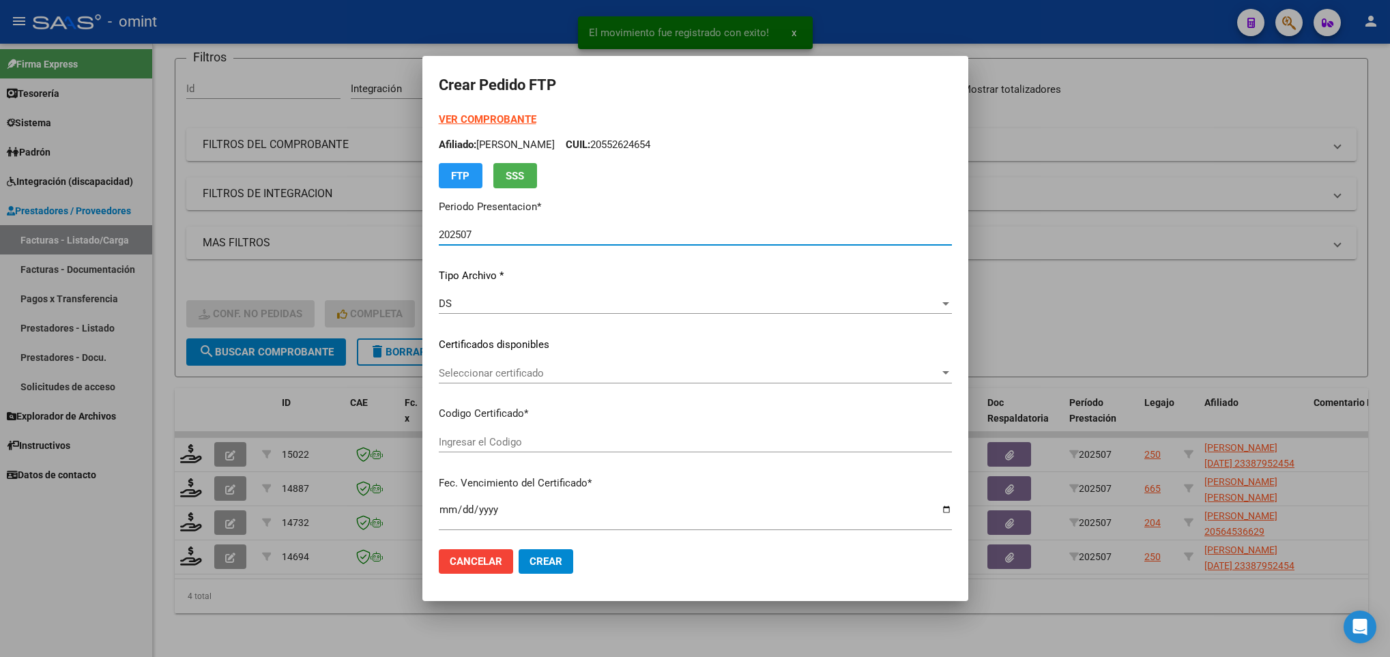
type input "3249205871"
type input "[DATE]"
click at [532, 377] on span "Seleccionar certificado" at bounding box center [689, 373] width 501 height 12
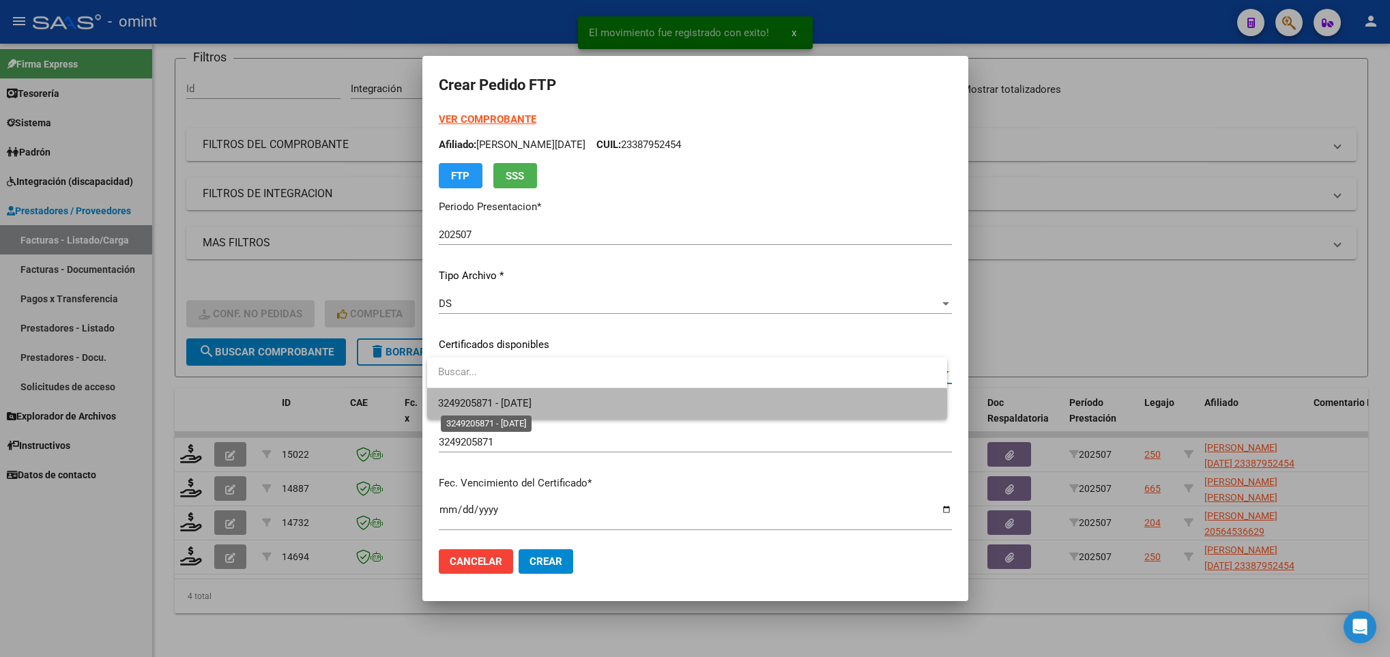
click at [532, 404] on span "3249205871 - [DATE]" at bounding box center [484, 403] width 93 height 12
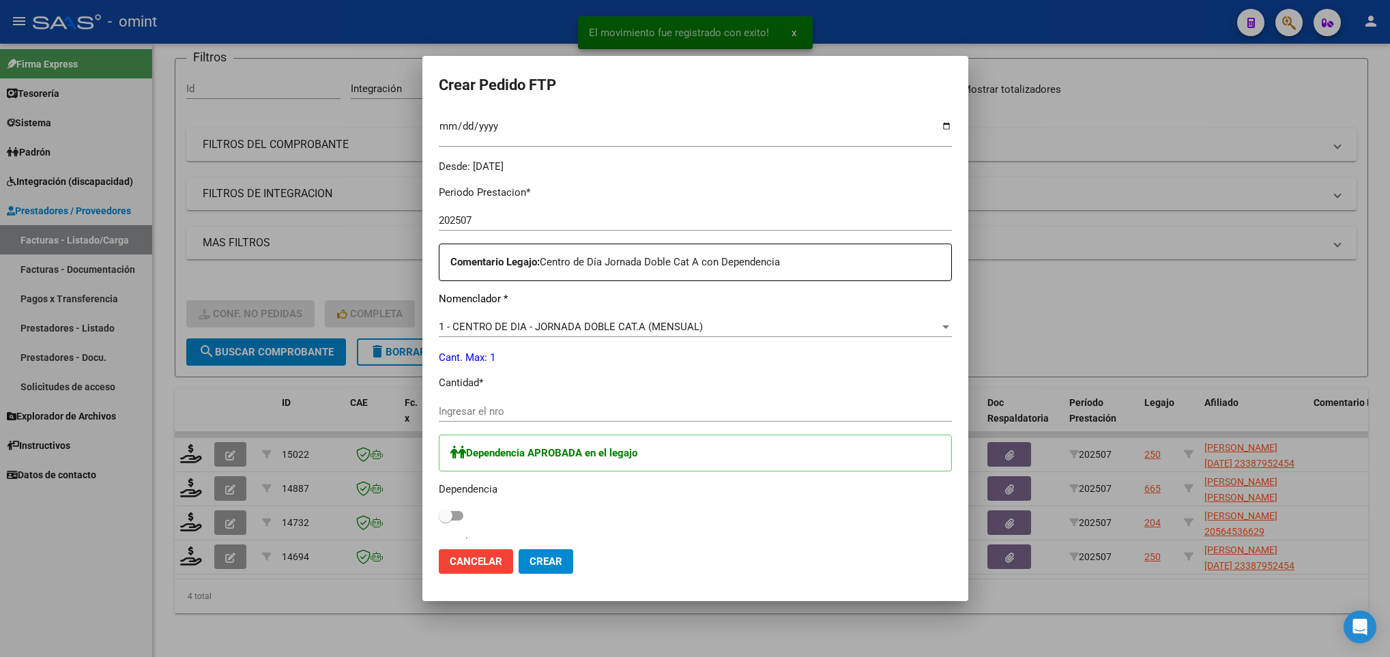
scroll to position [409, 0]
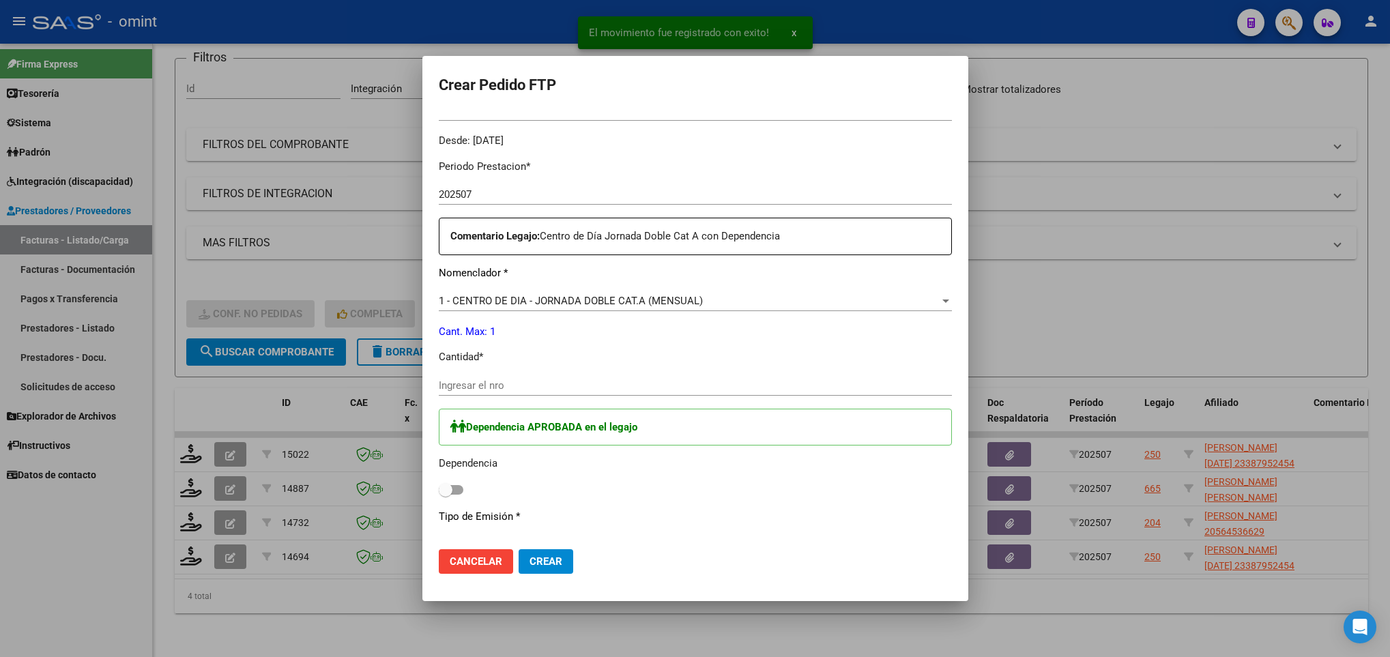
click at [534, 383] on input "Ingresar el nro" at bounding box center [695, 385] width 513 height 12
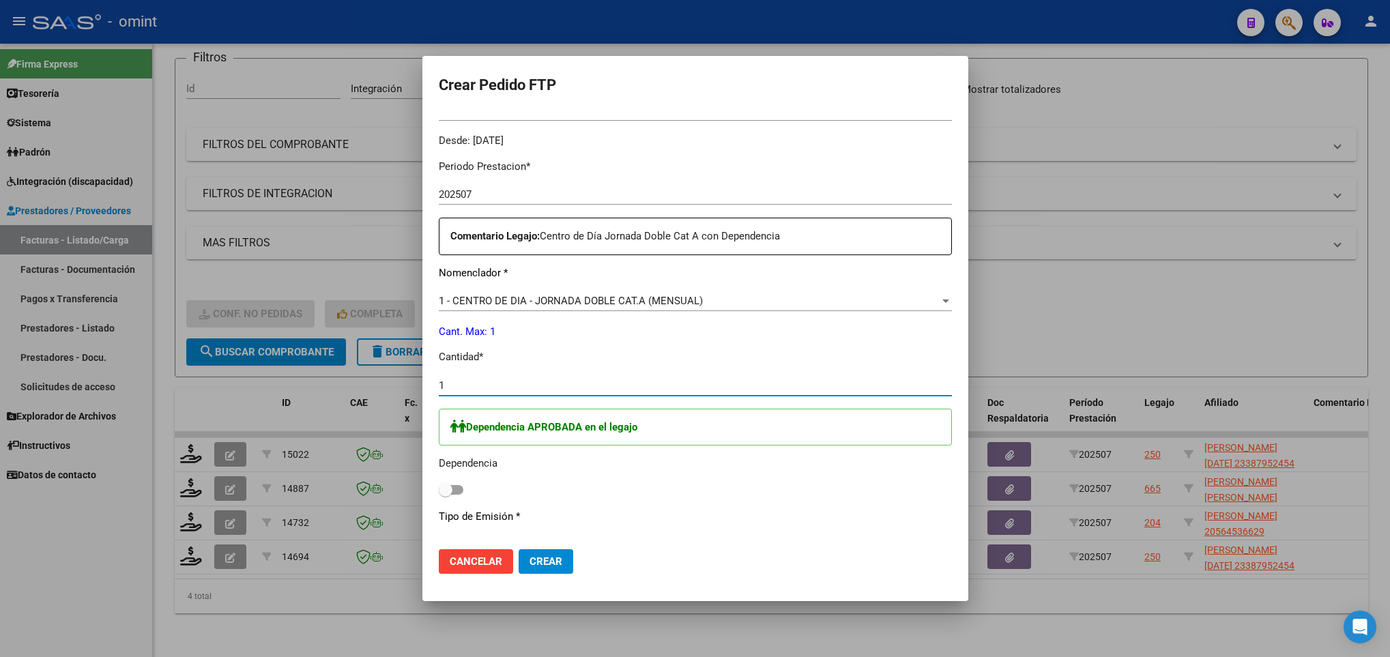
type input "1"
click at [461, 489] on span at bounding box center [451, 490] width 25 height 10
click at [446, 495] on input "checkbox" at bounding box center [445, 495] width 1 height 1
checkbox input "true"
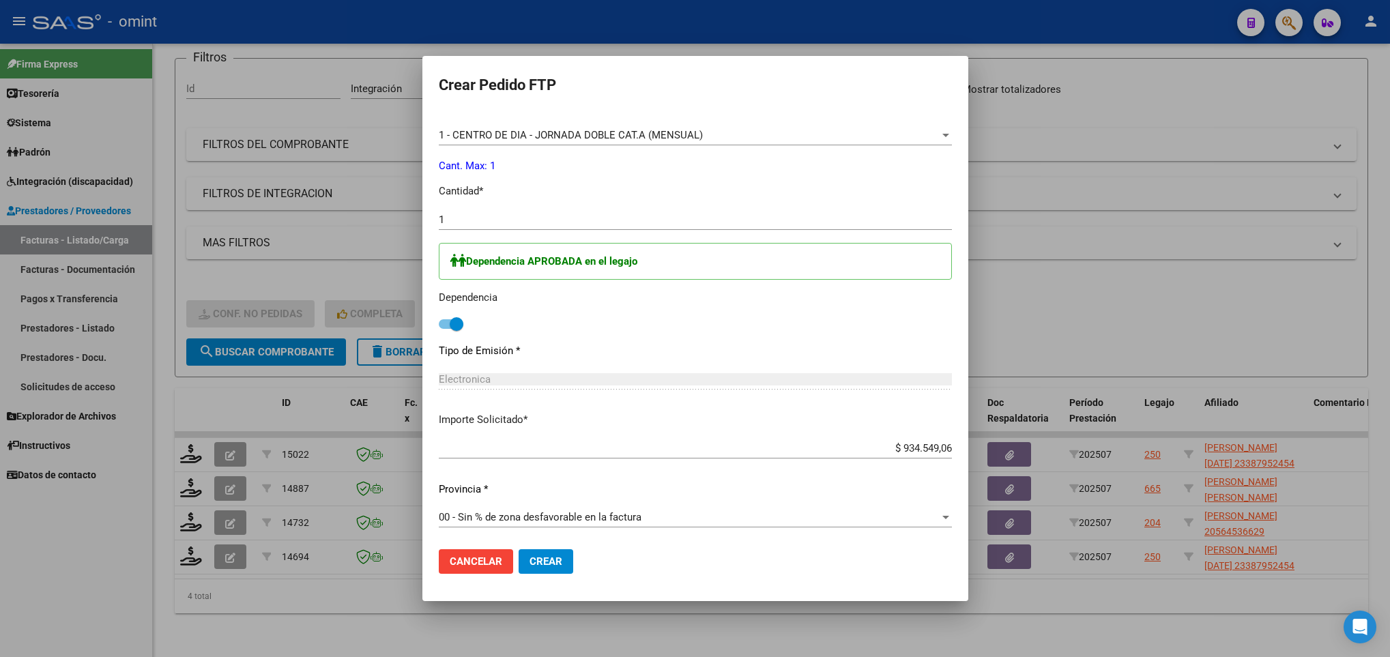
scroll to position [577, 0]
click at [547, 563] on span "Crear" at bounding box center [546, 561] width 33 height 12
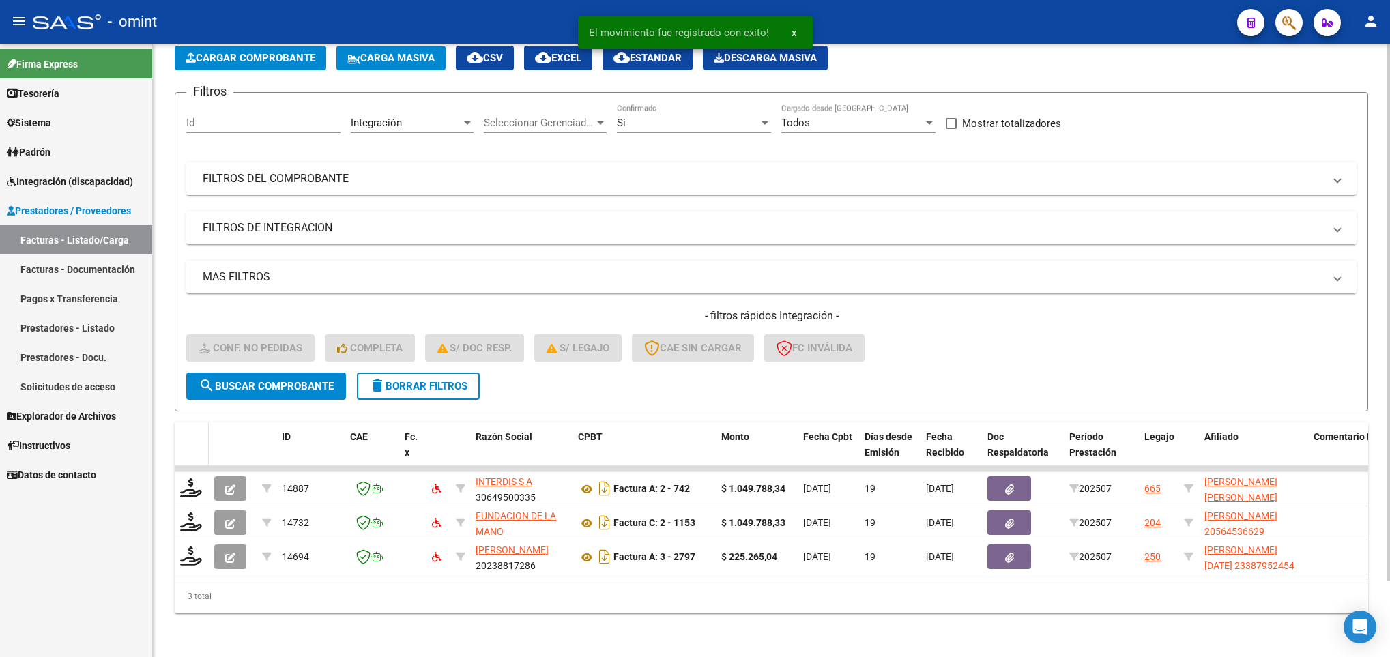
scroll to position [86, 0]
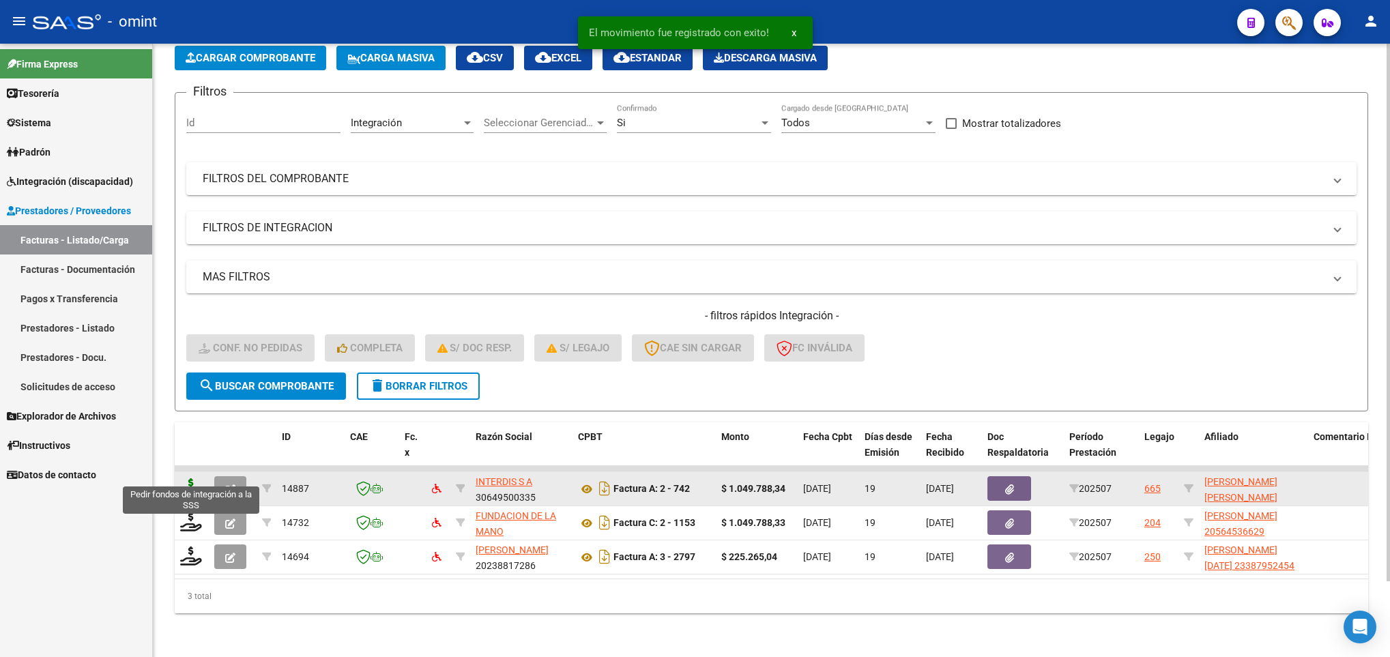
click at [192, 478] on icon at bounding box center [191, 487] width 22 height 19
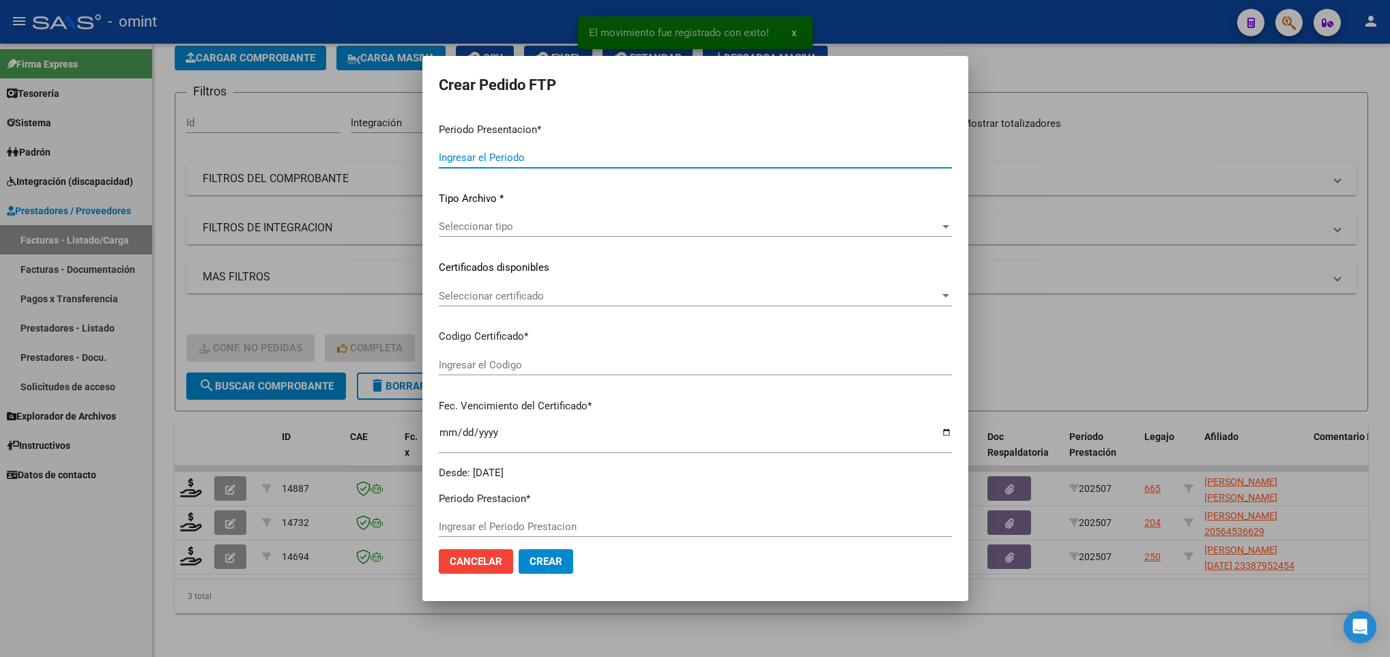
type input "202507"
type input "$ 1.049.788,34"
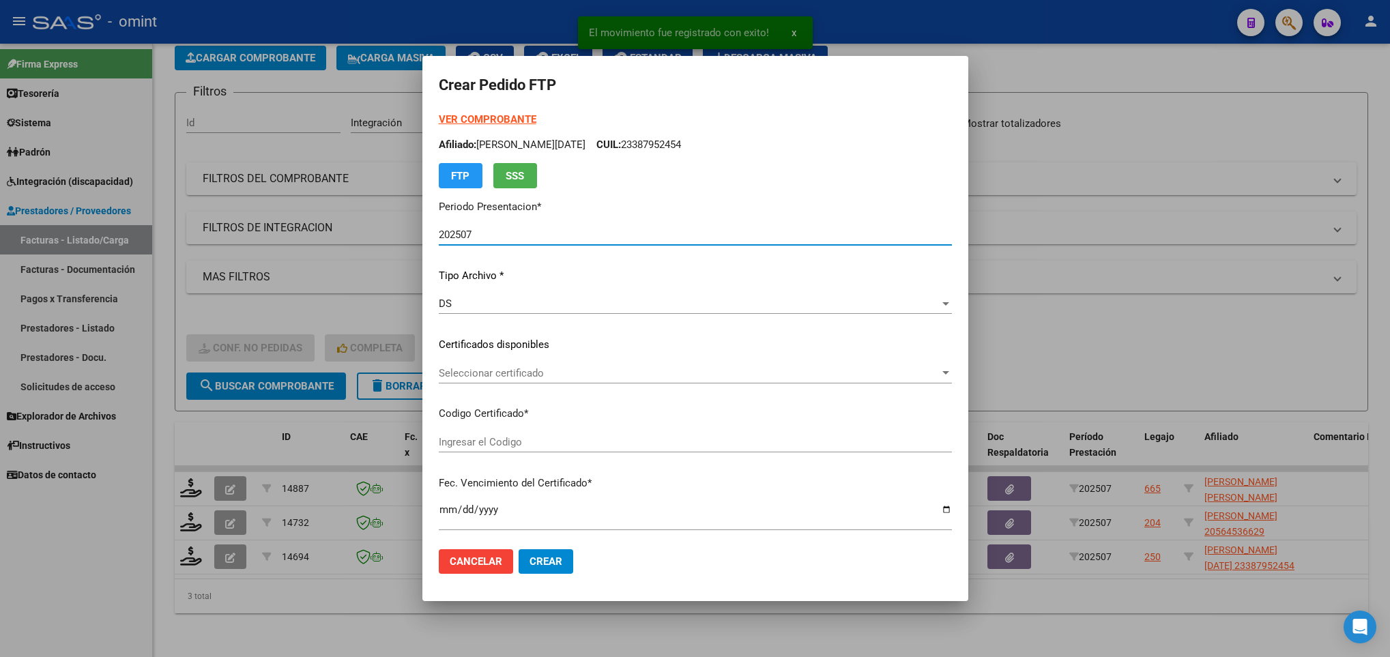
type input "8765929651"
type input "[DATE]"
click at [545, 373] on span "Seleccionar certificado" at bounding box center [689, 373] width 501 height 12
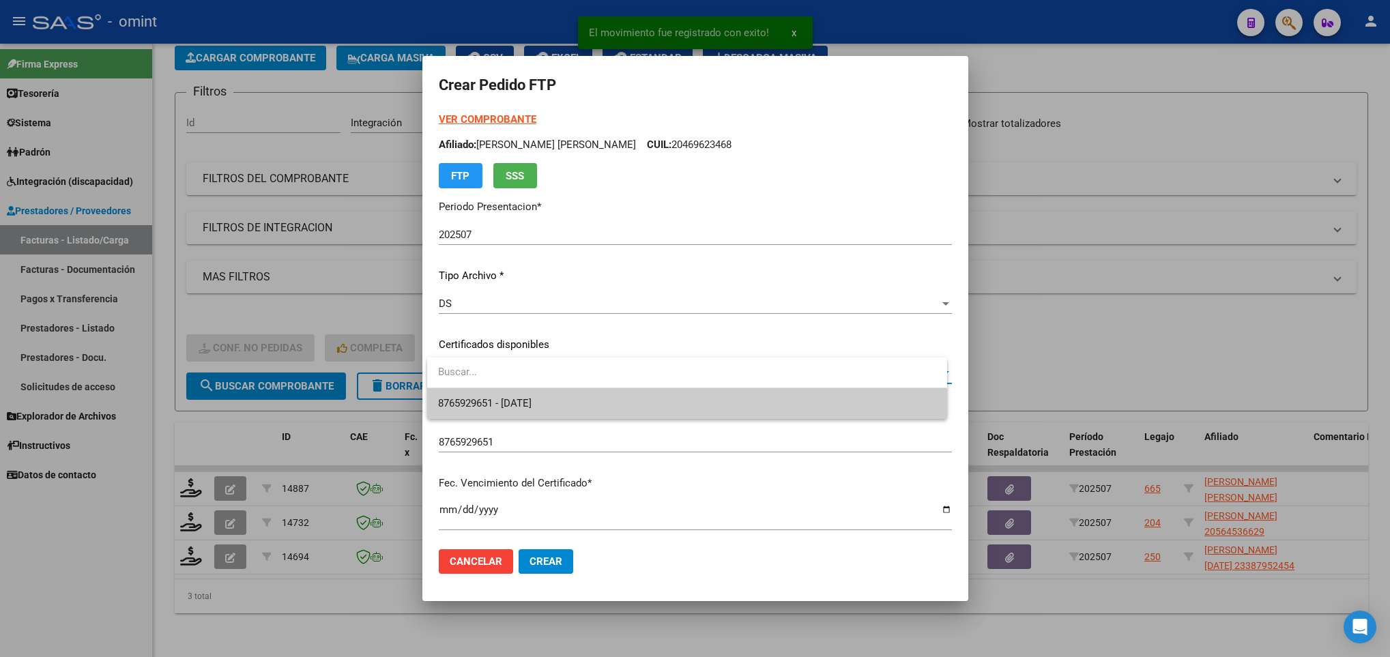
drag, startPoint x: 545, startPoint y: 388, endPoint x: 553, endPoint y: 388, distance: 7.5
click at [549, 388] on div at bounding box center [686, 373] width 519 height 31
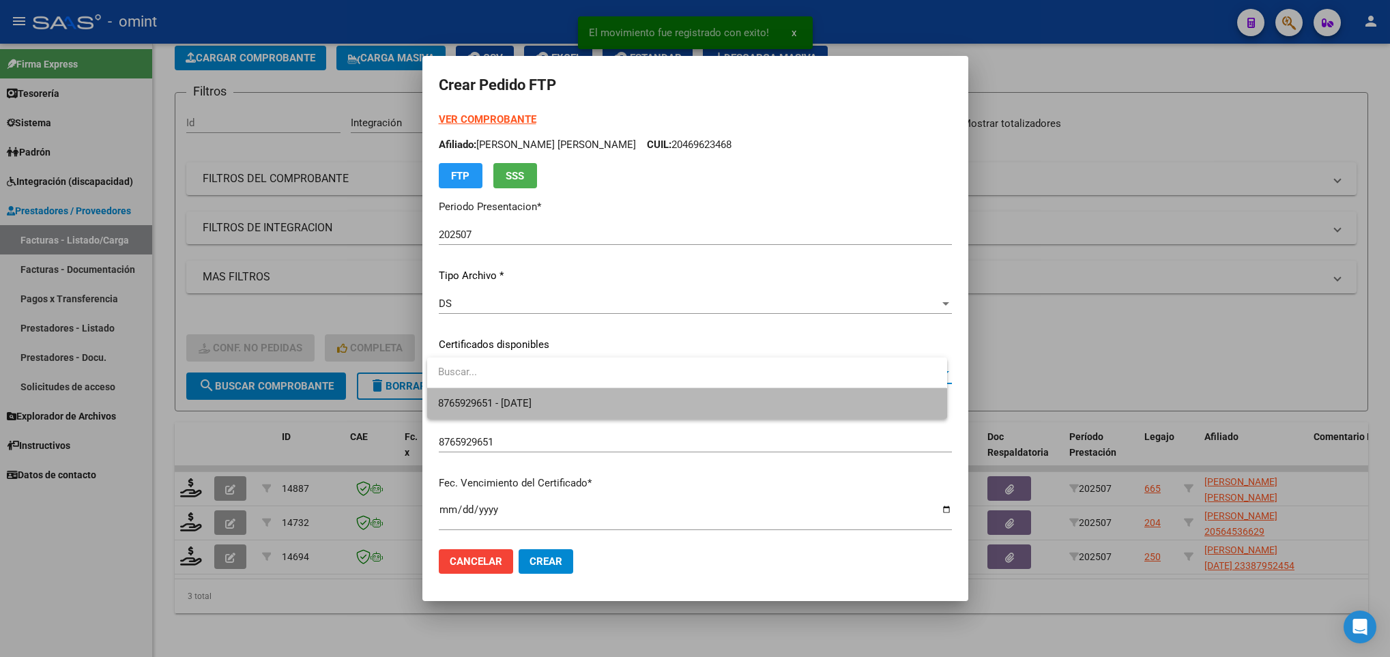
click at [543, 390] on span "8765929651 - [DATE]" at bounding box center [686, 403] width 497 height 31
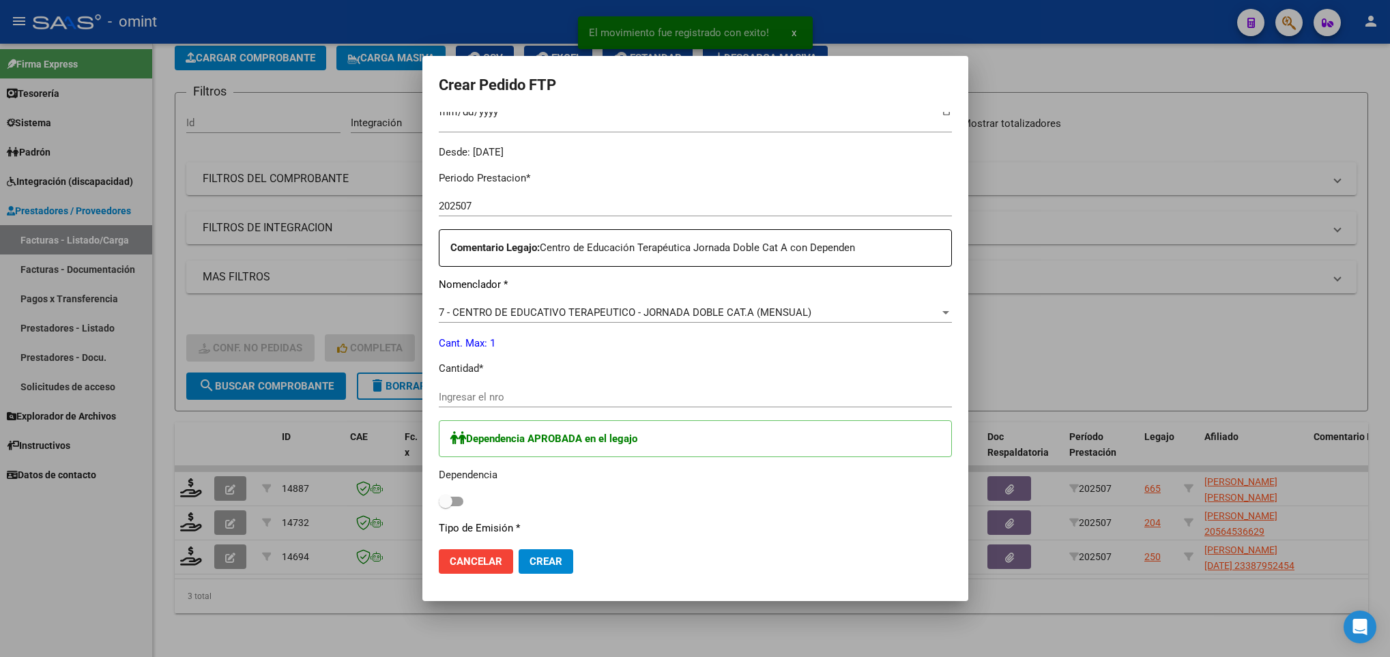
scroll to position [409, 0]
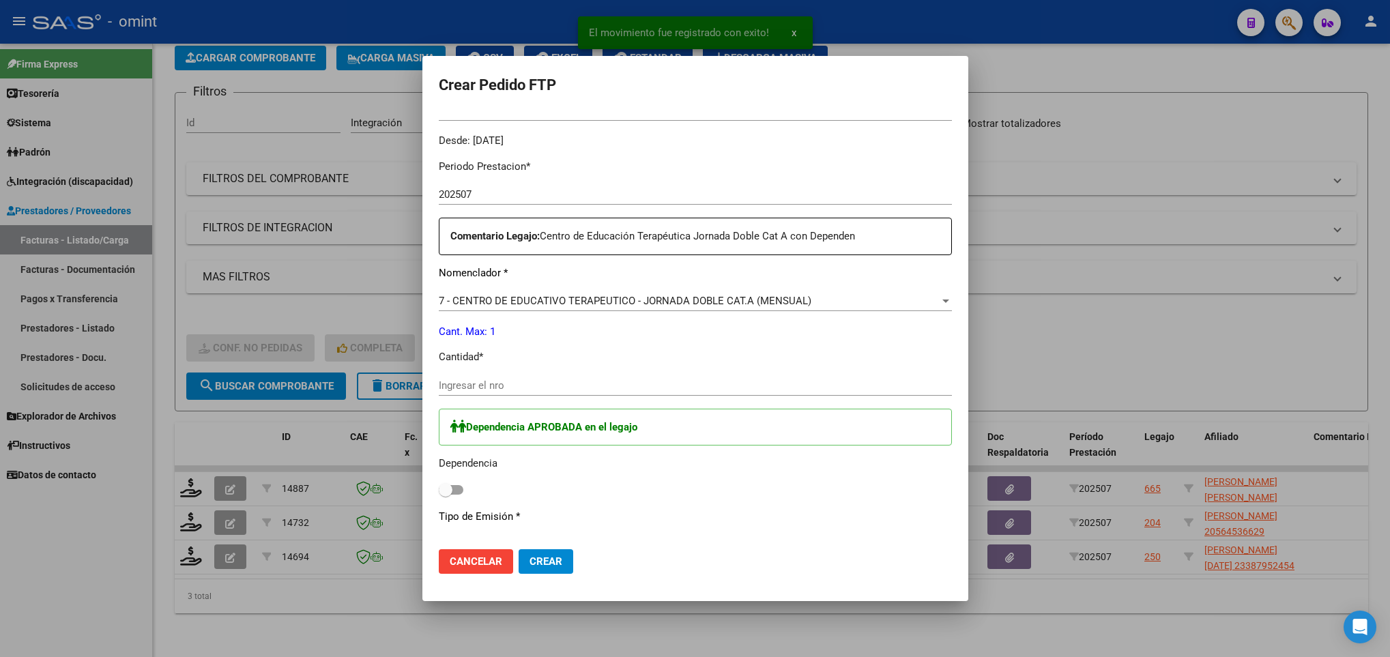
click at [514, 385] on input "Ingresar el nro" at bounding box center [695, 385] width 513 height 12
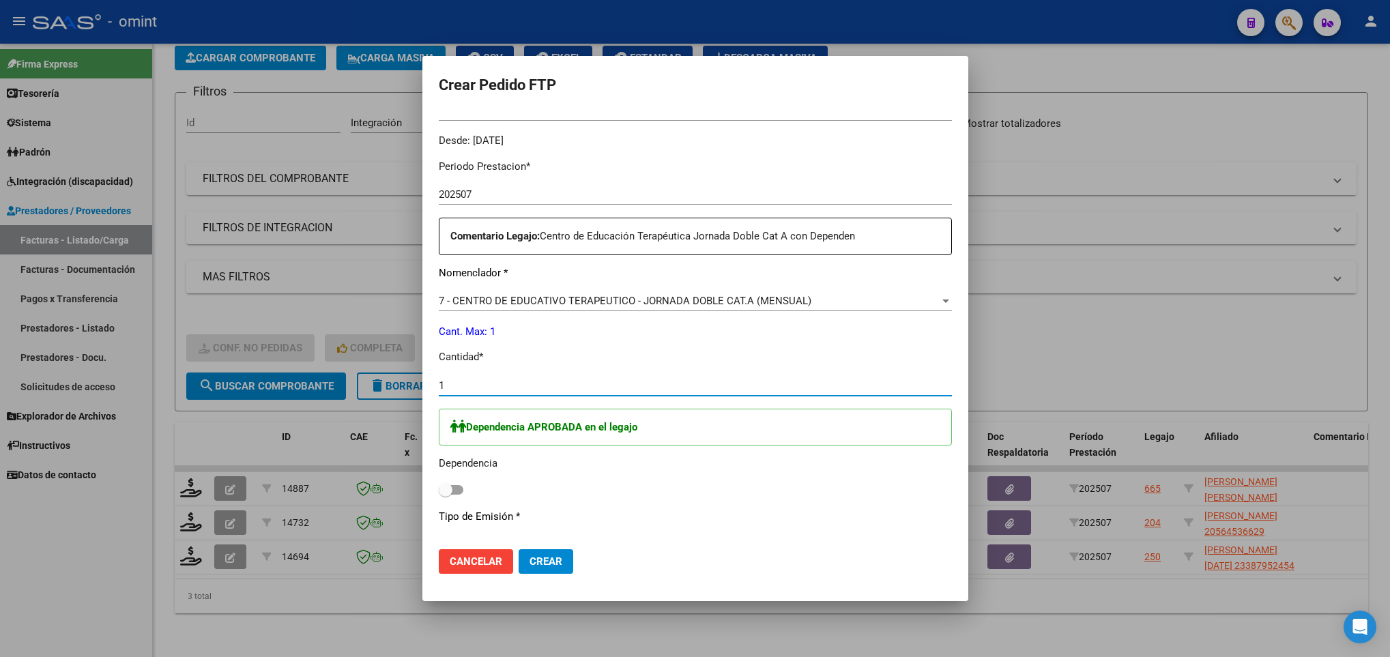
type input "1"
click at [692, 360] on p "Cantidad *" at bounding box center [695, 357] width 513 height 16
click at [448, 484] on span at bounding box center [446, 490] width 14 height 14
click at [446, 495] on input "checkbox" at bounding box center [445, 495] width 1 height 1
checkbox input "true"
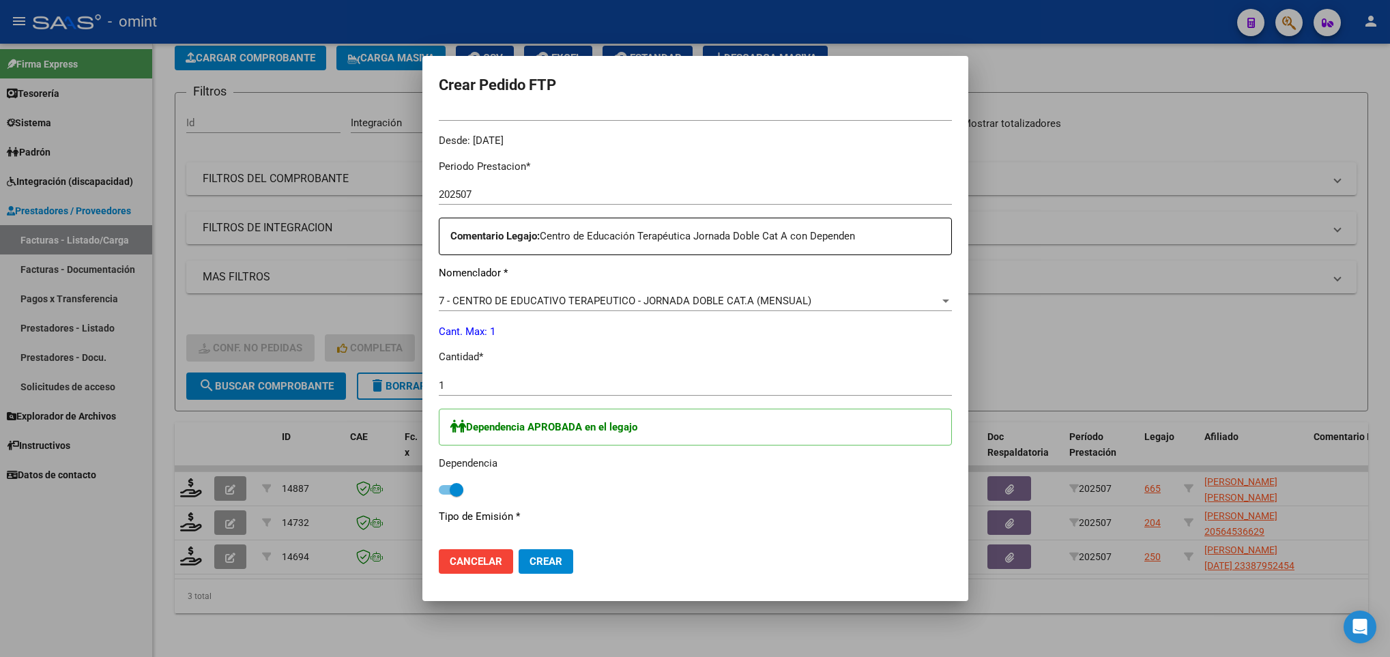
scroll to position [577, 0]
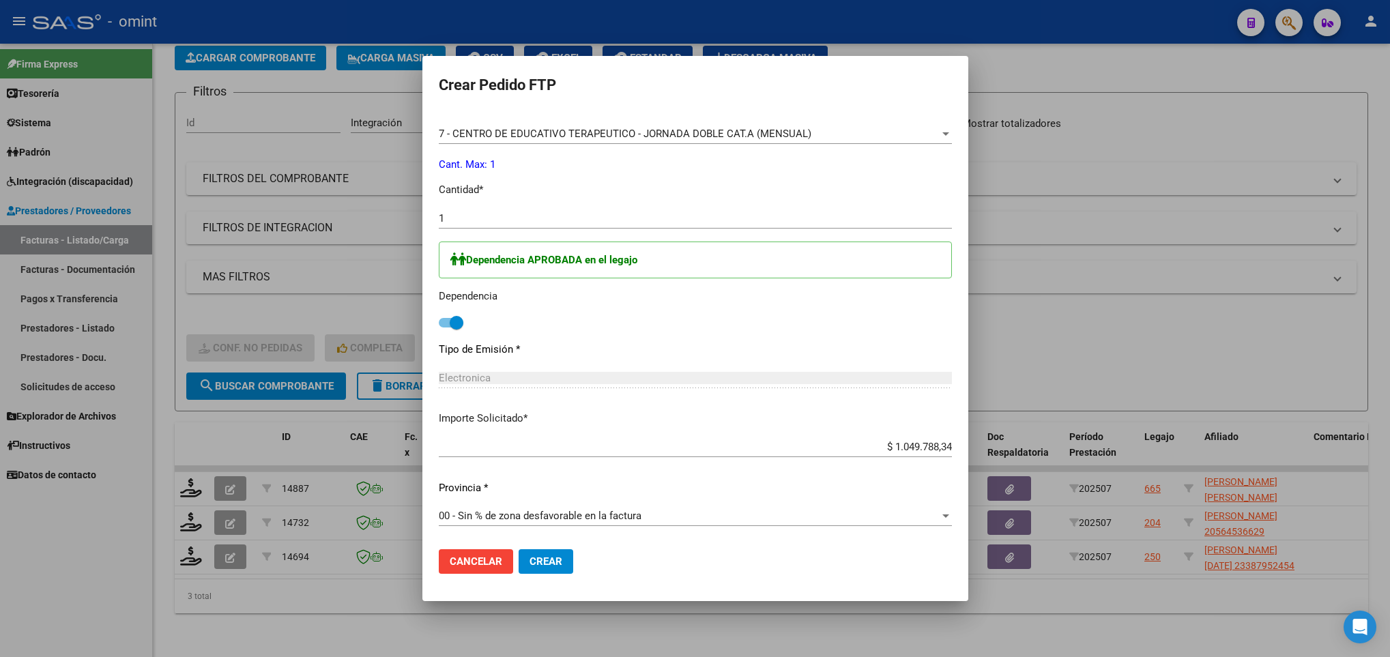
click at [549, 565] on span "Crear" at bounding box center [546, 561] width 33 height 12
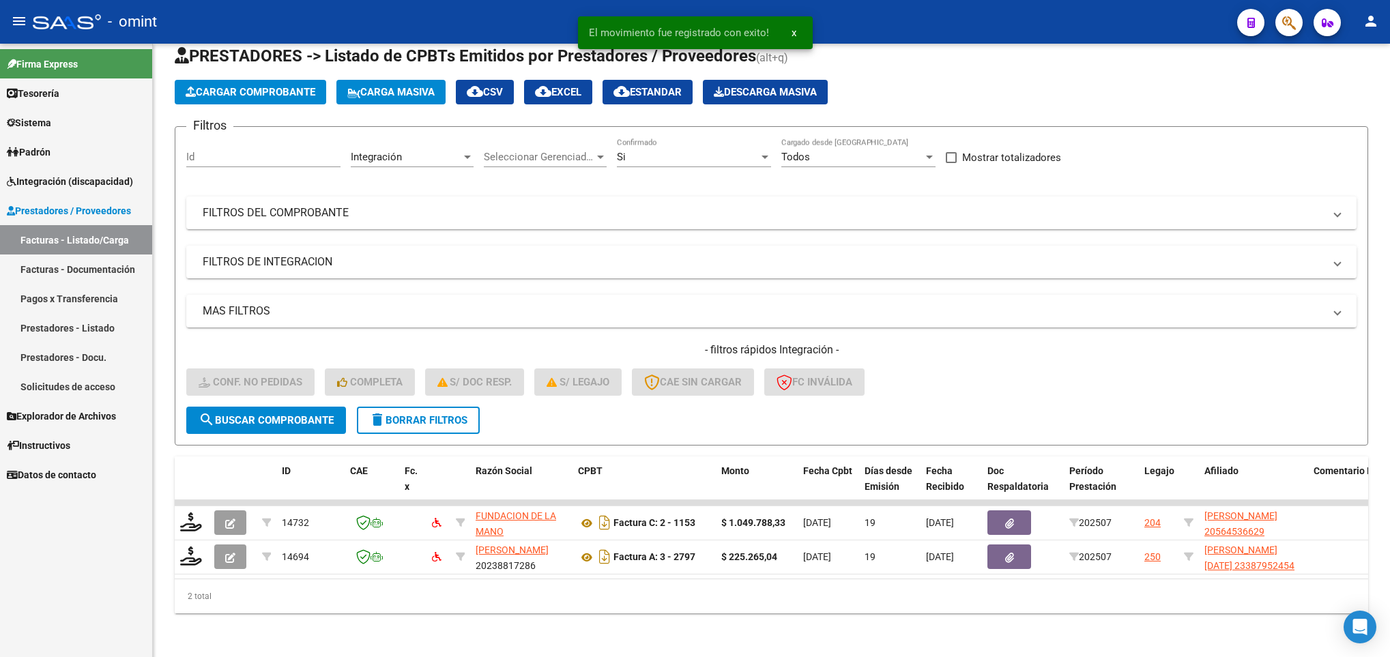
scroll to position [52, 0]
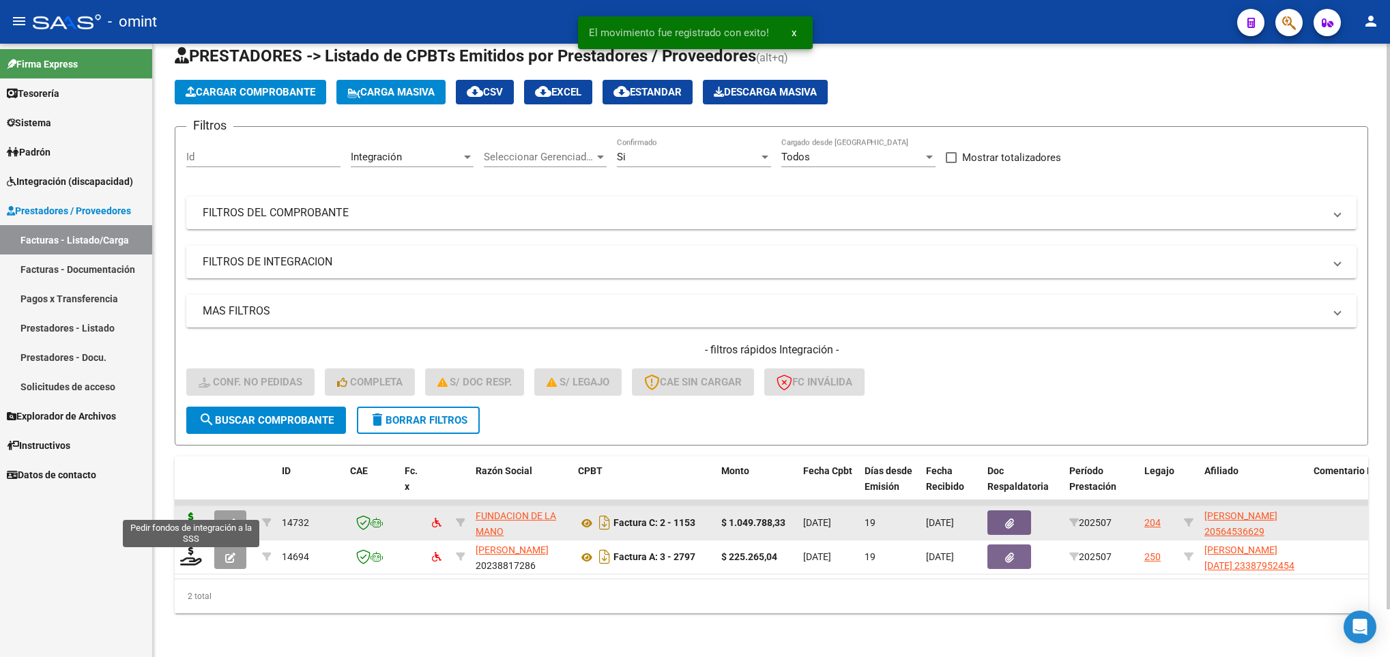
click at [197, 512] on icon at bounding box center [191, 521] width 22 height 19
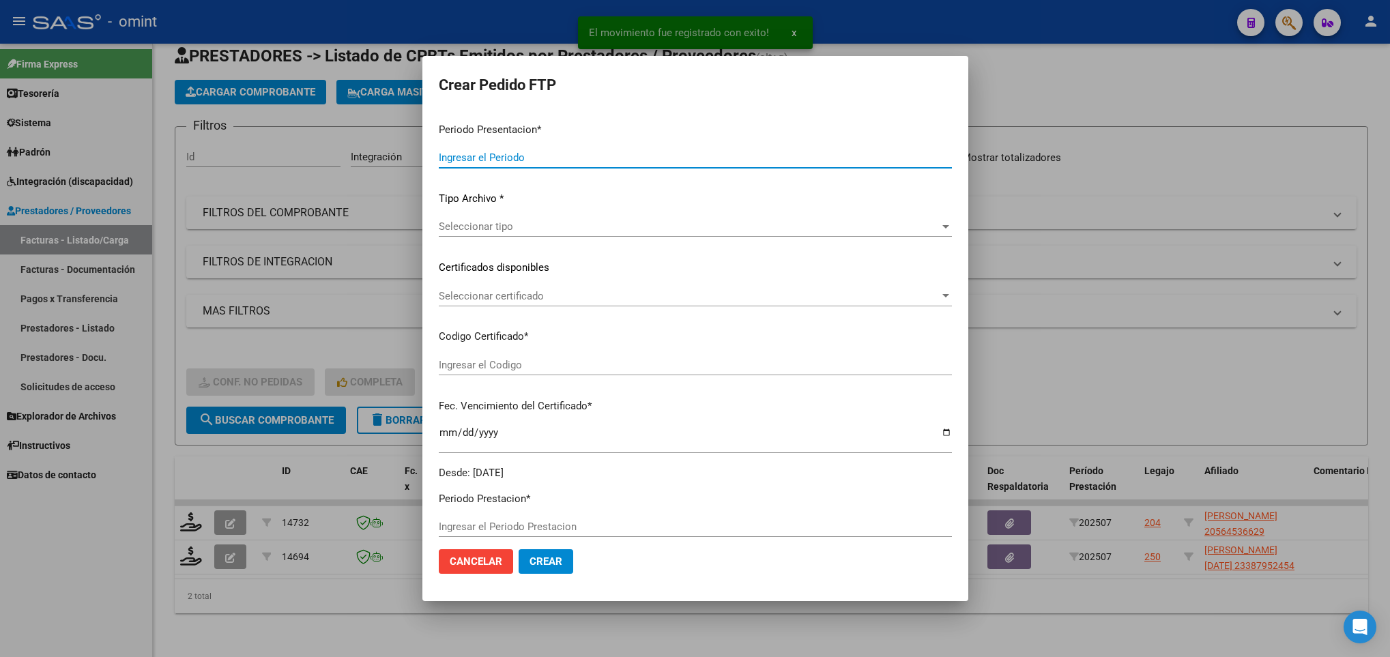
type input "202507"
type input "$ 1.049.788,33"
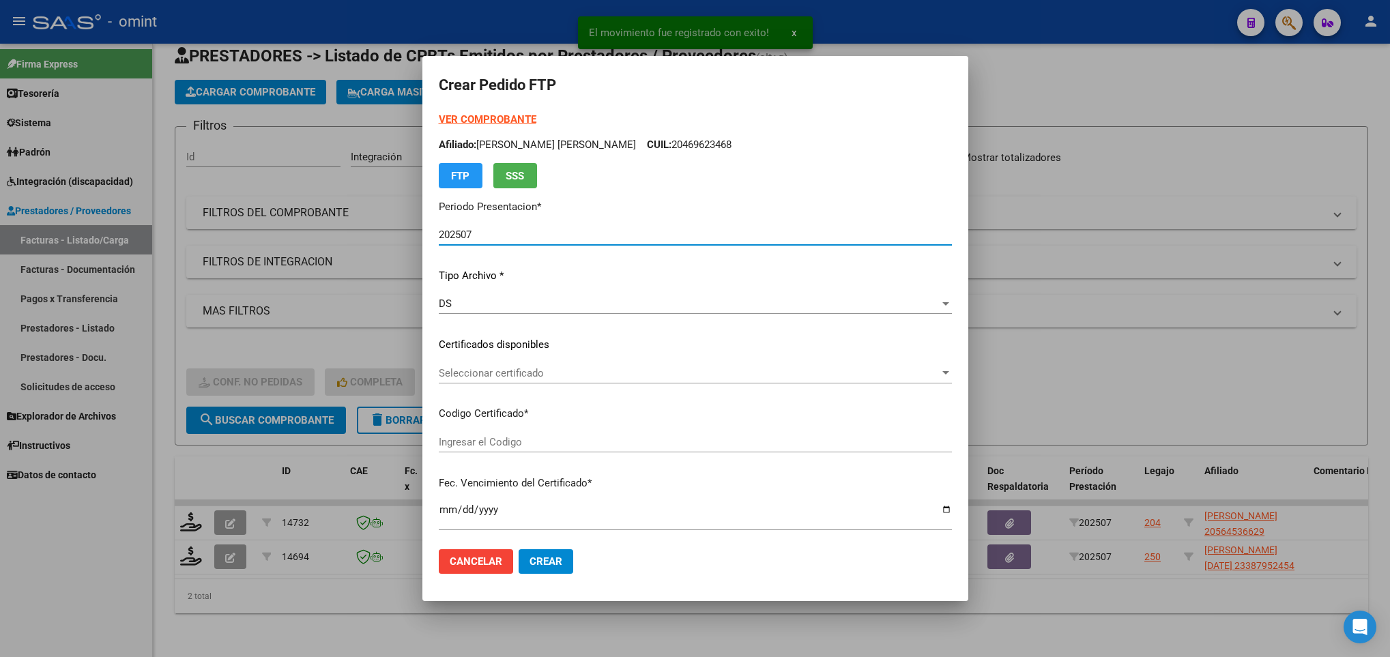
type input "8139941182"
type input "[DATE]"
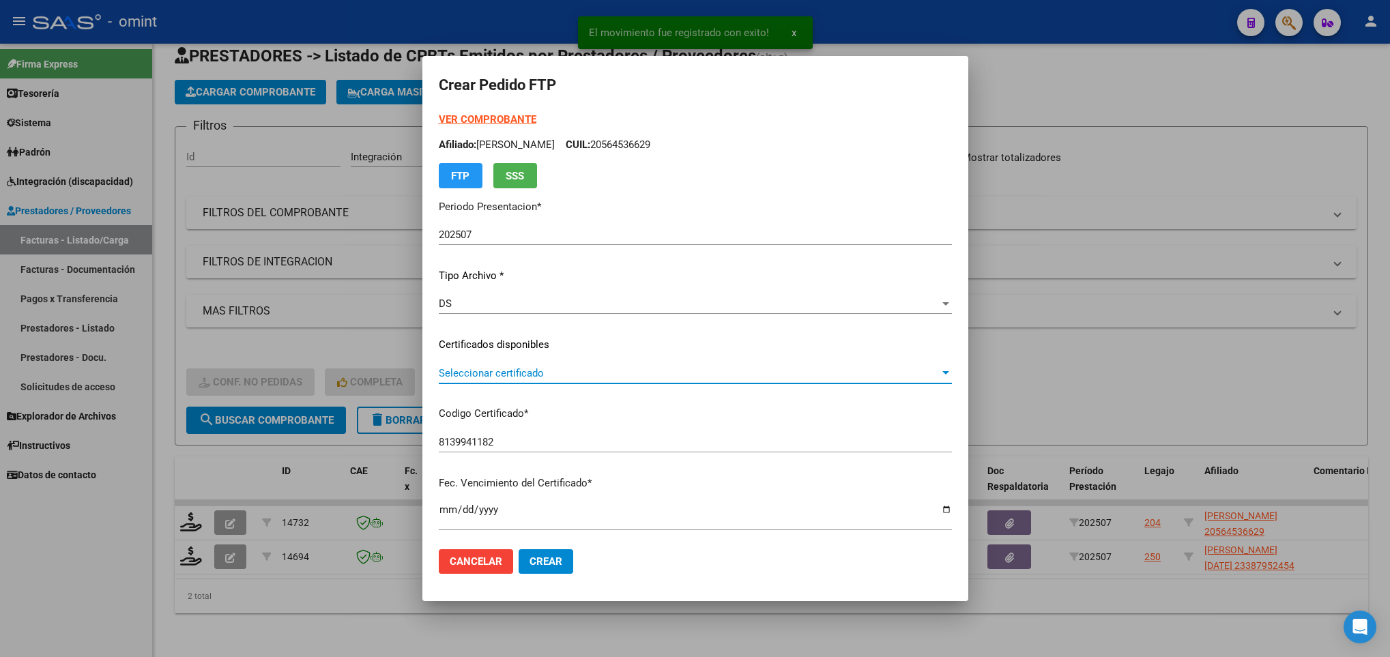
click at [536, 377] on span "Seleccionar certificado" at bounding box center [689, 373] width 501 height 12
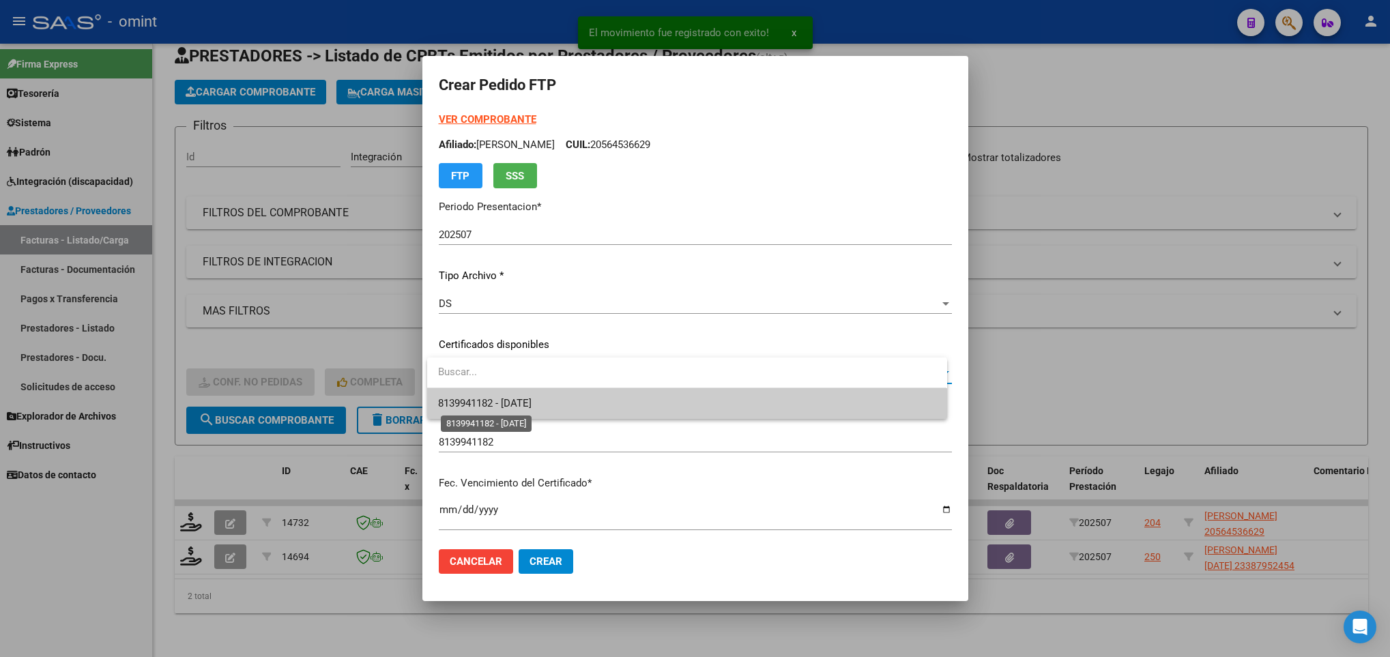
click at [532, 400] on span "8139941182 - [DATE]" at bounding box center [484, 403] width 93 height 12
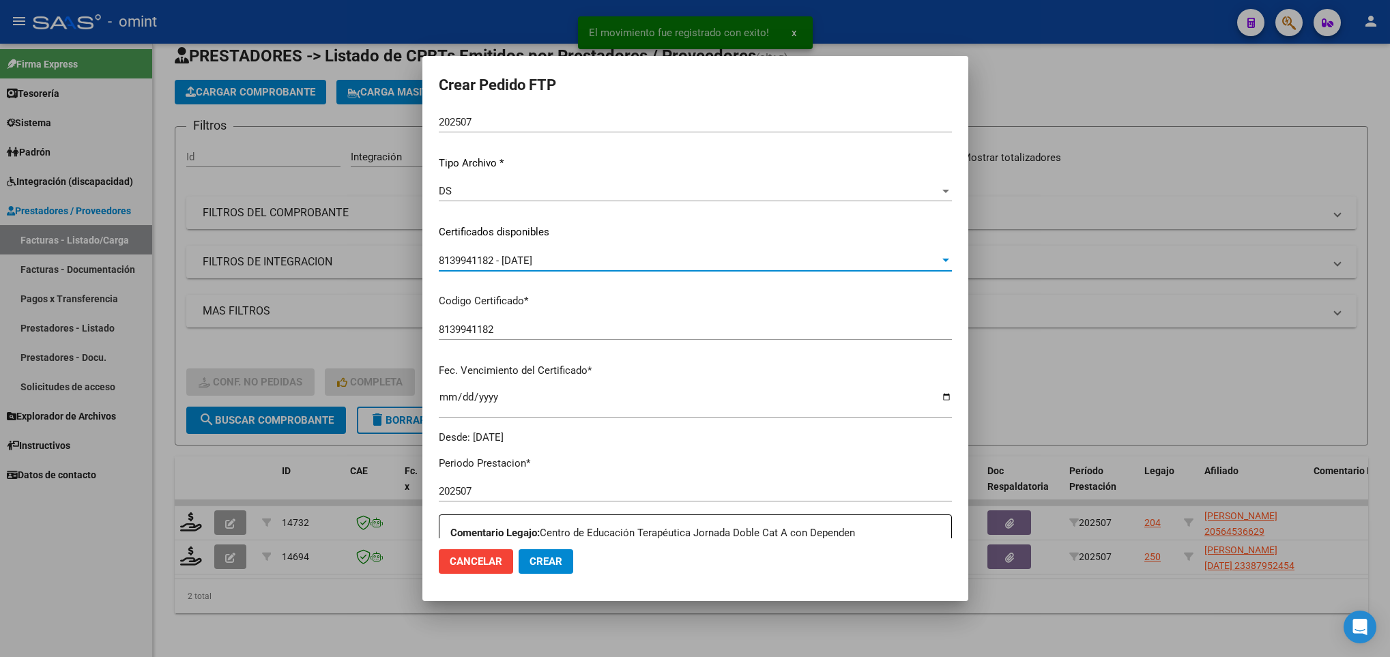
scroll to position [409, 0]
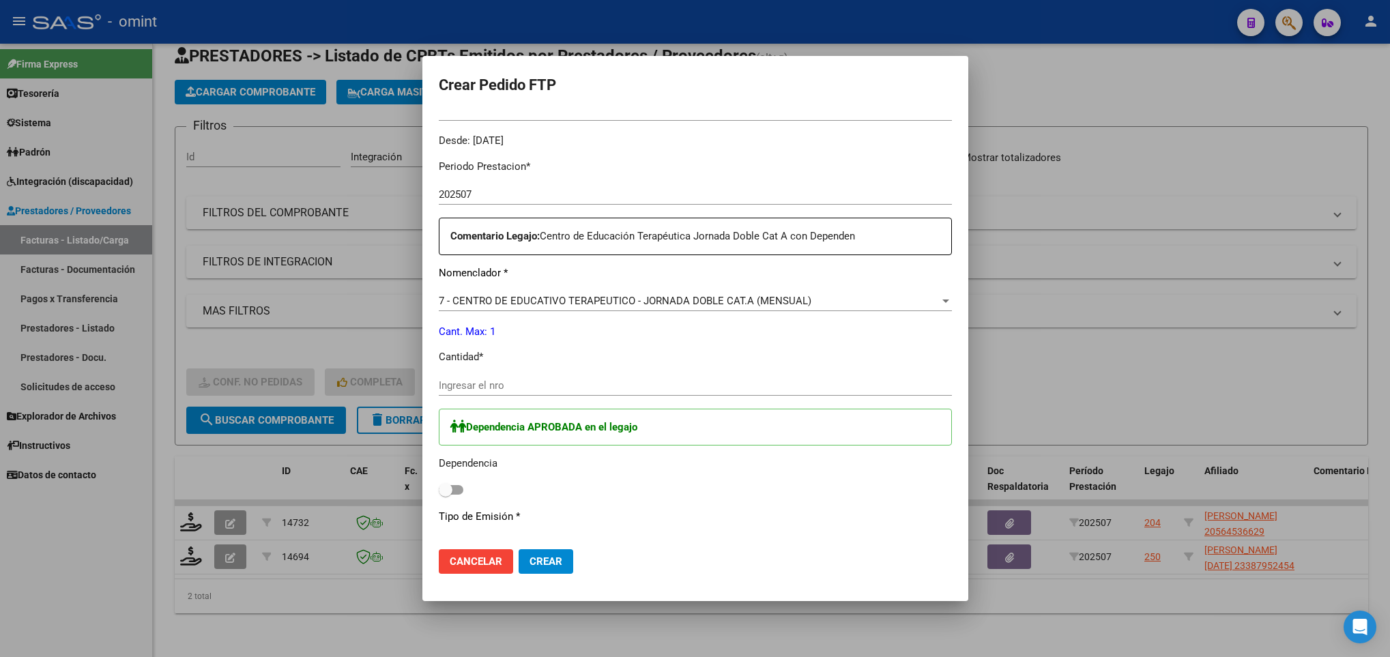
click at [457, 484] on label at bounding box center [451, 490] width 25 height 16
click at [446, 495] on input "checkbox" at bounding box center [445, 495] width 1 height 1
checkbox input "true"
click at [484, 379] on input "Ingresar el nro" at bounding box center [695, 385] width 513 height 12
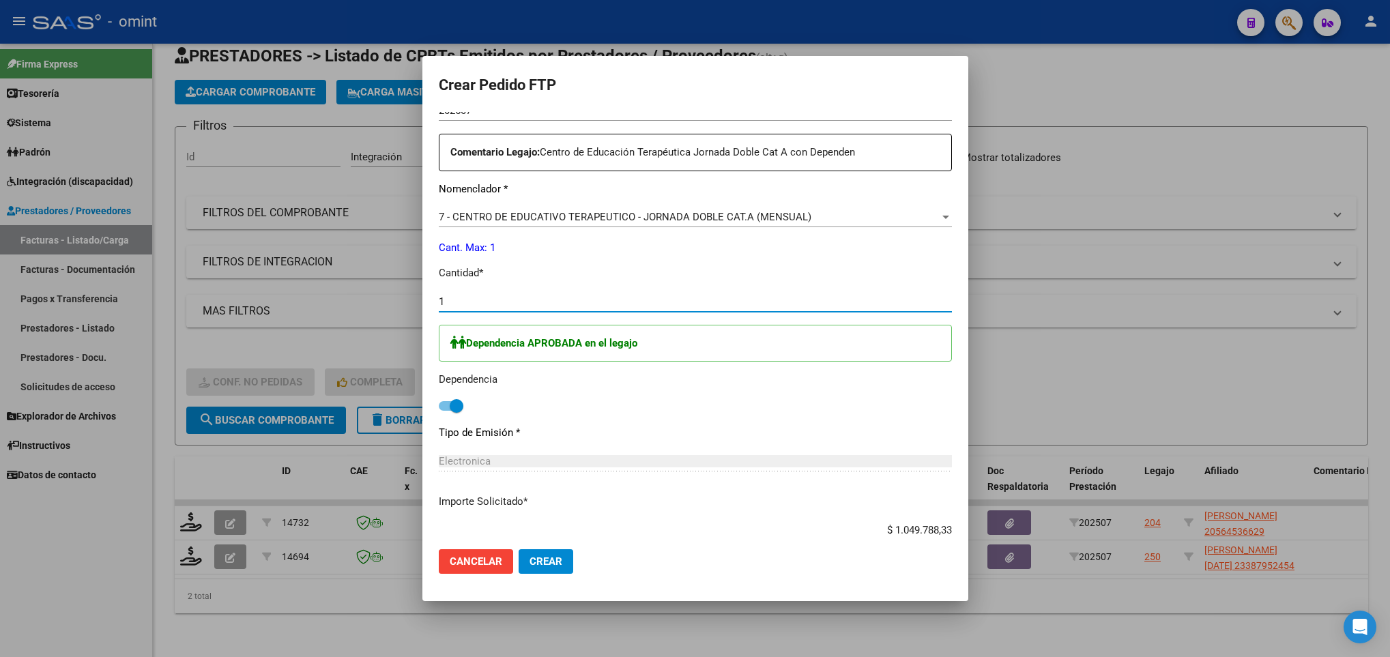
scroll to position [577, 0]
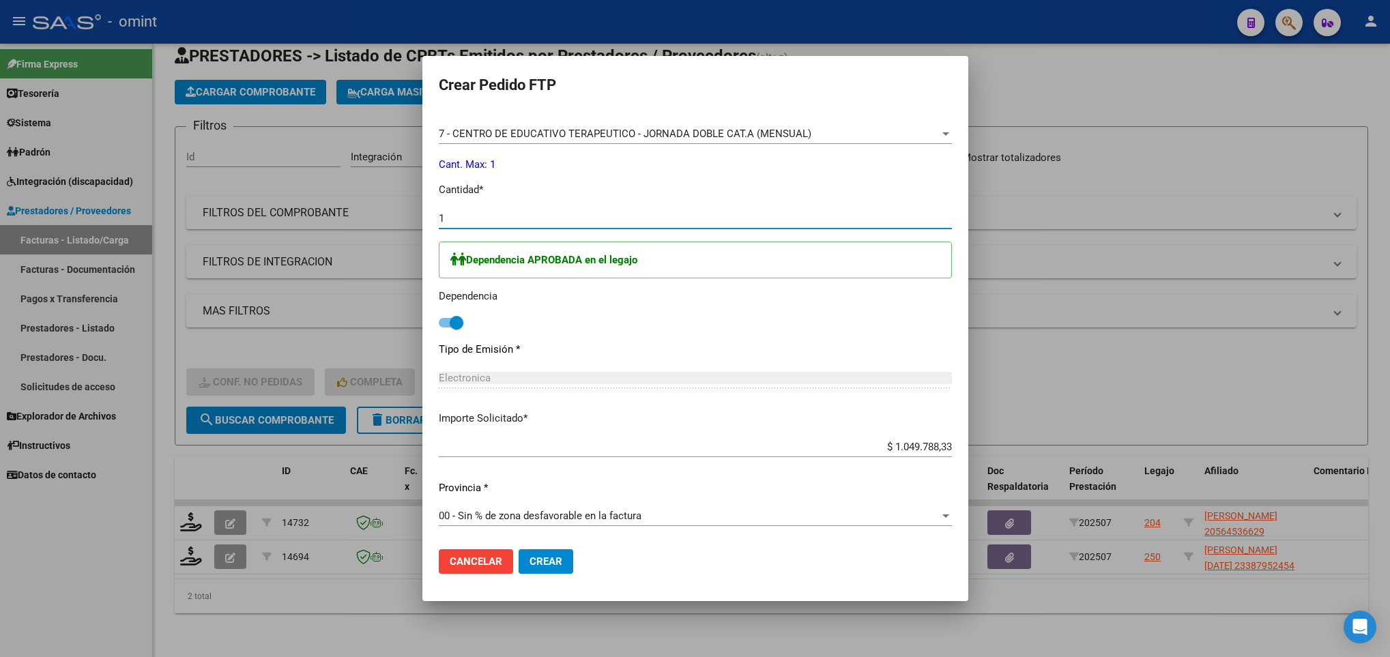
type input "1"
click at [539, 560] on span "Crear" at bounding box center [546, 561] width 33 height 12
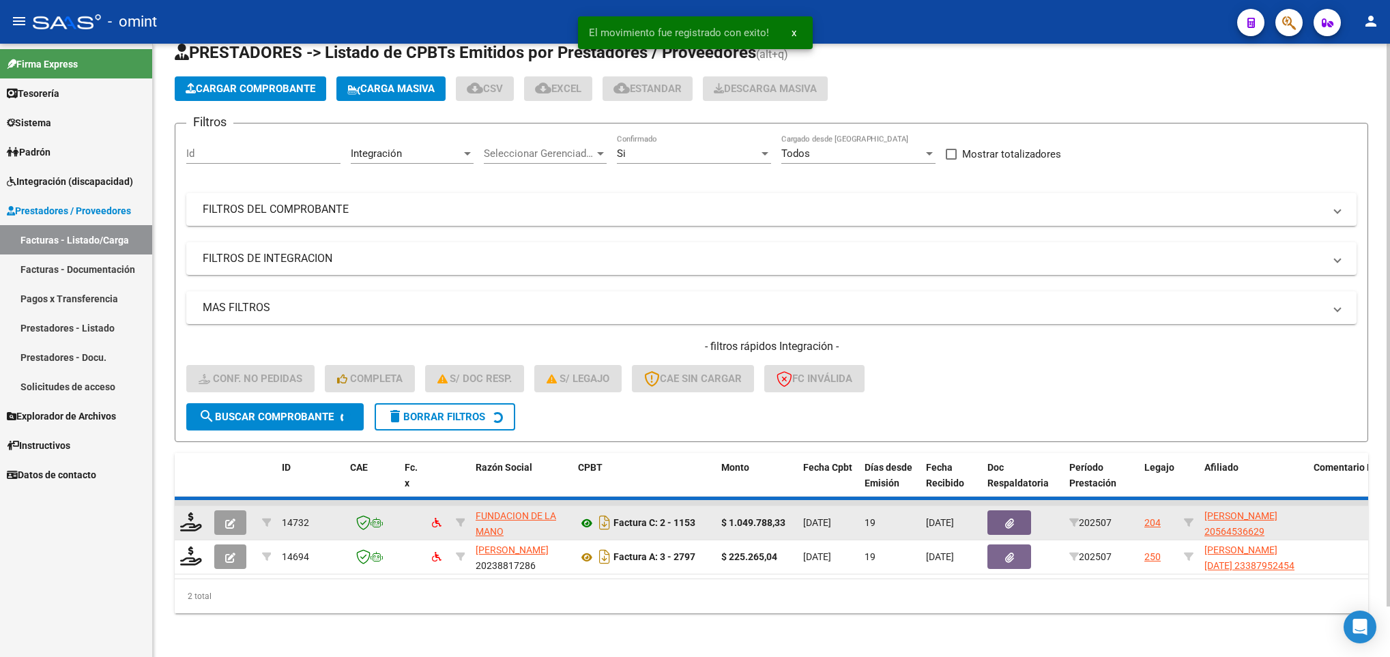
scroll to position [17, 0]
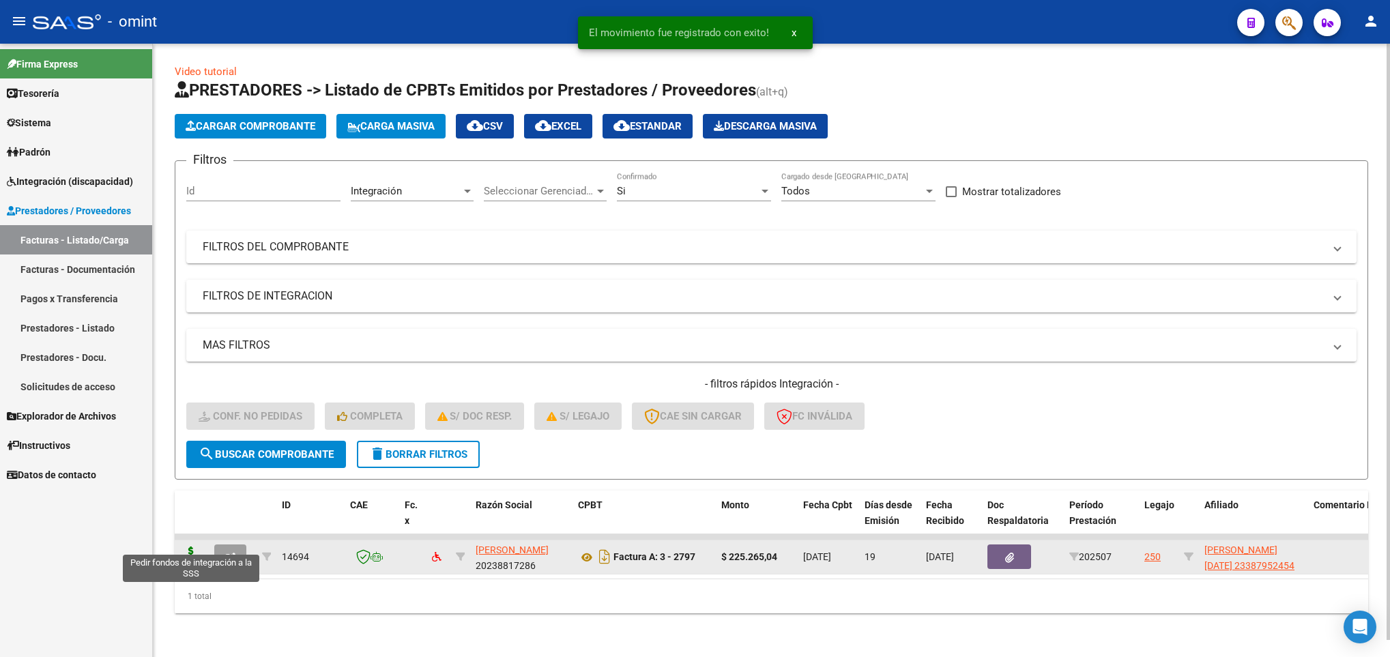
click at [195, 547] on icon at bounding box center [191, 556] width 22 height 19
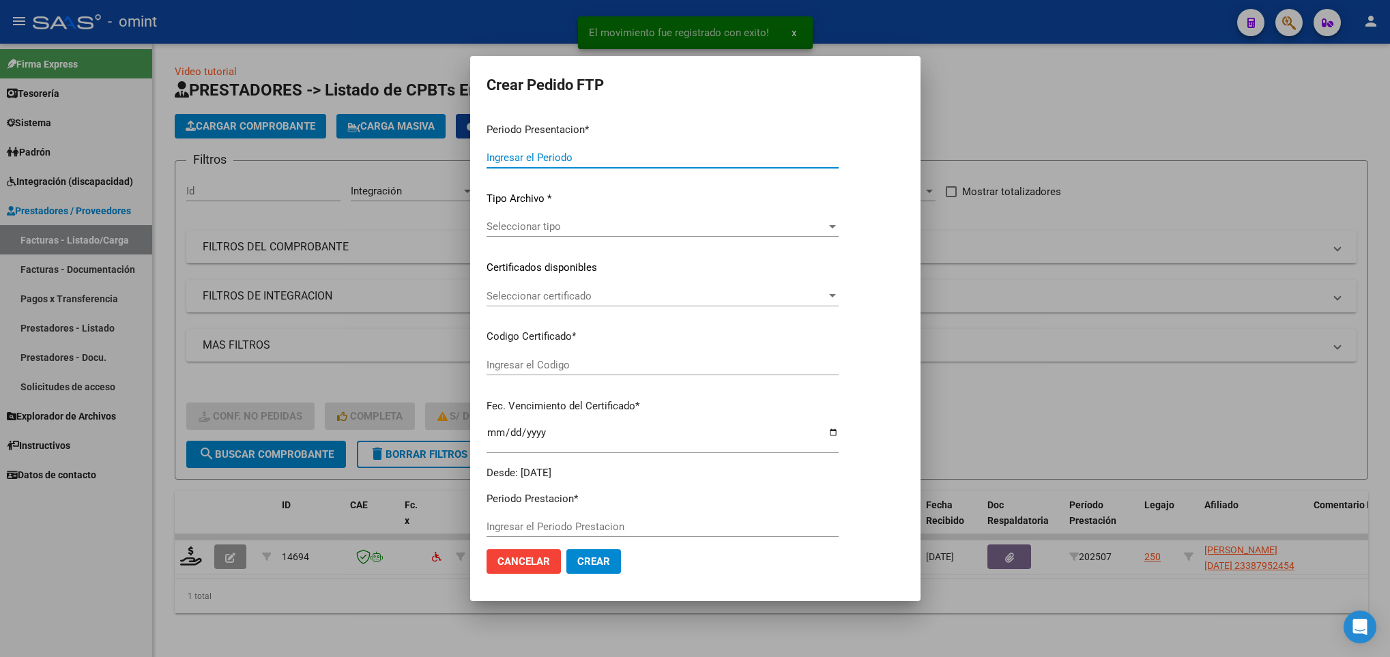
type input "202507"
type input "$ 225.265,04"
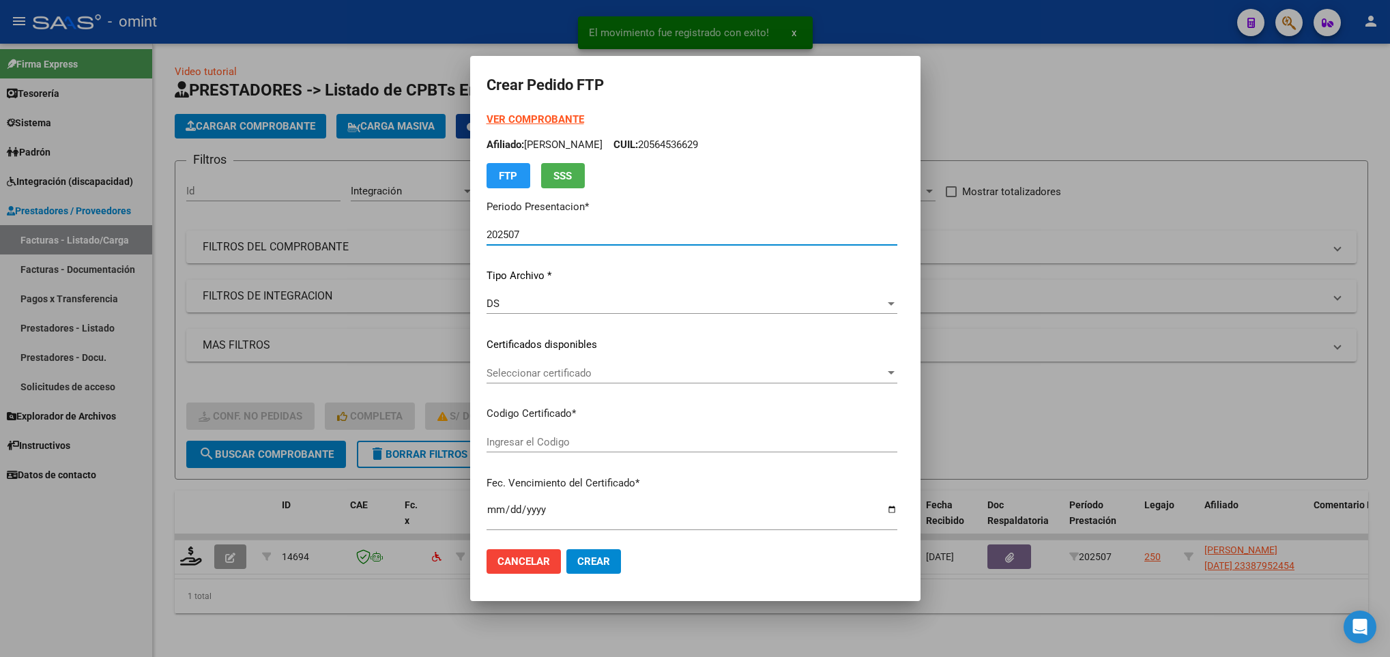
type input "3249205871"
type input "[DATE]"
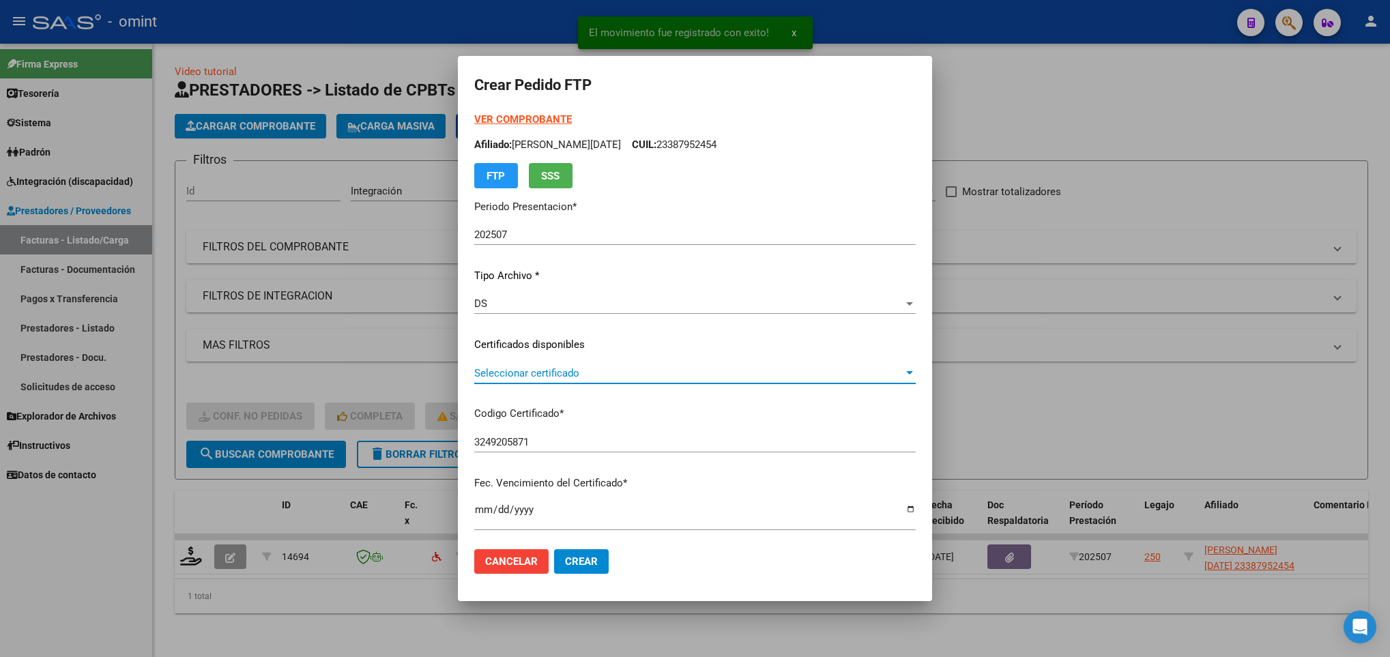
click at [534, 371] on span "Seleccionar certificado" at bounding box center [688, 373] width 429 height 12
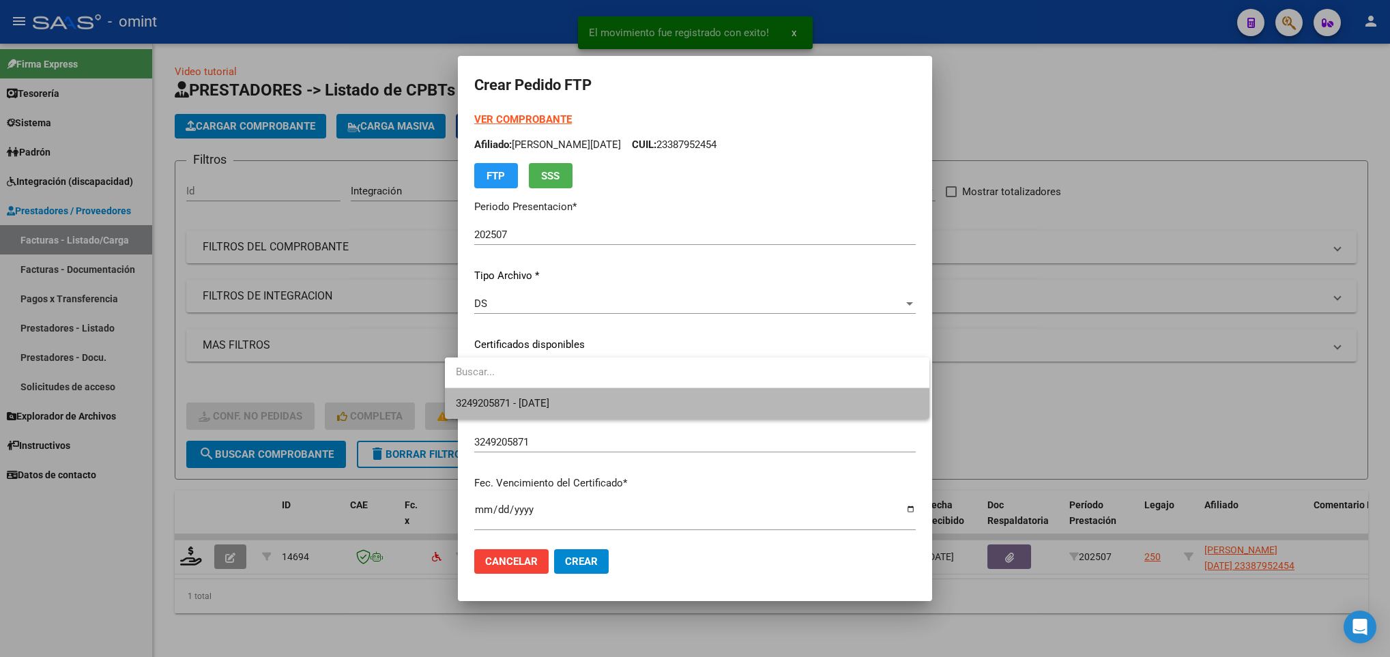
click at [540, 389] on span "3249205871 - [DATE]" at bounding box center [687, 403] width 463 height 31
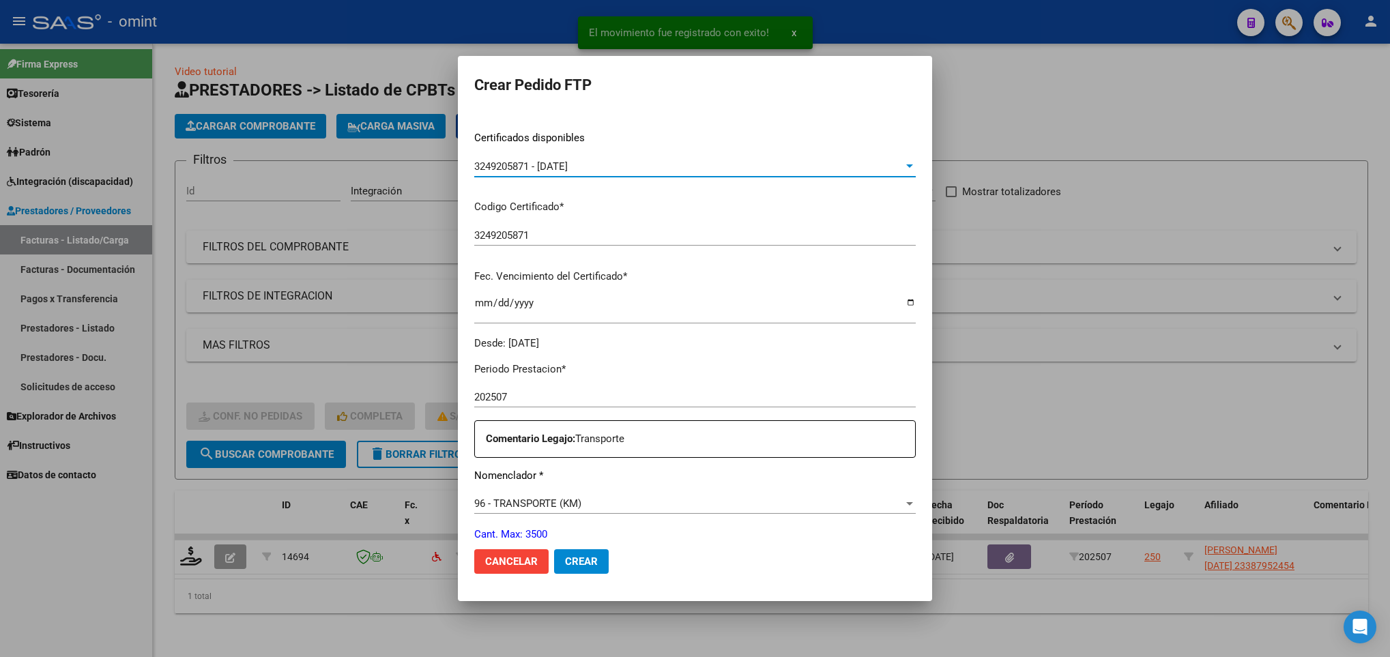
scroll to position [0, 0]
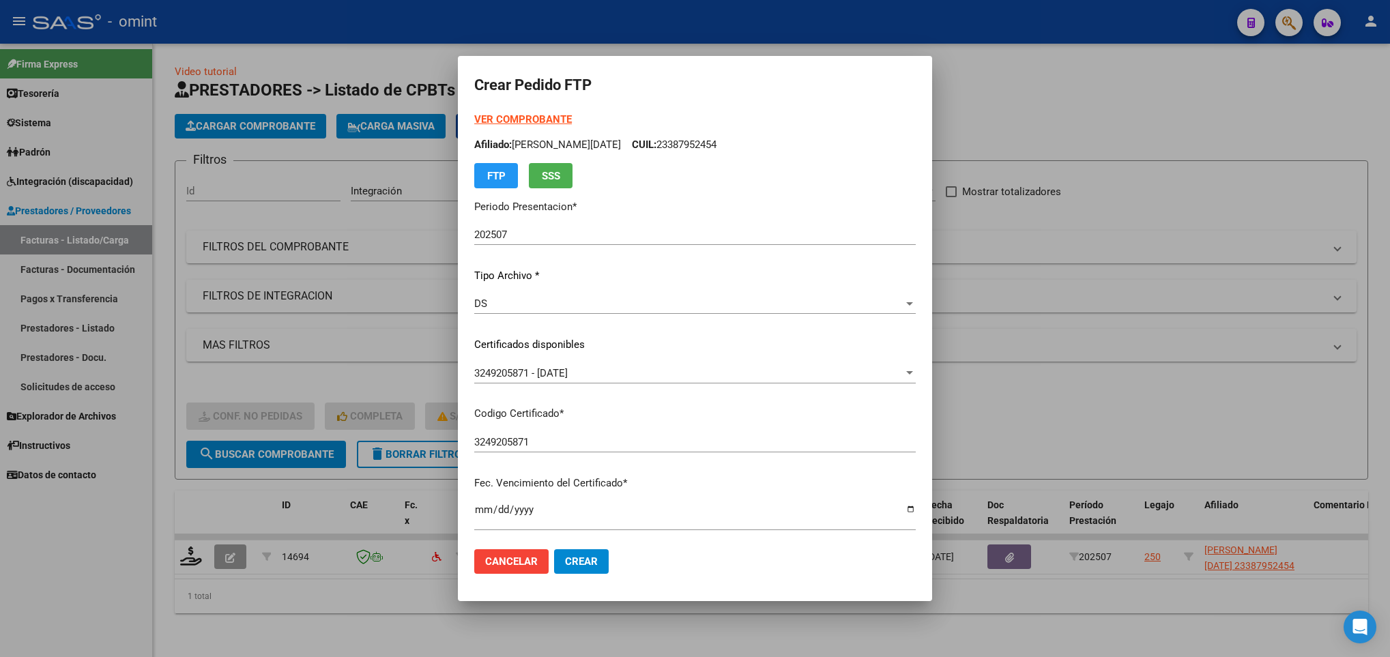
click at [510, 119] on strong "VER COMPROBANTE" at bounding box center [523, 119] width 98 height 12
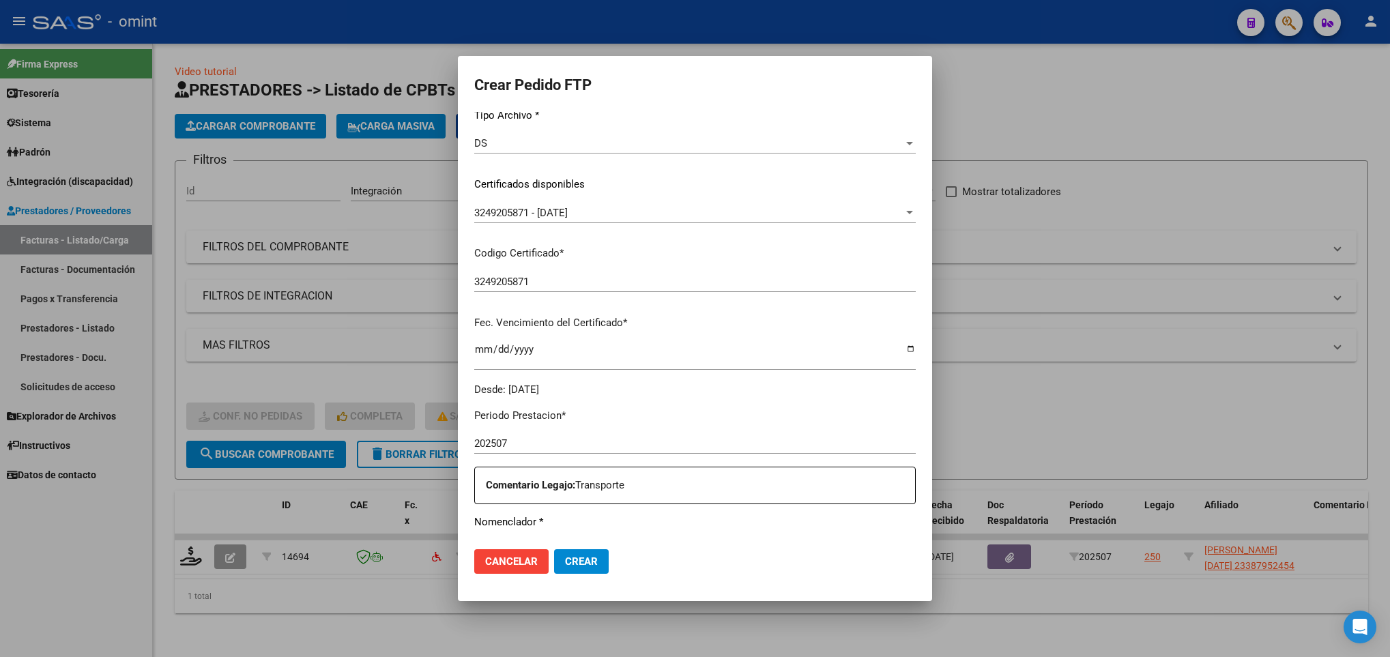
scroll to position [512, 0]
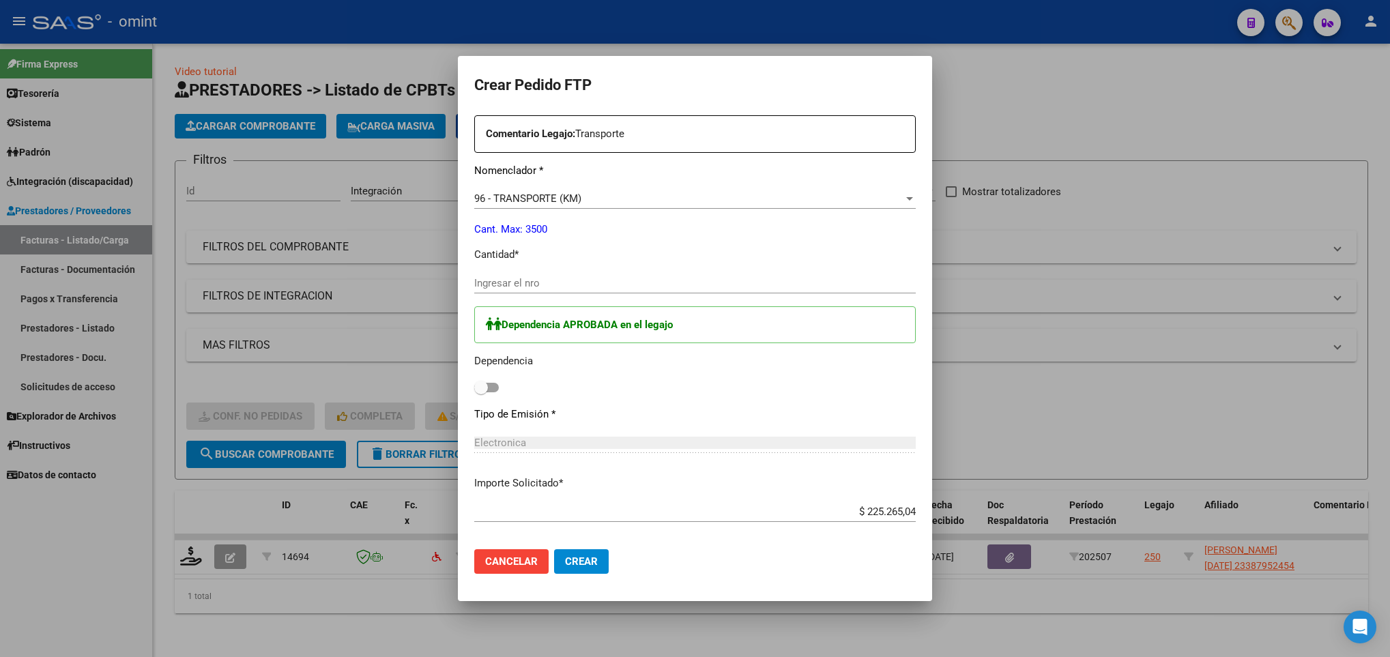
click at [527, 291] on div "Ingresar el nro" at bounding box center [695, 283] width 442 height 20
type input "308"
click at [474, 390] on span at bounding box center [486, 388] width 25 height 10
click at [480, 392] on input "checkbox" at bounding box center [480, 392] width 1 height 1
checkbox input "true"
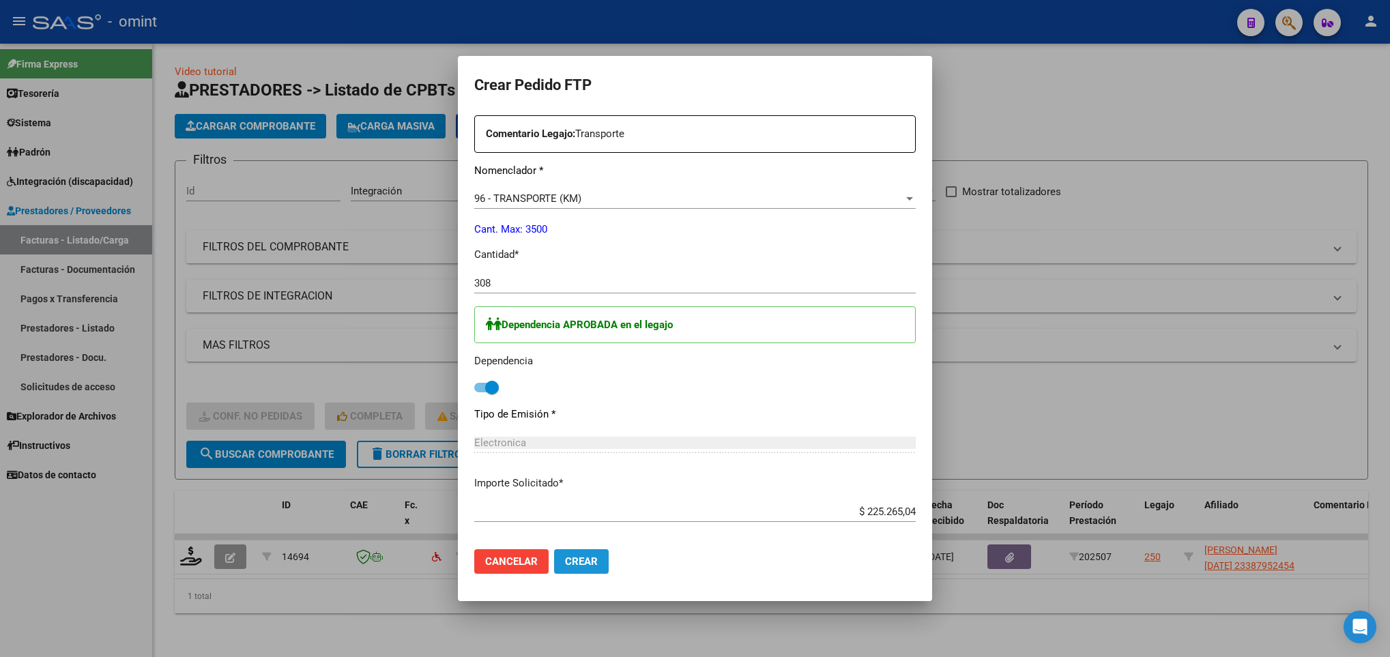
click at [580, 560] on button "Crear" at bounding box center [581, 561] width 55 height 25
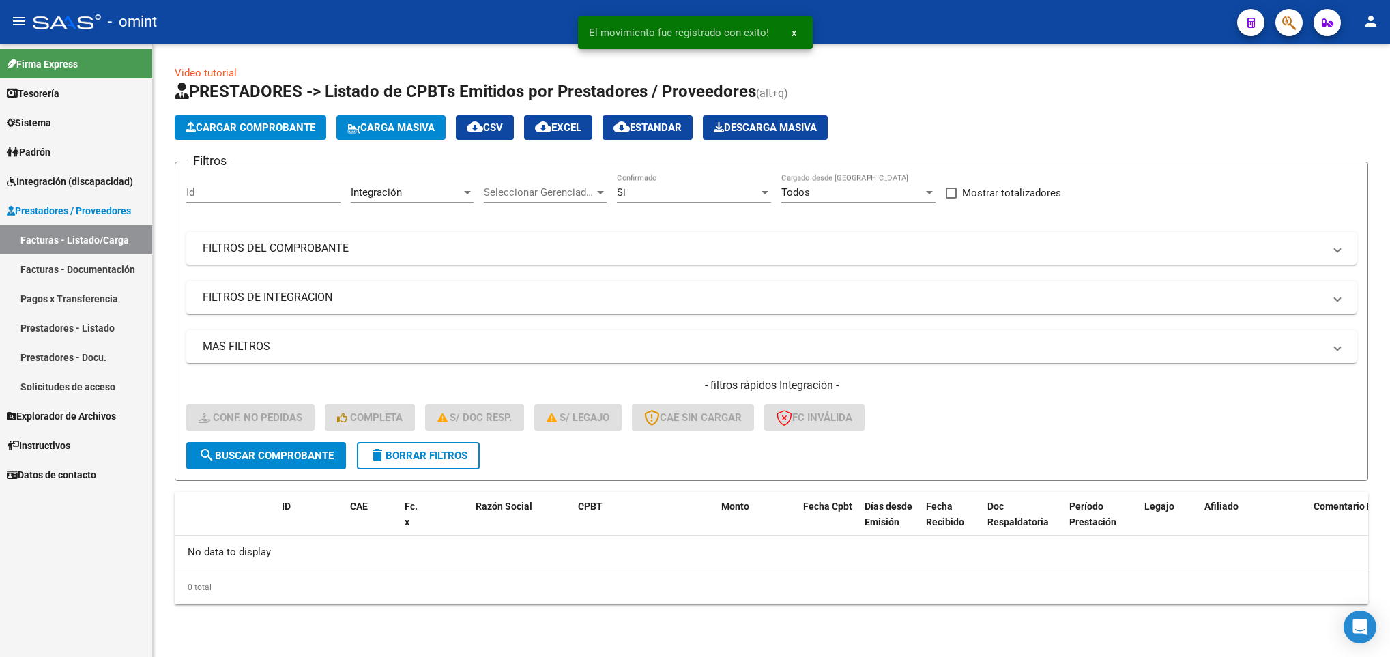
scroll to position [0, 0]
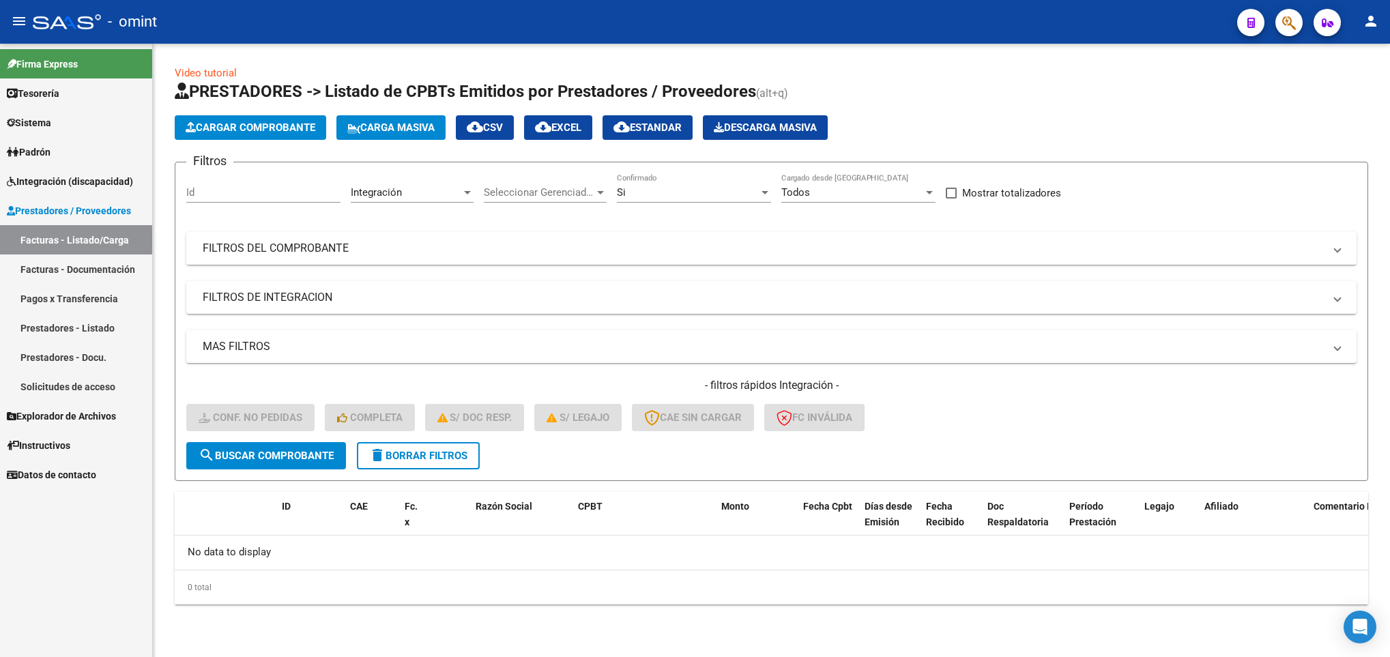
click at [430, 451] on span "delete Borrar Filtros" at bounding box center [418, 456] width 98 height 12
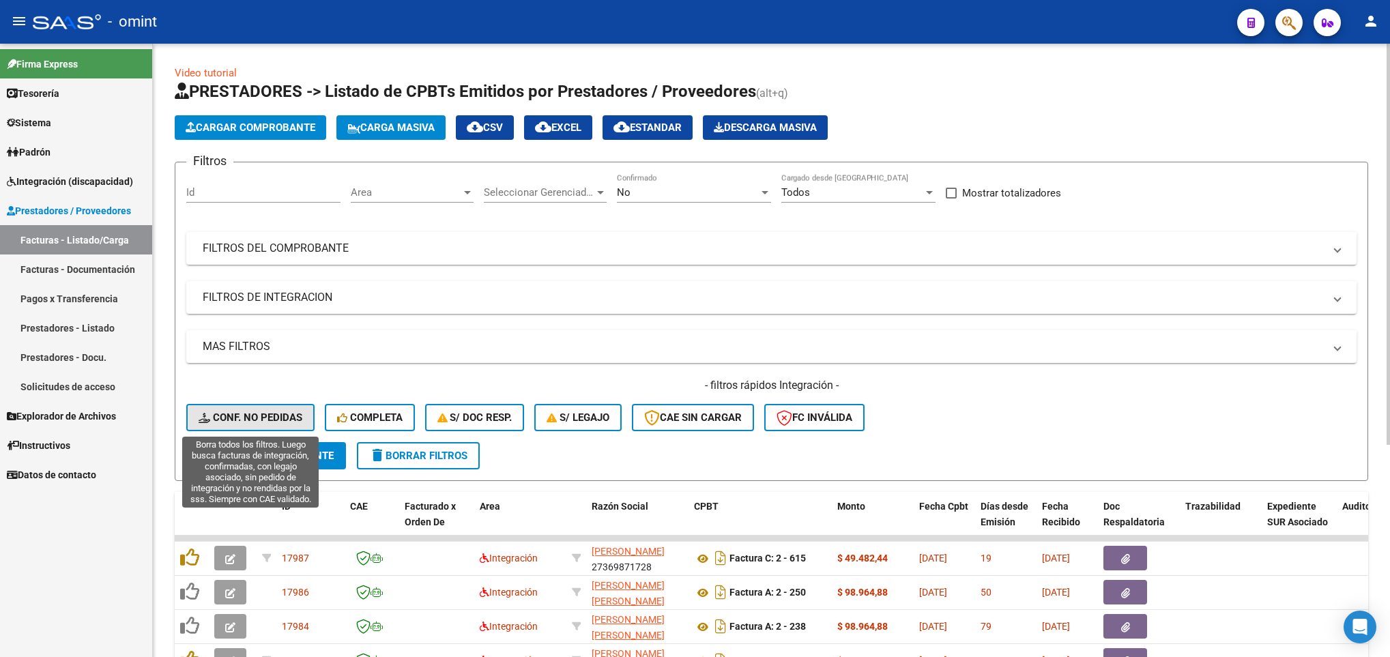
click at [266, 418] on span "Conf. no pedidas" at bounding box center [251, 417] width 104 height 12
